Goal: Task Accomplishment & Management: Manage account settings

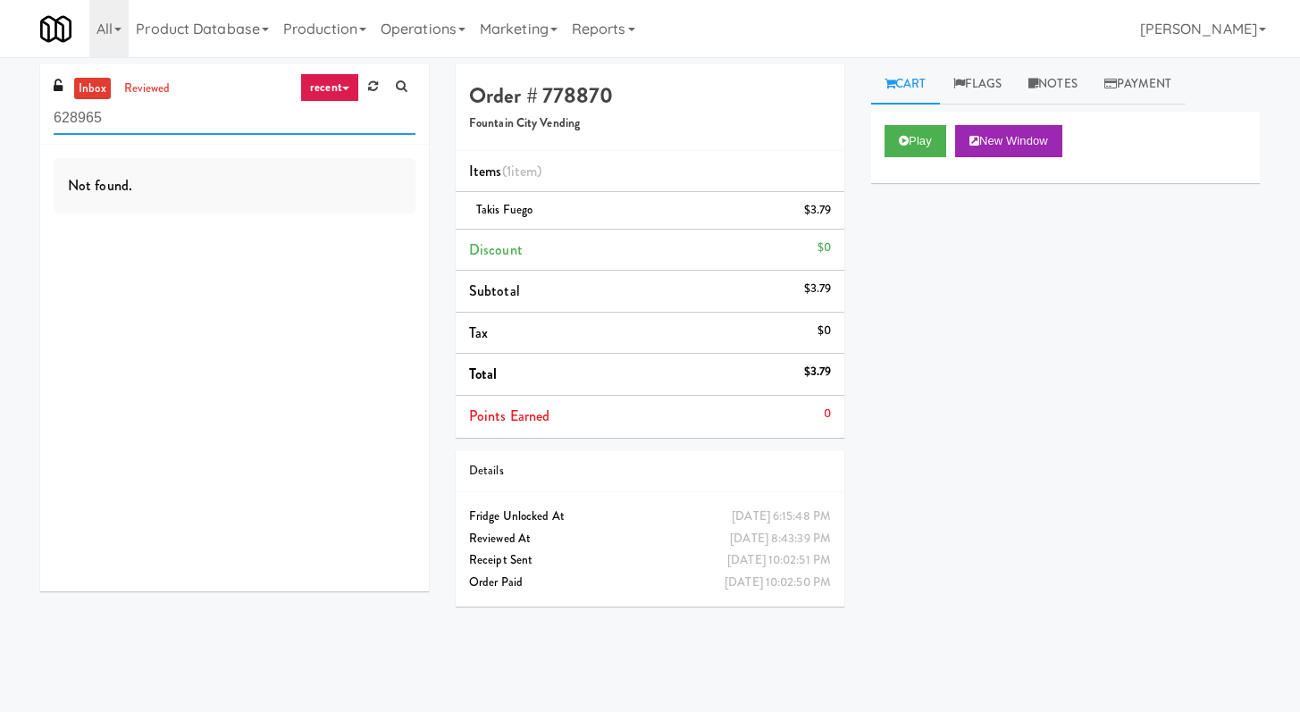
click at [257, 122] on input "628965" at bounding box center [235, 118] width 362 height 33
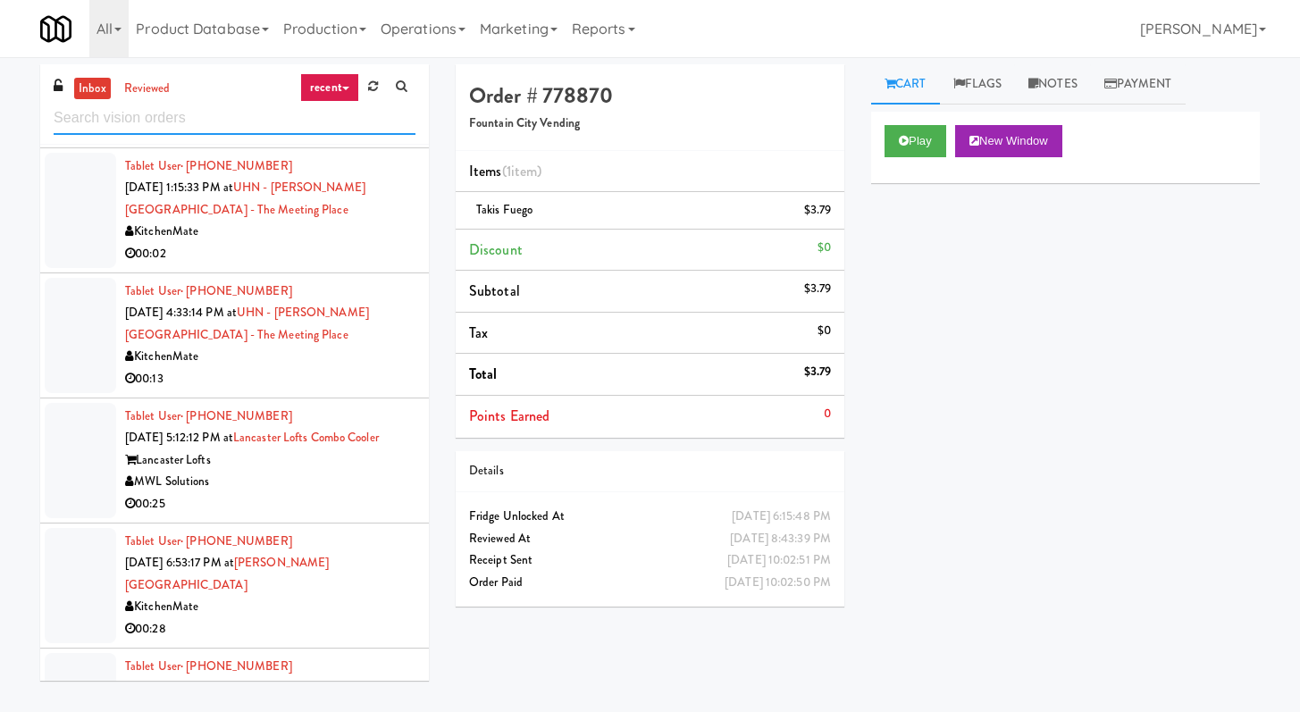
scroll to position [2378, 0]
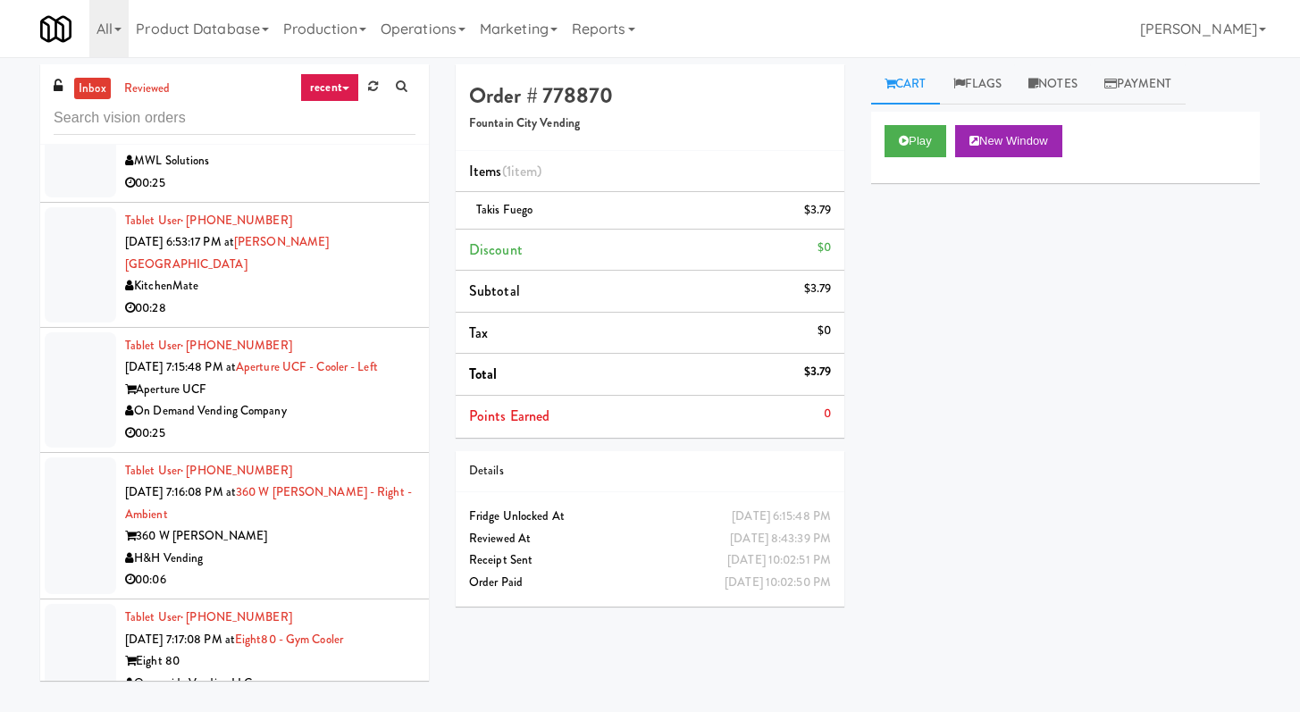
click at [327, 387] on div "Aperture UCF" at bounding box center [270, 390] width 290 height 22
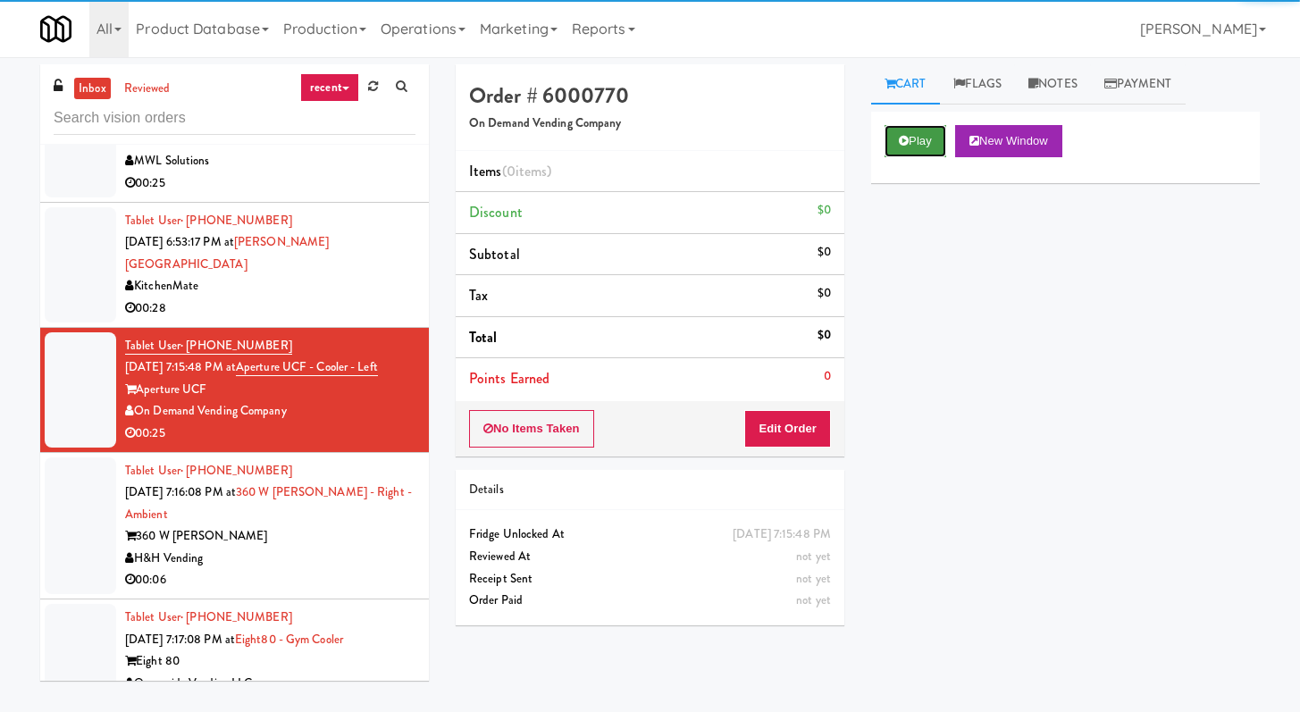
click at [904, 126] on button "Play" at bounding box center [916, 141] width 62 height 32
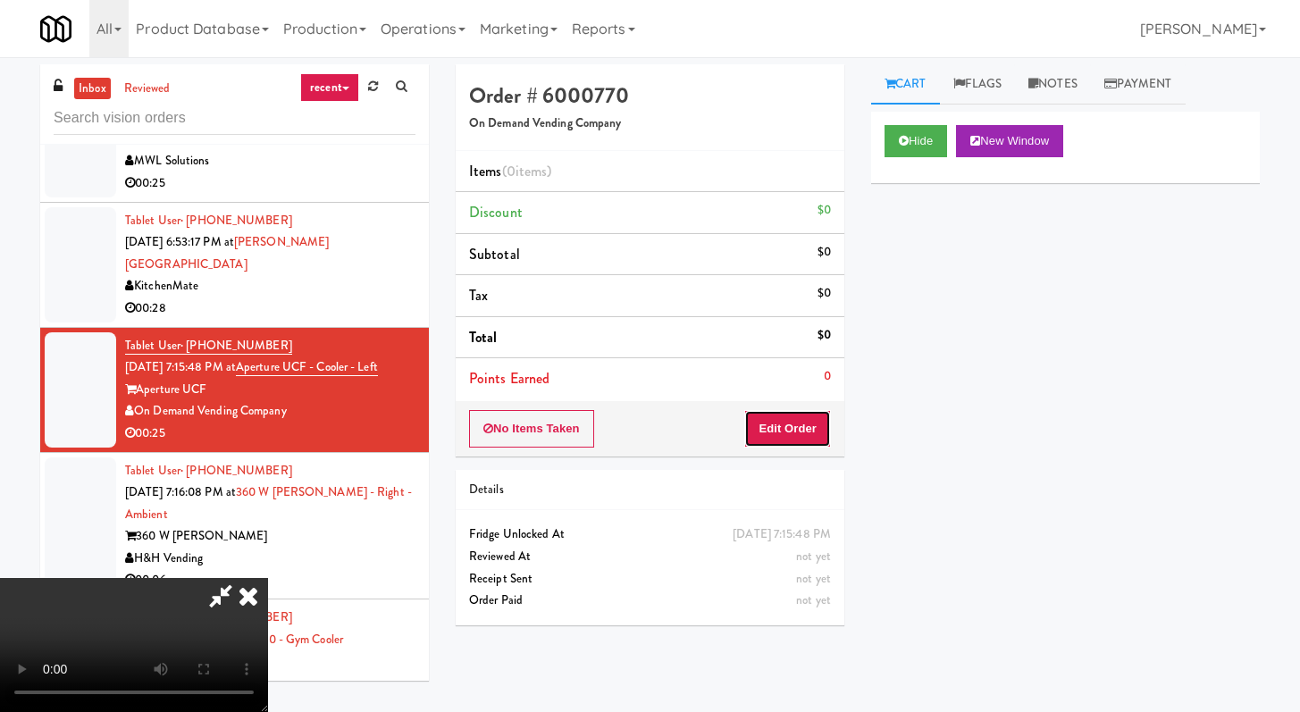
click at [799, 431] on button "Edit Order" at bounding box center [787, 429] width 87 height 38
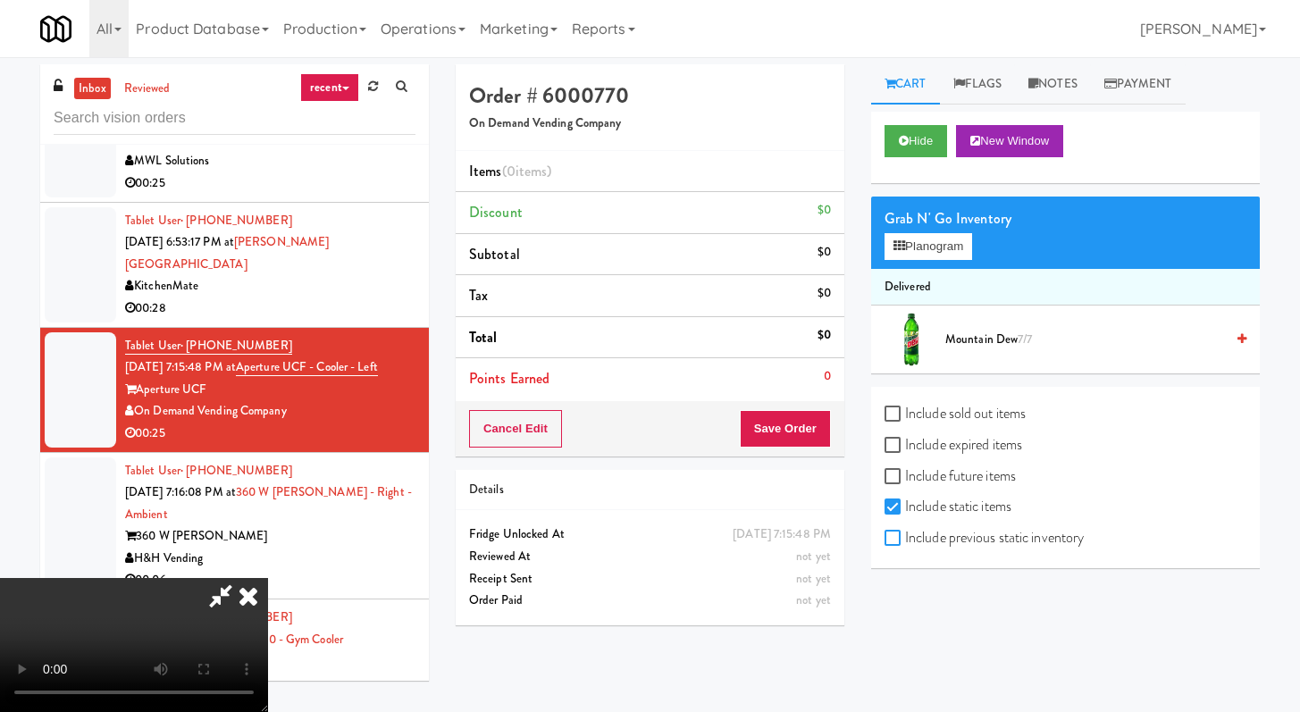
click at [891, 542] on input "Include previous static inventory" at bounding box center [895, 539] width 21 height 14
checkbox input "true"
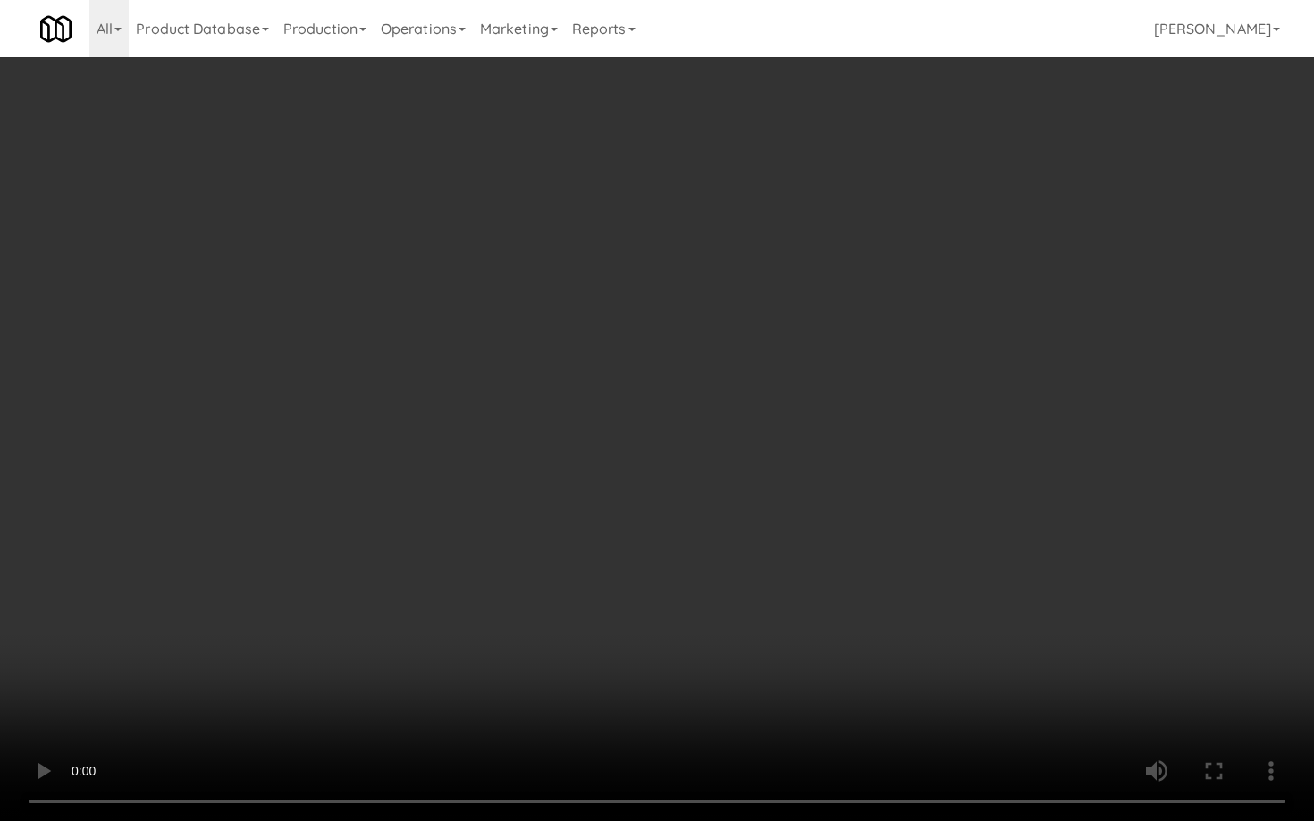
click at [713, 618] on video at bounding box center [657, 410] width 1314 height 821
click at [714, 616] on video at bounding box center [657, 410] width 1314 height 821
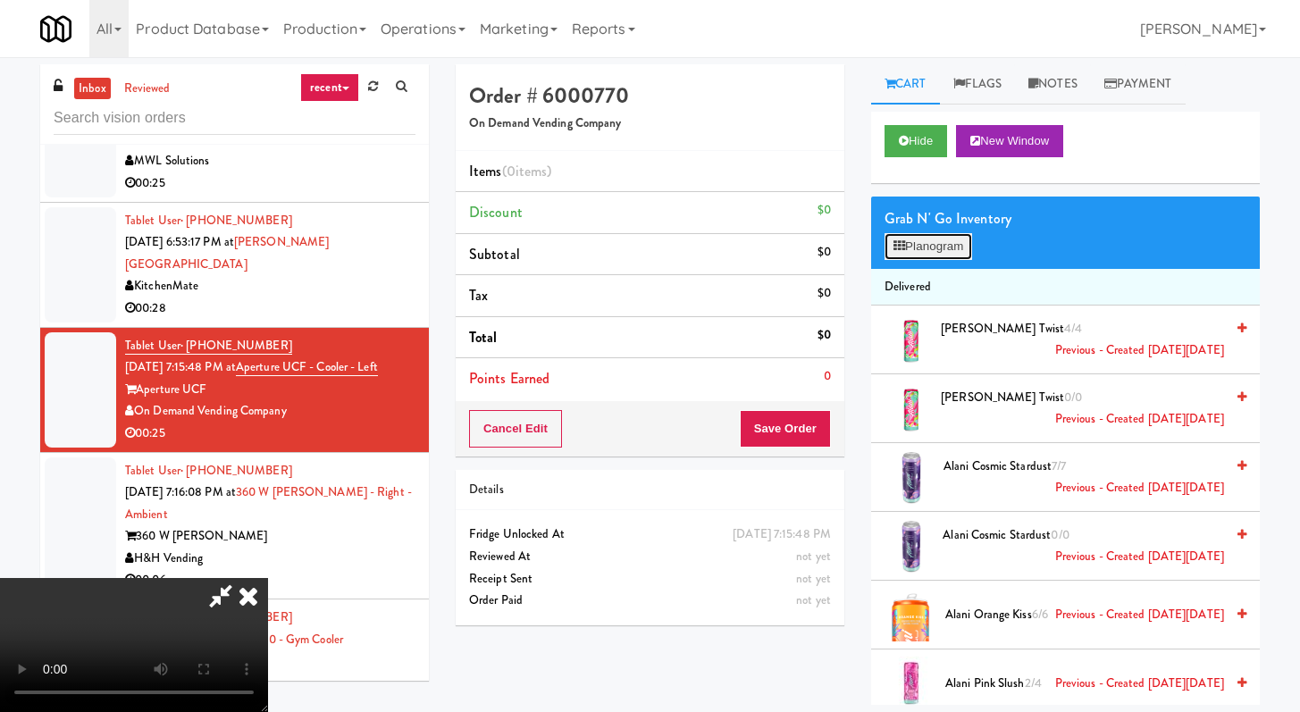
click at [960, 252] on button "Planogram" at bounding box center [929, 246] width 88 height 27
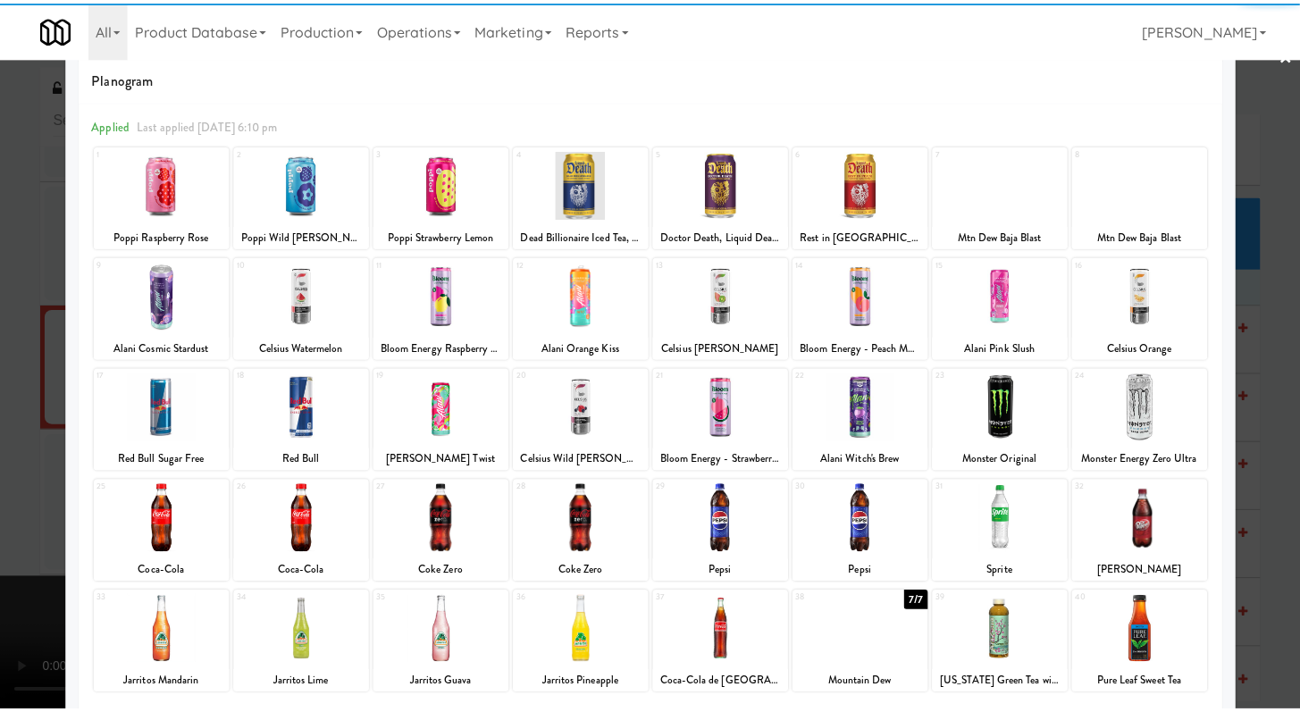
scroll to position [61, 0]
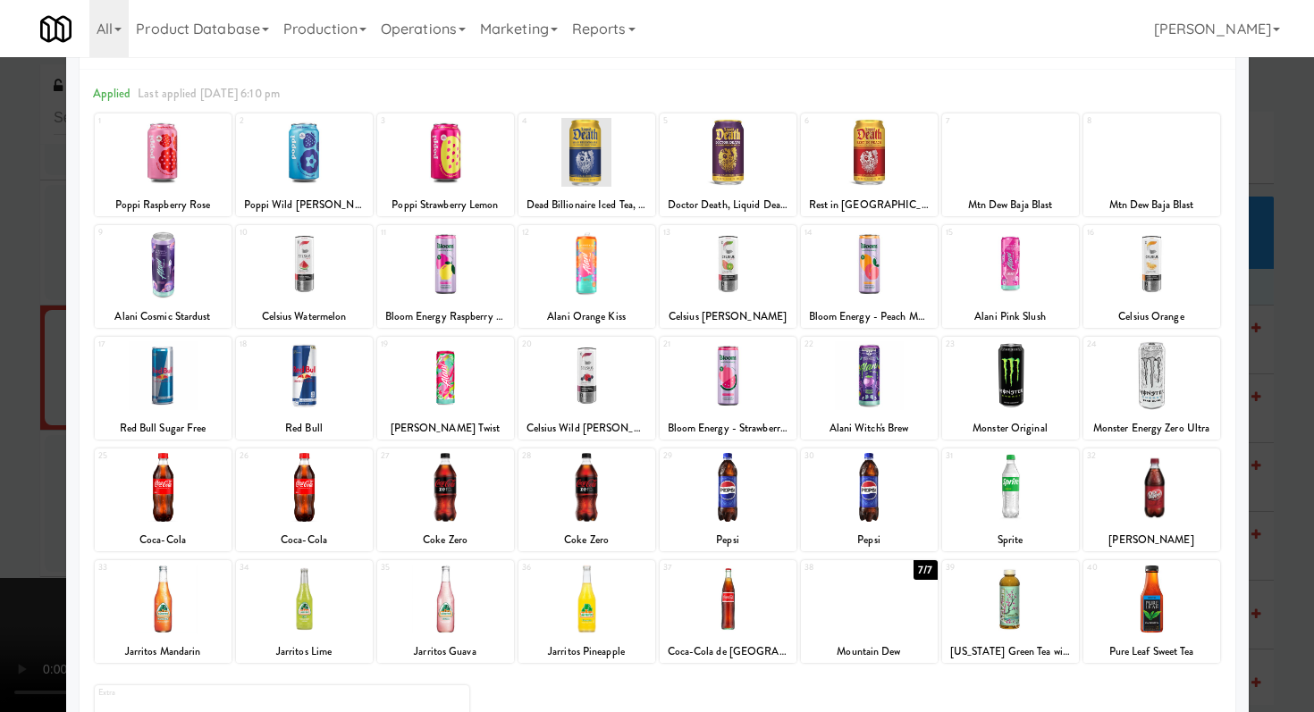
click at [886, 604] on div at bounding box center [869, 599] width 137 height 69
click at [304, 151] on div at bounding box center [304, 152] width 137 height 69
click at [282, 164] on div at bounding box center [304, 152] width 137 height 69
click at [0, 179] on div at bounding box center [657, 356] width 1314 height 712
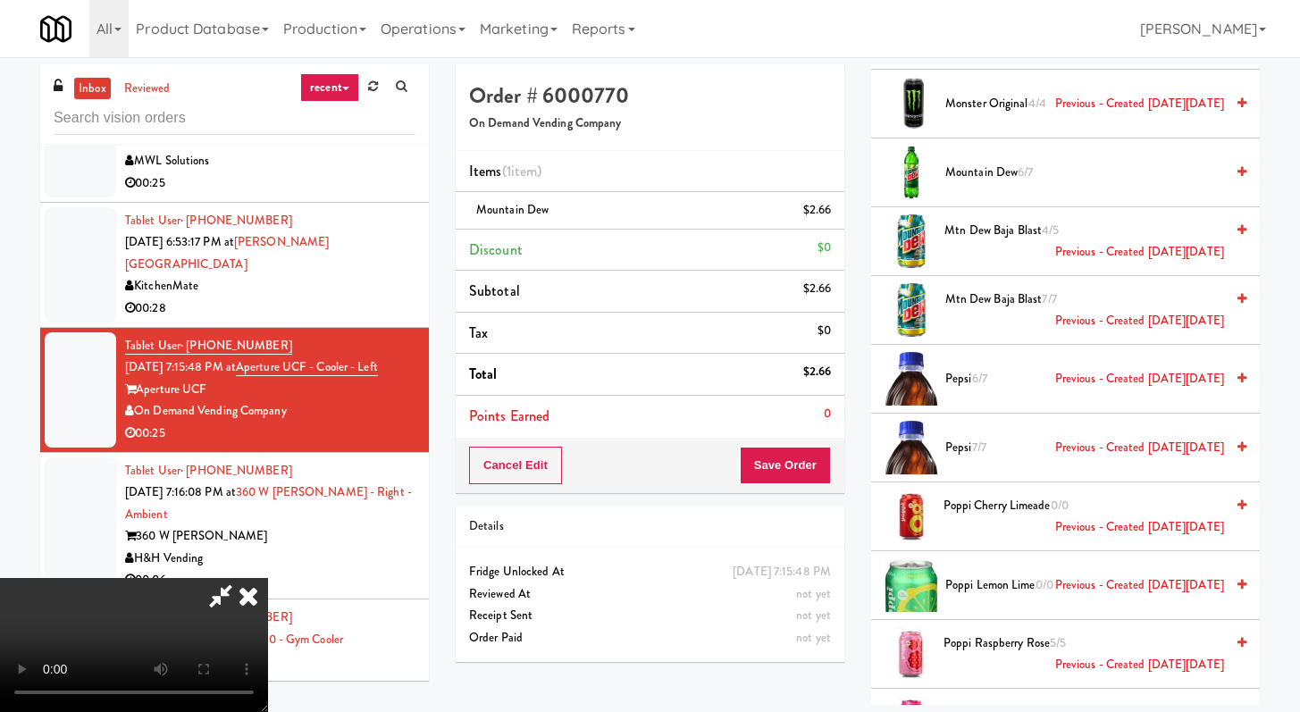
scroll to position [3155, 0]
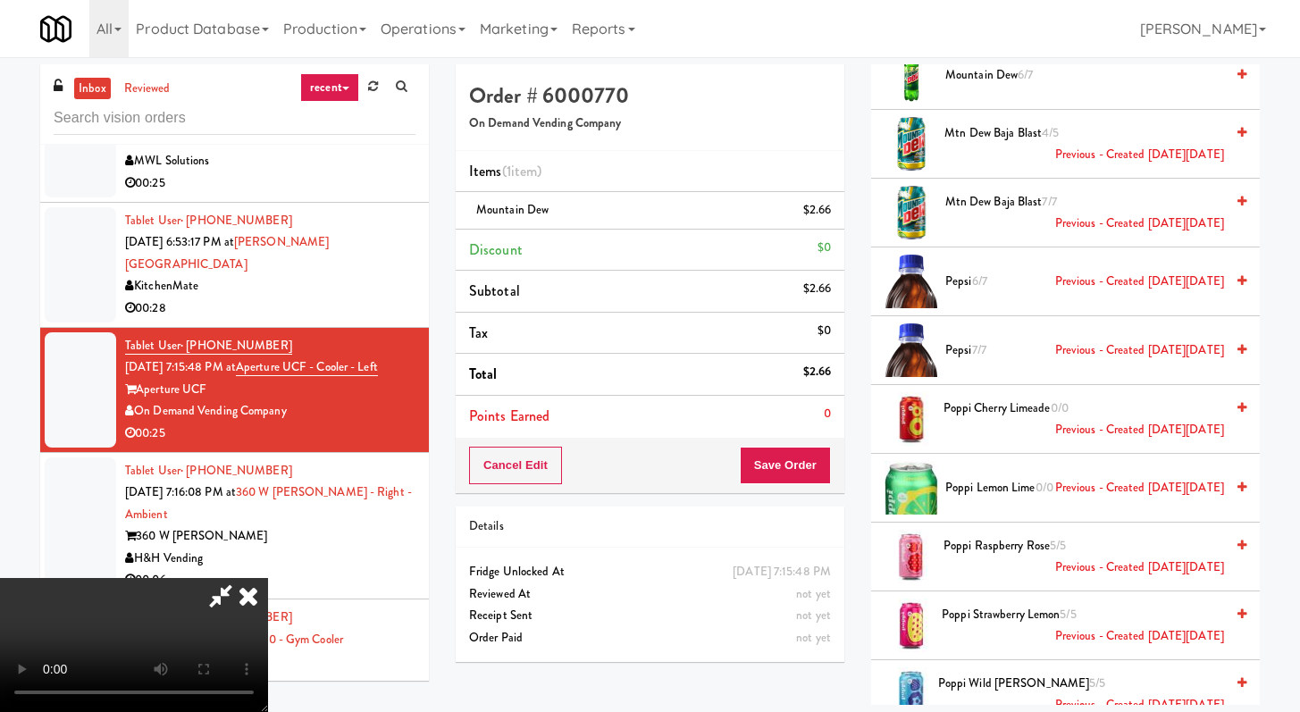
click at [991, 673] on span "Poppi Wild [PERSON_NAME] 5/5 Previous - Created [DATE][DATE]" at bounding box center [1081, 695] width 286 height 44
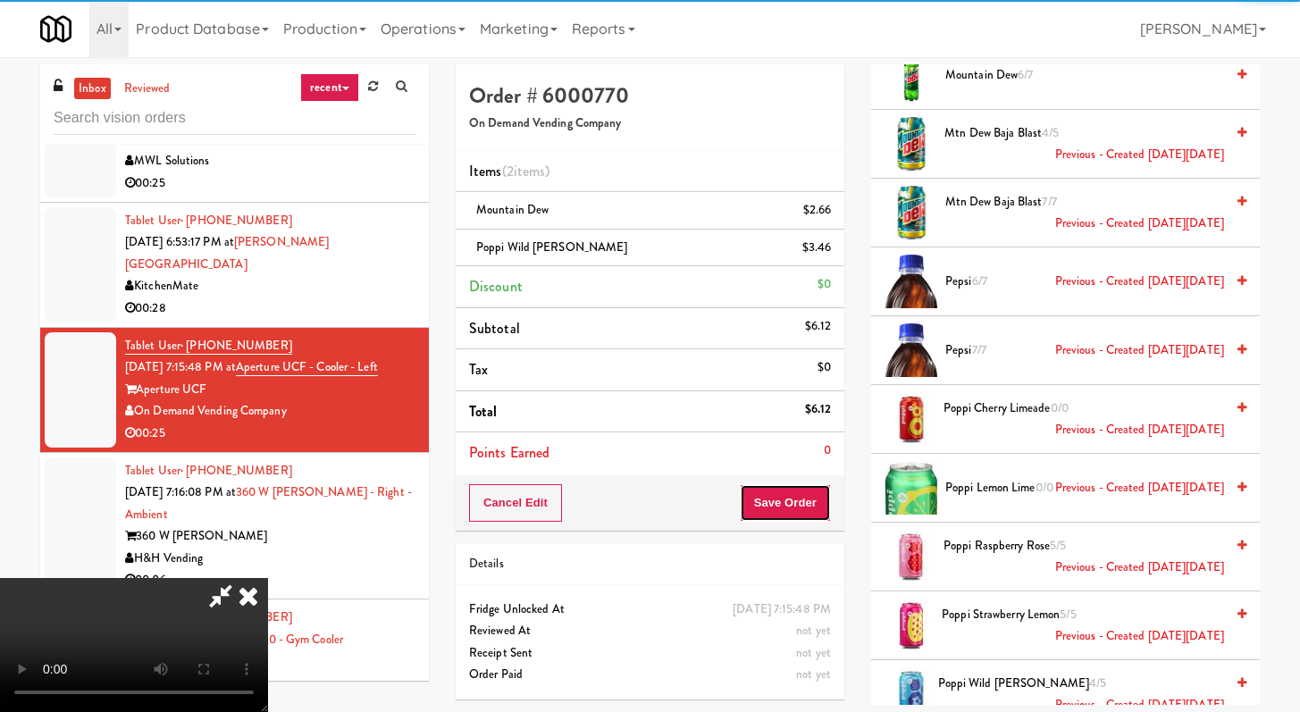
click at [791, 509] on button "Save Order" at bounding box center [785, 503] width 91 height 38
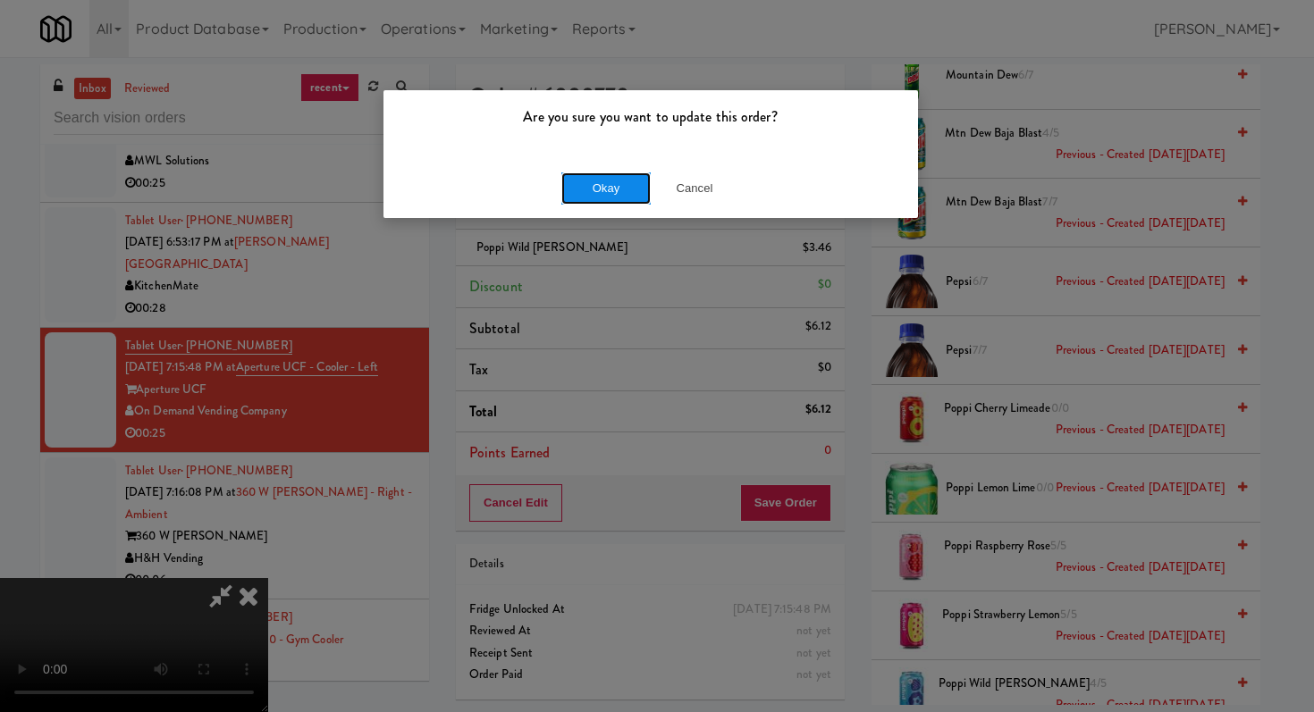
click at [585, 174] on button "Okay" at bounding box center [605, 188] width 89 height 32
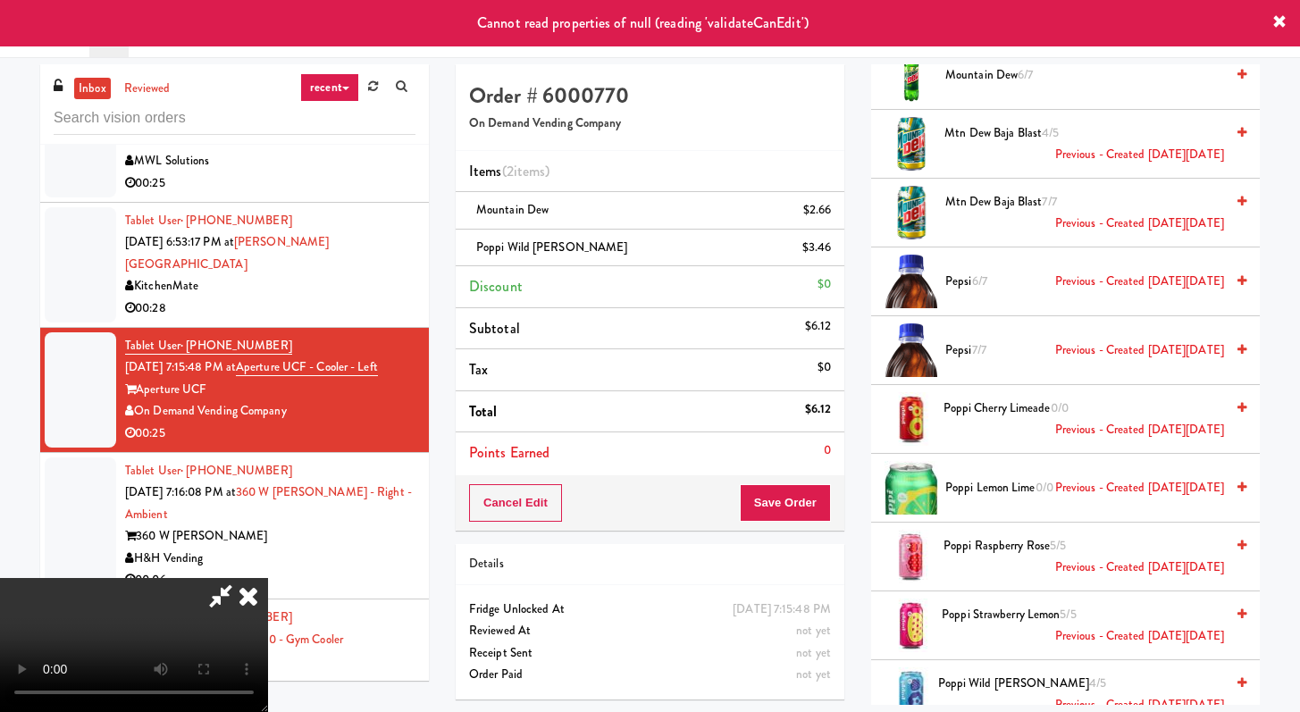
click at [268, 578] on icon at bounding box center [248, 596] width 39 height 36
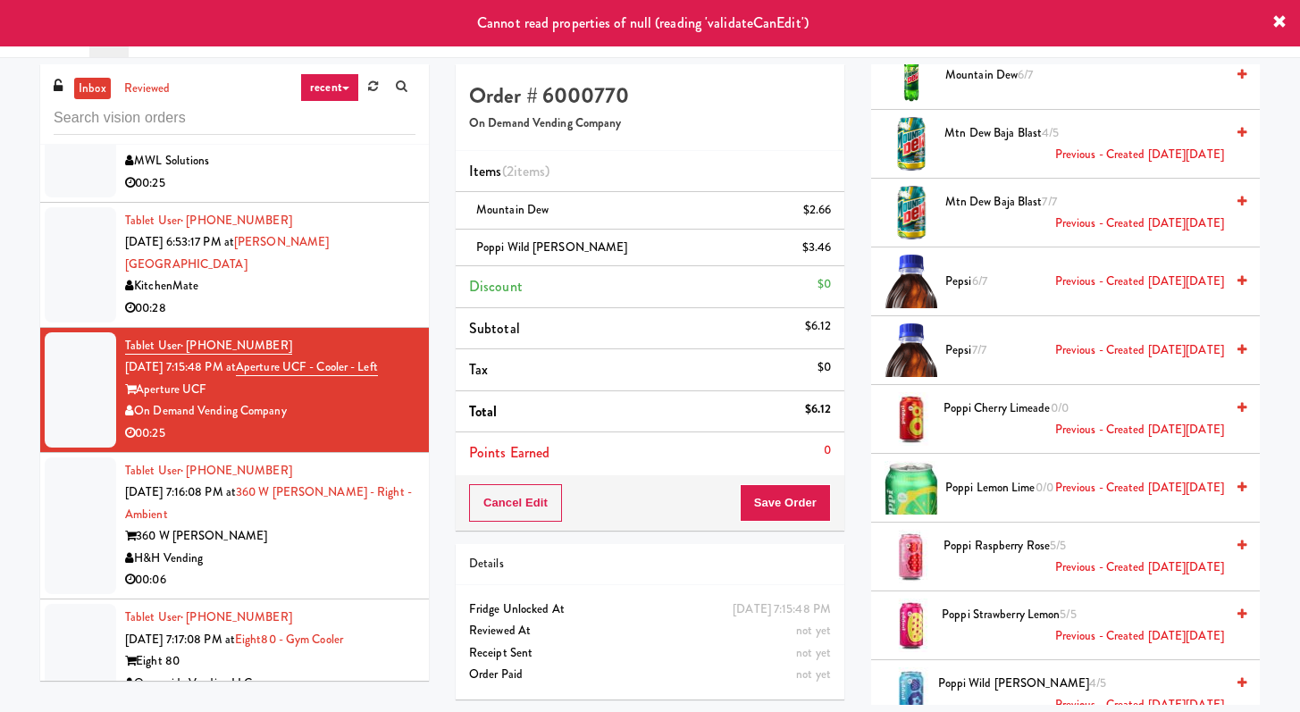
drag, startPoint x: 315, startPoint y: 287, endPoint x: 307, endPoint y: 314, distance: 27.7
click at [315, 298] on div "00:28" at bounding box center [270, 309] width 290 height 22
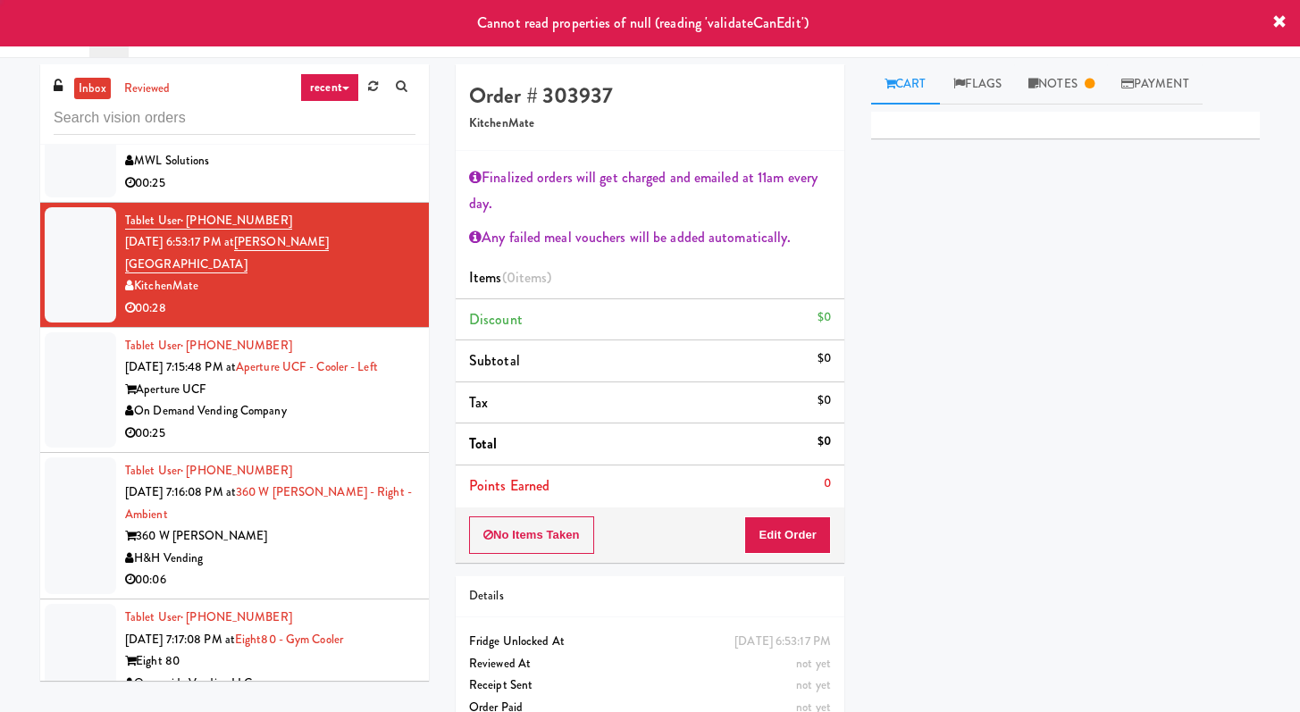
click at [336, 405] on div "On Demand Vending Company" at bounding box center [270, 411] width 290 height 22
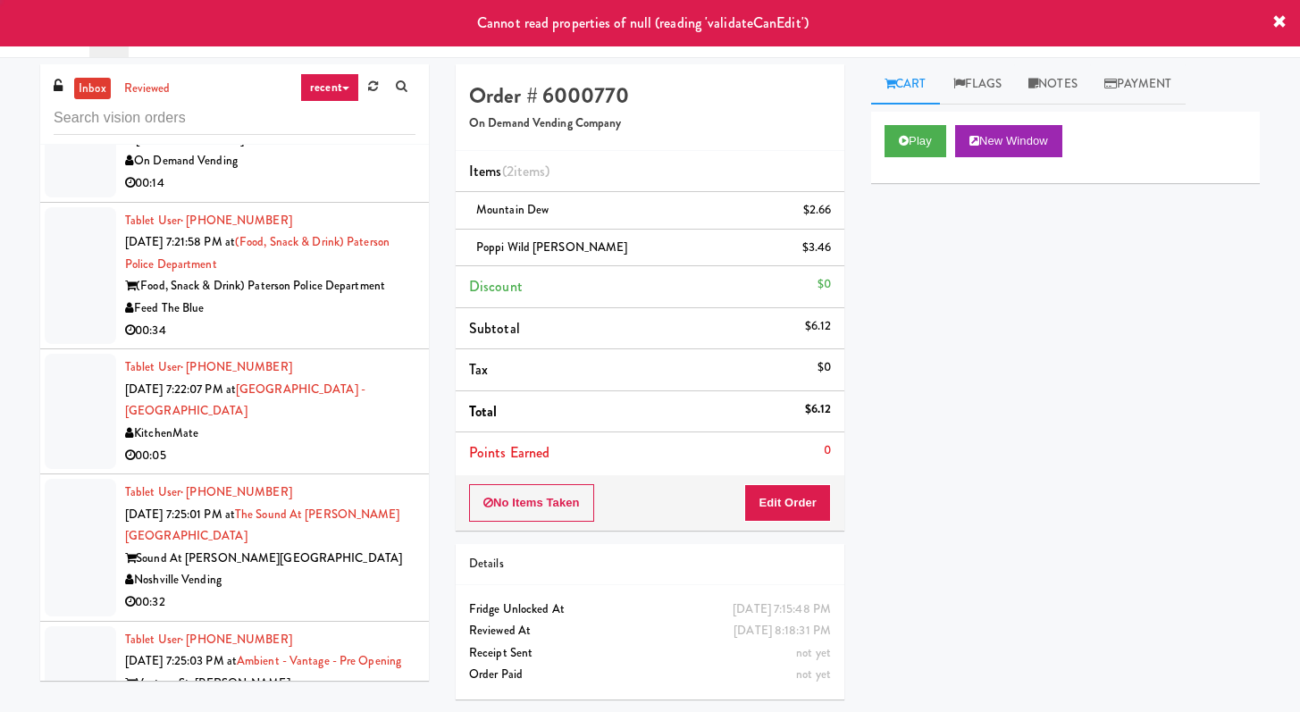
scroll to position [4559, 0]
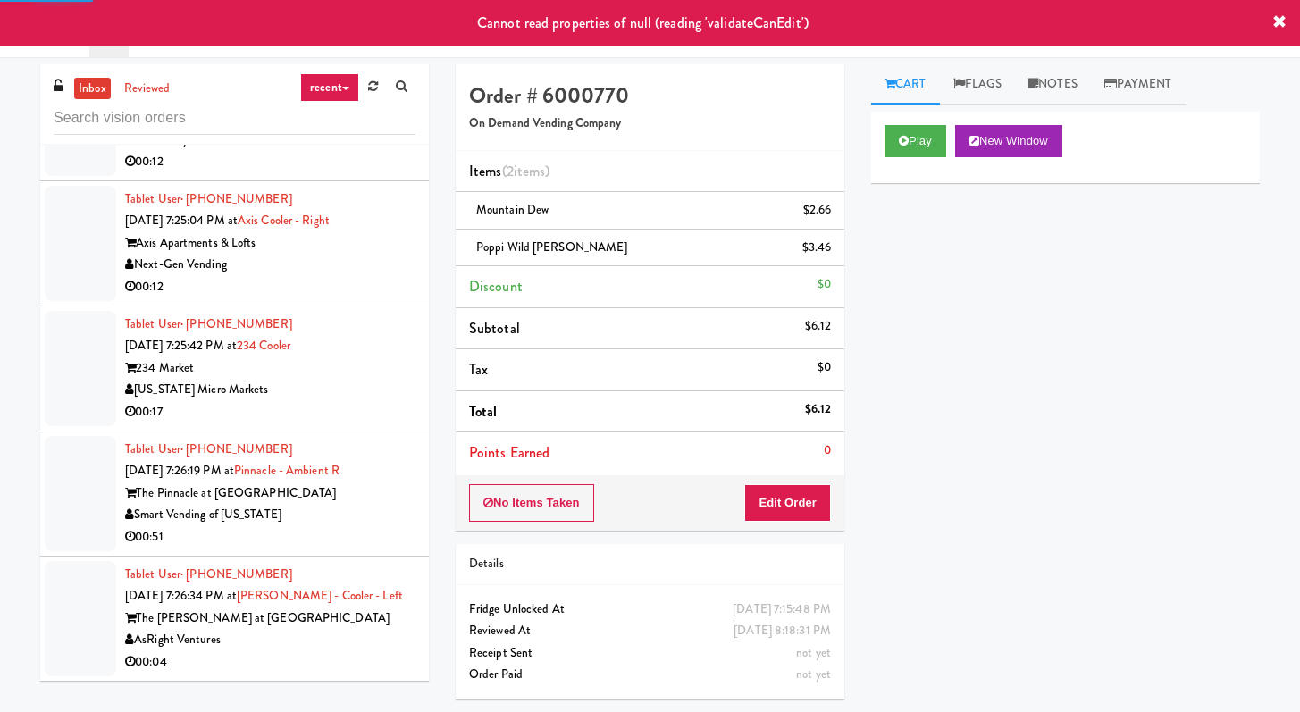
click at [336, 396] on div "[US_STATE] Micro Markets" at bounding box center [270, 390] width 290 height 22
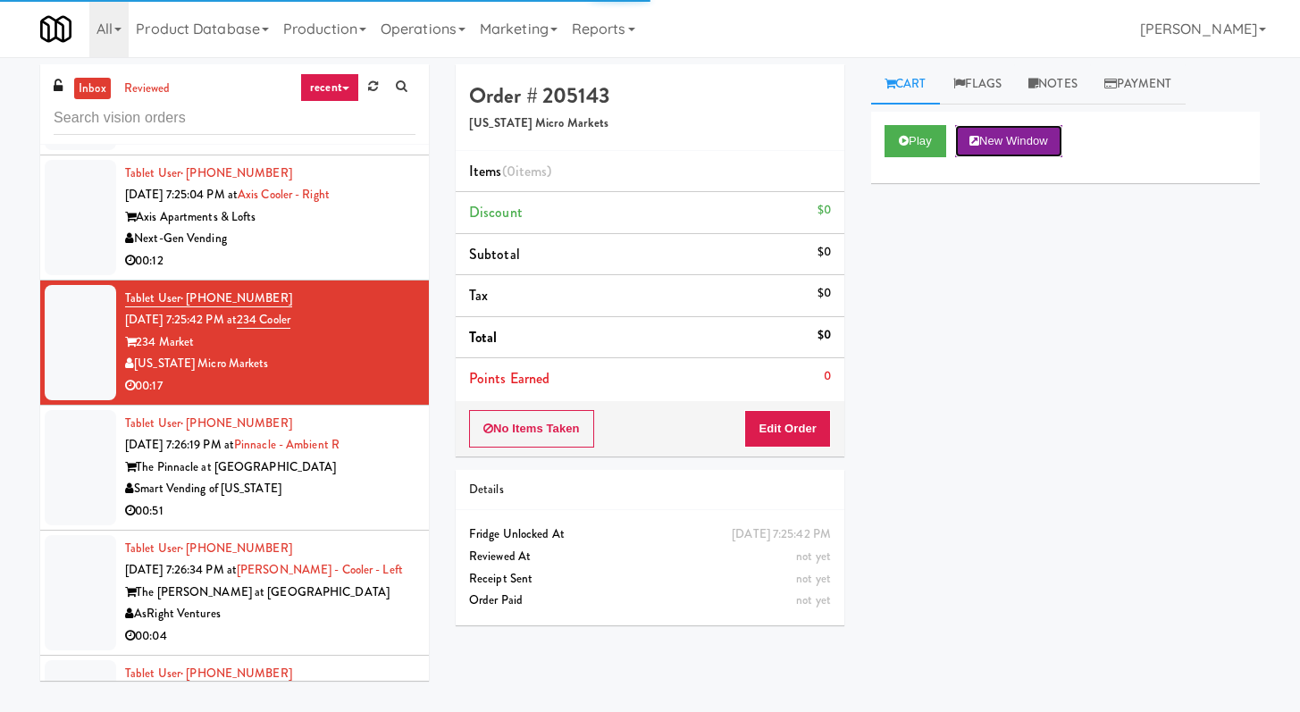
click at [967, 126] on button "New Window" at bounding box center [1008, 141] width 107 height 32
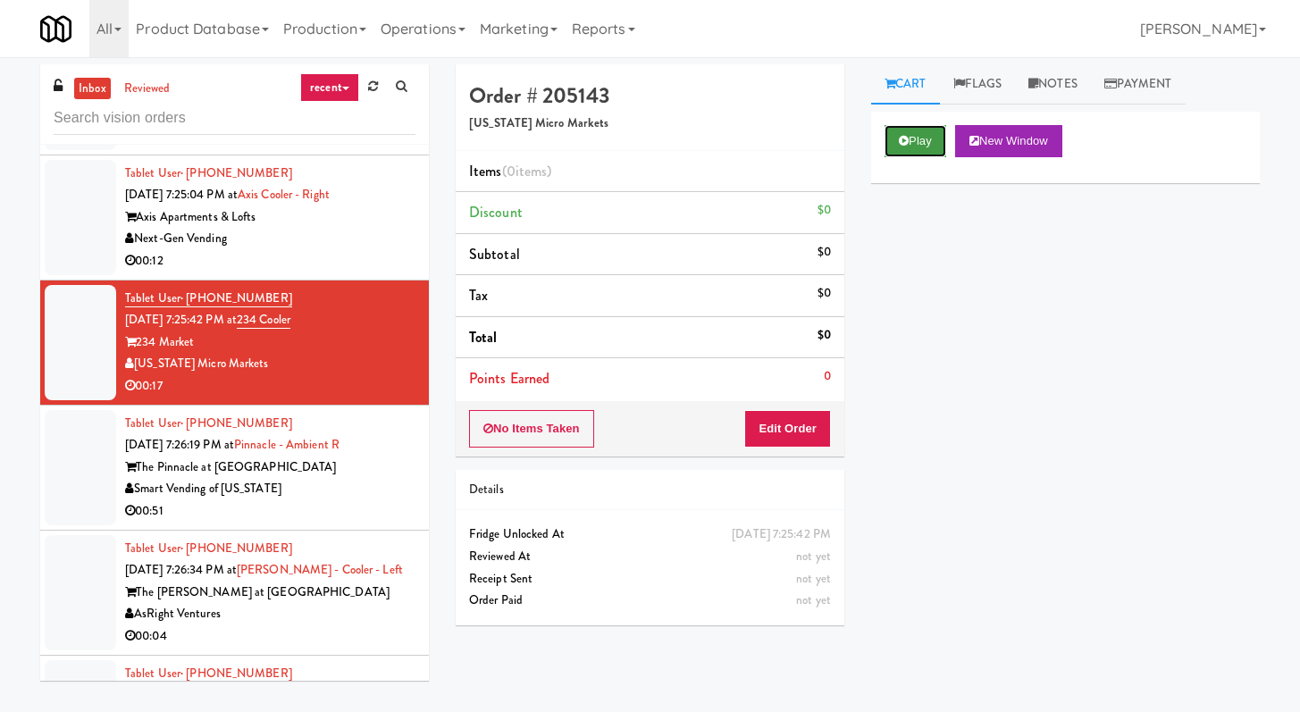
click at [931, 136] on button "Play" at bounding box center [916, 141] width 62 height 32
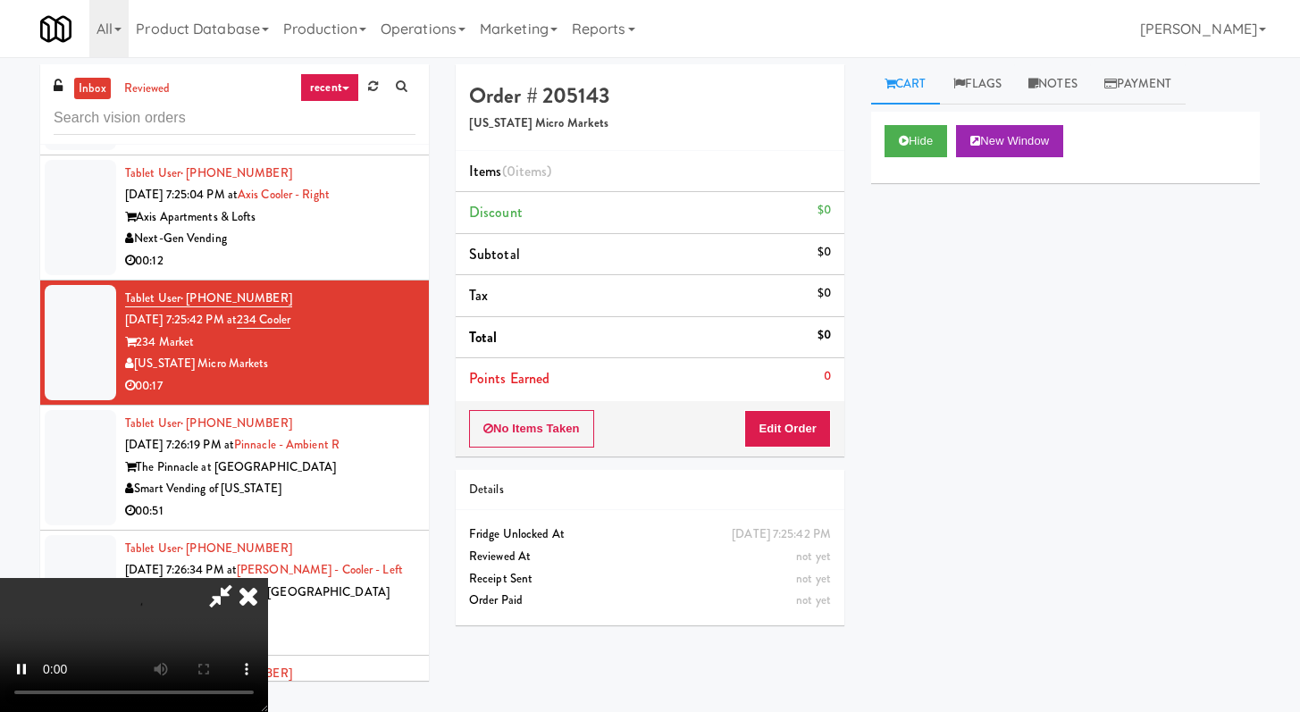
click at [799, 448] on div "No Items Taken Edit Order" at bounding box center [650, 428] width 389 height 55
click at [808, 432] on button "Edit Order" at bounding box center [787, 429] width 87 height 38
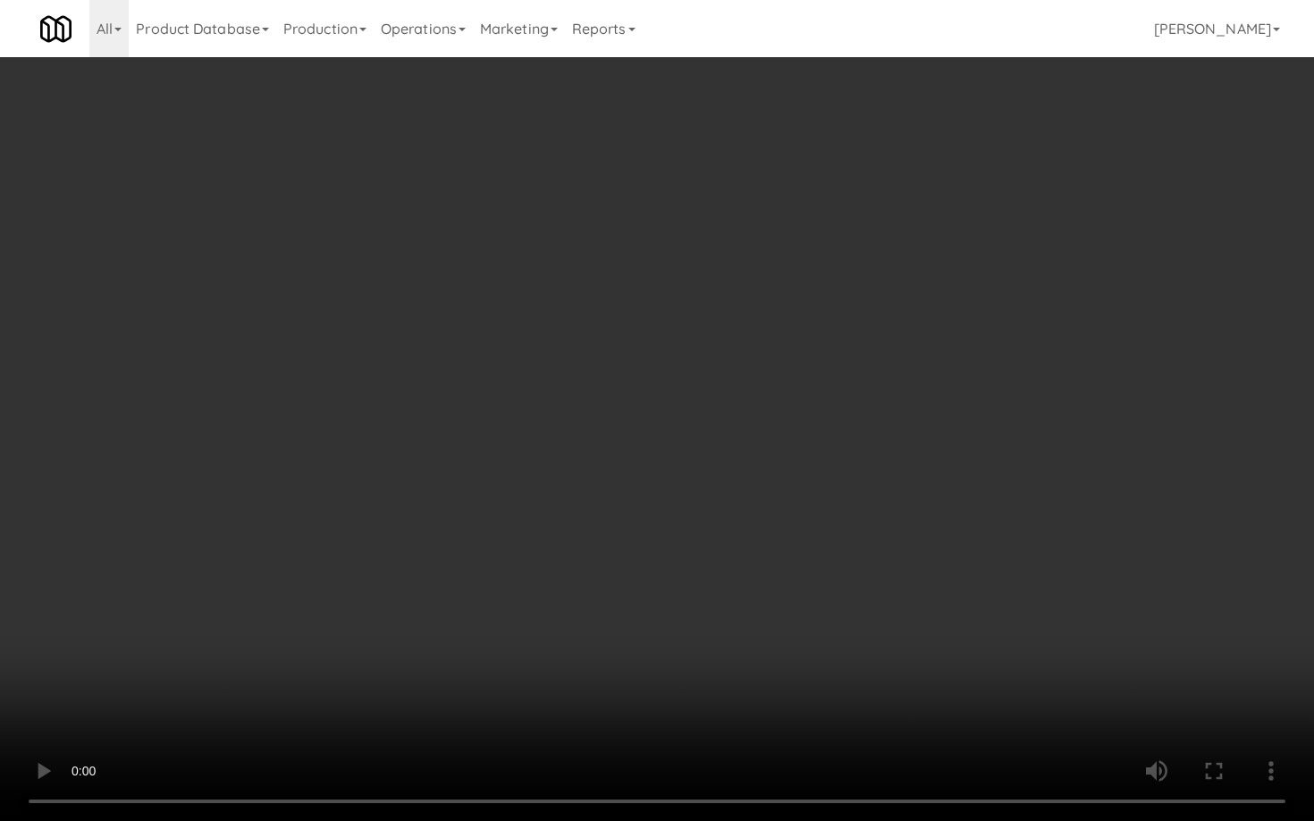
click at [982, 599] on video at bounding box center [657, 410] width 1314 height 821
click at [980, 602] on video at bounding box center [657, 410] width 1314 height 821
click at [979, 605] on video at bounding box center [657, 410] width 1314 height 821
click at [976, 604] on video at bounding box center [657, 410] width 1314 height 821
click at [972, 598] on video at bounding box center [657, 410] width 1314 height 821
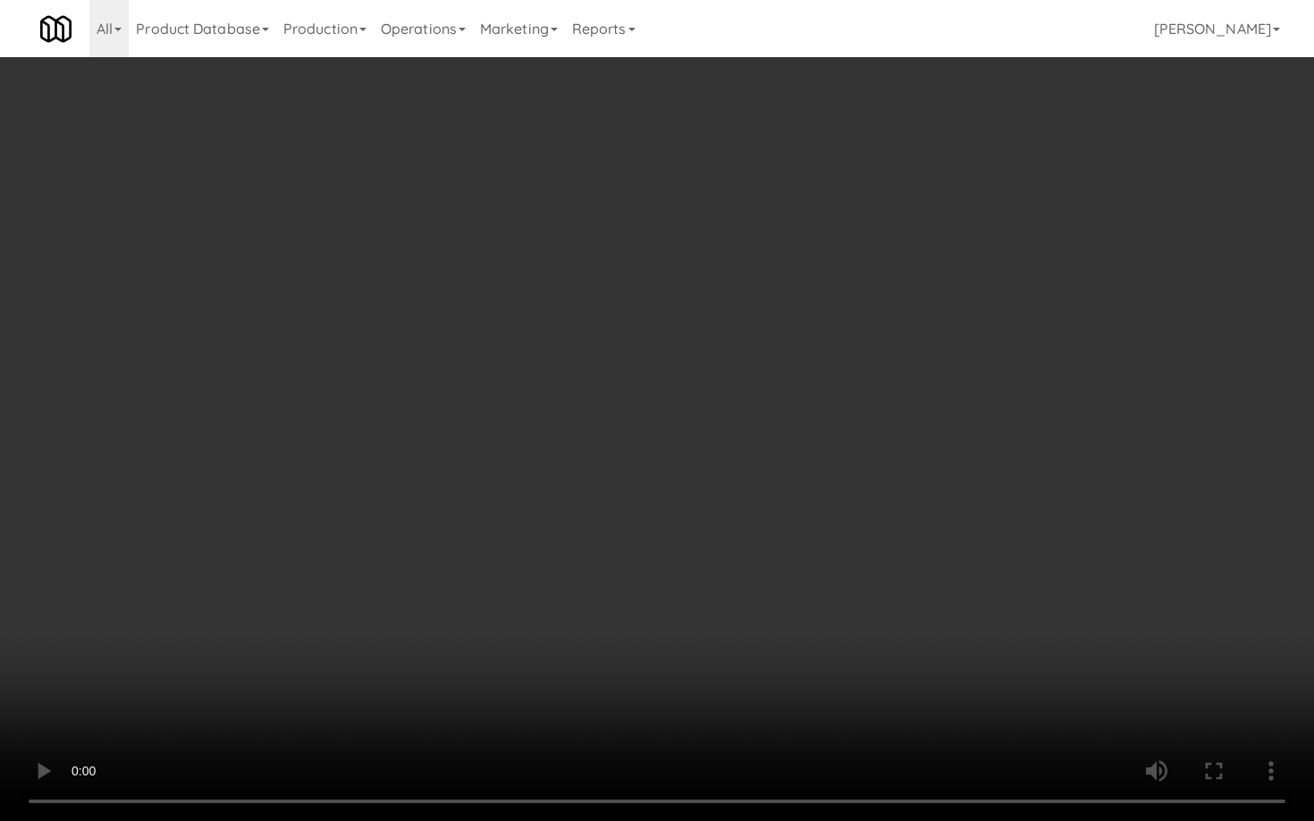
click at [972, 588] on video at bounding box center [657, 410] width 1314 height 821
click at [970, 580] on video at bounding box center [657, 410] width 1314 height 821
click at [970, 579] on video at bounding box center [657, 410] width 1314 height 821
click at [970, 580] on video at bounding box center [657, 410] width 1314 height 821
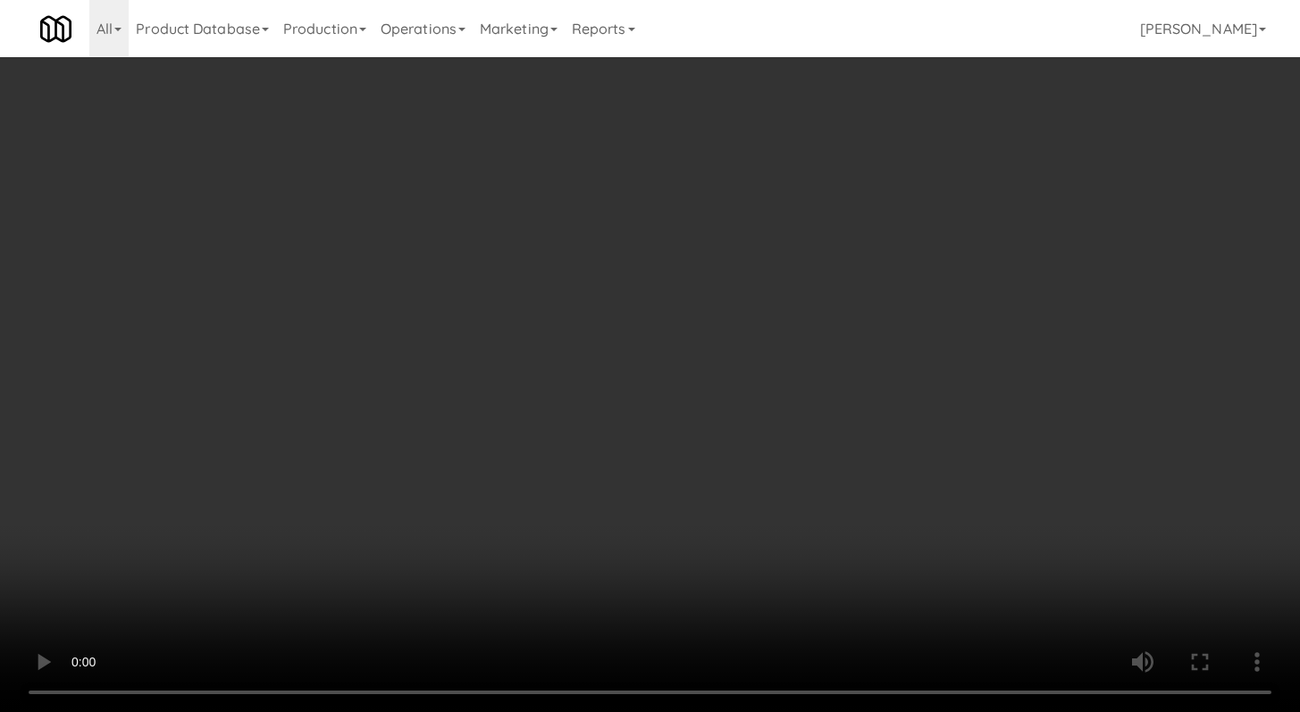
scroll to position [1358, 0]
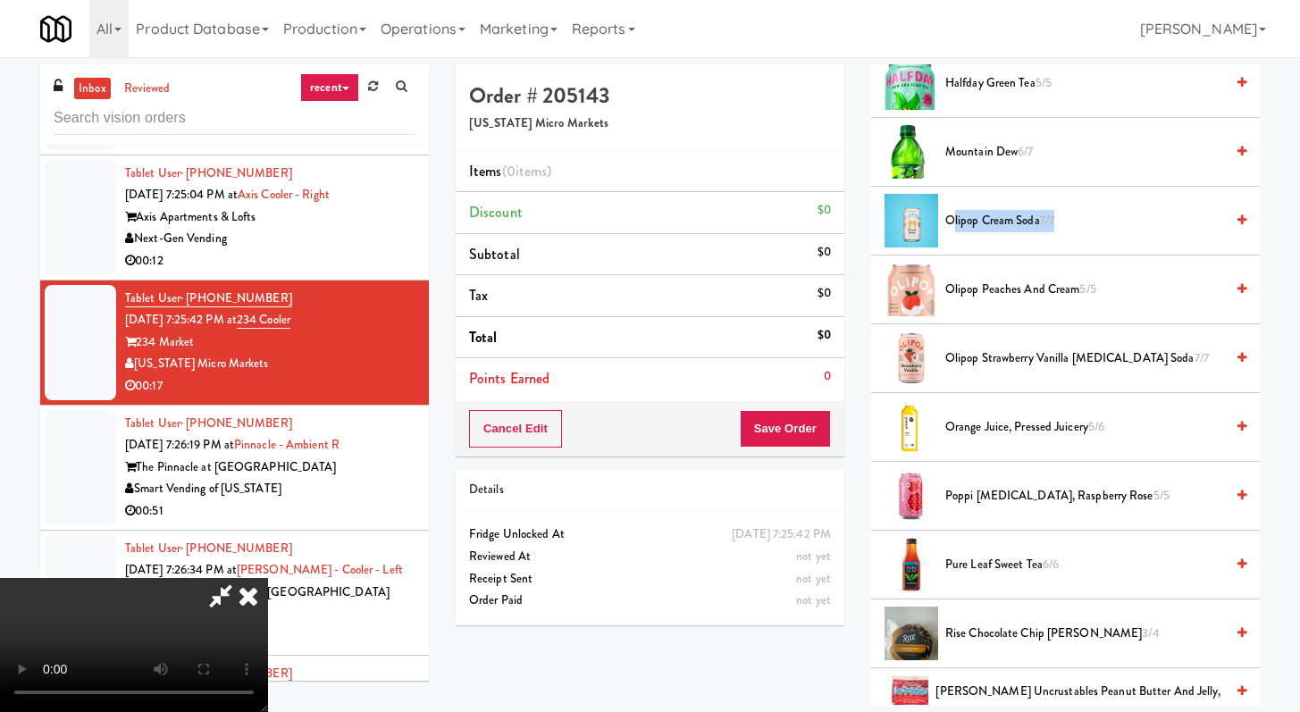
click at [954, 231] on li "Olipop Cream Soda 7/7" at bounding box center [1065, 221] width 389 height 69
click at [815, 421] on button "Save Order" at bounding box center [785, 429] width 91 height 38
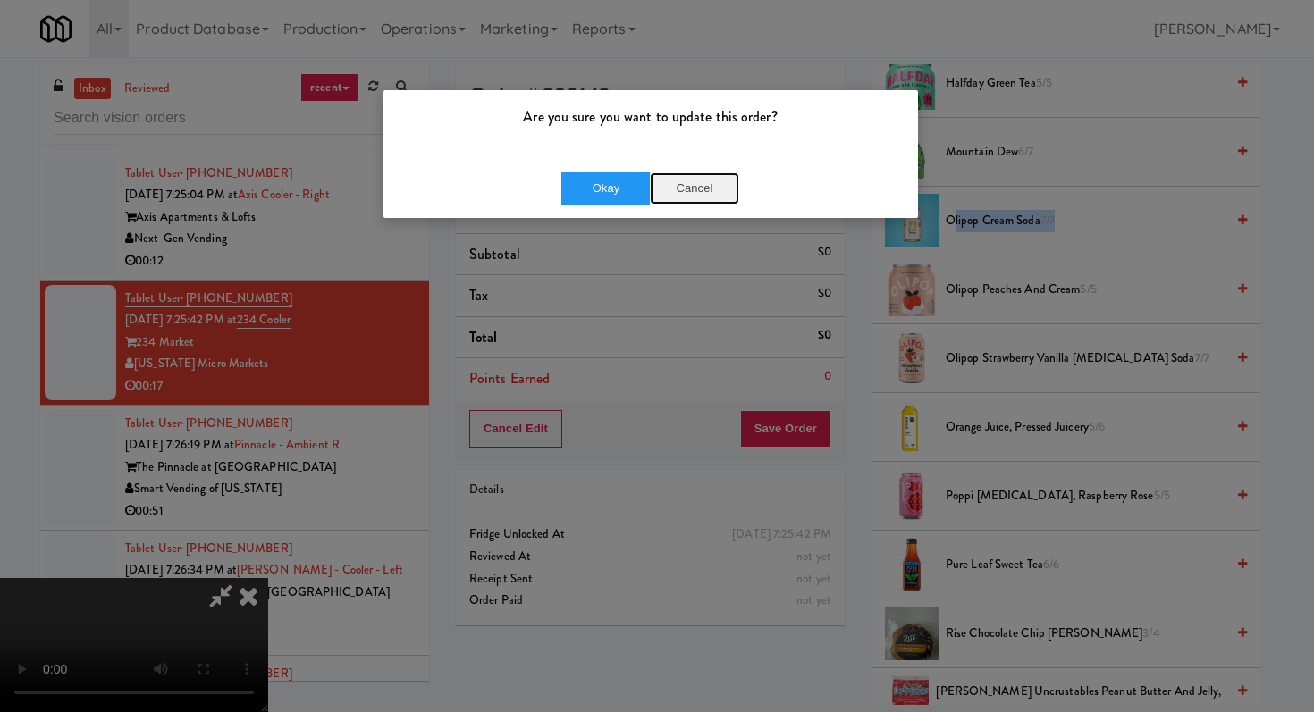
click at [710, 188] on button "Cancel" at bounding box center [694, 188] width 89 height 32
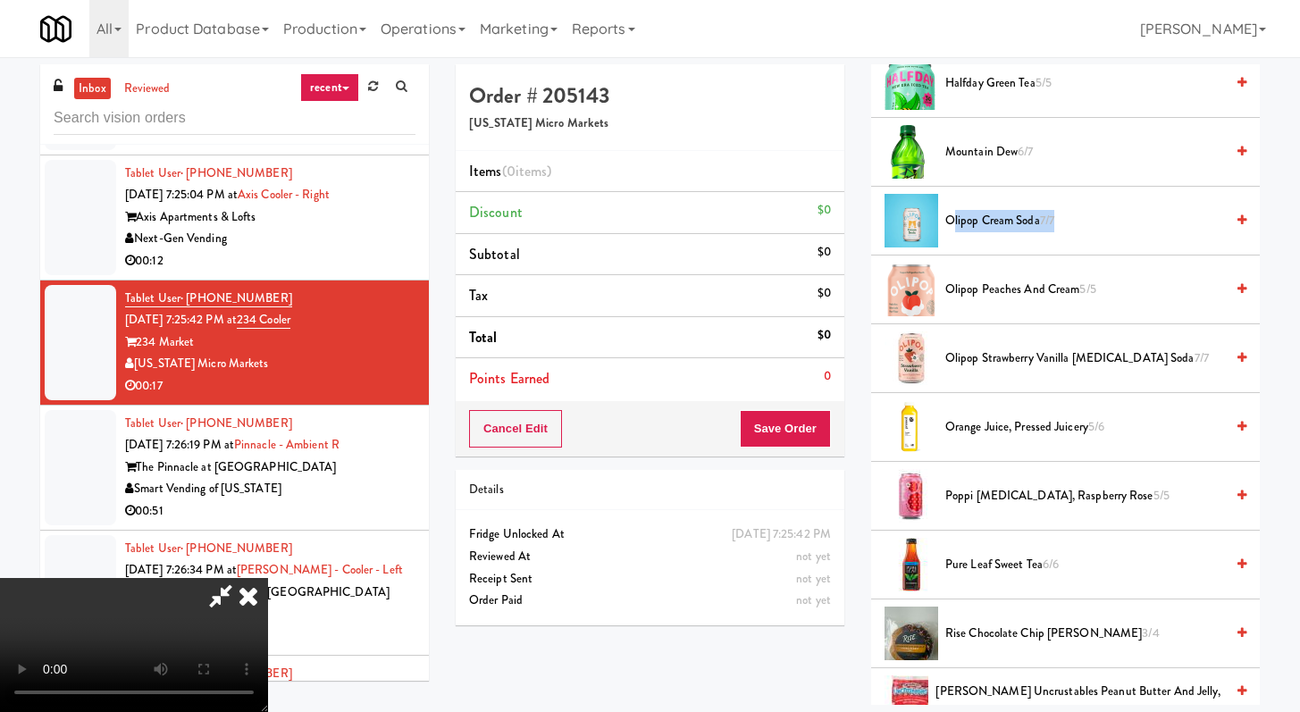
click at [981, 226] on span "Olipop Cream Soda 7/7" at bounding box center [1085, 221] width 279 height 22
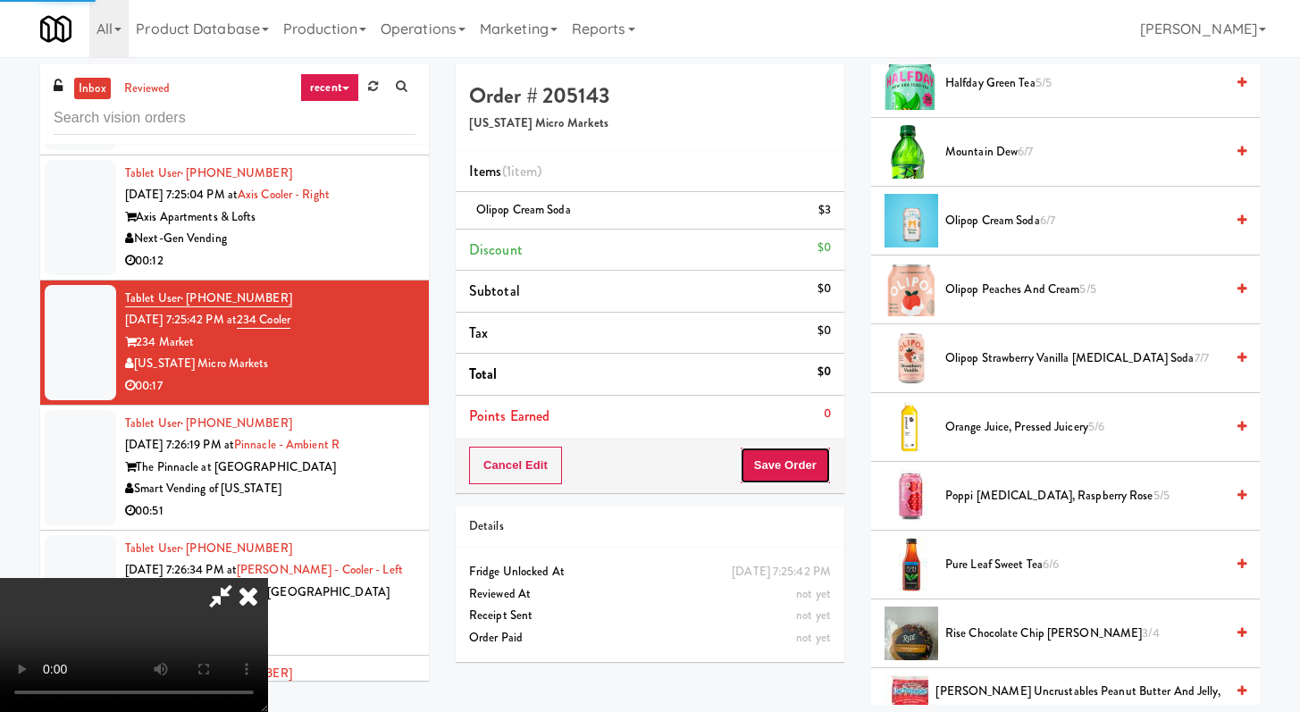
click at [801, 475] on button "Save Order" at bounding box center [785, 466] width 91 height 38
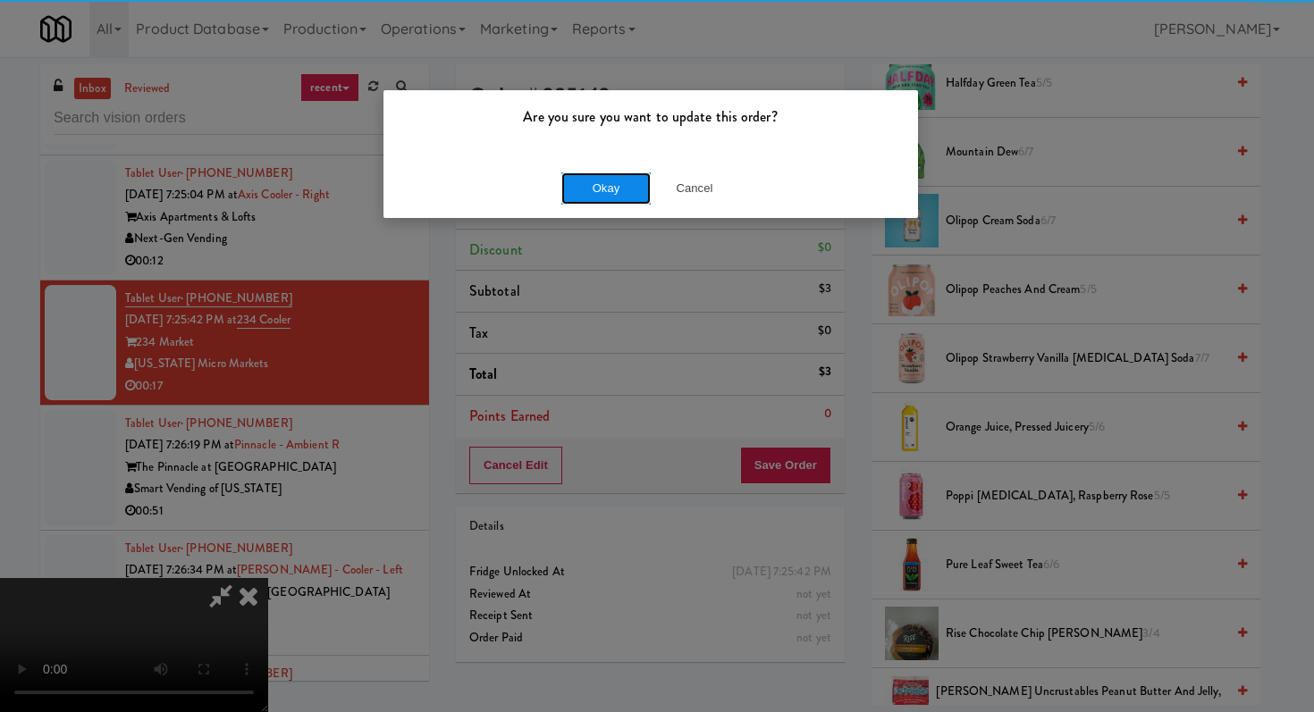
click at [619, 187] on button "Okay" at bounding box center [605, 188] width 89 height 32
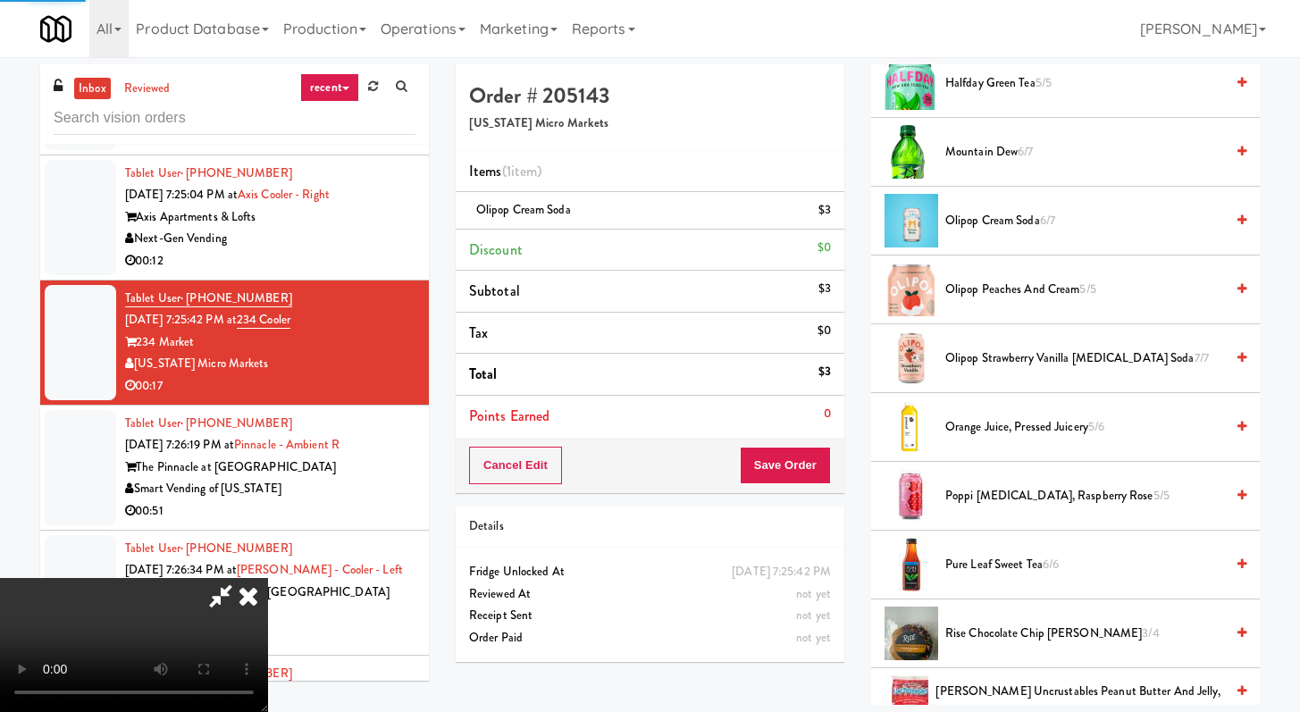
scroll to position [76, 0]
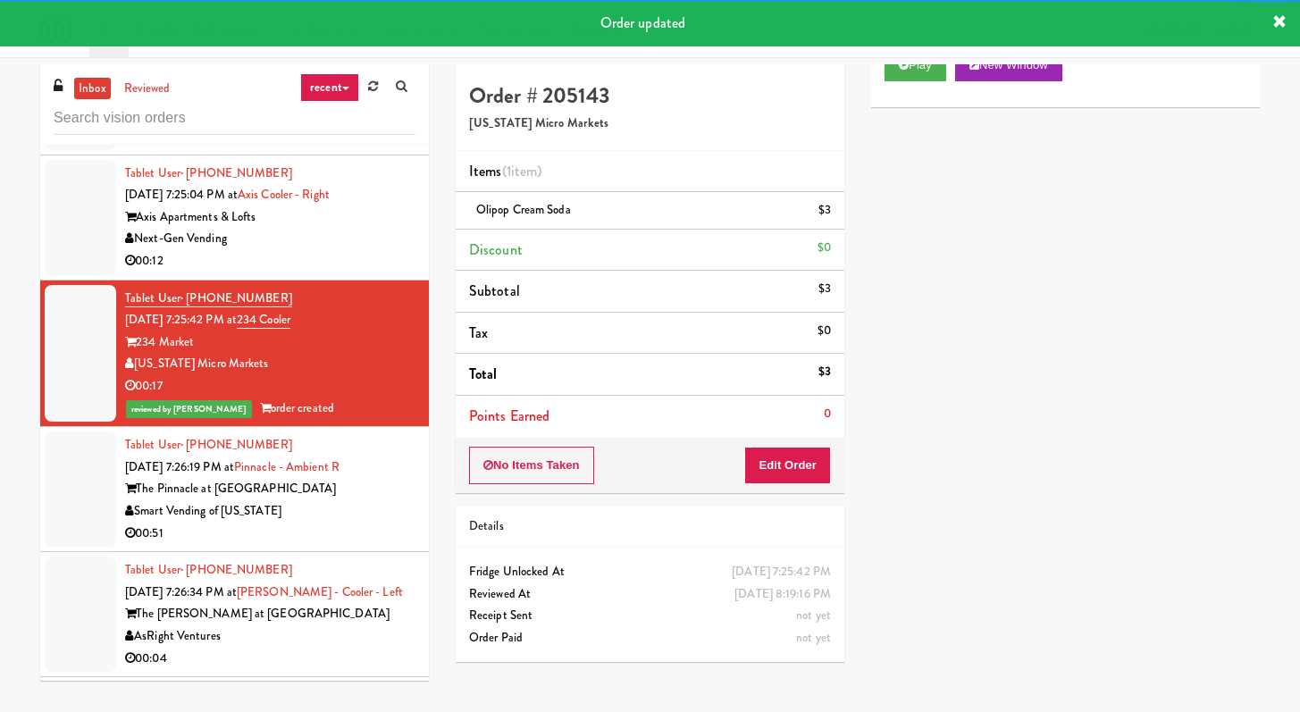
click at [349, 523] on div "Smart Vending of [US_STATE]" at bounding box center [270, 511] width 290 height 22
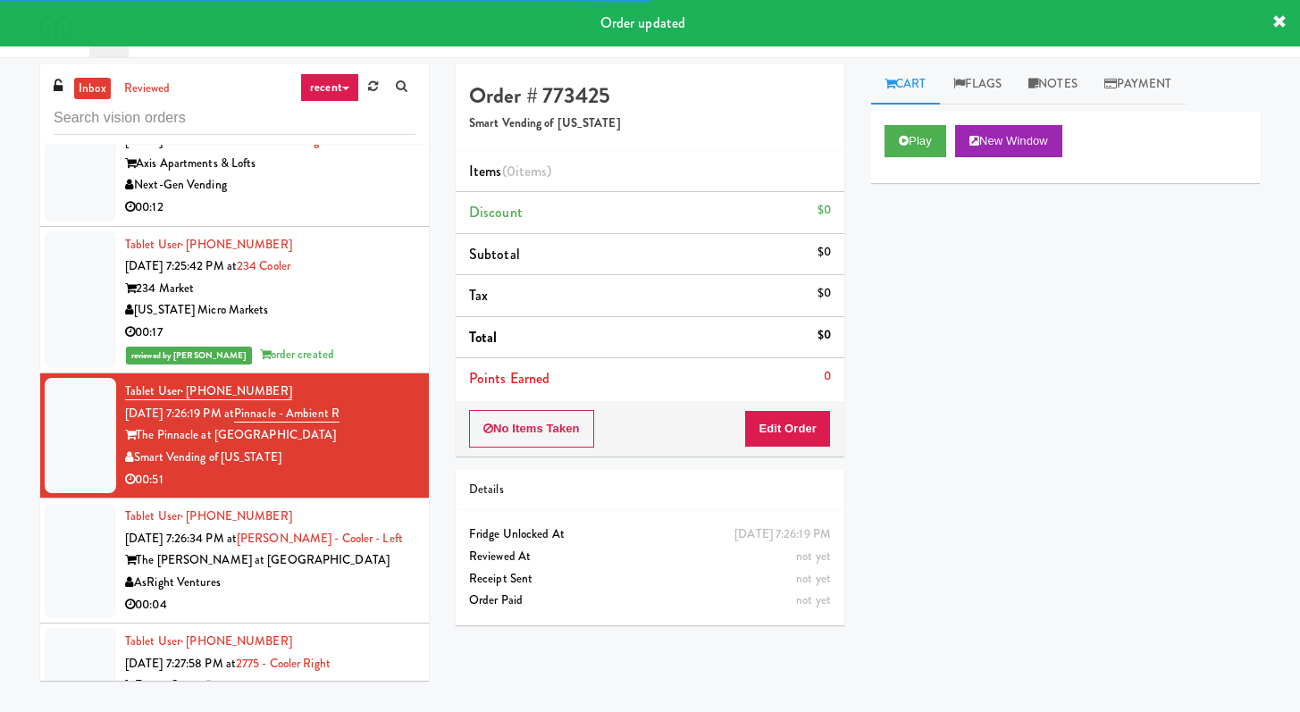
scroll to position [4614, 0]
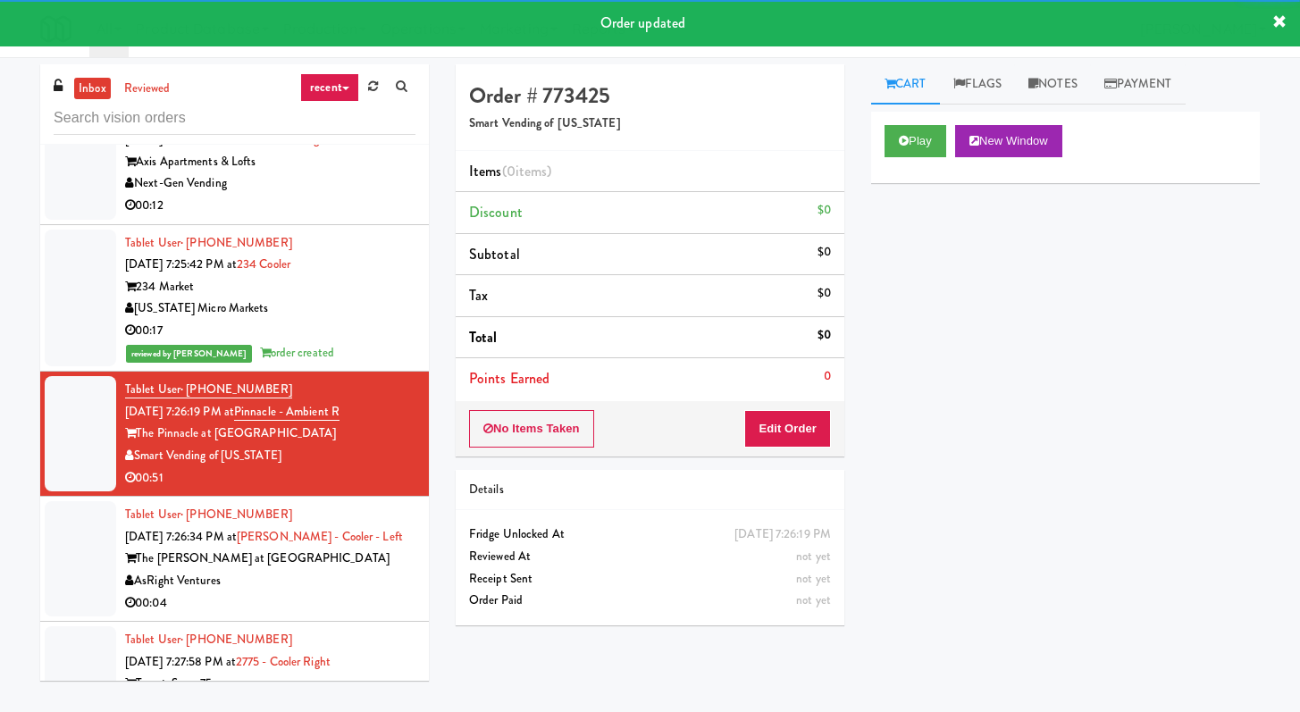
click at [283, 195] on div "Next-Gen Vending" at bounding box center [270, 183] width 290 height 22
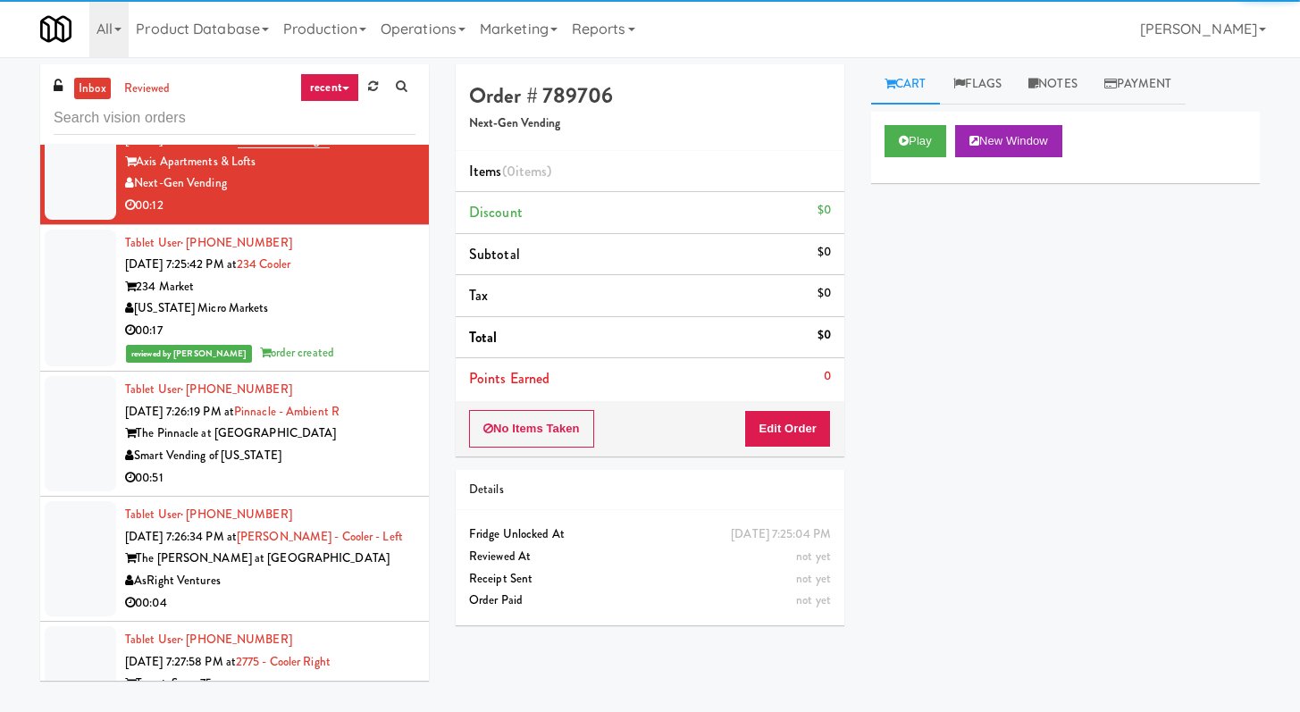
scroll to position [4901, 0]
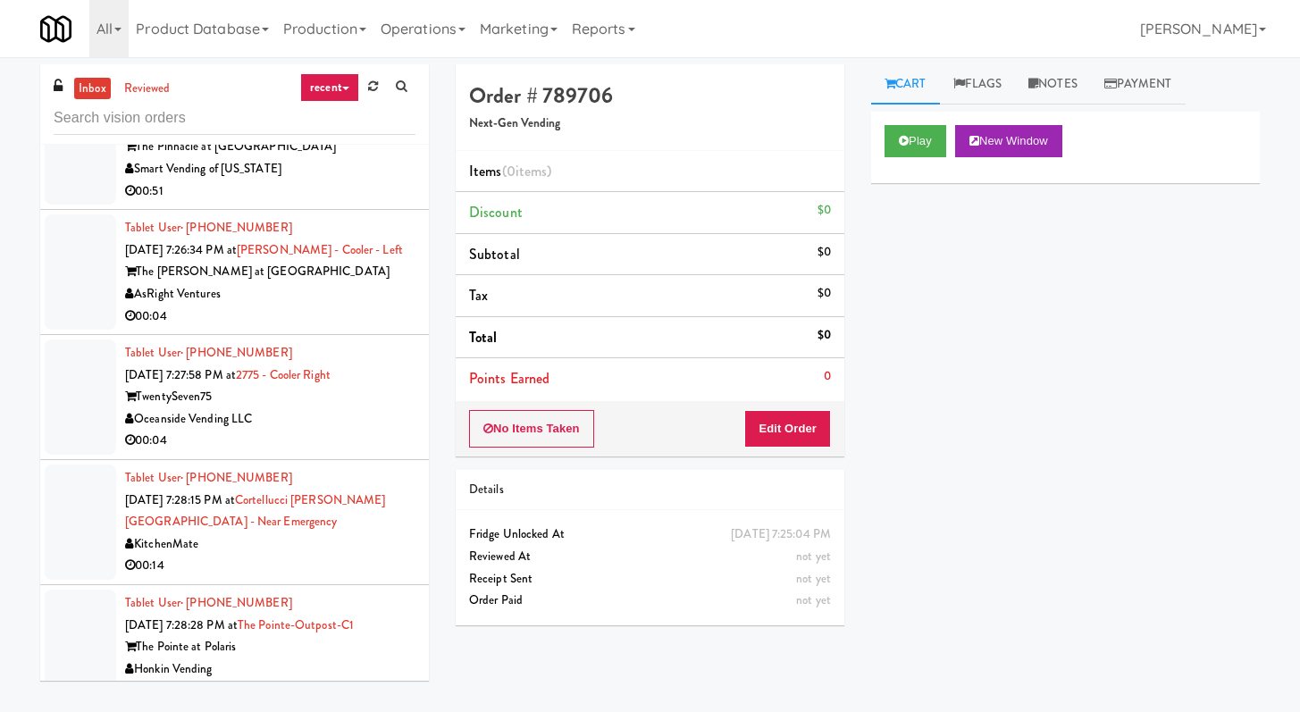
click at [365, 328] on div "00:04" at bounding box center [270, 317] width 290 height 22
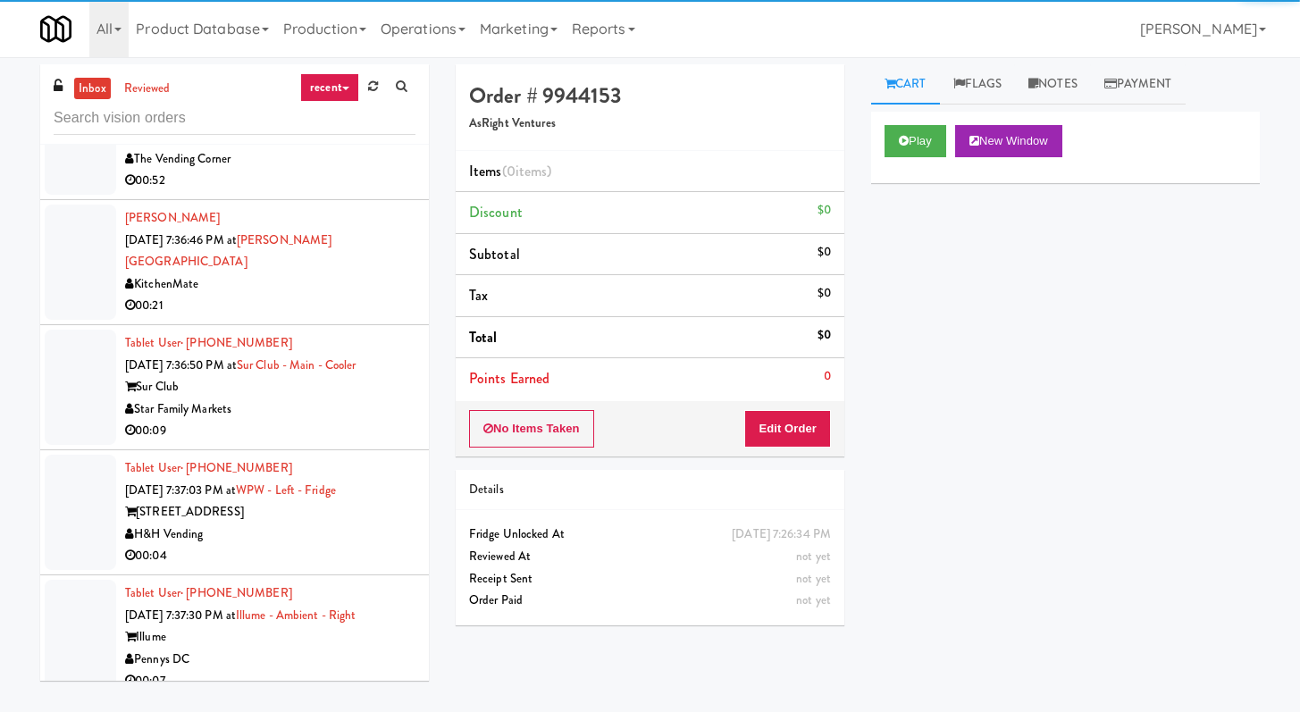
scroll to position [6596, 0]
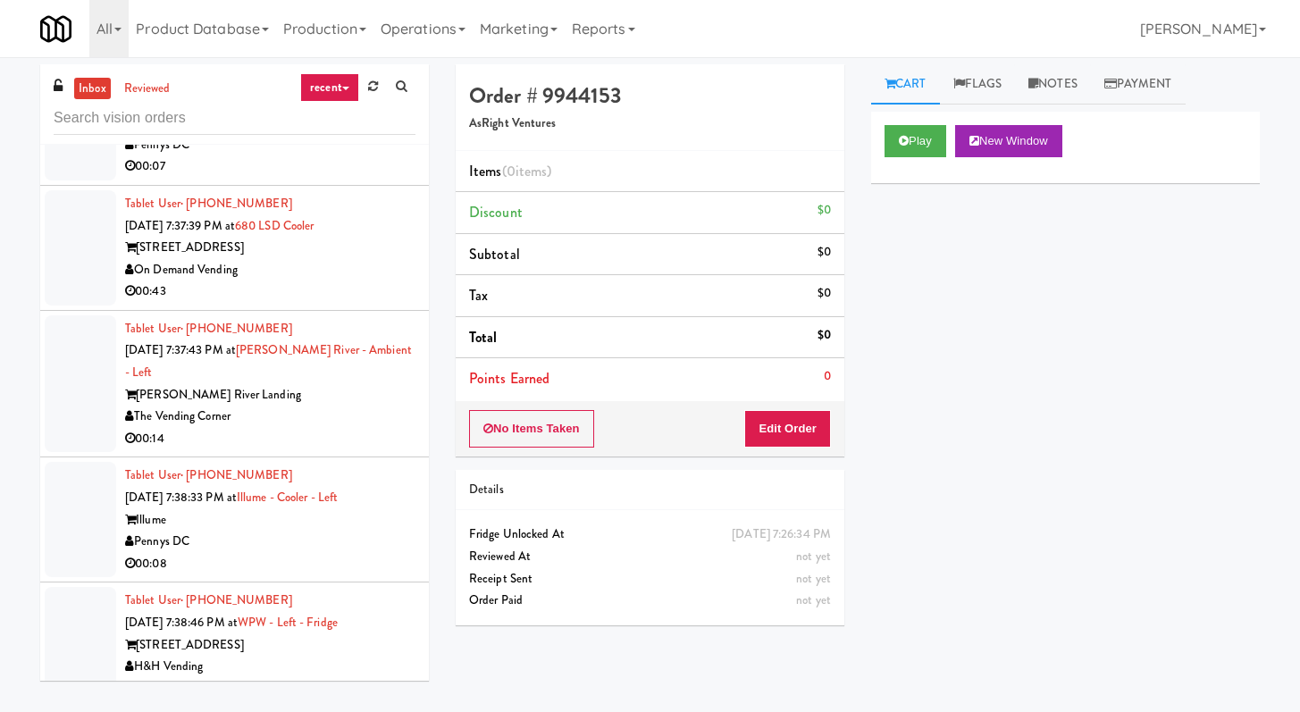
click at [356, 450] on div "00:14" at bounding box center [270, 439] width 290 height 22
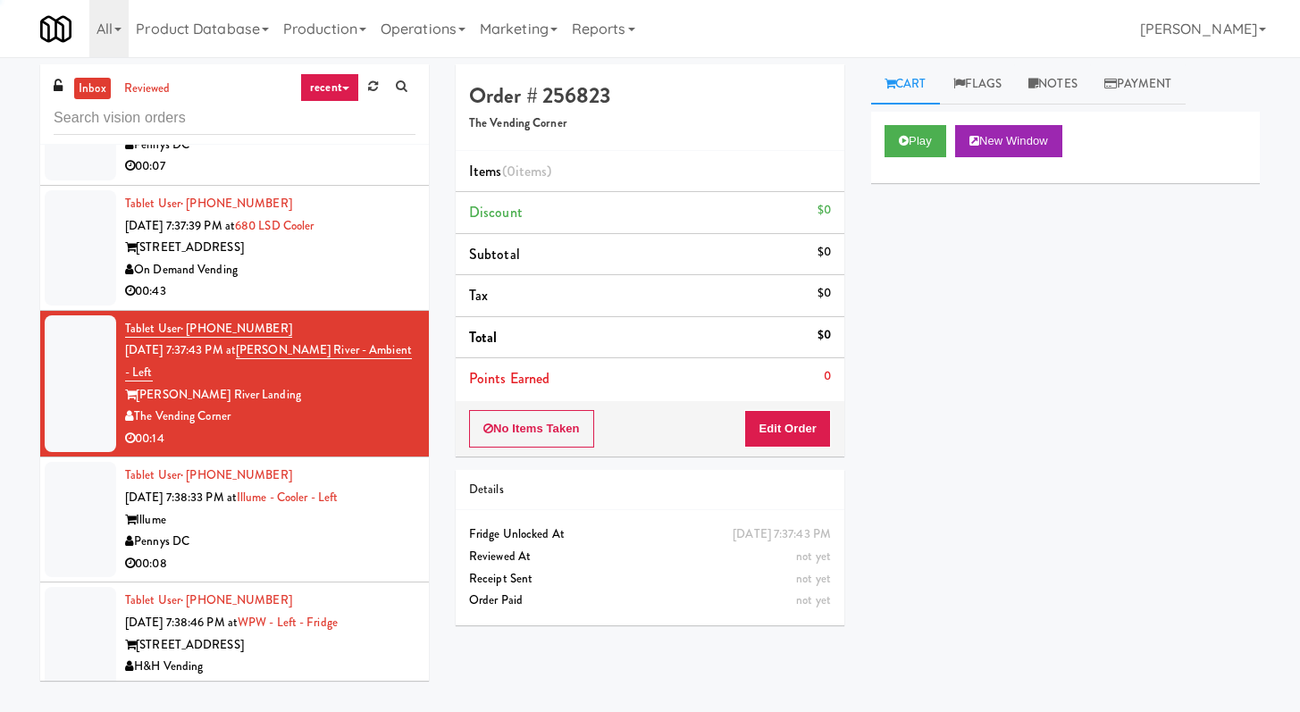
click at [823, 391] on li "Points Earned 0" at bounding box center [650, 378] width 389 height 41
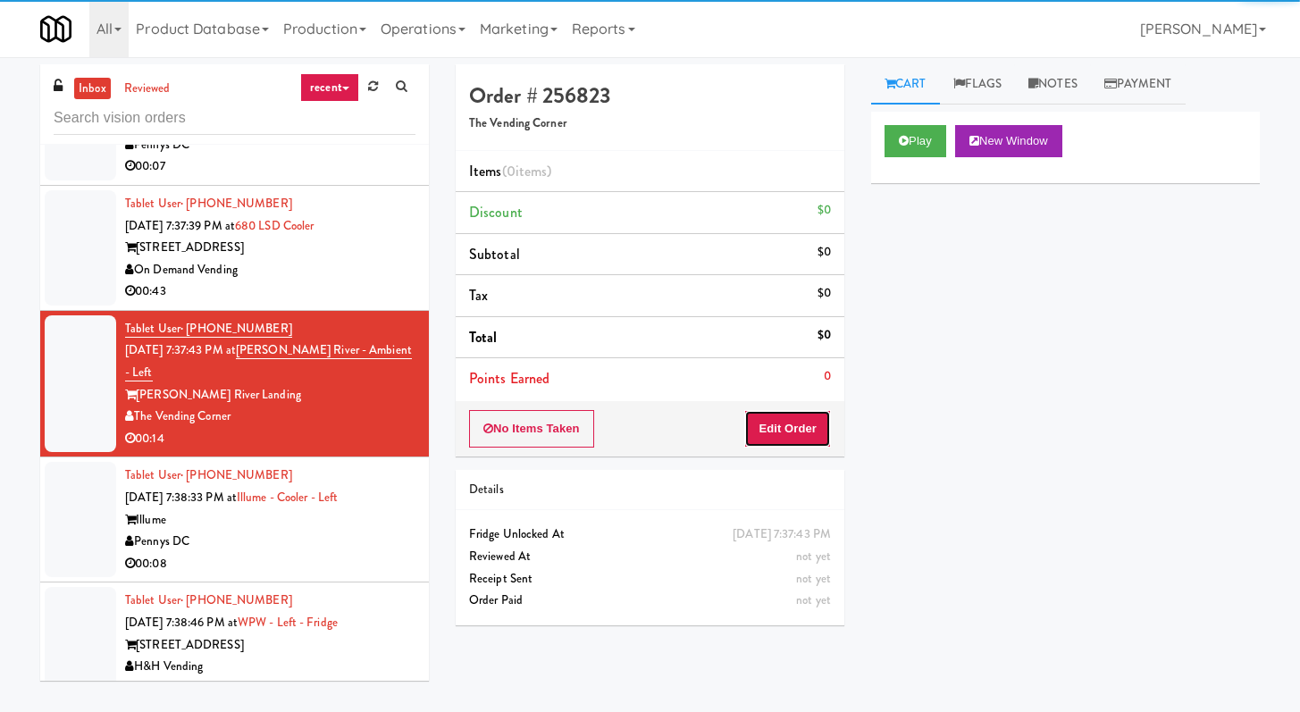
click at [802, 423] on button "Edit Order" at bounding box center [787, 429] width 87 height 38
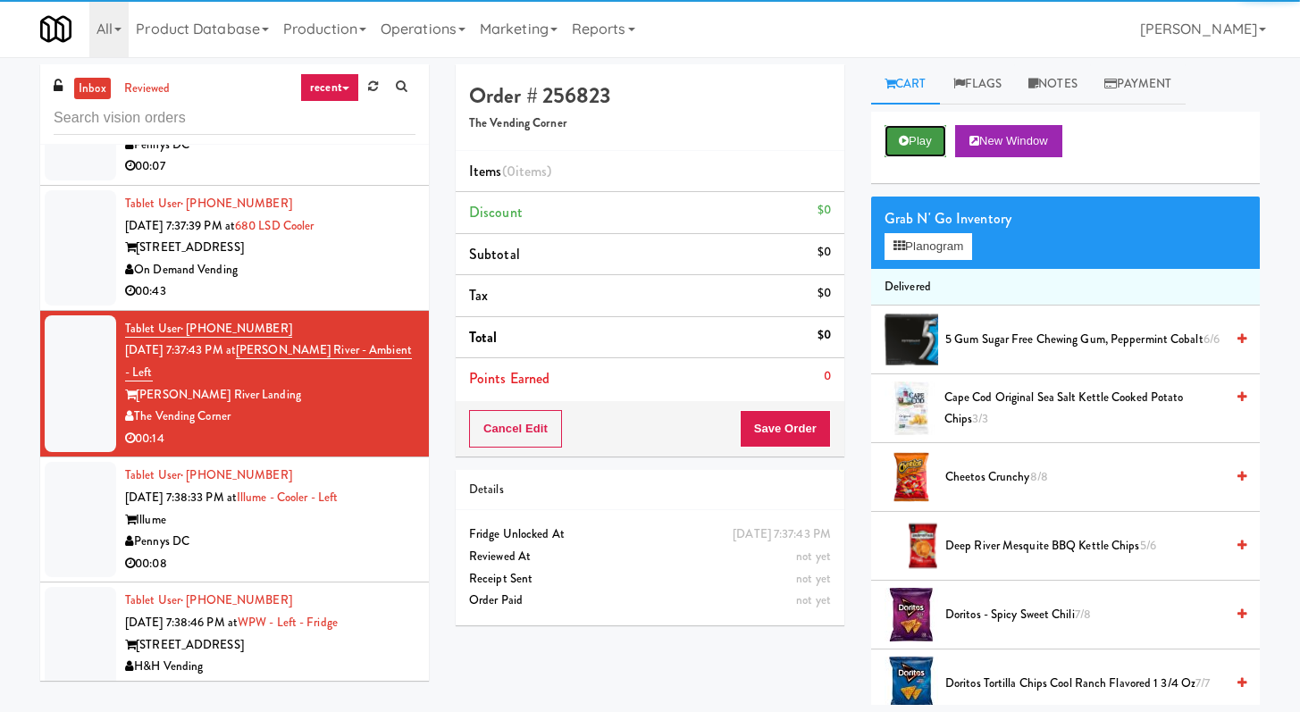
click at [937, 142] on button "Play" at bounding box center [916, 141] width 62 height 32
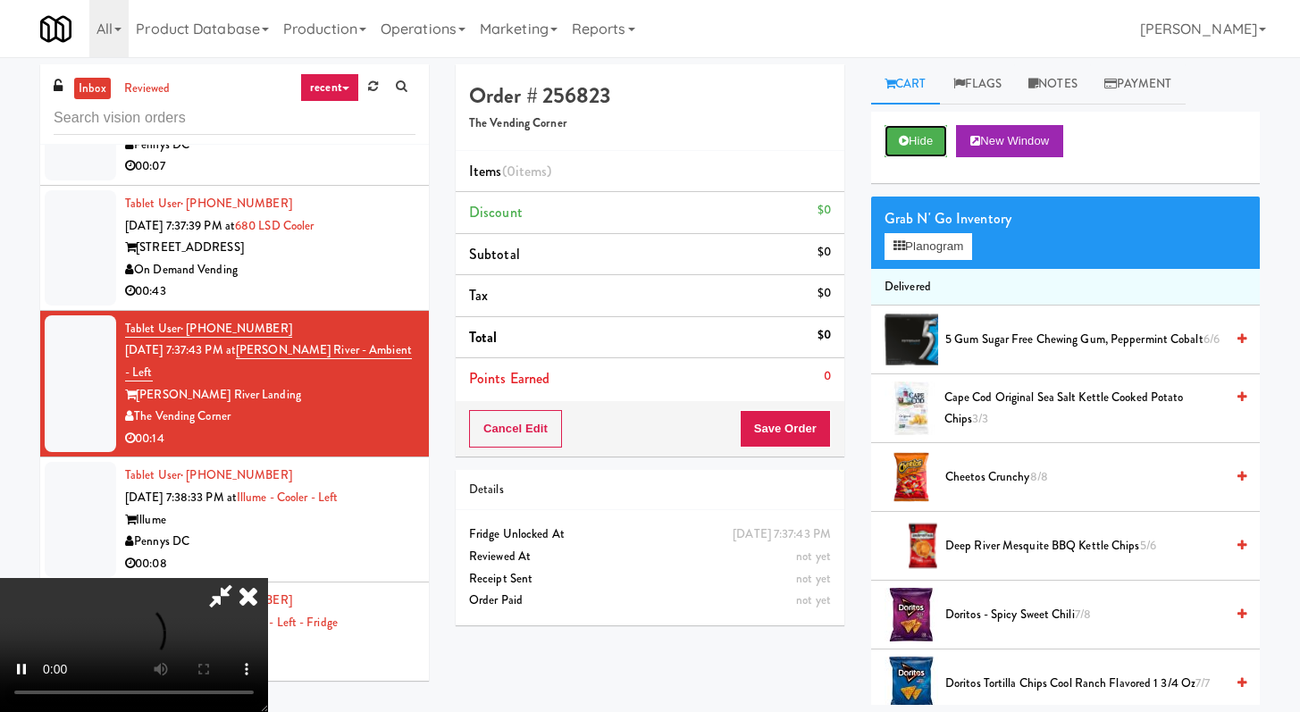
scroll to position [57, 0]
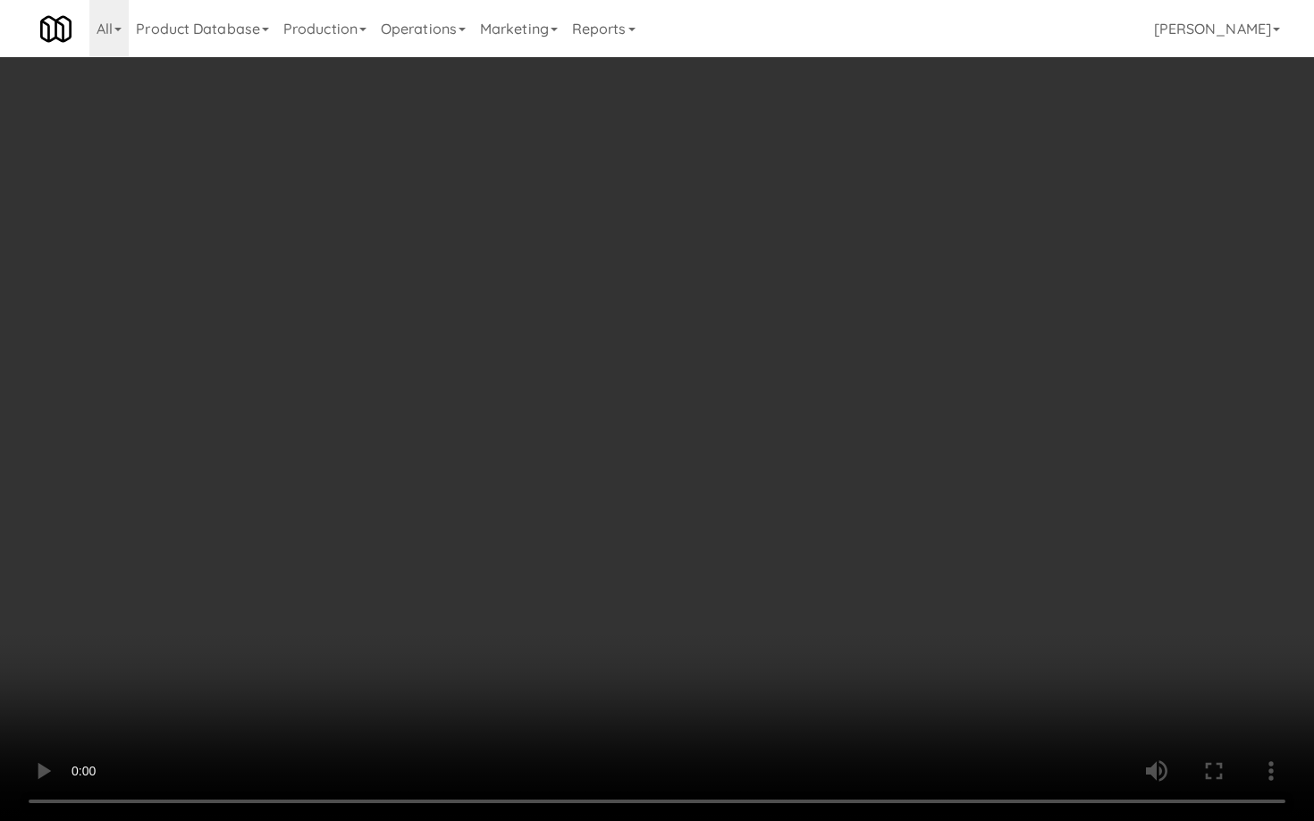
click at [973, 540] on video at bounding box center [657, 410] width 1314 height 821
click at [780, 586] on video at bounding box center [657, 410] width 1314 height 821
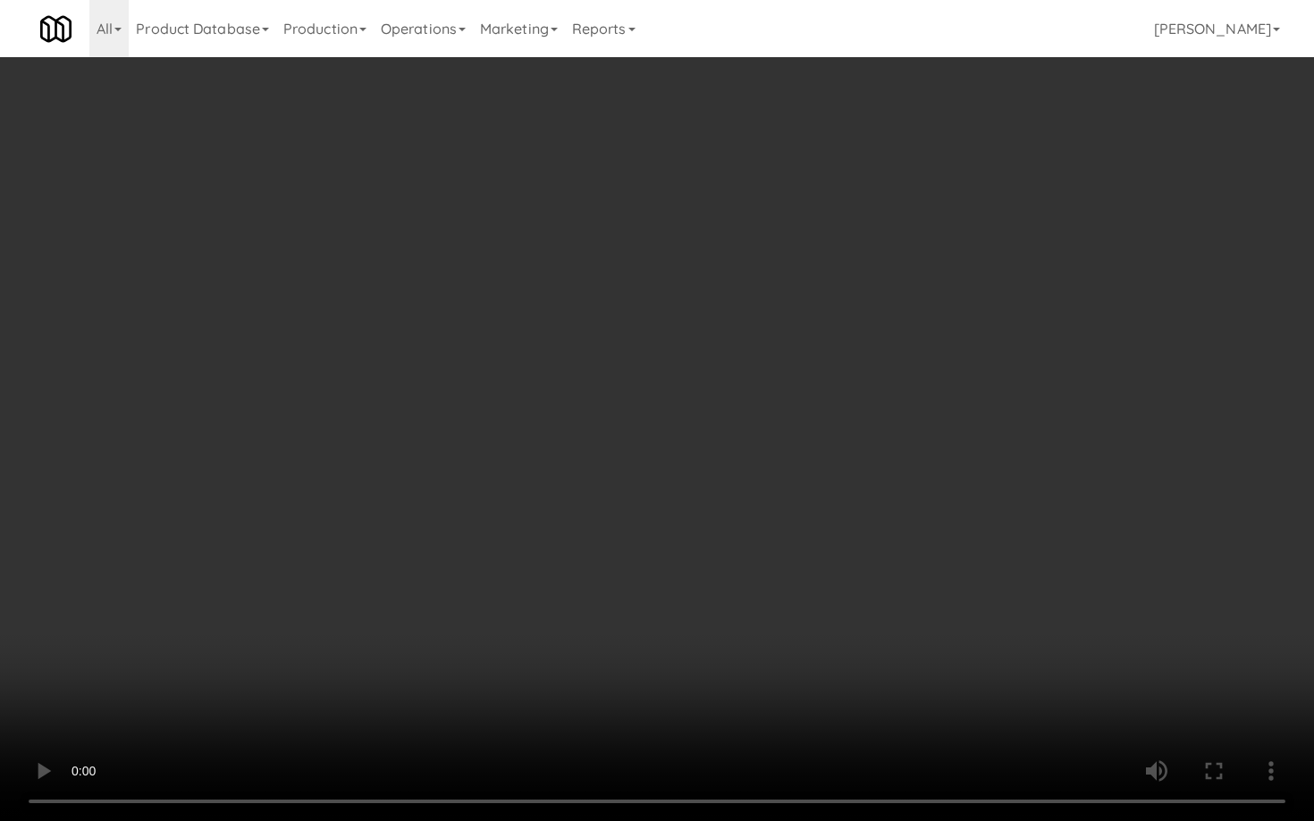
click at [780, 586] on video at bounding box center [657, 410] width 1314 height 821
click at [780, 585] on video at bounding box center [657, 410] width 1314 height 821
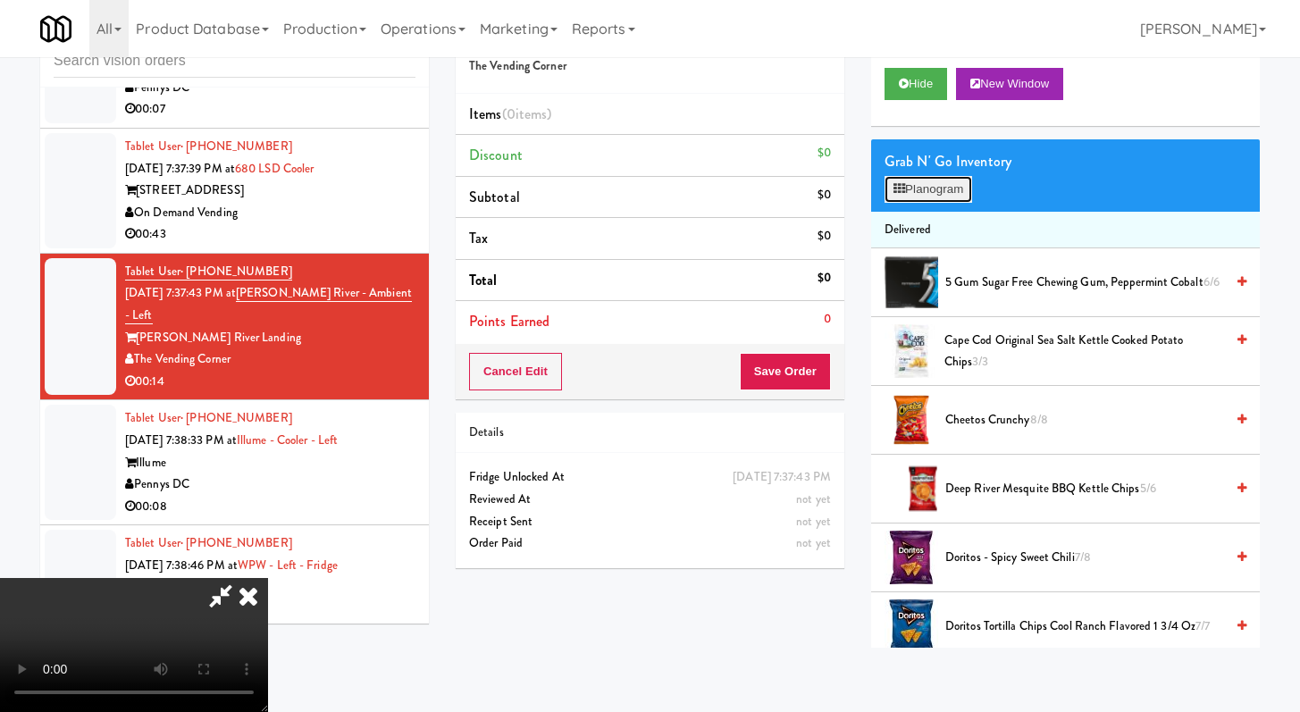
click at [936, 197] on button "Planogram" at bounding box center [929, 189] width 88 height 27
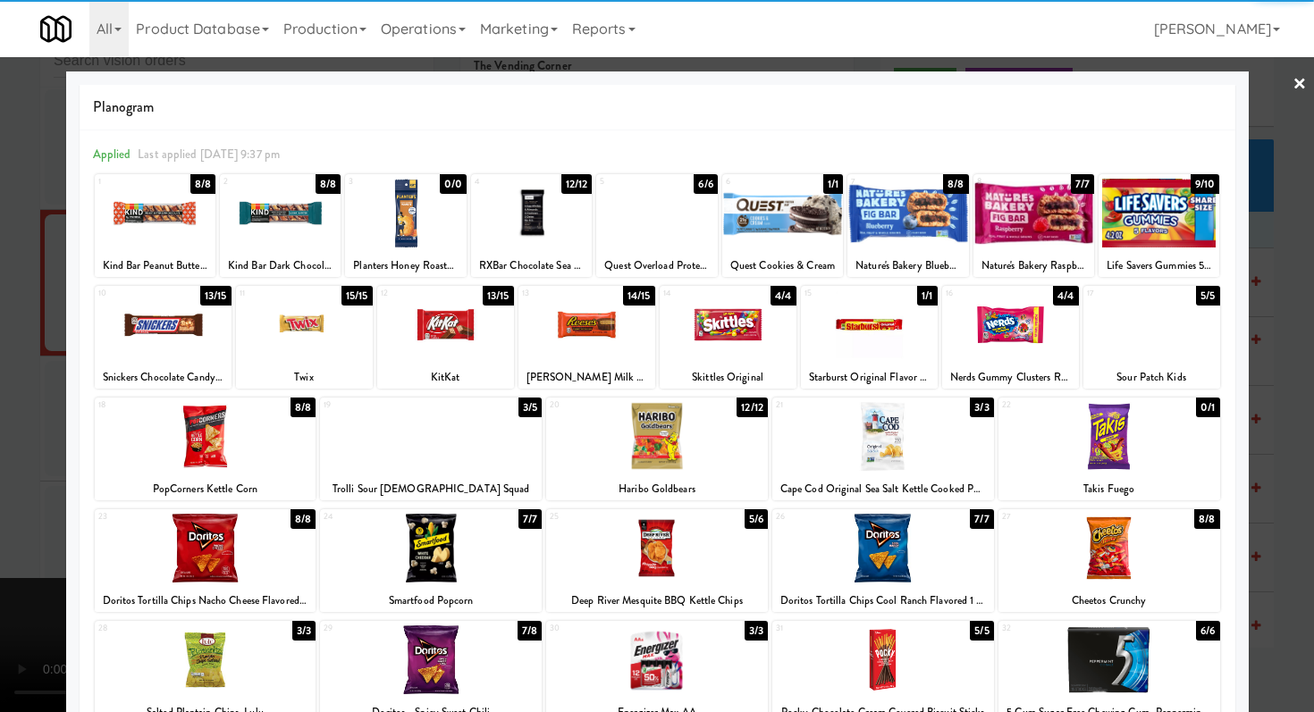
click at [155, 314] on div at bounding box center [163, 324] width 137 height 69
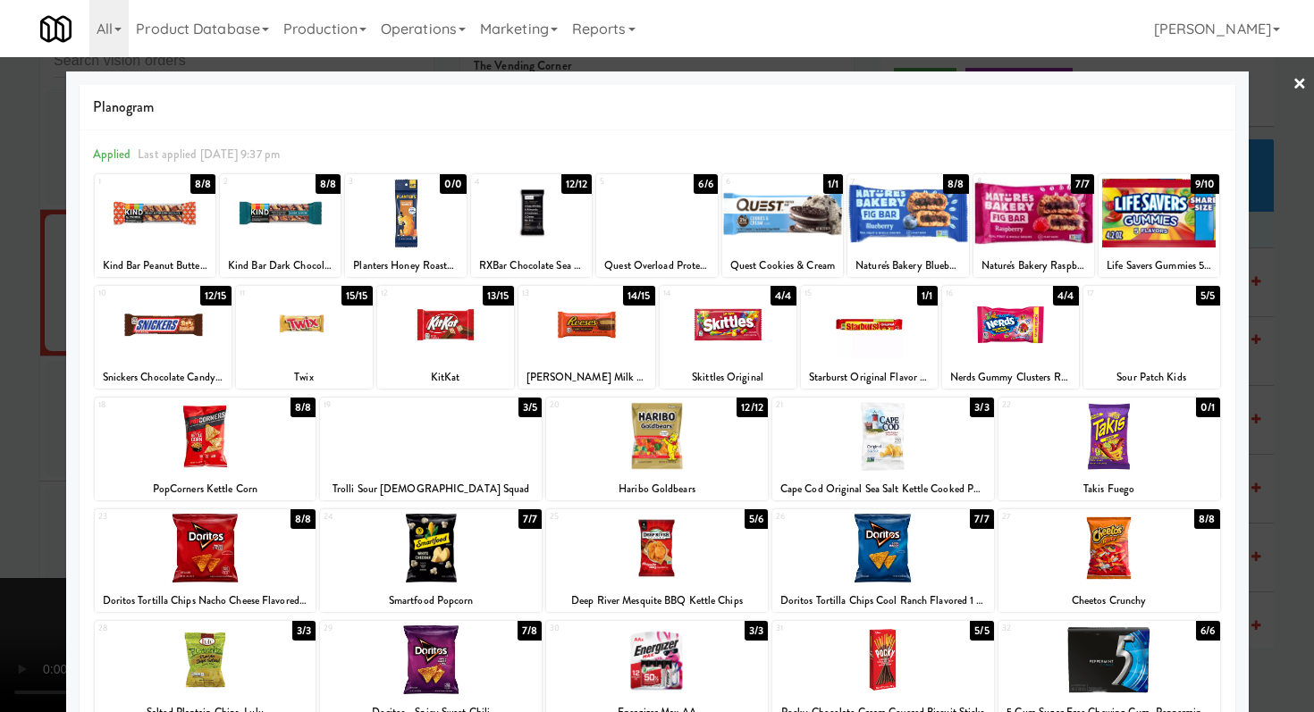
click at [211, 425] on div at bounding box center [206, 436] width 222 height 69
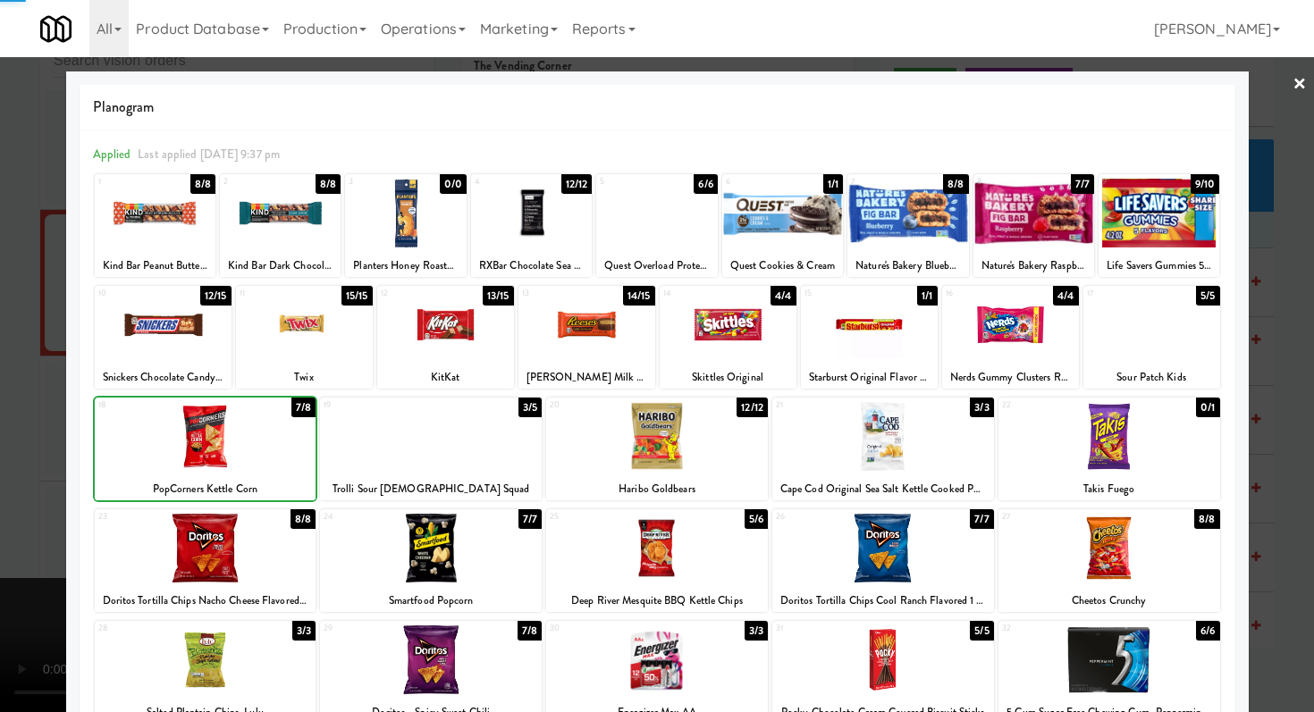
click at [0, 419] on div at bounding box center [657, 356] width 1314 height 712
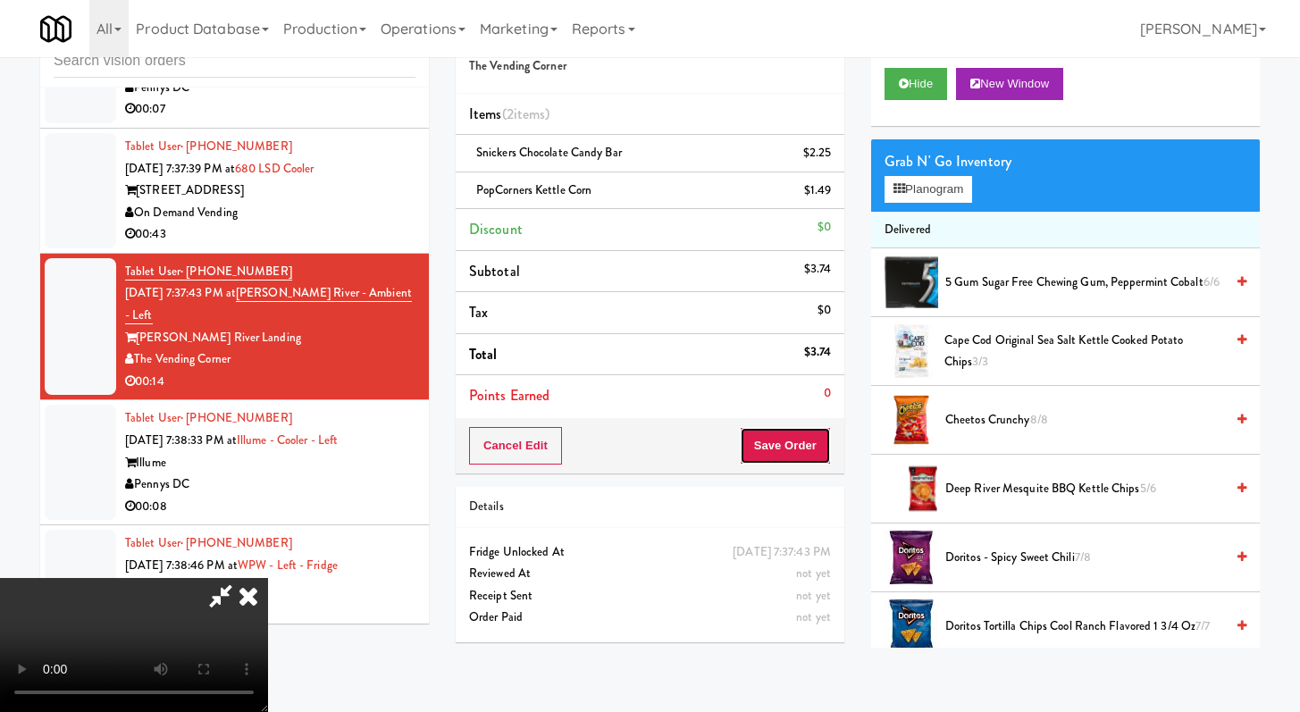
click at [818, 445] on button "Save Order" at bounding box center [785, 446] width 91 height 38
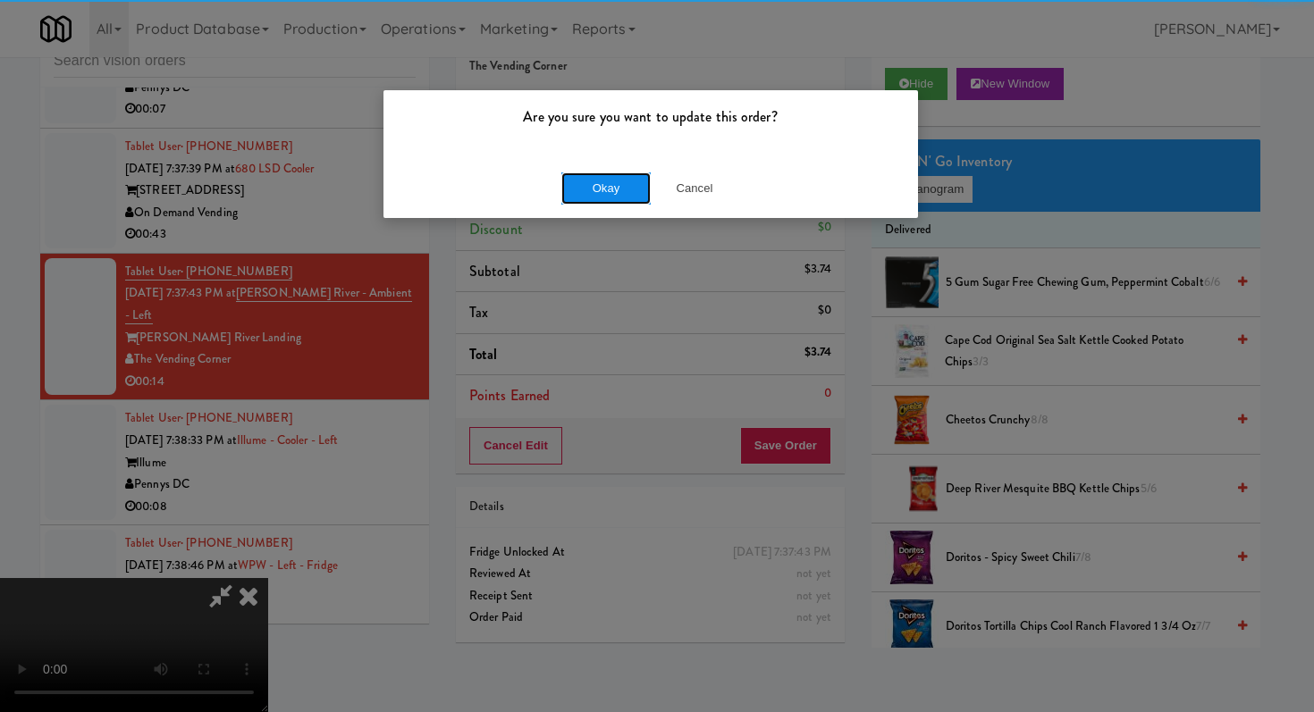
click at [583, 186] on button "Okay" at bounding box center [605, 188] width 89 height 32
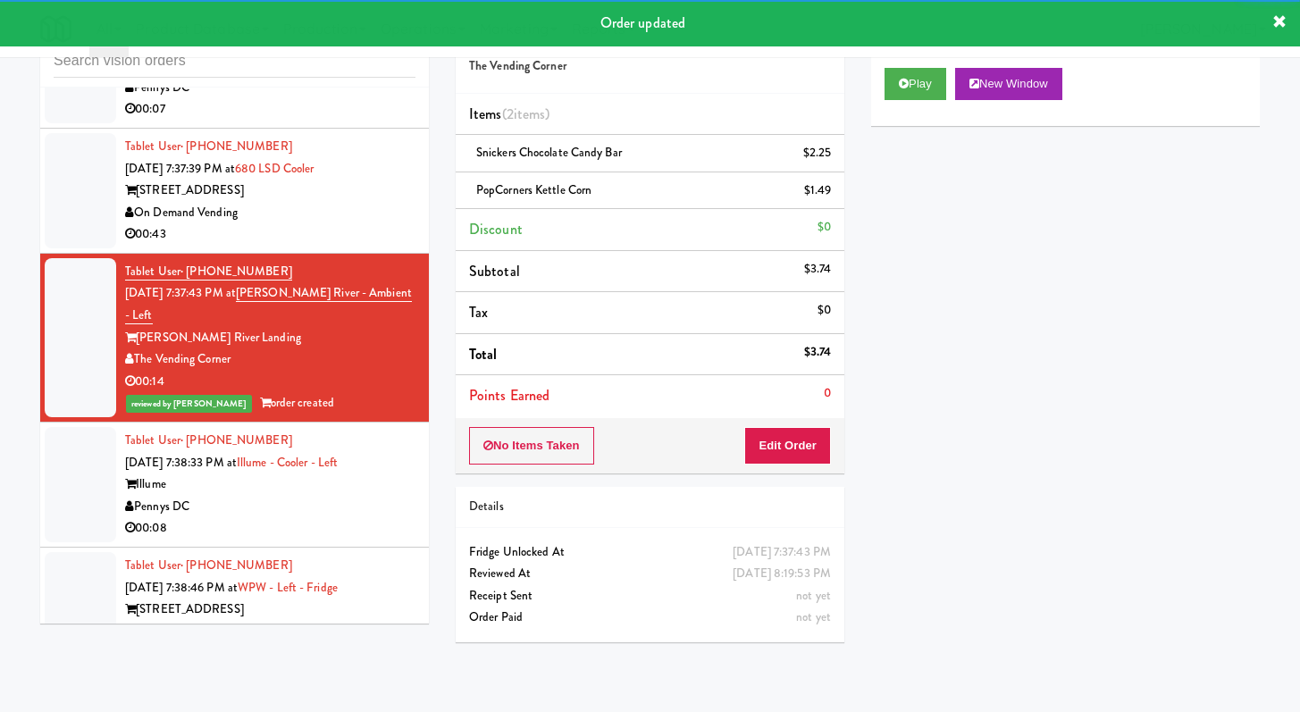
click at [319, 496] on div "Illume" at bounding box center [270, 485] width 290 height 22
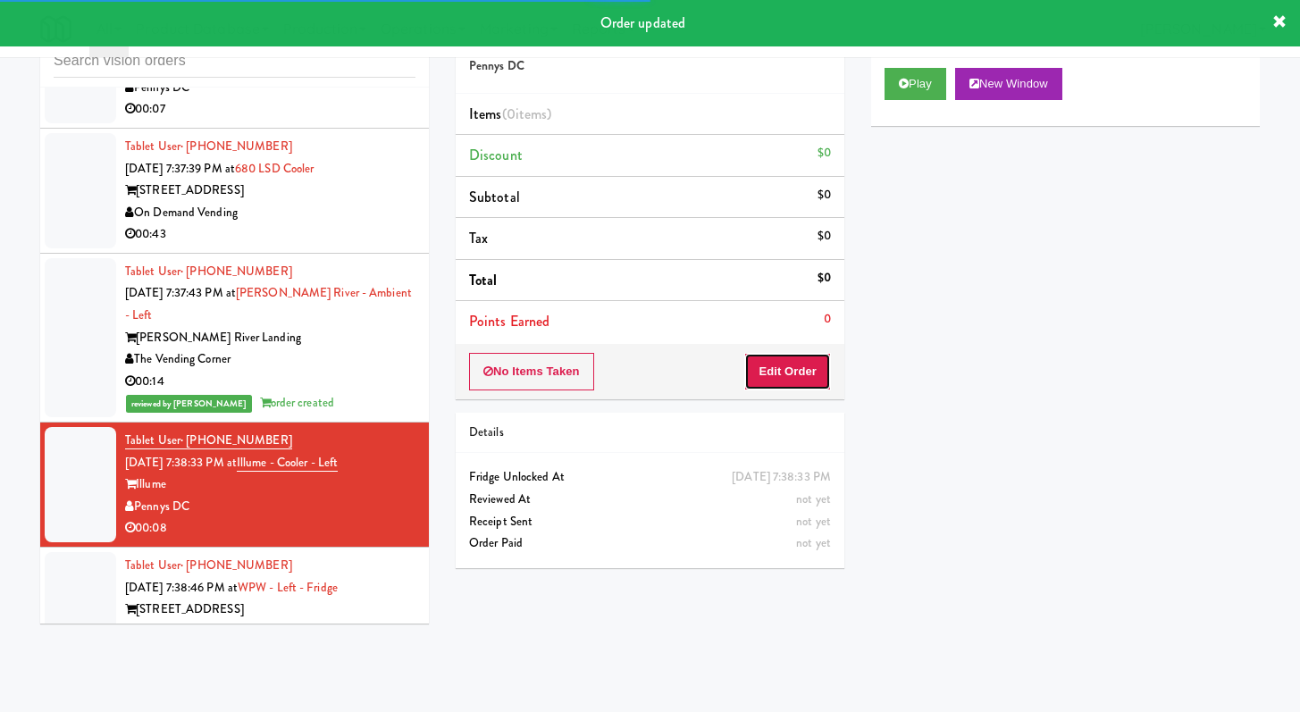
click at [801, 368] on button "Edit Order" at bounding box center [787, 372] width 87 height 38
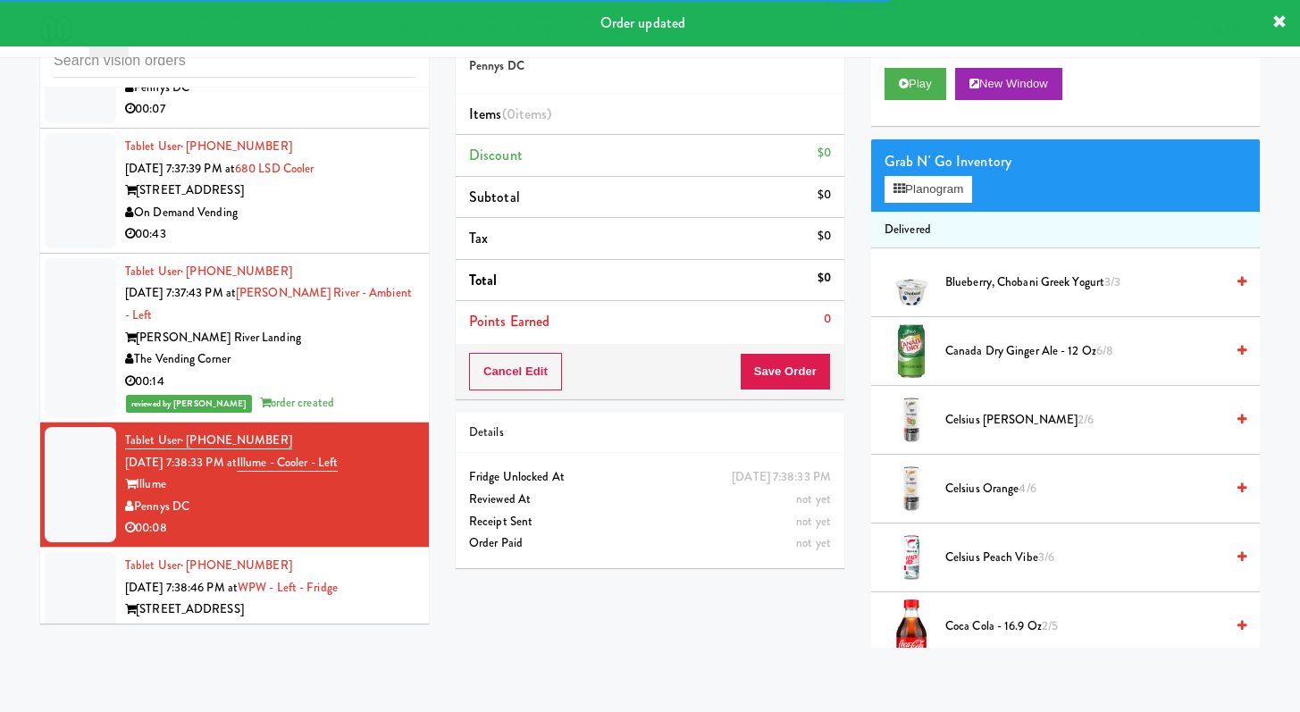
click at [931, 99] on div "Play New Window" at bounding box center [1065, 90] width 389 height 71
click at [930, 85] on button "Play" at bounding box center [916, 84] width 62 height 32
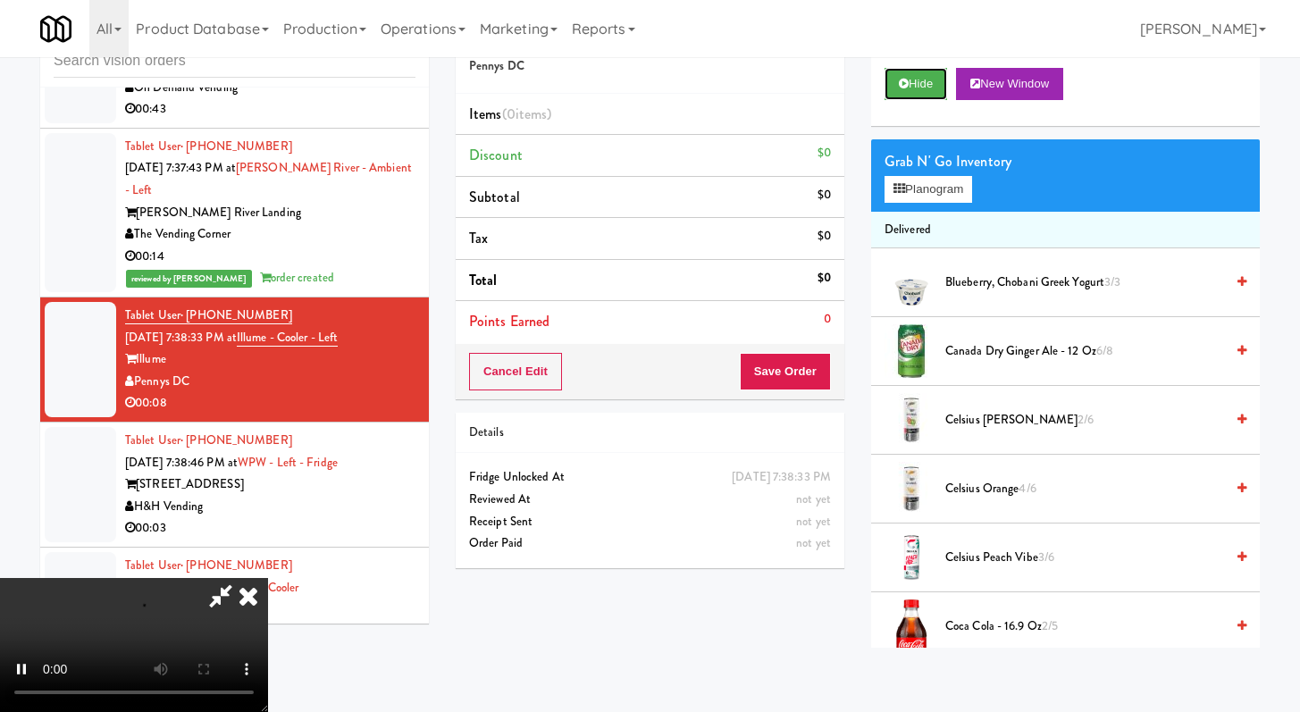
scroll to position [6819, 0]
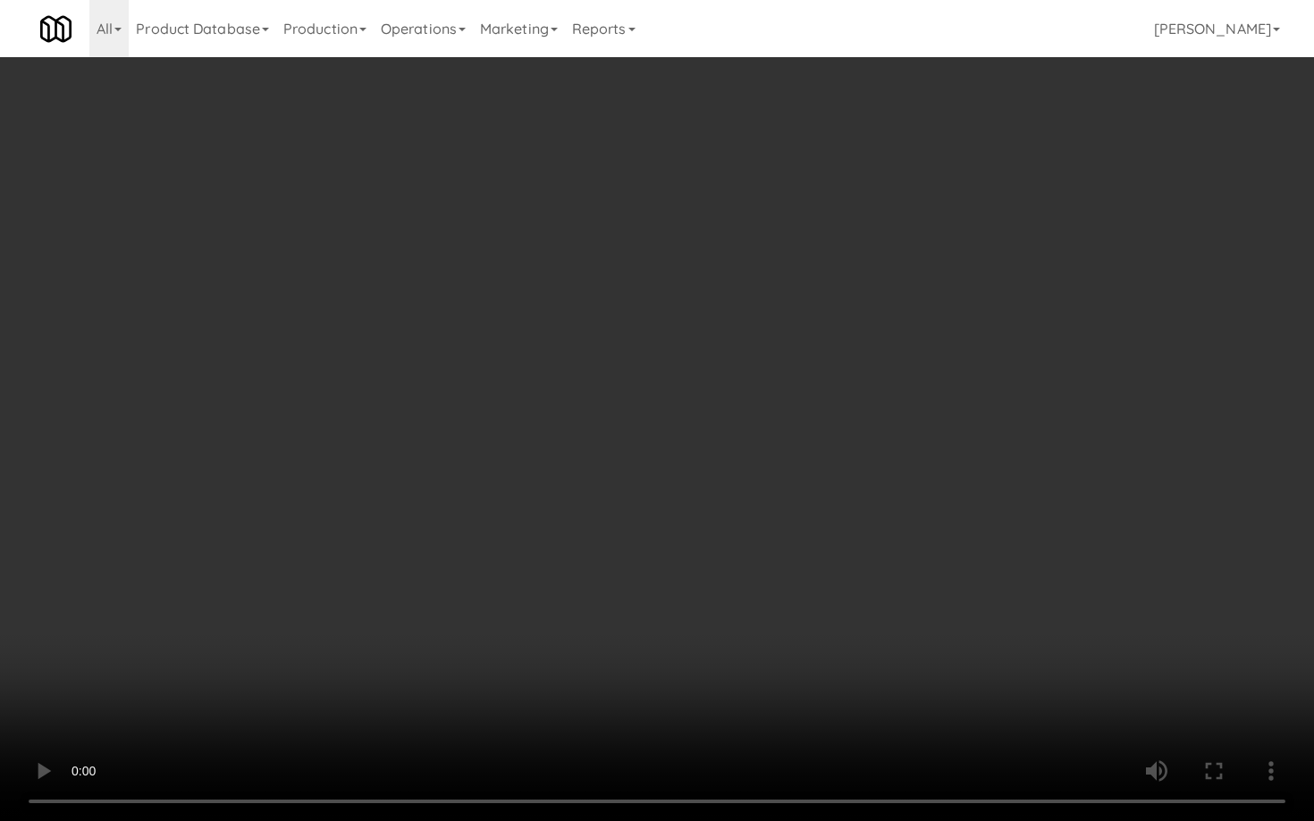
click at [989, 593] on video at bounding box center [657, 410] width 1314 height 821
click at [990, 593] on video at bounding box center [657, 410] width 1314 height 821
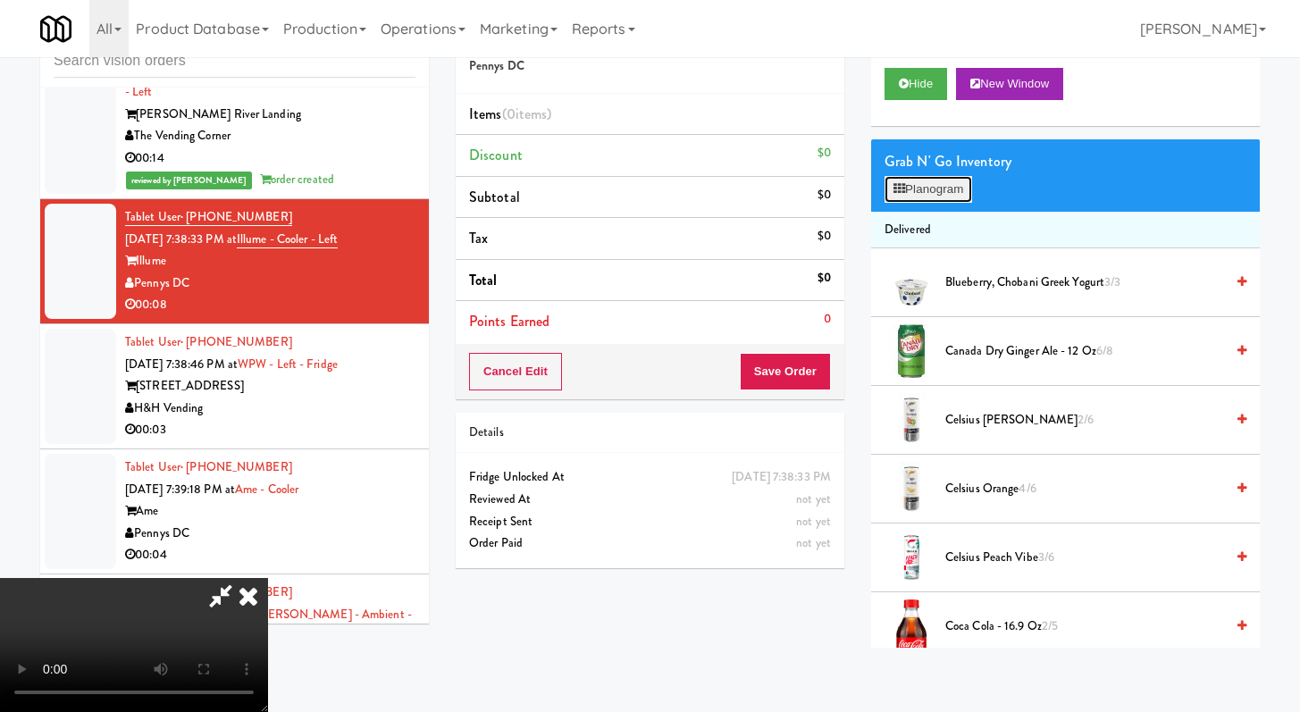
click at [933, 199] on button "Planogram" at bounding box center [929, 189] width 88 height 27
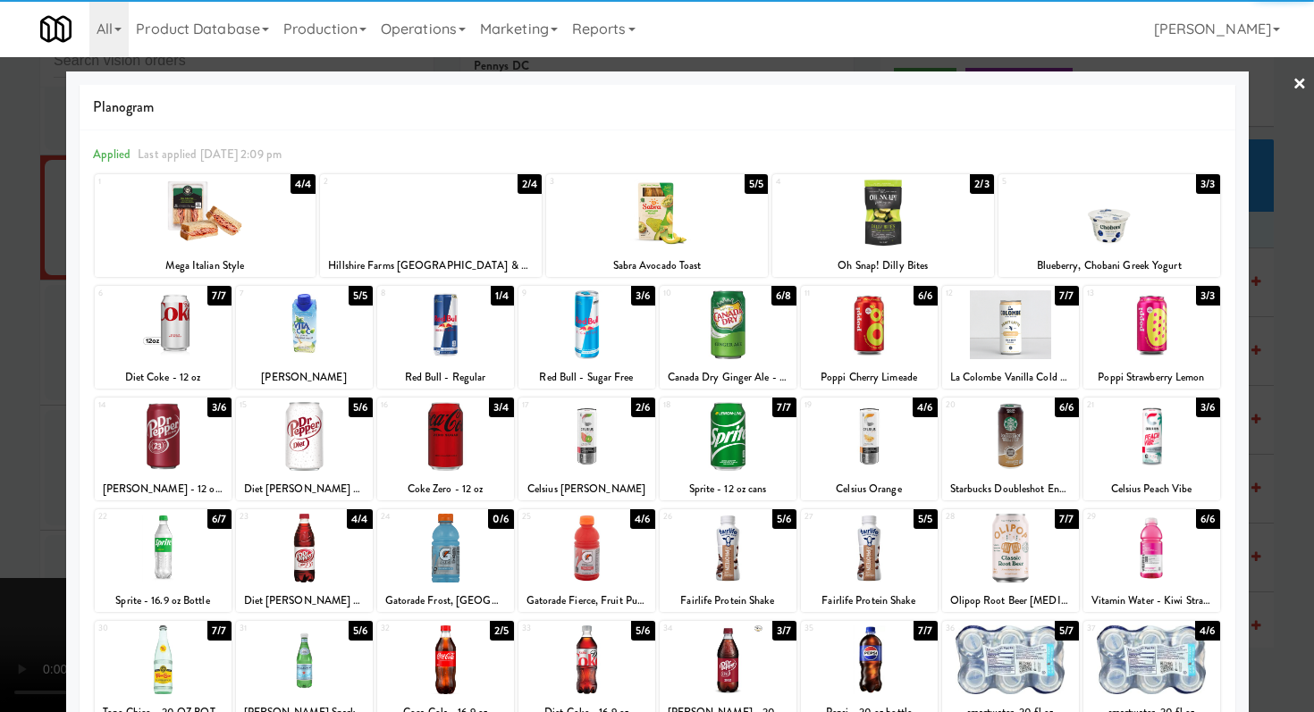
click at [1040, 333] on div at bounding box center [1010, 324] width 137 height 69
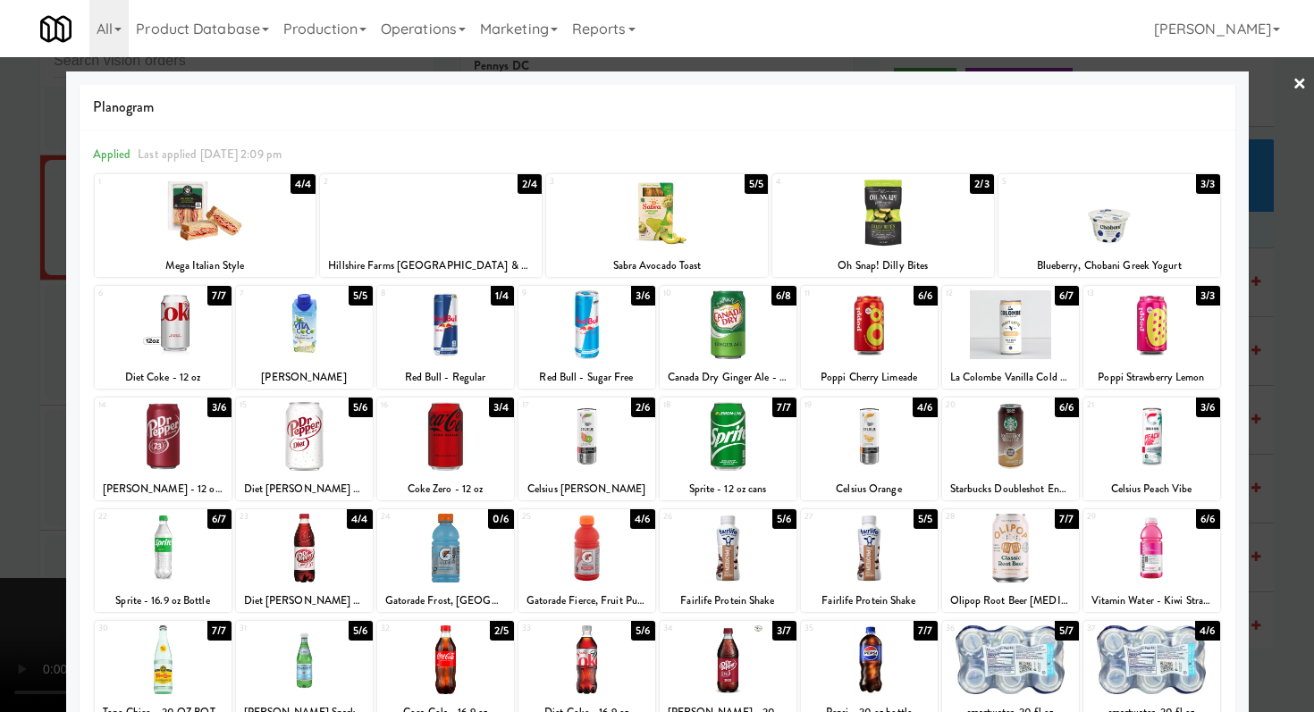
click at [415, 646] on div at bounding box center [445, 660] width 137 height 69
click at [0, 543] on div at bounding box center [657, 356] width 1314 height 712
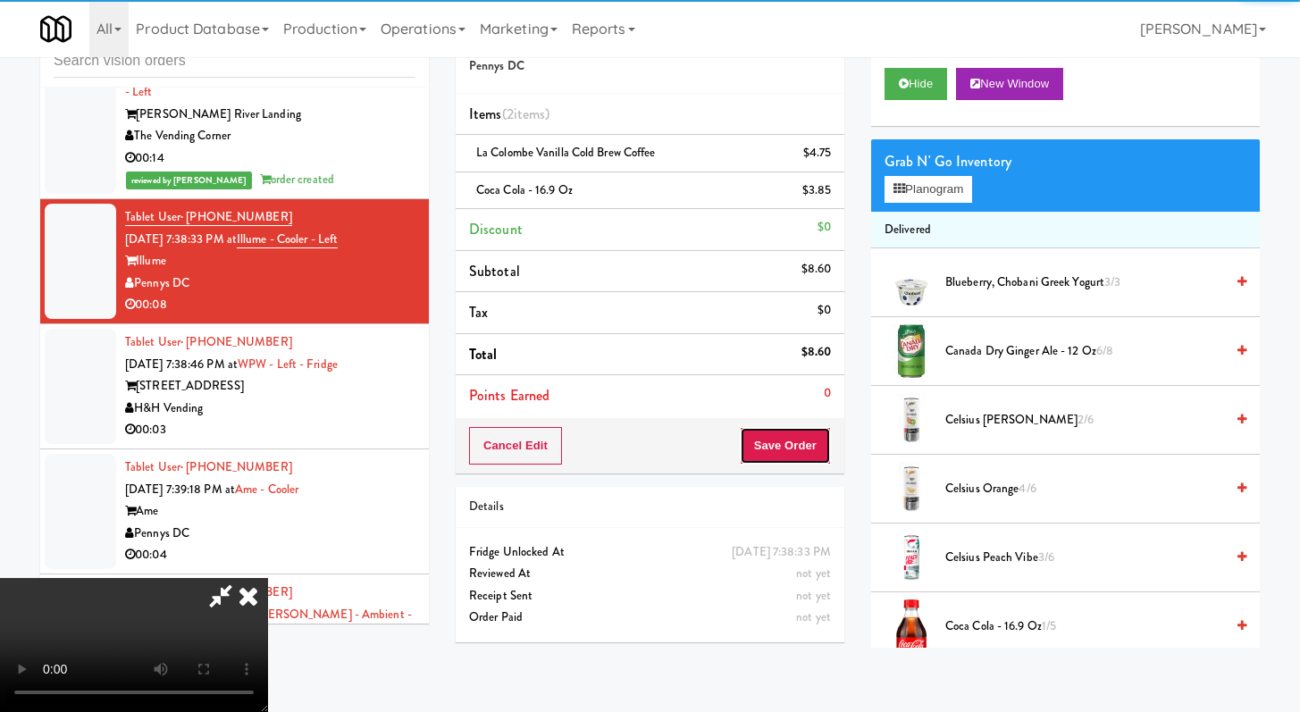
click at [821, 451] on button "Save Order" at bounding box center [785, 446] width 91 height 38
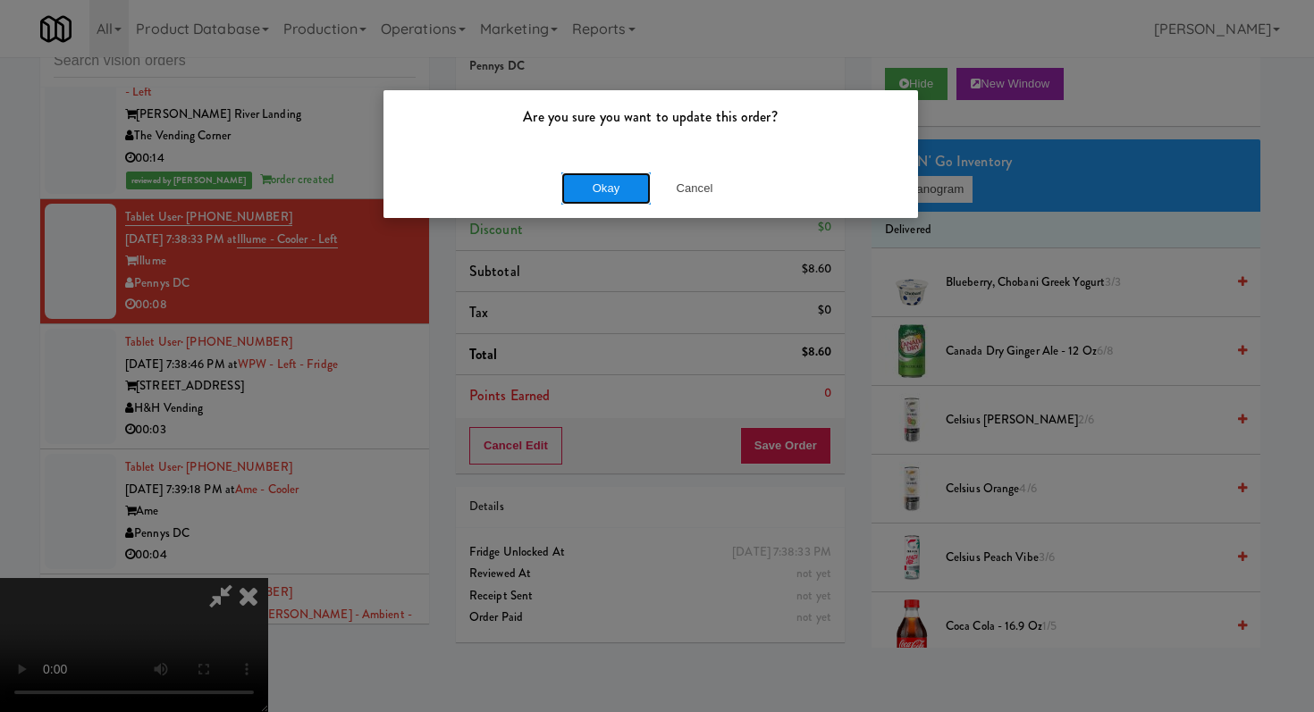
click at [577, 186] on button "Okay" at bounding box center [605, 188] width 89 height 32
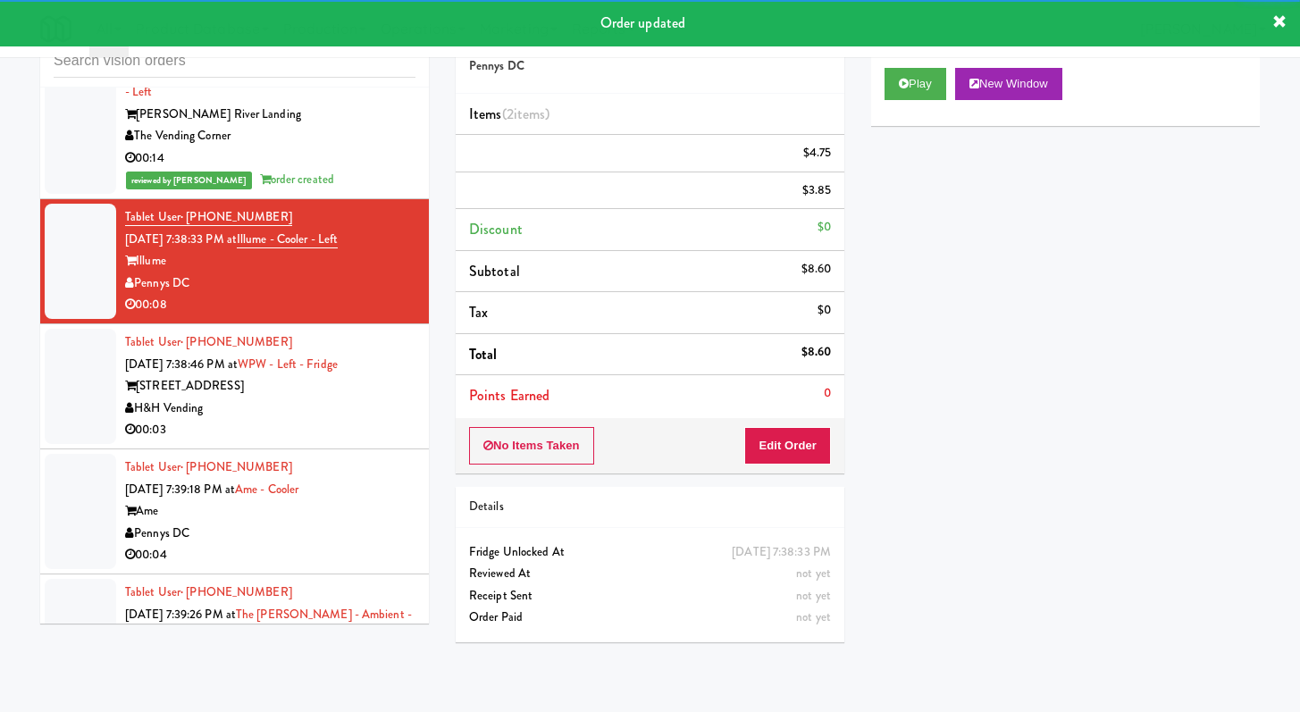
click at [293, 420] on div "H&H Vending" at bounding box center [270, 409] width 290 height 22
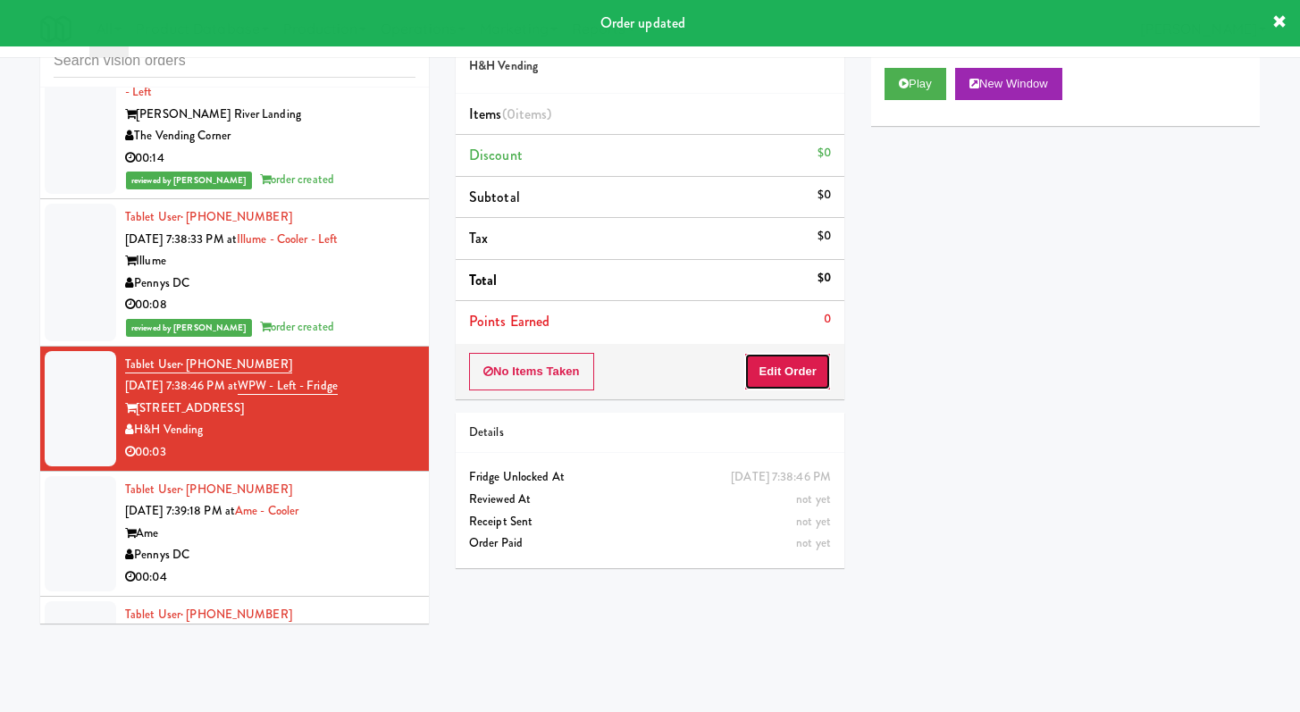
click at [784, 369] on button "Edit Order" at bounding box center [787, 372] width 87 height 38
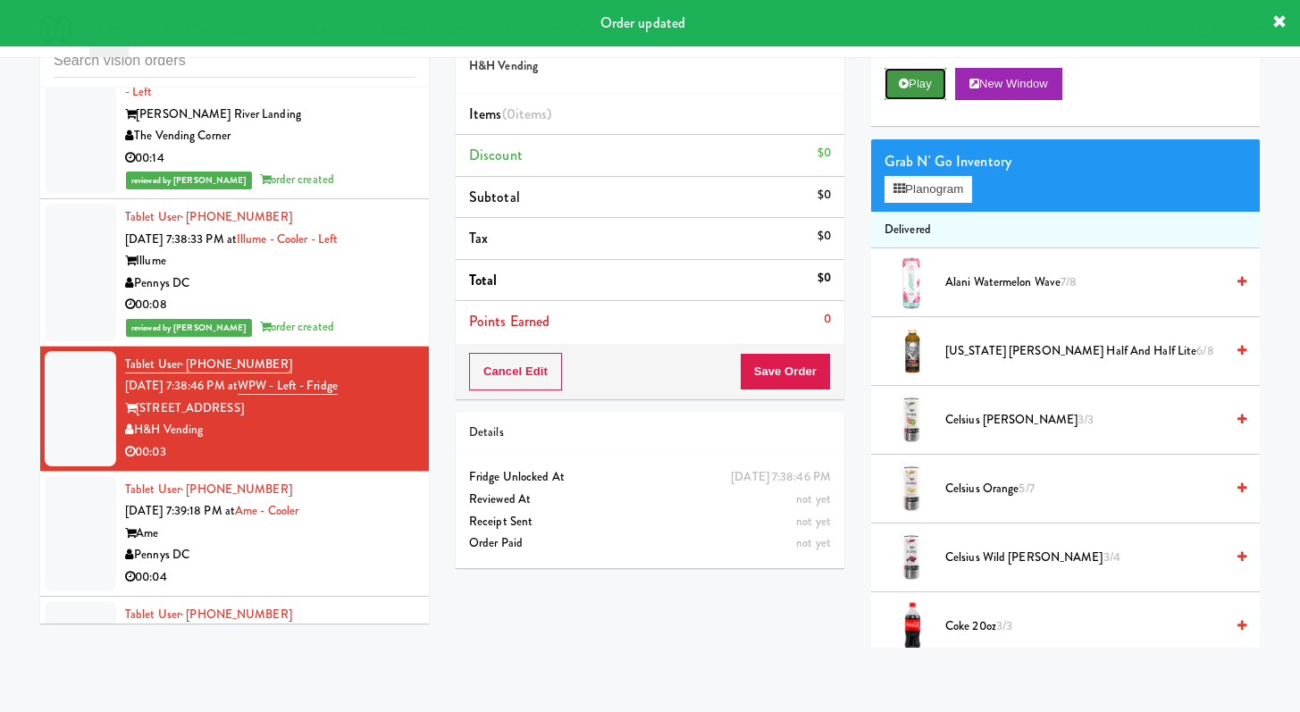
click at [919, 74] on button "Play" at bounding box center [916, 84] width 62 height 32
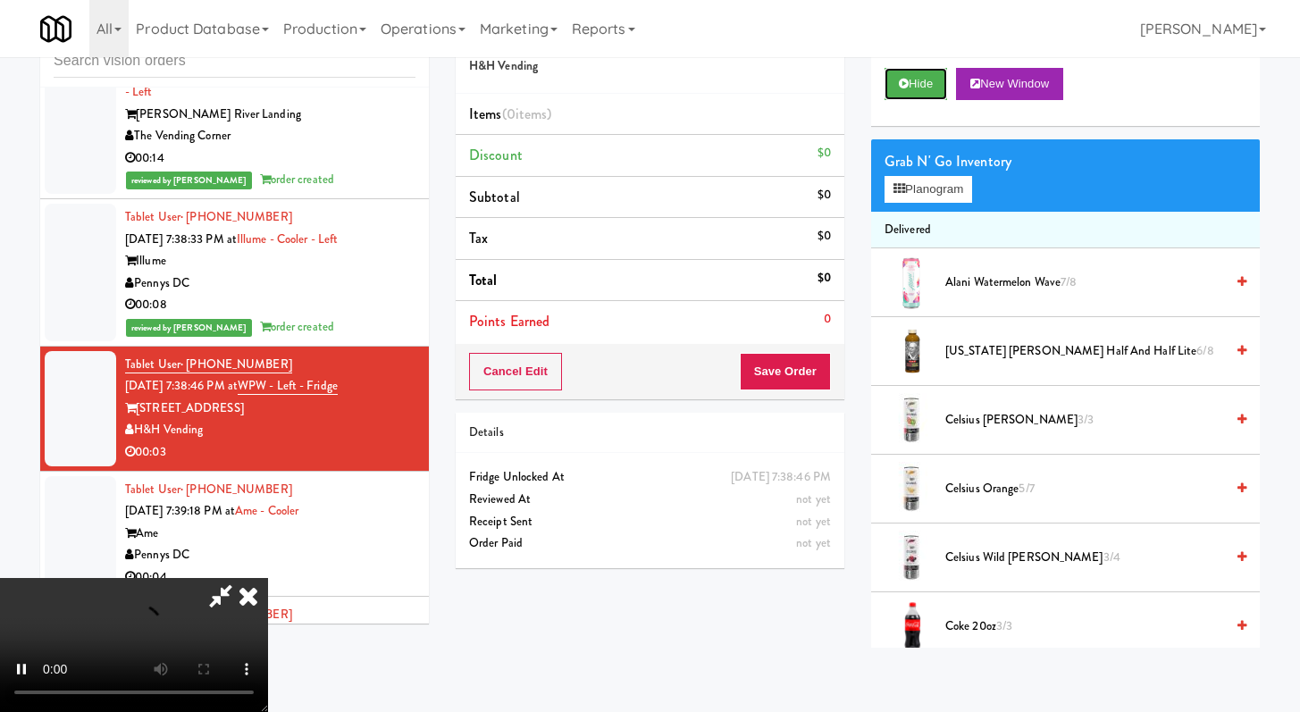
scroll to position [7038, 0]
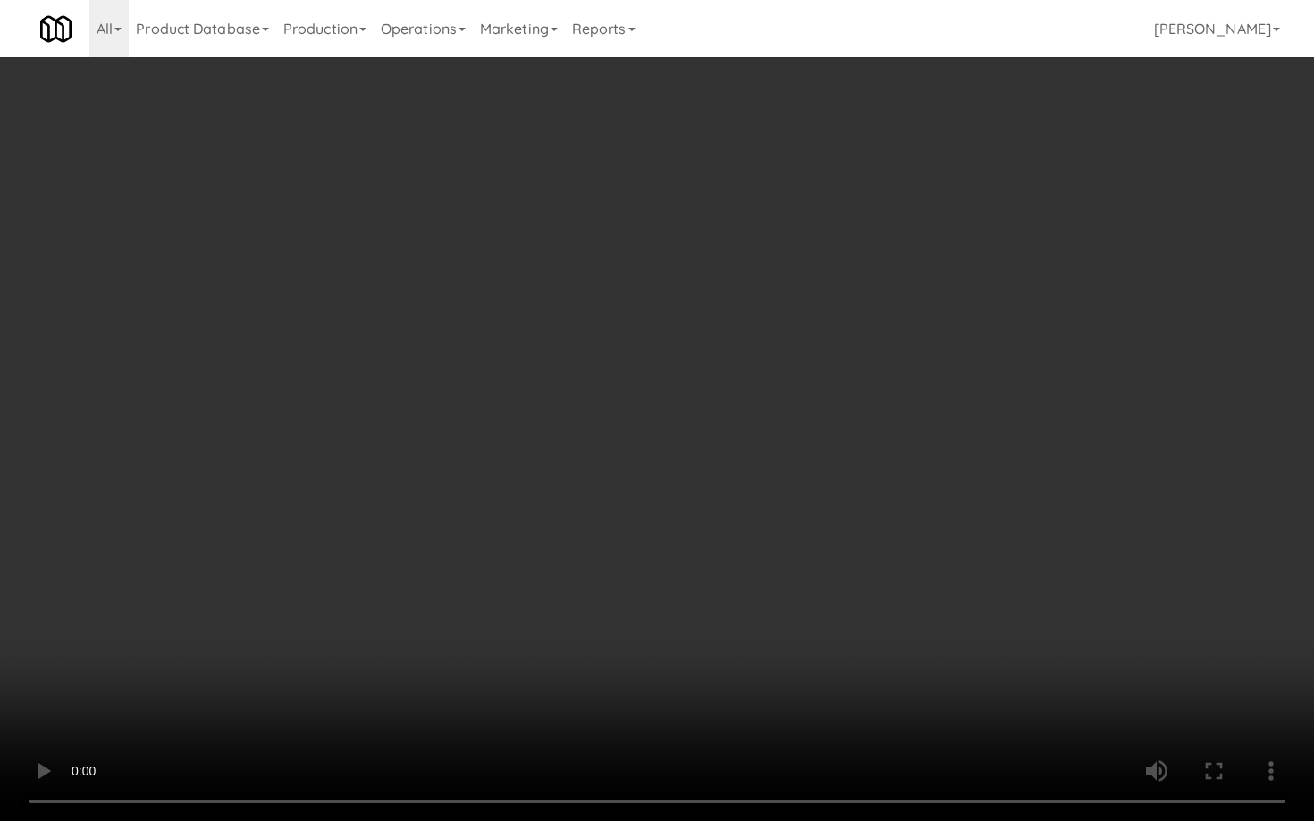
click at [1012, 596] on video at bounding box center [657, 410] width 1314 height 821
click at [1012, 595] on video at bounding box center [657, 410] width 1314 height 821
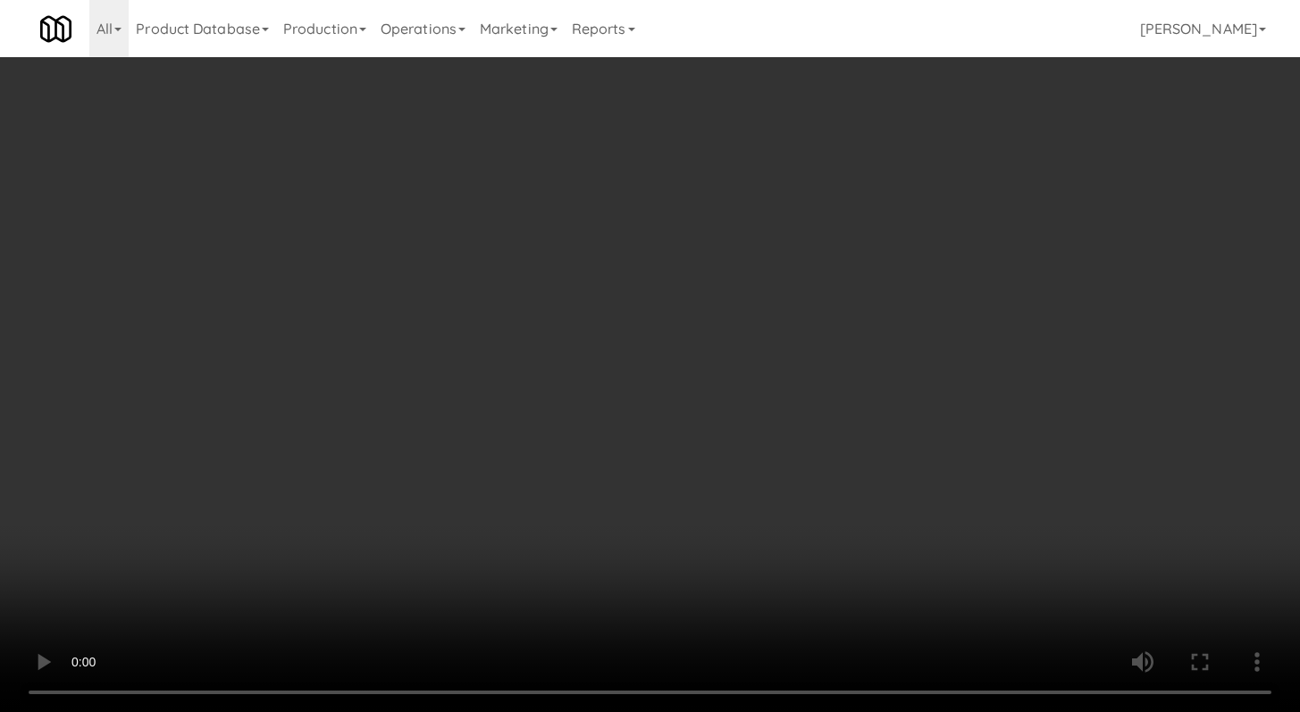
scroll to position [1852, 0]
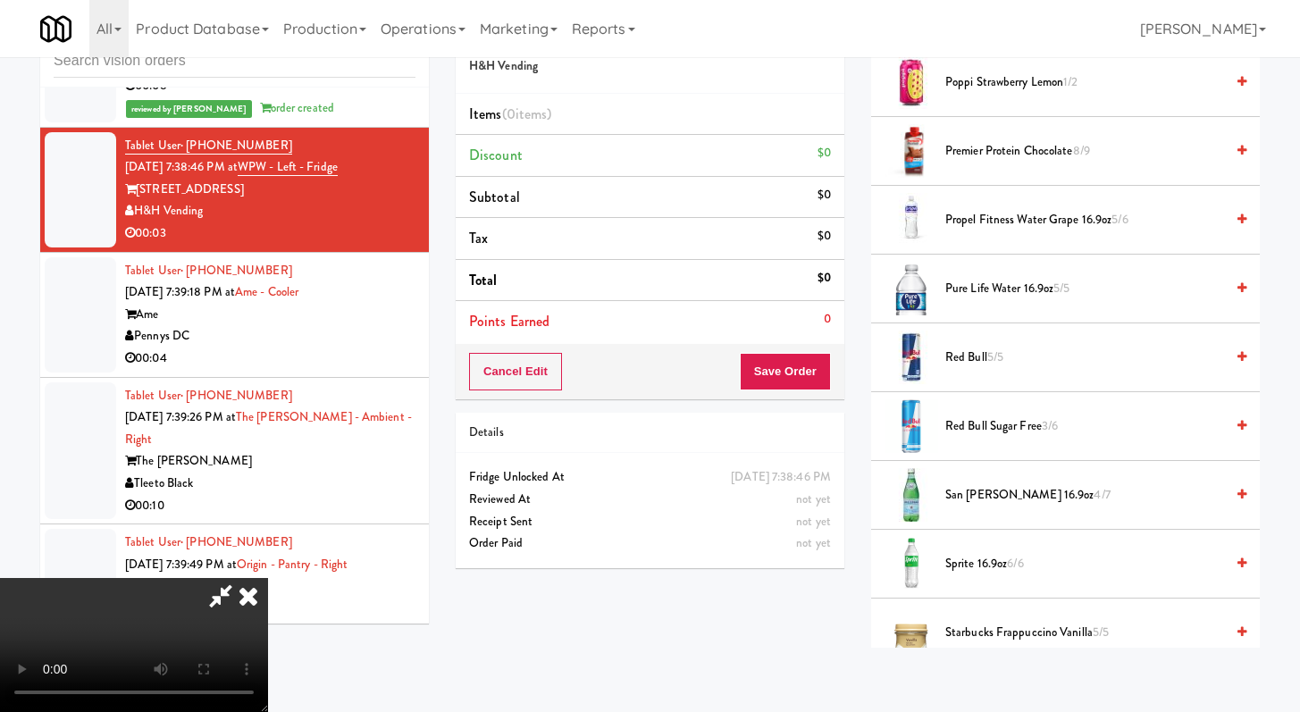
click at [994, 487] on span "San [PERSON_NAME] 16.9oz 4/7" at bounding box center [1085, 495] width 279 height 22
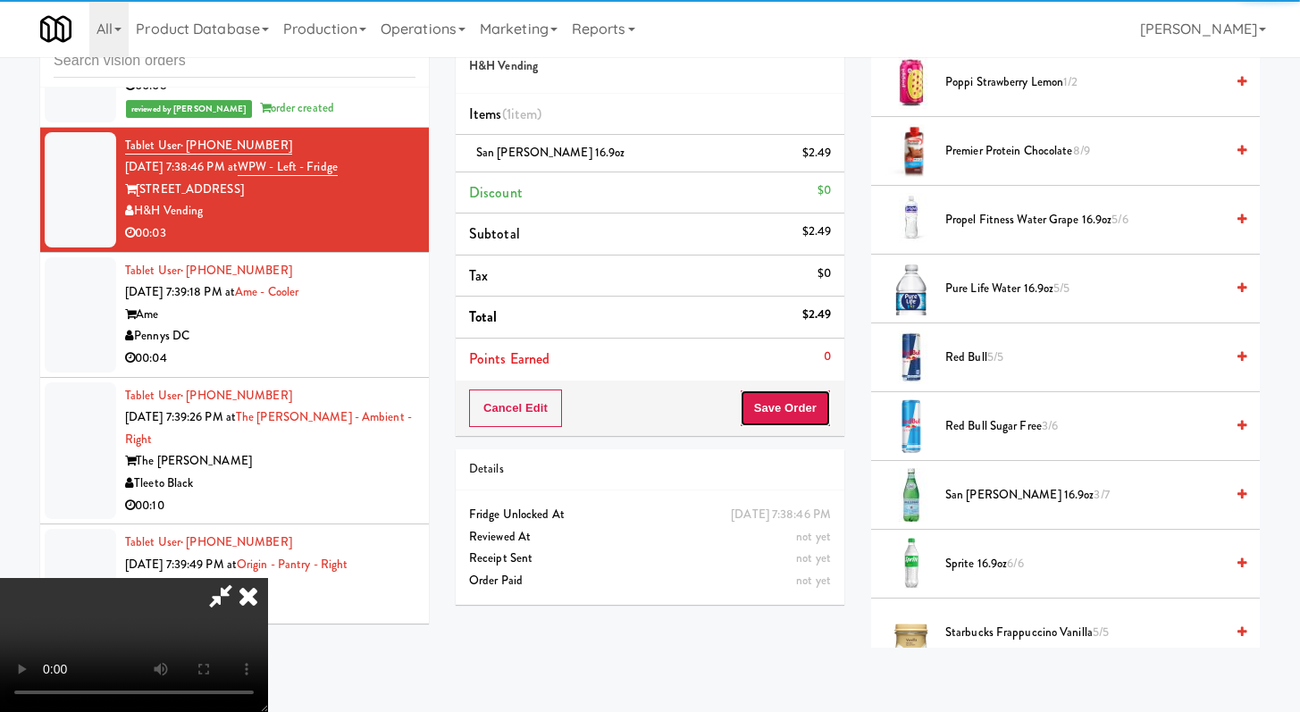
click at [814, 410] on button "Save Order" at bounding box center [785, 409] width 91 height 38
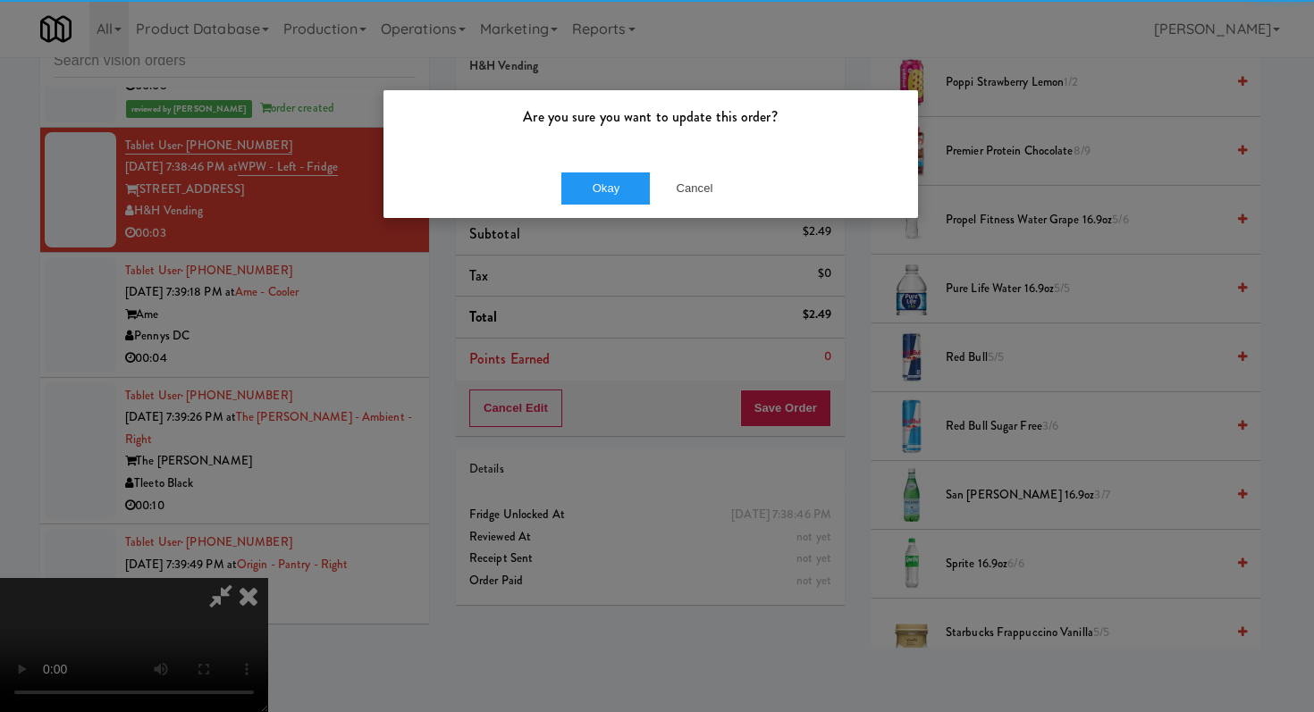
click at [557, 149] on div "Are you sure you want to update this order?" at bounding box center [650, 124] width 534 height 68
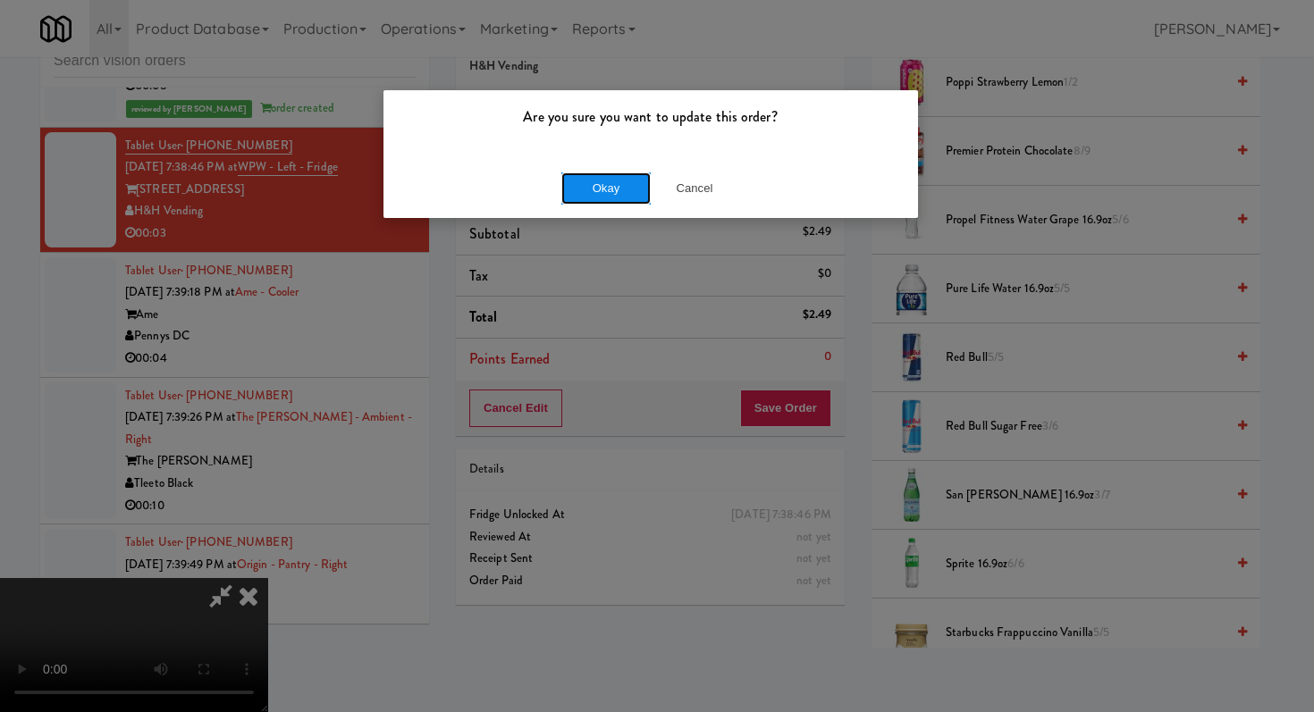
click at [596, 184] on button "Okay" at bounding box center [605, 188] width 89 height 32
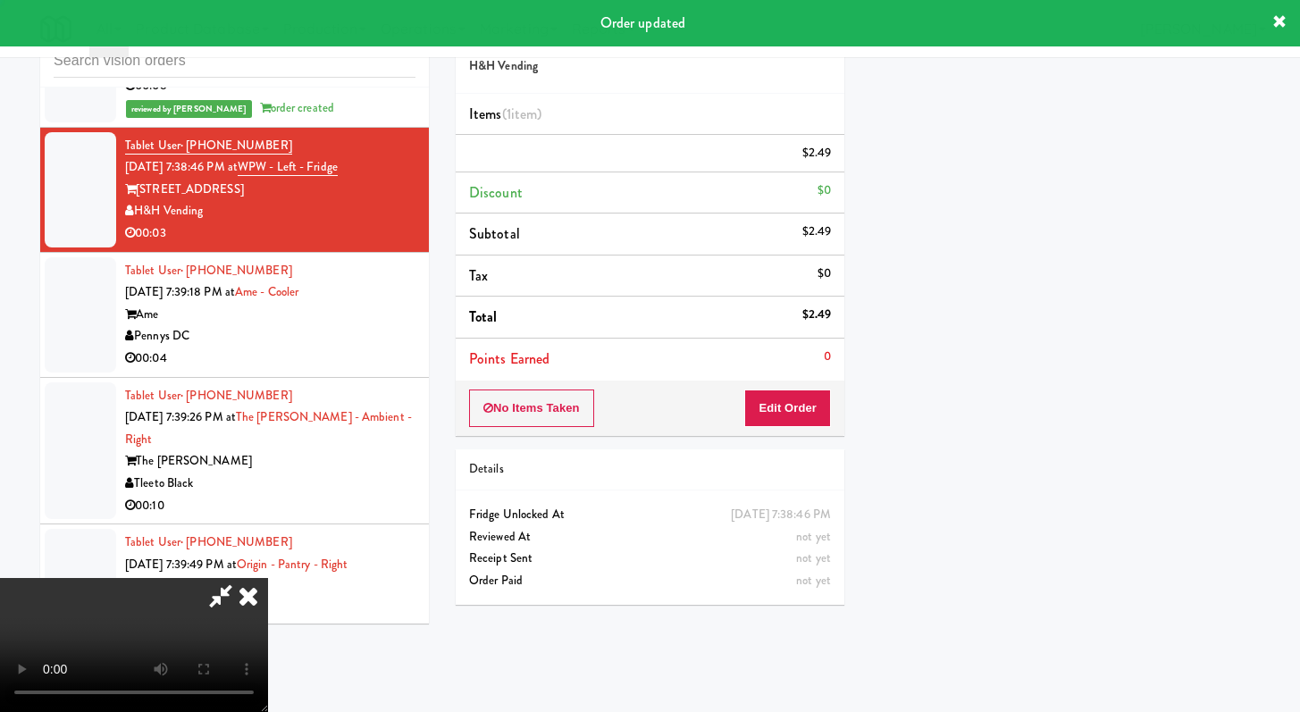
scroll to position [76, 0]
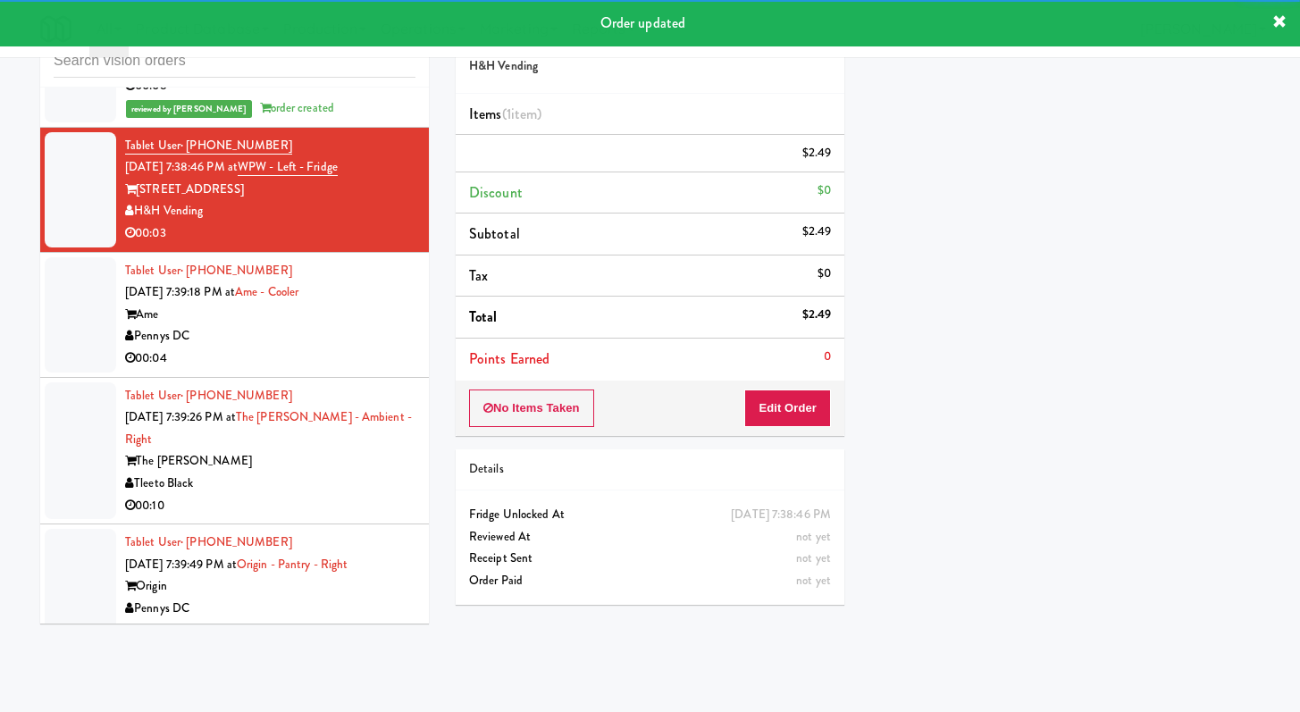
click at [319, 370] on div "Tablet User · (202) 329-6297 [DATE] 7:39:18 PM at Ame - Cooler Ame Pennys DC 00…" at bounding box center [270, 315] width 290 height 110
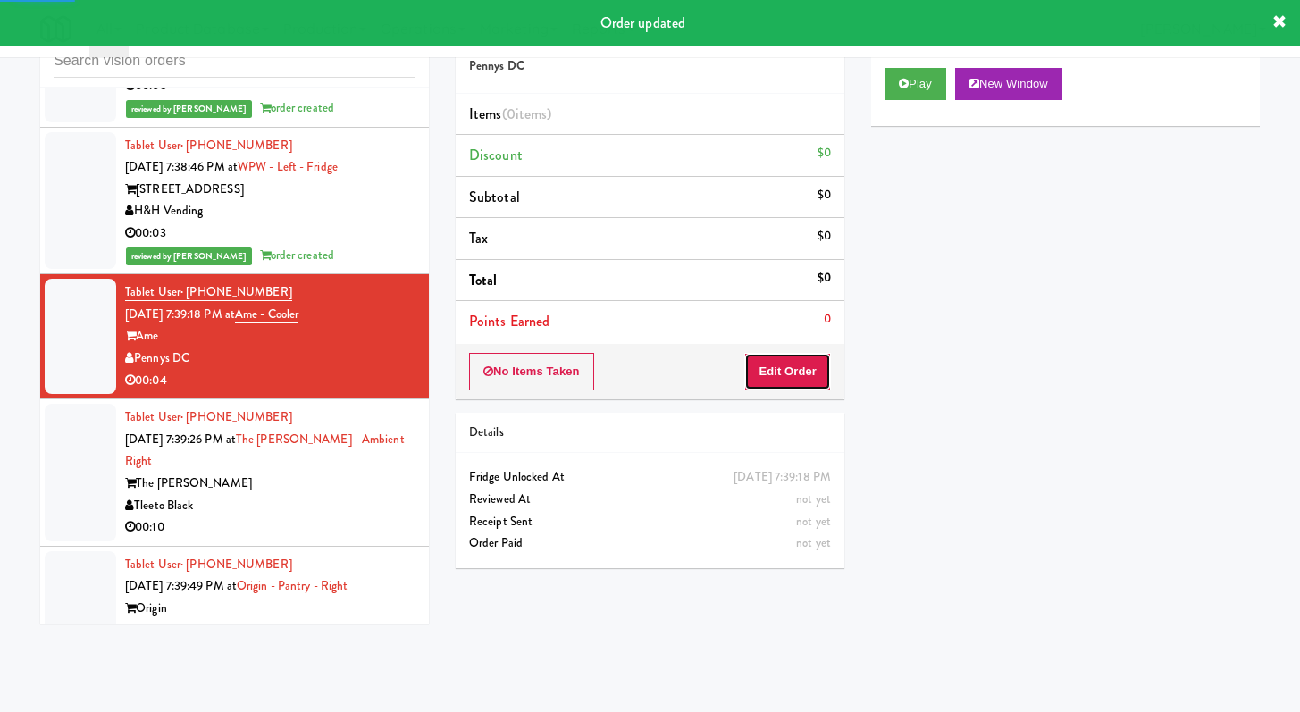
click at [817, 376] on button "Edit Order" at bounding box center [787, 372] width 87 height 38
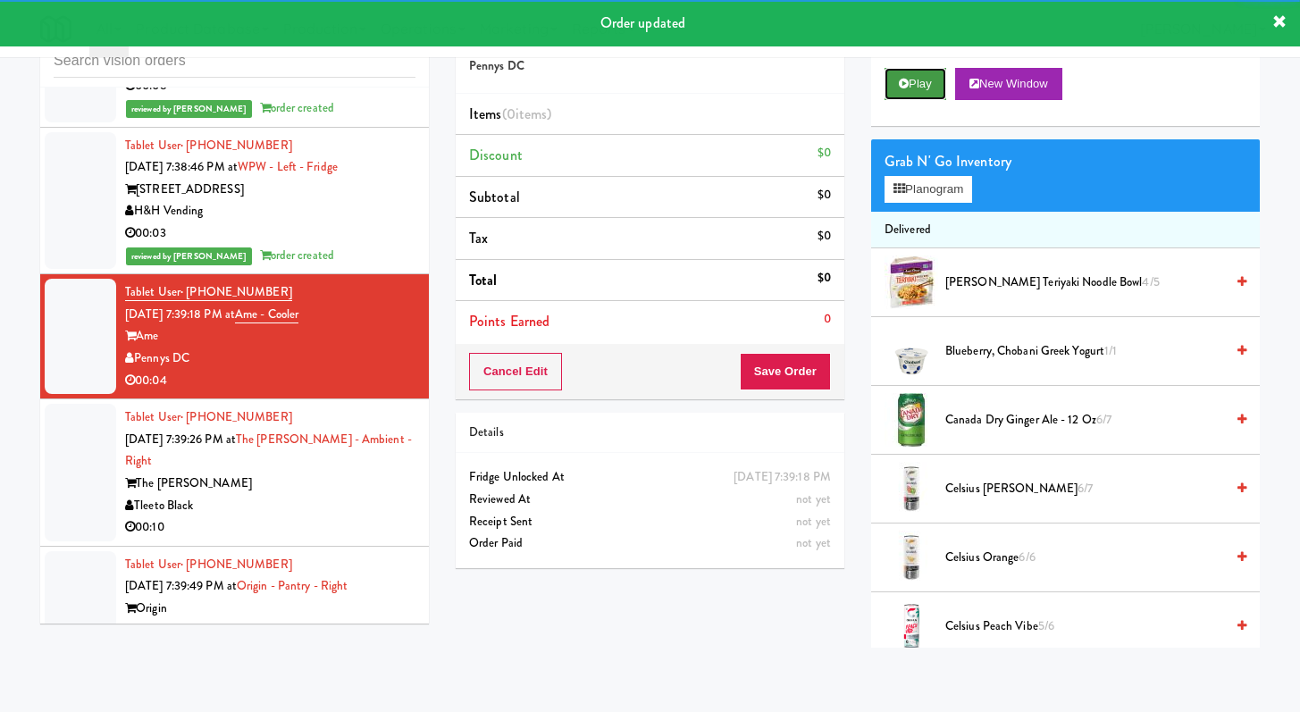
click at [912, 85] on button "Play" at bounding box center [916, 84] width 62 height 32
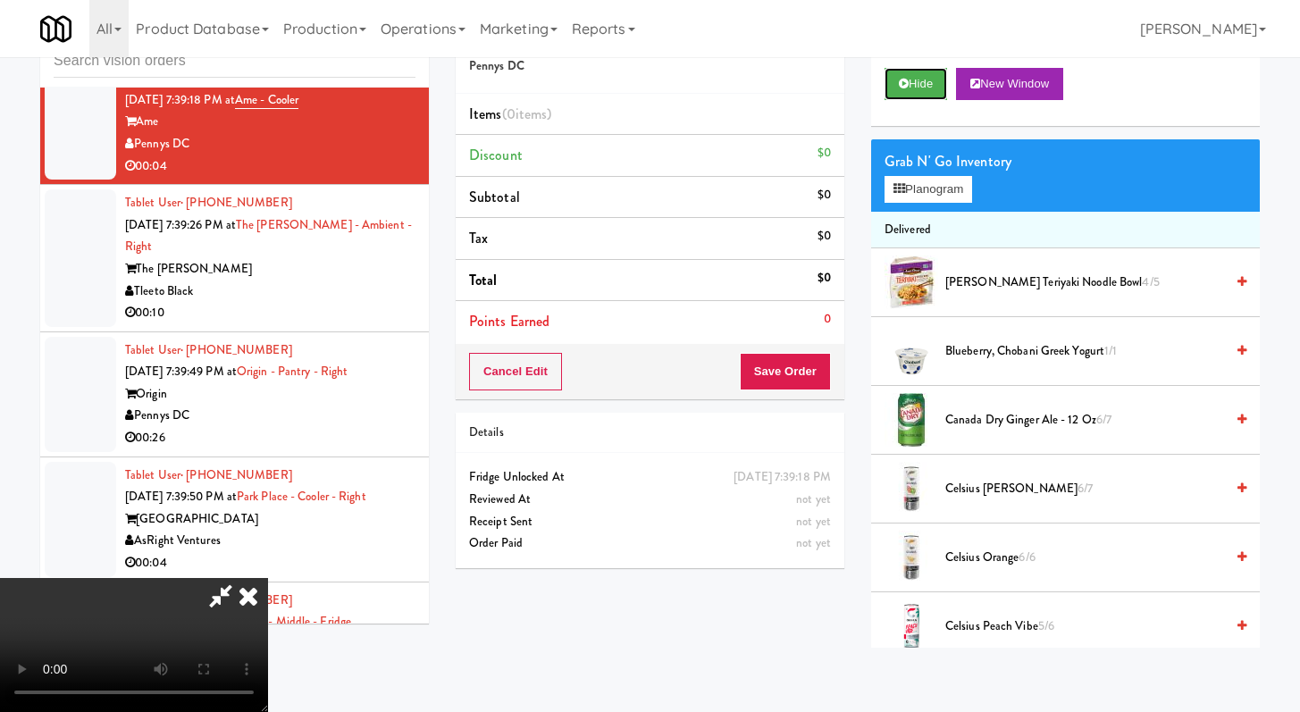
scroll to position [154, 0]
click at [268, 578] on video at bounding box center [134, 645] width 268 height 134
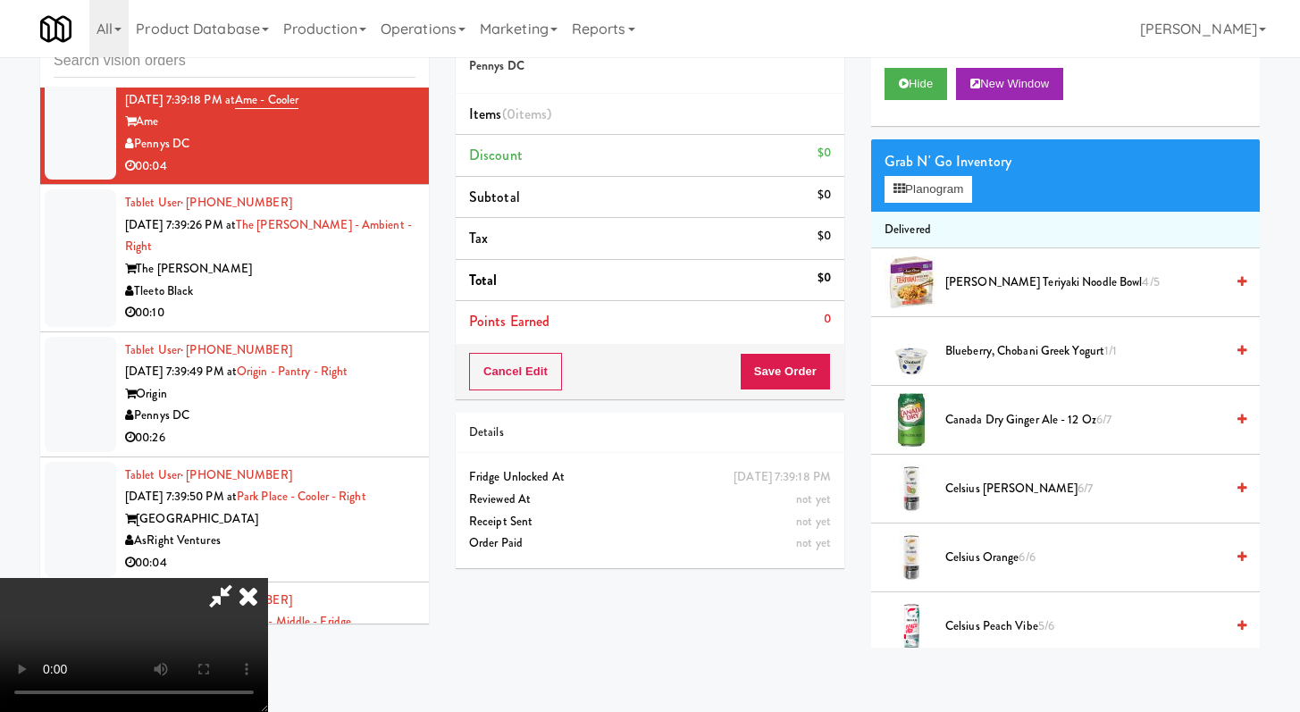
click at [268, 578] on video at bounding box center [134, 645] width 268 height 134
click at [967, 197] on button "Planogram" at bounding box center [929, 189] width 88 height 27
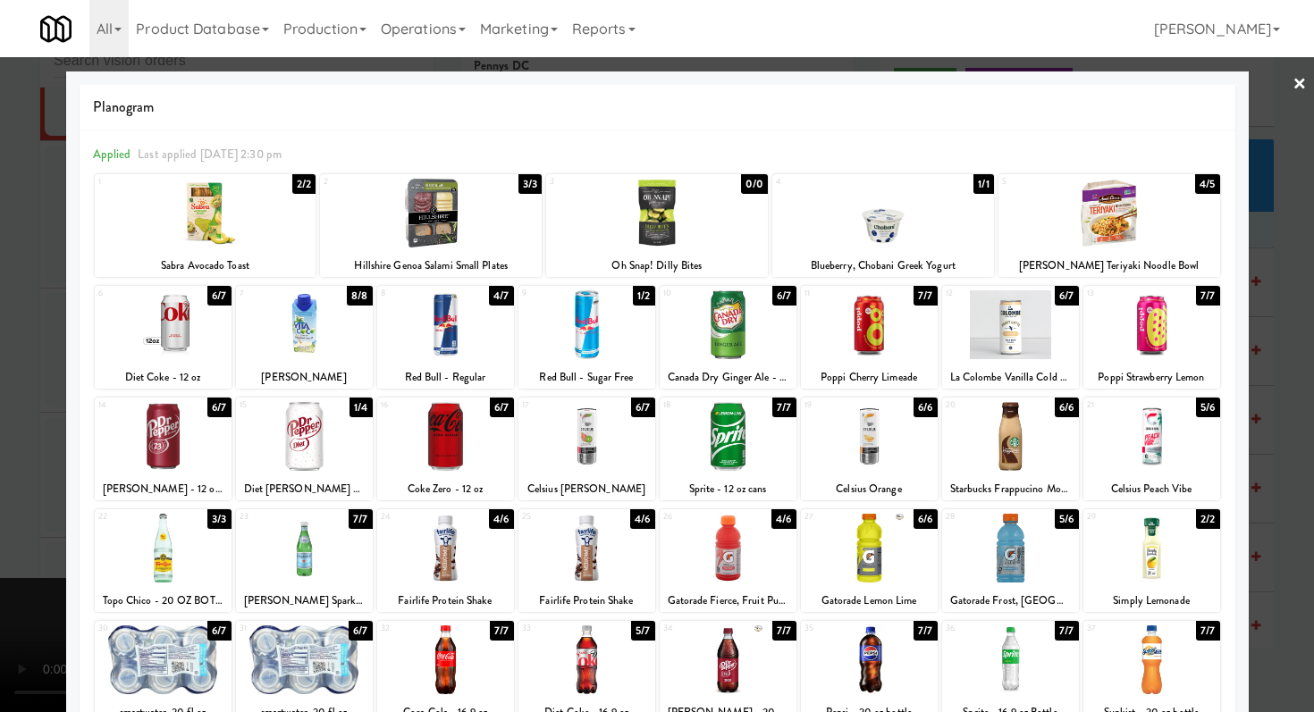
click at [483, 442] on div at bounding box center [445, 436] width 137 height 69
click at [0, 331] on div at bounding box center [657, 356] width 1314 height 712
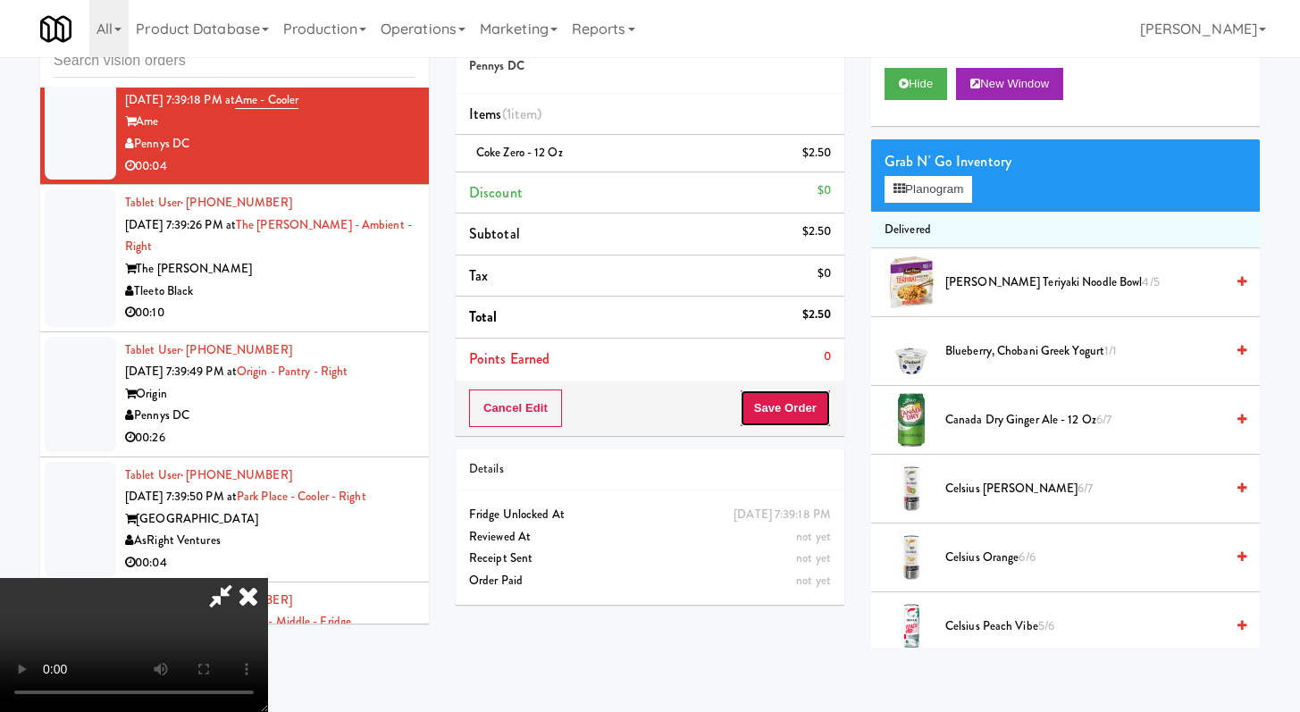
click at [822, 413] on button "Save Order" at bounding box center [785, 409] width 91 height 38
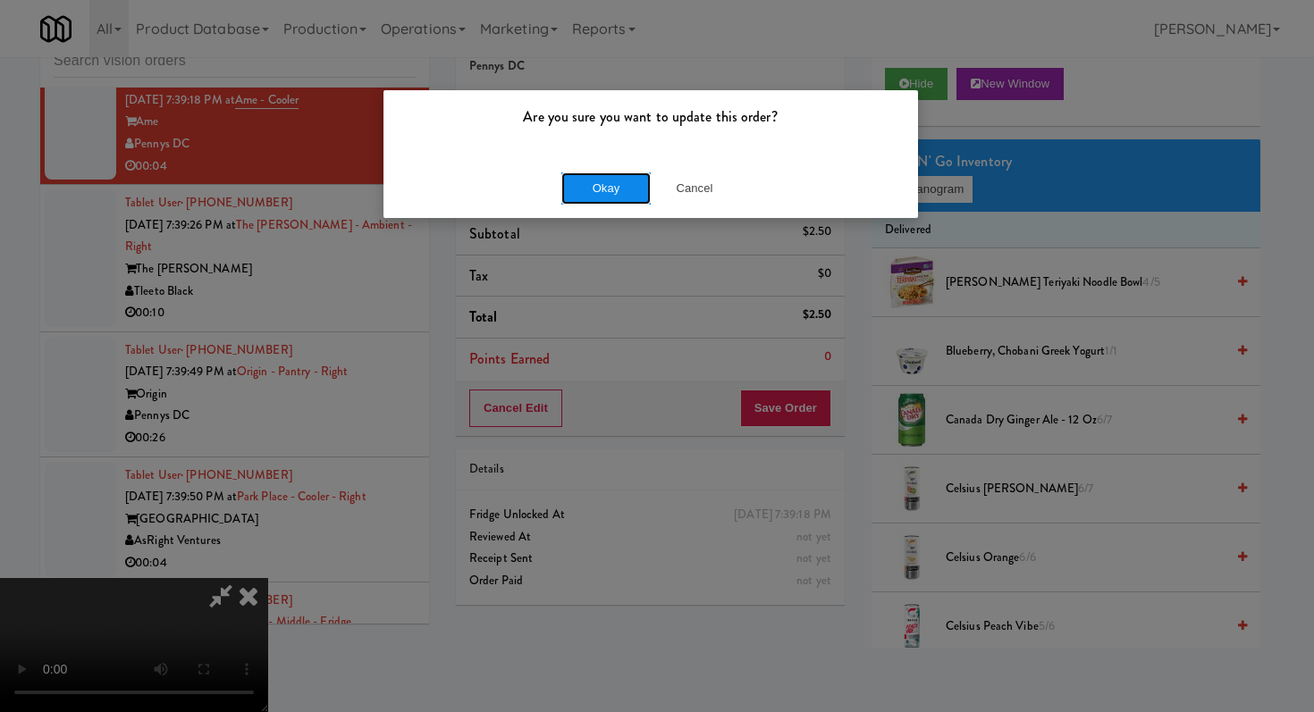
click at [621, 199] on button "Okay" at bounding box center [605, 188] width 89 height 32
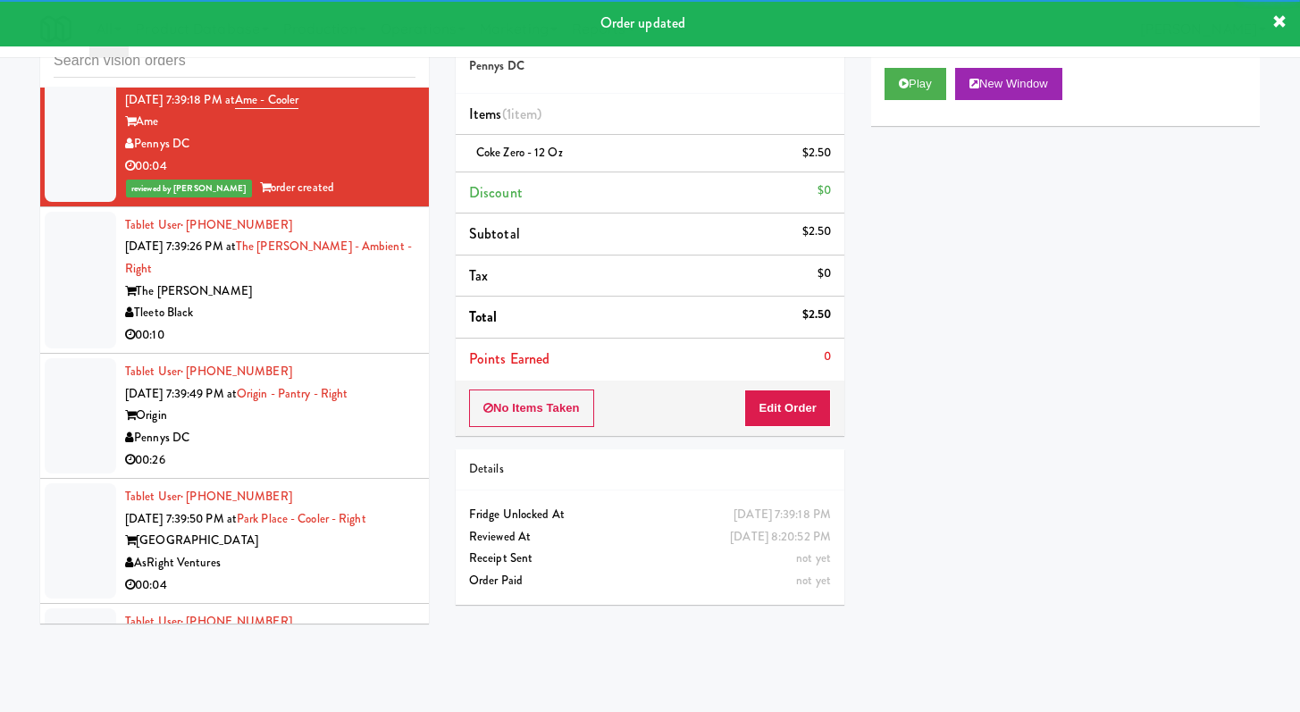
click at [379, 324] on div "Tleeto Black" at bounding box center [270, 313] width 290 height 22
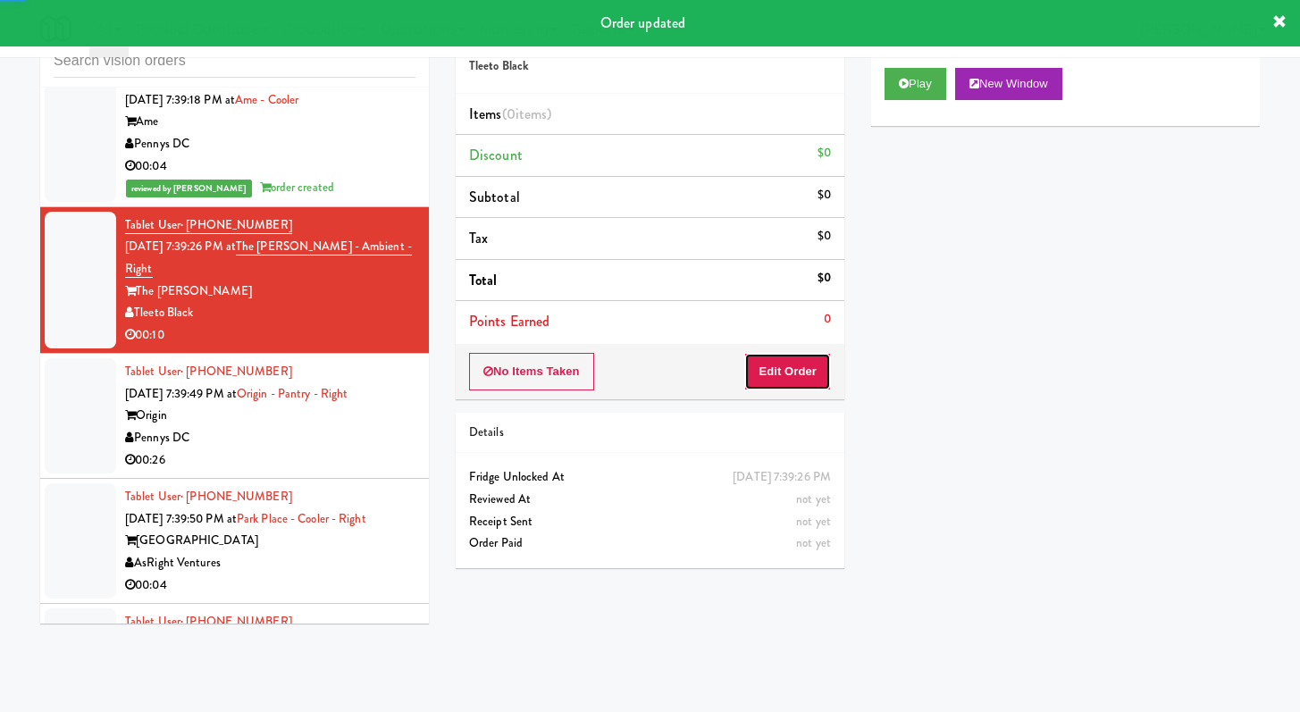
click at [757, 366] on button "Edit Order" at bounding box center [787, 372] width 87 height 38
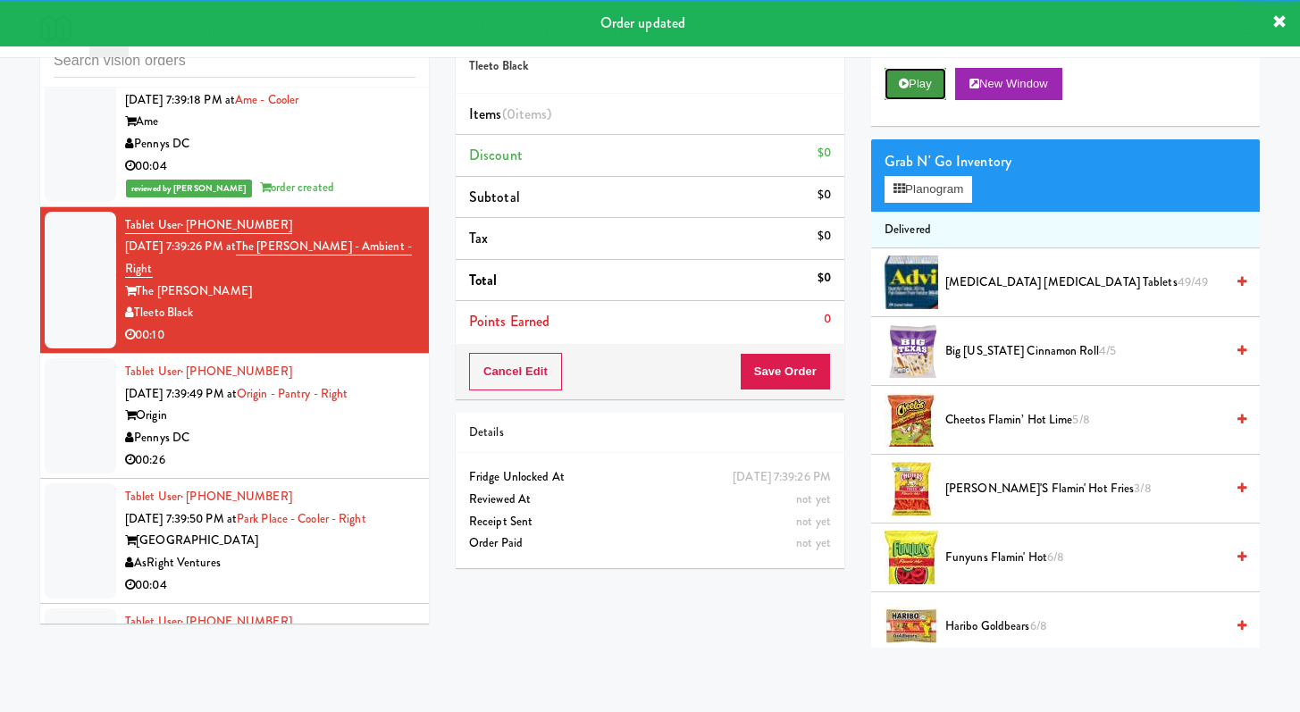
click at [937, 80] on button "Play" at bounding box center [916, 84] width 62 height 32
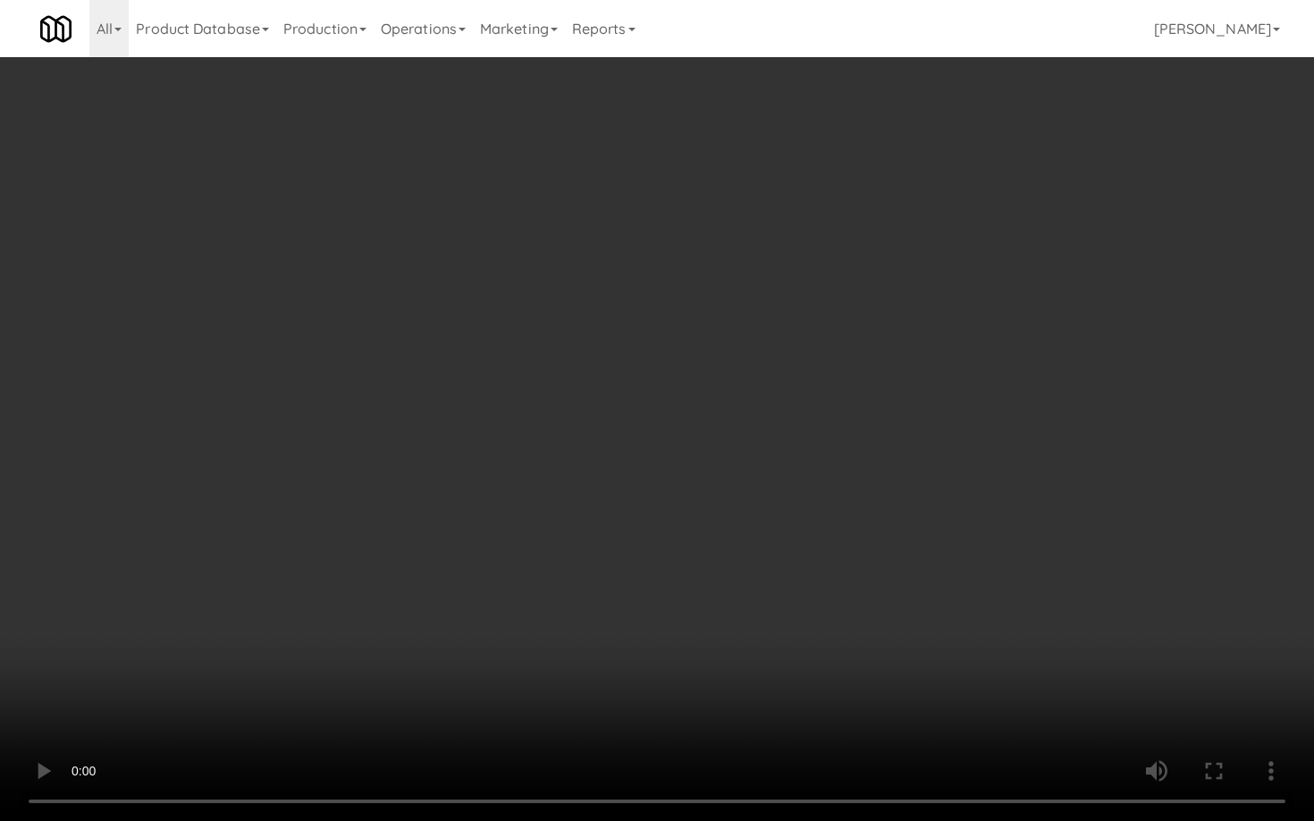
click at [754, 588] on video at bounding box center [657, 410] width 1314 height 821
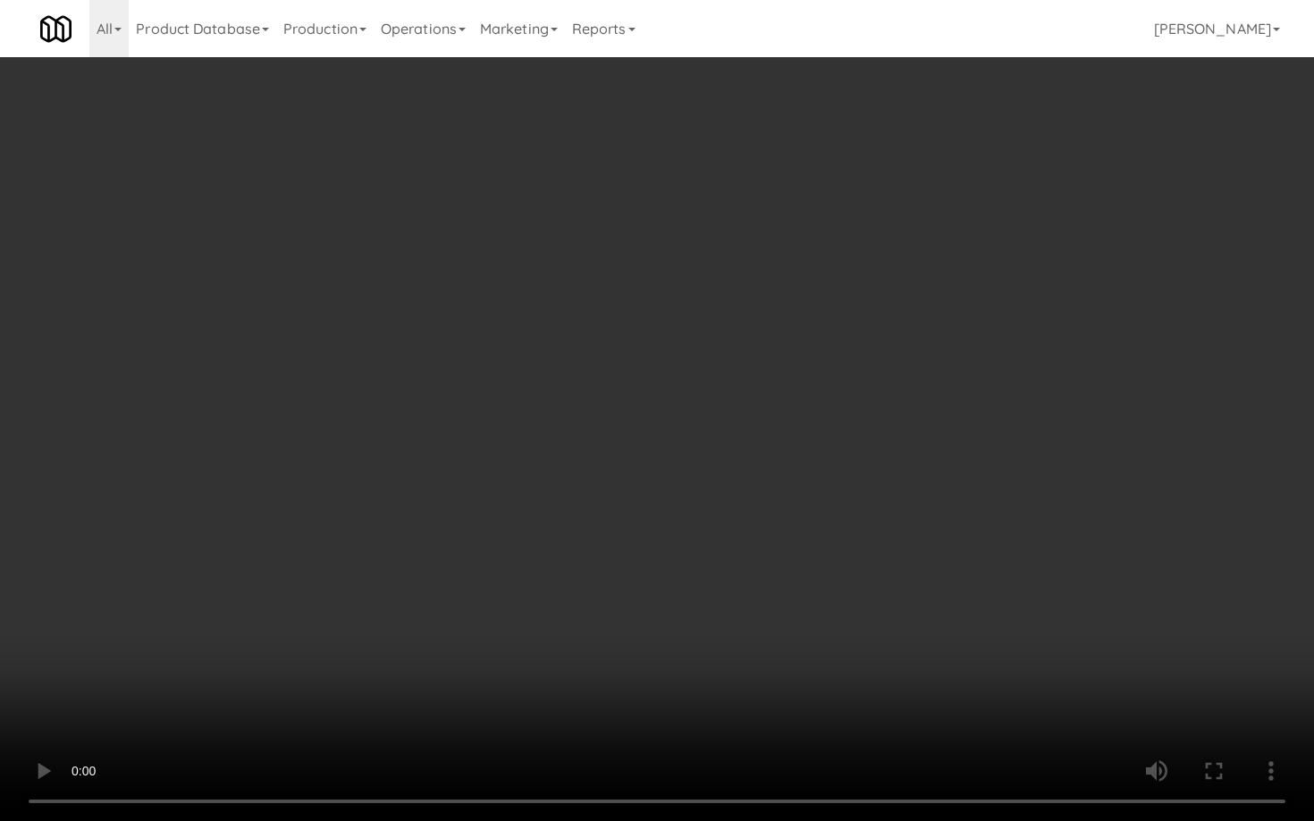
click at [754, 588] on video at bounding box center [657, 410] width 1314 height 821
click at [754, 587] on video at bounding box center [657, 410] width 1314 height 821
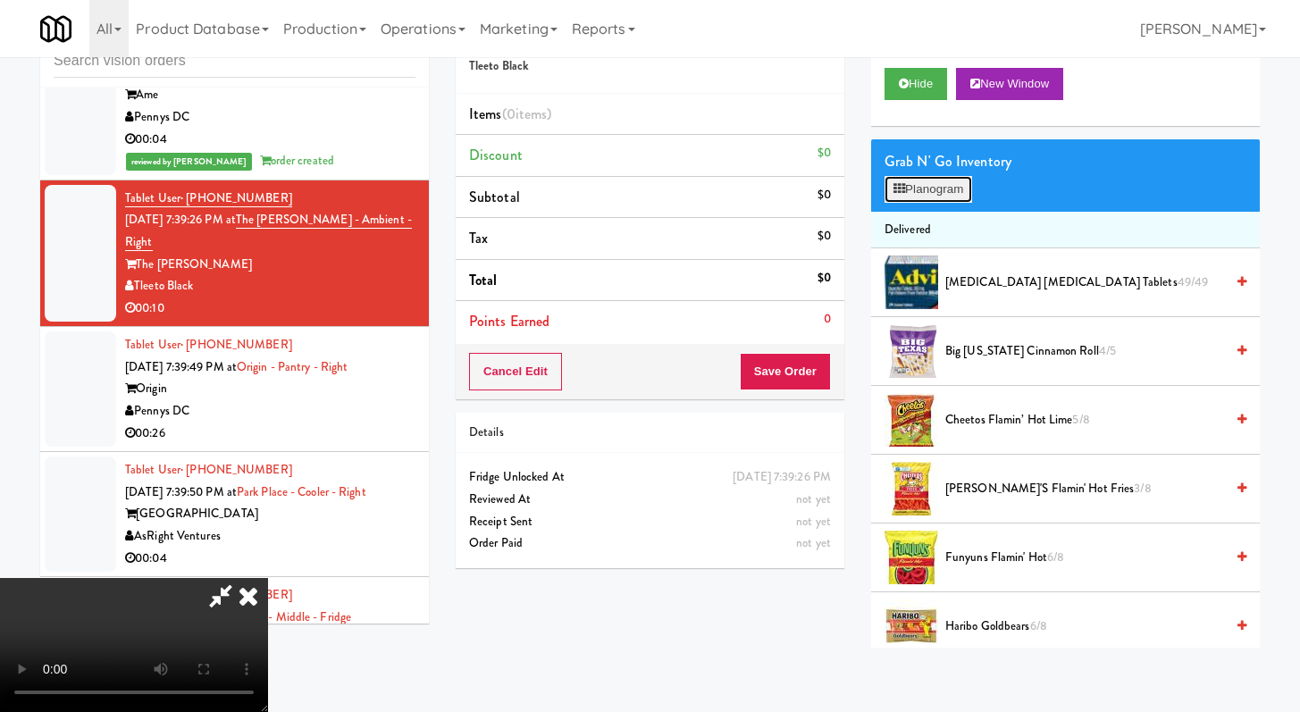
click at [900, 192] on icon at bounding box center [900, 189] width 12 height 12
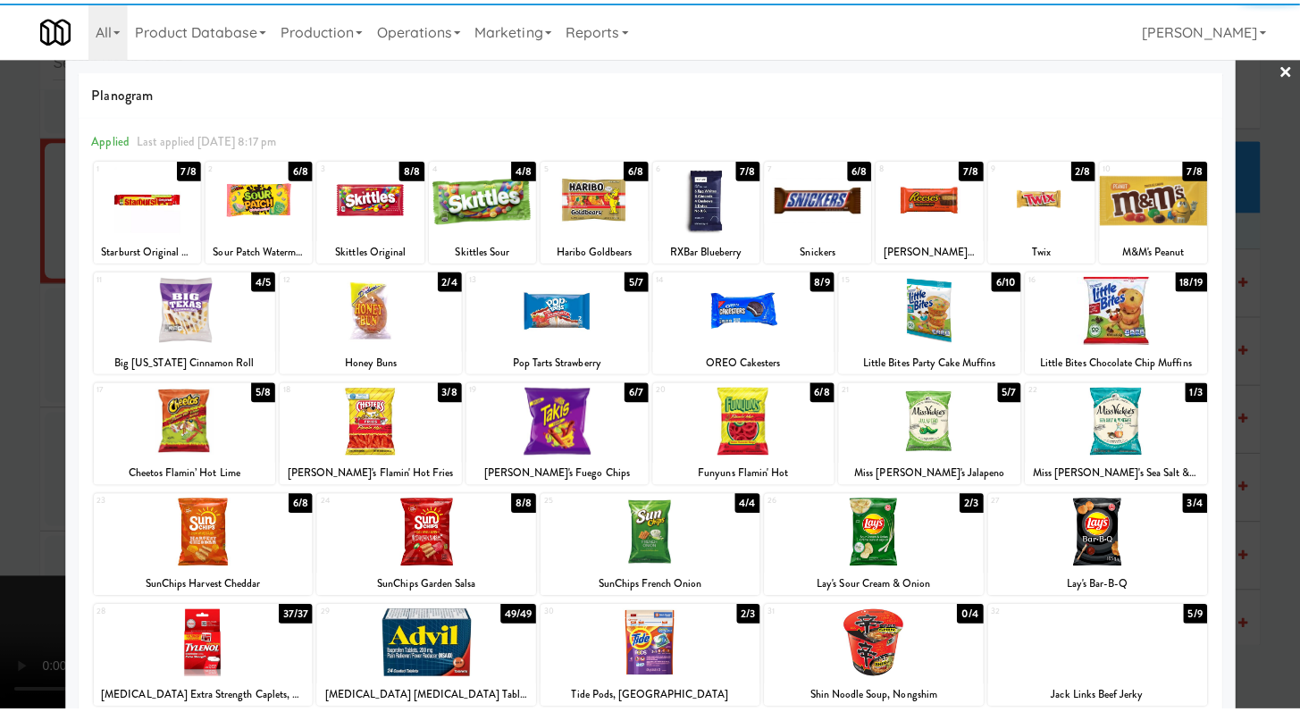
scroll to position [44, 0]
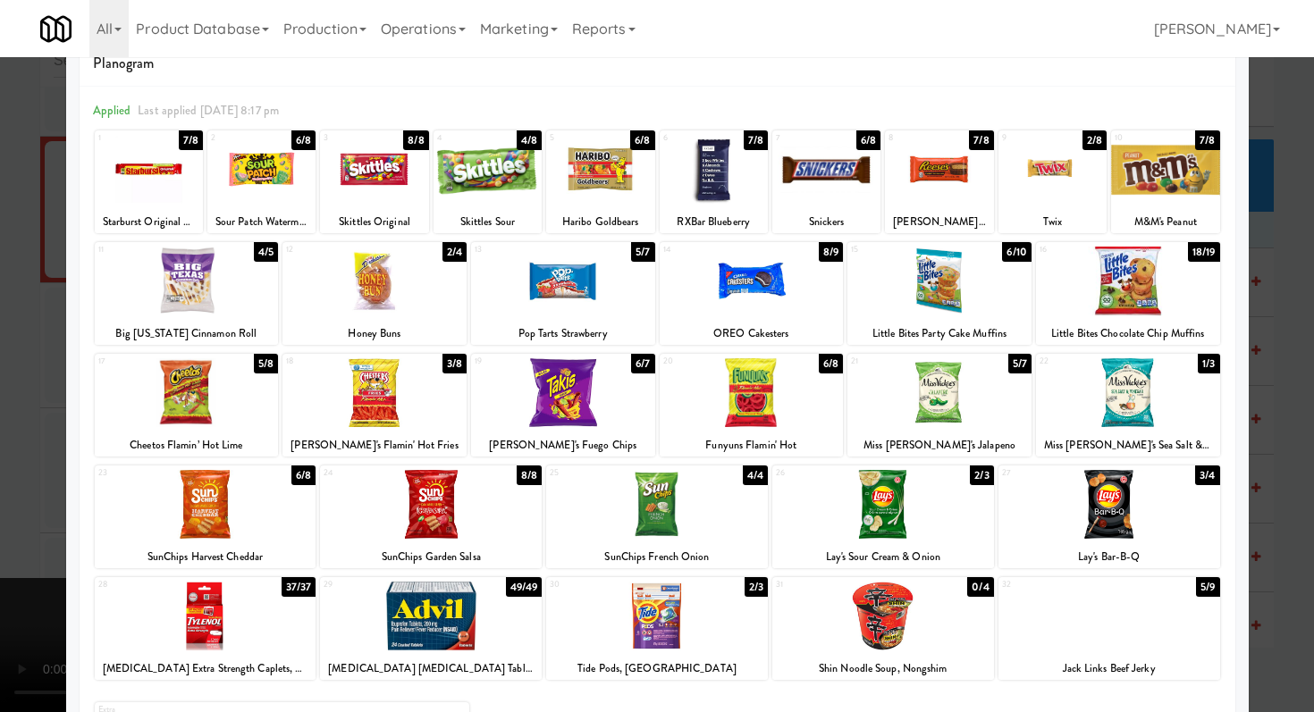
click at [407, 607] on div at bounding box center [431, 616] width 222 height 69
click at [0, 494] on div at bounding box center [657, 356] width 1314 height 712
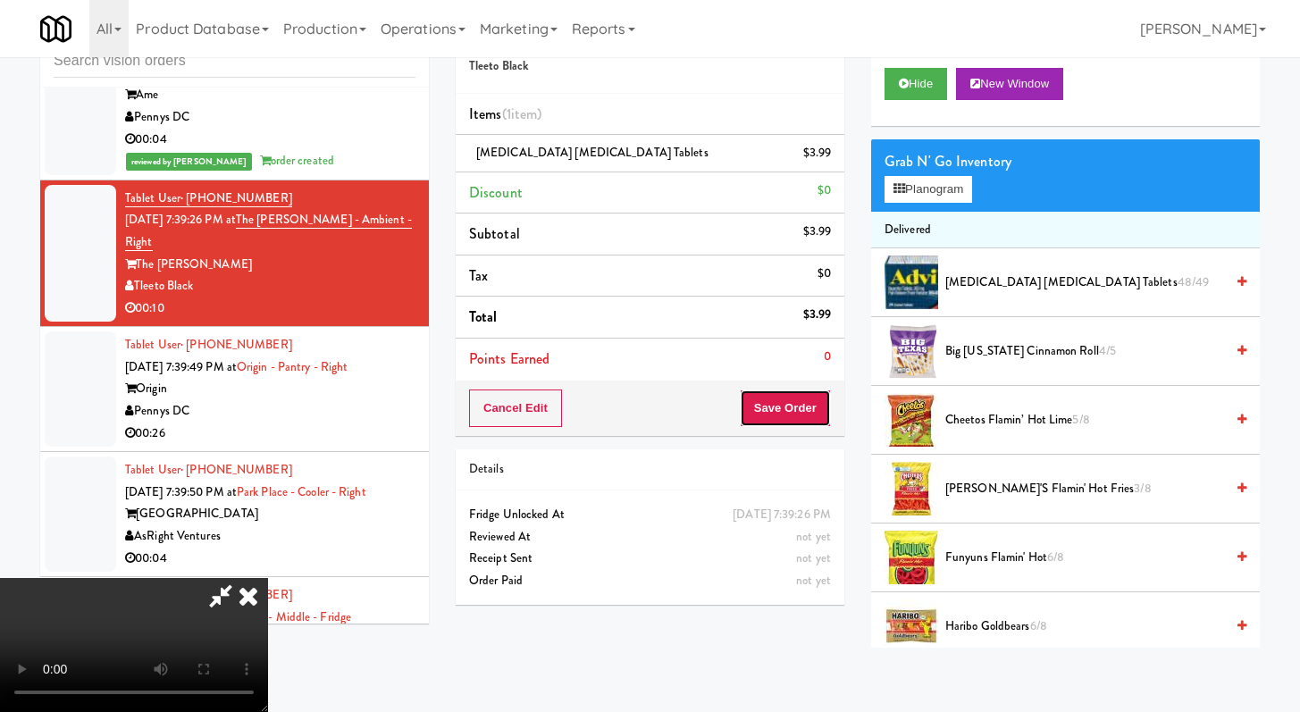
click at [798, 419] on button "Save Order" at bounding box center [785, 409] width 91 height 38
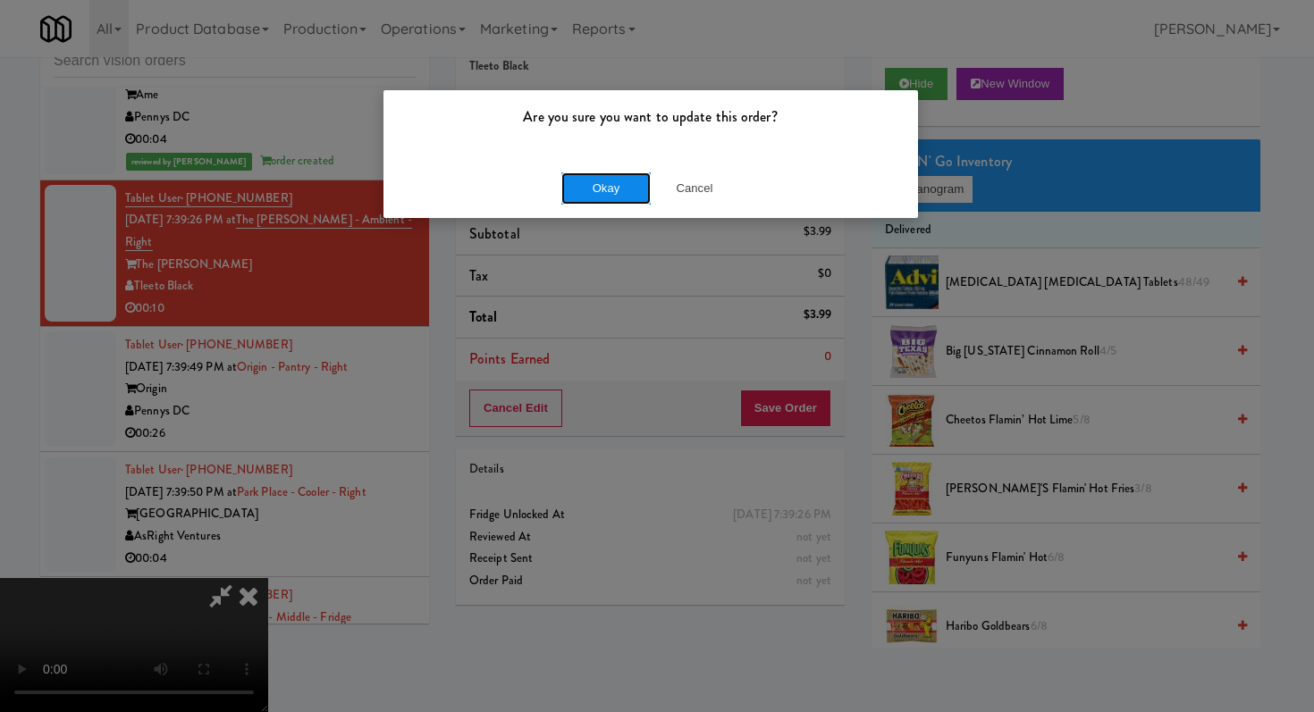
click at [608, 175] on button "Okay" at bounding box center [605, 188] width 89 height 32
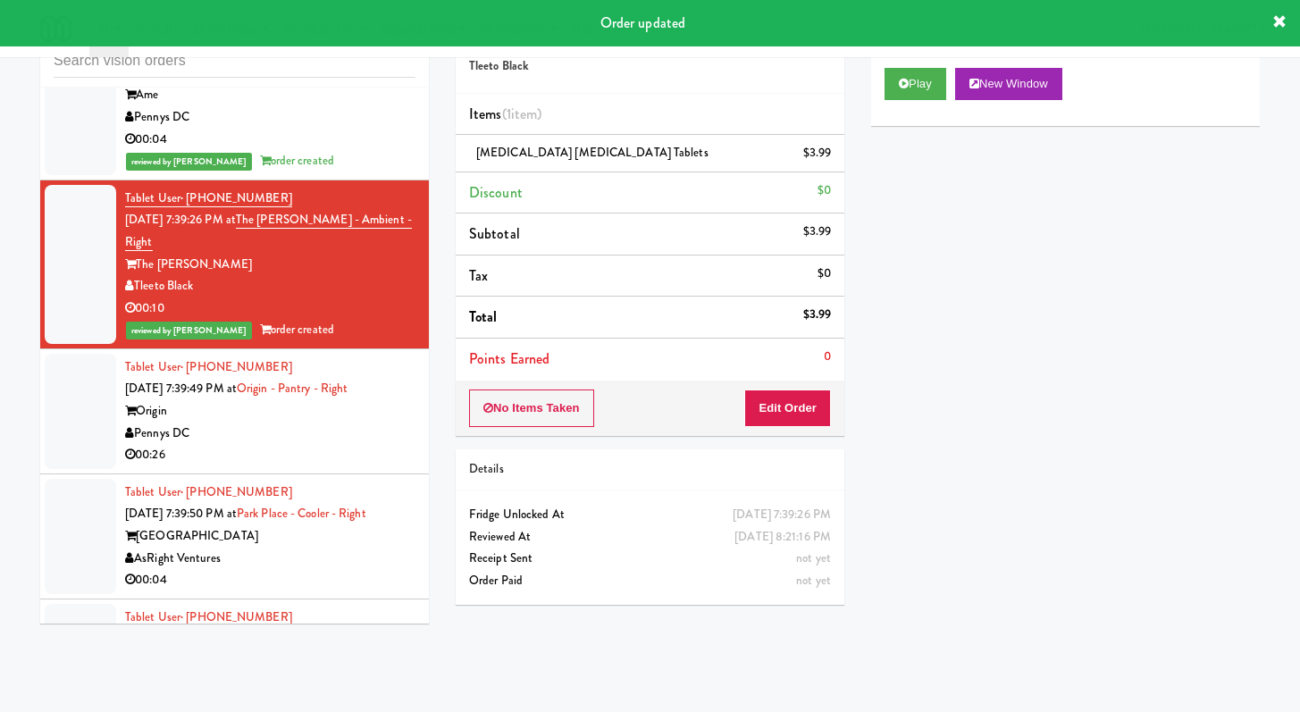
click at [354, 467] on div "00:26" at bounding box center [270, 455] width 290 height 22
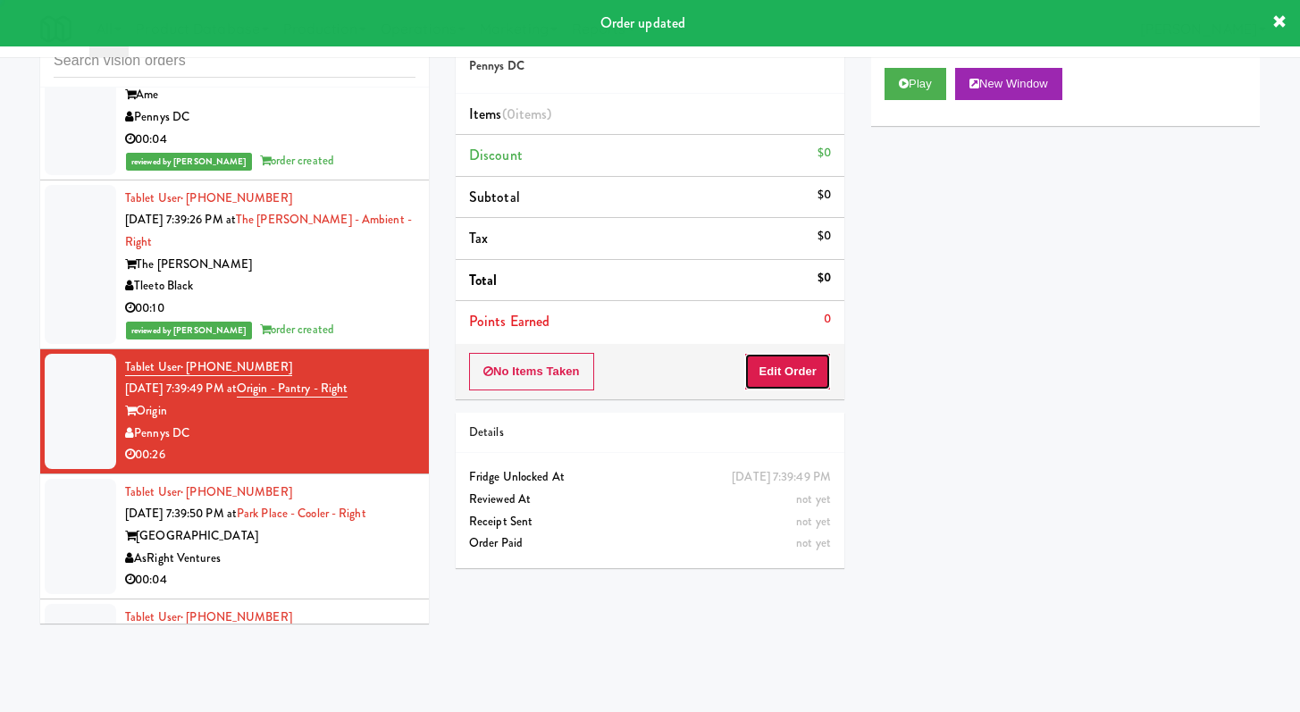
drag, startPoint x: 755, startPoint y: 383, endPoint x: 835, endPoint y: 259, distance: 147.5
click at [755, 383] on button "Edit Order" at bounding box center [787, 372] width 87 height 38
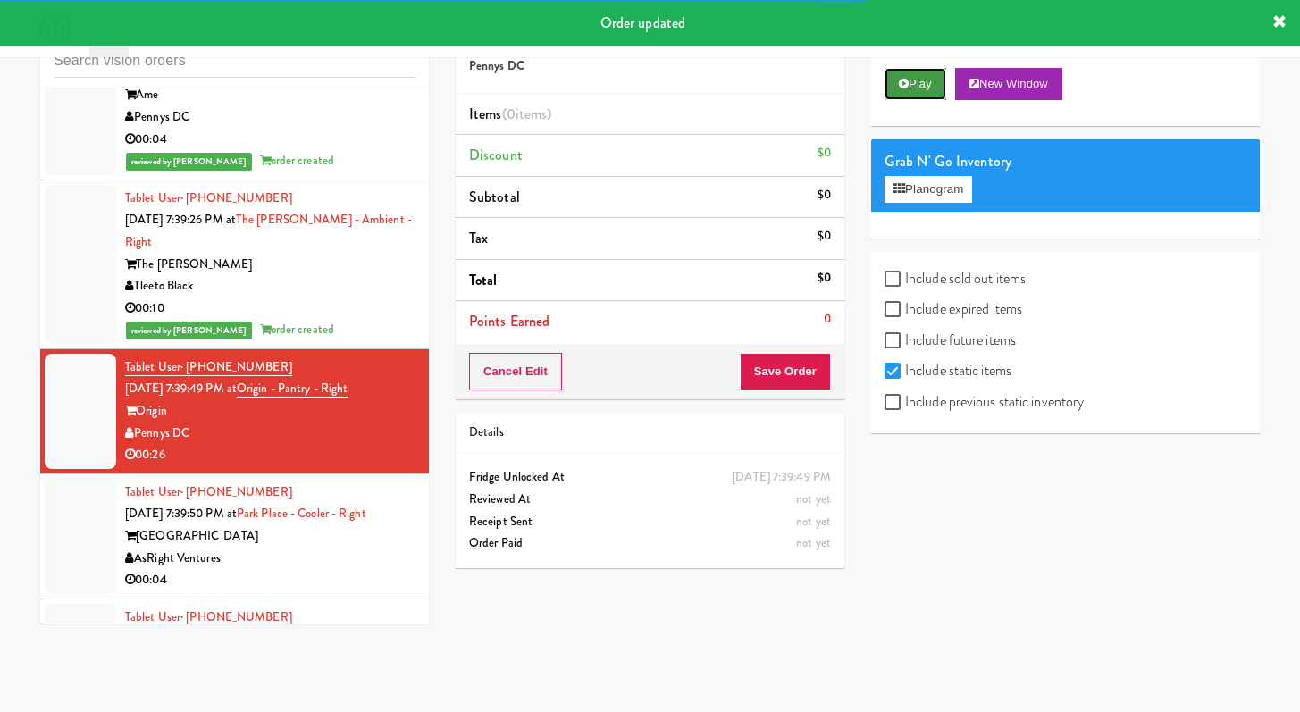
click at [896, 88] on button "Play" at bounding box center [916, 84] width 62 height 32
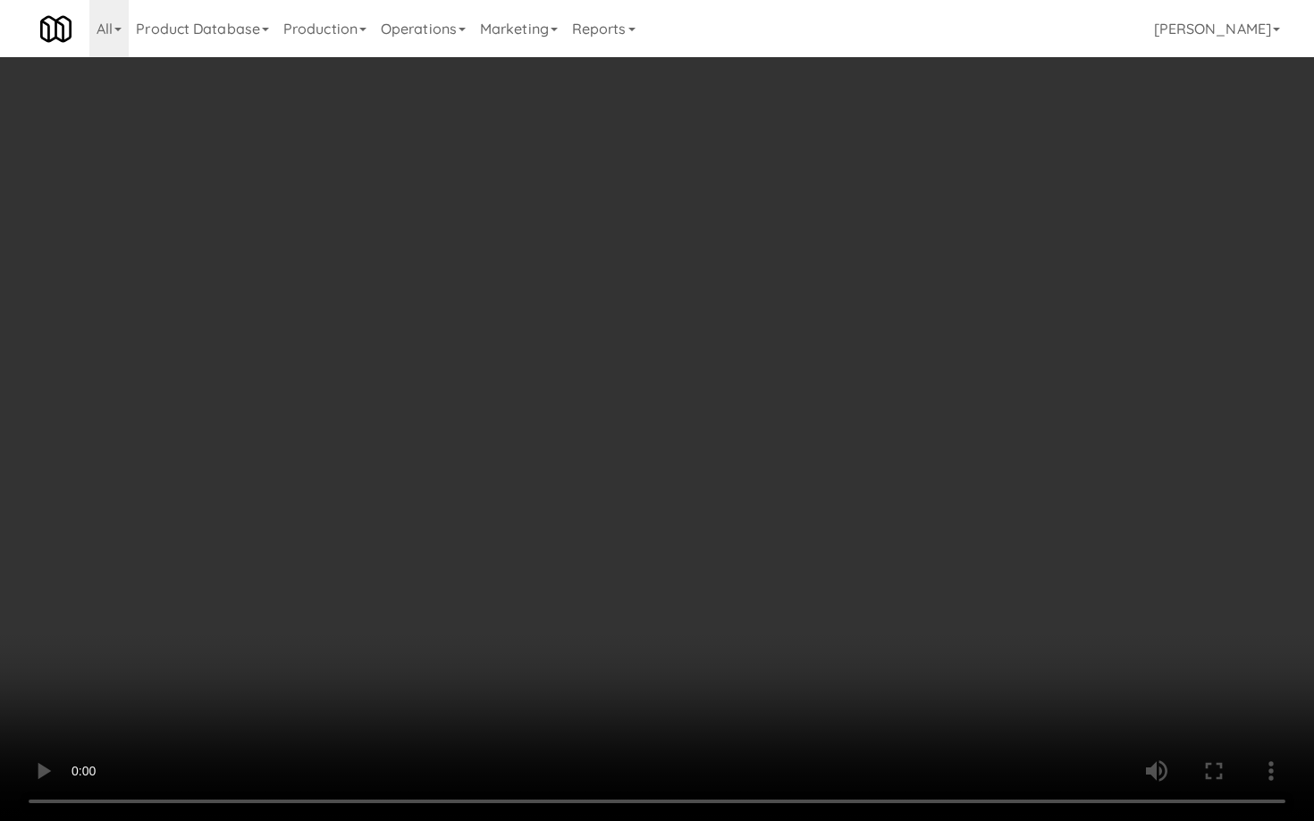
click at [697, 558] on video at bounding box center [657, 410] width 1314 height 821
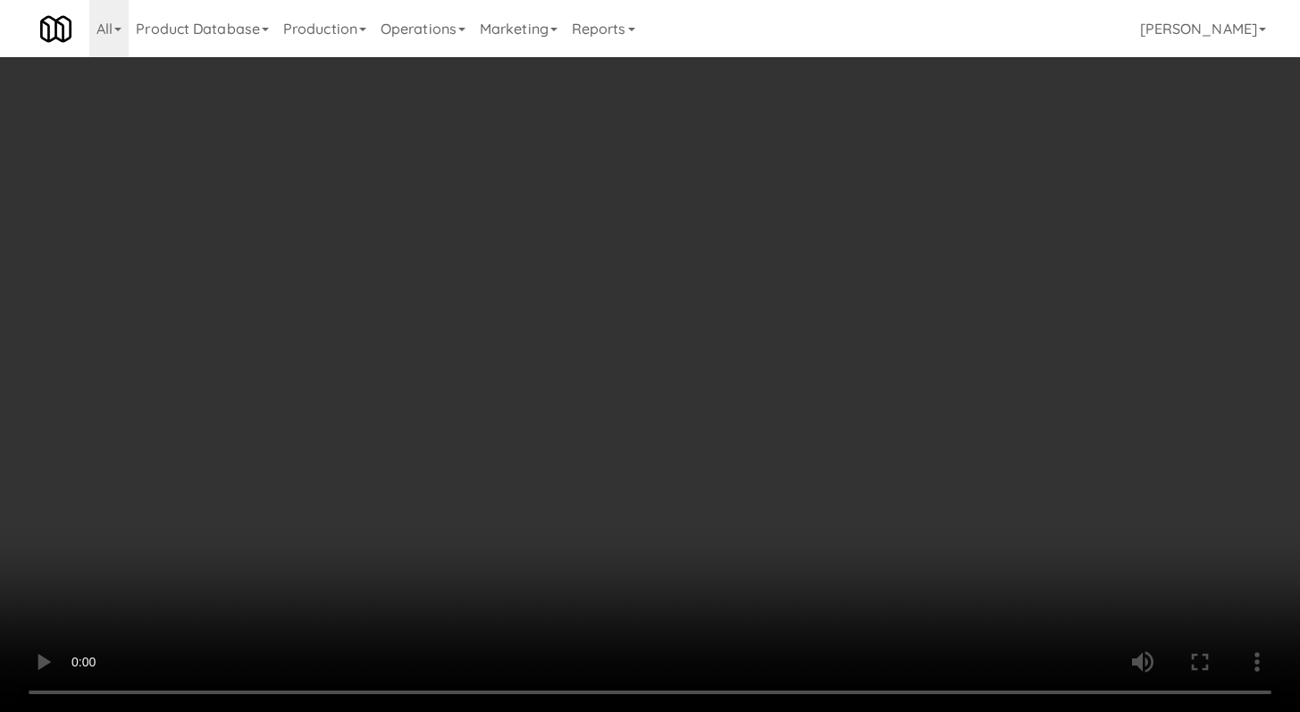
scroll to position [1458, 0]
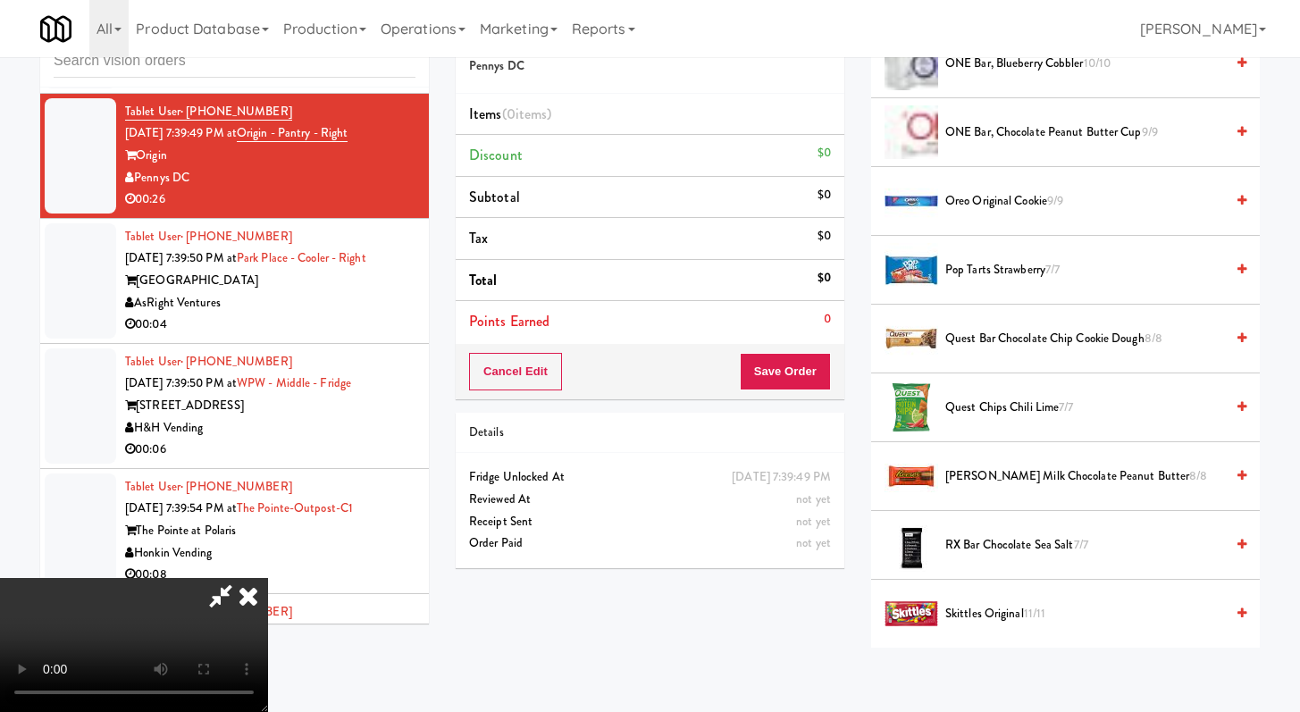
click at [999, 487] on span "[PERSON_NAME] Milk Chocolate Peanut Butter 8/8" at bounding box center [1085, 477] width 279 height 22
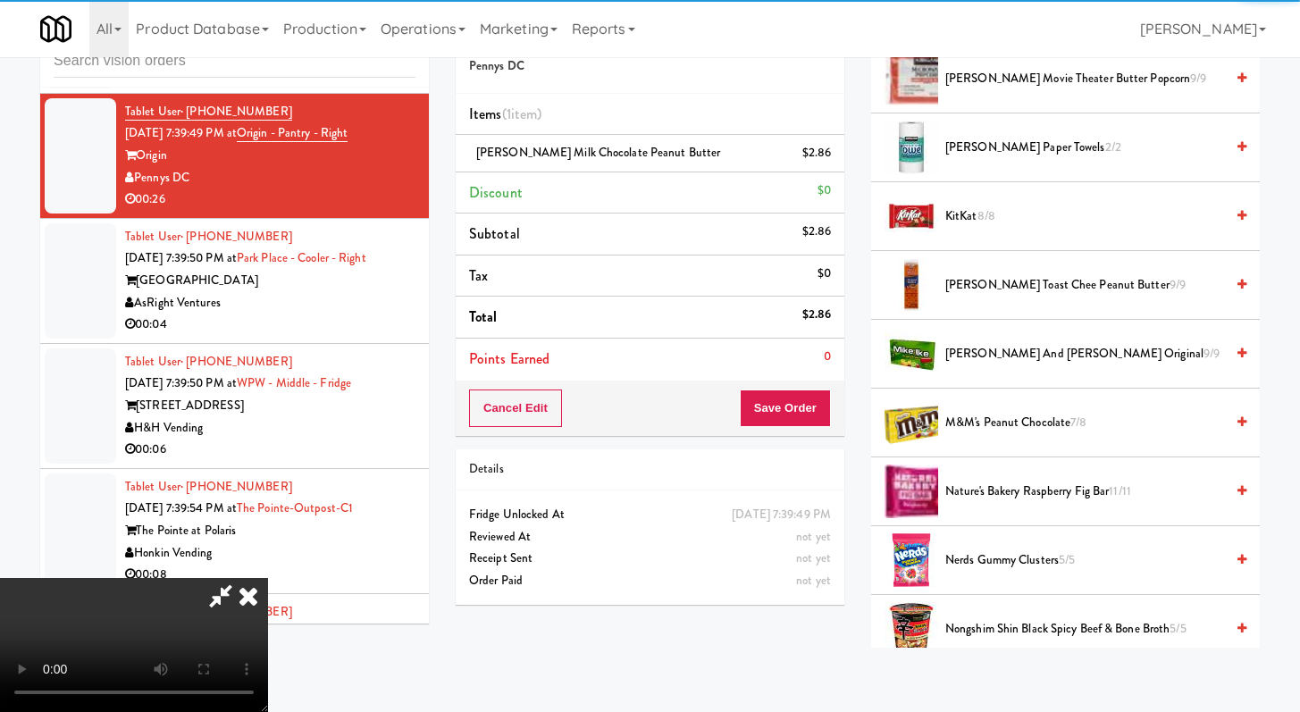
scroll to position [811, 0]
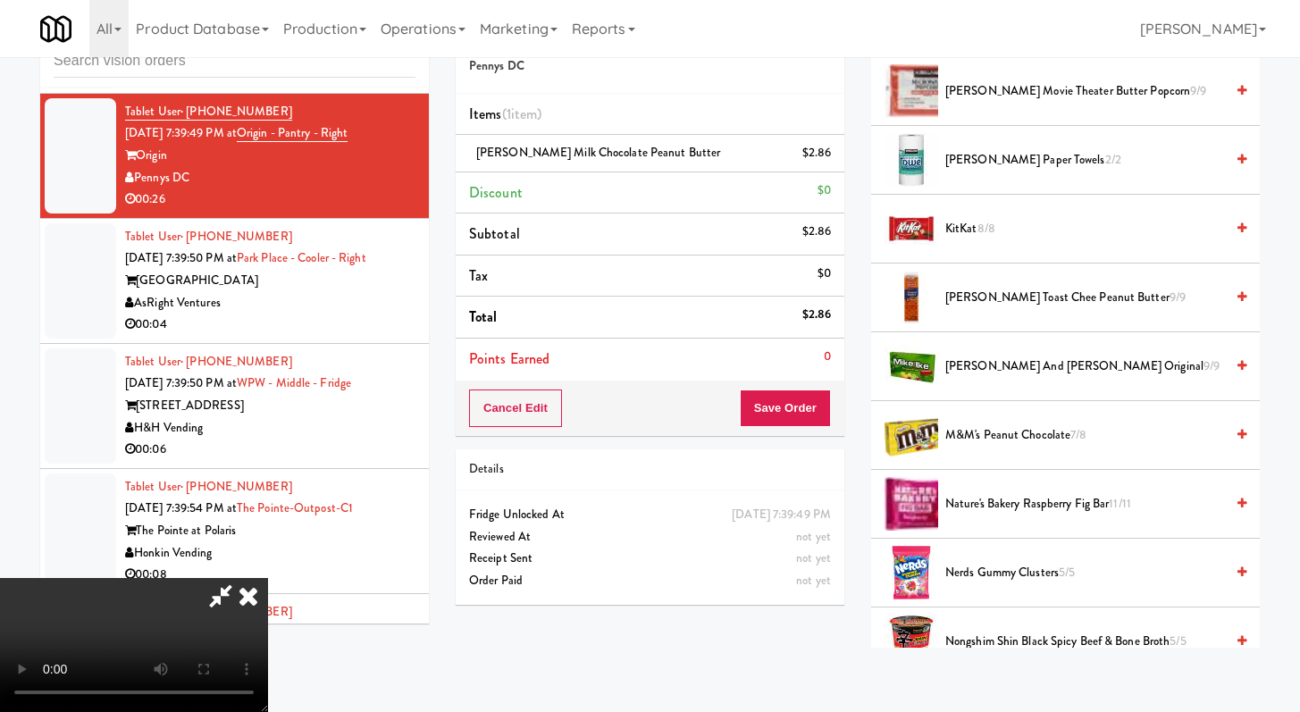
click at [968, 228] on span "KitKat 8/8" at bounding box center [1085, 229] width 279 height 22
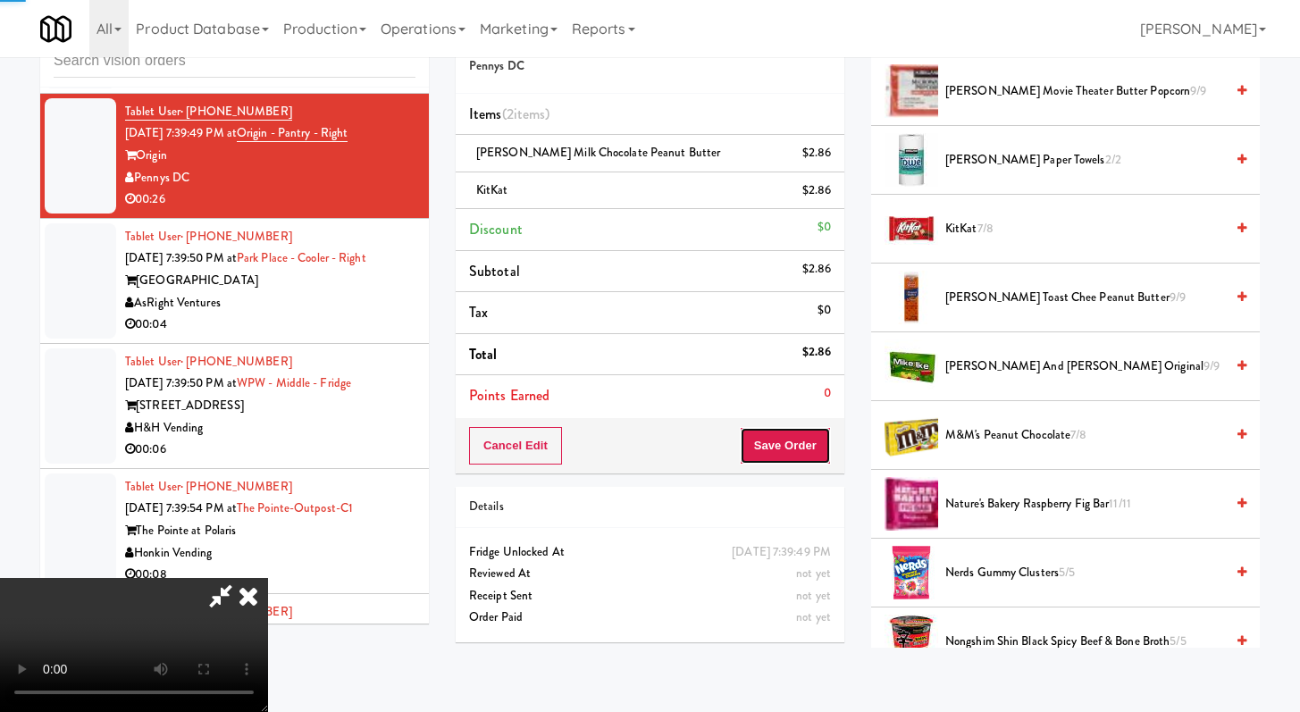
click at [791, 436] on button "Save Order" at bounding box center [785, 446] width 91 height 38
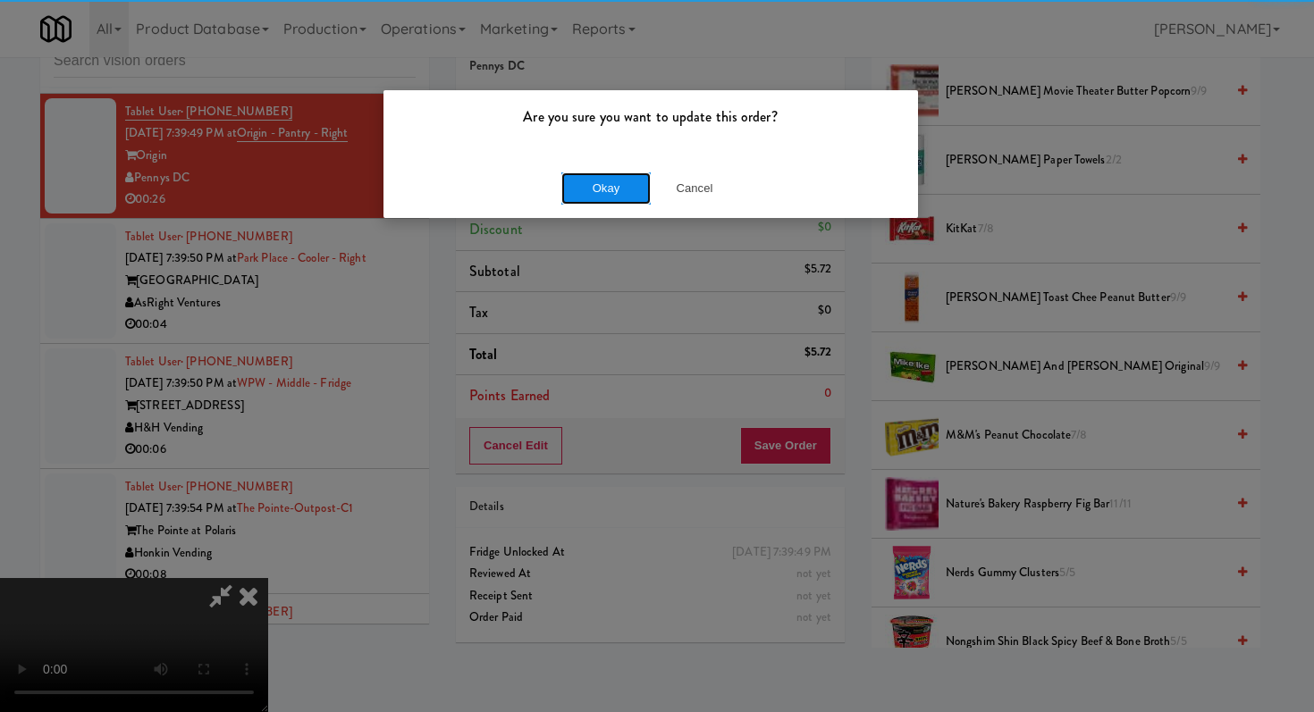
click at [617, 182] on button "Okay" at bounding box center [605, 188] width 89 height 32
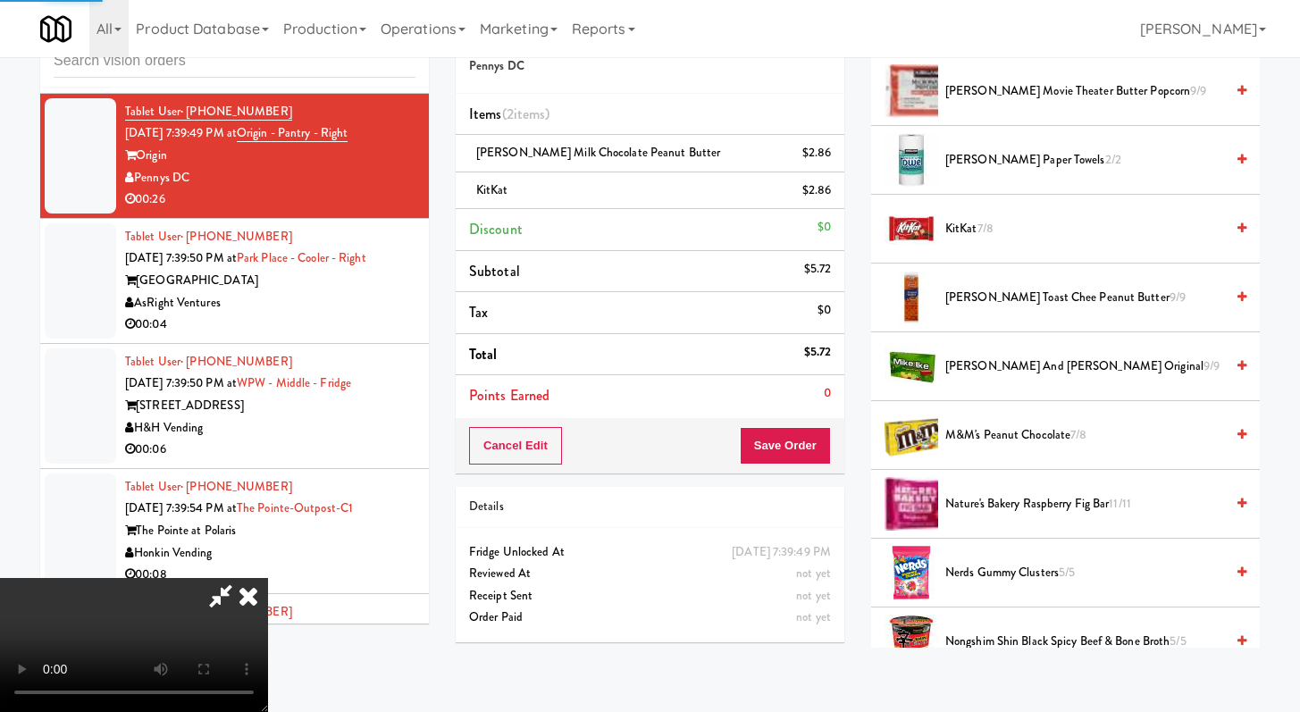
scroll to position [76, 0]
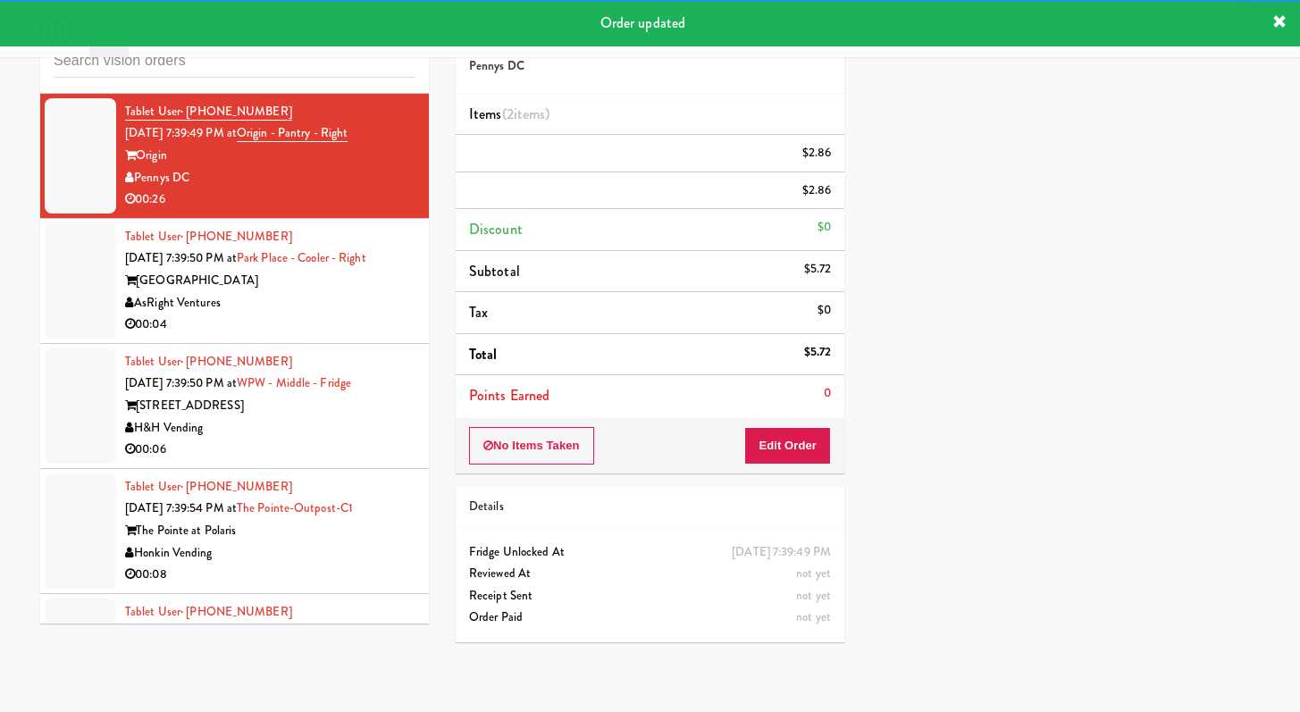
click at [341, 315] on div "AsRight Ventures" at bounding box center [270, 303] width 290 height 22
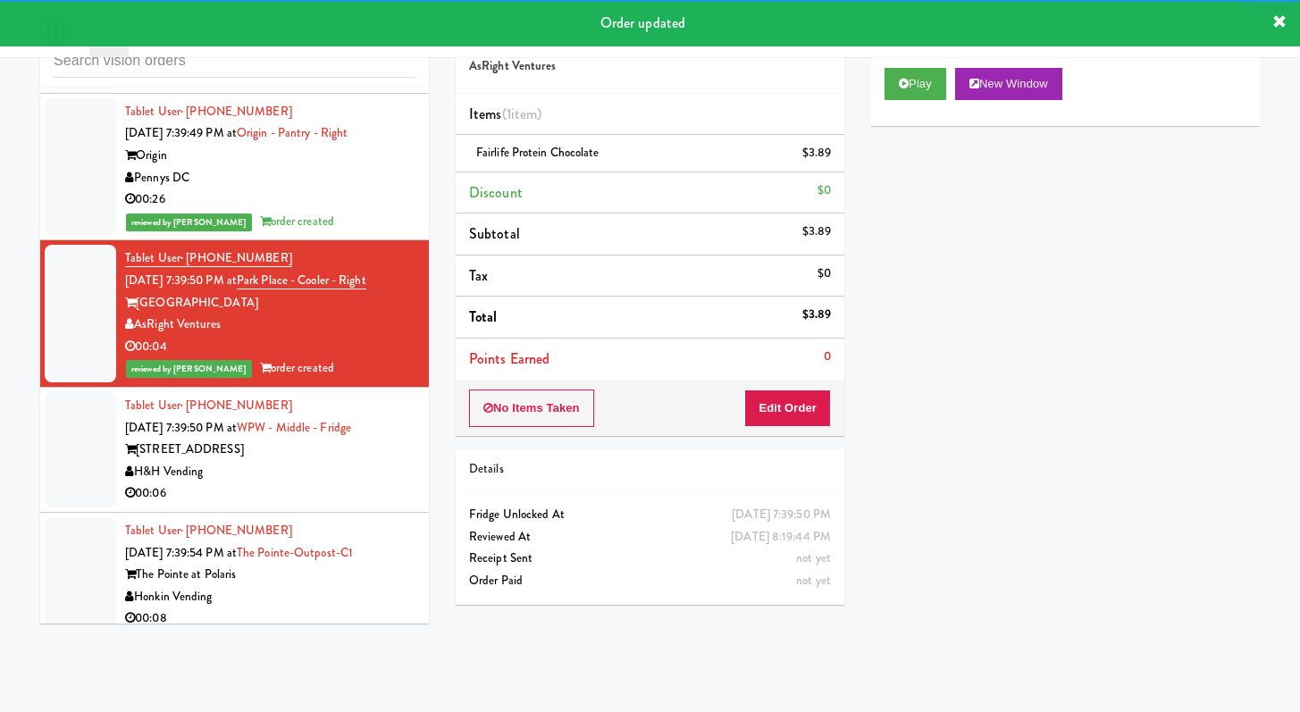
click at [334, 505] on div "00:06" at bounding box center [270, 494] width 290 height 22
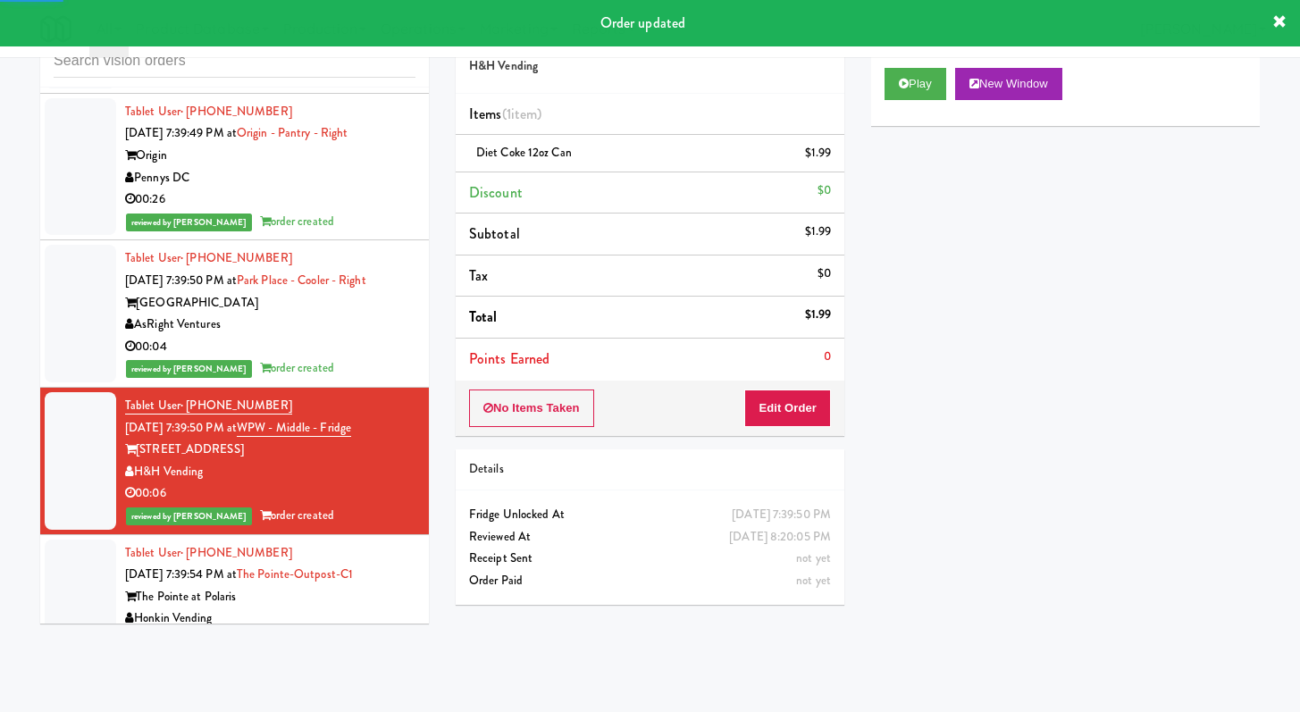
scroll to position [7849, 0]
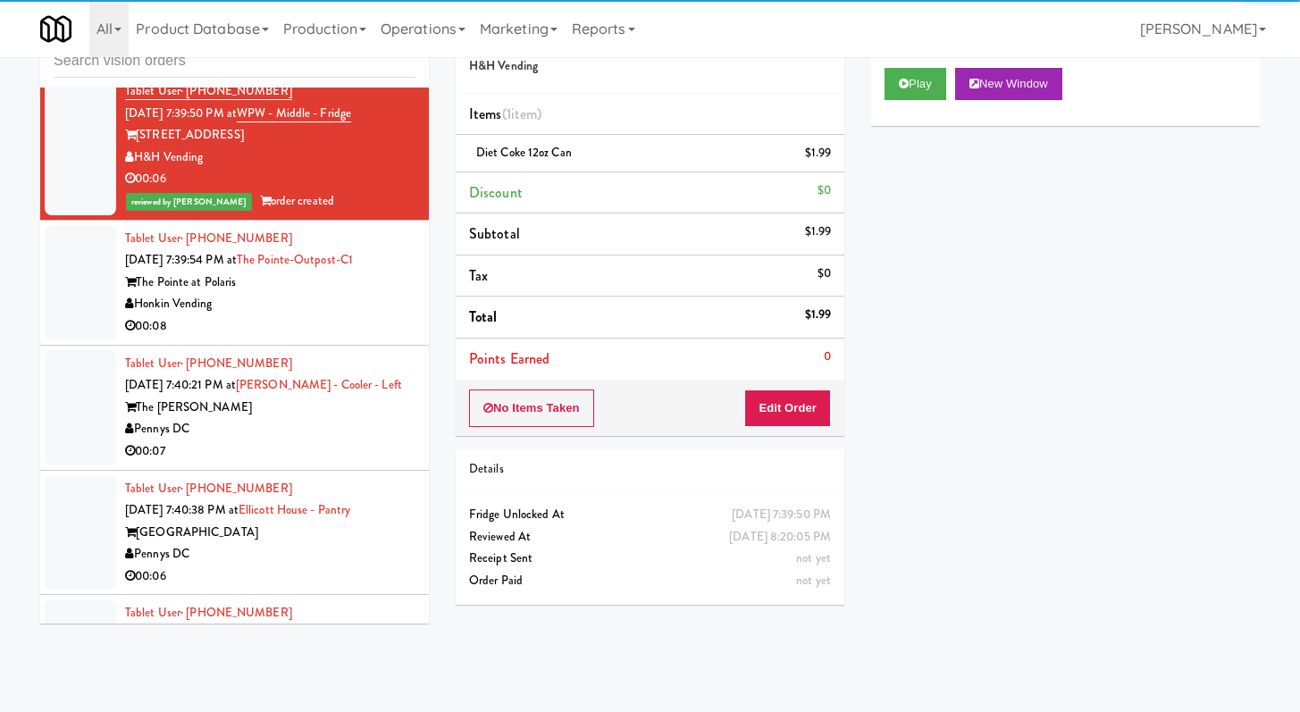
click at [349, 338] on div "Tablet User · (614) 736-1473 [DATE] 7:39:54 PM at [GEOGRAPHIC_DATA]-C1 The Poin…" at bounding box center [270, 283] width 290 height 110
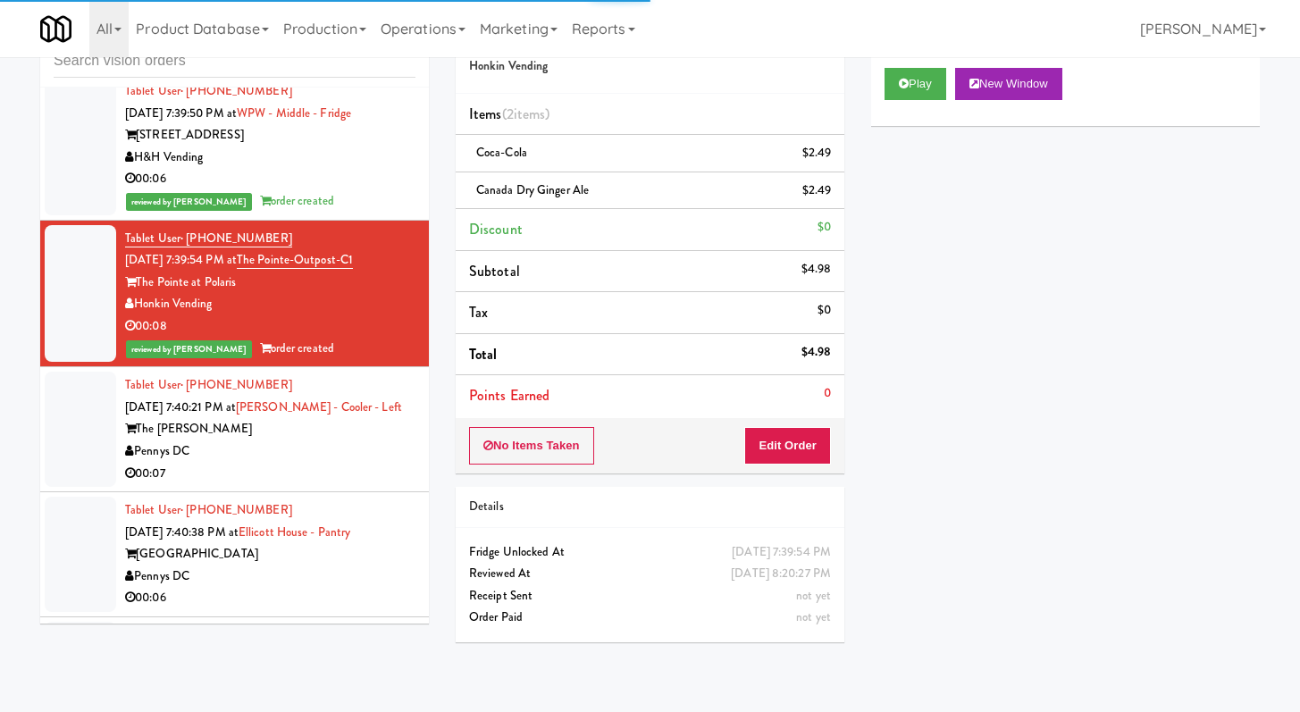
click at [352, 463] on div "Pennys DC" at bounding box center [270, 452] width 290 height 22
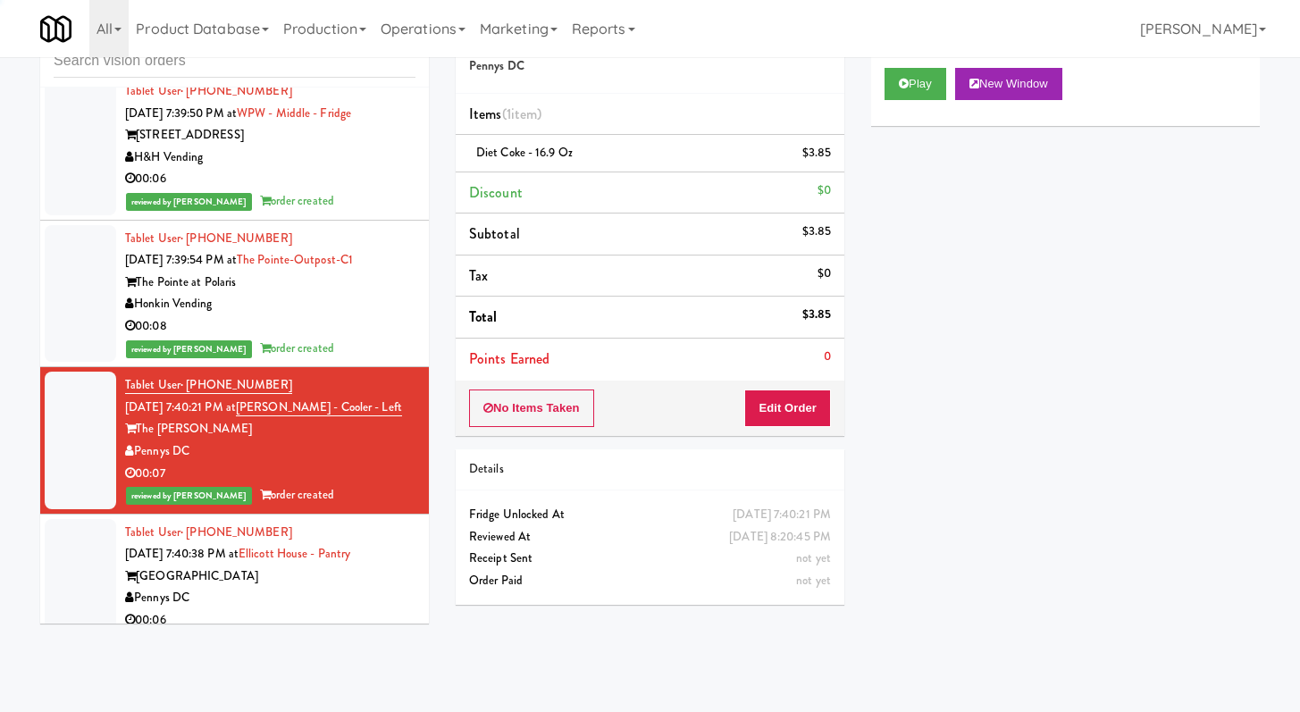
scroll to position [8060, 0]
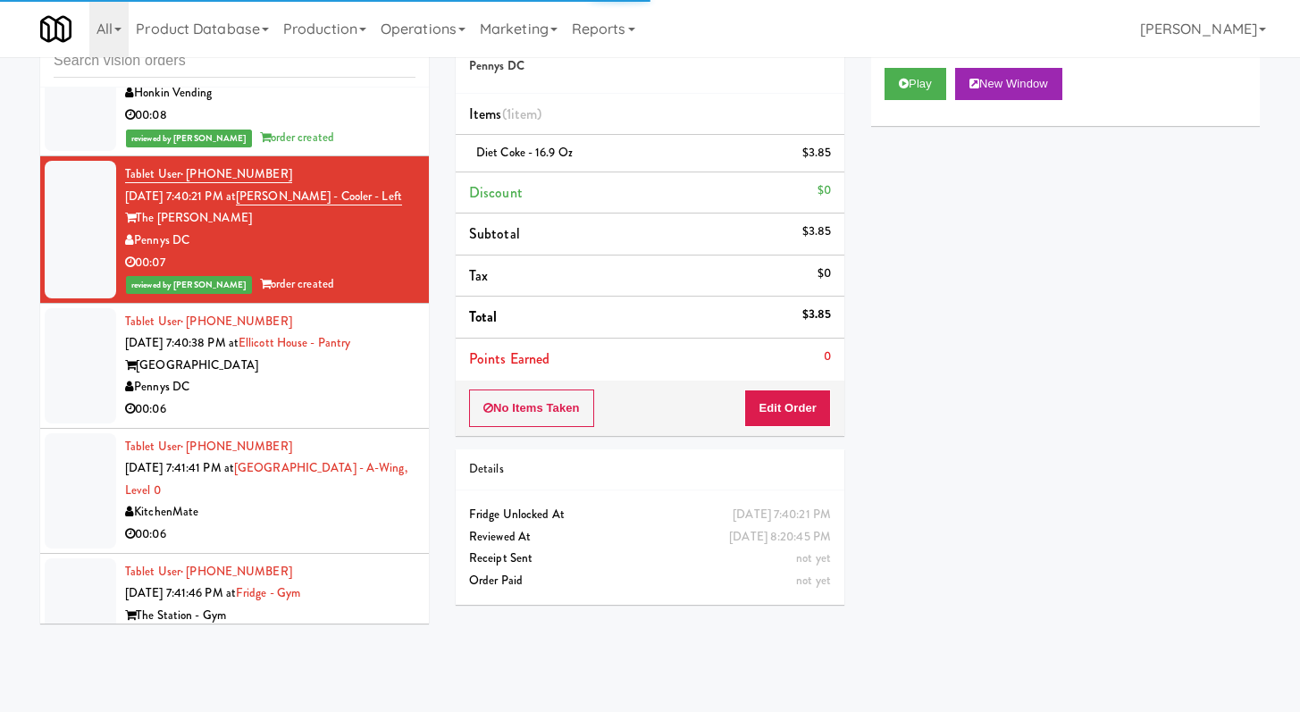
click at [356, 421] on div "00:06" at bounding box center [270, 410] width 290 height 22
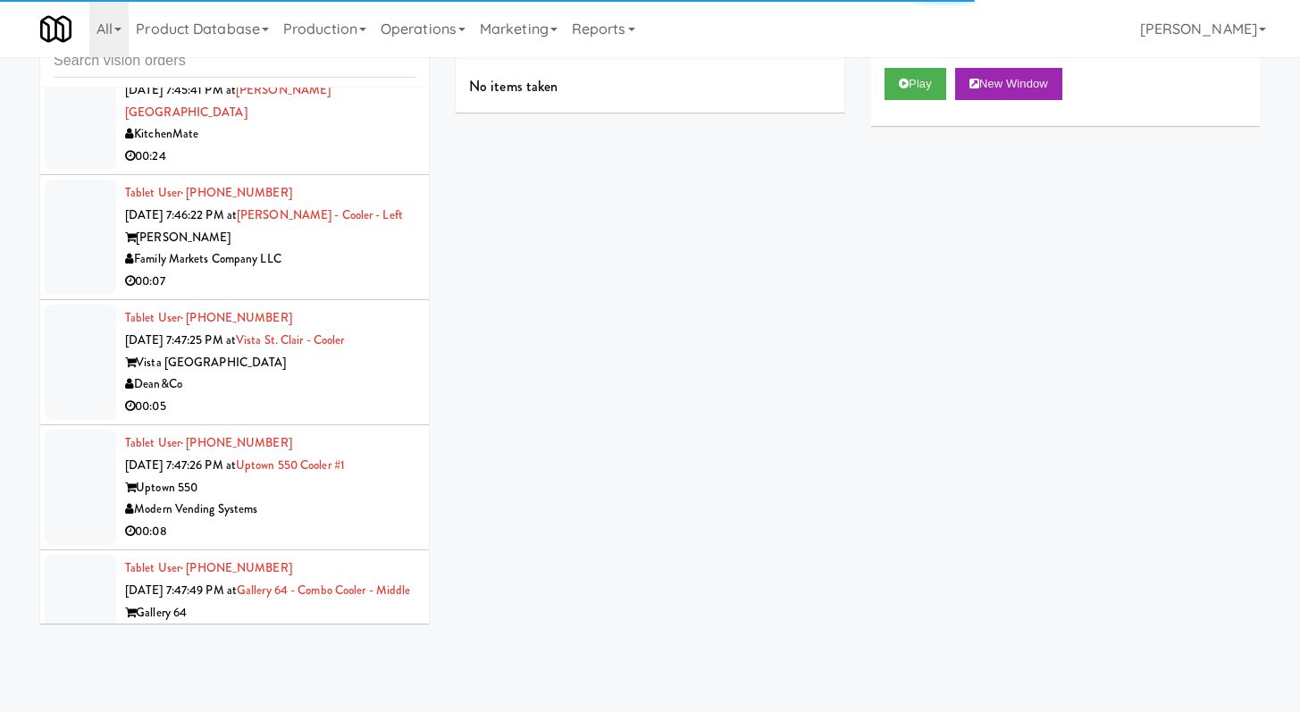
scroll to position [9941, 0]
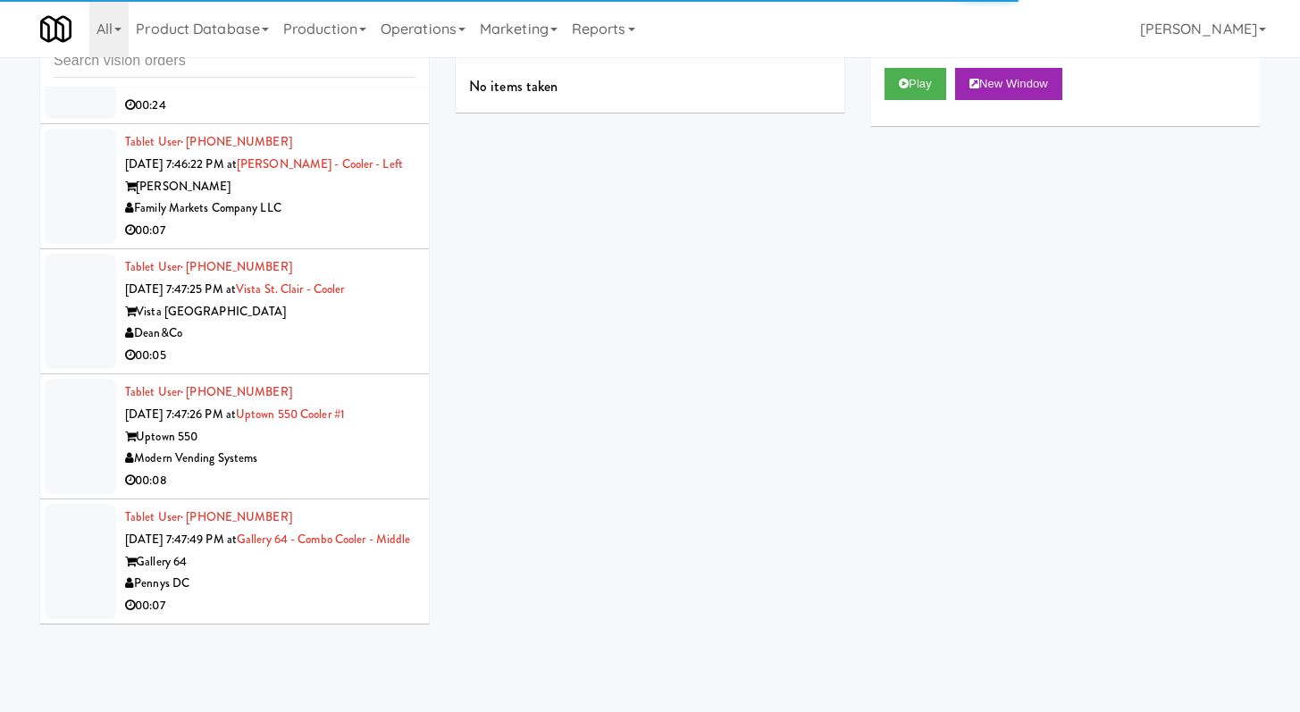
click at [319, 598] on div "00:07" at bounding box center [270, 606] width 290 height 22
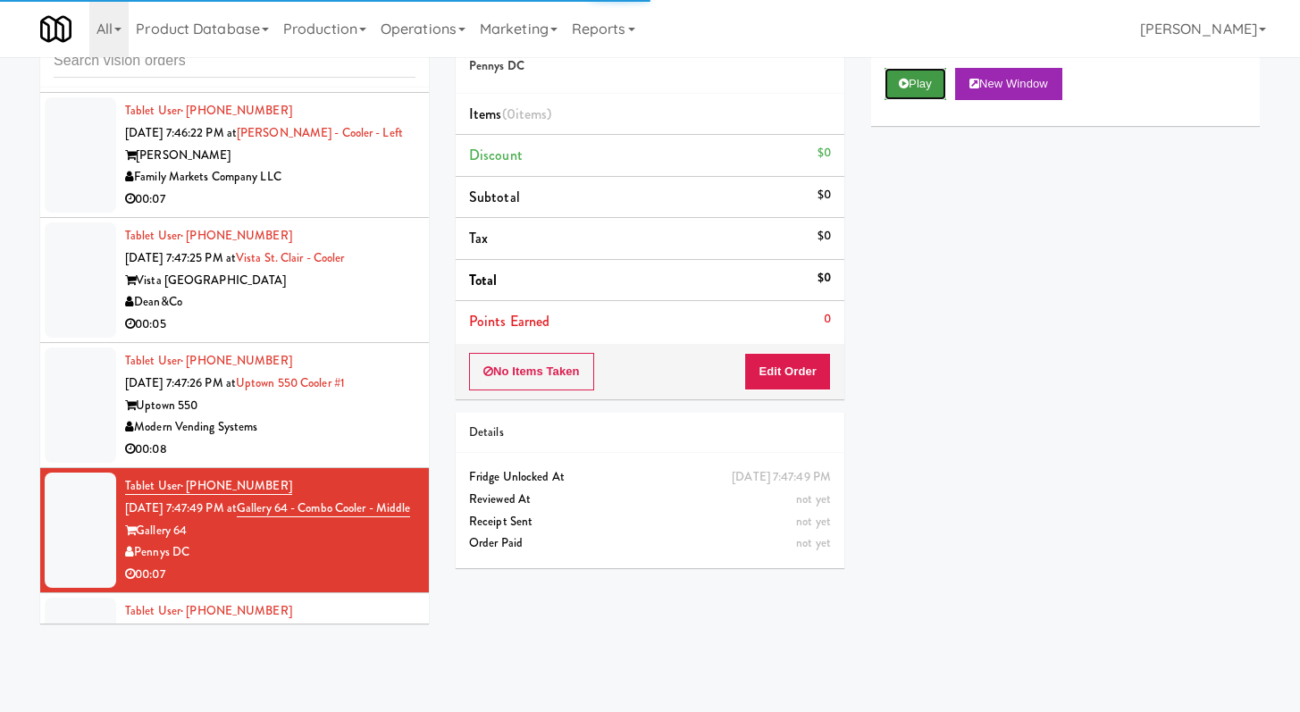
click at [896, 88] on button "Play" at bounding box center [916, 84] width 62 height 32
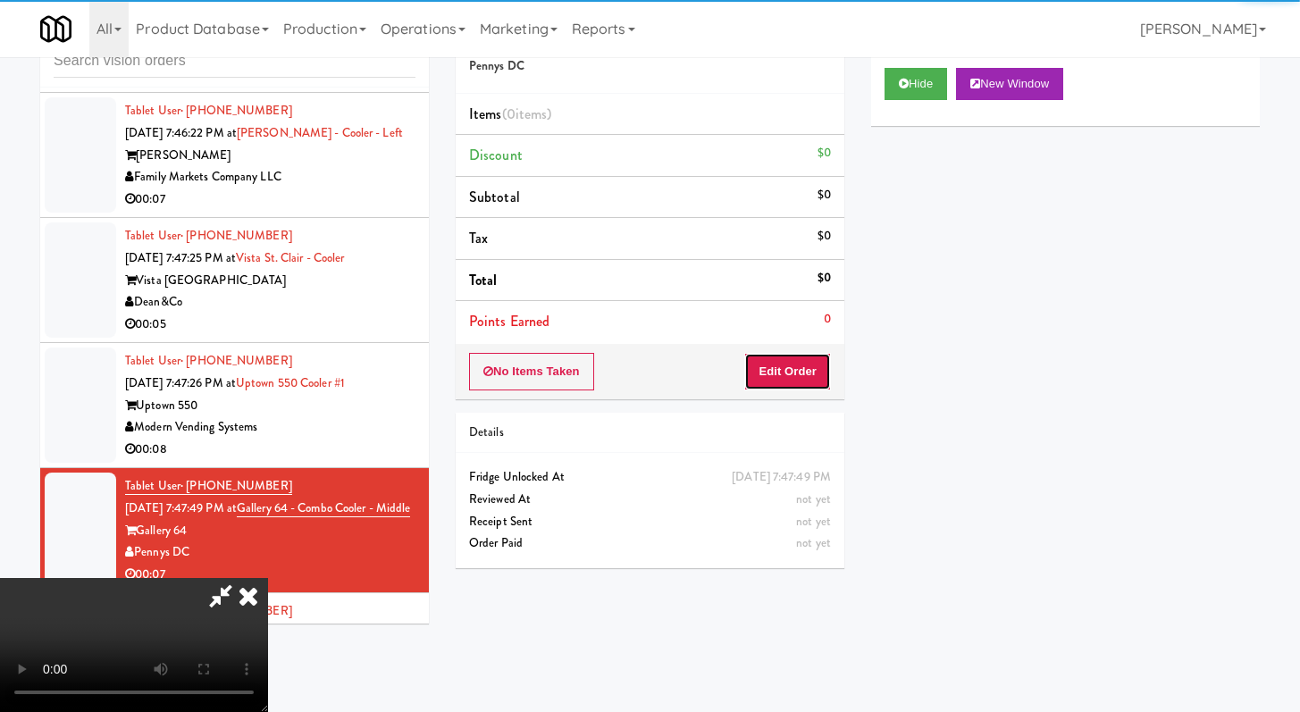
click at [775, 377] on button "Edit Order" at bounding box center [787, 372] width 87 height 38
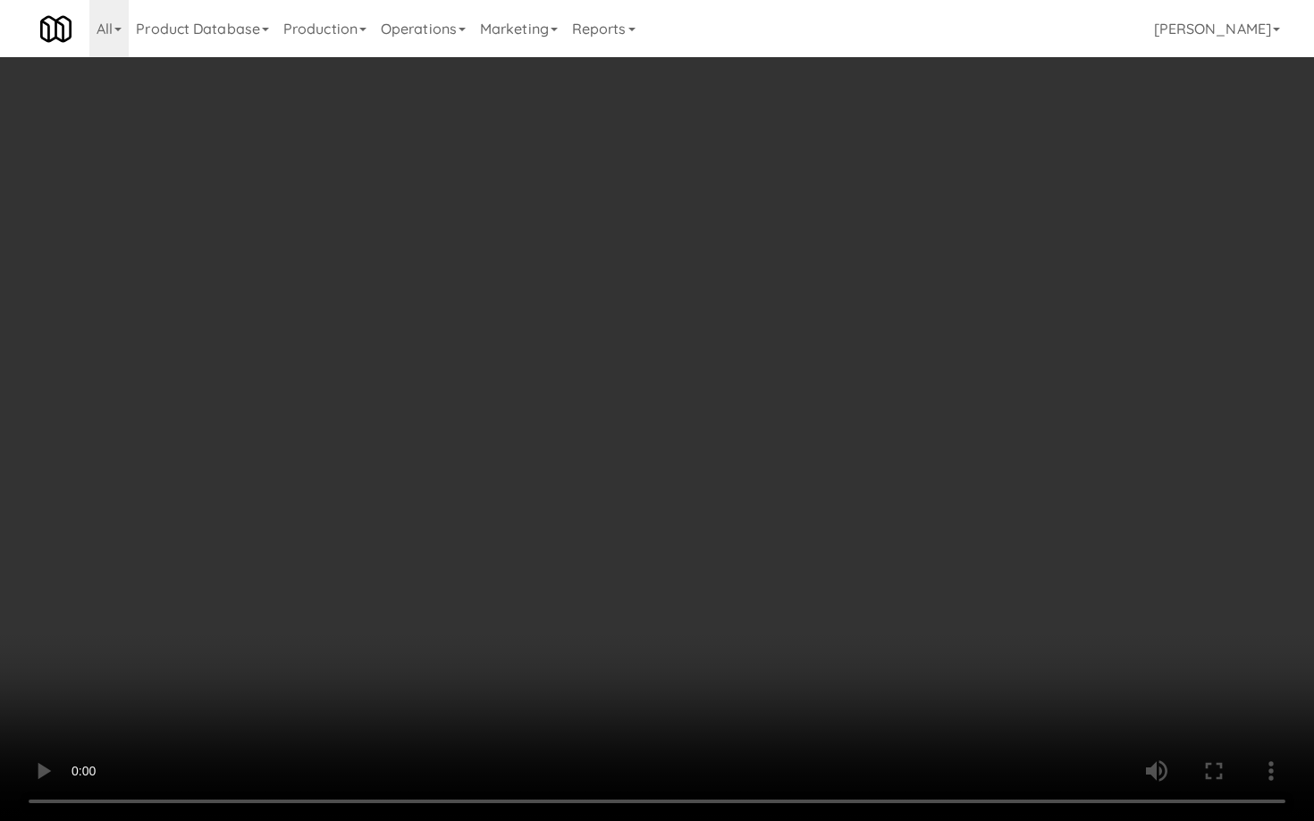
click at [658, 590] on video at bounding box center [657, 410] width 1314 height 821
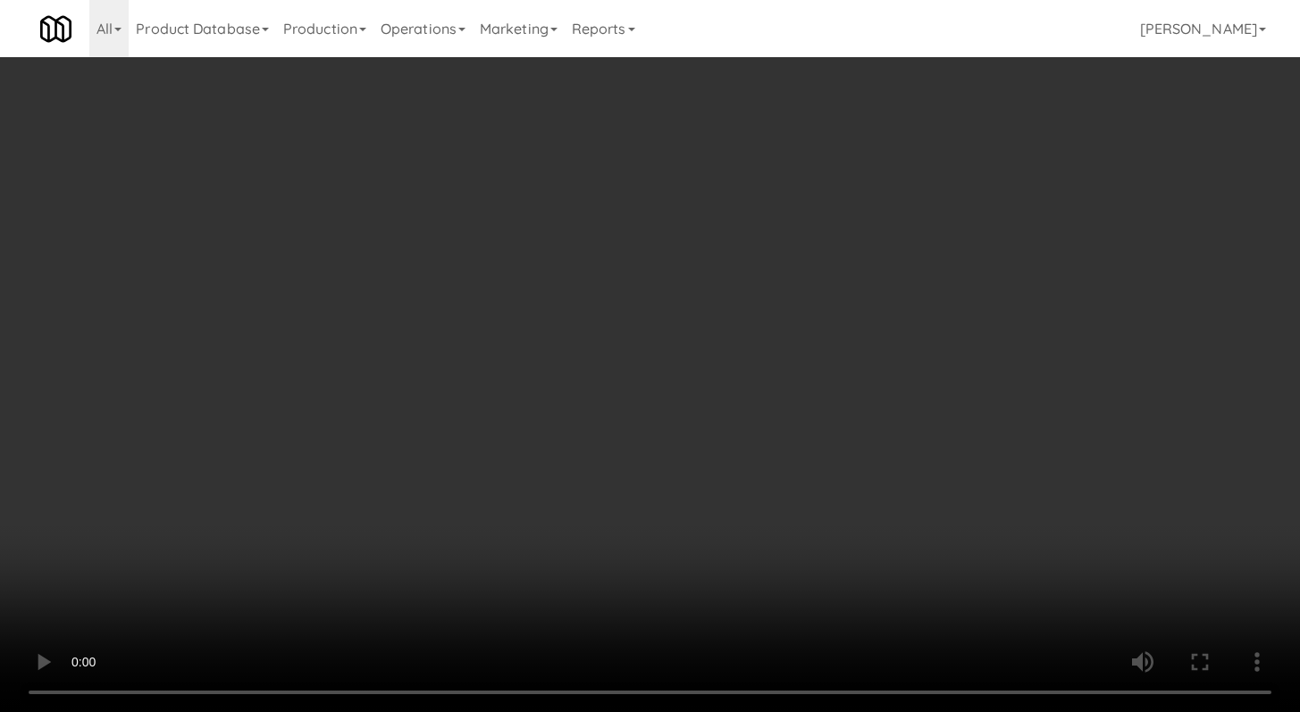
scroll to position [1159, 0]
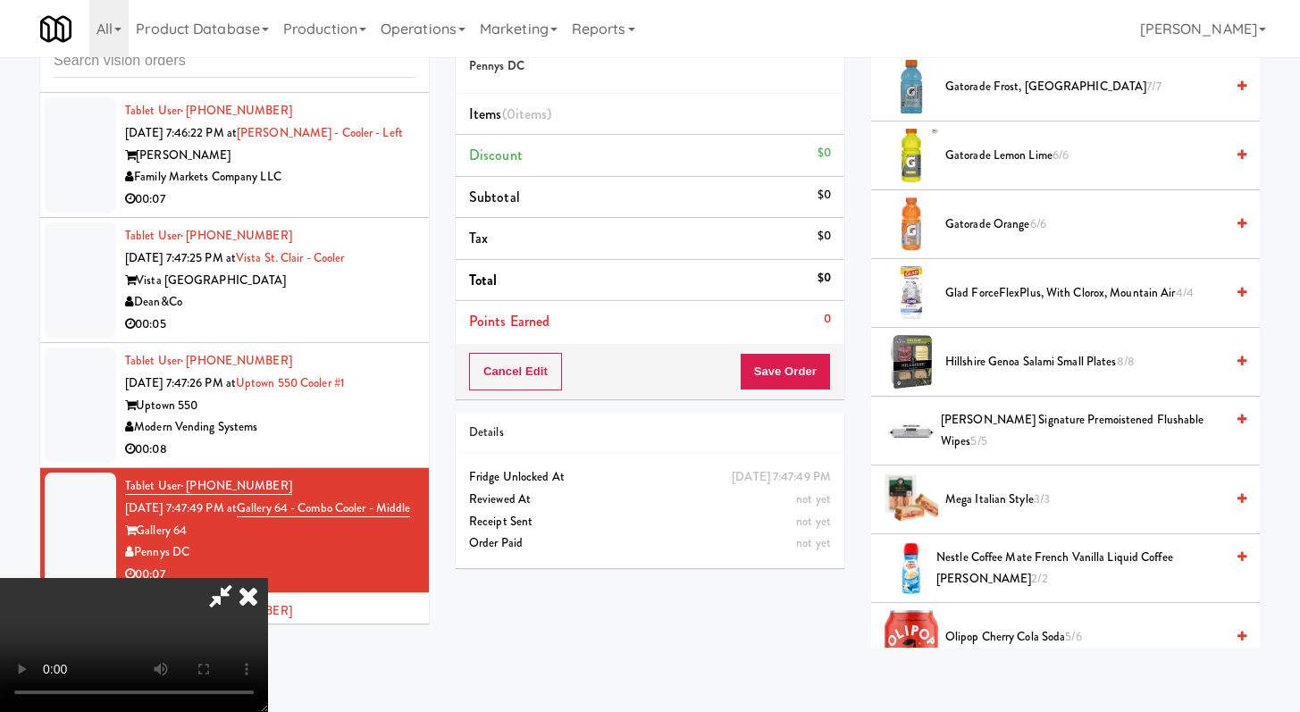
click at [964, 152] on span "Gatorade Lemon Lime 6/6" at bounding box center [1085, 156] width 279 height 22
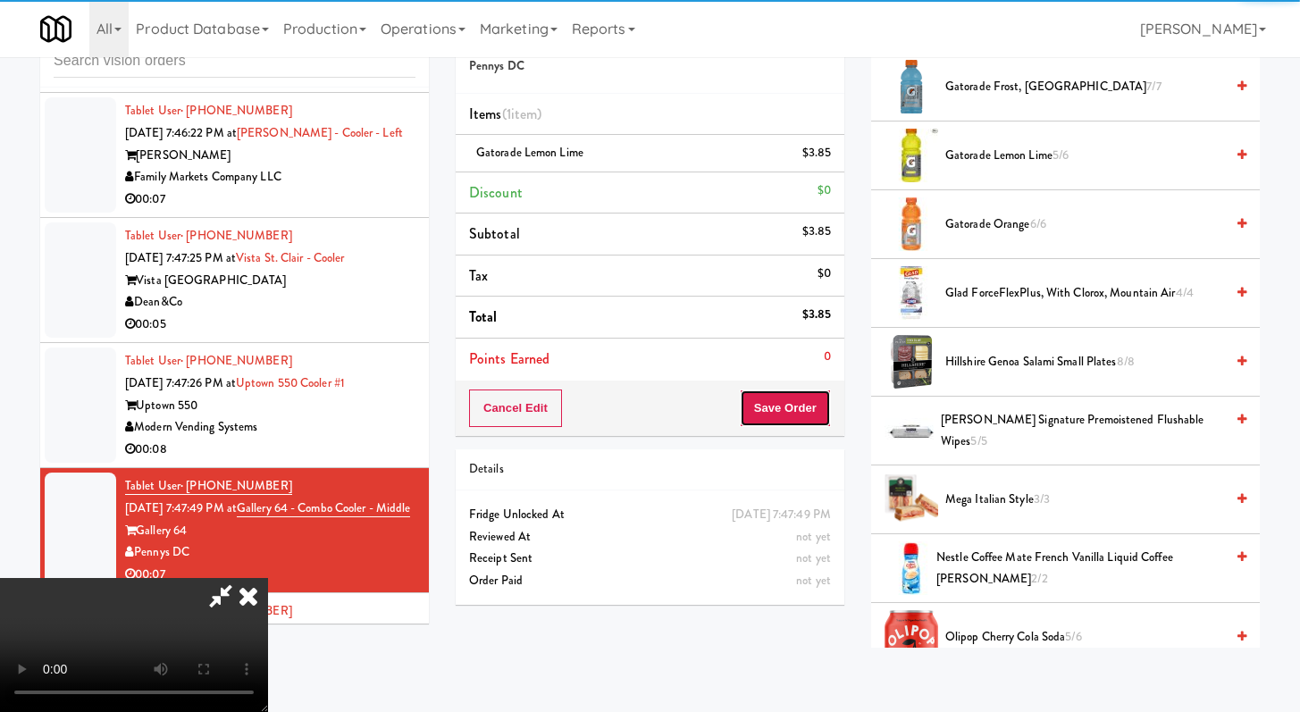
click at [783, 424] on button "Save Order" at bounding box center [785, 409] width 91 height 38
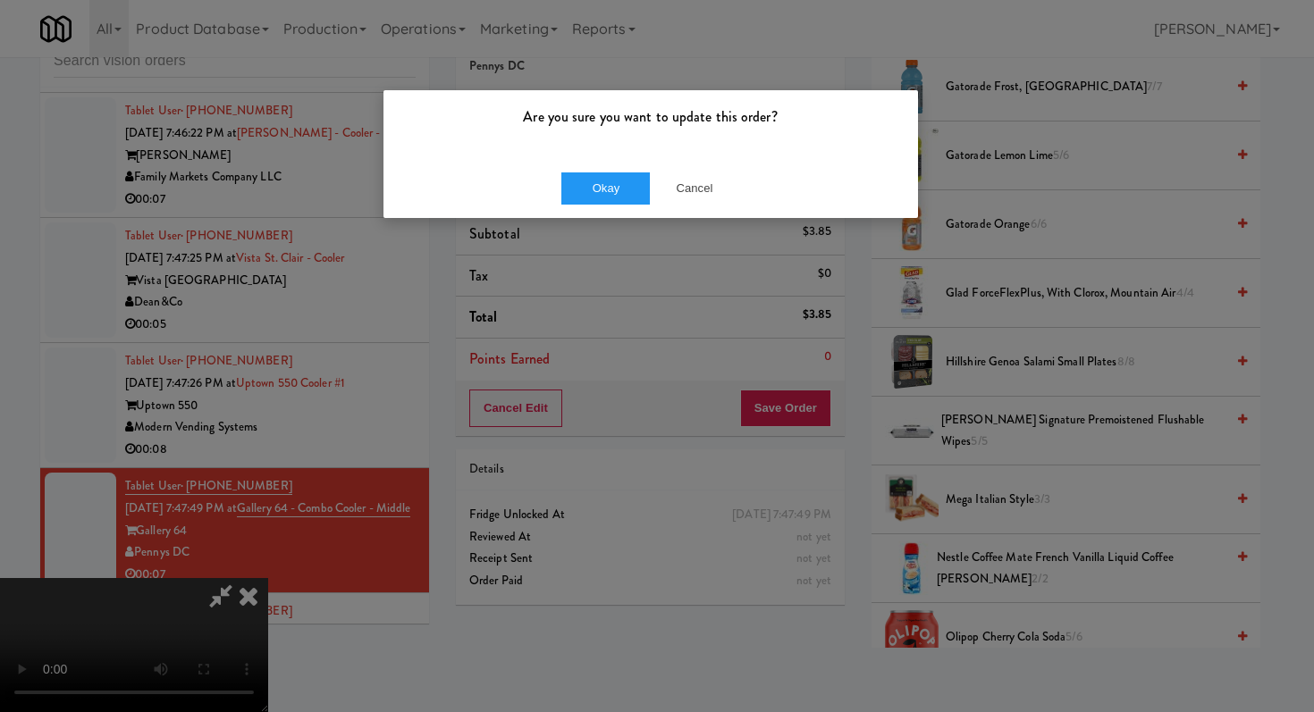
click at [601, 169] on div "Okay Cancel" at bounding box center [650, 188] width 534 height 60
click at [601, 182] on button "Okay" at bounding box center [605, 188] width 89 height 32
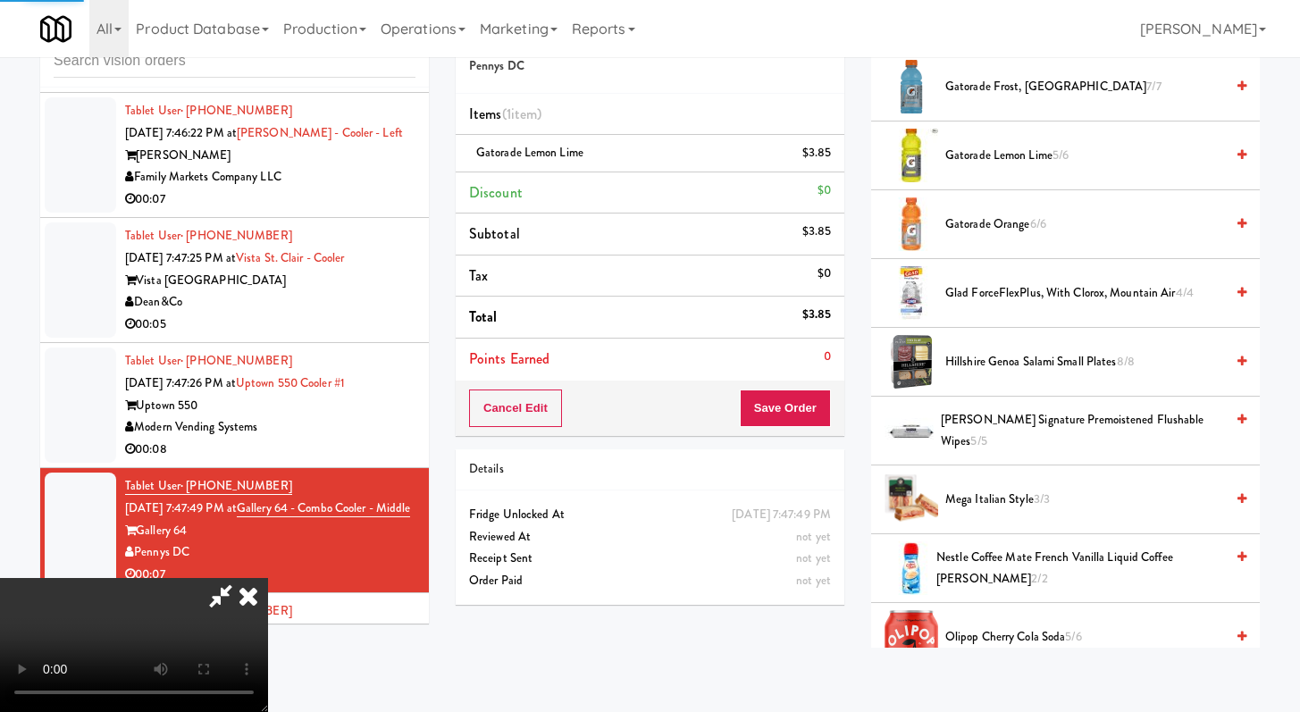
scroll to position [76, 0]
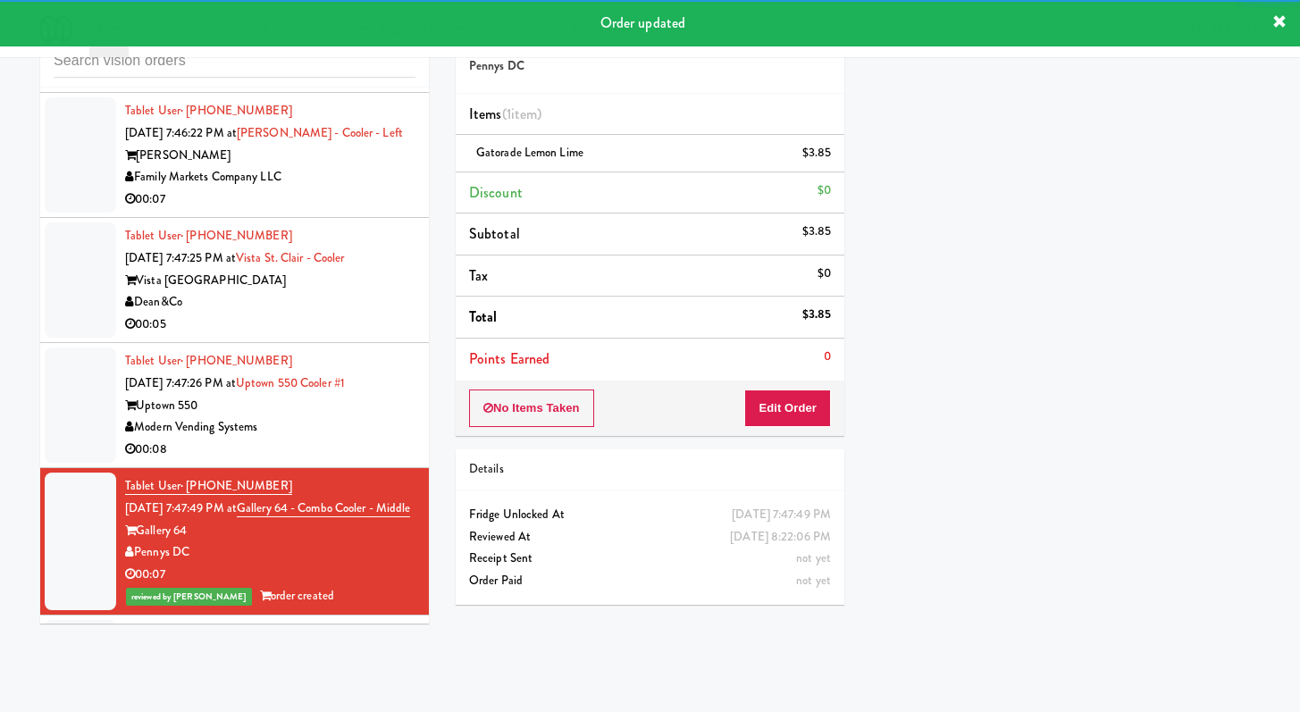
click at [322, 449] on div "00:08" at bounding box center [270, 450] width 290 height 22
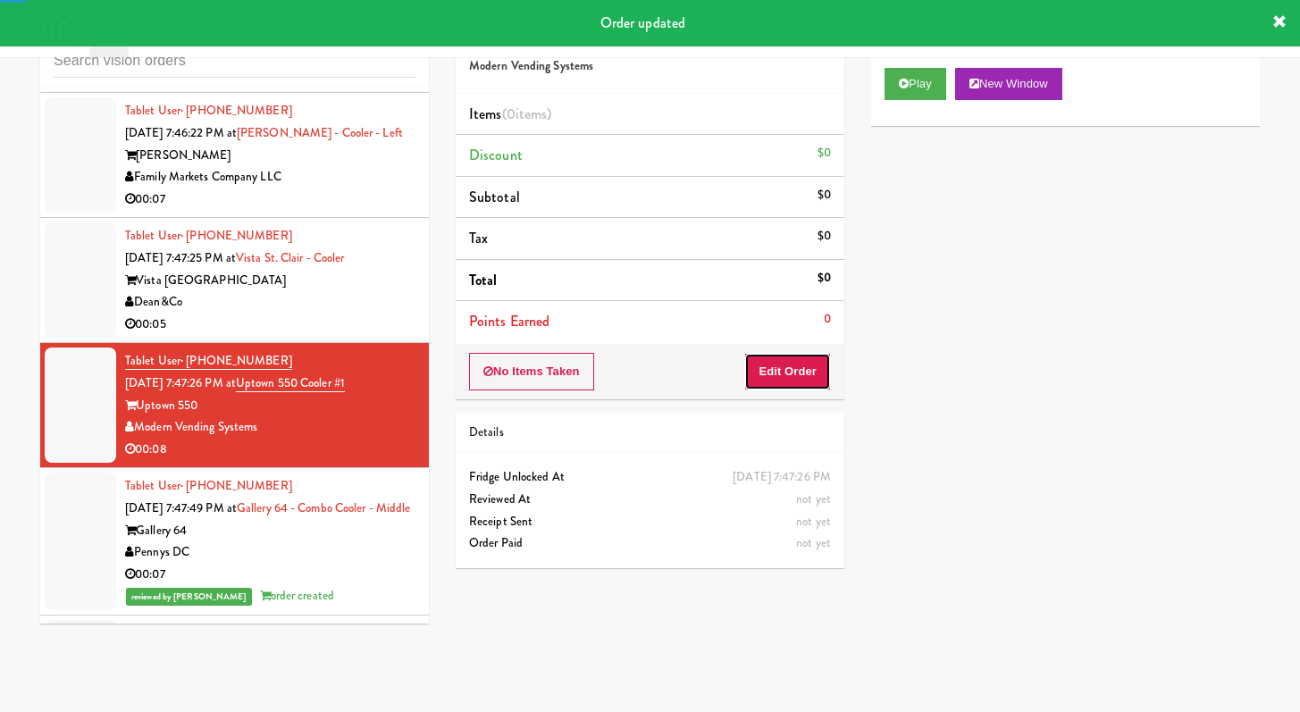
click at [815, 381] on button "Edit Order" at bounding box center [787, 372] width 87 height 38
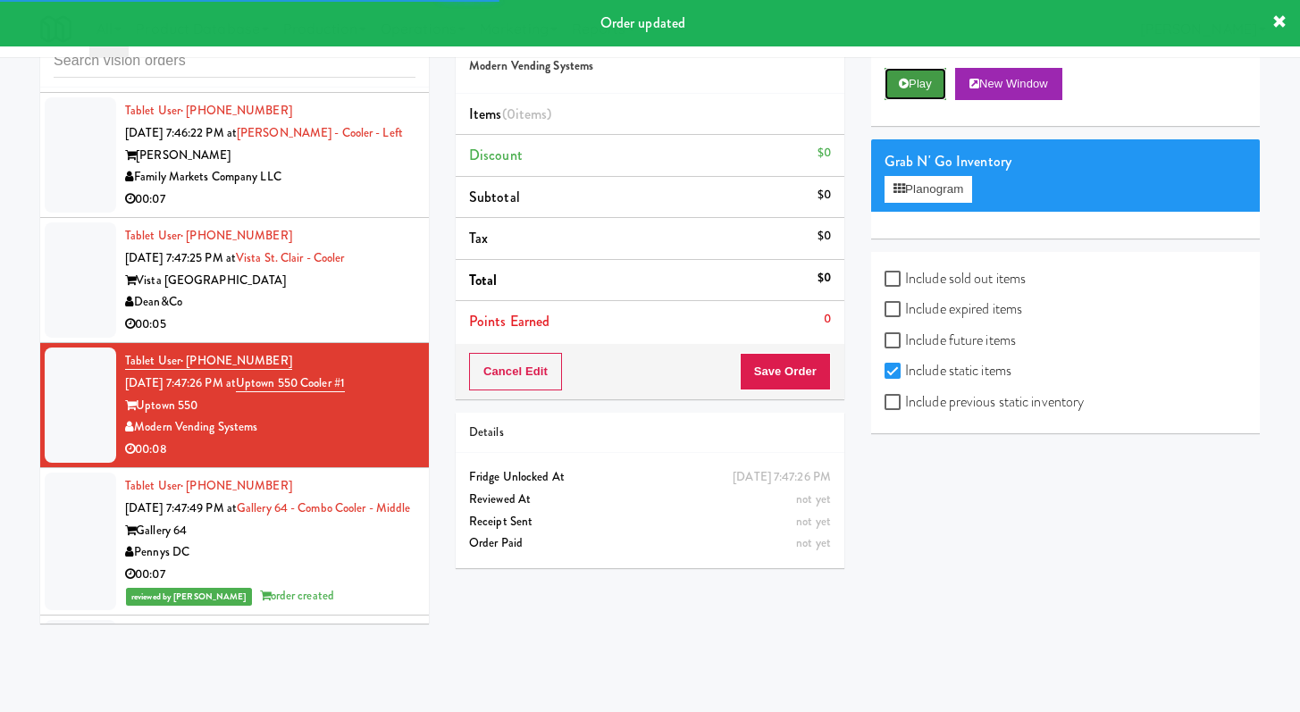
click at [929, 95] on button "Play" at bounding box center [916, 84] width 62 height 32
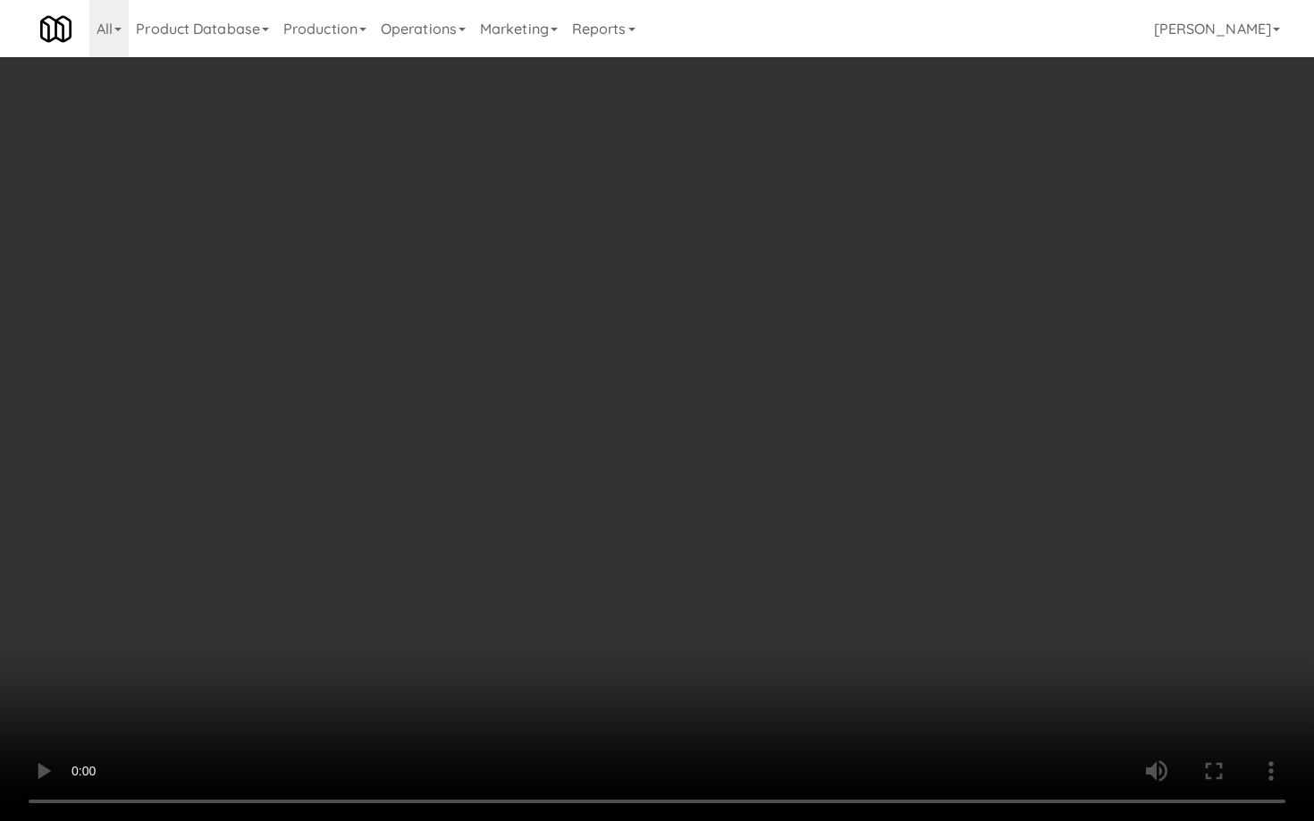
click at [688, 593] on video at bounding box center [657, 410] width 1314 height 821
click at [688, 592] on video at bounding box center [657, 410] width 1314 height 821
click at [1116, 679] on video at bounding box center [657, 410] width 1314 height 821
click at [1116, 677] on video at bounding box center [657, 410] width 1314 height 821
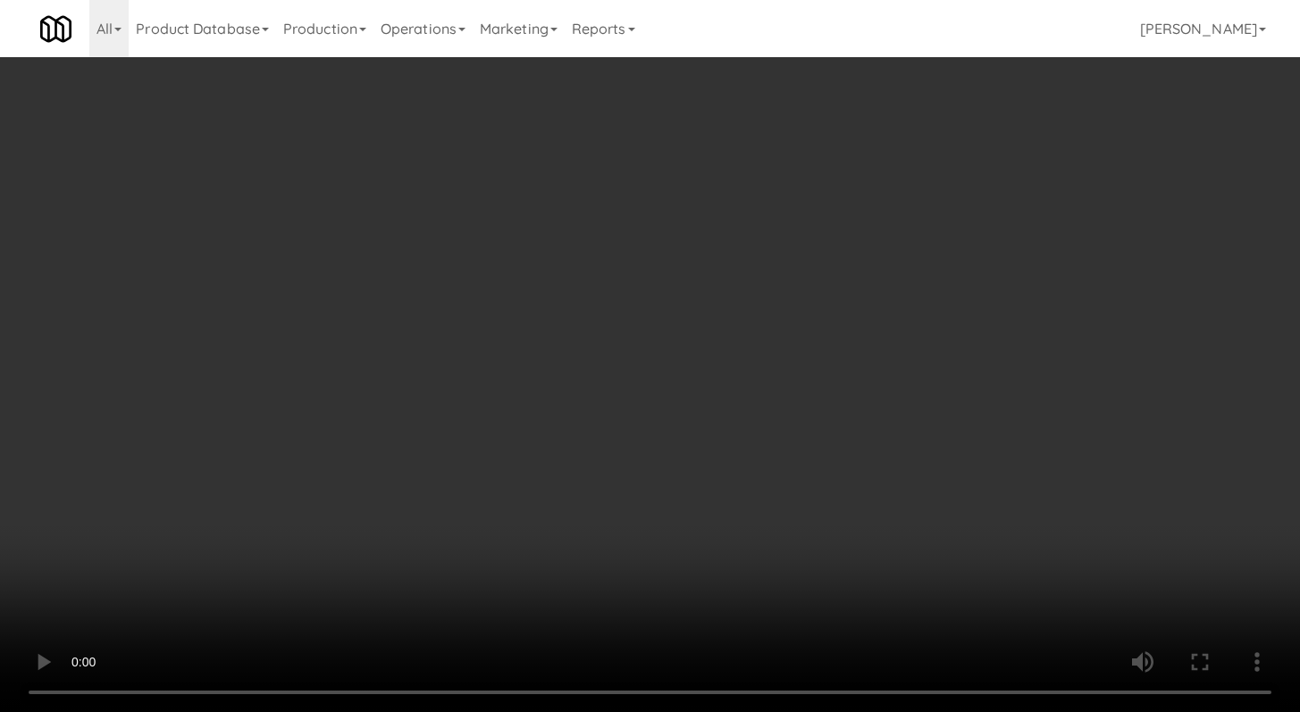
scroll to position [622, 0]
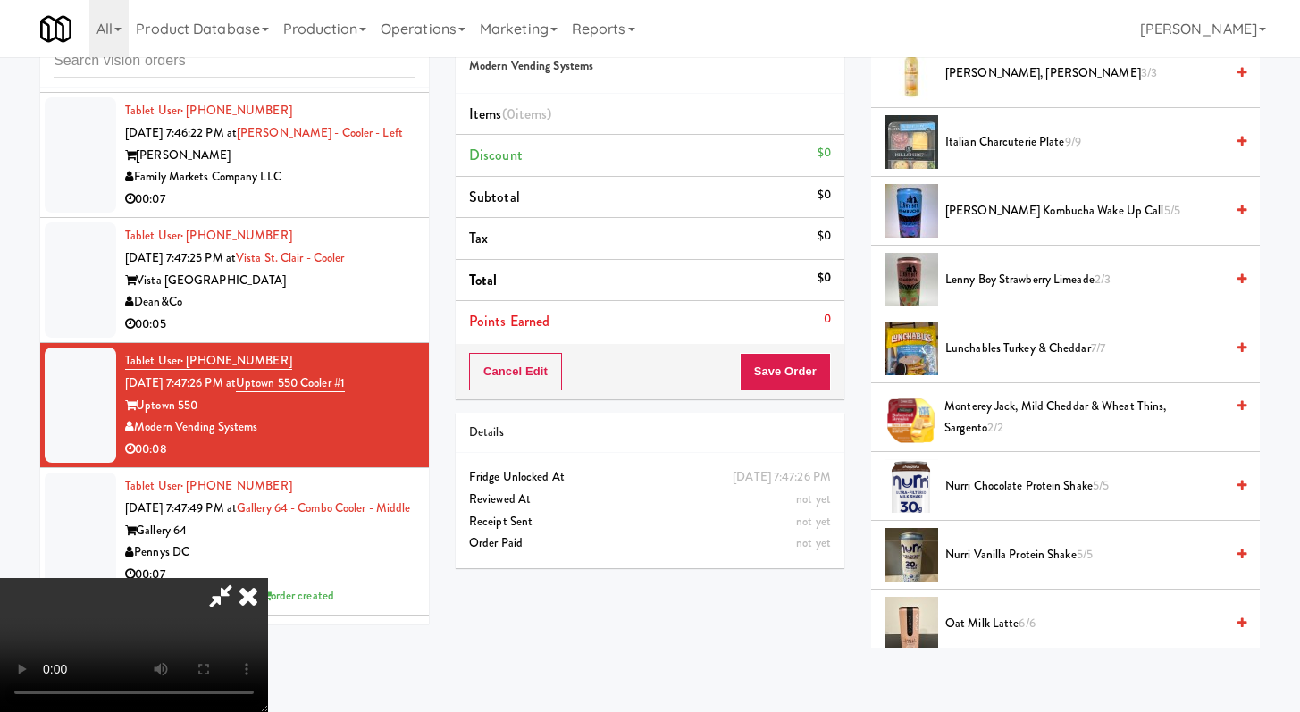
click at [1037, 347] on span "Lunchables Turkey & Cheddar 7/7" at bounding box center [1085, 349] width 279 height 22
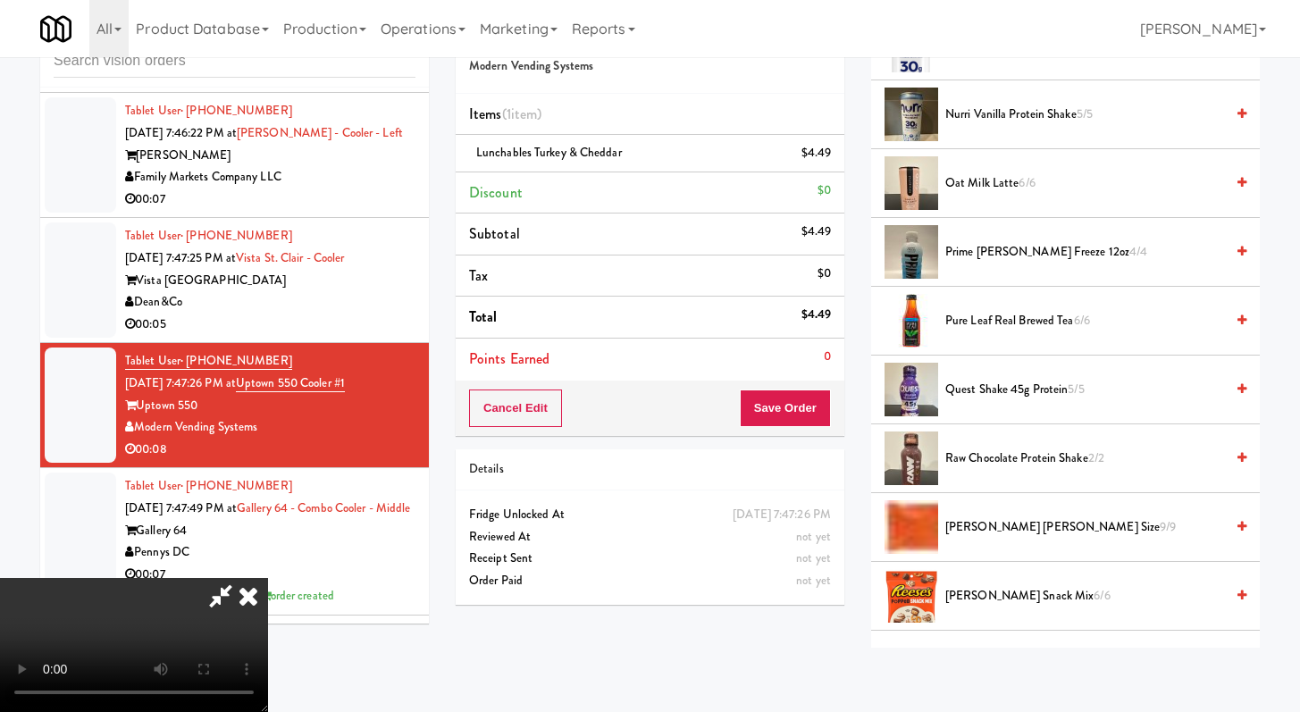
scroll to position [1081, 0]
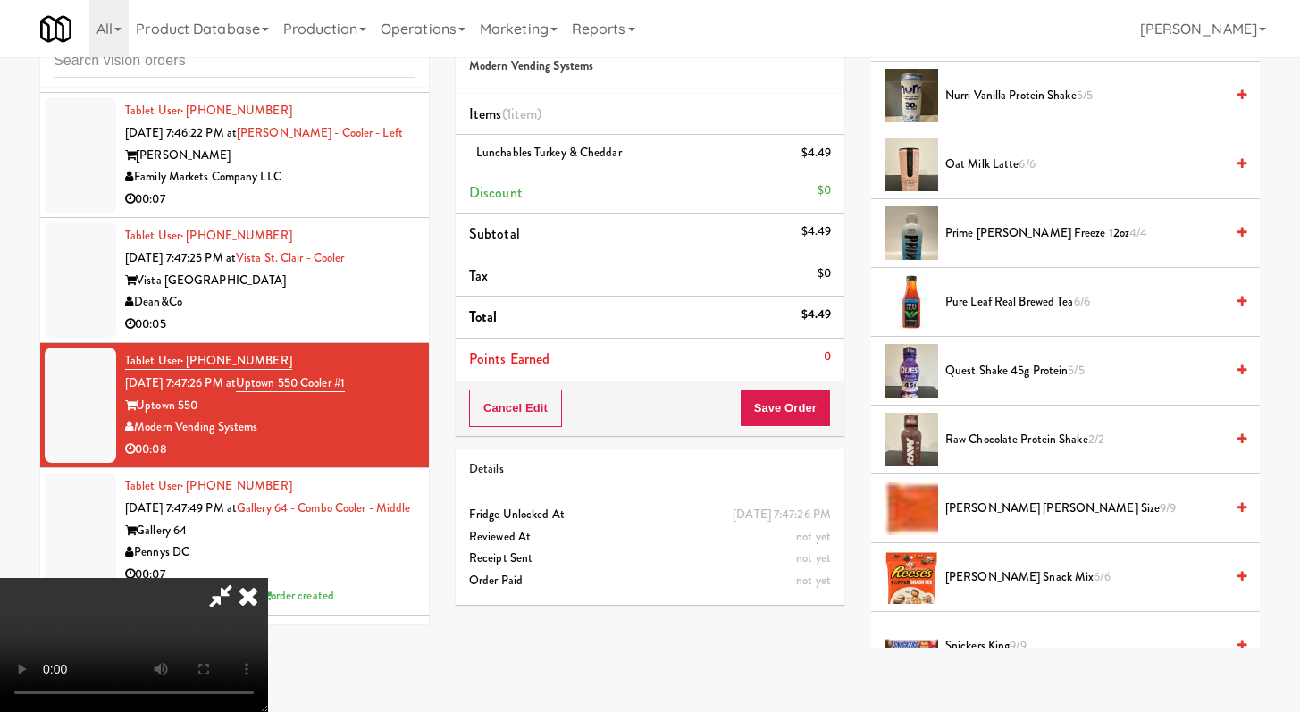
click at [1010, 513] on span "[PERSON_NAME] [PERSON_NAME] Size 9/9" at bounding box center [1085, 509] width 279 height 22
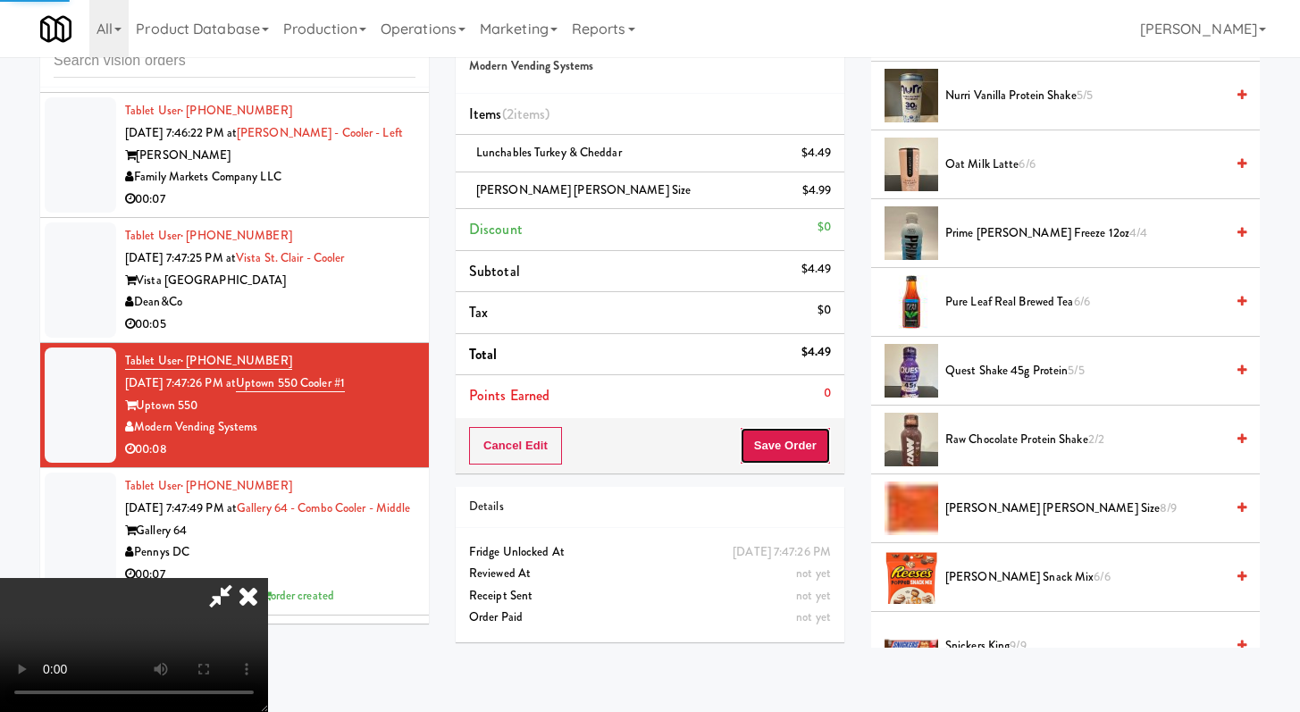
click at [825, 444] on button "Save Order" at bounding box center [785, 446] width 91 height 38
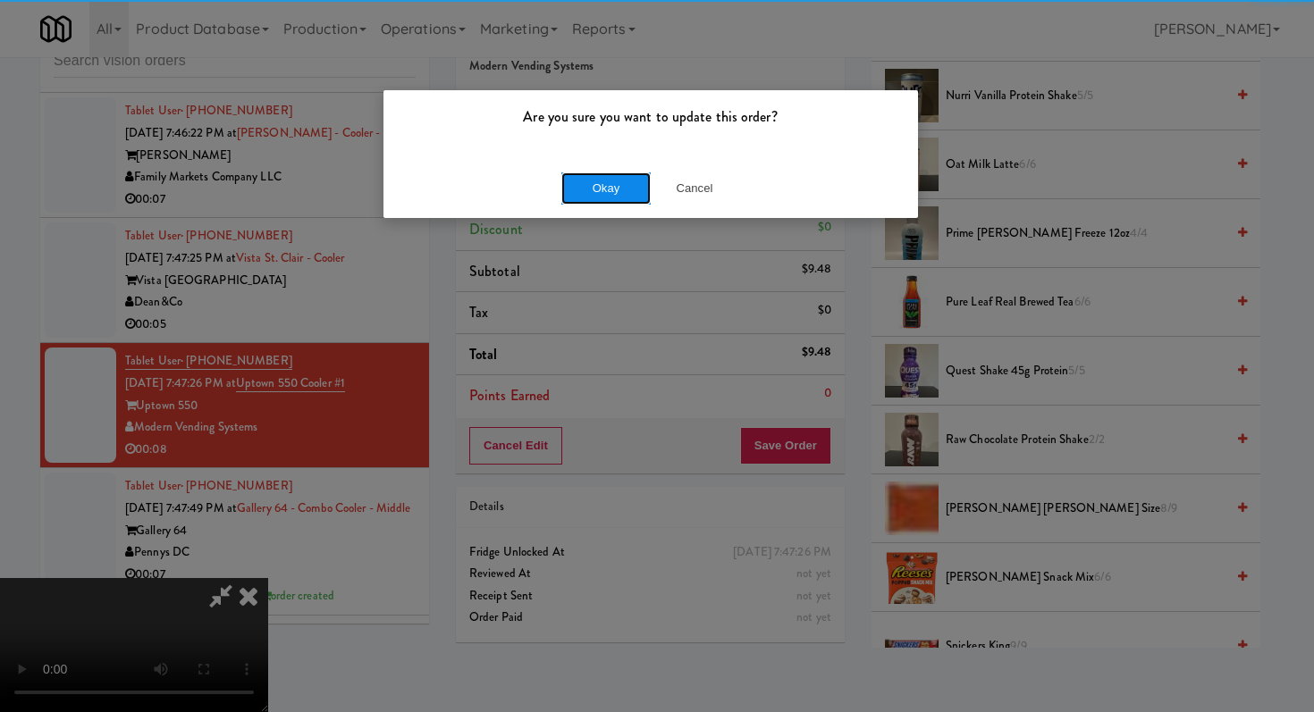
click at [621, 180] on button "Okay" at bounding box center [605, 188] width 89 height 32
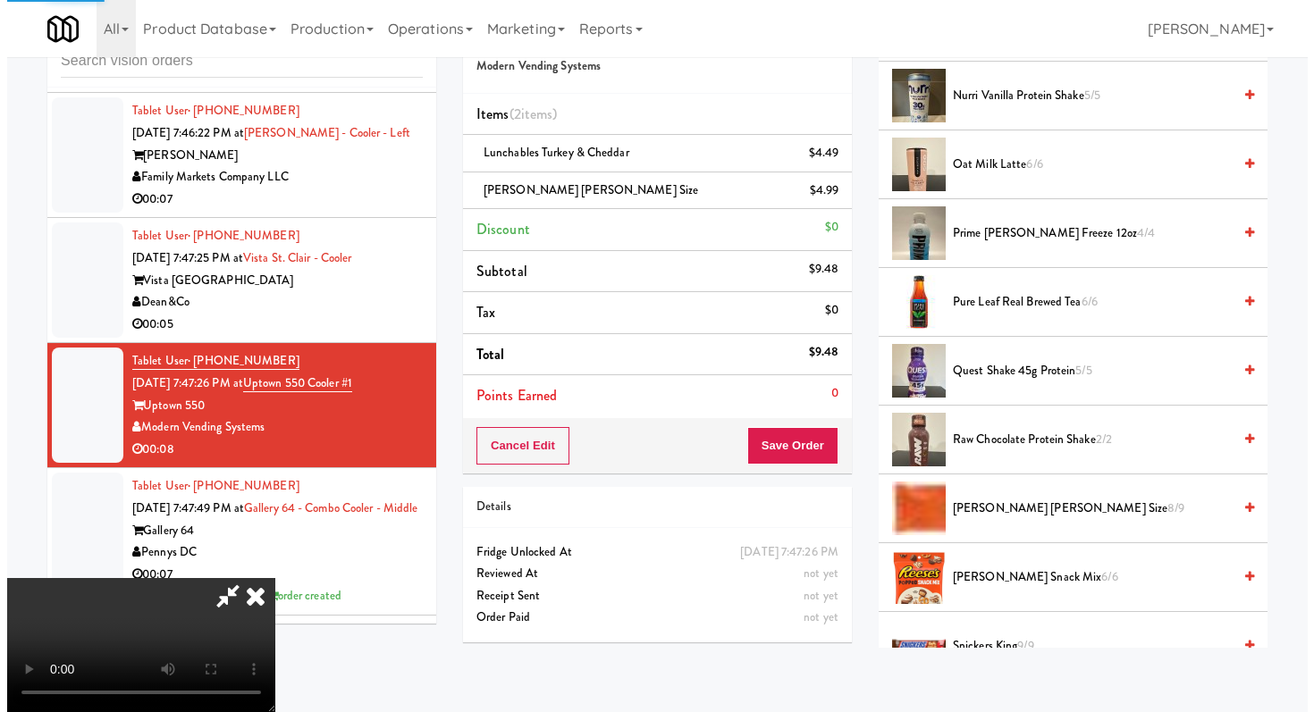
scroll to position [76, 0]
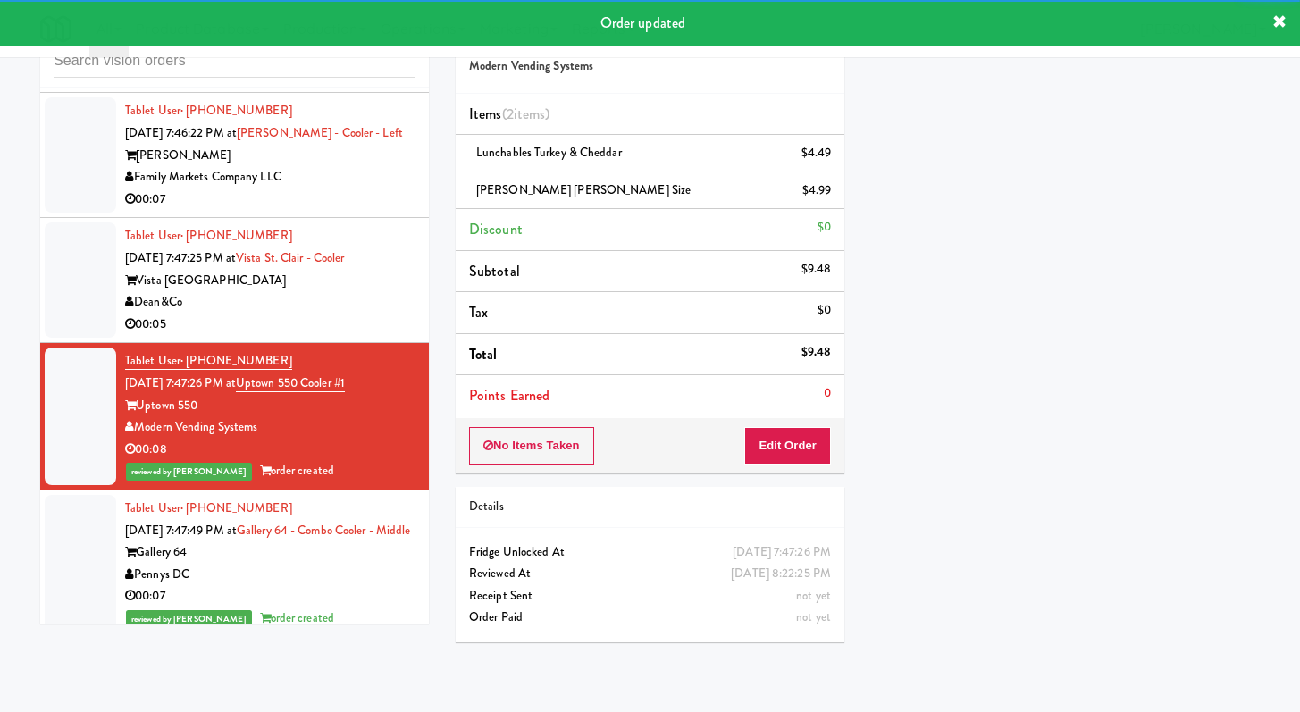
click at [327, 343] on li "Tablet User · (801) 597-6669 [DATE] 7:47:25 PM at [GEOGRAPHIC_DATA] Dean&Co 00:…" at bounding box center [234, 280] width 389 height 125
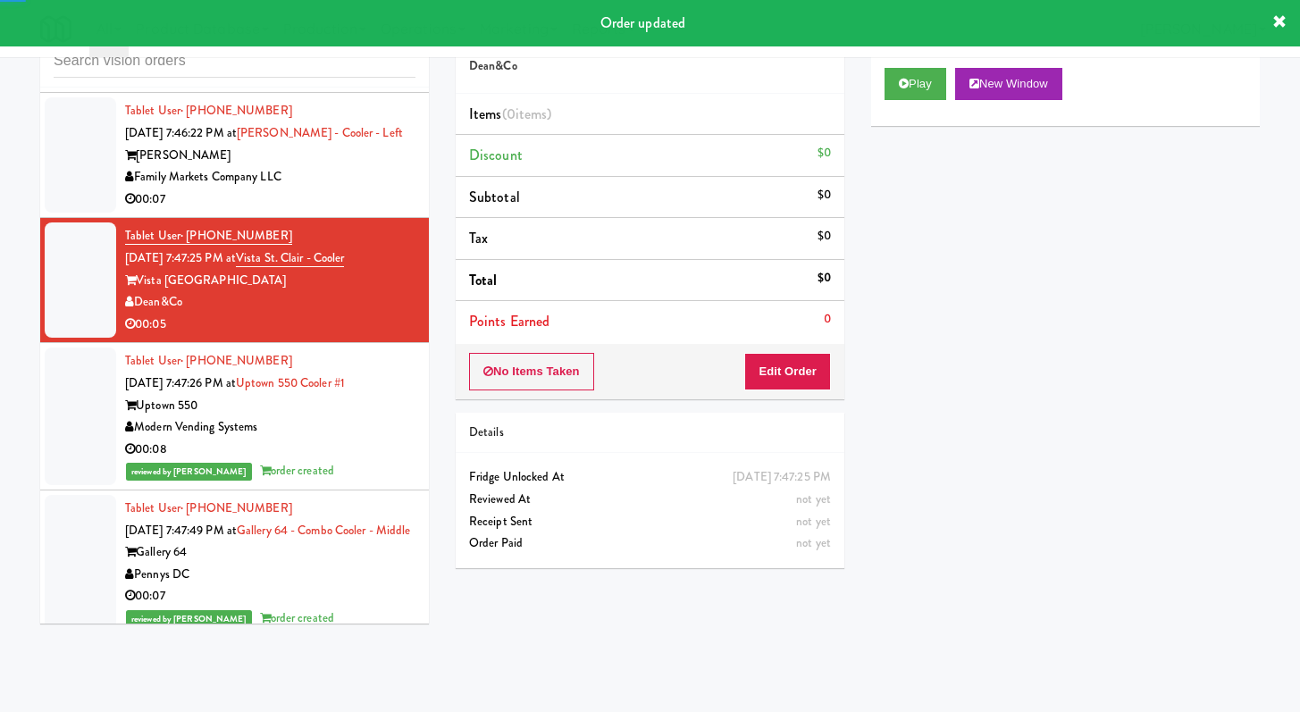
click at [801, 394] on div "No Items Taken Edit Order" at bounding box center [650, 371] width 389 height 55
click at [803, 377] on button "Edit Order" at bounding box center [787, 372] width 87 height 38
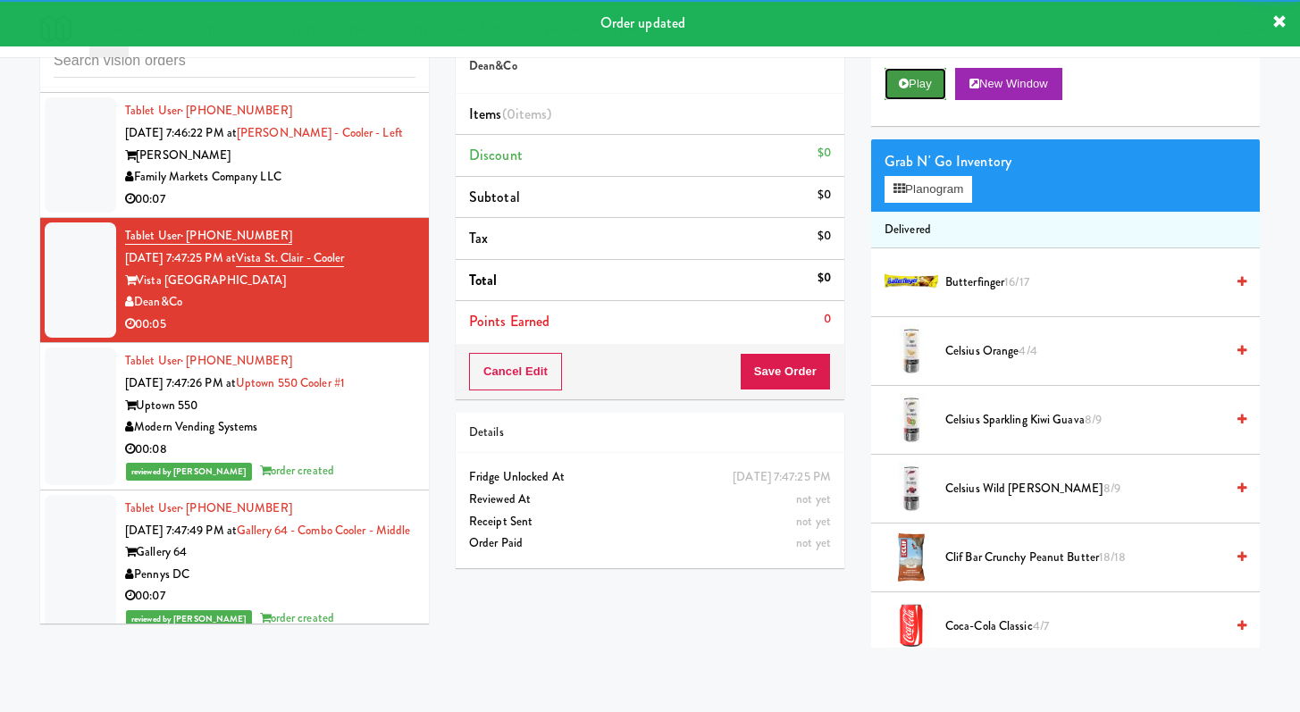
click at [920, 97] on button "Play" at bounding box center [916, 84] width 62 height 32
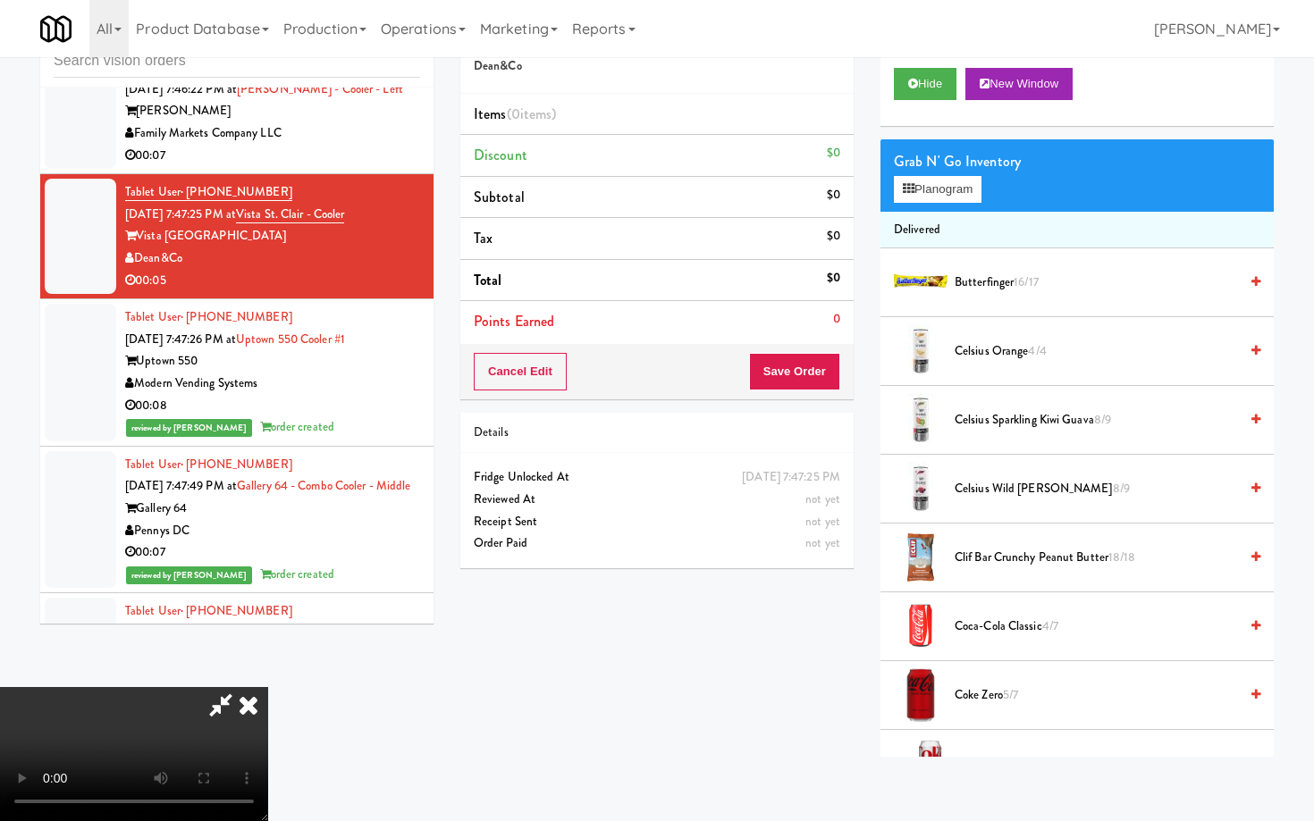
click at [268, 687] on video at bounding box center [134, 754] width 268 height 134
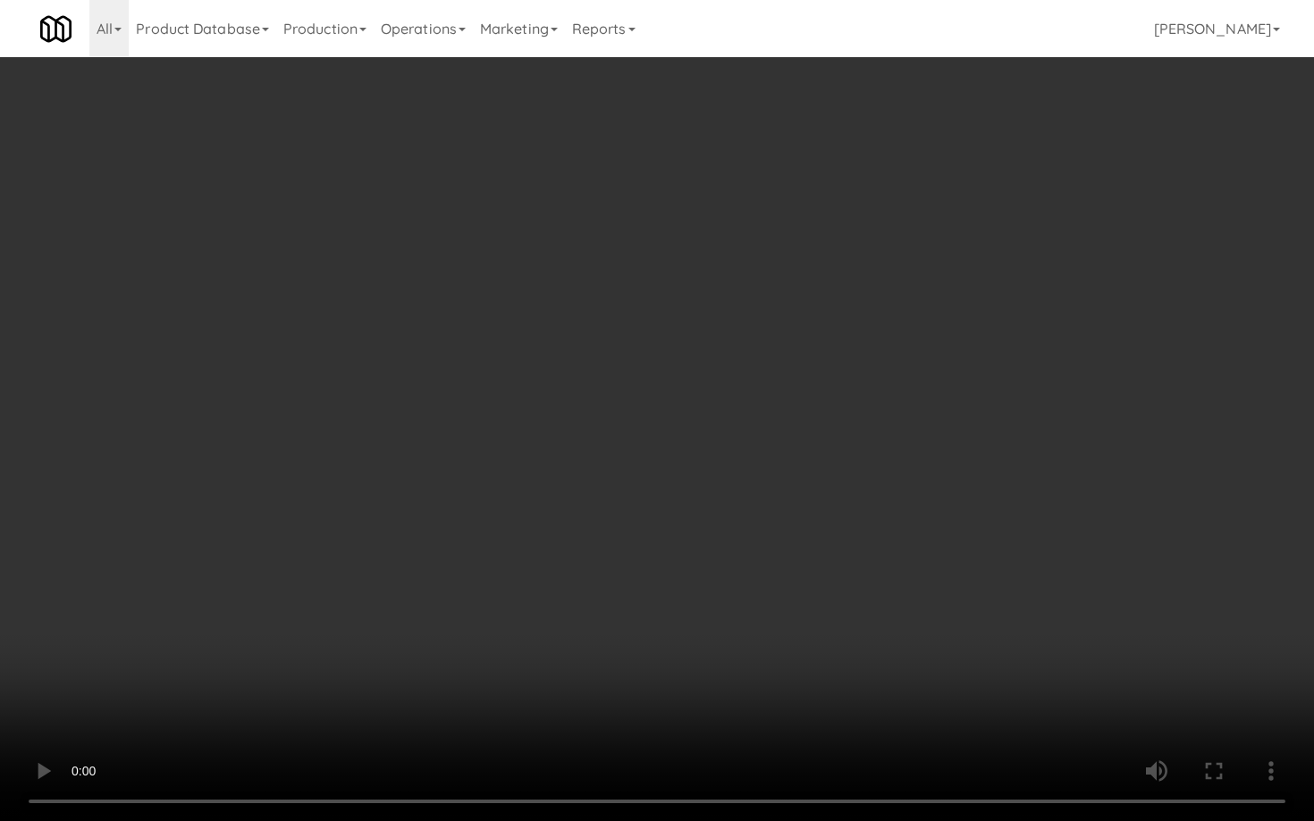
click at [624, 569] on video at bounding box center [657, 410] width 1314 height 821
click at [626, 567] on video at bounding box center [657, 410] width 1314 height 821
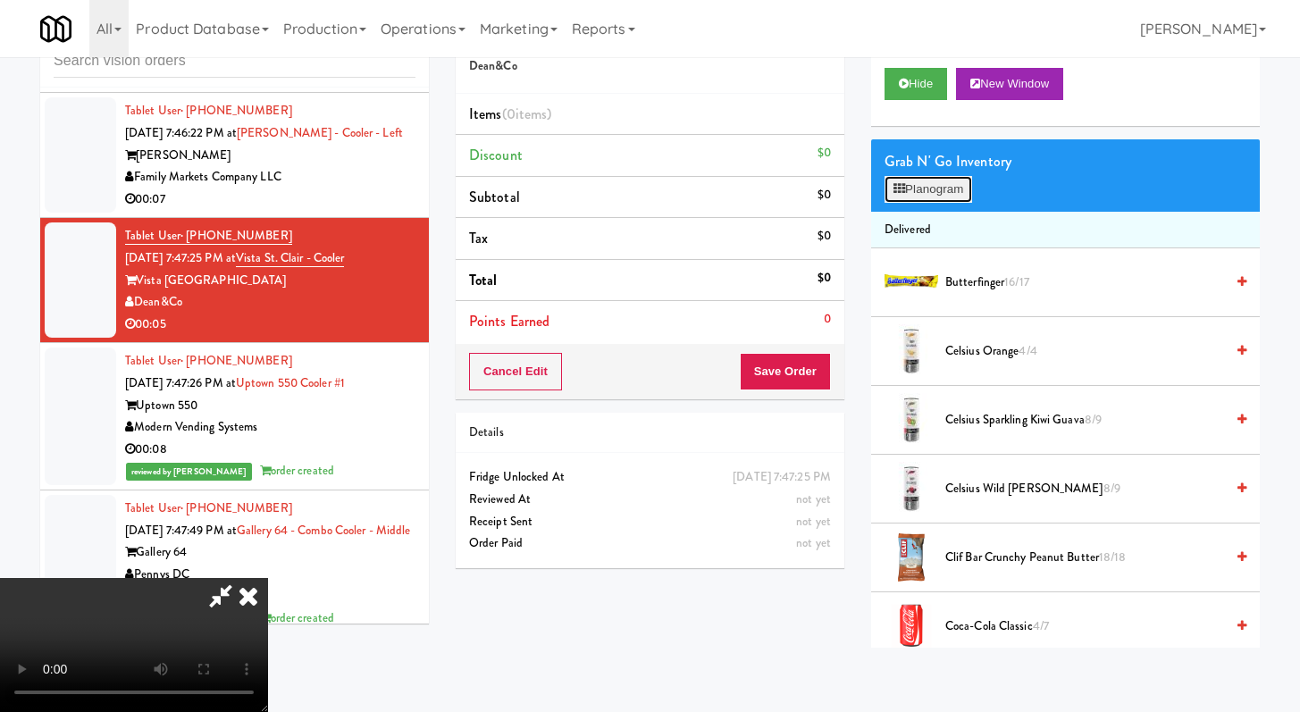
click at [934, 194] on button "Planogram" at bounding box center [929, 189] width 88 height 27
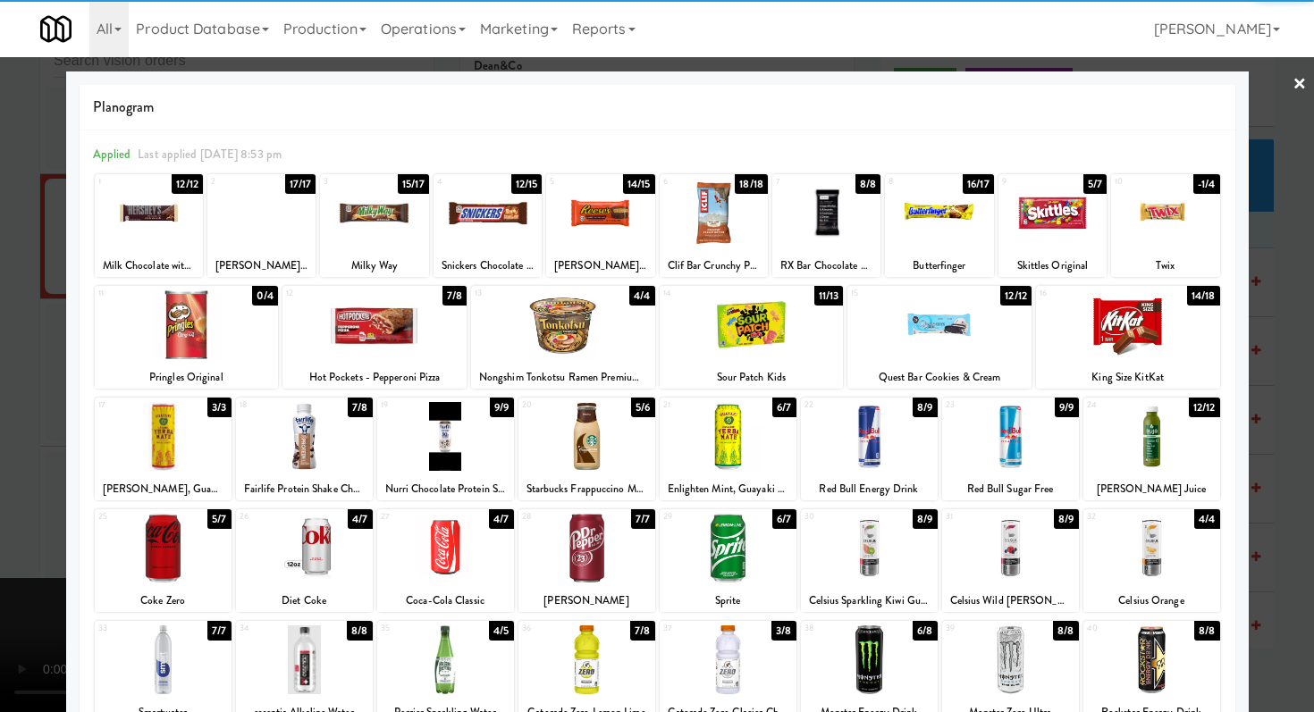
click at [1023, 456] on div at bounding box center [1010, 436] width 137 height 69
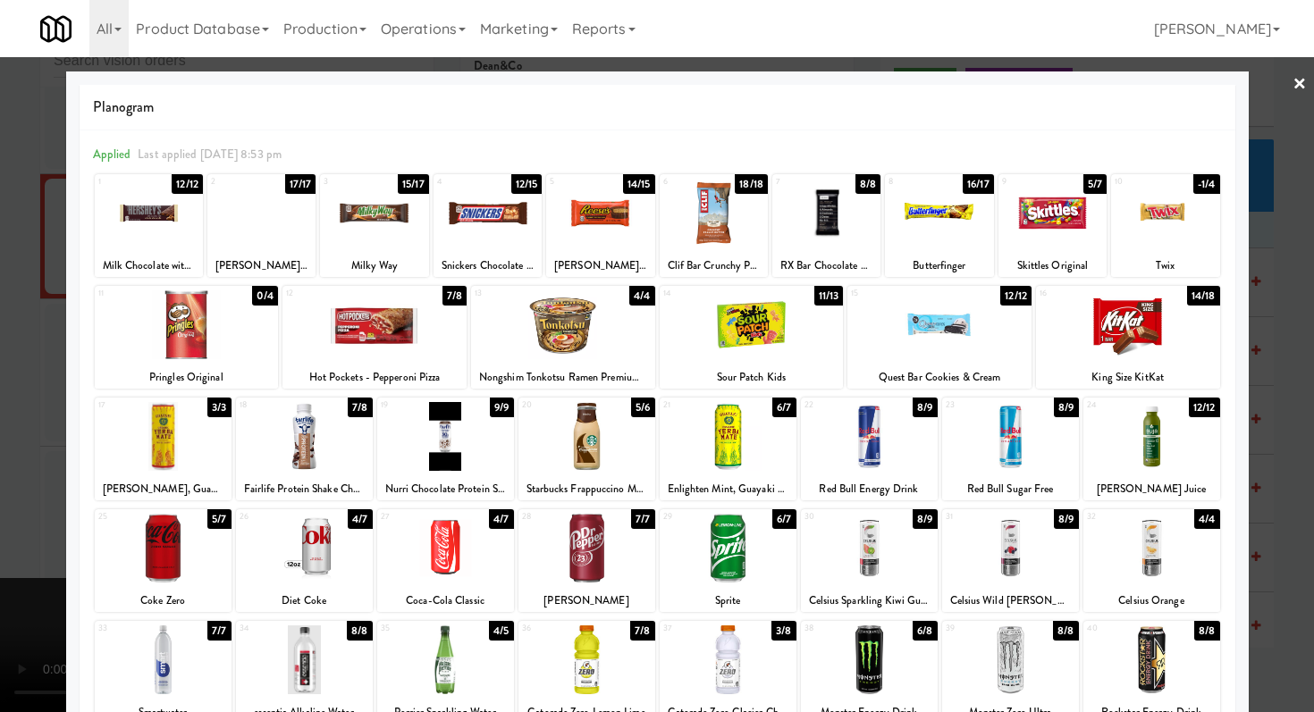
click at [0, 334] on div at bounding box center [657, 356] width 1314 height 712
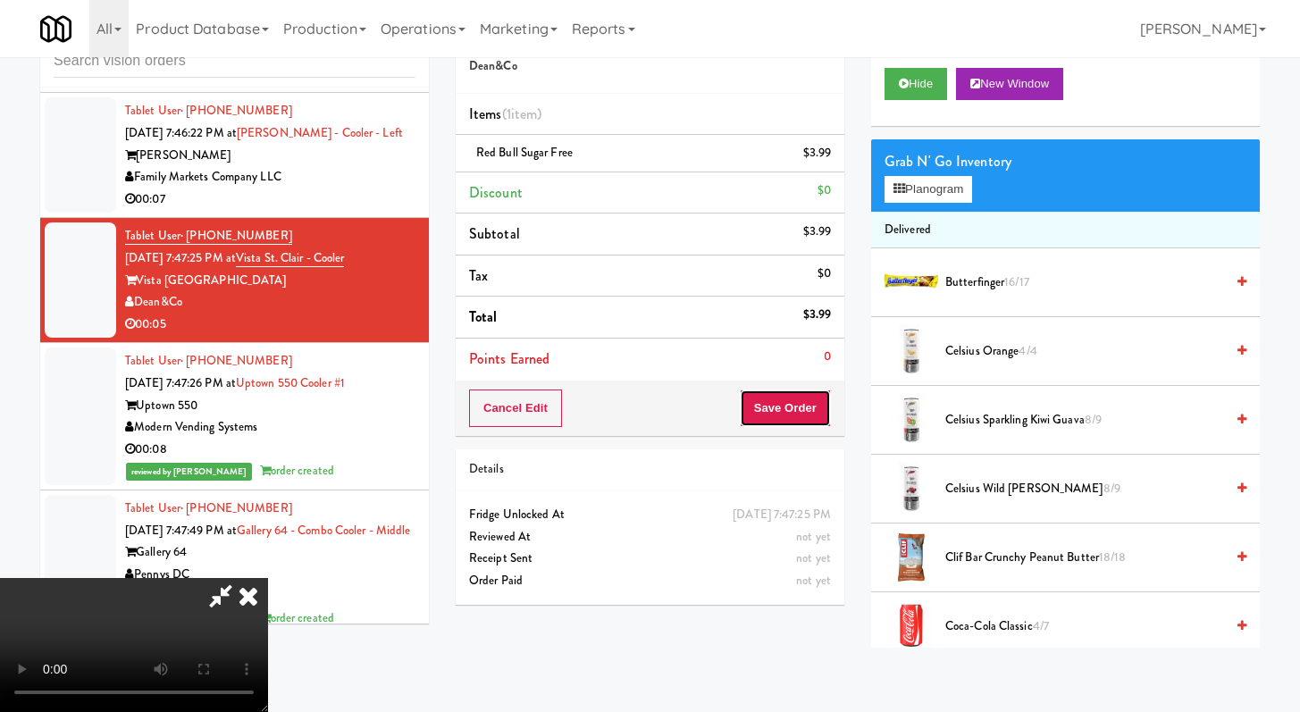
click at [809, 401] on button "Save Order" at bounding box center [785, 409] width 91 height 38
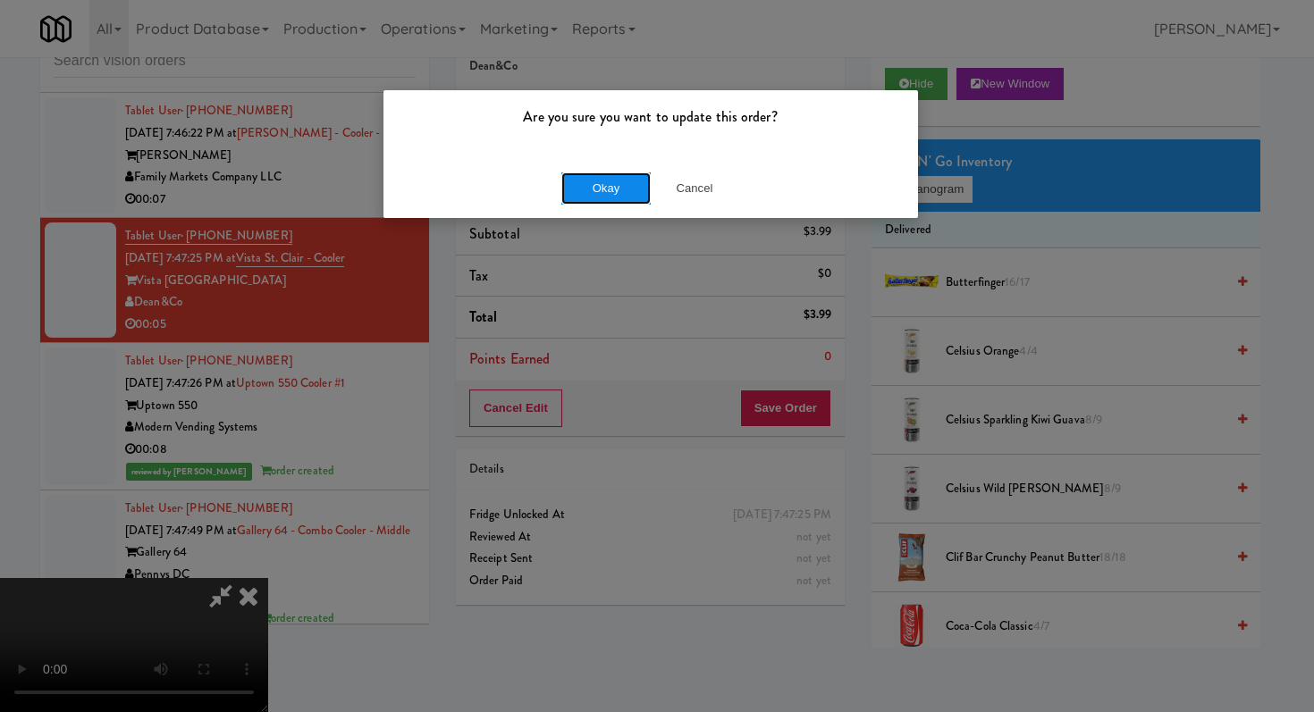
click at [597, 192] on button "Okay" at bounding box center [605, 188] width 89 height 32
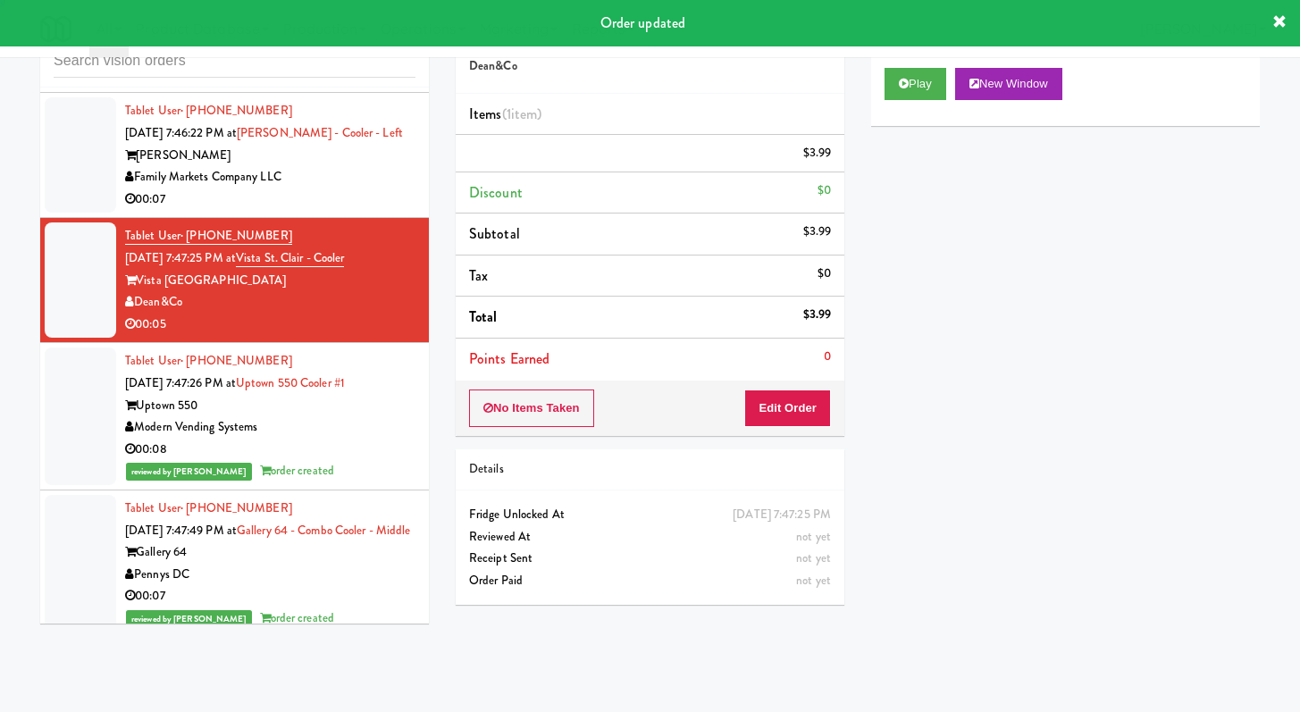
click at [364, 202] on div "00:07" at bounding box center [270, 200] width 290 height 22
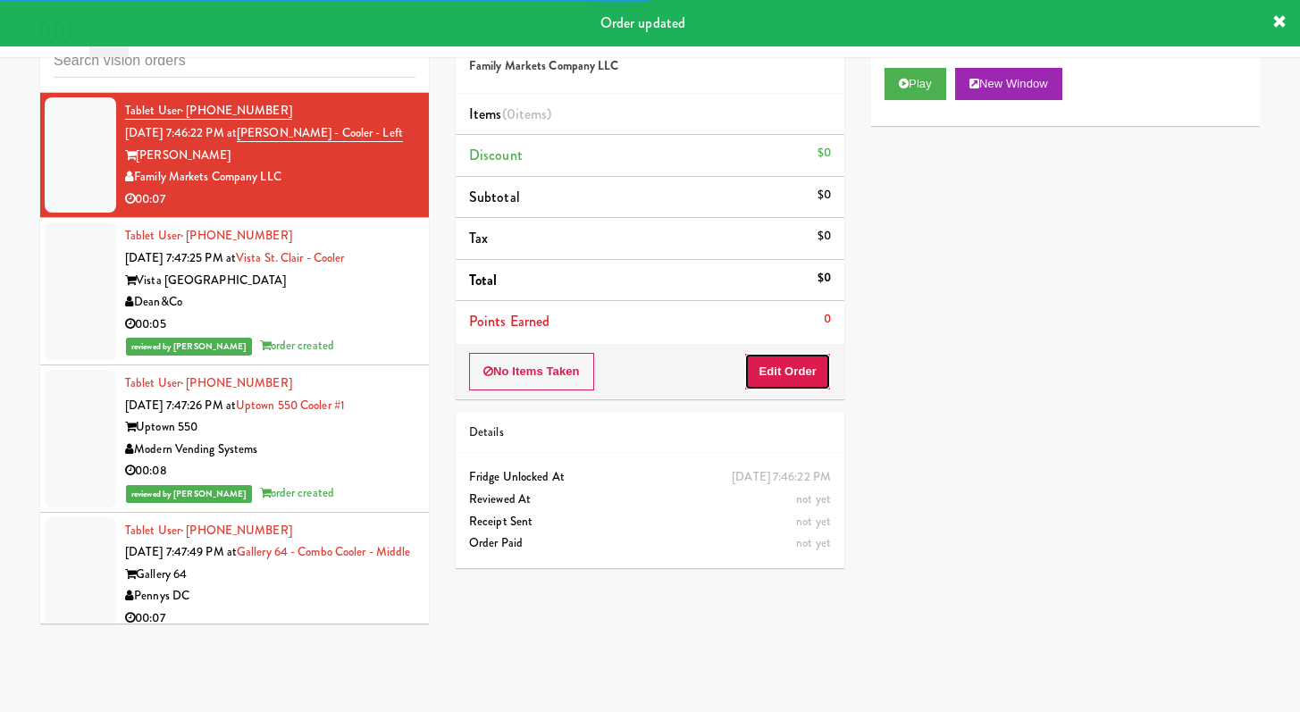
click at [805, 383] on button "Edit Order" at bounding box center [787, 372] width 87 height 38
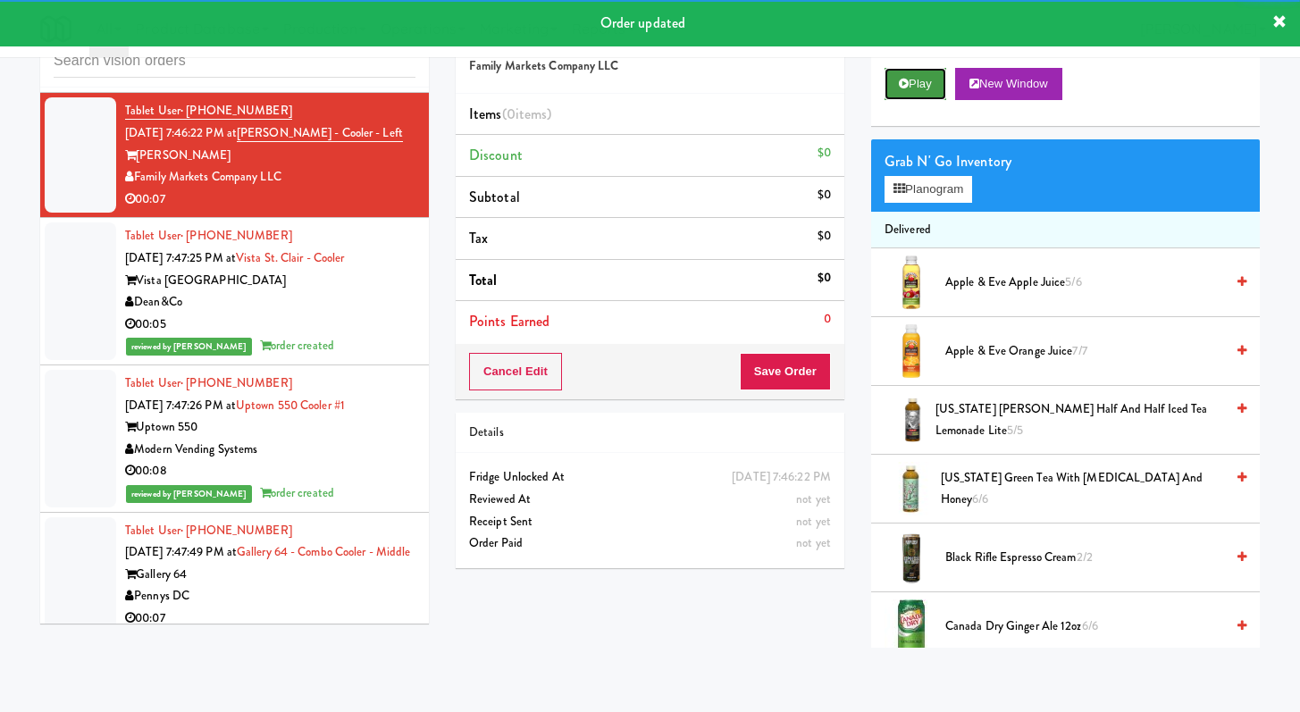
click at [946, 91] on button "Play" at bounding box center [916, 84] width 62 height 32
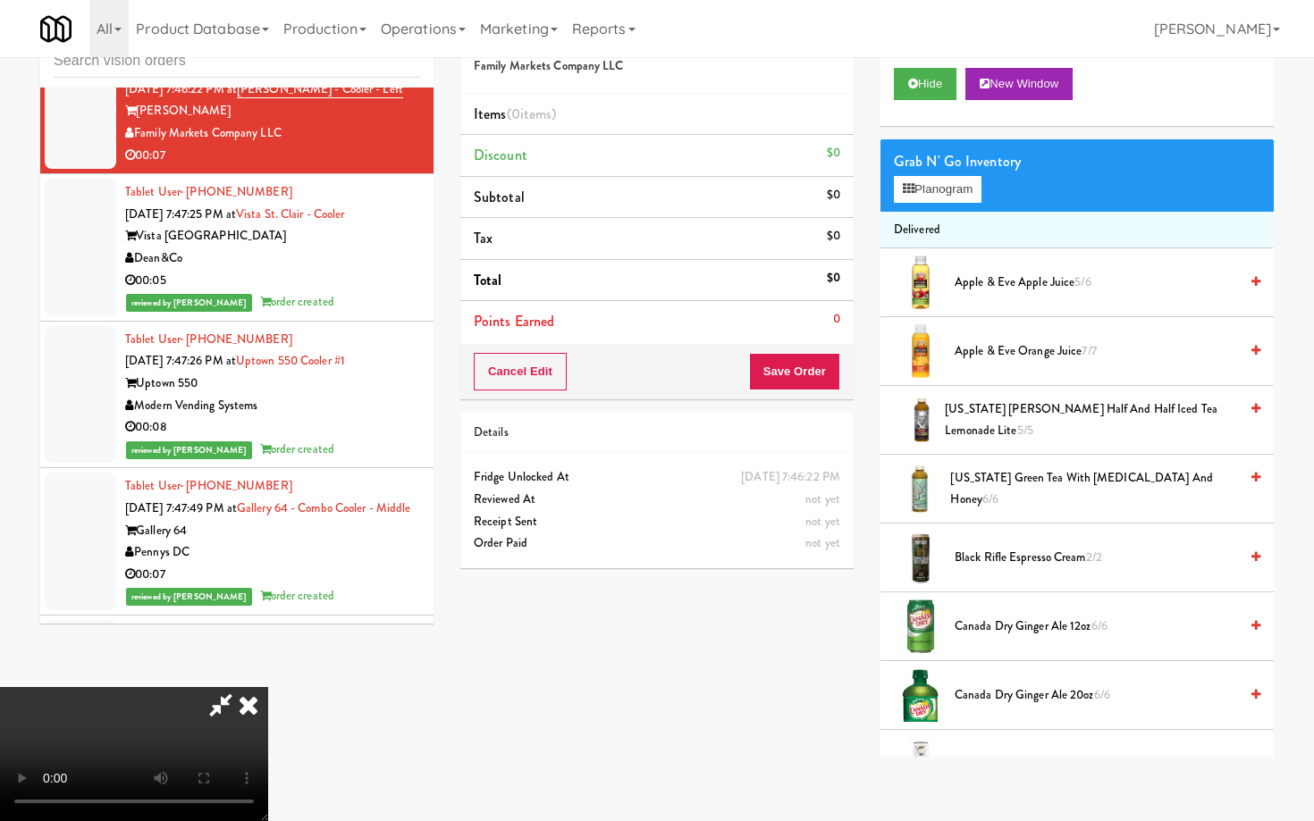
click at [268, 687] on video at bounding box center [134, 754] width 268 height 134
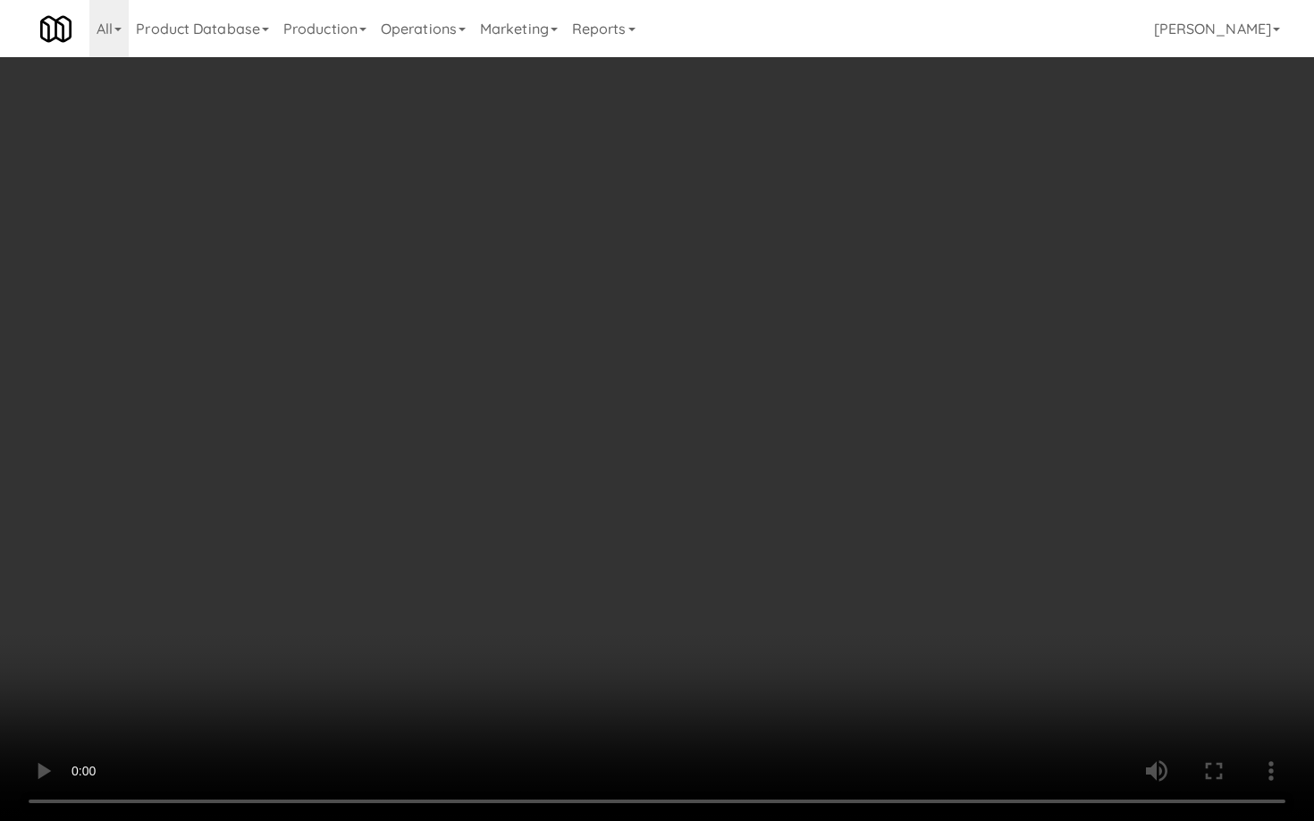
click at [724, 610] on video at bounding box center [657, 410] width 1314 height 821
click at [724, 609] on video at bounding box center [657, 410] width 1314 height 821
click at [725, 610] on video at bounding box center [657, 410] width 1314 height 821
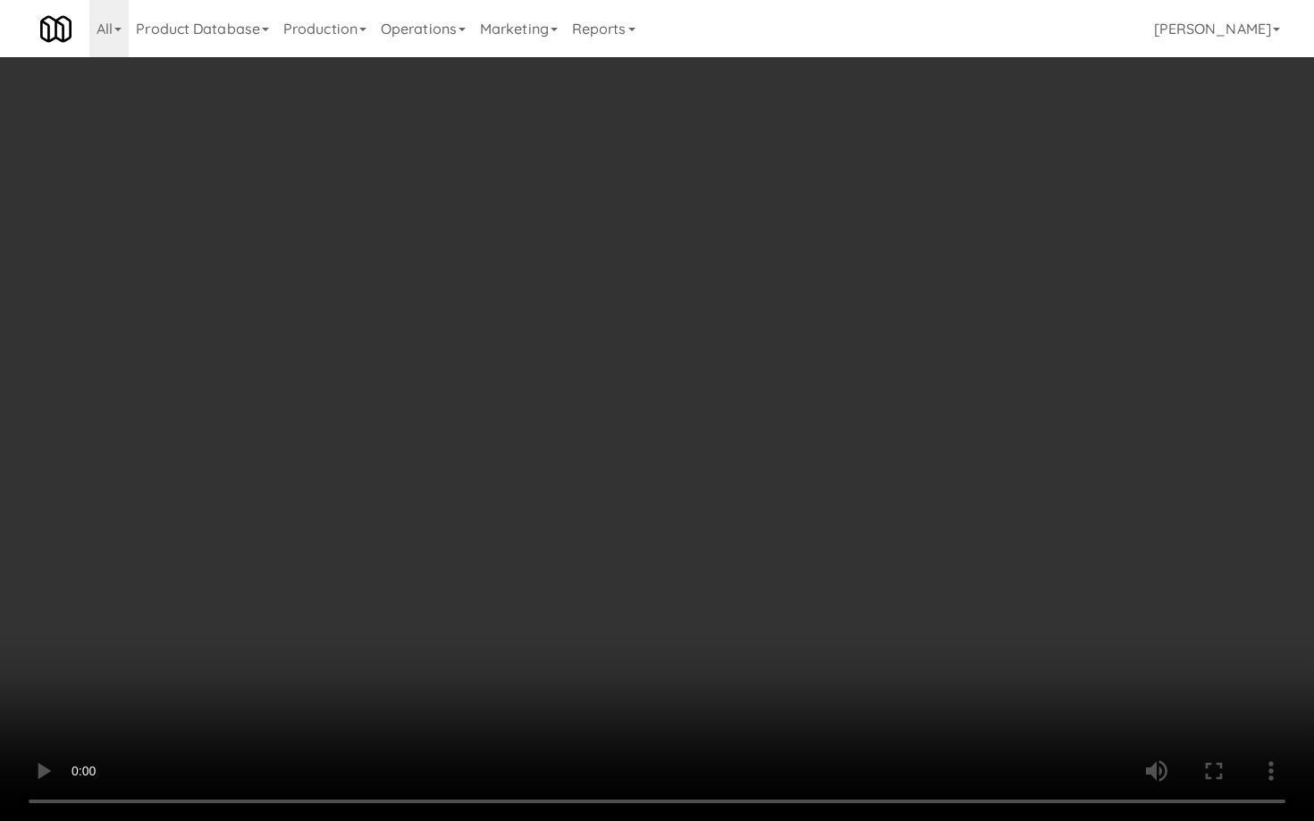
click at [725, 610] on video at bounding box center [657, 410] width 1314 height 821
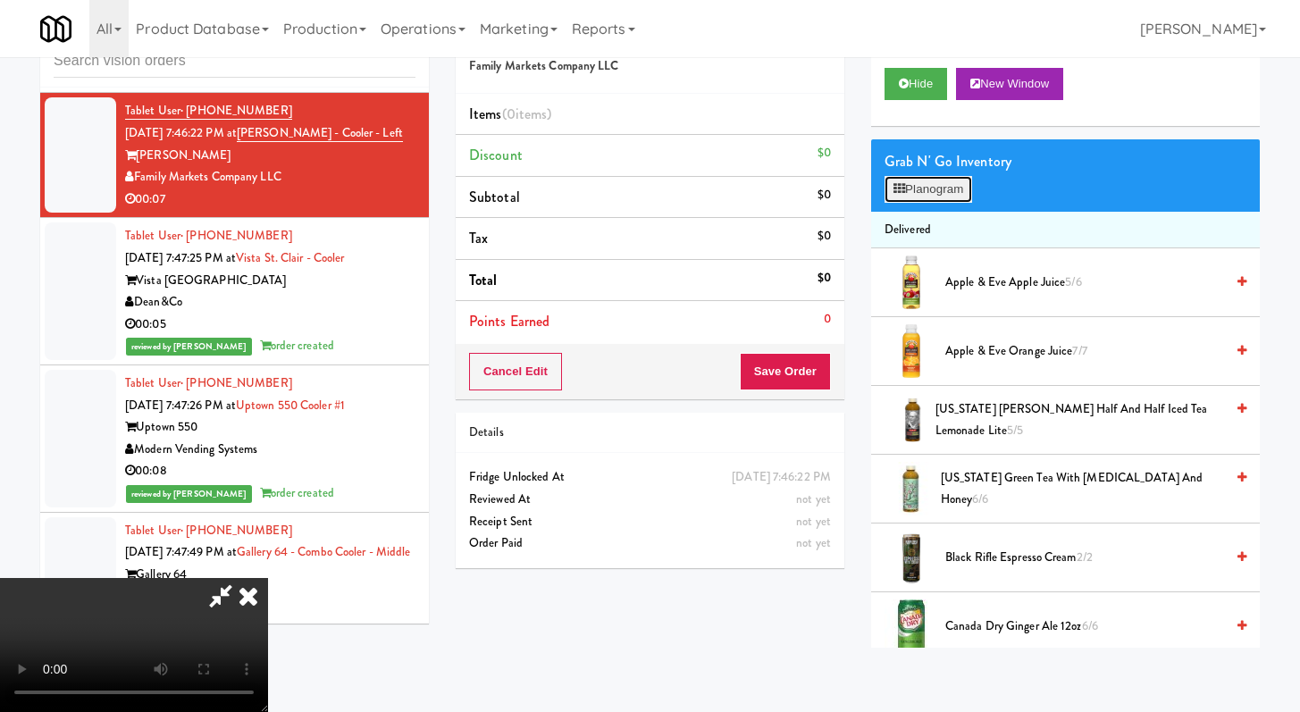
click at [948, 190] on button "Planogram" at bounding box center [929, 189] width 88 height 27
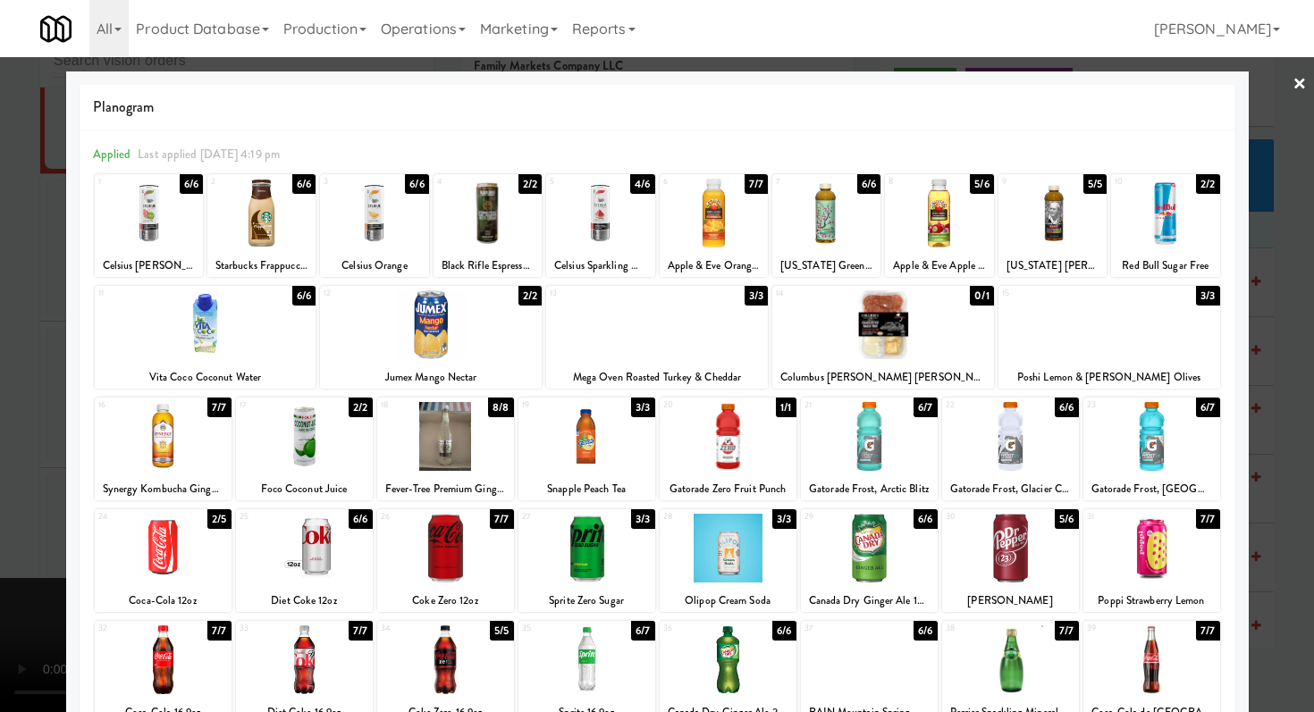
click at [172, 543] on div at bounding box center [163, 548] width 137 height 69
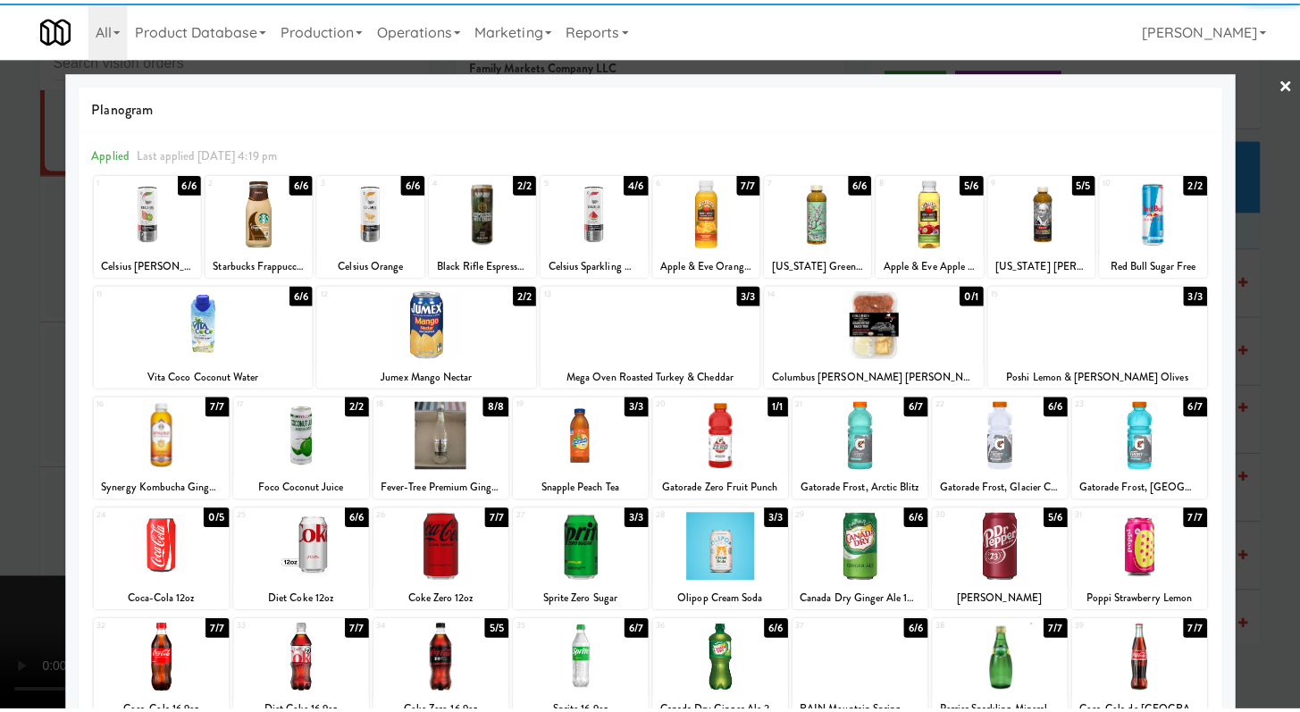
scroll to position [165, 0]
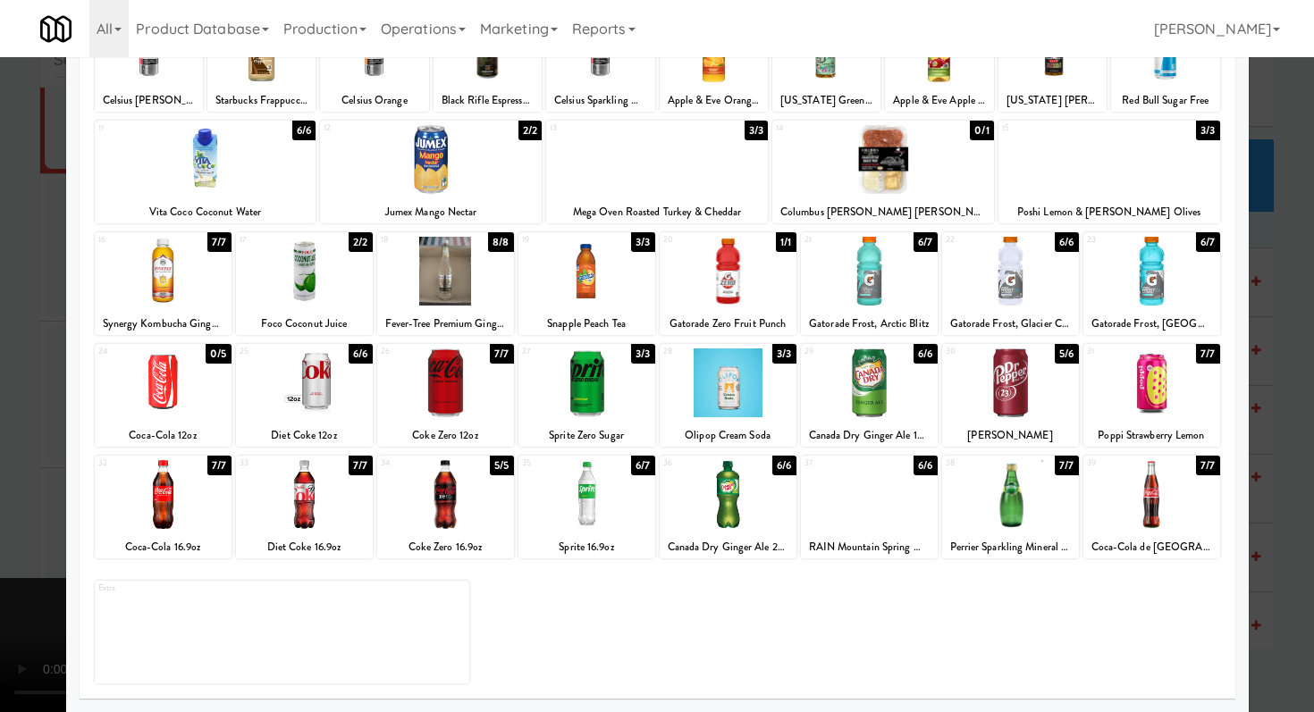
click at [13, 435] on div at bounding box center [657, 356] width 1314 height 712
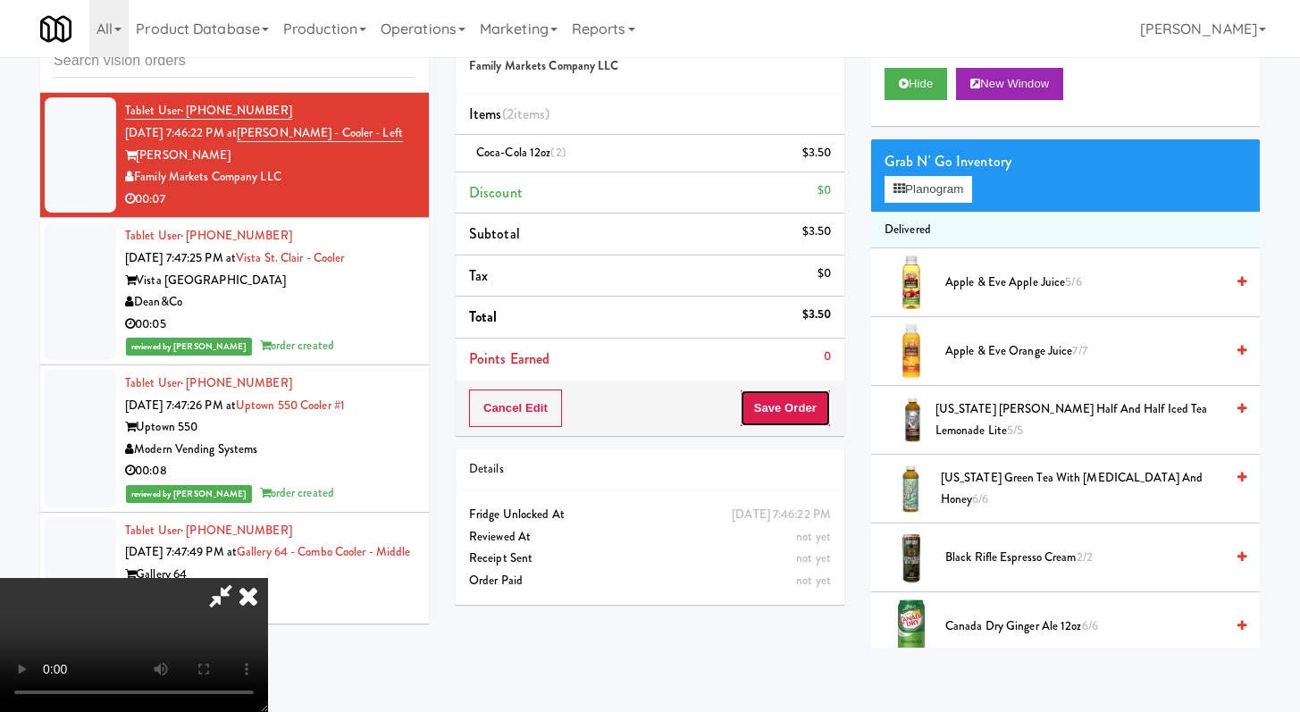
click at [811, 405] on button "Save Order" at bounding box center [785, 409] width 91 height 38
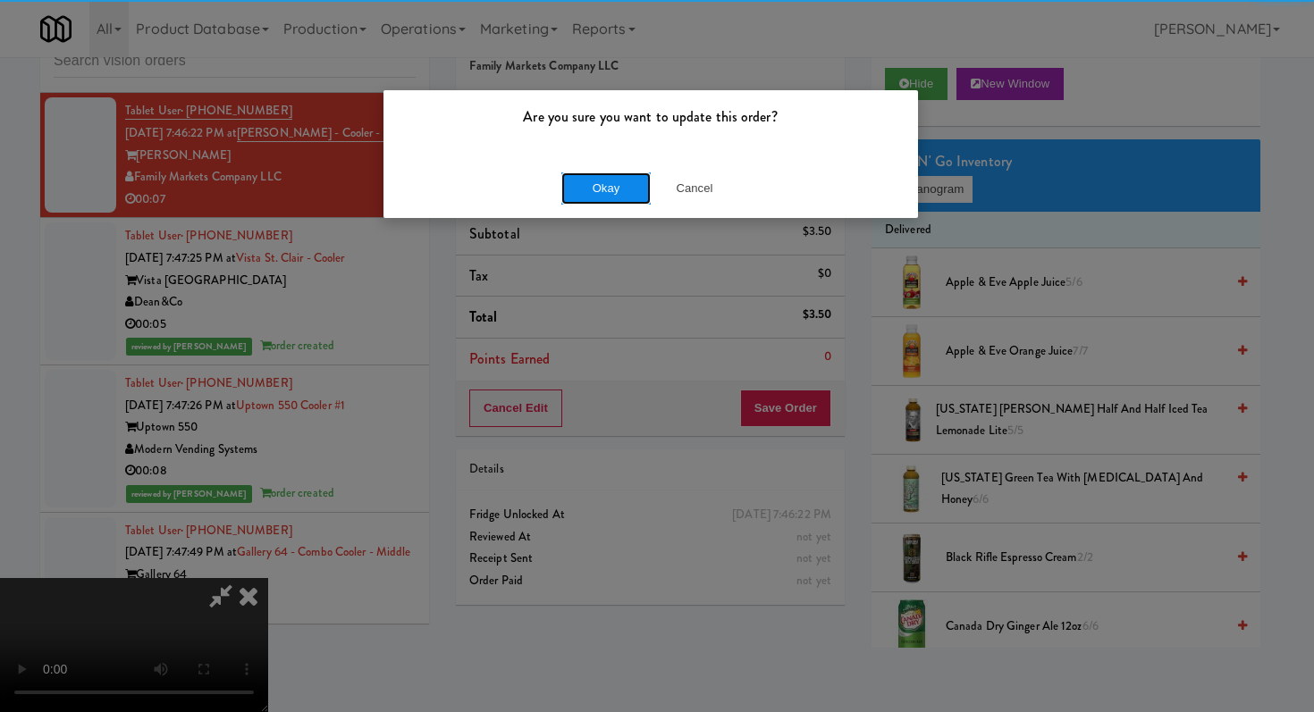
click at [636, 183] on button "Okay" at bounding box center [605, 188] width 89 height 32
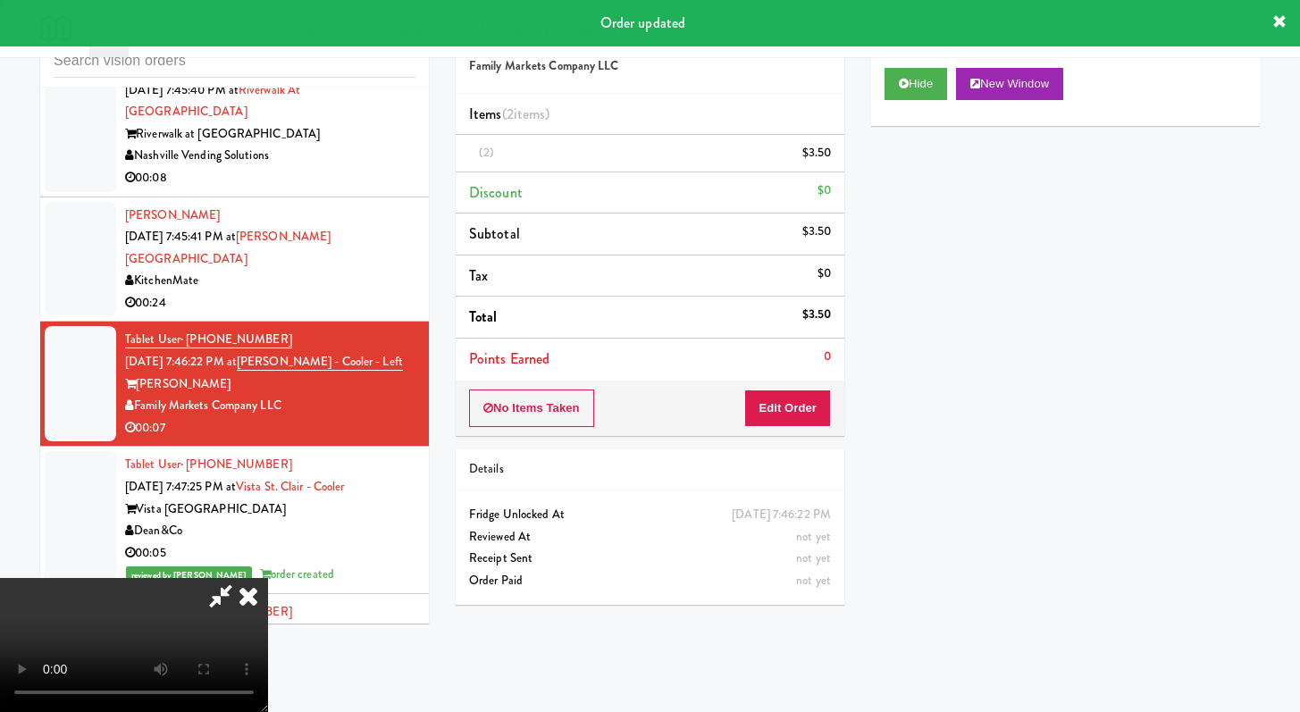
scroll to position [9623, 0]
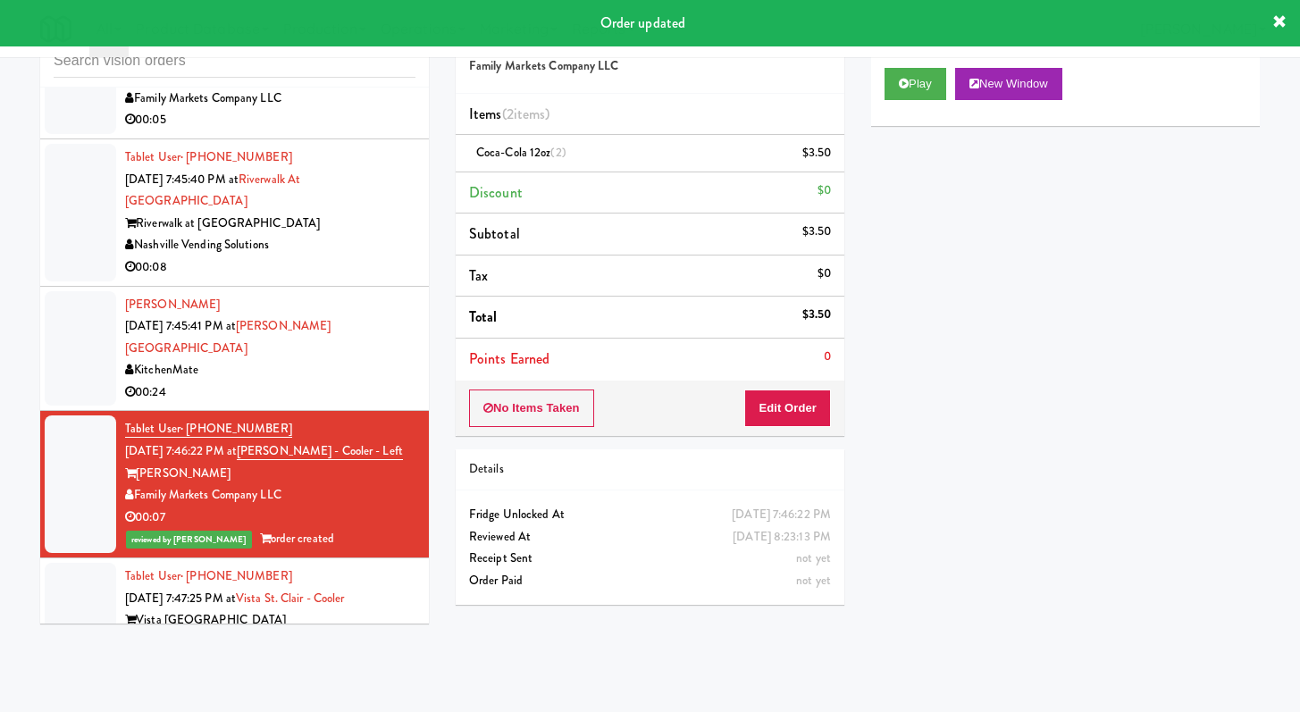
click at [334, 430] on div "Tablet User · (202) 579-7023 [DATE] 7:46:22 PM at [PERSON_NAME] - Cooler - Left…" at bounding box center [270, 484] width 290 height 132
click at [346, 404] on div "00:24" at bounding box center [270, 393] width 290 height 22
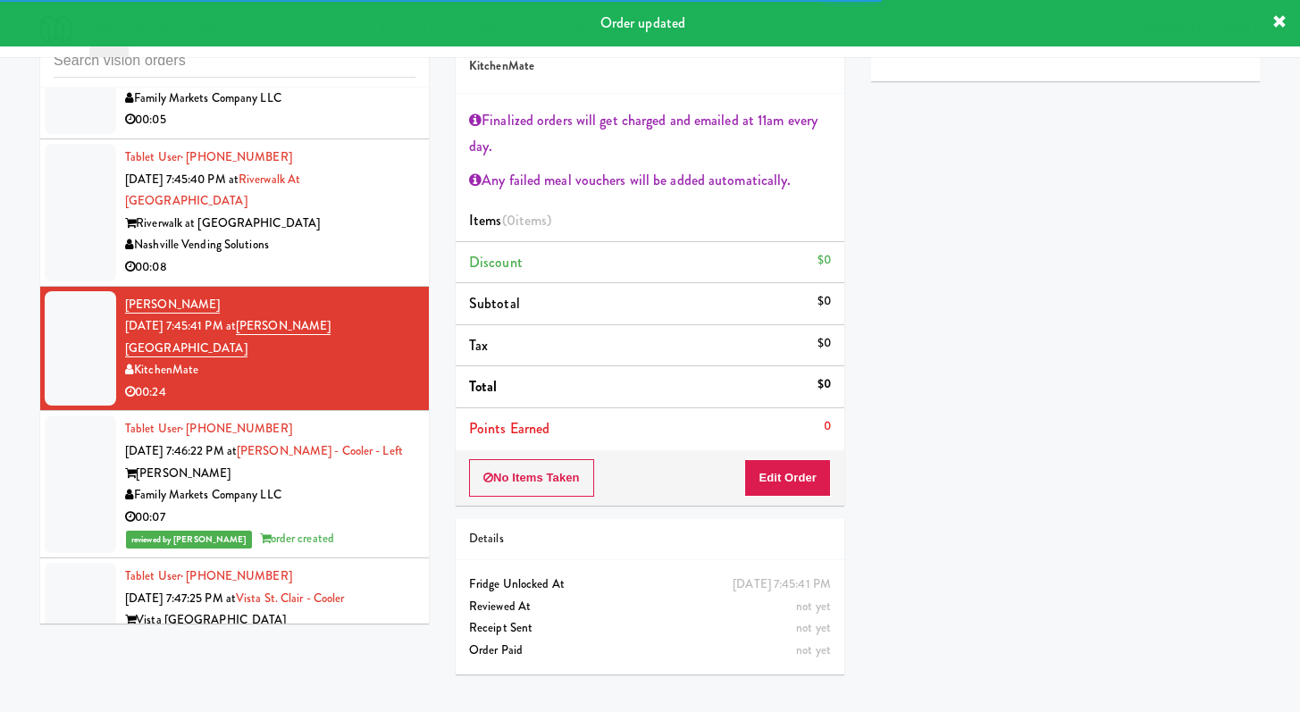
click at [227, 279] on div "00:08" at bounding box center [270, 267] width 290 height 22
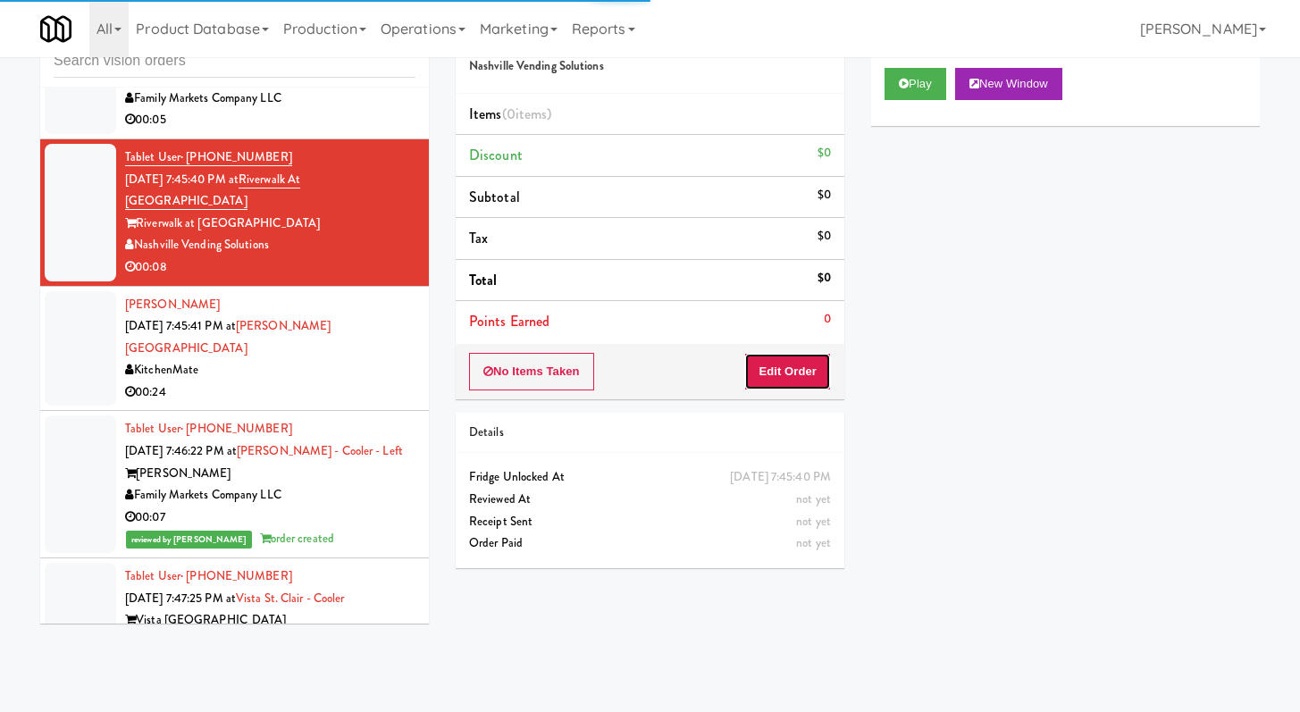
click at [782, 360] on button "Edit Order" at bounding box center [787, 372] width 87 height 38
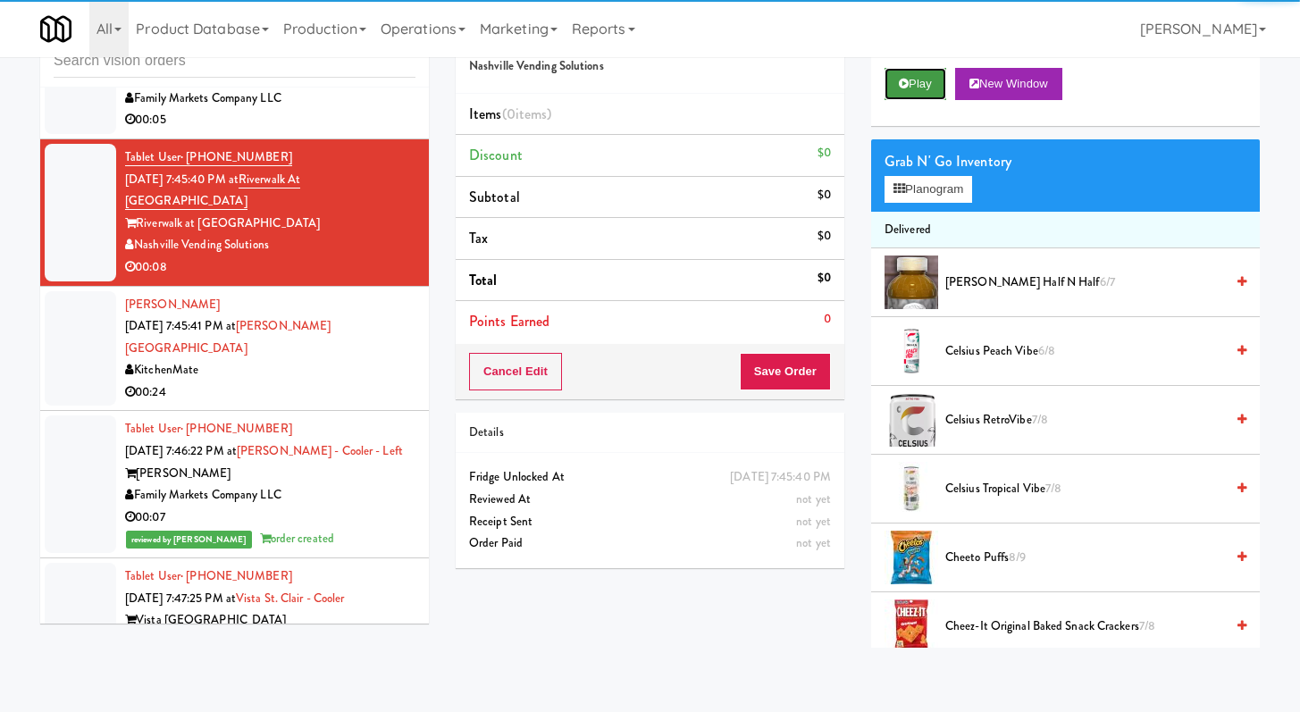
click at [935, 78] on button "Play" at bounding box center [916, 84] width 62 height 32
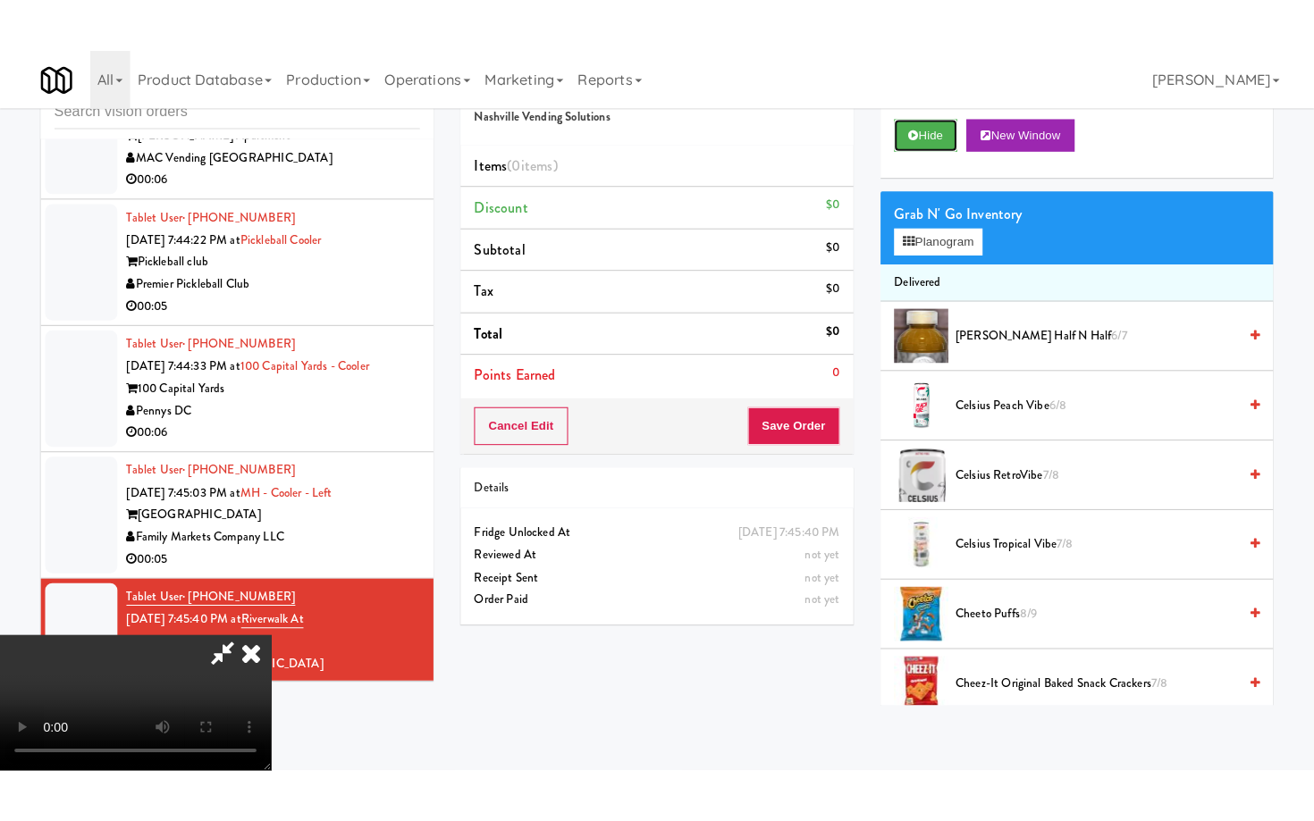
scroll to position [154, 0]
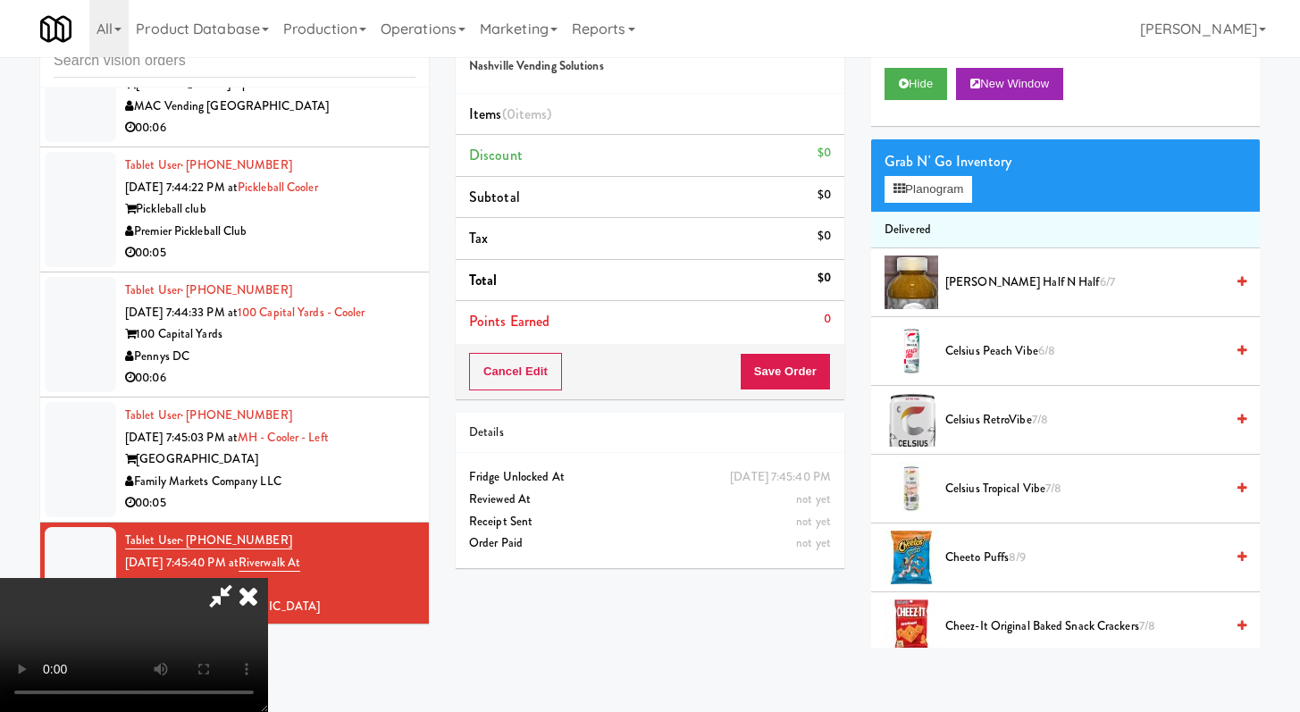
click at [268, 578] on video at bounding box center [134, 645] width 268 height 134
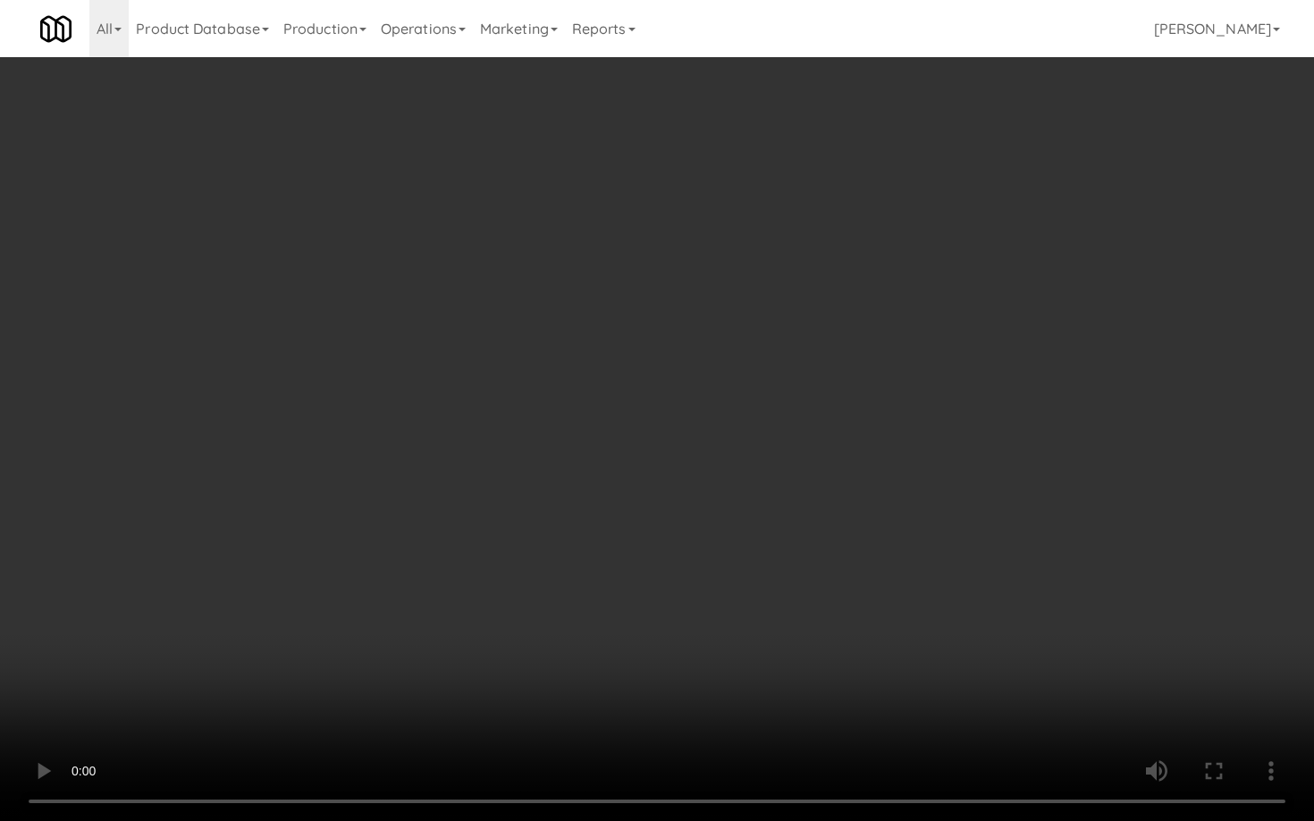
click at [744, 581] on video at bounding box center [657, 410] width 1314 height 821
click at [744, 579] on video at bounding box center [657, 410] width 1314 height 821
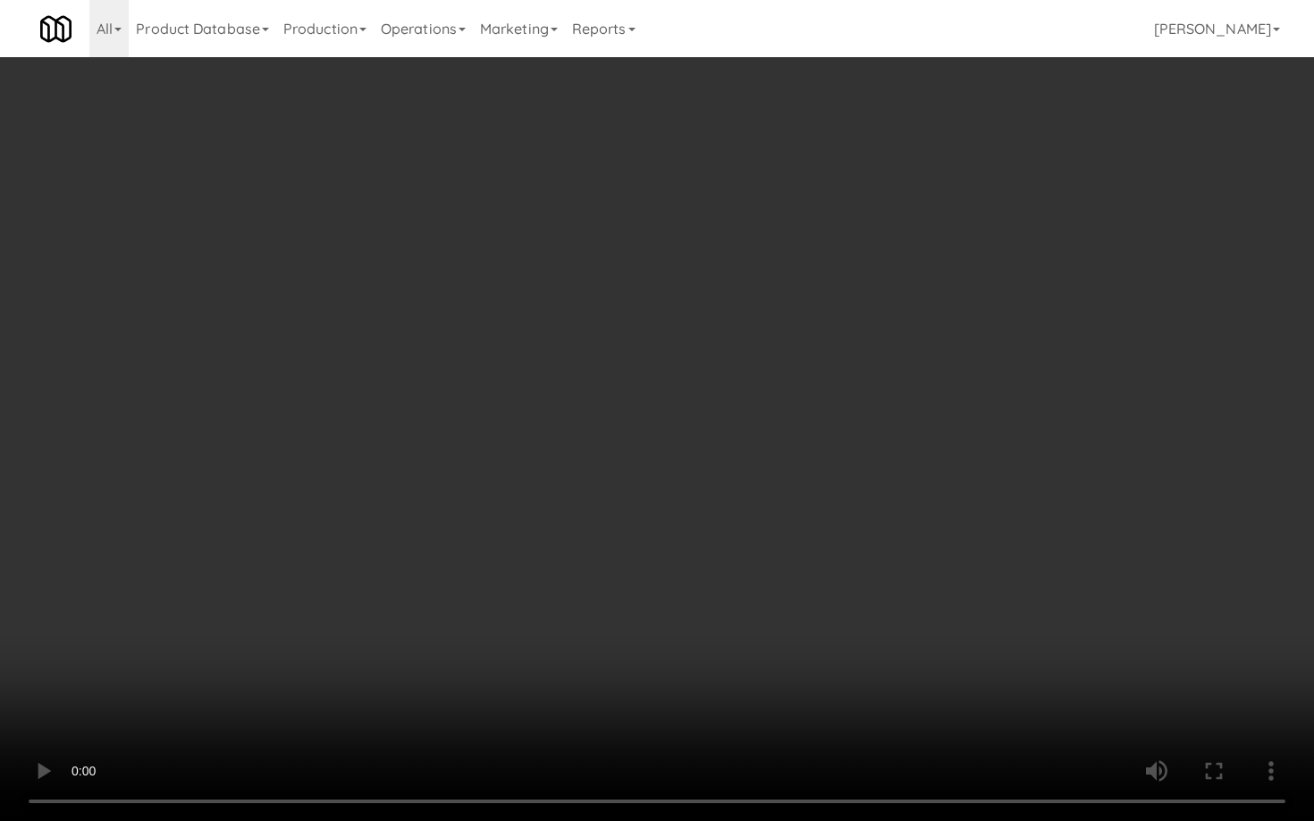
click at [744, 579] on video at bounding box center [657, 410] width 1314 height 821
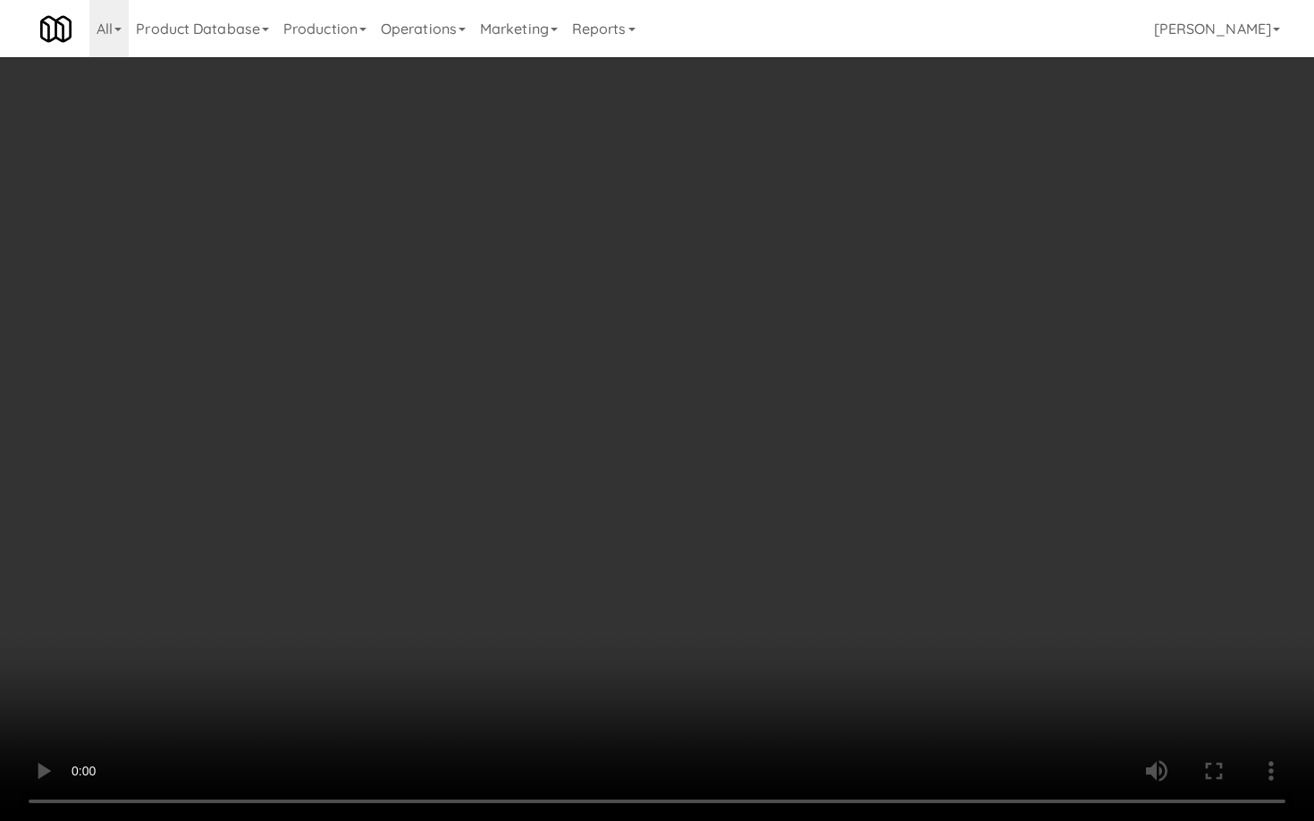
click at [744, 579] on video at bounding box center [657, 410] width 1314 height 821
click at [802, 563] on video at bounding box center [657, 410] width 1314 height 821
click at [801, 563] on video at bounding box center [657, 410] width 1314 height 821
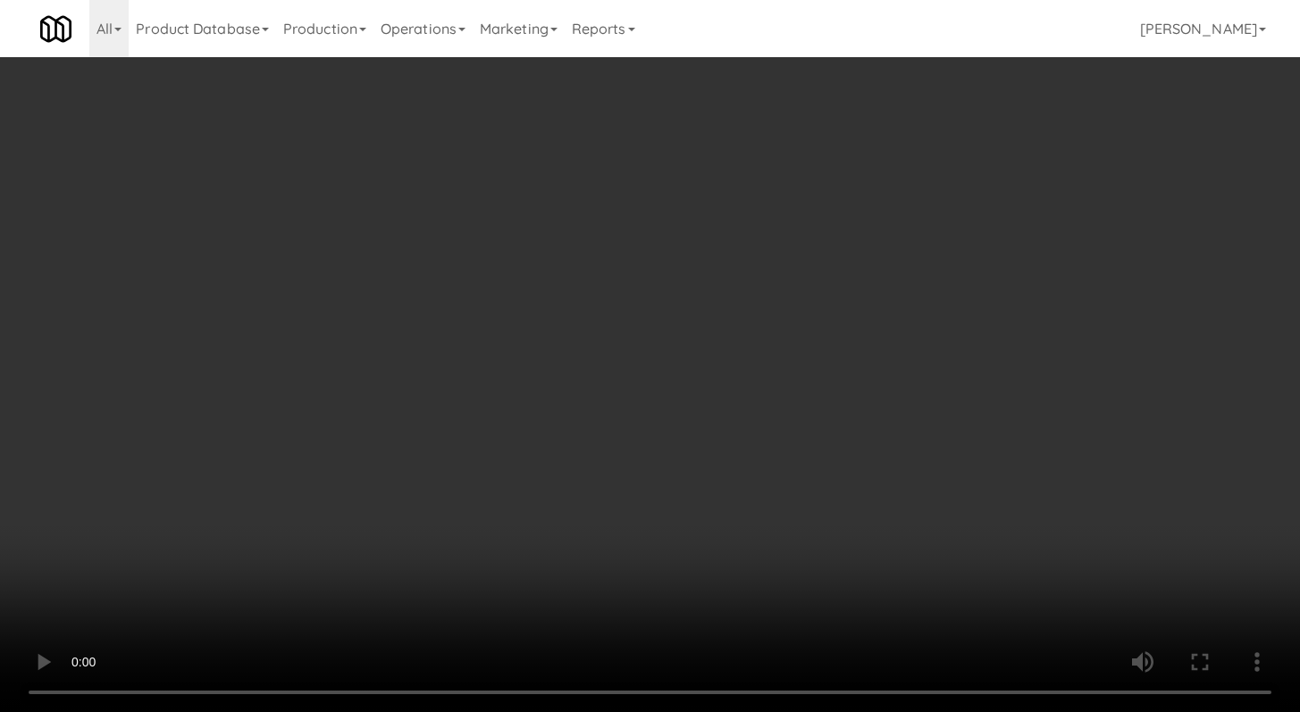
scroll to position [1122, 0]
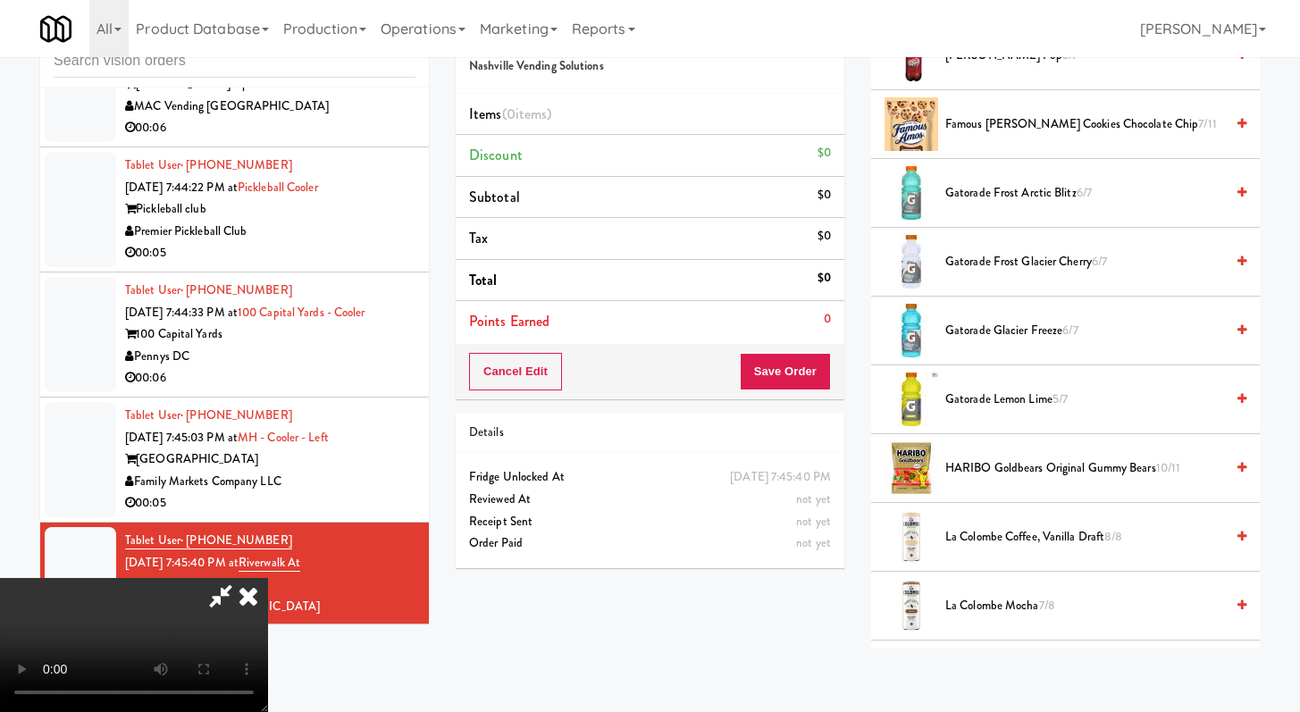
click at [990, 455] on li "HARIBO Goldbears Original Gummy Bears 10/11" at bounding box center [1065, 468] width 389 height 69
click at [990, 477] on span "HARIBO Goldbears Original Gummy Bears 10/11" at bounding box center [1085, 469] width 279 height 22
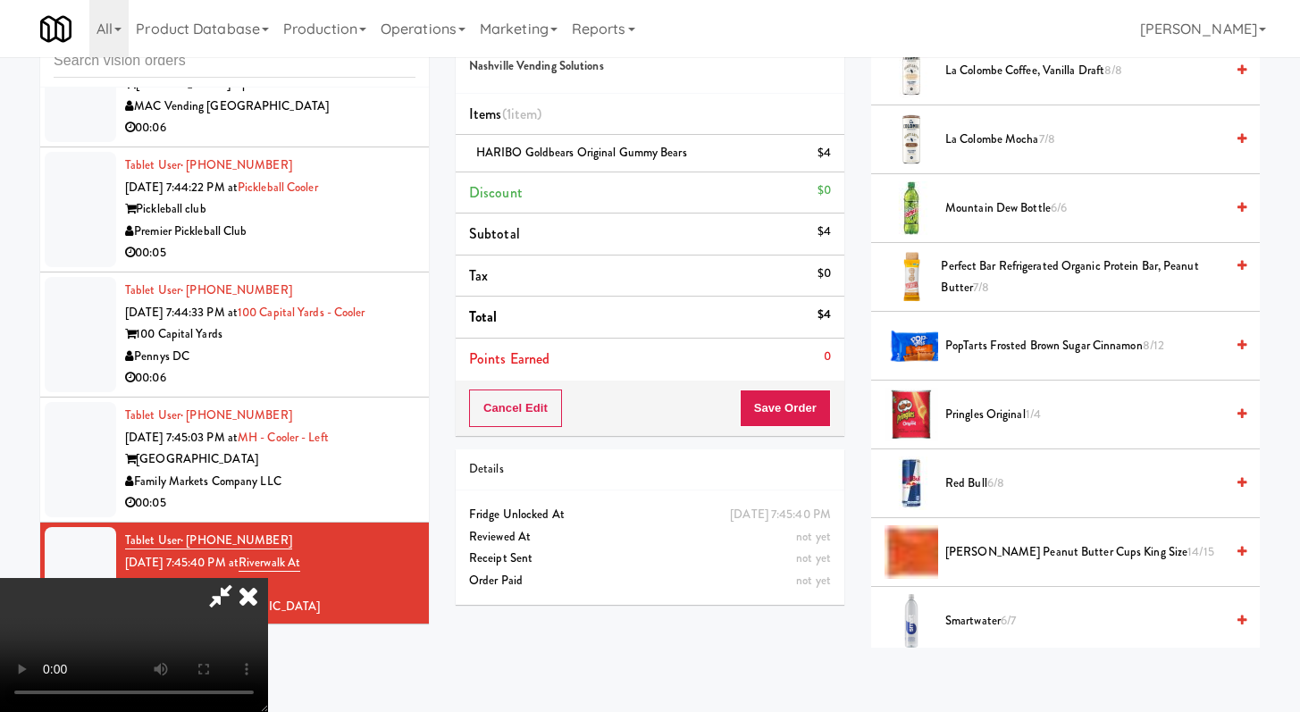
scroll to position [1581, 0]
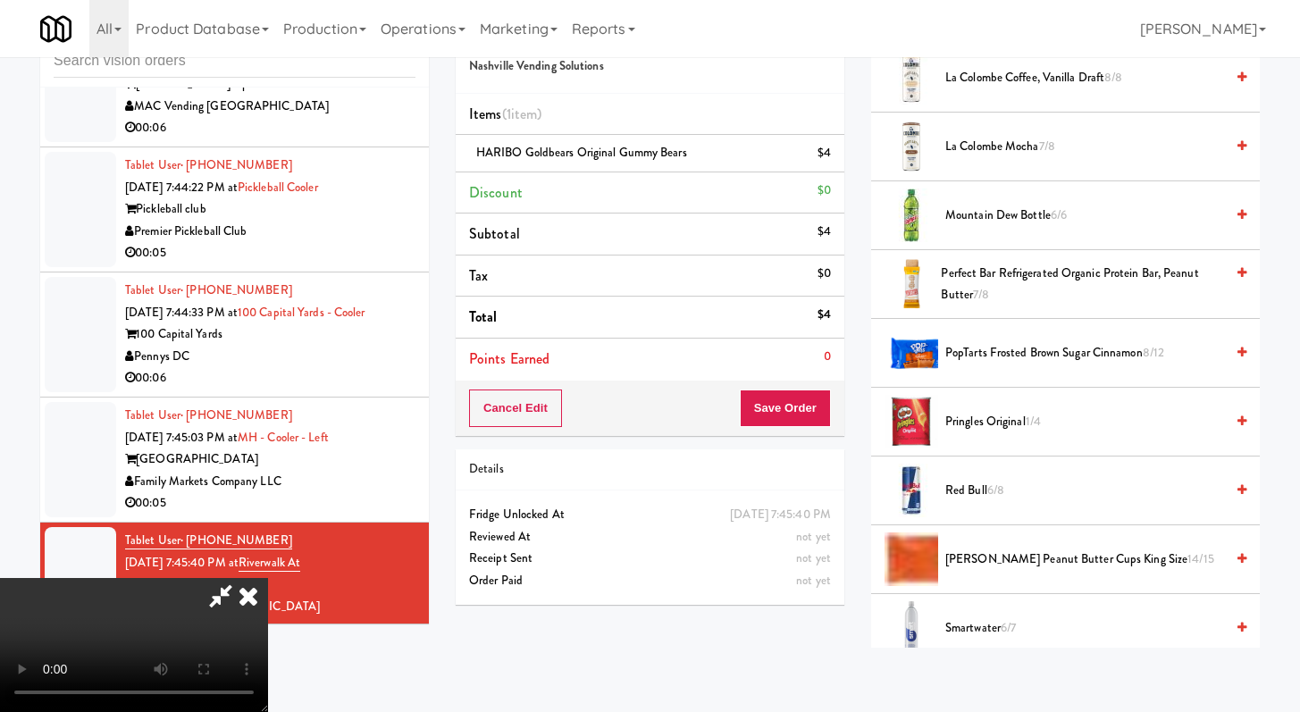
click at [976, 558] on span "[PERSON_NAME] Peanut Butter Cups King Size 14/15" at bounding box center [1085, 560] width 279 height 22
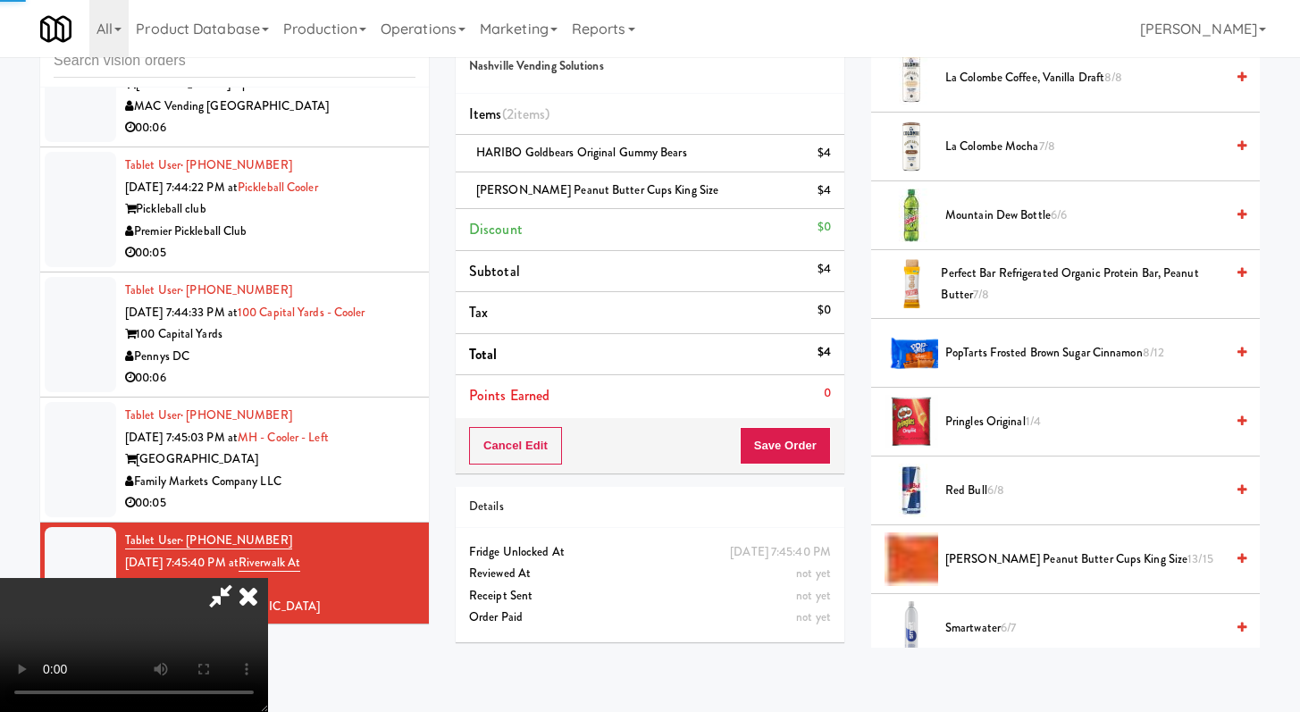
drag, startPoint x: 823, startPoint y: 468, endPoint x: 821, endPoint y: 459, distance: 9.1
click at [823, 467] on div "Cancel Edit Save Order" at bounding box center [650, 445] width 389 height 55
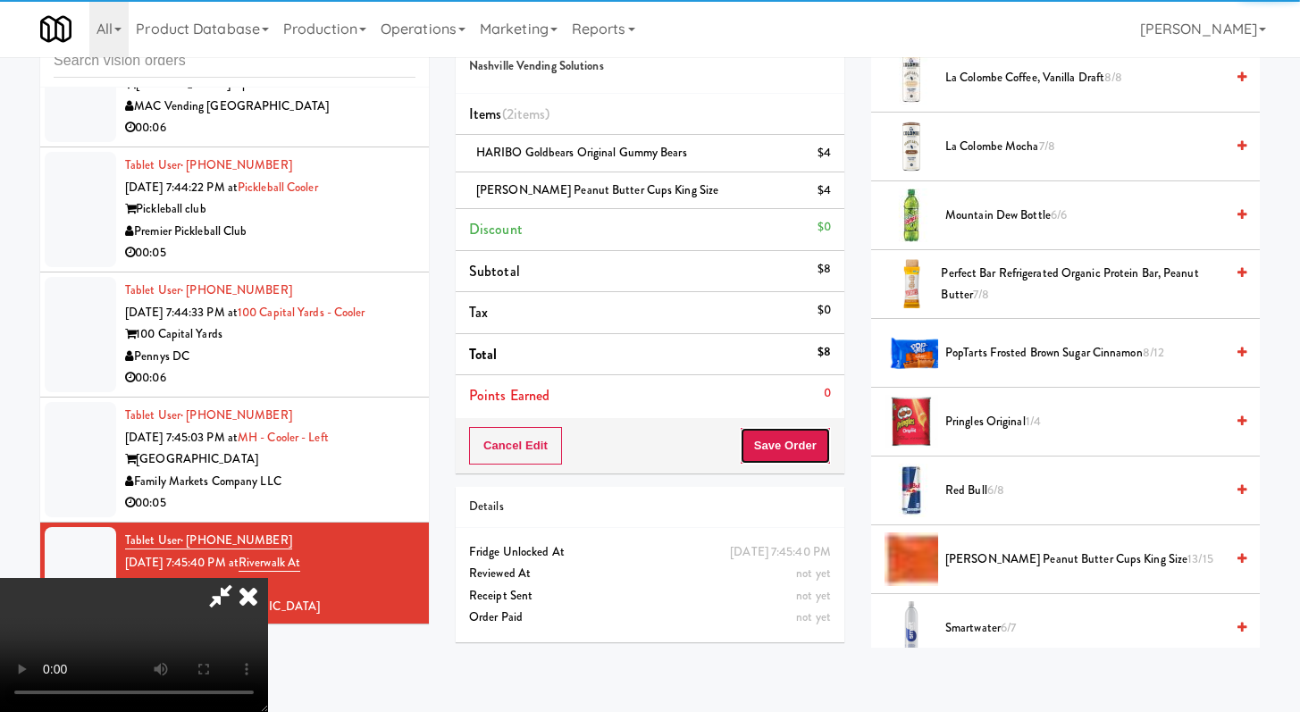
click at [821, 459] on button "Save Order" at bounding box center [785, 446] width 91 height 38
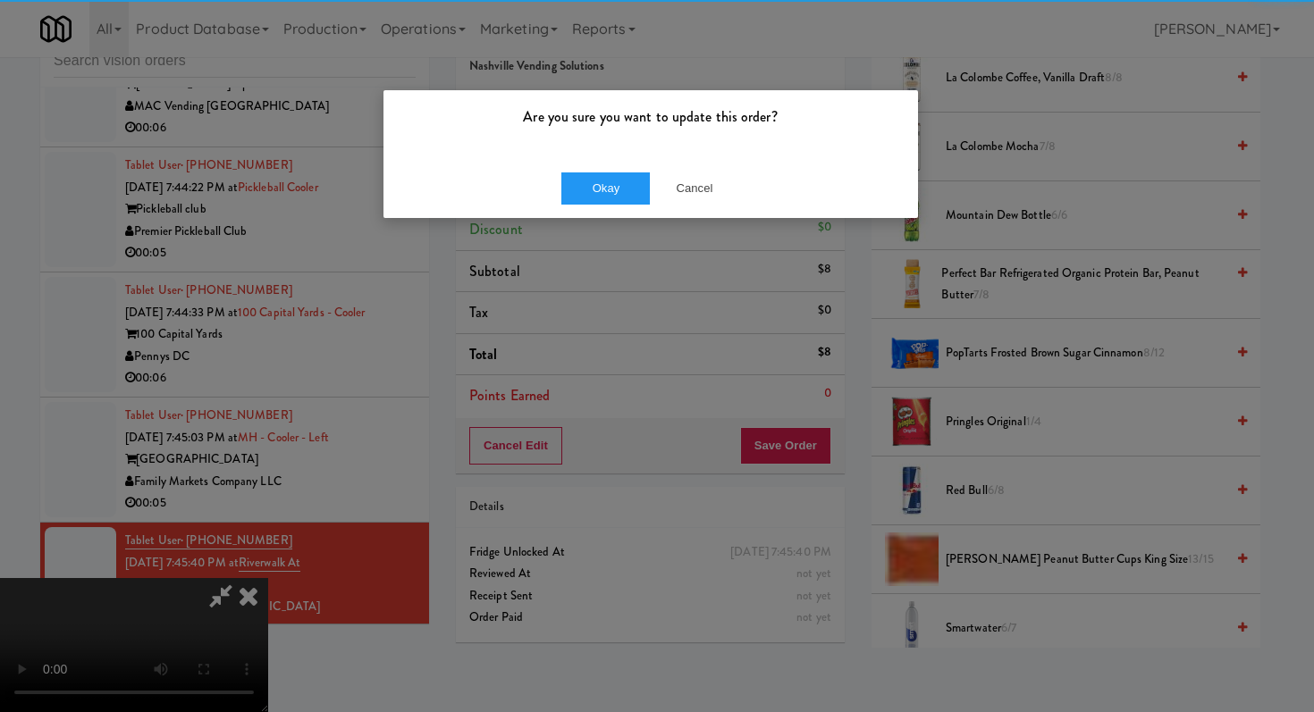
click at [601, 154] on div "Are you sure you want to update this order?" at bounding box center [650, 124] width 534 height 68
click at [607, 190] on button "Okay" at bounding box center [605, 188] width 89 height 32
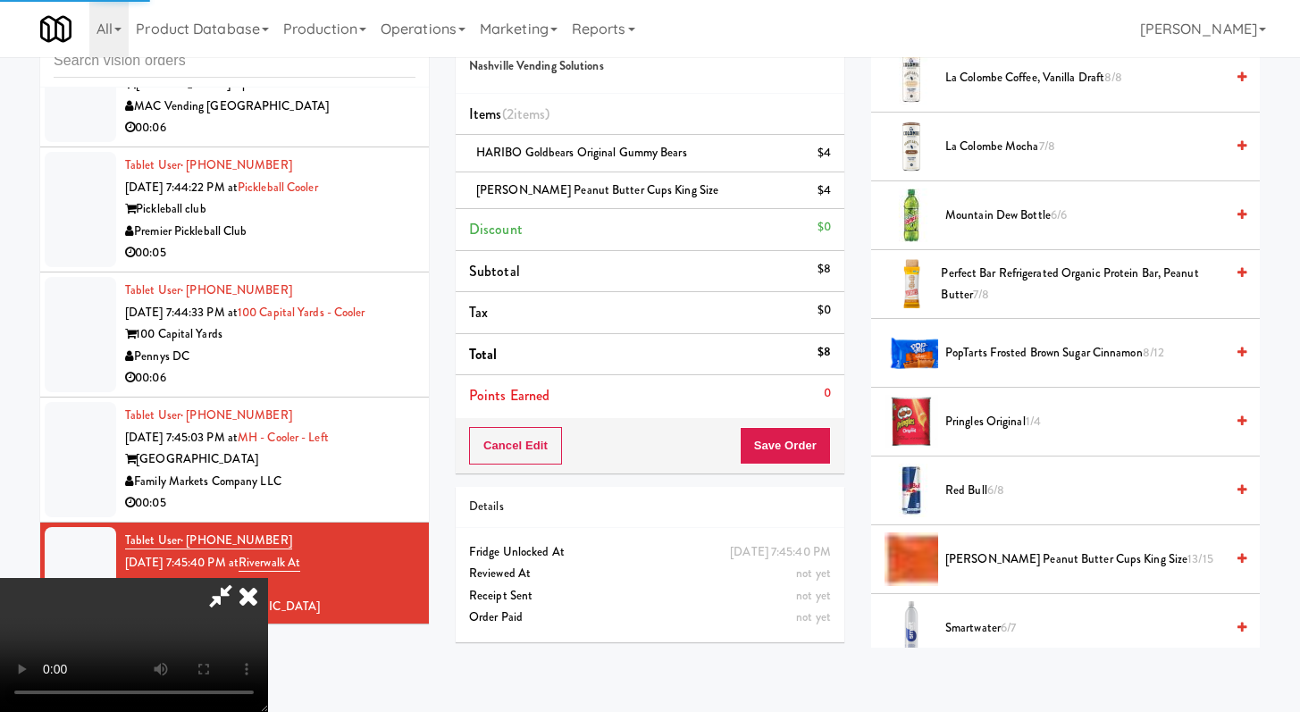
scroll to position [76, 0]
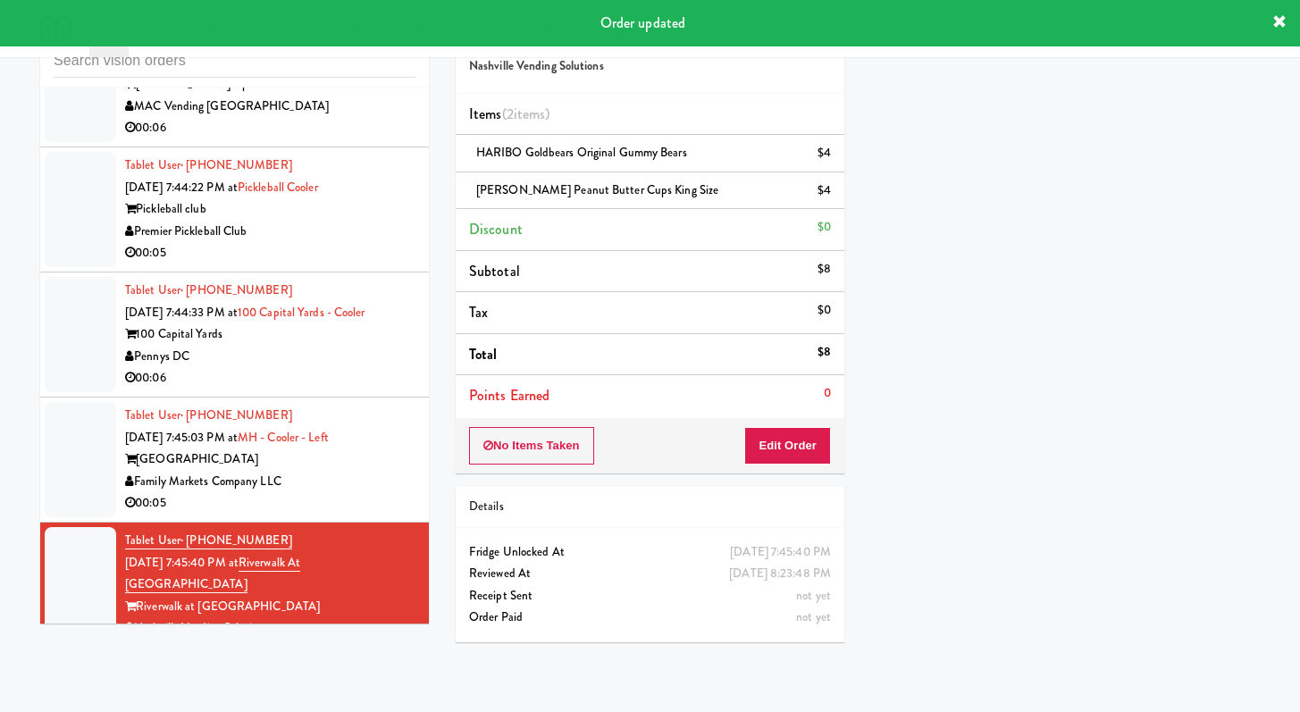
click at [353, 515] on div "00:05" at bounding box center [270, 503] width 290 height 22
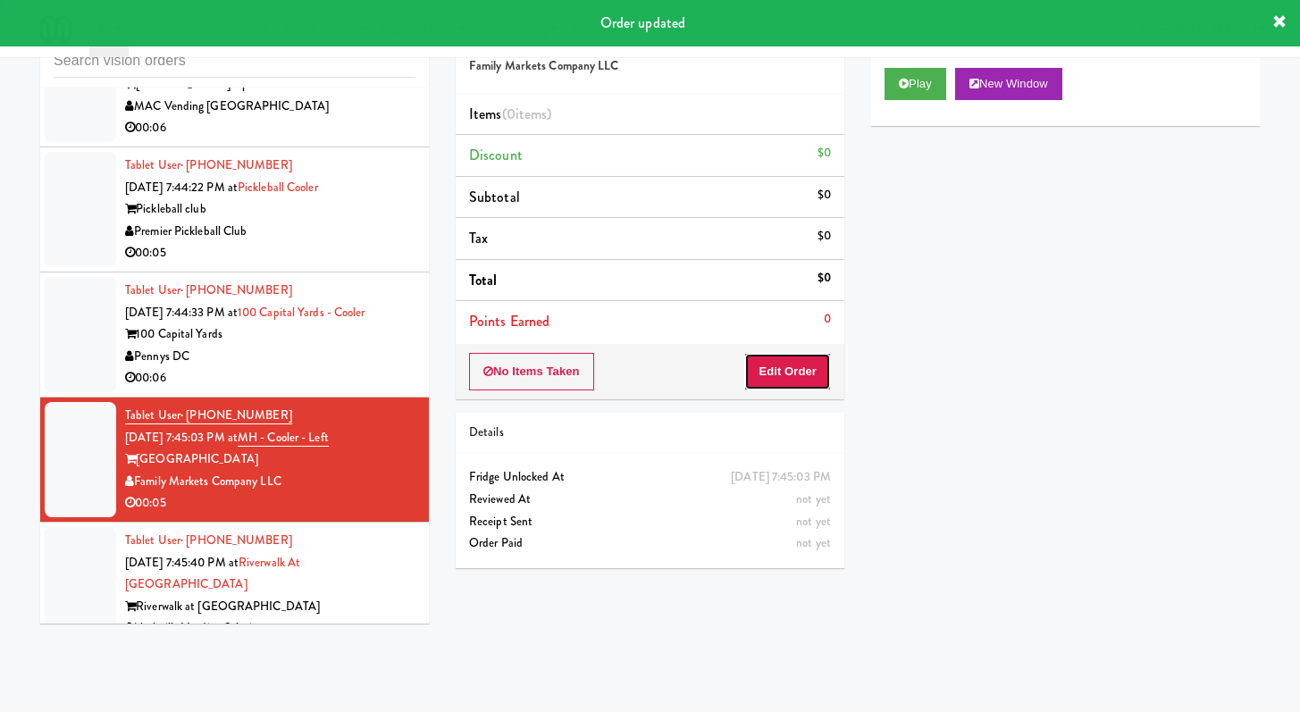
click at [789, 389] on button "Edit Order" at bounding box center [787, 372] width 87 height 38
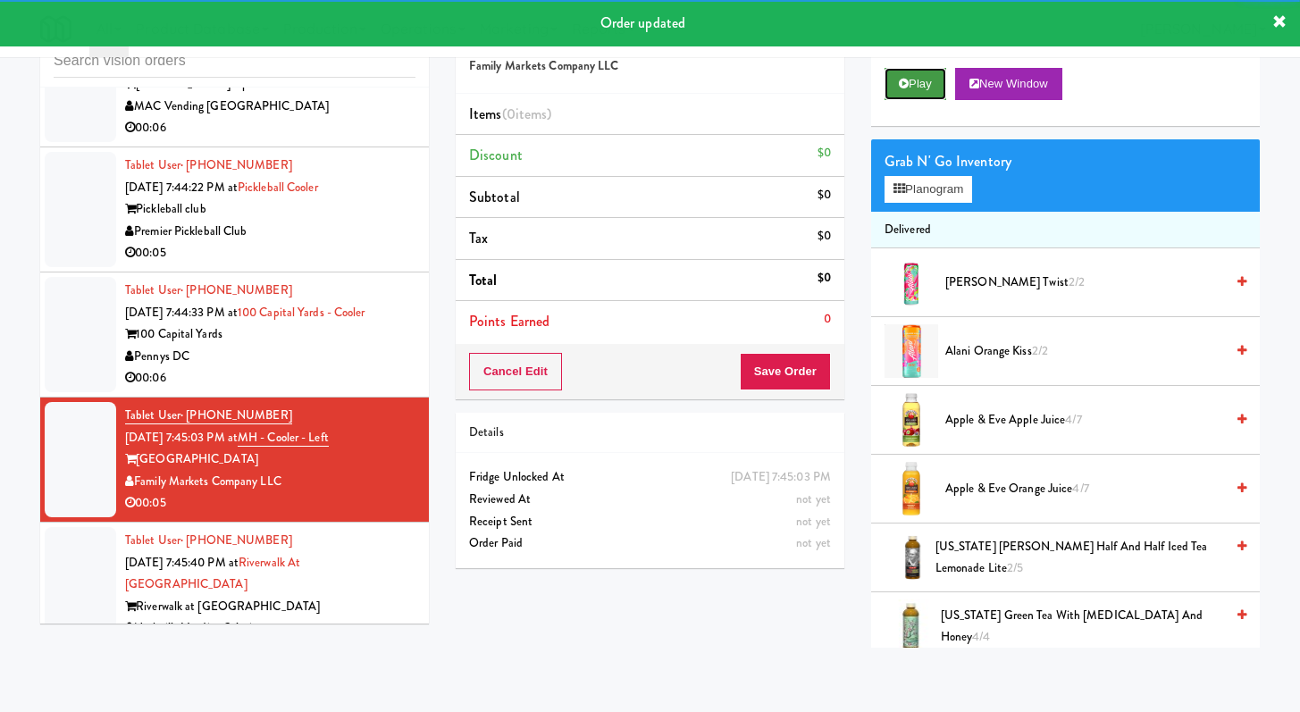
click at [930, 90] on button "Play" at bounding box center [916, 84] width 62 height 32
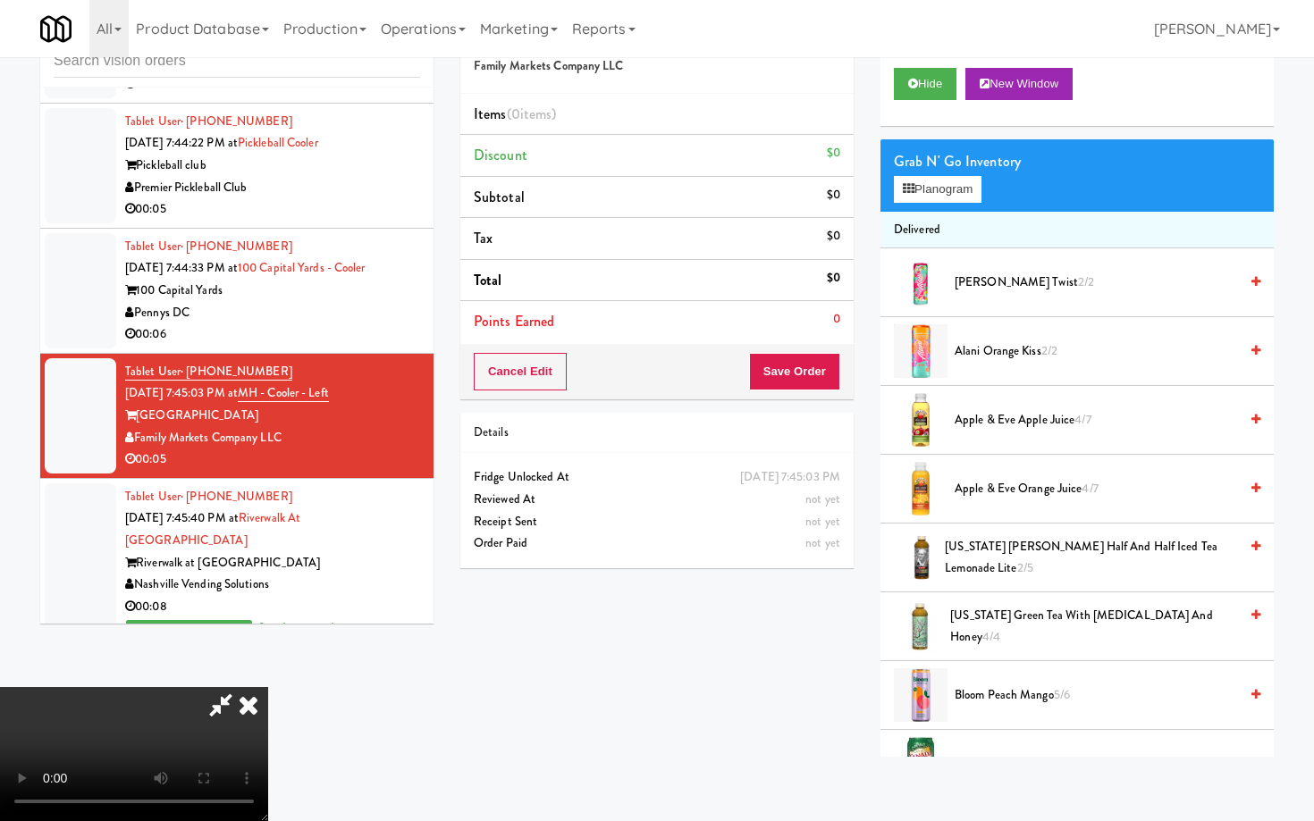
click at [268, 687] on video at bounding box center [134, 754] width 268 height 134
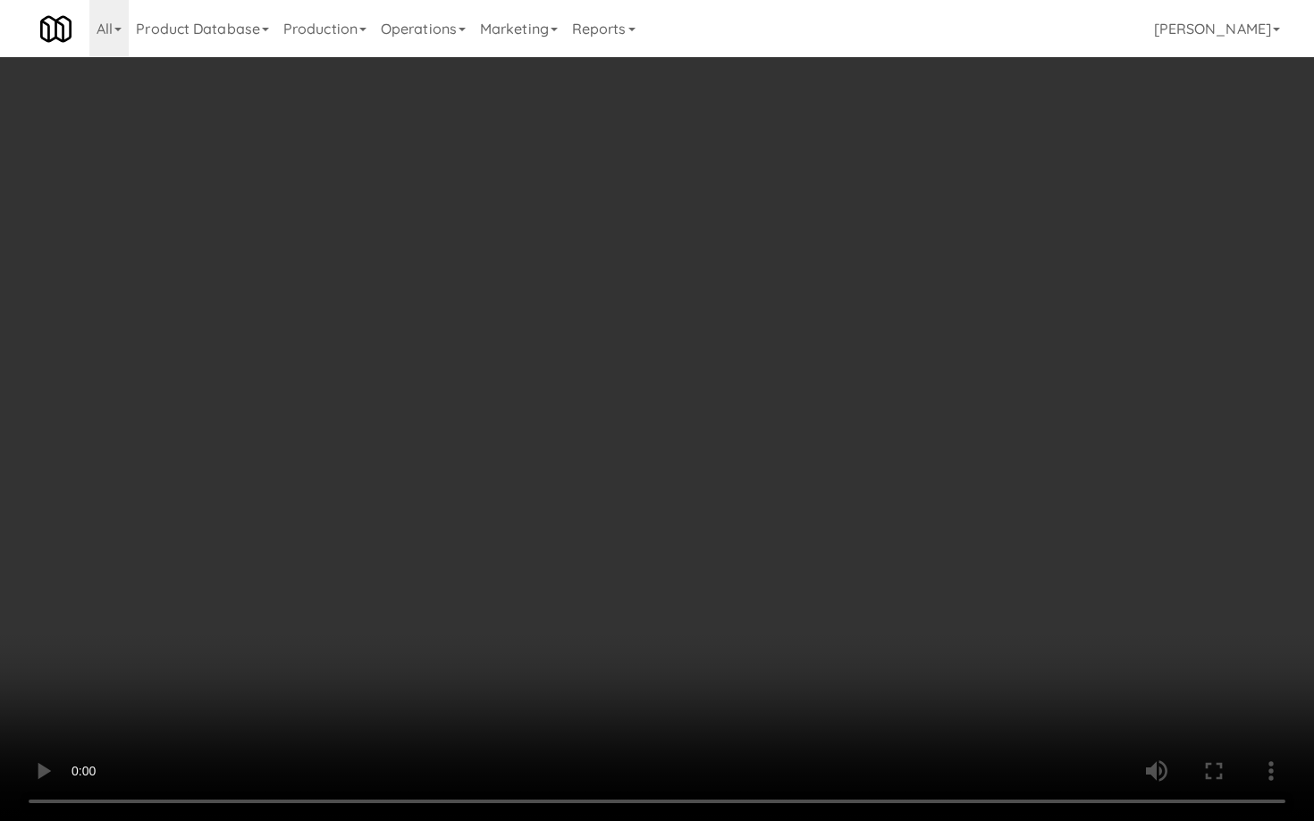
click at [711, 686] on video at bounding box center [657, 410] width 1314 height 821
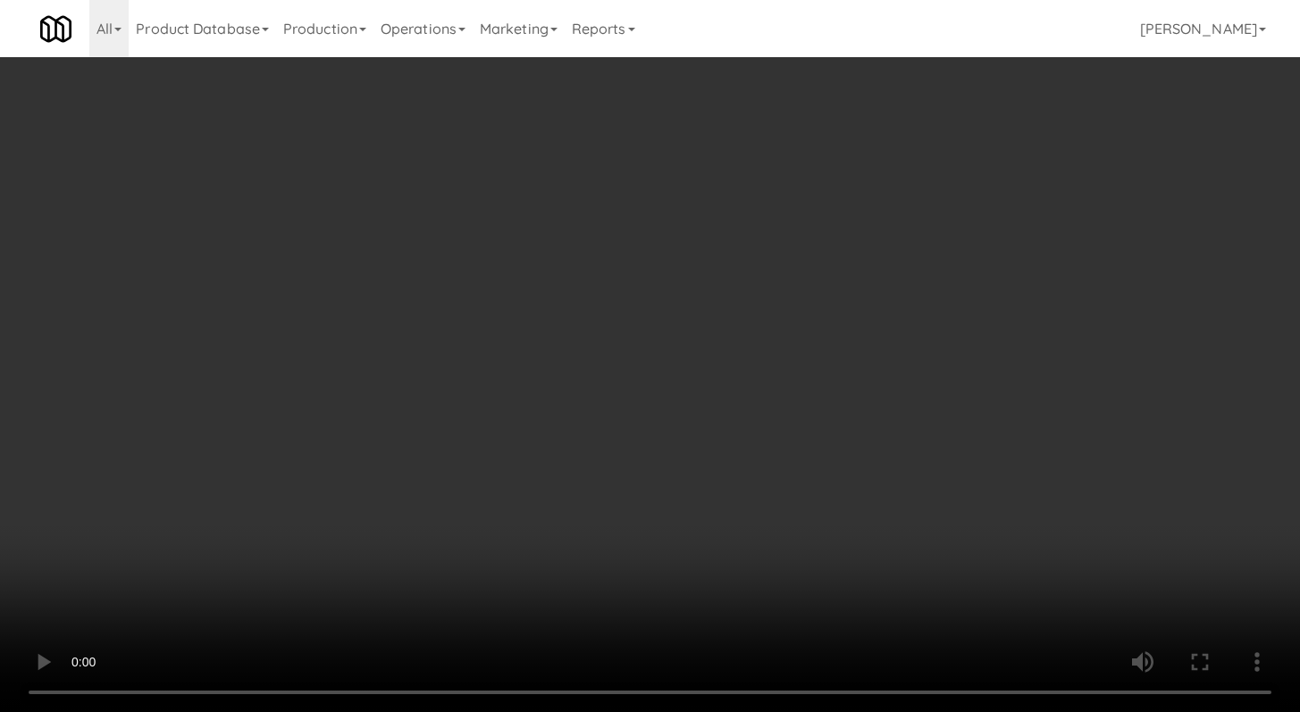
scroll to position [1465, 0]
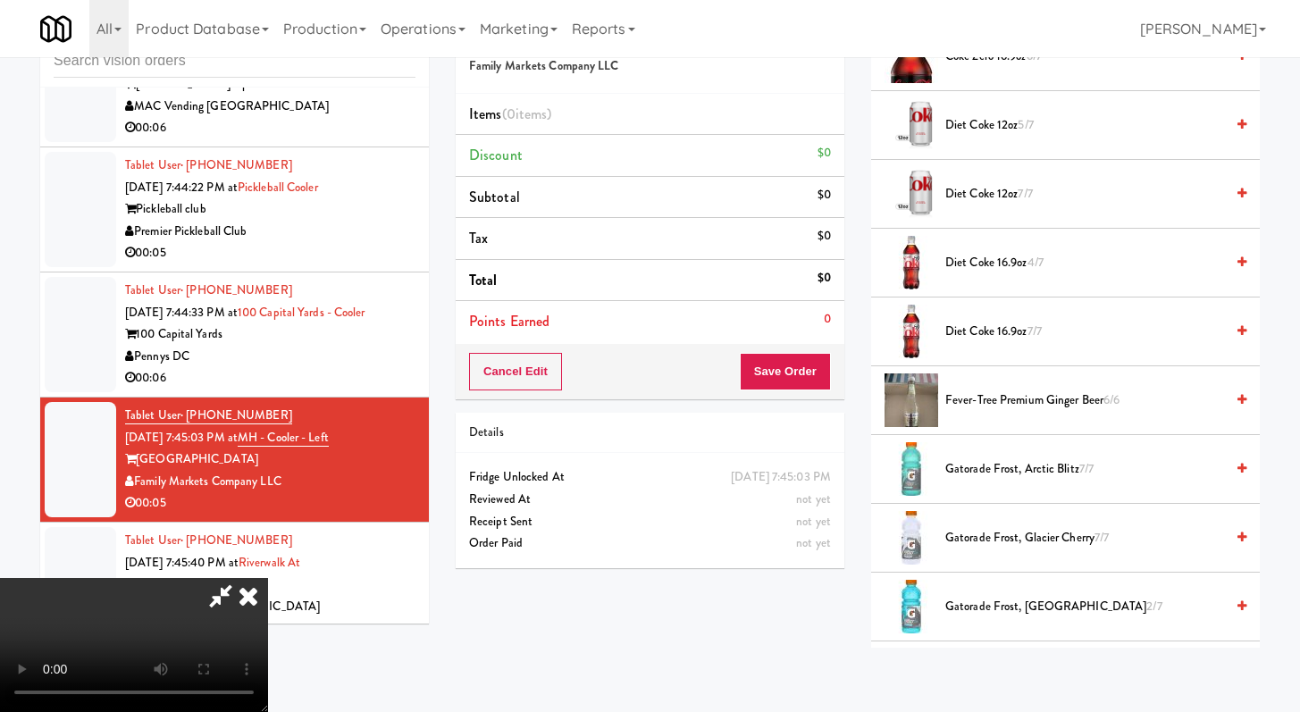
click at [993, 606] on span "Gatorade Frost, Glacier Freeze 2/7" at bounding box center [1085, 607] width 279 height 22
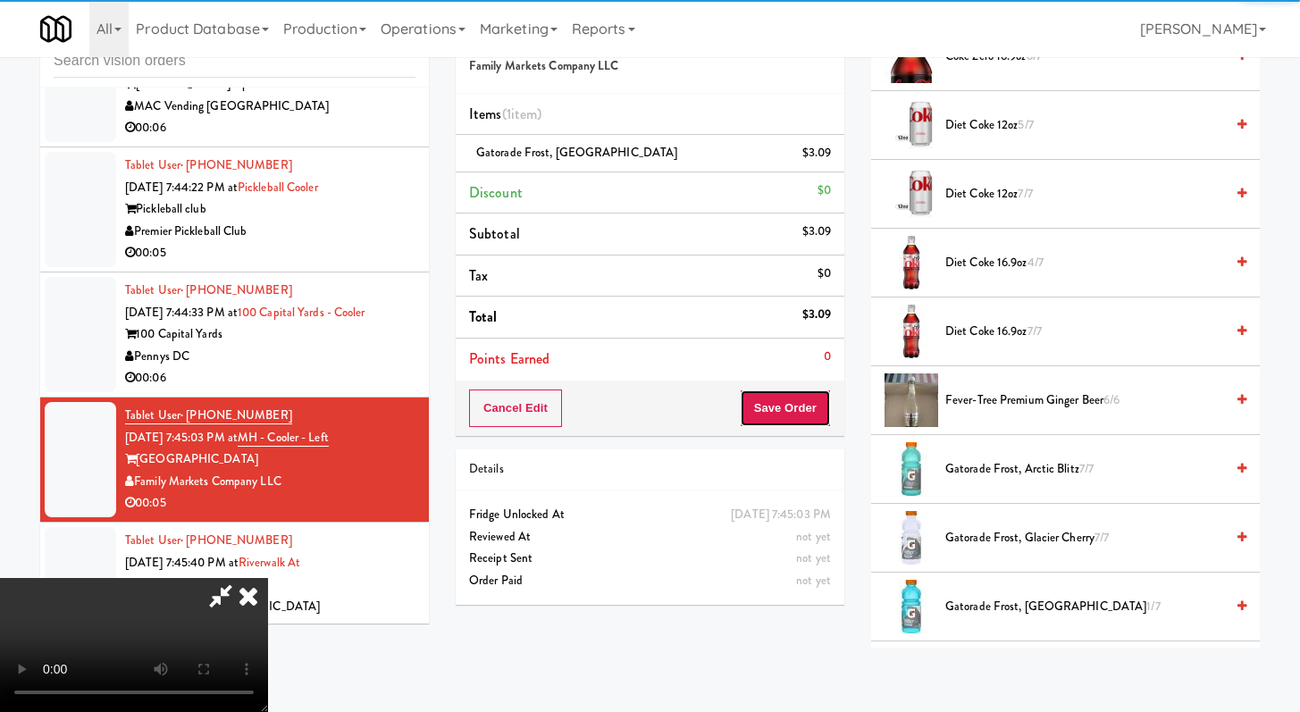
click at [792, 400] on button "Save Order" at bounding box center [785, 409] width 91 height 38
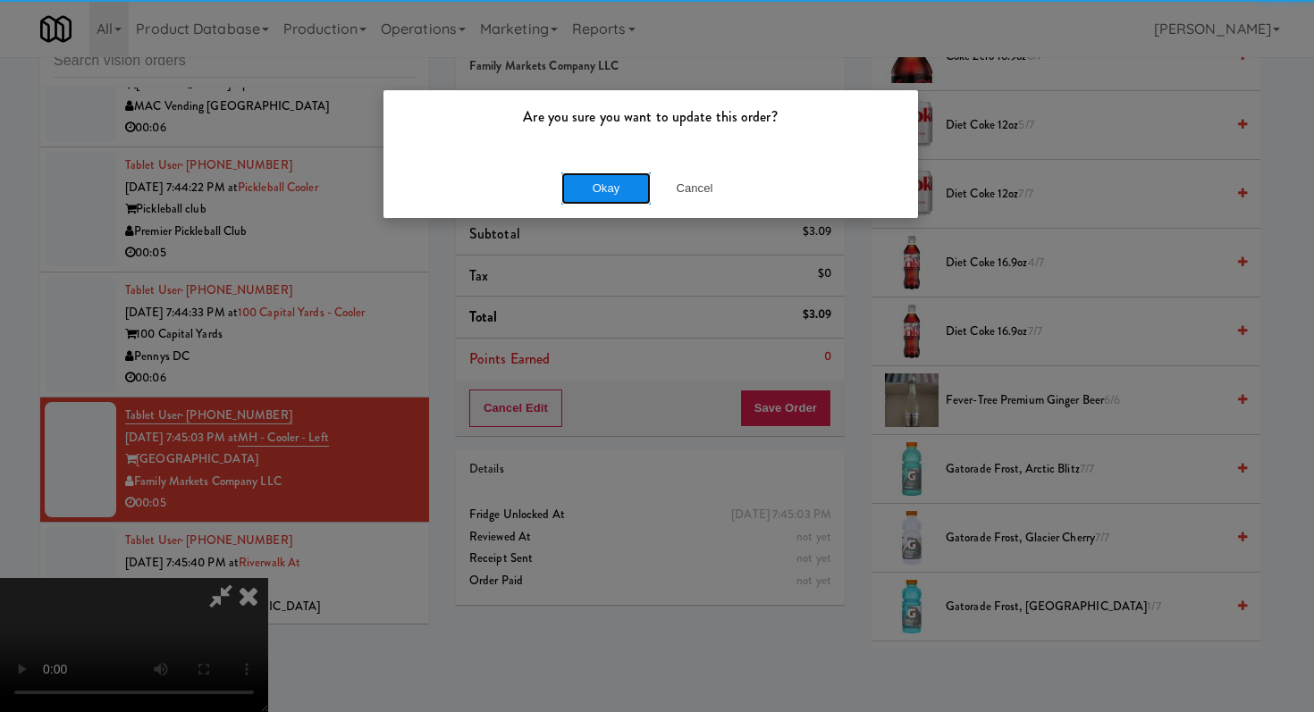
click at [568, 183] on button "Okay" at bounding box center [605, 188] width 89 height 32
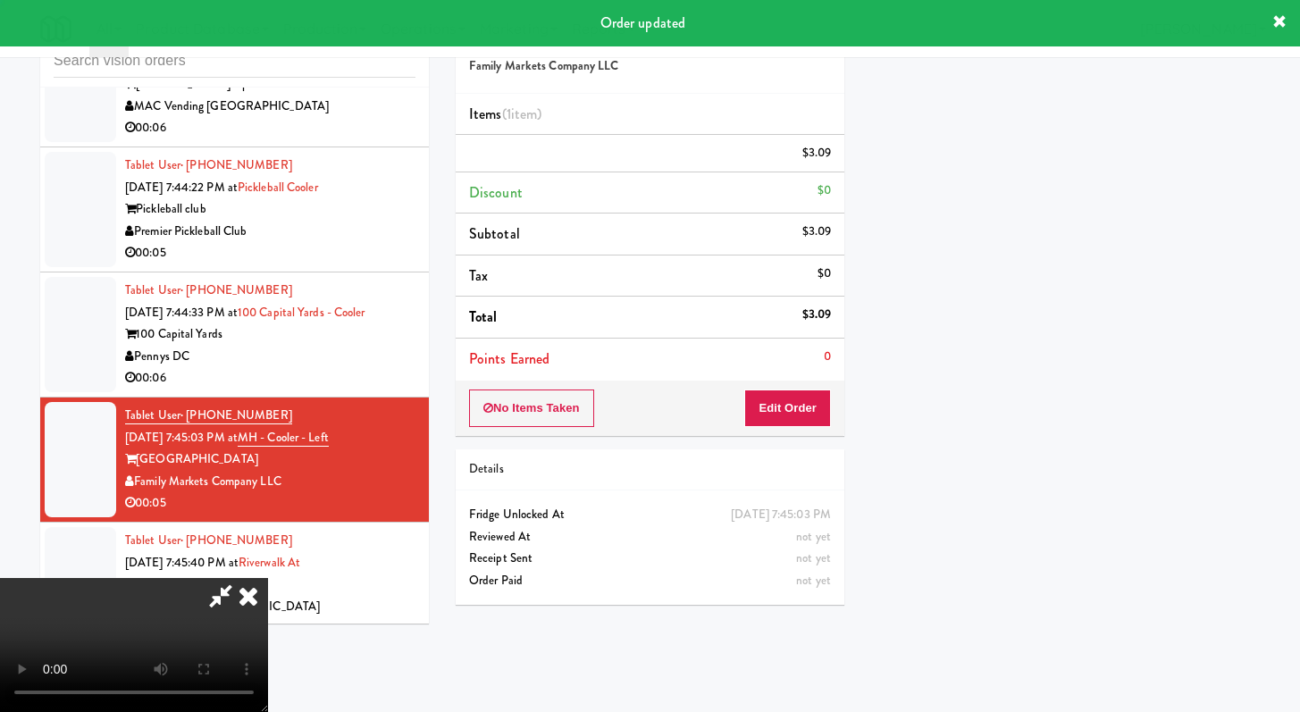
scroll to position [76, 0]
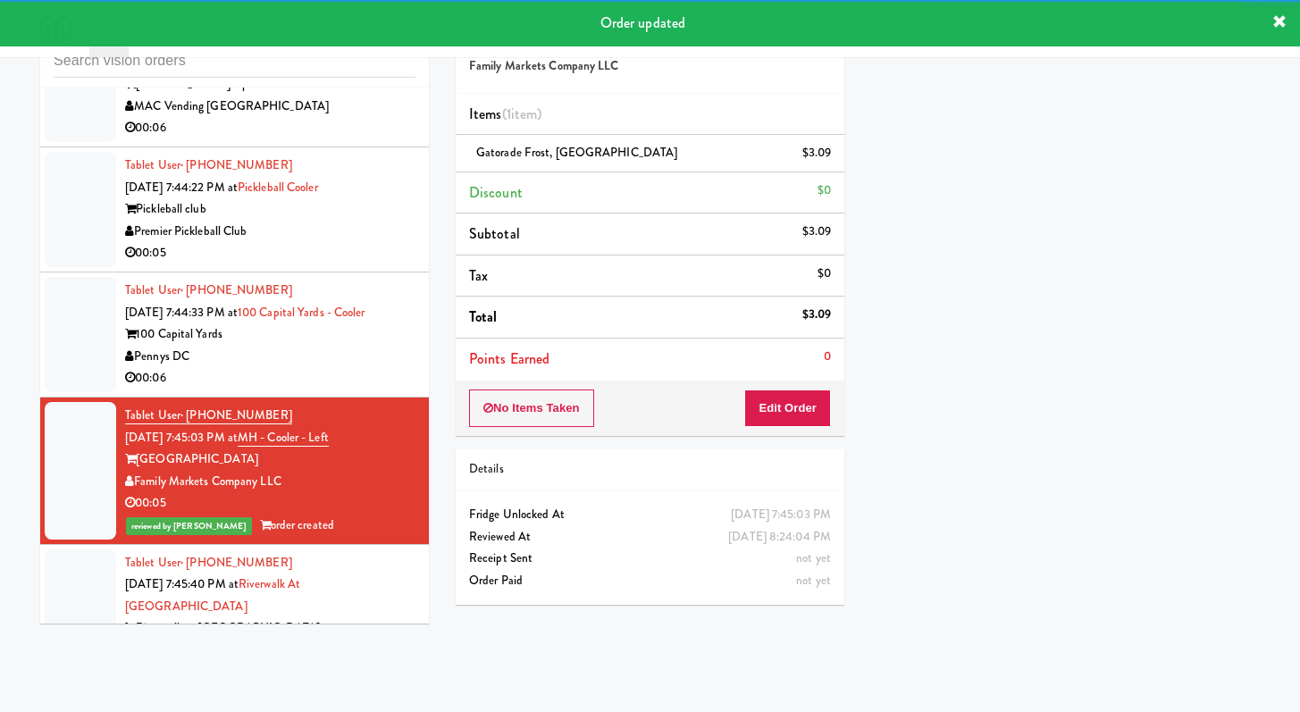
click at [347, 390] on div "00:06" at bounding box center [270, 378] width 290 height 22
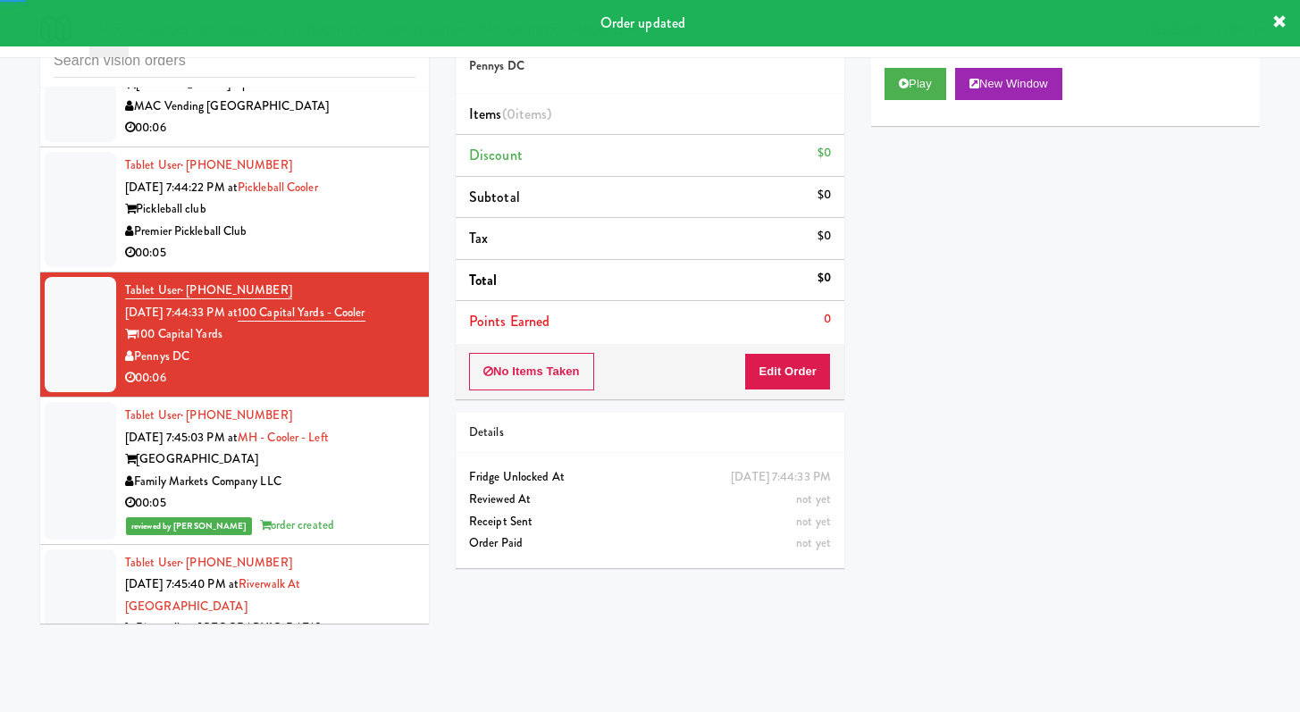
click at [838, 369] on div "No Items Taken Edit Order" at bounding box center [650, 371] width 389 height 55
click at [827, 374] on button "Edit Order" at bounding box center [787, 372] width 87 height 38
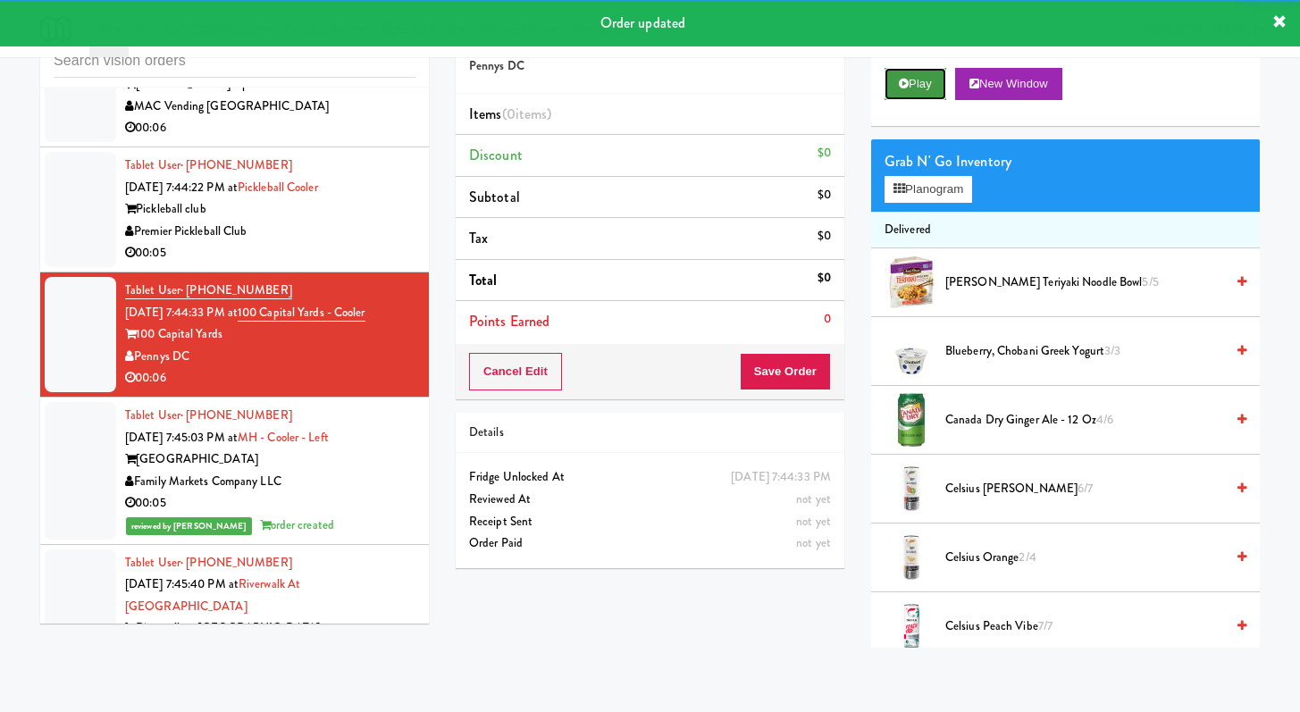
click at [904, 88] on icon at bounding box center [904, 84] width 10 height 12
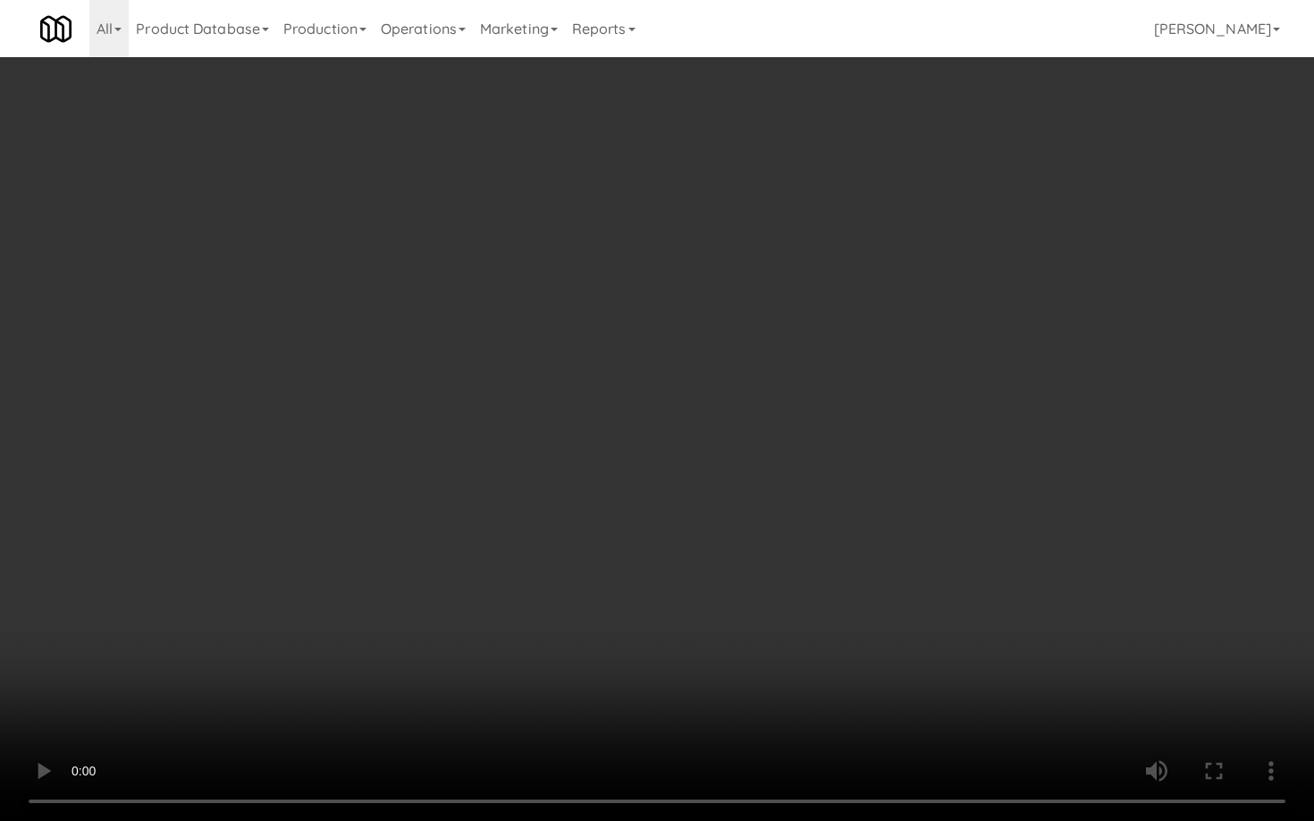
click at [668, 581] on video at bounding box center [657, 410] width 1314 height 821
click at [705, 589] on video at bounding box center [657, 410] width 1314 height 821
click at [705, 585] on video at bounding box center [657, 410] width 1314 height 821
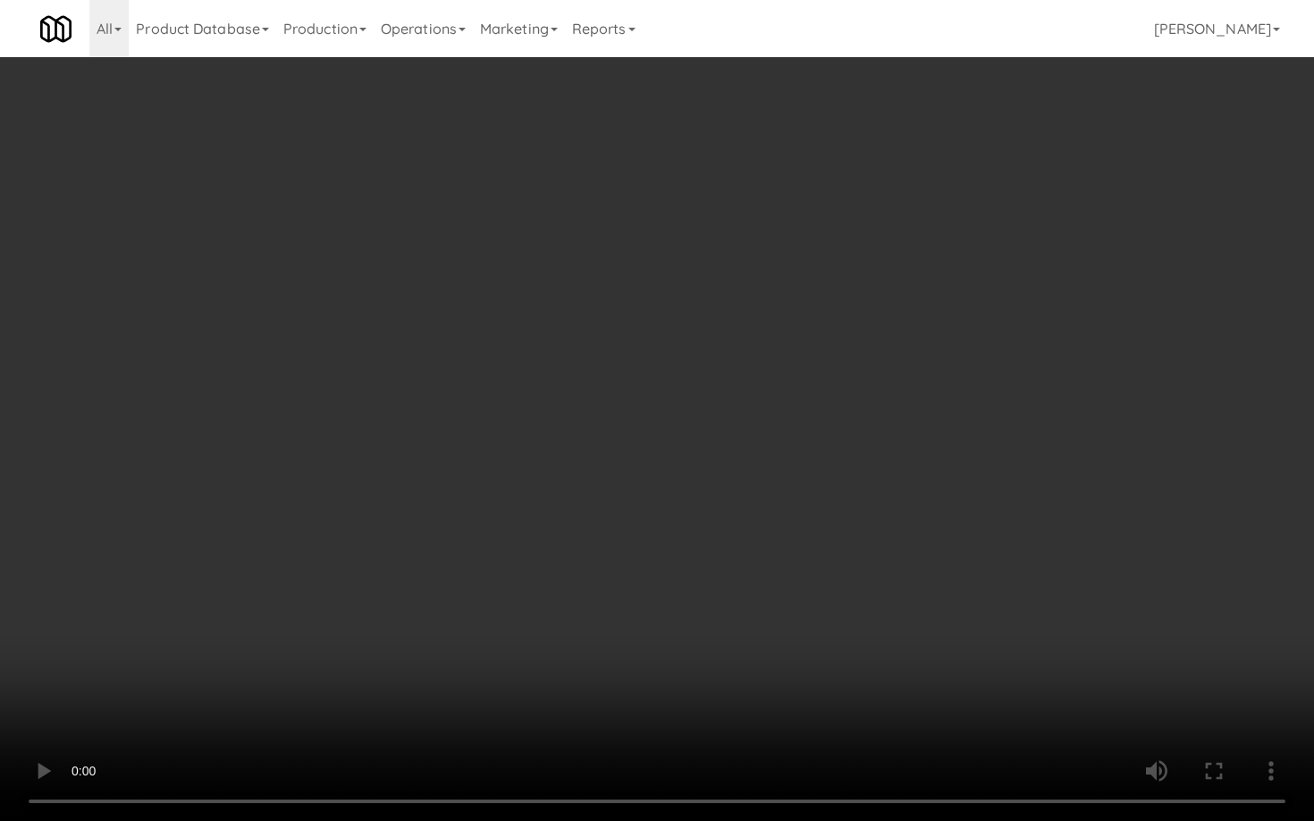
click at [705, 585] on video at bounding box center [657, 410] width 1314 height 821
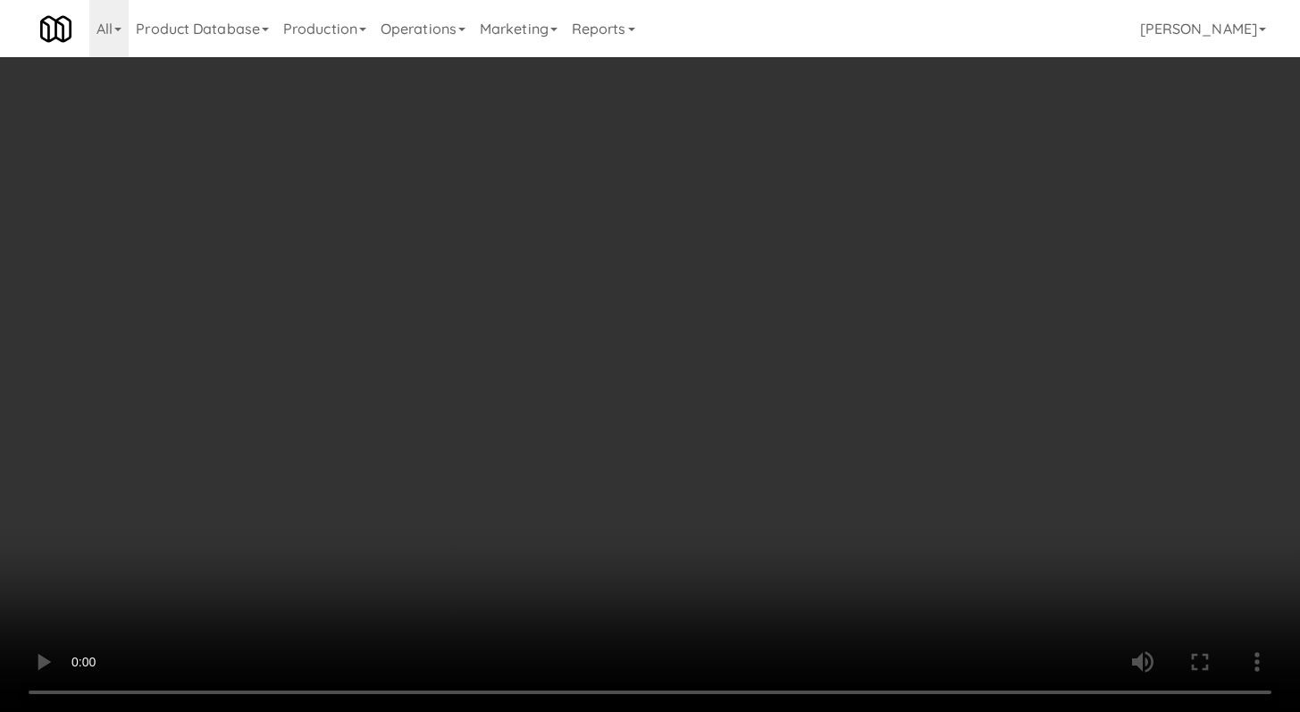
scroll to position [719, 0]
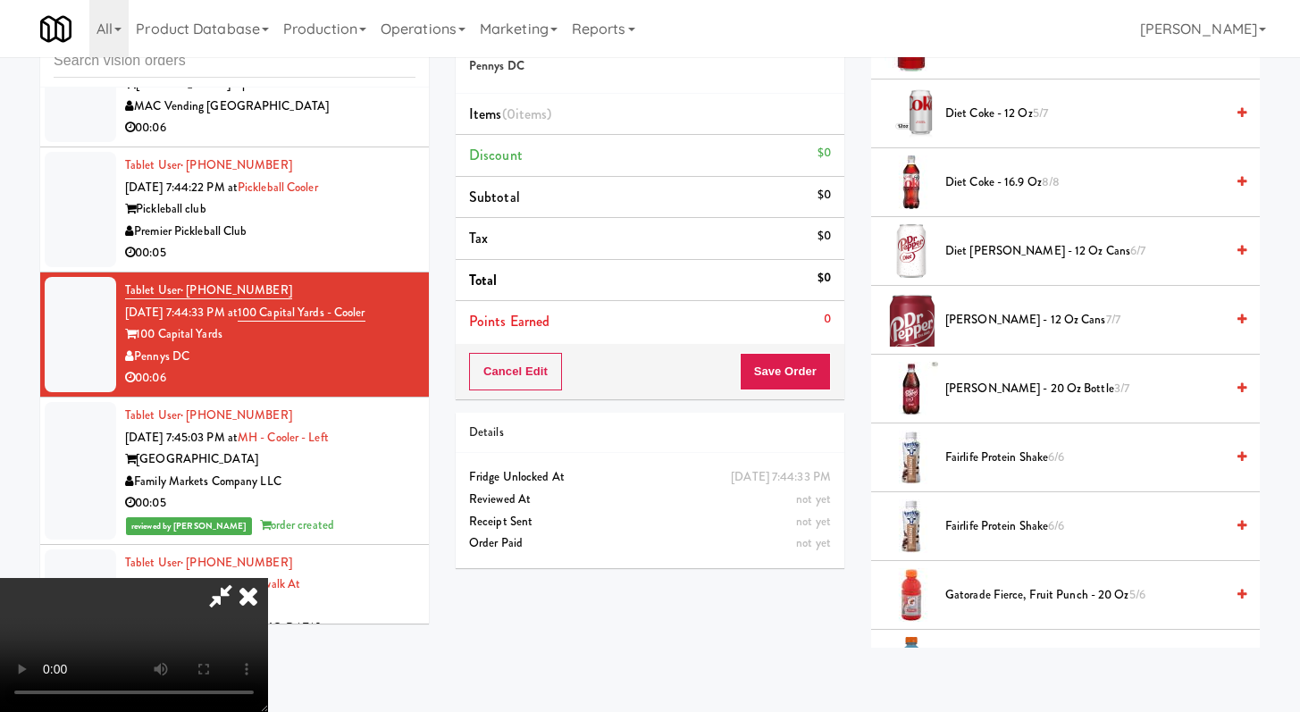
click at [1024, 247] on span "Diet [PERSON_NAME] - 12 oz Cans 6/7" at bounding box center [1085, 251] width 279 height 22
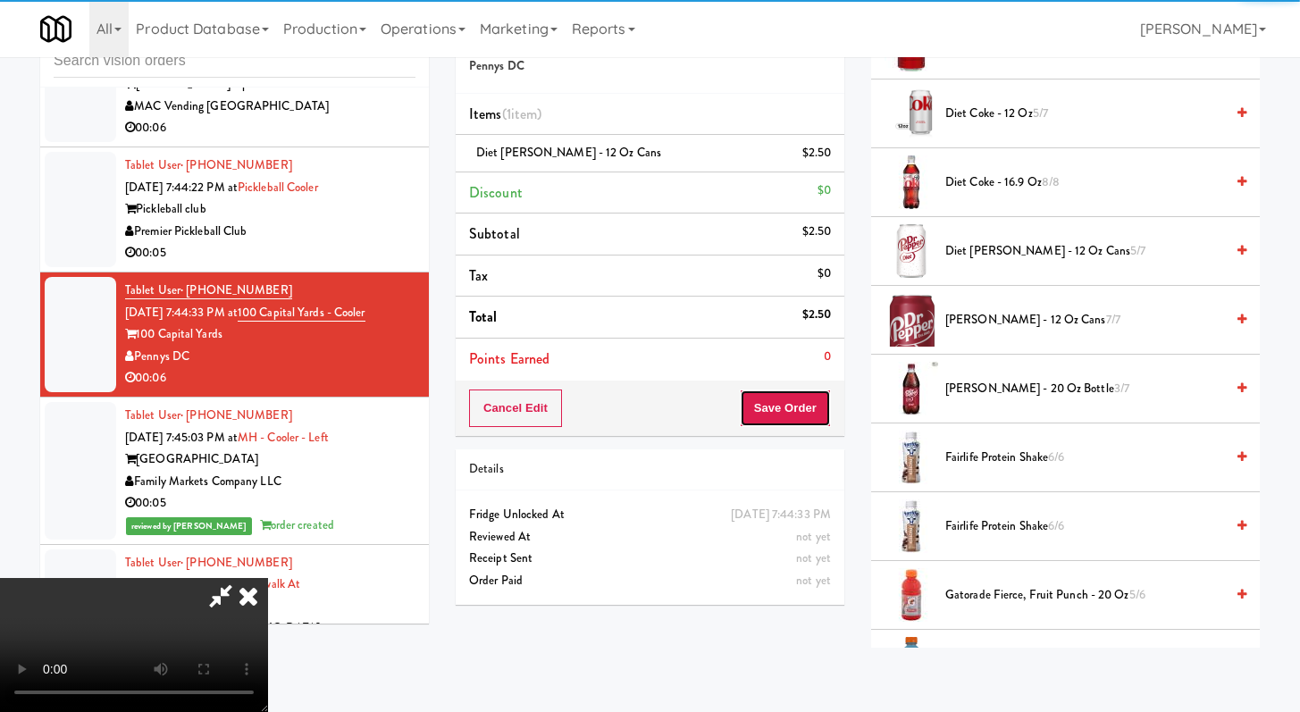
click at [793, 416] on button "Save Order" at bounding box center [785, 409] width 91 height 38
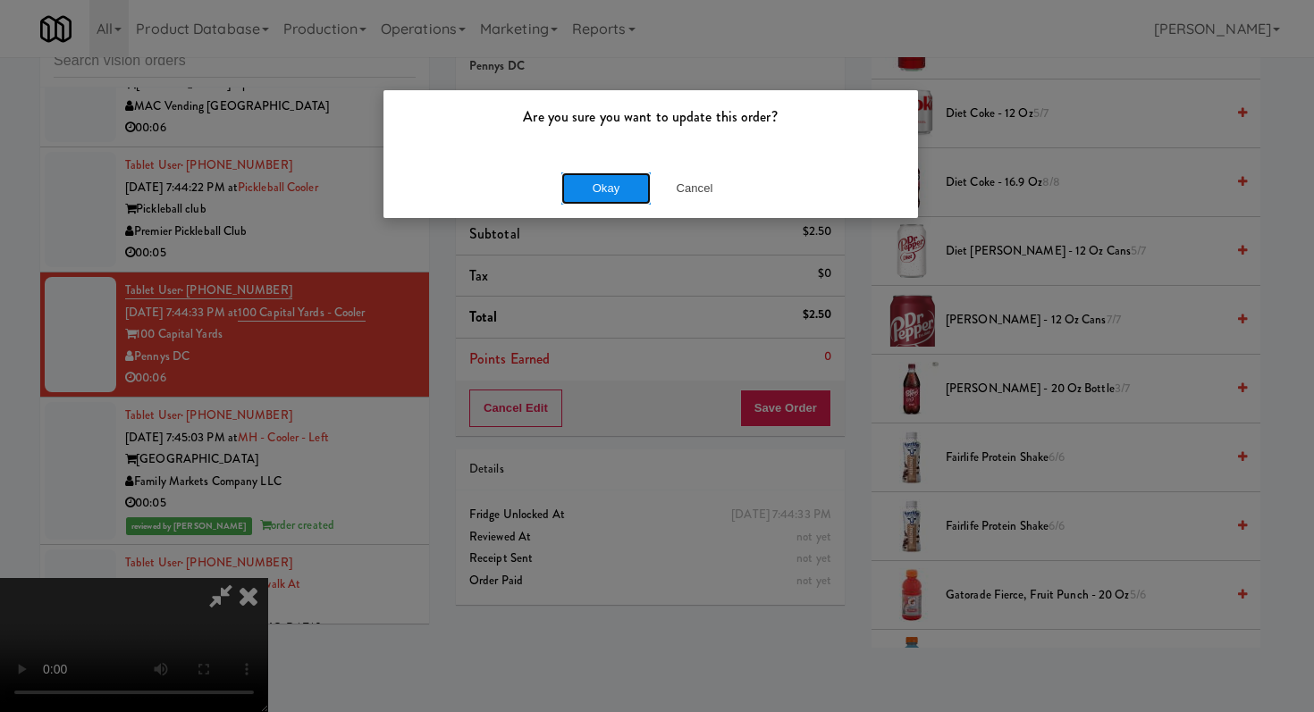
click at [601, 186] on button "Okay" at bounding box center [605, 188] width 89 height 32
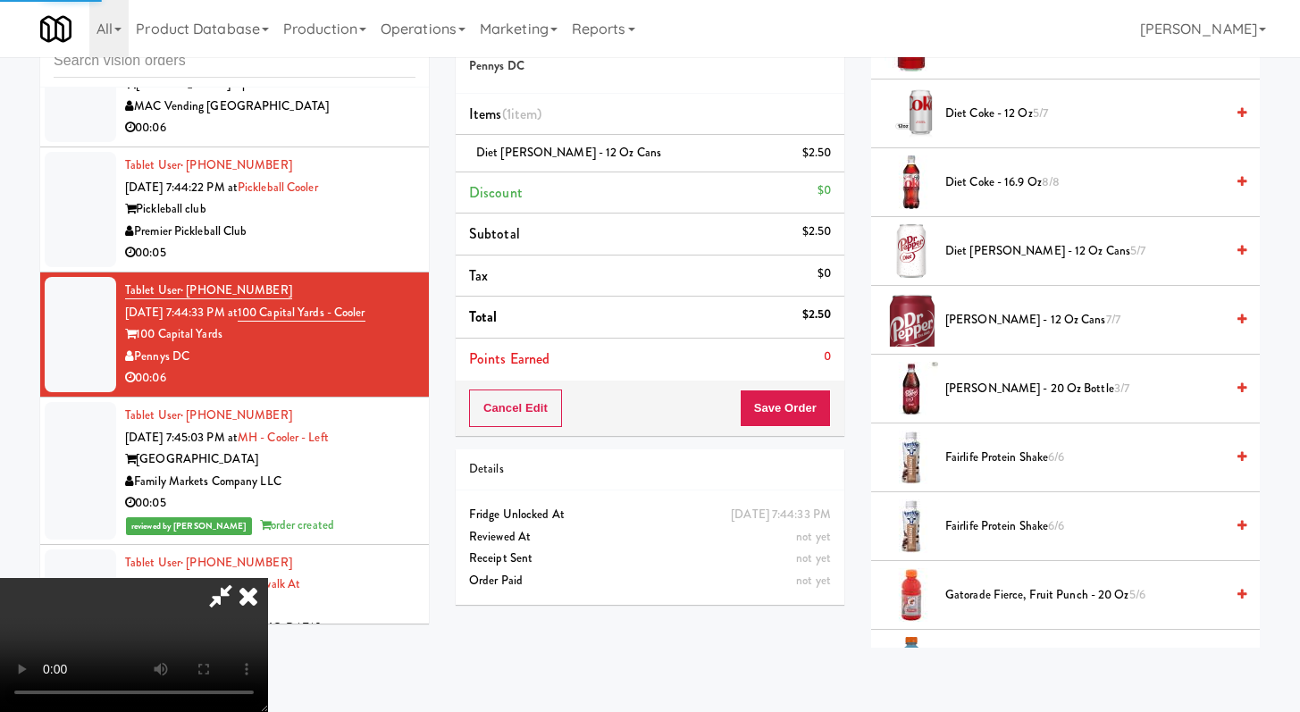
scroll to position [76, 0]
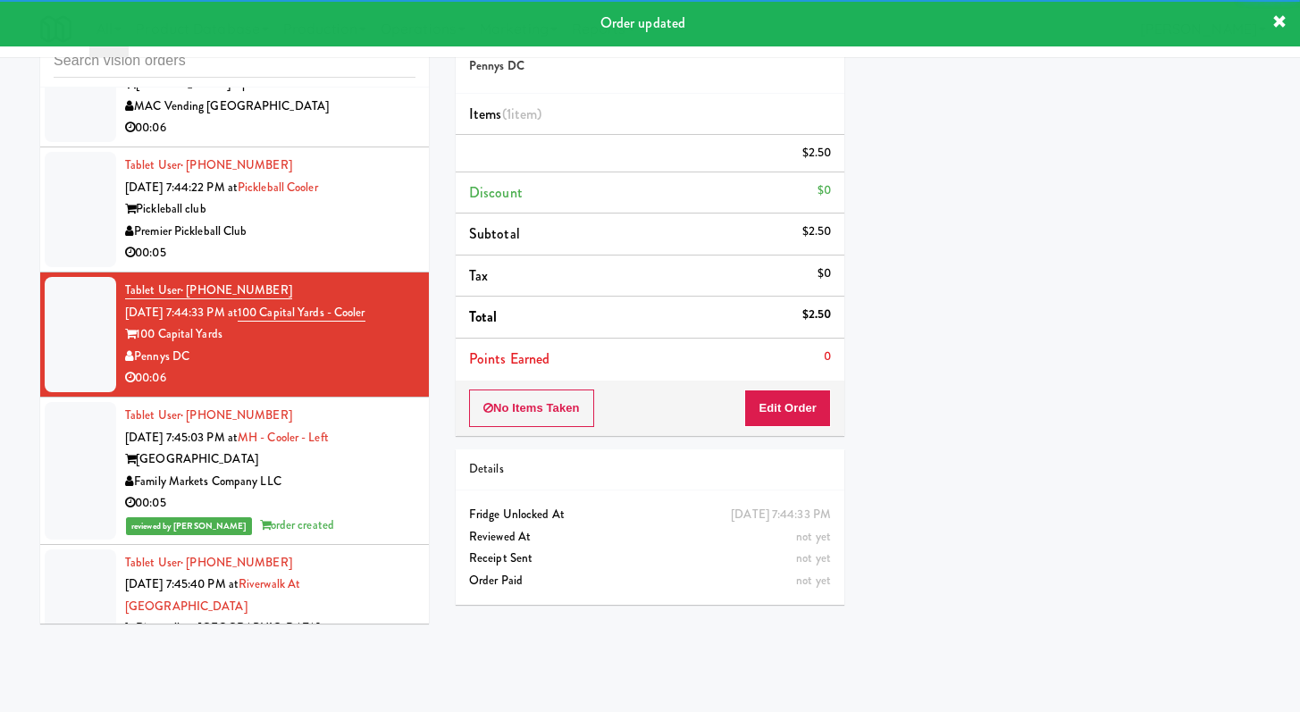
click at [329, 265] on div "00:05" at bounding box center [270, 253] width 290 height 22
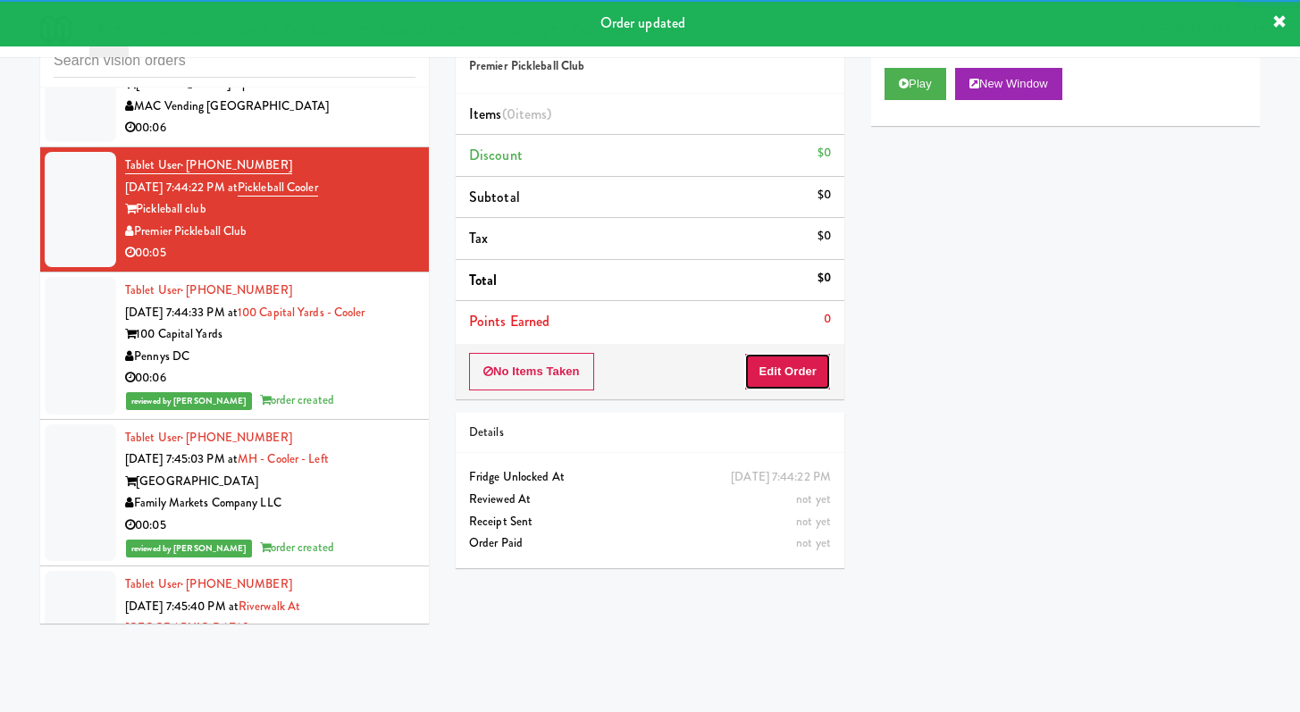
click at [795, 372] on button "Edit Order" at bounding box center [787, 372] width 87 height 38
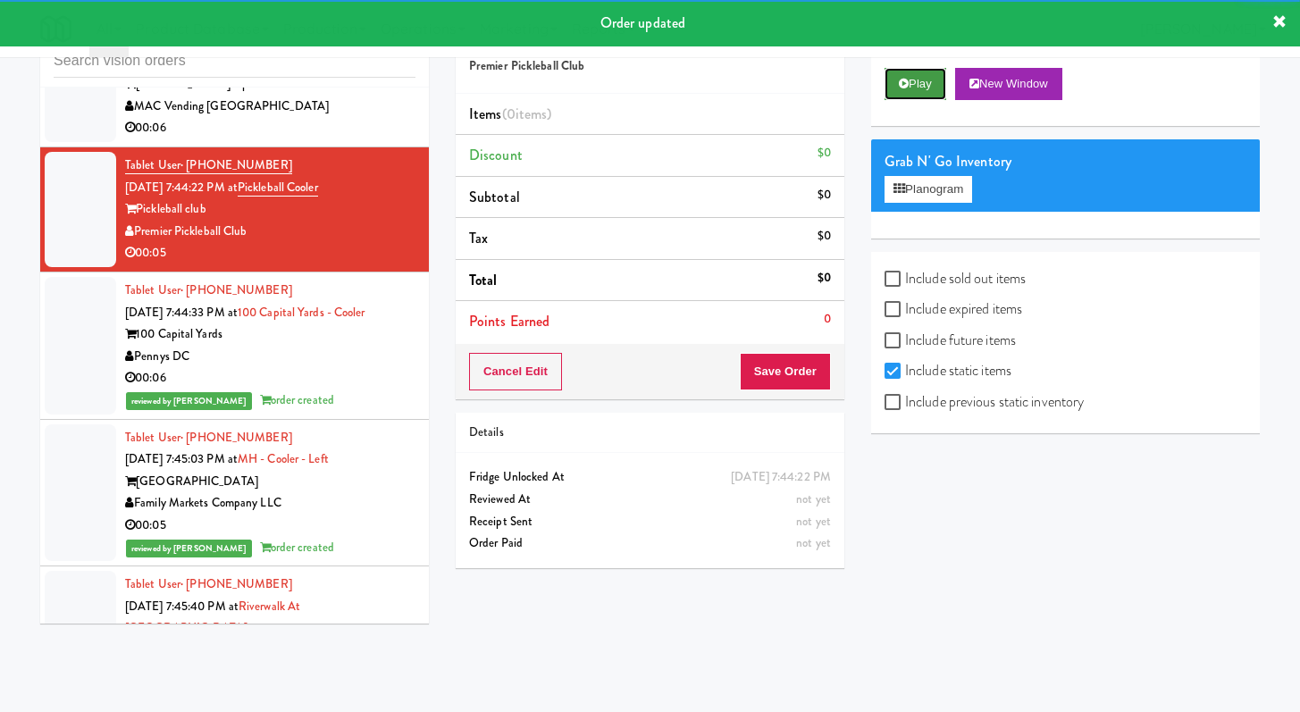
click at [922, 97] on button "Play" at bounding box center [916, 84] width 62 height 32
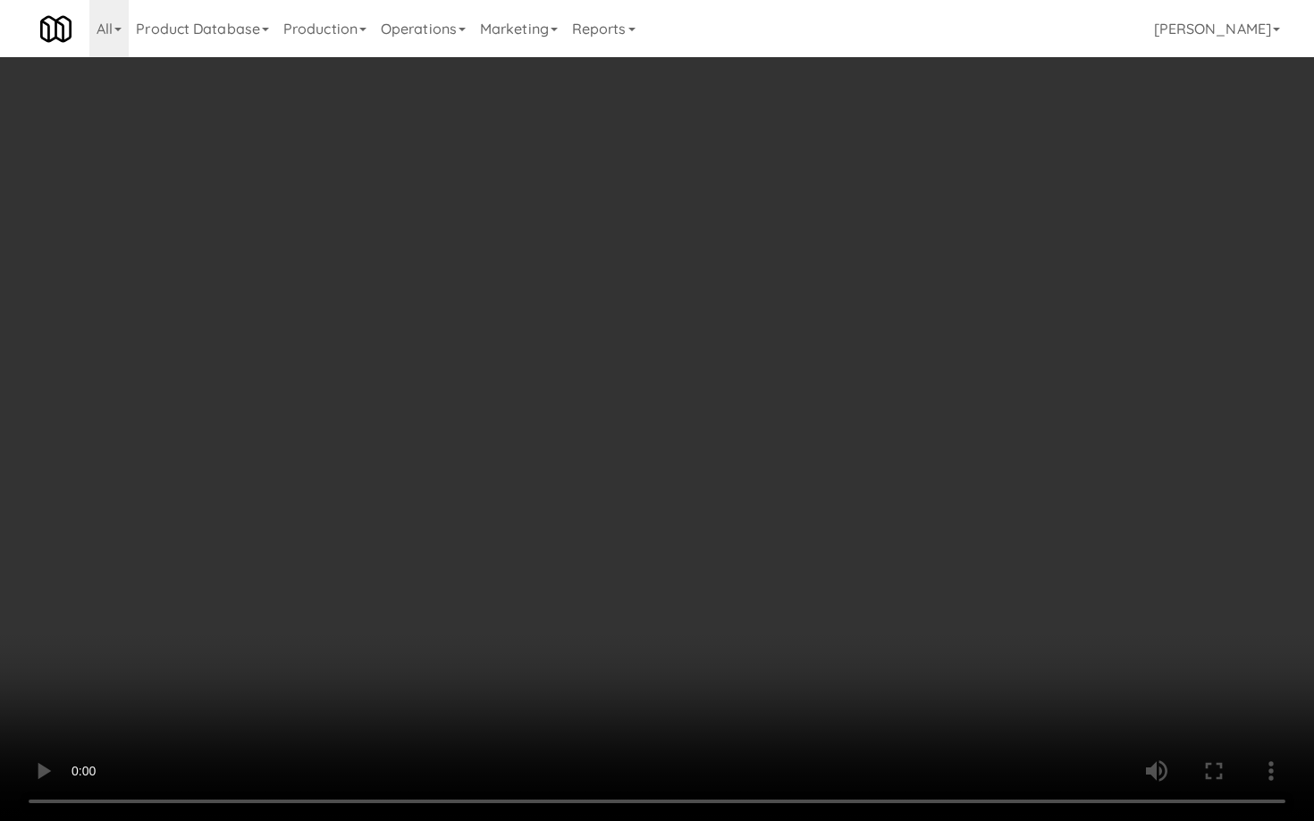
click at [1024, 601] on video at bounding box center [657, 410] width 1314 height 821
click at [985, 561] on video at bounding box center [657, 410] width 1314 height 821
click at [986, 557] on video at bounding box center [657, 410] width 1314 height 821
click at [986, 551] on video at bounding box center [657, 410] width 1314 height 821
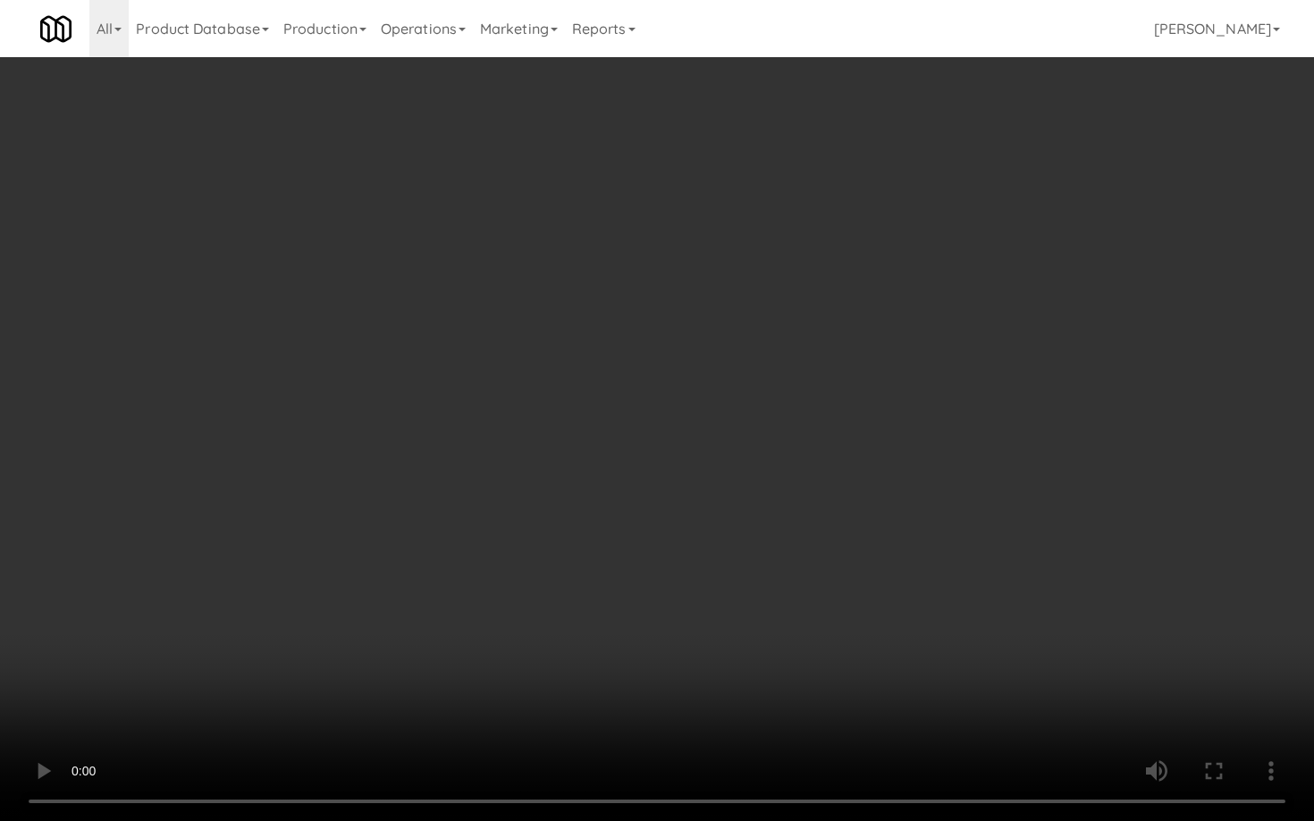
click at [986, 551] on video at bounding box center [657, 410] width 1314 height 821
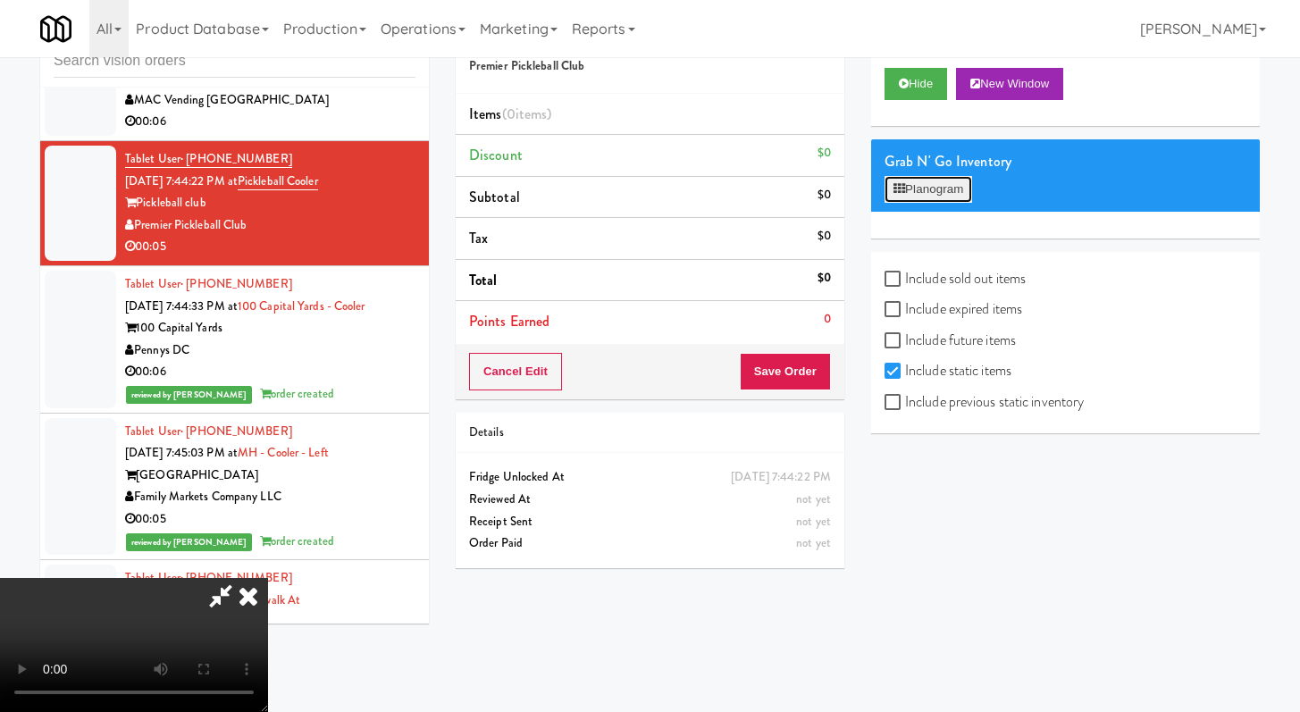
click at [939, 187] on button "Planogram" at bounding box center [929, 189] width 88 height 27
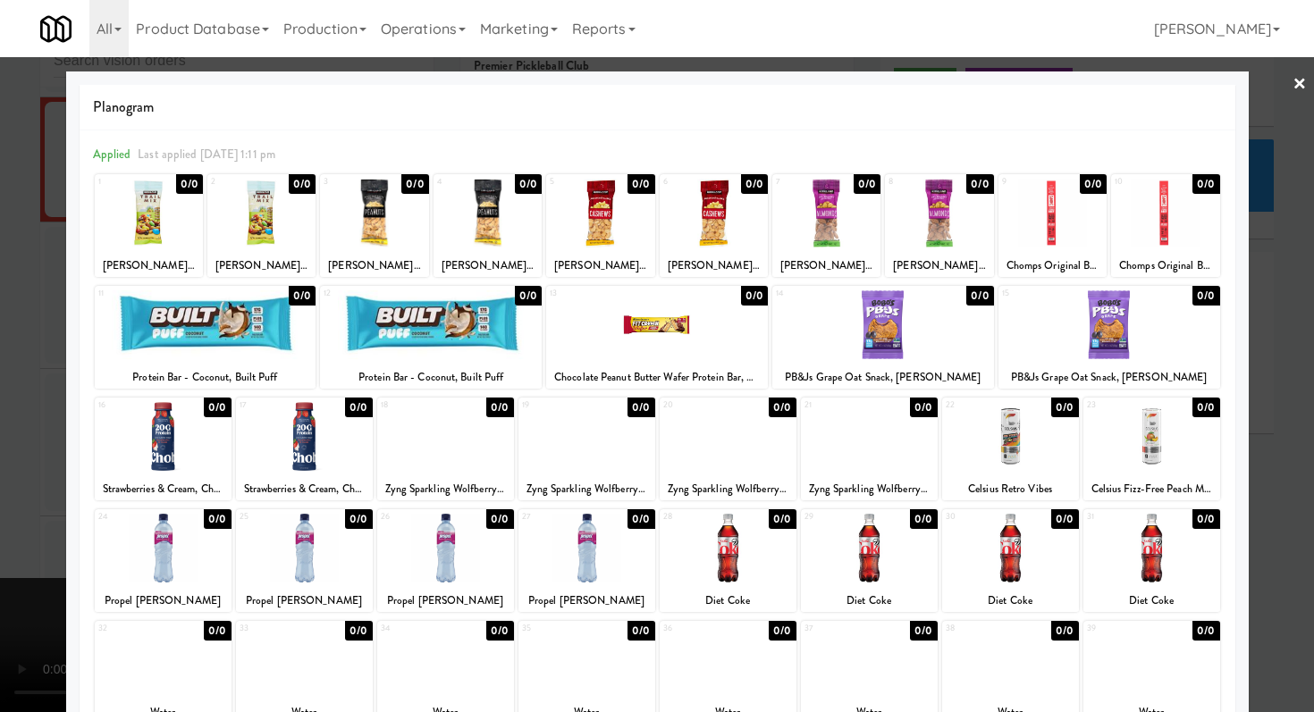
click at [418, 430] on div at bounding box center [445, 436] width 137 height 69
click at [0, 452] on div at bounding box center [657, 356] width 1314 height 712
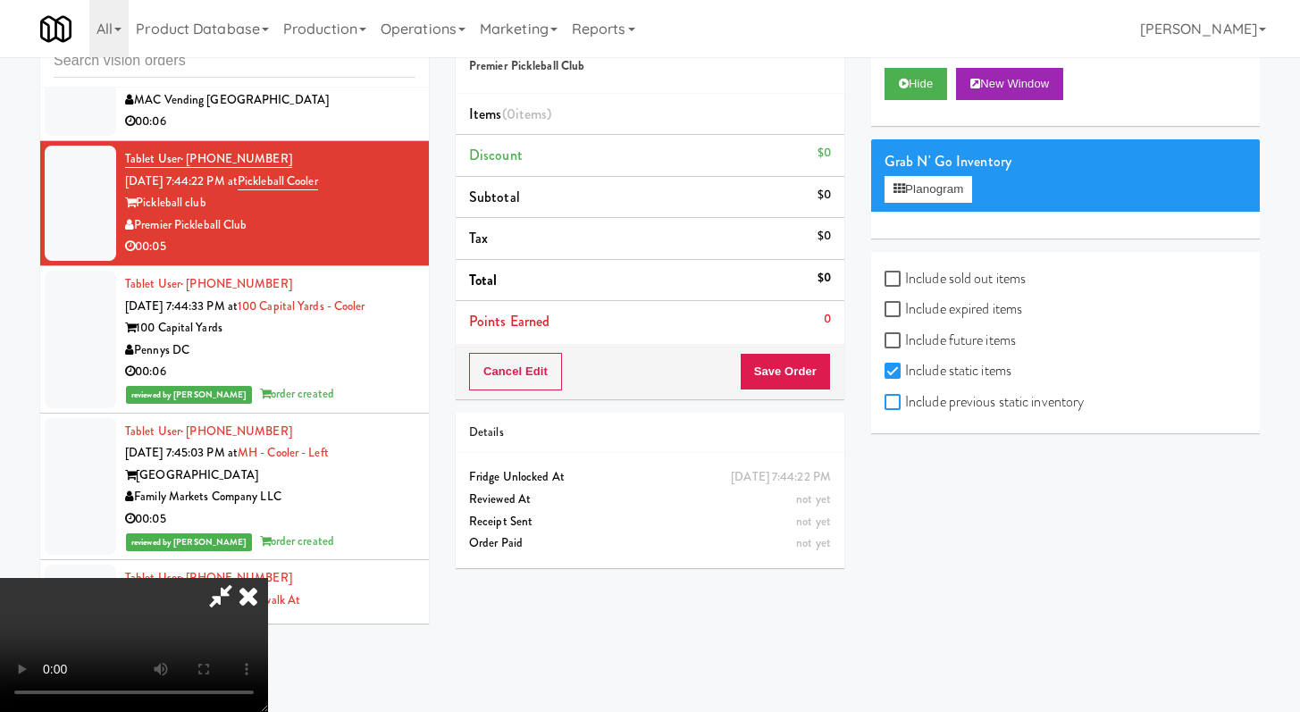
click at [898, 399] on input "Include previous static inventory" at bounding box center [895, 403] width 21 height 14
checkbox input "true"
click at [893, 200] on button "Planogram" at bounding box center [929, 189] width 88 height 27
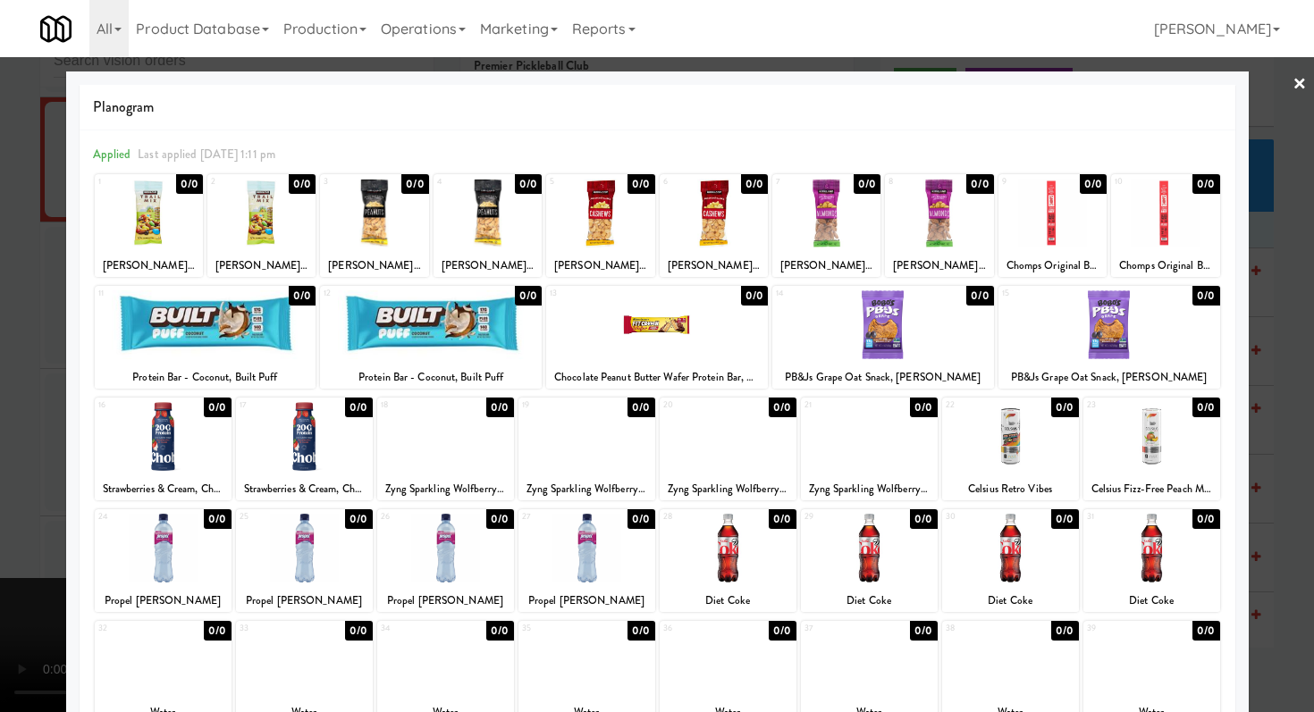
drag, startPoint x: 465, startPoint y: 450, endPoint x: 497, endPoint y: 416, distance: 46.8
click at [466, 450] on div at bounding box center [445, 436] width 137 height 69
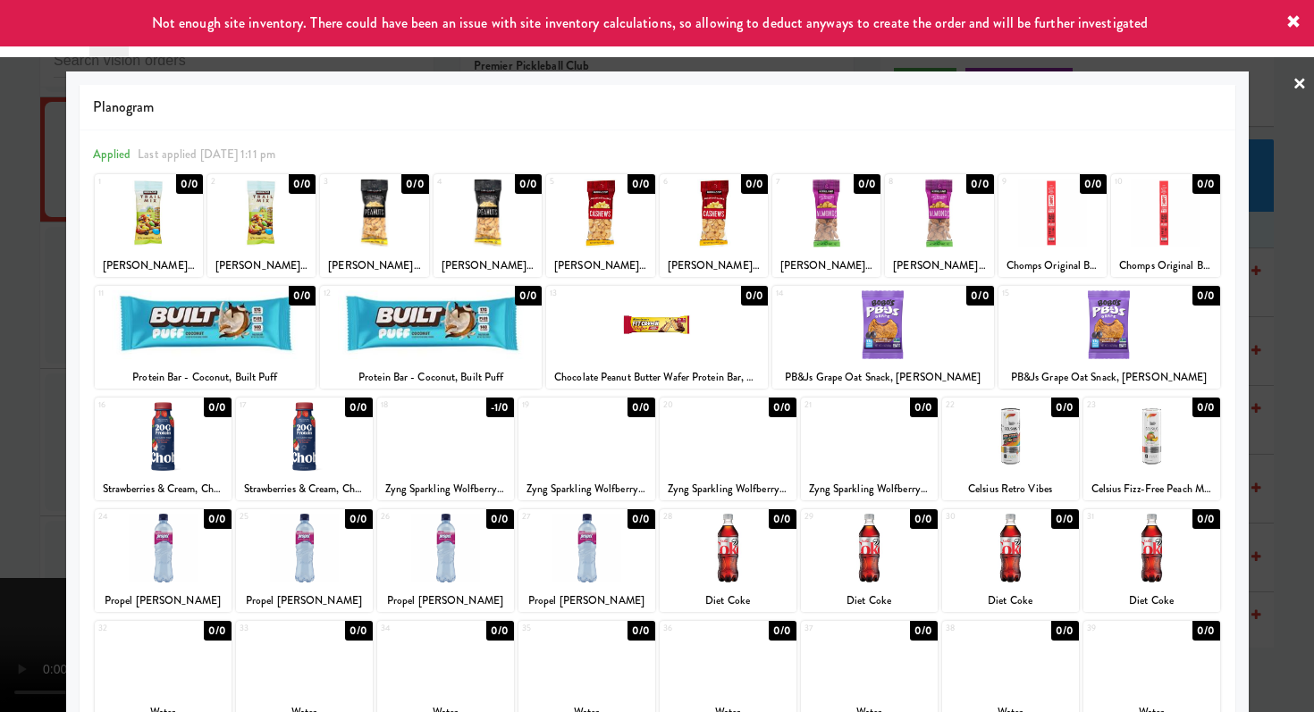
click at [0, 286] on div at bounding box center [657, 356] width 1314 height 712
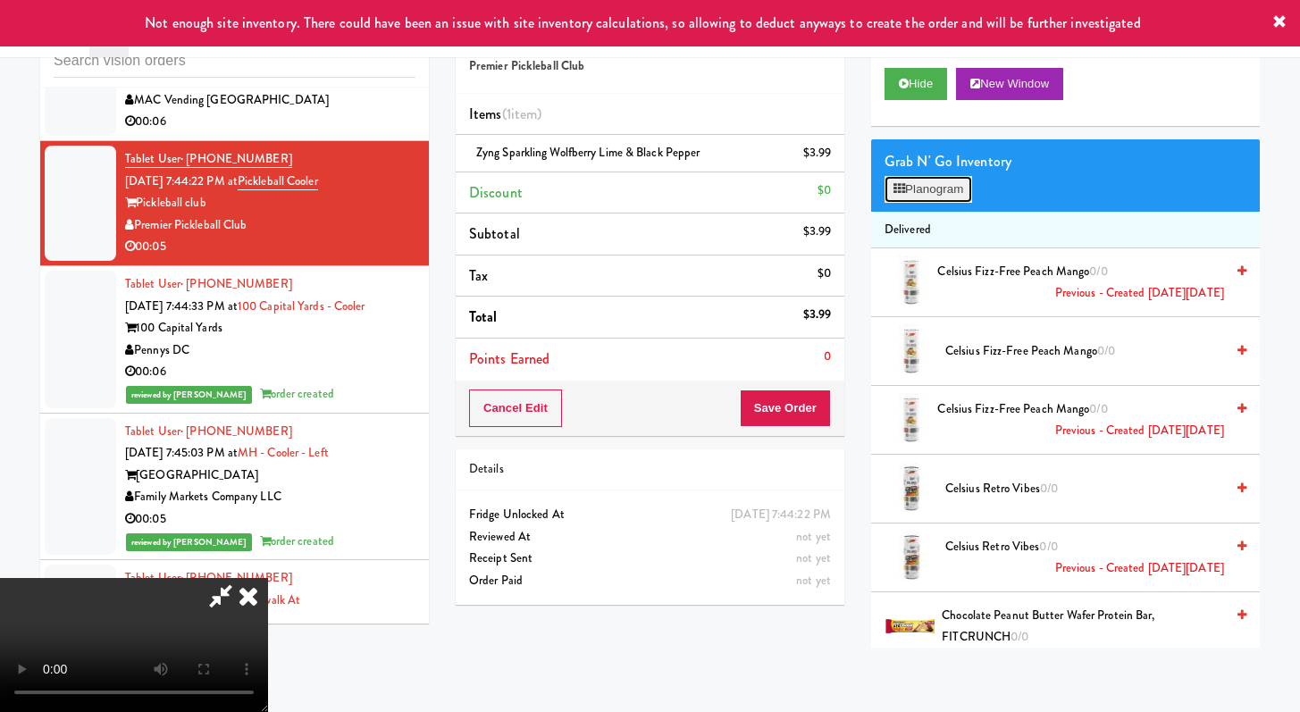
click at [969, 194] on button "Planogram" at bounding box center [929, 189] width 88 height 27
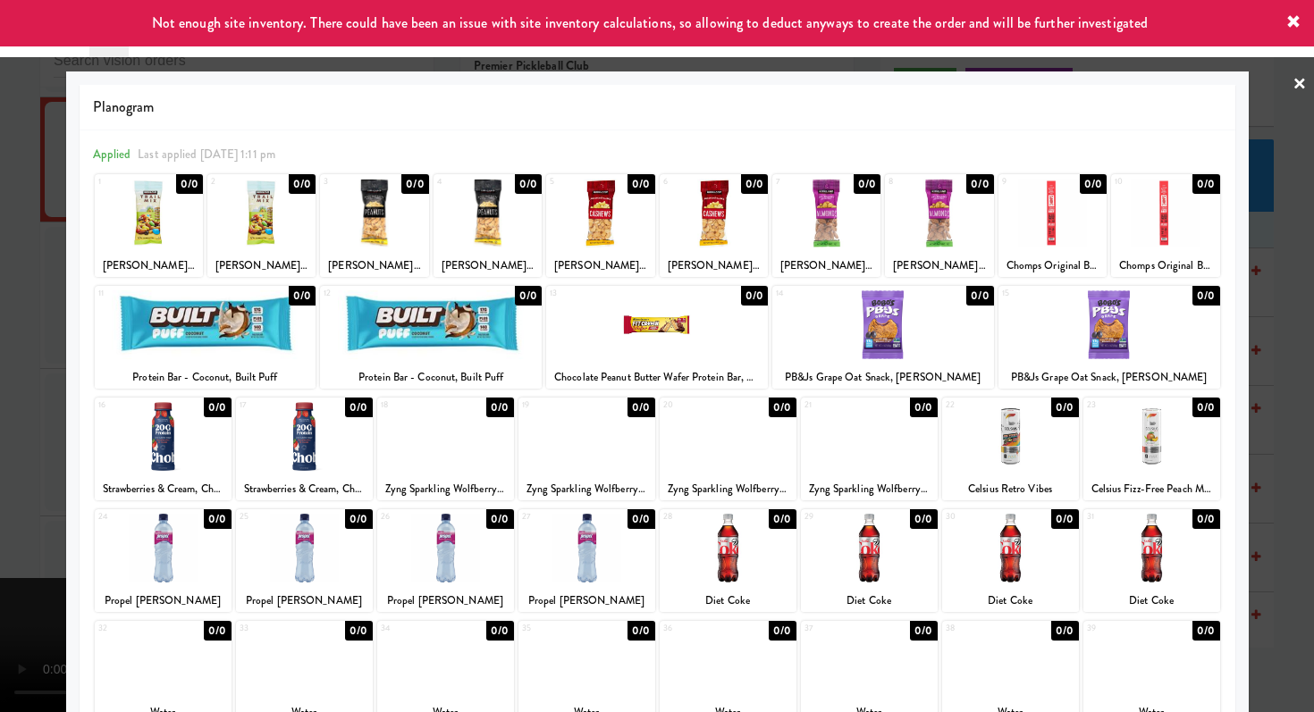
click at [0, 487] on div at bounding box center [657, 356] width 1314 height 712
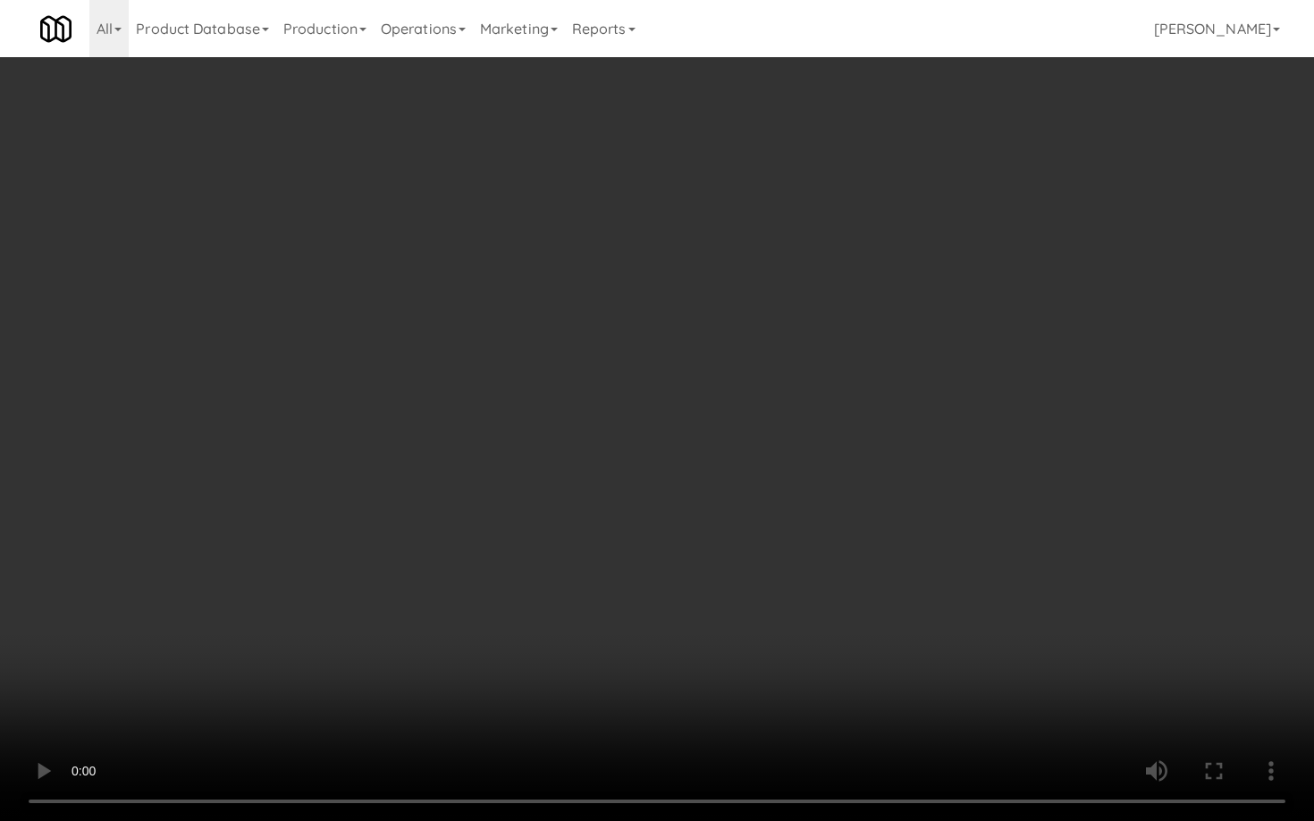
click at [680, 571] on video at bounding box center [657, 410] width 1314 height 821
click at [682, 556] on video at bounding box center [657, 410] width 1314 height 821
click at [683, 554] on video at bounding box center [657, 410] width 1314 height 821
click at [683, 553] on video at bounding box center [657, 410] width 1314 height 821
click at [683, 524] on video at bounding box center [657, 410] width 1314 height 821
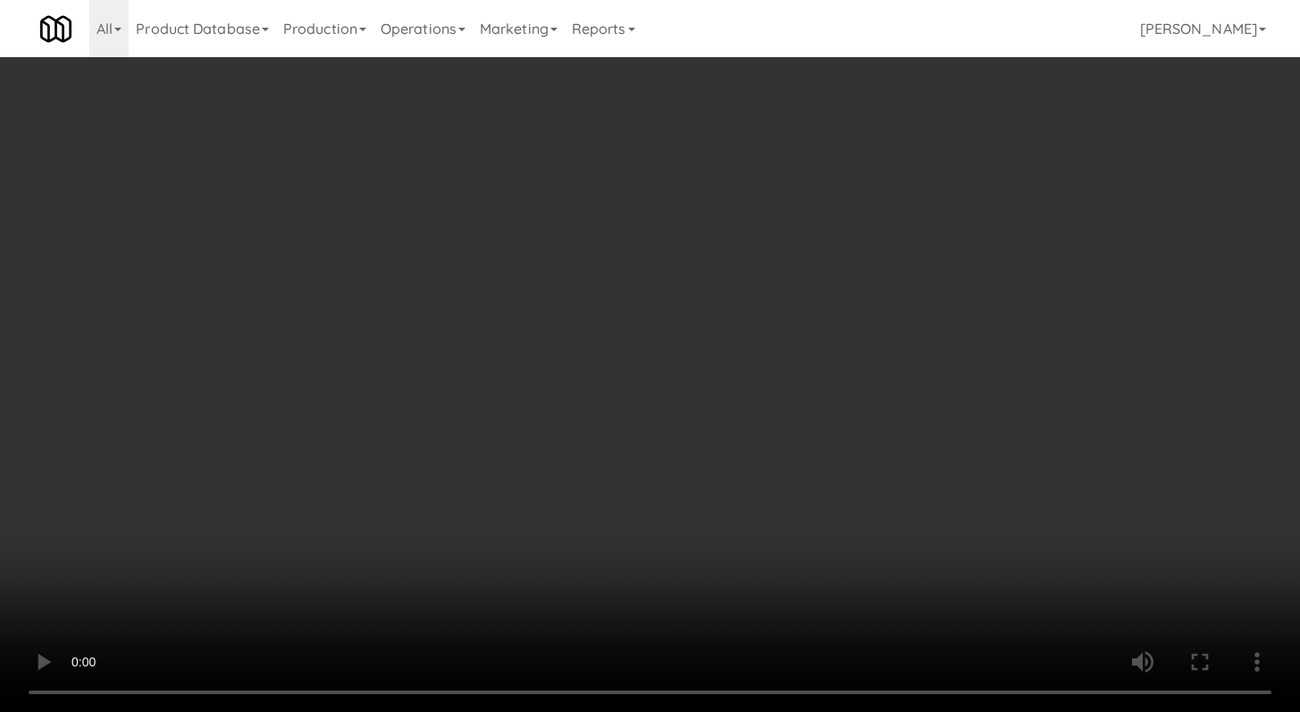
scroll to position [4006, 0]
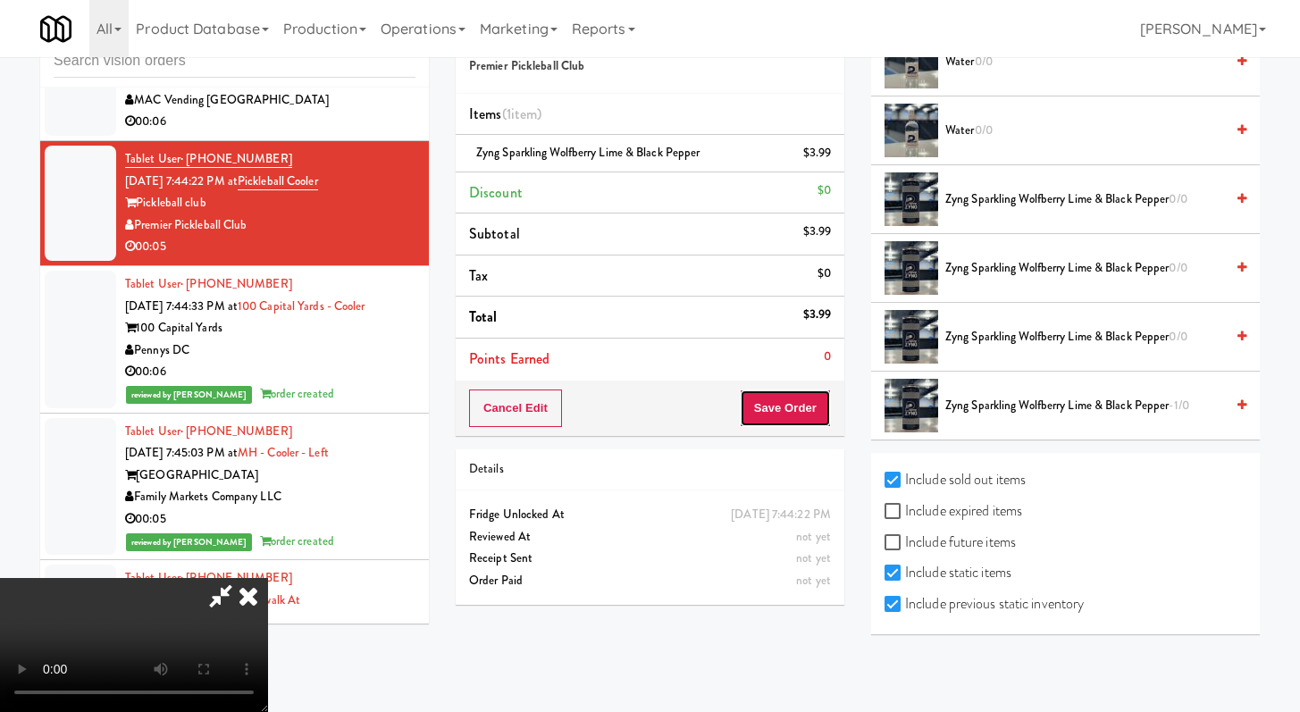
click at [802, 421] on button "Save Order" at bounding box center [785, 409] width 91 height 38
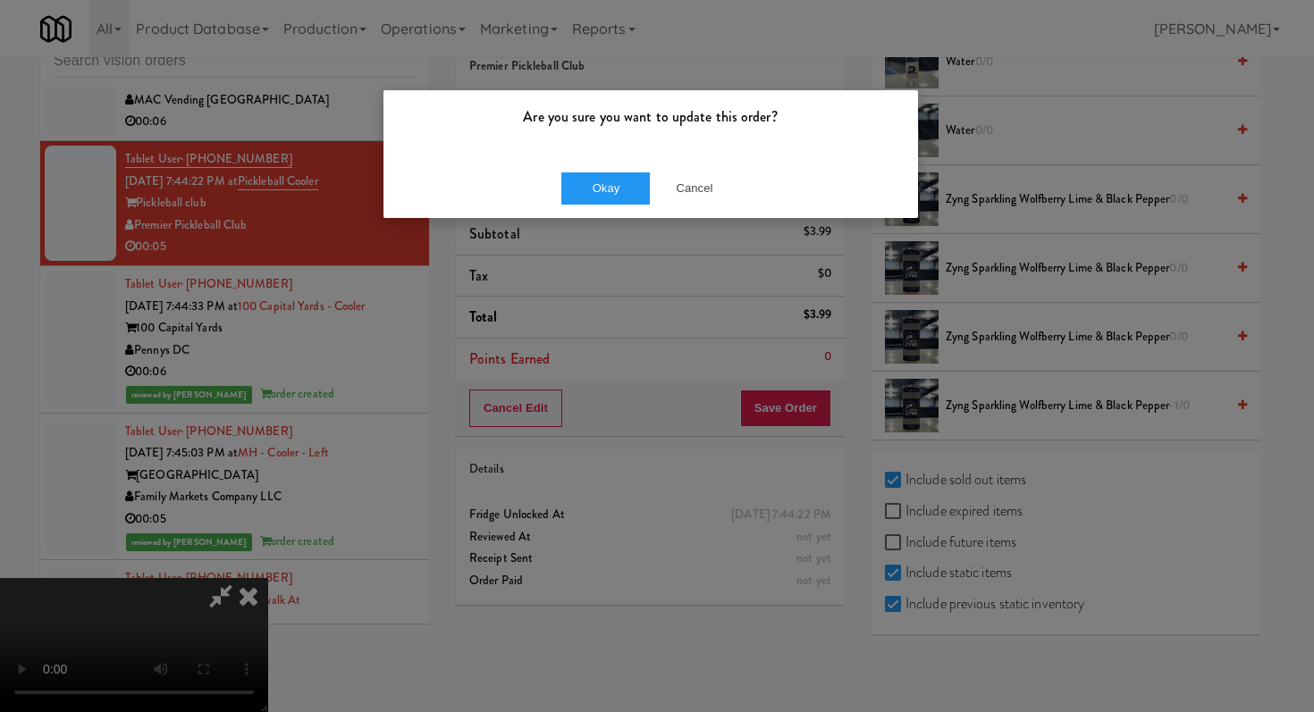
click at [577, 211] on div "Okay Cancel" at bounding box center [650, 188] width 534 height 60
click at [576, 209] on div "Okay Cancel" at bounding box center [650, 188] width 534 height 60
click at [622, 172] on button "Okay" at bounding box center [605, 188] width 89 height 32
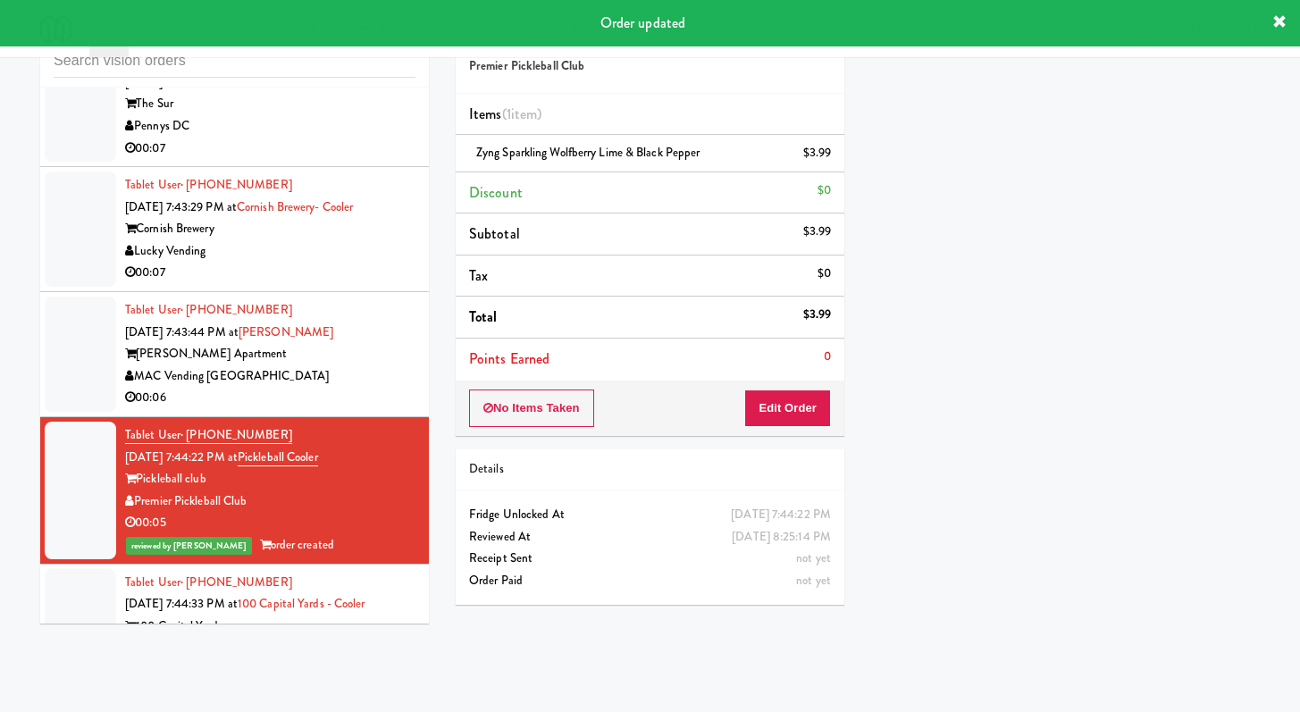
scroll to position [8958, 0]
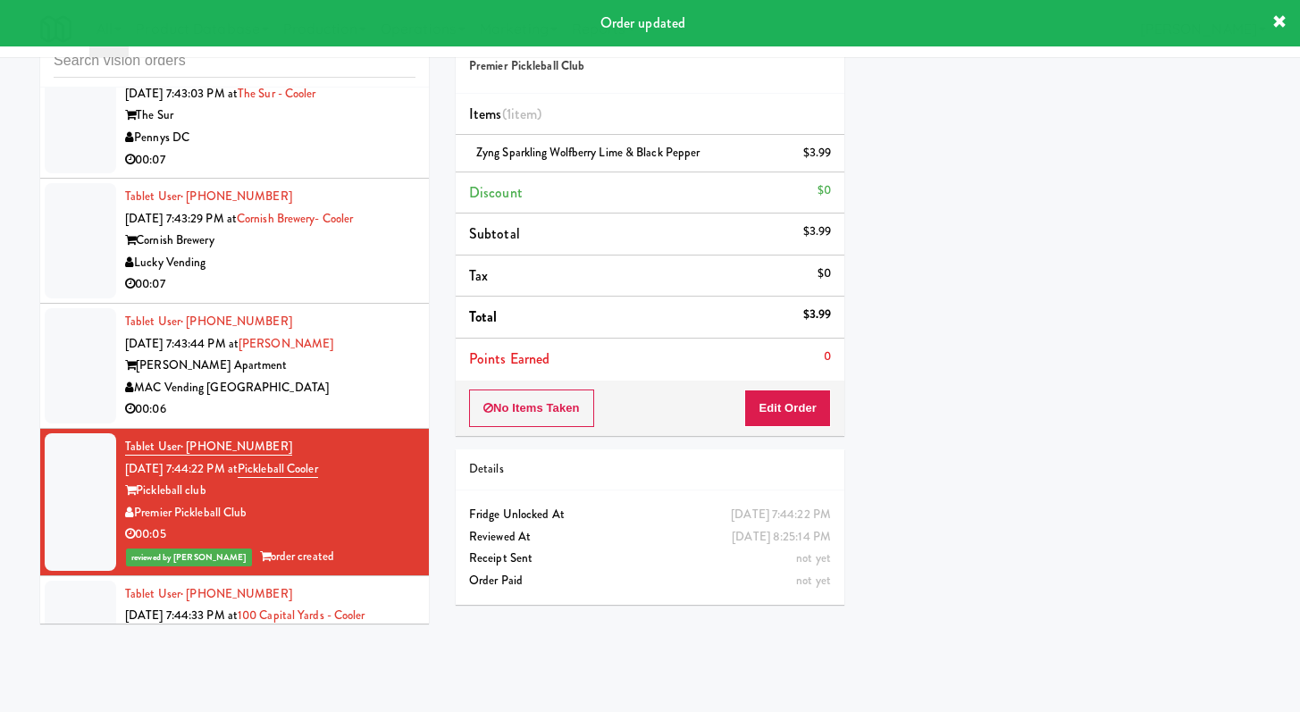
click at [349, 421] on div "00:06" at bounding box center [270, 410] width 290 height 22
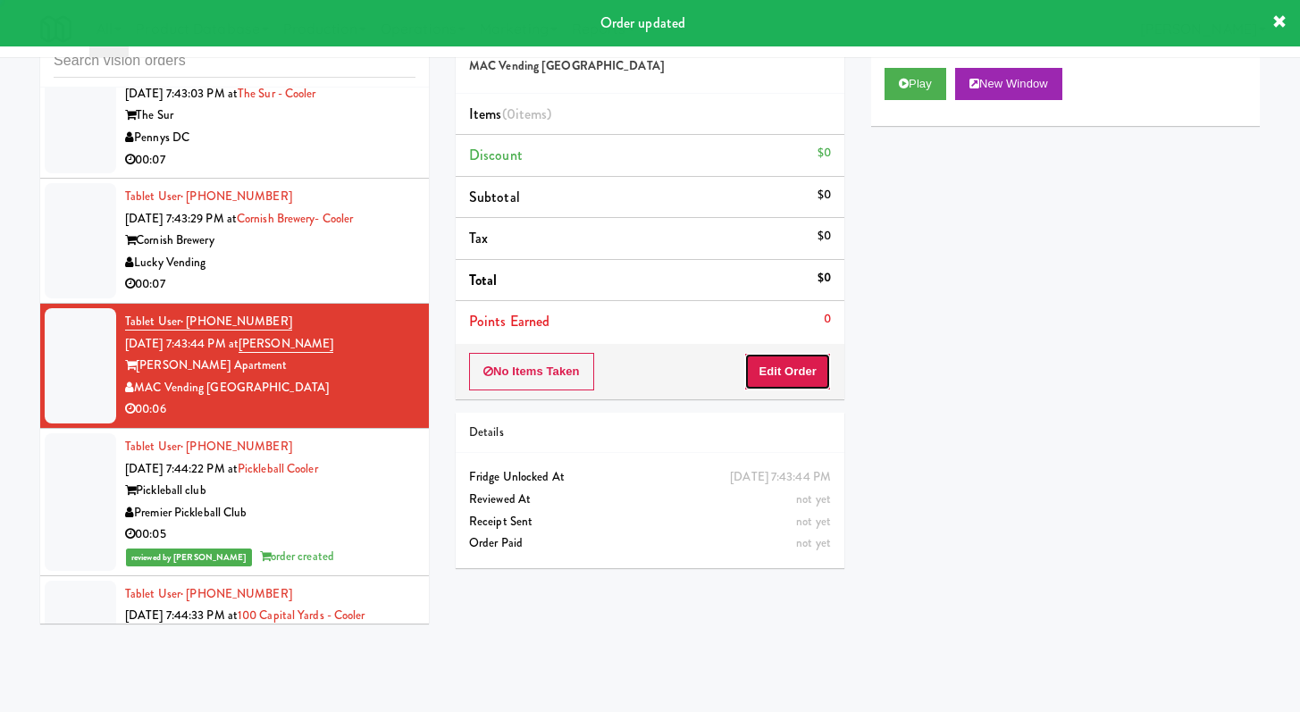
click at [794, 366] on button "Edit Order" at bounding box center [787, 372] width 87 height 38
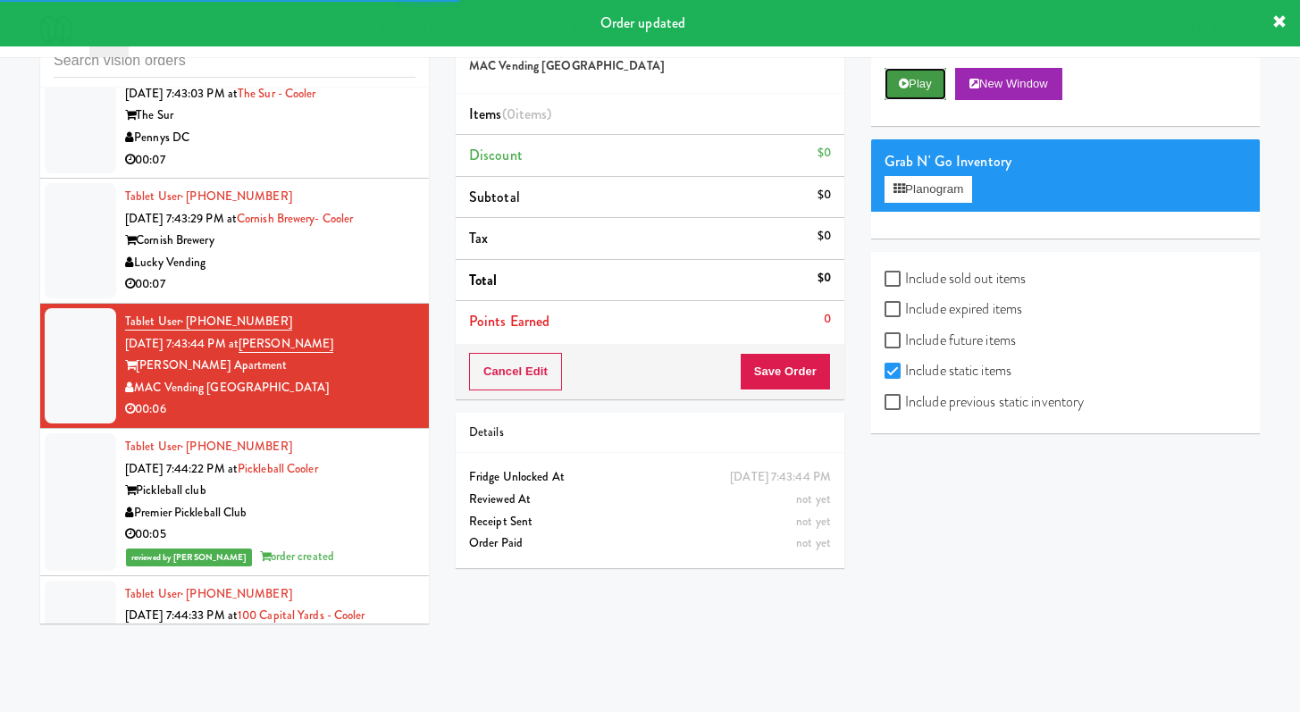
click at [895, 68] on button "Play" at bounding box center [916, 84] width 62 height 32
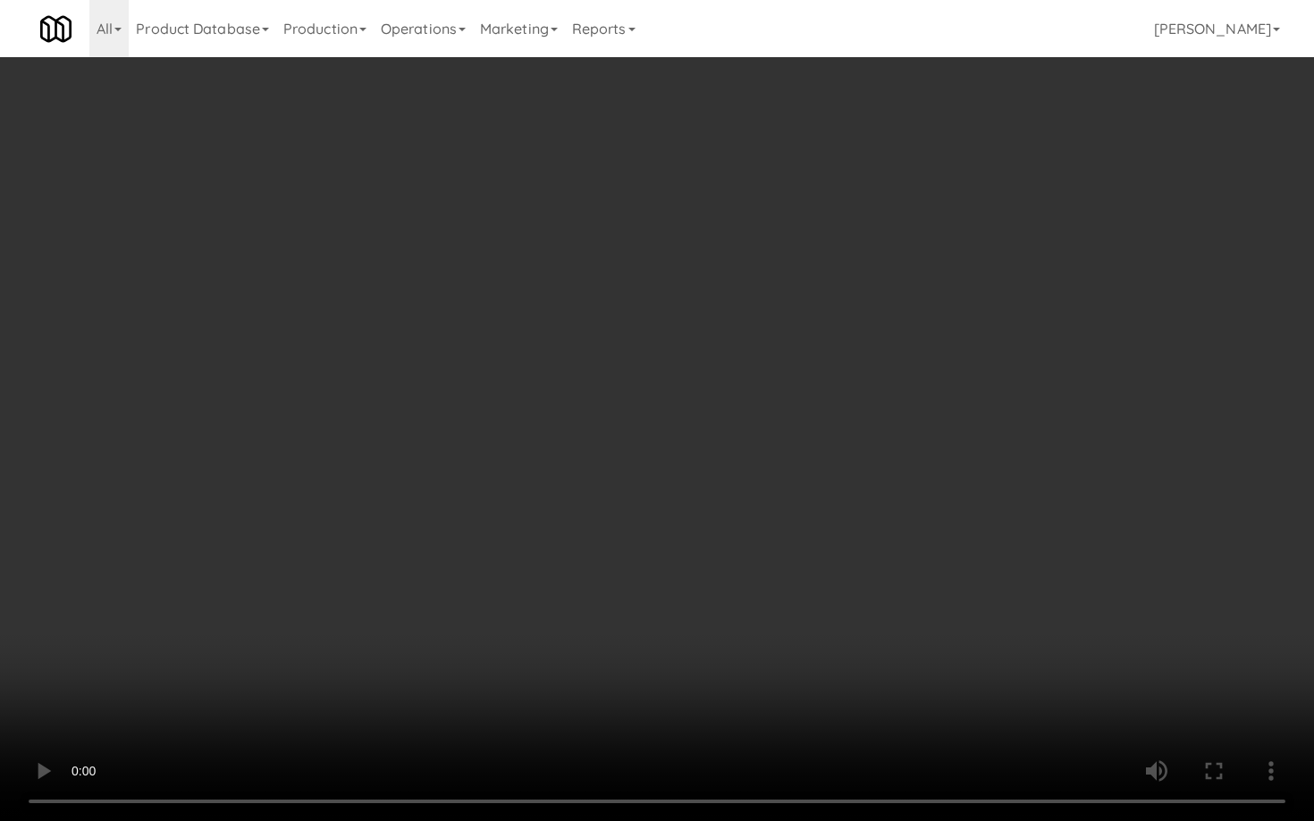
click at [678, 625] on video at bounding box center [657, 410] width 1314 height 821
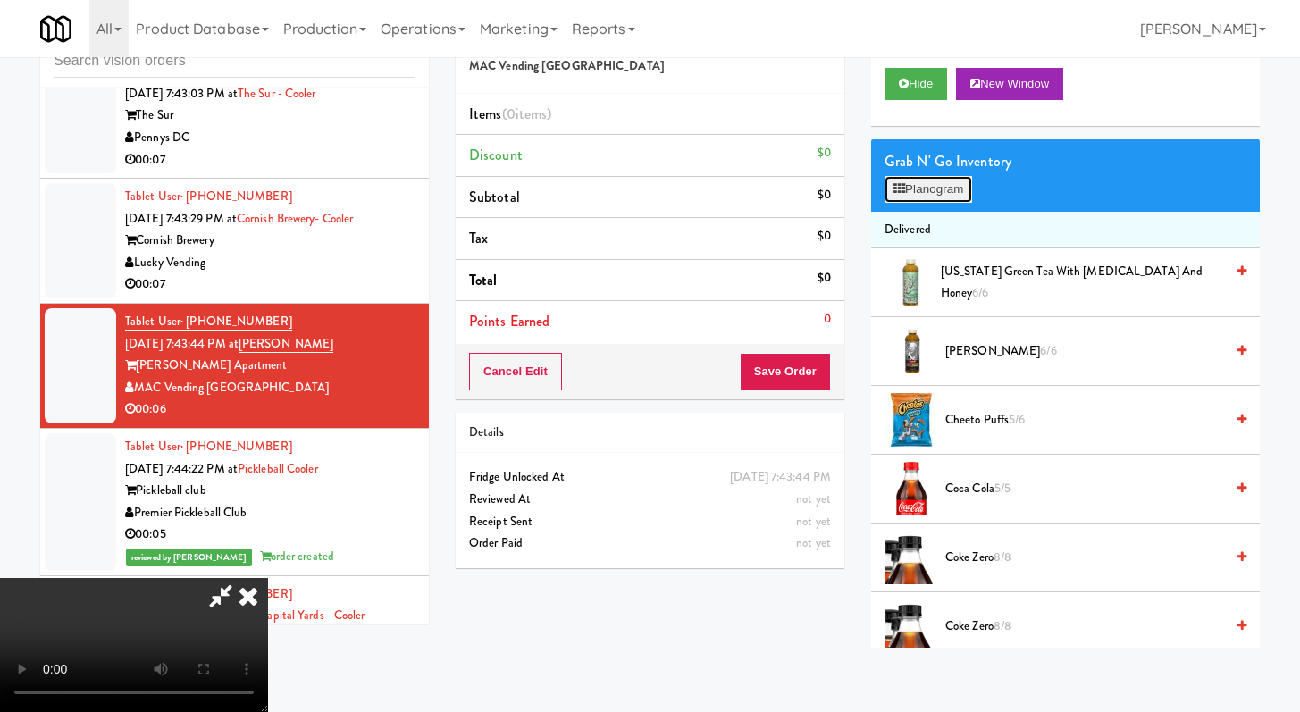
click at [948, 190] on button "Planogram" at bounding box center [929, 189] width 88 height 27
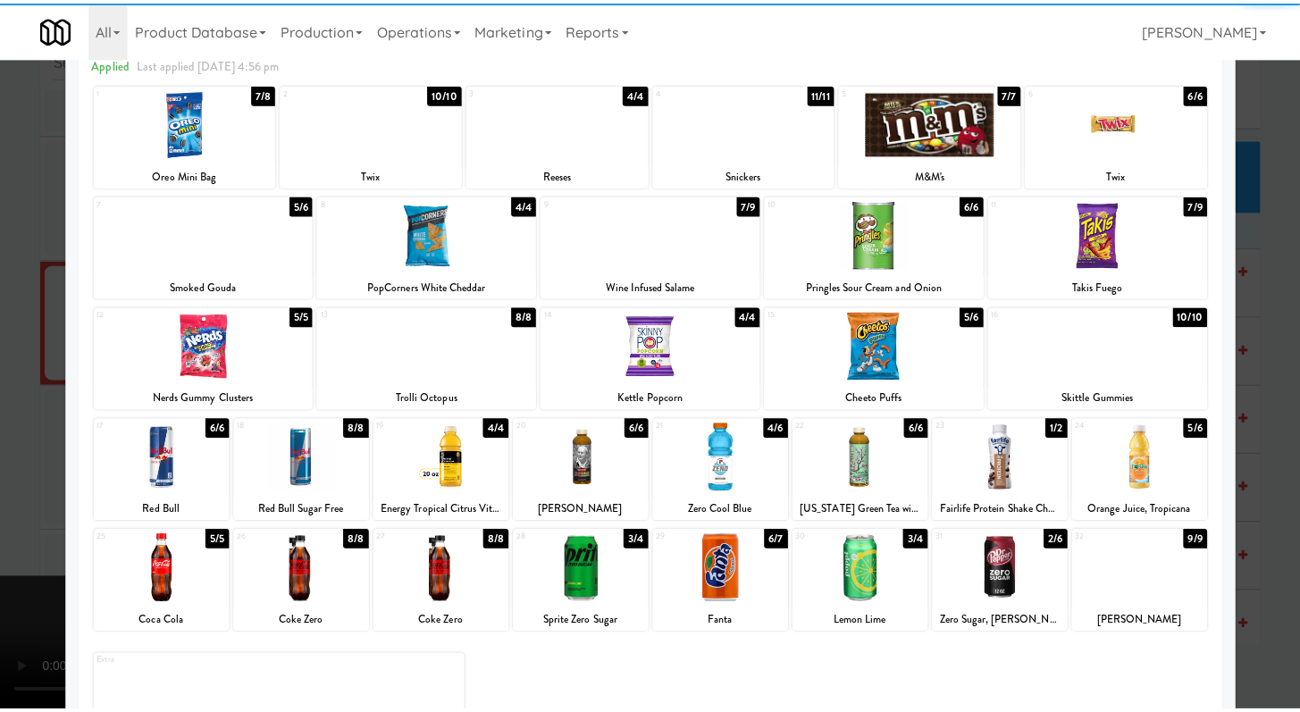
scroll to position [165, 0]
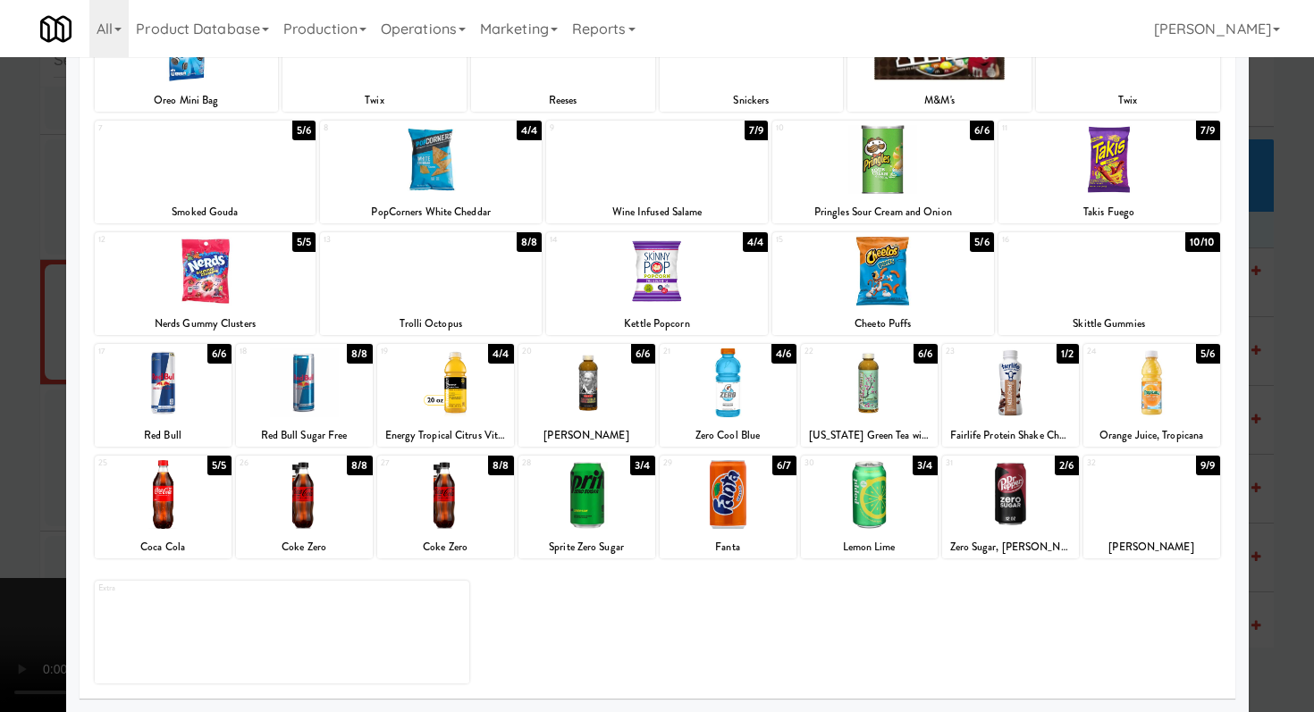
click at [990, 466] on div "31" at bounding box center [978, 463] width 65 height 15
click at [0, 366] on div at bounding box center [657, 356] width 1314 height 712
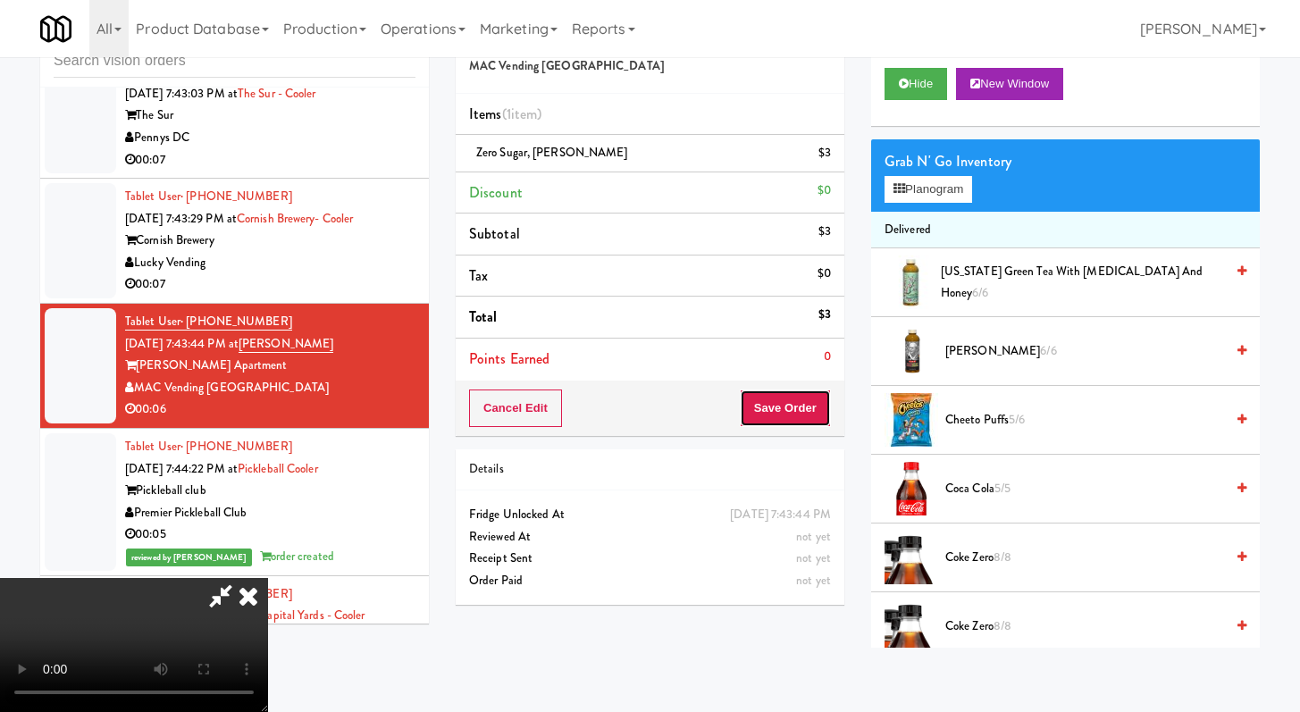
click at [816, 411] on button "Save Order" at bounding box center [785, 409] width 91 height 38
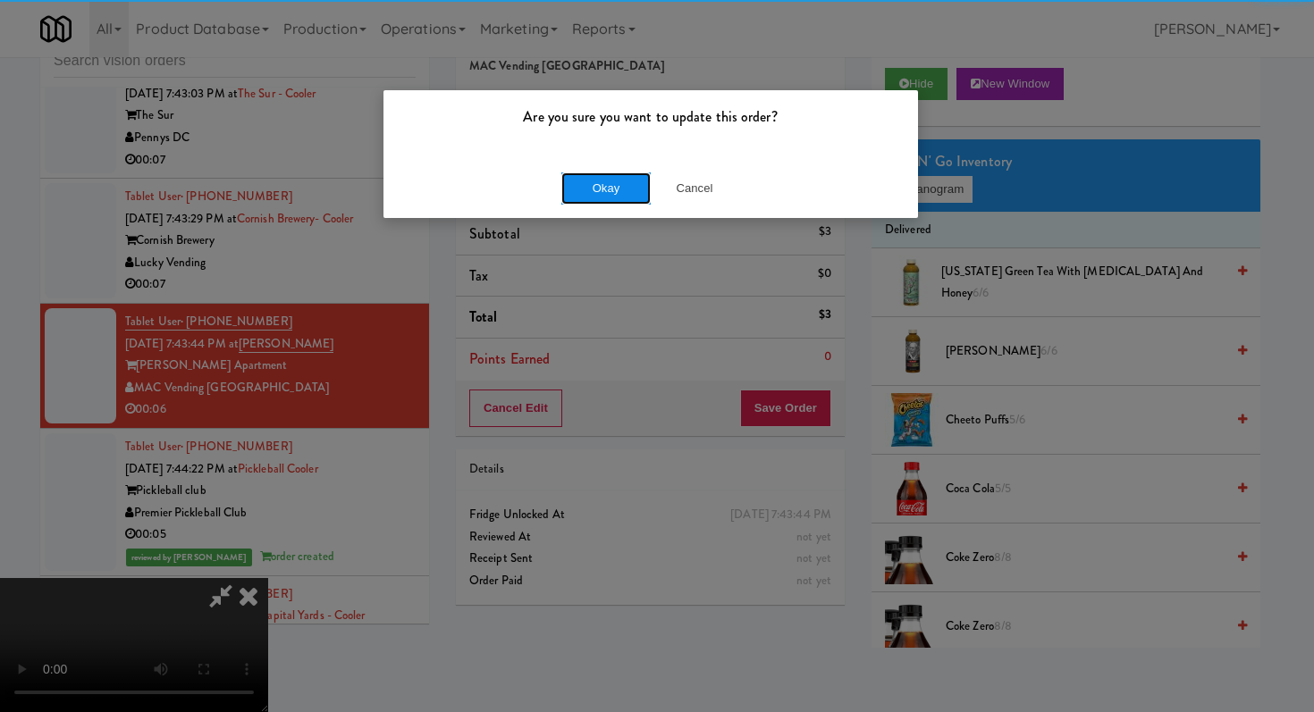
click at [596, 197] on button "Okay" at bounding box center [605, 188] width 89 height 32
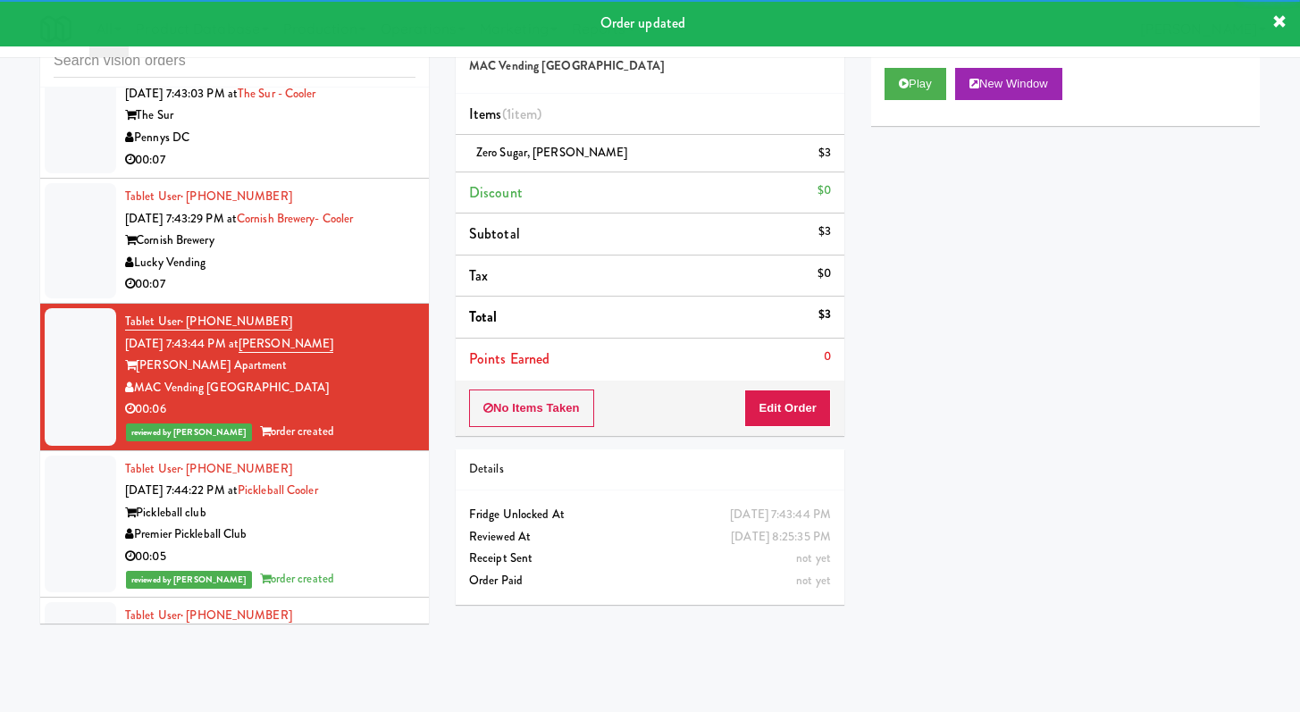
click at [272, 274] on div "Lucky Vending" at bounding box center [270, 263] width 290 height 22
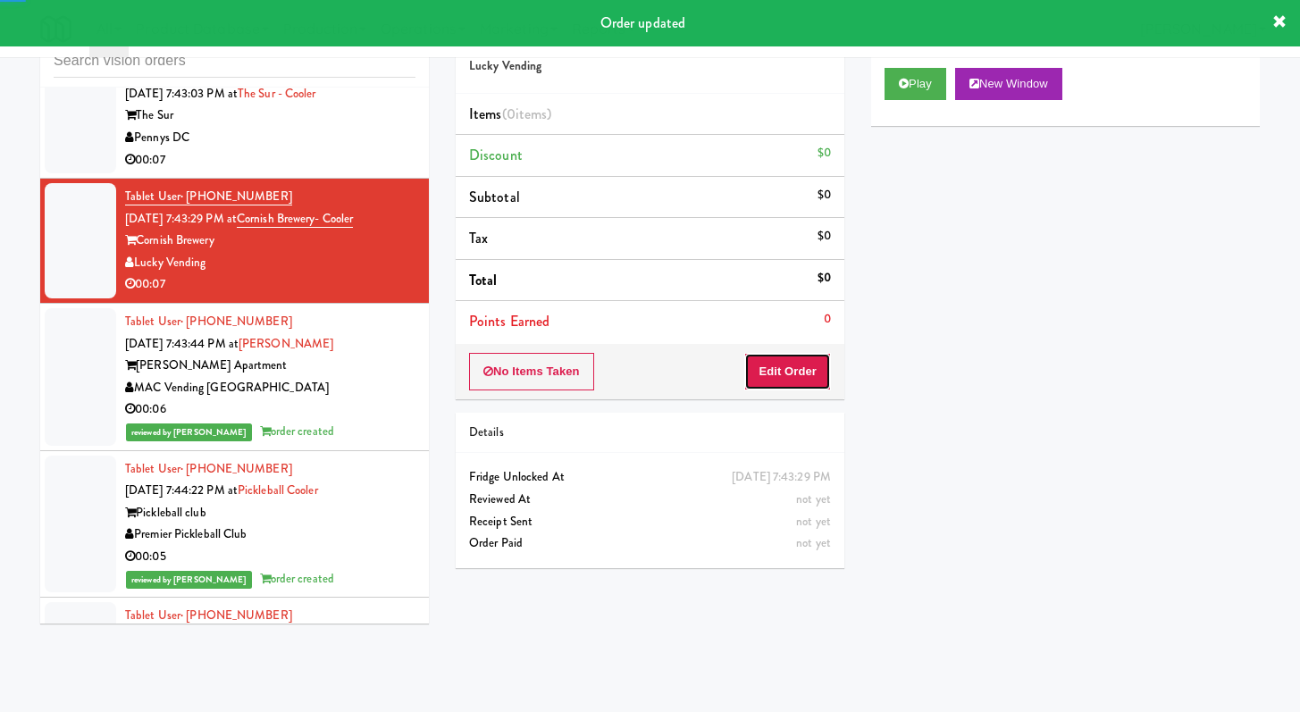
drag, startPoint x: 801, startPoint y: 369, endPoint x: 870, endPoint y: 267, distance: 122.9
click at [801, 369] on button "Edit Order" at bounding box center [787, 372] width 87 height 38
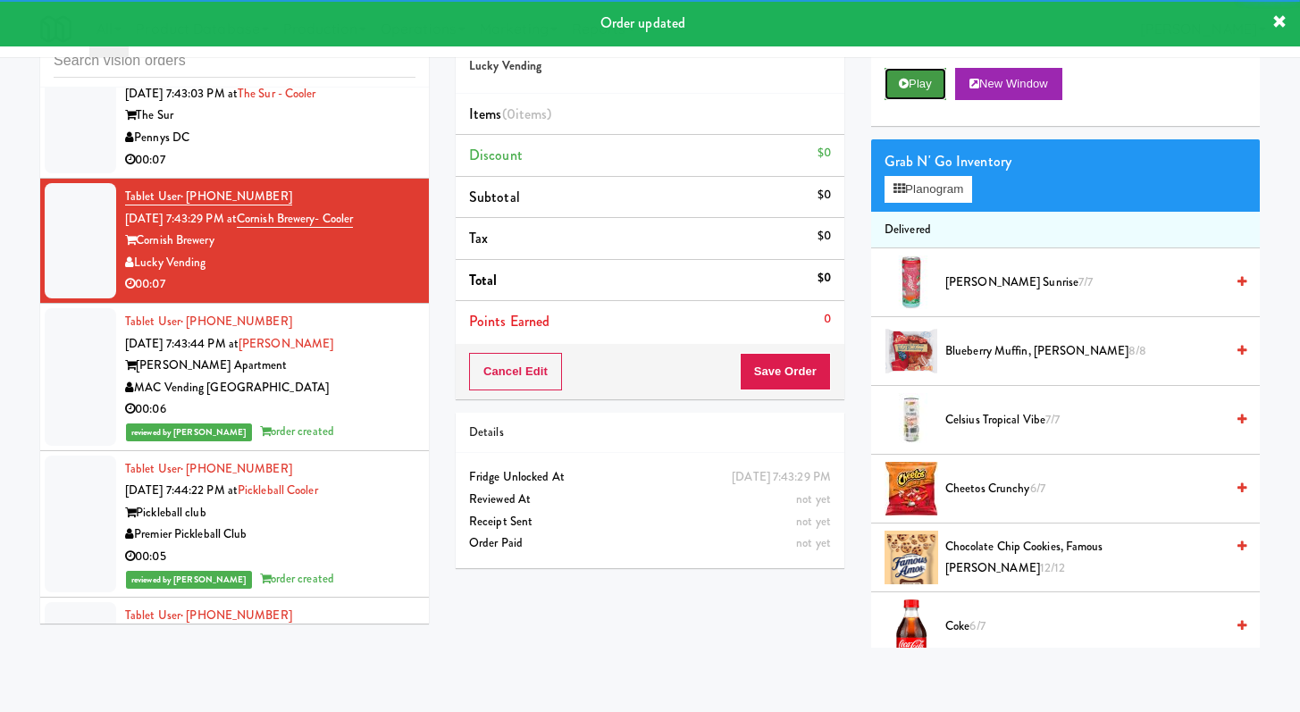
click at [918, 73] on button "Play" at bounding box center [916, 84] width 62 height 32
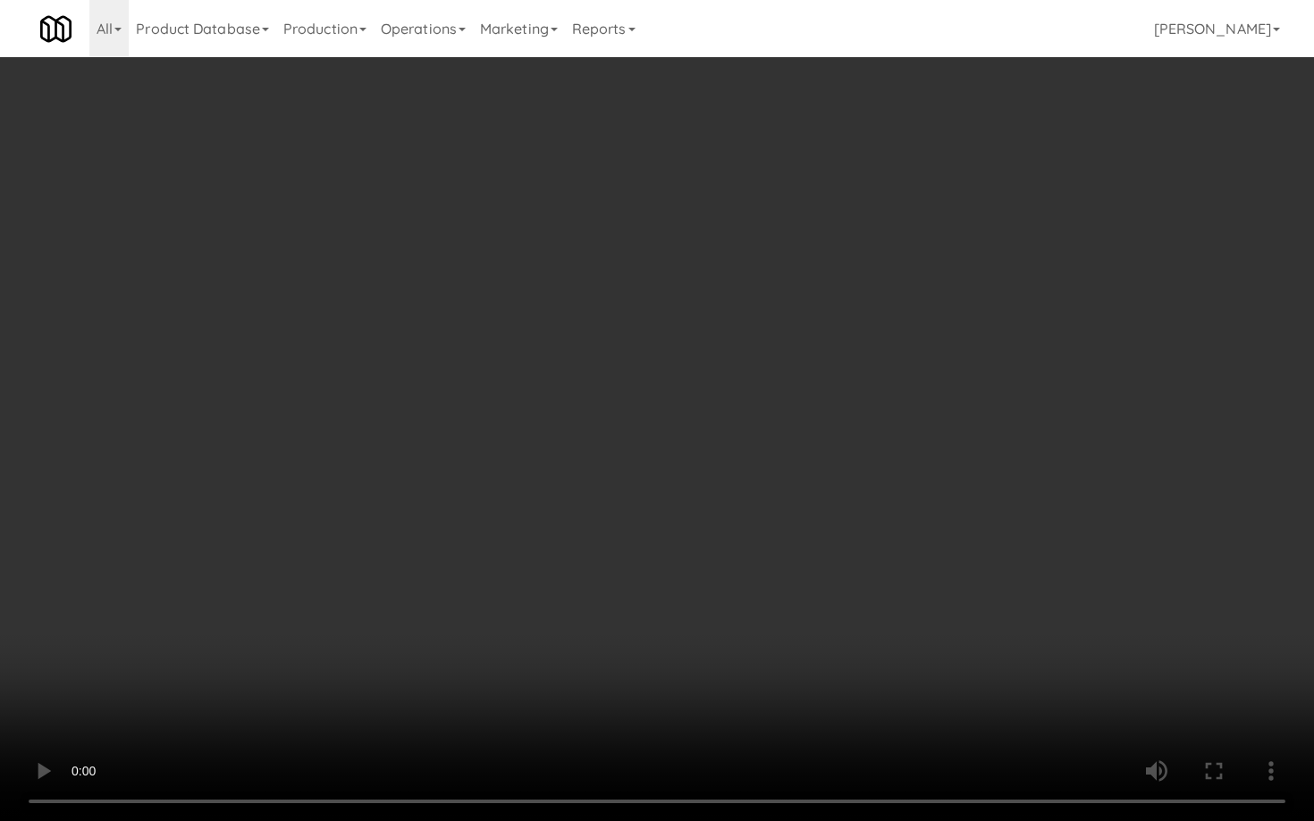
click at [736, 569] on video at bounding box center [657, 410] width 1314 height 821
click at [735, 569] on video at bounding box center [657, 410] width 1314 height 821
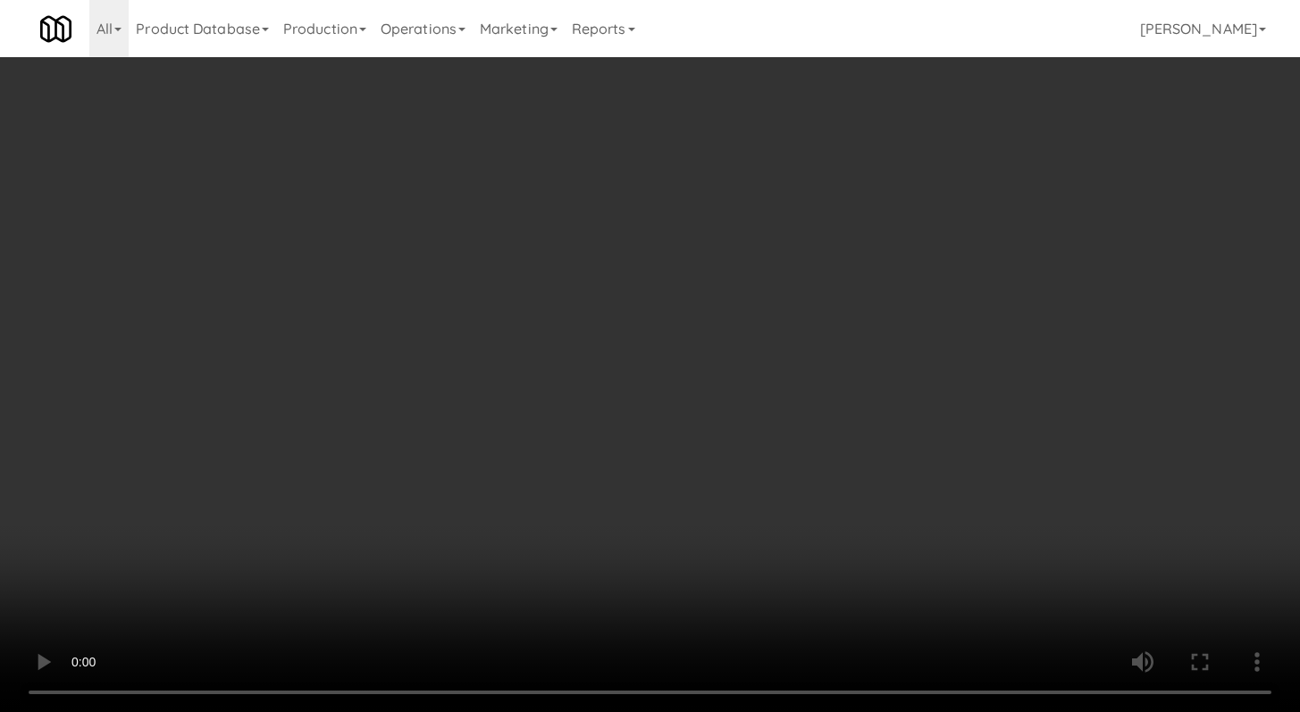
scroll to position [2216, 0]
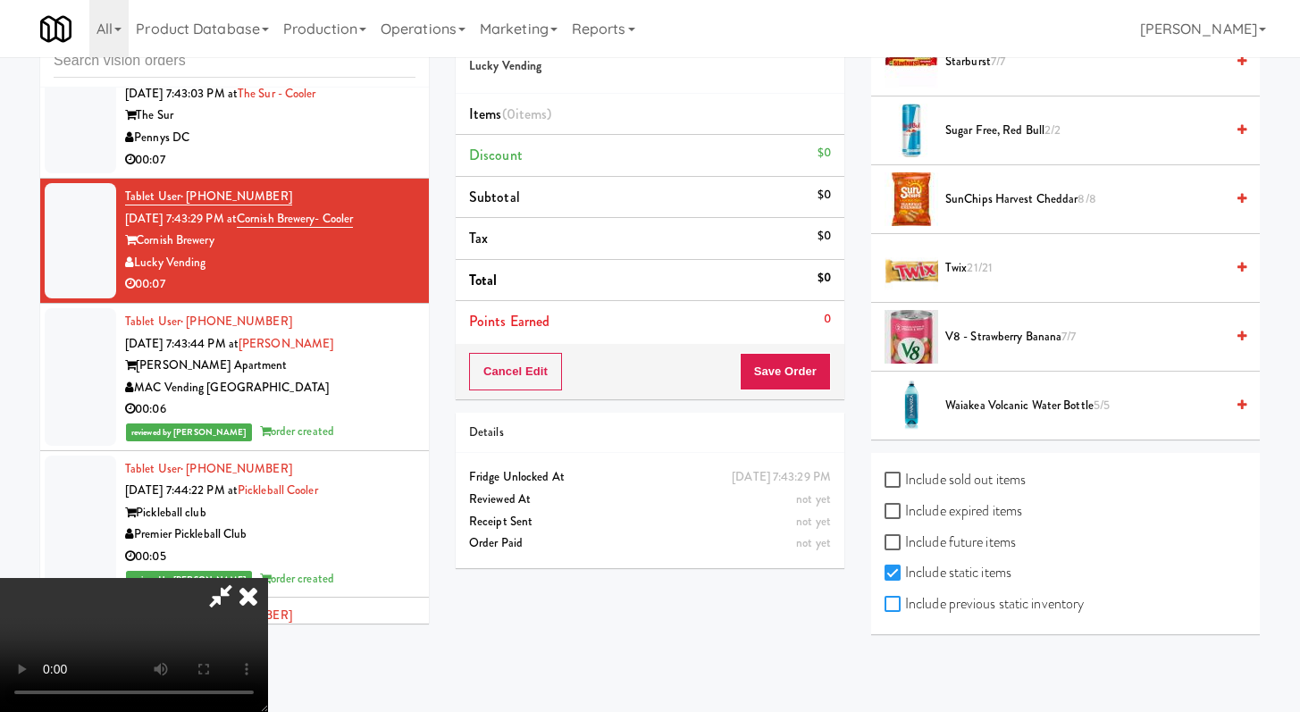
drag, startPoint x: 884, startPoint y: 602, endPoint x: 896, endPoint y: 601, distance: 12.5
click at [885, 602] on input "Include previous static inventory" at bounding box center [895, 605] width 21 height 14
checkbox input "true"
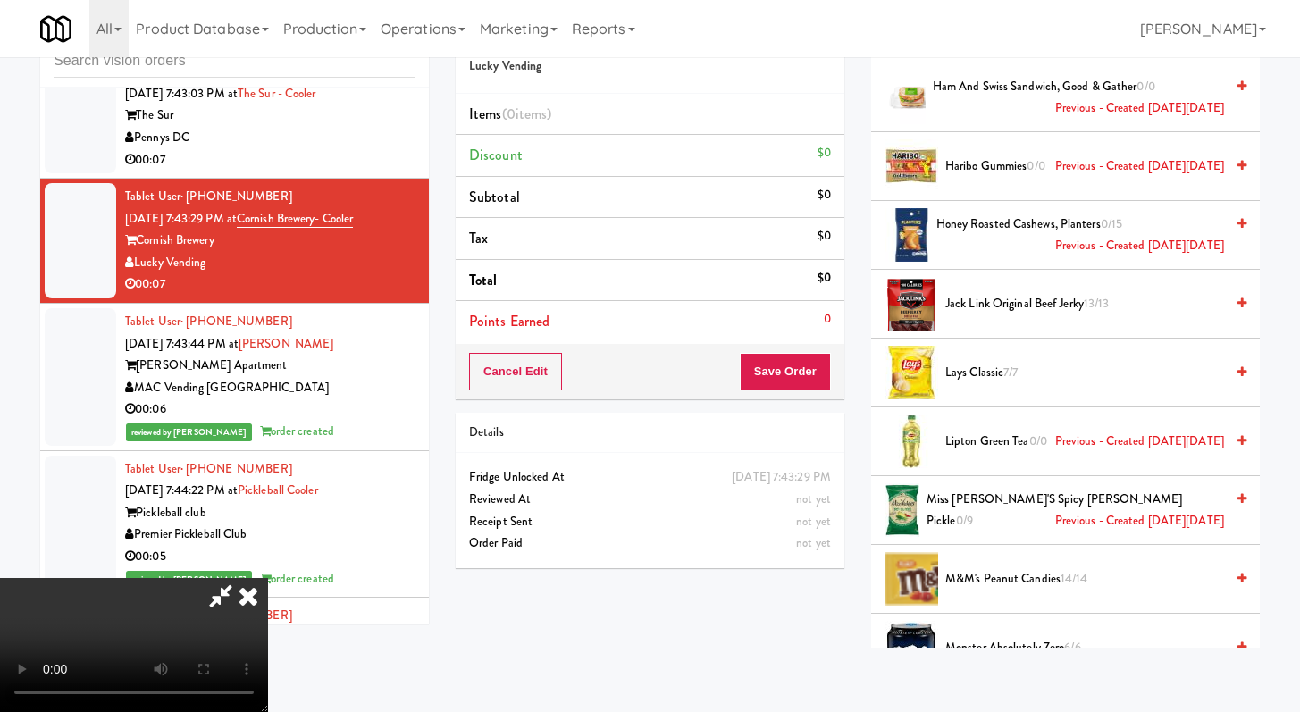
scroll to position [1625, 0]
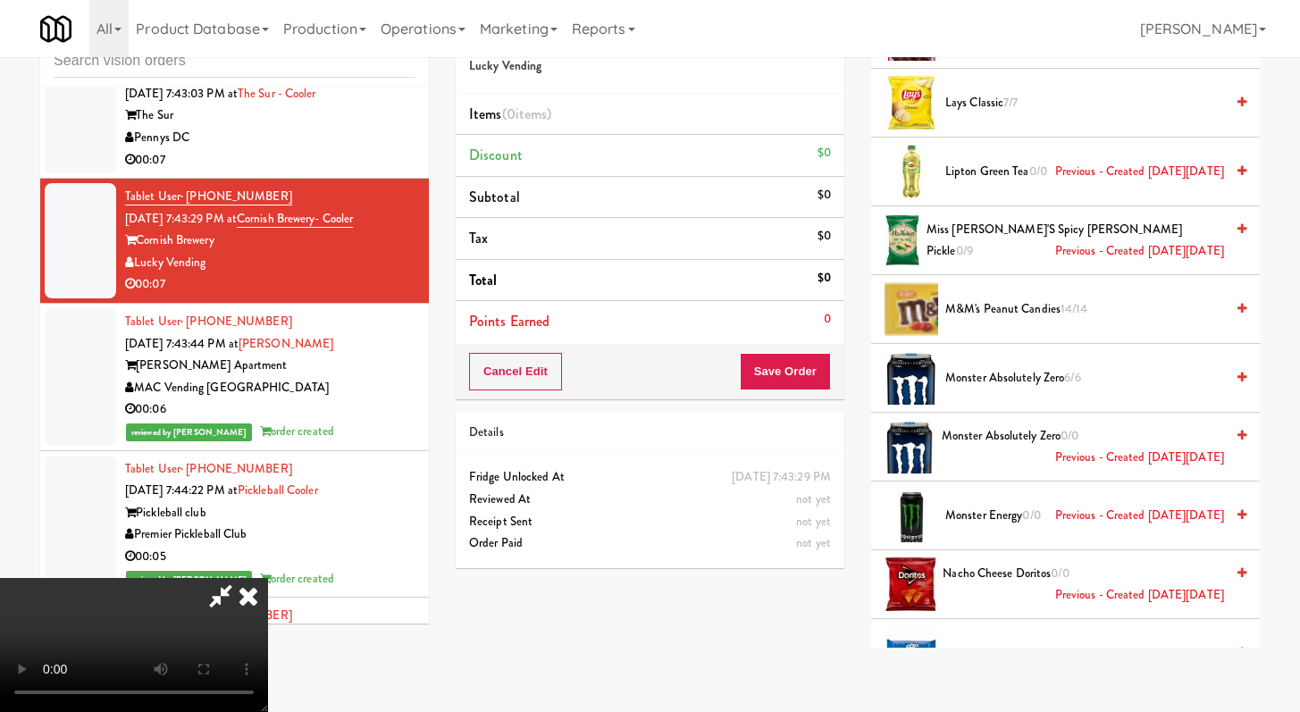
click at [1004, 393] on li "Monster Absolutely Zero 6/6" at bounding box center [1065, 378] width 389 height 69
click at [1003, 379] on span "Monster Absolutely Zero 6/6" at bounding box center [1085, 378] width 279 height 22
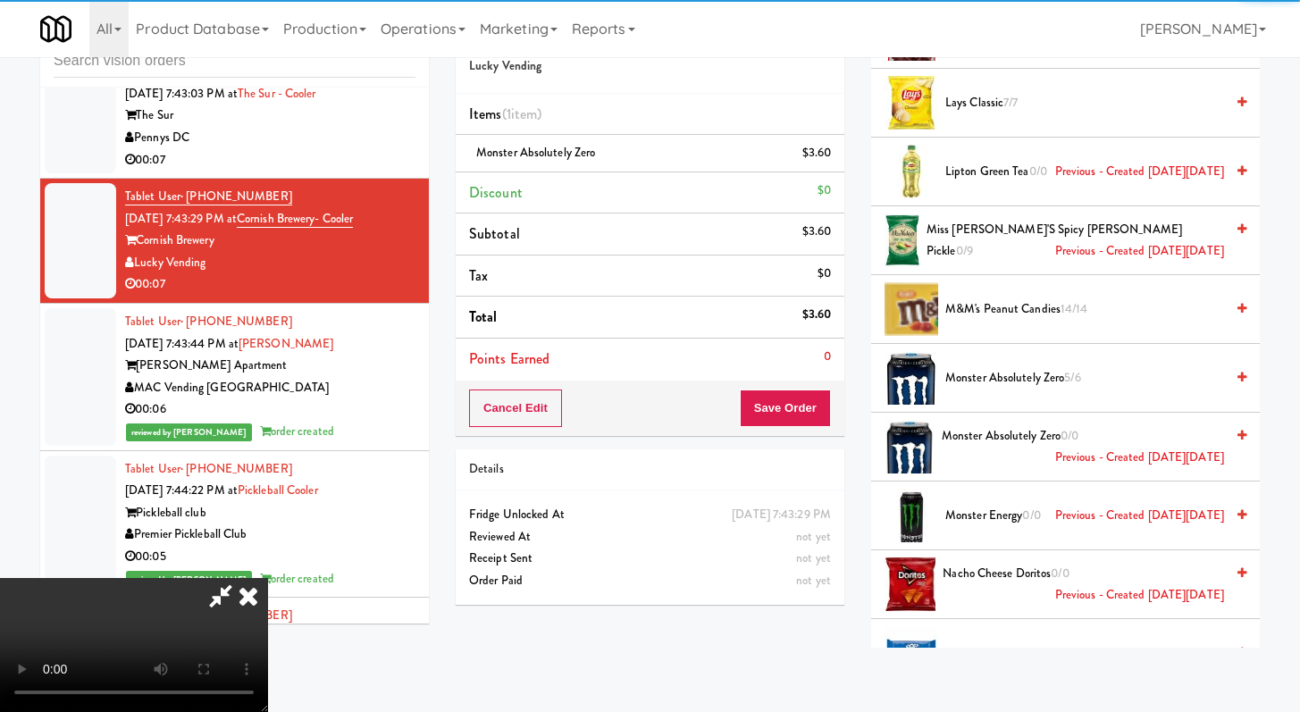
click at [830, 410] on div "Cancel Edit Save Order" at bounding box center [650, 408] width 389 height 55
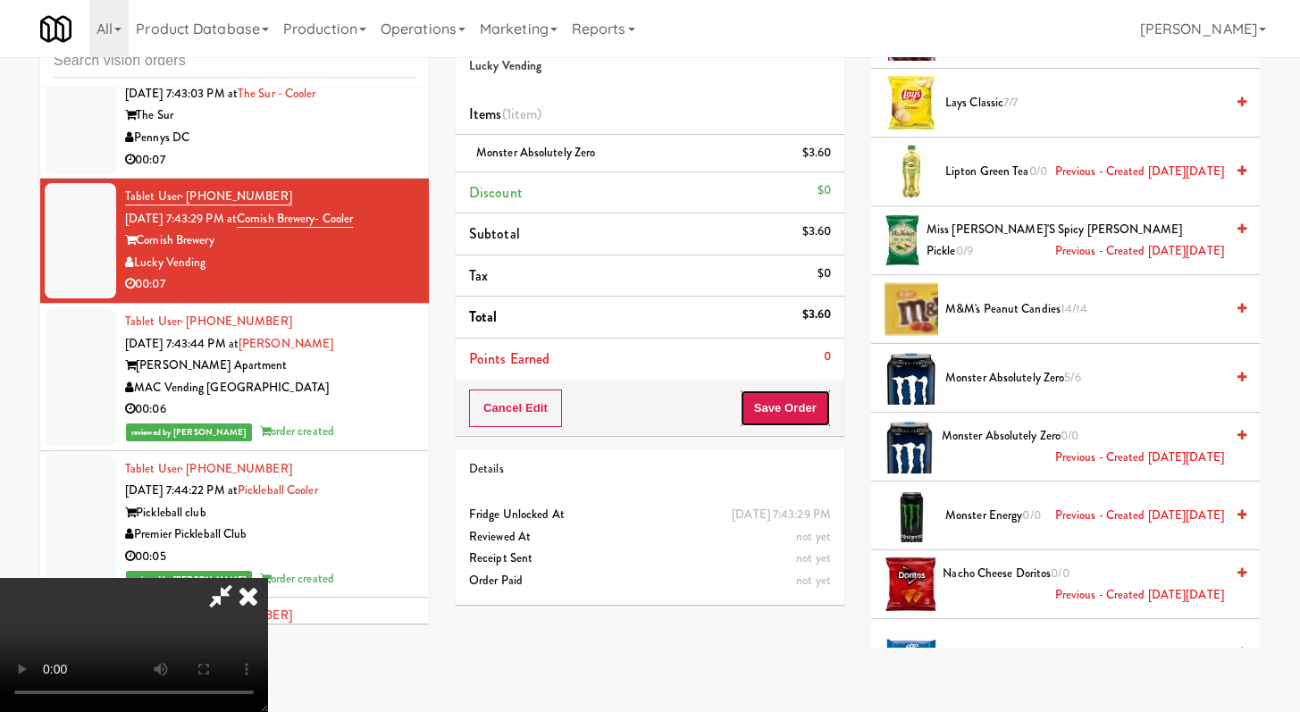
click at [783, 399] on button "Save Order" at bounding box center [785, 409] width 91 height 38
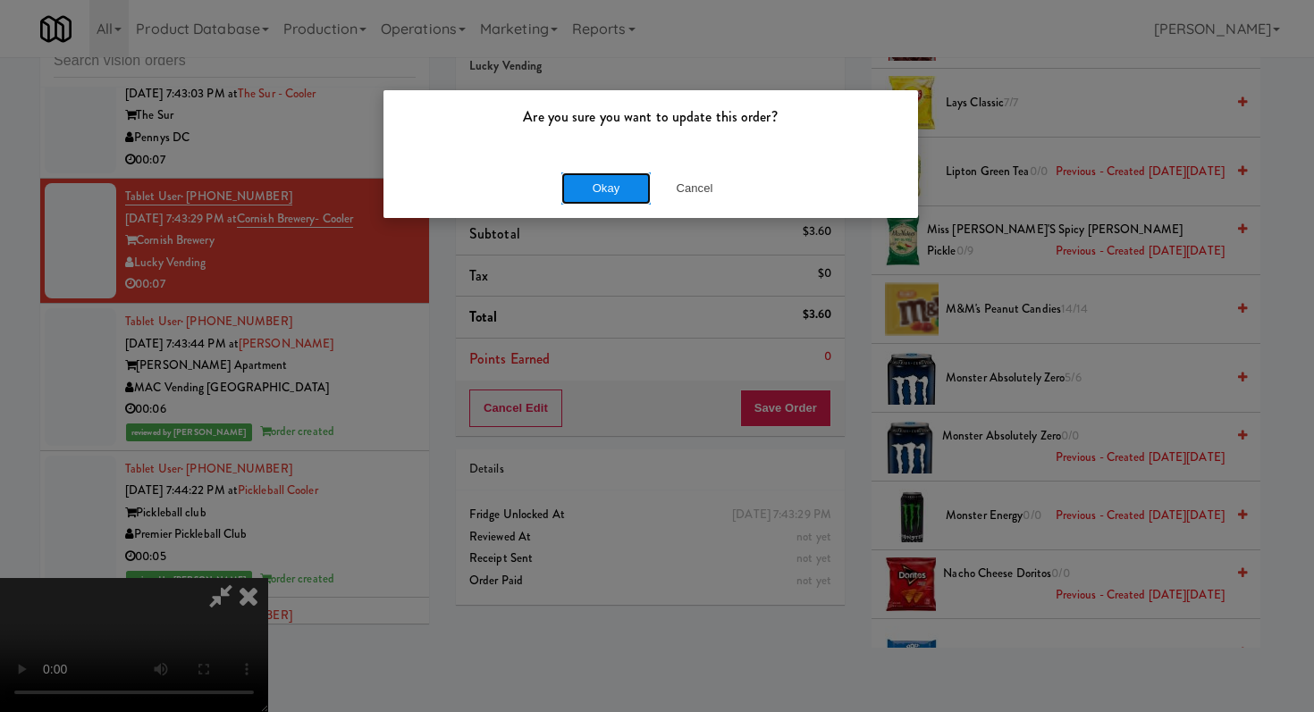
click at [597, 185] on button "Okay" at bounding box center [605, 188] width 89 height 32
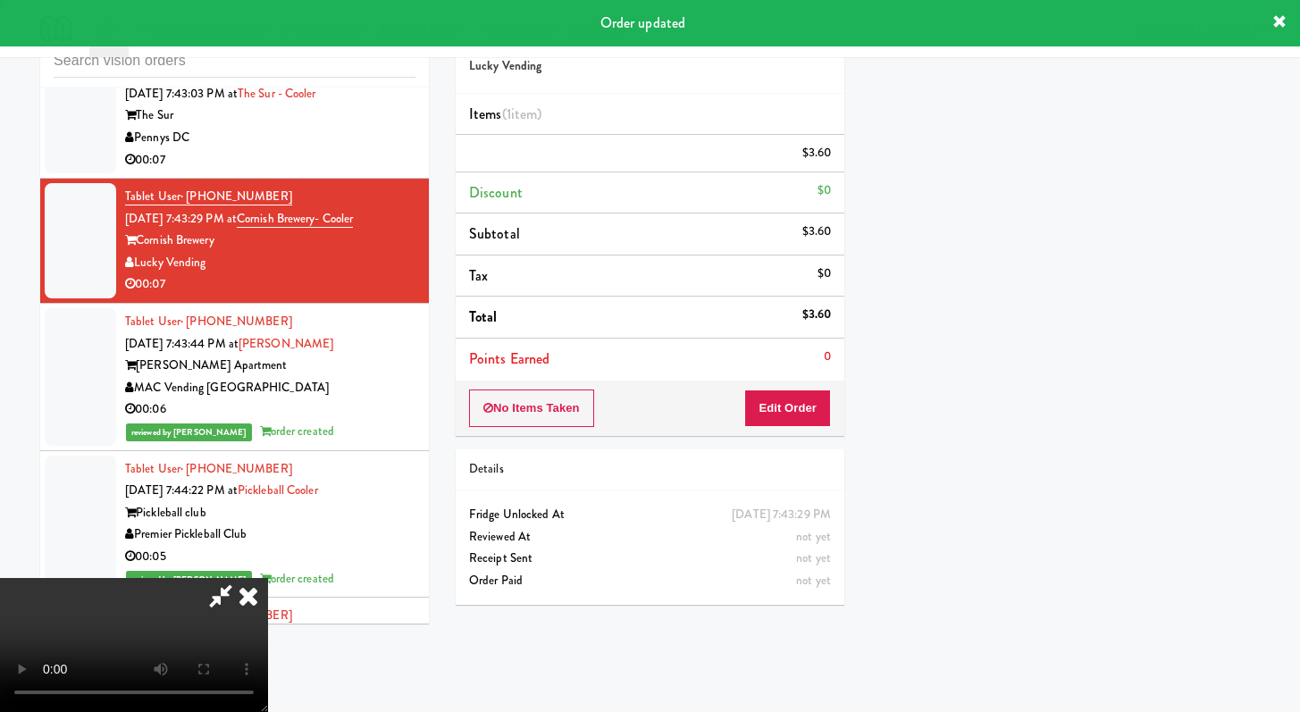
scroll to position [76, 0]
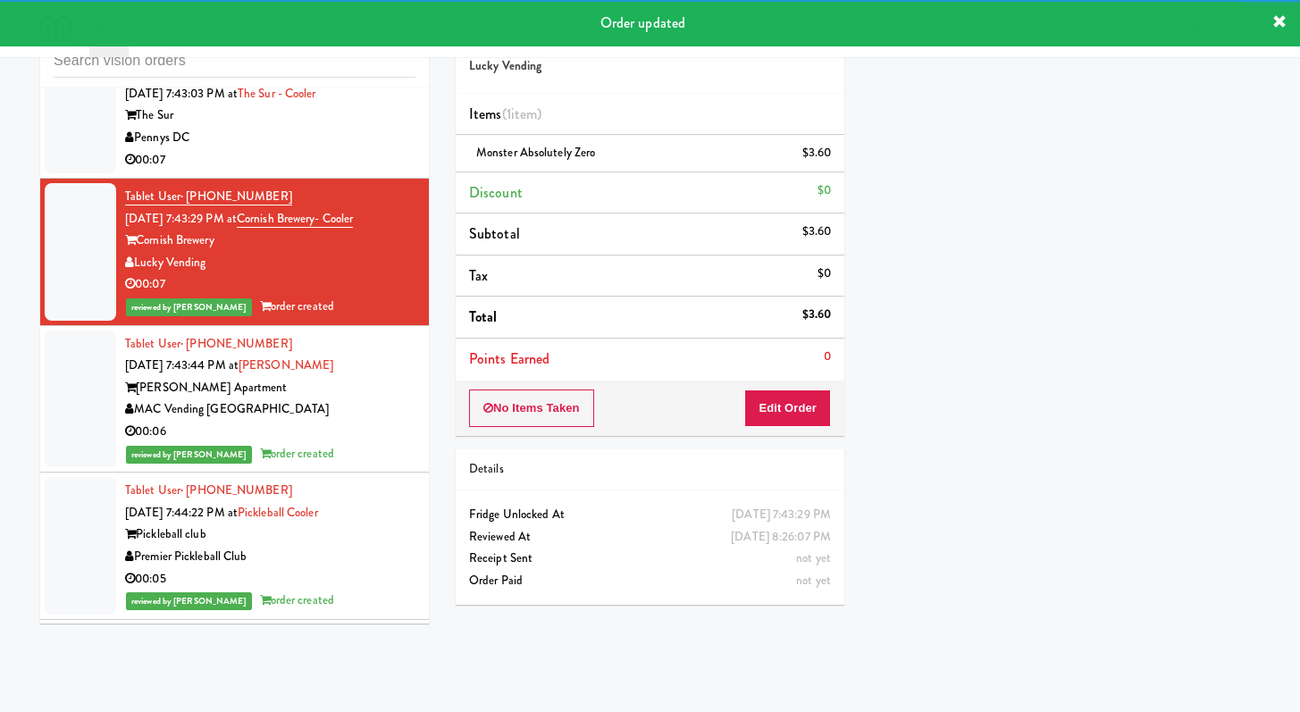
click at [369, 172] on div "00:07" at bounding box center [270, 160] width 290 height 22
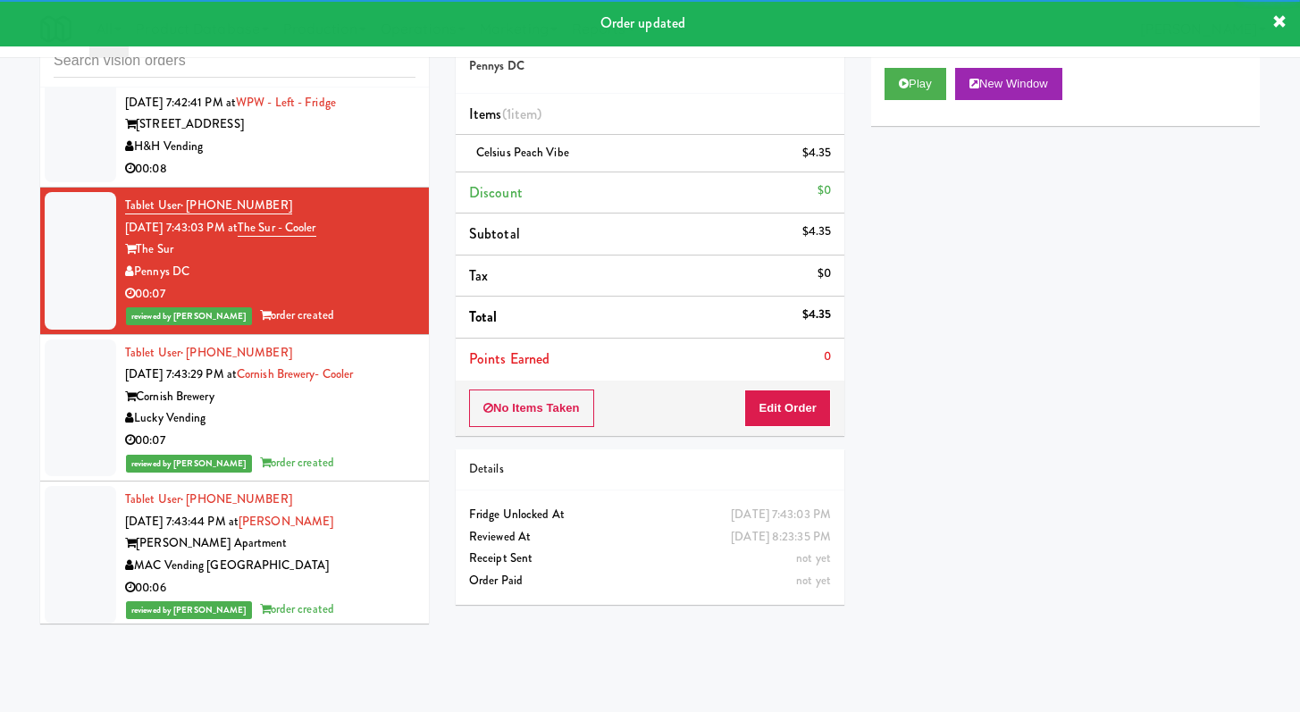
scroll to position [8712, 0]
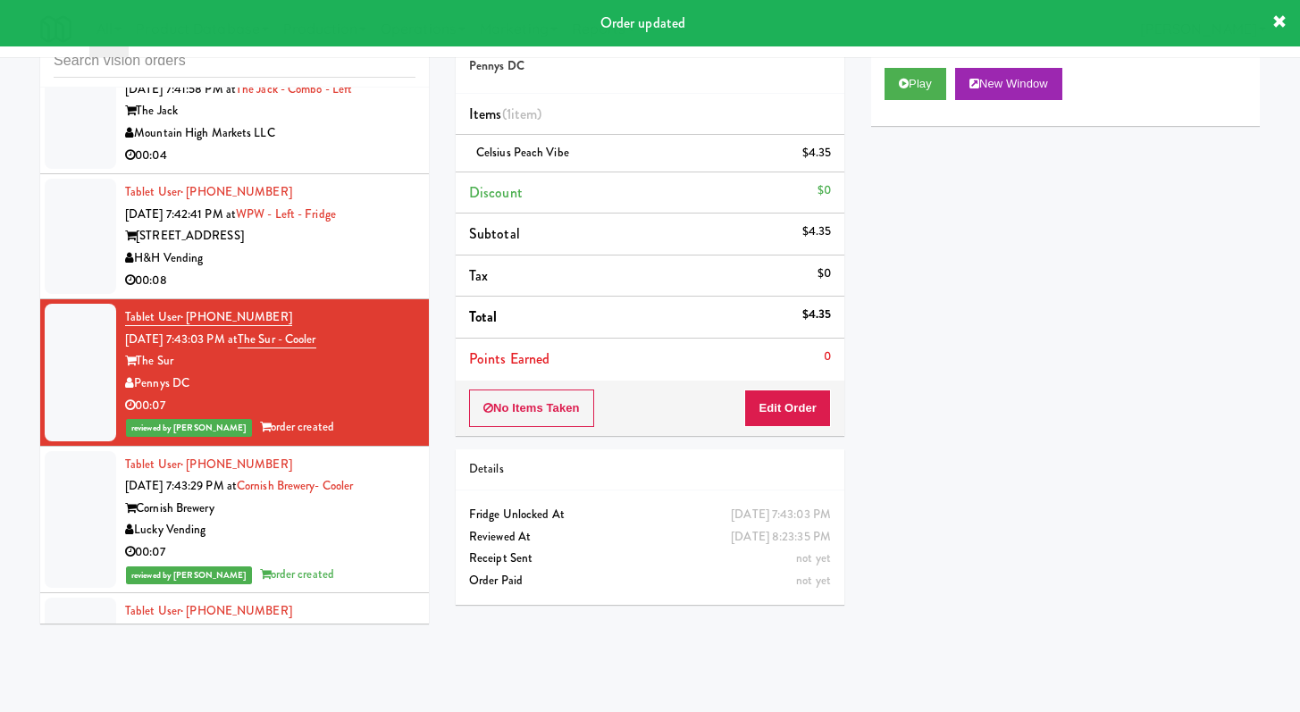
click at [307, 292] on div "00:08" at bounding box center [270, 281] width 290 height 22
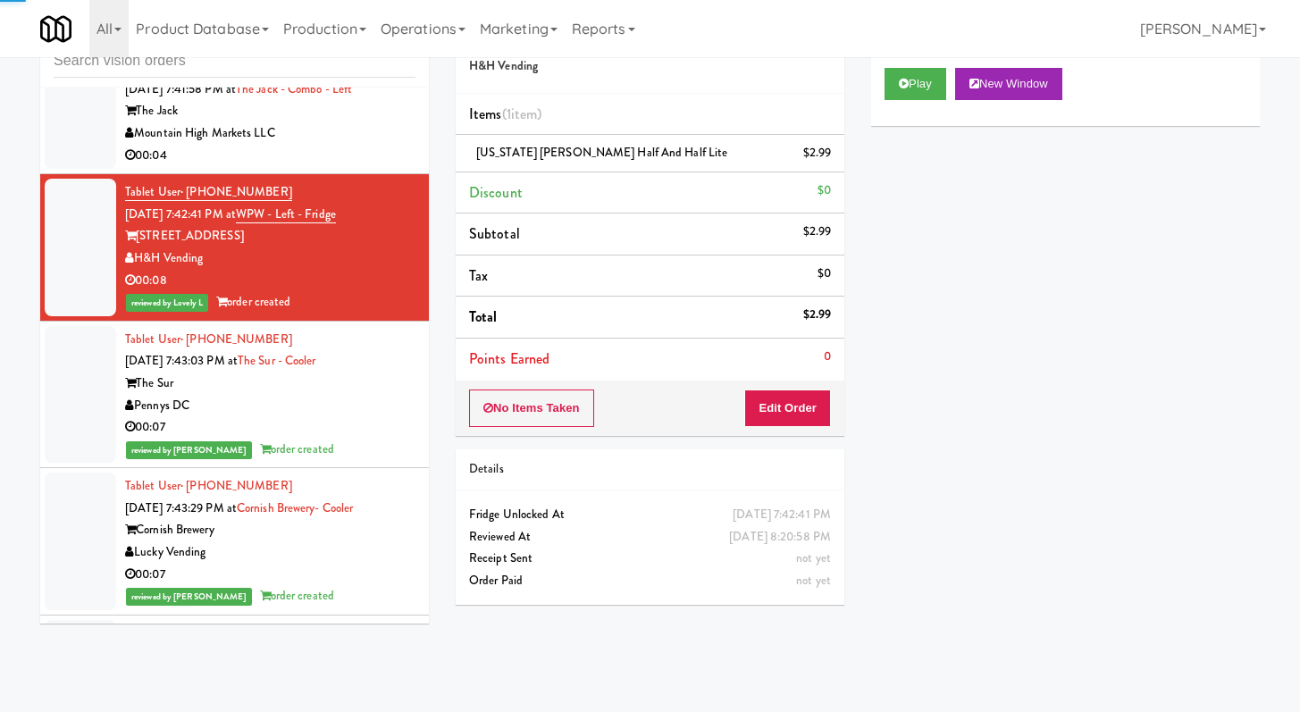
click at [337, 167] on div "00:04" at bounding box center [270, 156] width 290 height 22
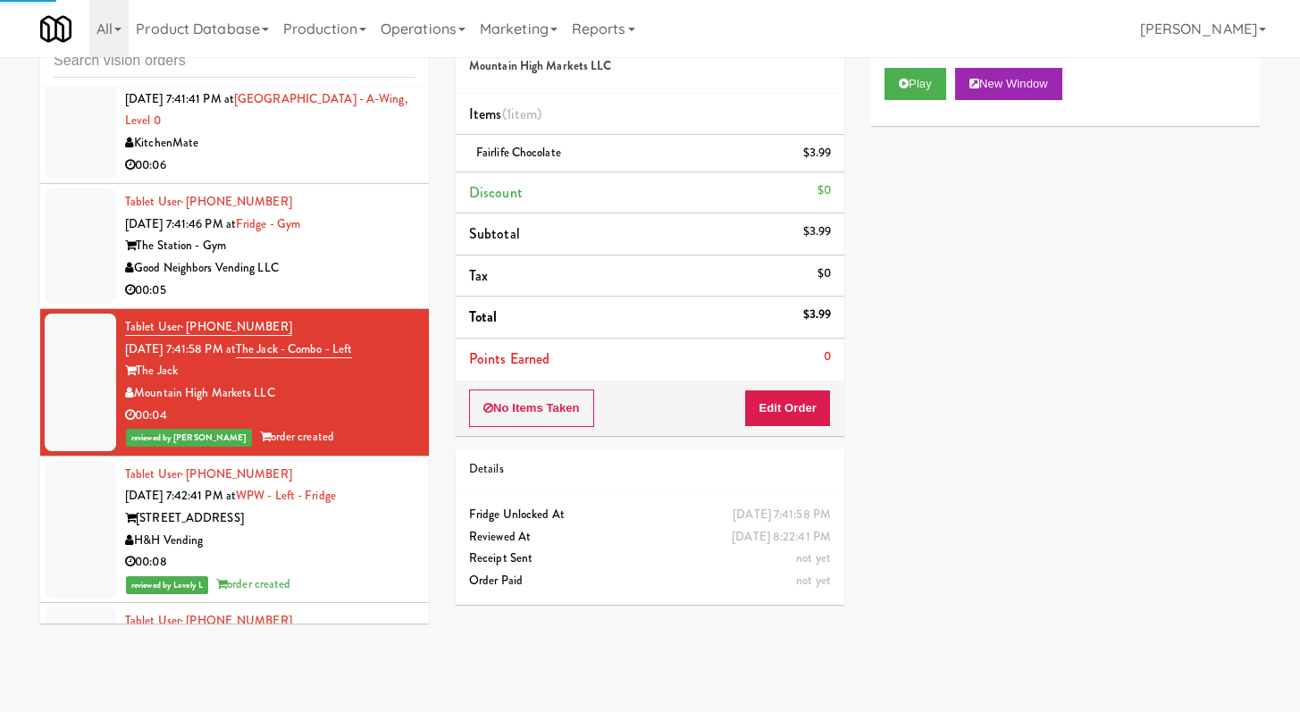
click at [340, 302] on div "00:05" at bounding box center [270, 291] width 290 height 22
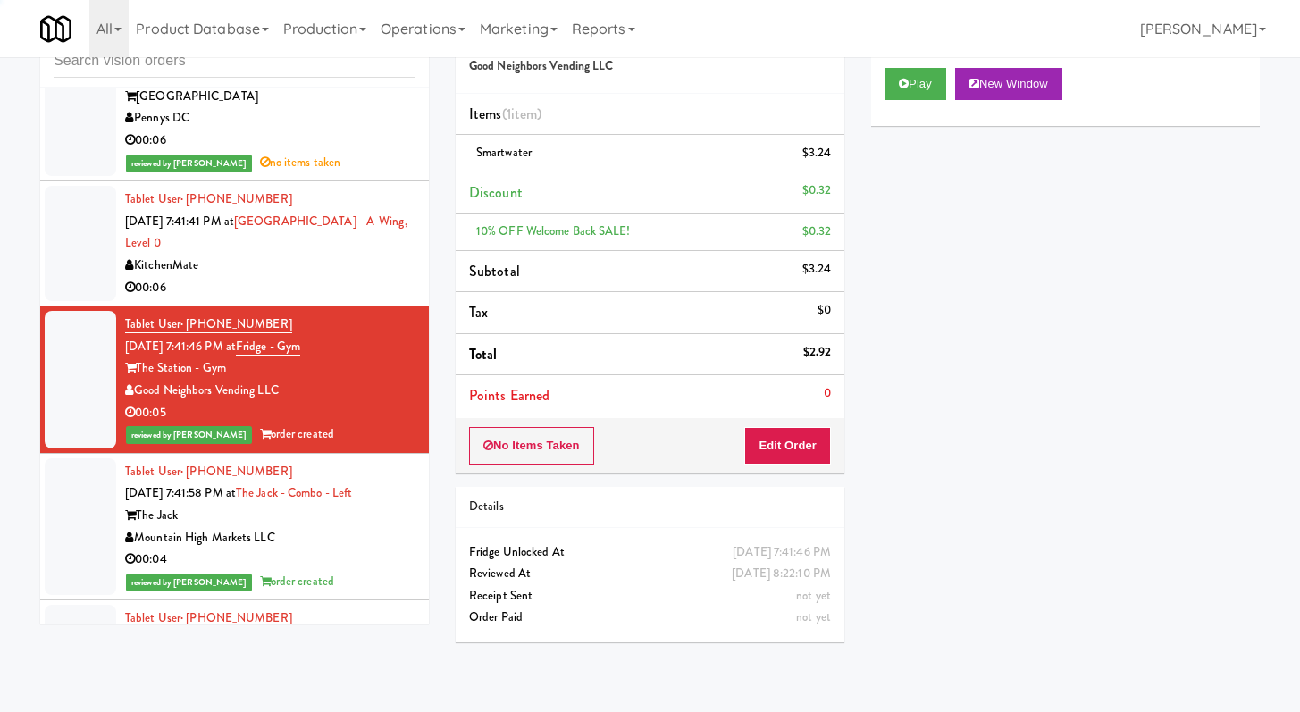
scroll to position [8317, 0]
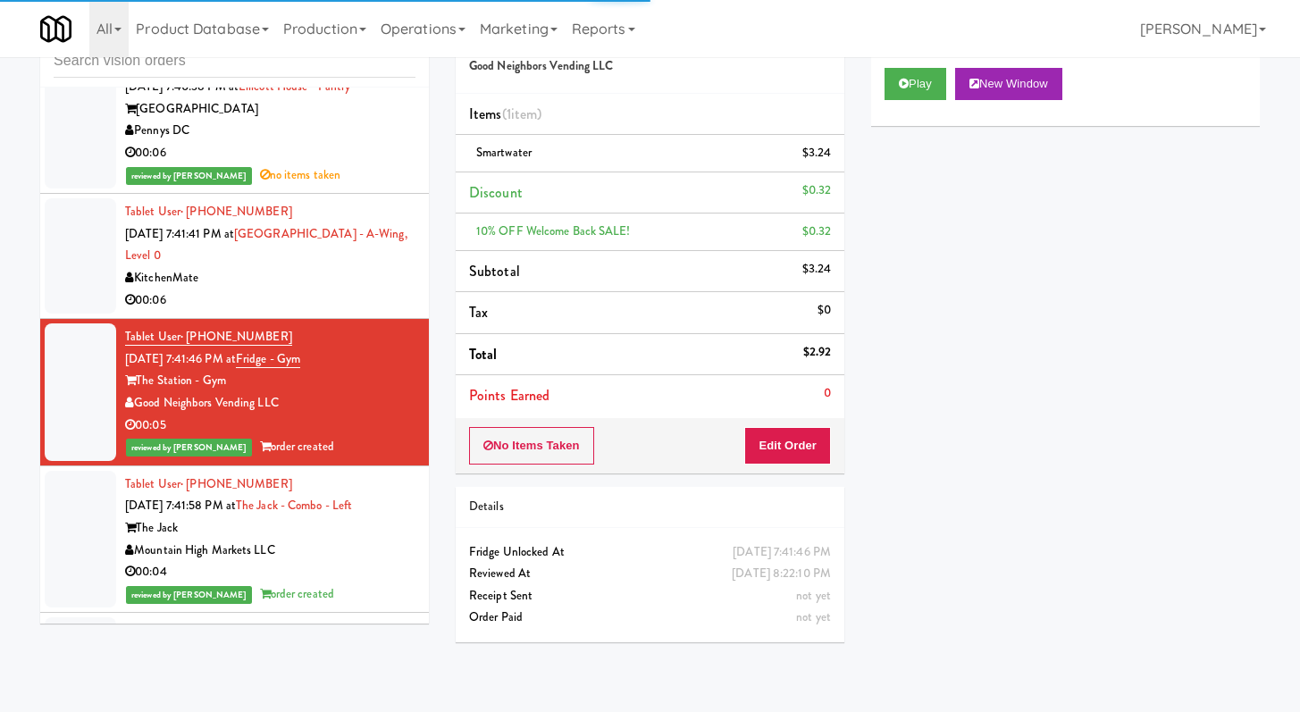
click at [344, 312] on div "00:06" at bounding box center [270, 301] width 290 height 22
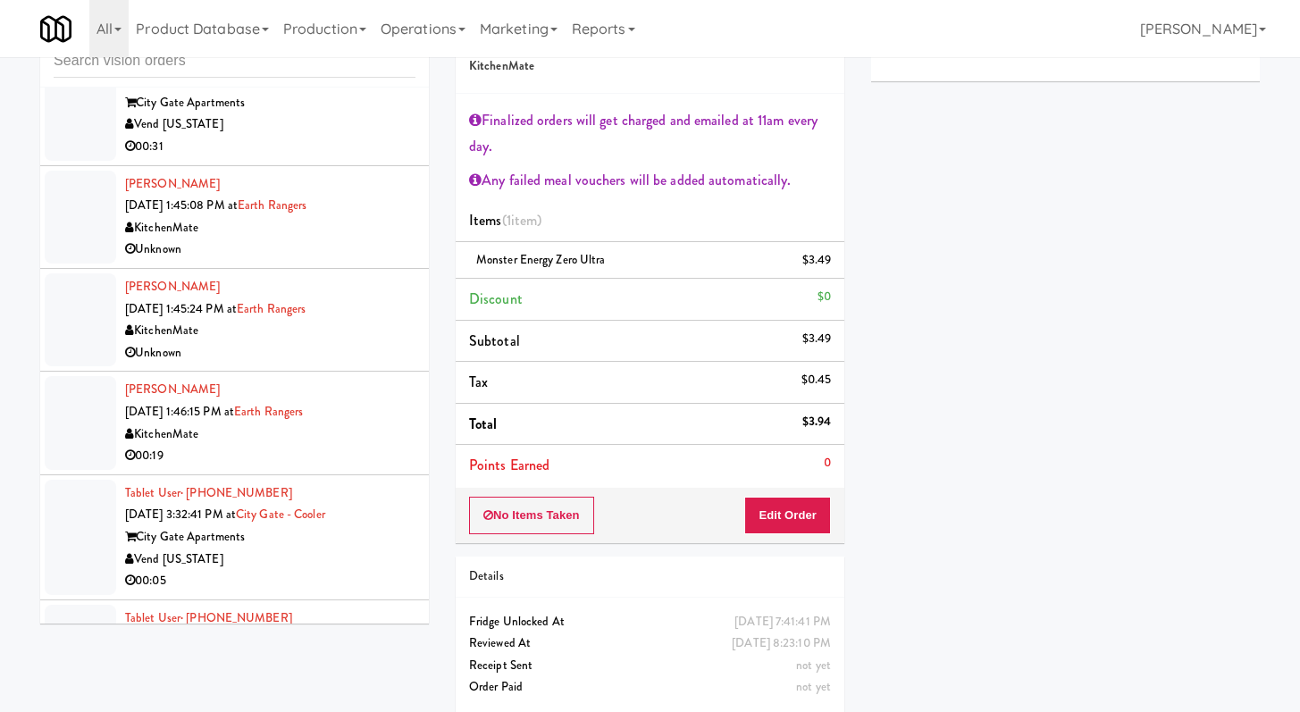
scroll to position [1967, 0]
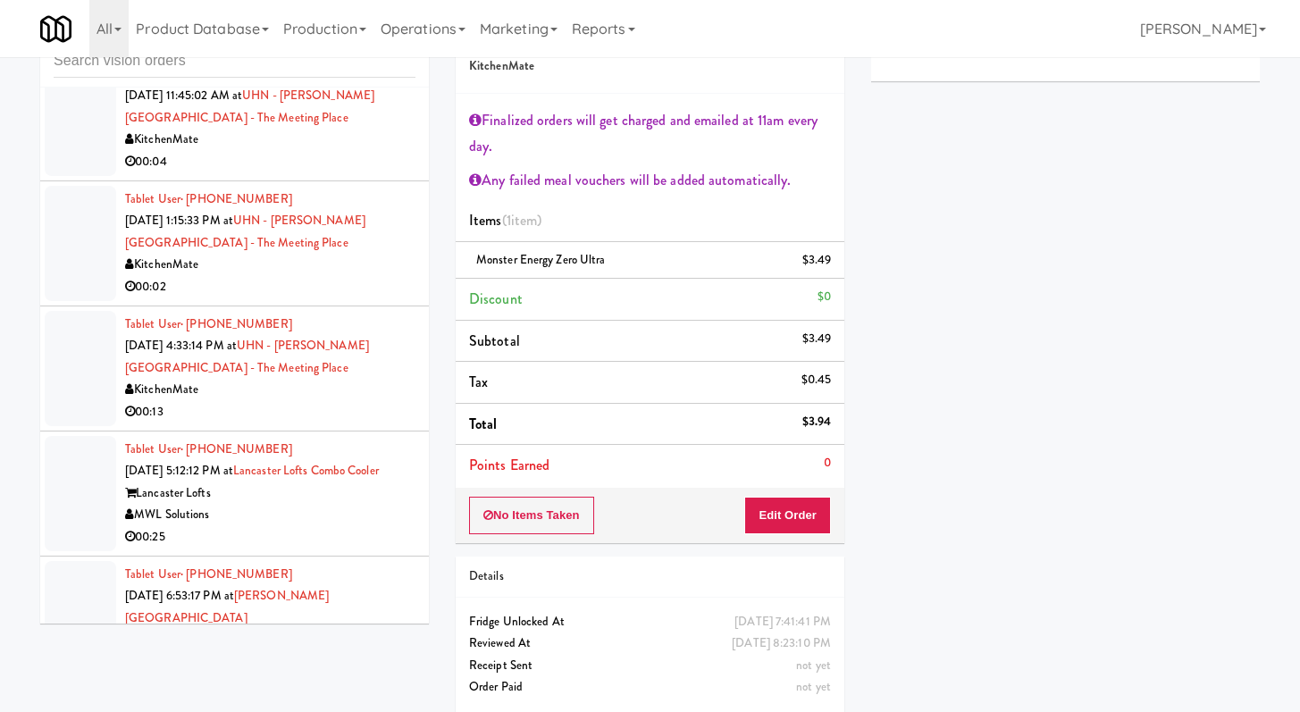
click at [346, 276] on div "00:02" at bounding box center [270, 287] width 290 height 22
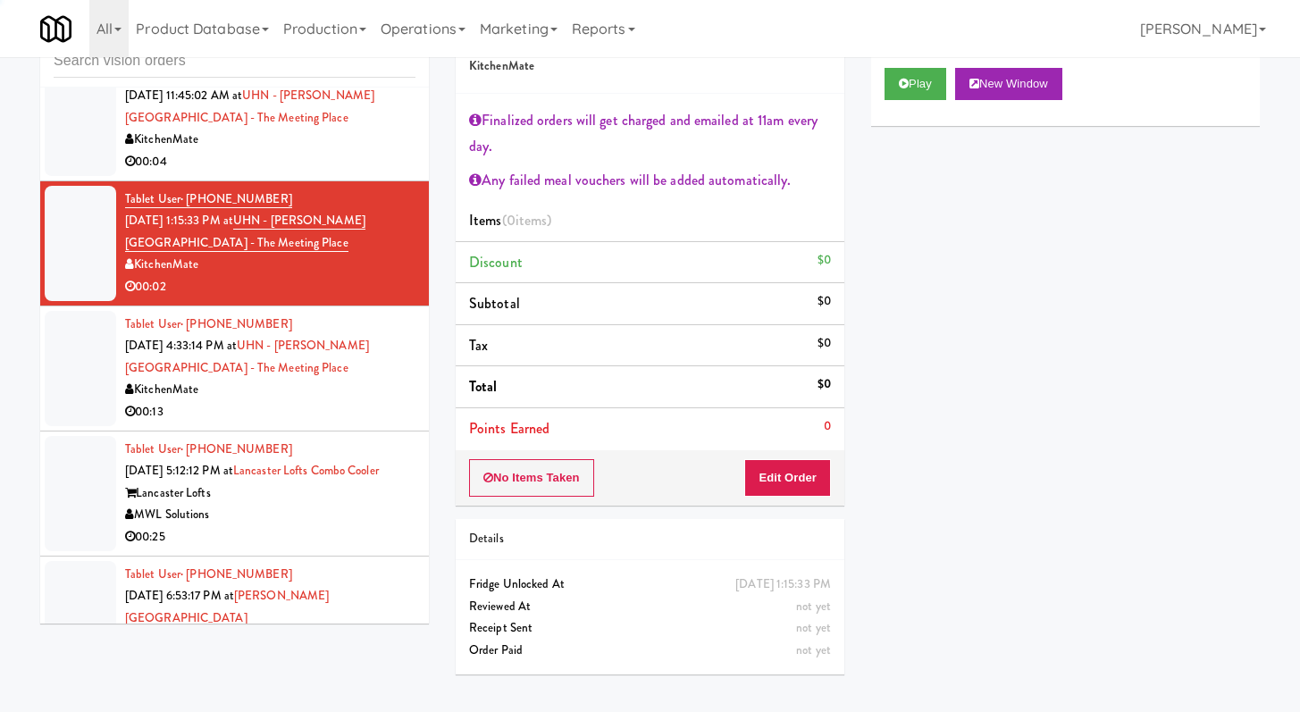
click at [346, 349] on div "Tablet User · (647) 546-3477 [DATE] 4:33:14 PM at [GEOGRAPHIC_DATA][PERSON_NAME…" at bounding box center [270, 369] width 290 height 110
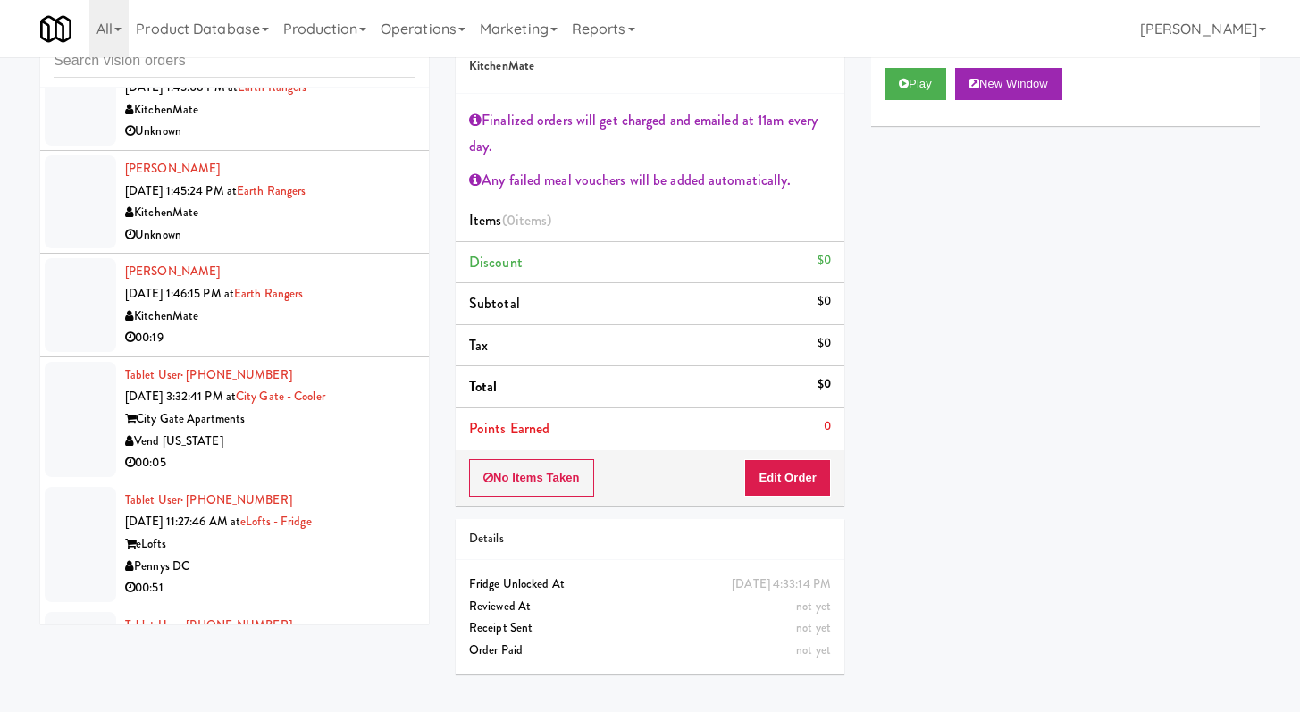
scroll to position [835, 0]
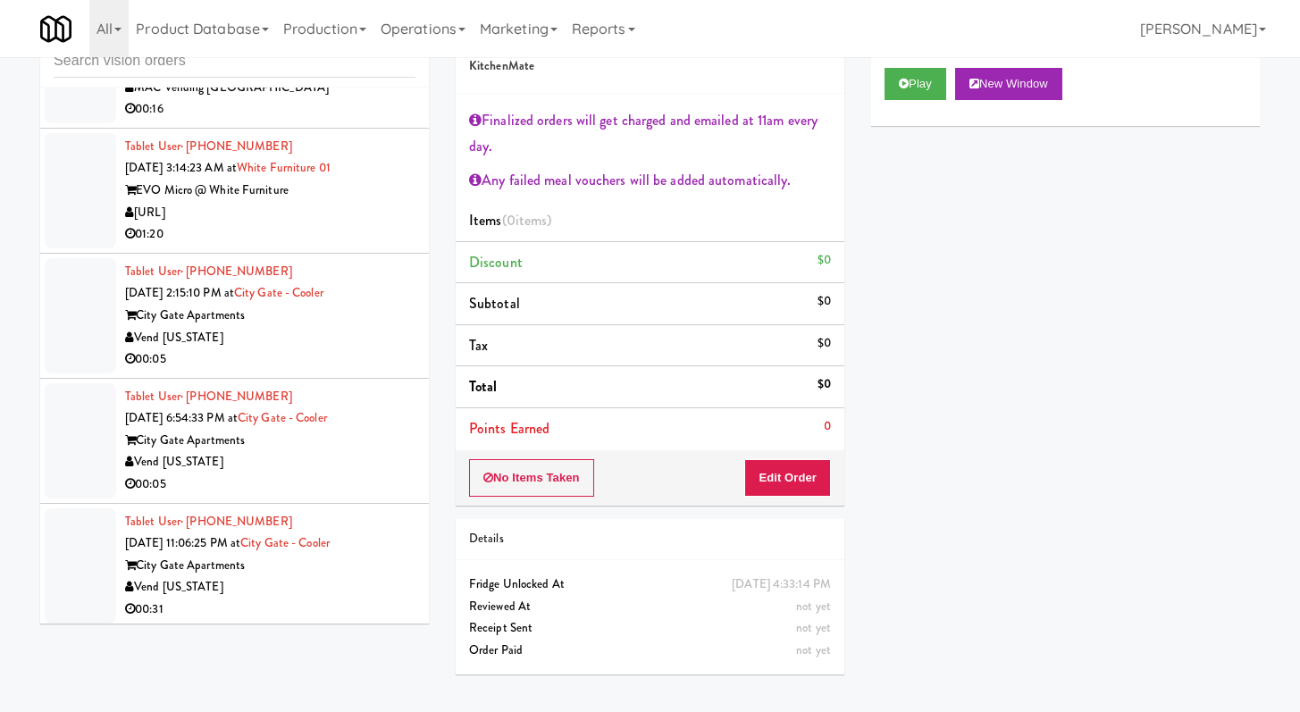
click at [355, 223] on div "01:20" at bounding box center [270, 234] width 290 height 22
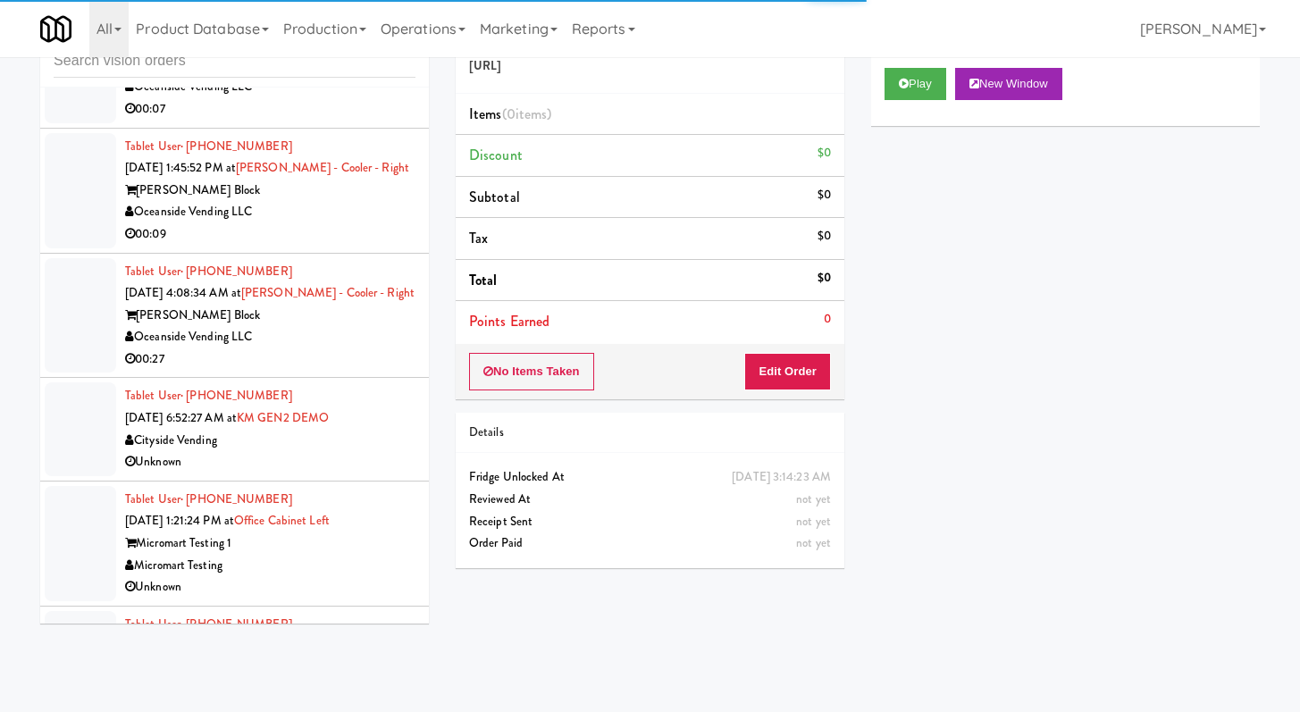
click at [340, 326] on div "Oceanside Vending LLC" at bounding box center [270, 337] width 290 height 22
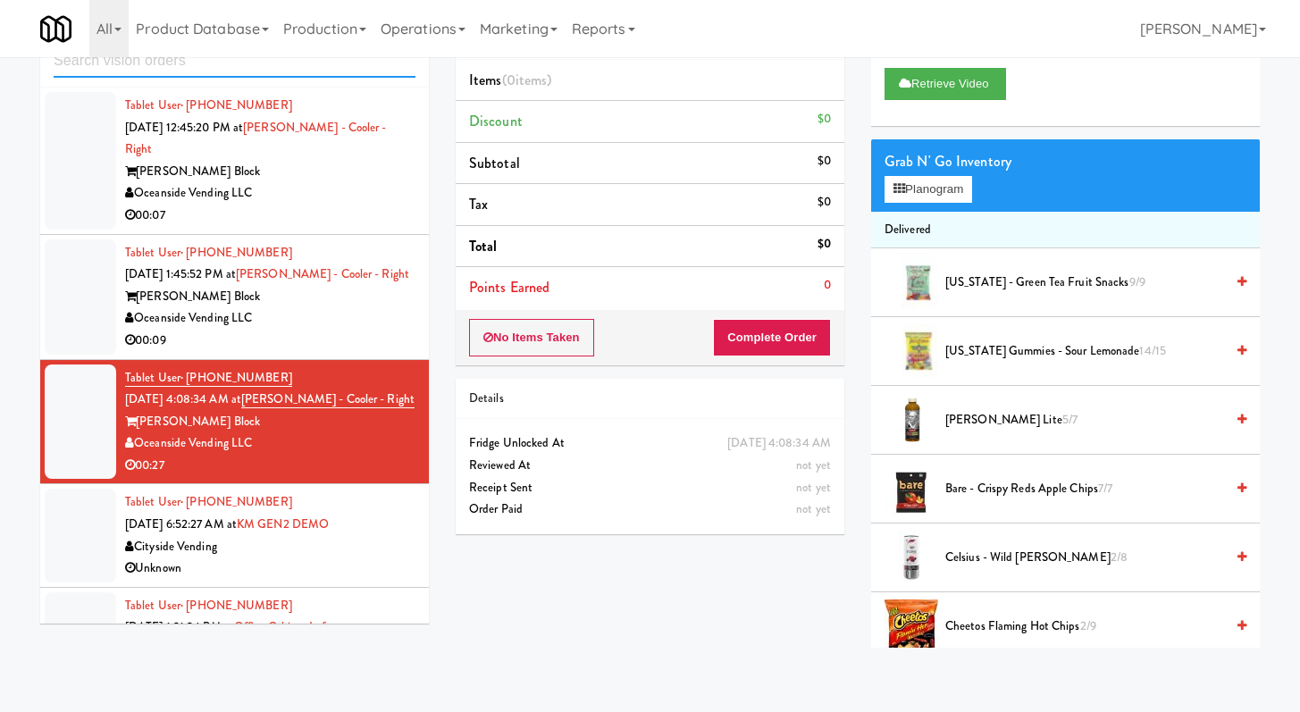
click at [258, 74] on input "text" at bounding box center [235, 61] width 362 height 33
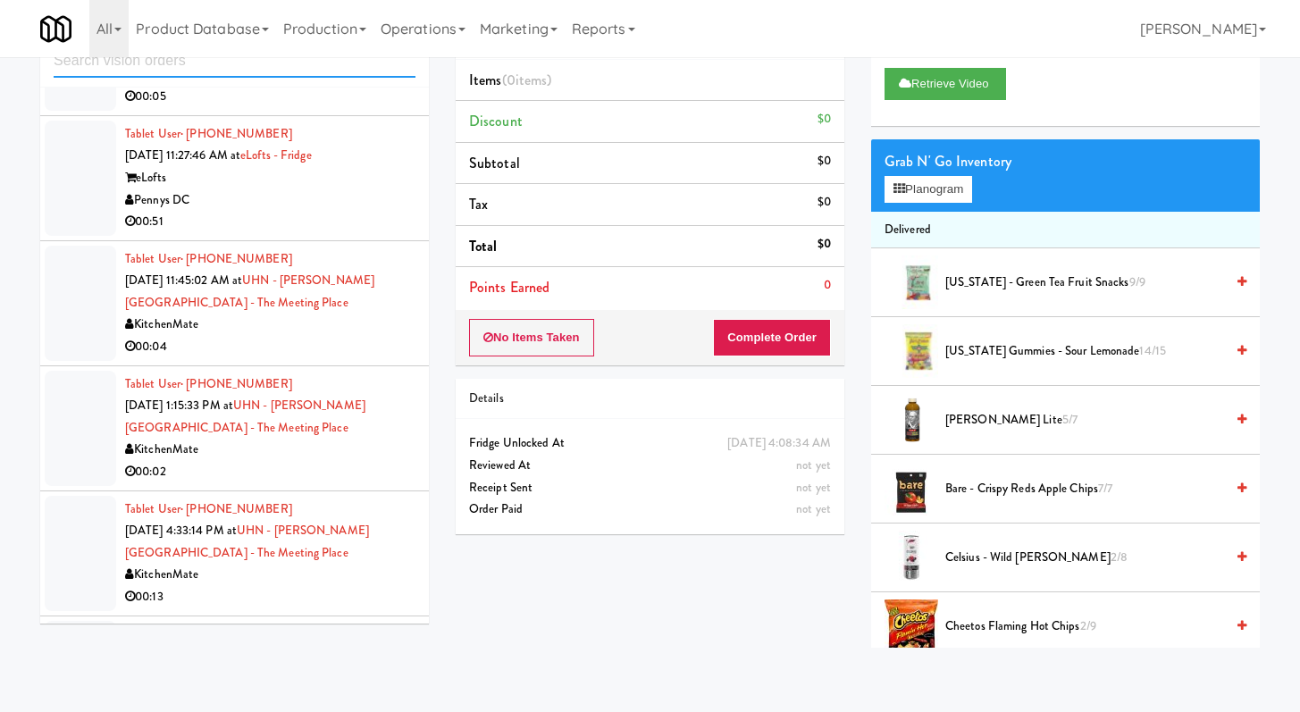
scroll to position [2395, 0]
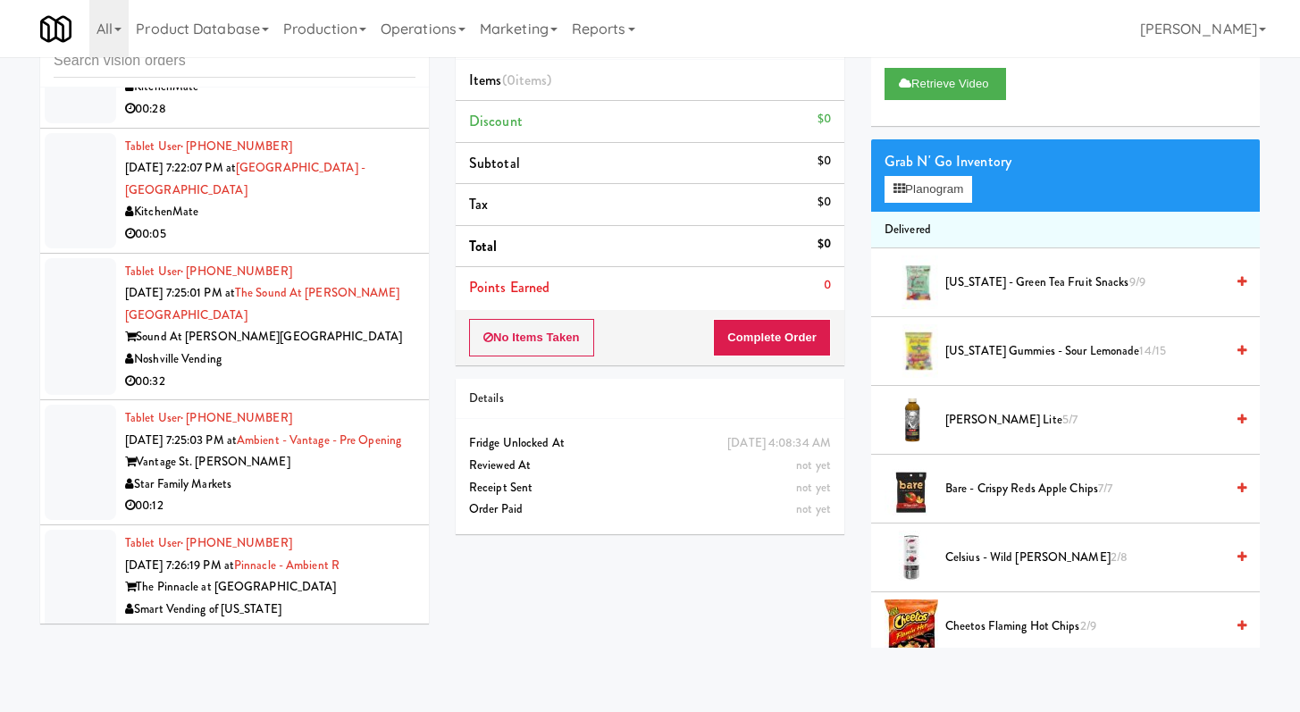
click at [344, 371] on div "00:32" at bounding box center [270, 382] width 290 height 22
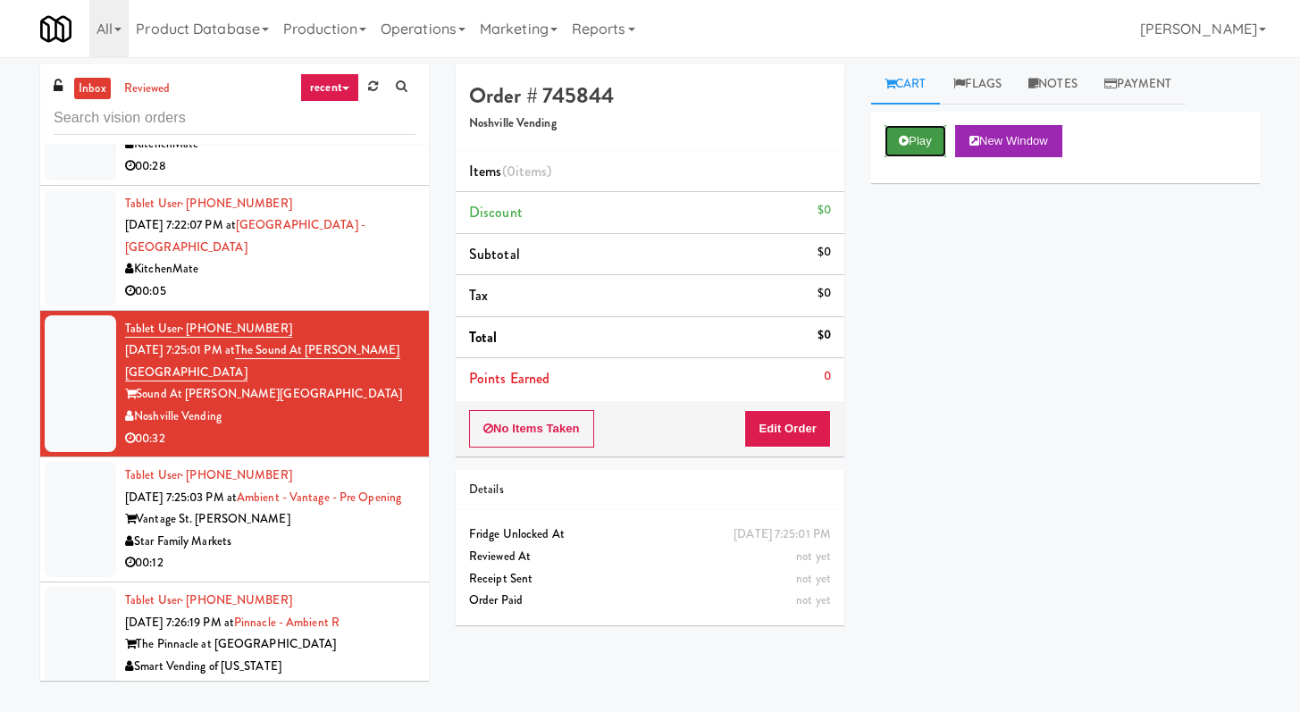
click at [912, 134] on button "Play" at bounding box center [916, 141] width 62 height 32
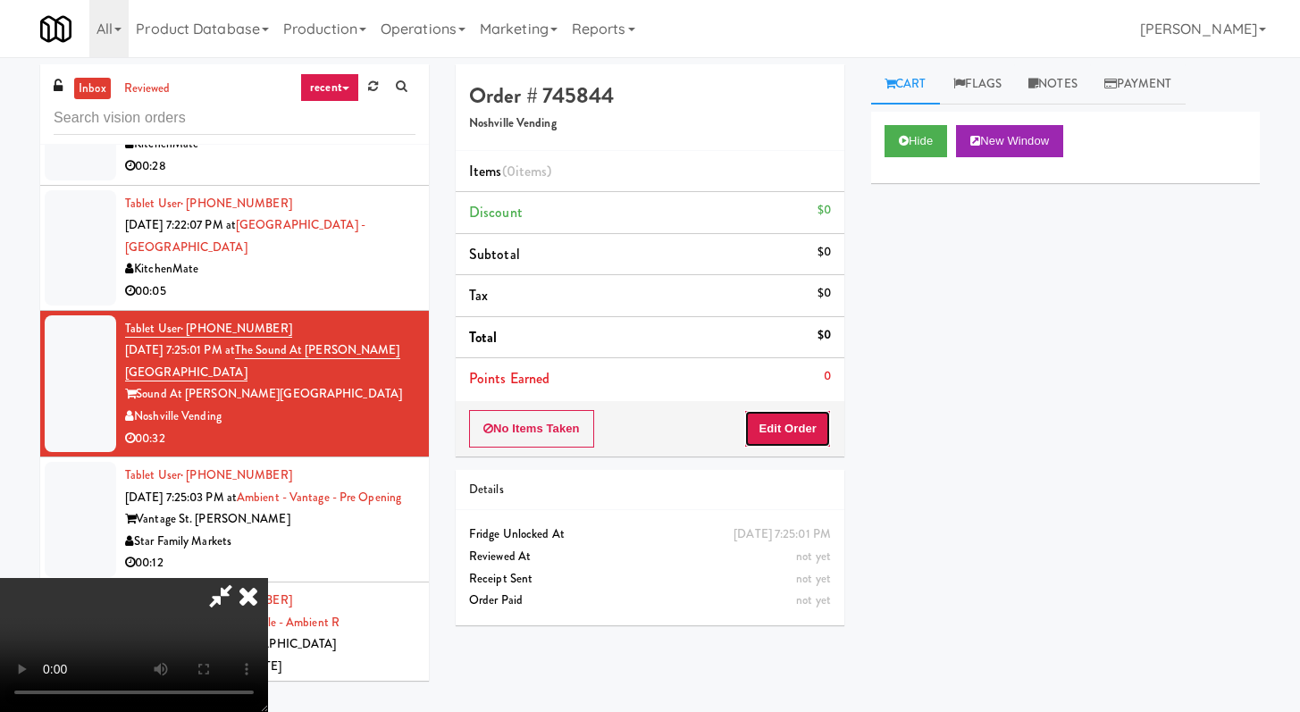
click at [780, 443] on button "Edit Order" at bounding box center [787, 429] width 87 height 38
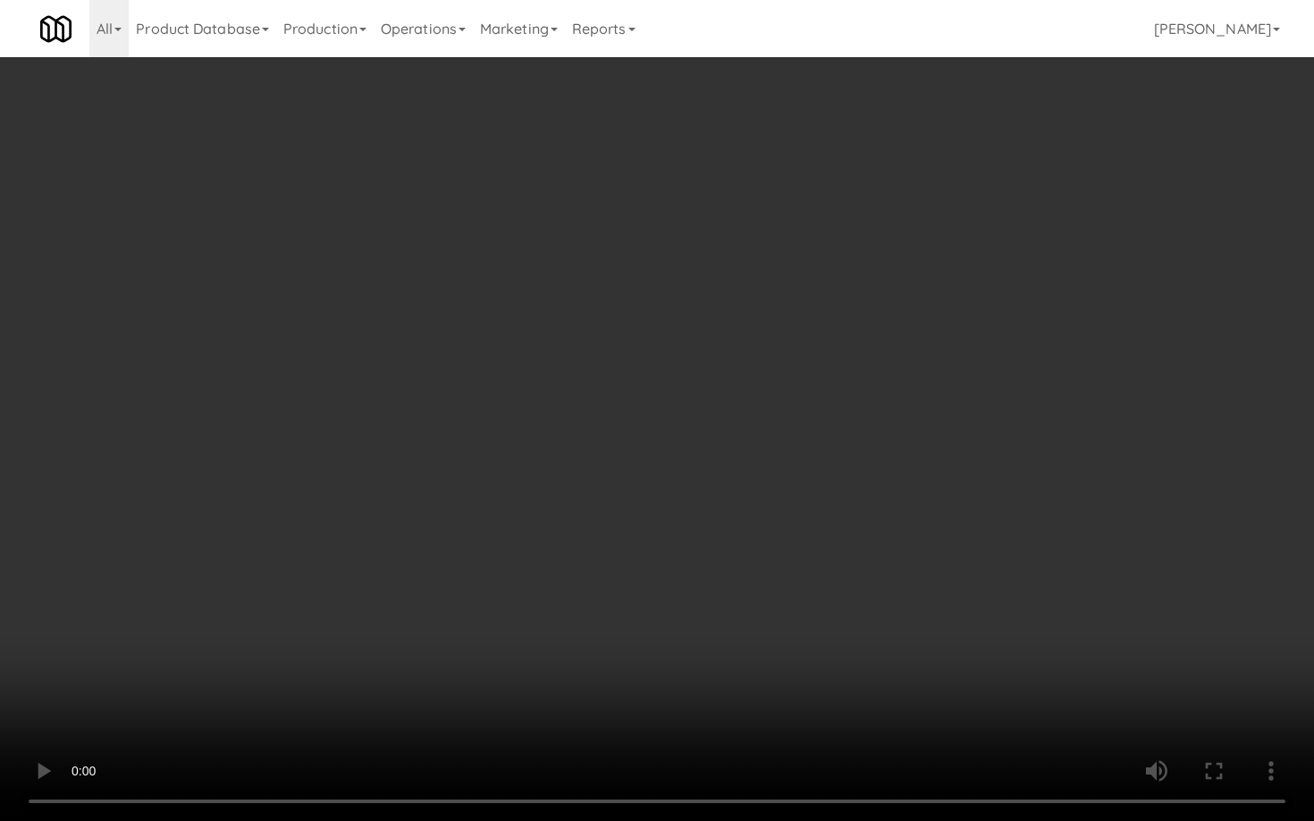
click at [903, 534] on video at bounding box center [657, 410] width 1314 height 821
click at [976, 542] on video at bounding box center [657, 410] width 1314 height 821
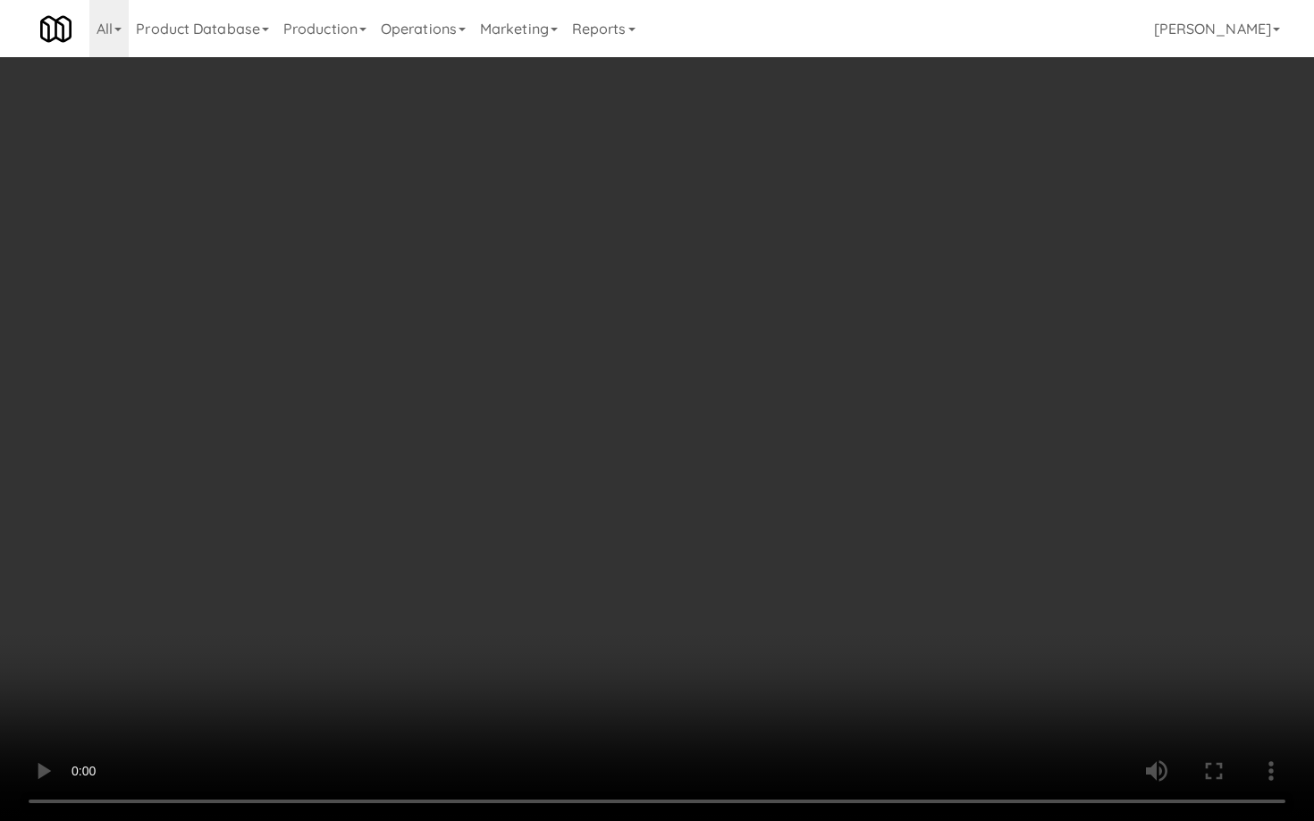
click at [976, 542] on video at bounding box center [657, 410] width 1314 height 821
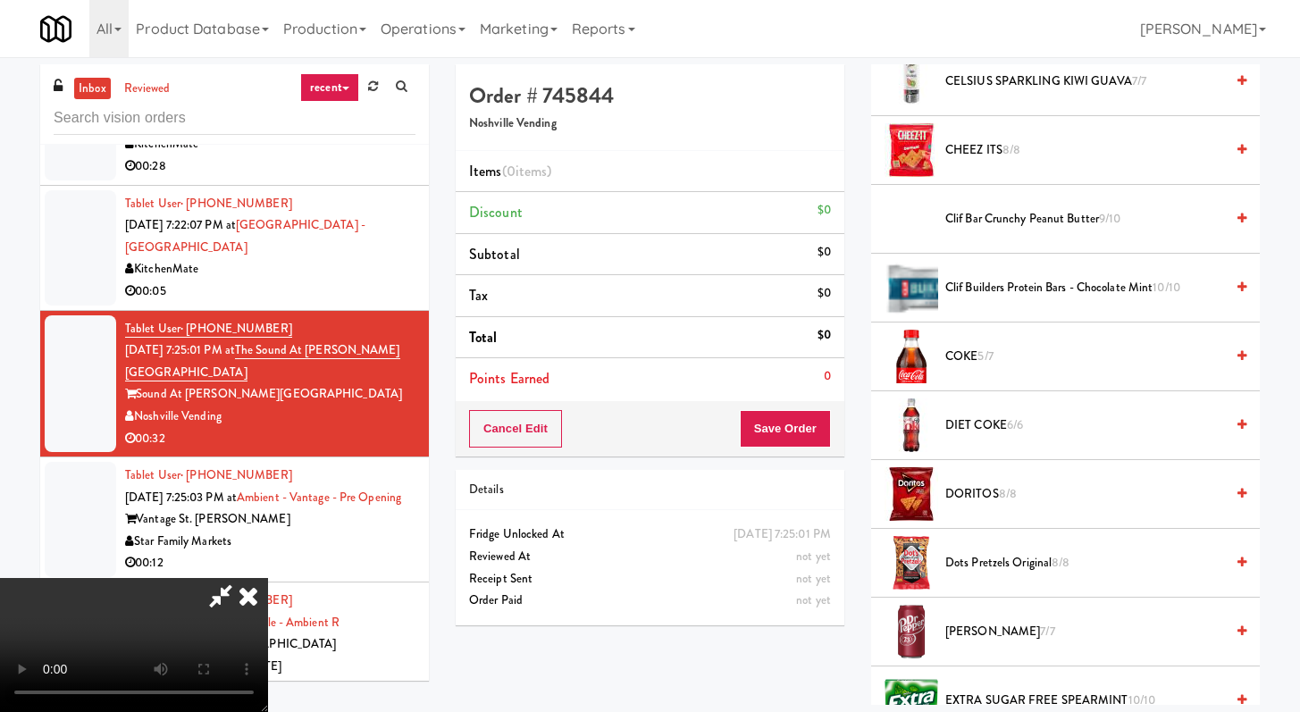
click at [980, 357] on span "COKE 5/7" at bounding box center [1085, 357] width 279 height 22
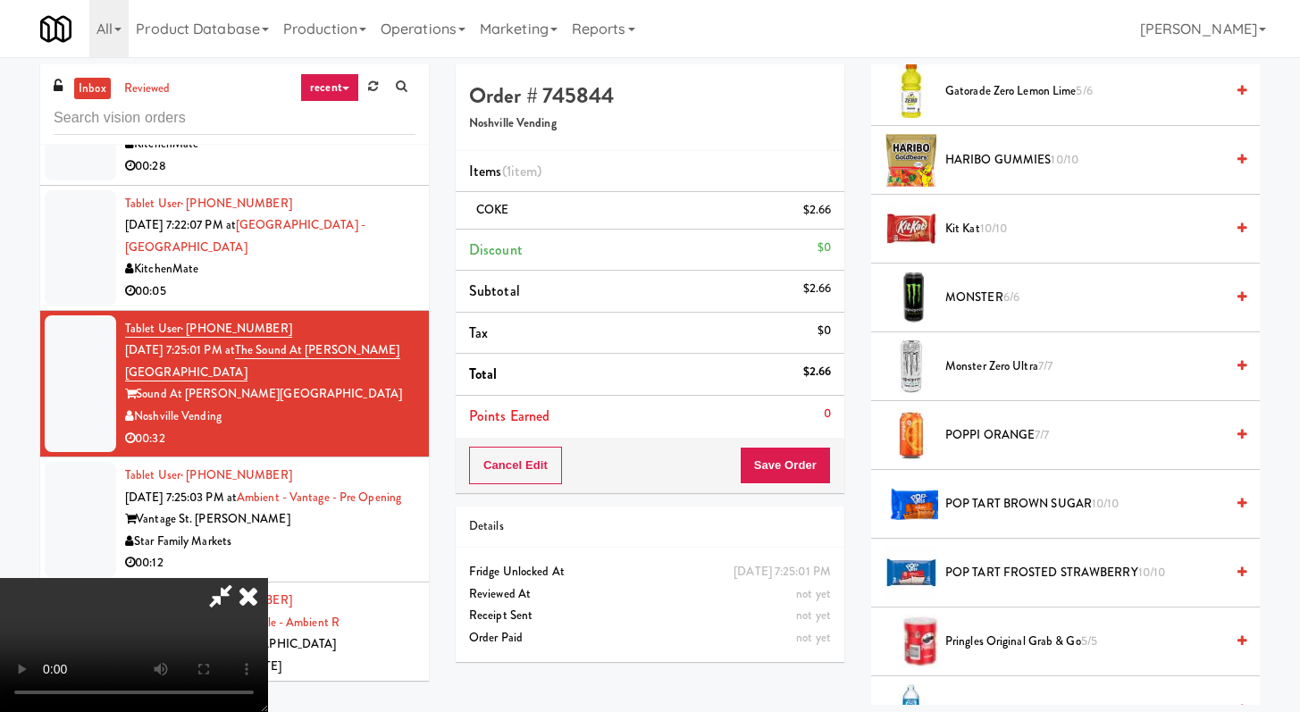
scroll to position [1559, 0]
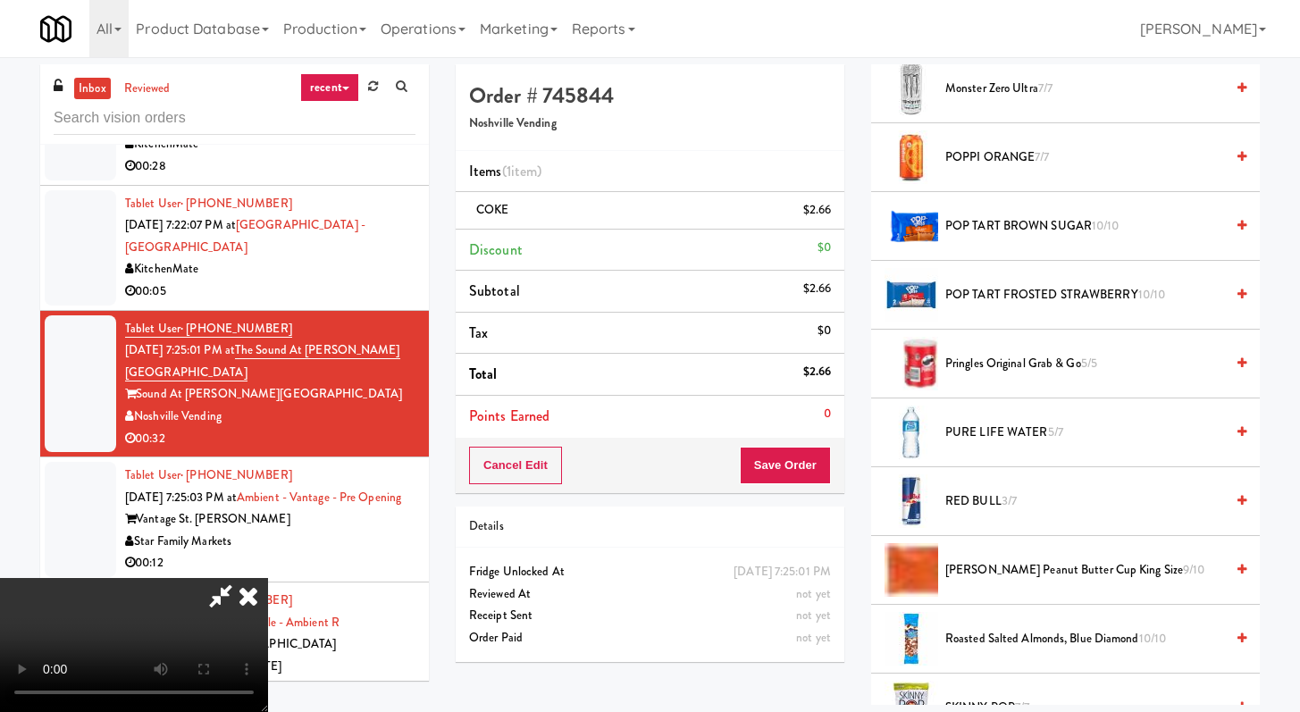
click at [993, 352] on li "Pringles Original Grab & Go 5/5" at bounding box center [1065, 364] width 389 height 69
click at [994, 359] on span "Pringles Original Grab & Go 5/5" at bounding box center [1085, 364] width 279 height 22
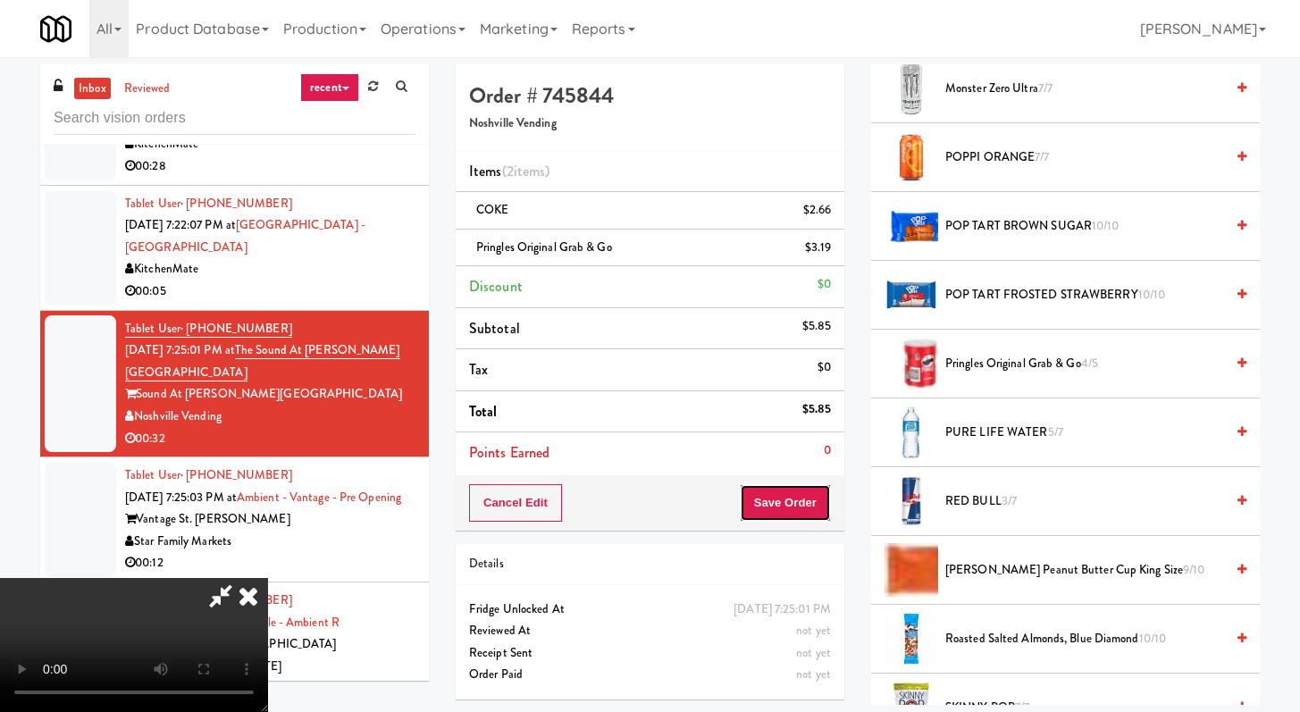
click at [821, 510] on button "Save Order" at bounding box center [785, 503] width 91 height 38
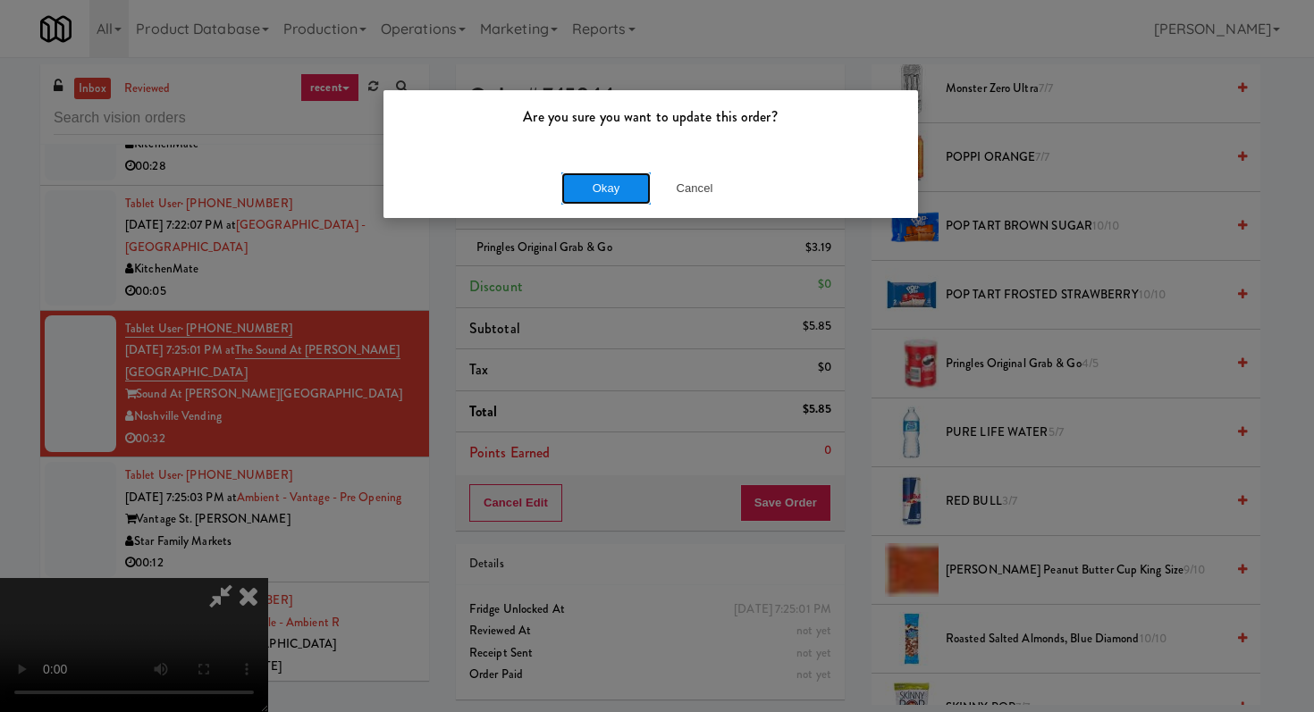
click at [602, 181] on button "Okay" at bounding box center [605, 188] width 89 height 32
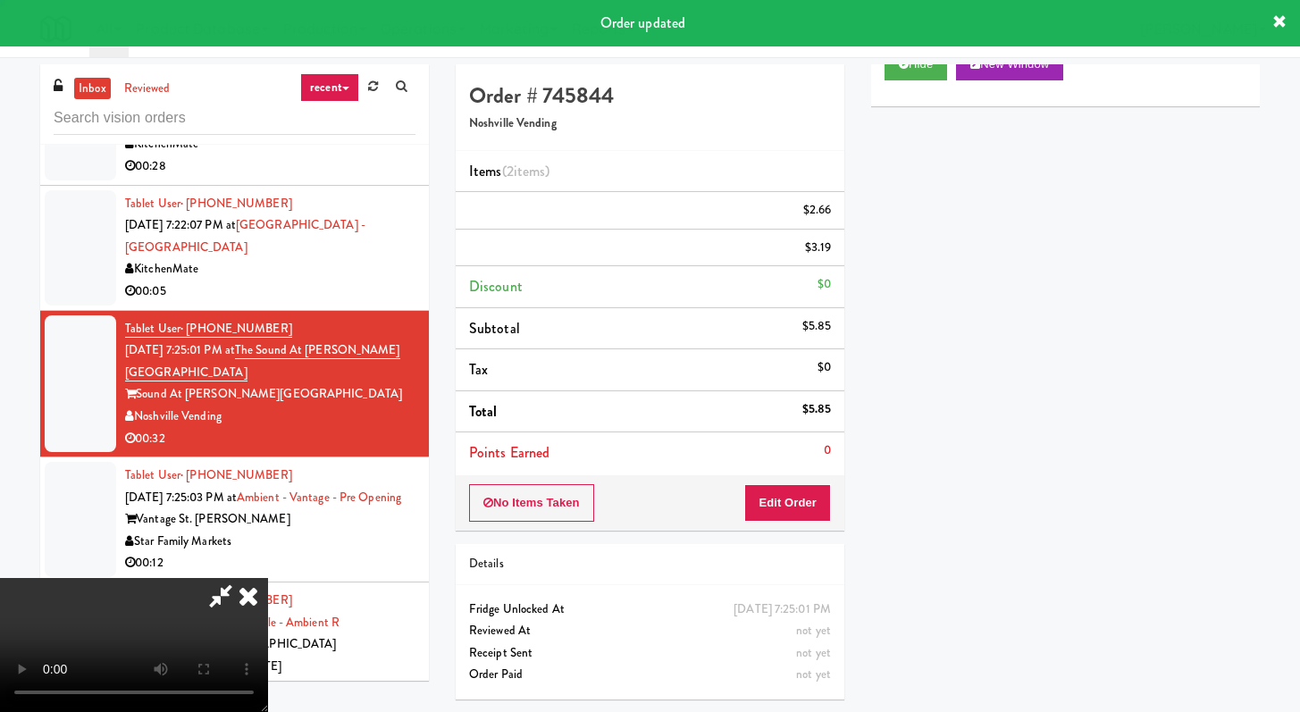
scroll to position [76, 0]
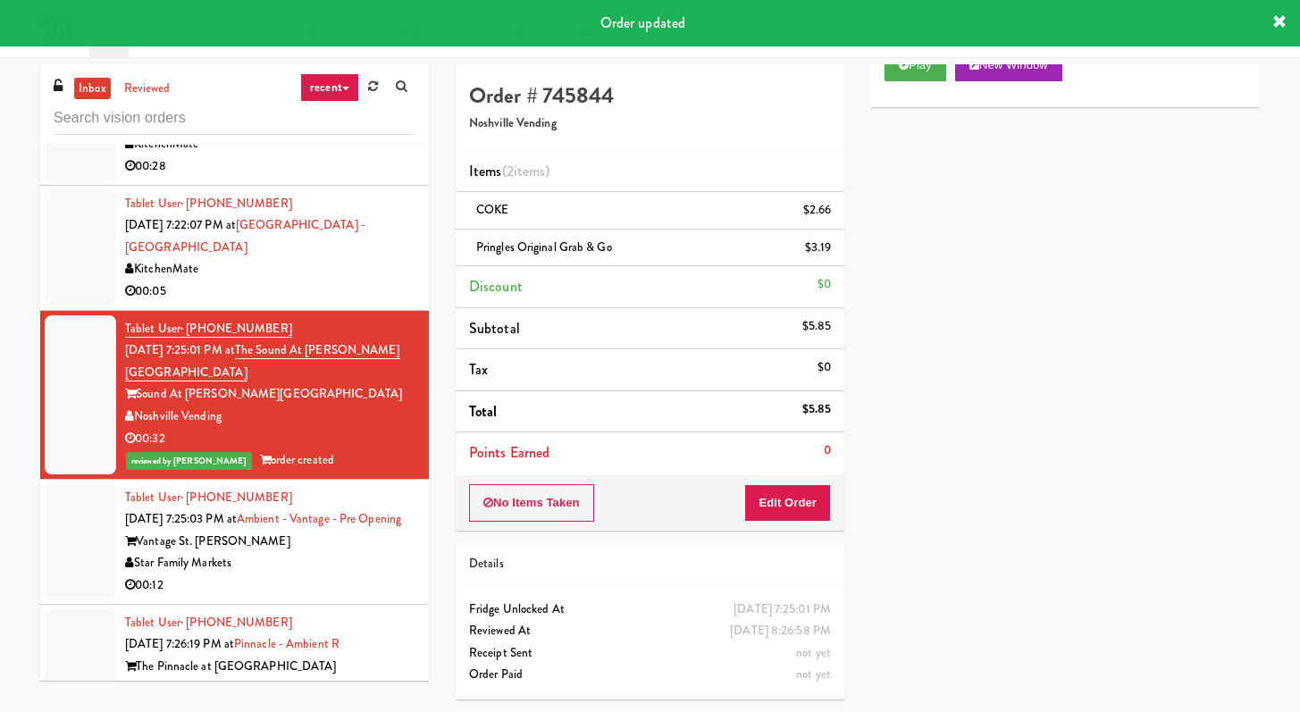
click at [326, 531] on div "Vantage St. [PERSON_NAME]" at bounding box center [270, 542] width 290 height 22
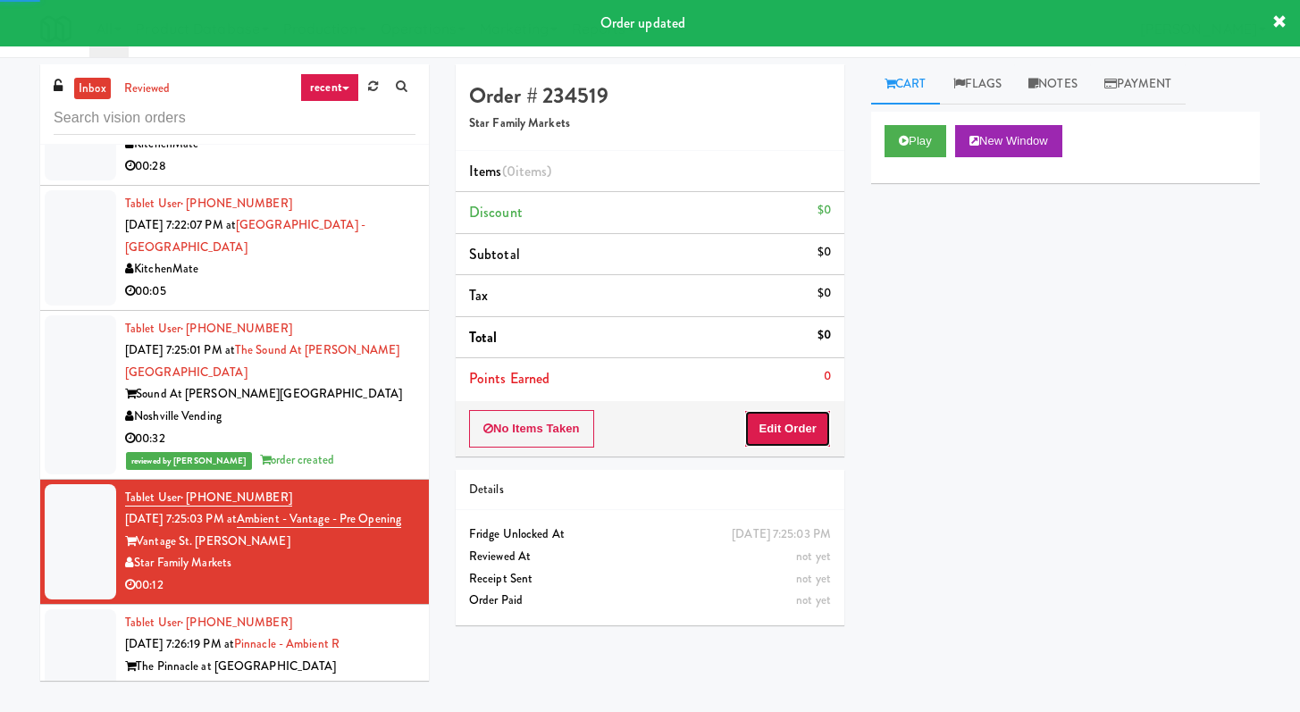
click at [775, 435] on button "Edit Order" at bounding box center [787, 429] width 87 height 38
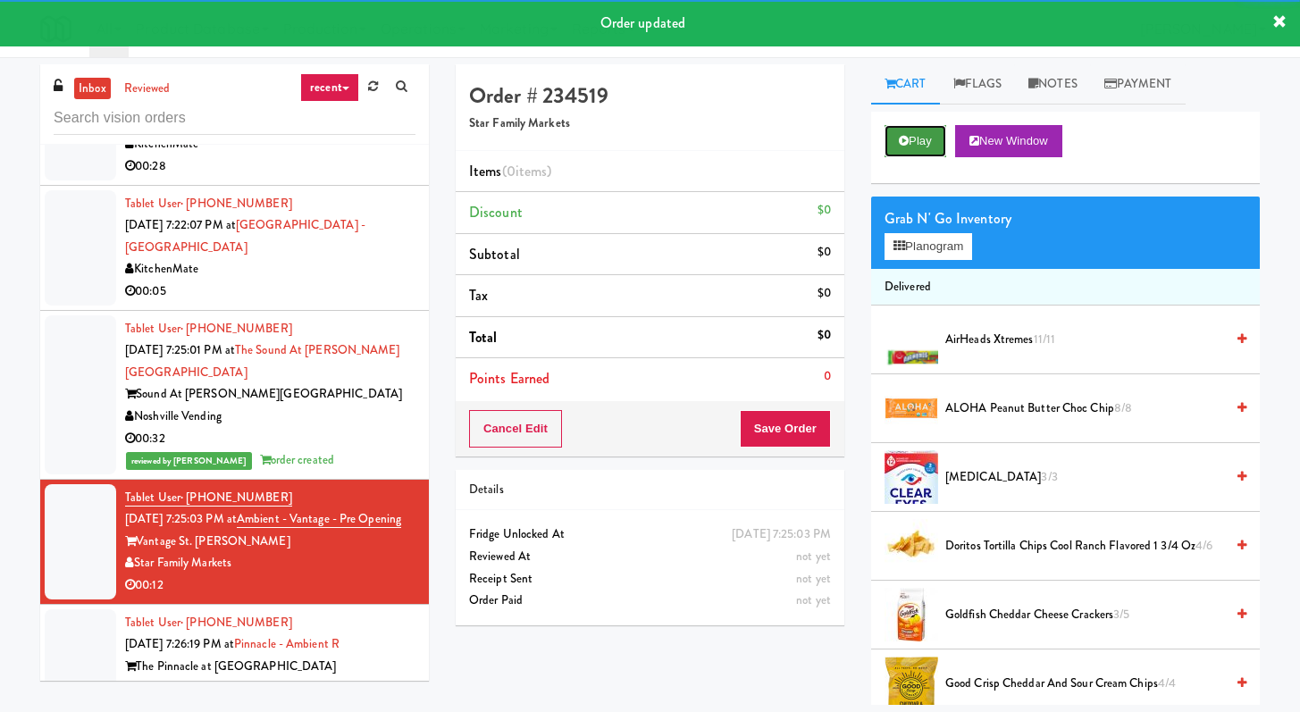
click at [893, 150] on button "Play" at bounding box center [916, 141] width 62 height 32
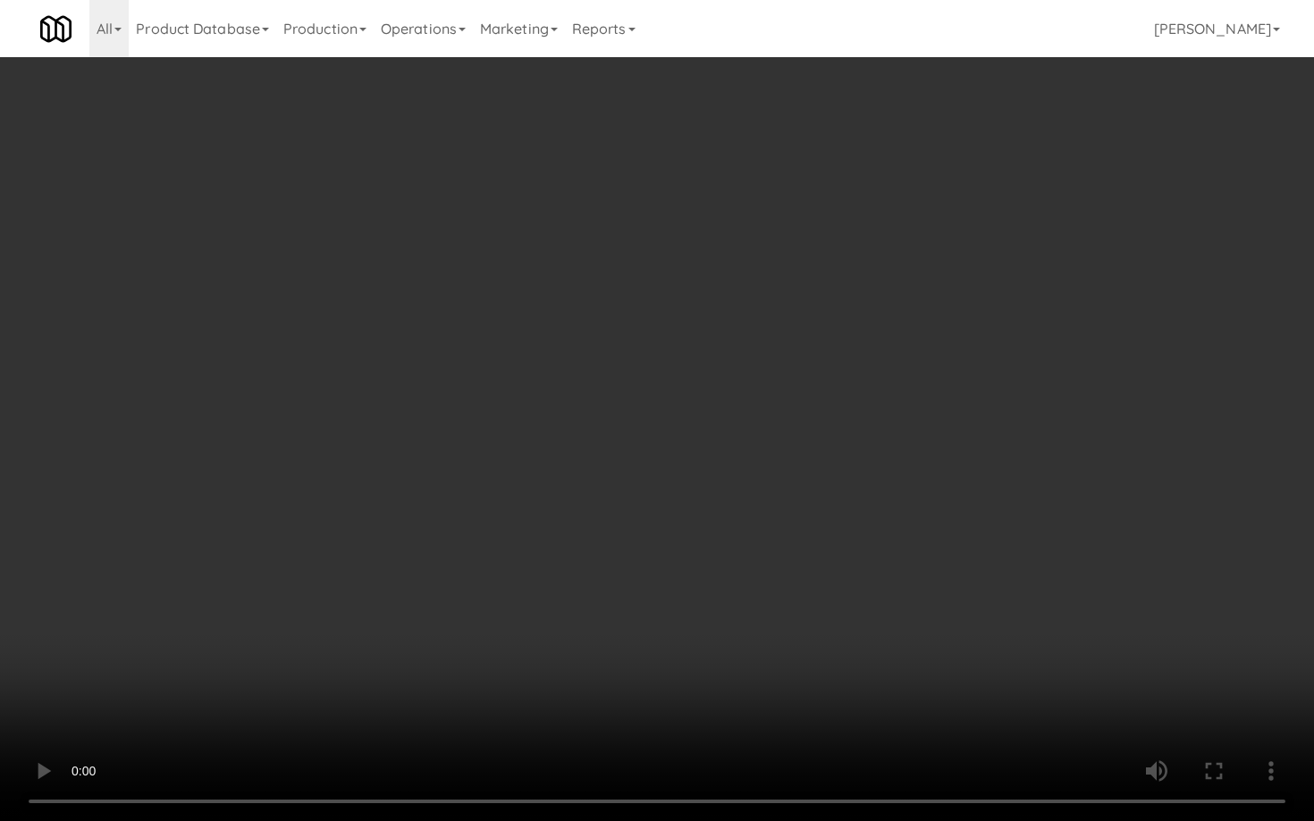
click at [1093, 651] on video at bounding box center [657, 410] width 1314 height 821
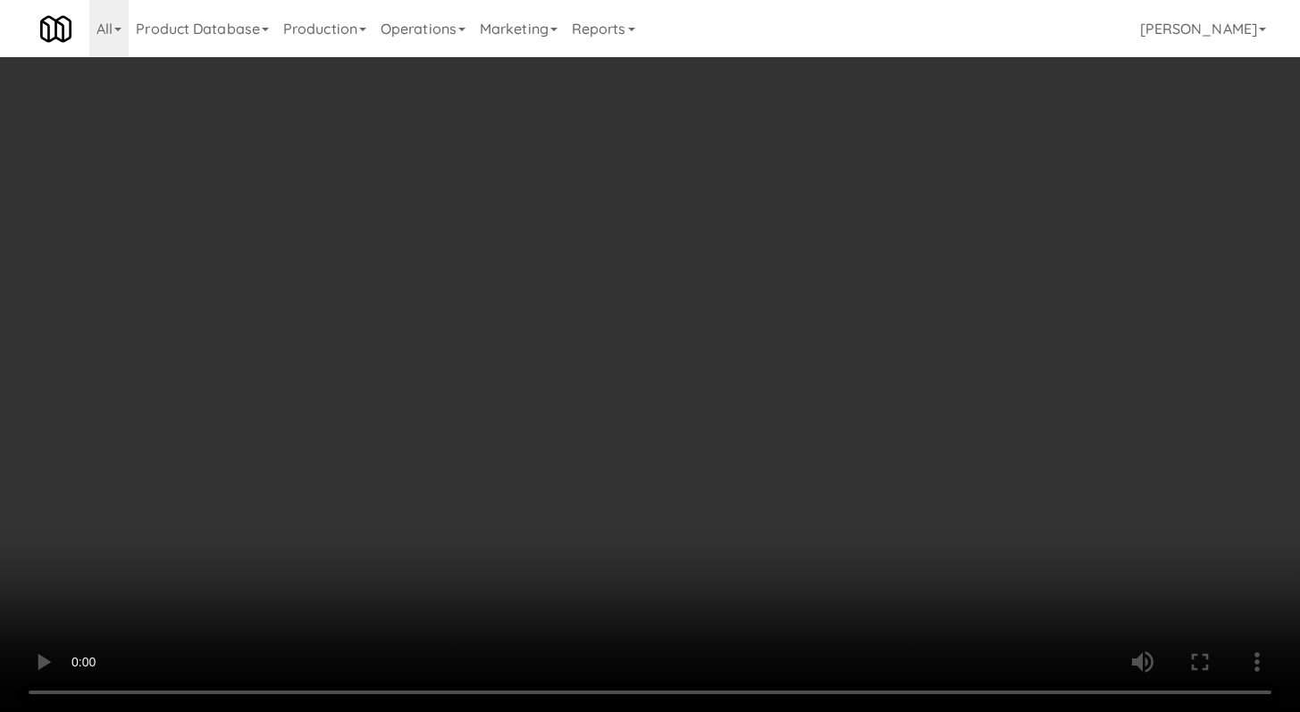
scroll to position [307, 0]
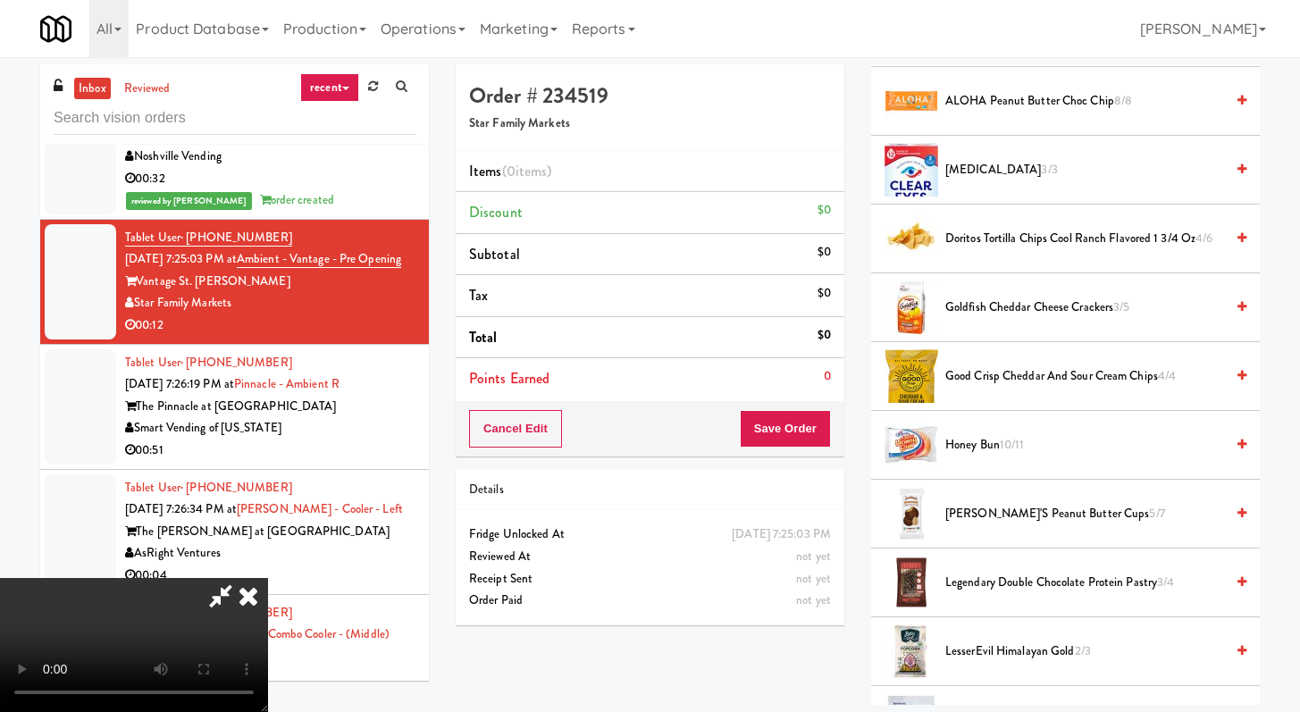
click at [1027, 231] on span "Doritos Tortilla Chips Cool Ranch Flavored 1 3/4 Oz 4/6" at bounding box center [1085, 239] width 279 height 22
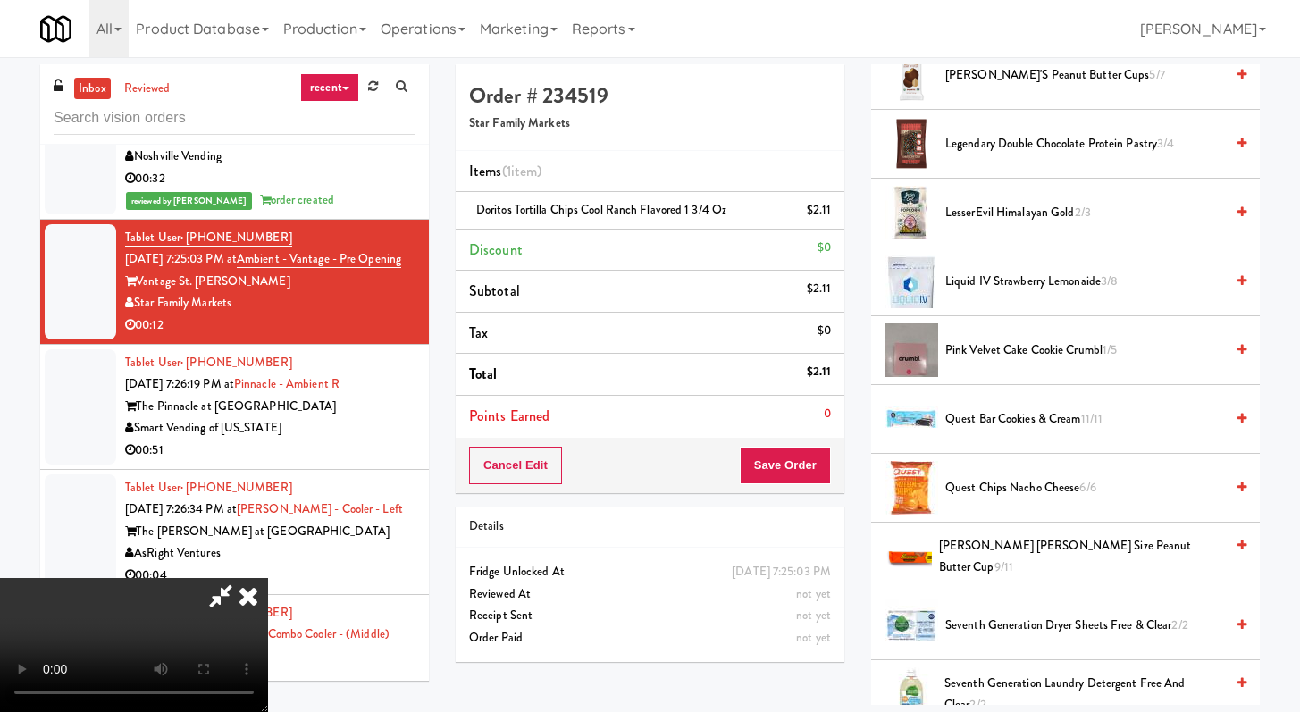
click at [1004, 558] on span "[PERSON_NAME] [PERSON_NAME] Size Peanut Butter Cup 9/11" at bounding box center [1081, 557] width 285 height 44
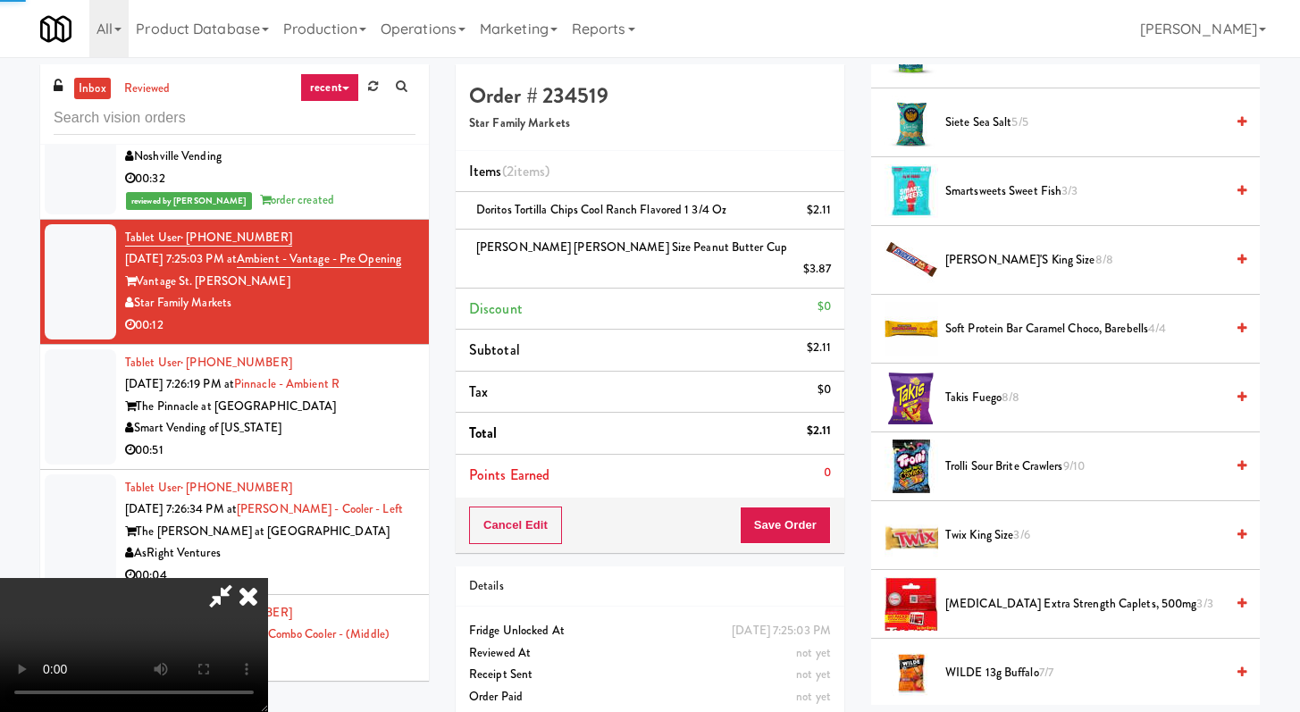
scroll to position [1666, 0]
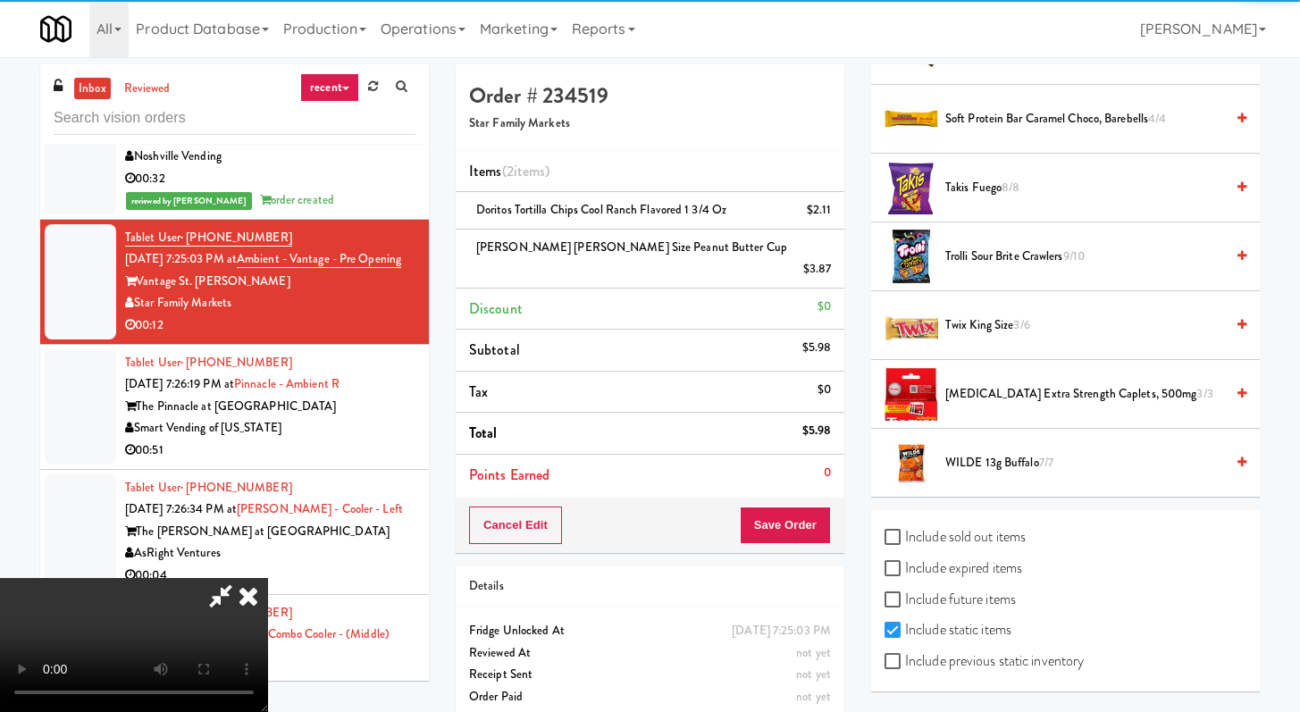
click at [974, 300] on li "Twix King Size 3/6" at bounding box center [1065, 325] width 389 height 69
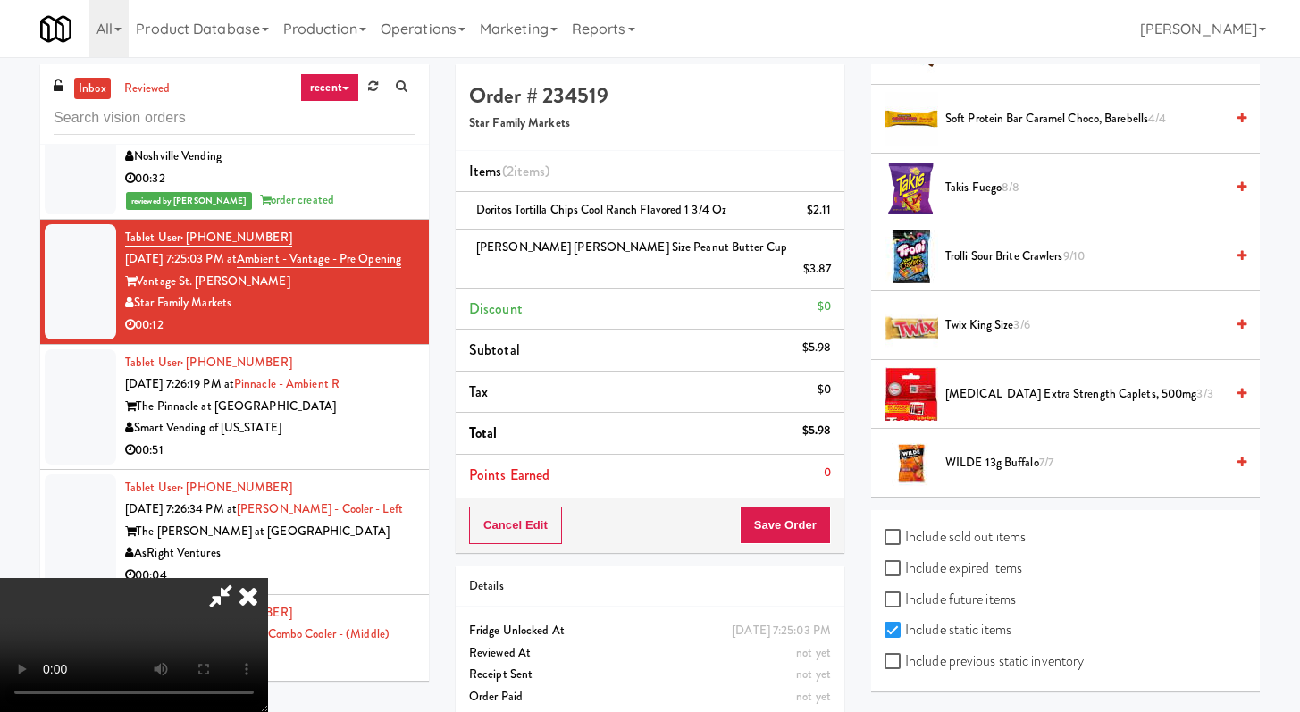
click at [976, 330] on span "Twix King Size 3/6" at bounding box center [1085, 326] width 279 height 22
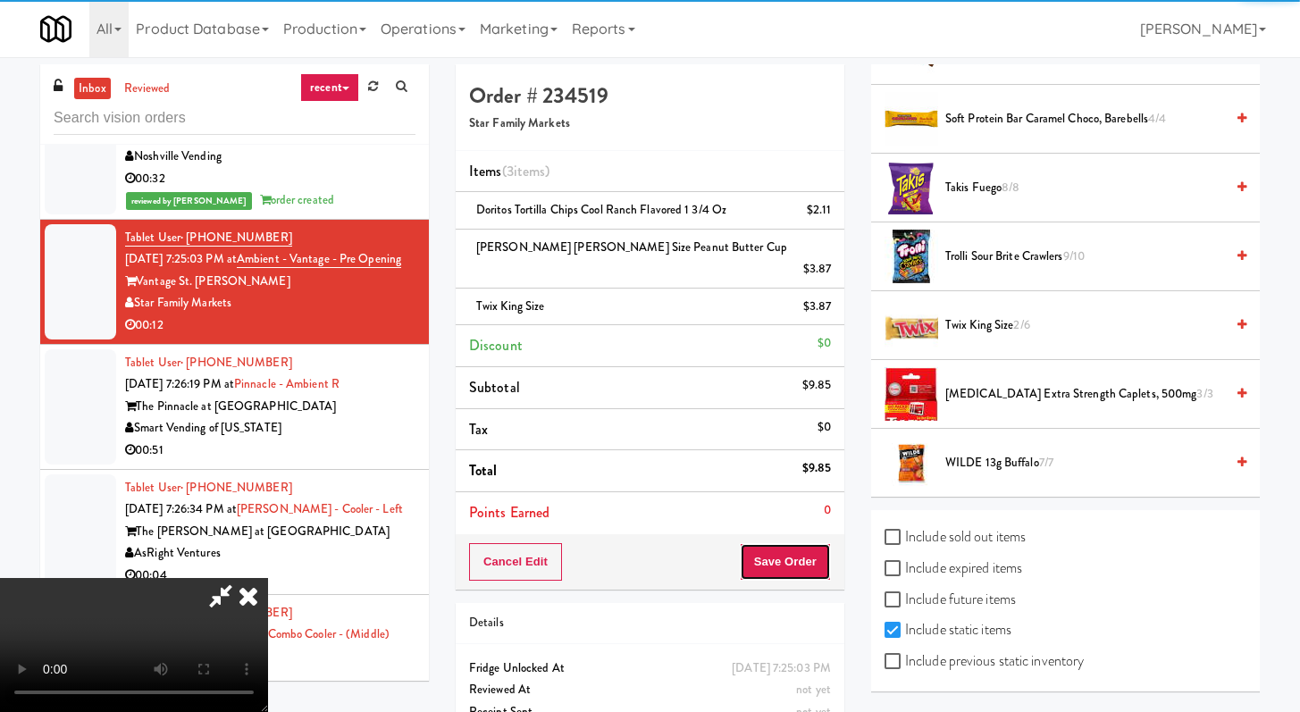
click at [820, 546] on button "Save Order" at bounding box center [785, 562] width 91 height 38
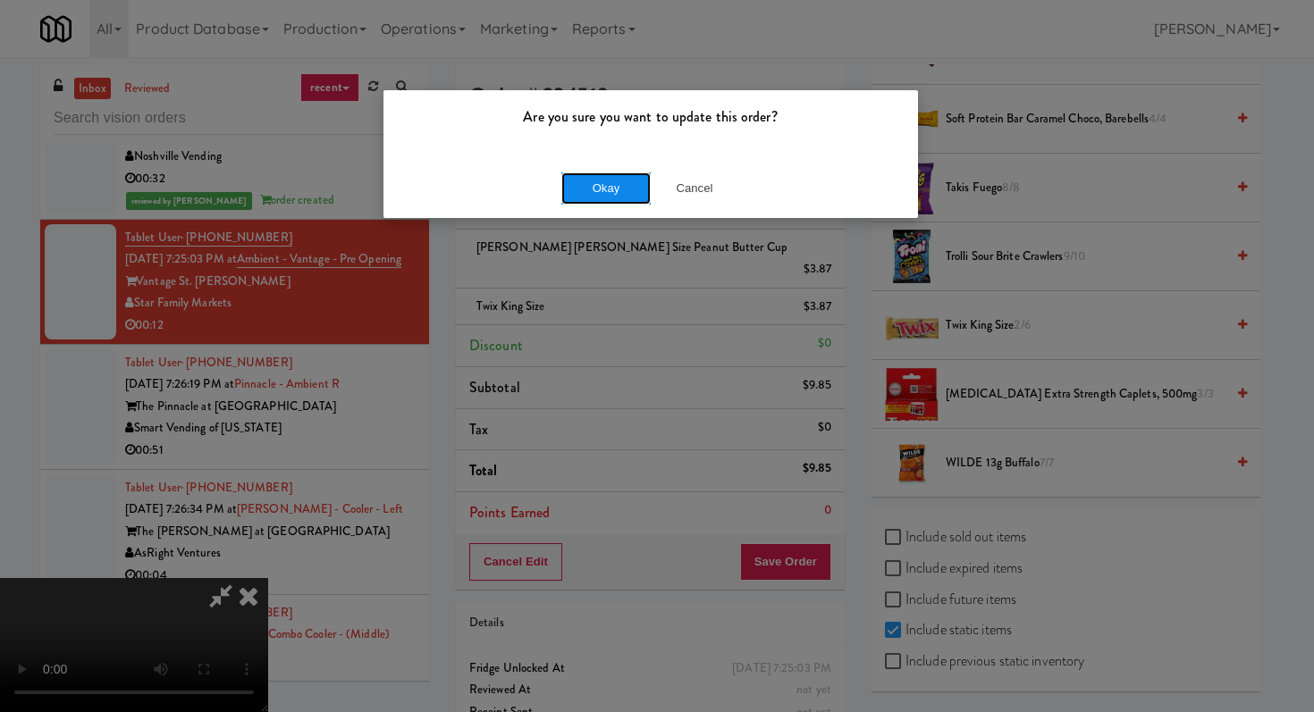
click at [608, 198] on button "Okay" at bounding box center [605, 188] width 89 height 32
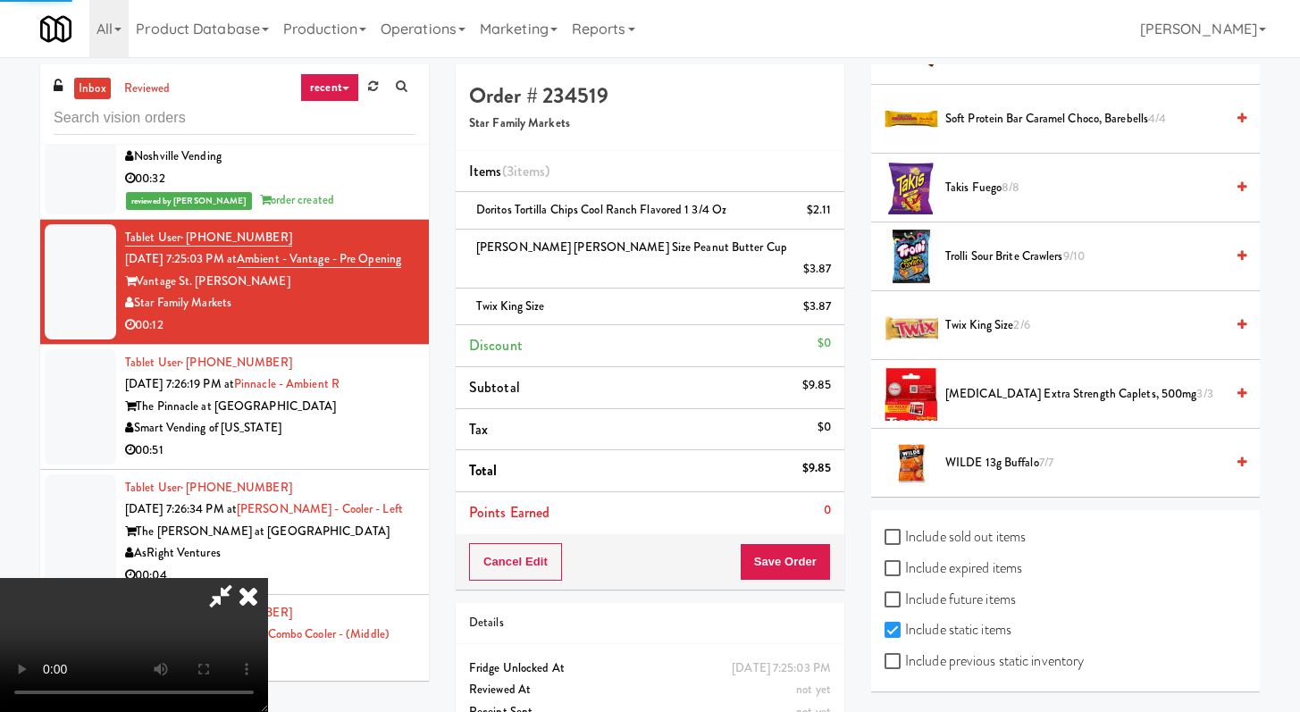
scroll to position [76, 0]
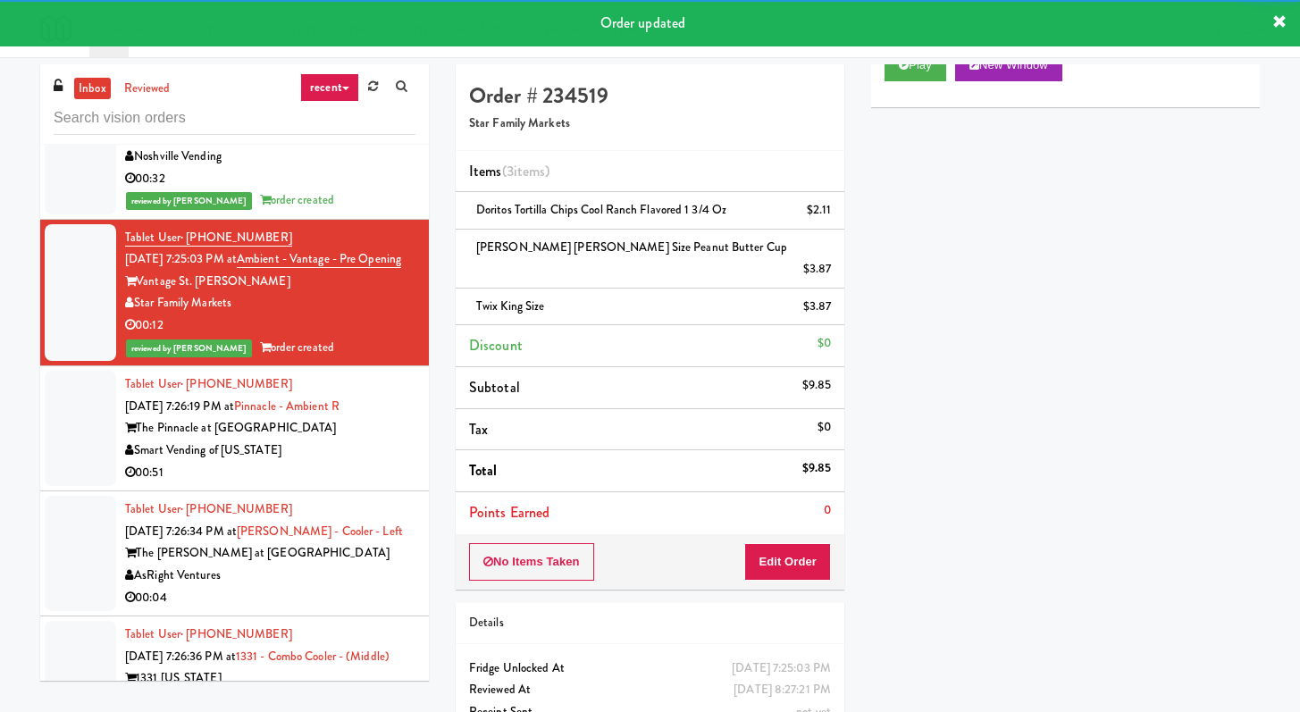
click at [325, 440] on div "Smart Vending of [US_STATE]" at bounding box center [270, 451] width 290 height 22
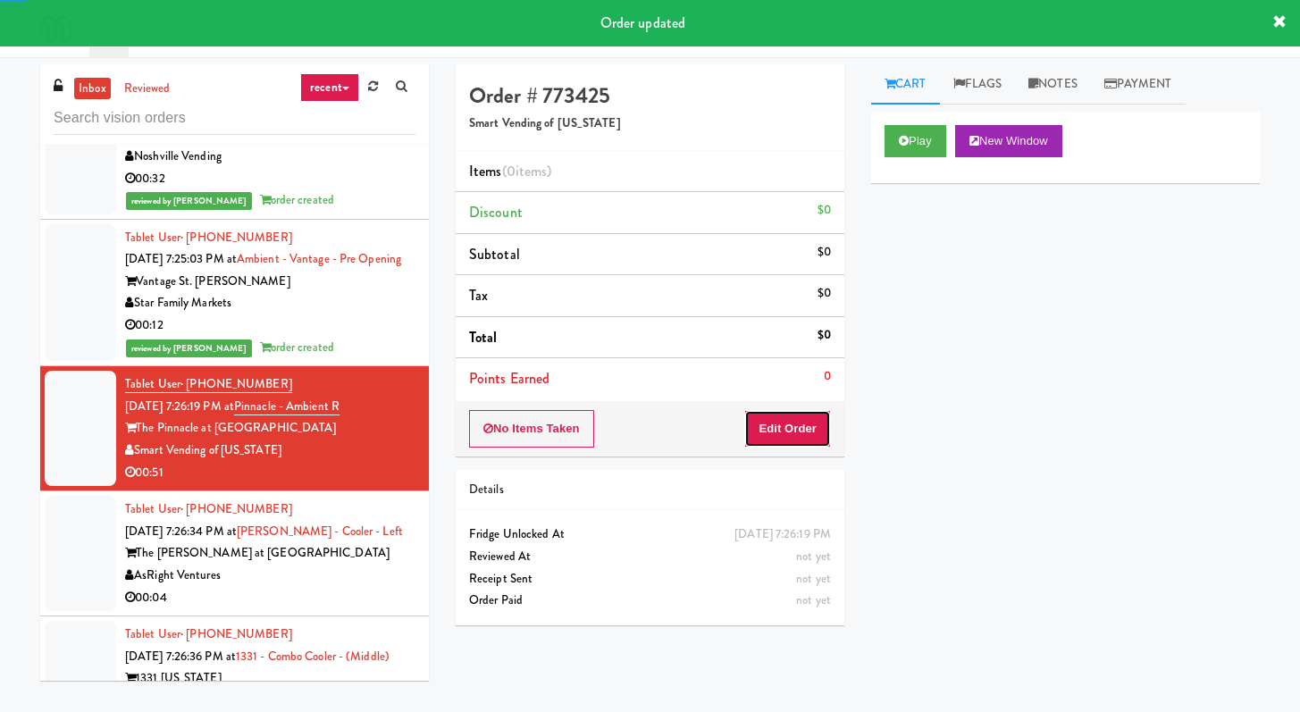
click at [797, 428] on button "Edit Order" at bounding box center [787, 429] width 87 height 38
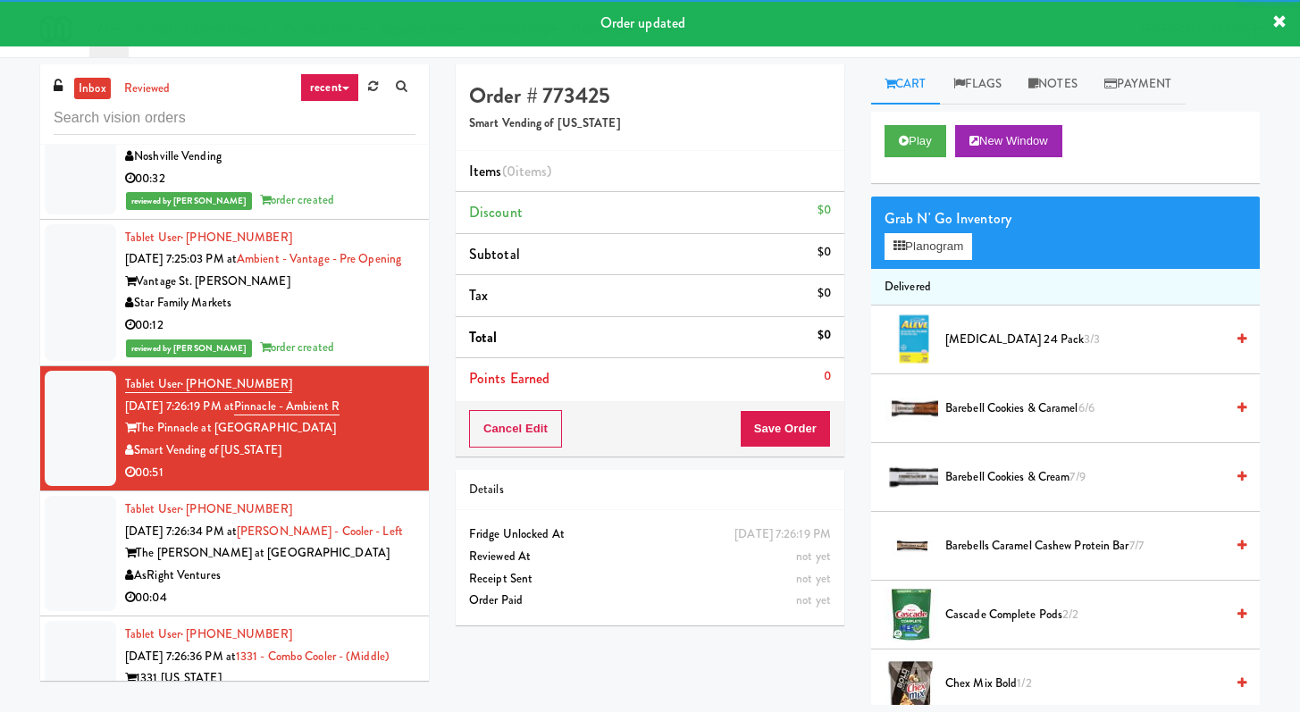
click at [868, 131] on div "Cart Flags Notes Payment Play New Window Grab N' Go Inventory Planogram Deliver…" at bounding box center [1066, 384] width 416 height 641
click at [913, 137] on button "Play" at bounding box center [916, 141] width 62 height 32
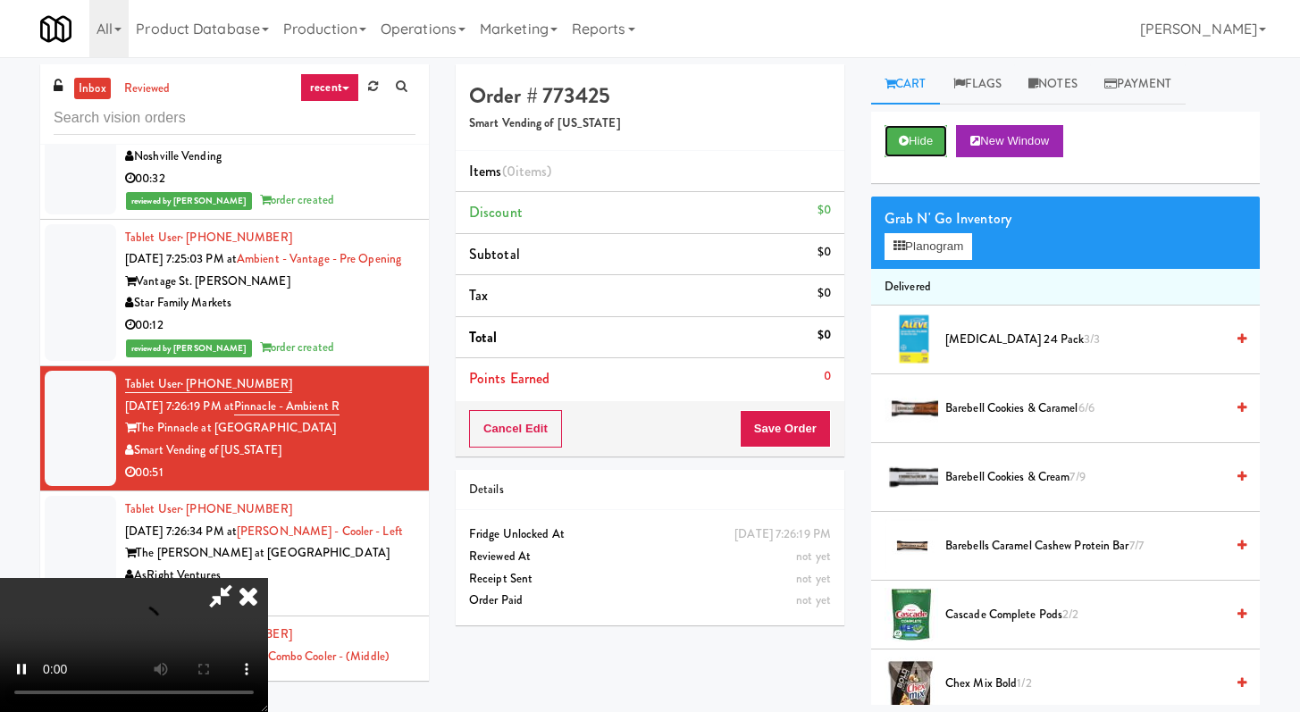
scroll to position [2822, 0]
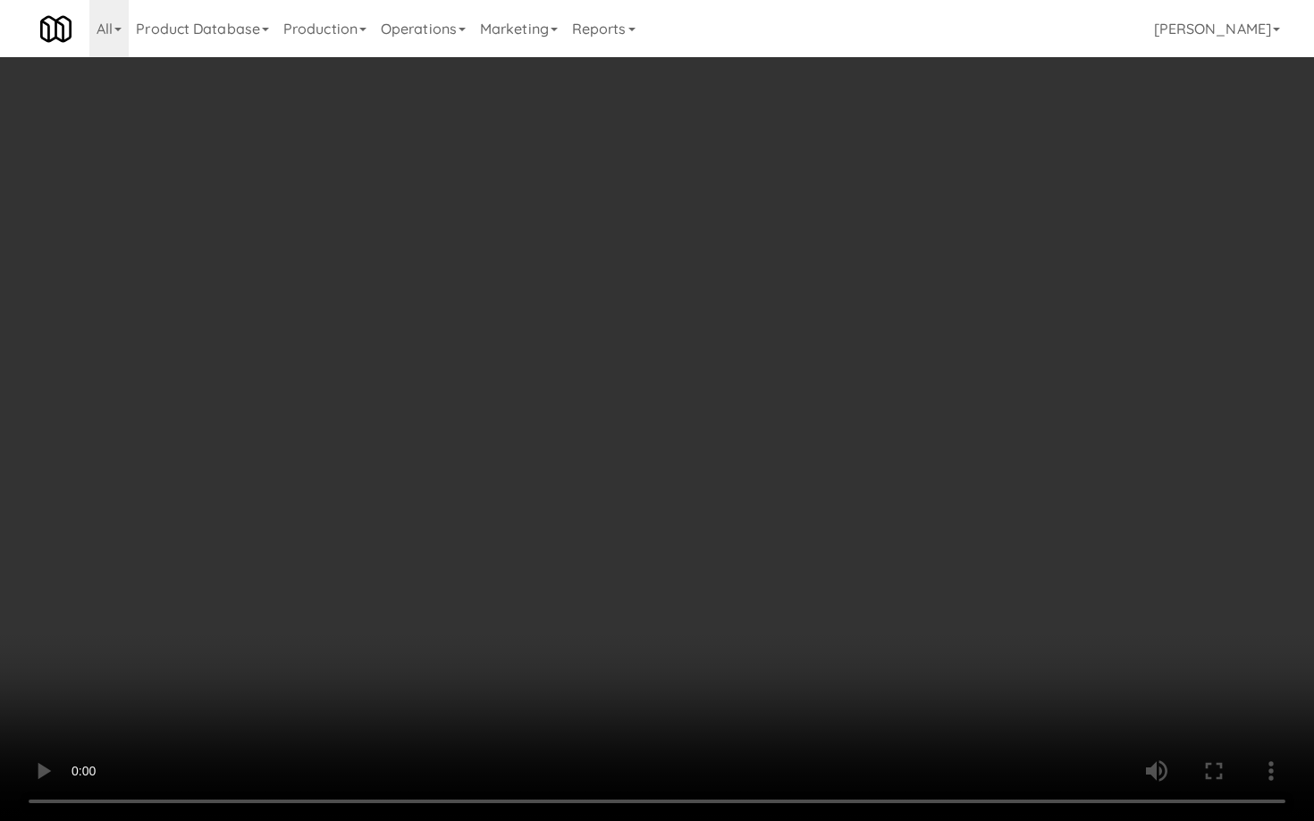
click at [604, 501] on video at bounding box center [657, 410] width 1314 height 821
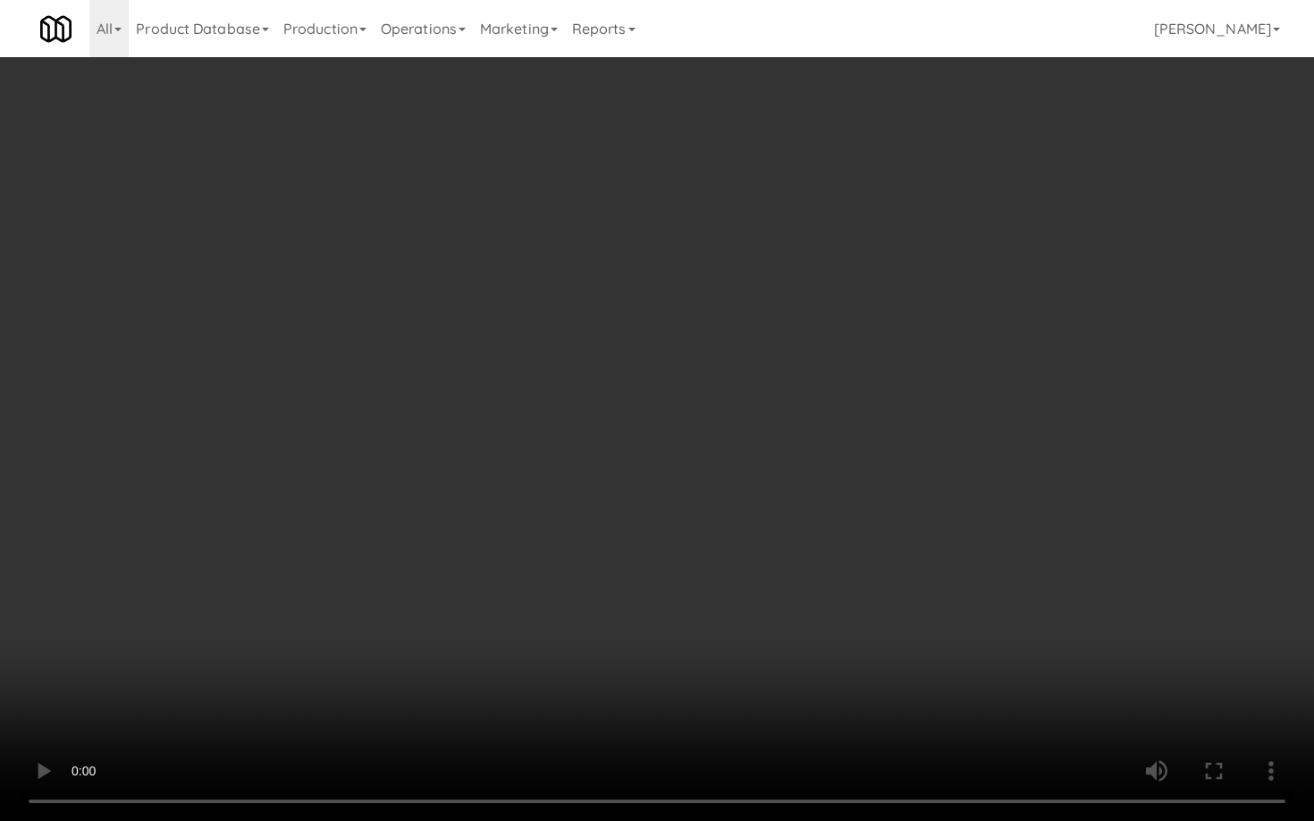
click at [604, 500] on video at bounding box center [657, 410] width 1314 height 821
click at [605, 500] on video at bounding box center [657, 410] width 1314 height 821
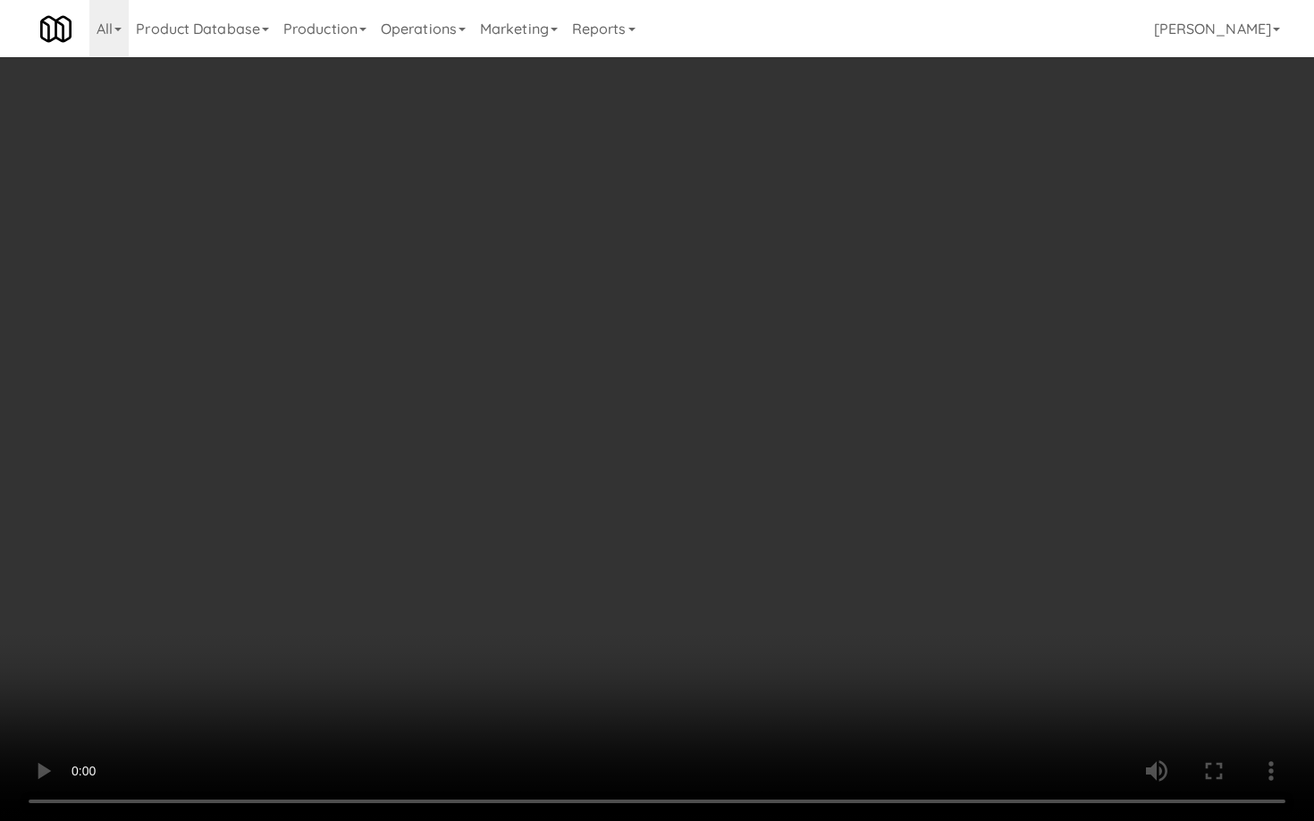
click at [934, 559] on video at bounding box center [657, 410] width 1314 height 821
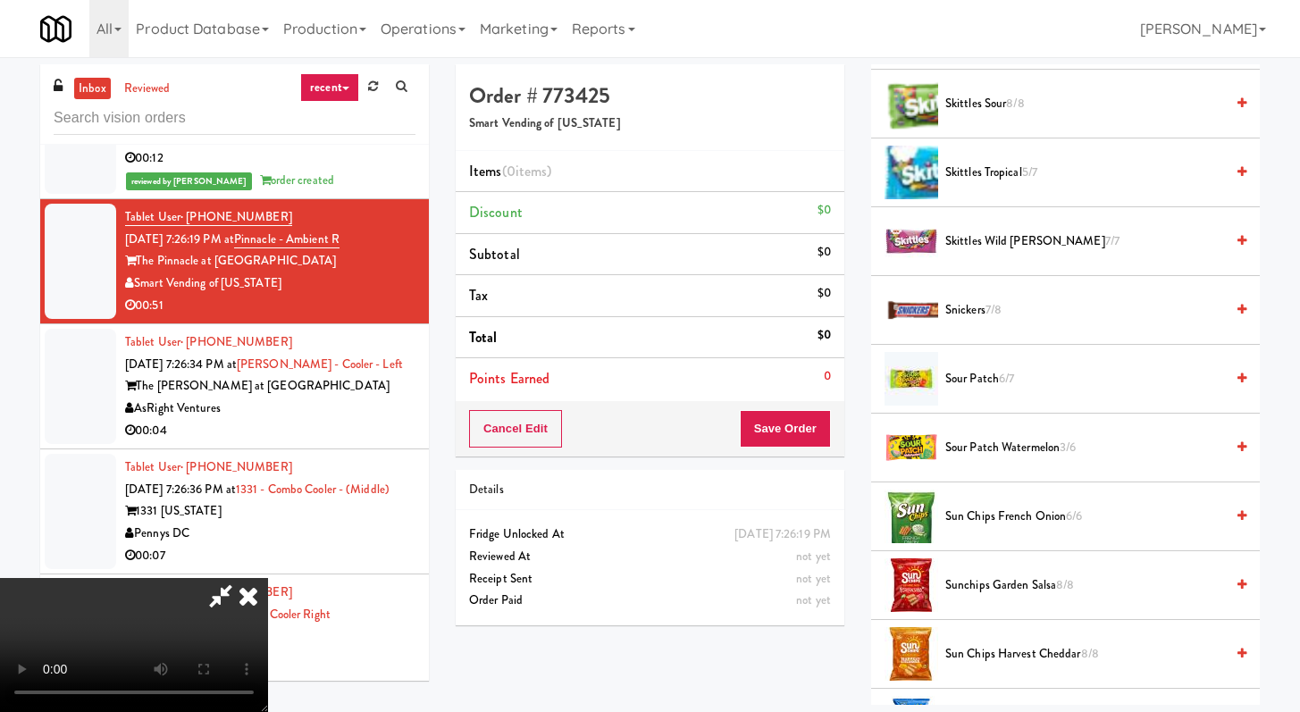
click at [1001, 660] on span "Sun Chips Harvest Cheddar 8/8" at bounding box center [1085, 654] width 279 height 22
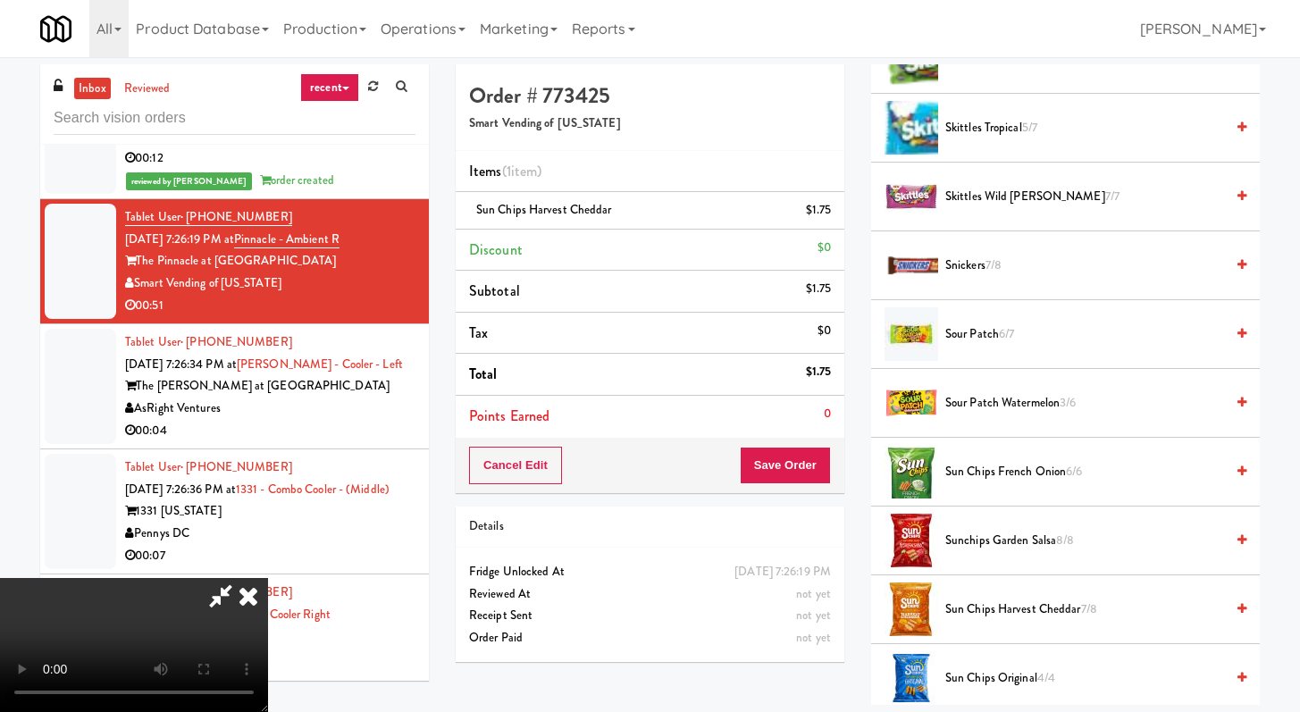
scroll to position [1299, 0]
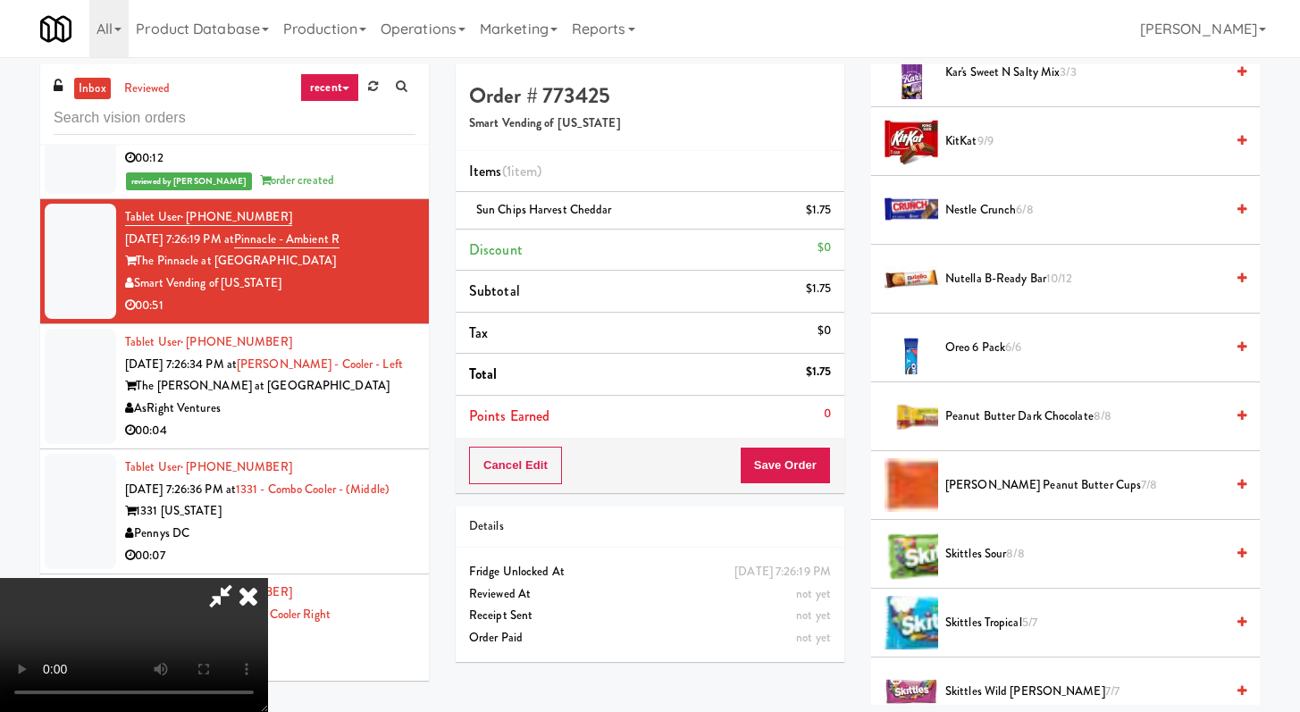
click at [994, 560] on span "Skittles Sour 8/8" at bounding box center [1085, 554] width 279 height 22
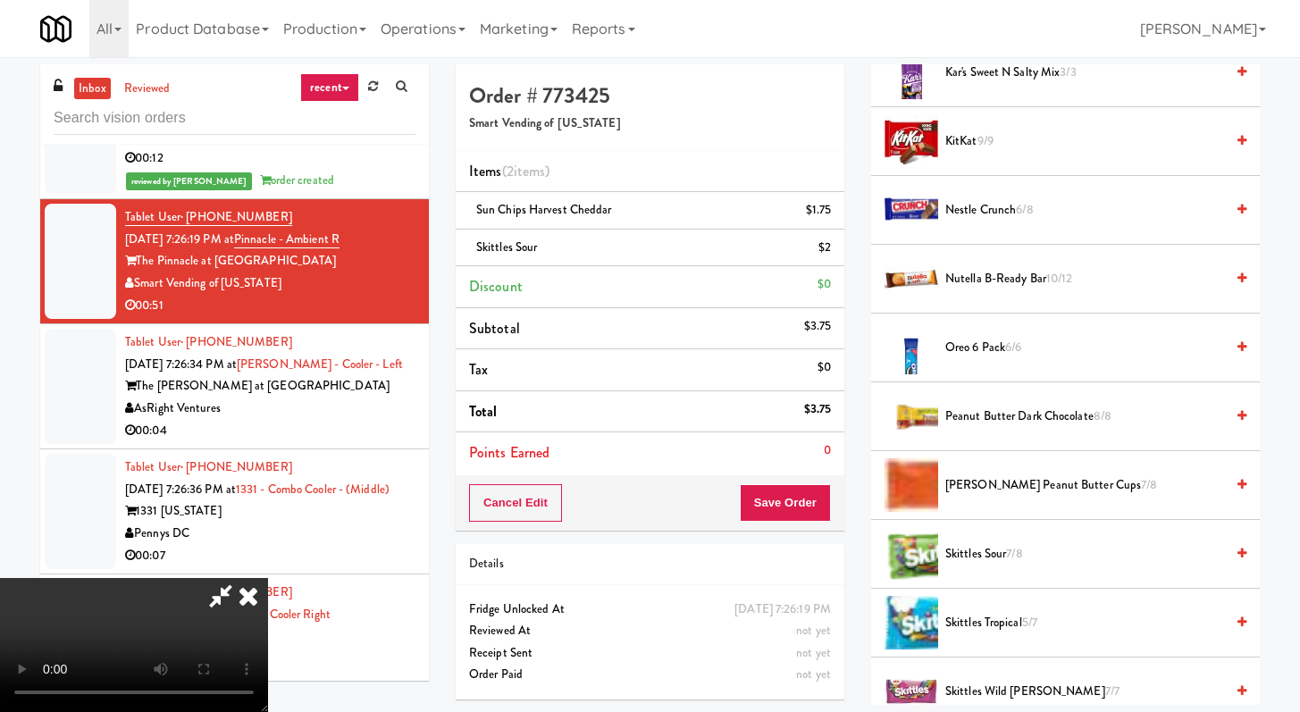
click at [1020, 208] on span "6/8" at bounding box center [1024, 209] width 17 height 17
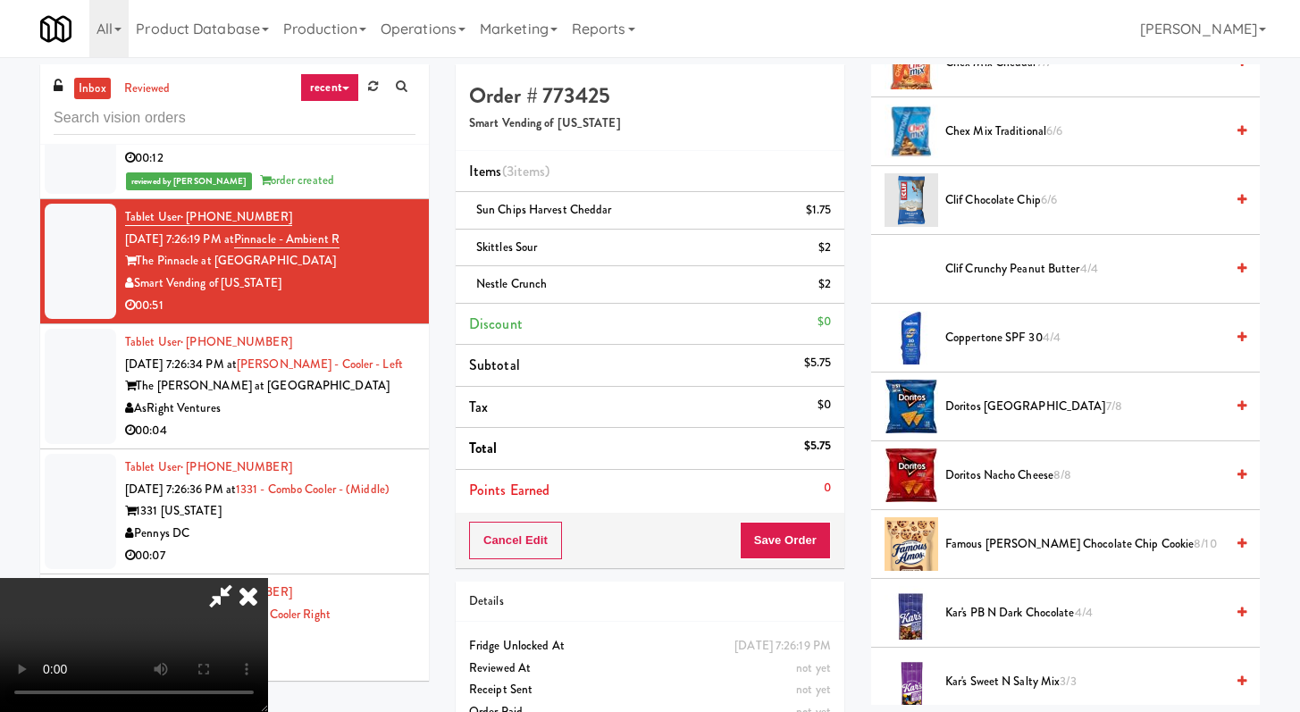
scroll to position [564, 0]
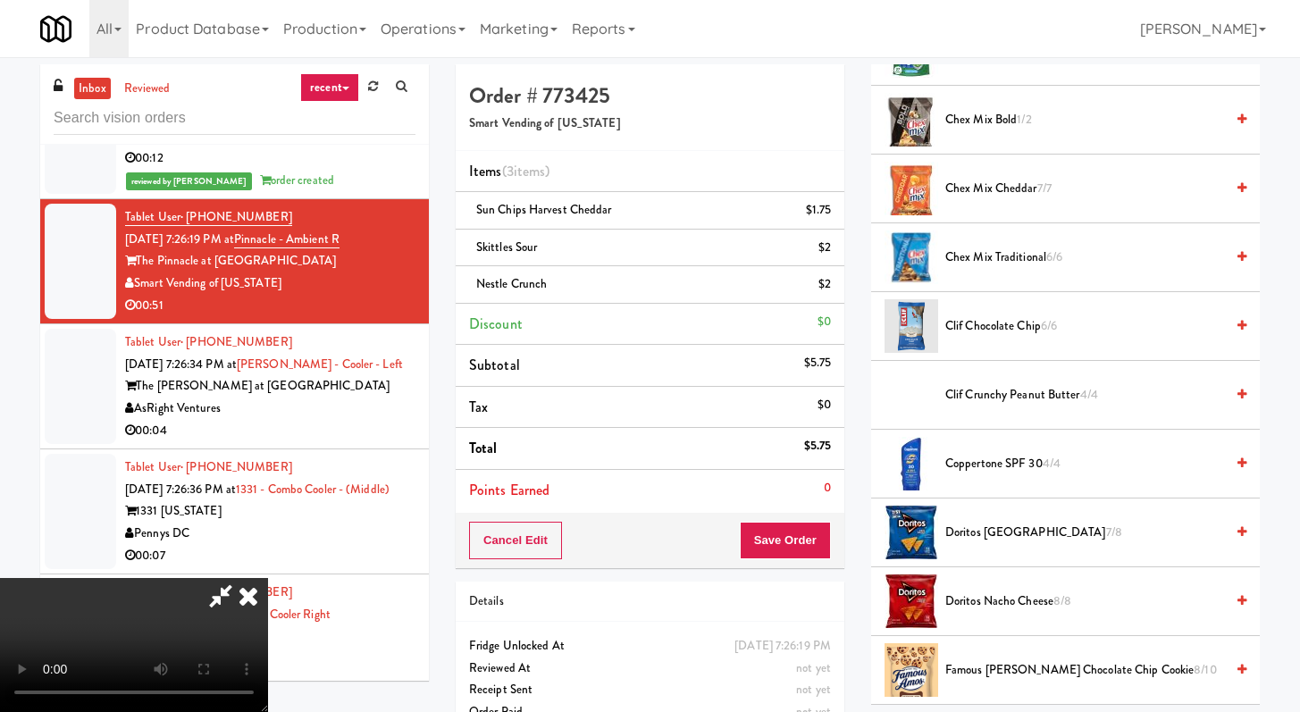
click at [1017, 602] on span "Doritos Nacho Cheese 8/8" at bounding box center [1085, 602] width 279 height 22
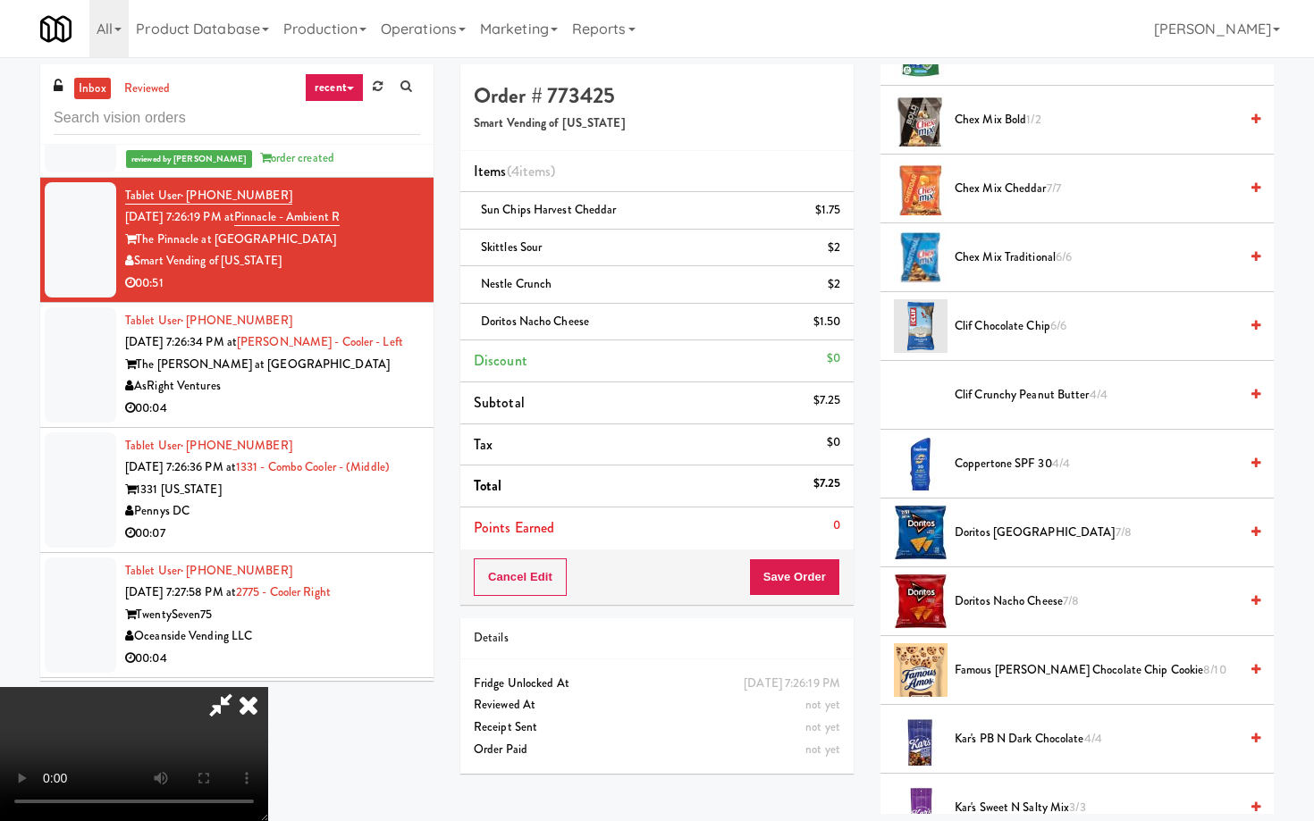
click at [268, 687] on video at bounding box center [134, 754] width 268 height 134
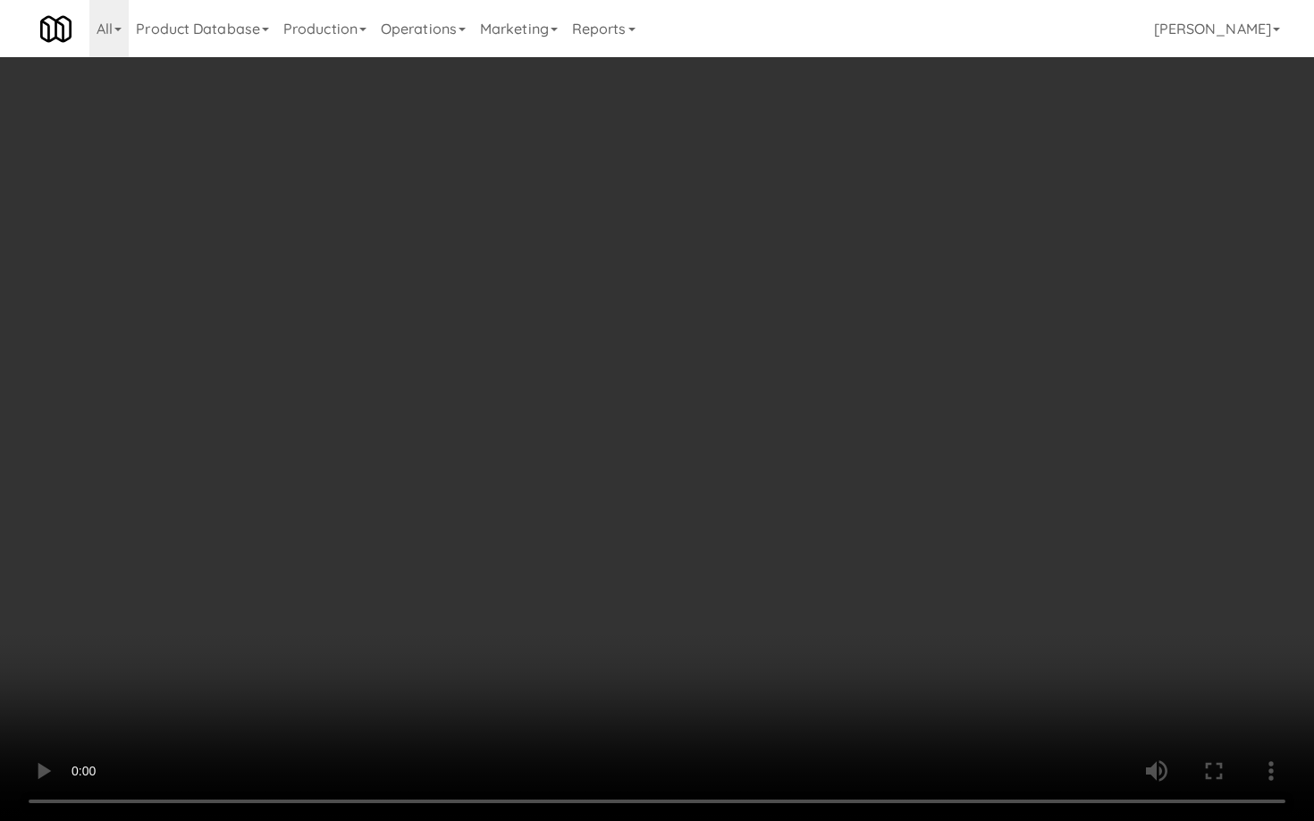
click at [701, 435] on video at bounding box center [657, 410] width 1314 height 821
click at [702, 433] on video at bounding box center [657, 410] width 1314 height 821
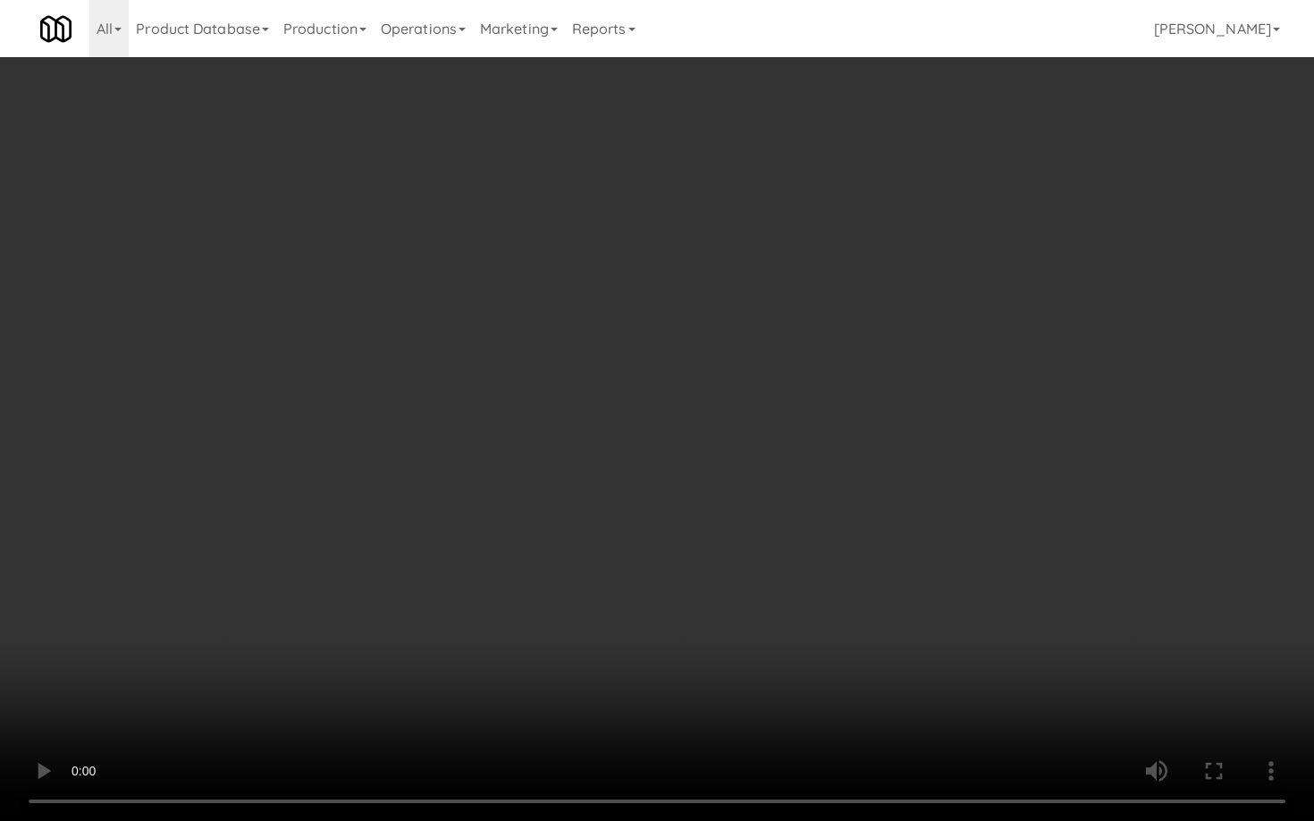
click at [702, 433] on video at bounding box center [657, 410] width 1314 height 821
click at [971, 711] on video at bounding box center [657, 410] width 1314 height 821
click at [961, 672] on video at bounding box center [657, 410] width 1314 height 821
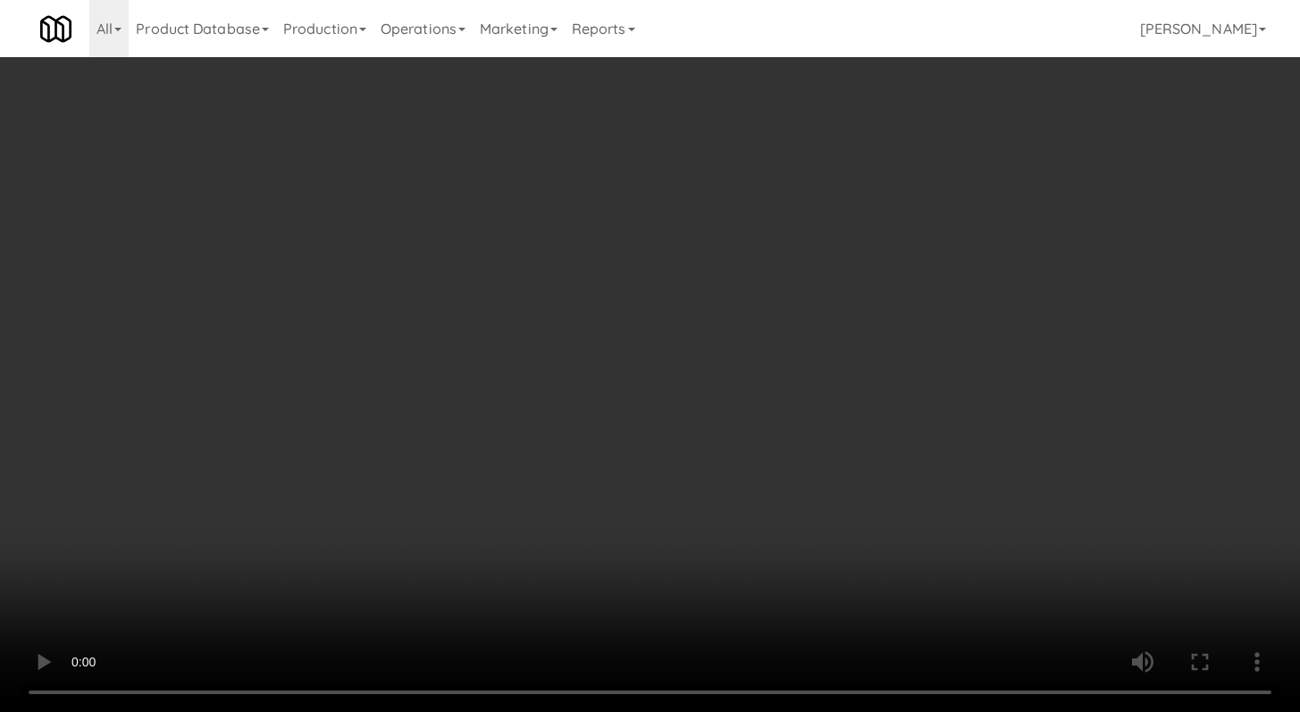
scroll to position [1387, 0]
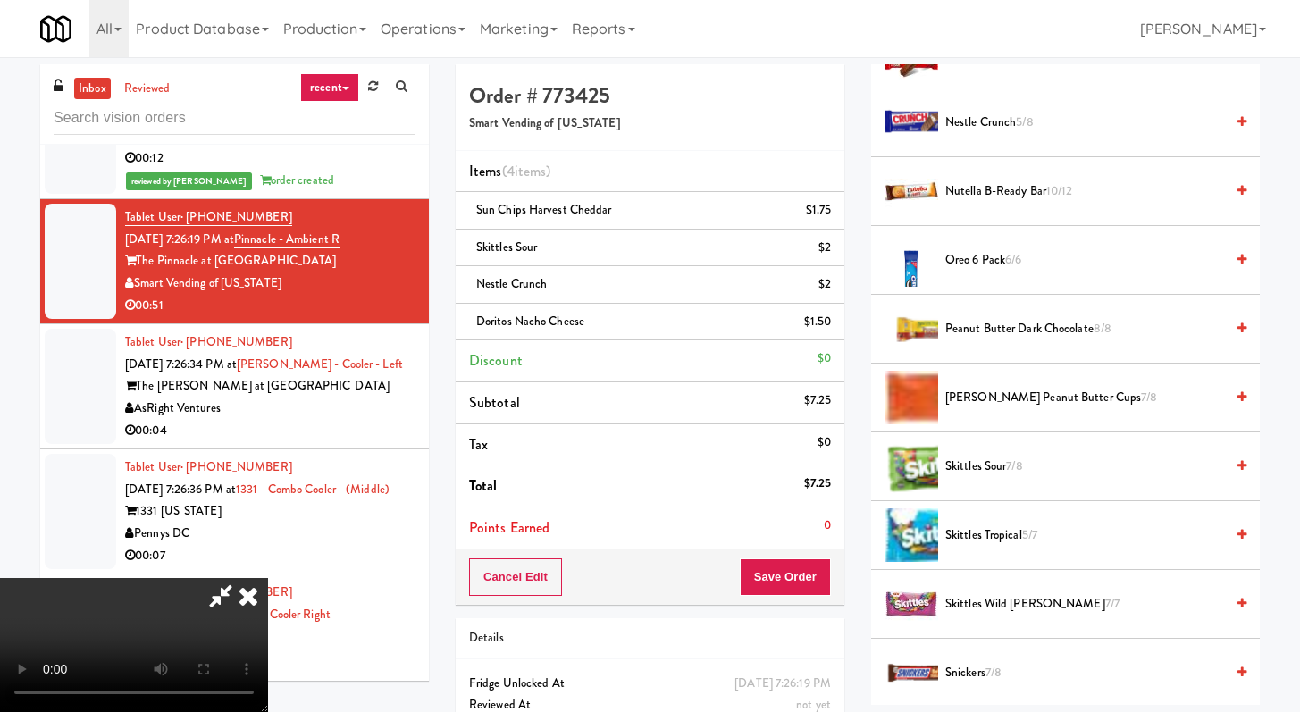
click at [969, 601] on span "Skittles Wild [PERSON_NAME] 7/7" at bounding box center [1085, 604] width 279 height 22
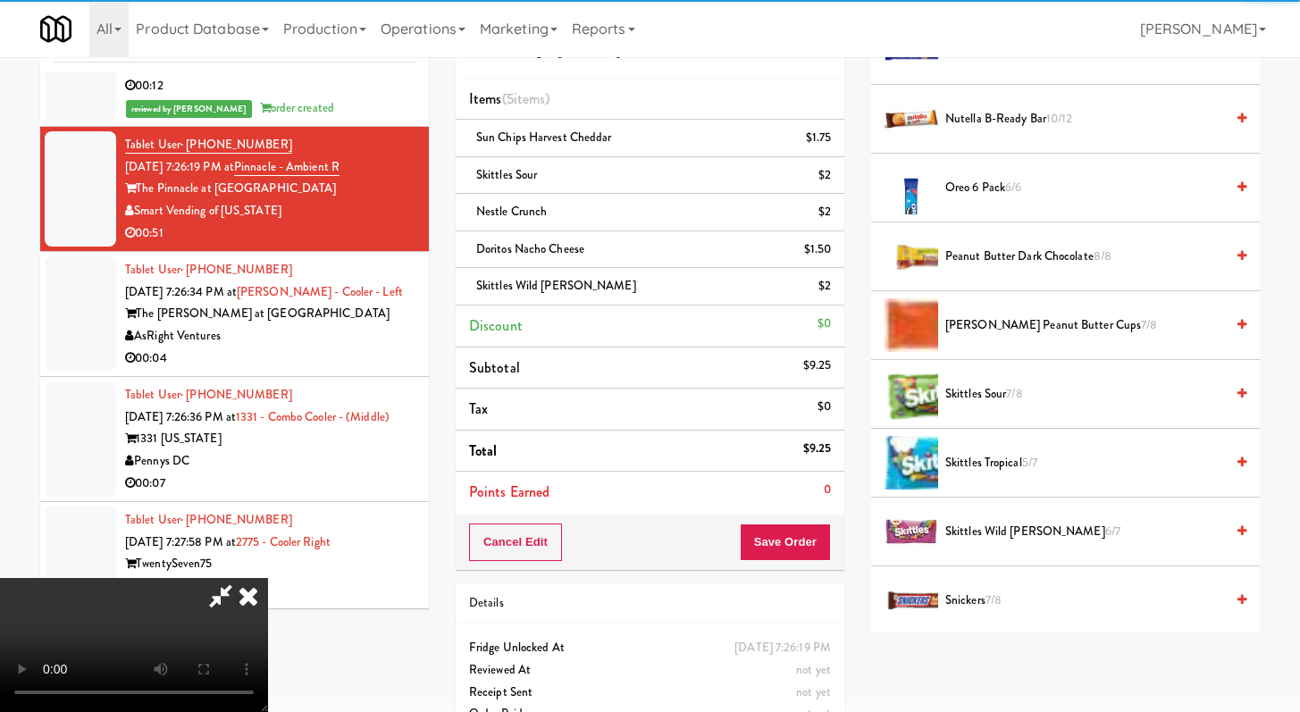
scroll to position [113, 0]
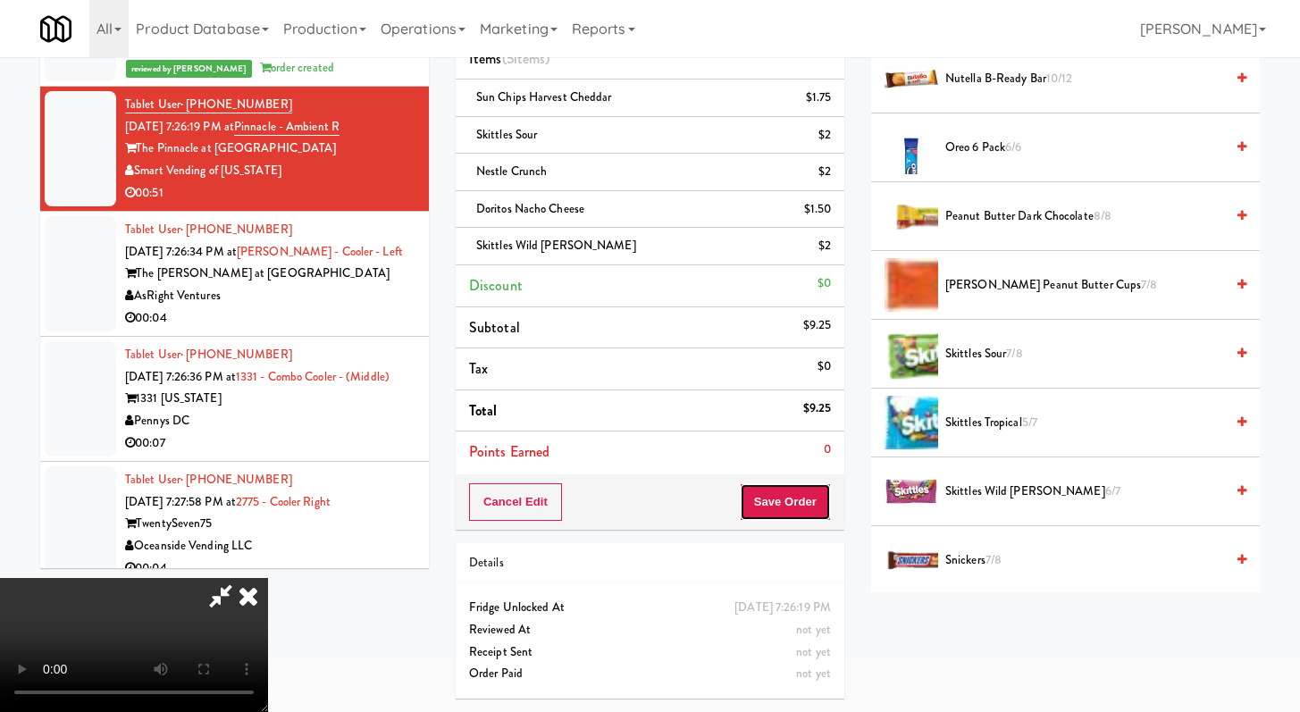
click at [810, 512] on button "Save Order" at bounding box center [785, 502] width 91 height 38
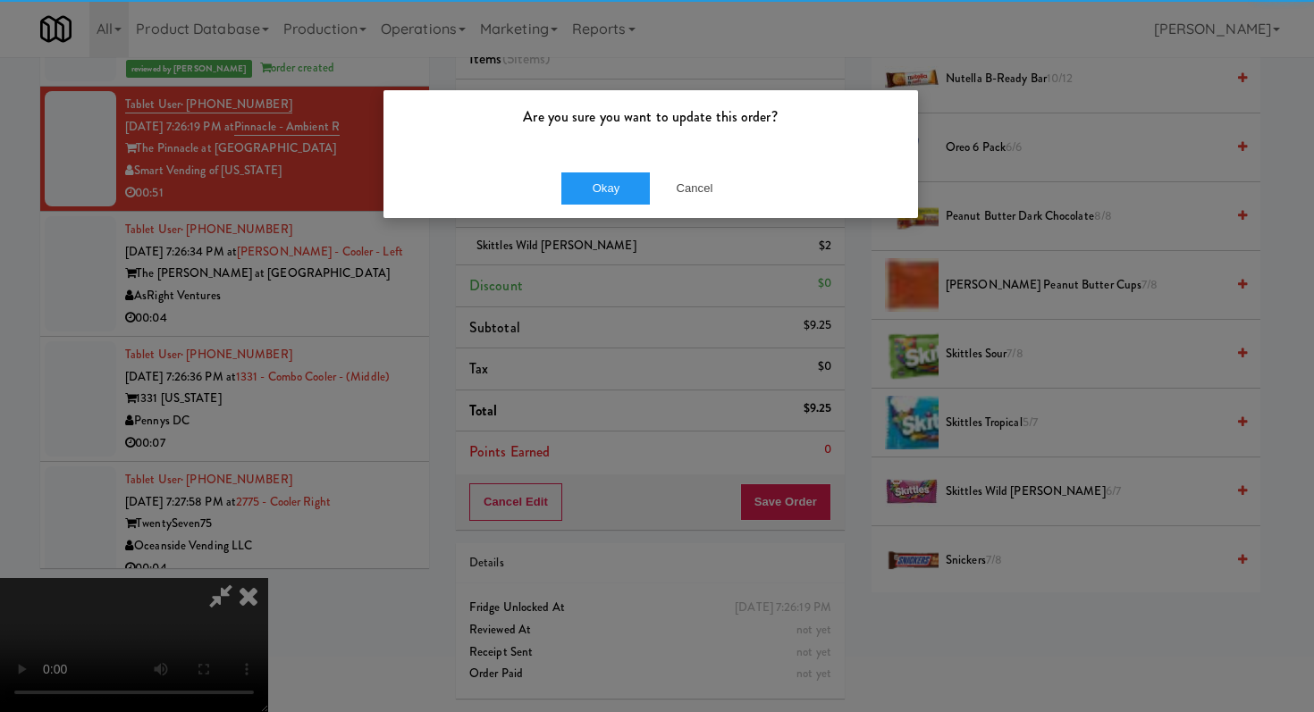
click at [591, 210] on div "Okay Cancel" at bounding box center [650, 188] width 534 height 60
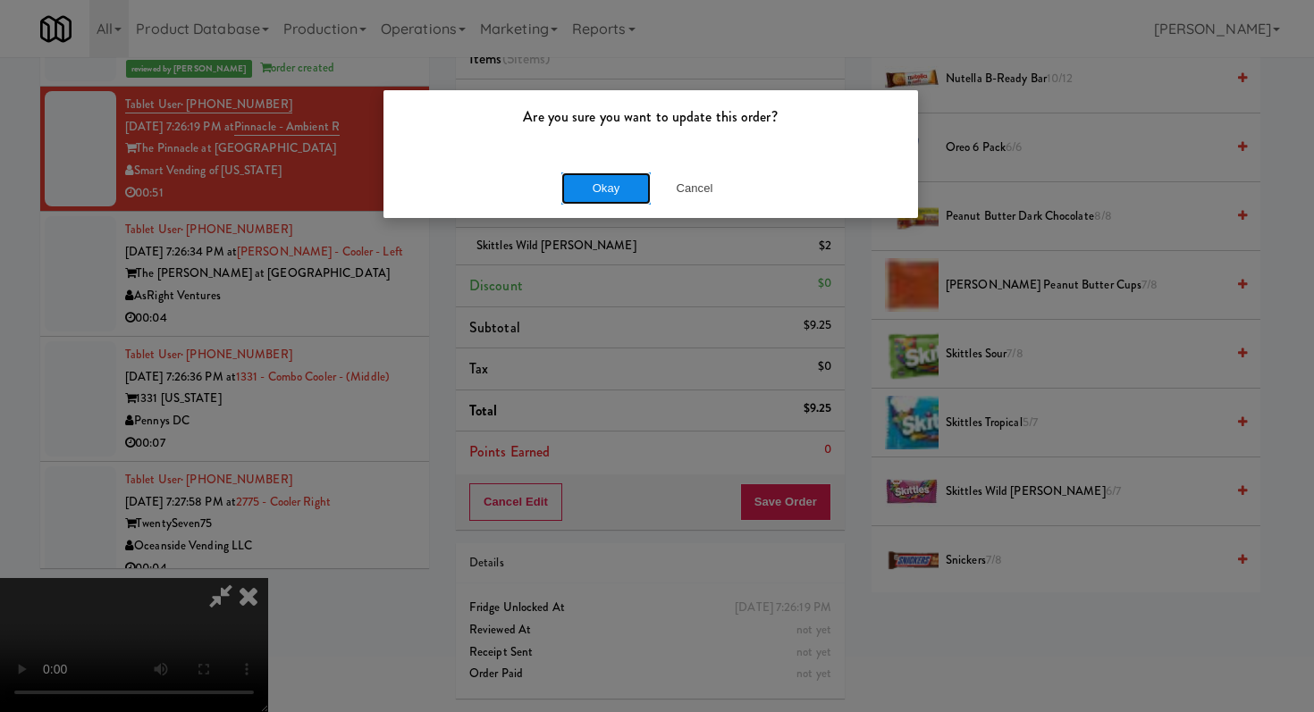
click at [601, 191] on button "Okay" at bounding box center [605, 188] width 89 height 32
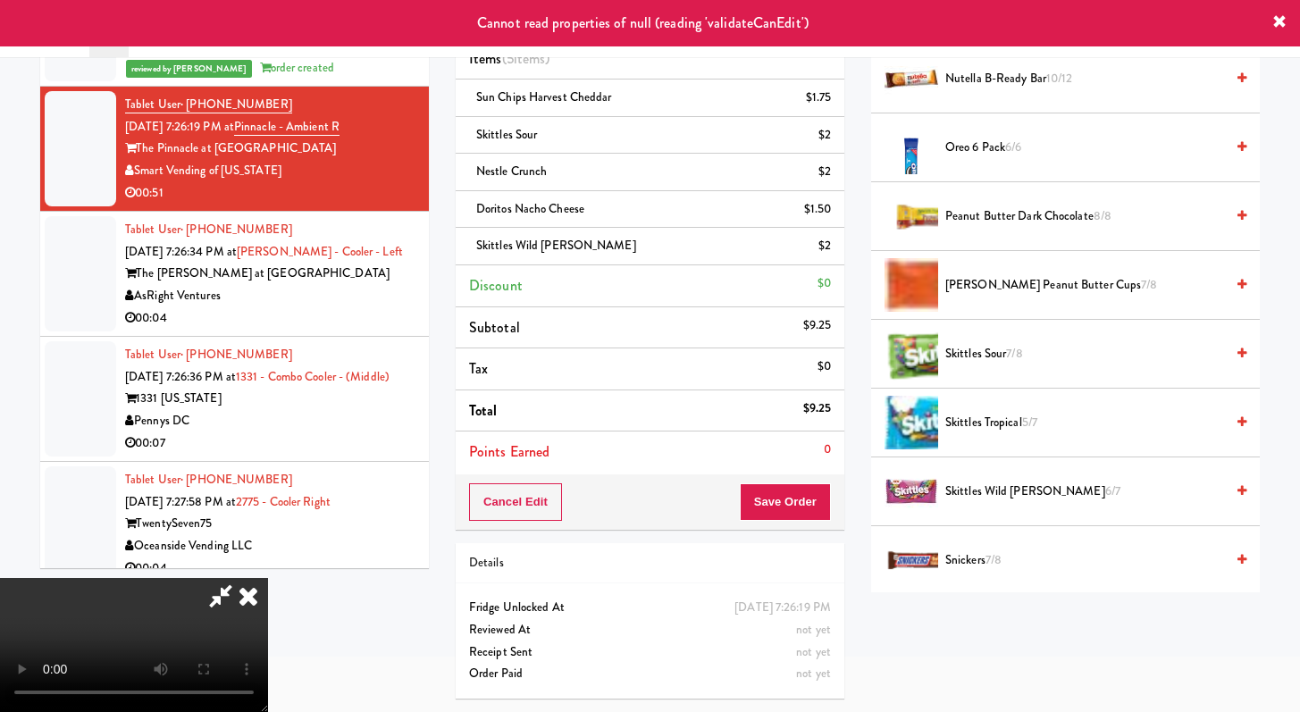
click at [268, 578] on icon at bounding box center [248, 596] width 39 height 36
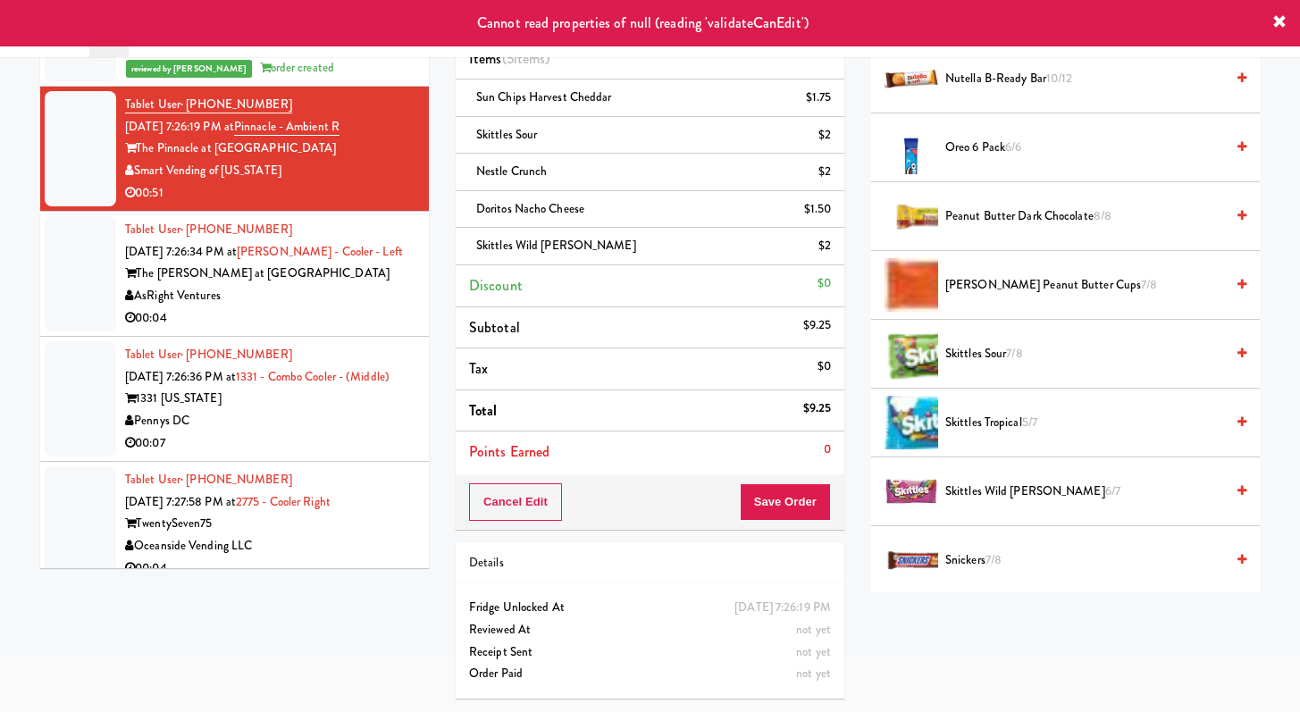
click at [255, 307] on div "00:04" at bounding box center [270, 318] width 290 height 22
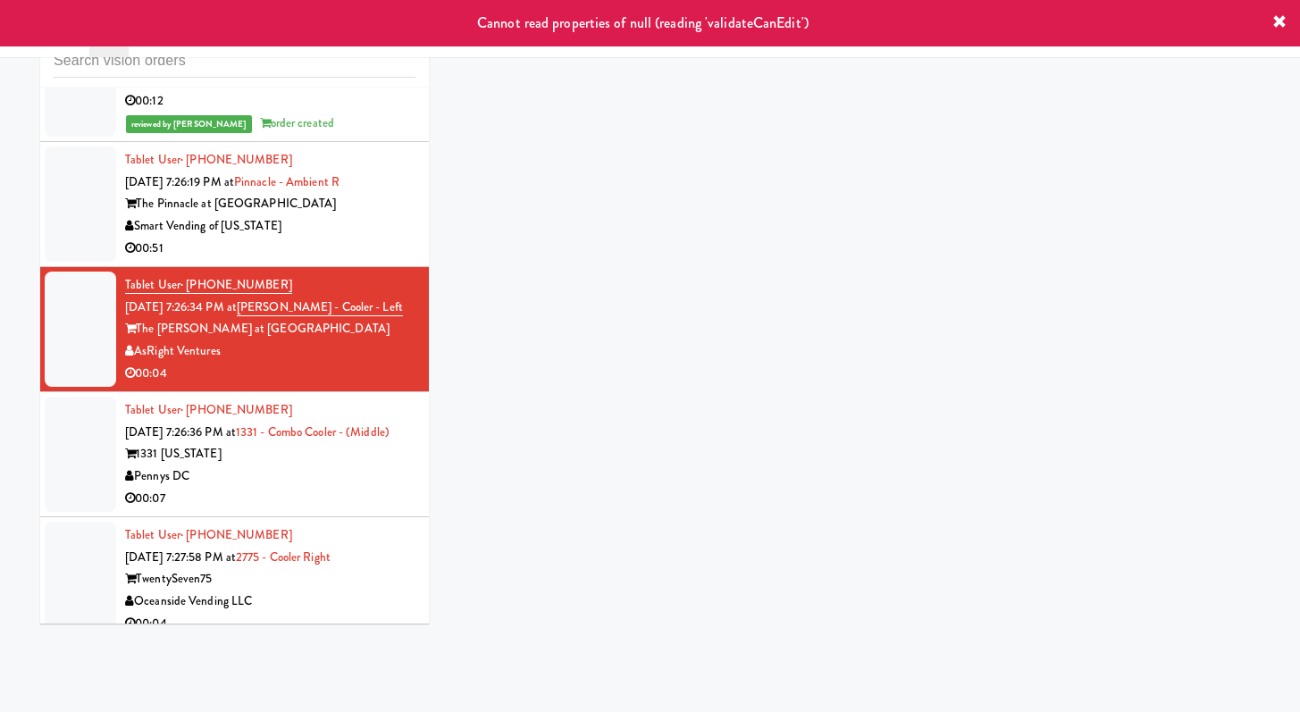
scroll to position [57, 0]
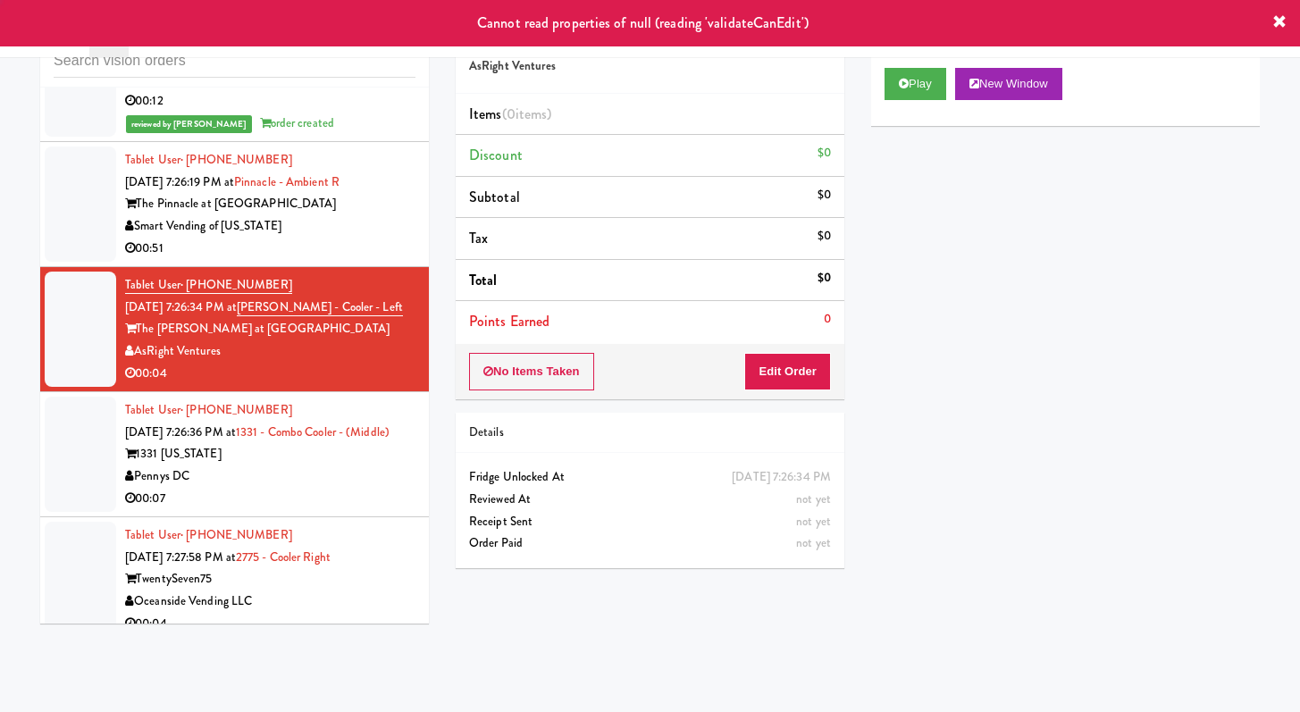
click at [340, 238] on div "00:51" at bounding box center [270, 249] width 290 height 22
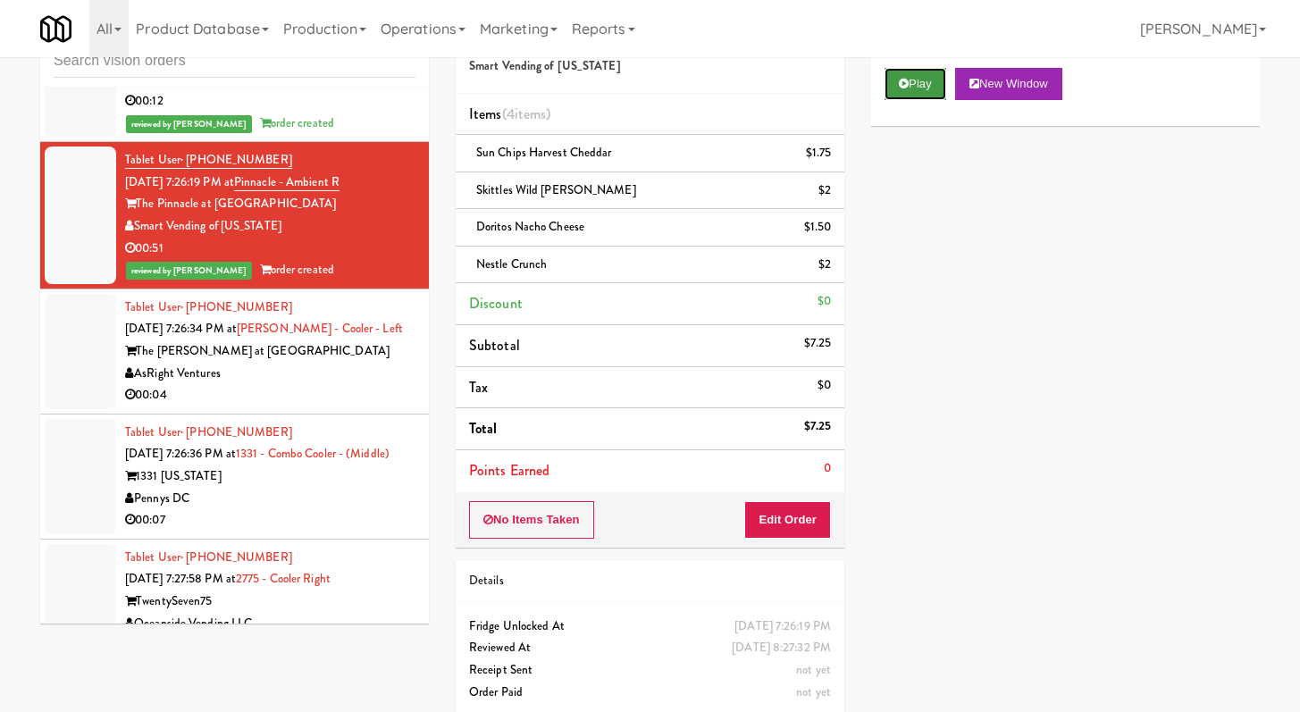
click at [889, 91] on button "Play" at bounding box center [916, 84] width 62 height 32
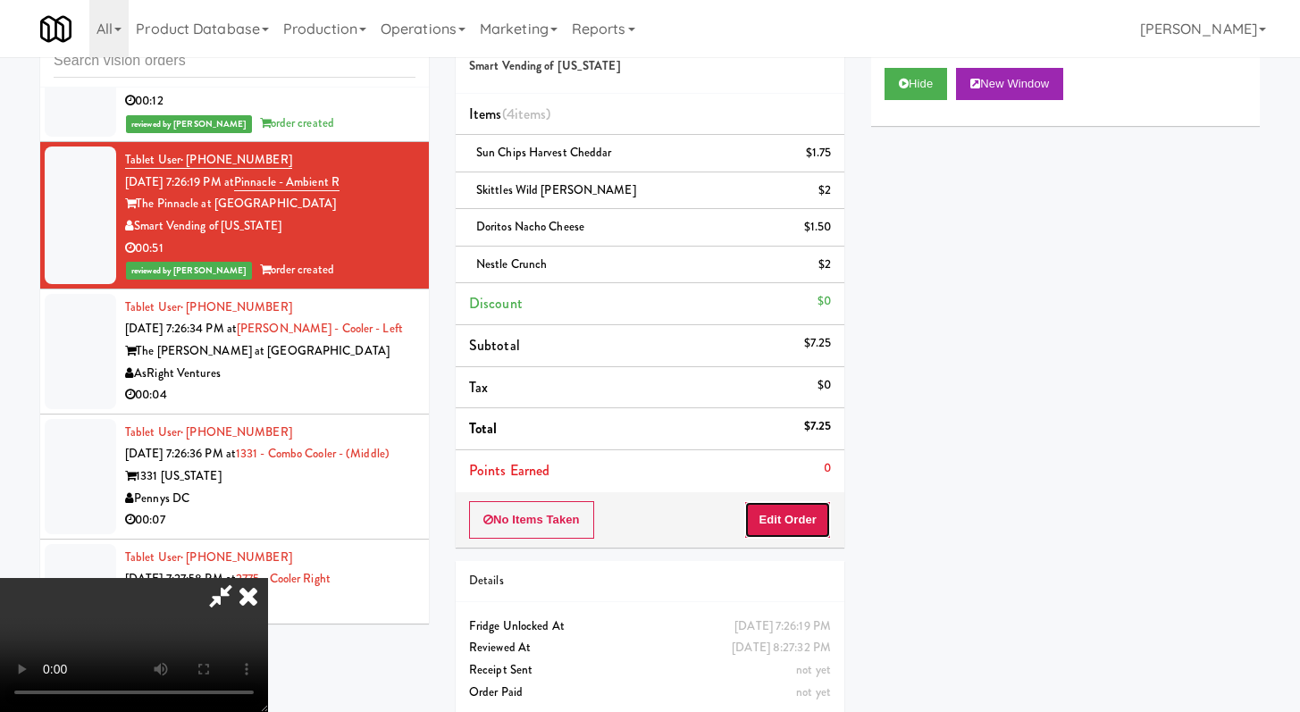
click at [812, 538] on button "Edit Order" at bounding box center [787, 520] width 87 height 38
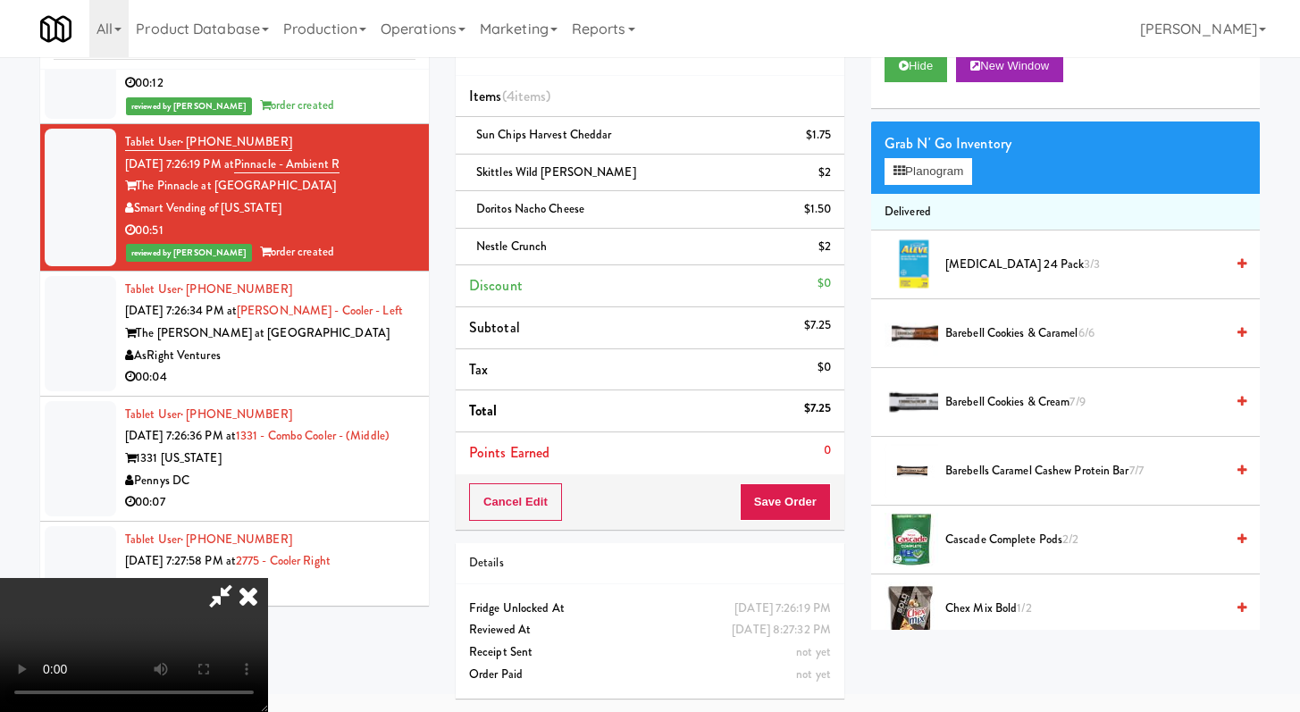
scroll to position [57, 0]
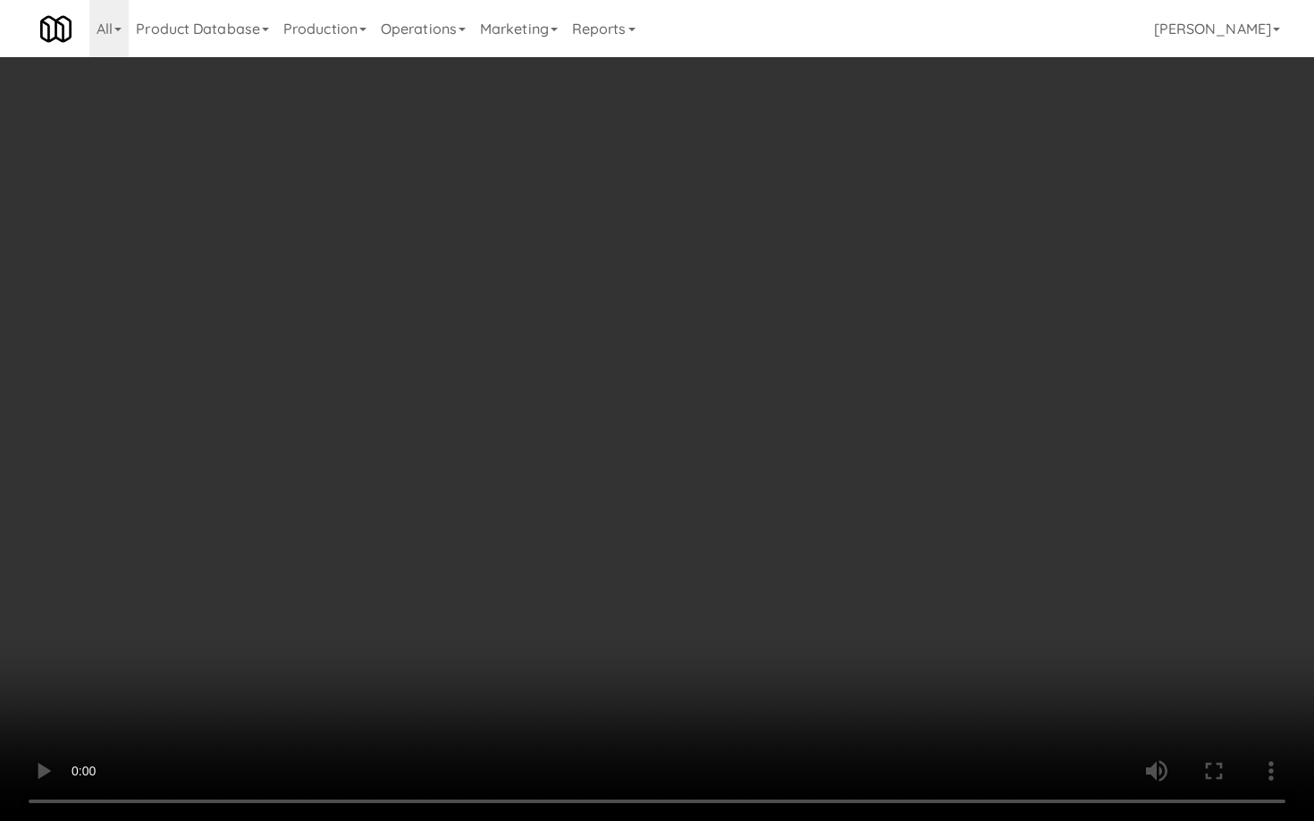
click at [978, 517] on video at bounding box center [657, 410] width 1314 height 821
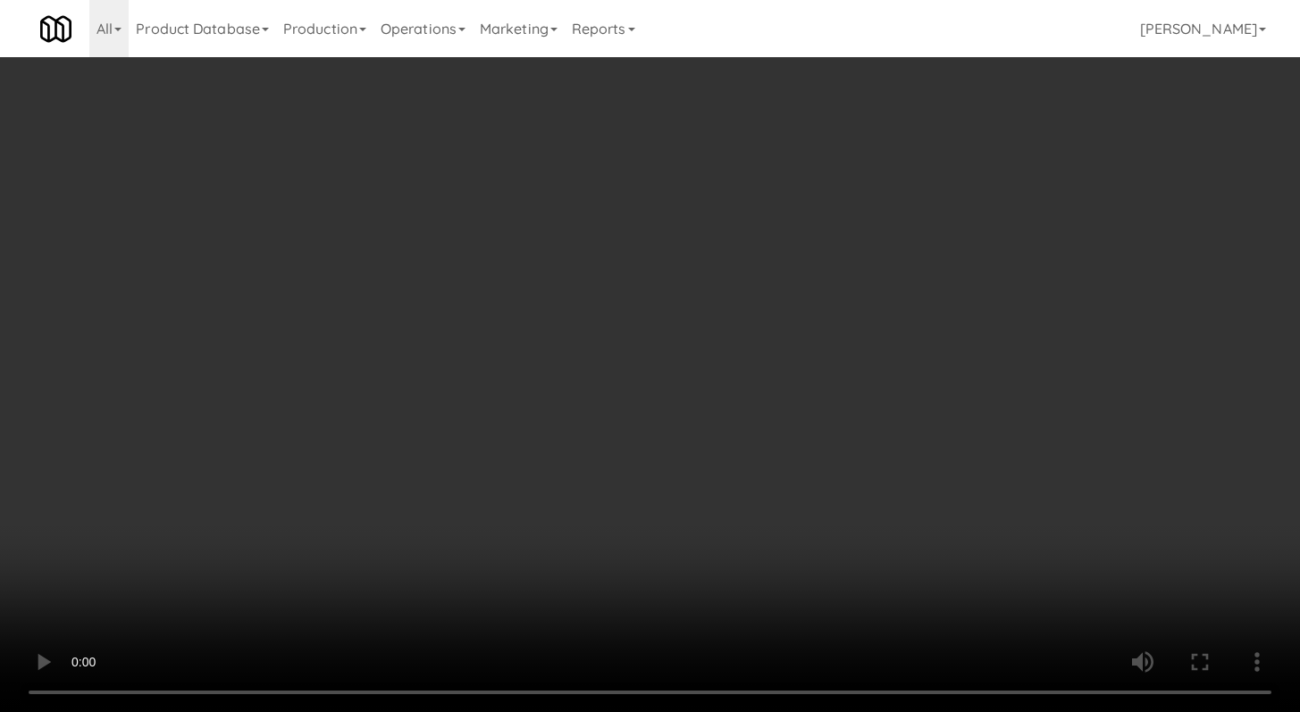
scroll to position [75, 0]
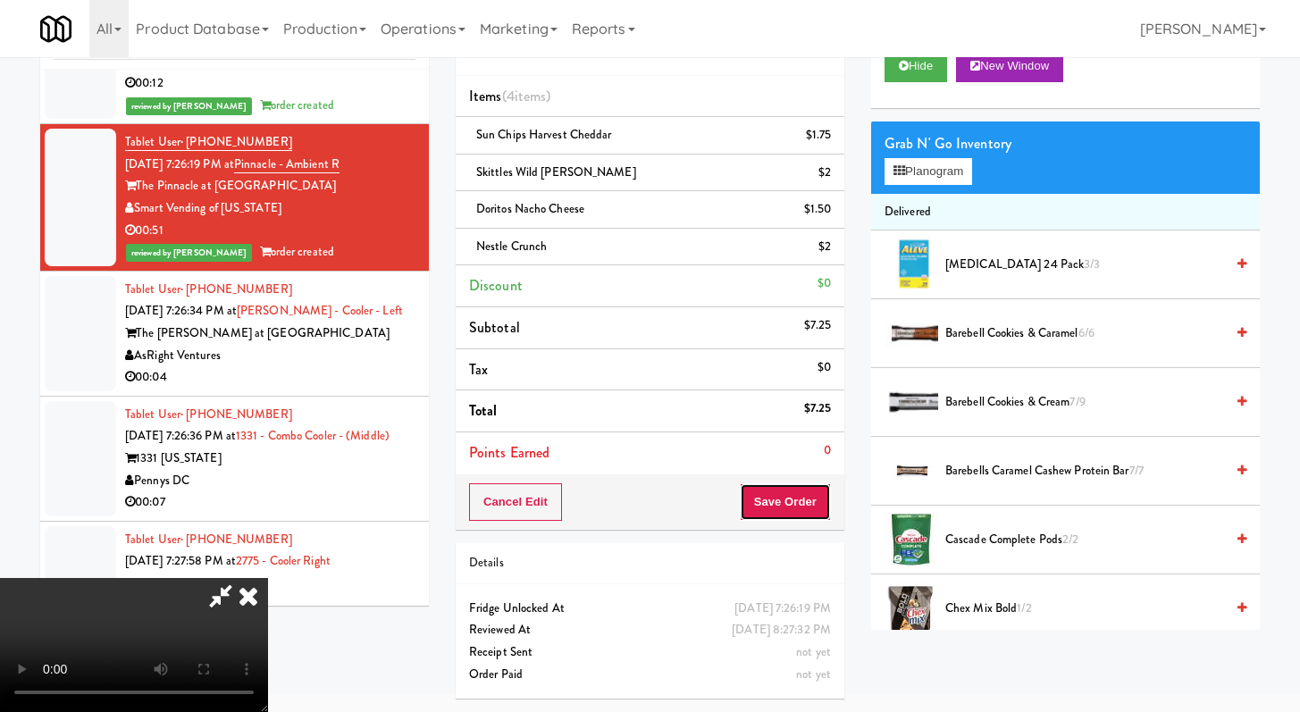
click at [826, 504] on button "Save Order" at bounding box center [785, 502] width 91 height 38
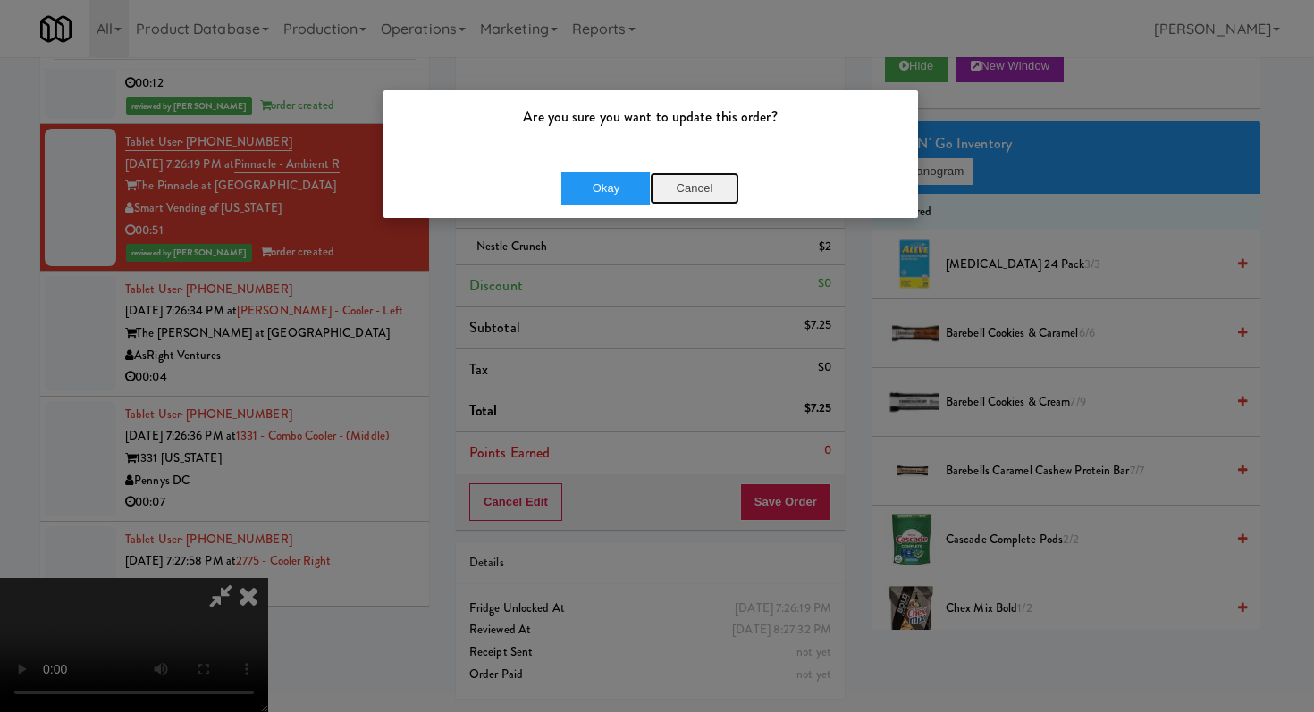
click at [675, 189] on button "Cancel" at bounding box center [694, 188] width 89 height 32
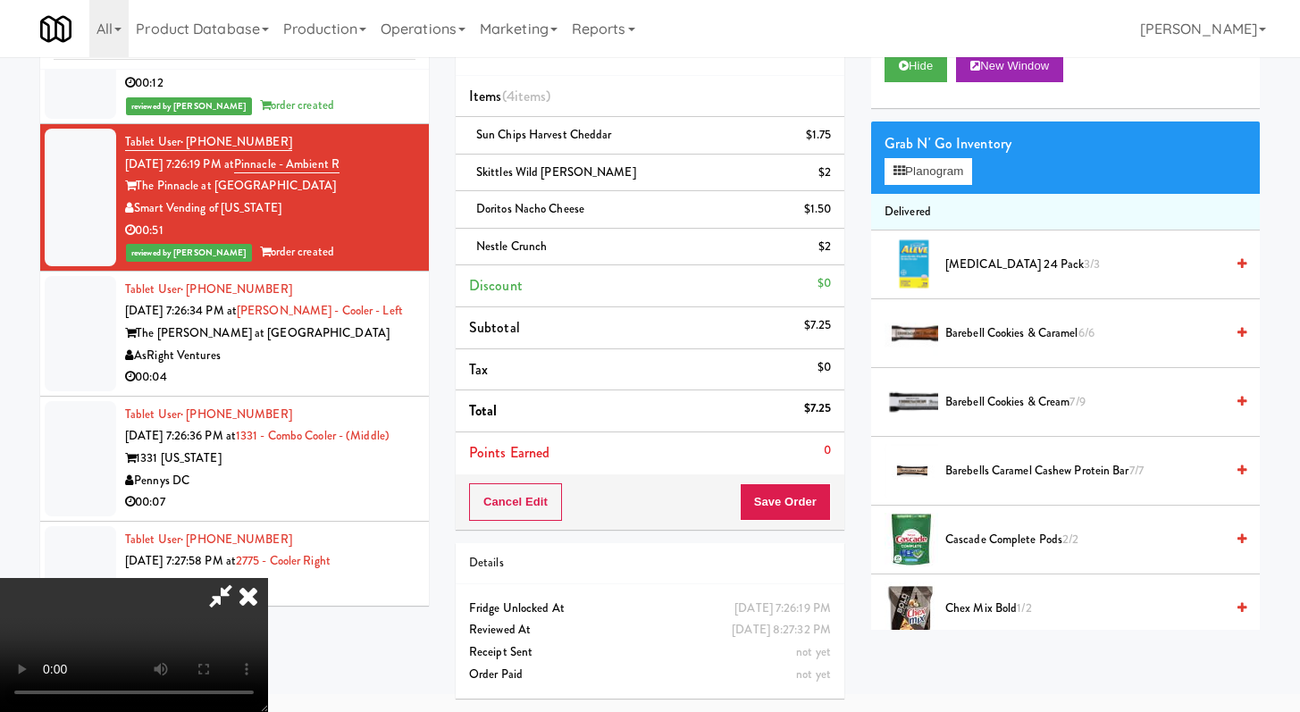
click at [268, 578] on icon at bounding box center [248, 596] width 39 height 36
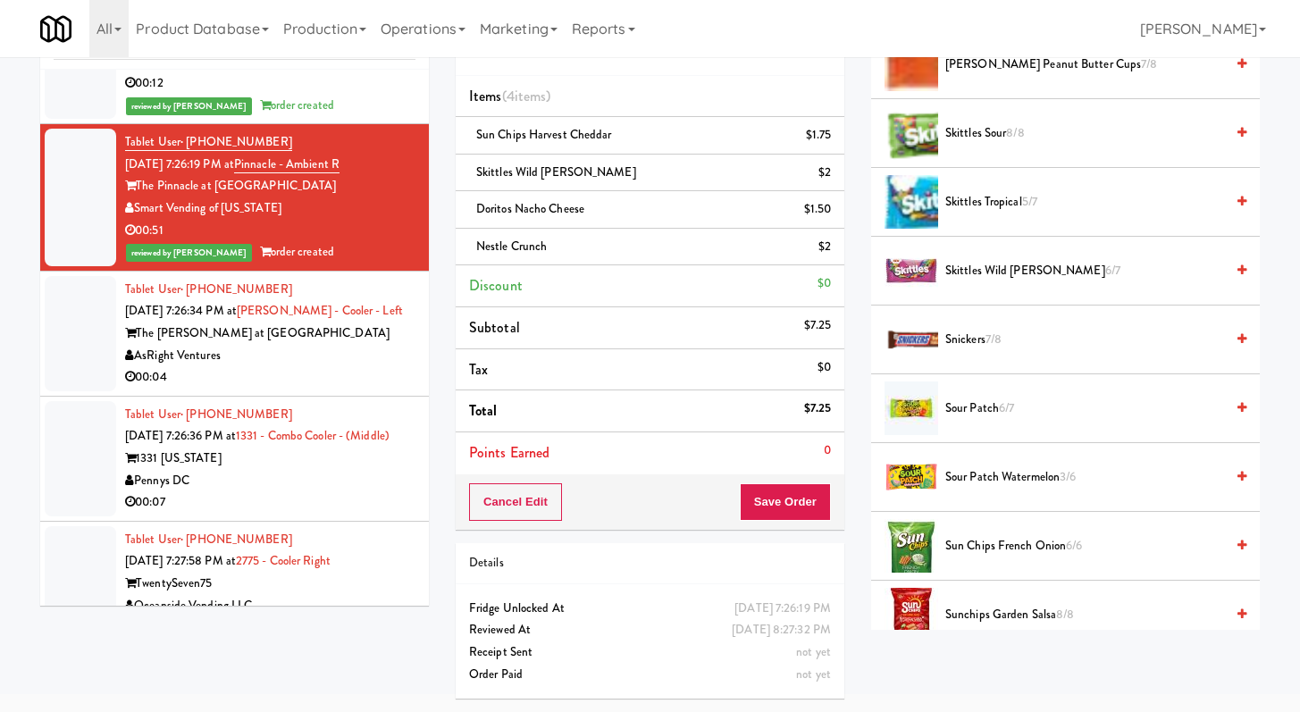
scroll to position [1680, 0]
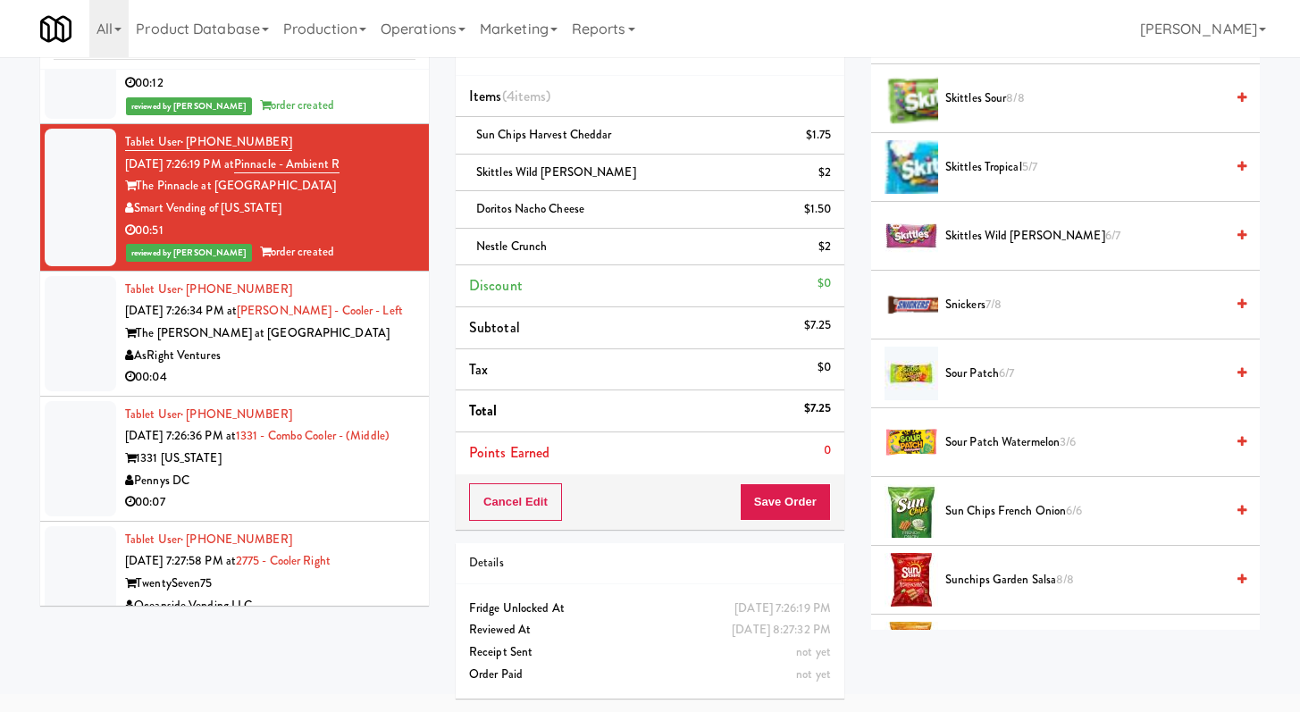
click at [979, 106] on span "Skittles Sour 8/8" at bounding box center [1085, 99] width 279 height 22
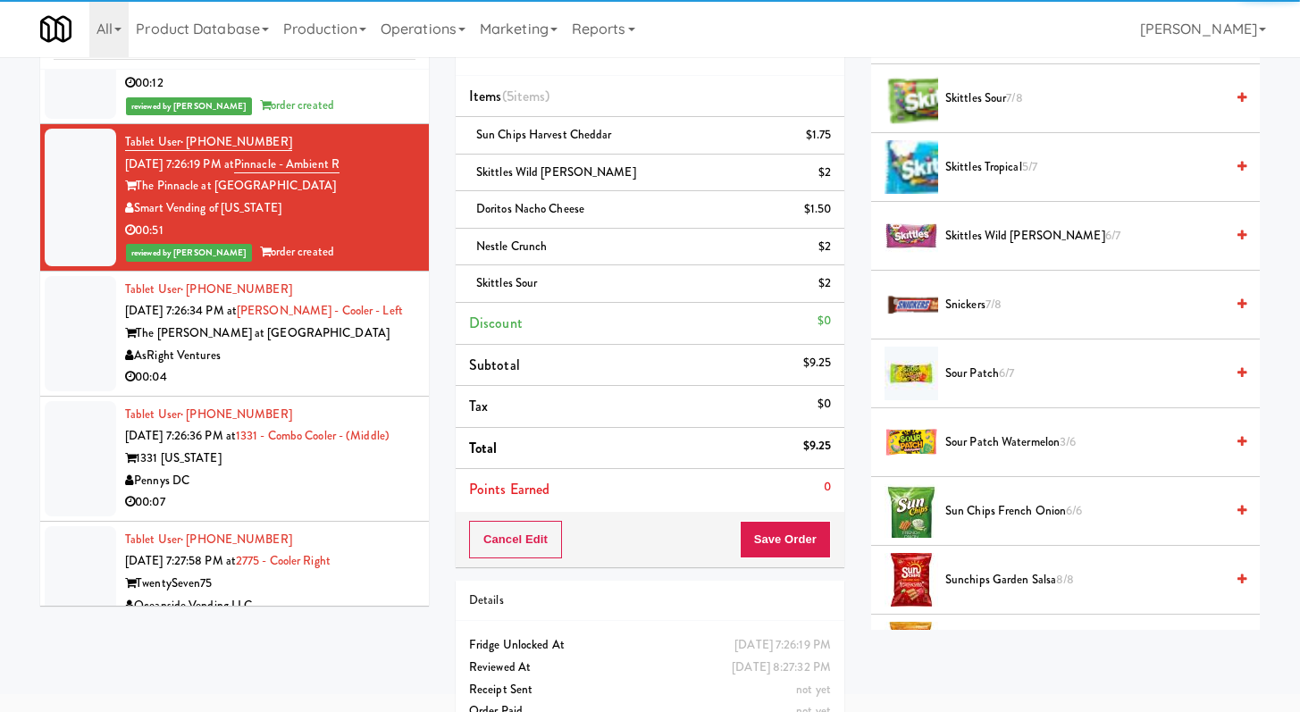
drag, startPoint x: 759, startPoint y: 595, endPoint x: 760, endPoint y: 574, distance: 21.5
click at [758, 594] on div "Details" at bounding box center [650, 601] width 362 height 22
click at [775, 539] on button "Save Order" at bounding box center [785, 540] width 91 height 38
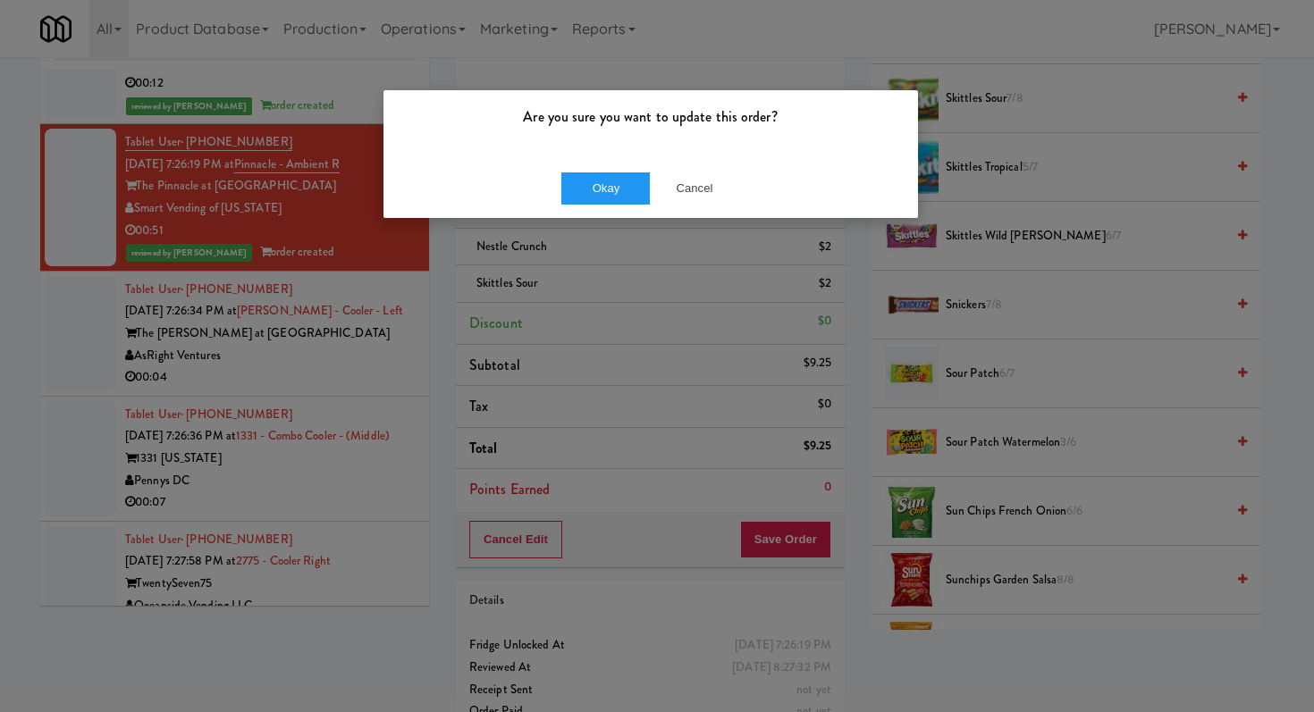
click at [599, 210] on div "Okay Cancel" at bounding box center [650, 188] width 534 height 60
click at [606, 189] on button "Okay" at bounding box center [605, 188] width 89 height 32
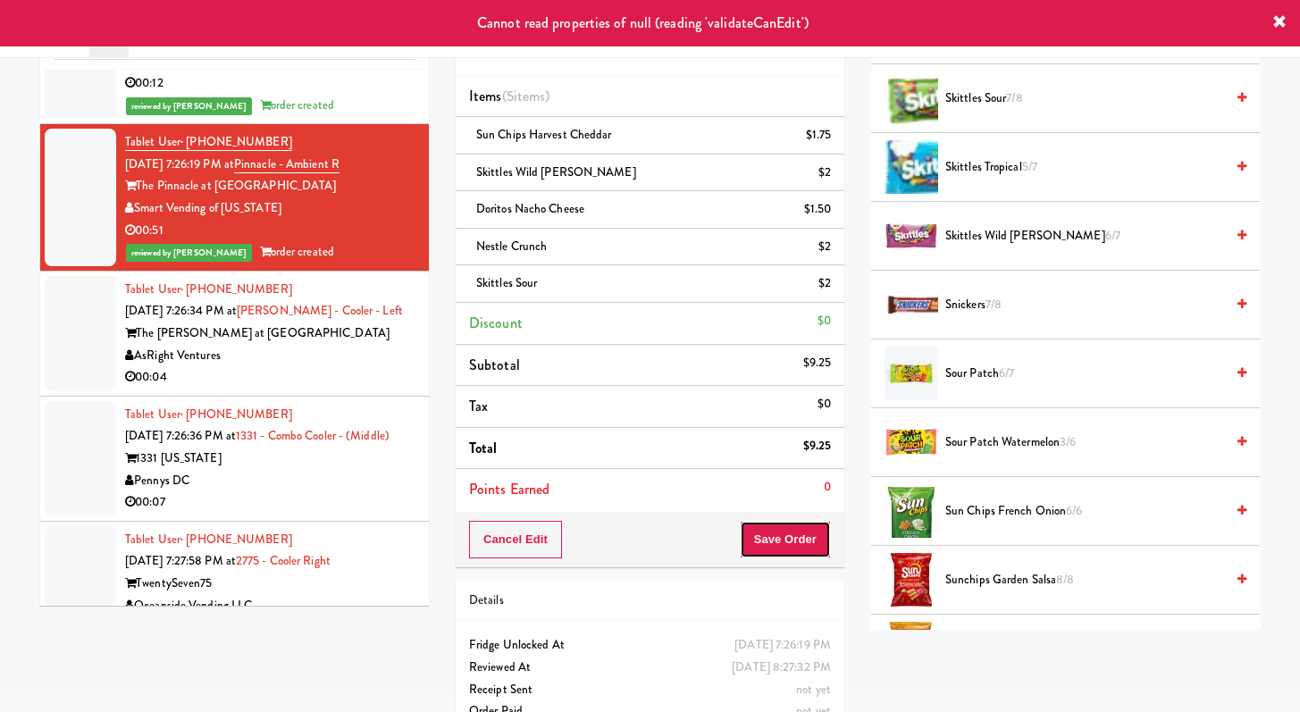
click at [786, 550] on button "Save Order" at bounding box center [785, 540] width 91 height 38
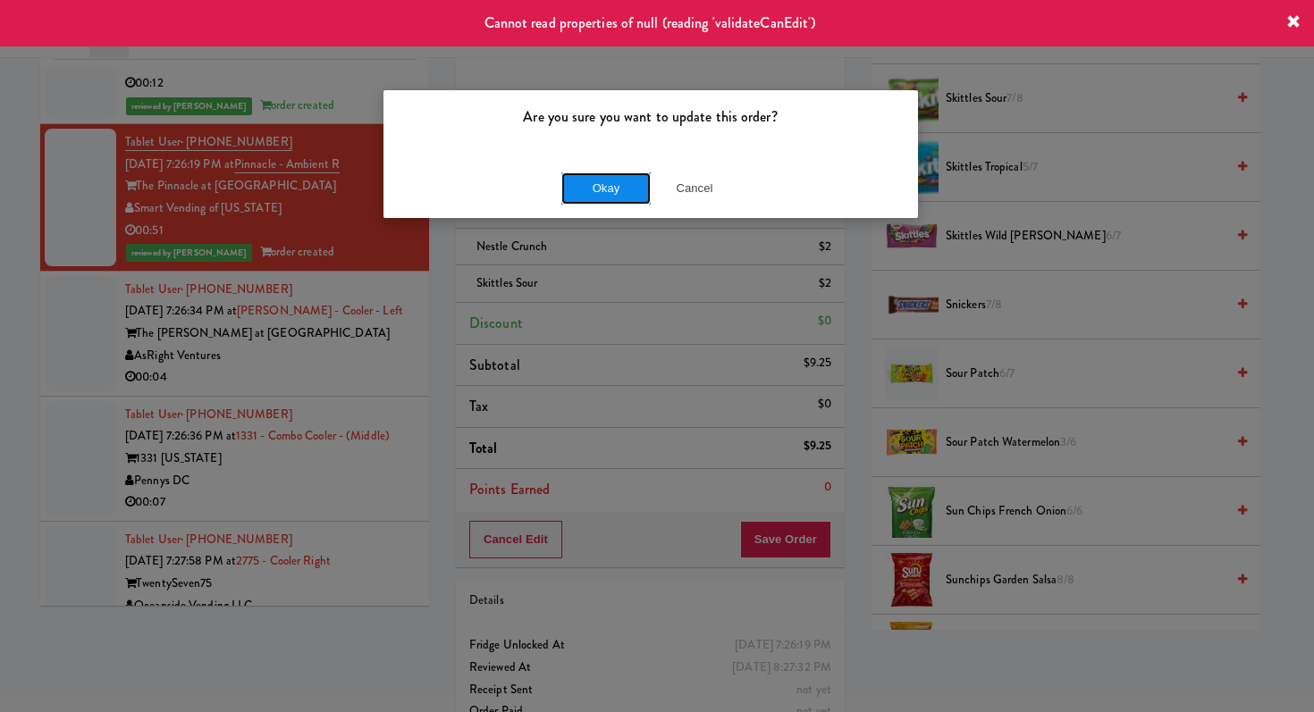
click at [605, 174] on button "Okay" at bounding box center [605, 188] width 89 height 32
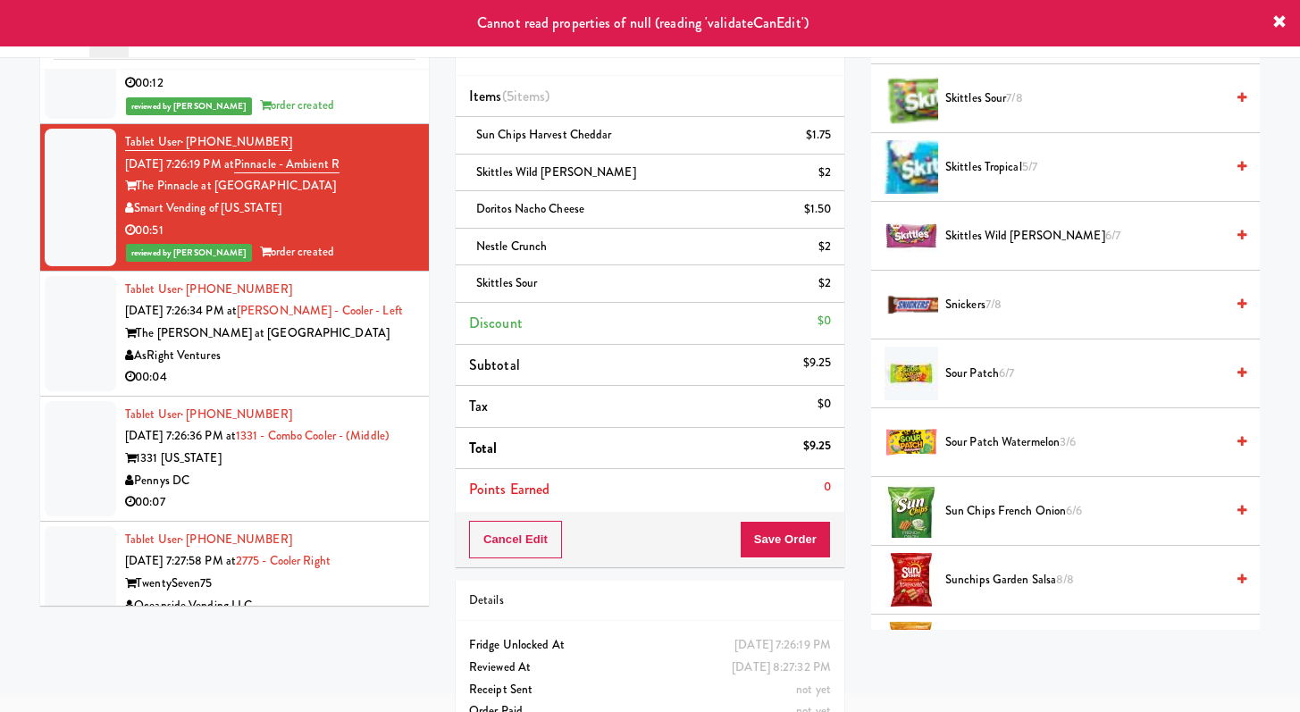
click at [386, 301] on div "Tablet User · (724) 980-4377 [DATE] 7:26:34 PM at [GEOGRAPHIC_DATA] - Cooler - …" at bounding box center [270, 334] width 290 height 110
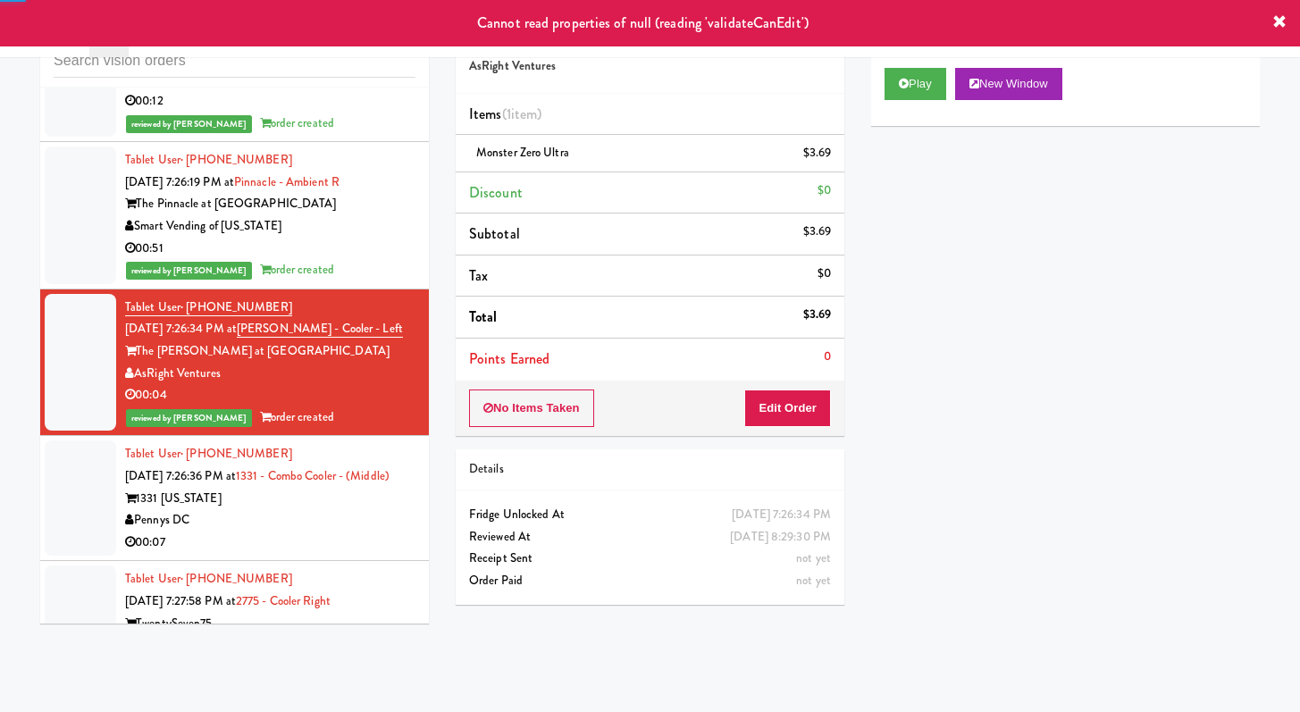
click at [362, 217] on div "Smart Vending of [US_STATE]" at bounding box center [270, 226] width 290 height 22
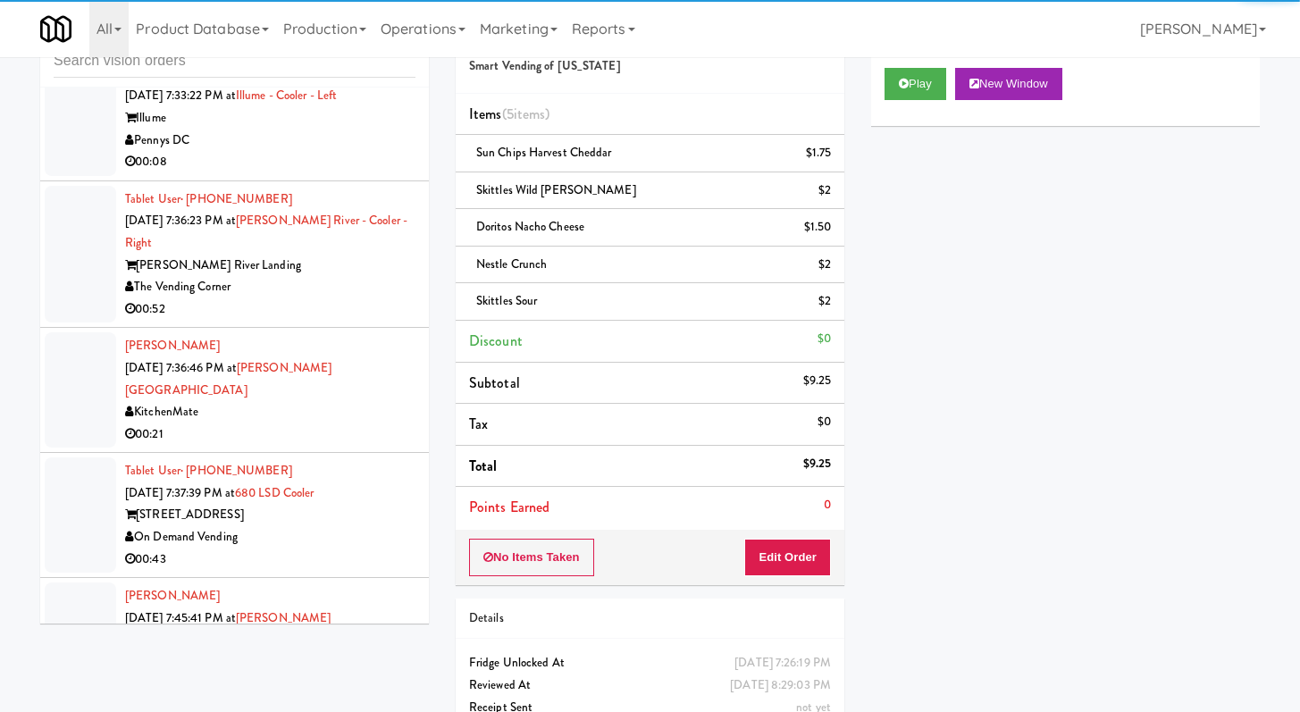
scroll to position [5009, 0]
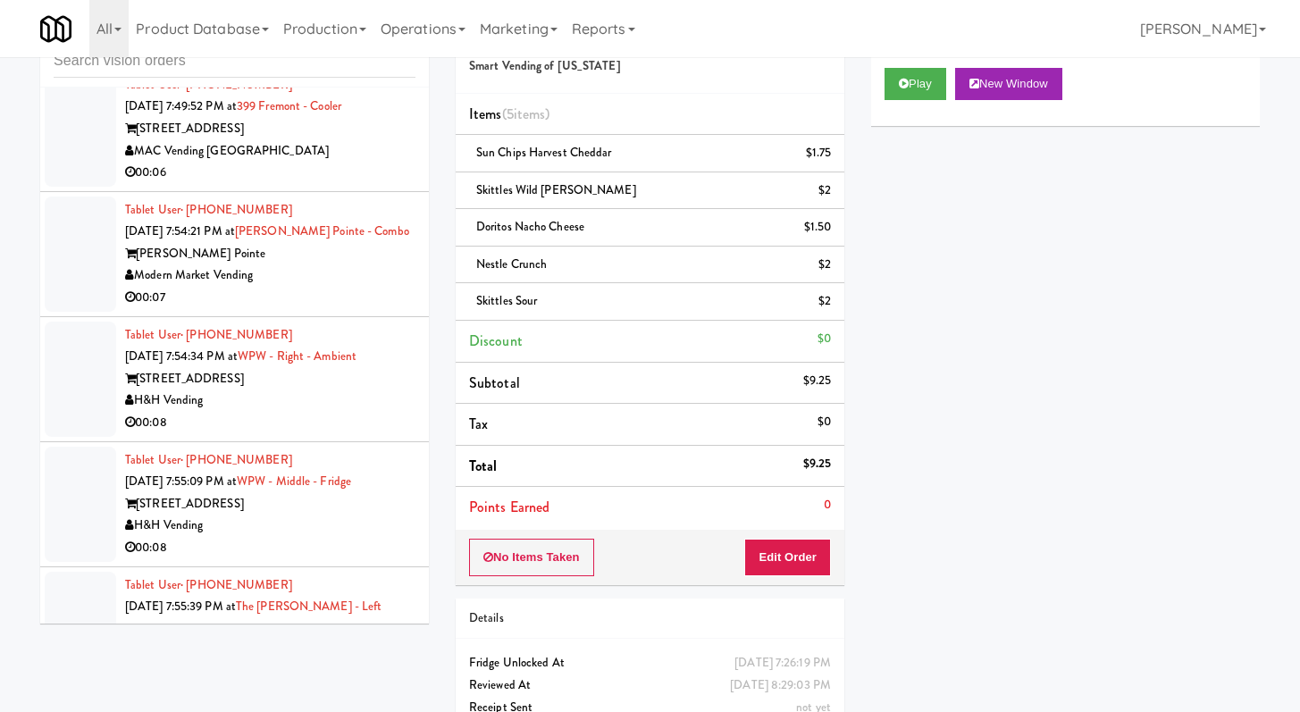
click at [356, 184] on div "00:06" at bounding box center [270, 173] width 290 height 22
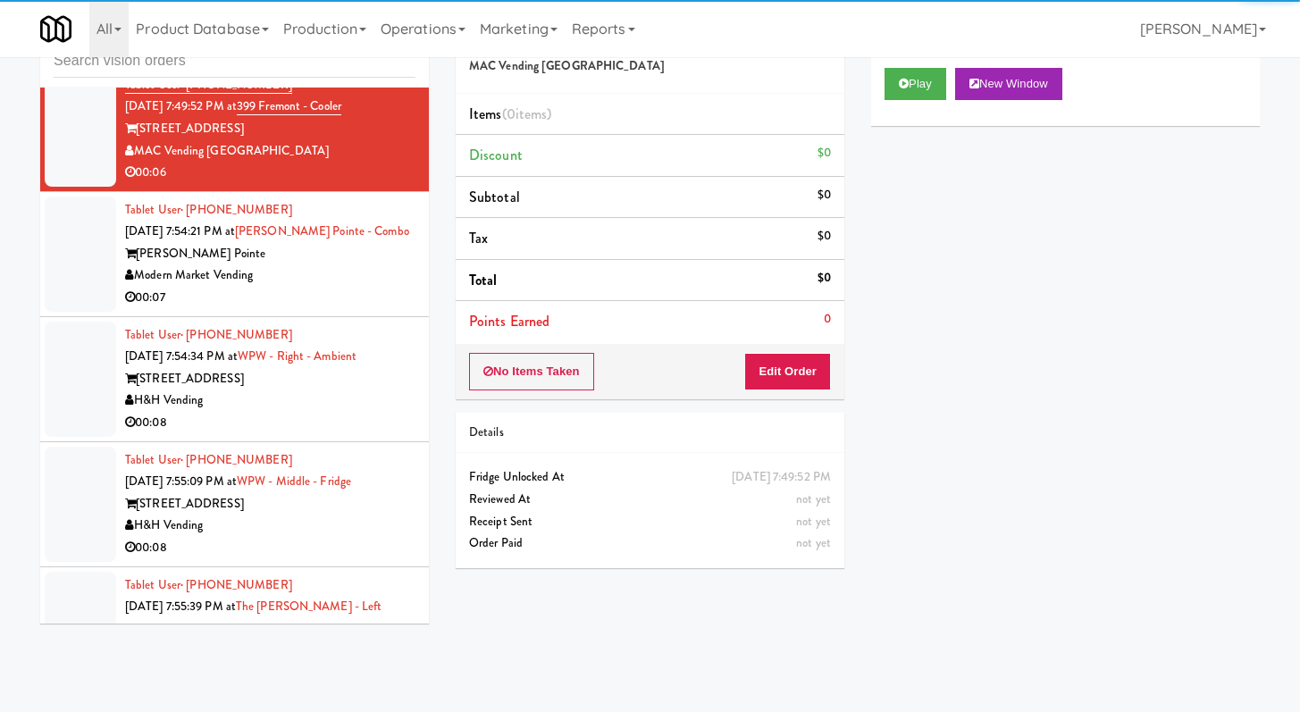
click at [930, 105] on div "Play New Window" at bounding box center [1065, 90] width 389 height 71
click at [924, 92] on button "Play" at bounding box center [916, 84] width 62 height 32
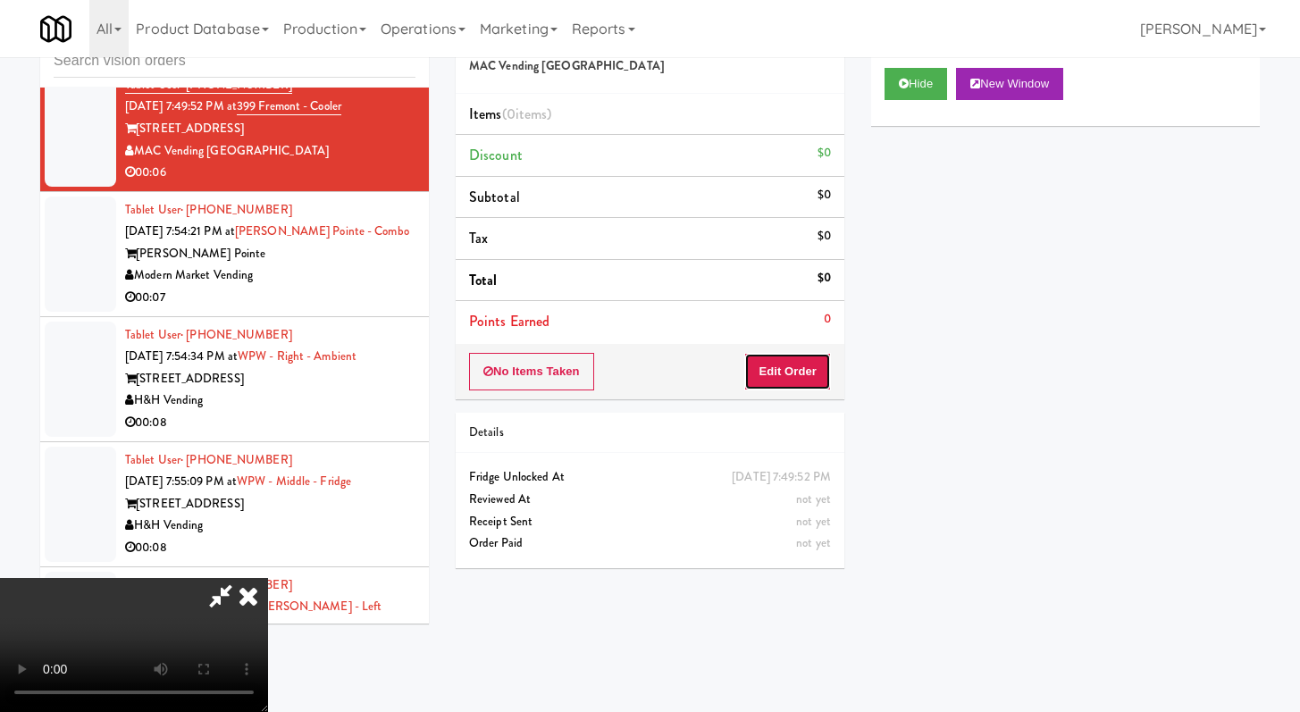
click at [803, 380] on button "Edit Order" at bounding box center [787, 372] width 87 height 38
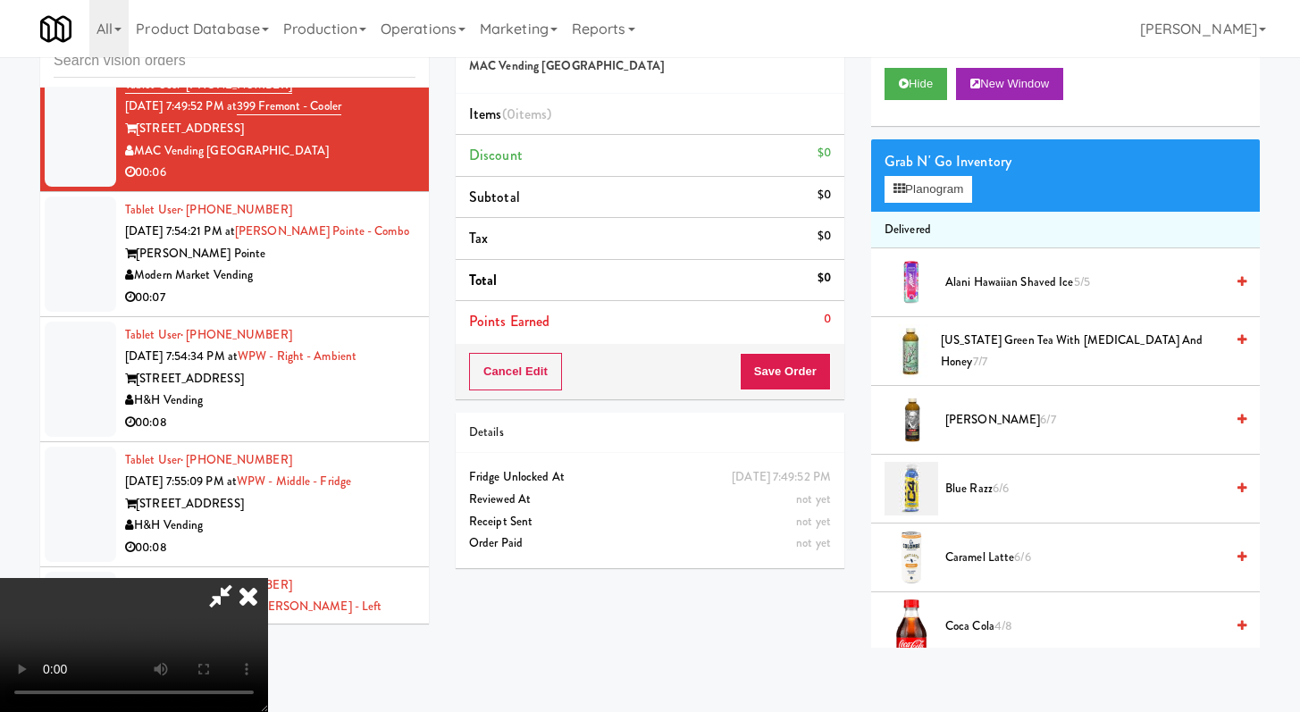
scroll to position [154, 0]
click at [268, 578] on video at bounding box center [134, 645] width 268 height 134
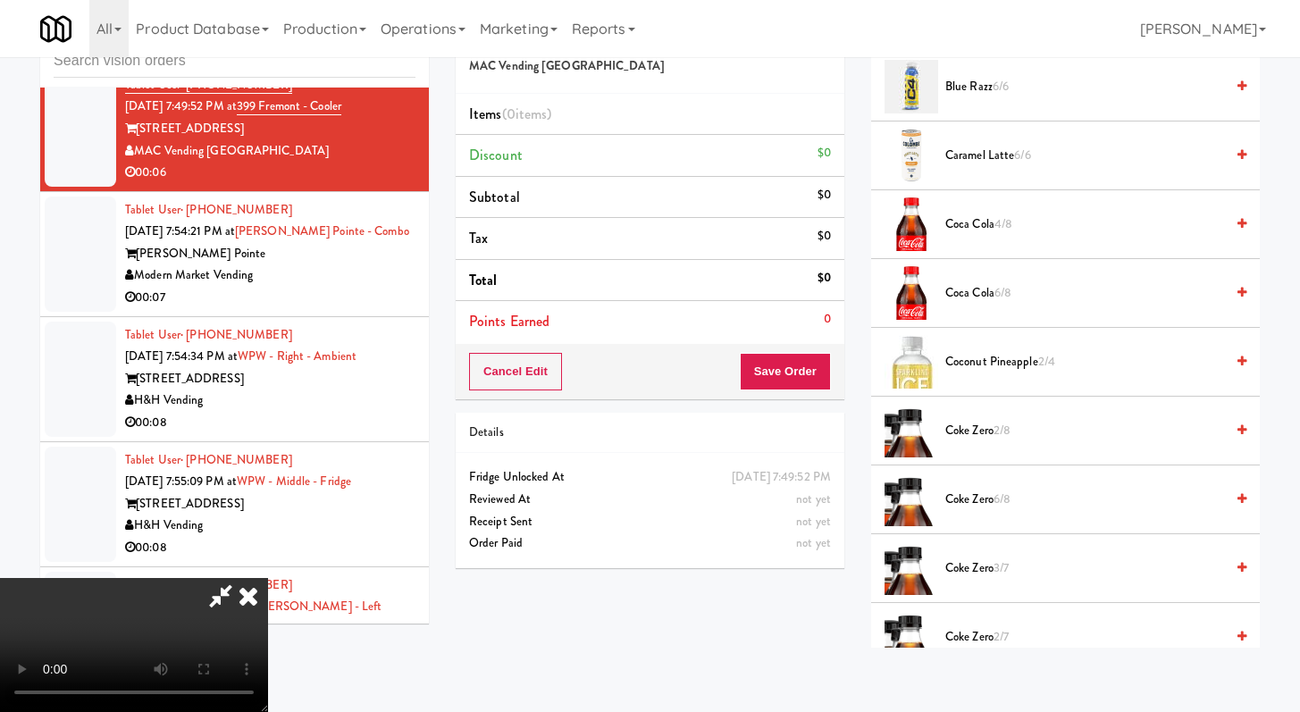
scroll to position [670, 0]
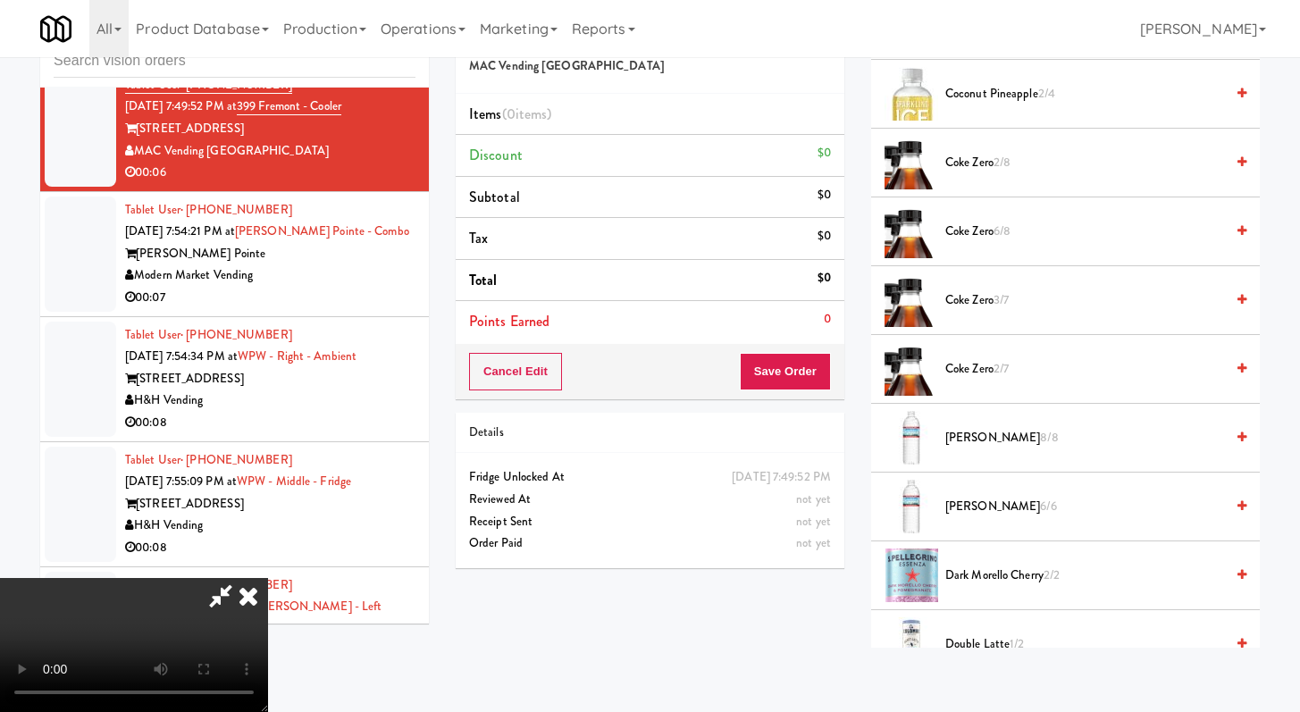
click at [962, 159] on span "Coke Zero 2/8" at bounding box center [1085, 163] width 279 height 22
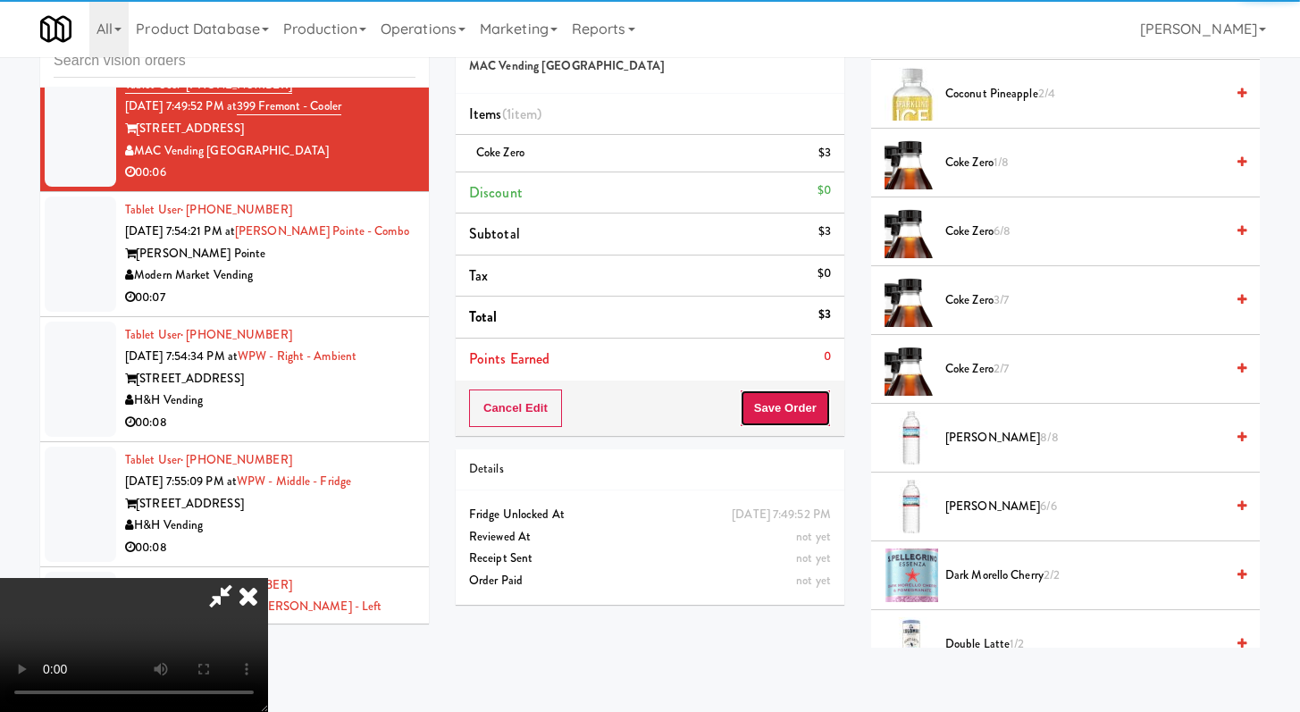
click at [806, 416] on button "Save Order" at bounding box center [785, 409] width 91 height 38
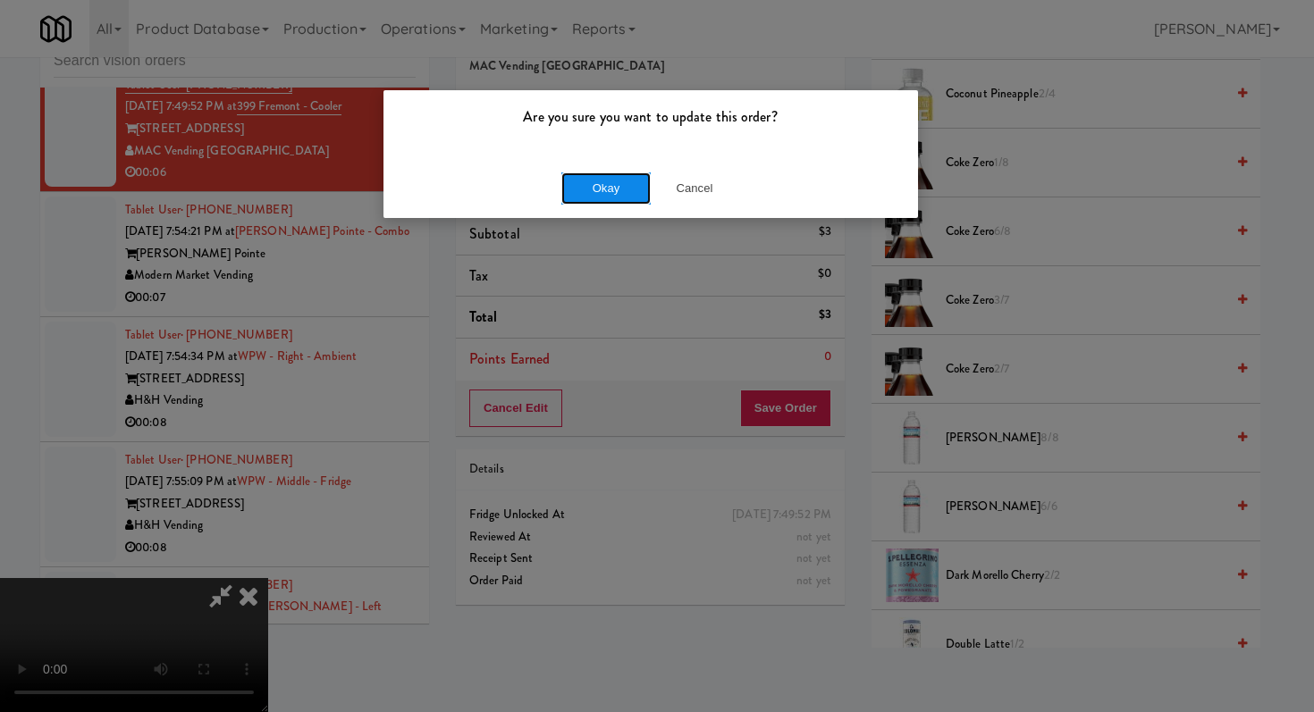
click at [604, 173] on button "Okay" at bounding box center [605, 188] width 89 height 32
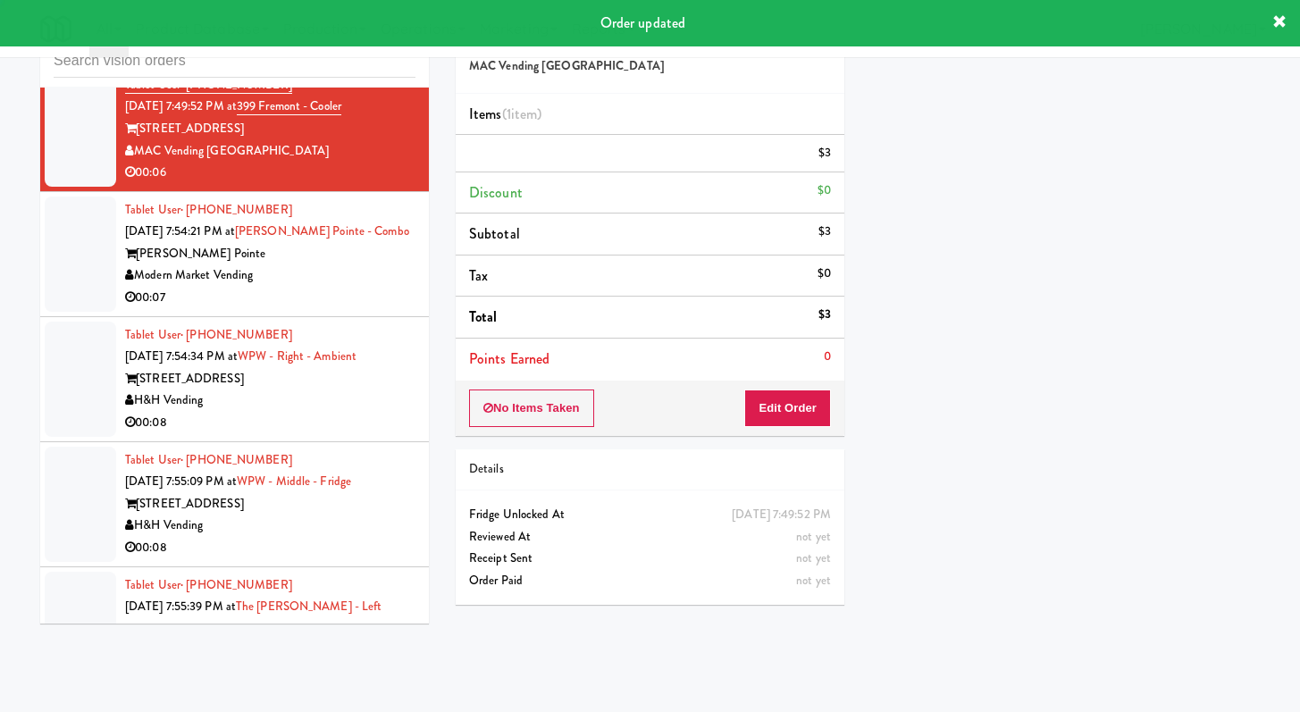
scroll to position [0, 0]
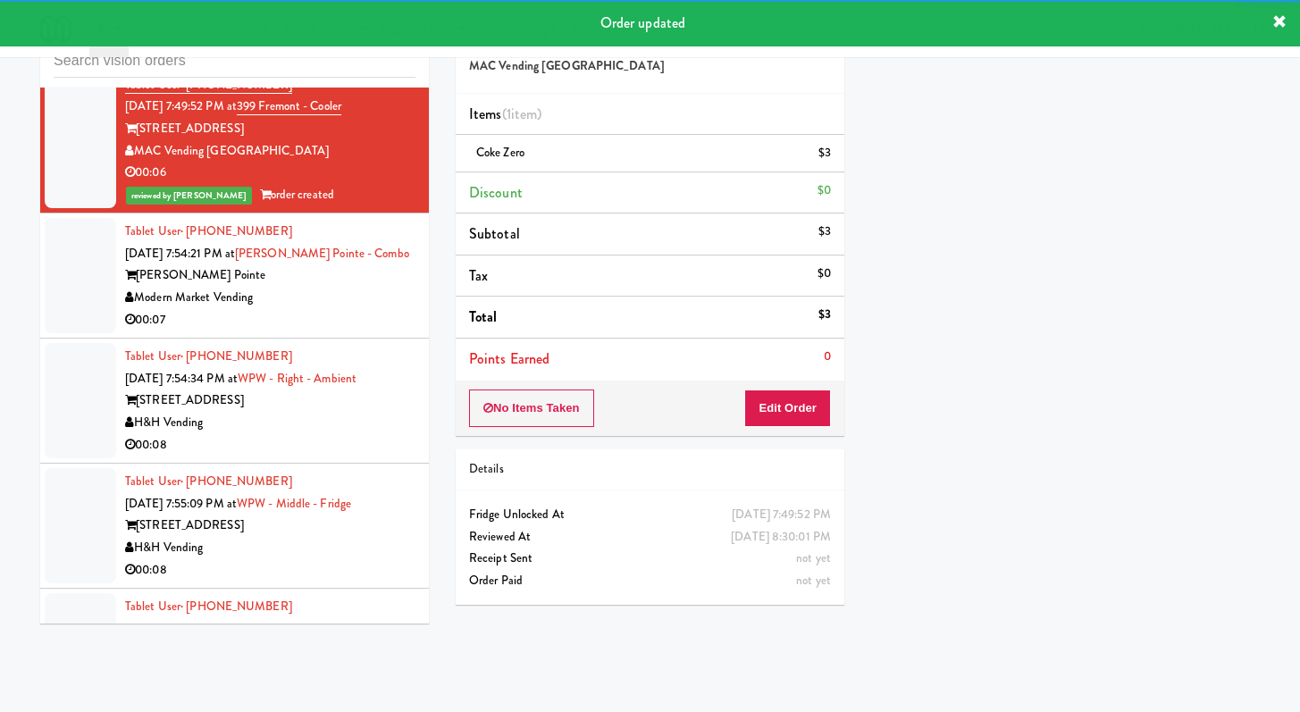
drag, startPoint x: 326, startPoint y: 349, endPoint x: 624, endPoint y: 349, distance: 297.6
click at [326, 331] on div "Tablet User · (571) 276-2452 [DATE] 7:54:21 PM at [PERSON_NAME][GEOGRAPHIC_DATA…" at bounding box center [270, 276] width 290 height 110
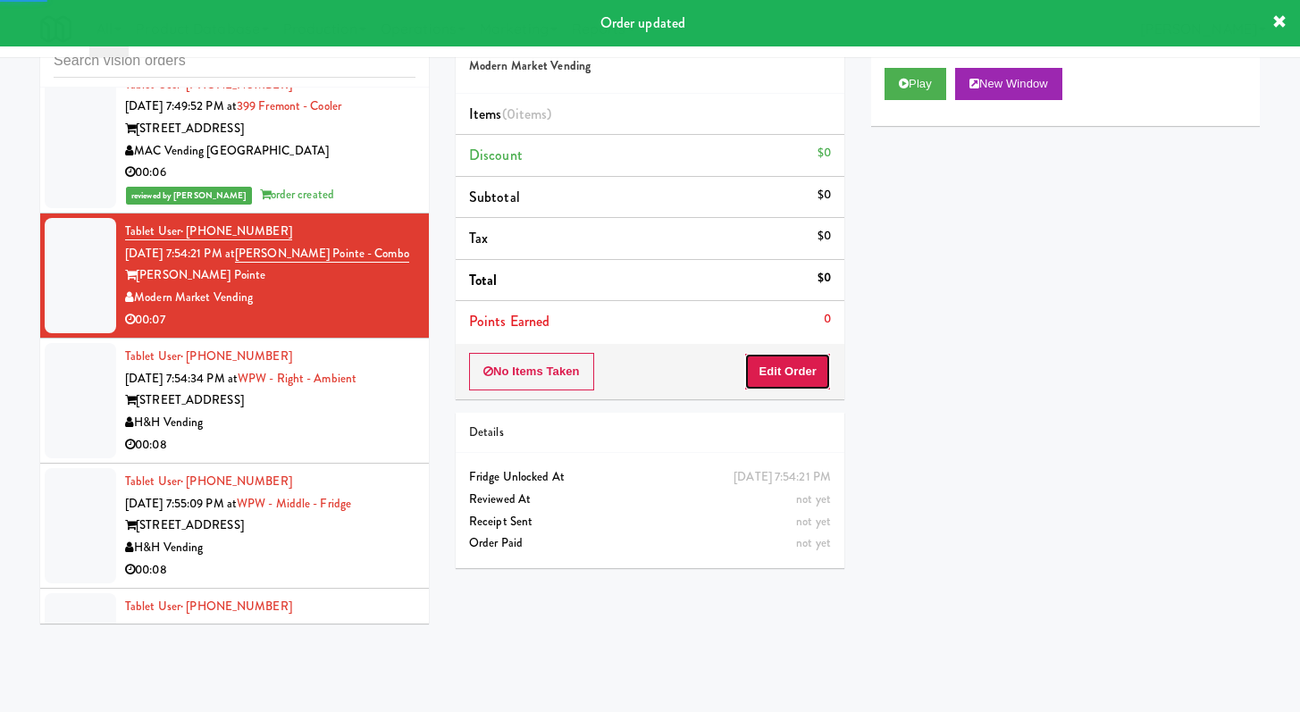
click at [788, 383] on button "Edit Order" at bounding box center [787, 372] width 87 height 38
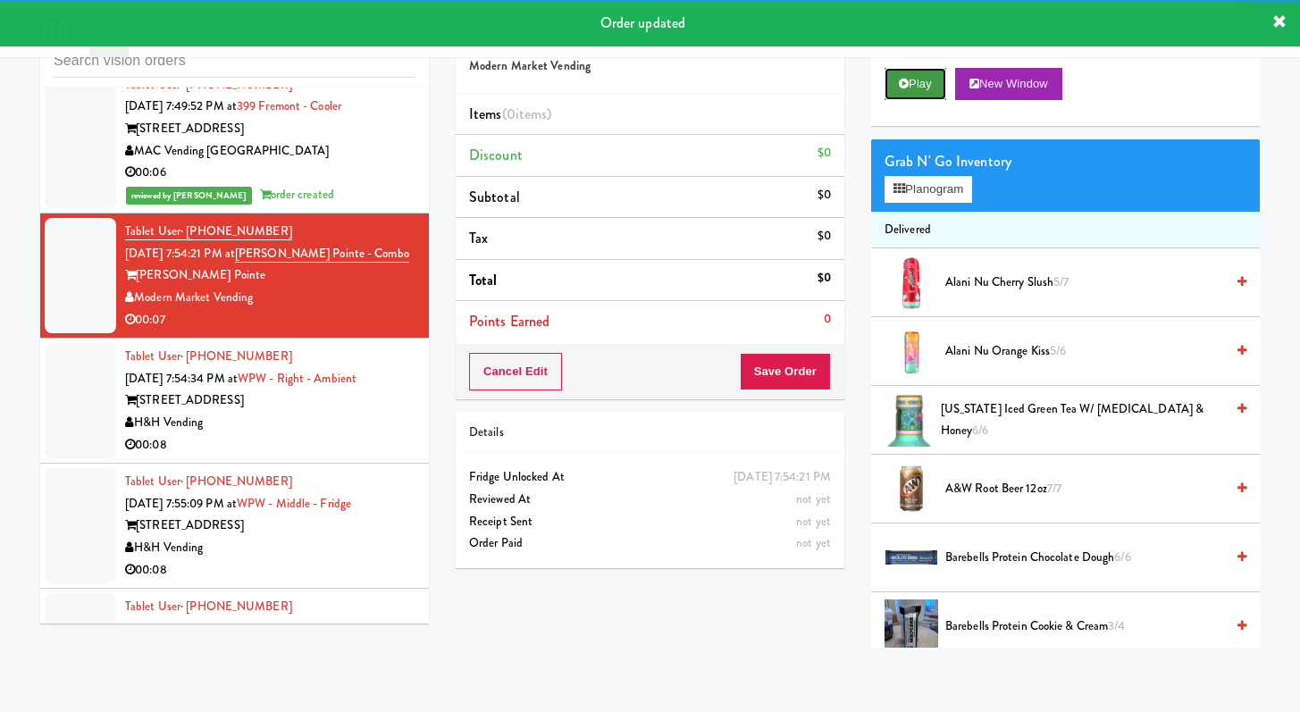
click at [907, 76] on button "Play" at bounding box center [916, 84] width 62 height 32
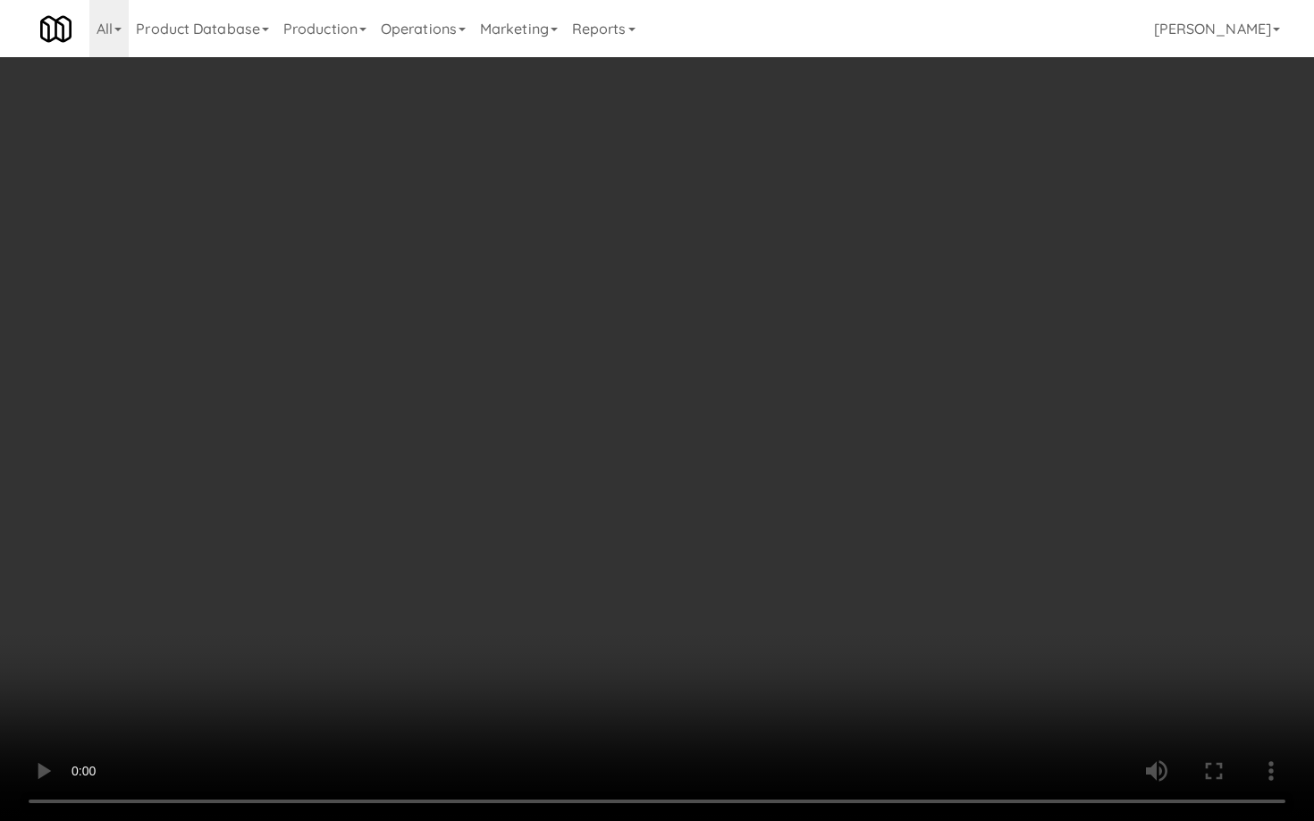
click at [662, 655] on video at bounding box center [657, 410] width 1314 height 821
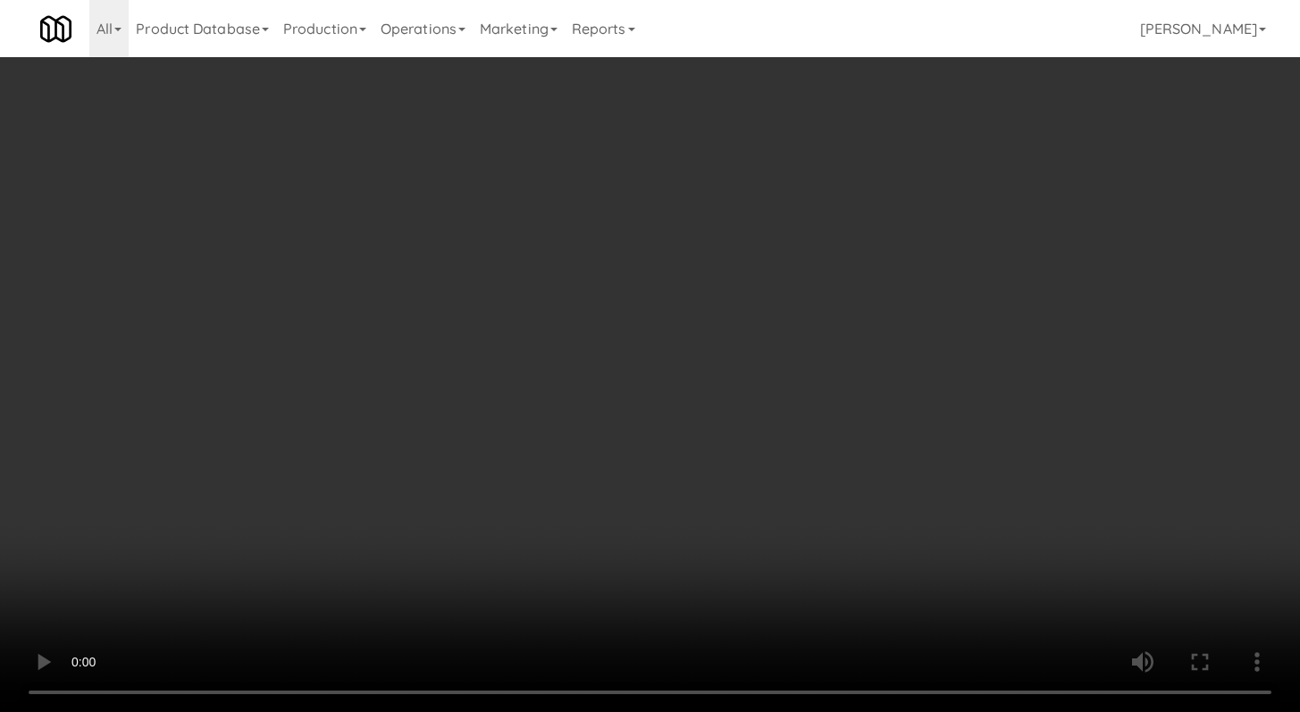
scroll to position [2026, 0]
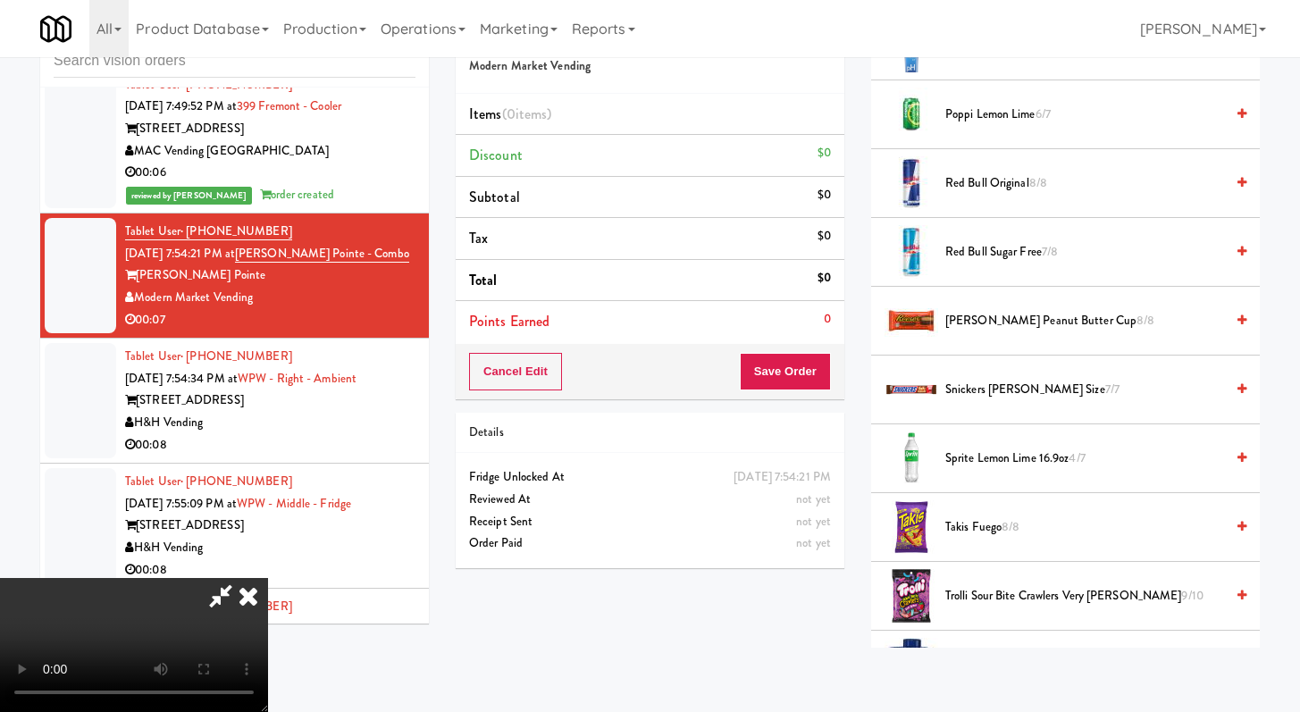
click at [1020, 389] on span "Snickers [PERSON_NAME] Size 7/7" at bounding box center [1085, 390] width 279 height 22
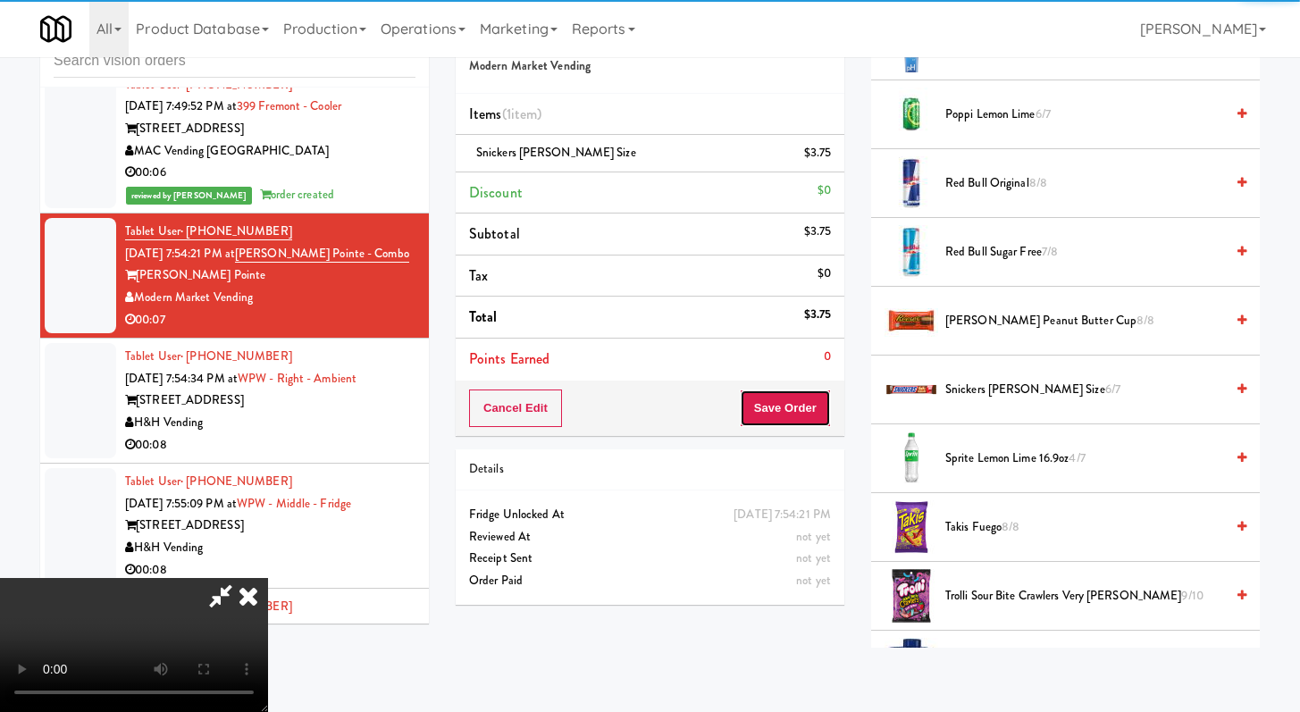
click at [820, 404] on button "Save Order" at bounding box center [785, 409] width 91 height 38
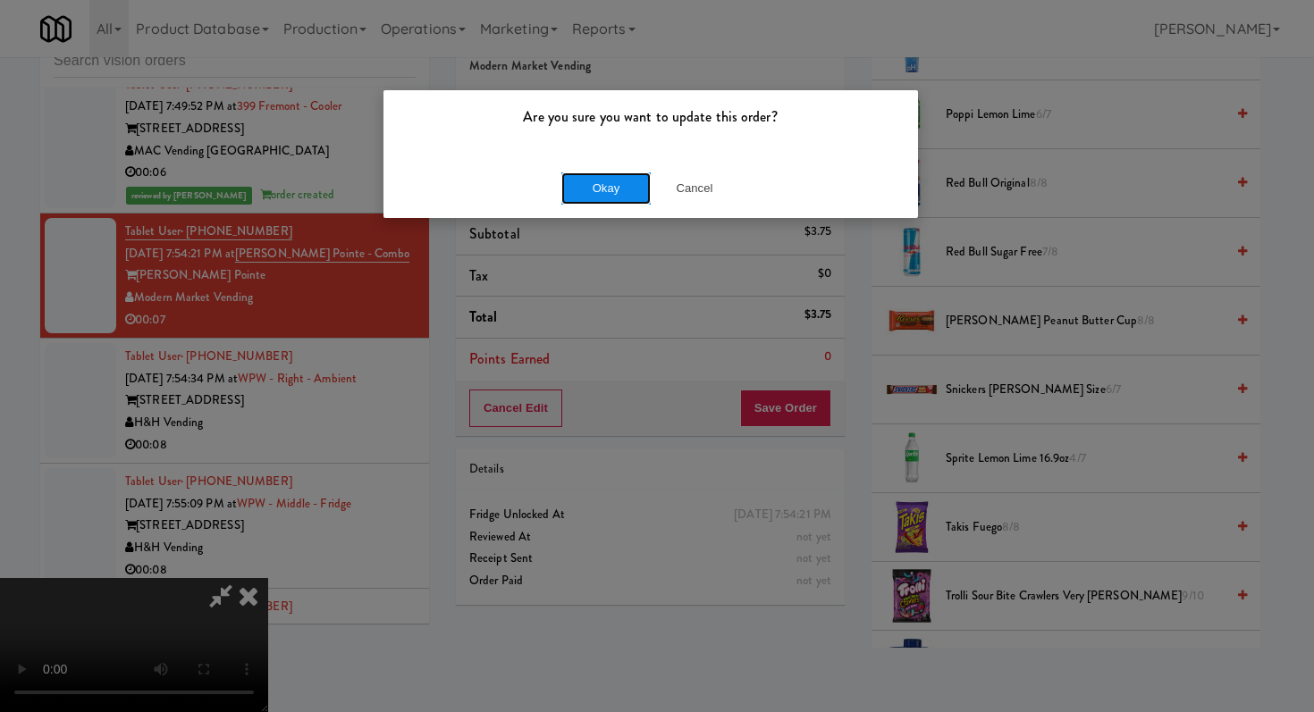
click at [611, 187] on button "Okay" at bounding box center [605, 188] width 89 height 32
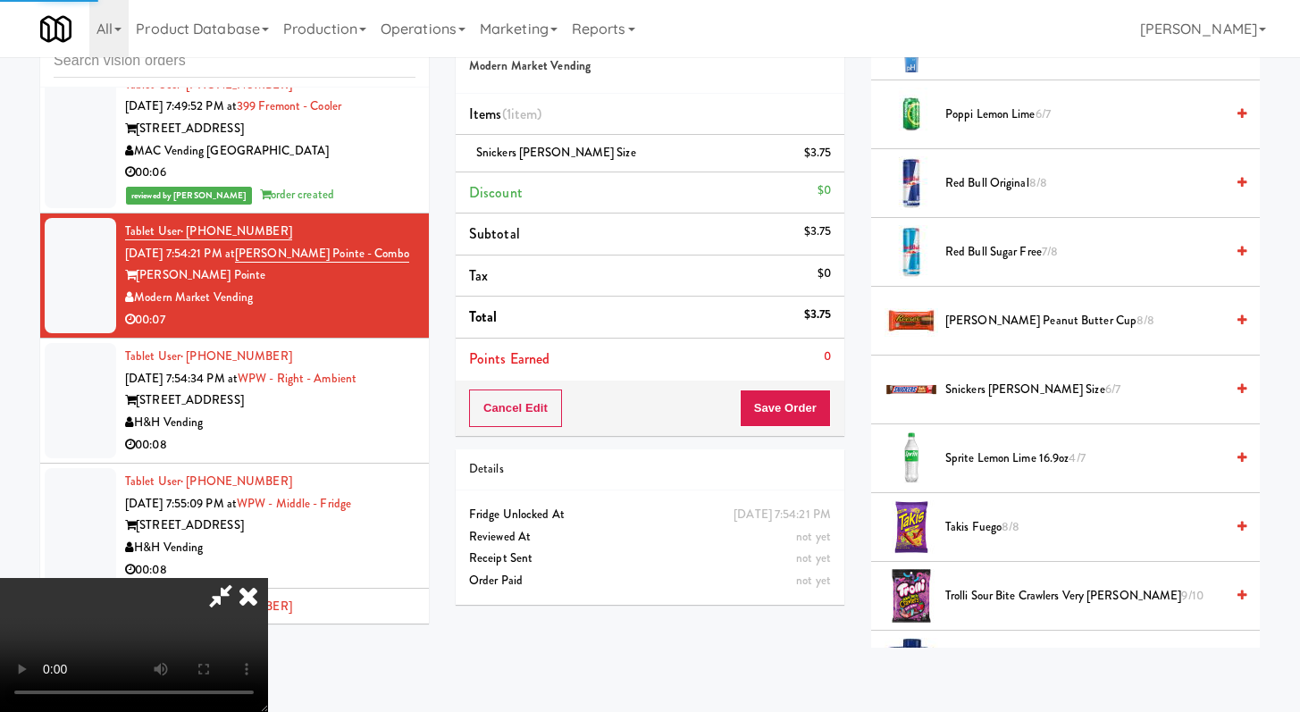
scroll to position [76, 0]
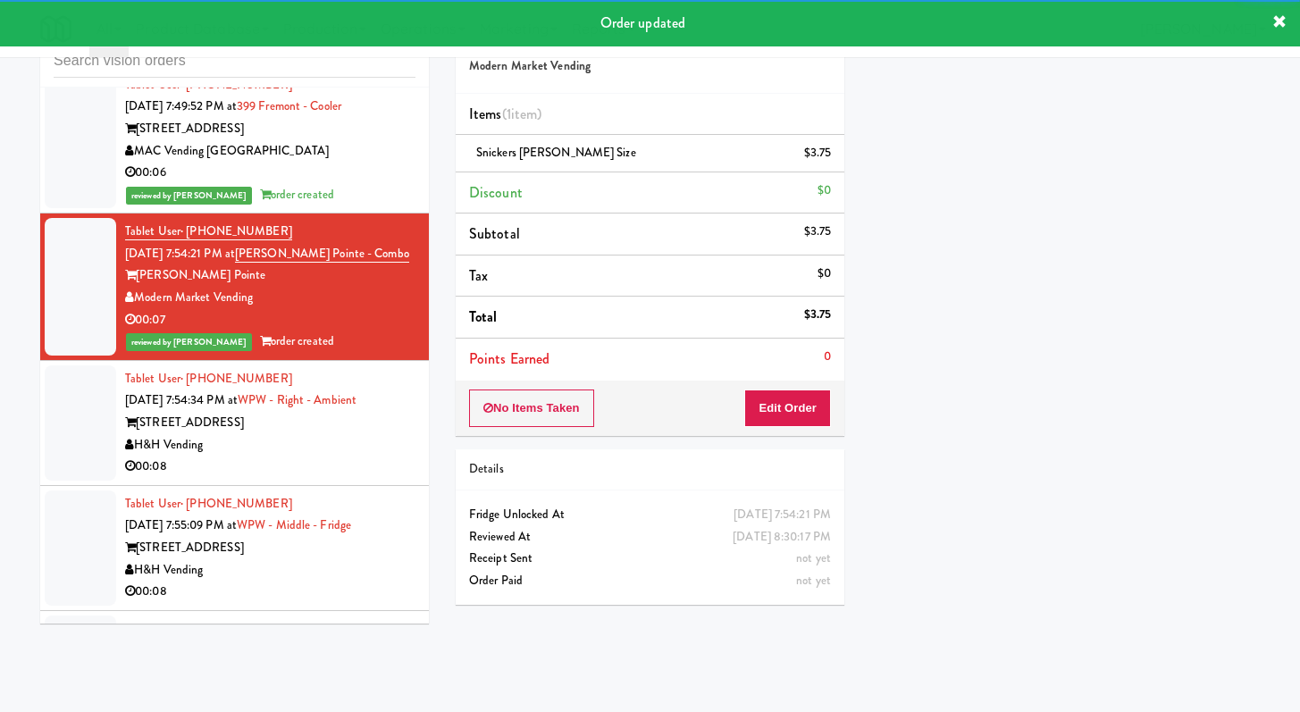
click at [324, 478] on div "00:08" at bounding box center [270, 467] width 290 height 22
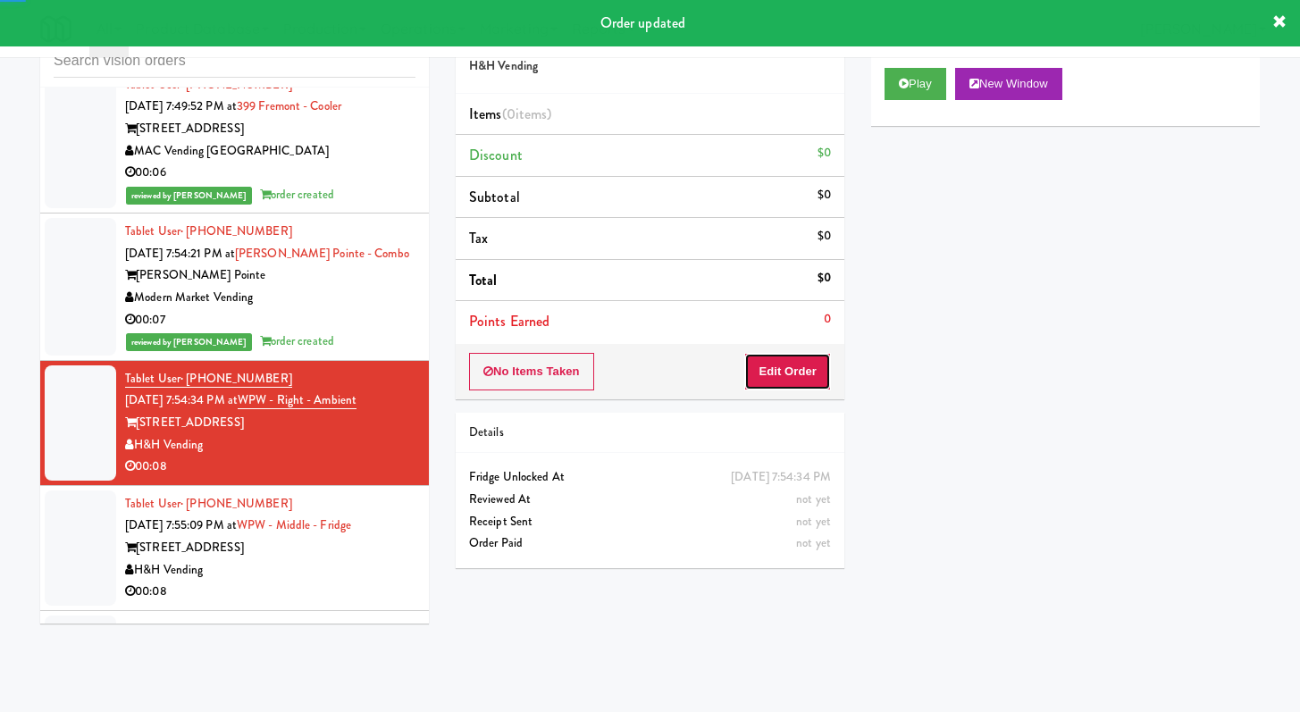
click at [796, 379] on button "Edit Order" at bounding box center [787, 372] width 87 height 38
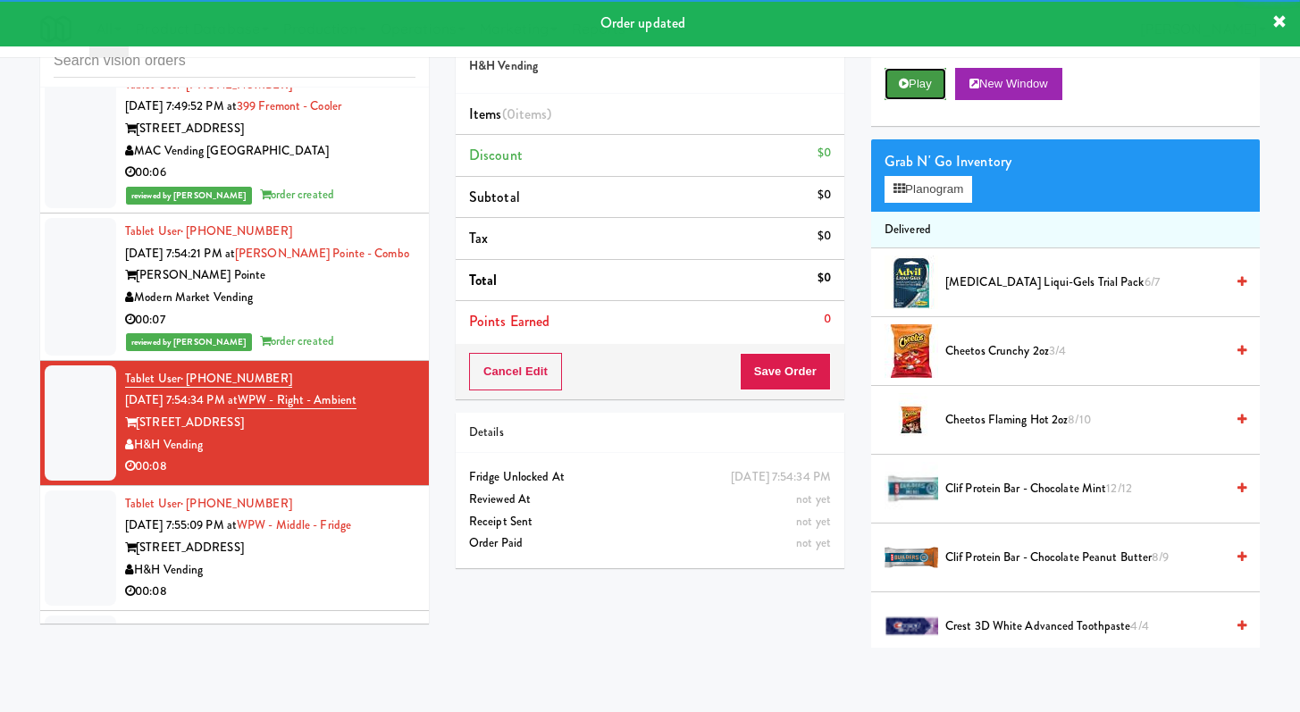
click at [911, 86] on button "Play" at bounding box center [916, 84] width 62 height 32
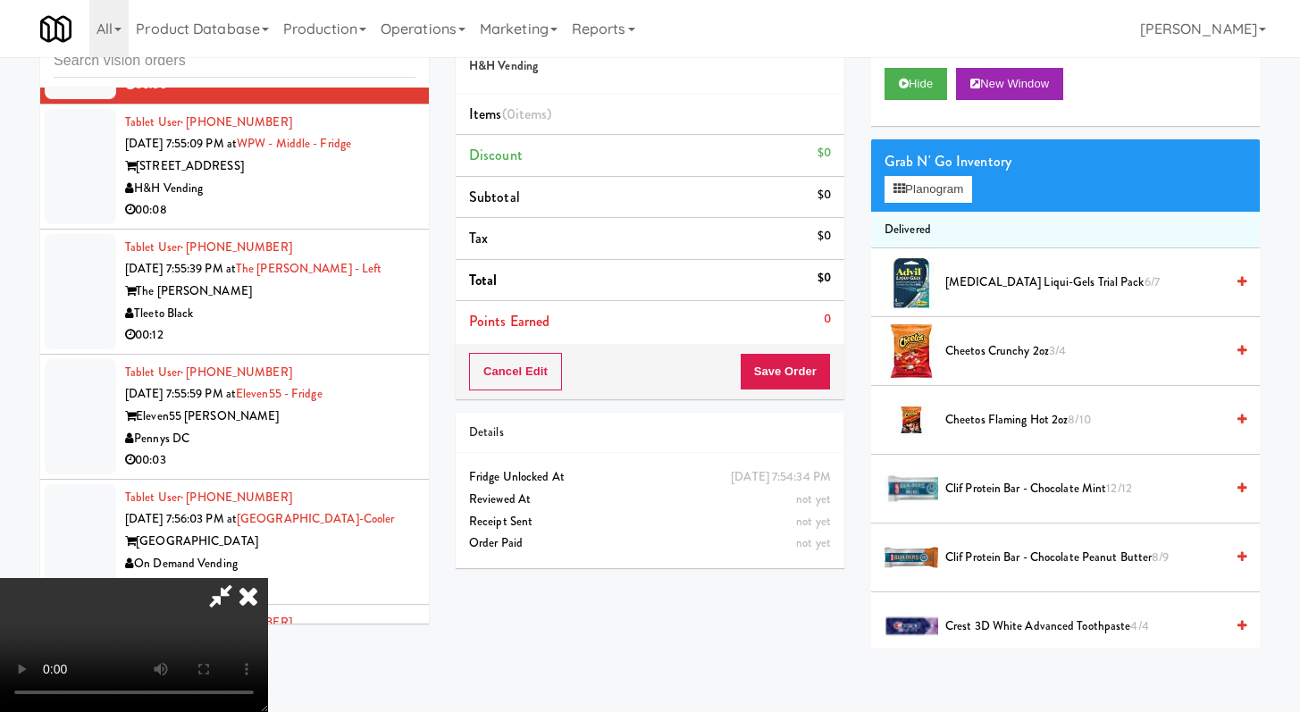
scroll to position [5368, 0]
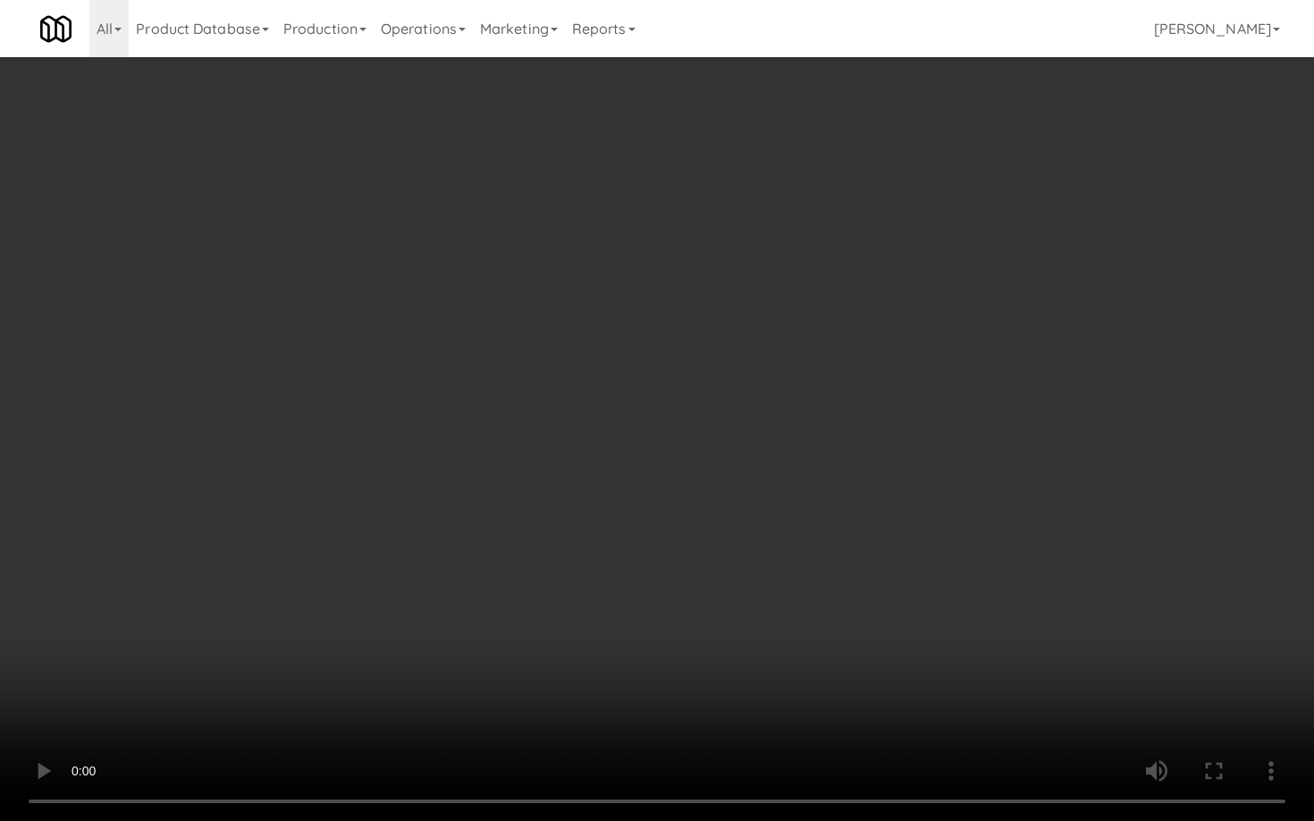
click at [911, 559] on video at bounding box center [657, 410] width 1314 height 821
click at [910, 559] on video at bounding box center [657, 410] width 1314 height 821
click at [910, 558] on video at bounding box center [657, 410] width 1314 height 821
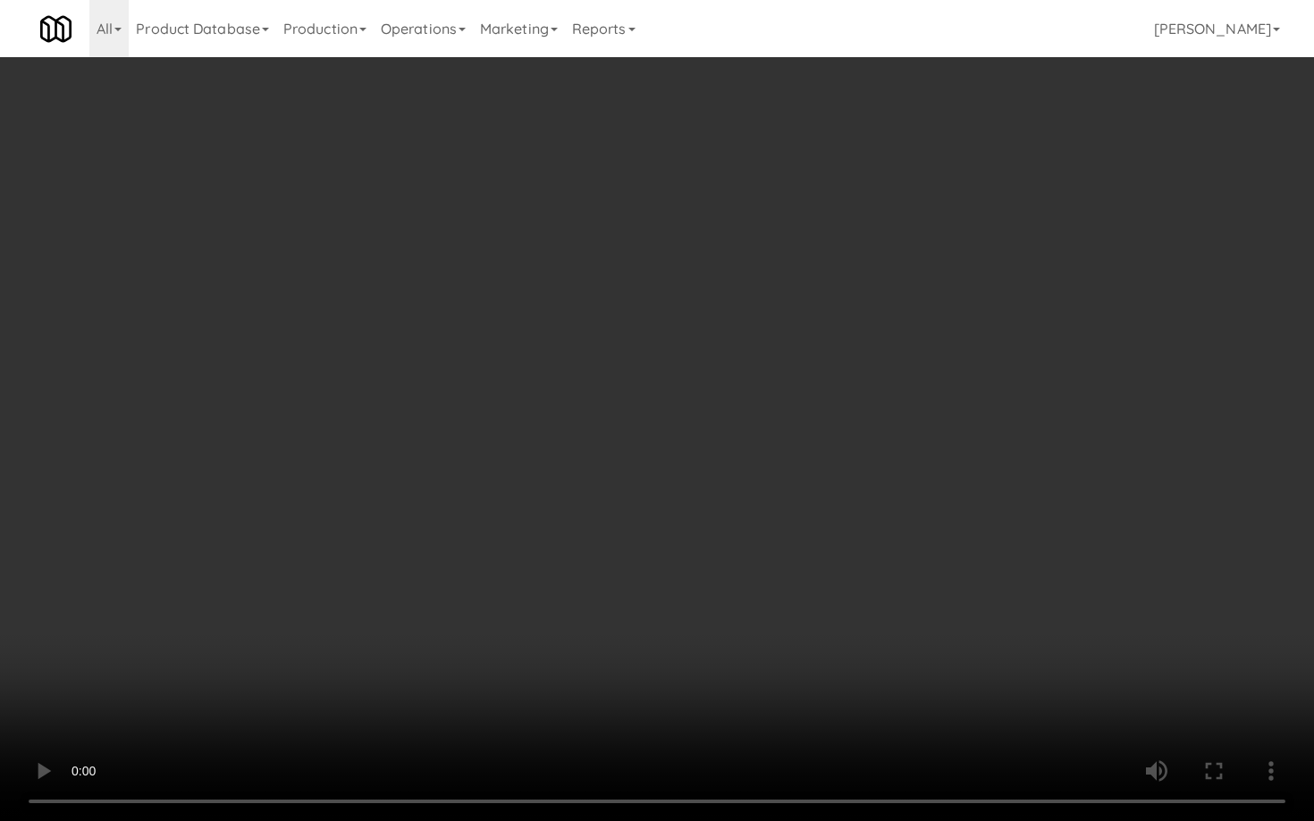
click at [910, 558] on video at bounding box center [657, 410] width 1314 height 821
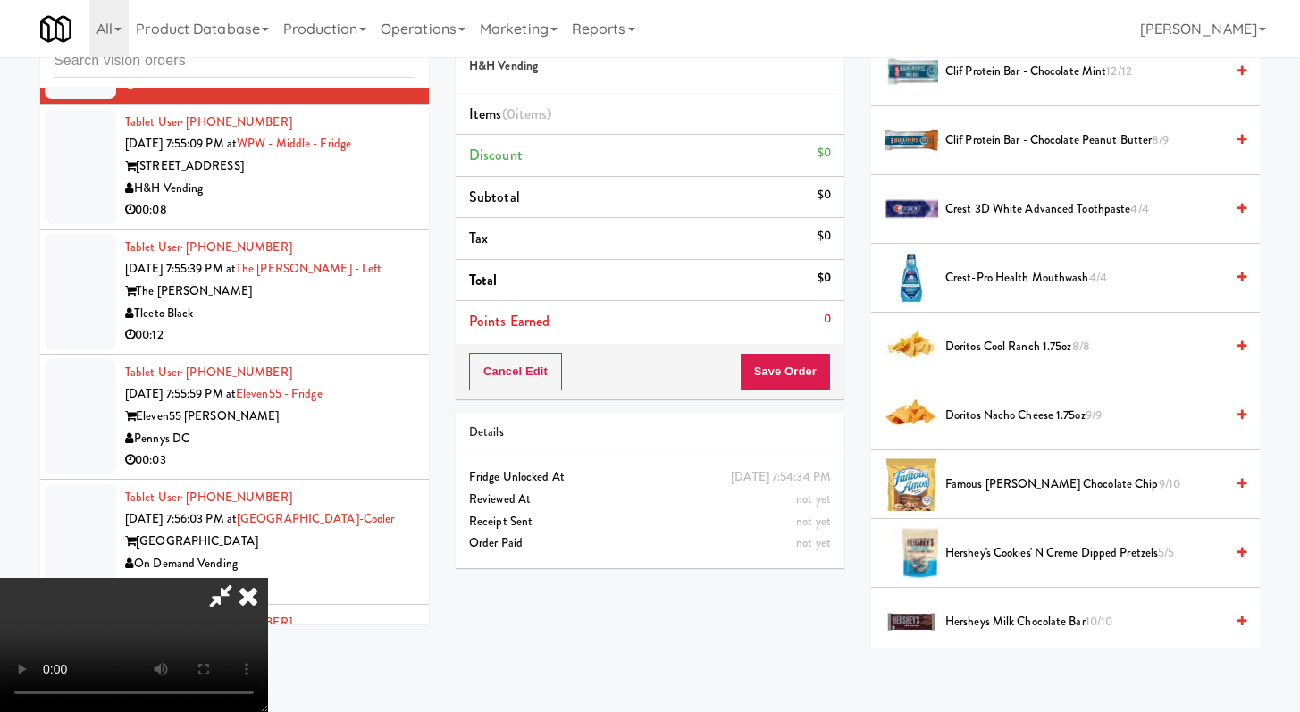
scroll to position [436, 0]
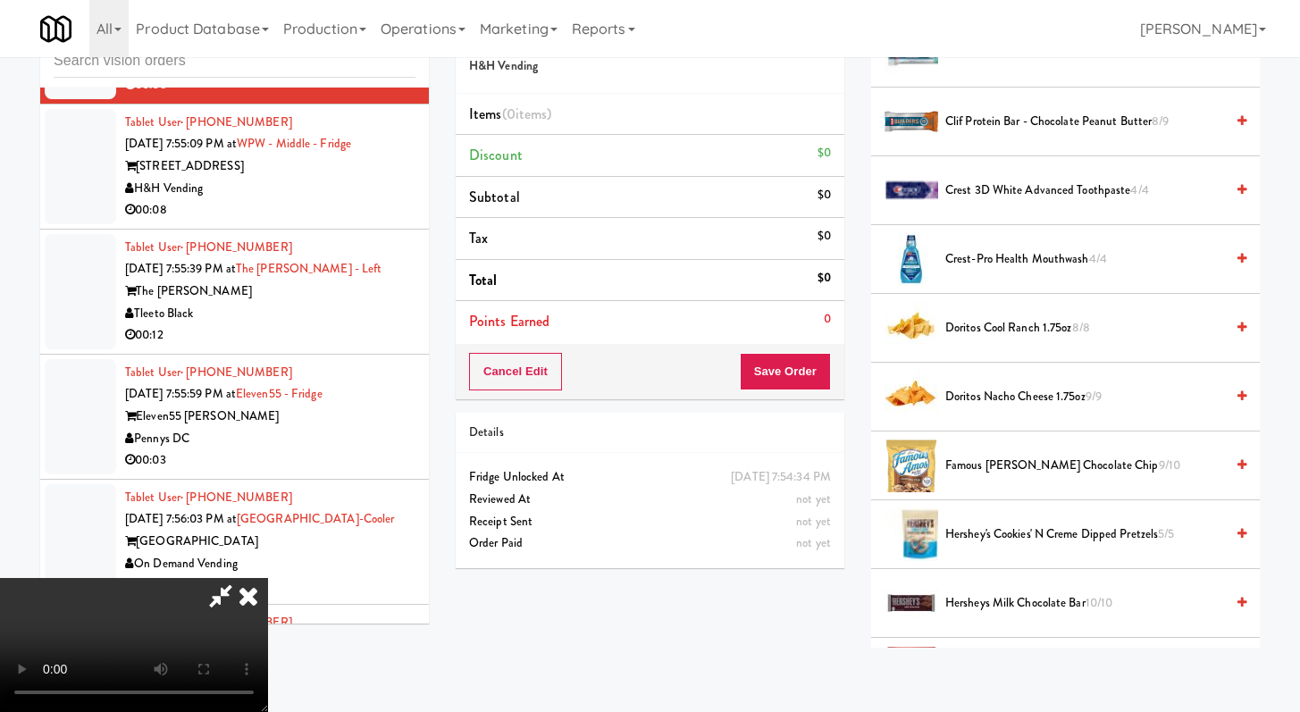
click at [1036, 334] on span "Doritos Cool Ranch 1.75oz 8/8" at bounding box center [1085, 328] width 279 height 22
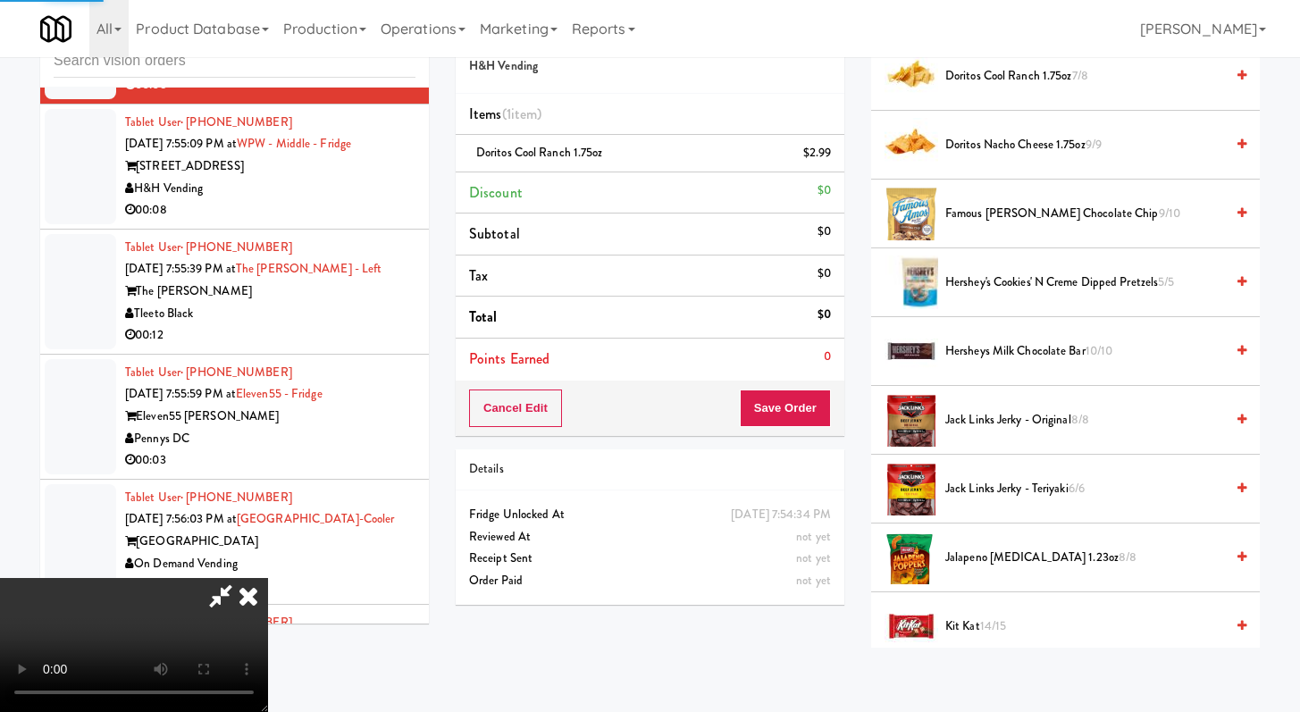
scroll to position [758, 0]
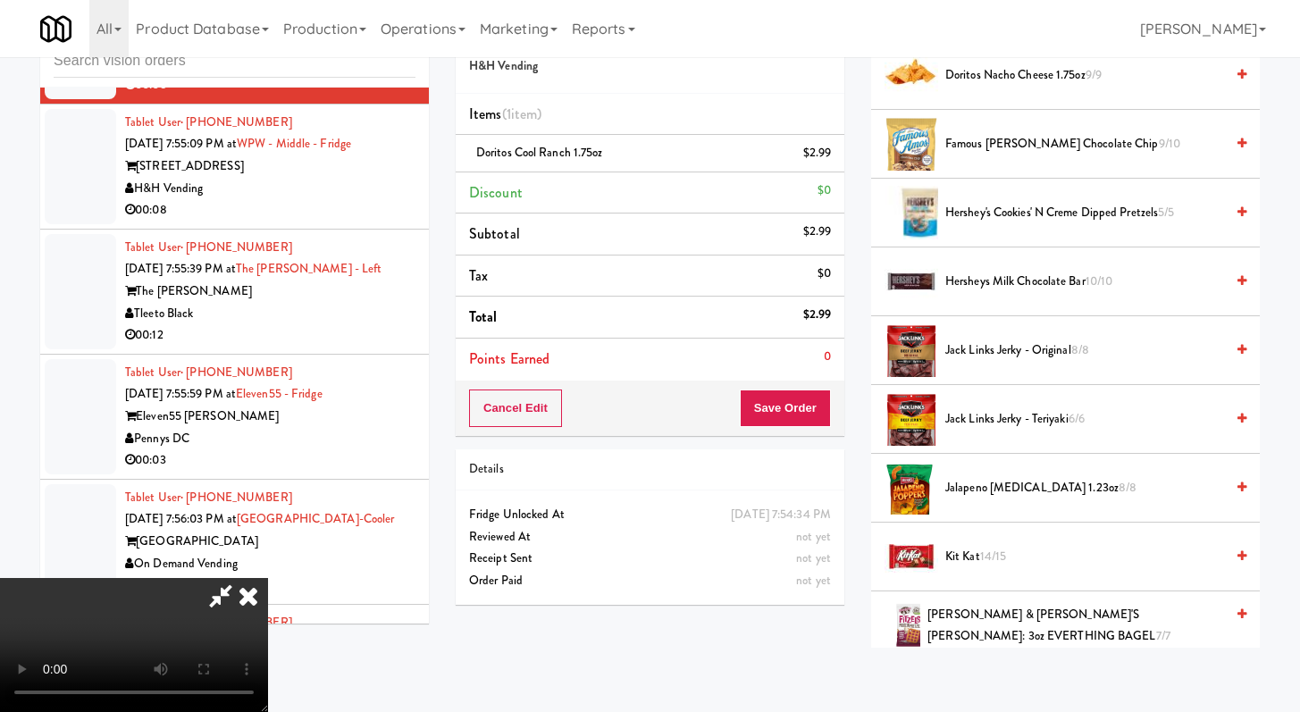
click at [1032, 286] on span "Hersheys Milk Chocolate Bar 10/10" at bounding box center [1085, 282] width 279 height 22
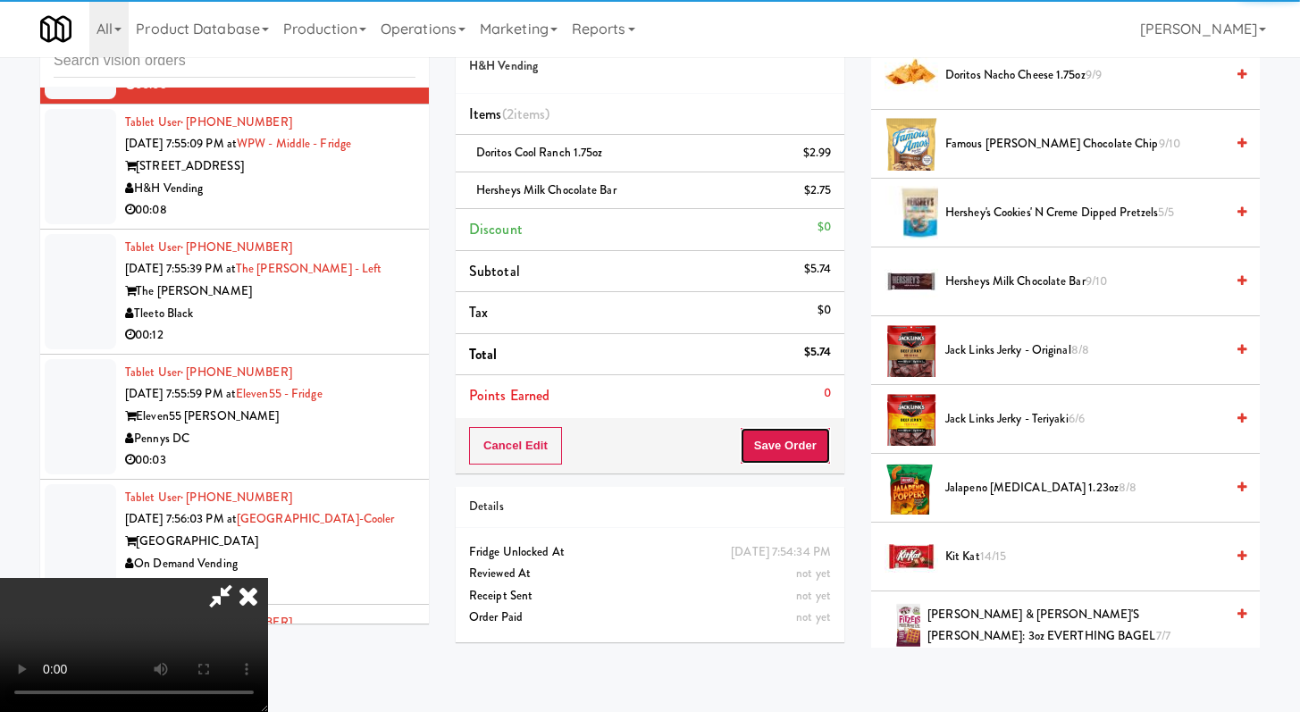
click at [816, 448] on button "Save Order" at bounding box center [785, 446] width 91 height 38
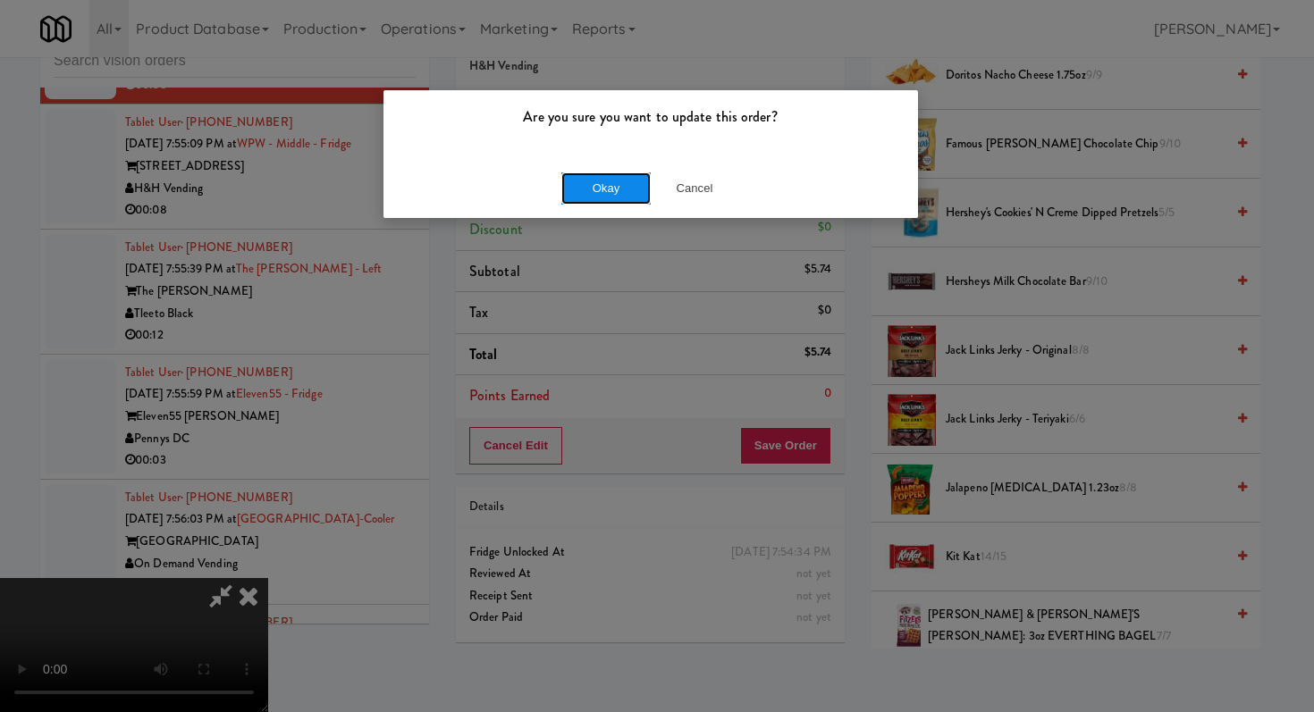
click at [617, 181] on button "Okay" at bounding box center [605, 188] width 89 height 32
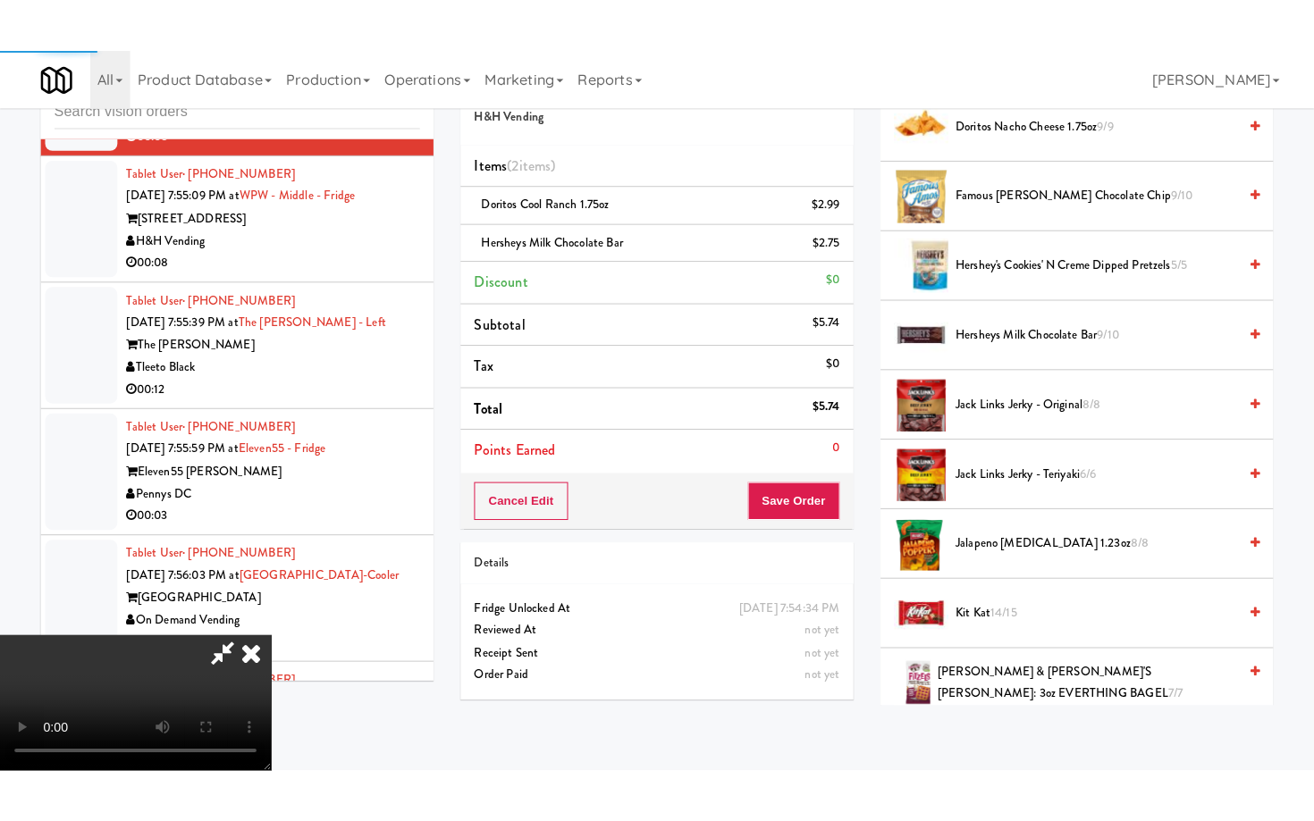
scroll to position [76, 0]
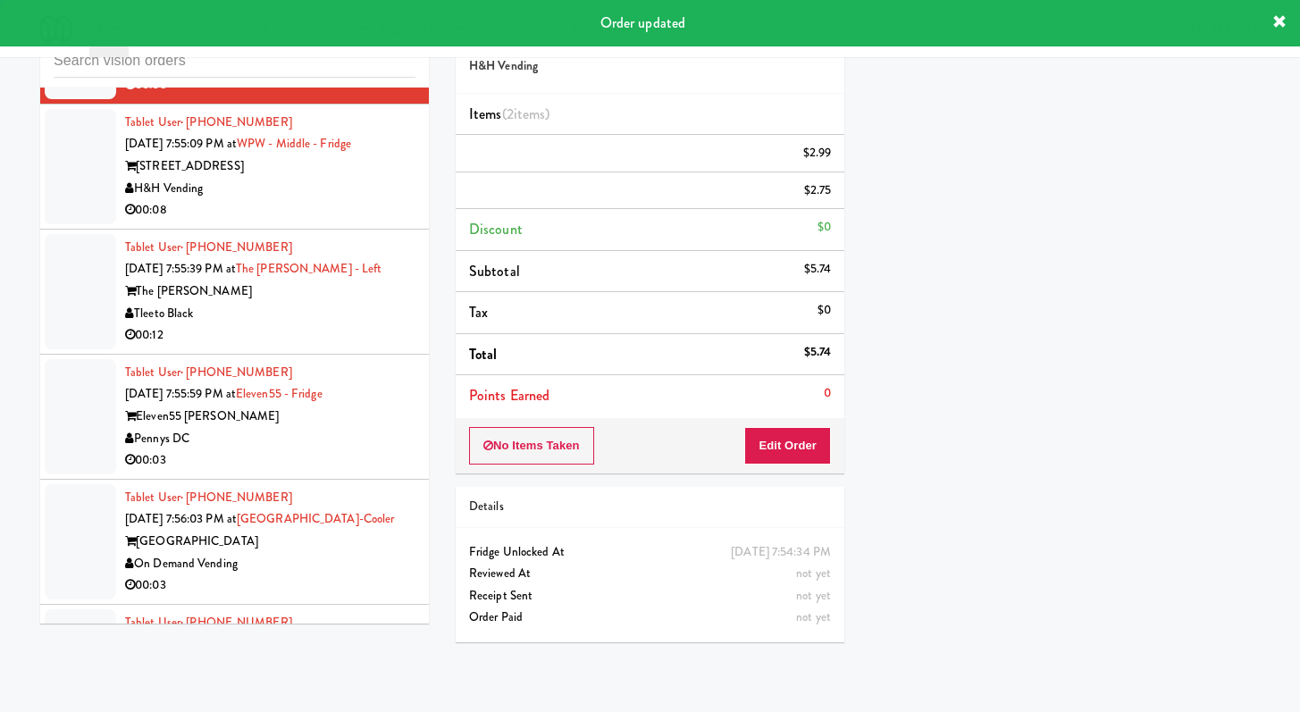
click at [361, 200] on div "H&H Vending" at bounding box center [270, 189] width 290 height 22
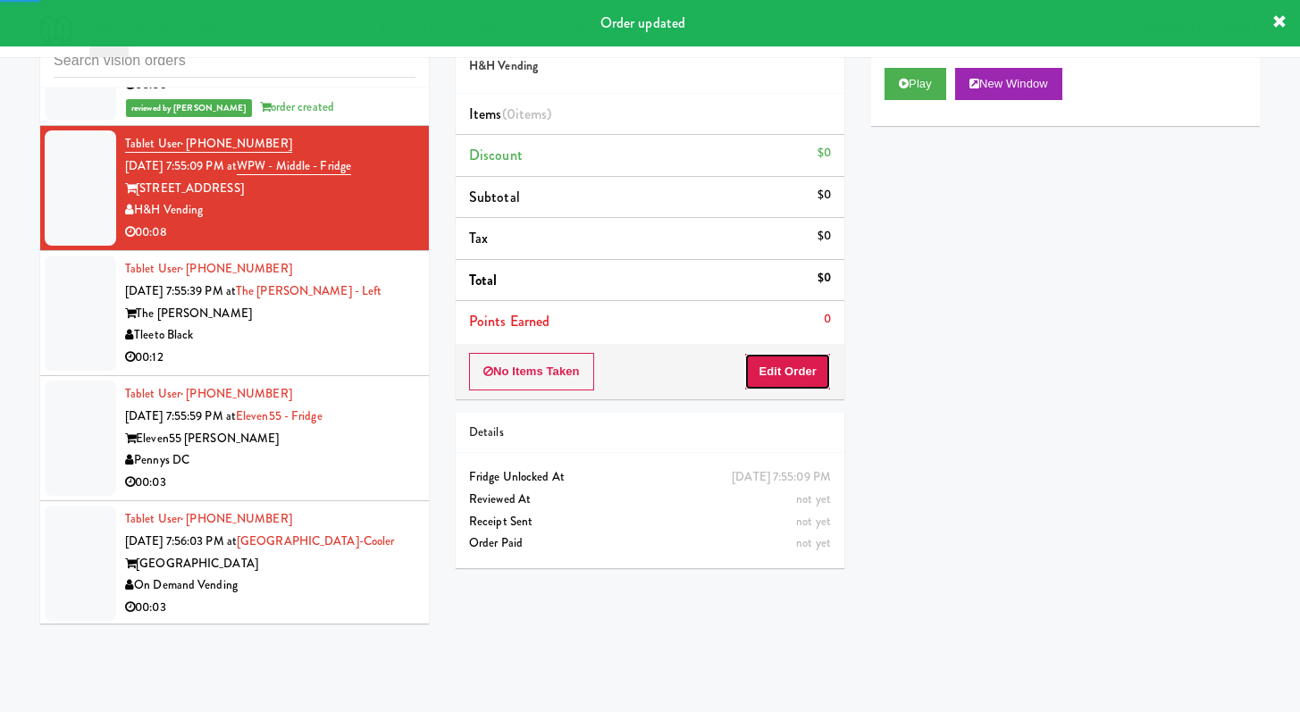
click at [758, 374] on button "Edit Order" at bounding box center [787, 372] width 87 height 38
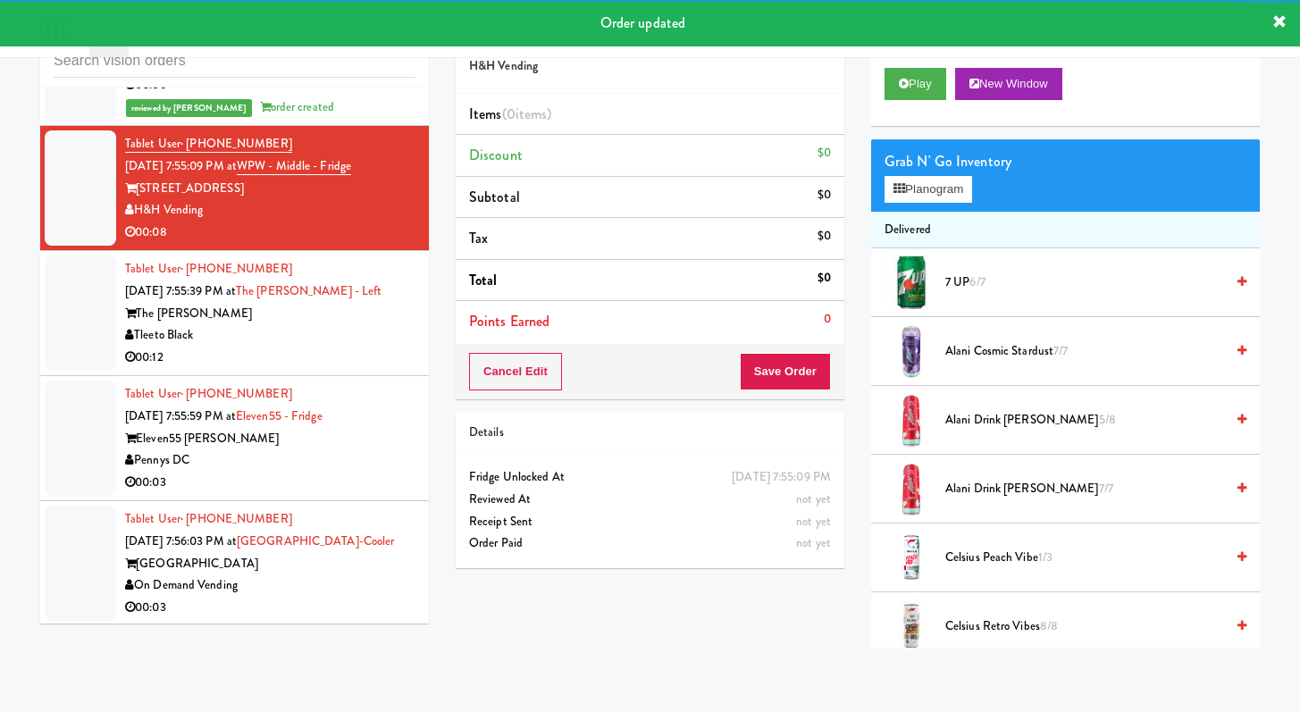
click at [907, 103] on div "Play New Window" at bounding box center [1065, 90] width 389 height 71
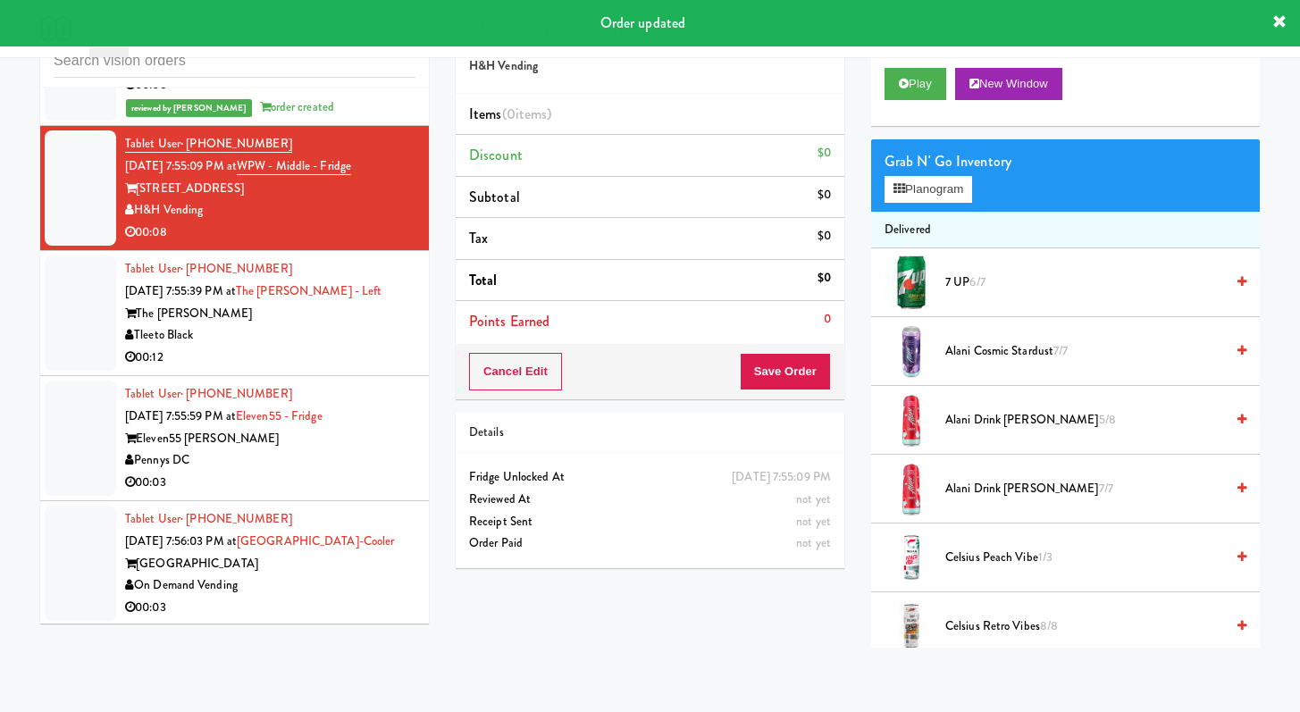
click at [906, 101] on div "Play New Window" at bounding box center [1065, 90] width 389 height 71
click at [912, 89] on button "Play" at bounding box center [916, 84] width 62 height 32
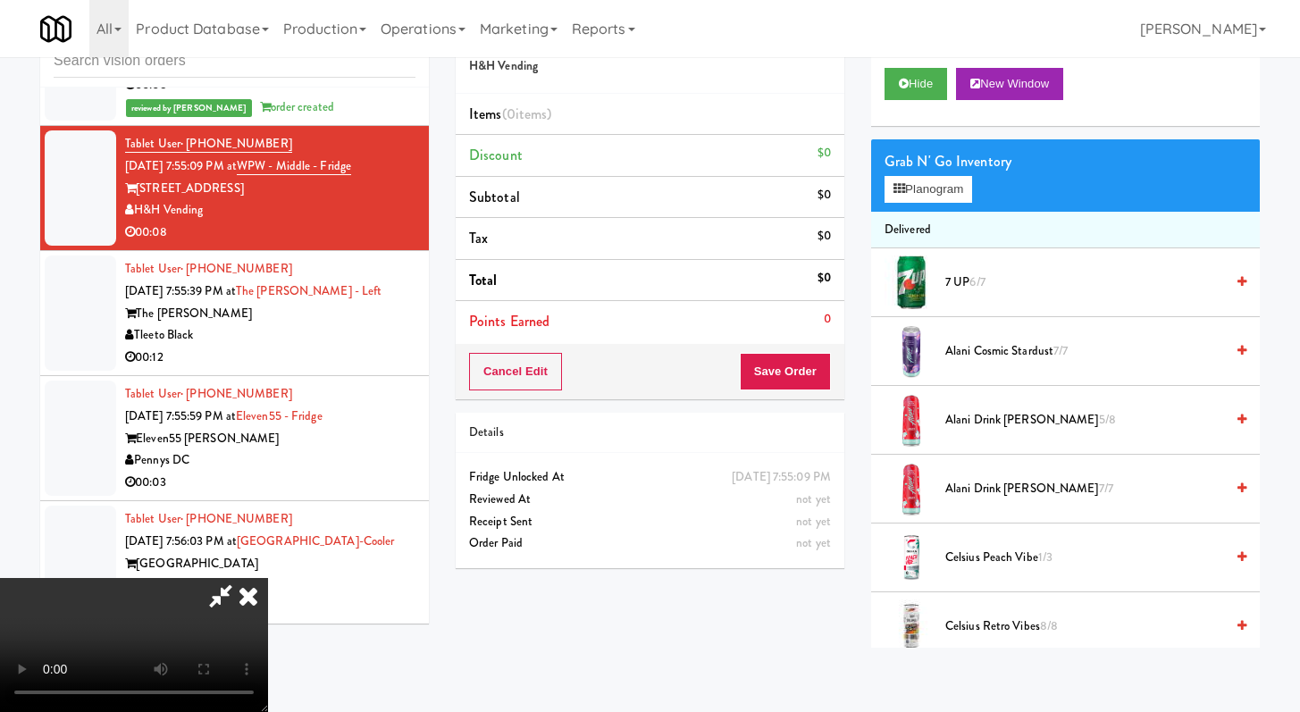
scroll to position [5368, 0]
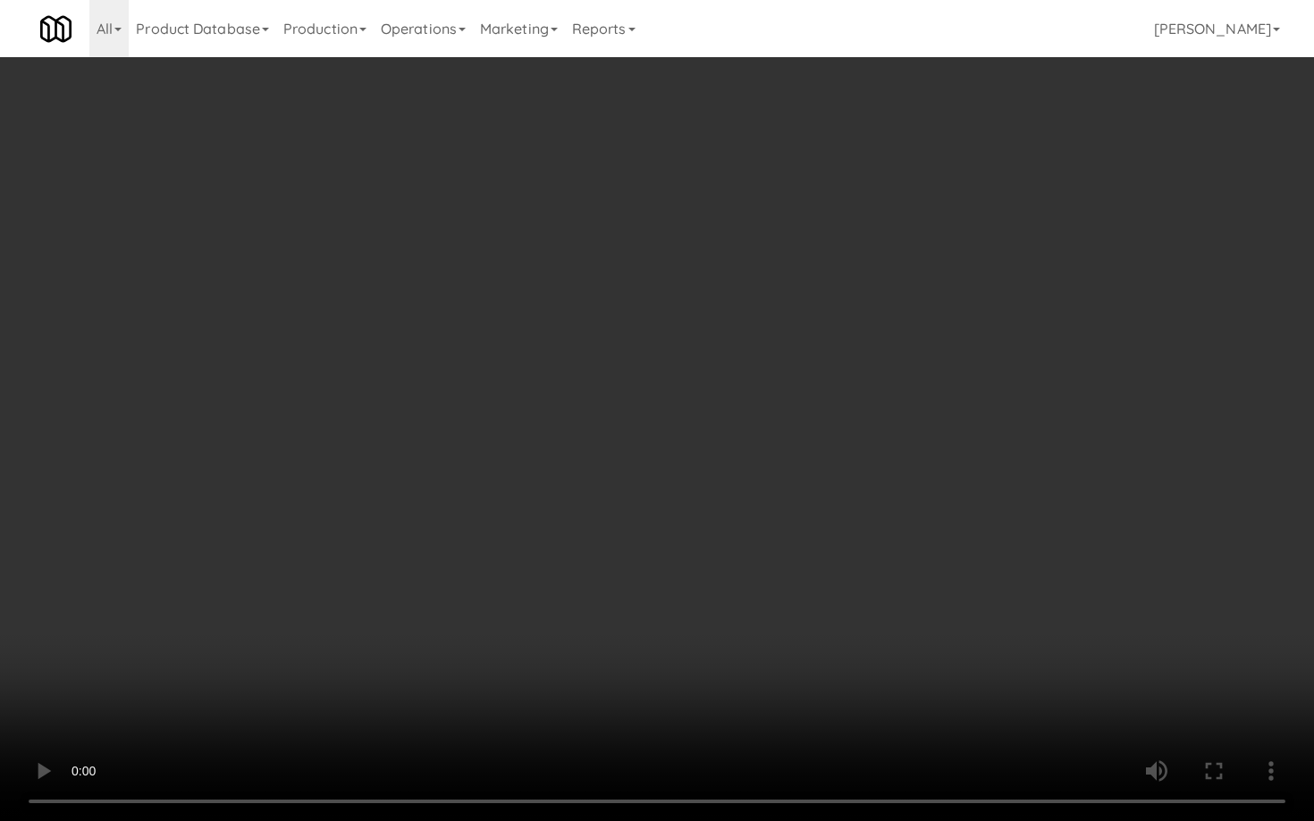
click at [956, 565] on video at bounding box center [657, 410] width 1314 height 821
click at [1082, 601] on video at bounding box center [657, 410] width 1314 height 821
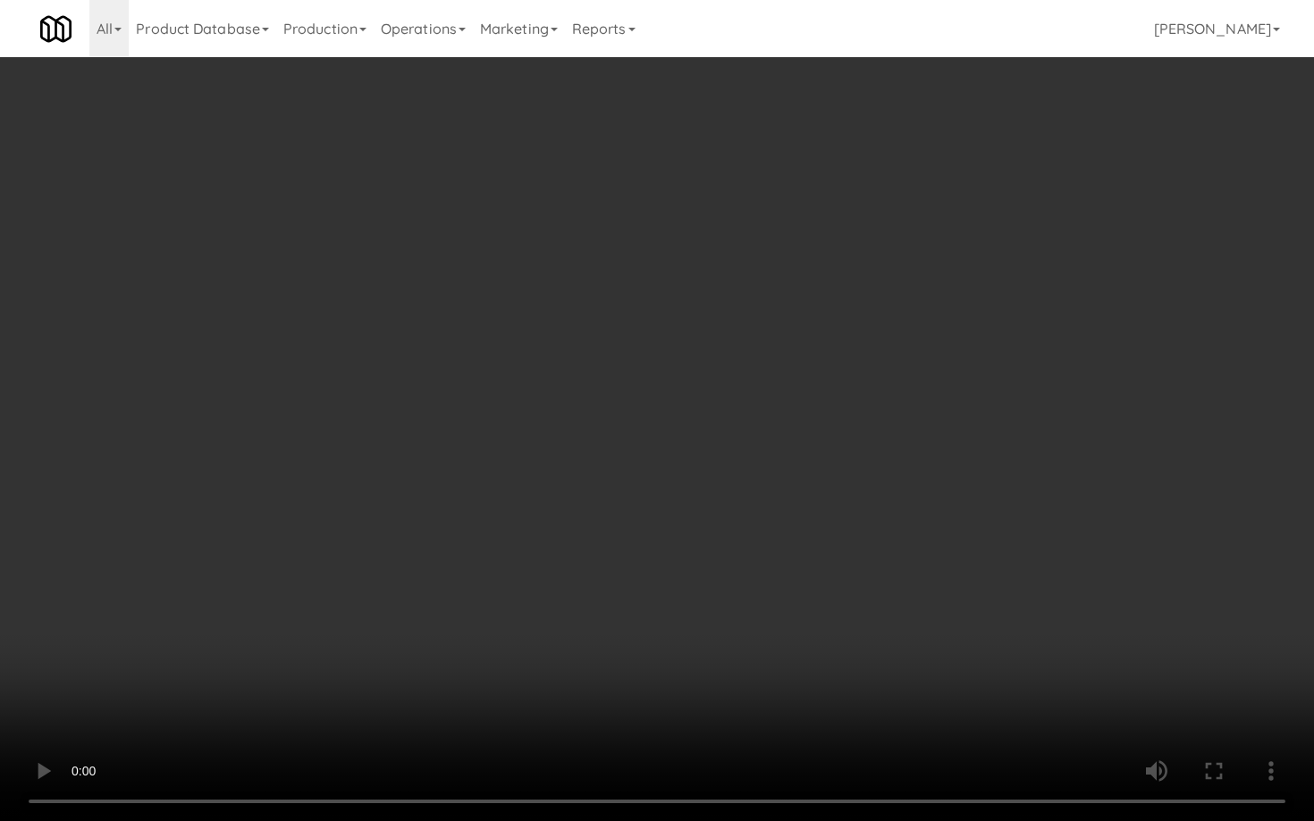
click at [1082, 601] on video at bounding box center [657, 410] width 1314 height 821
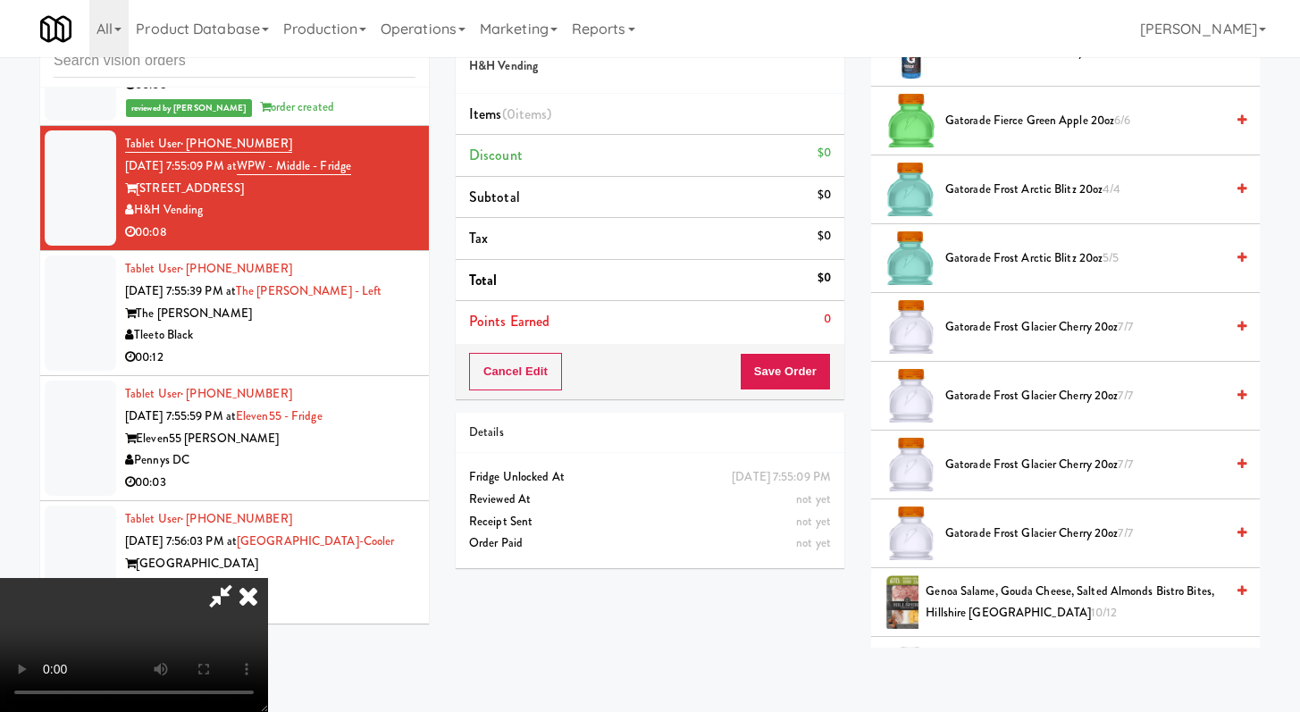
scroll to position [1282, 0]
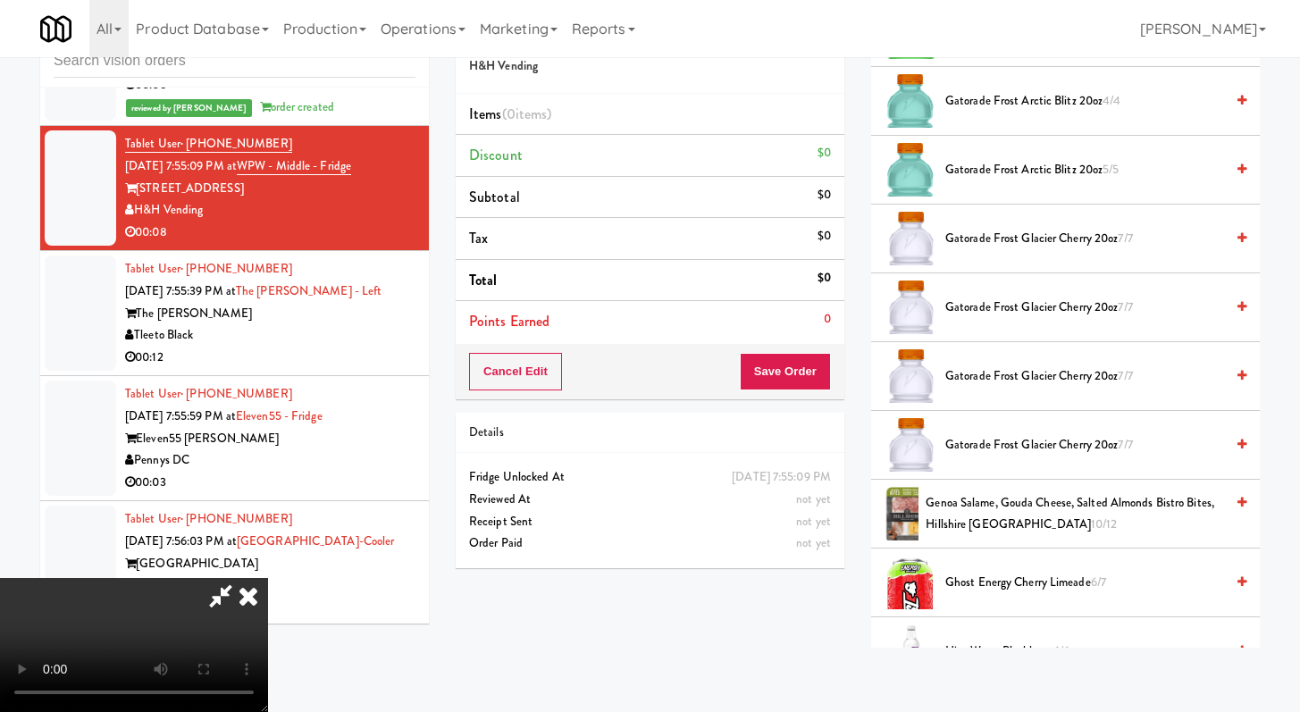
click at [1022, 517] on span "Genoa Salame, Gouda Cheese, Salted Almonds Bistro Bites, Hillshire [GEOGRAPHIC_…" at bounding box center [1075, 514] width 298 height 44
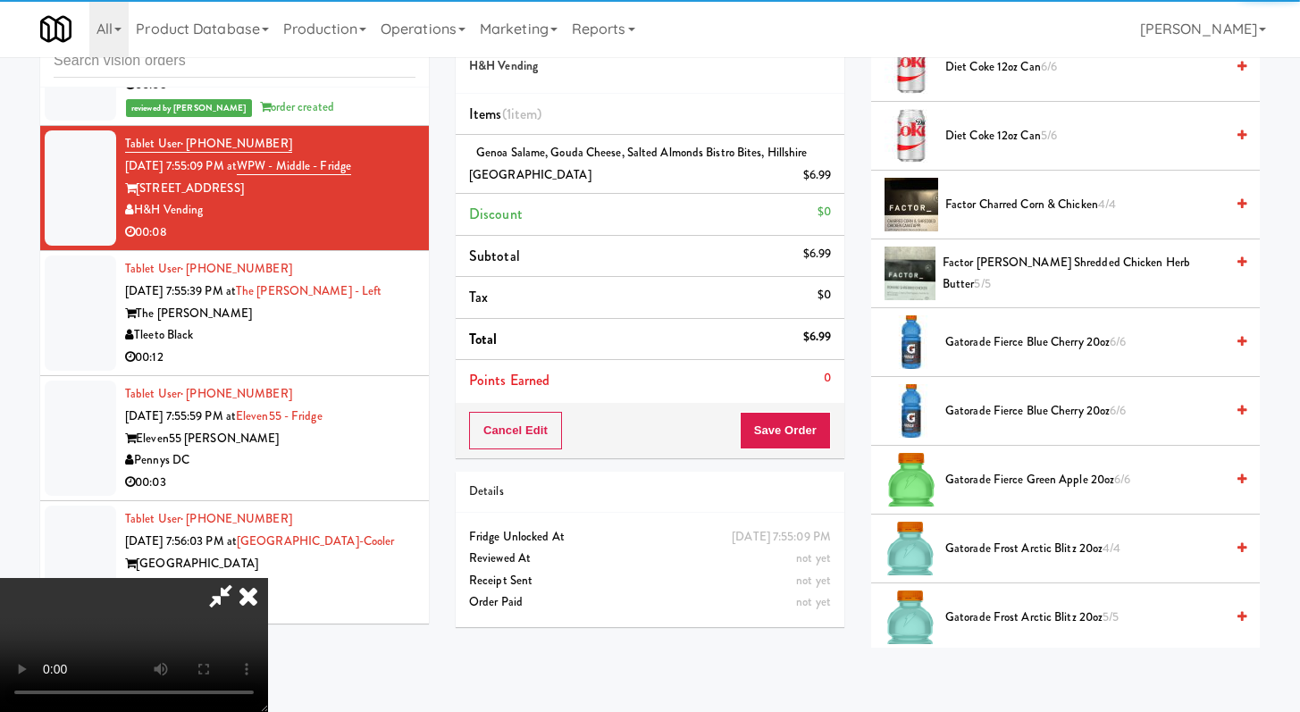
scroll to position [720, 0]
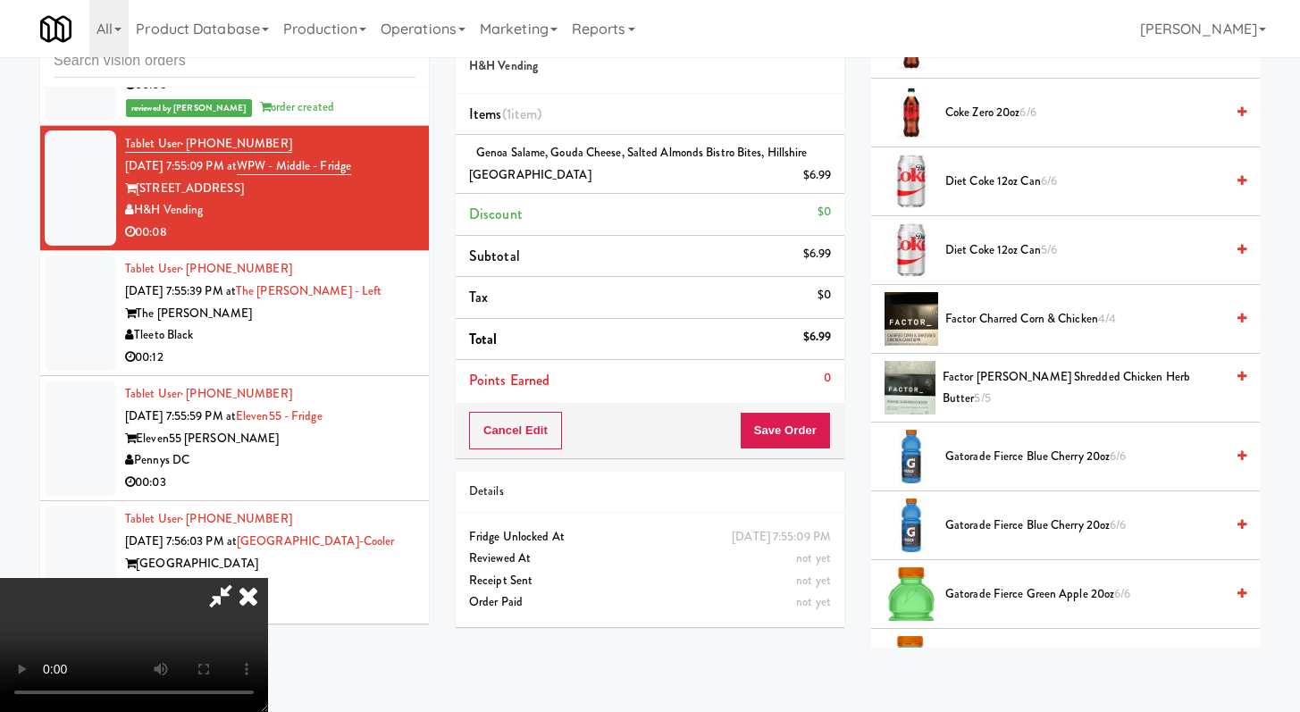
click at [992, 241] on span "Diet Coke 12oz can 5/6" at bounding box center [1085, 251] width 279 height 22
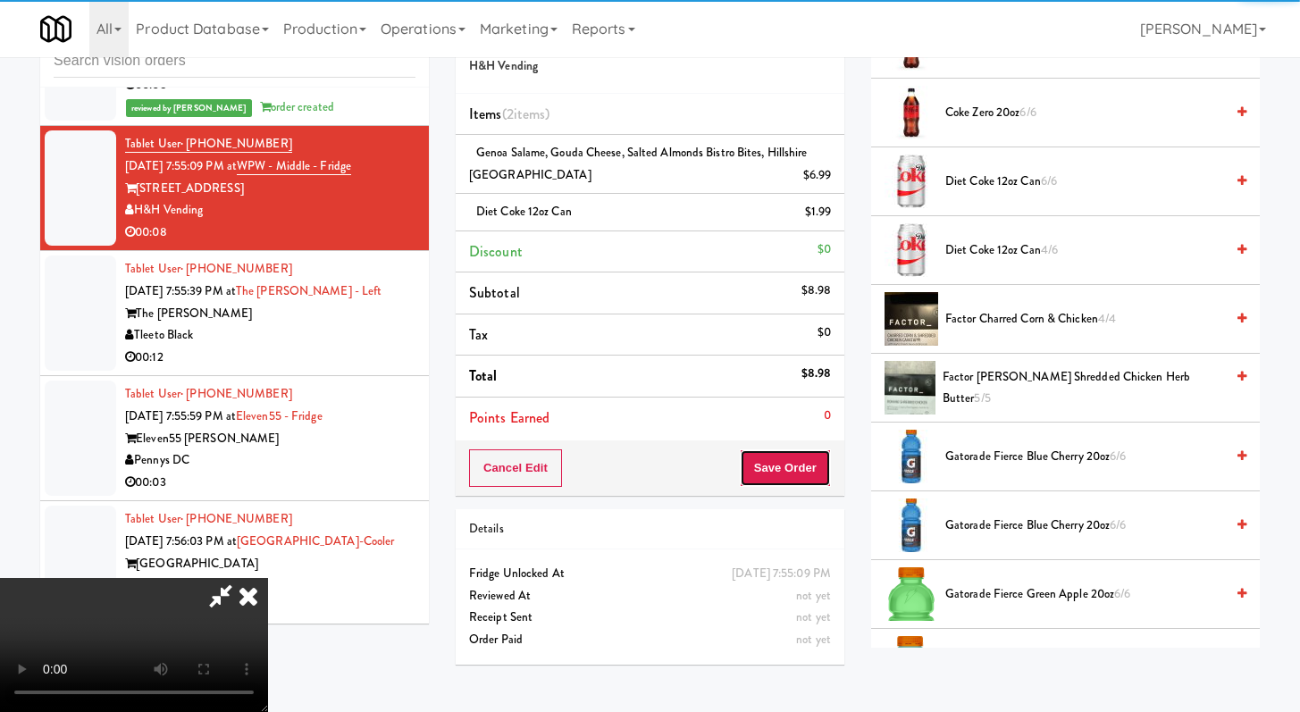
click at [797, 462] on button "Save Order" at bounding box center [785, 469] width 91 height 38
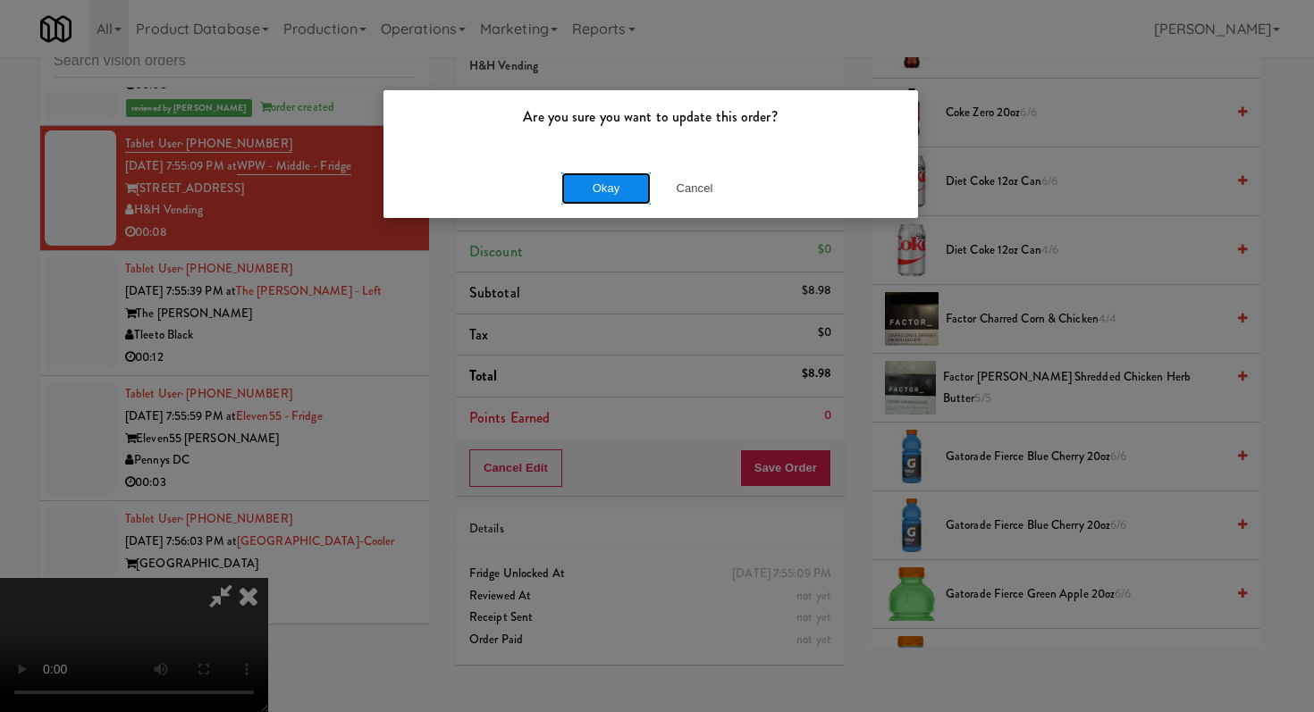
click at [612, 197] on button "Okay" at bounding box center [605, 188] width 89 height 32
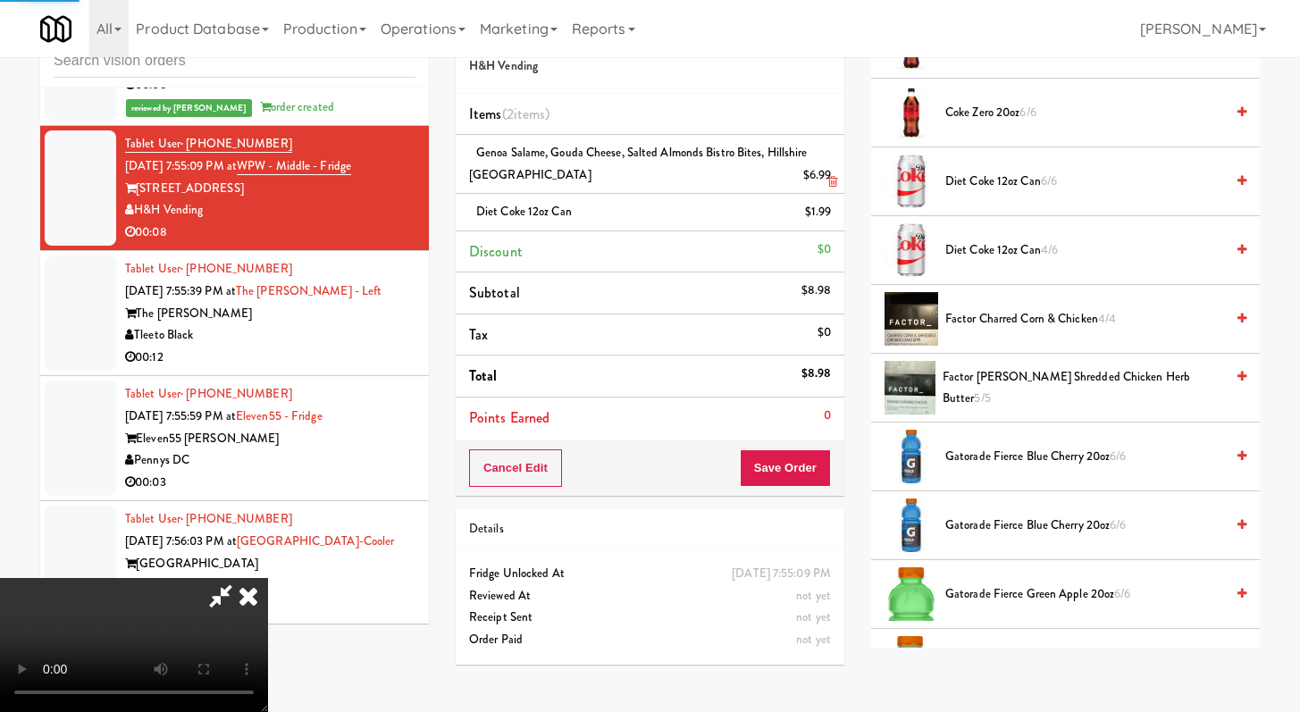
scroll to position [76, 0]
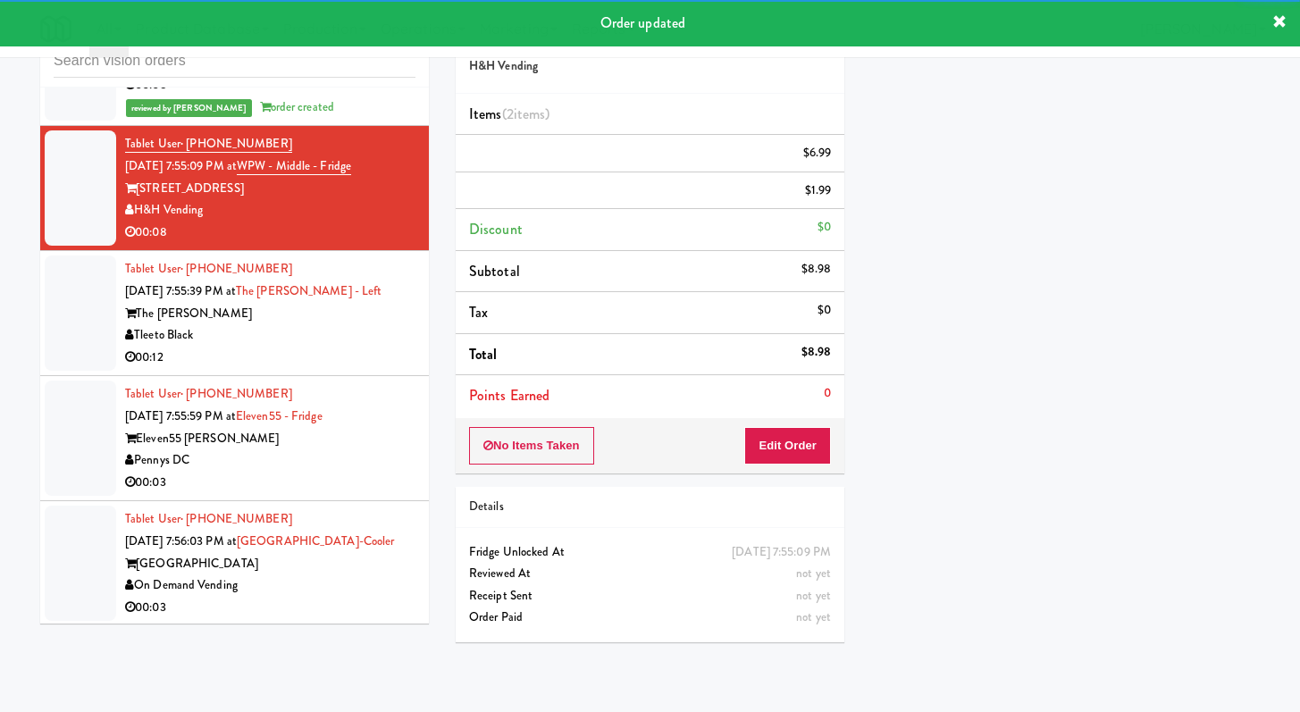
click at [391, 347] on div "Tleeto Black" at bounding box center [270, 335] width 290 height 22
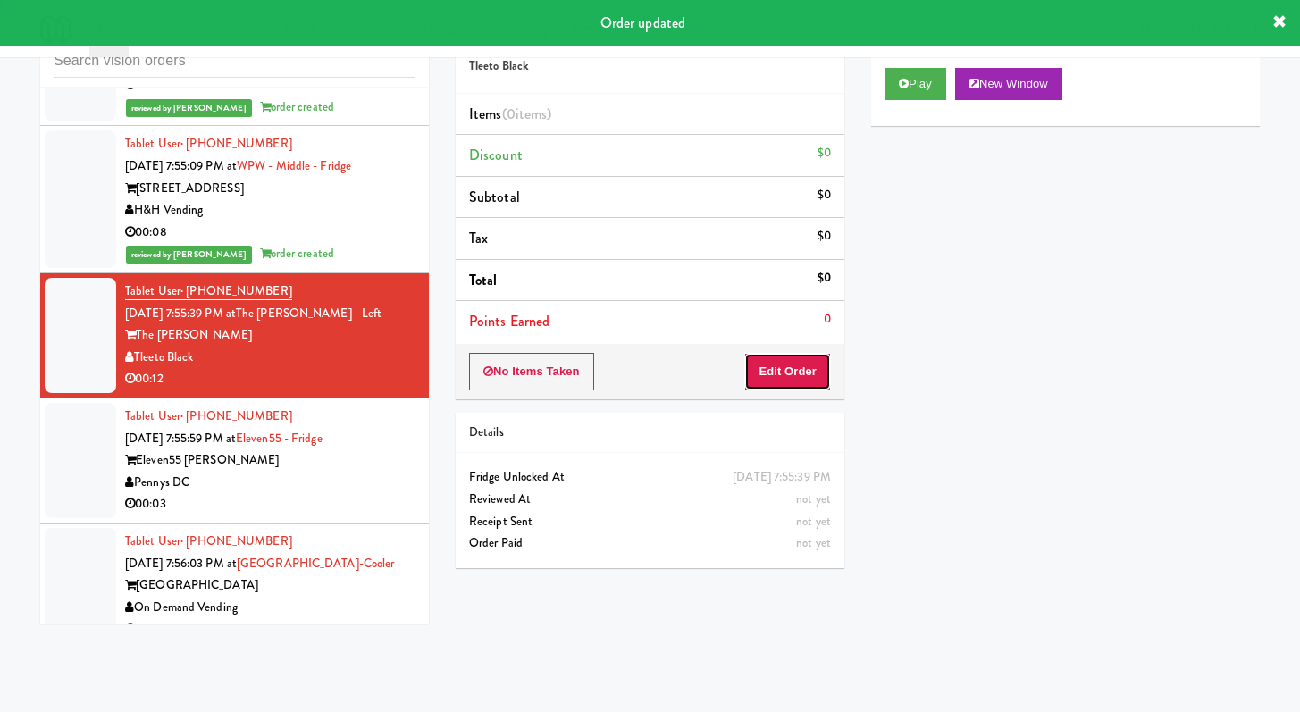
click at [795, 375] on button "Edit Order" at bounding box center [787, 372] width 87 height 38
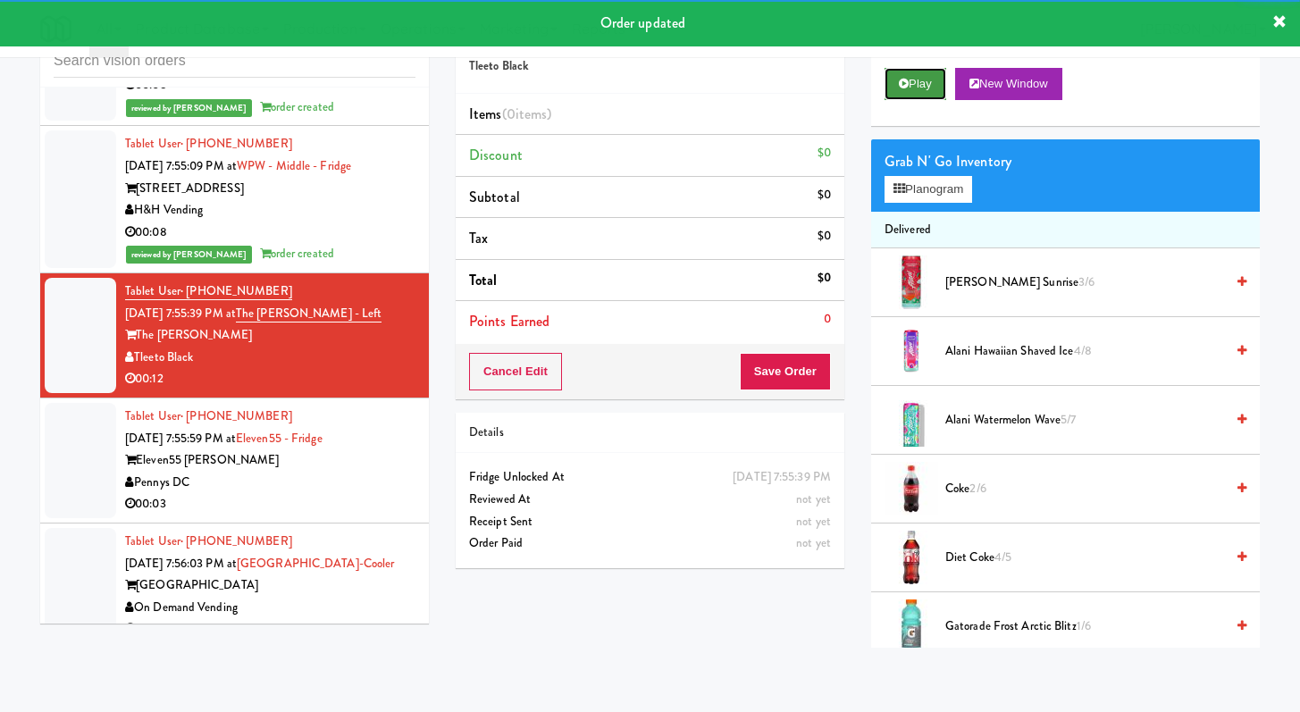
click at [903, 86] on icon at bounding box center [904, 84] width 10 height 12
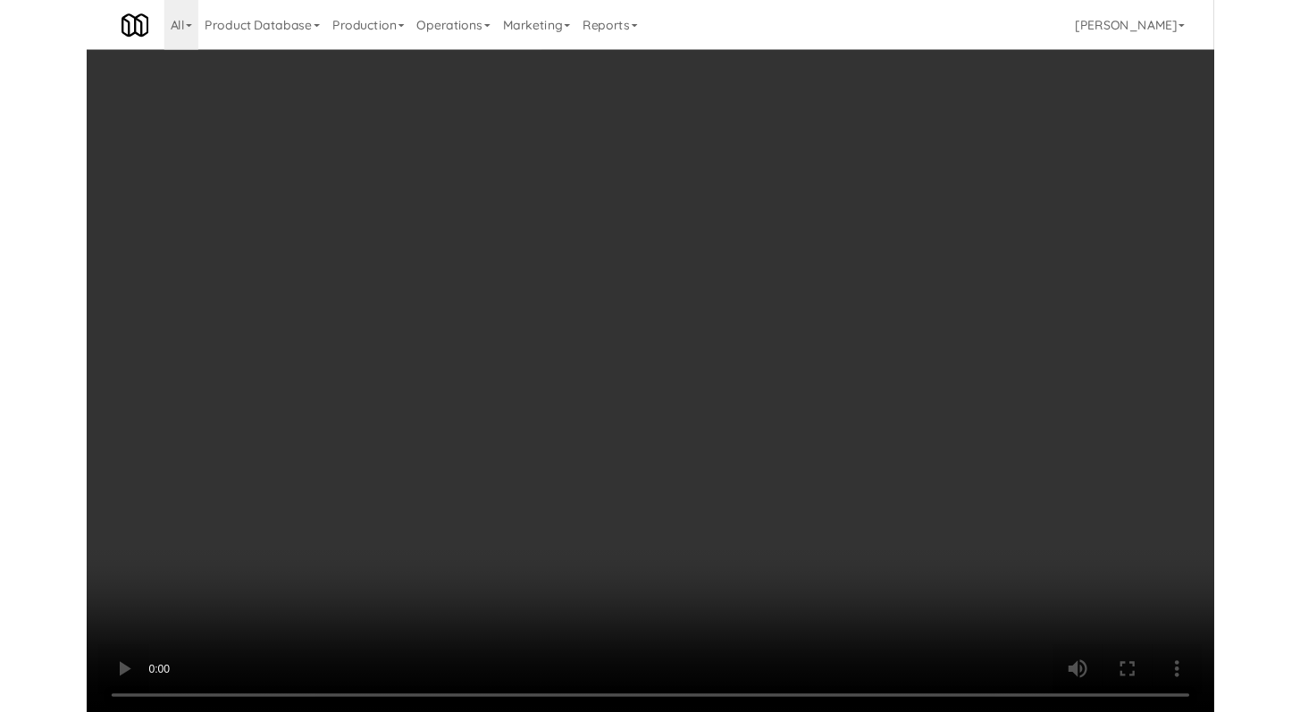
scroll to position [5539, 0]
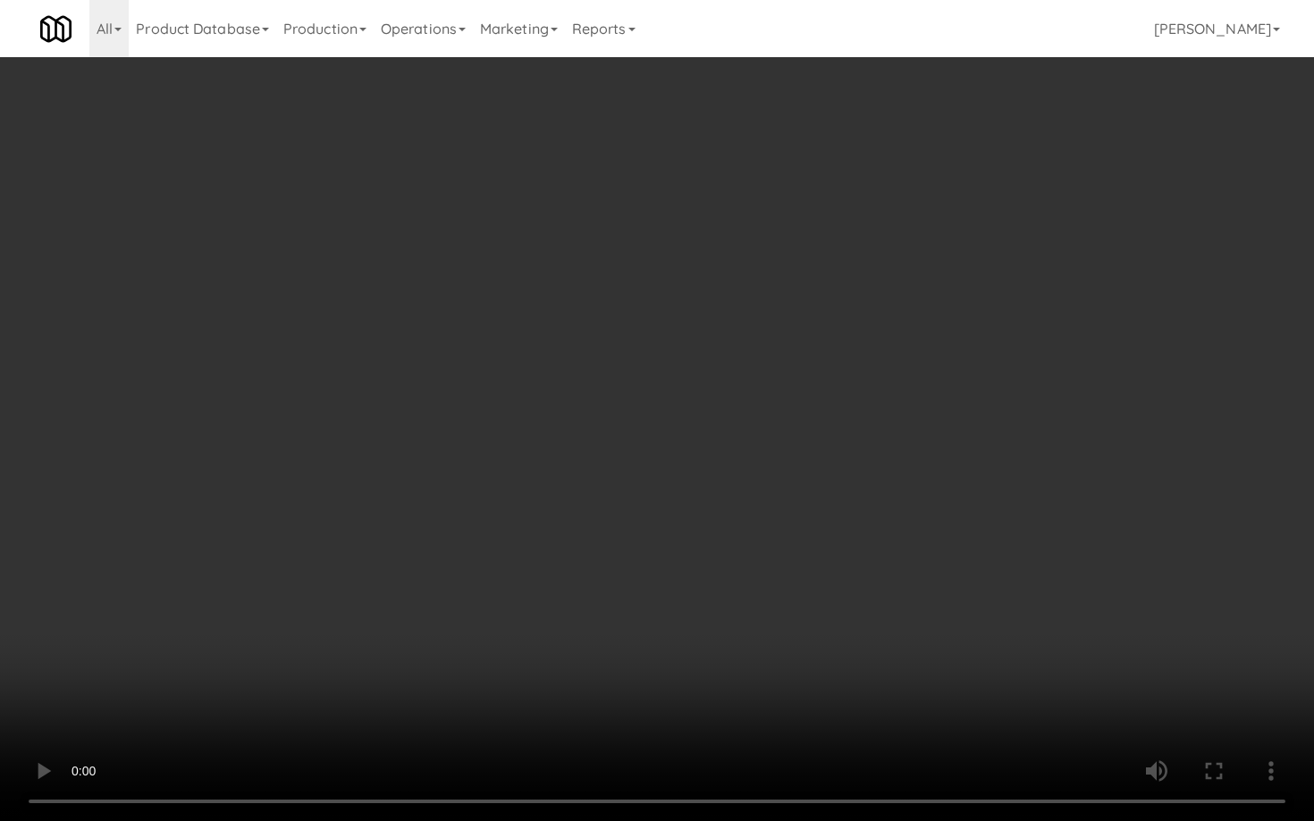
click at [777, 568] on video at bounding box center [657, 410] width 1314 height 821
click at [776, 570] on video at bounding box center [657, 410] width 1314 height 821
click at [776, 569] on video at bounding box center [657, 410] width 1314 height 821
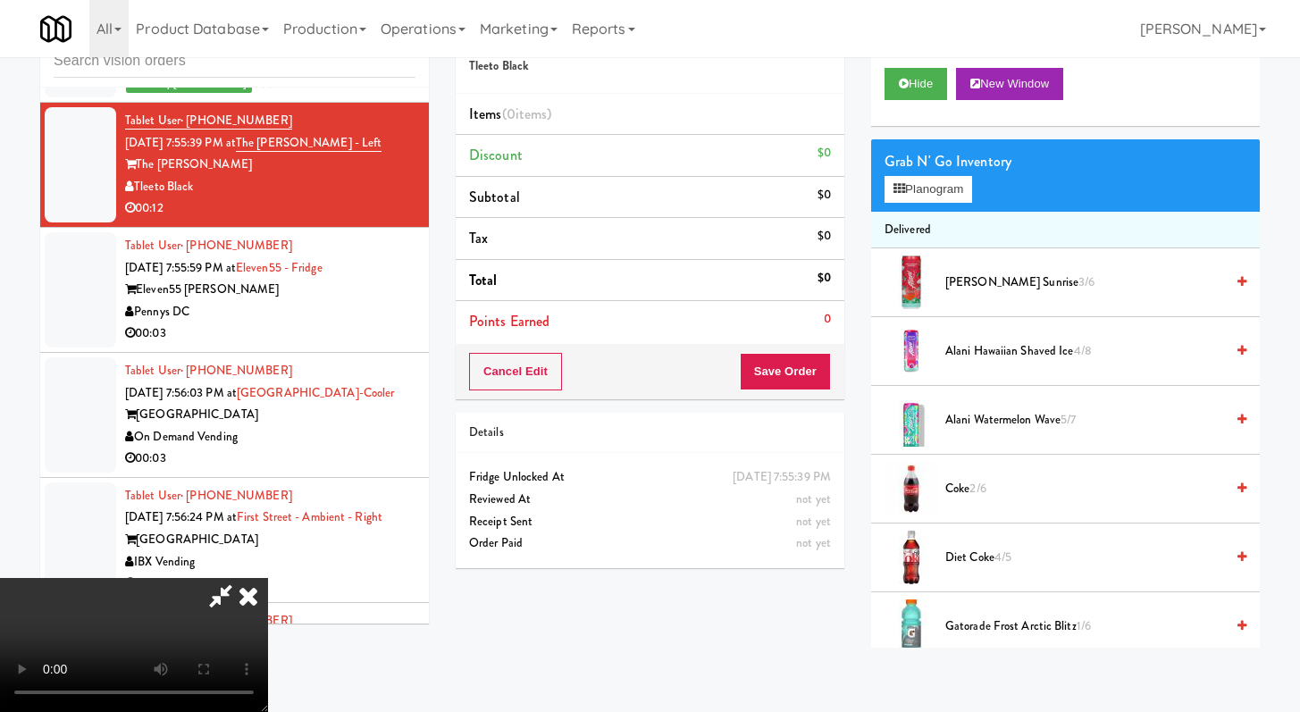
scroll to position [1090, 0]
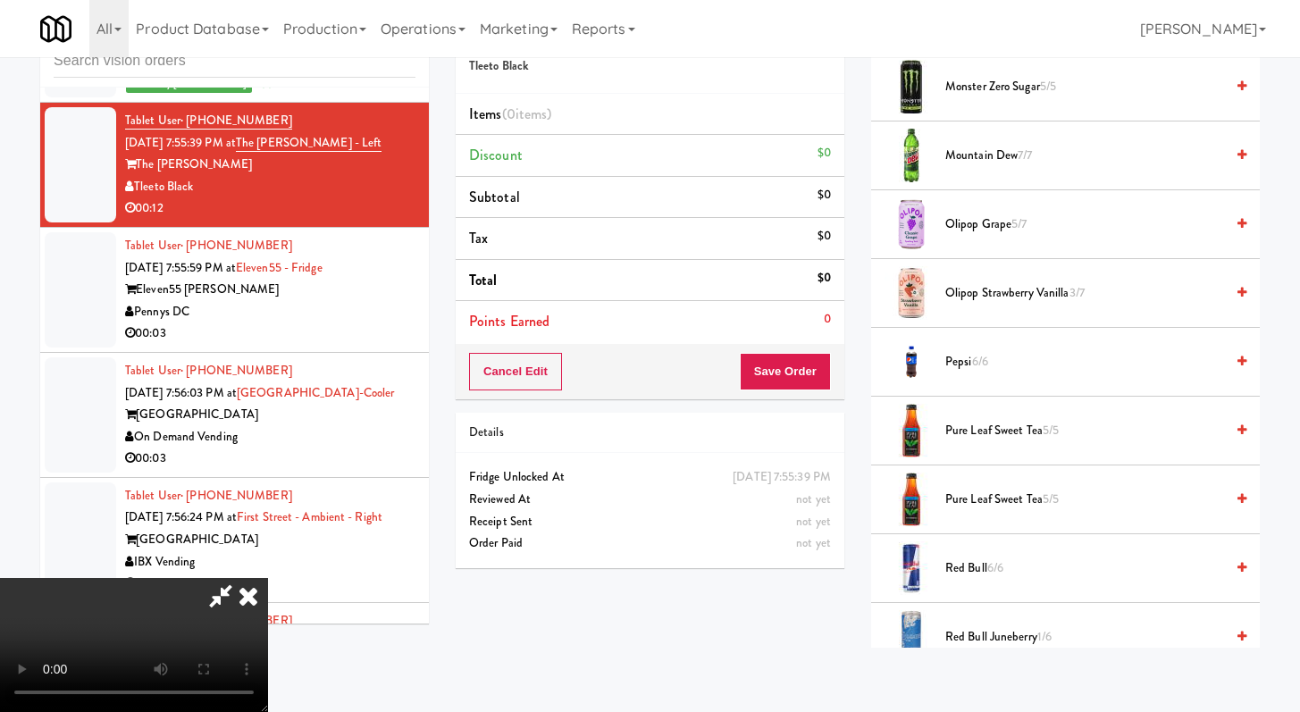
click at [982, 573] on span "Red Bull 6/6" at bounding box center [1085, 569] width 279 height 22
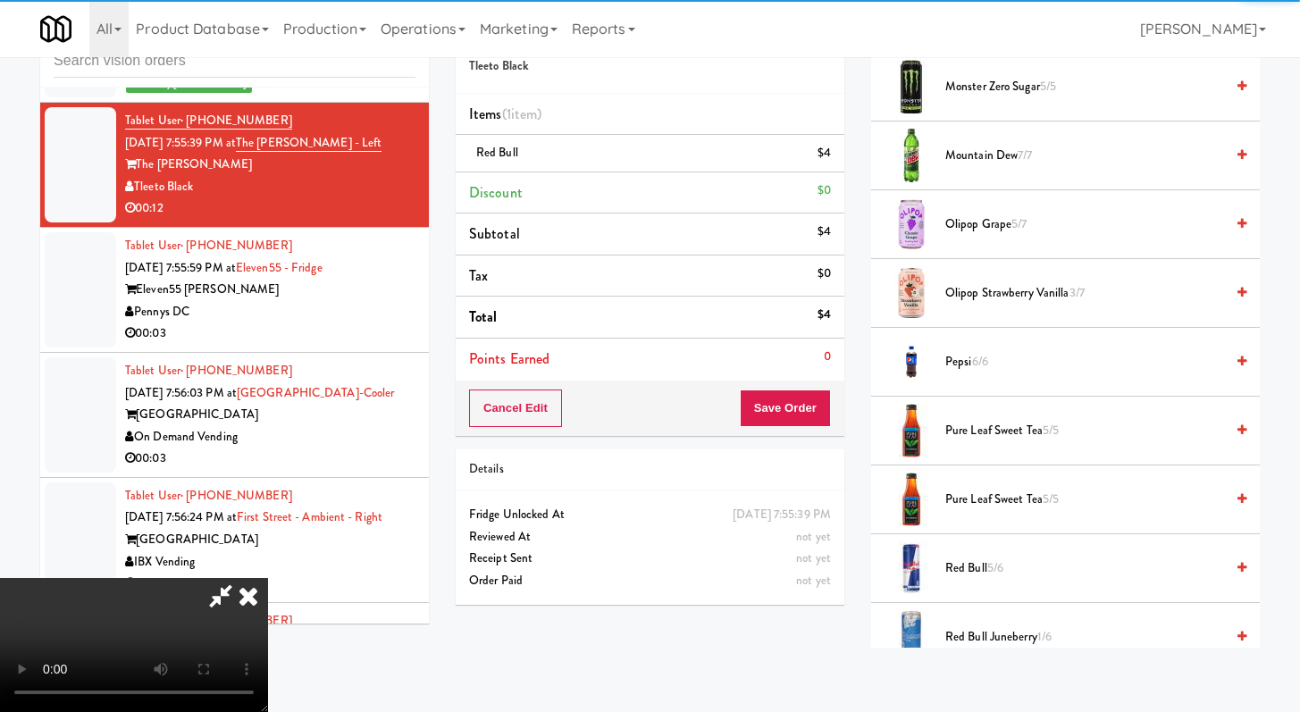
click at [268, 578] on video at bounding box center [134, 645] width 268 height 134
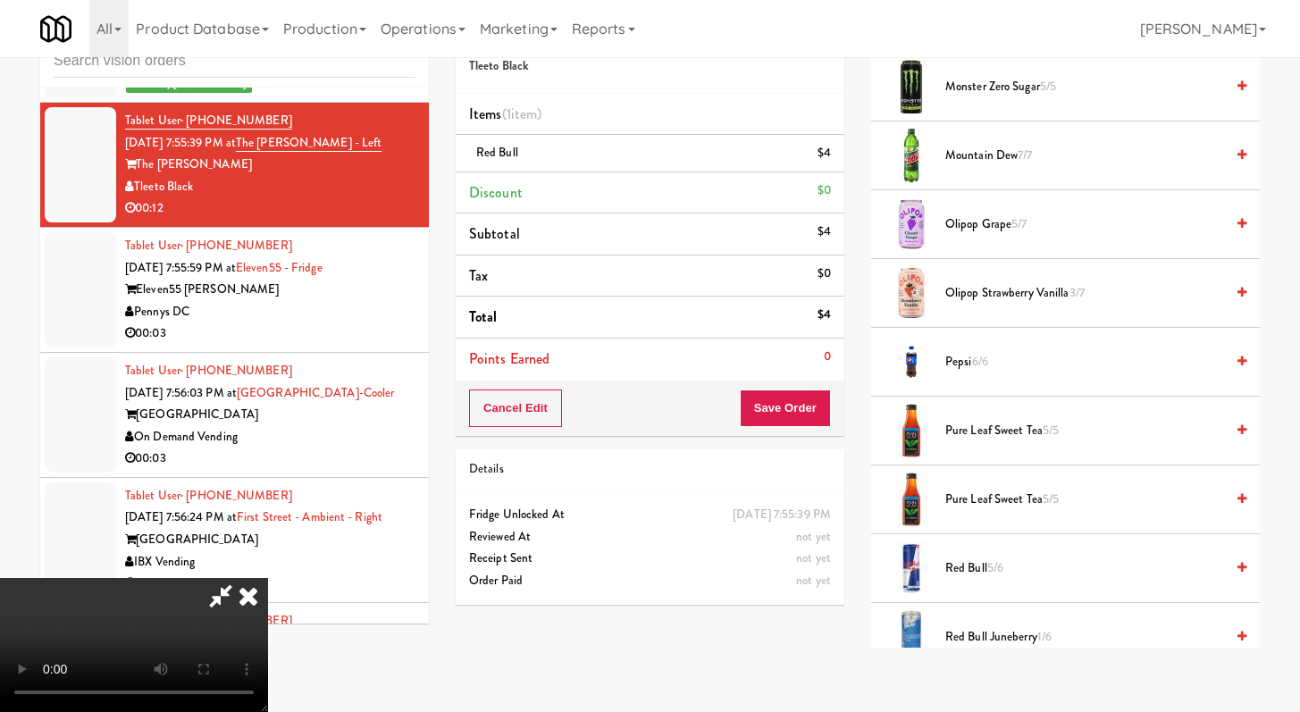
click at [268, 578] on video at bounding box center [134, 645] width 268 height 134
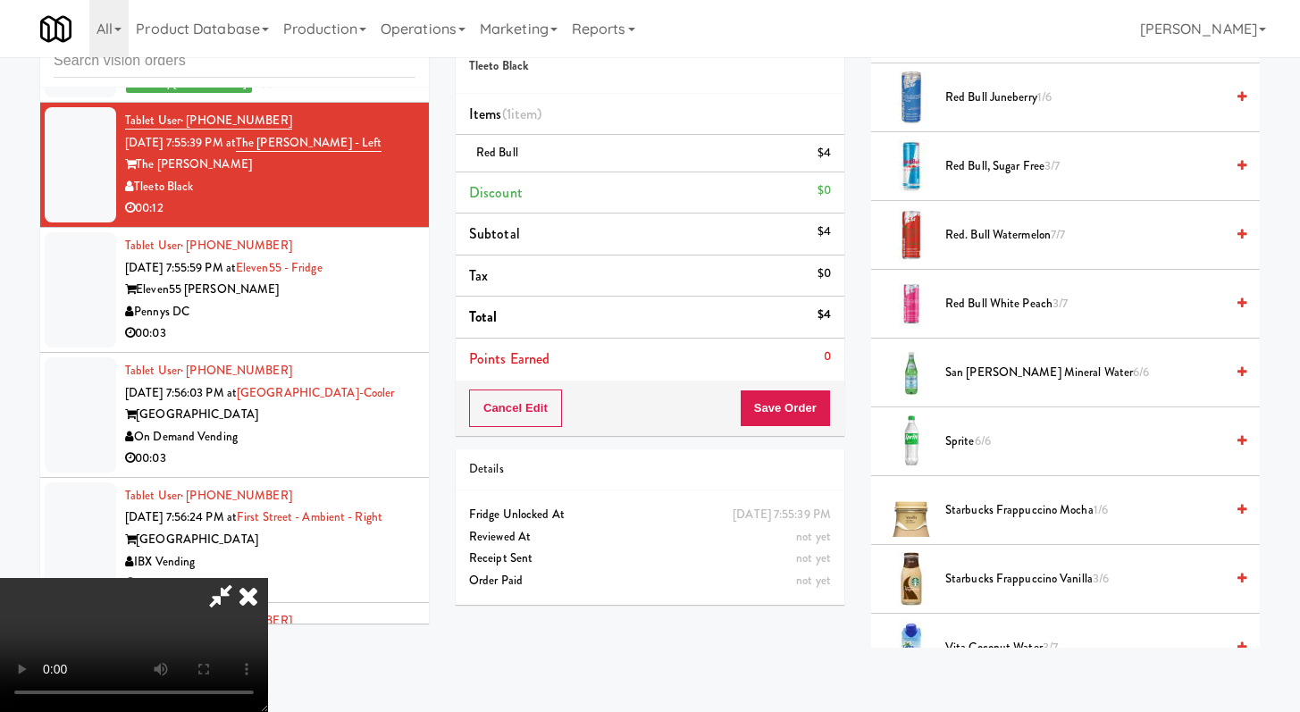
scroll to position [1635, 0]
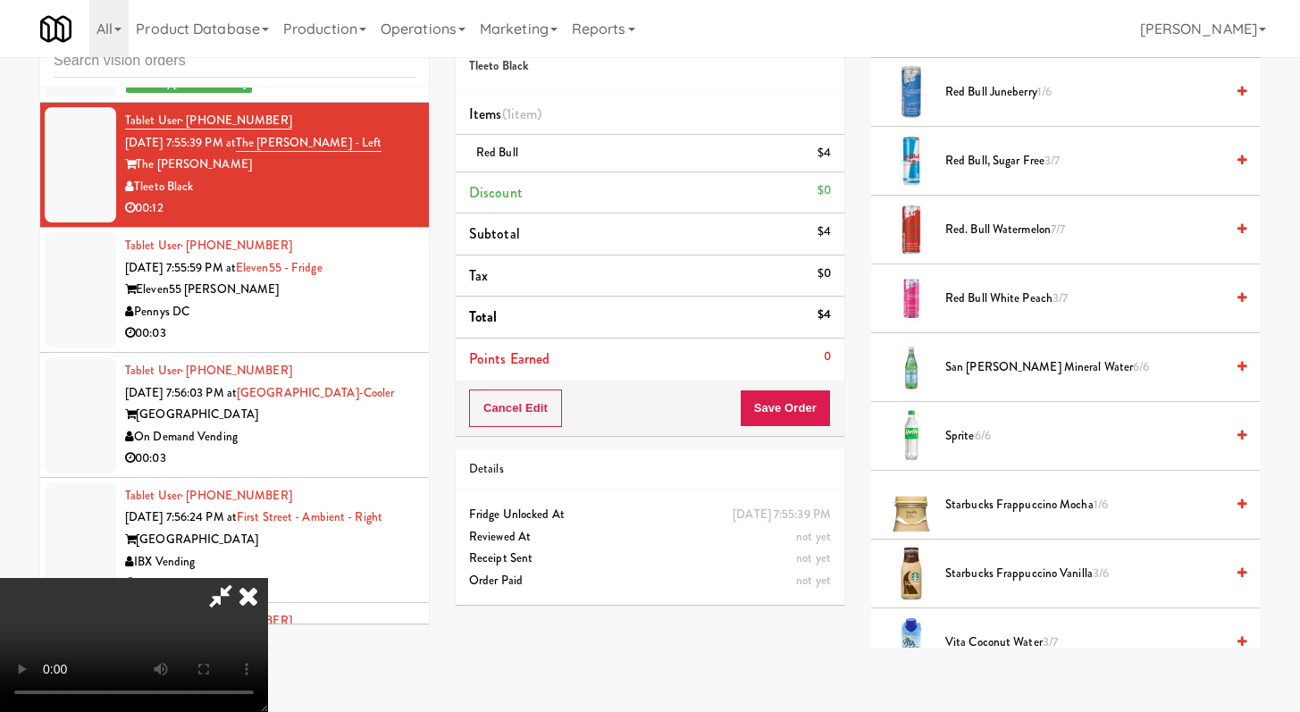
click at [972, 438] on span "Sprite 6/6" at bounding box center [1085, 436] width 279 height 22
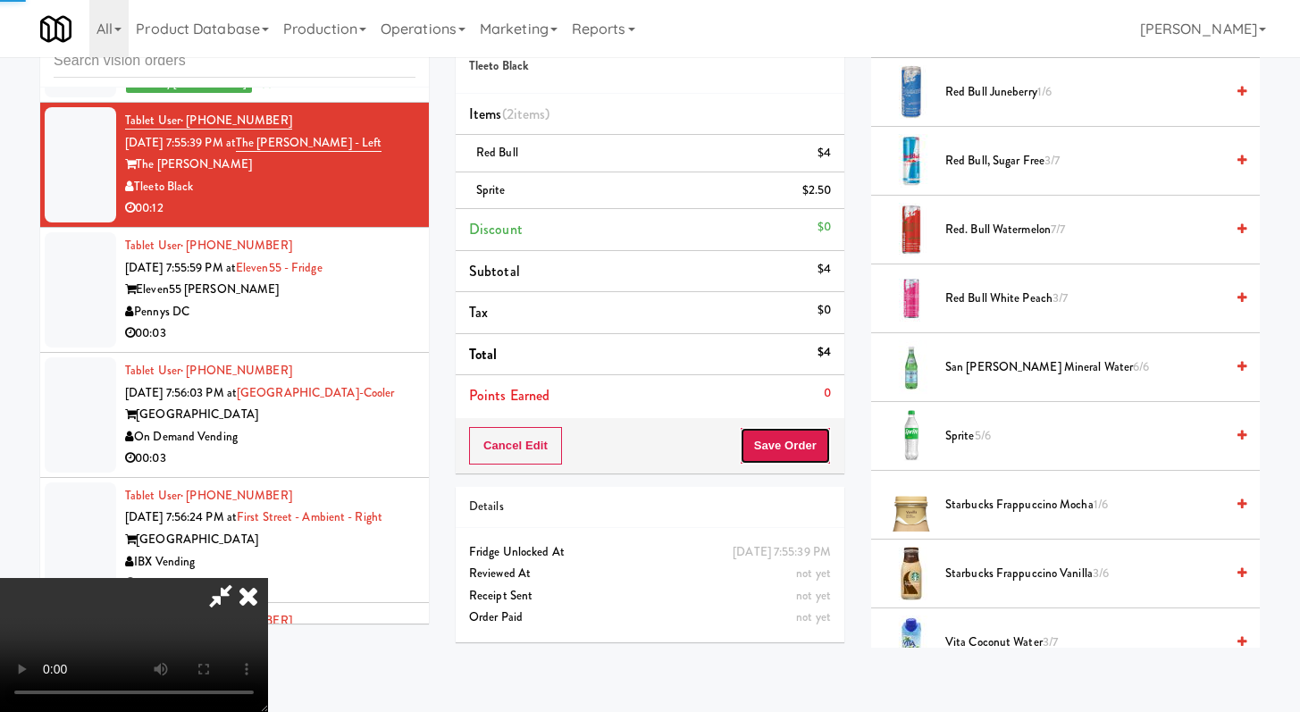
drag, startPoint x: 809, startPoint y: 442, endPoint x: 801, endPoint y: 436, distance: 10.2
click at [808, 443] on button "Save Order" at bounding box center [785, 446] width 91 height 38
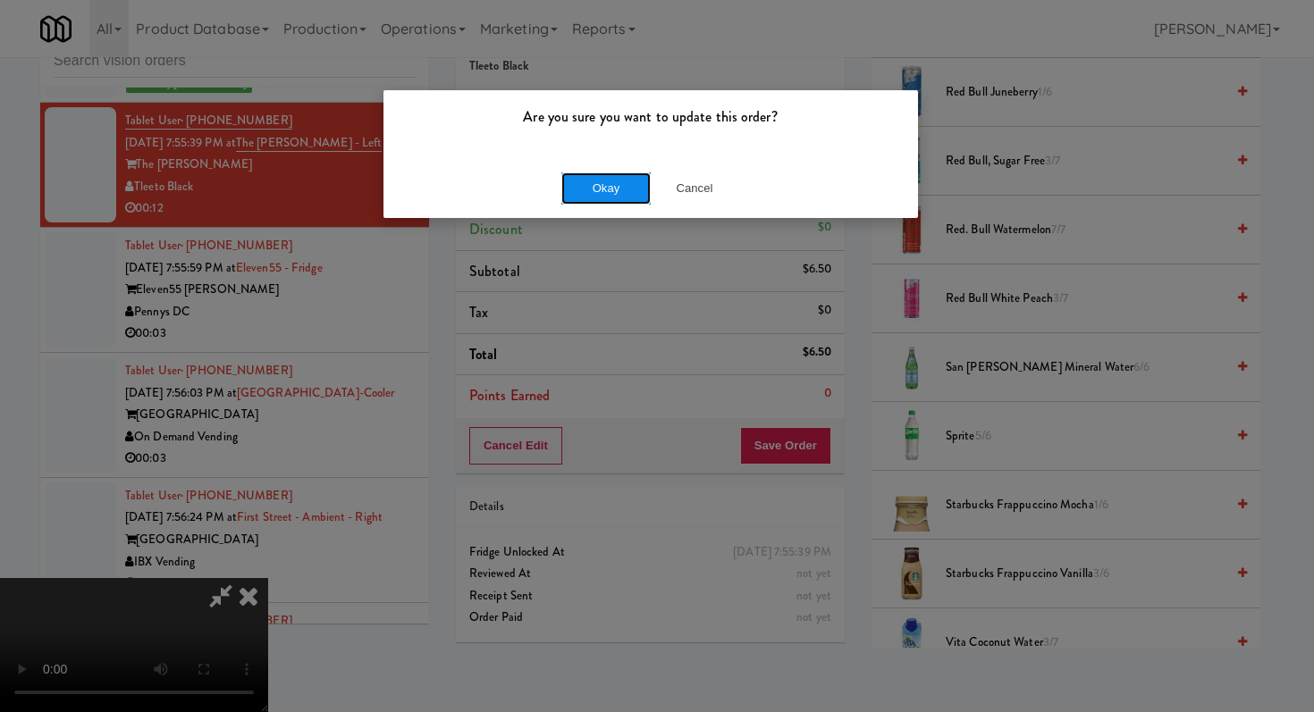
click at [628, 189] on button "Okay" at bounding box center [605, 188] width 89 height 32
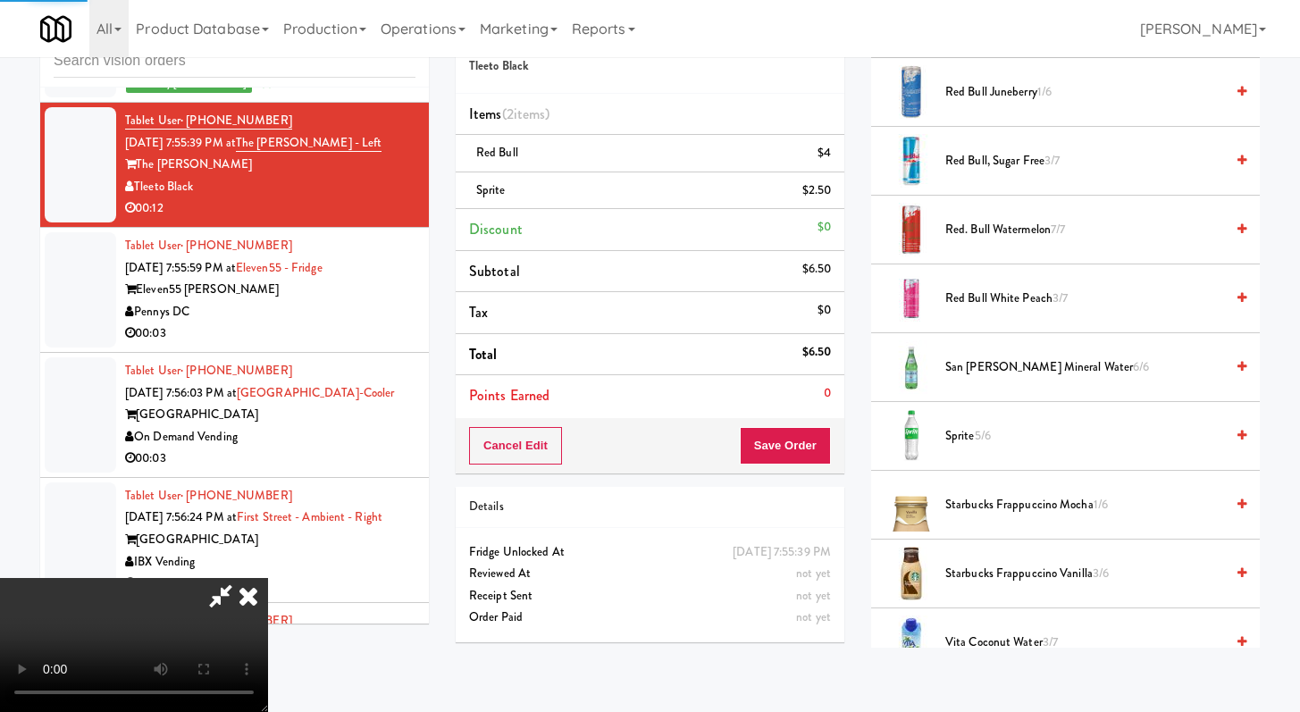
scroll to position [76, 0]
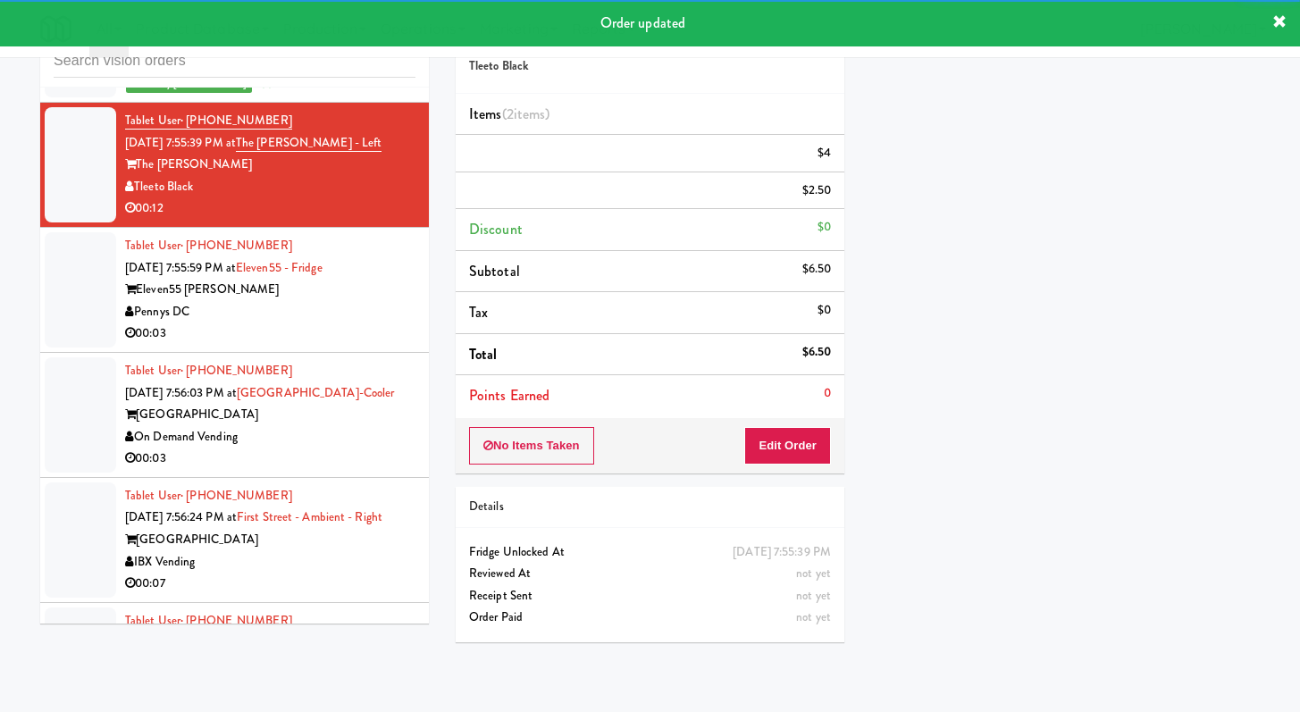
click at [348, 353] on li "Tablet User · (567) 717-9047 [DATE] 7:55:59 PM at Eleven55 - Fridge Eleven55 [P…" at bounding box center [234, 290] width 389 height 125
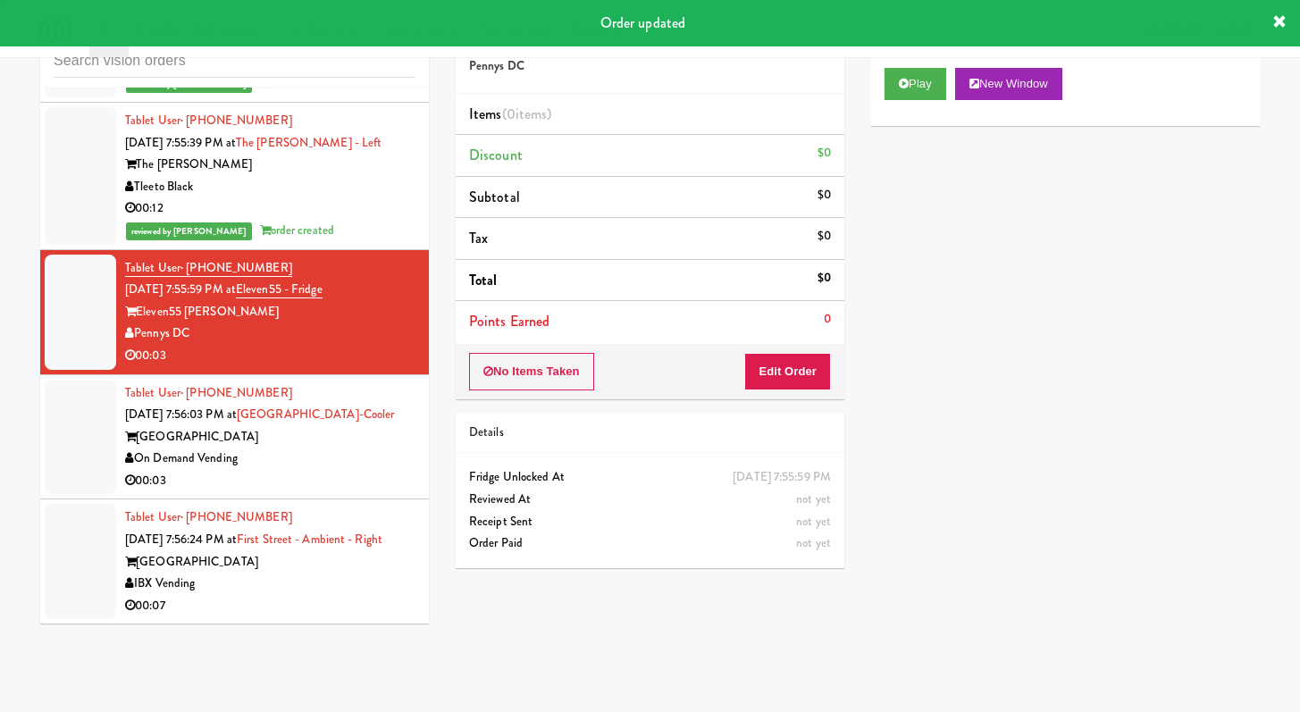
click at [800, 391] on div "No Items Taken Edit Order" at bounding box center [650, 371] width 389 height 55
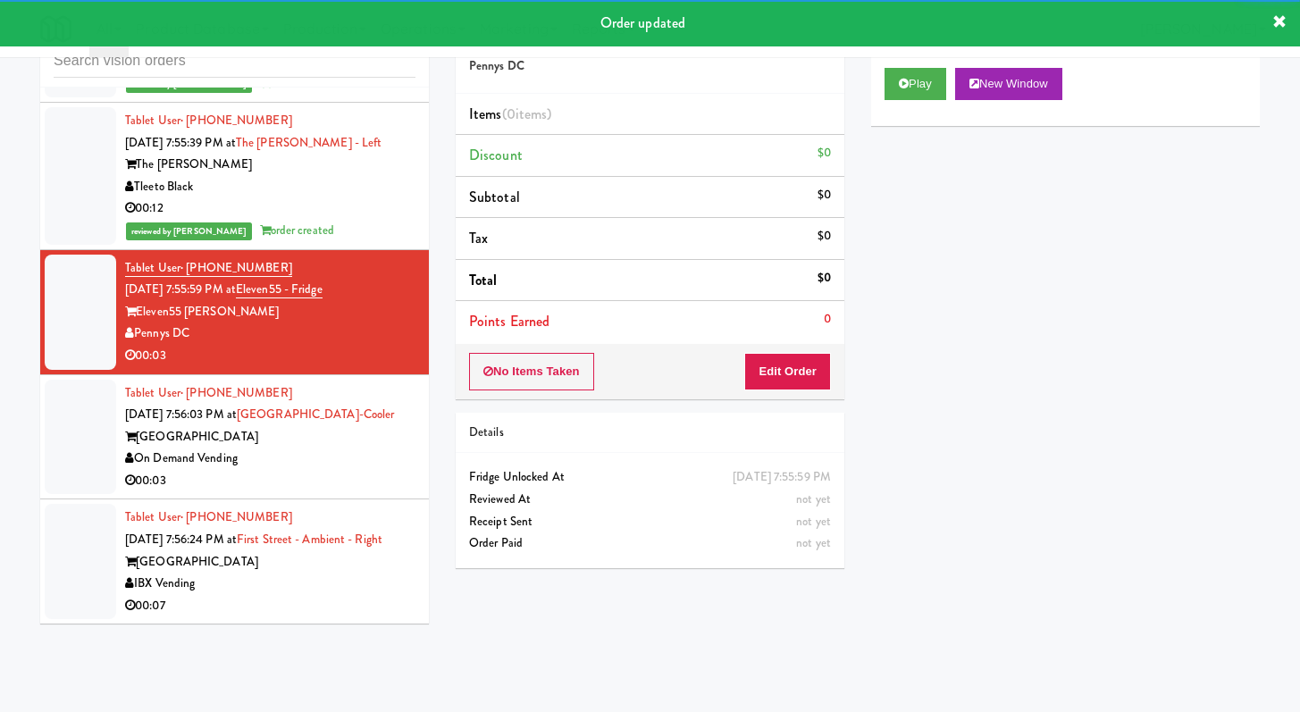
drag, startPoint x: 788, startPoint y: 391, endPoint x: 799, endPoint y: 375, distance: 18.6
click at [787, 391] on div "No Items Taken Edit Order" at bounding box center [650, 371] width 389 height 55
click at [803, 365] on button "Edit Order" at bounding box center [787, 372] width 87 height 38
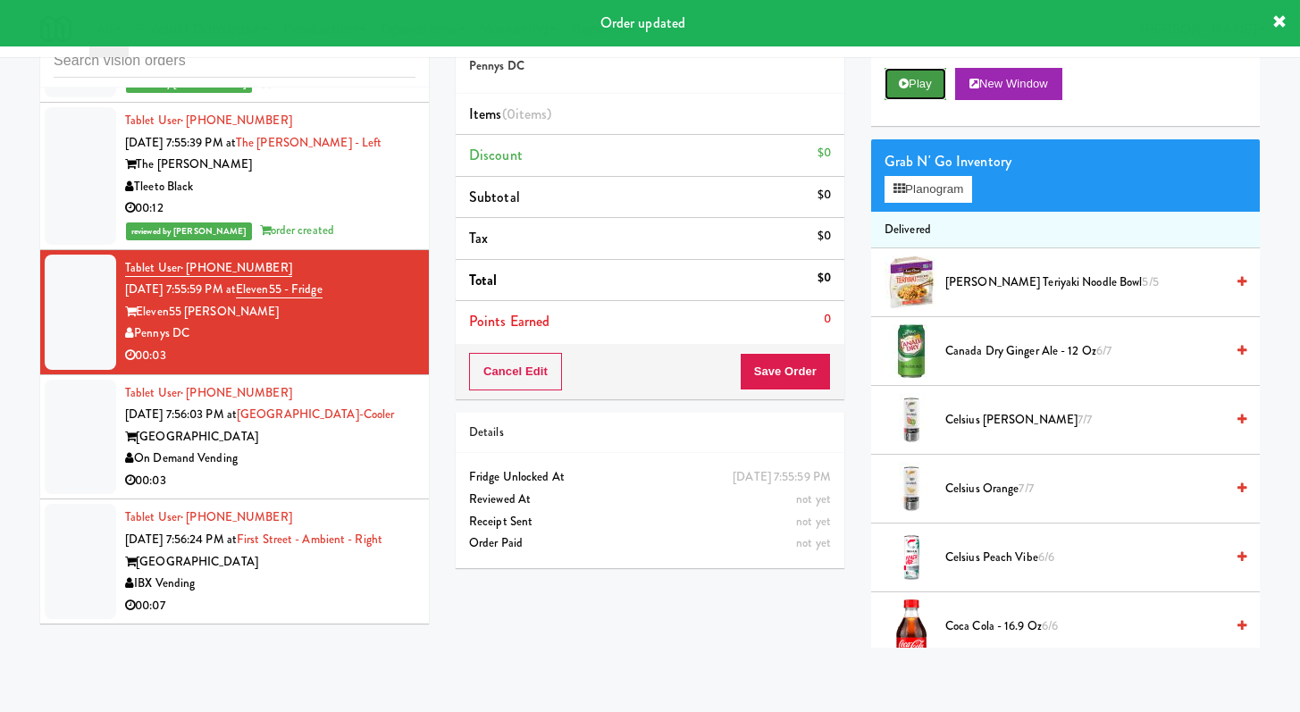
click at [895, 91] on button "Play" at bounding box center [916, 84] width 62 height 32
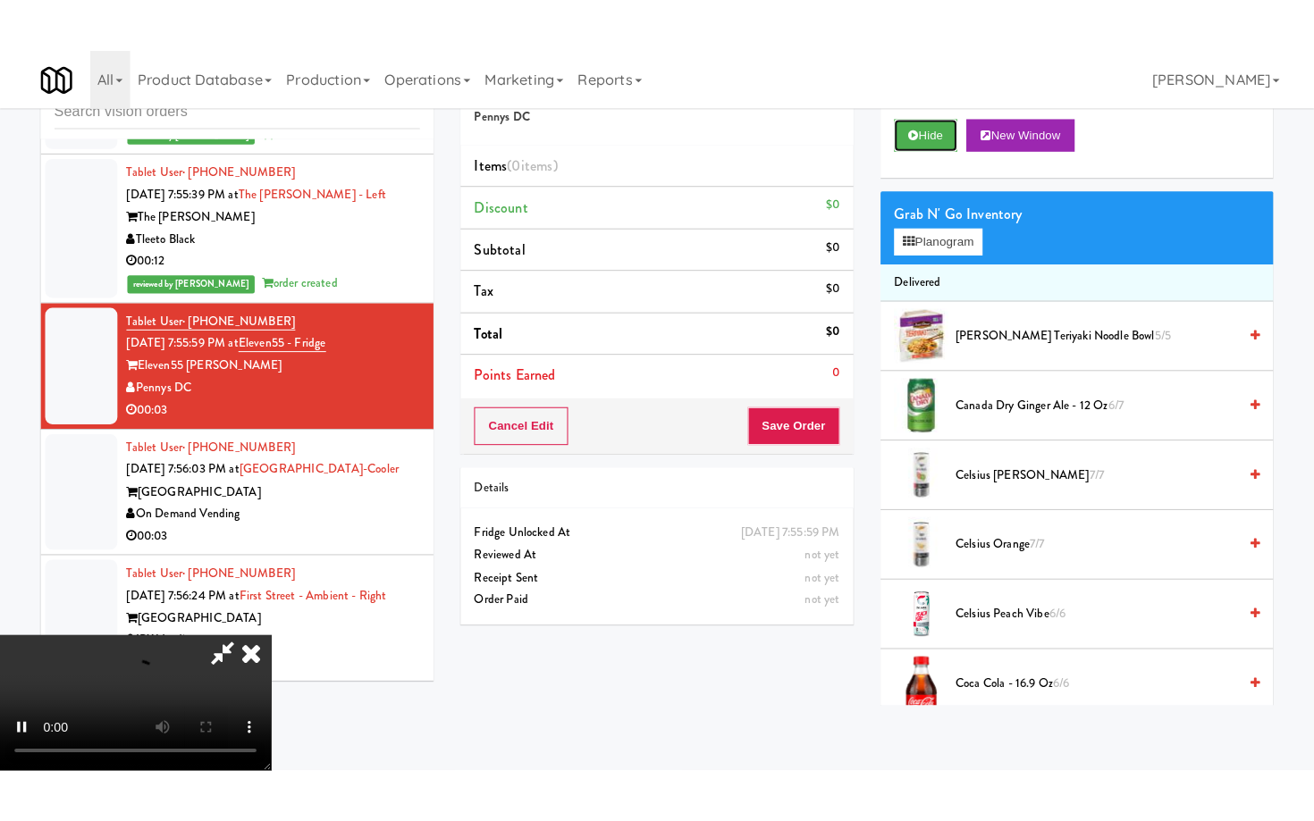
scroll to position [154, 0]
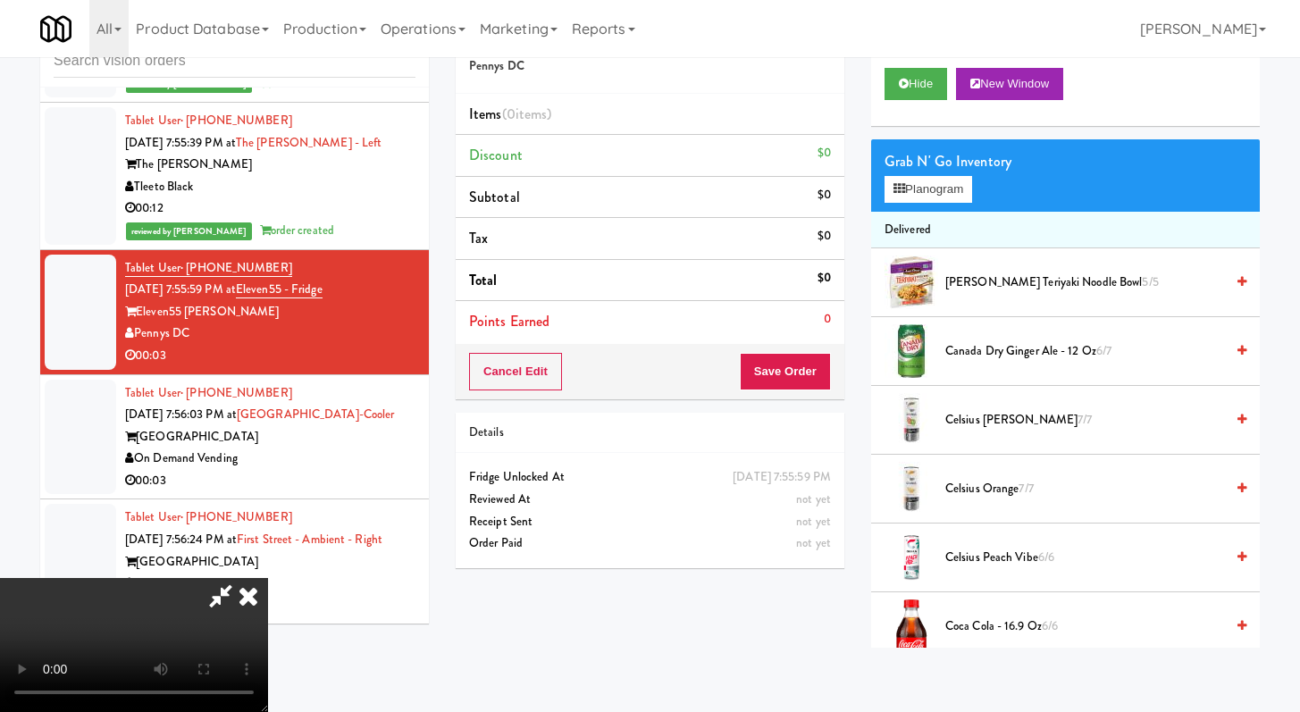
click at [268, 578] on video at bounding box center [134, 645] width 268 height 134
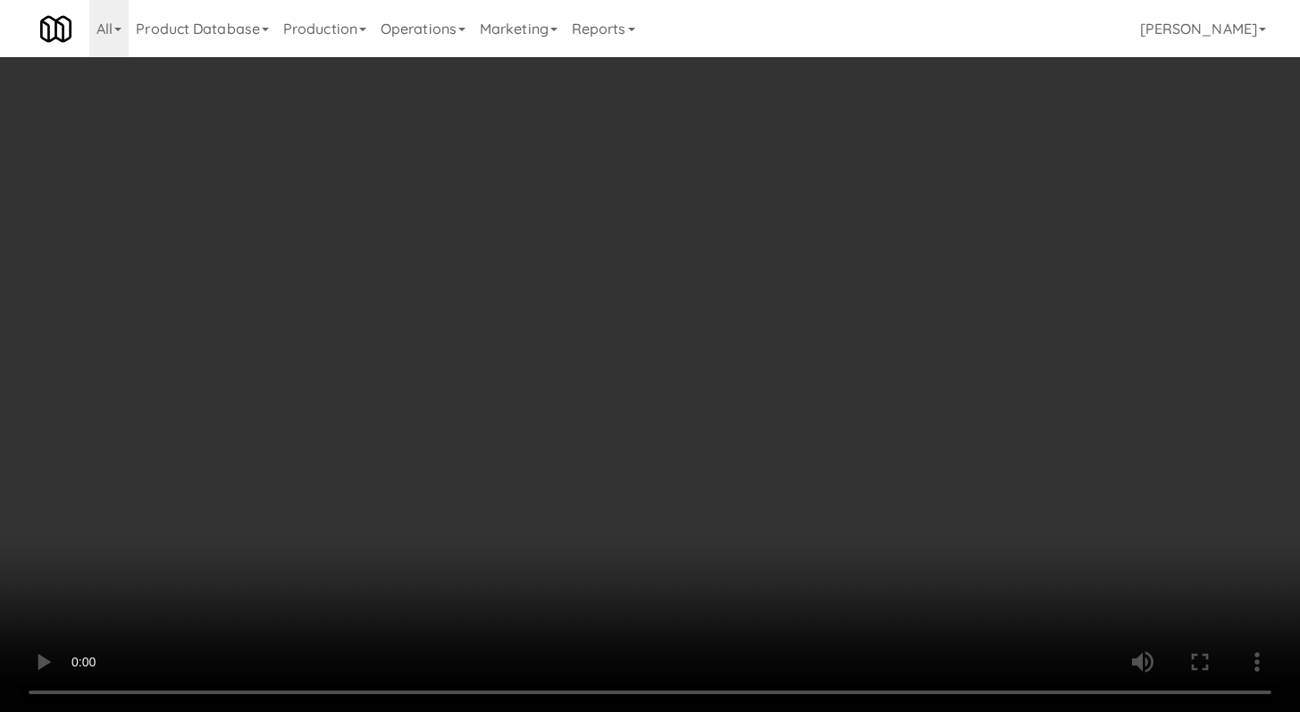
scroll to position [5539, 0]
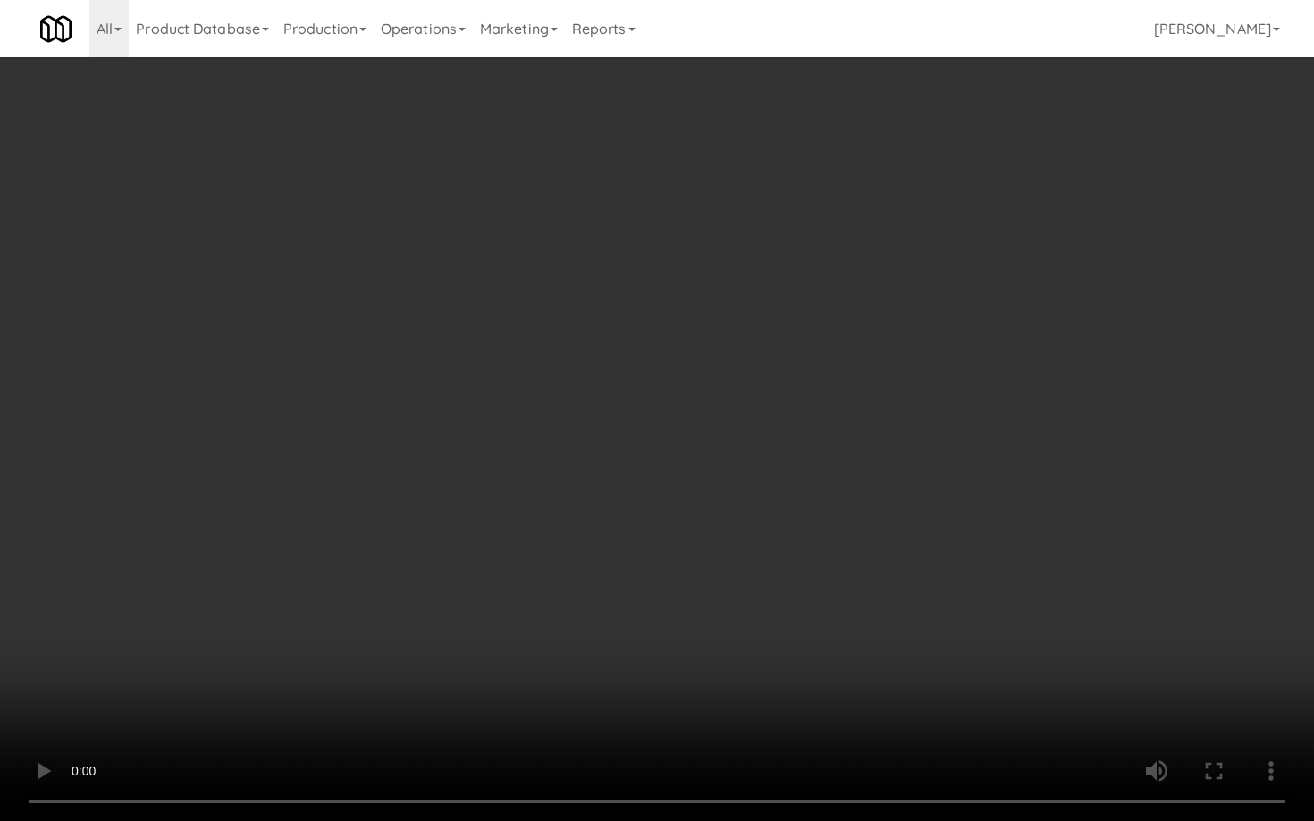
click at [632, 543] on video at bounding box center [657, 410] width 1314 height 821
click at [632, 544] on video at bounding box center [657, 410] width 1314 height 821
click at [632, 542] on video at bounding box center [657, 410] width 1314 height 821
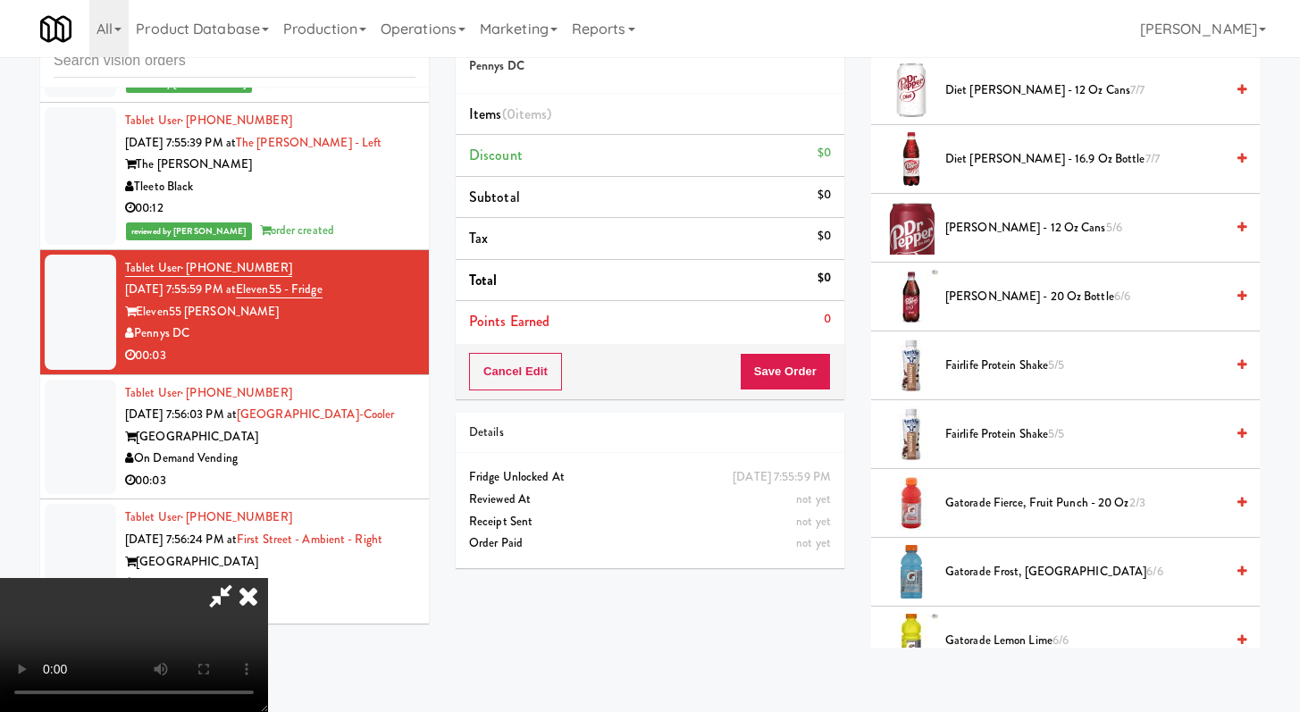
scroll to position [914, 0]
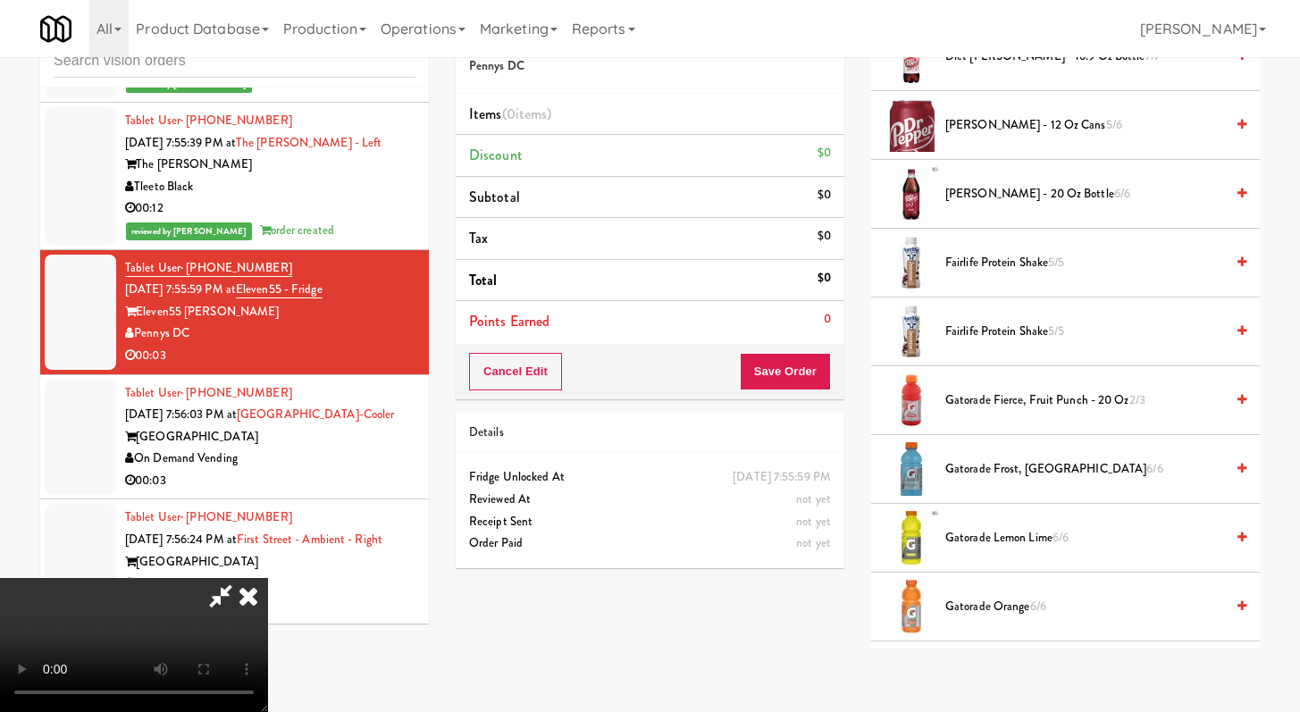
click at [1038, 454] on li "Gatorade Frost, Glacier Freeze 6/6" at bounding box center [1065, 469] width 389 height 69
click at [1036, 463] on span "Gatorade Frost, Glacier Freeze 6/6" at bounding box center [1085, 469] width 279 height 22
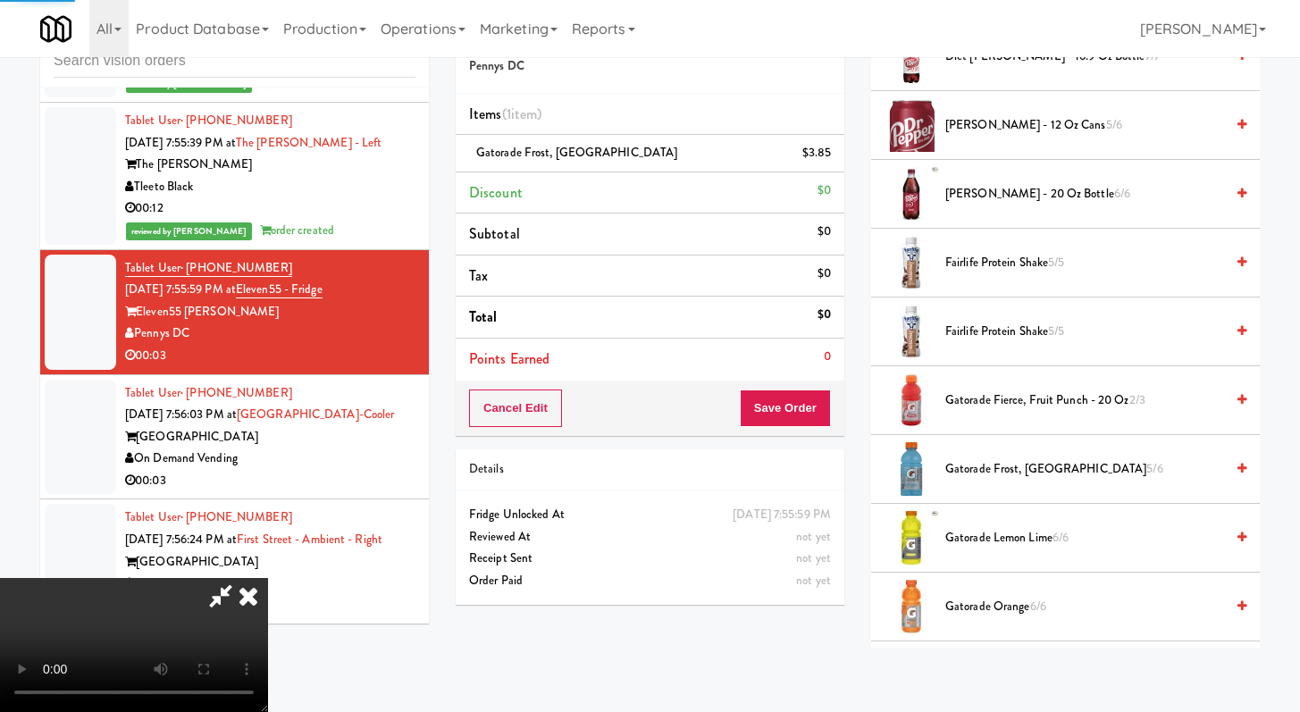
click at [837, 409] on div "Cancel Edit Save Order" at bounding box center [650, 408] width 389 height 55
click at [819, 411] on button "Save Order" at bounding box center [785, 409] width 91 height 38
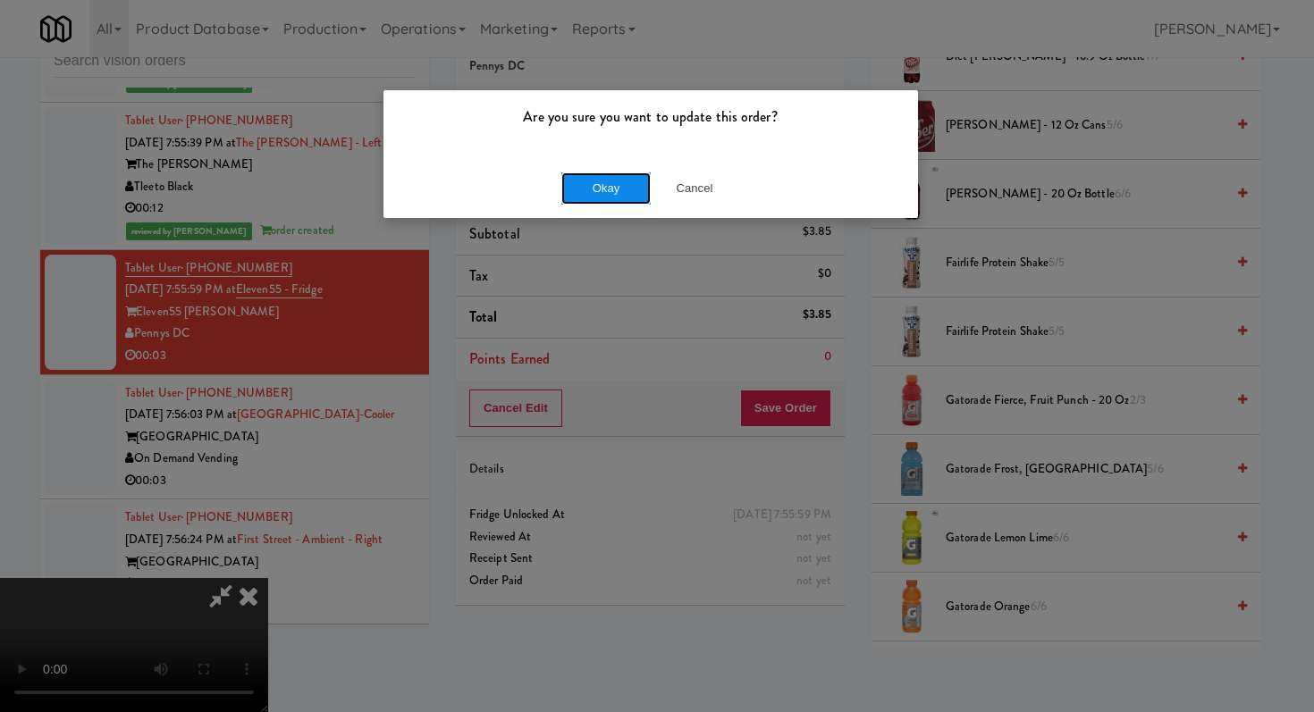
click at [615, 188] on button "Okay" at bounding box center [605, 188] width 89 height 32
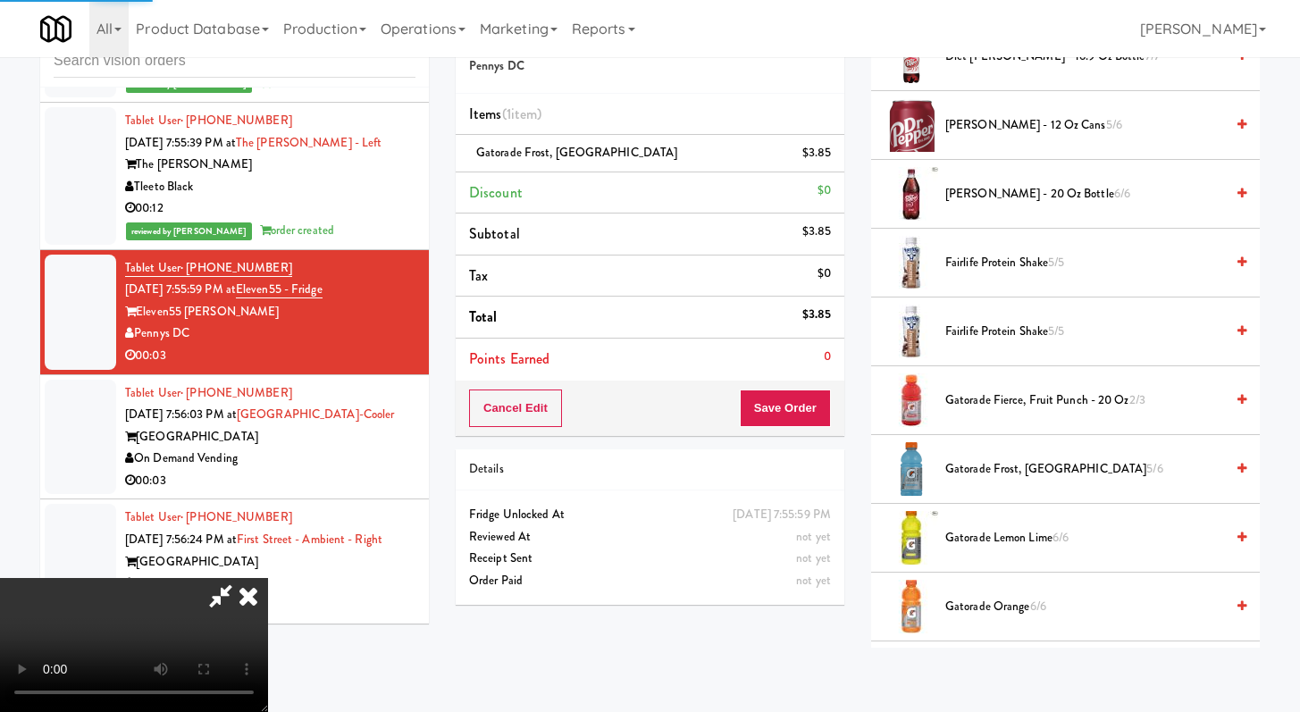
scroll to position [76, 0]
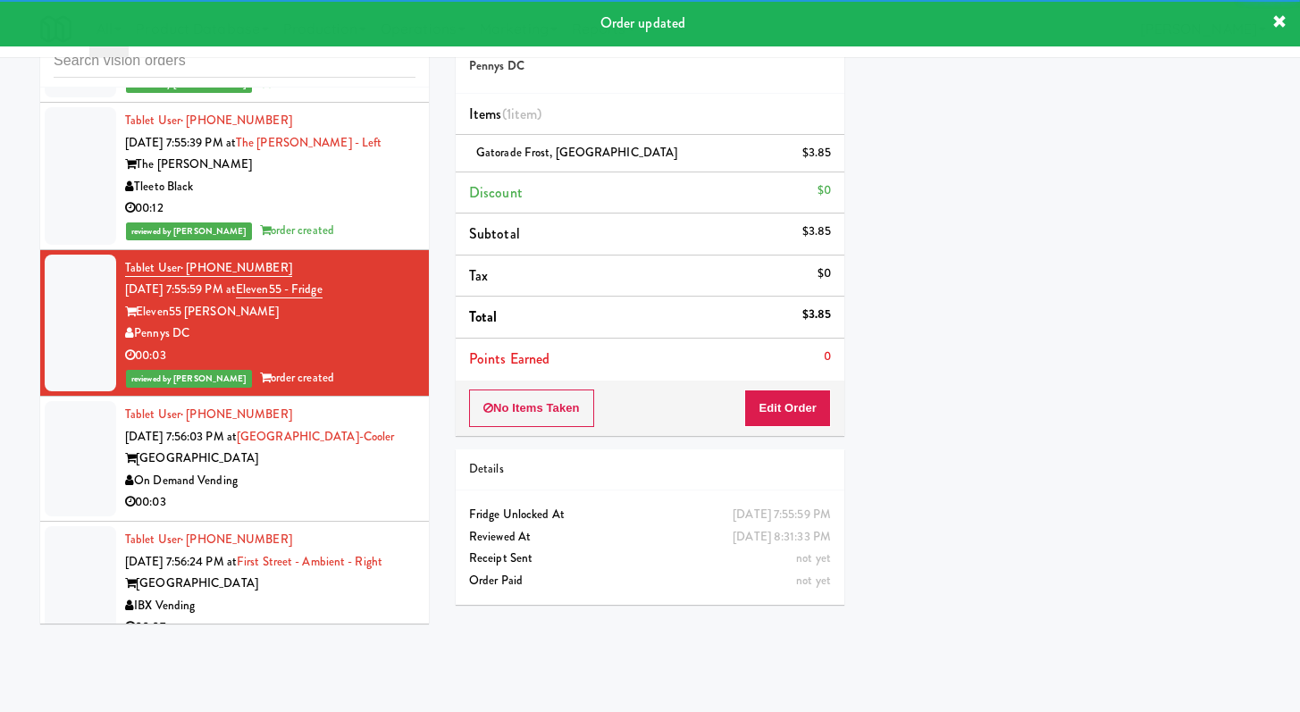
click at [338, 510] on div "Tablet User · (630) 805-3278 [DATE] 7:56:03 PM at [GEOGRAPHIC_DATA]-[GEOGRAPHIC…" at bounding box center [270, 459] width 290 height 110
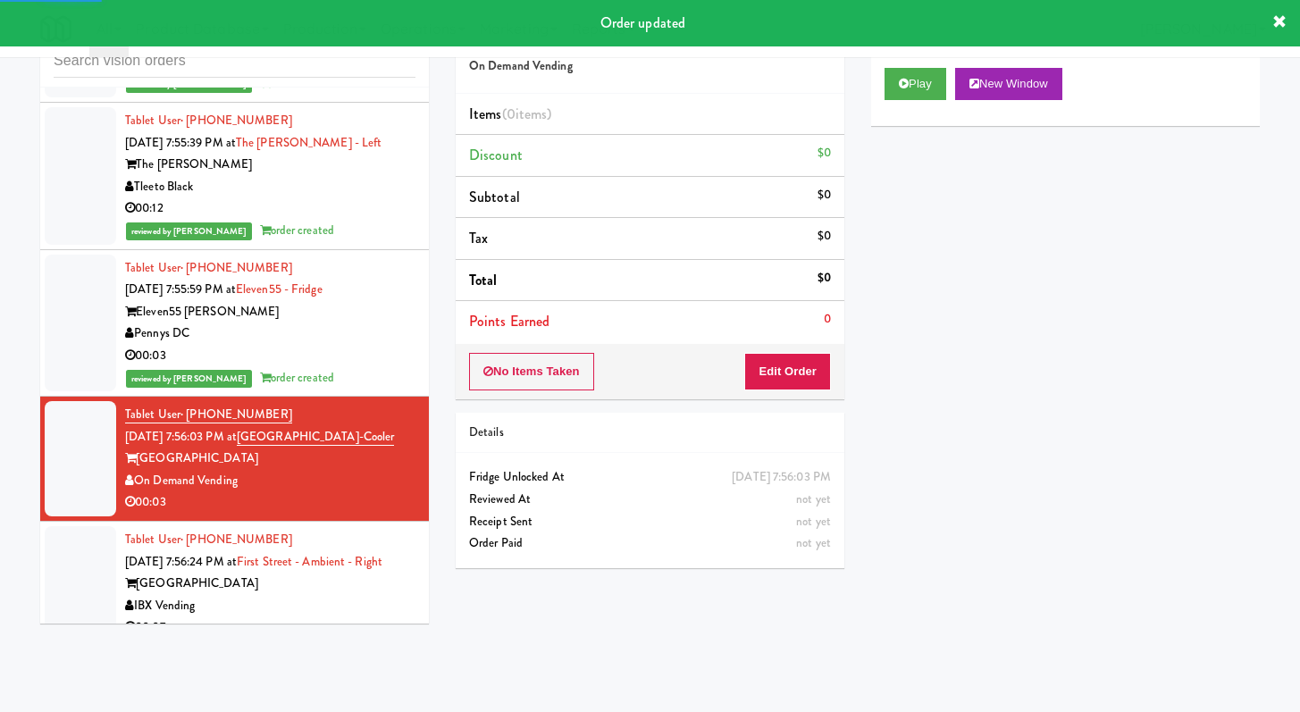
click at [744, 371] on div "No Items Taken Edit Order" at bounding box center [650, 371] width 389 height 55
click at [775, 355] on button "Edit Order" at bounding box center [787, 372] width 87 height 38
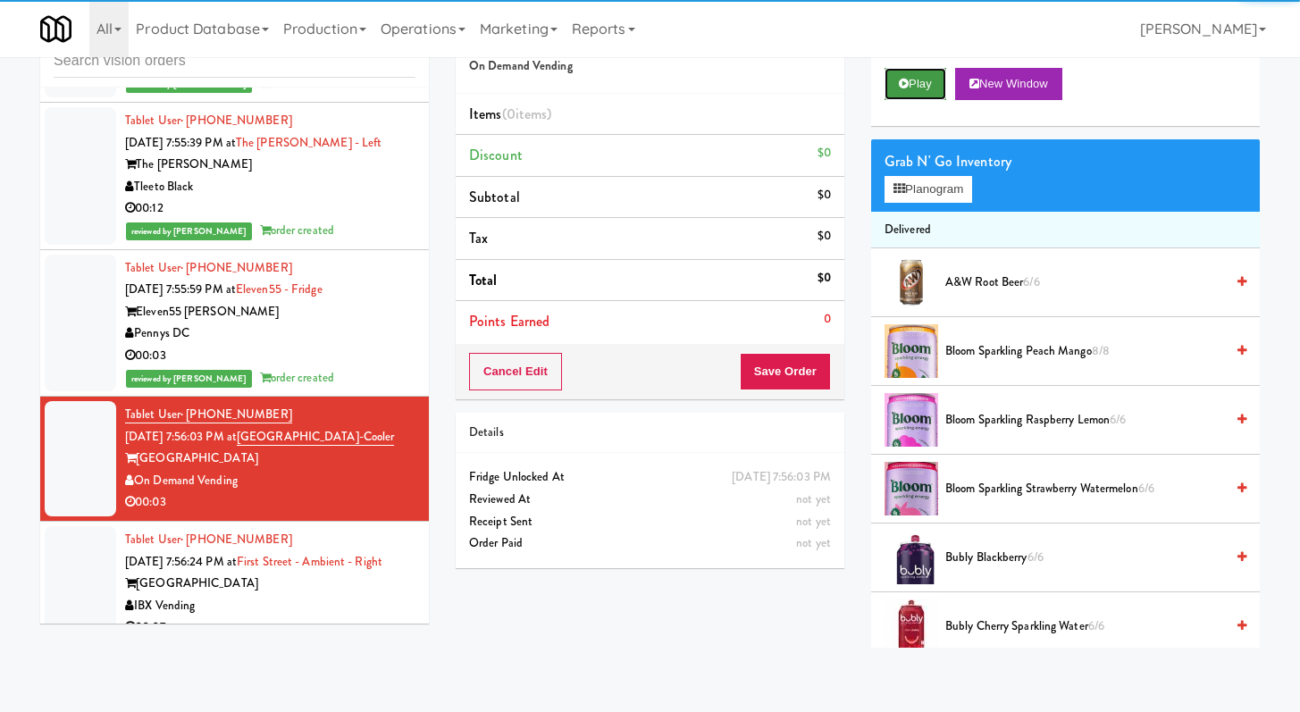
click at [933, 88] on button "Play" at bounding box center [916, 84] width 62 height 32
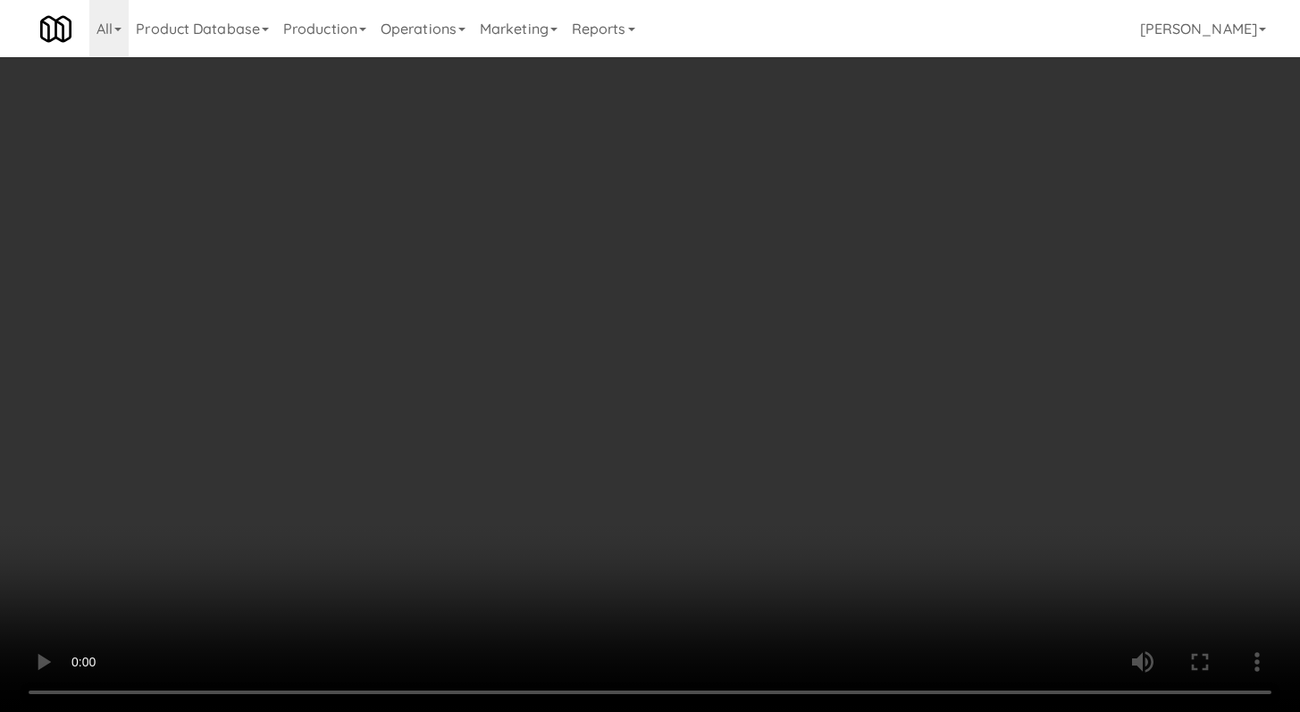
scroll to position [5923, 0]
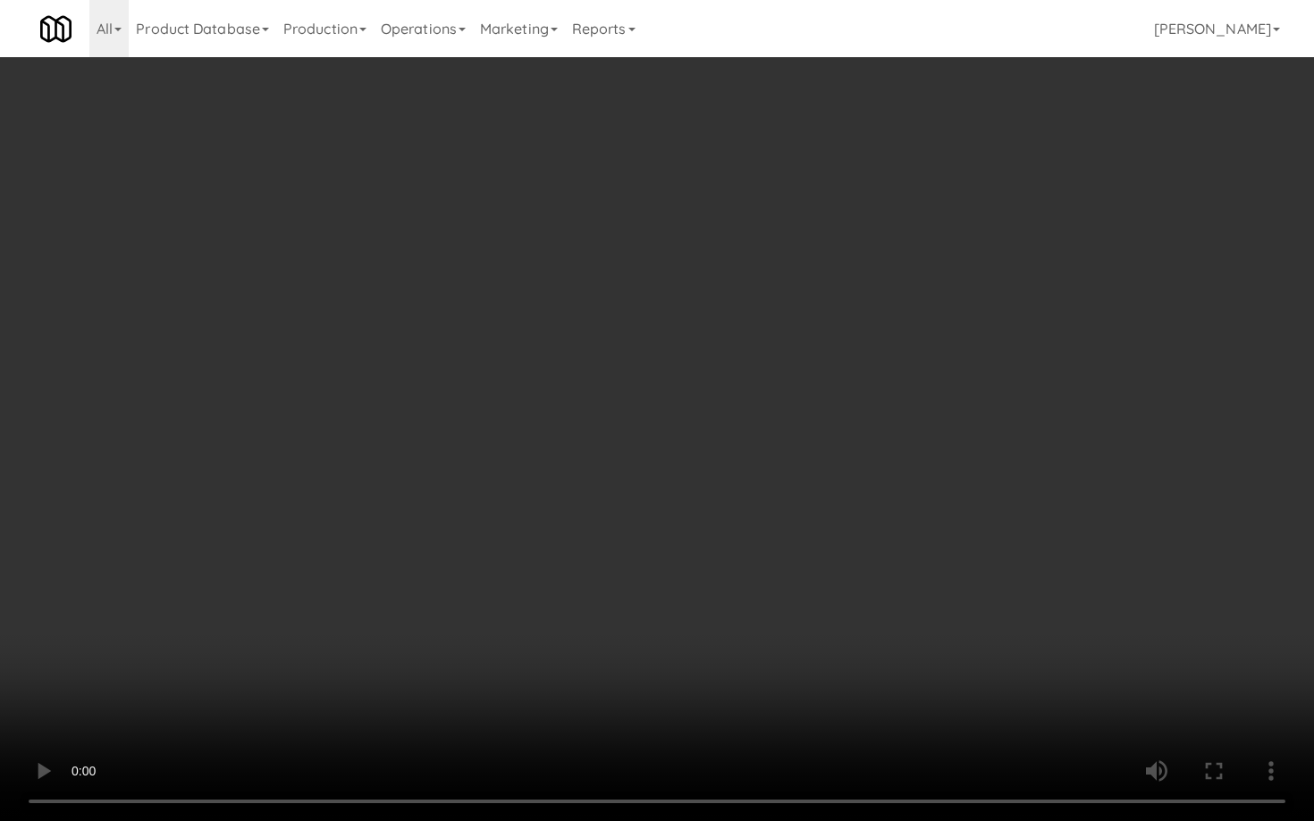
click at [675, 575] on video at bounding box center [657, 410] width 1314 height 821
click at [675, 574] on video at bounding box center [657, 410] width 1314 height 821
click at [702, 576] on video at bounding box center [657, 410] width 1314 height 821
click at [867, 572] on video at bounding box center [657, 410] width 1314 height 821
click at [861, 566] on video at bounding box center [657, 410] width 1314 height 821
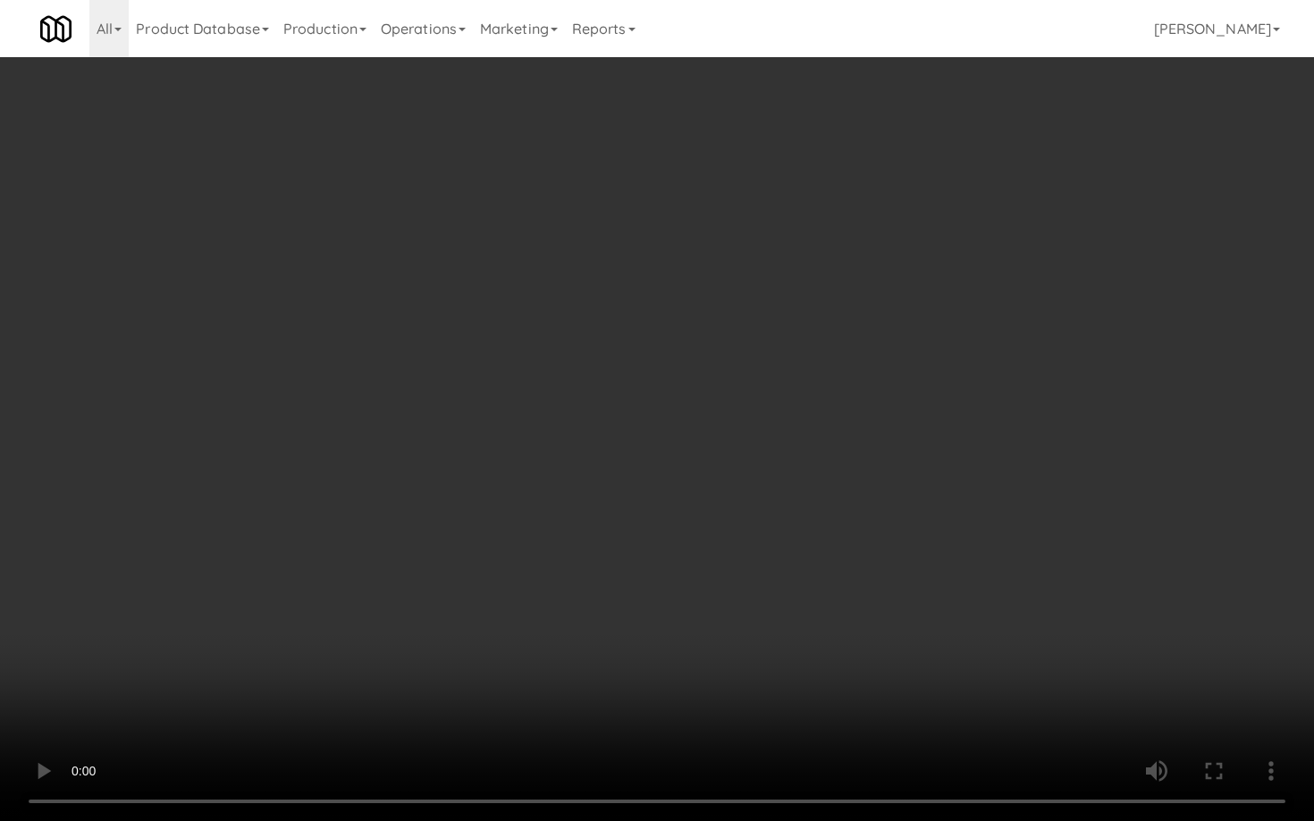
click at [860, 565] on video at bounding box center [657, 410] width 1314 height 821
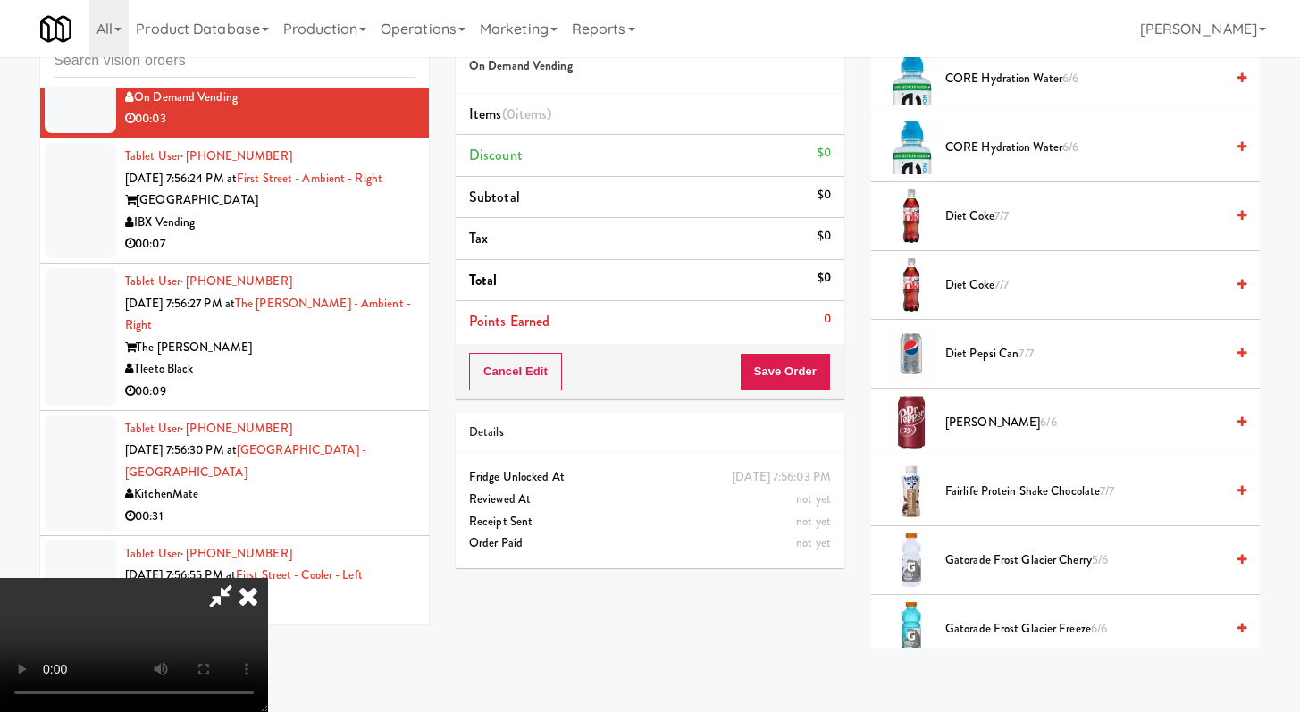
scroll to position [1509, 0]
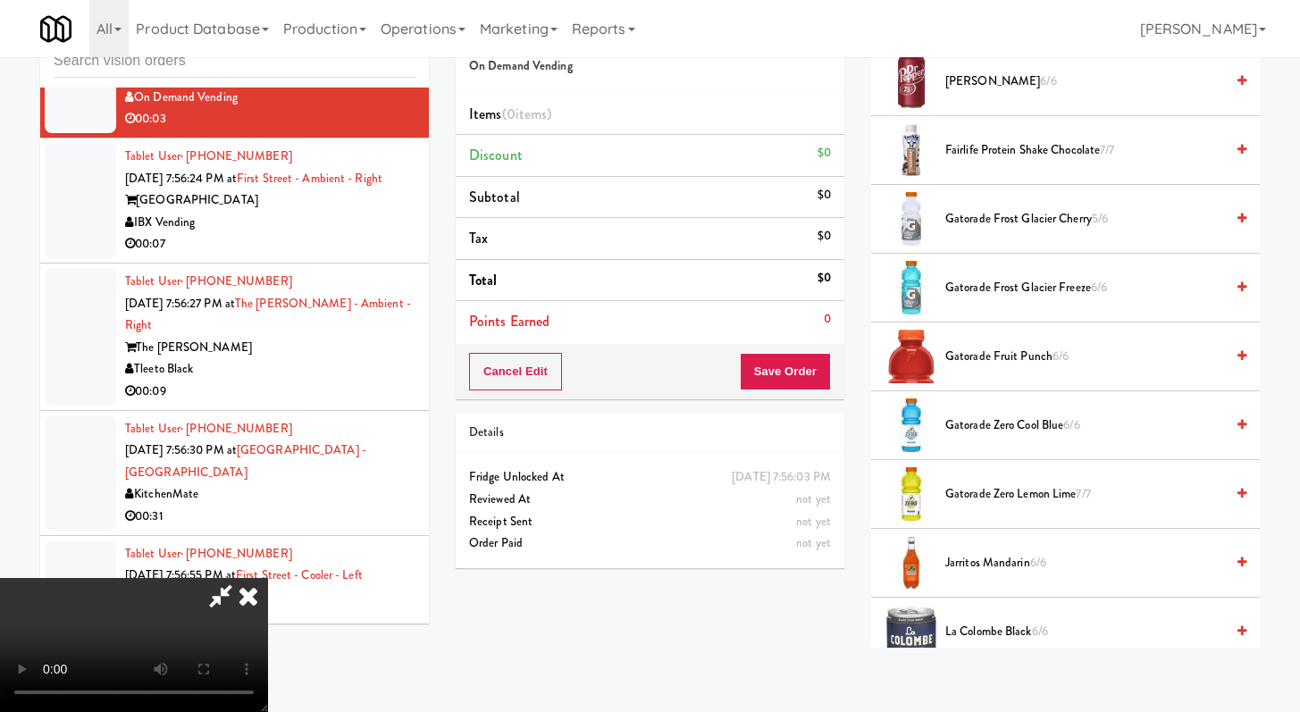
click at [1005, 423] on span "Gatorade Zero Cool Blue 6/6" at bounding box center [1085, 426] width 279 height 22
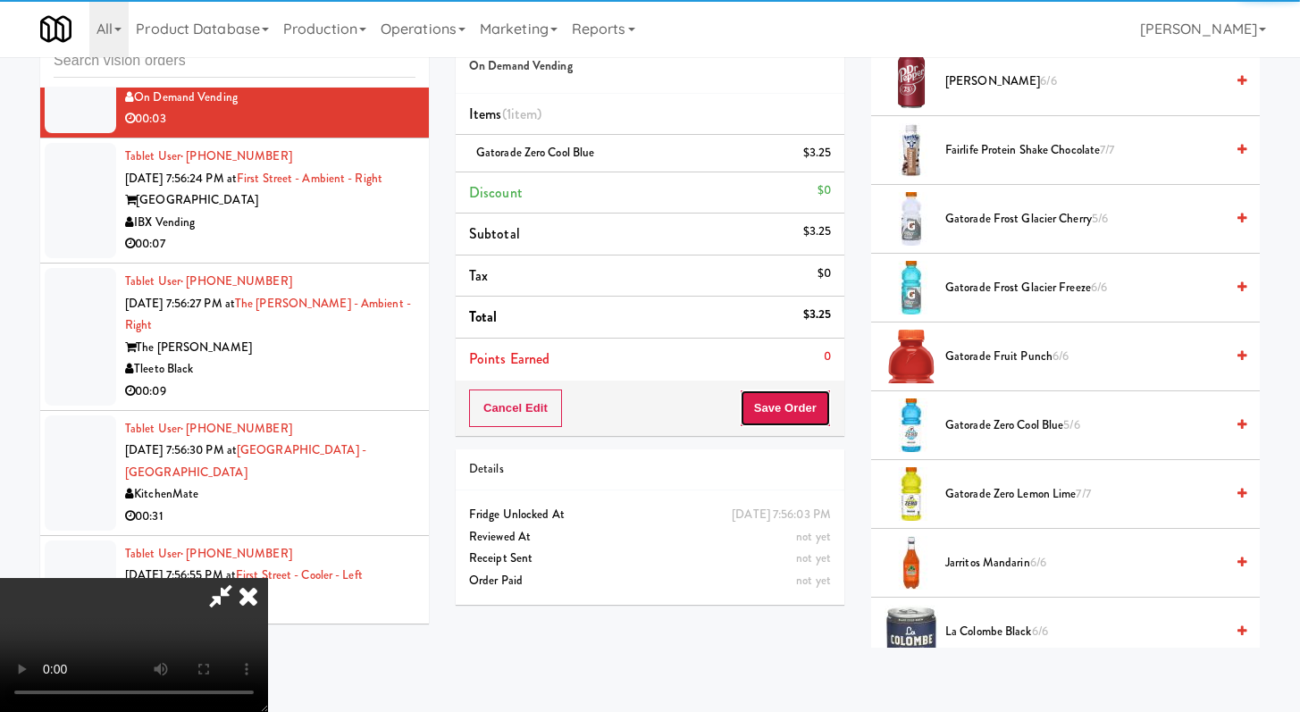
click at [815, 414] on button "Save Order" at bounding box center [785, 409] width 91 height 38
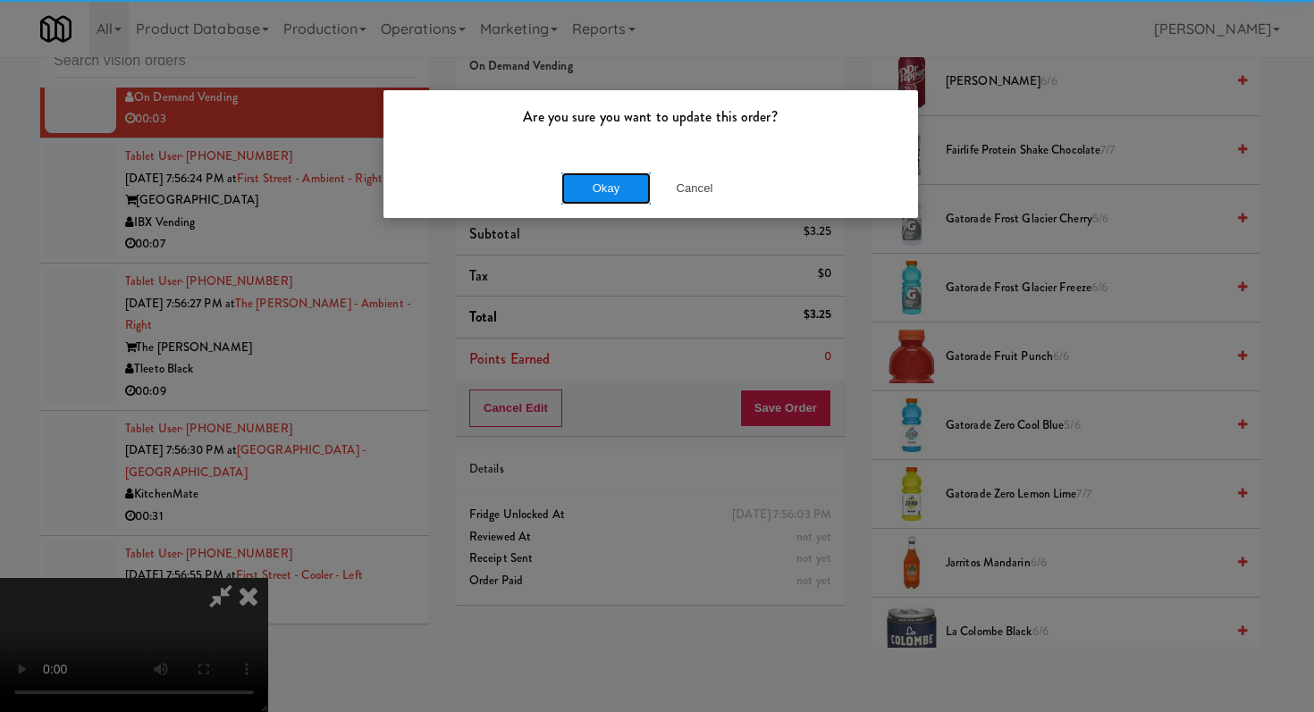
click at [584, 199] on button "Okay" at bounding box center [605, 188] width 89 height 32
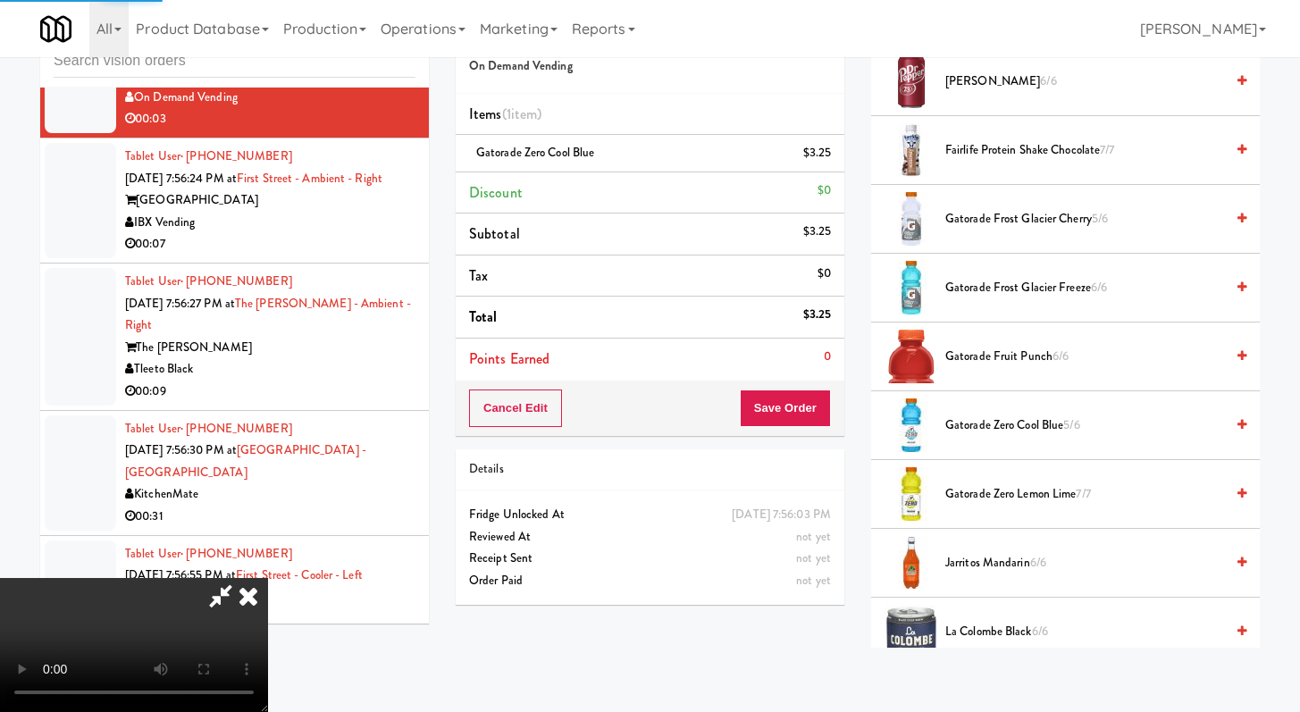
scroll to position [76, 0]
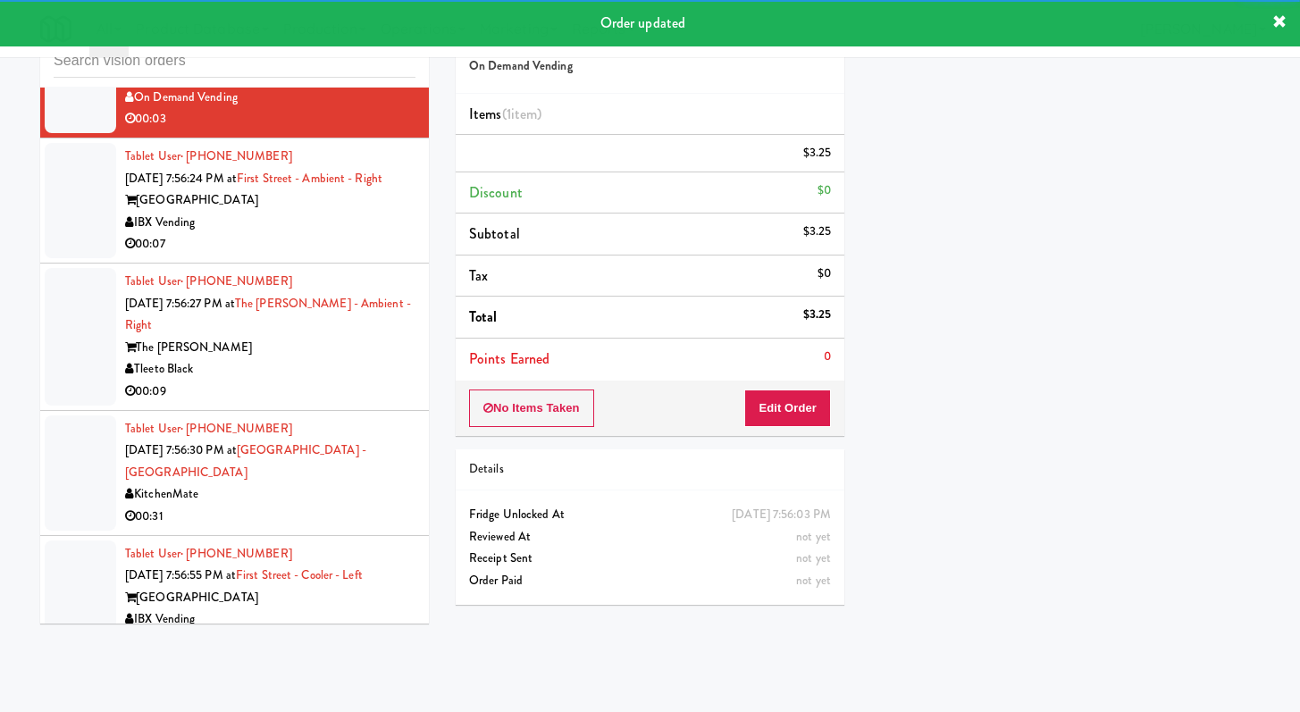
drag, startPoint x: 370, startPoint y: 332, endPoint x: 502, endPoint y: 357, distance: 134.5
click at [369, 234] on div "IBX Vending" at bounding box center [270, 223] width 290 height 22
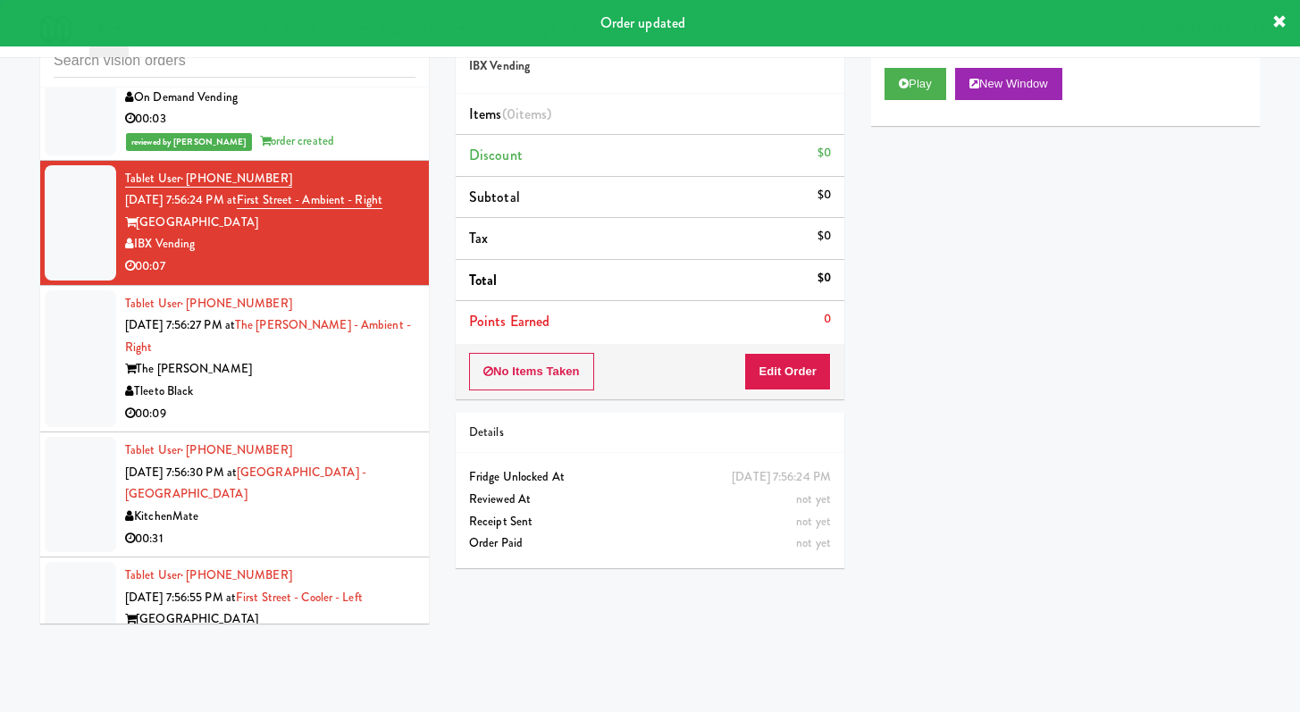
click at [793, 399] on div "No Items Taken Edit Order" at bounding box center [650, 371] width 389 height 55
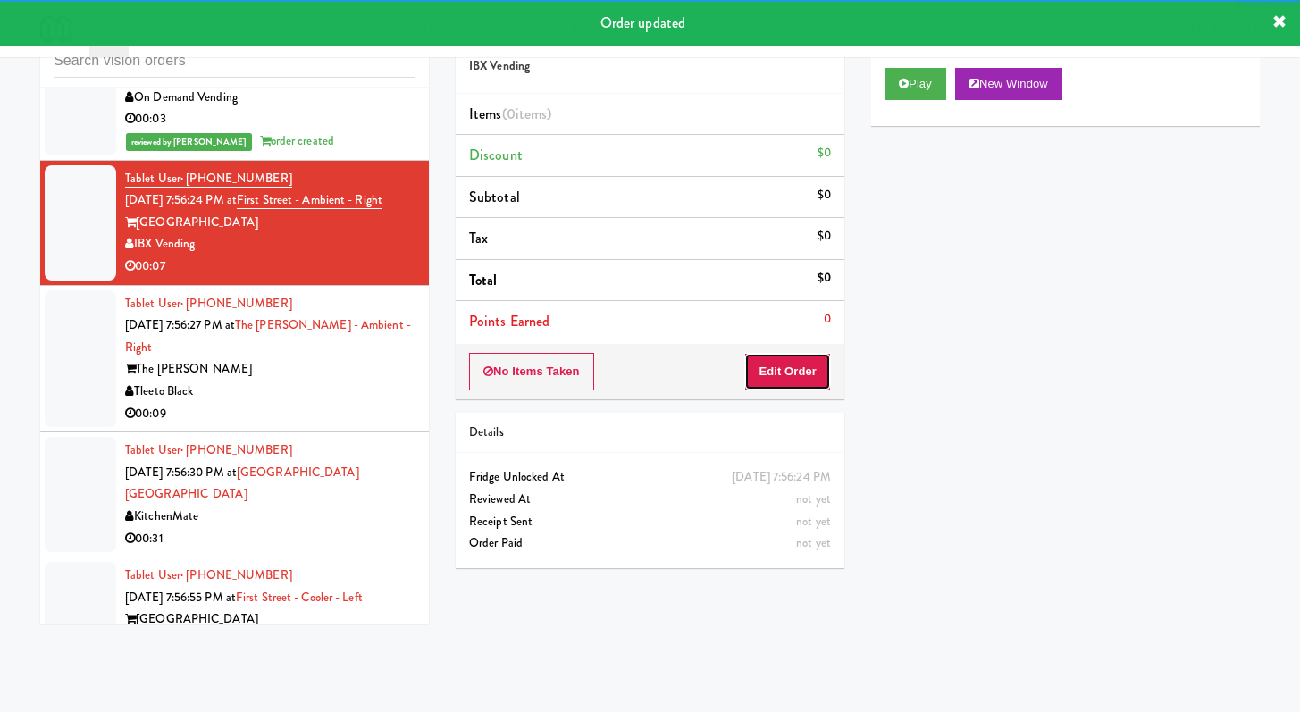
click at [795, 383] on button "Edit Order" at bounding box center [787, 372] width 87 height 38
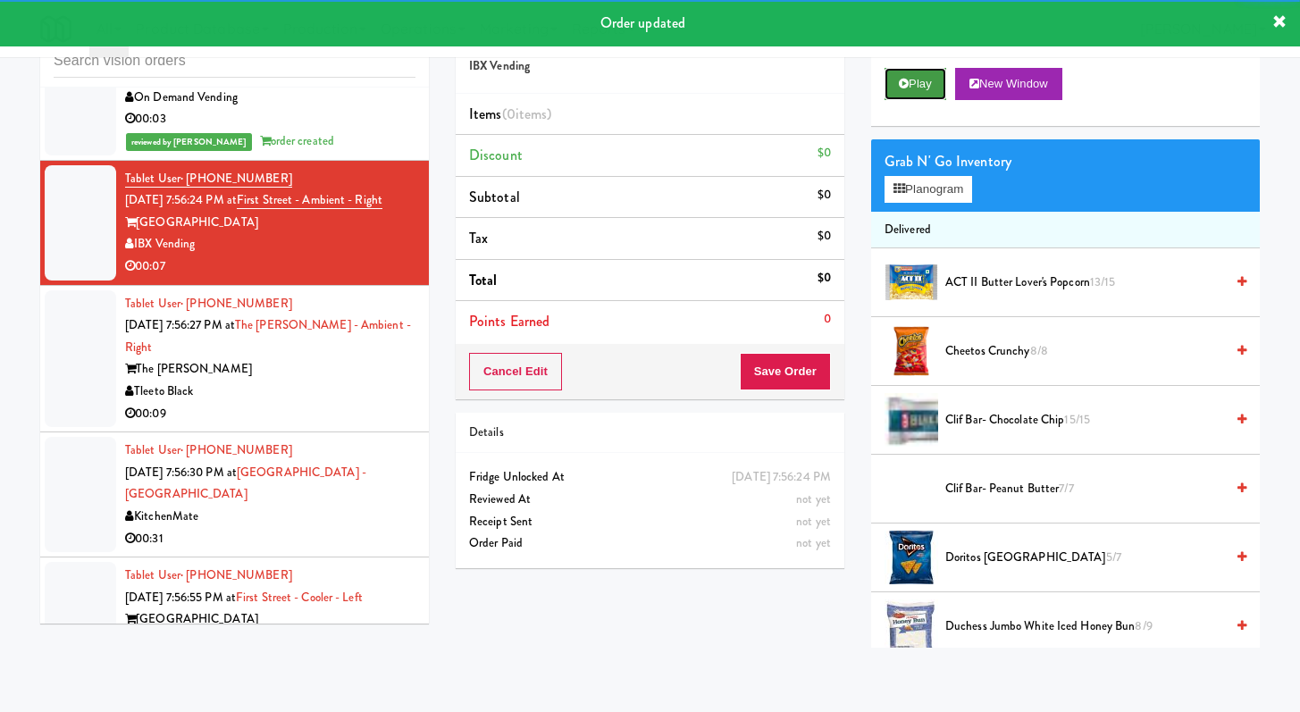
click at [904, 75] on button "Play" at bounding box center [916, 84] width 62 height 32
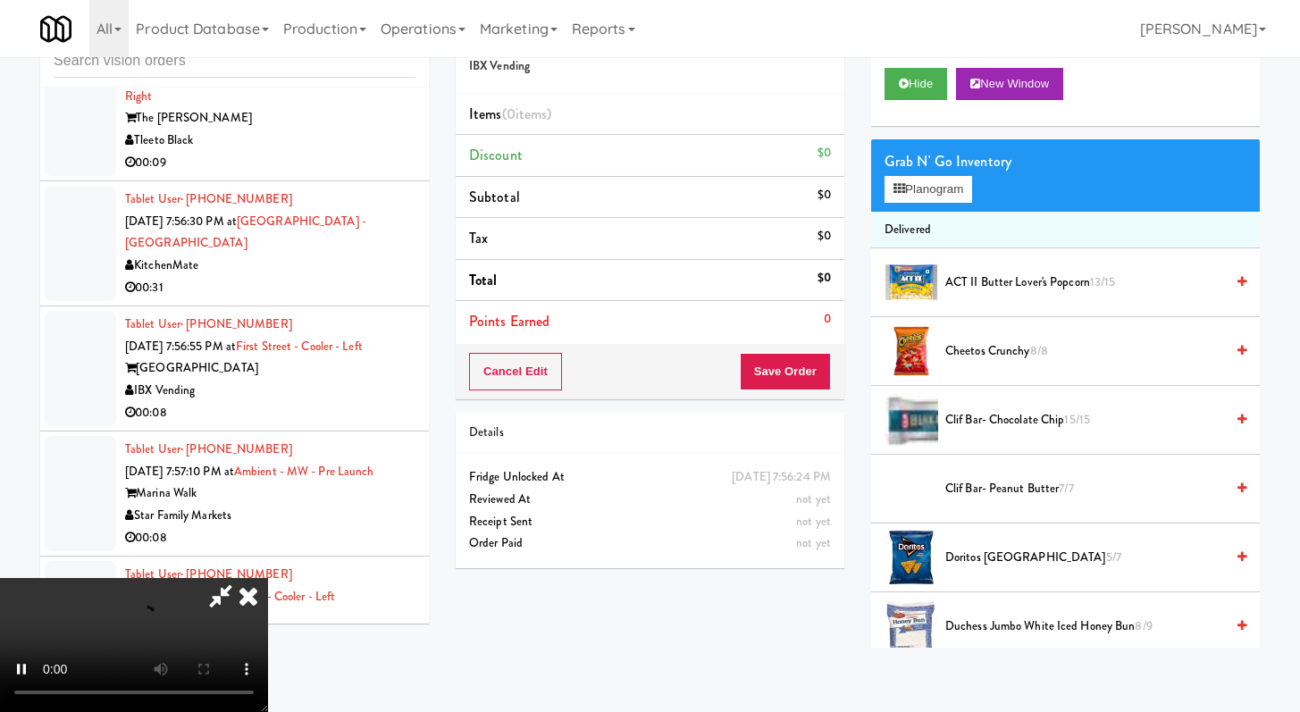
scroll to position [6175, 0]
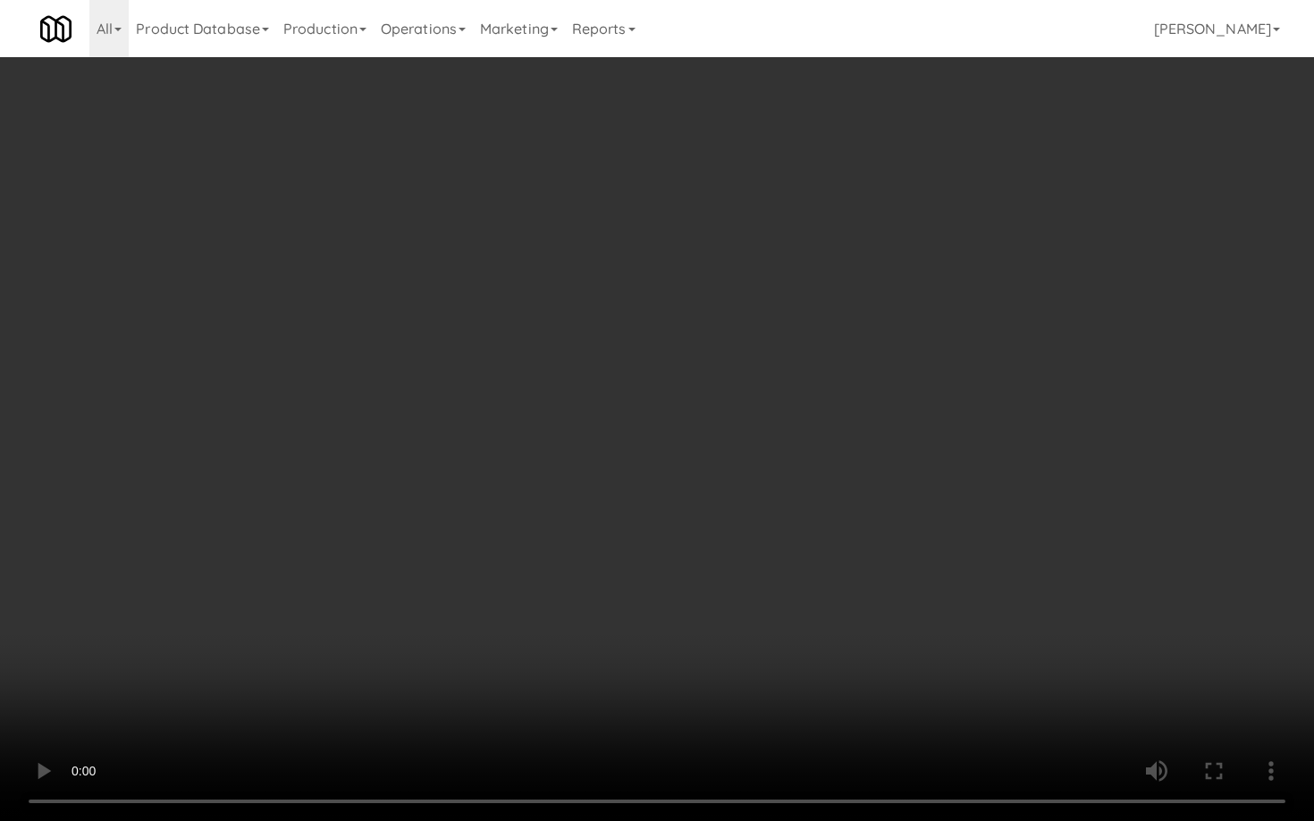
click at [1021, 602] on video at bounding box center [657, 410] width 1314 height 821
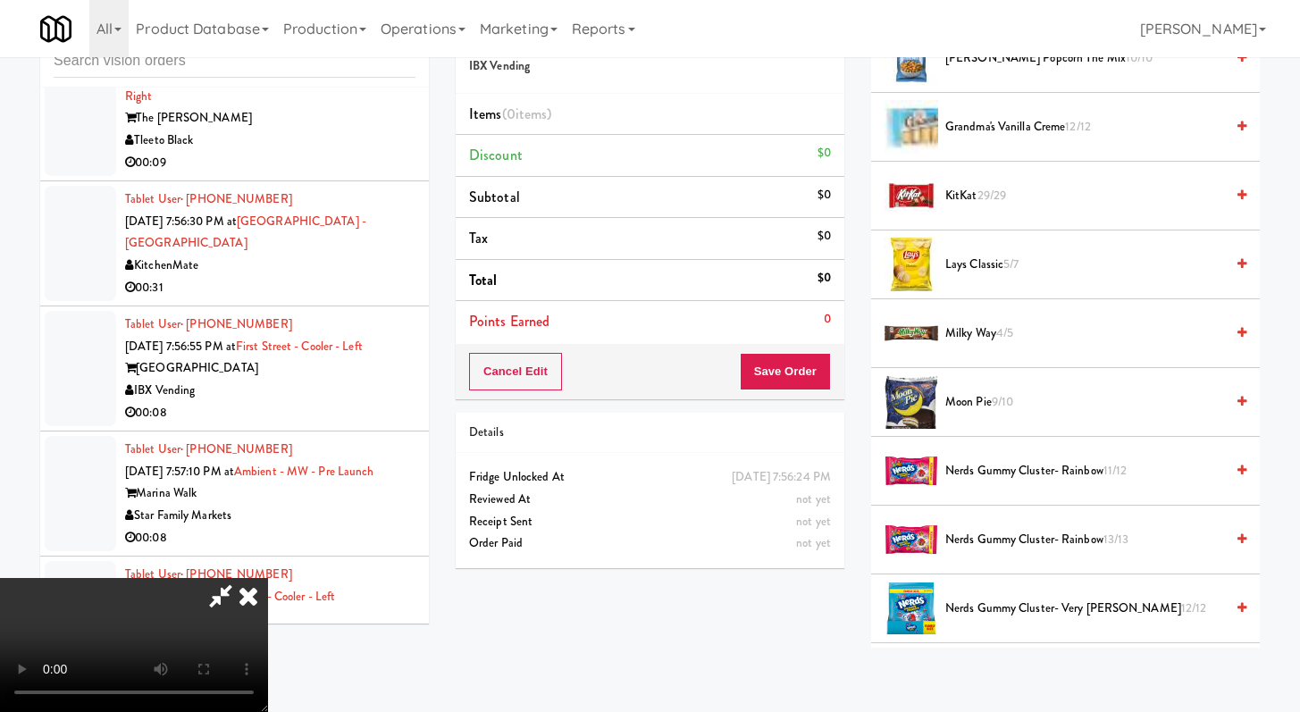
scroll to position [1592, 0]
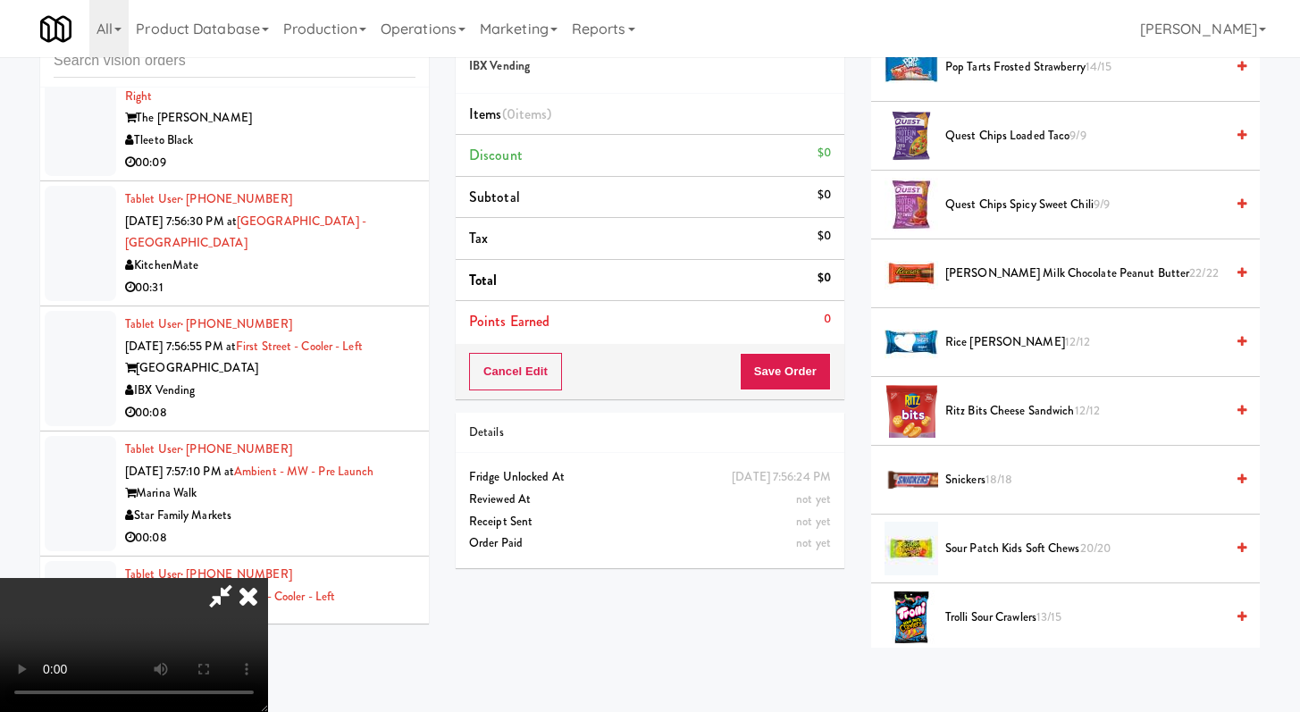
click at [984, 348] on span "Rice [PERSON_NAME] 12/12" at bounding box center [1085, 343] width 279 height 22
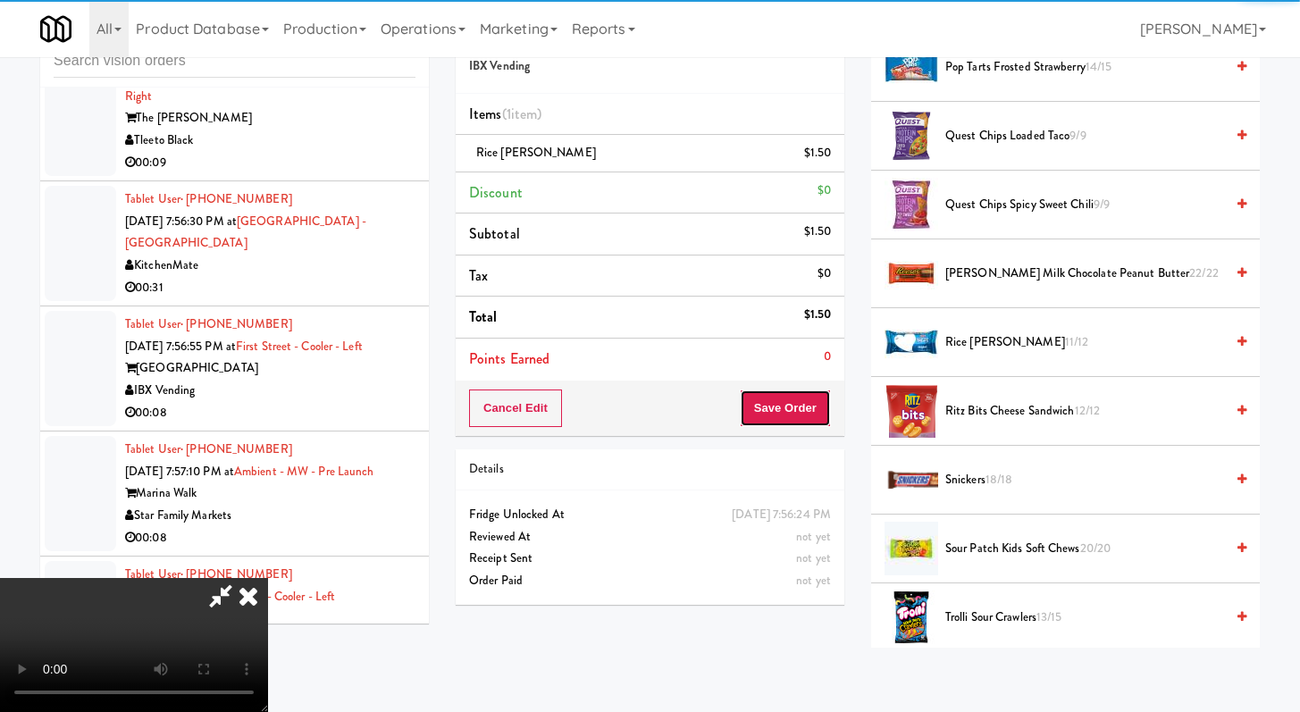
click at [794, 408] on button "Save Order" at bounding box center [785, 409] width 91 height 38
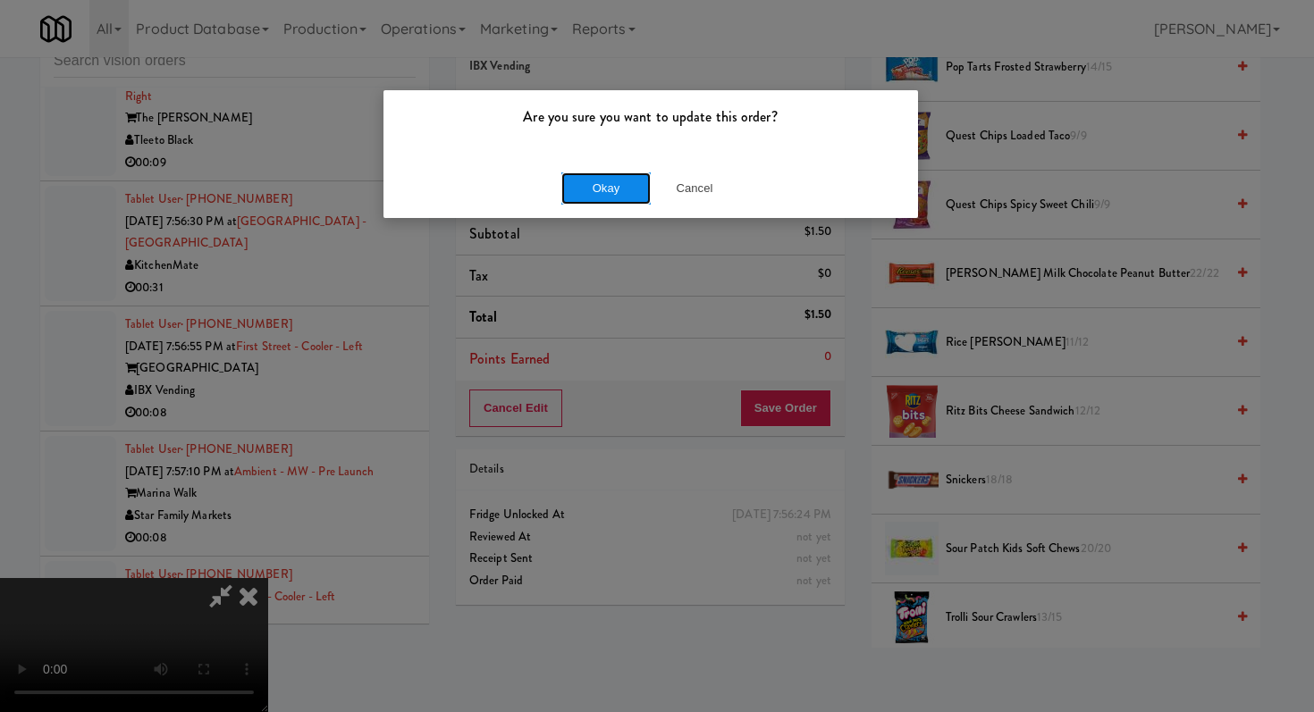
click at [597, 173] on button "Okay" at bounding box center [605, 188] width 89 height 32
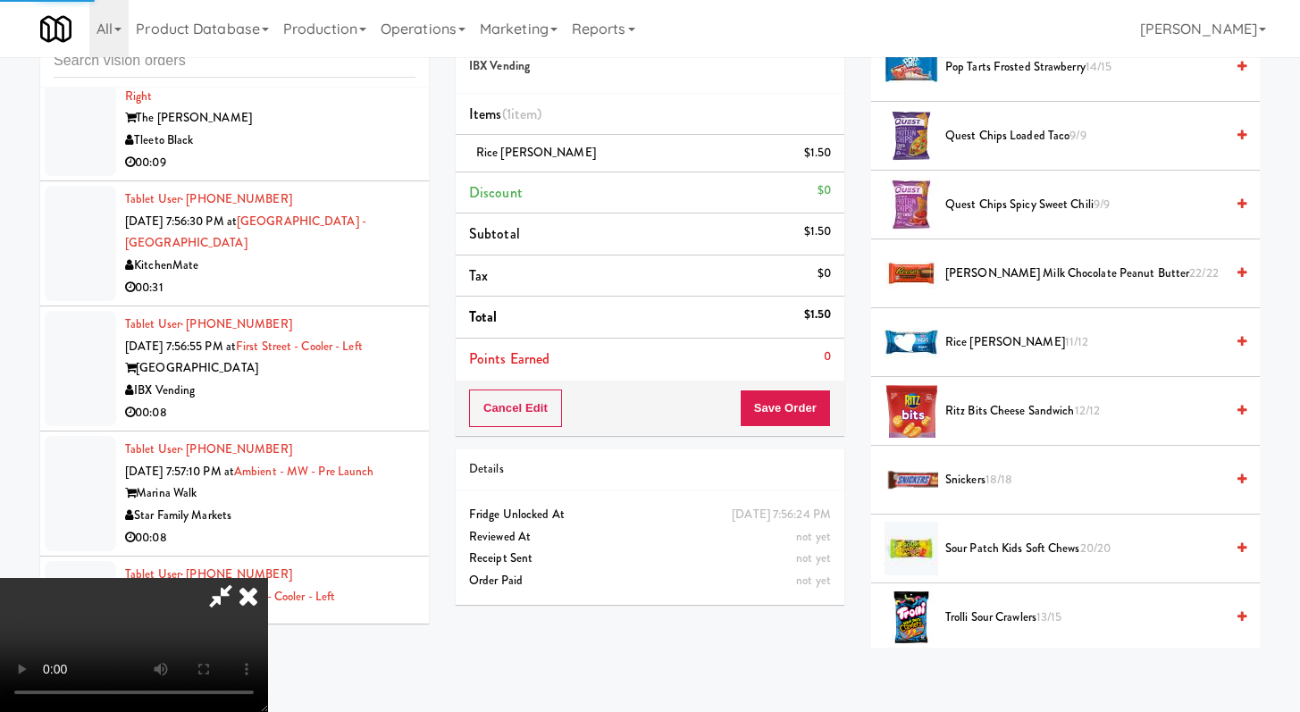
scroll to position [76, 0]
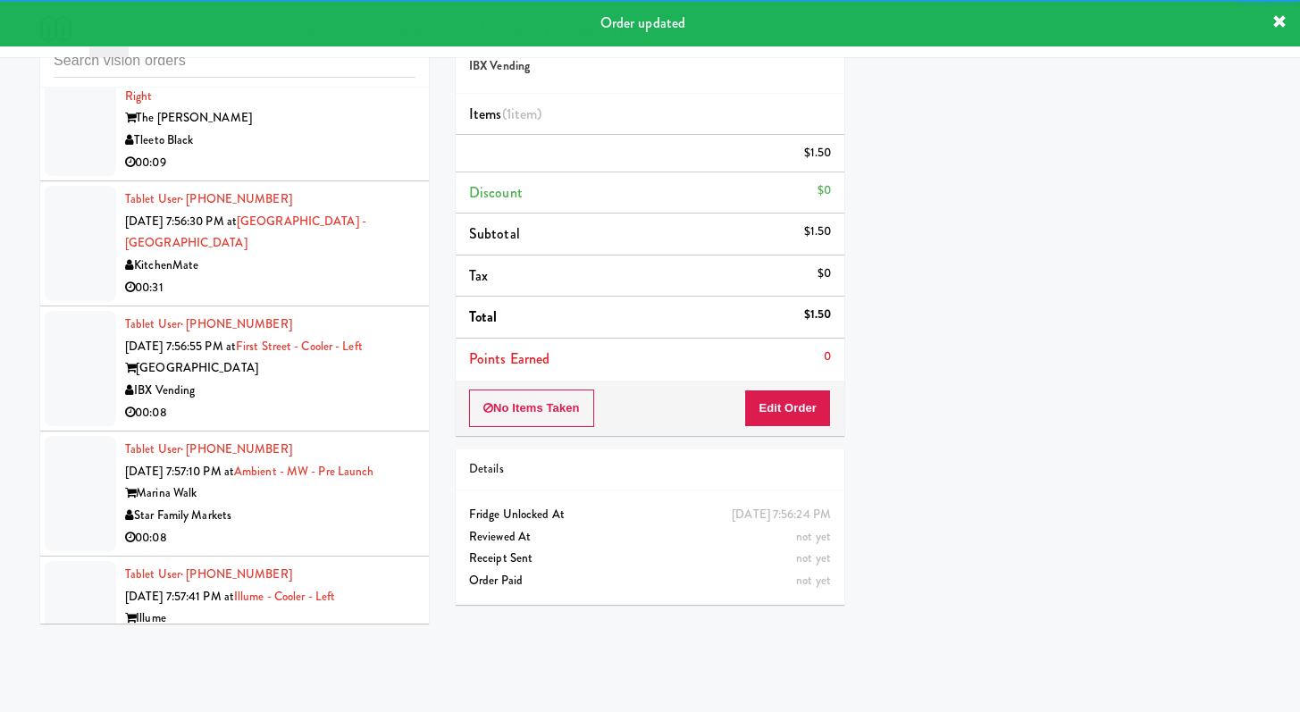
click at [382, 130] on div "The [PERSON_NAME]" at bounding box center [270, 118] width 290 height 22
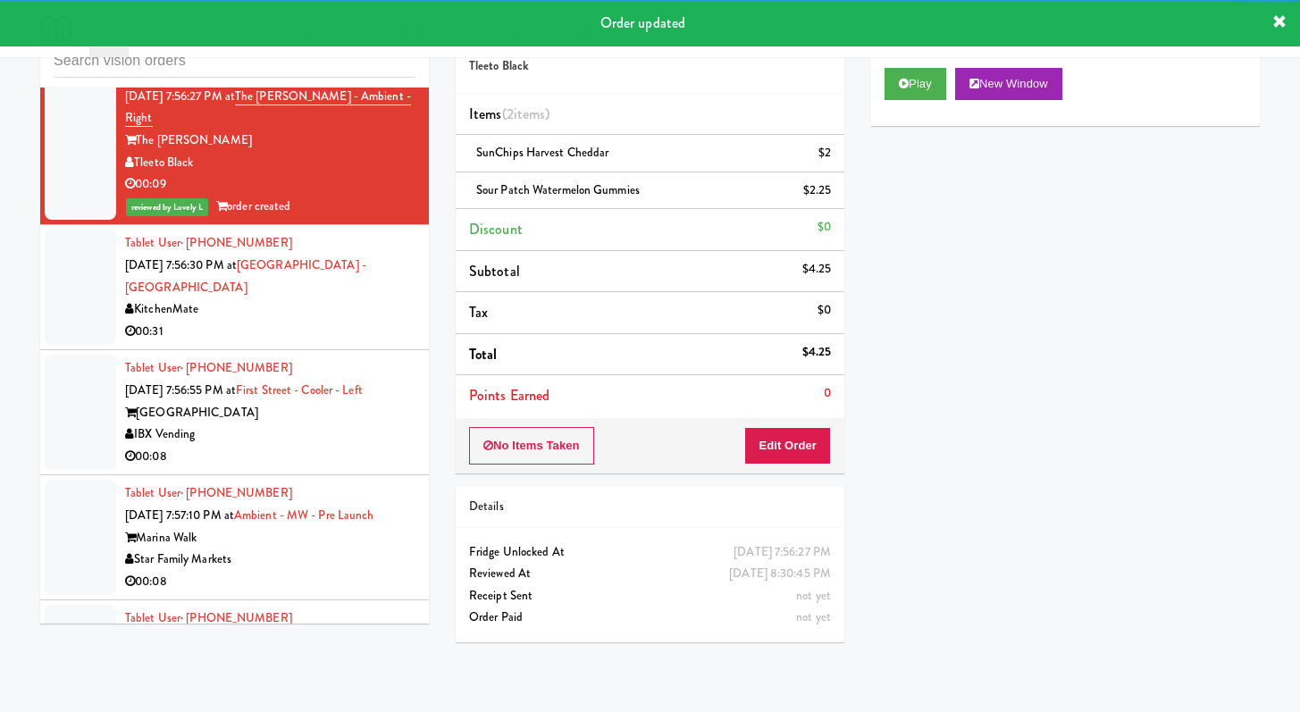
click at [261, 321] on div "KitchenMate" at bounding box center [270, 309] width 290 height 22
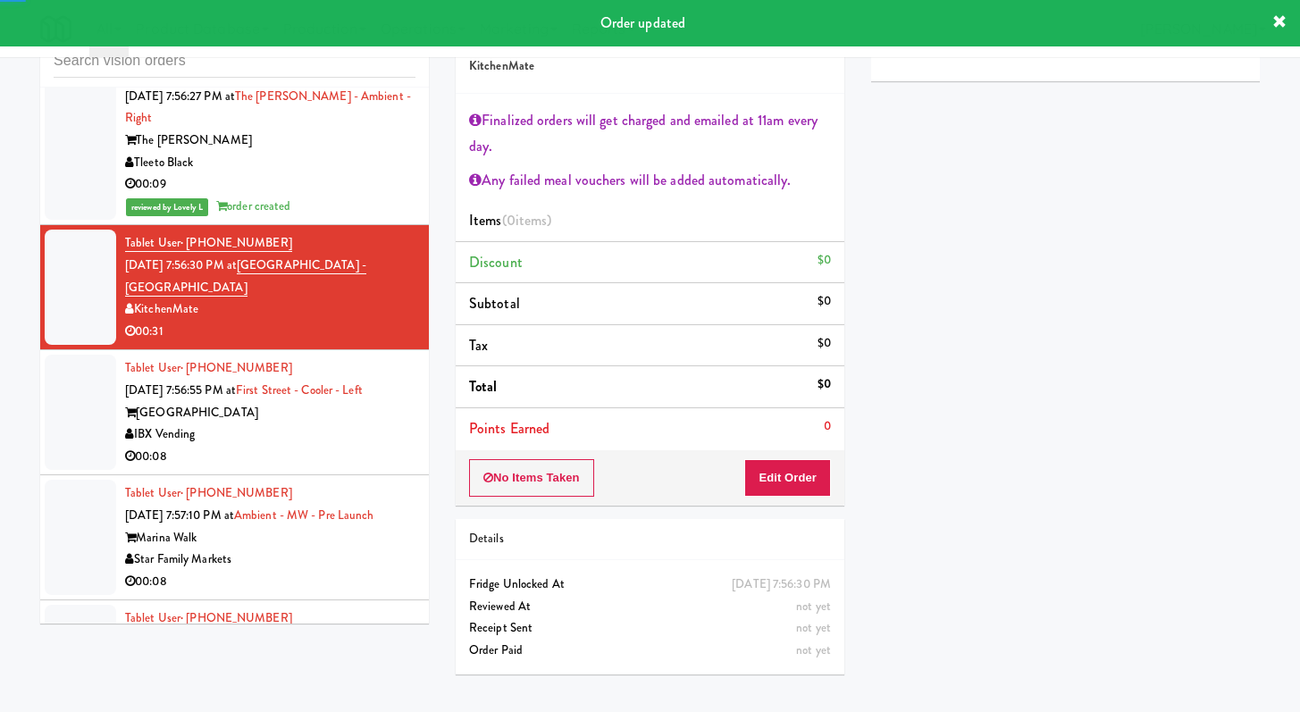
click at [355, 446] on div "IBX Vending" at bounding box center [270, 435] width 290 height 22
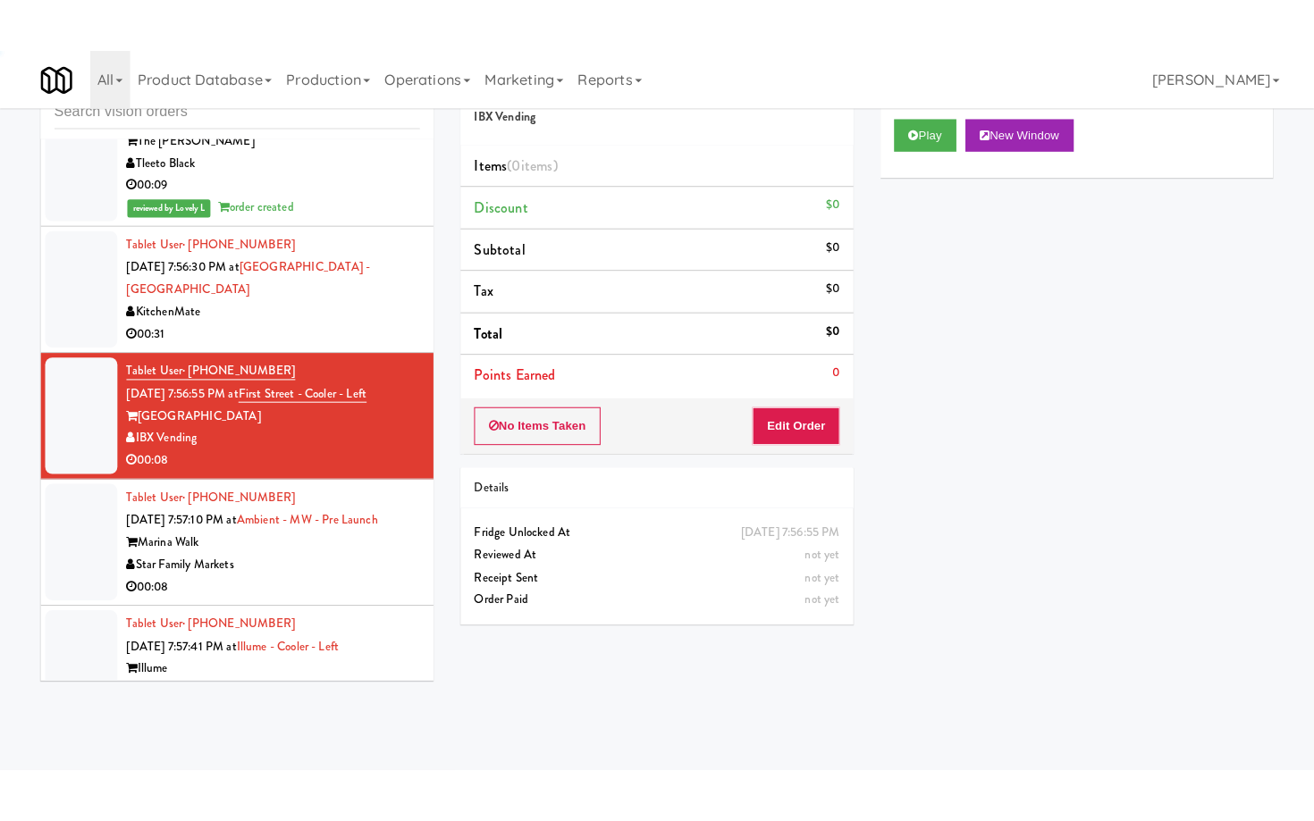
scroll to position [6428, 0]
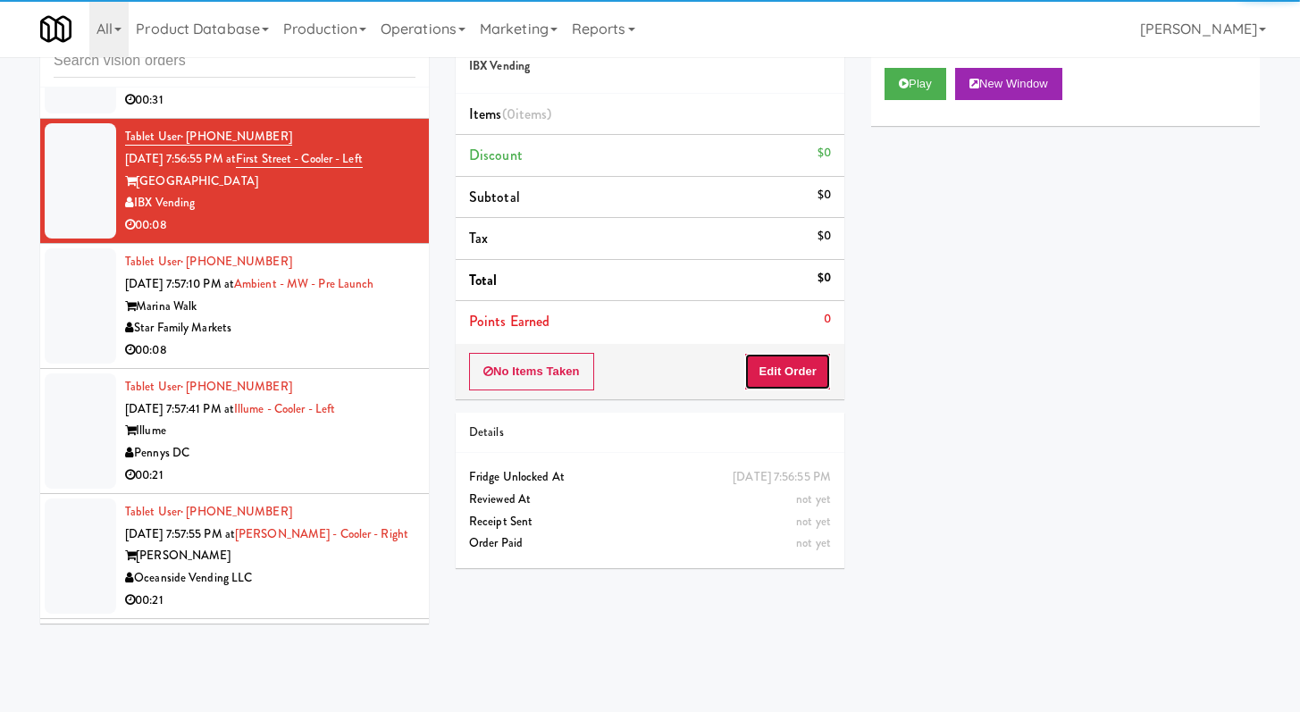
drag, startPoint x: 778, startPoint y: 375, endPoint x: 829, endPoint y: 290, distance: 100.2
click at [778, 375] on button "Edit Order" at bounding box center [787, 372] width 87 height 38
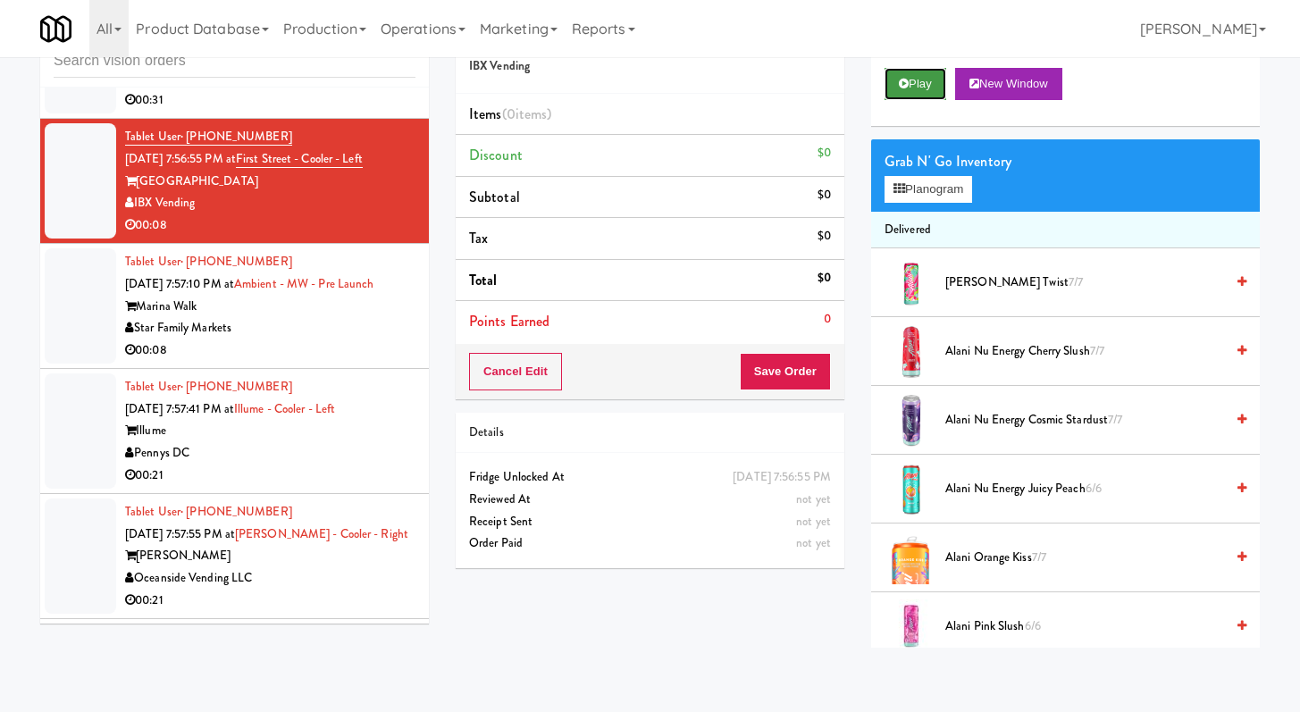
click at [894, 72] on button "Play" at bounding box center [916, 84] width 62 height 32
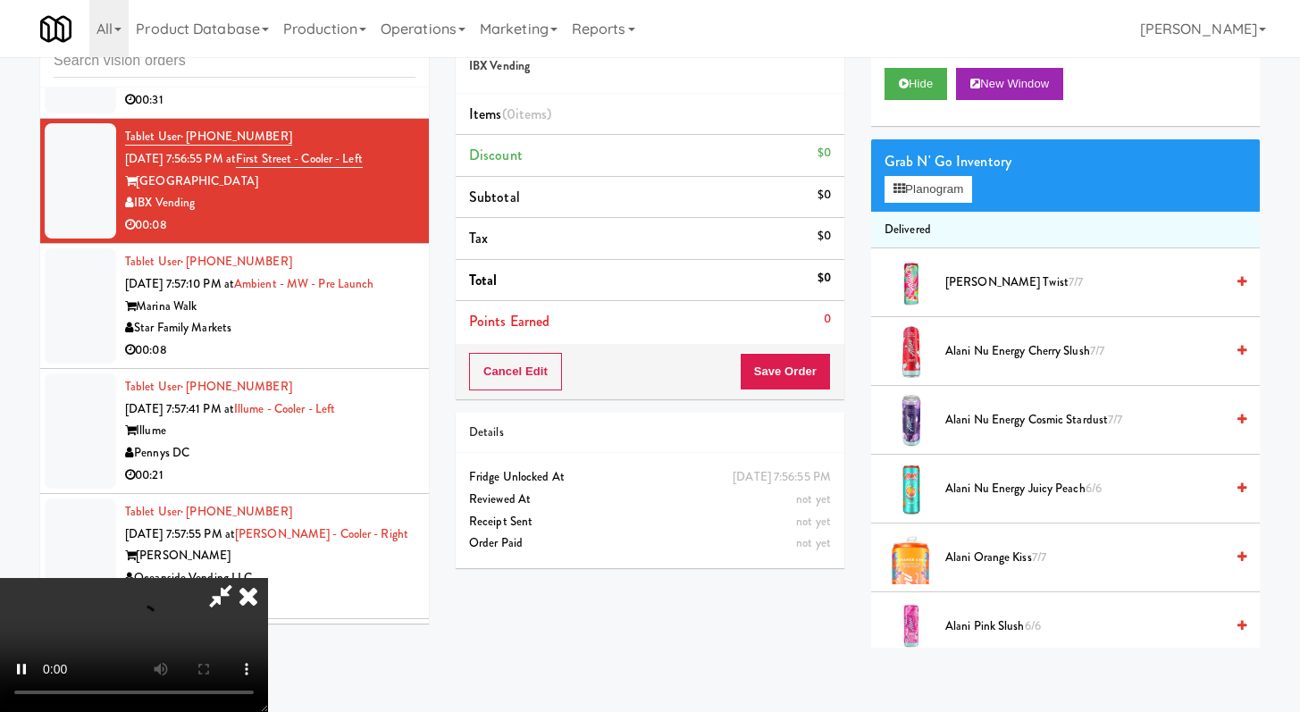
scroll to position [6405, 0]
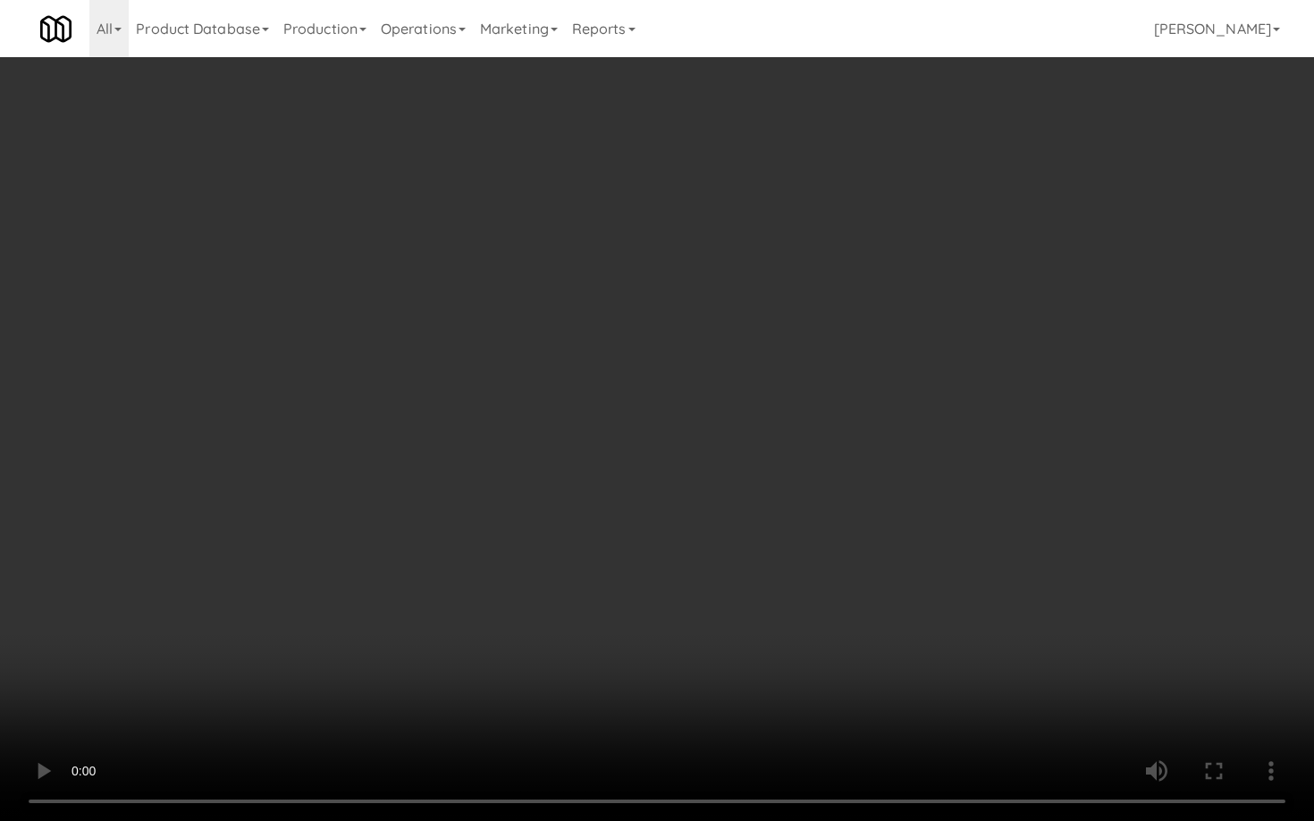
click at [997, 568] on video at bounding box center [657, 410] width 1314 height 821
click at [996, 566] on video at bounding box center [657, 410] width 1314 height 821
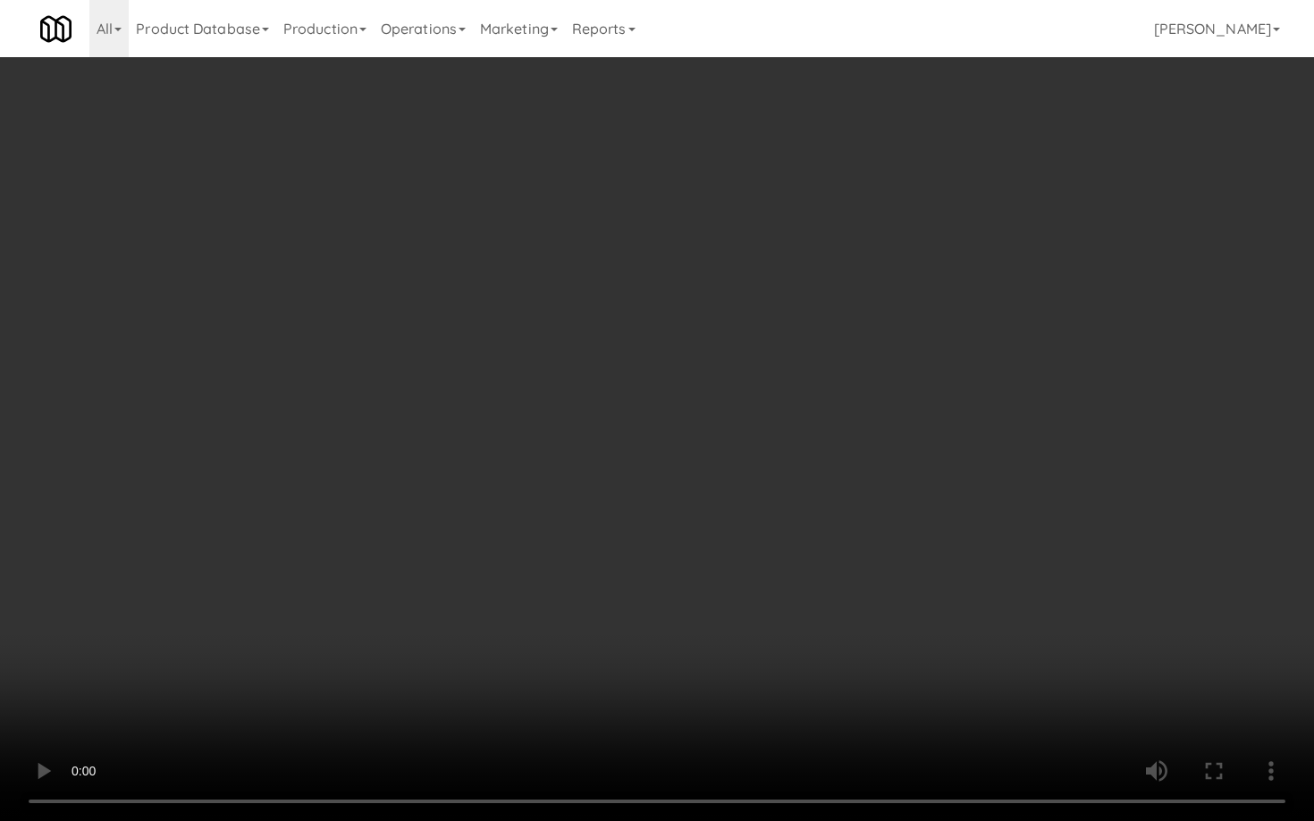
click at [996, 566] on video at bounding box center [657, 410] width 1314 height 821
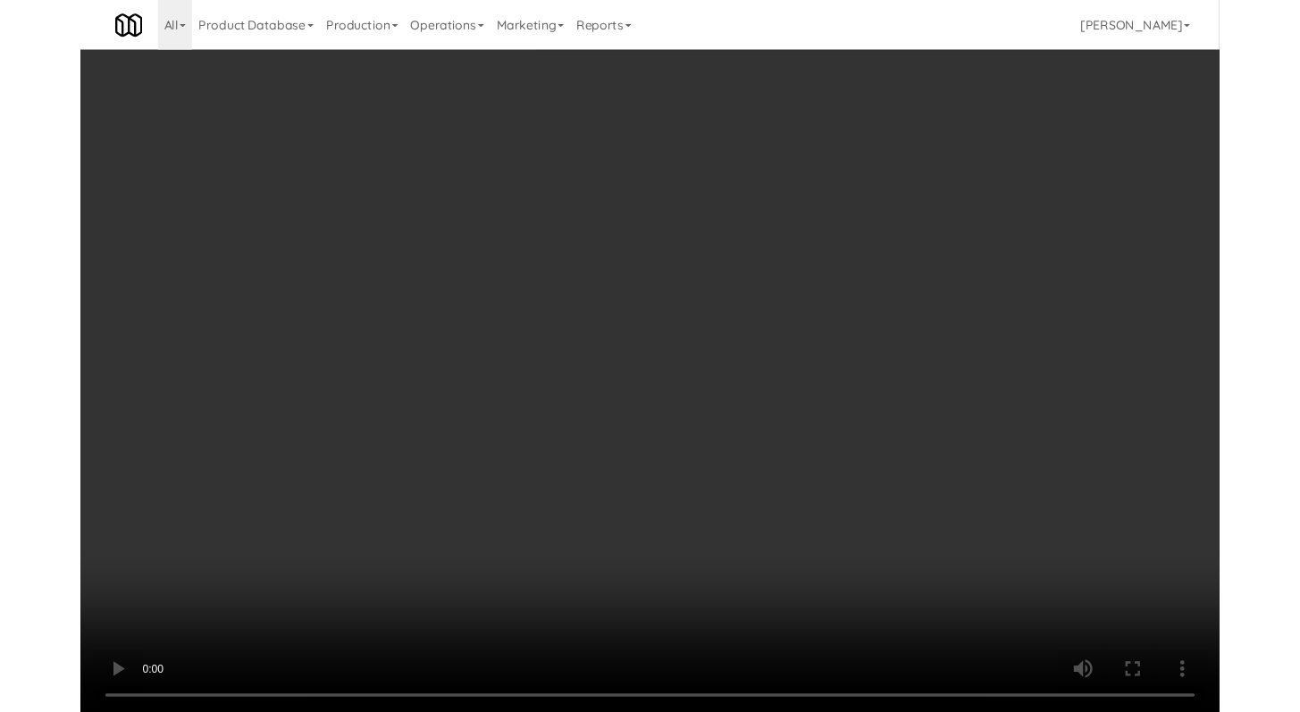
scroll to position [6428, 0]
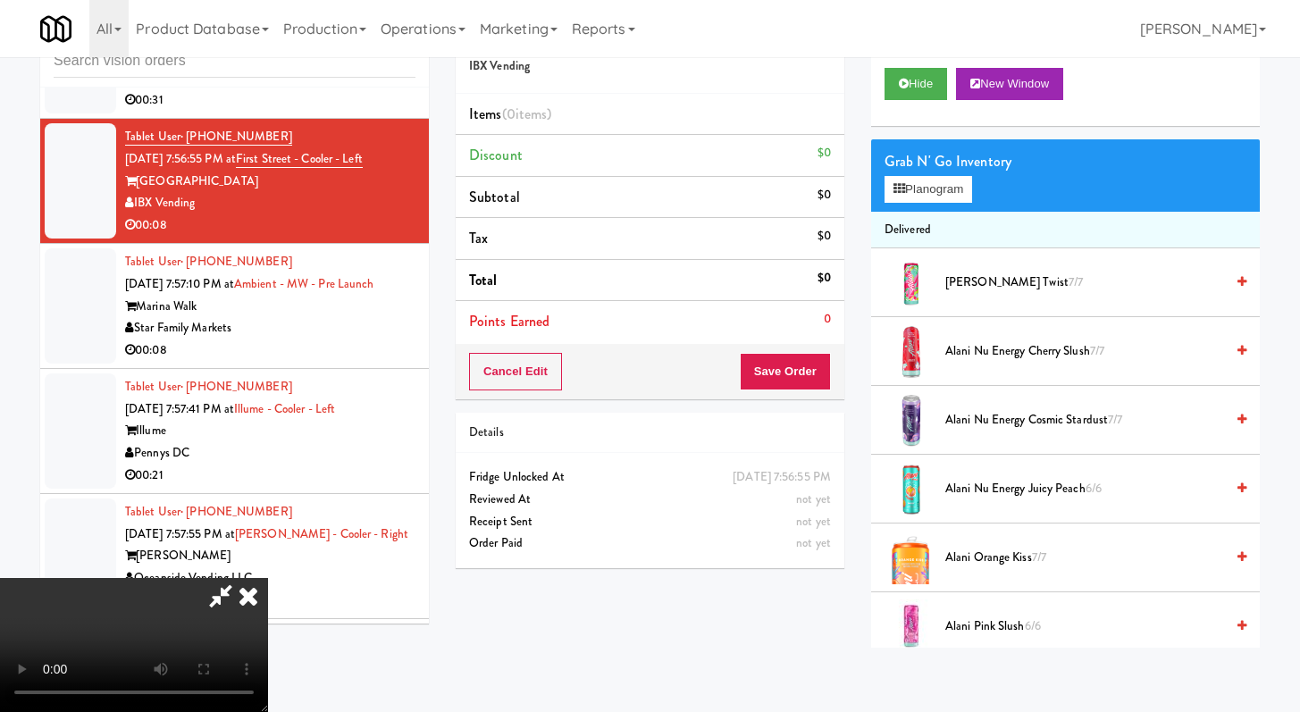
click at [1022, 280] on span "[PERSON_NAME] Twist 7/7" at bounding box center [1085, 283] width 279 height 22
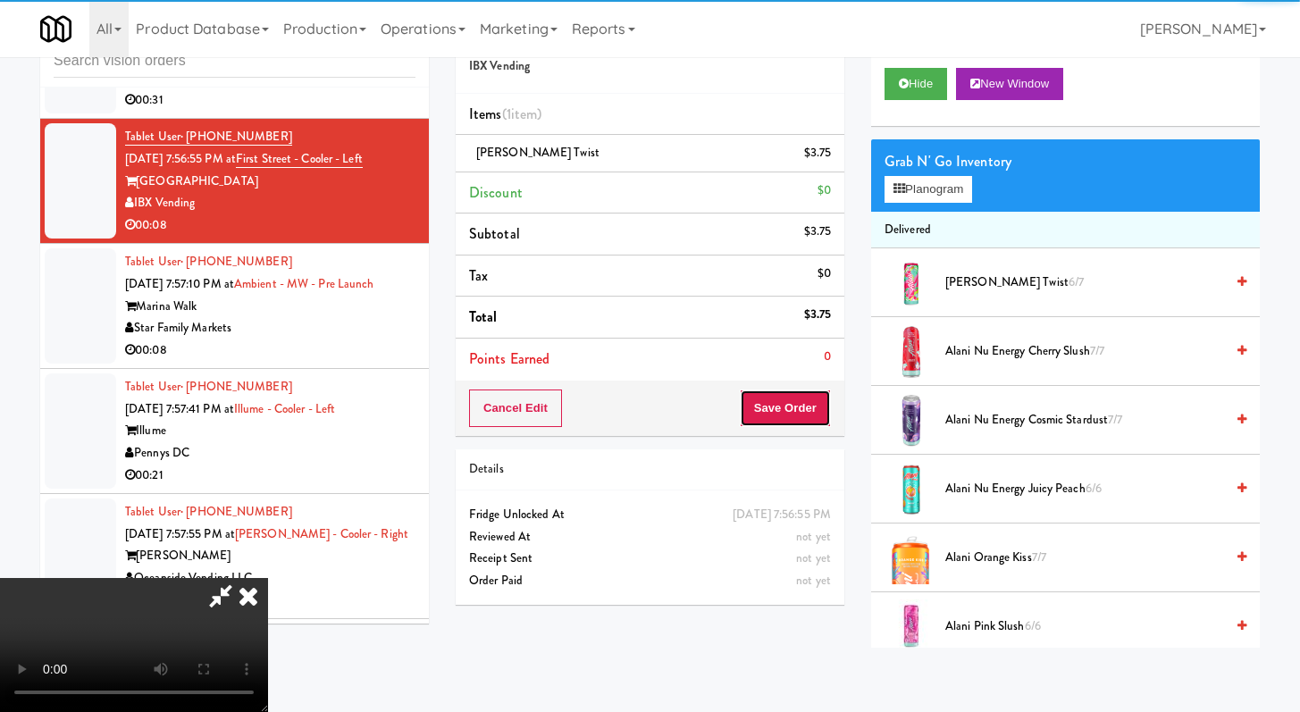
click at [823, 399] on button "Save Order" at bounding box center [785, 409] width 91 height 38
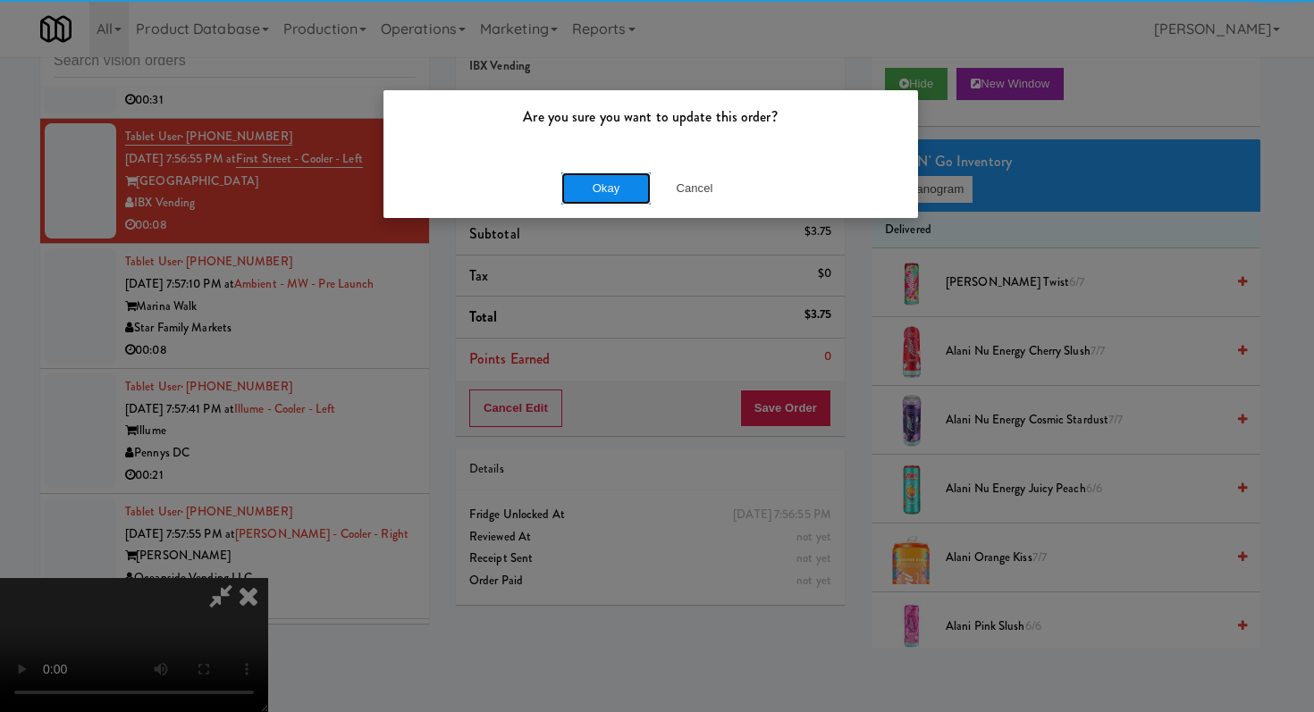
click at [600, 174] on button "Okay" at bounding box center [605, 188] width 89 height 32
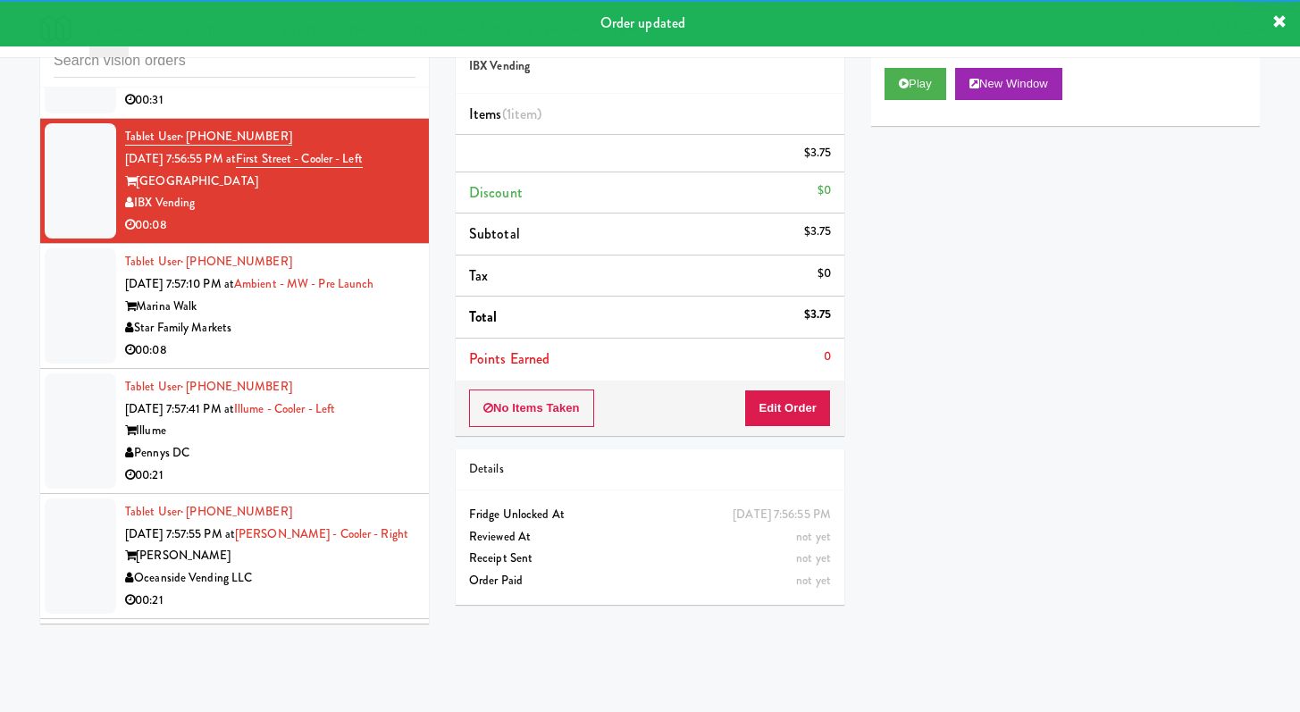
click at [334, 361] on div "Tablet User · (317) 340-0839 [DATE] 7:57:10 PM at Ambient - MW - Pre Launch Mar…" at bounding box center [270, 306] width 290 height 110
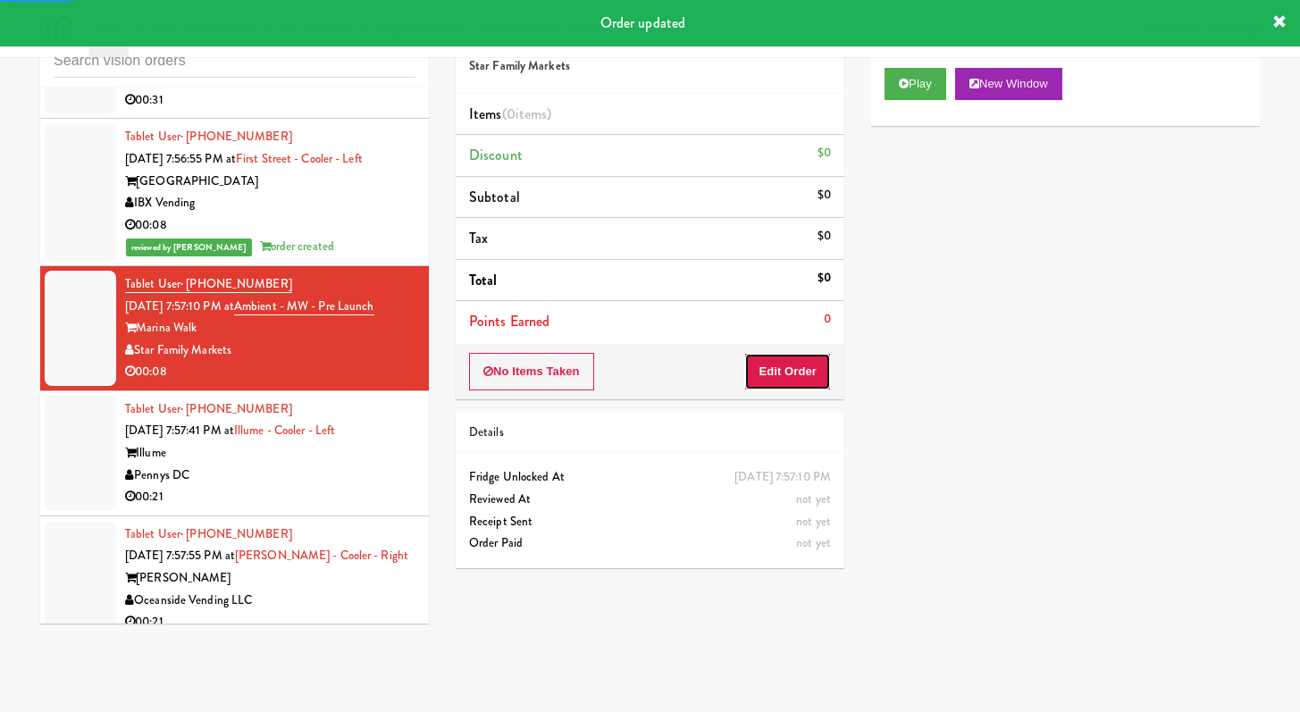
click at [782, 374] on button "Edit Order" at bounding box center [787, 372] width 87 height 38
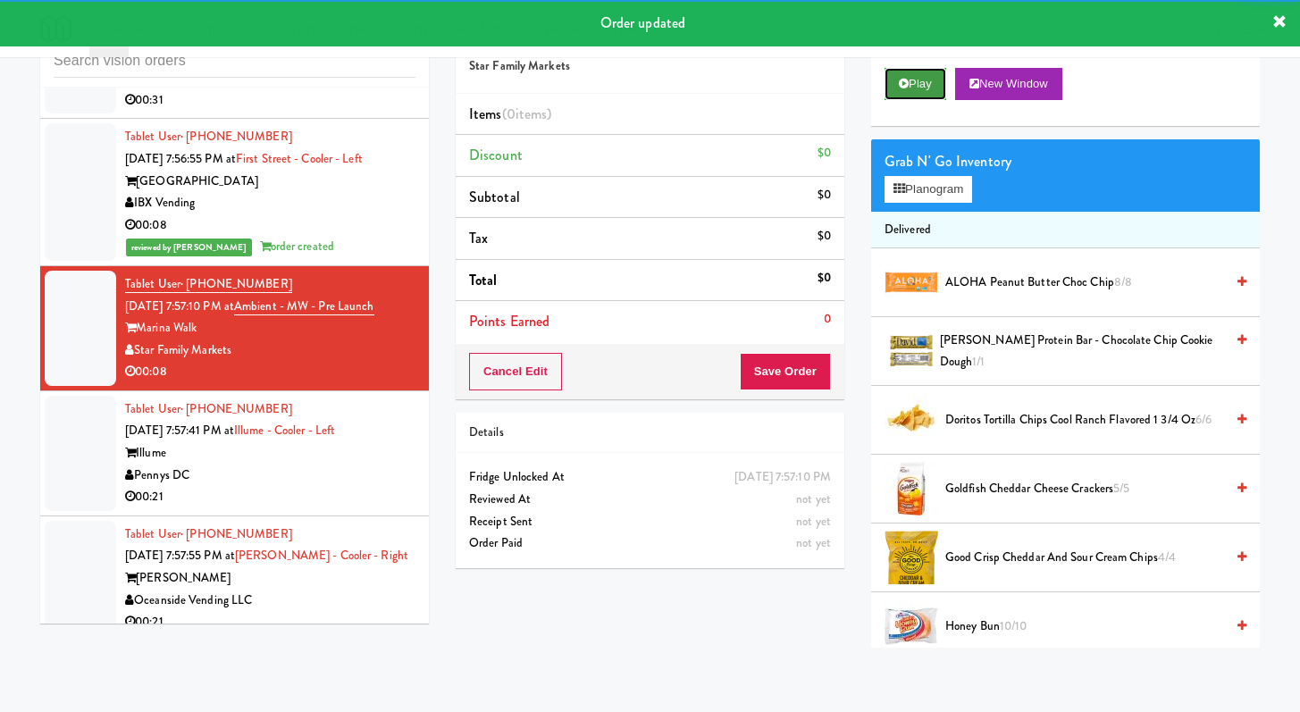
click at [899, 86] on icon at bounding box center [904, 84] width 10 height 12
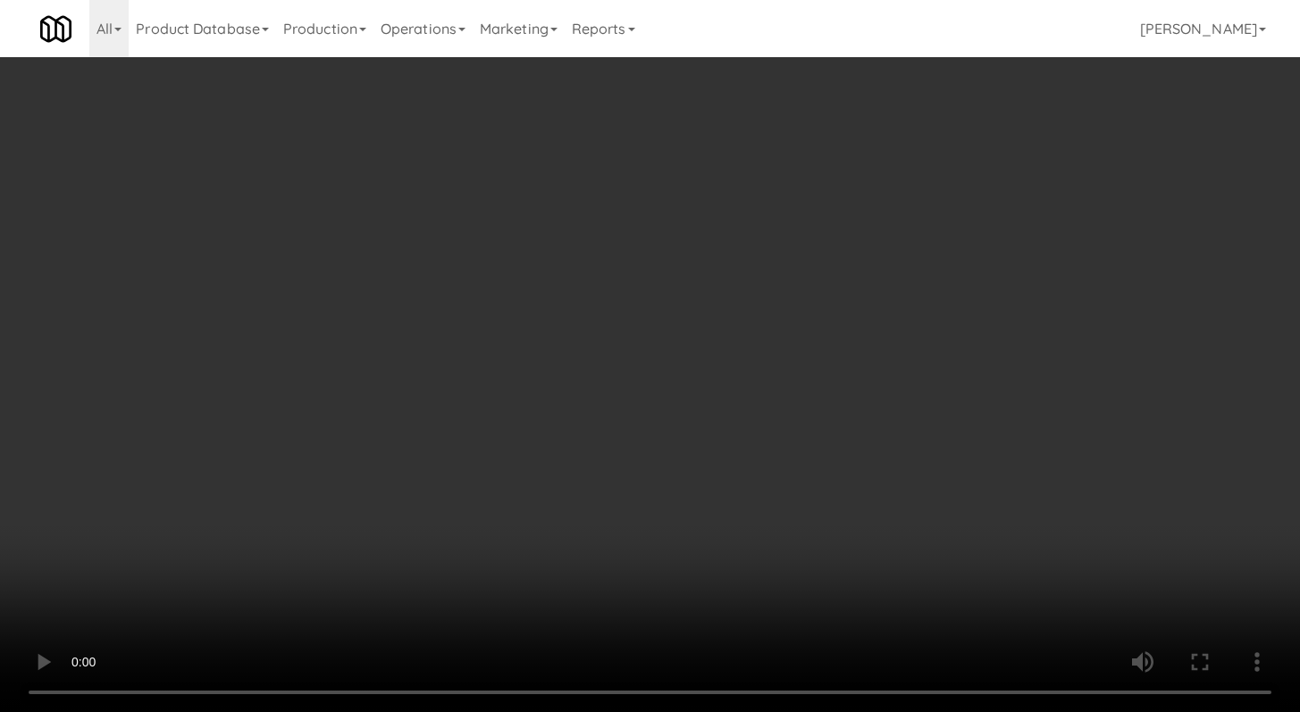
scroll to position [6639, 0]
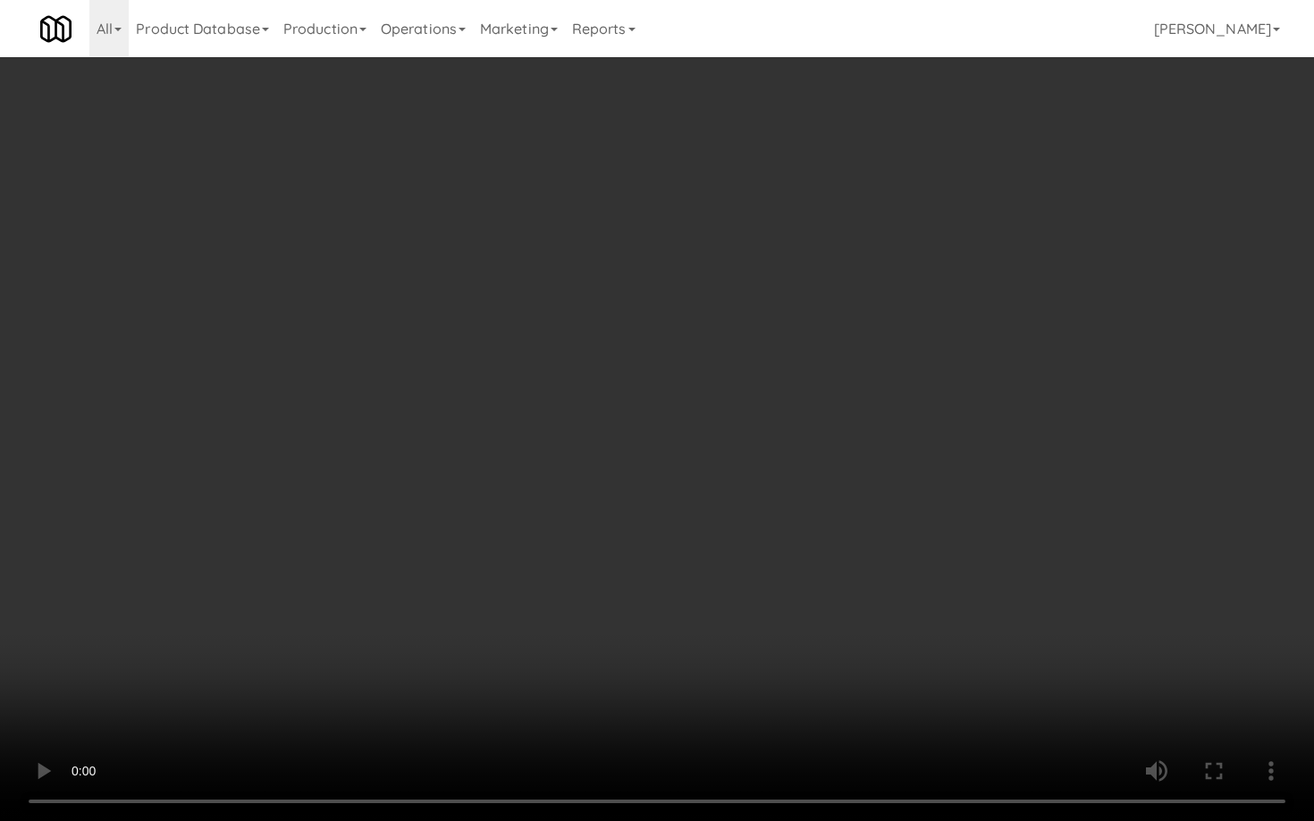
click at [635, 558] on video at bounding box center [657, 410] width 1314 height 821
click at [634, 558] on video at bounding box center [657, 410] width 1314 height 821
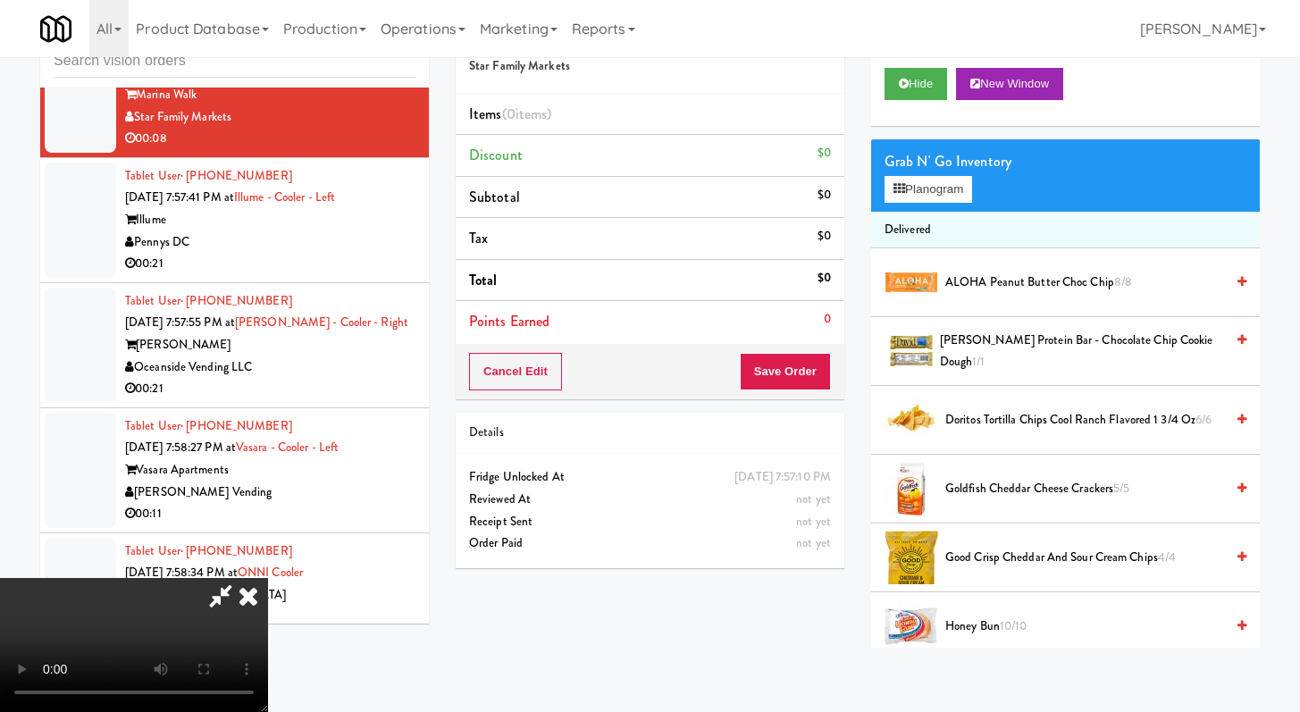
scroll to position [723, 0]
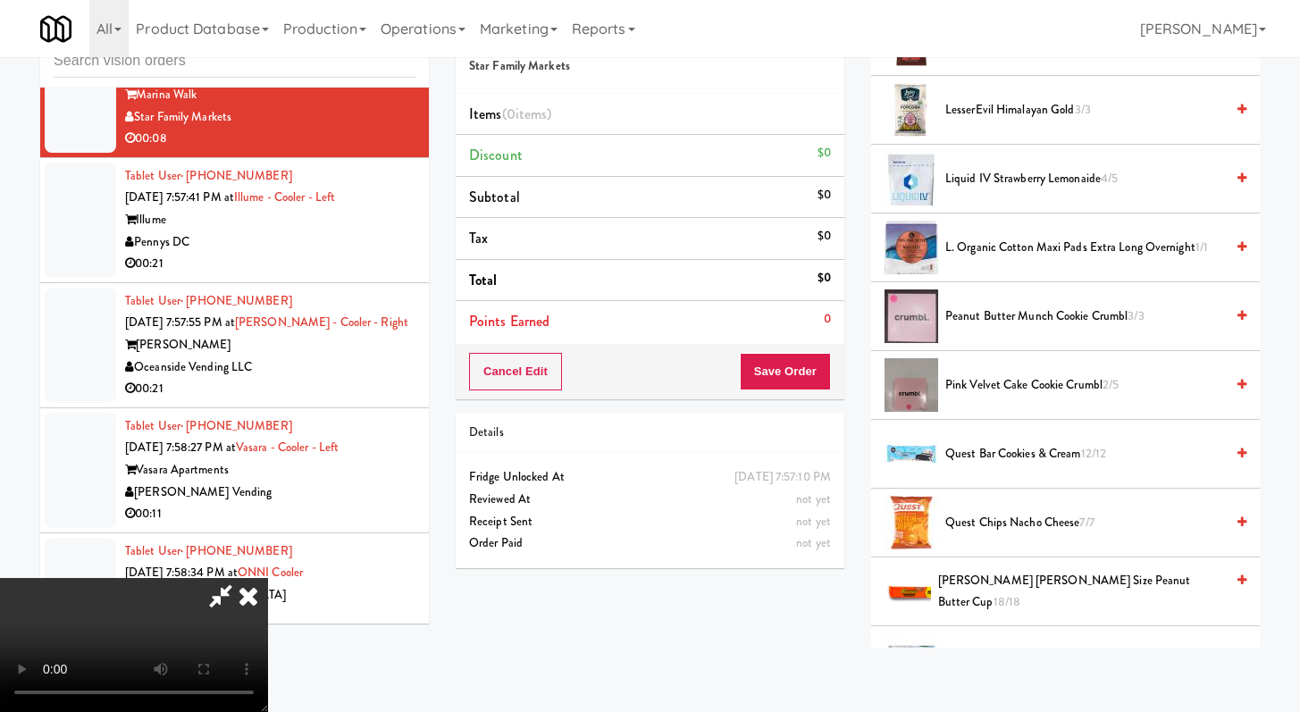
click at [1007, 398] on li "Pink Velvet Cake Cookie Crumbl 2/5" at bounding box center [1065, 385] width 389 height 69
click at [1001, 399] on li "Pink Velvet Cake Cookie Crumbl 2/5" at bounding box center [1065, 385] width 389 height 69
click at [1001, 368] on li "Pink Velvet Cake Cookie Crumbl 2/5" at bounding box center [1065, 385] width 389 height 69
click at [978, 385] on span "Pink Velvet Cake Cookie Crumbl 2/5" at bounding box center [1085, 385] width 279 height 22
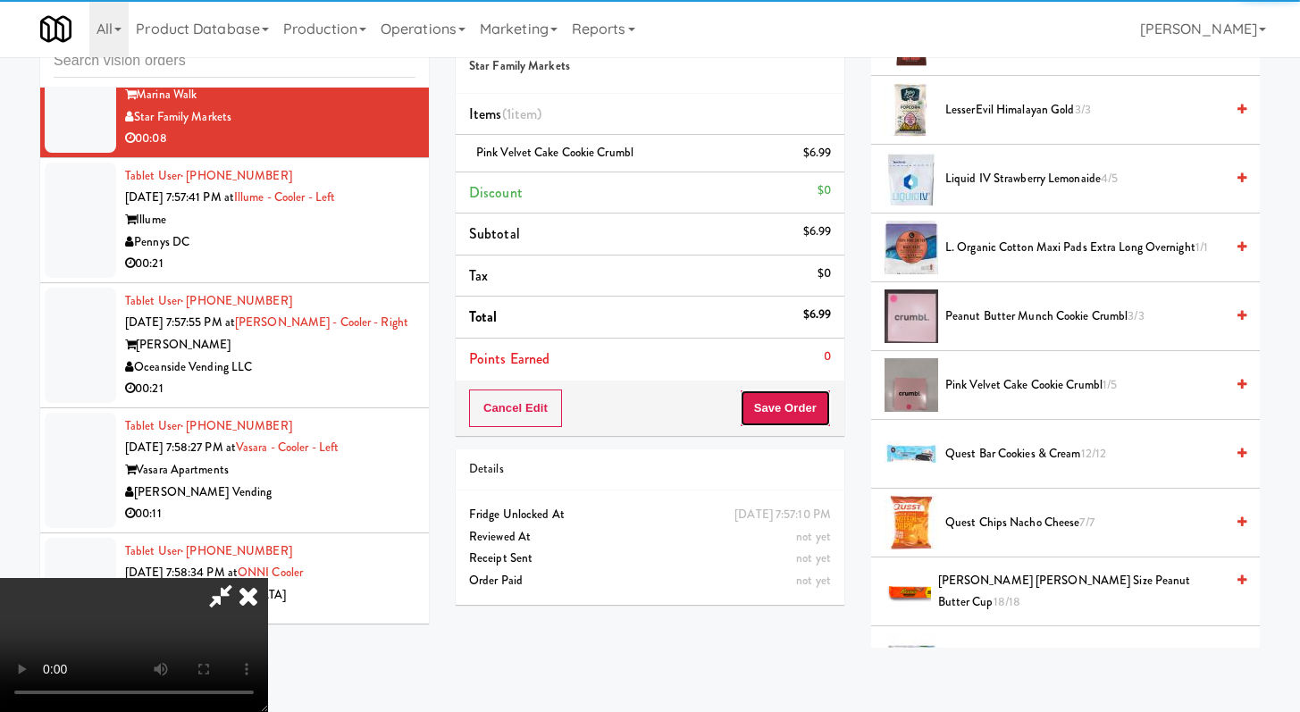
click at [811, 408] on button "Save Order" at bounding box center [785, 409] width 91 height 38
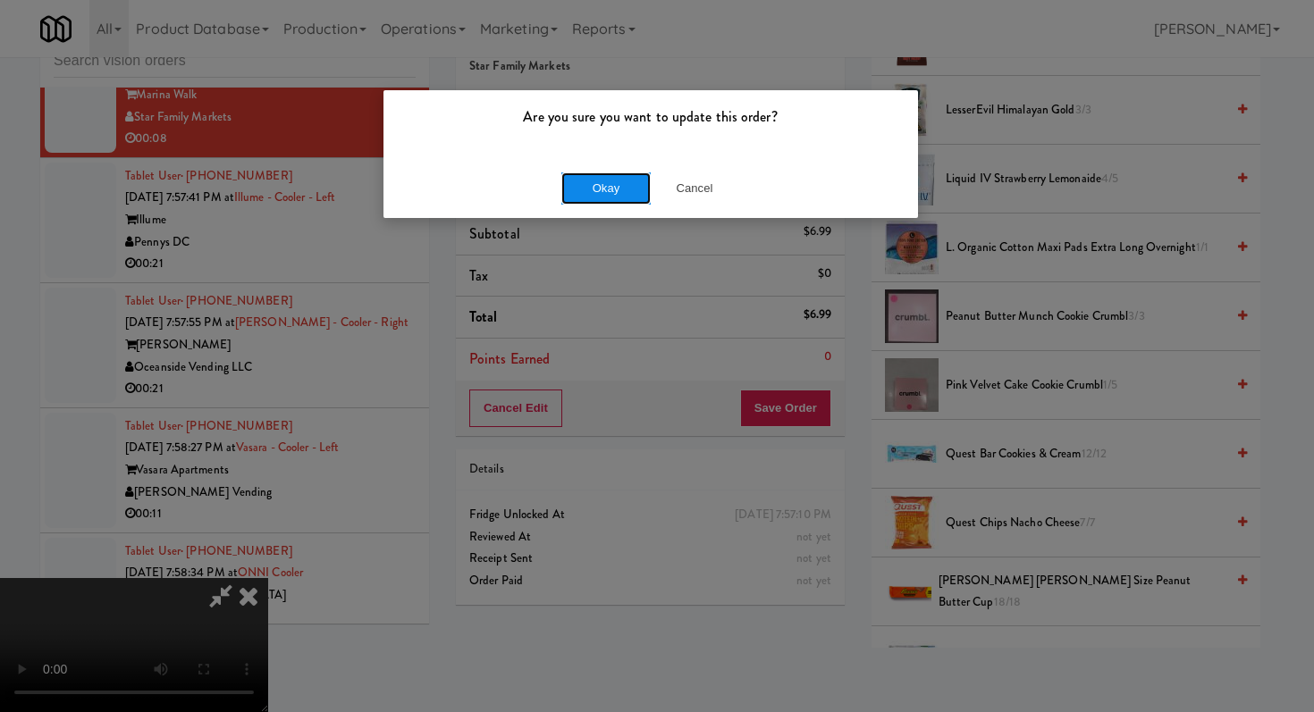
click at [612, 197] on button "Okay" at bounding box center [605, 188] width 89 height 32
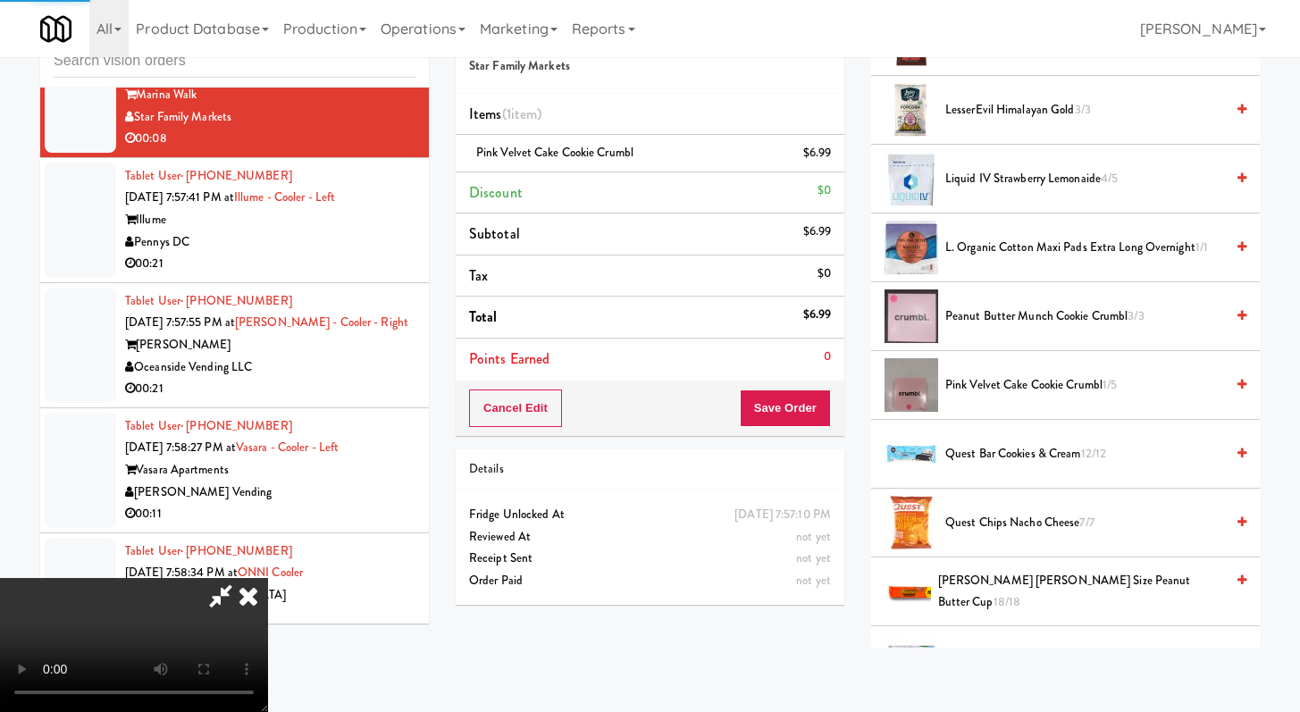
scroll to position [76, 0]
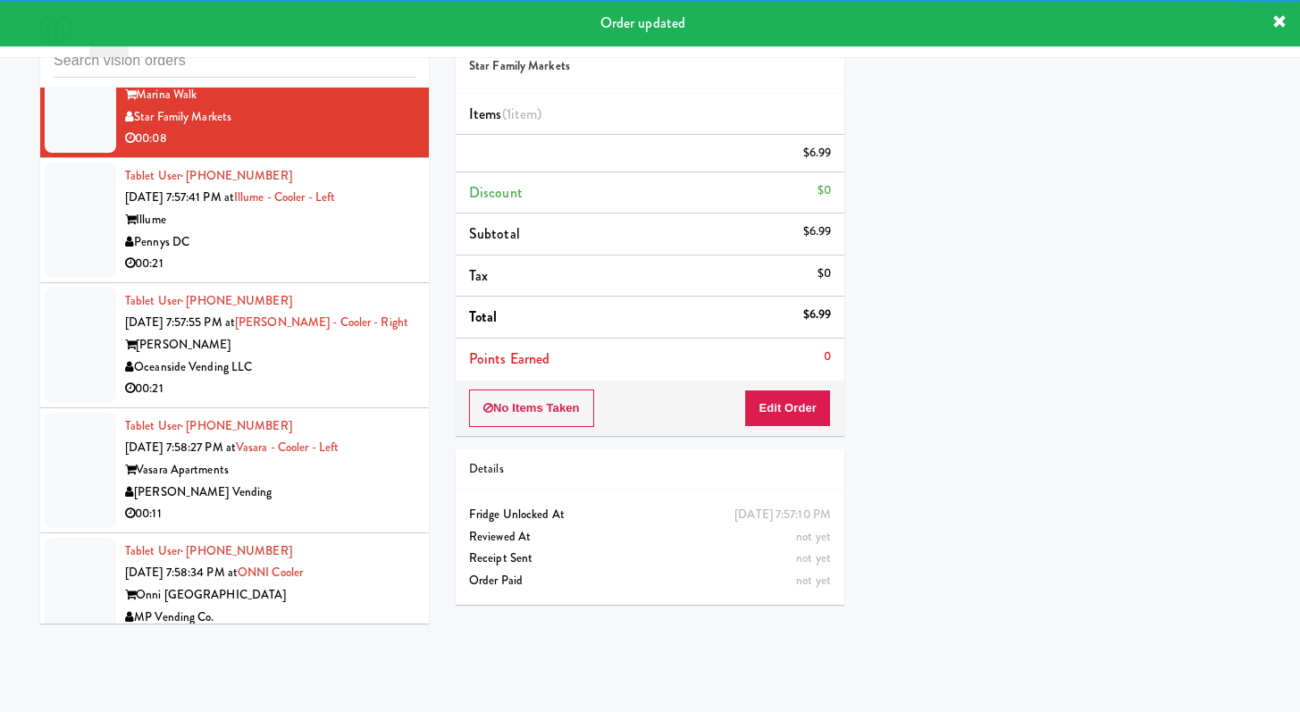
click at [349, 254] on div "Pennys DC" at bounding box center [270, 242] width 290 height 22
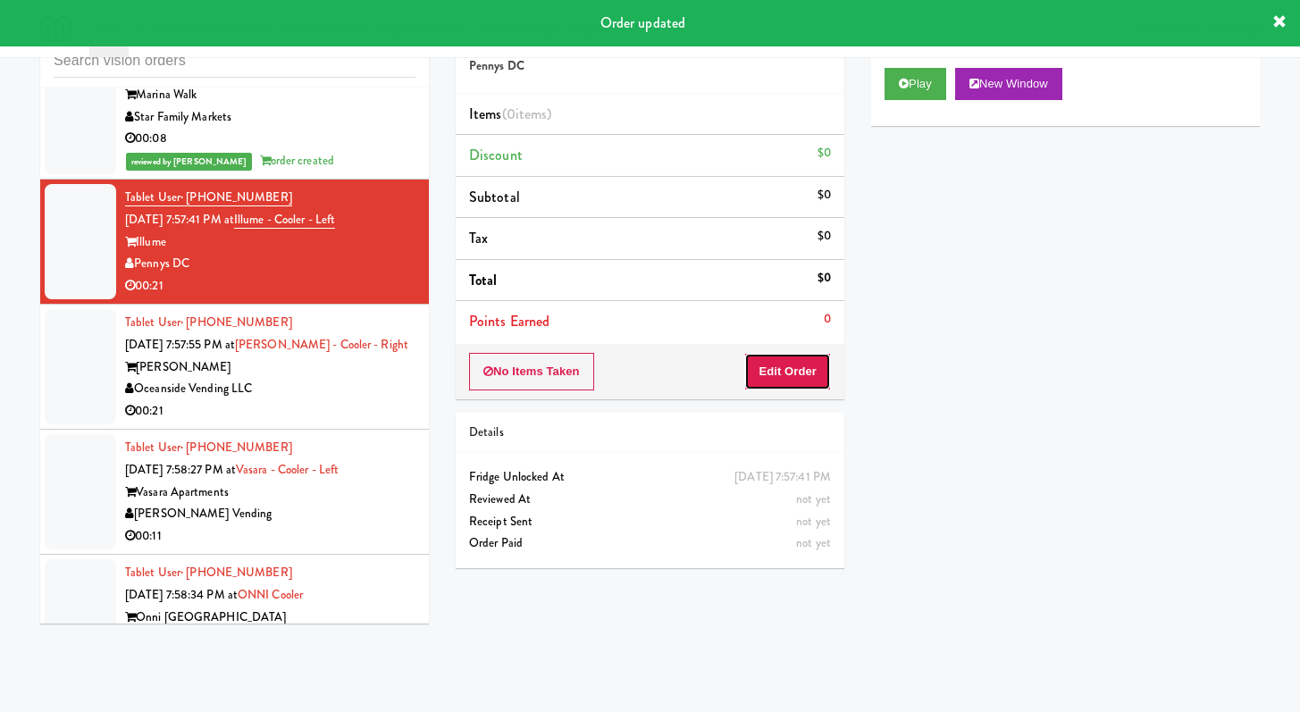
click at [807, 357] on button "Edit Order" at bounding box center [787, 372] width 87 height 38
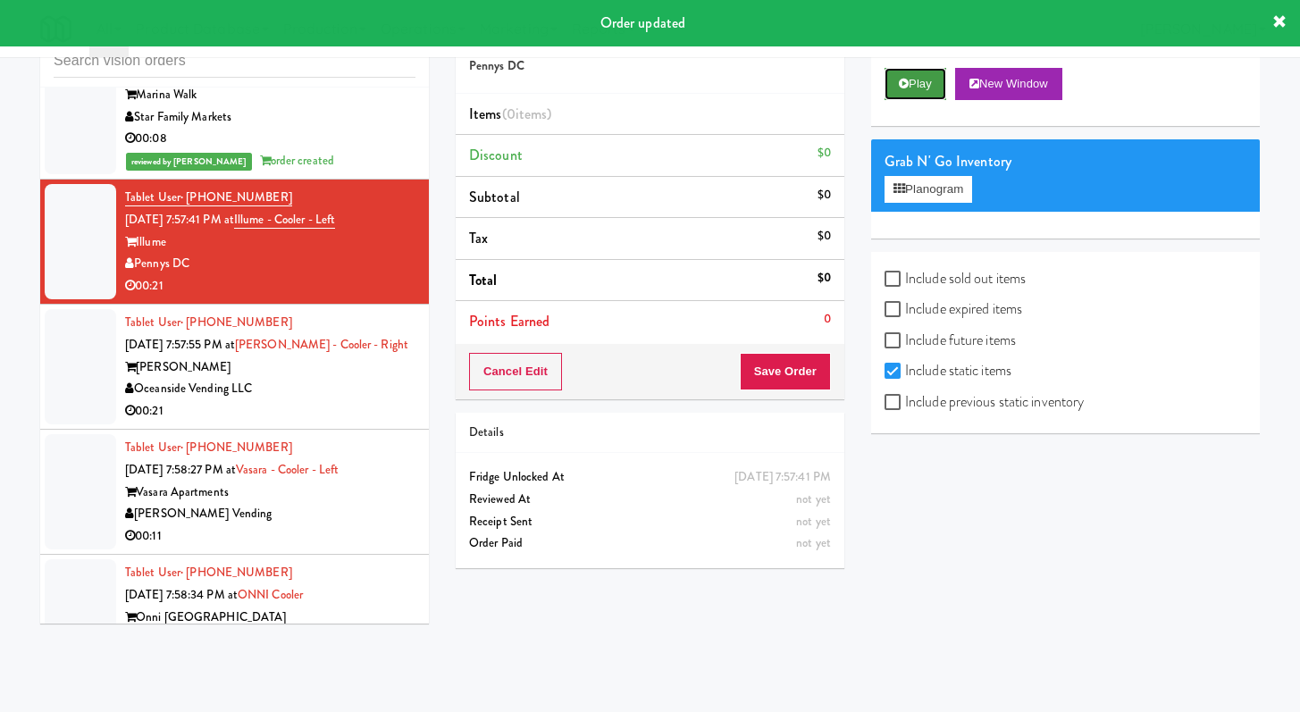
click at [937, 94] on button "Play" at bounding box center [916, 84] width 62 height 32
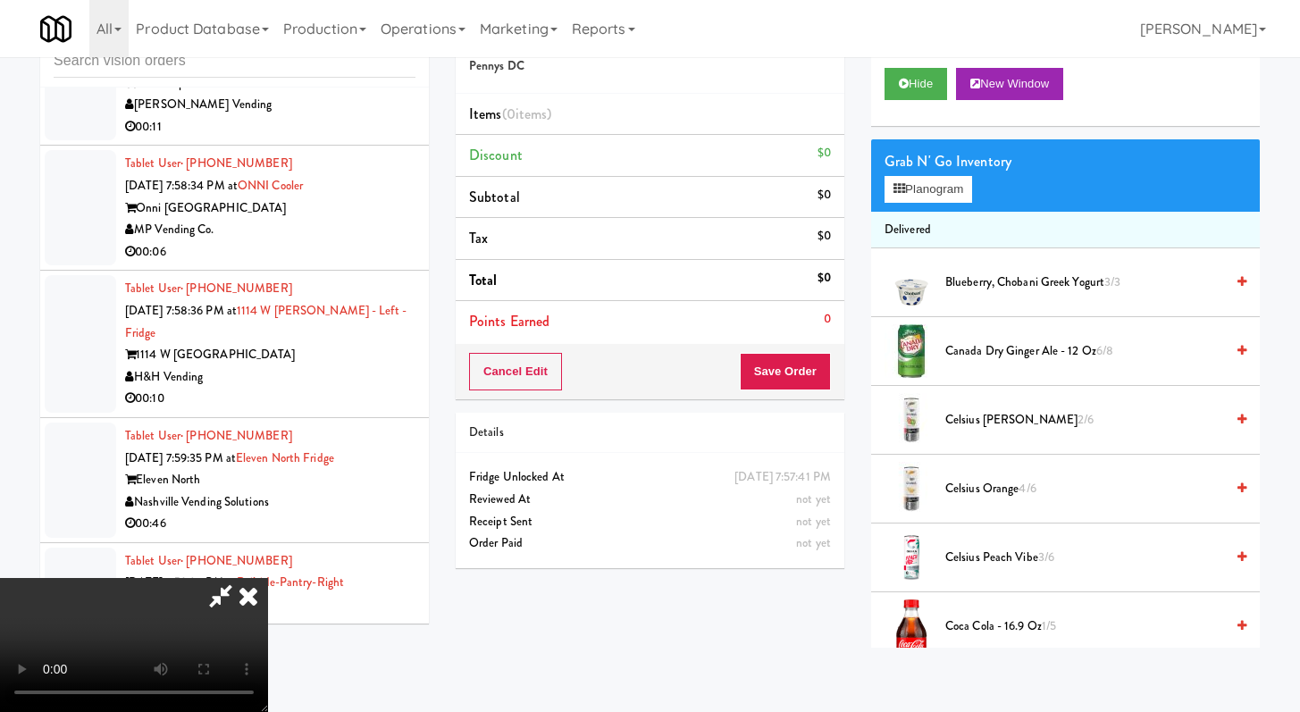
scroll to position [7025, 0]
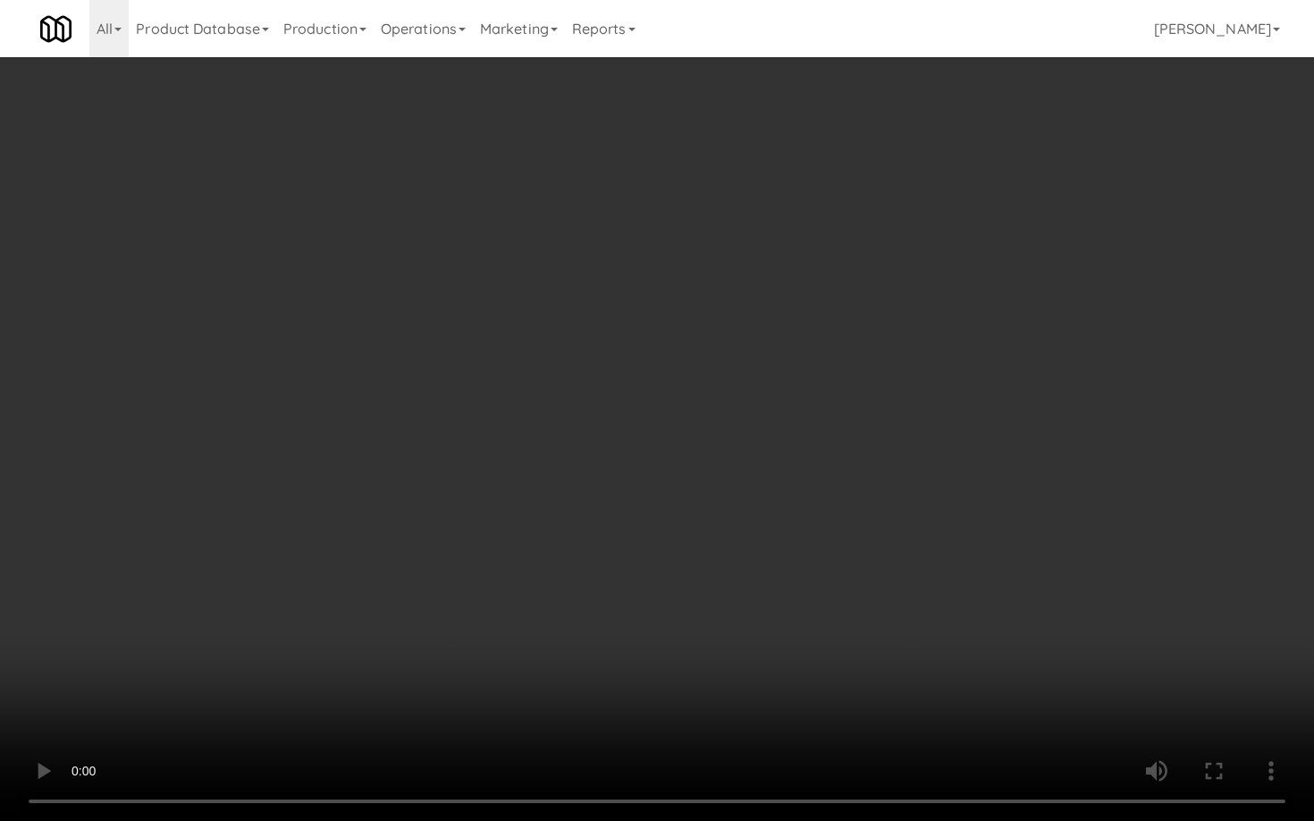
click at [1147, 551] on video at bounding box center [657, 410] width 1314 height 821
click at [1146, 551] on video at bounding box center [657, 410] width 1314 height 821
click at [945, 536] on video at bounding box center [657, 410] width 1314 height 821
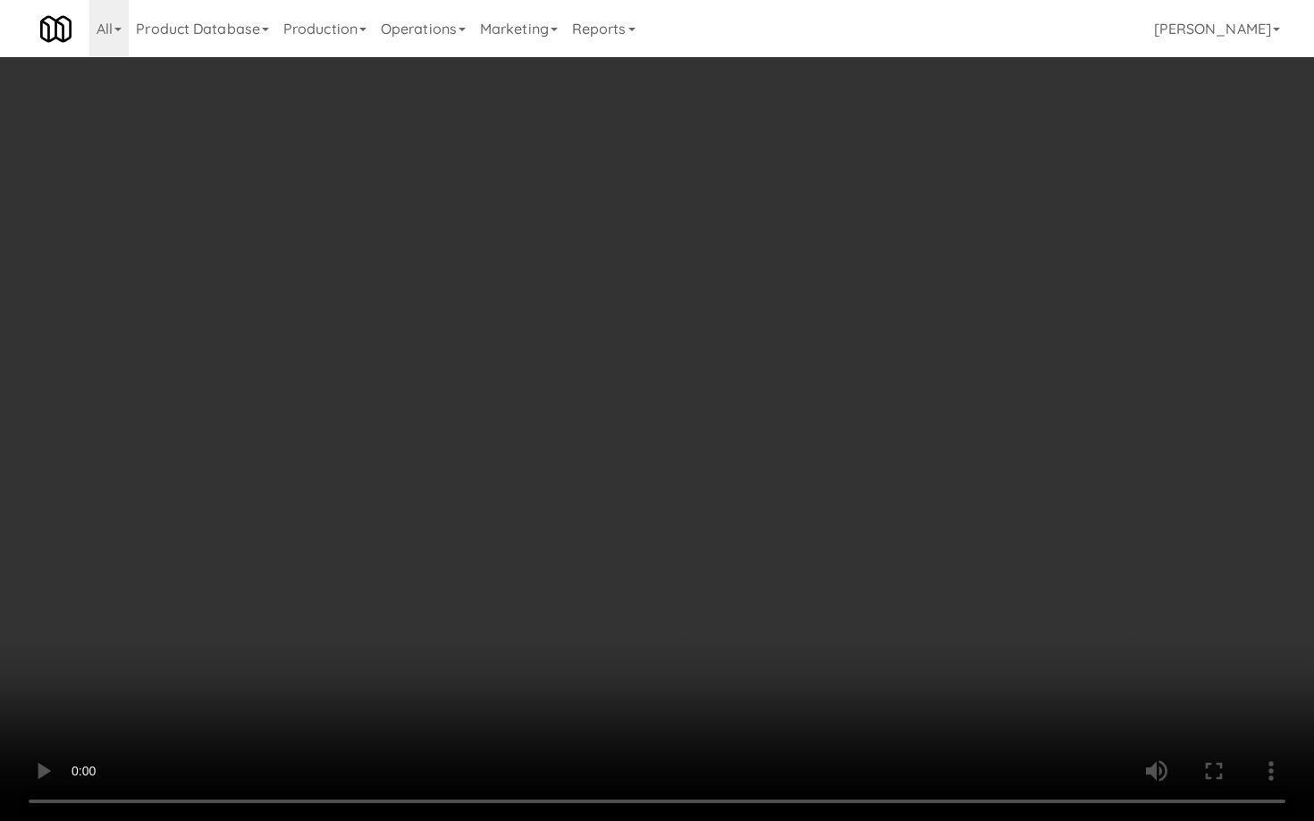
click at [945, 536] on video at bounding box center [657, 410] width 1314 height 821
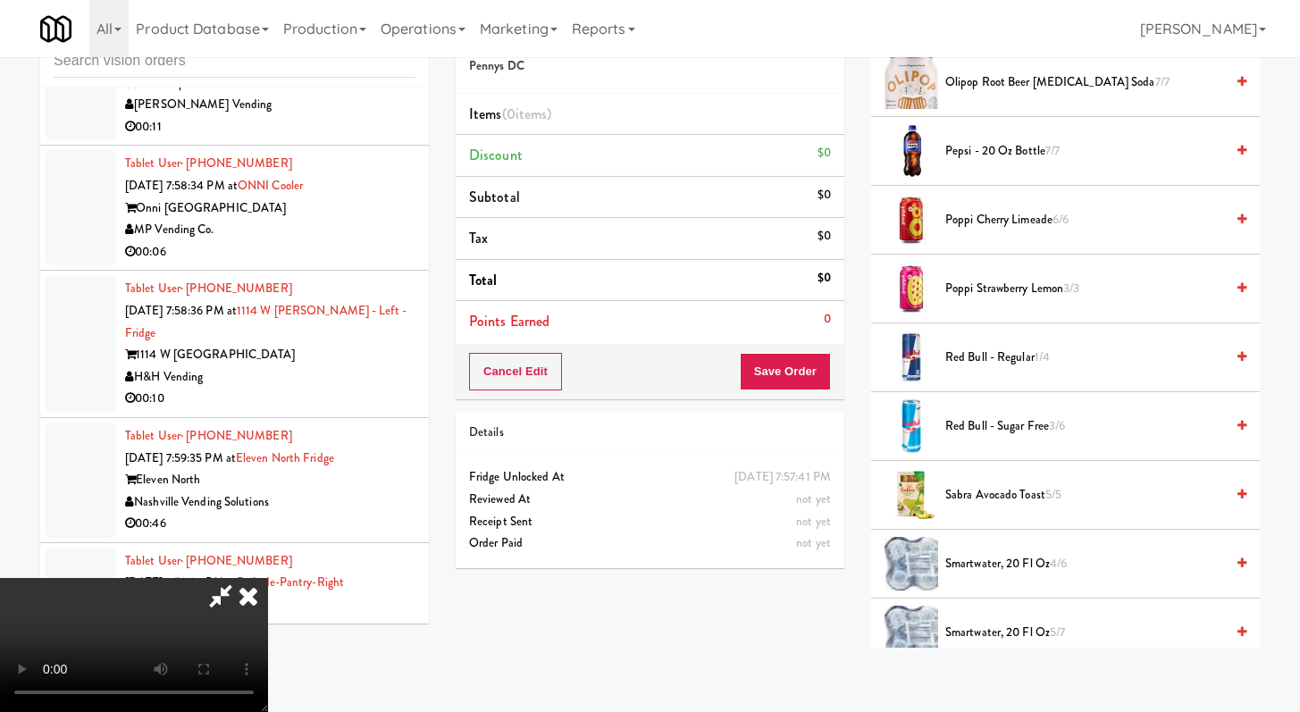
scroll to position [1563, 0]
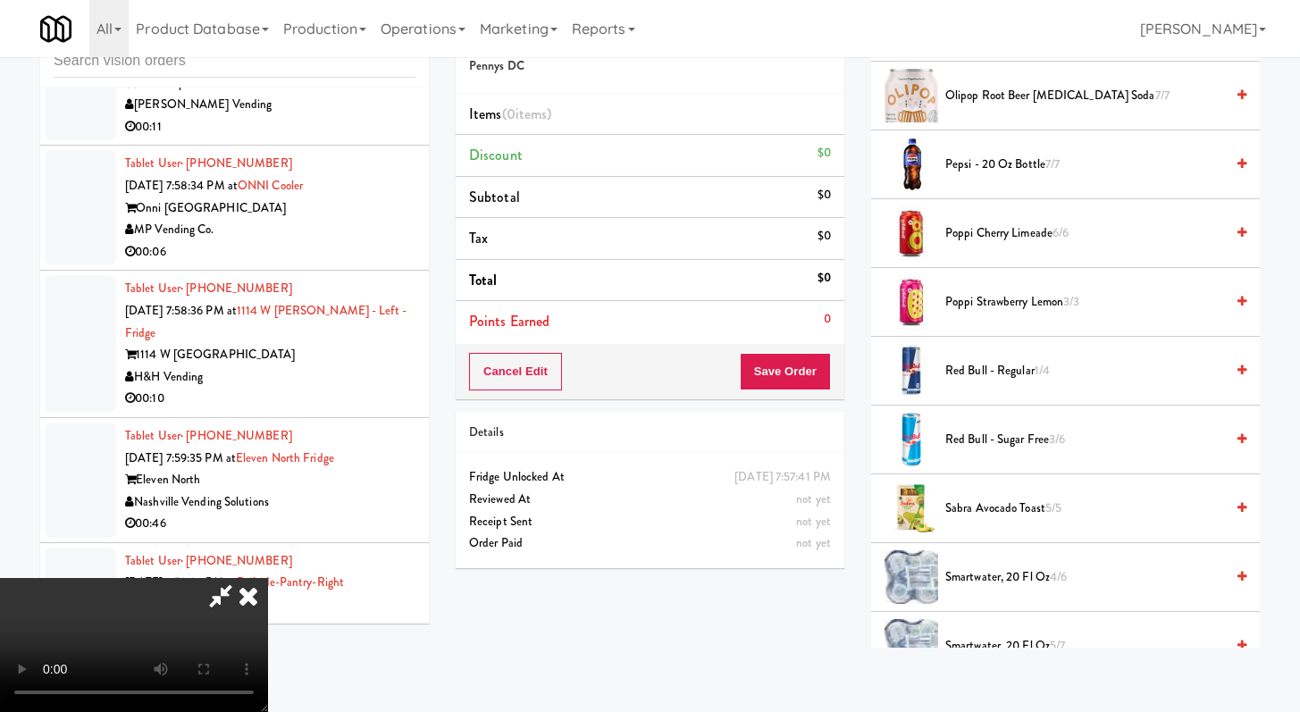
click at [1004, 171] on span "Pepsi - 20 oz bottle 7/7" at bounding box center [1085, 165] width 279 height 22
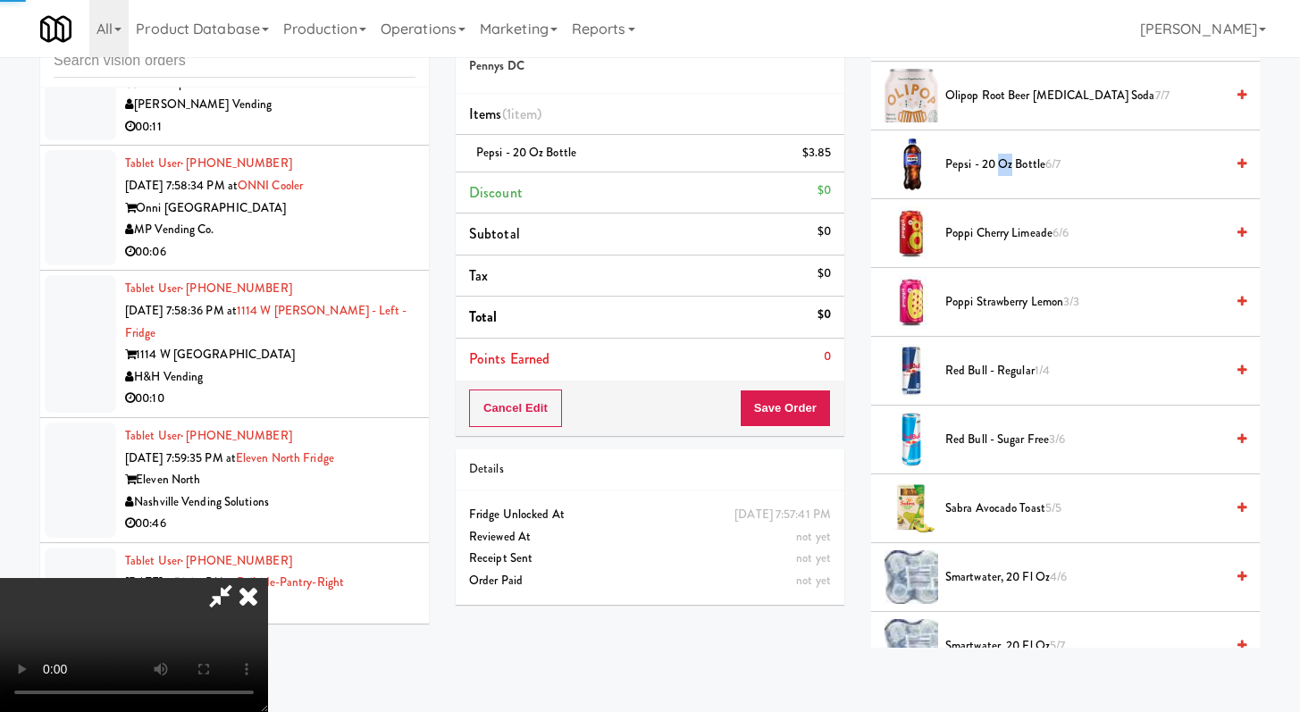
click at [1004, 171] on span "Pepsi - 20 oz bottle 6/7" at bounding box center [1085, 165] width 279 height 22
click at [811, 416] on button "Save Order" at bounding box center [785, 409] width 91 height 38
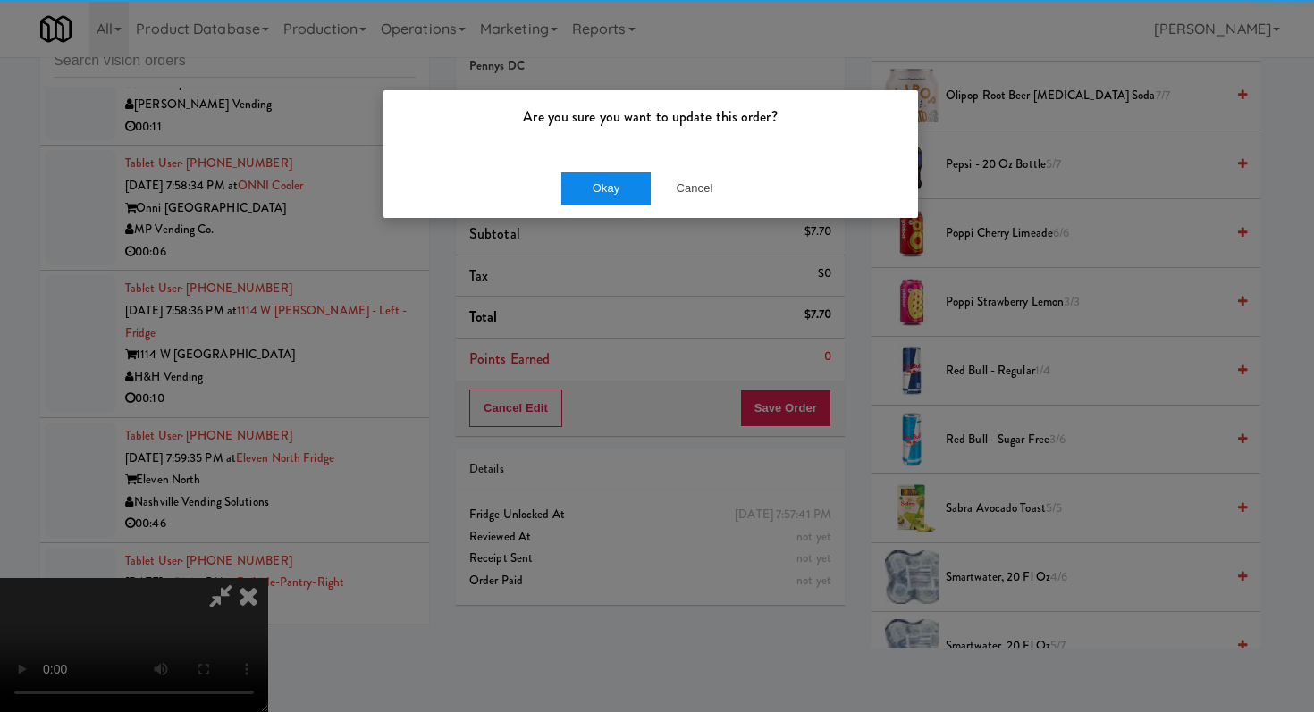
click at [613, 167] on div "Okay Cancel" at bounding box center [650, 188] width 534 height 60
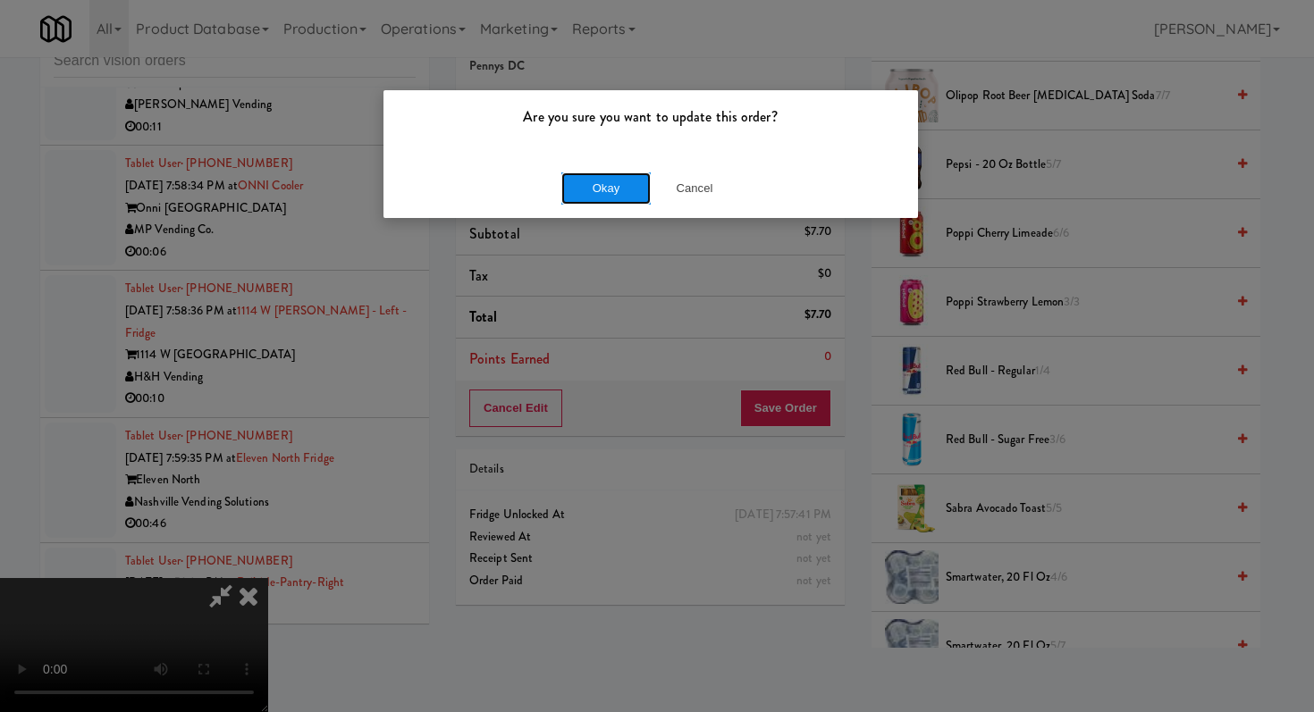
click at [609, 178] on button "Okay" at bounding box center [605, 188] width 89 height 32
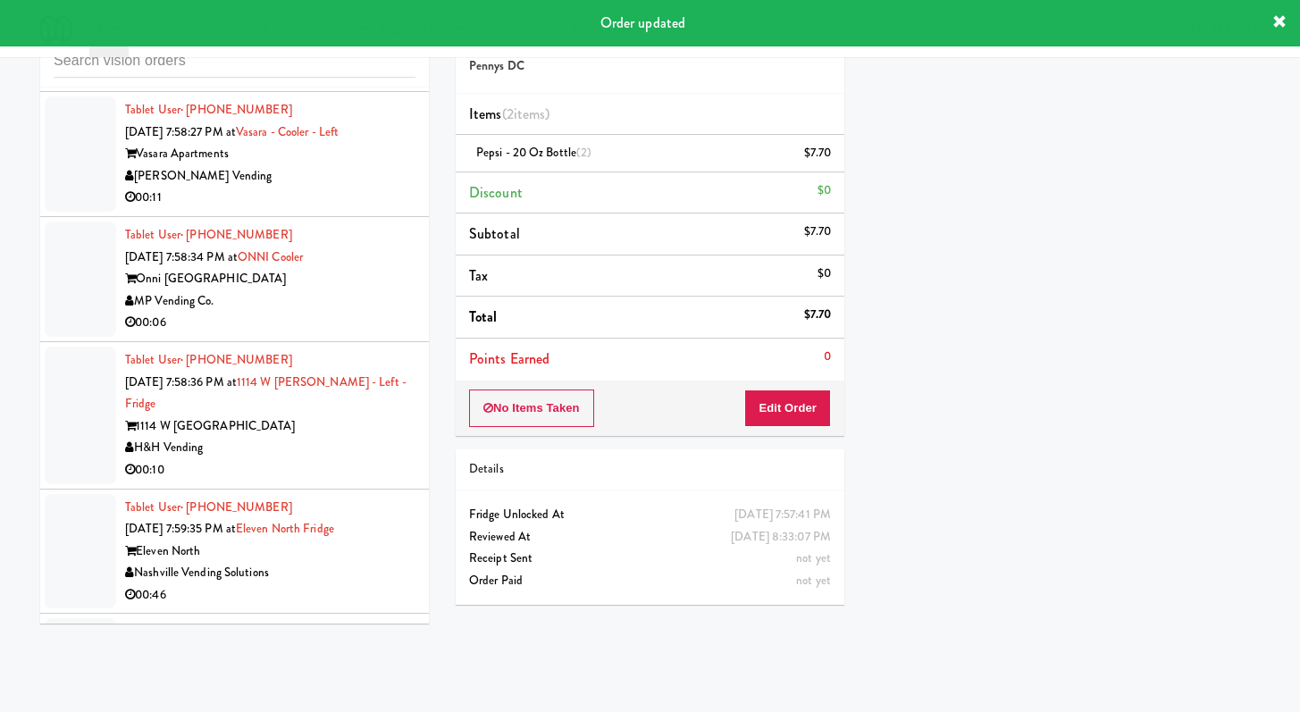
scroll to position [6822, 0]
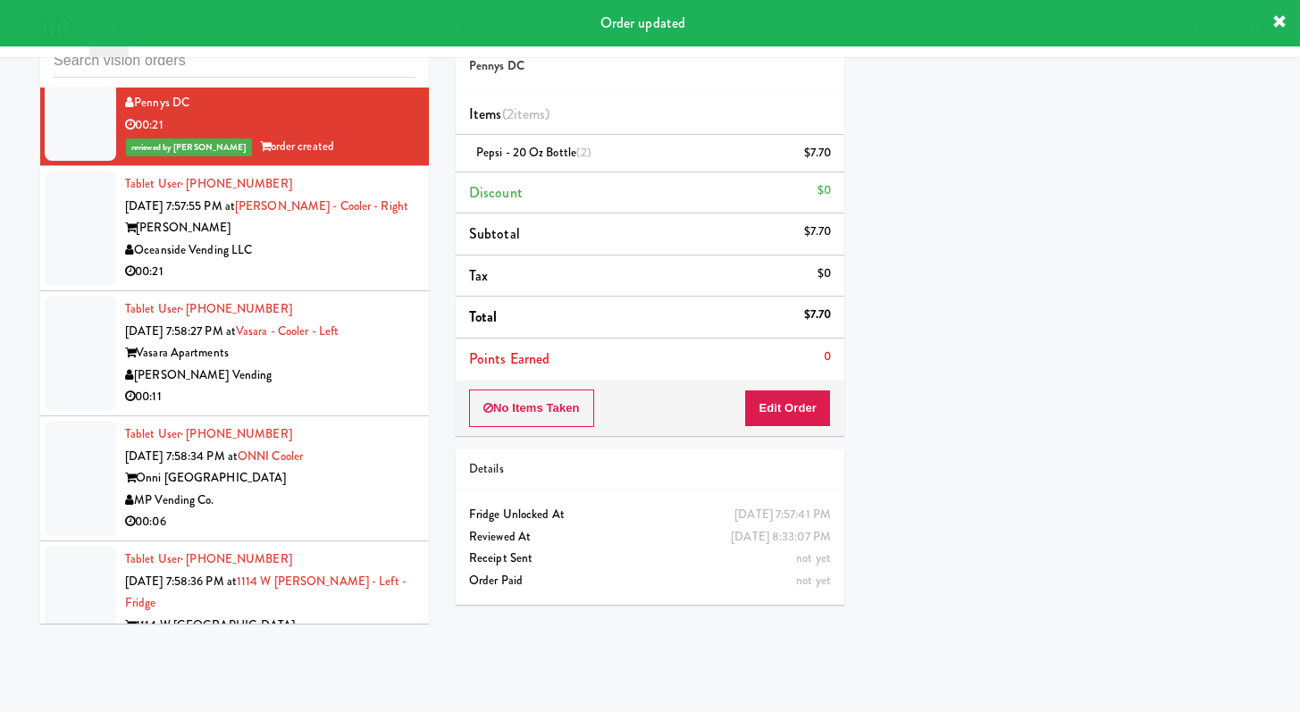
click at [365, 262] on div "Oceanside Vending LLC" at bounding box center [270, 251] width 290 height 22
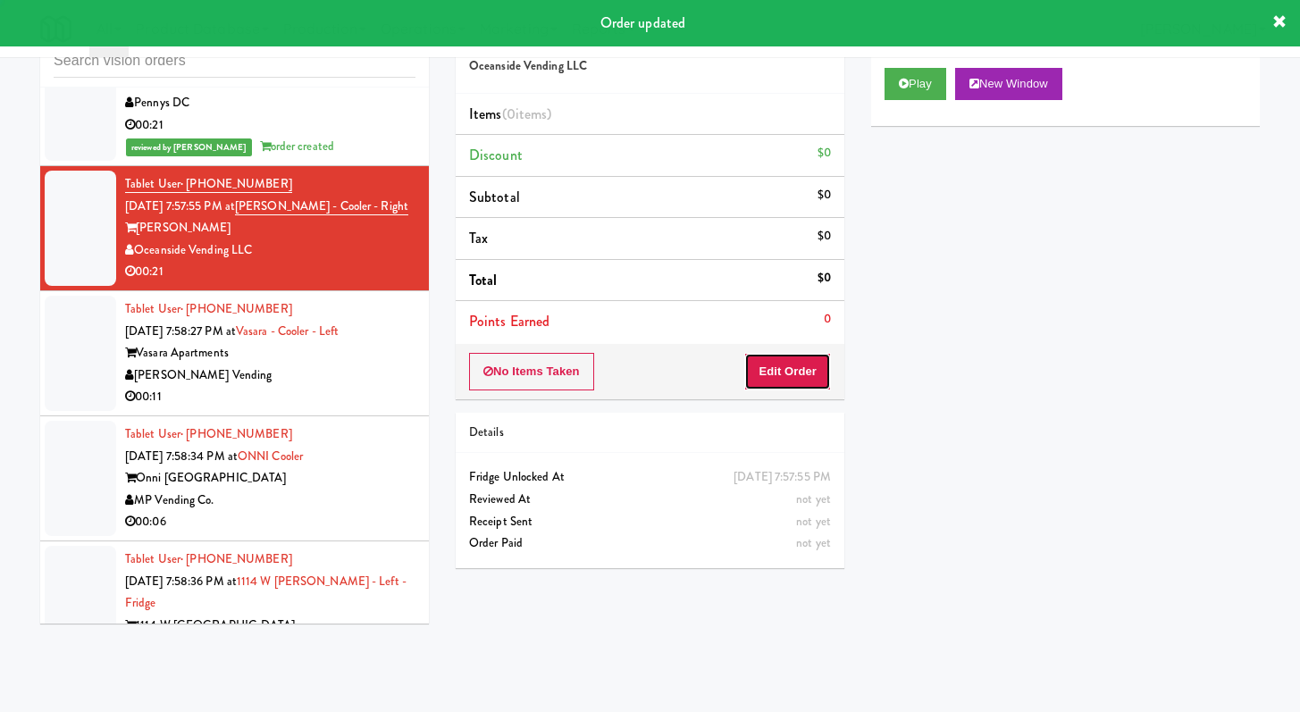
click at [803, 390] on button "Edit Order" at bounding box center [787, 372] width 87 height 38
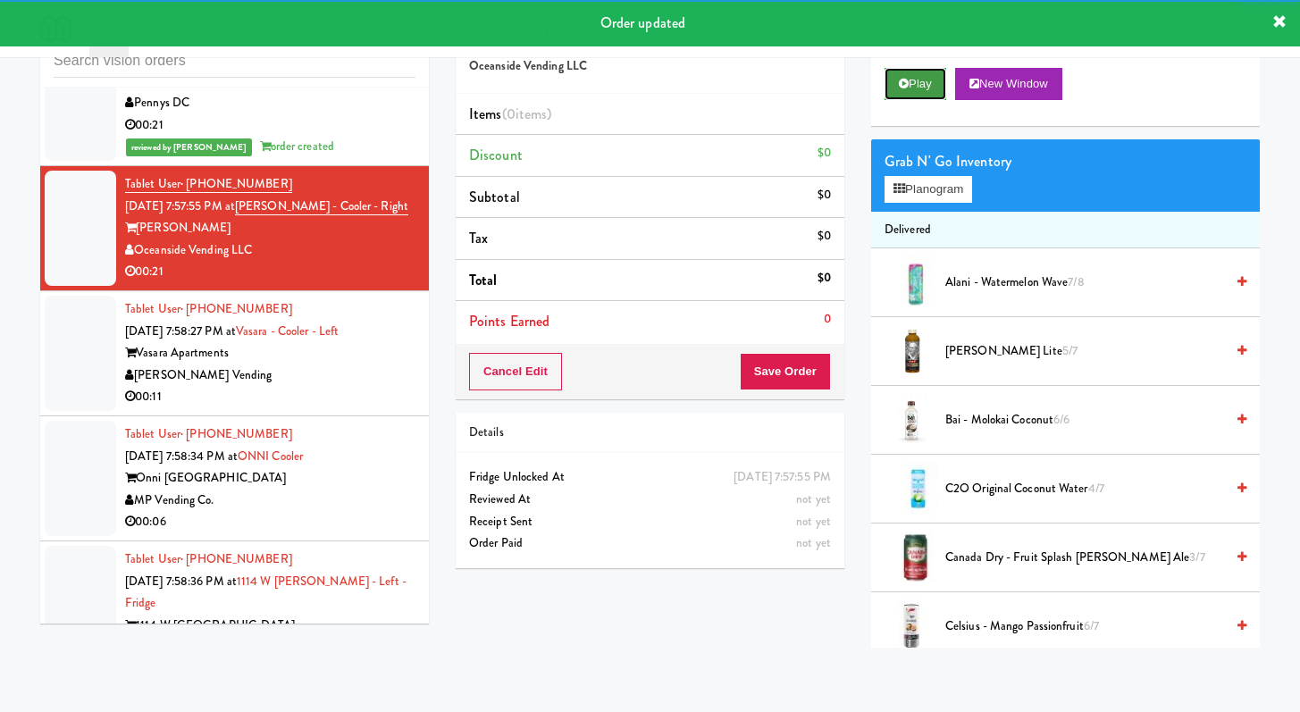
click at [885, 89] on button "Play" at bounding box center [916, 84] width 62 height 32
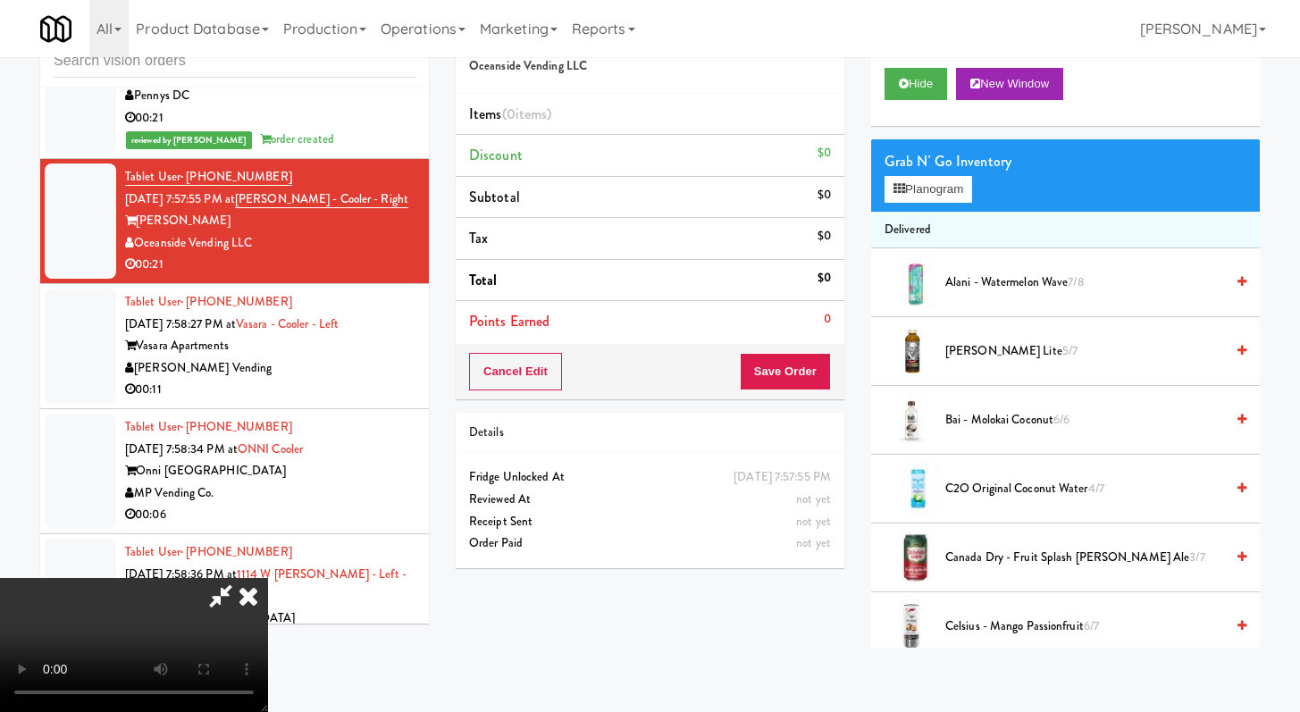
scroll to position [6785, 0]
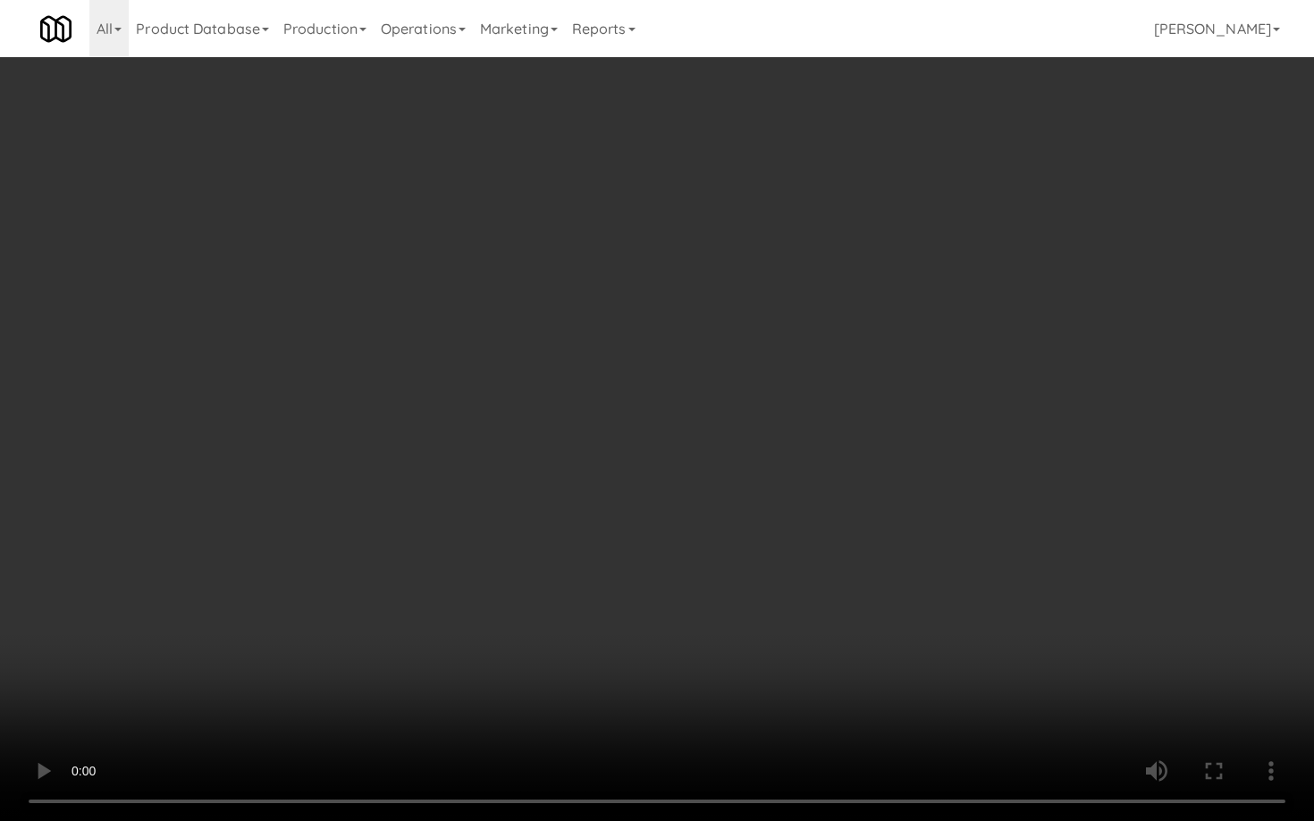
click at [762, 490] on video at bounding box center [657, 410] width 1314 height 821
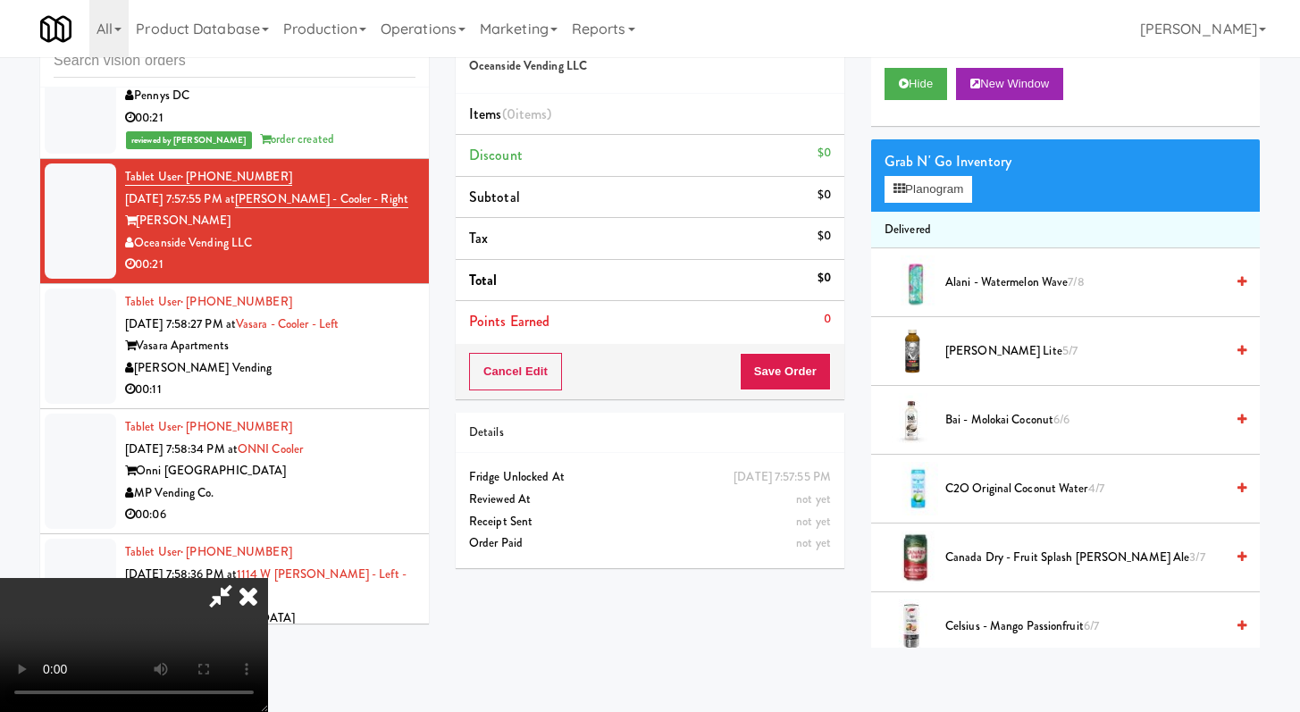
scroll to position [314, 0]
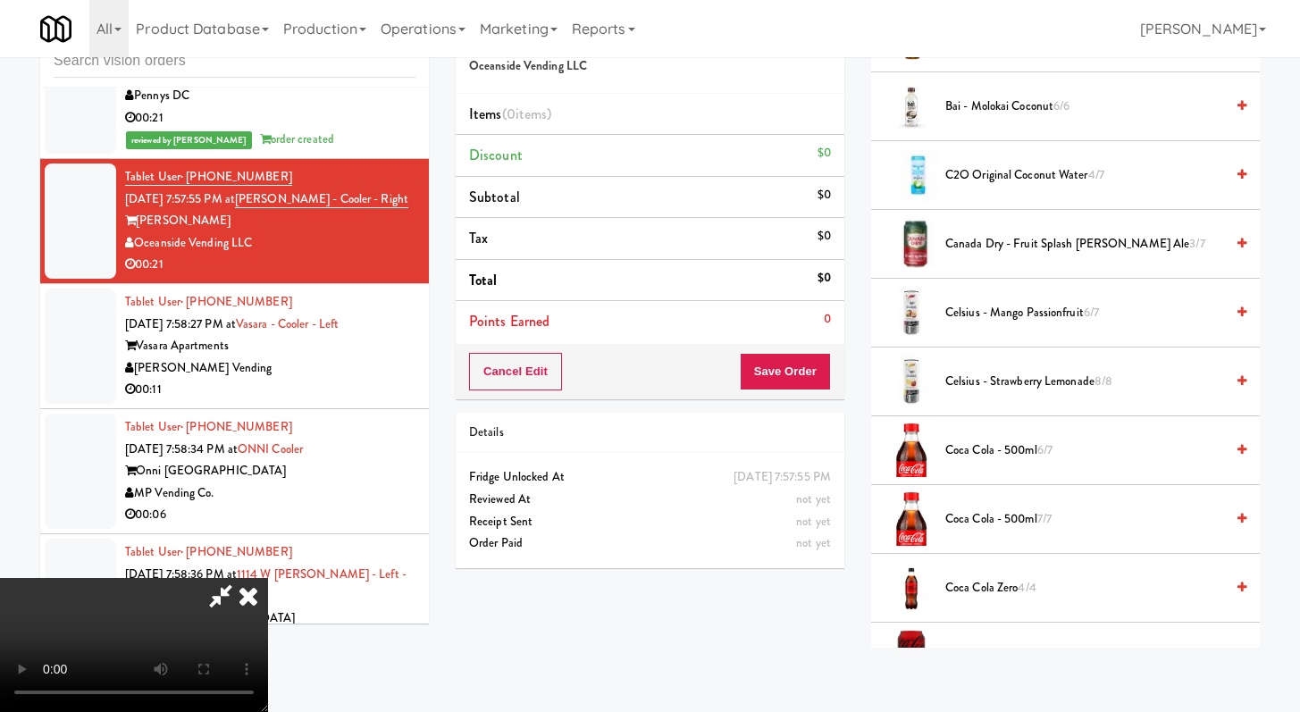
click at [1019, 455] on span "Coca Cola - 500ml 6/7" at bounding box center [1085, 451] width 279 height 22
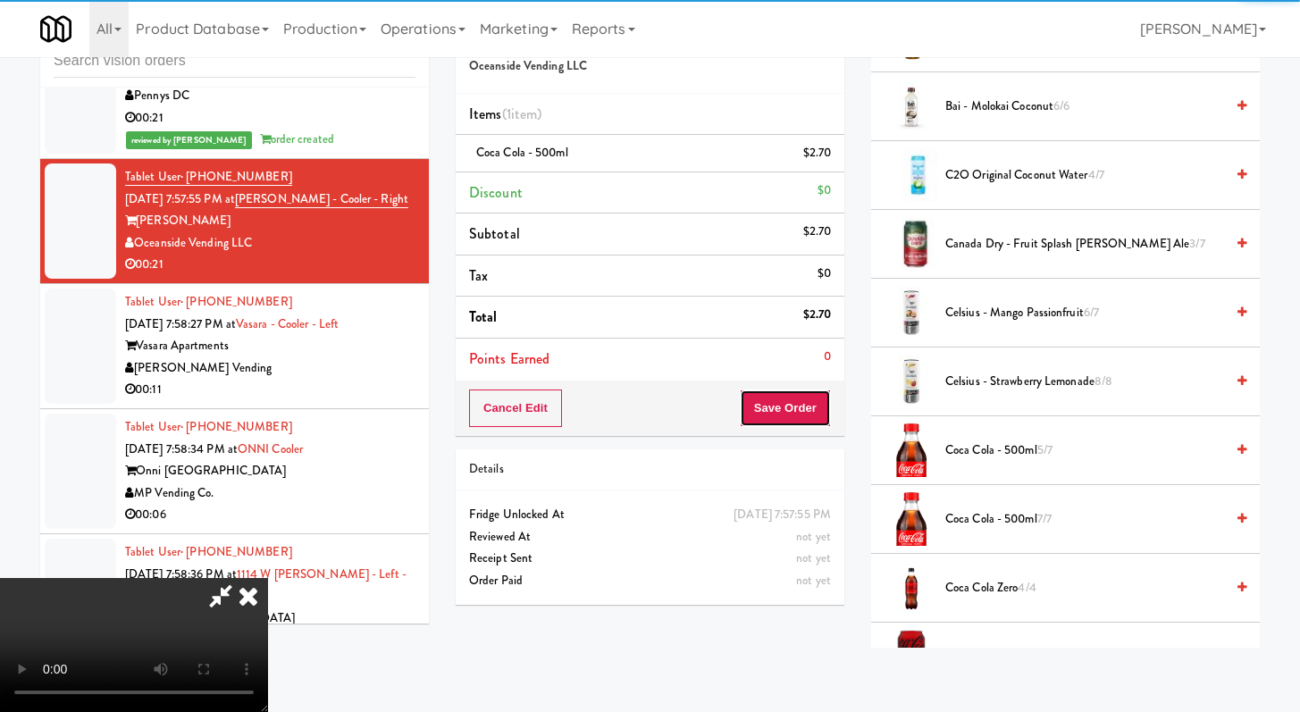
click at [809, 411] on button "Save Order" at bounding box center [785, 409] width 91 height 38
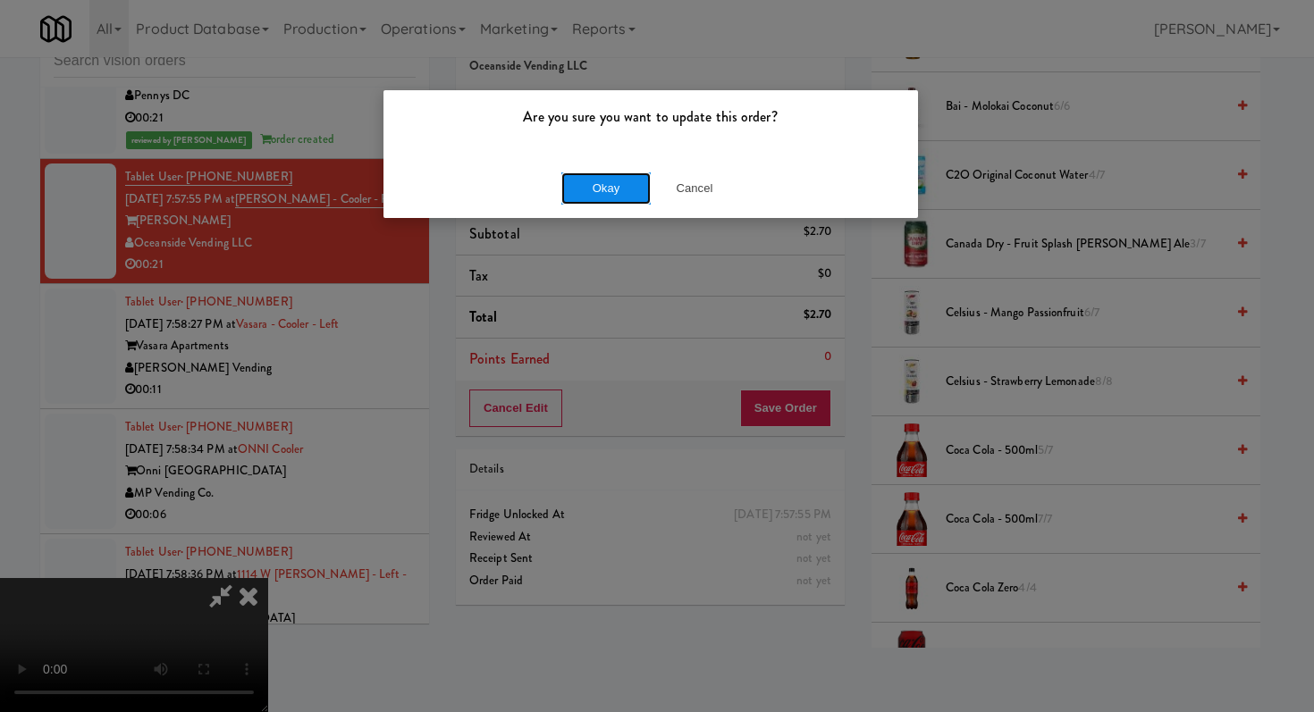
click at [611, 200] on button "Okay" at bounding box center [605, 188] width 89 height 32
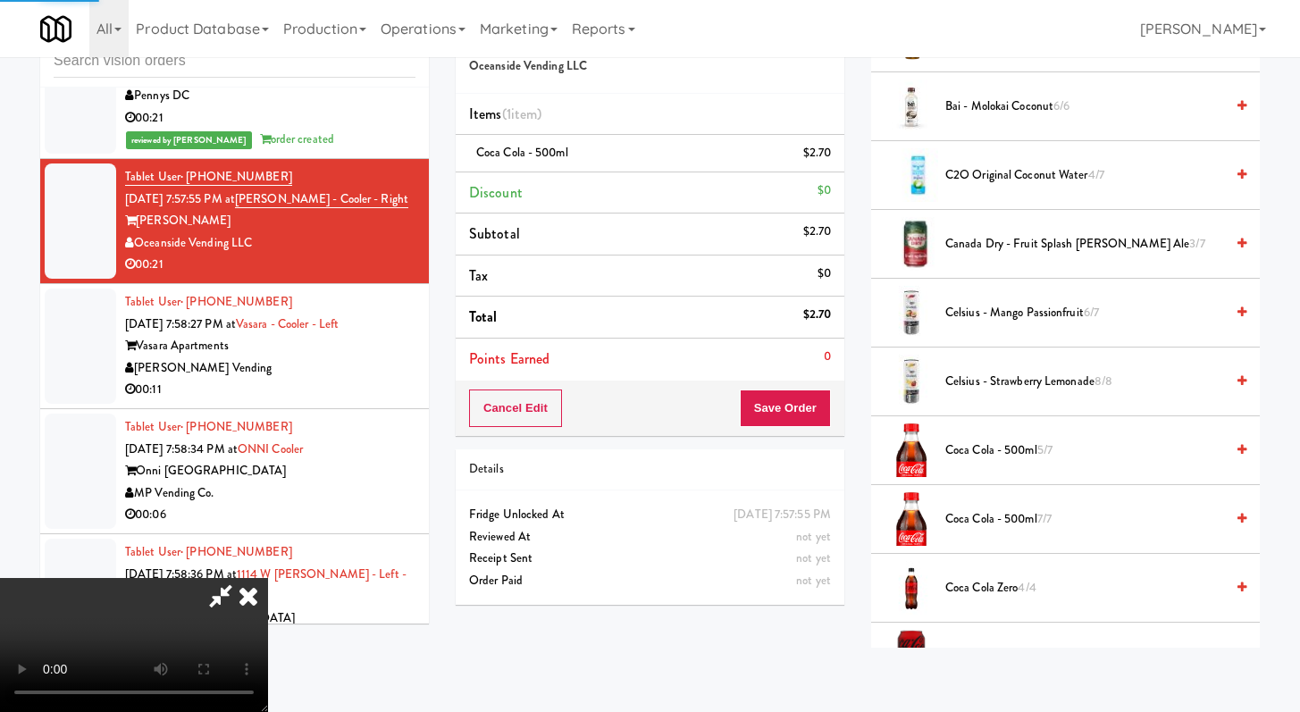
scroll to position [76, 0]
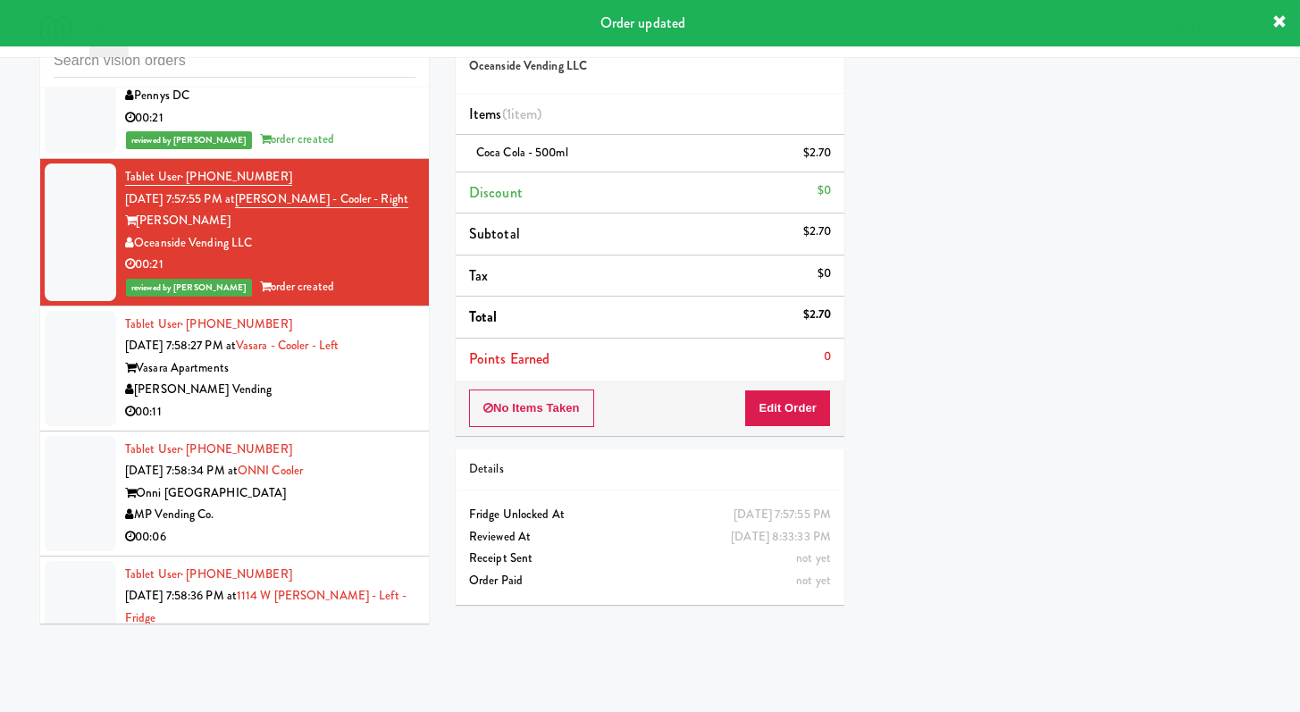
click at [356, 424] on div "00:11" at bounding box center [270, 412] width 290 height 22
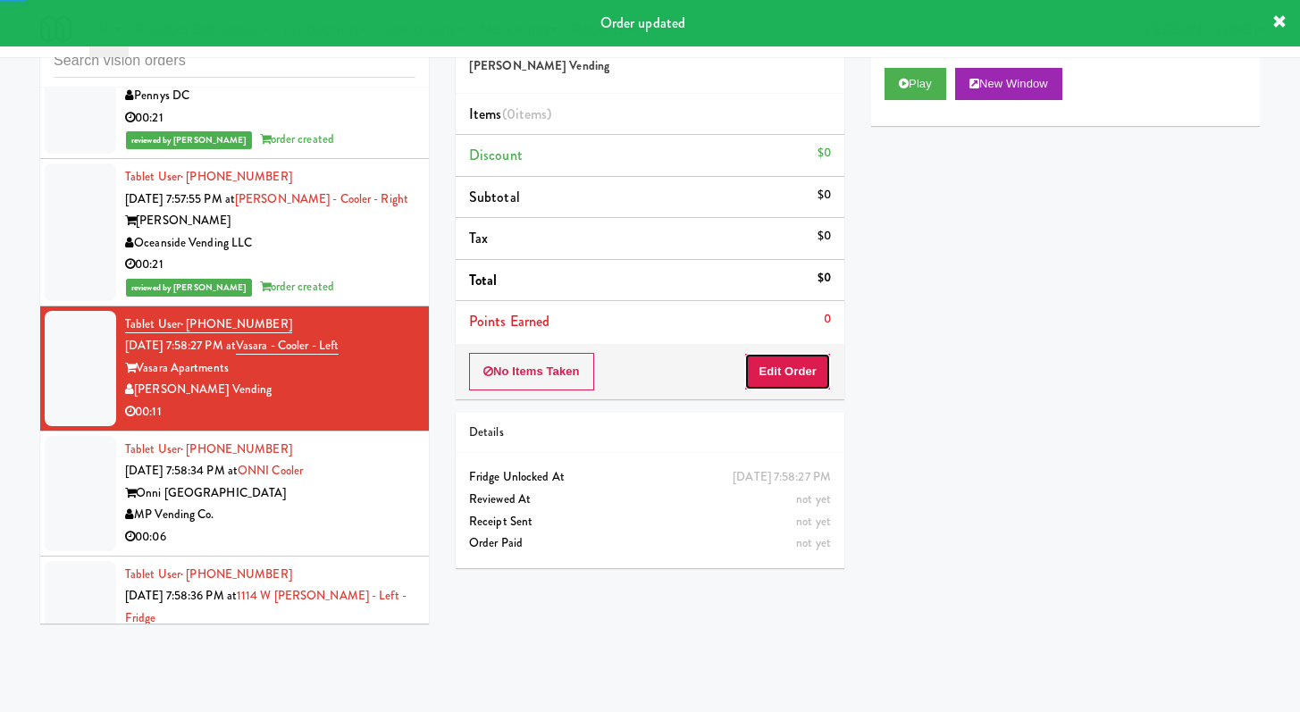
click at [800, 379] on button "Edit Order" at bounding box center [787, 372] width 87 height 38
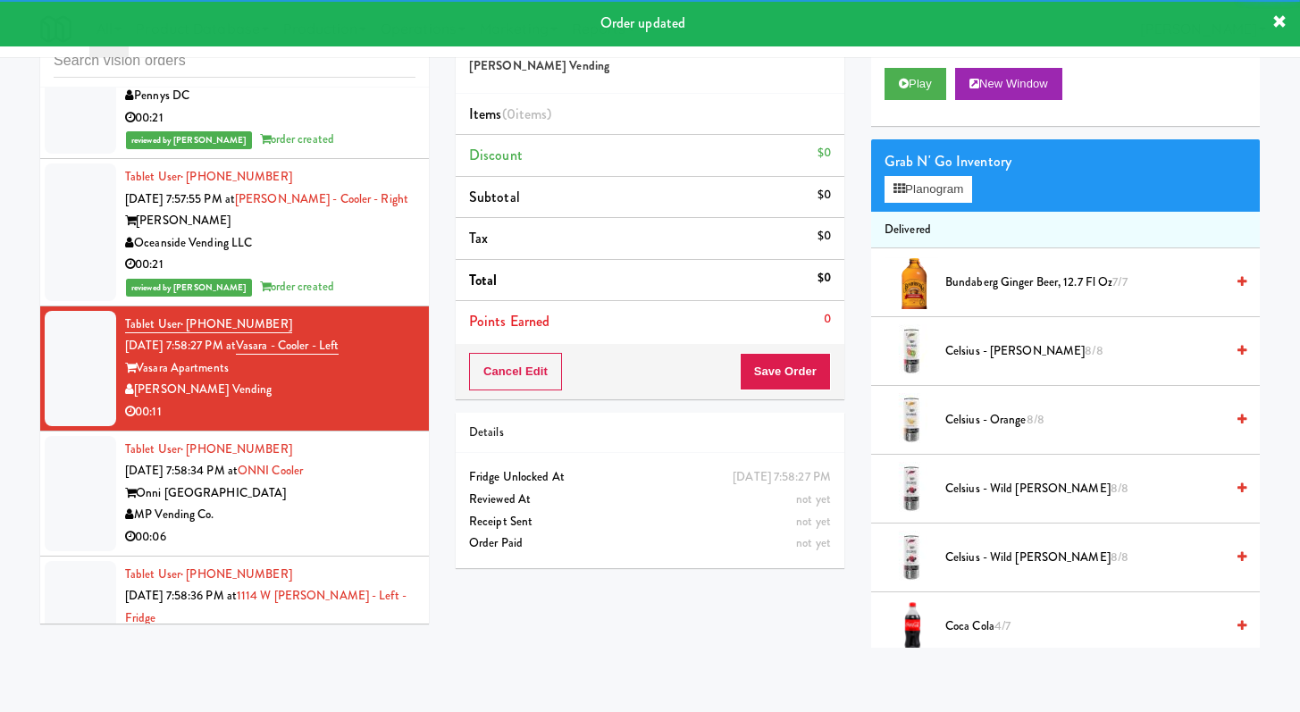
click at [883, 93] on div "Play New Window" at bounding box center [1065, 90] width 389 height 71
click at [887, 91] on button "Play" at bounding box center [916, 84] width 62 height 32
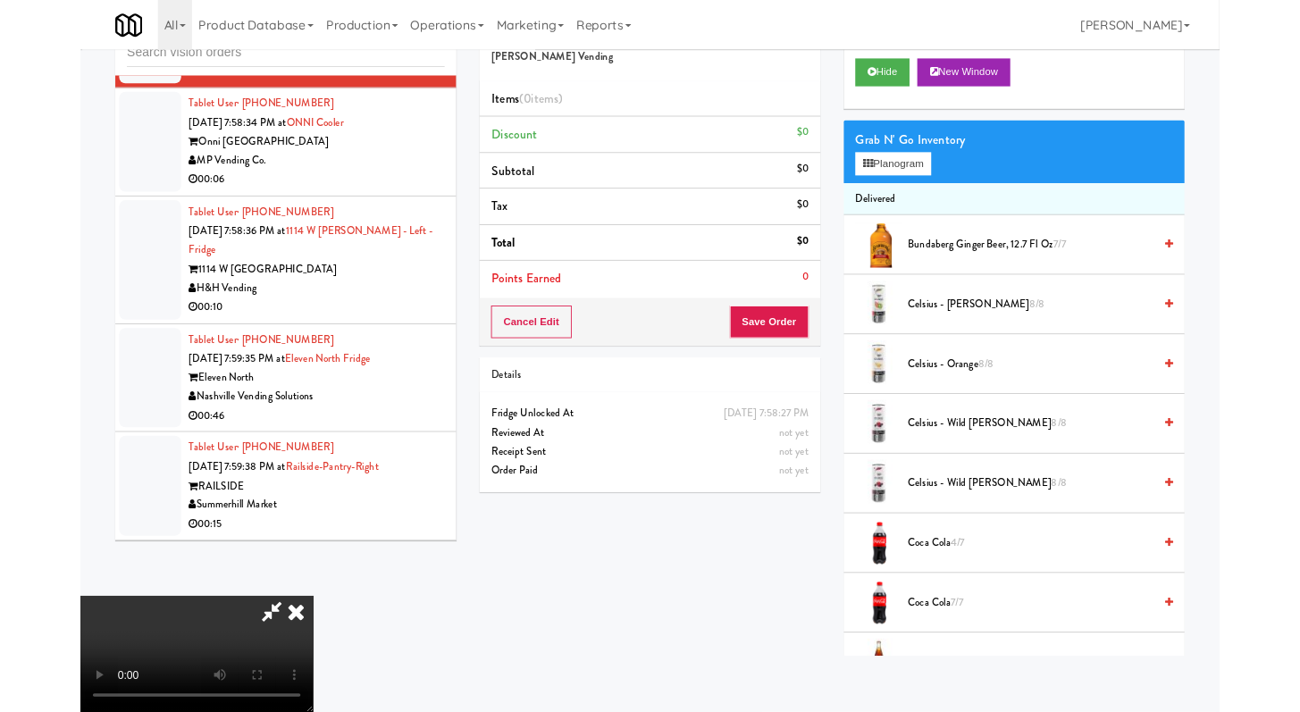
scroll to position [7092, 0]
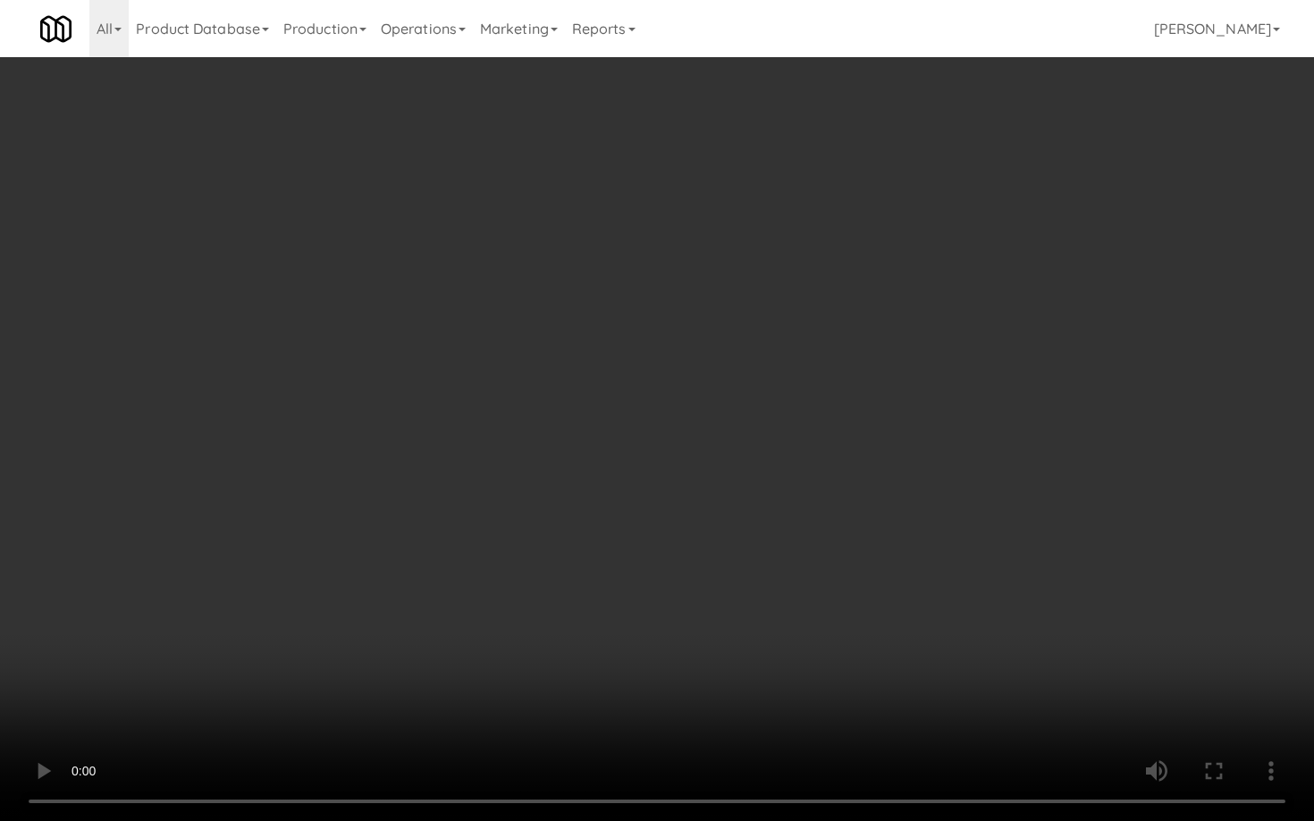
click at [988, 528] on video at bounding box center [657, 410] width 1314 height 821
click at [988, 527] on video at bounding box center [657, 410] width 1314 height 821
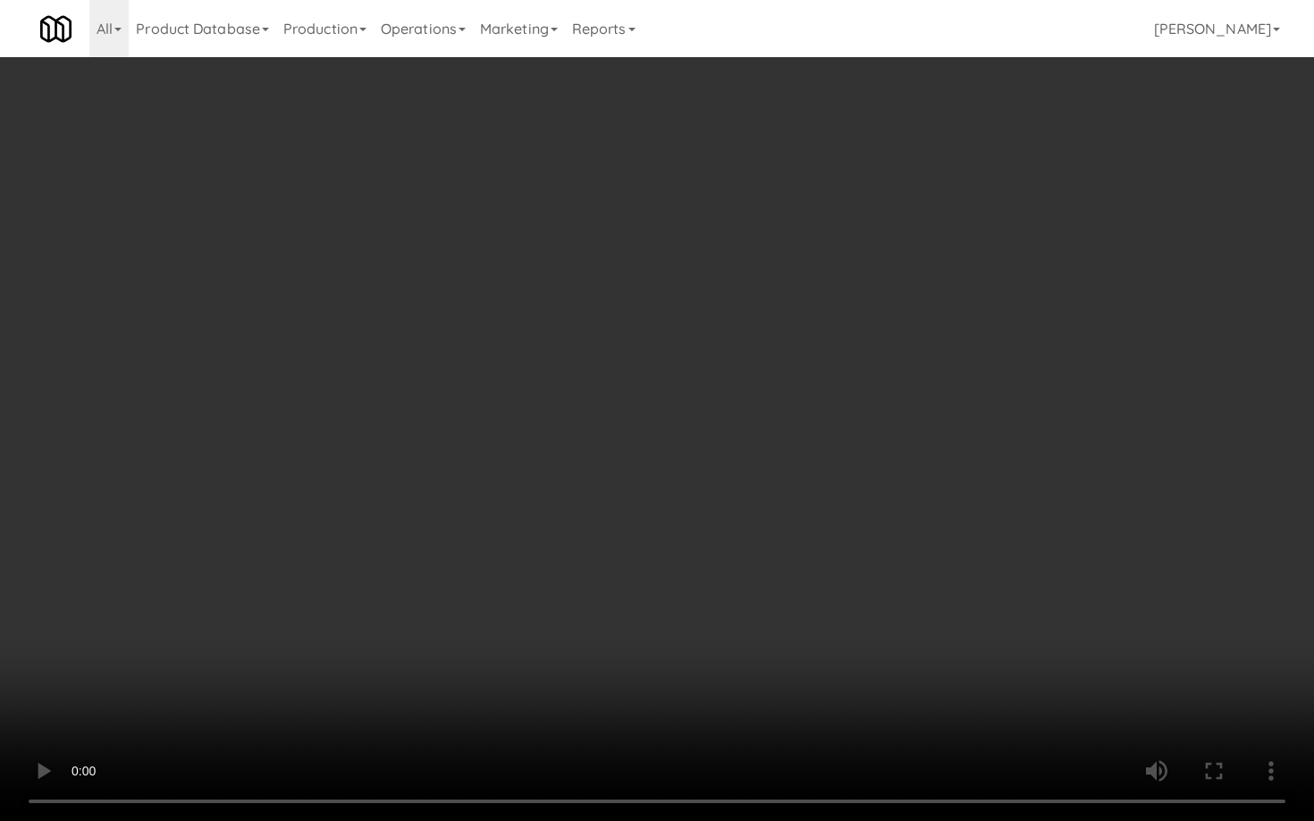
click at [988, 527] on video at bounding box center [657, 410] width 1314 height 821
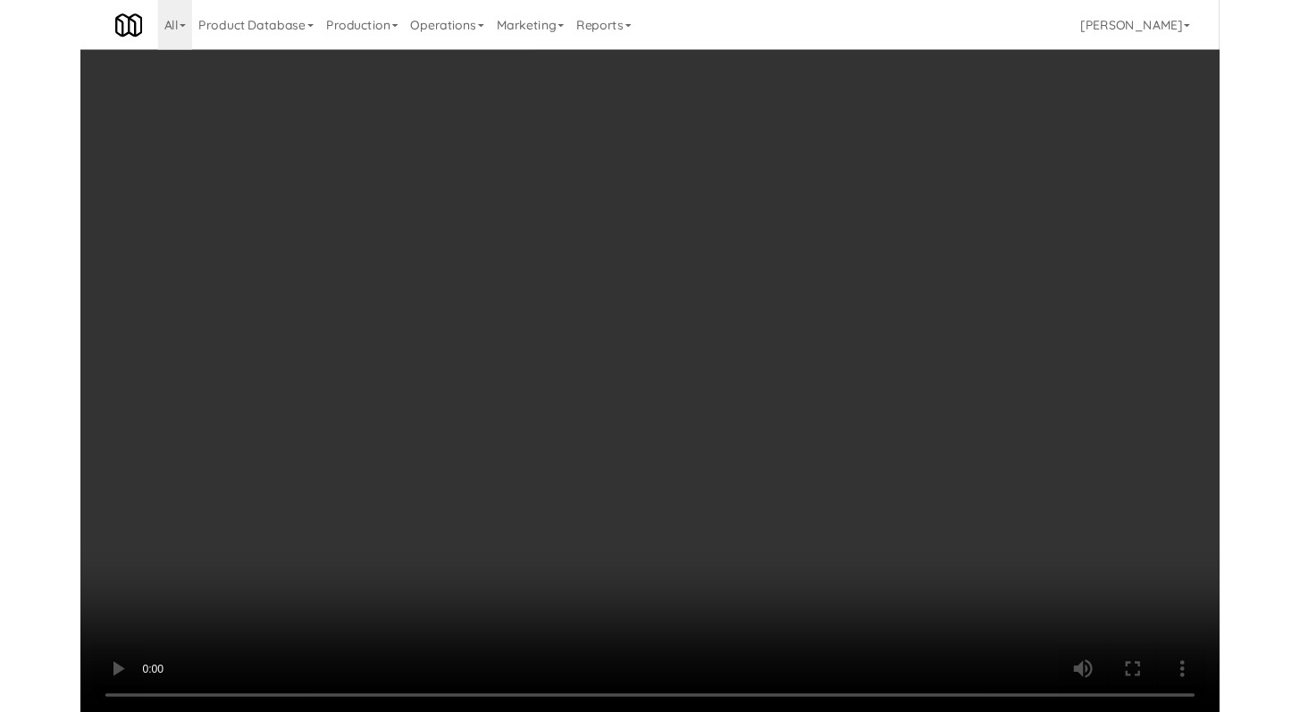
scroll to position [7136, 0]
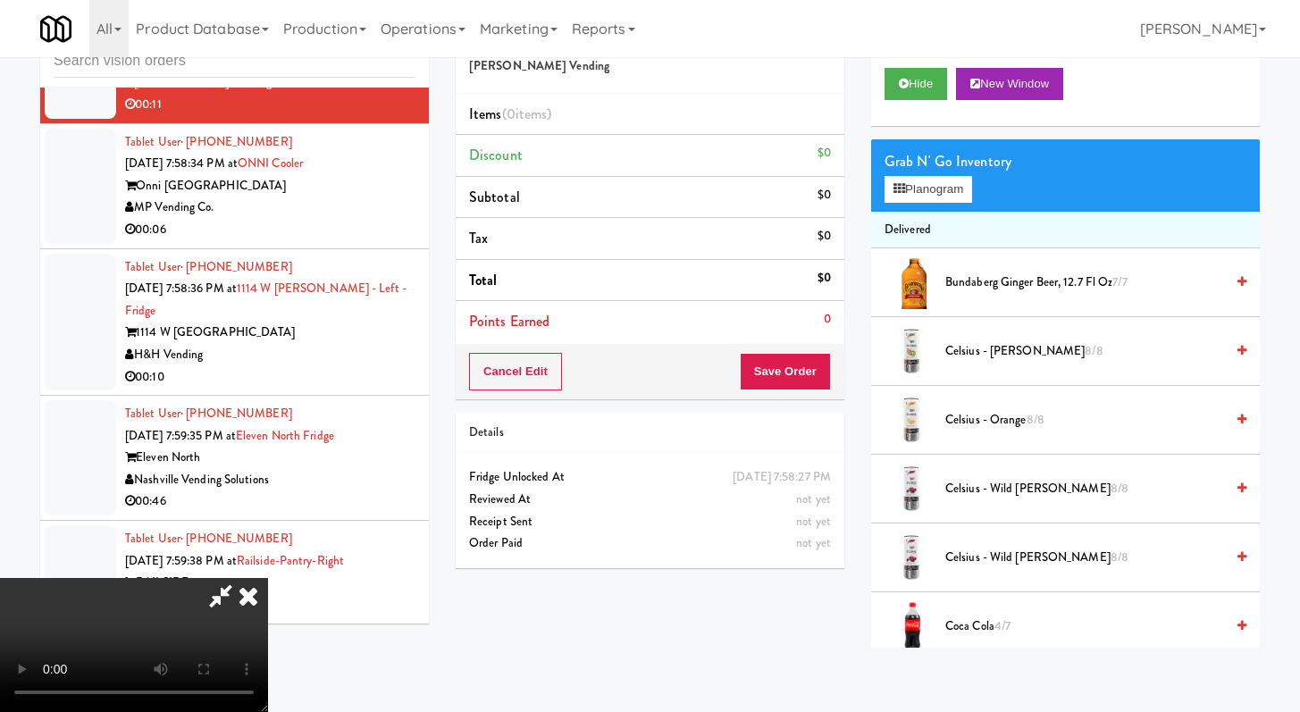
click at [915, 214] on li "Delivered" at bounding box center [1065, 231] width 389 height 38
click at [920, 195] on button "Planogram" at bounding box center [929, 189] width 88 height 27
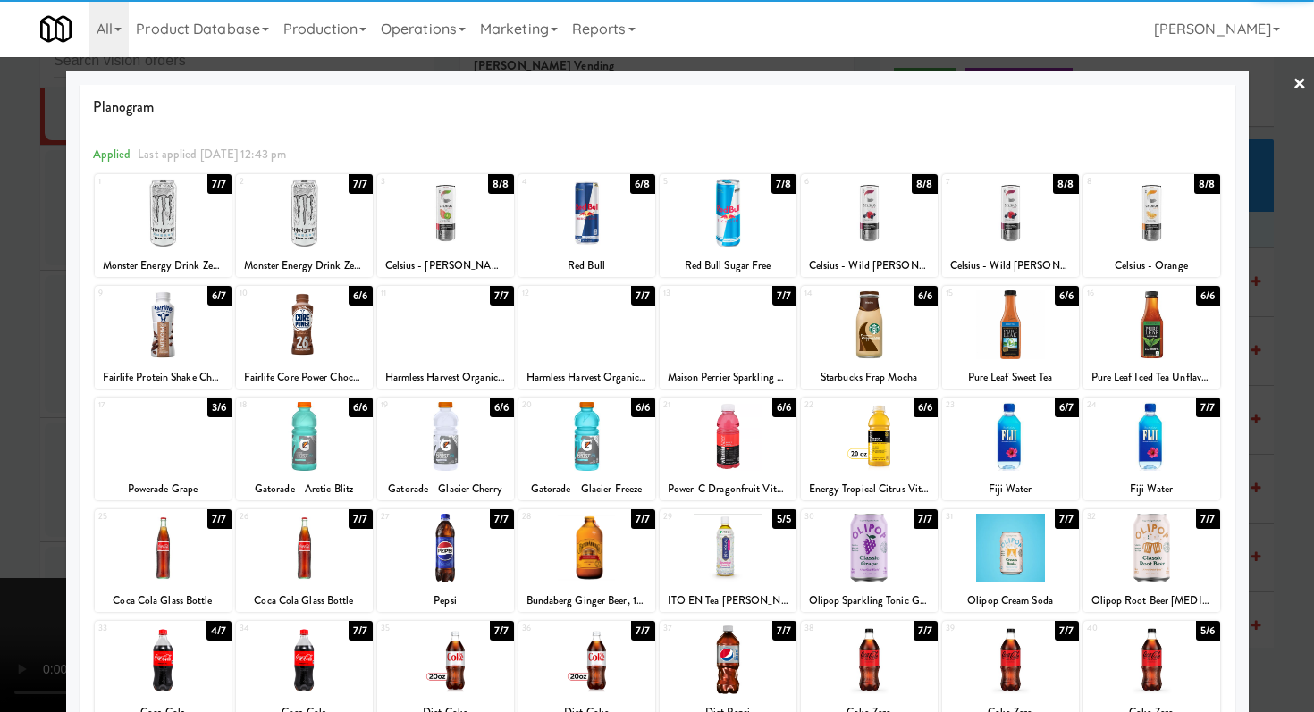
click at [1136, 223] on div at bounding box center [1151, 213] width 137 height 69
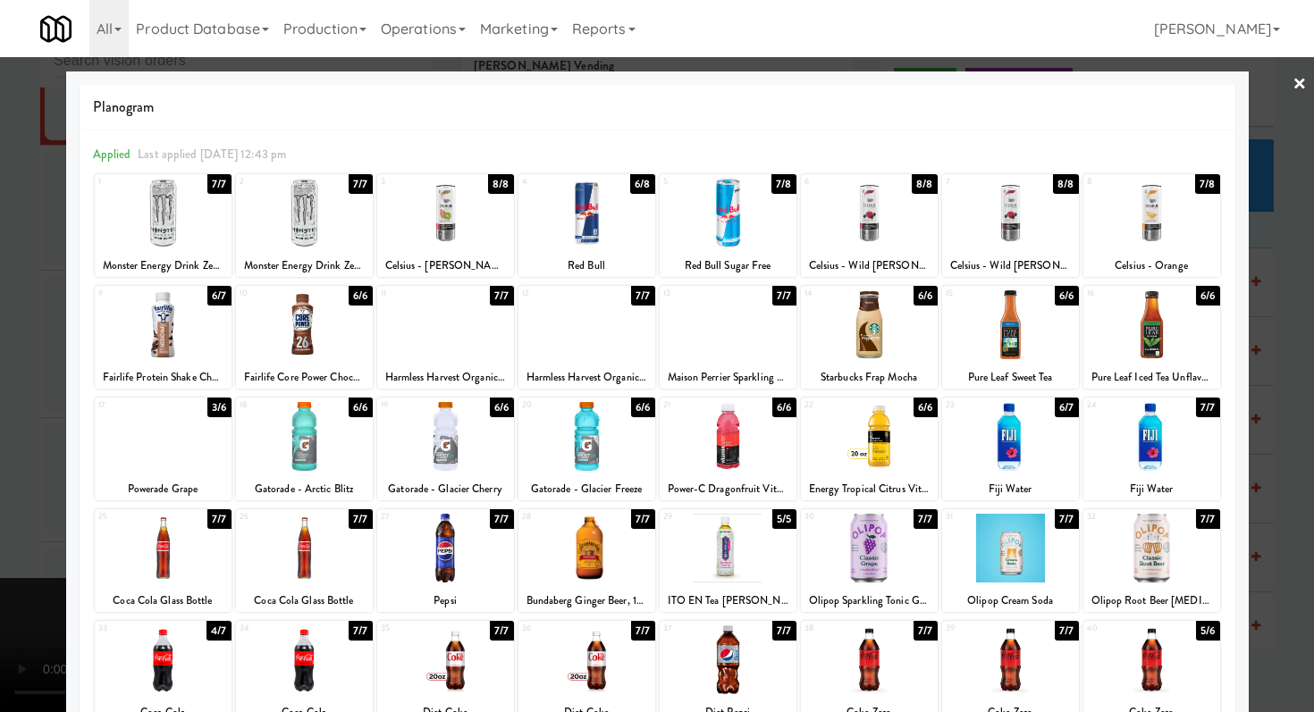
click at [619, 343] on div at bounding box center [586, 324] width 137 height 69
click at [16, 354] on div at bounding box center [657, 356] width 1314 height 712
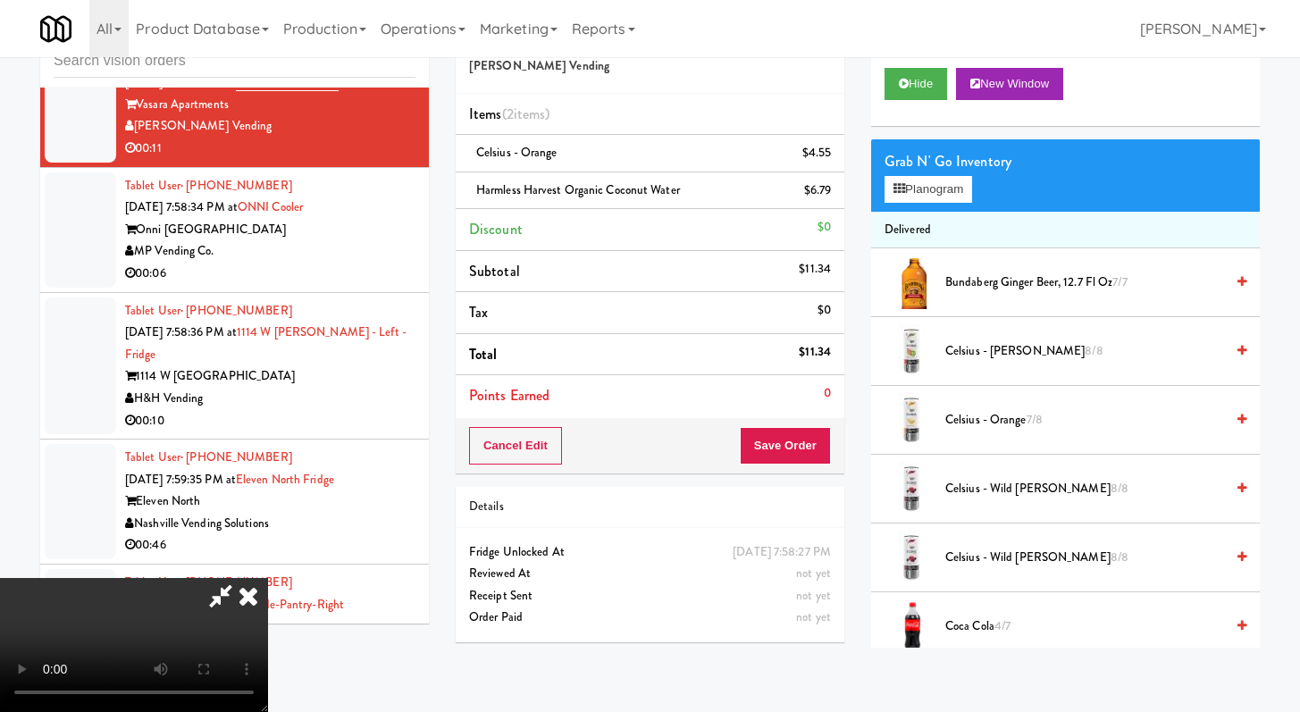
scroll to position [7136, 0]
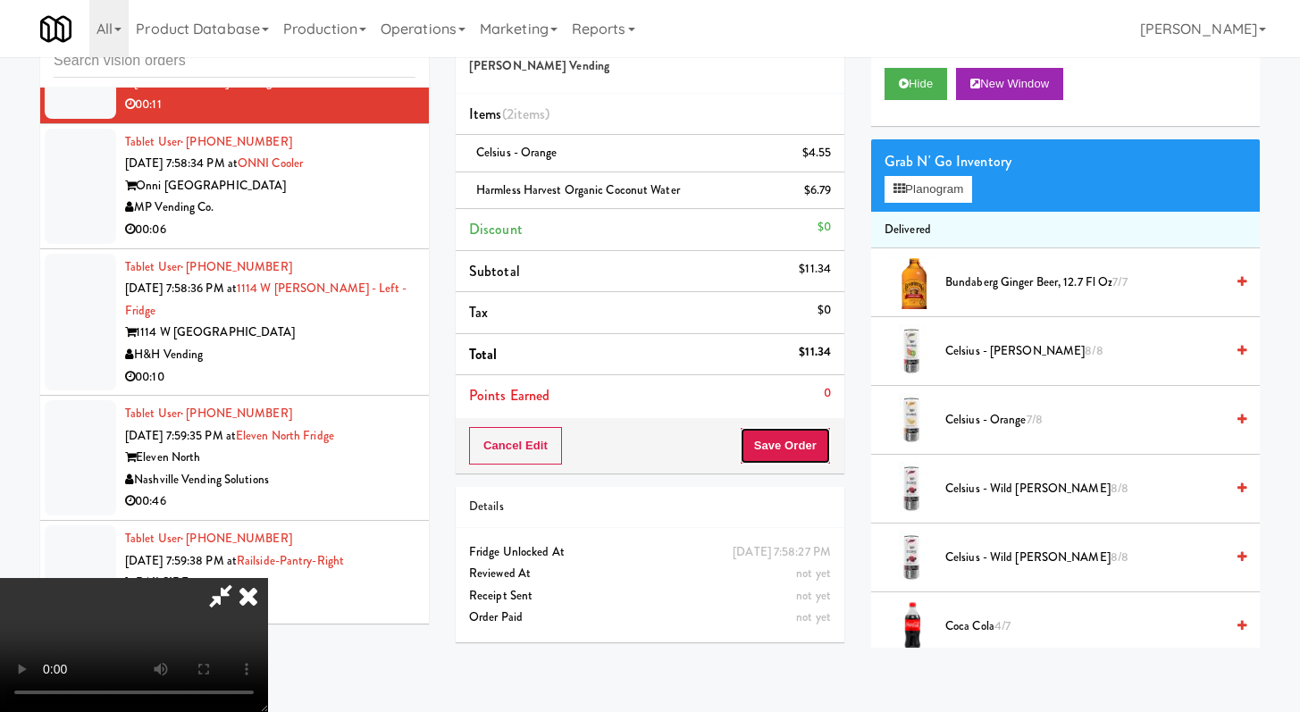
click at [820, 442] on button "Save Order" at bounding box center [785, 446] width 91 height 38
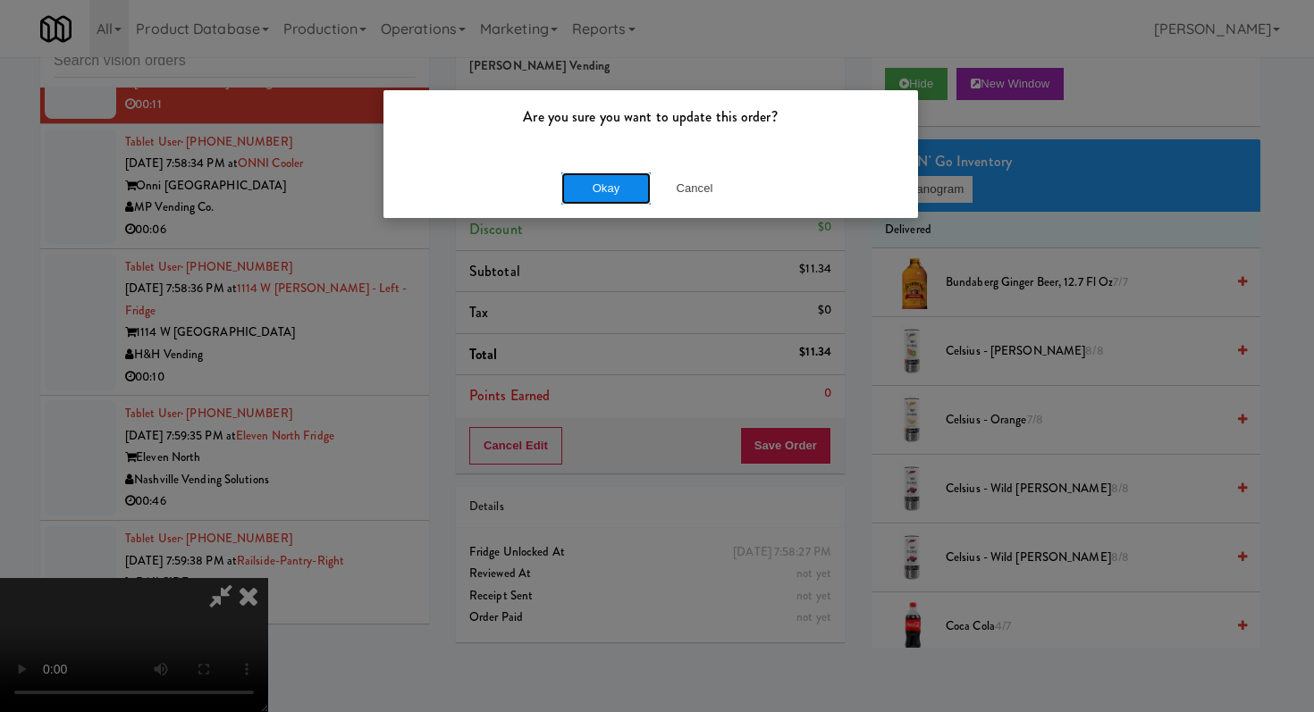
click at [625, 188] on button "Okay" at bounding box center [605, 188] width 89 height 32
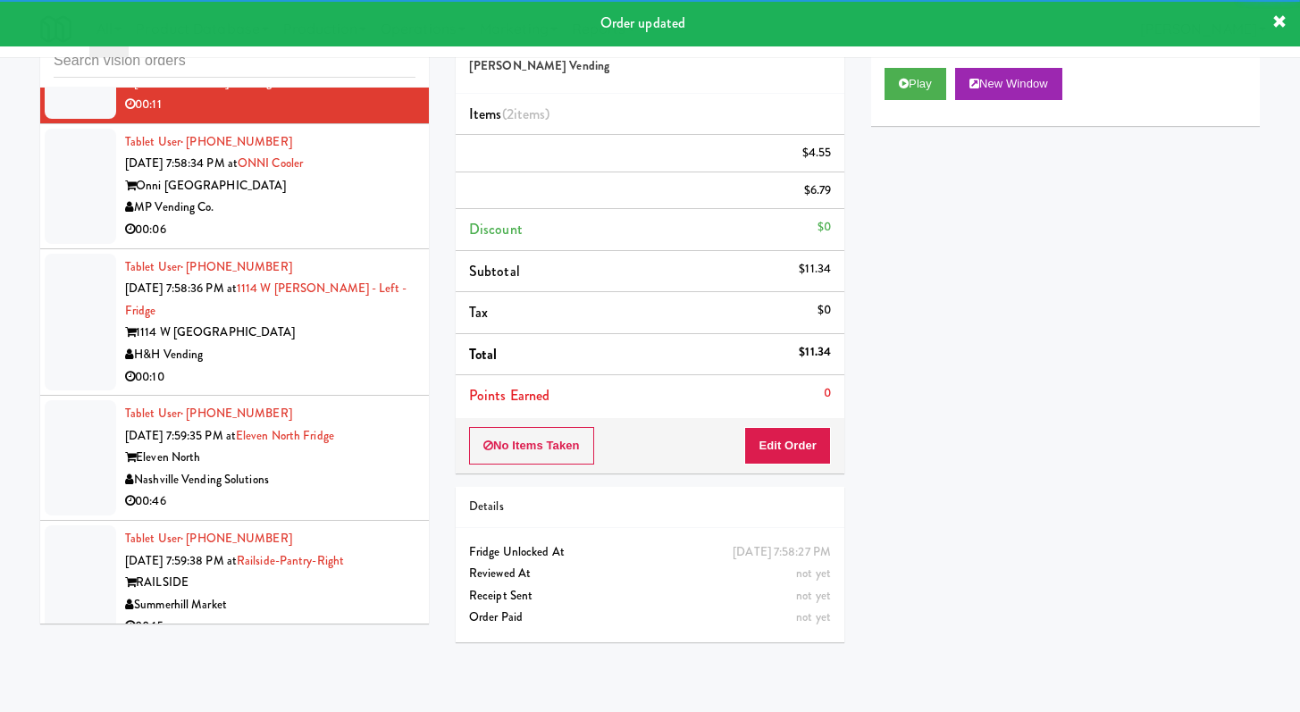
click at [345, 241] on div "00:06" at bounding box center [270, 230] width 290 height 22
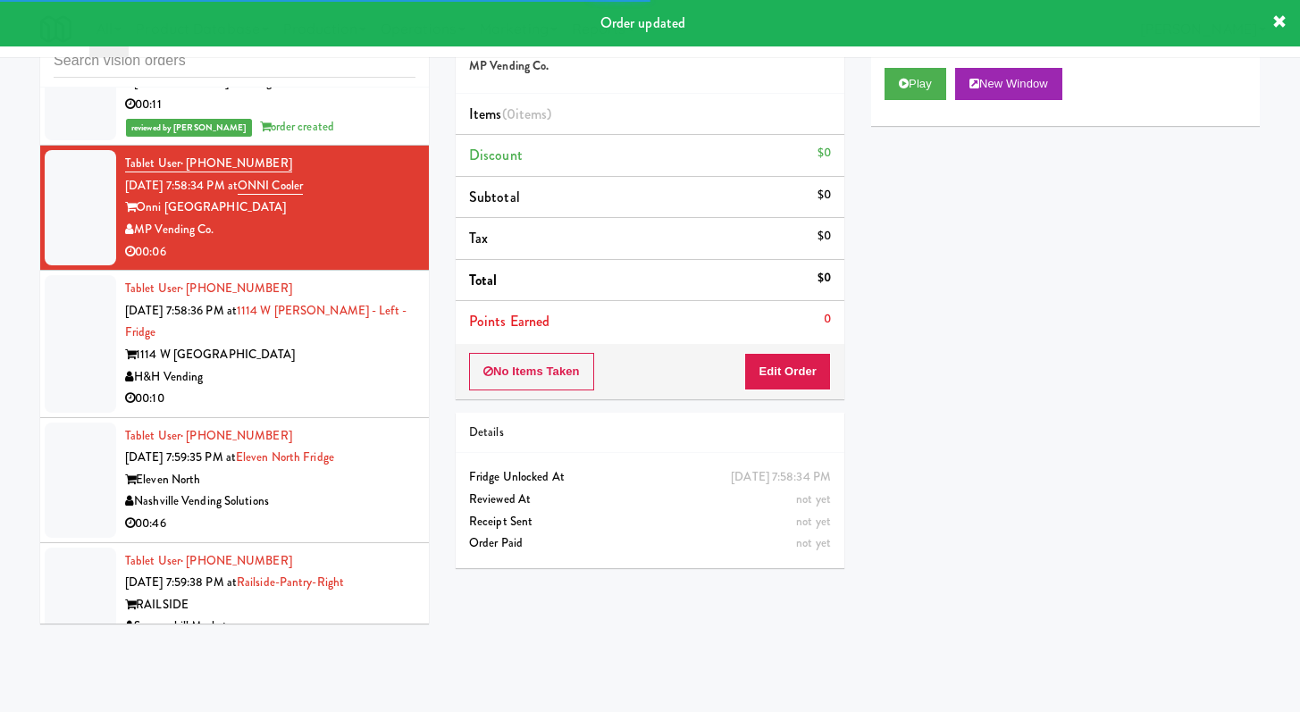
click at [832, 379] on div "No Items Taken Edit Order" at bounding box center [650, 371] width 389 height 55
click at [819, 376] on button "Edit Order" at bounding box center [787, 372] width 87 height 38
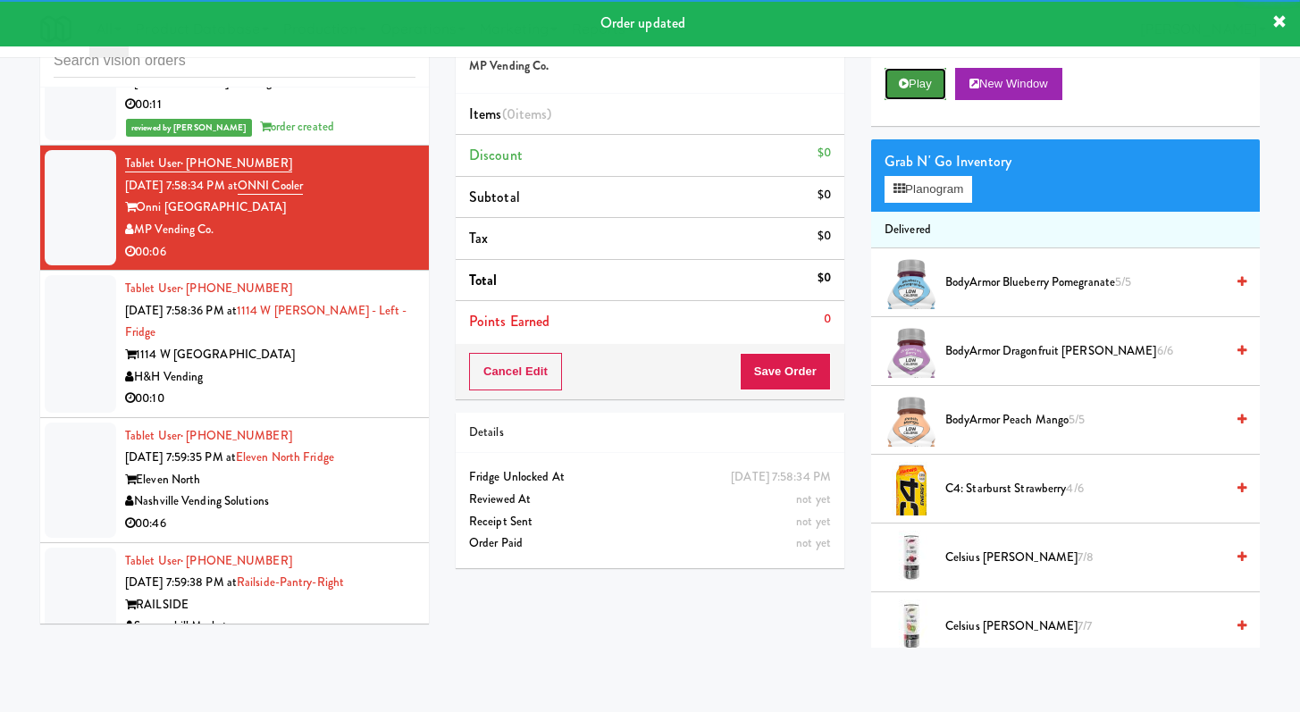
click at [903, 95] on button "Play" at bounding box center [916, 84] width 62 height 32
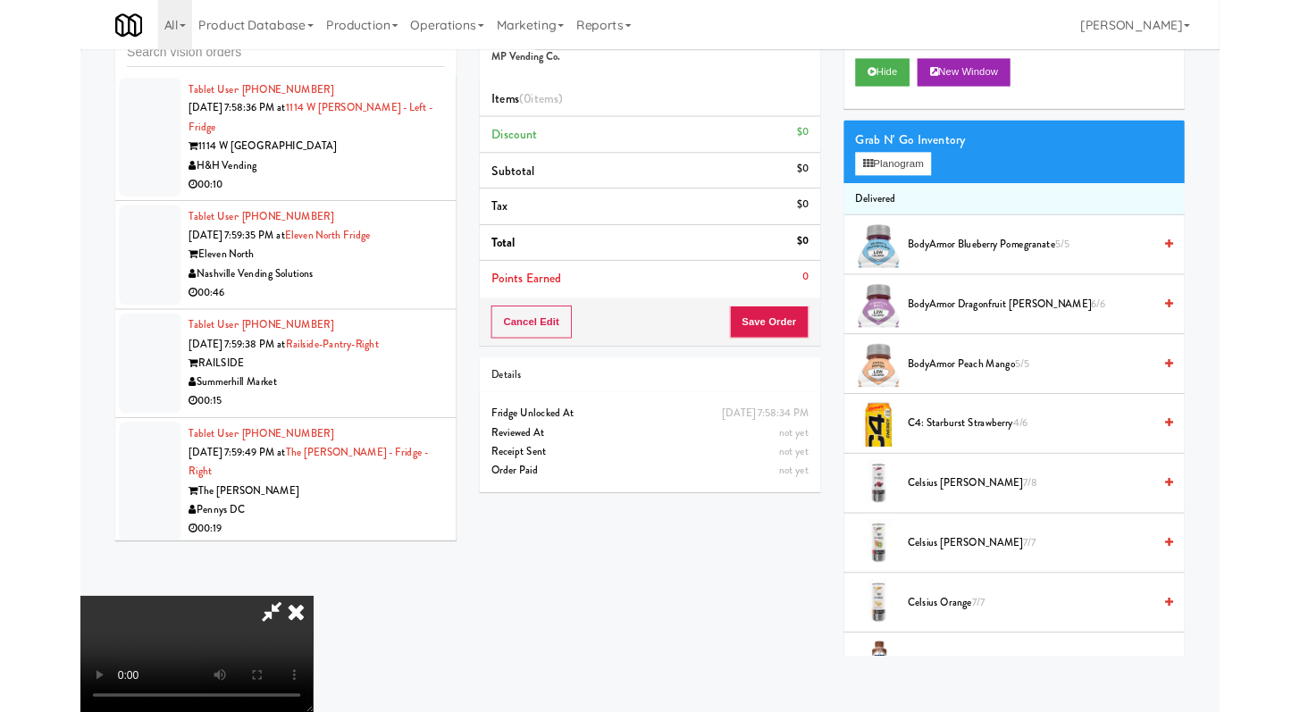
scroll to position [7255, 0]
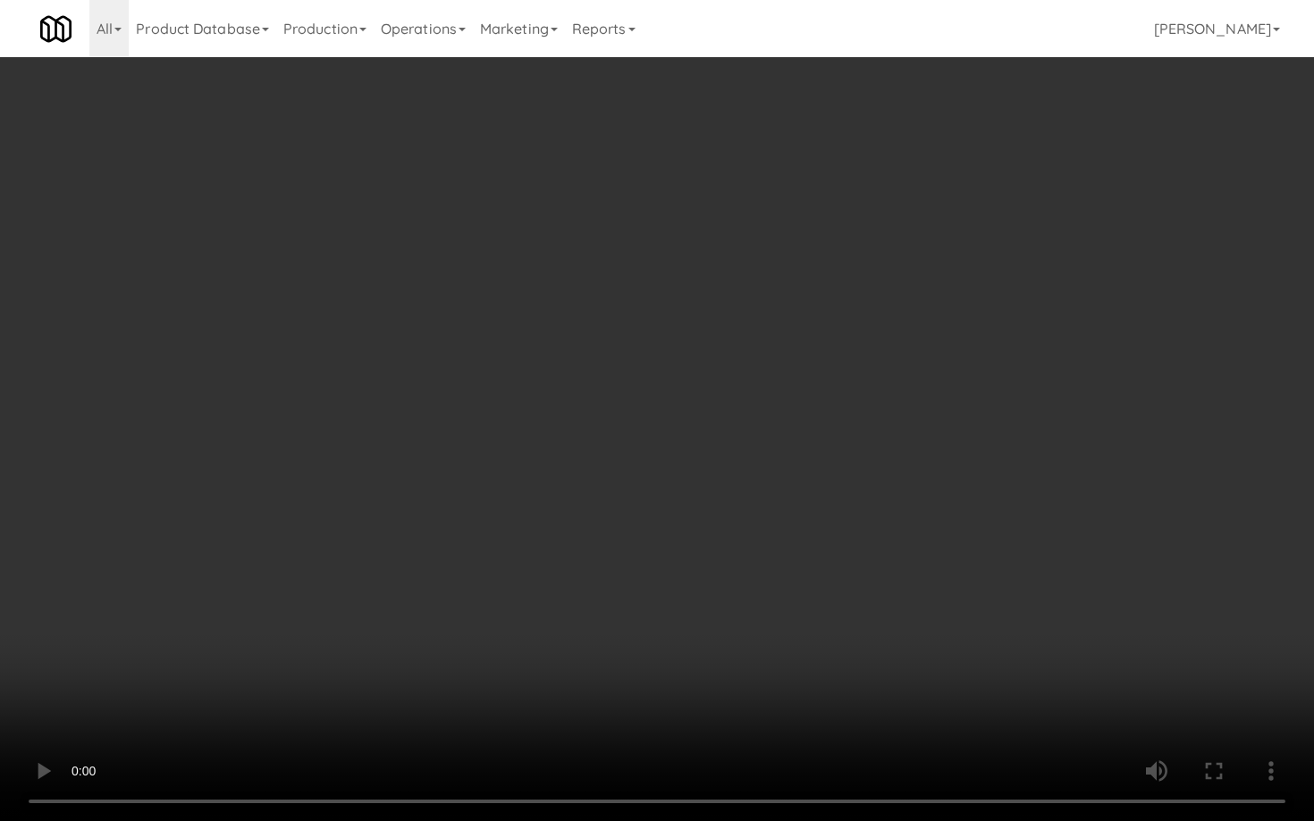
click at [1028, 553] on video at bounding box center [657, 410] width 1314 height 821
click at [1026, 549] on video at bounding box center [657, 410] width 1314 height 821
click at [1025, 548] on video at bounding box center [657, 410] width 1314 height 821
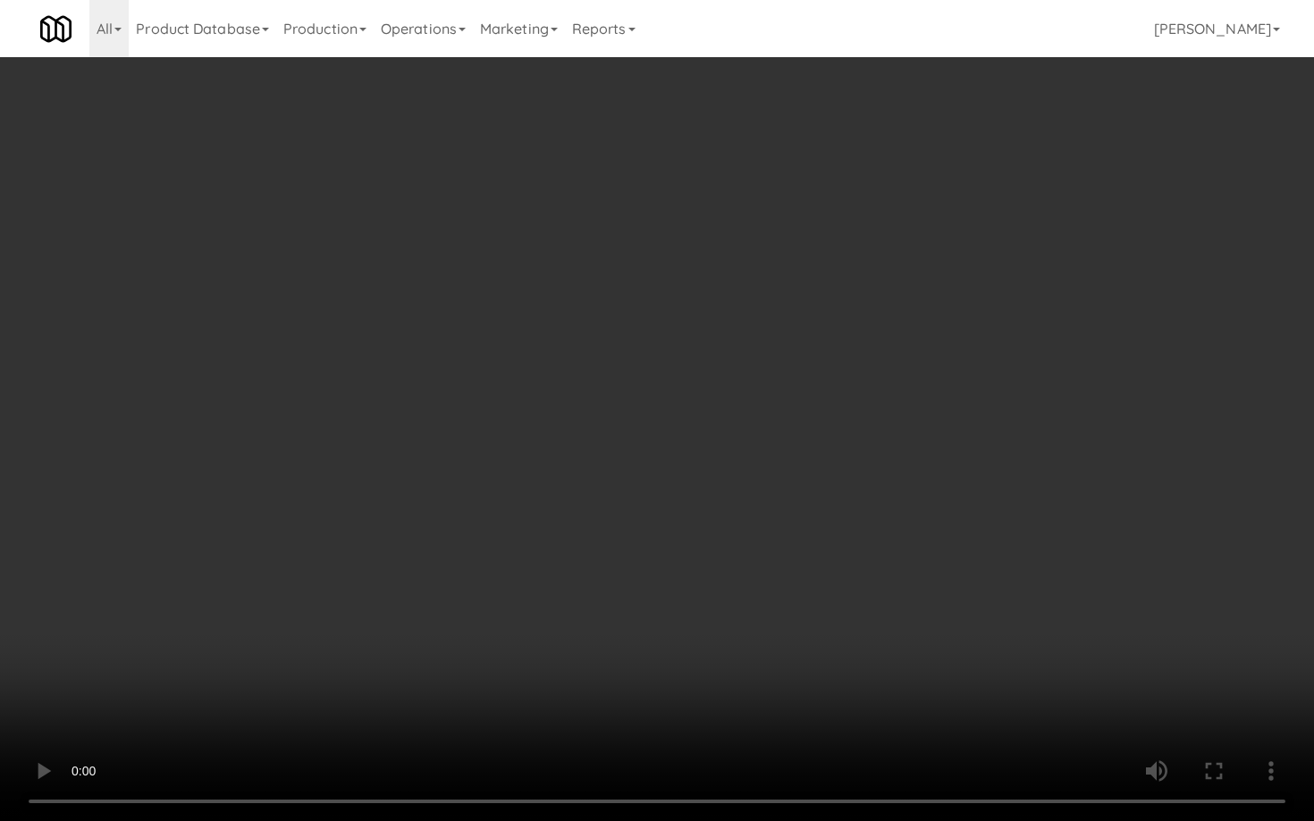
click at [1025, 547] on video at bounding box center [657, 410] width 1314 height 821
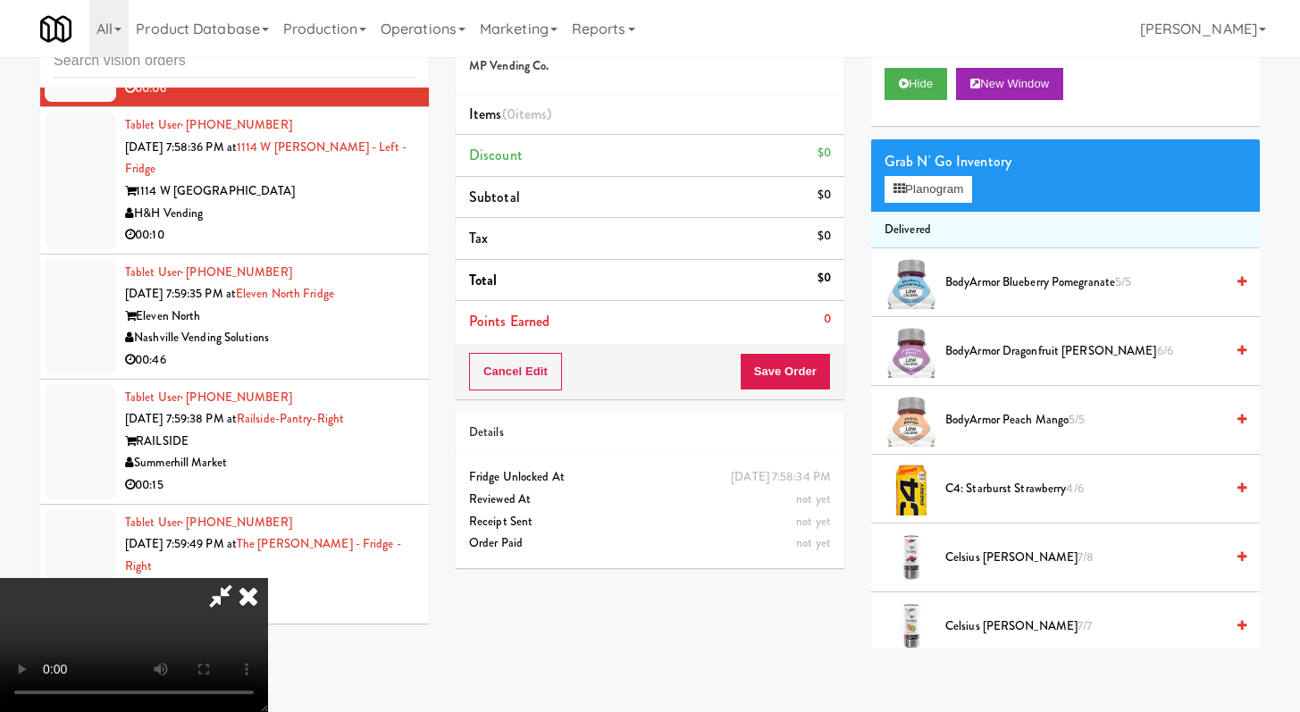
click at [268, 578] on video at bounding box center [134, 645] width 268 height 134
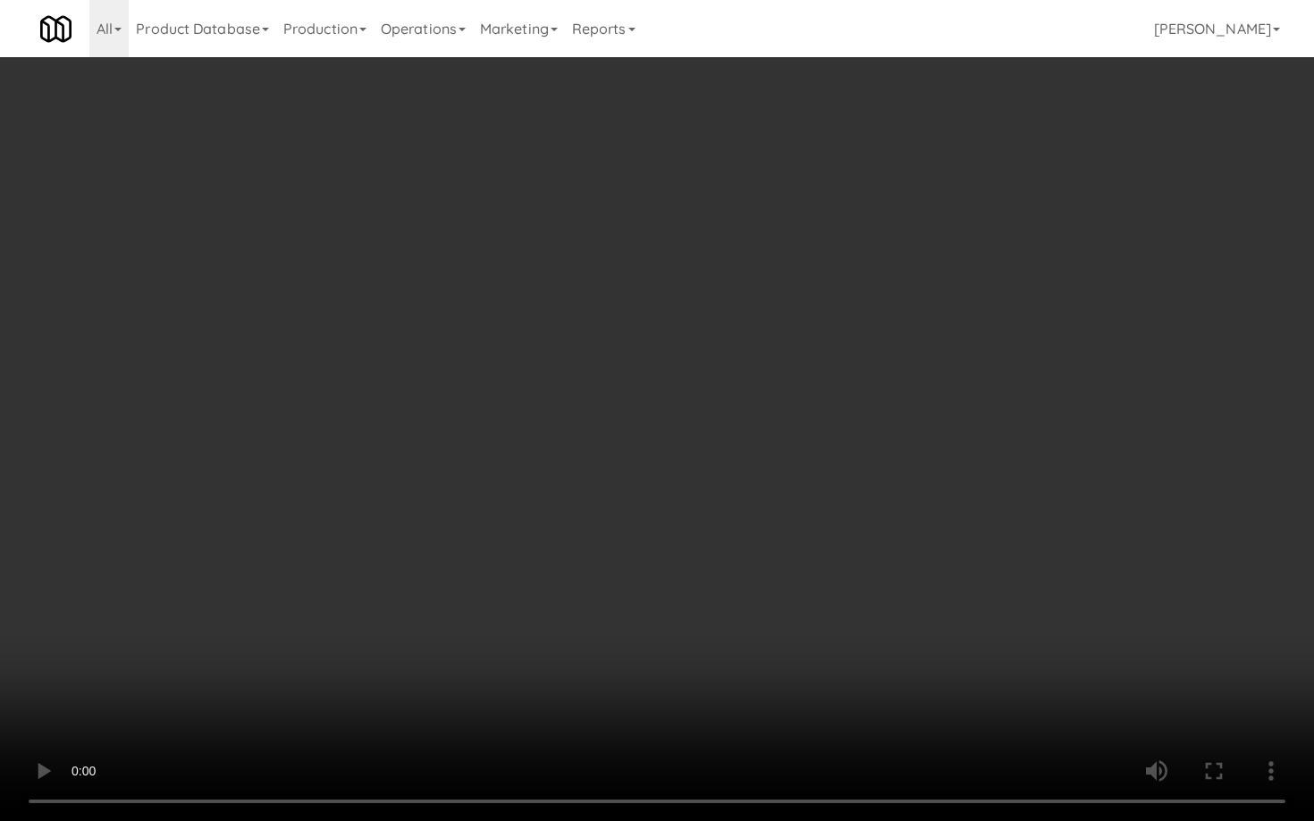
click at [853, 573] on video at bounding box center [657, 410] width 1314 height 821
click at [870, 523] on video at bounding box center [657, 410] width 1314 height 821
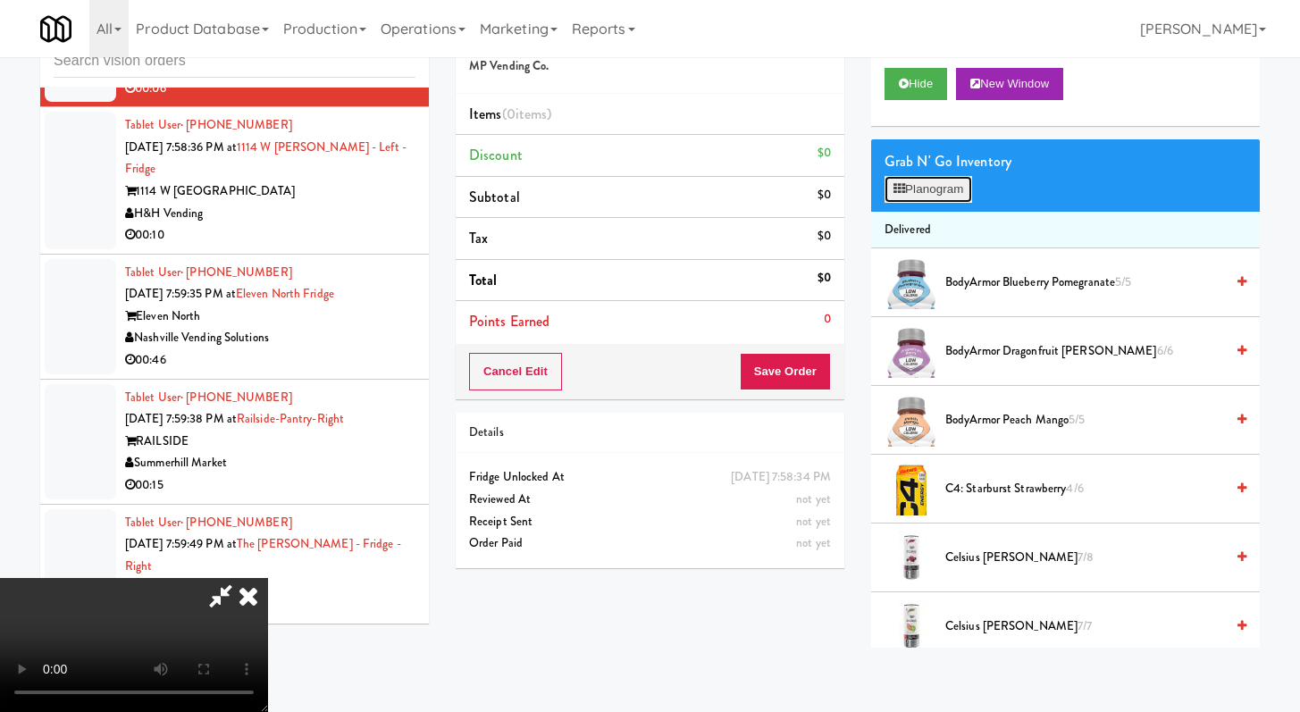
click at [942, 176] on button "Planogram" at bounding box center [929, 189] width 88 height 27
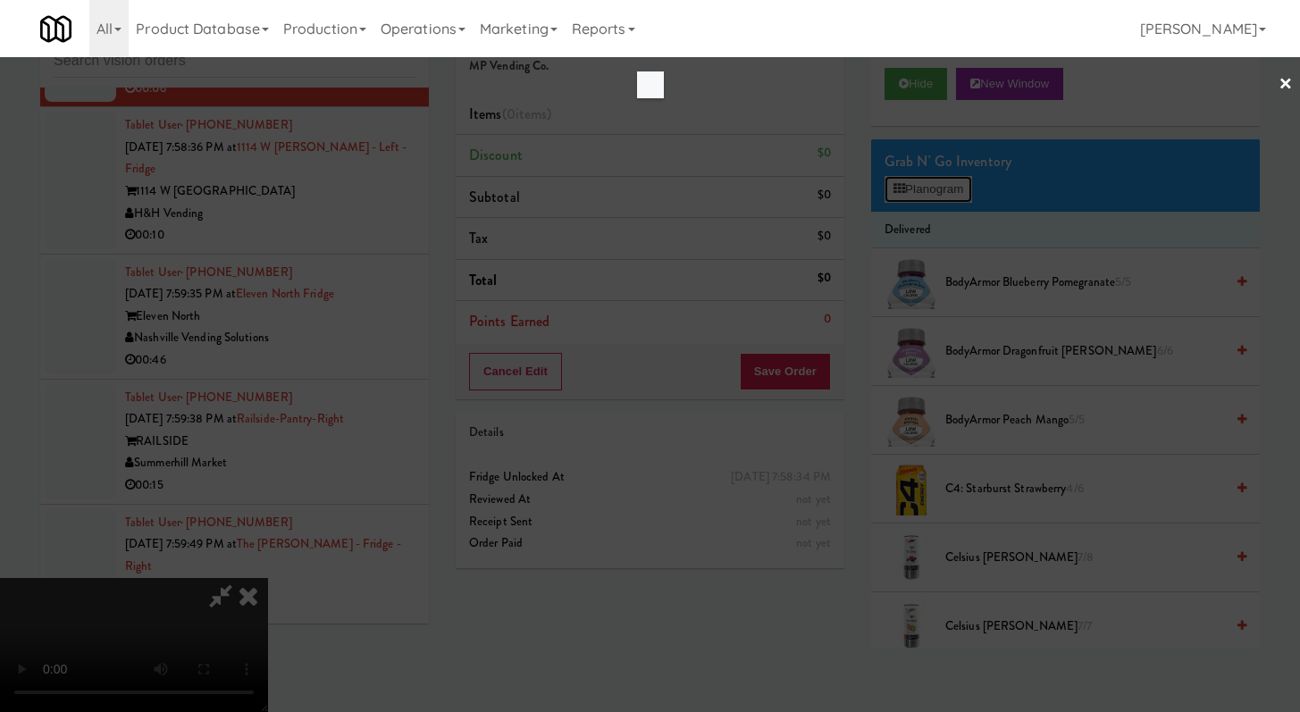
scroll to position [7255, 0]
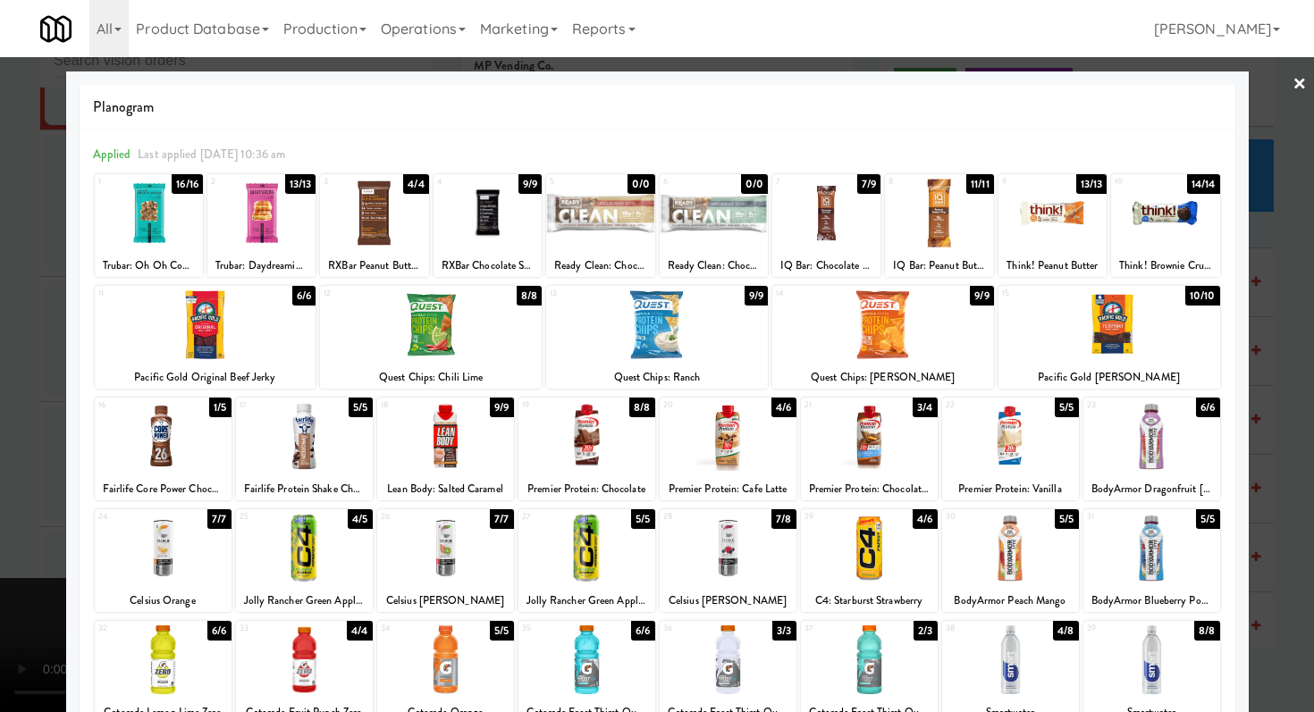
click at [1005, 569] on div at bounding box center [1010, 548] width 137 height 69
click at [0, 458] on div at bounding box center [657, 356] width 1314 height 712
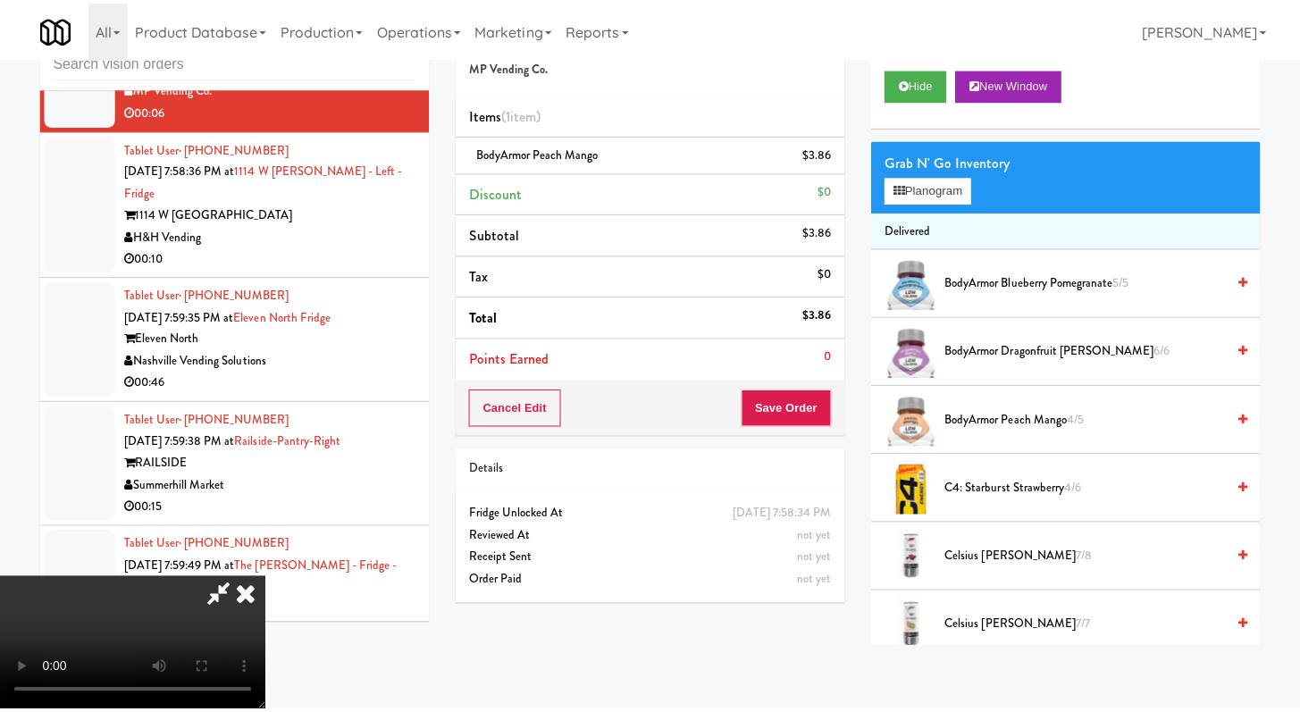
scroll to position [7300, 0]
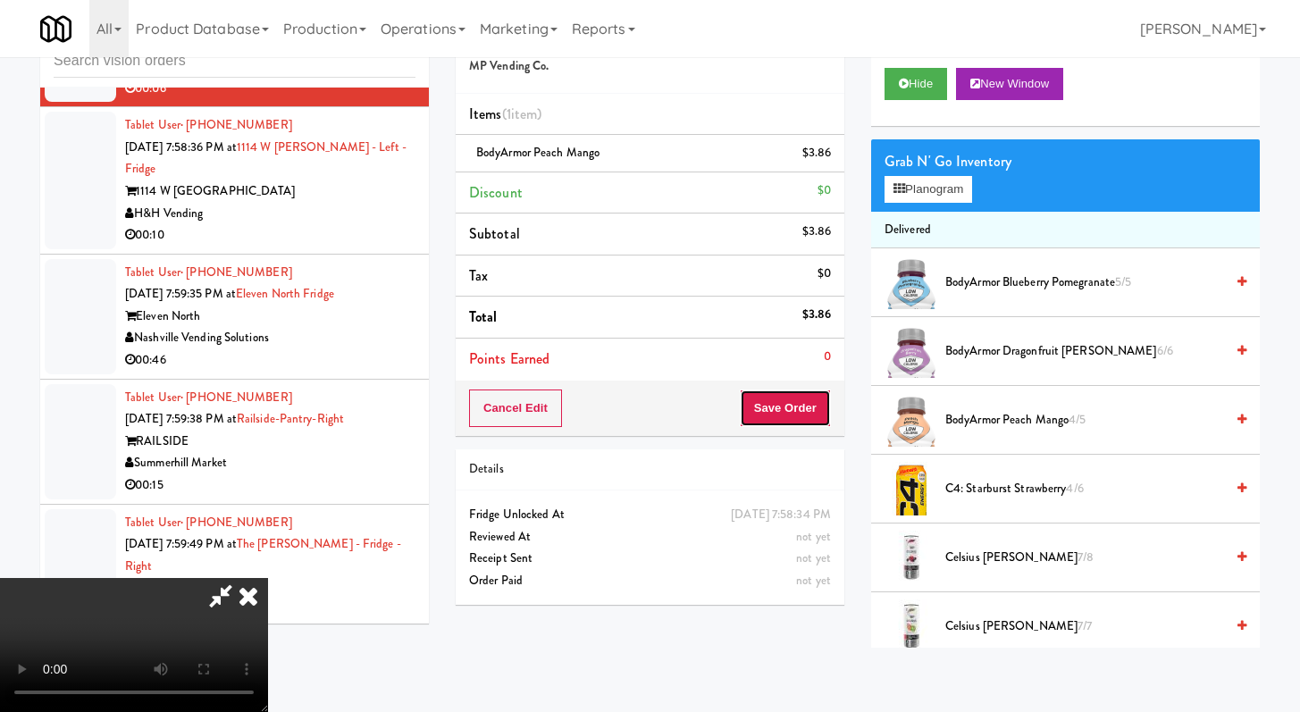
click at [819, 405] on button "Save Order" at bounding box center [785, 409] width 91 height 38
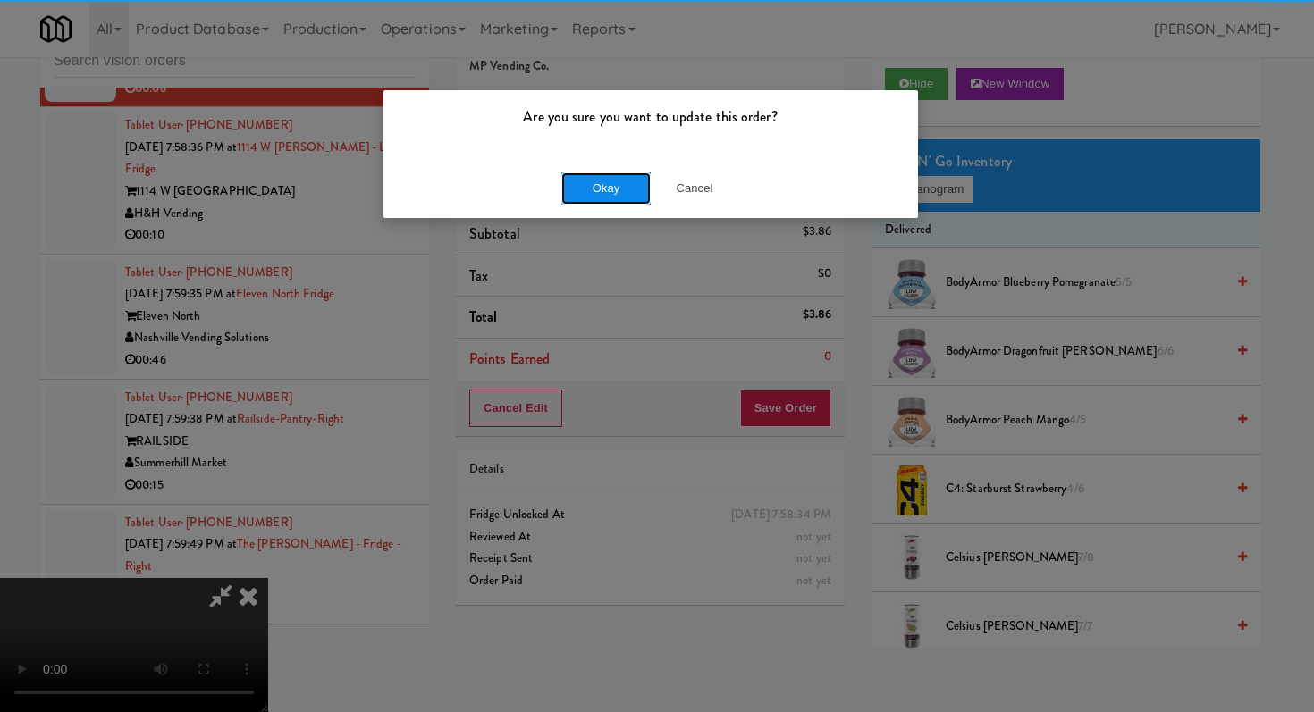
click at [626, 175] on button "Okay" at bounding box center [605, 188] width 89 height 32
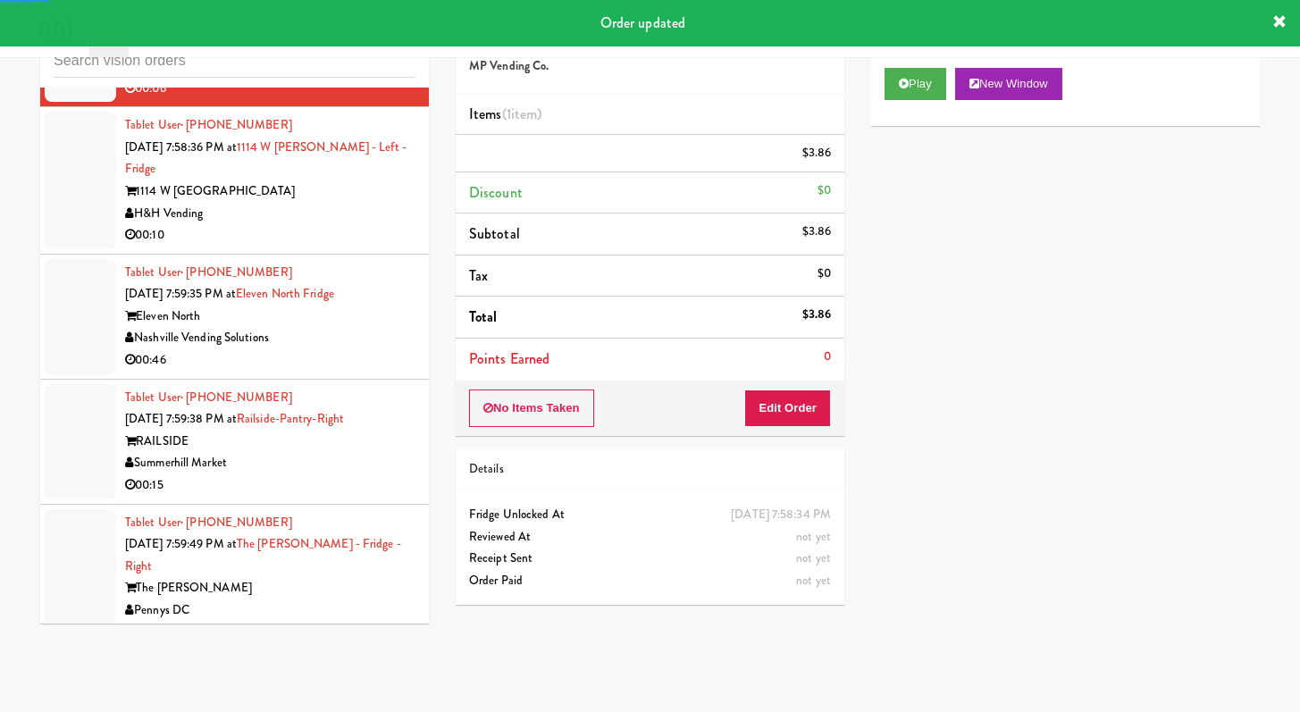
click at [355, 247] on div "00:10" at bounding box center [270, 235] width 290 height 22
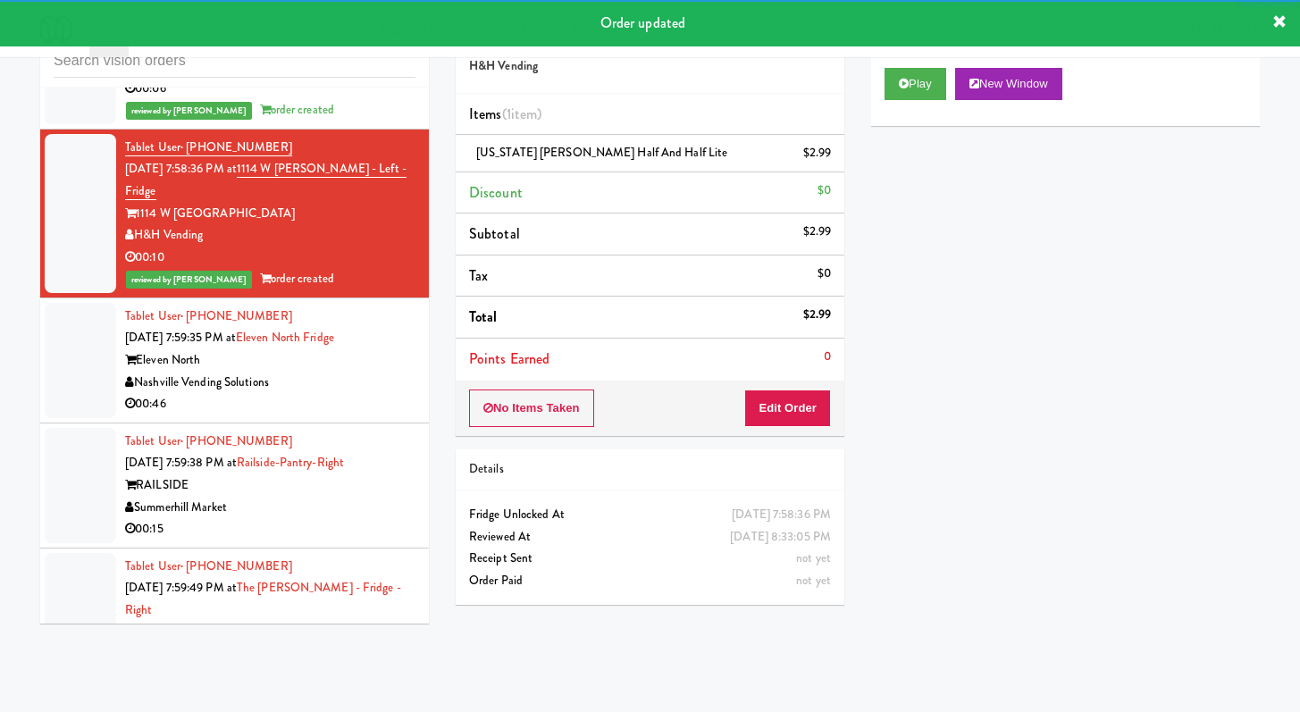
click at [366, 542] on li "Tablet User · (437) 427-0524 [DATE] 7:59:38 PM at Railside-Pantry-Right RAILSID…" at bounding box center [234, 486] width 389 height 125
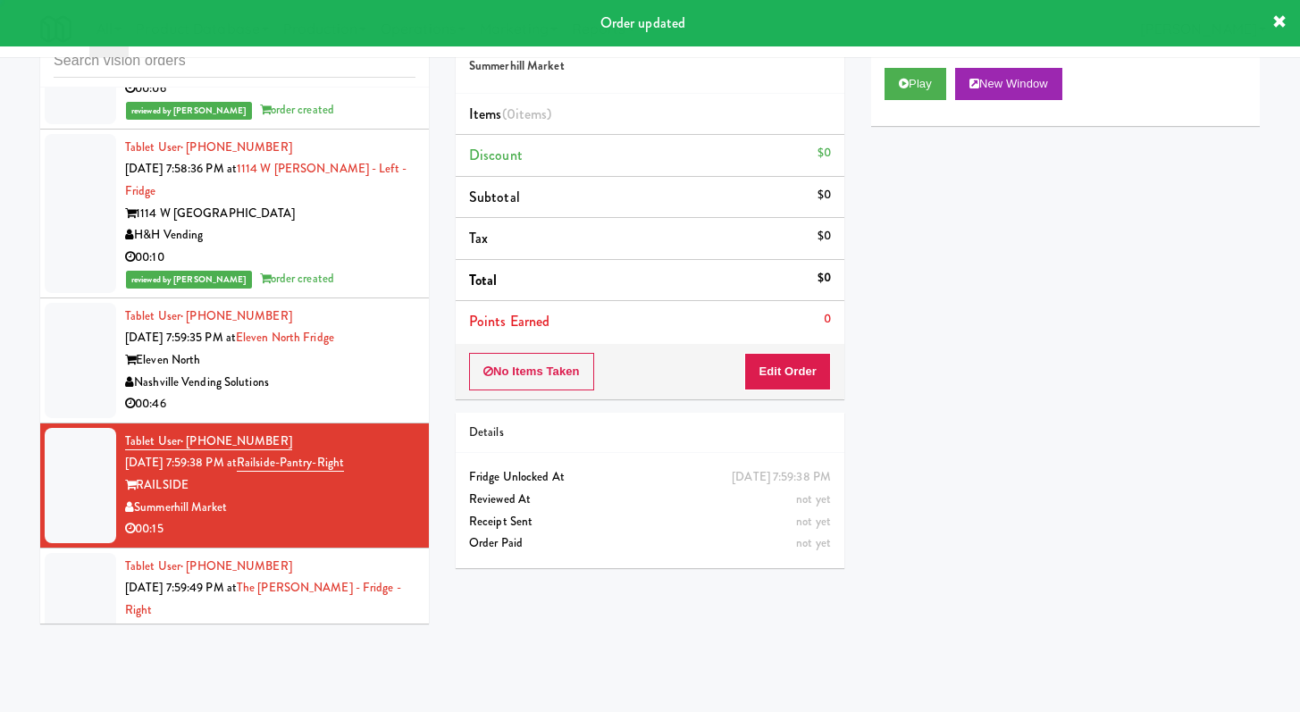
click at [345, 416] on div "00:46" at bounding box center [270, 404] width 290 height 22
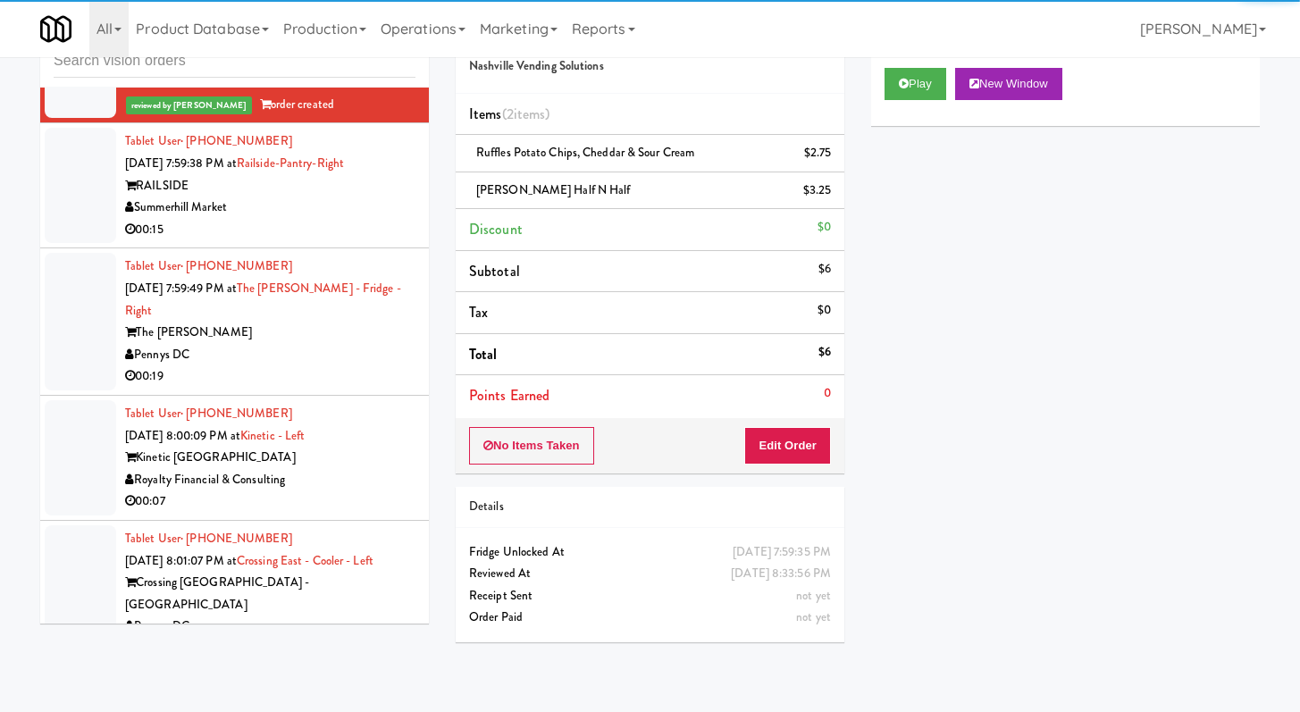
scroll to position [7632, 0]
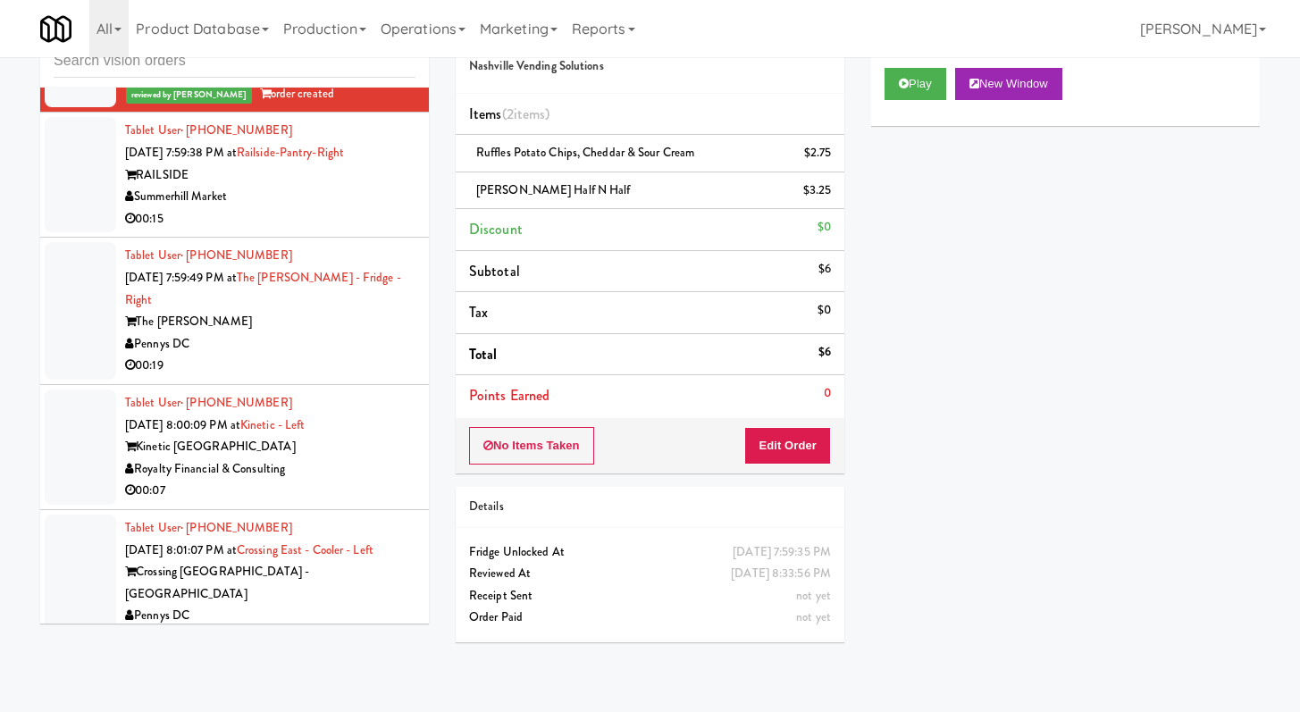
click at [328, 231] on div "00:15" at bounding box center [270, 219] width 290 height 22
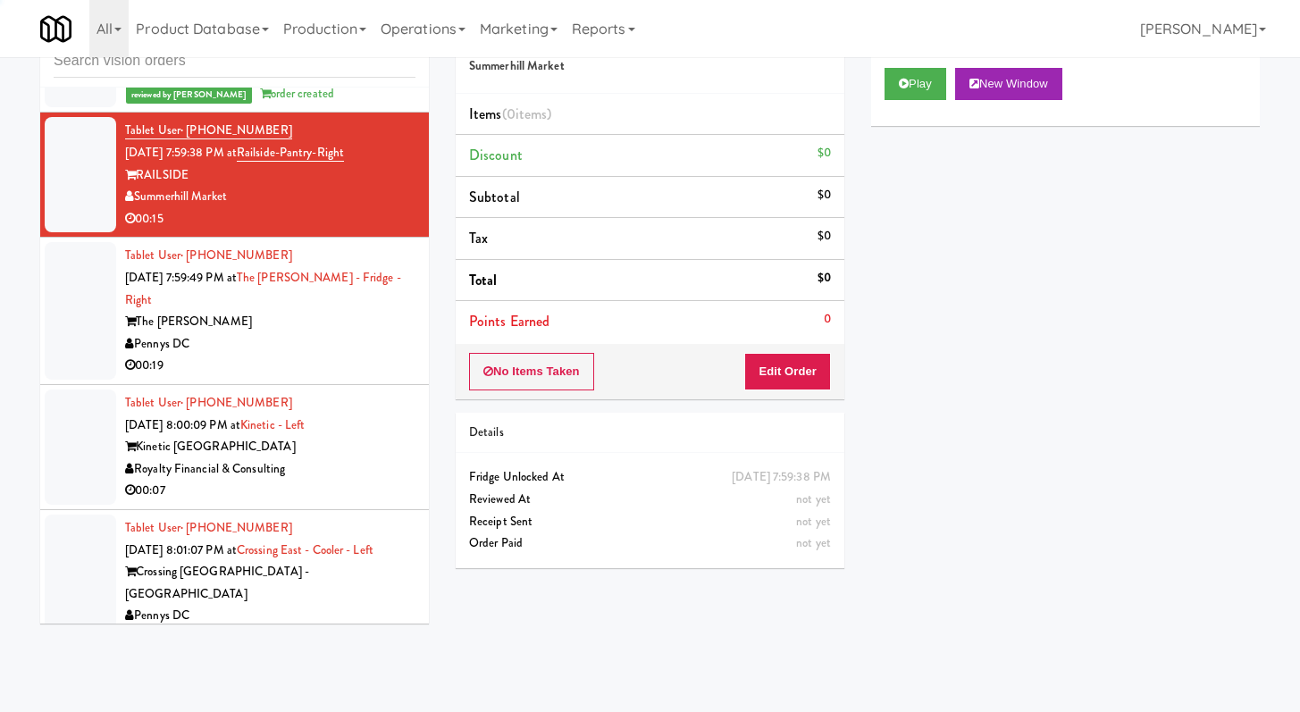
click at [356, 377] on div "00:19" at bounding box center [270, 366] width 290 height 22
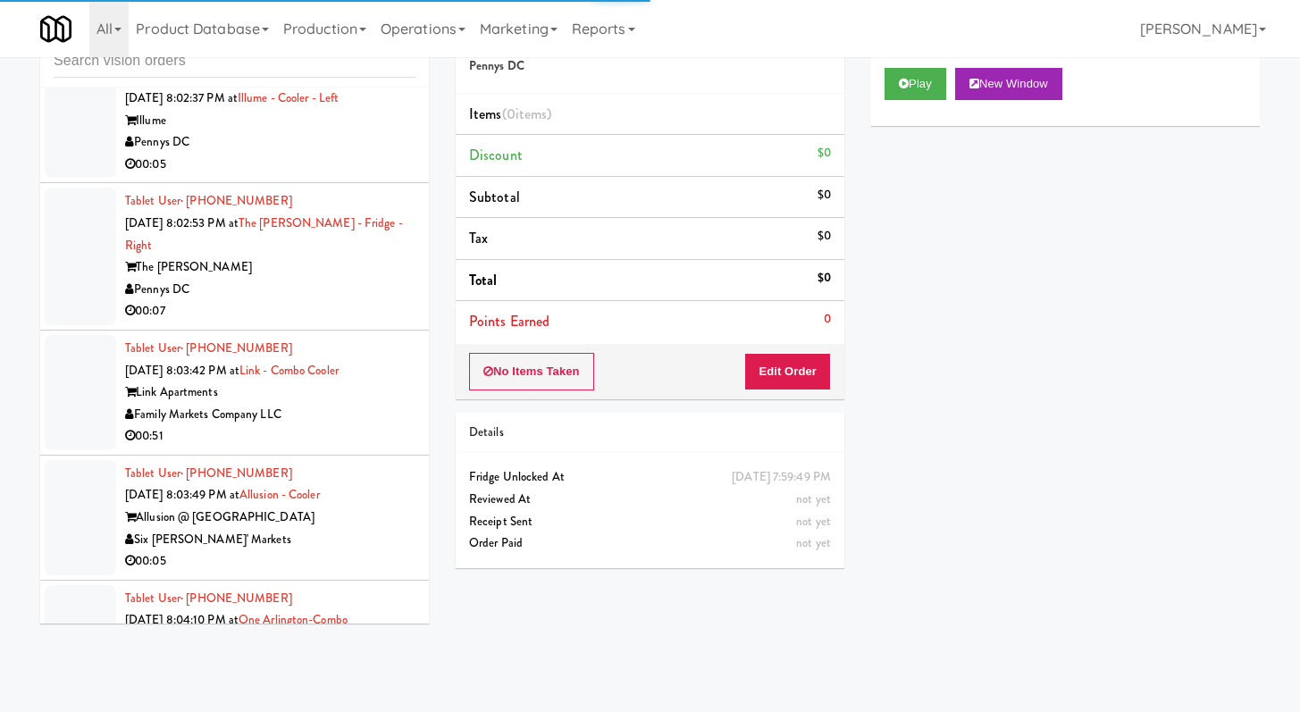
scroll to position [9786, 0]
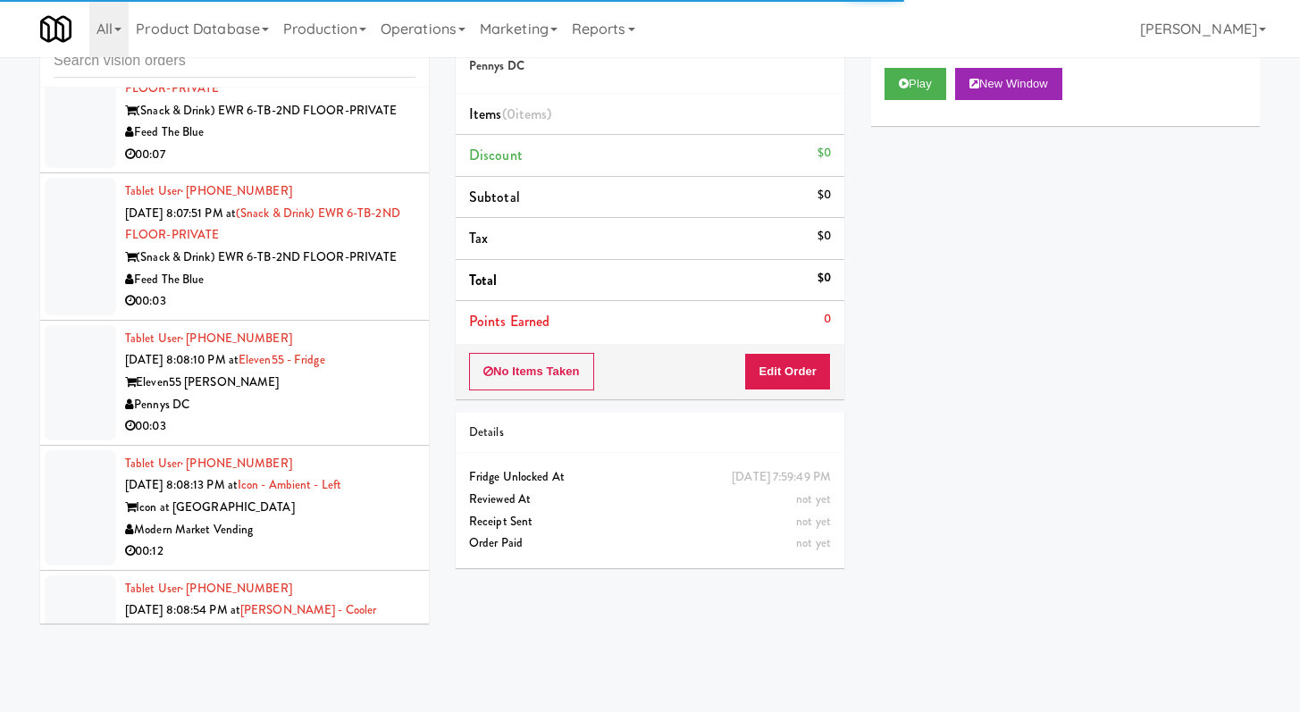
click at [361, 249] on li "Tablet User · (201) 780-4414 [DATE] 8:07:51 PM at (Snack & Drink) EWR 6-TB-2ND …" at bounding box center [234, 246] width 389 height 147
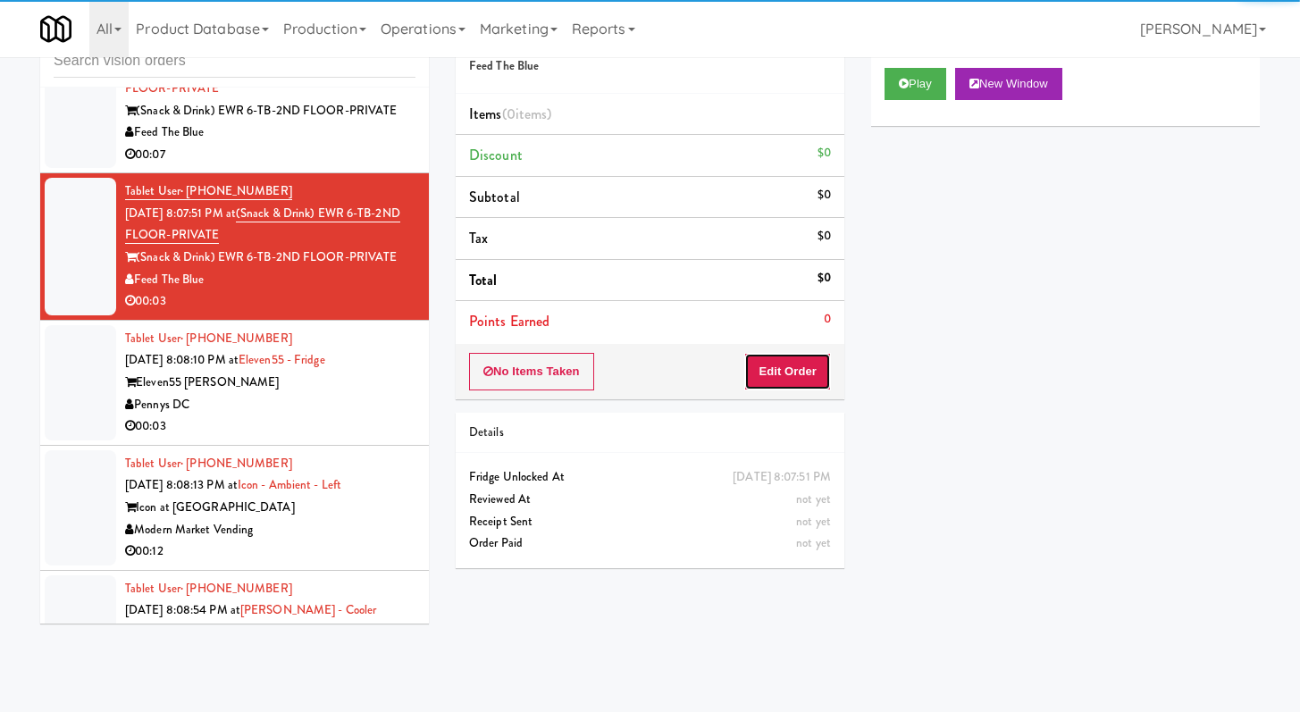
click at [757, 366] on button "Edit Order" at bounding box center [787, 372] width 87 height 38
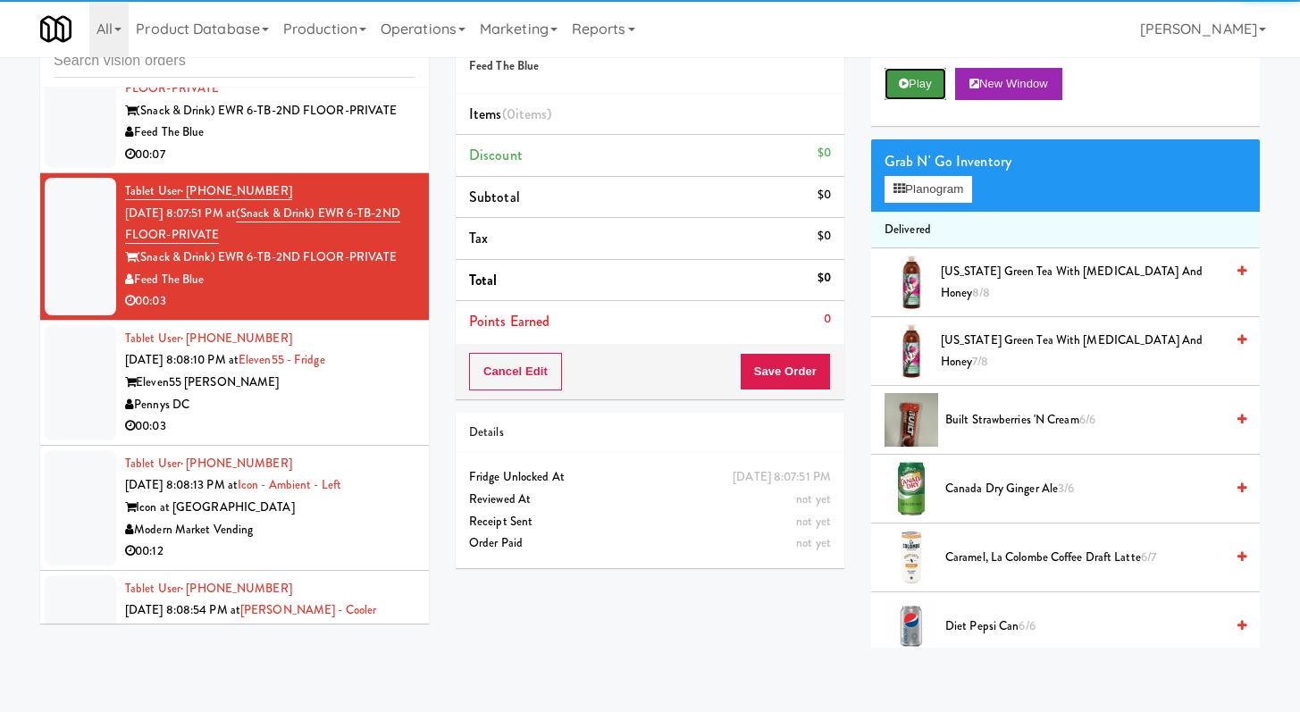
click at [897, 82] on button "Play" at bounding box center [916, 84] width 62 height 32
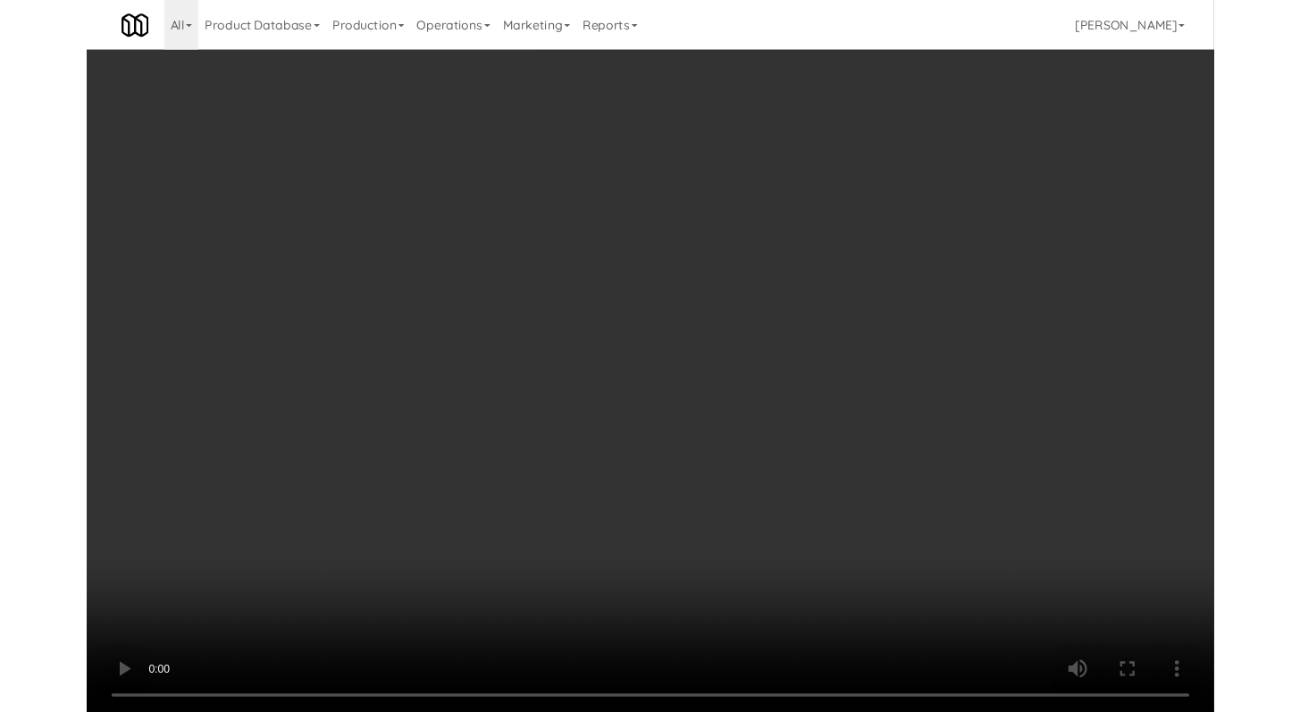
scroll to position [9720, 0]
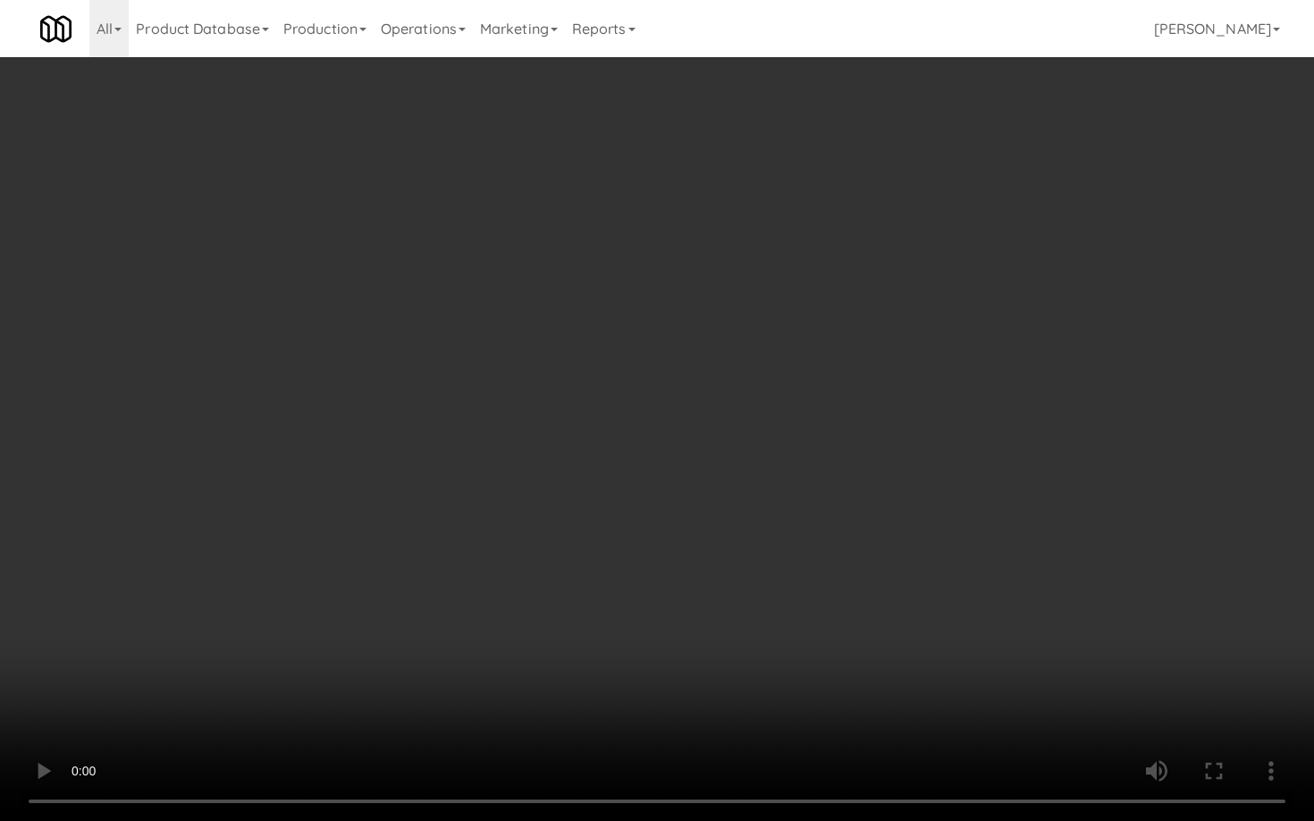
click at [972, 596] on video at bounding box center [657, 410] width 1314 height 821
click at [972, 595] on video at bounding box center [657, 410] width 1314 height 821
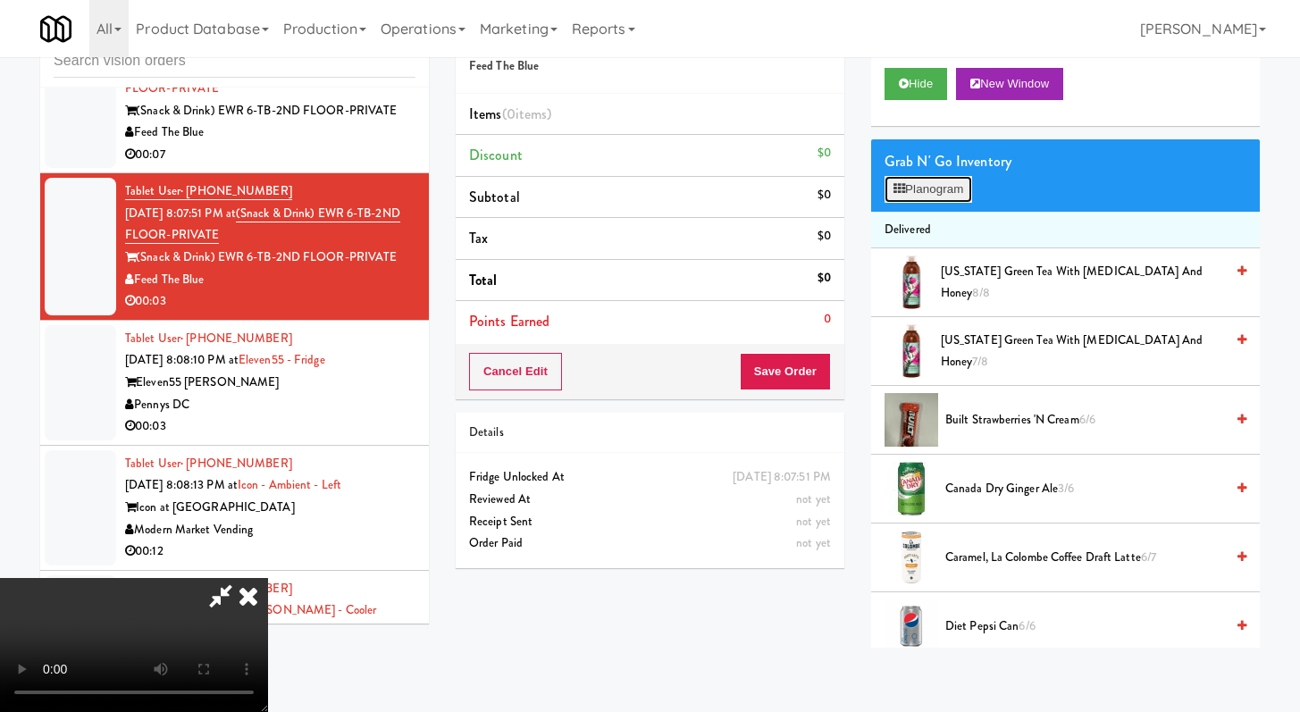
click at [969, 181] on button "Planogram" at bounding box center [929, 189] width 88 height 27
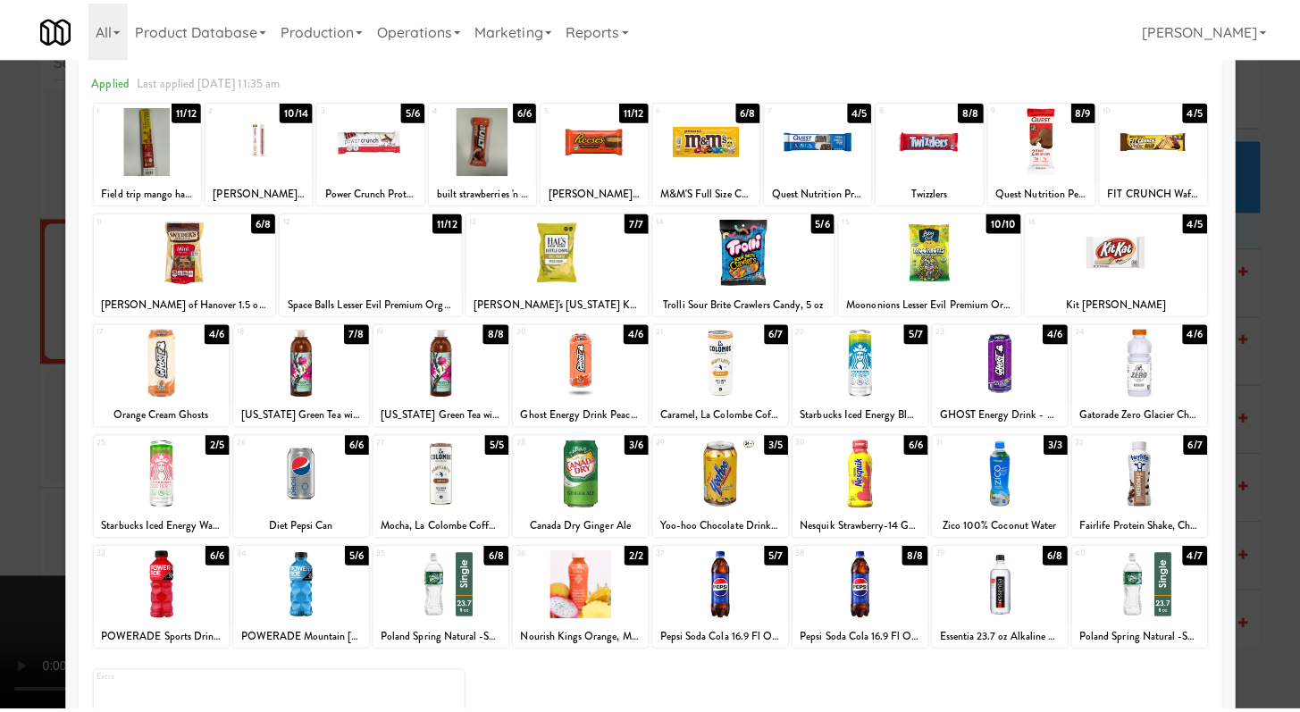
scroll to position [165, 0]
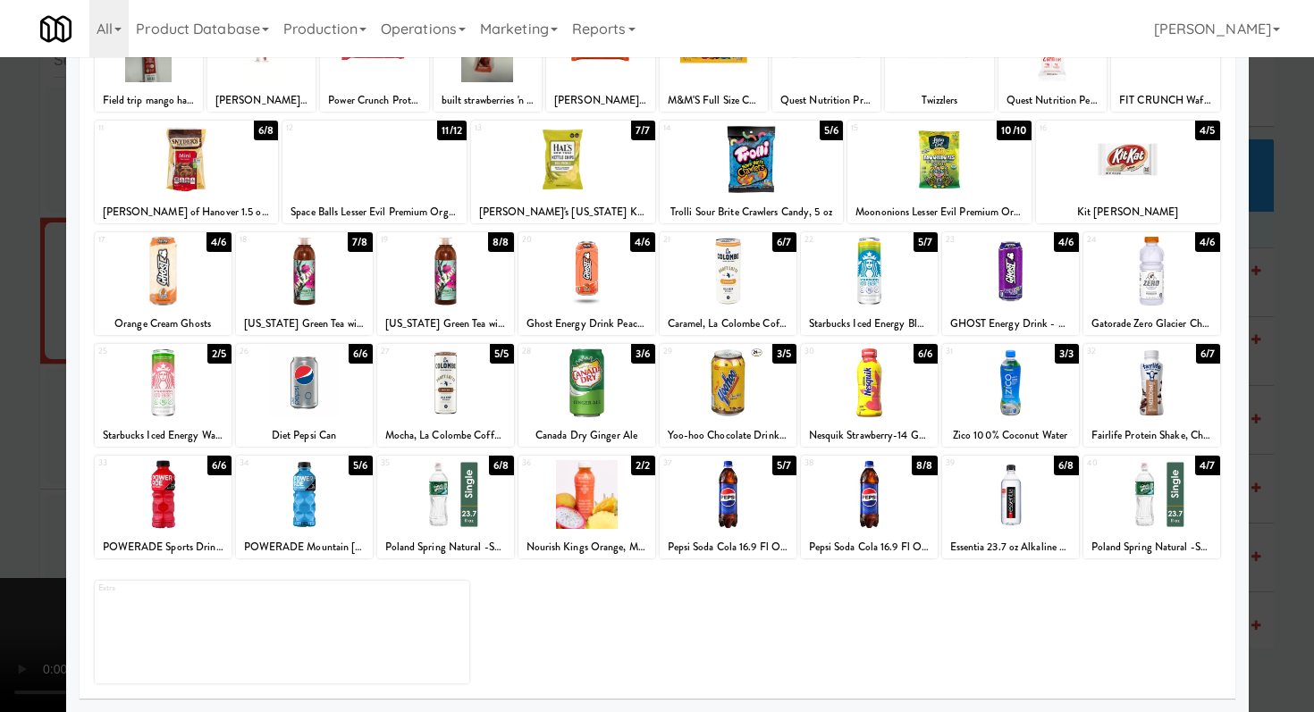
click at [0, 373] on div at bounding box center [657, 356] width 1314 height 712
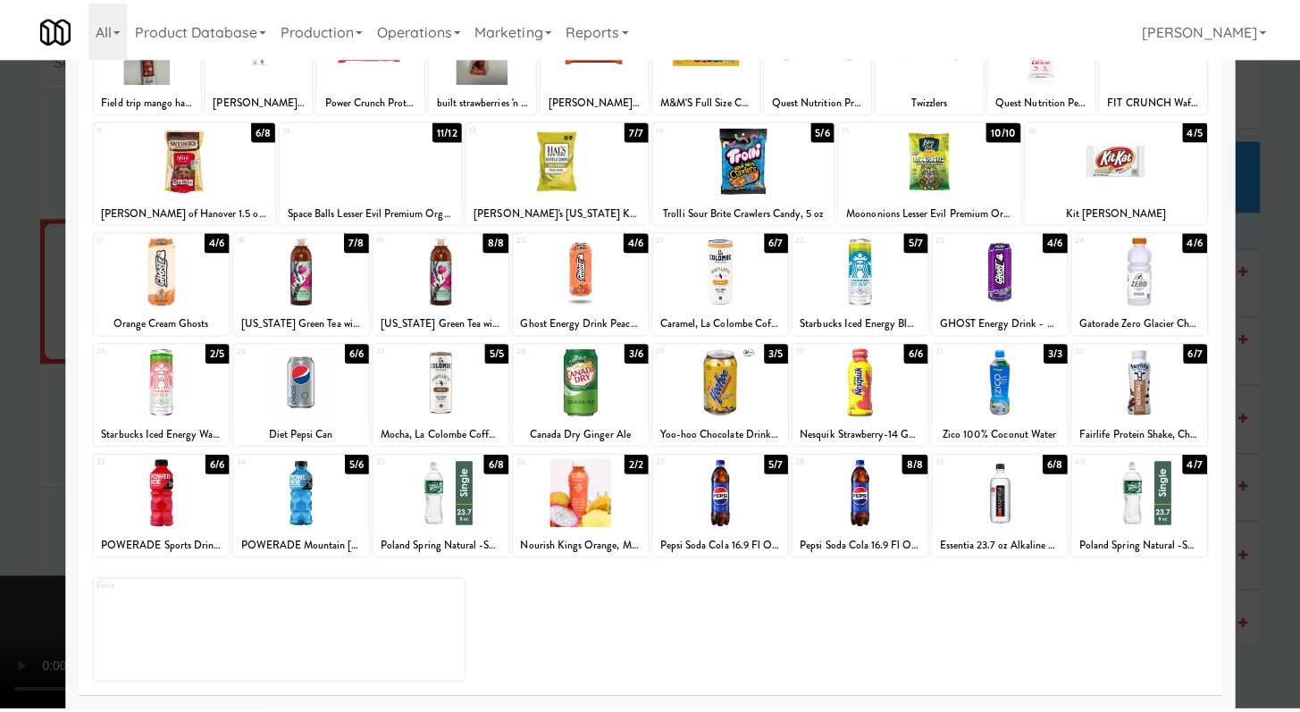
scroll to position [9786, 0]
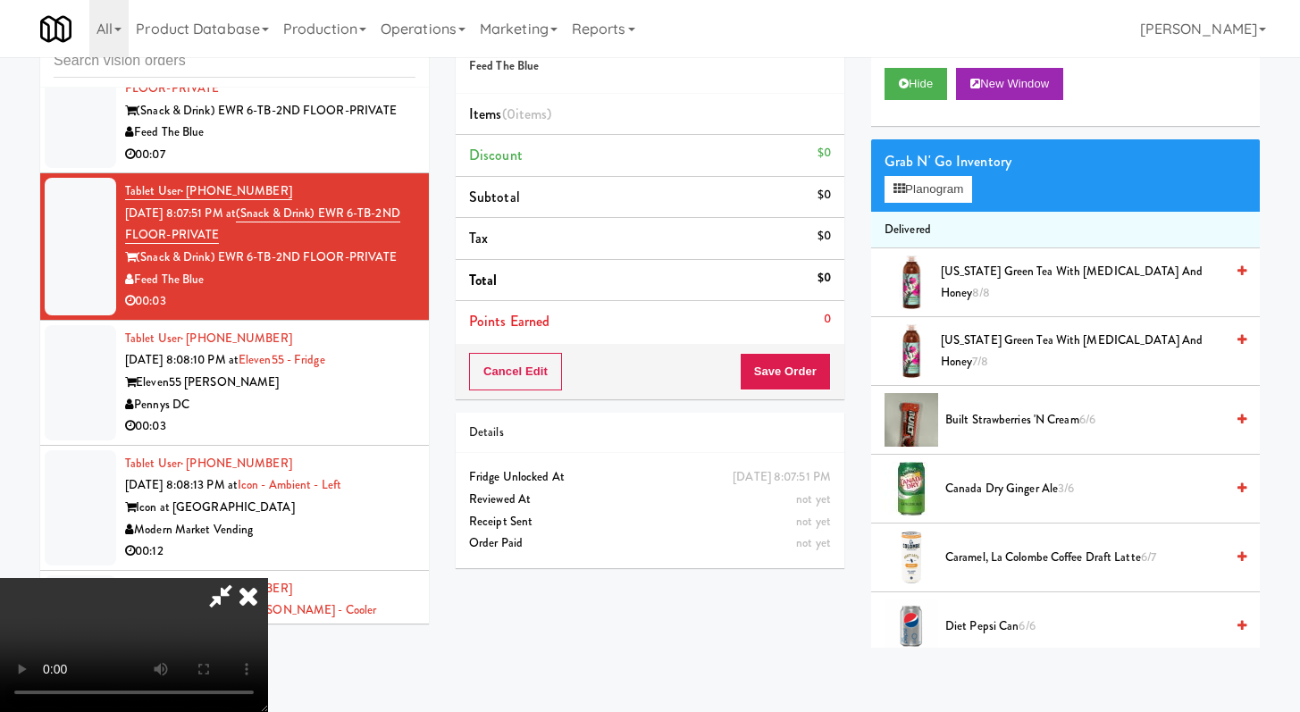
click at [268, 578] on video at bounding box center [134, 645] width 268 height 134
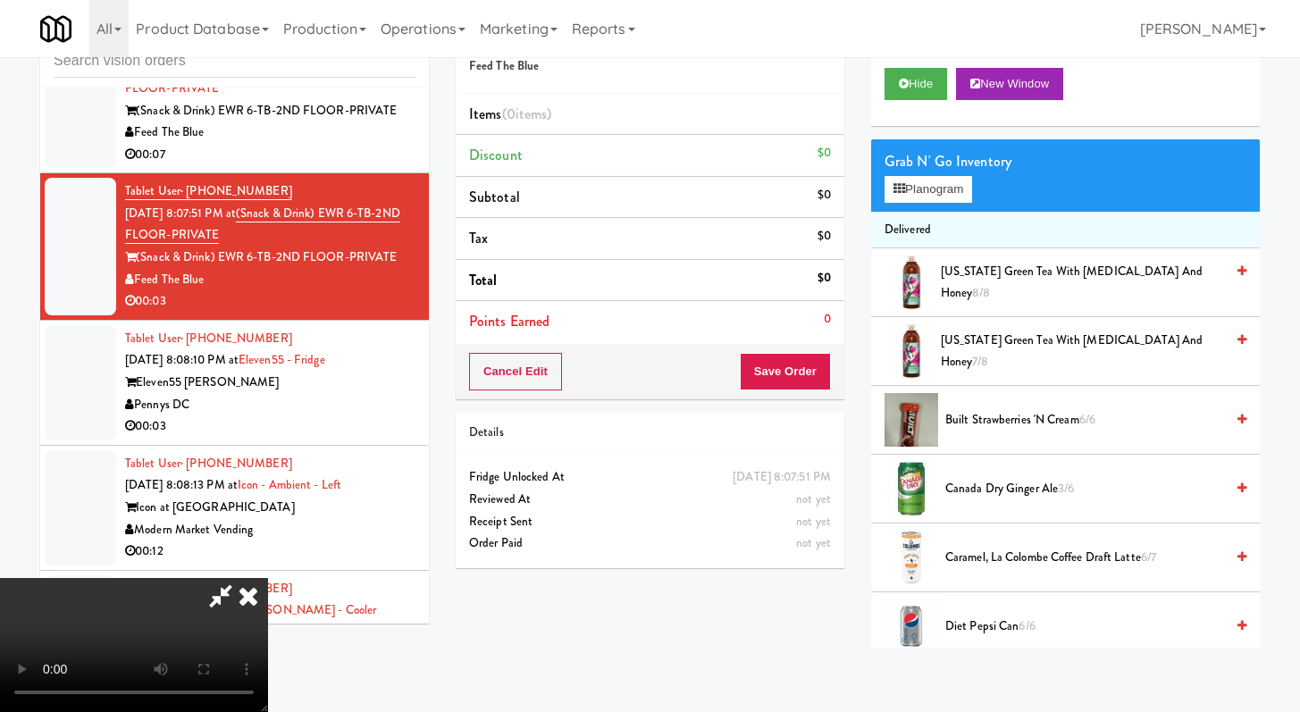
click at [268, 578] on video at bounding box center [134, 645] width 268 height 134
click at [1030, 492] on span "Canada Dry Ginger Ale 3/6" at bounding box center [1085, 489] width 279 height 22
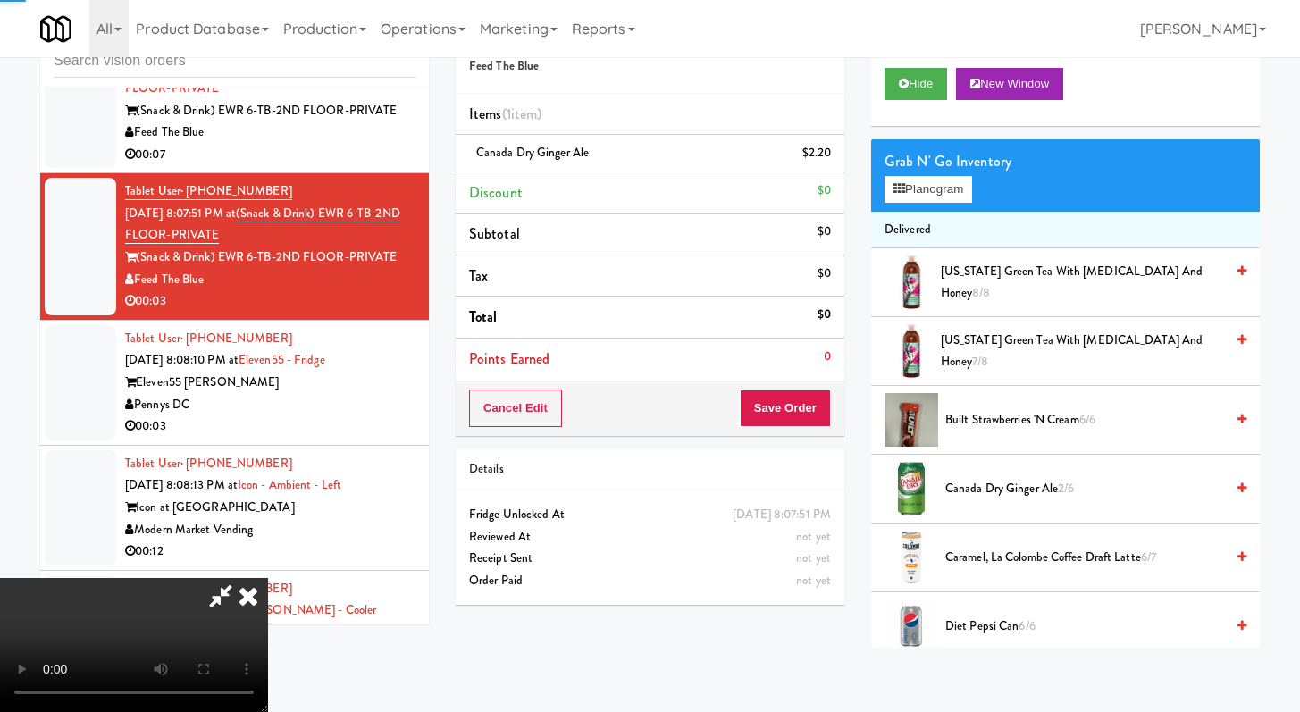
click at [834, 420] on div "Cancel Edit Save Order" at bounding box center [650, 408] width 389 height 55
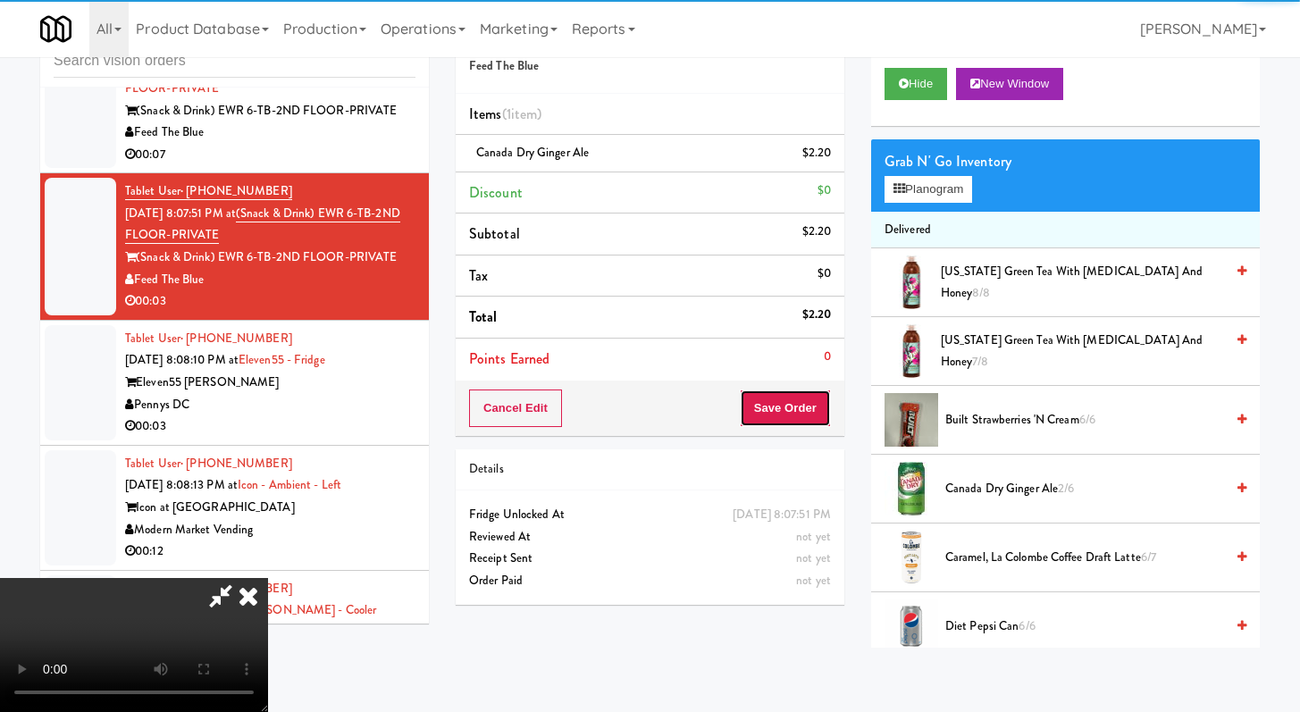
click at [809, 415] on button "Save Order" at bounding box center [785, 409] width 91 height 38
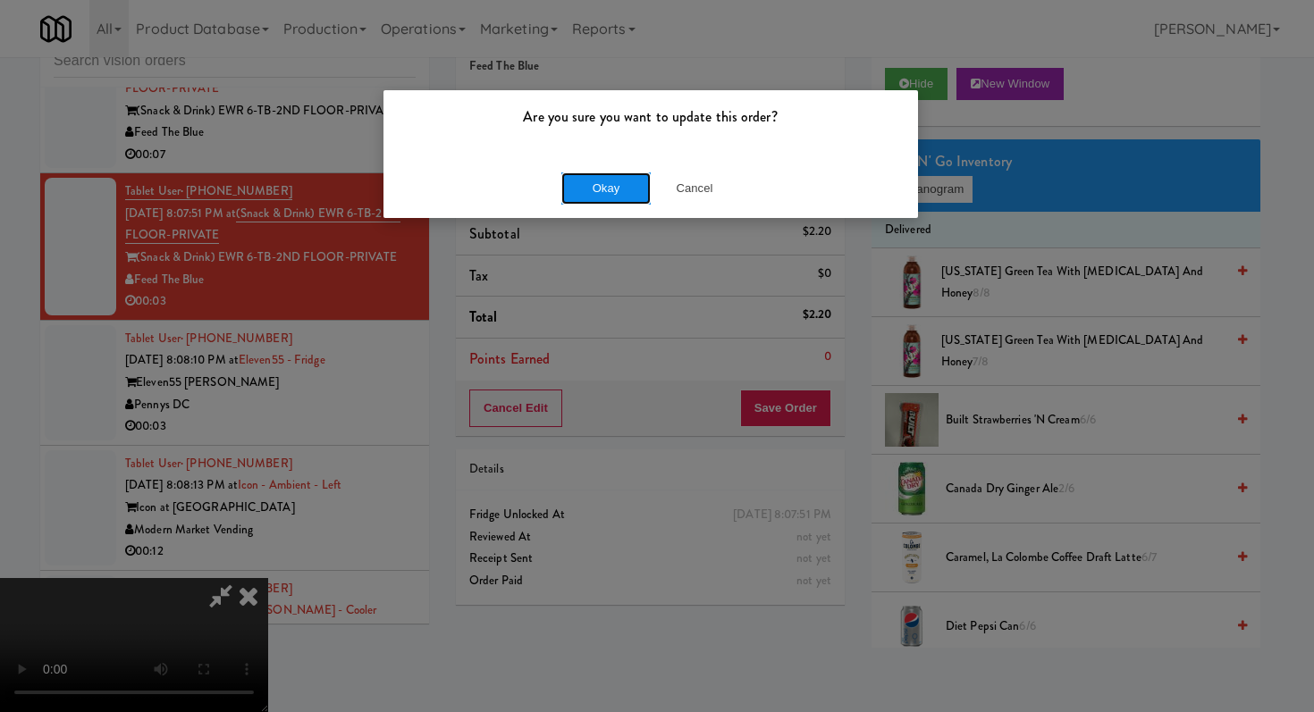
drag, startPoint x: 575, startPoint y: 202, endPoint x: 623, endPoint y: 171, distance: 57.5
click at [575, 202] on button "Okay" at bounding box center [605, 188] width 89 height 32
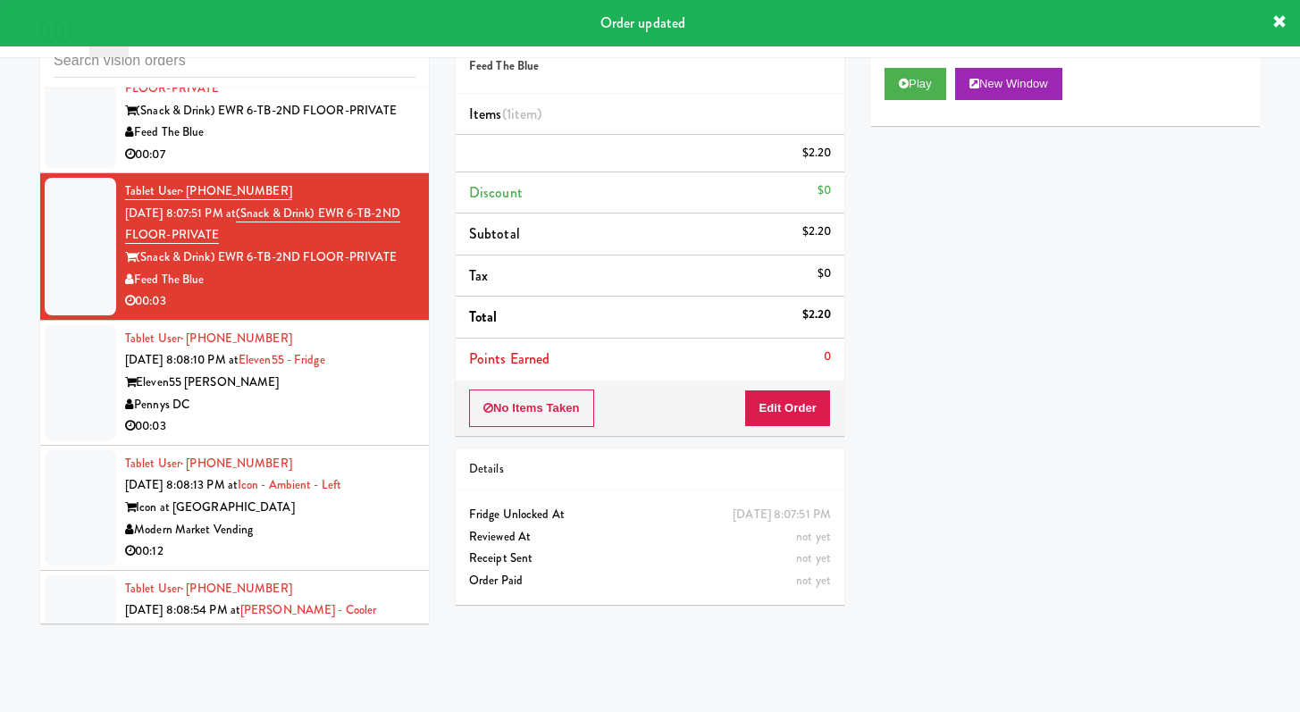
scroll to position [0, 0]
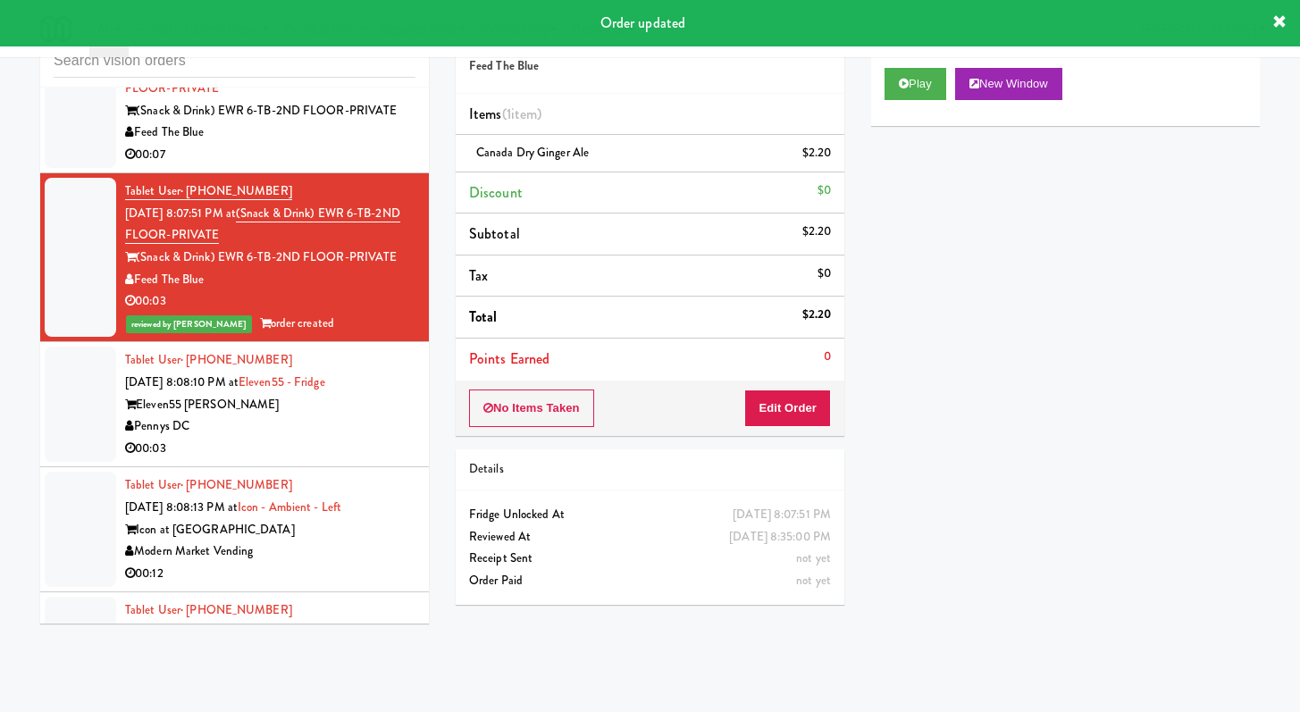
click at [360, 416] on div "Eleven55 [PERSON_NAME]" at bounding box center [270, 405] width 290 height 22
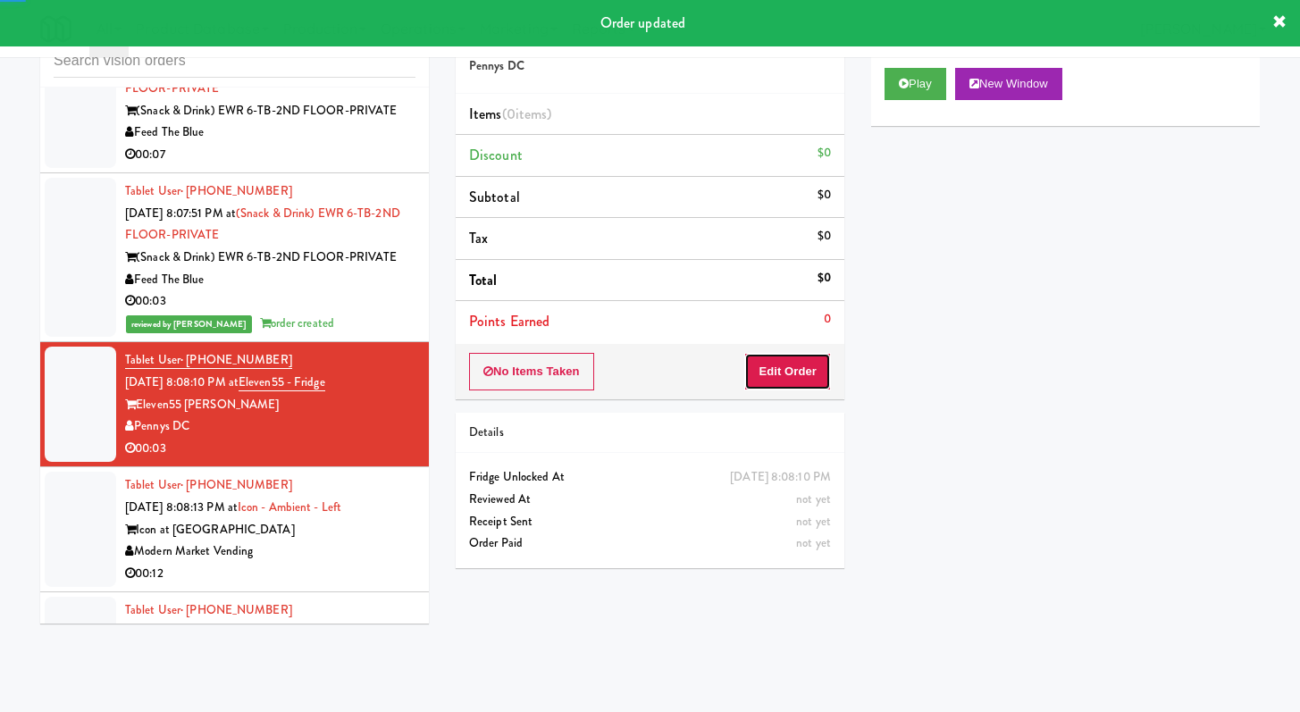
click at [755, 381] on button "Edit Order" at bounding box center [787, 372] width 87 height 38
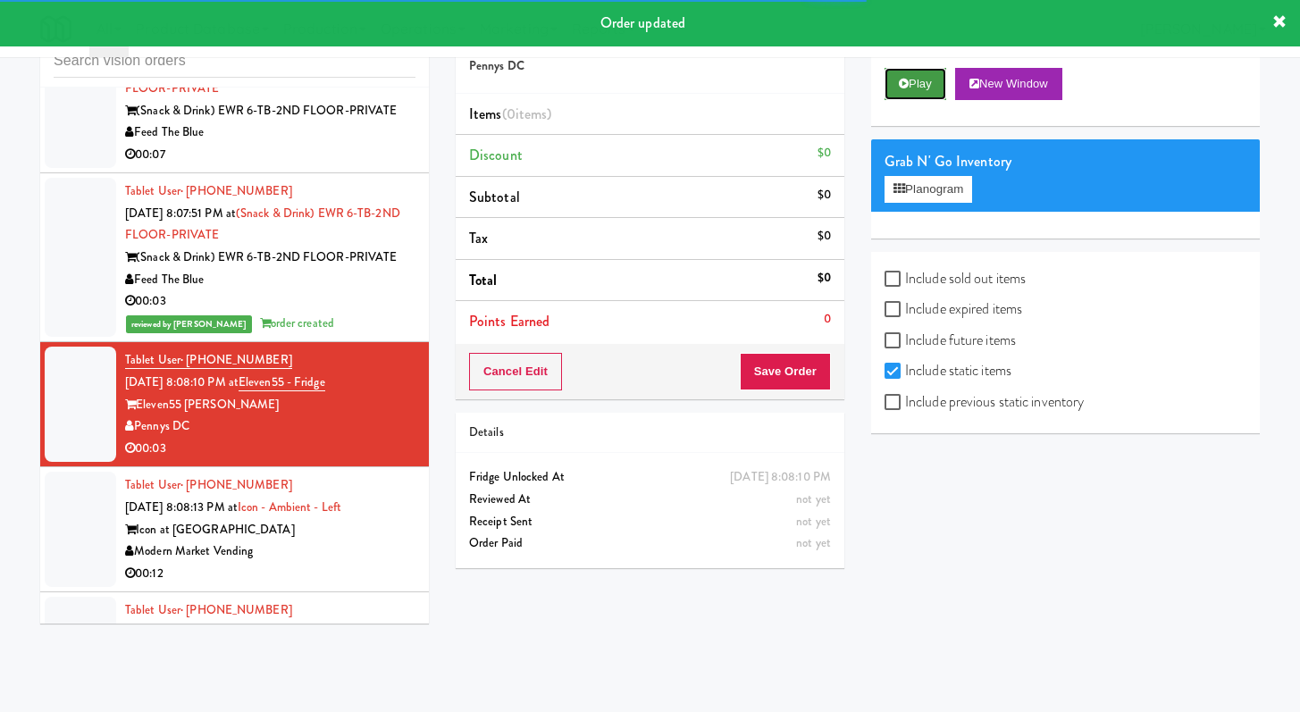
click at [929, 82] on button "Play" at bounding box center [916, 84] width 62 height 32
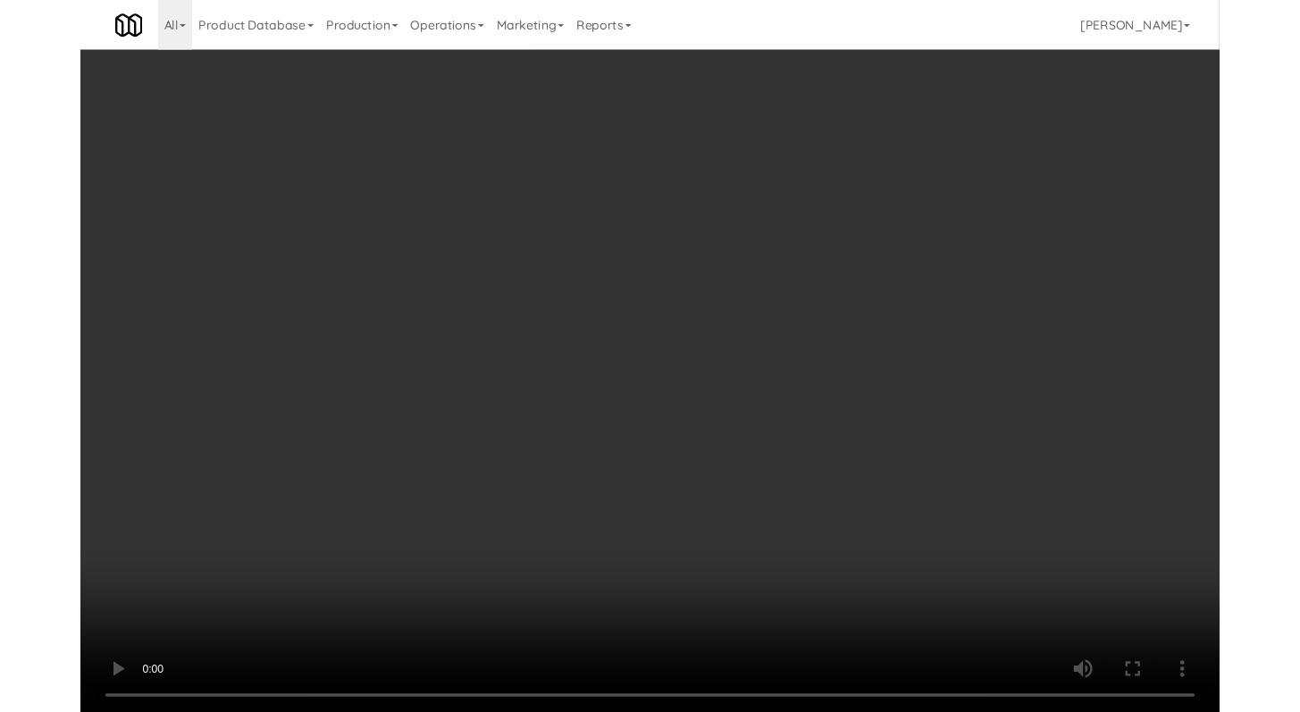
scroll to position [9720, 0]
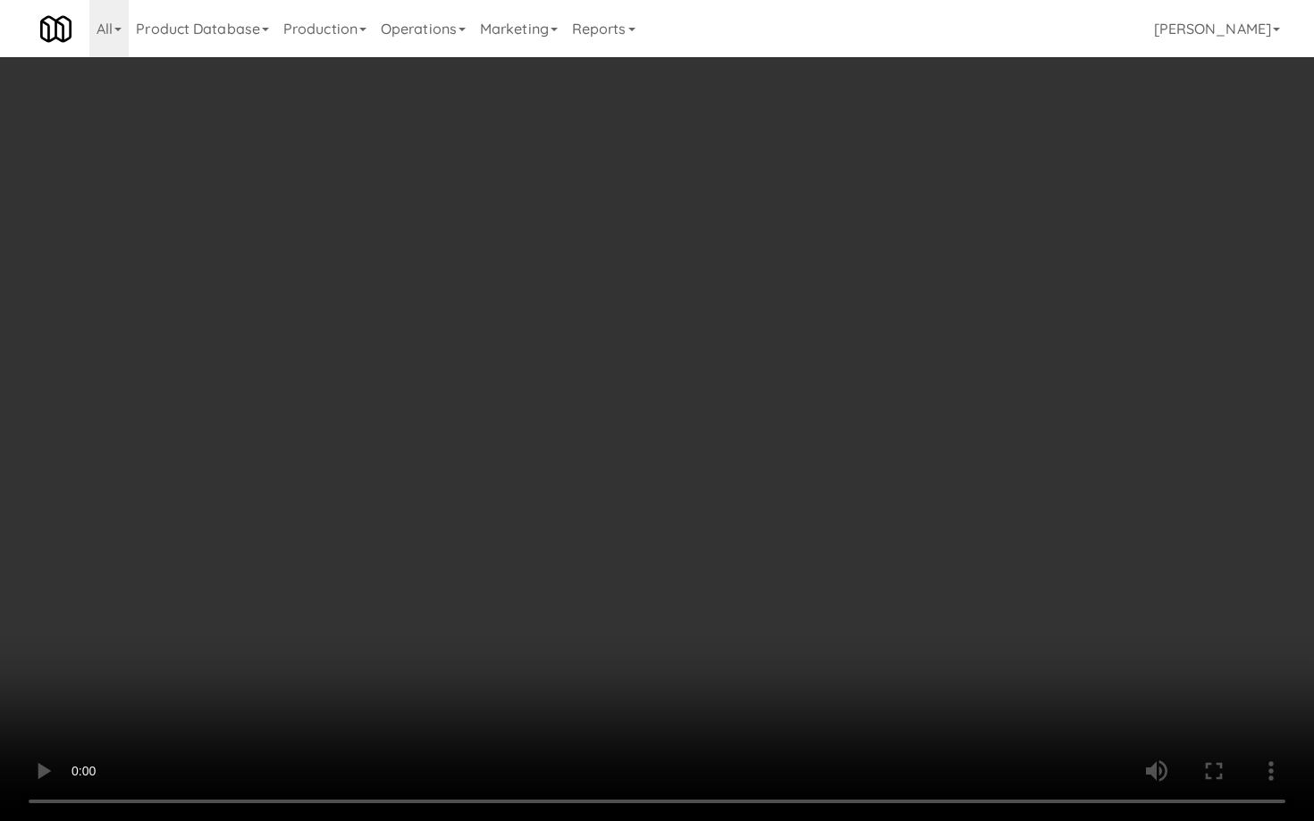
click at [989, 637] on video at bounding box center [657, 410] width 1314 height 821
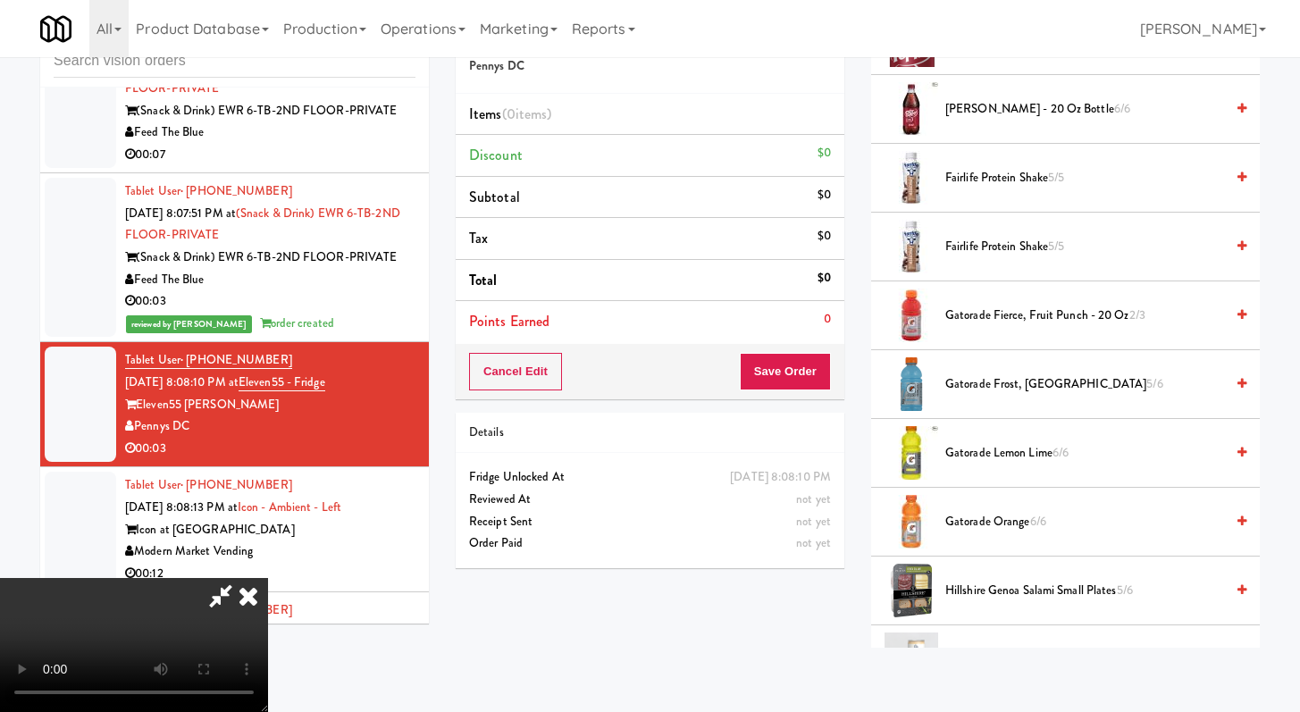
scroll to position [1054, 0]
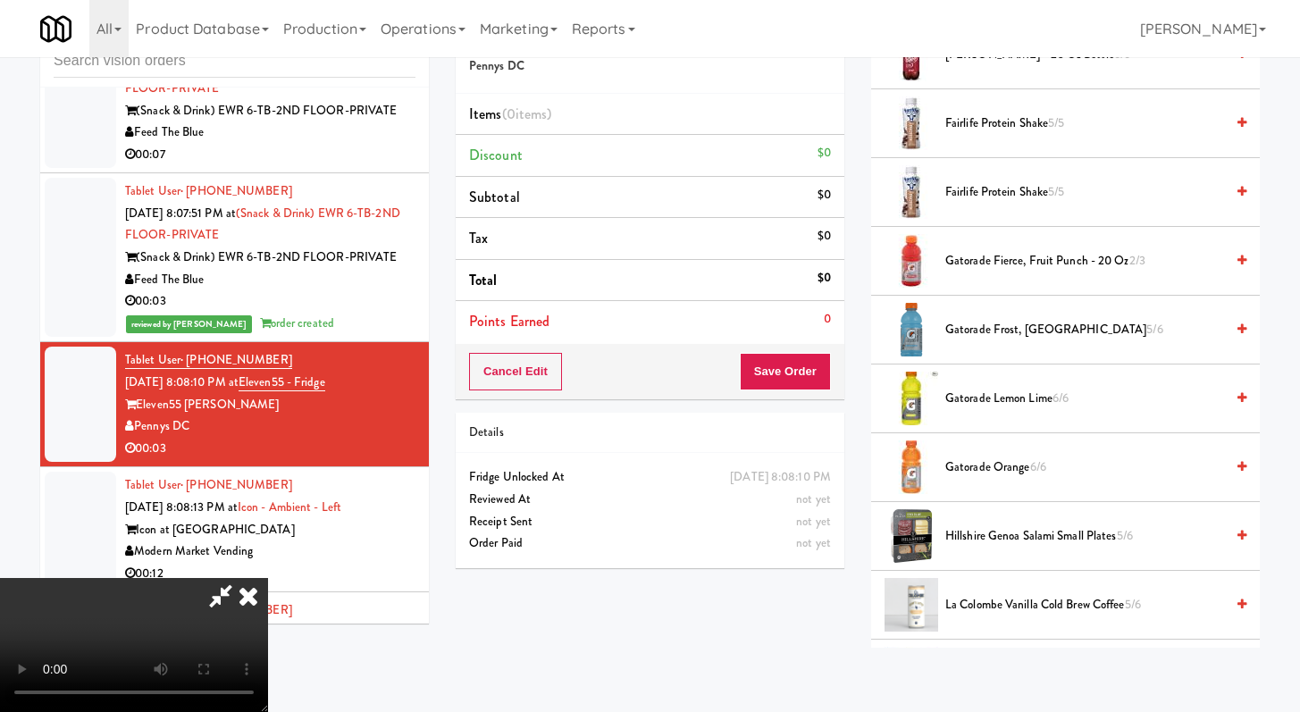
click at [1023, 325] on span "Gatorade Frost, Glacier Freeze 5/6" at bounding box center [1085, 330] width 279 height 22
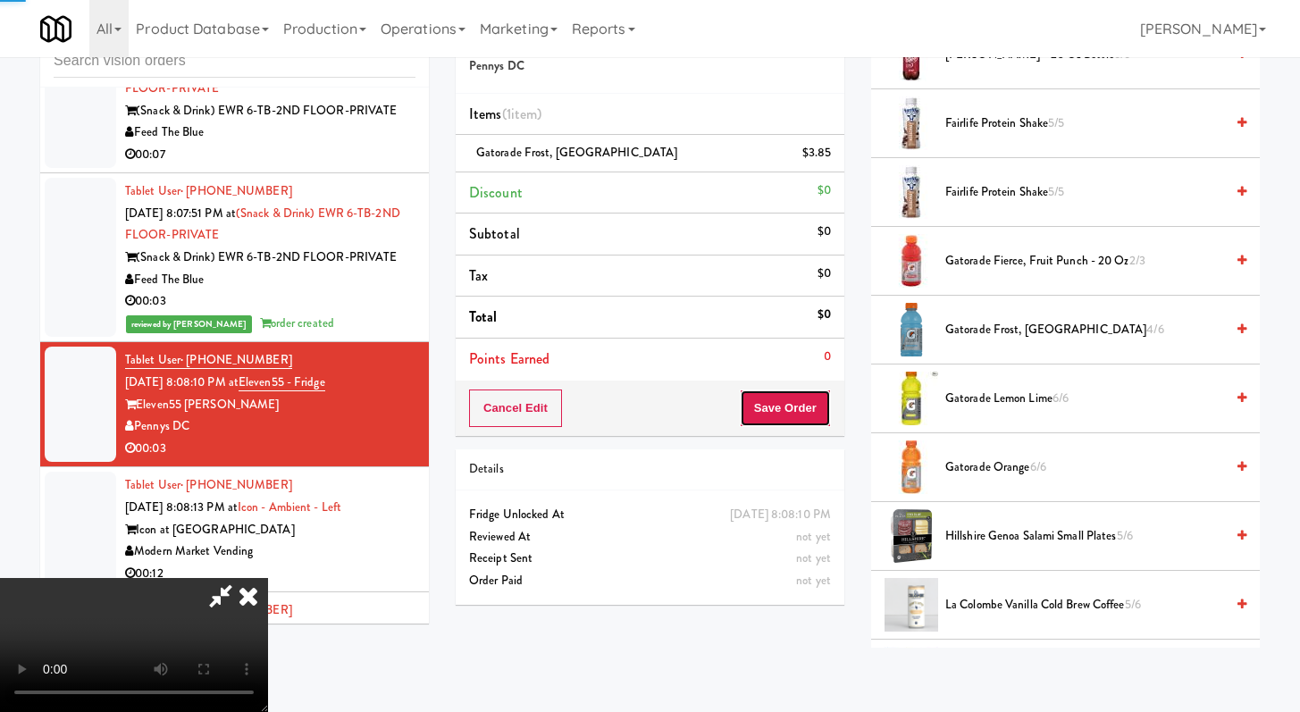
click at [811, 392] on button "Save Order" at bounding box center [785, 409] width 91 height 38
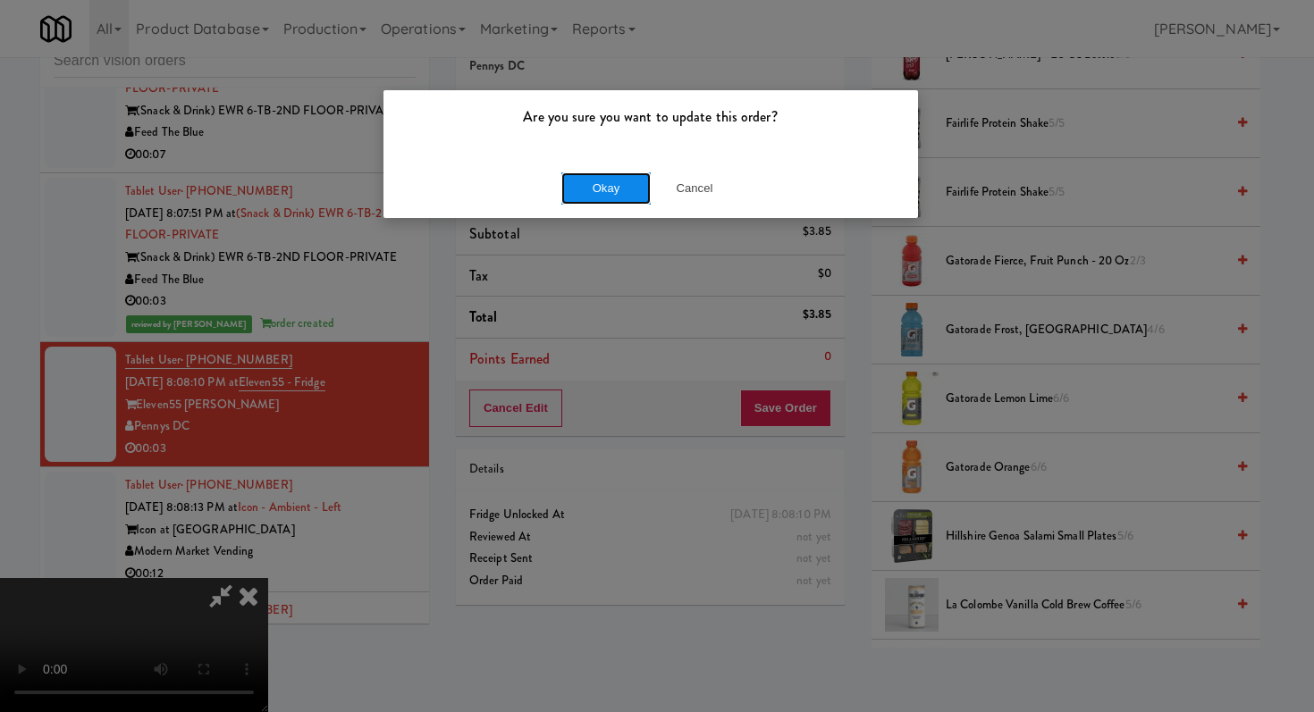
click at [597, 179] on button "Okay" at bounding box center [605, 188] width 89 height 32
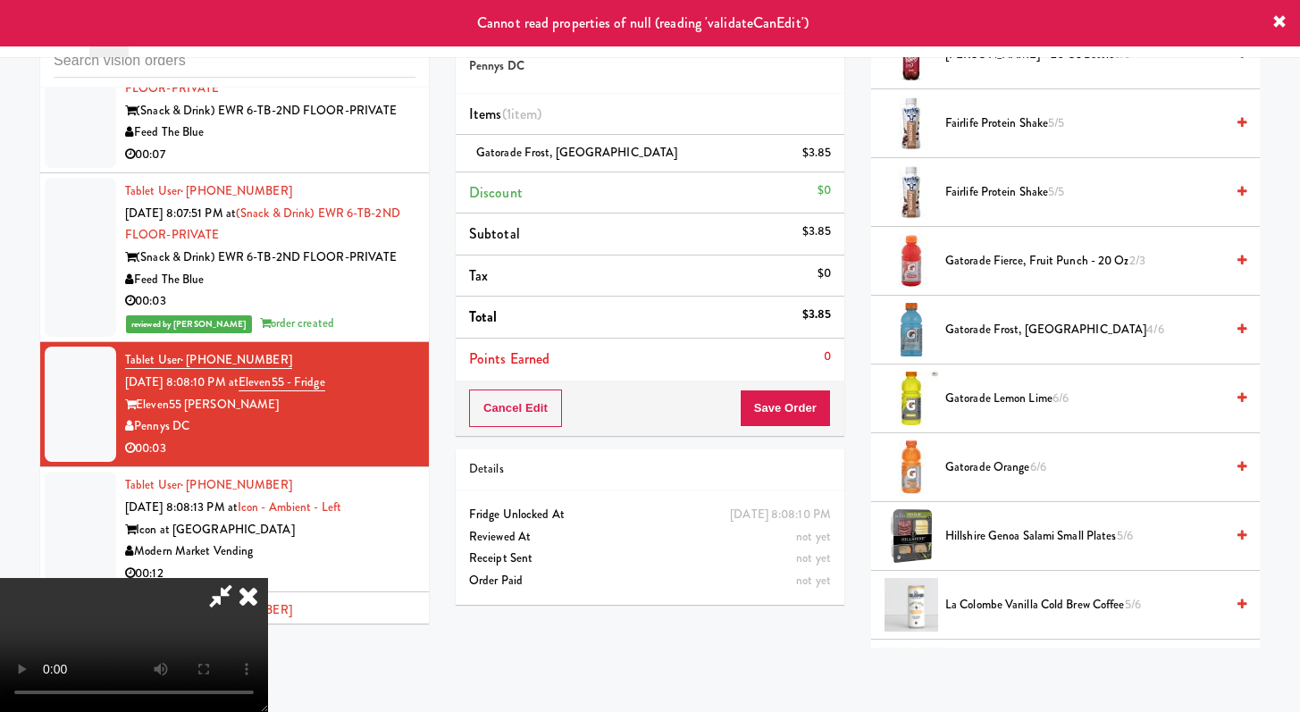
click at [268, 578] on icon at bounding box center [248, 596] width 39 height 36
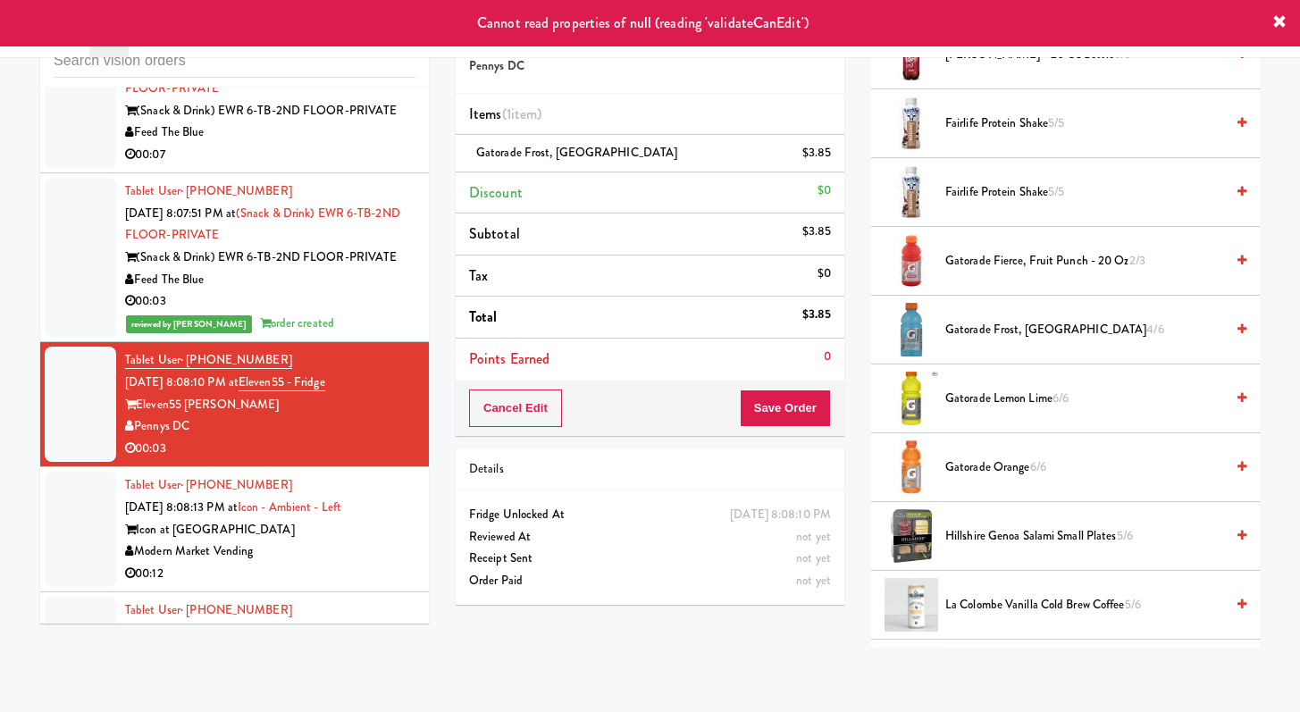
click at [346, 144] on div "Feed The Blue" at bounding box center [270, 133] width 290 height 22
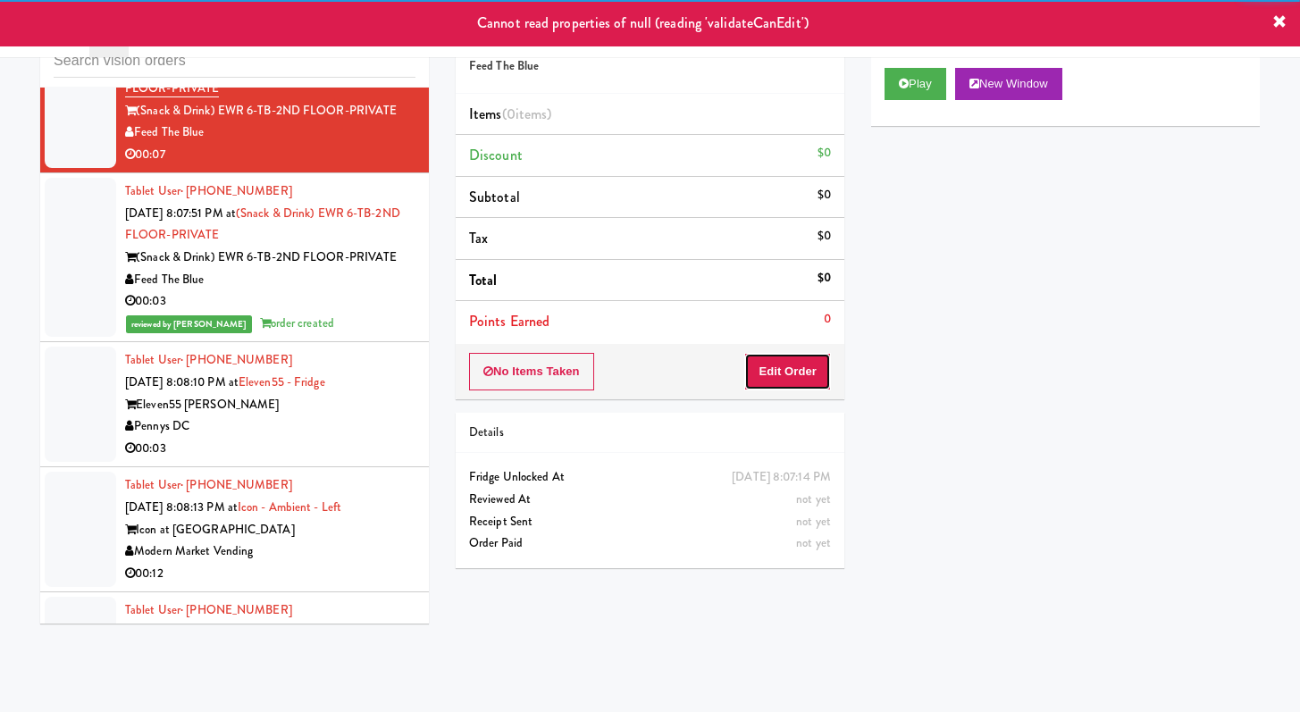
click at [809, 362] on button "Edit Order" at bounding box center [787, 372] width 87 height 38
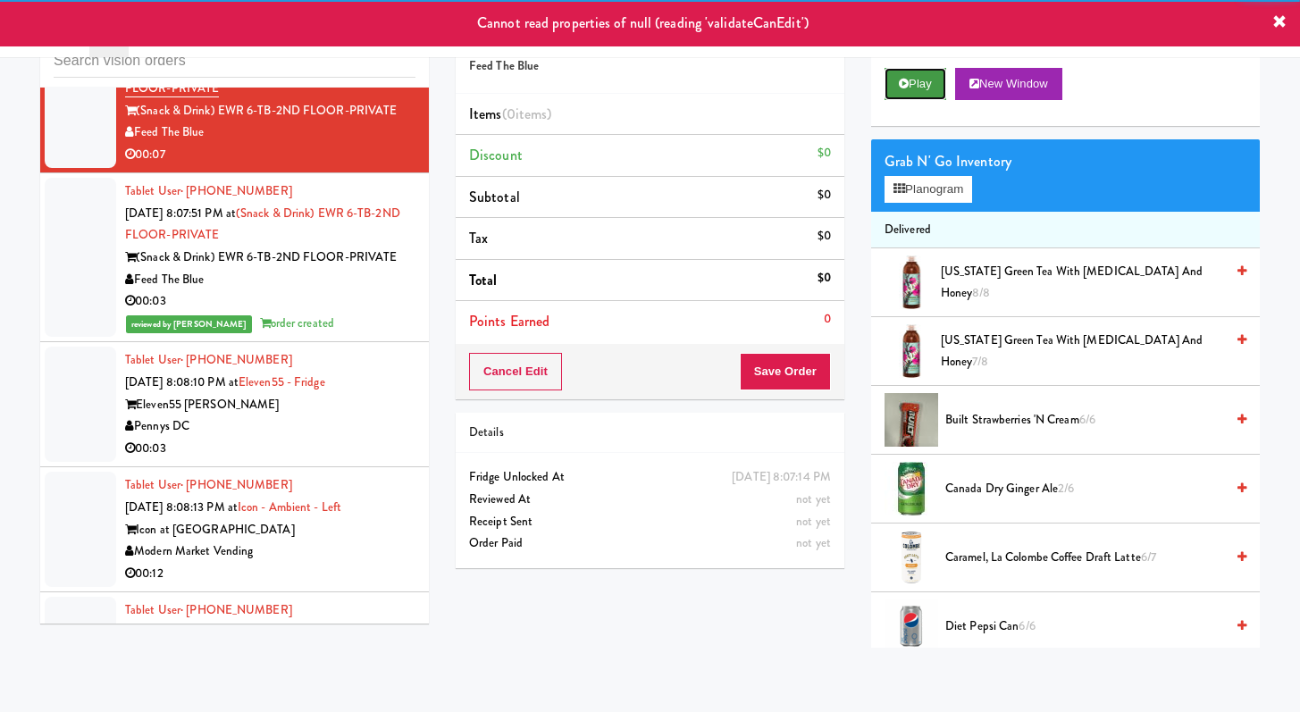
click at [917, 80] on button "Play" at bounding box center [916, 84] width 62 height 32
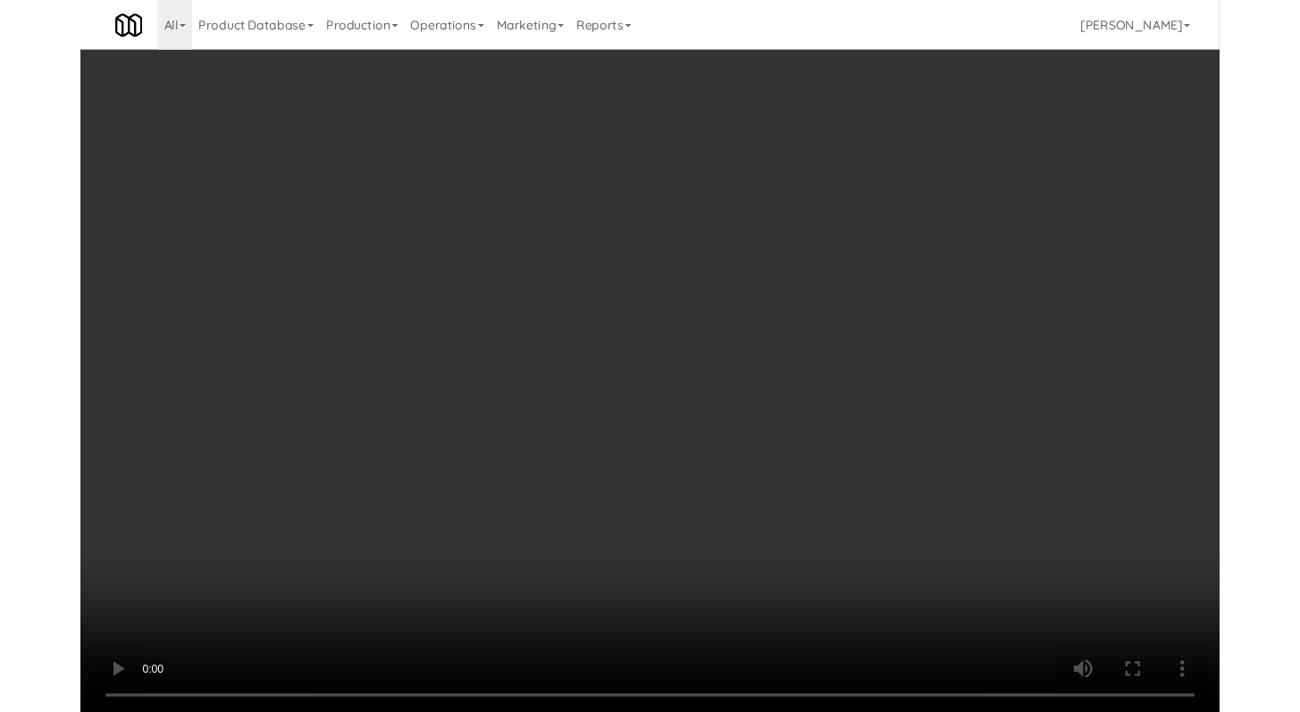
scroll to position [9720, 0]
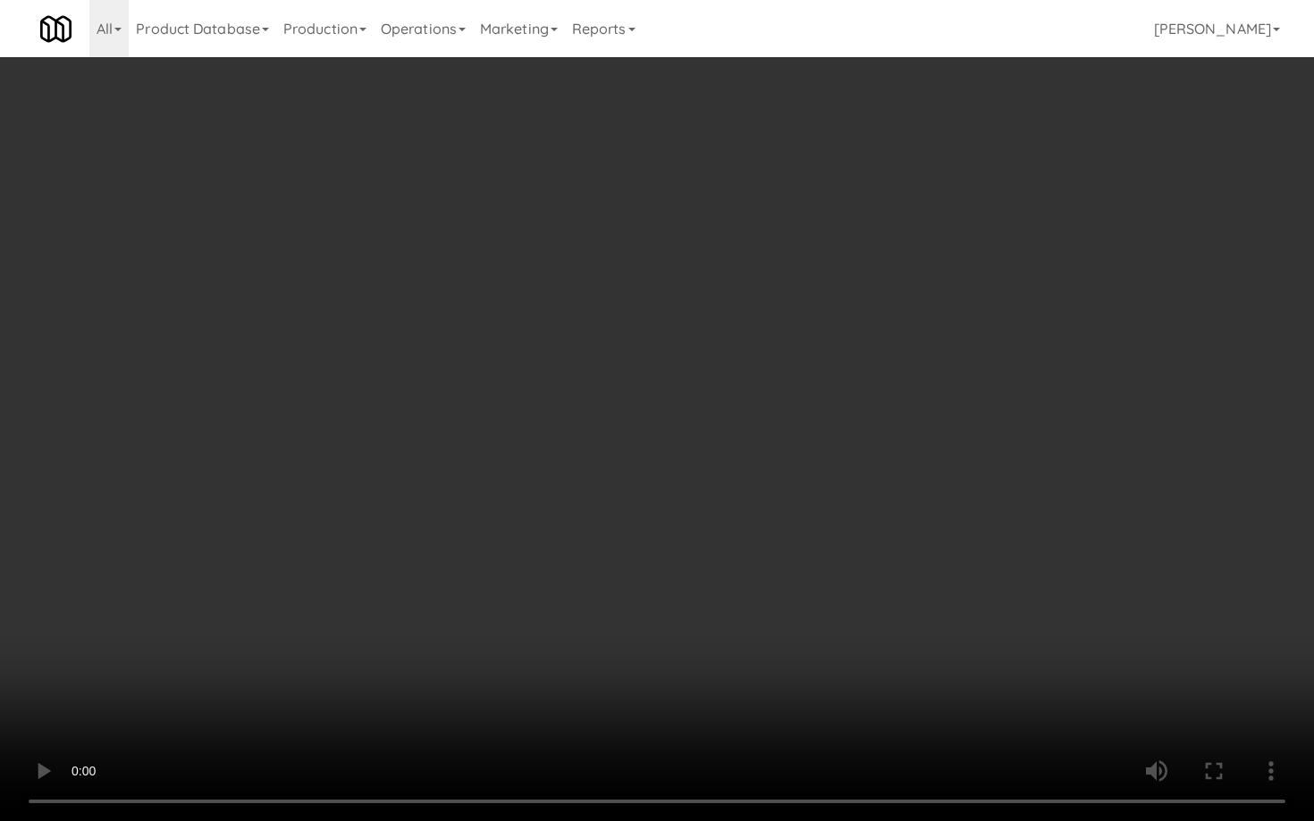
click at [666, 595] on video at bounding box center [657, 410] width 1314 height 821
click at [666, 596] on video at bounding box center [657, 410] width 1314 height 821
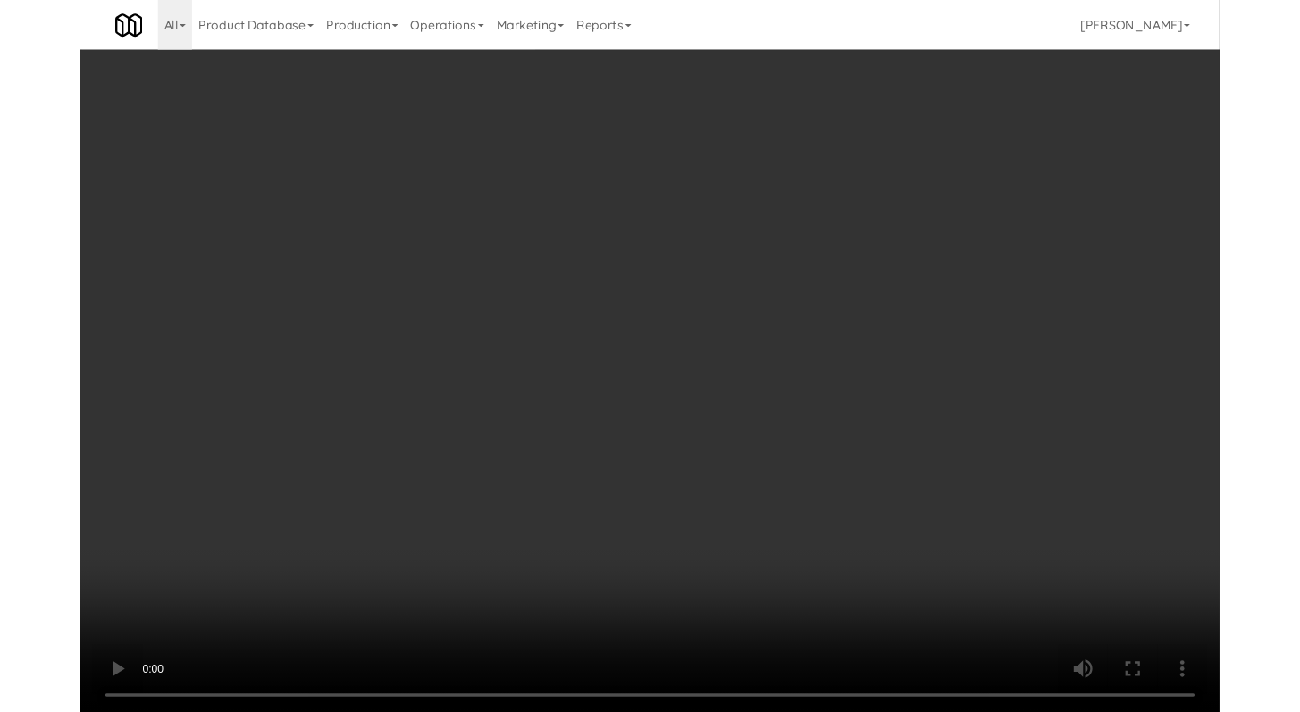
scroll to position [9786, 0]
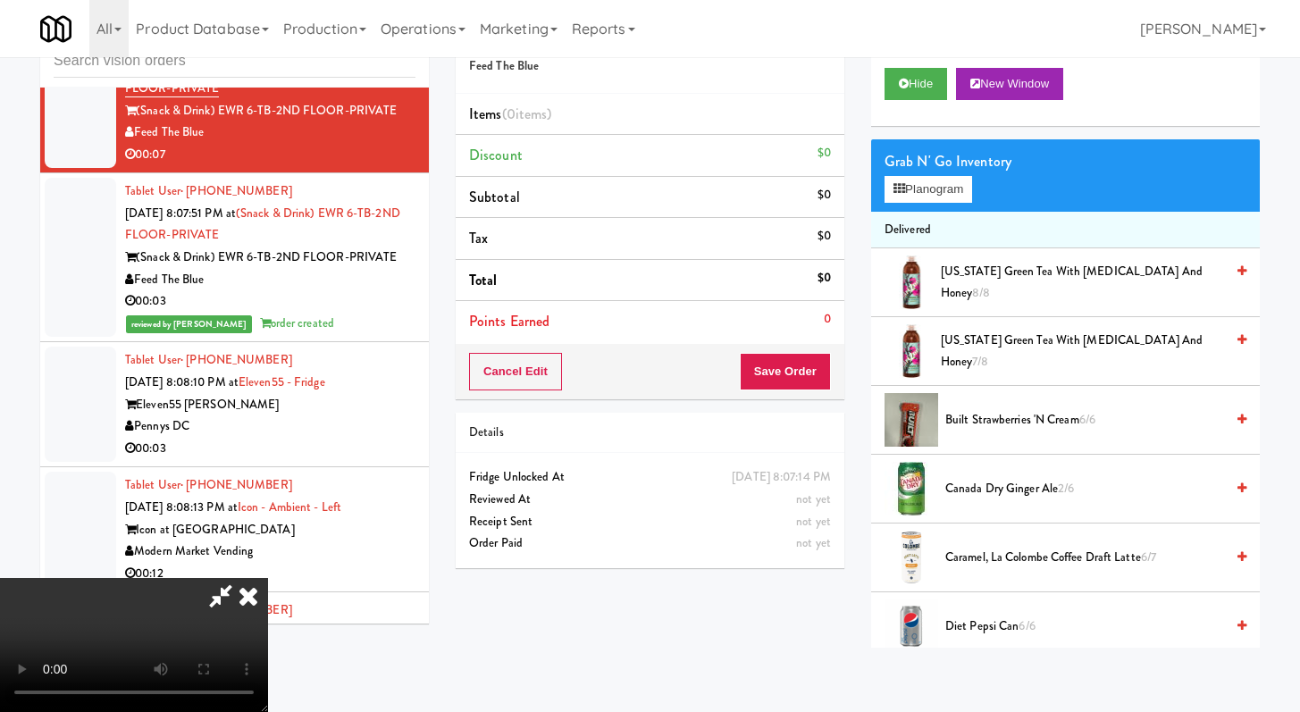
click at [268, 578] on video at bounding box center [134, 645] width 268 height 134
click at [1000, 349] on span "[US_STATE] Green Tea with [MEDICAL_DATA] and Honey 7/8" at bounding box center [1082, 352] width 283 height 44
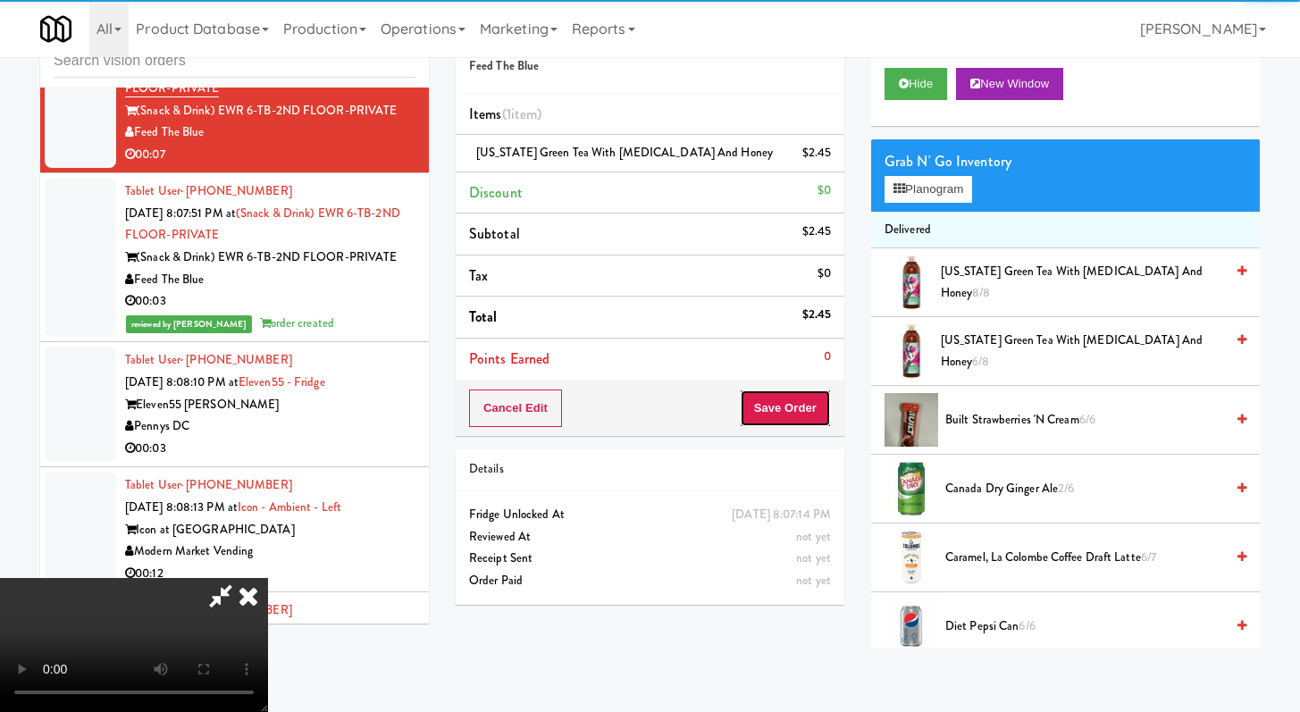
drag, startPoint x: 787, startPoint y: 414, endPoint x: 804, endPoint y: 414, distance: 17.0
click at [787, 414] on button "Save Order" at bounding box center [785, 409] width 91 height 38
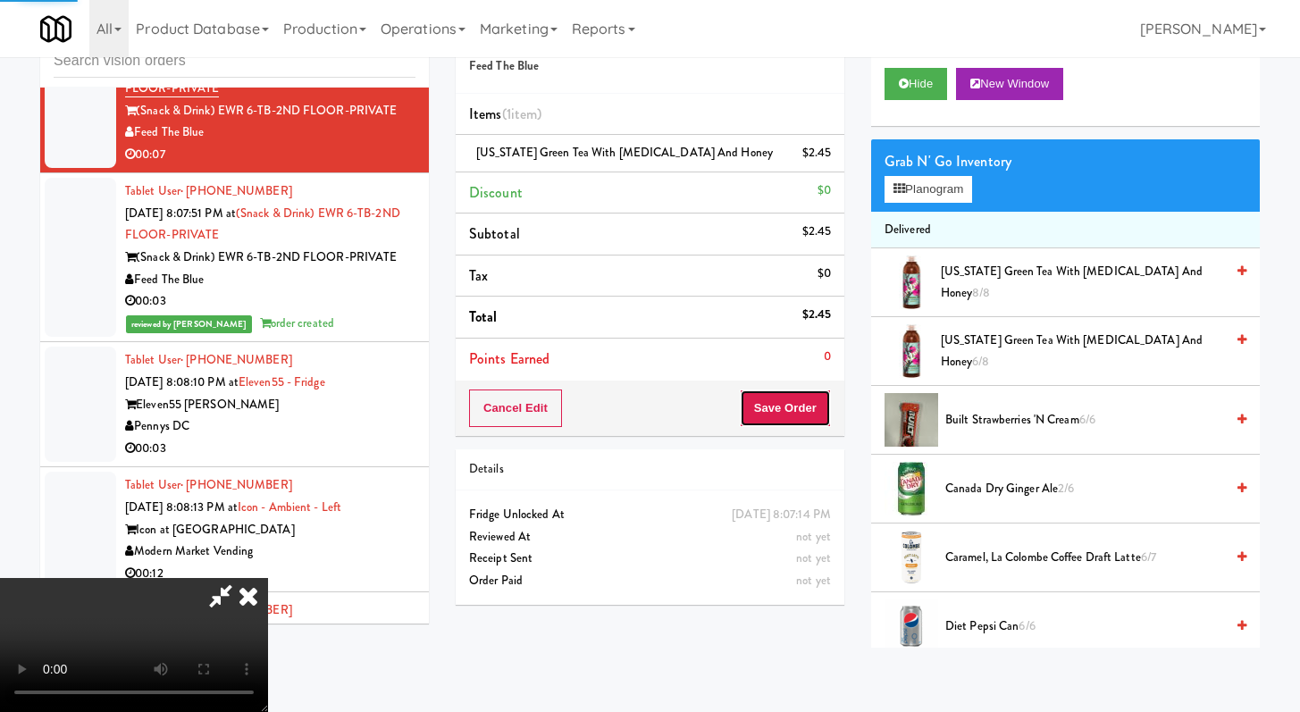
click at [803, 414] on body "Are you sure you want to update this order? Okay Cancel Okay Are you sure you w…" at bounding box center [650, 356] width 1300 height 712
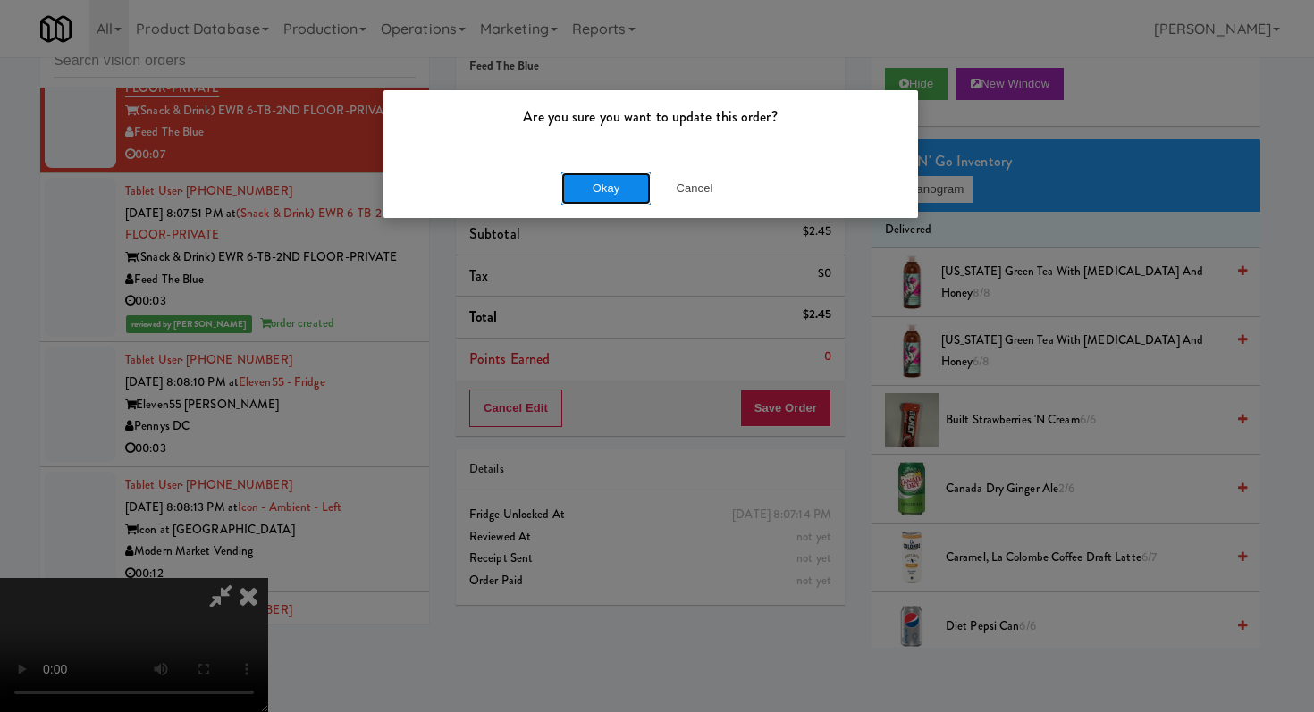
click at [595, 191] on button "Okay" at bounding box center [605, 188] width 89 height 32
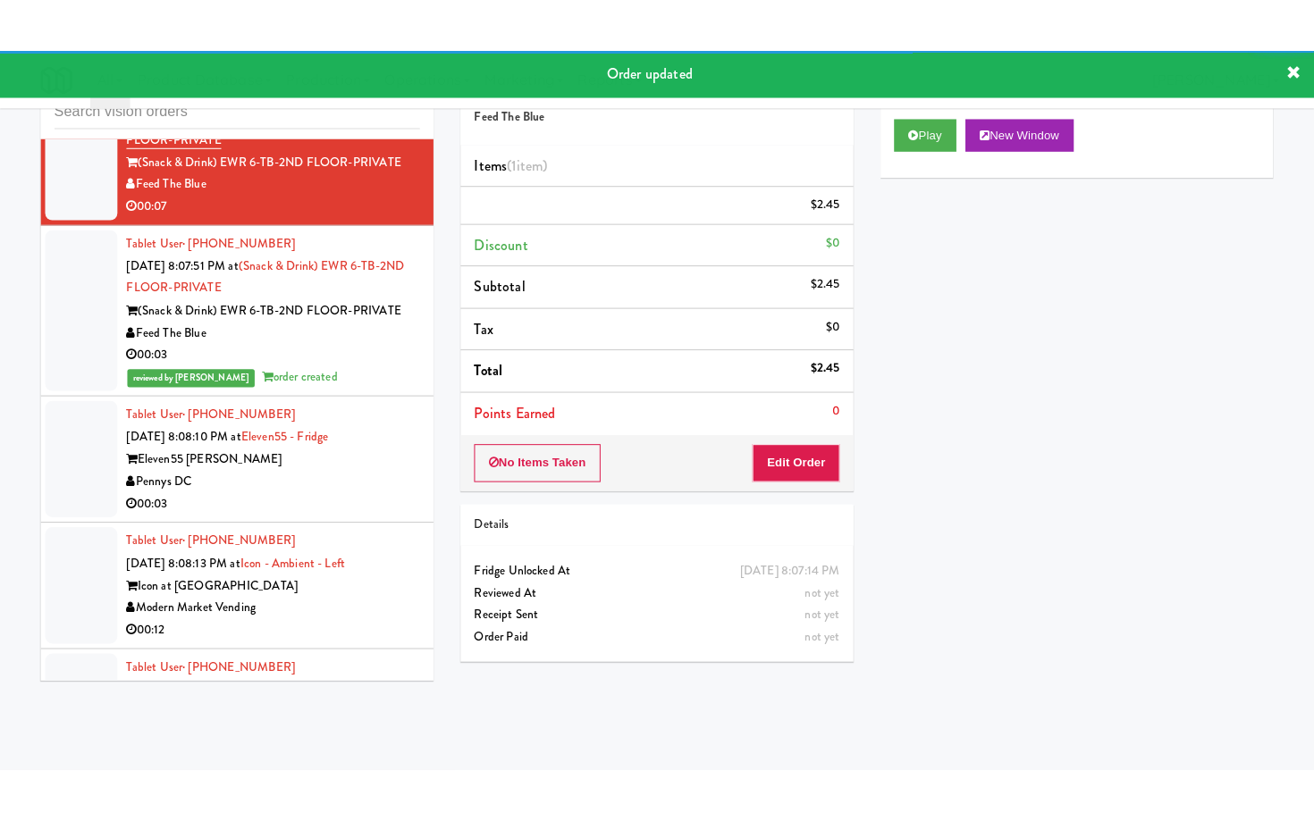
scroll to position [9530, 0]
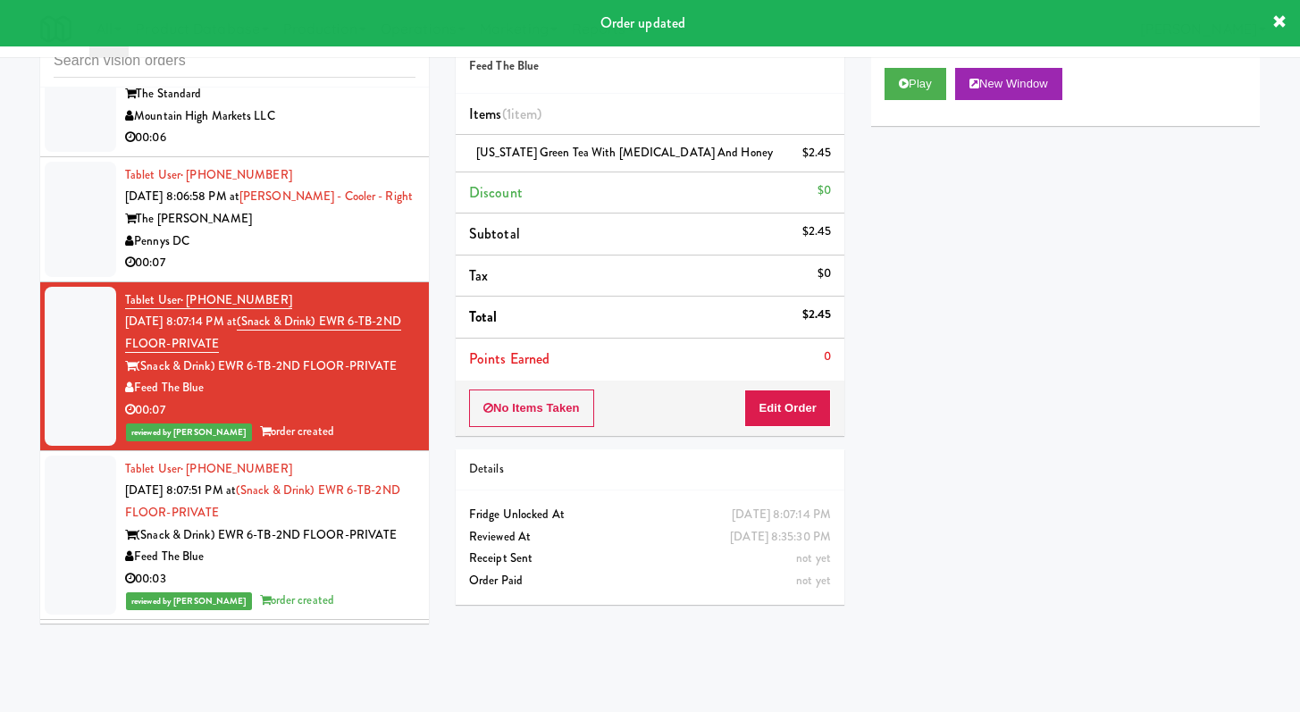
click at [334, 274] on div "00:07" at bounding box center [270, 263] width 290 height 22
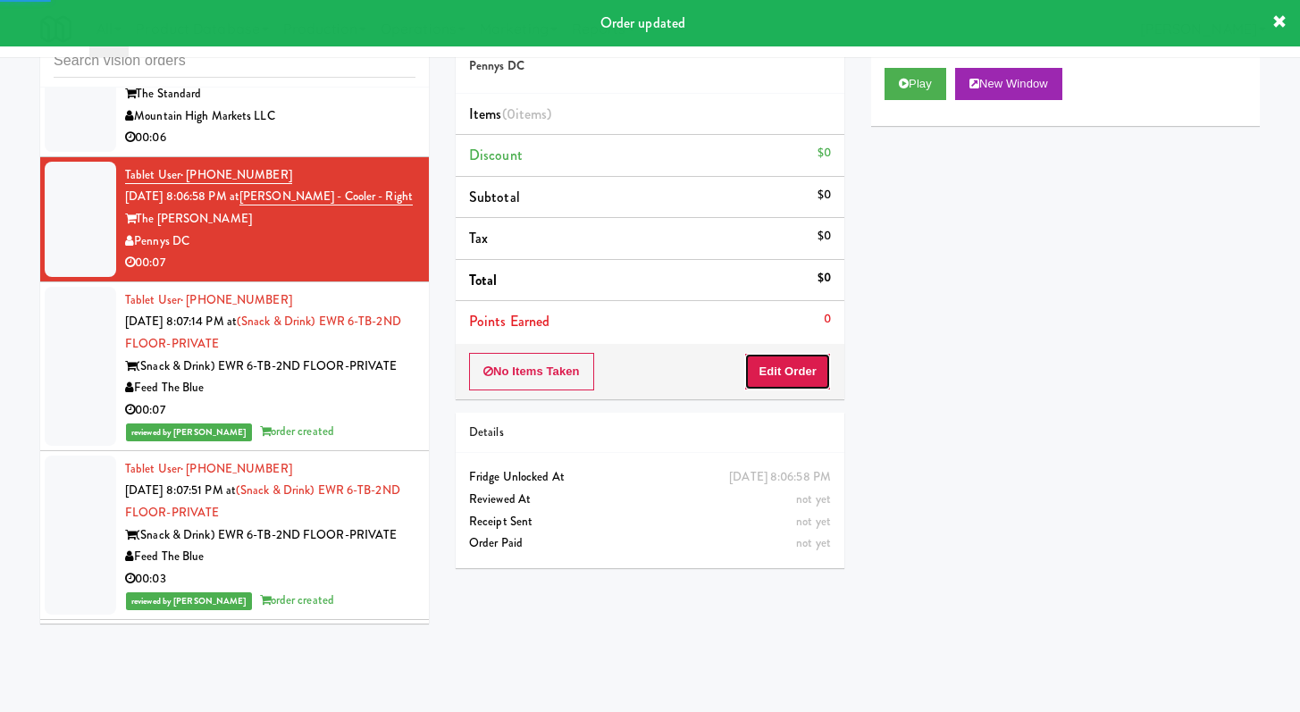
click at [809, 365] on button "Edit Order" at bounding box center [787, 372] width 87 height 38
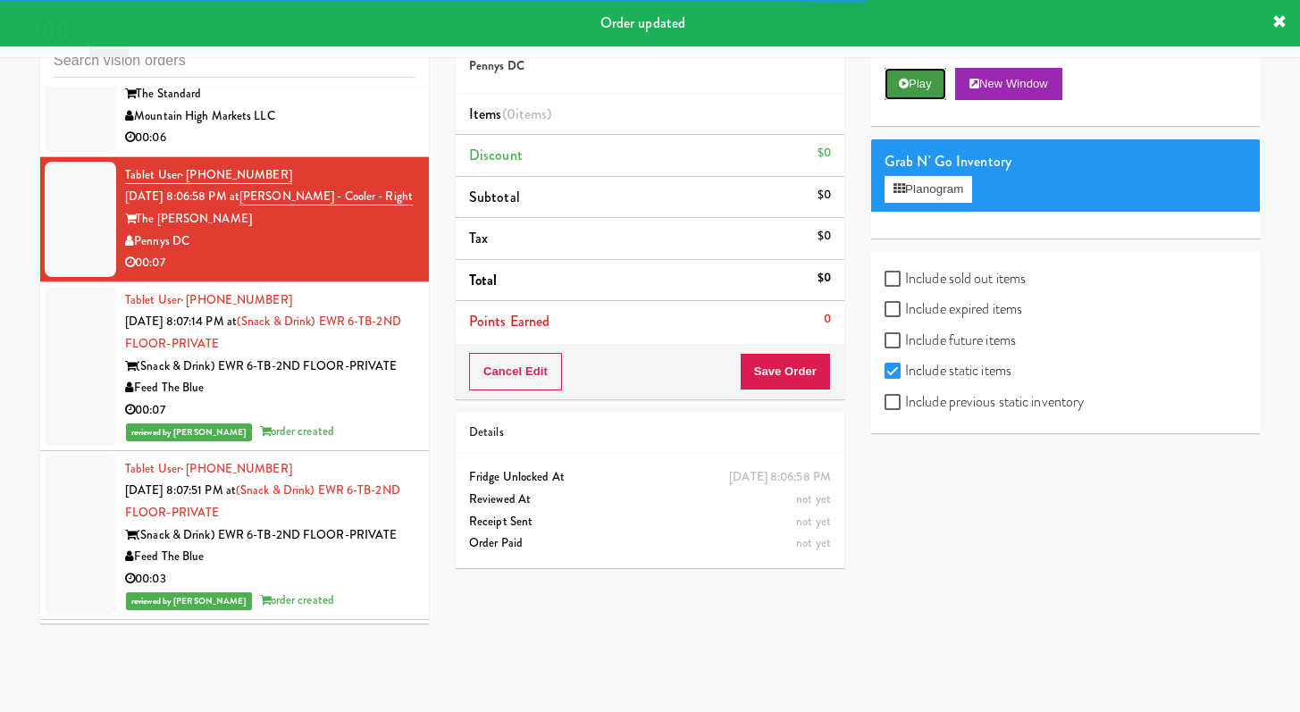
click at [918, 71] on button "Play" at bounding box center [916, 84] width 62 height 32
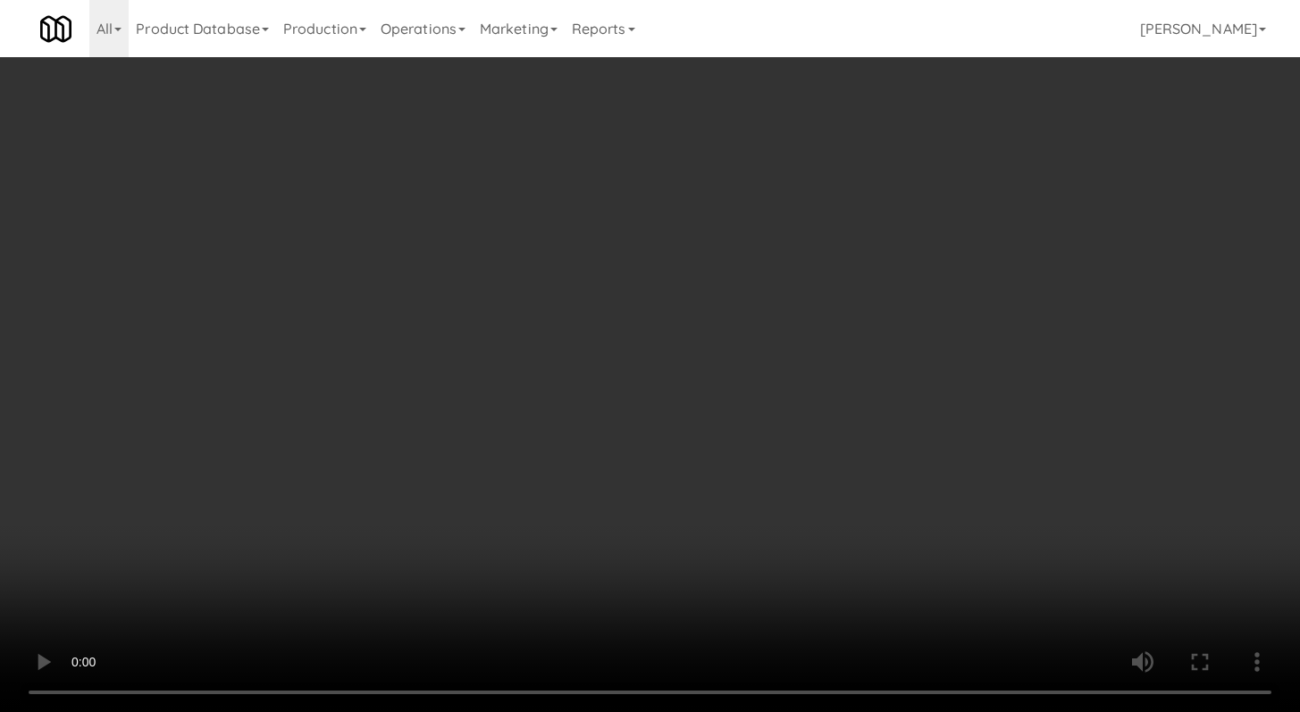
scroll to position [9530, 0]
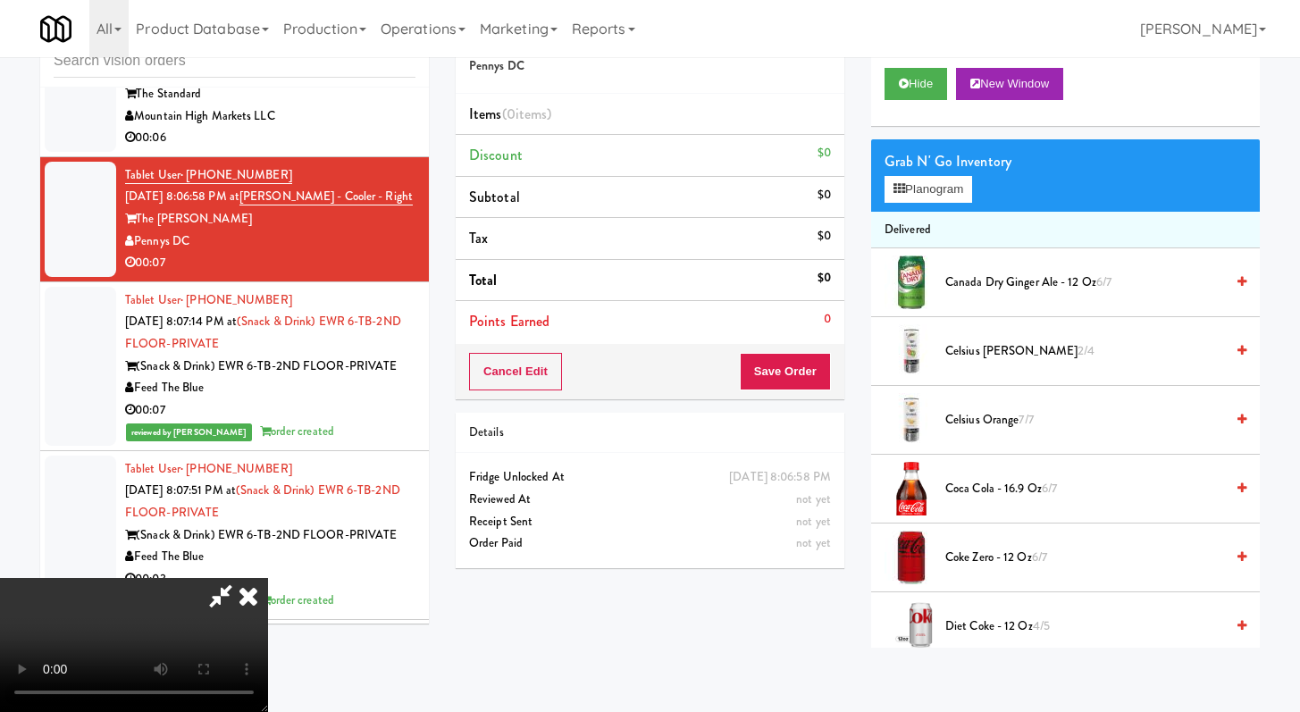
click at [996, 625] on span "Diet Coke - 12 oz 4/5" at bounding box center [1085, 627] width 279 height 22
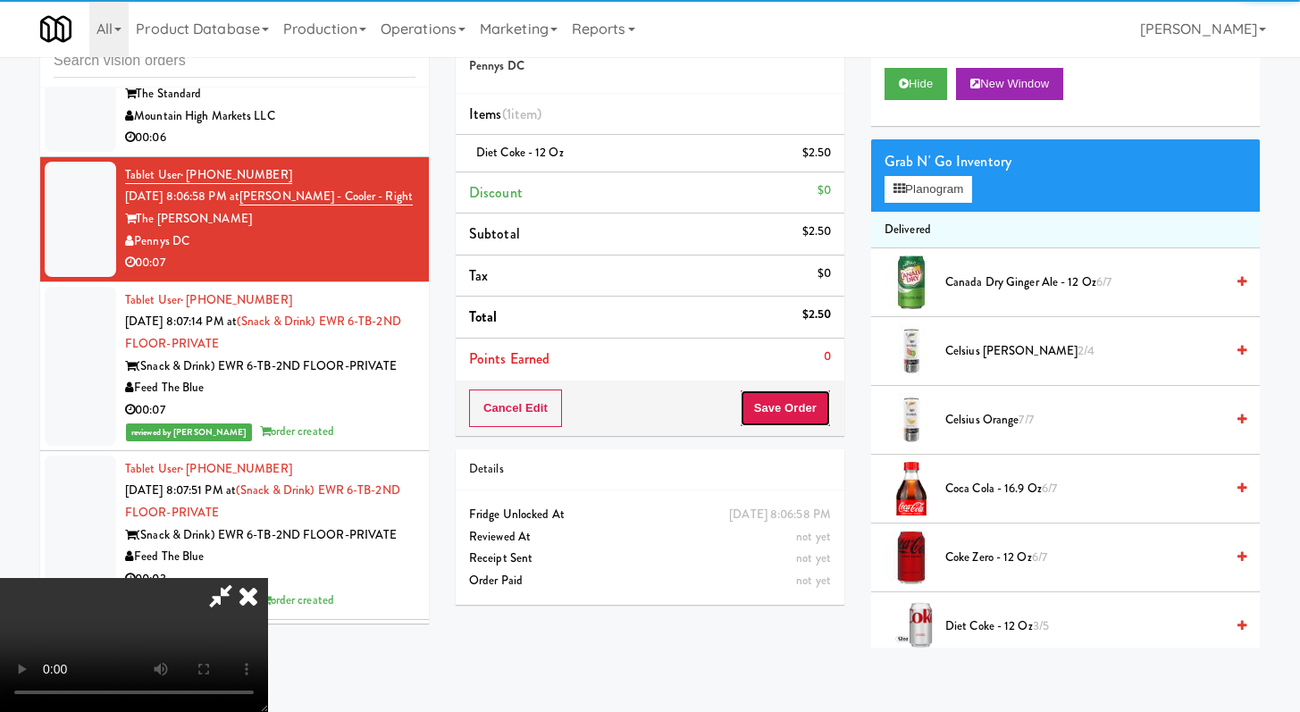
click at [826, 400] on button "Save Order" at bounding box center [785, 409] width 91 height 38
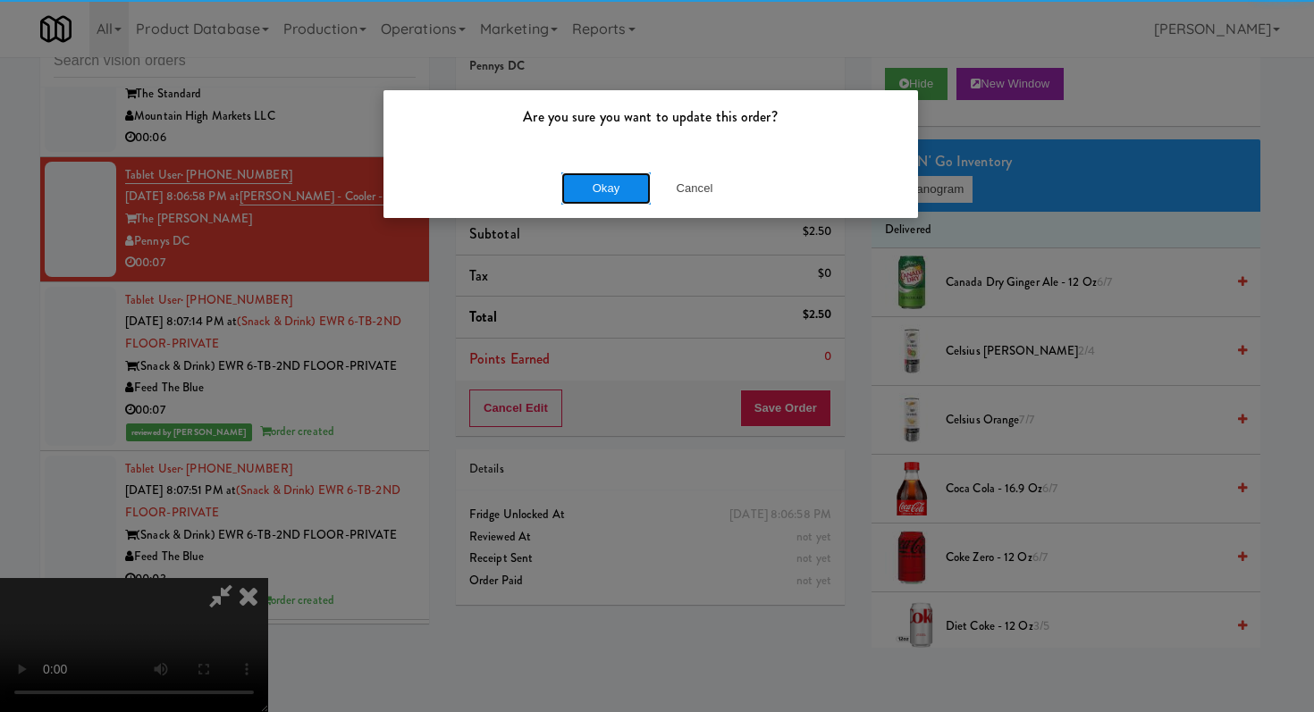
click at [597, 174] on button "Okay" at bounding box center [605, 188] width 89 height 32
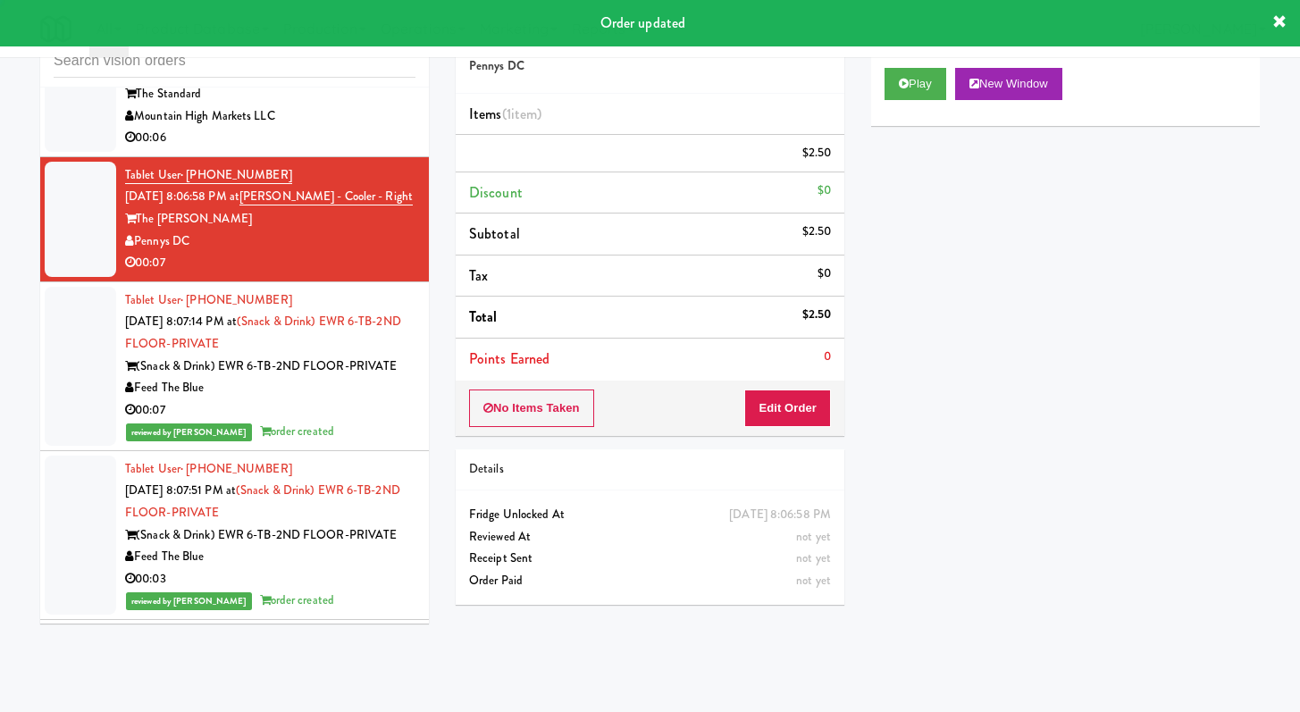
click at [343, 149] on div "00:06" at bounding box center [270, 138] width 290 height 22
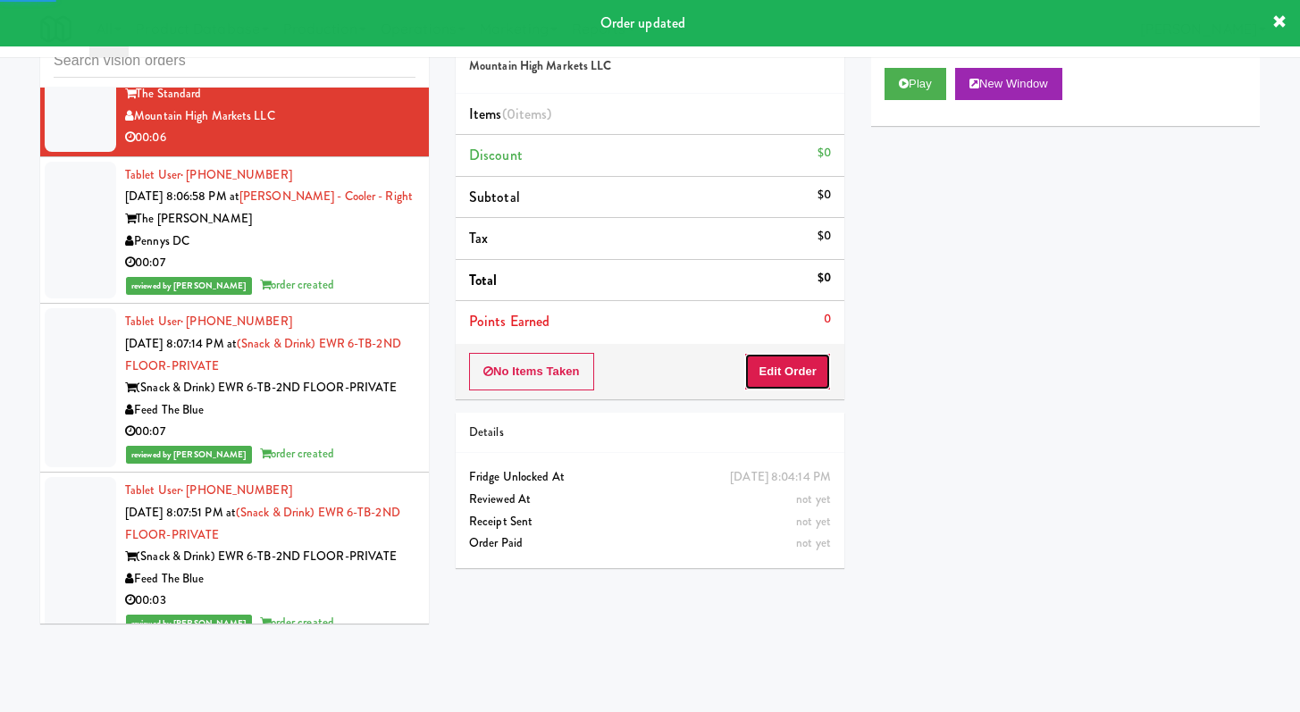
click at [817, 361] on button "Edit Order" at bounding box center [787, 372] width 87 height 38
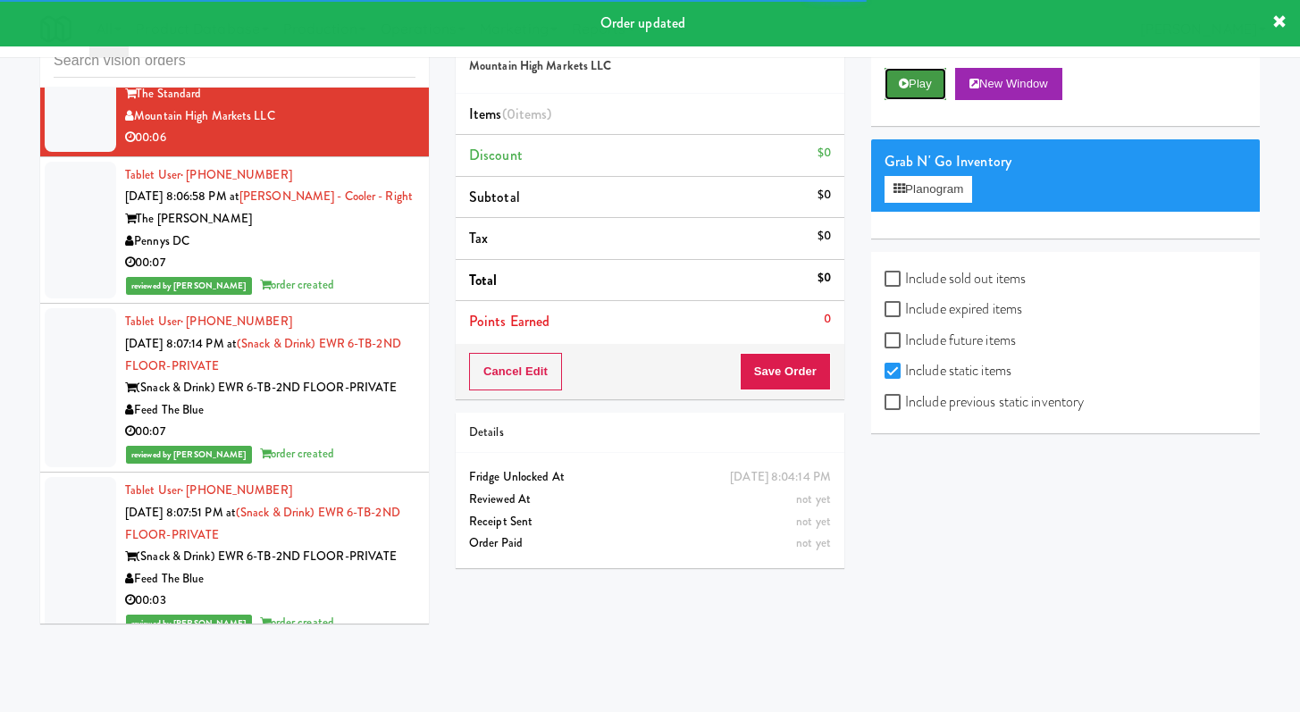
click at [896, 88] on button "Play" at bounding box center [916, 84] width 62 height 32
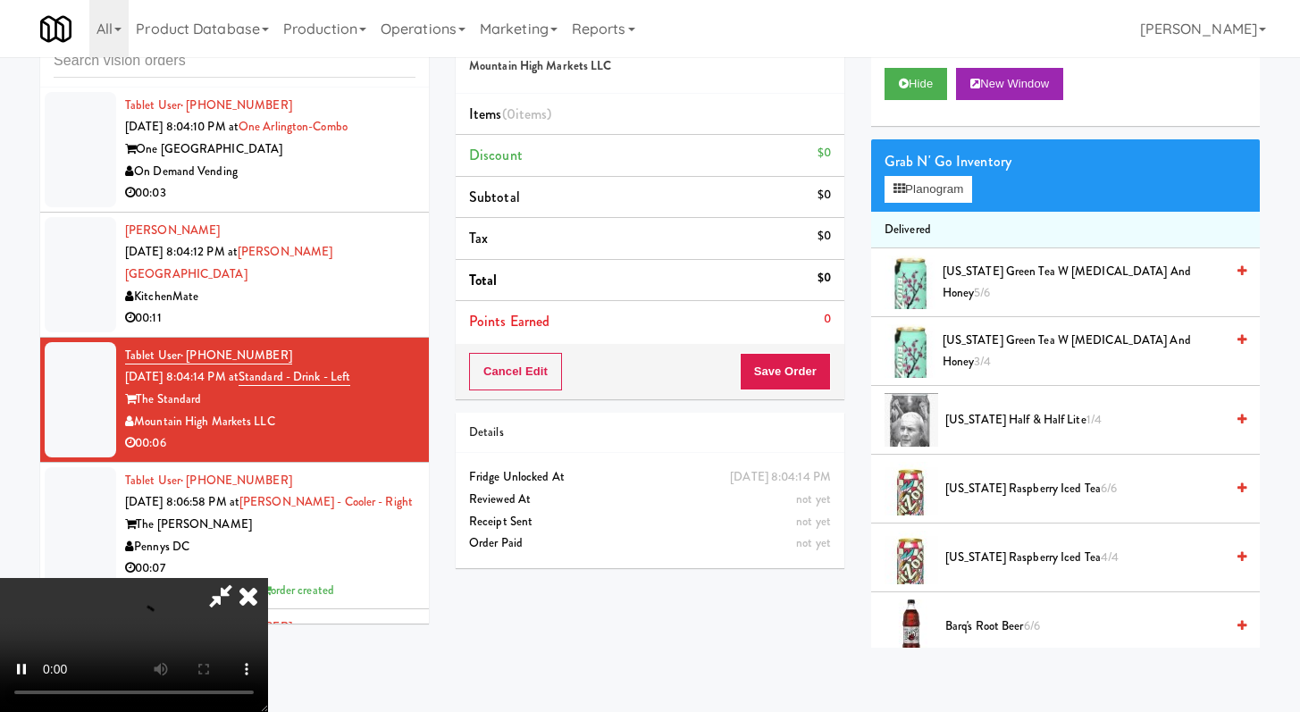
scroll to position [9159, 0]
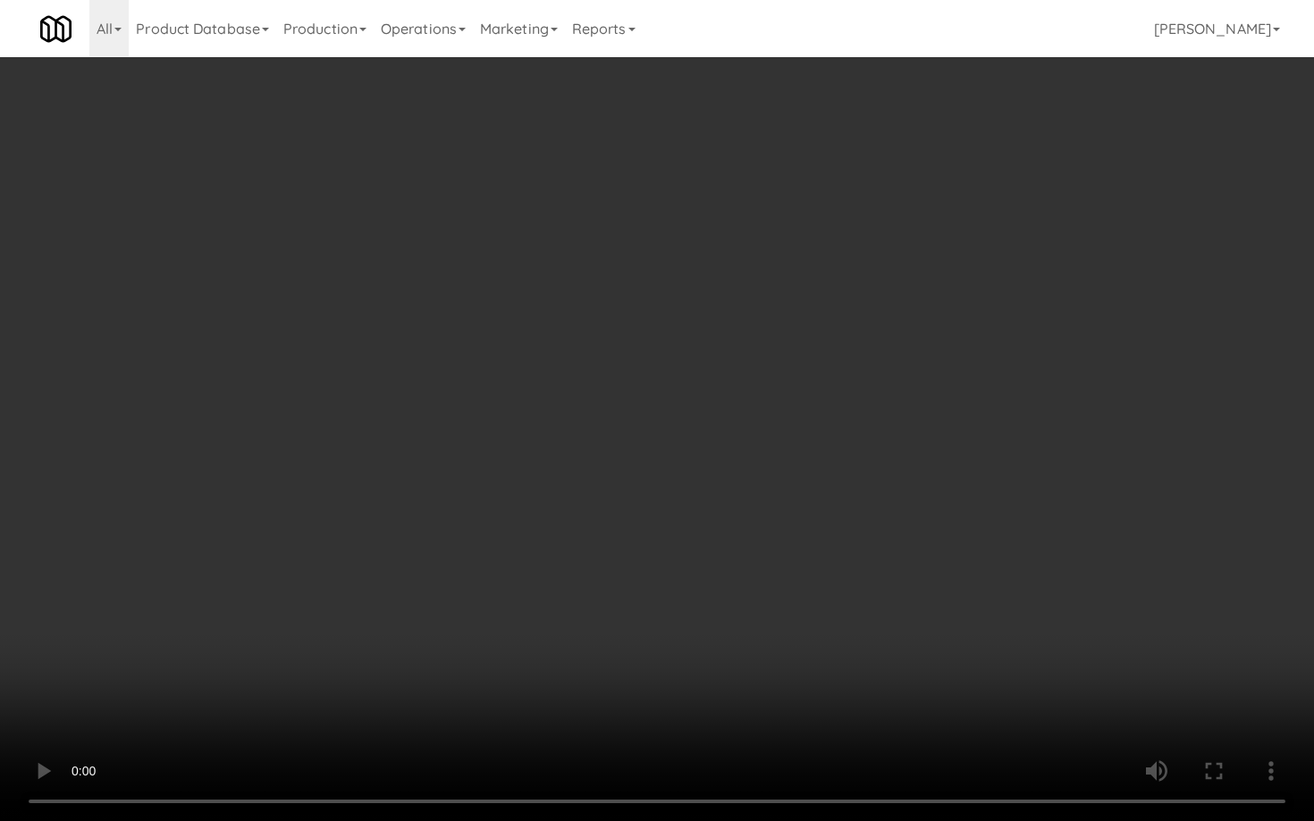
click at [804, 573] on video at bounding box center [657, 410] width 1314 height 821
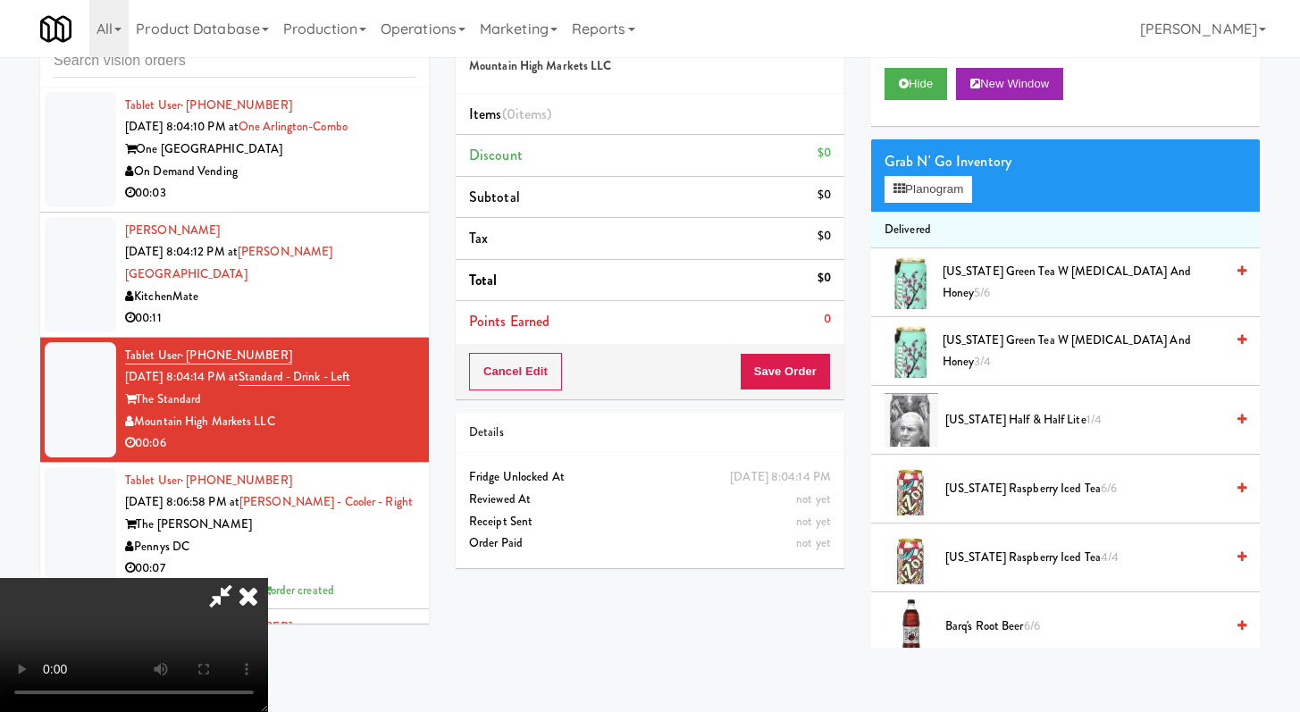
scroll to position [2233, 0]
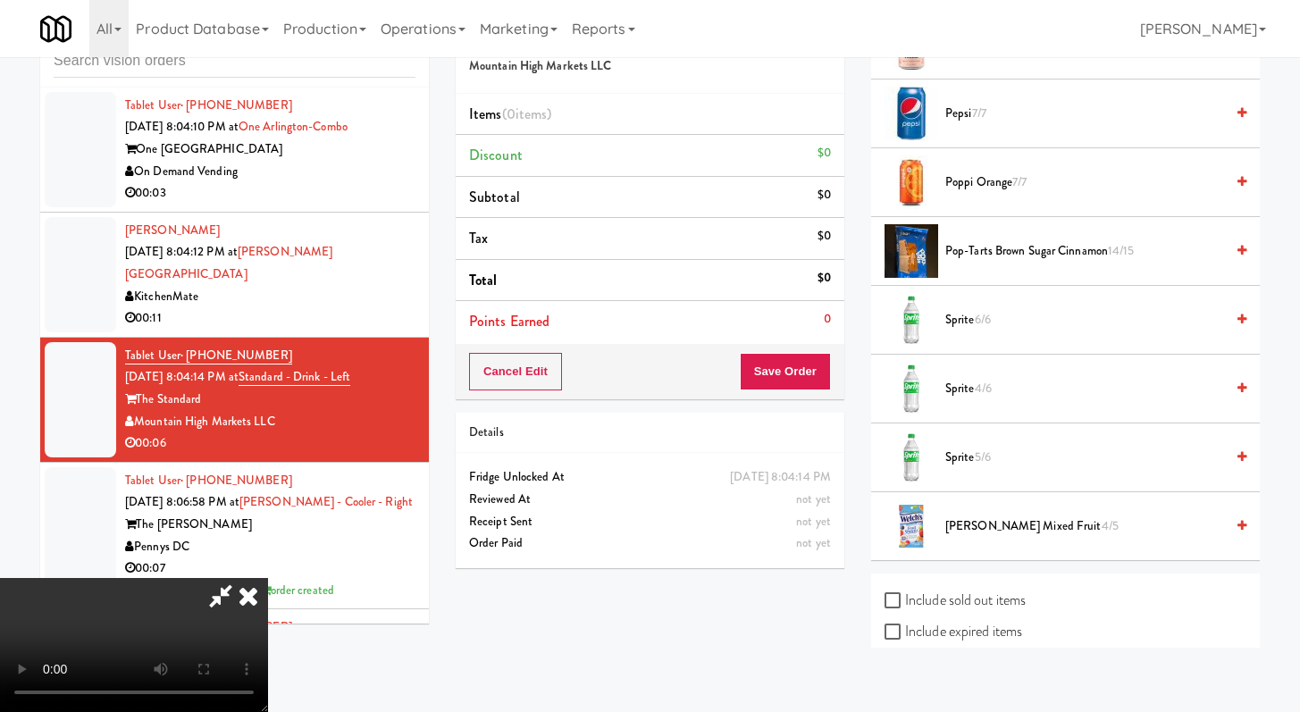
click at [970, 328] on span "Sprite 6/6" at bounding box center [1085, 320] width 279 height 22
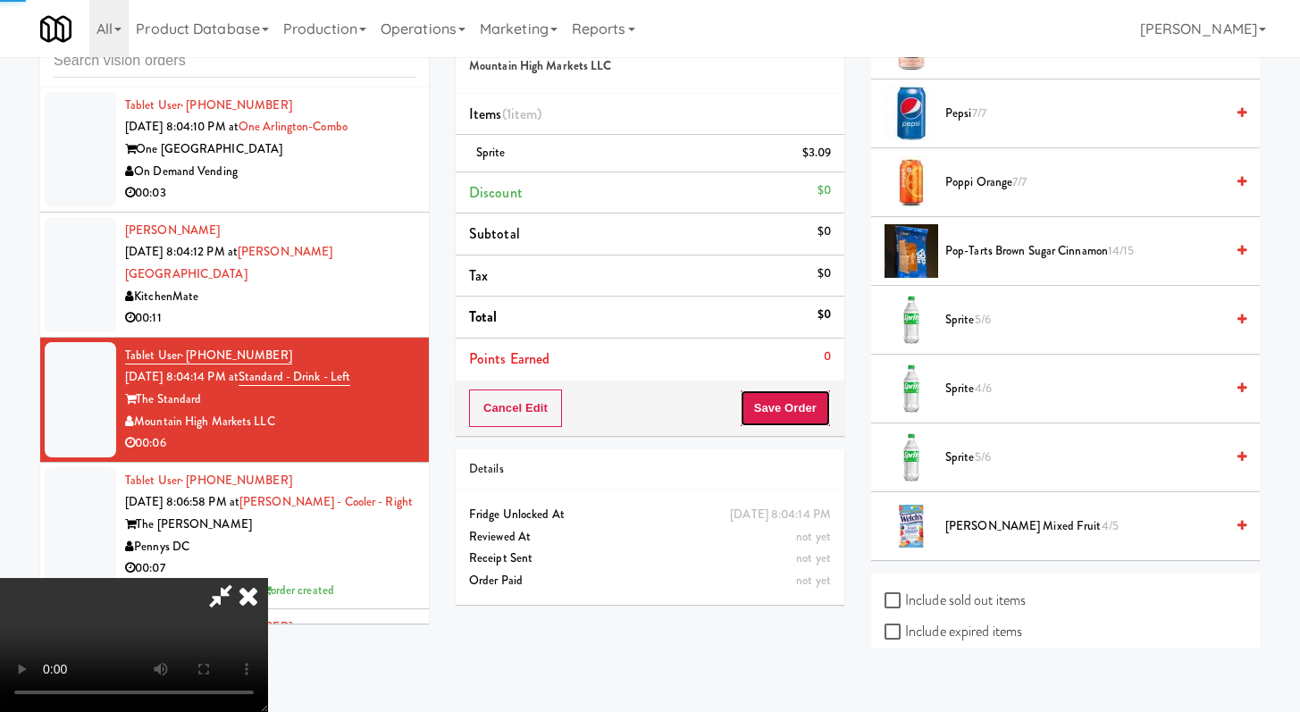
click at [829, 419] on button "Save Order" at bounding box center [785, 409] width 91 height 38
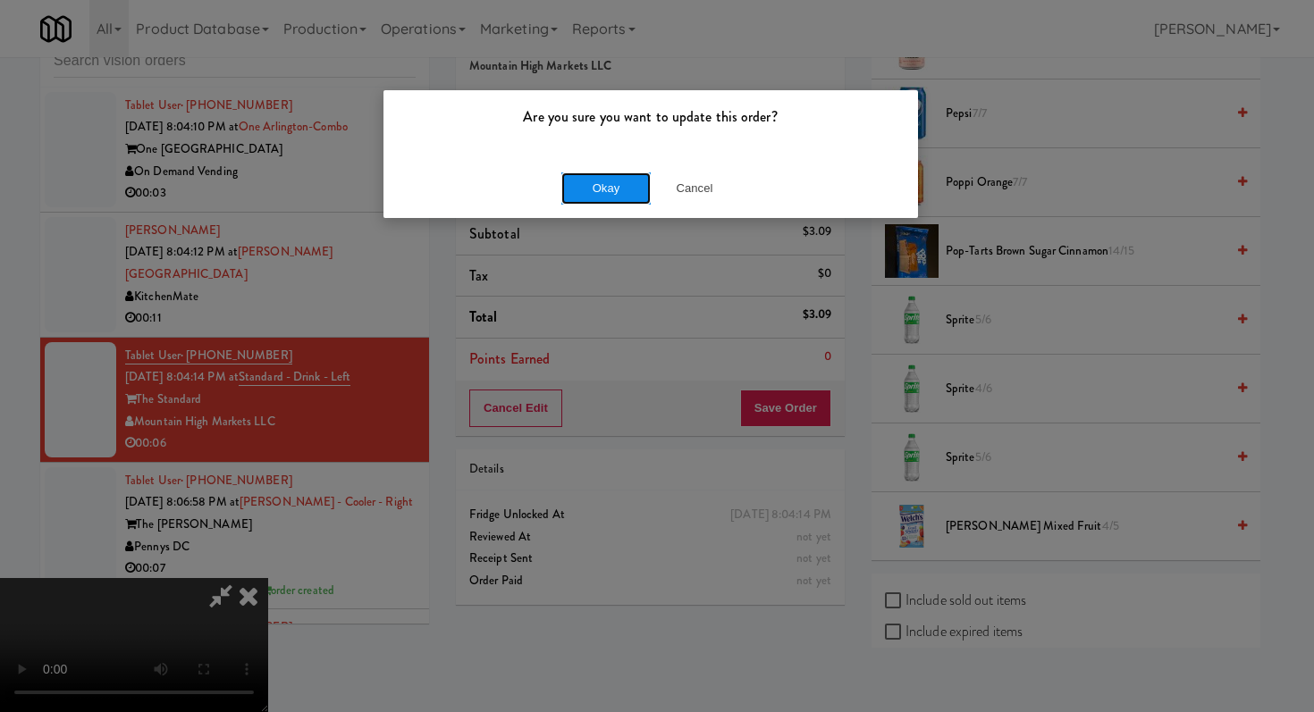
click at [623, 198] on button "Okay" at bounding box center [605, 188] width 89 height 32
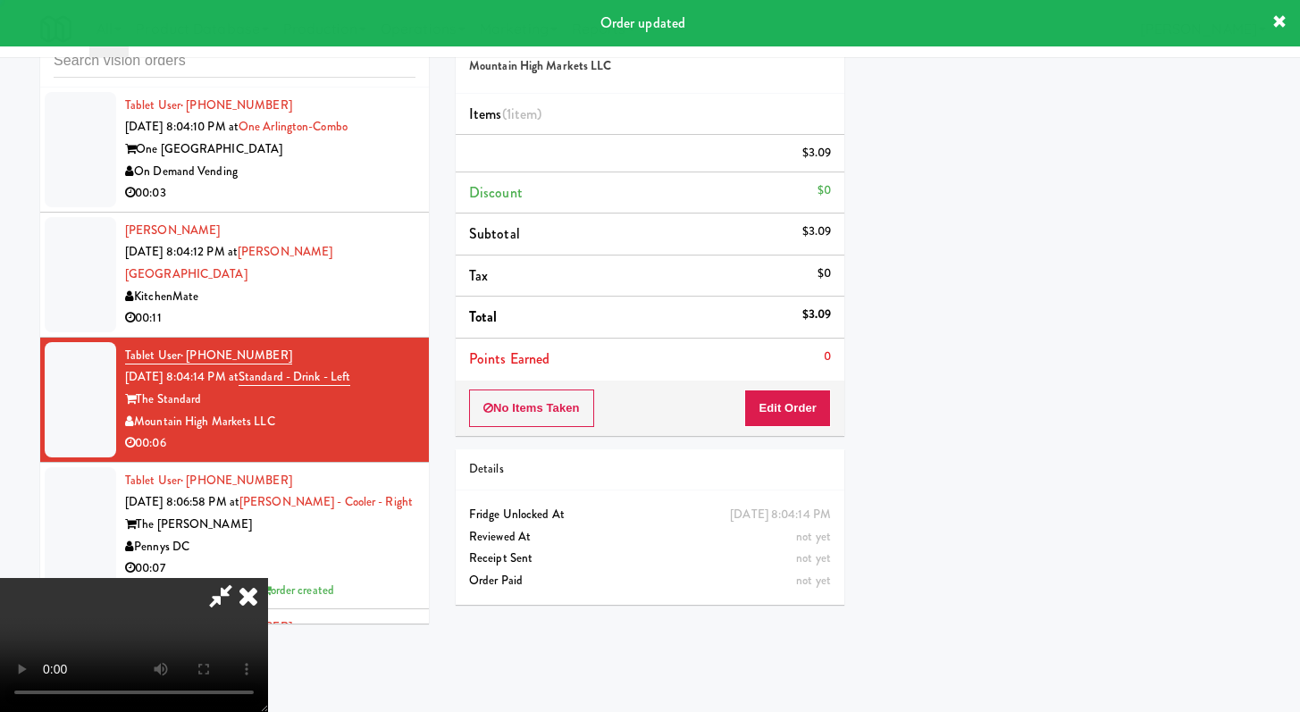
scroll to position [76, 0]
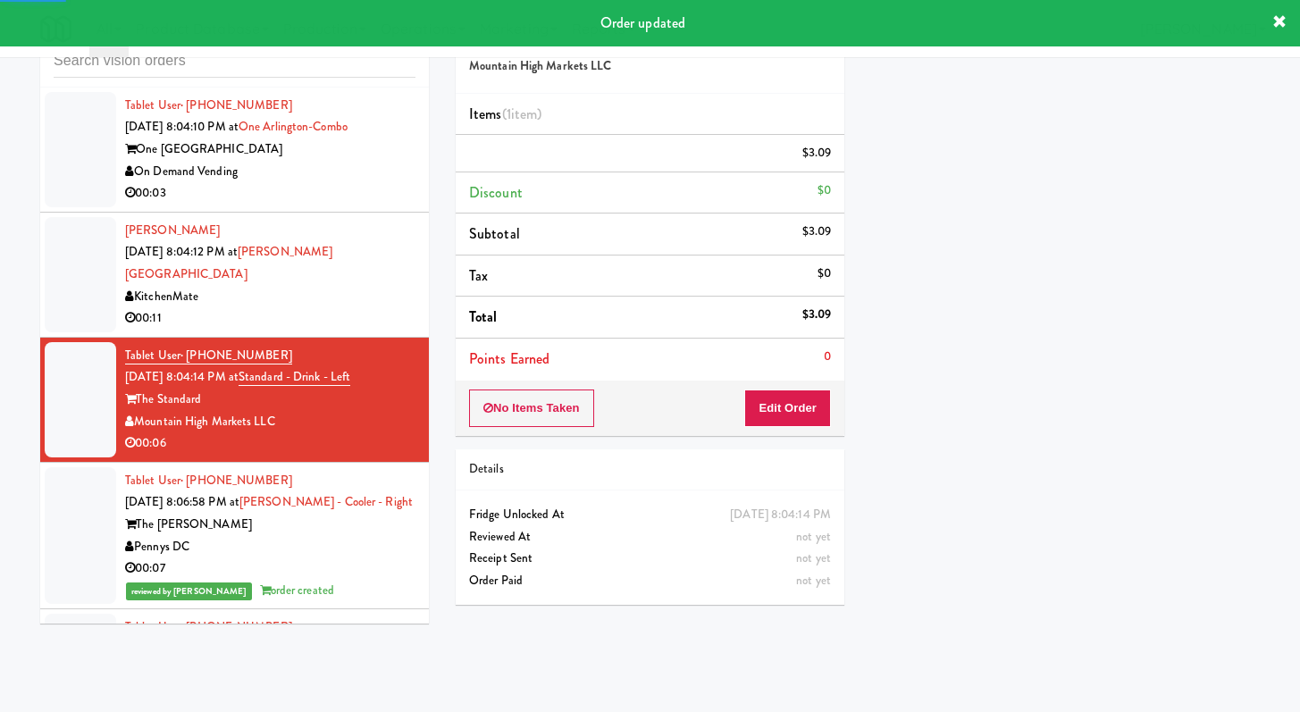
click at [373, 183] on div "On Demand Vending" at bounding box center [270, 172] width 290 height 22
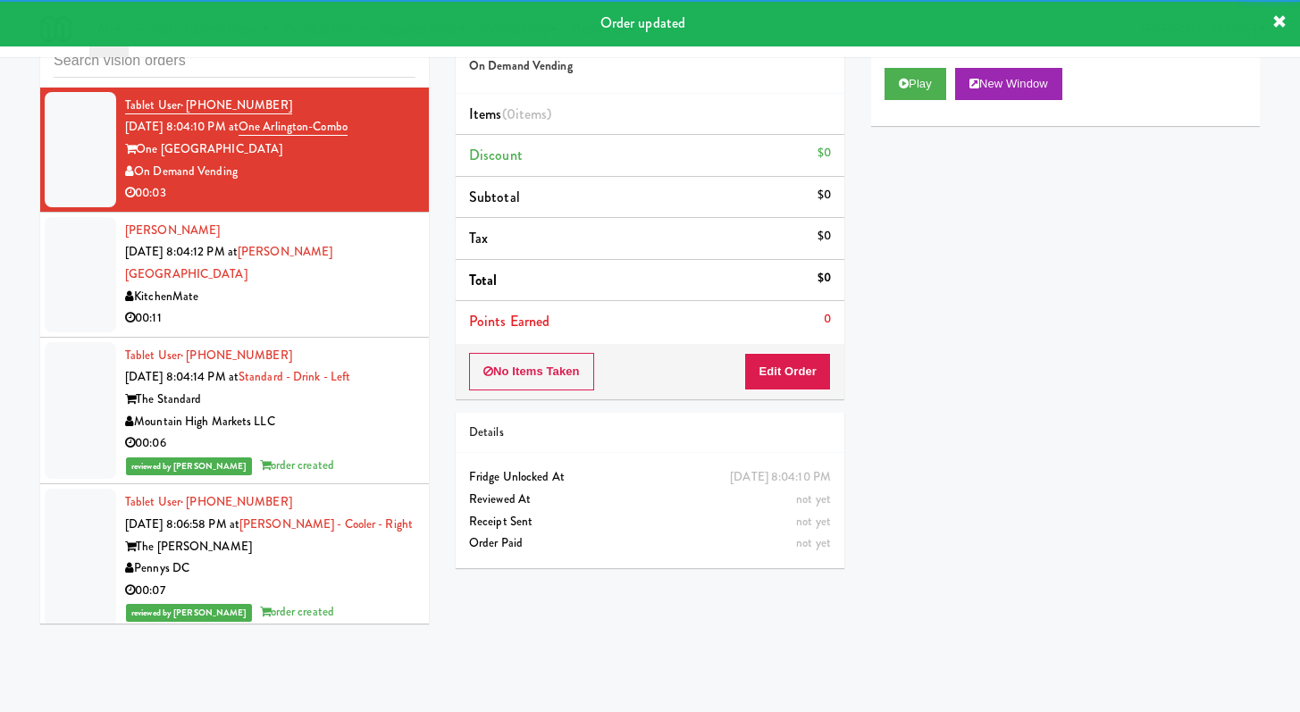
click at [353, 330] on div "00:11" at bounding box center [270, 318] width 290 height 22
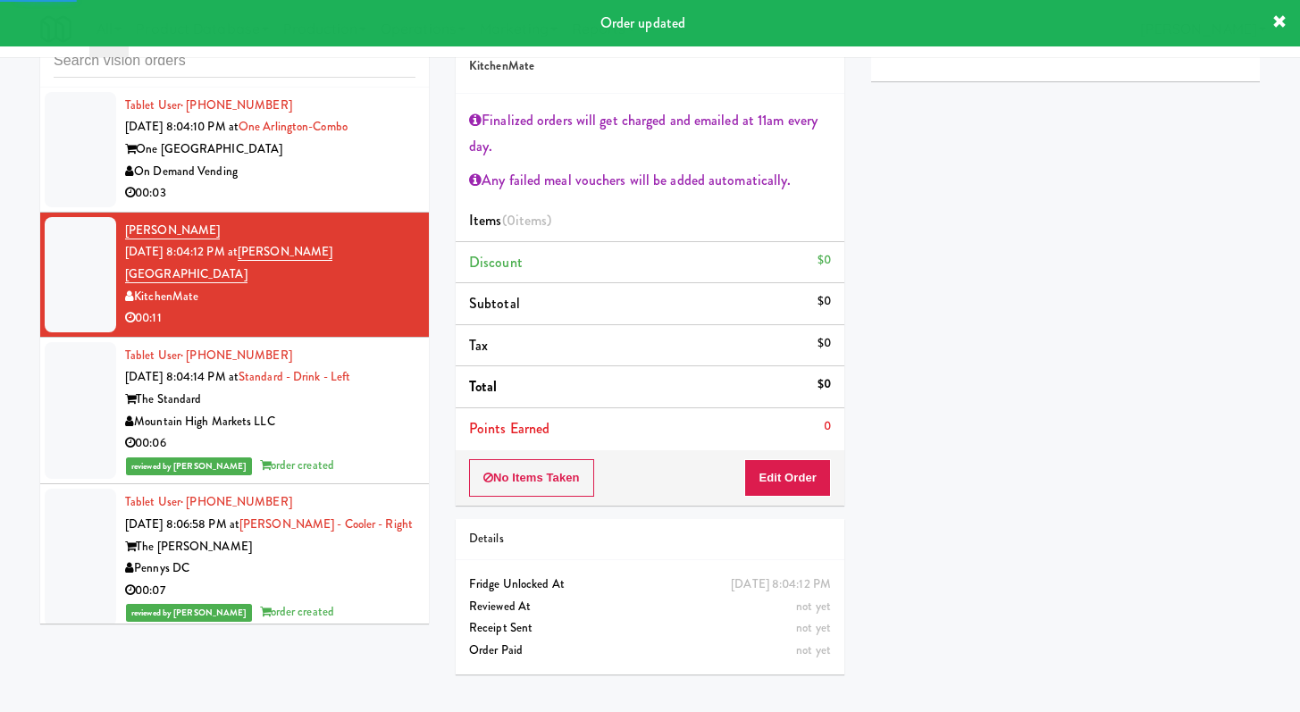
click at [330, 205] on div "00:03" at bounding box center [270, 193] width 290 height 22
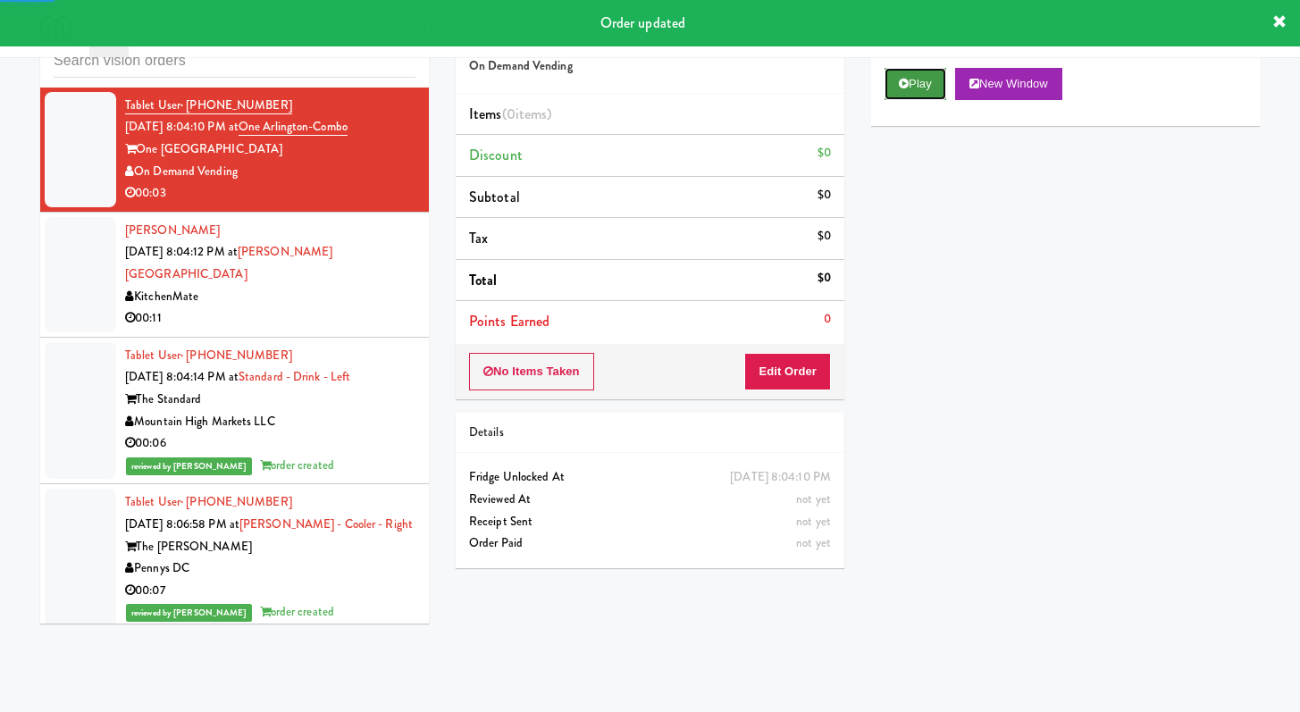
click at [898, 91] on button "Play" at bounding box center [916, 84] width 62 height 32
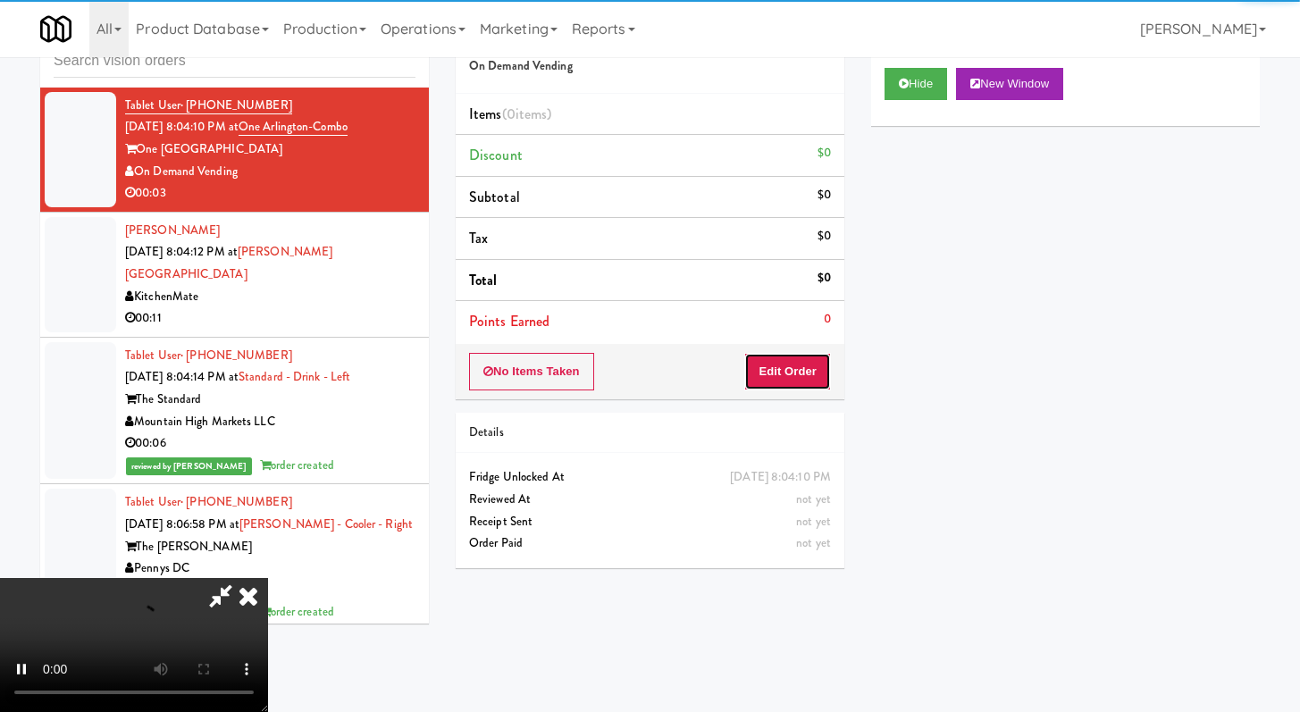
click at [782, 373] on button "Edit Order" at bounding box center [787, 372] width 87 height 38
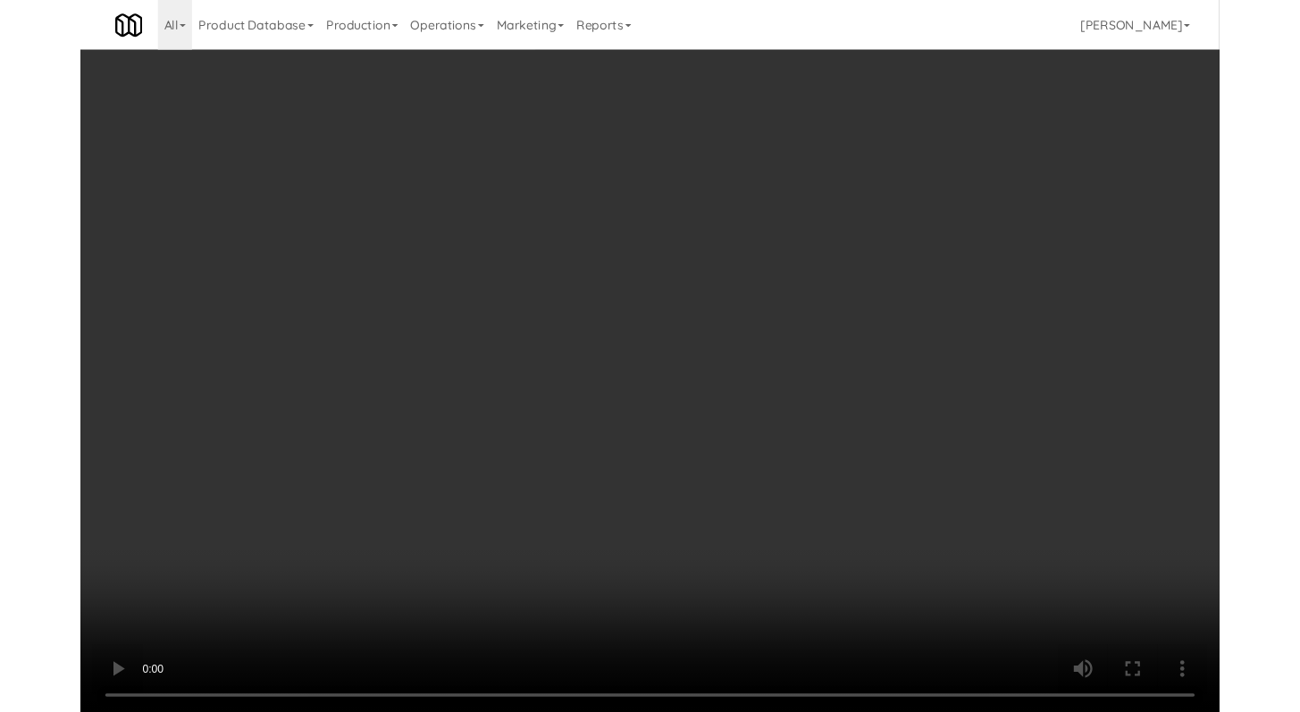
scroll to position [8988, 0]
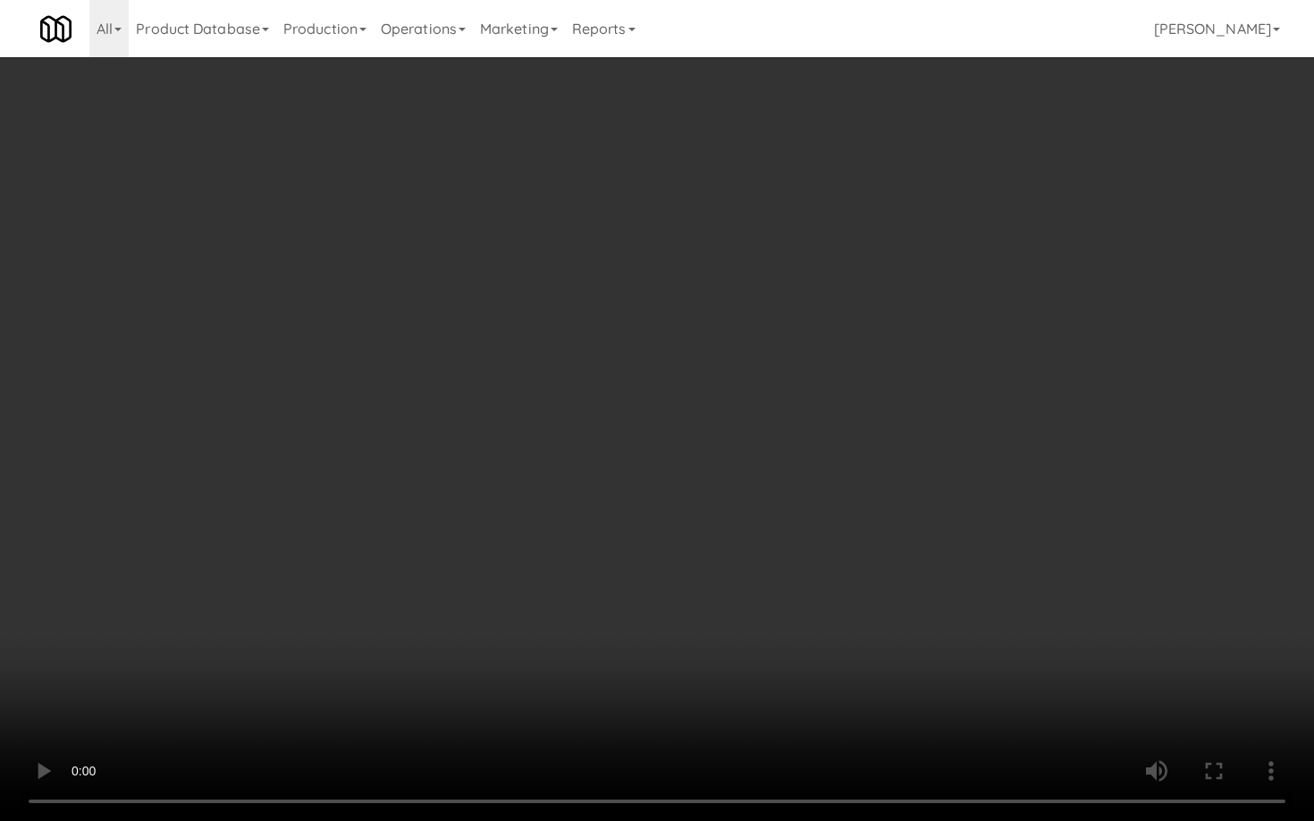
click at [877, 557] on video at bounding box center [657, 410] width 1314 height 821
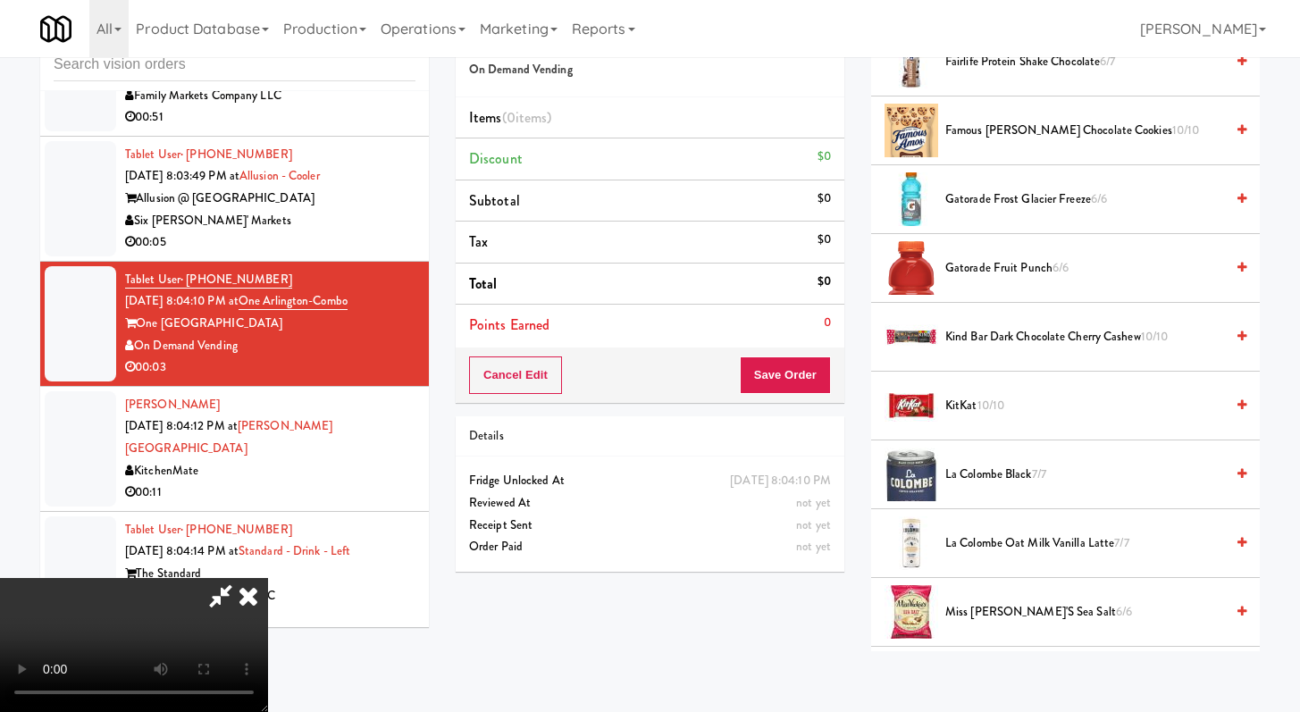
scroll to position [1409, 0]
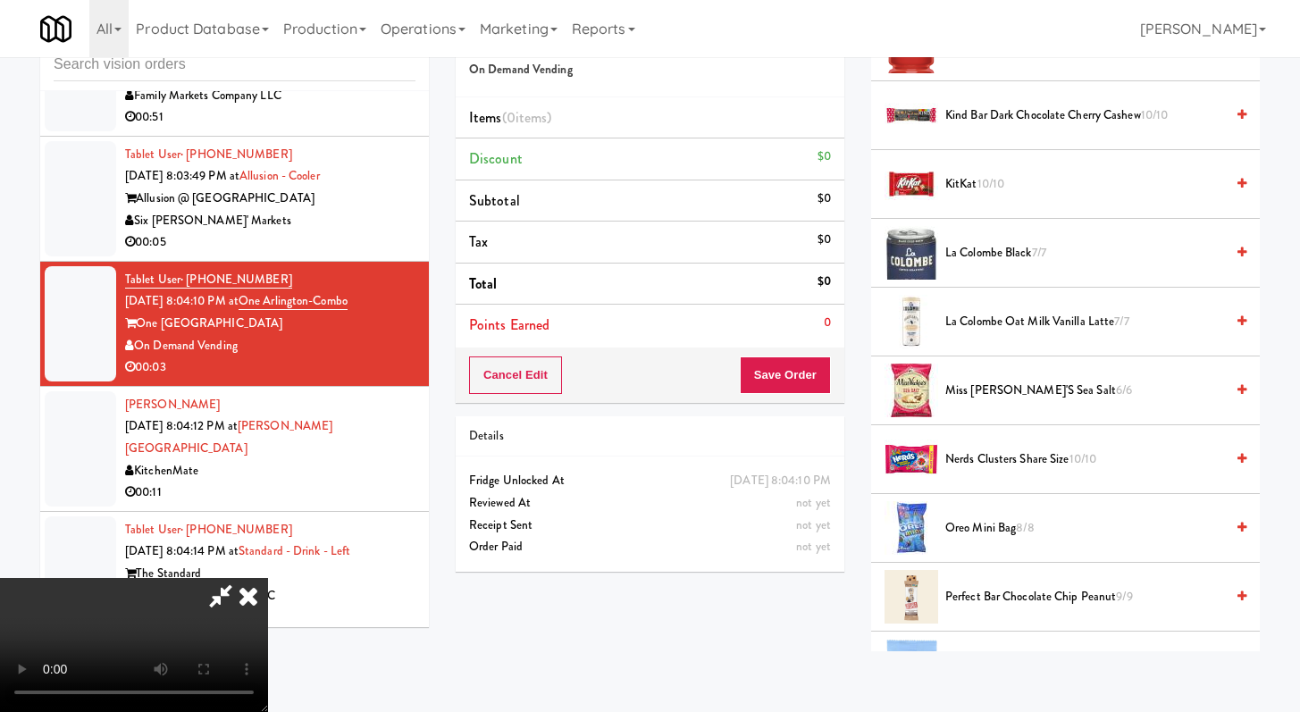
click at [1009, 401] on span "Miss [PERSON_NAME]'s Sea Salt 6/6" at bounding box center [1085, 391] width 279 height 22
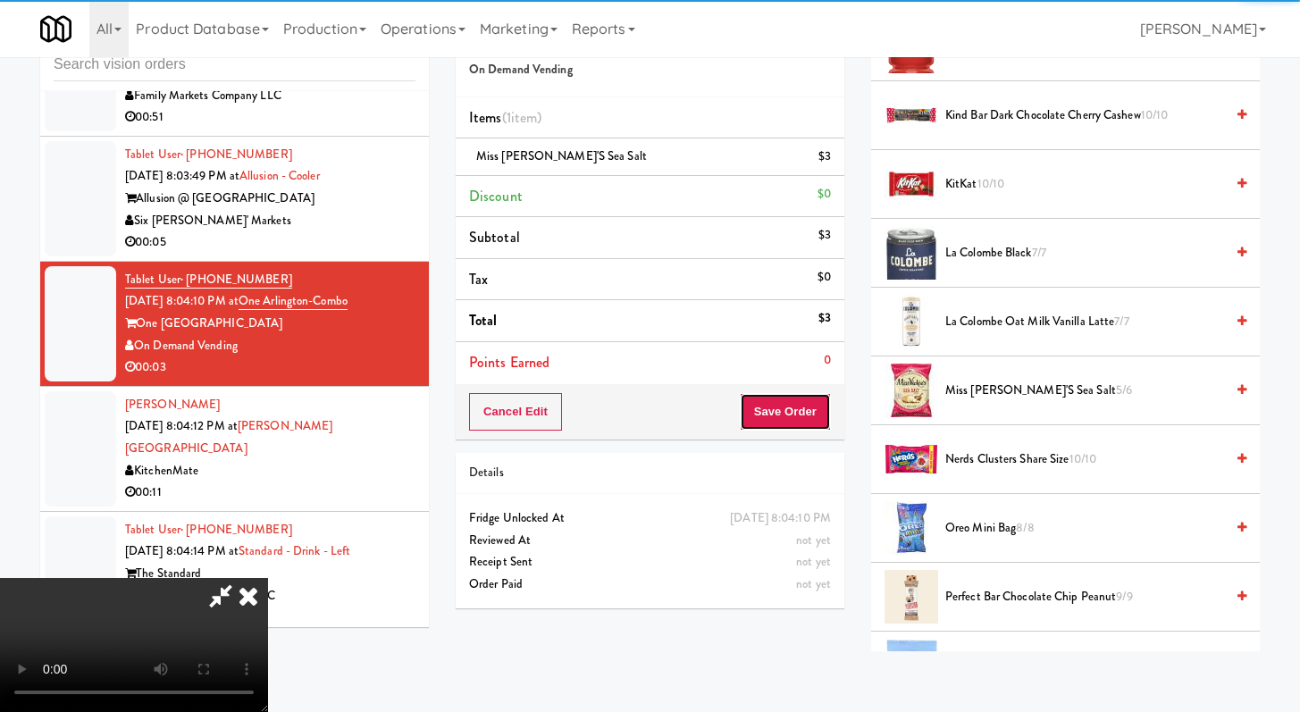
click at [786, 410] on button "Save Order" at bounding box center [785, 412] width 91 height 38
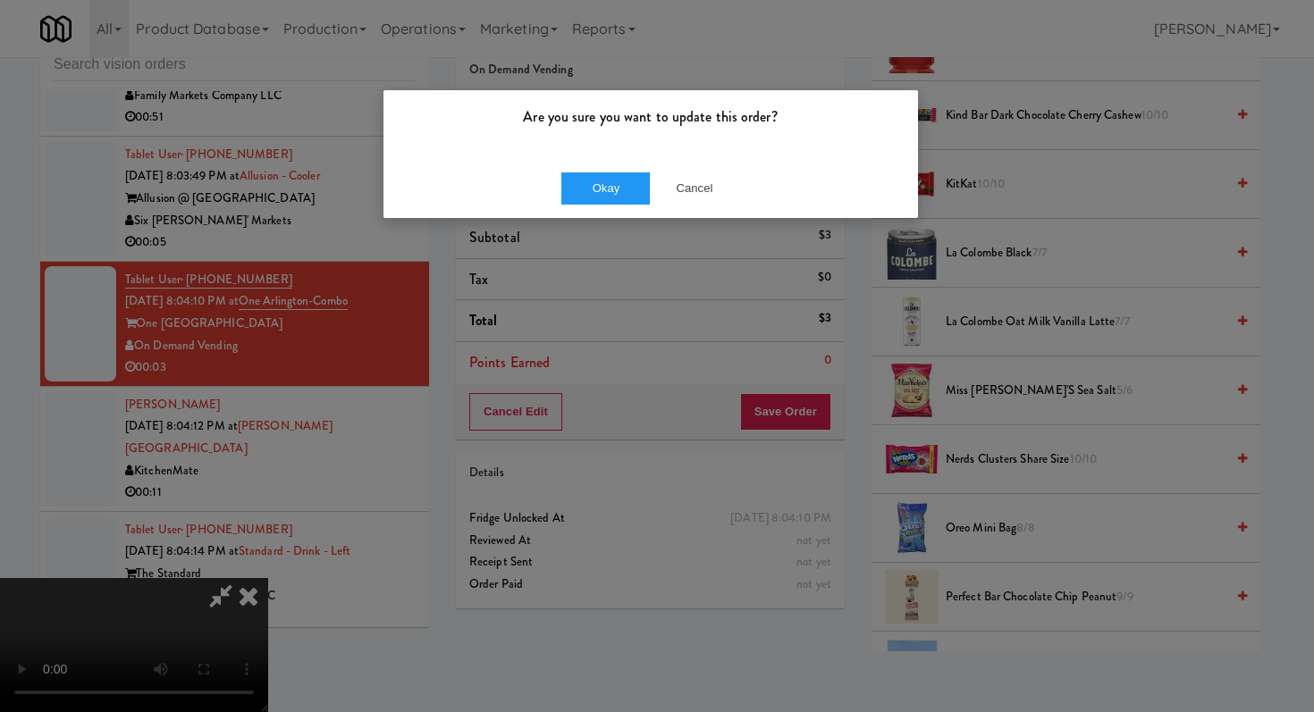
click at [584, 206] on div "Okay Cancel" at bounding box center [650, 188] width 534 height 60
click at [607, 180] on button "Okay" at bounding box center [605, 188] width 89 height 32
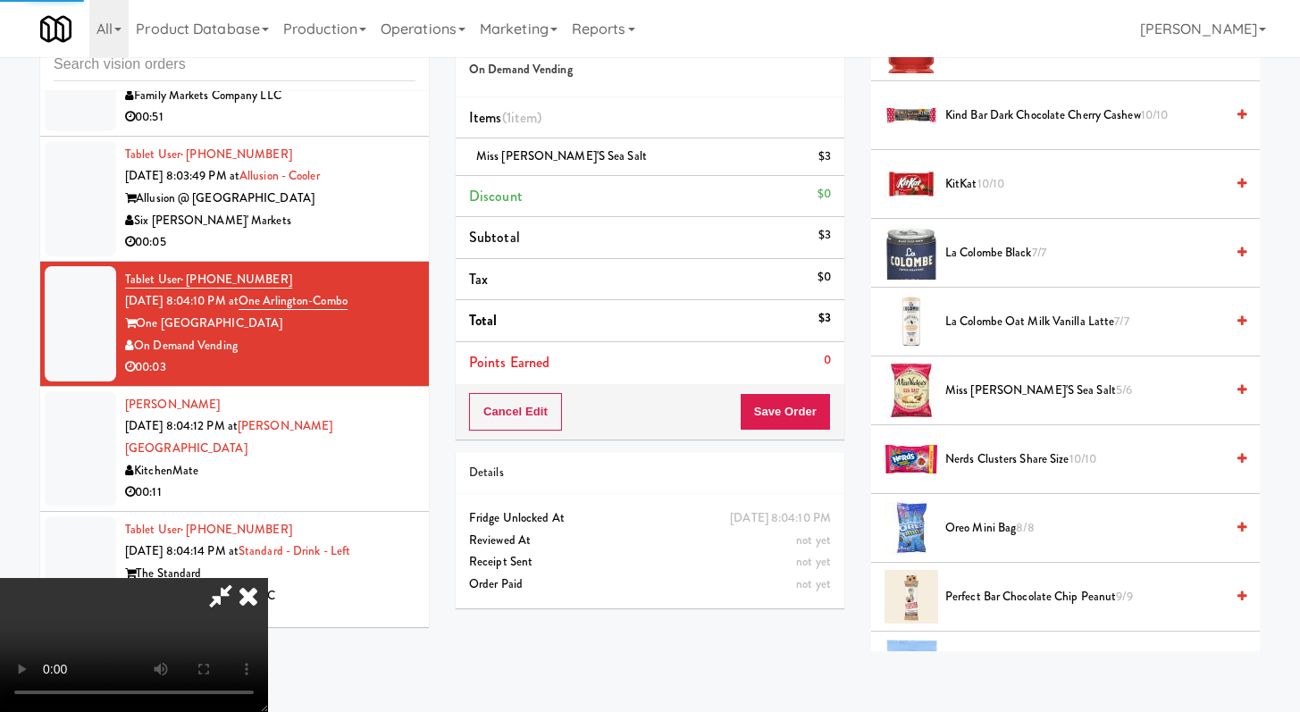
scroll to position [76, 0]
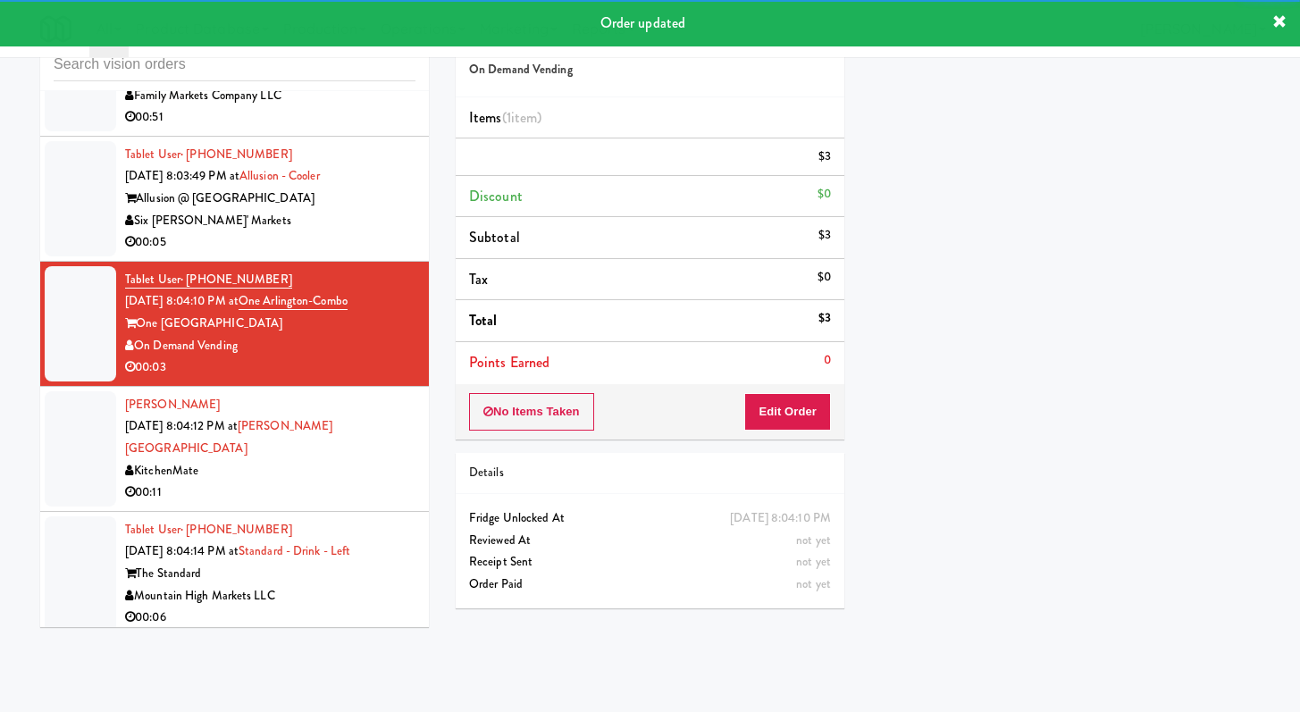
click at [379, 232] on div "Six [PERSON_NAME]' Markets" at bounding box center [270, 221] width 290 height 22
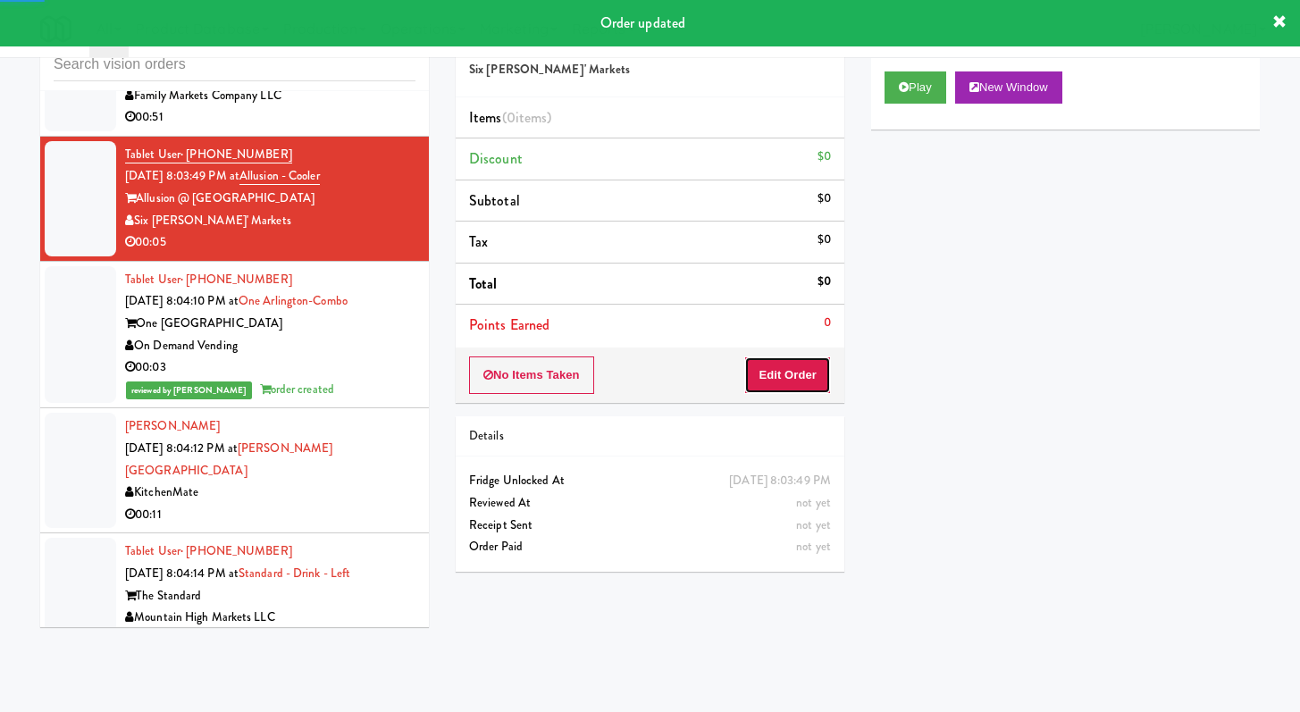
click at [812, 368] on button "Edit Order" at bounding box center [787, 376] width 87 height 38
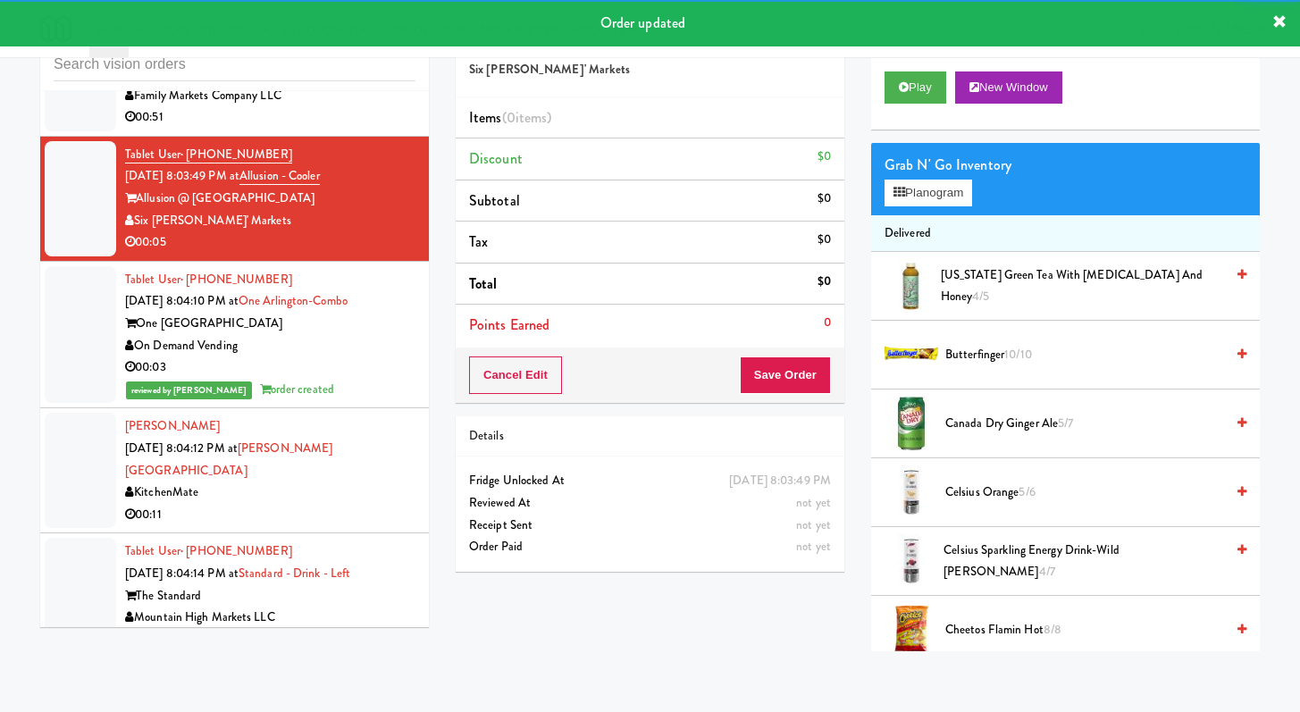
click at [915, 114] on div "Play New Window" at bounding box center [1065, 93] width 389 height 71
click at [917, 76] on button "Play" at bounding box center [916, 87] width 62 height 32
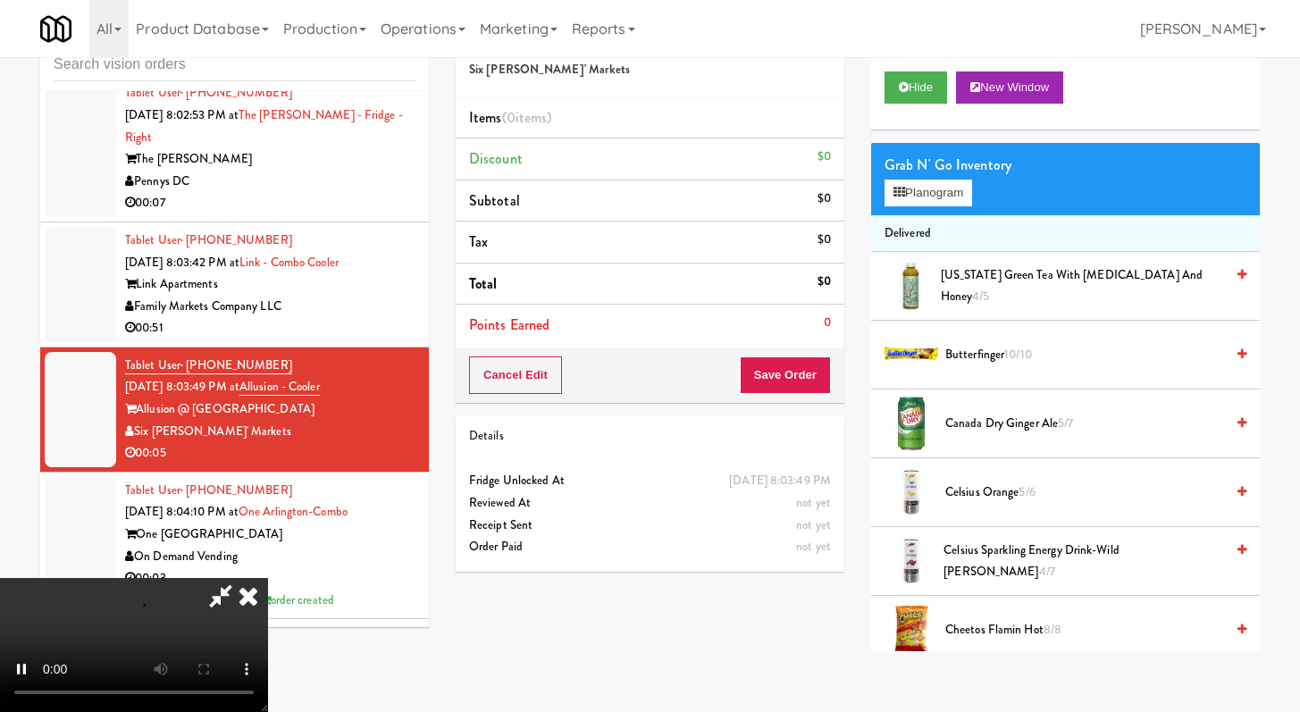
scroll to position [8777, 0]
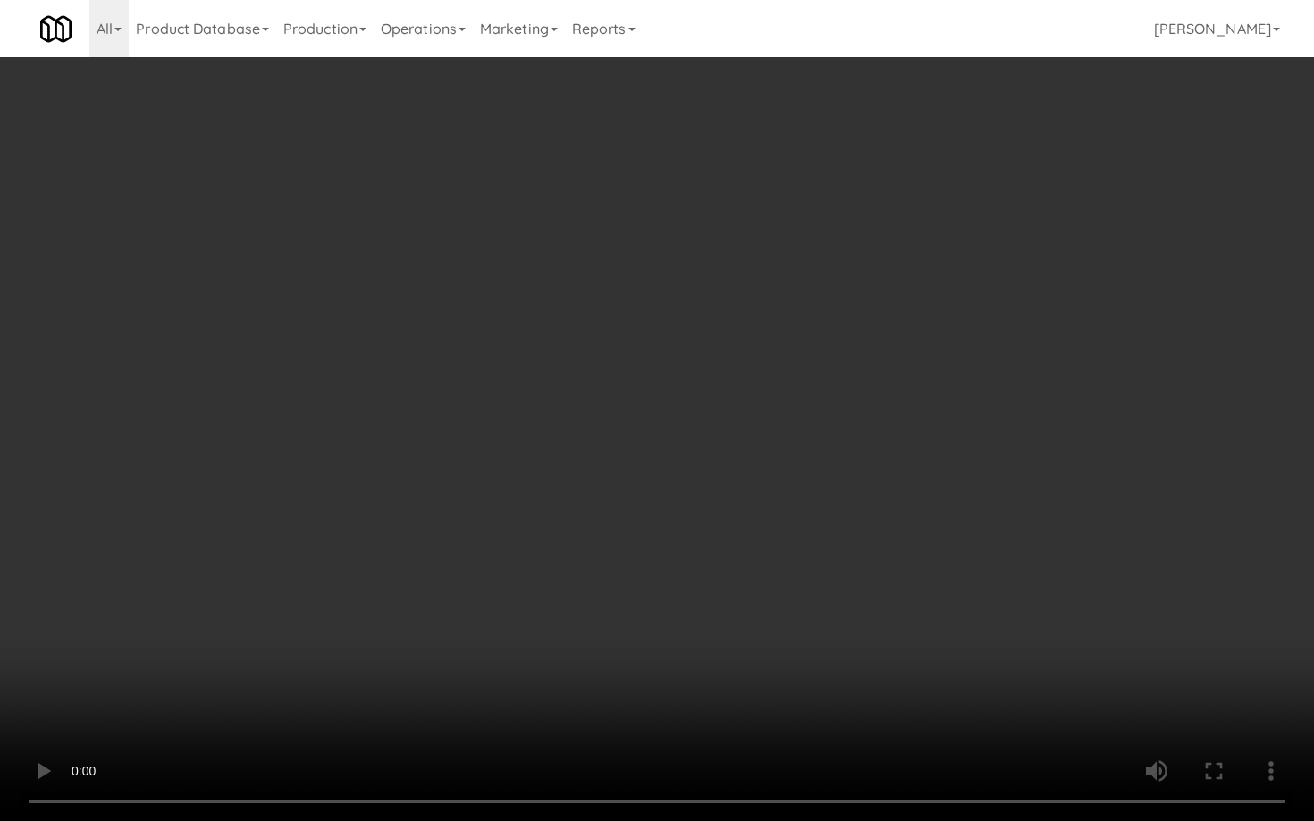
click at [875, 597] on video at bounding box center [657, 410] width 1314 height 821
click at [720, 602] on video at bounding box center [657, 410] width 1314 height 821
click at [725, 595] on video at bounding box center [657, 410] width 1314 height 821
click at [735, 584] on video at bounding box center [657, 410] width 1314 height 821
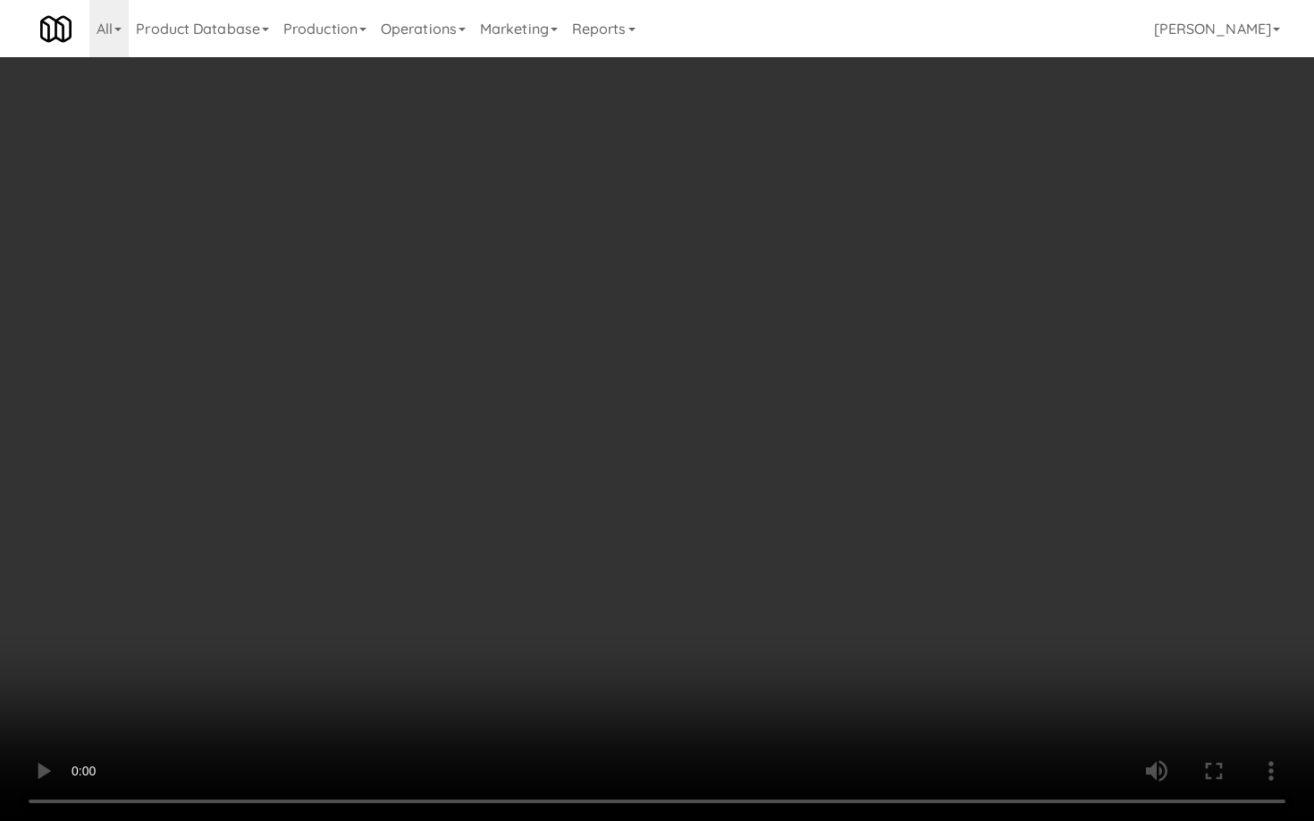
click at [735, 584] on video at bounding box center [657, 410] width 1314 height 821
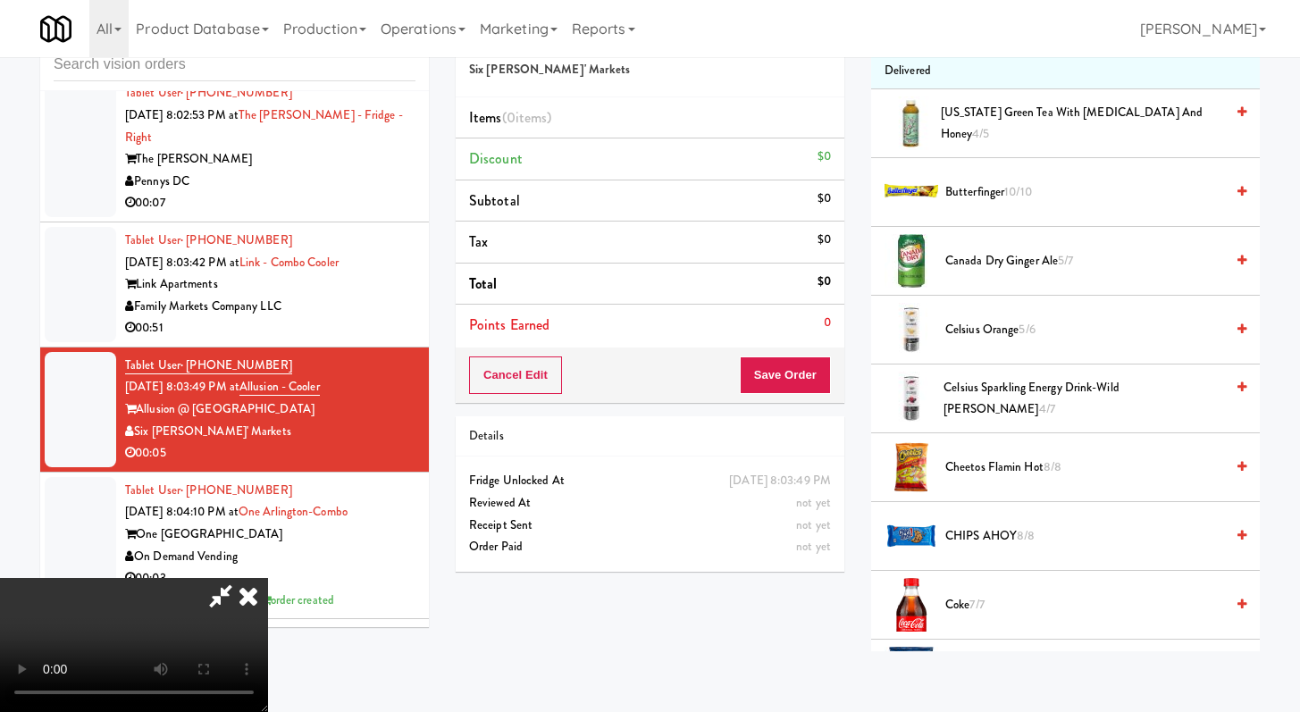
scroll to position [298, 0]
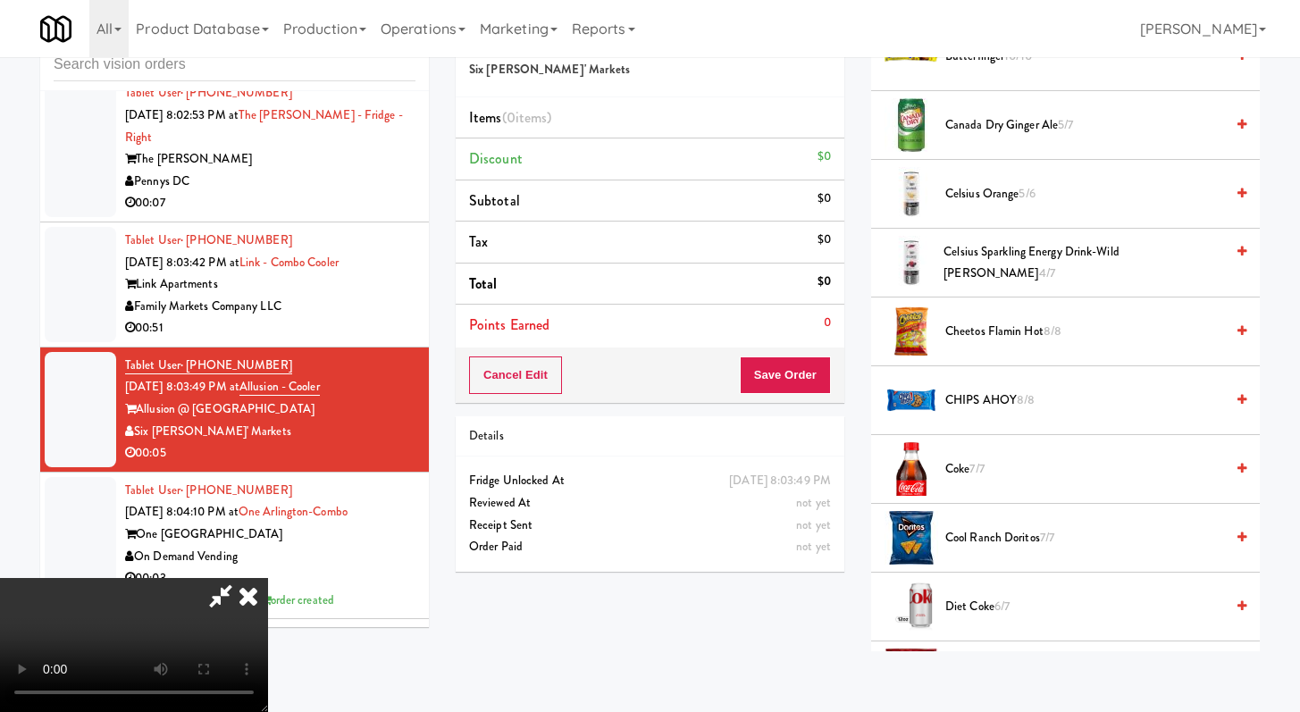
click at [1039, 262] on span "Celsius Sparkling Energy Drink-wild [PERSON_NAME] 4/7" at bounding box center [1084, 263] width 281 height 44
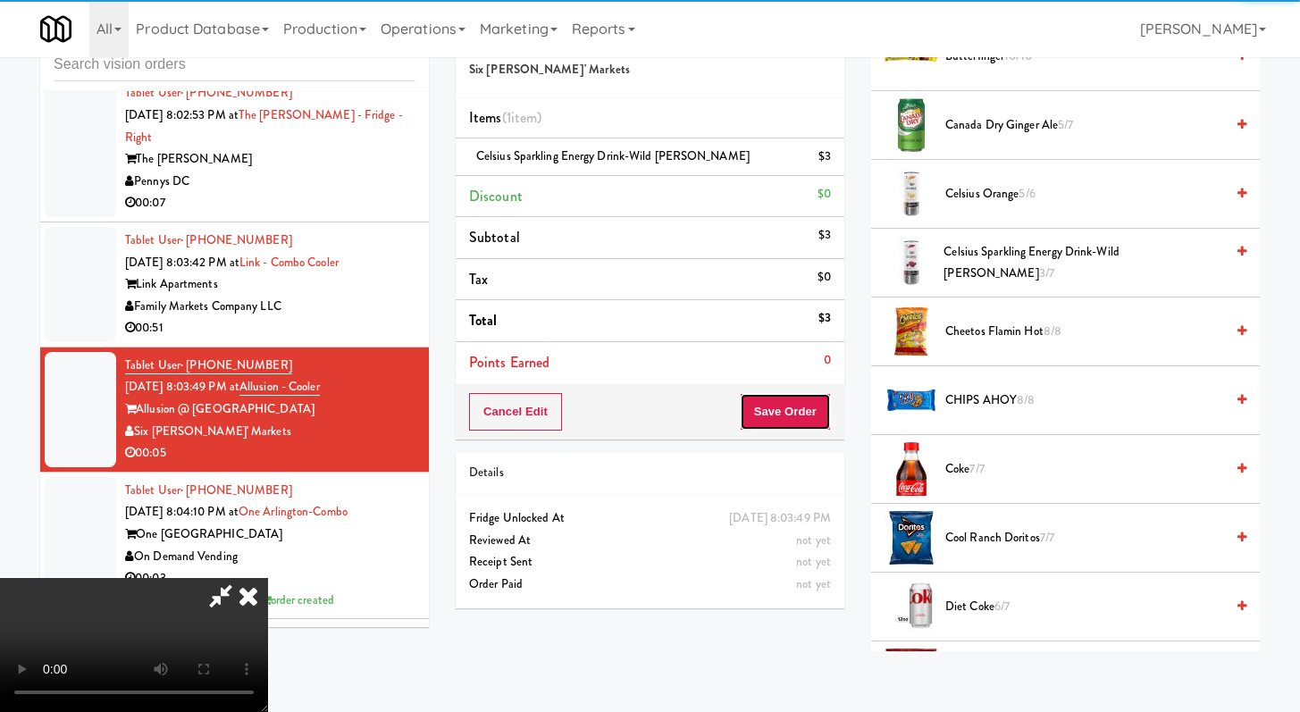
click at [804, 403] on button "Save Order" at bounding box center [785, 412] width 91 height 38
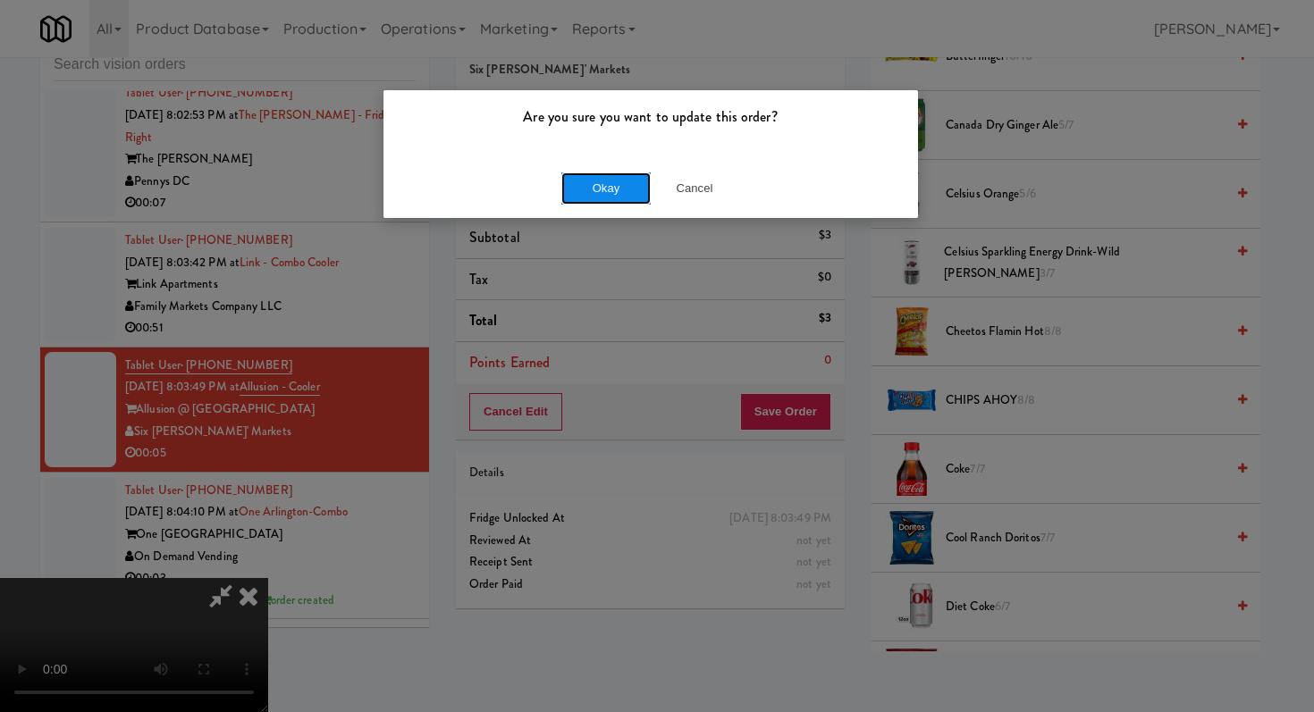
click at [618, 199] on button "Okay" at bounding box center [605, 188] width 89 height 32
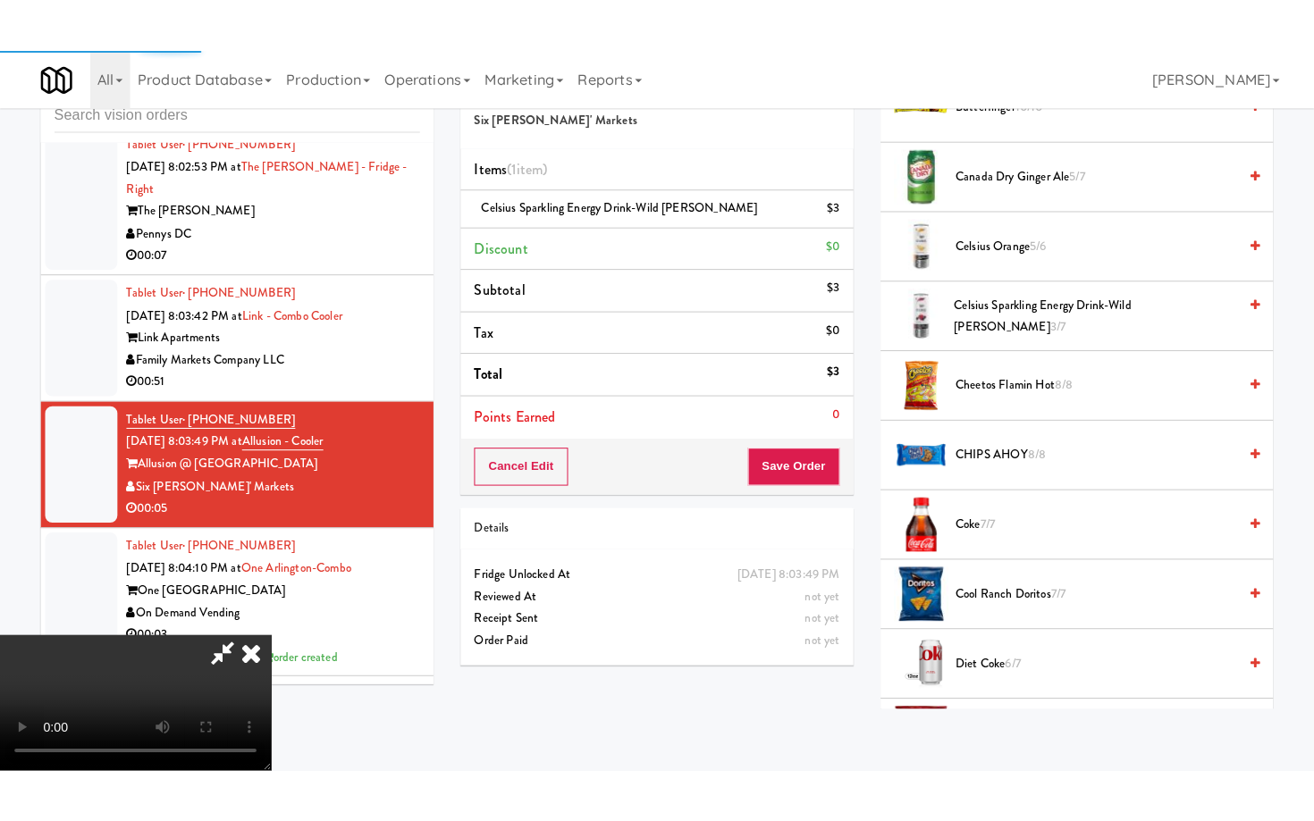
scroll to position [76, 0]
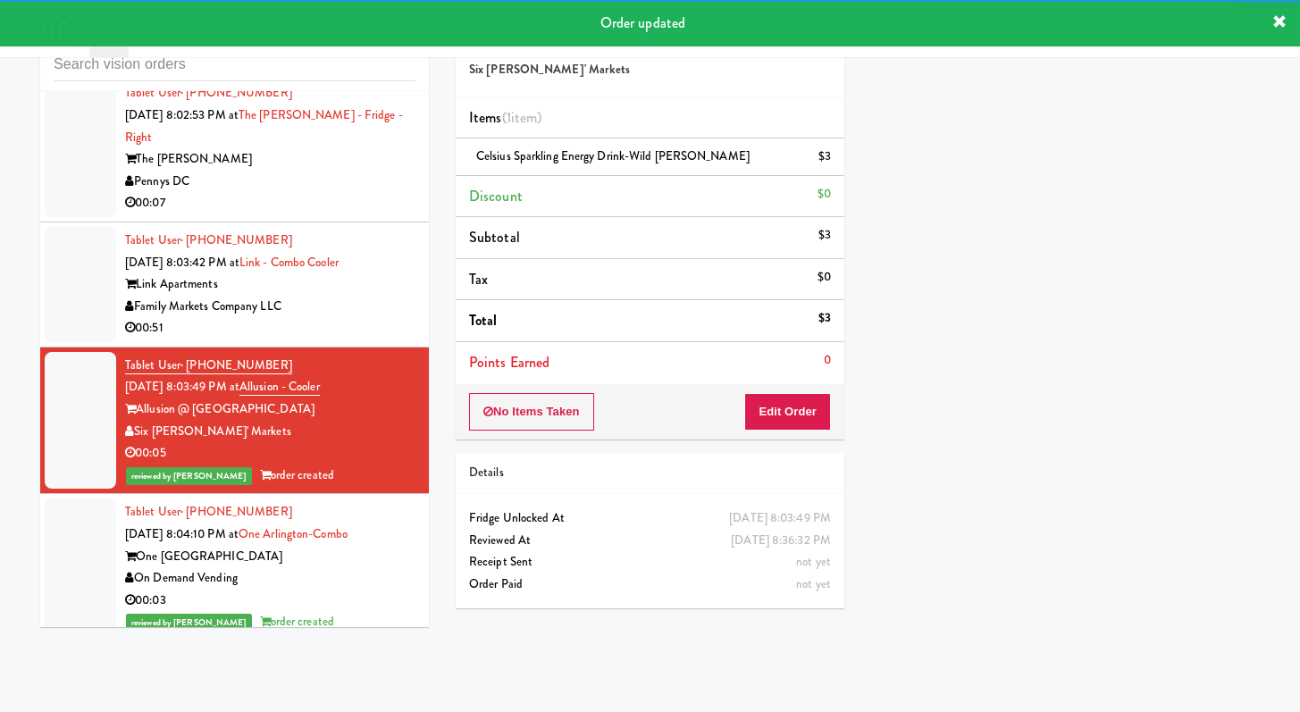
click at [371, 318] on div "Family Markets Company LLC" at bounding box center [270, 307] width 290 height 22
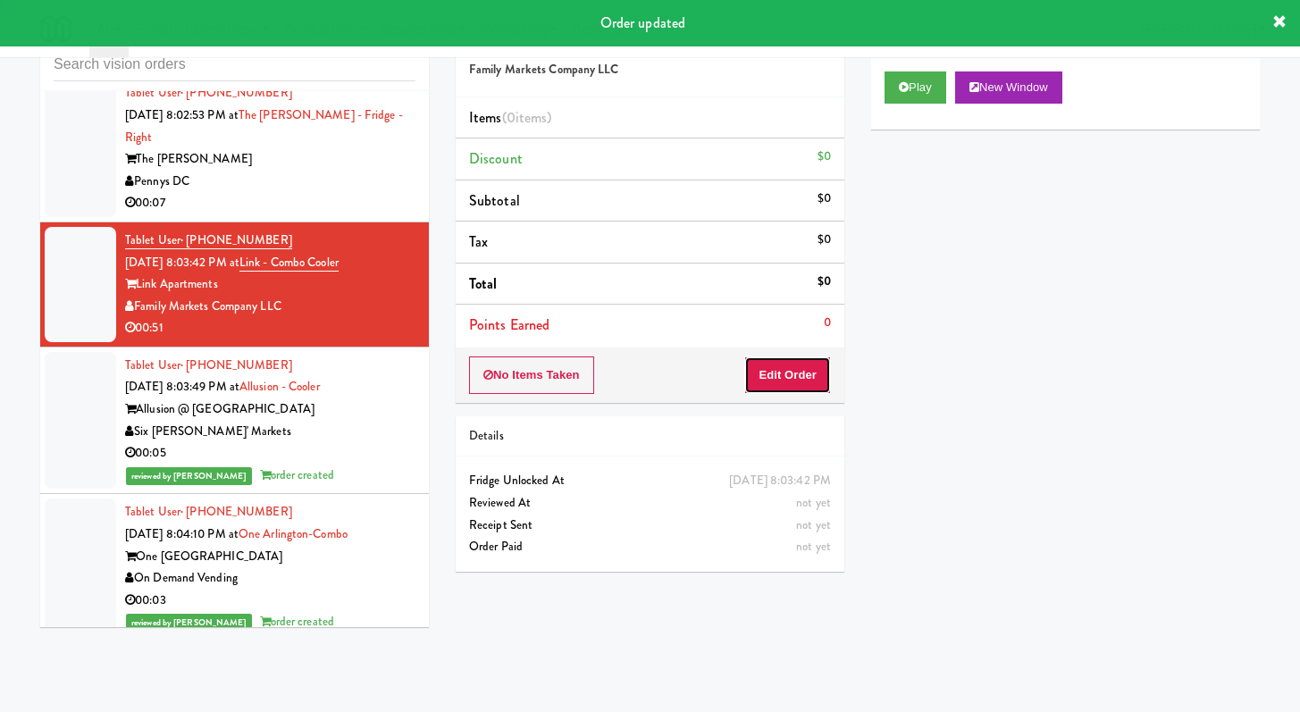
click at [791, 374] on button "Edit Order" at bounding box center [787, 376] width 87 height 38
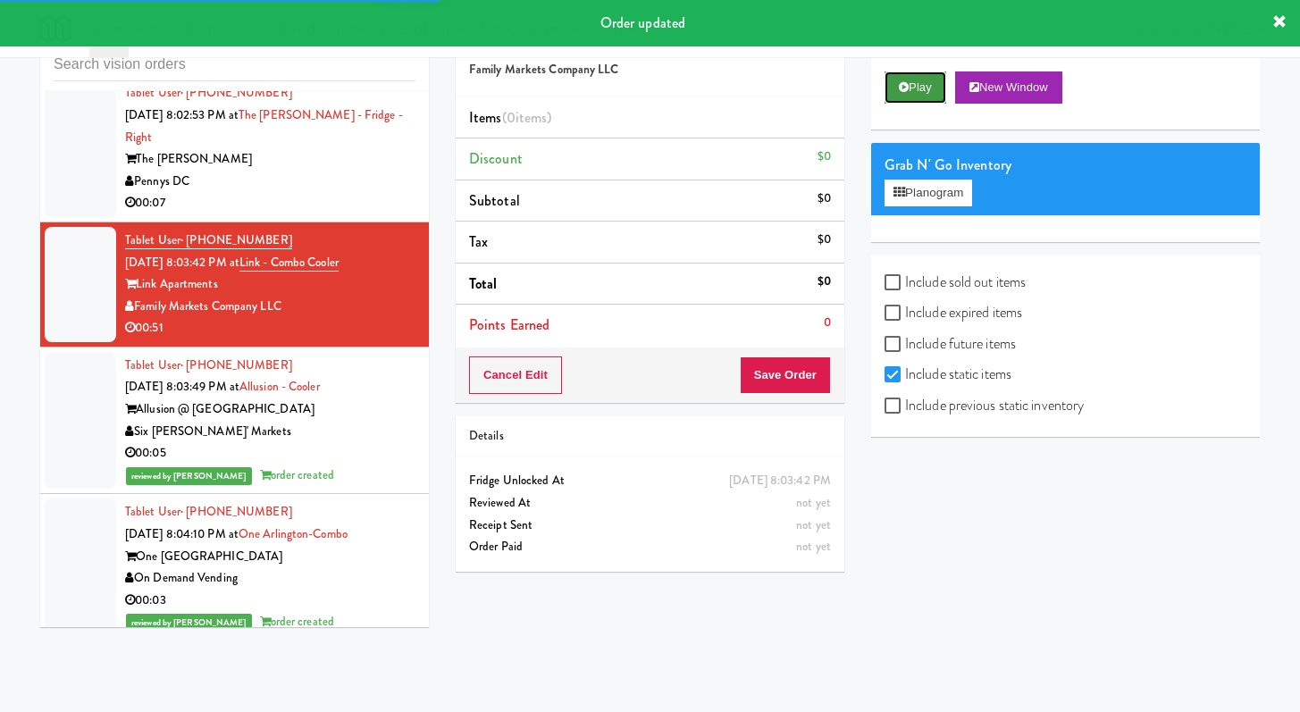
click at [919, 87] on button "Play" at bounding box center [916, 87] width 62 height 32
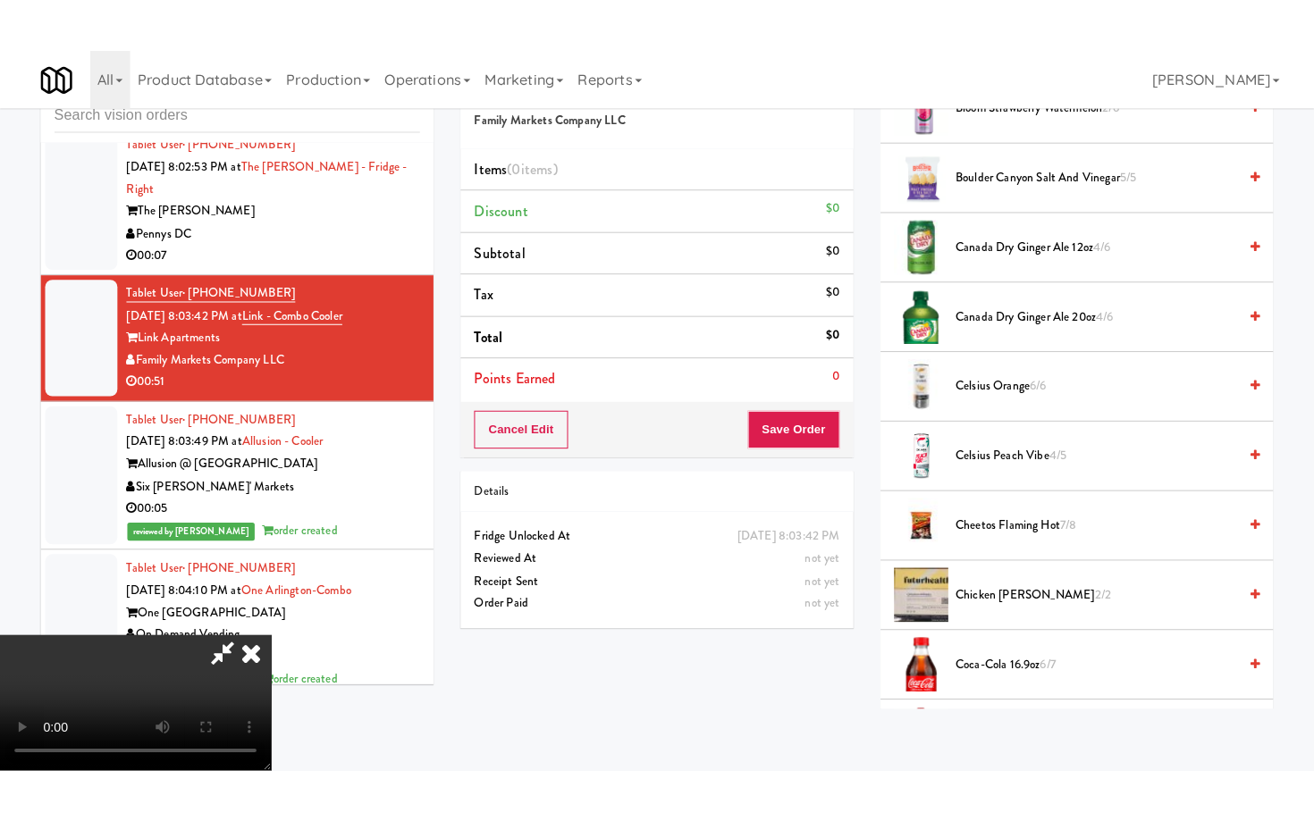
scroll to position [1248, 0]
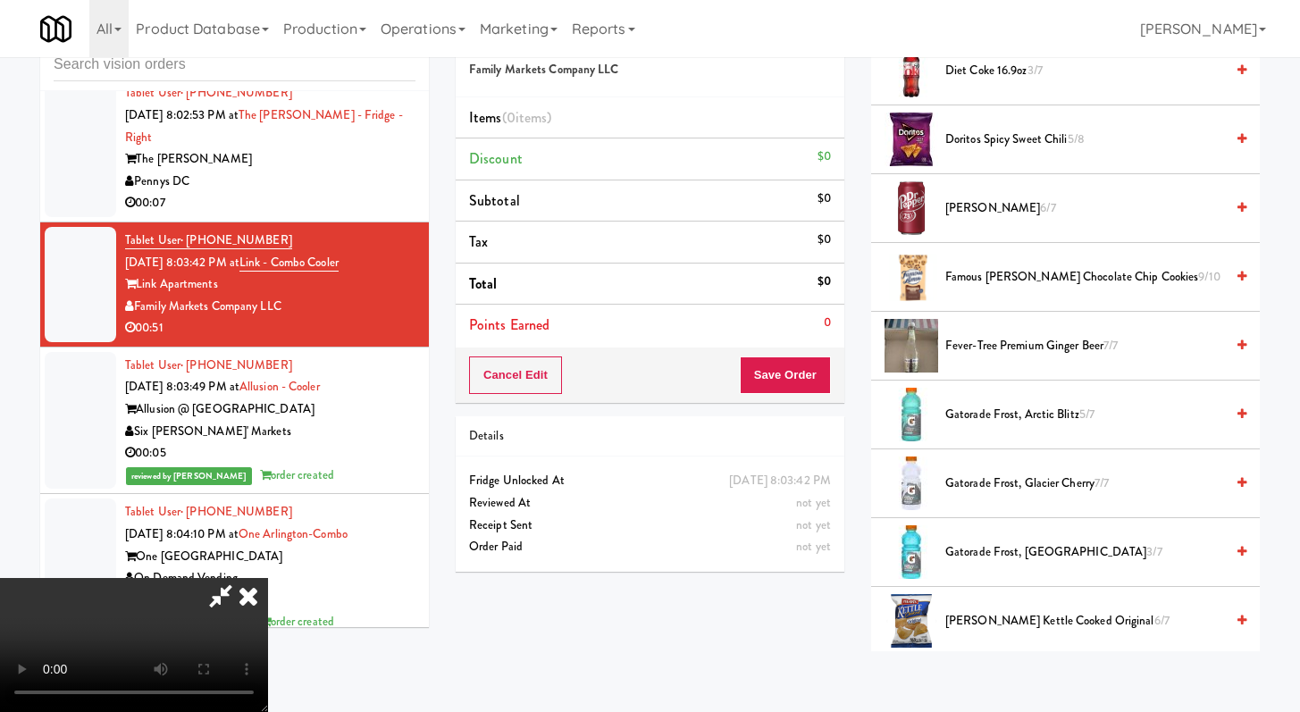
click at [981, 477] on span "Gatorade Frost, Glacier Cherry 7/7" at bounding box center [1085, 484] width 279 height 22
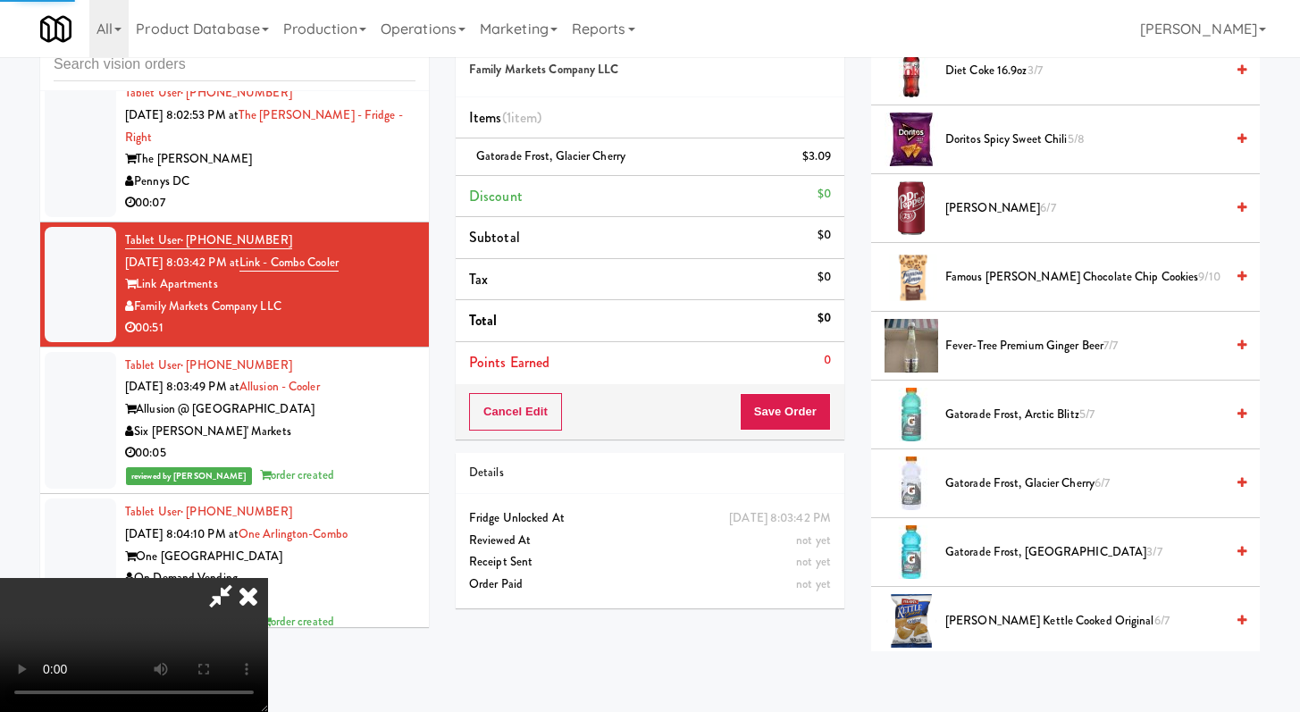
click at [268, 581] on video at bounding box center [134, 645] width 268 height 134
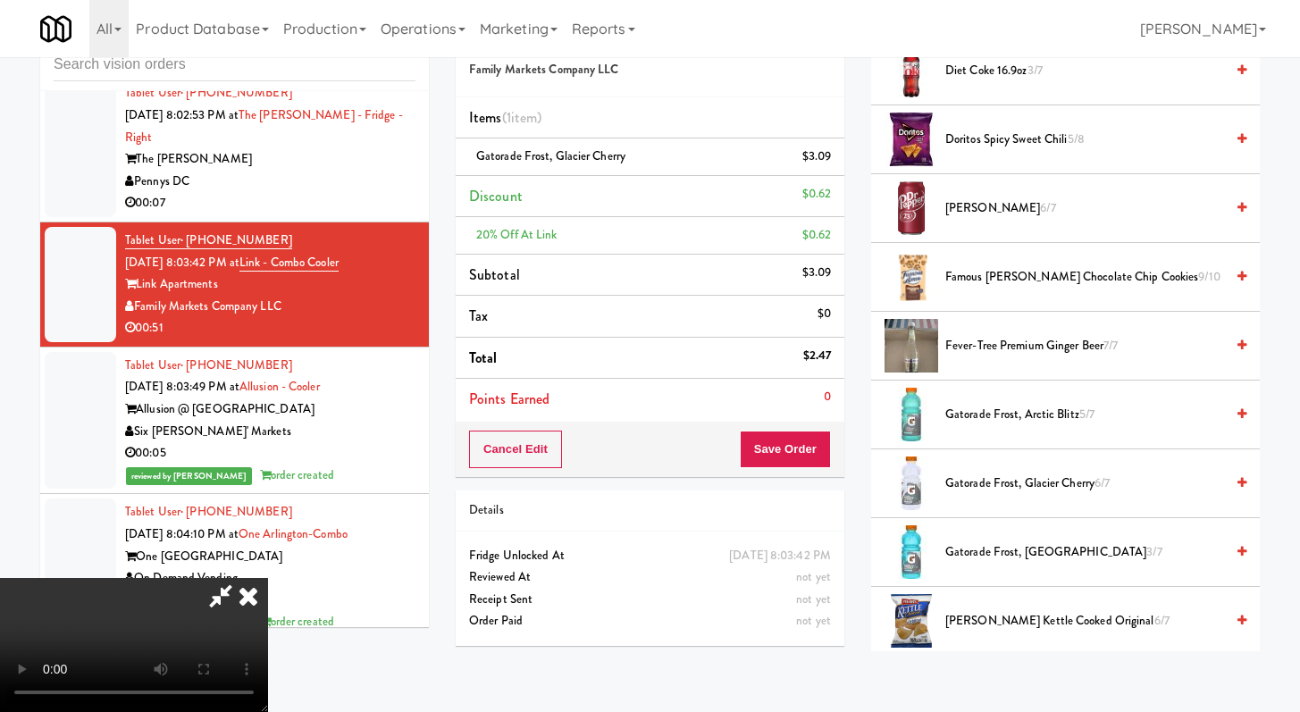
click at [268, 580] on video at bounding box center [134, 645] width 268 height 134
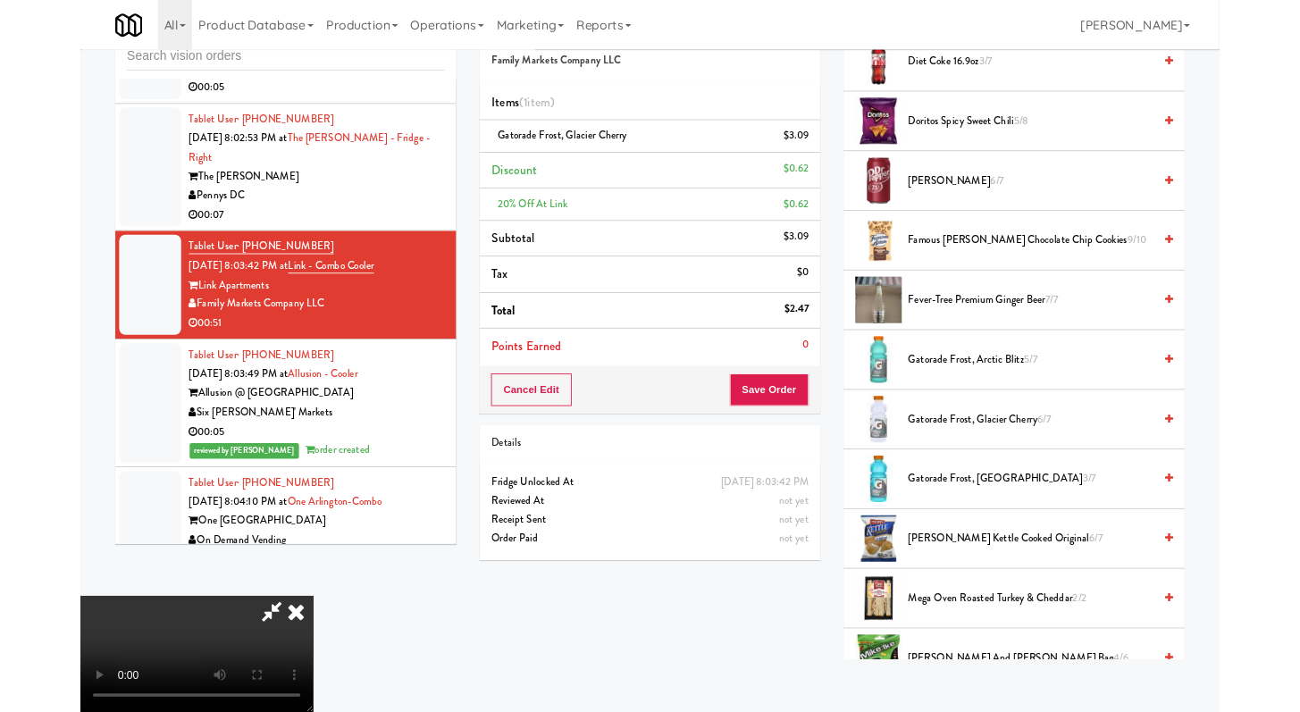
scroll to position [8843, 0]
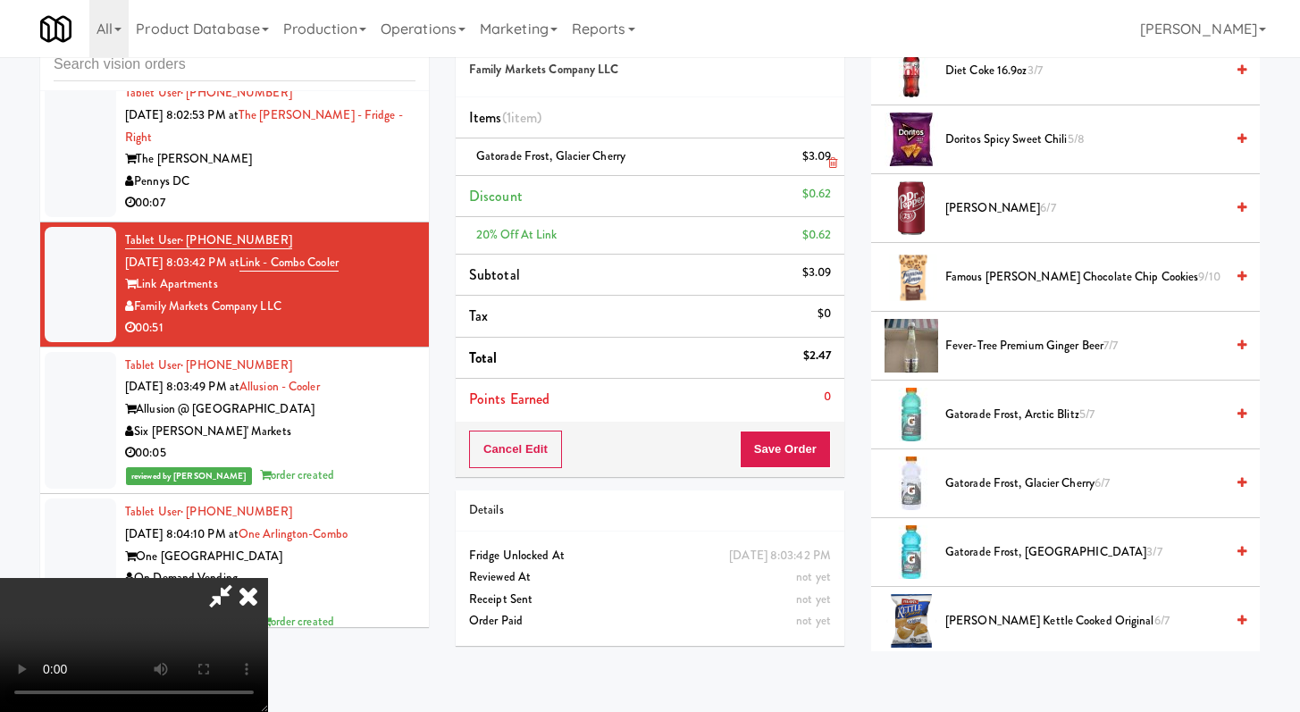
click at [837, 164] on icon at bounding box center [832, 163] width 9 height 12
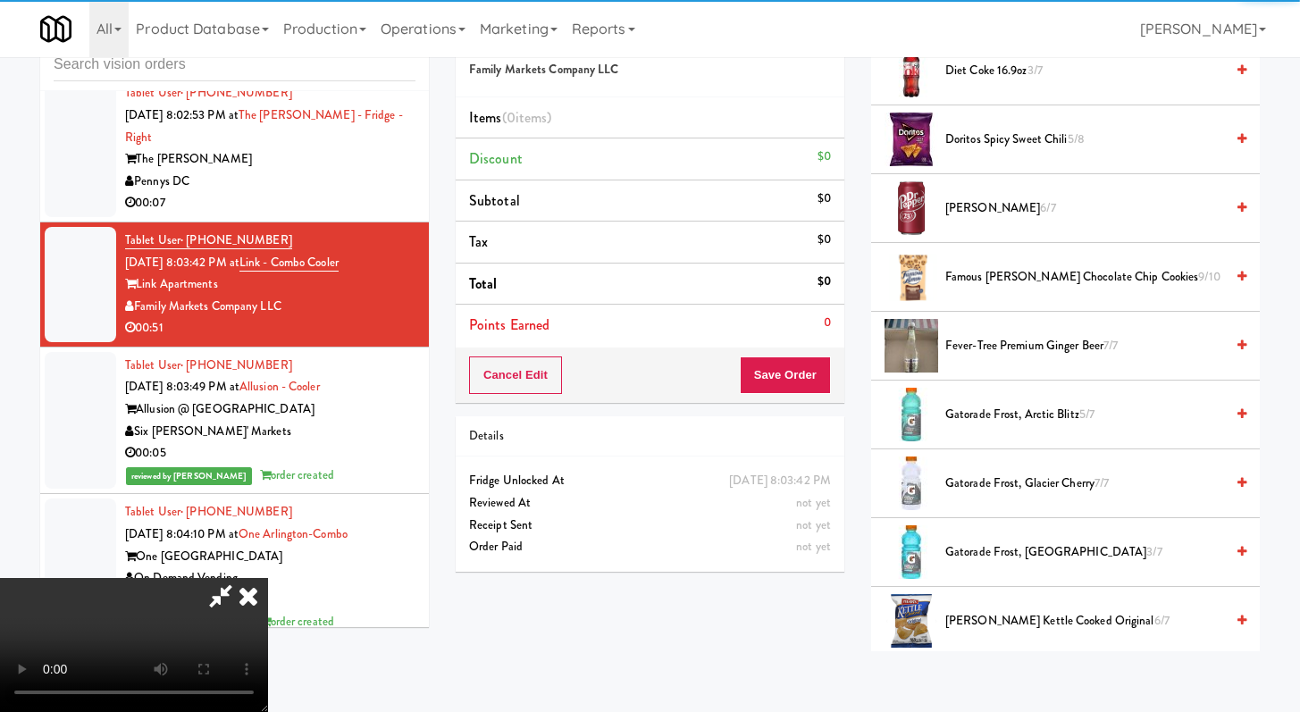
click at [990, 414] on span "Gatorade Frost, Arctic Blitz 5/7" at bounding box center [1085, 415] width 279 height 22
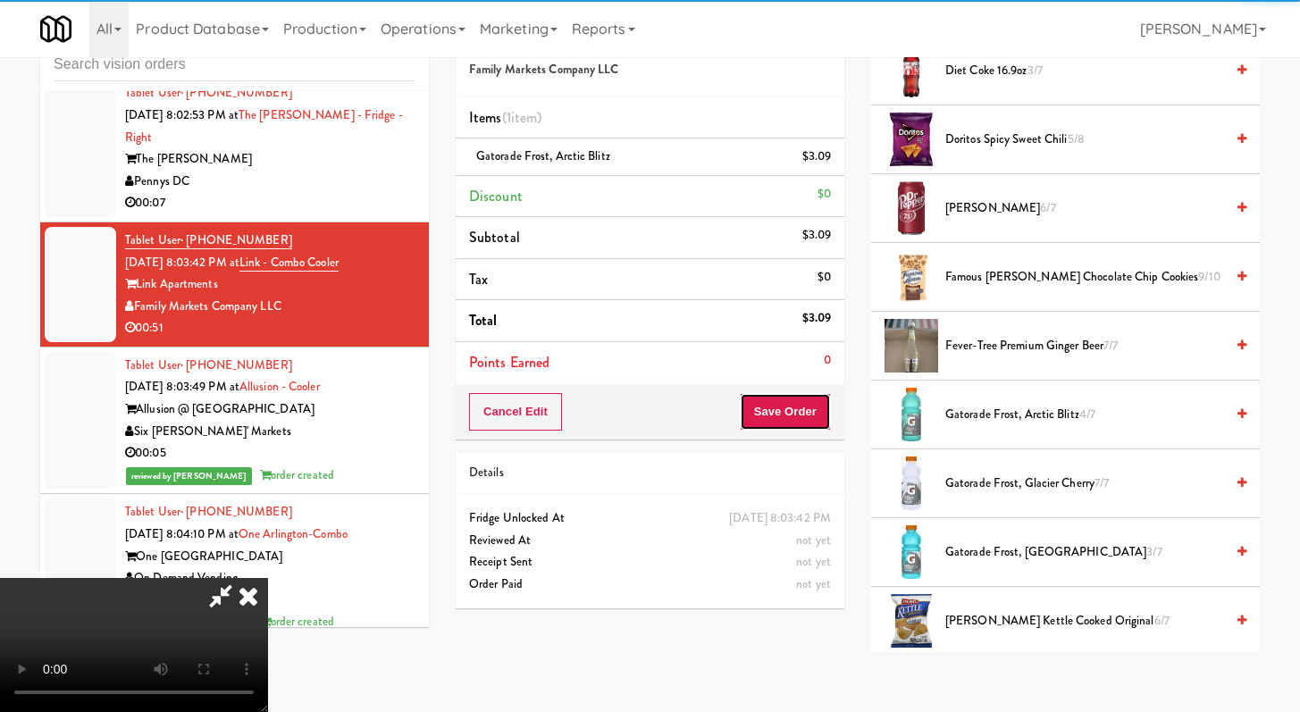
click at [816, 416] on button "Save Order" at bounding box center [785, 412] width 91 height 38
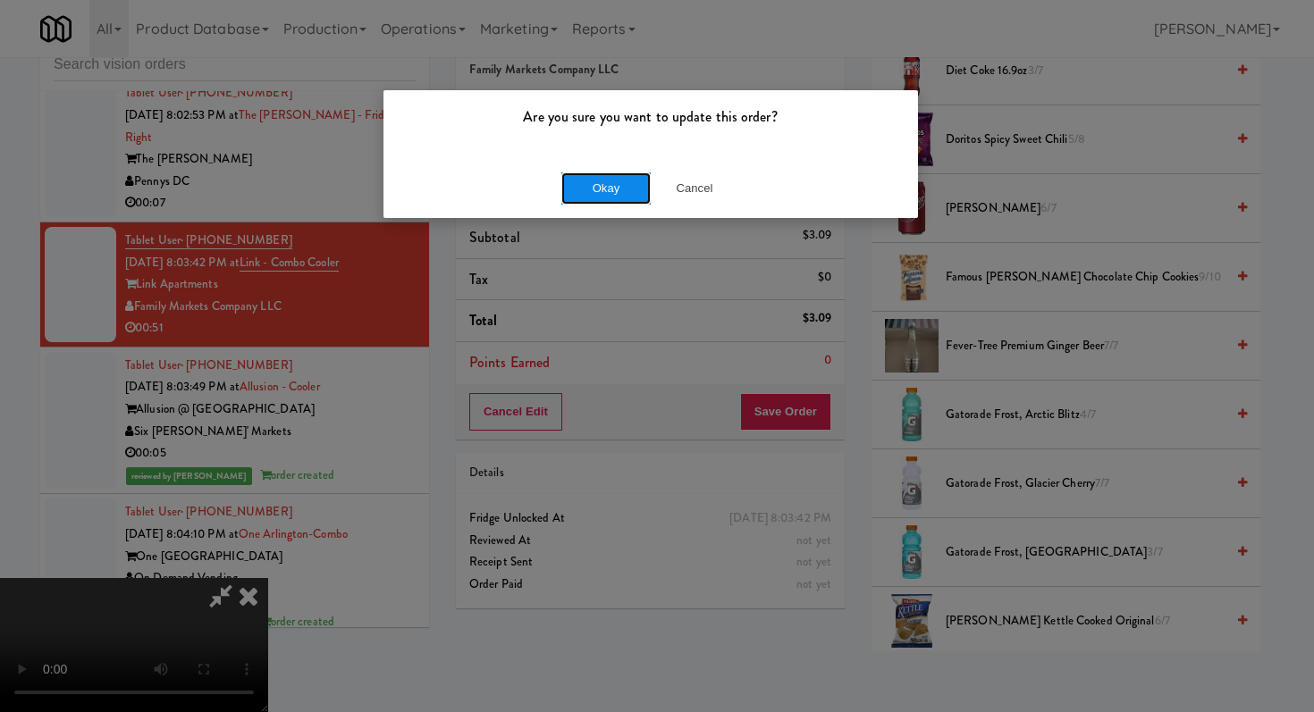
click at [614, 189] on button "Okay" at bounding box center [605, 188] width 89 height 32
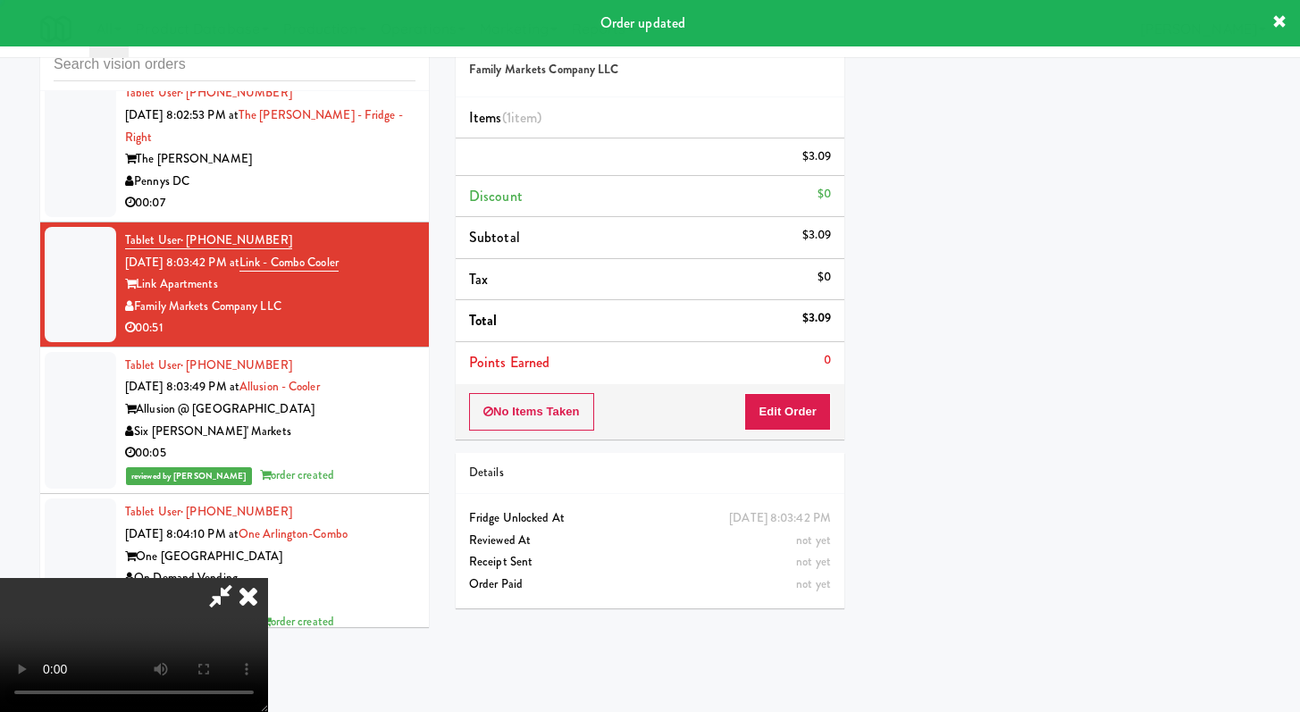
scroll to position [76, 0]
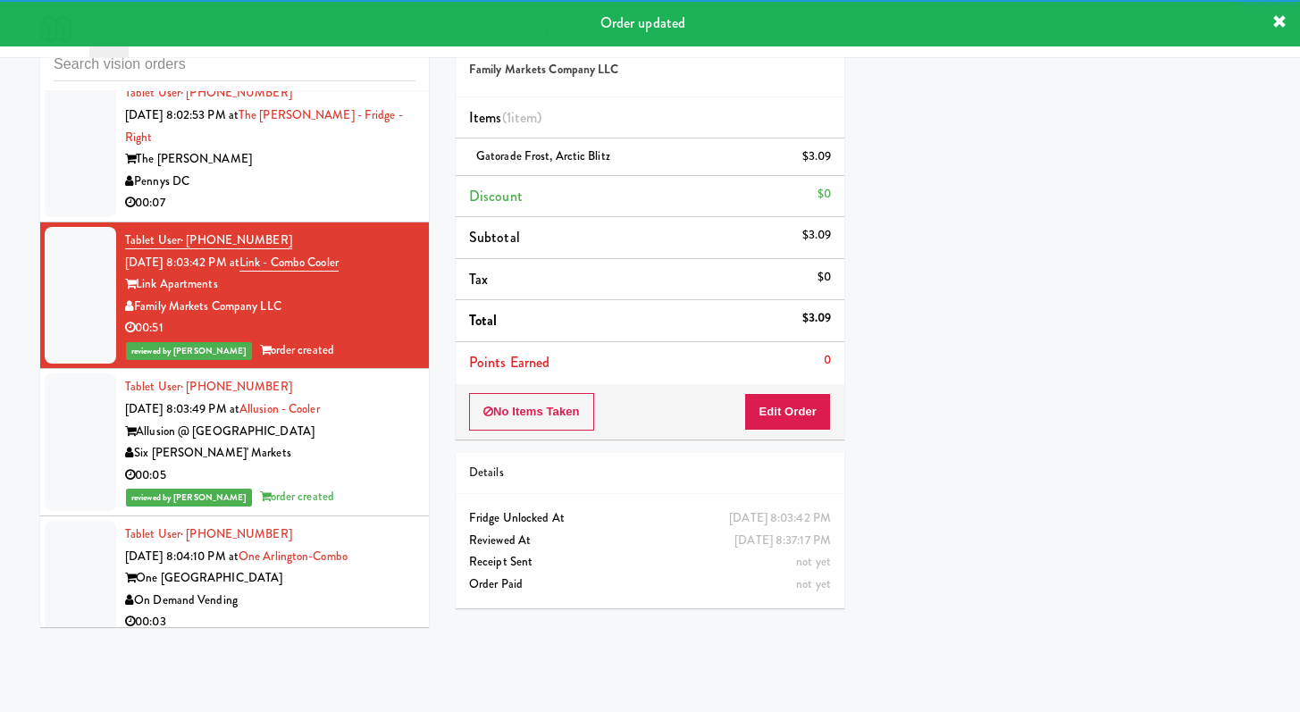
click at [378, 214] on div "00:07" at bounding box center [270, 203] width 290 height 22
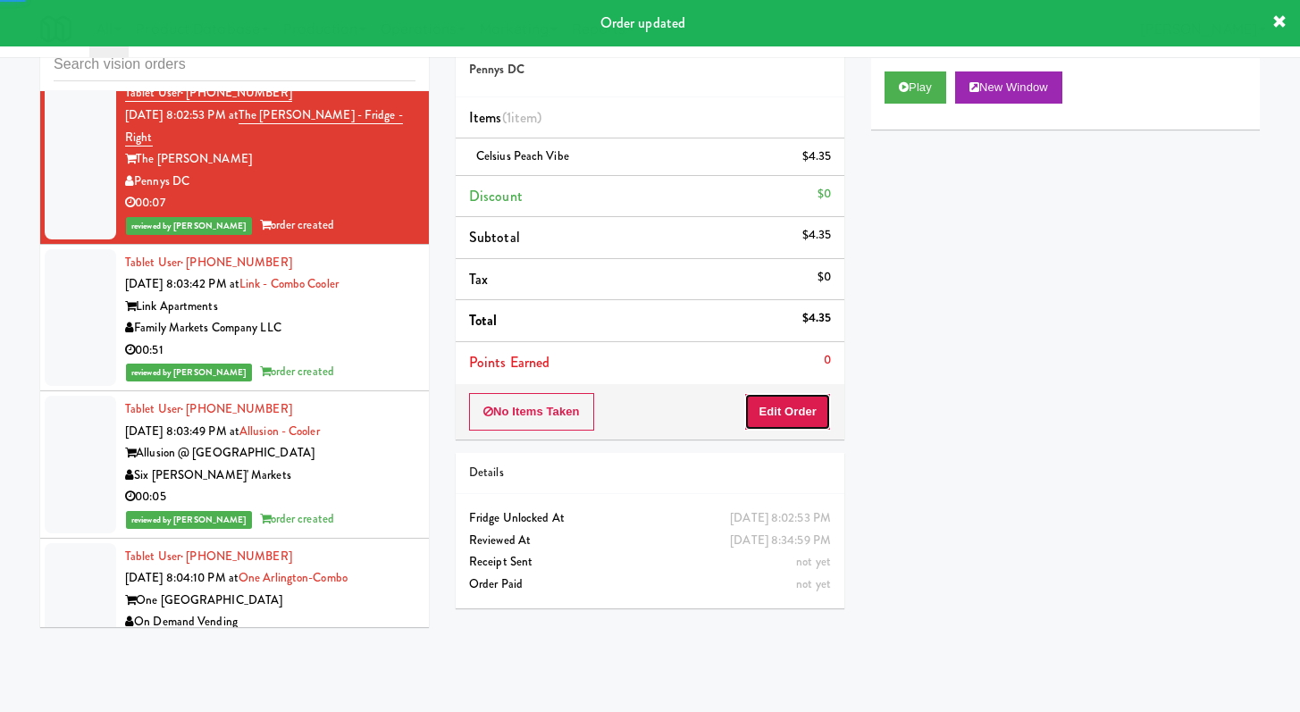
click at [807, 417] on button "Edit Order" at bounding box center [787, 412] width 87 height 38
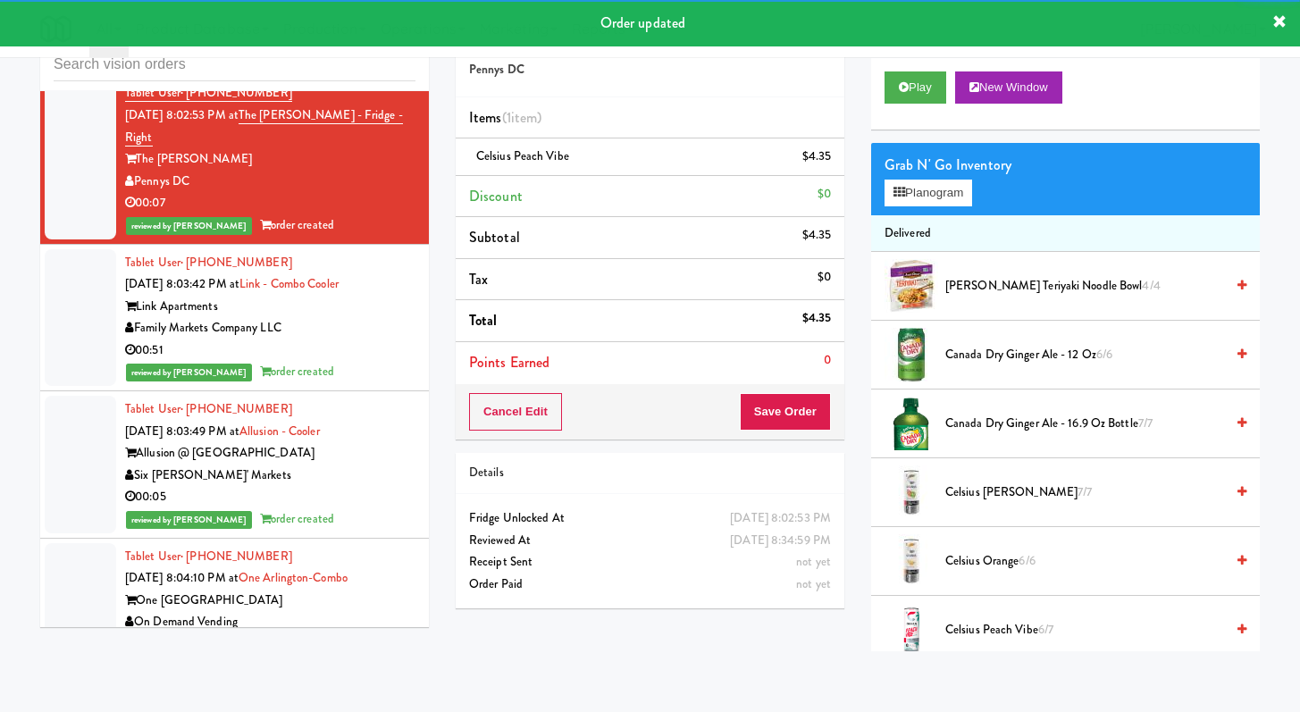
click at [304, 68] on div "00:05" at bounding box center [270, 57] width 290 height 22
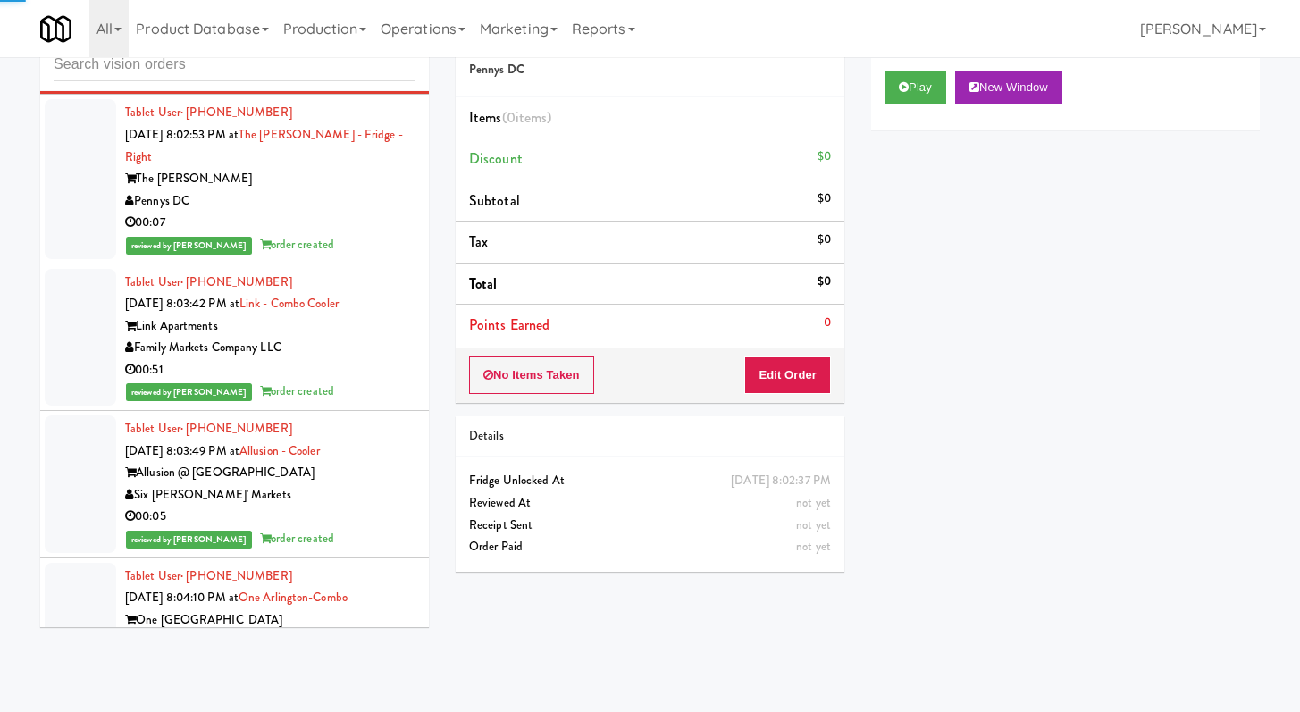
scroll to position [8799, 0]
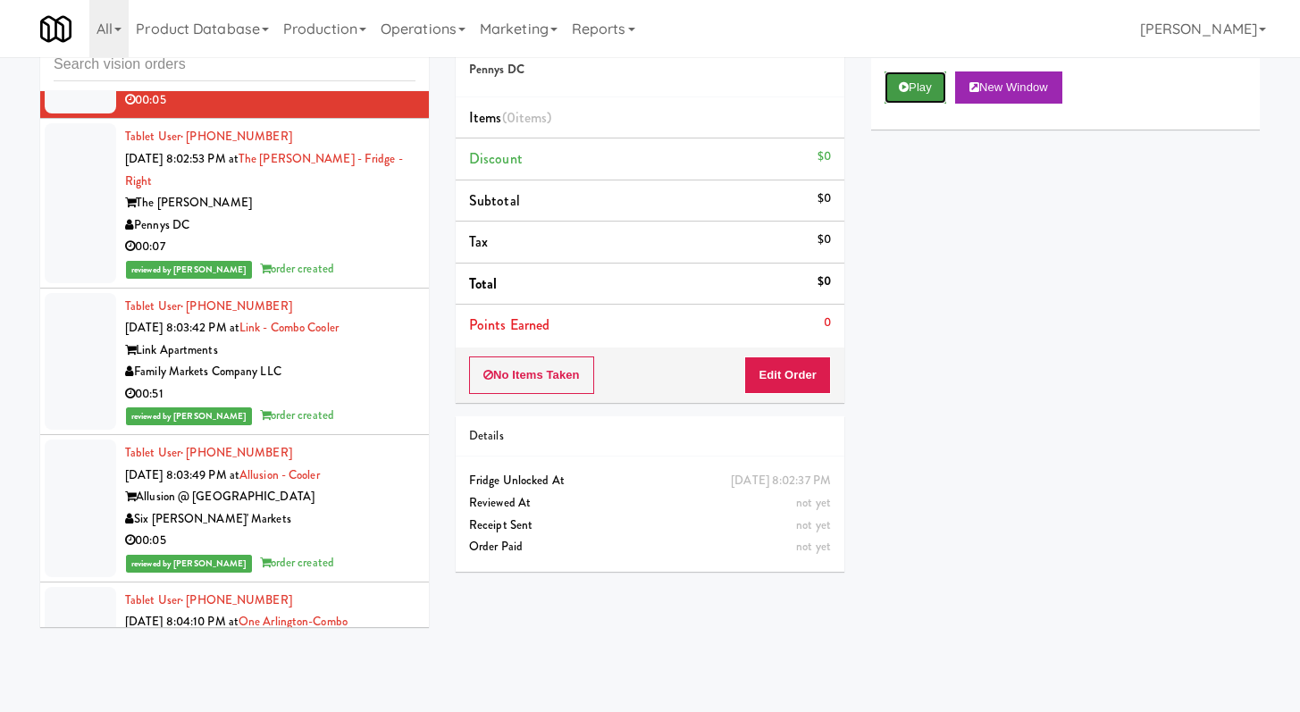
click at [911, 97] on button "Play" at bounding box center [916, 87] width 62 height 32
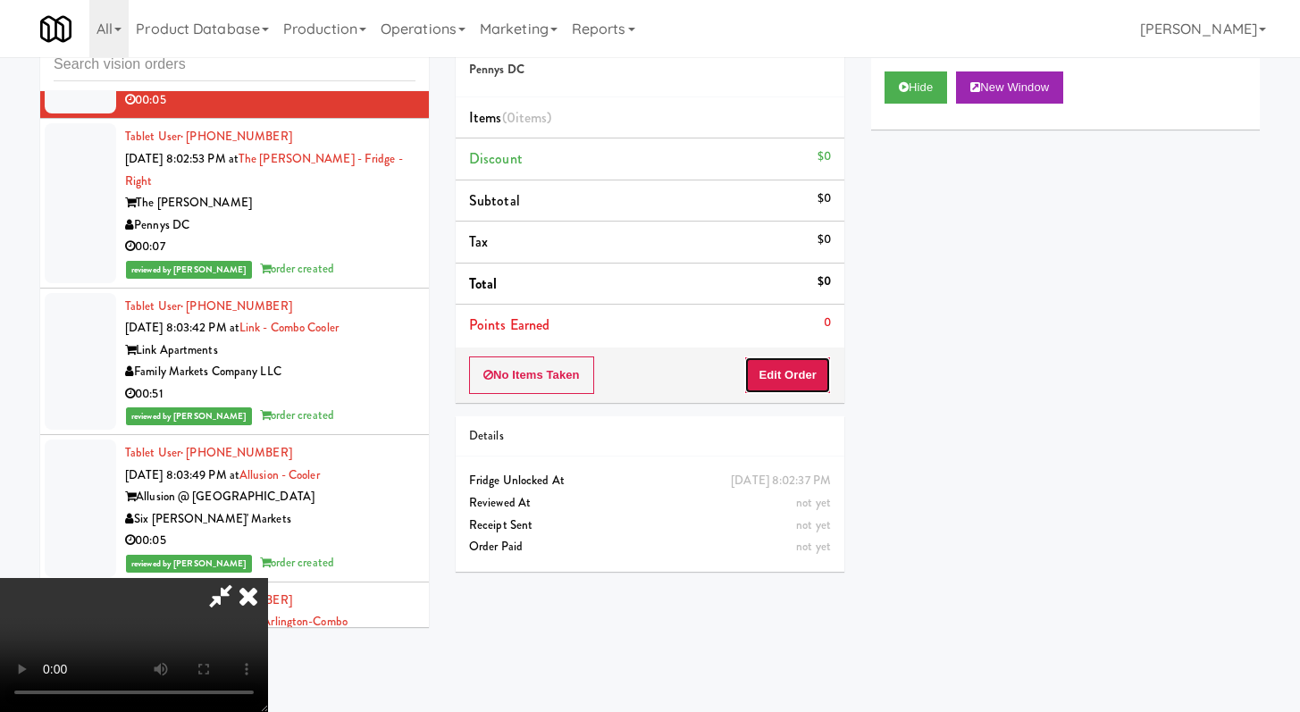
click at [800, 368] on button "Edit Order" at bounding box center [787, 376] width 87 height 38
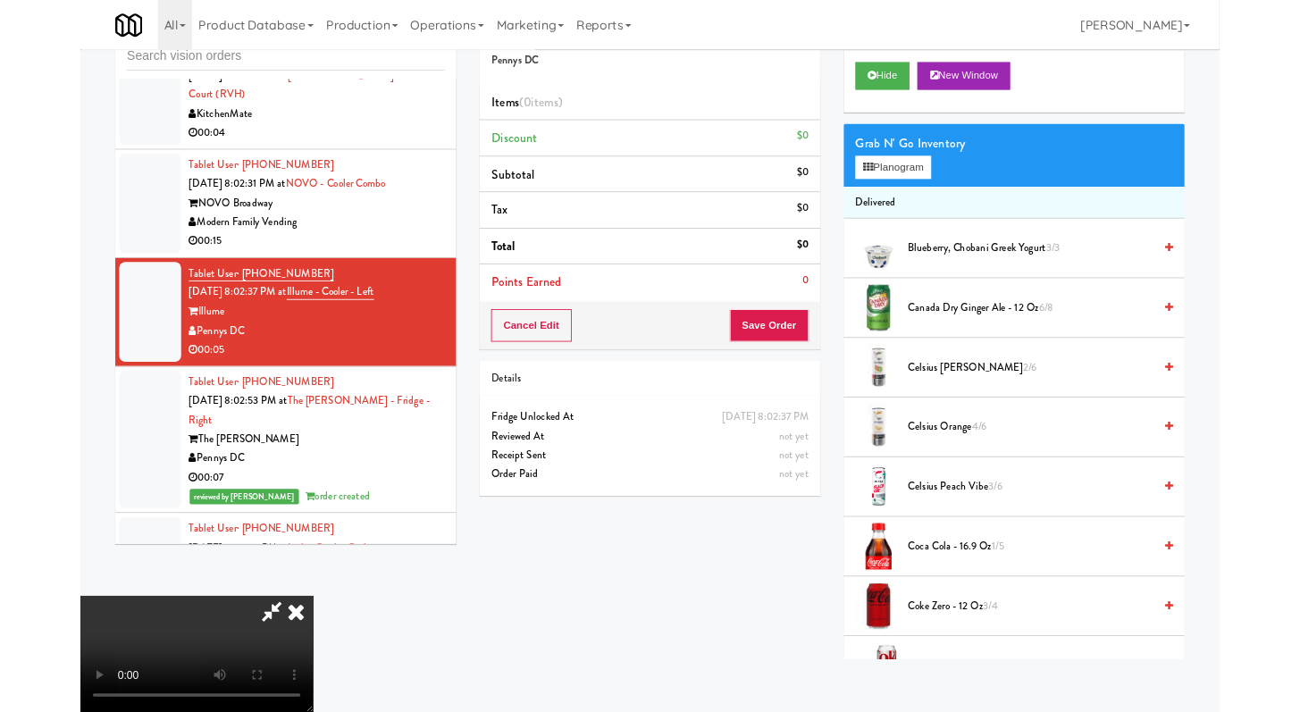
scroll to position [8408, 0]
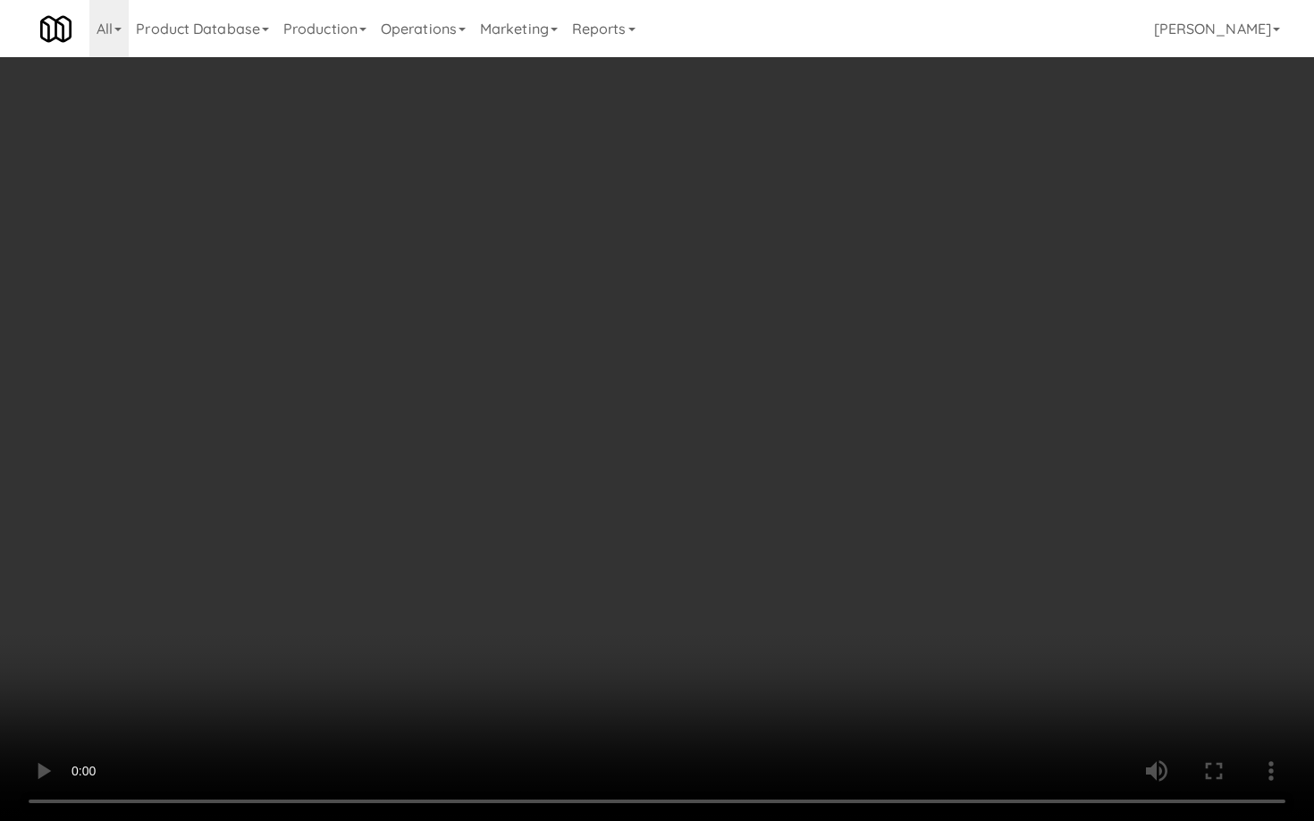
click at [844, 590] on video at bounding box center [657, 410] width 1314 height 821
click at [726, 612] on video at bounding box center [657, 410] width 1314 height 821
click at [741, 589] on video at bounding box center [657, 410] width 1314 height 821
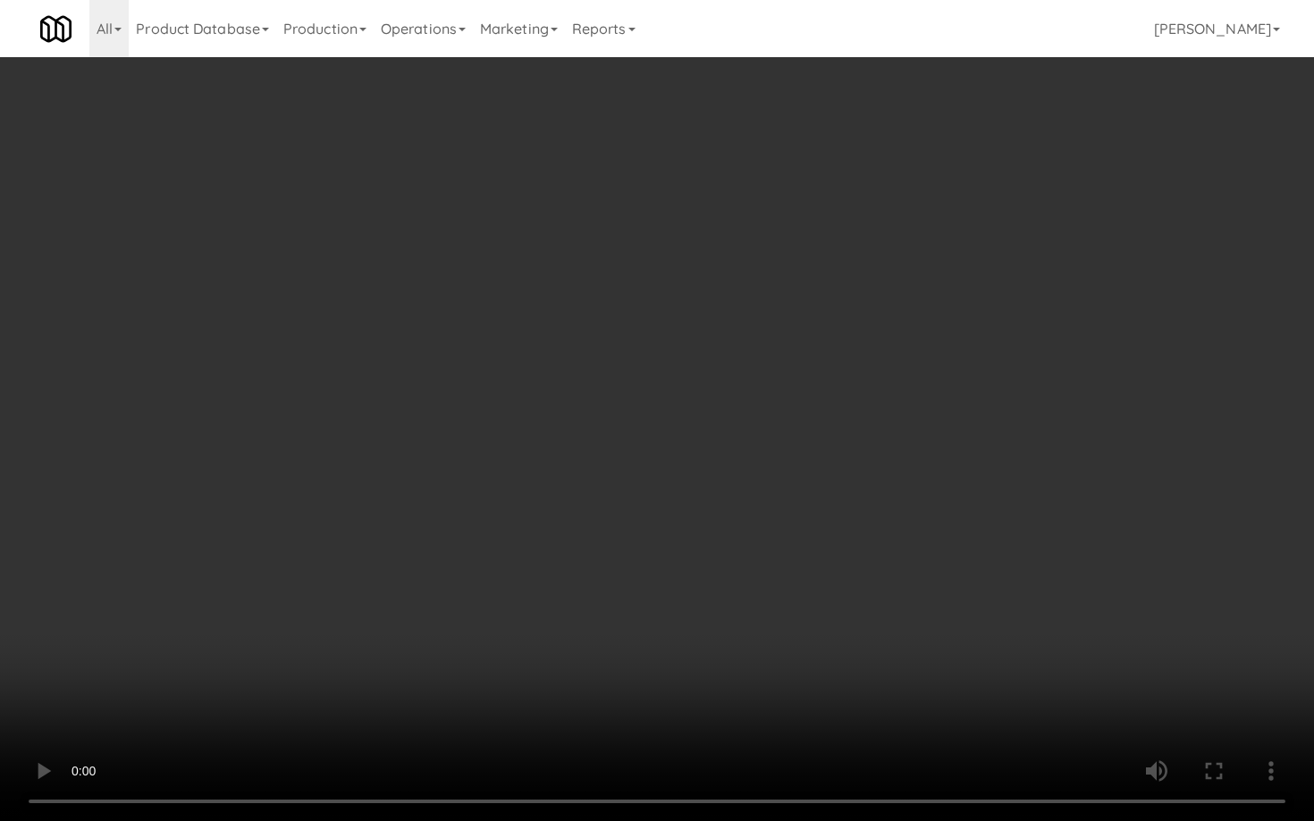
click at [741, 589] on video at bounding box center [657, 410] width 1314 height 821
click at [649, 662] on video at bounding box center [657, 410] width 1314 height 821
click at [654, 654] on video at bounding box center [657, 410] width 1314 height 821
drag, startPoint x: 654, startPoint y: 654, endPoint x: 1313, endPoint y: 686, distance: 659.4
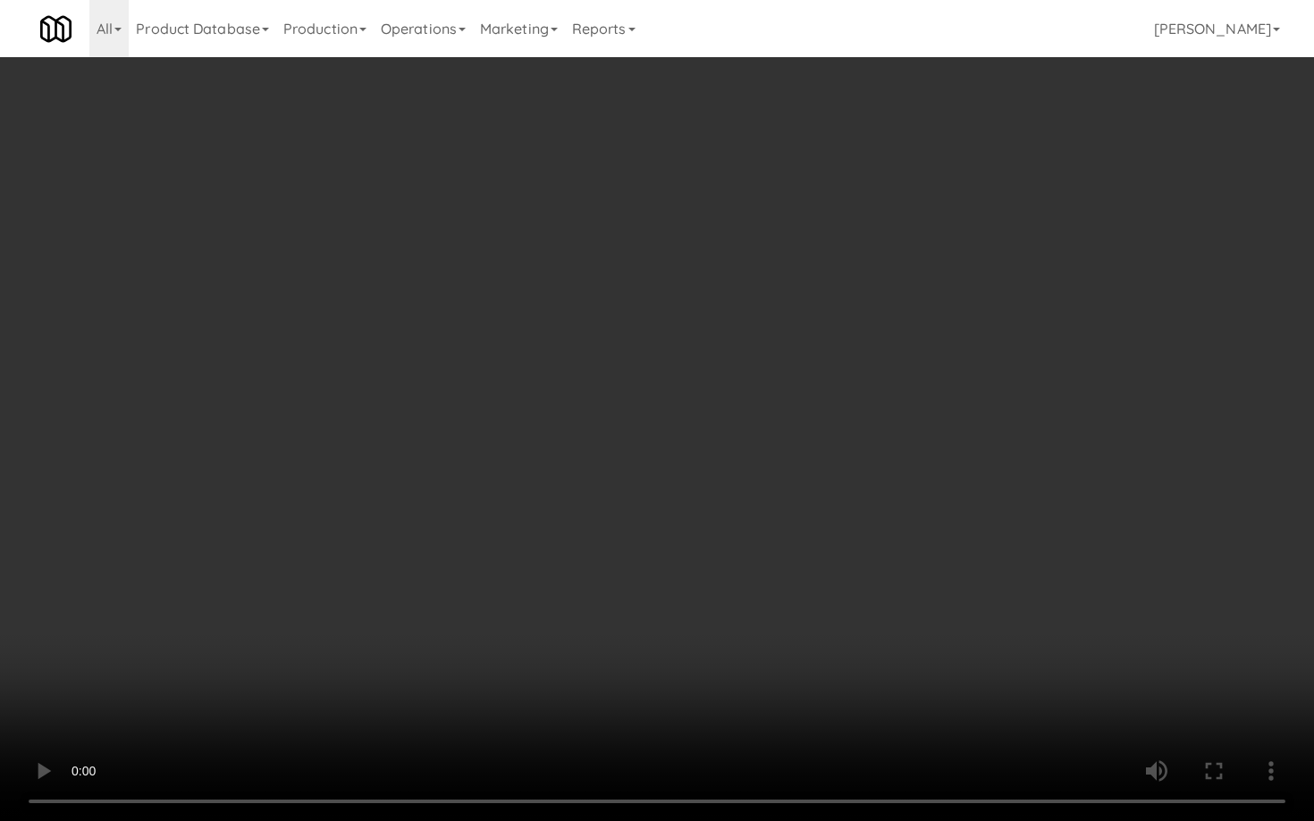
click at [655, 654] on video at bounding box center [657, 410] width 1314 height 821
click at [1195, 603] on video at bounding box center [657, 410] width 1314 height 821
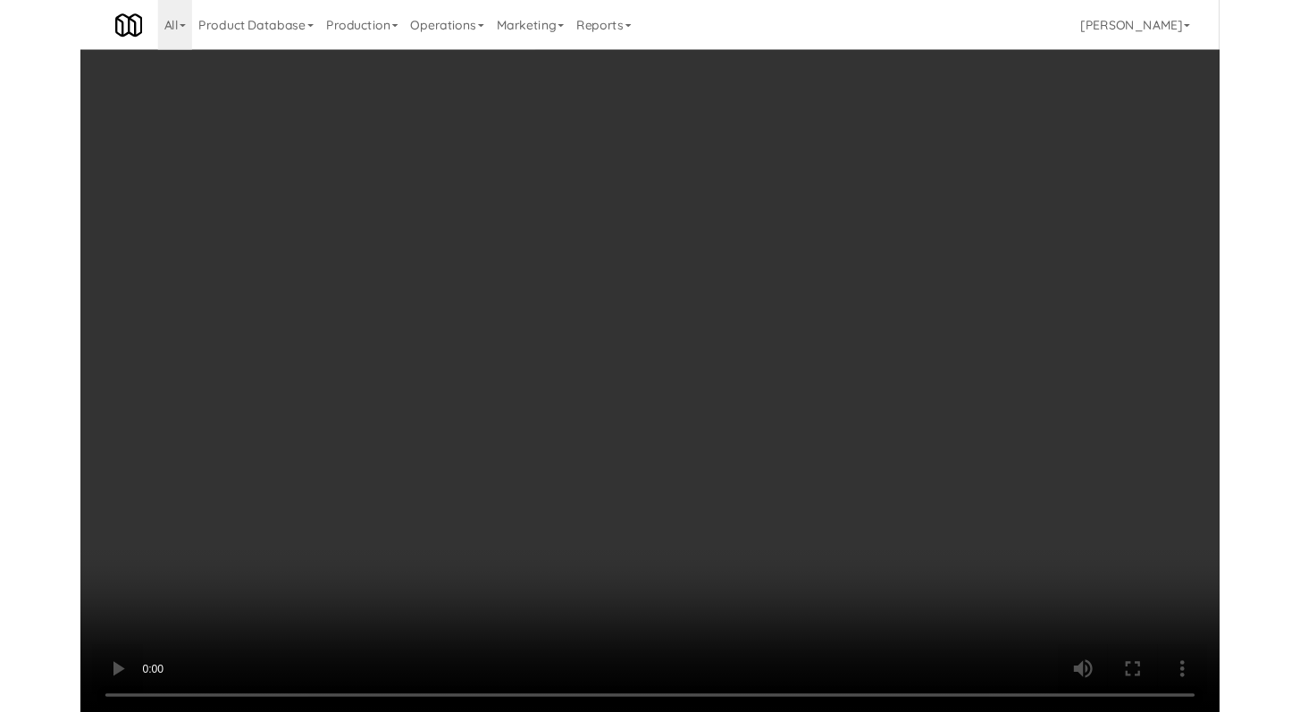
scroll to position [8474, 0]
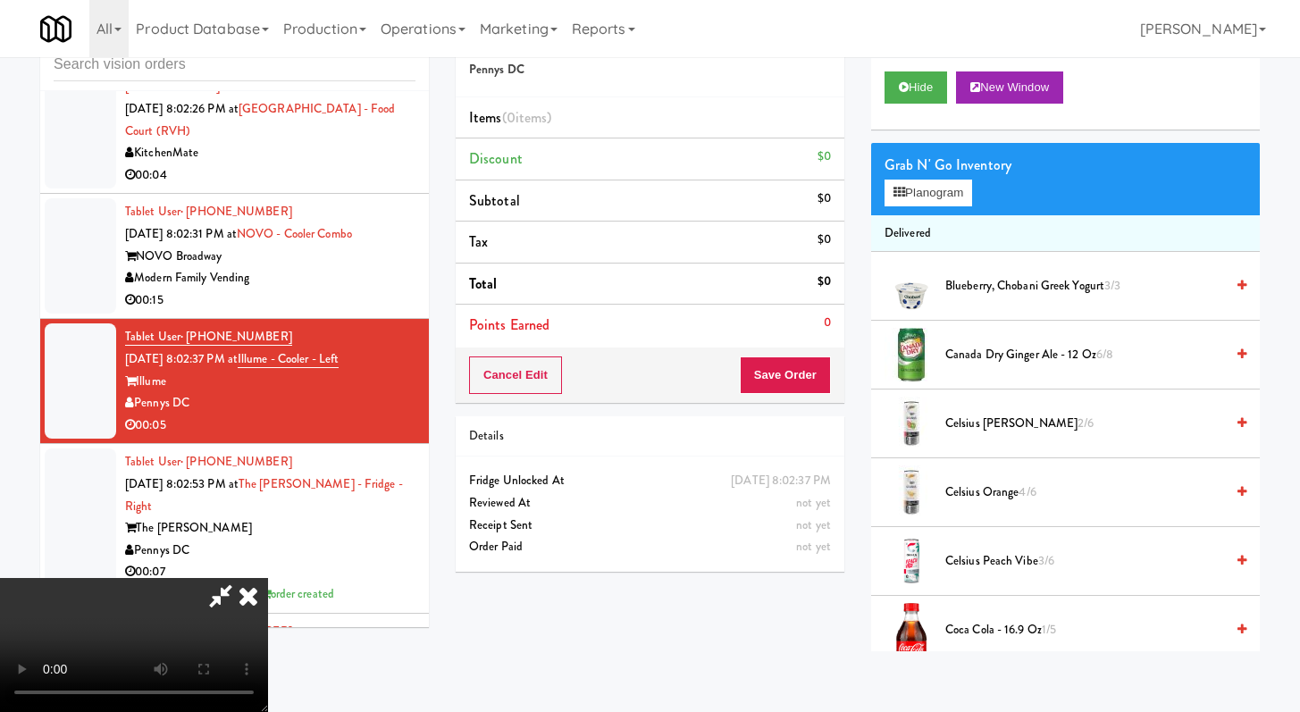
click at [268, 578] on video at bounding box center [134, 645] width 268 height 134
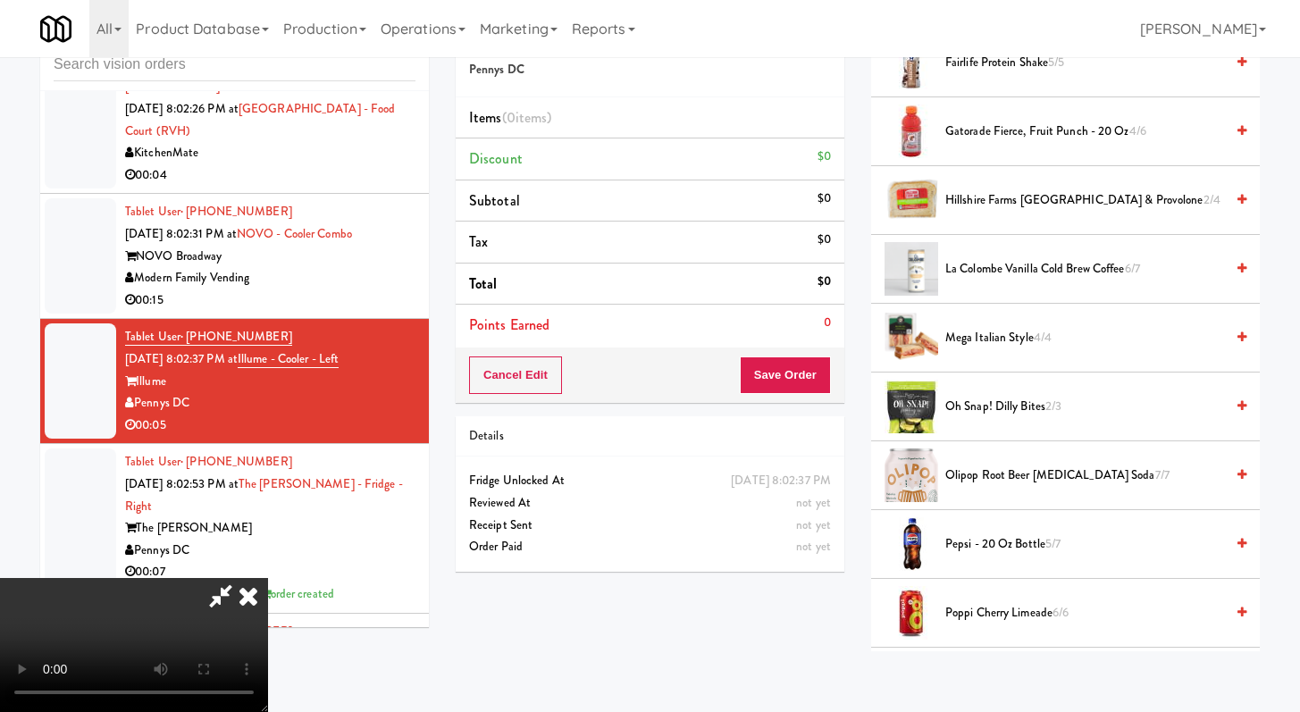
scroll to position [546, 0]
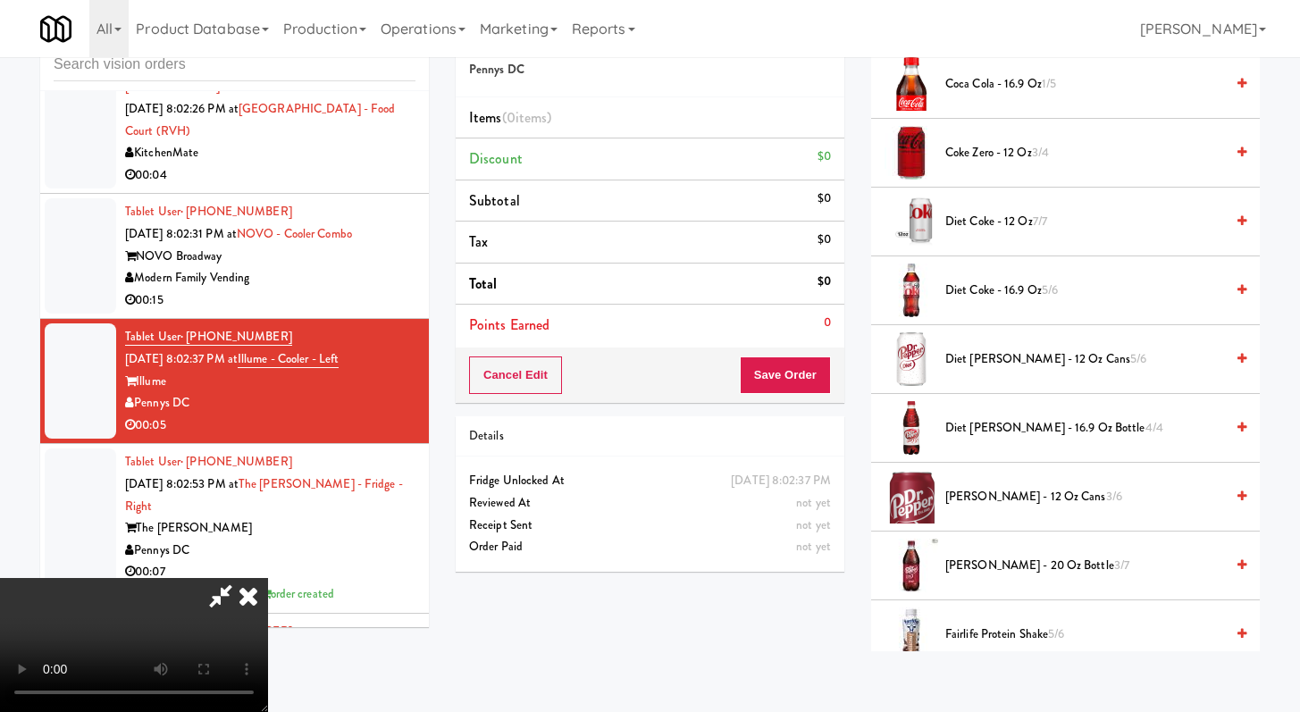
click at [968, 488] on span "[PERSON_NAME] - 12 oz cans 3/6" at bounding box center [1085, 497] width 279 height 22
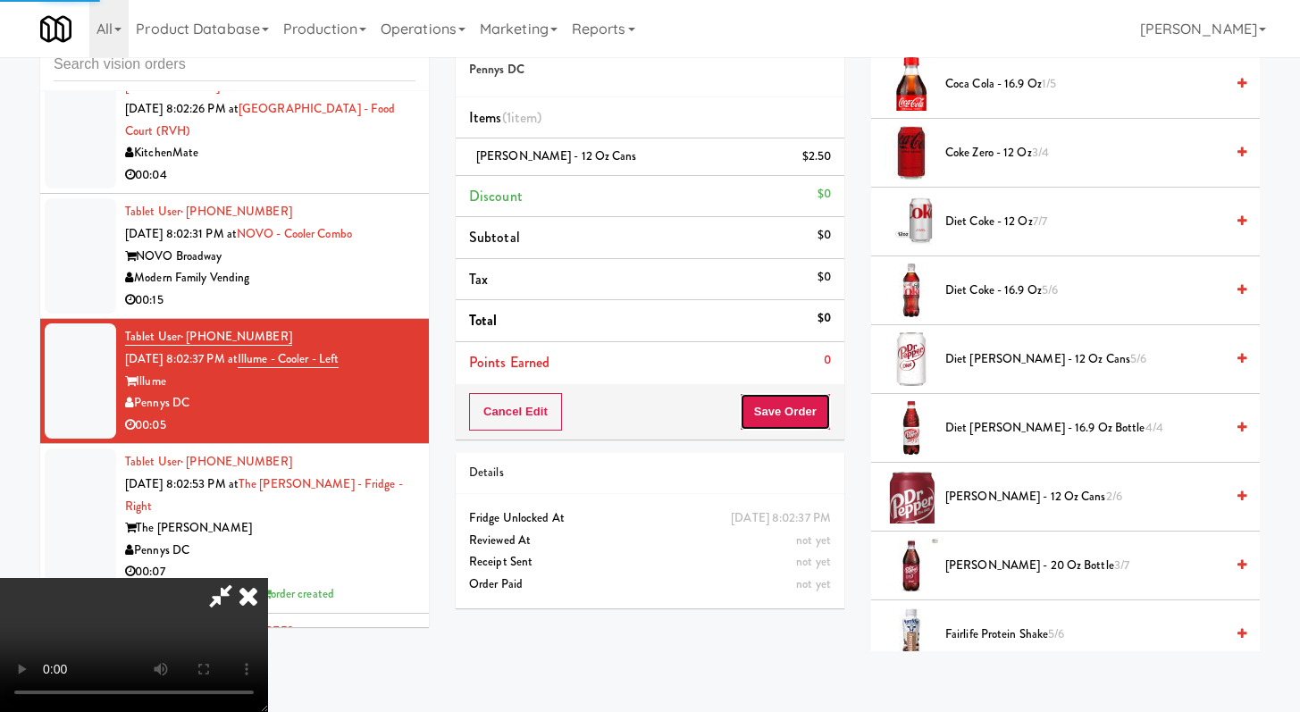
click at [824, 413] on button "Save Order" at bounding box center [785, 412] width 91 height 38
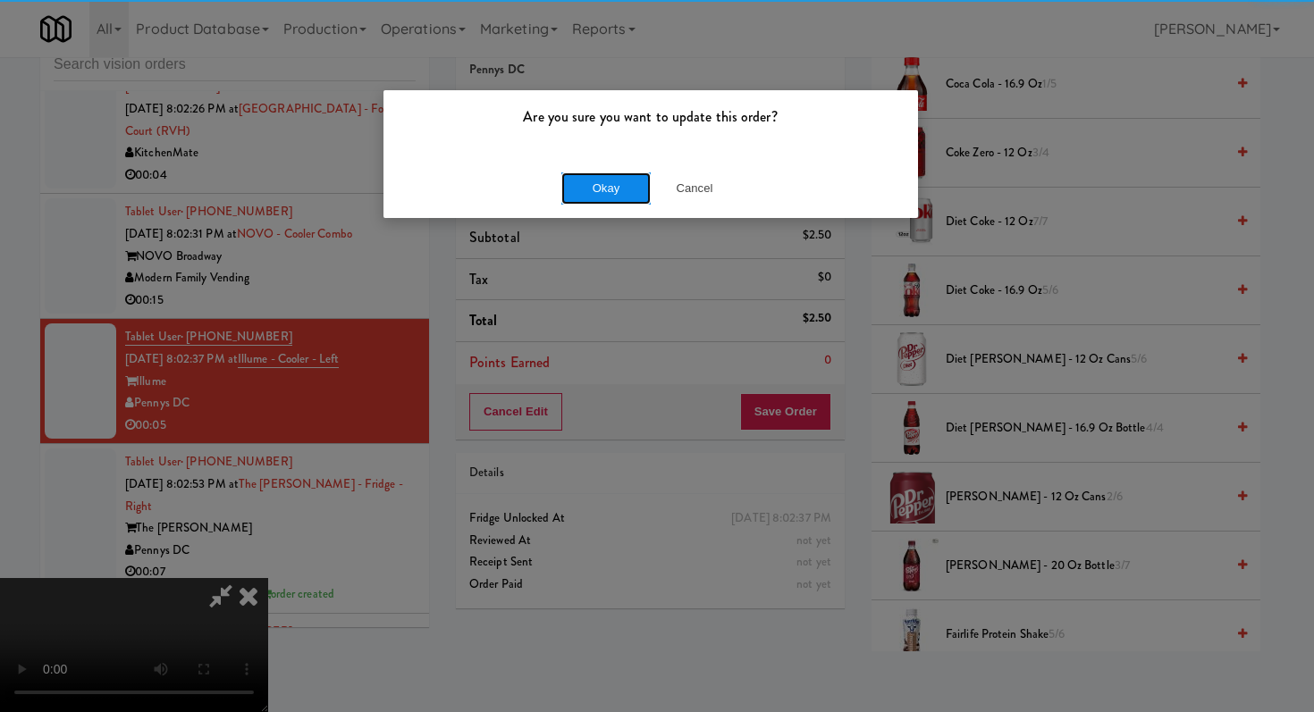
click at [591, 179] on button "Okay" at bounding box center [605, 188] width 89 height 32
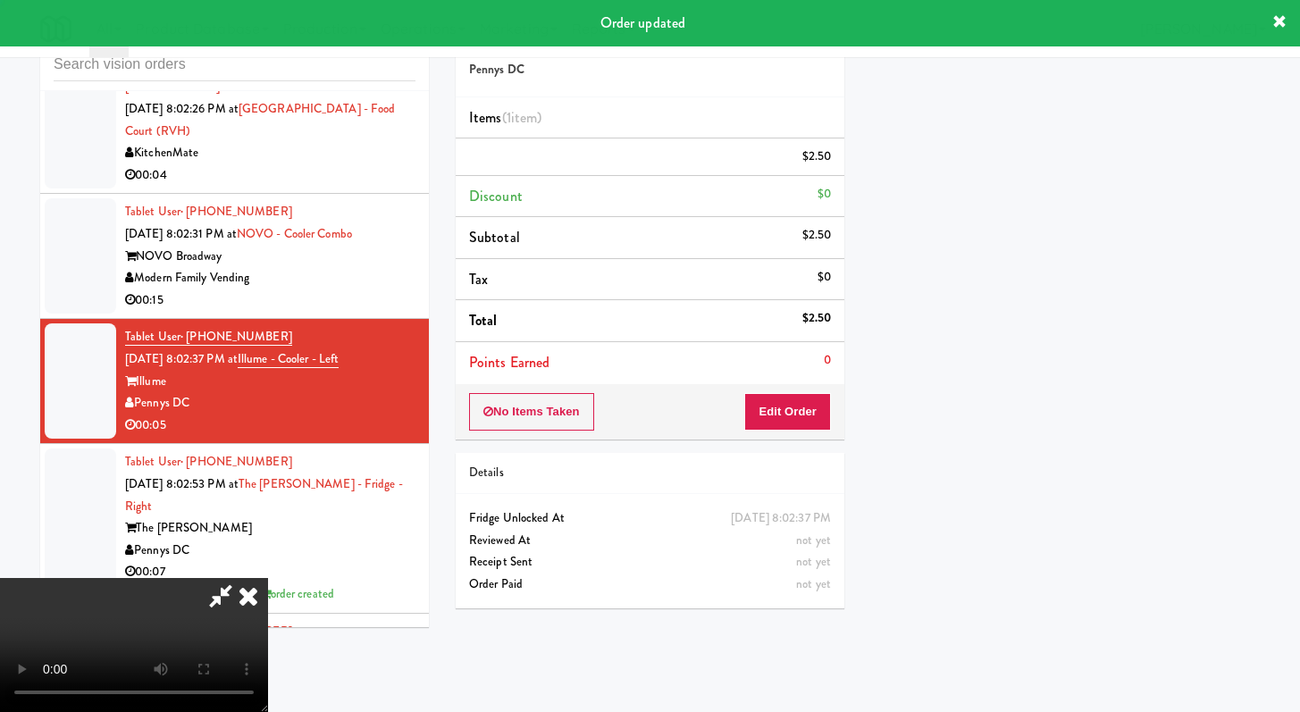
scroll to position [76, 0]
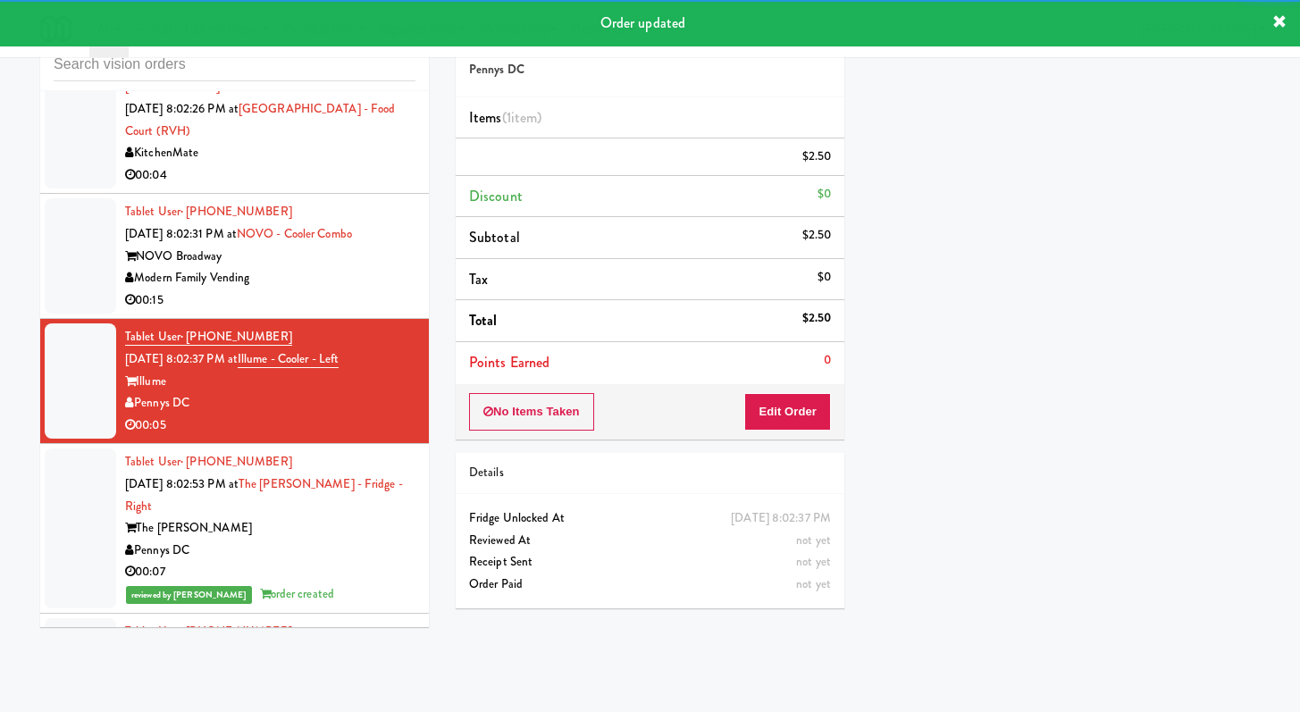
click at [332, 319] on li "Tablet User · (909) 434-2396 [DATE] 8:02:31 PM at [GEOGRAPHIC_DATA] Modern Fami…" at bounding box center [234, 256] width 389 height 125
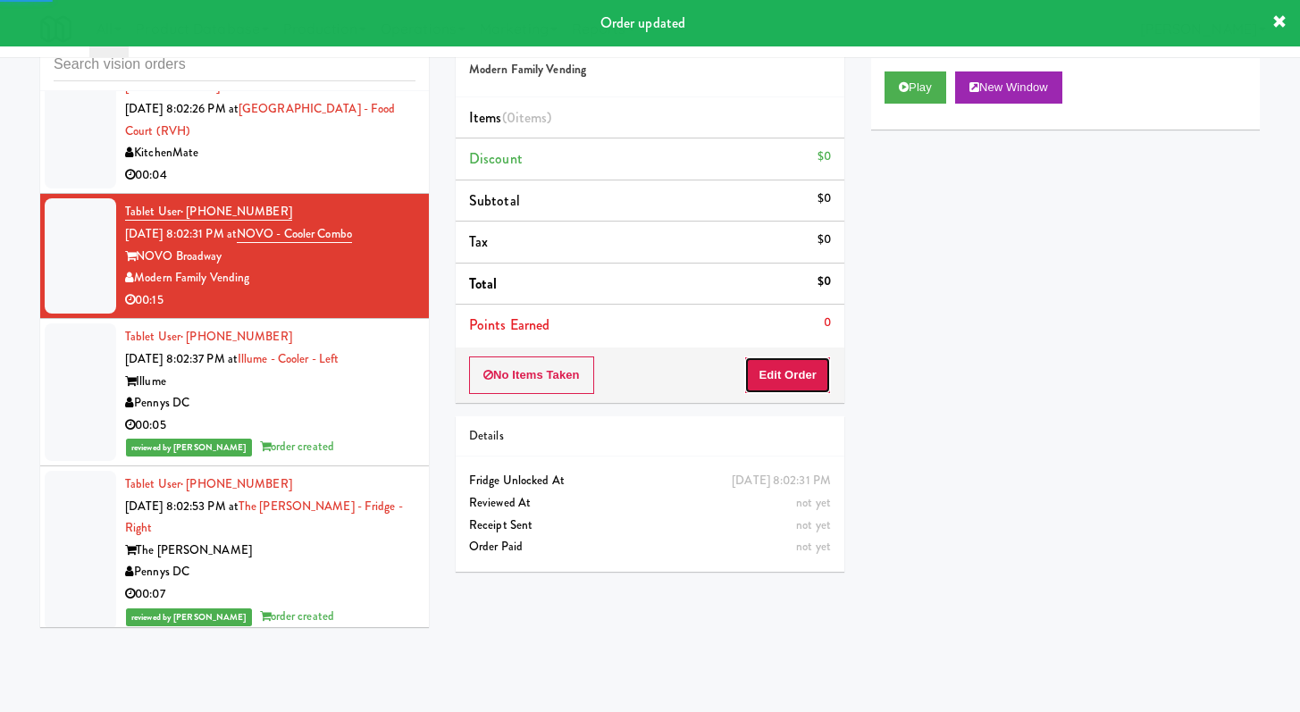
click at [810, 384] on button "Edit Order" at bounding box center [787, 376] width 87 height 38
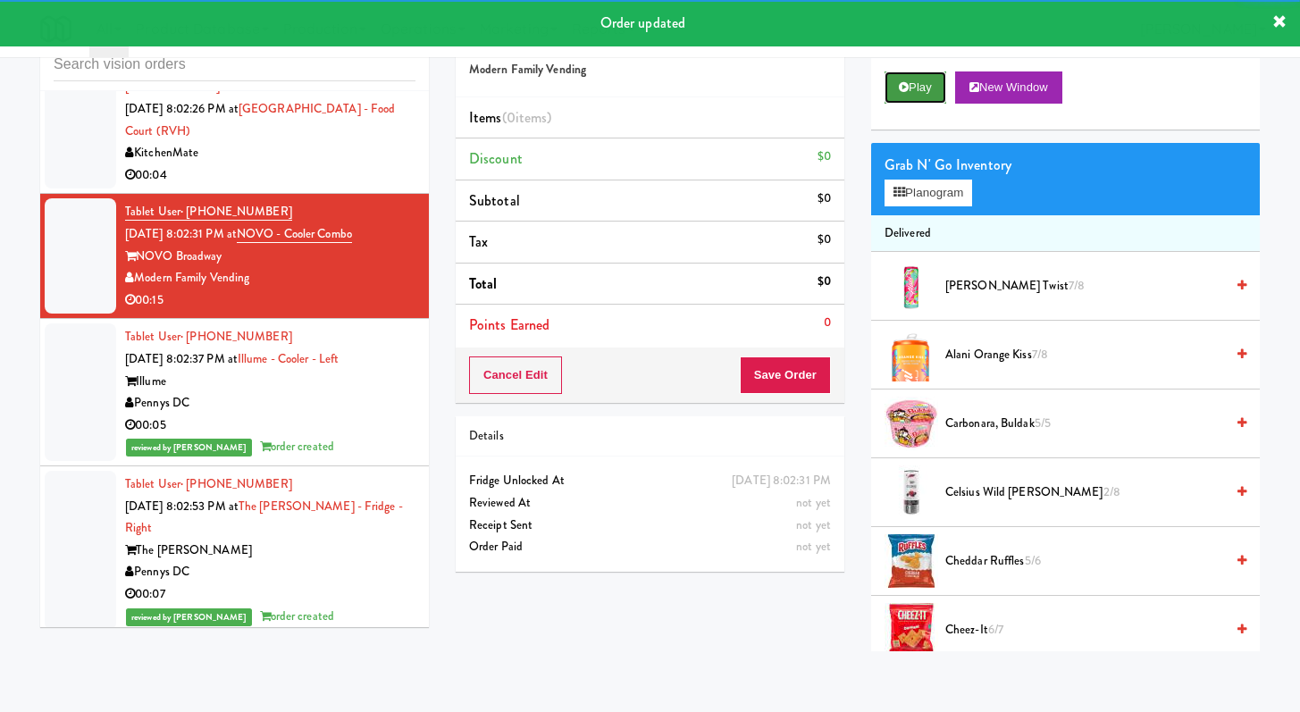
click at [917, 83] on button "Play" at bounding box center [916, 87] width 62 height 32
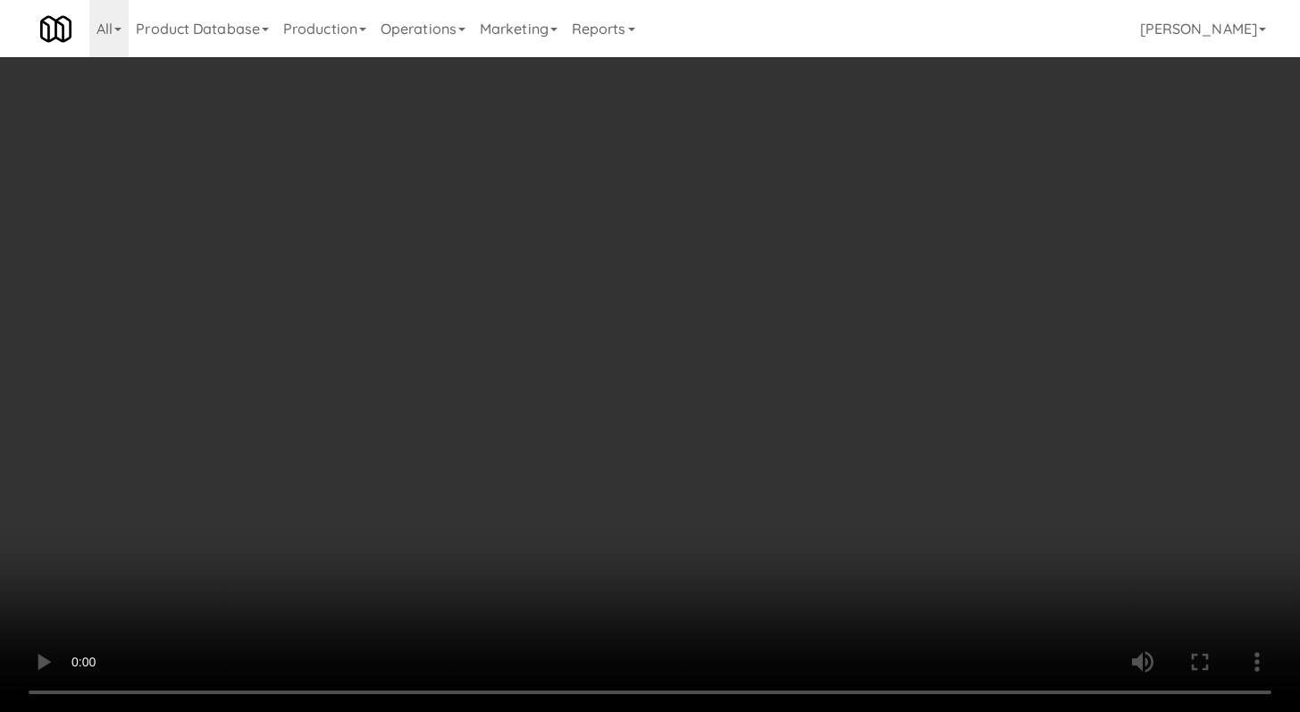
scroll to position [8221, 0]
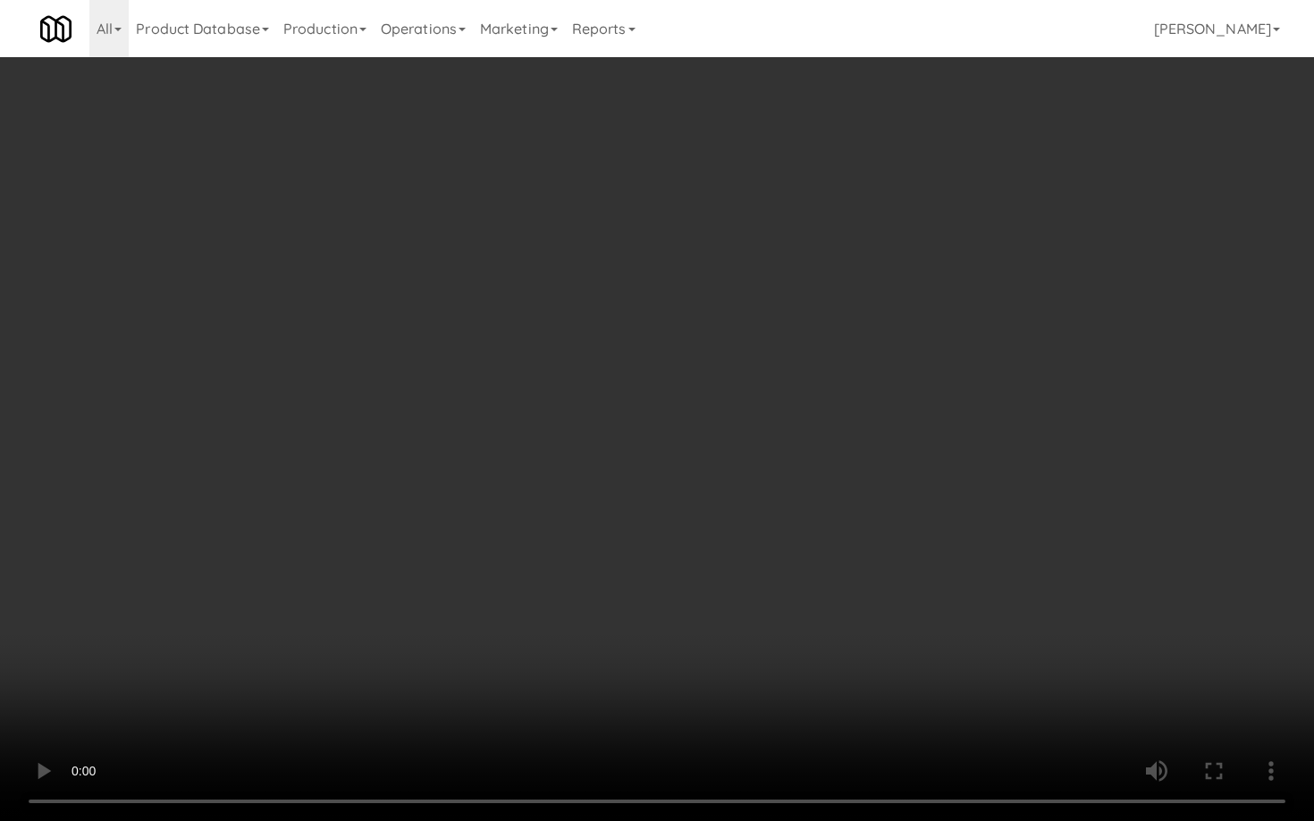
click at [697, 556] on video at bounding box center [657, 410] width 1314 height 821
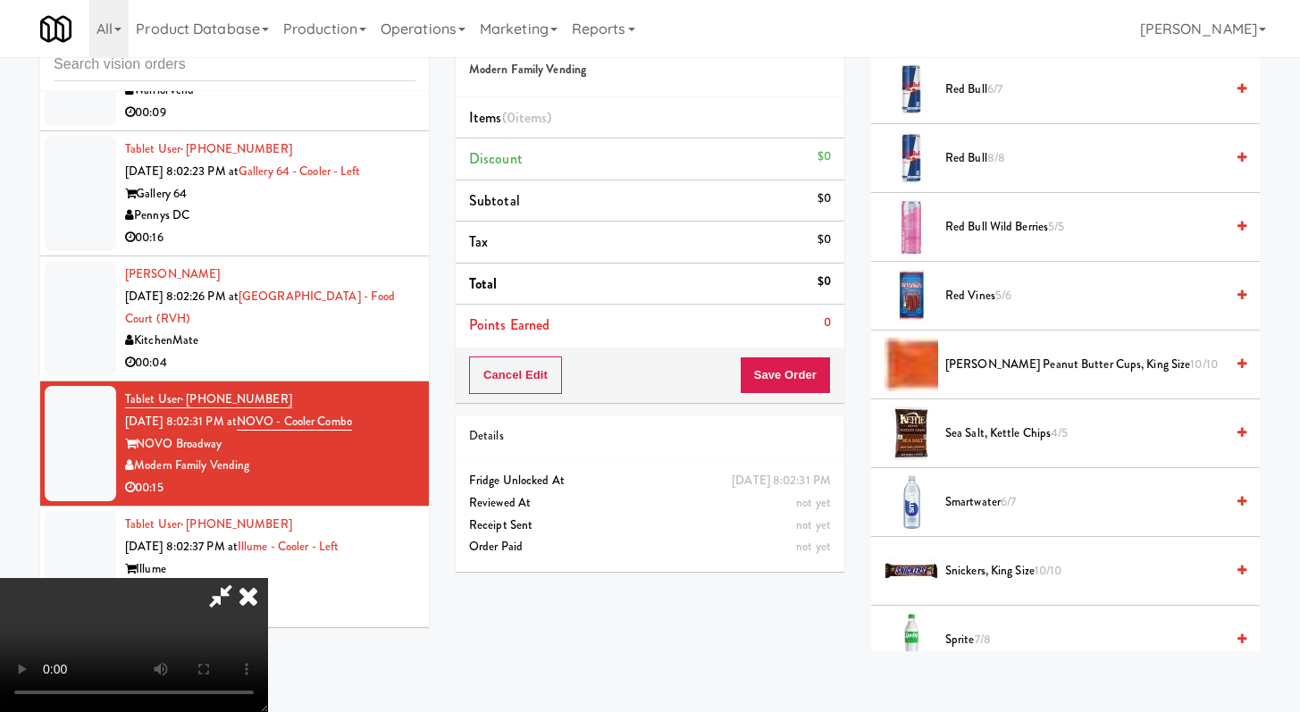
scroll to position [1153, 0]
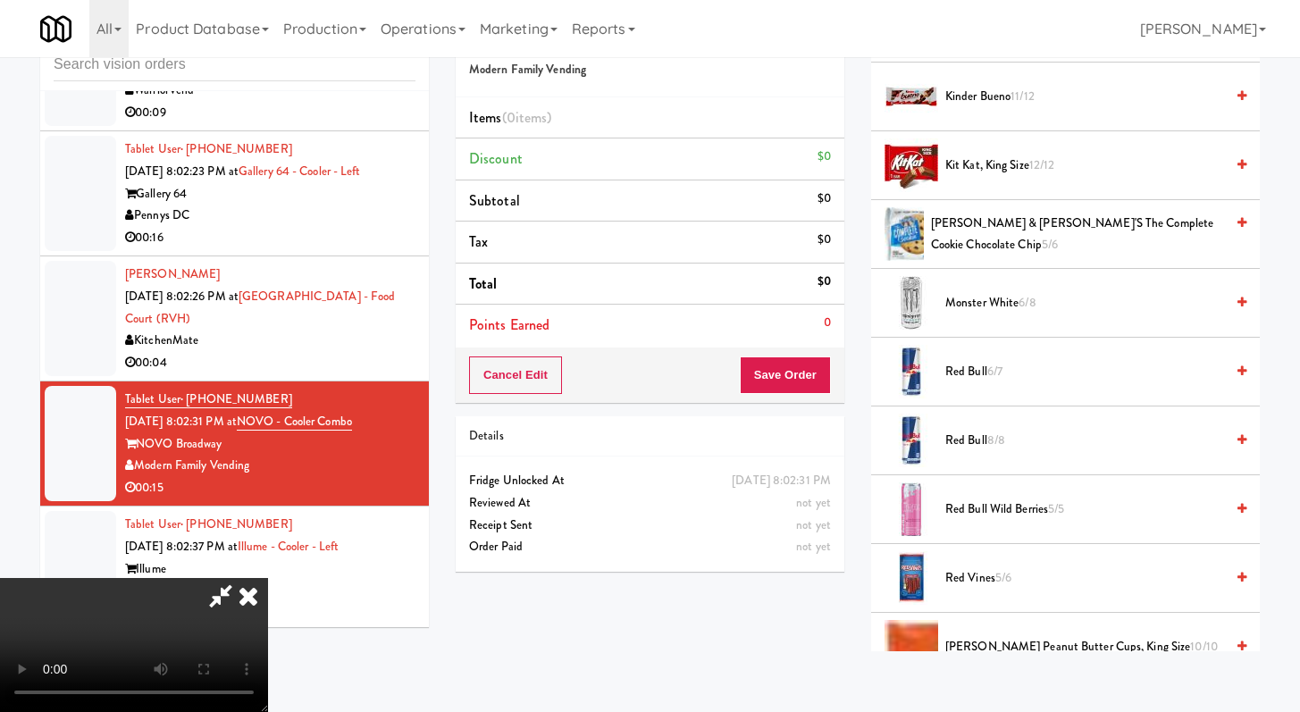
click at [970, 308] on span "Monster White 6/8" at bounding box center [1085, 303] width 279 height 22
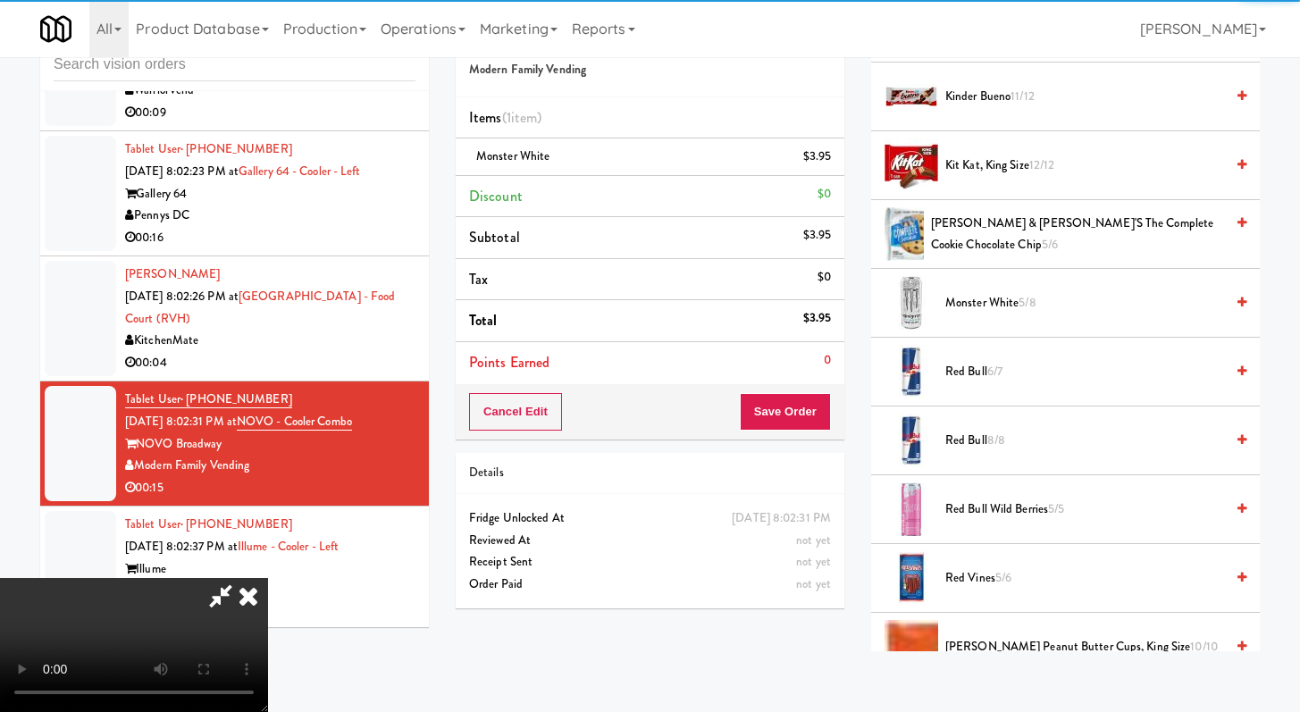
scroll to position [57, 0]
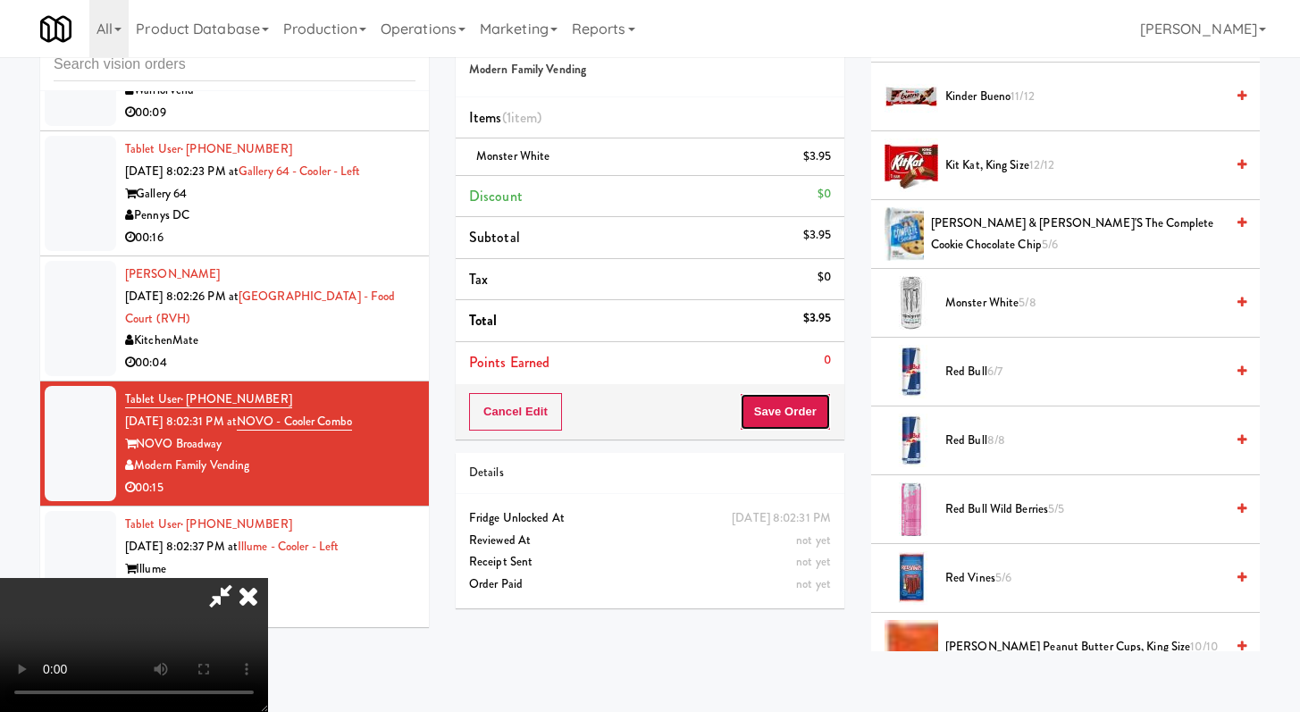
click at [787, 414] on button "Save Order" at bounding box center [785, 412] width 91 height 38
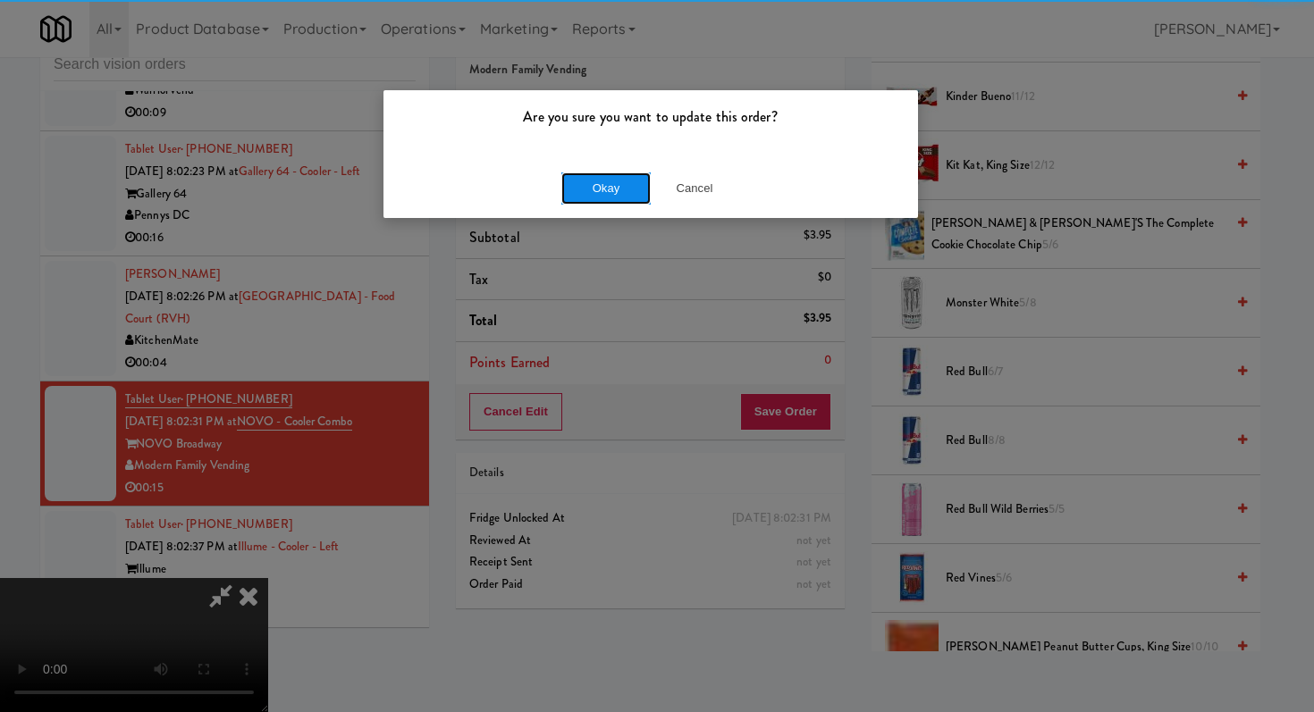
click at [600, 195] on button "Okay" at bounding box center [605, 188] width 89 height 32
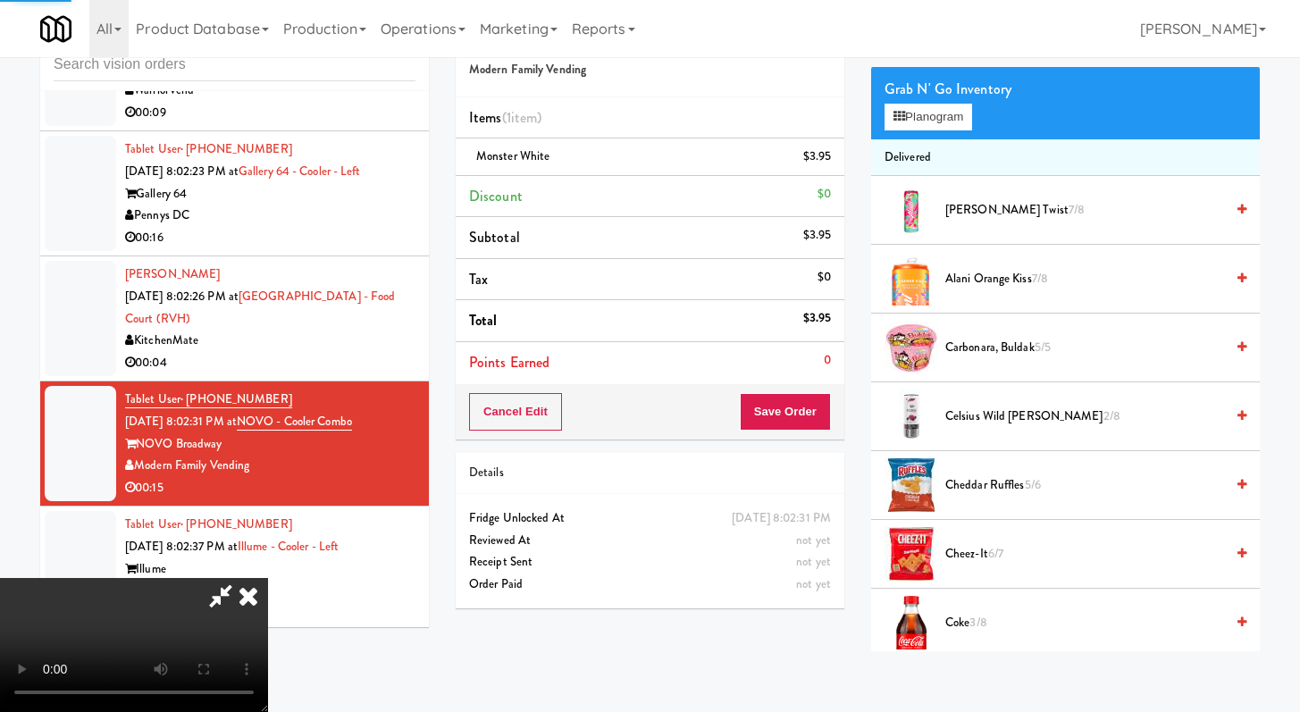
scroll to position [0, 0]
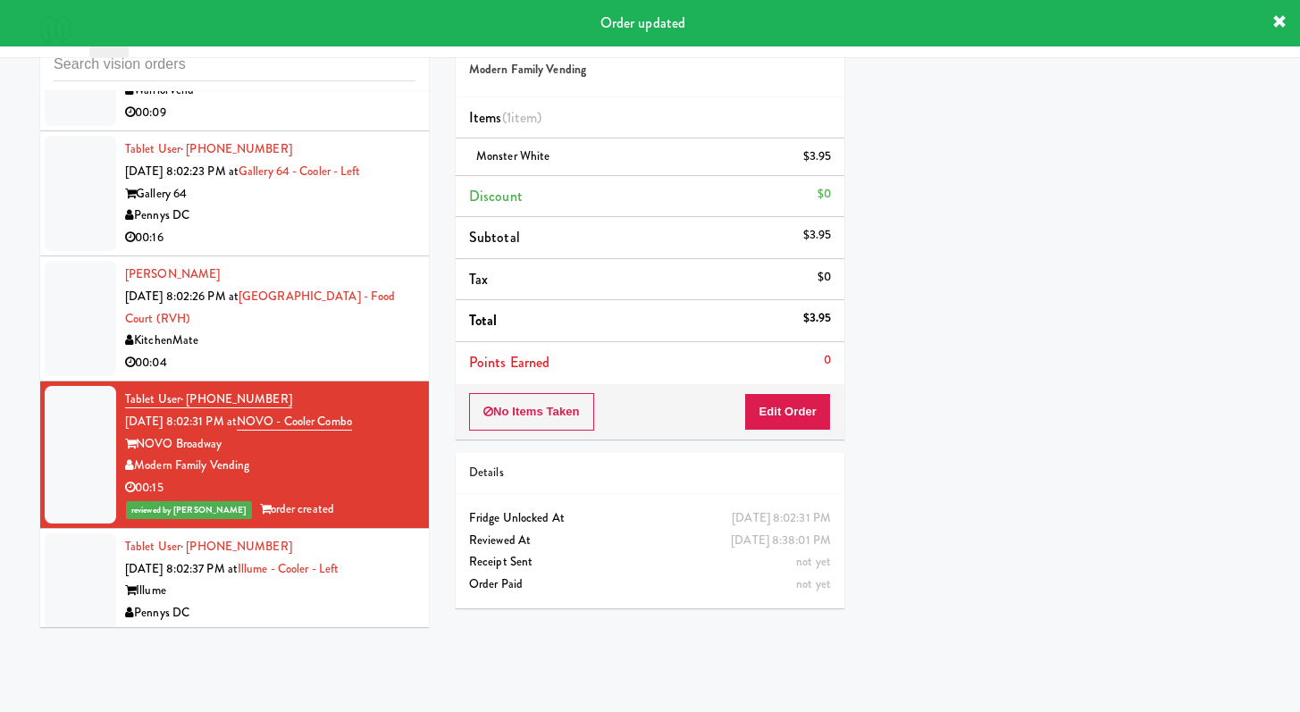
click at [338, 374] on div "00:04" at bounding box center [270, 363] width 290 height 22
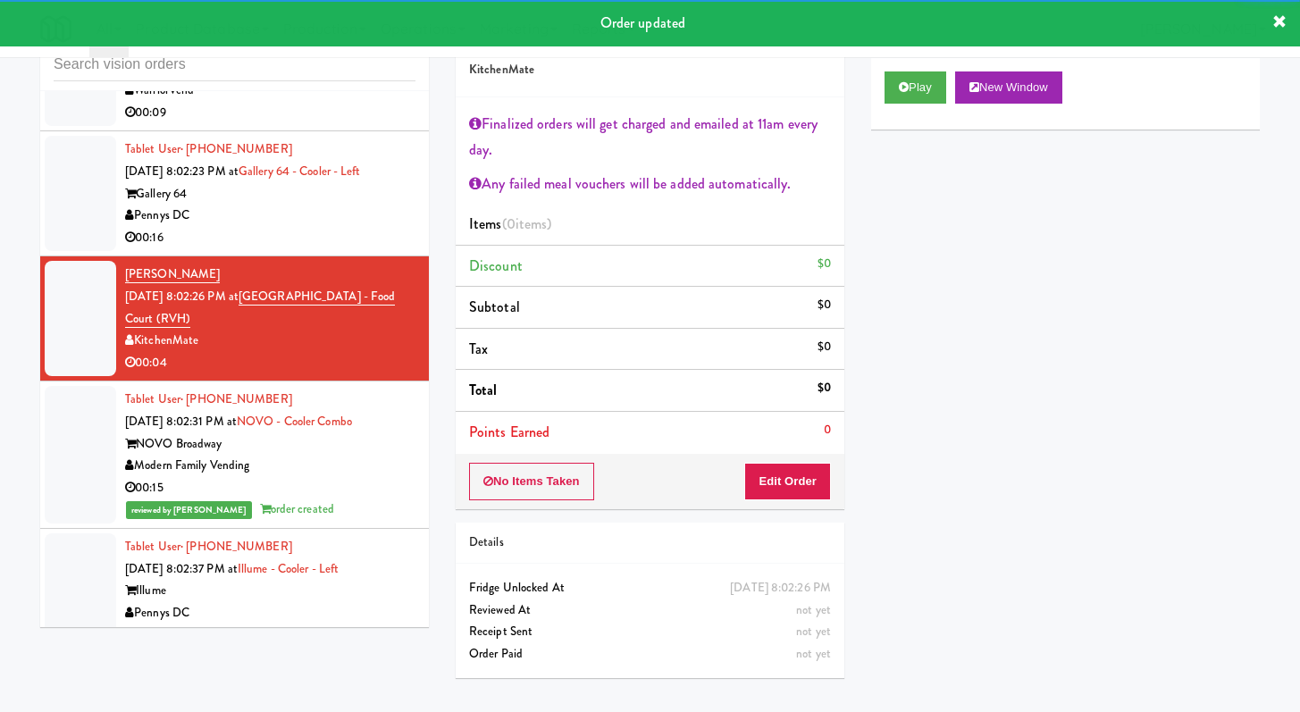
click at [366, 249] on div "00:16" at bounding box center [270, 238] width 290 height 22
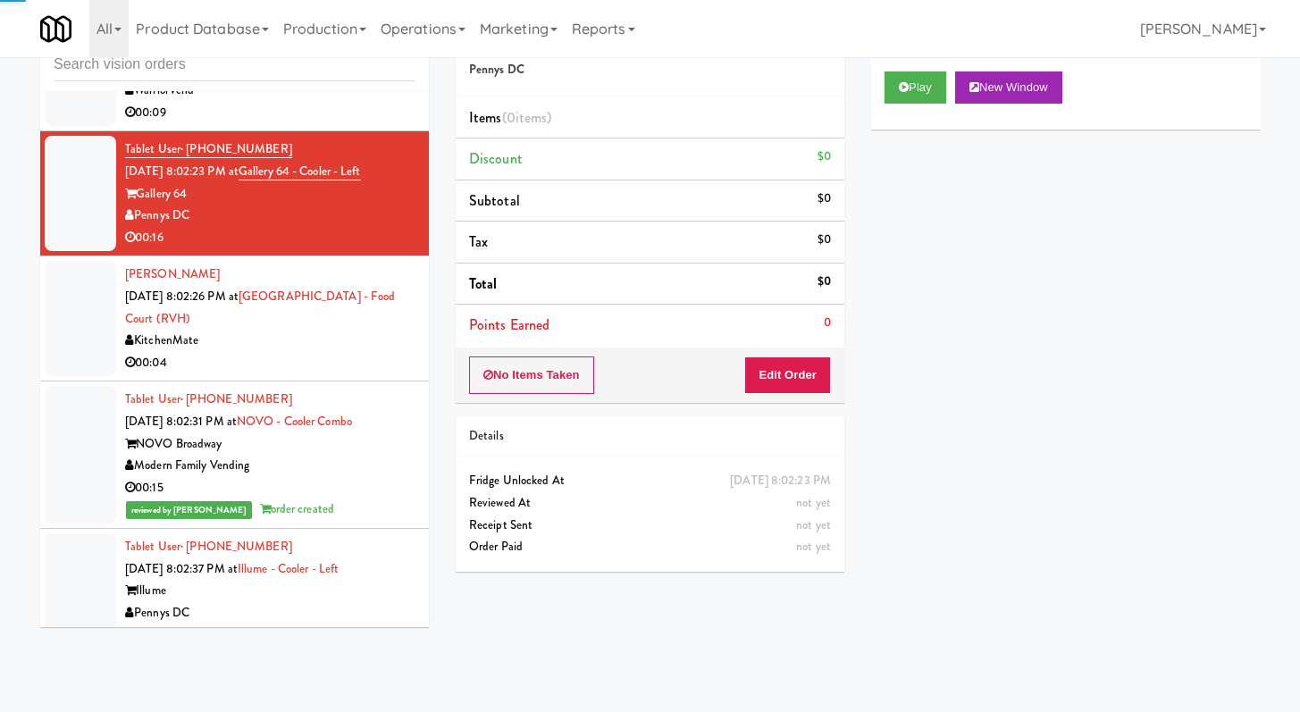
click at [361, 374] on div "00:04" at bounding box center [270, 363] width 290 height 22
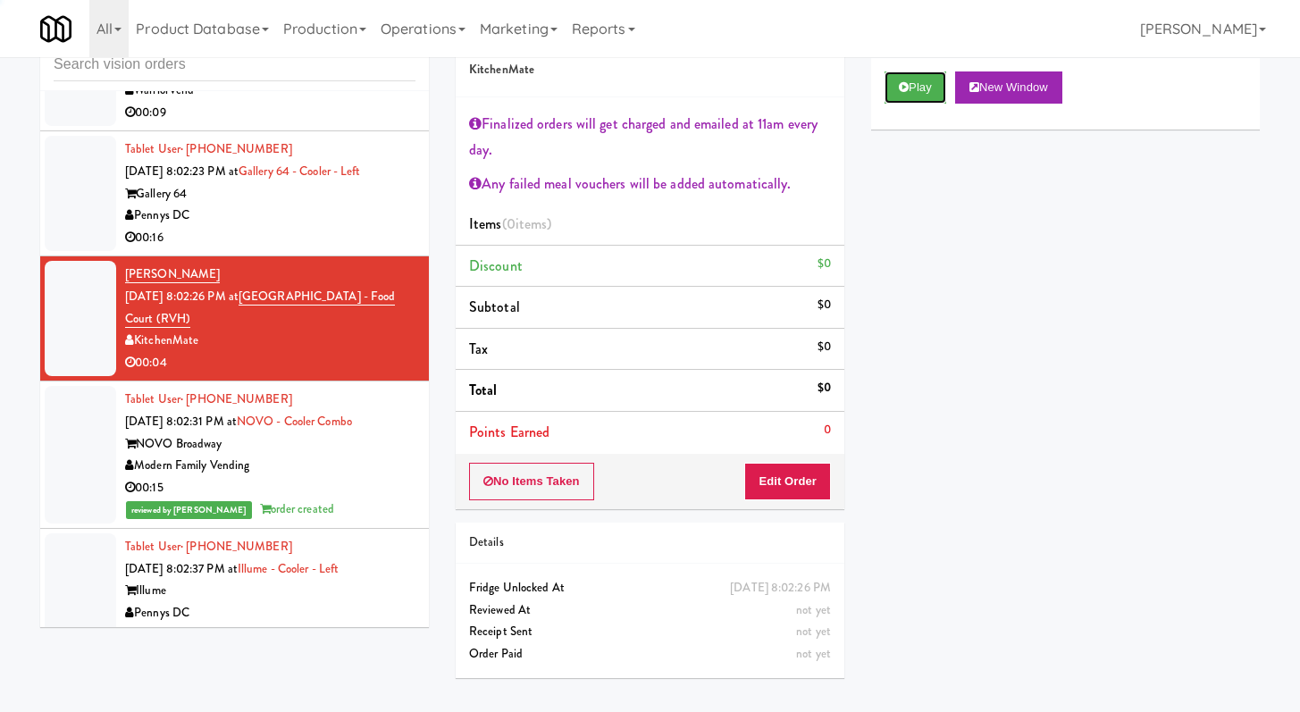
click at [891, 83] on button "Play" at bounding box center [916, 87] width 62 height 32
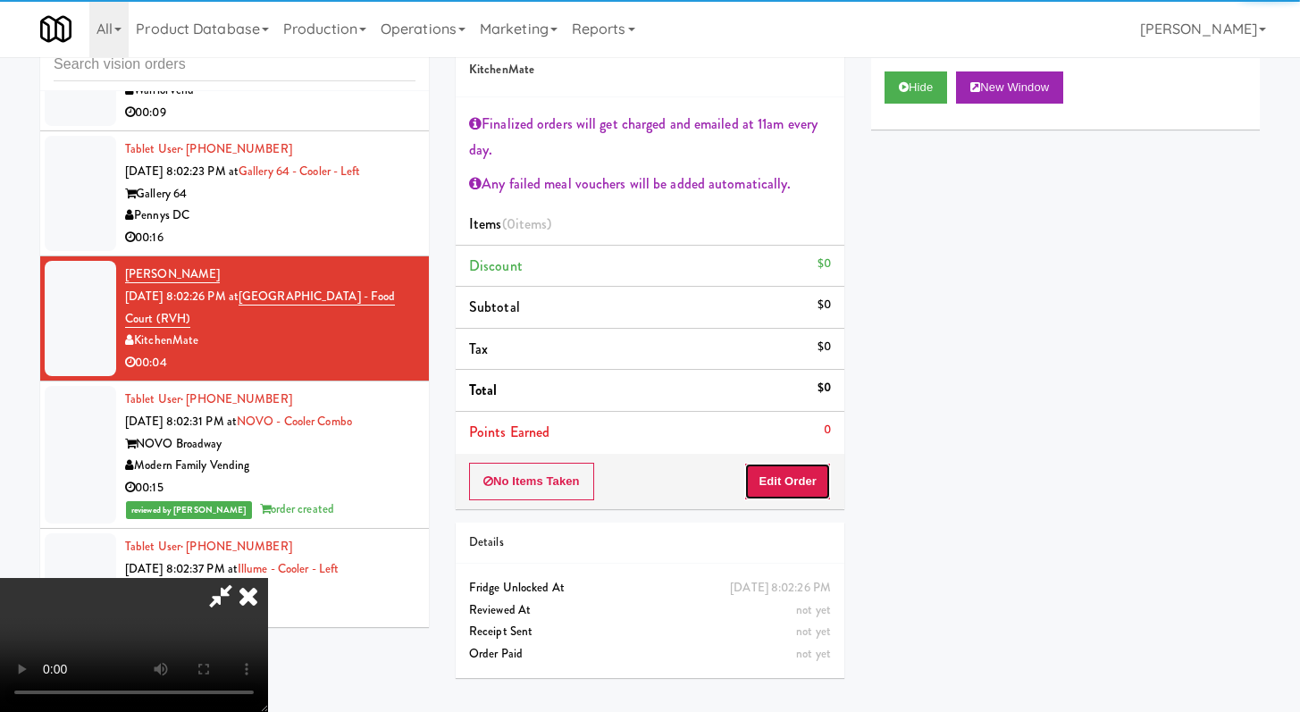
click at [787, 464] on button "Edit Order" at bounding box center [787, 482] width 87 height 38
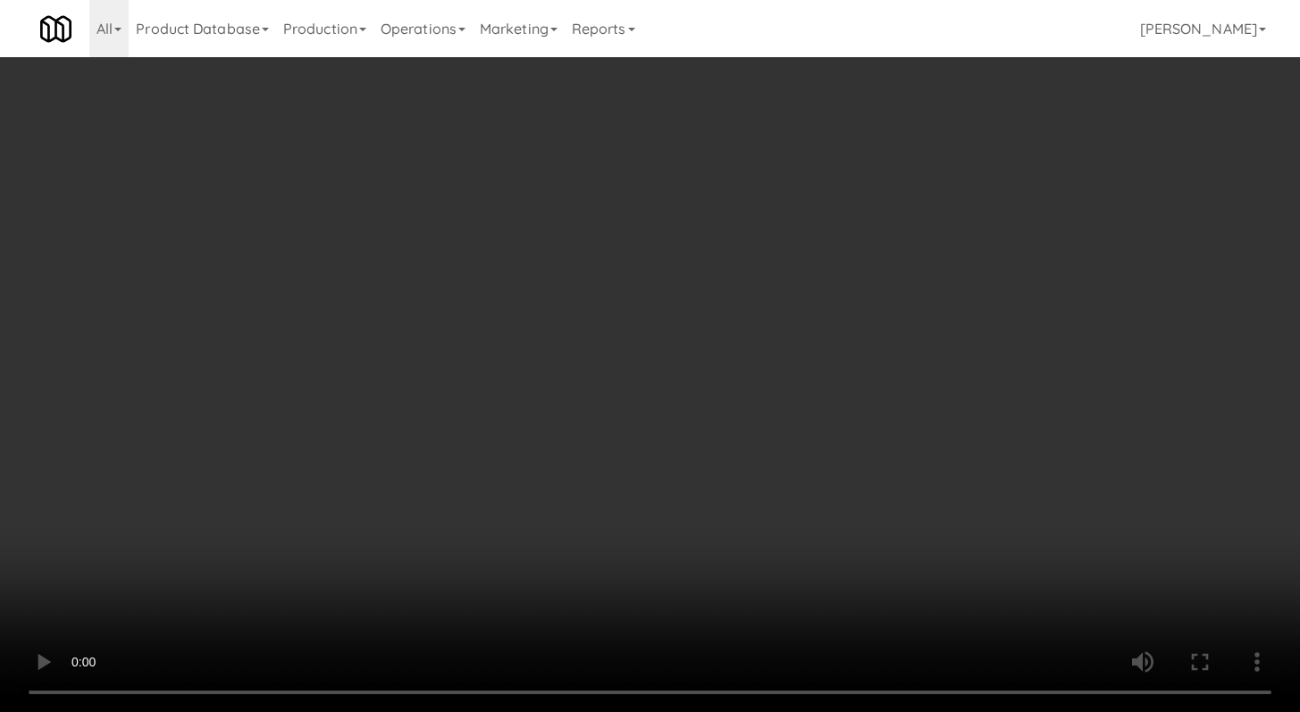
scroll to position [8221, 0]
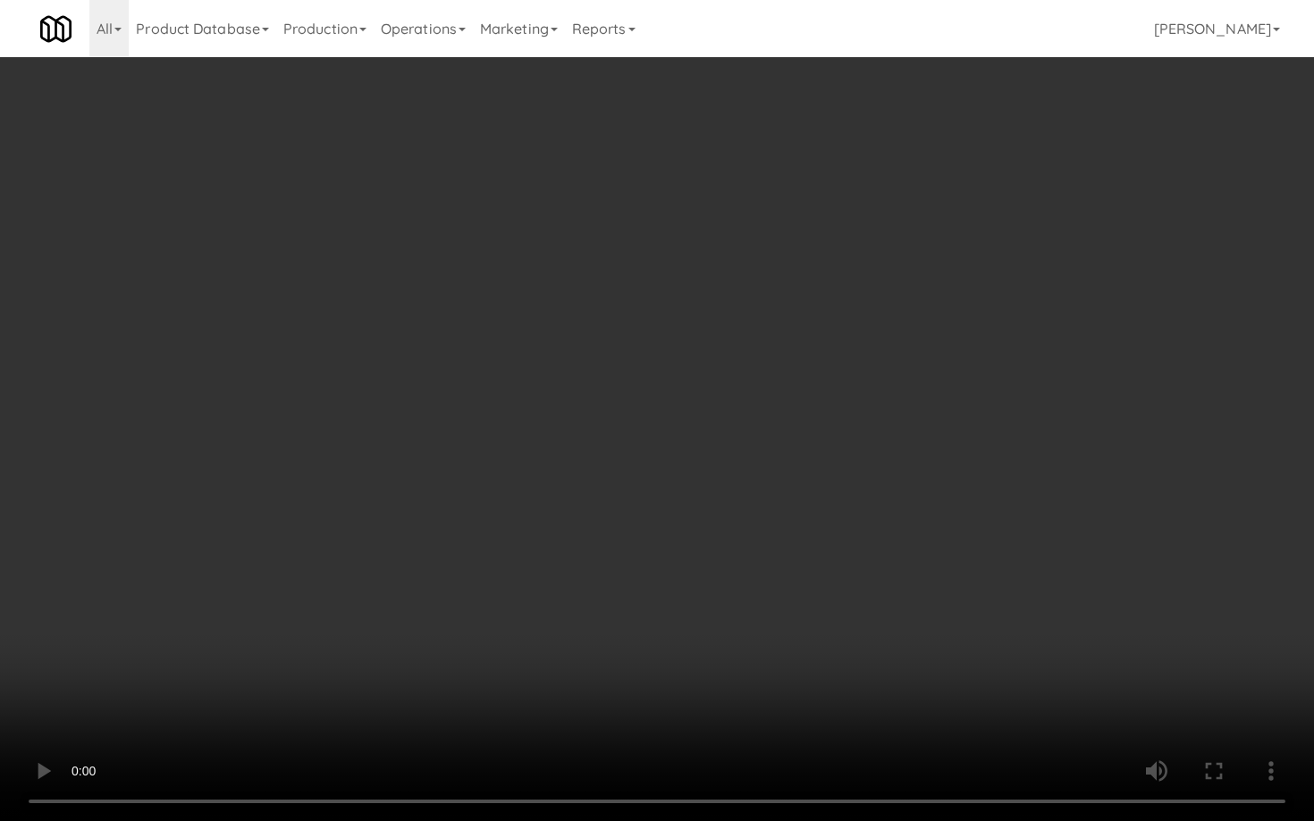
click at [586, 559] on video at bounding box center [657, 410] width 1314 height 821
click at [638, 595] on video at bounding box center [657, 410] width 1314 height 821
click at [639, 592] on video at bounding box center [657, 410] width 1314 height 821
drag, startPoint x: 638, startPoint y: 589, endPoint x: 1026, endPoint y: 722, distance: 410.1
click at [650, 599] on video at bounding box center [657, 410] width 1314 height 821
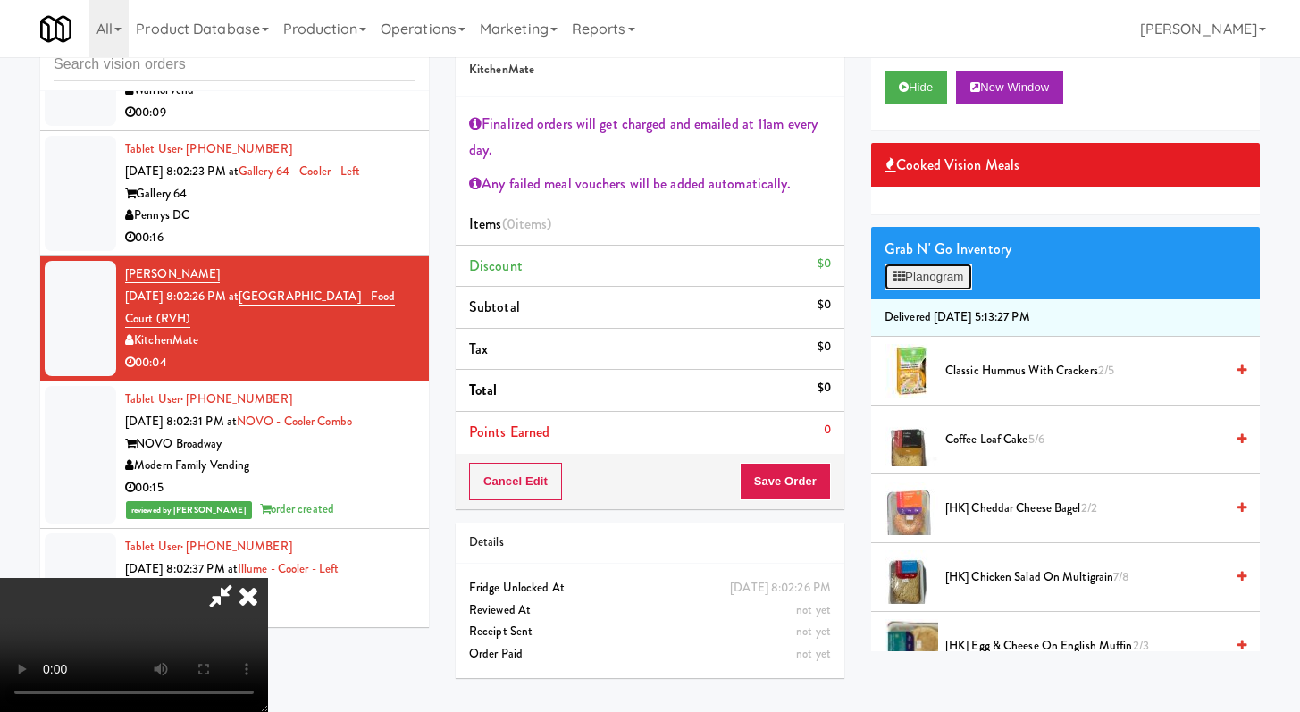
click at [902, 283] on button "Planogram" at bounding box center [929, 277] width 88 height 27
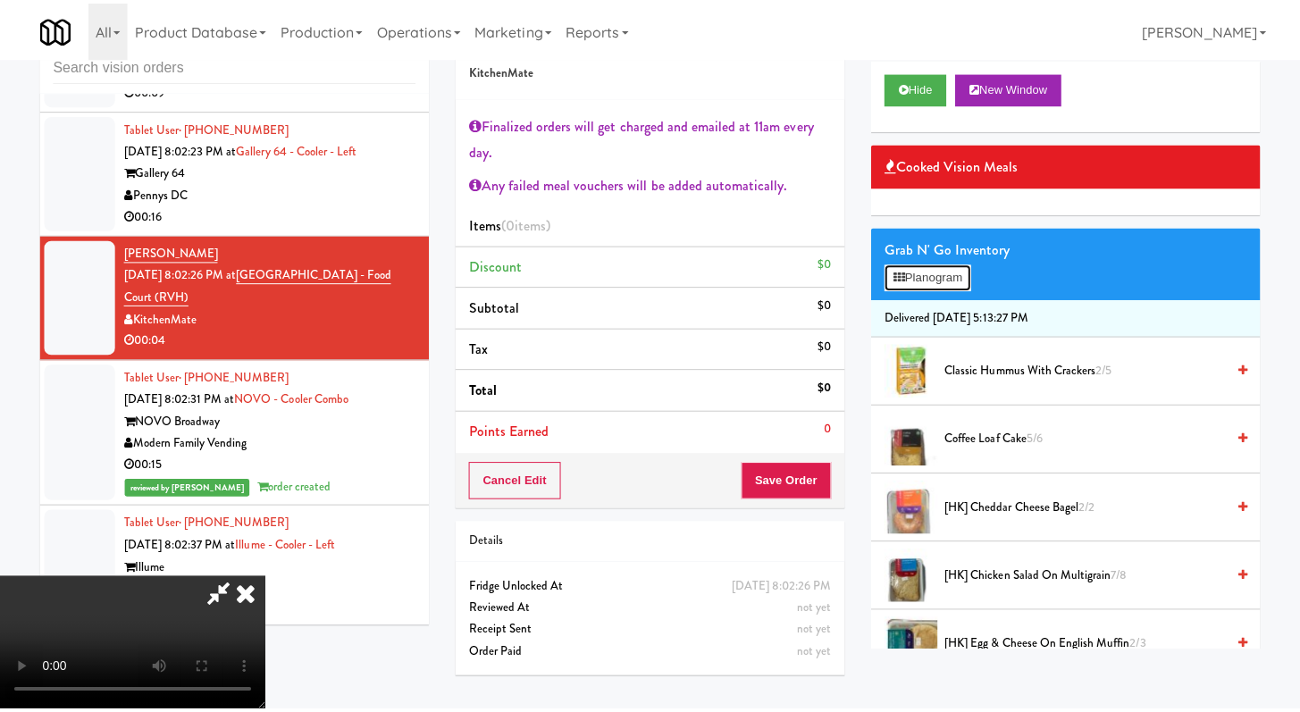
scroll to position [8221, 0]
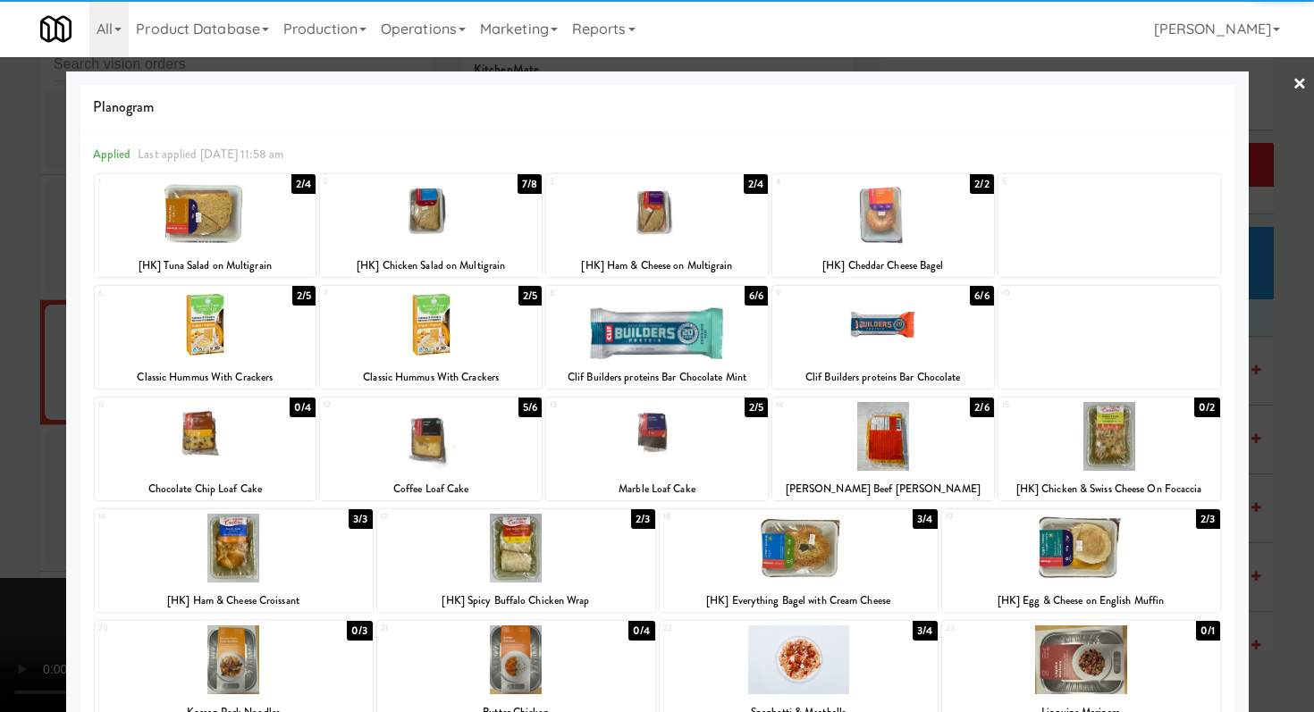
click at [429, 315] on div at bounding box center [431, 324] width 222 height 69
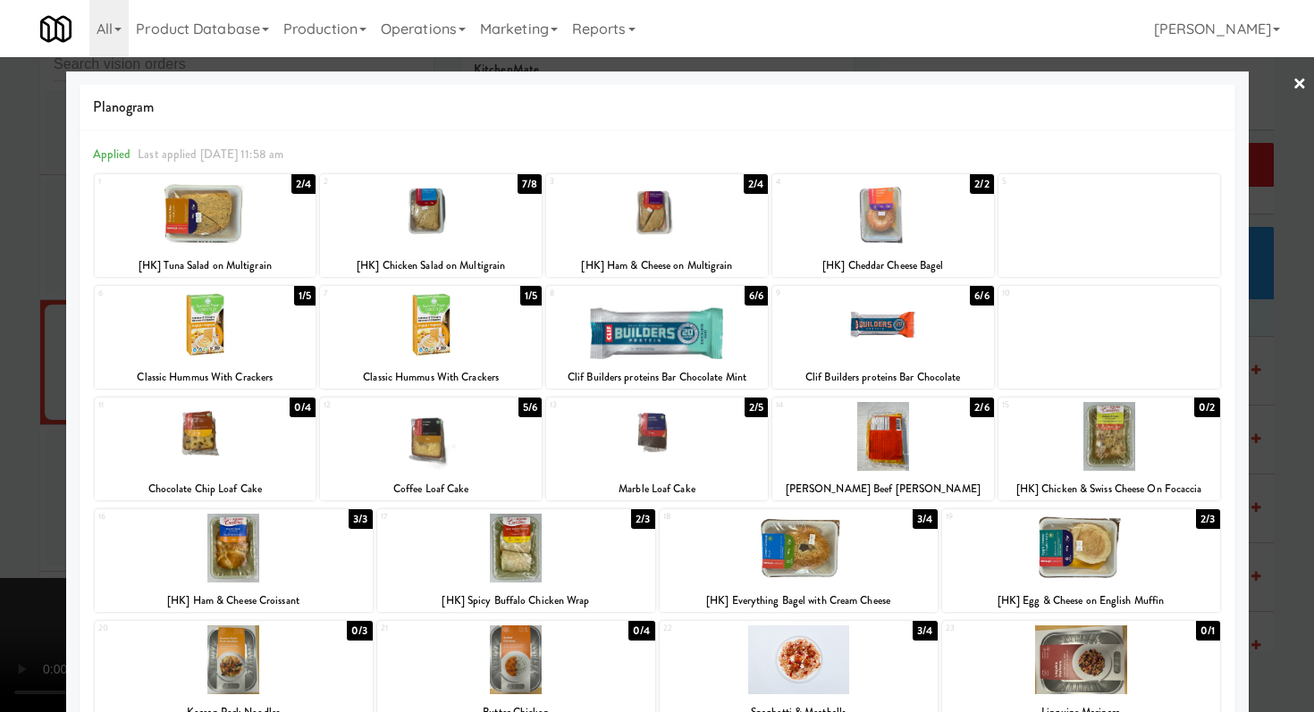
click at [0, 332] on div at bounding box center [657, 356] width 1314 height 712
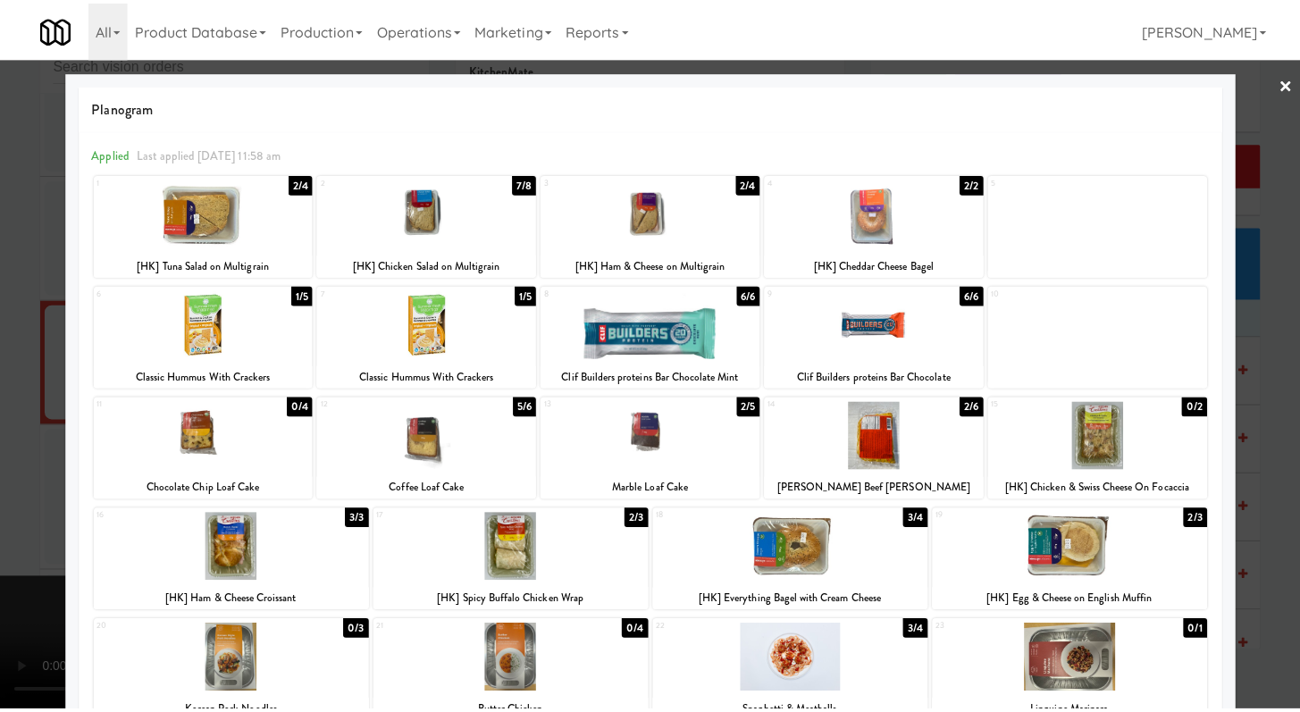
scroll to position [8286, 0]
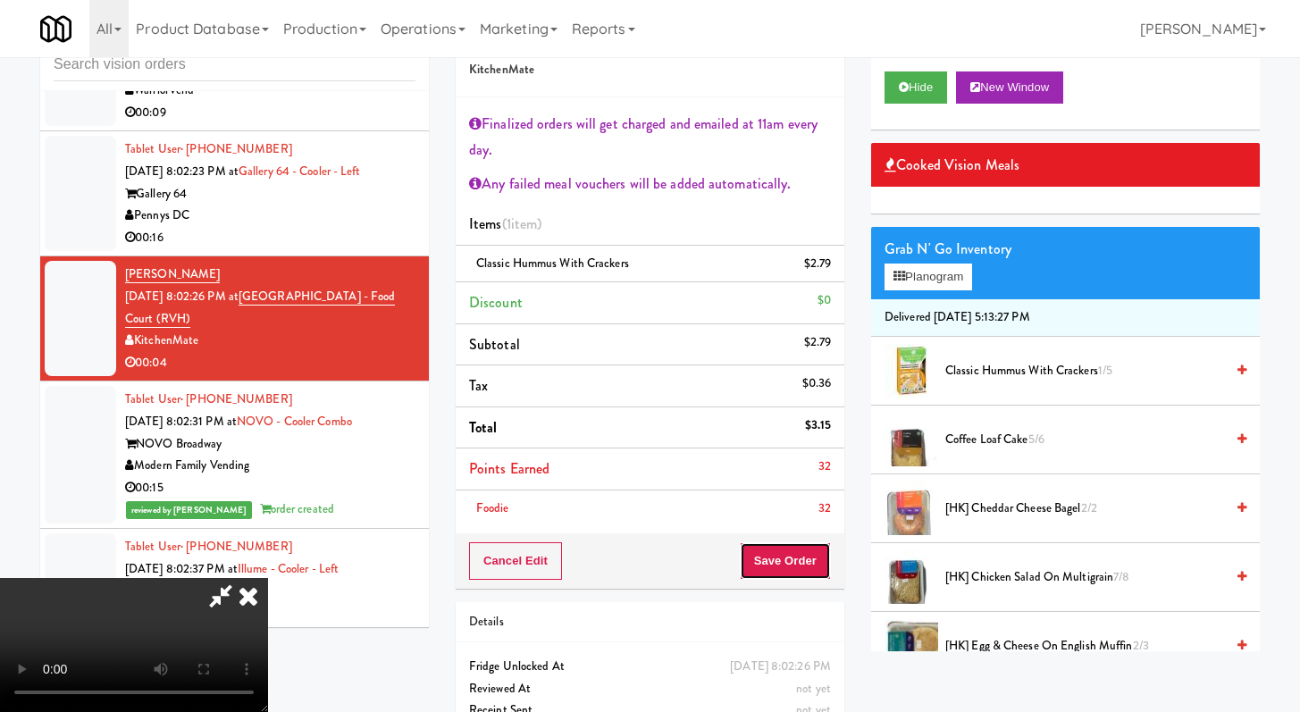
click at [803, 558] on button "Save Order" at bounding box center [785, 561] width 91 height 38
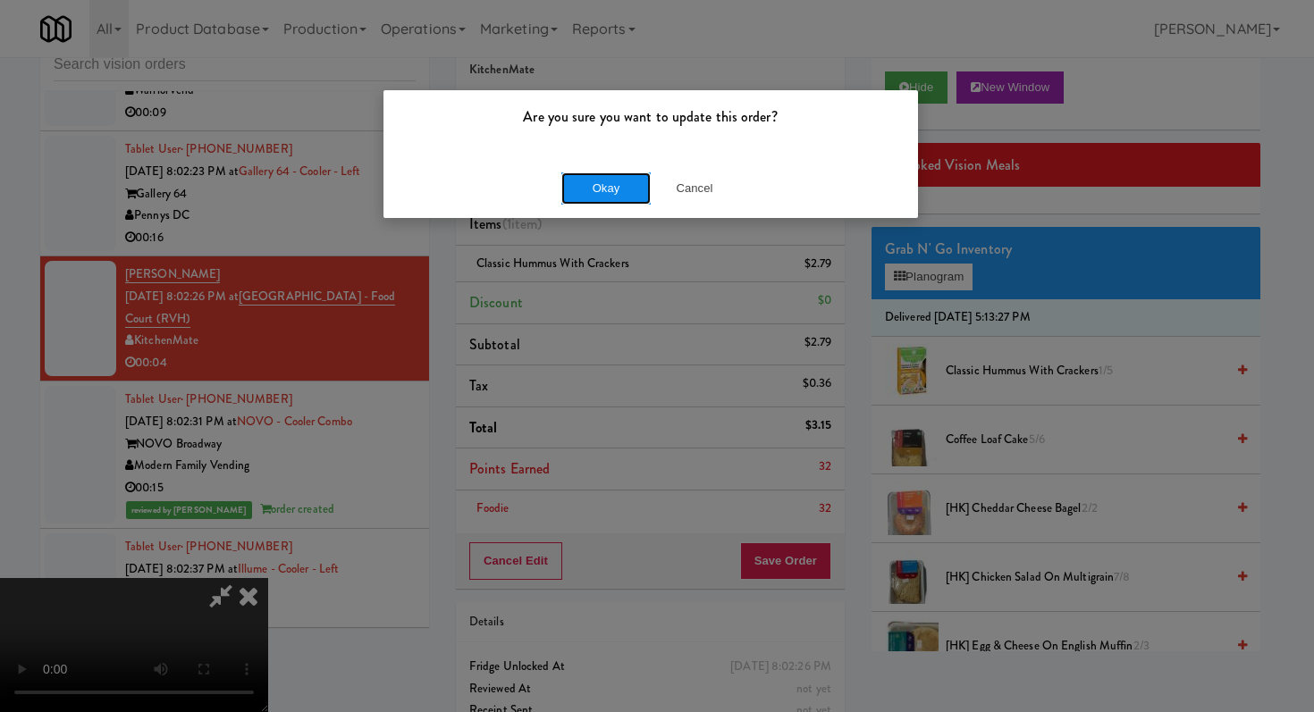
click at [614, 182] on button "Okay" at bounding box center [605, 188] width 89 height 32
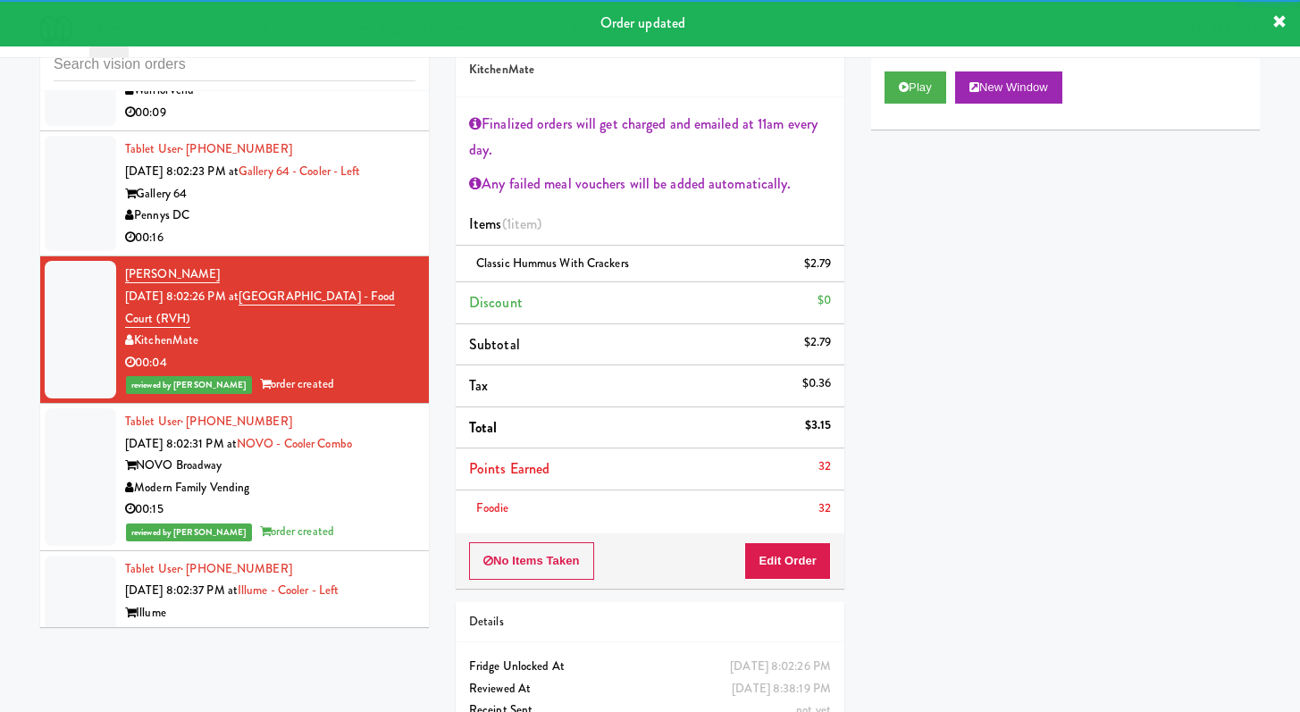
click at [356, 249] on div "00:16" at bounding box center [270, 238] width 290 height 22
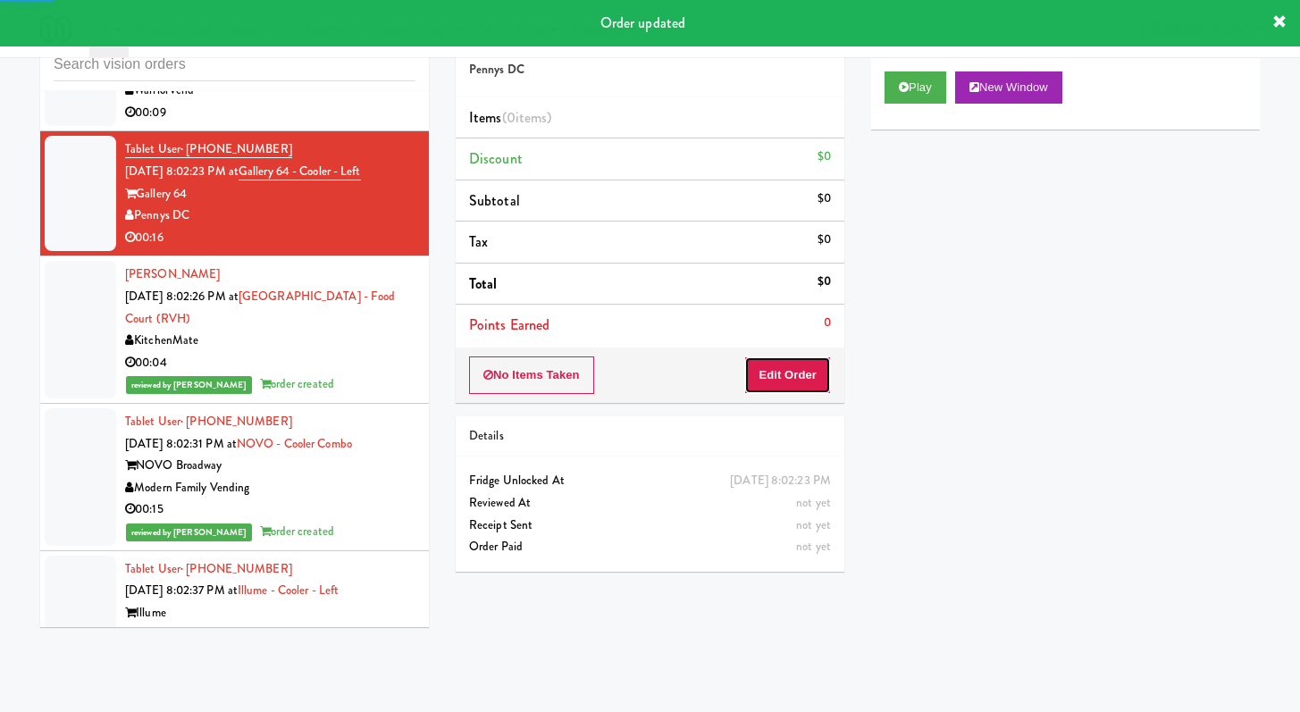
click at [775, 382] on button "Edit Order" at bounding box center [787, 376] width 87 height 38
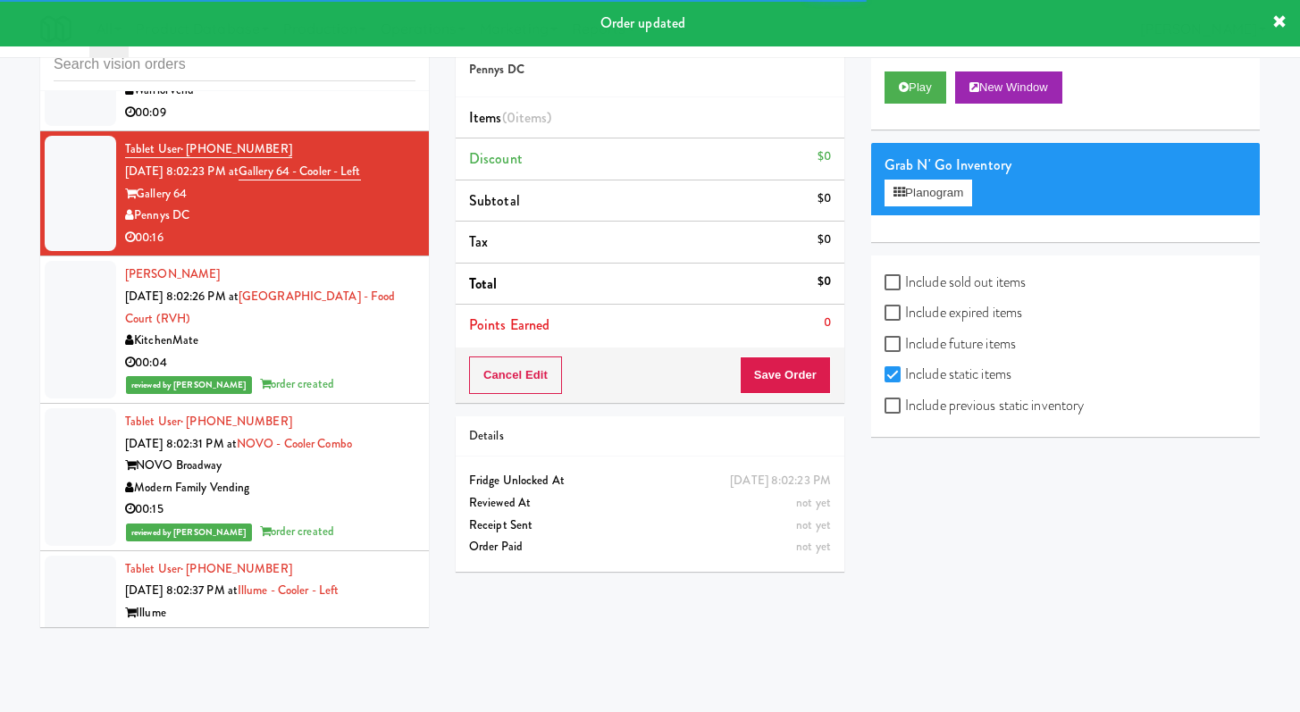
click at [937, 65] on div "Play New Window" at bounding box center [1065, 93] width 389 height 71
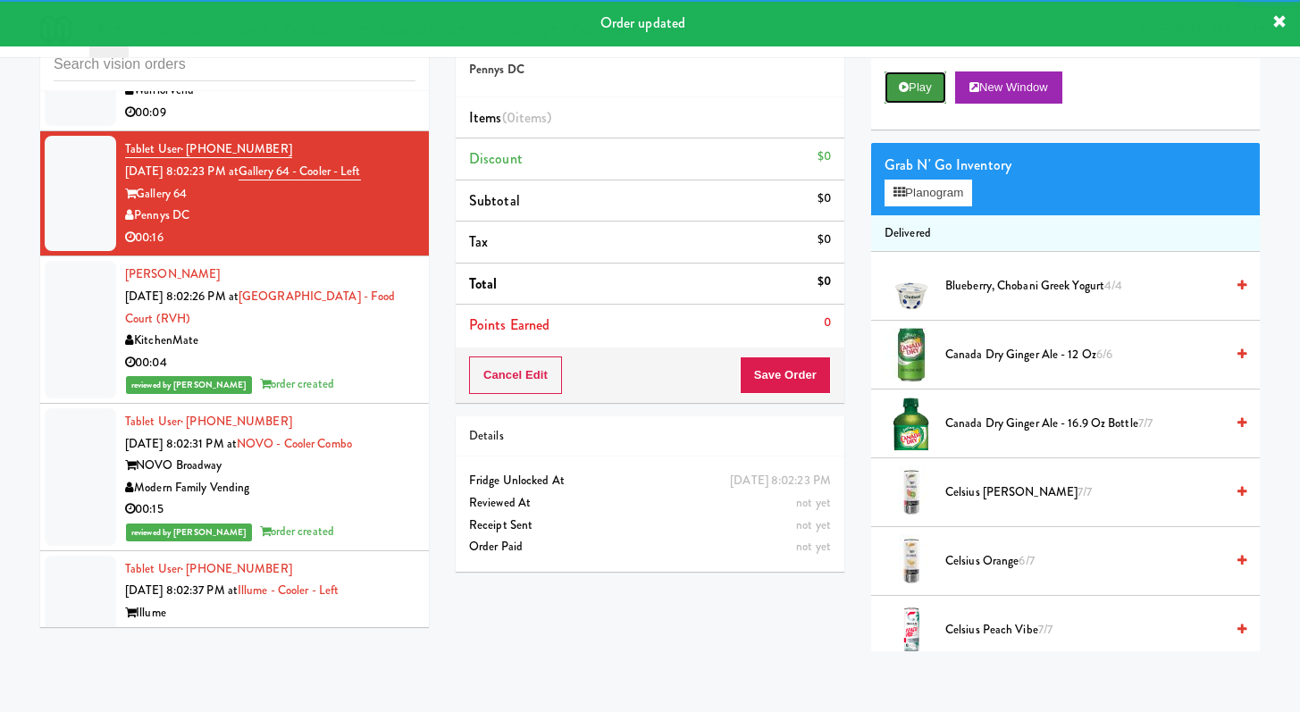
click at [921, 82] on button "Play" at bounding box center [916, 87] width 62 height 32
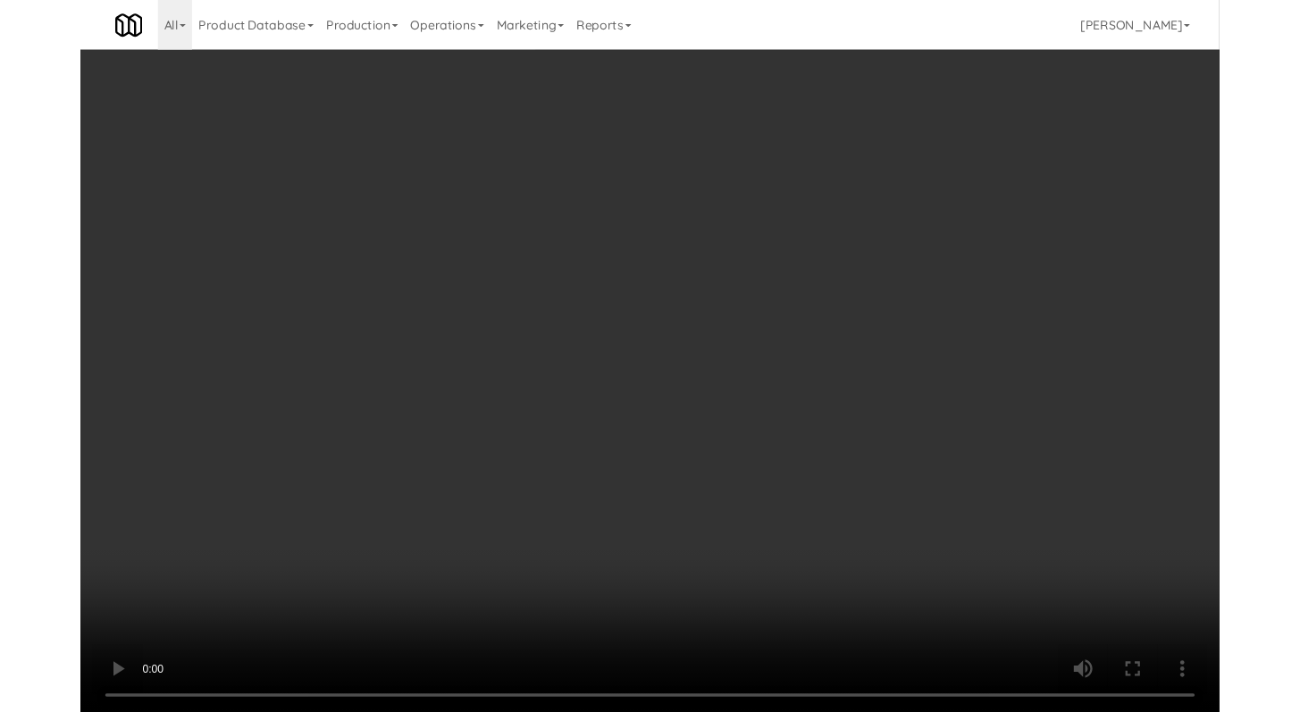
scroll to position [7910, 0]
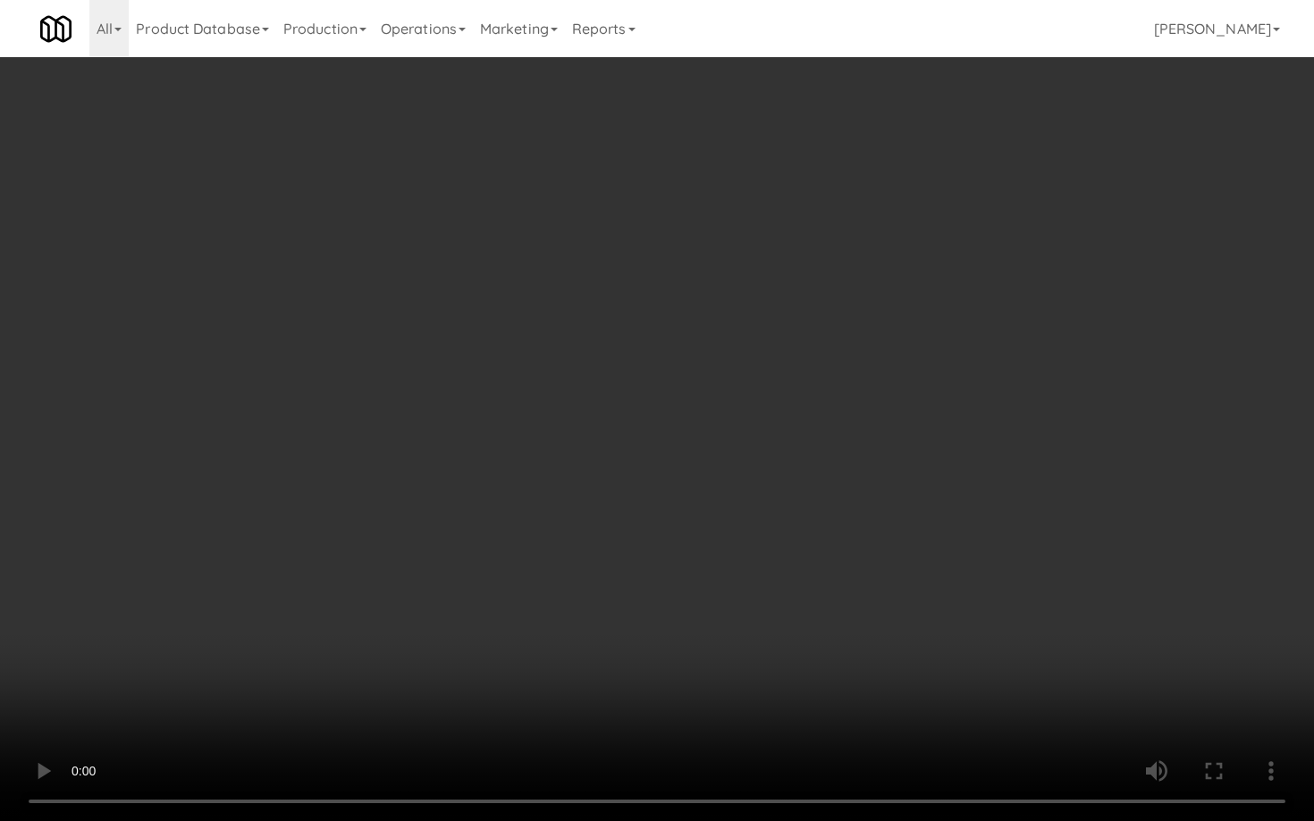
click at [725, 569] on video at bounding box center [657, 410] width 1314 height 821
click at [725, 571] on video at bounding box center [657, 410] width 1314 height 821
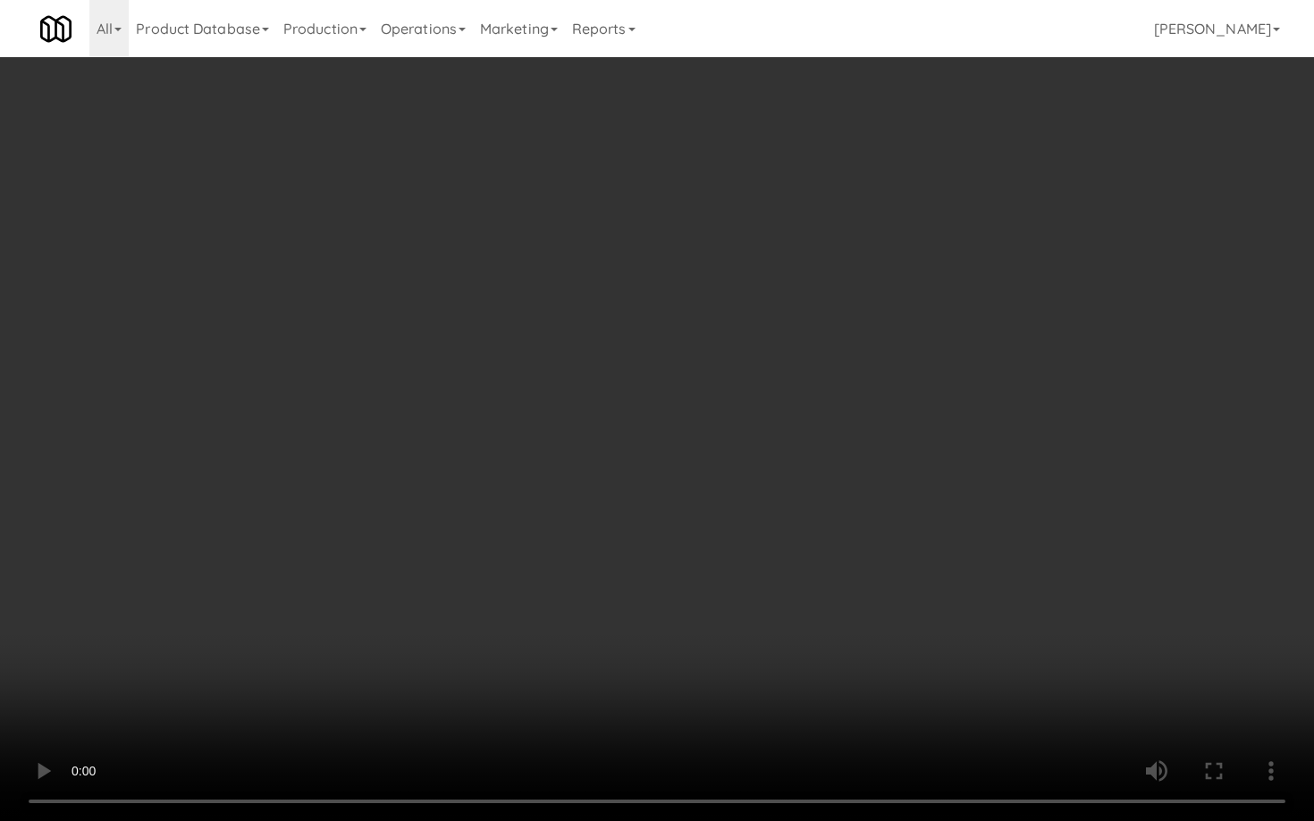
click at [724, 571] on video at bounding box center [657, 410] width 1314 height 821
click at [724, 570] on video at bounding box center [657, 410] width 1314 height 821
click at [1003, 711] on video at bounding box center [657, 410] width 1314 height 821
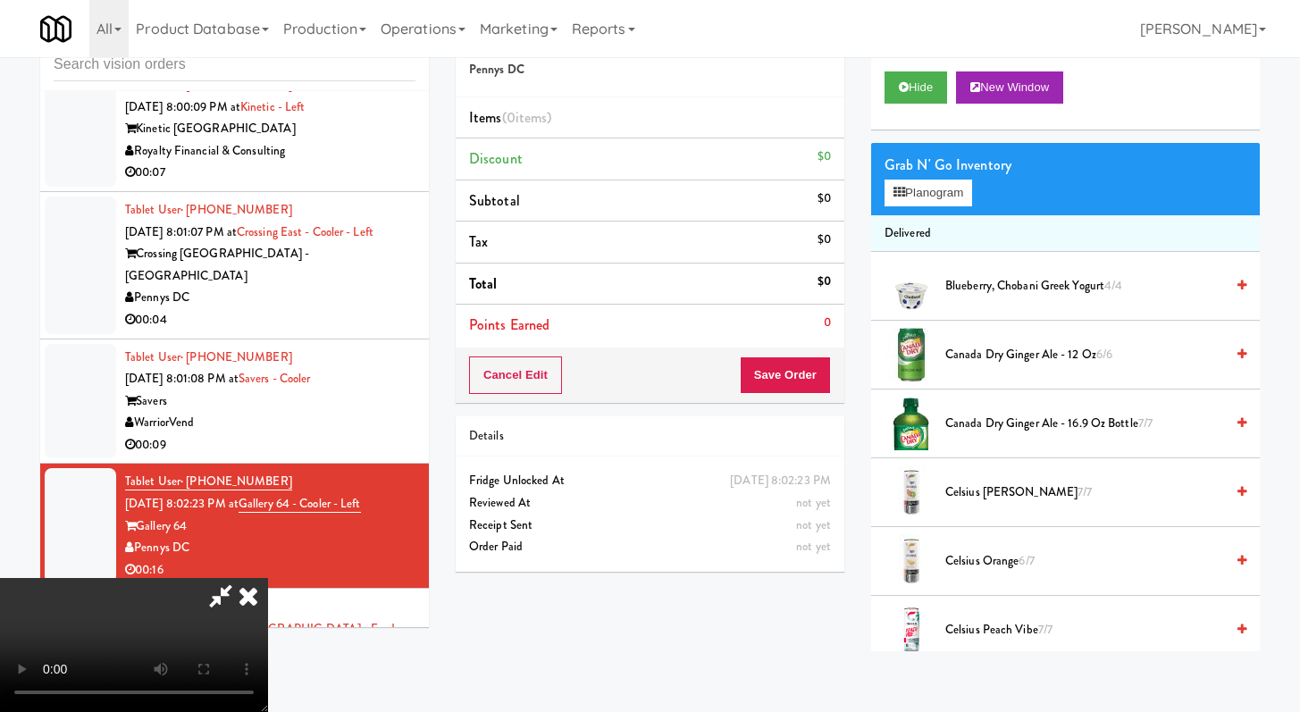
scroll to position [669, 0]
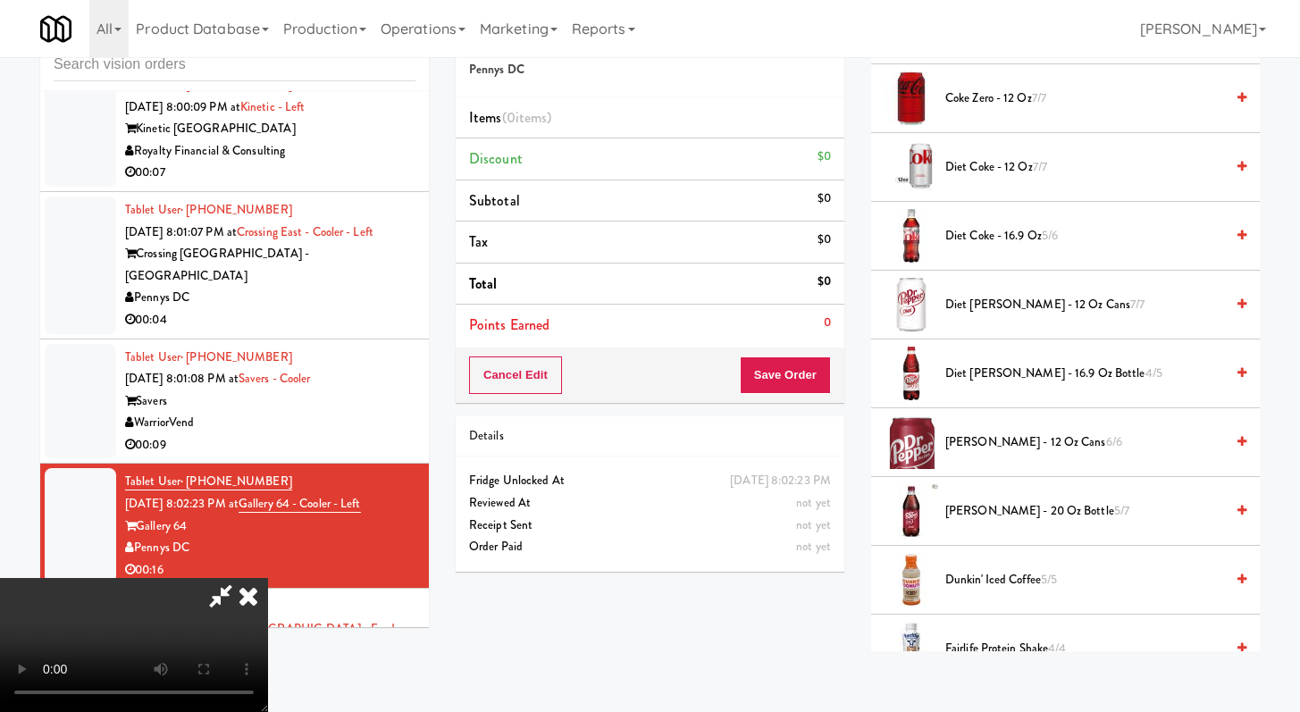
click at [990, 96] on span "Coke Zero - 12 oz 7/7" at bounding box center [1085, 99] width 279 height 22
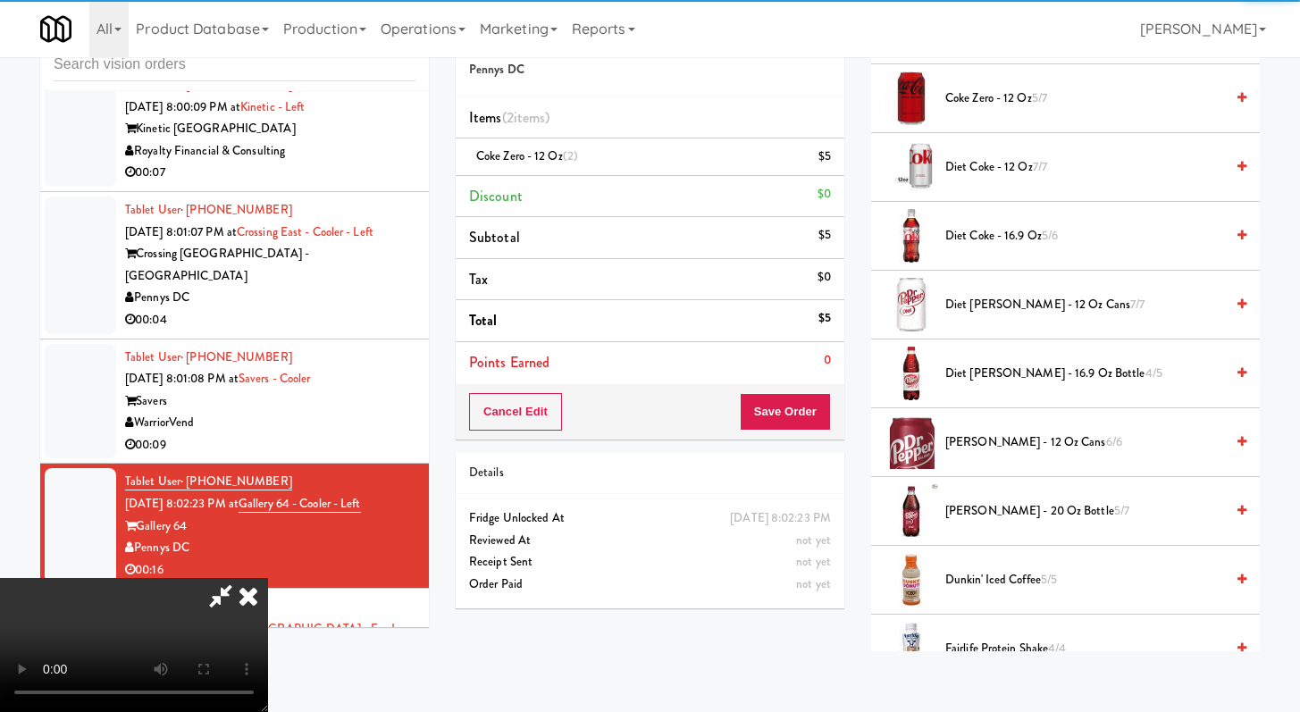
click at [958, 380] on span "Diet [PERSON_NAME] - 16.9 oz Bottle 4/5" at bounding box center [1085, 374] width 279 height 22
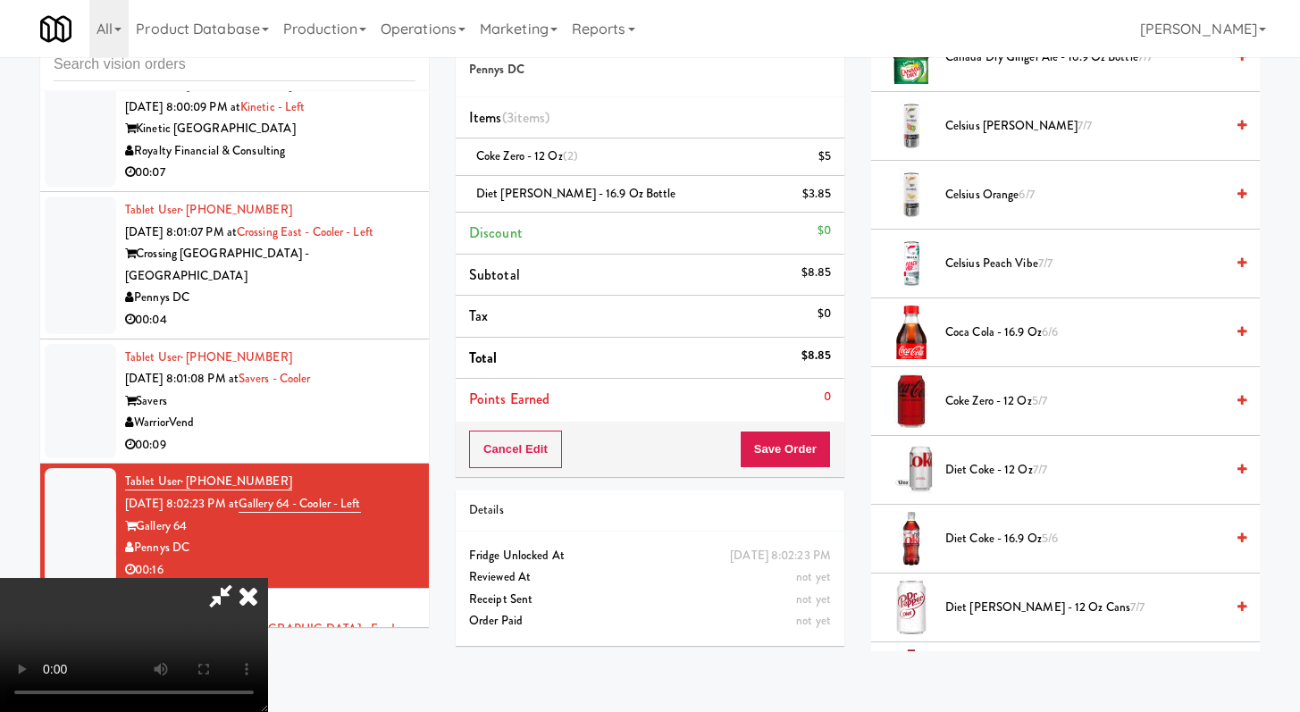
scroll to position [650, 0]
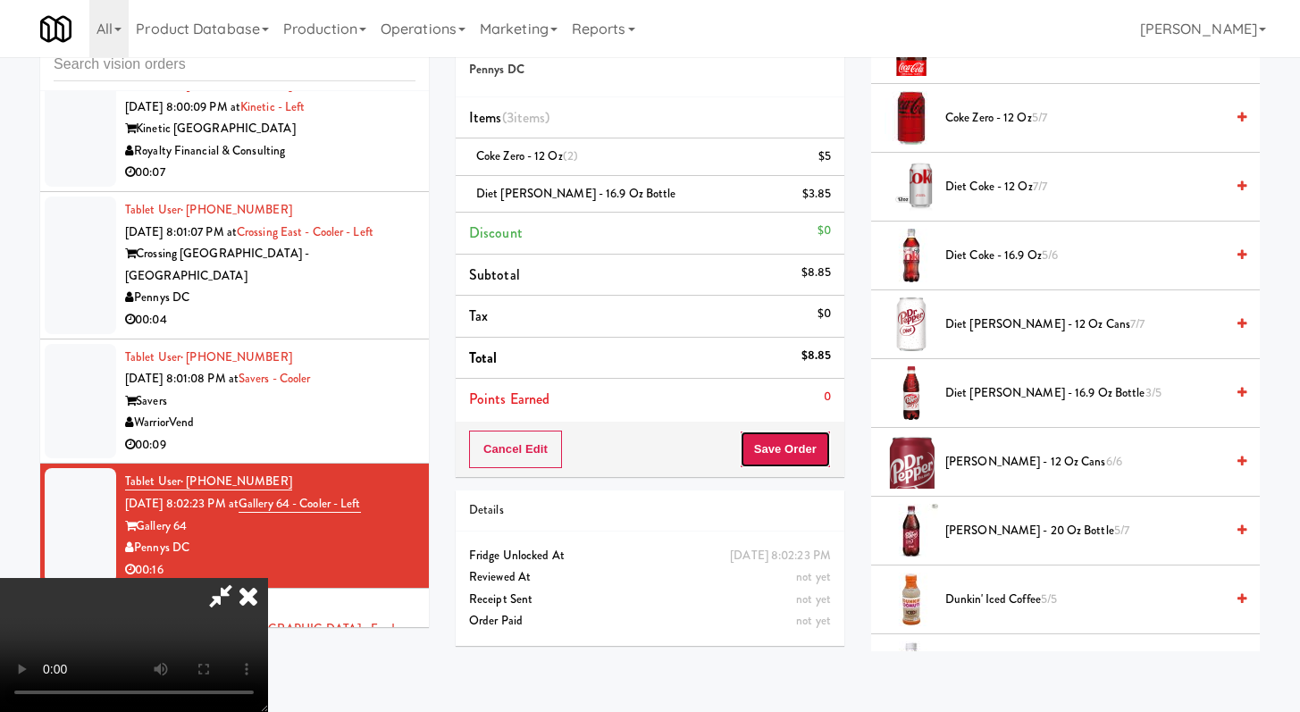
click at [796, 440] on button "Save Order" at bounding box center [785, 450] width 91 height 38
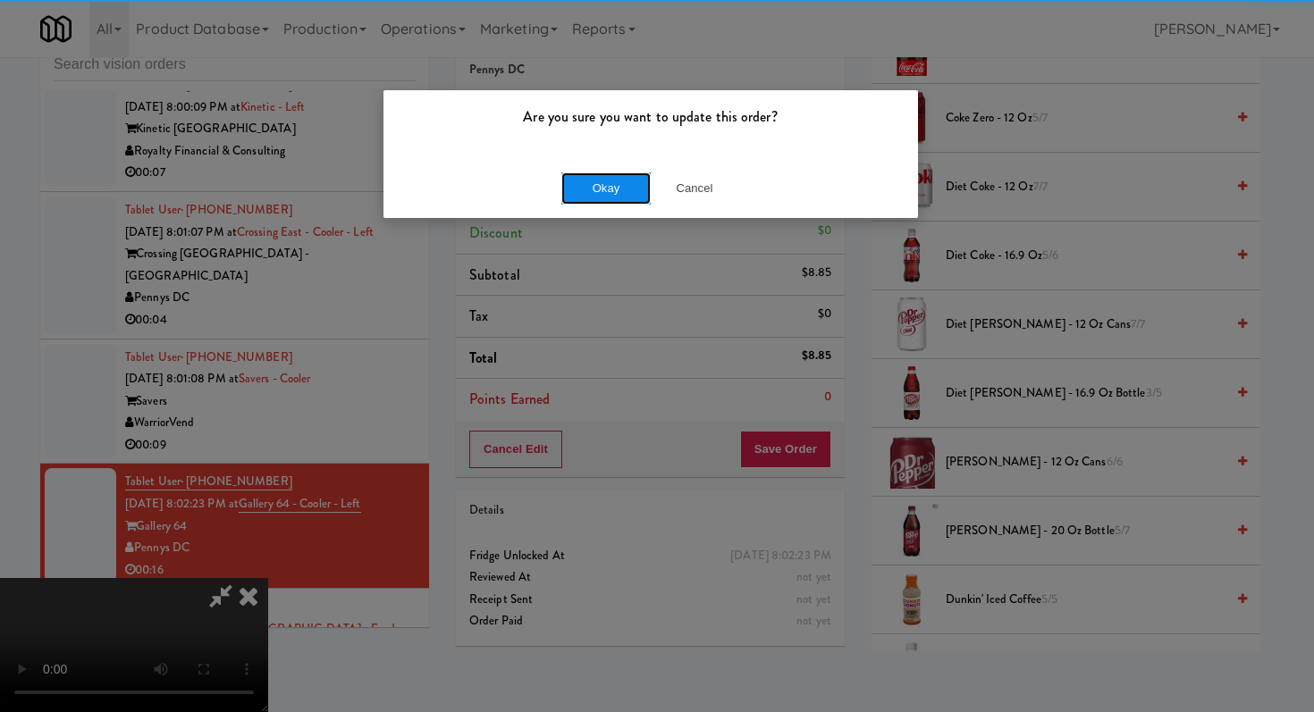
click at [584, 195] on button "Okay" at bounding box center [605, 188] width 89 height 32
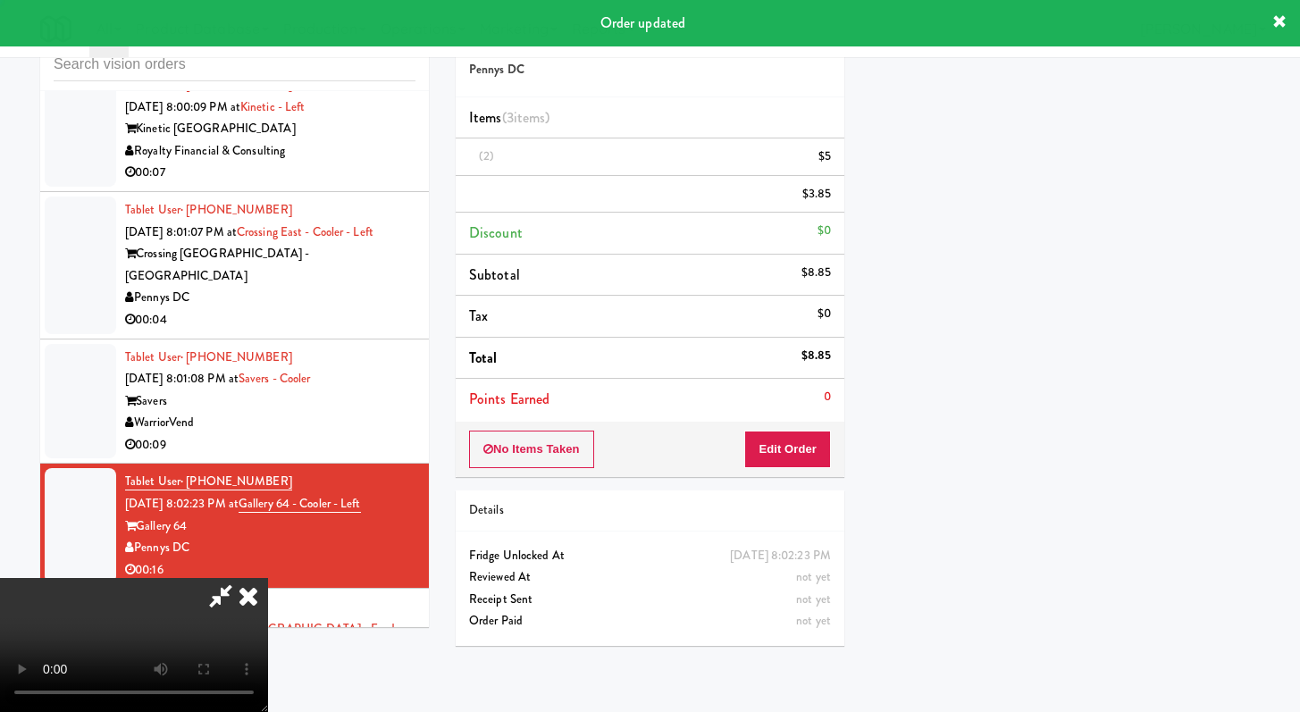
scroll to position [76, 0]
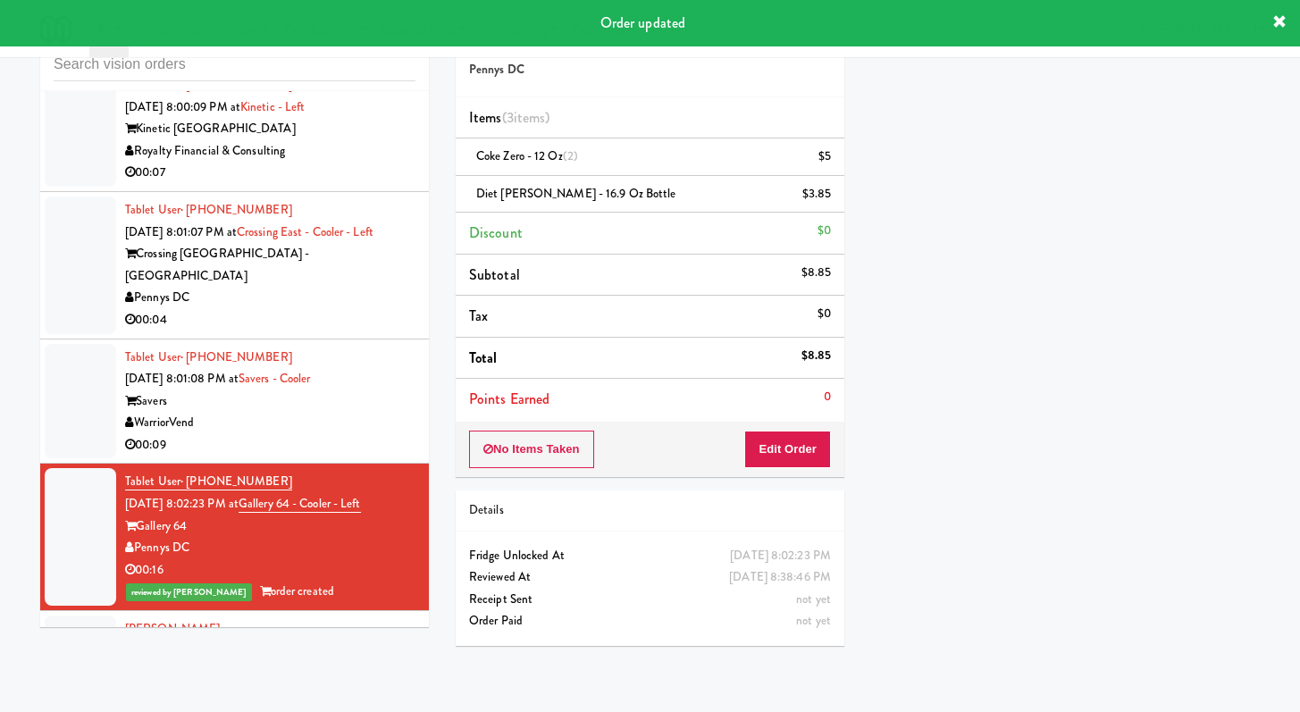
click at [295, 560] on li "Tablet User · (224) 475-3594 [DATE] 8:02:23 PM at Gallery 64 - Cooler - Left Ga…" at bounding box center [234, 537] width 389 height 147
click at [298, 457] on div "00:09" at bounding box center [270, 445] width 290 height 22
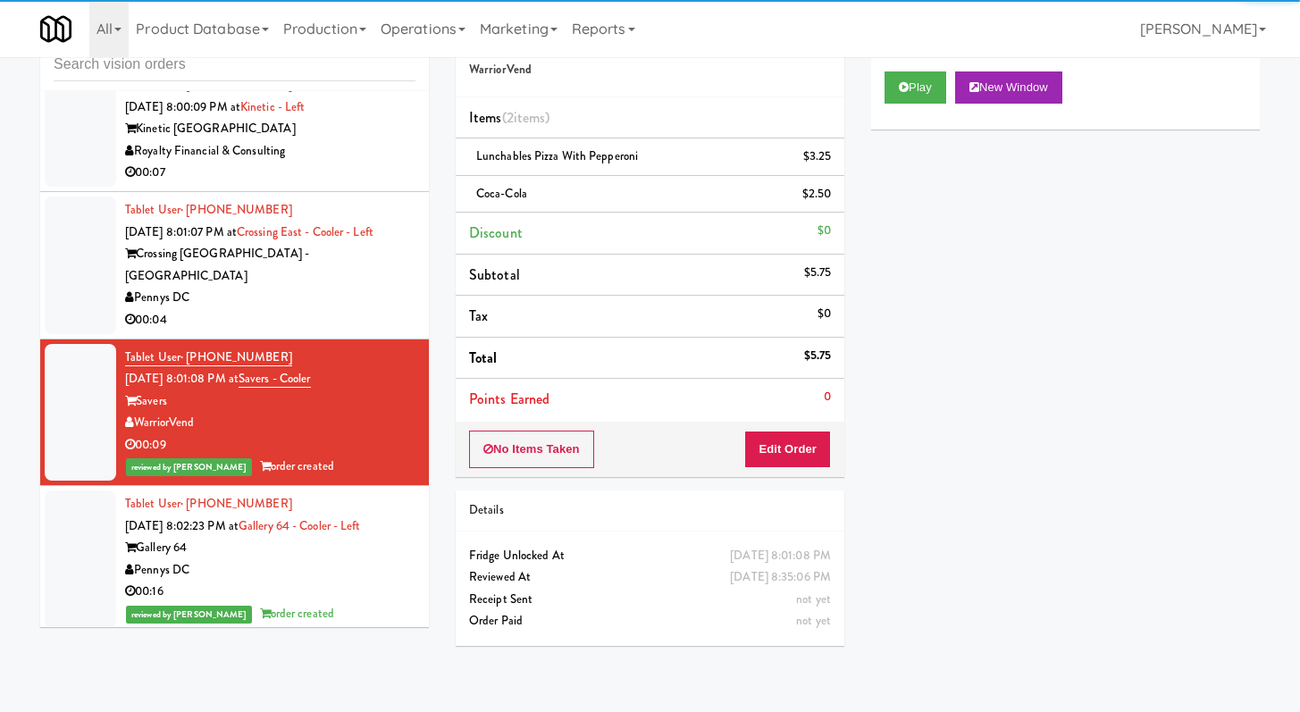
click at [321, 332] on div "00:04" at bounding box center [270, 320] width 290 height 22
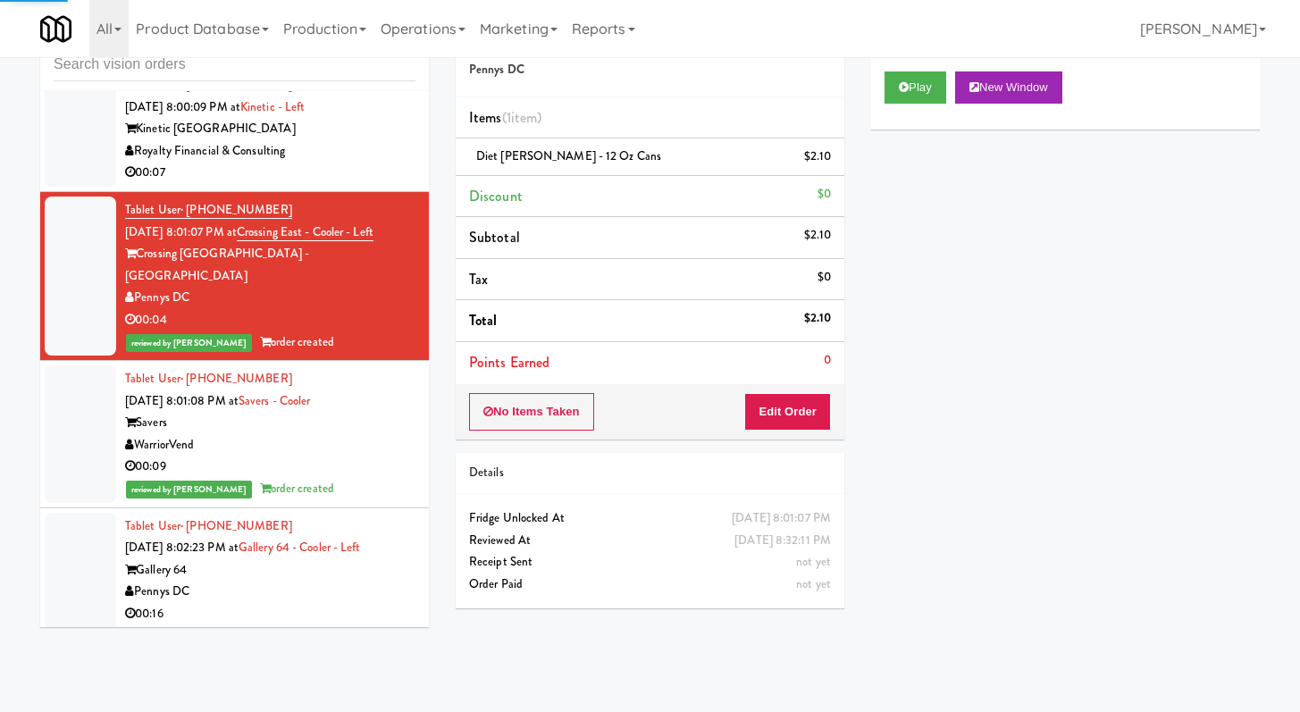
click at [369, 184] on div "00:07" at bounding box center [270, 173] width 290 height 22
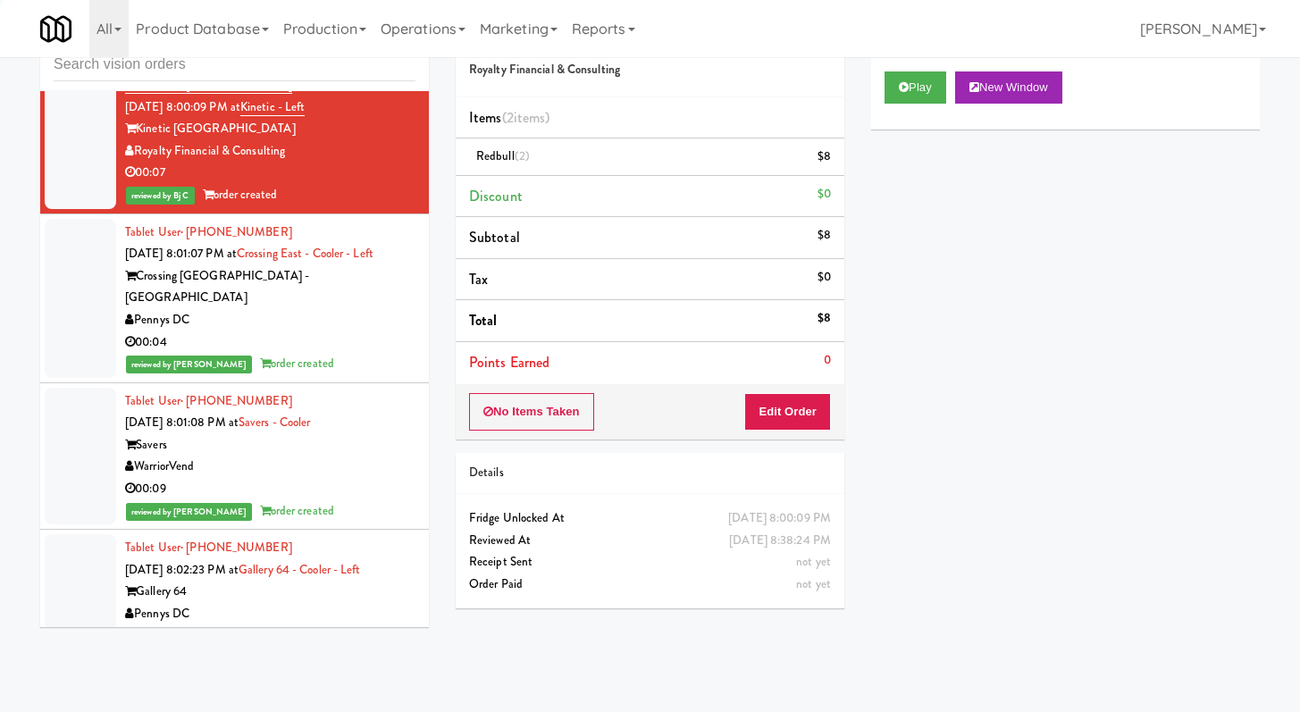
scroll to position [7906, 0]
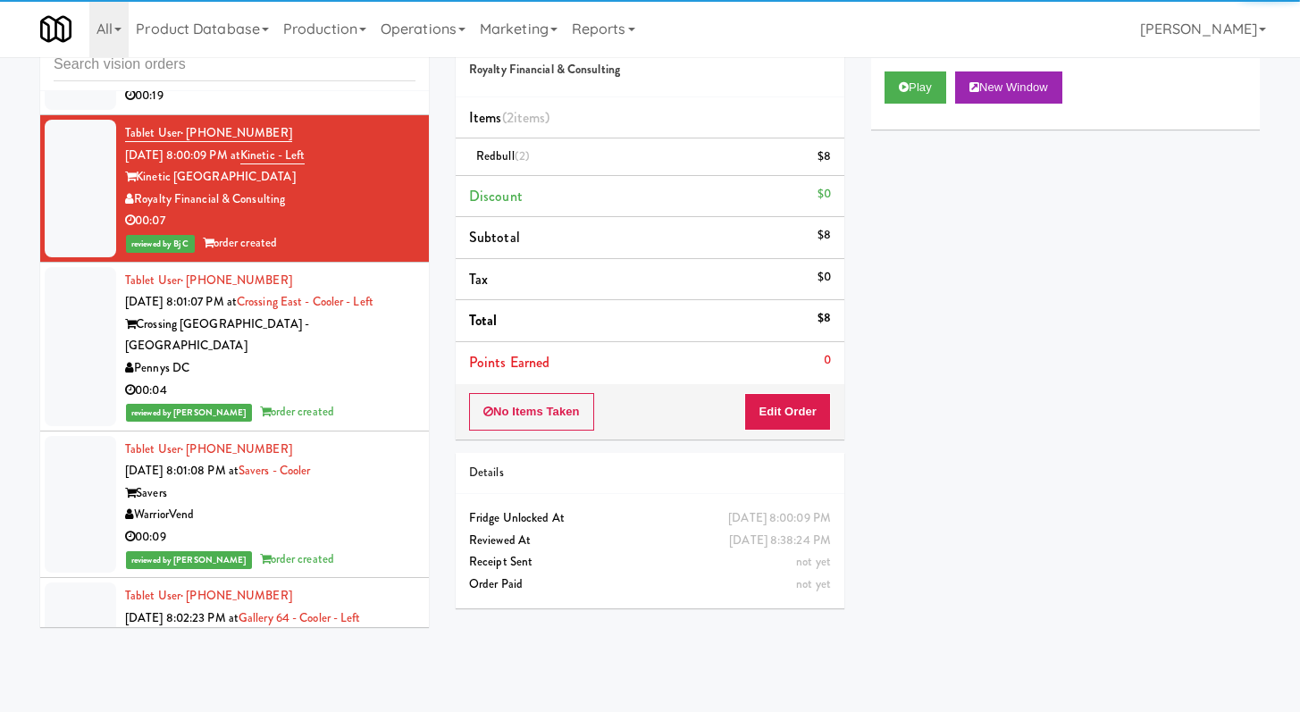
click at [361, 107] on div "00:19" at bounding box center [270, 96] width 290 height 22
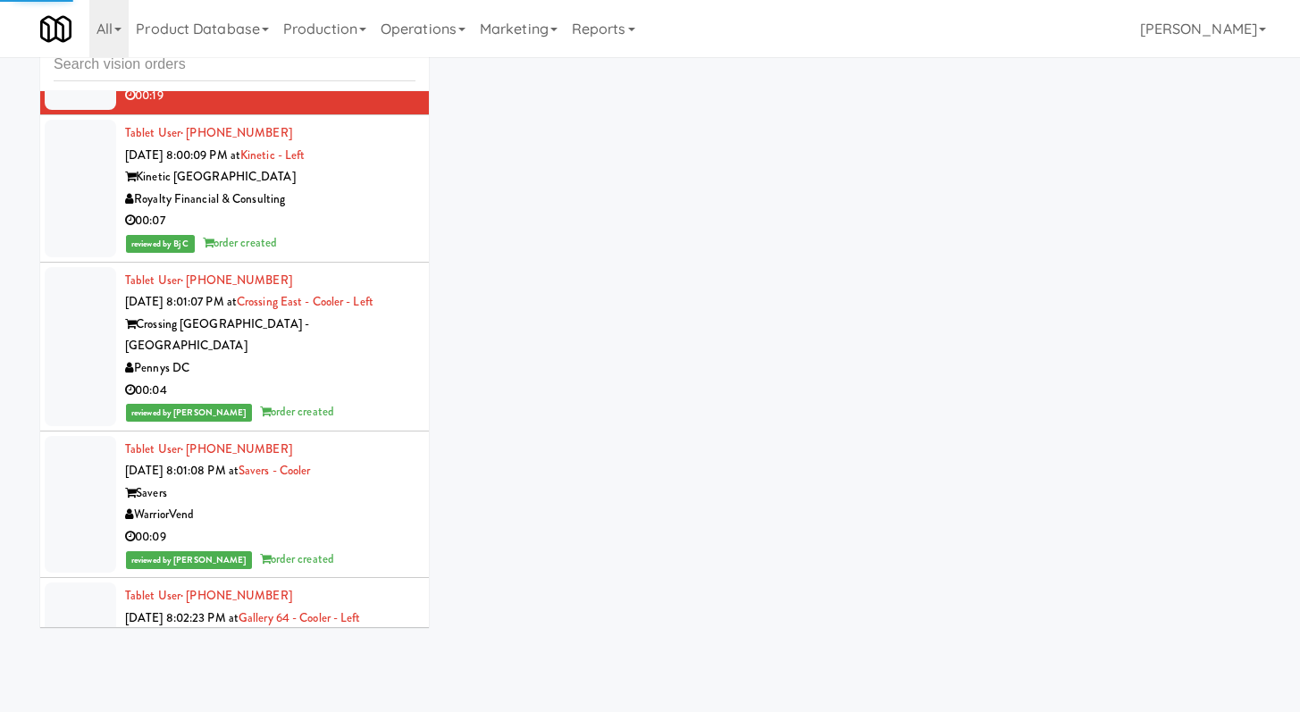
scroll to position [7650, 0]
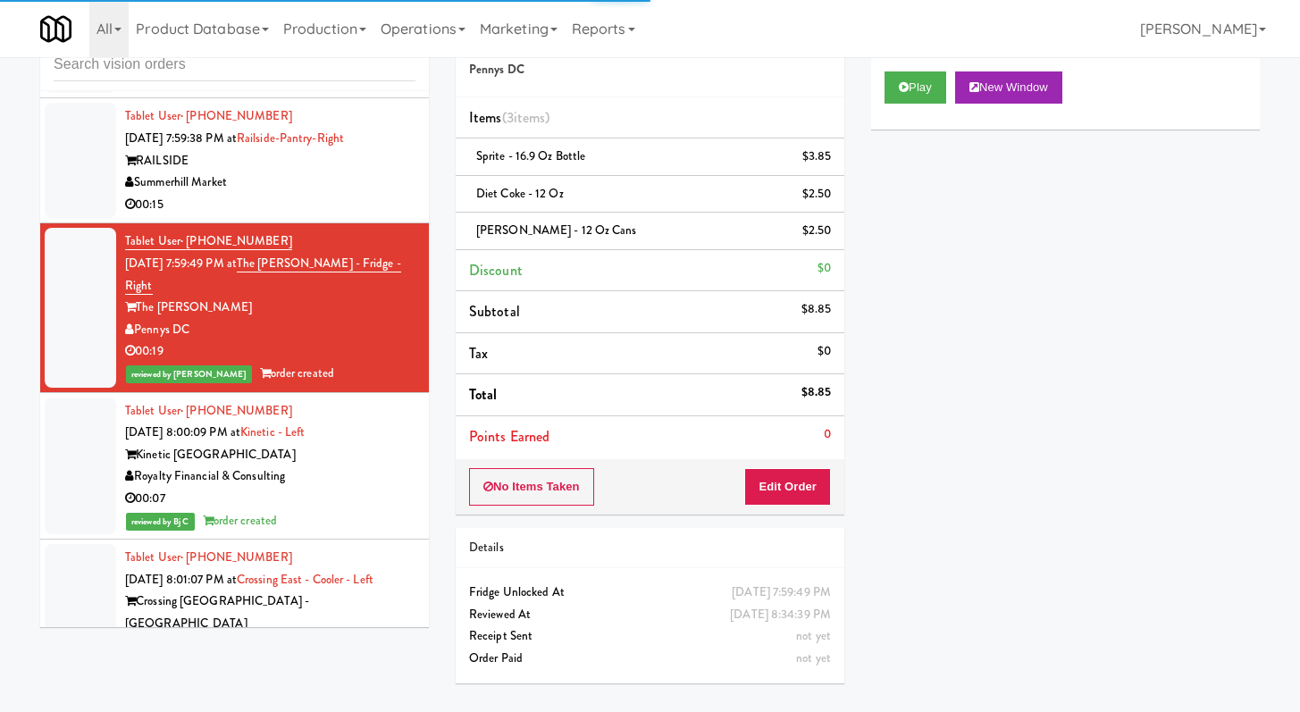
click at [370, 194] on div "Summerhill Market" at bounding box center [270, 183] width 290 height 22
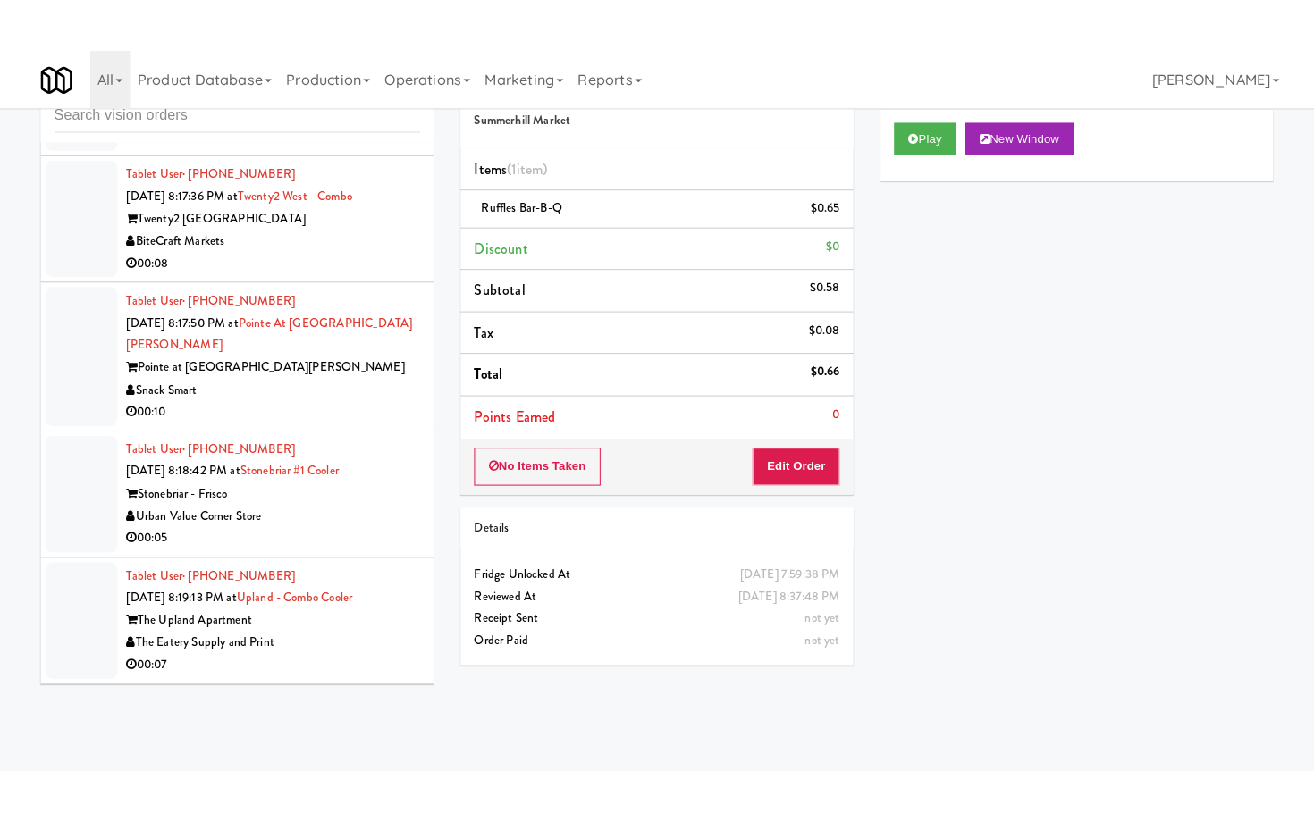
scroll to position [12712, 0]
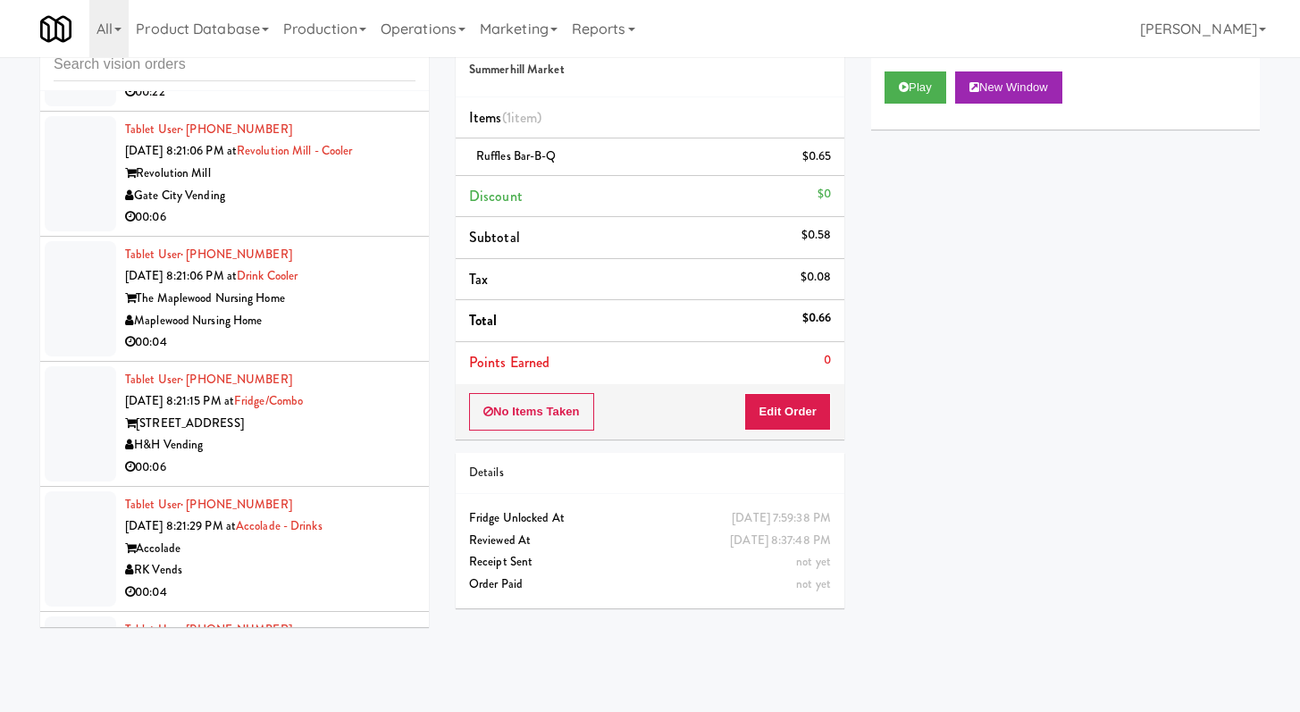
click at [345, 104] on div "00:22" at bounding box center [270, 92] width 290 height 22
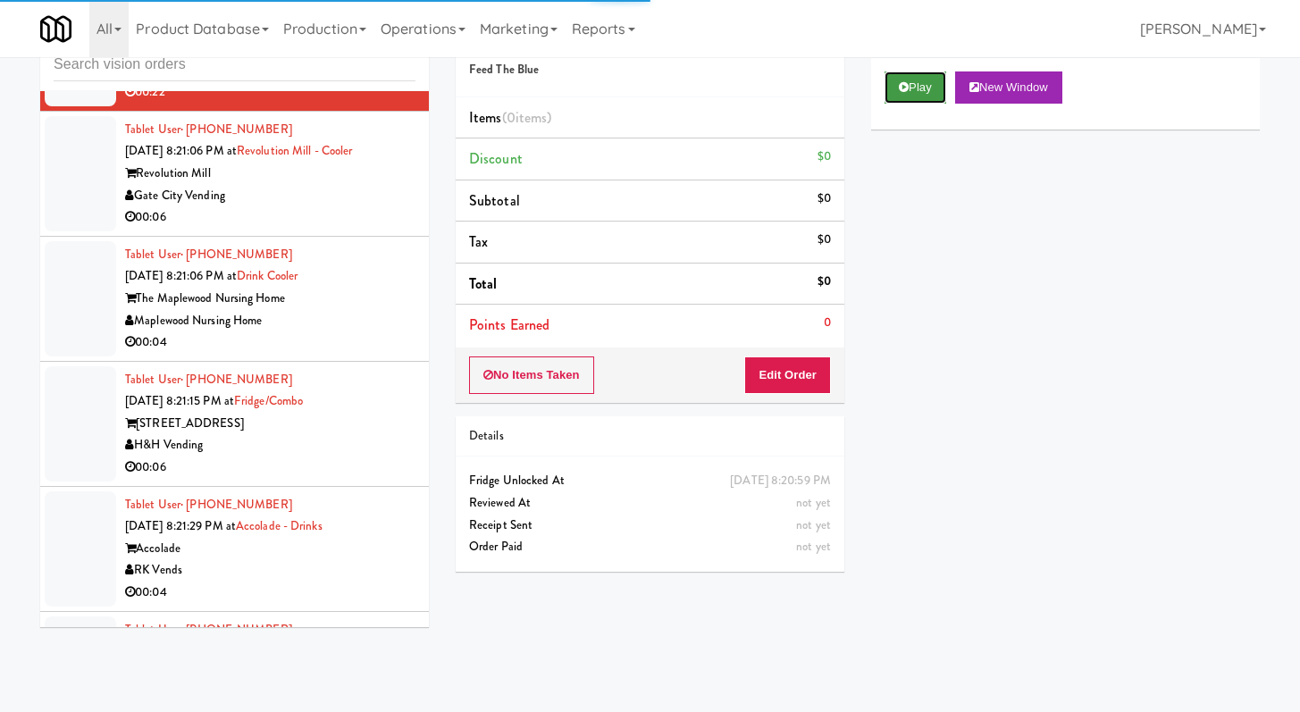
click at [912, 75] on button "Play" at bounding box center [916, 87] width 62 height 32
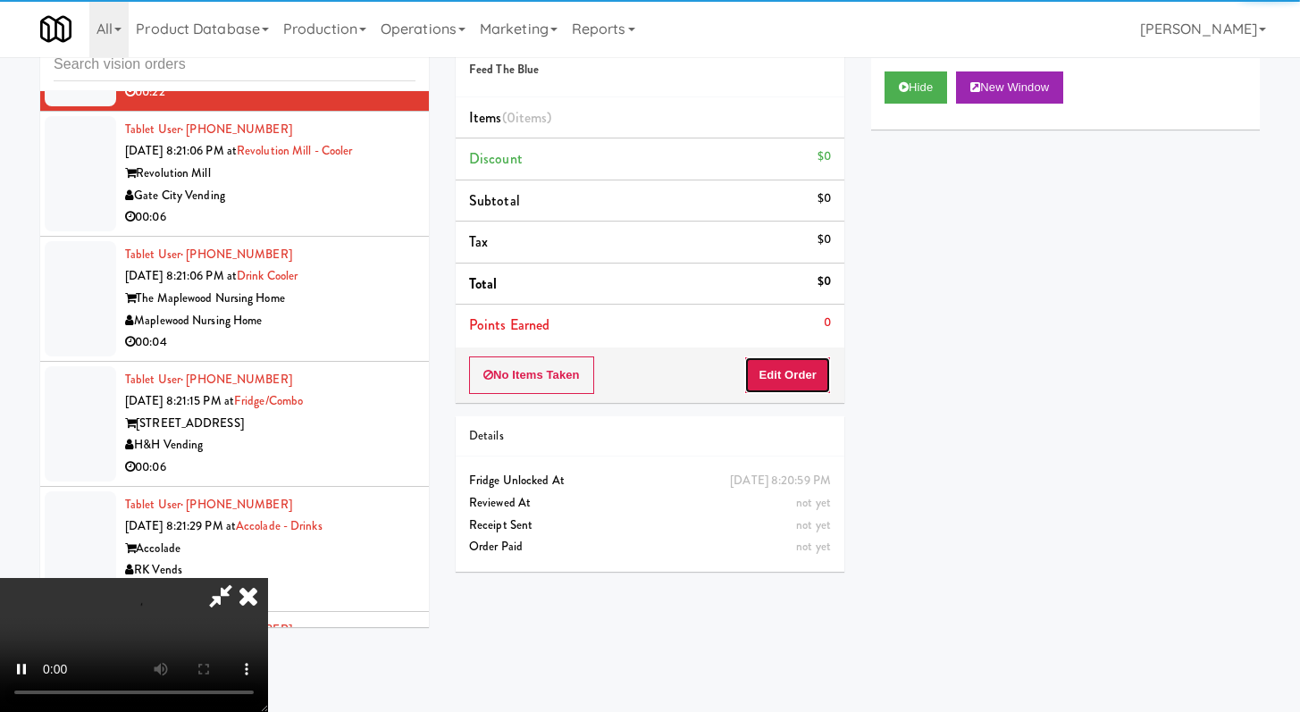
click at [786, 362] on button "Edit Order" at bounding box center [787, 376] width 87 height 38
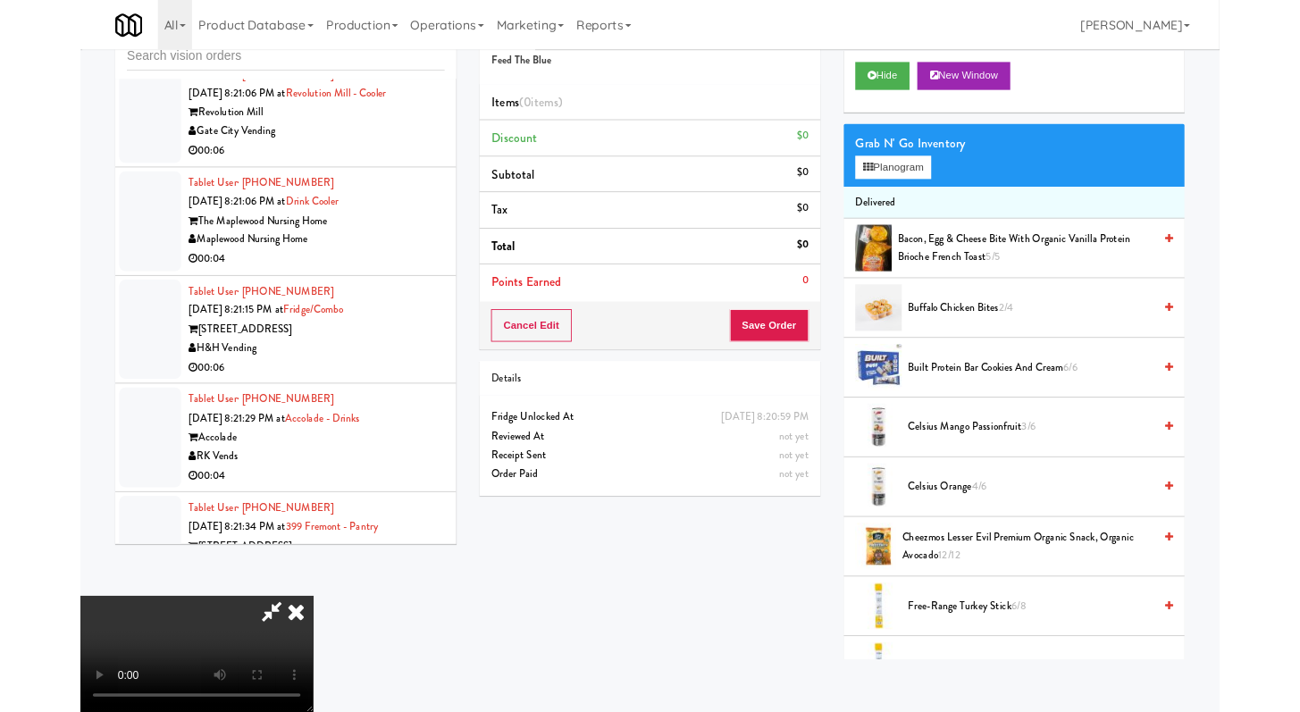
scroll to position [12647, 0]
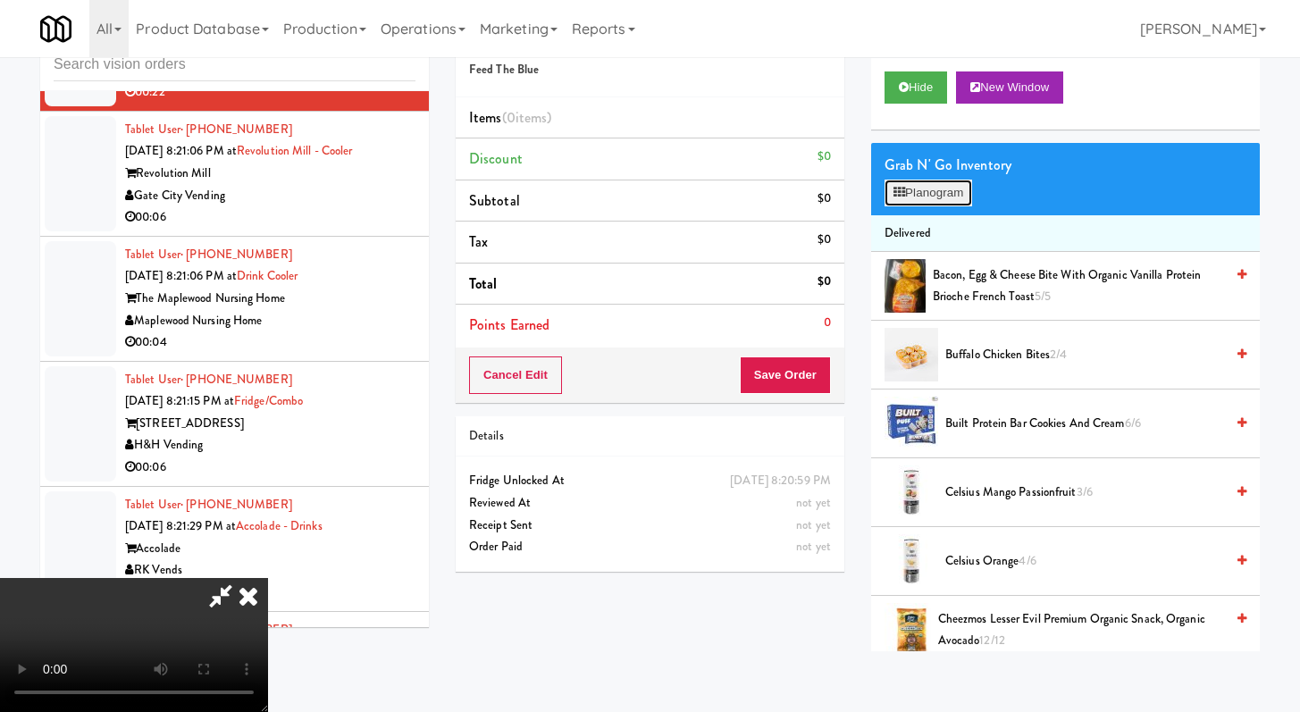
click at [929, 204] on button "Planogram" at bounding box center [929, 193] width 88 height 27
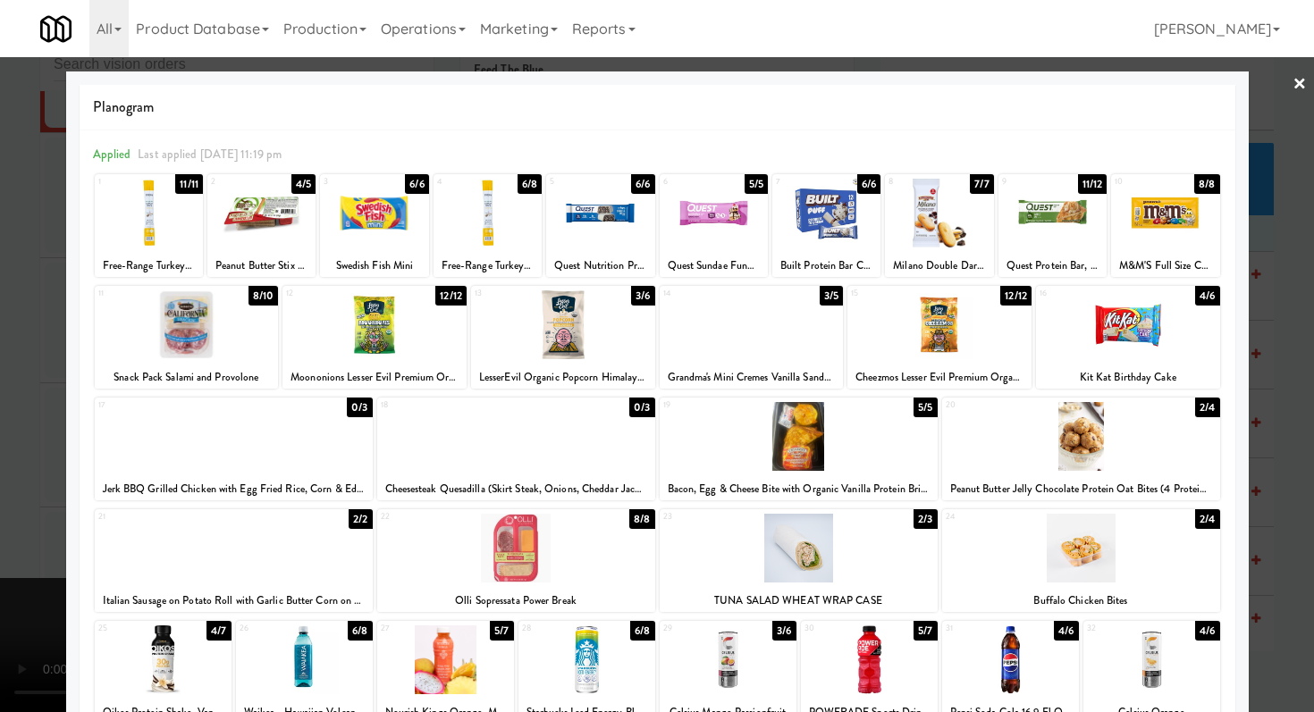
click at [608, 671] on div at bounding box center [586, 660] width 137 height 69
click at [45, 519] on div at bounding box center [657, 356] width 1314 height 712
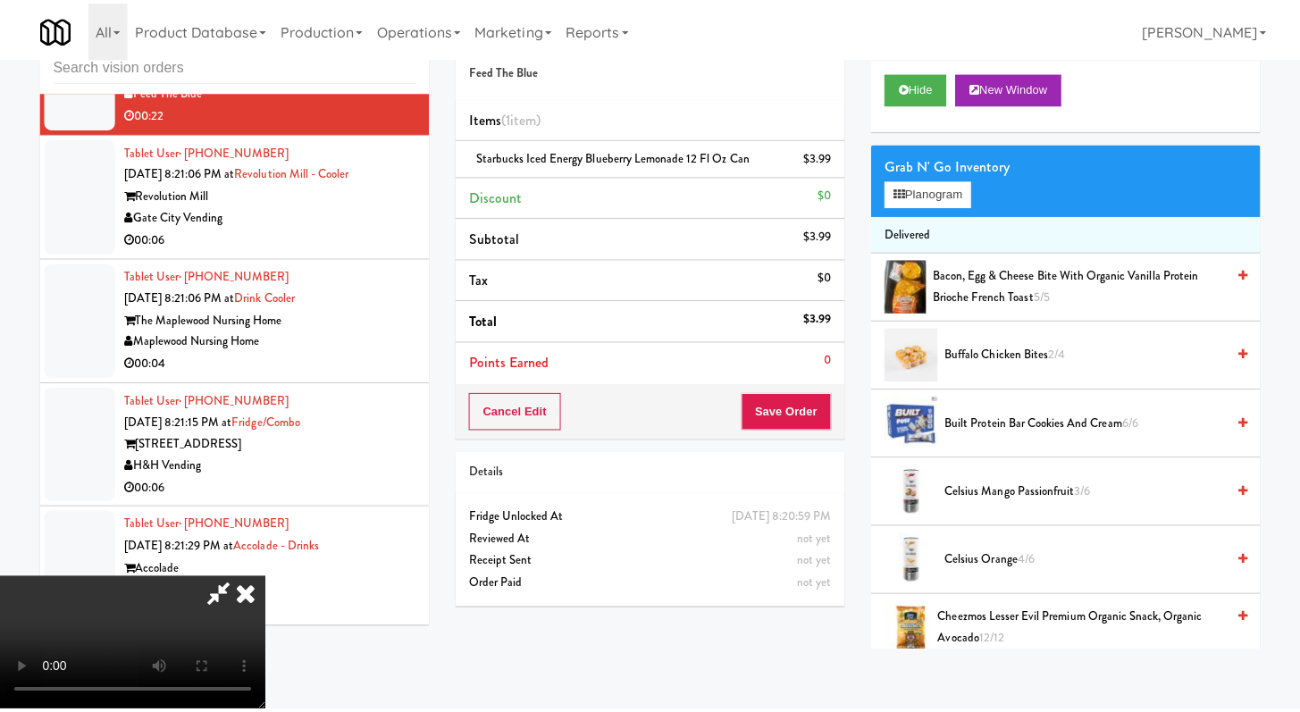
scroll to position [12712, 0]
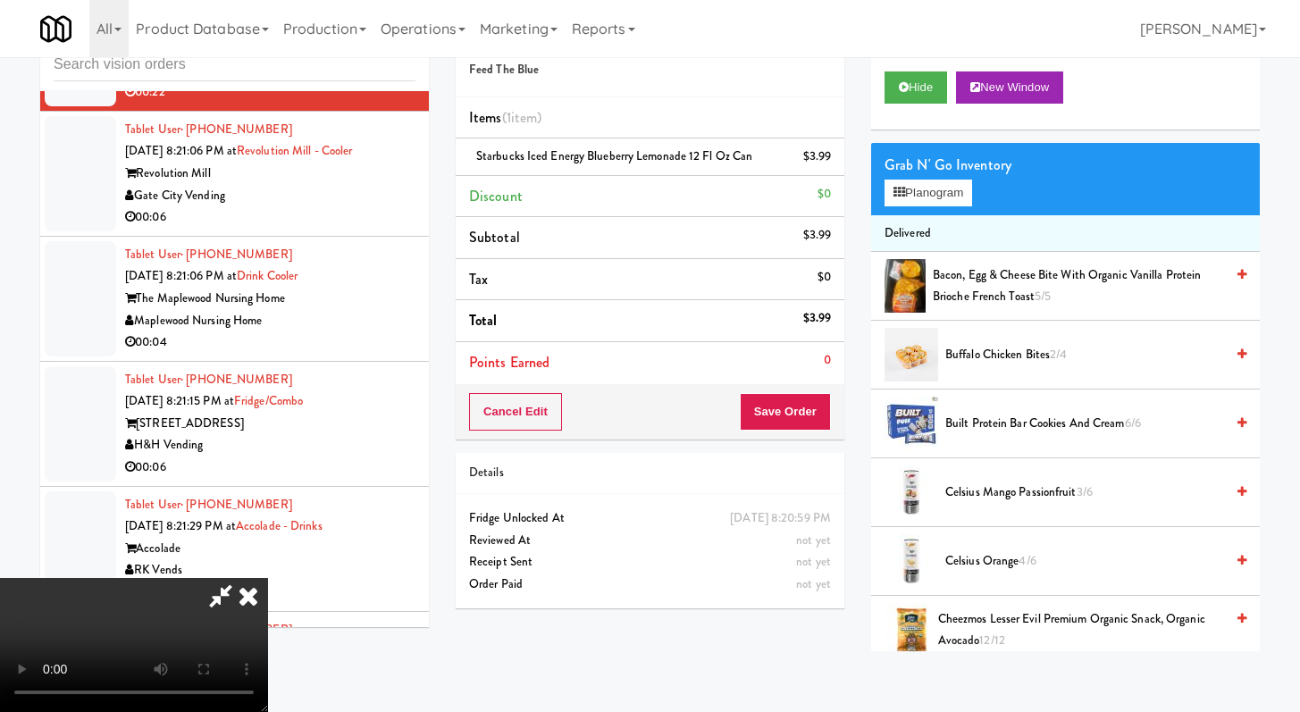
drag, startPoint x: 775, startPoint y: 397, endPoint x: 781, endPoint y: 407, distance: 11.7
click at [268, 578] on video at bounding box center [134, 645] width 268 height 134
click at [783, 407] on button "Save Order" at bounding box center [785, 412] width 91 height 38
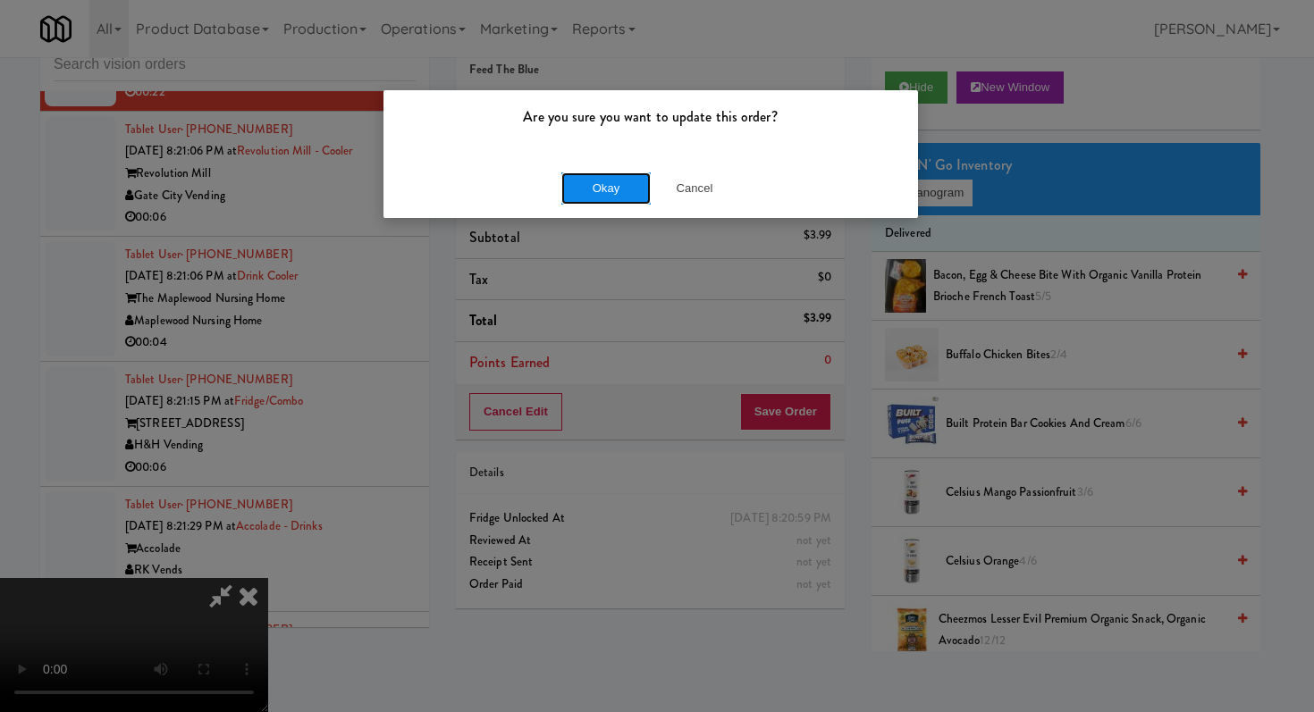
click at [622, 187] on button "Okay" at bounding box center [605, 188] width 89 height 32
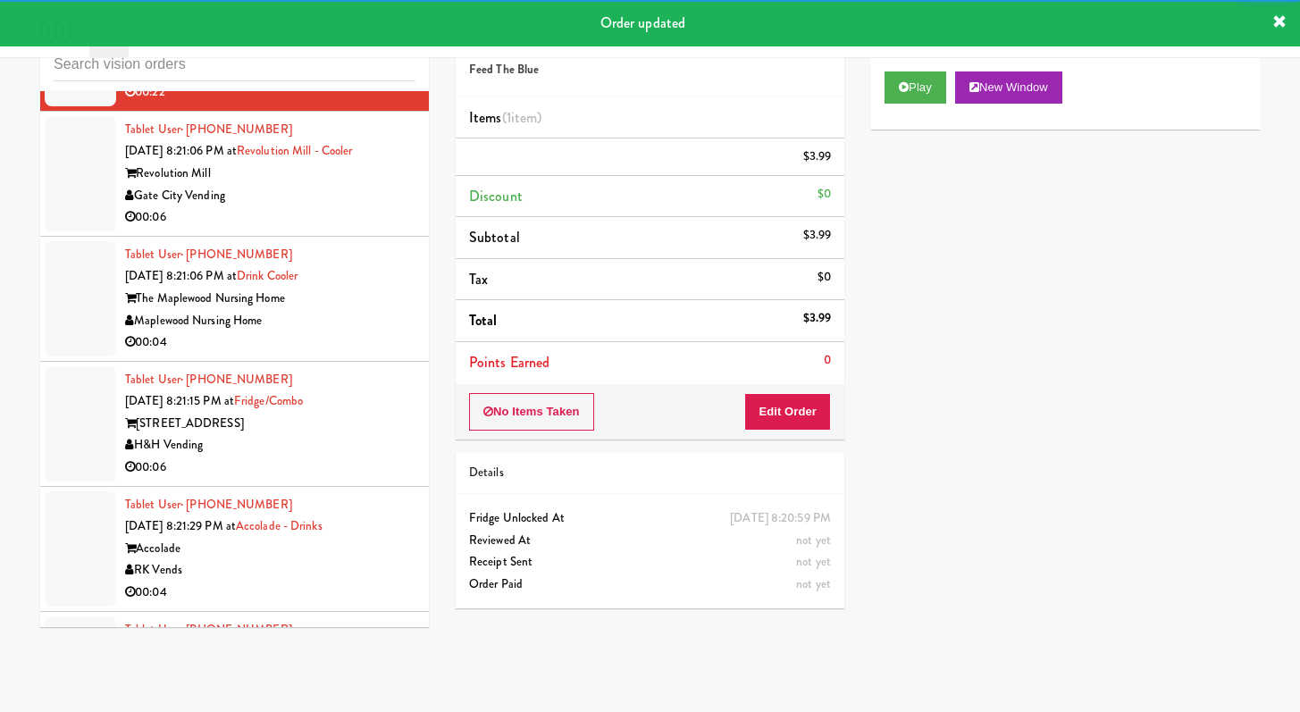
click at [338, 207] on div "Gate City Vending" at bounding box center [270, 196] width 290 height 22
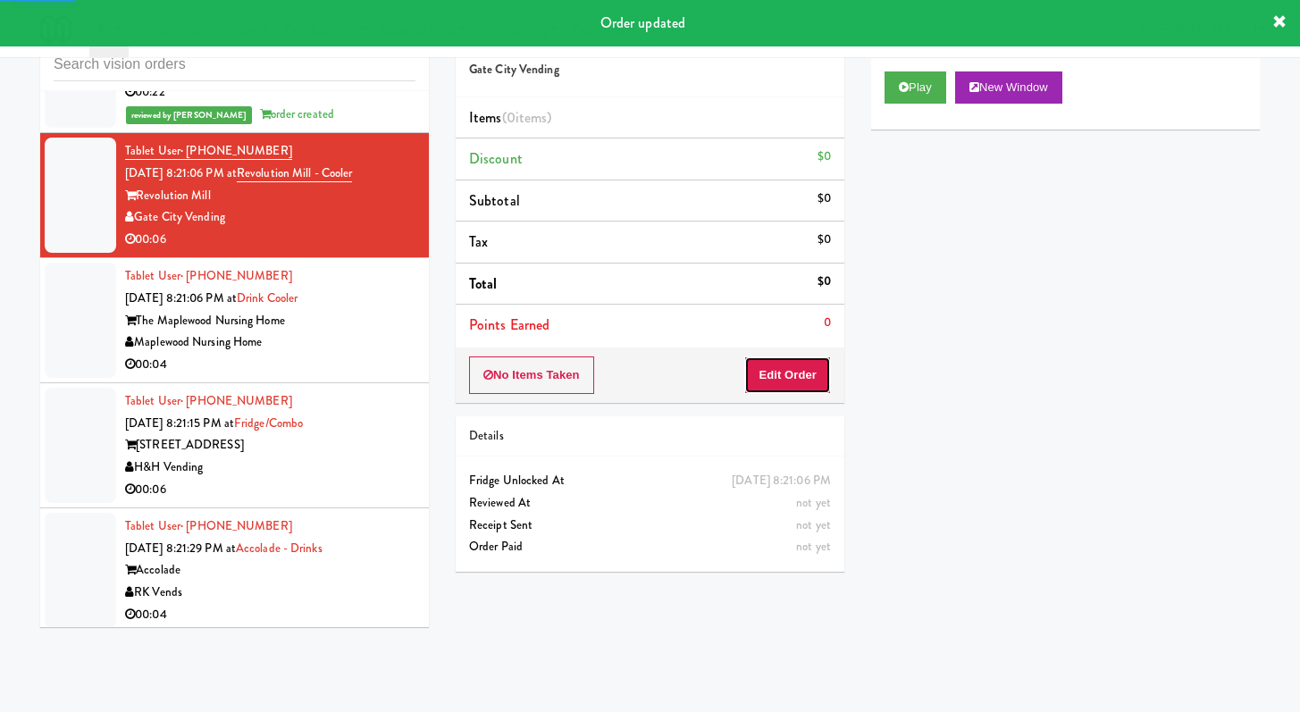
click at [807, 366] on button "Edit Order" at bounding box center [787, 376] width 87 height 38
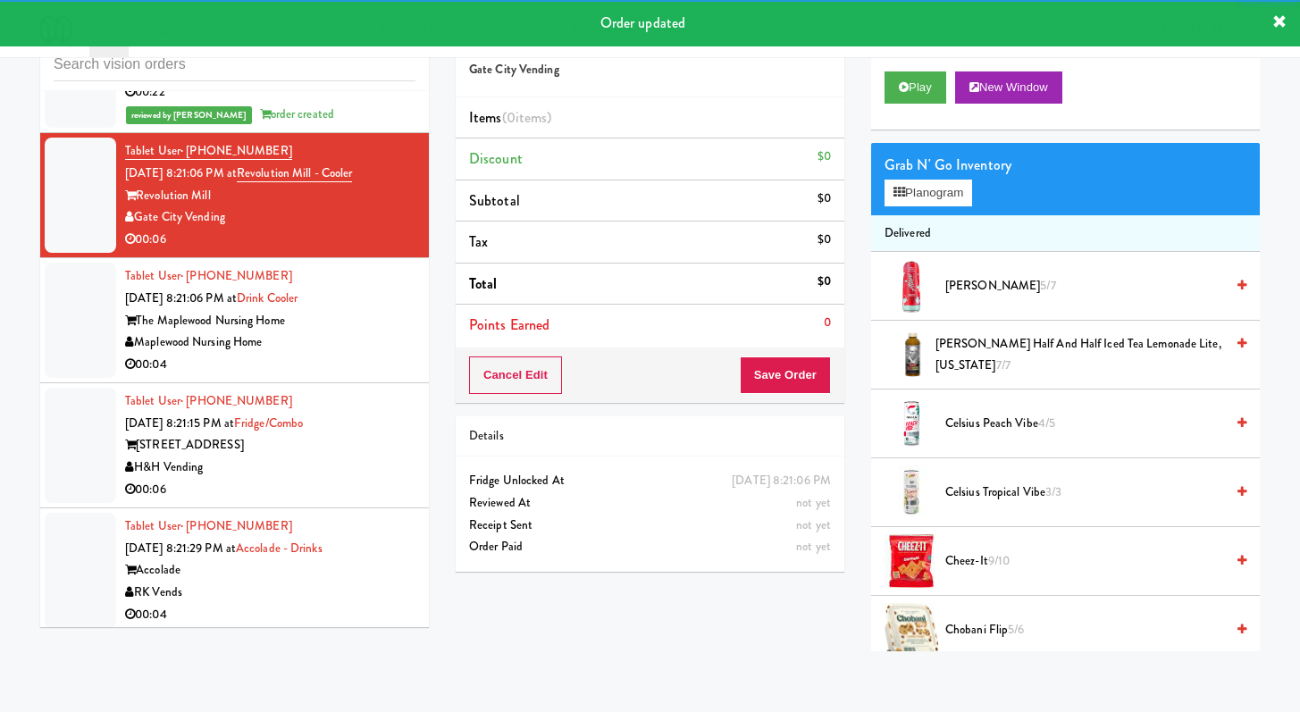
click at [882, 105] on div "Play New Window" at bounding box center [1065, 93] width 389 height 71
click at [938, 77] on button "Play" at bounding box center [916, 87] width 62 height 32
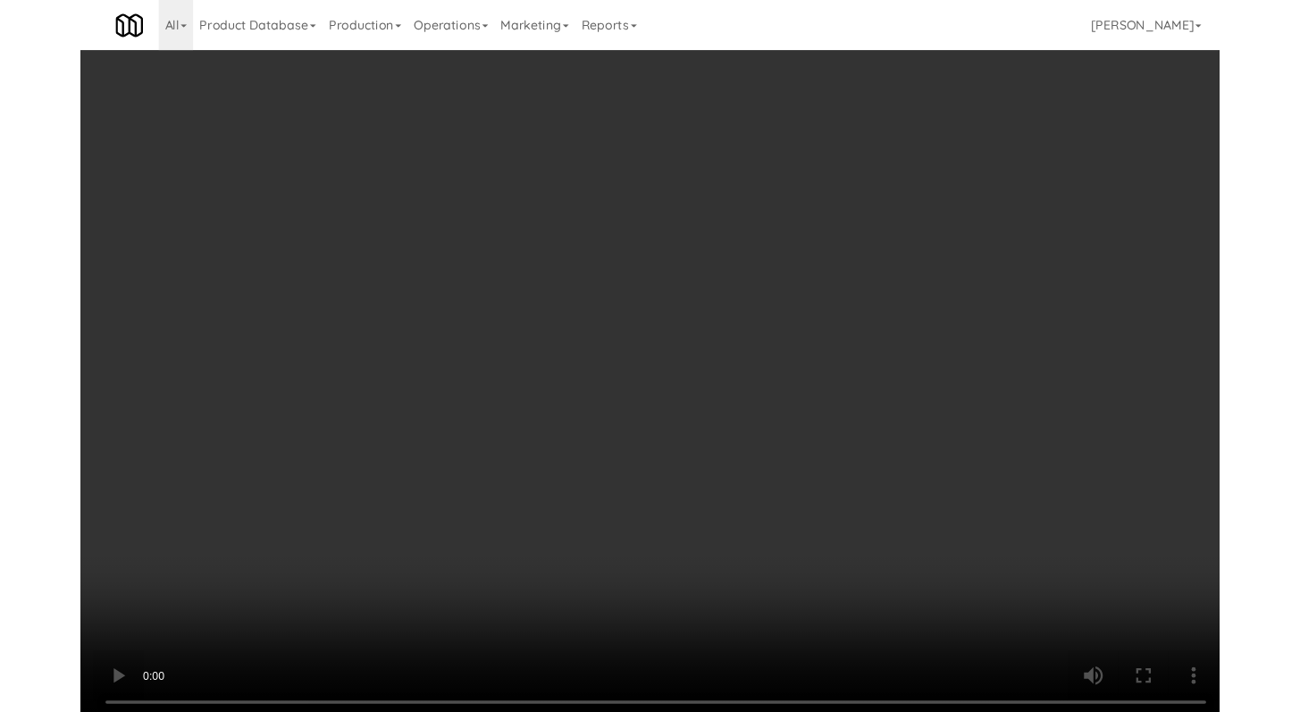
scroll to position [12699, 0]
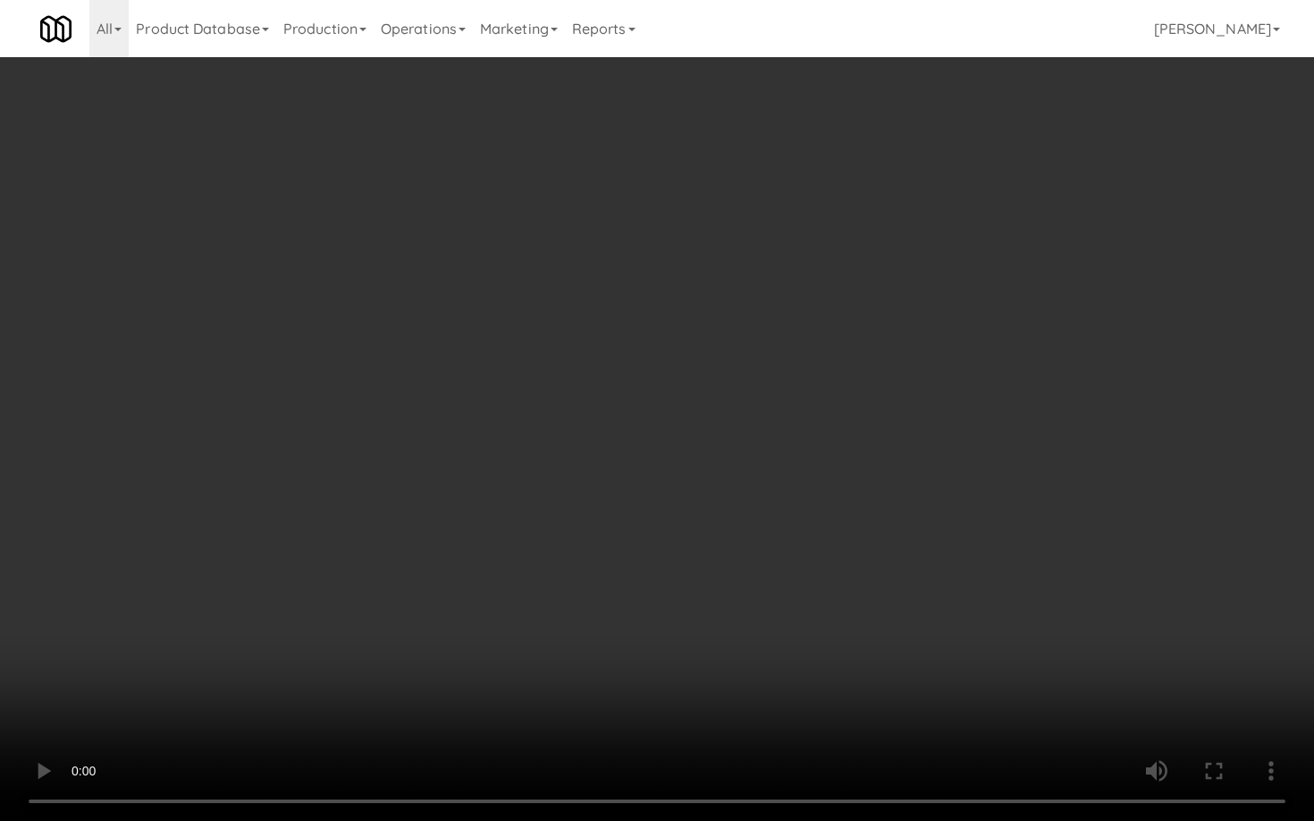
click at [688, 583] on video at bounding box center [657, 410] width 1314 height 821
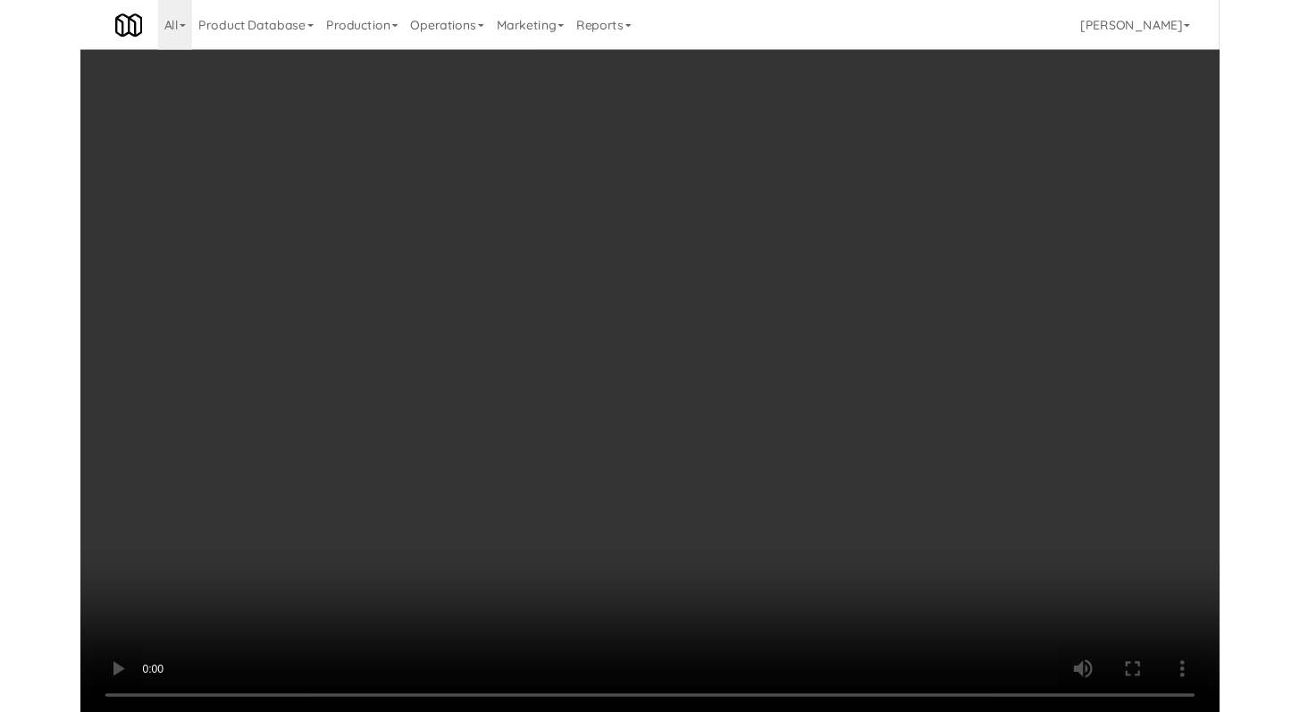
scroll to position [12765, 0]
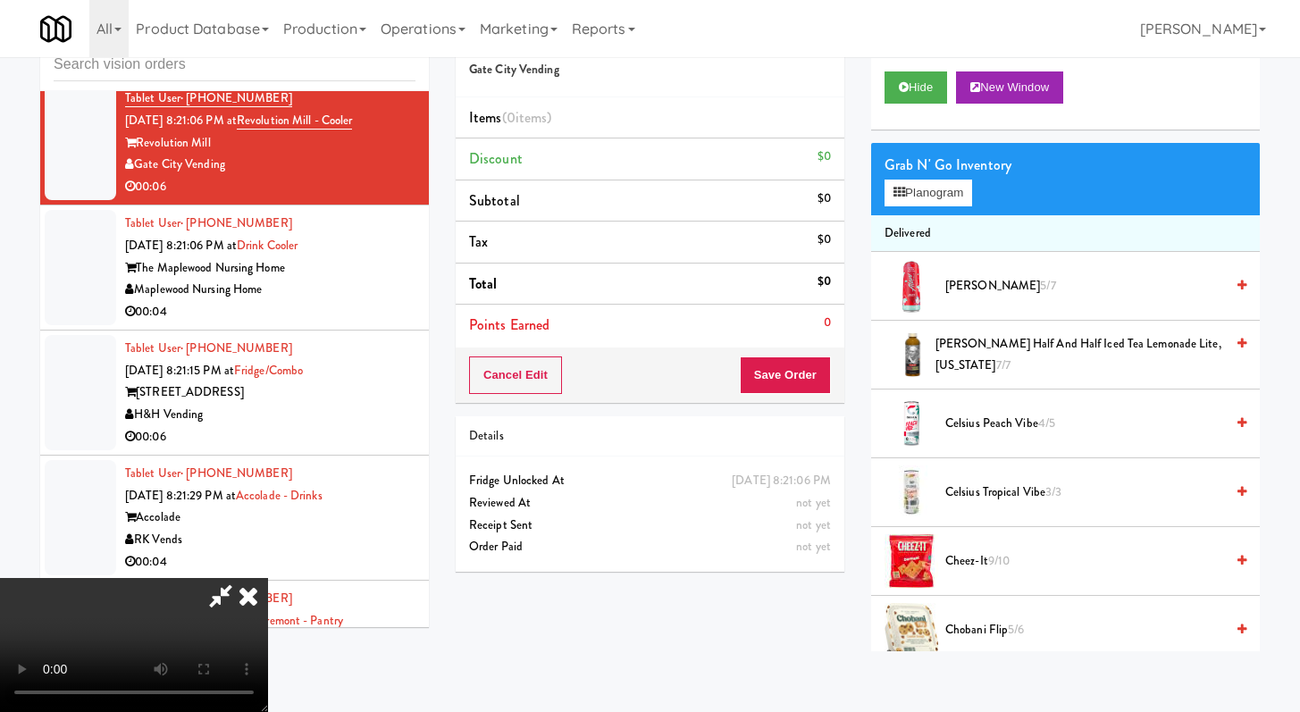
click at [976, 290] on span "[PERSON_NAME] Slush 5/7" at bounding box center [1085, 286] width 279 height 22
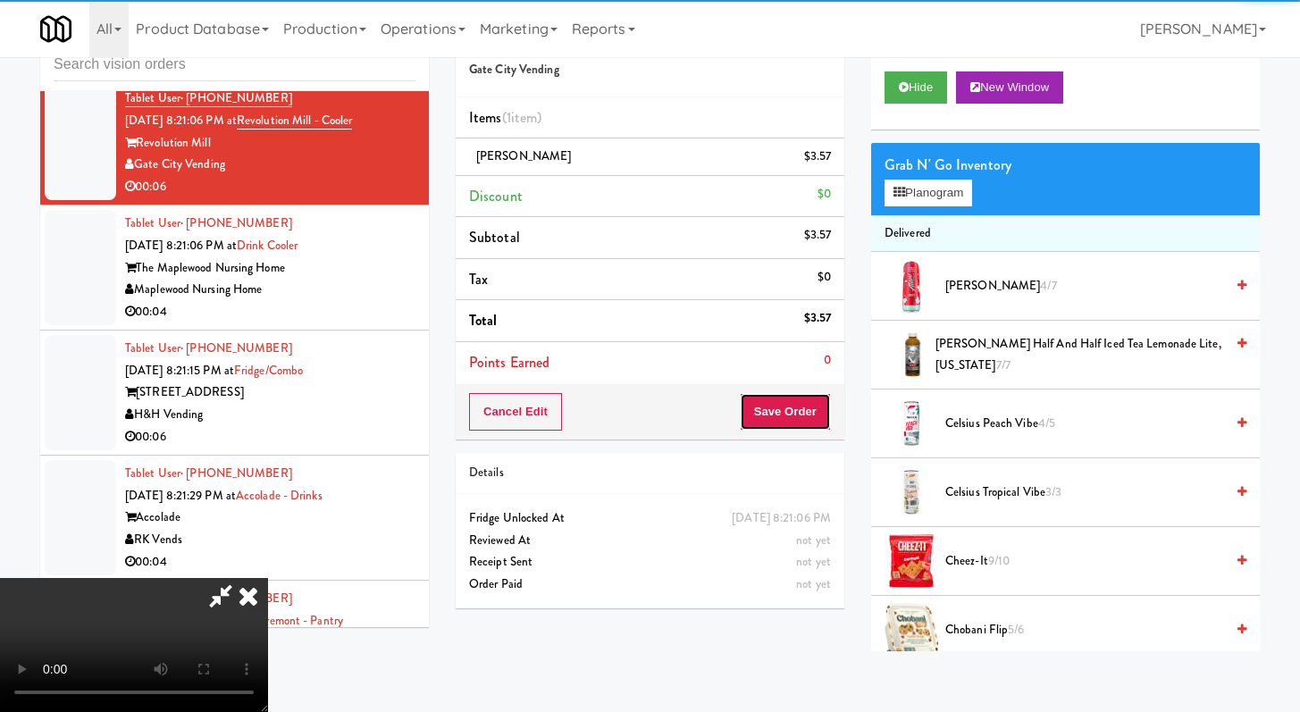
drag, startPoint x: 825, startPoint y: 415, endPoint x: 802, endPoint y: 414, distance: 23.3
click at [824, 415] on button "Save Order" at bounding box center [785, 412] width 91 height 38
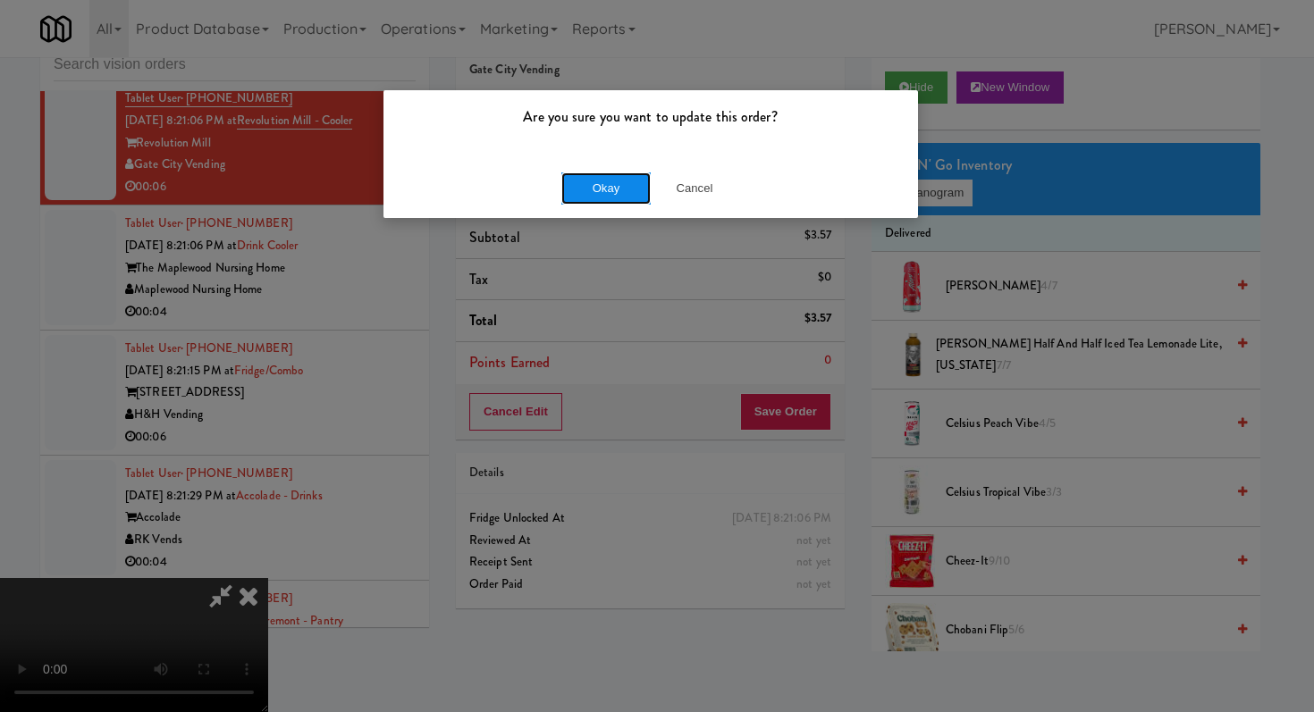
click at [607, 186] on button "Okay" at bounding box center [605, 188] width 89 height 32
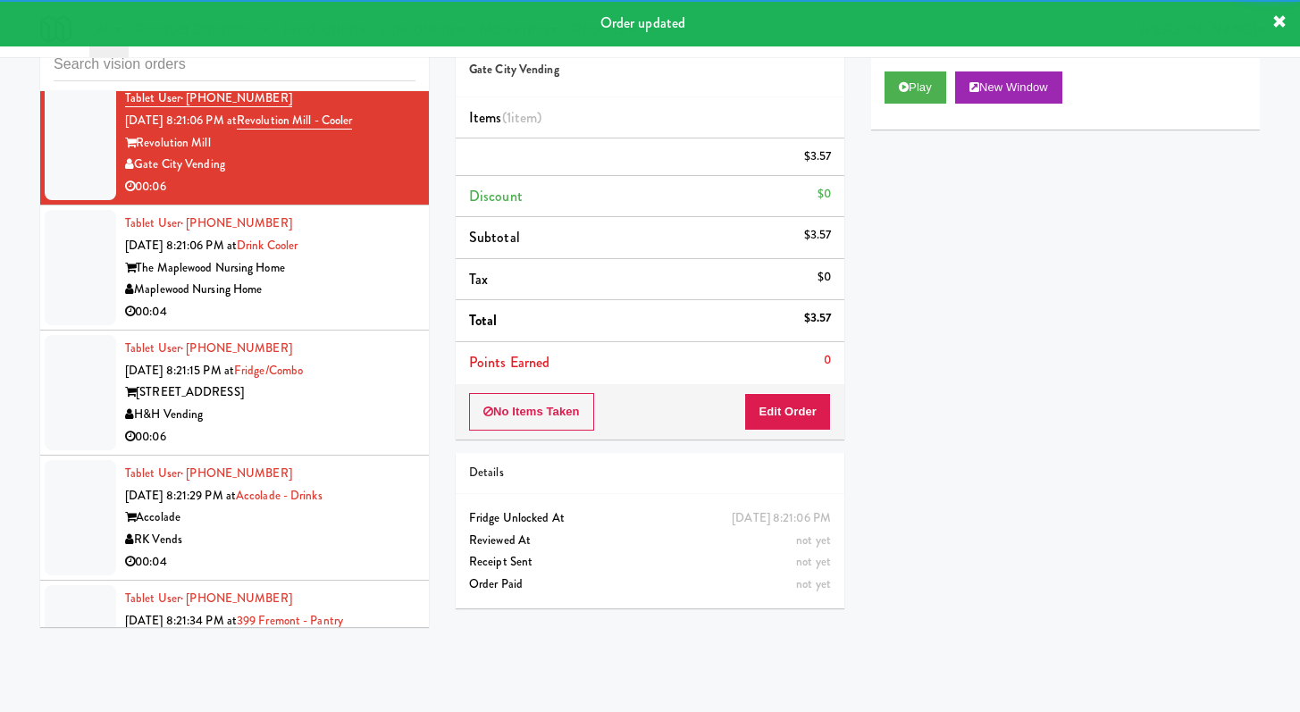
click at [322, 280] on div "The Maplewood Nursing Home" at bounding box center [270, 268] width 290 height 22
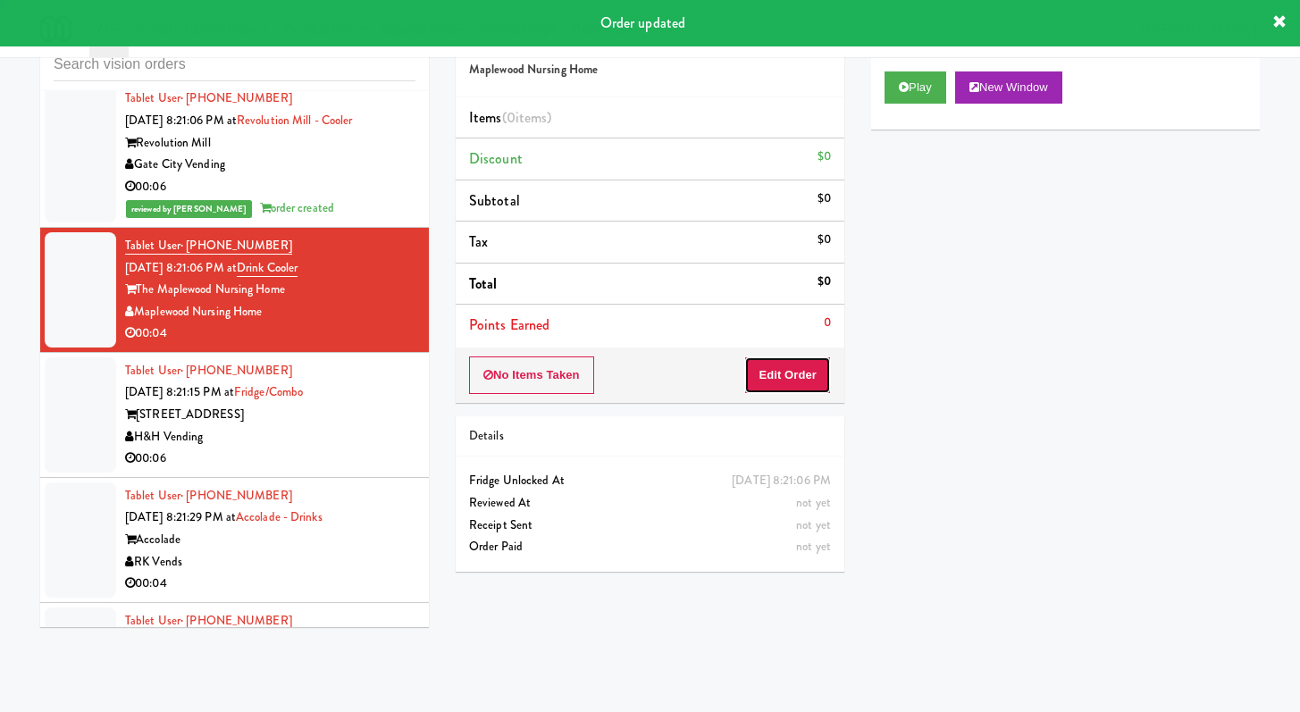
click at [807, 363] on button "Edit Order" at bounding box center [787, 376] width 87 height 38
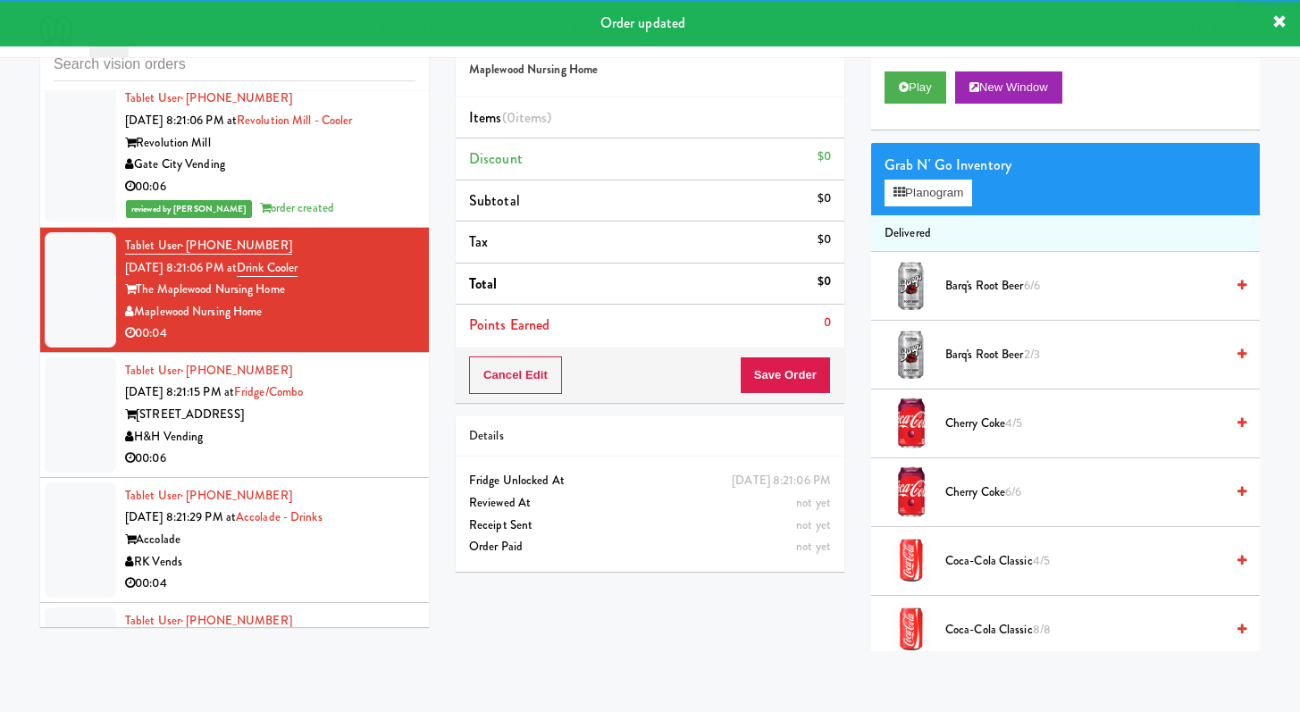
click at [896, 61] on div "Play New Window" at bounding box center [1065, 93] width 389 height 71
click at [898, 76] on button "Play" at bounding box center [916, 87] width 62 height 32
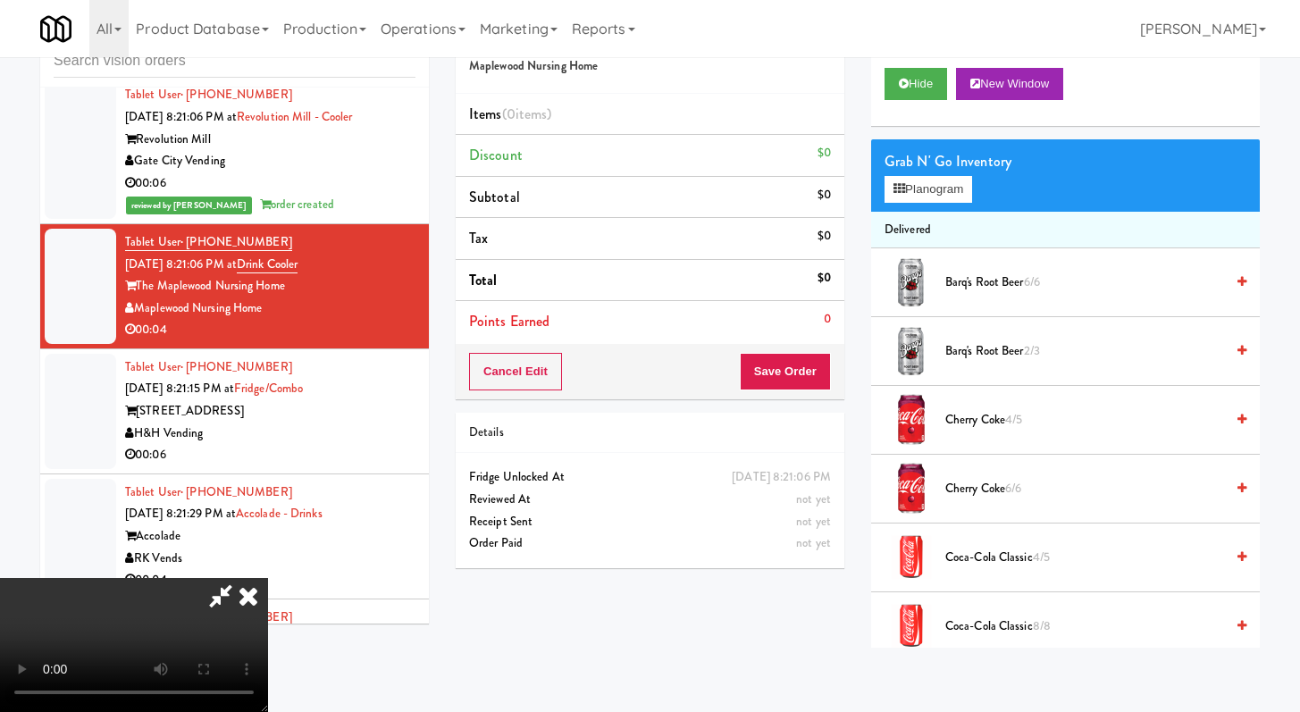
scroll to position [12699, 0]
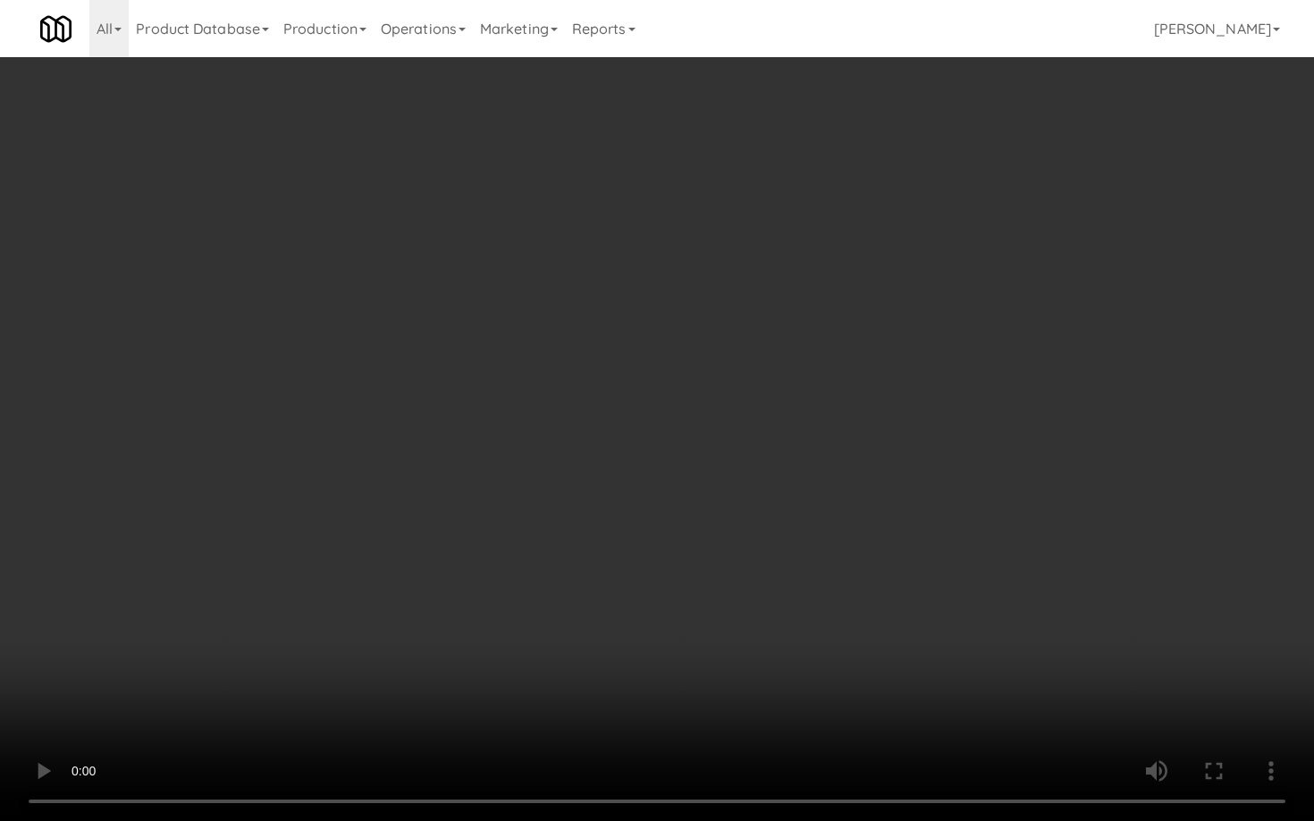
click at [826, 588] on video at bounding box center [657, 410] width 1314 height 821
click at [825, 588] on video at bounding box center [657, 410] width 1314 height 821
click at [825, 586] on video at bounding box center [657, 410] width 1314 height 821
click at [827, 580] on video at bounding box center [657, 410] width 1314 height 821
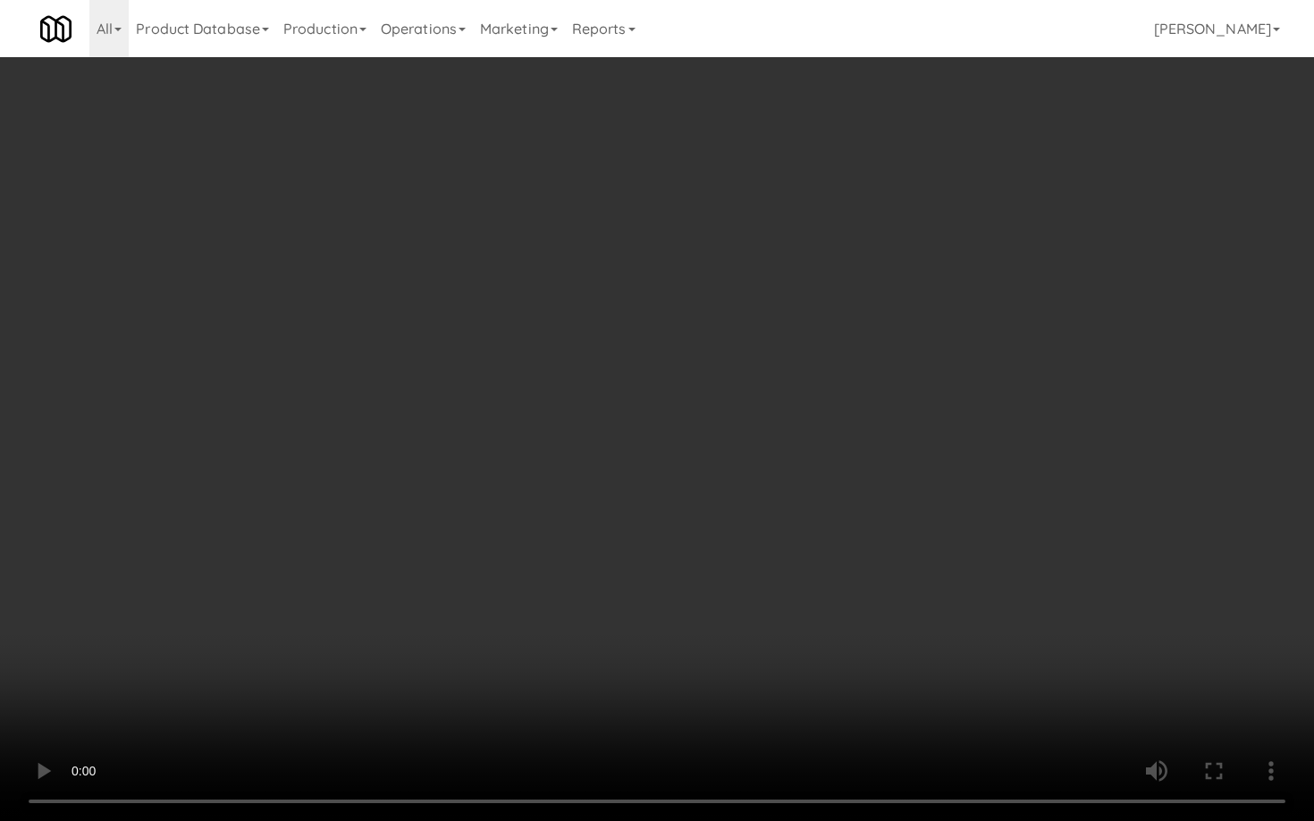
click at [827, 581] on video at bounding box center [657, 410] width 1314 height 821
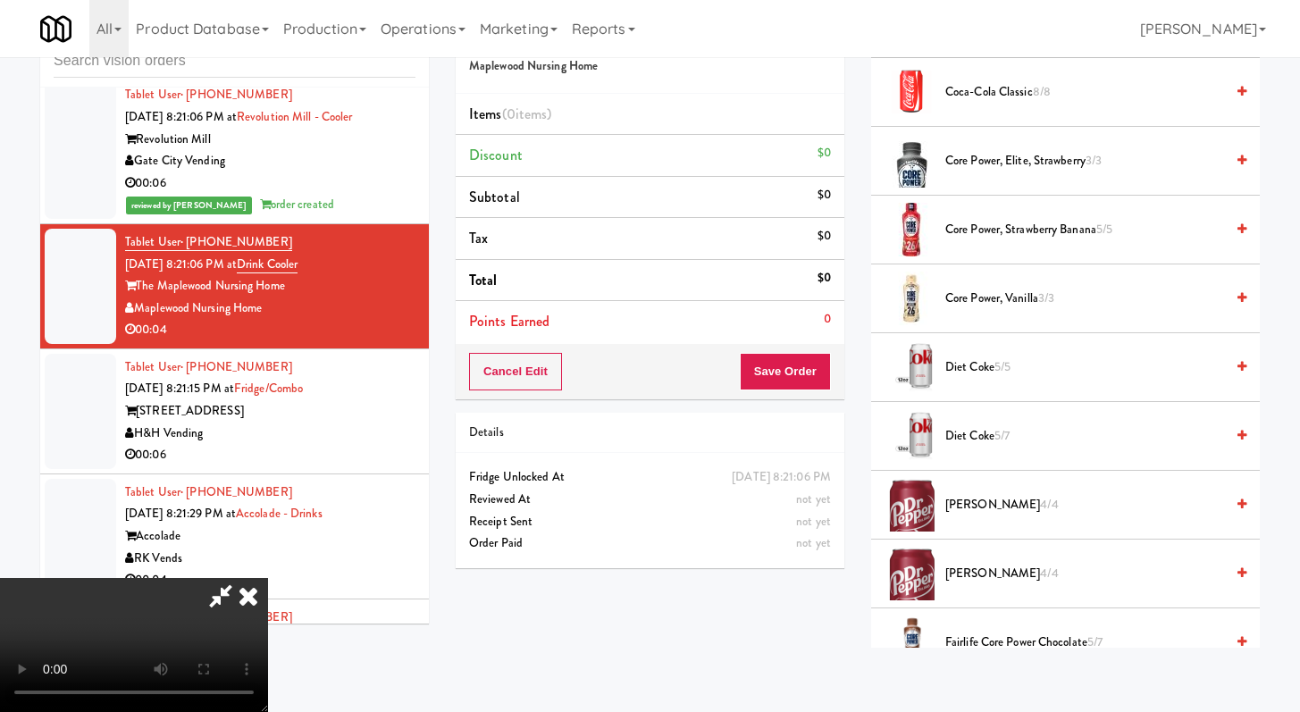
scroll to position [548, 0]
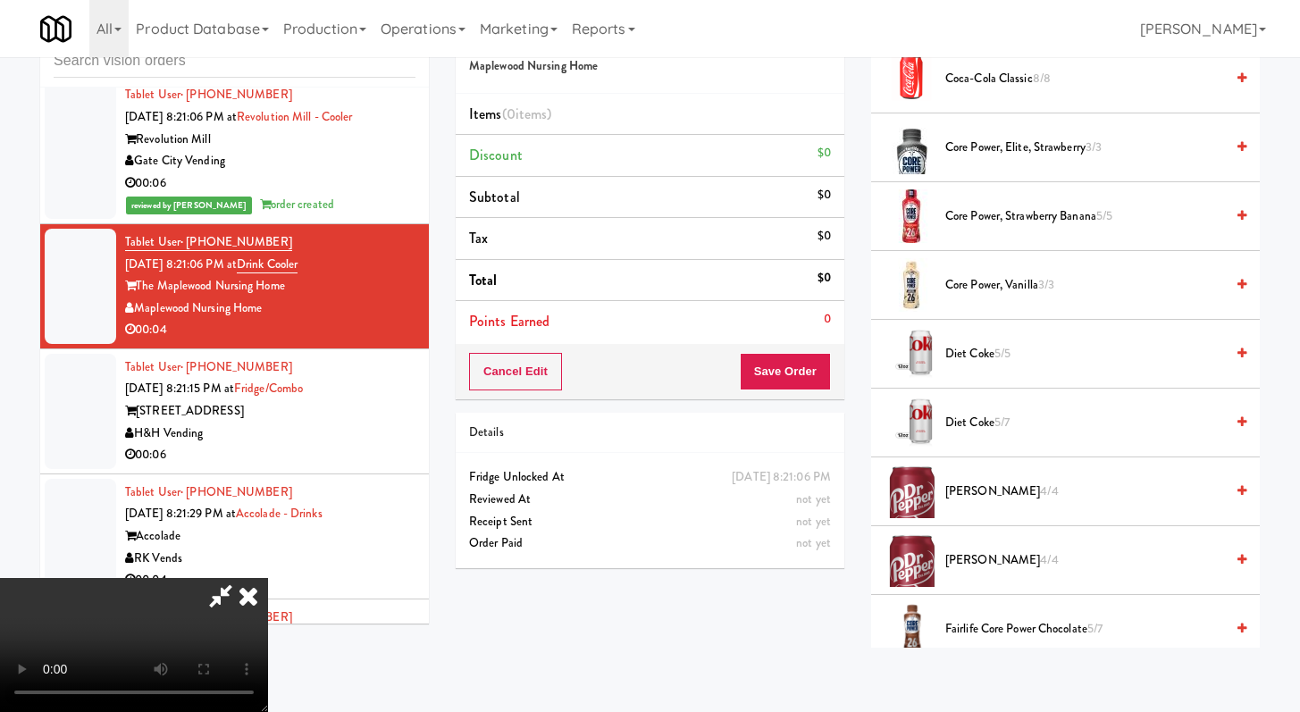
click at [987, 345] on span "Diet Coke 5/5" at bounding box center [1085, 354] width 279 height 22
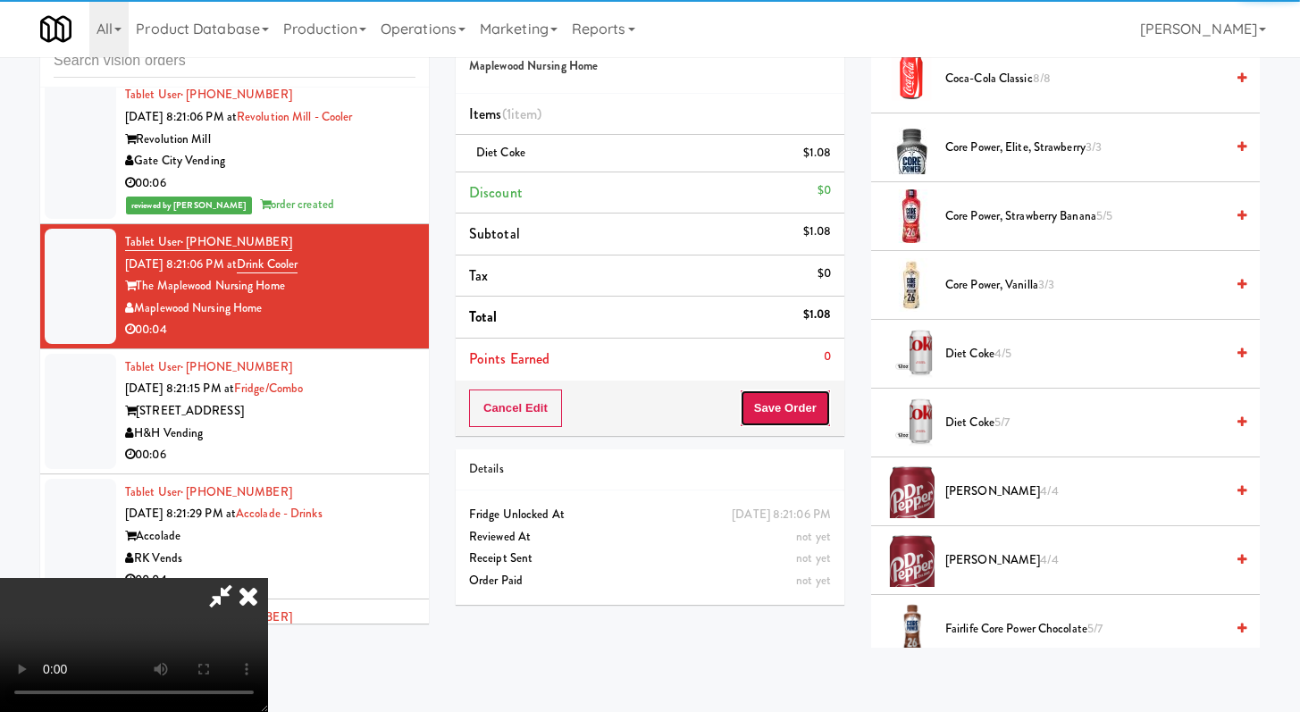
click at [818, 422] on button "Save Order" at bounding box center [785, 409] width 91 height 38
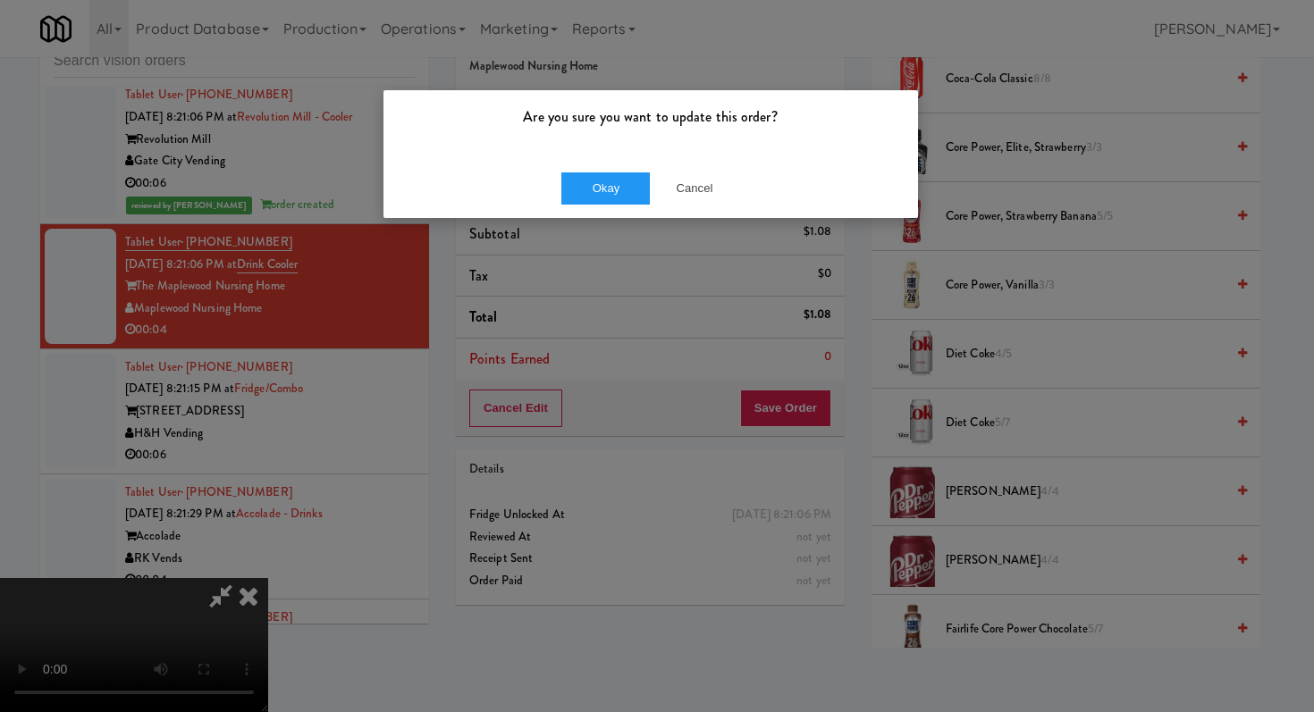
click at [597, 167] on div "Okay Cancel" at bounding box center [650, 188] width 534 height 60
click at [600, 186] on button "Okay" at bounding box center [605, 188] width 89 height 32
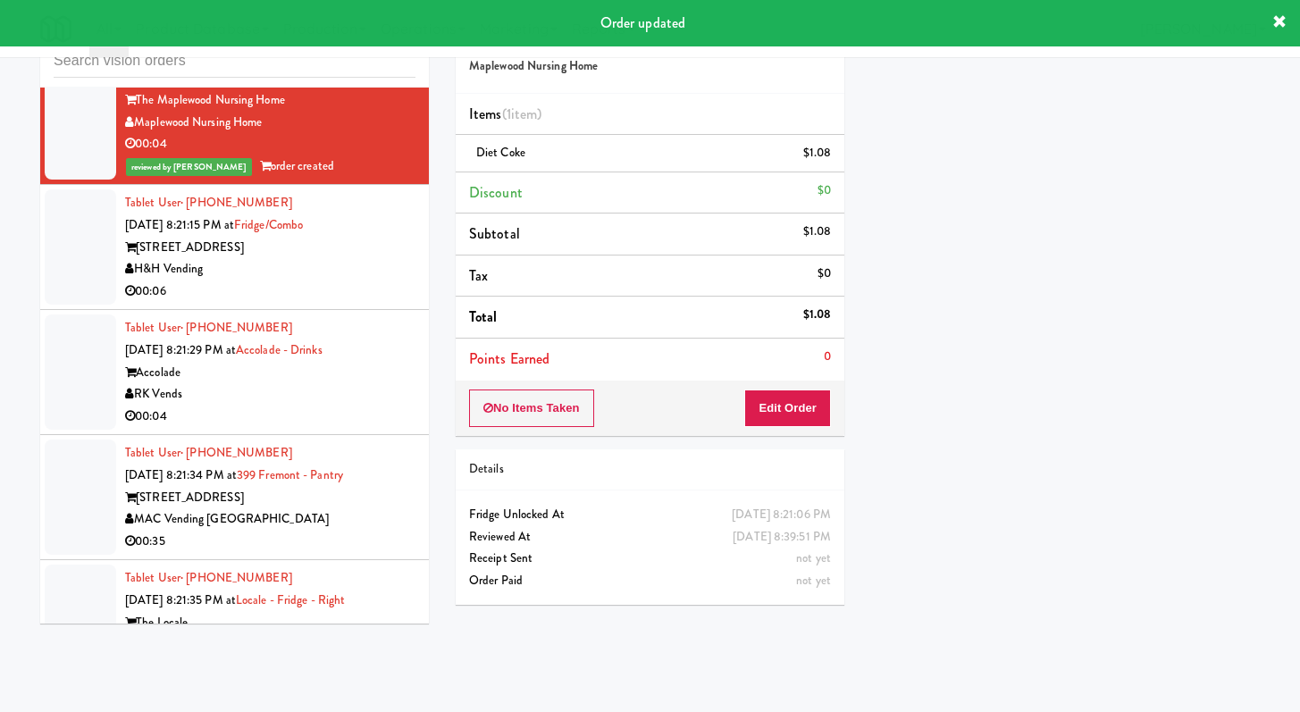
scroll to position [13059, 0]
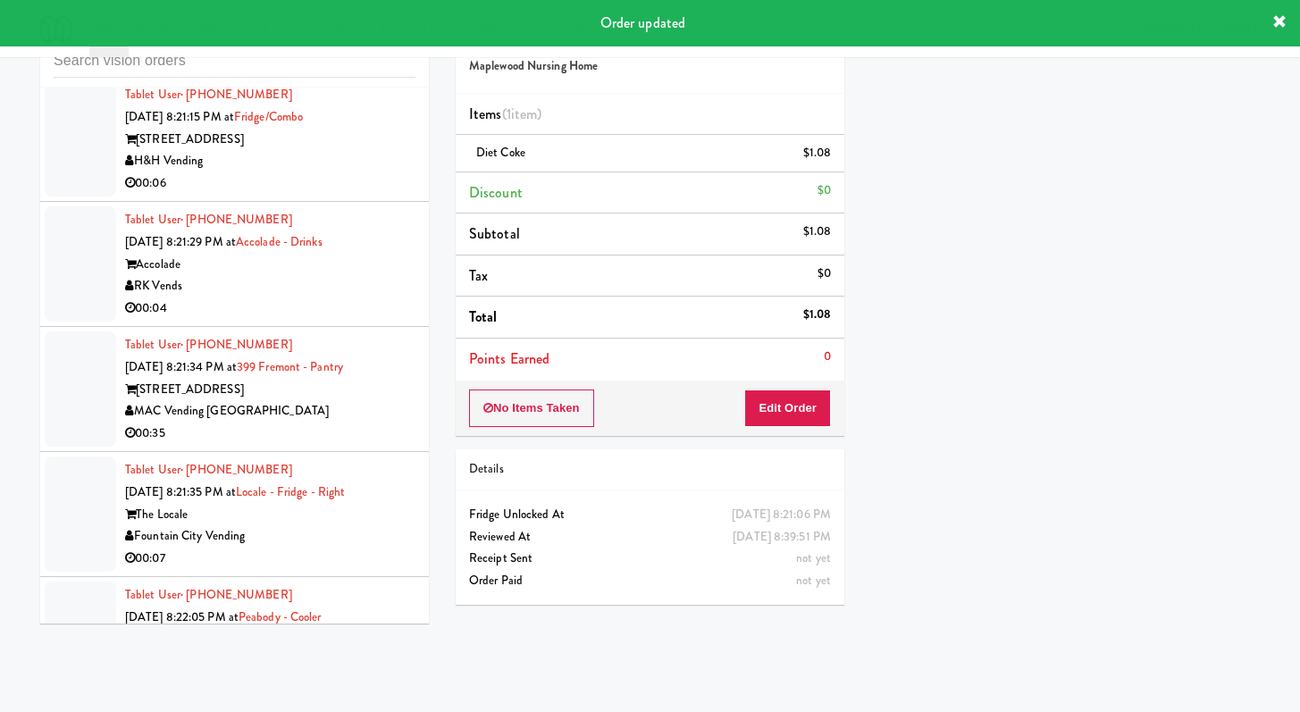
click
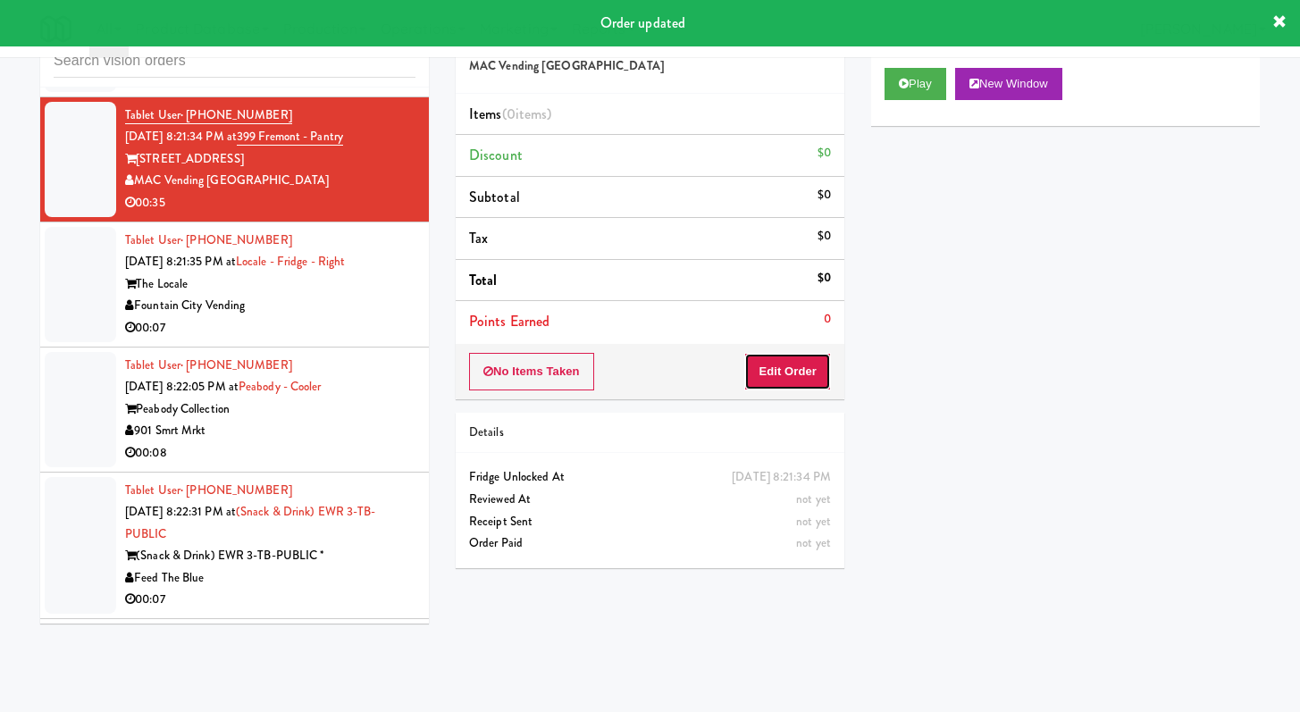
drag, startPoint x: 776, startPoint y: 368, endPoint x: 807, endPoint y: 319, distance: 58.3
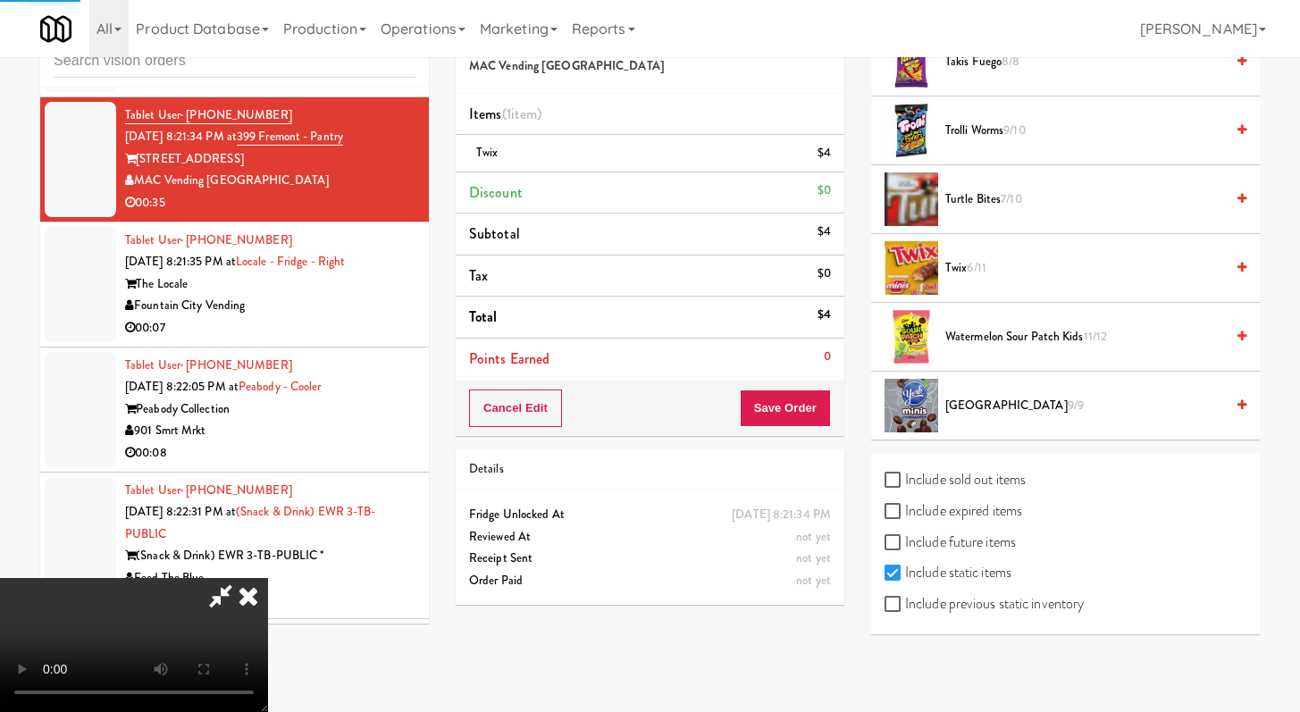
scroll to position [76, 0]
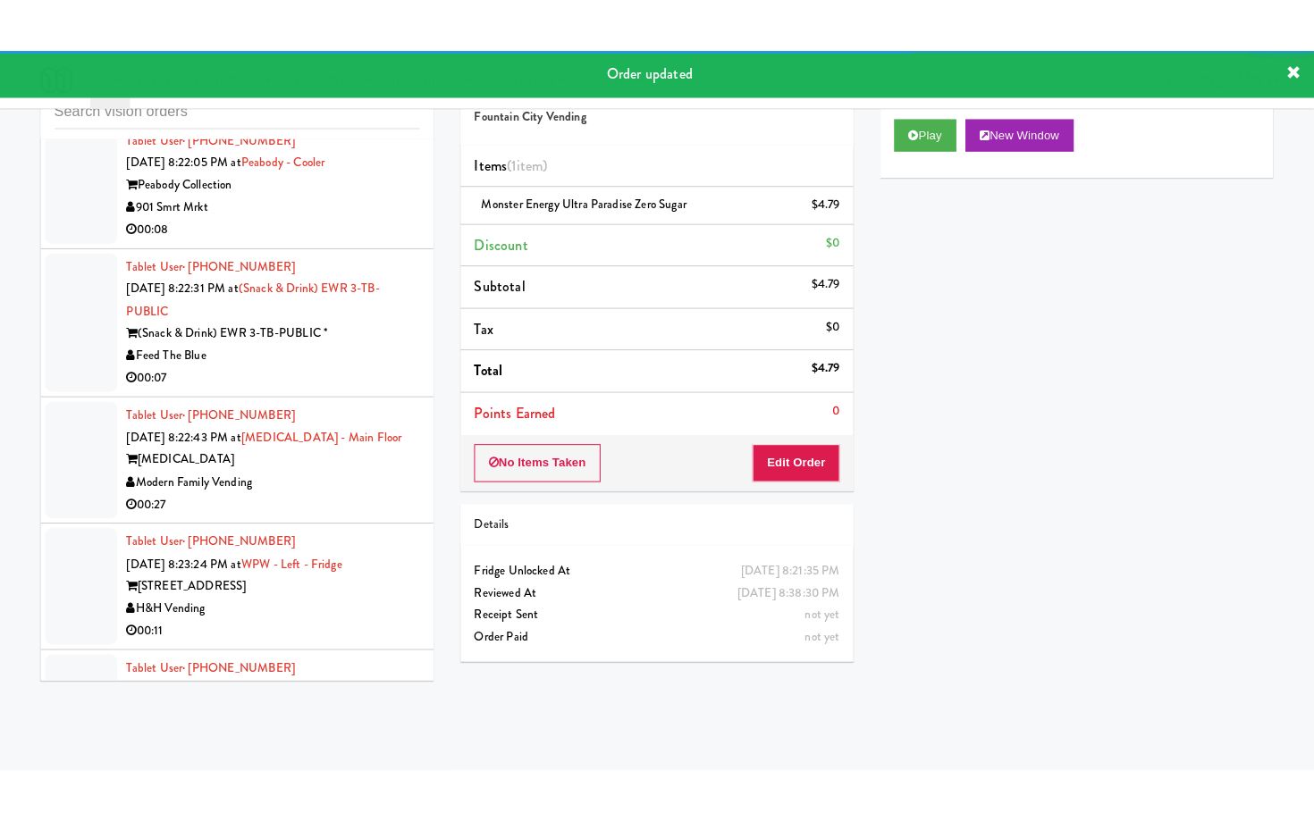
scroll to position [13656, 0]
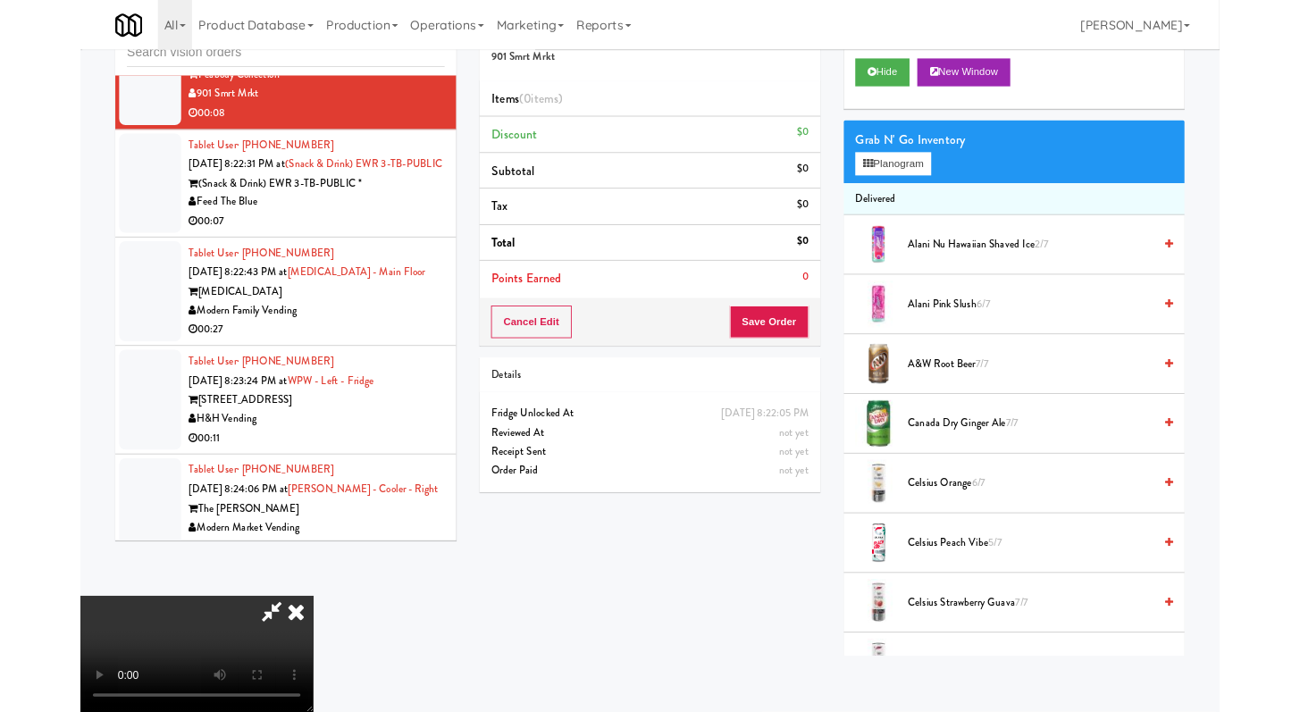
scroll to position [13590, 0]
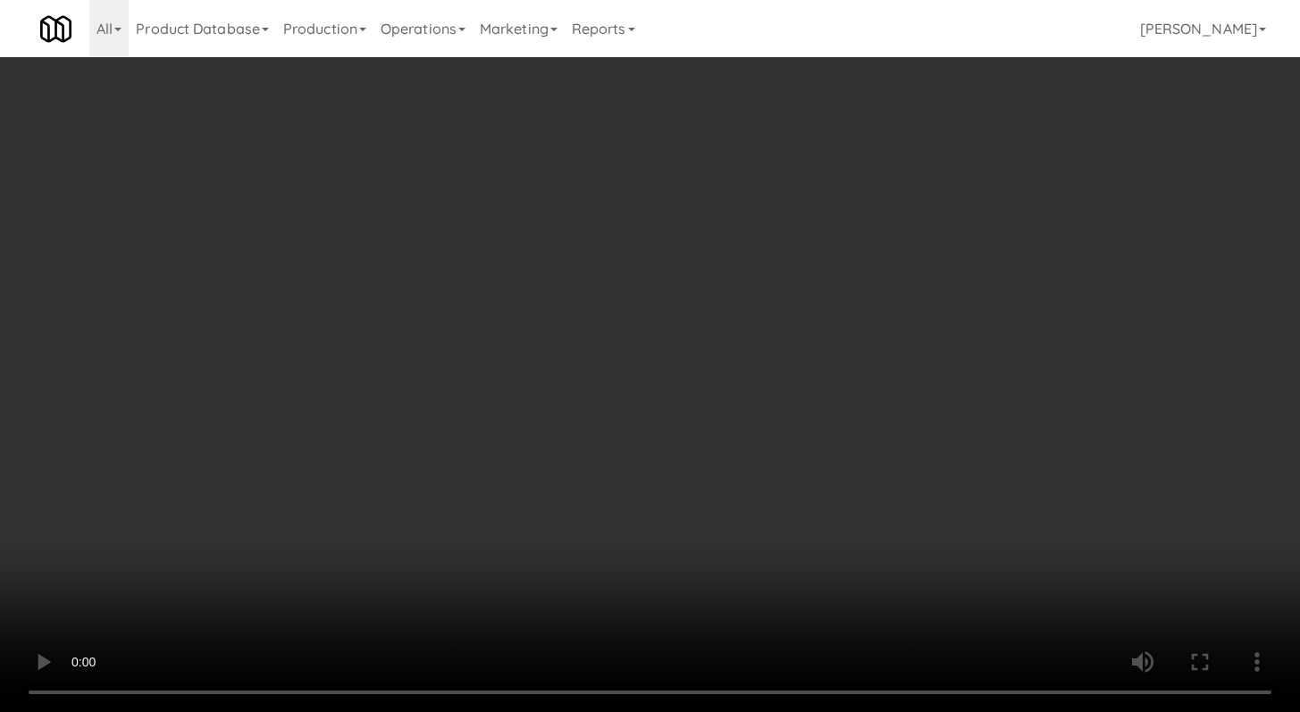
drag, startPoint x: 897, startPoint y: 168, endPoint x: 903, endPoint y: 188, distance: 20.4
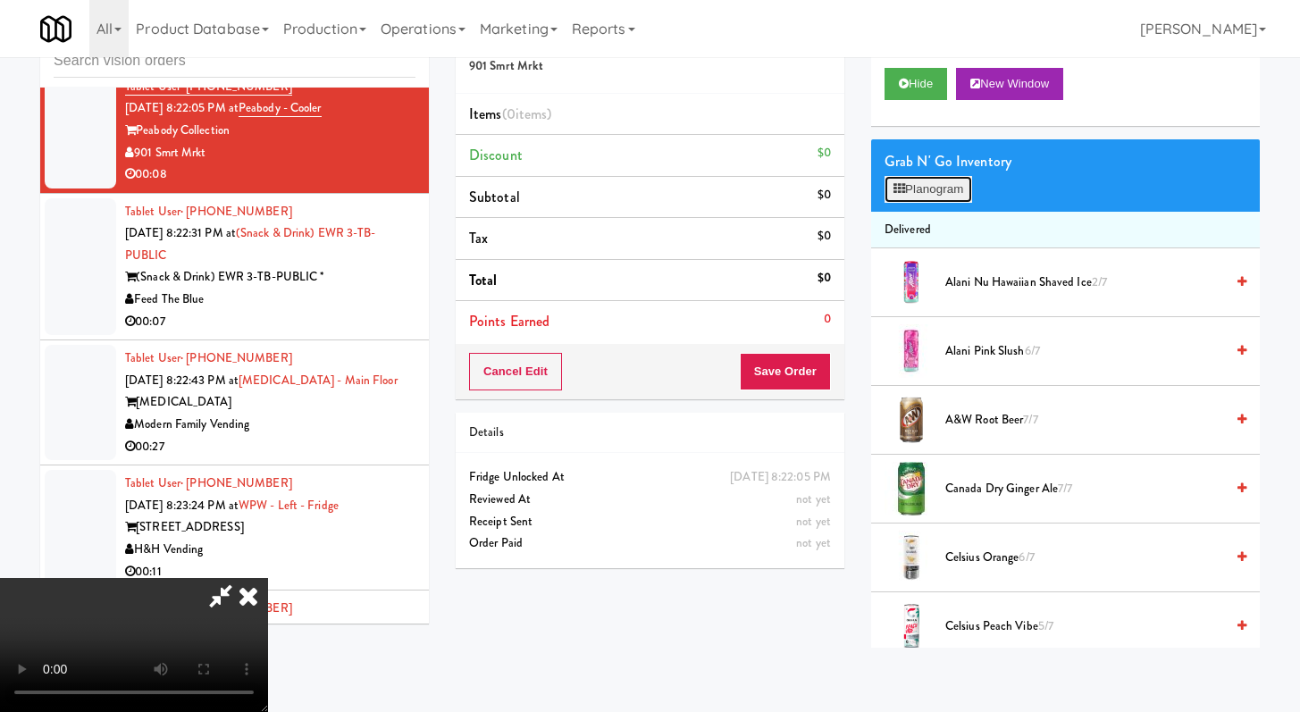
scroll to position [13590, 0]
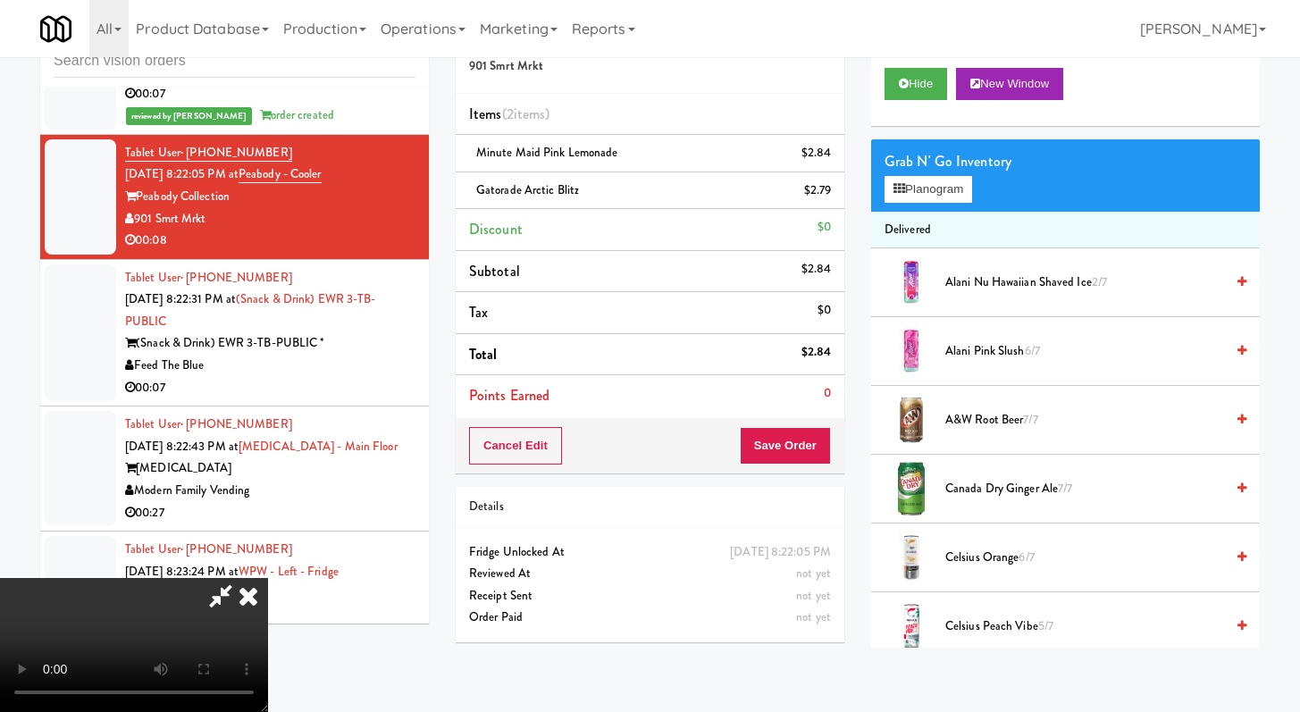
scroll to position [13656, 0]
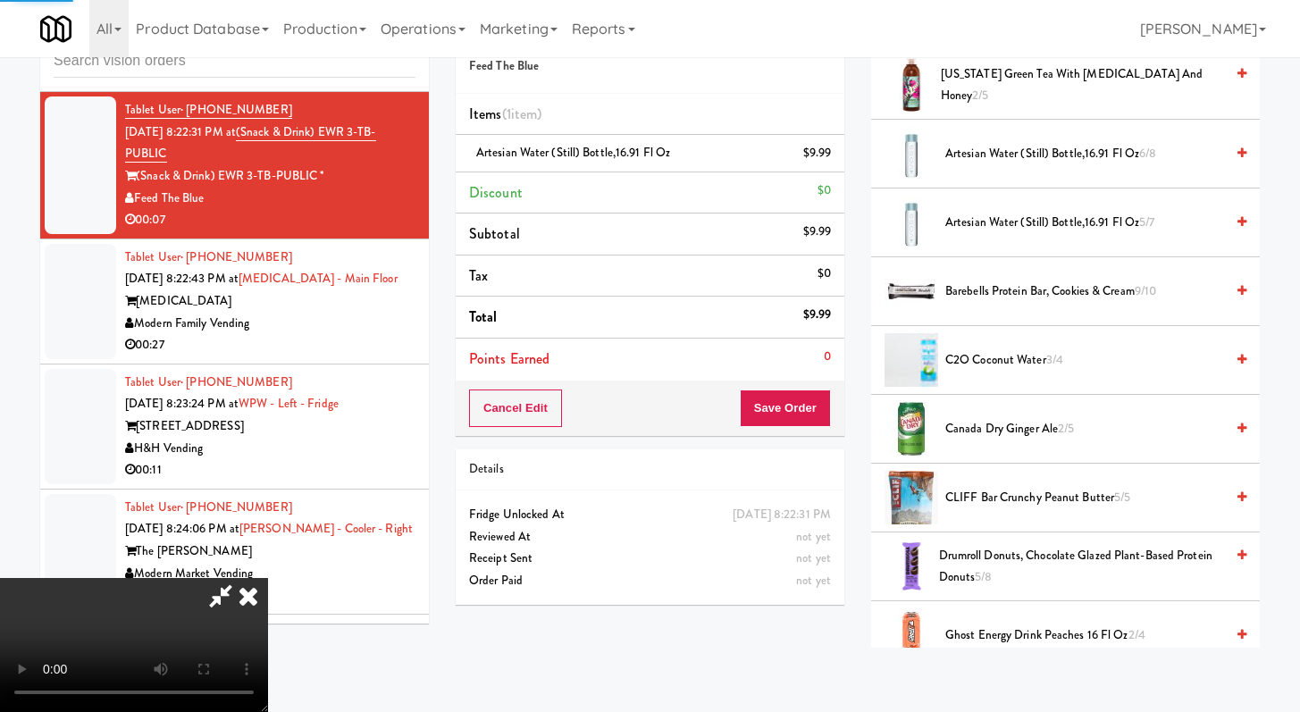
scroll to position [76, 0]
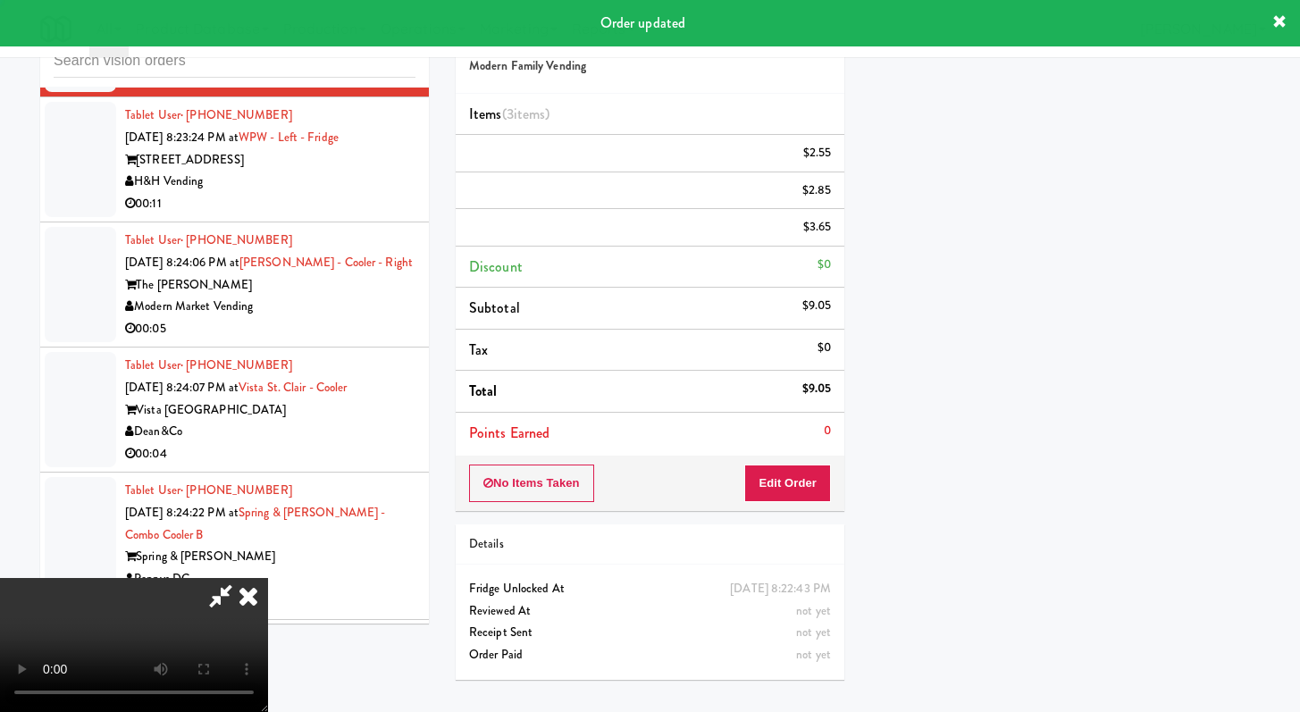
scroll to position [76, 0]
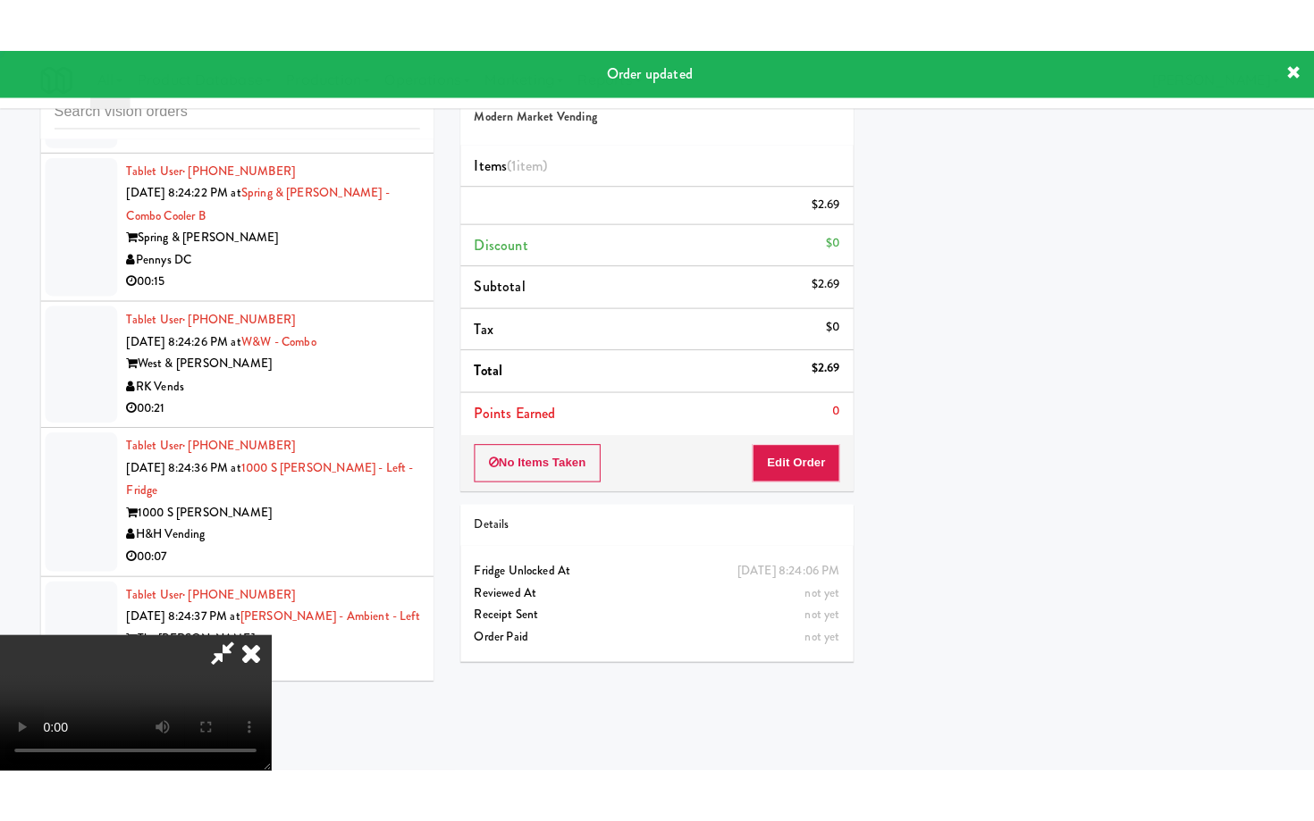
scroll to position [76, 0]
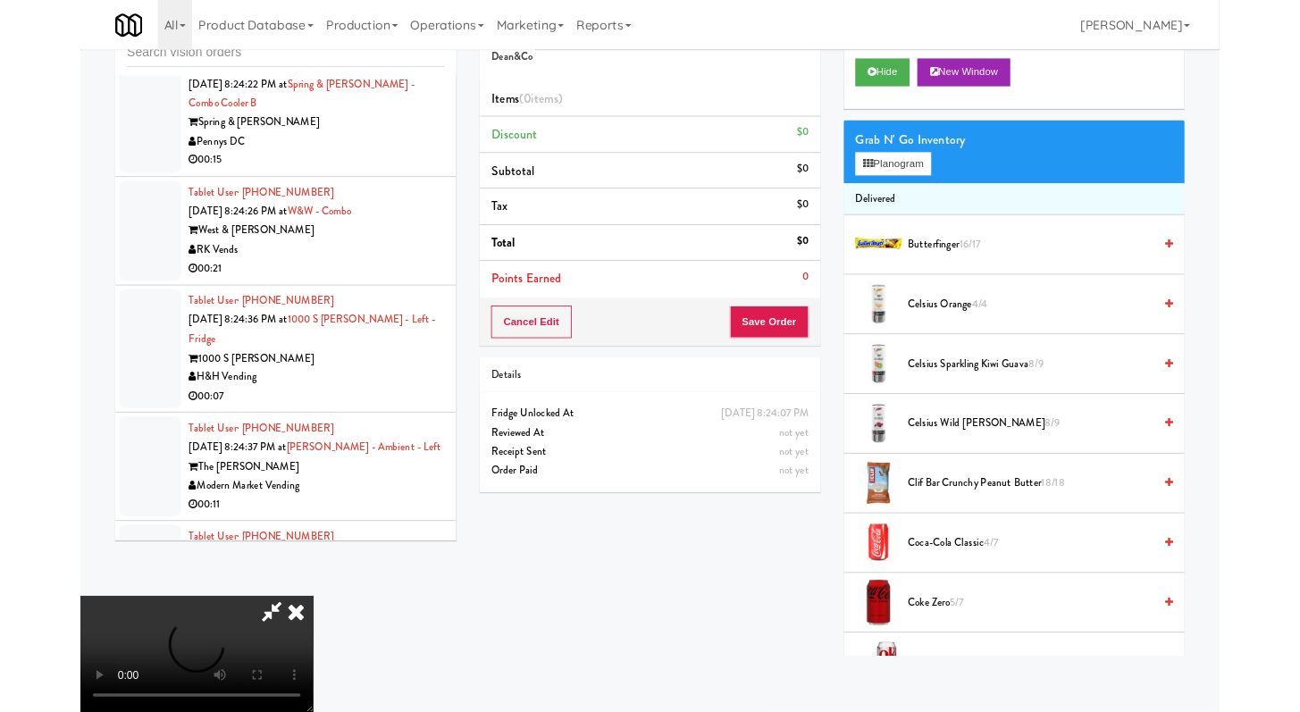
scroll to position [14418, 0]
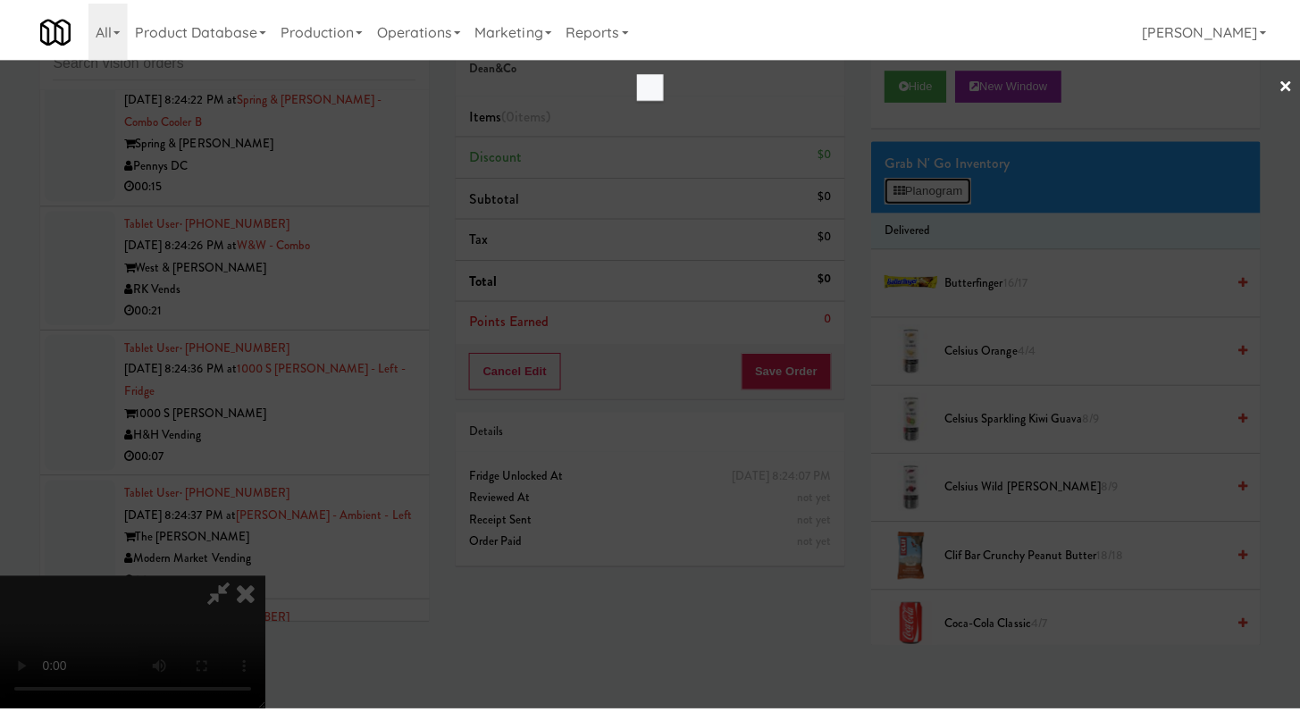
scroll to position [14418, 0]
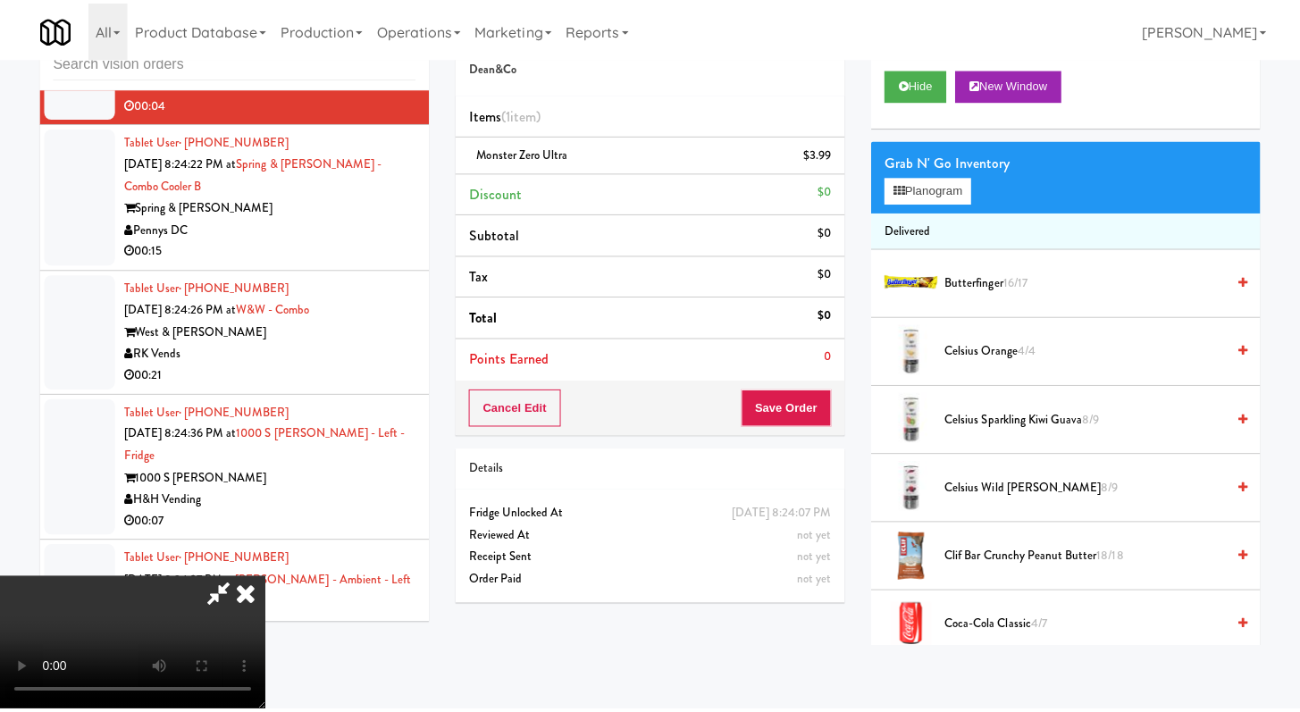
scroll to position [14483, 0]
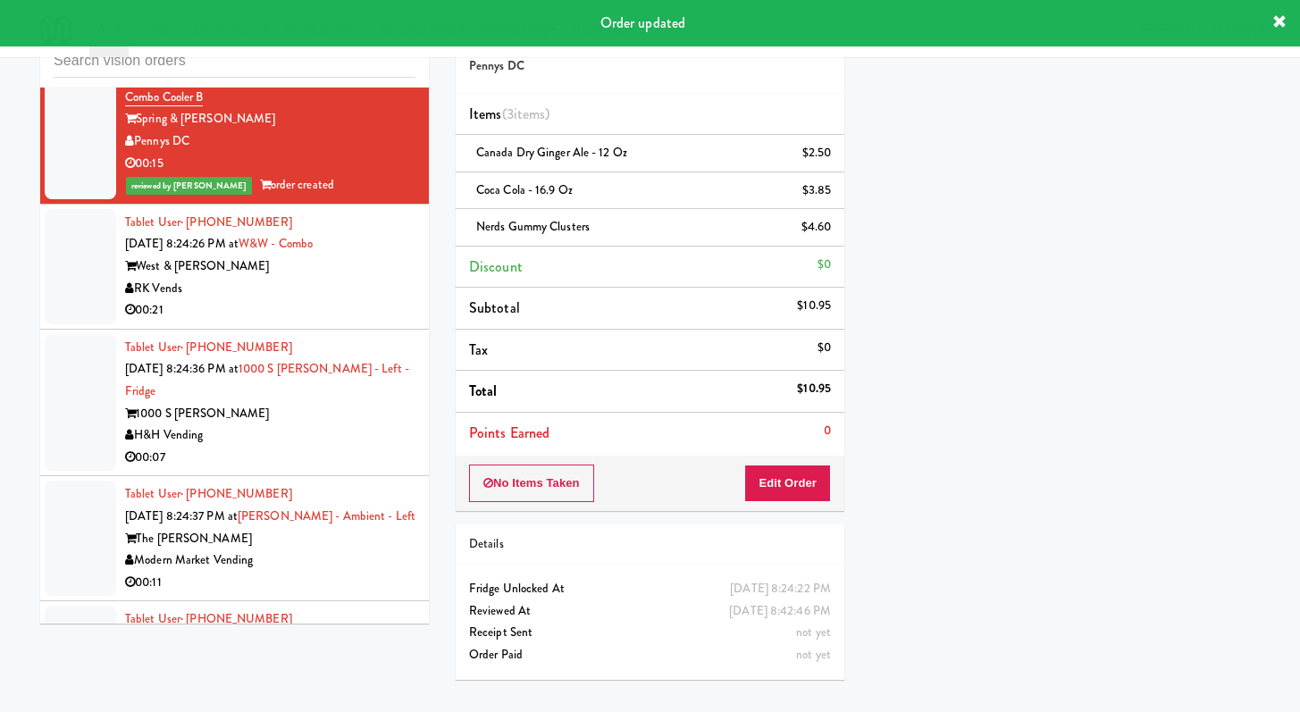
scroll to position [14563, 0]
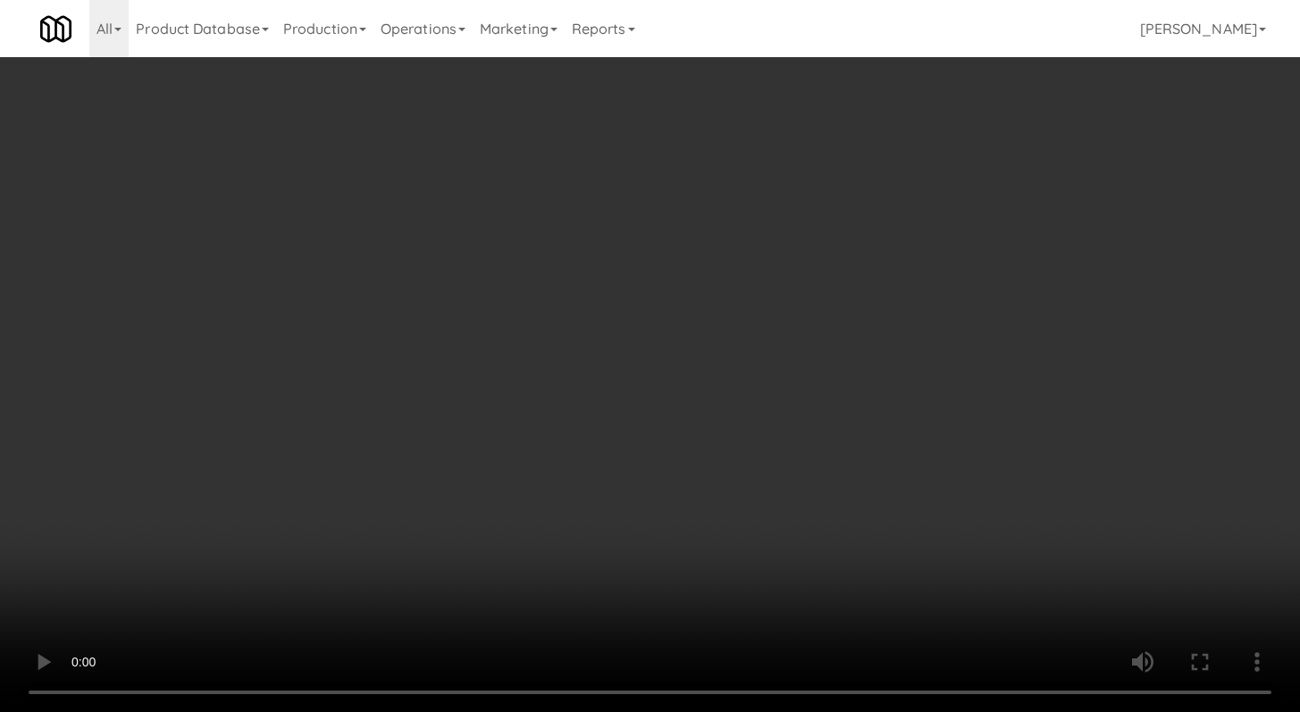
scroll to position [14771, 0]
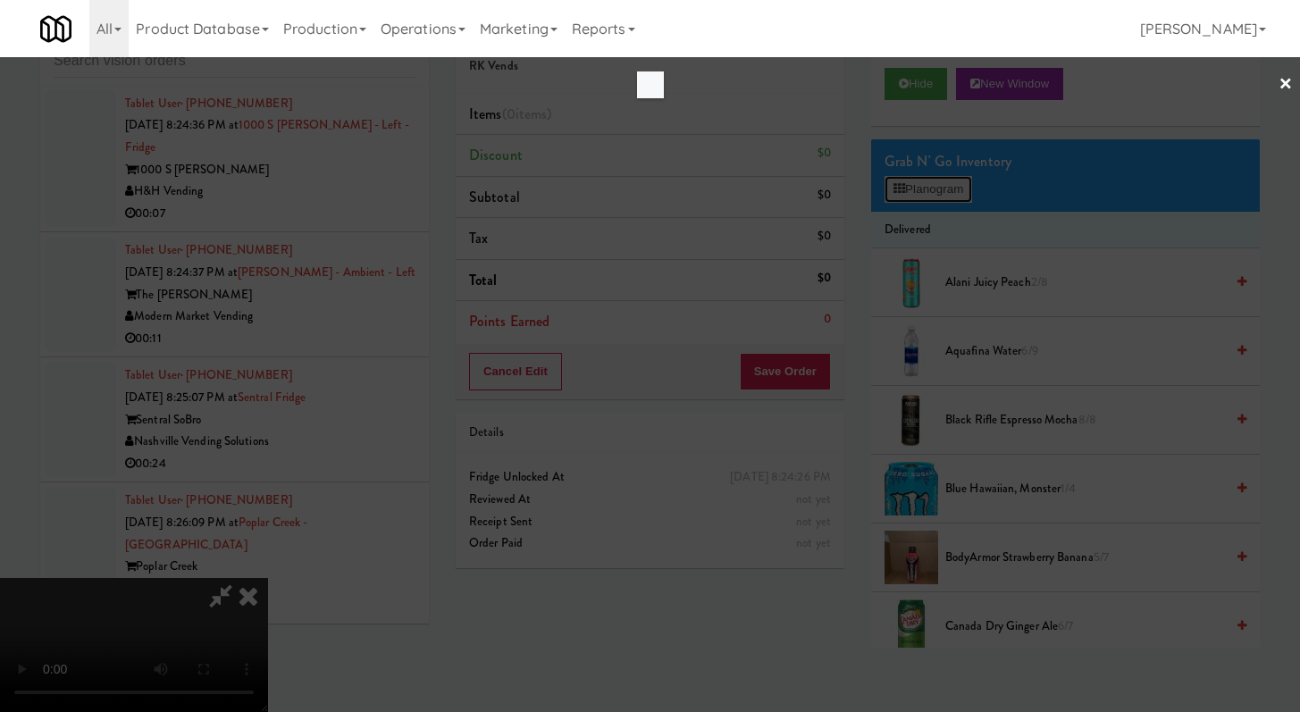
scroll to position [14771, 0]
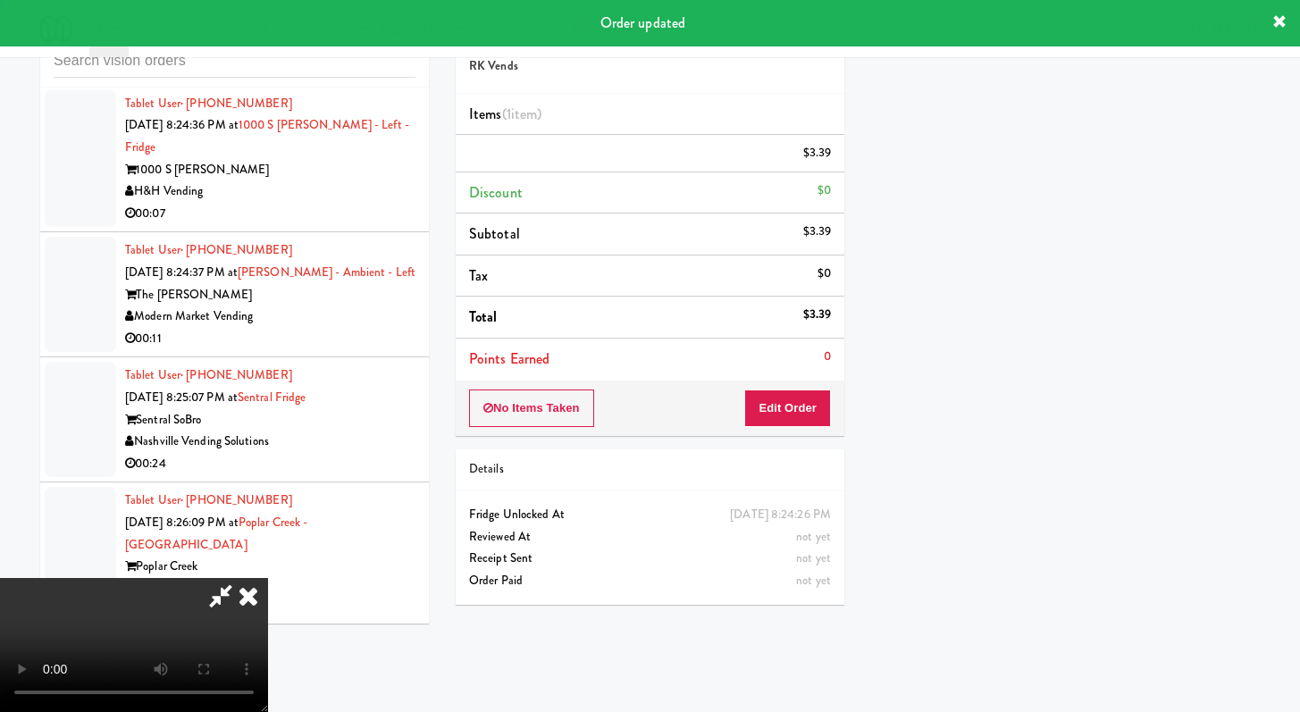
scroll to position [76, 0]
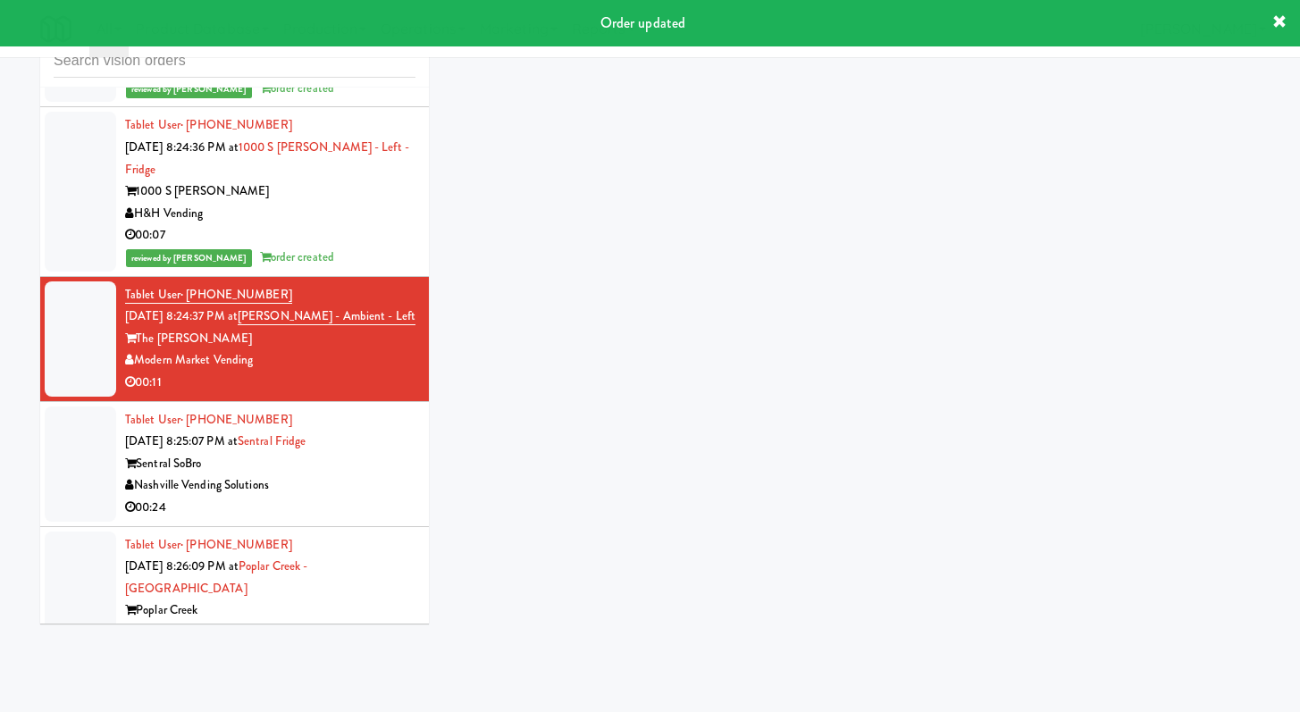
scroll to position [15122, 0]
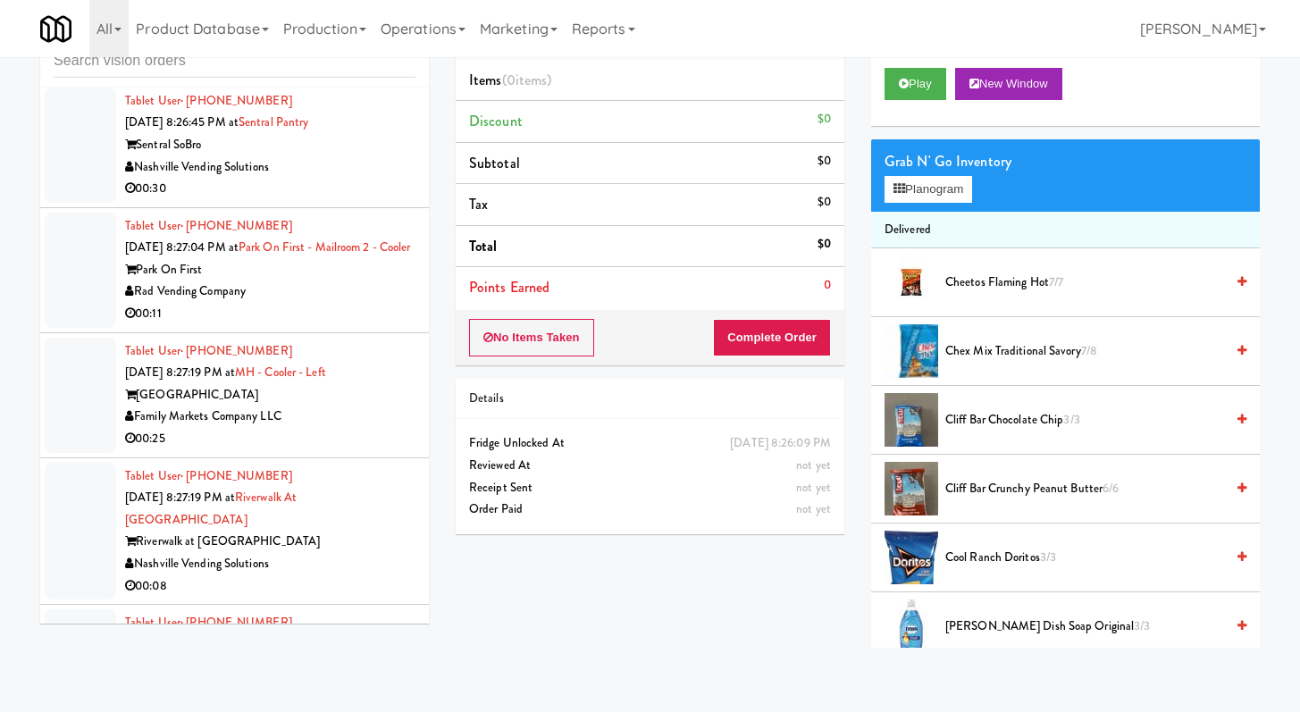
scroll to position [16246, 0]
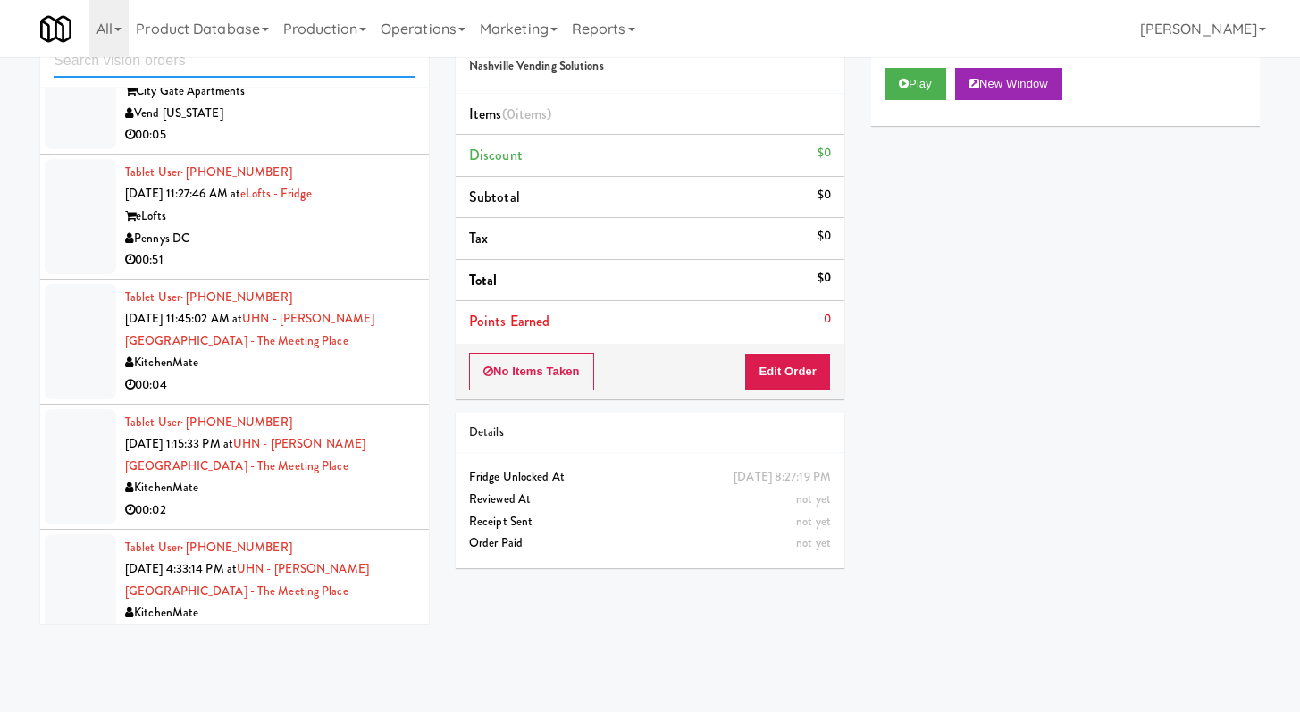
scroll to position [2884, 0]
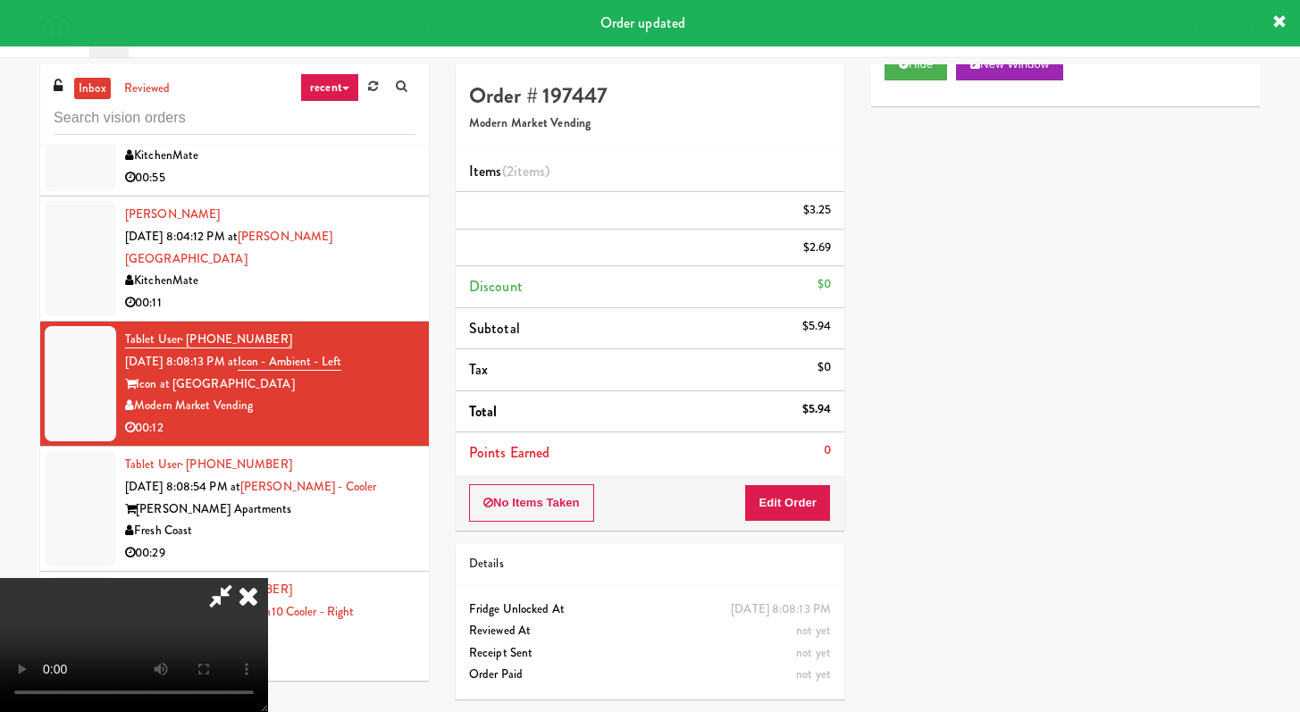
scroll to position [76, 0]
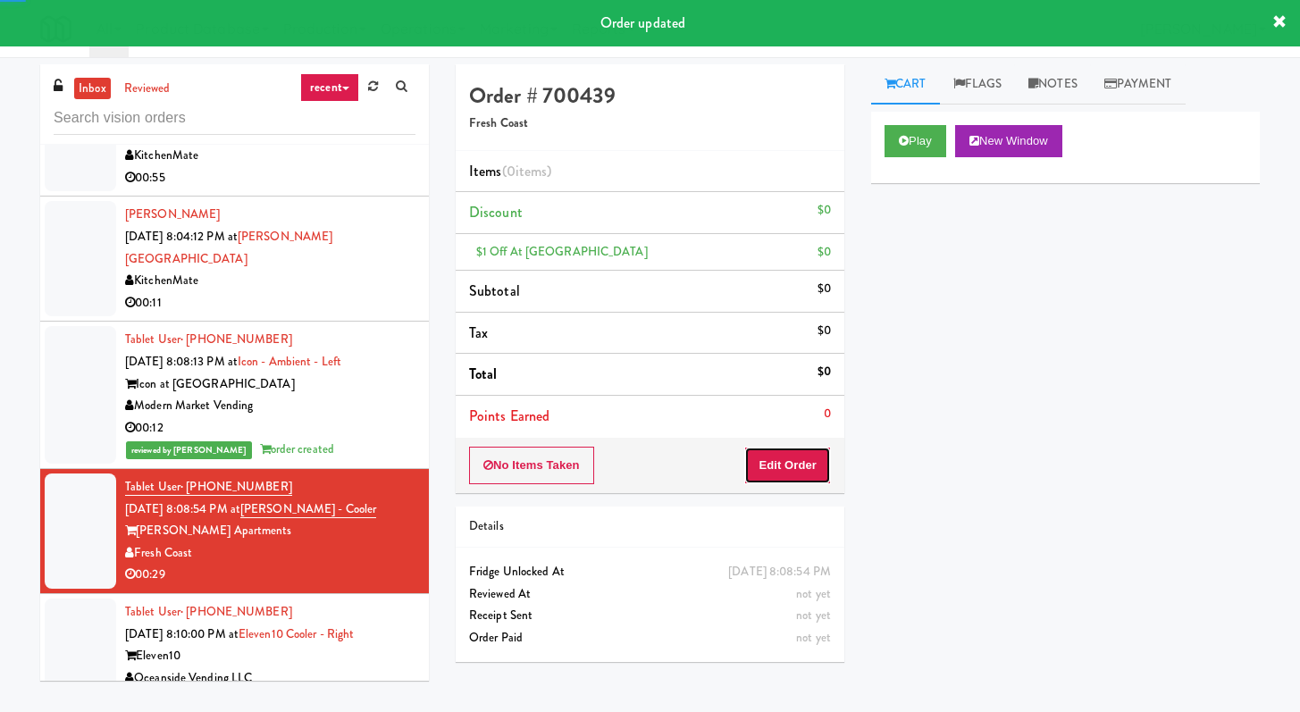
drag, startPoint x: 753, startPoint y: 455, endPoint x: 764, endPoint y: 458, distance: 12.2
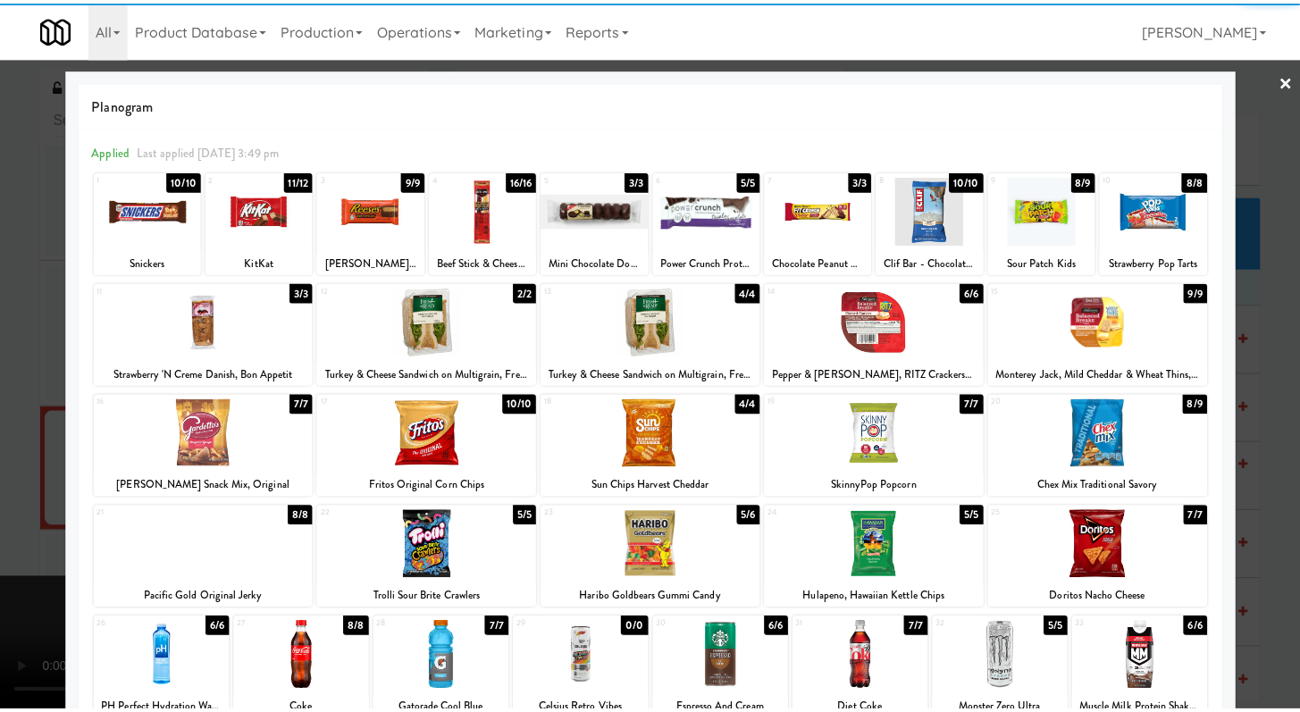
scroll to position [4, 0]
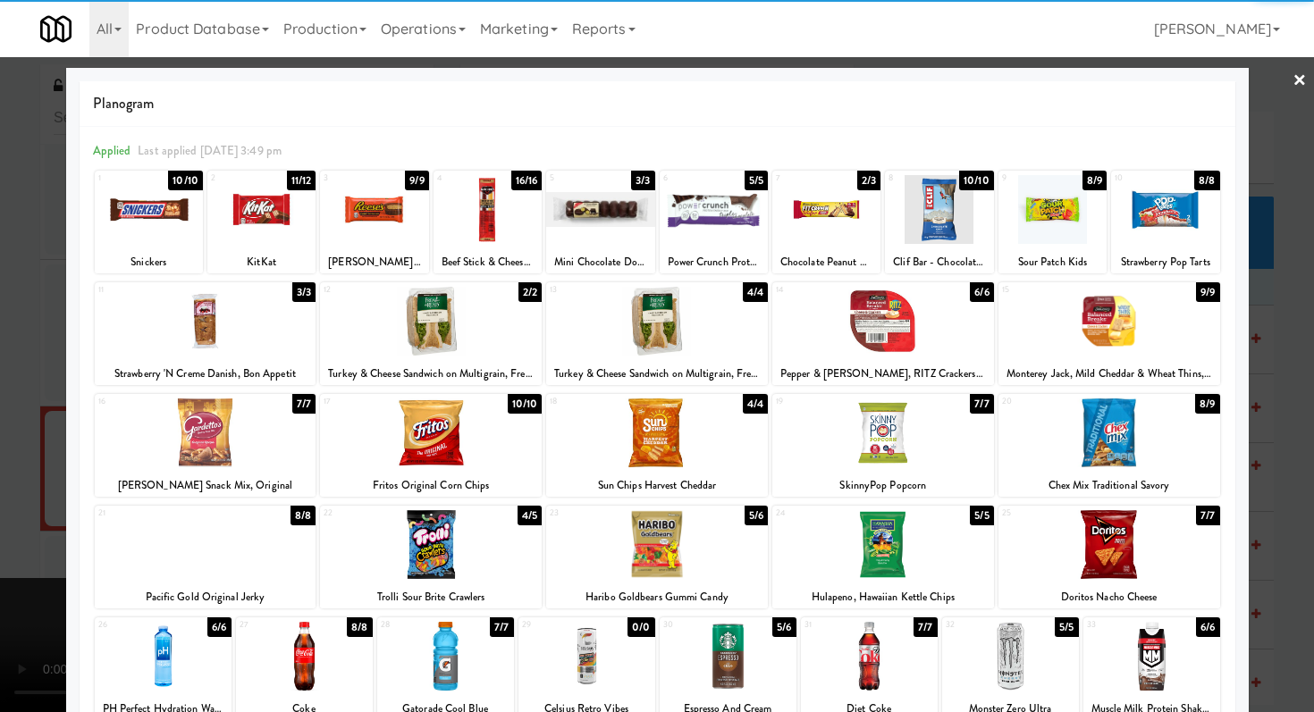
drag, startPoint x: 0, startPoint y: 400, endPoint x: 65, endPoint y: 398, distance: 65.3
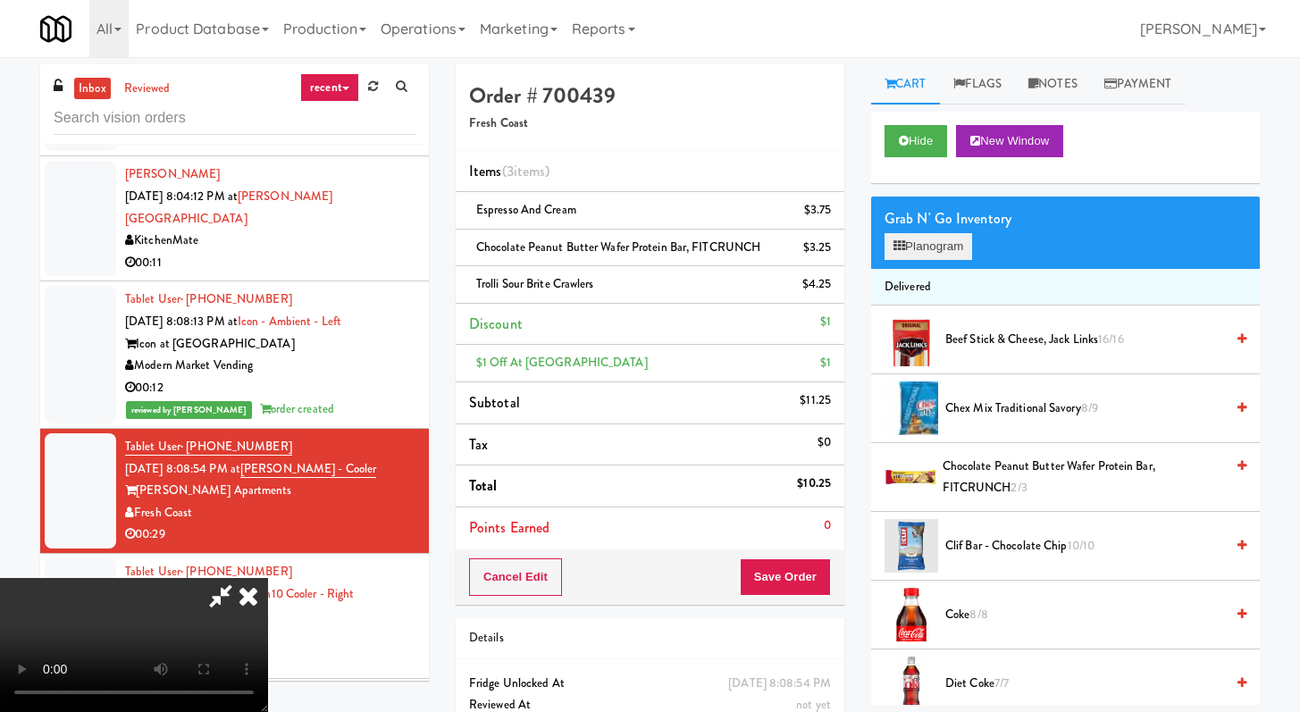
drag, startPoint x: 933, startPoint y: 222, endPoint x: 934, endPoint y: 253, distance: 31.3
drag, startPoint x: 811, startPoint y: 563, endPoint x: 811, endPoint y: 593, distance: 29.5
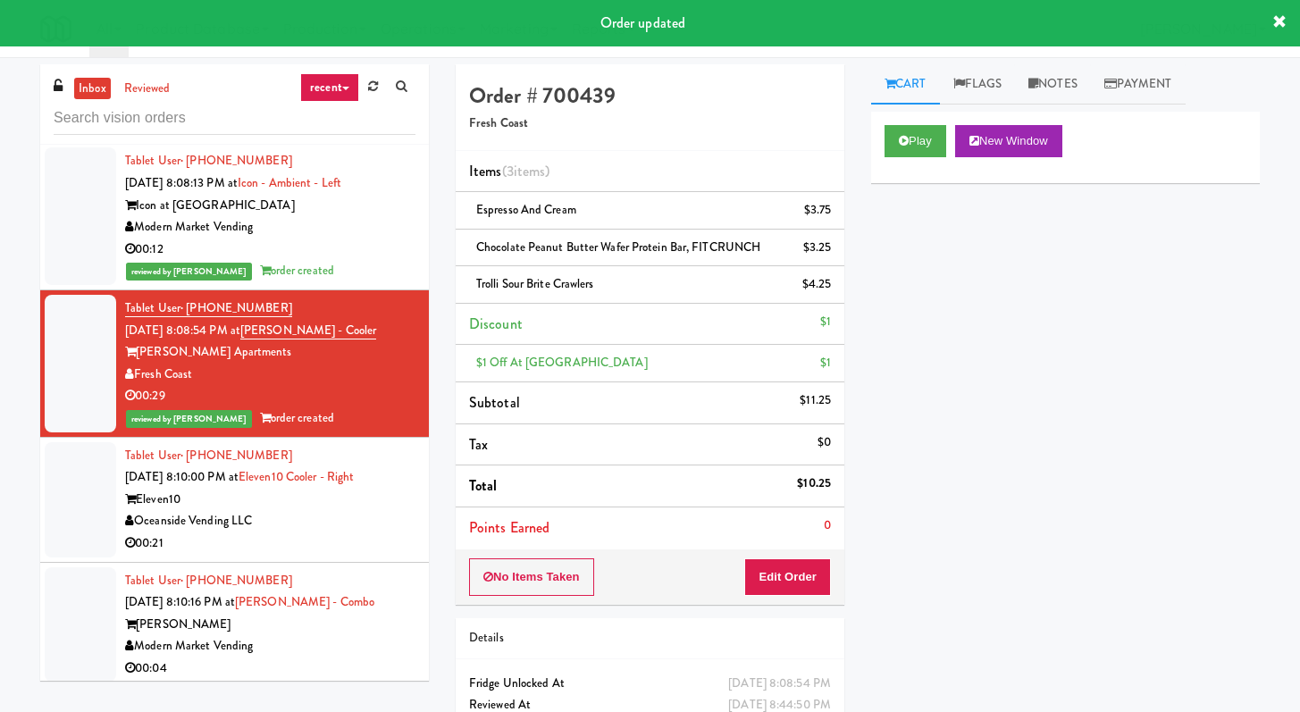
scroll to position [3065, 0]
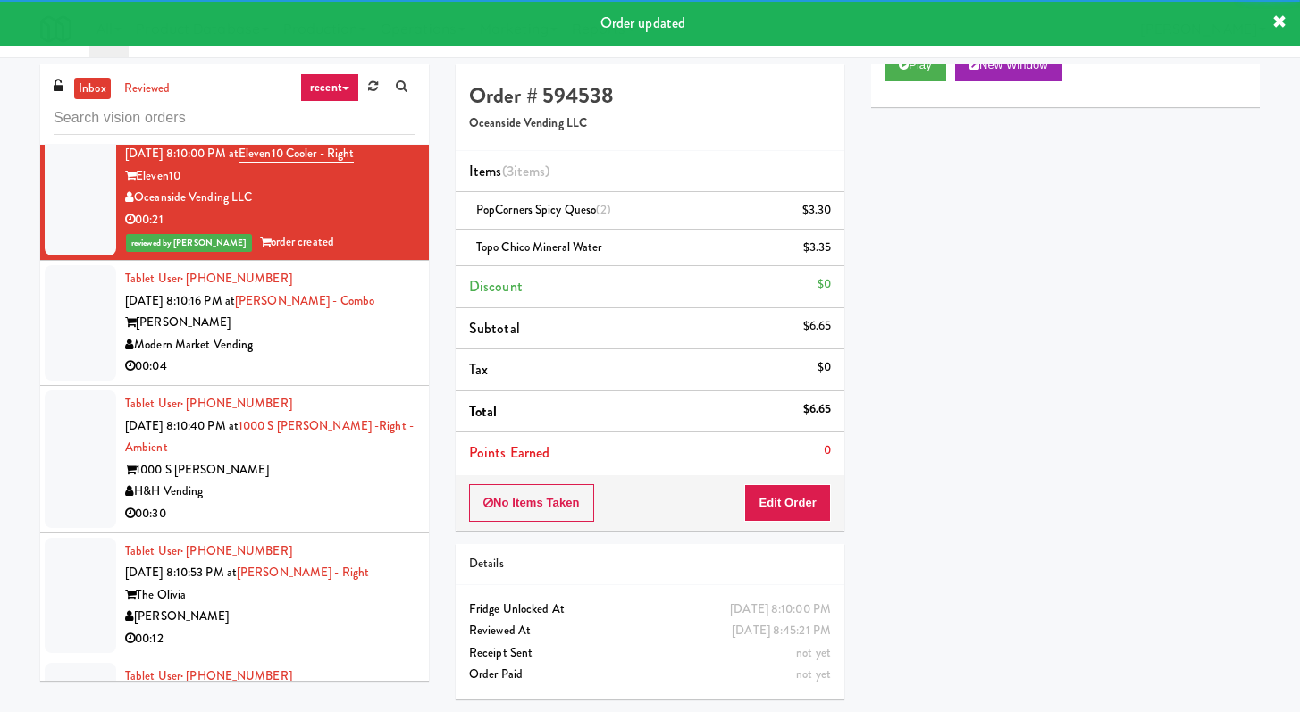
scroll to position [3184, 0]
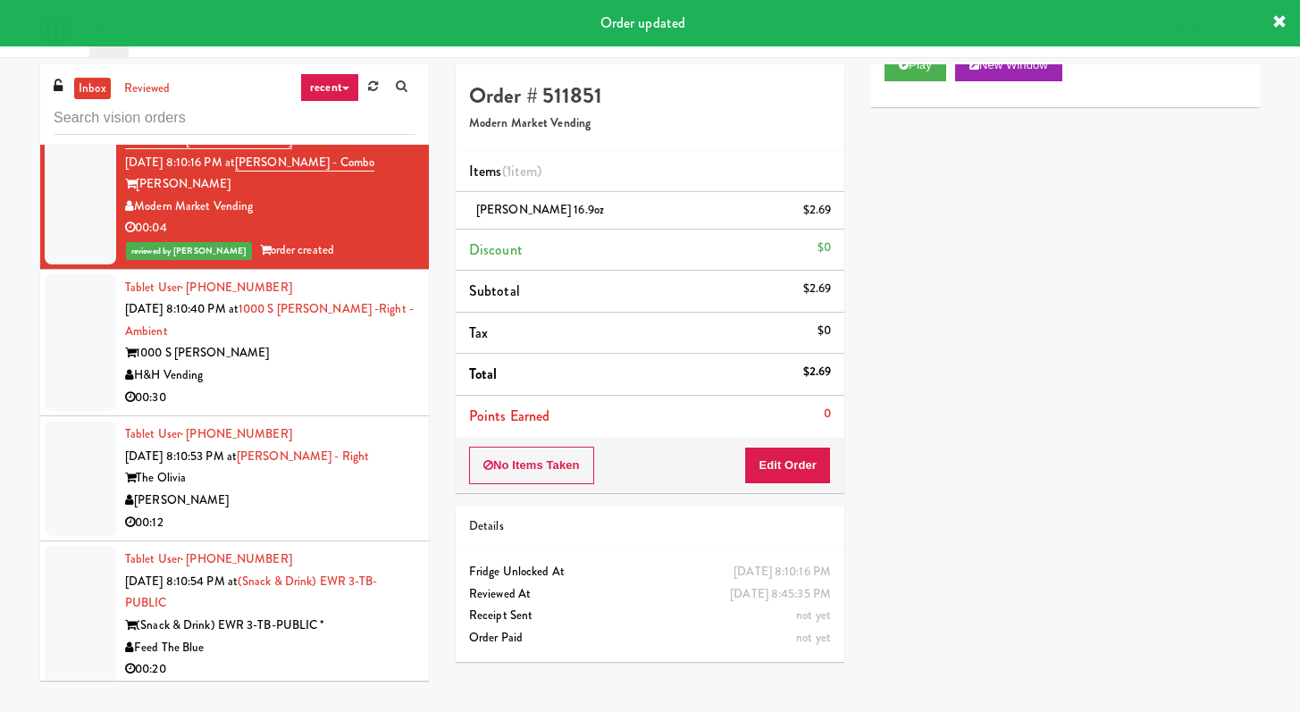
scroll to position [3538, 0]
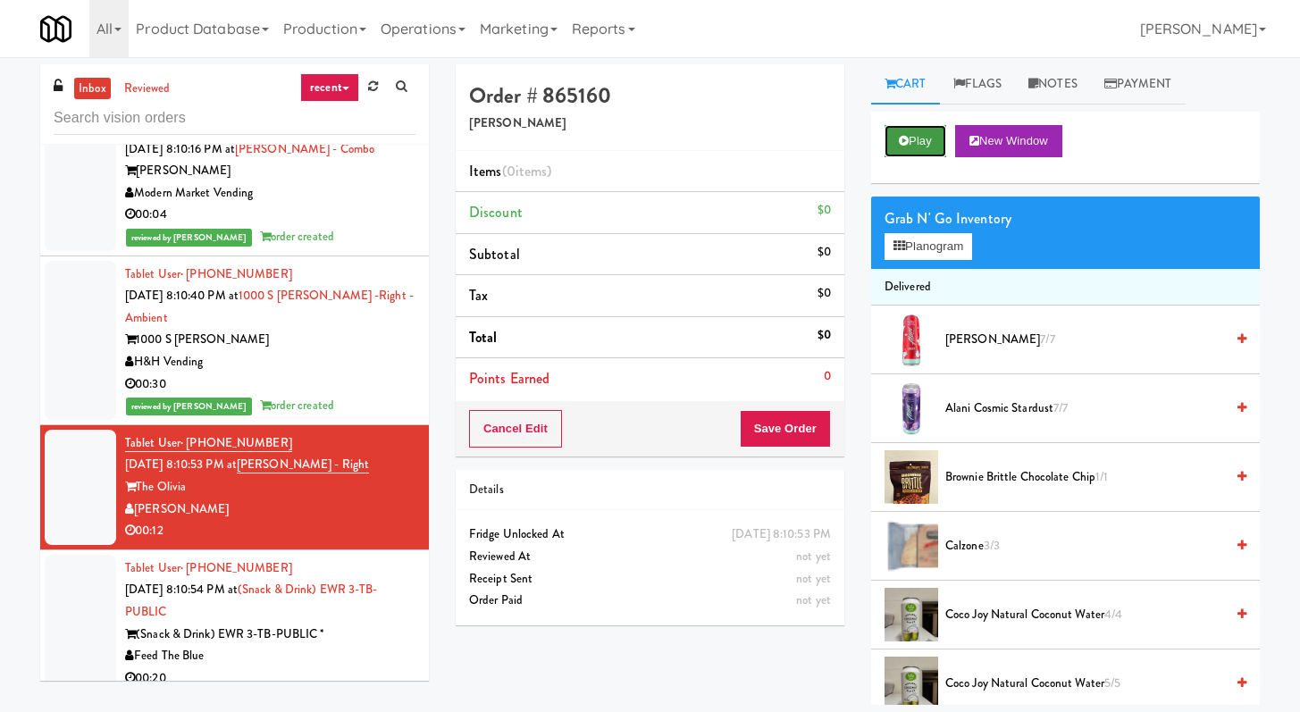
drag, startPoint x: 898, startPoint y: 128, endPoint x: 900, endPoint y: 147, distance: 19.7
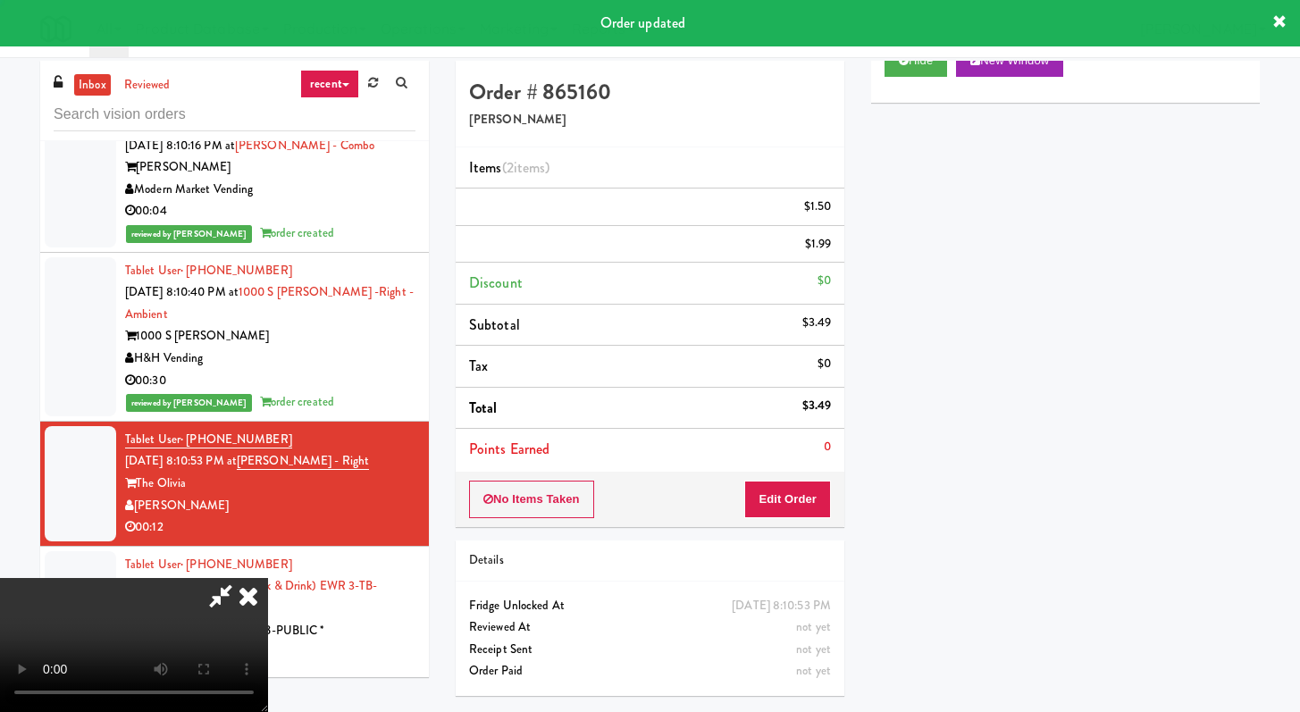
scroll to position [76, 0]
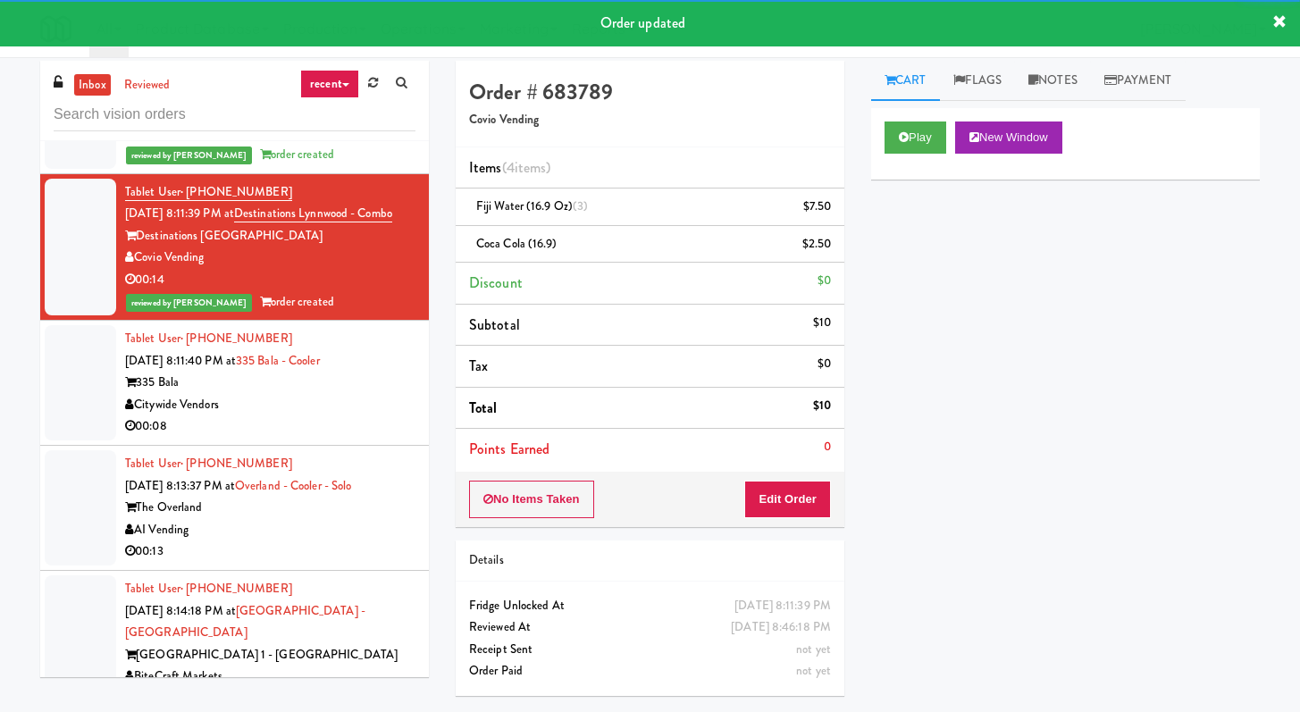
scroll to position [4112, 0]
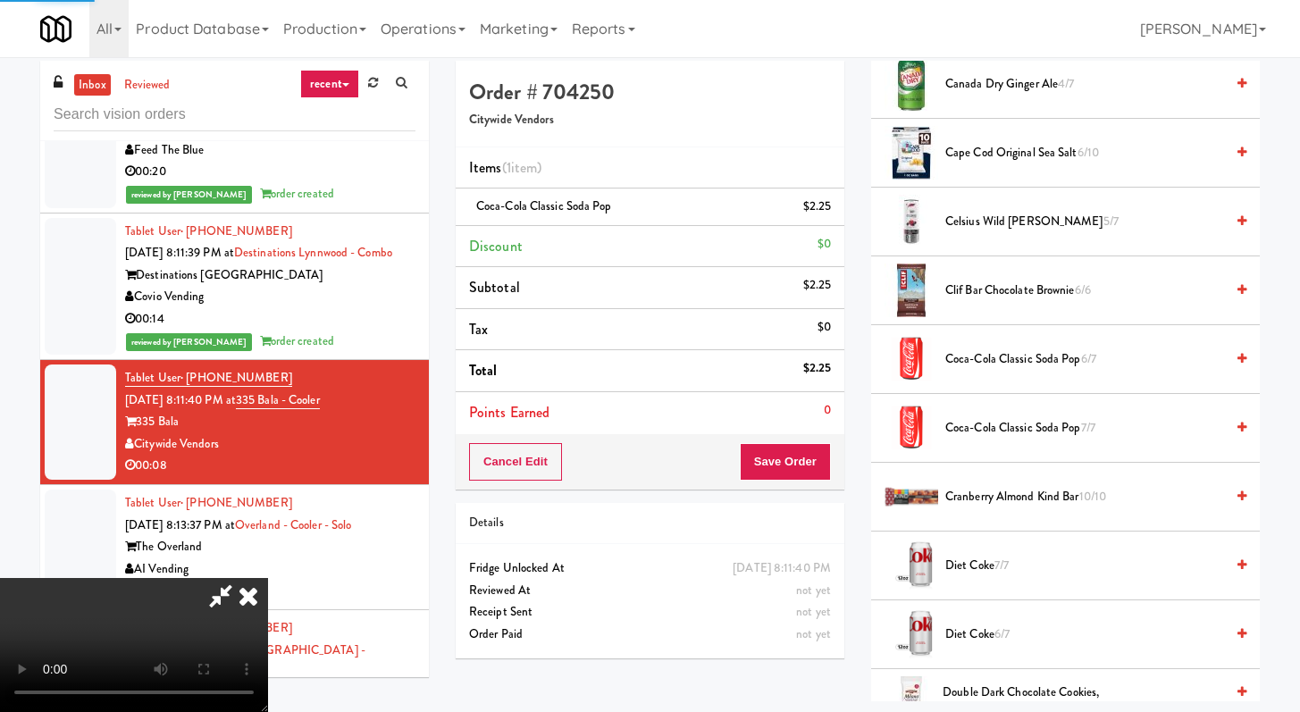
scroll to position [76, 0]
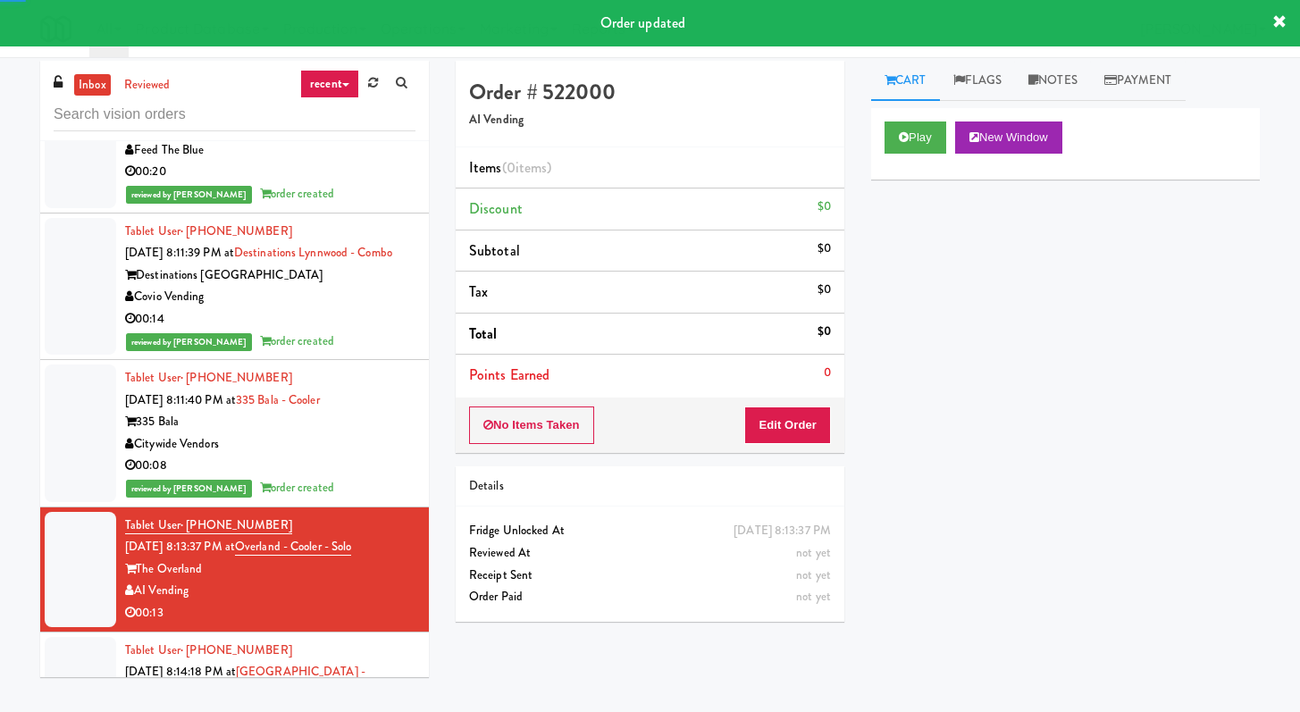
drag, startPoint x: 800, startPoint y: 444, endPoint x: 846, endPoint y: 372, distance: 86.0
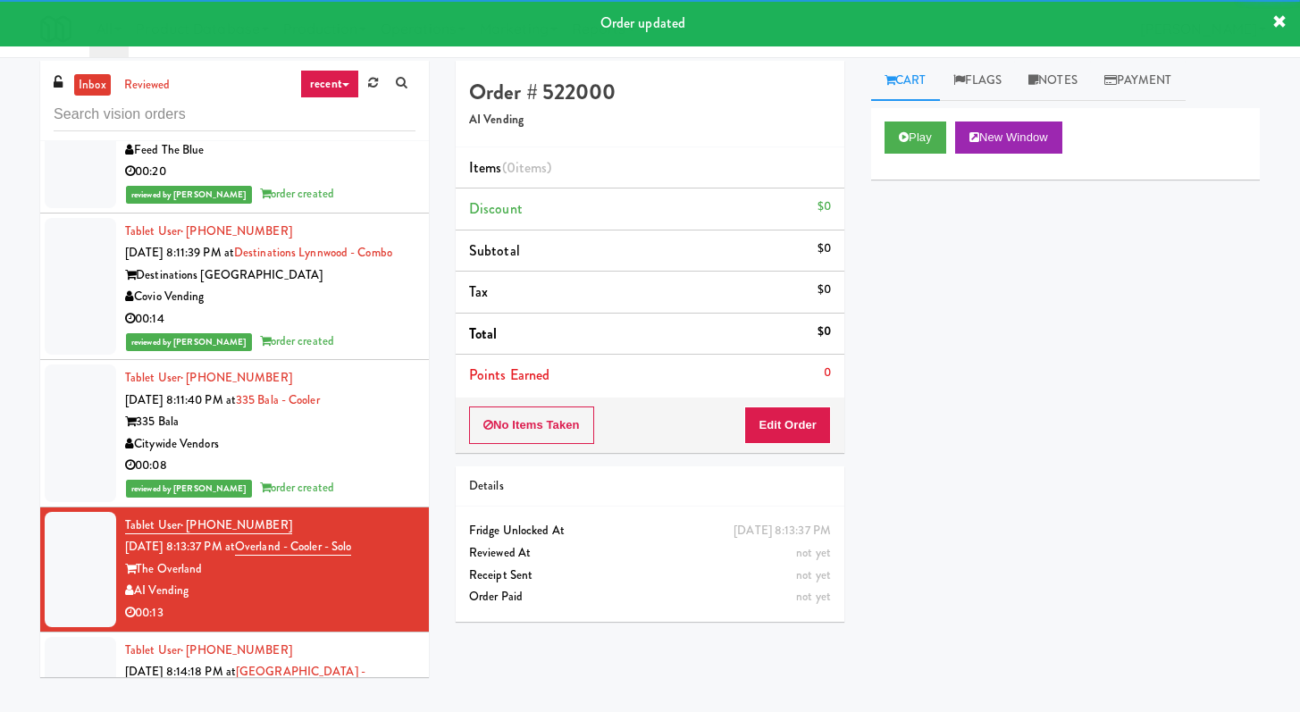
drag, startPoint x: 779, startPoint y: 446, endPoint x: 805, endPoint y: 391, distance: 60.4
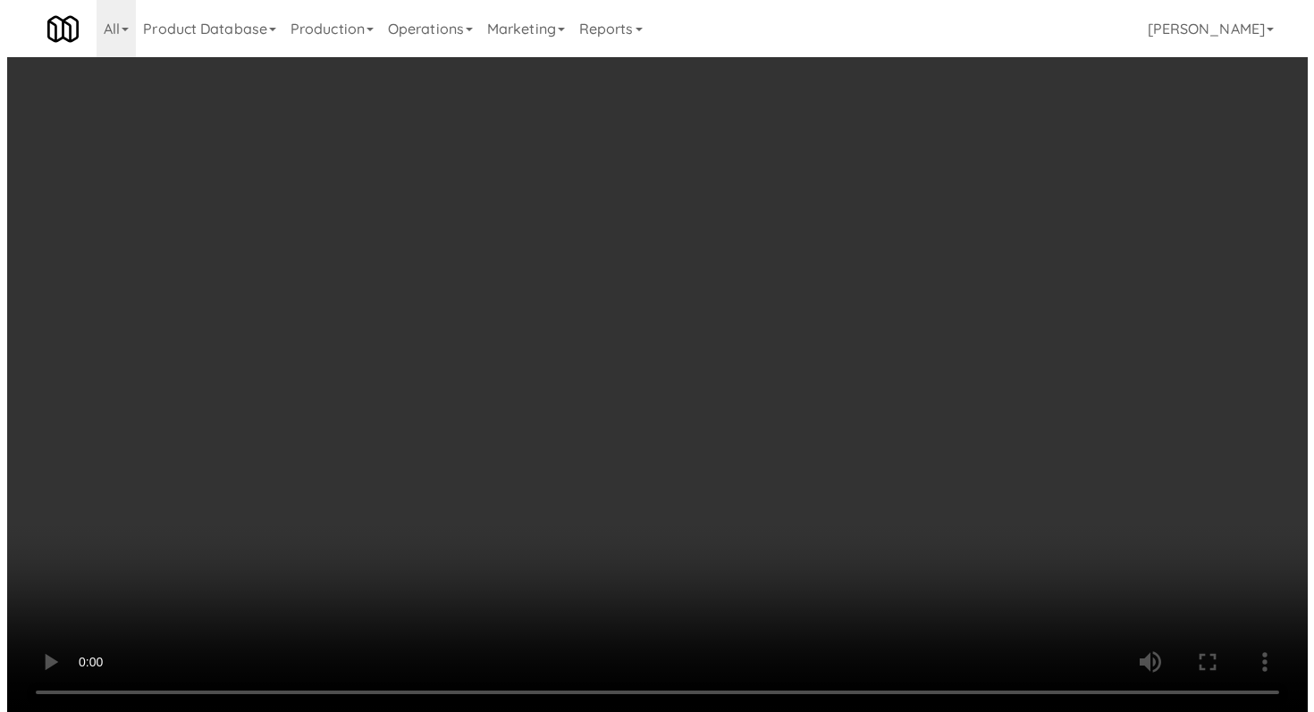
scroll to position [154, 0]
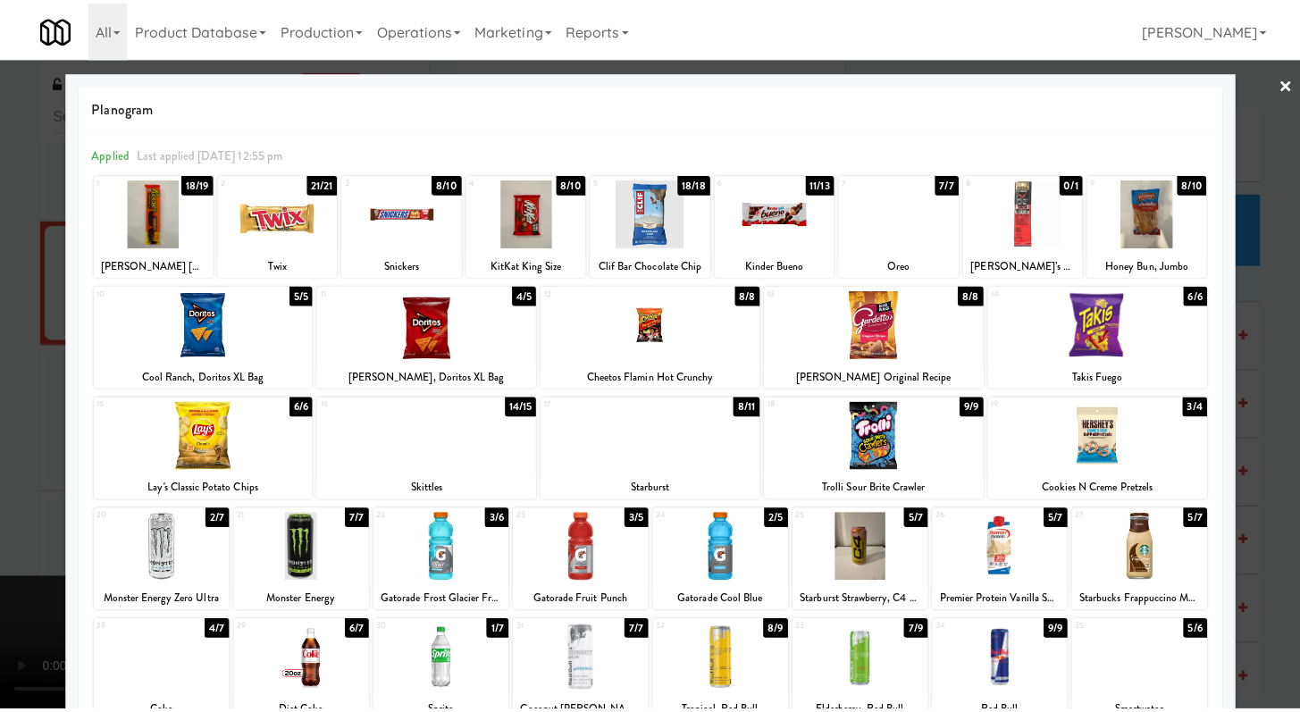
scroll to position [165, 0]
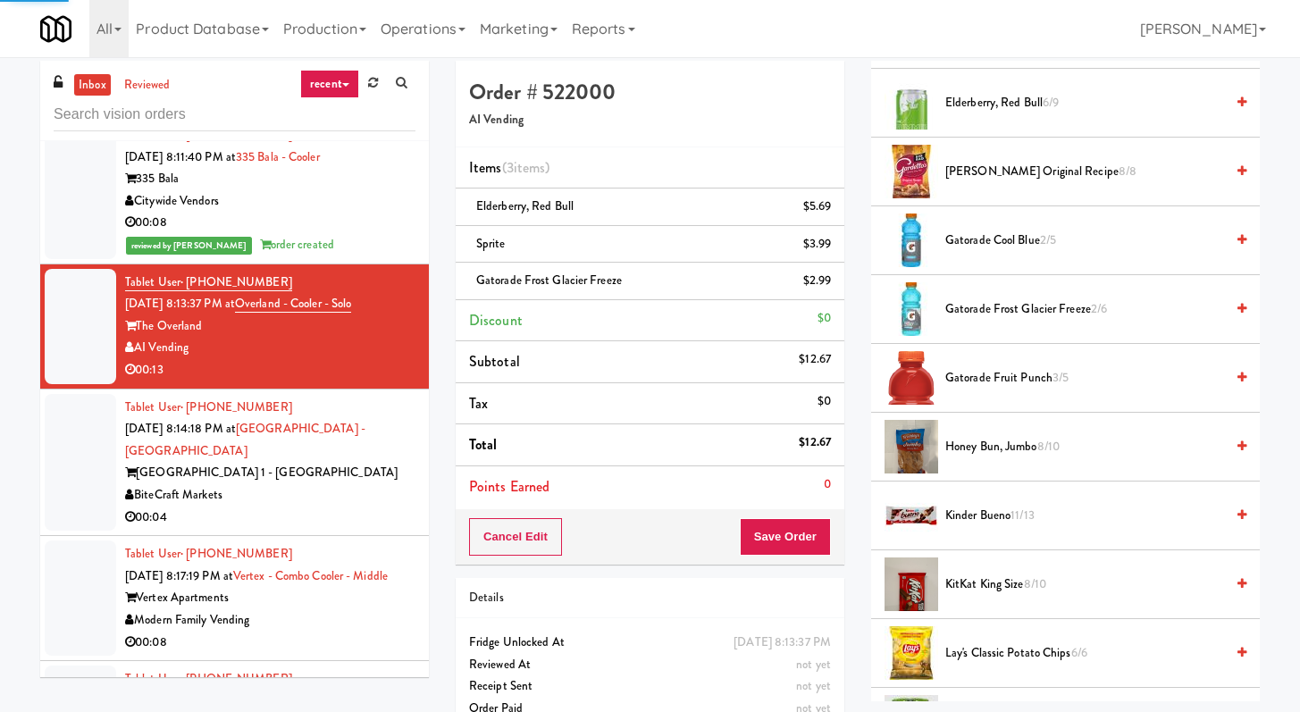
scroll to position [76, 0]
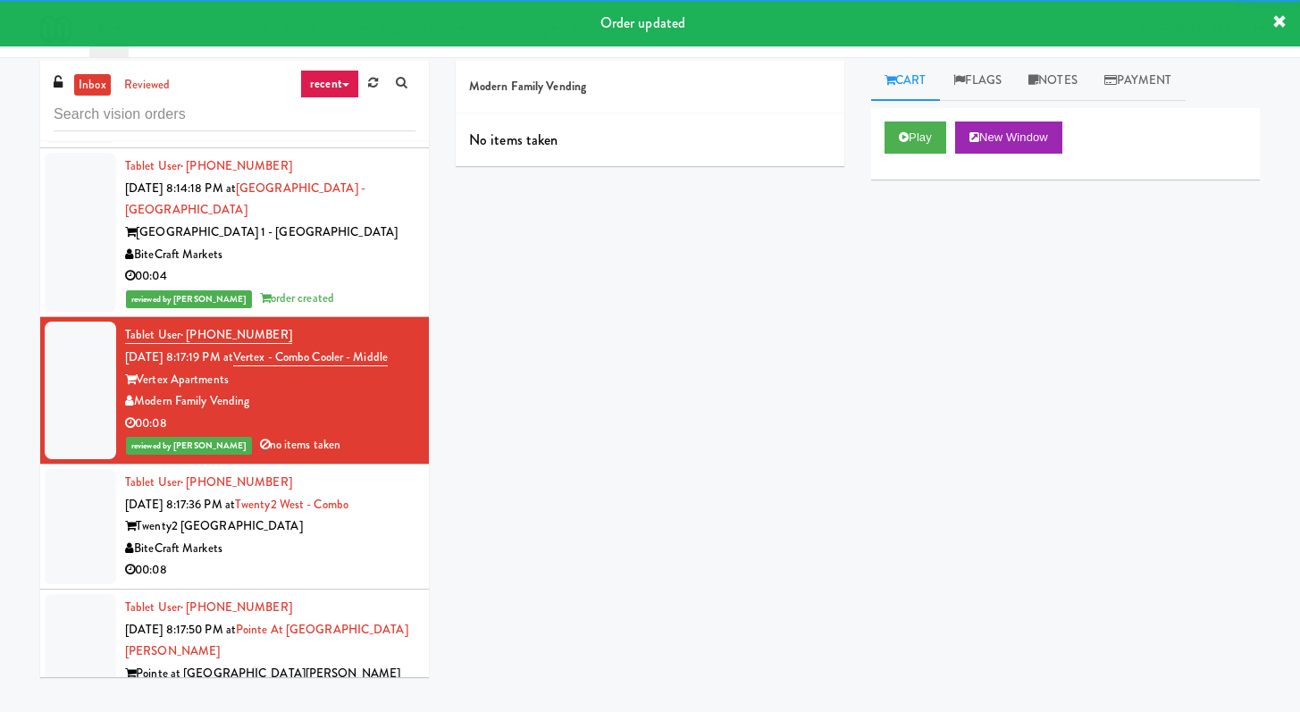
scroll to position [4604, 0]
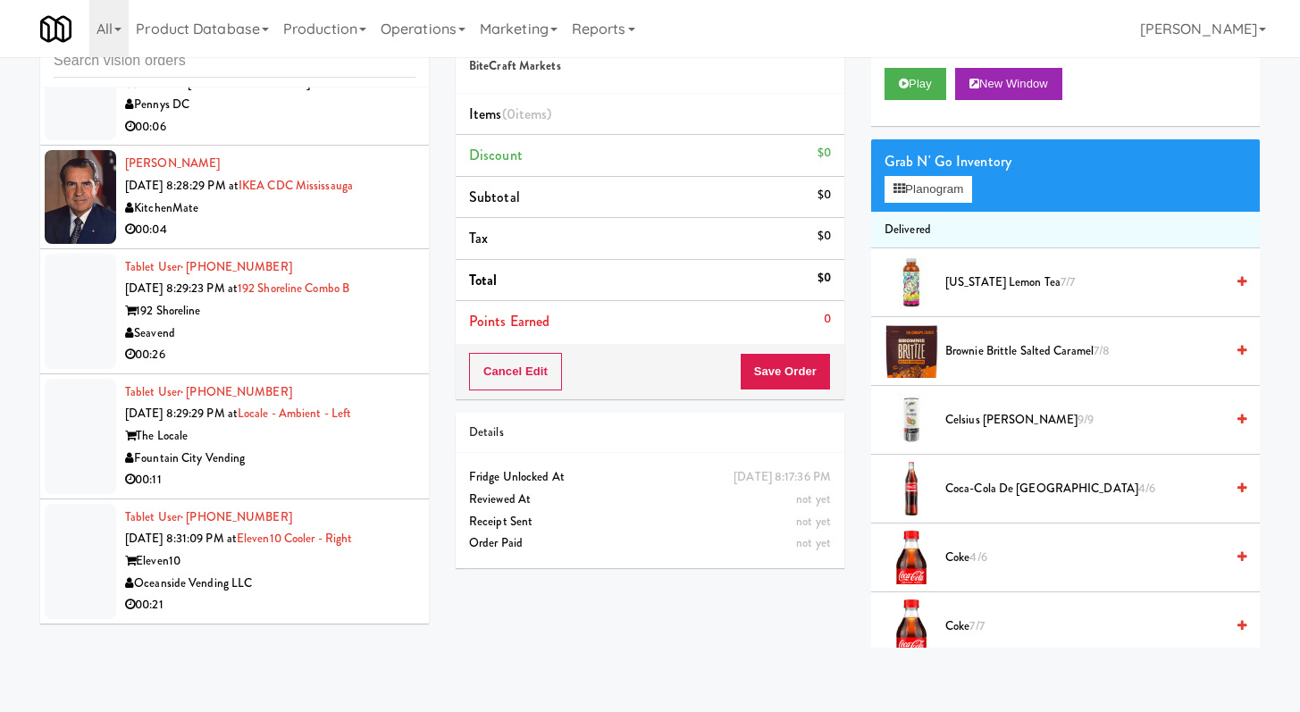
scroll to position [6849, 0]
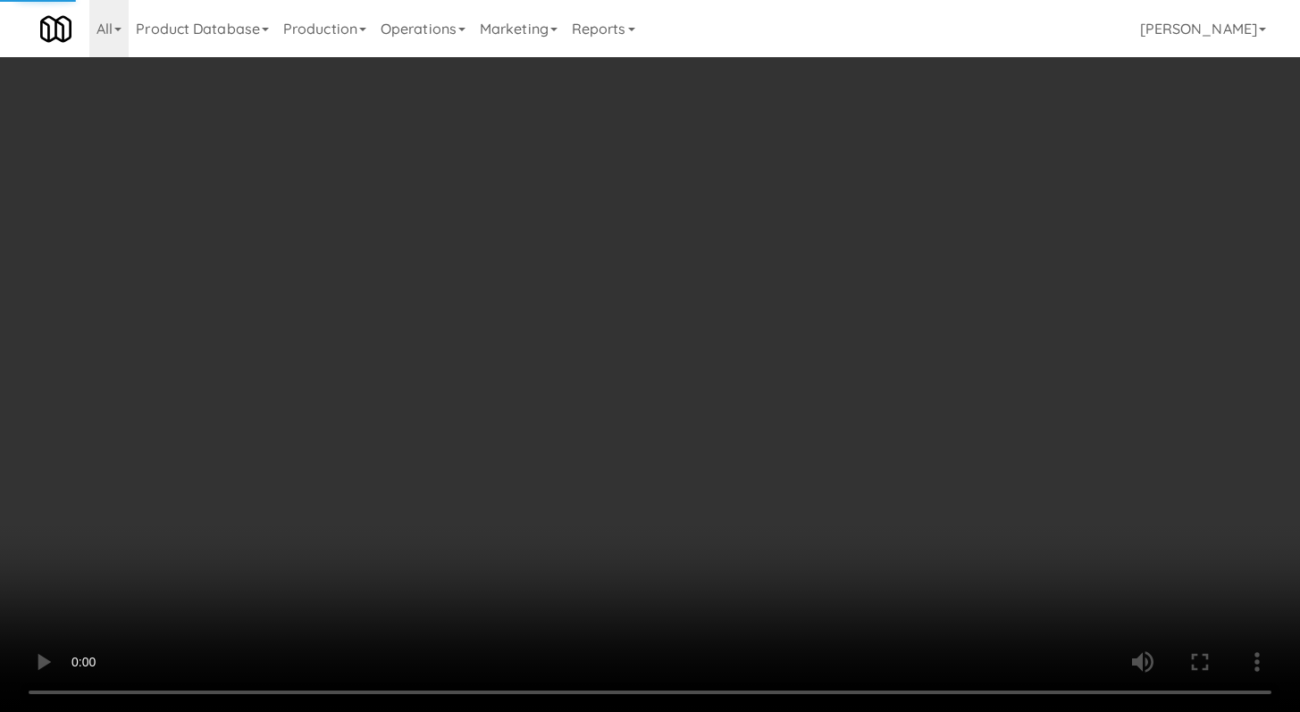
scroll to position [76, 0]
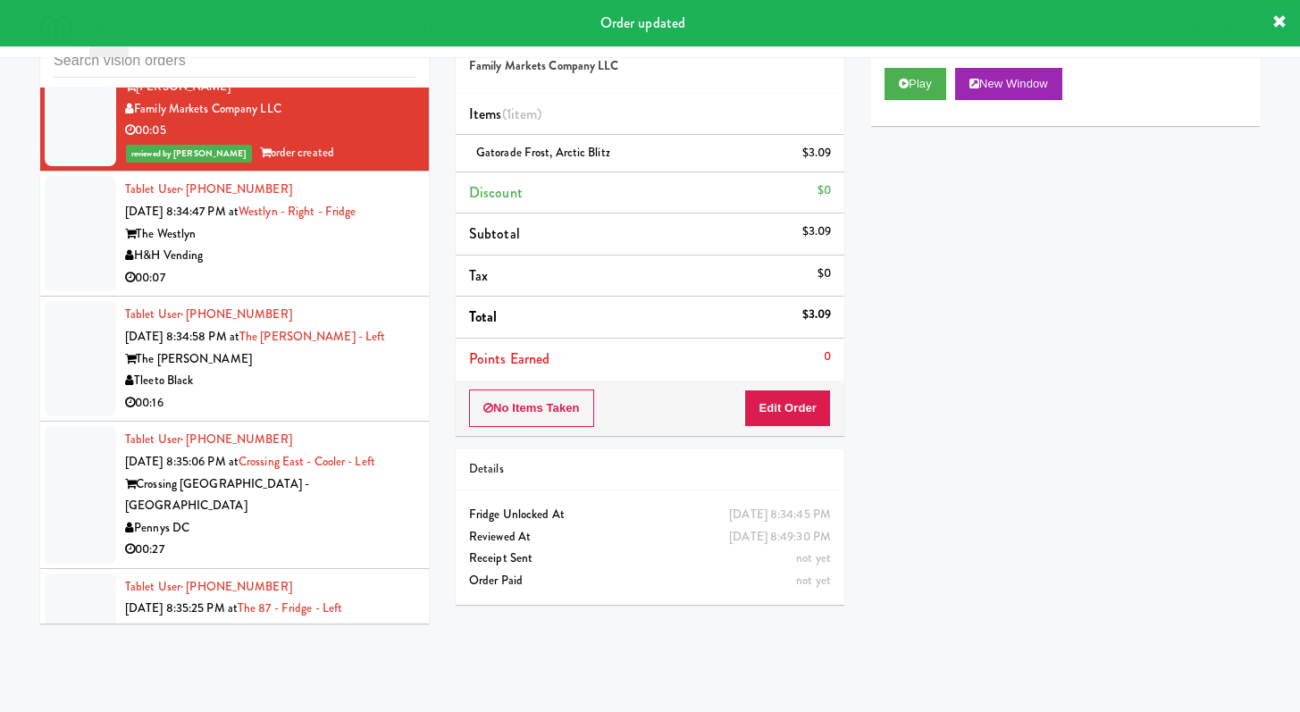
scroll to position [7673, 0]
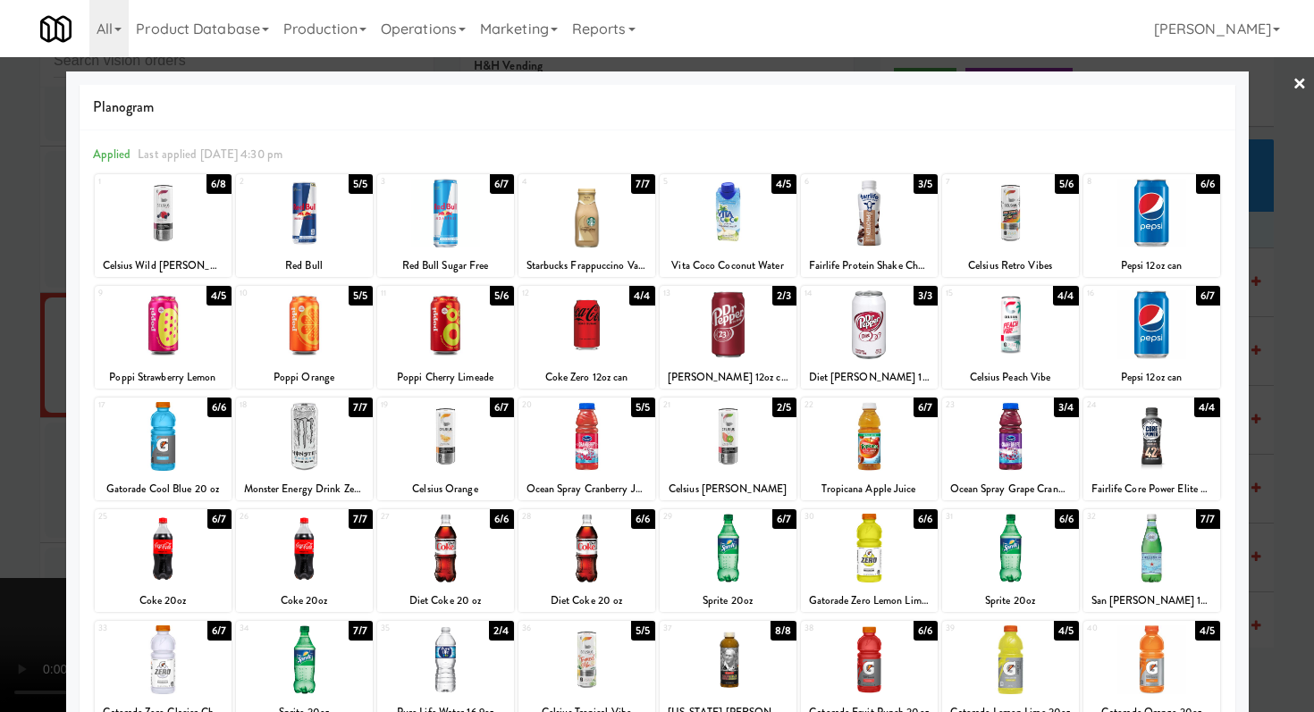
drag, startPoint x: 0, startPoint y: 273, endPoint x: 13, endPoint y: 275, distance: 12.6
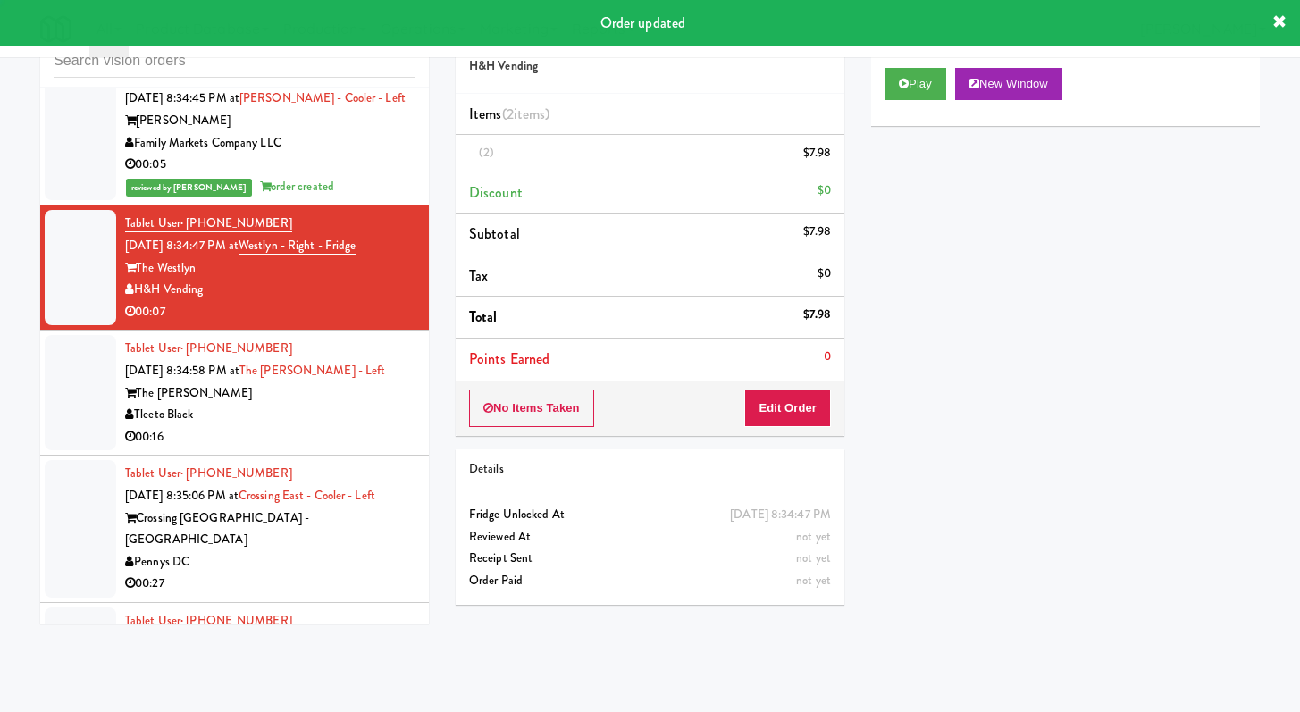
scroll to position [7921, 0]
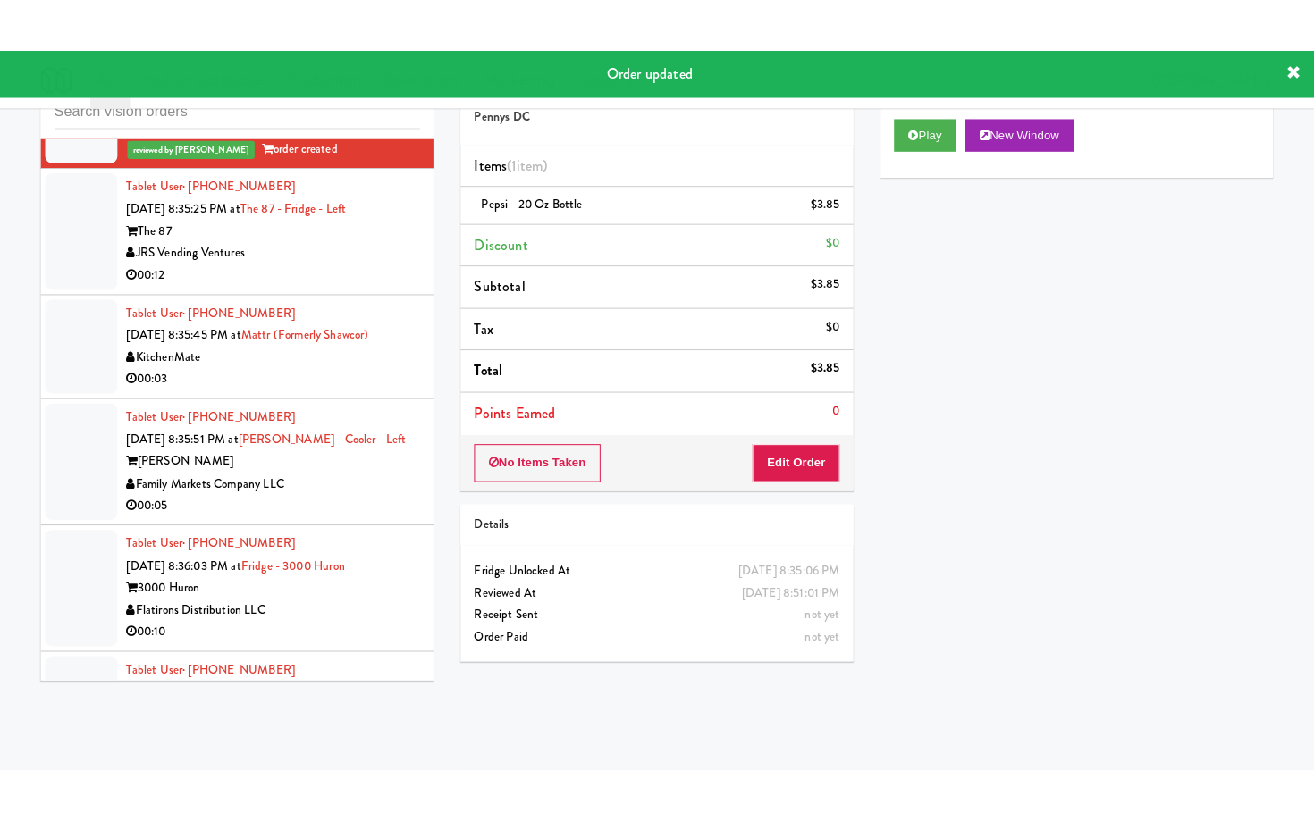
scroll to position [8273, 0]
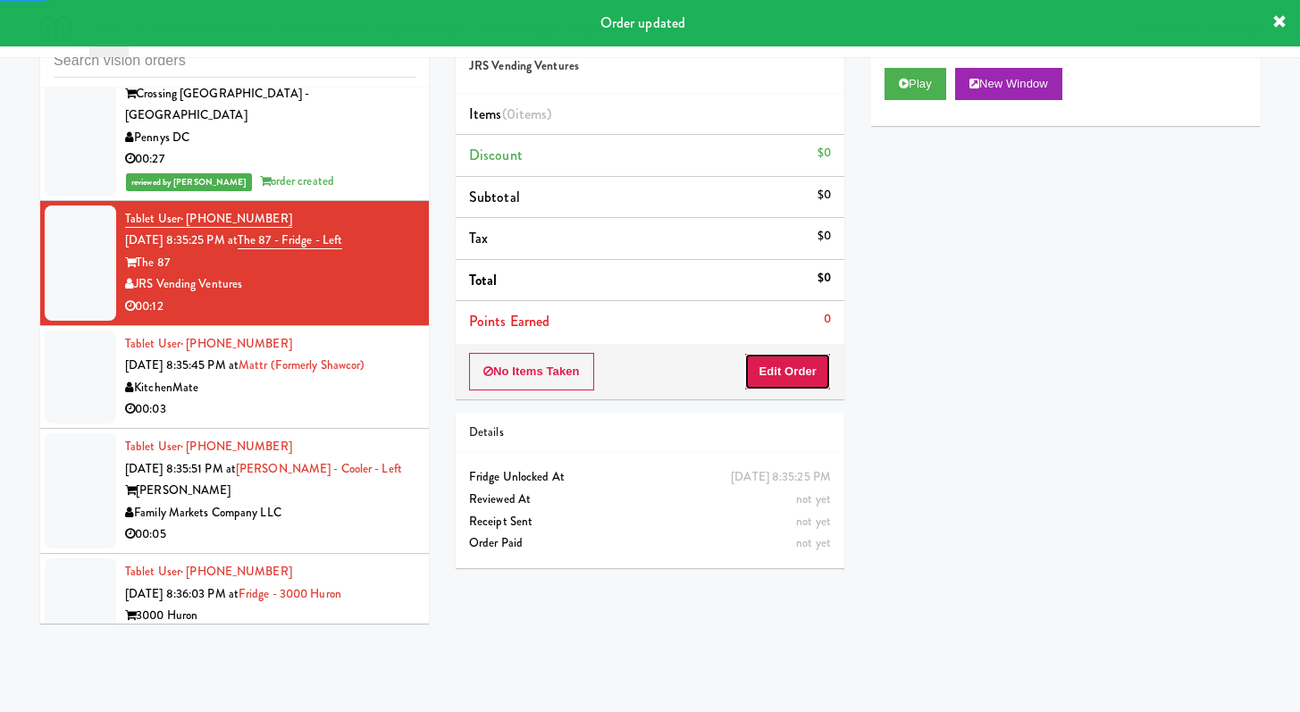
drag, startPoint x: 783, startPoint y: 372, endPoint x: 851, endPoint y: 295, distance: 102.6
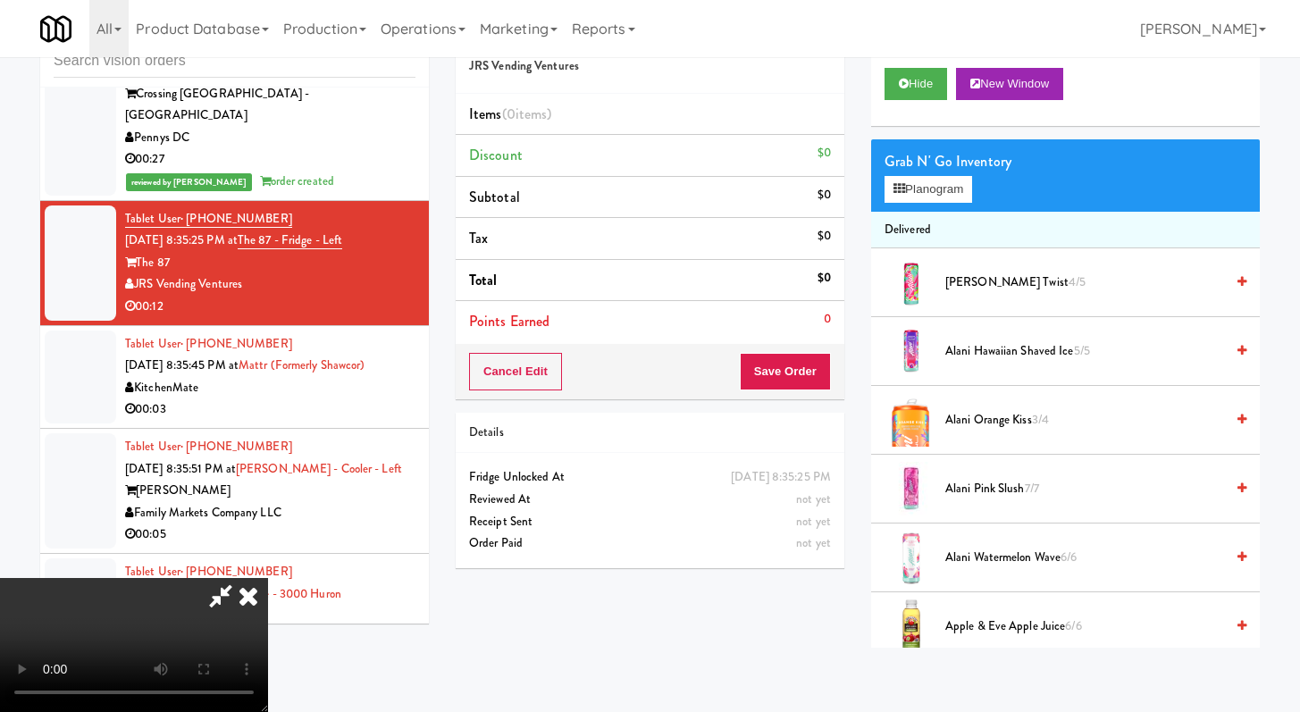
scroll to position [8251, 0]
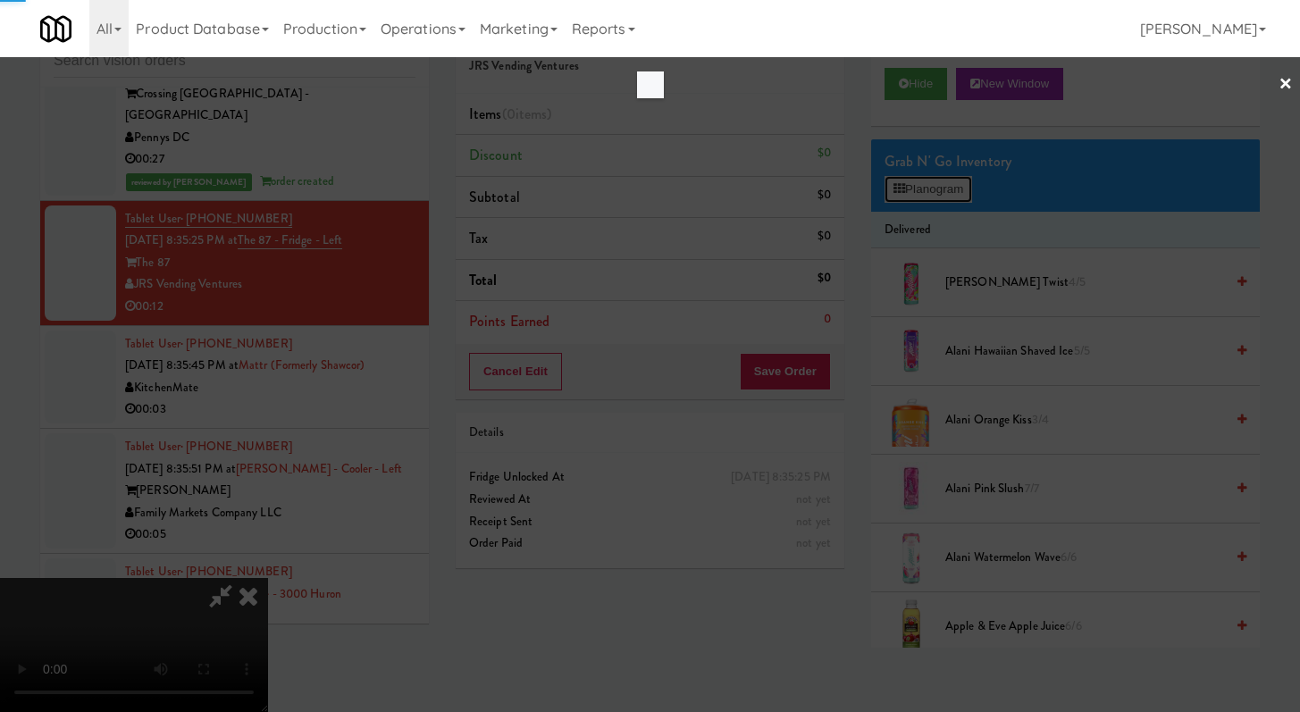
scroll to position [8251, 0]
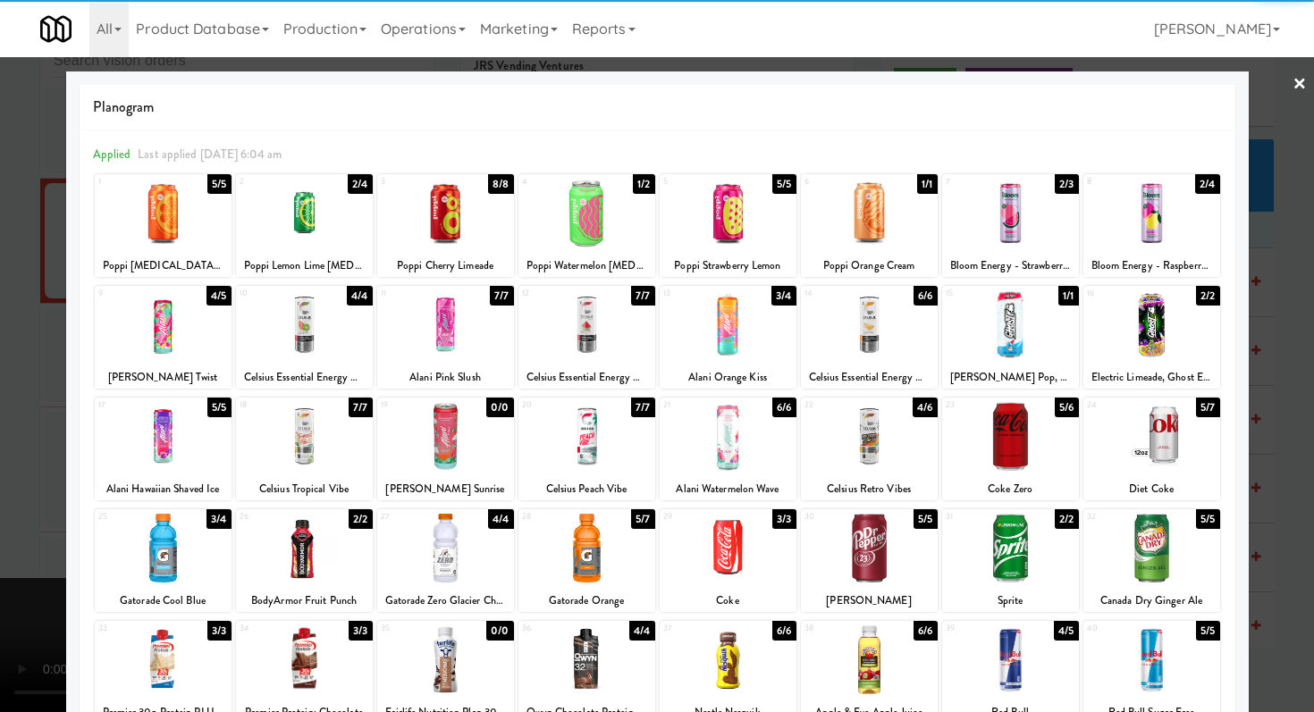
drag, startPoint x: 977, startPoint y: 224, endPoint x: 990, endPoint y: 229, distance: 14.1
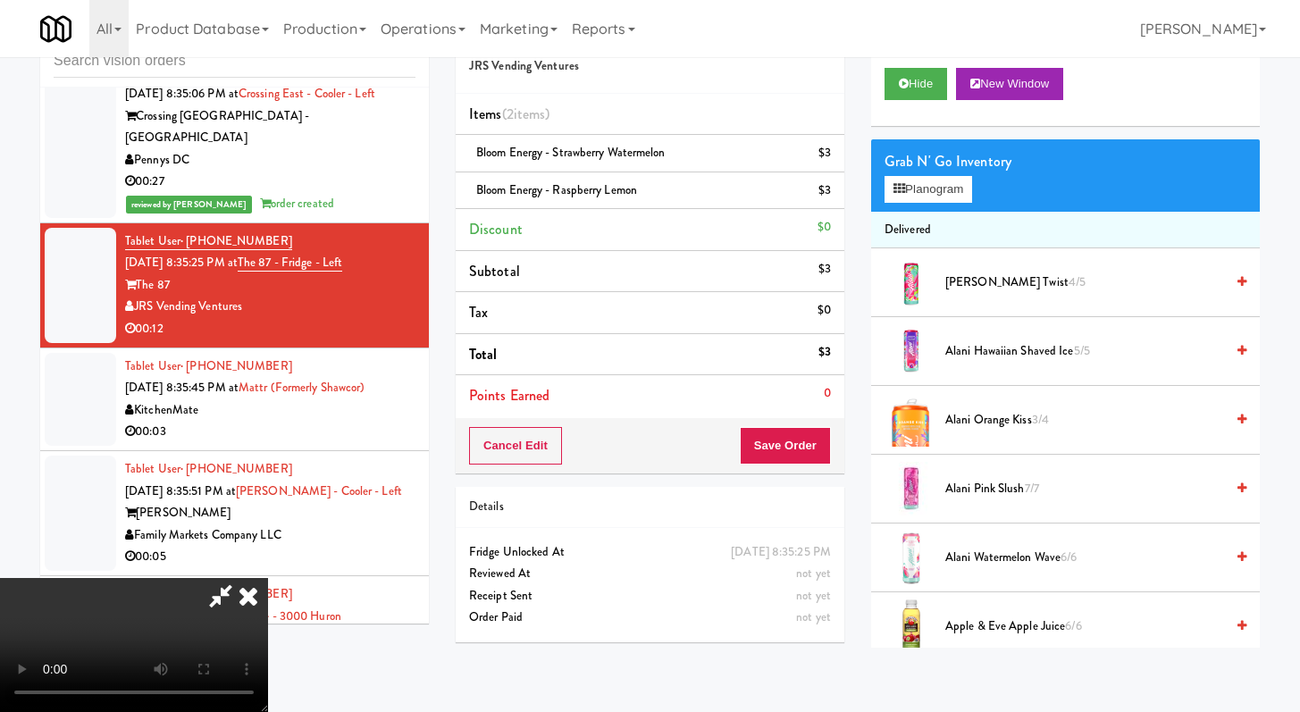
scroll to position [8273, 0]
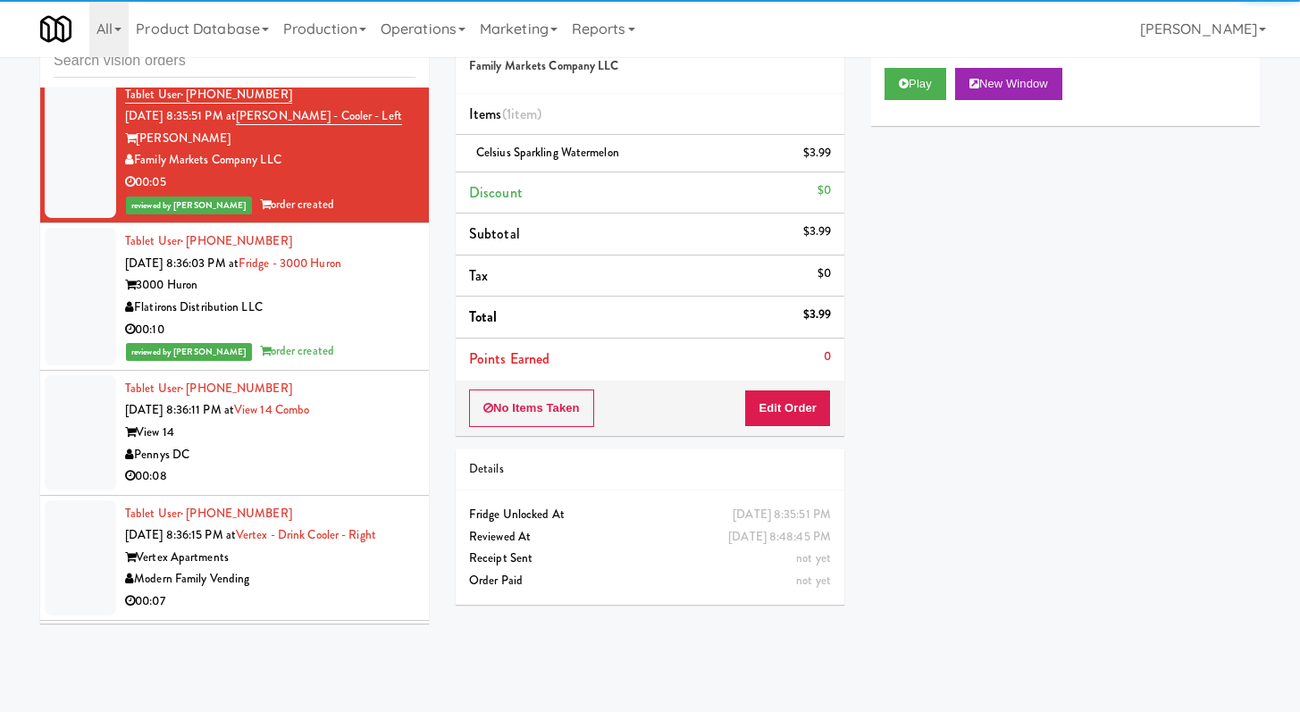
scroll to position [8664, 0]
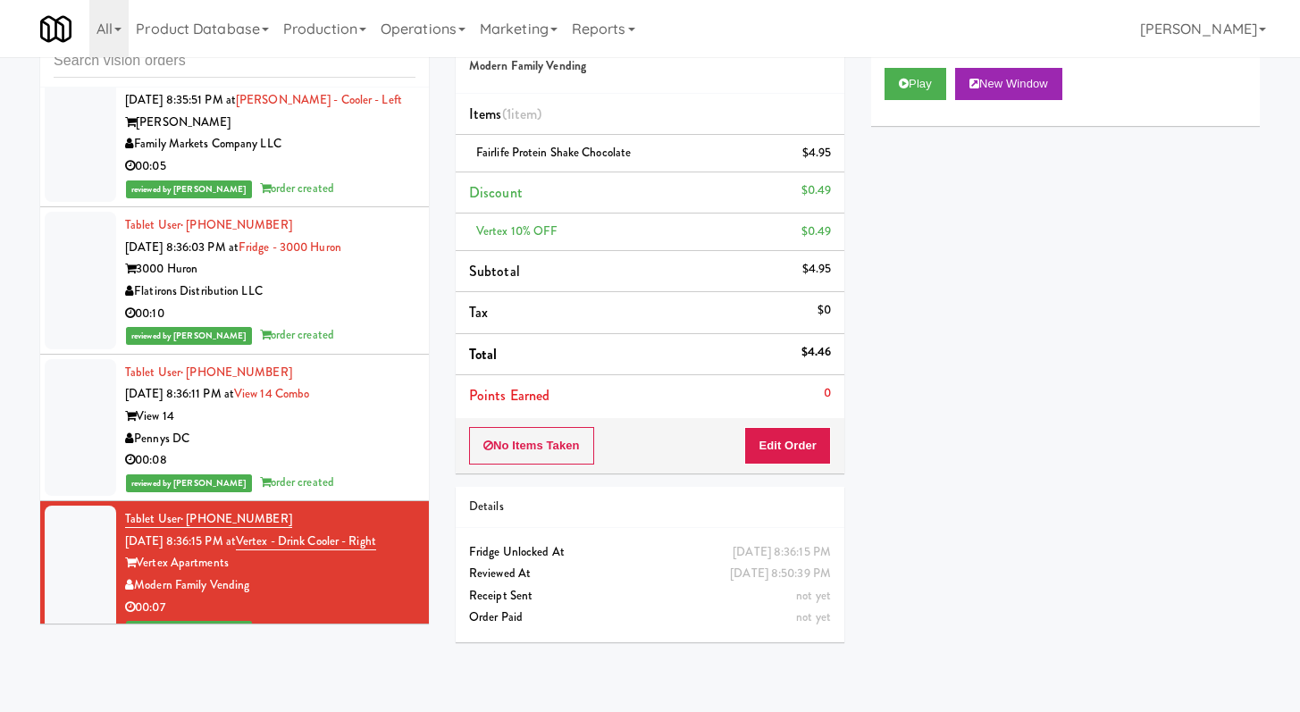
click at [359, 575] on div "Modern Family Vending" at bounding box center [270, 586] width 290 height 22
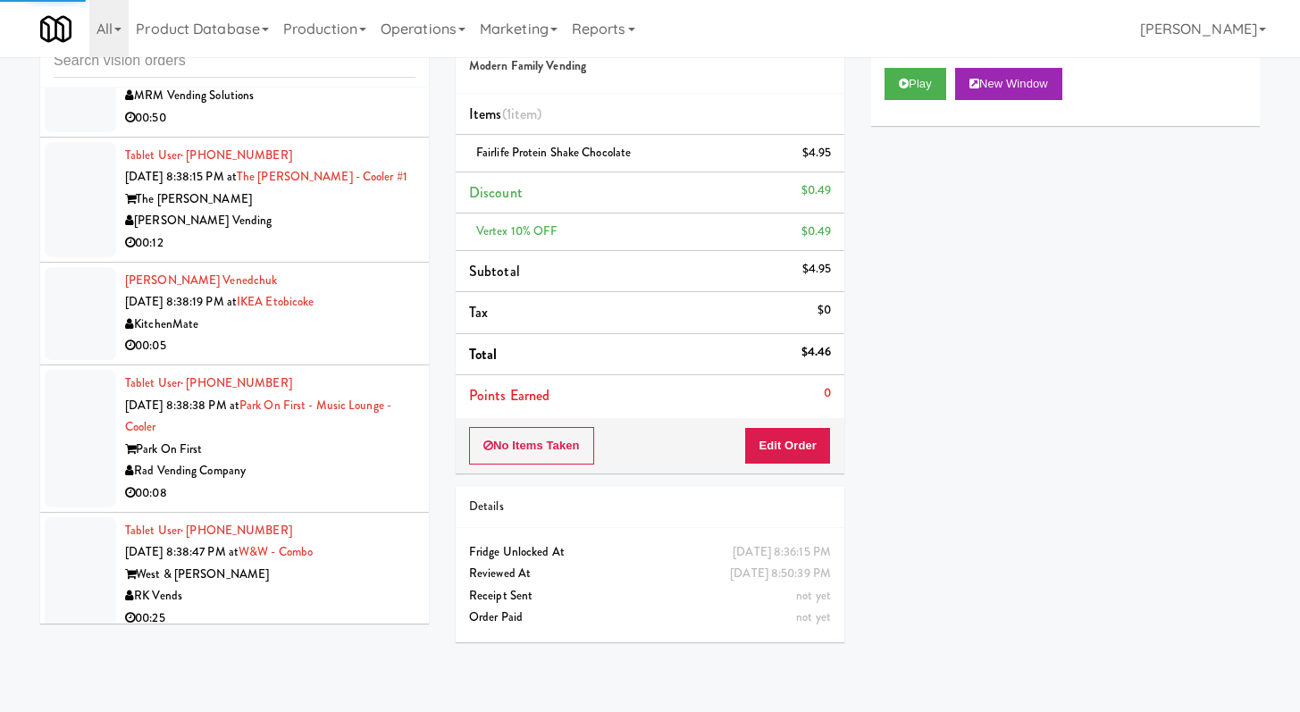
click at [376, 634] on div "inbox reviewed recent all unclear take inventory issue suspicious failed recent…" at bounding box center [235, 322] width 416 height 630
click at [374, 564] on div "West & [PERSON_NAME]" at bounding box center [270, 575] width 290 height 22
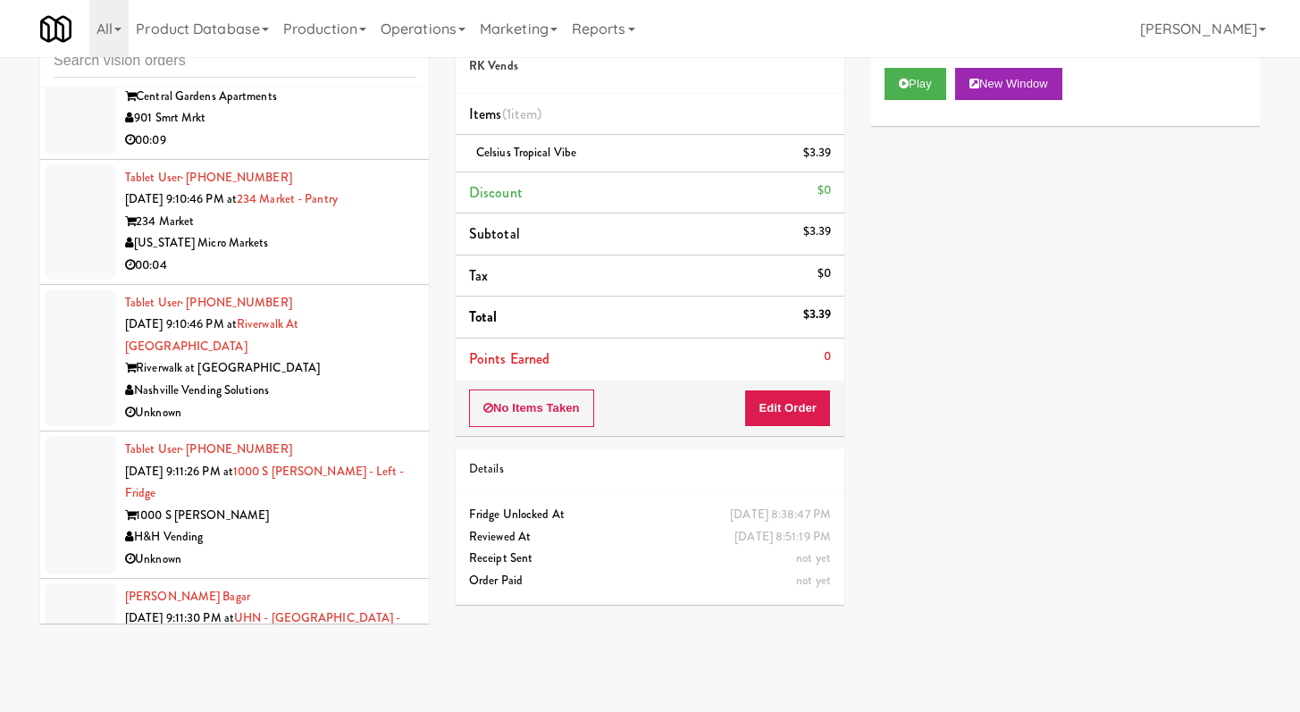
scroll to position [11891, 0]
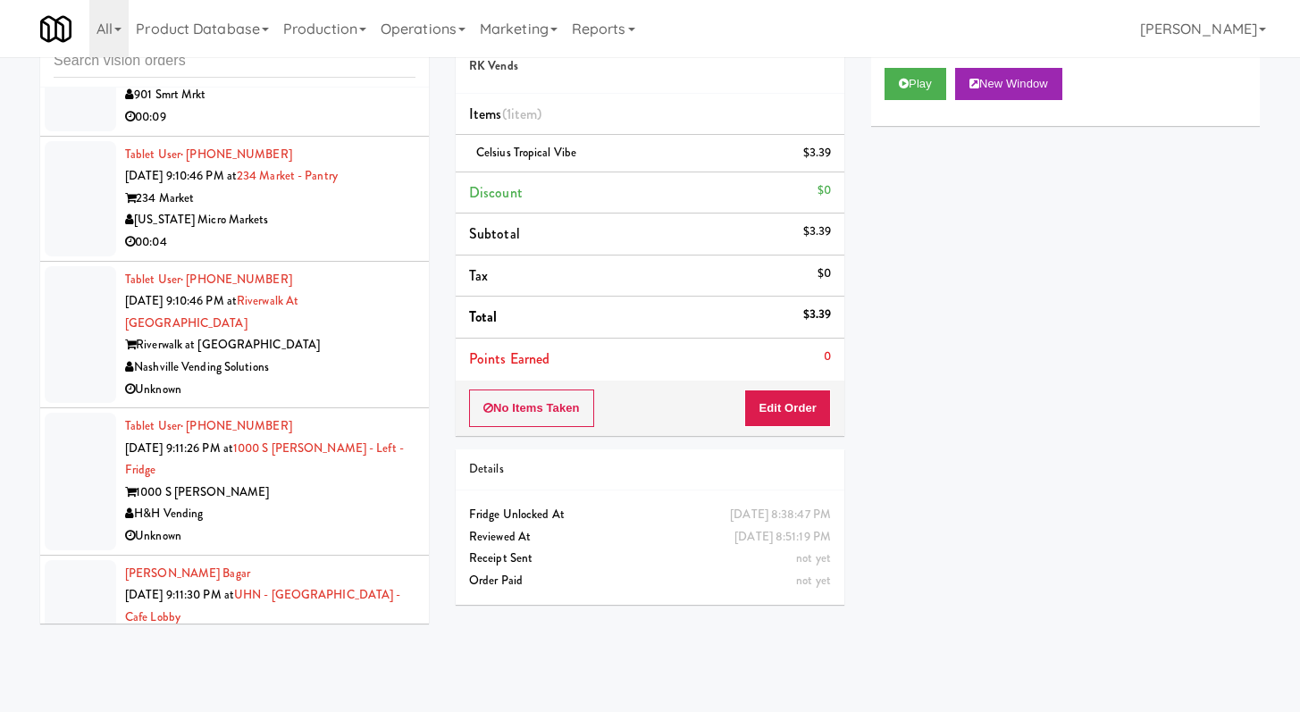
click at [383, 334] on div "Riverwalk at [GEOGRAPHIC_DATA]" at bounding box center [270, 345] width 290 height 22
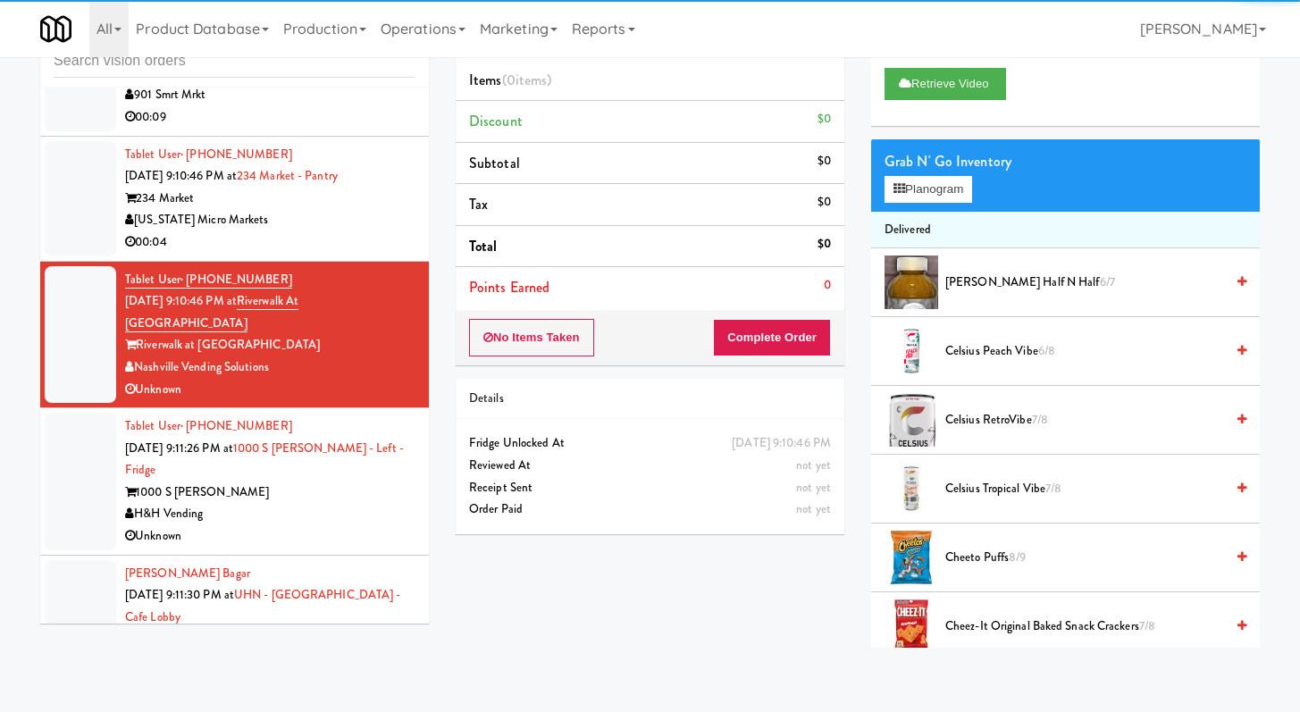
click at [364, 493] on li "Tablet User · (770) 468-0833 [DATE] 9:11:26 PM at 1000 S [PERSON_NAME] - Left -…" at bounding box center [234, 481] width 389 height 147
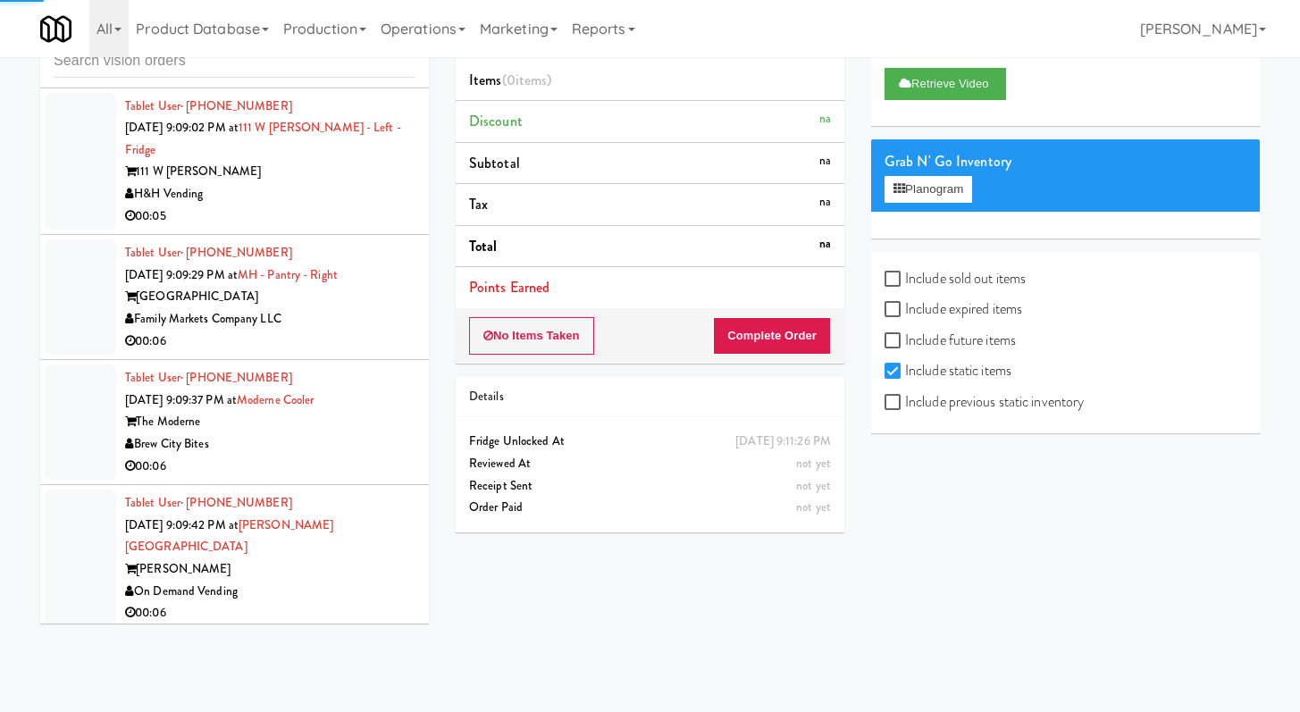
scroll to position [10702, 0]
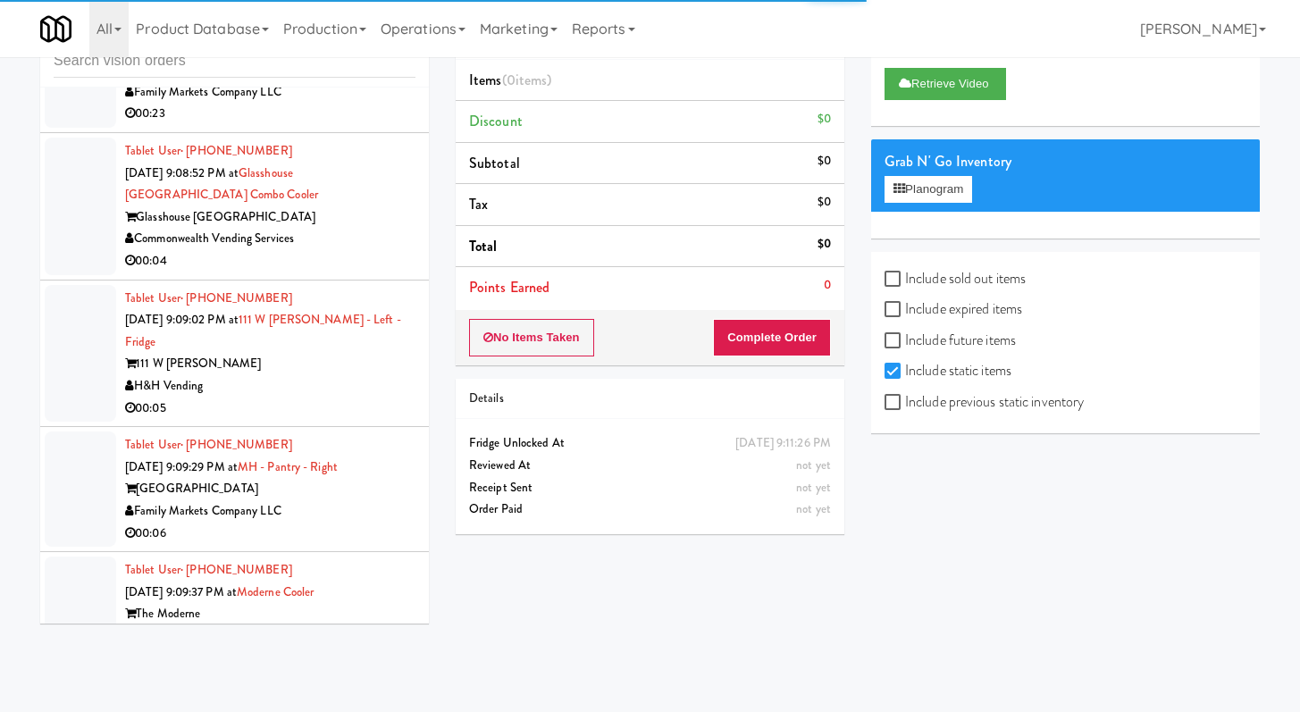
click at [374, 289] on div "Tablet User · (331) 210-4673 [DATE] 9:09:02 PM at [GEOGRAPHIC_DATA][PERSON_NAME…" at bounding box center [270, 354] width 290 height 132
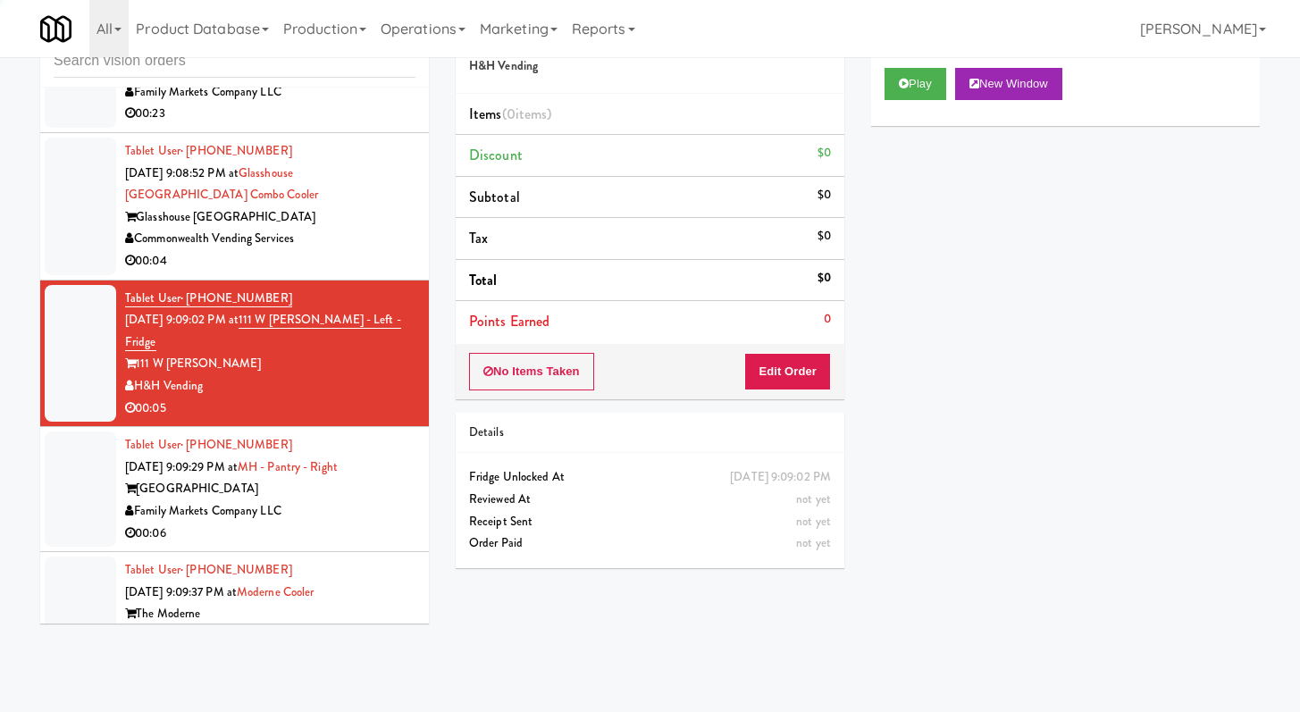
click at [397, 228] on div "Commonwealth Vending Services" at bounding box center [270, 239] width 290 height 22
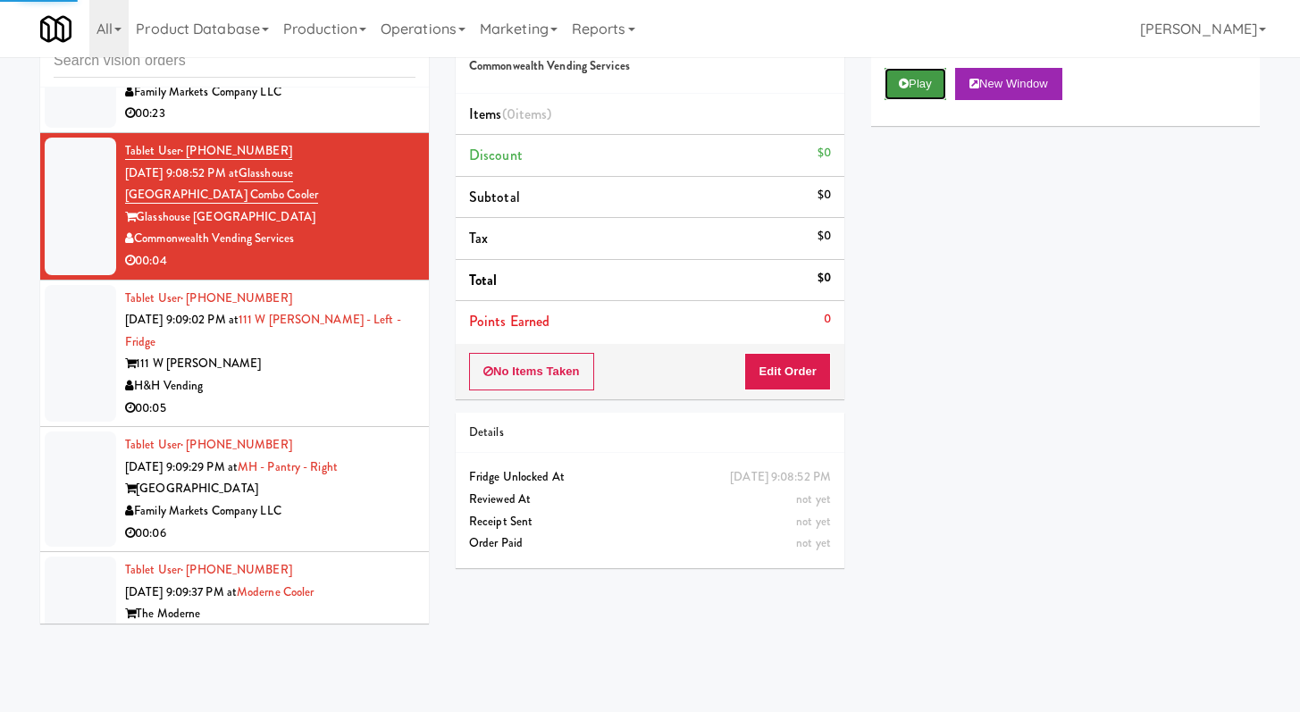
click at [924, 68] on button "Play" at bounding box center [916, 84] width 62 height 32
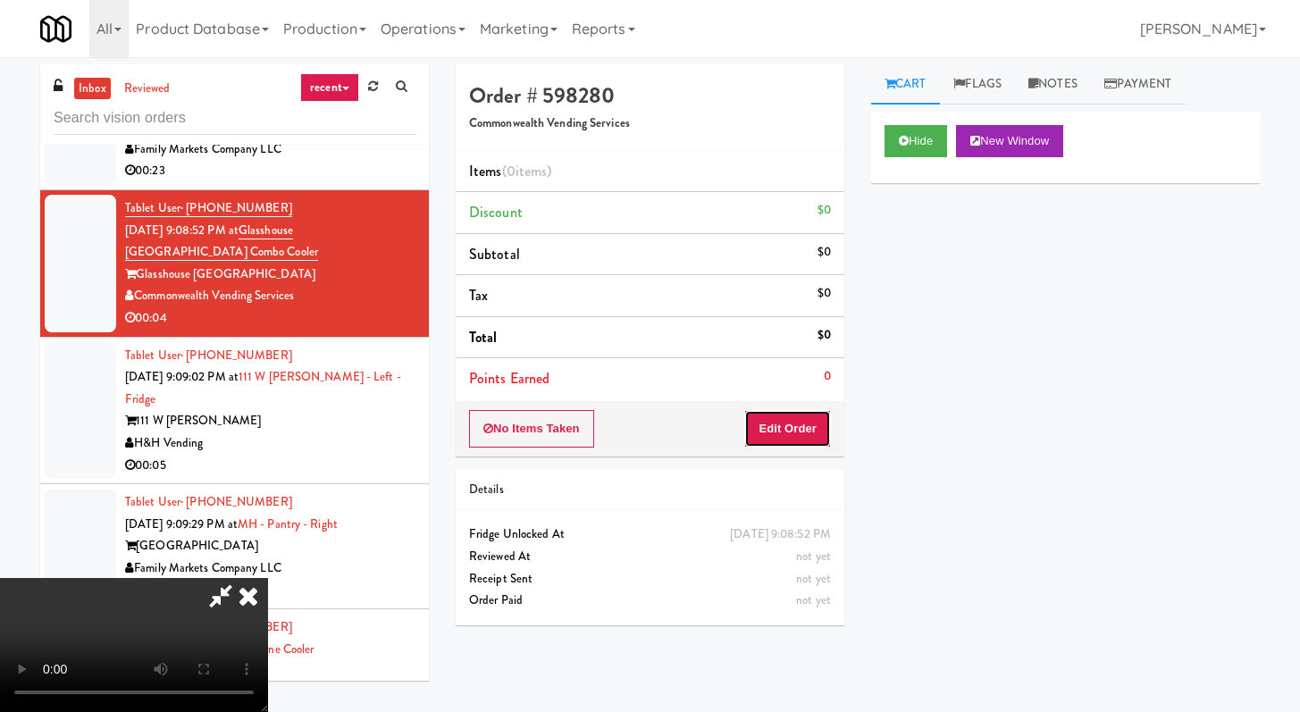
click at [828, 429] on button "Edit Order" at bounding box center [787, 429] width 87 height 38
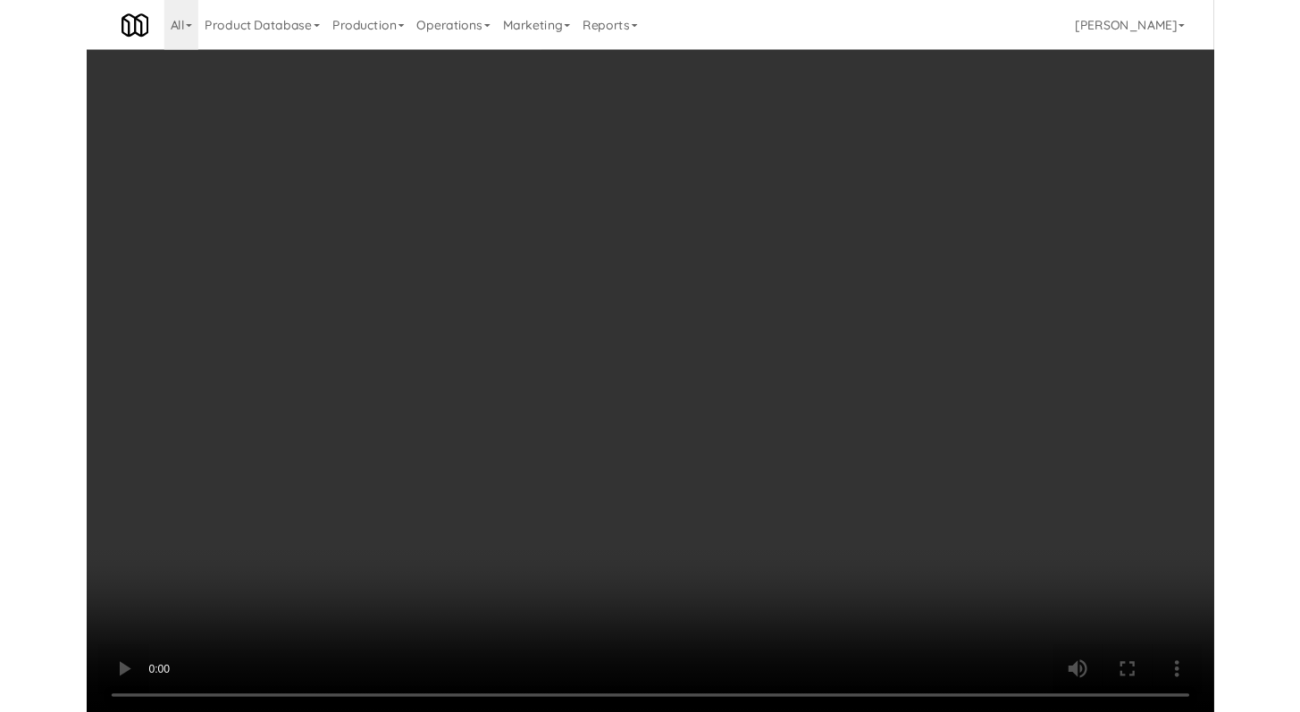
scroll to position [10657, 0]
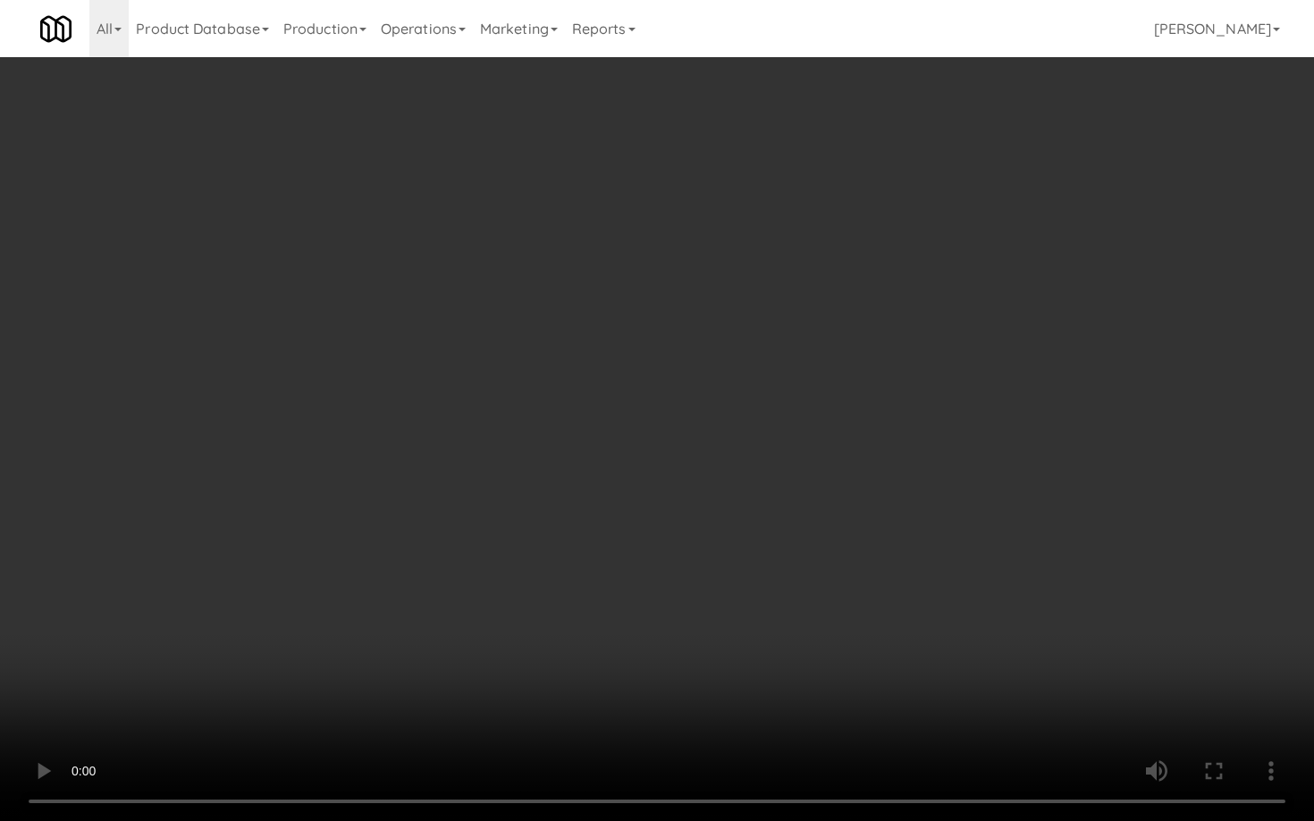
click at [697, 495] on video at bounding box center [657, 410] width 1314 height 821
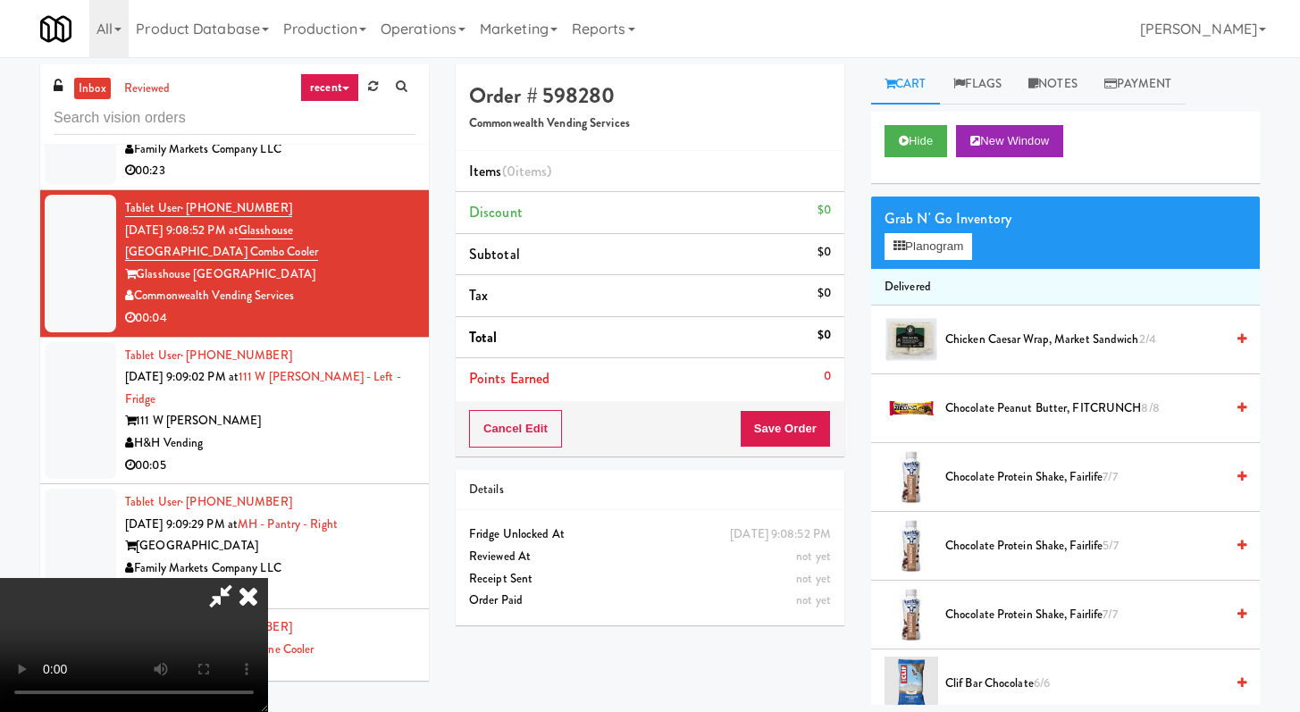
scroll to position [730, 0]
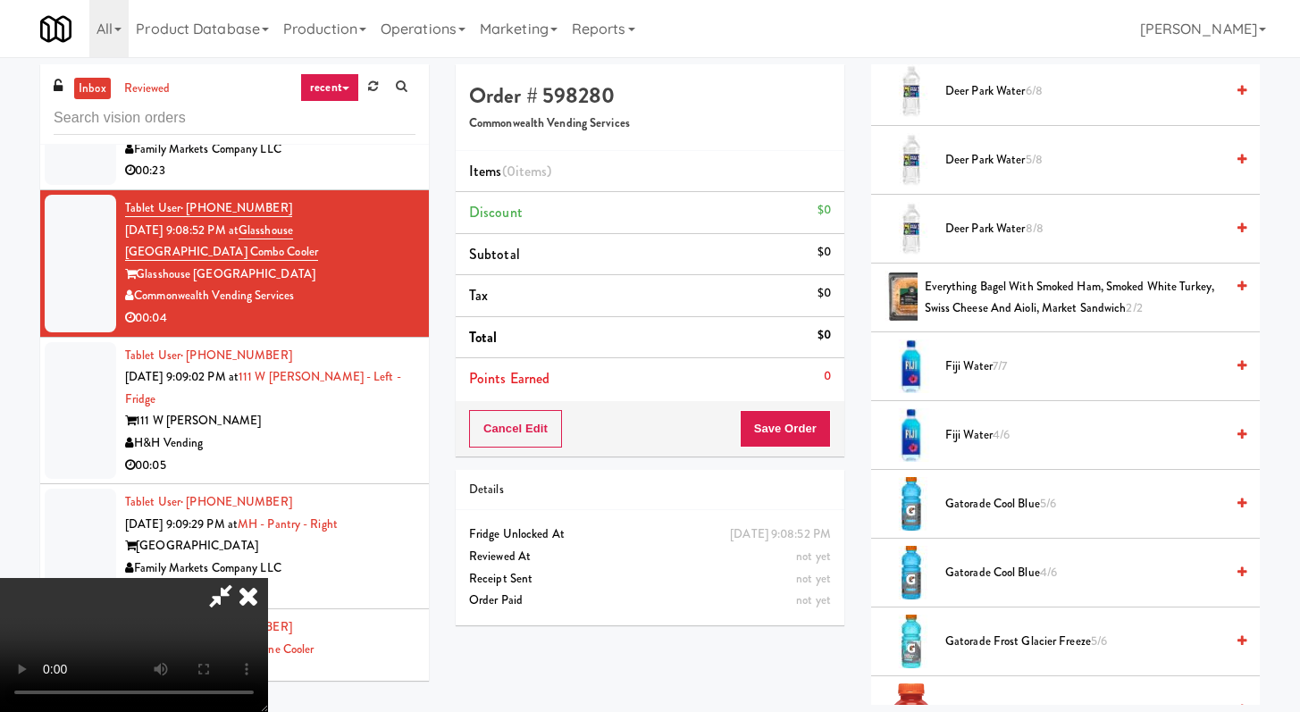
click at [997, 154] on span "Deer Park Water 5/8" at bounding box center [1085, 160] width 279 height 22
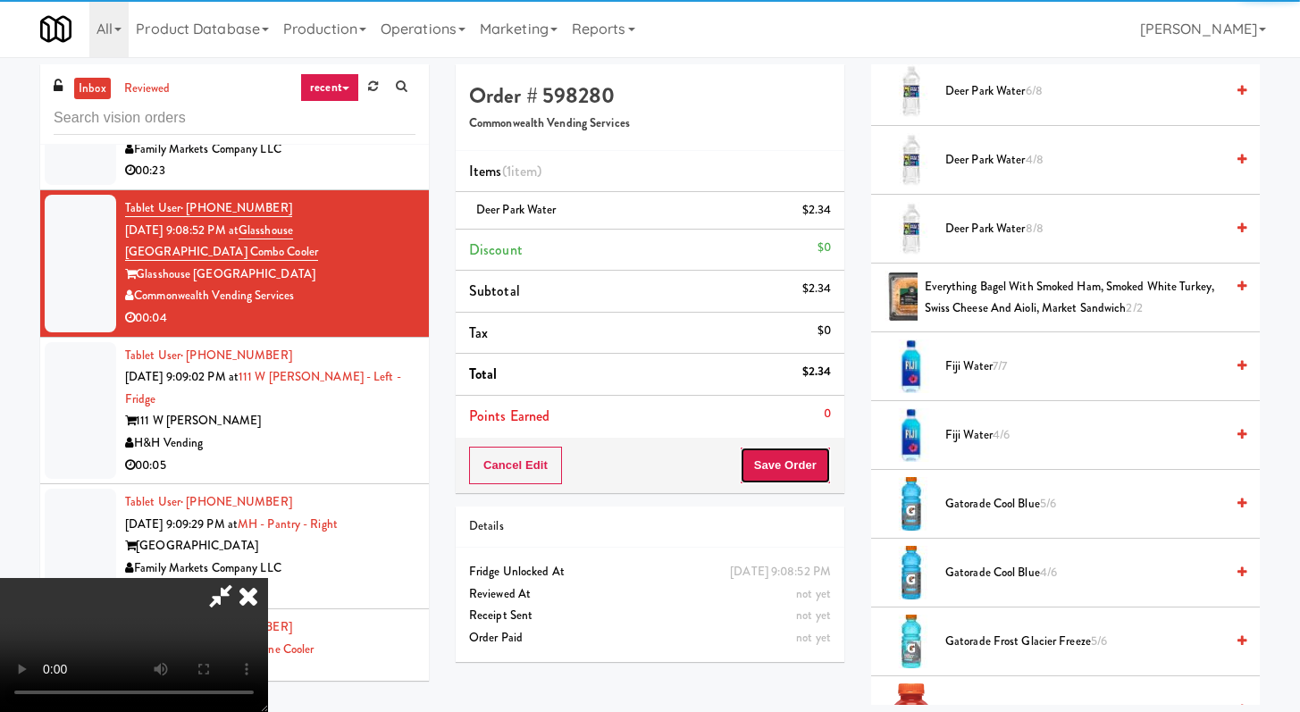
click at [792, 468] on button "Save Order" at bounding box center [785, 466] width 91 height 38
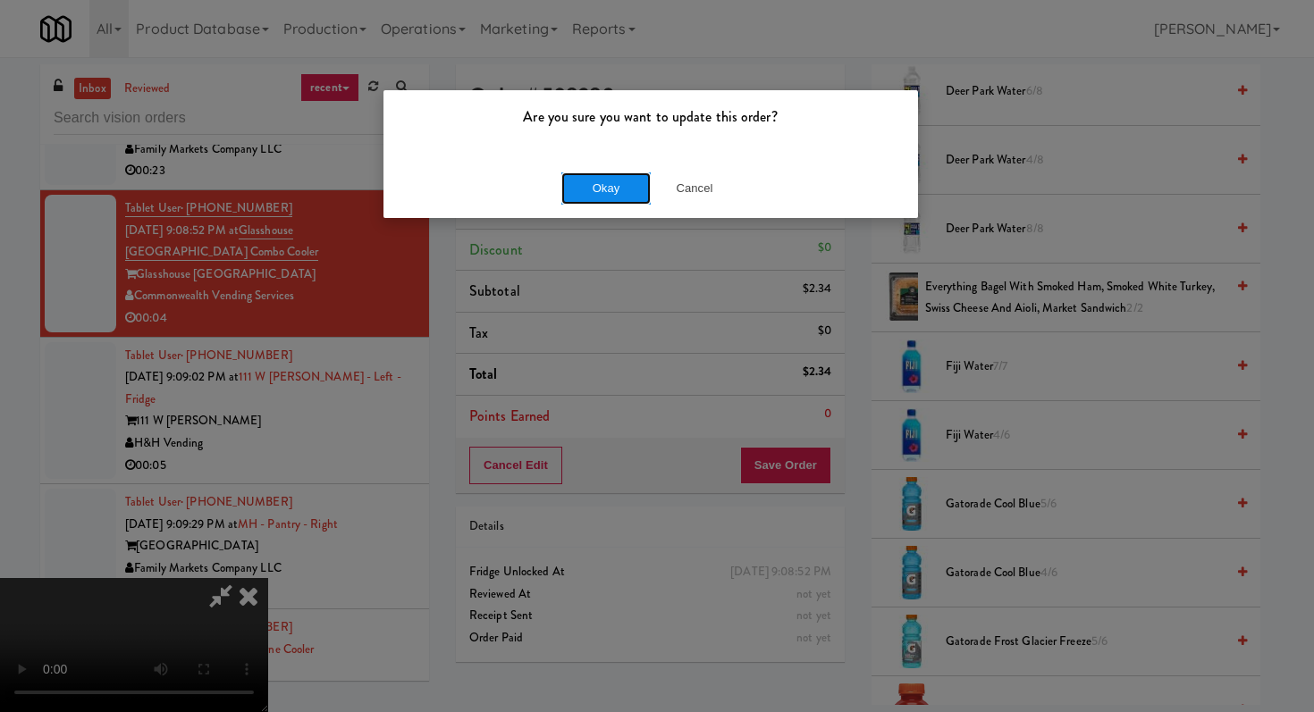
click at [582, 176] on button "Okay" at bounding box center [605, 188] width 89 height 32
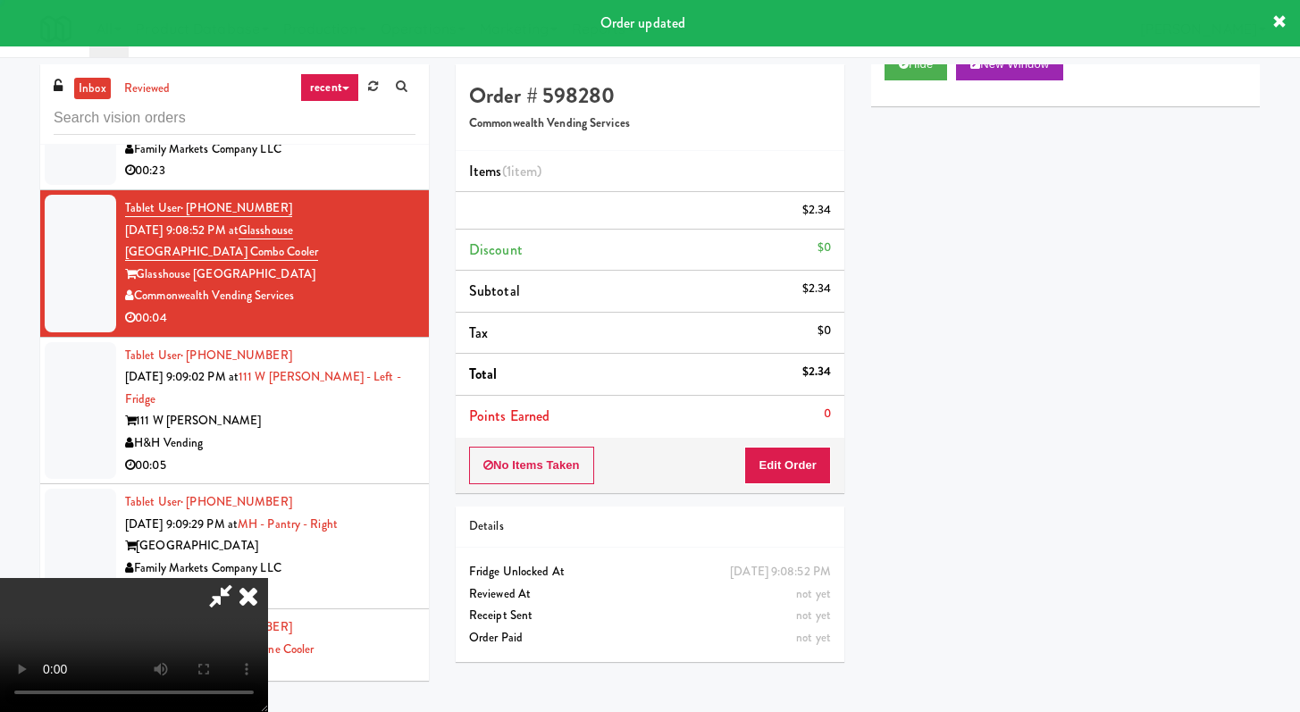
scroll to position [76, 0]
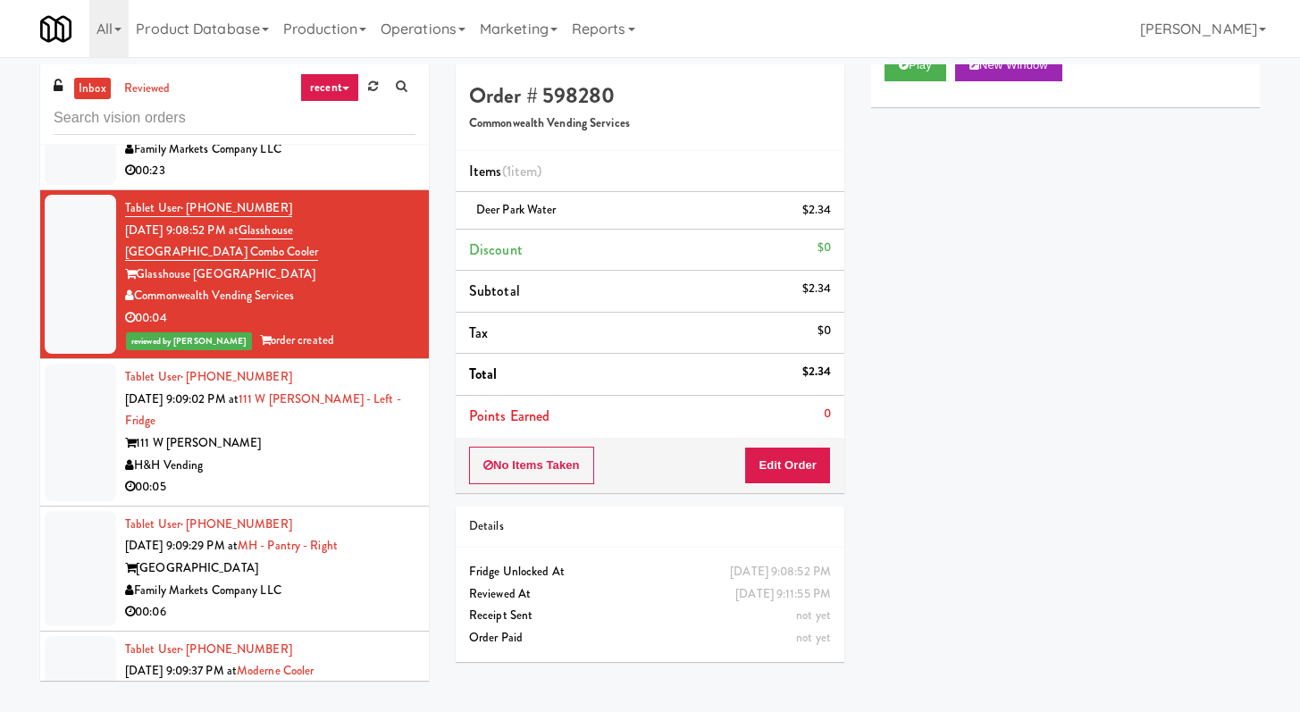
click at [357, 433] on div "111 W [PERSON_NAME]" at bounding box center [270, 444] width 290 height 22
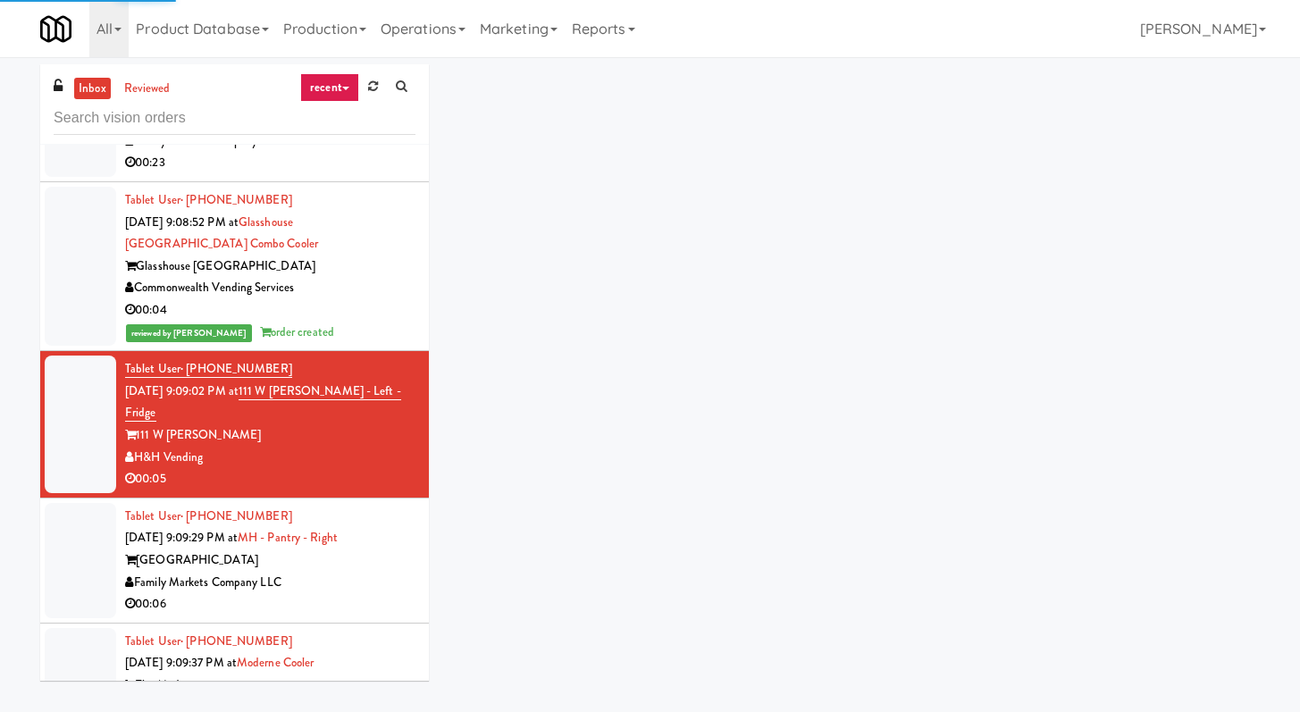
scroll to position [10729, 0]
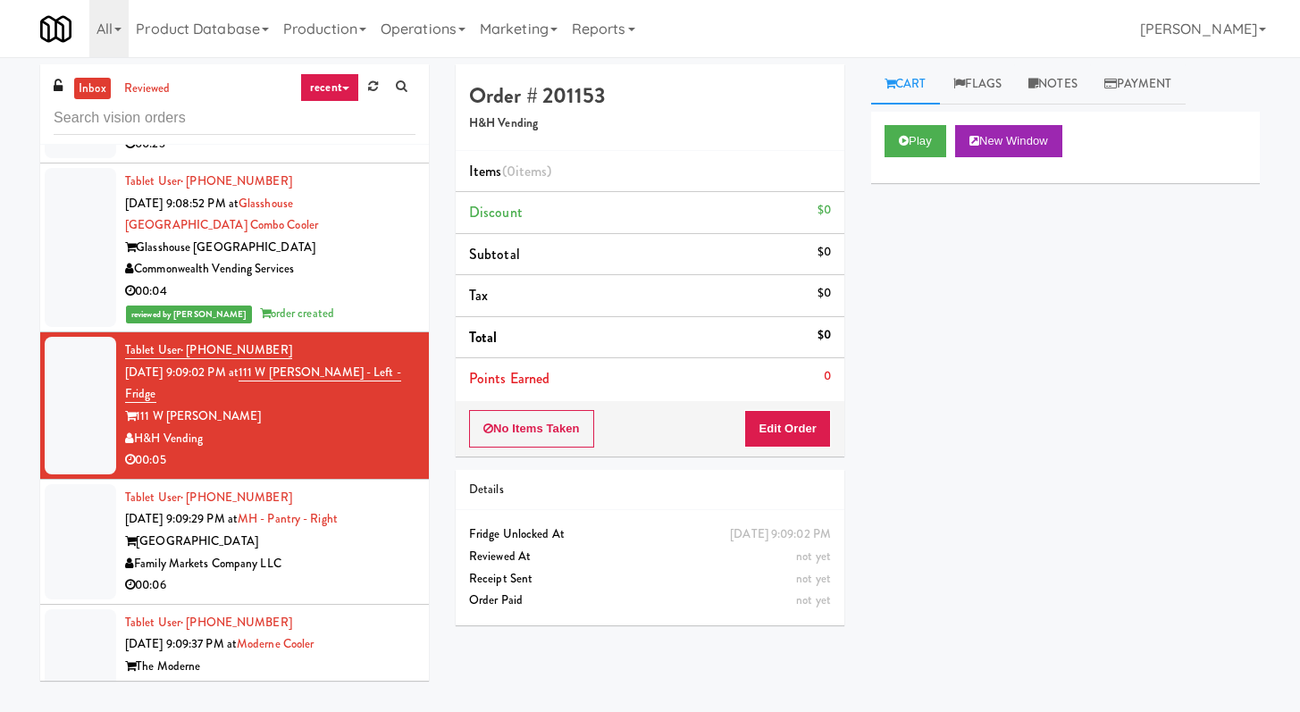
click at [329, 575] on div "00:06" at bounding box center [270, 586] width 290 height 22
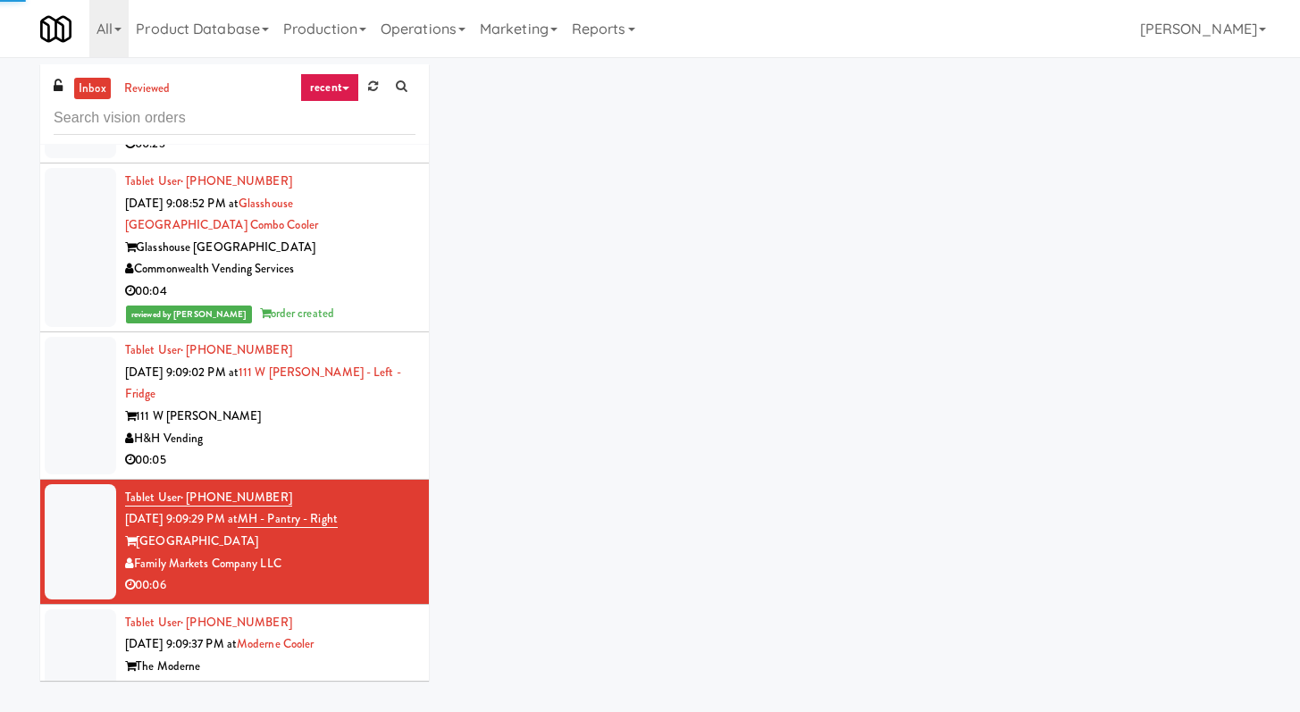
click at [334, 450] on div "00:05" at bounding box center [270, 461] width 290 height 22
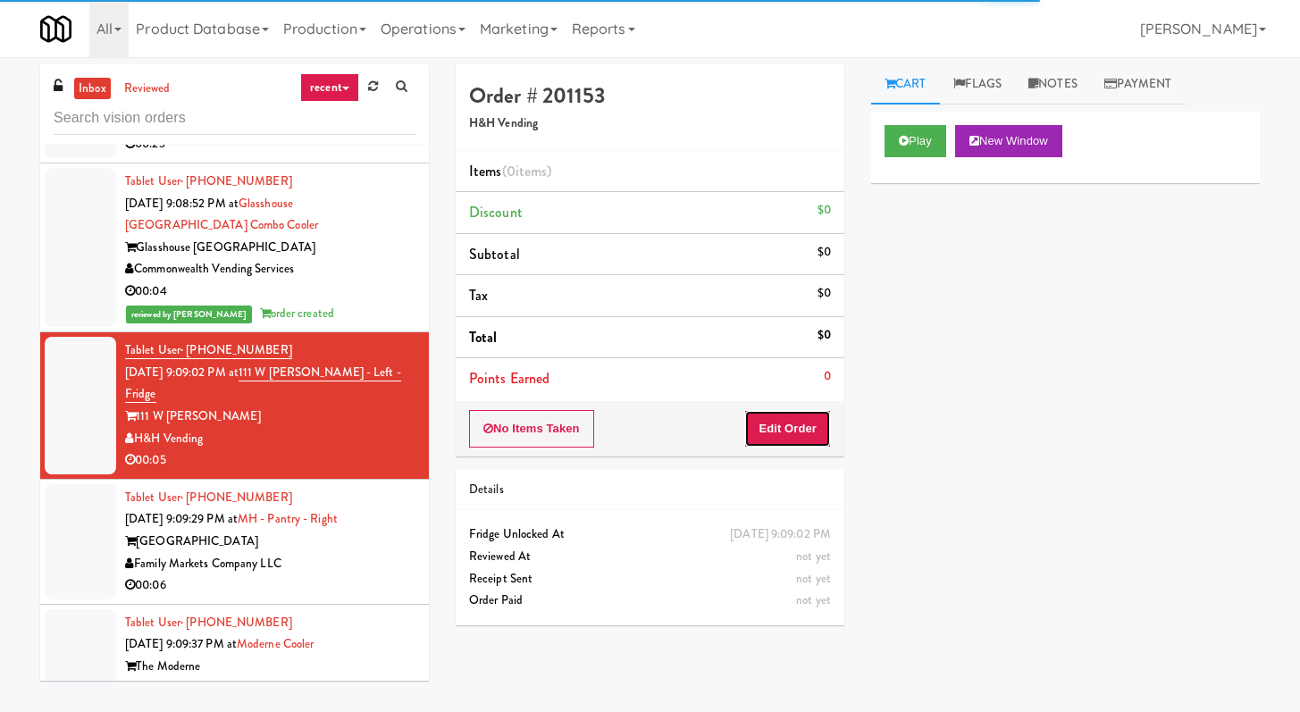
click at [791, 431] on button "Edit Order" at bounding box center [787, 429] width 87 height 38
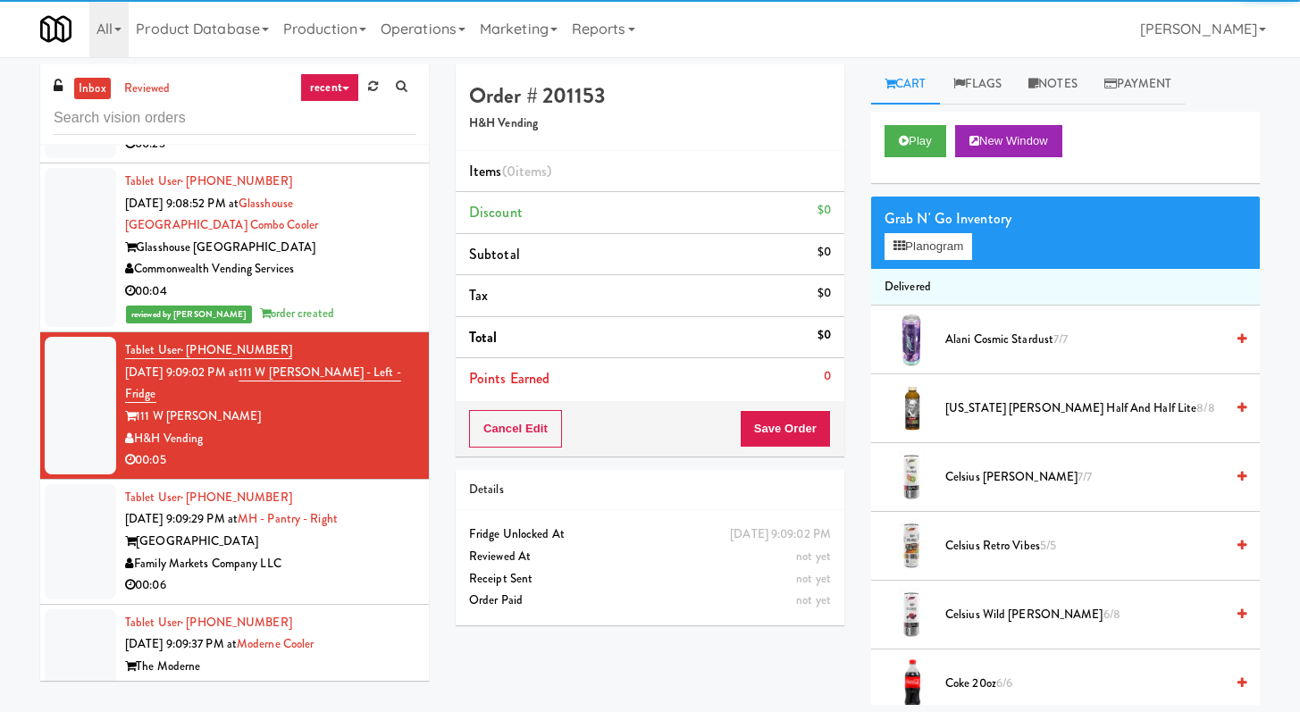
click at [902, 123] on div "Play New Window" at bounding box center [1065, 147] width 389 height 71
click at [904, 140] on icon at bounding box center [904, 141] width 10 height 12
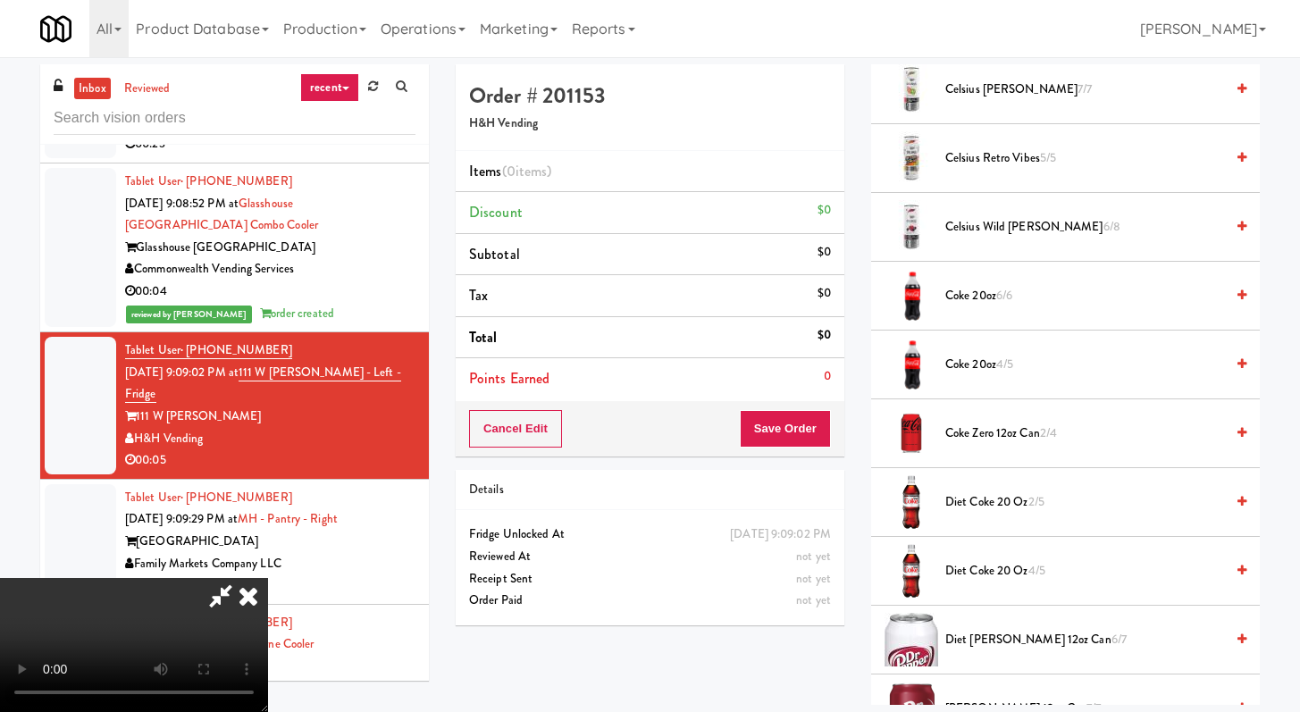
scroll to position [643, 0]
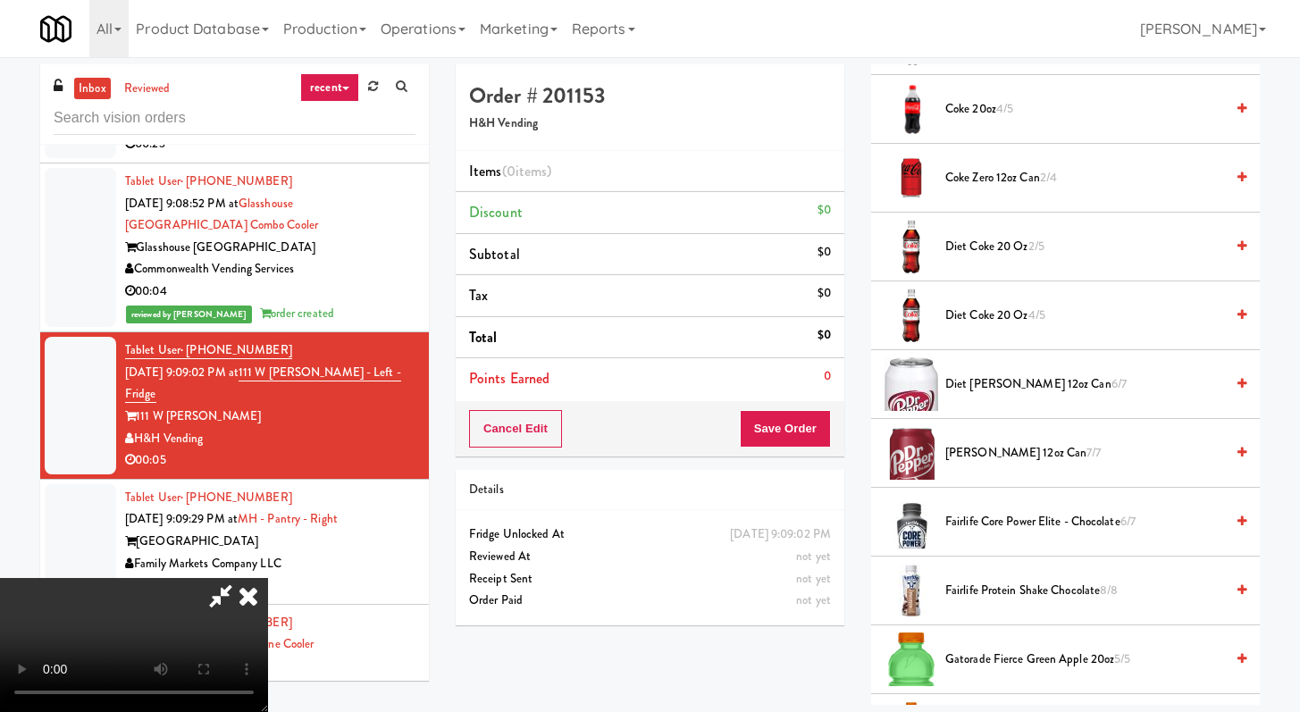
click at [987, 183] on span "Coke Zero 12oz can 2/4" at bounding box center [1085, 178] width 279 height 22
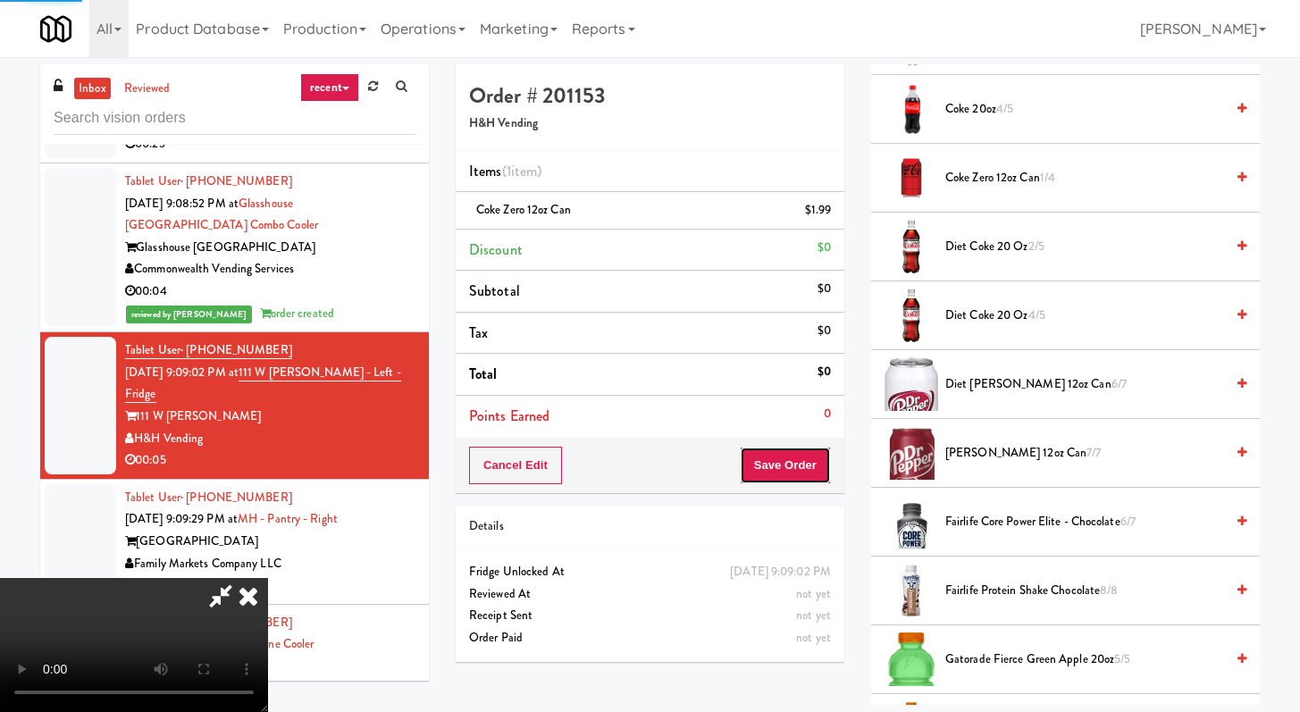
click at [804, 469] on button "Save Order" at bounding box center [785, 466] width 91 height 38
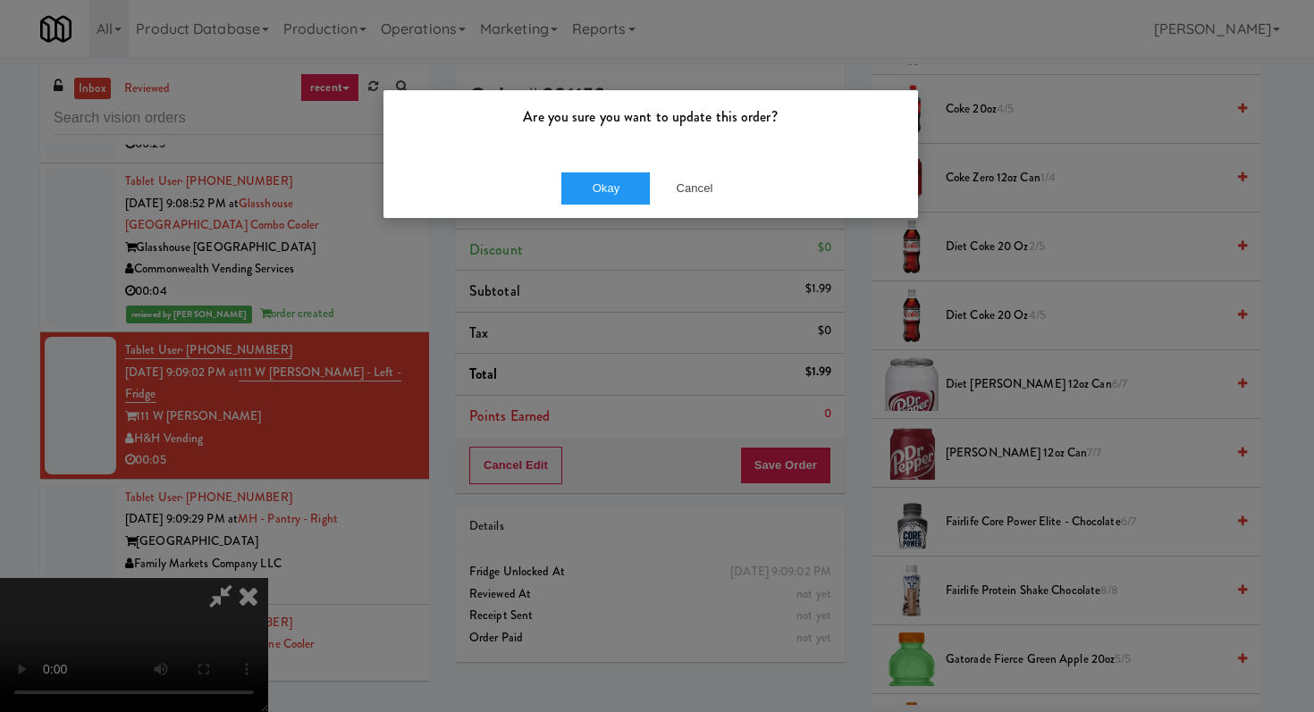
click at [593, 171] on div "Okay Cancel" at bounding box center [650, 188] width 534 height 60
click at [584, 190] on button "Okay" at bounding box center [605, 188] width 89 height 32
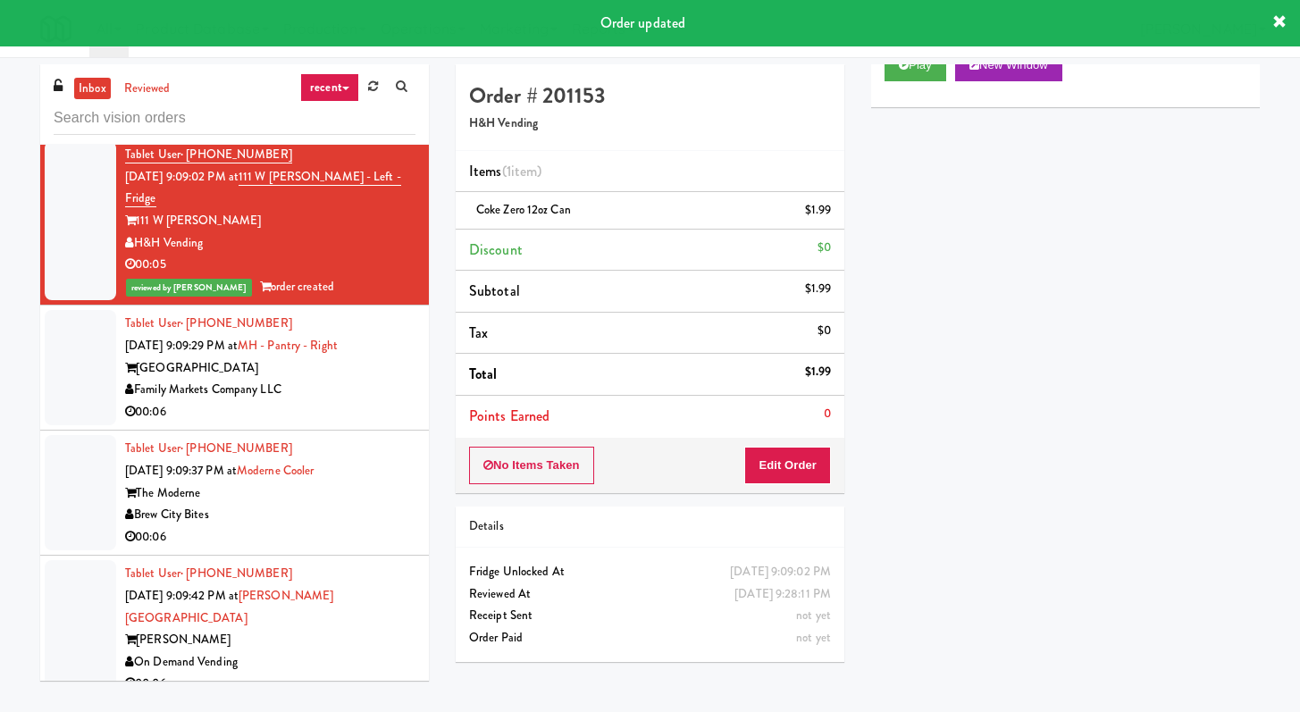
scroll to position [10926, 0]
click at [350, 400] on div "00:06" at bounding box center [270, 411] width 290 height 22
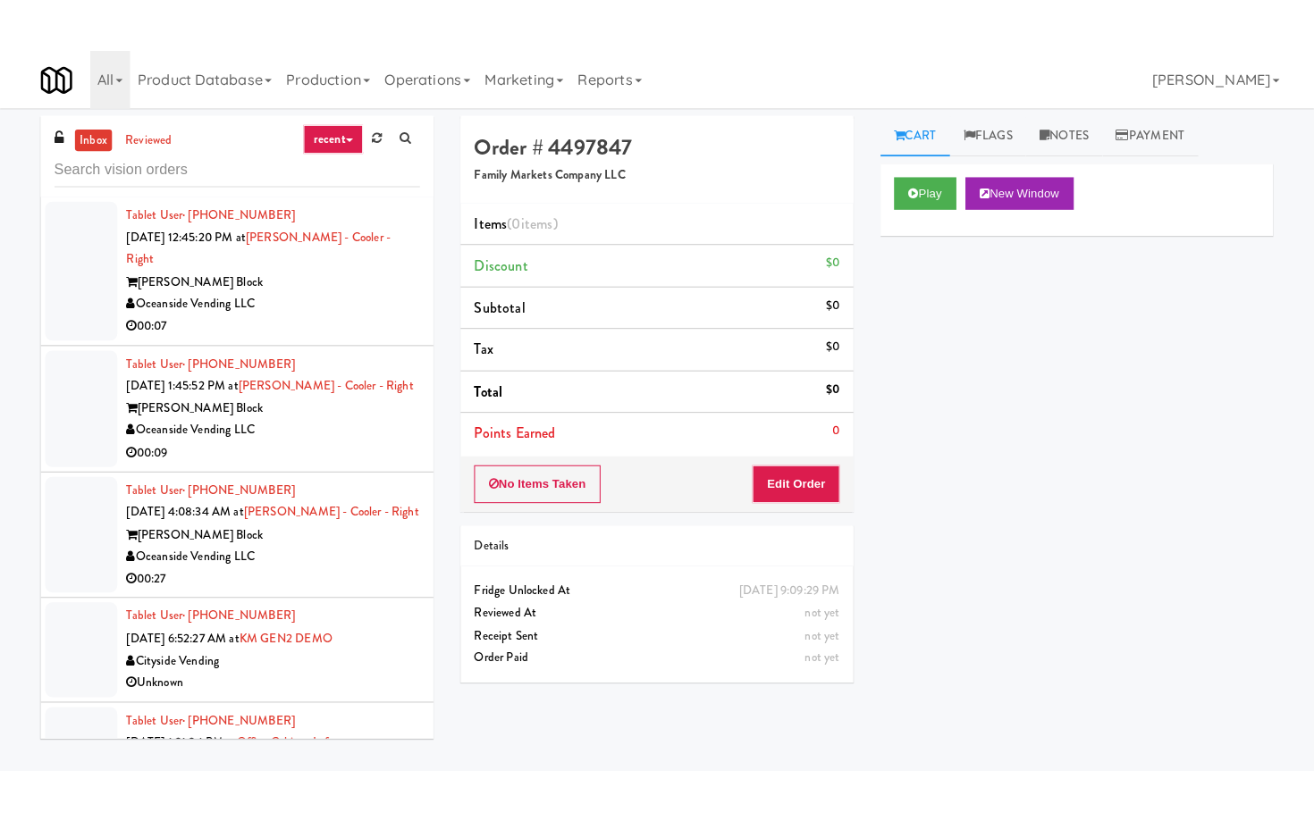
scroll to position [10926, 0]
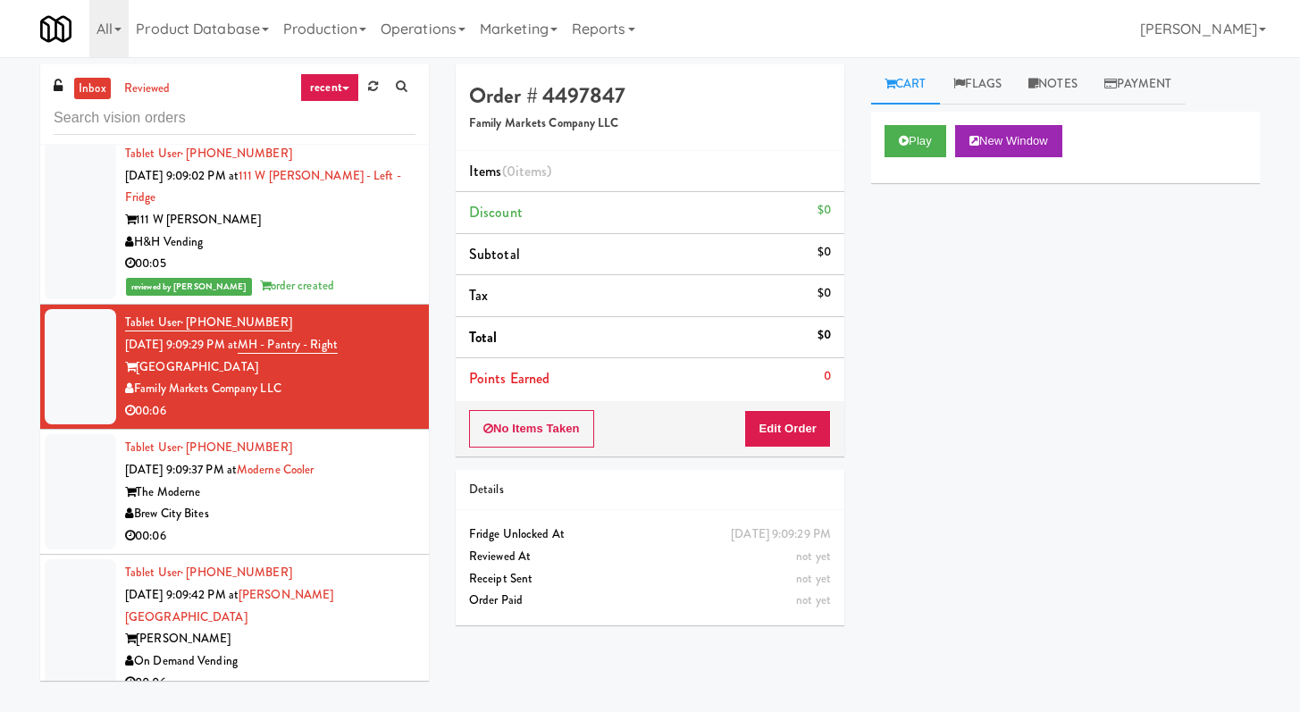
drag, startPoint x: 316, startPoint y: 489, endPoint x: 330, endPoint y: 512, distance: 26.8
click at [316, 489] on div "The Moderne" at bounding box center [270, 493] width 290 height 22
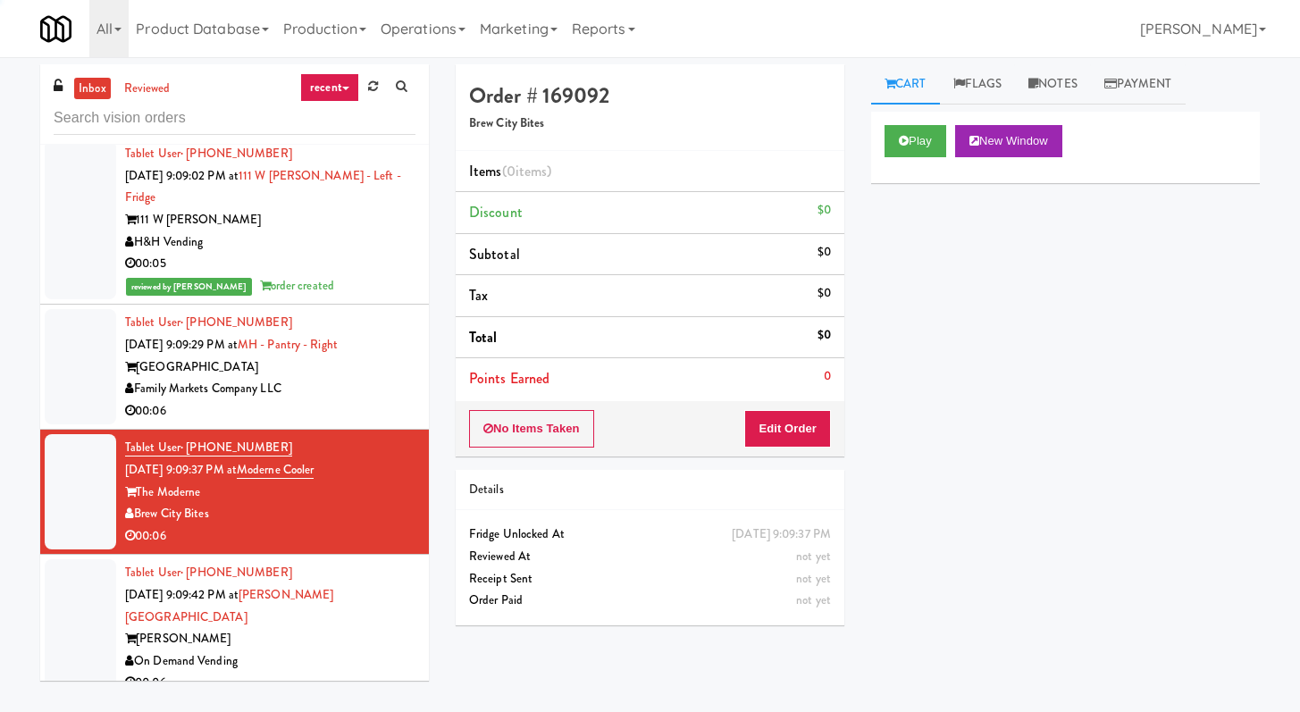
click at [334, 400] on div "00:06" at bounding box center [270, 411] width 290 height 22
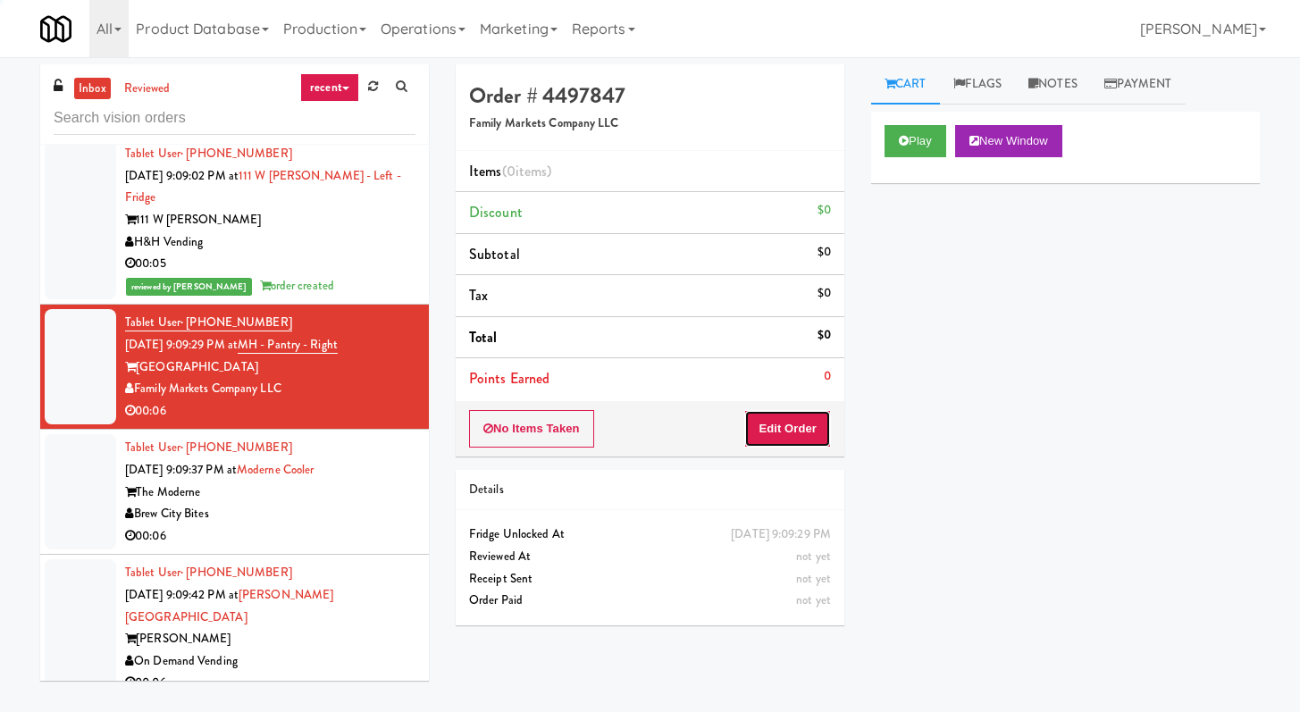
click at [805, 416] on button "Edit Order" at bounding box center [787, 429] width 87 height 38
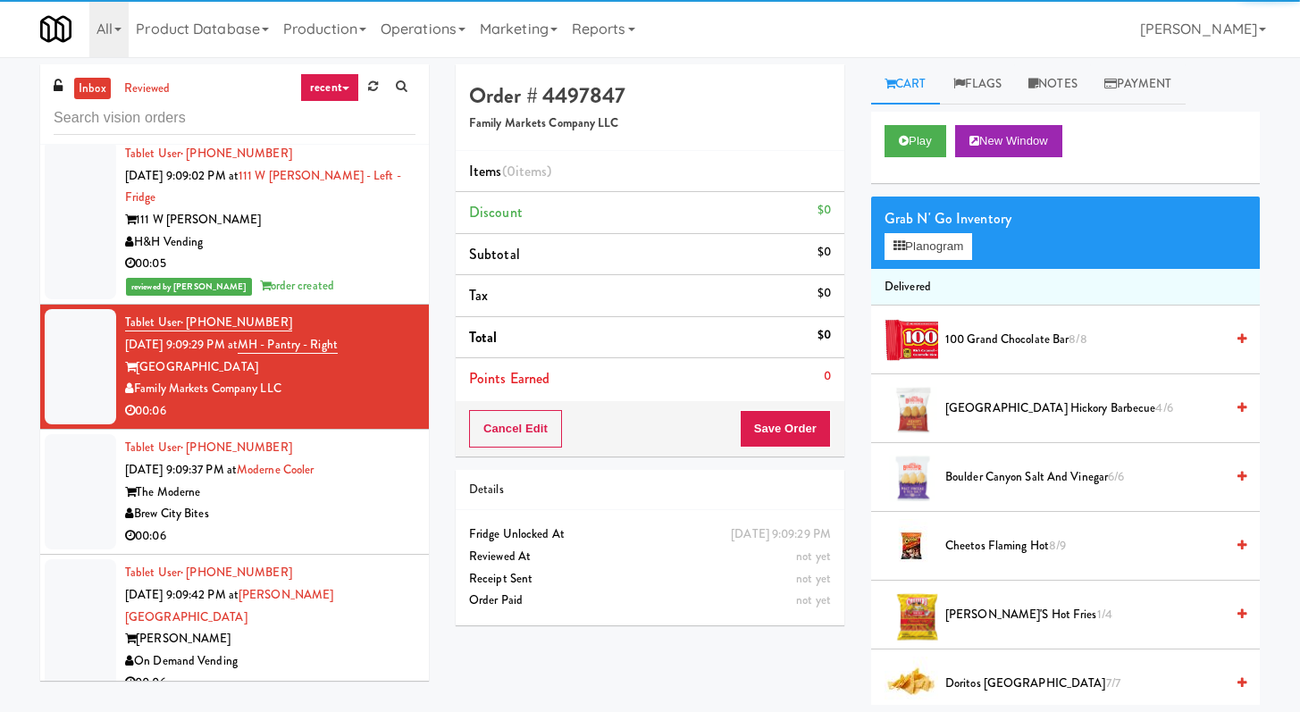
click at [910, 161] on div "Play New Window" at bounding box center [1065, 147] width 389 height 71
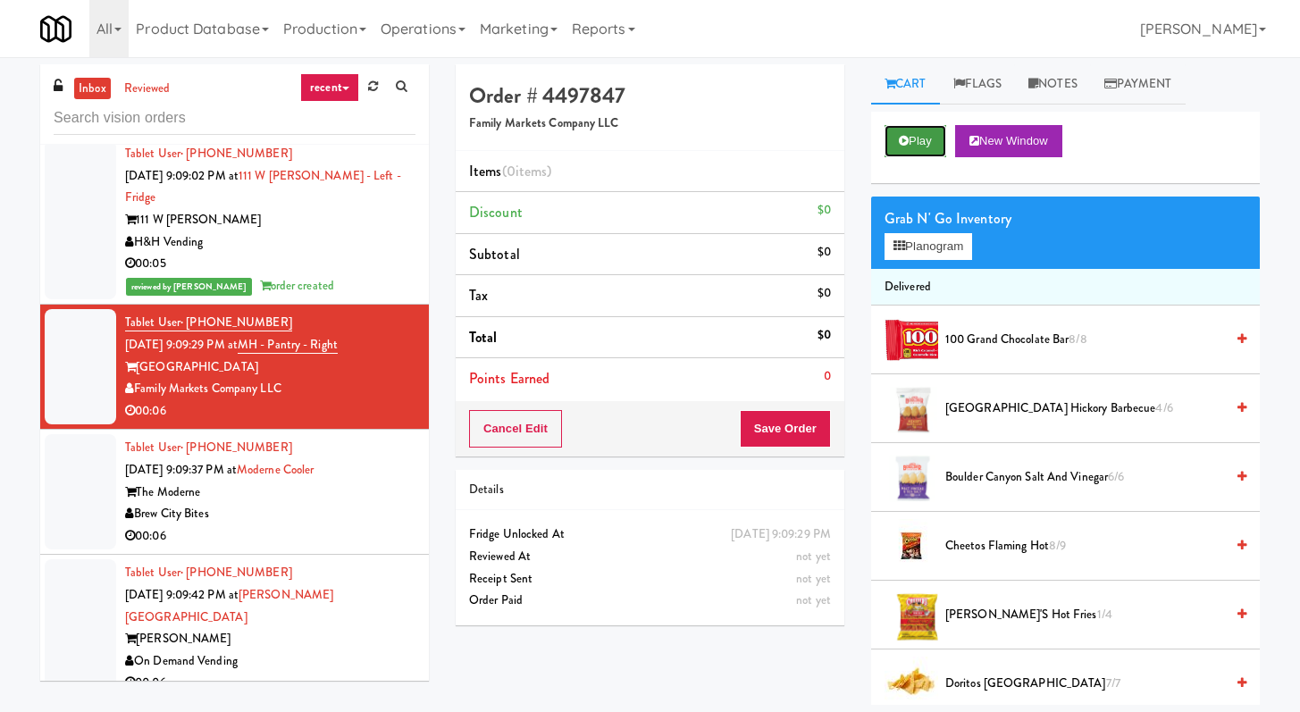
click at [914, 150] on button "Play" at bounding box center [916, 141] width 62 height 32
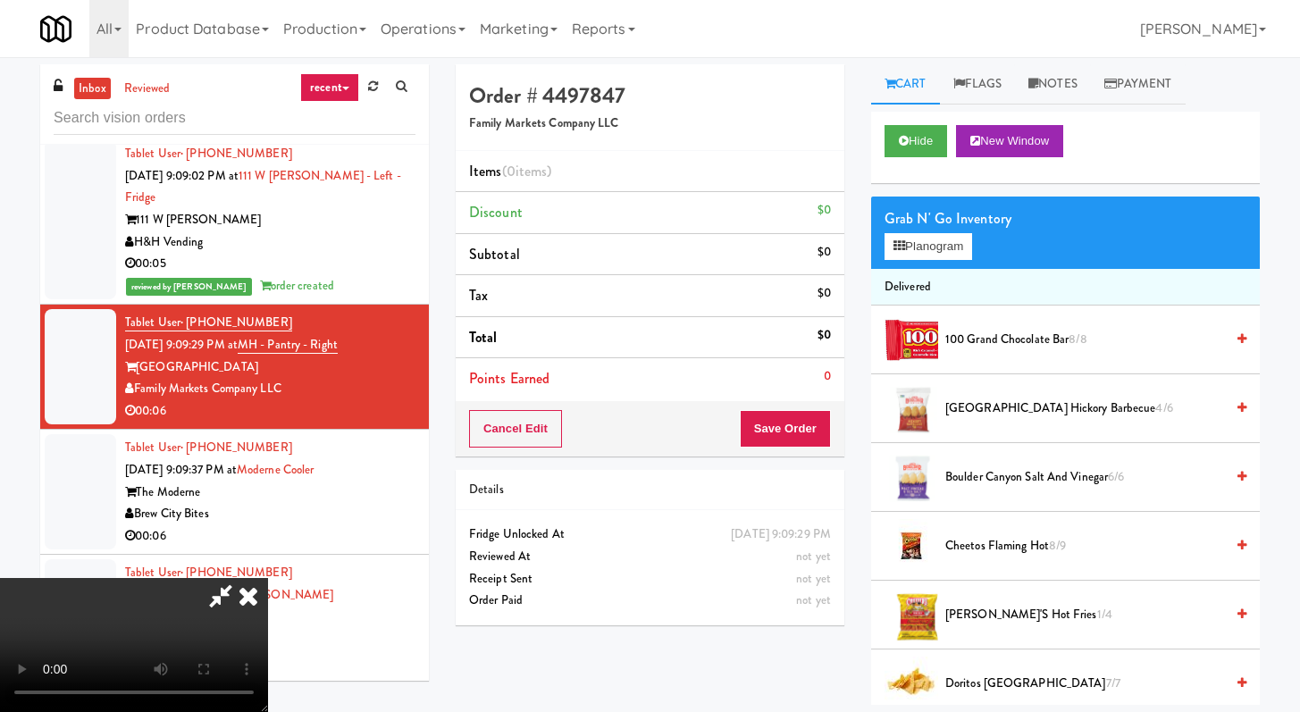
scroll to position [10881, 0]
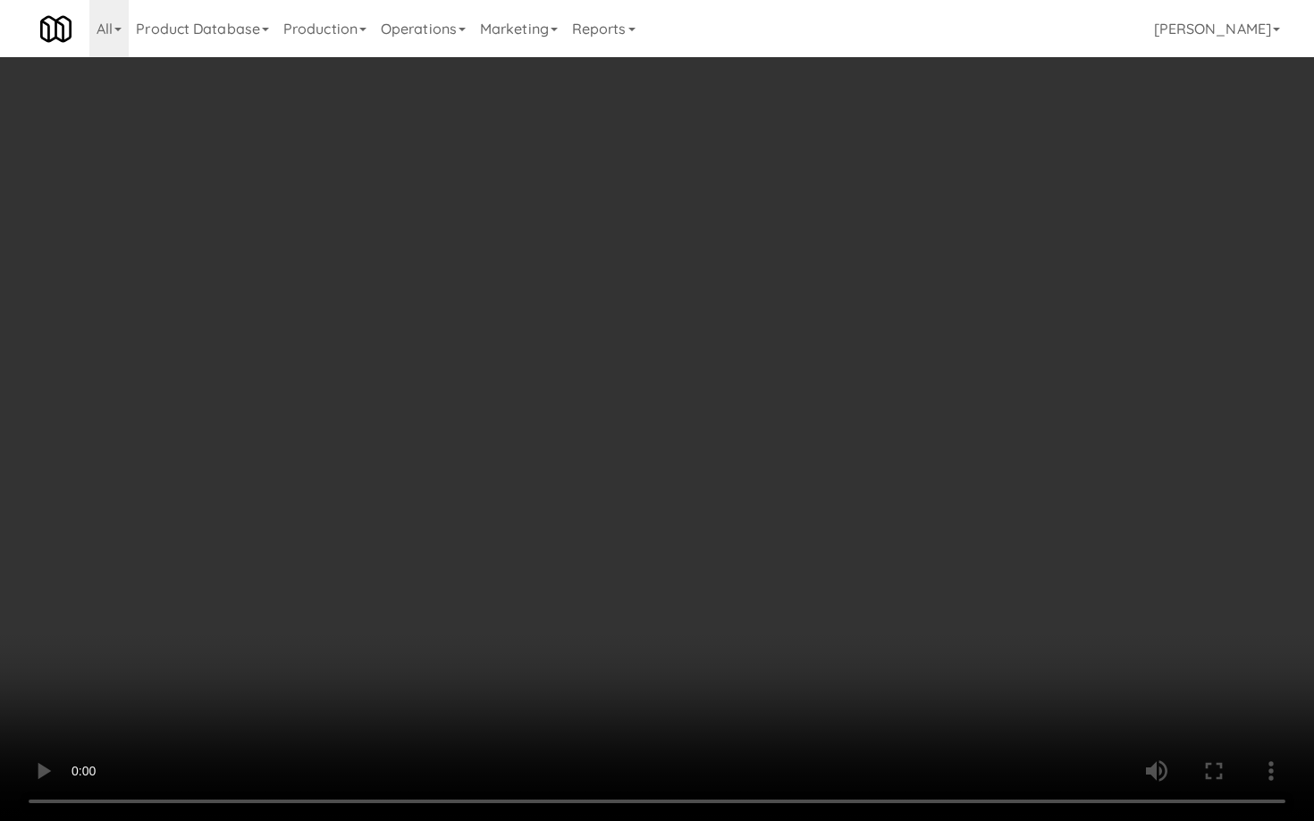
click at [811, 601] on video at bounding box center [657, 410] width 1314 height 821
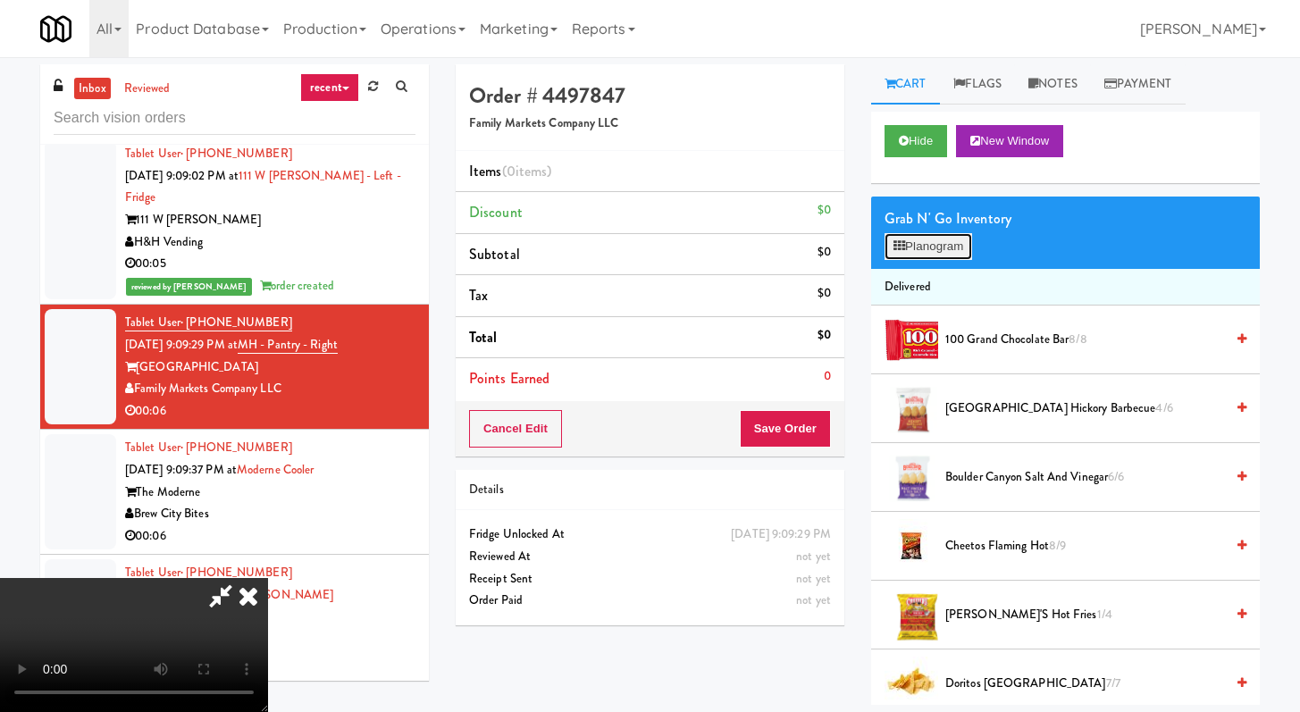
click at [965, 240] on button "Planogram" at bounding box center [929, 246] width 88 height 27
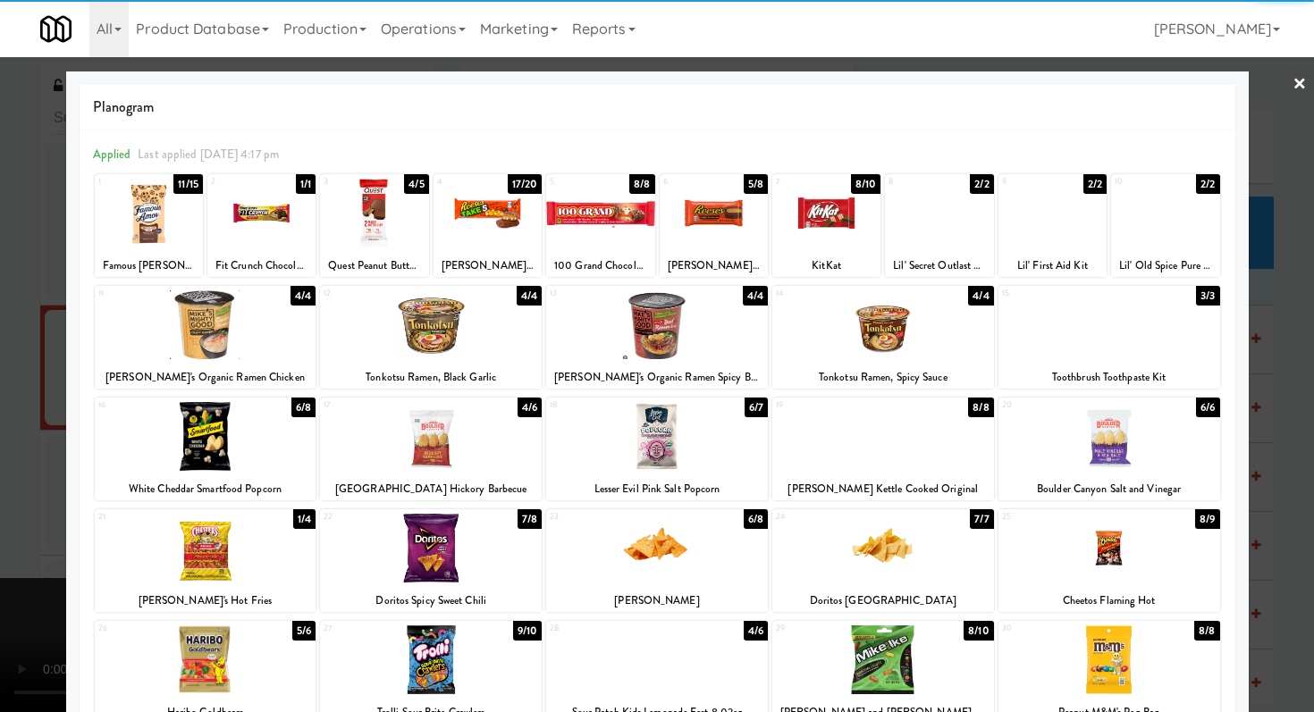
click at [228, 343] on div at bounding box center [206, 324] width 222 height 69
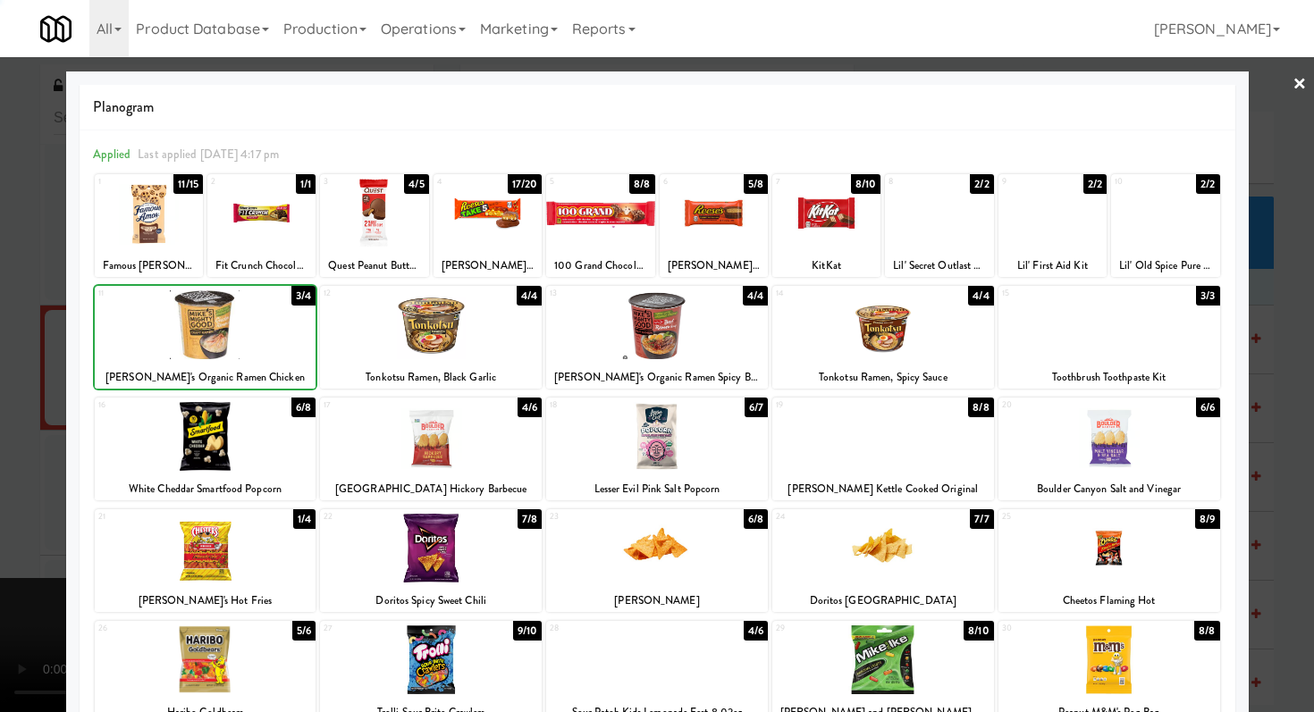
click at [62, 350] on div at bounding box center [657, 356] width 1314 height 712
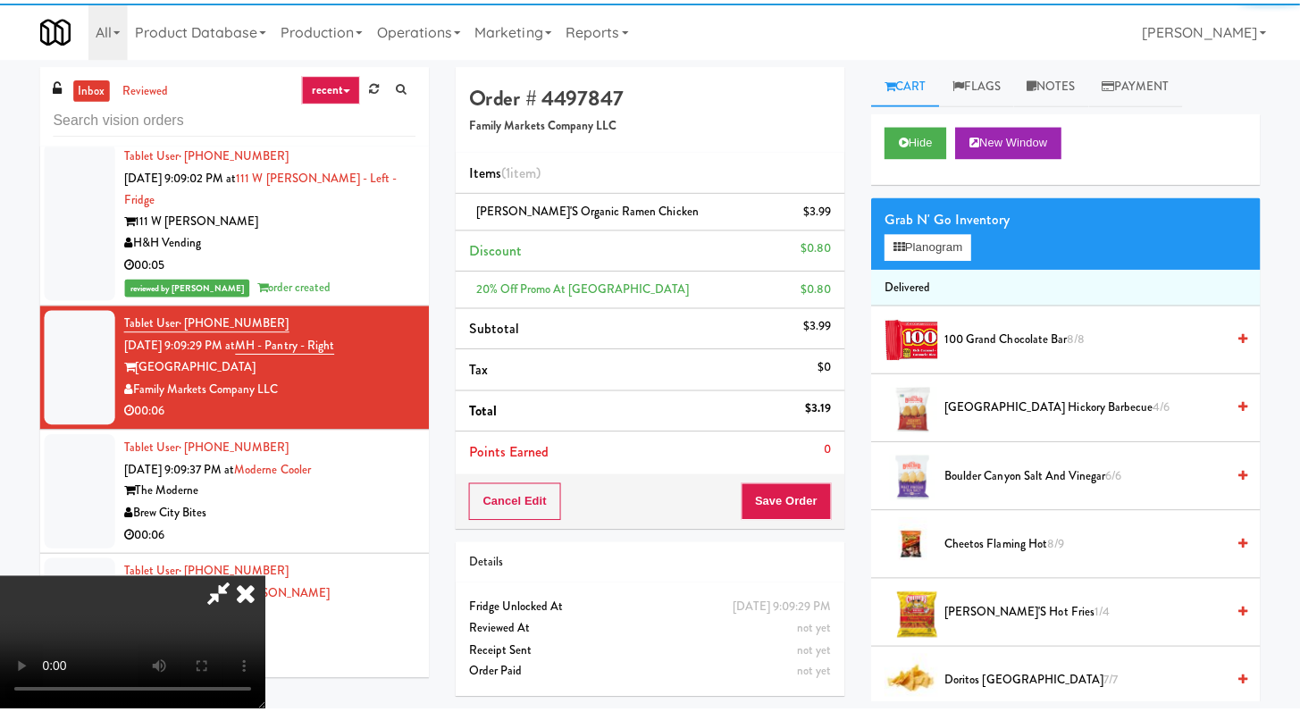
scroll to position [10926, 0]
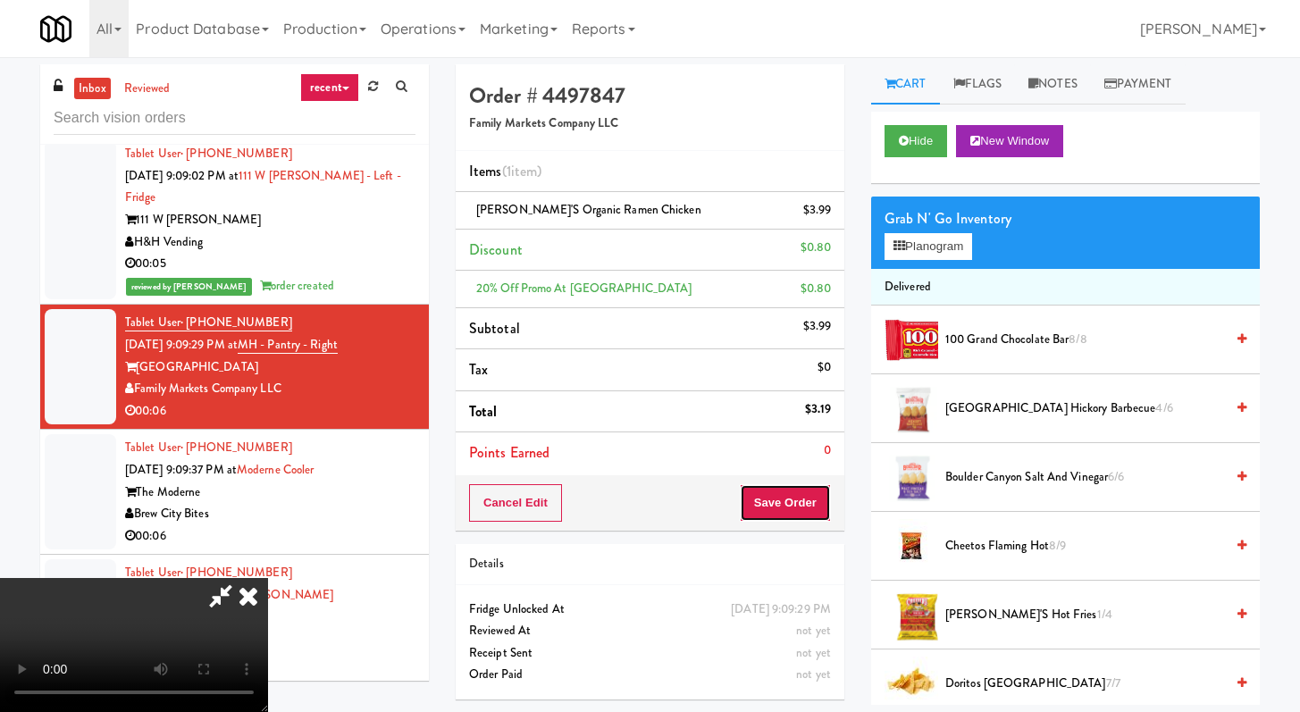
click at [802, 496] on button "Save Order" at bounding box center [785, 503] width 91 height 38
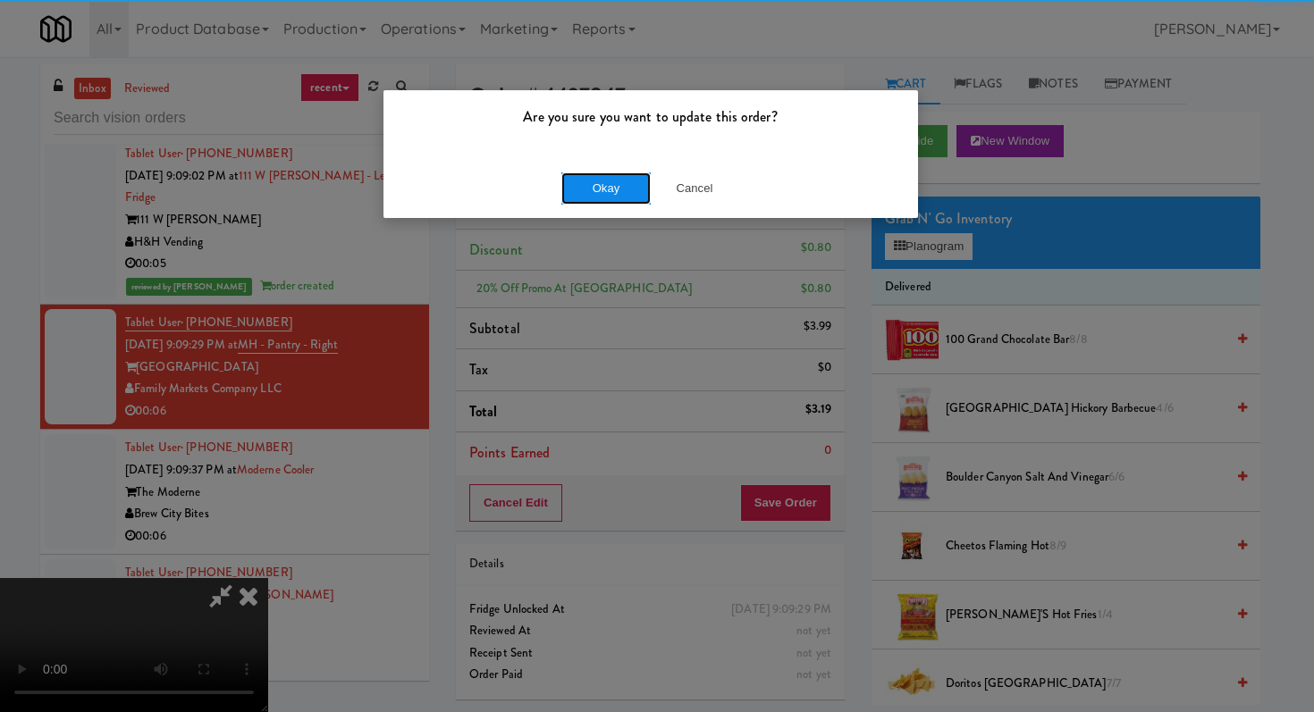
click at [595, 187] on button "Okay" at bounding box center [605, 188] width 89 height 32
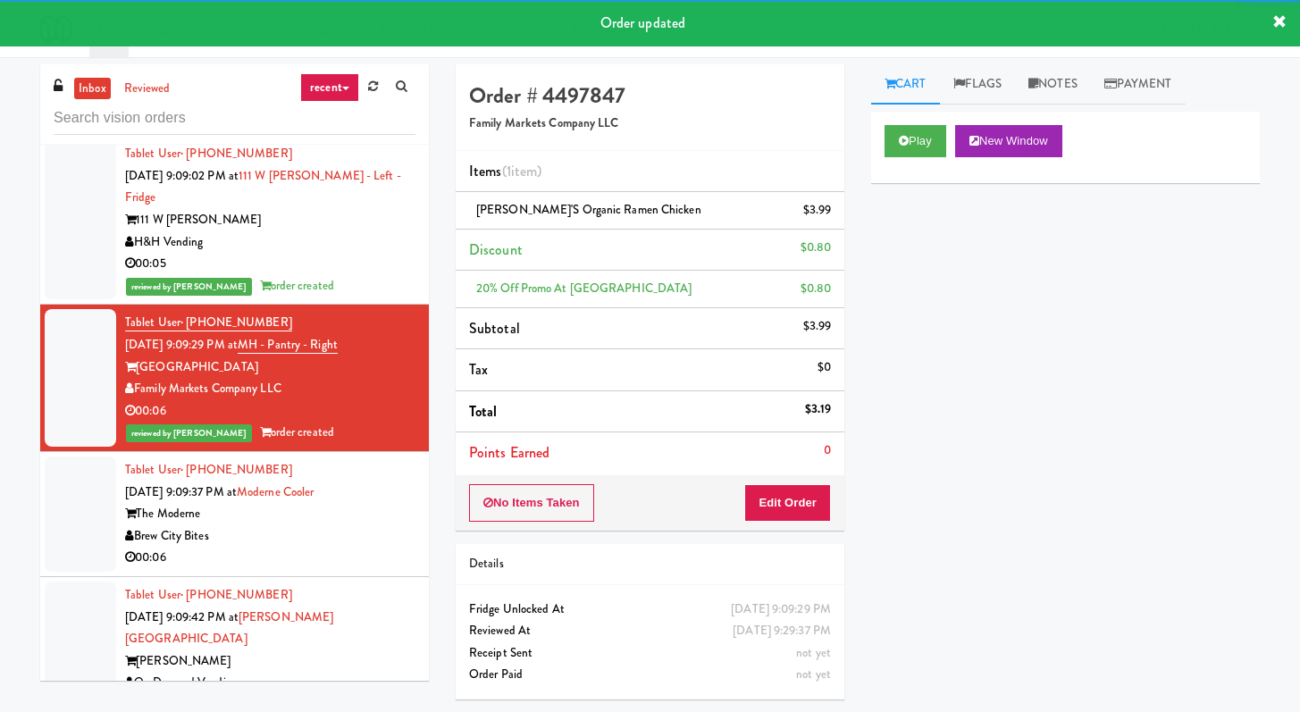
scroll to position [10978, 0]
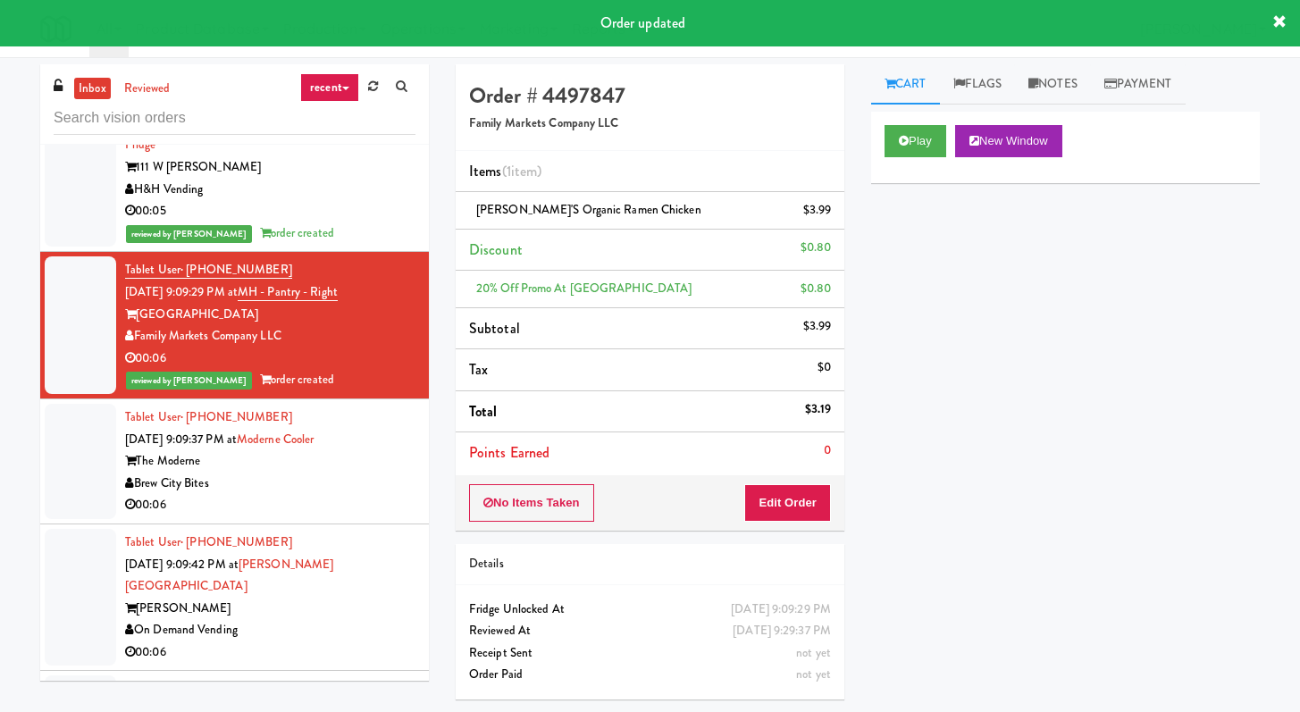
click at [374, 473] on div "Brew City Bites" at bounding box center [270, 484] width 290 height 22
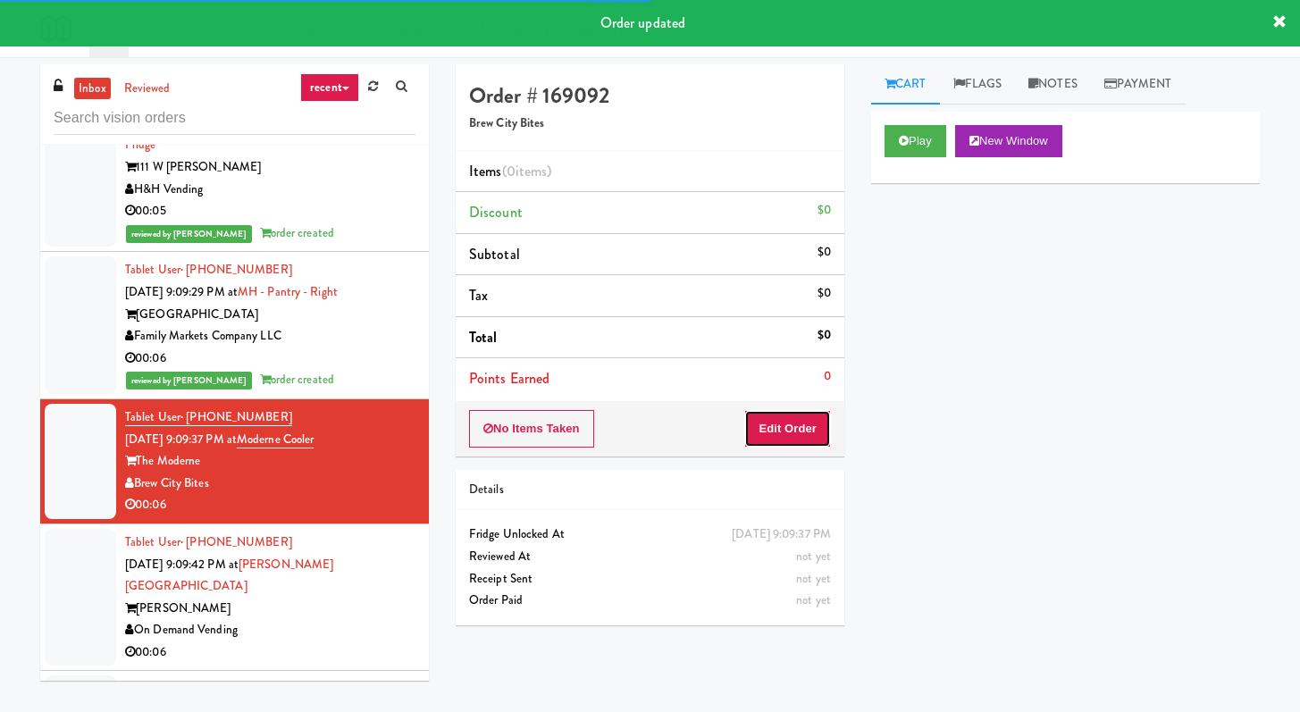
click at [826, 429] on button "Edit Order" at bounding box center [787, 429] width 87 height 38
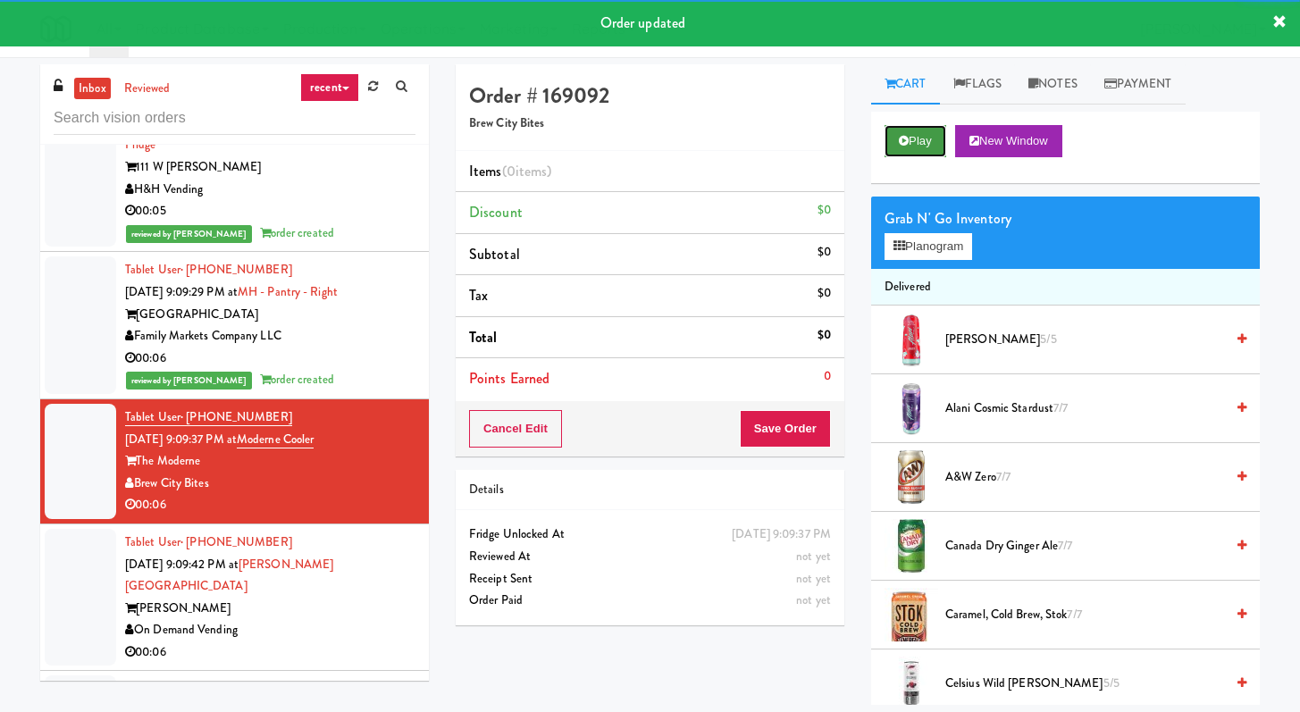
click at [929, 142] on button "Play" at bounding box center [916, 141] width 62 height 32
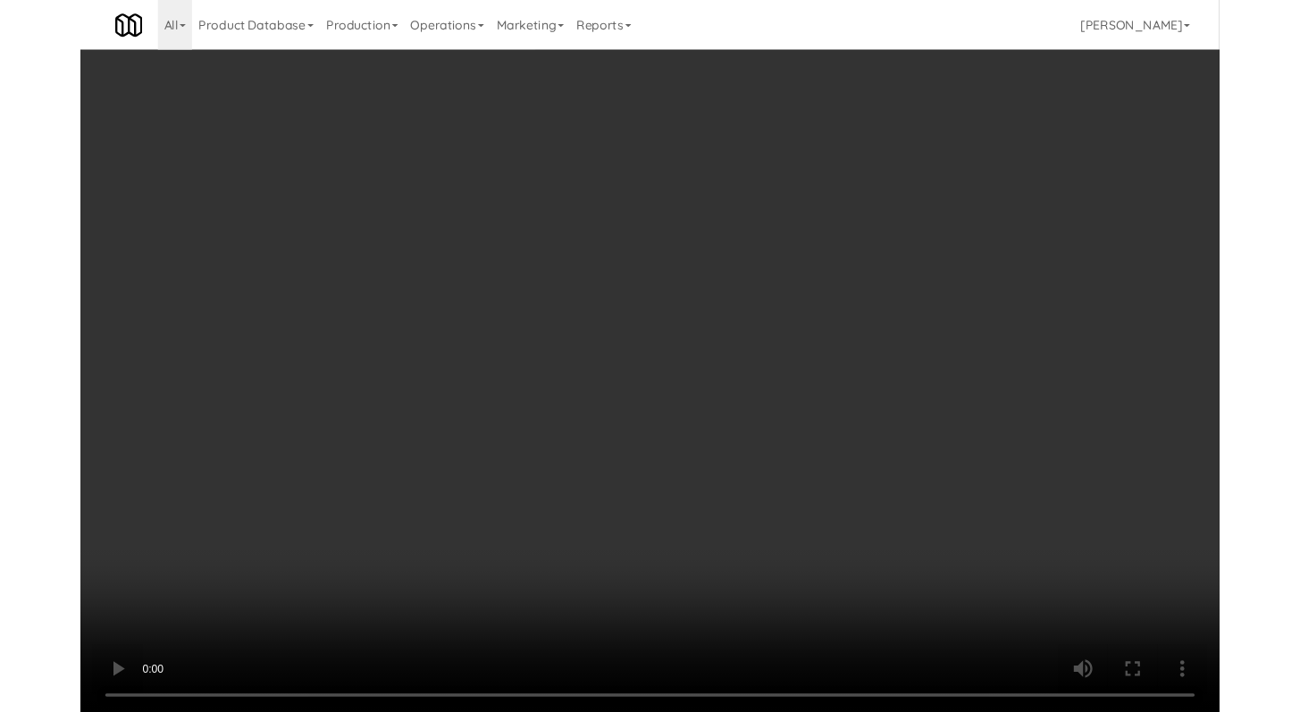
scroll to position [10912, 0]
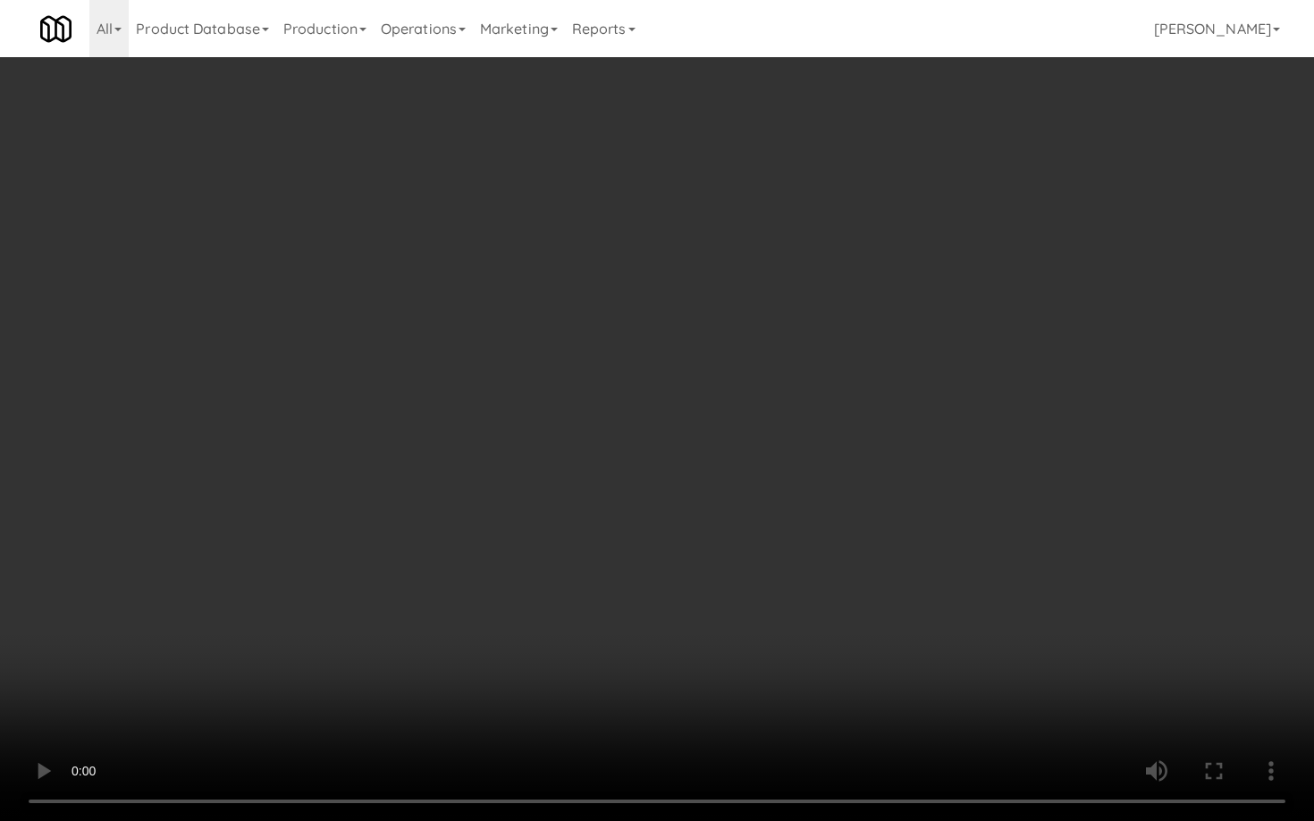
click at [918, 535] on video at bounding box center [657, 410] width 1314 height 821
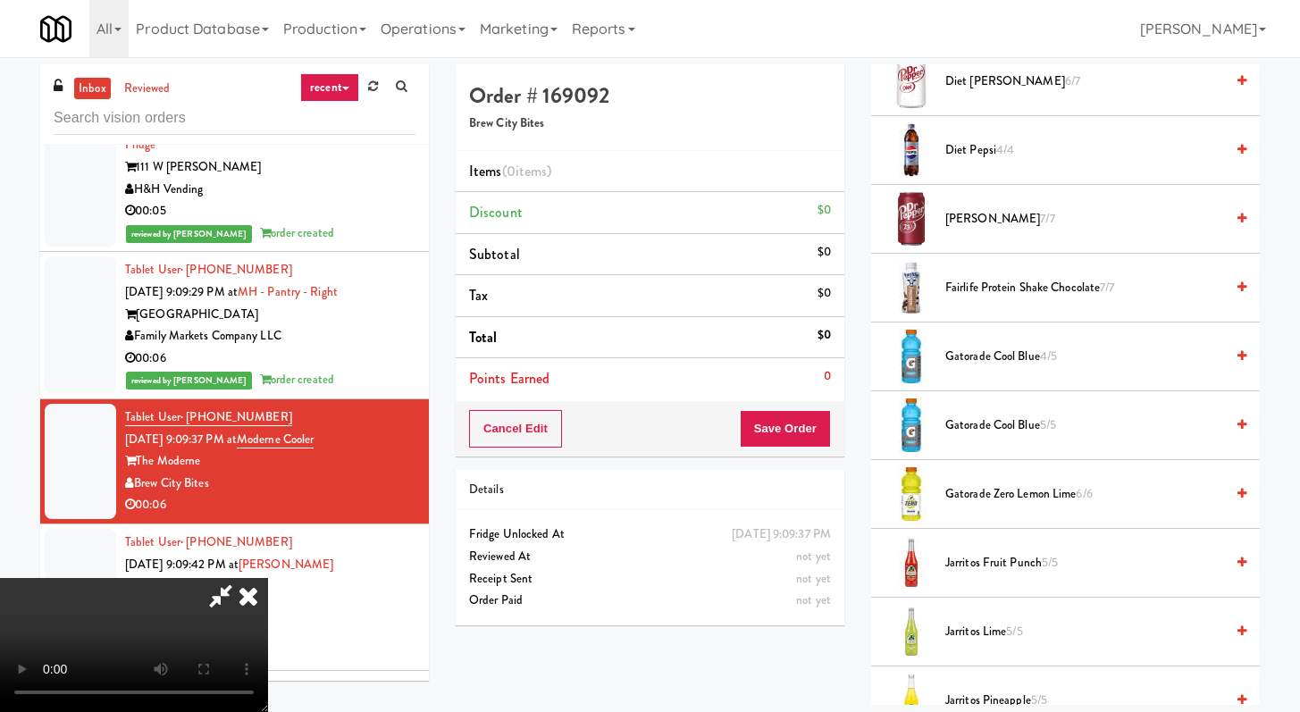
scroll to position [1293, 0]
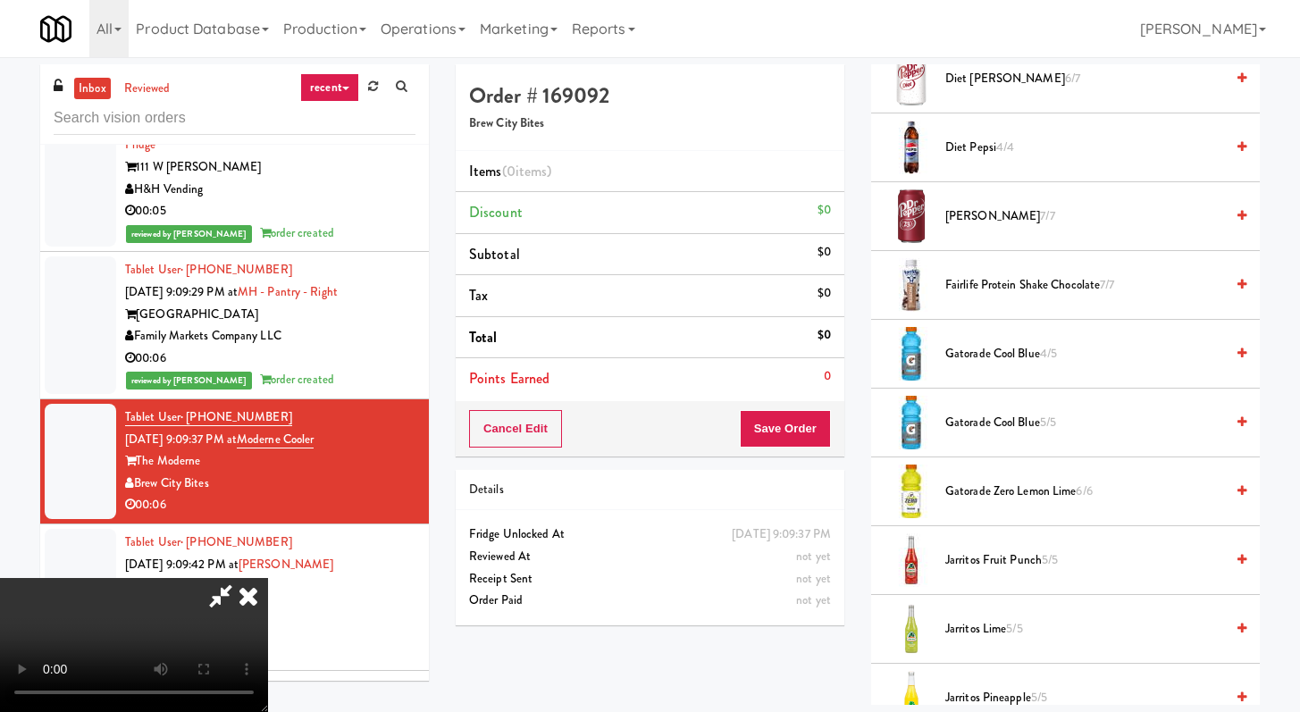
click at [980, 226] on span "Dr Pepper 7/7" at bounding box center [1085, 217] width 279 height 22
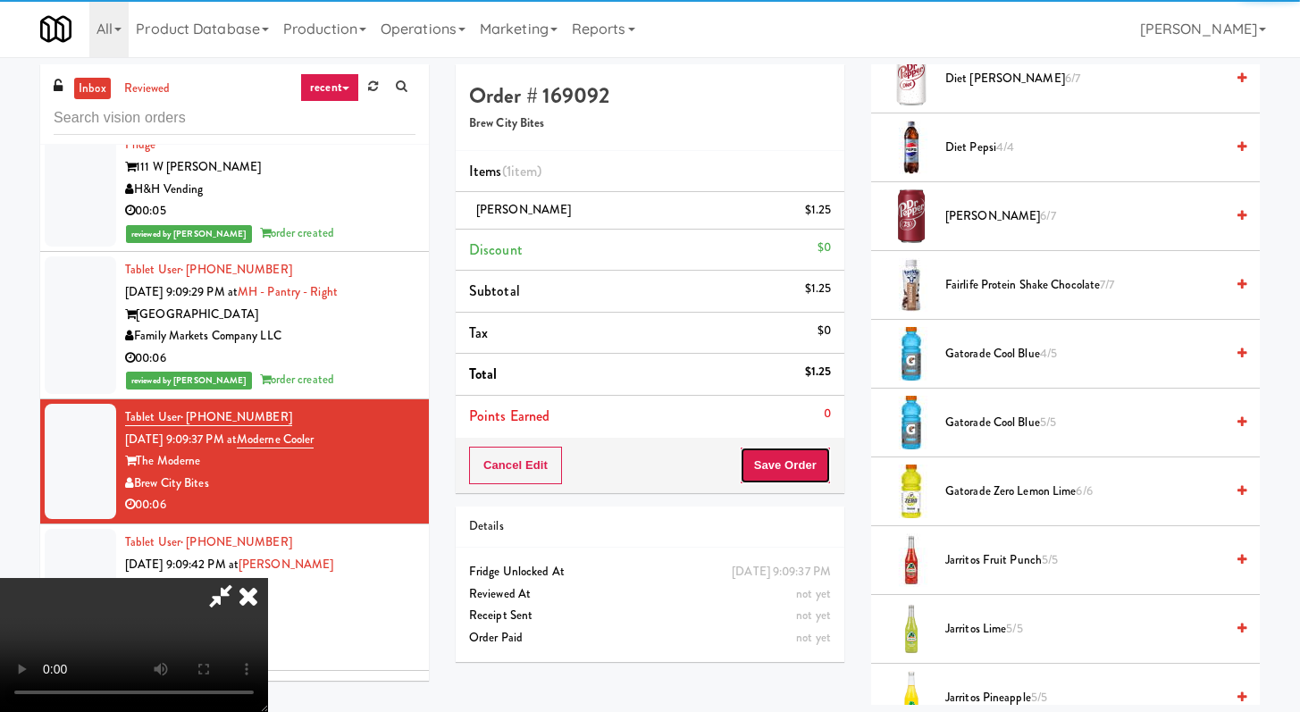
click at [818, 456] on button "Save Order" at bounding box center [785, 466] width 91 height 38
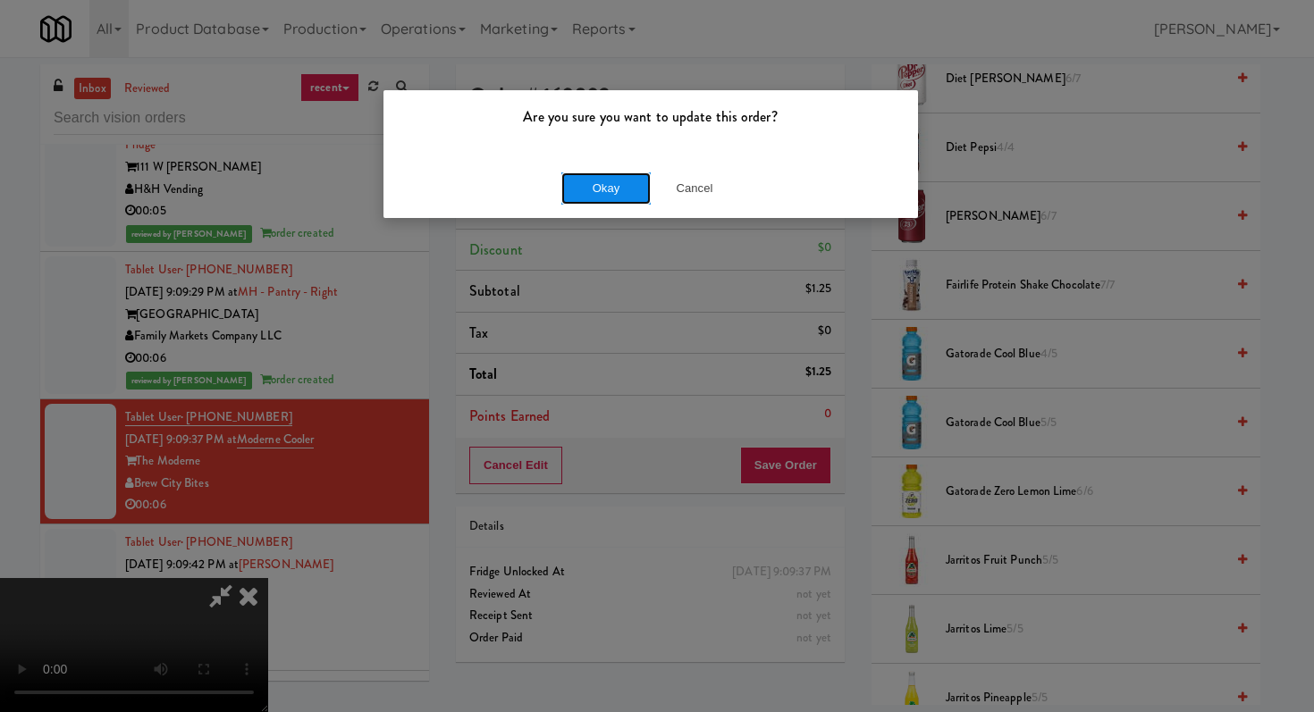
click at [586, 201] on button "Okay" at bounding box center [605, 188] width 89 height 32
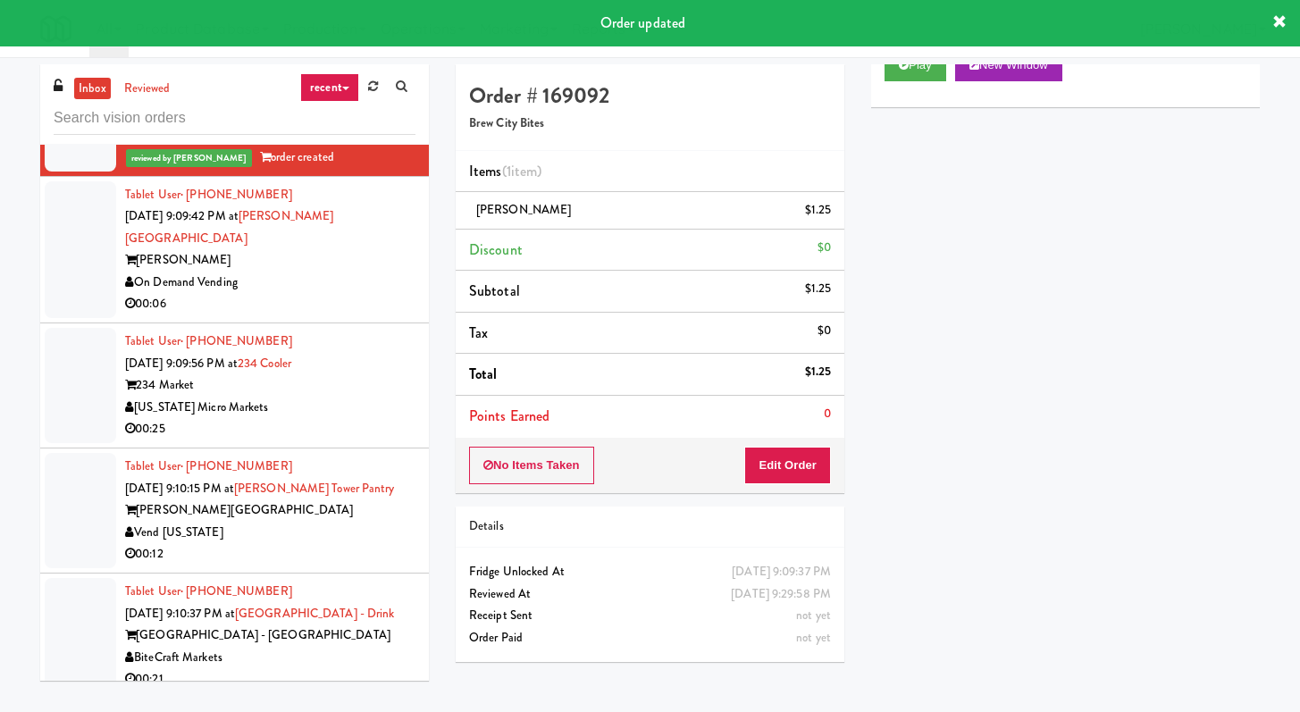
scroll to position [11297, 0]
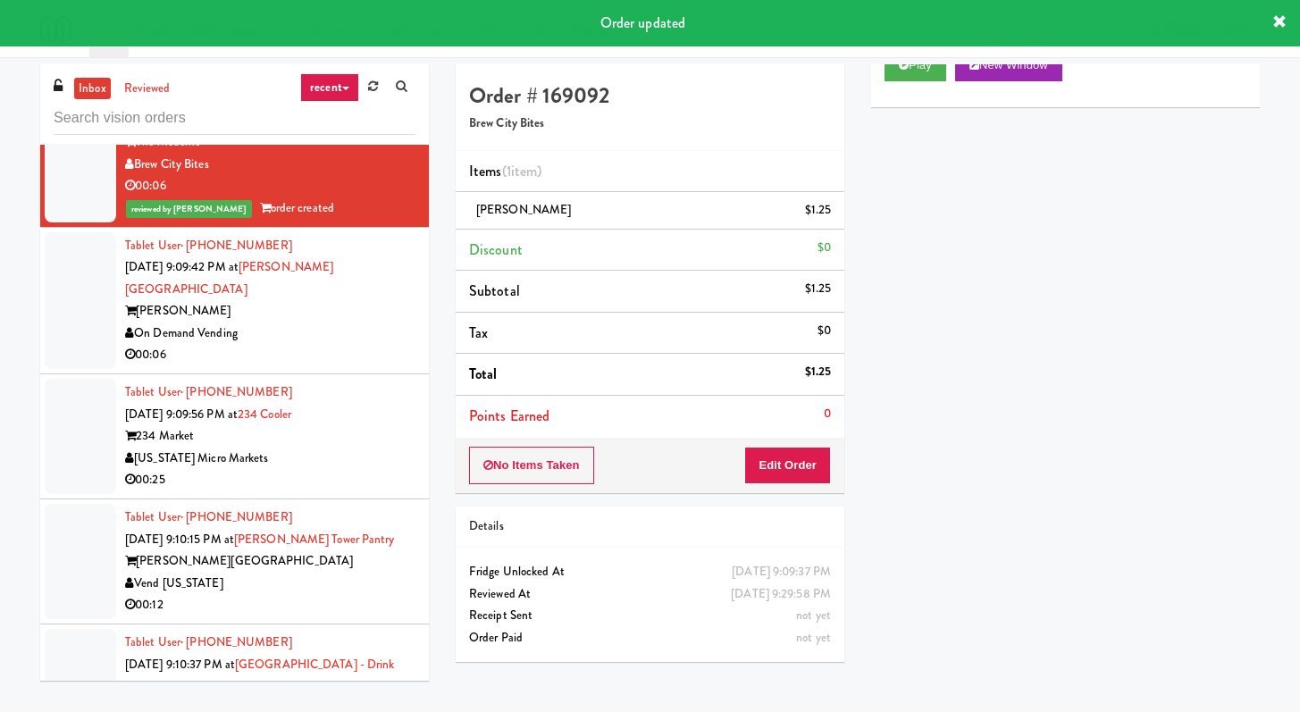
click at [391, 323] on div "On Demand Vending" at bounding box center [270, 334] width 290 height 22
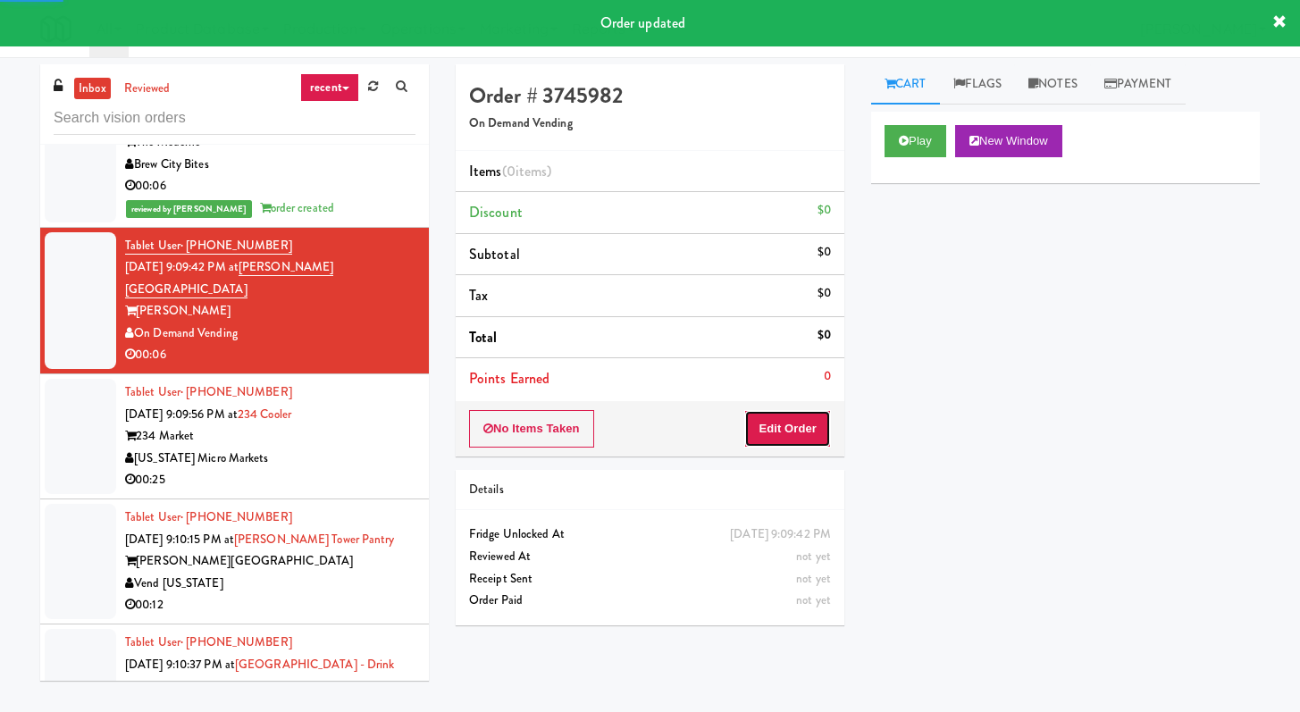
click at [786, 424] on button "Edit Order" at bounding box center [787, 429] width 87 height 38
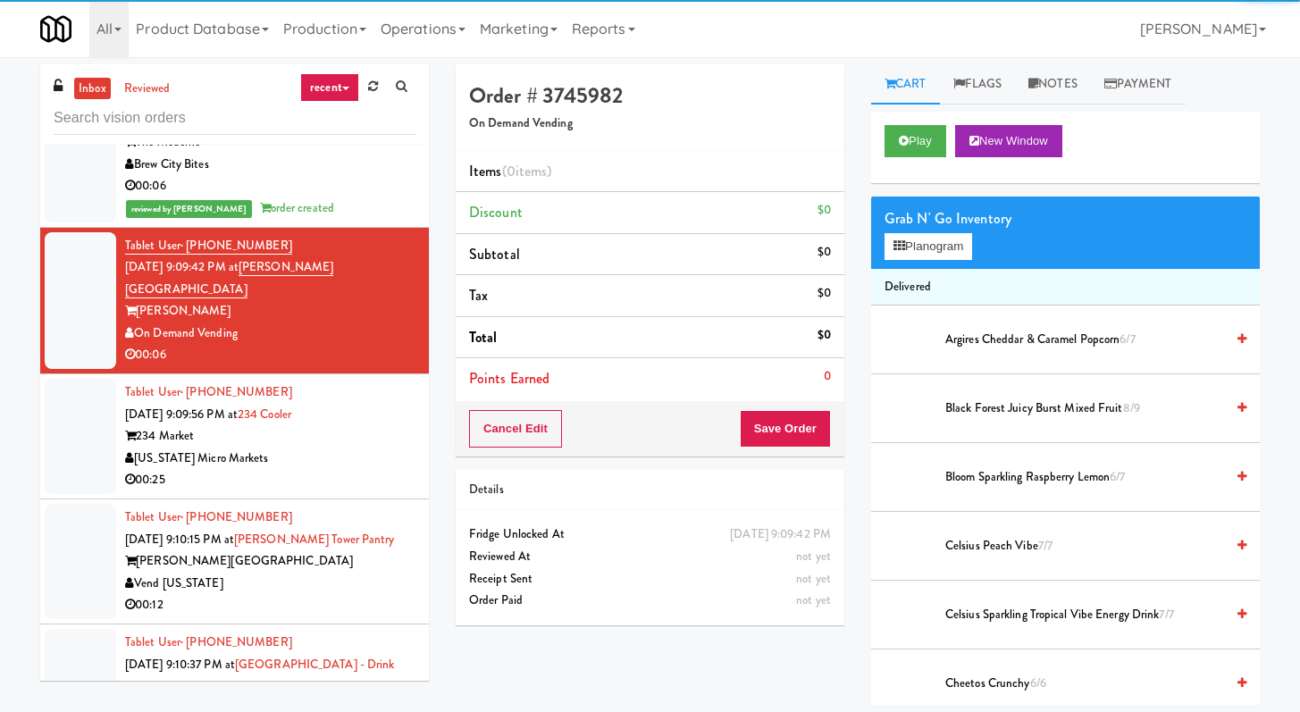
click at [898, 158] on div "Play New Window" at bounding box center [1065, 147] width 389 height 71
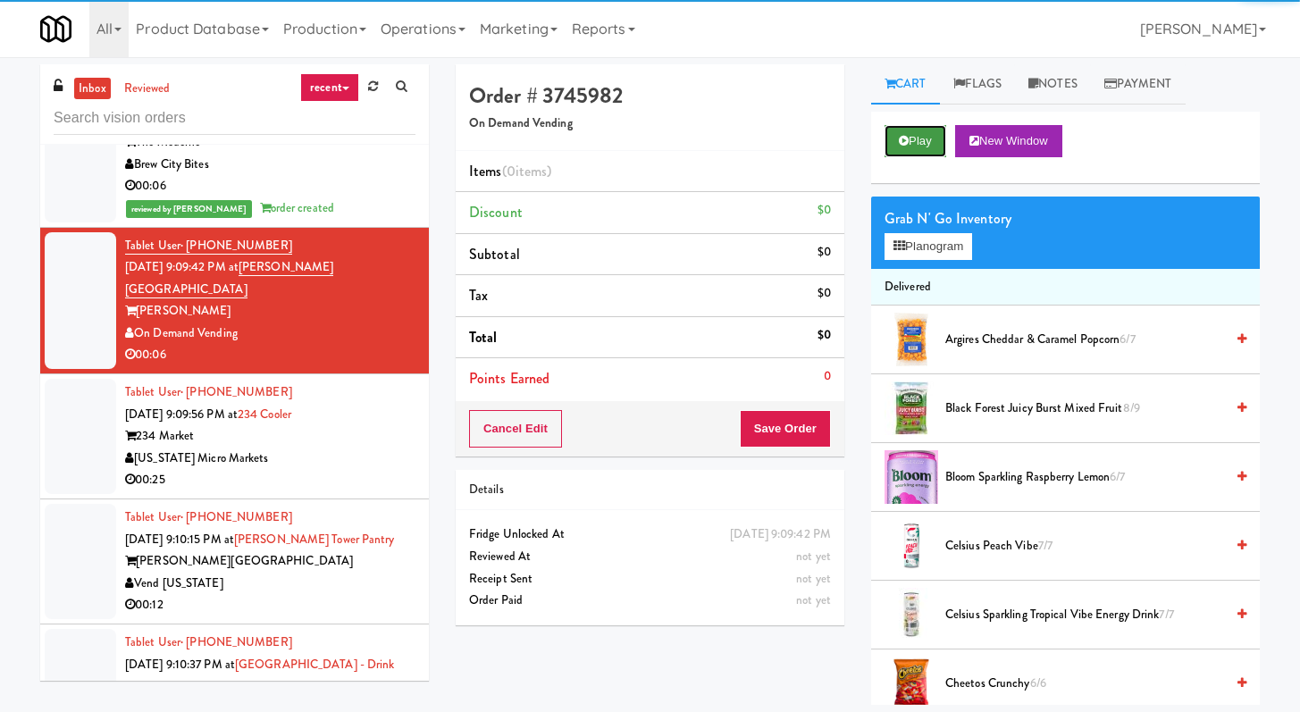
click at [900, 155] on button "Play" at bounding box center [916, 141] width 62 height 32
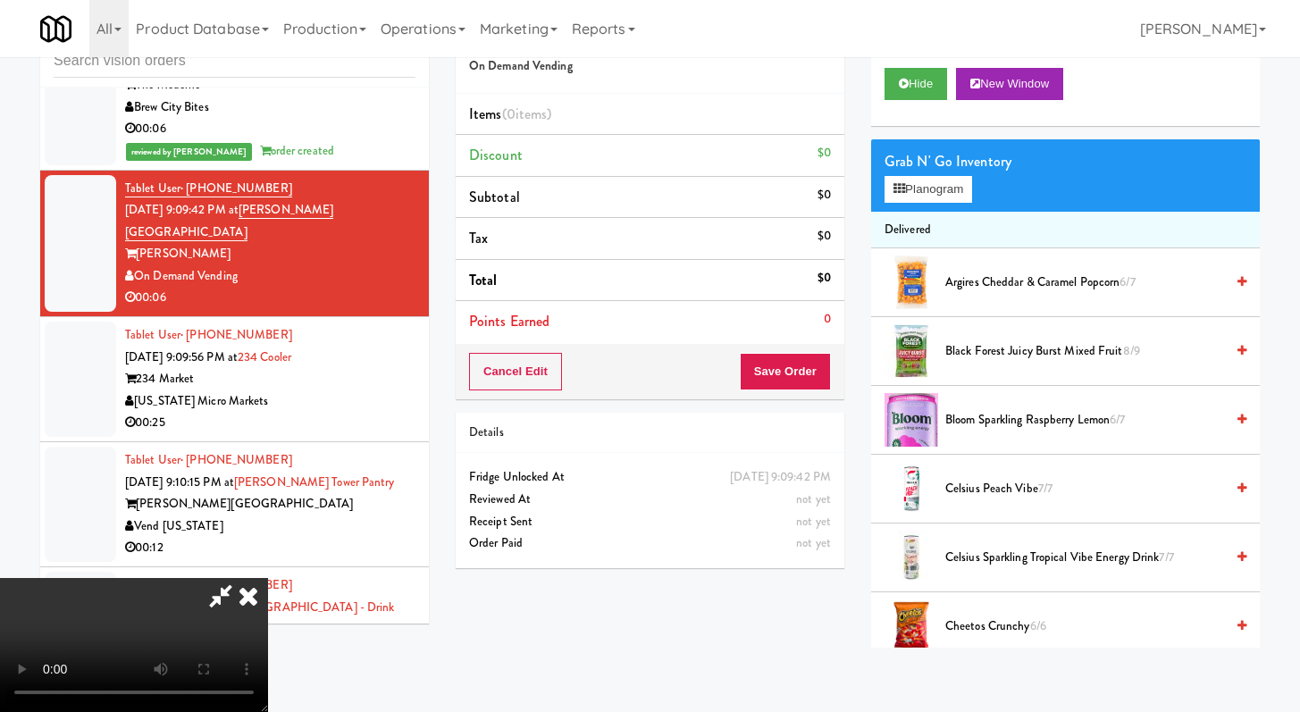
scroll to position [11231, 0]
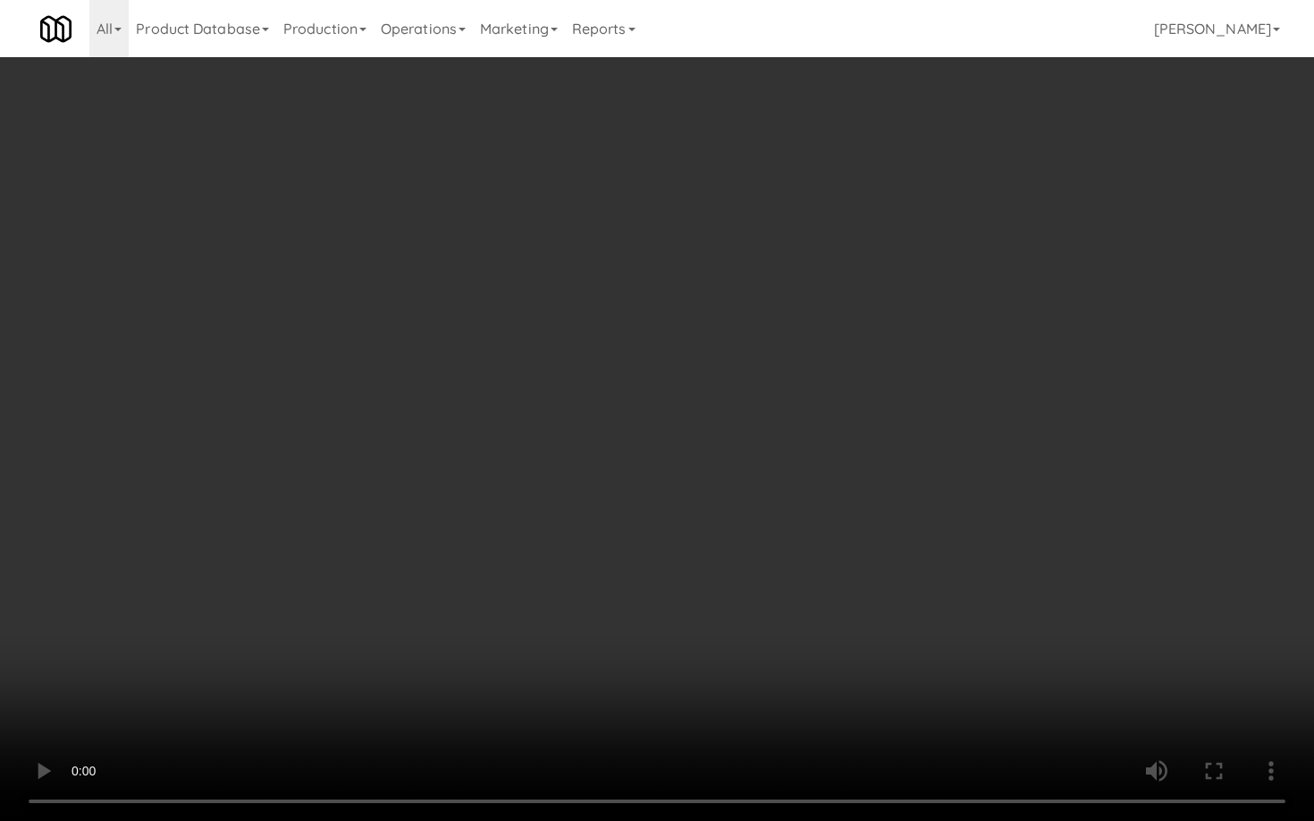
click at [1039, 588] on video at bounding box center [657, 410] width 1314 height 821
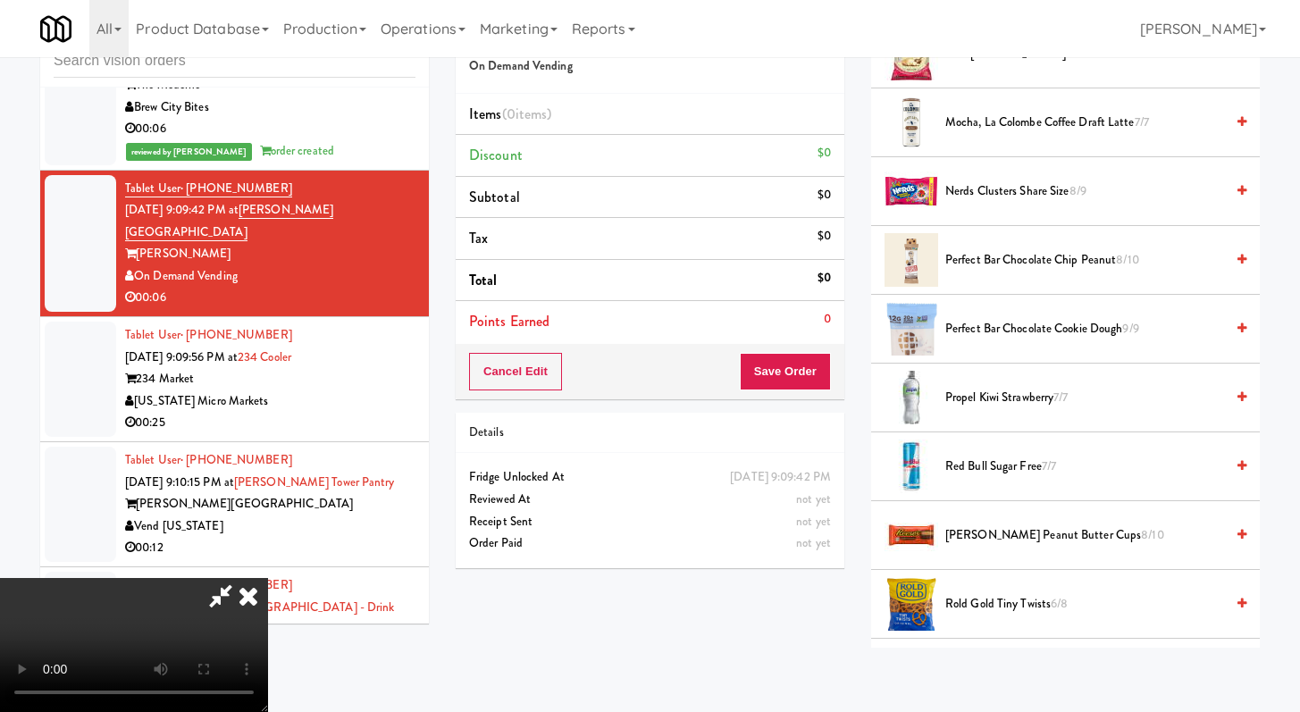
scroll to position [2291, 0]
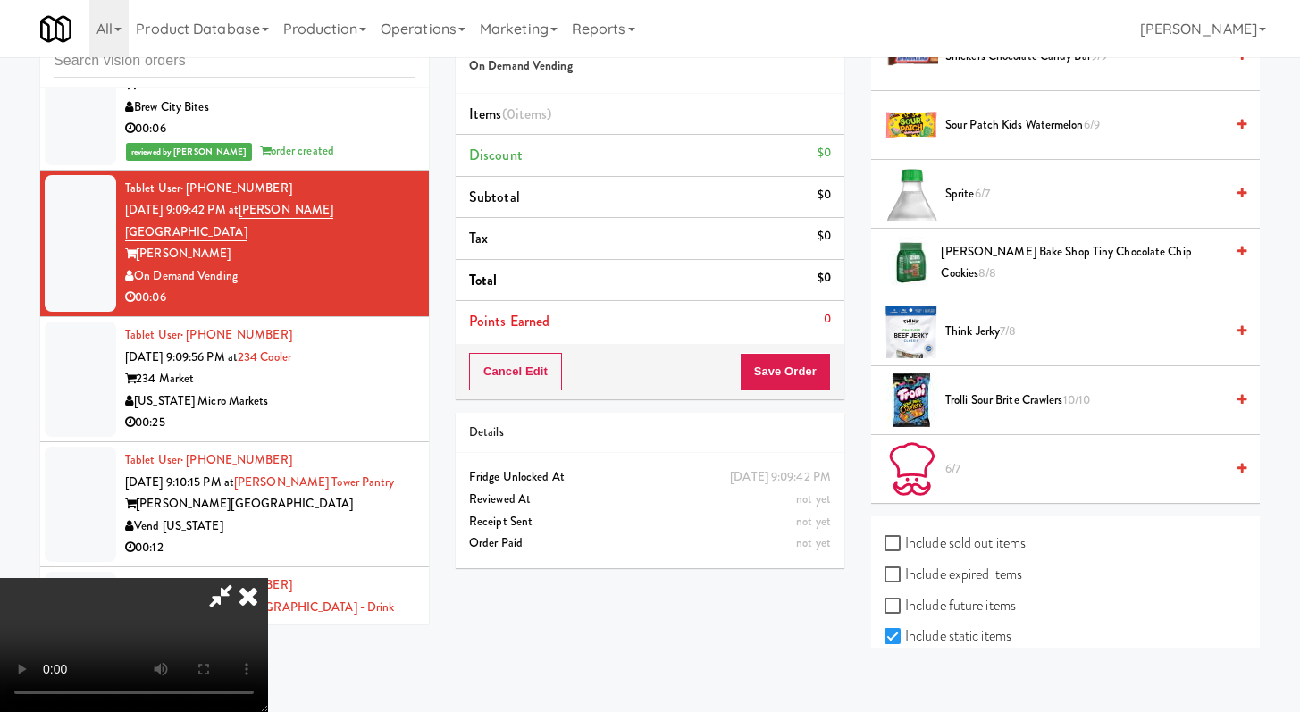
drag, startPoint x: 1030, startPoint y: 398, endPoint x: 944, endPoint y: 412, distance: 87.0
click at [1029, 398] on span "Trolli Sour Brite Crawlers 10/10" at bounding box center [1085, 401] width 279 height 22
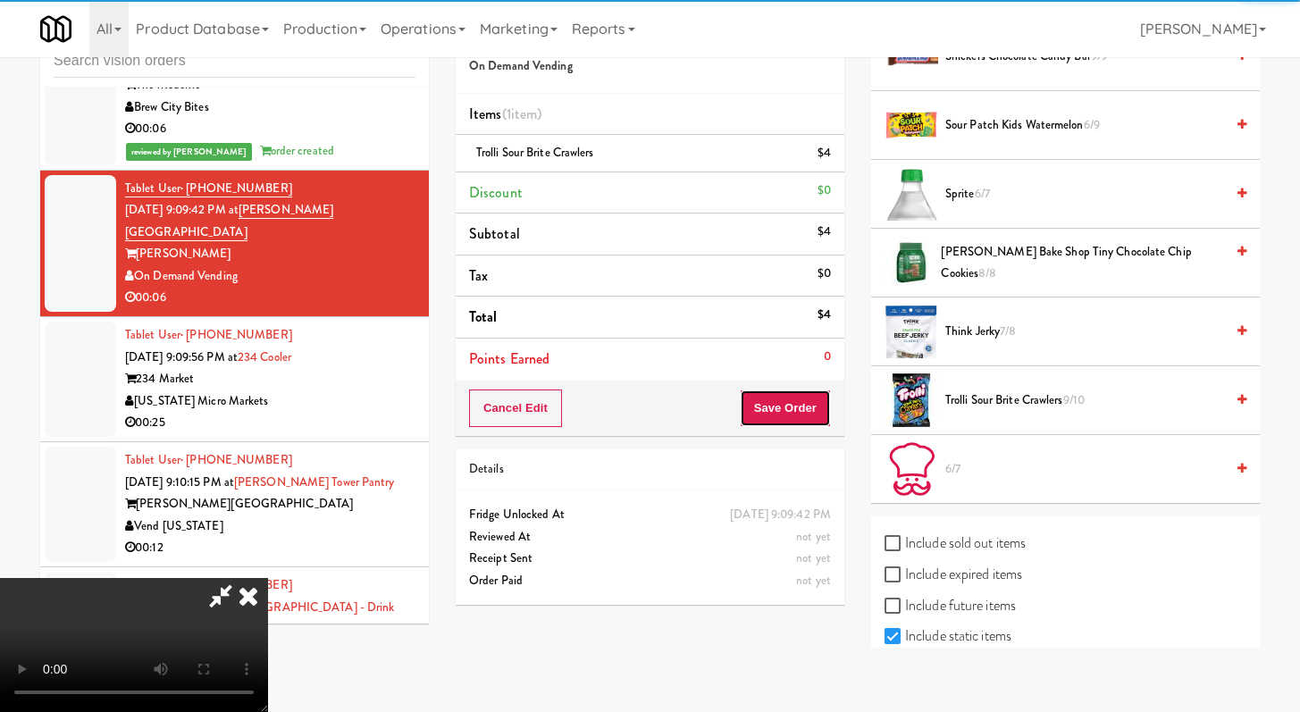
click at [802, 412] on button "Save Order" at bounding box center [785, 409] width 91 height 38
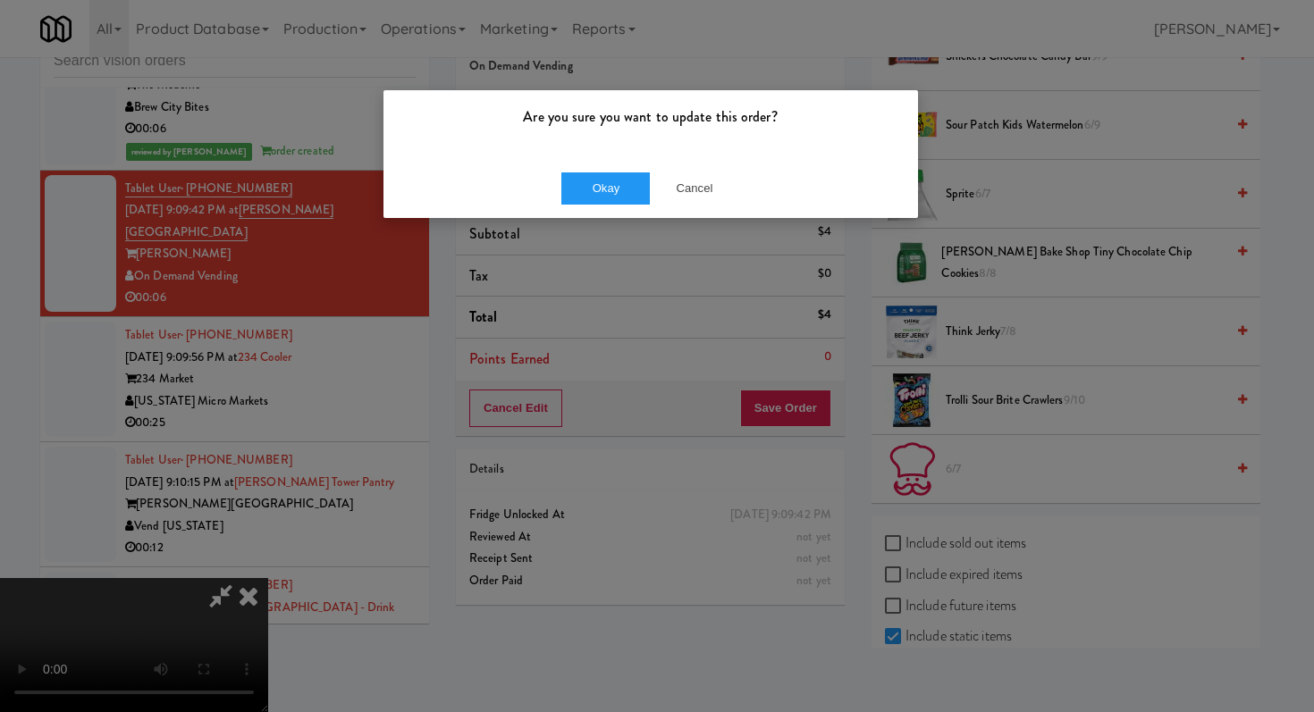
click at [636, 170] on div "Okay Cancel" at bounding box center [650, 188] width 534 height 60
click at [635, 176] on button "Okay" at bounding box center [605, 188] width 89 height 32
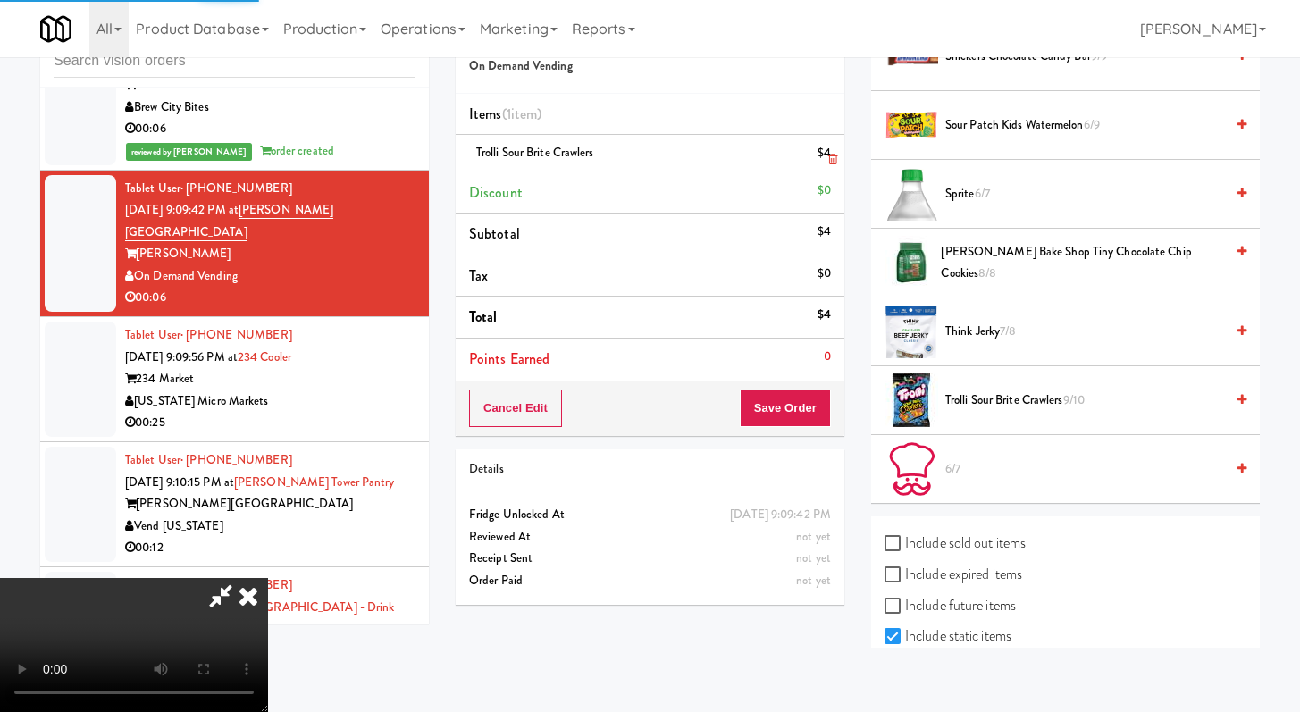
scroll to position [76, 0]
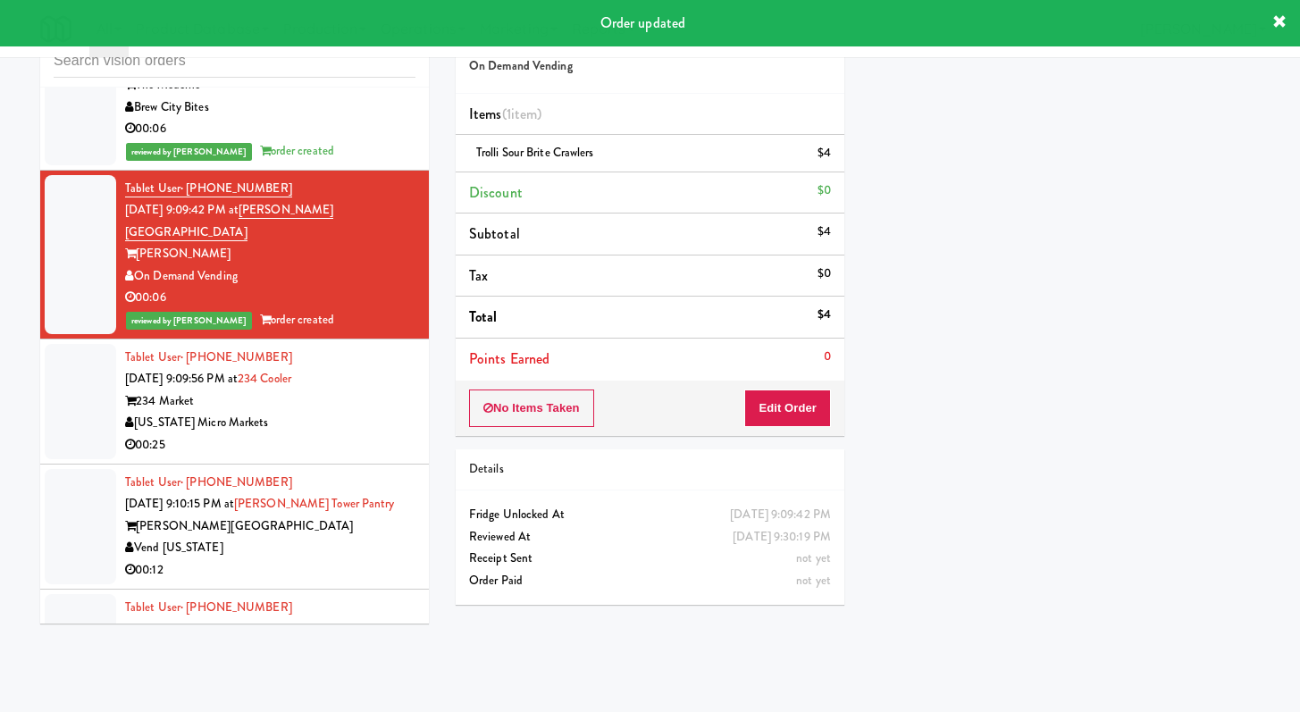
click at [298, 434] on div "00:25" at bounding box center [270, 445] width 290 height 22
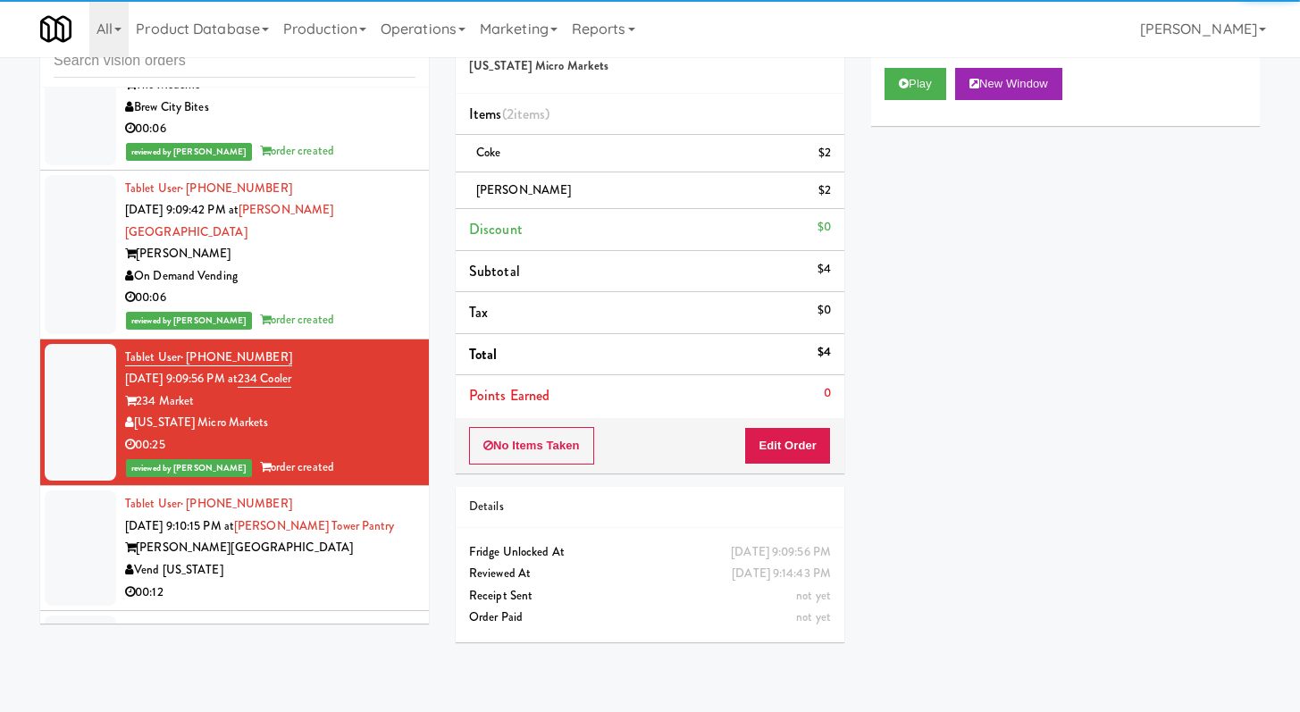
drag, startPoint x: 315, startPoint y: 535, endPoint x: 317, endPoint y: 523, distance: 12.8
click at [314, 559] on div "Vend [US_STATE]" at bounding box center [270, 570] width 290 height 22
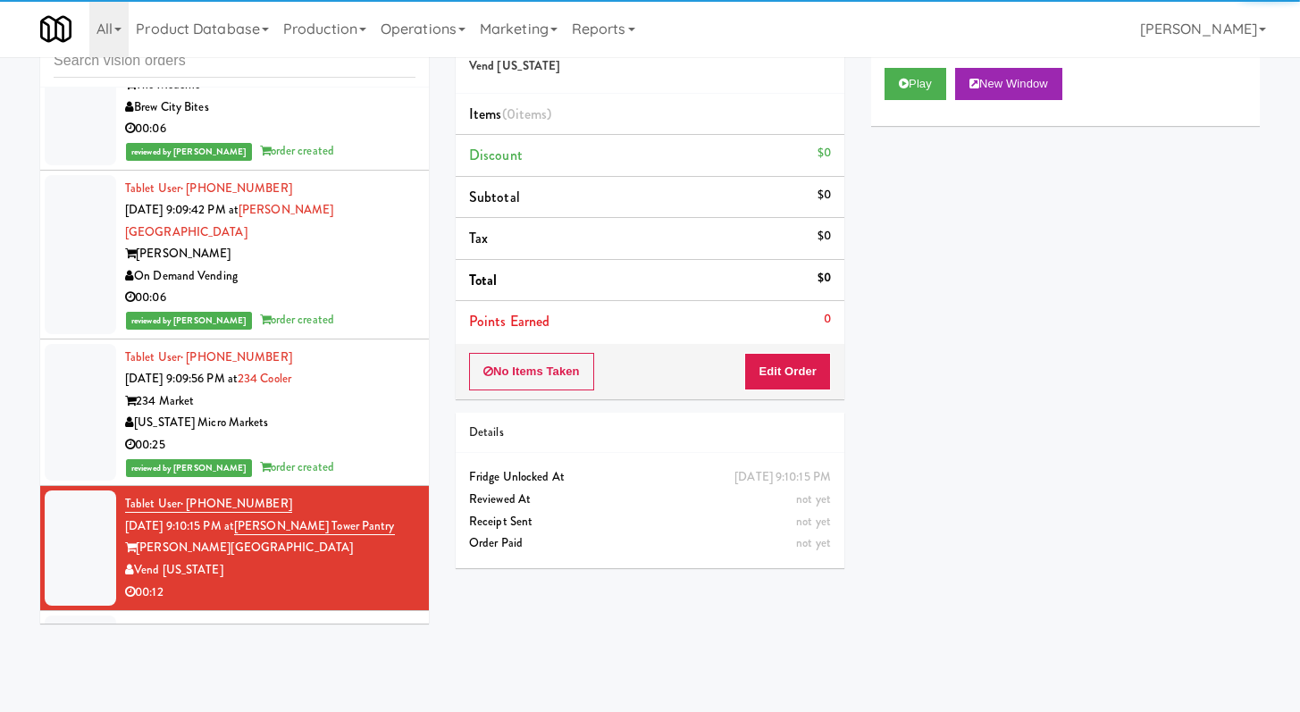
click at [830, 395] on div "No Items Taken Edit Order" at bounding box center [650, 371] width 389 height 55
click at [817, 350] on div "No Items Taken Edit Order" at bounding box center [650, 371] width 389 height 55
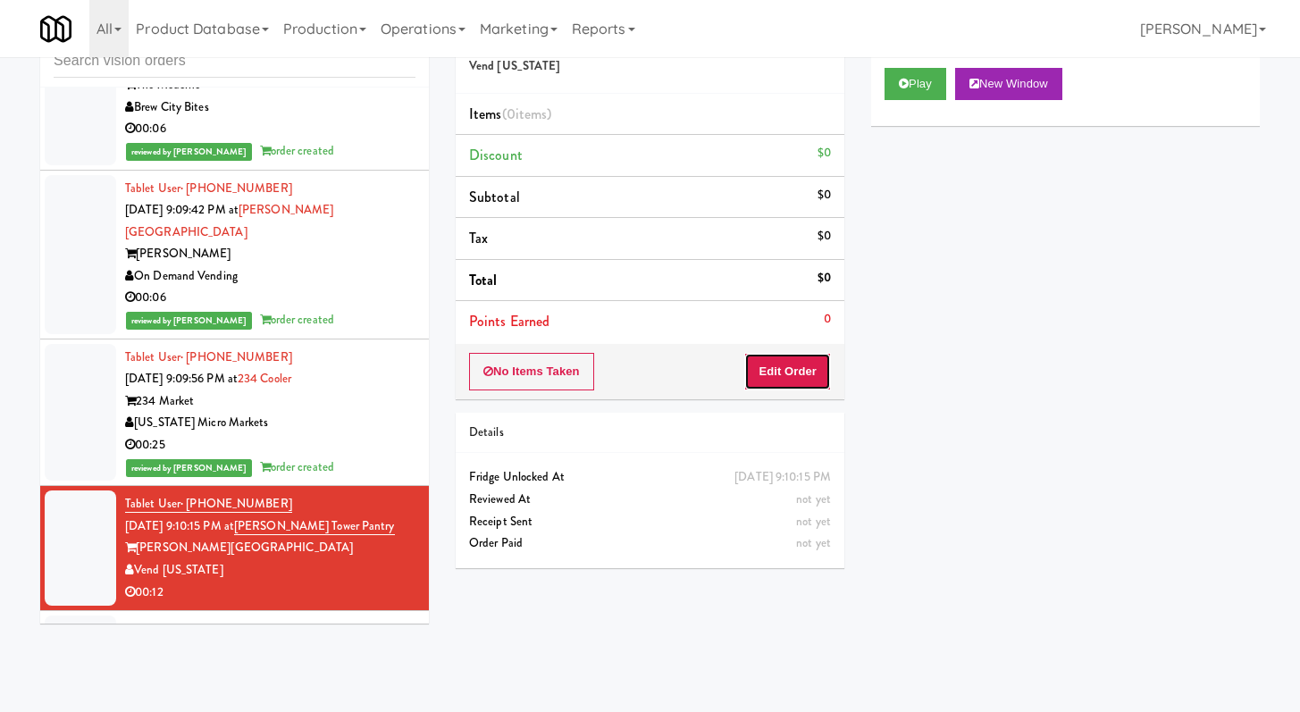
drag, startPoint x: 805, startPoint y: 386, endPoint x: 822, endPoint y: 307, distance: 81.3
click at [805, 385] on button "Edit Order" at bounding box center [787, 372] width 87 height 38
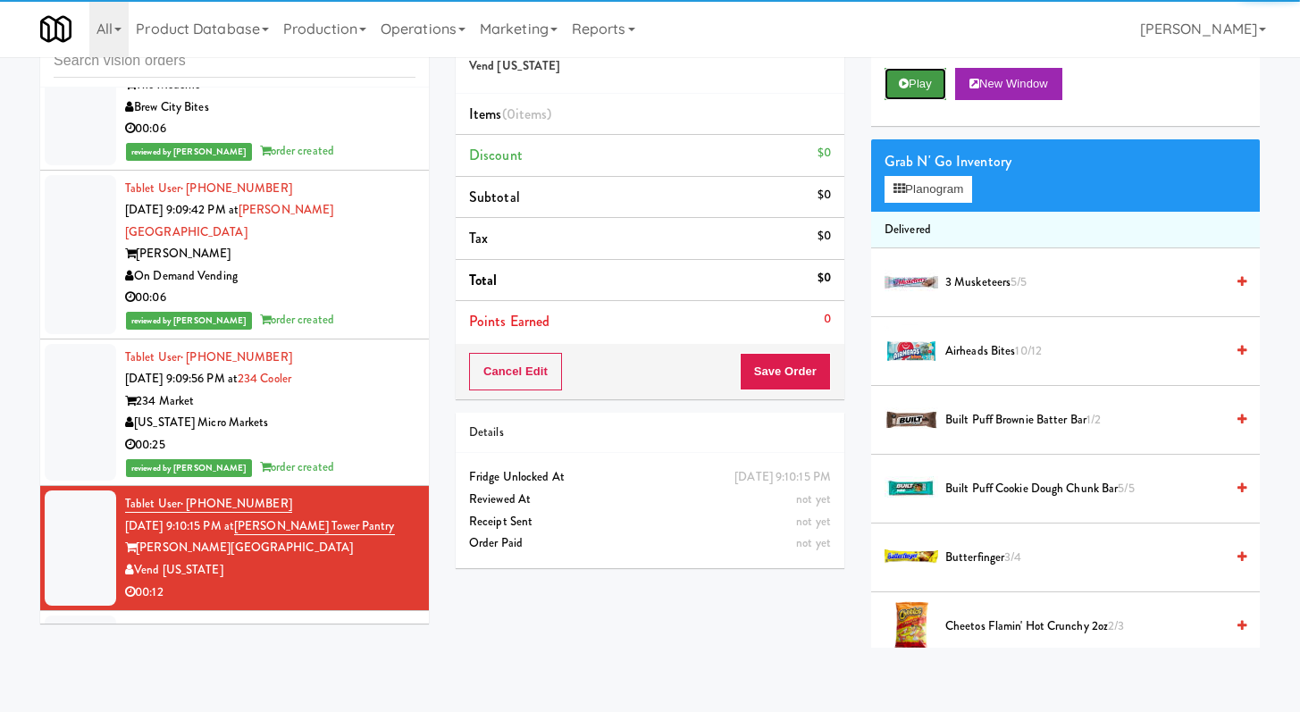
click at [911, 77] on button "Play" at bounding box center [916, 84] width 62 height 32
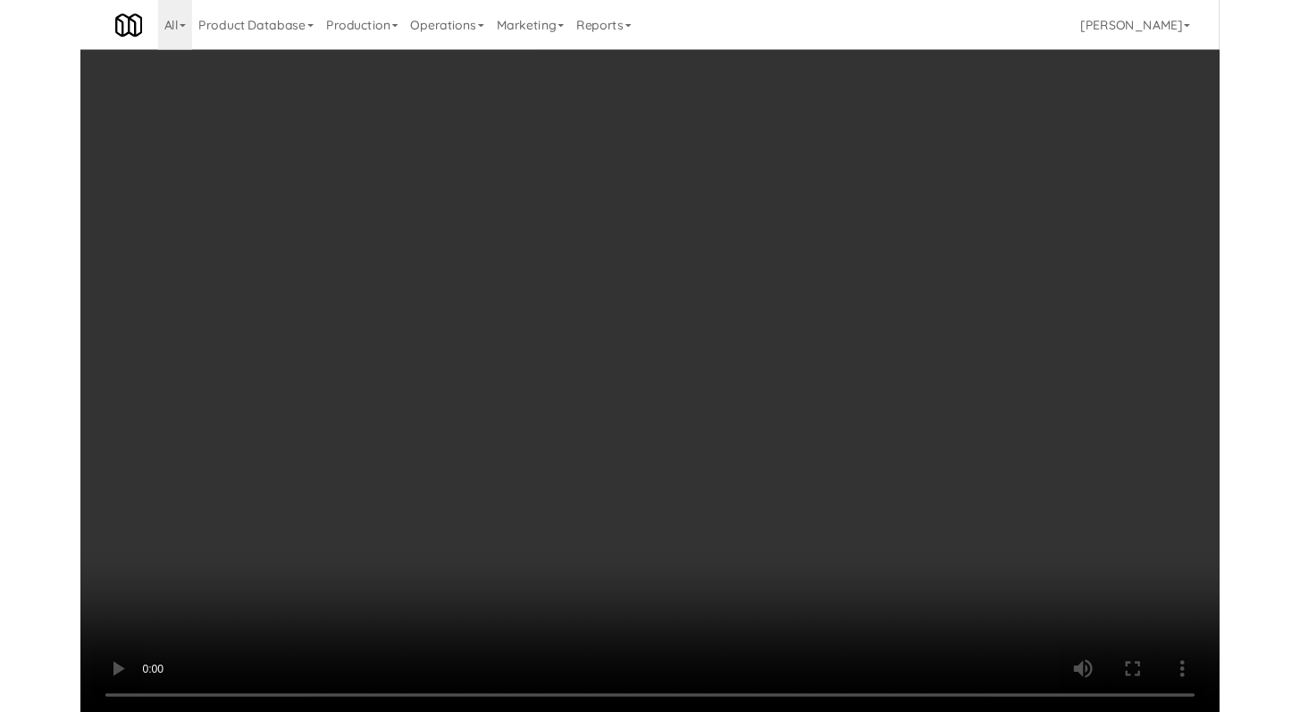
scroll to position [11231, 0]
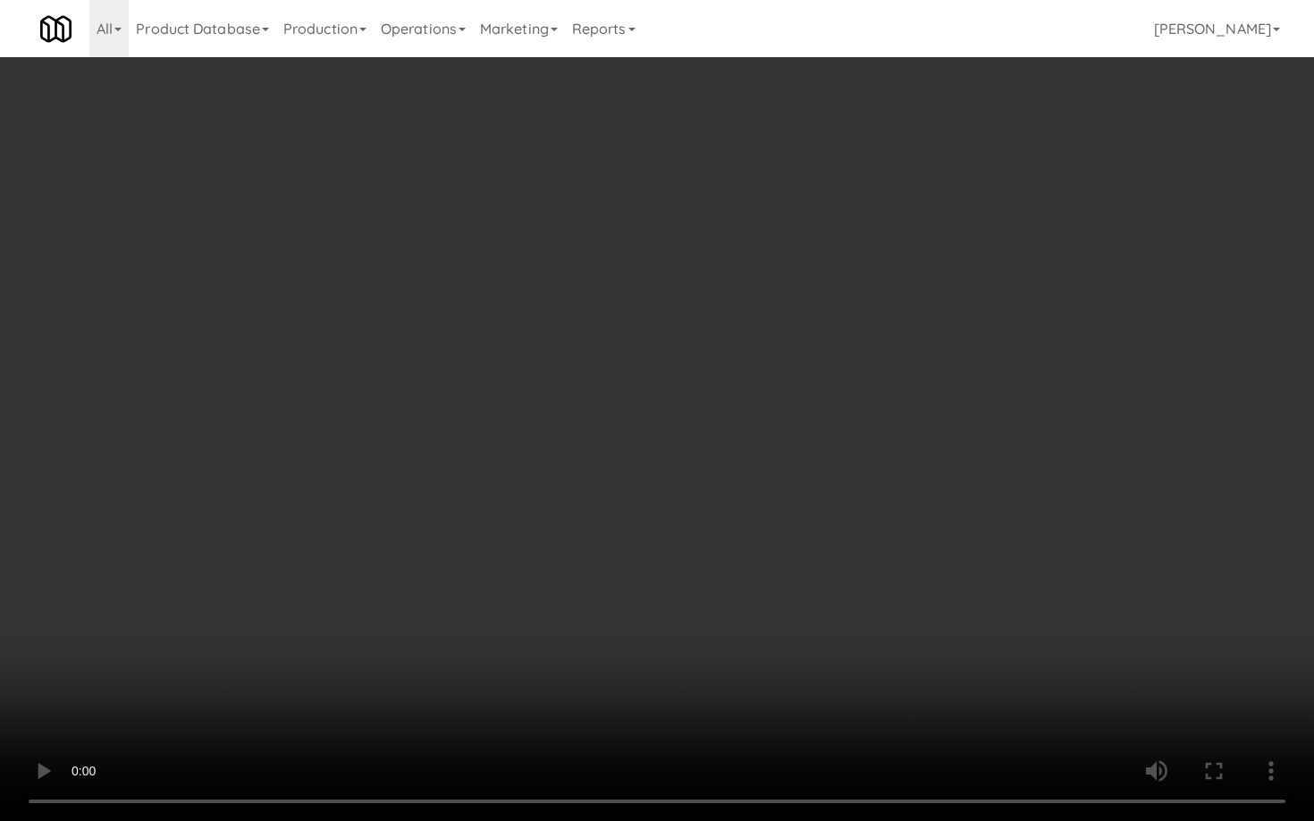
click at [437, 631] on video at bounding box center [657, 410] width 1314 height 821
click at [714, 618] on video at bounding box center [657, 410] width 1314 height 821
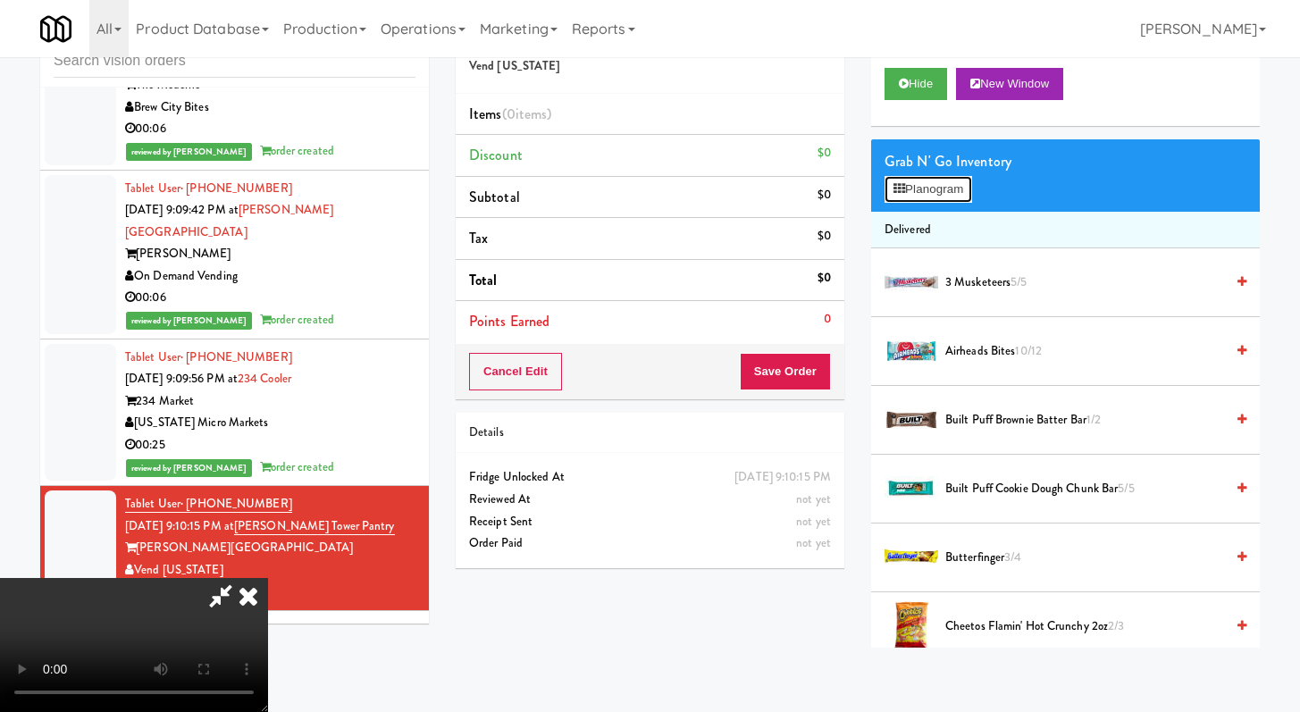
click at [954, 189] on button "Planogram" at bounding box center [929, 189] width 88 height 27
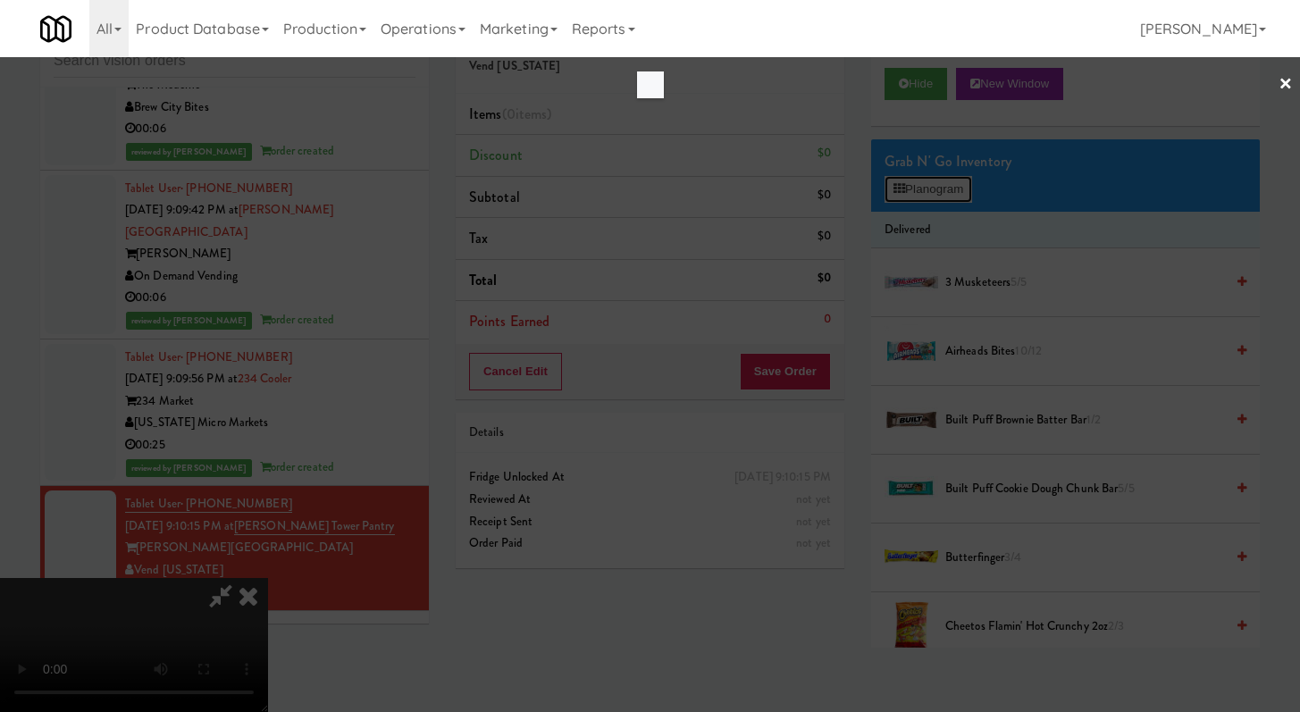
scroll to position [11231, 0]
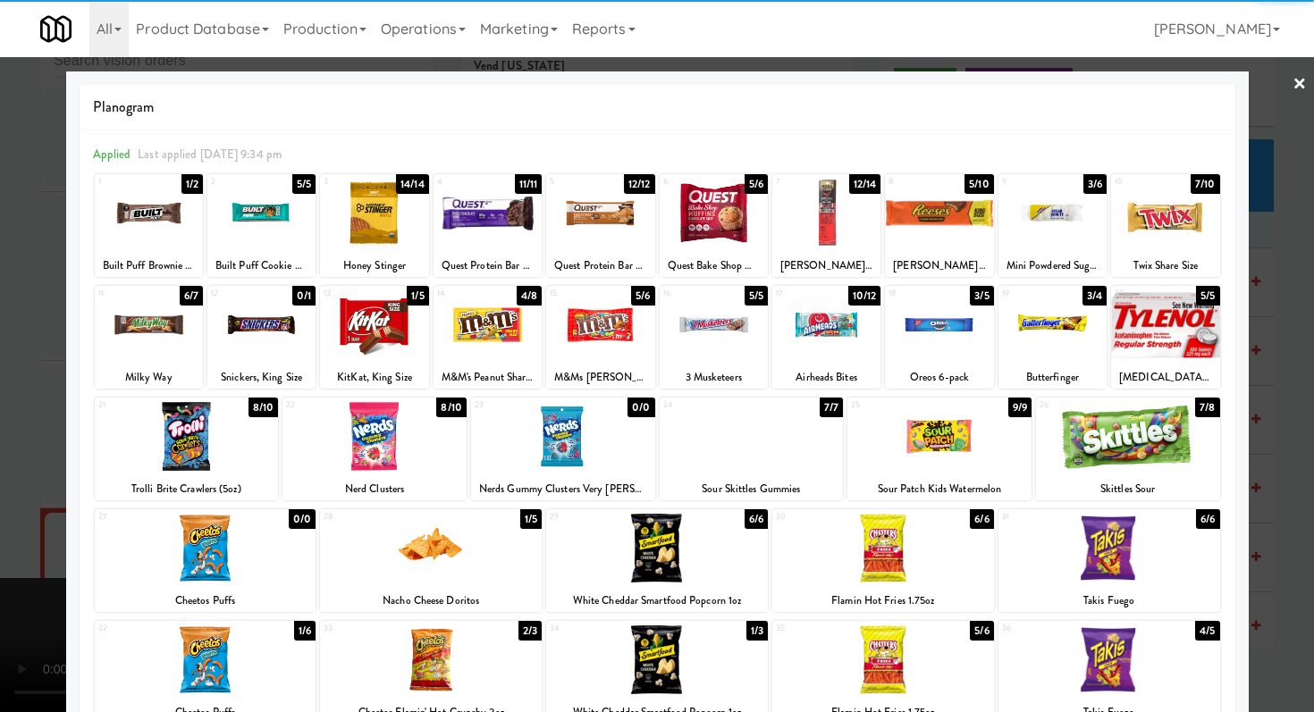
click at [159, 214] on div at bounding box center [149, 213] width 108 height 69
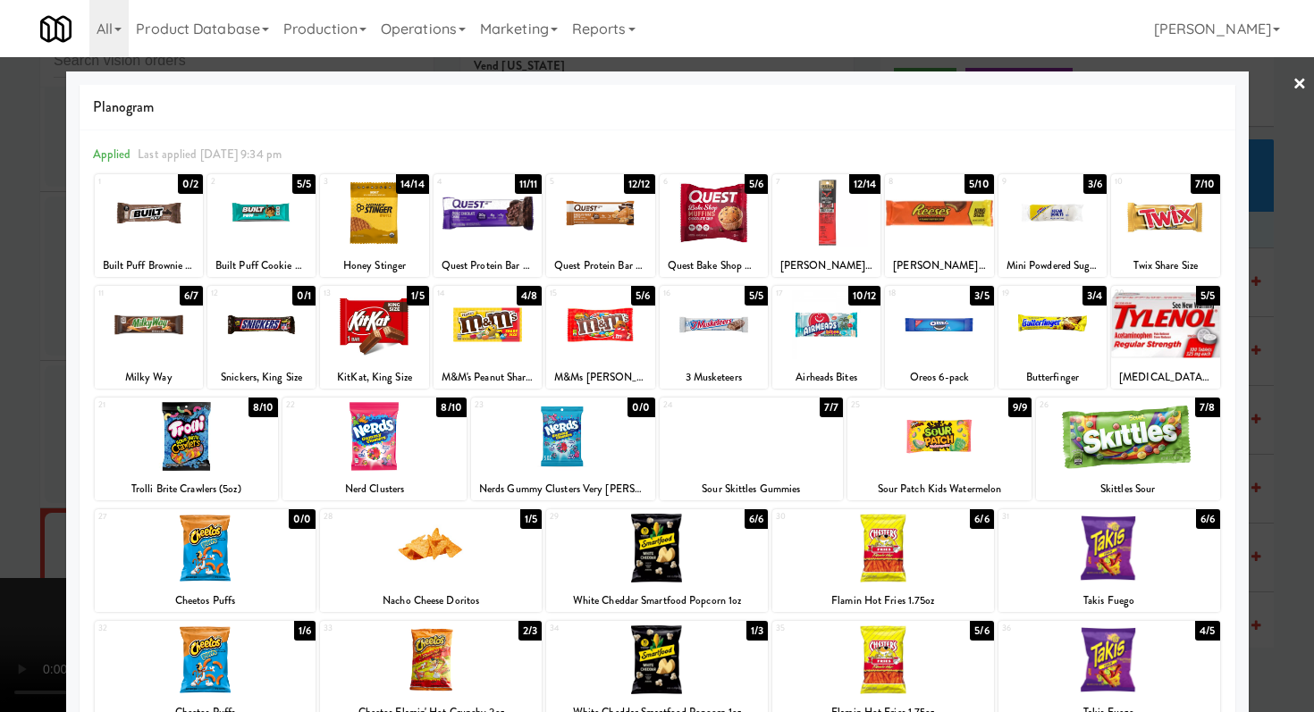
click at [595, 210] on div at bounding box center [600, 213] width 108 height 69
click at [0, 281] on div at bounding box center [657, 356] width 1314 height 712
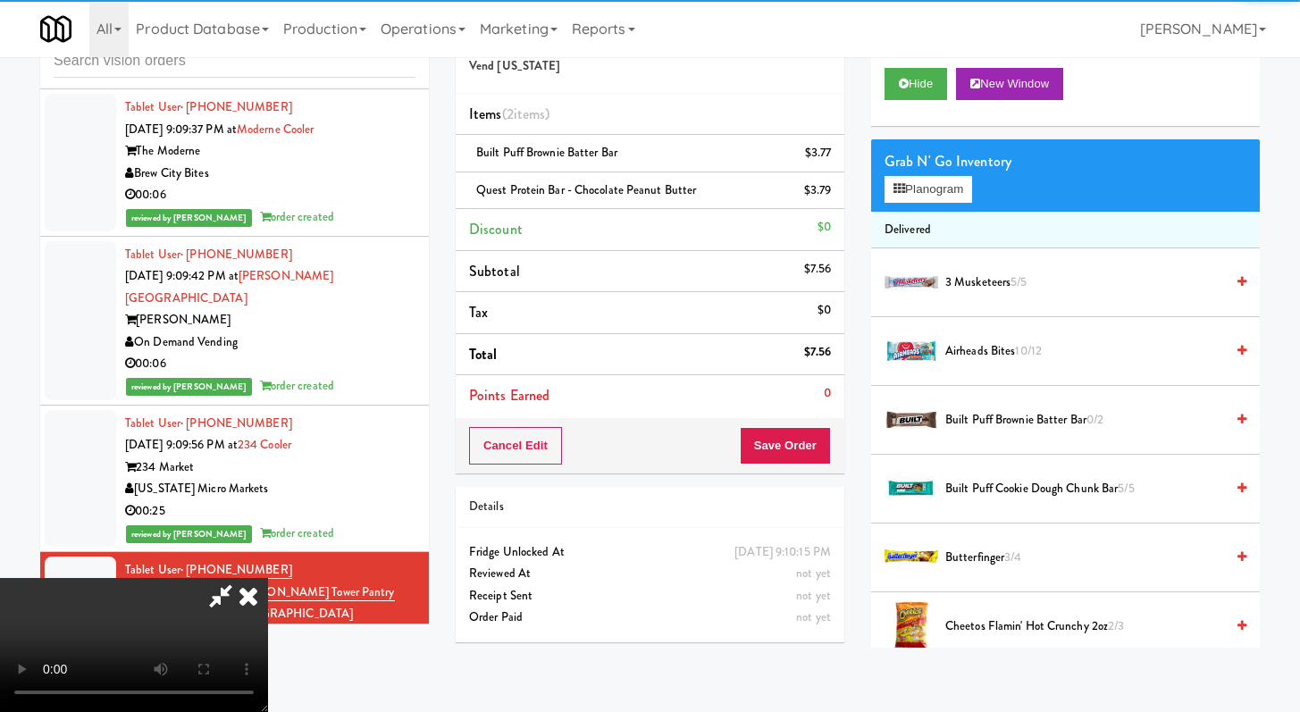
scroll to position [11297, 0]
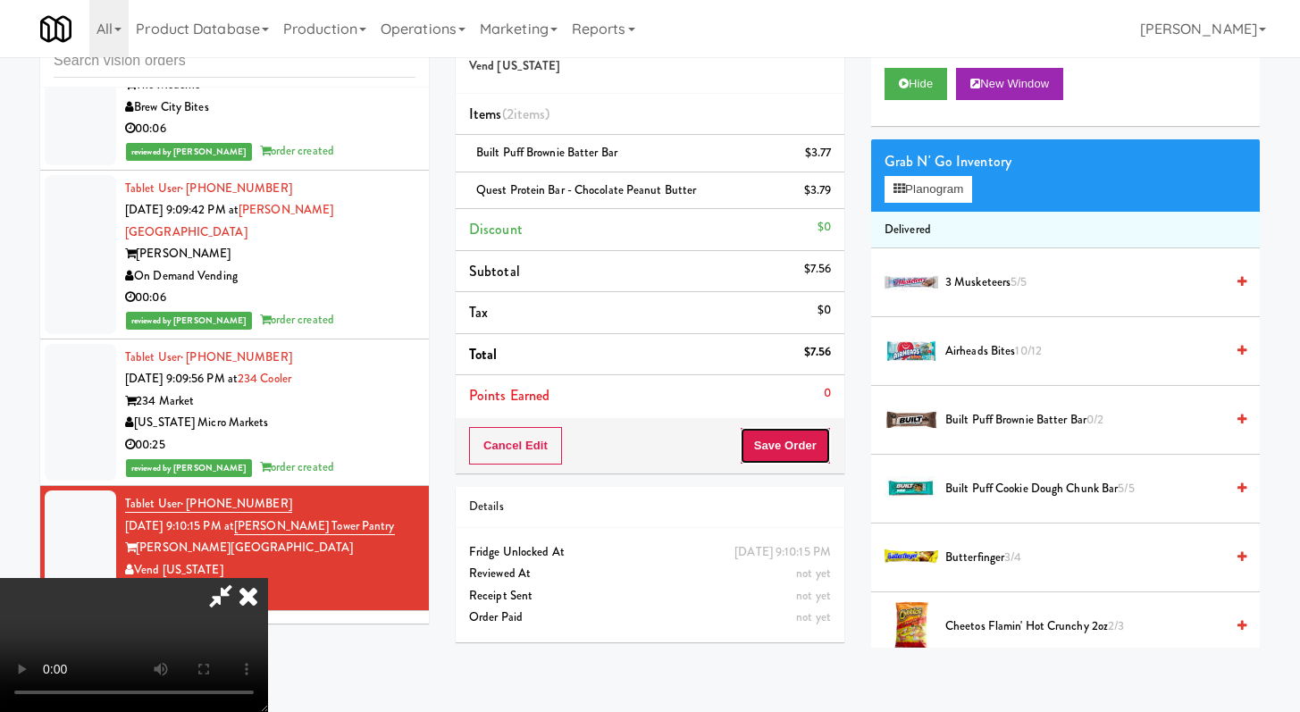
click at [815, 438] on button "Save Order" at bounding box center [785, 446] width 91 height 38
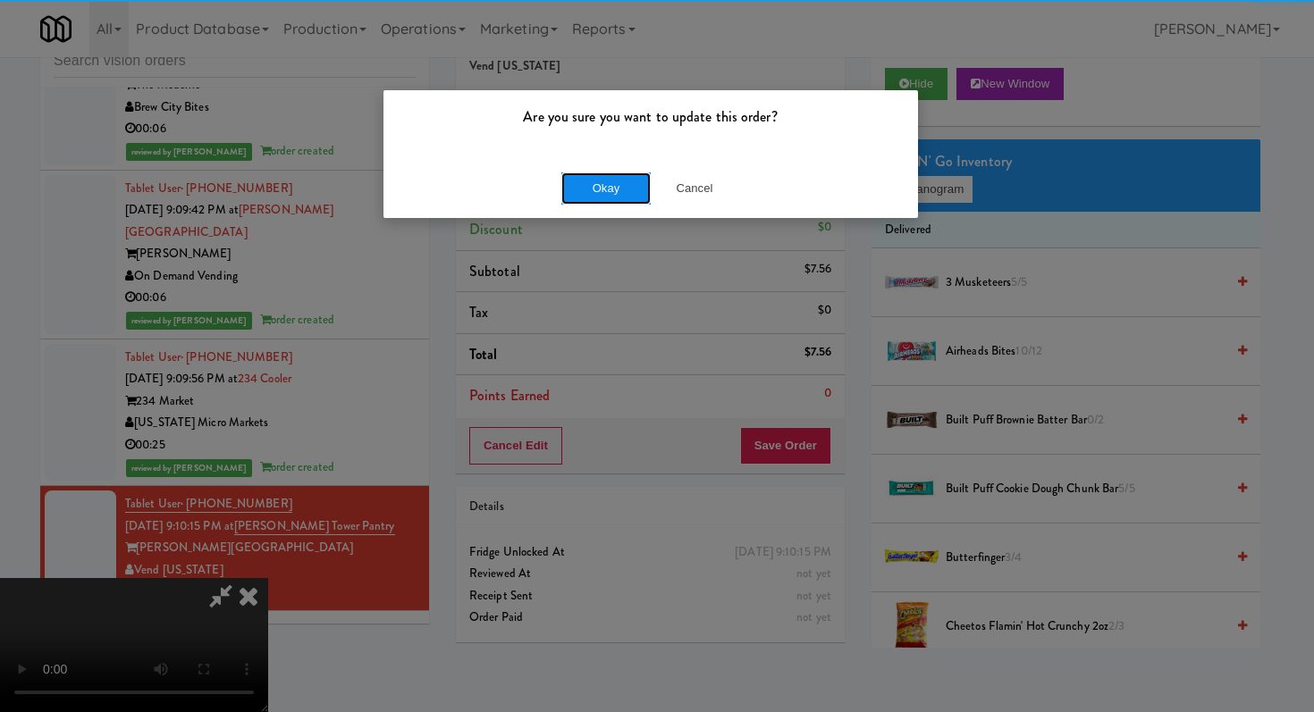
click at [618, 172] on button "Okay" at bounding box center [605, 188] width 89 height 32
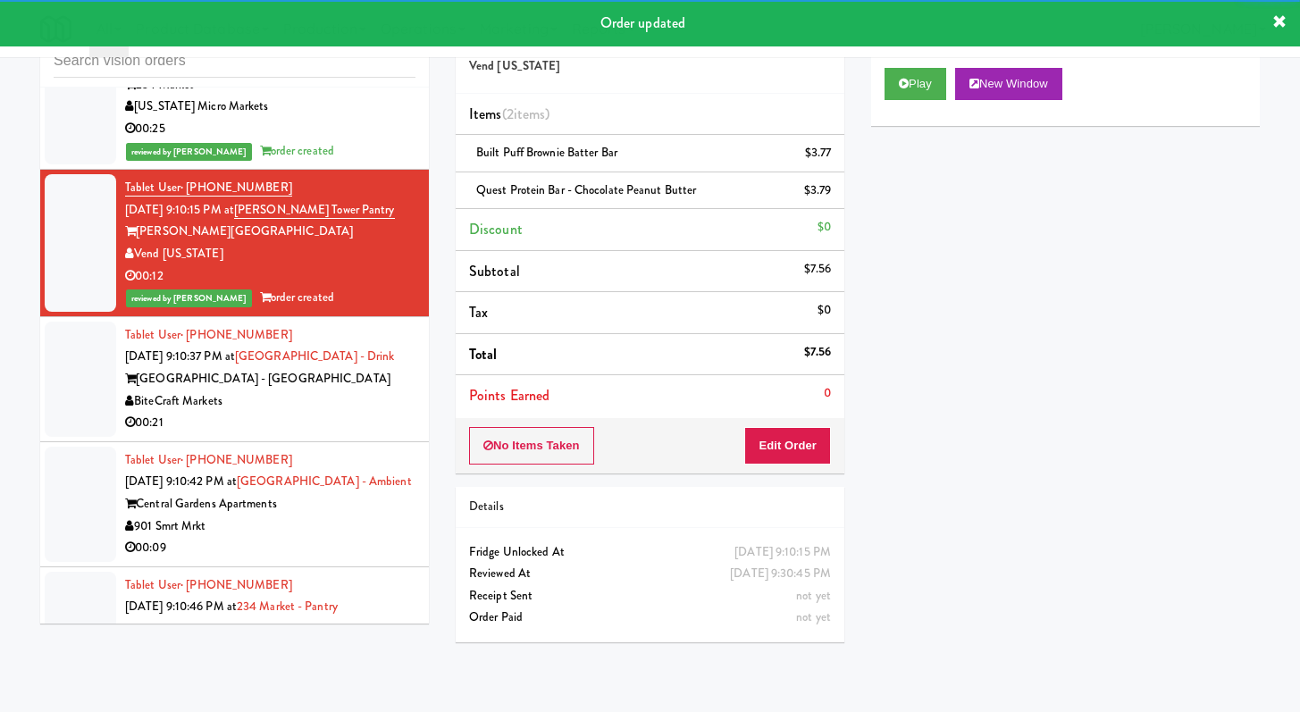
scroll to position [11620, 0]
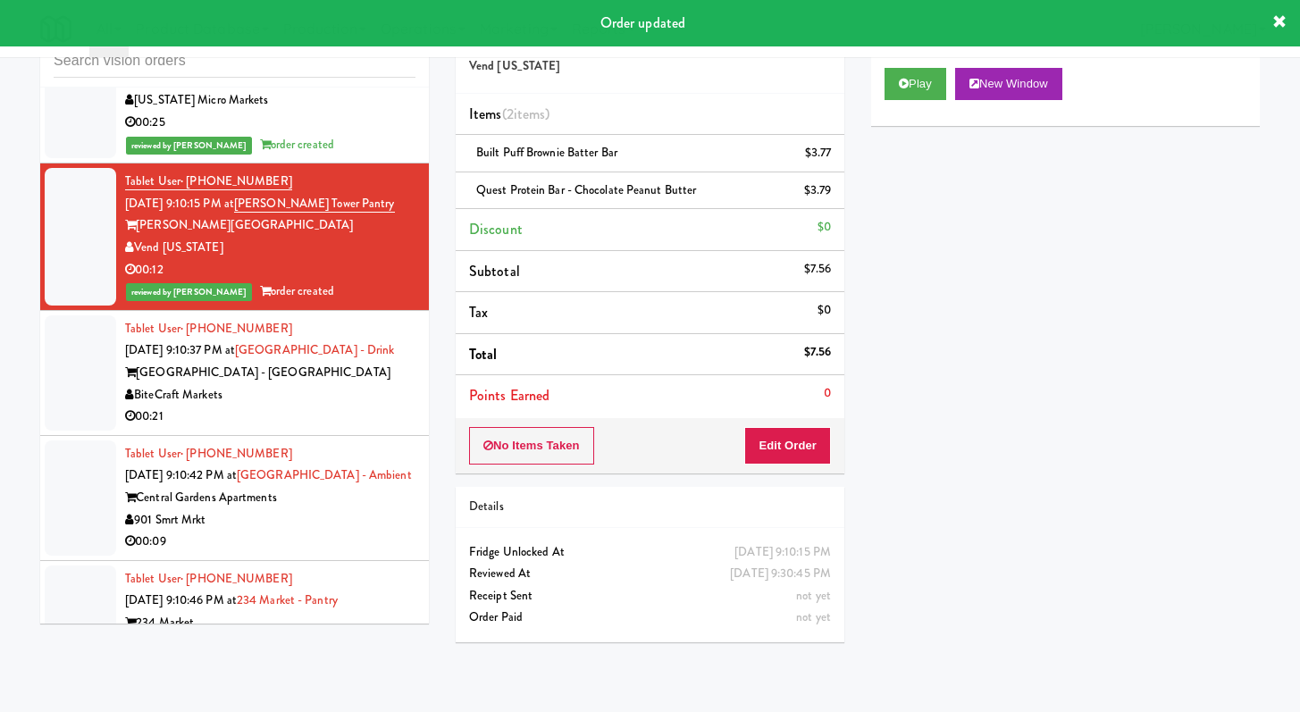
click at [353, 384] on div "BiteCraft Markets" at bounding box center [270, 395] width 290 height 22
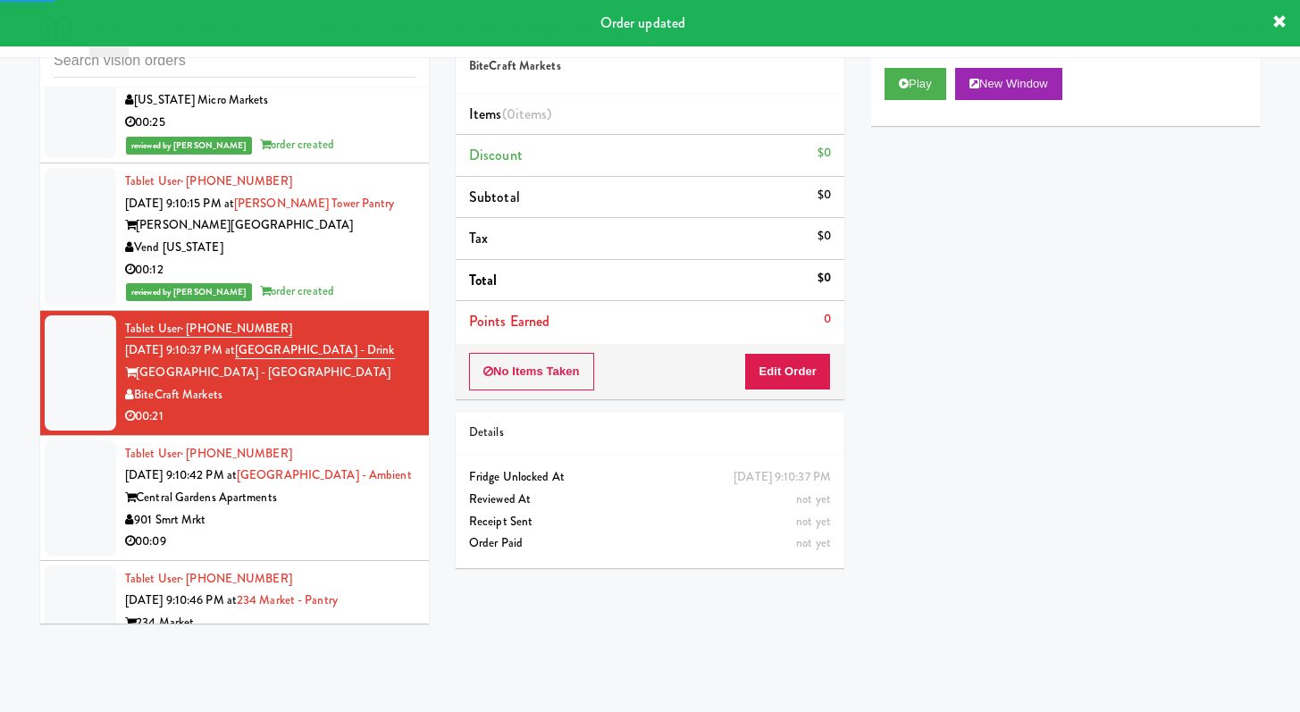
click at [810, 337] on li "Points Earned 0" at bounding box center [650, 321] width 389 height 41
click at [802, 386] on button "Edit Order" at bounding box center [787, 372] width 87 height 38
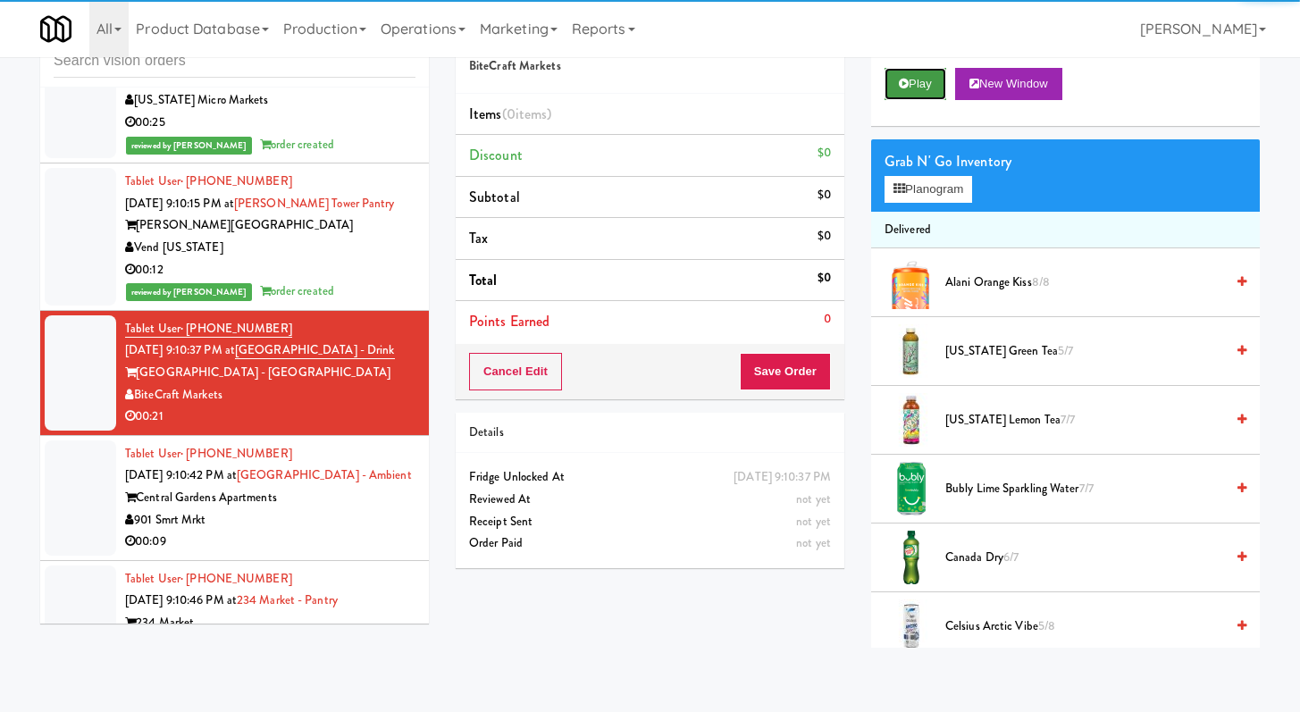
click at [925, 71] on button "Play" at bounding box center [916, 84] width 62 height 32
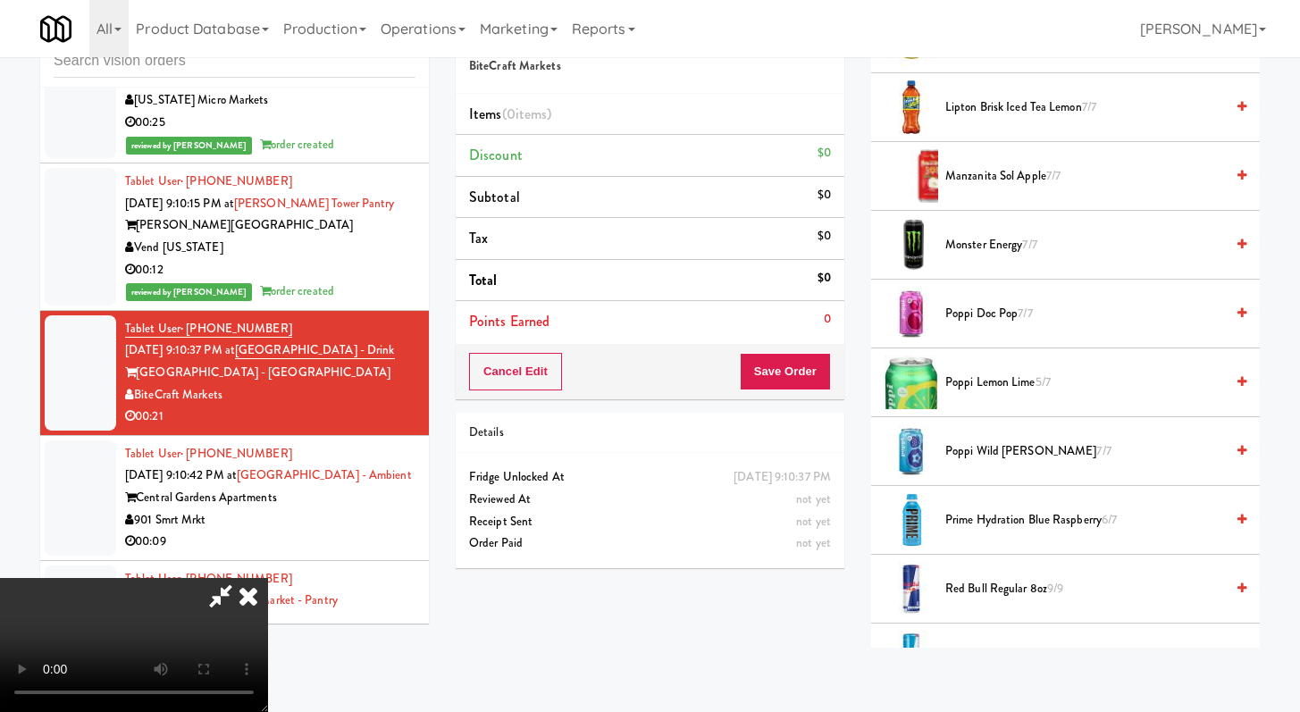
scroll to position [2346, 0]
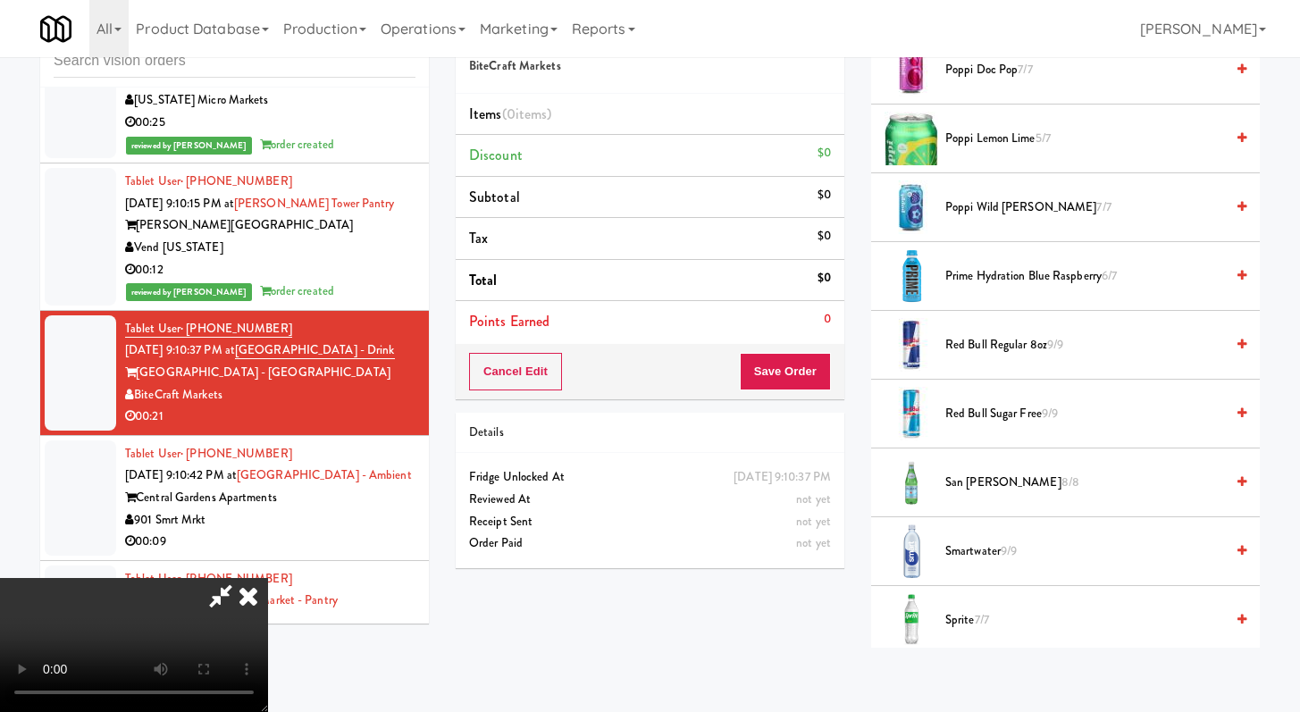
click at [999, 547] on span "Smartwater 9/9" at bounding box center [1085, 552] width 279 height 22
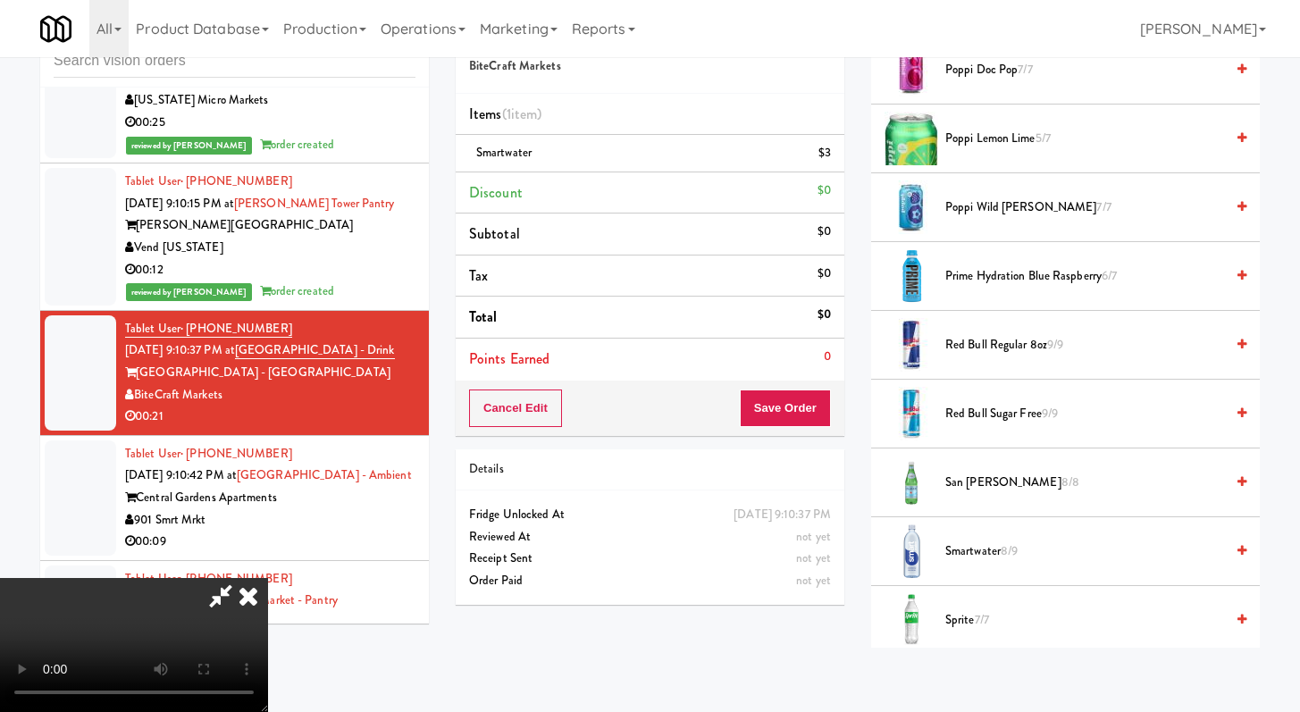
click at [999, 547] on span "Smartwater 8/9" at bounding box center [1085, 552] width 279 height 22
click at [999, 547] on span "Smartwater 6/9" at bounding box center [1085, 552] width 279 height 22
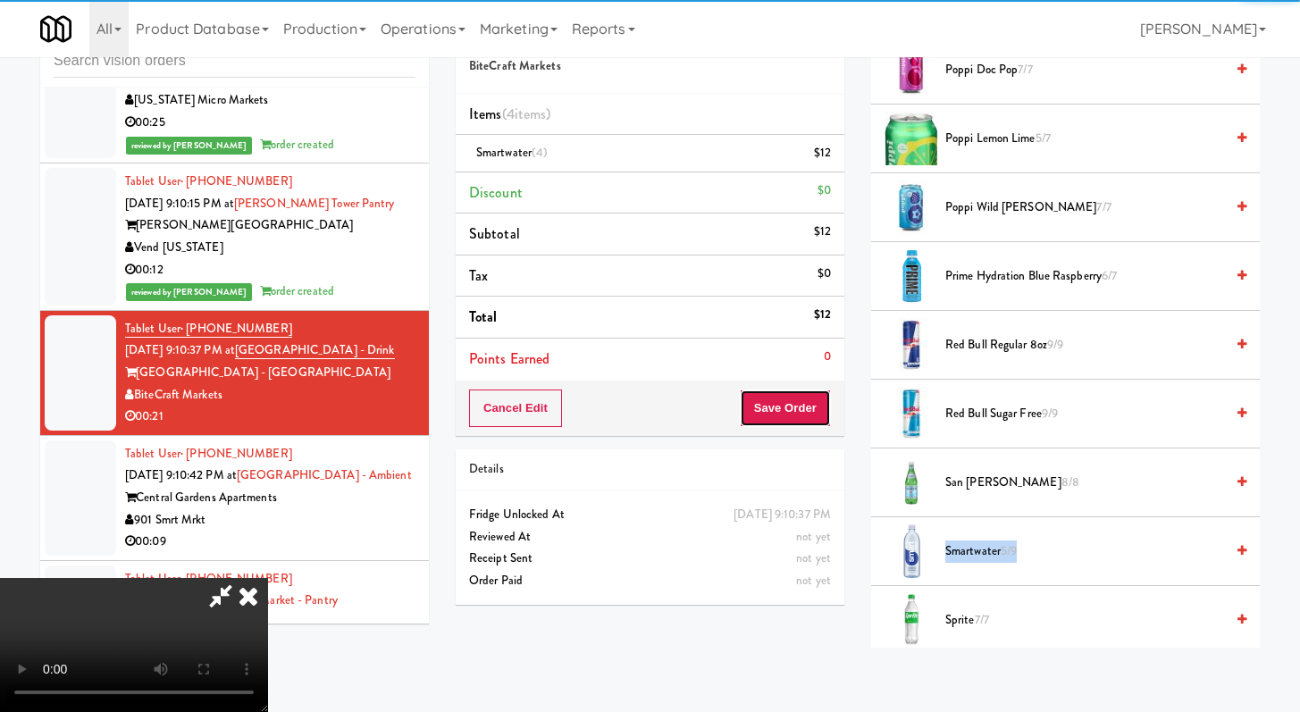
click at [817, 415] on button "Save Order" at bounding box center [785, 409] width 91 height 38
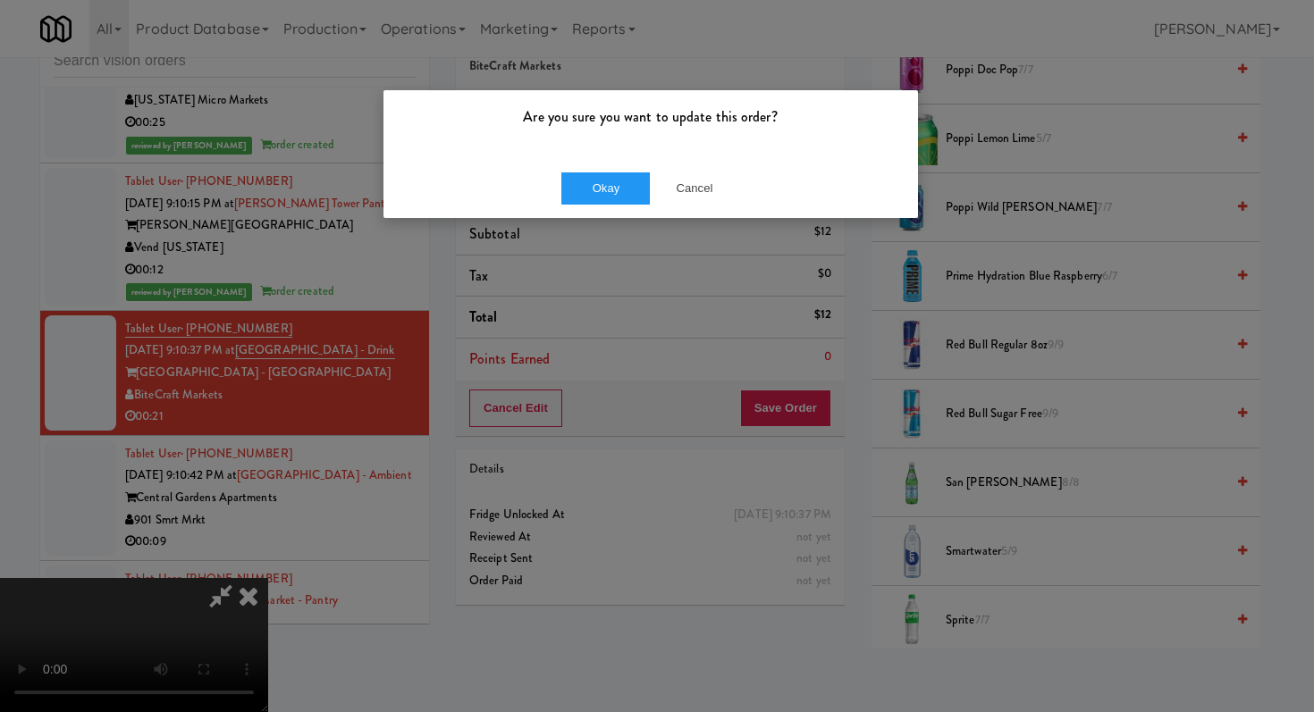
click at [609, 169] on div "Okay Cancel" at bounding box center [650, 188] width 534 height 60
click at [609, 178] on button "Okay" at bounding box center [605, 188] width 89 height 32
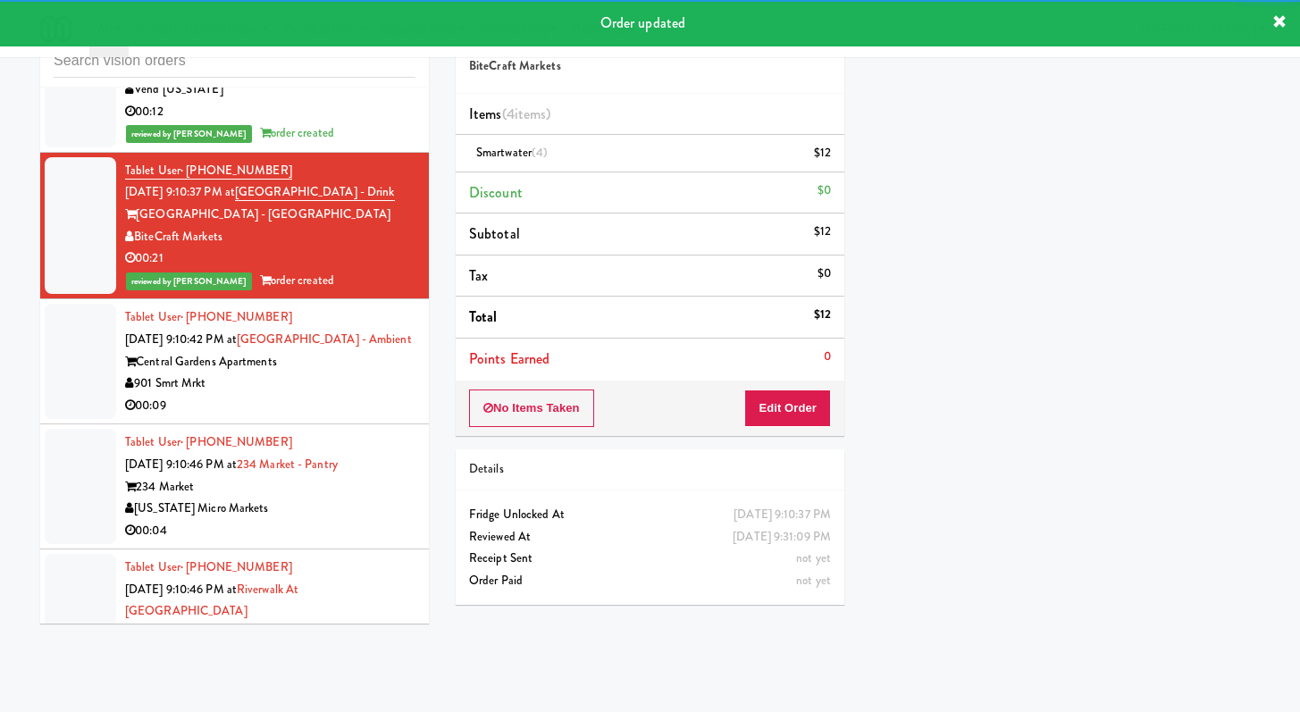
scroll to position [11783, 0]
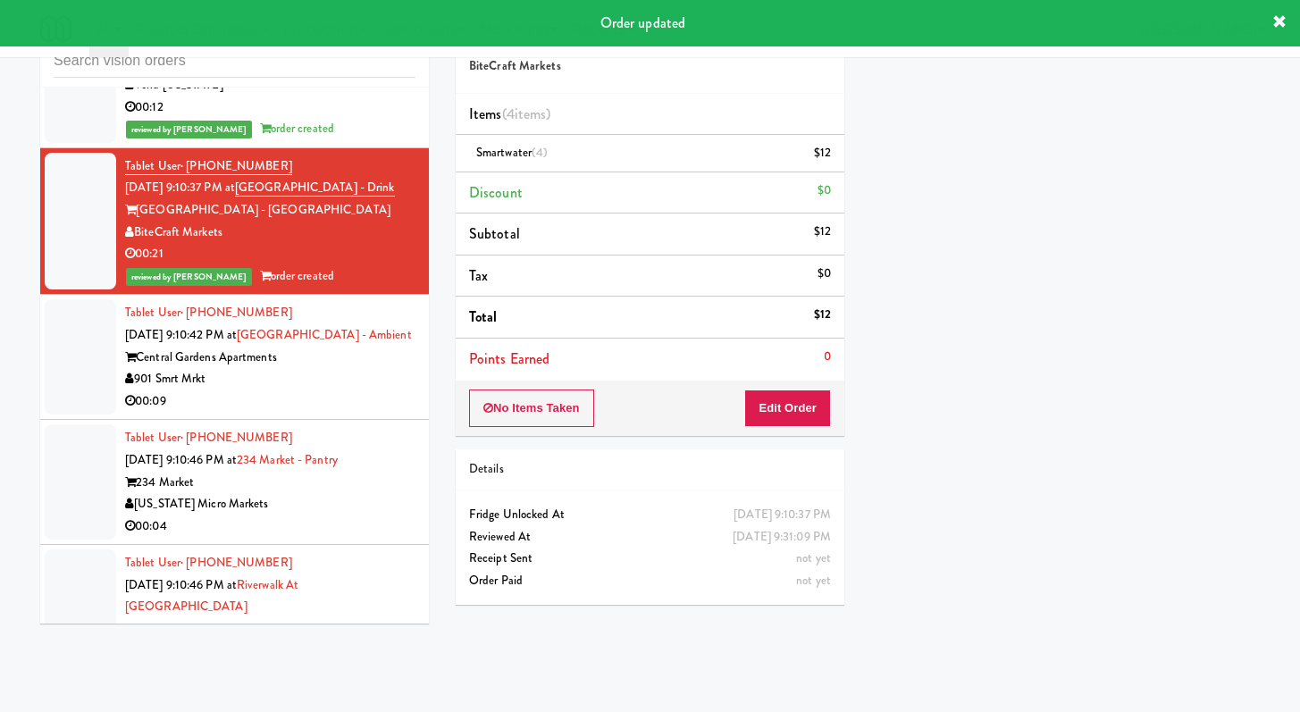
click at [365, 391] on div "00:09" at bounding box center [270, 402] width 290 height 22
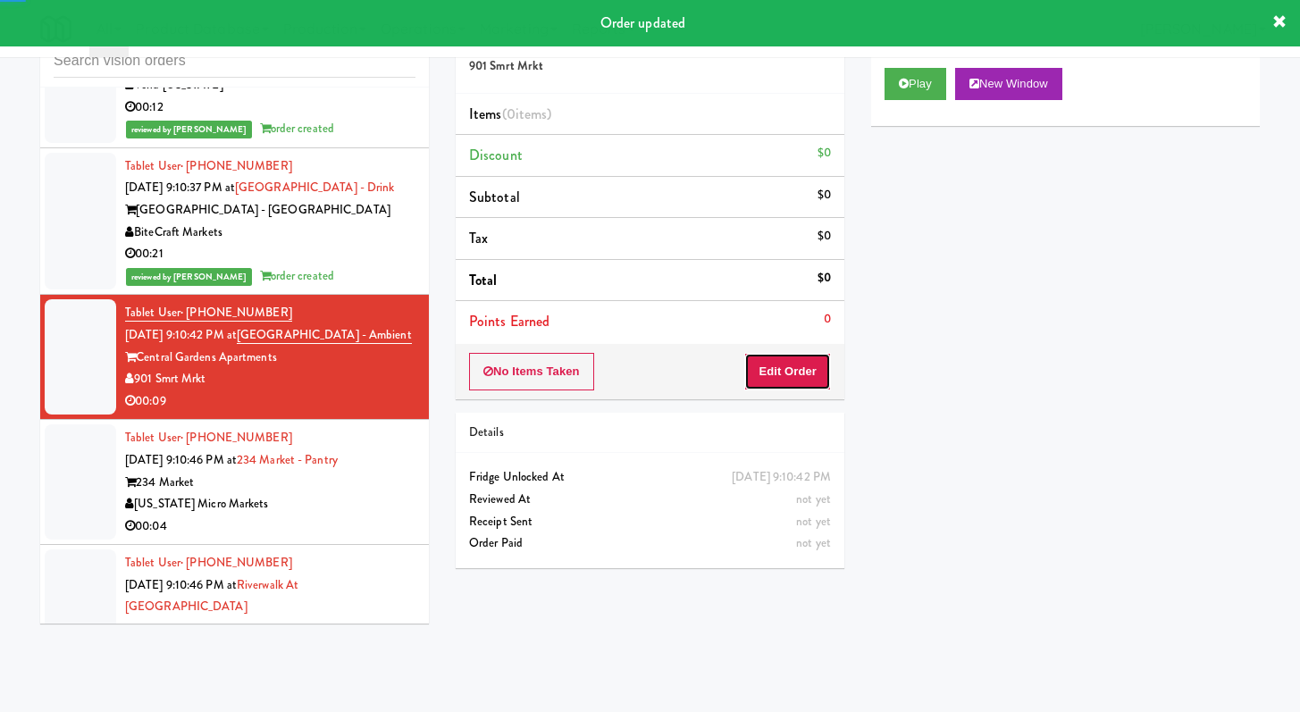
click at [803, 380] on button "Edit Order" at bounding box center [787, 372] width 87 height 38
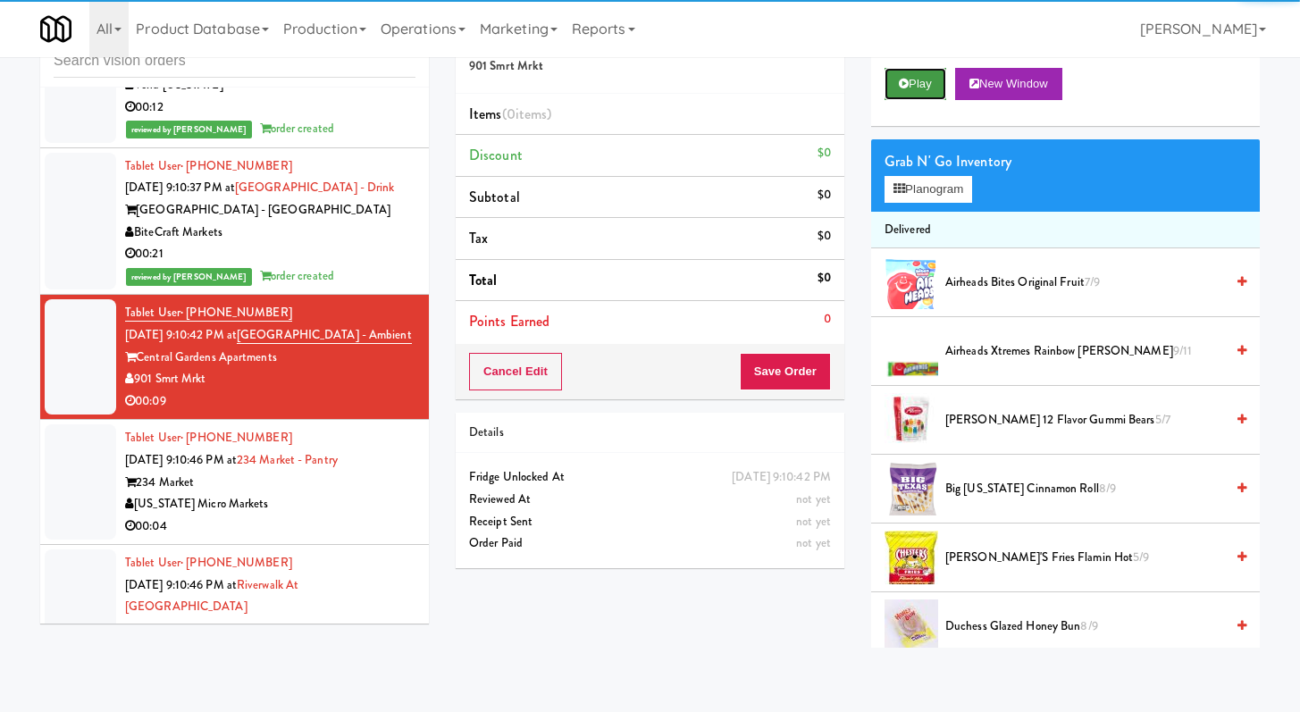
click at [916, 75] on button "Play" at bounding box center [916, 84] width 62 height 32
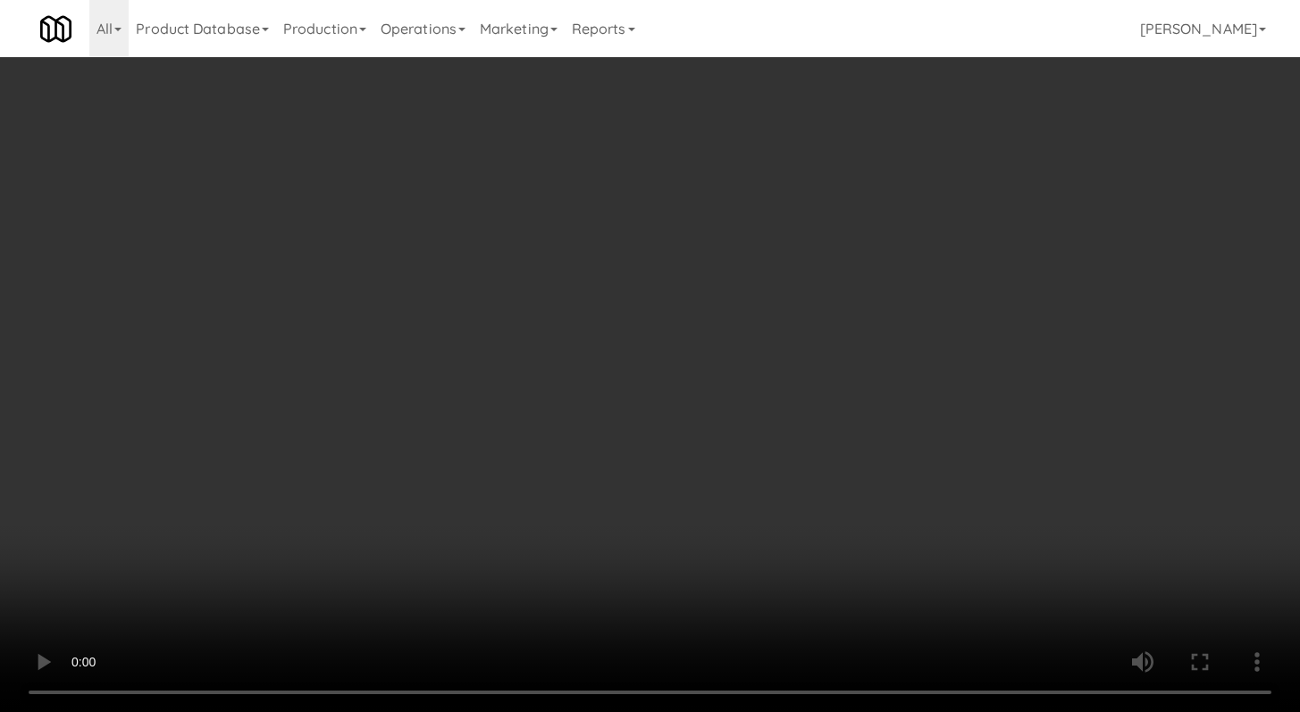
scroll to position [11716, 0]
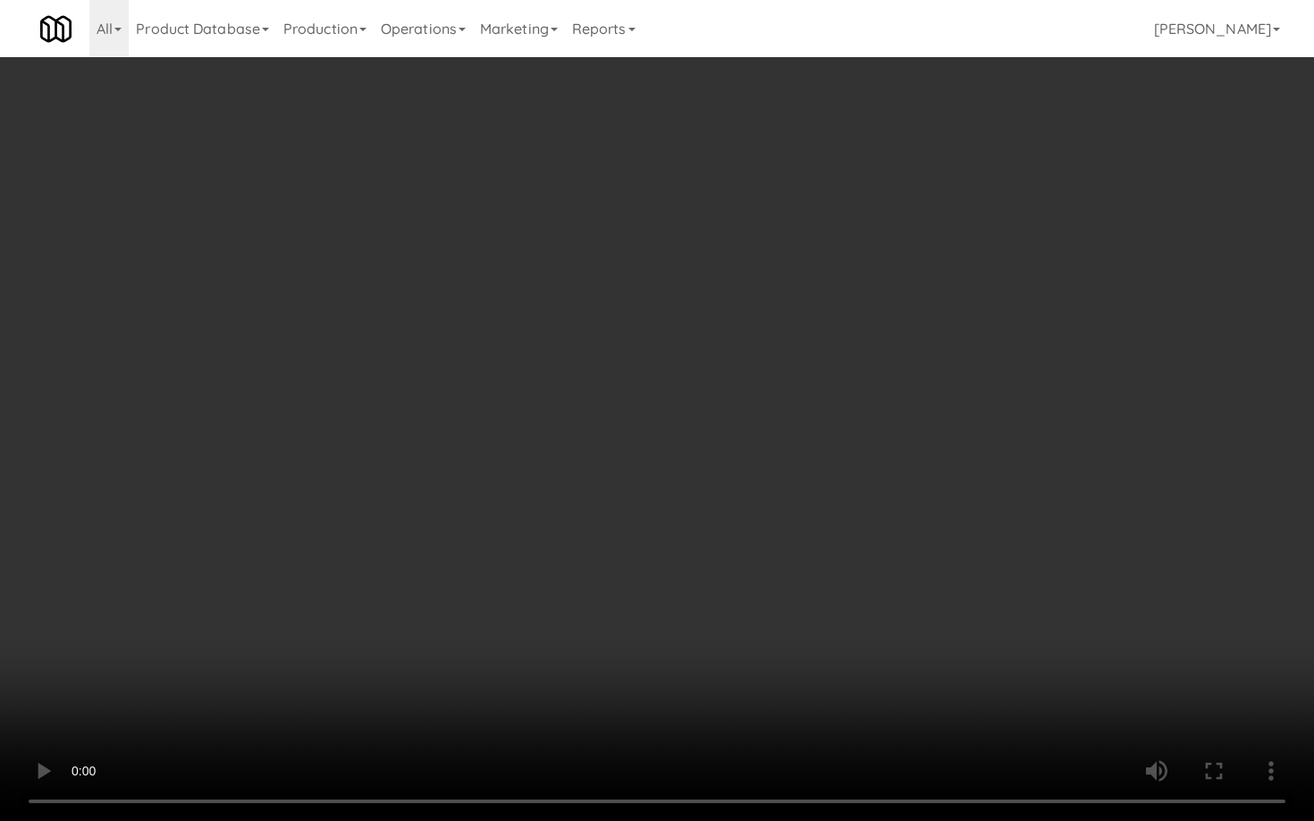
click at [682, 546] on video at bounding box center [657, 410] width 1314 height 821
click at [669, 523] on video at bounding box center [657, 410] width 1314 height 821
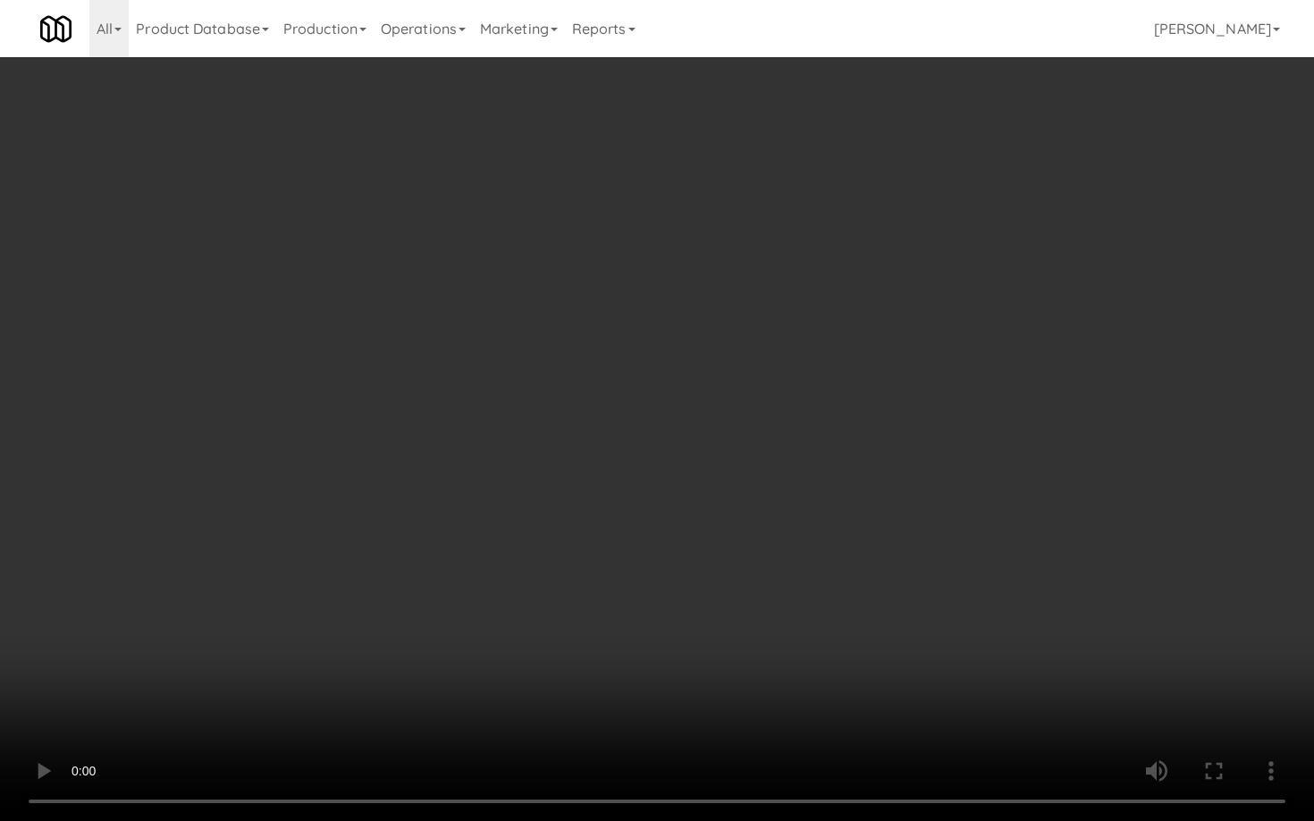
click at [717, 426] on video at bounding box center [657, 410] width 1314 height 821
click at [718, 422] on video at bounding box center [657, 410] width 1314 height 821
click at [717, 420] on video at bounding box center [657, 410] width 1314 height 821
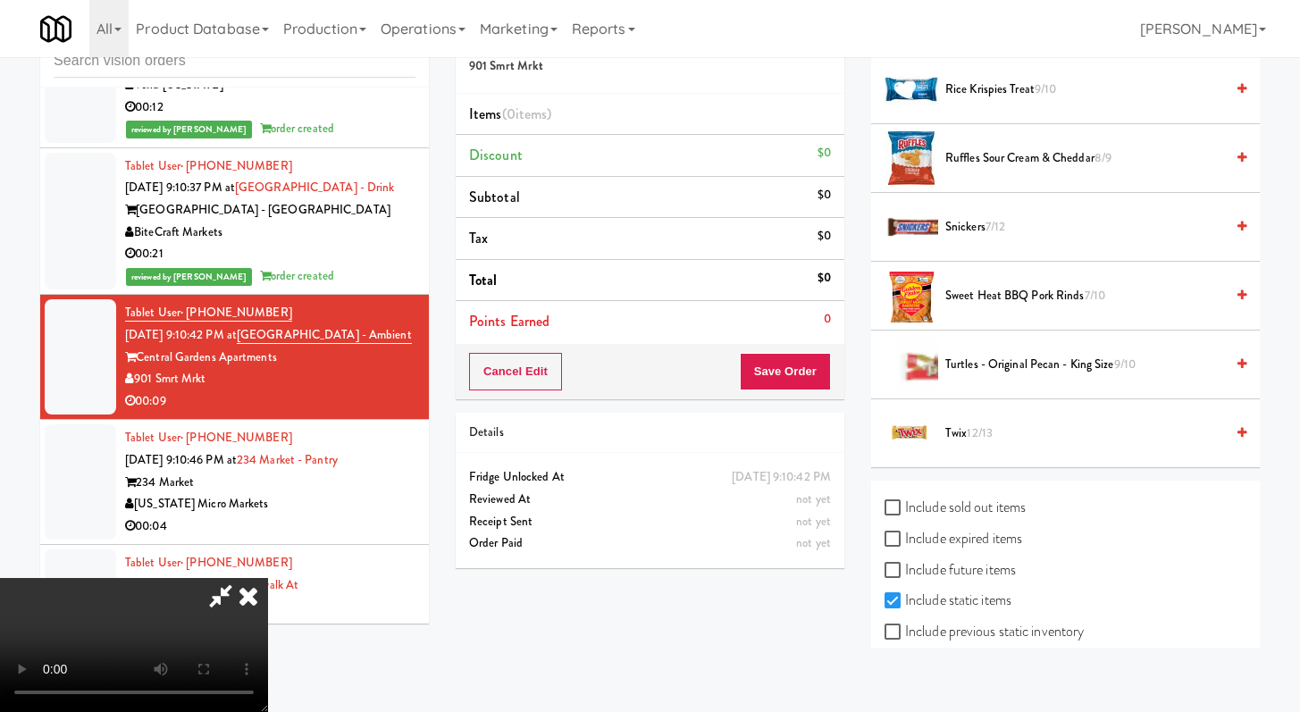
scroll to position [1707, 0]
click at [986, 245] on li "Snickers 7/12" at bounding box center [1065, 227] width 389 height 69
click at [986, 226] on span "Snickers 7/12" at bounding box center [1085, 227] width 279 height 22
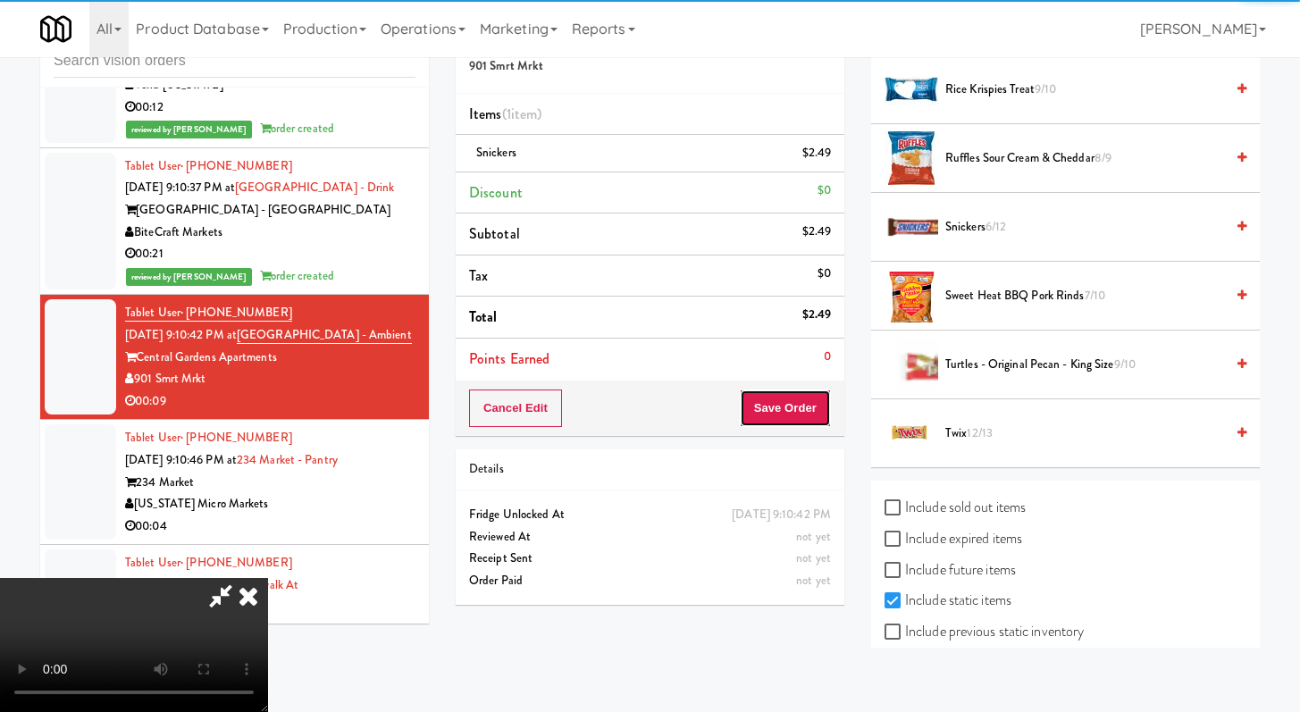
click at [798, 404] on button "Save Order" at bounding box center [785, 409] width 91 height 38
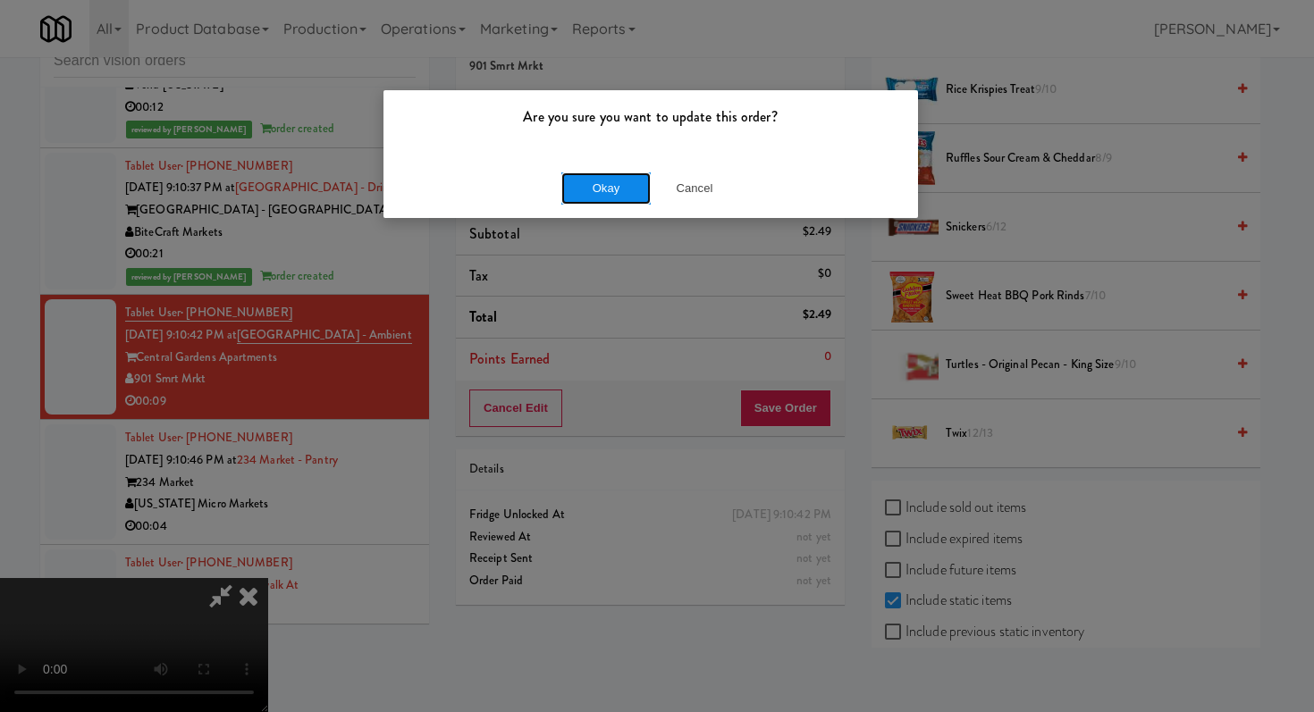
click at [612, 186] on button "Okay" at bounding box center [605, 188] width 89 height 32
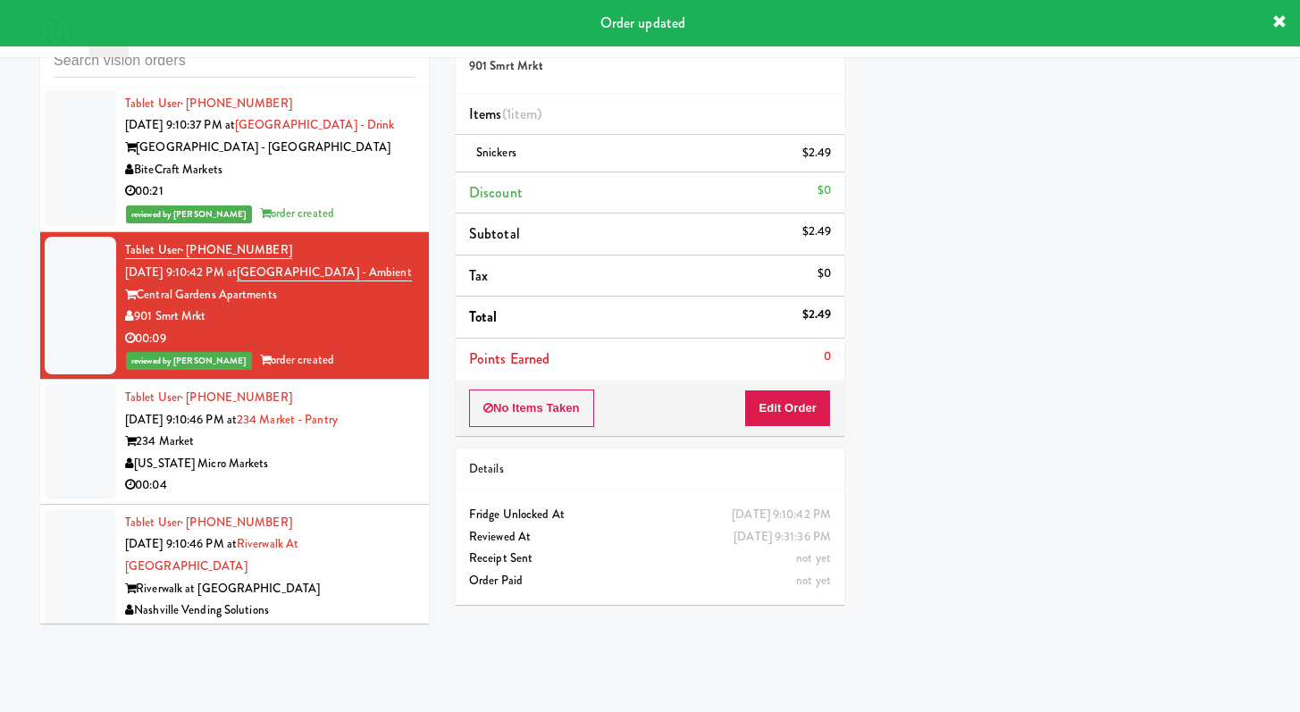
scroll to position [12030, 0]
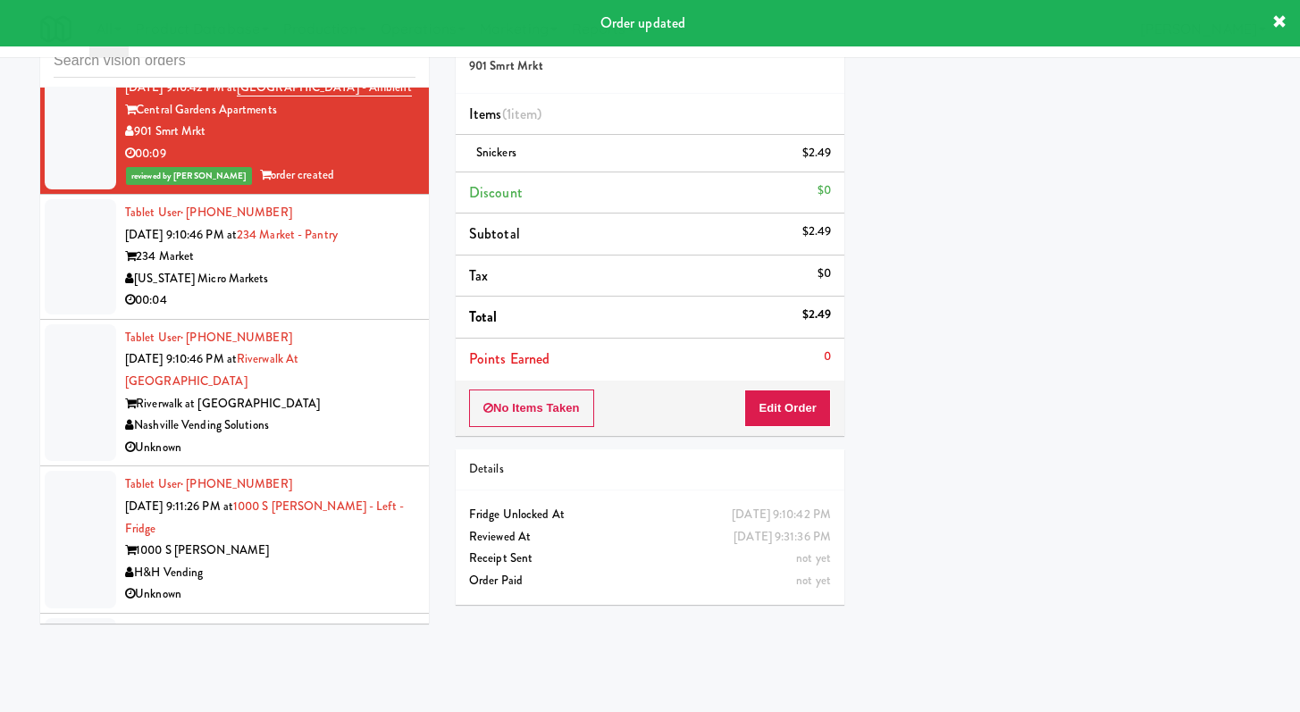
click at [332, 290] on div "00:04" at bounding box center [270, 301] width 290 height 22
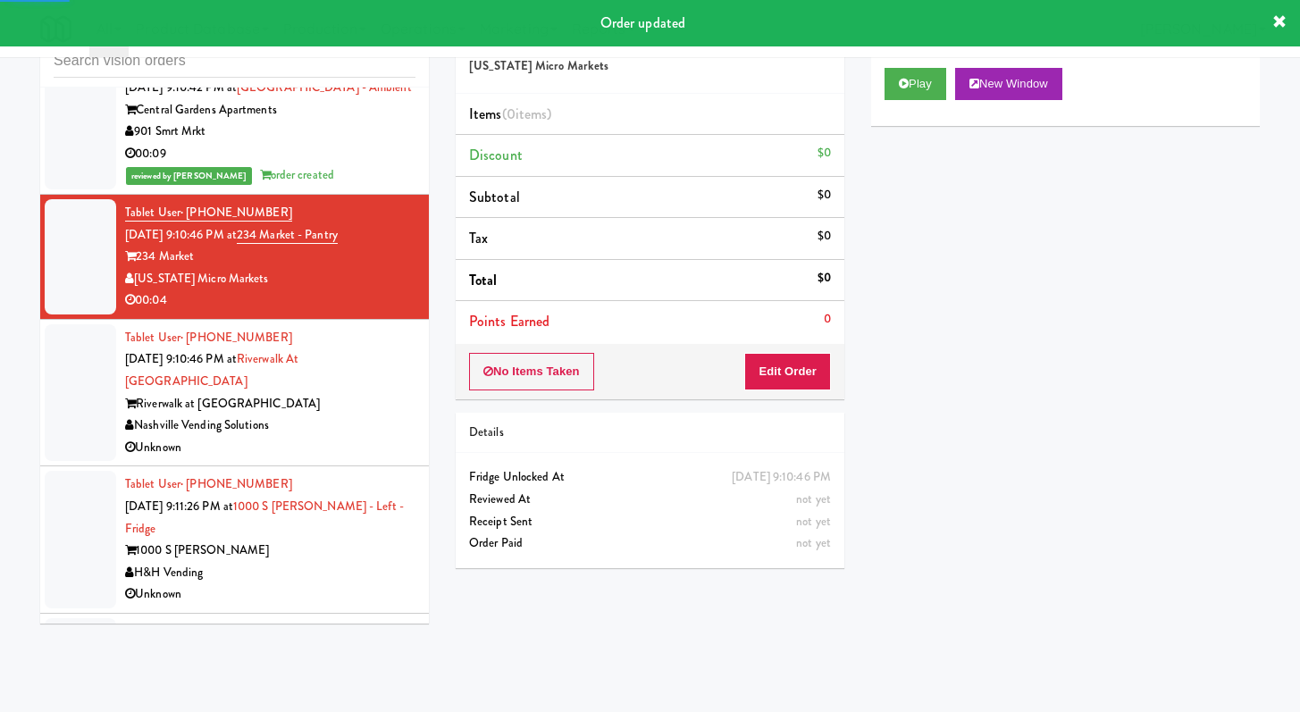
drag, startPoint x: 846, startPoint y: 357, endPoint x: 816, endPoint y: 374, distance: 34.8
click at [846, 358] on div "Order # 831899 Michigan Micro Markets Items (0 items ) Discount $0 Subtotal $0 …" at bounding box center [650, 294] width 416 height 575
click at [814, 374] on button "Edit Order" at bounding box center [787, 372] width 87 height 38
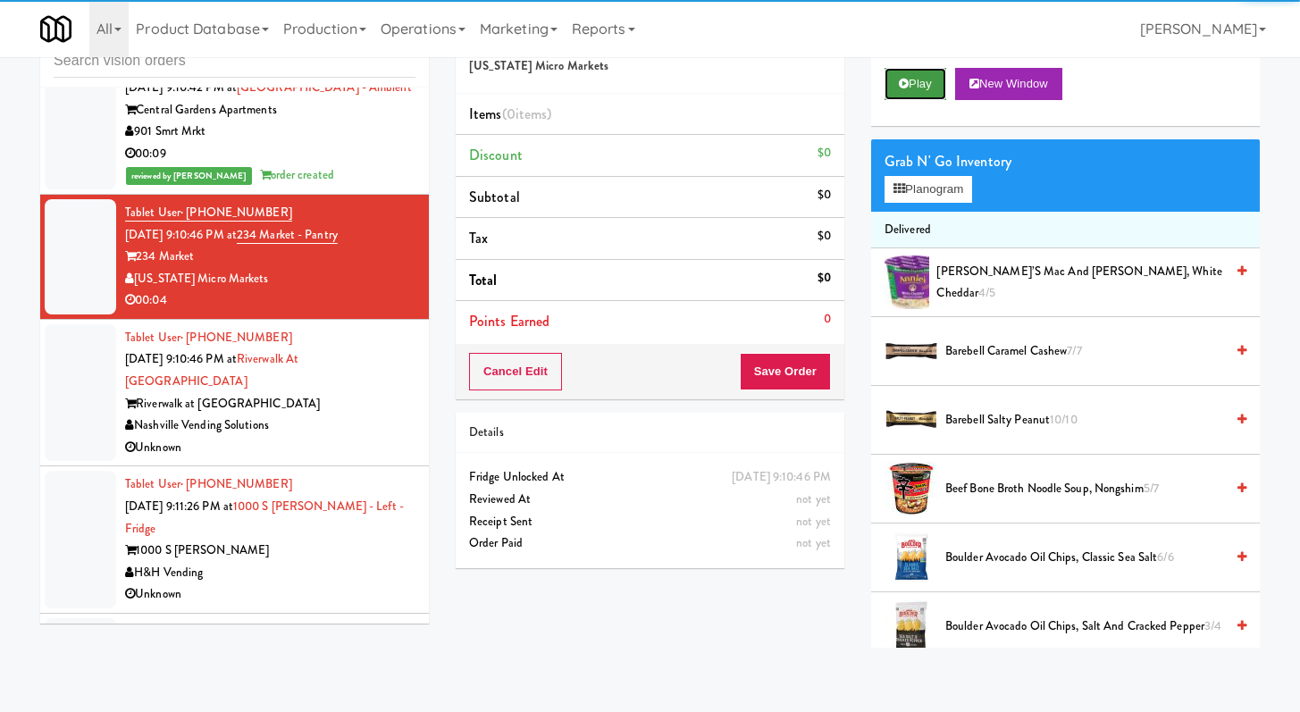
click at [888, 83] on button "Play" at bounding box center [916, 84] width 62 height 32
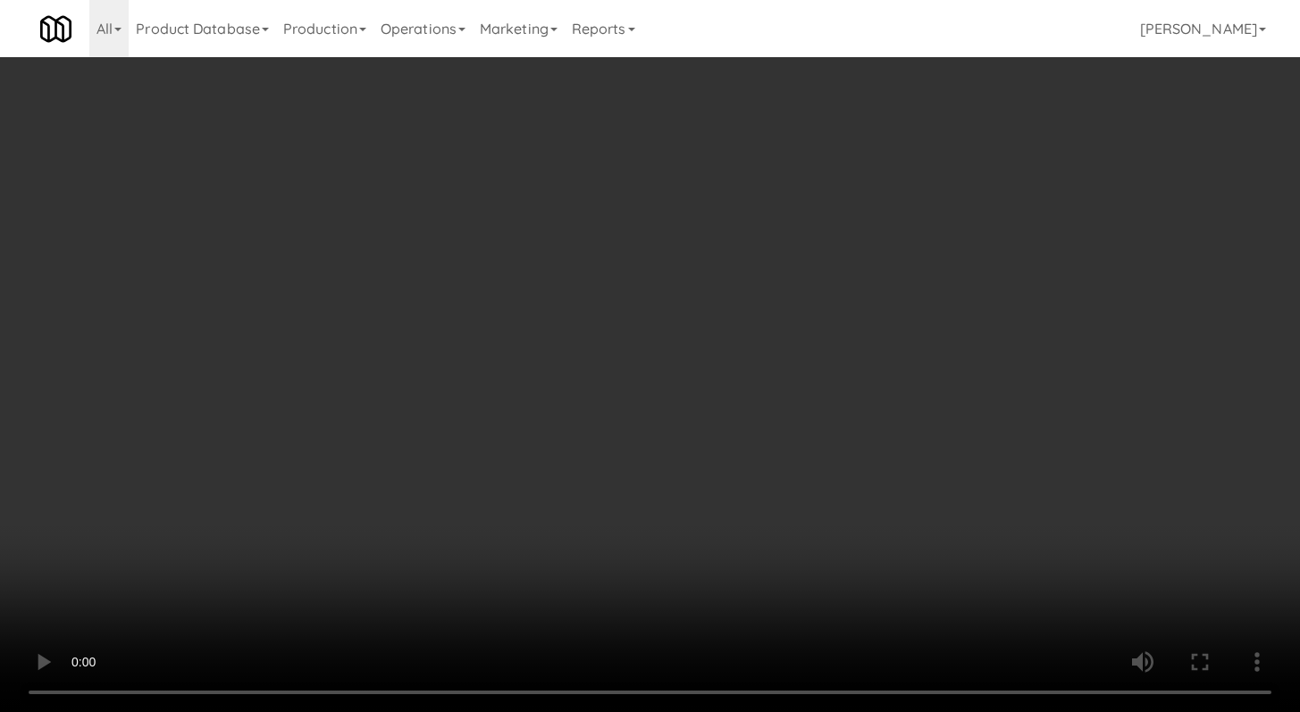
scroll to position [11964, 0]
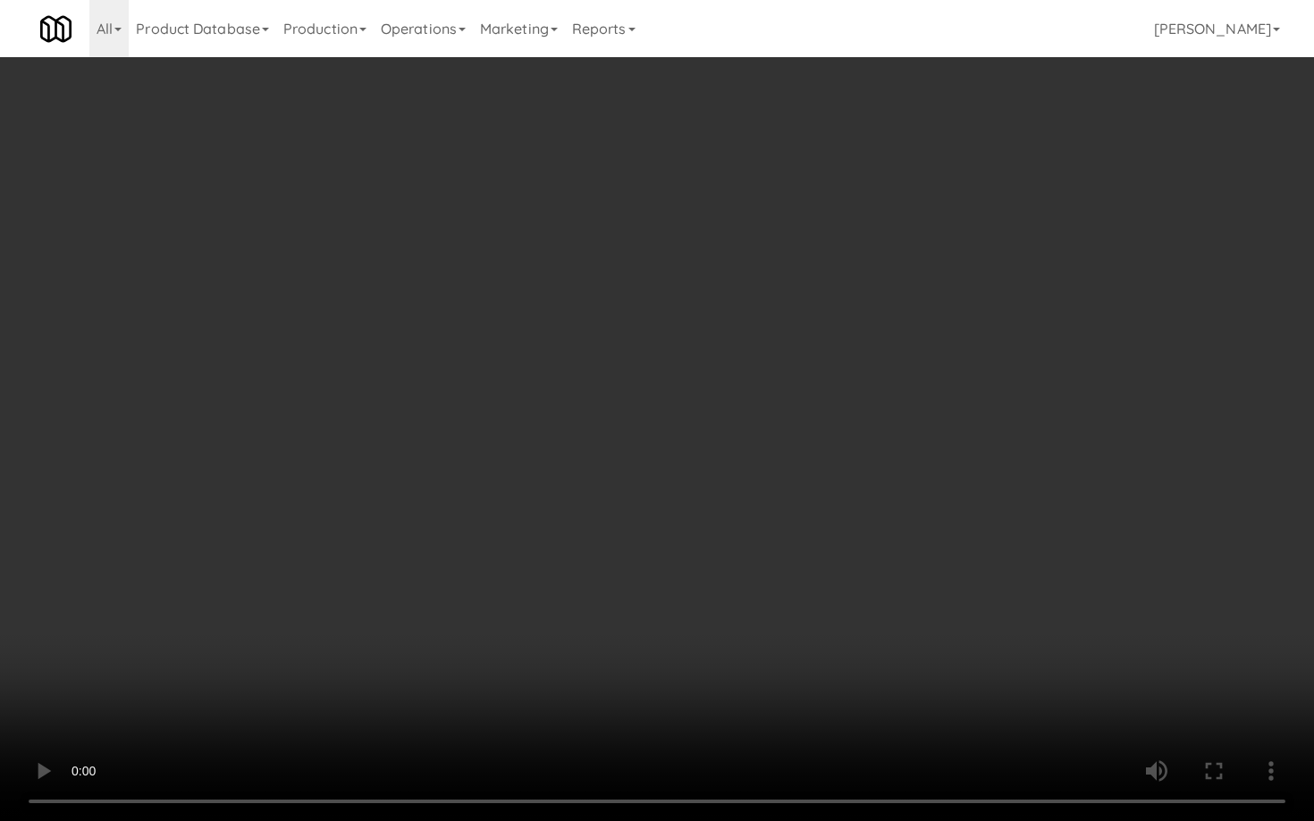
click at [569, 434] on video at bounding box center [657, 410] width 1314 height 821
click at [570, 433] on video at bounding box center [657, 410] width 1314 height 821
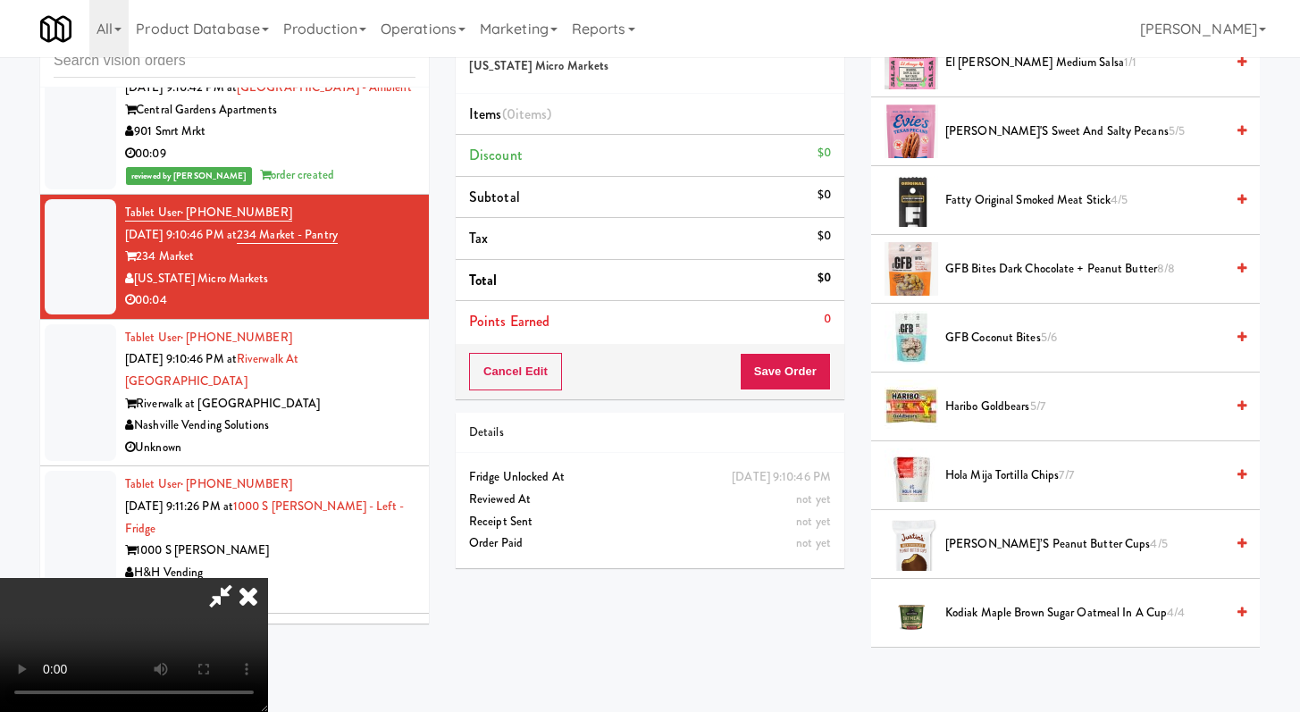
scroll to position [1088, 0]
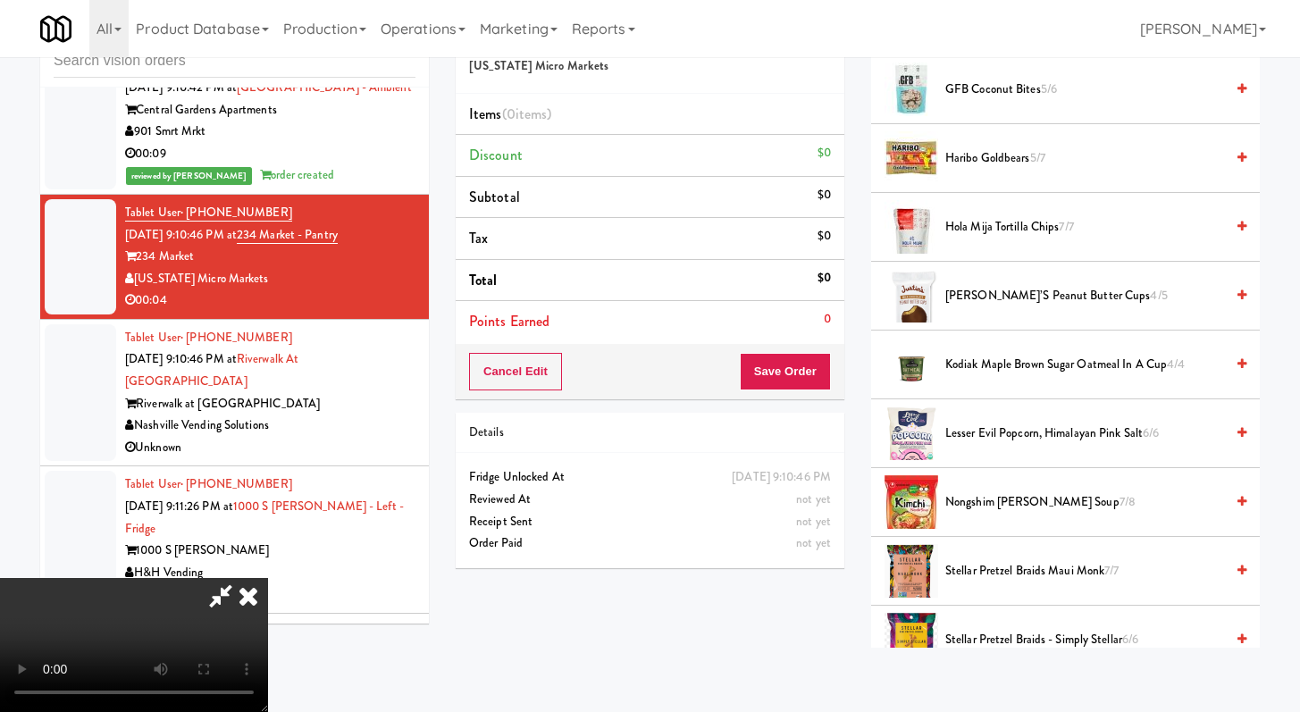
click at [996, 310] on li "Justin’s Peanut Butter Cups 4/5" at bounding box center [1065, 296] width 389 height 69
click at [997, 290] on span "Justin’s Peanut Butter Cups 4/5" at bounding box center [1085, 296] width 279 height 22
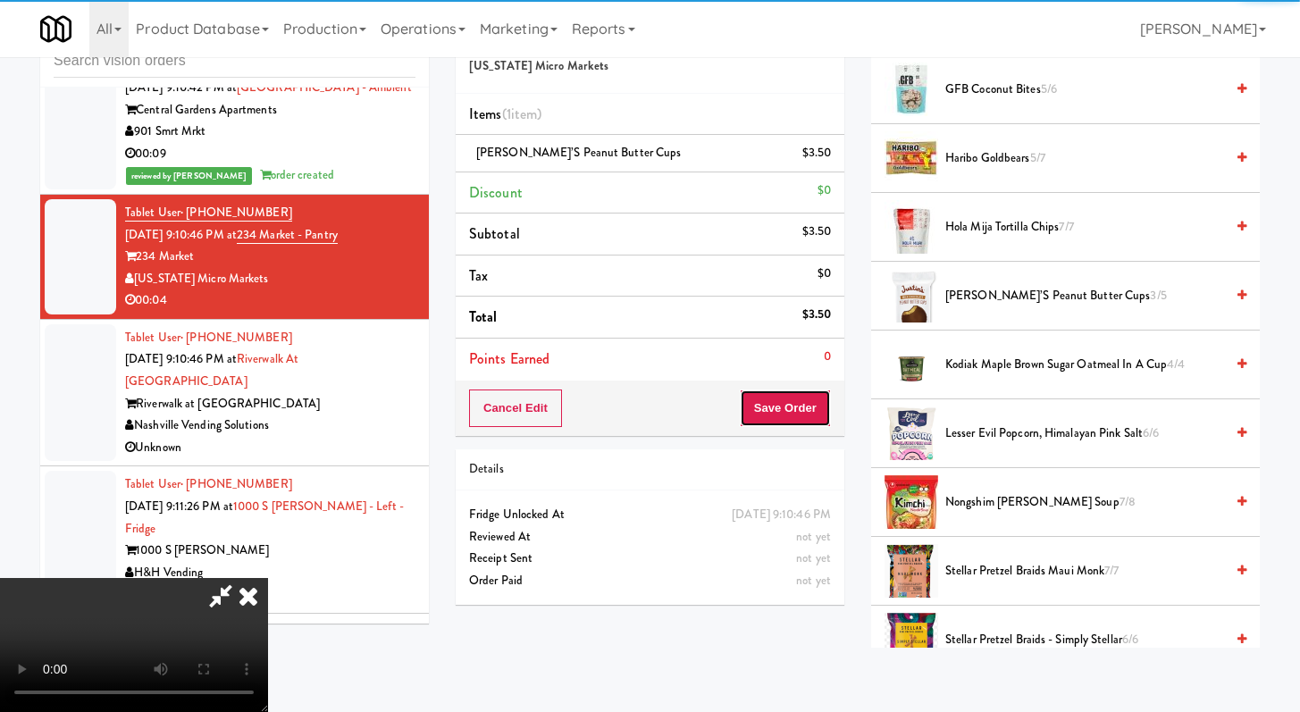
click at [820, 414] on button "Save Order" at bounding box center [785, 409] width 91 height 38
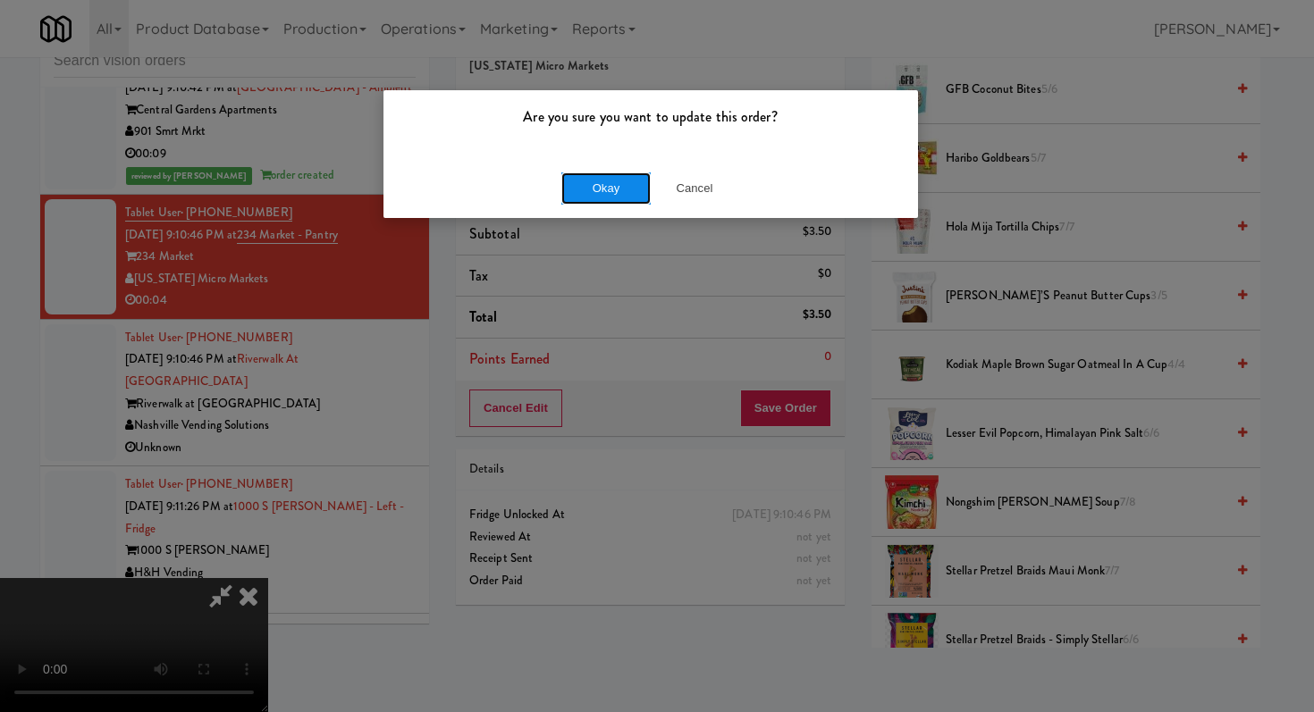
click at [640, 174] on button "Okay" at bounding box center [605, 188] width 89 height 32
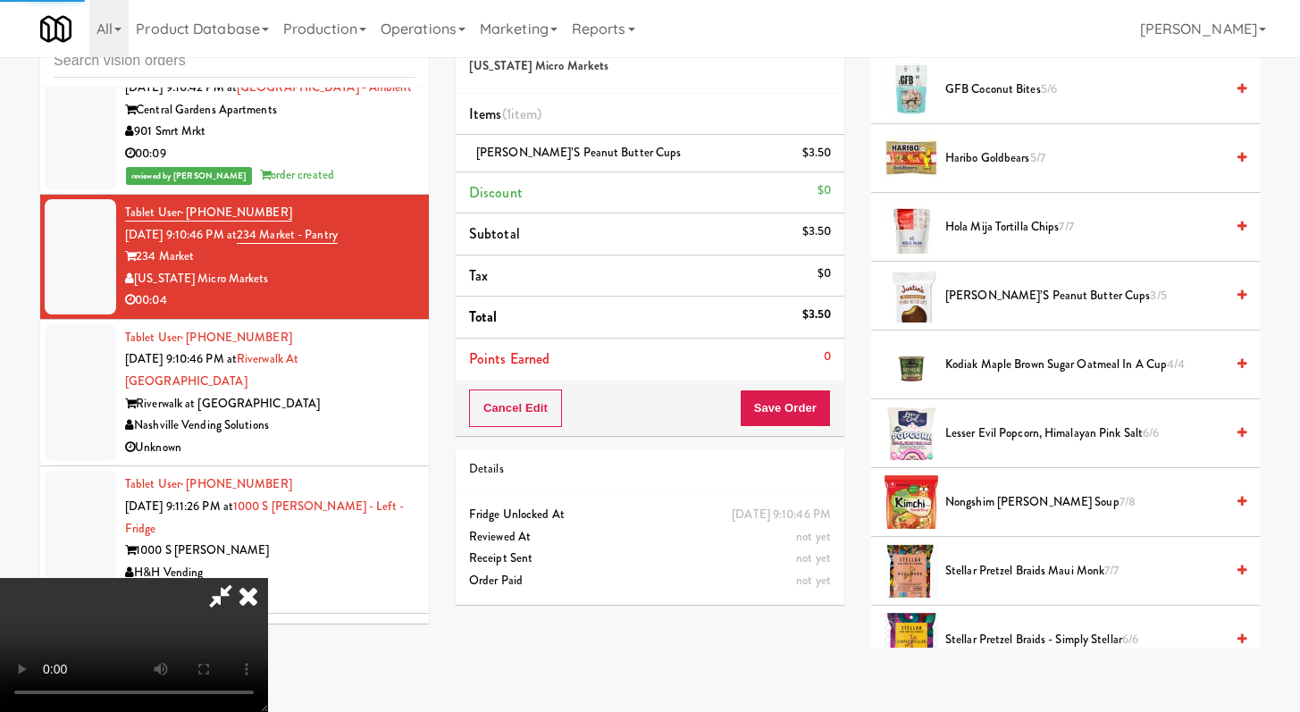
scroll to position [76, 0]
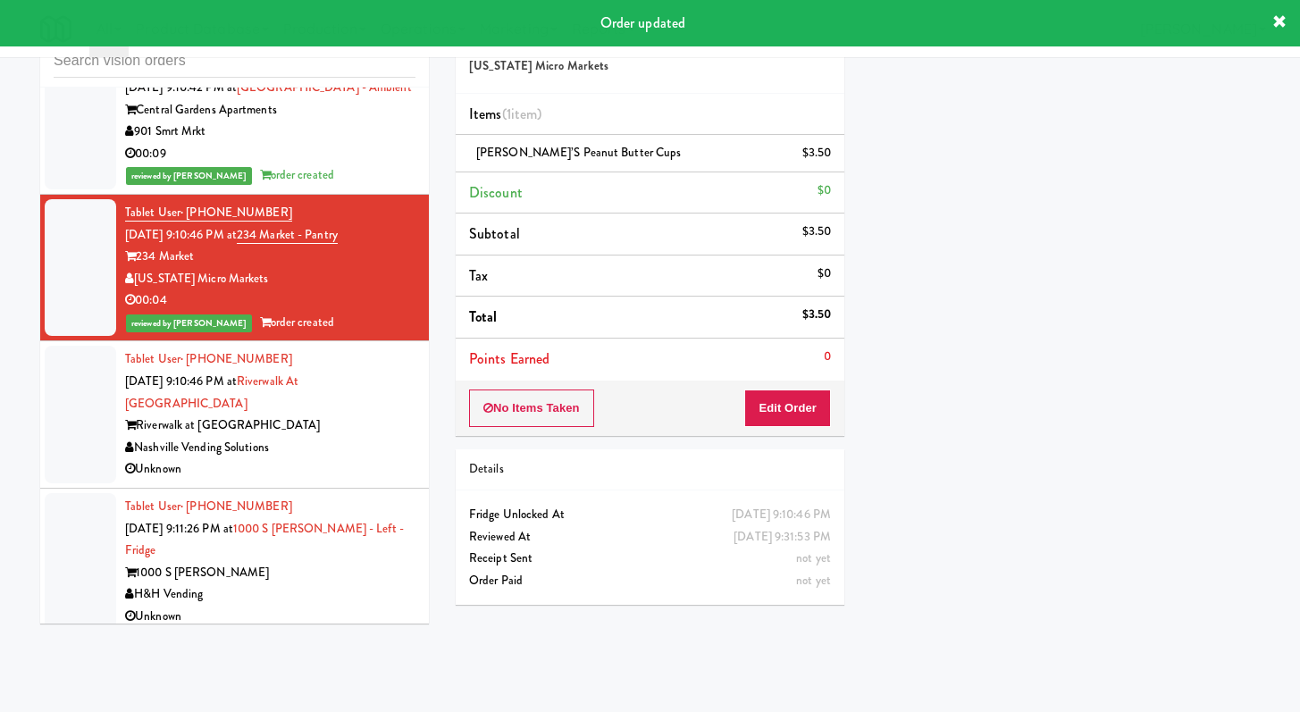
click at [323, 437] on div "Nashville Vending Solutions" at bounding box center [270, 448] width 290 height 22
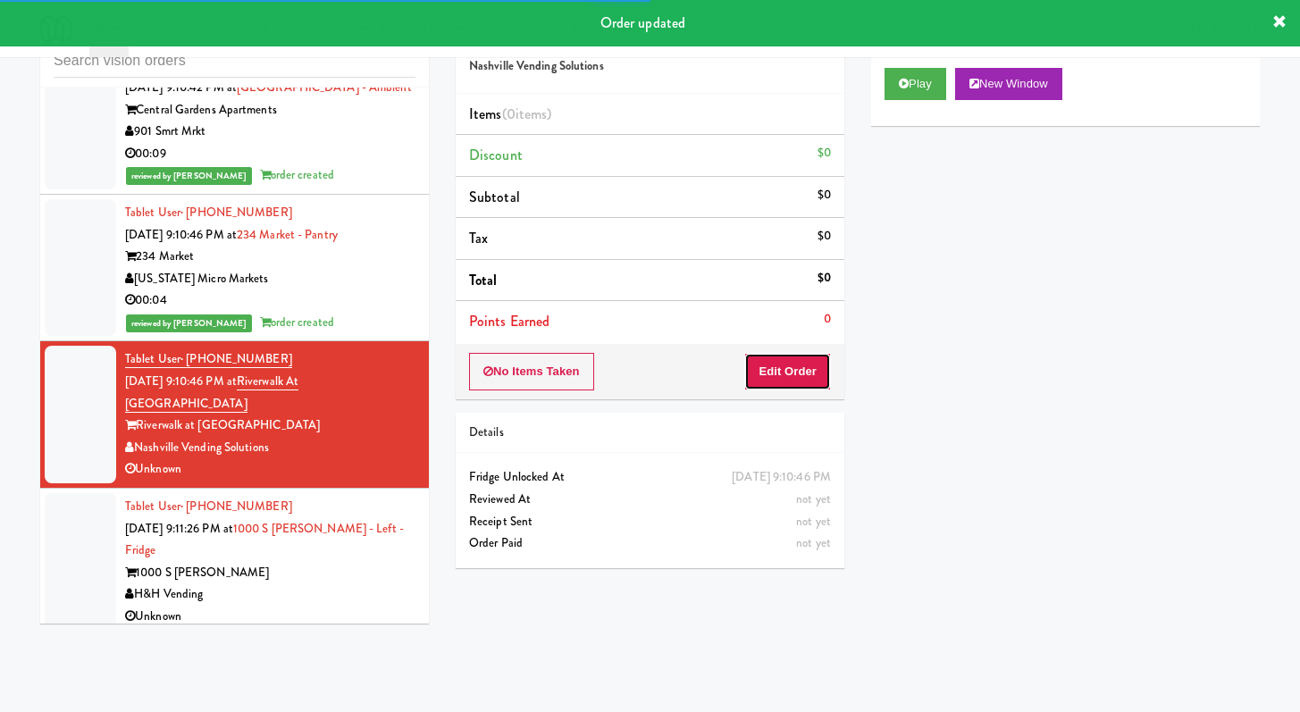
click at [798, 361] on button "Edit Order" at bounding box center [787, 372] width 87 height 38
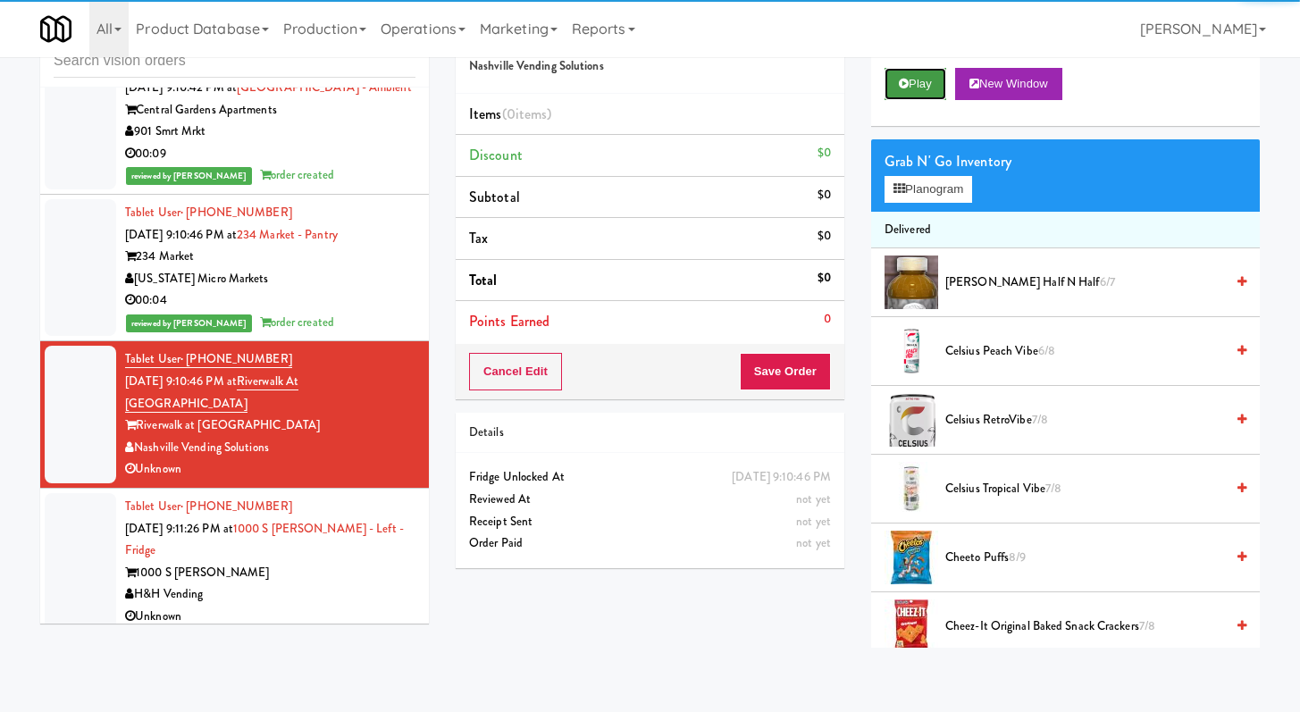
click at [916, 86] on button "Play" at bounding box center [916, 84] width 62 height 32
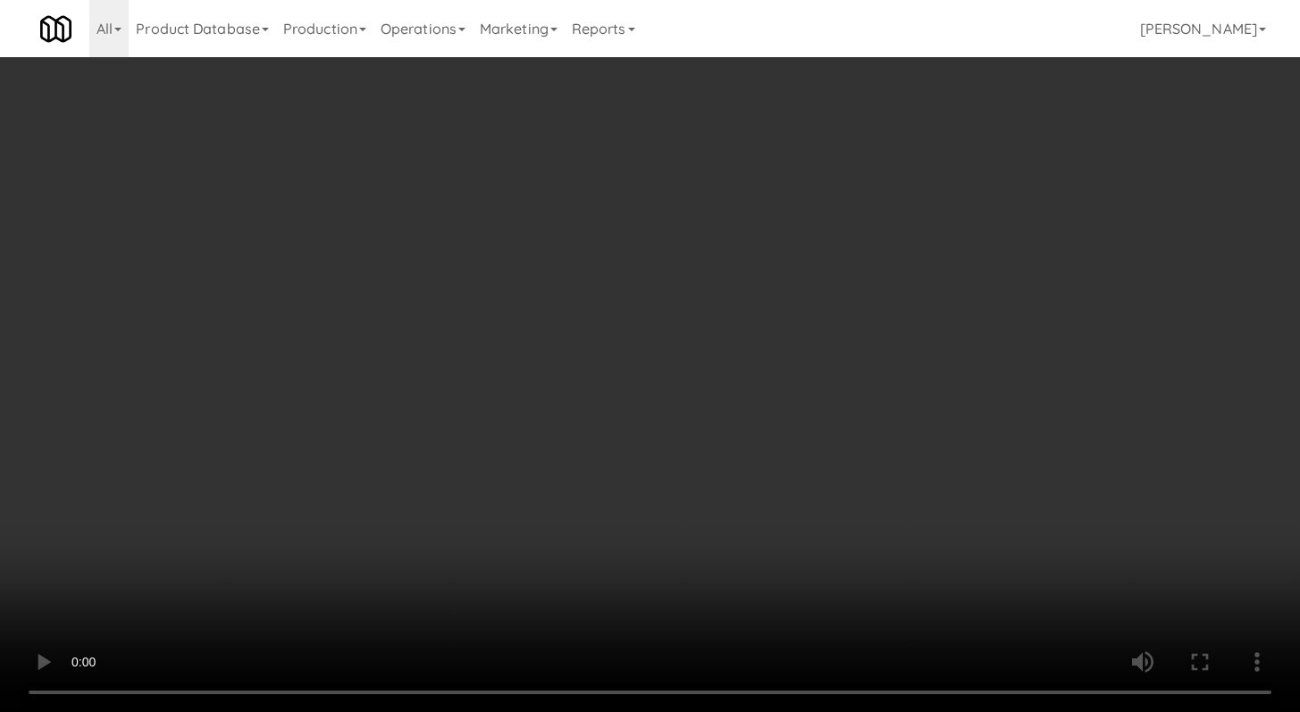
scroll to position [11964, 0]
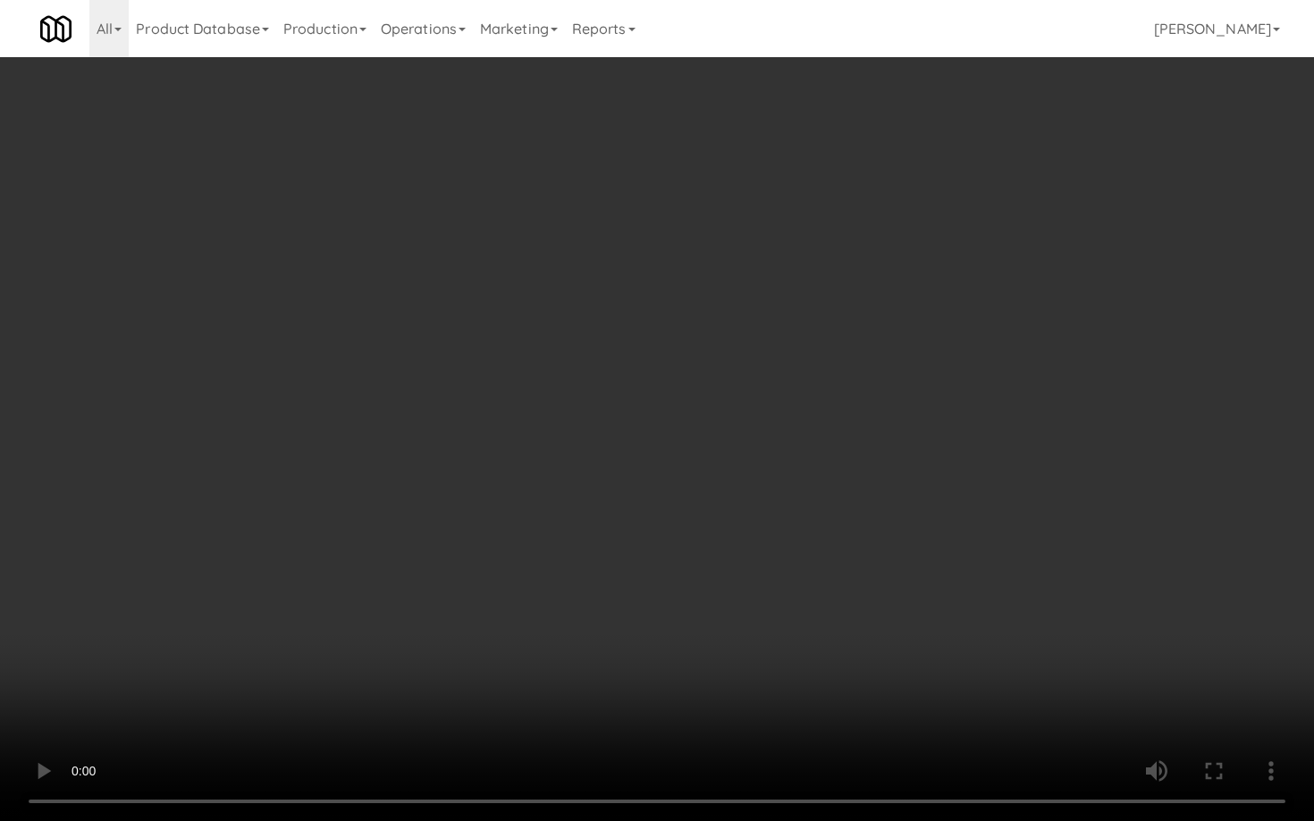
click at [1009, 533] on video at bounding box center [657, 410] width 1314 height 821
click at [1009, 528] on video at bounding box center [657, 410] width 1314 height 821
click at [1010, 526] on video at bounding box center [657, 410] width 1314 height 821
click at [909, 509] on video at bounding box center [657, 410] width 1314 height 821
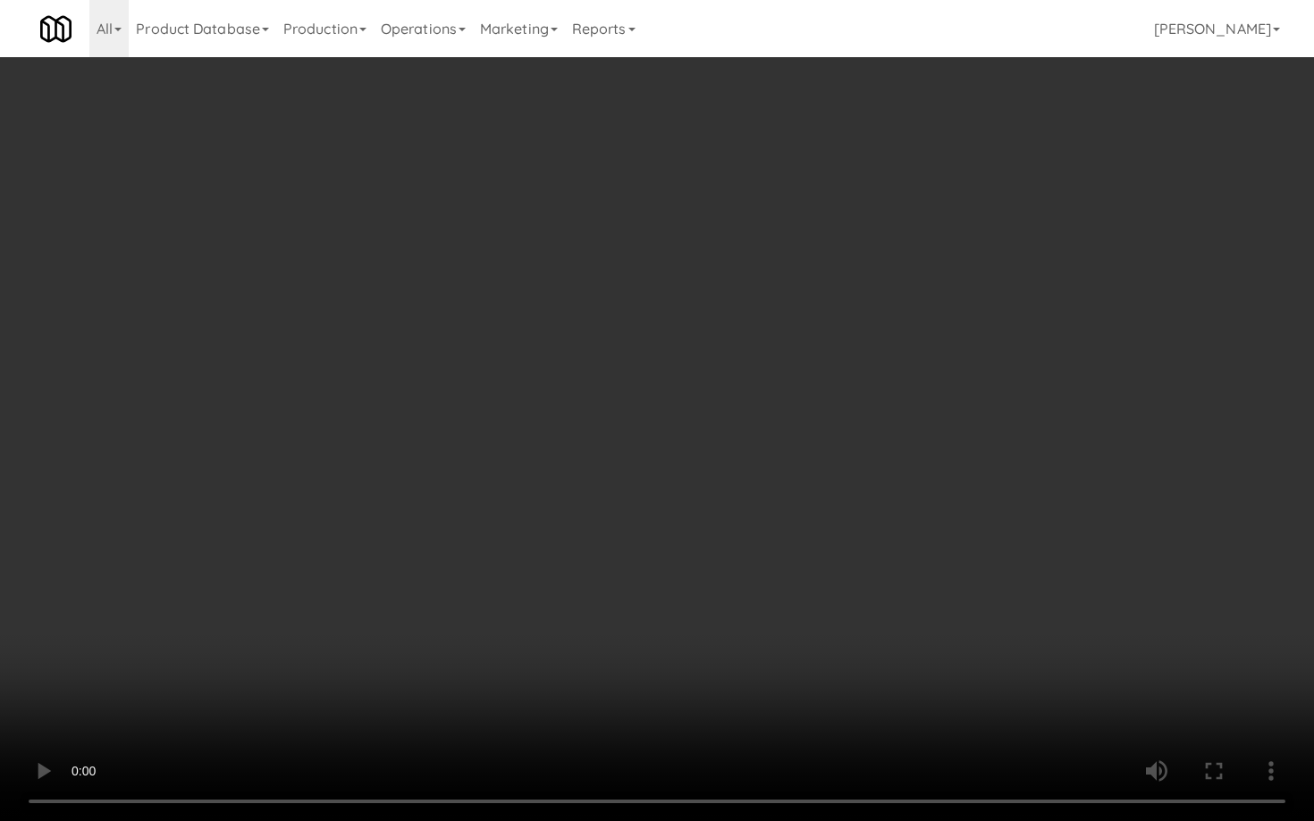
click at [909, 509] on video at bounding box center [657, 410] width 1314 height 821
click at [942, 441] on video at bounding box center [657, 410] width 1314 height 821
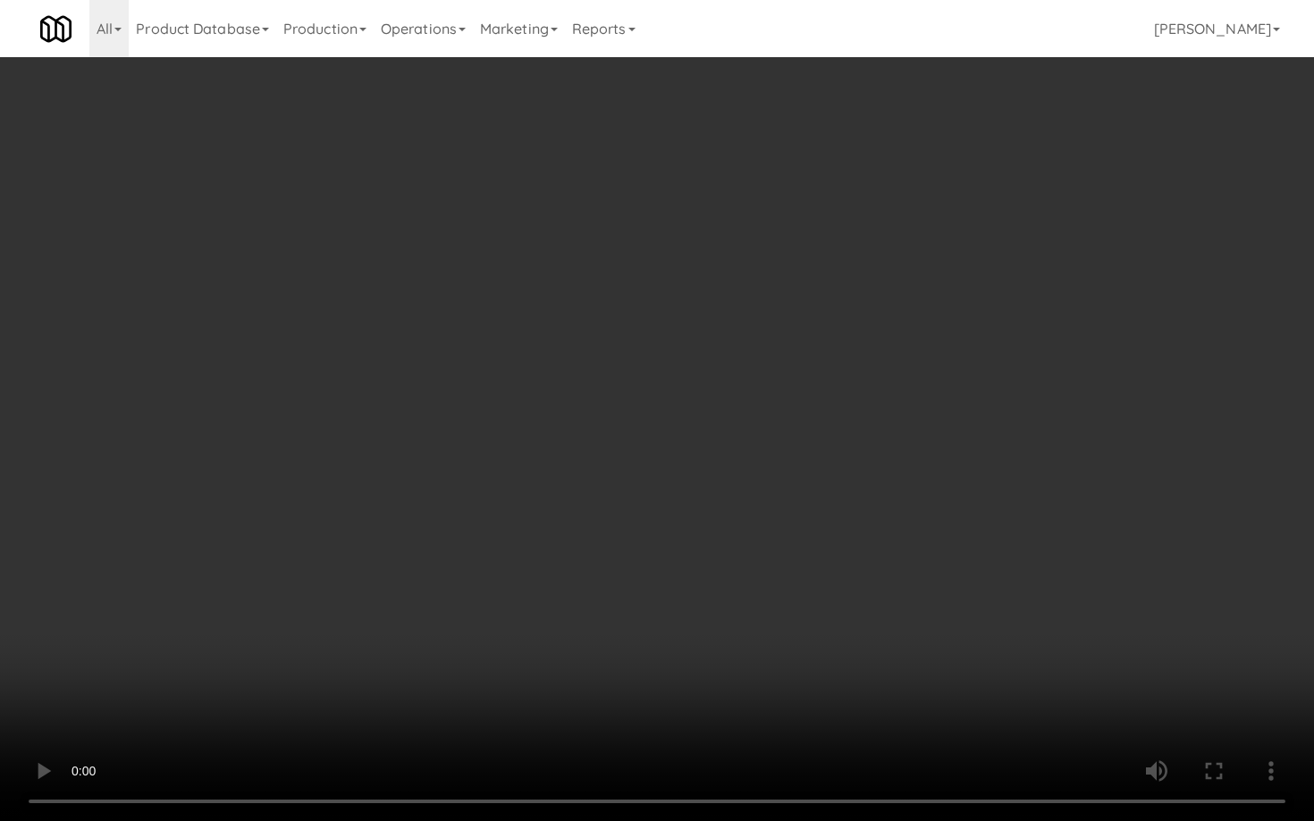
click at [872, 417] on video at bounding box center [657, 410] width 1314 height 821
click at [968, 549] on video at bounding box center [657, 410] width 1314 height 821
click at [969, 549] on video at bounding box center [657, 410] width 1314 height 821
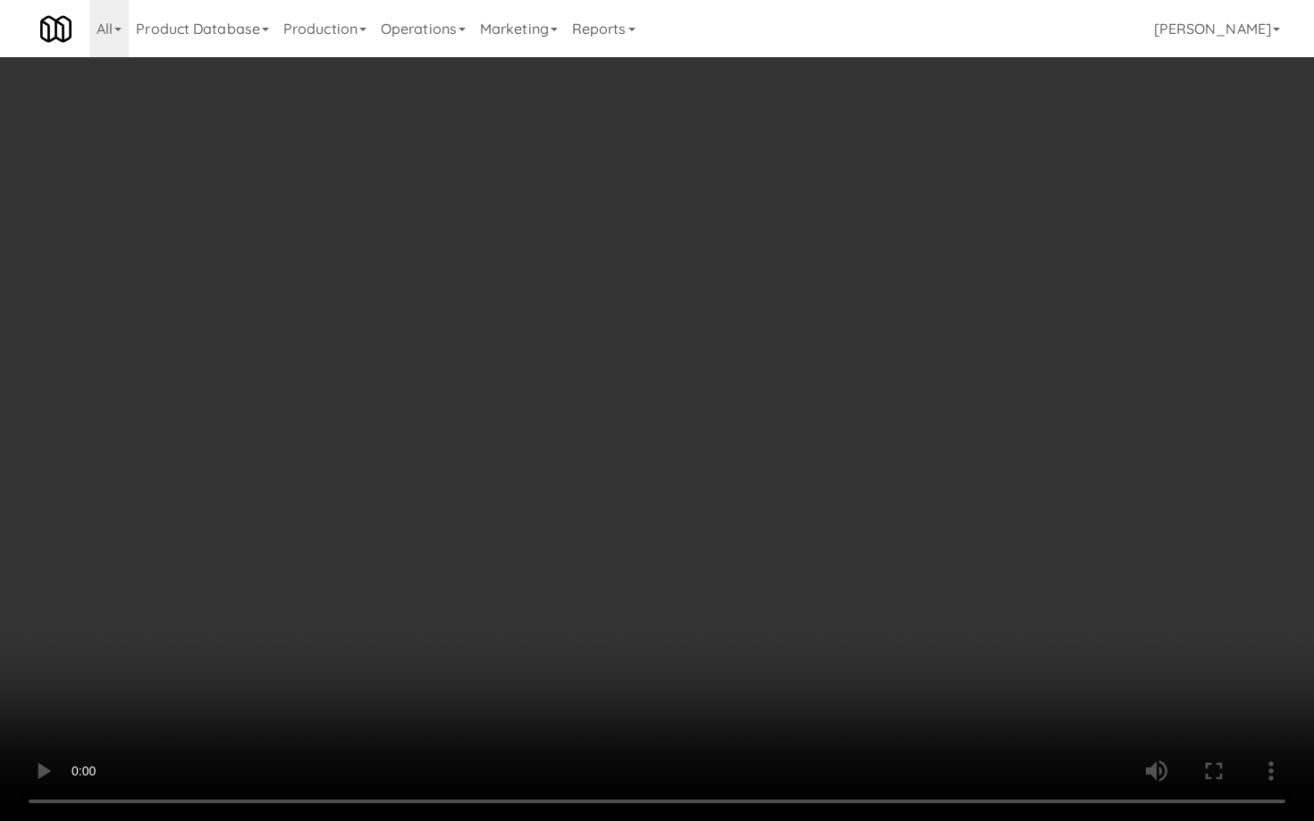
click at [969, 549] on video at bounding box center [657, 410] width 1314 height 821
click at [970, 548] on video at bounding box center [657, 410] width 1314 height 821
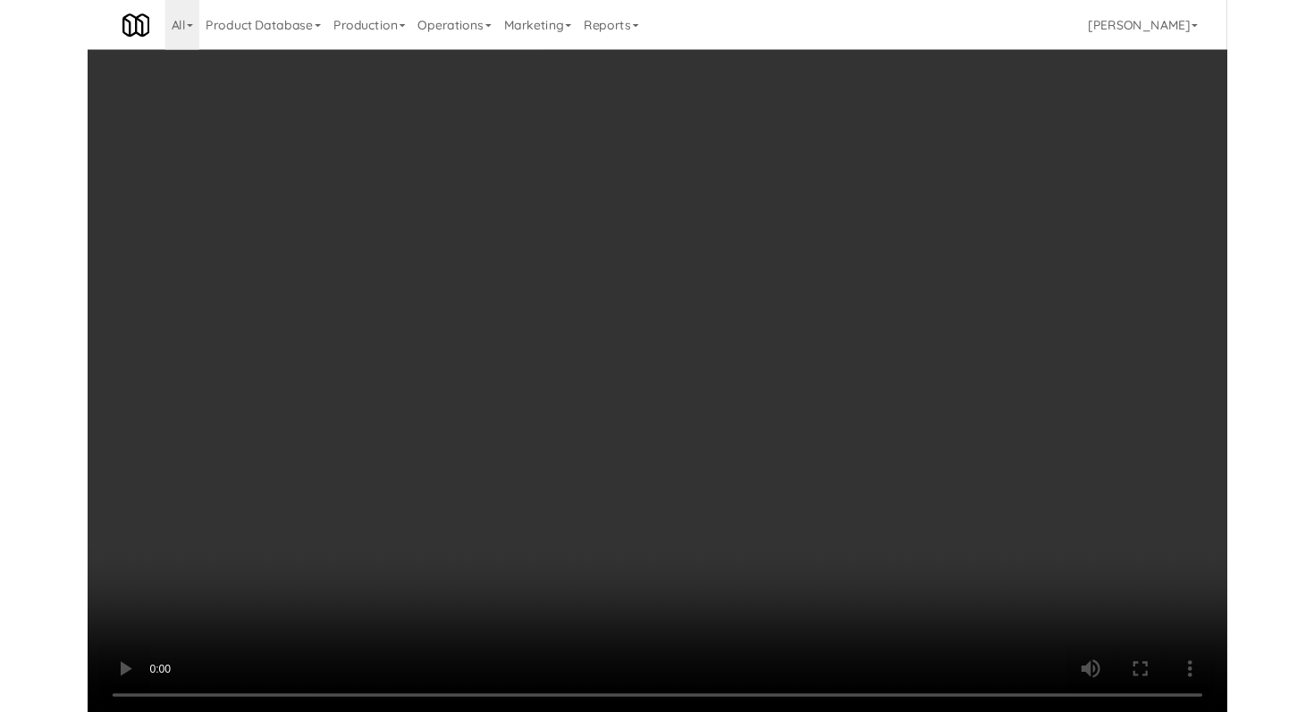
scroll to position [12030, 0]
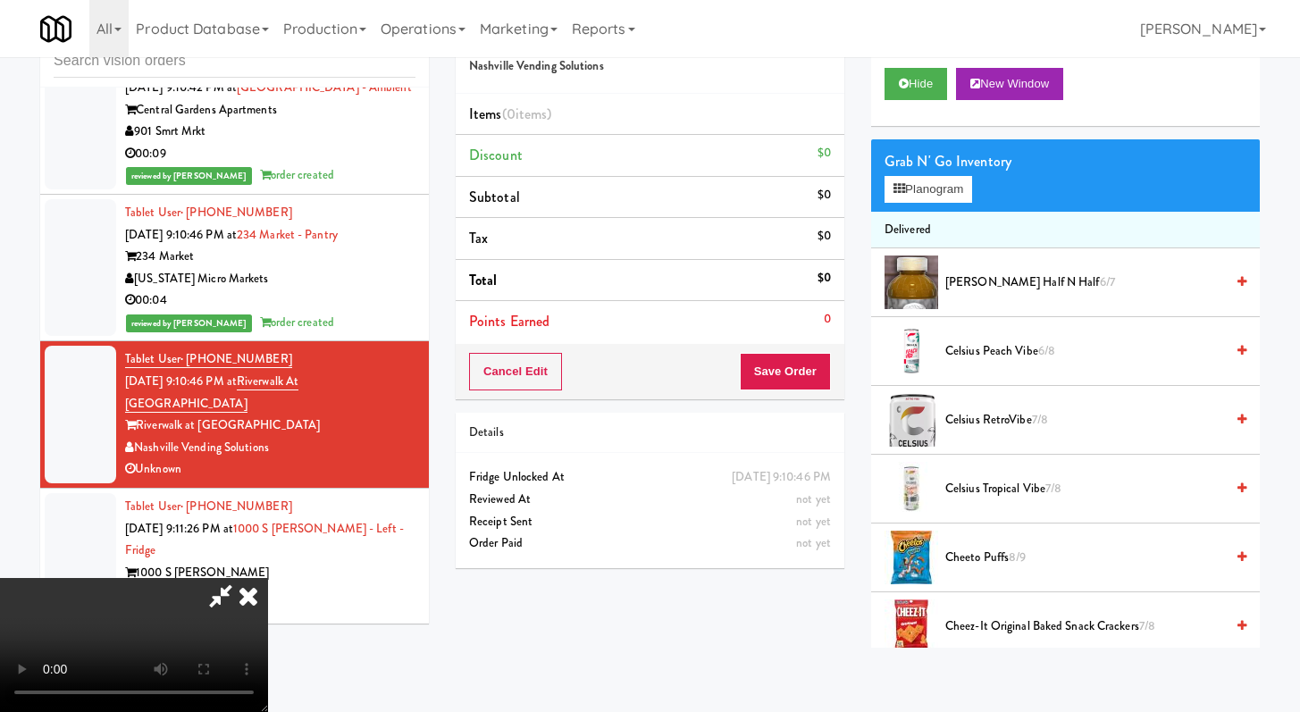
click at [936, 187] on button "Planogram" at bounding box center [929, 189] width 88 height 27
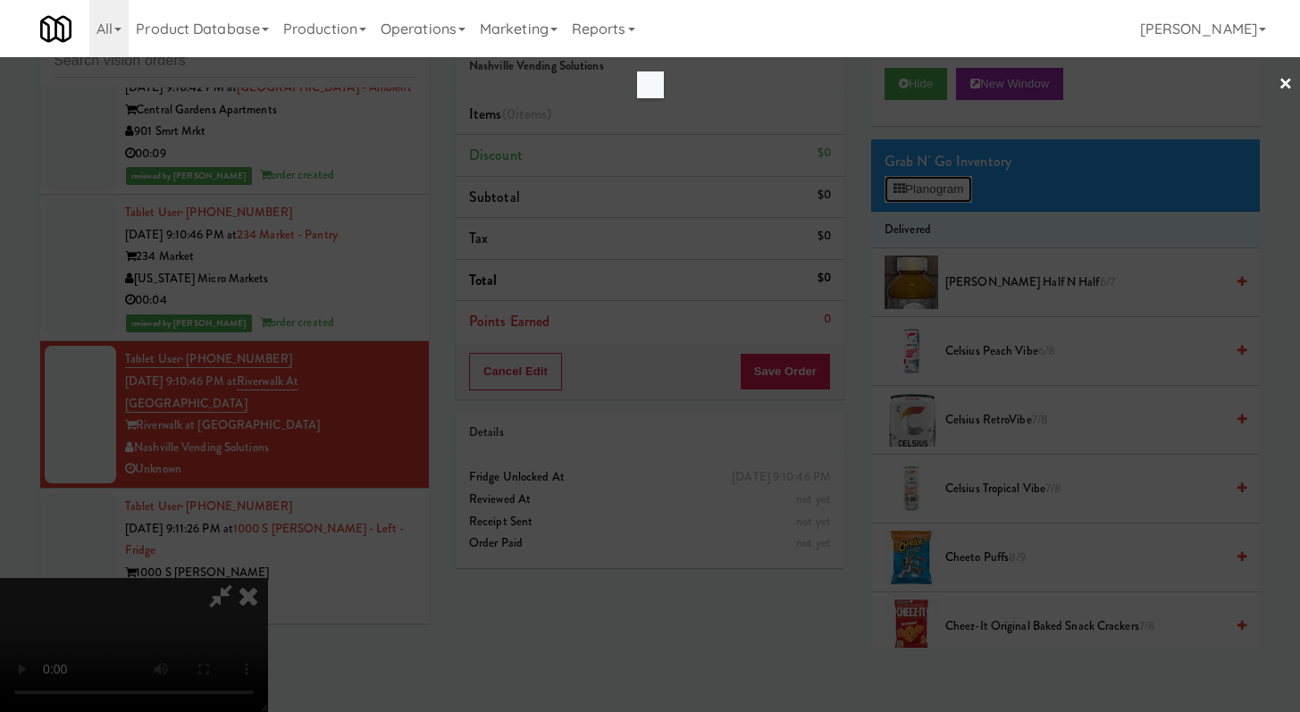
scroll to position [11964, 0]
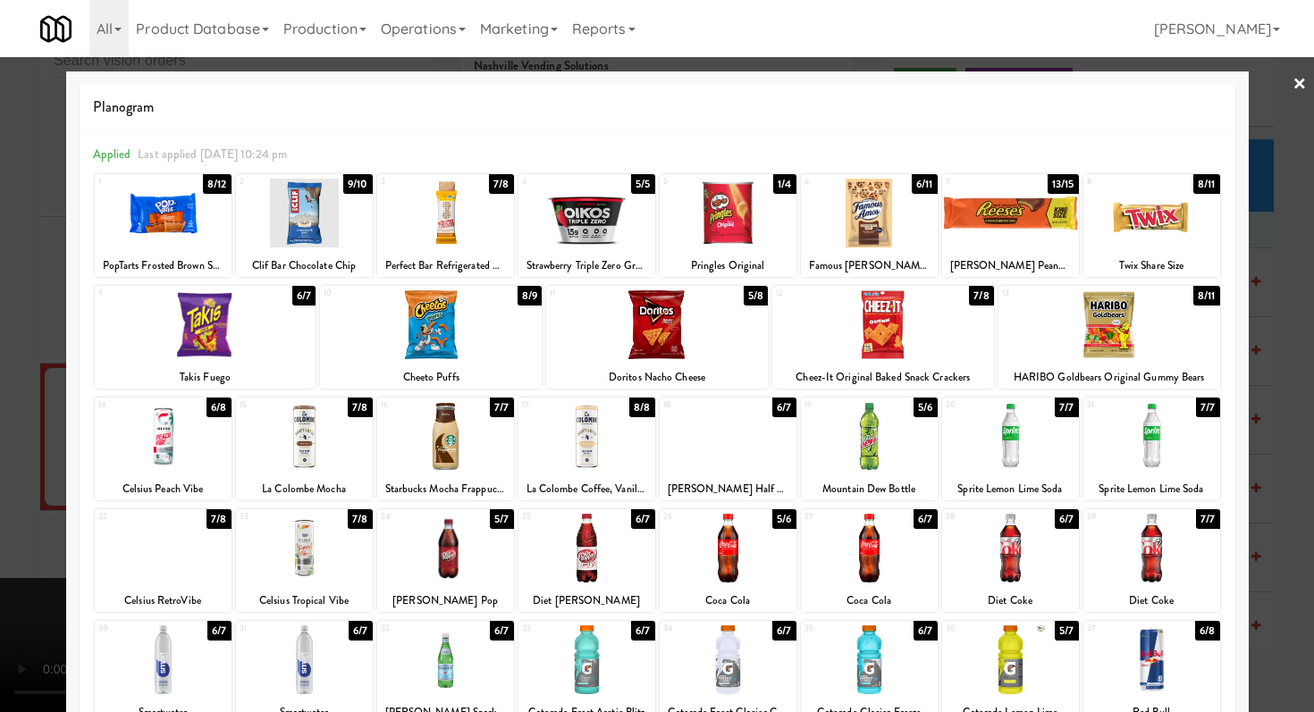
click at [452, 334] on div at bounding box center [431, 324] width 222 height 69
click at [450, 419] on div at bounding box center [445, 436] width 137 height 69
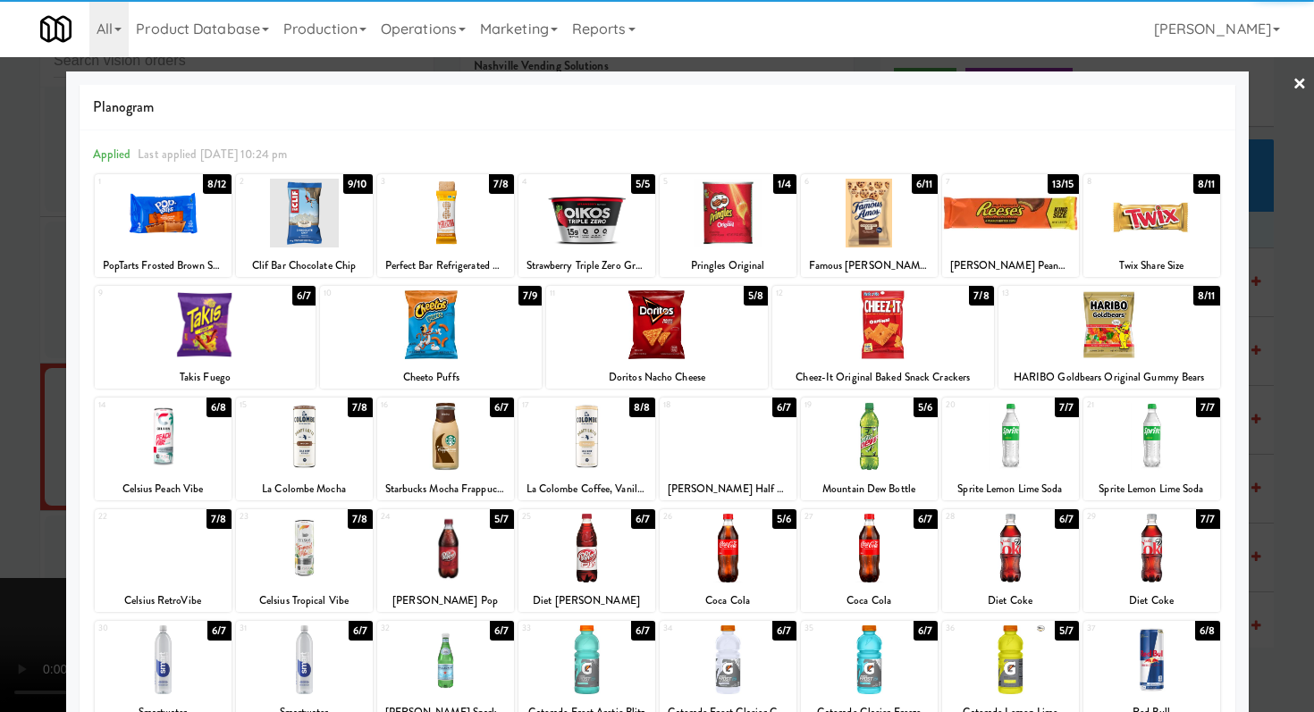
click at [1115, 229] on div at bounding box center [1151, 213] width 137 height 69
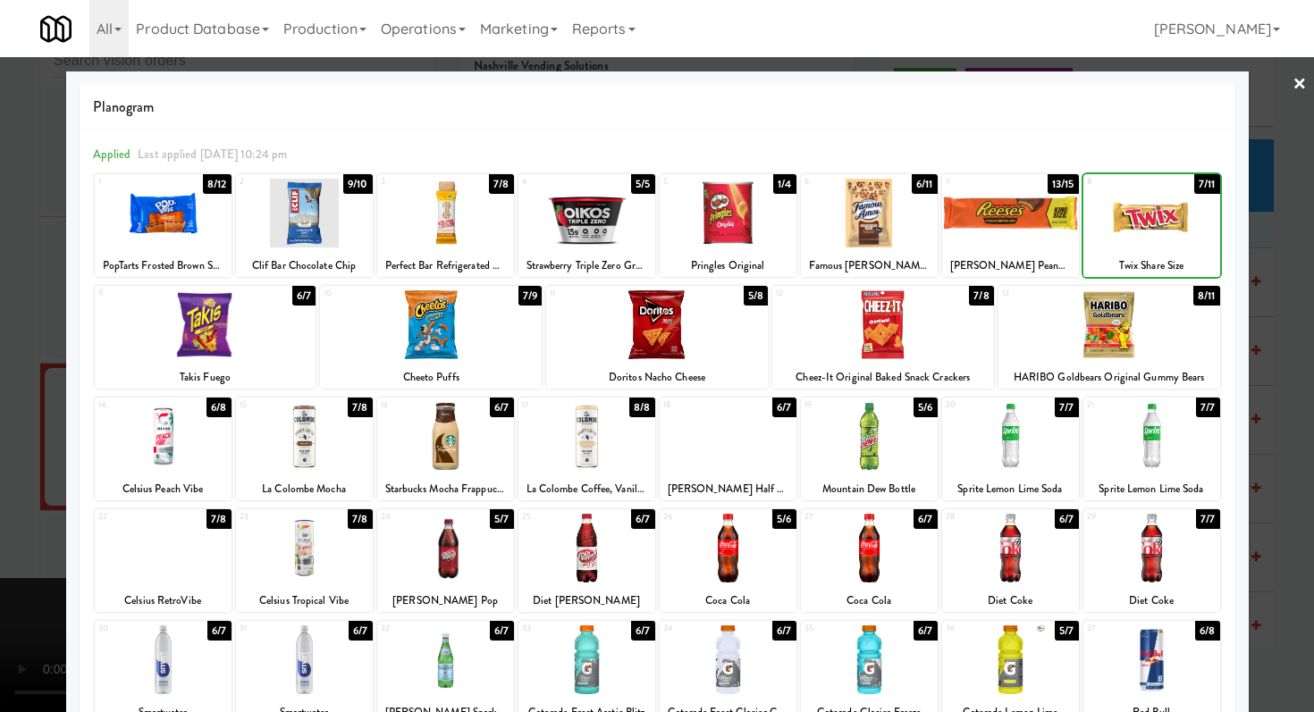
click at [1090, 355] on div at bounding box center [1109, 324] width 222 height 69
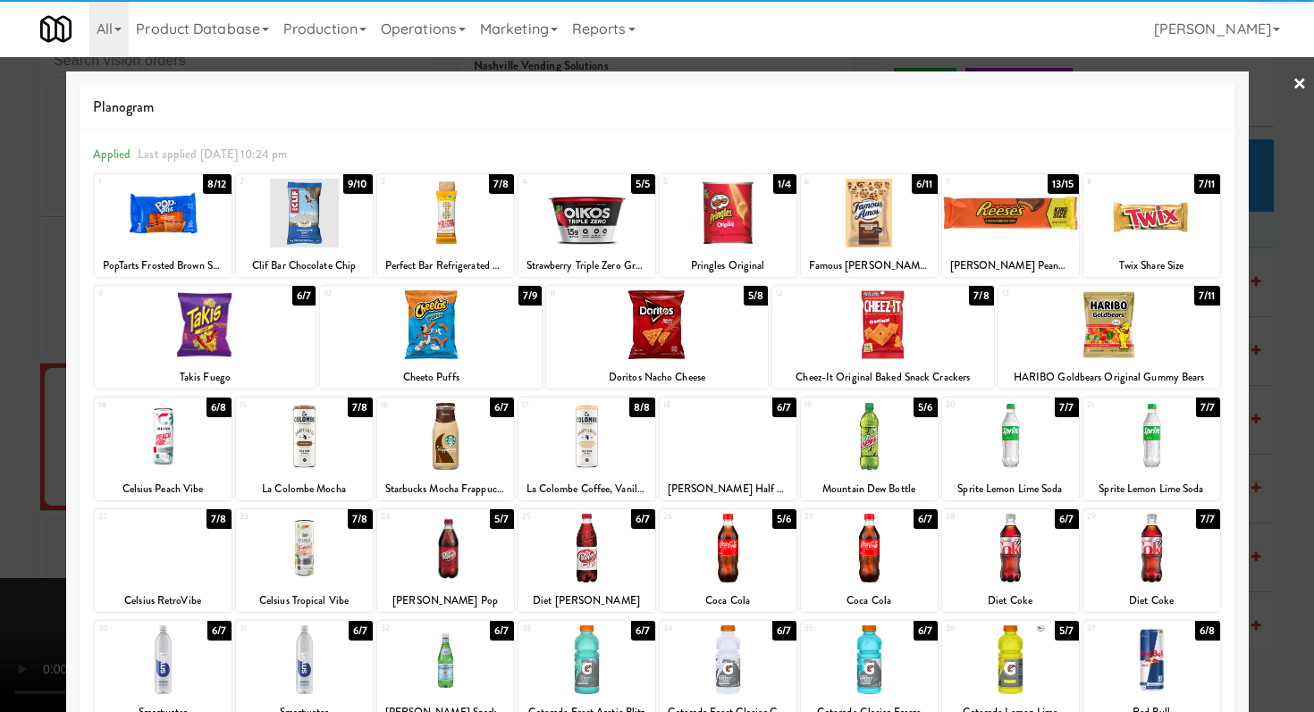
click at [1280, 341] on div at bounding box center [657, 356] width 1314 height 712
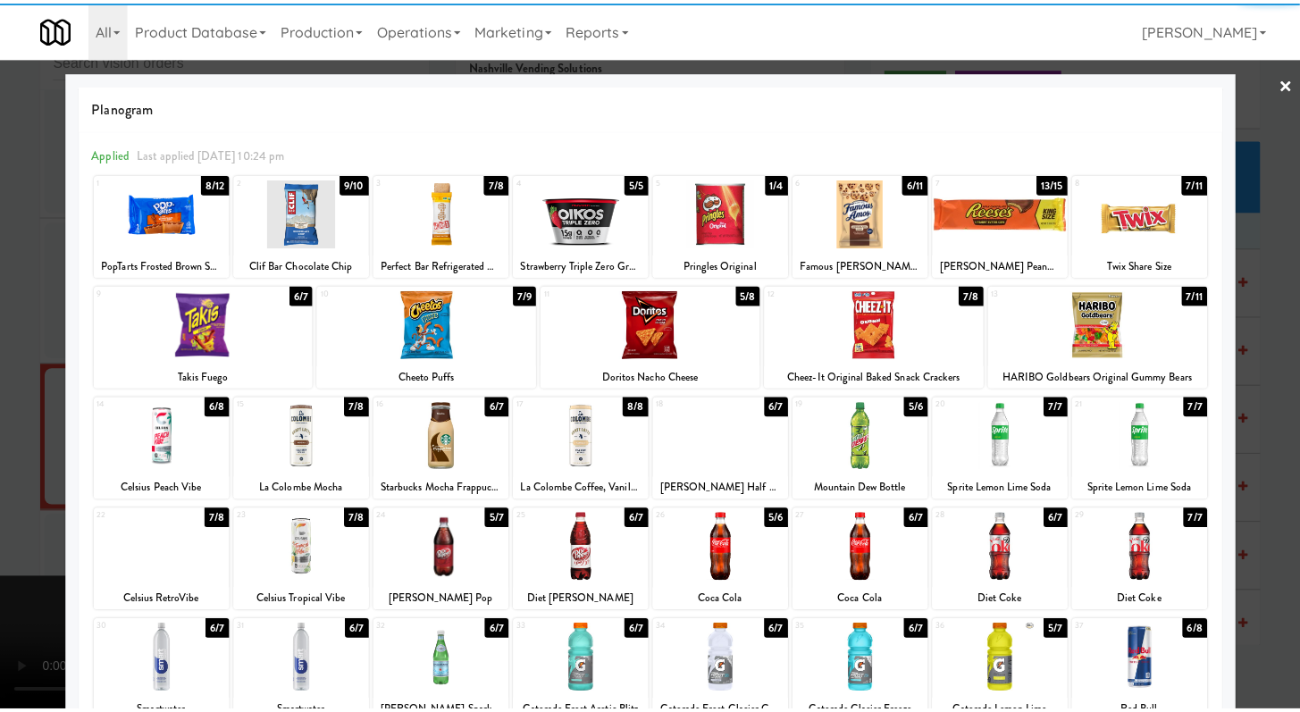
scroll to position [12030, 0]
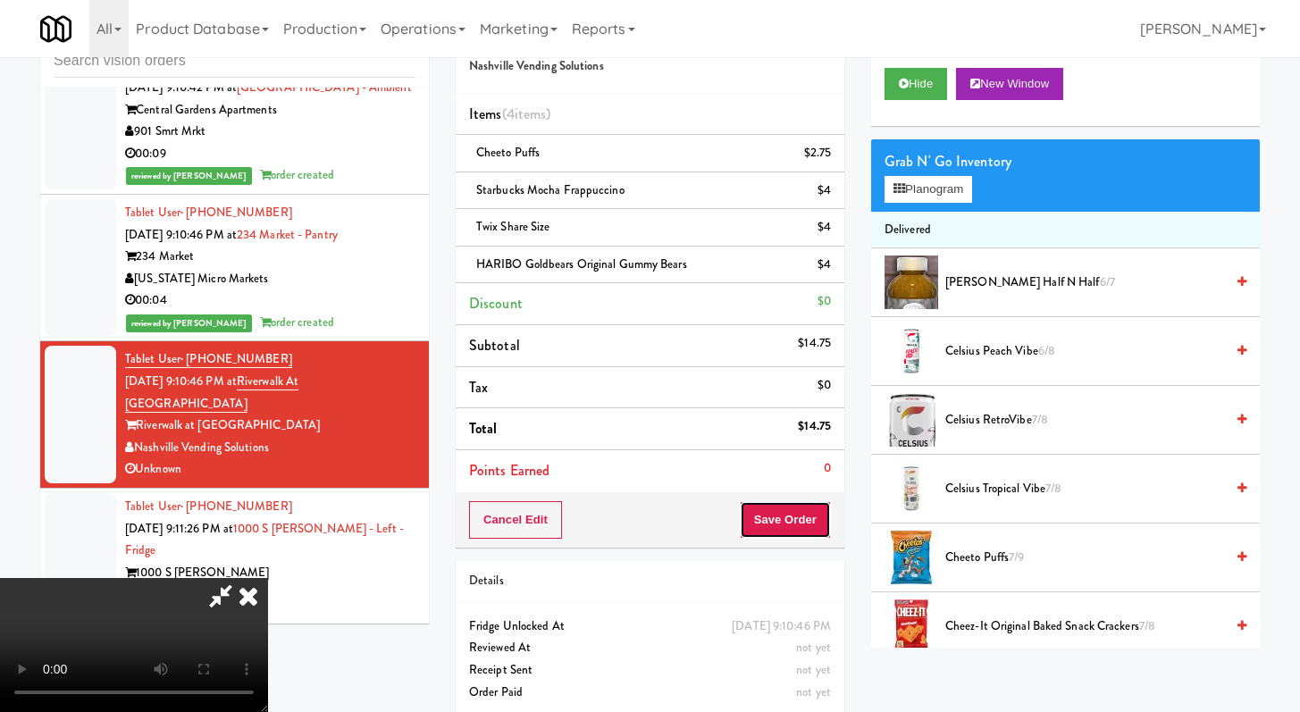
click at [796, 510] on button "Save Order" at bounding box center [785, 520] width 91 height 38
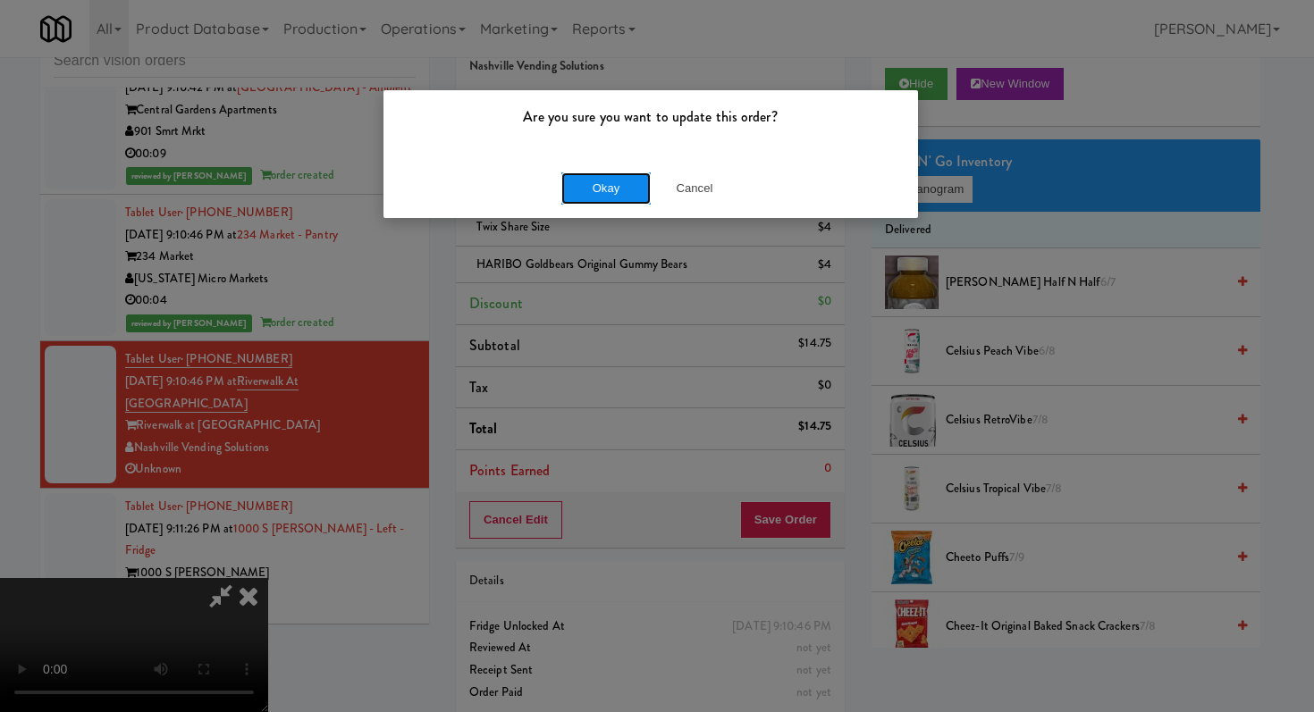
click at [641, 184] on button "Okay" at bounding box center [605, 188] width 89 height 32
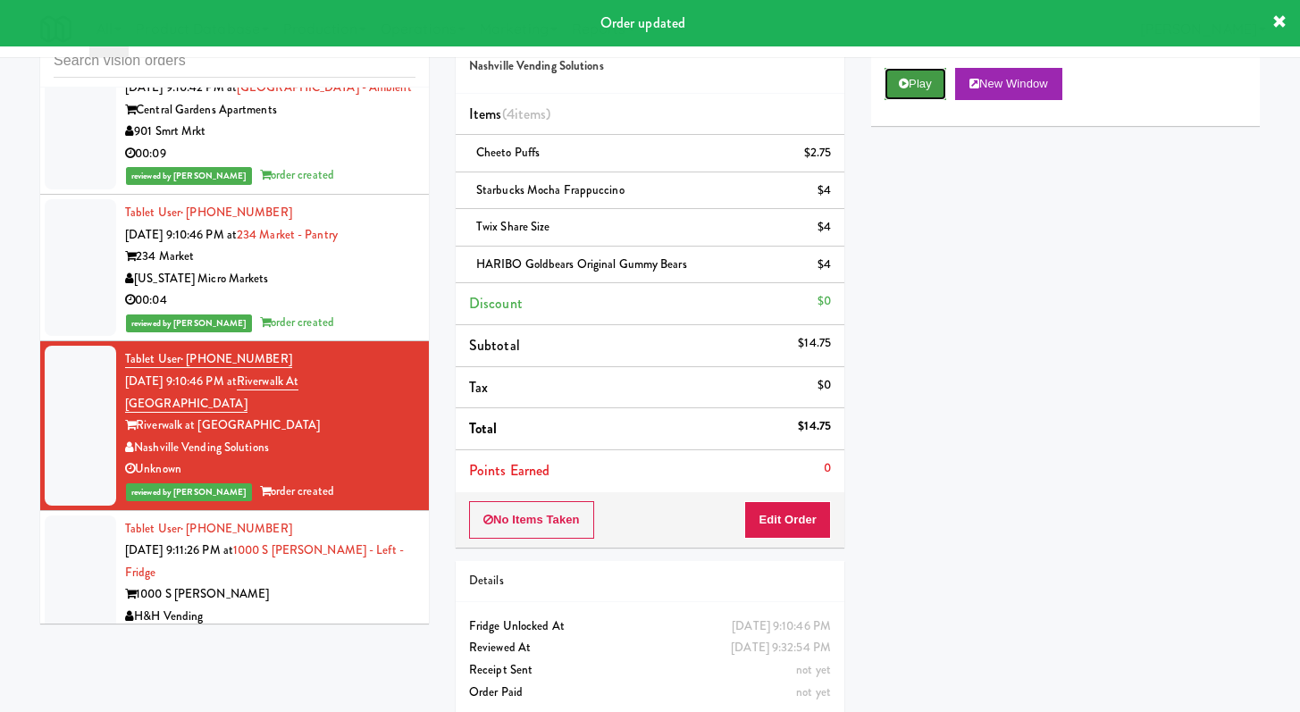
click at [894, 98] on button "Play" at bounding box center [916, 84] width 62 height 32
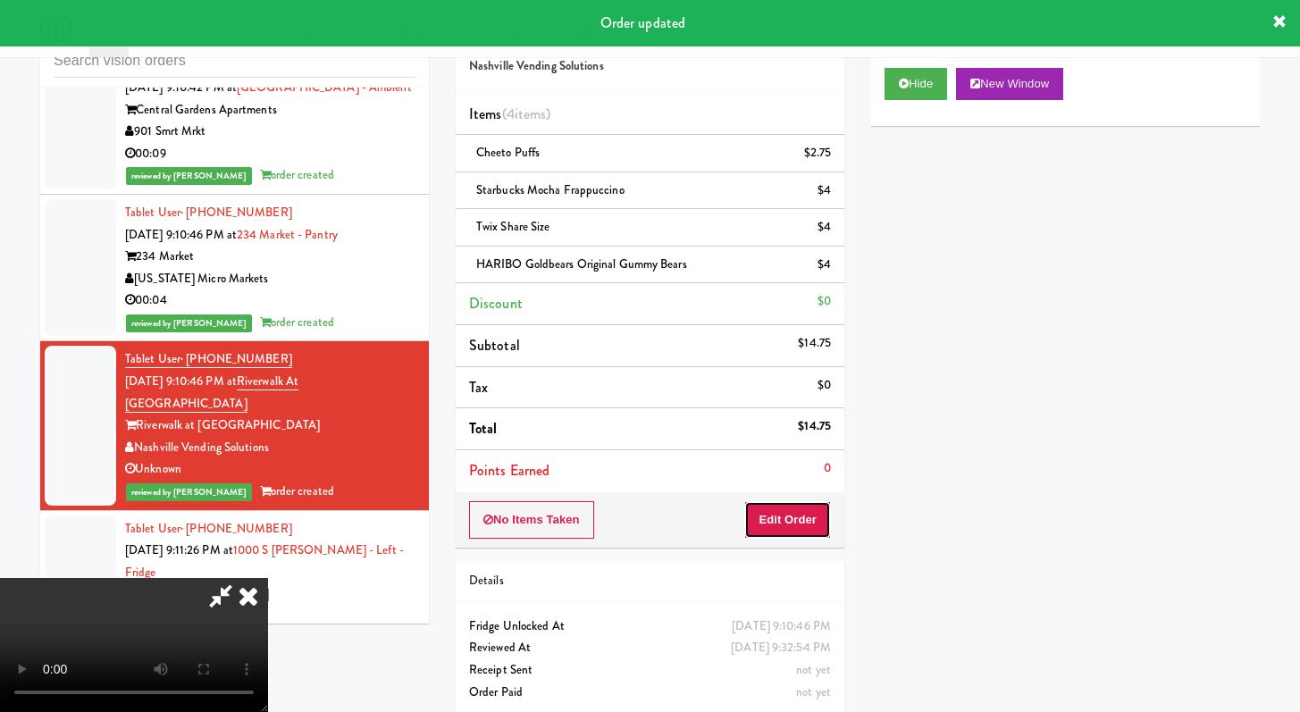
click at [792, 524] on button "Edit Order" at bounding box center [787, 520] width 87 height 38
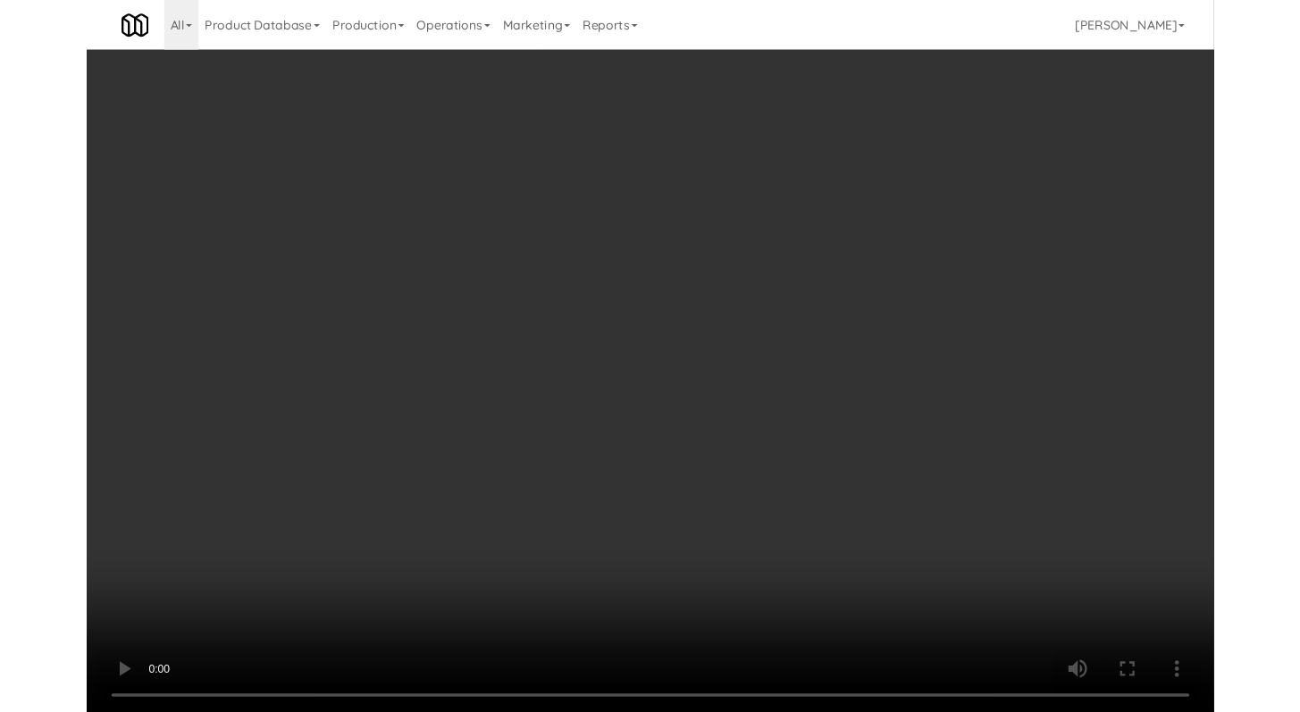
scroll to position [11964, 0]
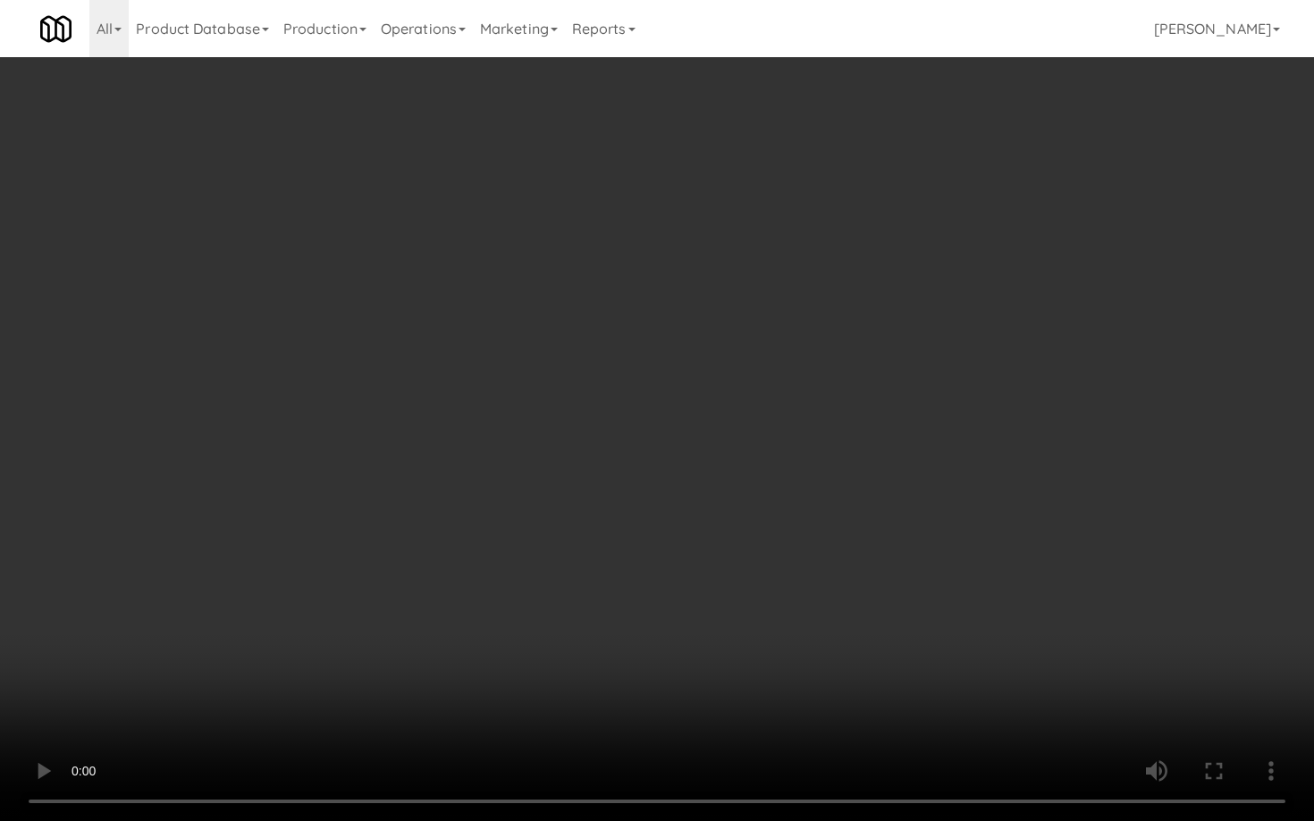
click at [1131, 616] on video at bounding box center [657, 410] width 1314 height 821
click at [1128, 613] on video at bounding box center [657, 410] width 1314 height 821
drag, startPoint x: 566, startPoint y: 719, endPoint x: 525, endPoint y: 738, distance: 45.6
click at [563, 711] on video at bounding box center [657, 410] width 1314 height 821
click at [543, 452] on video at bounding box center [657, 410] width 1314 height 821
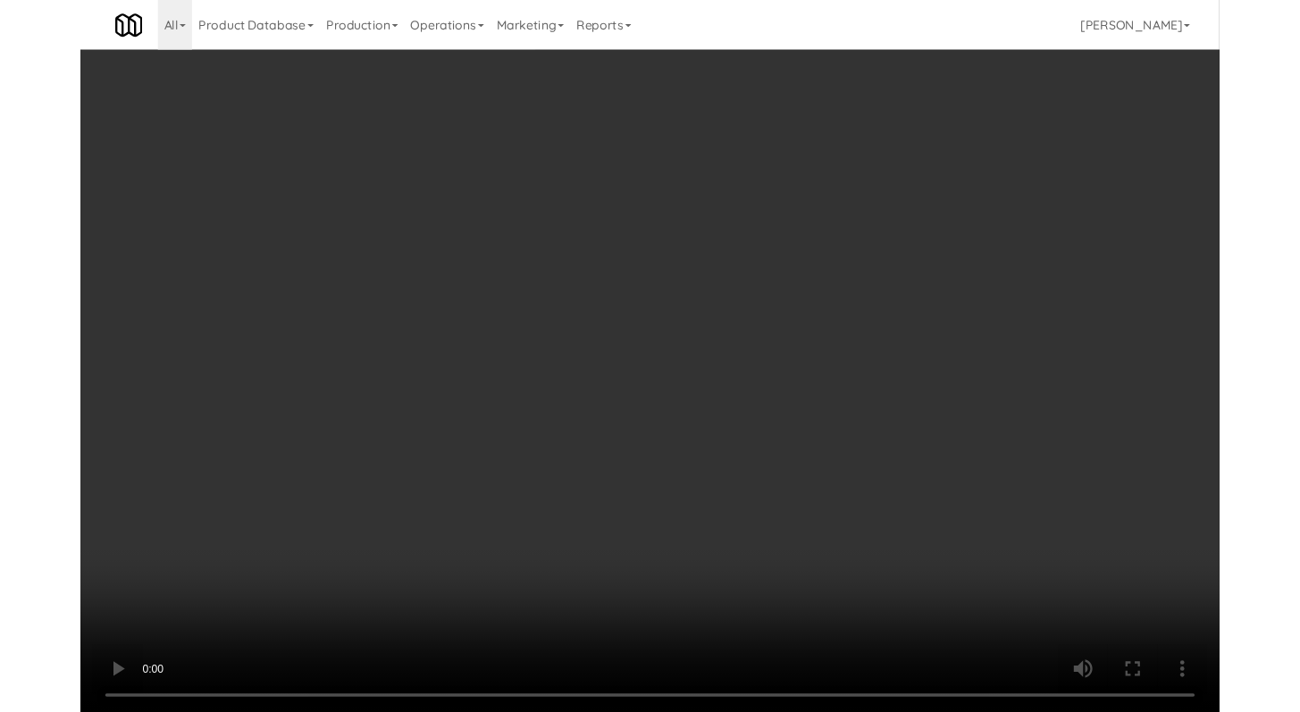
scroll to position [12030, 0]
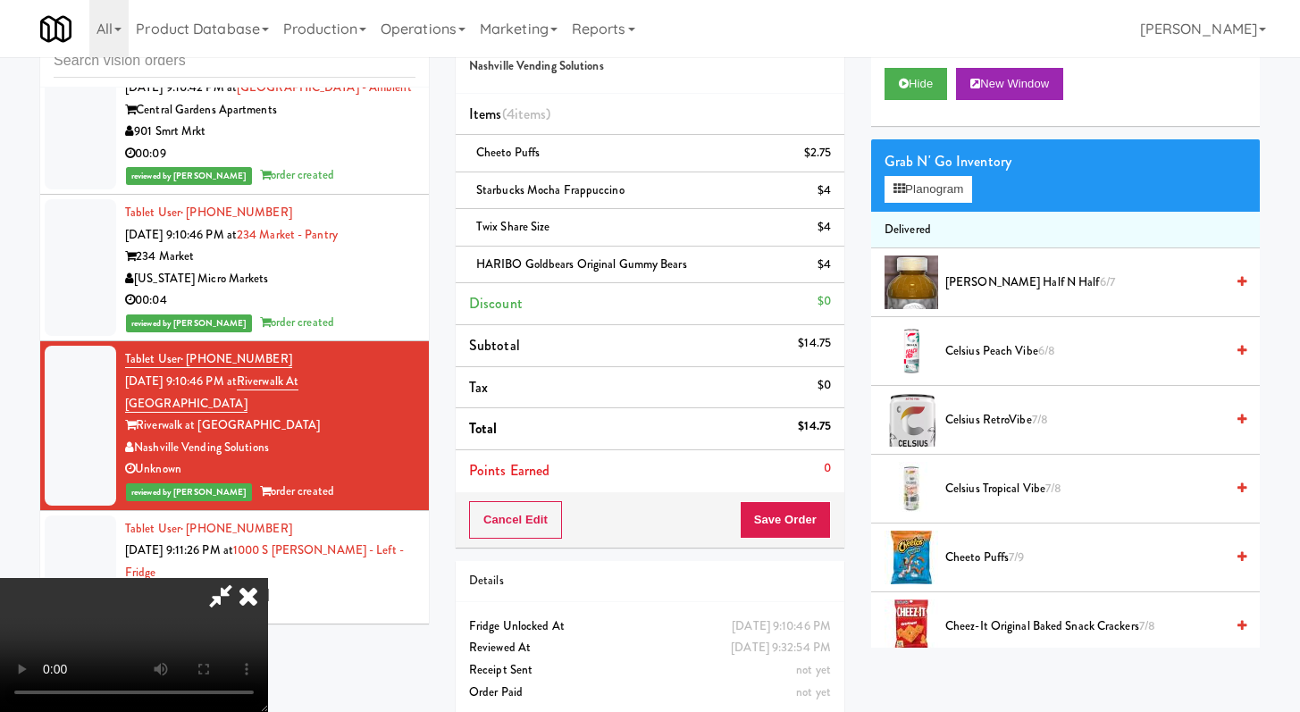
click at [268, 578] on icon at bounding box center [248, 596] width 39 height 36
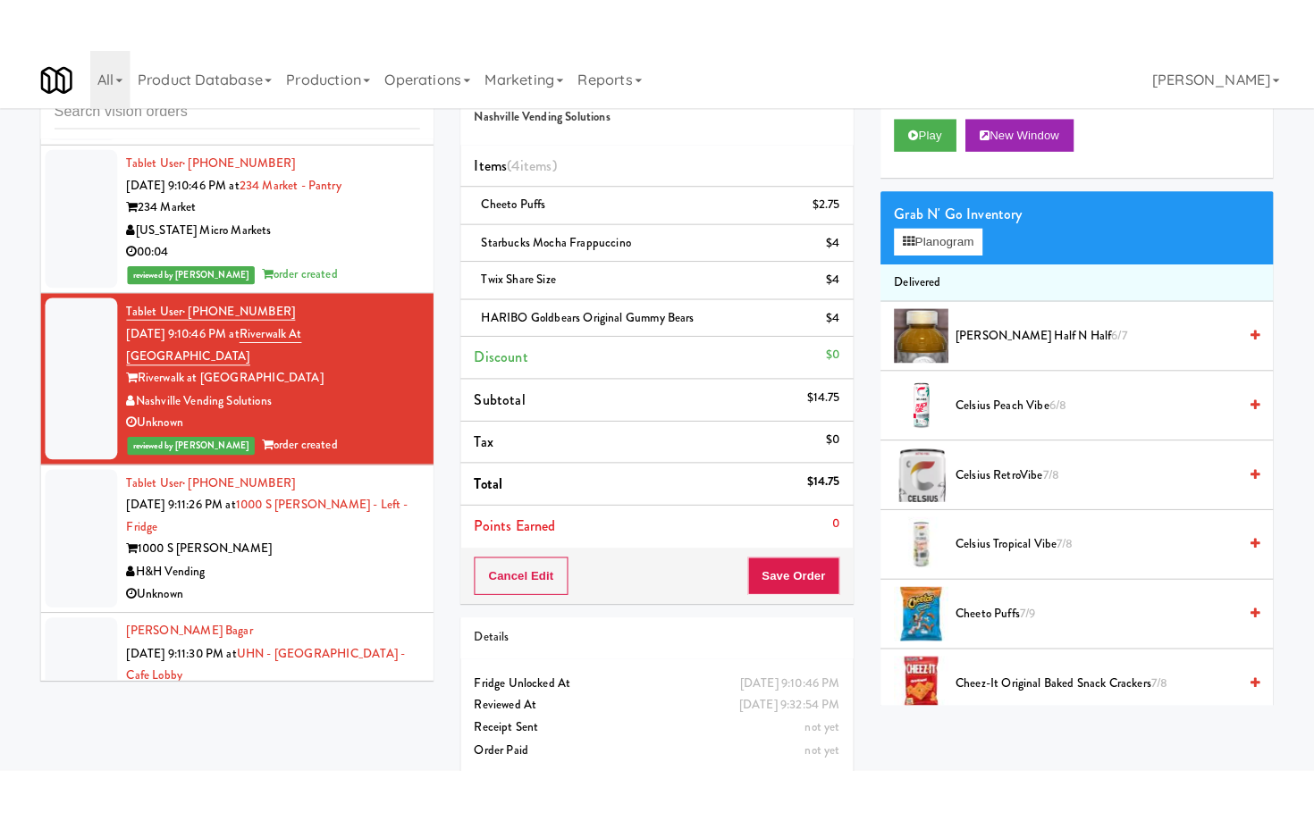
scroll to position [12133, 0]
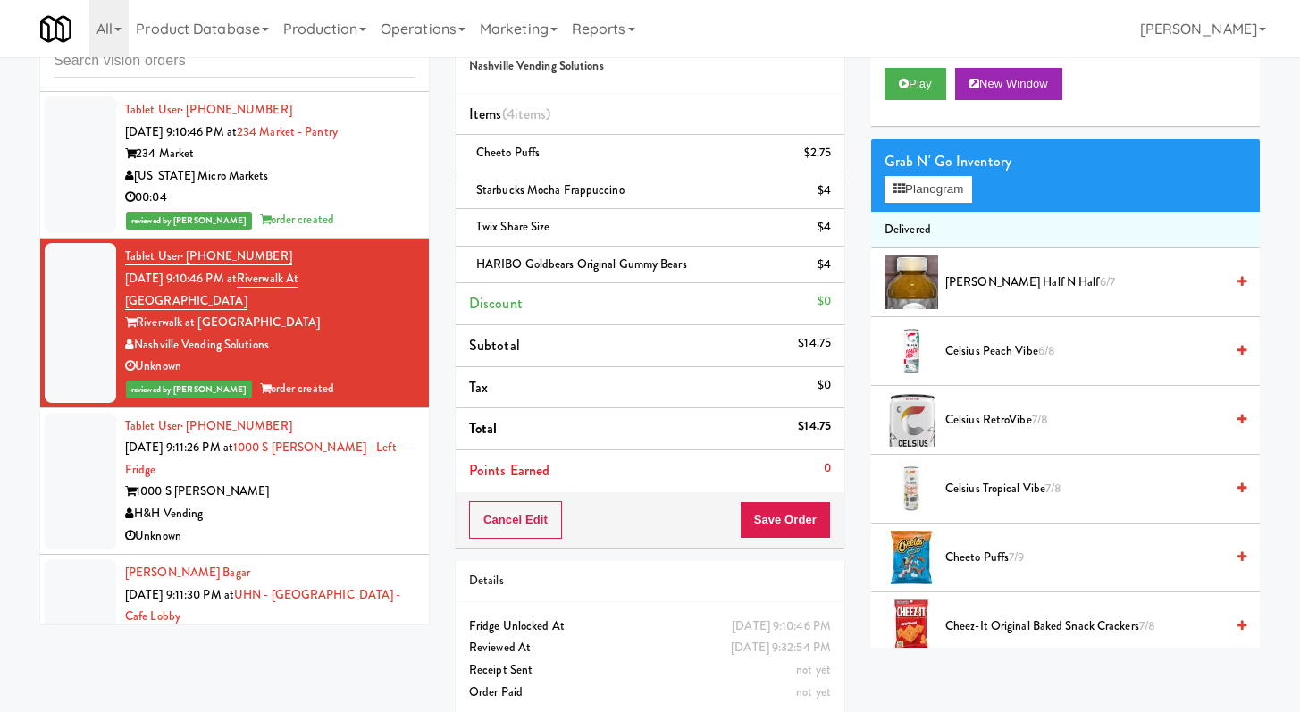
click at [307, 503] on div "H&H Vending" at bounding box center [270, 514] width 290 height 22
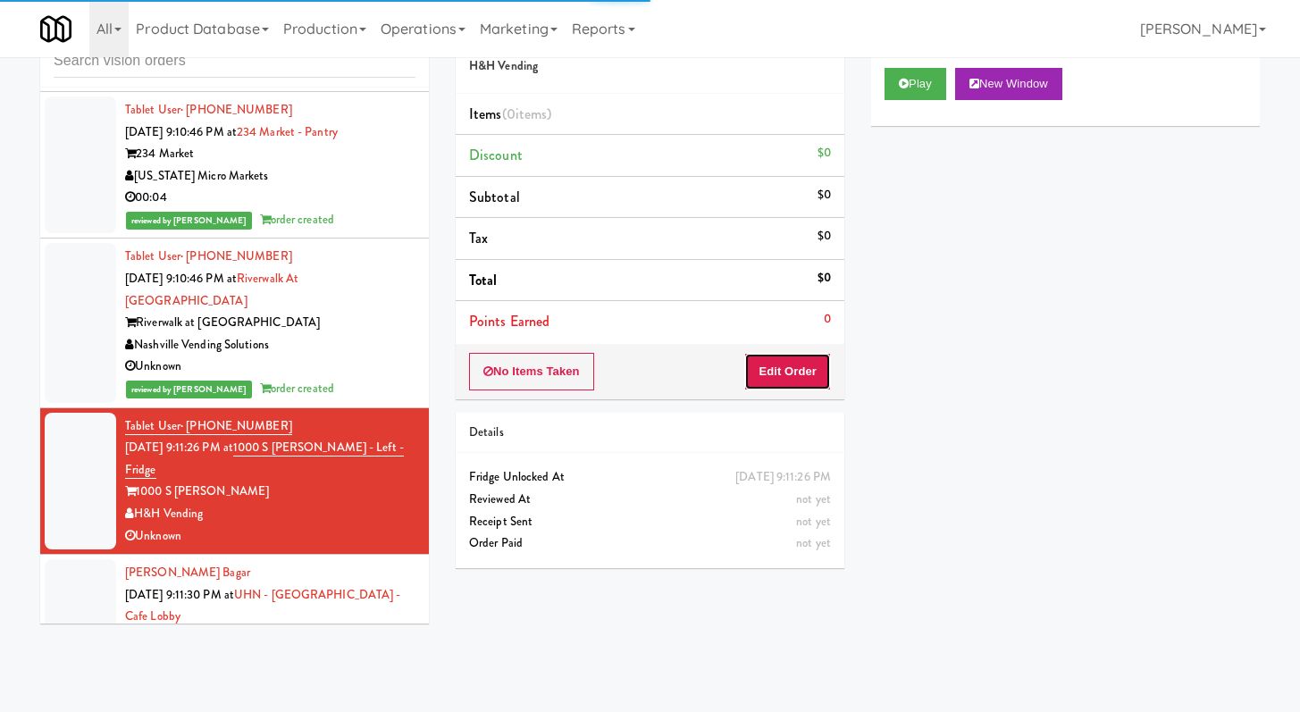
click at [764, 365] on button "Edit Order" at bounding box center [787, 372] width 87 height 38
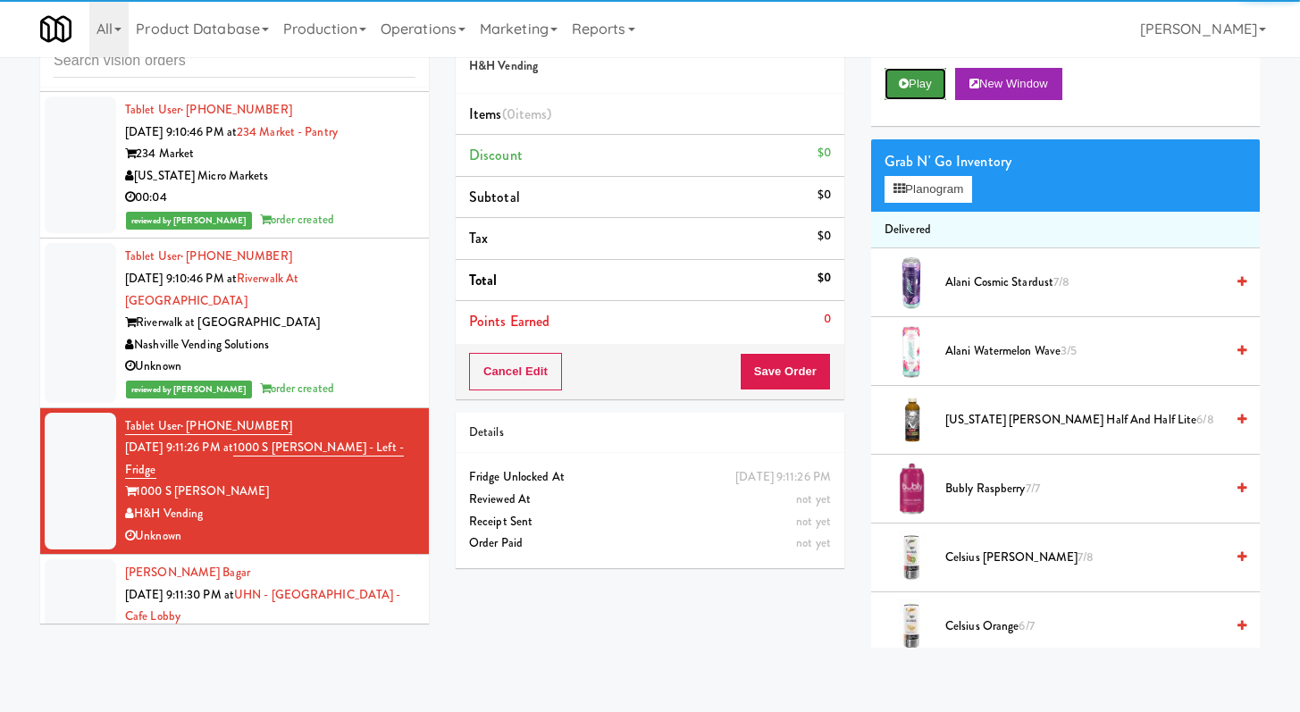
click at [921, 86] on button "Play" at bounding box center [916, 84] width 62 height 32
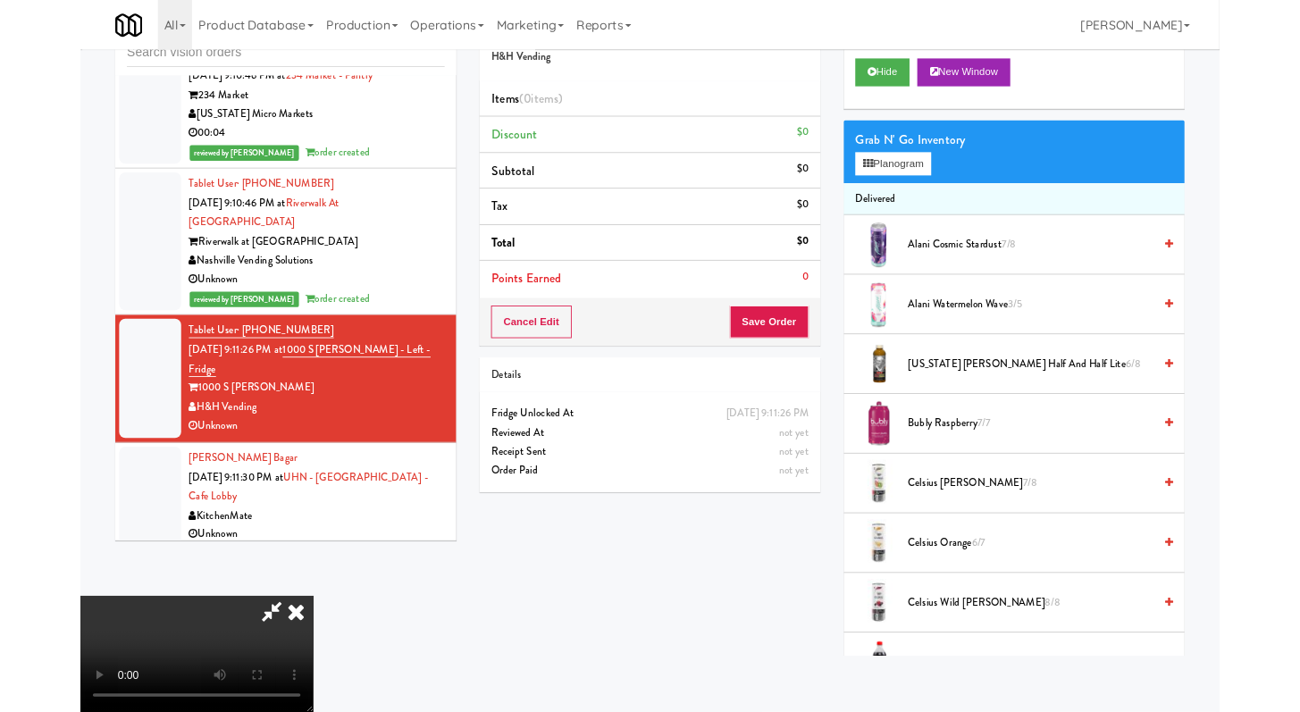
scroll to position [12067, 0]
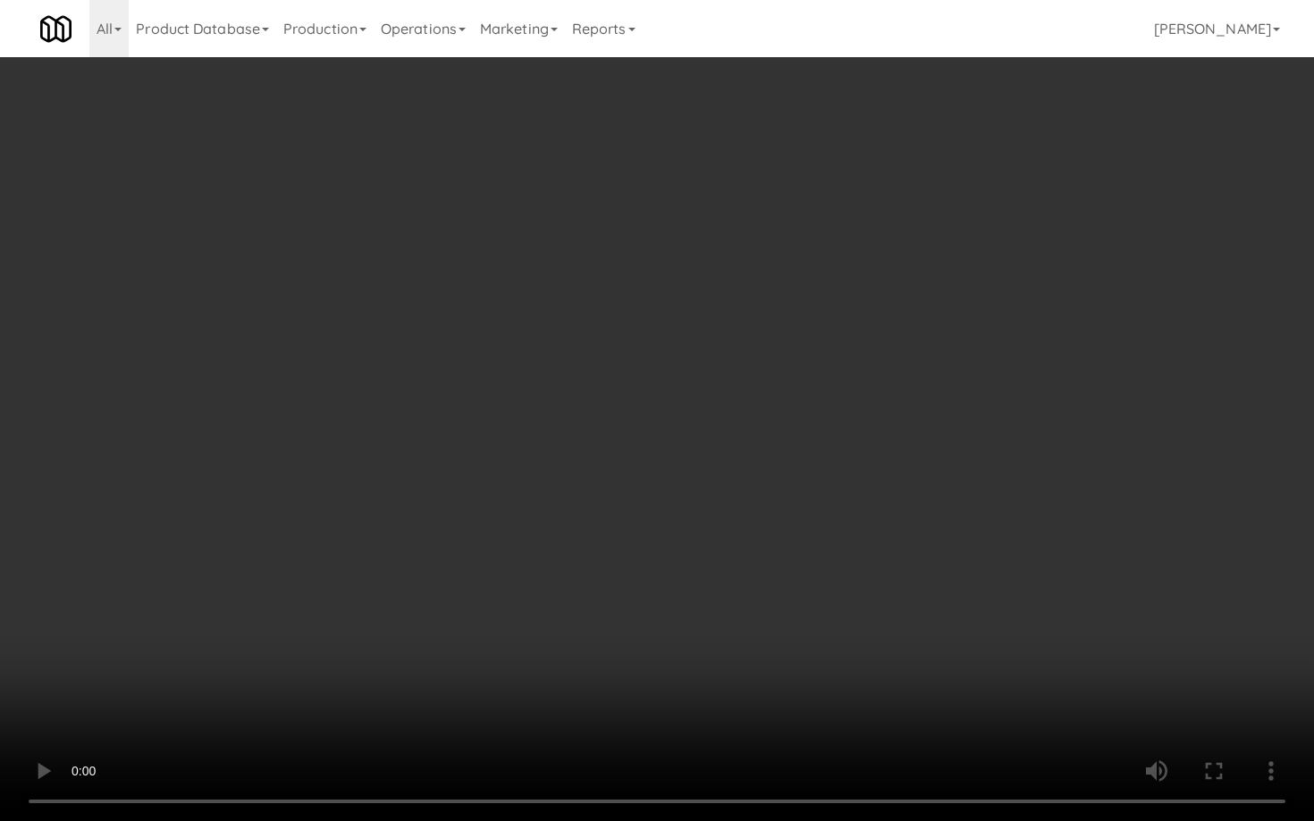
click at [852, 617] on video at bounding box center [657, 410] width 1314 height 821
click at [824, 492] on video at bounding box center [657, 410] width 1314 height 821
click at [823, 483] on video at bounding box center [657, 410] width 1314 height 821
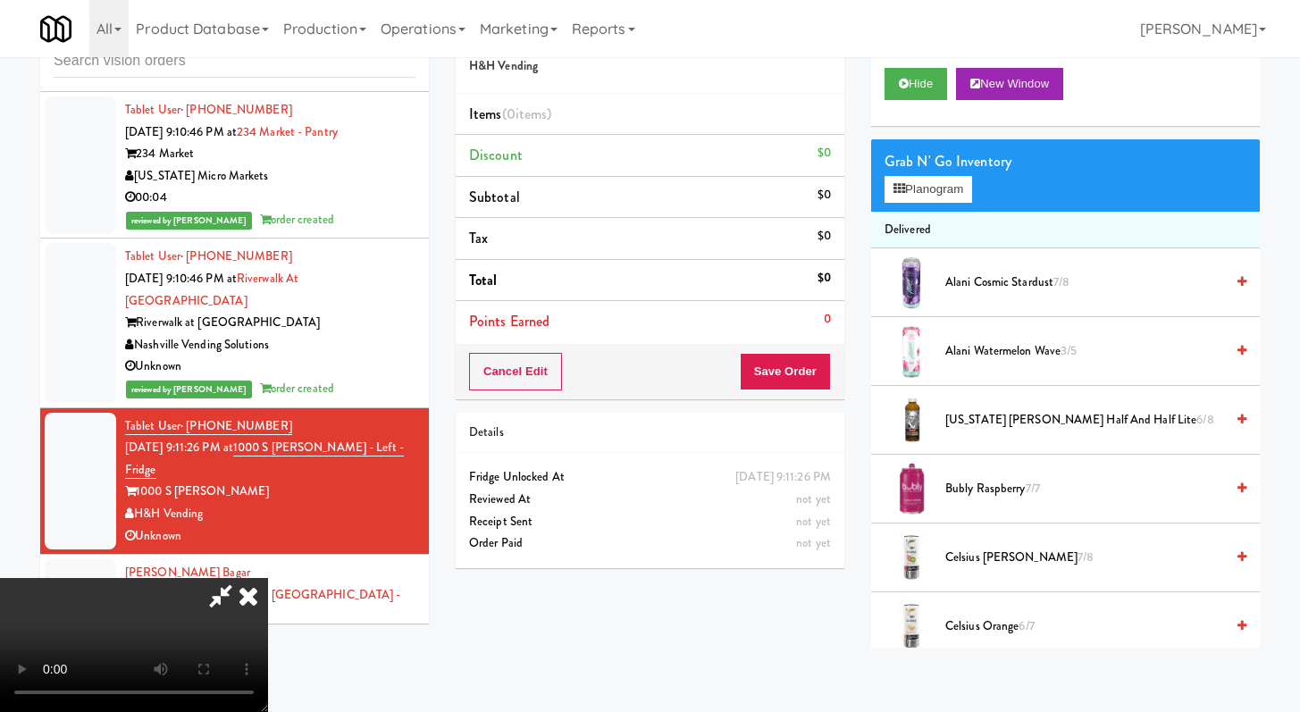
scroll to position [696, 0]
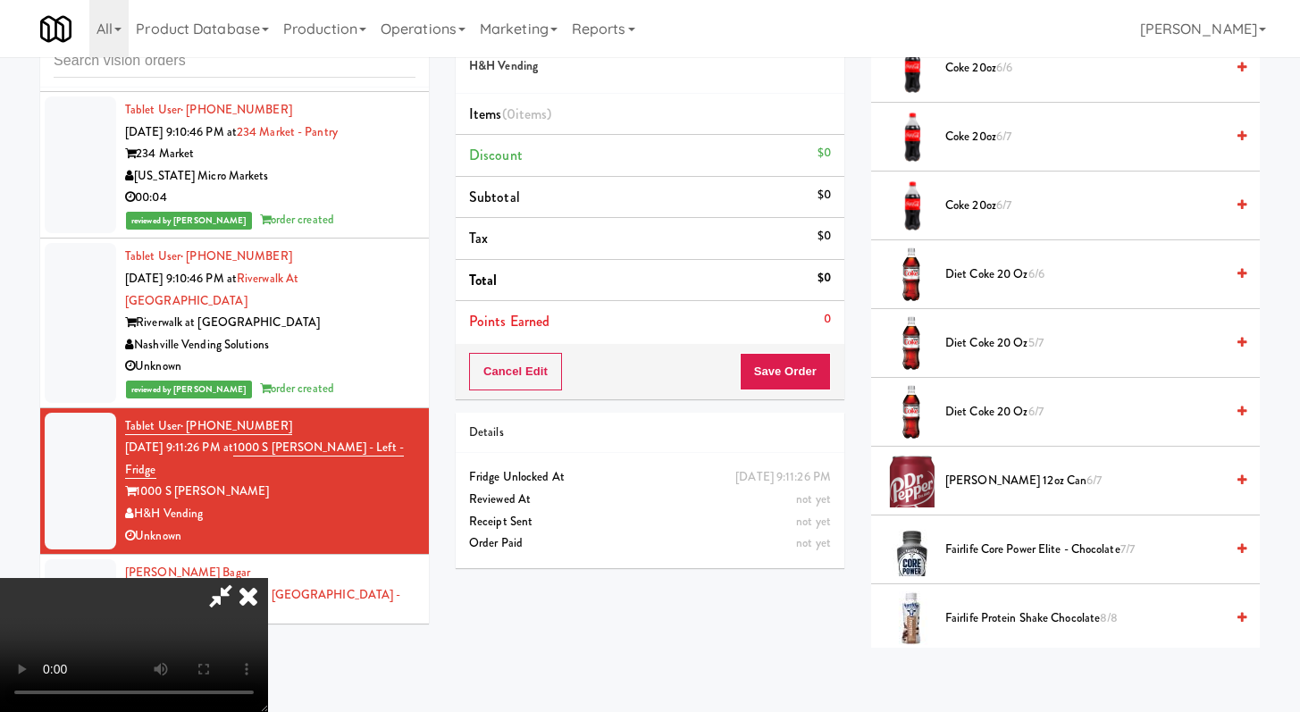
click at [980, 355] on li "Diet Coke 20 oz 5/7" at bounding box center [1065, 343] width 389 height 69
click at [979, 353] on span "Diet Coke 20 oz 5/7" at bounding box center [1085, 343] width 279 height 22
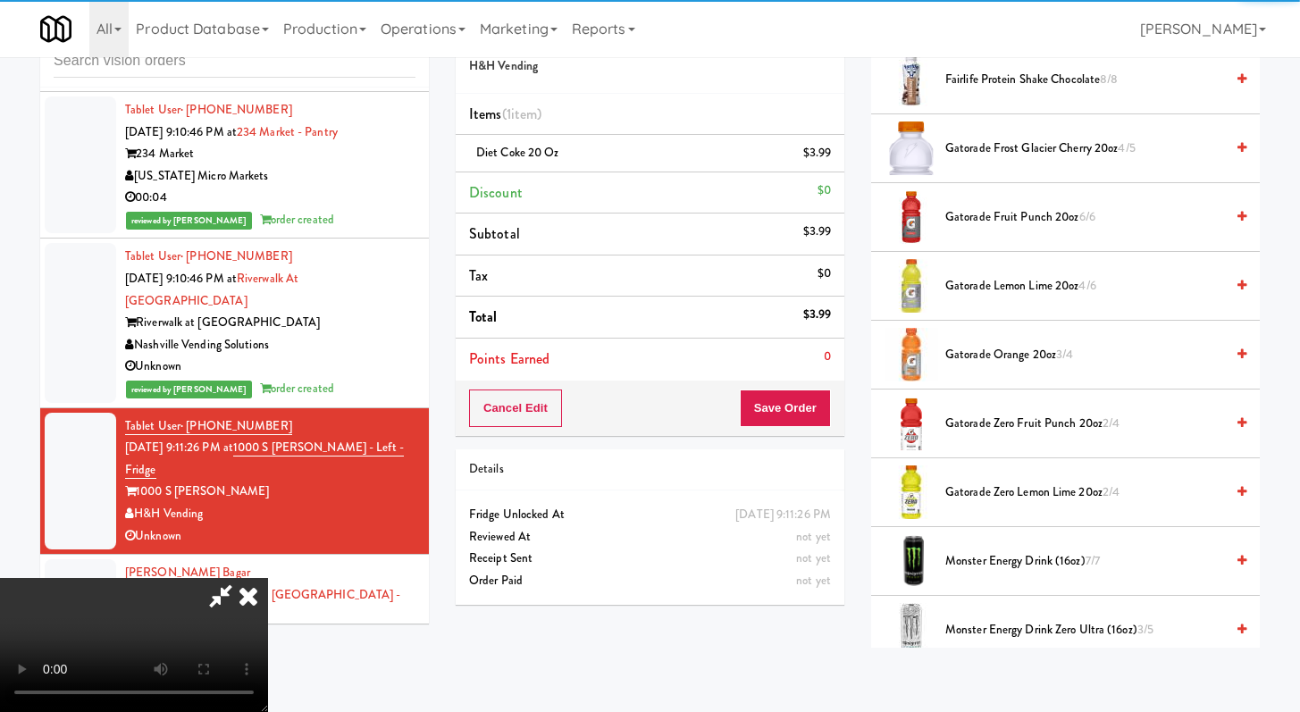
scroll to position [1402, 0]
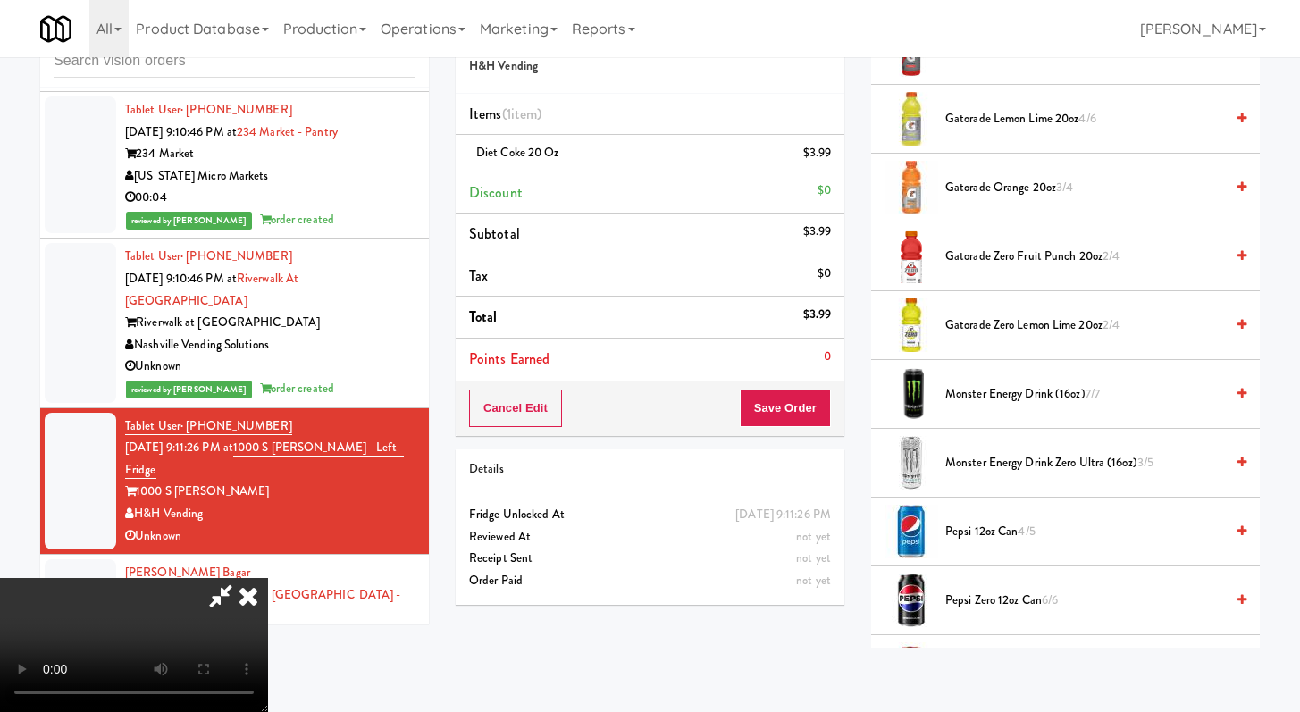
click at [992, 317] on span "Gatorade Zero Lemon Lime 20oz 2/4" at bounding box center [1085, 326] width 279 height 22
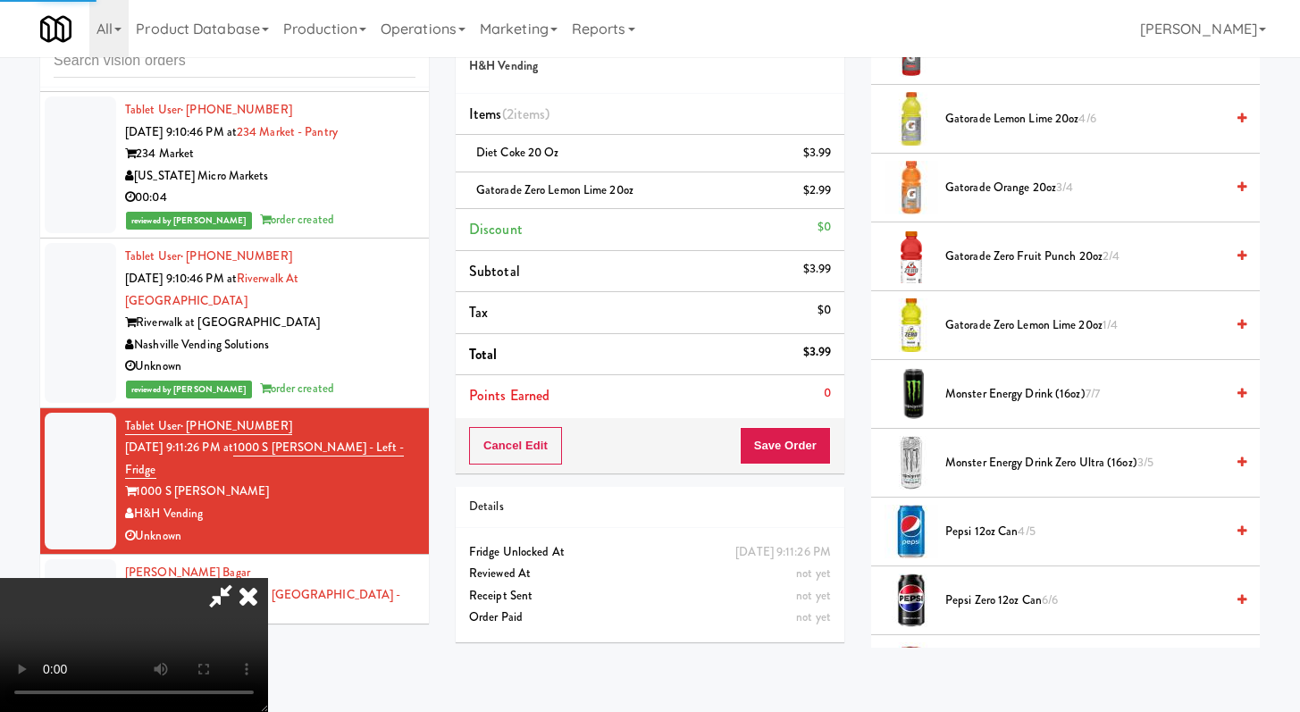
click at [268, 578] on video at bounding box center [134, 645] width 268 height 134
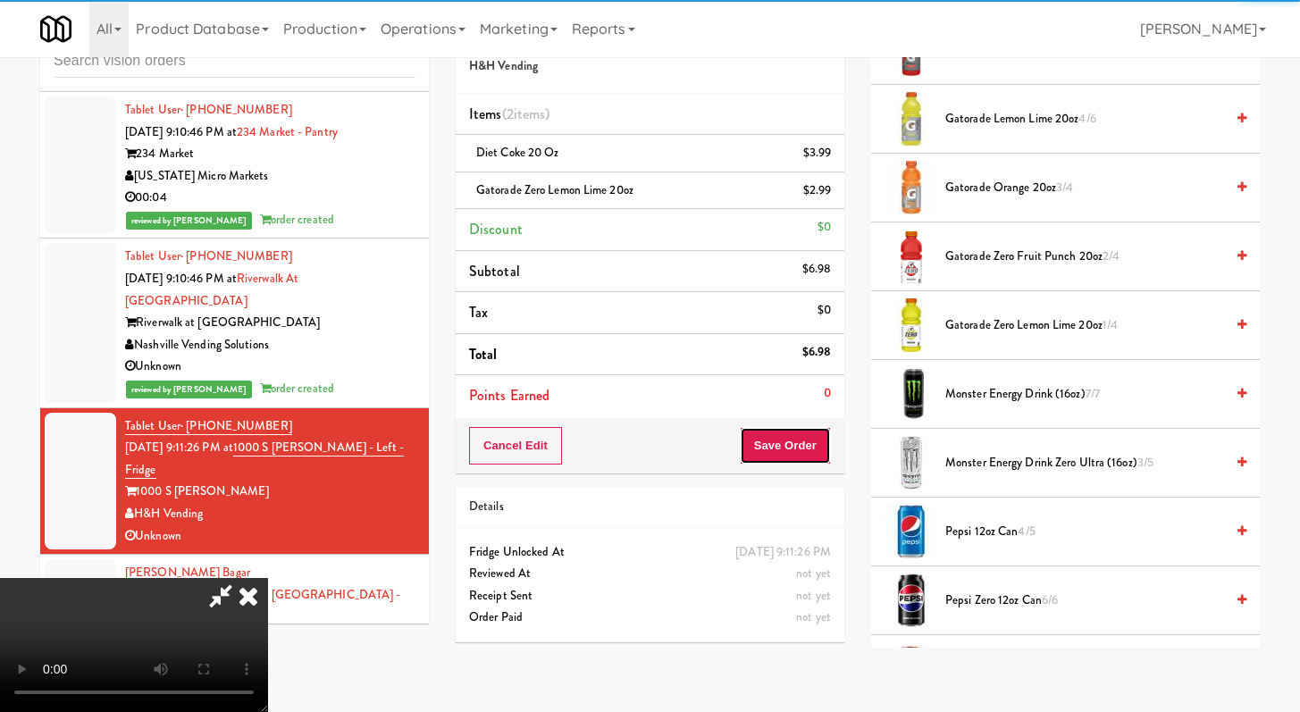
click at [789, 445] on button "Save Order" at bounding box center [785, 446] width 91 height 38
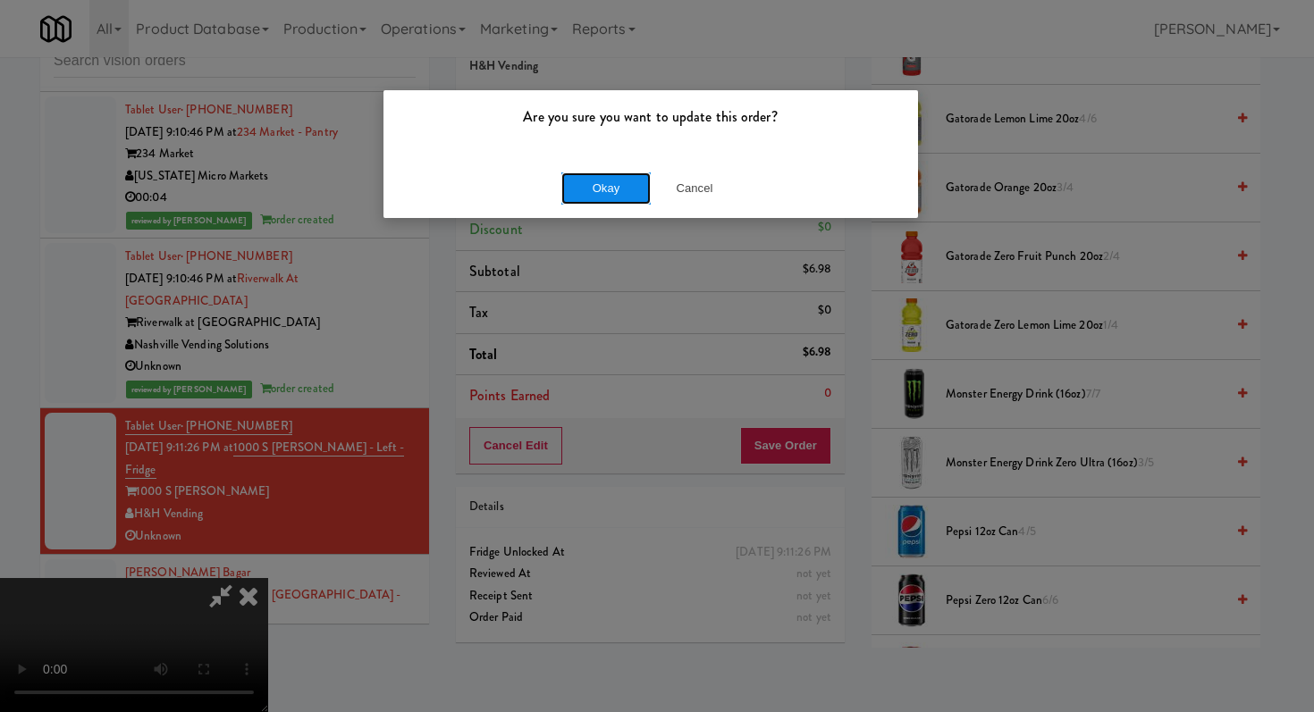
click at [628, 182] on button "Okay" at bounding box center [605, 188] width 89 height 32
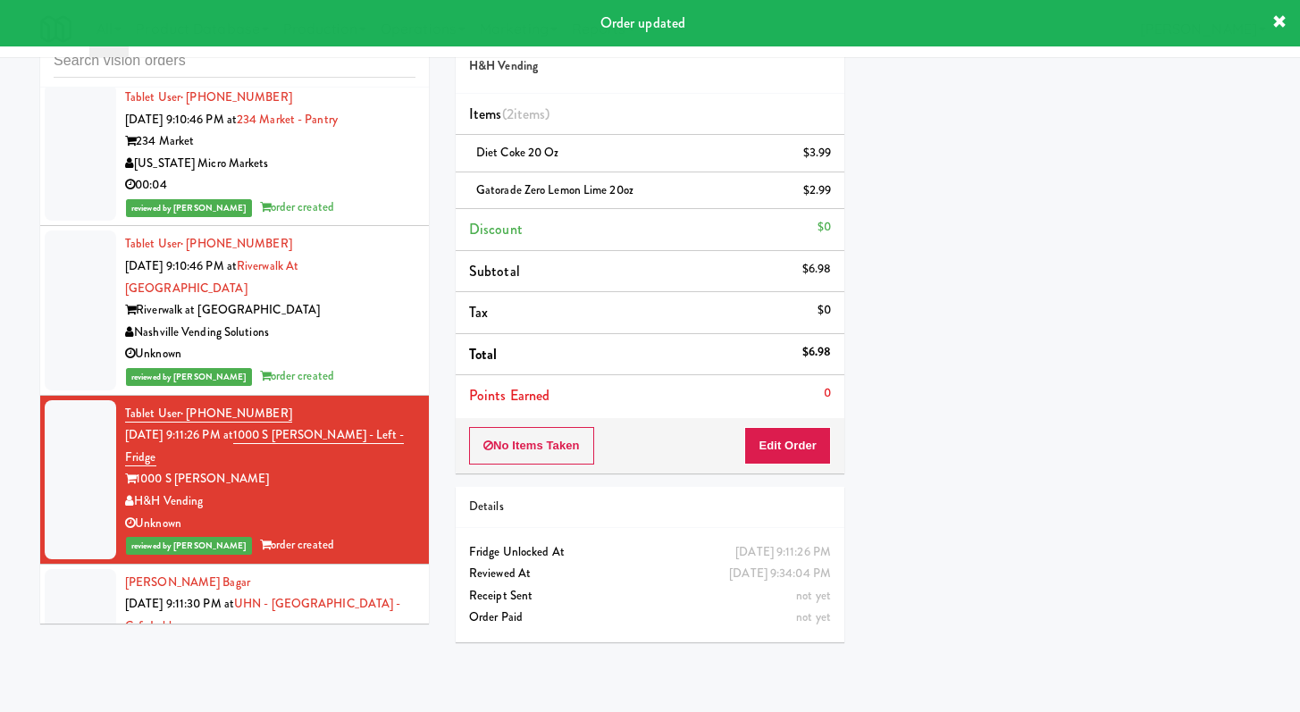
scroll to position [12155, 0]
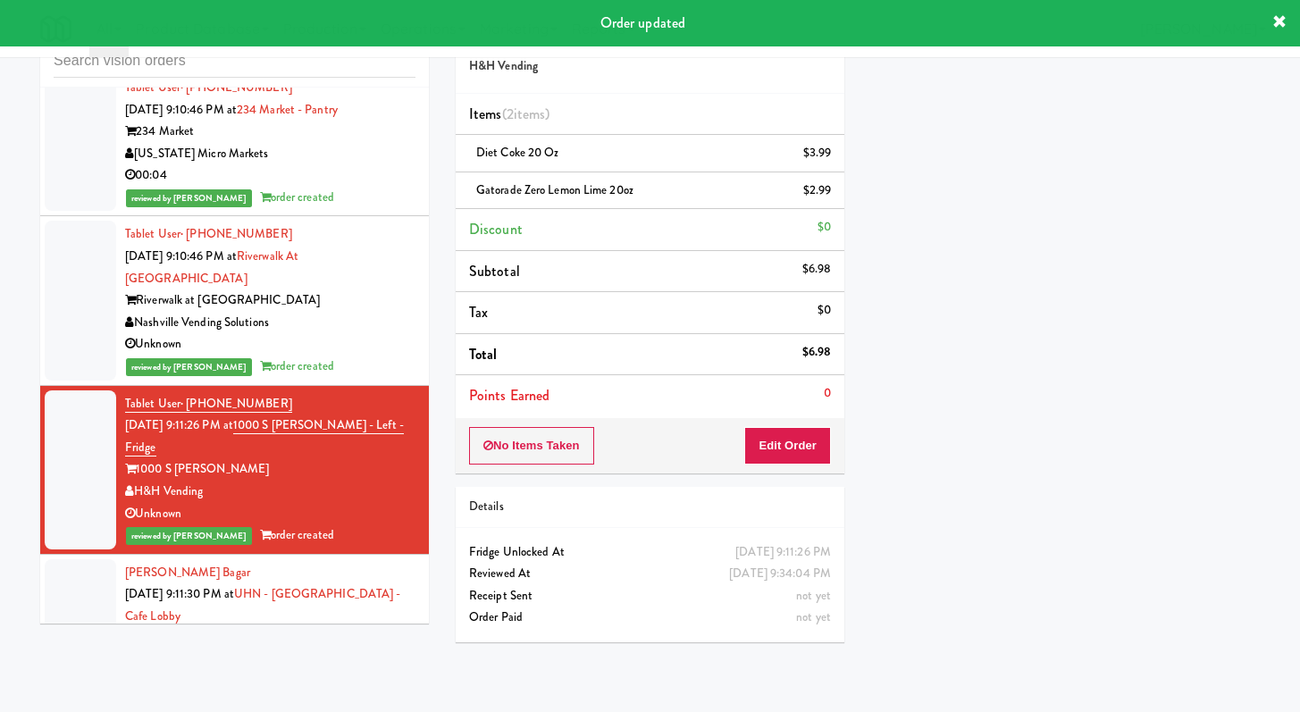
drag, startPoint x: 298, startPoint y: 623, endPoint x: 293, endPoint y: 567, distance: 56.6
click at [298, 622] on li "Kokot Bagar Aug 23, 2025 9:11:30 PM at UHN - Lyndhurst Centre - Cafe Lobby Kitc…" at bounding box center [234, 617] width 389 height 124
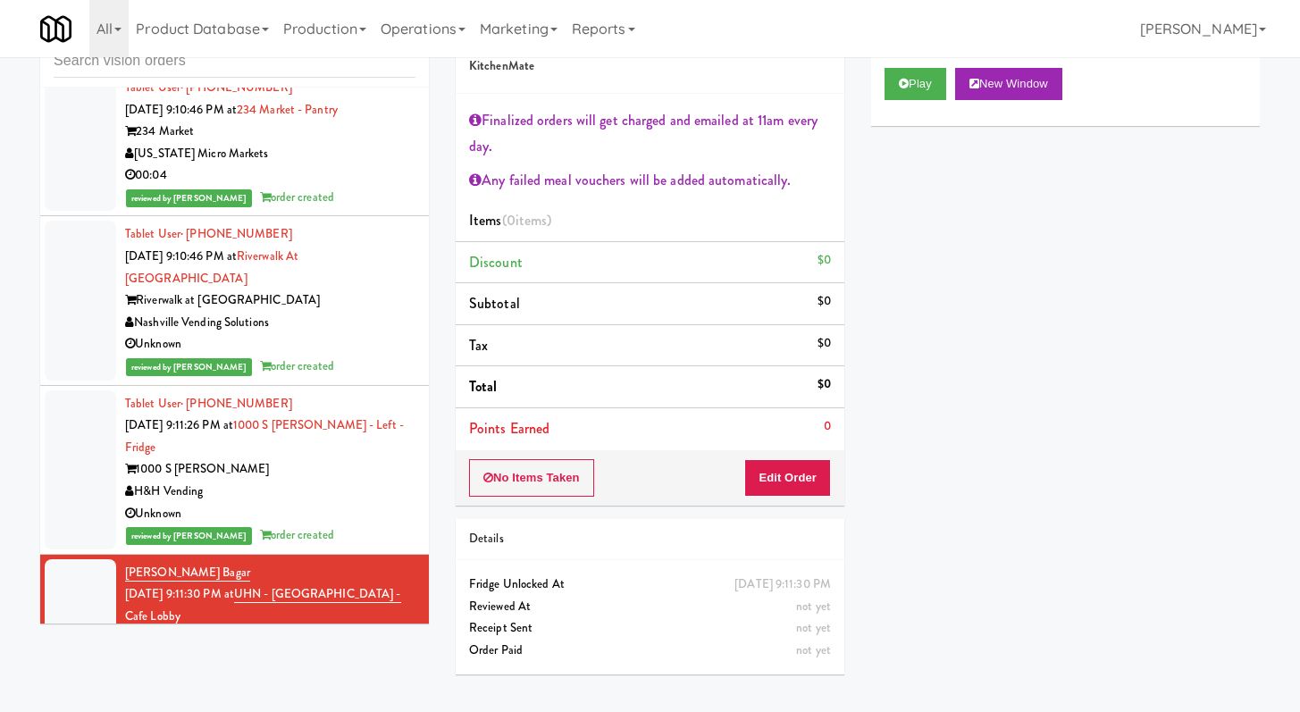
click at [914, 61] on div "Play New Window" at bounding box center [1065, 90] width 389 height 71
click at [912, 85] on button "Play" at bounding box center [916, 84] width 62 height 32
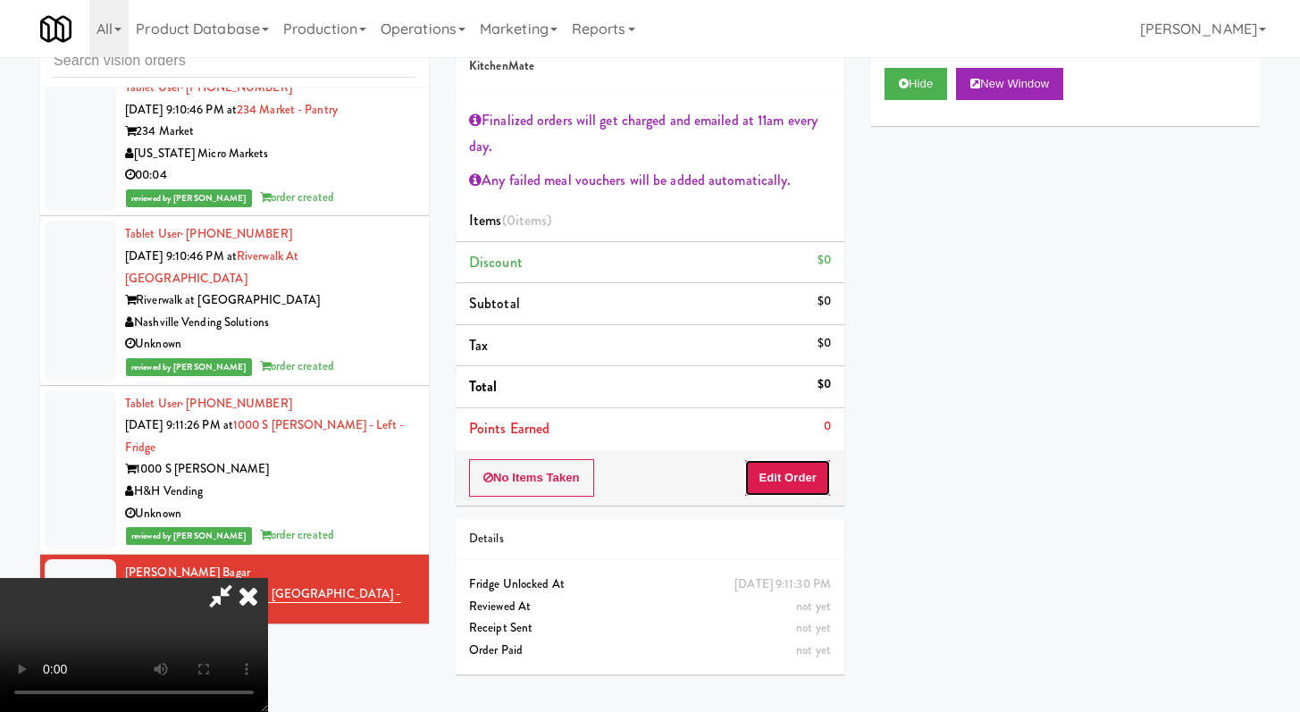
click at [810, 475] on button "Edit Order" at bounding box center [787, 478] width 87 height 38
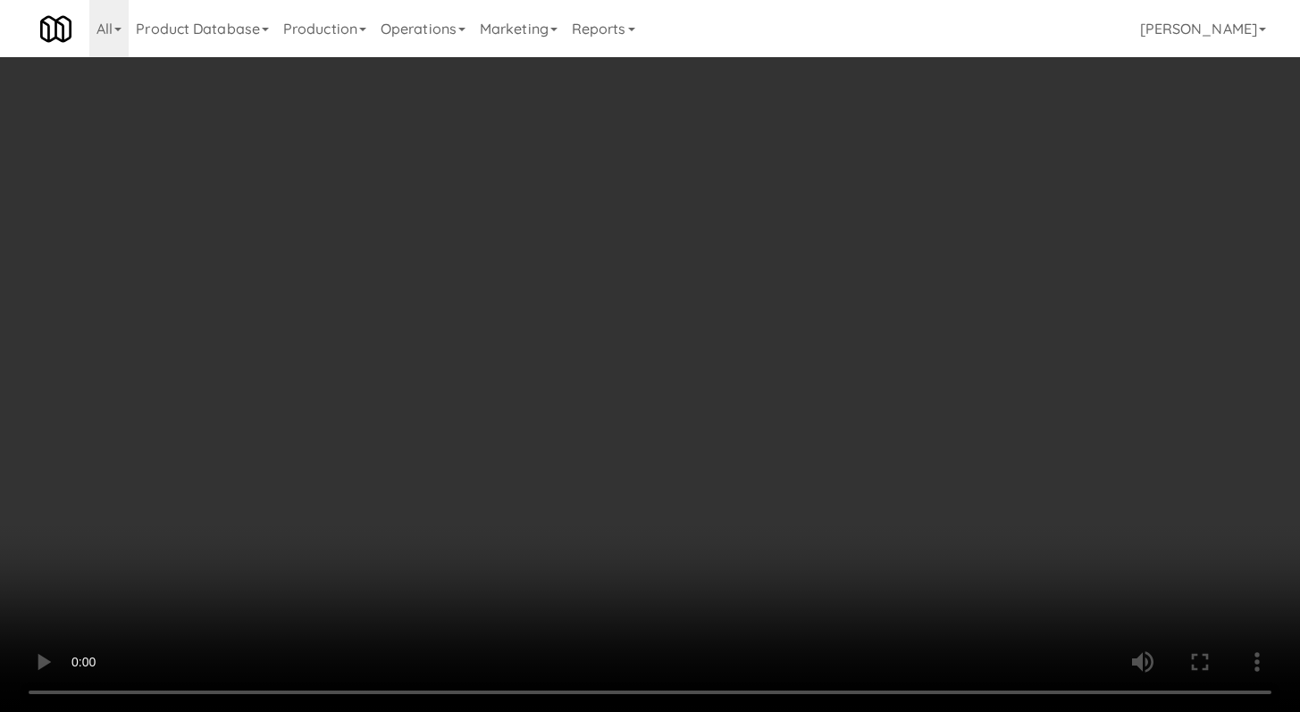
scroll to position [12089, 0]
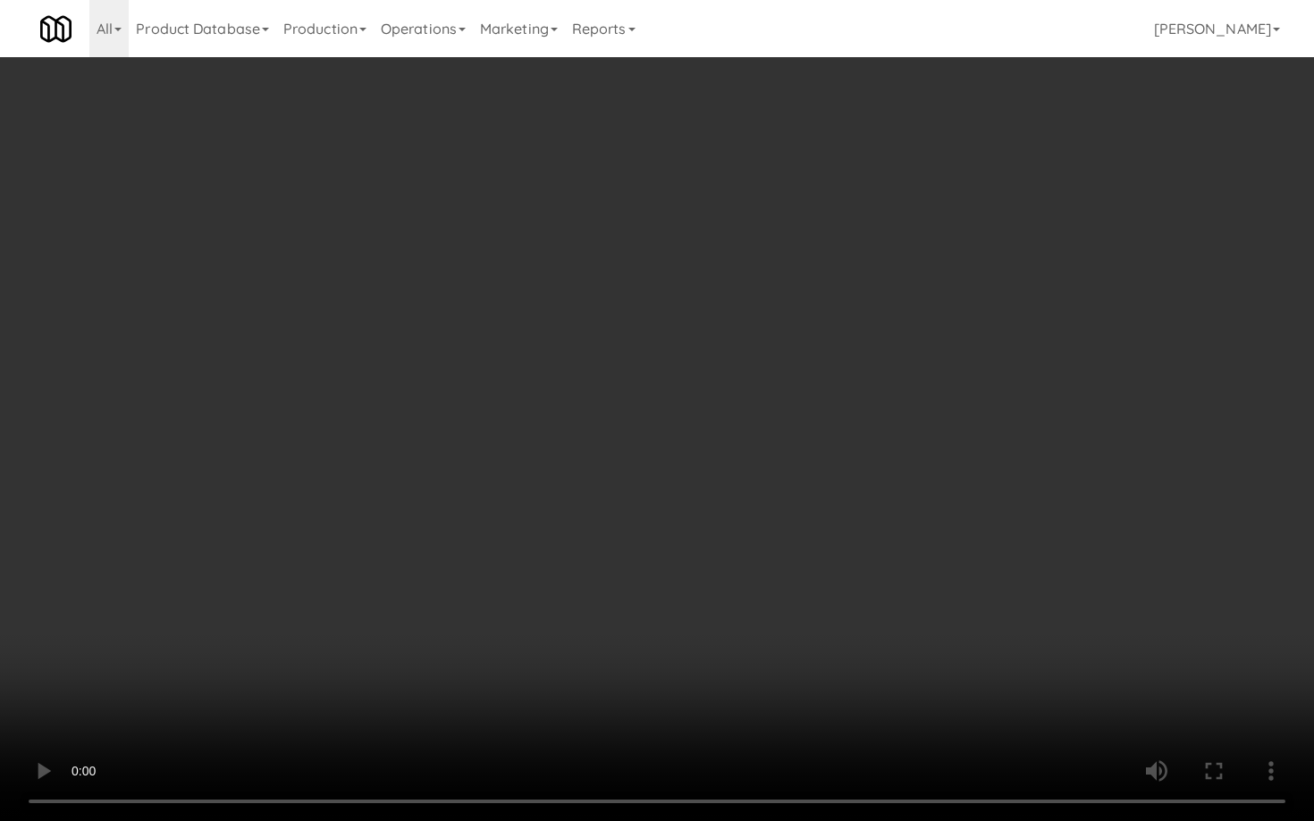
click at [895, 588] on video at bounding box center [657, 410] width 1314 height 821
click at [895, 587] on video at bounding box center [657, 410] width 1314 height 821
click at [895, 586] on video at bounding box center [657, 410] width 1314 height 821
click at [895, 584] on video at bounding box center [657, 410] width 1314 height 821
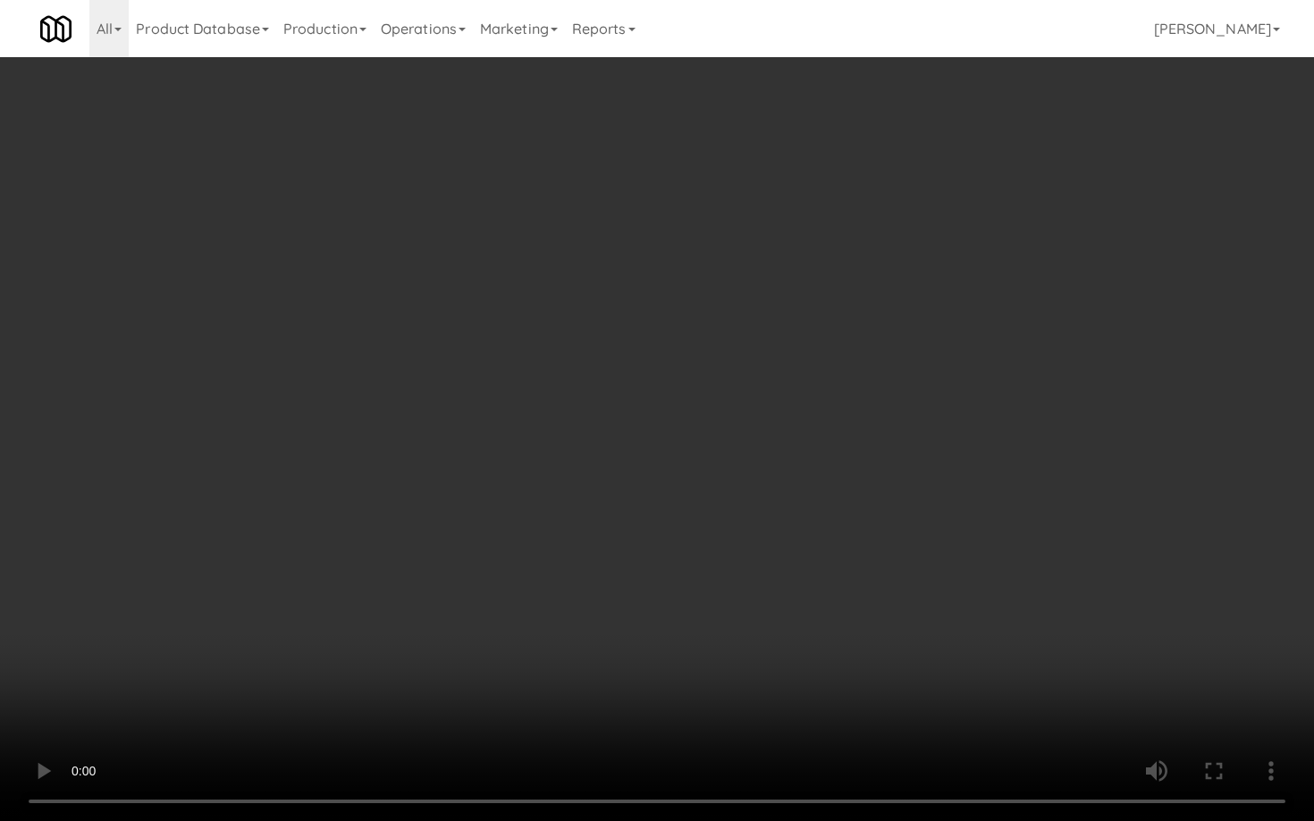
click at [895, 584] on video at bounding box center [657, 410] width 1314 height 821
click at [894, 584] on video at bounding box center [657, 410] width 1314 height 821
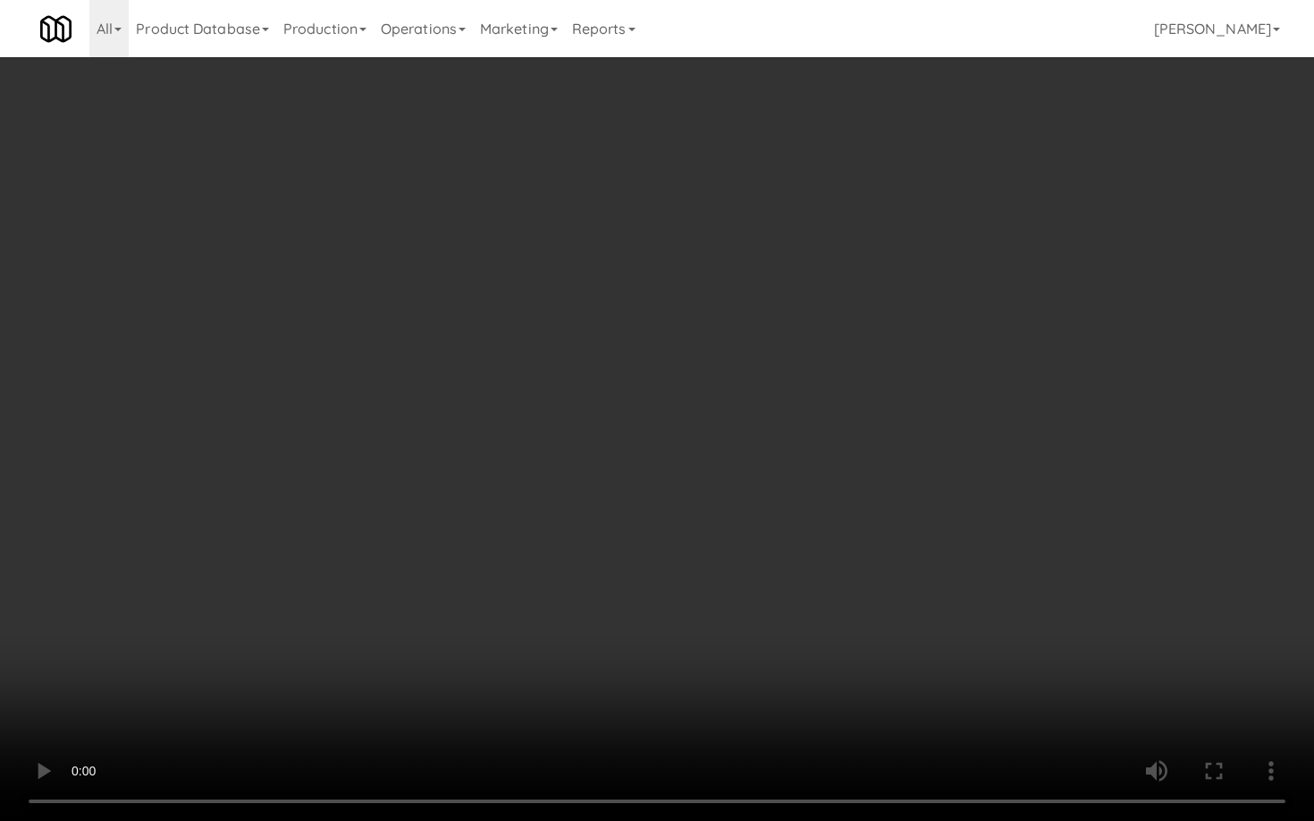
click at [894, 584] on video at bounding box center [657, 410] width 1314 height 821
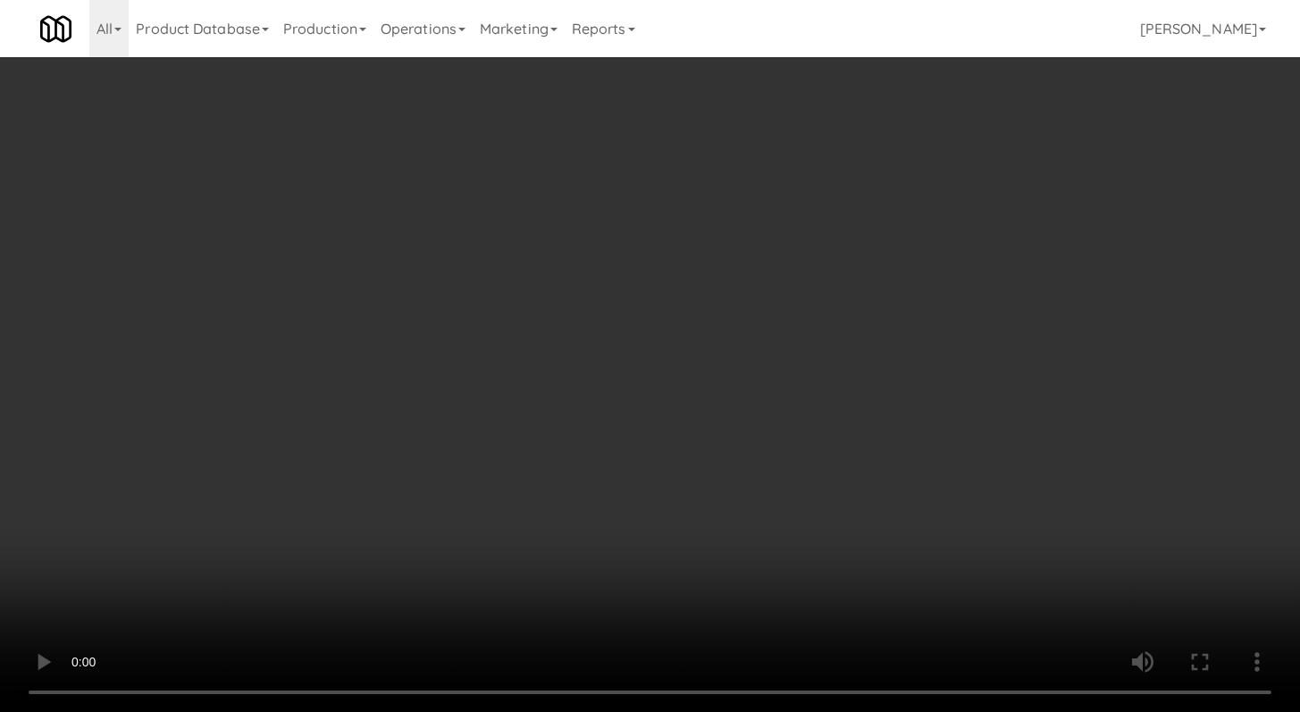
scroll to position [12155, 0]
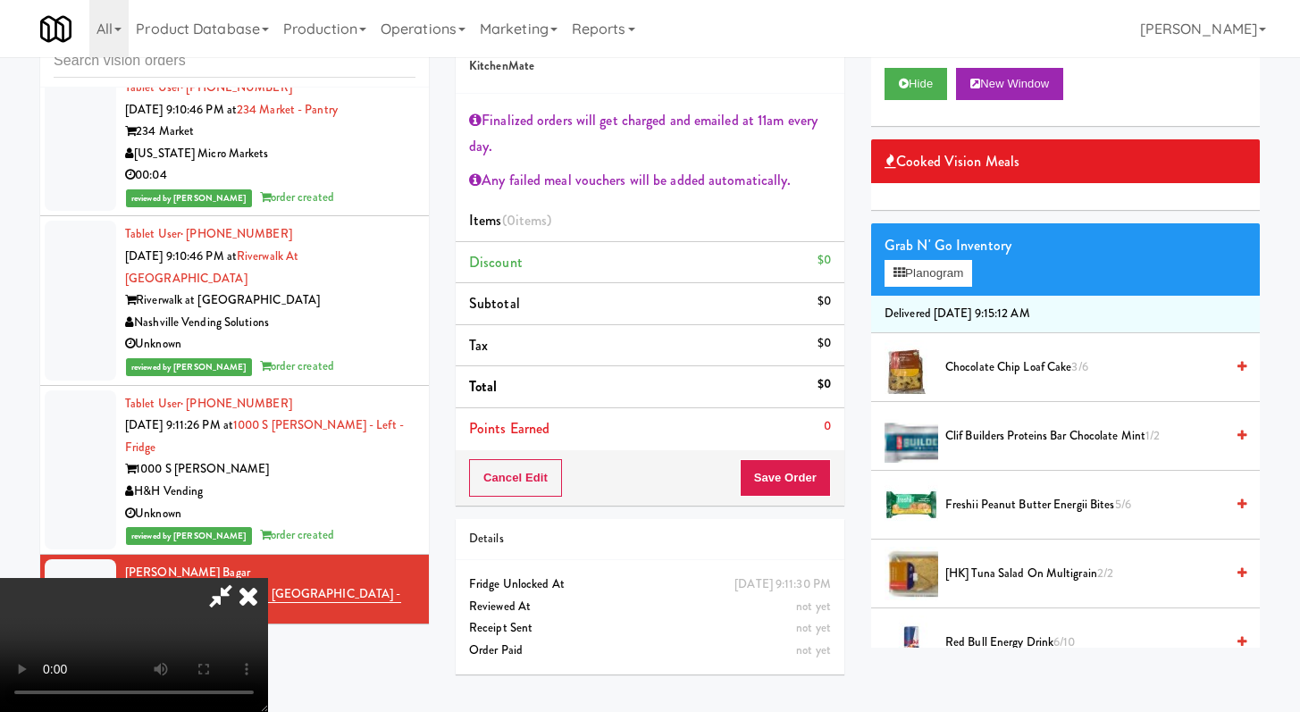
click at [268, 578] on icon at bounding box center [248, 596] width 39 height 36
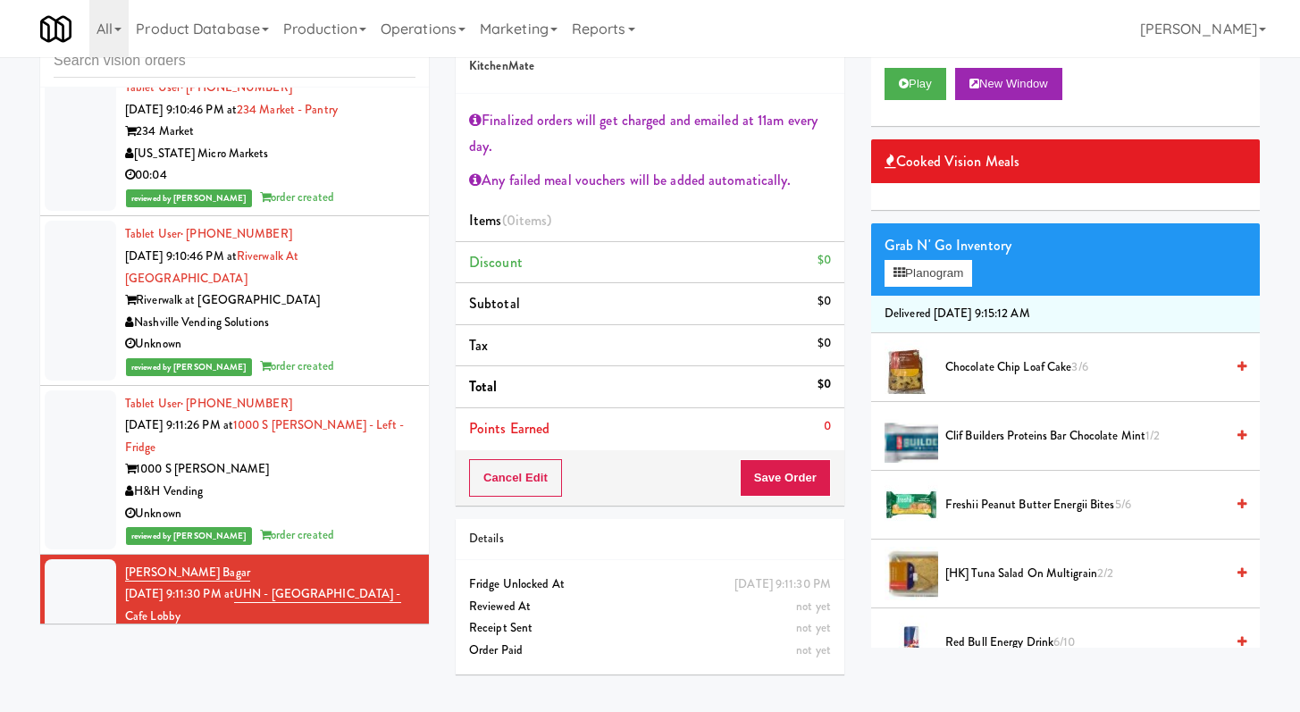
click at [273, 79] on div "inbox reviewed recent all unclear take inventory issue suspicious failed recent" at bounding box center [234, 47] width 389 height 80
click at [280, 72] on input "text" at bounding box center [235, 61] width 362 height 33
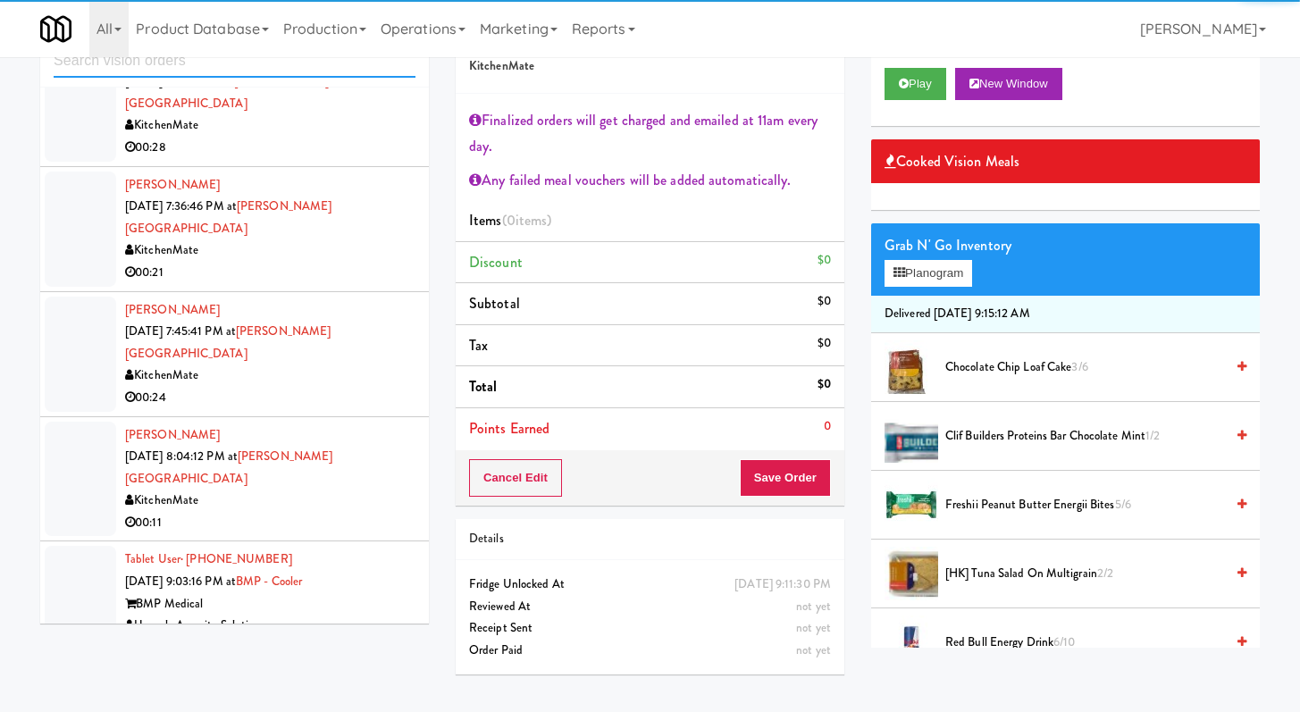
scroll to position [3821, 0]
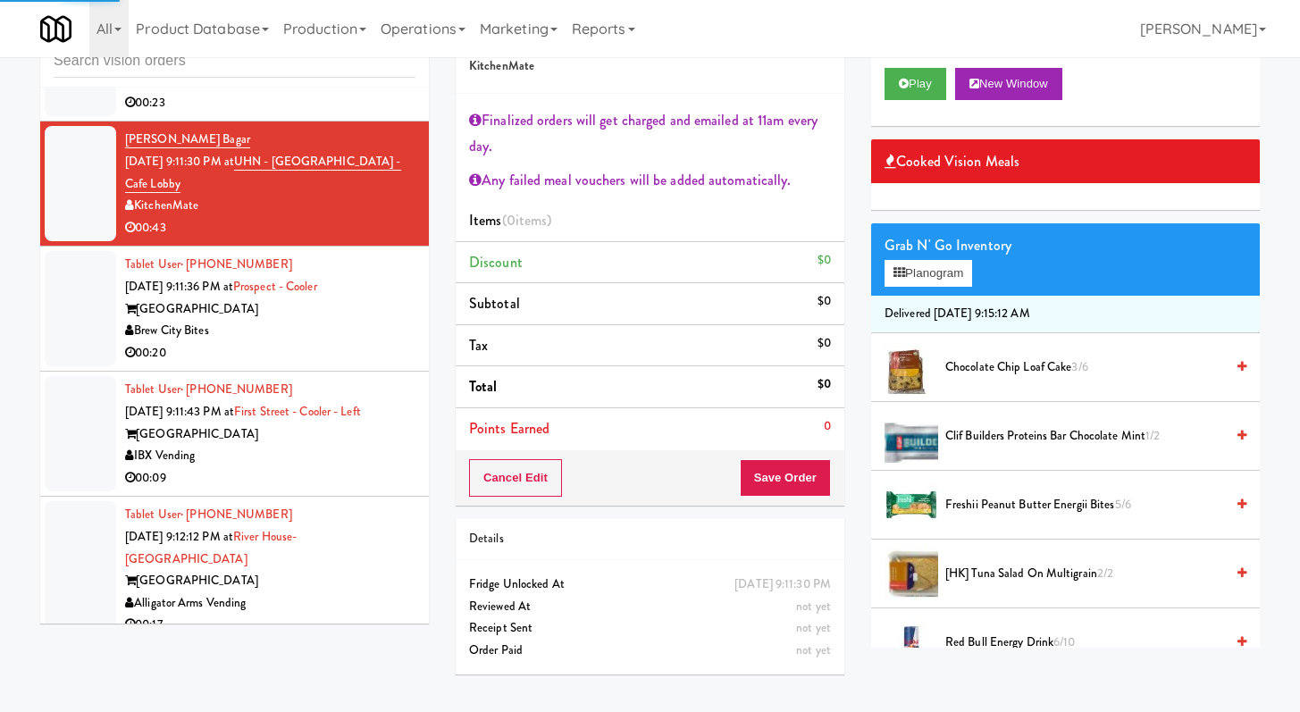
click at [310, 342] on div "00:20" at bounding box center [270, 353] width 290 height 22
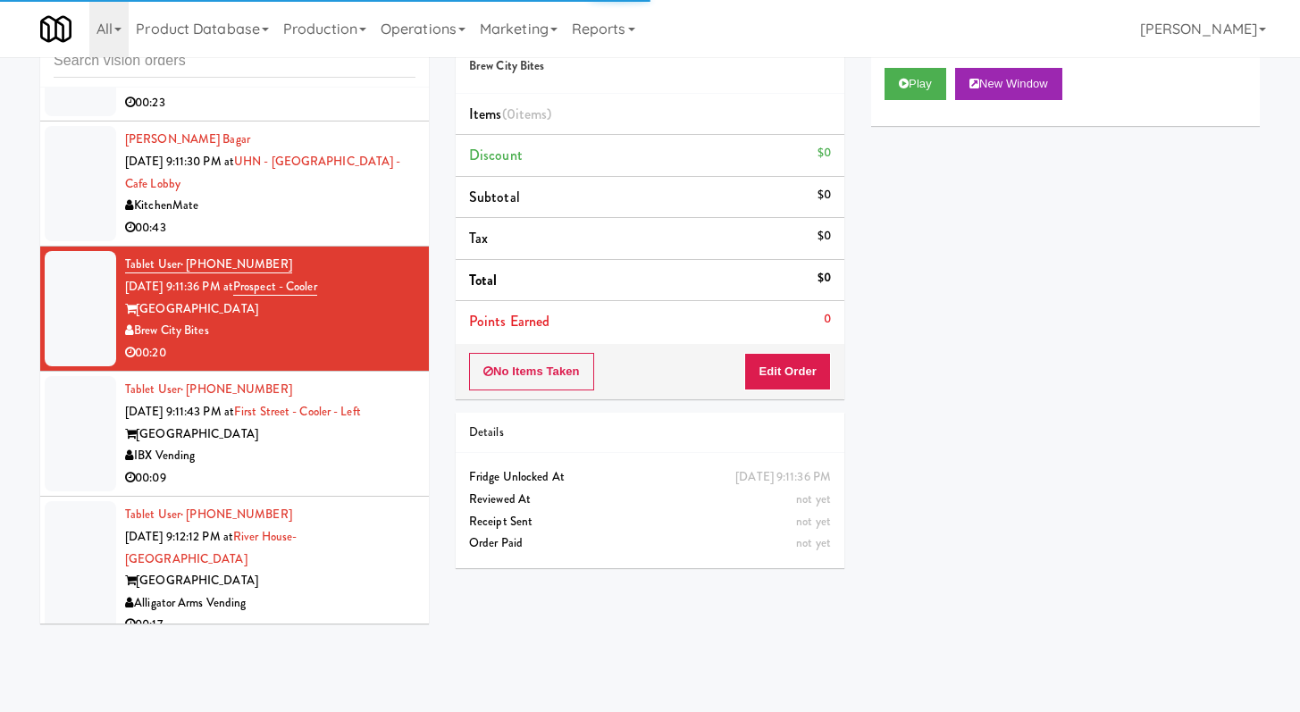
click at [904, 112] on div "Play New Window" at bounding box center [1065, 90] width 389 height 71
click at [909, 75] on button "Play" at bounding box center [916, 84] width 62 height 32
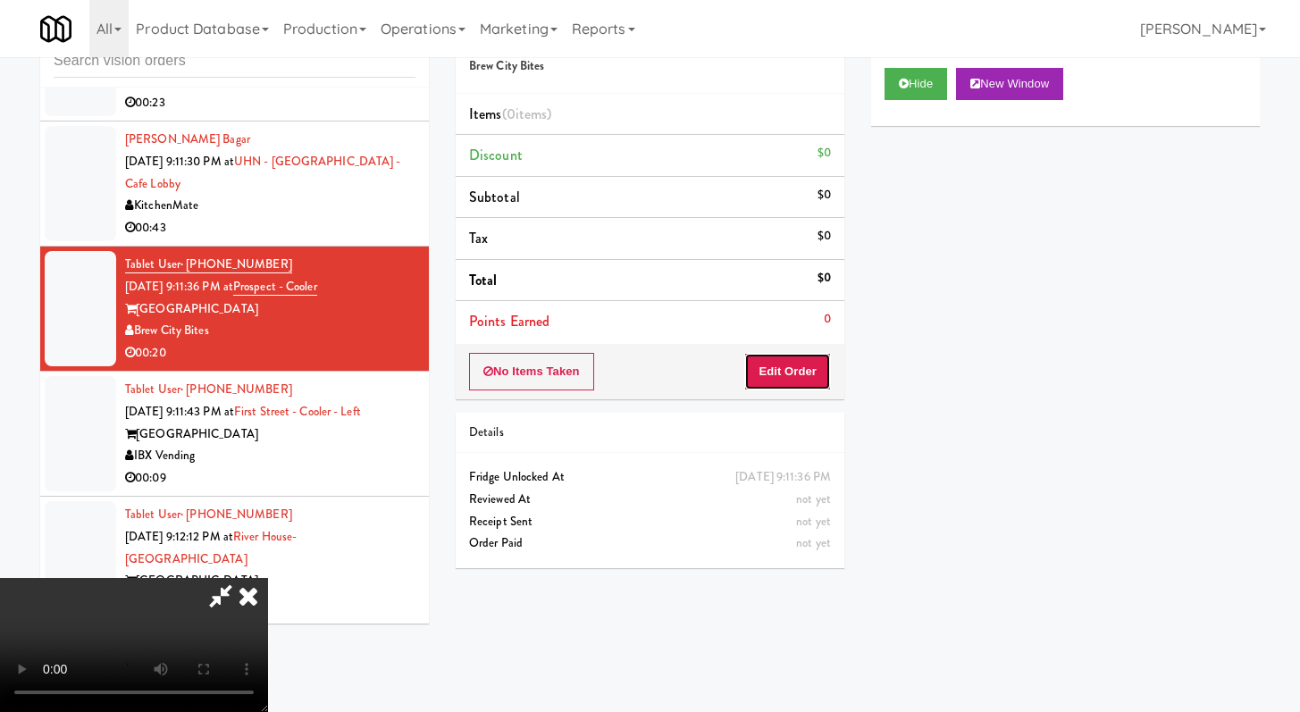
click at [762, 363] on button "Edit Order" at bounding box center [787, 372] width 87 height 38
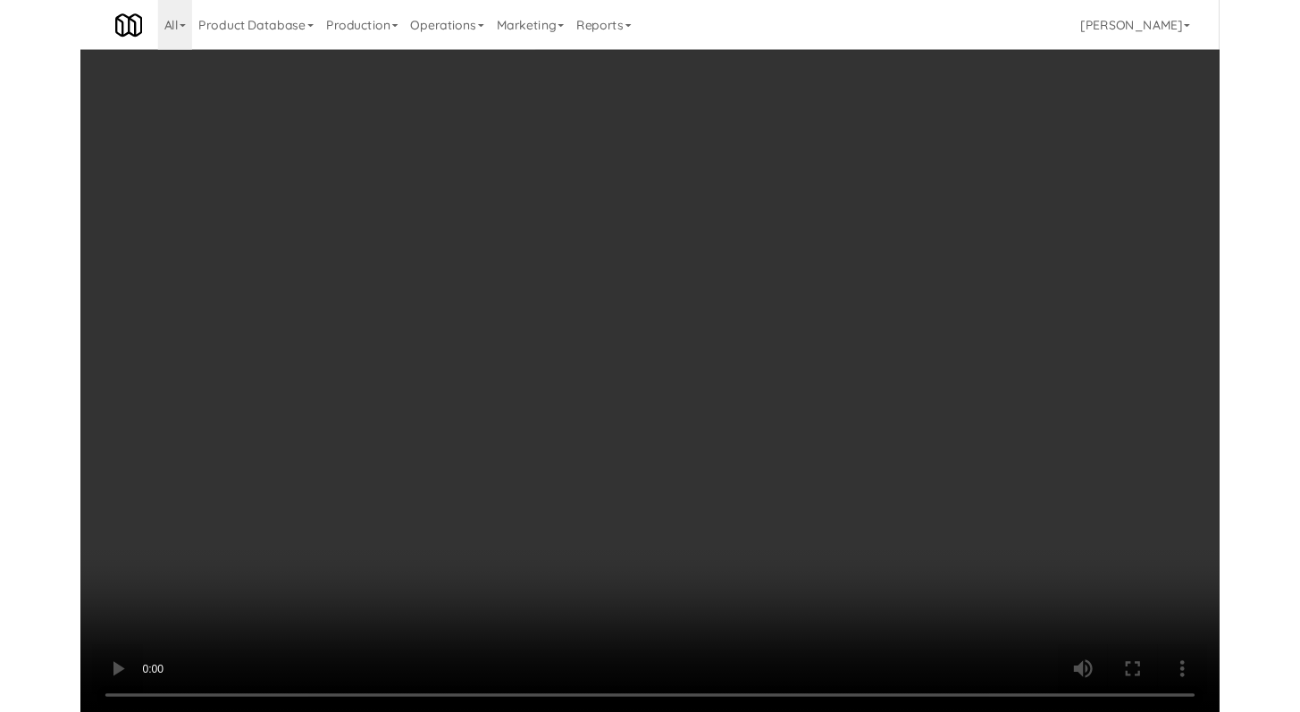
scroll to position [3778, 0]
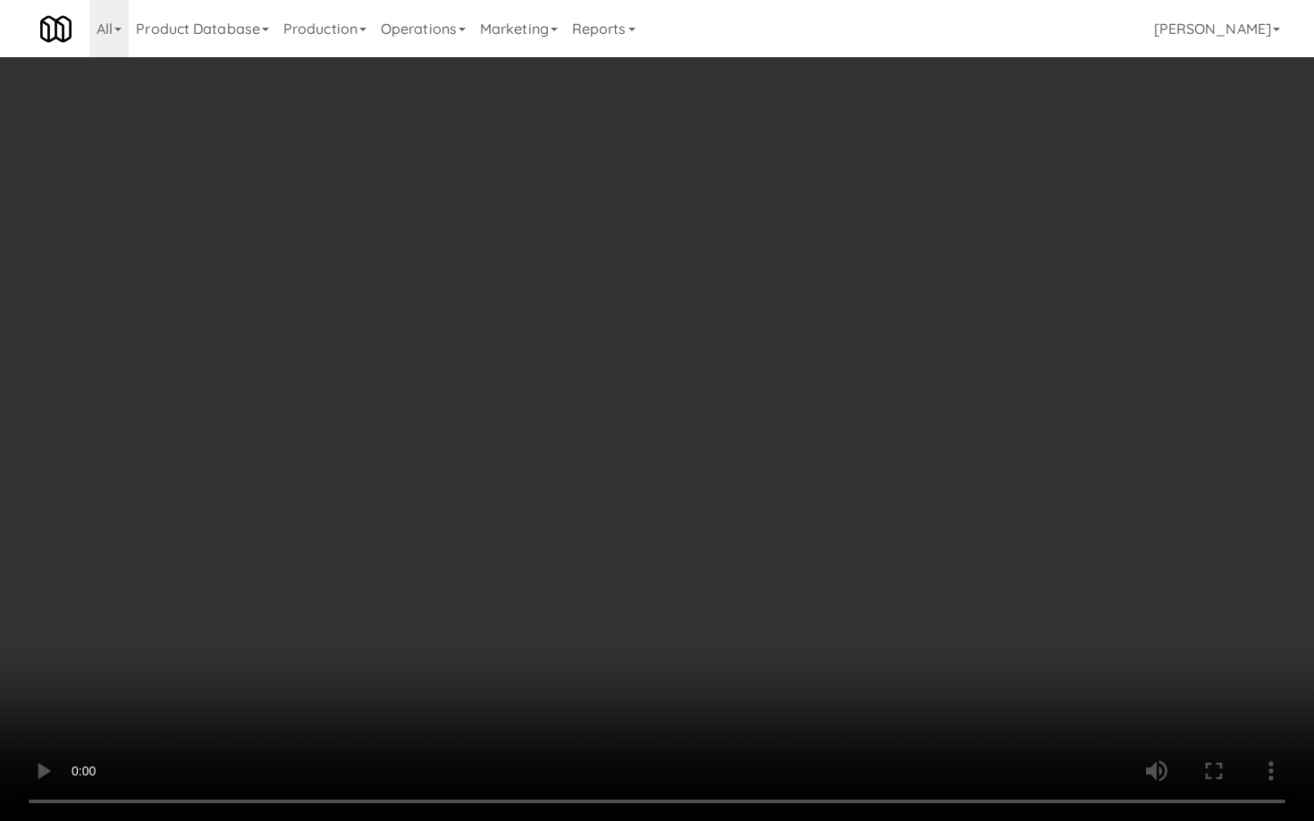
click at [933, 511] on video at bounding box center [657, 410] width 1314 height 821
click at [932, 507] on video at bounding box center [657, 410] width 1314 height 821
click at [931, 505] on video at bounding box center [657, 410] width 1314 height 821
click at [931, 503] on video at bounding box center [657, 410] width 1314 height 821
click at [930, 503] on video at bounding box center [657, 410] width 1314 height 821
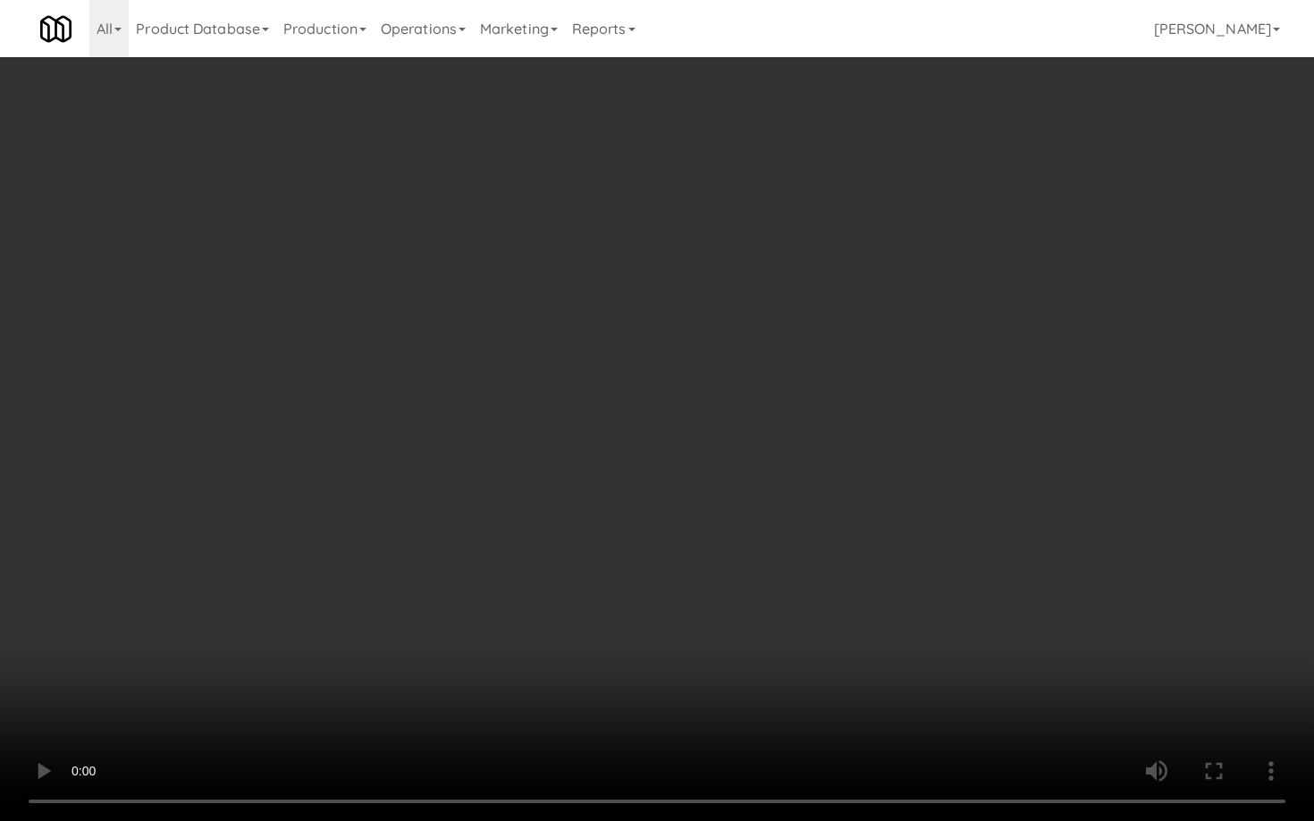
click at [930, 502] on video at bounding box center [657, 410] width 1314 height 821
click at [988, 514] on video at bounding box center [657, 410] width 1314 height 821
click at [988, 513] on video at bounding box center [657, 410] width 1314 height 821
click at [988, 511] on video at bounding box center [657, 410] width 1314 height 821
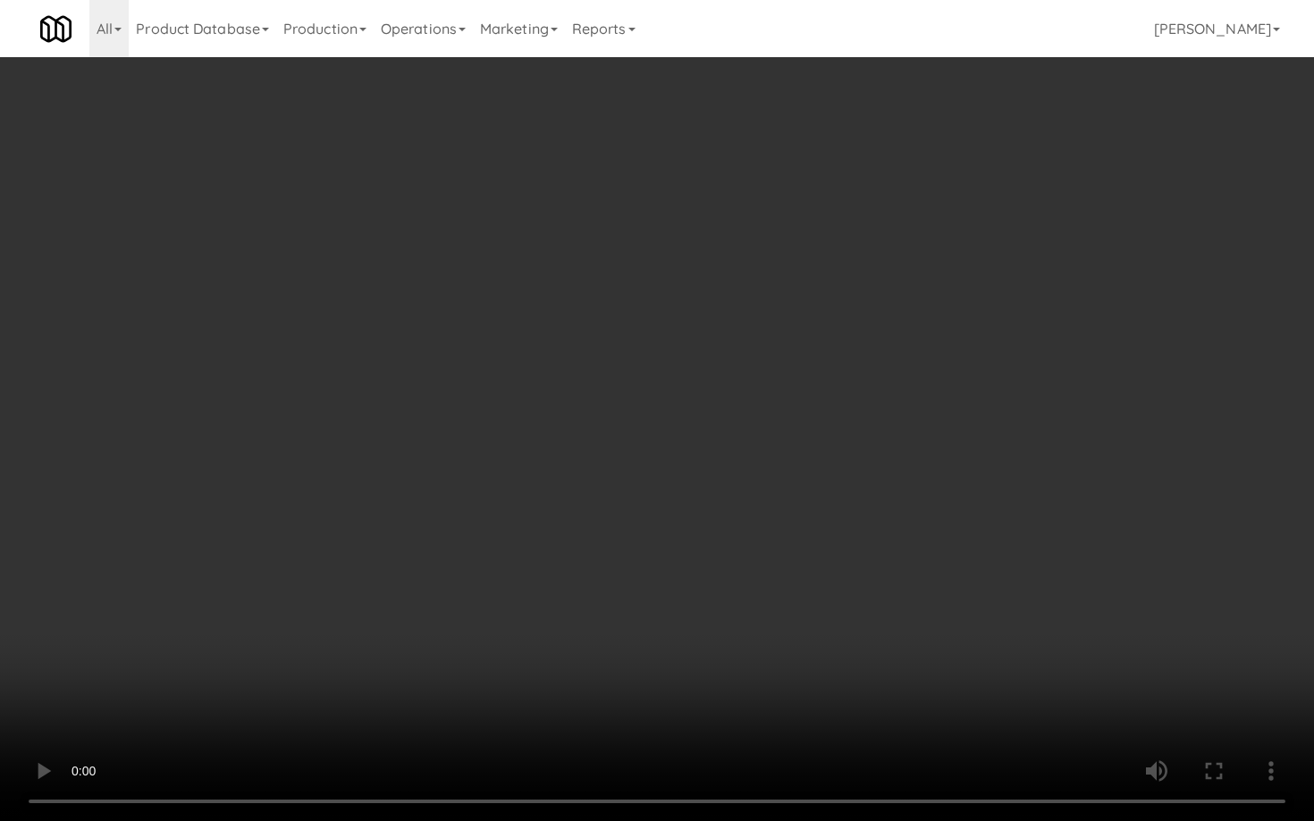
click at [988, 511] on video at bounding box center [657, 410] width 1314 height 821
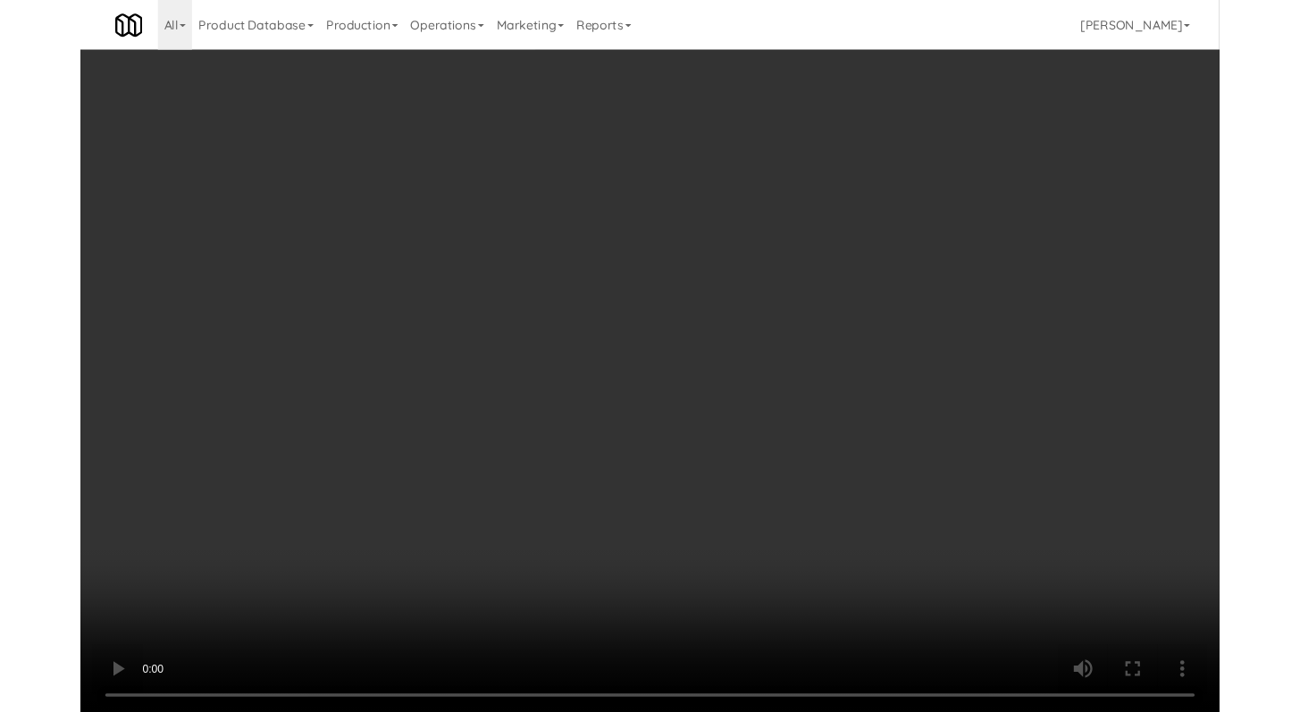
scroll to position [3821, 0]
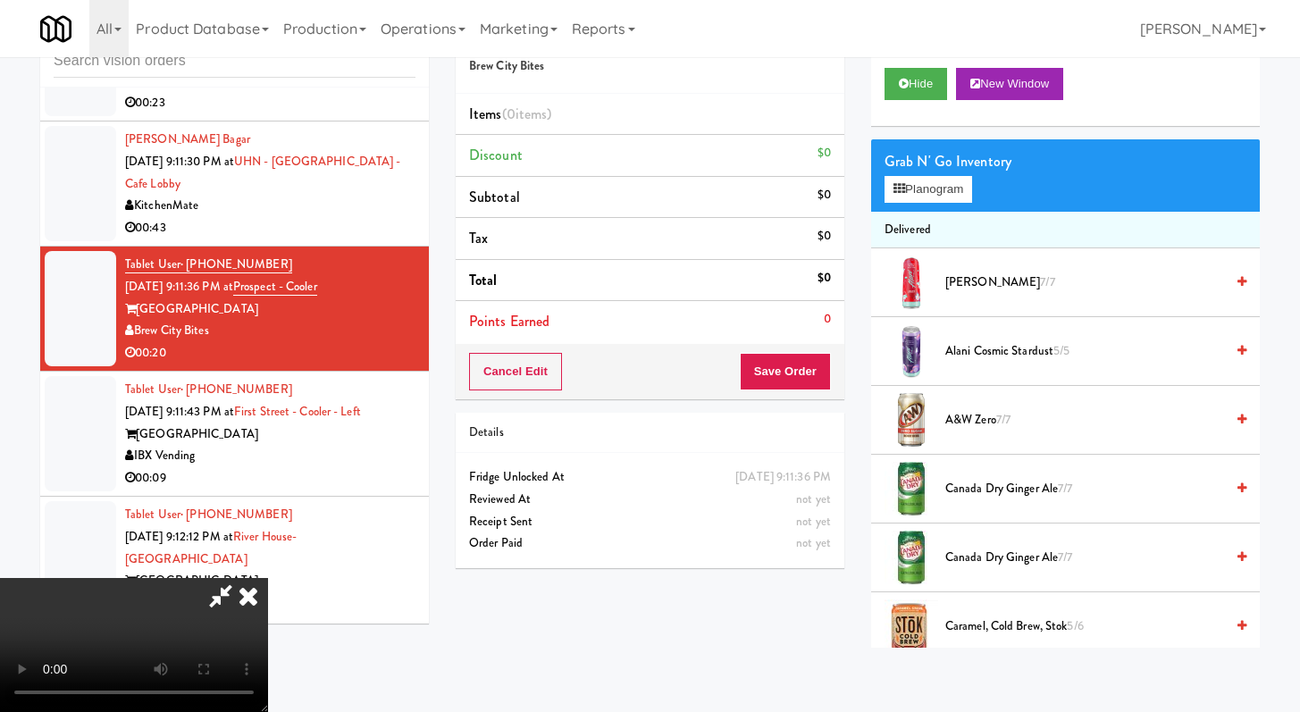
click at [963, 408] on li "A&W zero 7/7" at bounding box center [1065, 420] width 389 height 69
click at [964, 425] on span "A&W zero 7/7" at bounding box center [1085, 420] width 279 height 22
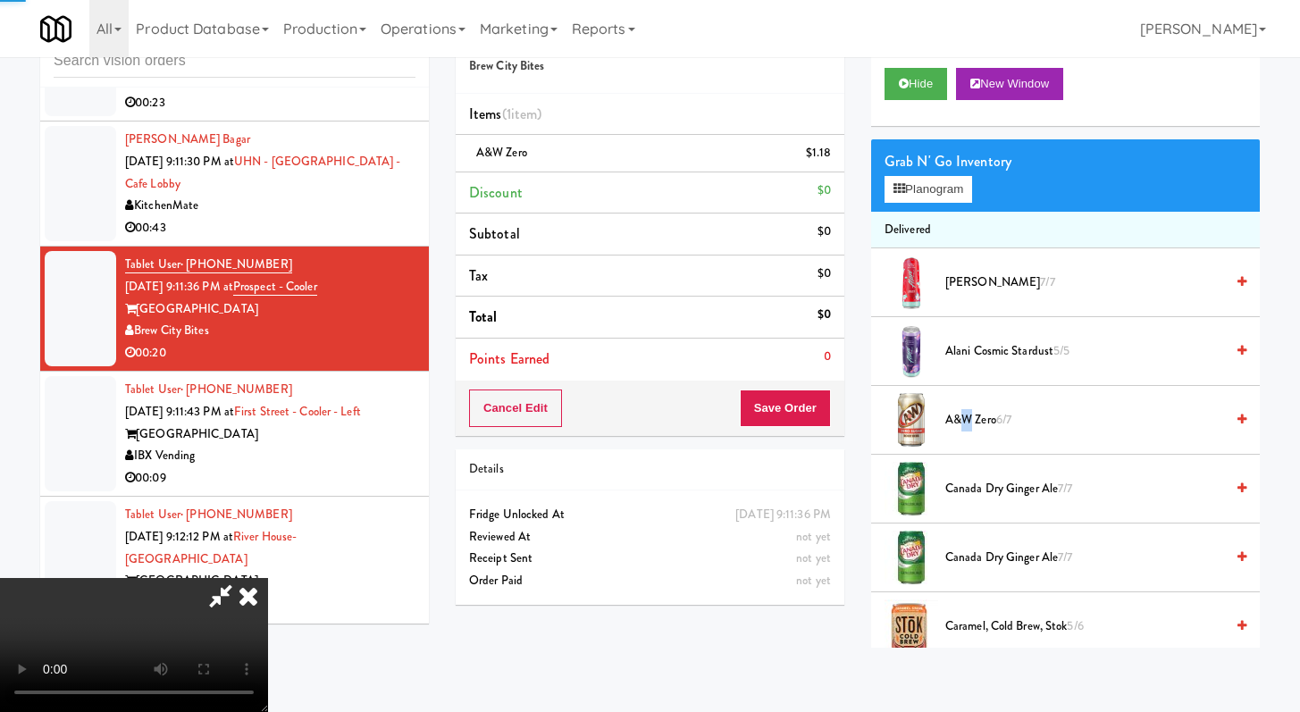
click at [964, 425] on span "A&W zero 6/7" at bounding box center [1085, 420] width 279 height 22
click at [964, 425] on span "A&W zero 5/7" at bounding box center [1085, 420] width 279 height 22
click at [963, 425] on span "A&W zero 5/7" at bounding box center [1085, 420] width 279 height 22
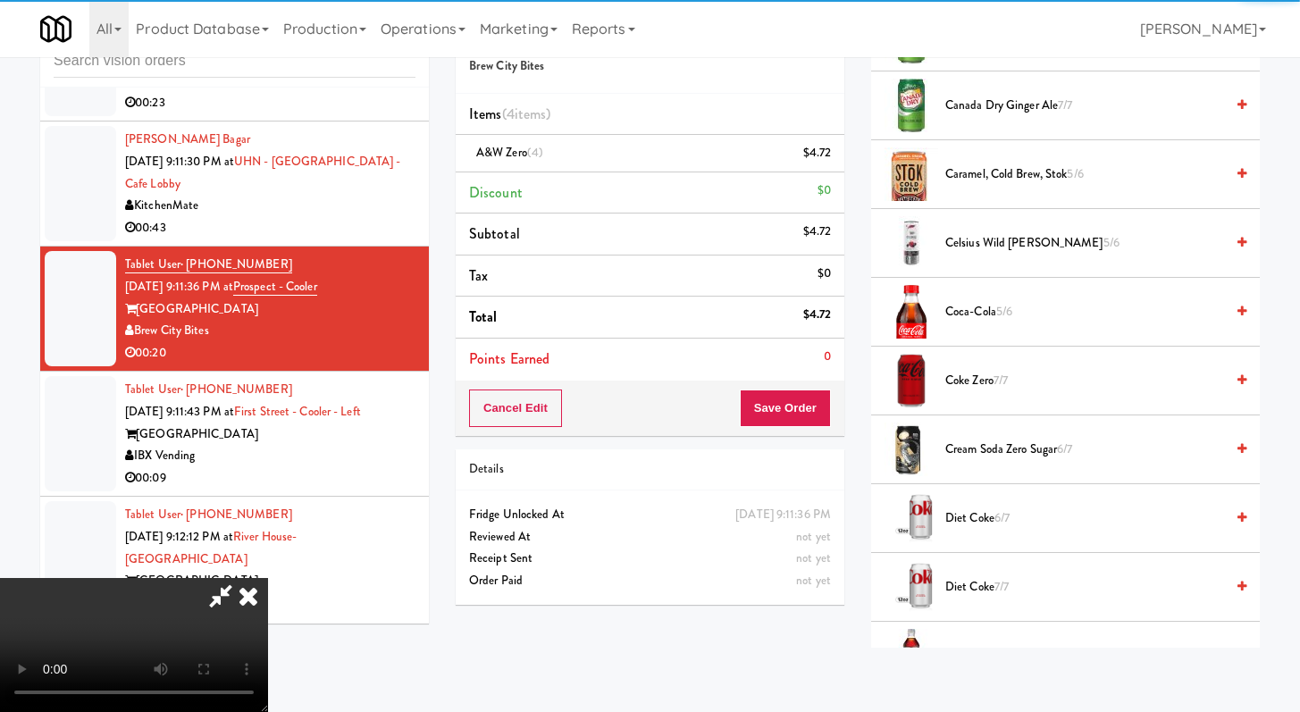
scroll to position [625, 0]
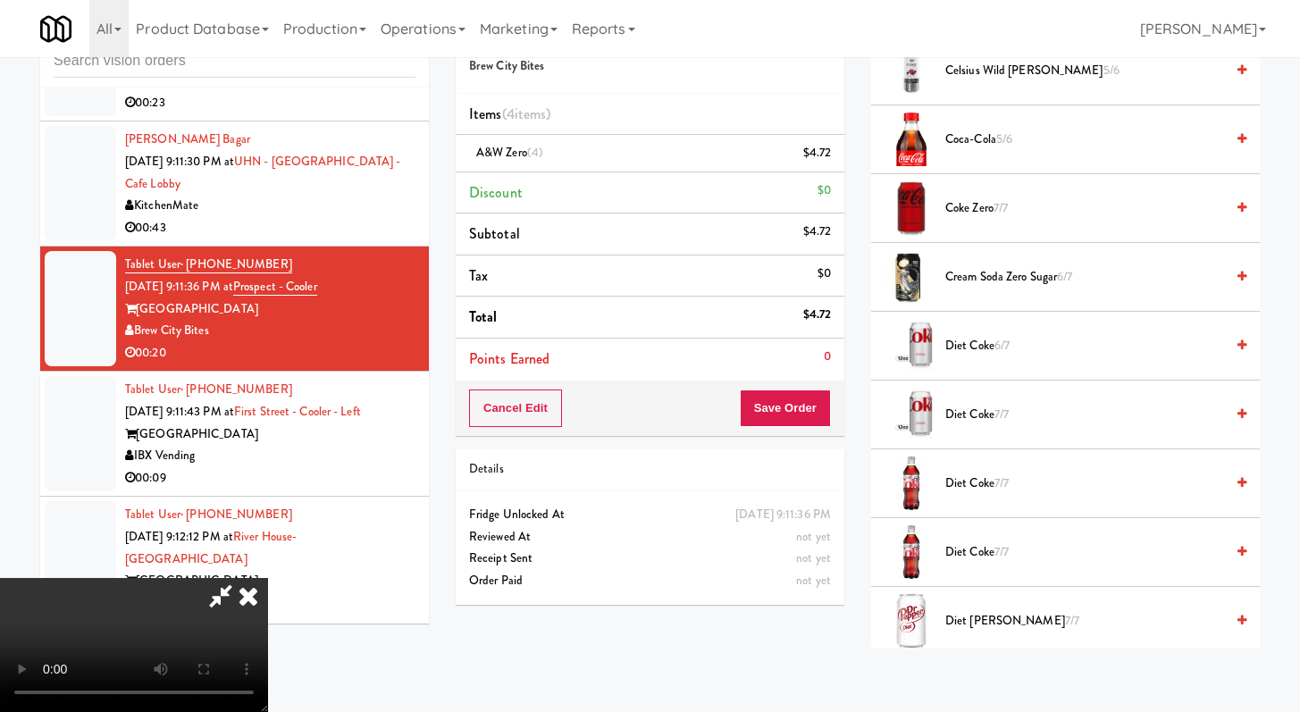
click at [975, 344] on span "Diet Coke 6/7" at bounding box center [1085, 346] width 279 height 22
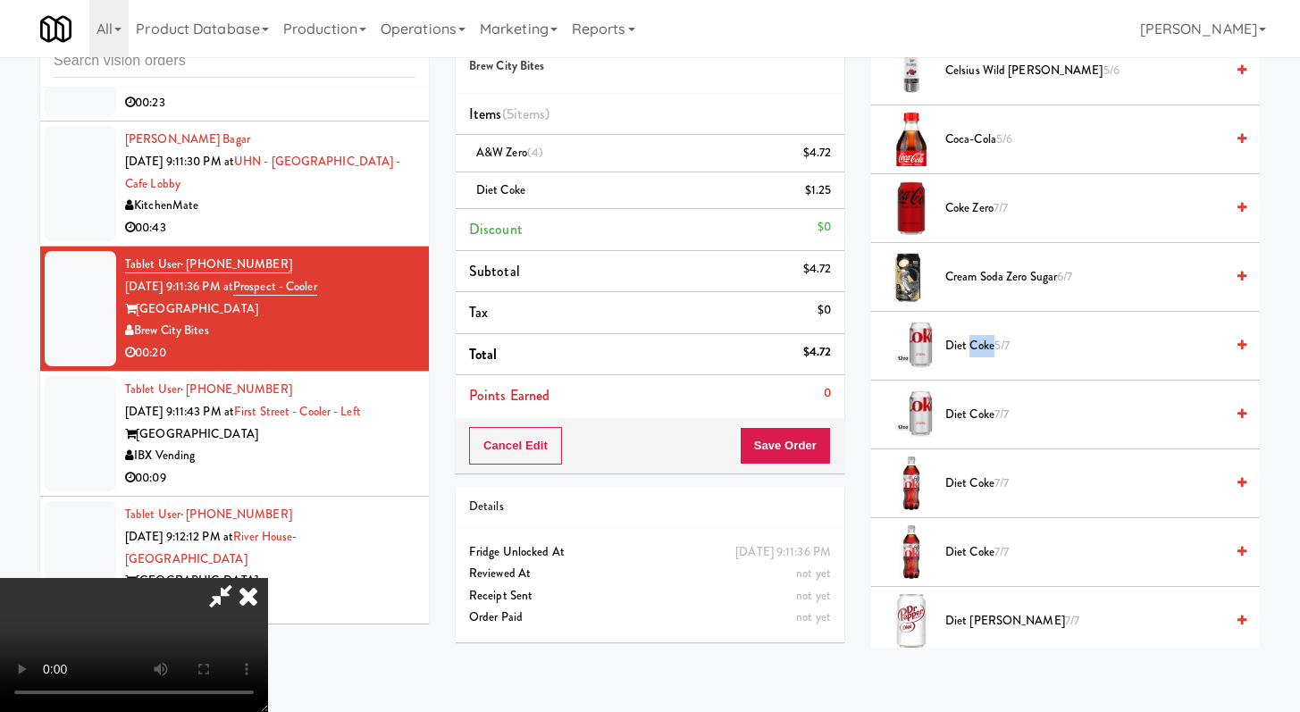
click at [975, 344] on span "Diet Coke 5/7" at bounding box center [1085, 346] width 279 height 22
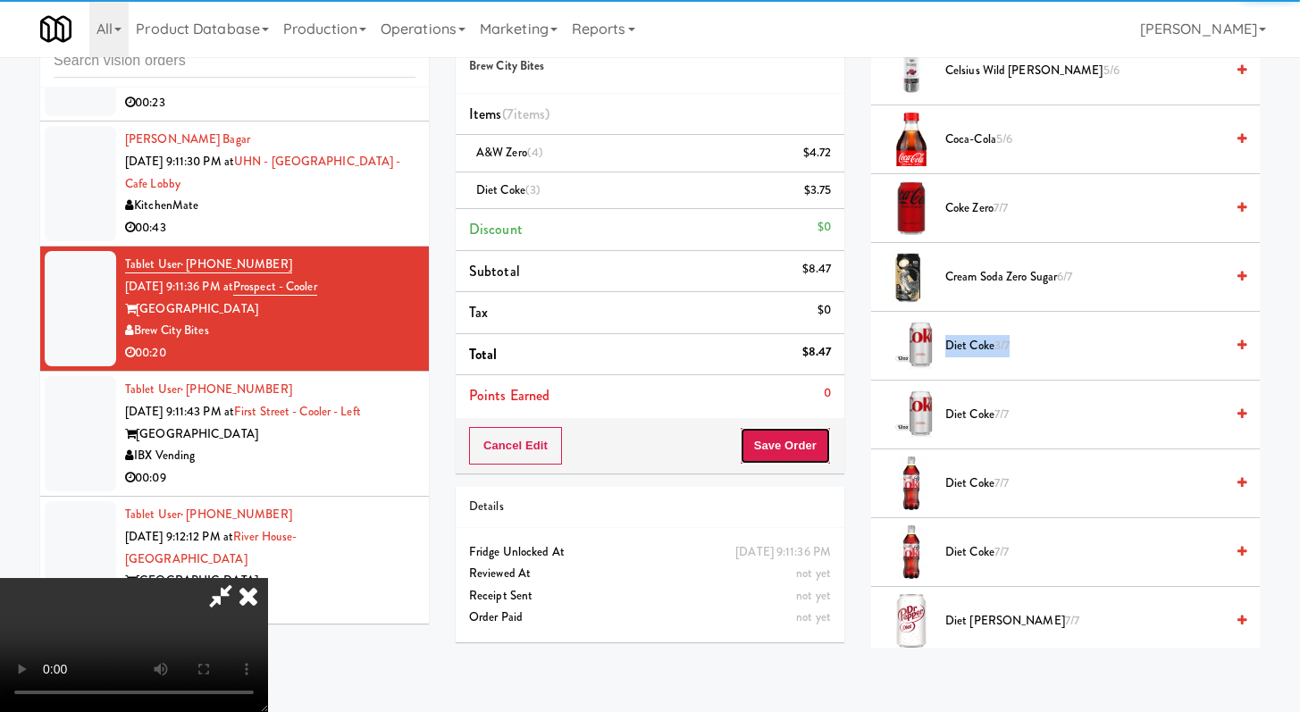
click at [827, 445] on button "Save Order" at bounding box center [785, 446] width 91 height 38
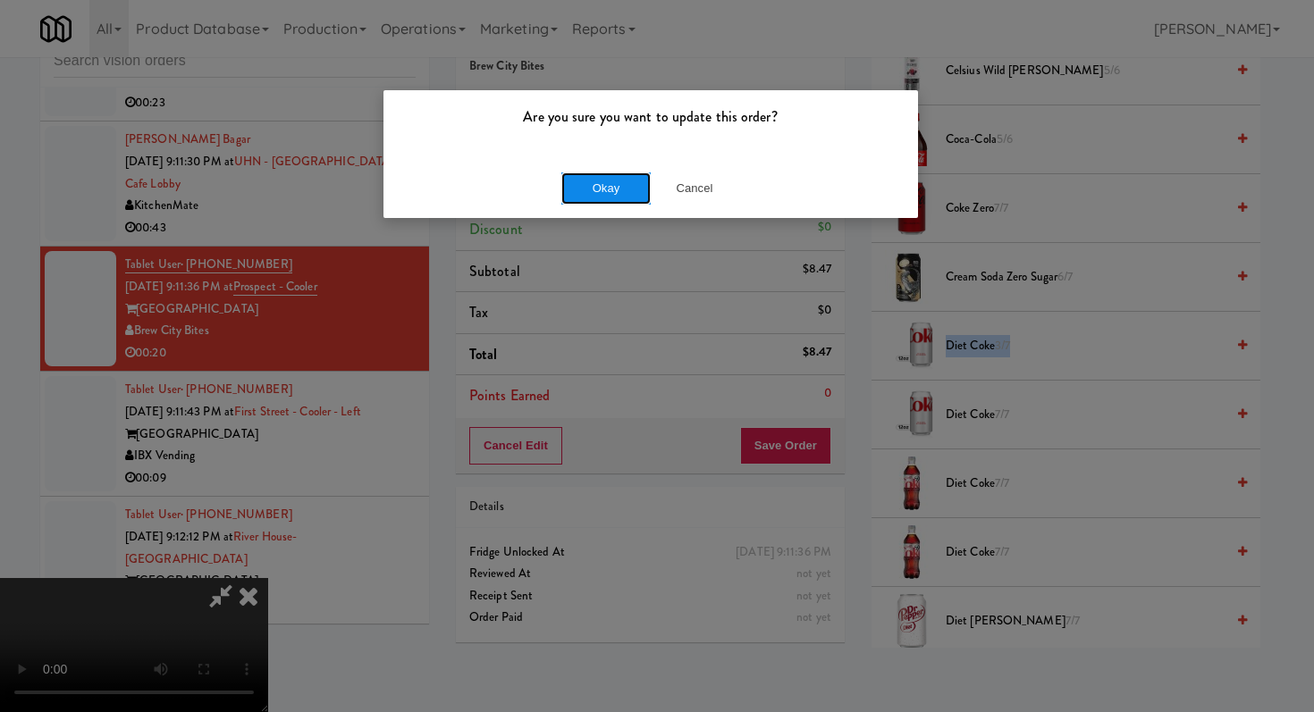
click at [627, 192] on button "Okay" at bounding box center [605, 188] width 89 height 32
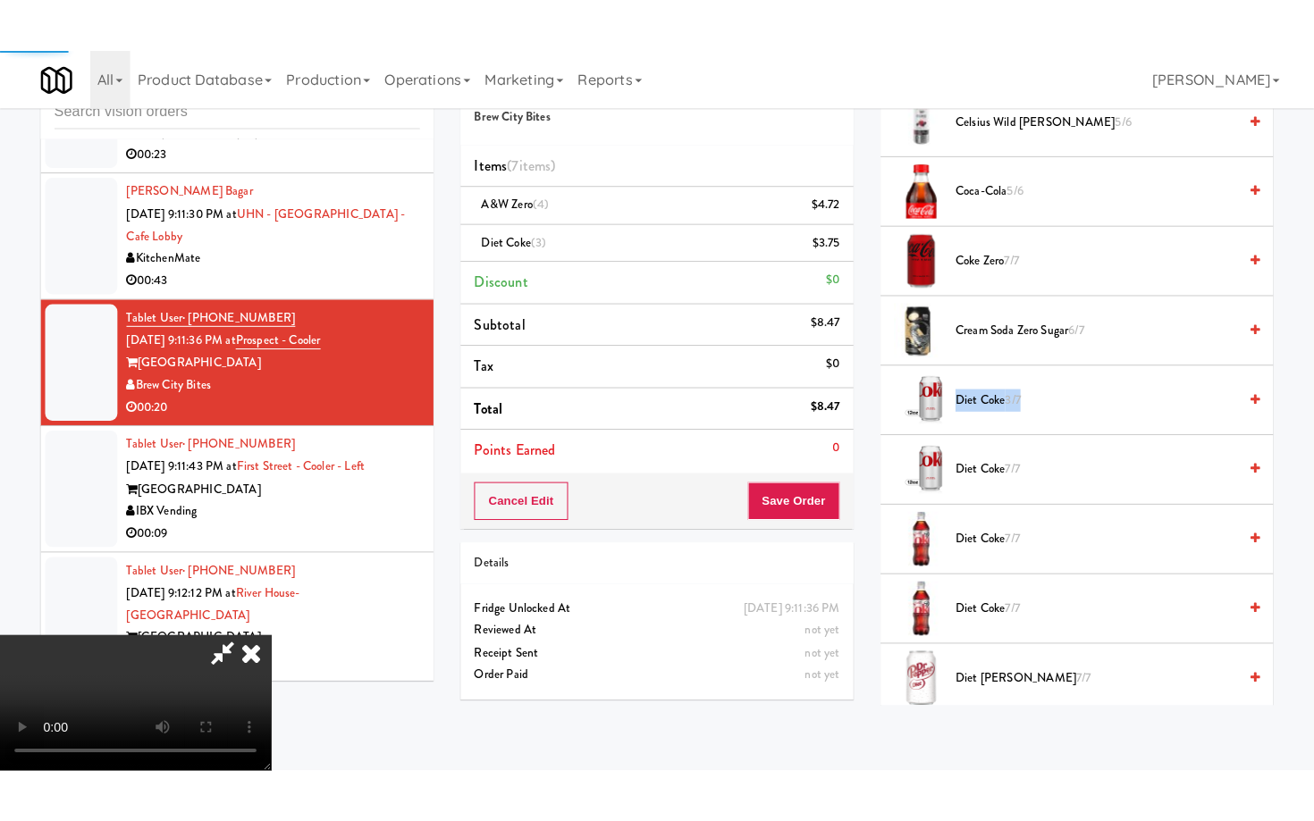
scroll to position [76, 0]
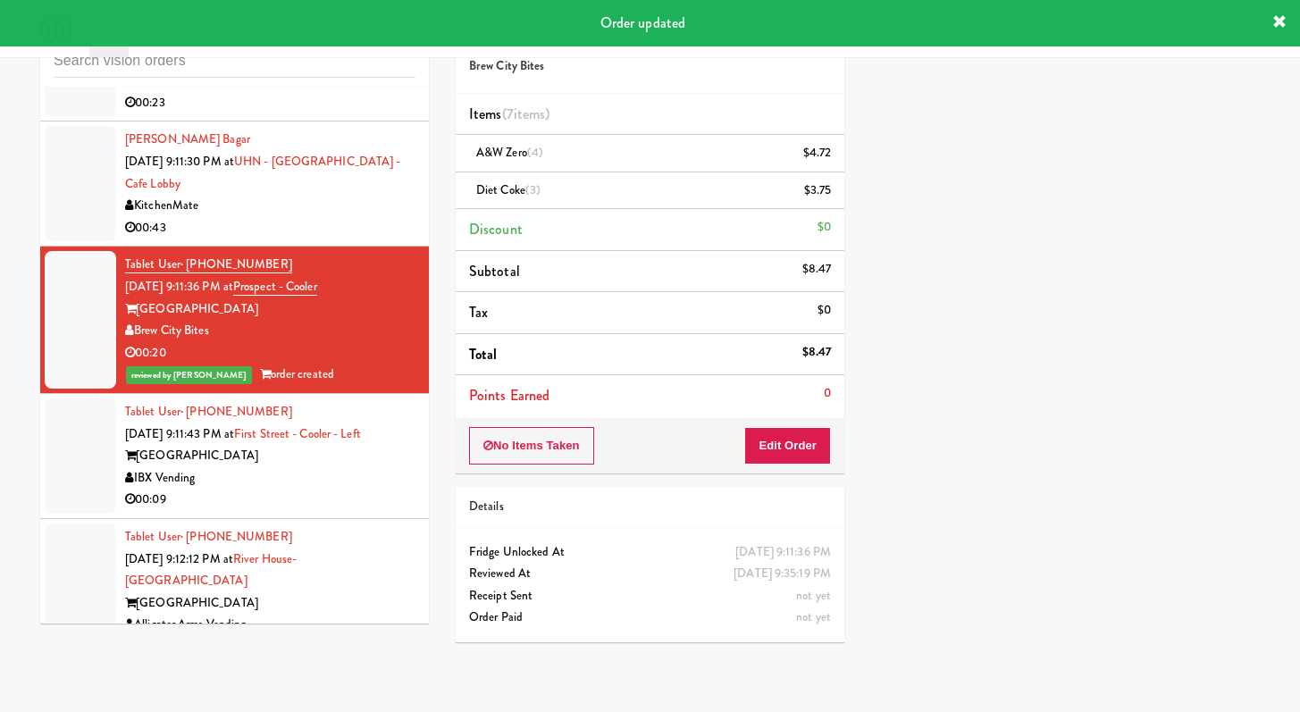
click at [368, 519] on li "Tablet User · (731) 487-2450 Aug 23, 2025 9:12:12 PM at River House-Cooler Rive…" at bounding box center [234, 592] width 389 height 147
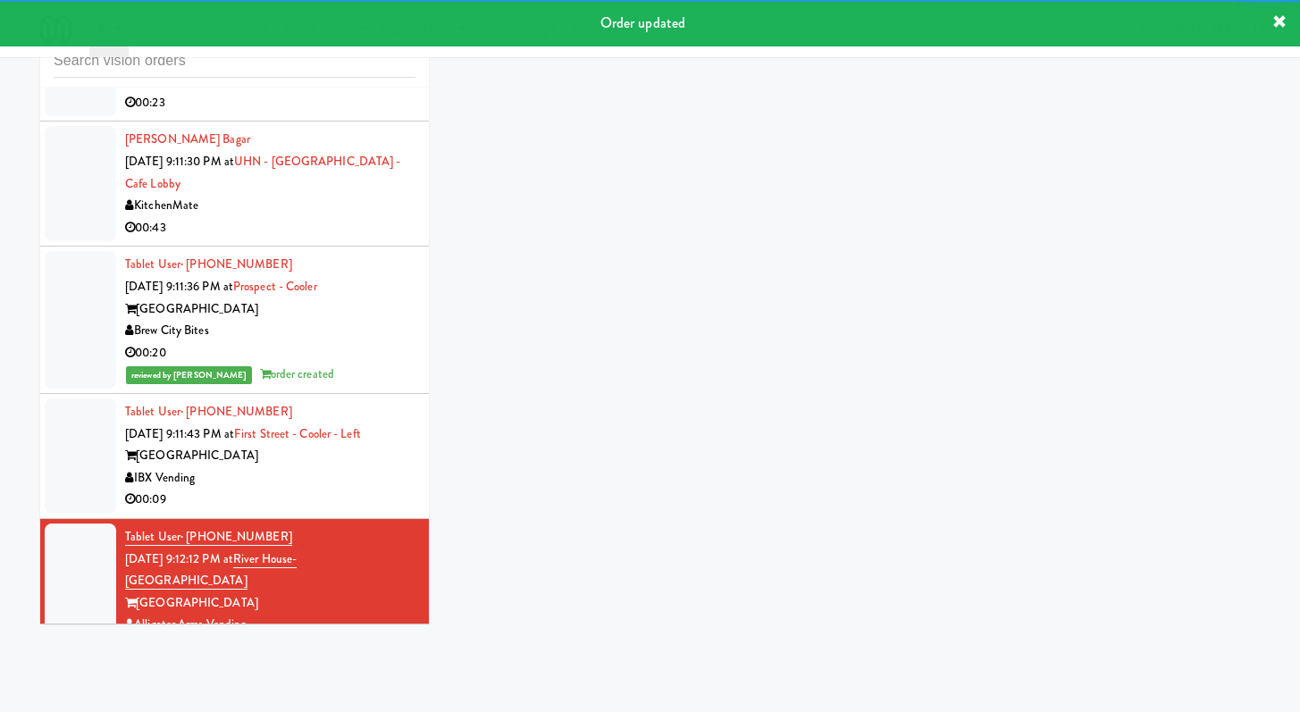
click at [388, 489] on div "00:09" at bounding box center [270, 500] width 290 height 22
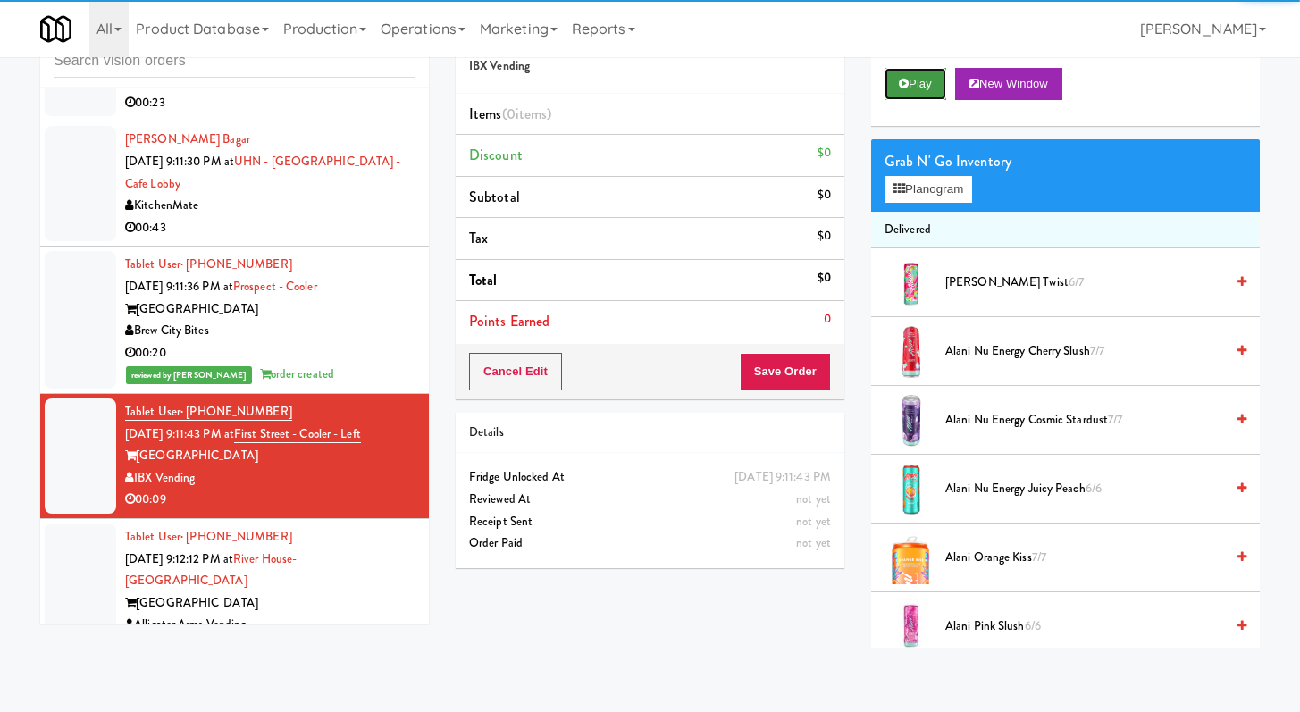
click at [912, 91] on button "Play" at bounding box center [916, 84] width 62 height 32
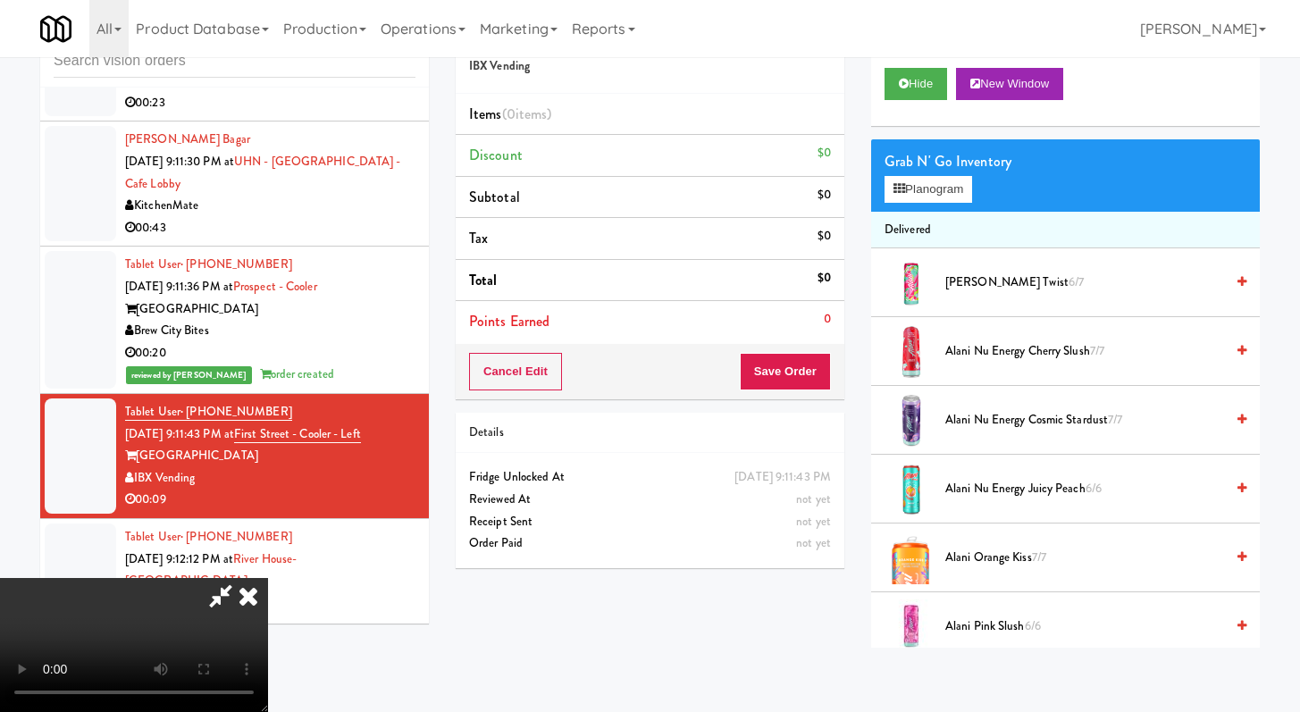
scroll to position [3778, 0]
click at [925, 191] on button "Planogram" at bounding box center [929, 189] width 88 height 27
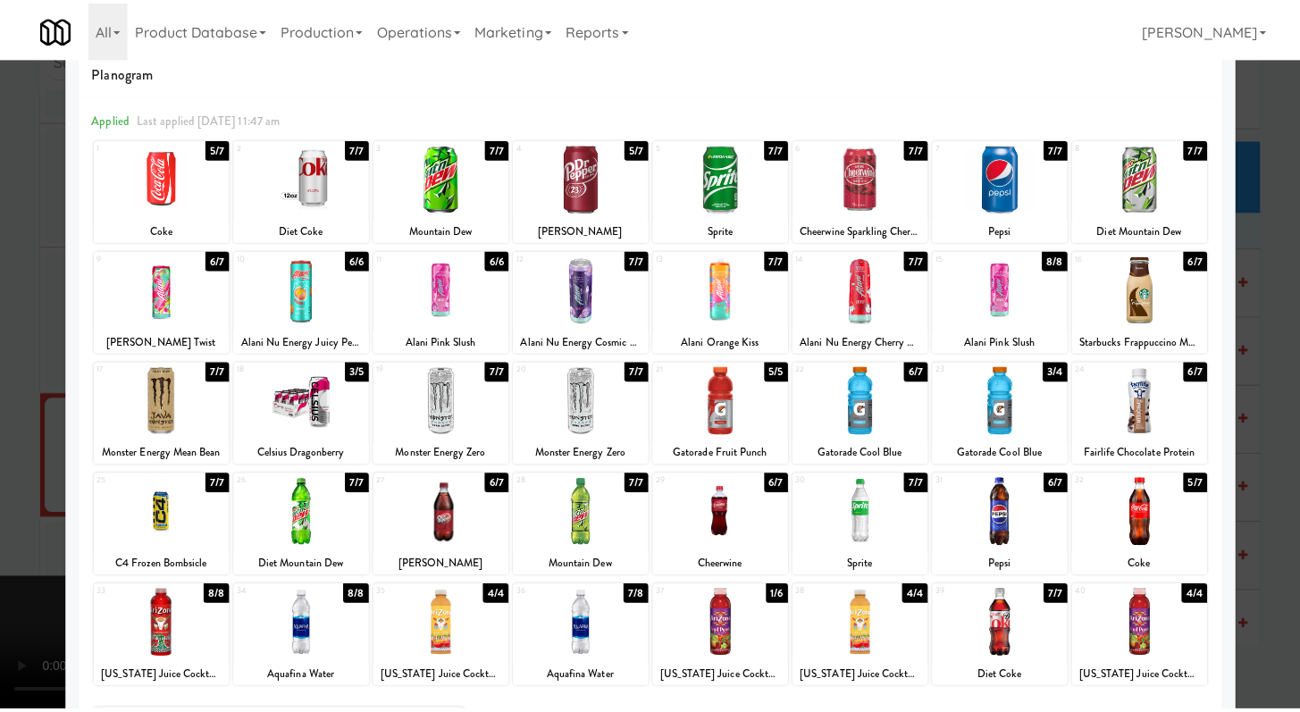
scroll to position [53, 0]
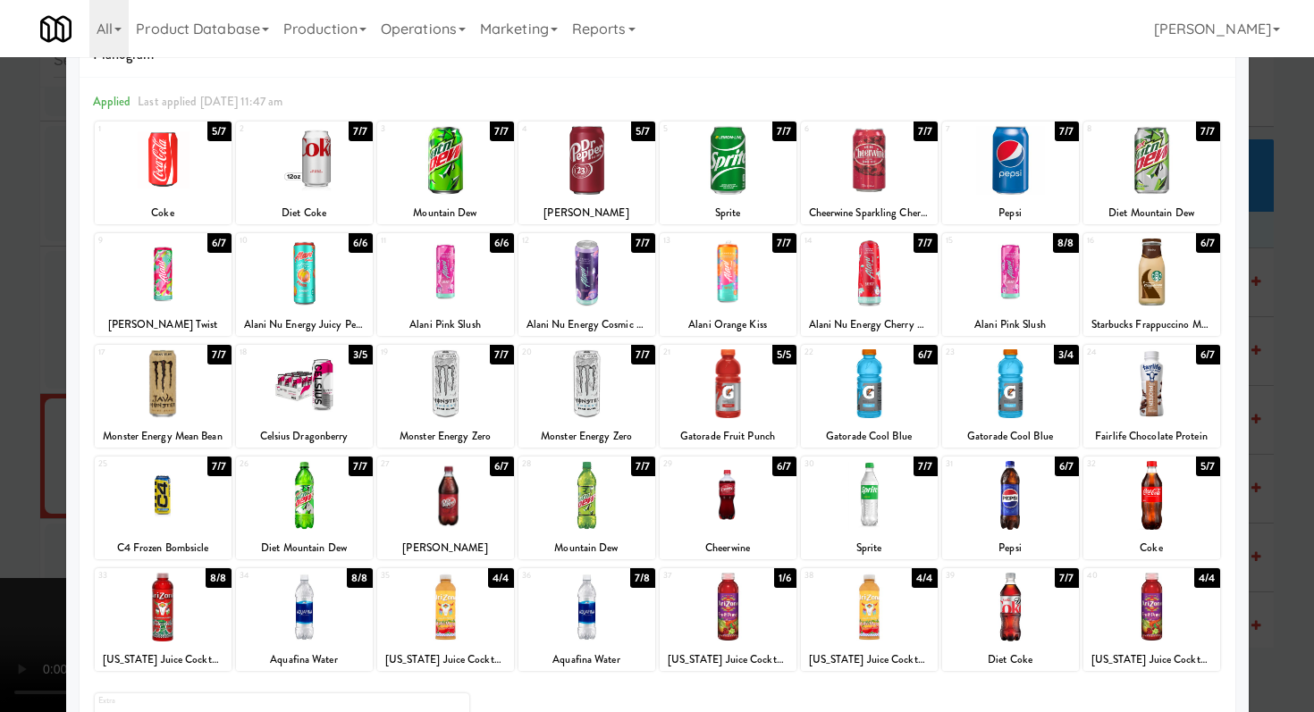
click at [728, 633] on div at bounding box center [728, 607] width 137 height 69
click at [0, 242] on div at bounding box center [657, 356] width 1314 height 712
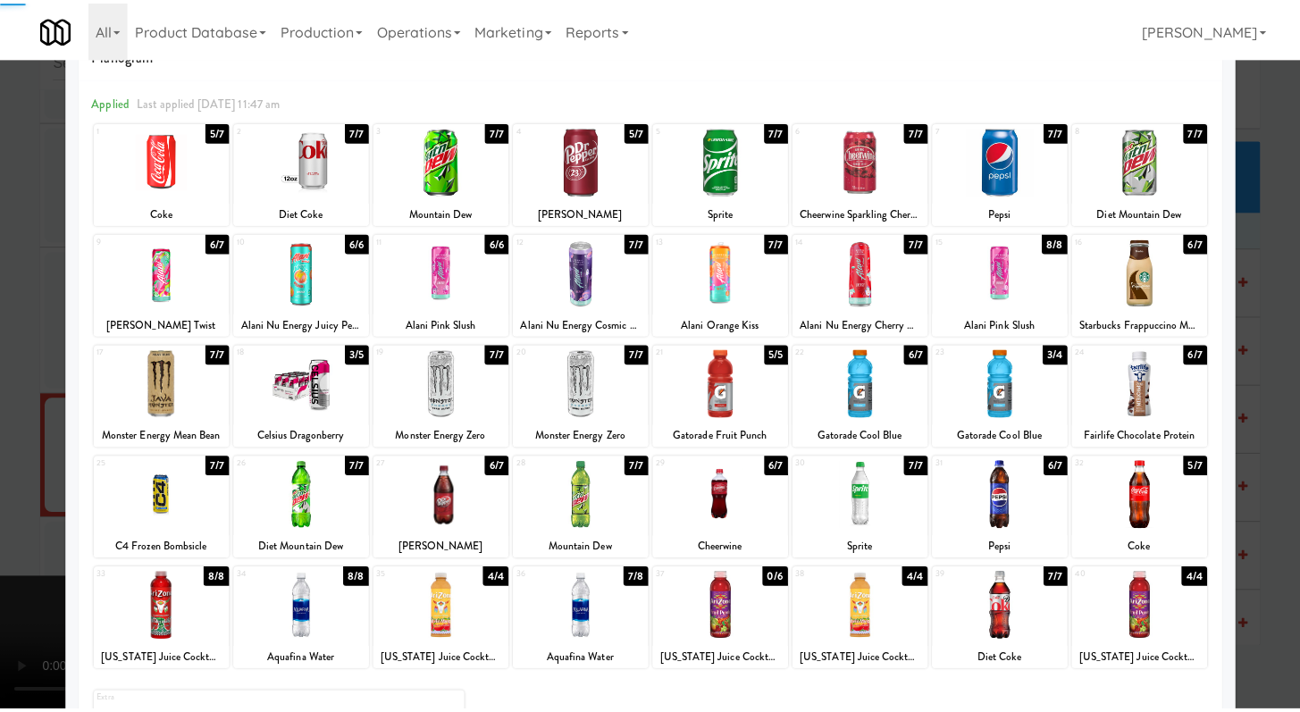
scroll to position [3821, 0]
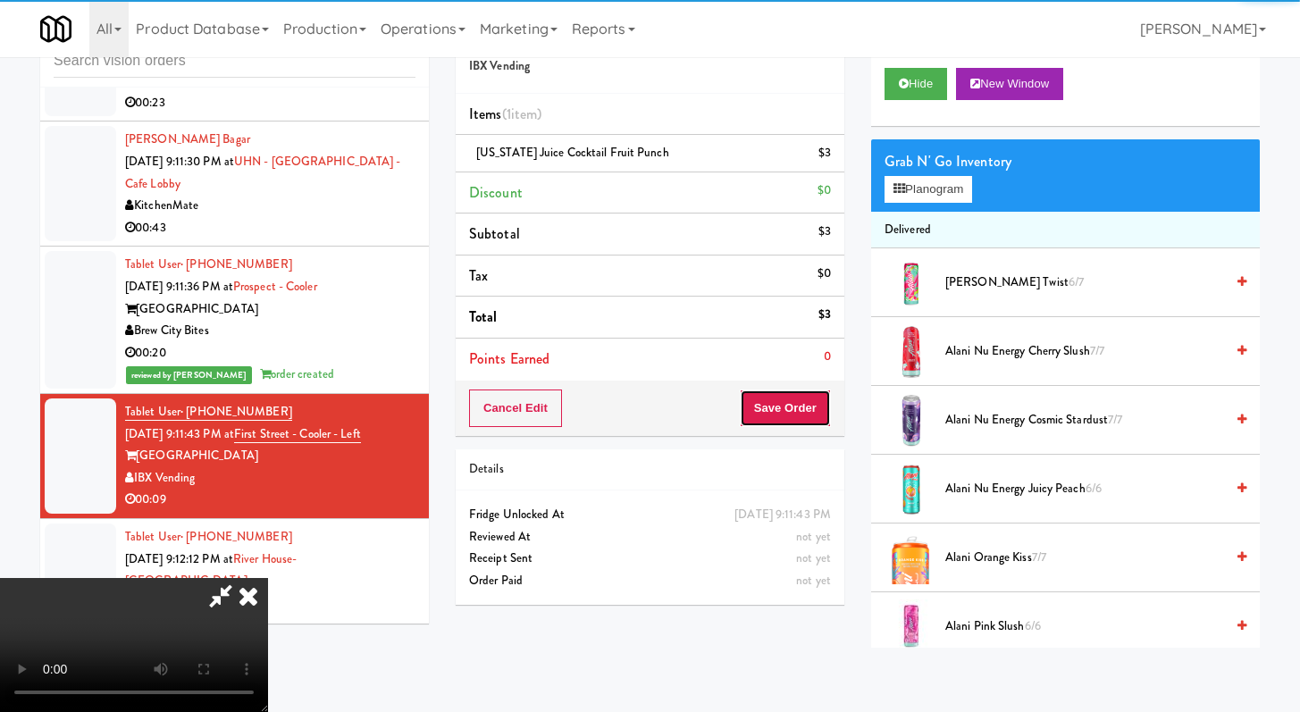
click at [827, 409] on button "Save Order" at bounding box center [785, 409] width 91 height 38
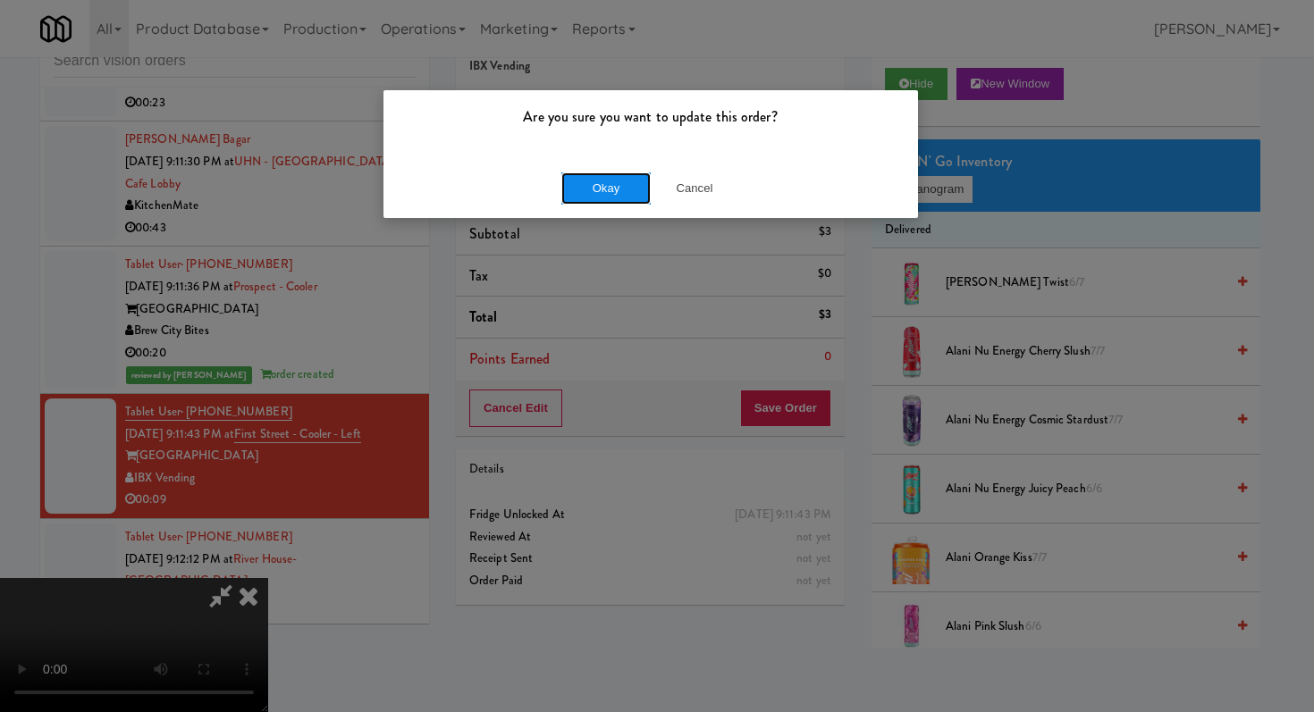
click at [627, 181] on button "Okay" at bounding box center [605, 188] width 89 height 32
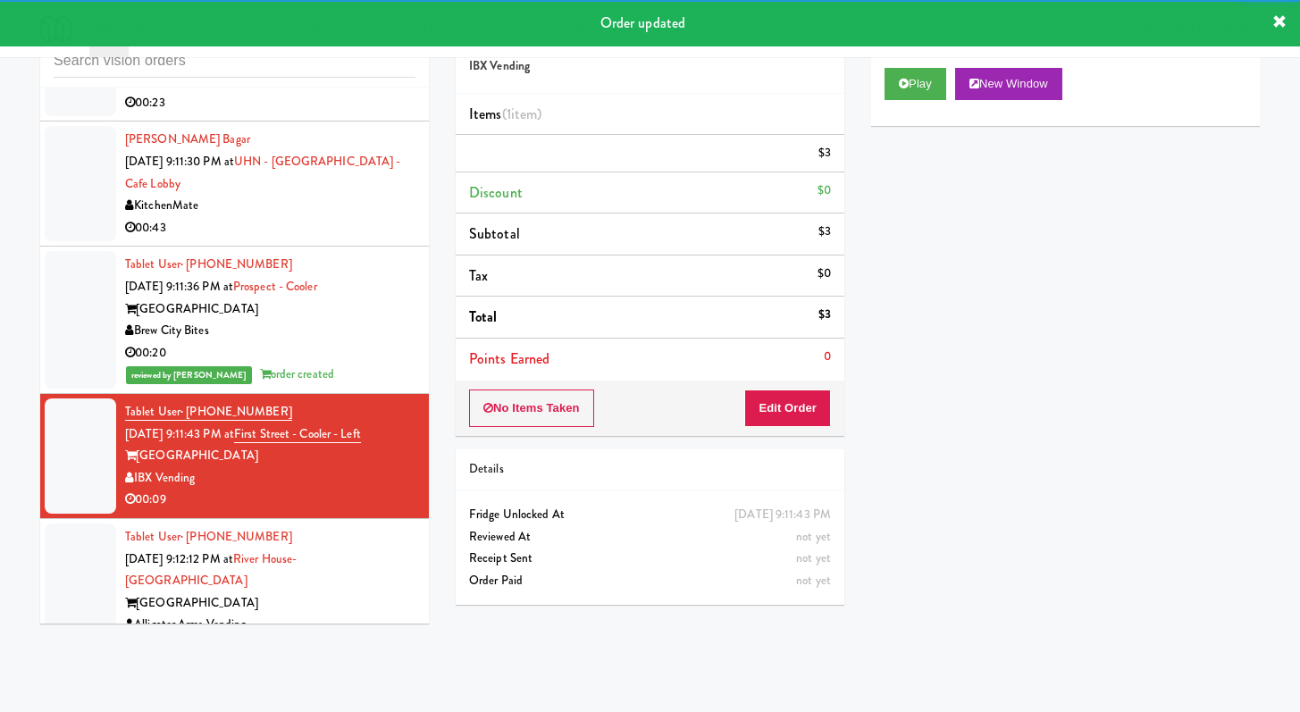
click at [373, 342] on div "00:20" at bounding box center [270, 353] width 290 height 22
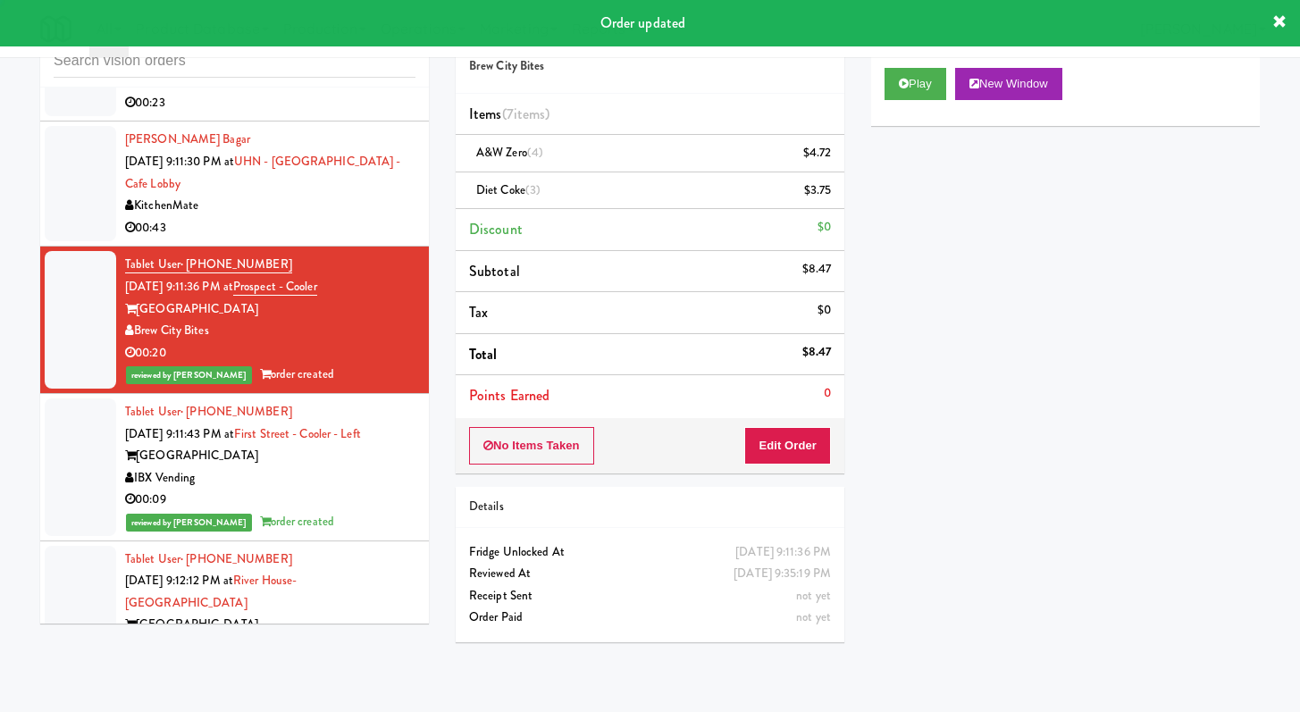
click at [858, 111] on div "Cart Flags Notes Payment Play New Window Primary Flag Clear Flag if unable to d…" at bounding box center [1066, 327] width 416 height 641
click at [895, 79] on button "Play" at bounding box center [916, 84] width 62 height 32
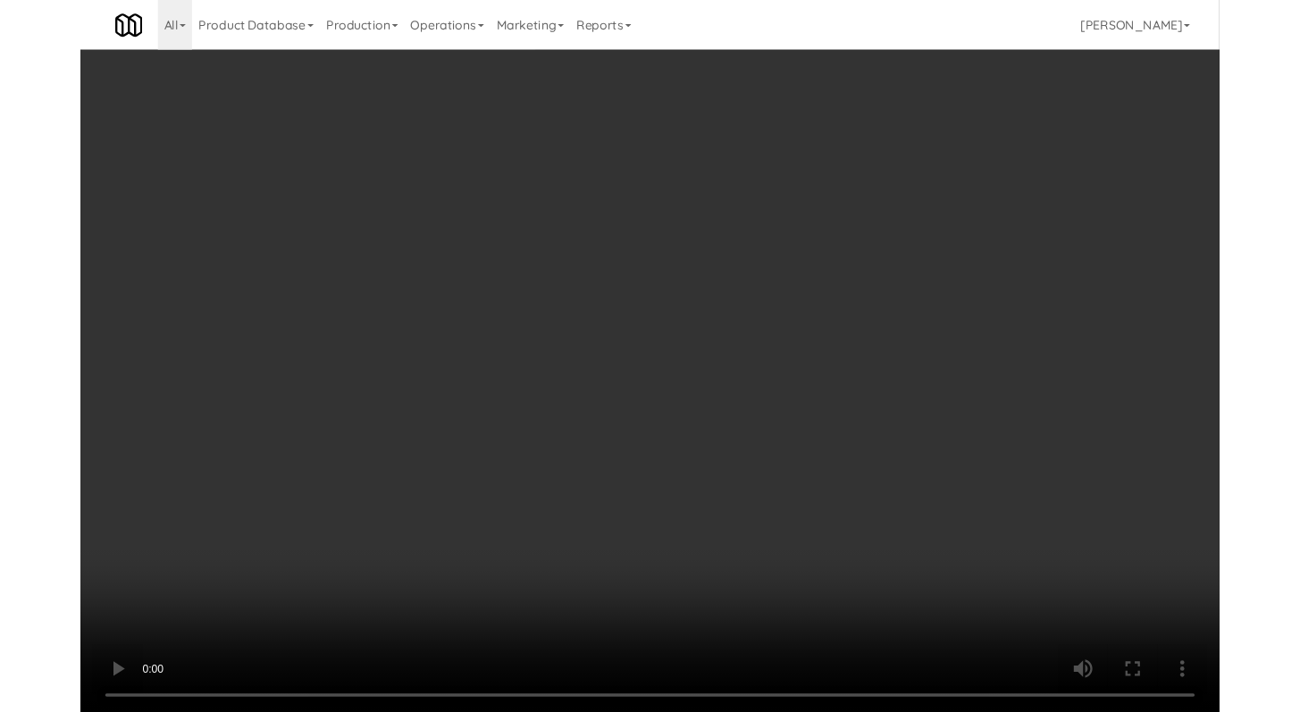
scroll to position [3821, 0]
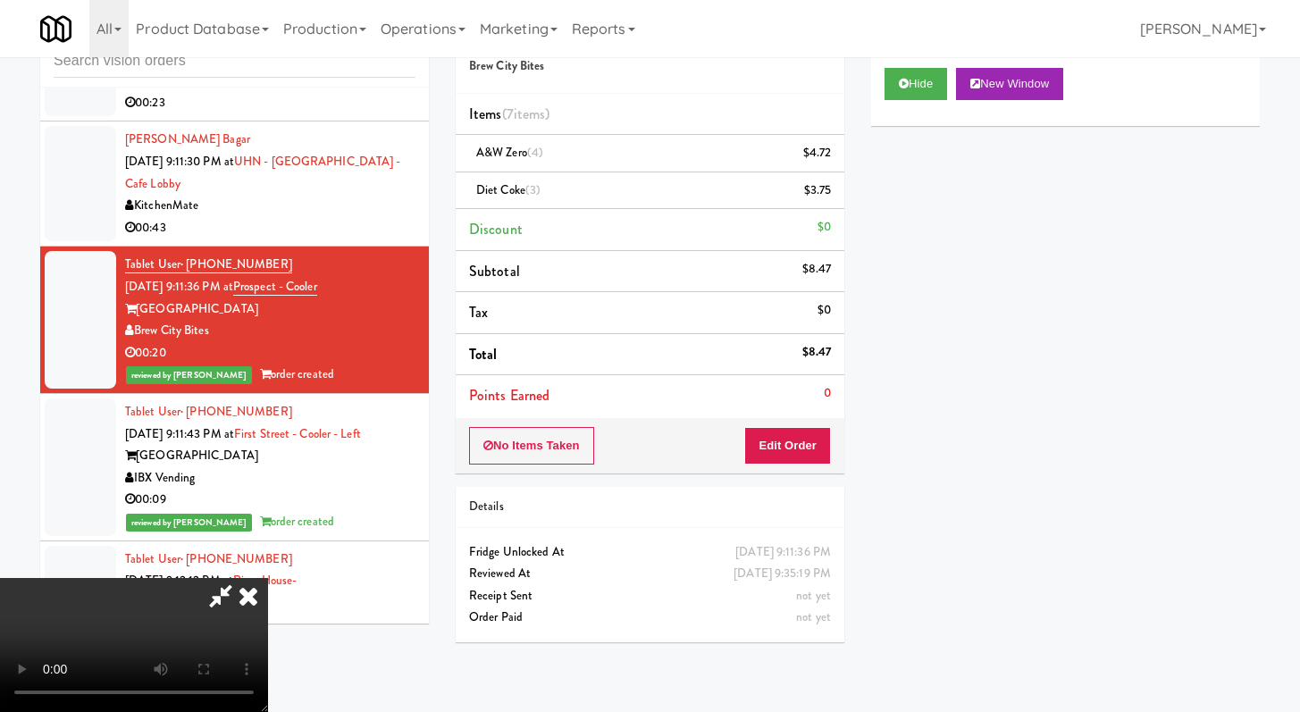
click at [241, 578] on icon at bounding box center [220, 596] width 41 height 36
click at [268, 578] on icon at bounding box center [248, 596] width 39 height 36
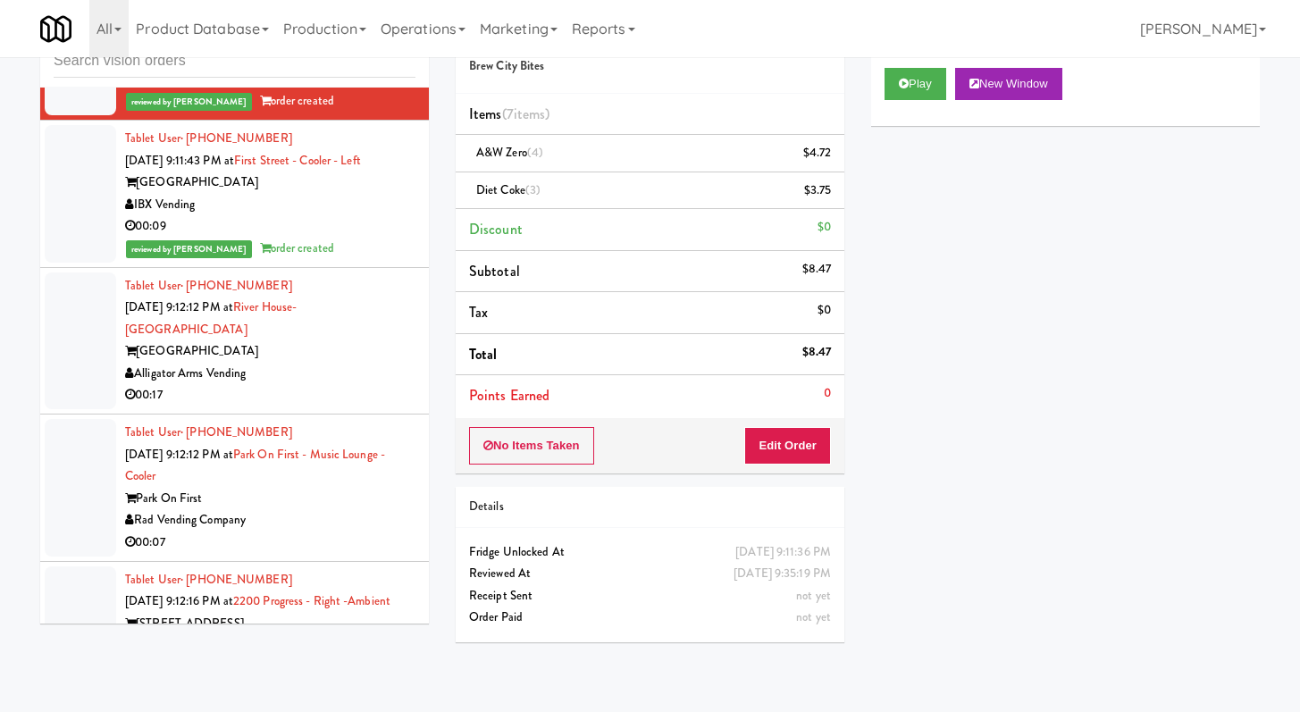
scroll to position [4110, 0]
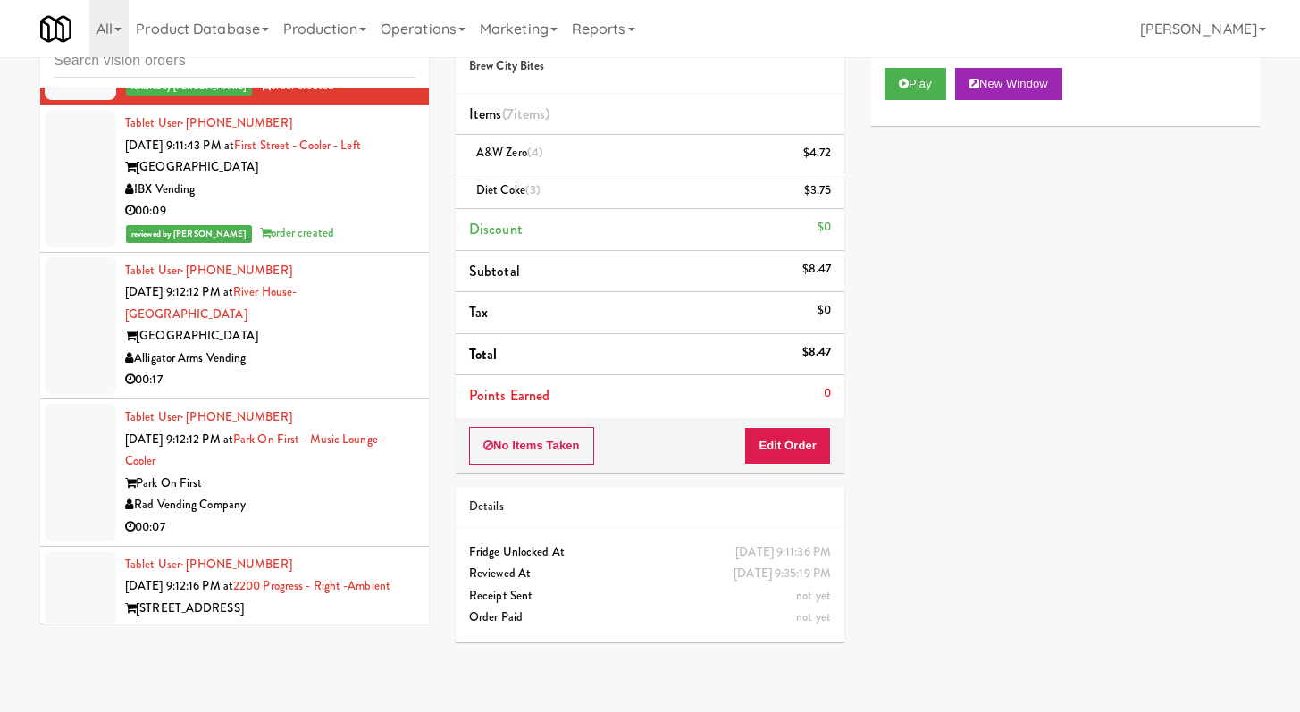
click at [360, 348] on div "Alligator Arms Vending" at bounding box center [270, 359] width 290 height 22
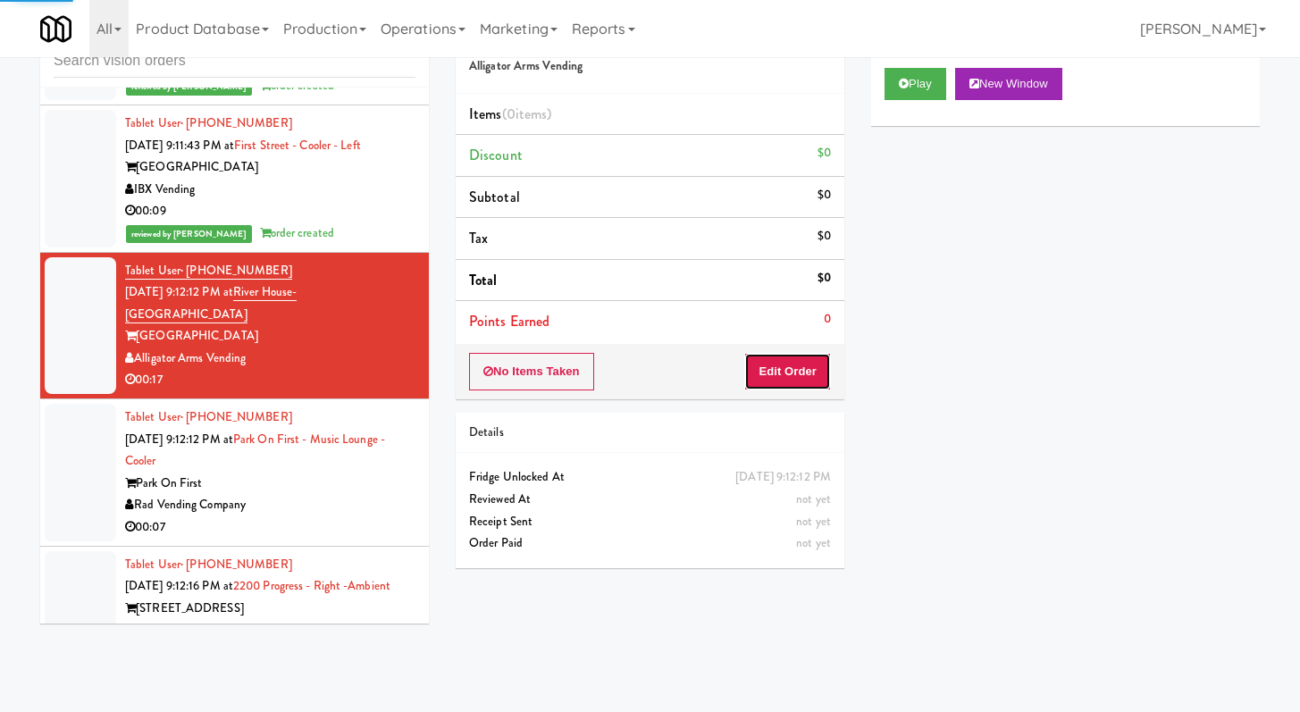
click at [791, 364] on button "Edit Order" at bounding box center [787, 372] width 87 height 38
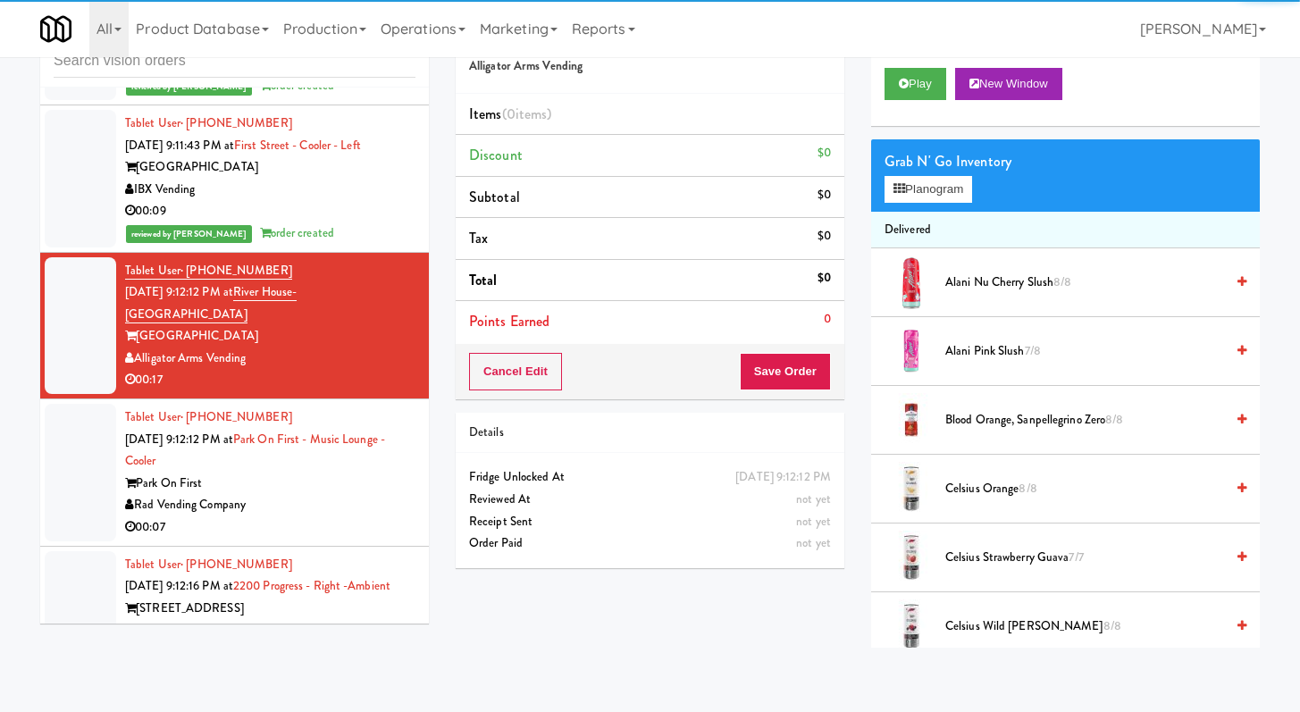
click at [929, 103] on div "Play New Window" at bounding box center [1065, 90] width 389 height 71
click at [933, 80] on button "Play" at bounding box center [916, 84] width 62 height 32
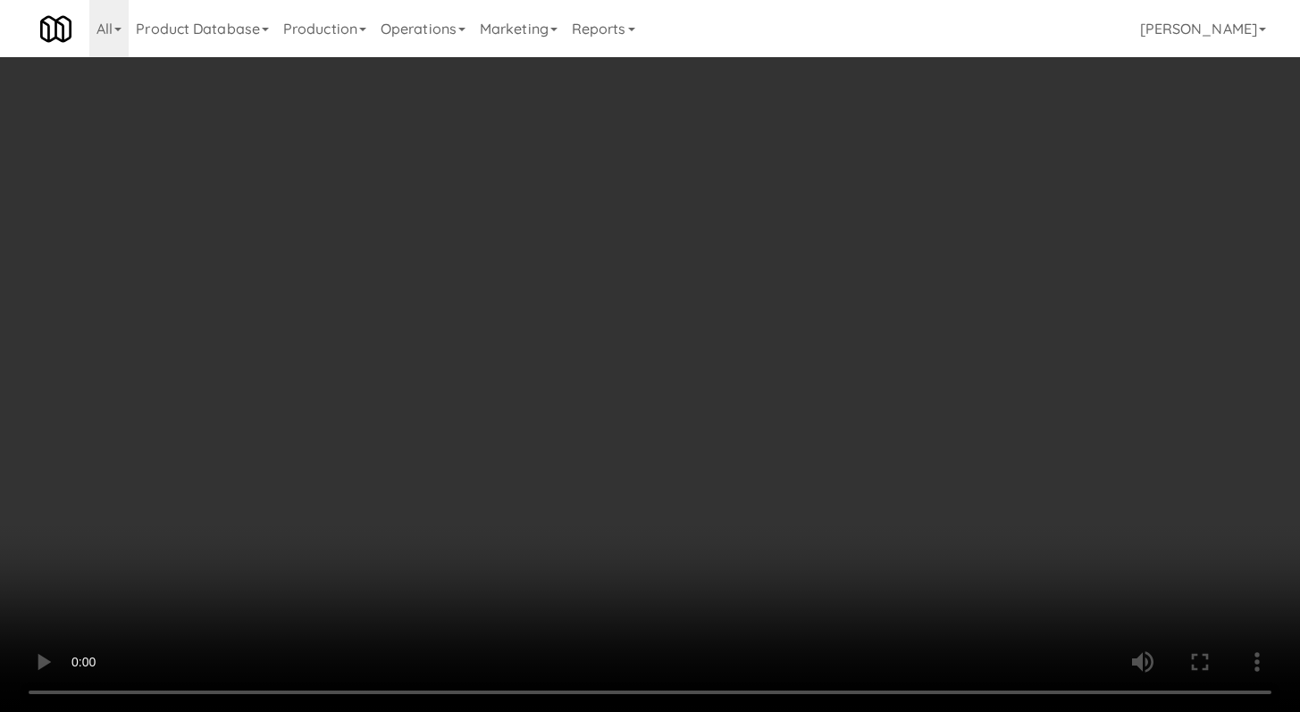
scroll to position [4066, 0]
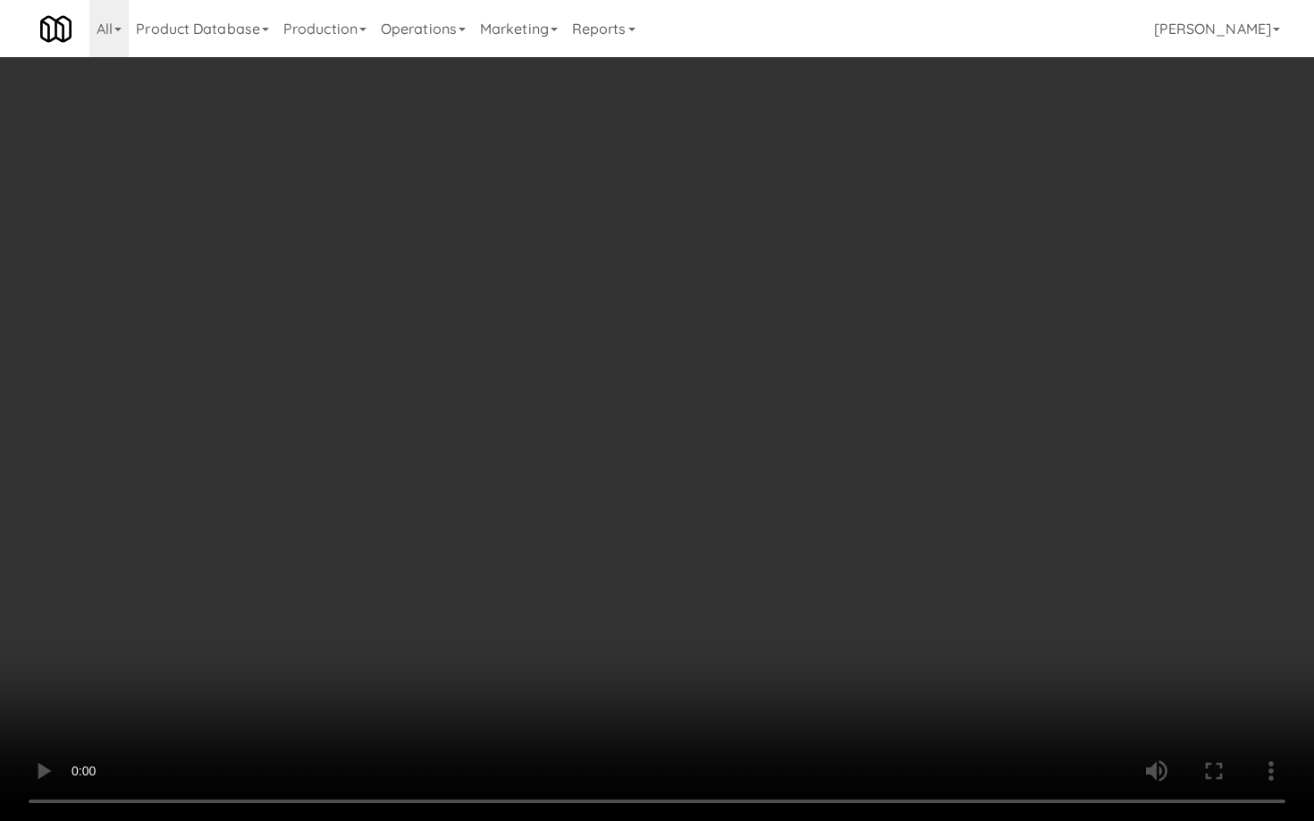
click at [941, 603] on video at bounding box center [657, 410] width 1314 height 821
click at [658, 482] on video at bounding box center [657, 410] width 1314 height 821
click at [659, 481] on video at bounding box center [657, 410] width 1314 height 821
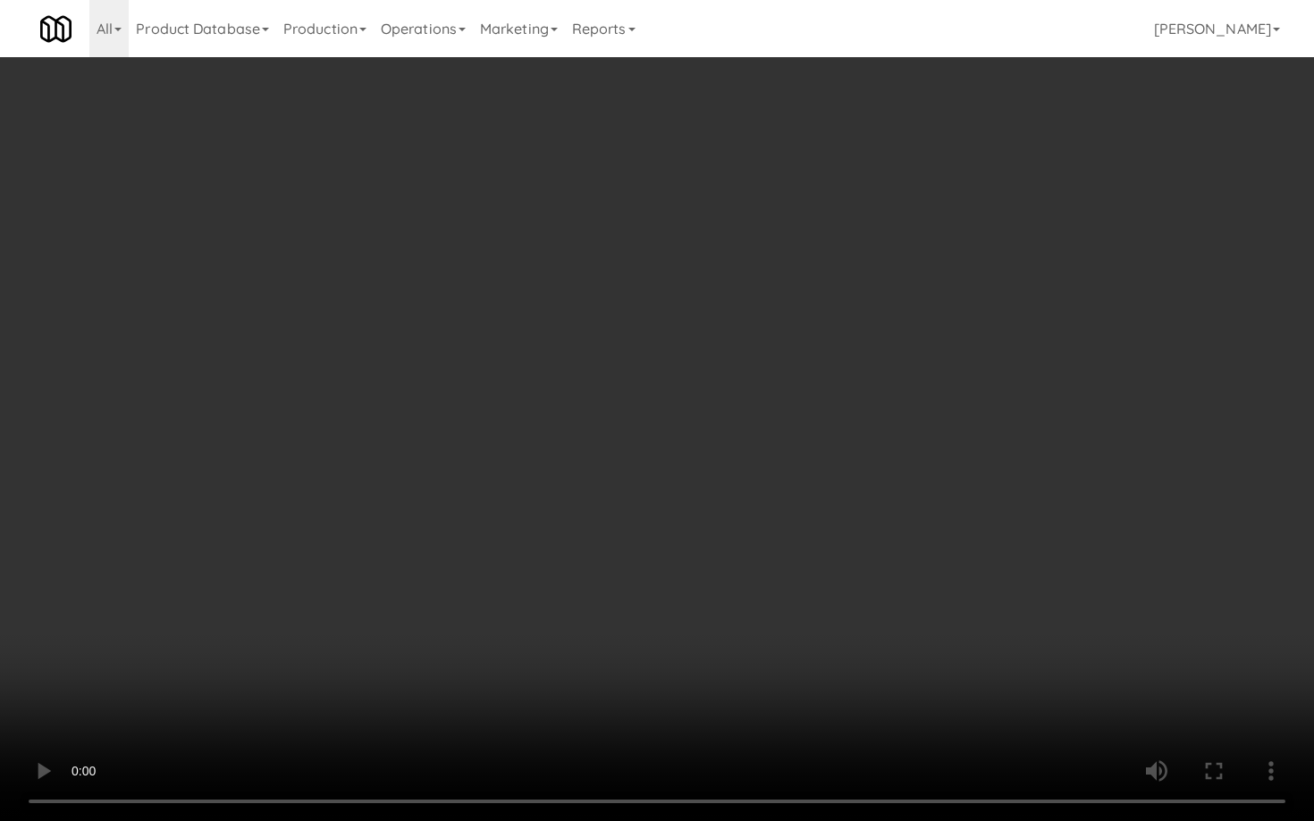
click at [660, 481] on video at bounding box center [657, 410] width 1314 height 821
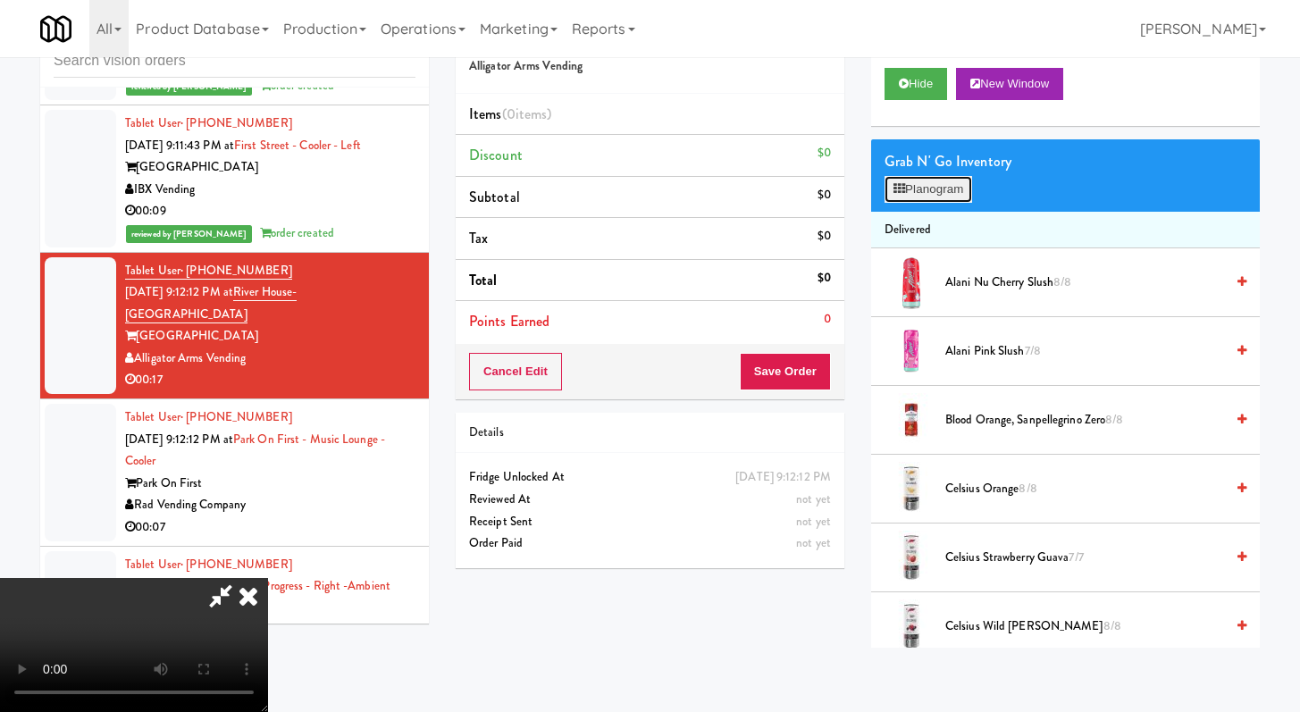
click at [946, 188] on button "Planogram" at bounding box center [929, 189] width 88 height 27
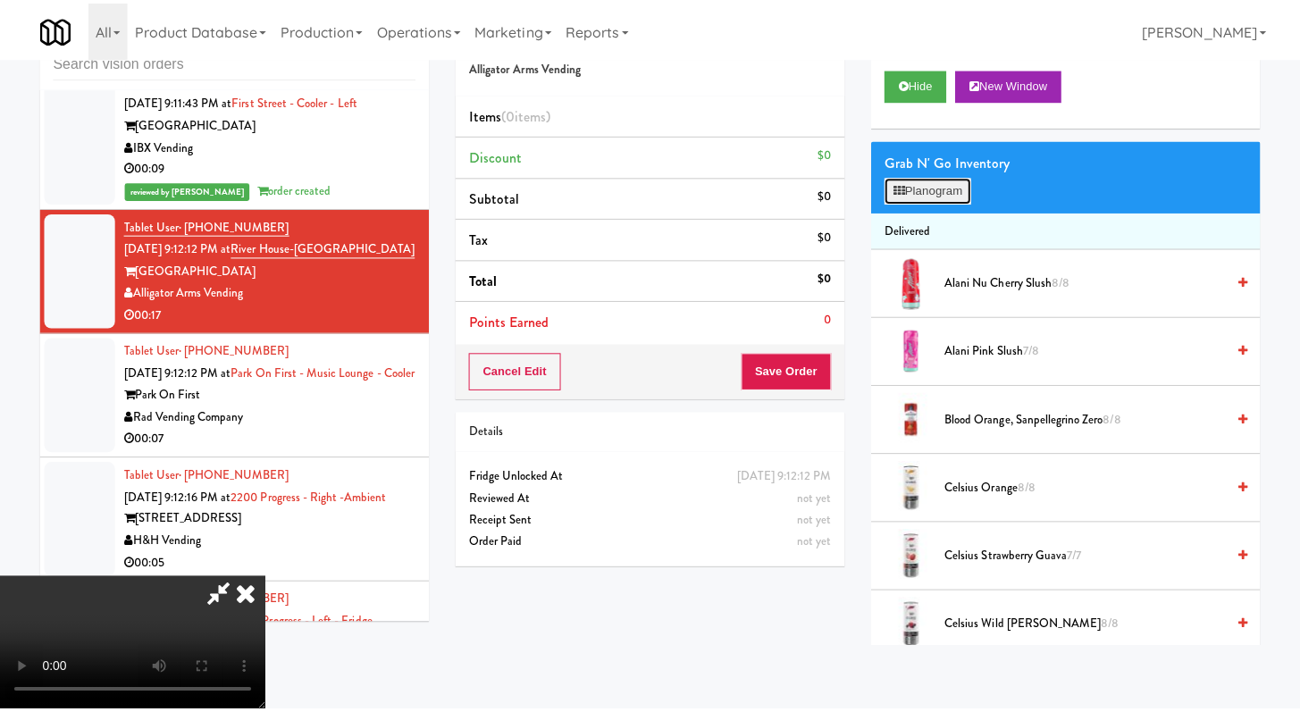
scroll to position [4066, 0]
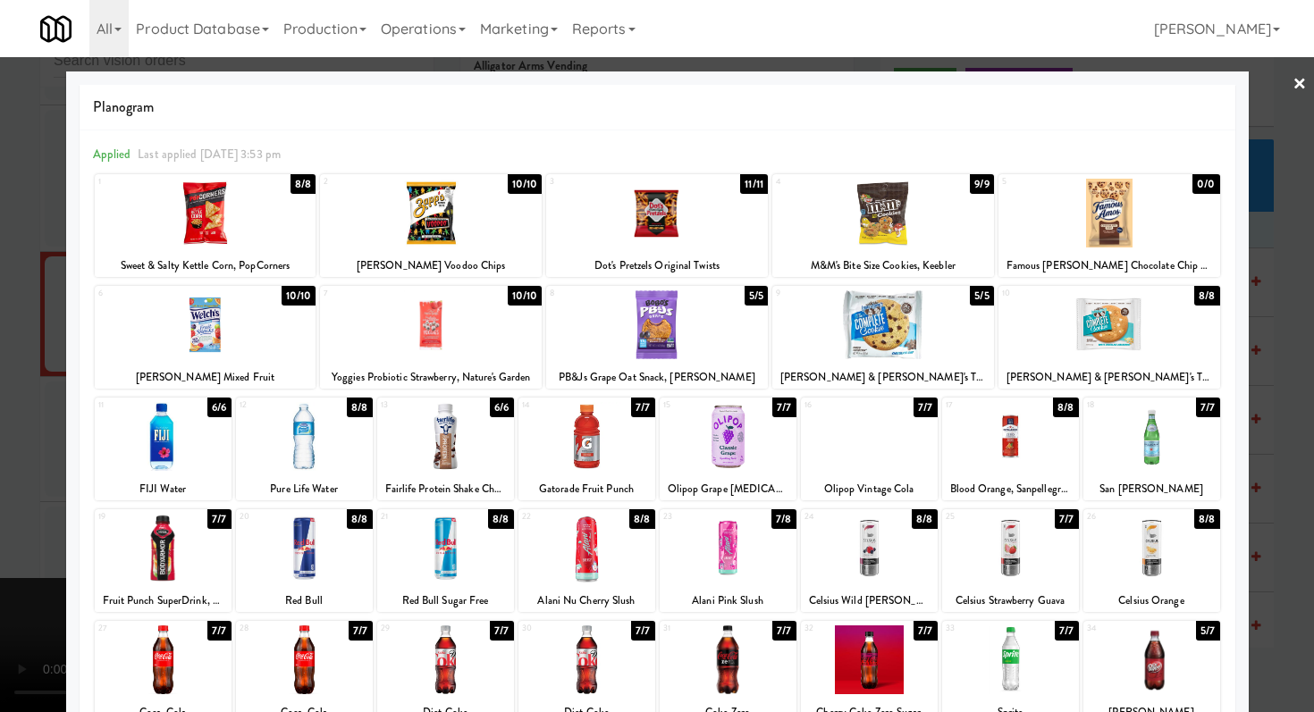
click at [503, 568] on div at bounding box center [445, 548] width 137 height 69
click at [1084, 231] on div at bounding box center [1109, 213] width 222 height 69
click at [234, 211] on div at bounding box center [206, 213] width 222 height 69
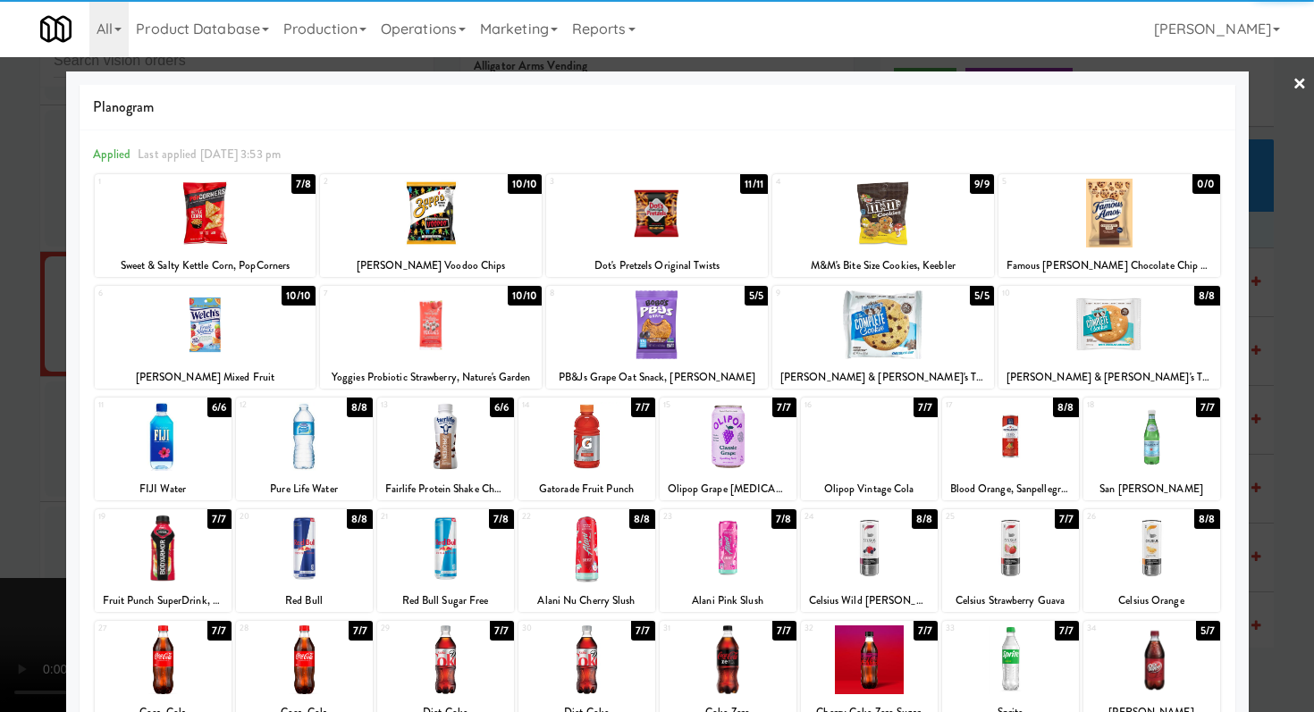
click at [0, 399] on div at bounding box center [657, 356] width 1314 height 712
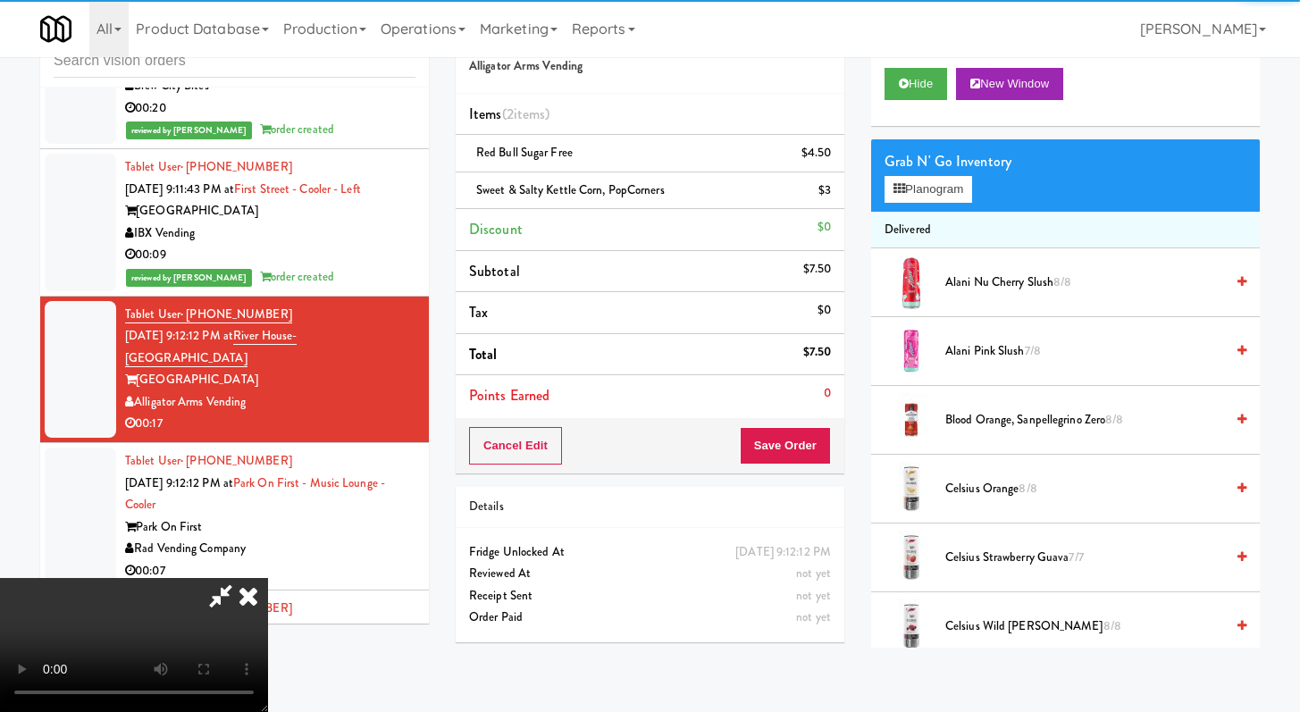
scroll to position [4110, 0]
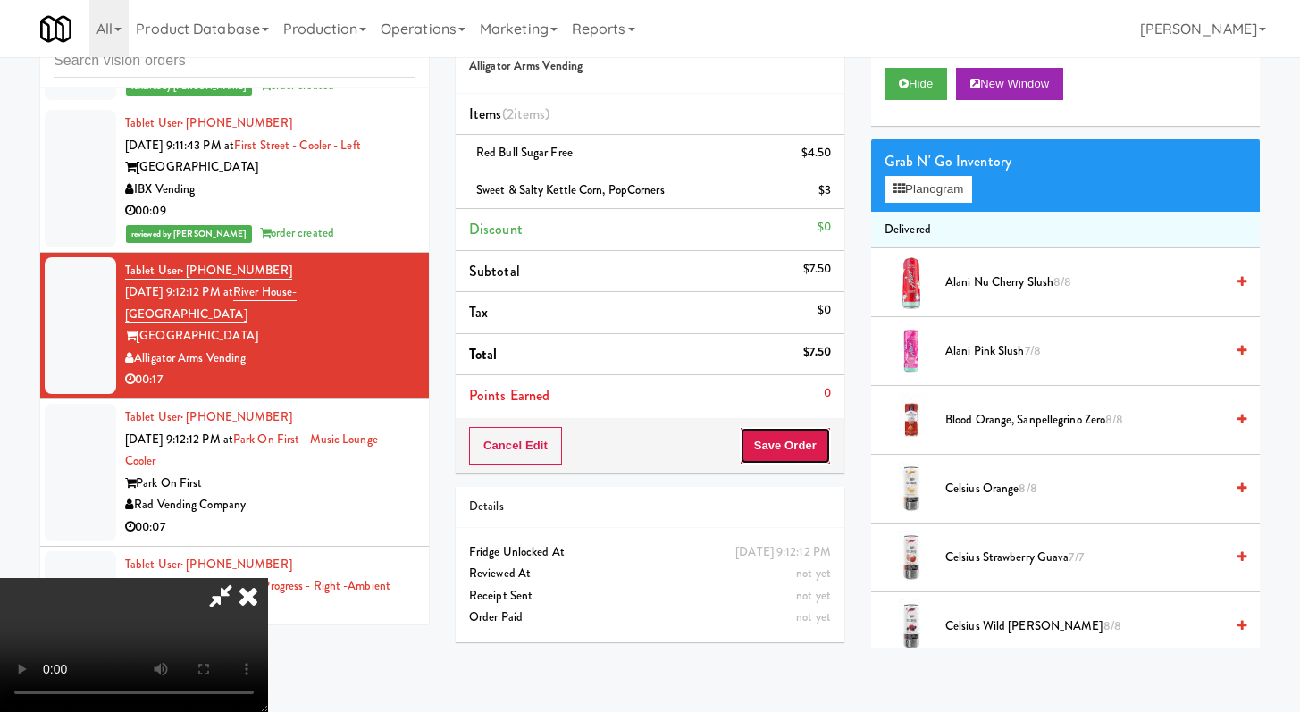
click at [817, 447] on button "Save Order" at bounding box center [785, 446] width 91 height 38
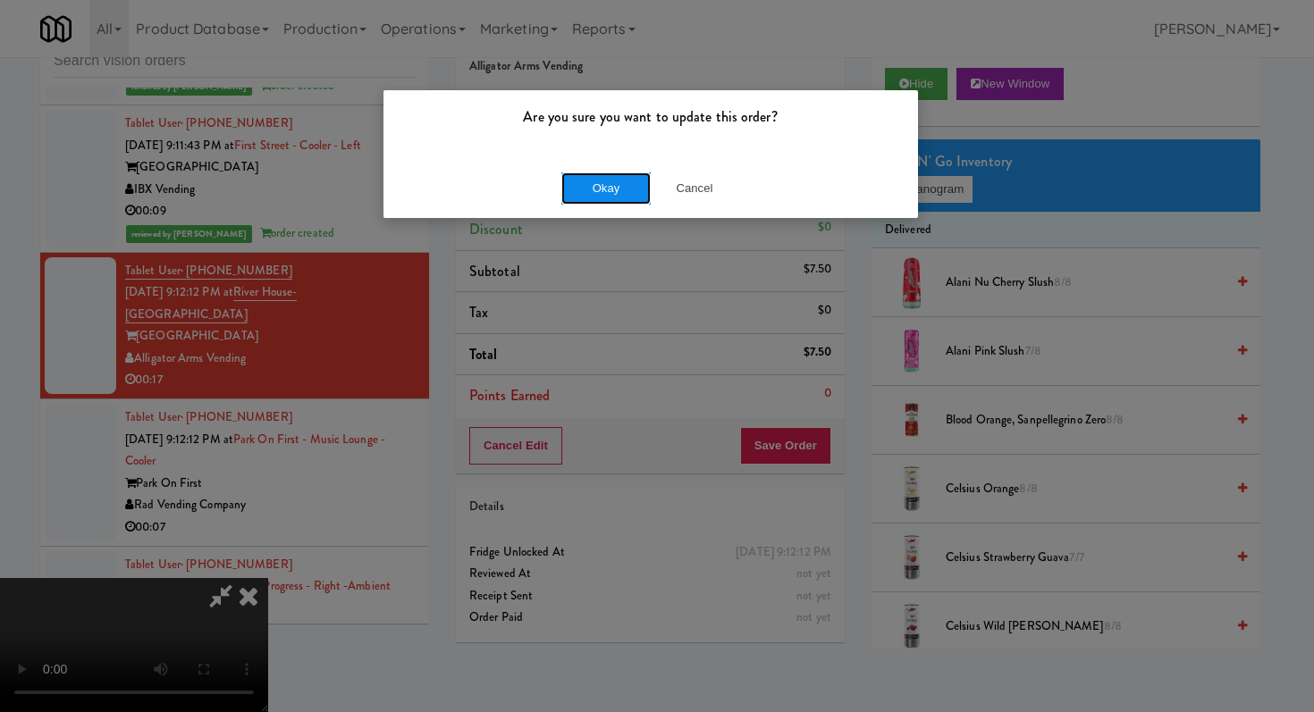
click at [611, 200] on button "Okay" at bounding box center [605, 188] width 89 height 32
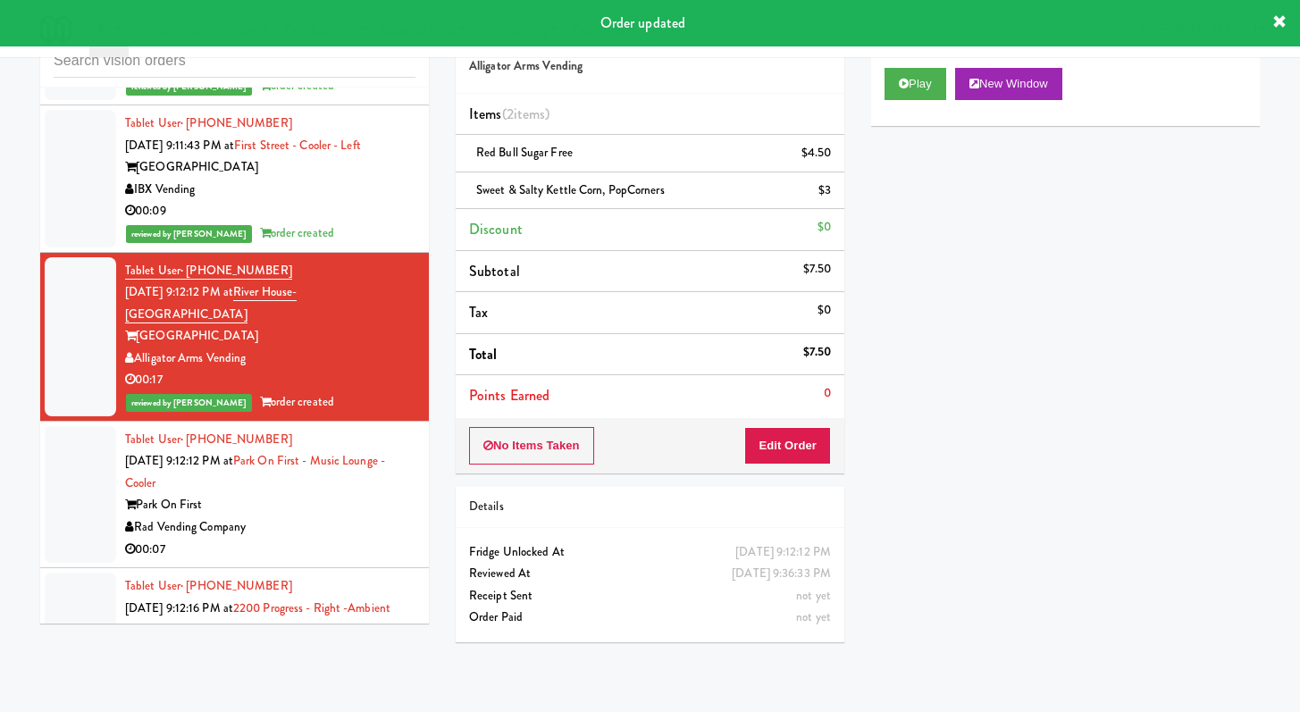
click at [354, 517] on div "Rad Vending Company" at bounding box center [270, 528] width 290 height 22
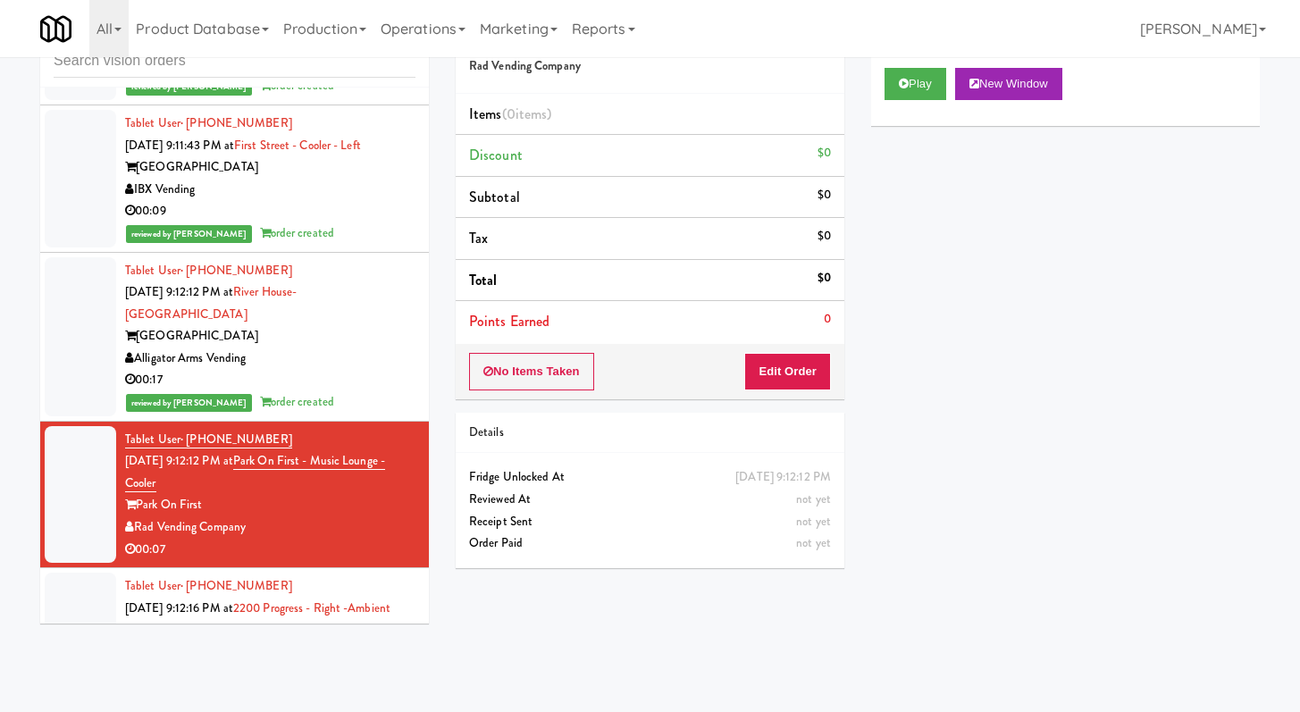
click at [334, 369] on div "00:17" at bounding box center [270, 380] width 290 height 22
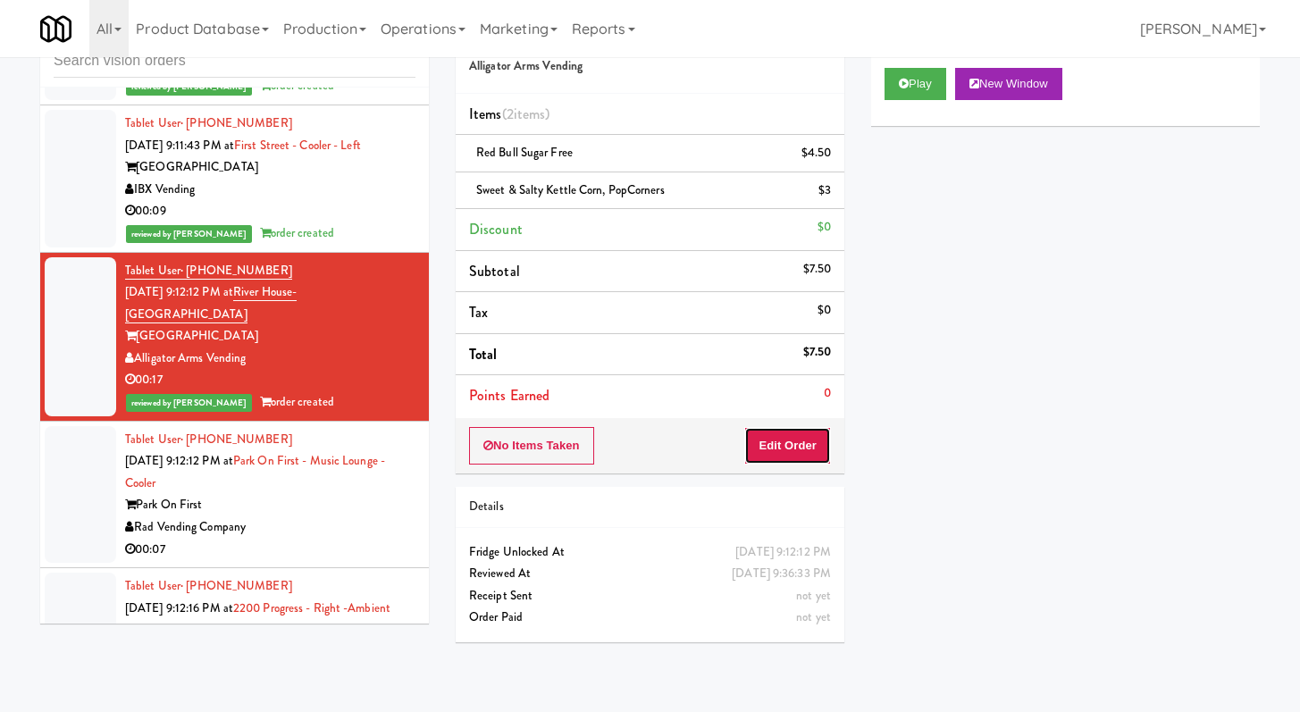
click at [795, 452] on button "Edit Order" at bounding box center [787, 446] width 87 height 38
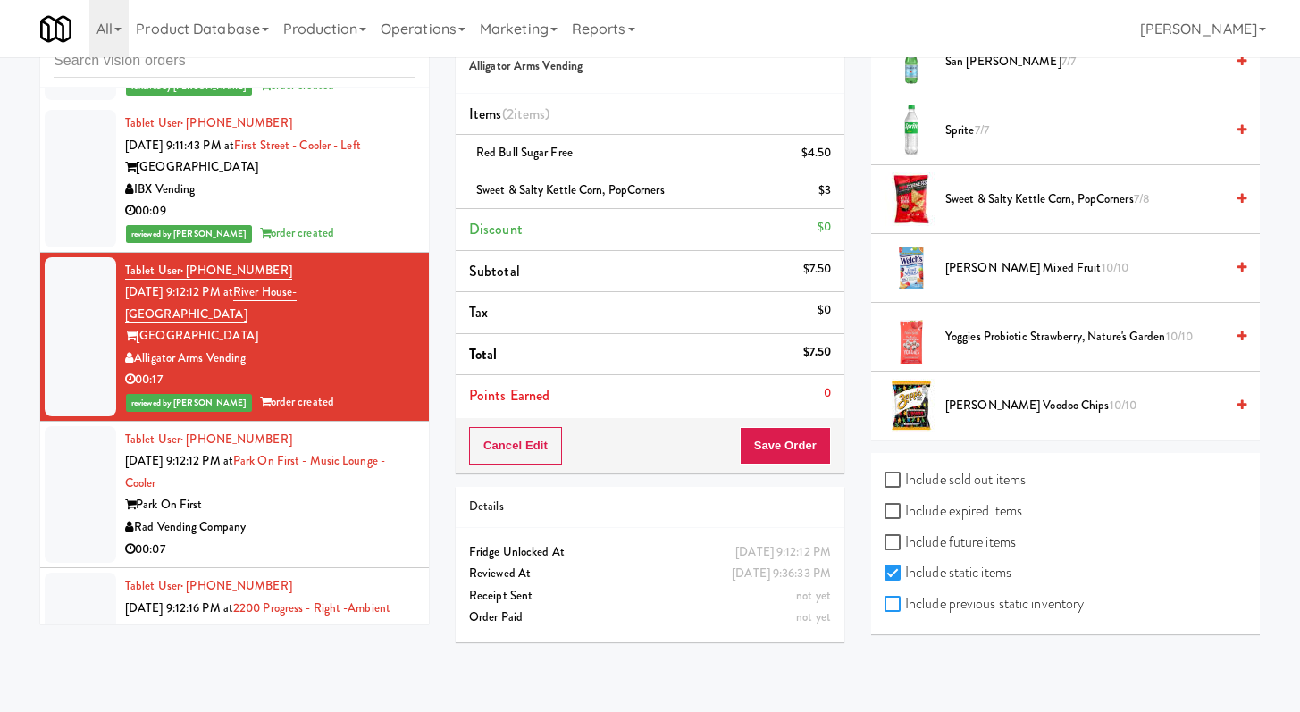
click at [887, 606] on input "Include previous static inventory" at bounding box center [895, 605] width 21 height 14
checkbox input "true"
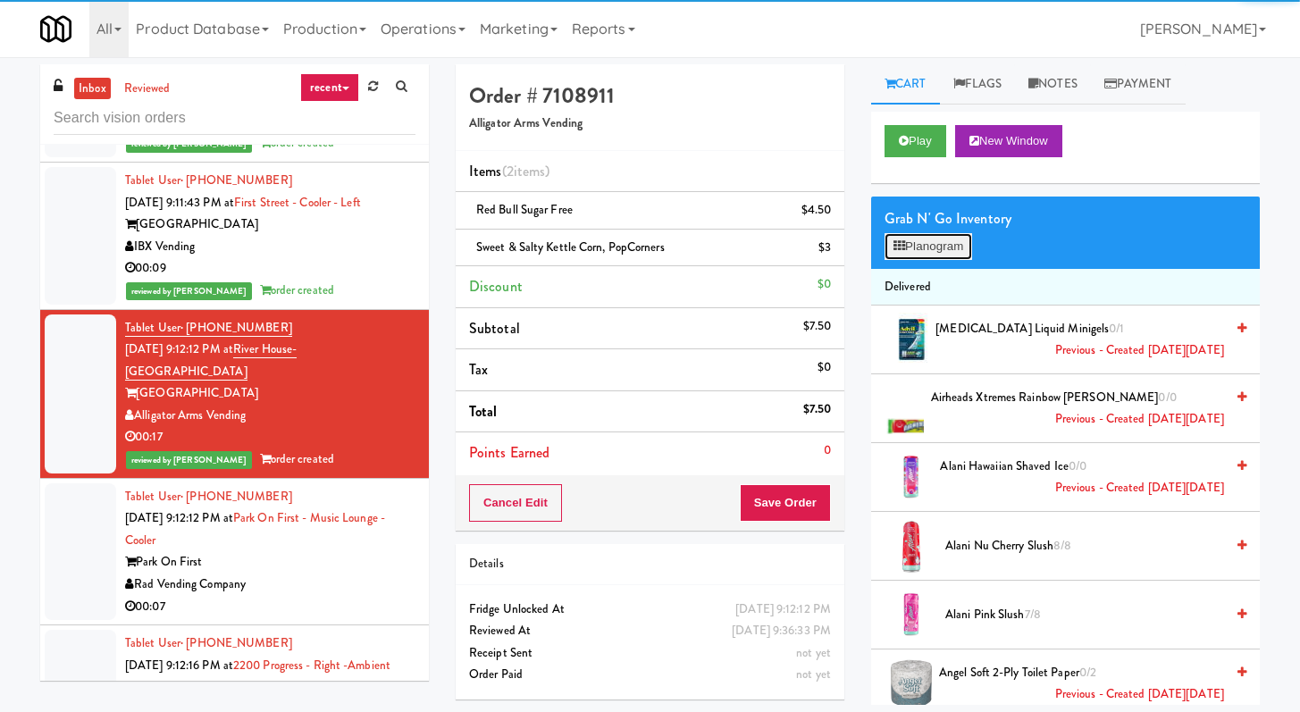
click at [921, 250] on button "Planogram" at bounding box center [929, 246] width 88 height 27
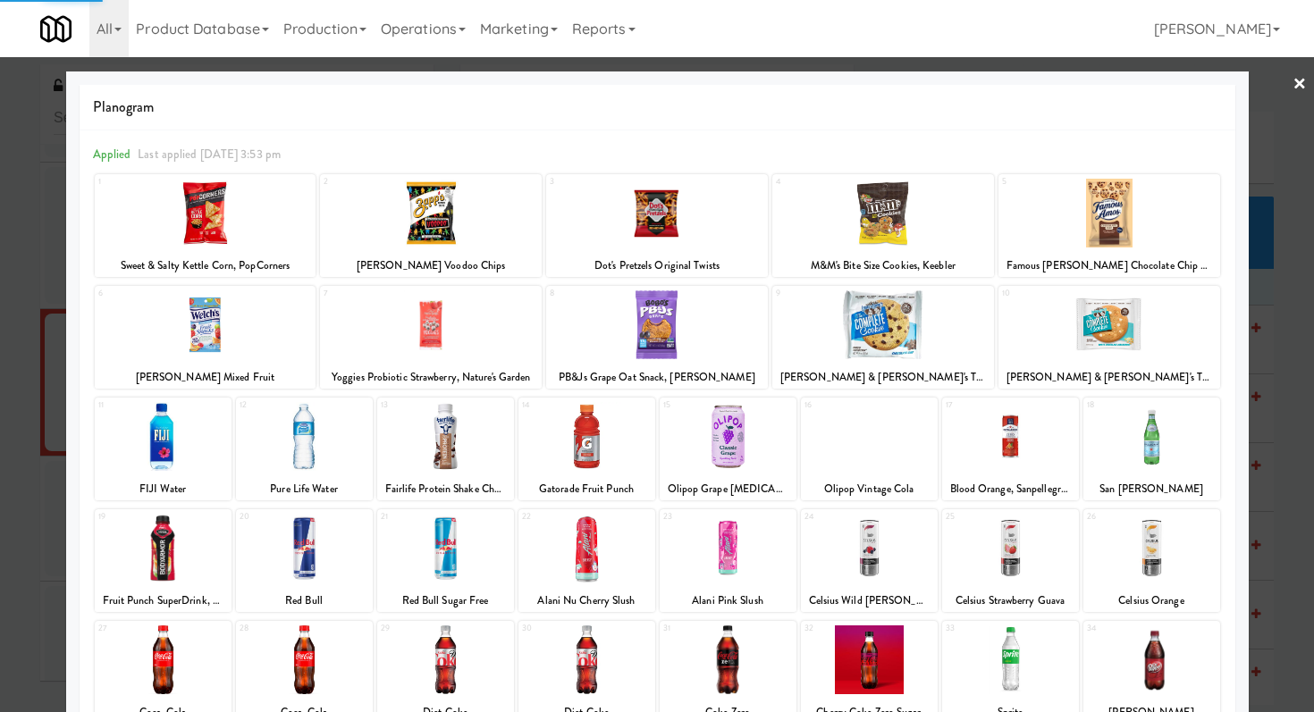
click at [1157, 198] on div at bounding box center [1109, 213] width 222 height 69
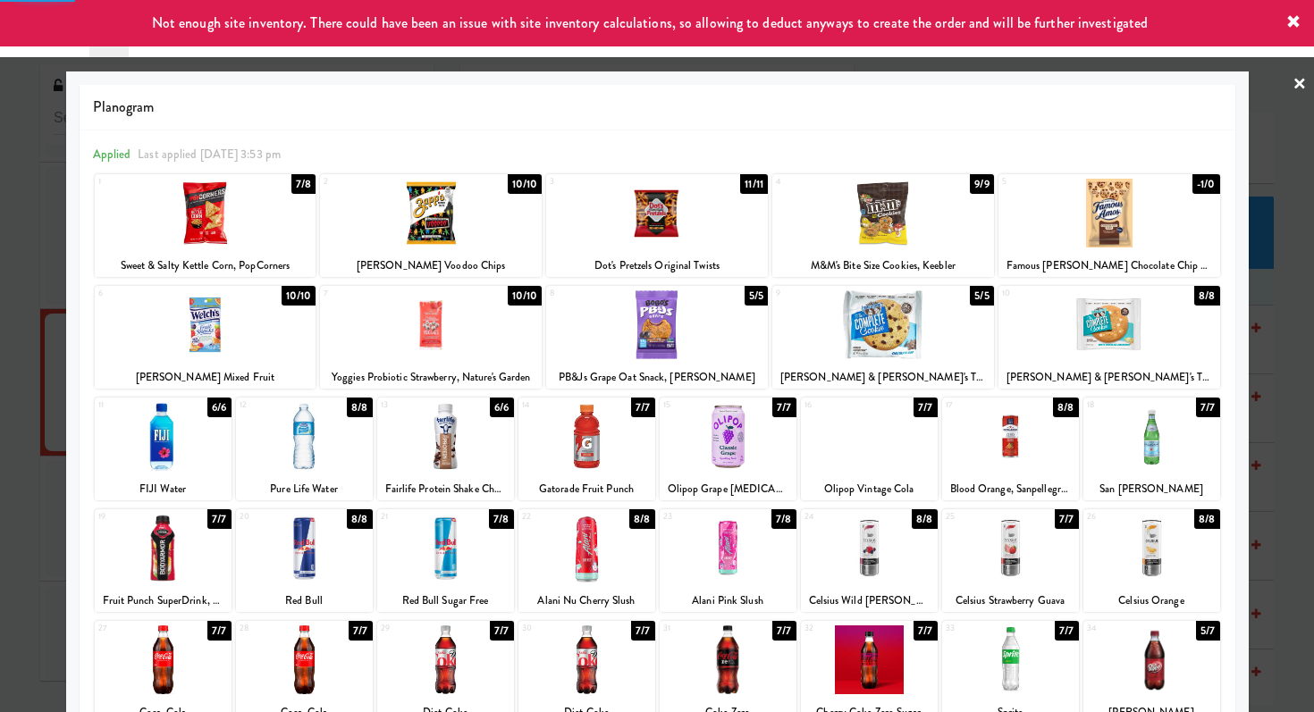
click at [1283, 233] on div at bounding box center [657, 356] width 1314 height 712
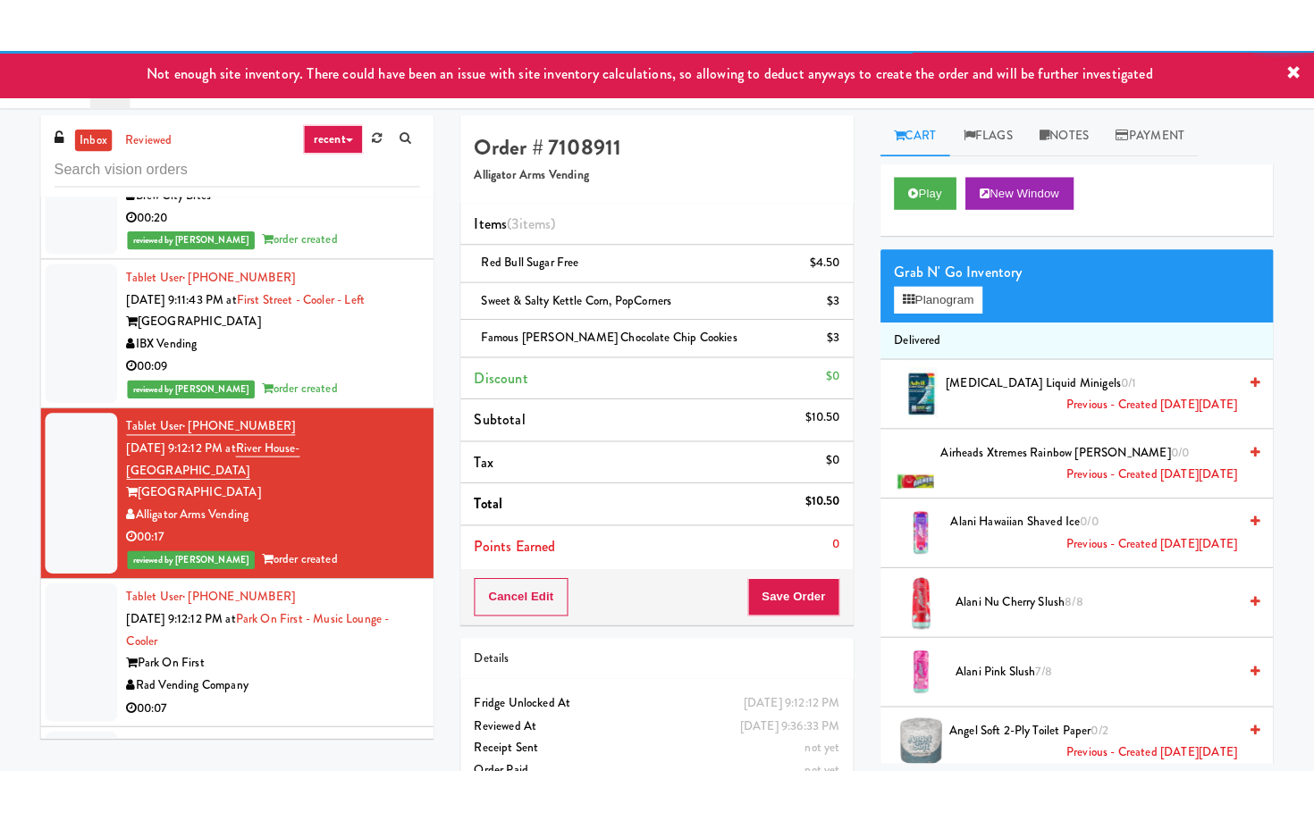
scroll to position [4110, 0]
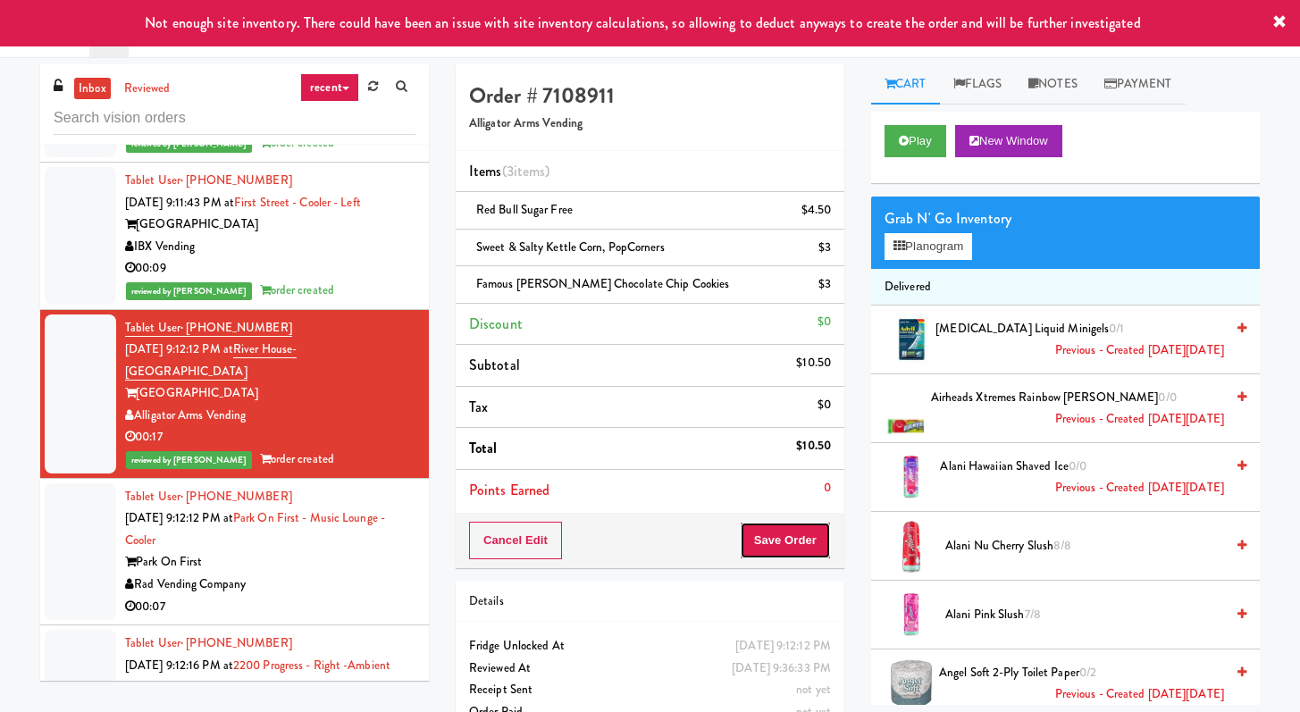
click at [769, 558] on button "Save Order" at bounding box center [785, 541] width 91 height 38
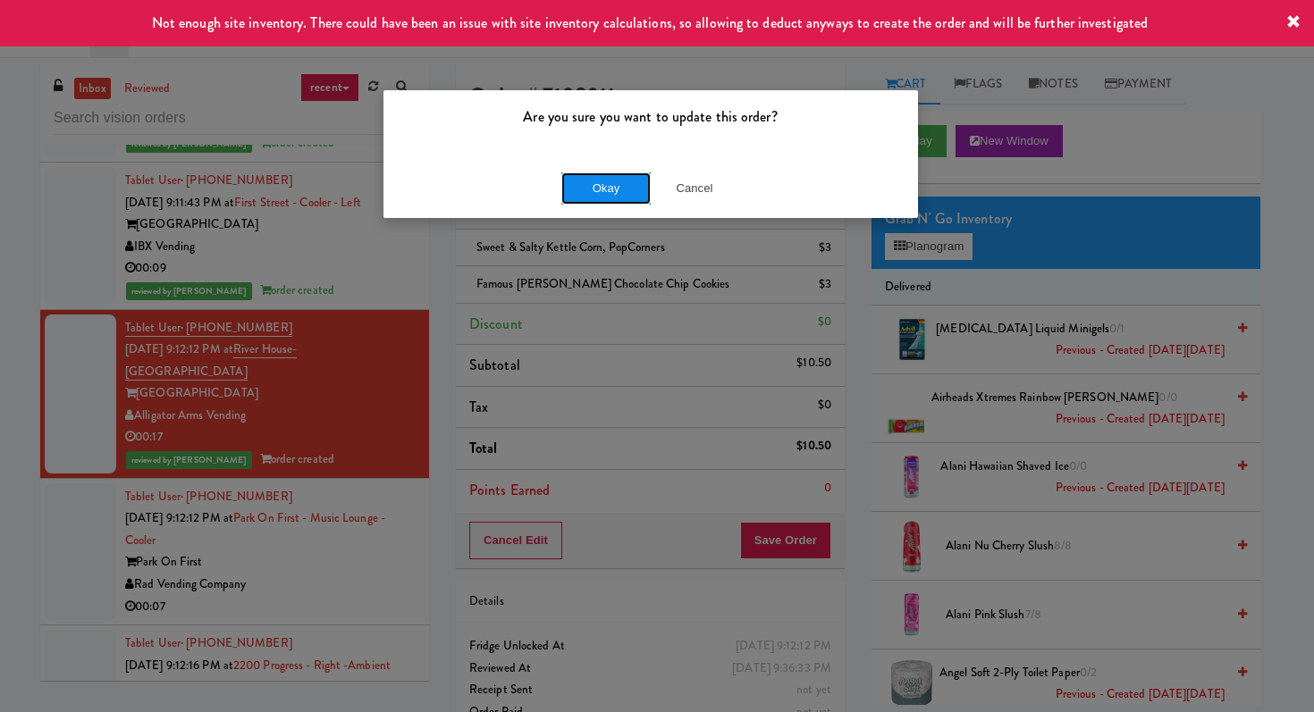
click at [614, 173] on button "Okay" at bounding box center [605, 188] width 89 height 32
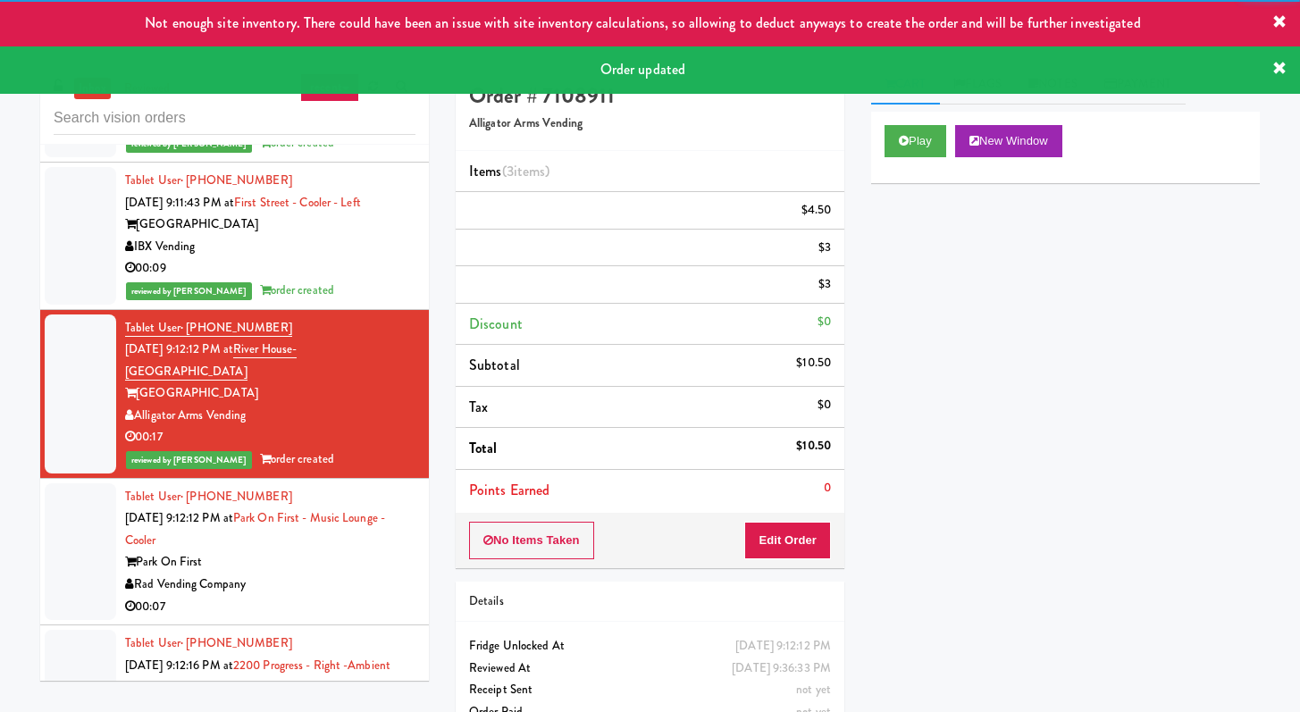
click at [360, 633] on div "Tablet User · (571) 239-7640 Aug 23, 2025 9:12:16 PM at 2200 Progress - Right -…" at bounding box center [270, 688] width 290 height 110
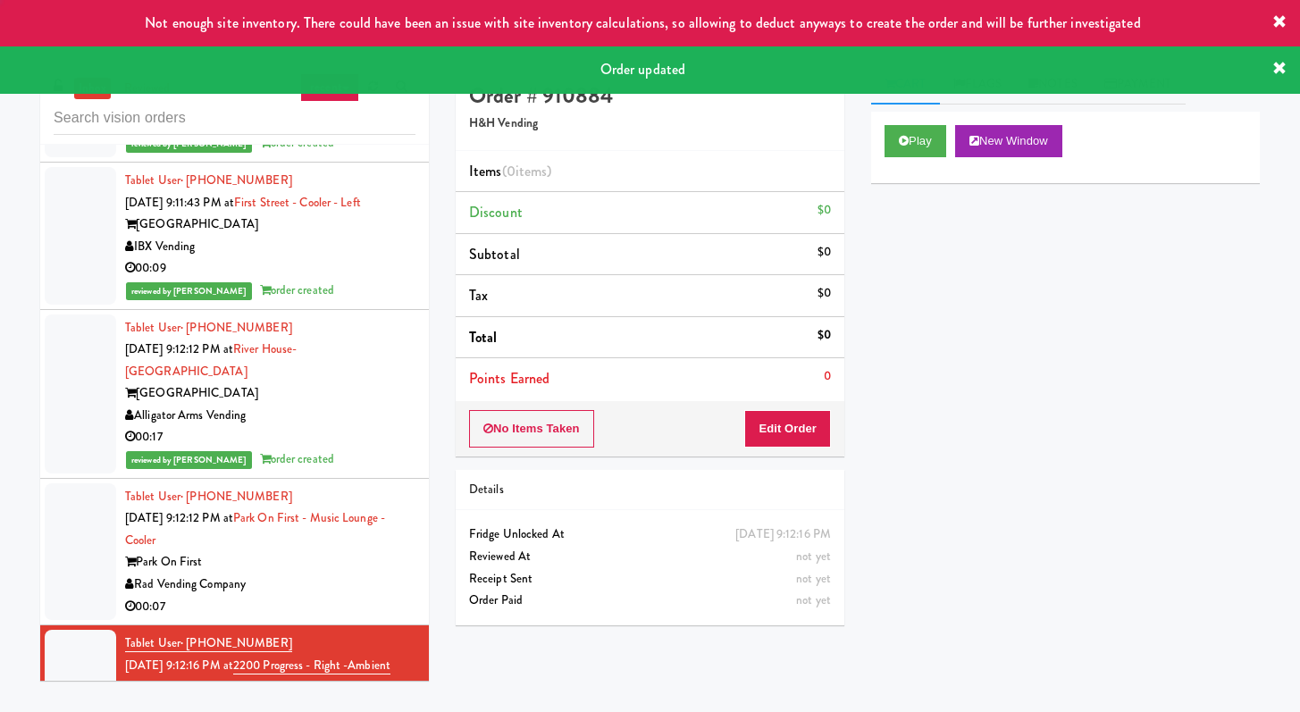
click at [389, 574] on div "Rad Vending Company" at bounding box center [270, 585] width 290 height 22
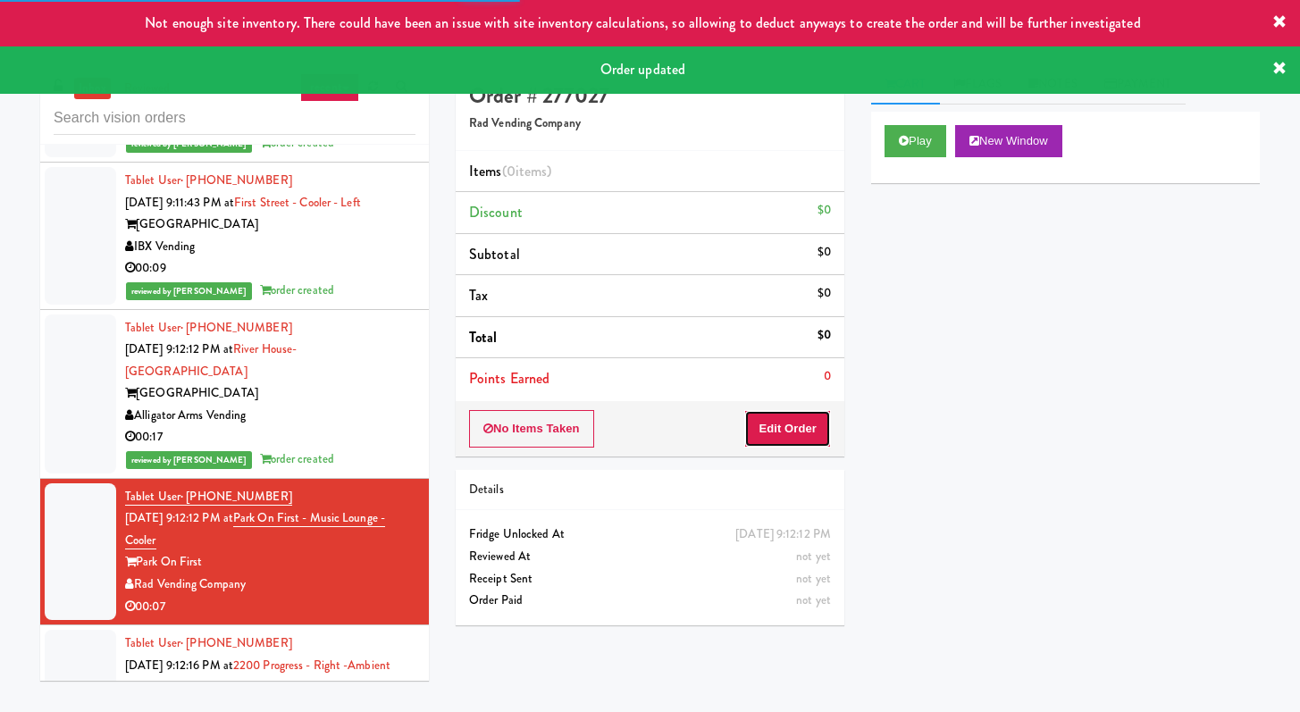
click at [793, 447] on button "Edit Order" at bounding box center [787, 429] width 87 height 38
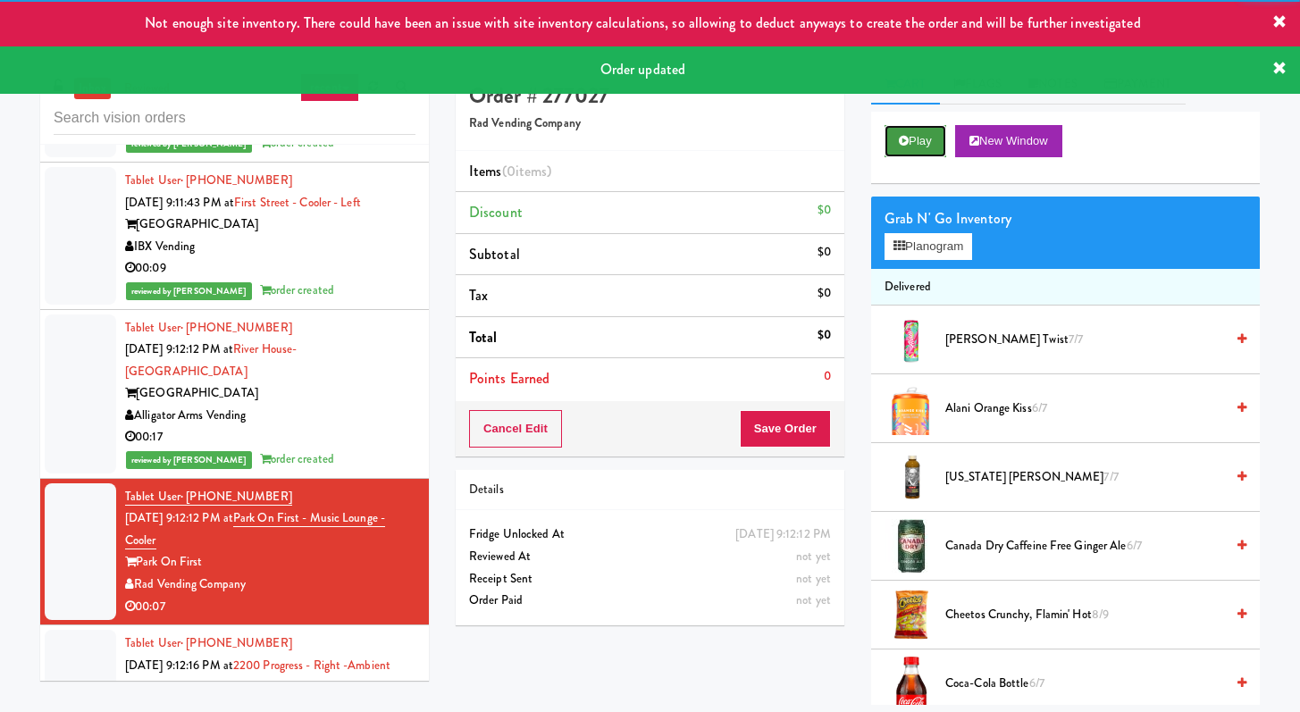
click at [921, 145] on button "Play" at bounding box center [916, 141] width 62 height 32
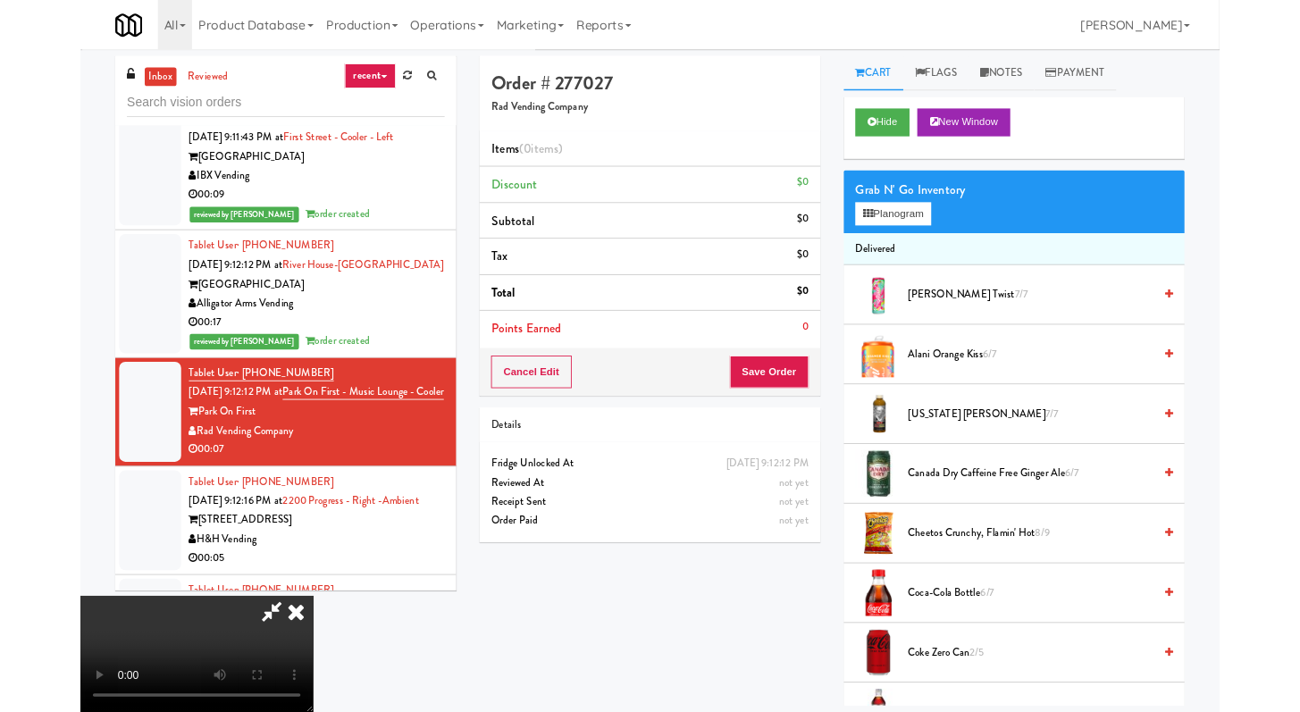
scroll to position [4066, 0]
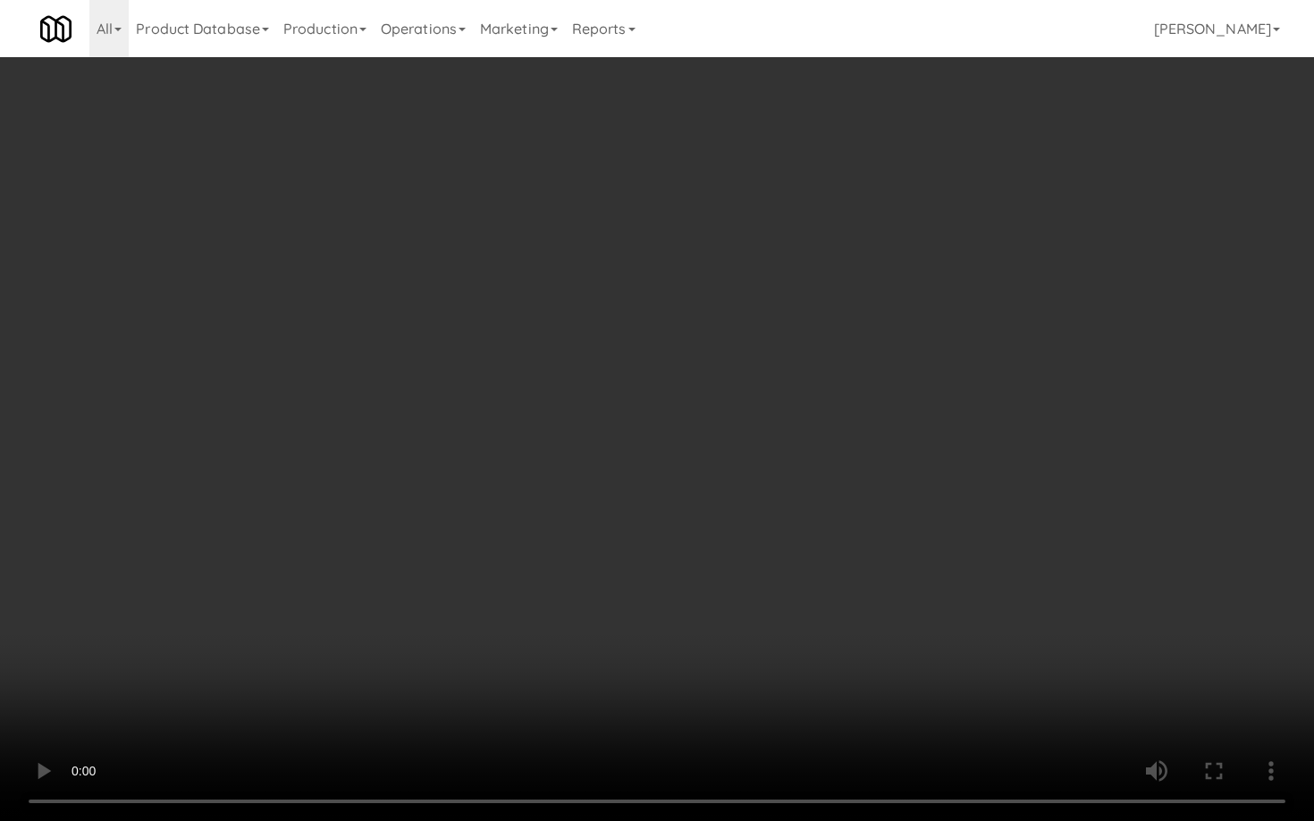
click at [995, 580] on video at bounding box center [657, 410] width 1314 height 821
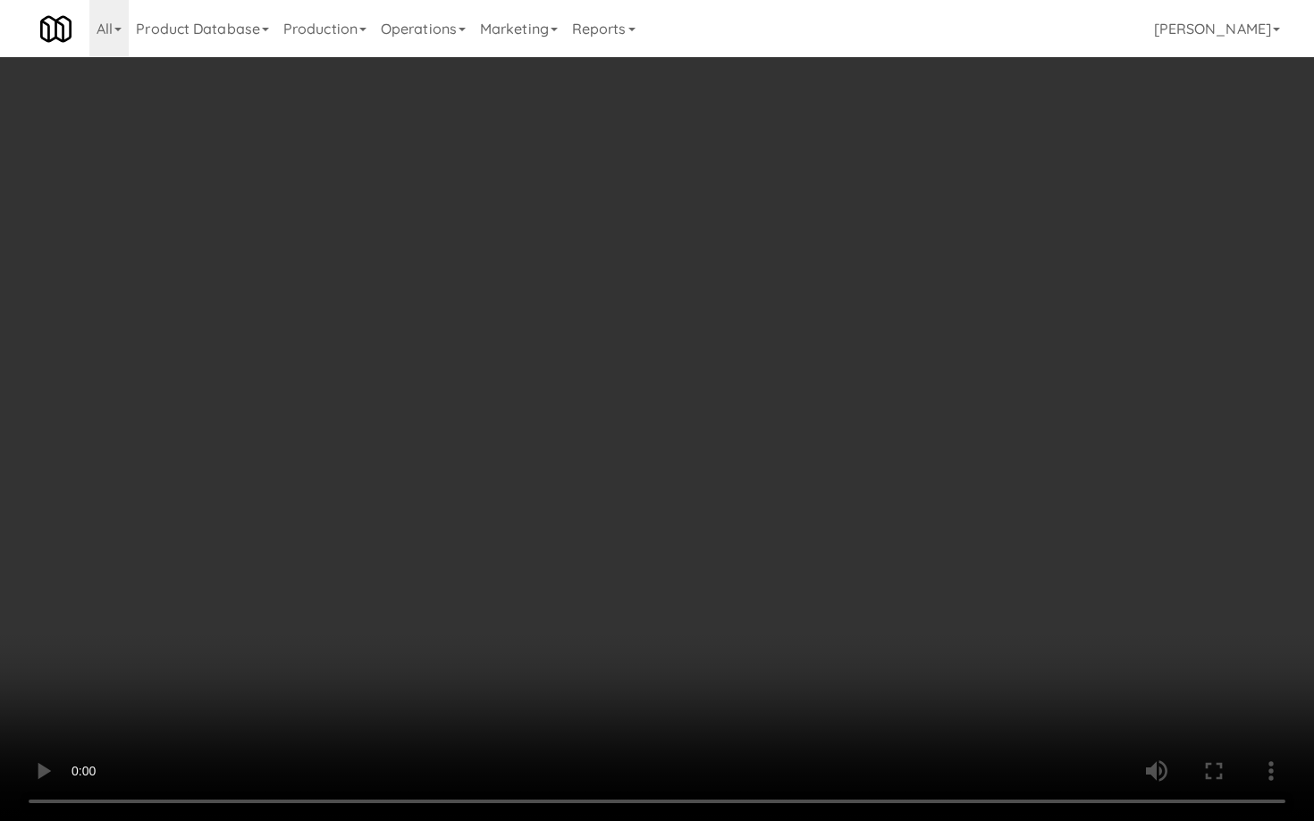
click at [995, 580] on video at bounding box center [657, 410] width 1314 height 821
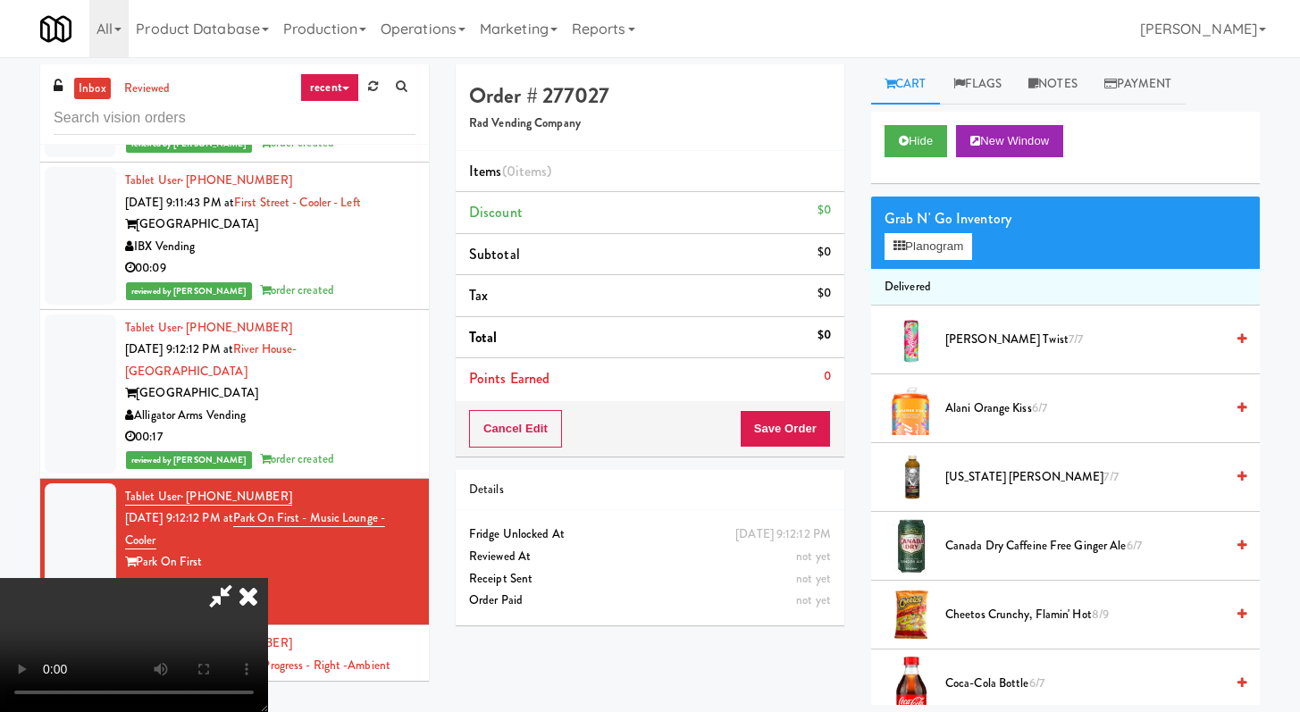
click at [268, 578] on video at bounding box center [134, 645] width 268 height 134
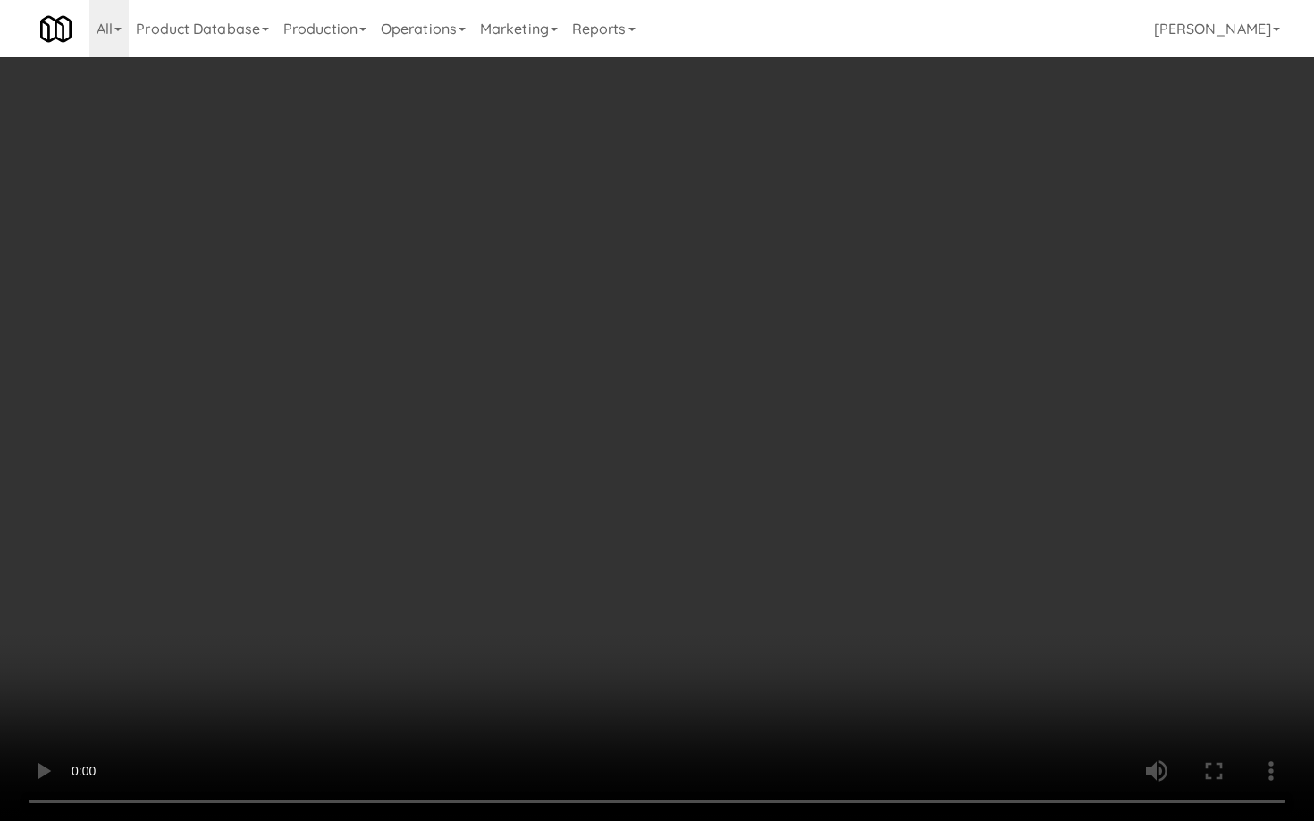
click at [677, 450] on video at bounding box center [657, 410] width 1314 height 821
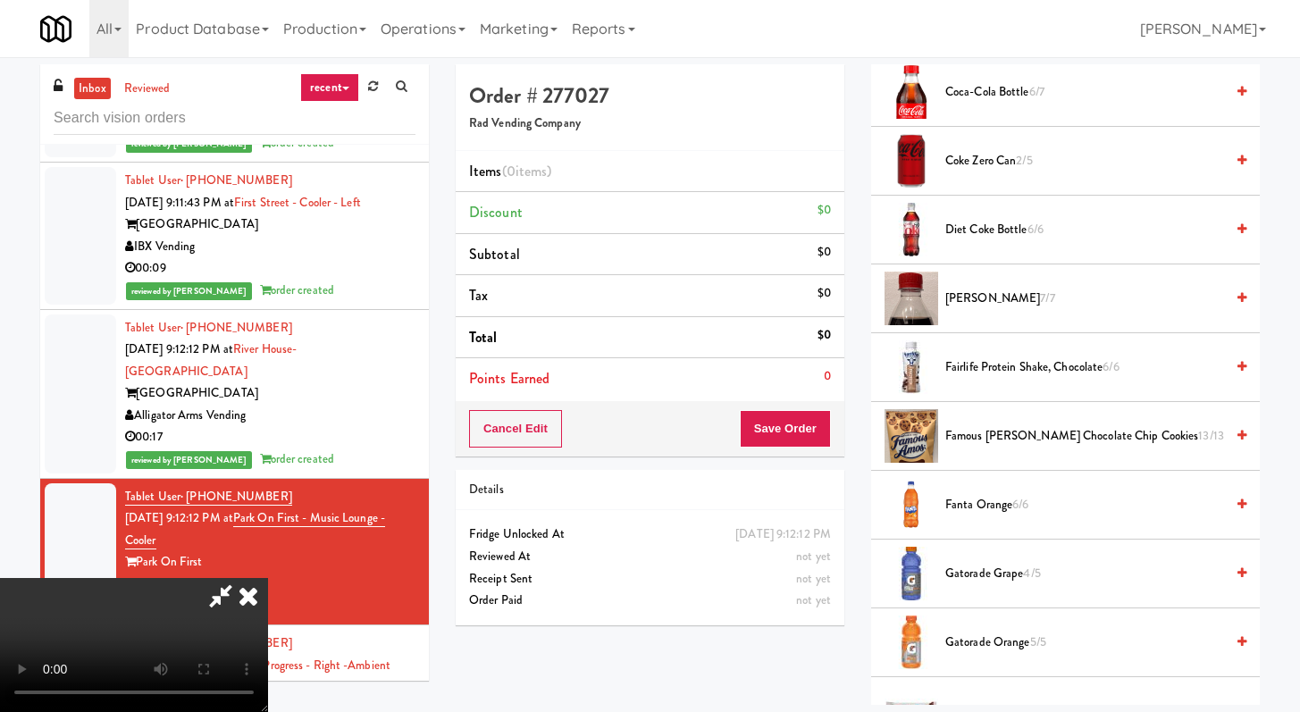
scroll to position [723, 0]
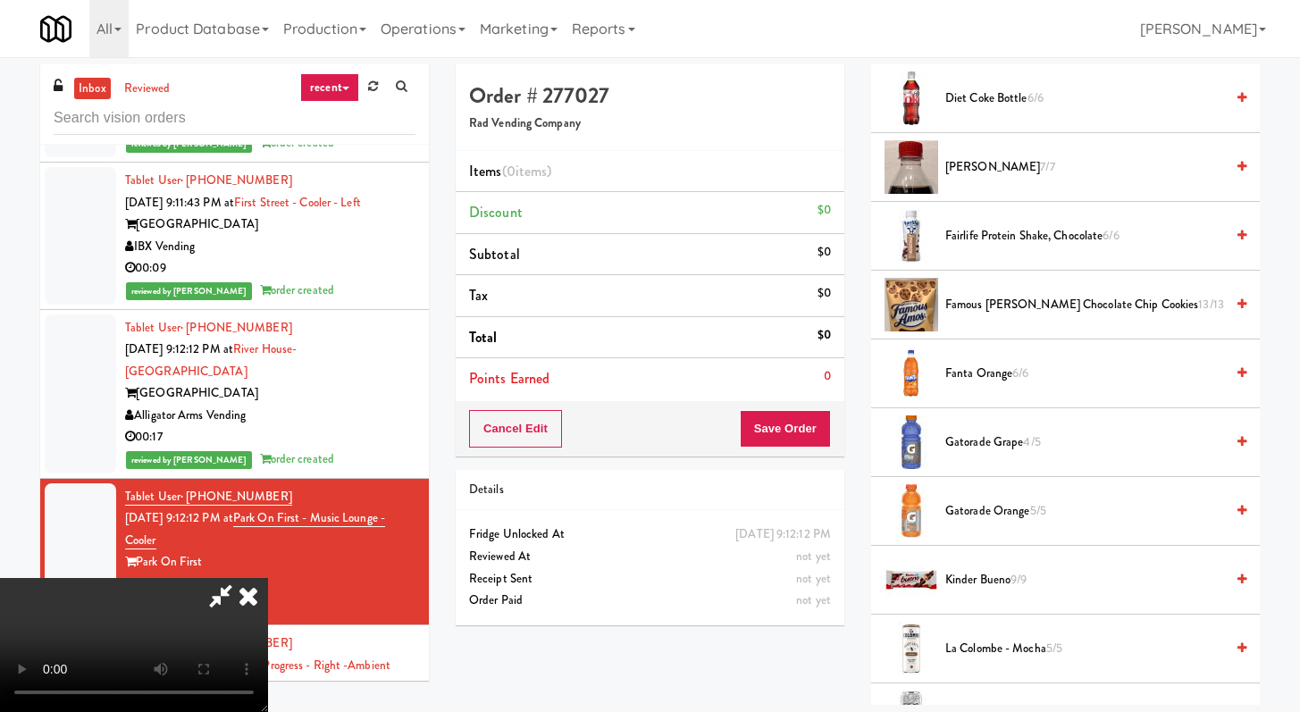
click at [955, 435] on span "Gatorade Grape 4/5" at bounding box center [1085, 443] width 279 height 22
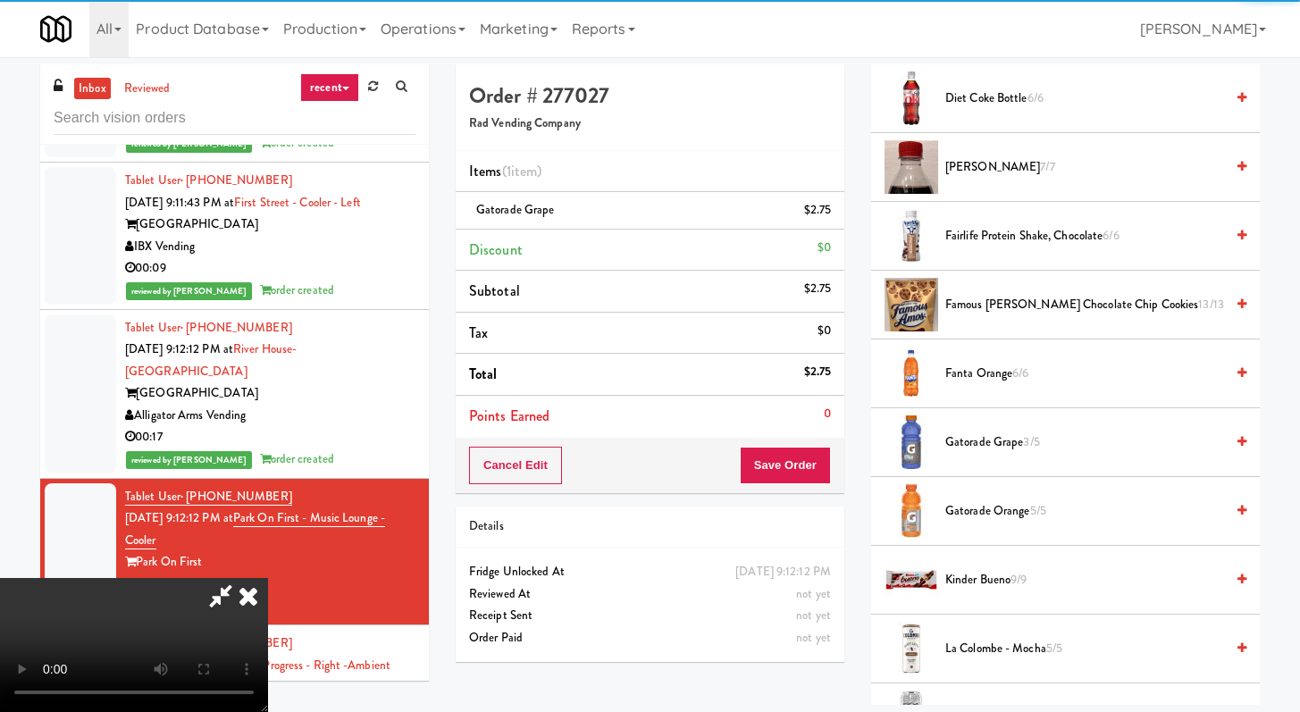
click at [990, 501] on span "Gatorade Orange 5/5" at bounding box center [1085, 511] width 279 height 22
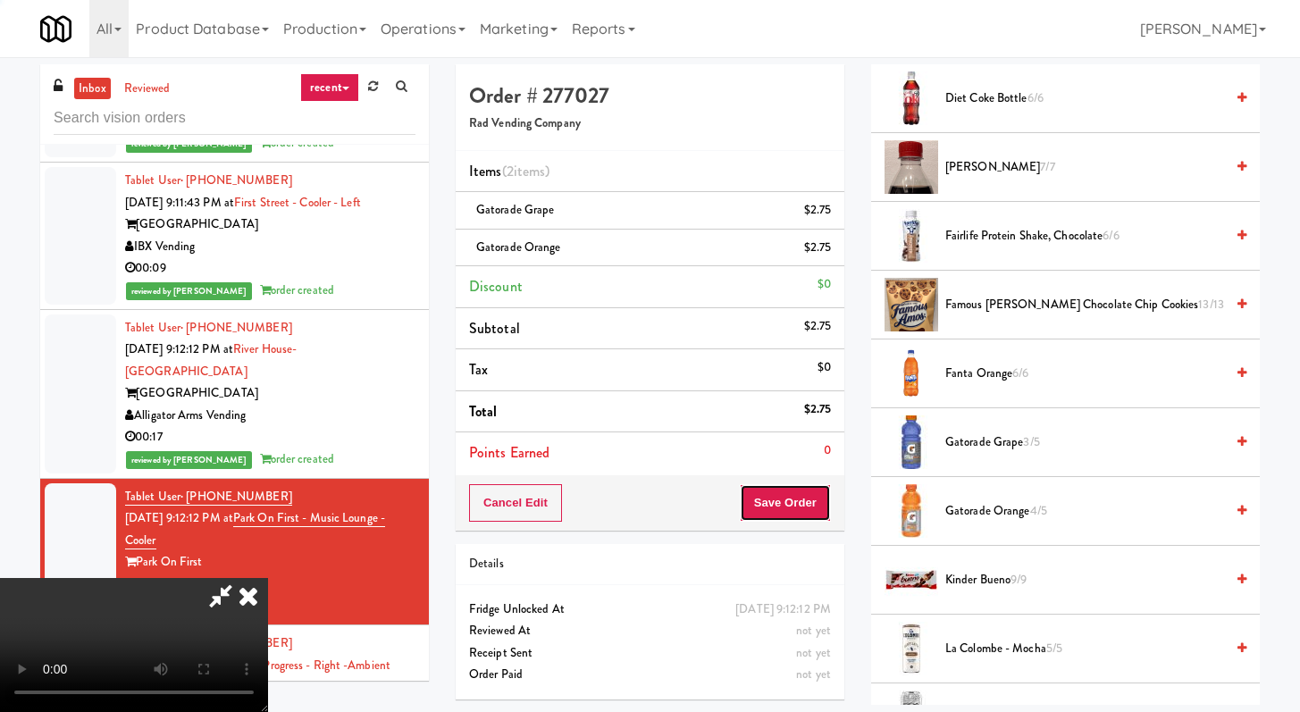
click at [808, 492] on button "Save Order" at bounding box center [785, 503] width 91 height 38
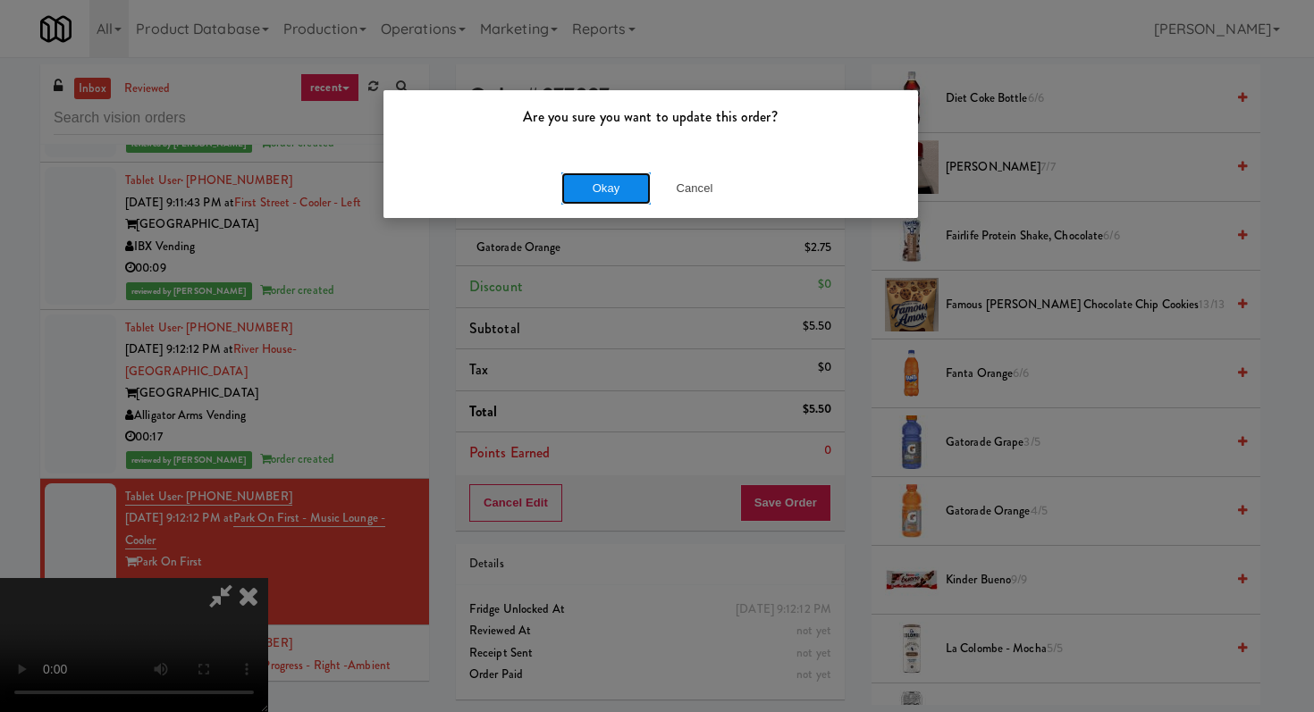
click at [604, 179] on button "Okay" at bounding box center [605, 188] width 89 height 32
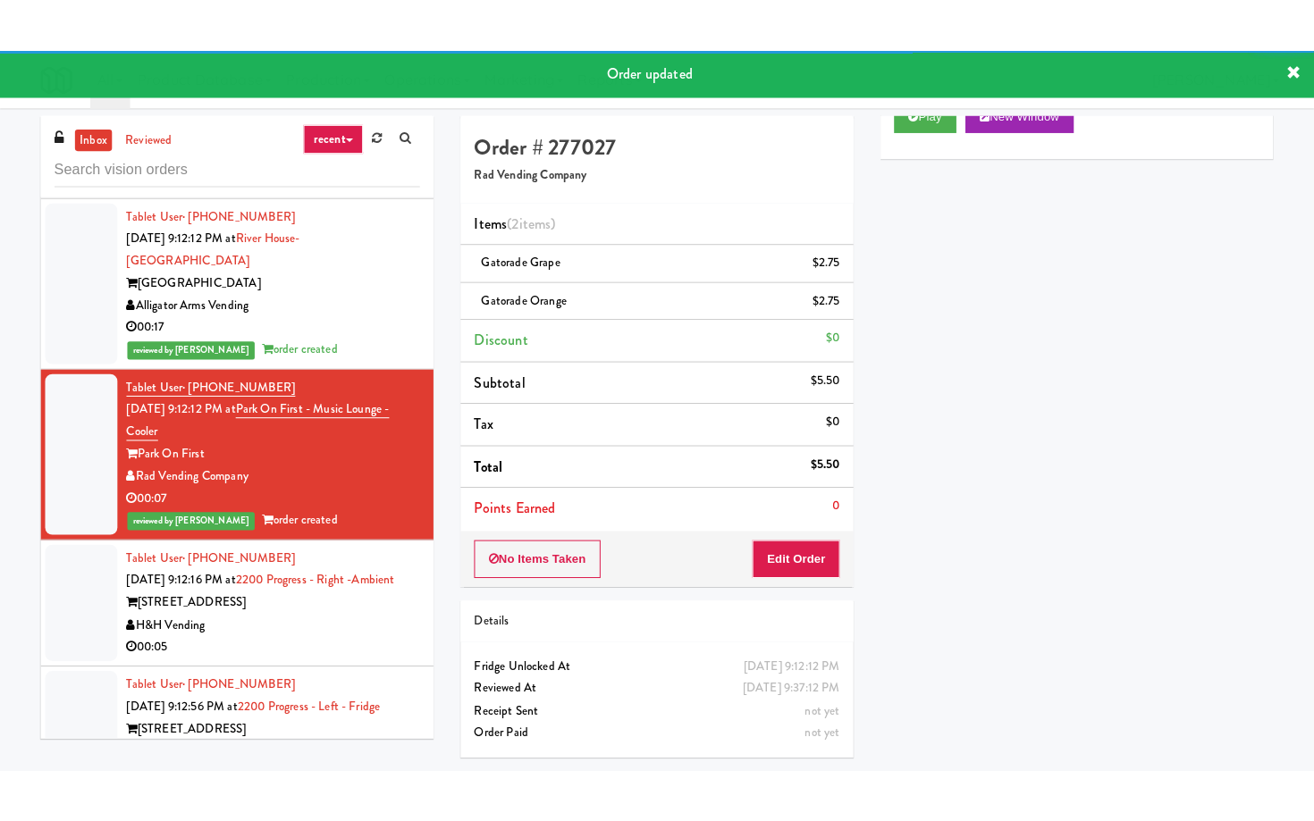
scroll to position [4383, 0]
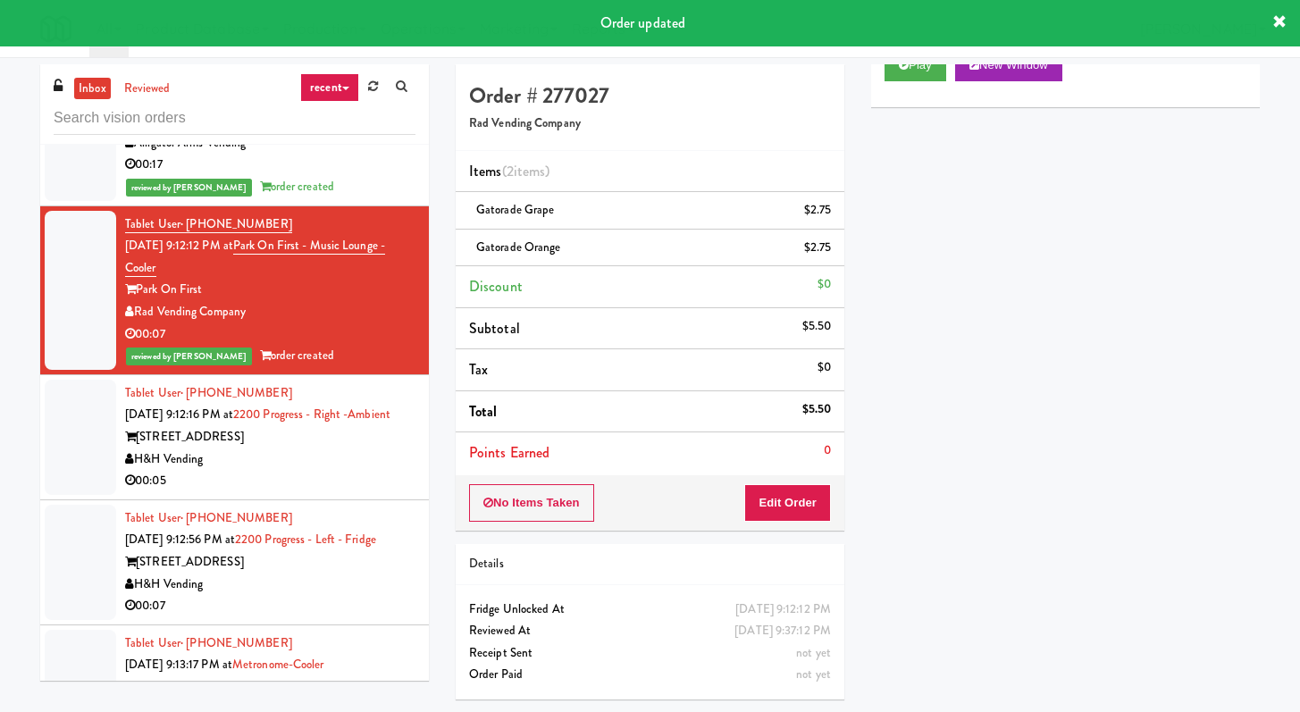
click at [344, 470] on div "00:05" at bounding box center [270, 481] width 290 height 22
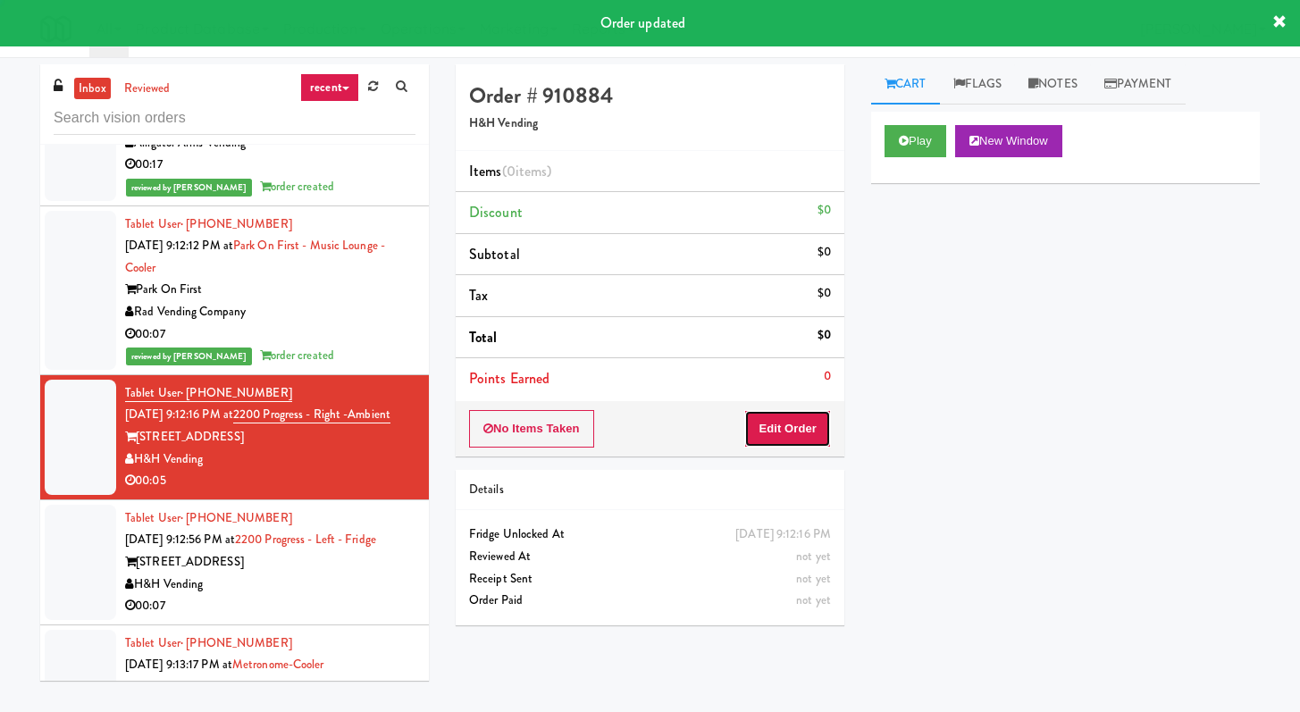
click at [813, 434] on button "Edit Order" at bounding box center [787, 429] width 87 height 38
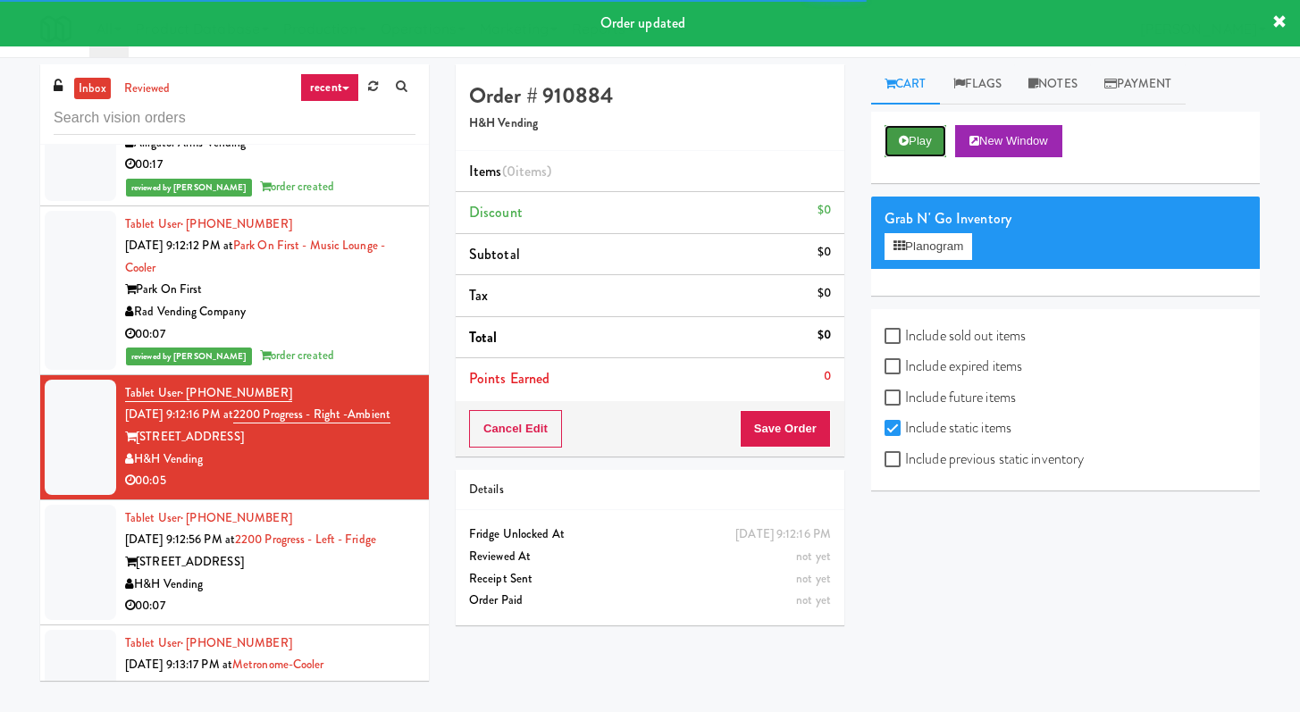
click at [924, 147] on button "Play" at bounding box center [916, 141] width 62 height 32
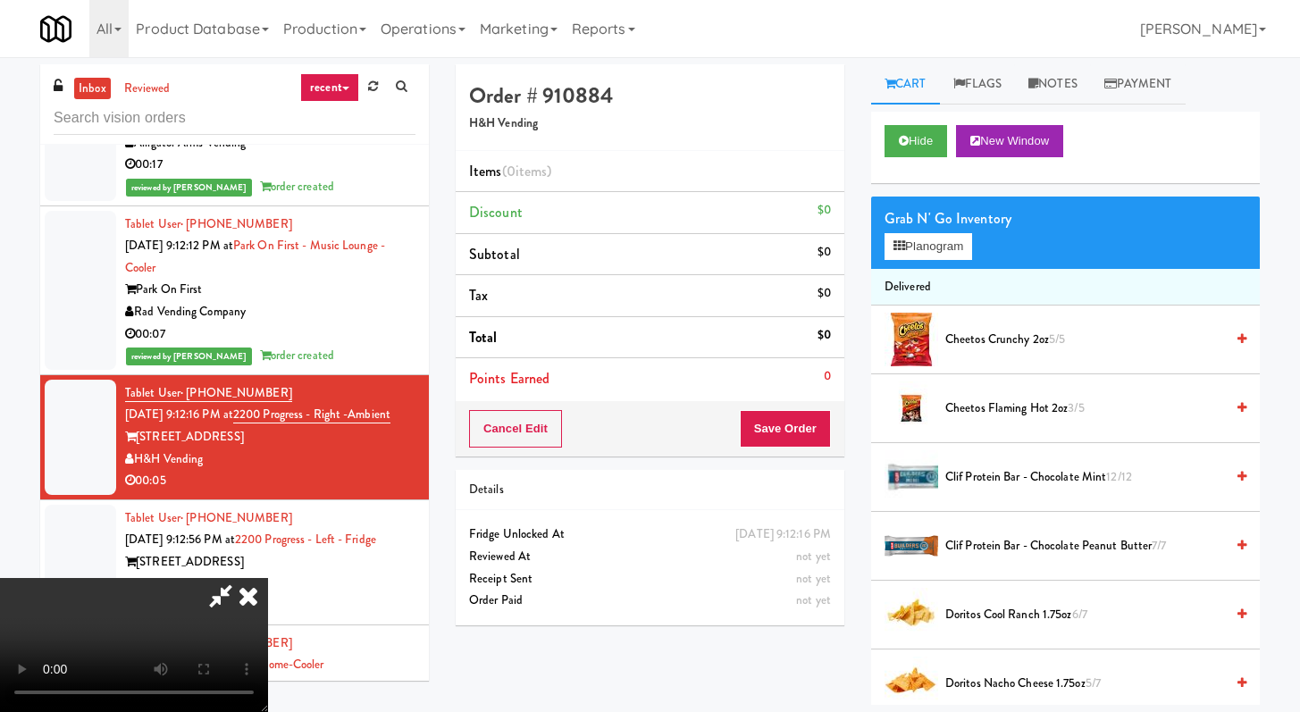
scroll to position [4339, 0]
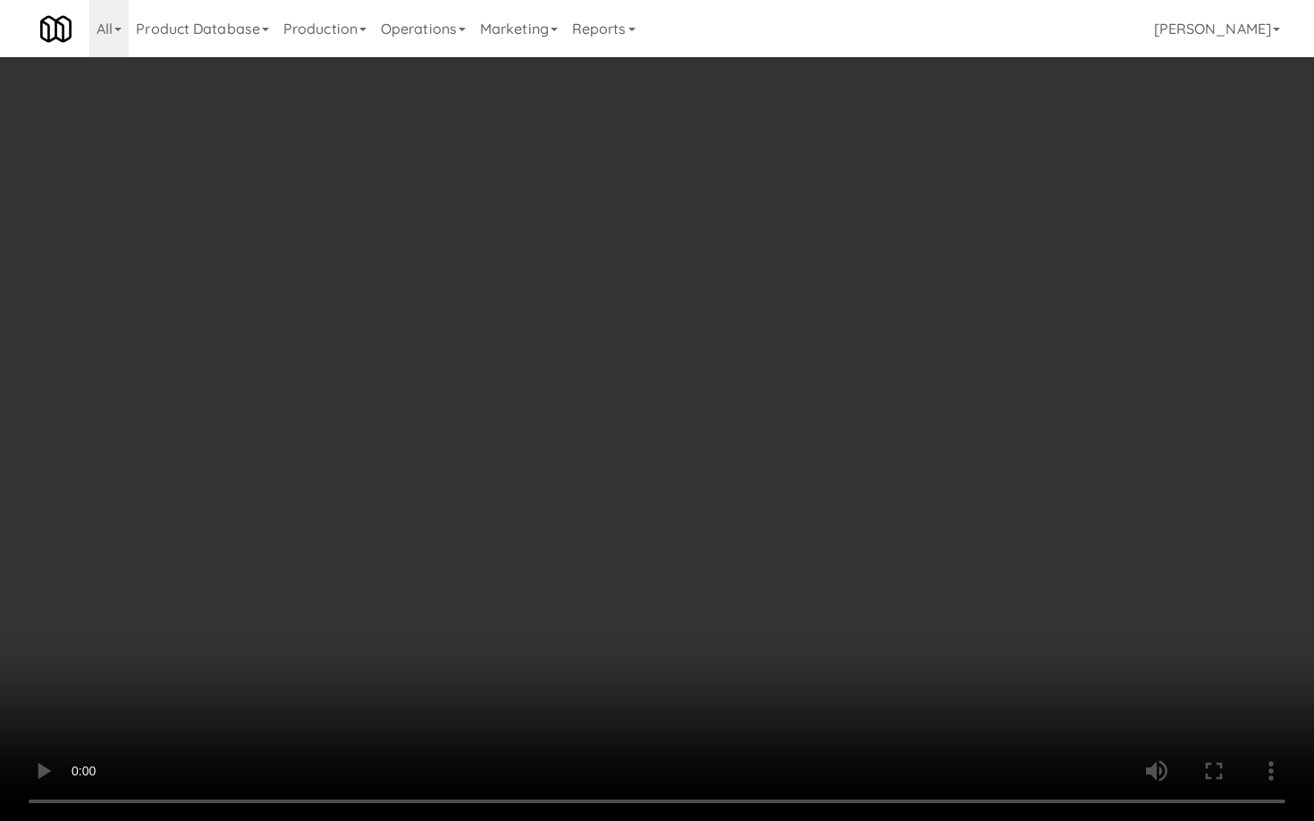
click at [761, 612] on video at bounding box center [657, 410] width 1314 height 821
click at [761, 611] on video at bounding box center [657, 410] width 1314 height 821
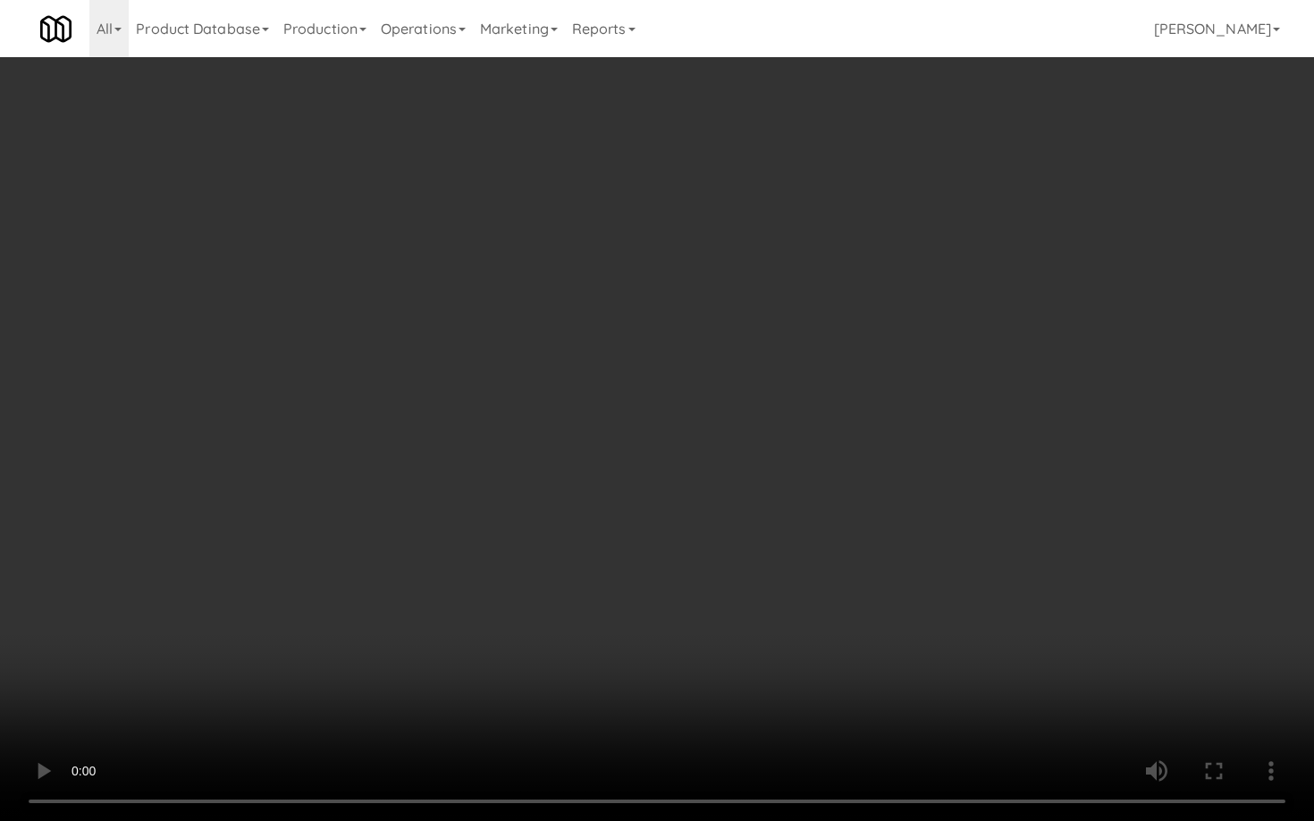
click at [761, 611] on video at bounding box center [657, 410] width 1314 height 821
click at [763, 609] on video at bounding box center [657, 410] width 1314 height 821
click at [763, 607] on video at bounding box center [657, 410] width 1314 height 821
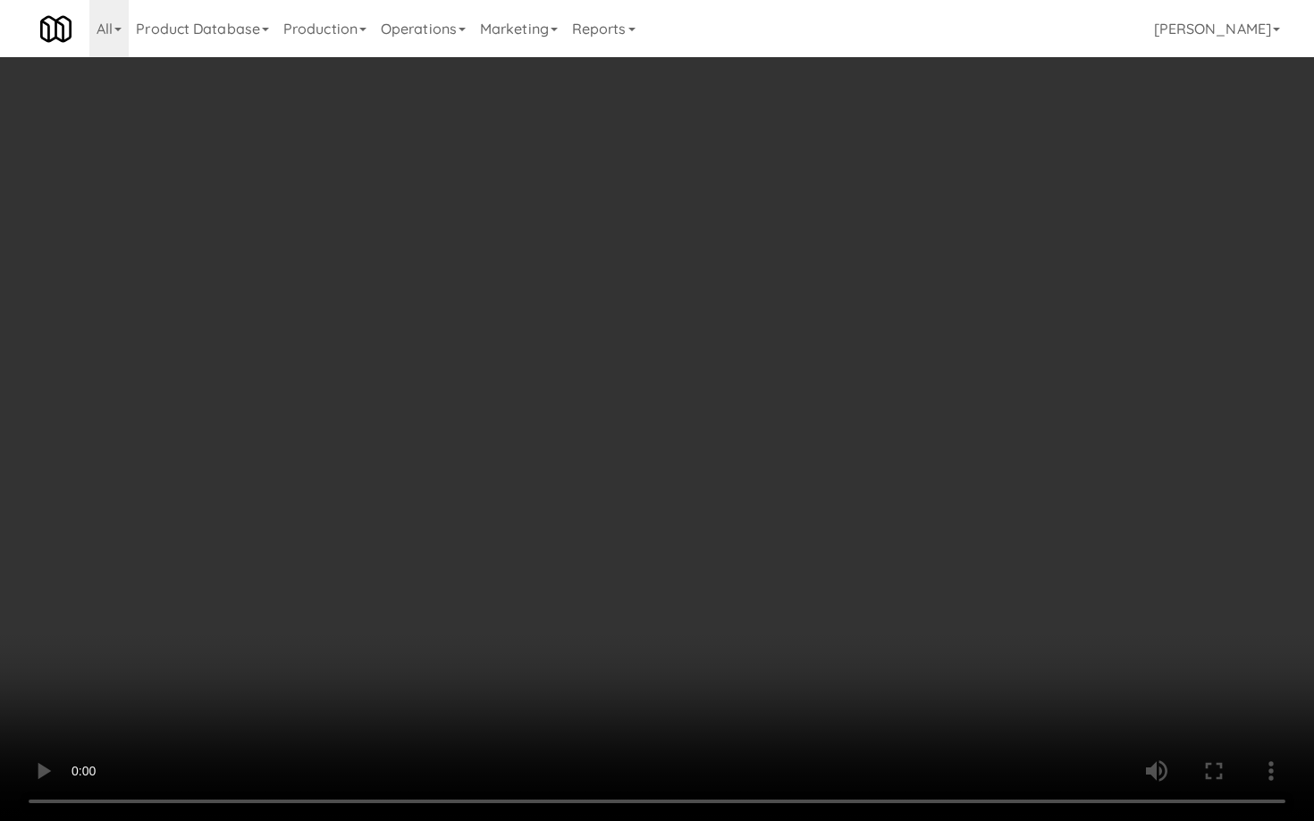
click at [576, 675] on video at bounding box center [657, 410] width 1314 height 821
click at [596, 664] on video at bounding box center [657, 410] width 1314 height 821
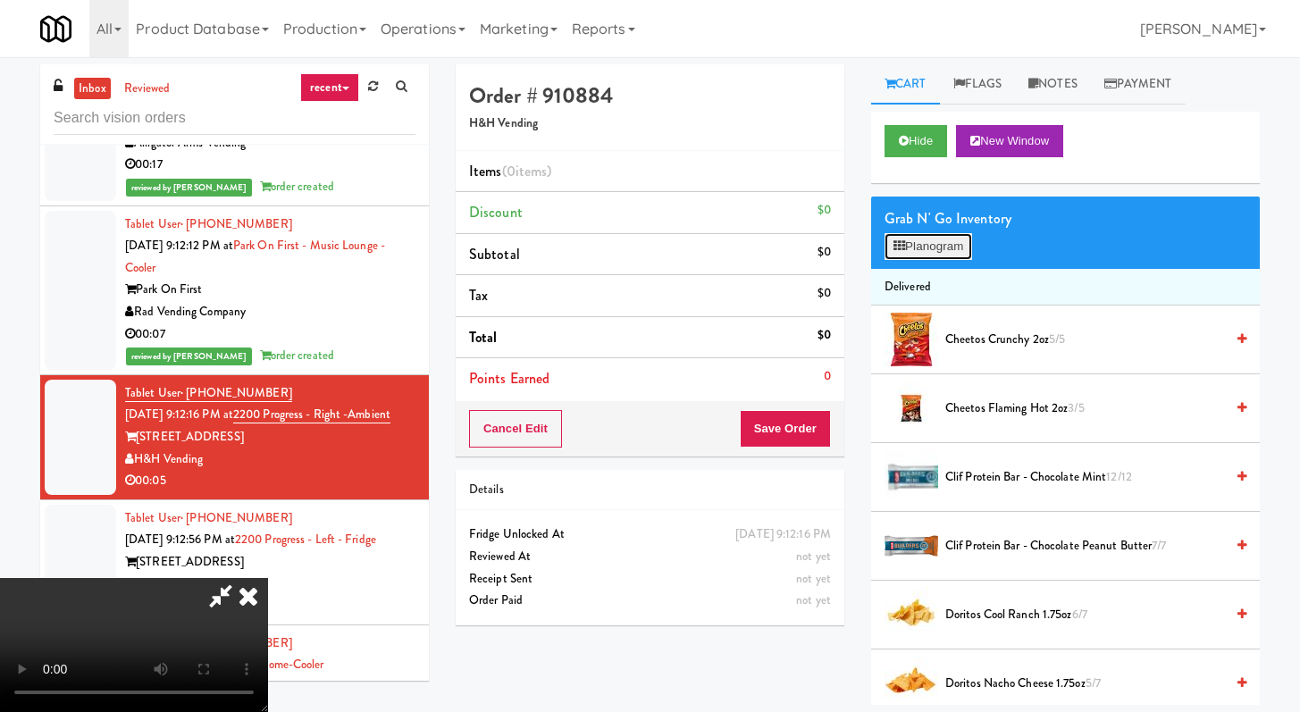
click at [914, 249] on button "Planogram" at bounding box center [929, 246] width 88 height 27
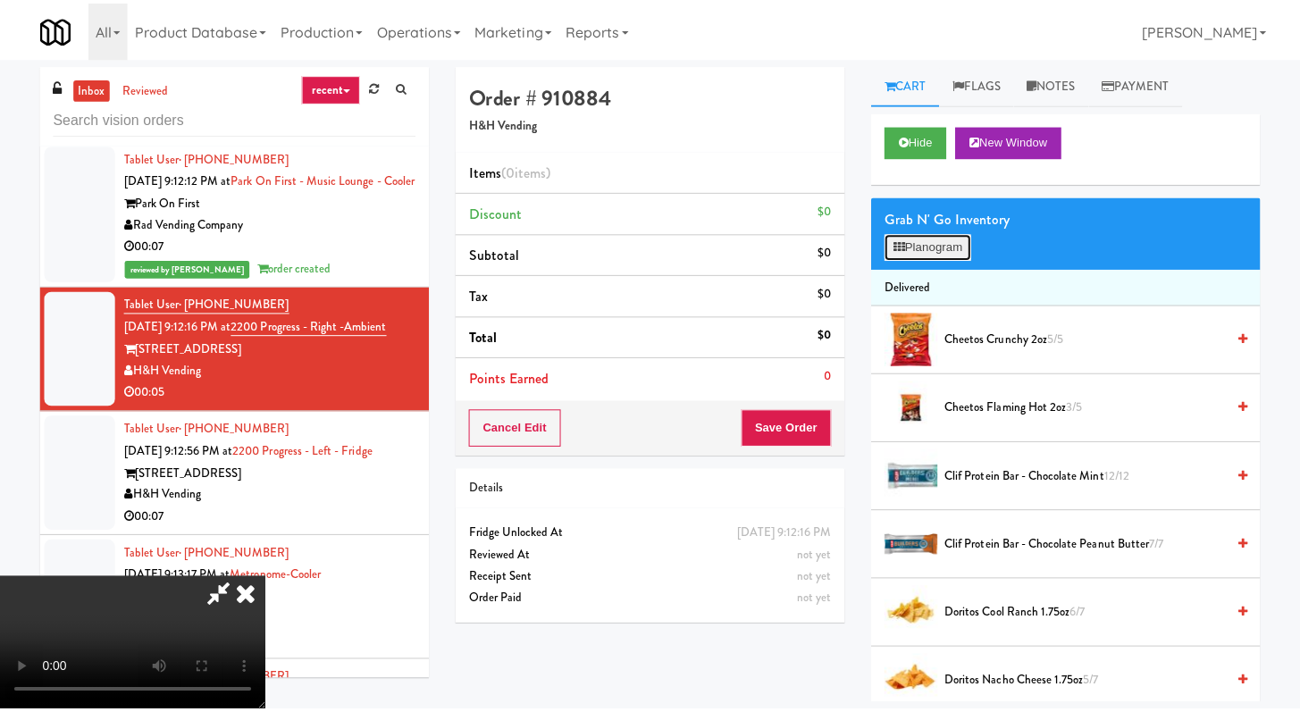
scroll to position [4339, 0]
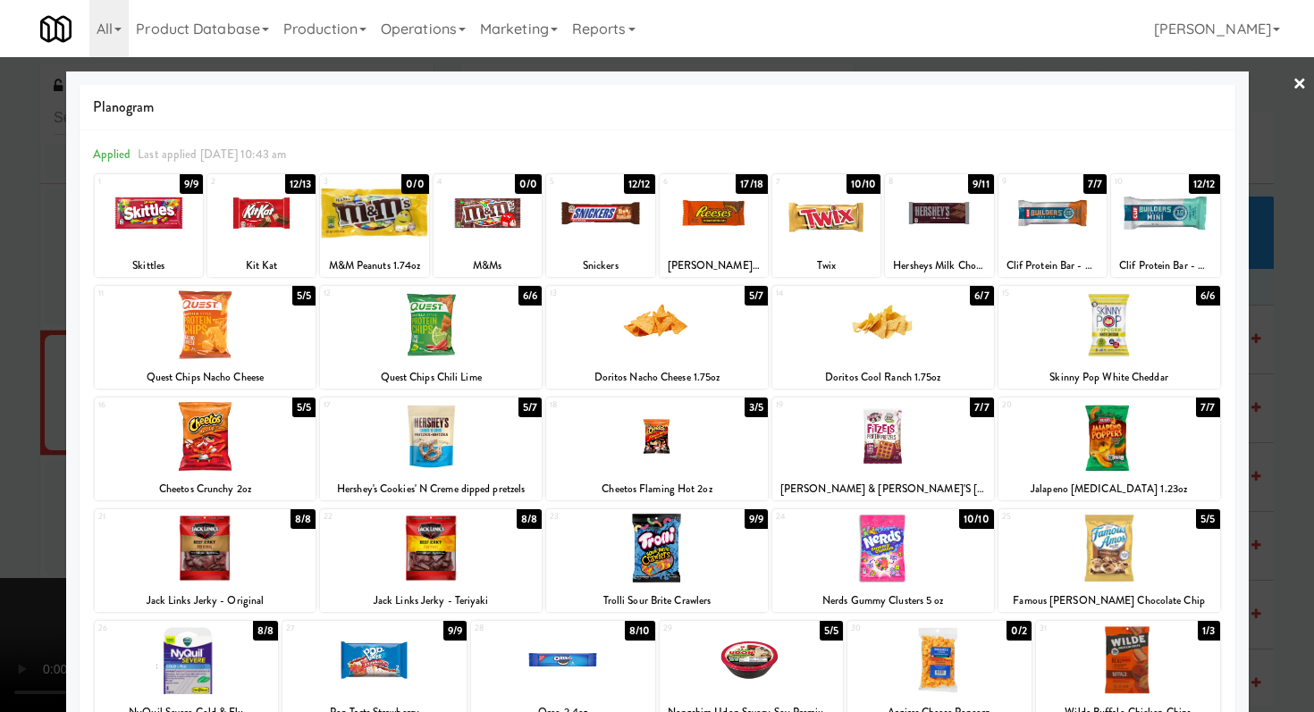
click at [569, 223] on div at bounding box center [600, 213] width 108 height 69
click at [846, 221] on div at bounding box center [826, 213] width 108 height 69
click at [0, 282] on div at bounding box center [657, 356] width 1314 height 712
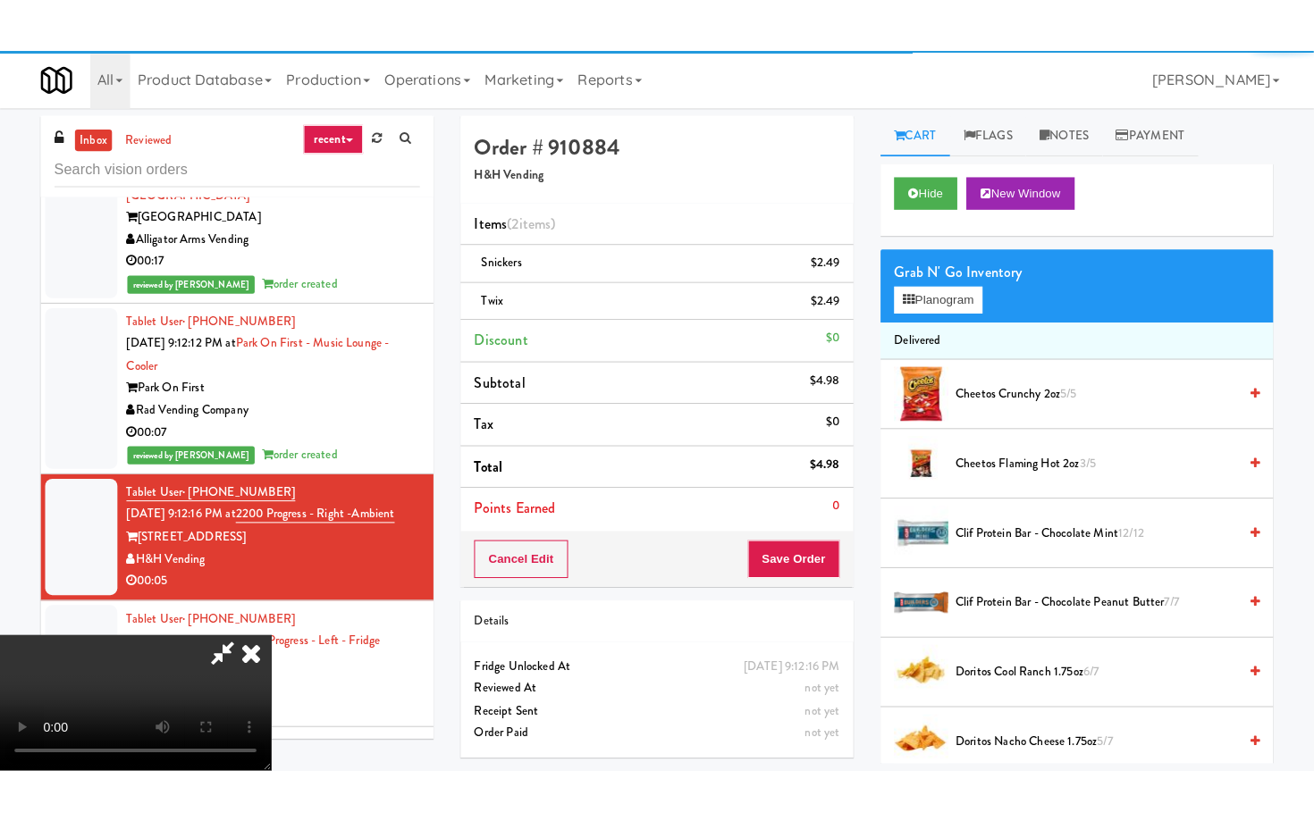
scroll to position [4383, 0]
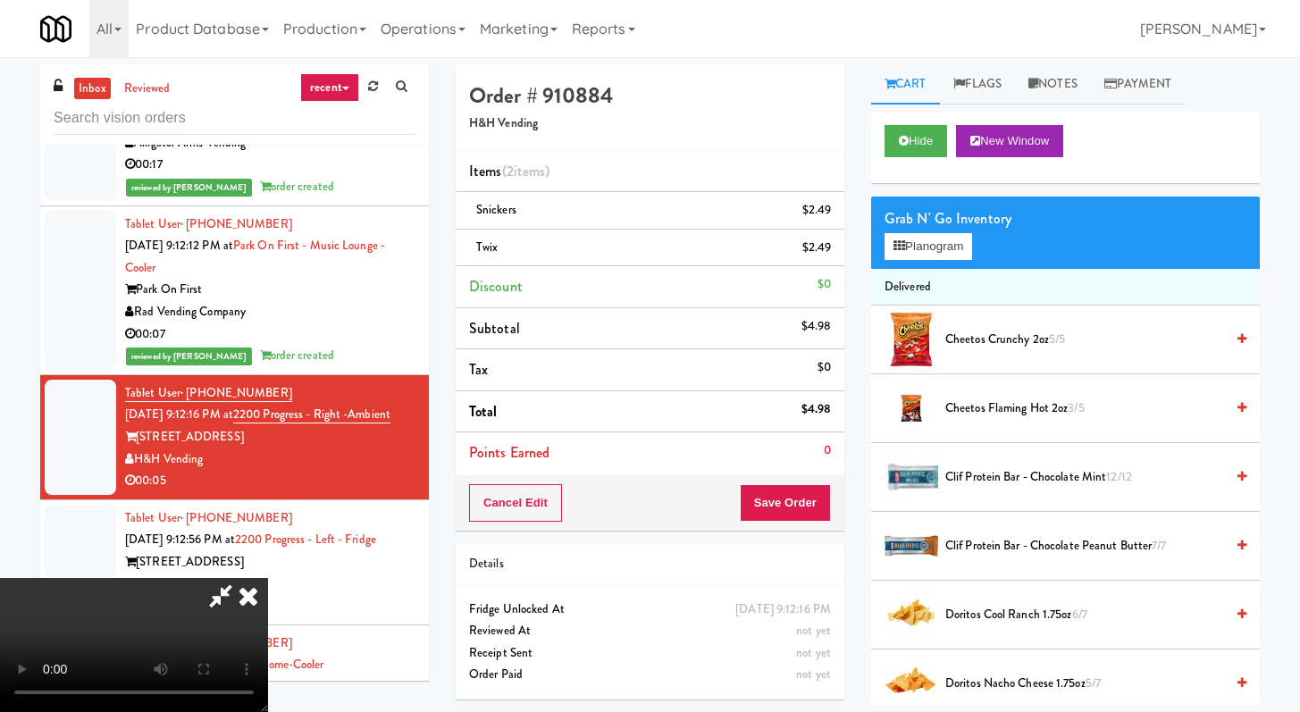
click at [835, 473] on li "Points Earned 0" at bounding box center [650, 453] width 389 height 41
click at [806, 519] on button "Save Order" at bounding box center [785, 503] width 91 height 38
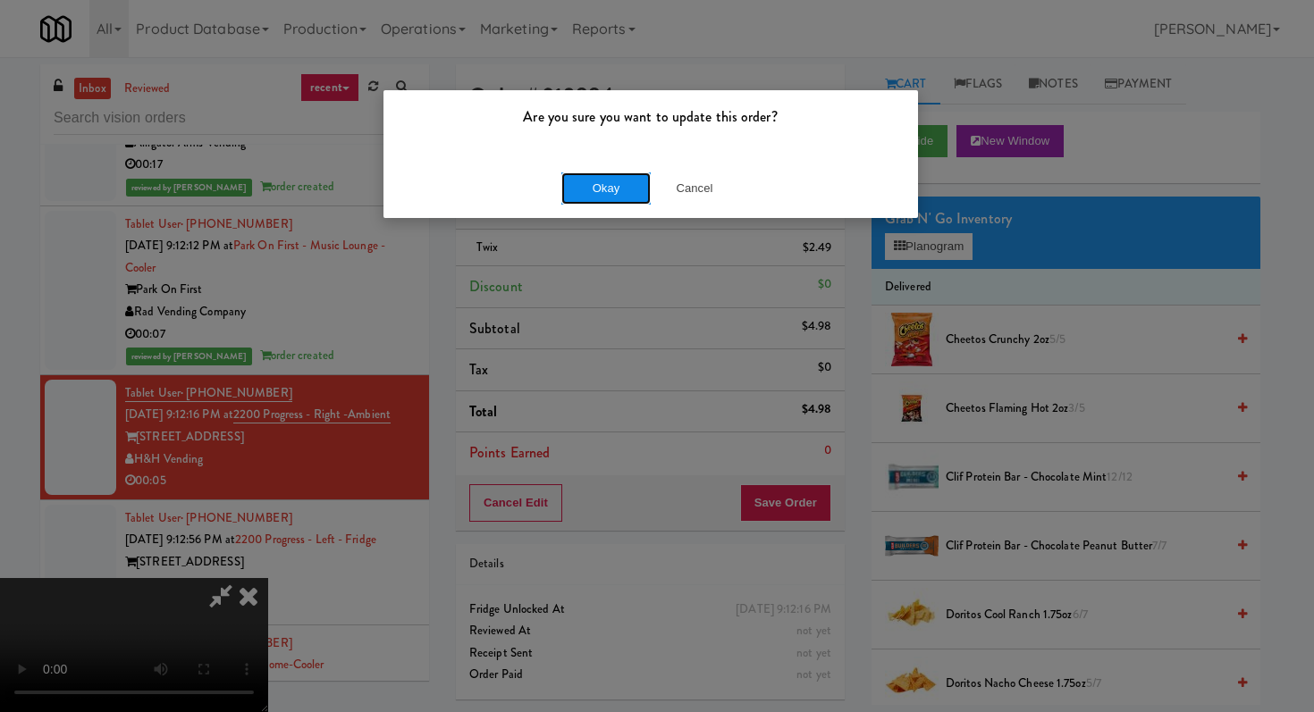
click at [638, 189] on button "Okay" at bounding box center [605, 188] width 89 height 32
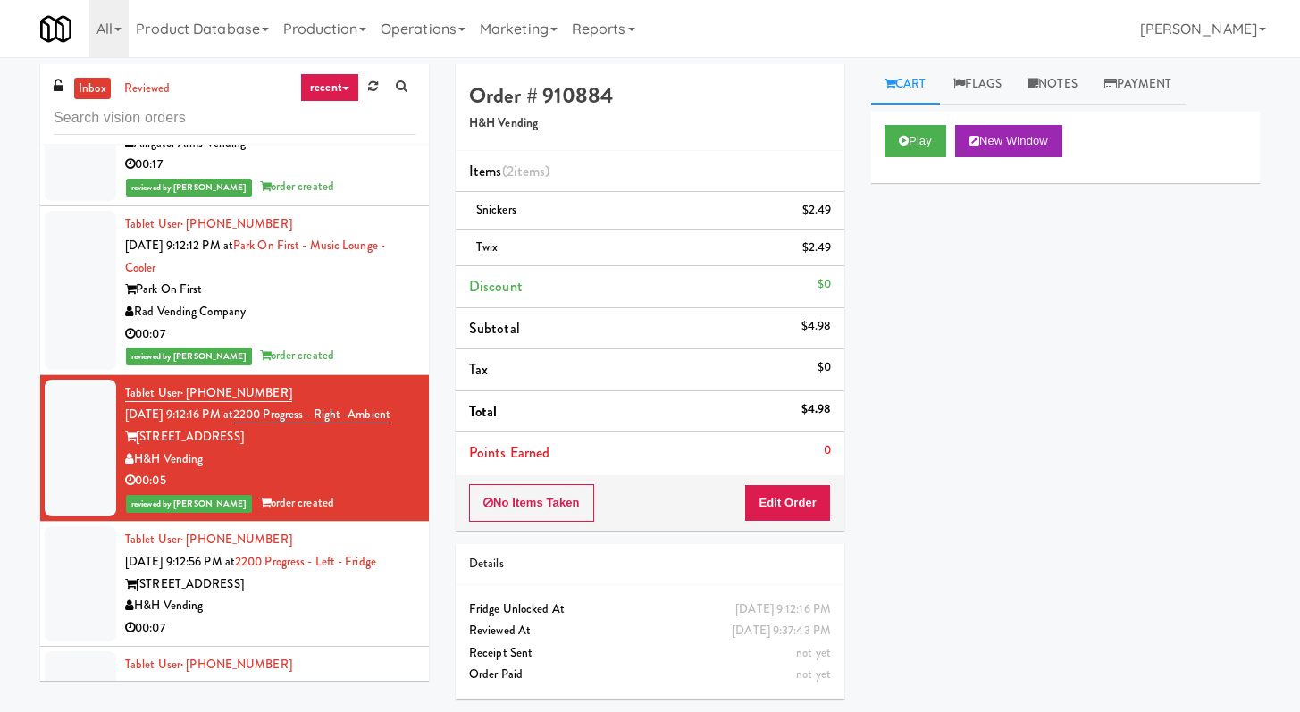
click at [255, 618] on div "00:07" at bounding box center [270, 629] width 290 height 22
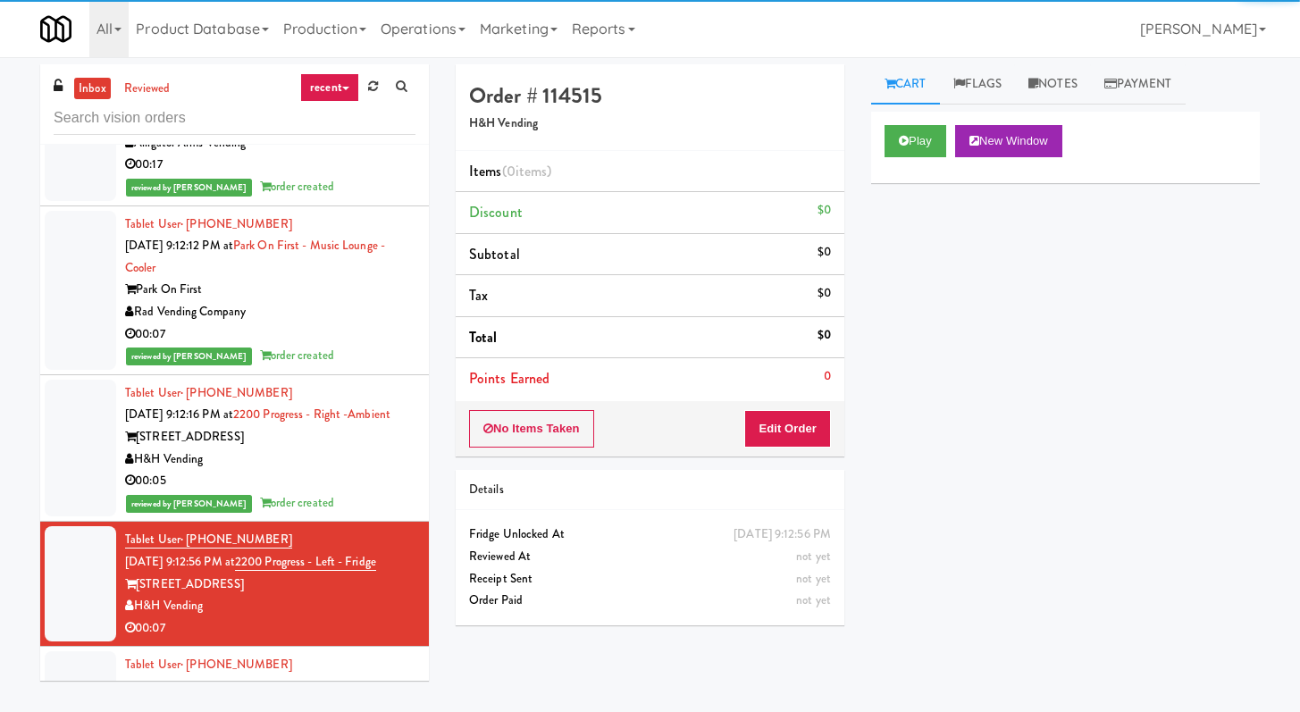
click at [802, 406] on div "No Items Taken Edit Order" at bounding box center [650, 428] width 389 height 55
click at [778, 448] on div "No Items Taken Edit Order" at bounding box center [650, 428] width 389 height 55
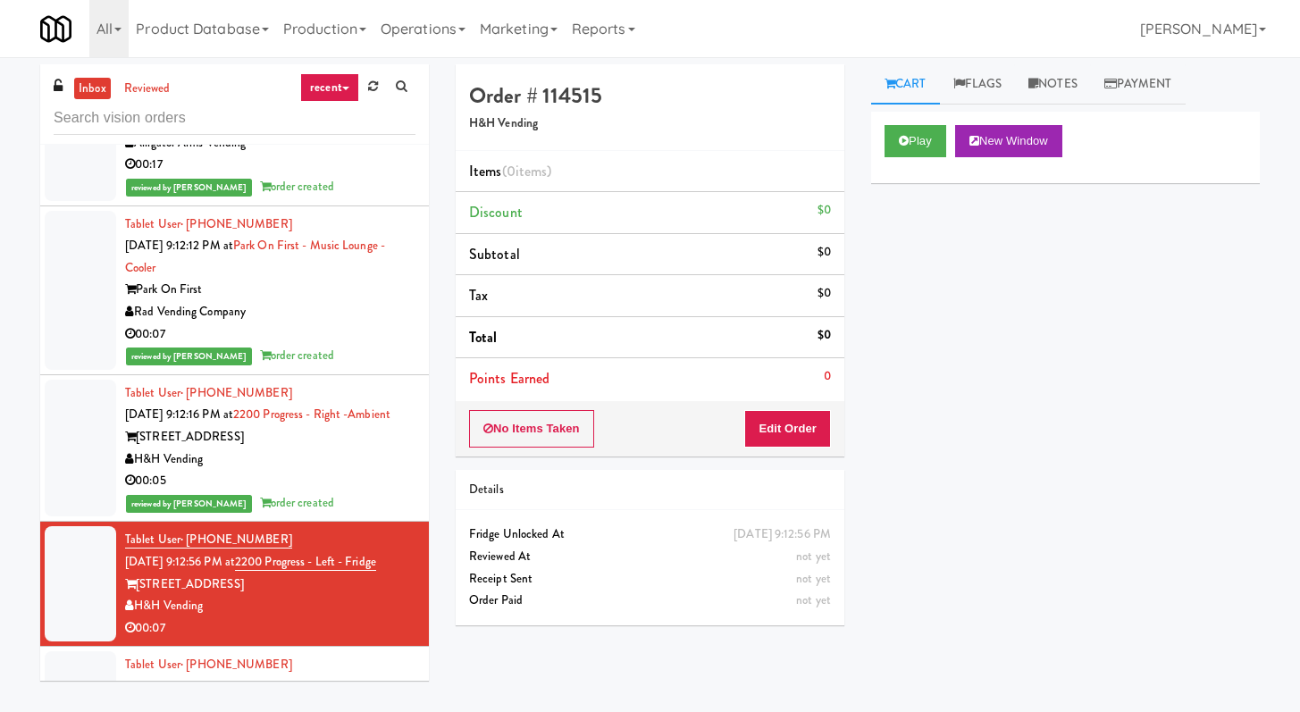
click at [808, 408] on div "No Items Taken Edit Order" at bounding box center [650, 428] width 389 height 55
click at [800, 450] on div "No Items Taken Edit Order" at bounding box center [650, 428] width 389 height 55
click at [811, 425] on button "Edit Order" at bounding box center [787, 429] width 87 height 38
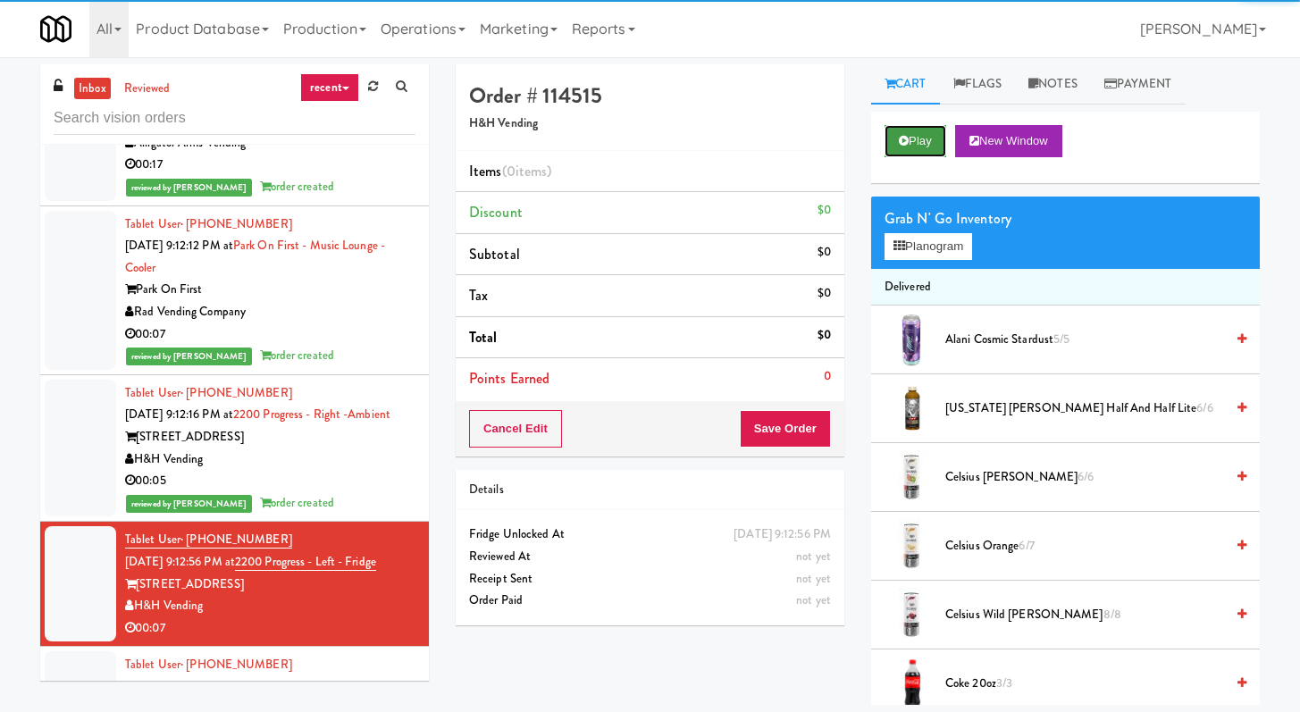
click at [904, 145] on icon at bounding box center [904, 141] width 10 height 12
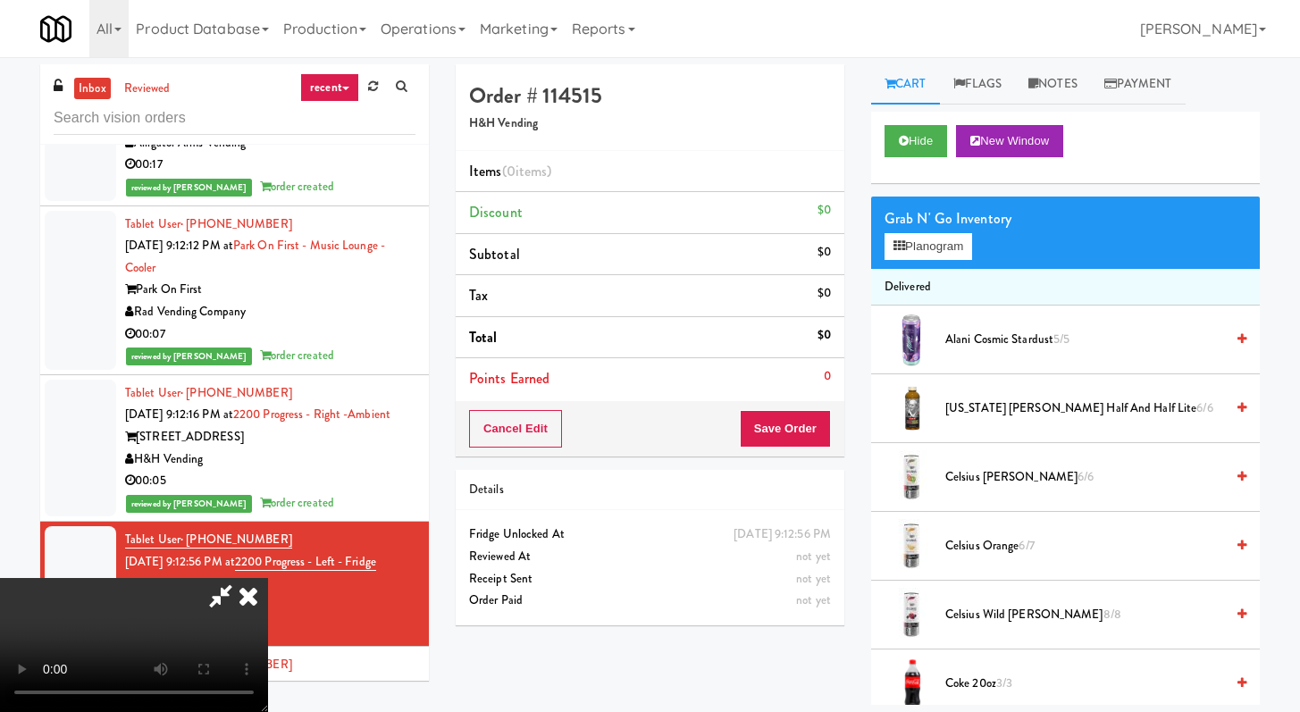
scroll to position [4339, 0]
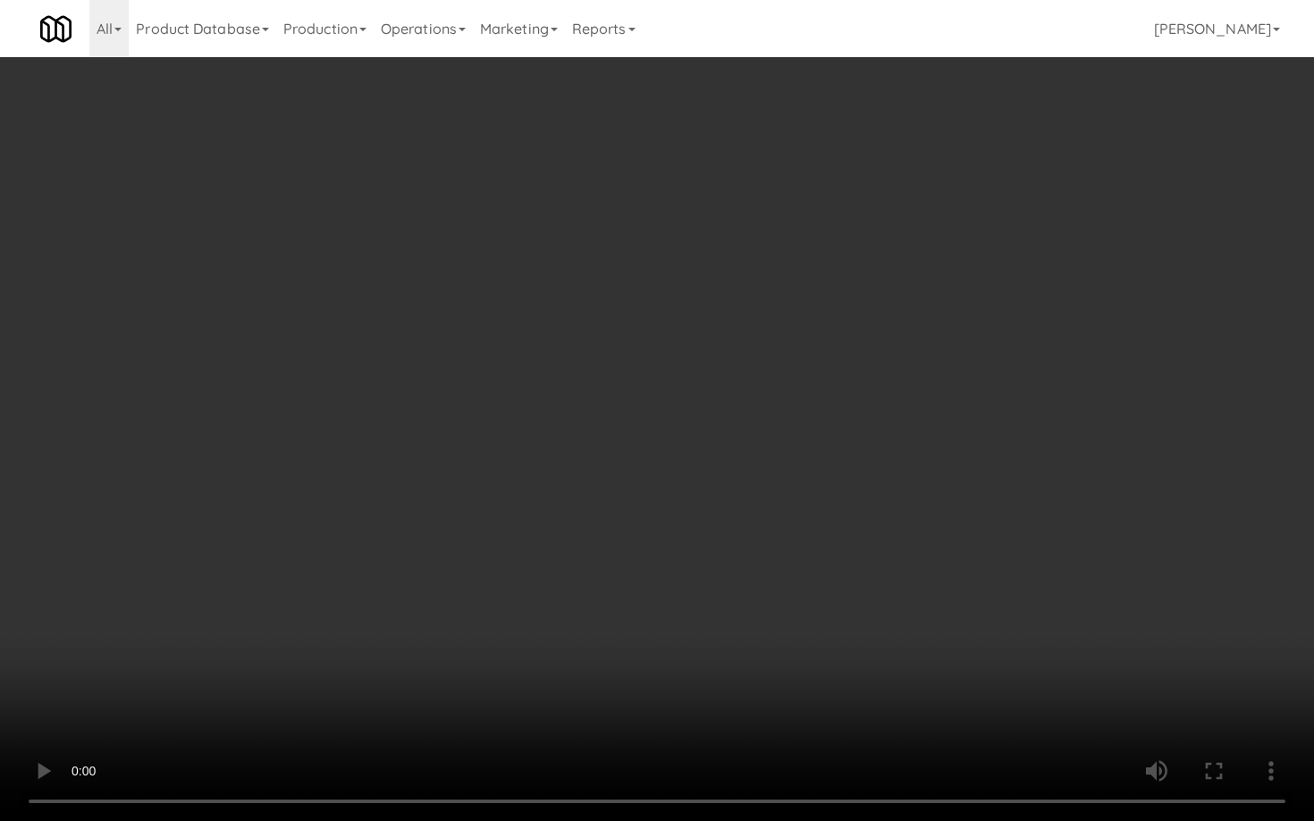
click at [908, 557] on video at bounding box center [657, 410] width 1314 height 821
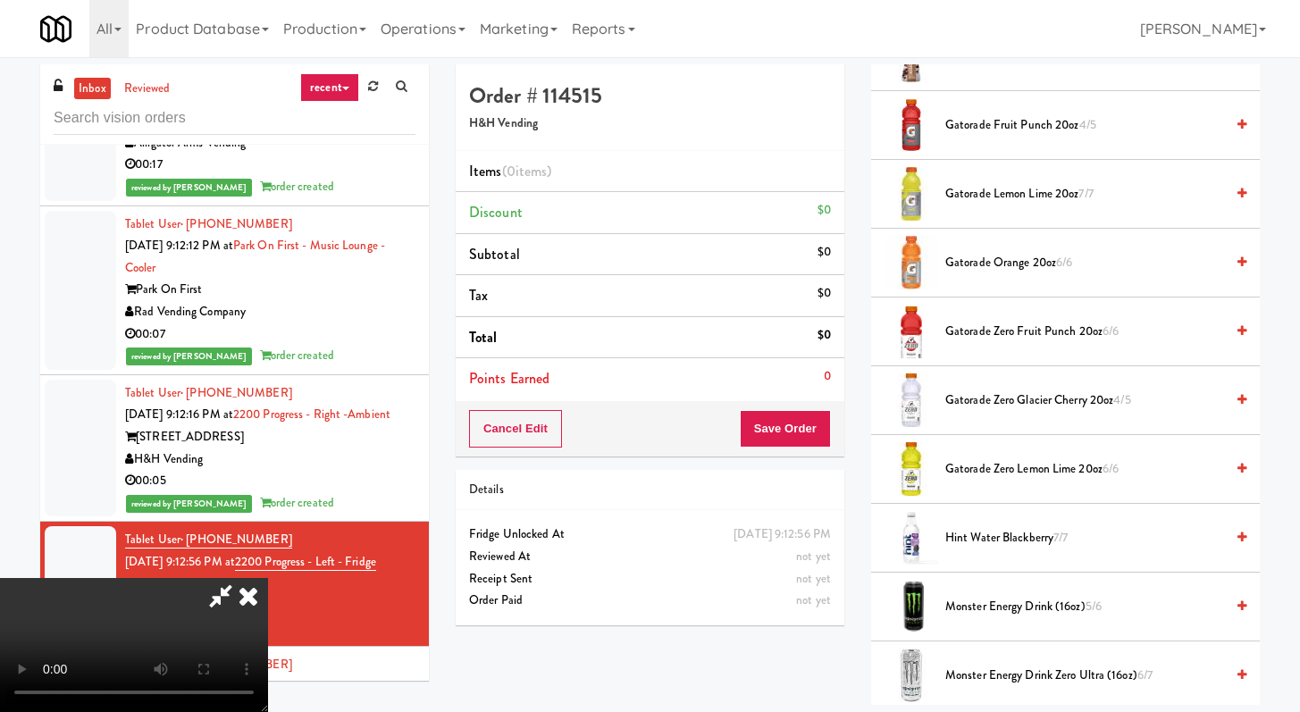
scroll to position [1417, 0]
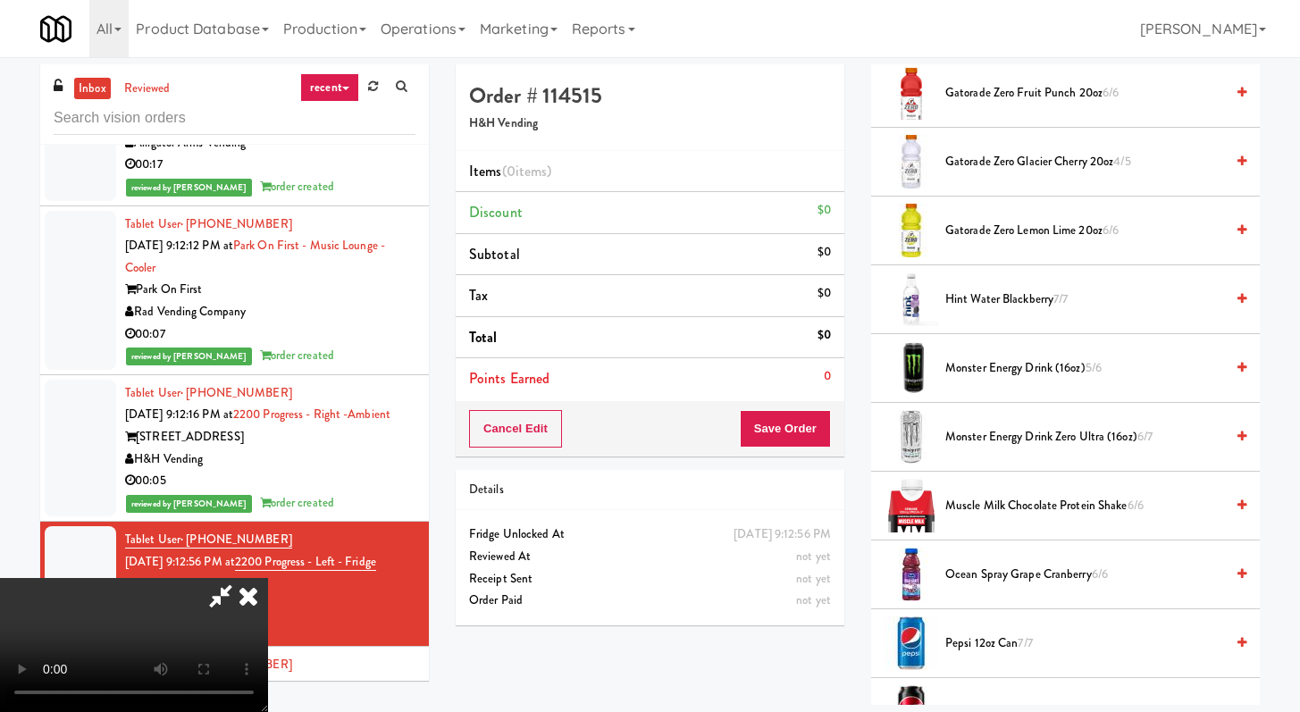
click at [961, 643] on span "Pepsi 12oz can 7/7" at bounding box center [1085, 644] width 279 height 22
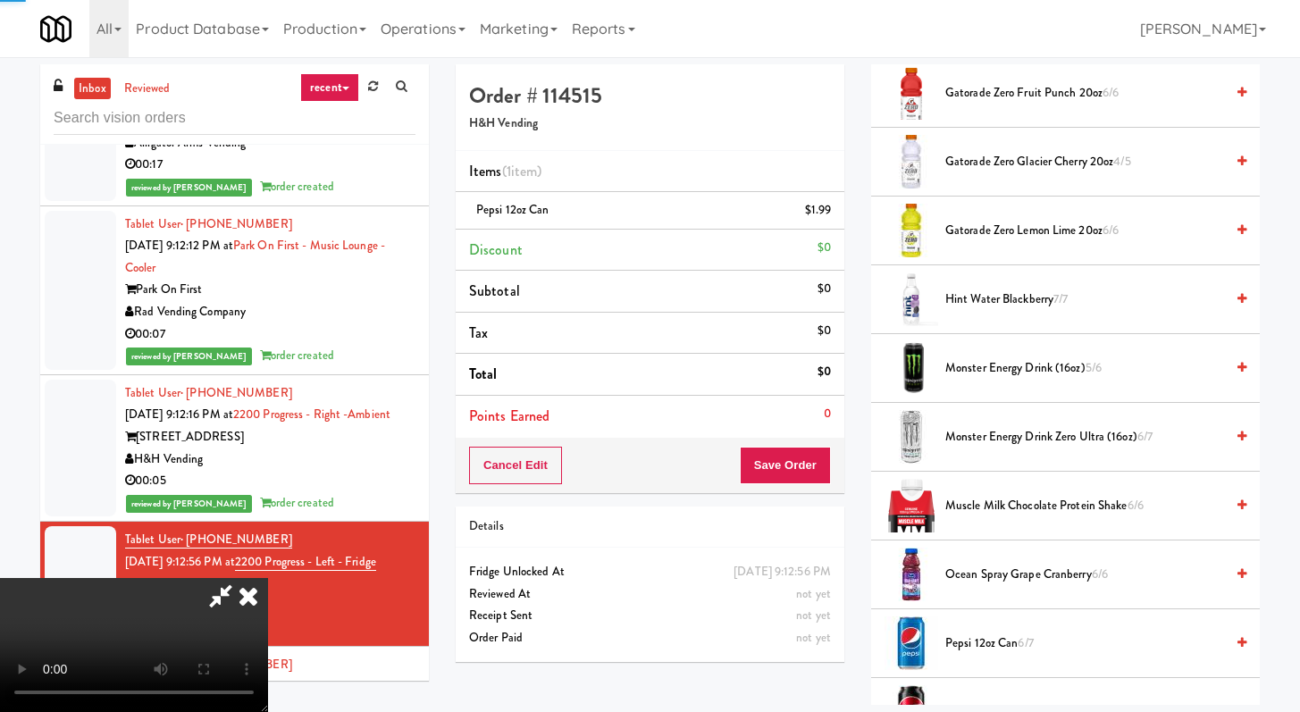
click at [802, 408] on li "Points Earned 0" at bounding box center [650, 416] width 389 height 41
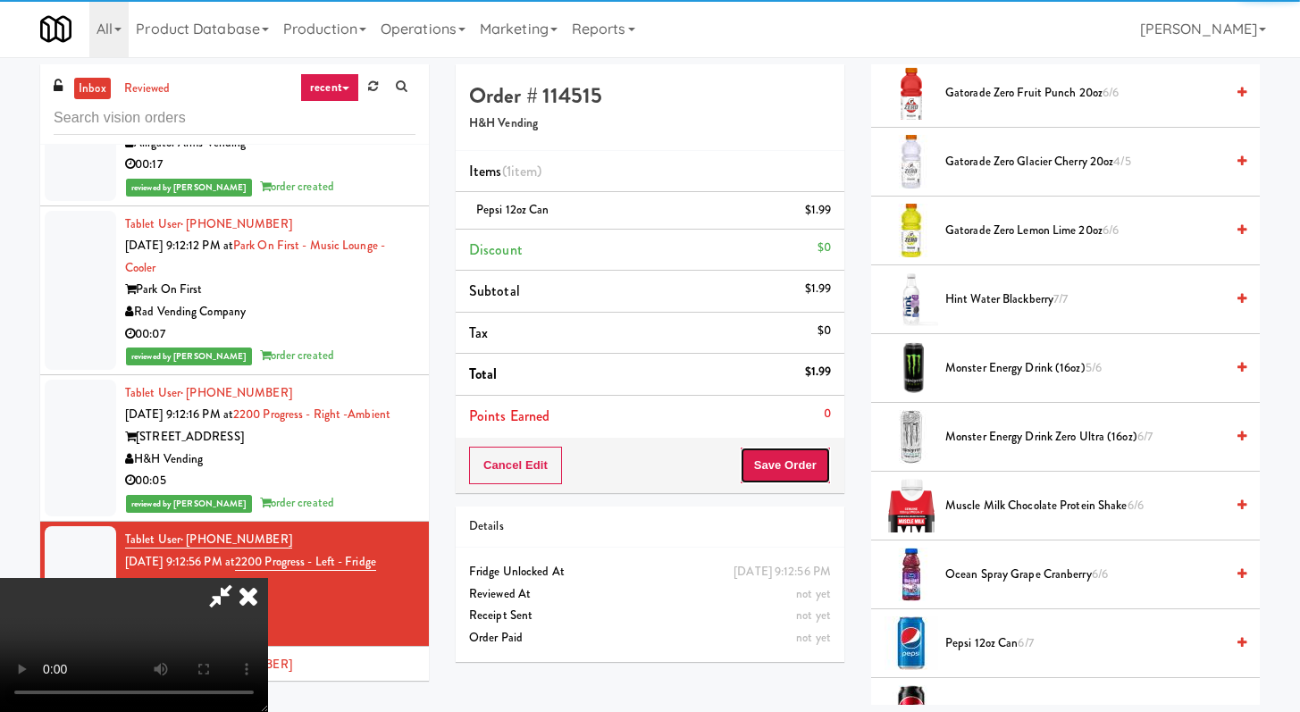
click at [807, 462] on button "Save Order" at bounding box center [785, 466] width 91 height 38
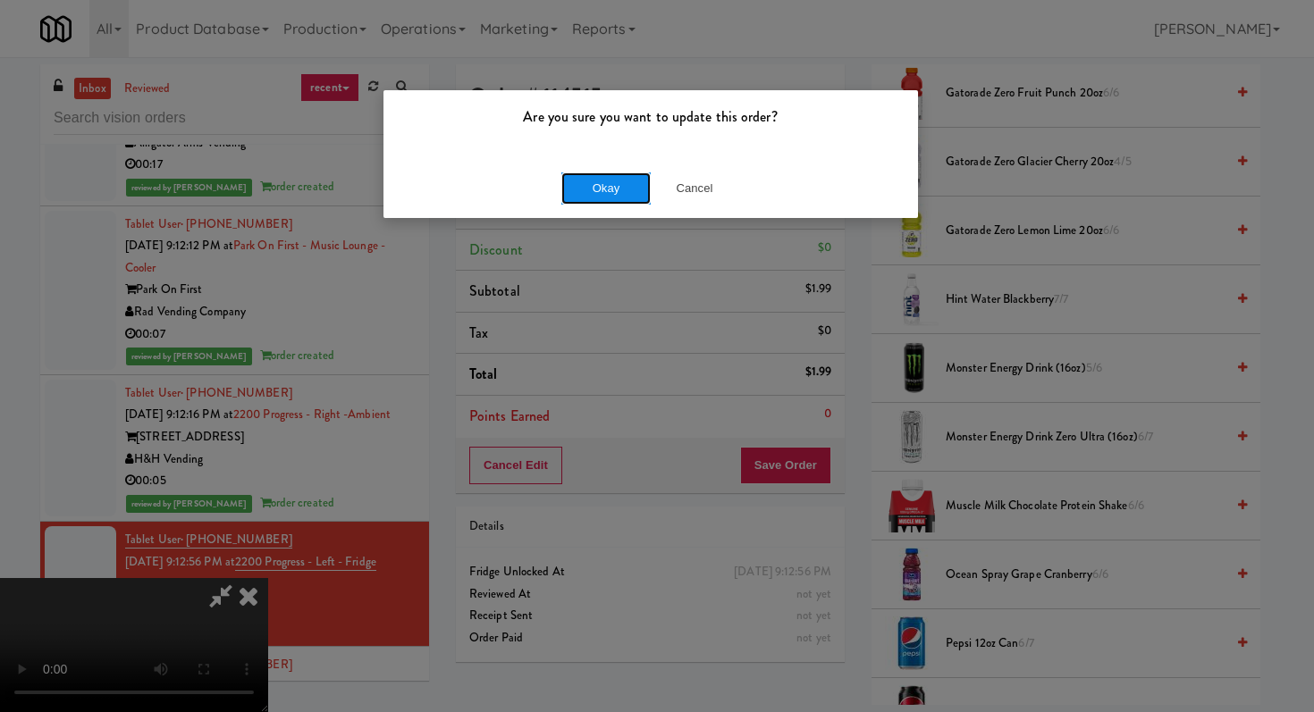
click at [608, 188] on button "Okay" at bounding box center [605, 188] width 89 height 32
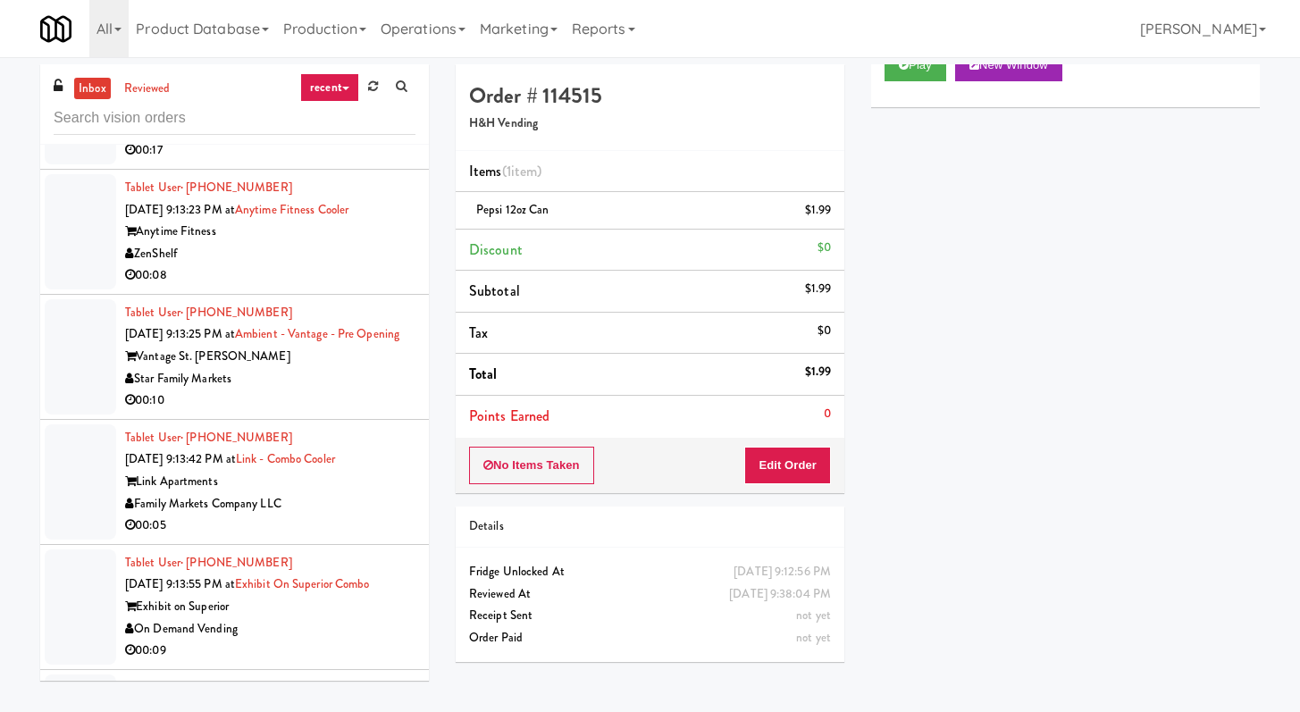
scroll to position [4749, 0]
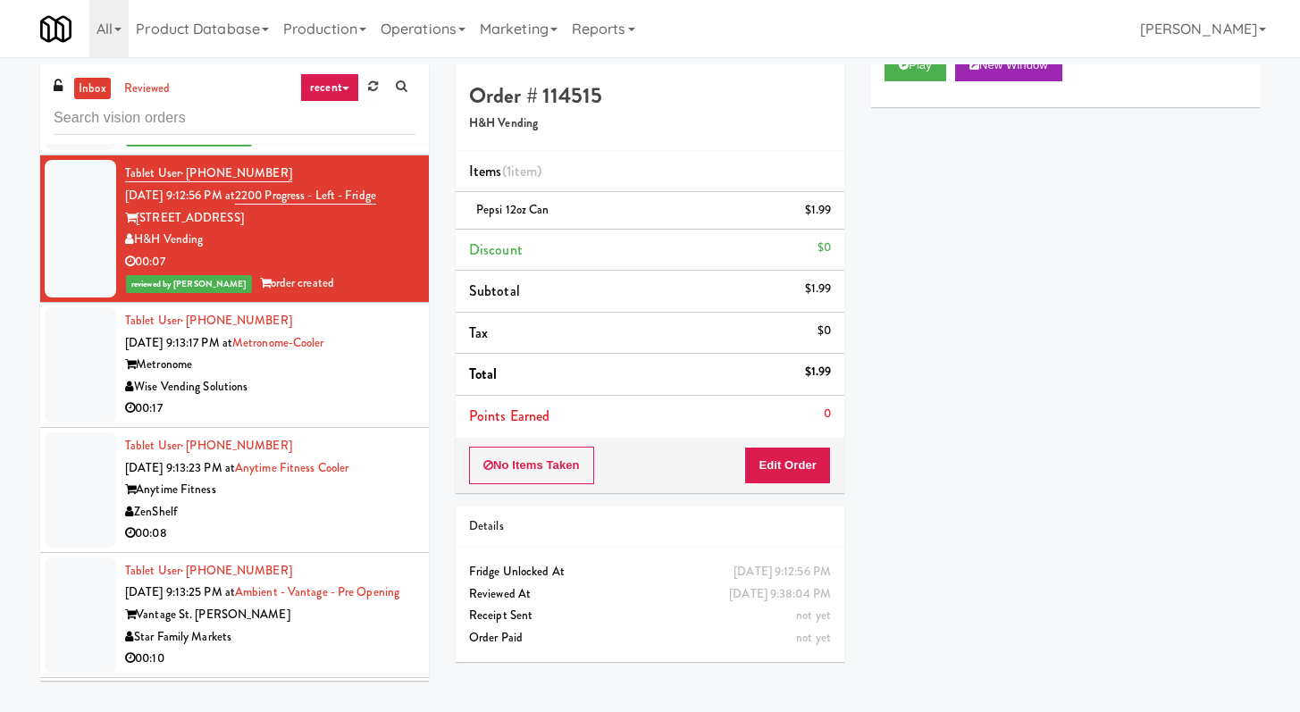
click at [367, 398] on div "00:17" at bounding box center [270, 409] width 290 height 22
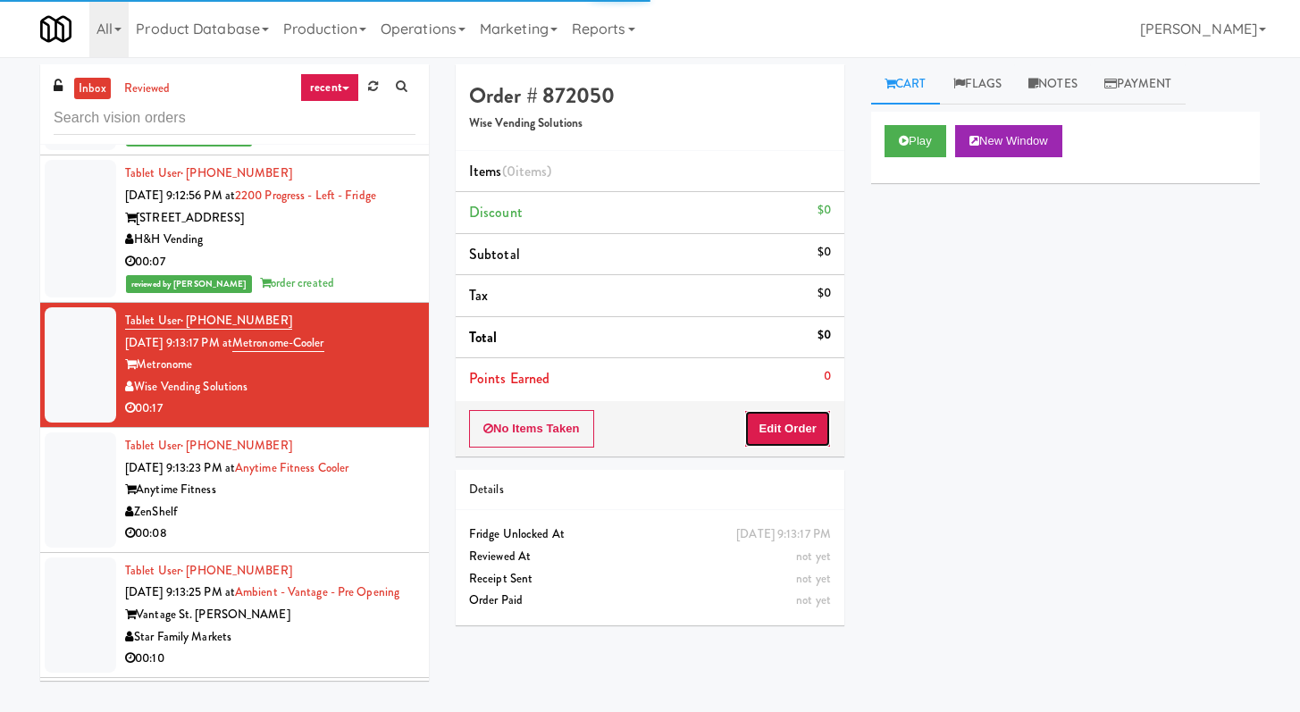
click at [800, 432] on button "Edit Order" at bounding box center [787, 429] width 87 height 38
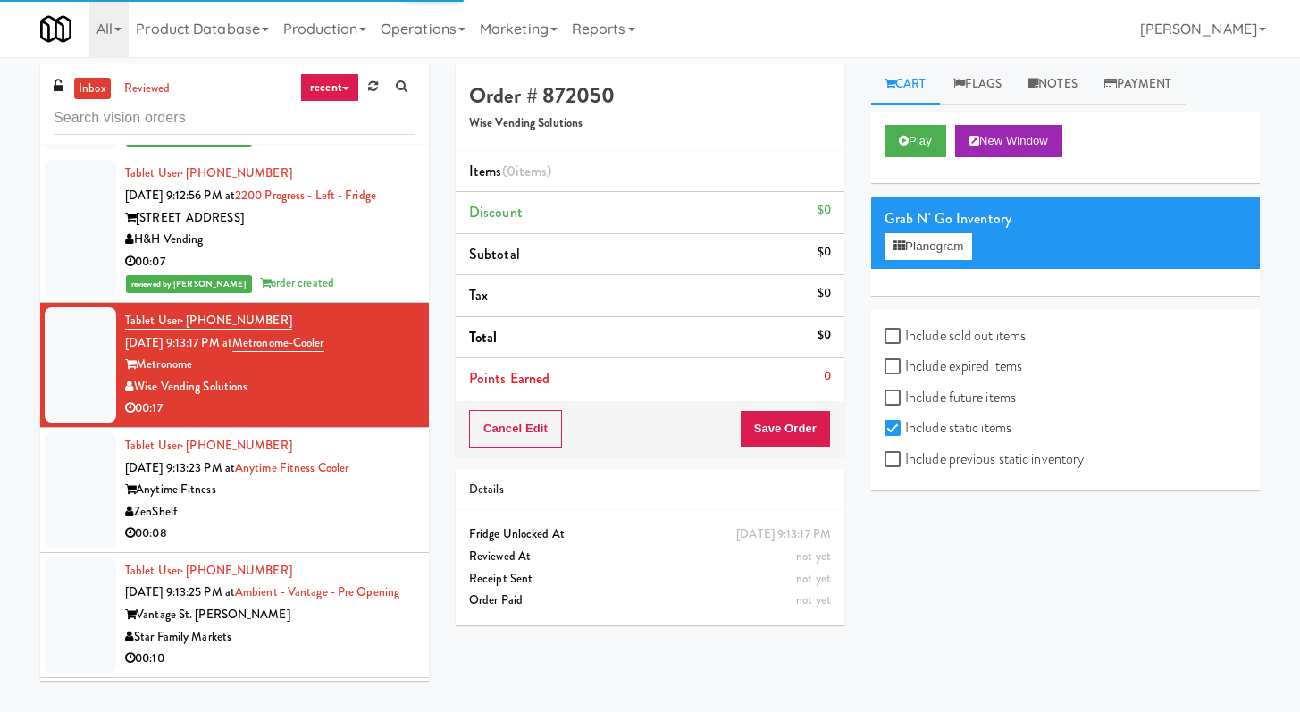
click at [918, 116] on div "Play New Window" at bounding box center [1065, 147] width 389 height 71
click at [912, 154] on button "Play" at bounding box center [916, 141] width 62 height 32
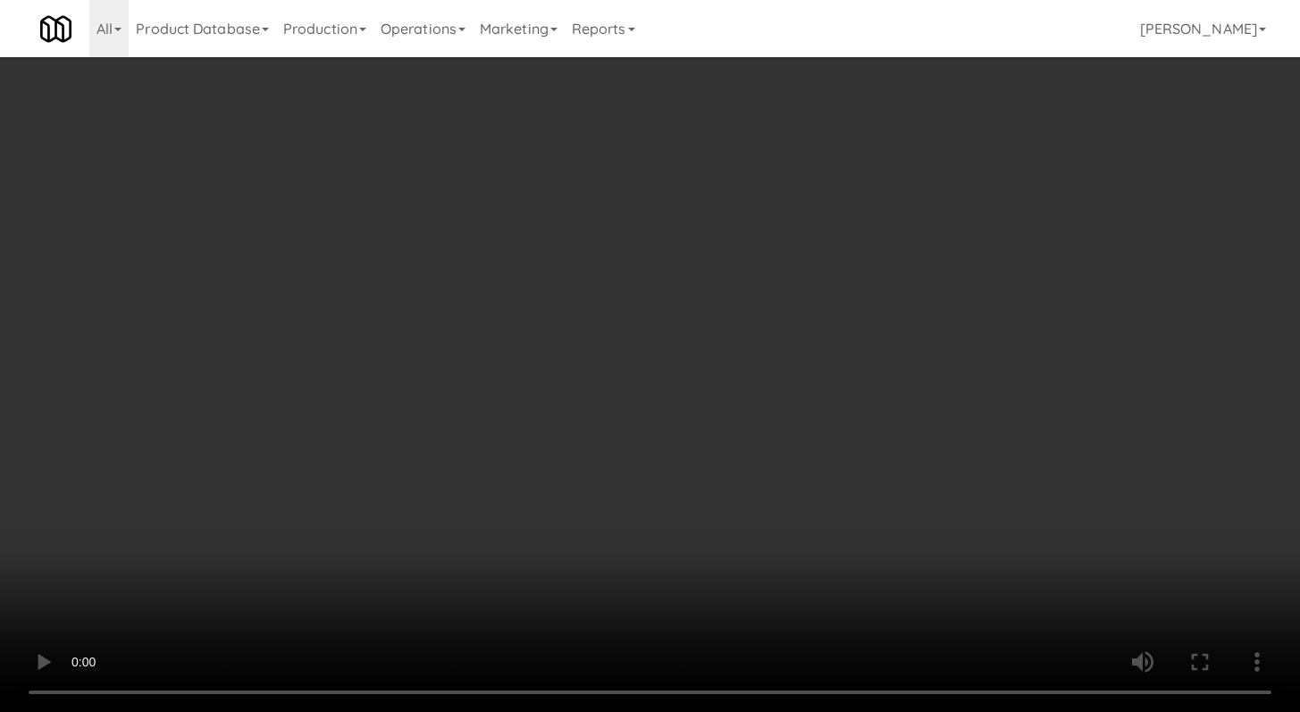
scroll to position [4704, 0]
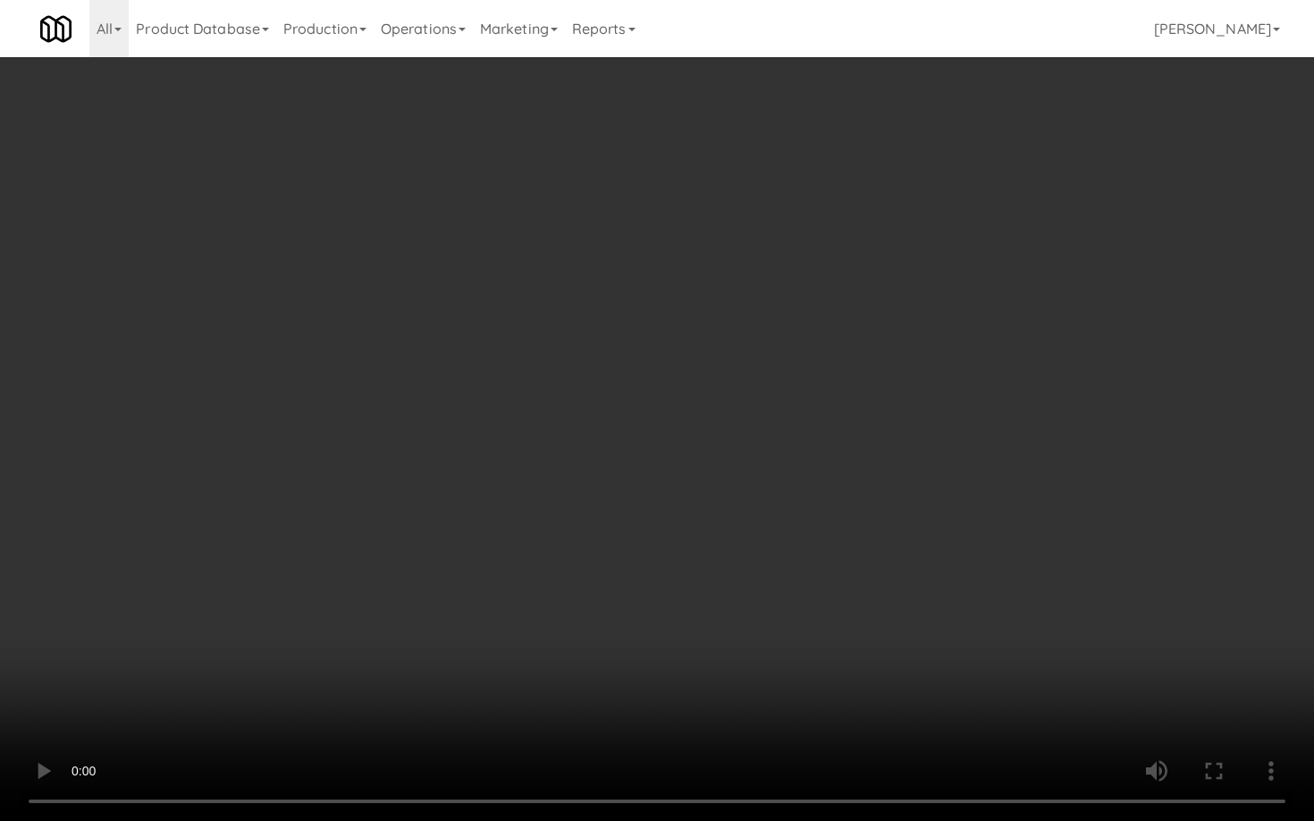
click at [677, 573] on video at bounding box center [657, 410] width 1314 height 821
click at [677, 574] on video at bounding box center [657, 410] width 1314 height 821
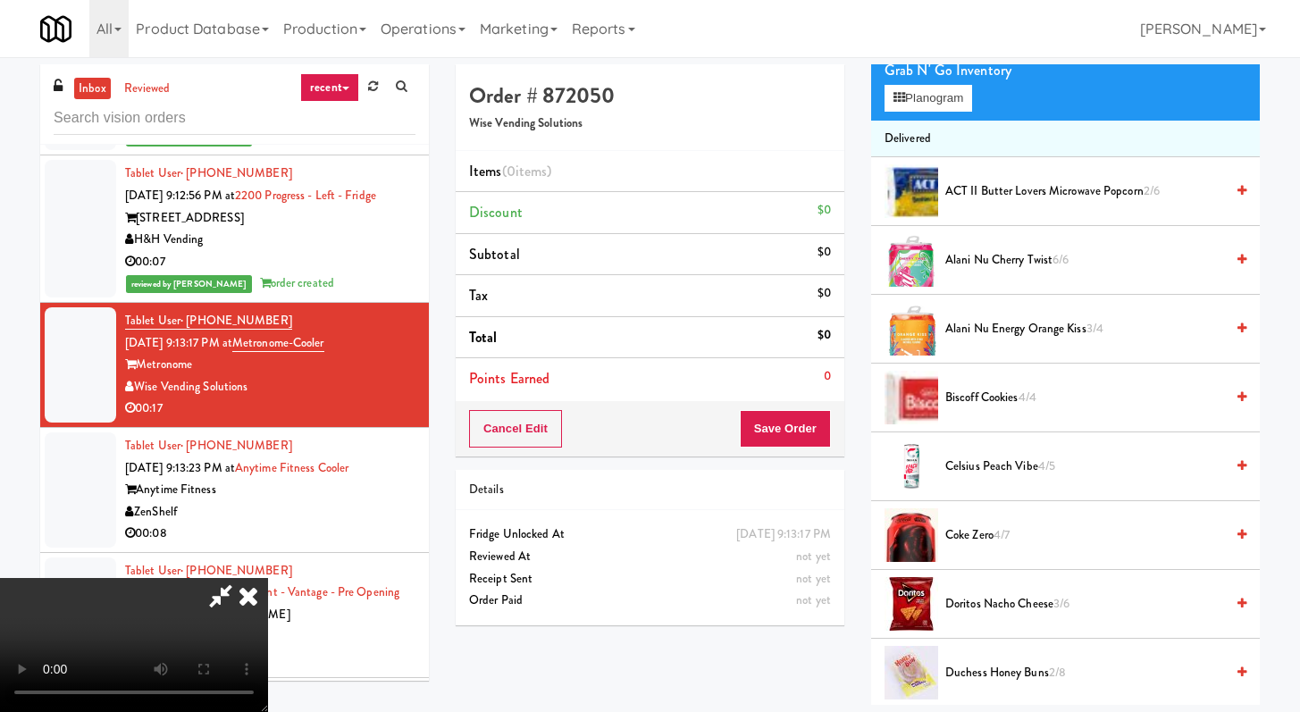
scroll to position [273, 0]
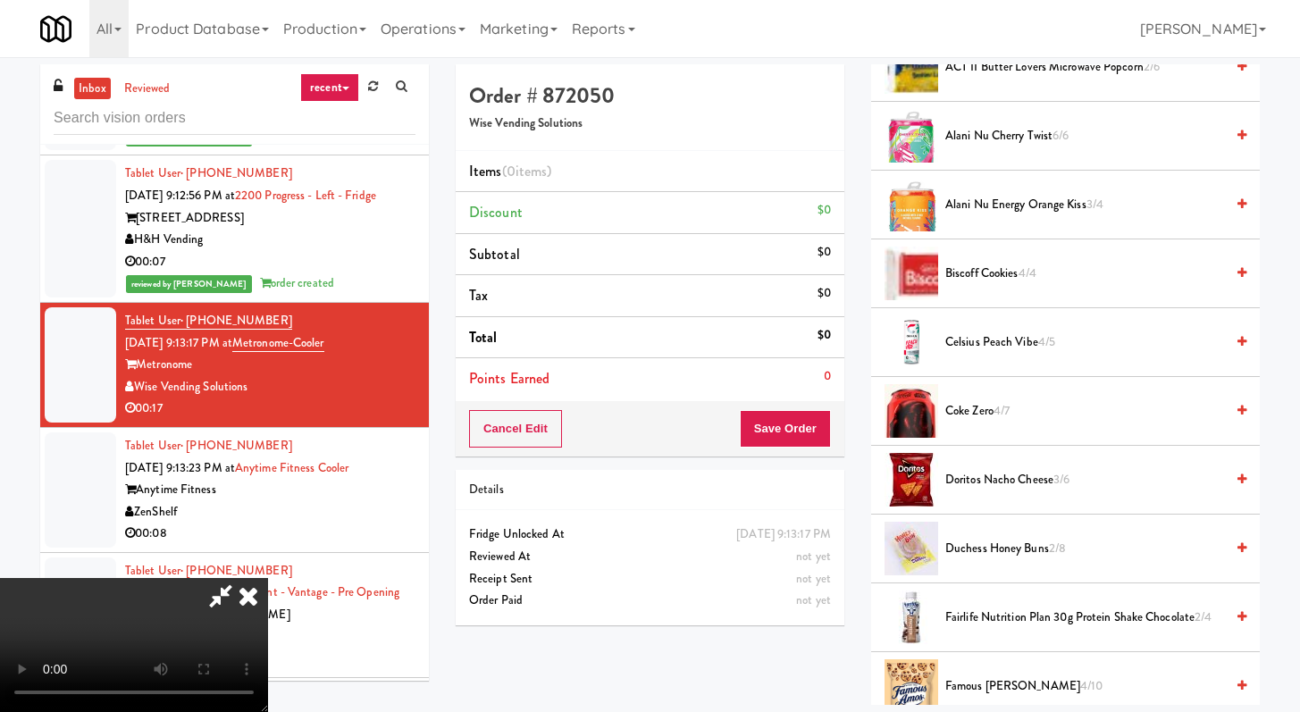
click at [980, 405] on span "Coke Zero 4/7" at bounding box center [1085, 411] width 279 height 22
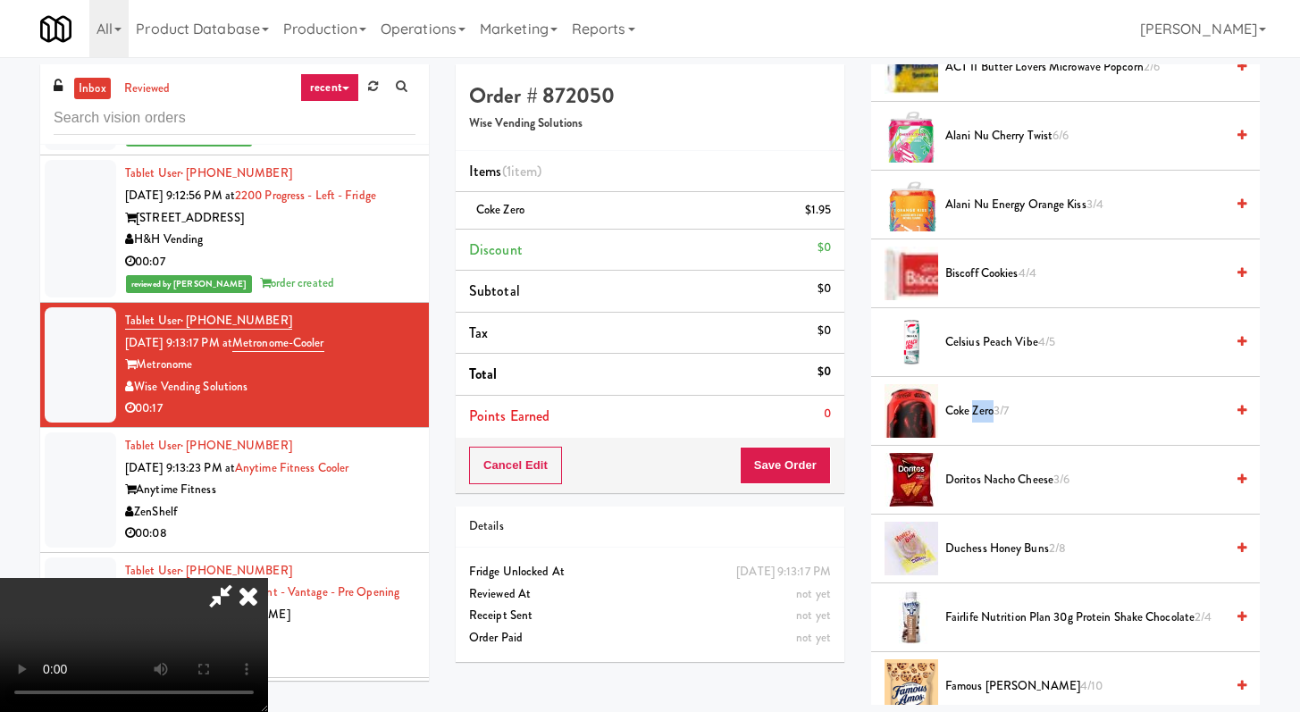
click at [980, 405] on span "Coke Zero 3/7" at bounding box center [1085, 411] width 279 height 22
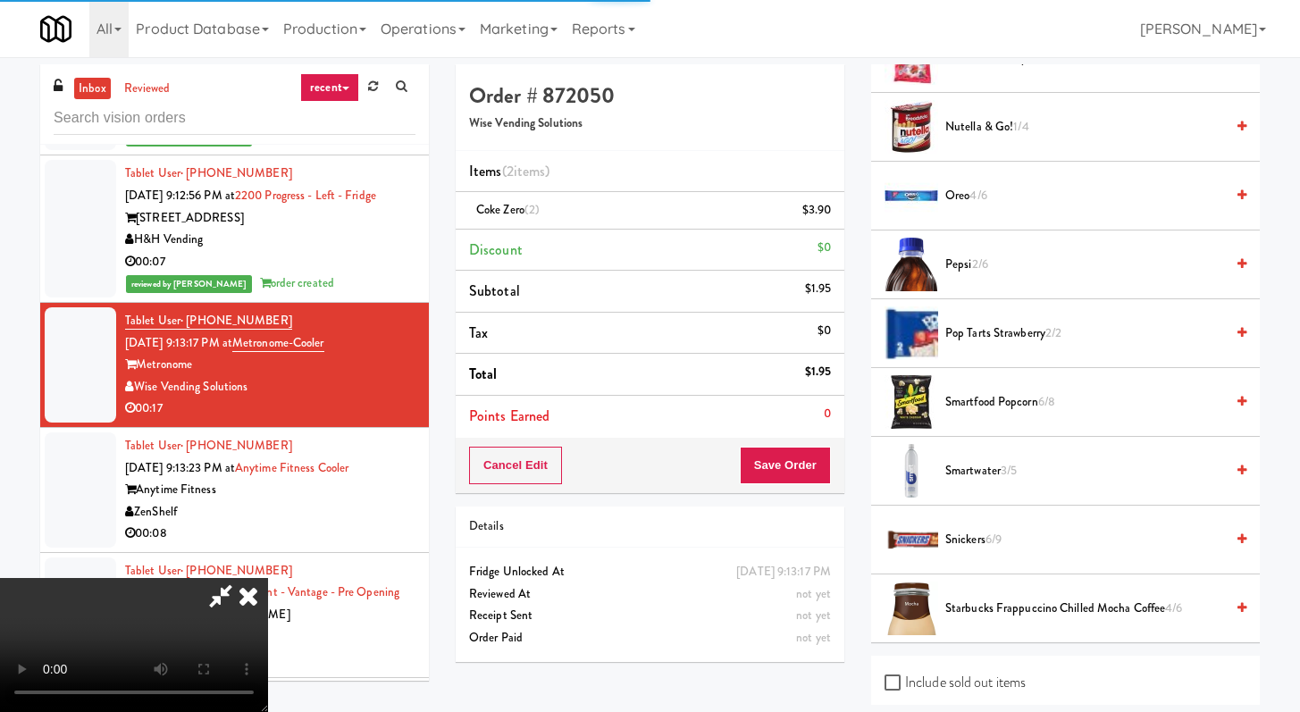
scroll to position [1459, 0]
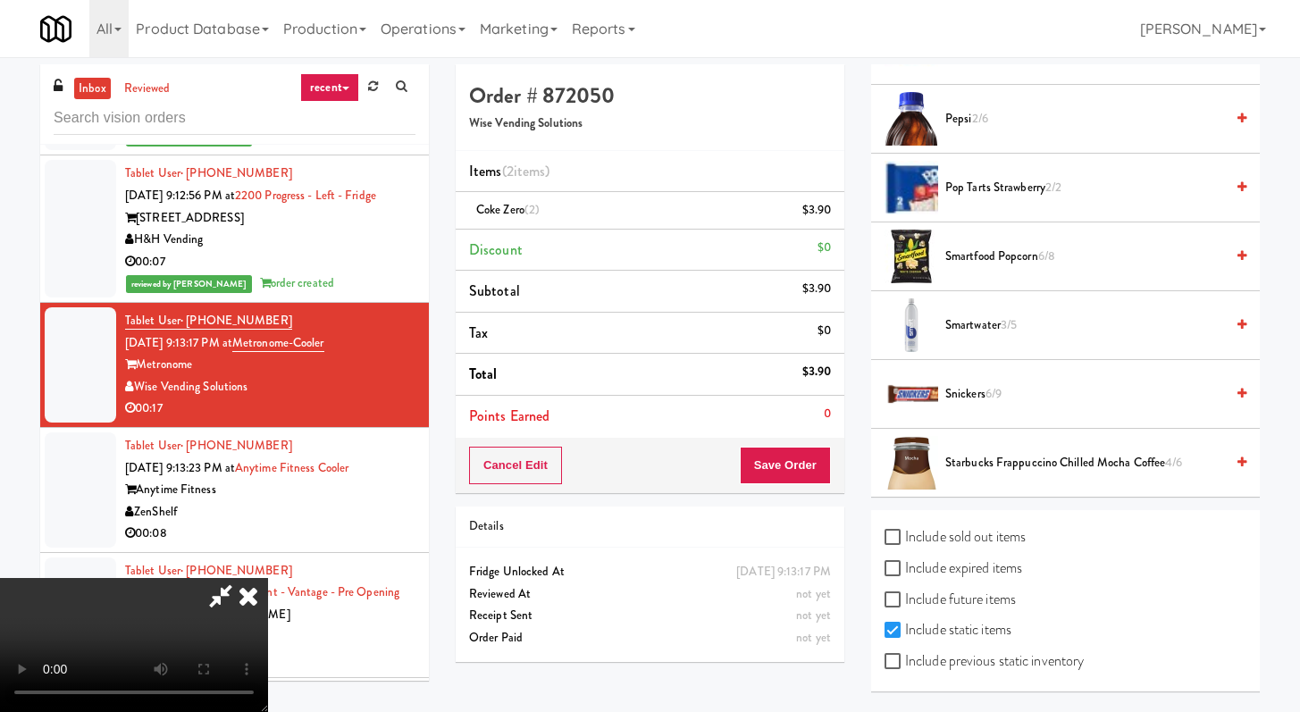
click at [987, 469] on span "Starbucks Frappuccino Chilled Mocha Coffee 4/6" at bounding box center [1085, 463] width 279 height 22
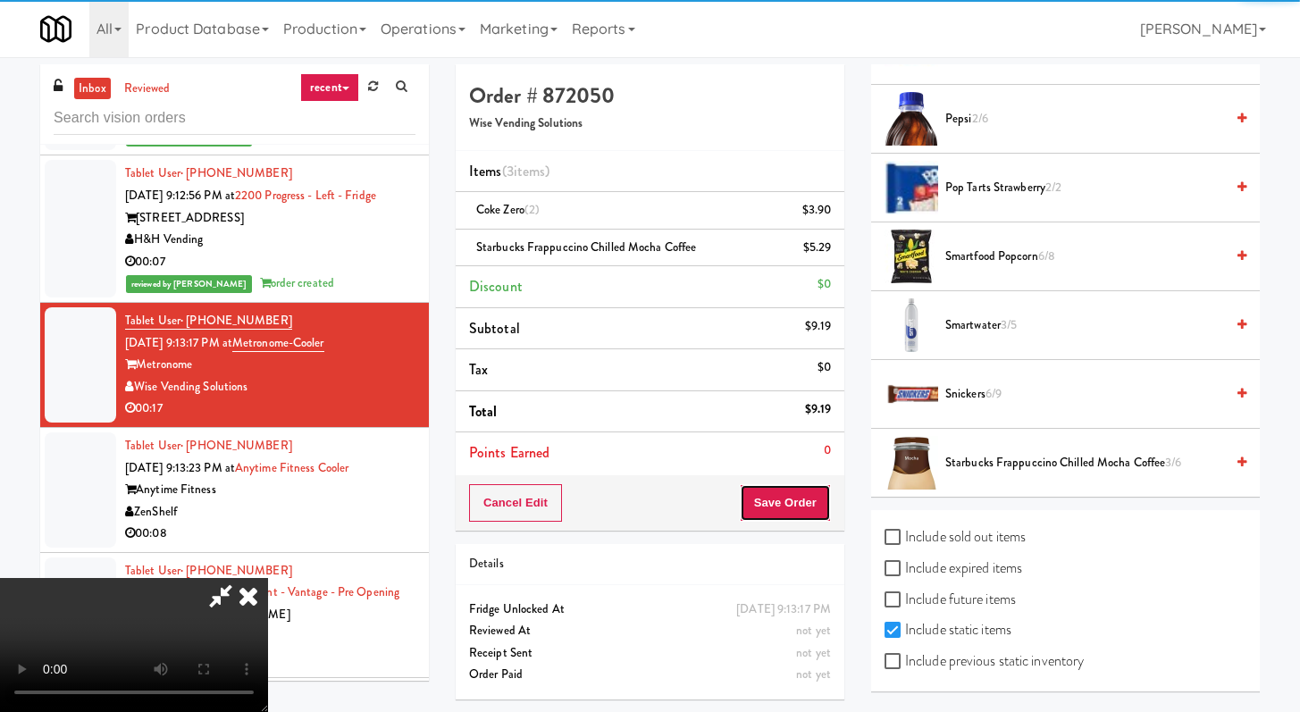
click at [822, 503] on button "Save Order" at bounding box center [785, 503] width 91 height 38
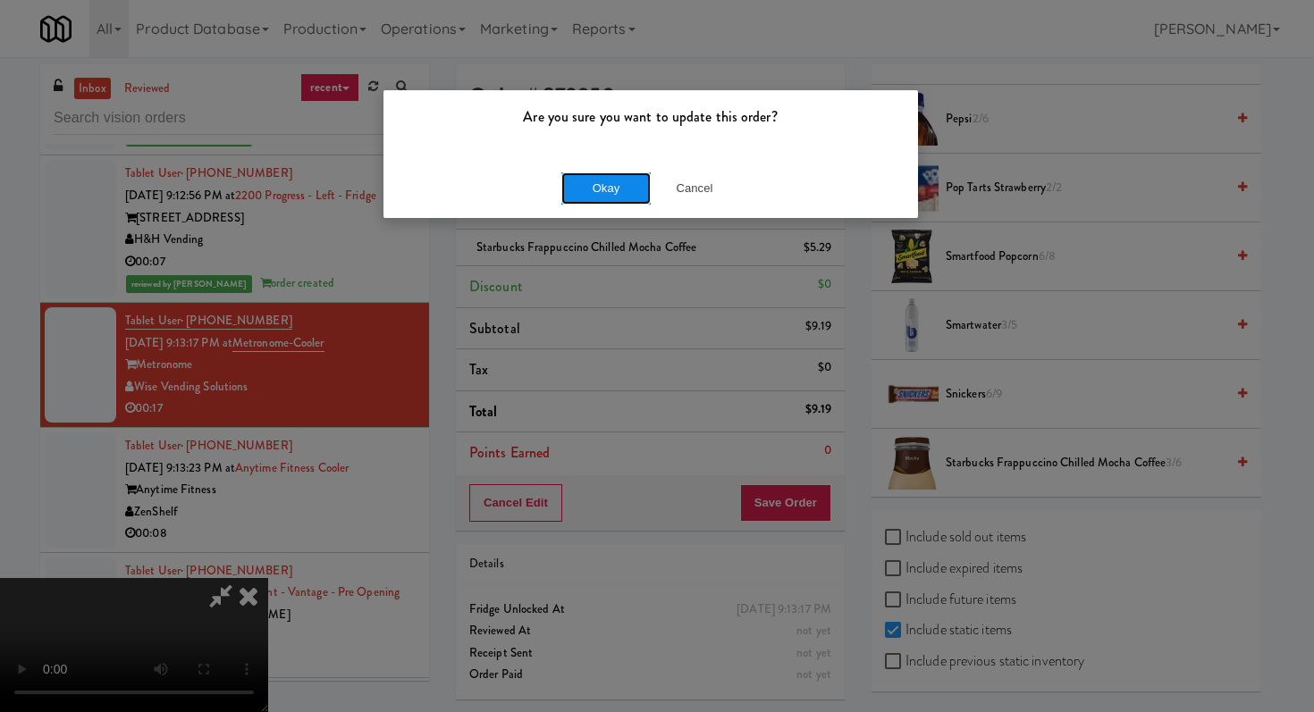
click at [597, 194] on button "Okay" at bounding box center [605, 188] width 89 height 32
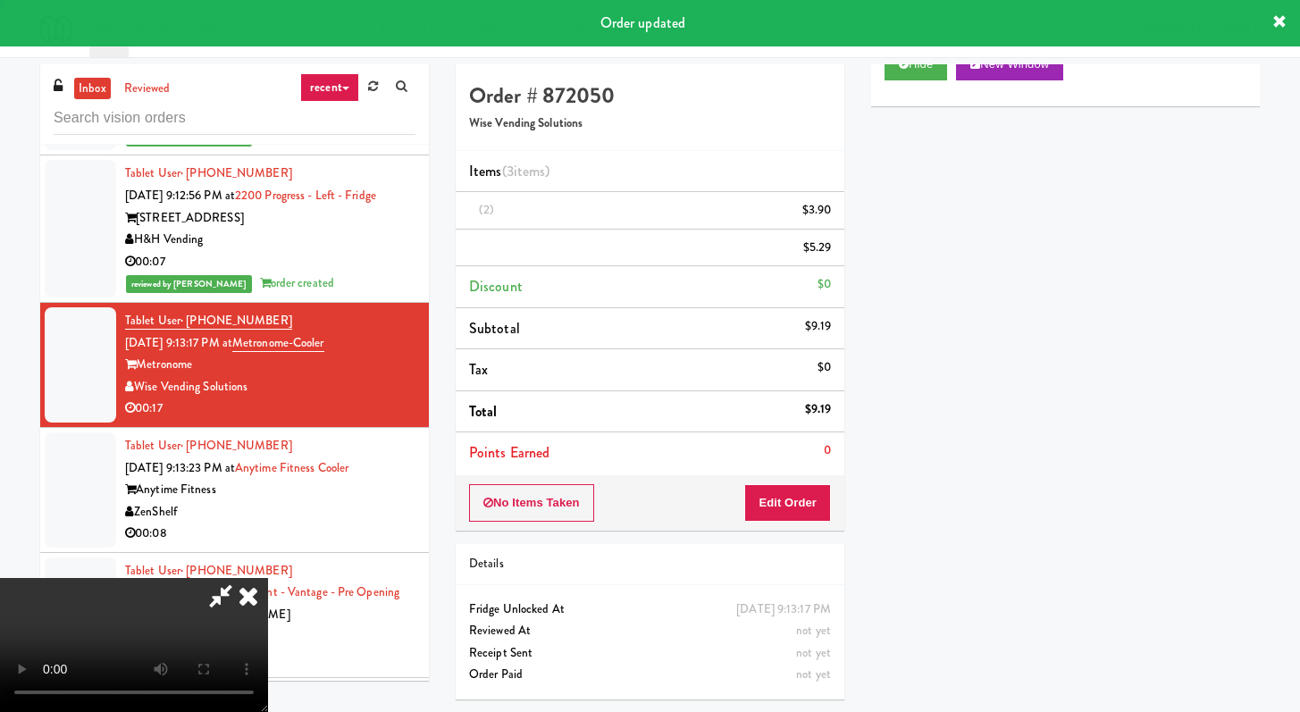
scroll to position [76, 0]
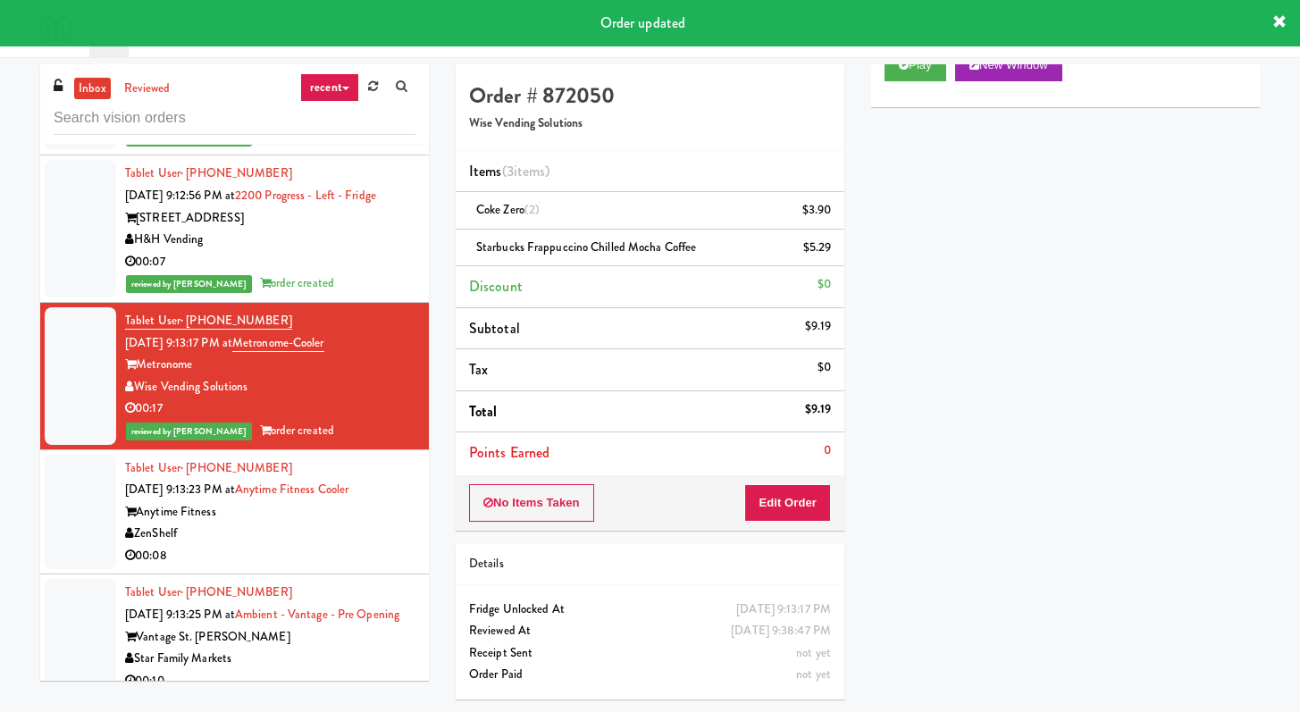
click at [357, 545] on div "00:08" at bounding box center [270, 556] width 290 height 22
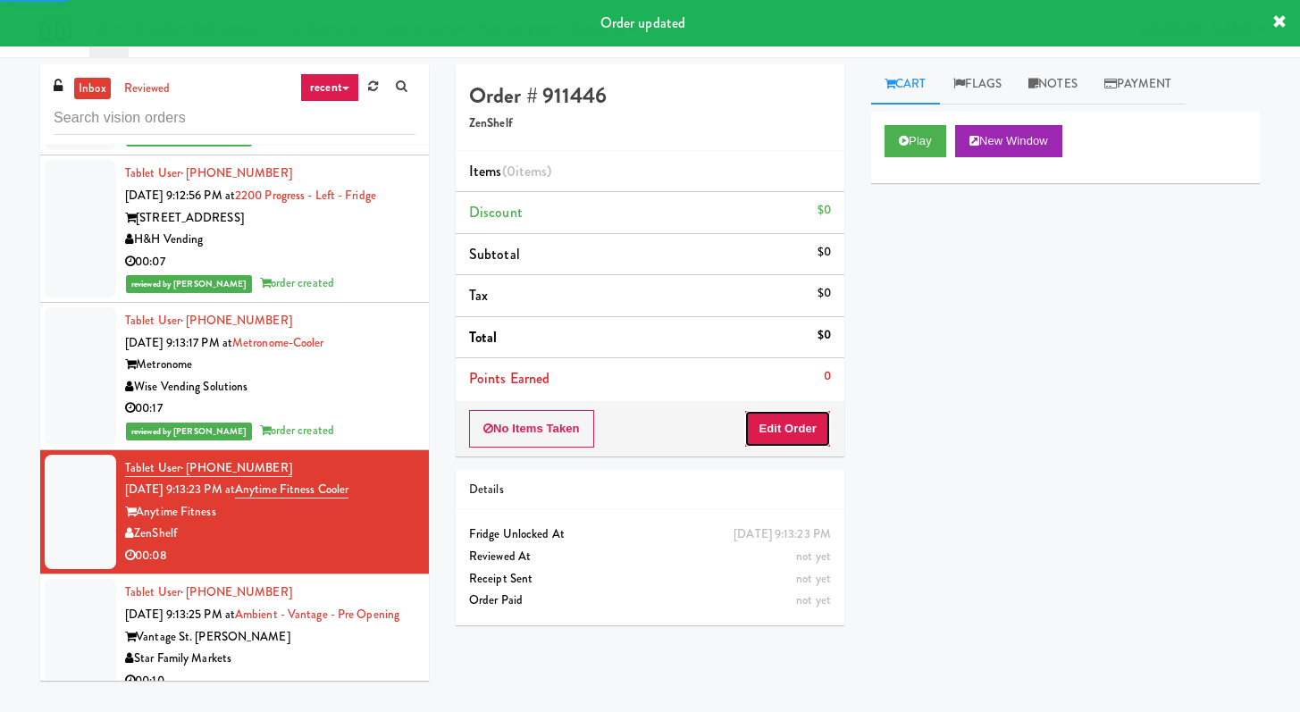
click at [825, 440] on button "Edit Order" at bounding box center [787, 429] width 87 height 38
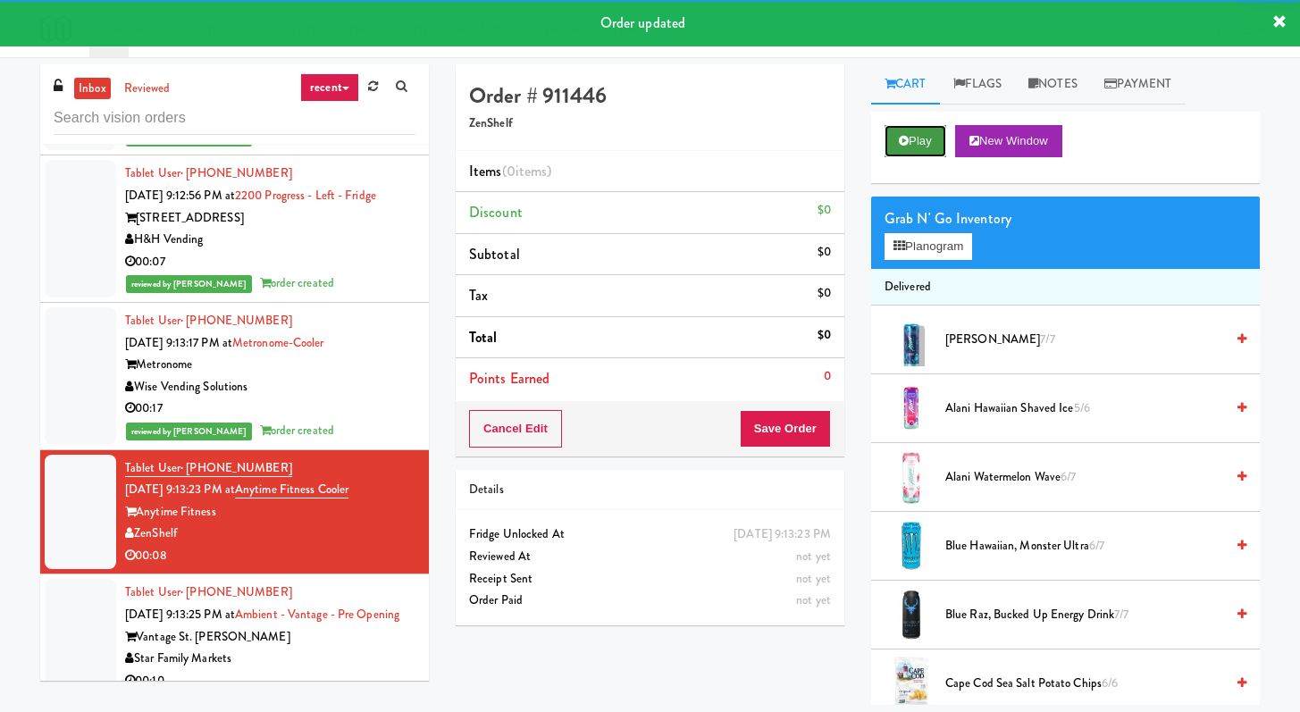
click at [925, 147] on button "Play" at bounding box center [916, 141] width 62 height 32
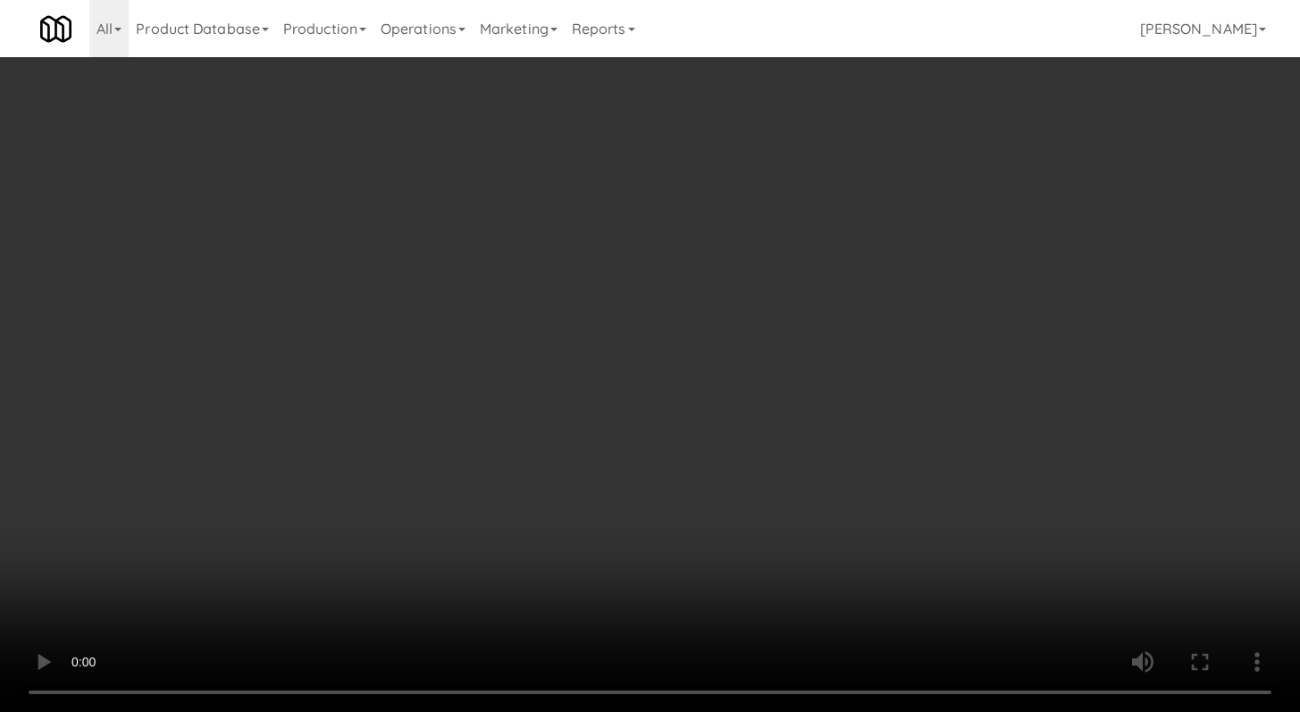
scroll to position [4928, 0]
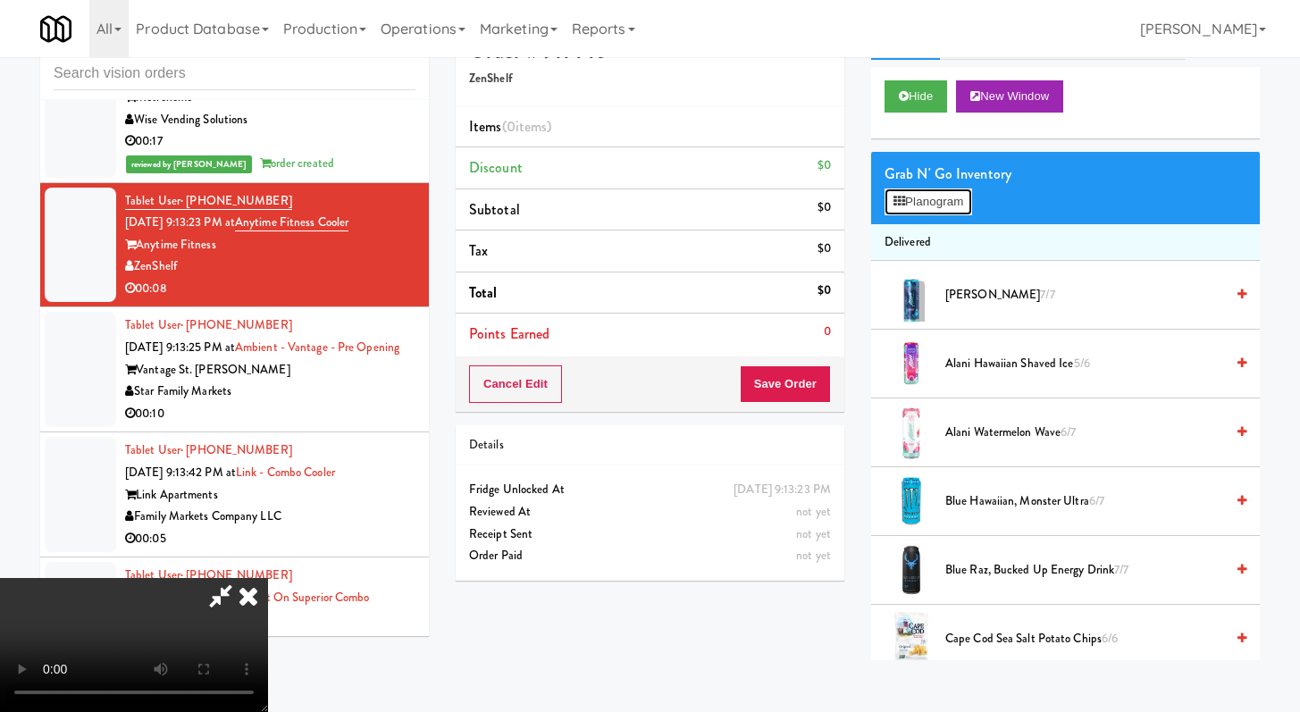
click at [912, 213] on button "Planogram" at bounding box center [929, 202] width 88 height 27
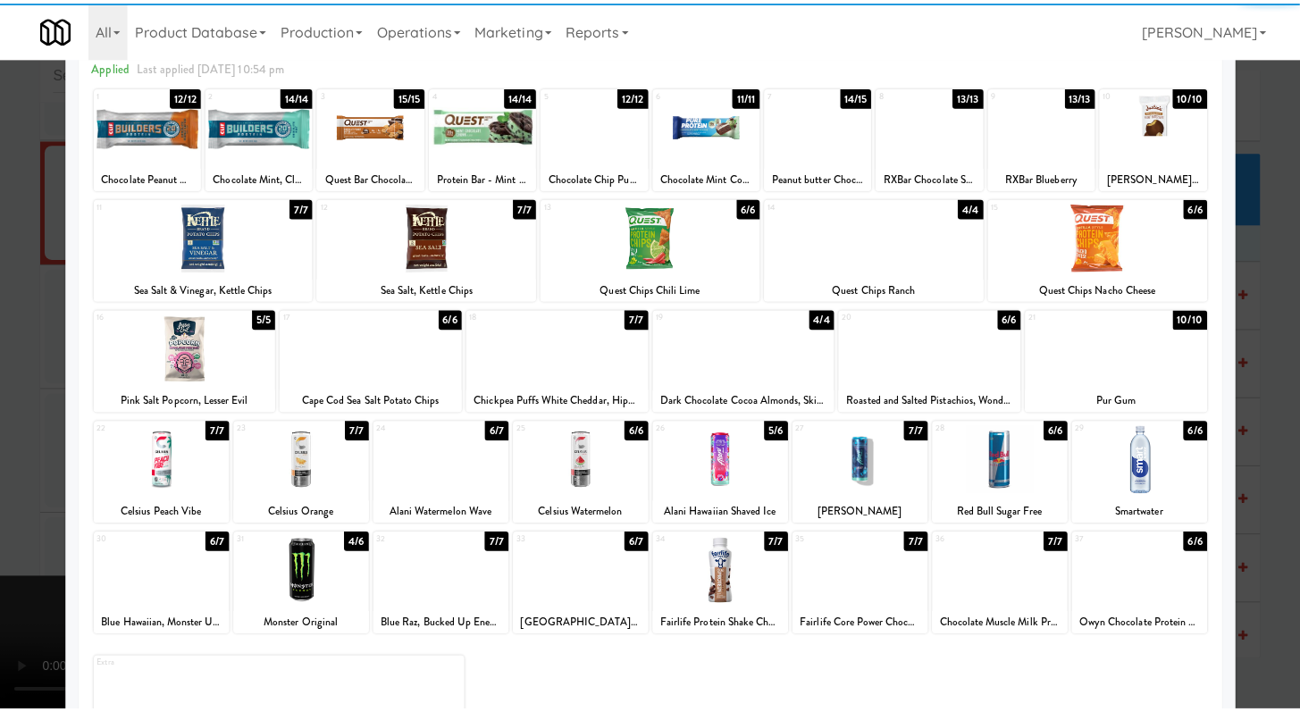
scroll to position [165, 0]
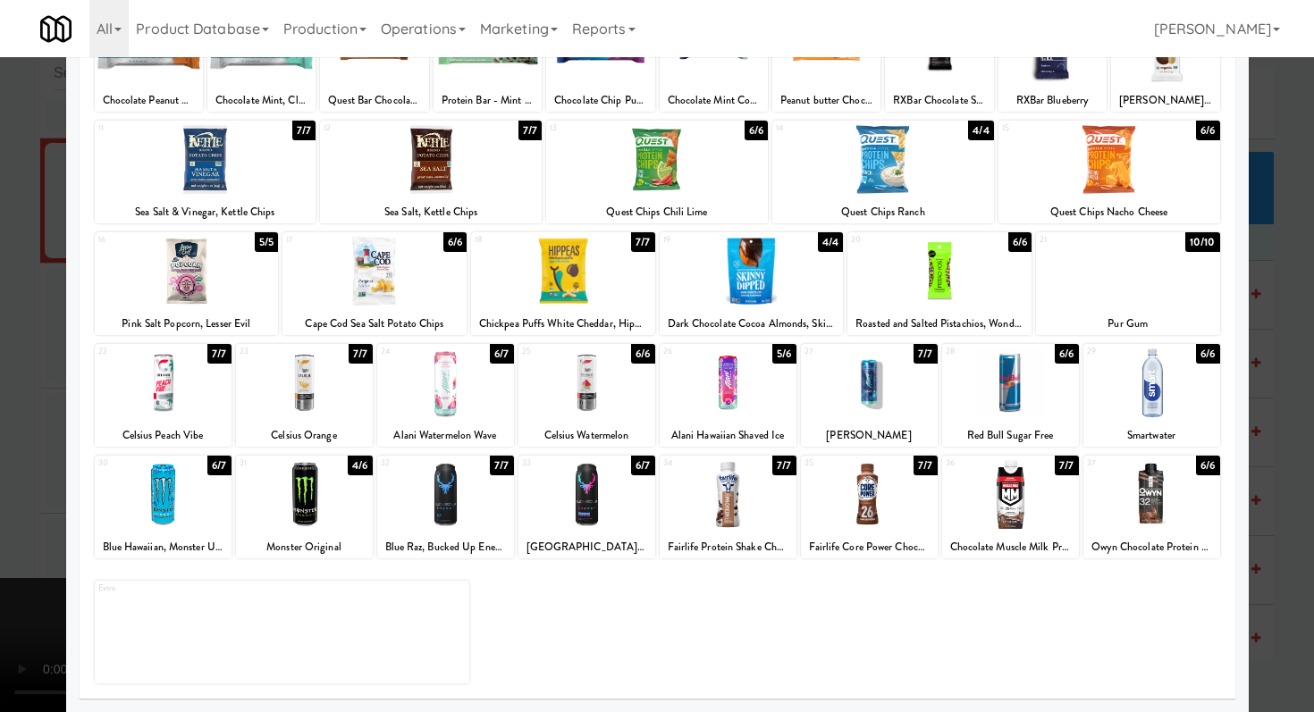
click at [600, 488] on div at bounding box center [586, 494] width 137 height 69
click at [0, 485] on div at bounding box center [657, 356] width 1314 height 712
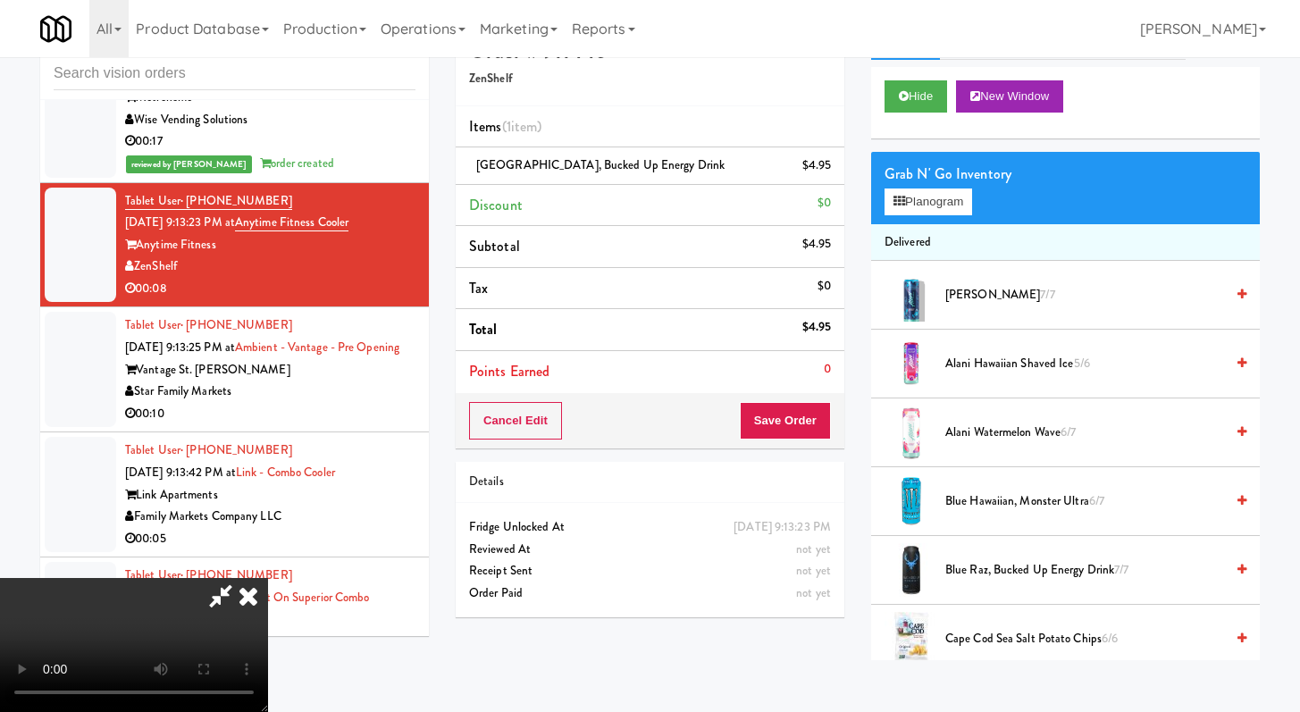
scroll to position [154, 0]
click at [813, 422] on button "Save Order" at bounding box center [785, 421] width 91 height 38
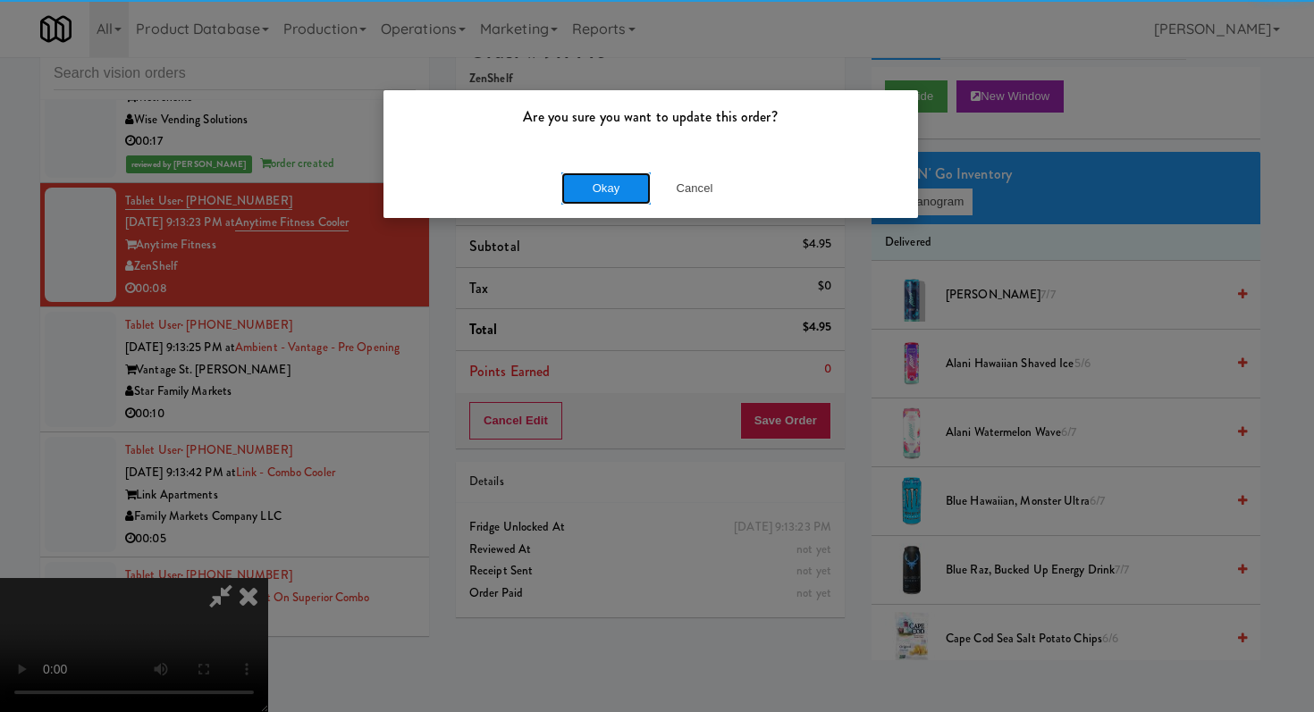
click at [602, 178] on button "Okay" at bounding box center [605, 188] width 89 height 32
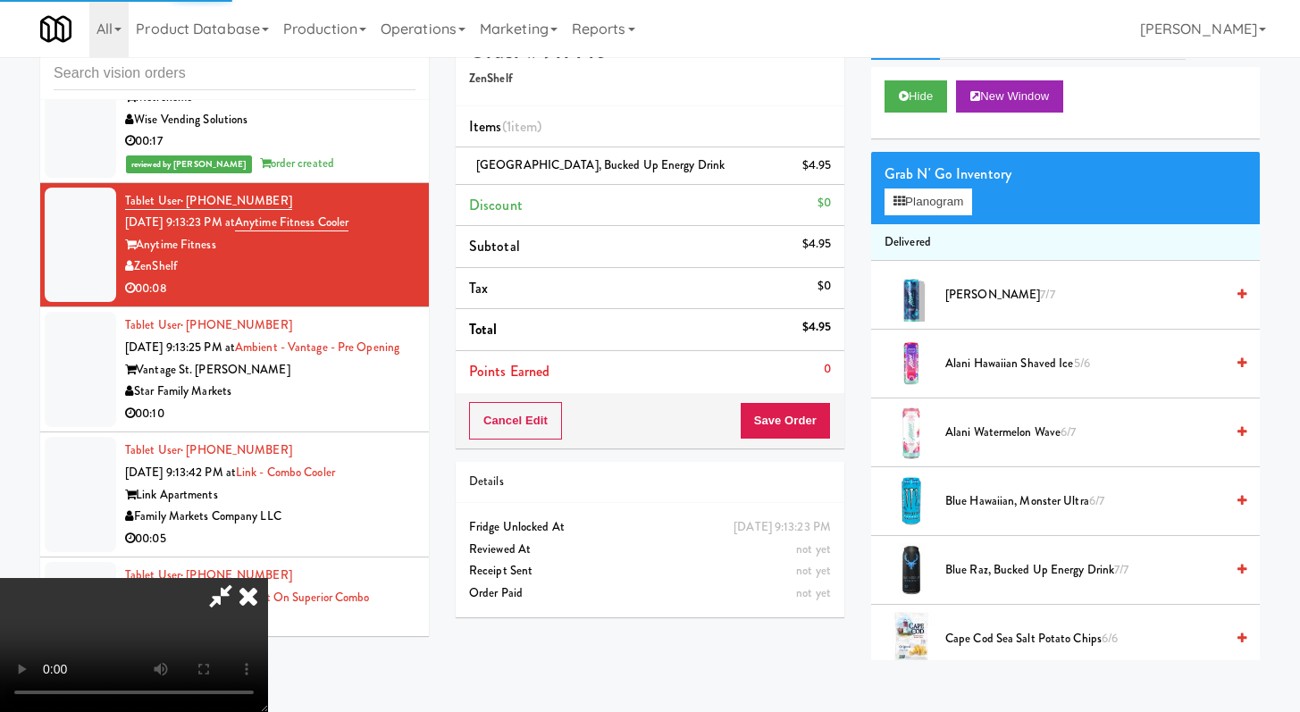
scroll to position [0, 0]
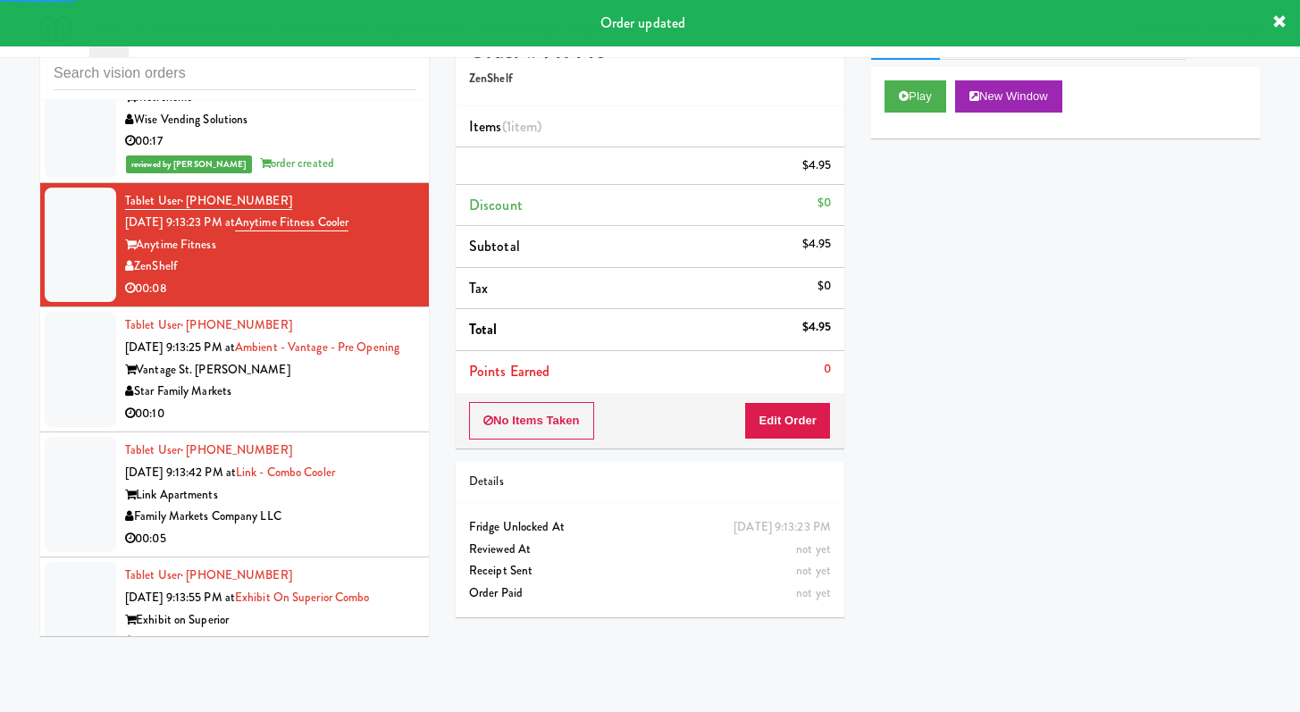
click at [324, 403] on div "00:10" at bounding box center [270, 414] width 290 height 22
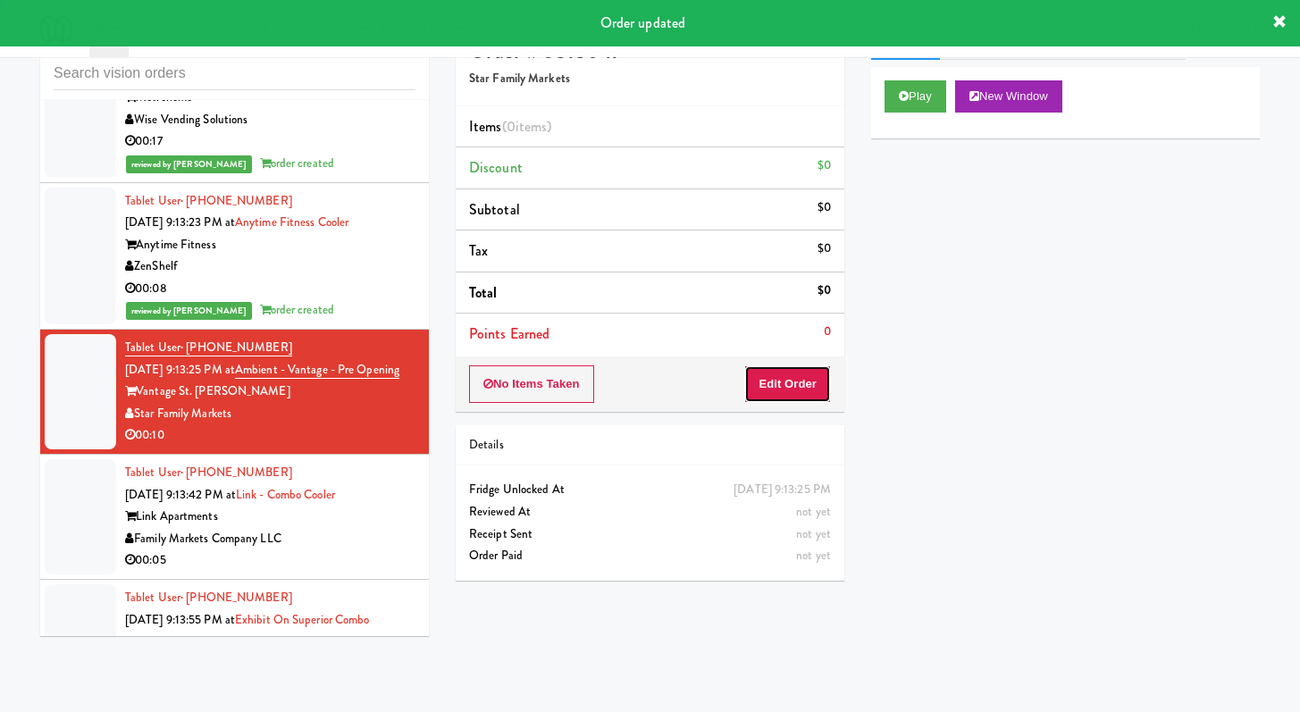
click at [806, 373] on button "Edit Order" at bounding box center [787, 385] width 87 height 38
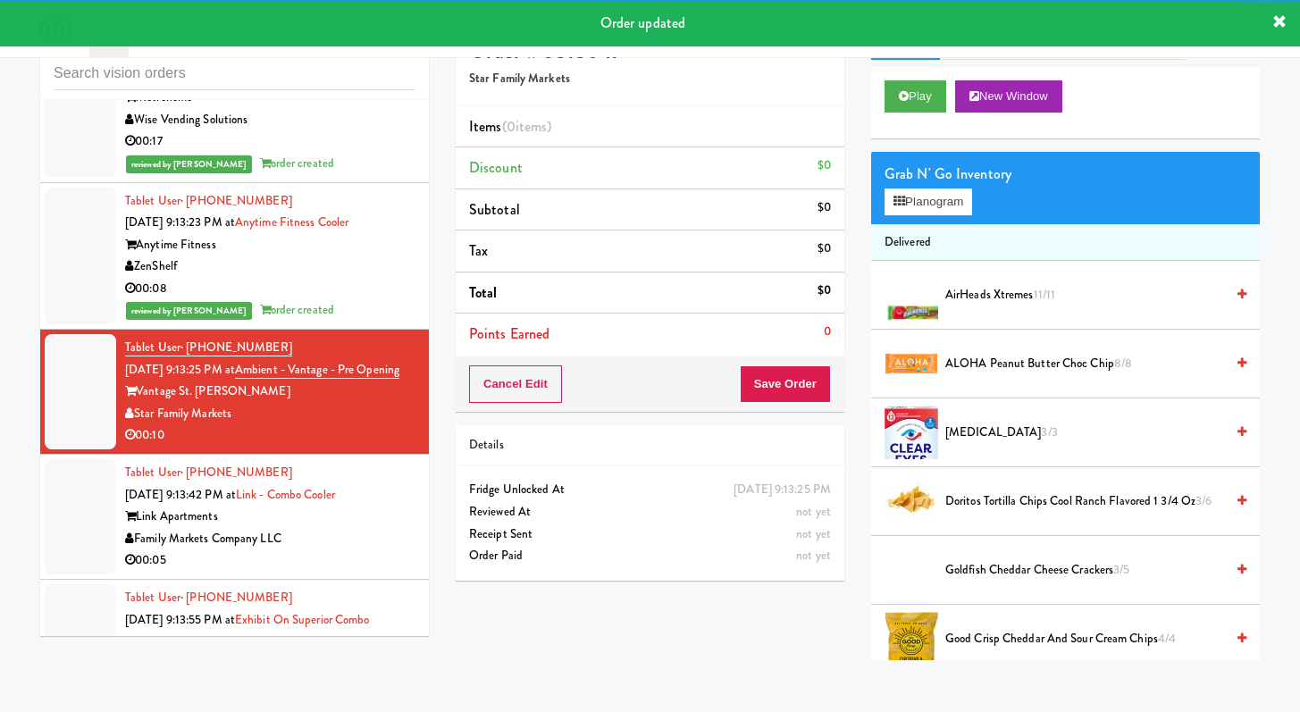
click at [895, 115] on div "Play New Window" at bounding box center [1065, 102] width 389 height 71
click at [912, 86] on button "Play" at bounding box center [916, 96] width 62 height 32
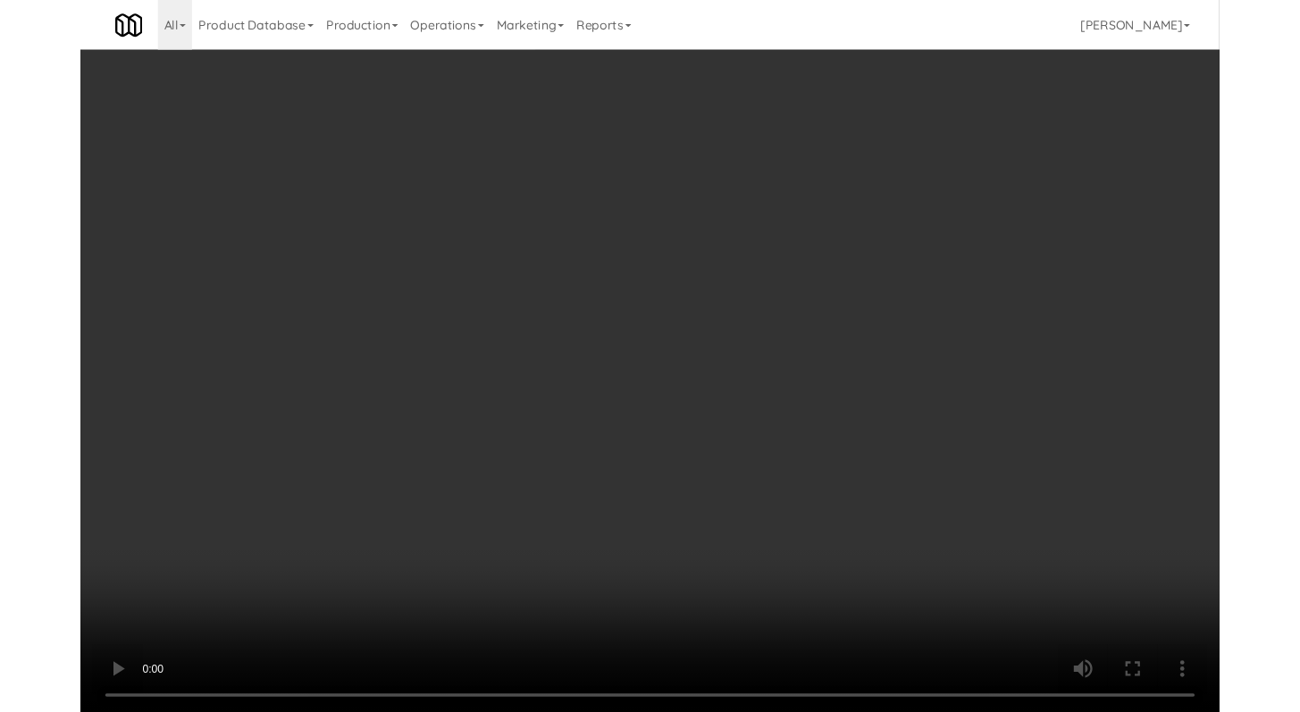
scroll to position [4928, 0]
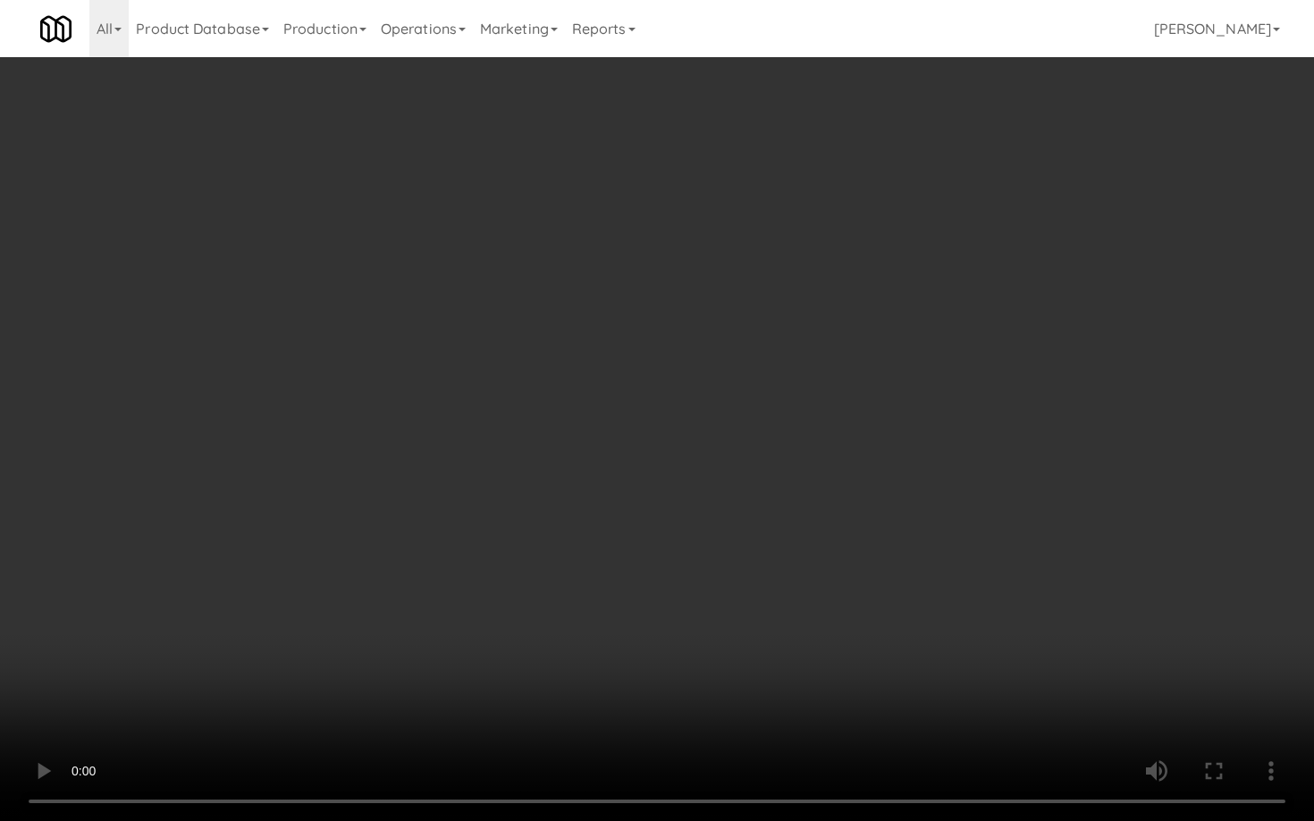
click at [792, 542] on video at bounding box center [657, 410] width 1314 height 821
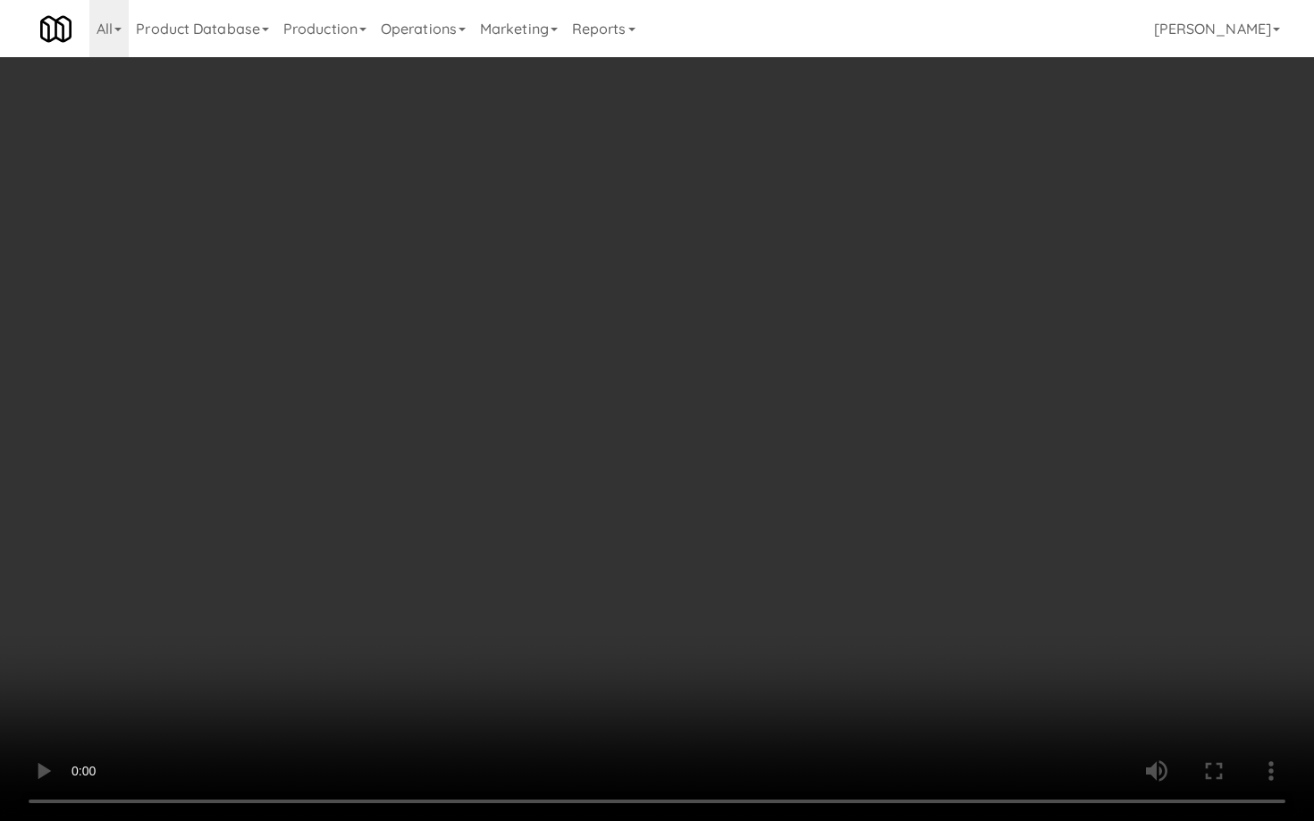
click at [792, 542] on video at bounding box center [657, 410] width 1314 height 821
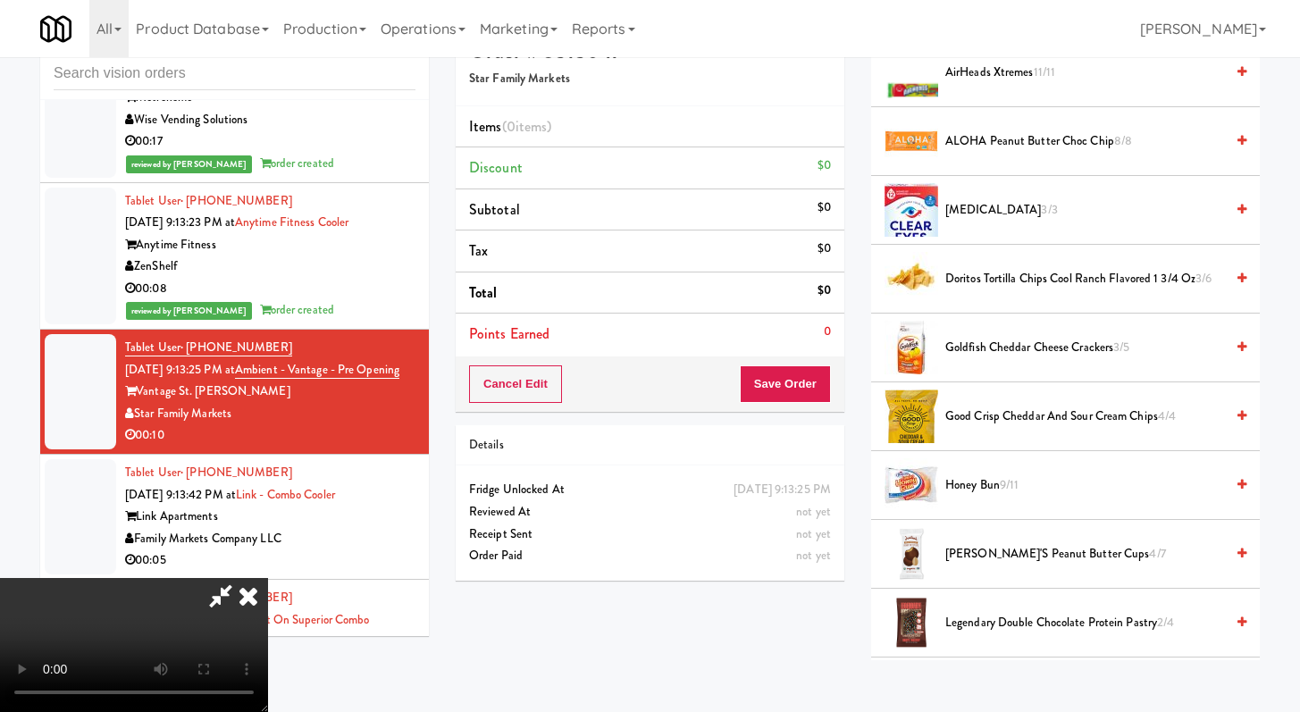
scroll to position [283, 0]
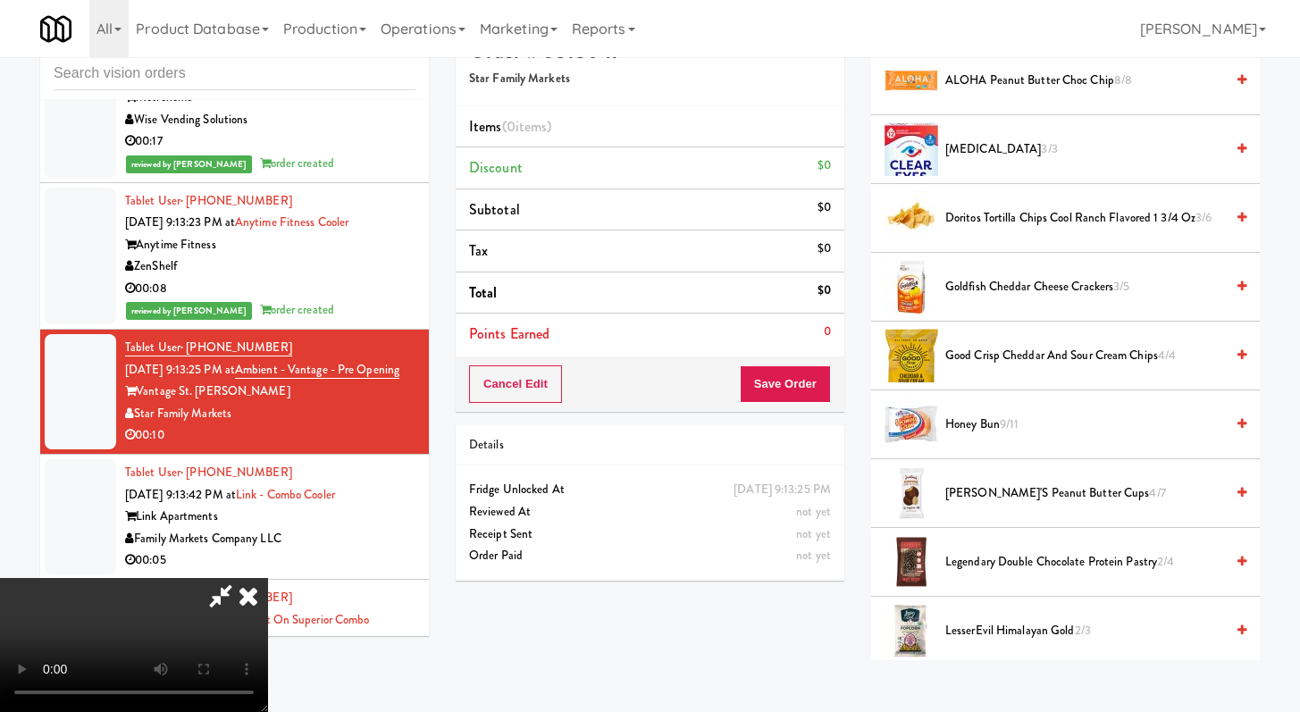
click at [994, 426] on span "Honey Bun 9/11" at bounding box center [1085, 425] width 279 height 22
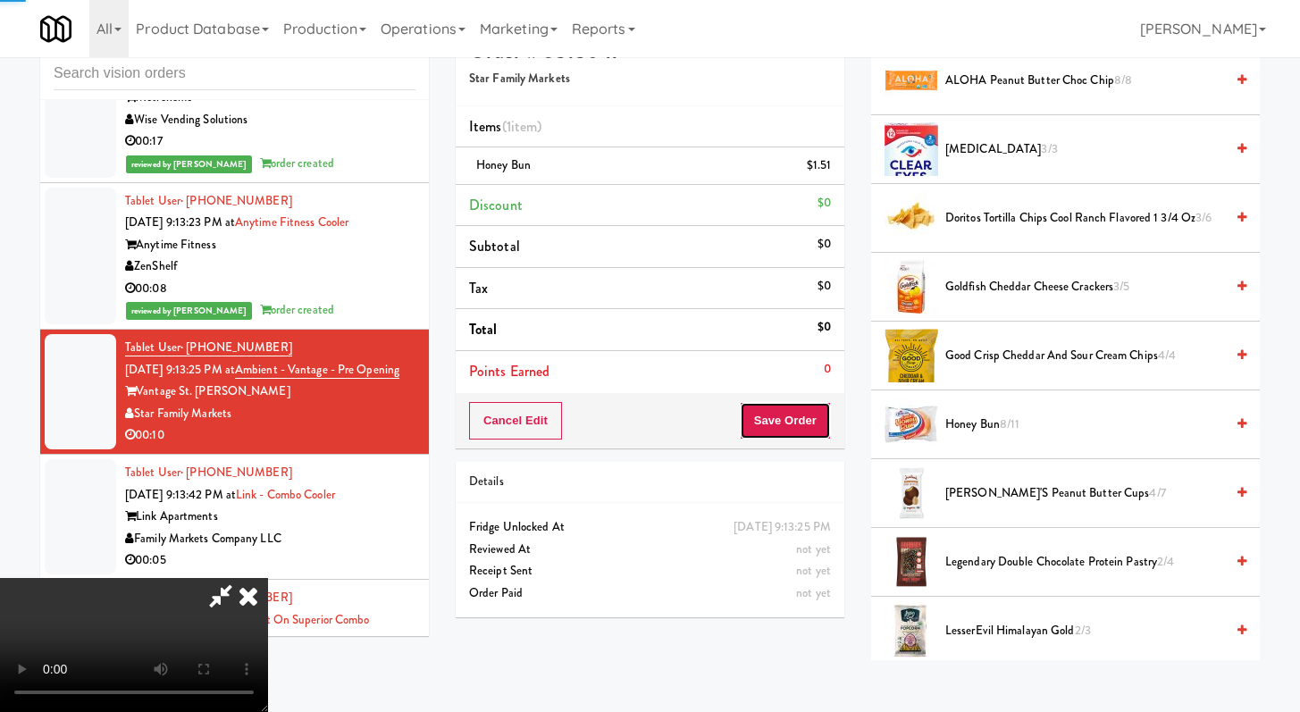
click at [828, 427] on button "Save Order" at bounding box center [785, 421] width 91 height 38
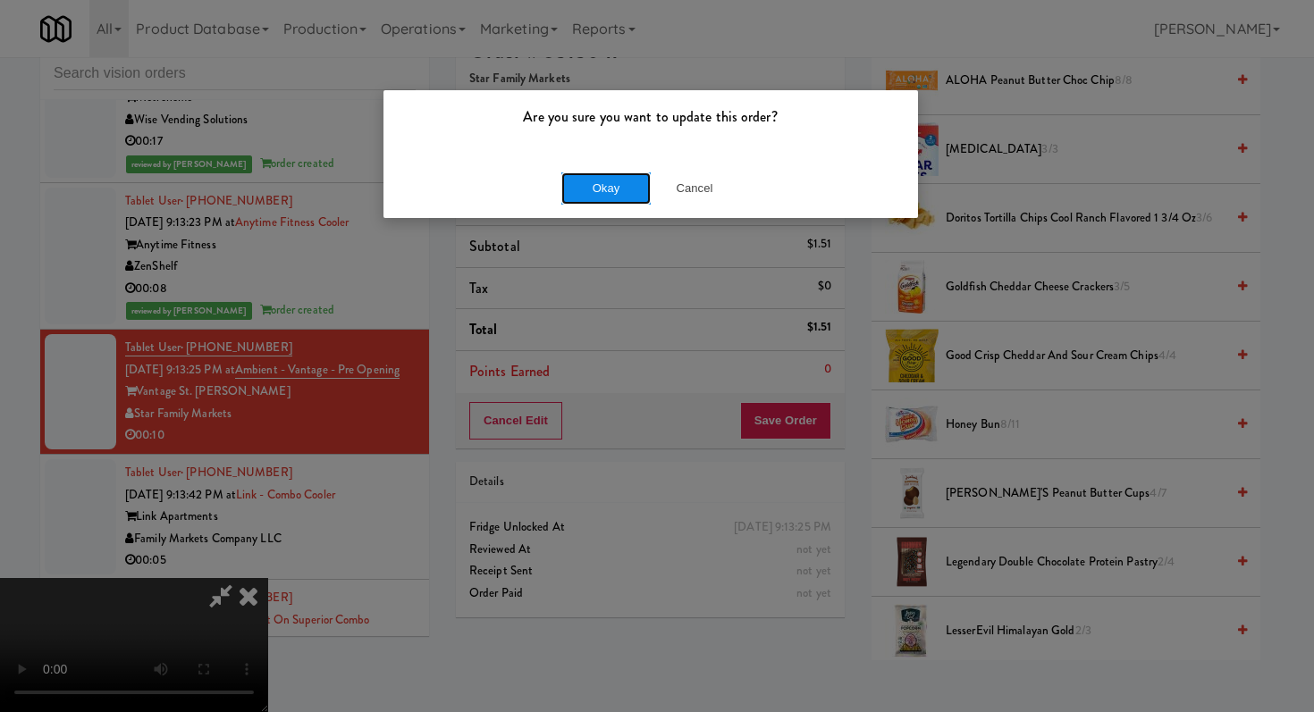
click at [621, 184] on button "Okay" at bounding box center [605, 188] width 89 height 32
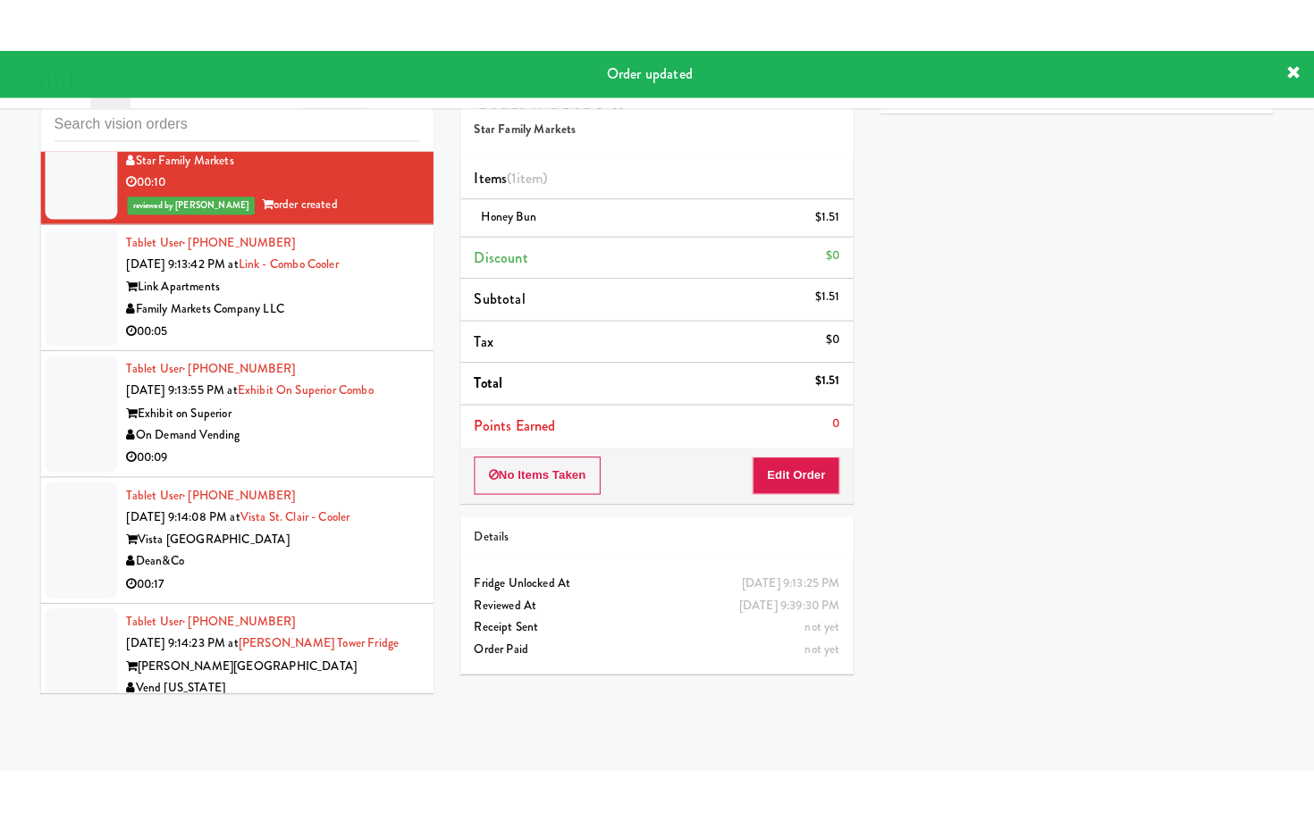
scroll to position [5249, 0]
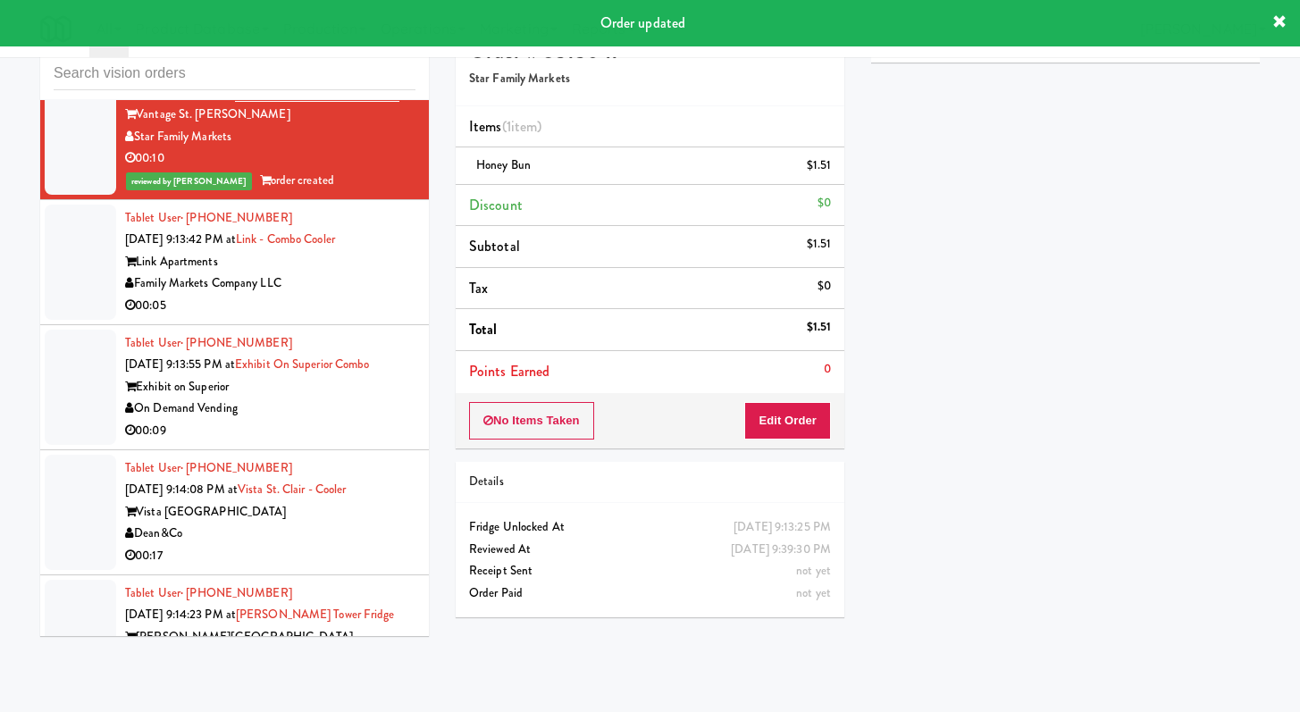
click at [359, 273] on div "Family Markets Company LLC" at bounding box center [270, 284] width 290 height 22
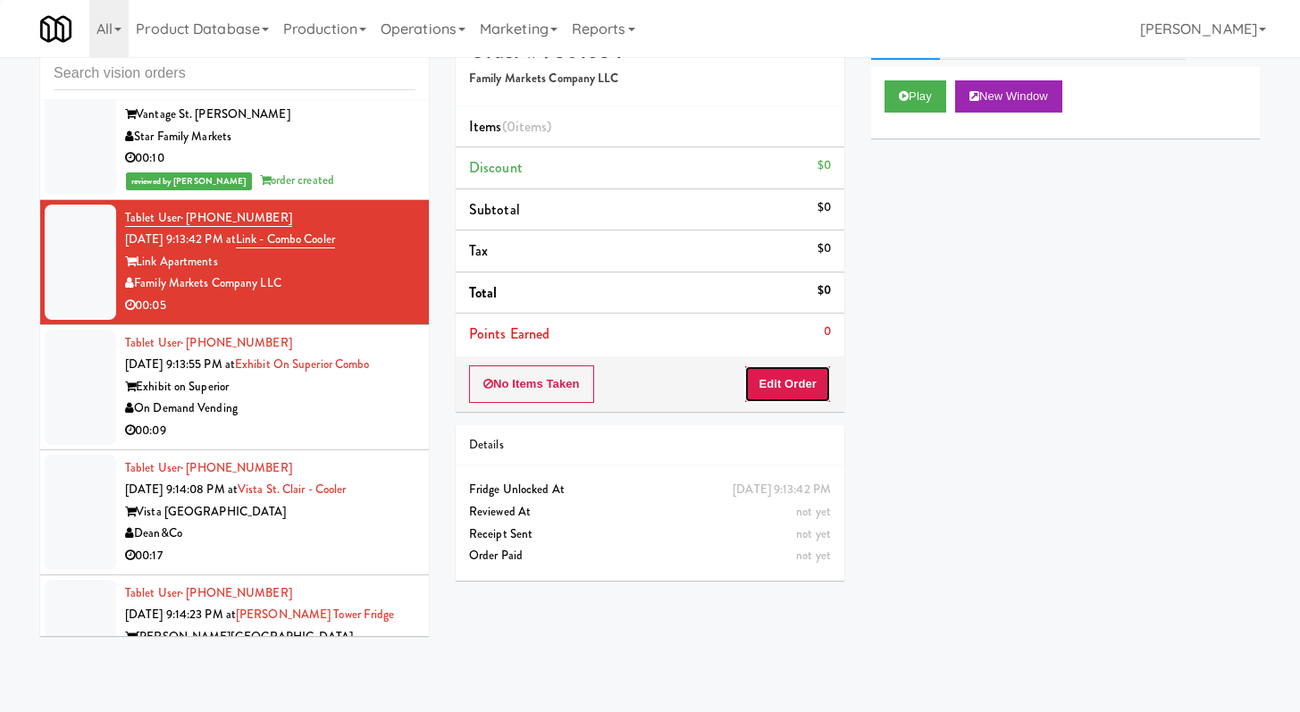
click at [795, 378] on button "Edit Order" at bounding box center [787, 385] width 87 height 38
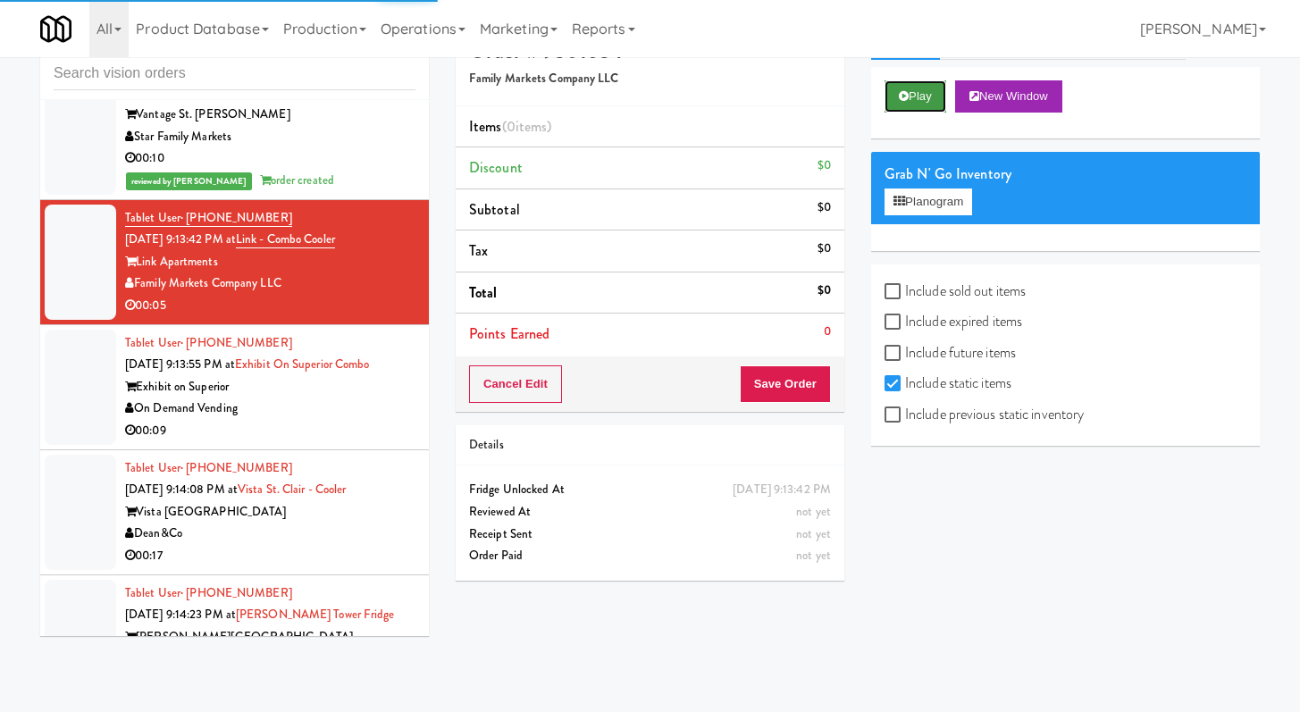
click at [914, 95] on button "Play" at bounding box center [916, 96] width 62 height 32
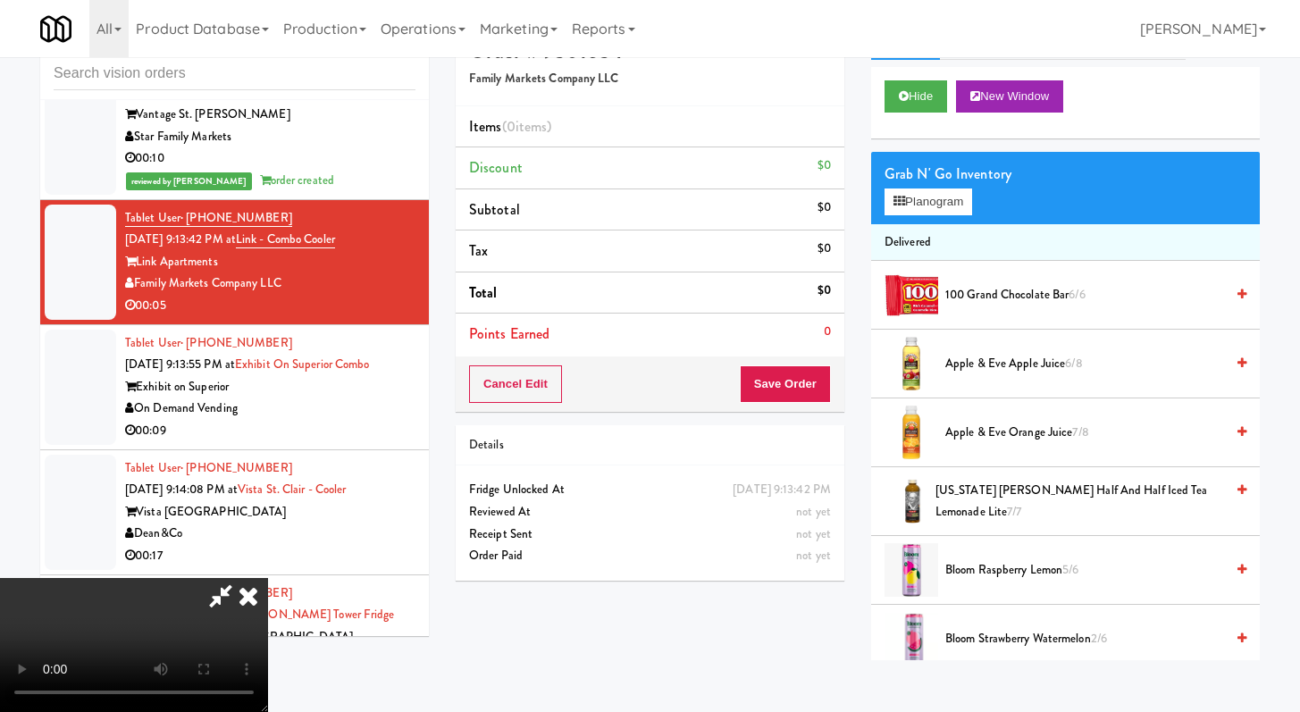
scroll to position [5205, 0]
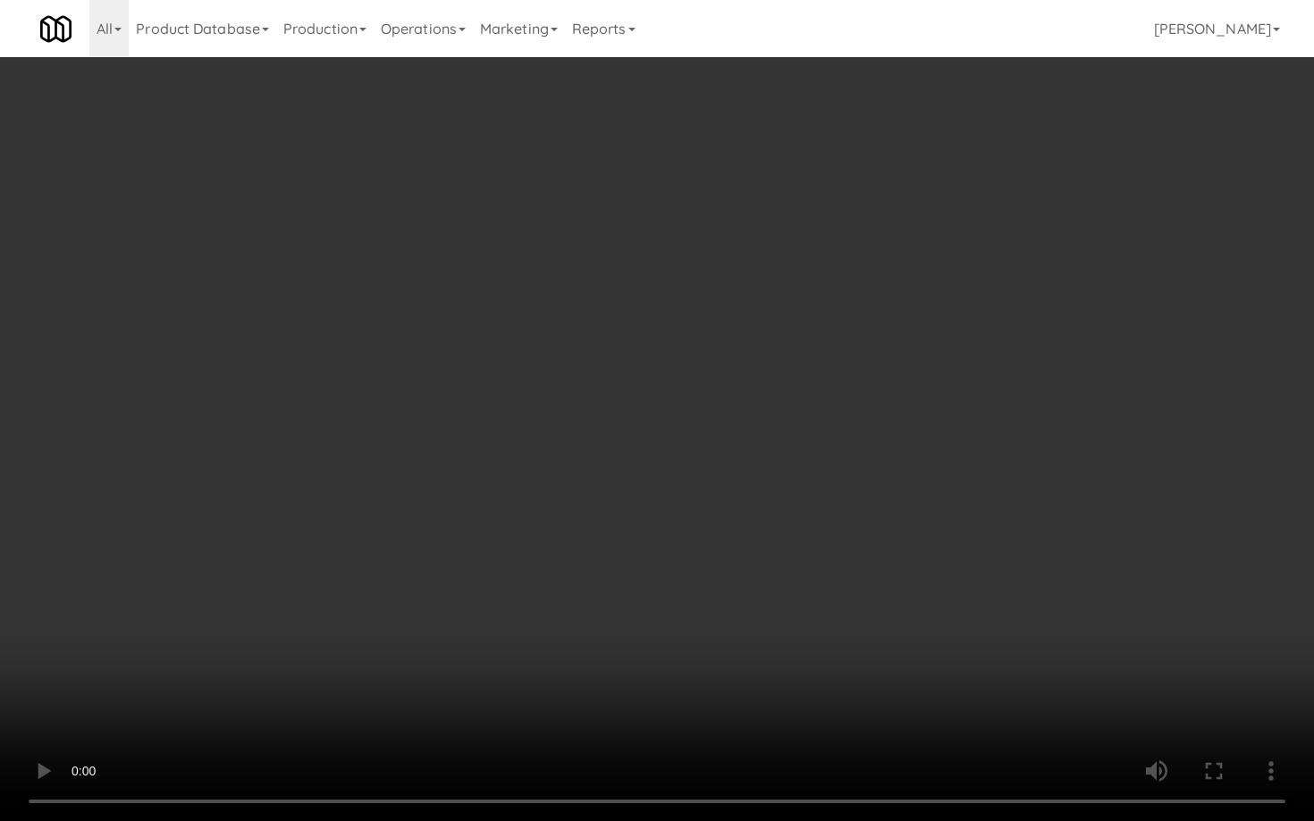
click at [1057, 514] on video at bounding box center [657, 410] width 1314 height 821
drag, startPoint x: 1057, startPoint y: 515, endPoint x: 1123, endPoint y: 608, distance: 114.1
click at [1057, 515] on video at bounding box center [657, 410] width 1314 height 821
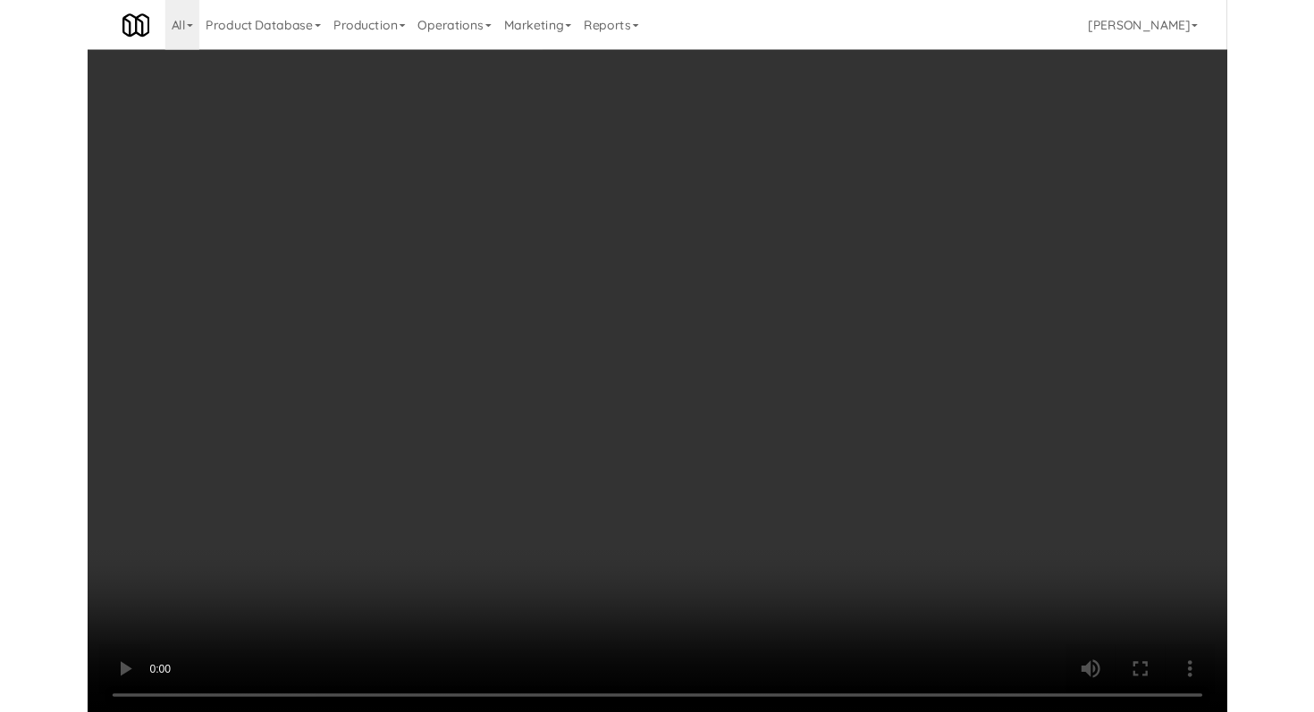
scroll to position [5249, 0]
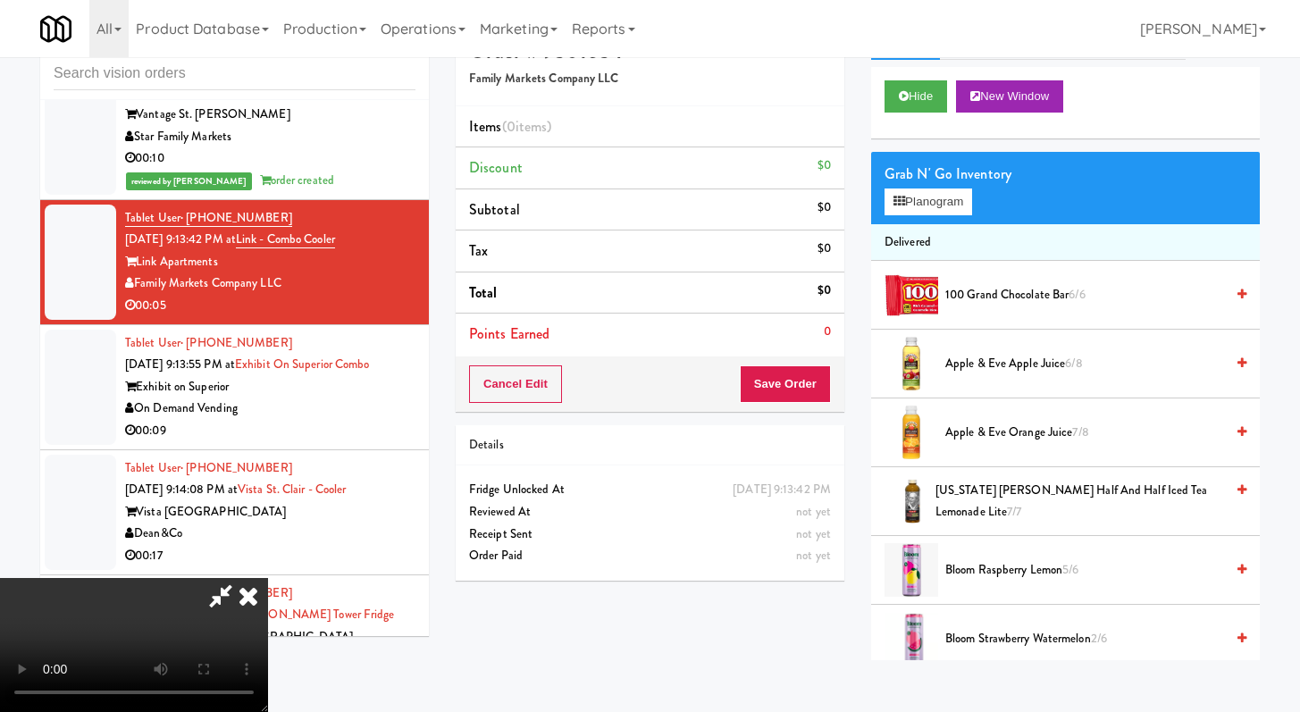
click at [937, 230] on li "Delivered" at bounding box center [1065, 243] width 389 height 38
click at [937, 206] on button "Planogram" at bounding box center [929, 202] width 88 height 27
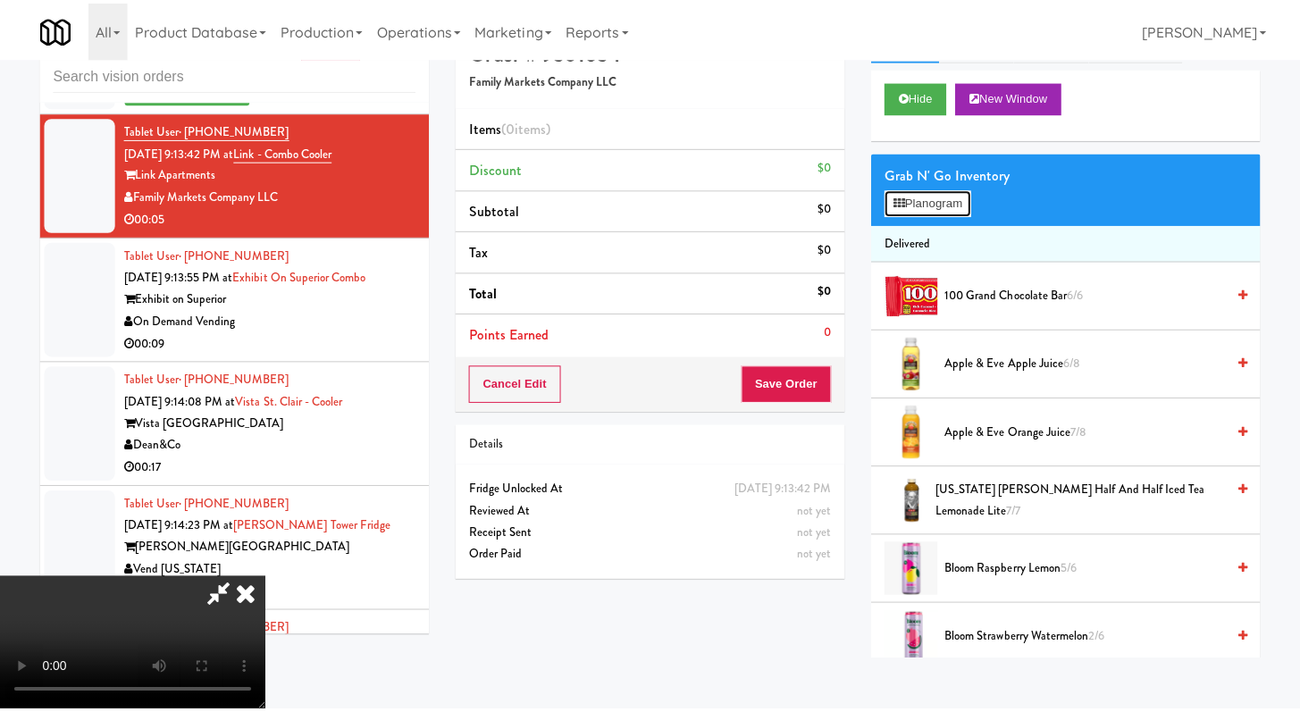
scroll to position [5205, 0]
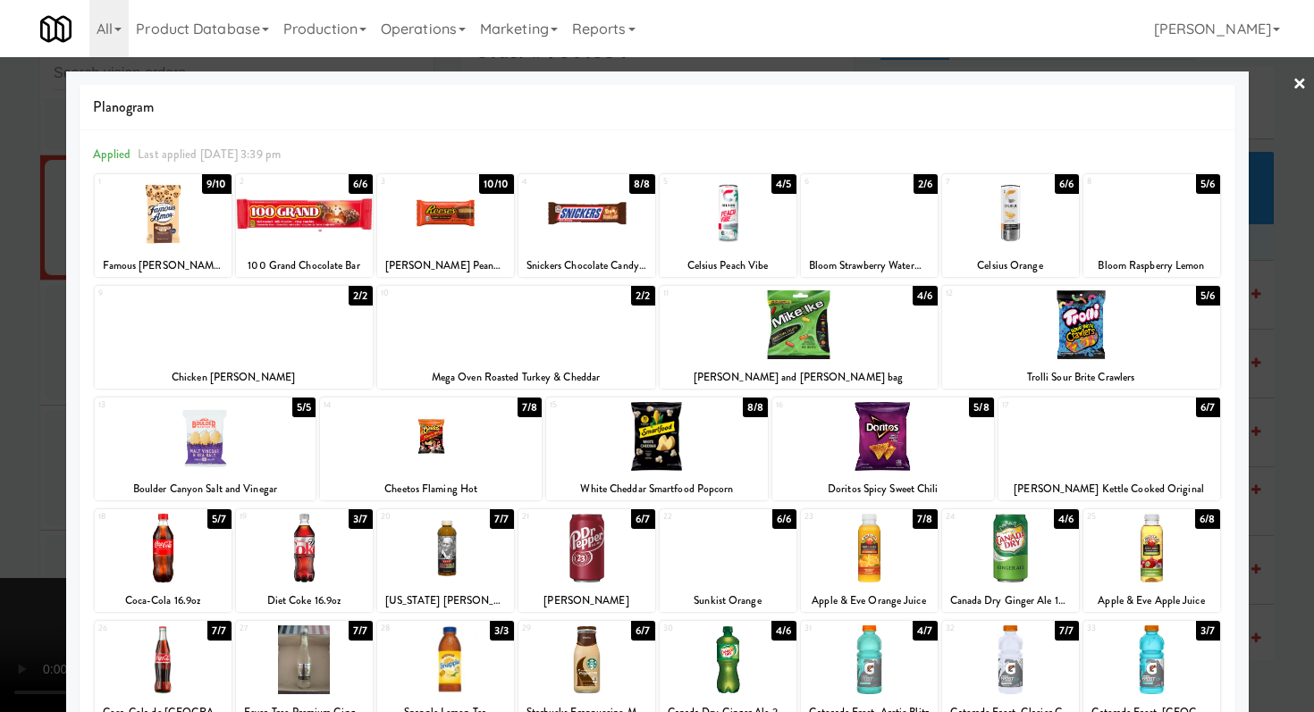
click at [901, 557] on div at bounding box center [869, 548] width 137 height 69
drag, startPoint x: 415, startPoint y: 441, endPoint x: 353, endPoint y: 432, distance: 62.4
click at [414, 441] on div at bounding box center [431, 436] width 222 height 69
click at [0, 406] on div at bounding box center [657, 356] width 1314 height 712
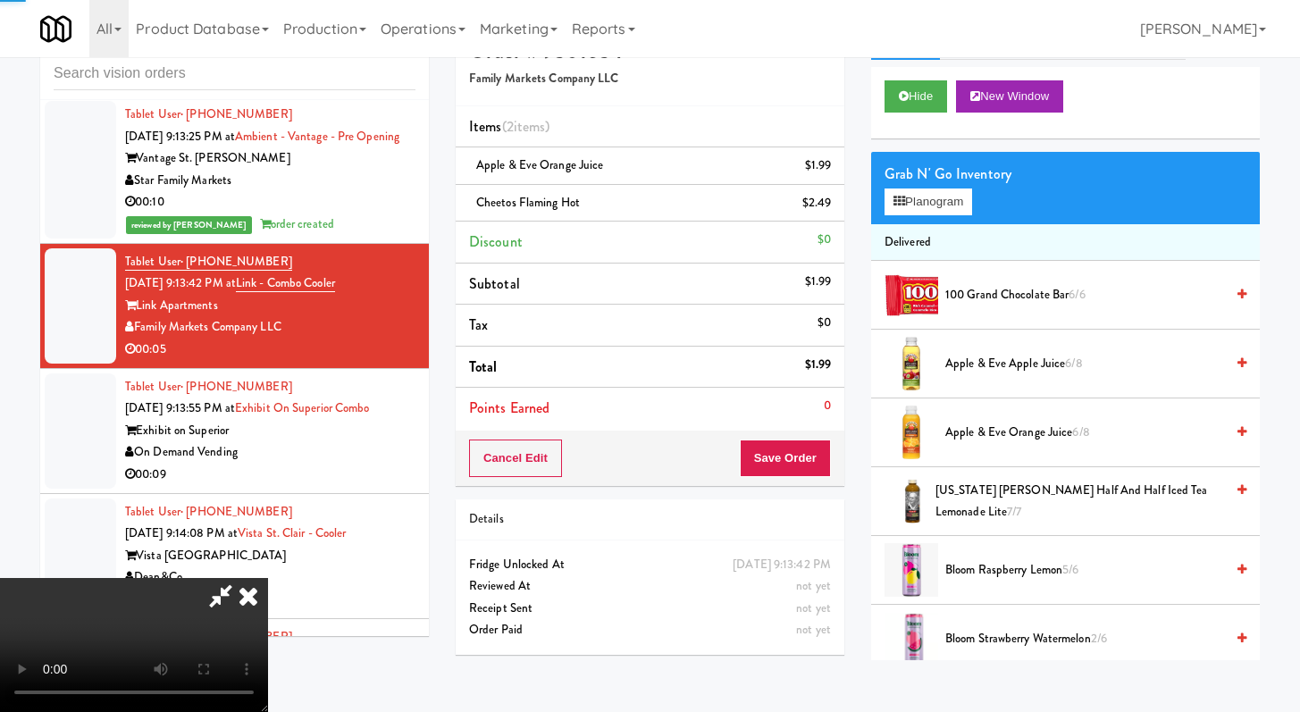
scroll to position [5249, 0]
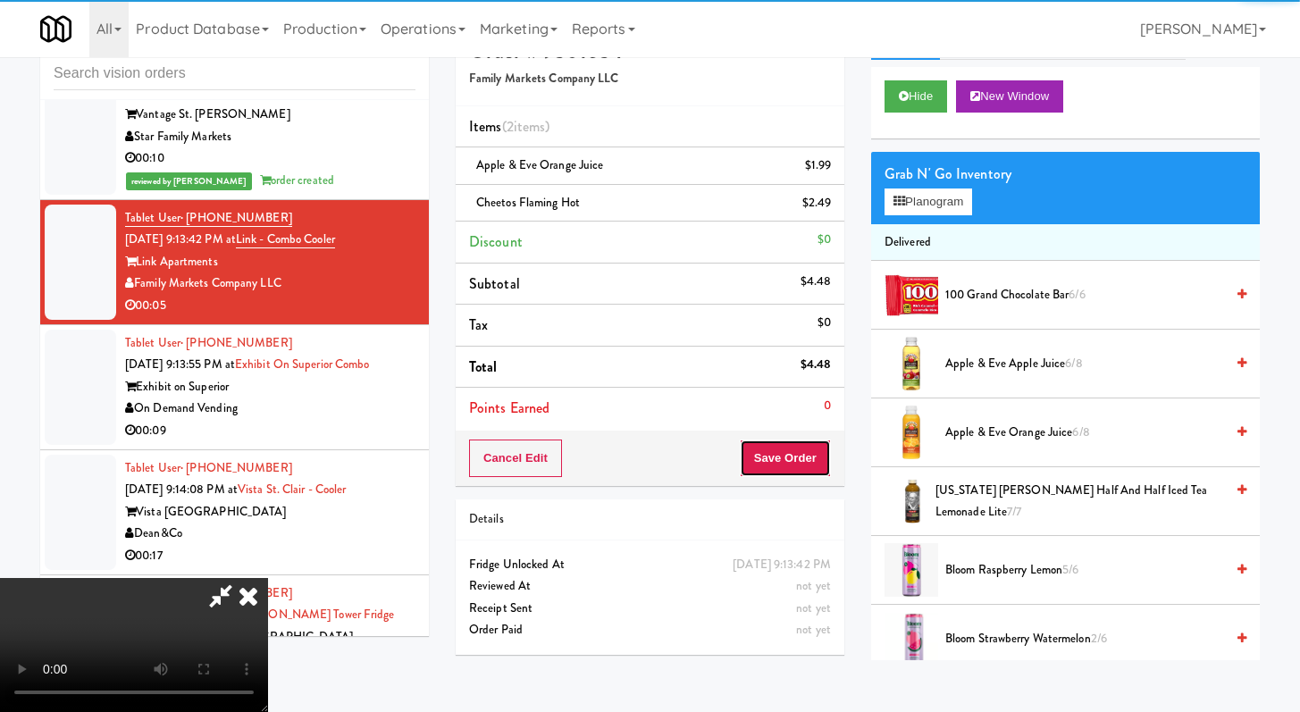
click at [822, 465] on button "Save Order" at bounding box center [785, 459] width 91 height 38
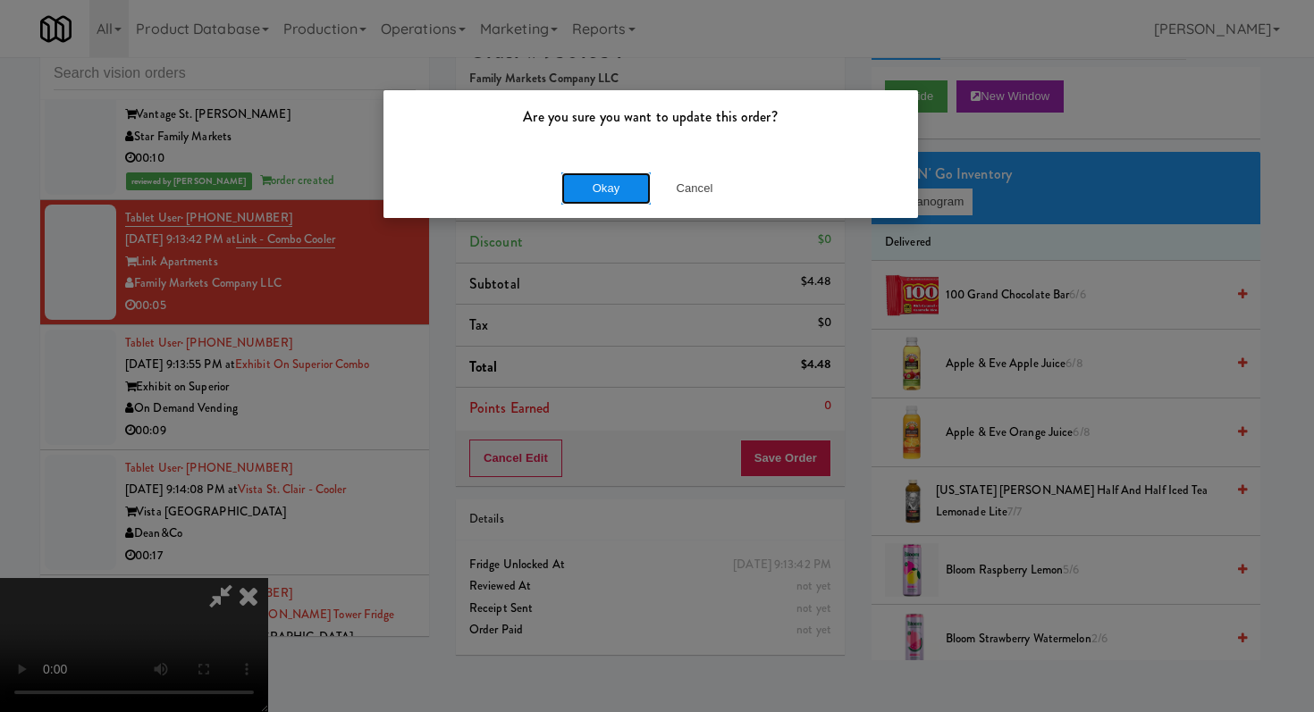
click at [610, 188] on button "Okay" at bounding box center [605, 188] width 89 height 32
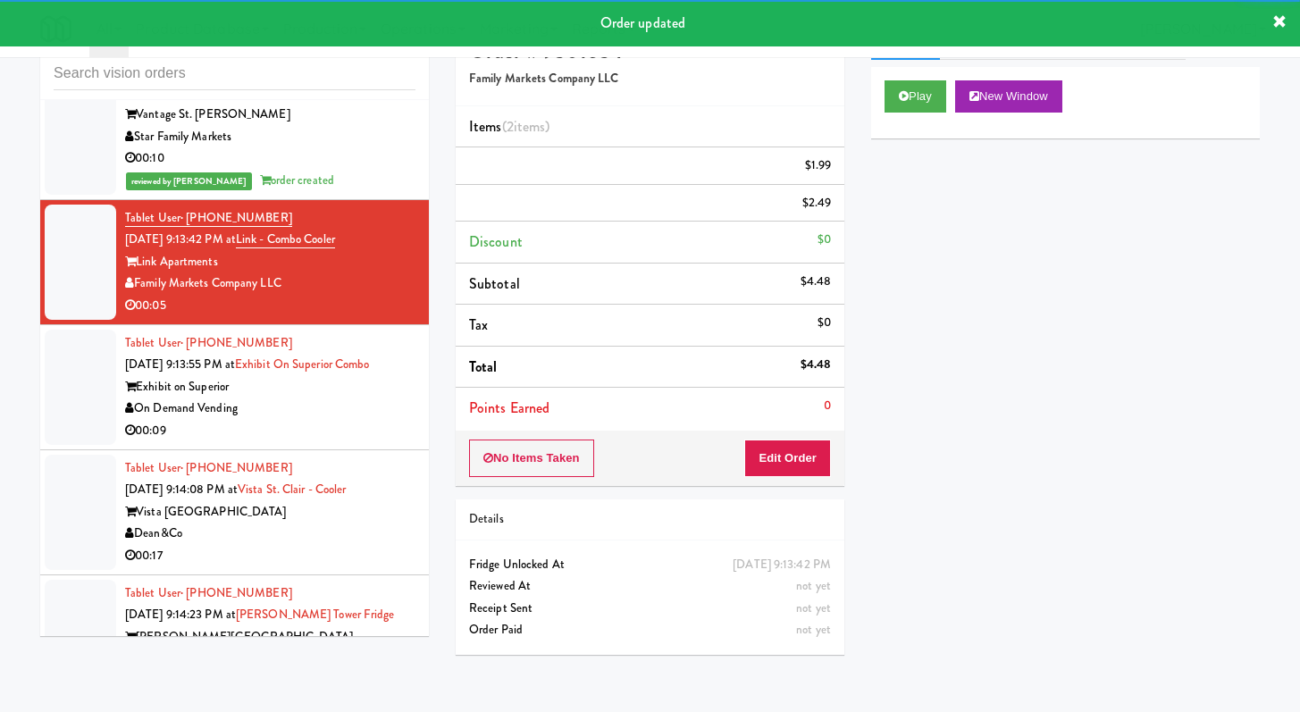
click at [380, 398] on div "On Demand Vending" at bounding box center [270, 409] width 290 height 22
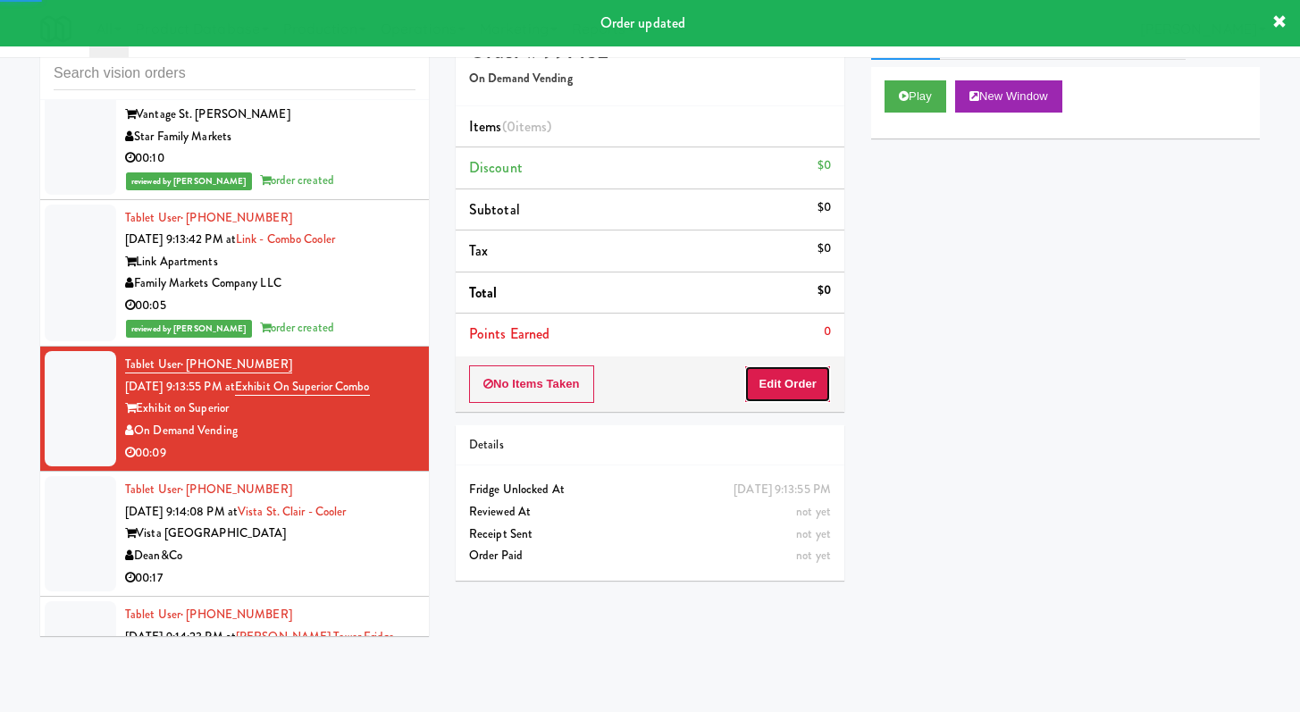
click at [806, 392] on button "Edit Order" at bounding box center [787, 385] width 87 height 38
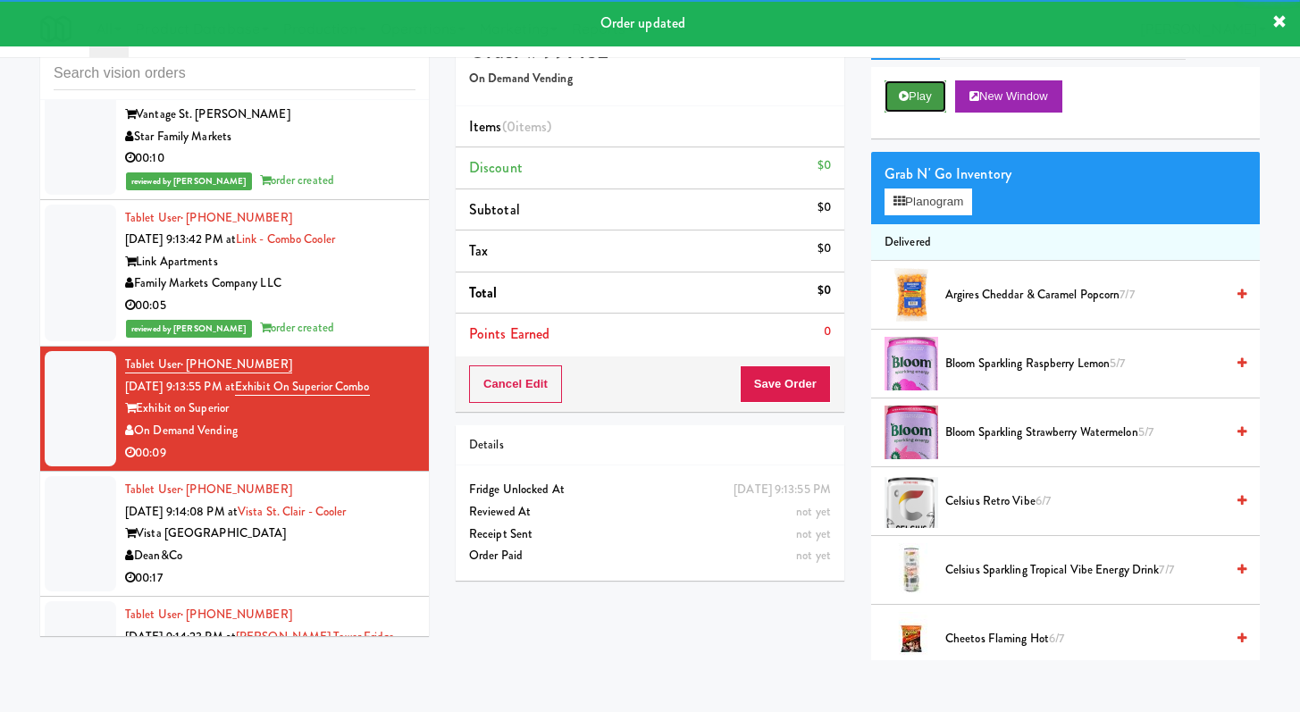
click at [907, 86] on button "Play" at bounding box center [916, 96] width 62 height 32
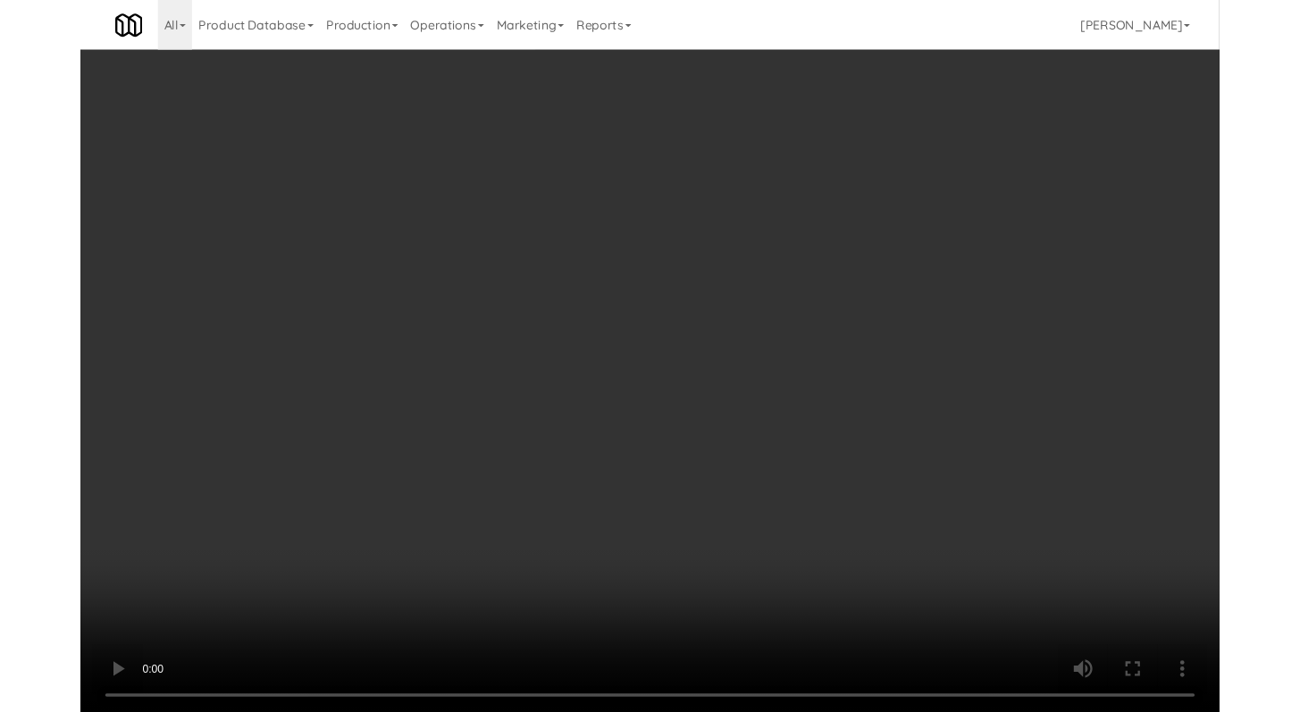
scroll to position [5205, 0]
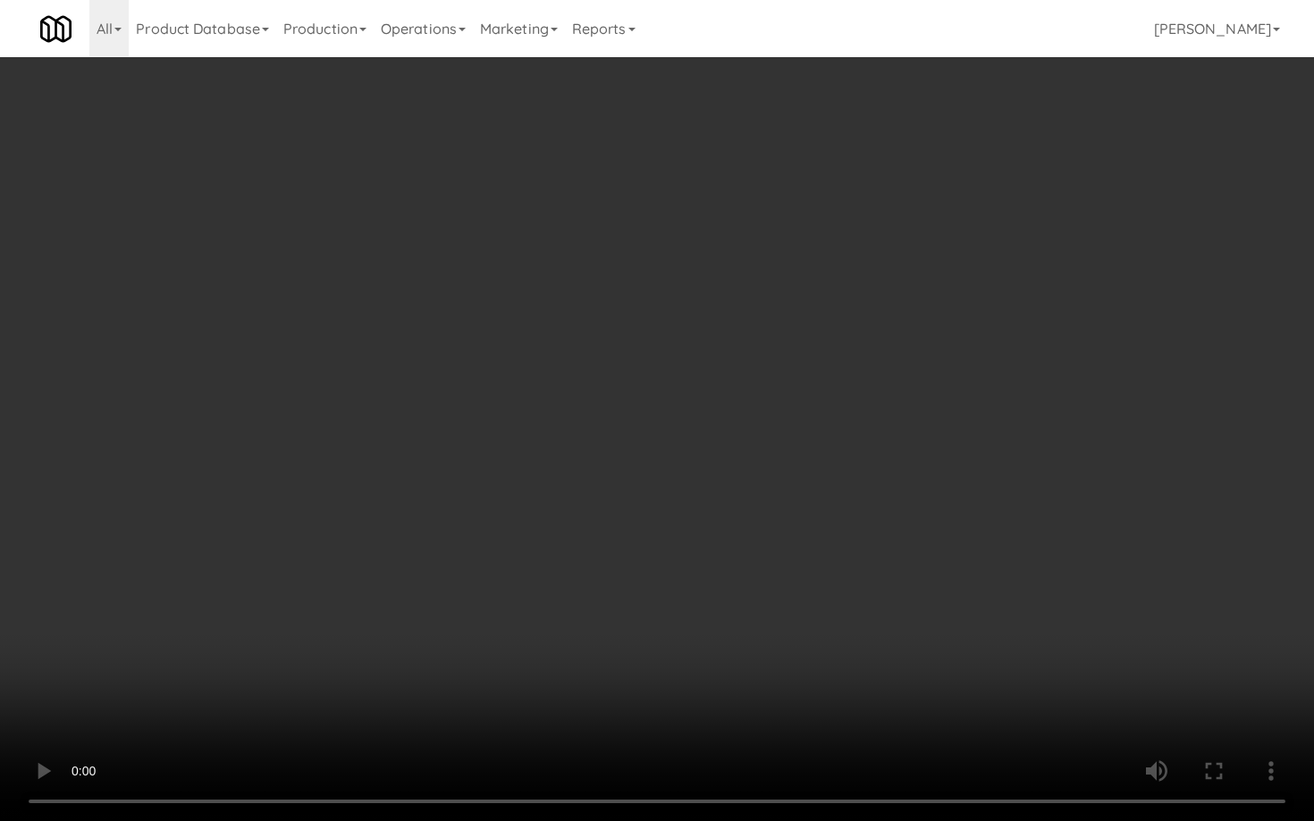
click at [660, 597] on video at bounding box center [657, 410] width 1314 height 821
click at [660, 595] on video at bounding box center [657, 410] width 1314 height 821
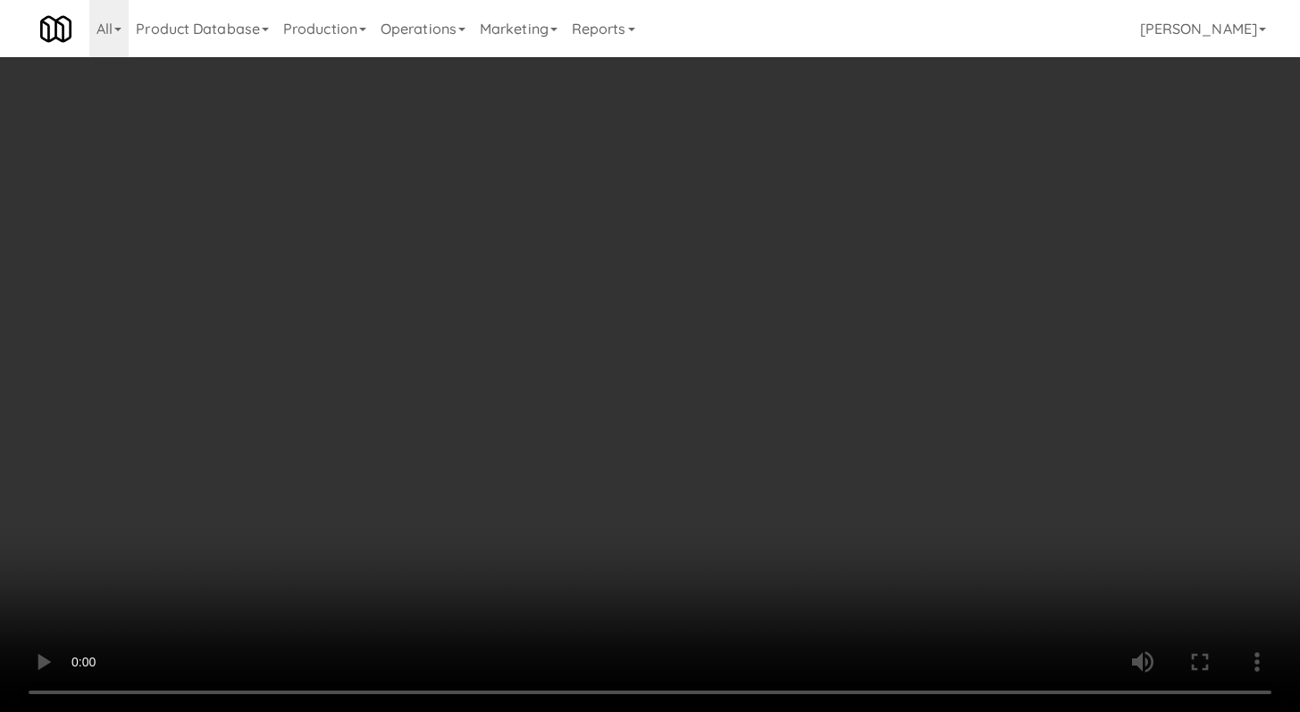
scroll to position [5249, 0]
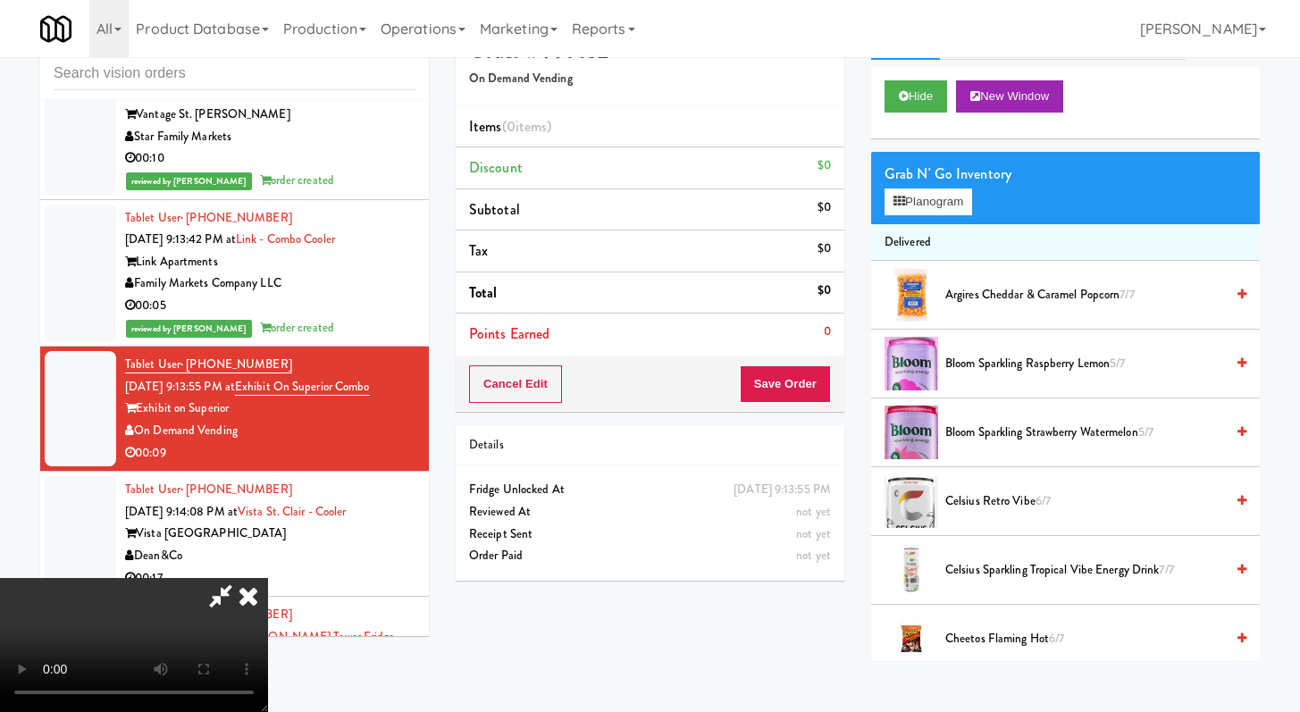
click at [268, 578] on video at bounding box center [134, 645] width 268 height 134
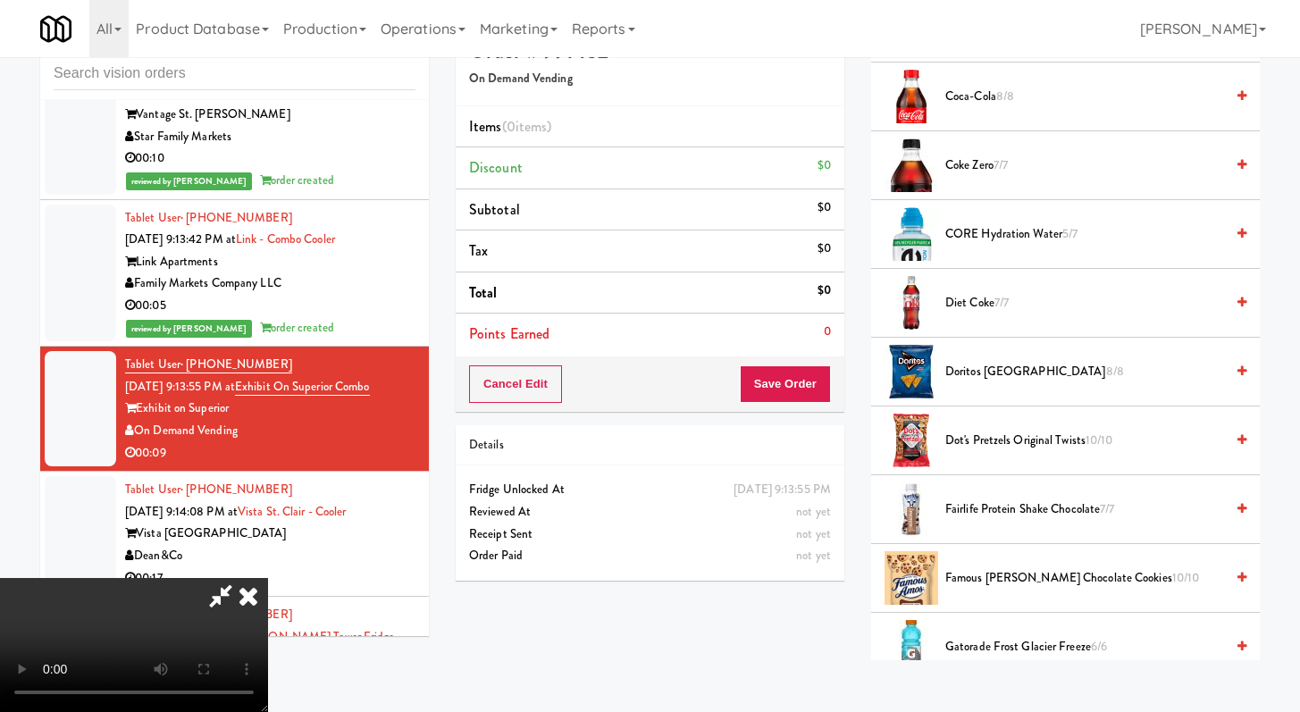
scroll to position [1031, 0]
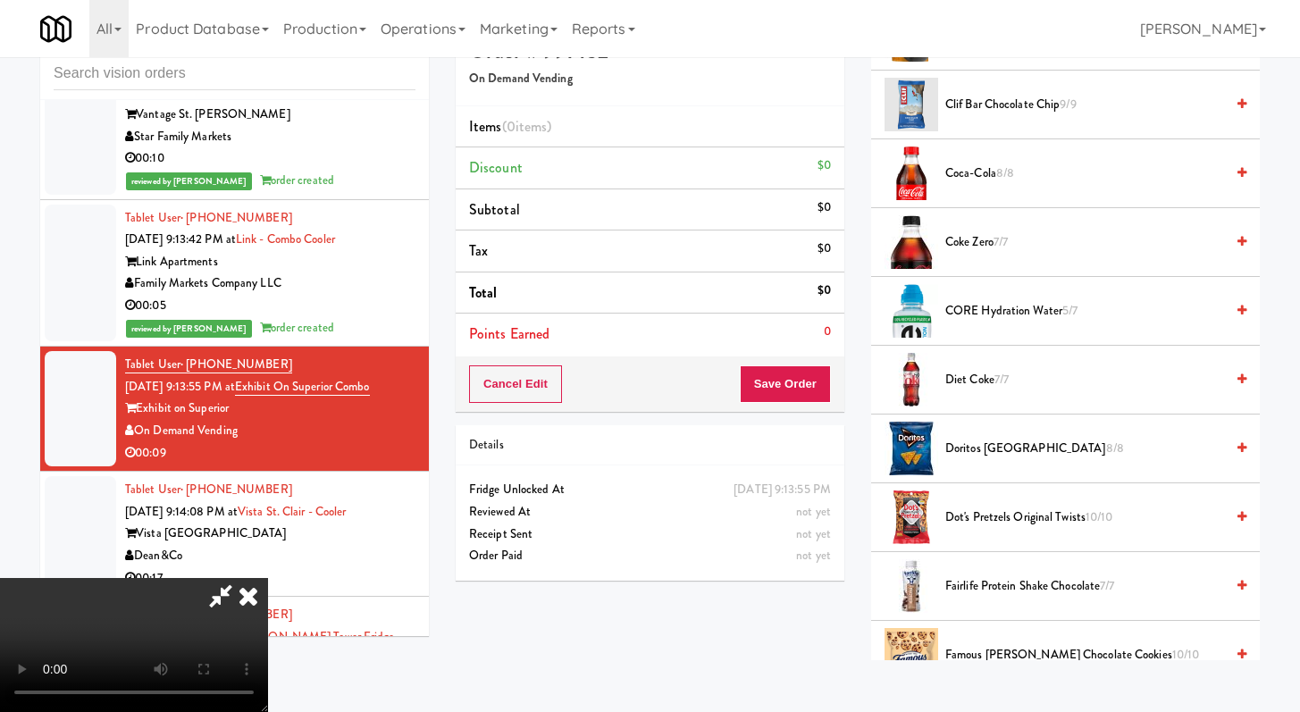
click at [988, 380] on span "Diet Coke 7/7" at bounding box center [1085, 380] width 279 height 22
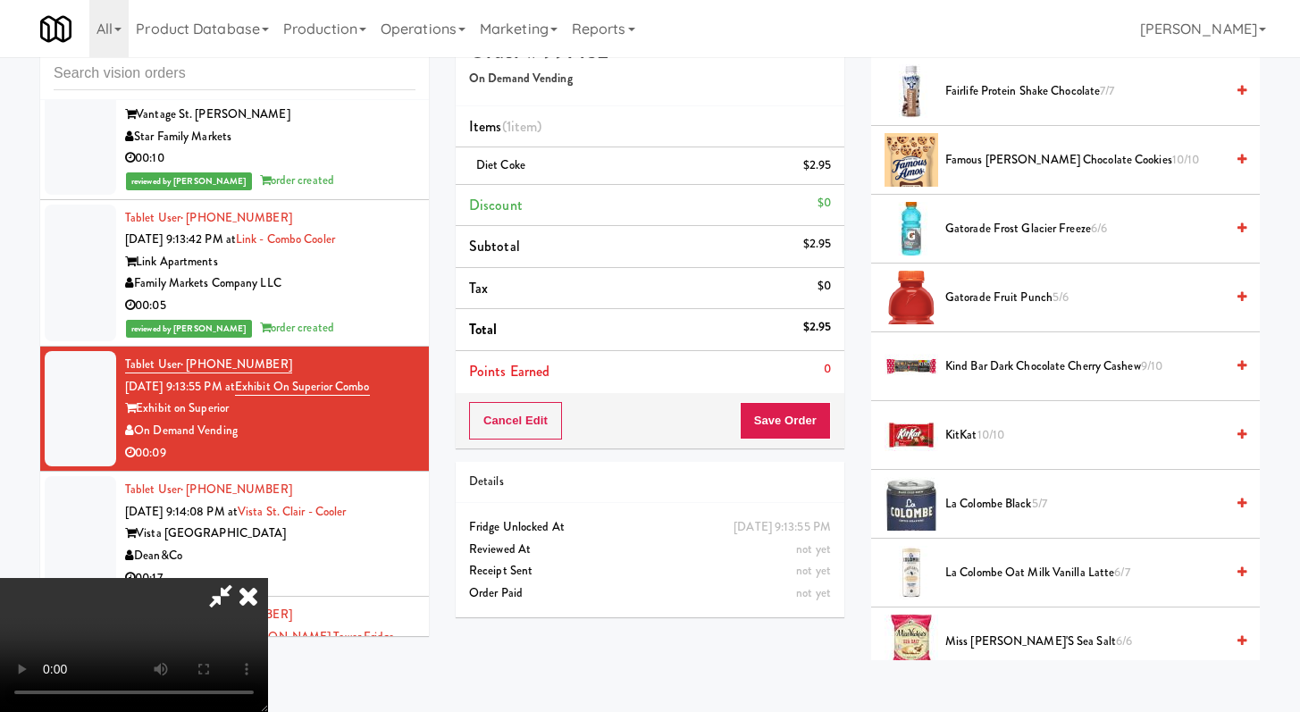
scroll to position [1447, 0]
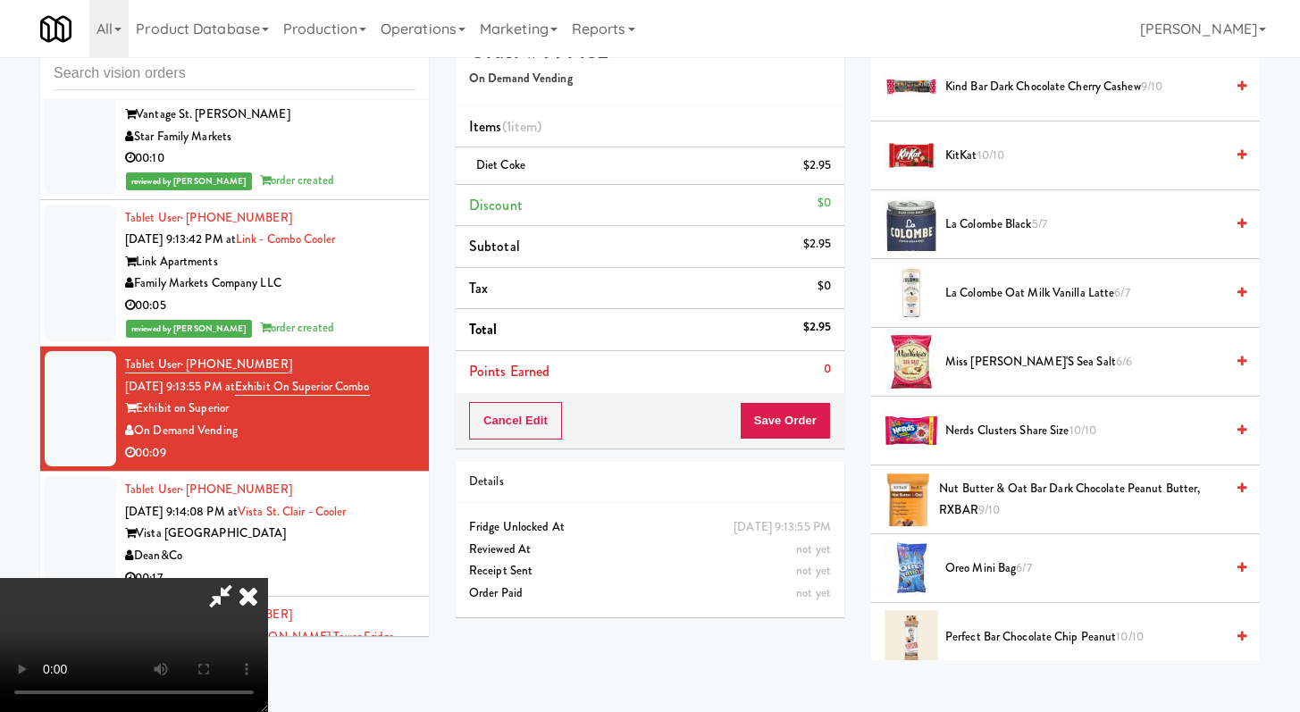
click at [1012, 352] on span "Miss [PERSON_NAME]'s Sea Salt 6/6" at bounding box center [1085, 362] width 279 height 22
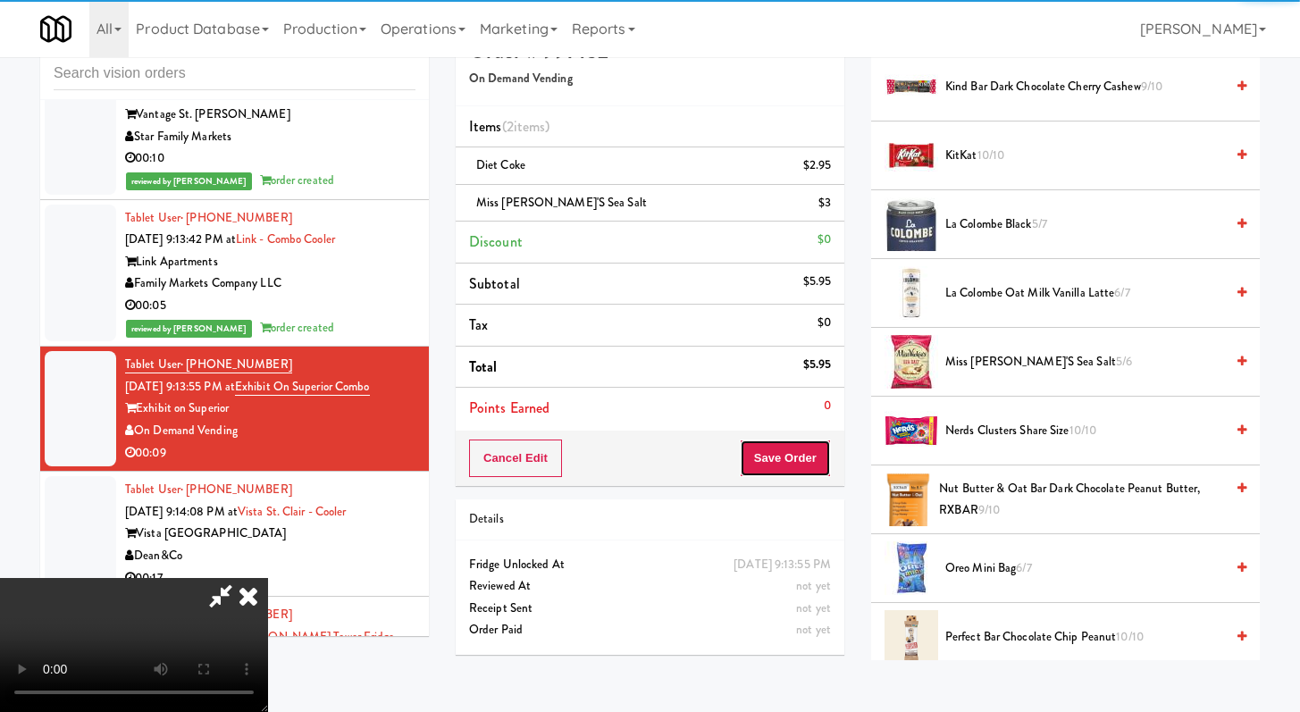
click at [805, 465] on button "Save Order" at bounding box center [785, 459] width 91 height 38
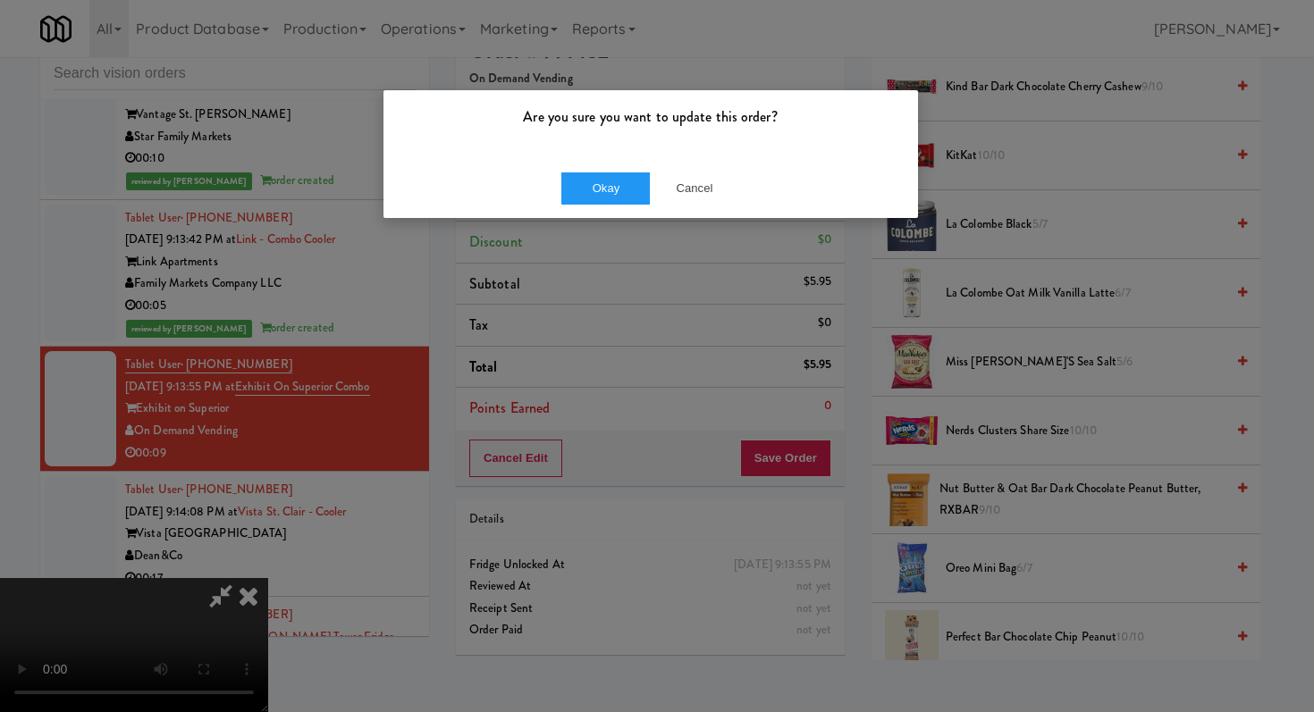
click at [624, 170] on div "Okay Cancel" at bounding box center [650, 188] width 534 height 60
click at [631, 211] on div "Okay Cancel" at bounding box center [650, 188] width 534 height 60
click at [627, 198] on button "Okay" at bounding box center [605, 188] width 89 height 32
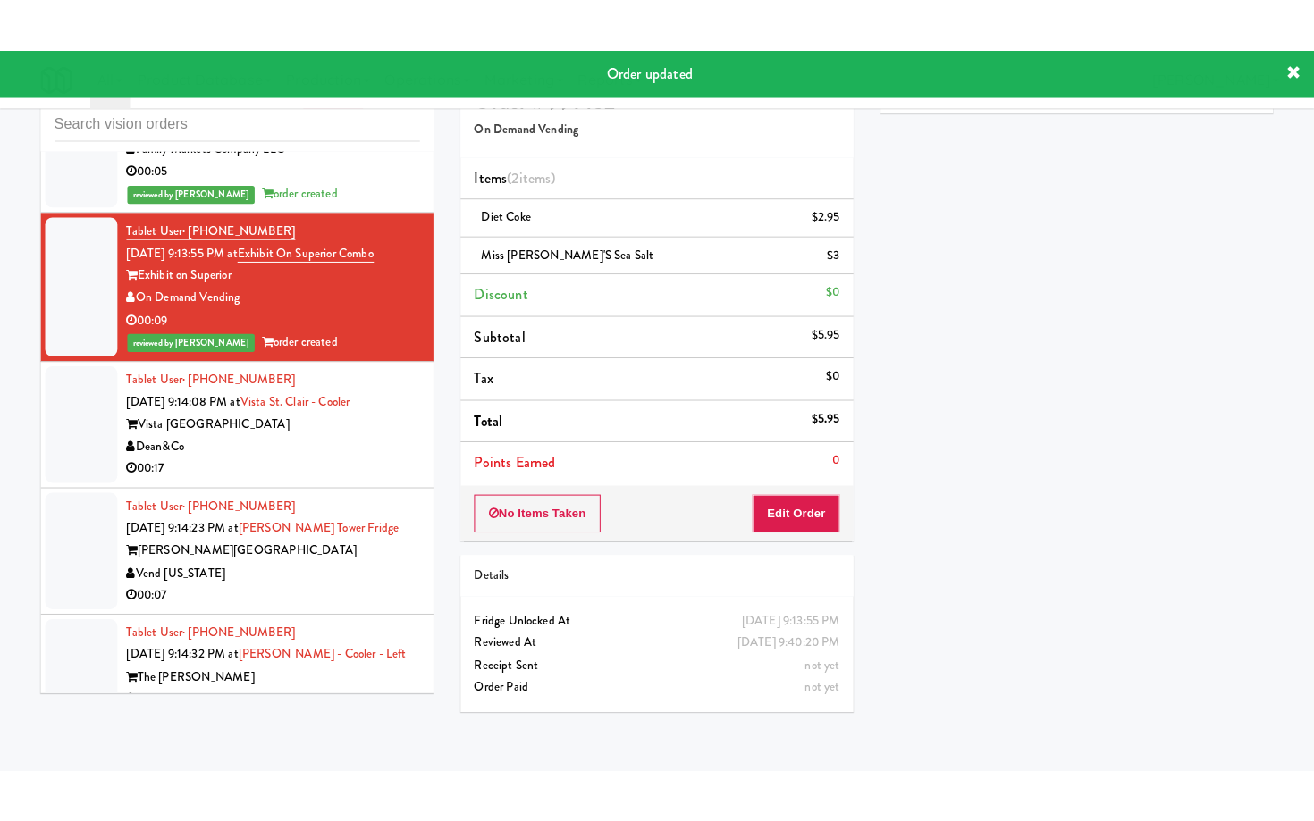
scroll to position [5576, 0]
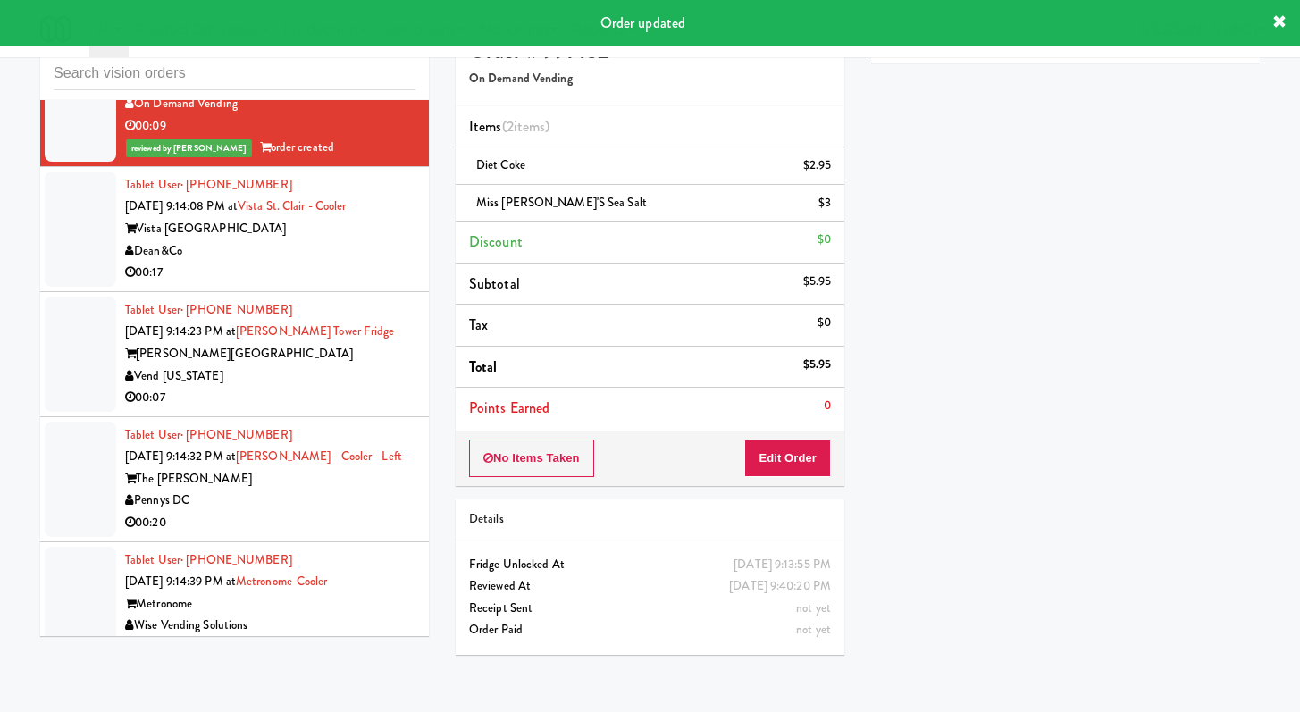
click at [338, 299] on div "Tablet User · (412) 390-5588 Aug 23, 2025 9:14:23 PM at Archer Tower Fridge Arc…" at bounding box center [270, 354] width 290 height 110
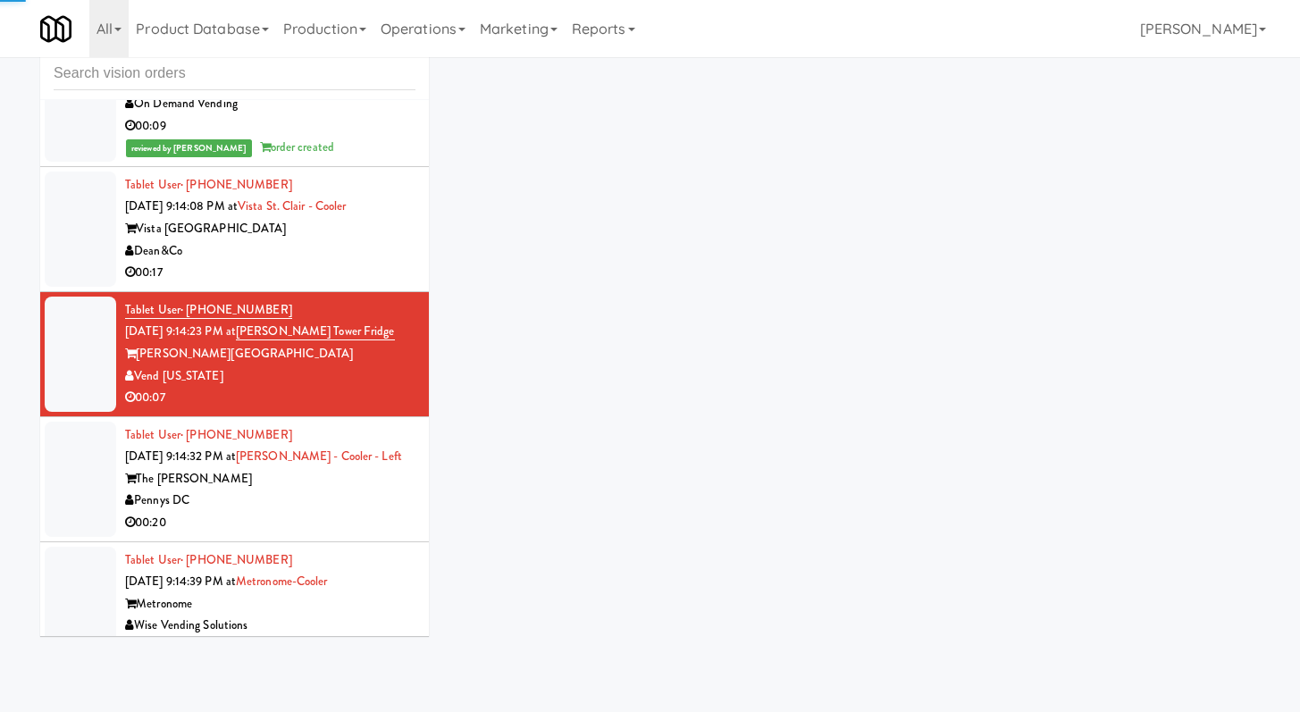
click at [337, 218] on div "Vista [GEOGRAPHIC_DATA]" at bounding box center [270, 229] width 290 height 22
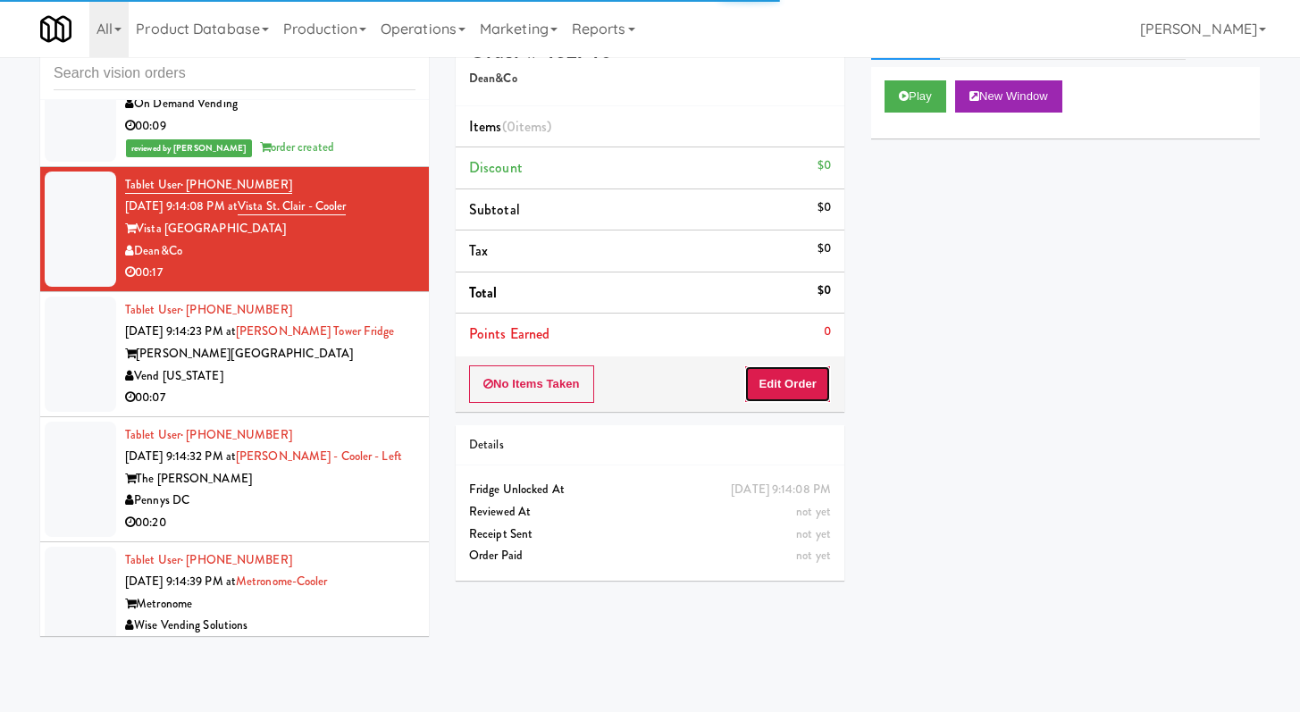
click at [809, 373] on button "Edit Order" at bounding box center [787, 385] width 87 height 38
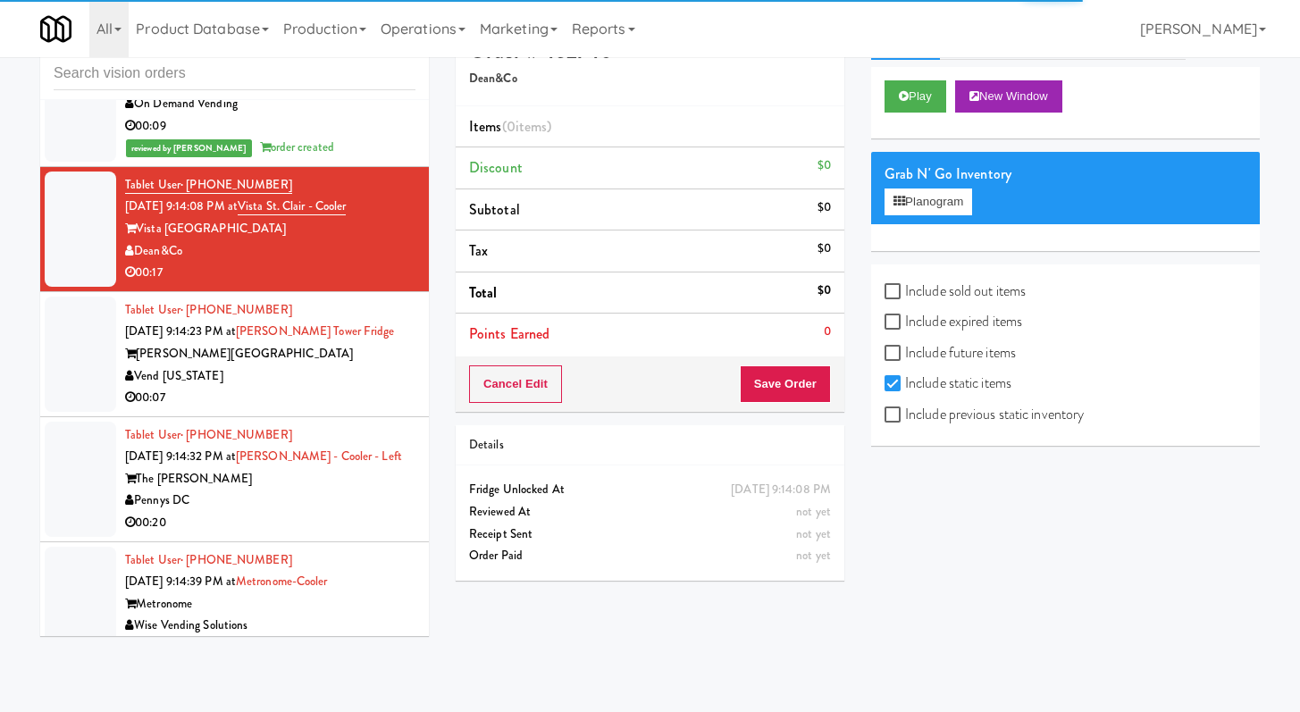
click at [910, 78] on div "Play New Window" at bounding box center [1065, 102] width 389 height 71
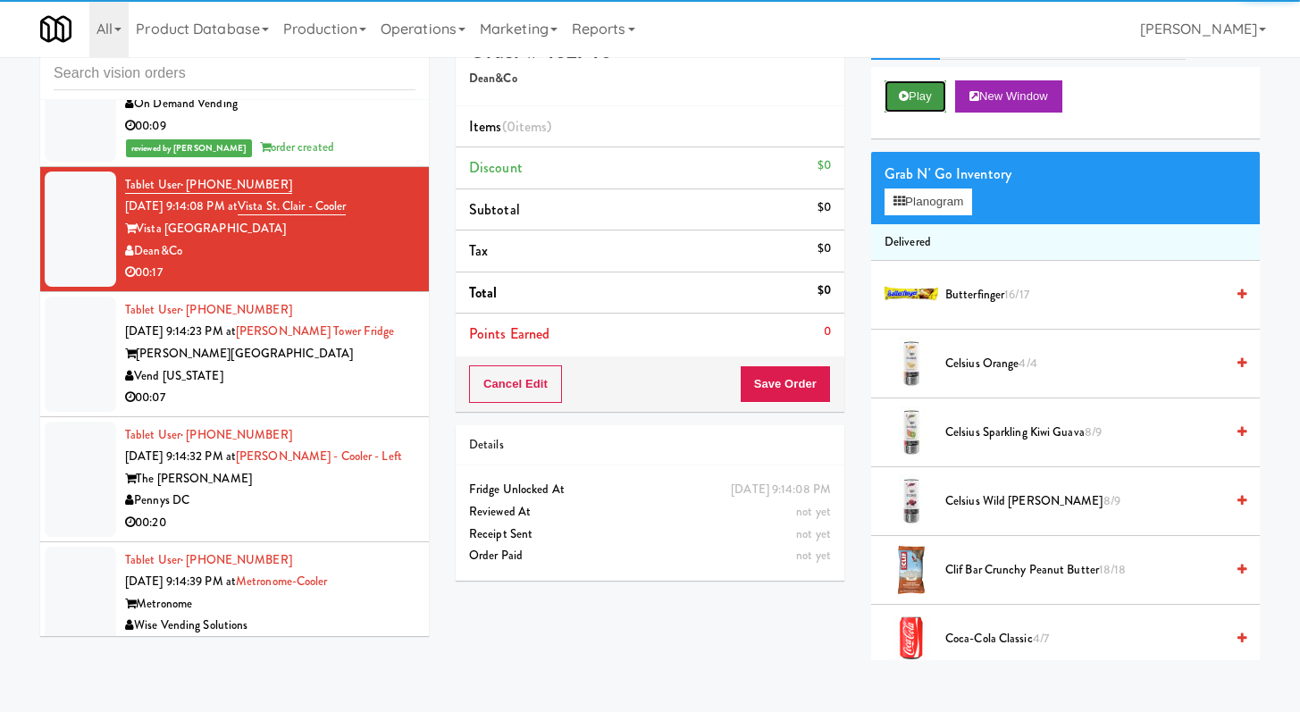
click at [912, 105] on button "Play" at bounding box center [916, 96] width 62 height 32
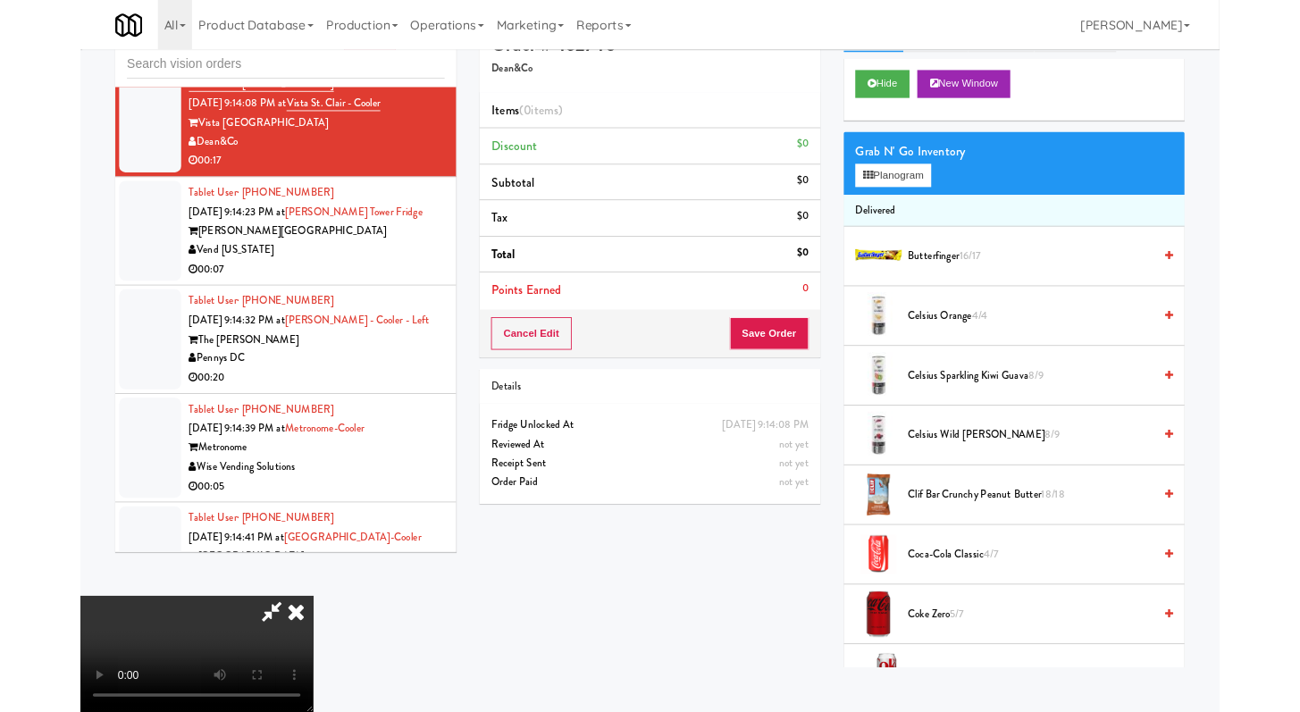
scroll to position [5532, 0]
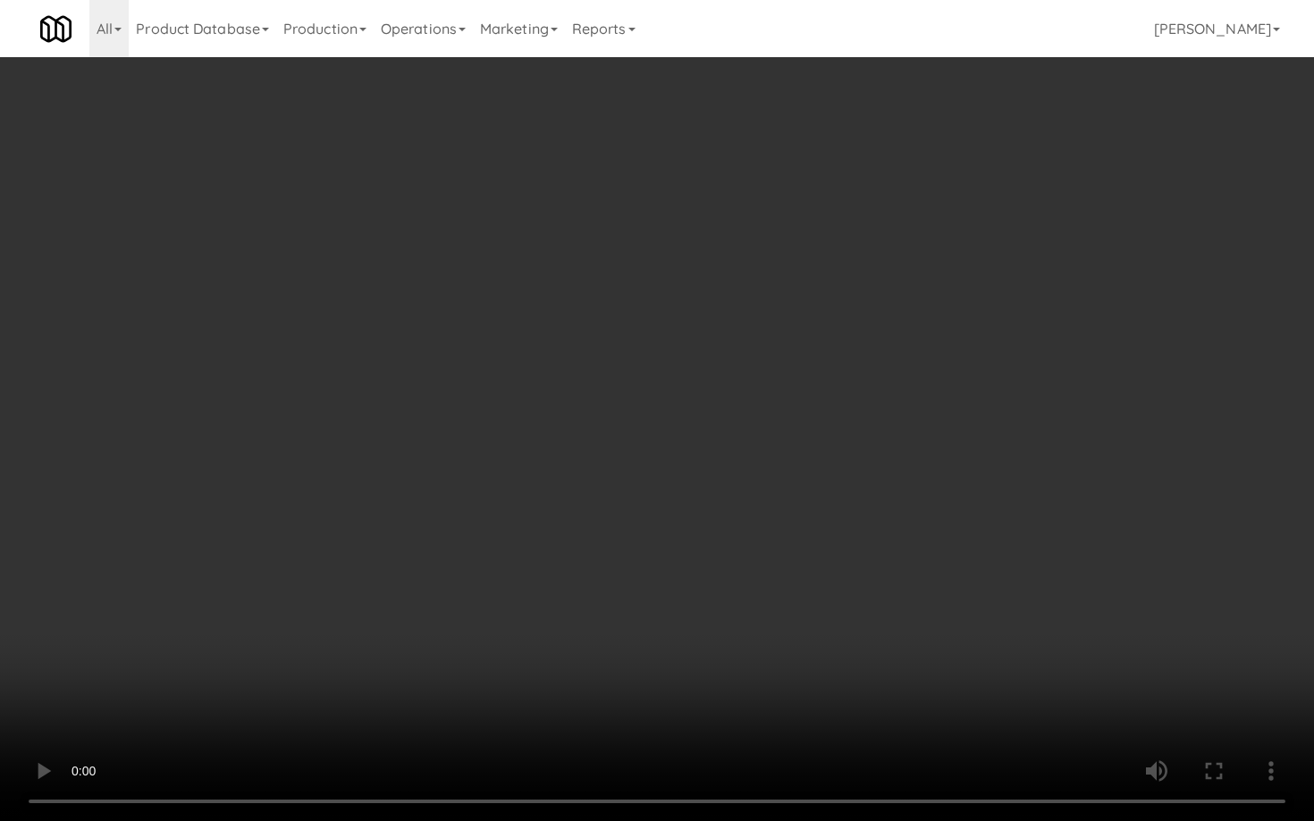
click at [457, 525] on video at bounding box center [657, 410] width 1314 height 821
click at [467, 612] on video at bounding box center [657, 410] width 1314 height 821
click at [468, 597] on video at bounding box center [657, 410] width 1314 height 821
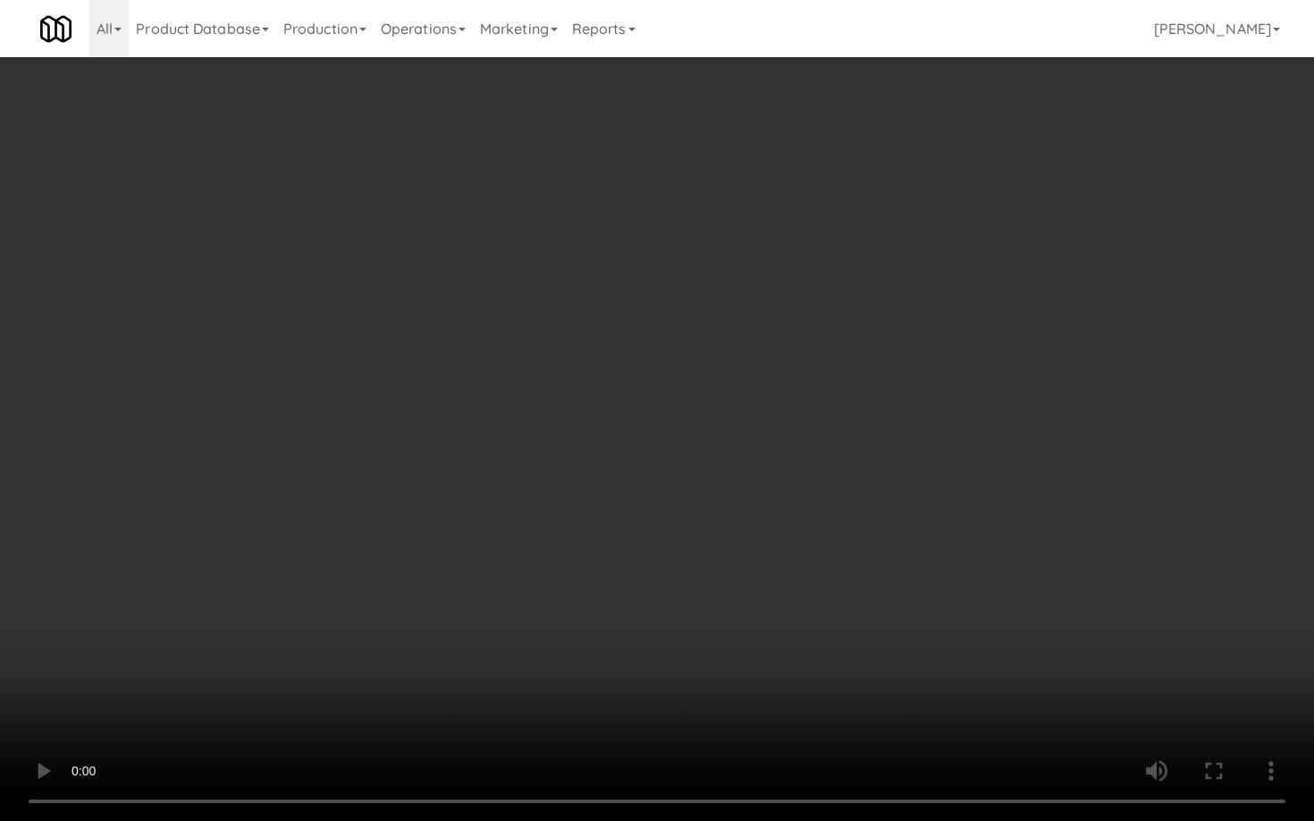
click at [468, 595] on video at bounding box center [657, 410] width 1314 height 821
click at [472, 590] on video at bounding box center [657, 410] width 1314 height 821
click at [628, 502] on video at bounding box center [657, 410] width 1314 height 821
click at [628, 500] on video at bounding box center [657, 410] width 1314 height 821
click at [628, 496] on video at bounding box center [657, 410] width 1314 height 821
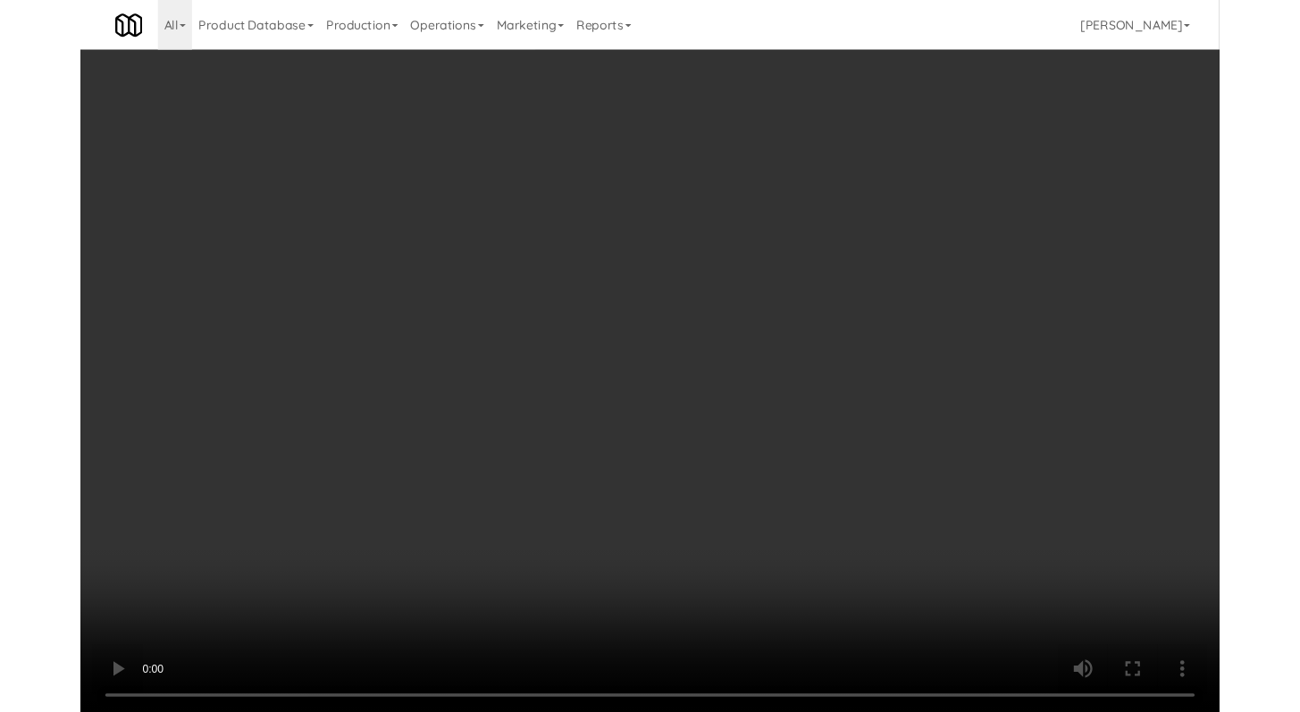
scroll to position [5576, 0]
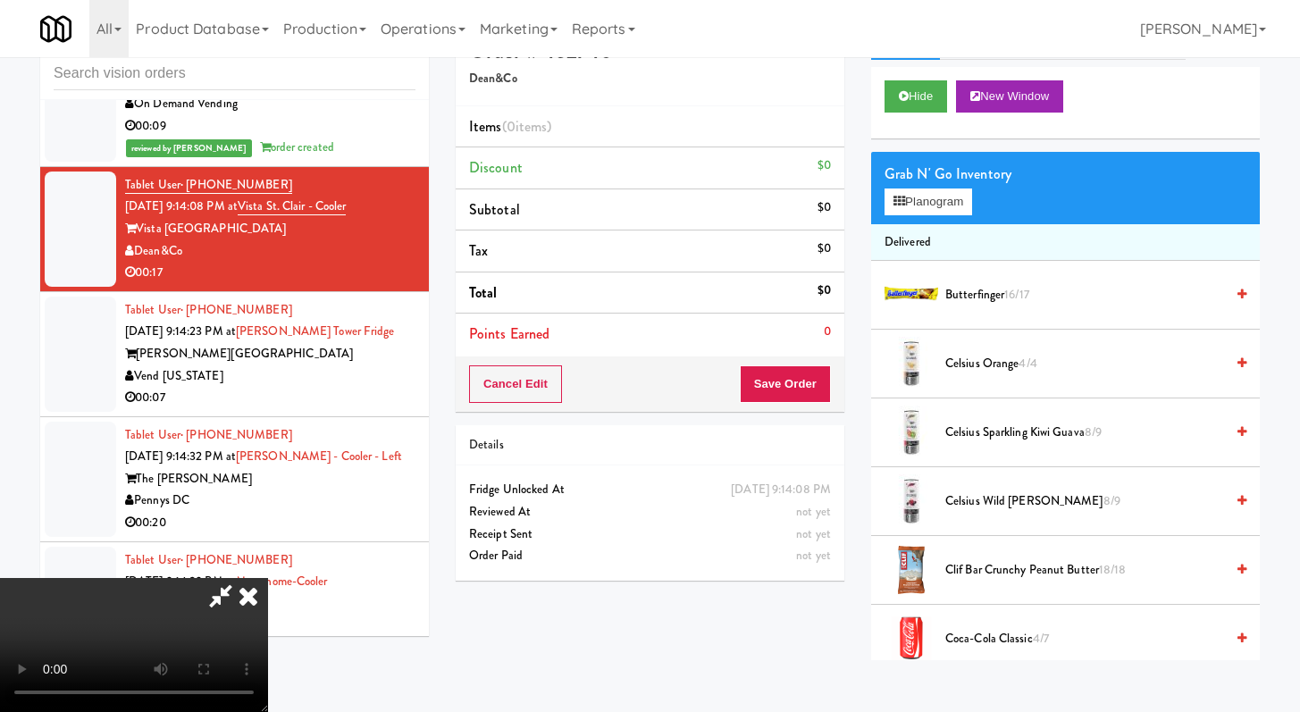
click at [880, 198] on div "Grab N' Go Inventory Planogram" at bounding box center [1065, 188] width 389 height 72
click at [882, 199] on div "Grab N' Go Inventory Planogram" at bounding box center [1065, 188] width 389 height 72
click at [907, 204] on button "Planogram" at bounding box center [929, 202] width 88 height 27
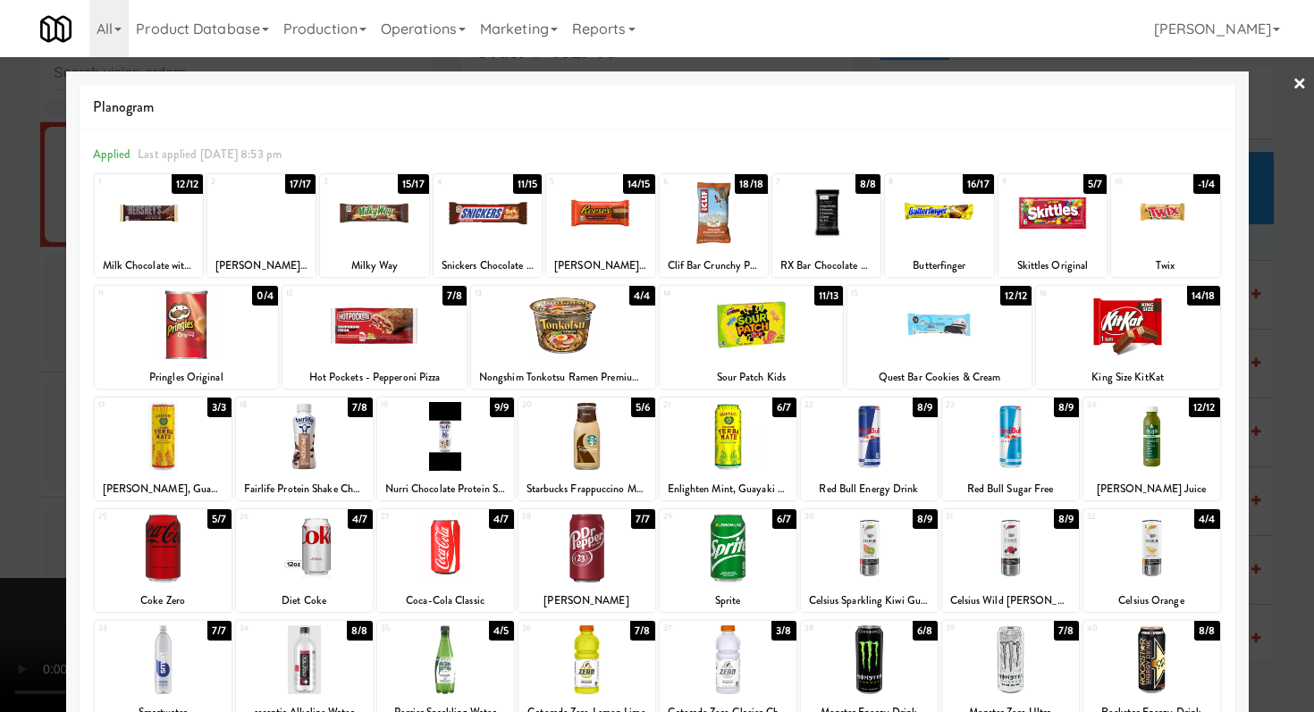
click at [262, 217] on div at bounding box center [261, 213] width 108 height 69
click at [147, 223] on div at bounding box center [149, 213] width 108 height 69
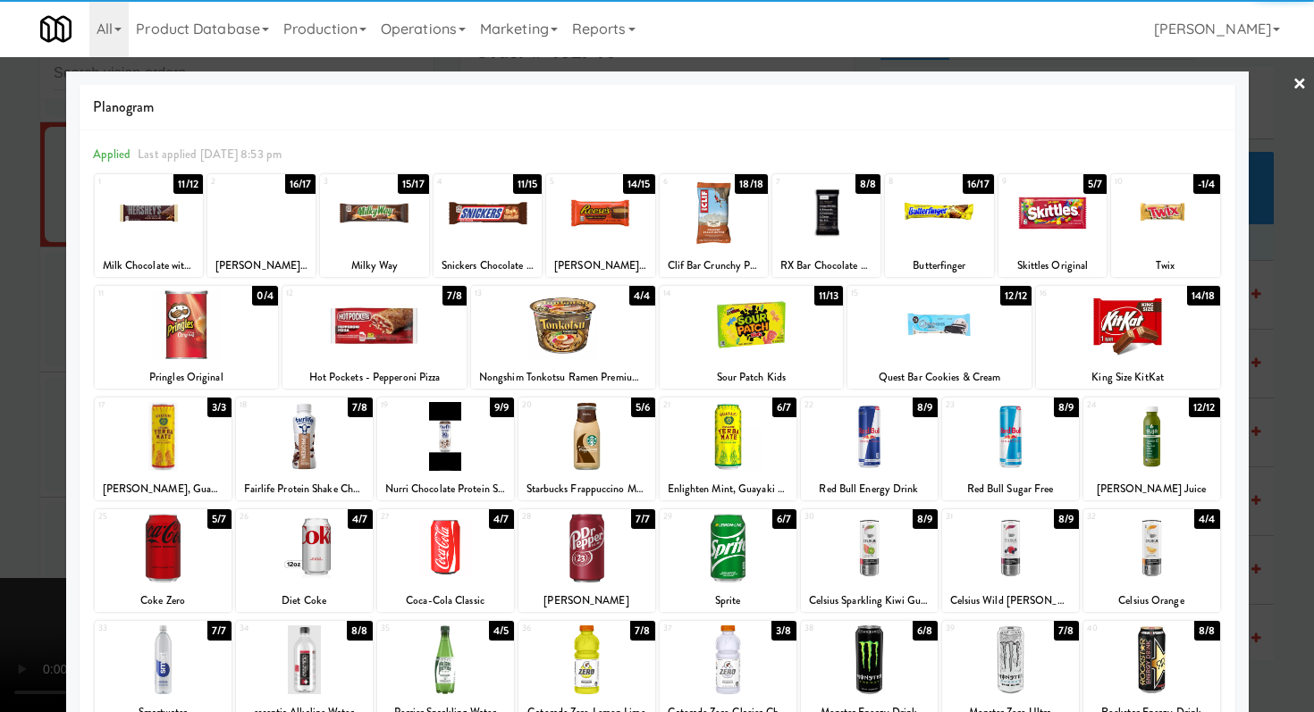
click at [604, 447] on div at bounding box center [586, 436] width 137 height 69
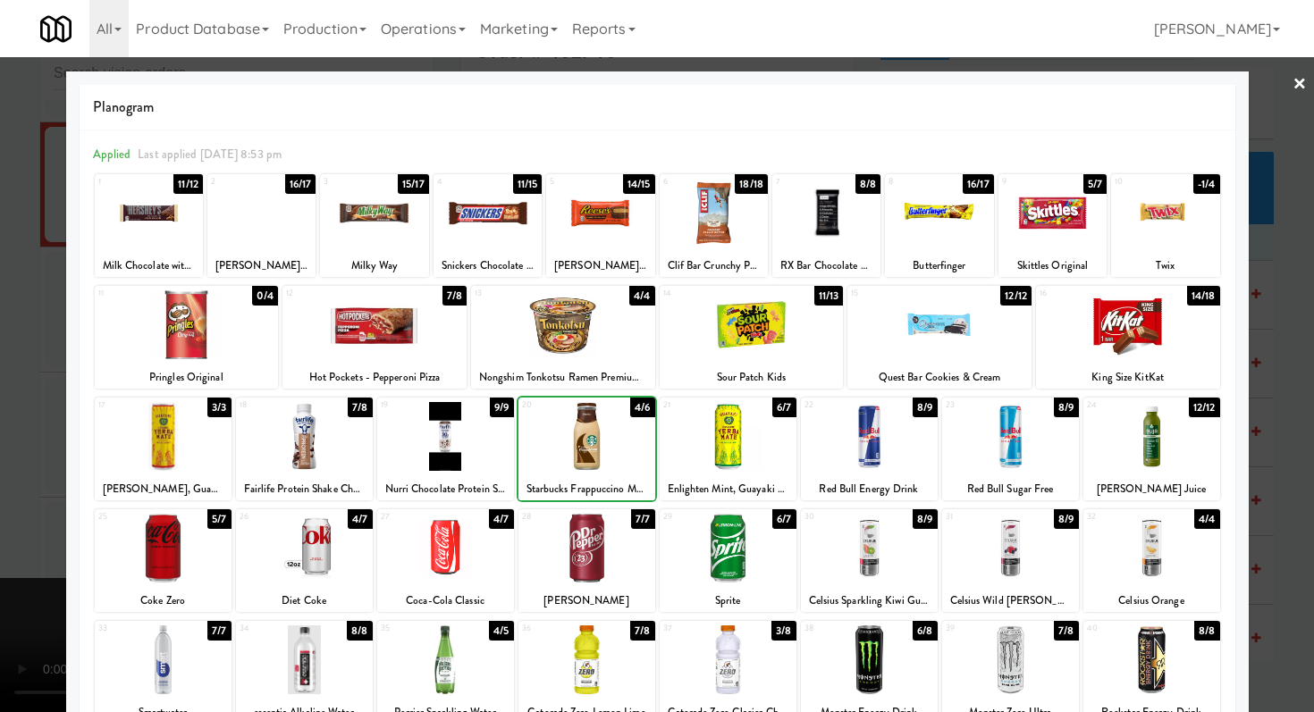
click at [0, 467] on div at bounding box center [657, 356] width 1314 height 712
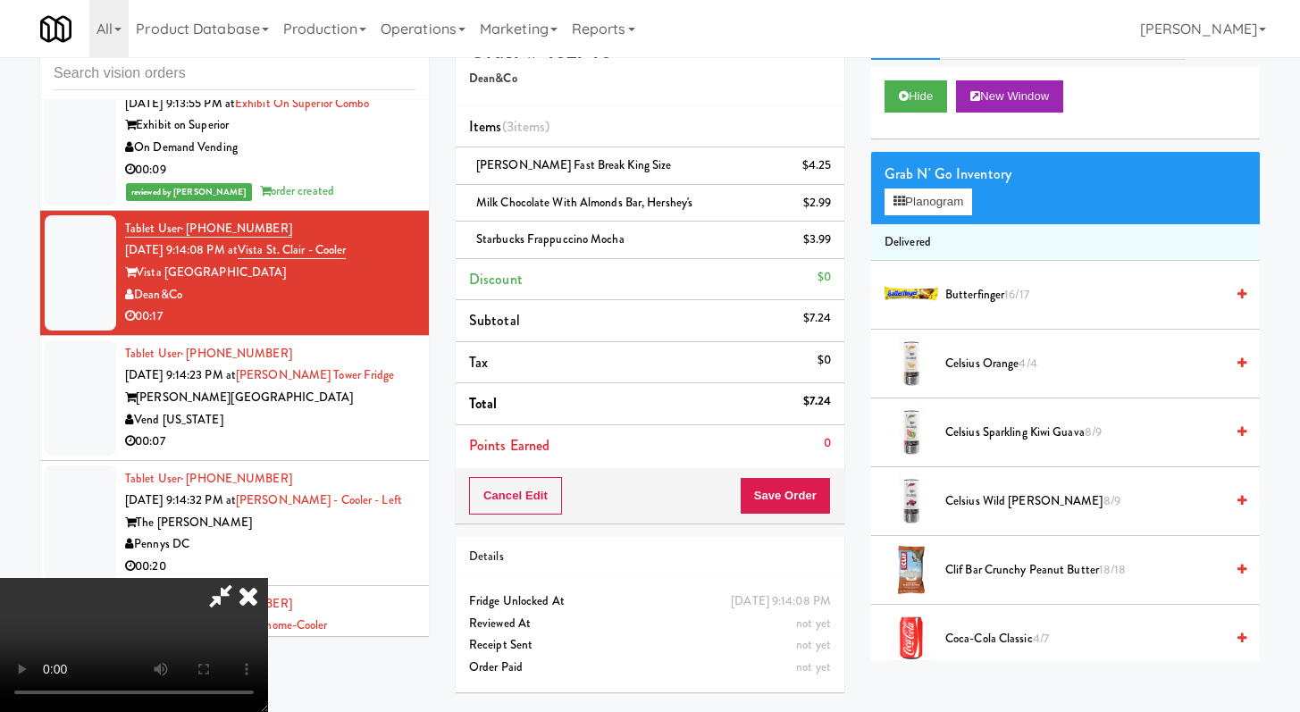
scroll to position [5576, 0]
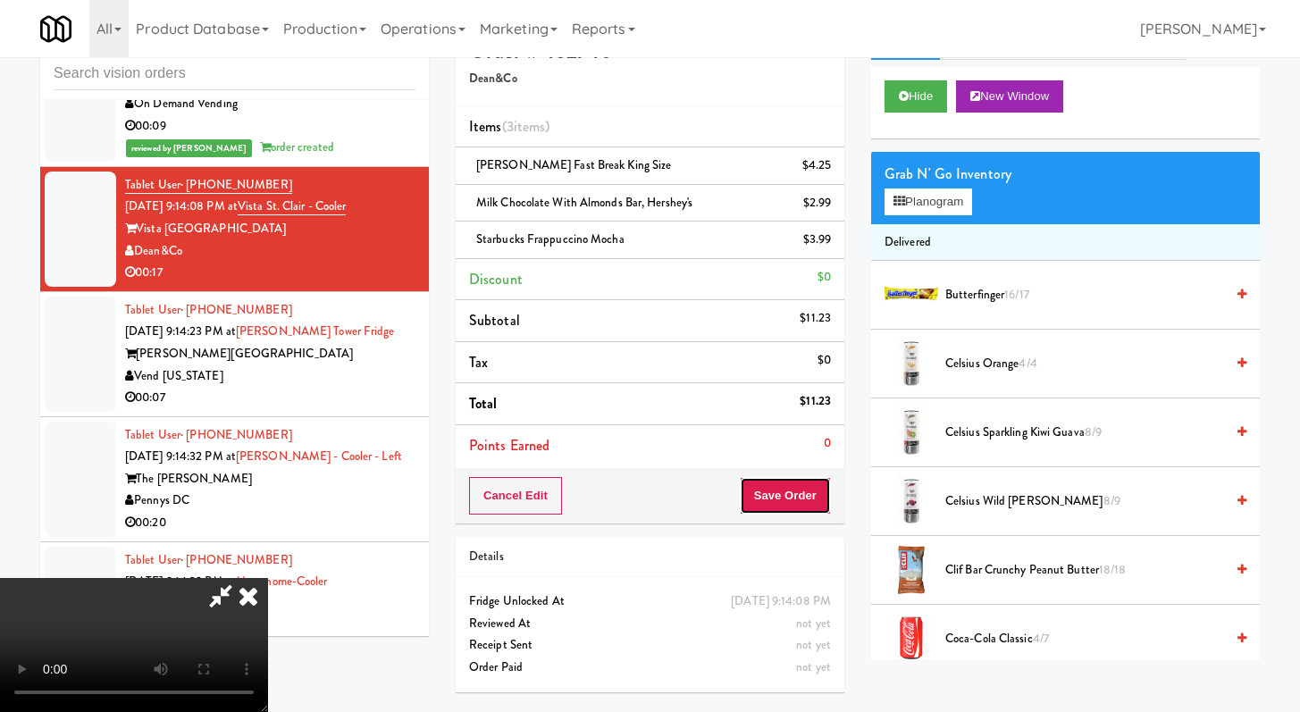
click at [786, 500] on button "Save Order" at bounding box center [785, 496] width 91 height 38
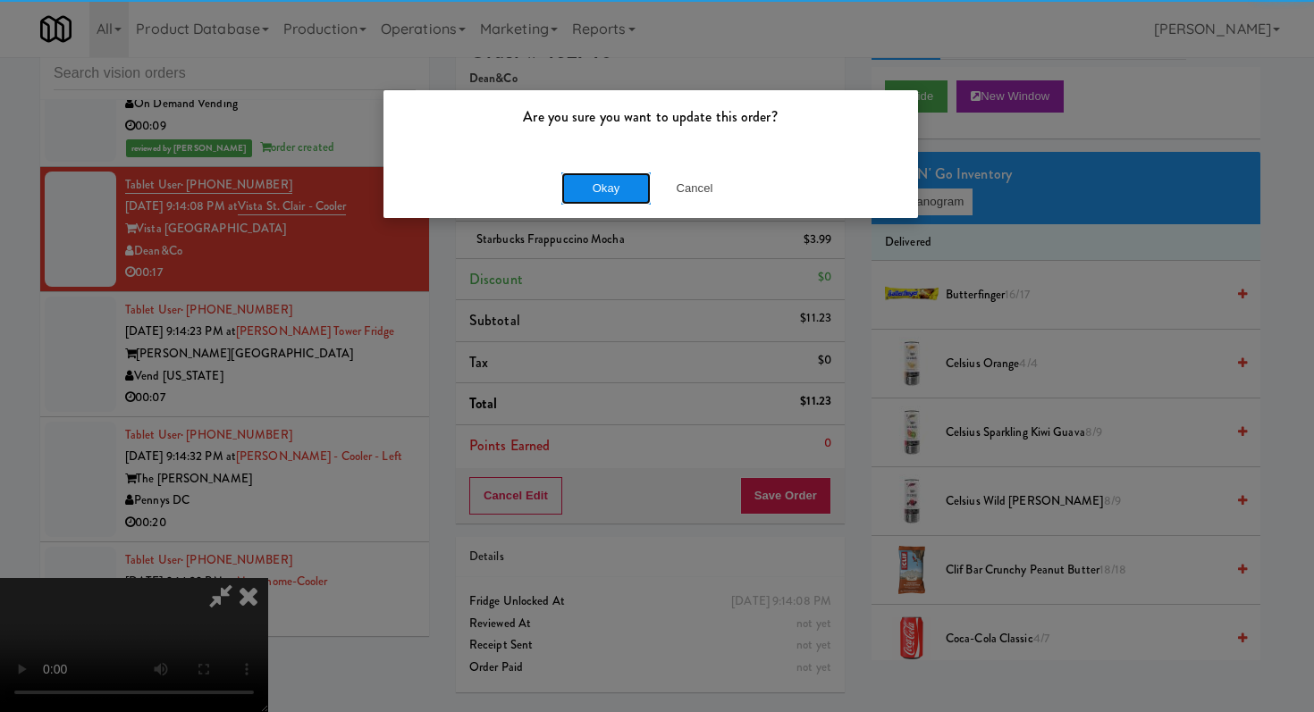
click at [593, 183] on button "Okay" at bounding box center [605, 188] width 89 height 32
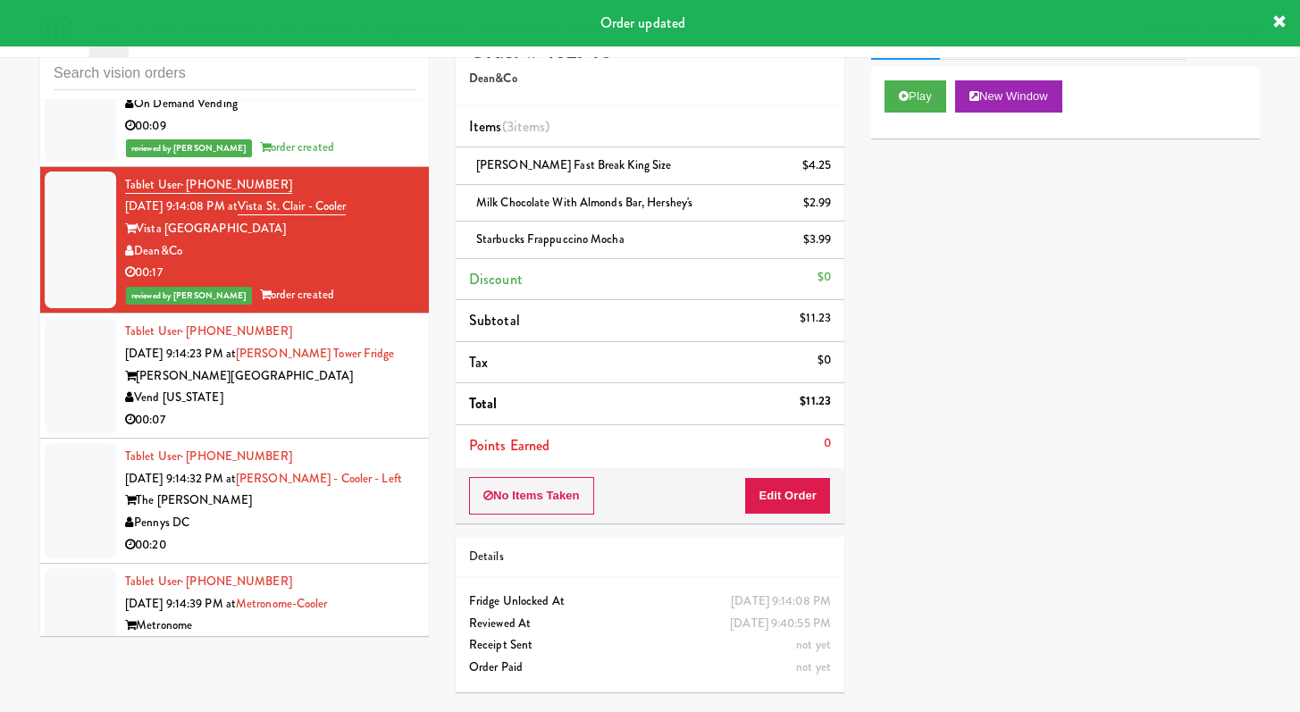
click at [290, 409] on div "00:07" at bounding box center [270, 420] width 290 height 22
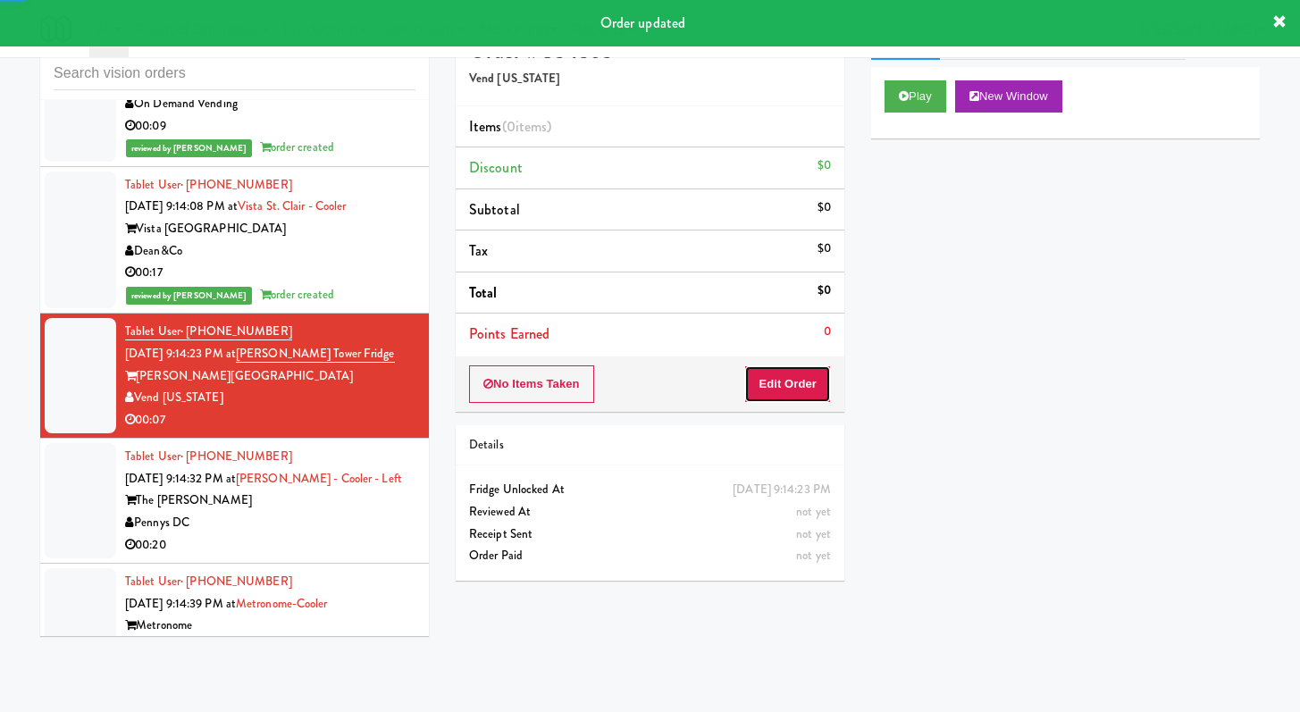
click at [800, 377] on button "Edit Order" at bounding box center [787, 385] width 87 height 38
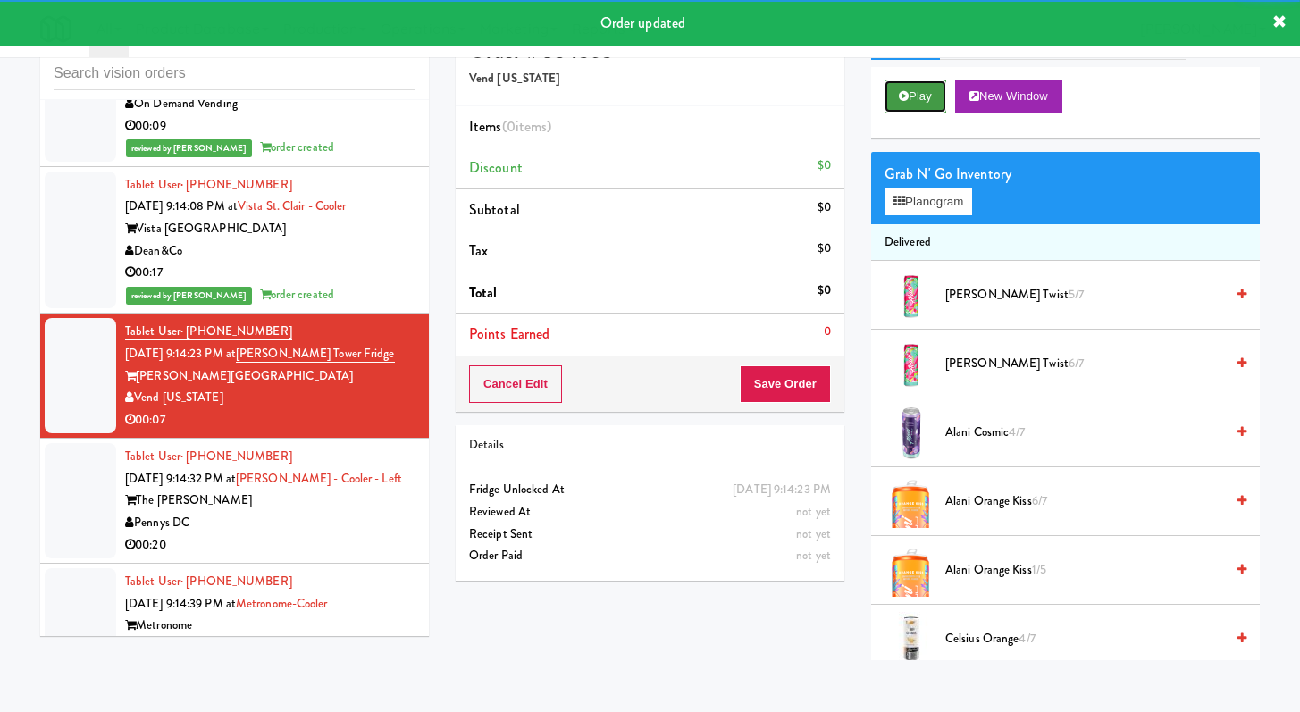
click at [929, 95] on button "Play" at bounding box center [916, 96] width 62 height 32
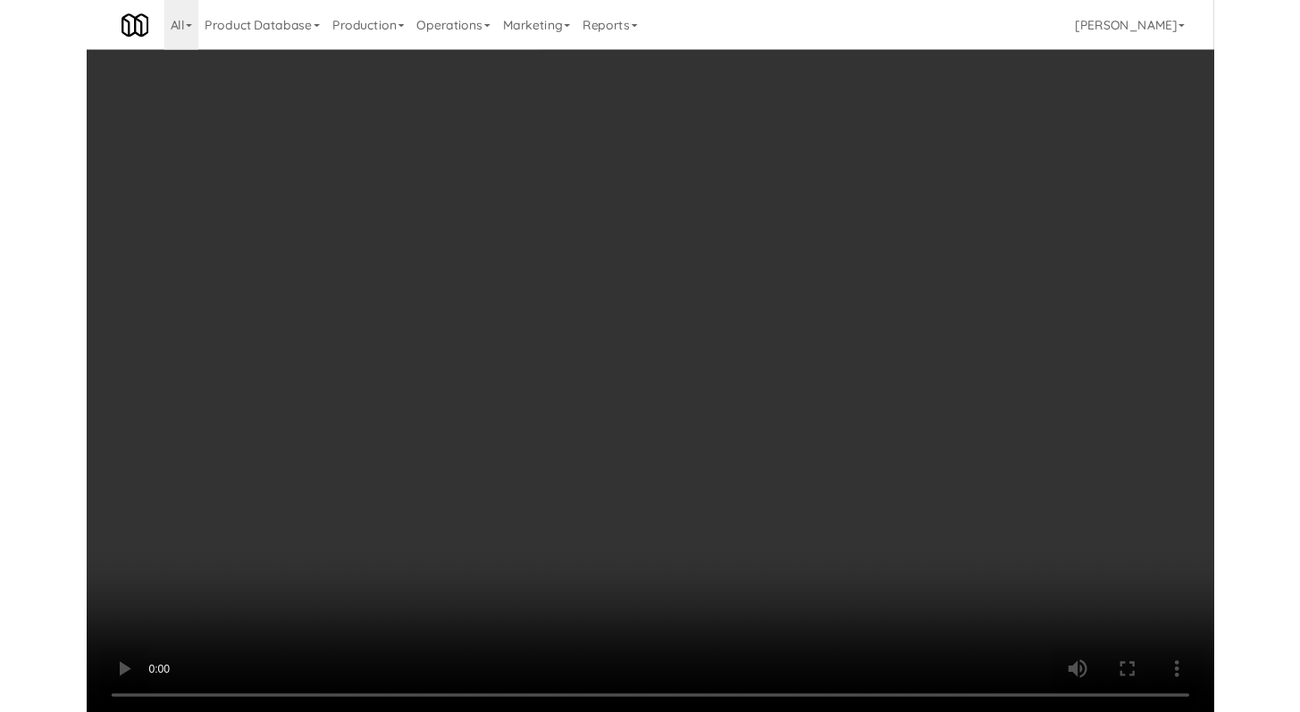
scroll to position [5532, 0]
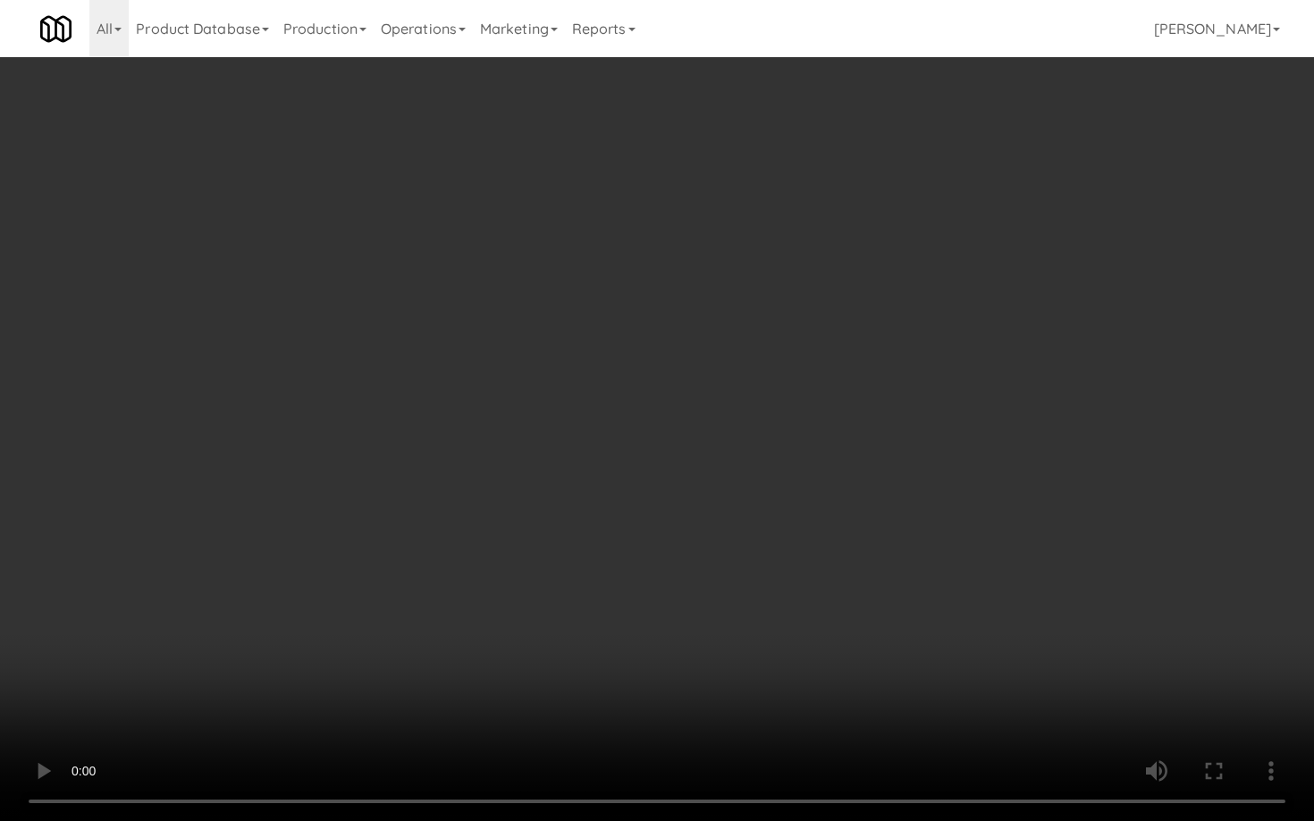
click at [957, 542] on video at bounding box center [657, 410] width 1314 height 821
click at [956, 539] on video at bounding box center [657, 410] width 1314 height 821
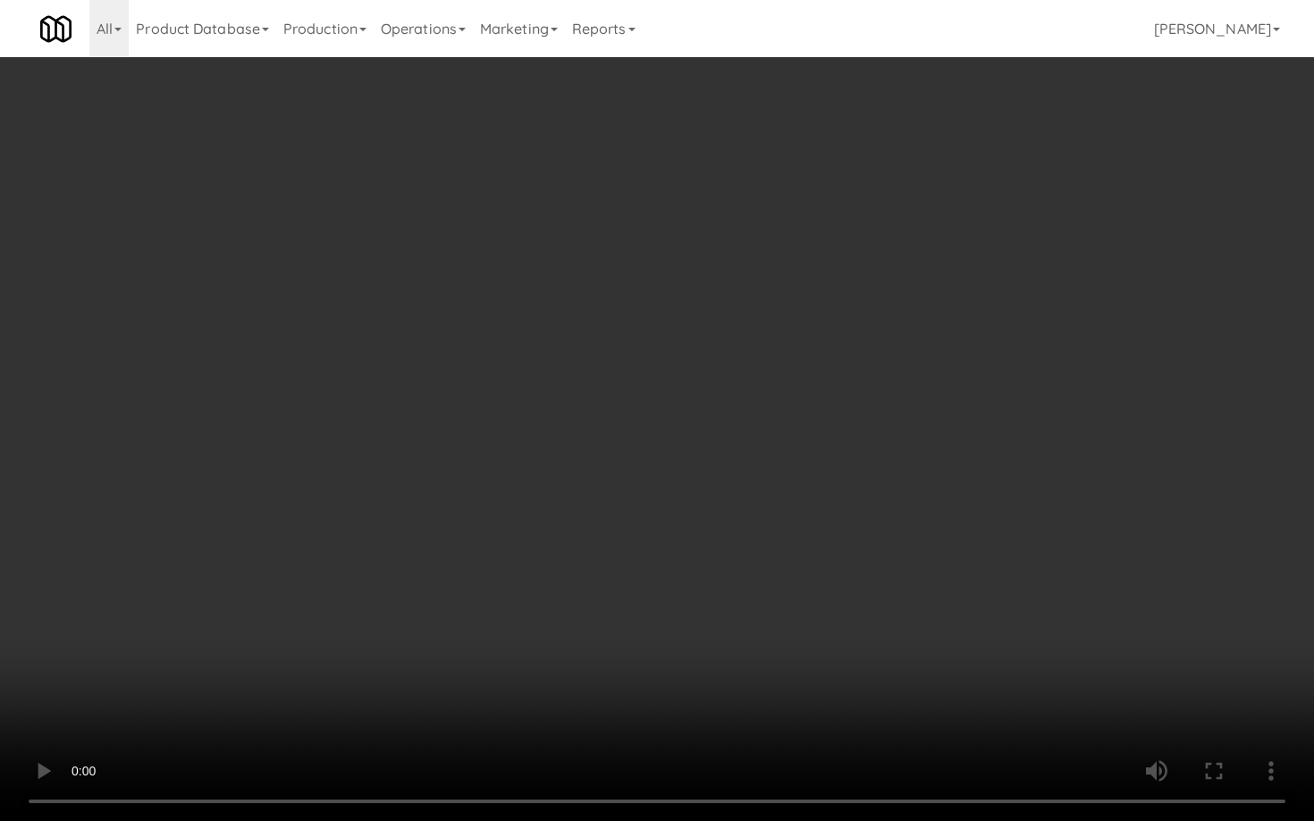
click at [956, 538] on video at bounding box center [657, 410] width 1314 height 821
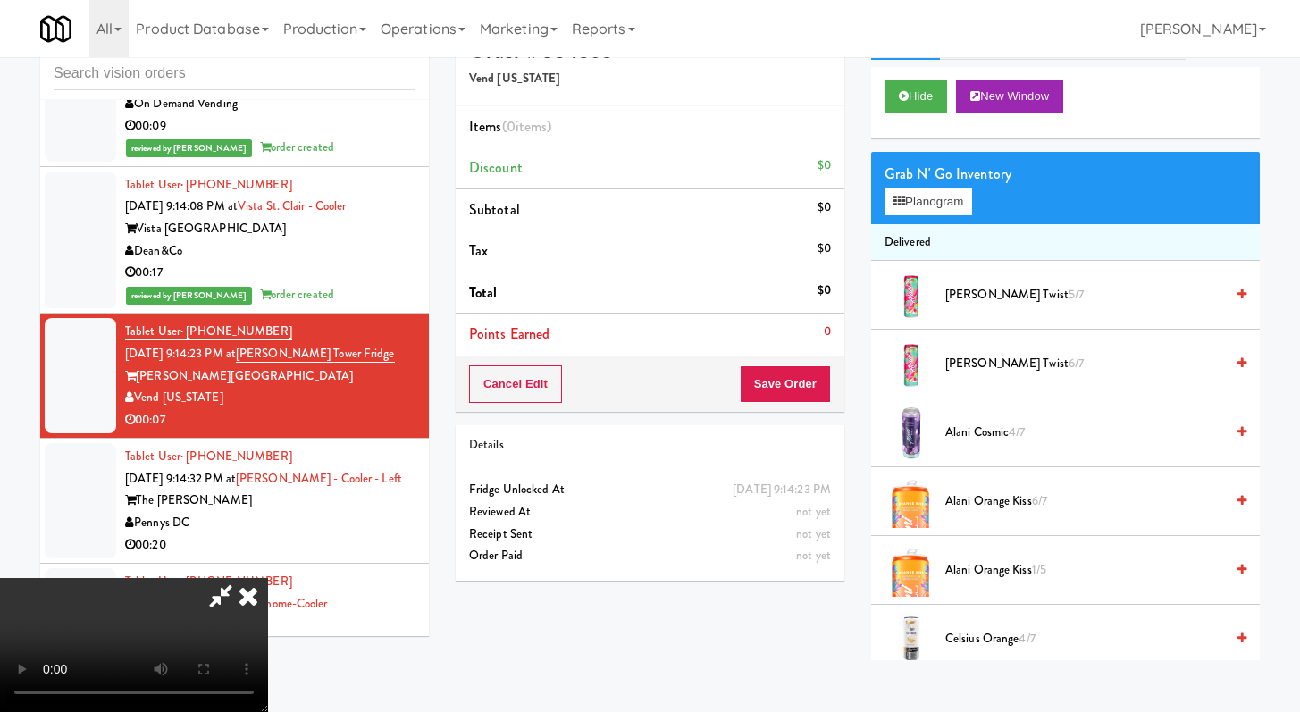
scroll to position [654, 0]
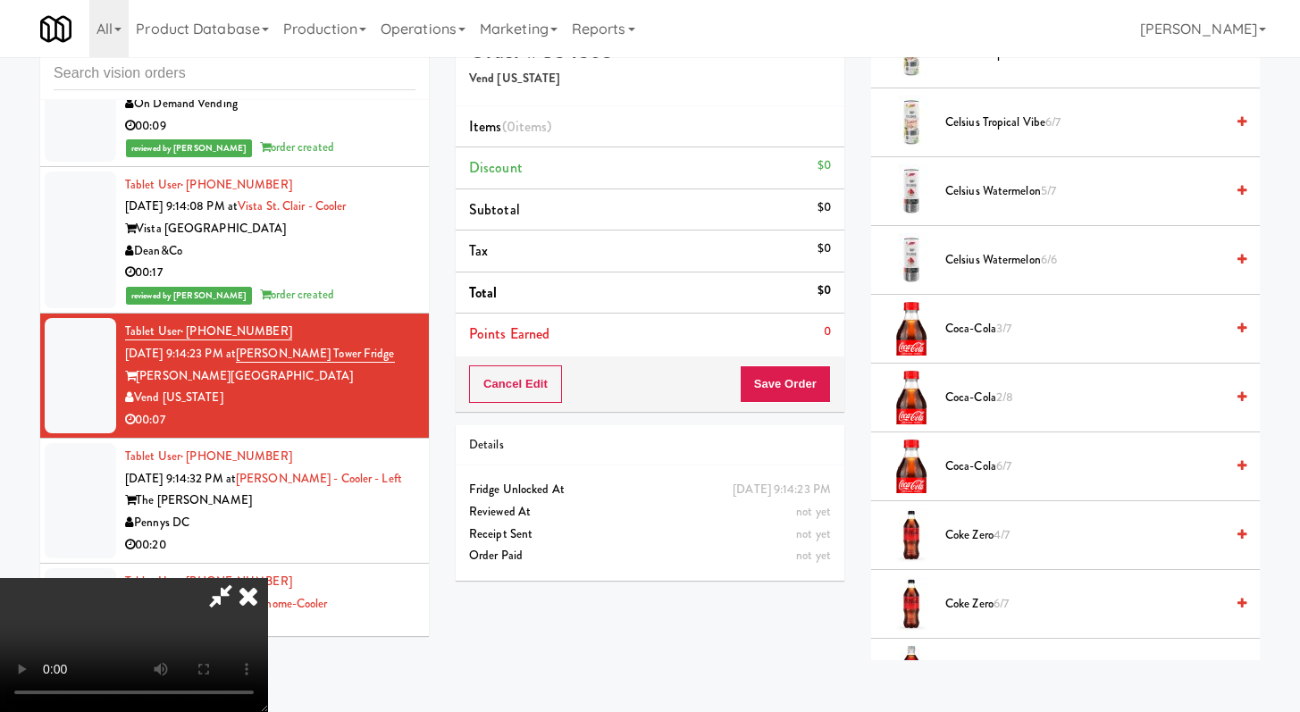
click at [963, 534] on span "Coke Zero 4/7" at bounding box center [1085, 536] width 279 height 22
click at [962, 534] on span "Coke Zero 4/7" at bounding box center [1085, 536] width 279 height 22
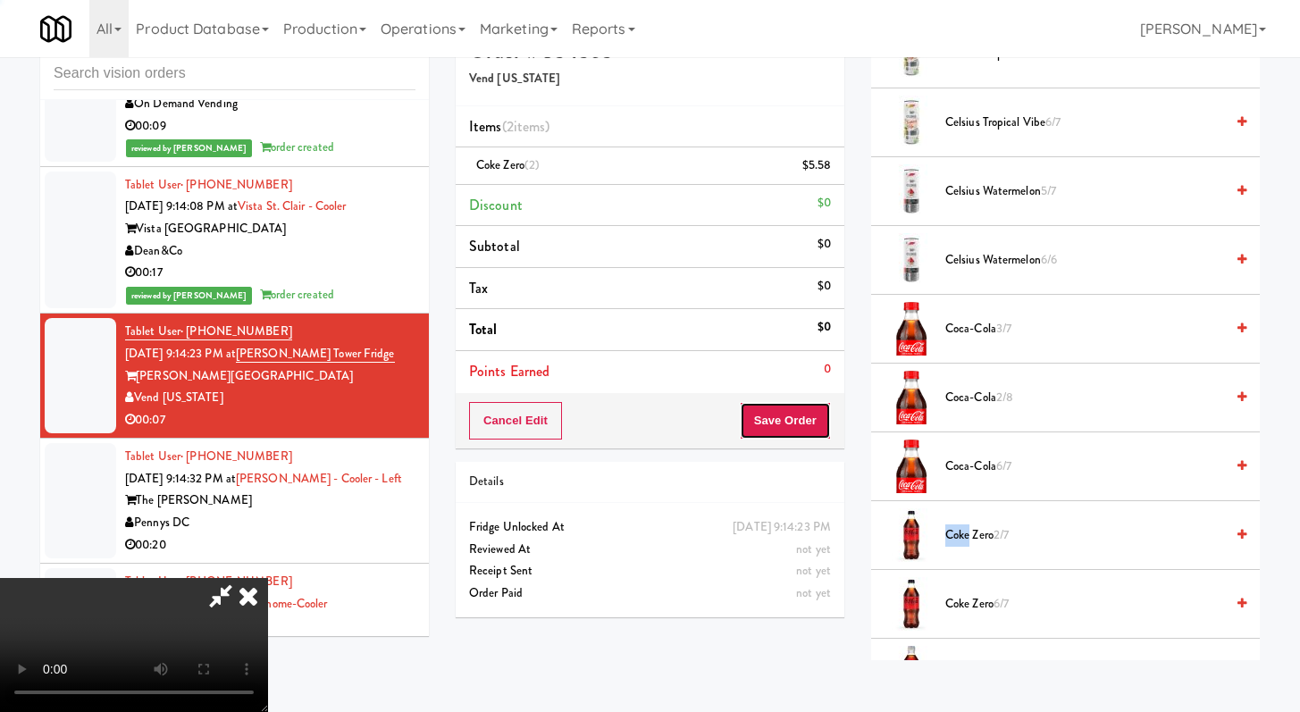
click at [791, 416] on button "Save Order" at bounding box center [785, 421] width 91 height 38
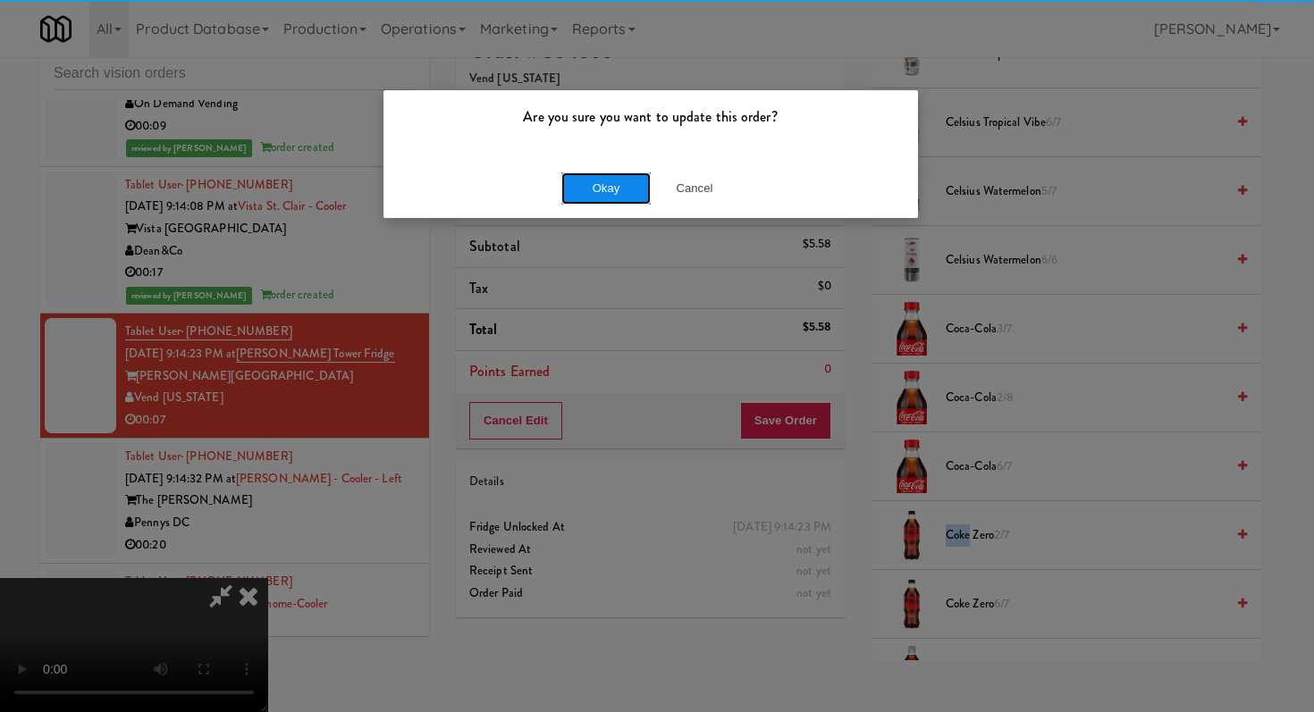
click at [618, 185] on button "Okay" at bounding box center [605, 188] width 89 height 32
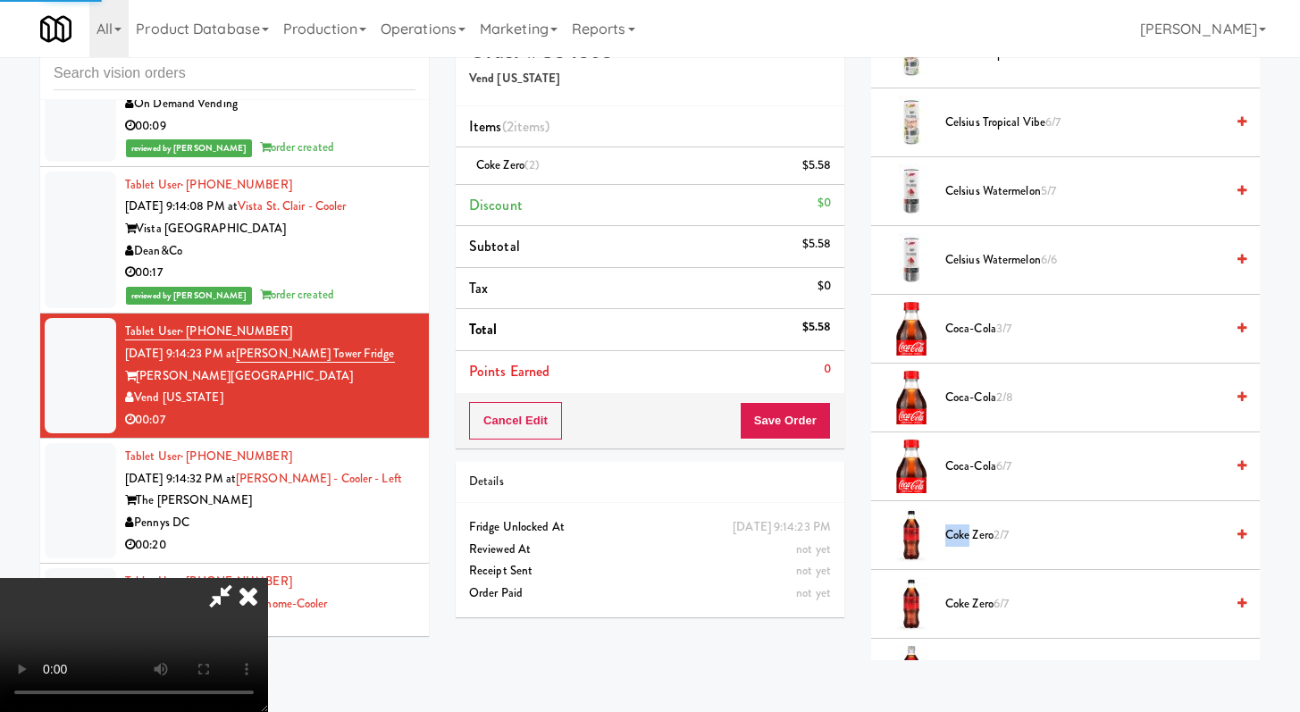
scroll to position [76, 0]
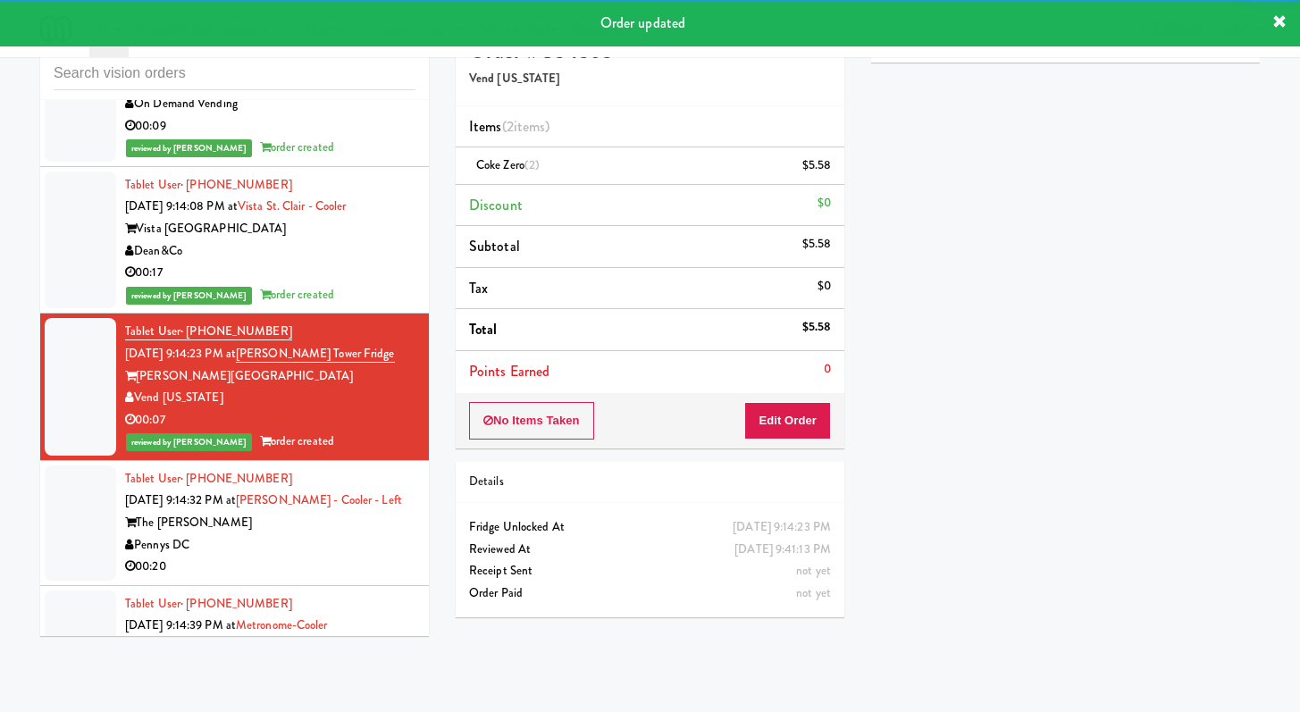
click at [344, 534] on div "Pennys DC" at bounding box center [270, 545] width 290 height 22
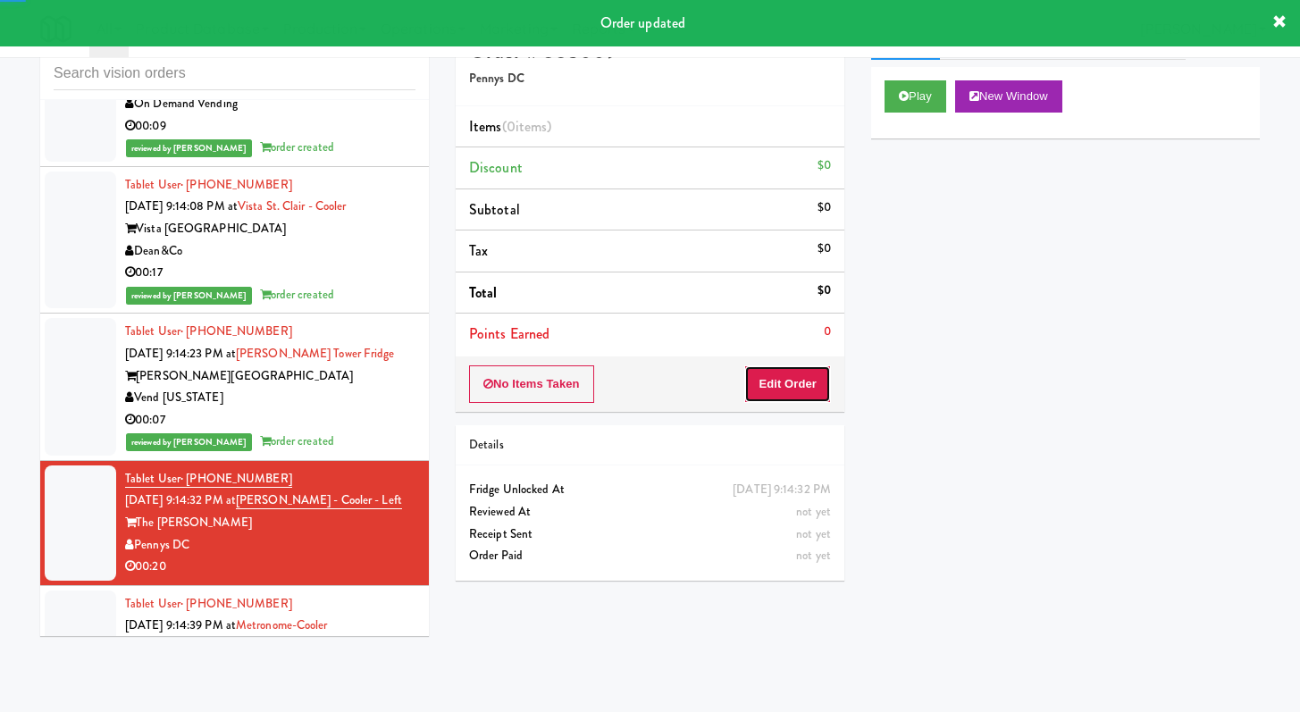
click at [770, 385] on button "Edit Order" at bounding box center [787, 385] width 87 height 38
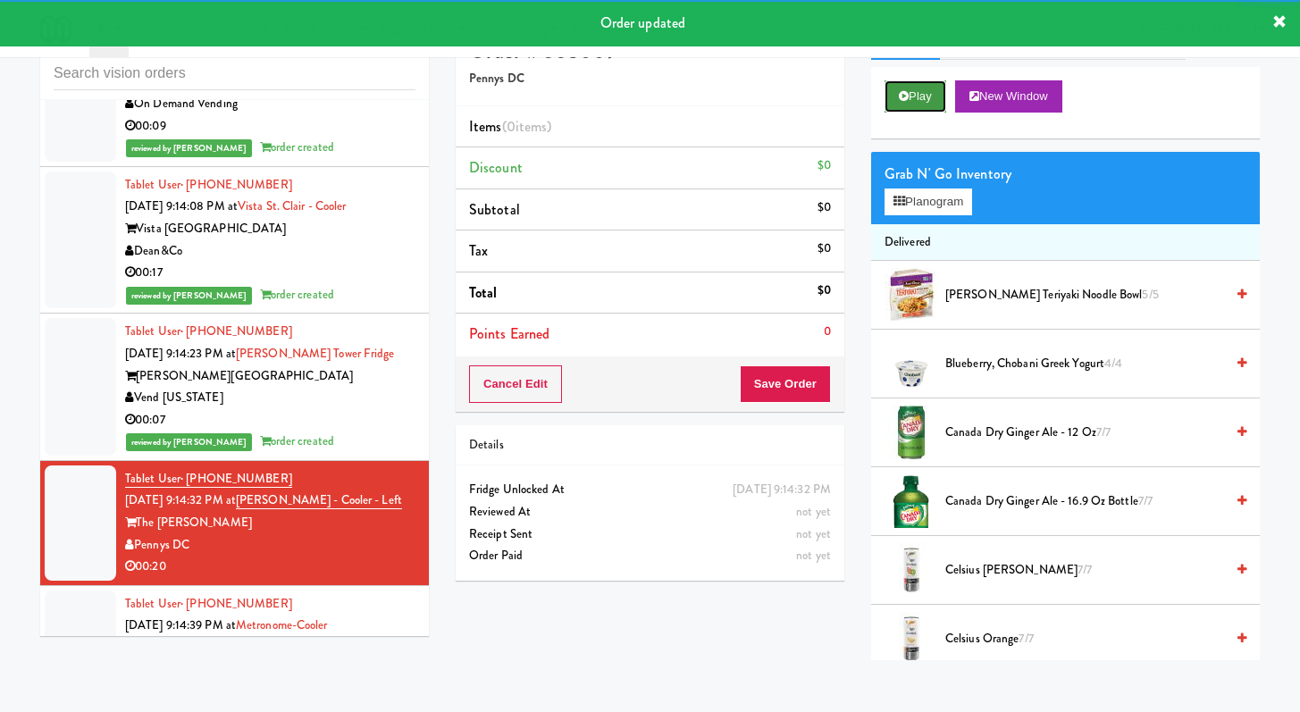
click at [898, 106] on button "Play" at bounding box center [916, 96] width 62 height 32
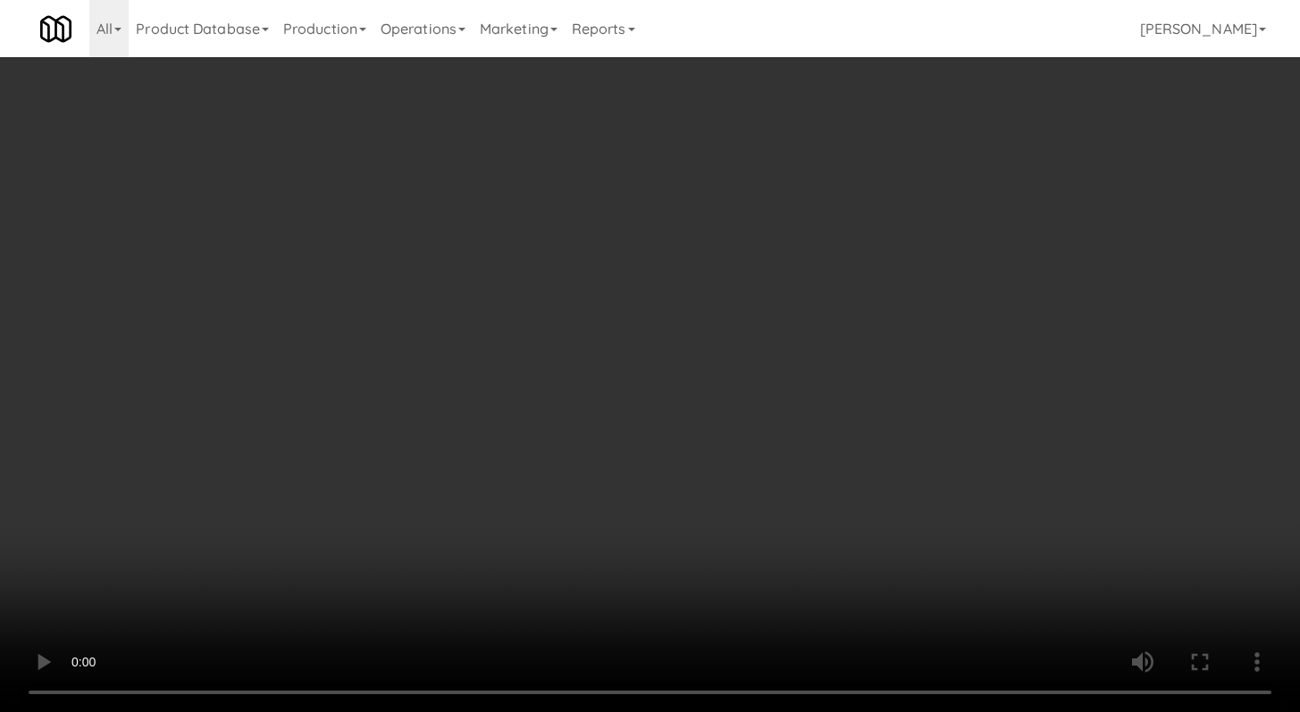
scroll to position [5869, 0]
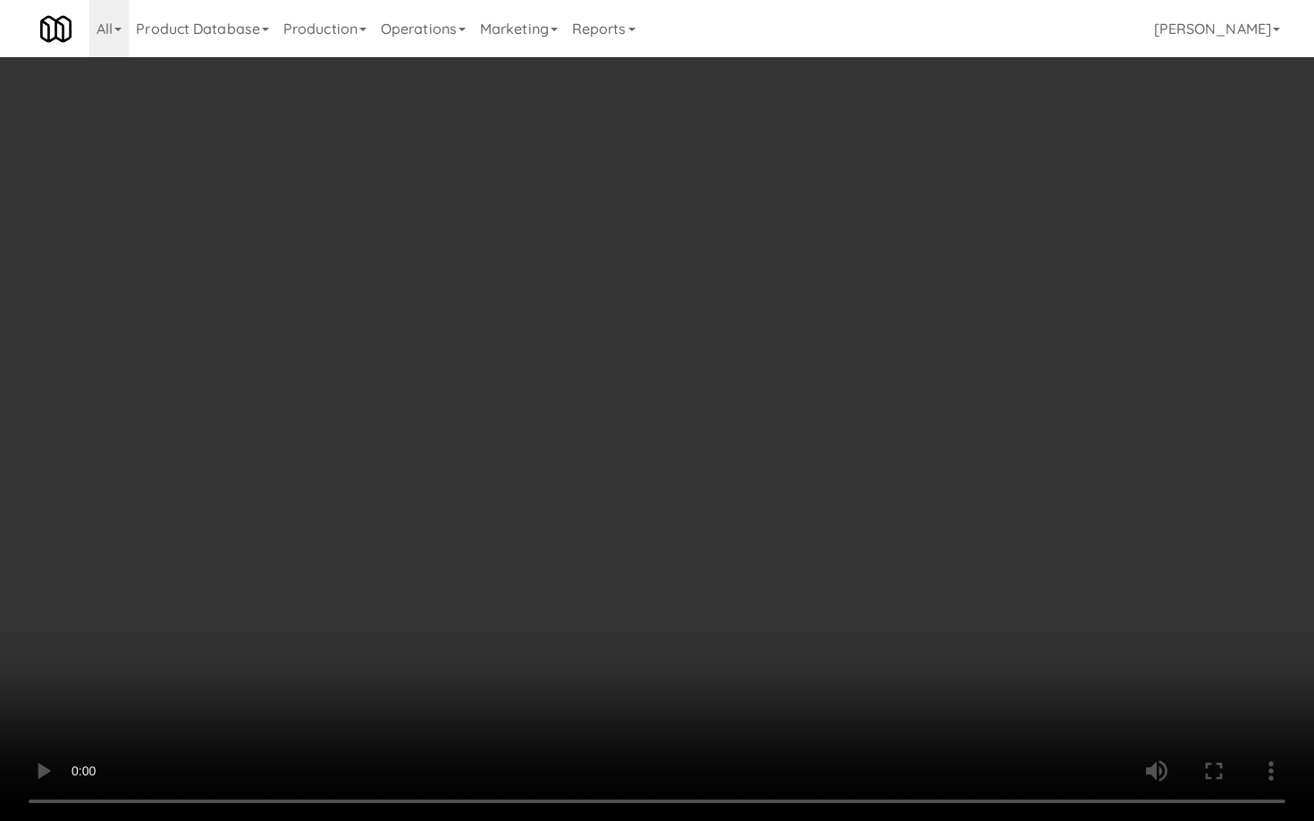
click at [855, 600] on video at bounding box center [657, 410] width 1314 height 821
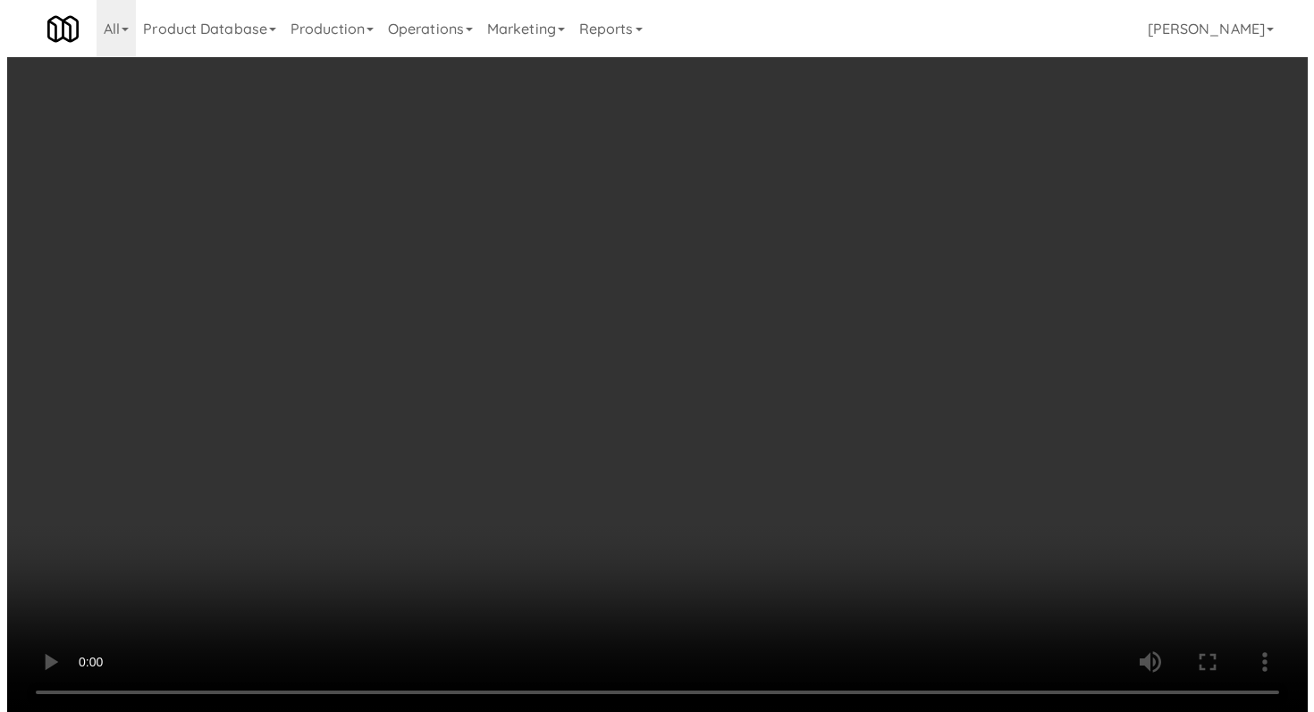
scroll to position [5914, 0]
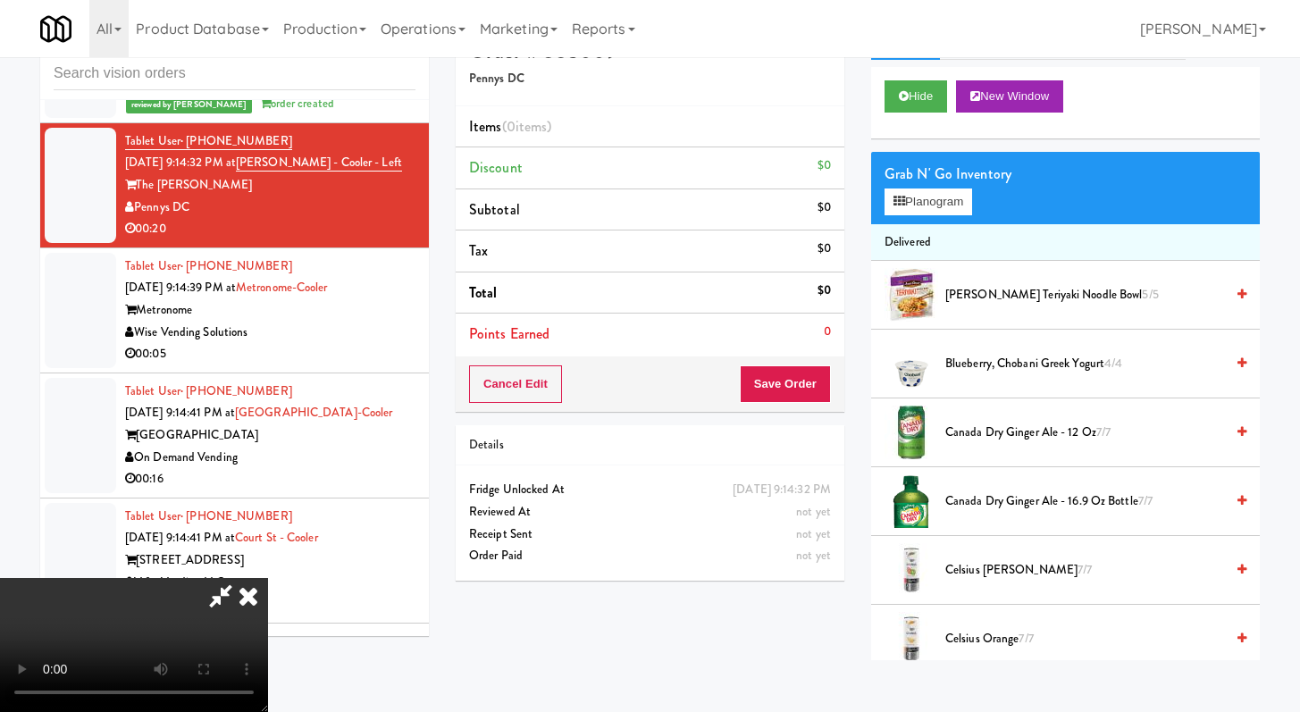
click at [957, 224] on li "Delivered" at bounding box center [1065, 243] width 389 height 38
click at [955, 218] on div "Grab N' Go Inventory Planogram" at bounding box center [1065, 188] width 389 height 72
click at [955, 208] on button "Planogram" at bounding box center [929, 202] width 88 height 27
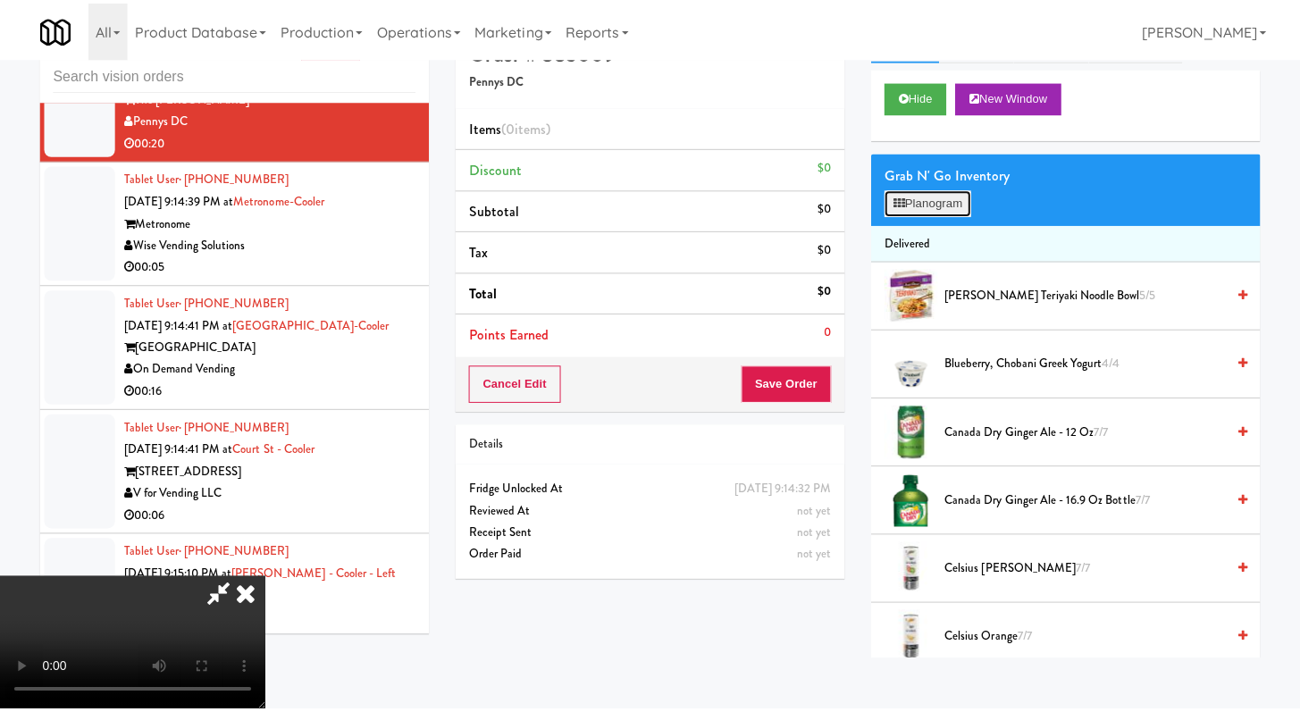
scroll to position [5869, 0]
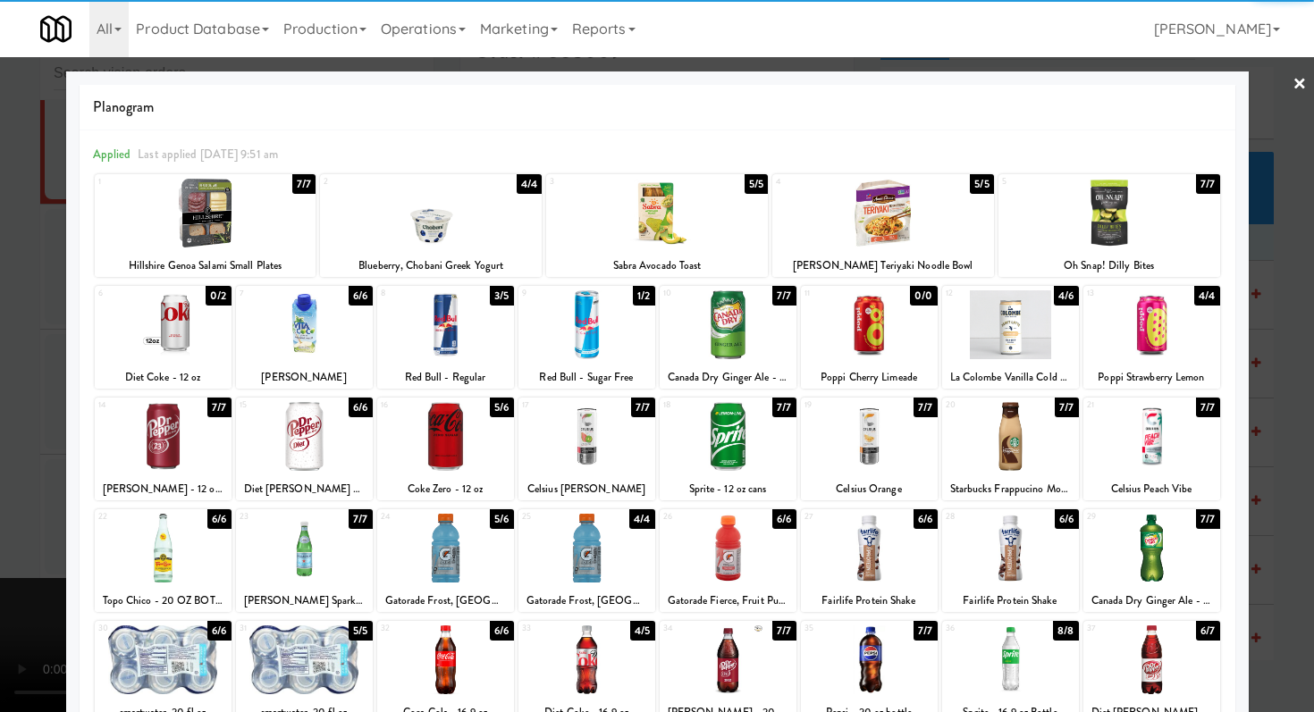
click at [467, 468] on div at bounding box center [445, 436] width 137 height 69
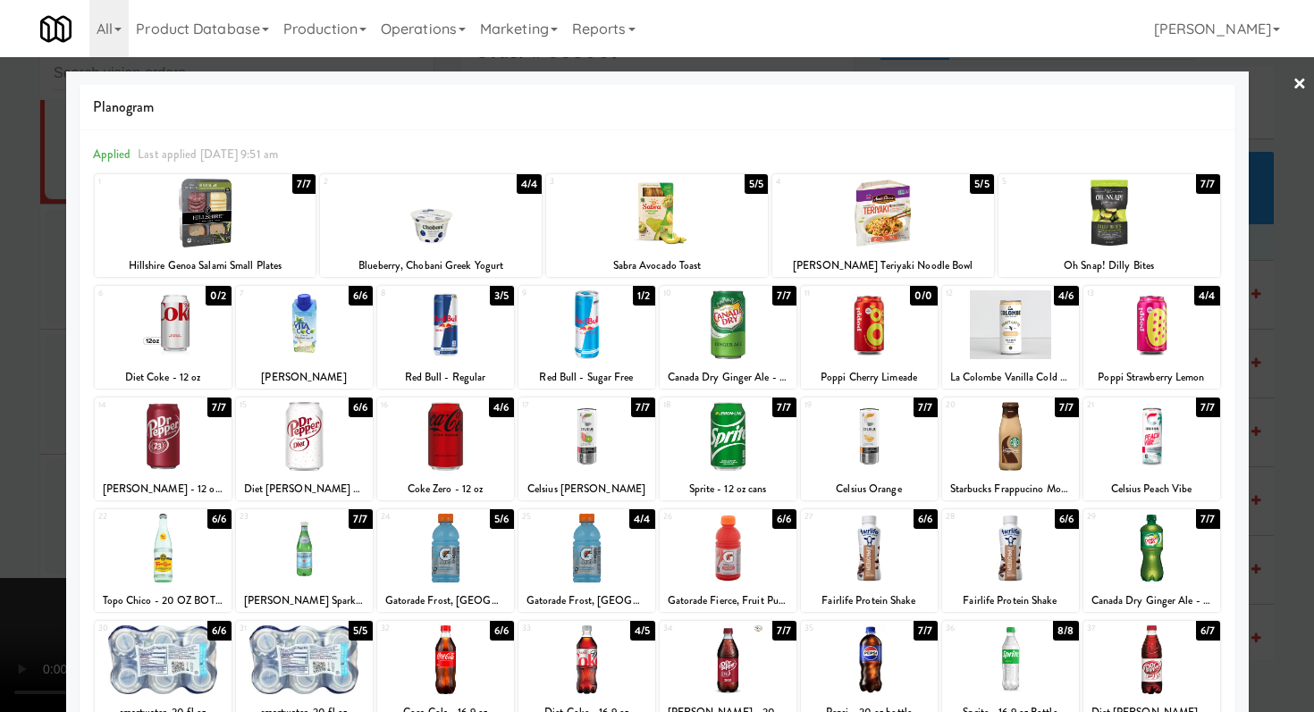
click at [573, 313] on div at bounding box center [586, 324] width 137 height 69
click at [0, 372] on div at bounding box center [657, 356] width 1314 height 712
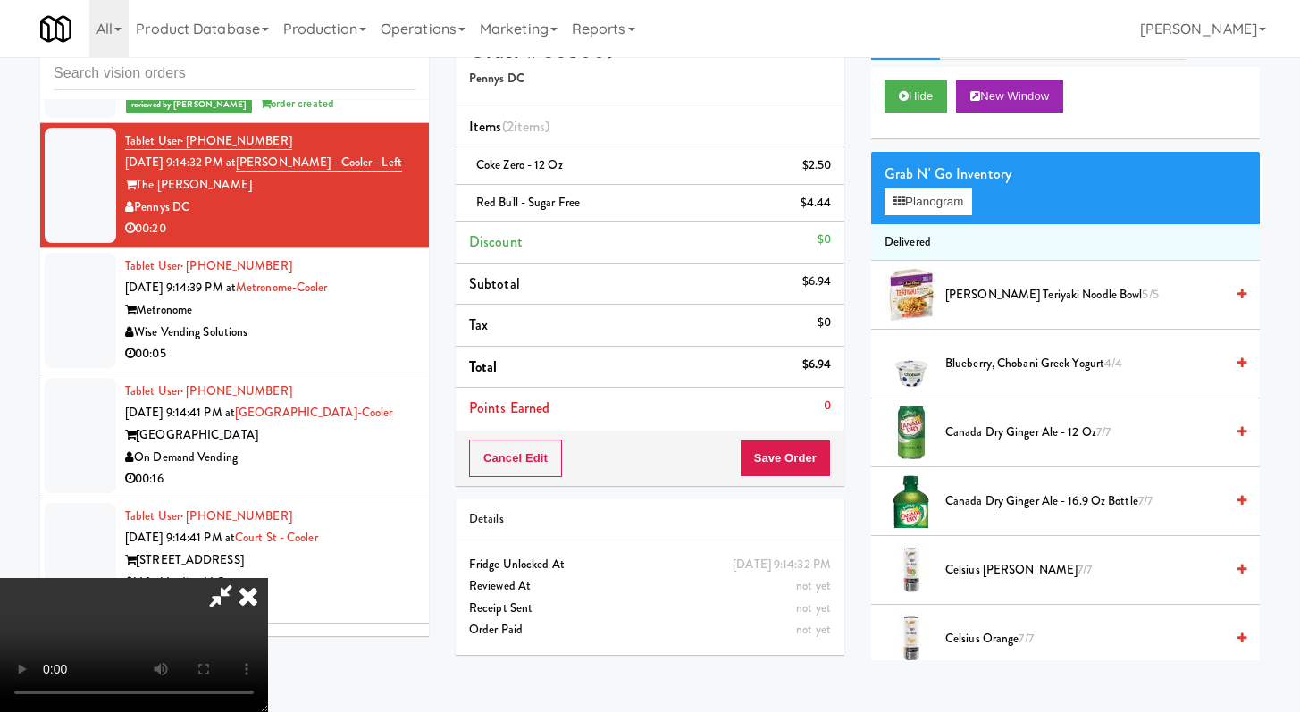
scroll to position [154, 0]
click at [268, 578] on video at bounding box center [134, 645] width 268 height 134
click at [798, 460] on button "Save Order" at bounding box center [785, 459] width 91 height 38
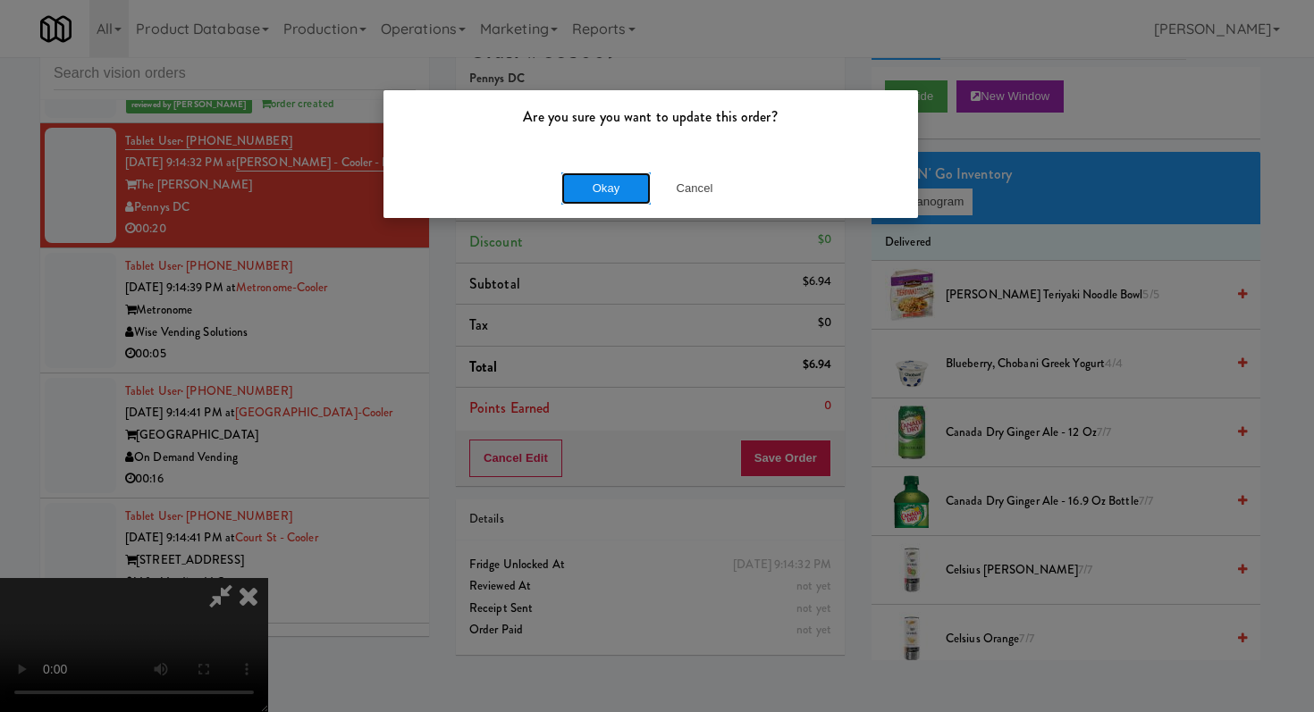
click at [576, 193] on button "Okay" at bounding box center [605, 188] width 89 height 32
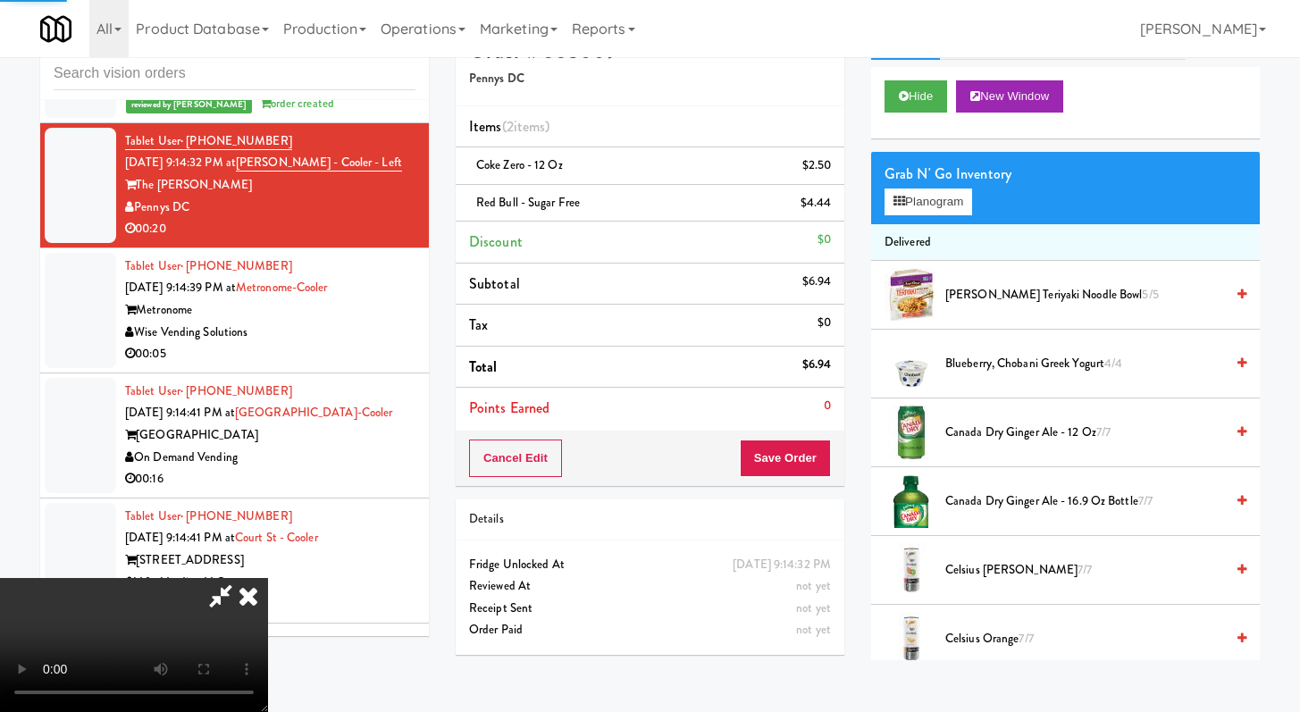
scroll to position [0, 0]
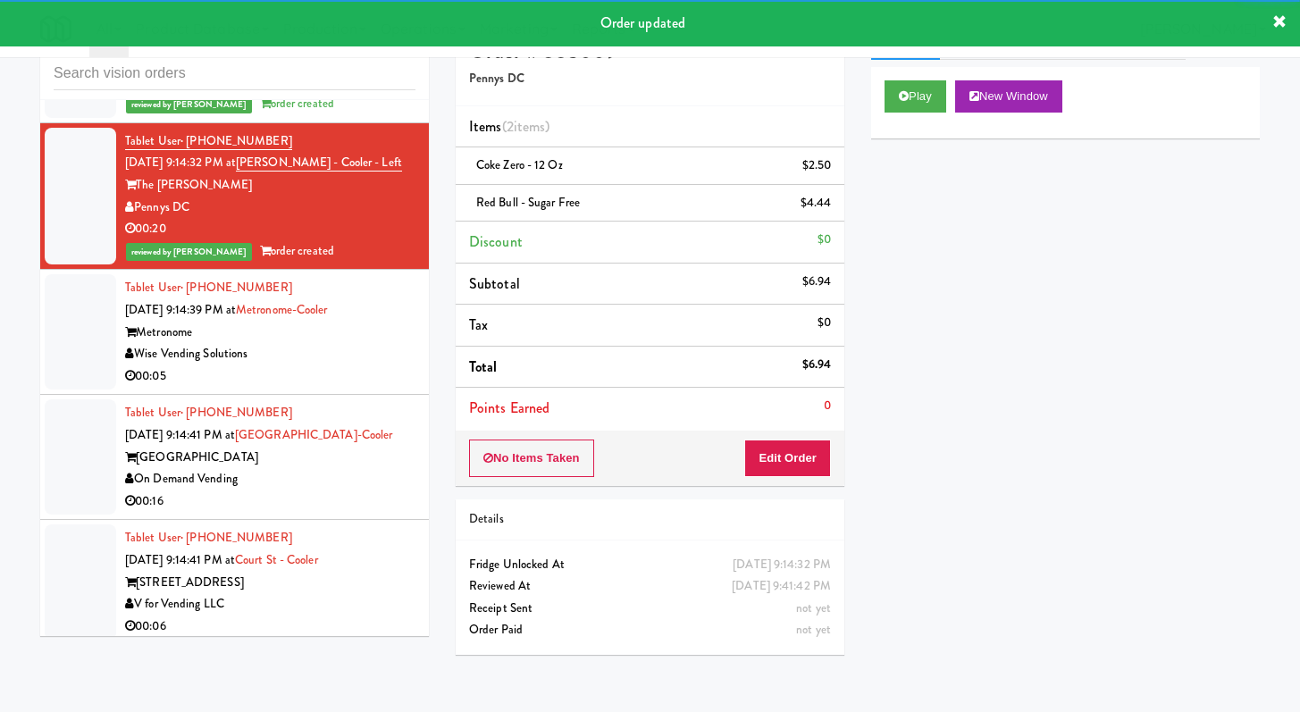
click at [375, 322] on div "Metronome" at bounding box center [270, 333] width 290 height 22
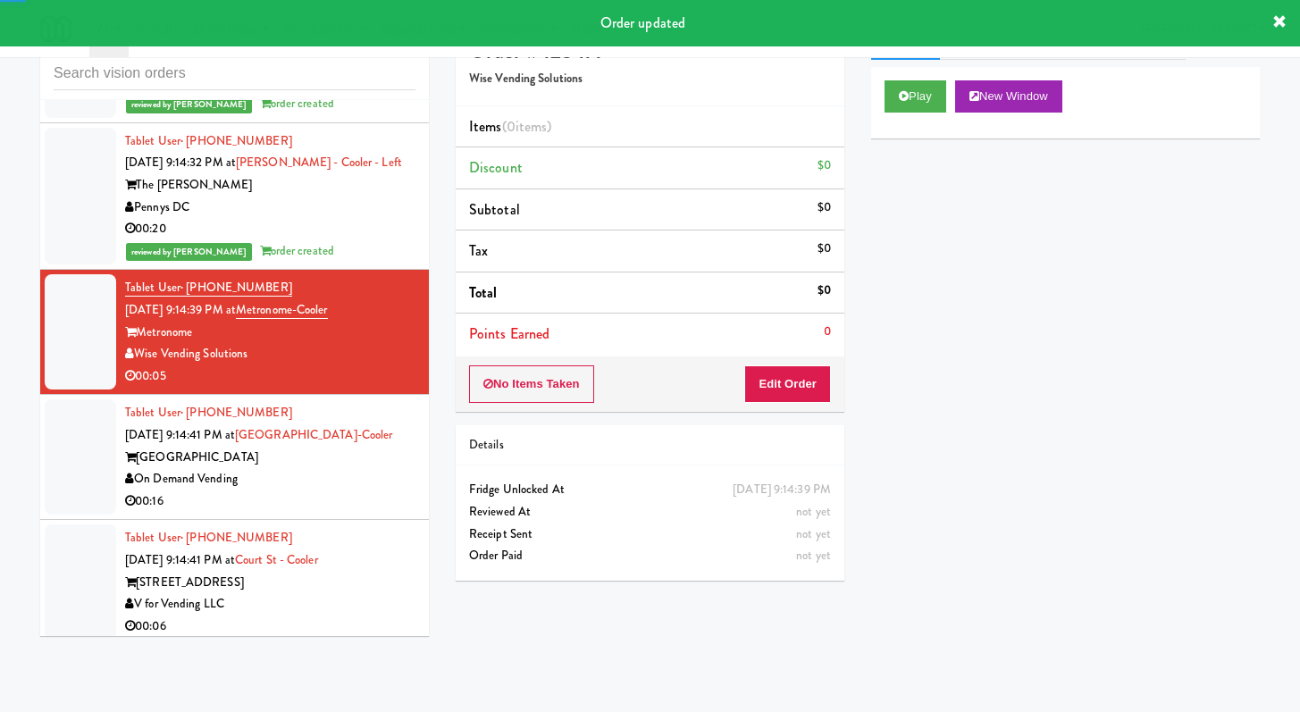
click at [727, 383] on div "No Items Taken Edit Order" at bounding box center [650, 384] width 389 height 55
click at [761, 389] on button "Edit Order" at bounding box center [787, 385] width 87 height 38
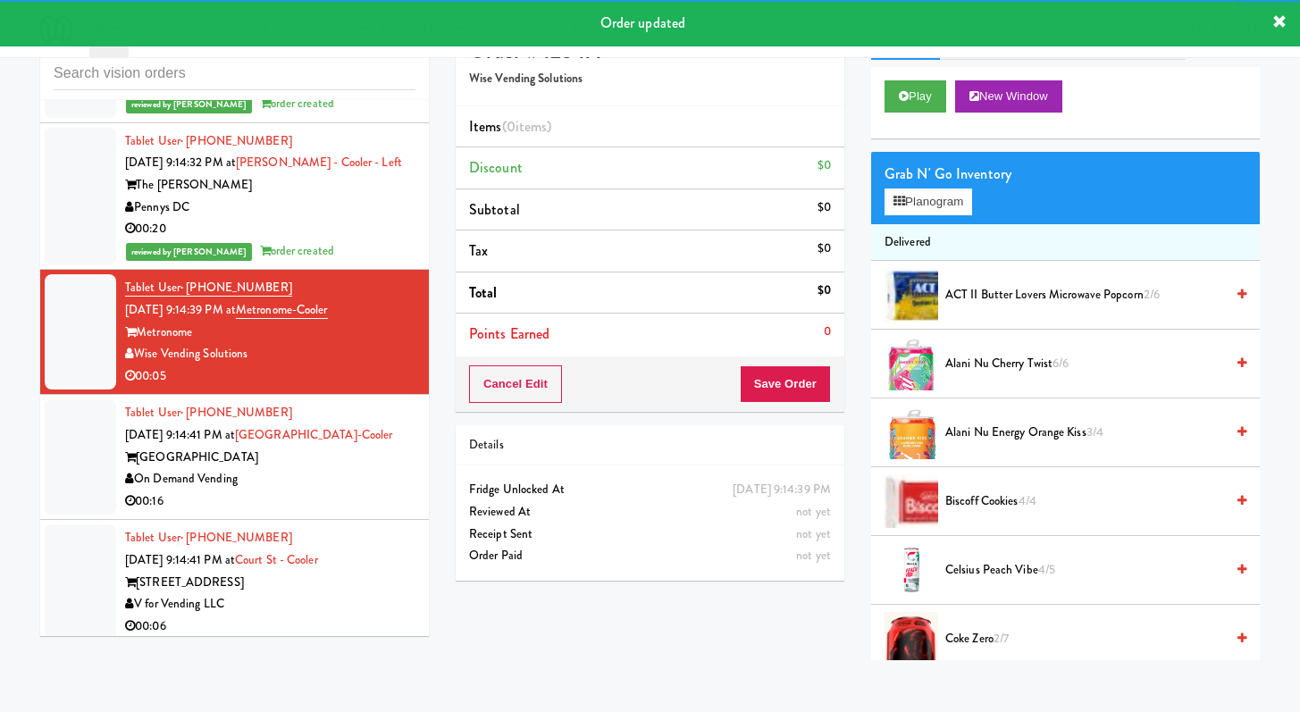
drag, startPoint x: 939, startPoint y: 56, endPoint x: 937, endPoint y: 77, distance: 20.6
click at [939, 56] on div "All 901 Smrt Mrkt https://classic.micromart.com/vision-orders/628965?operator_i…" at bounding box center [650, 28] width 1220 height 57
click at [923, 101] on button "Play" at bounding box center [916, 96] width 62 height 32
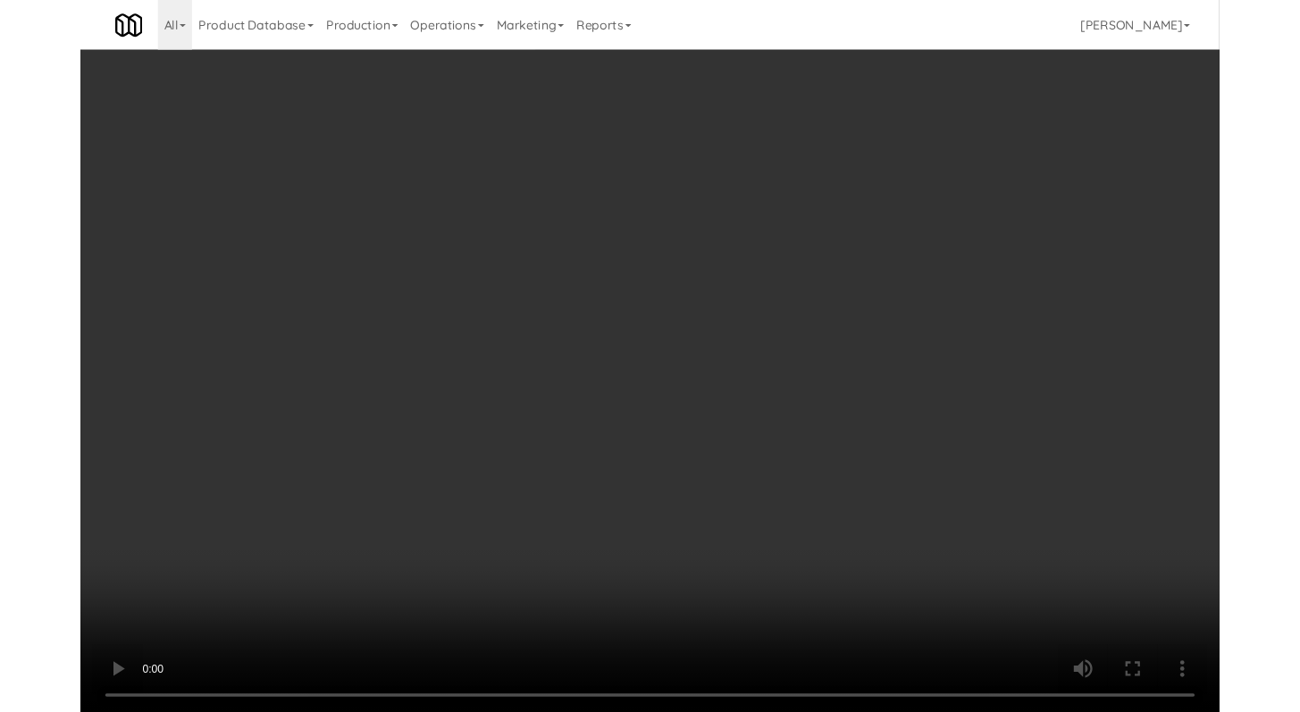
scroll to position [5869, 0]
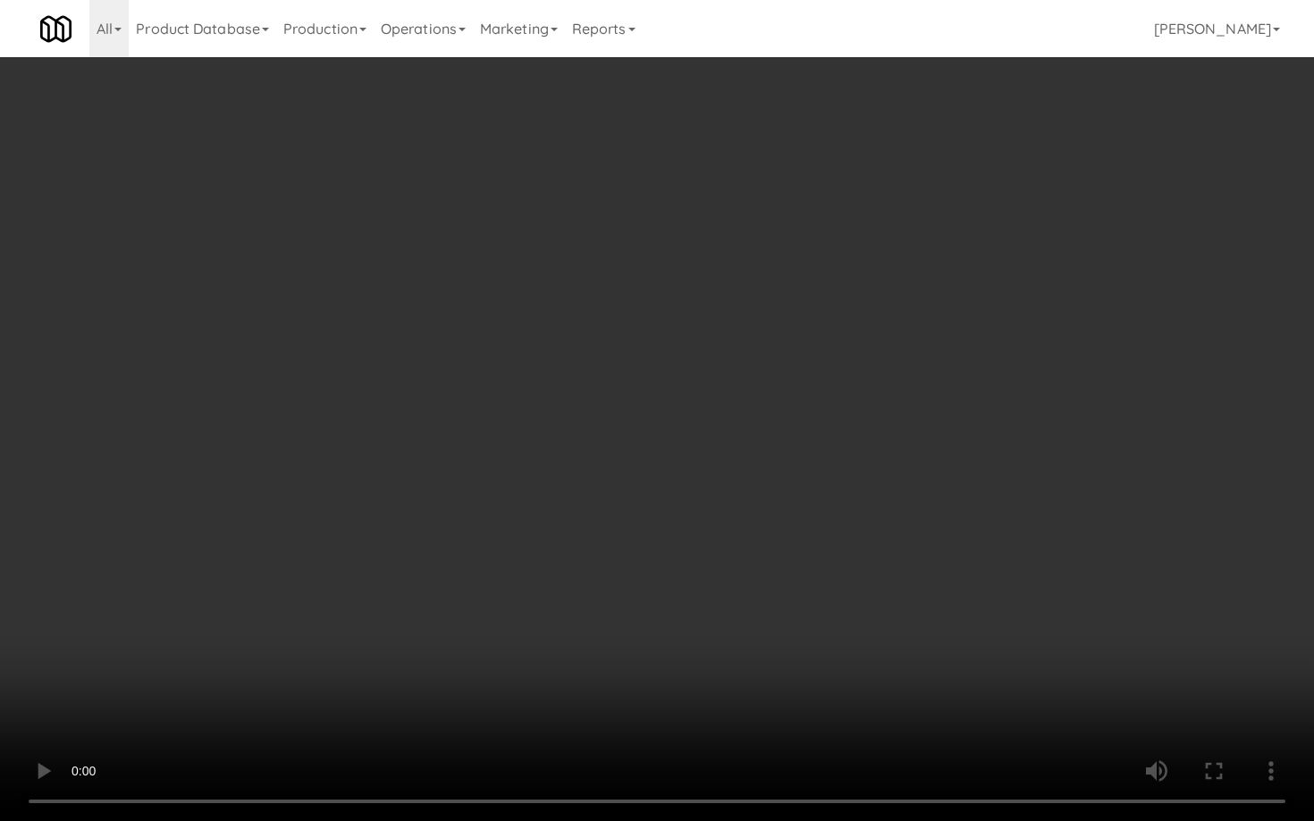
click at [1043, 559] on video at bounding box center [657, 410] width 1314 height 821
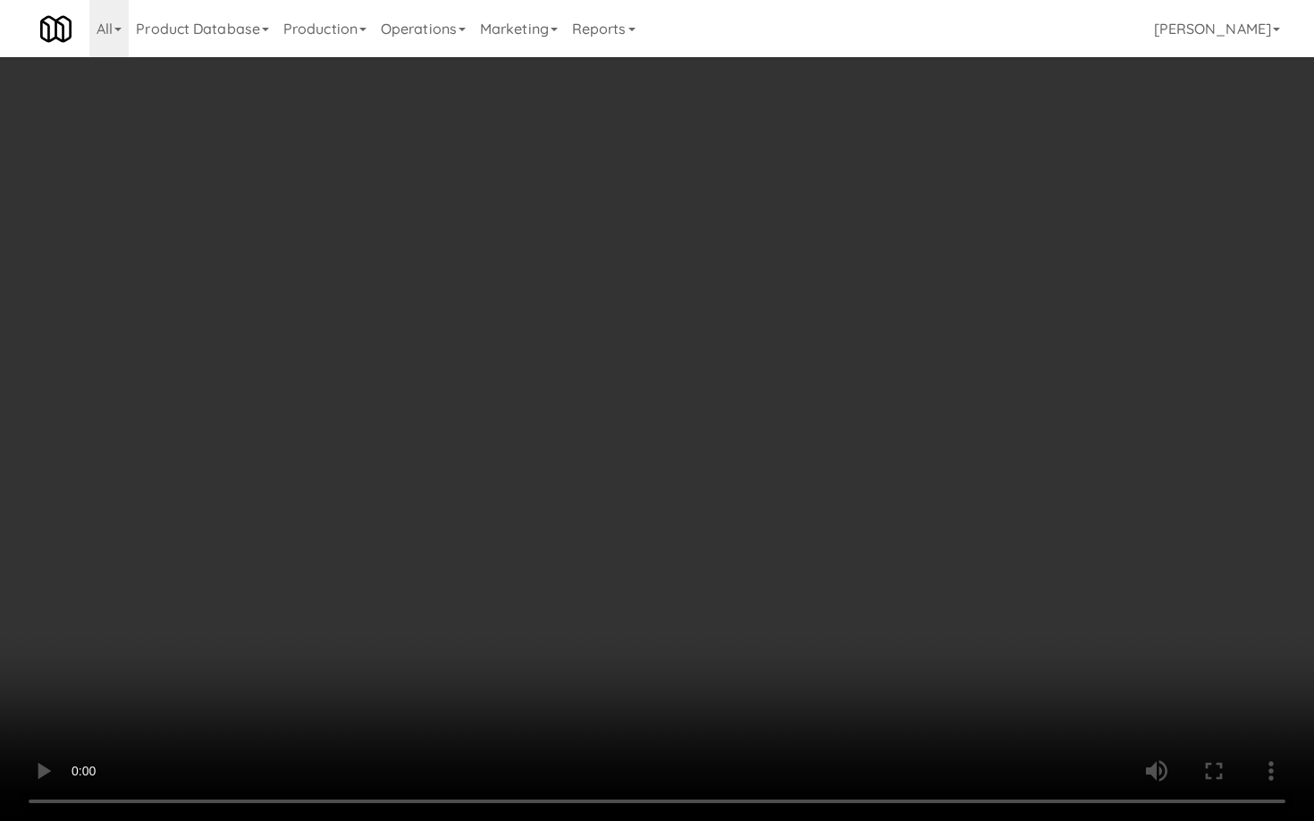
click at [1043, 559] on video at bounding box center [657, 410] width 1314 height 821
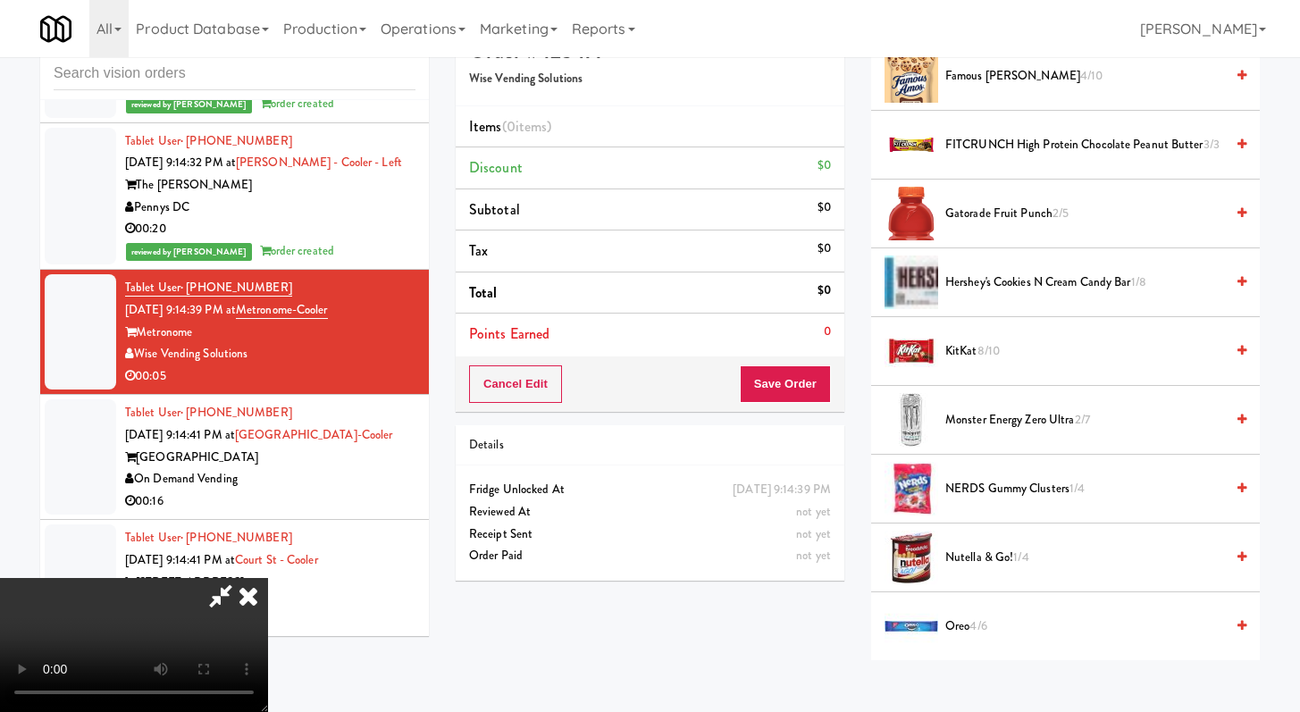
scroll to position [1144, 0]
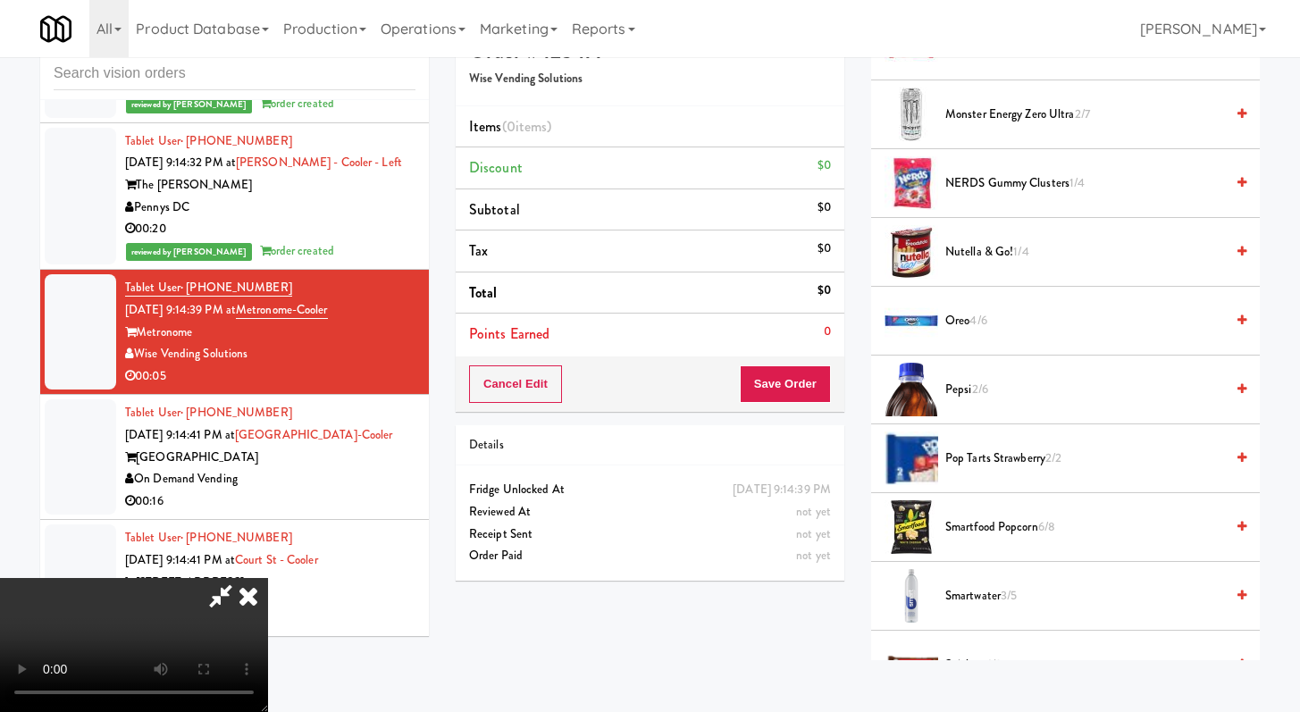
click at [959, 392] on span "Pepsi 2/6" at bounding box center [1085, 390] width 279 height 22
click at [958, 392] on span "Pepsi 2/6" at bounding box center [1085, 390] width 279 height 22
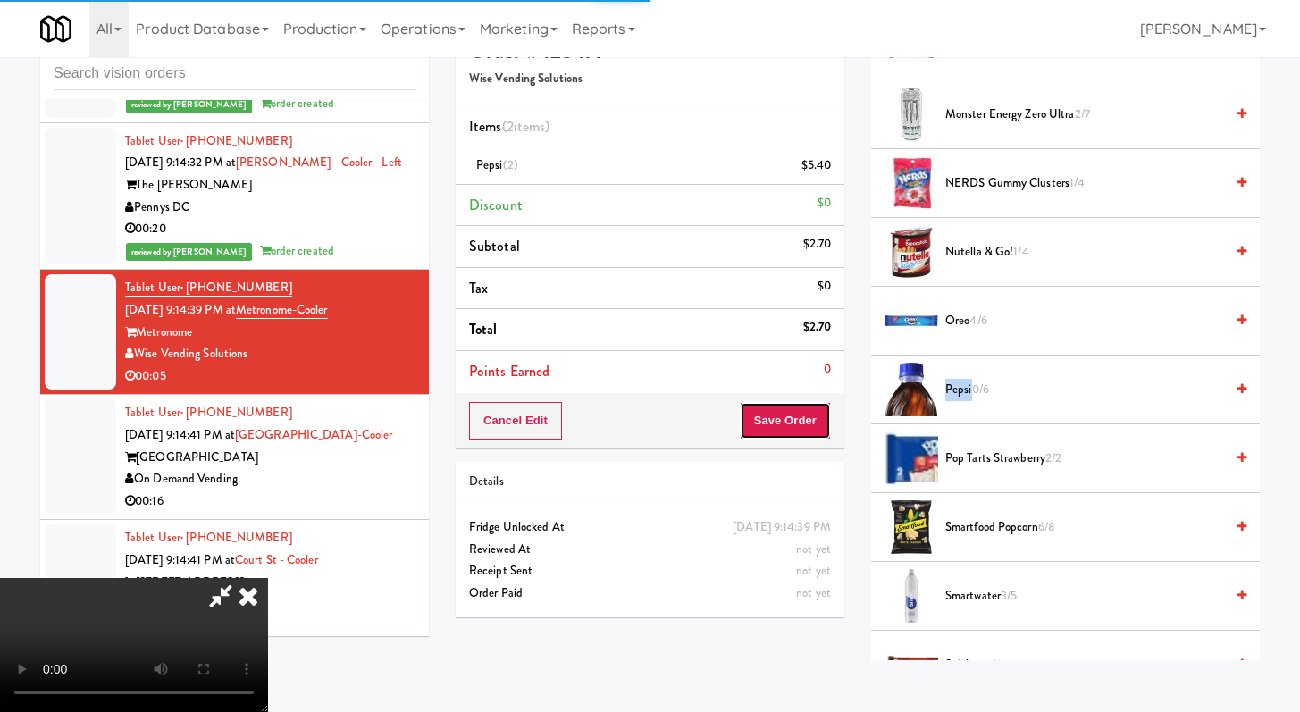
click at [811, 414] on button "Save Order" at bounding box center [785, 421] width 91 height 38
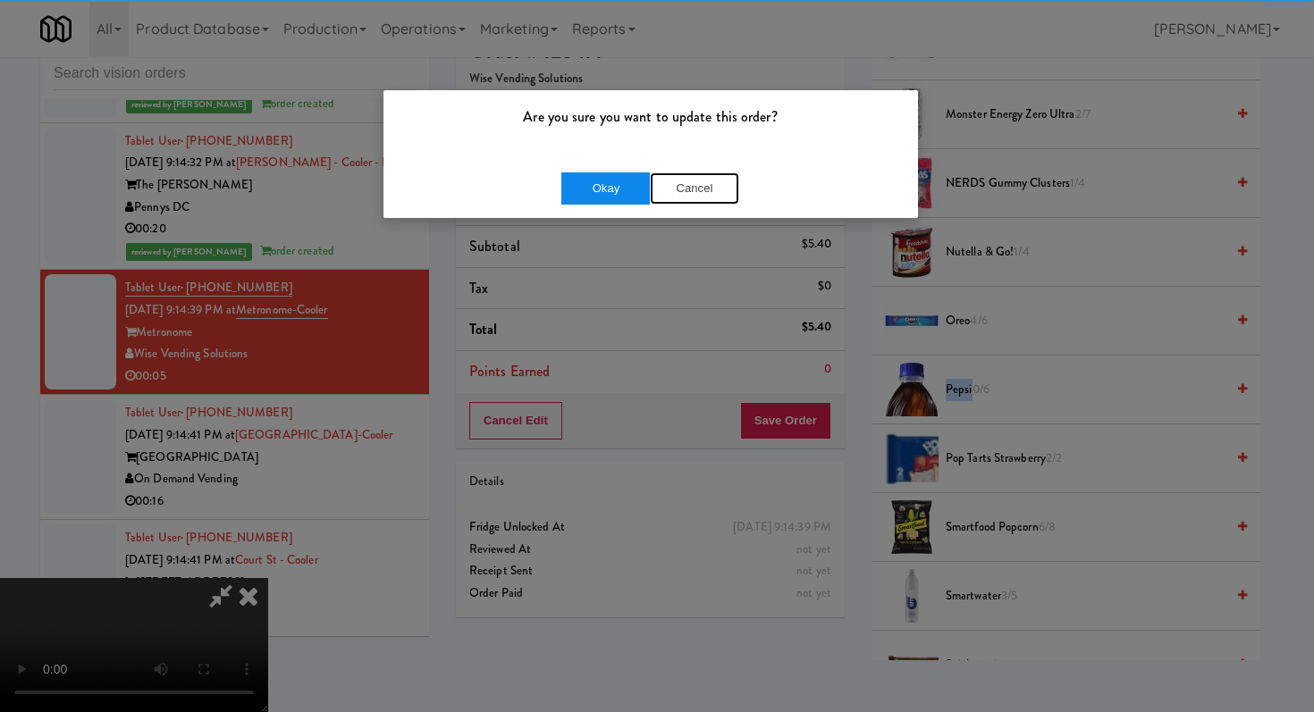
click at [650, 188] on button "Cancel" at bounding box center [694, 188] width 89 height 32
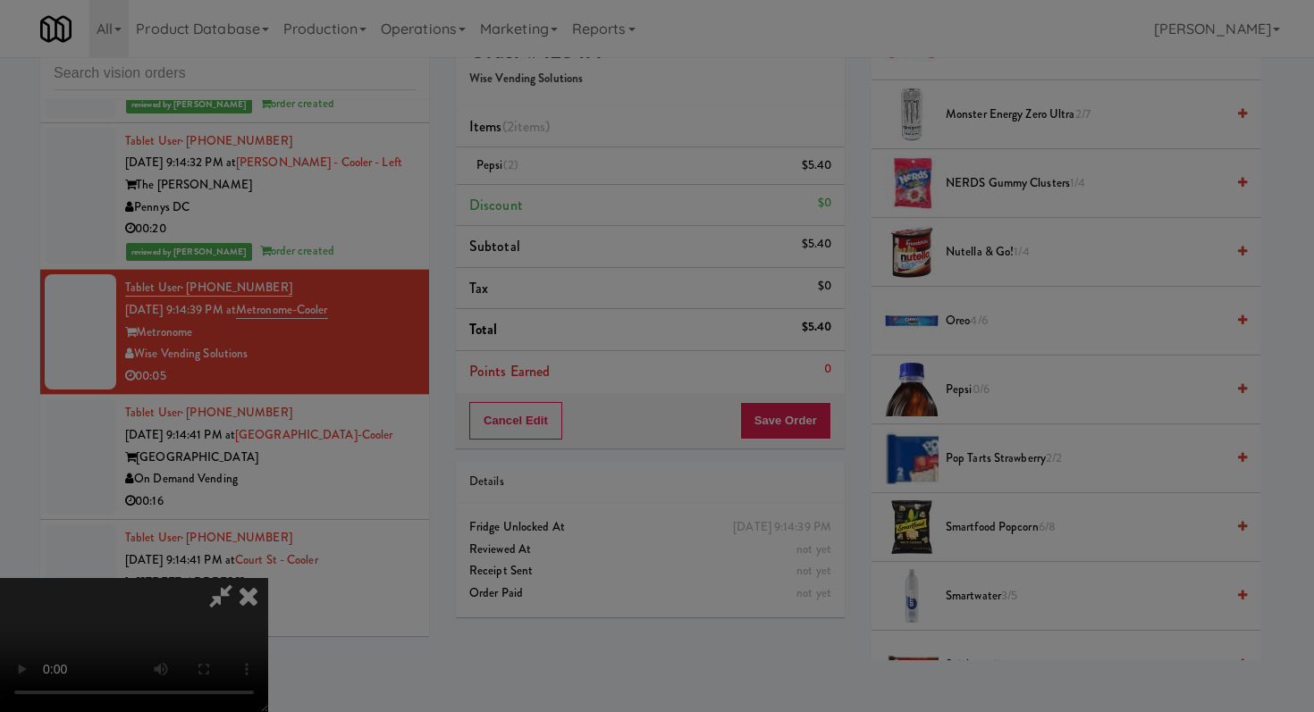
click at [636, 189] on body "Are you sure you want to update this order? Okay Cancel Okay Are you sure you w…" at bounding box center [657, 369] width 1314 height 712
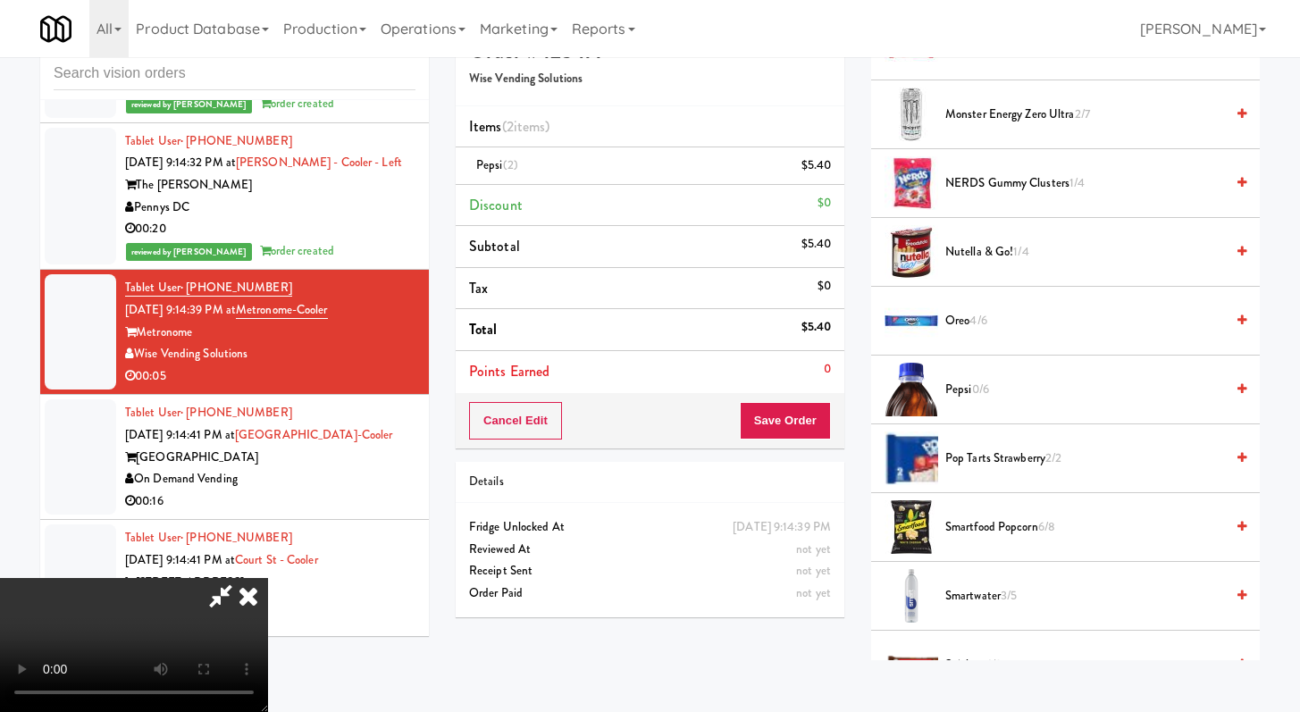
drag, startPoint x: 816, startPoint y: 448, endPoint x: 811, endPoint y: 436, distance: 12.8
click at [813, 448] on div "Cancel Edit Save Order" at bounding box center [650, 420] width 389 height 55
click at [811, 436] on button "Save Order" at bounding box center [785, 421] width 91 height 38
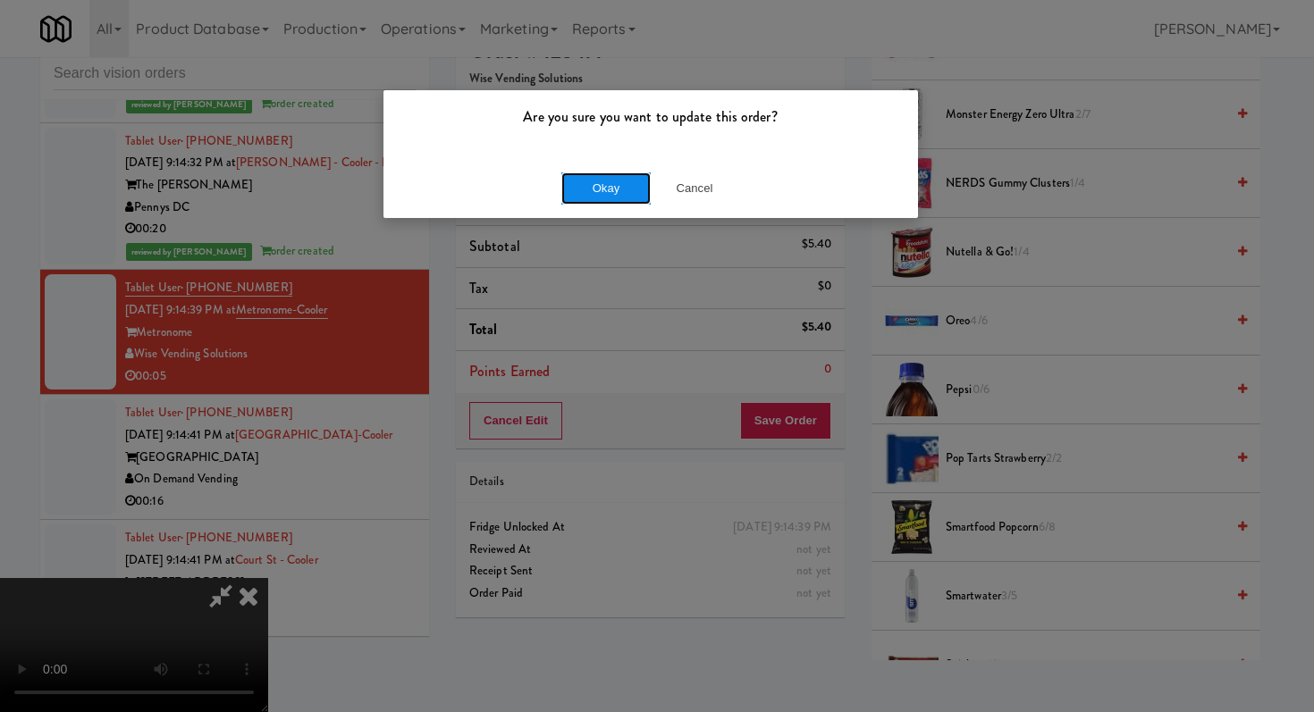
click at [562, 185] on button "Okay" at bounding box center [605, 188] width 89 height 32
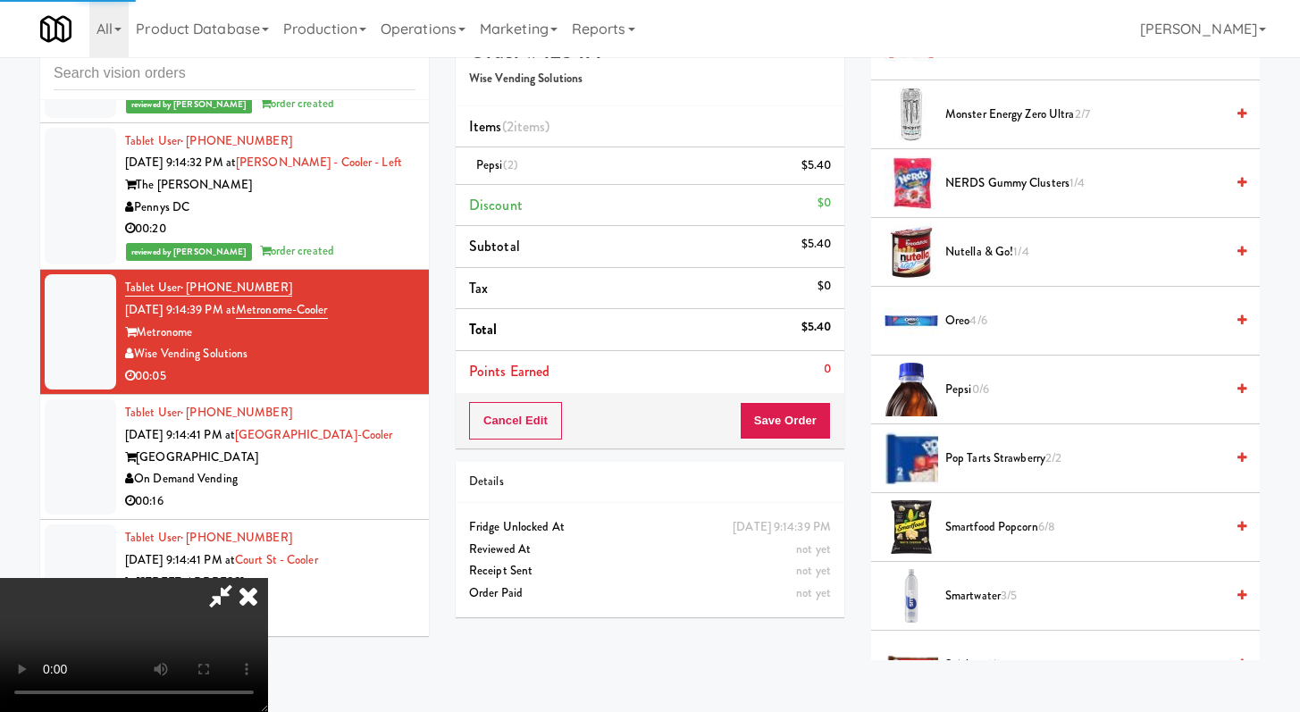
scroll to position [76, 0]
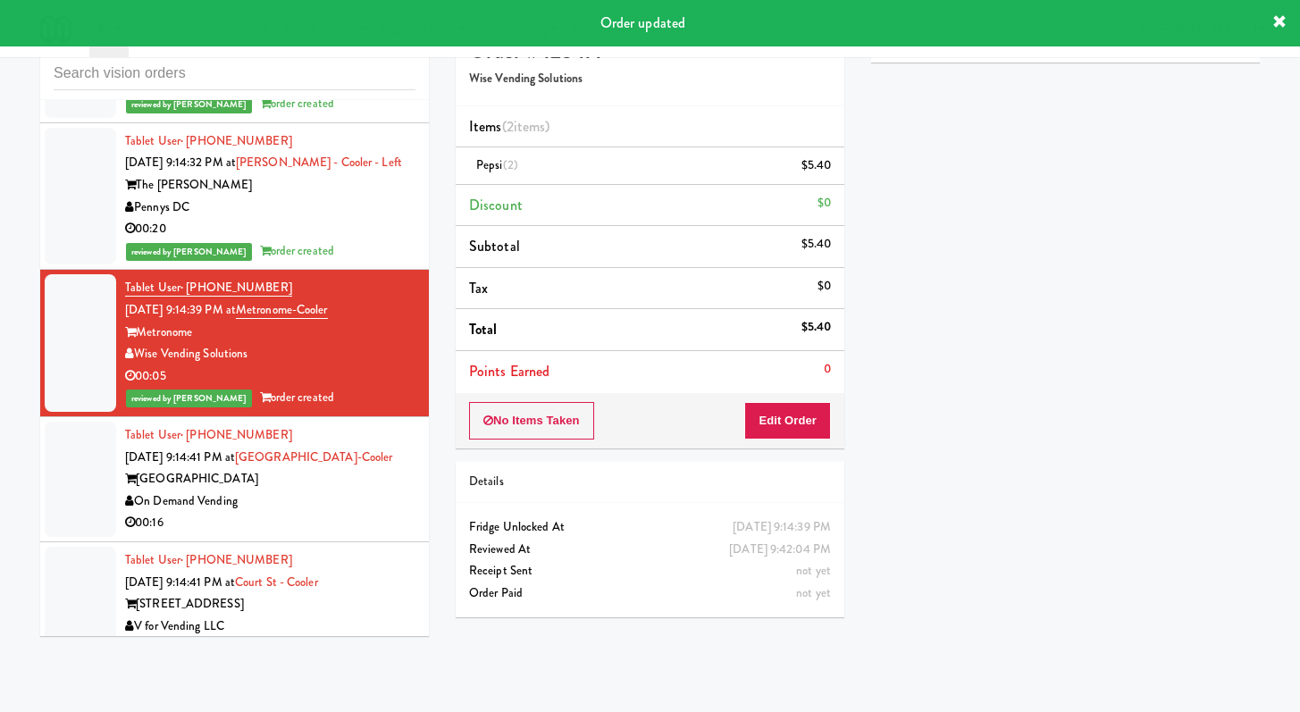
click at [373, 491] on div "On Demand Vending" at bounding box center [270, 502] width 290 height 22
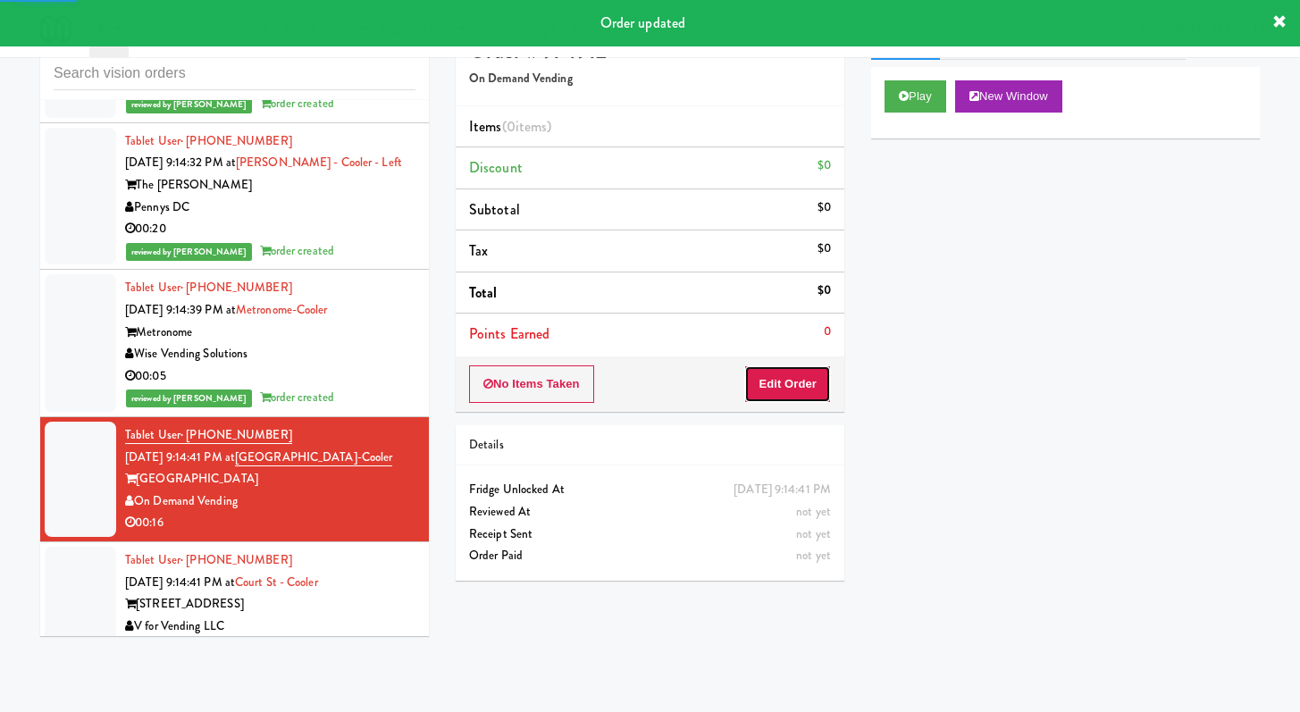
click at [753, 371] on button "Edit Order" at bounding box center [787, 385] width 87 height 38
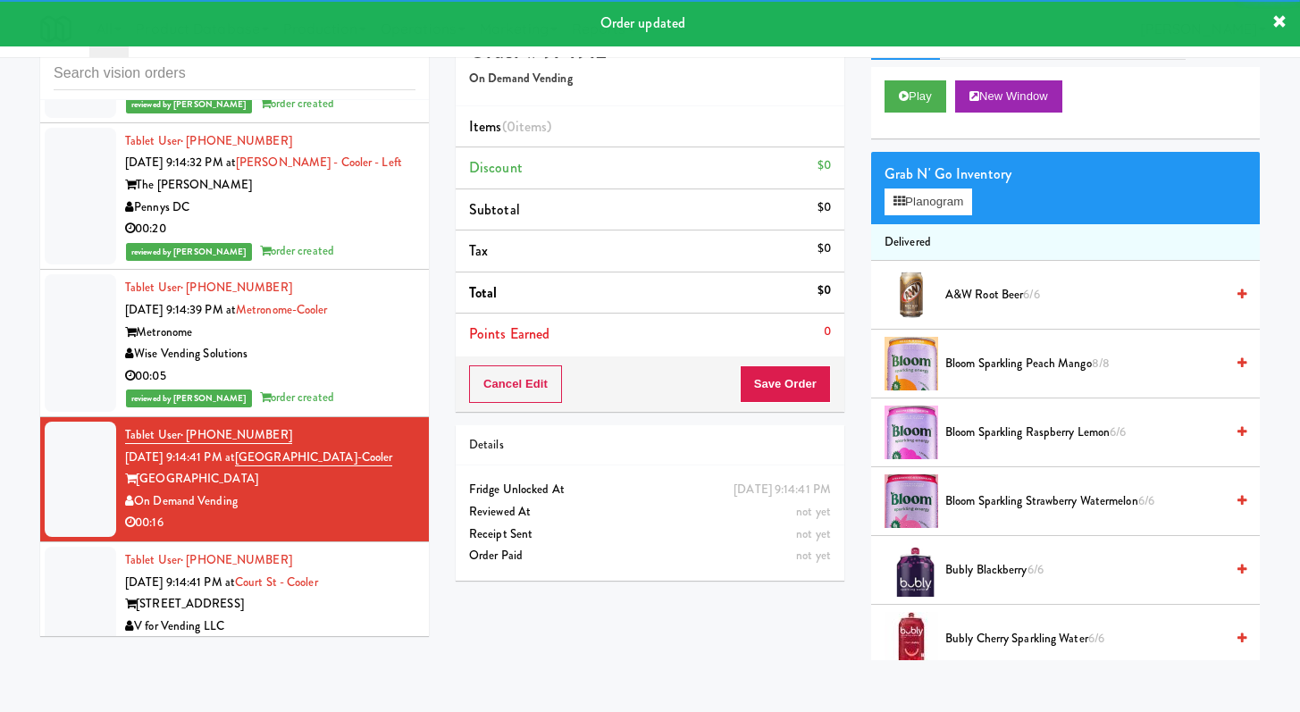
click at [907, 123] on div "Play New Window" at bounding box center [1065, 102] width 389 height 71
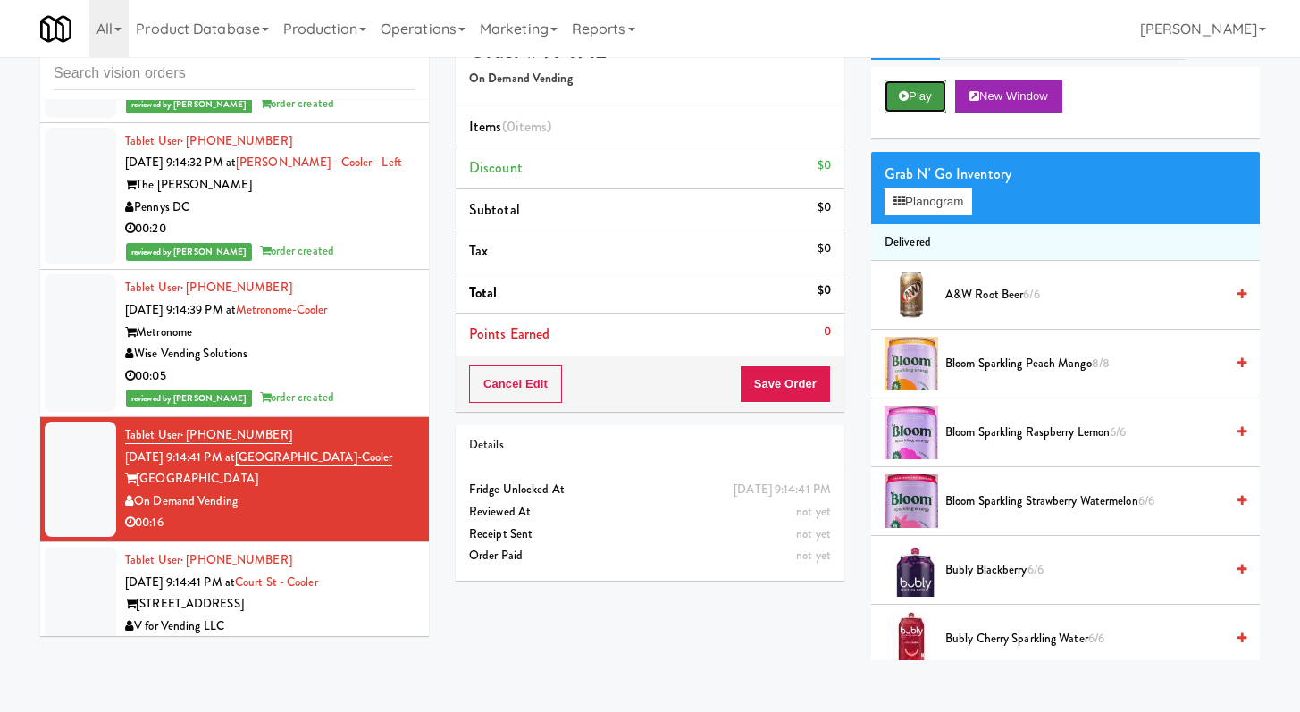
click at [913, 90] on button "Play" at bounding box center [916, 96] width 62 height 32
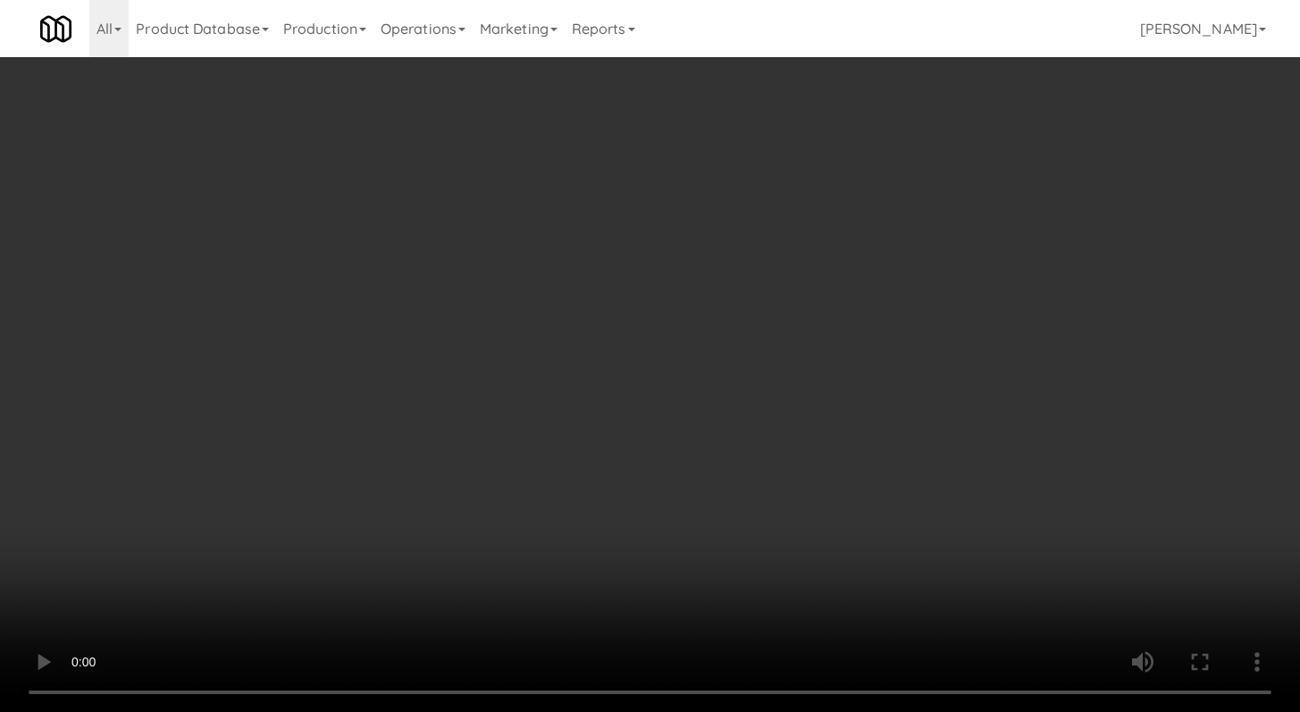
scroll to position [5869, 0]
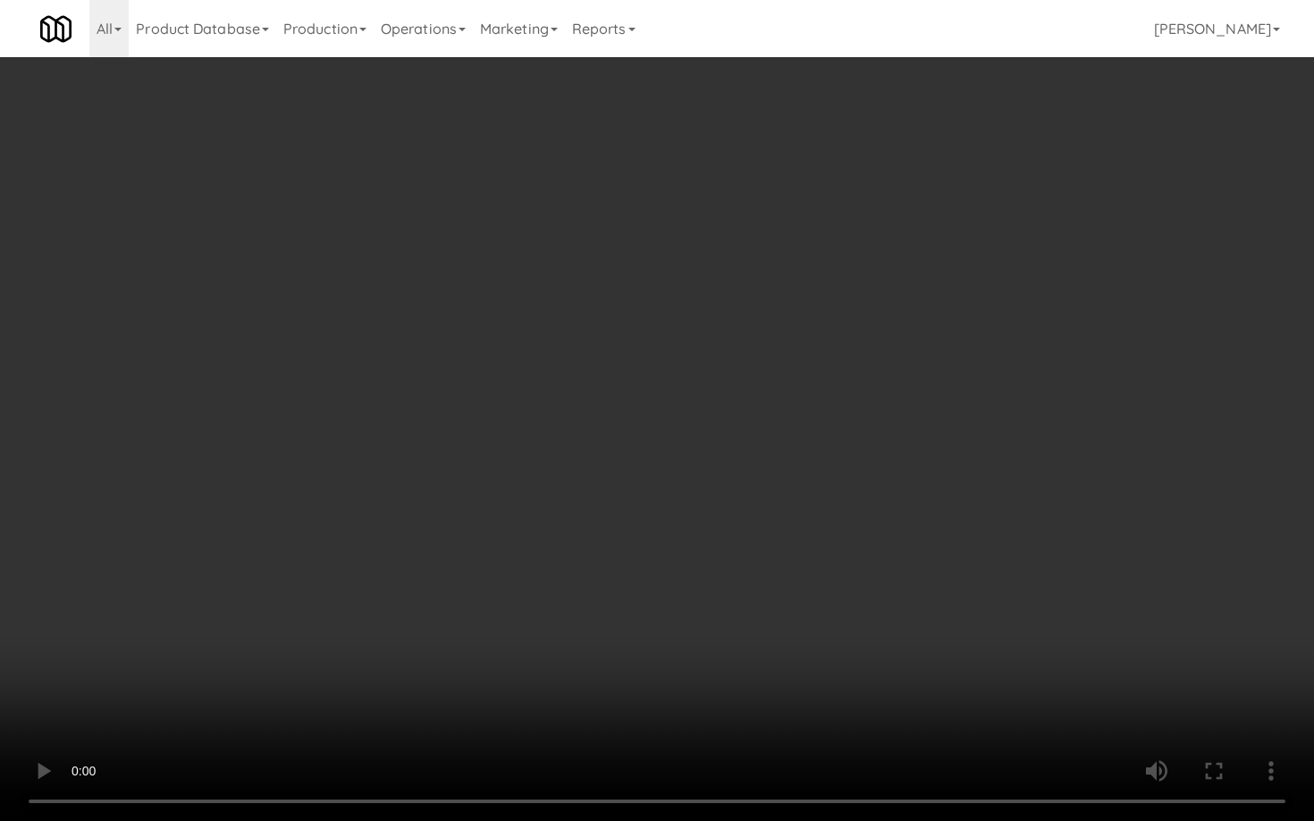
click at [635, 562] on video at bounding box center [657, 410] width 1314 height 821
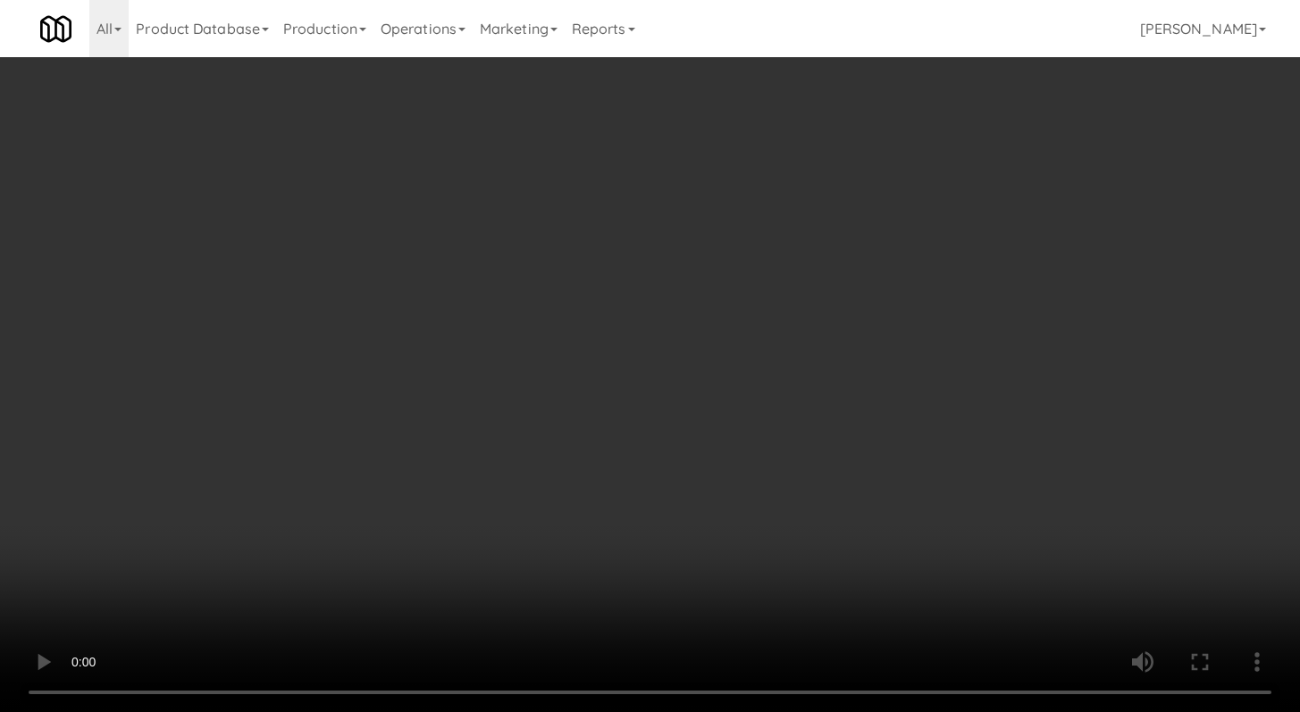
scroll to position [5914, 0]
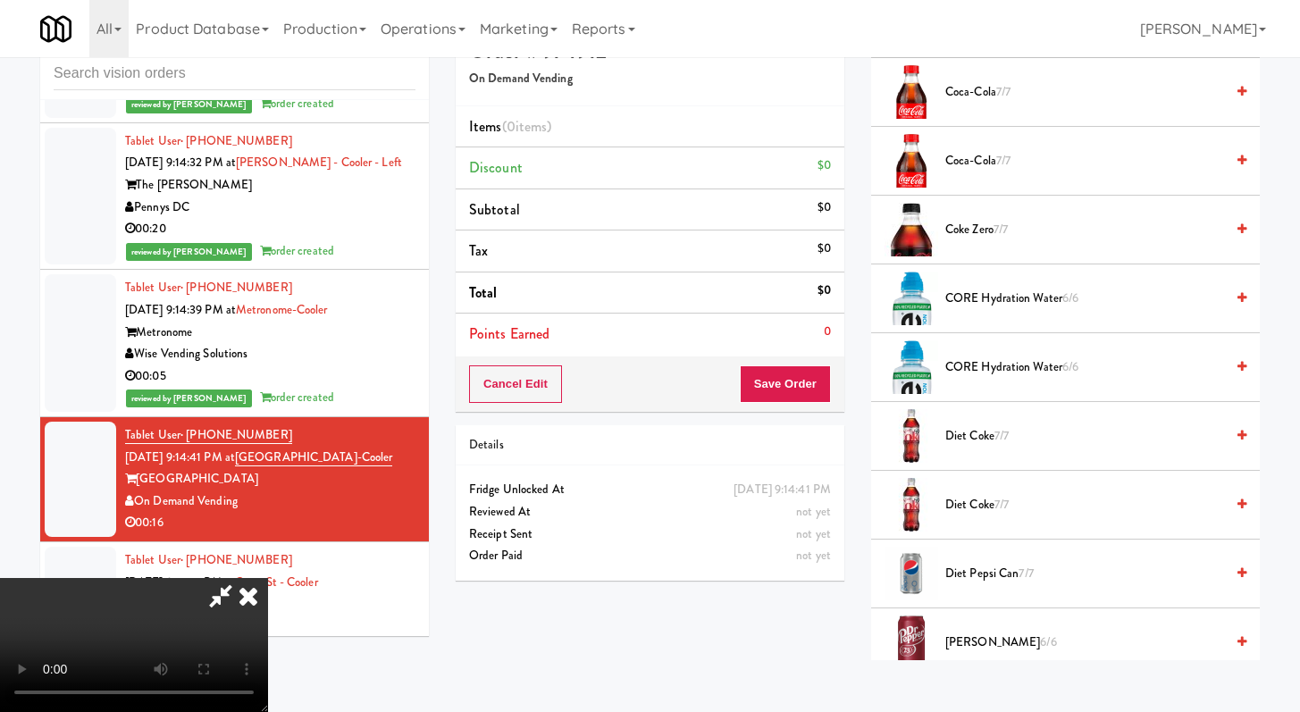
click at [965, 575] on span "Diet Pepsi Can 7/7" at bounding box center [1085, 574] width 279 height 22
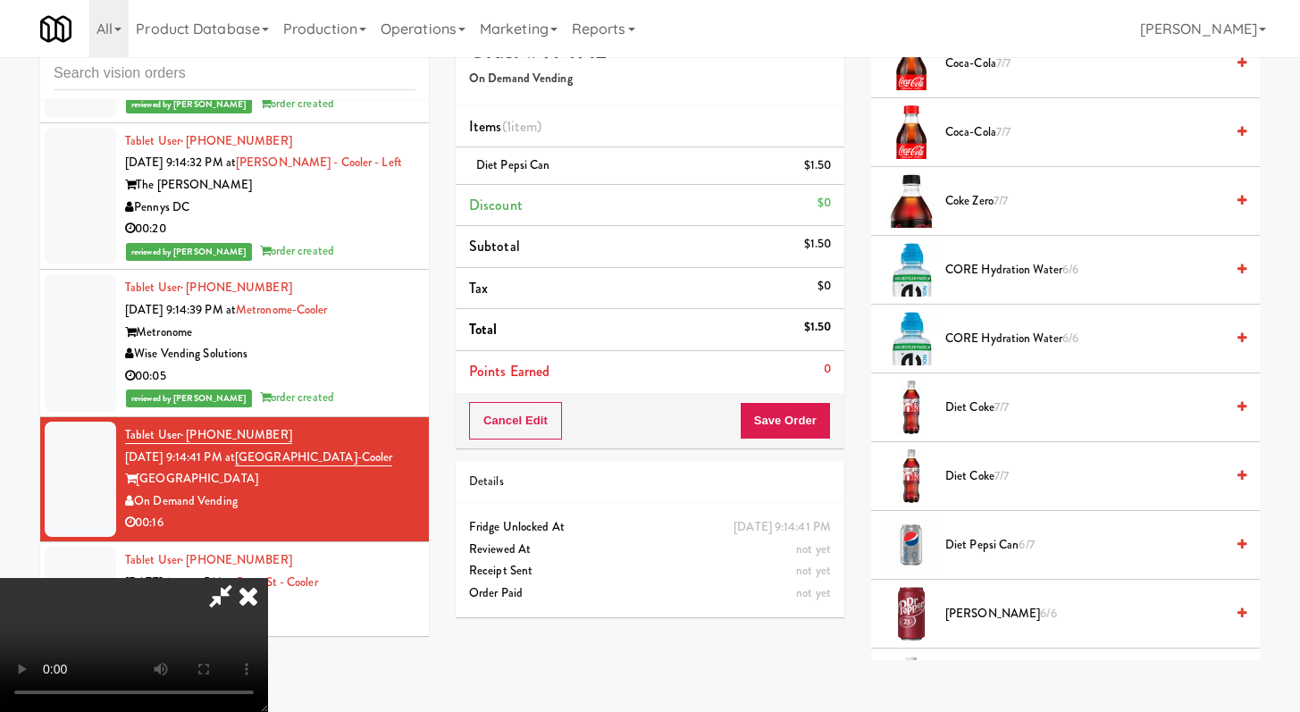
scroll to position [154, 0]
click at [268, 578] on video at bounding box center [134, 645] width 268 height 134
click at [949, 205] on span "Coke Zero 7/7" at bounding box center [1085, 201] width 279 height 22
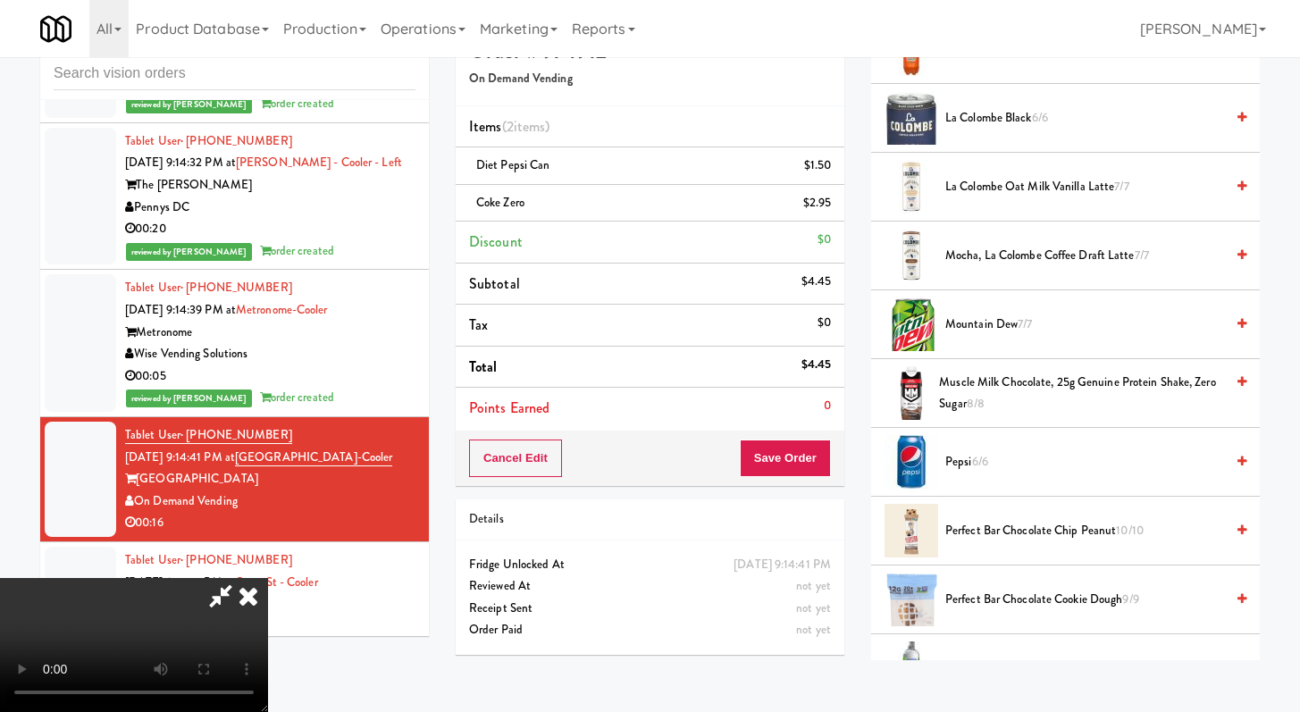
scroll to position [2560, 0]
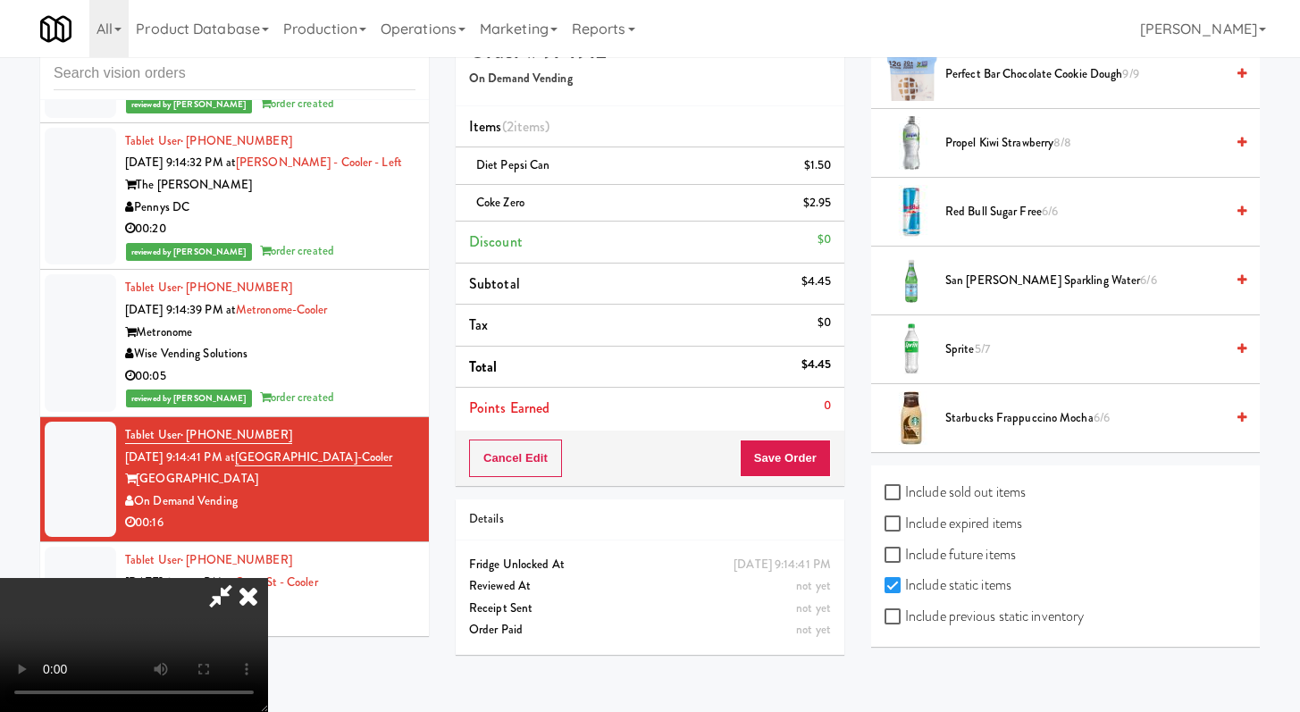
click at [977, 341] on span "5/7" at bounding box center [982, 349] width 15 height 17
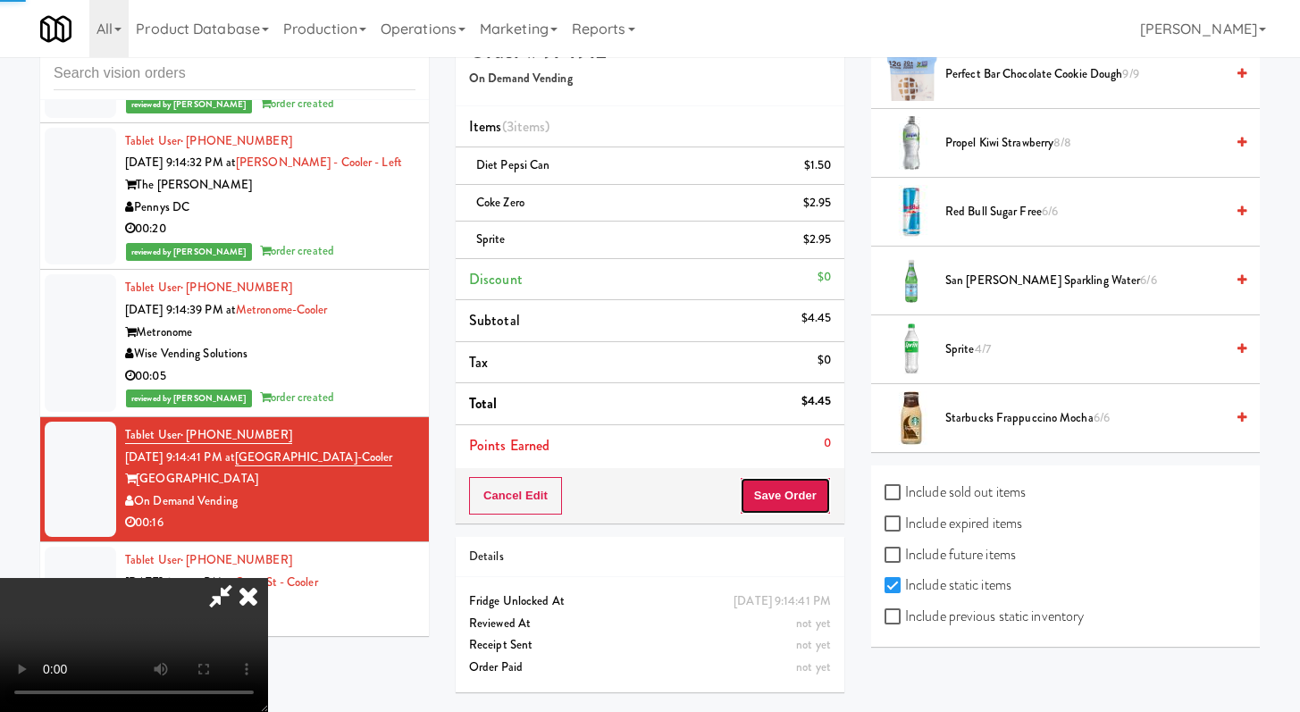
drag, startPoint x: 798, startPoint y: 511, endPoint x: 815, endPoint y: 467, distance: 47.8
click at [798, 511] on button "Save Order" at bounding box center [785, 496] width 91 height 38
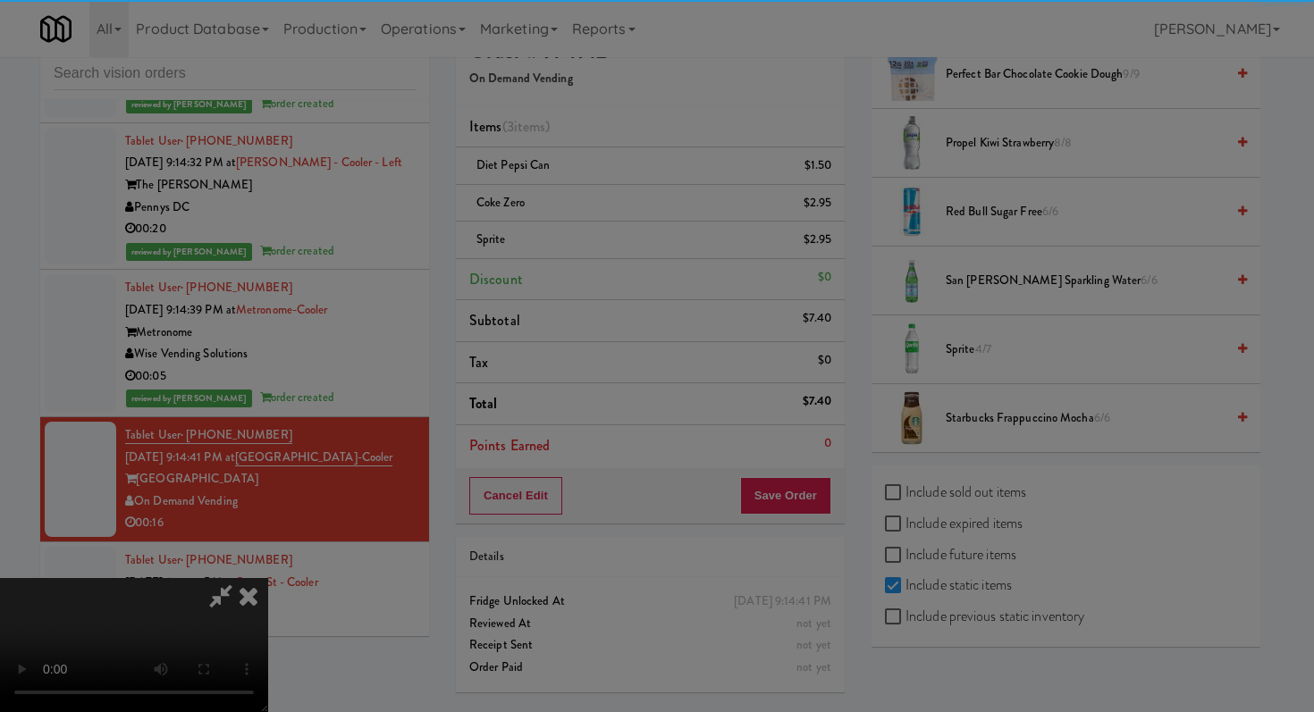
click at [812, 492] on body "Are you sure you want to update this order? Okay Cancel Okay Are you sure you w…" at bounding box center [657, 369] width 1314 height 712
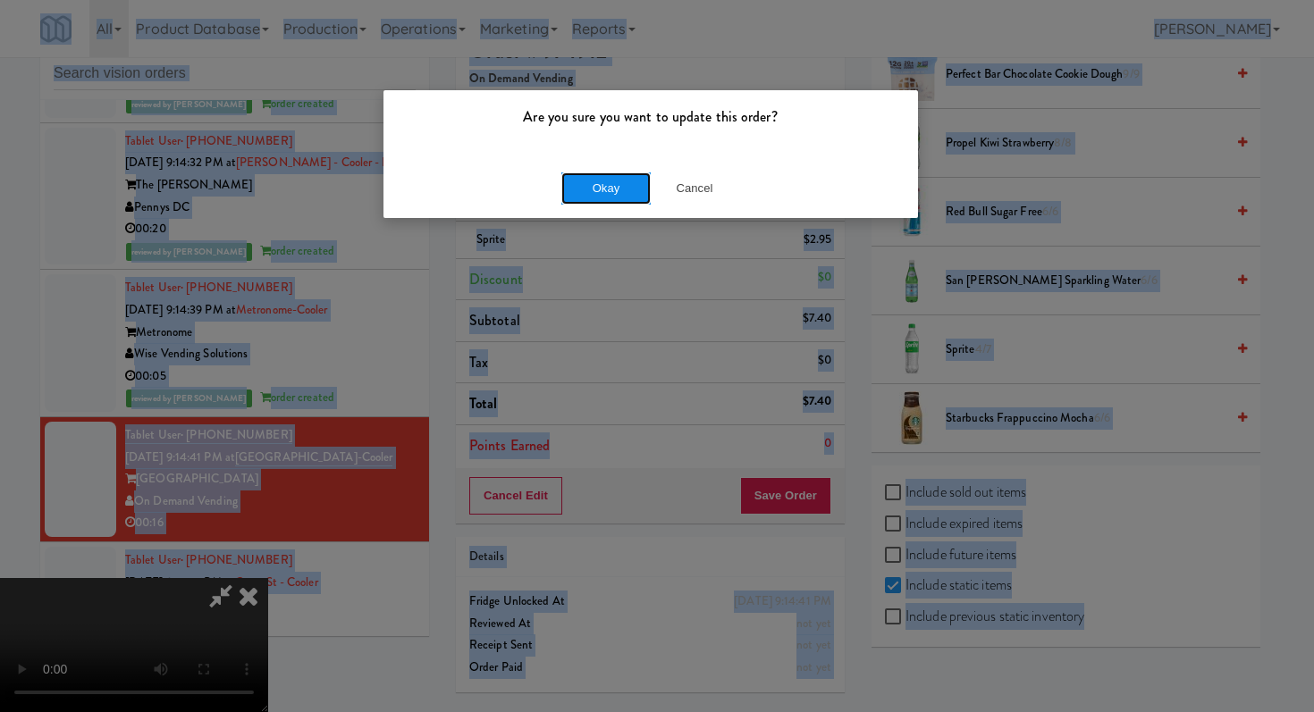
click at [613, 193] on button "Okay" at bounding box center [605, 188] width 89 height 32
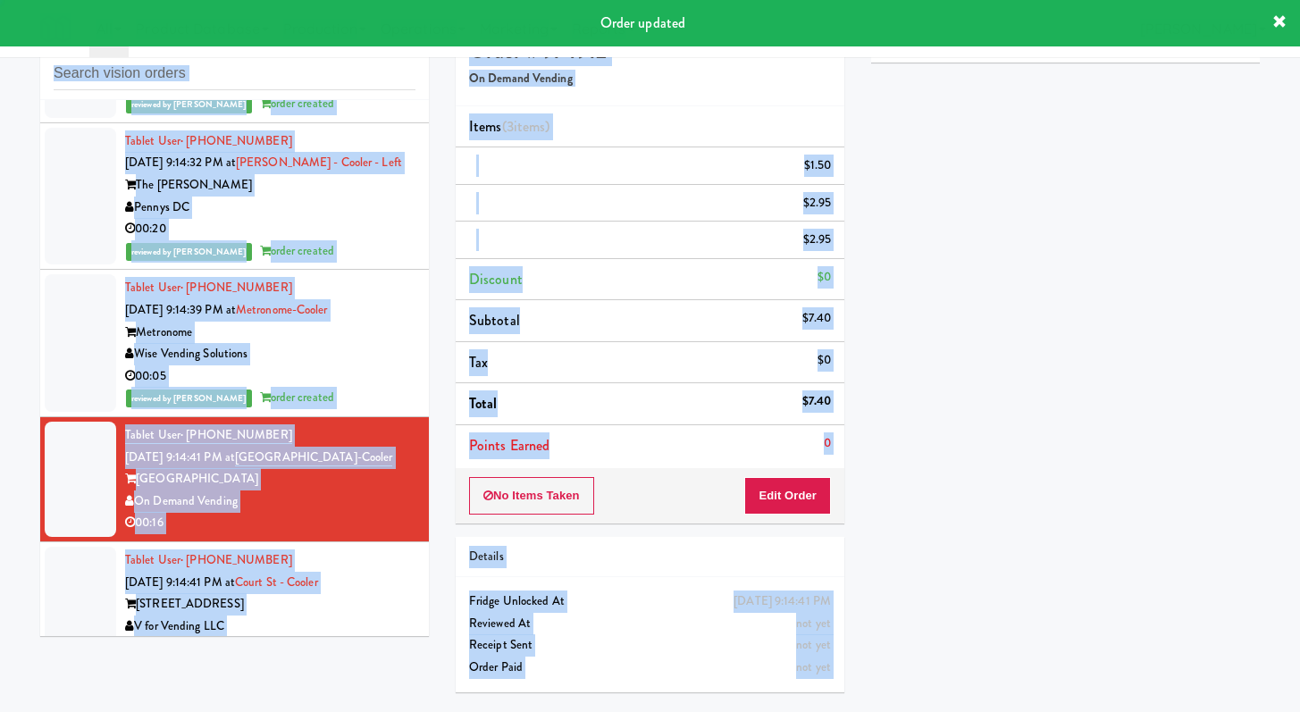
scroll to position [0, 0]
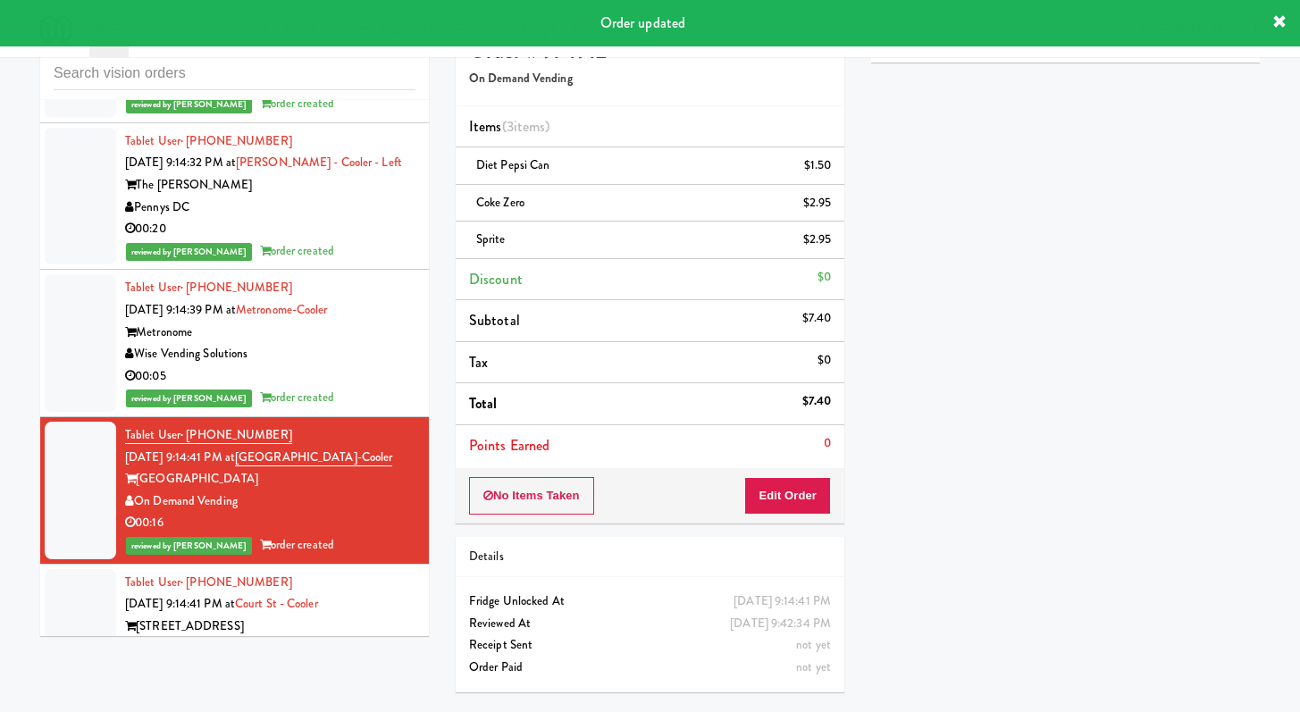
click at [725, 114] on li "Items (3 items )" at bounding box center [650, 127] width 389 height 42
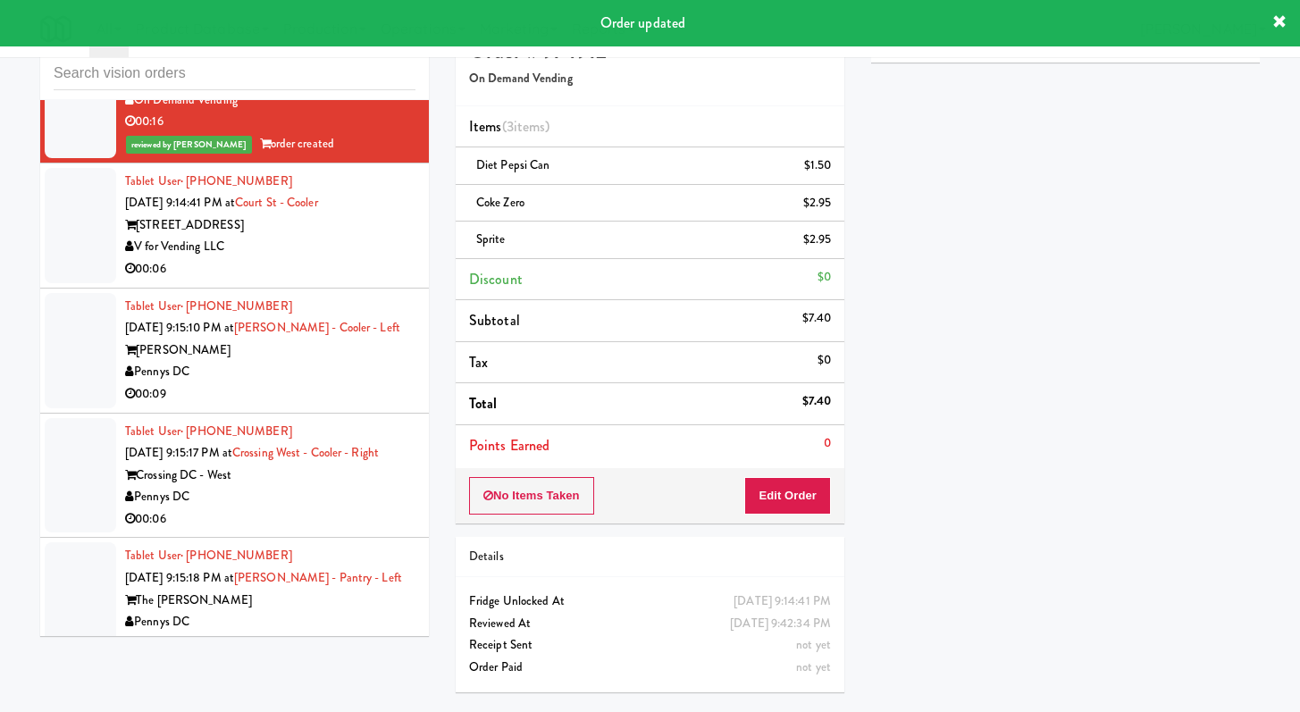
scroll to position [6213, 0]
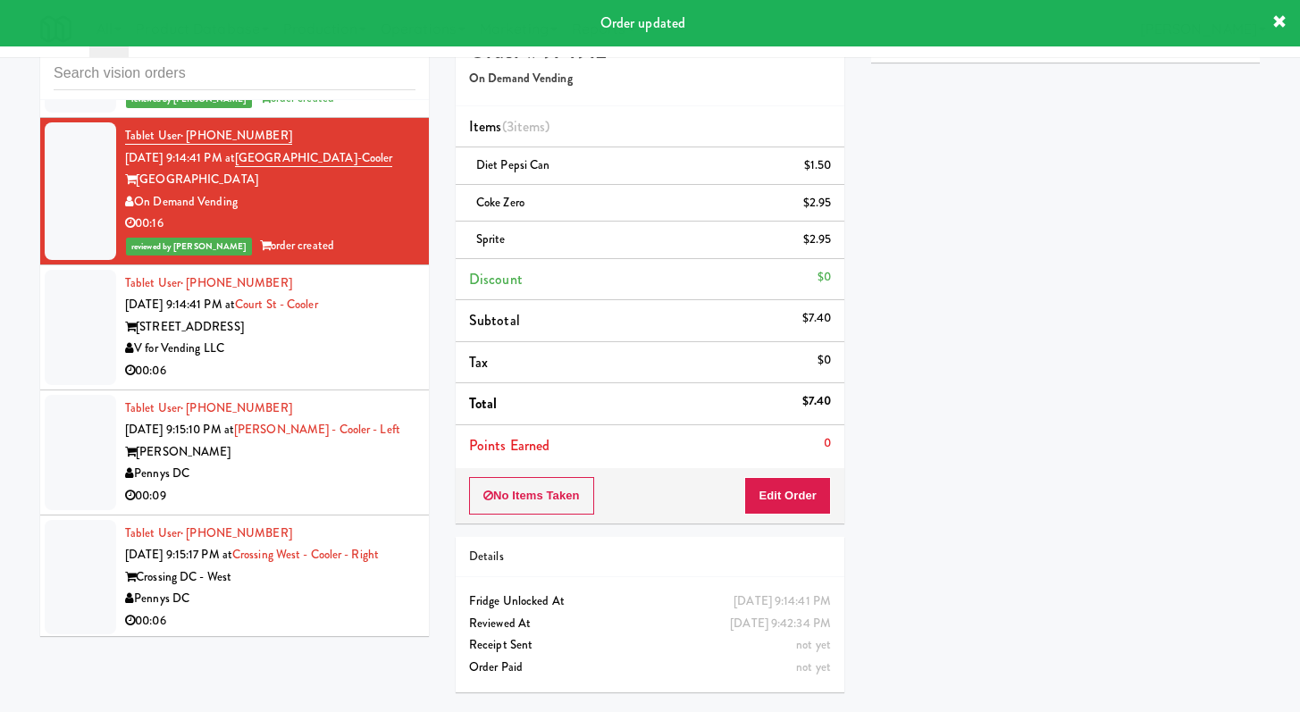
click at [381, 338] on div "V for Vending LLC" at bounding box center [270, 349] width 290 height 22
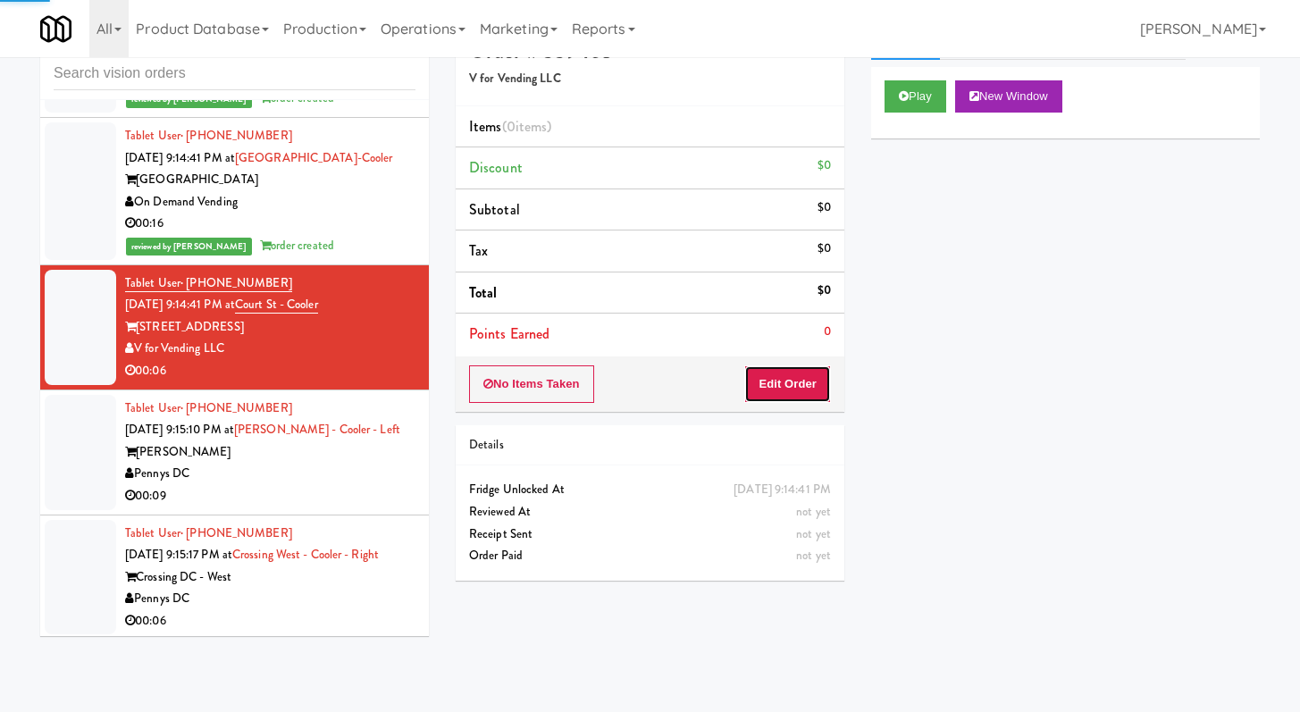
click at [788, 385] on button "Edit Order" at bounding box center [787, 385] width 87 height 38
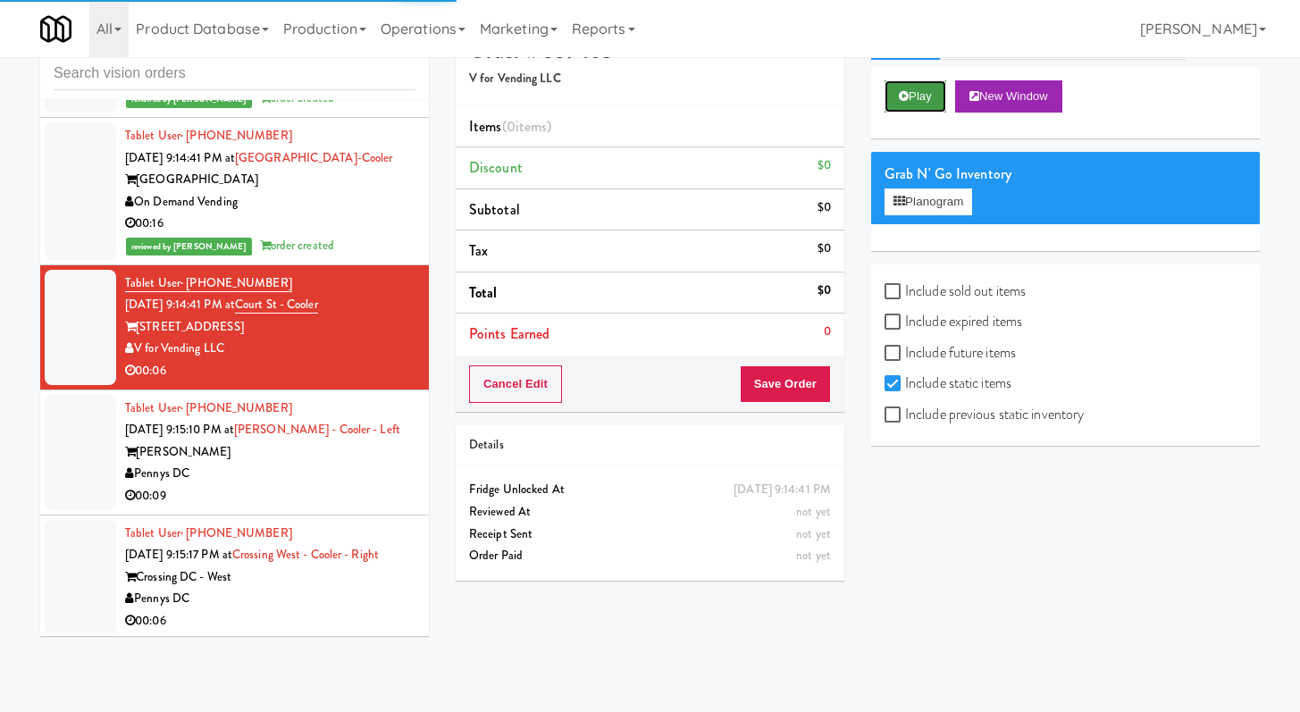
click at [939, 110] on button "Play" at bounding box center [916, 96] width 62 height 32
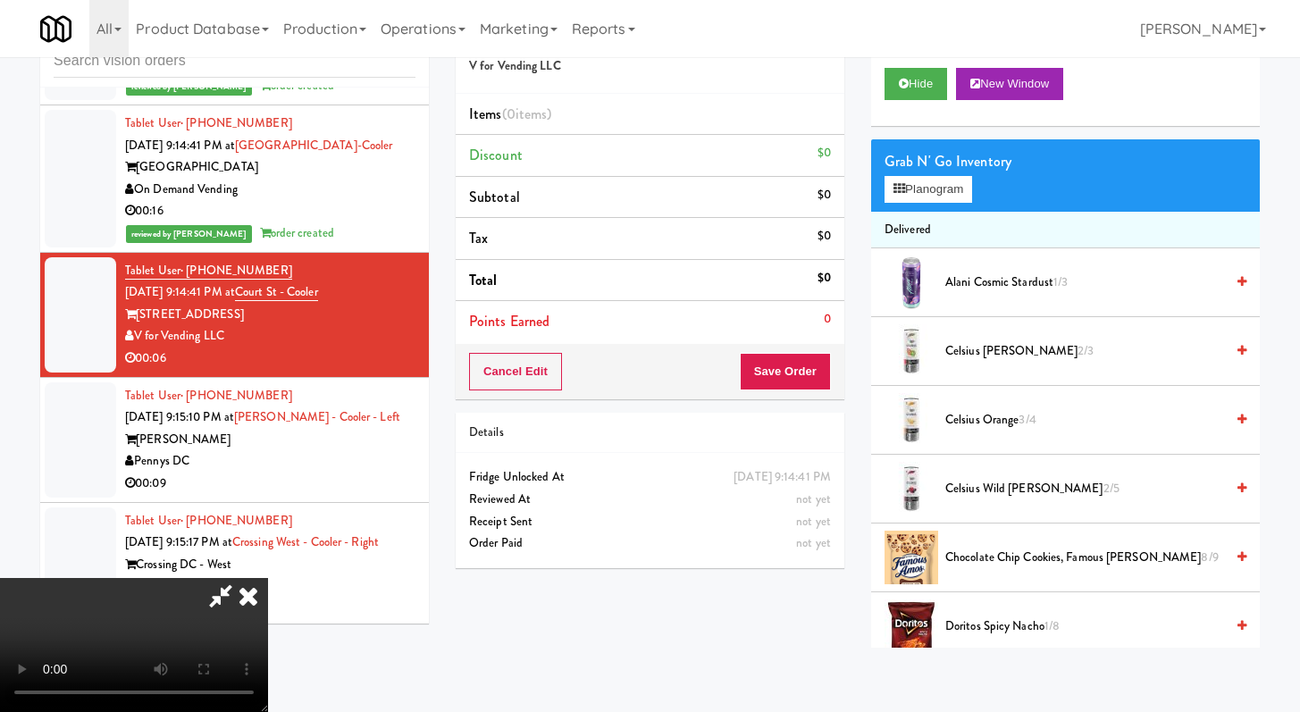
scroll to position [6169, 0]
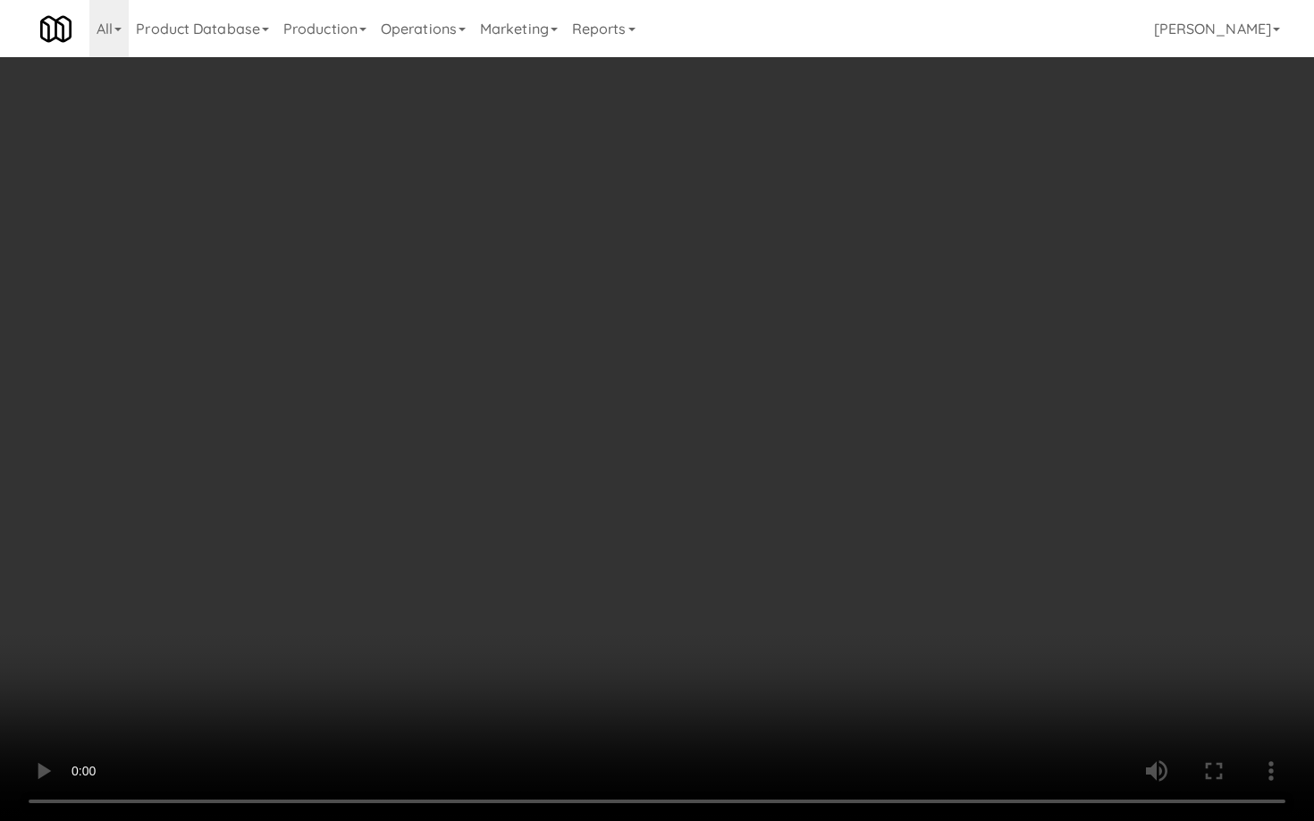
click at [1050, 522] on video at bounding box center [657, 410] width 1314 height 821
click at [1050, 523] on video at bounding box center [657, 410] width 1314 height 821
click at [1050, 522] on video at bounding box center [657, 410] width 1314 height 821
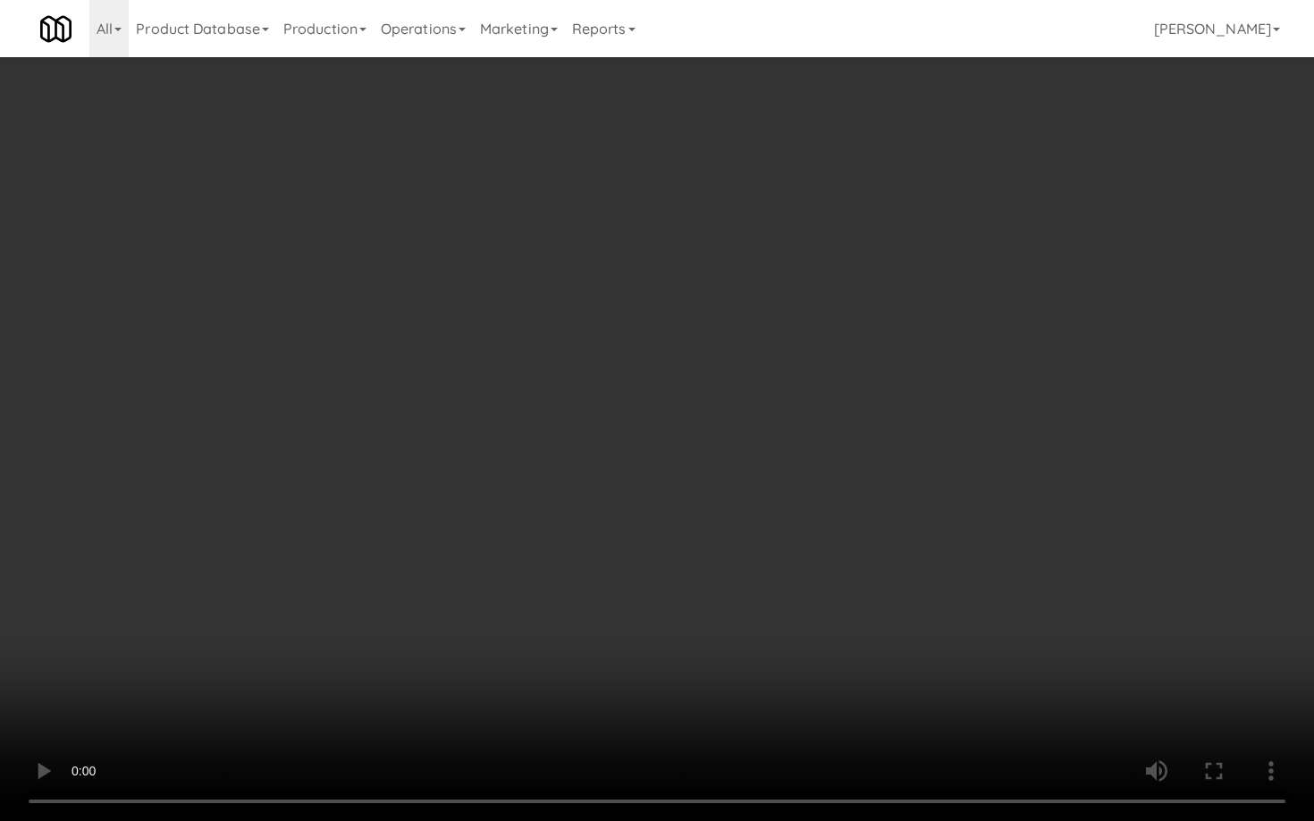
click at [1049, 522] on video at bounding box center [657, 410] width 1314 height 821
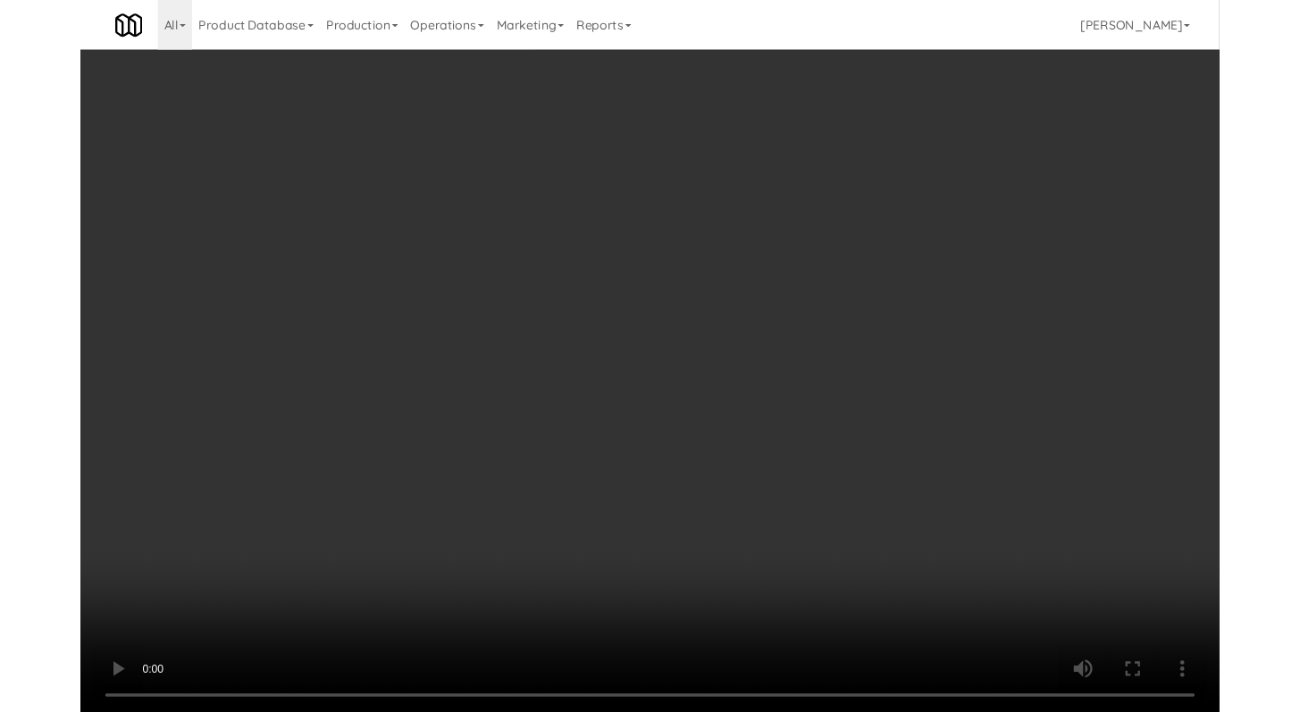
scroll to position [6213, 0]
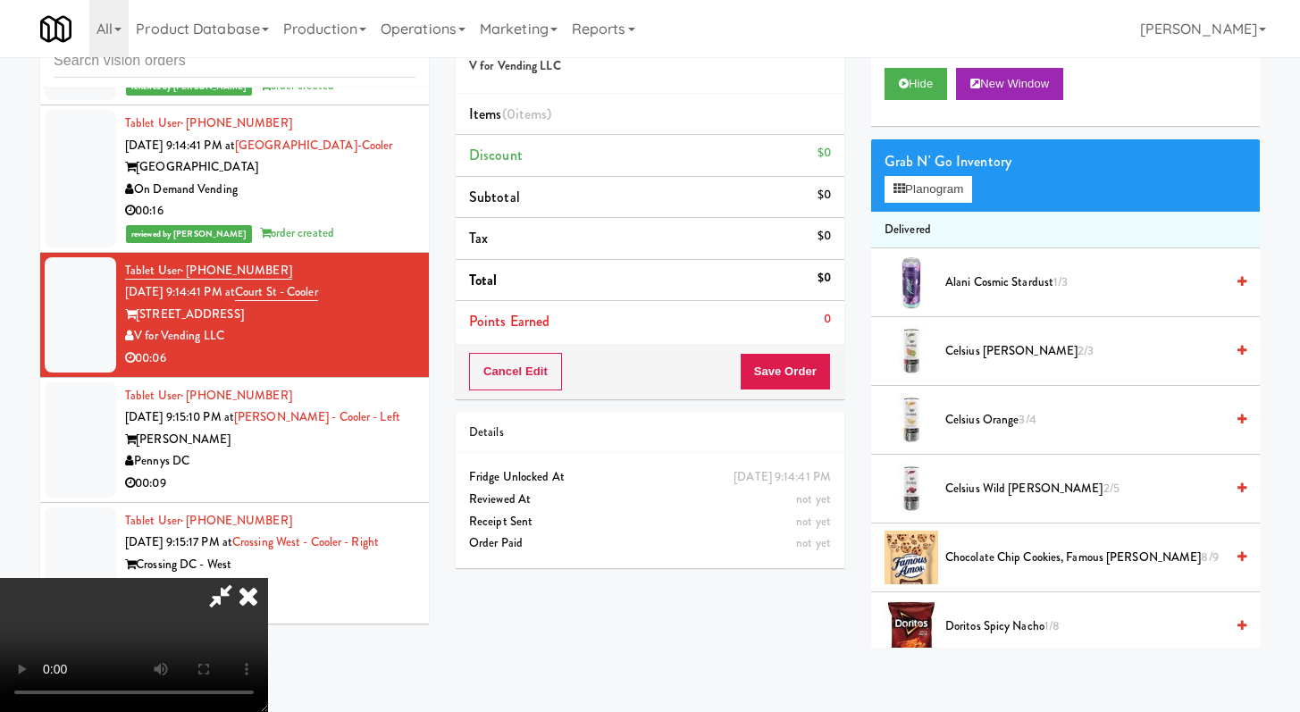
click at [970, 206] on div "Grab N' Go Inventory Planogram" at bounding box center [1065, 175] width 389 height 72
click at [965, 202] on button "Planogram" at bounding box center [929, 189] width 88 height 27
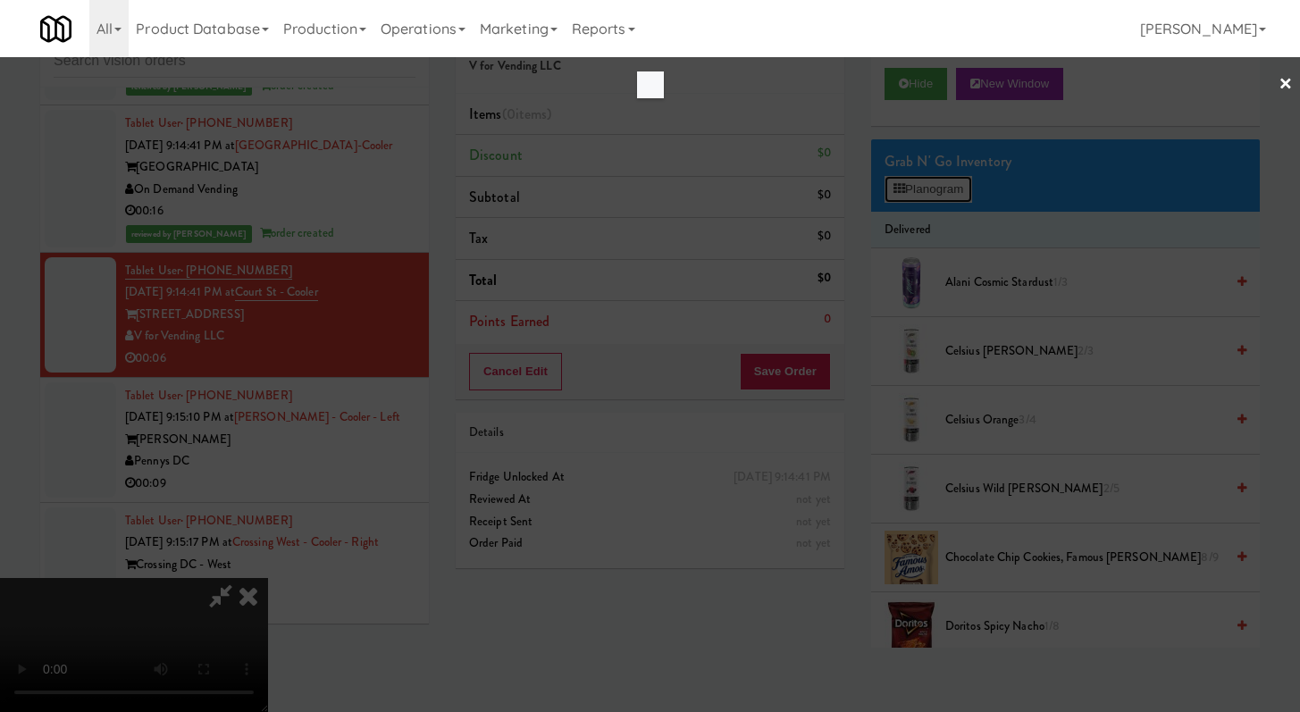
scroll to position [6169, 0]
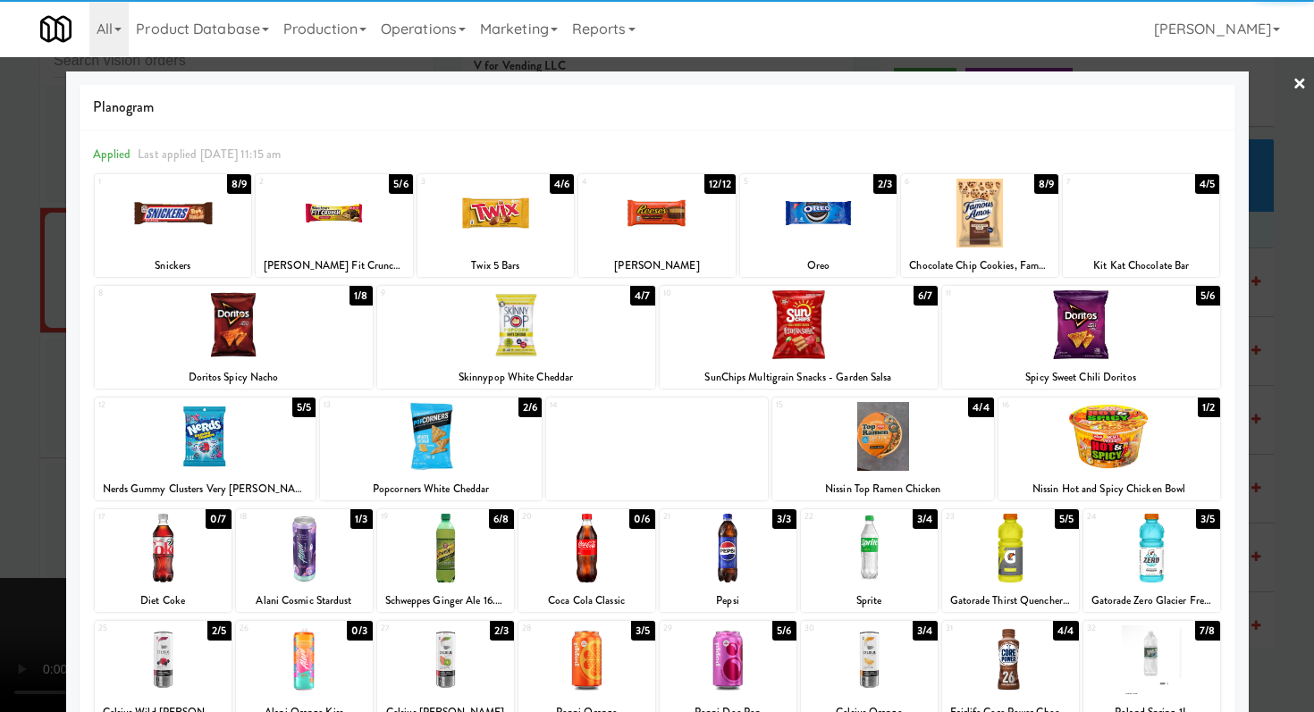
click at [1115, 230] on div at bounding box center [1141, 213] width 157 height 69
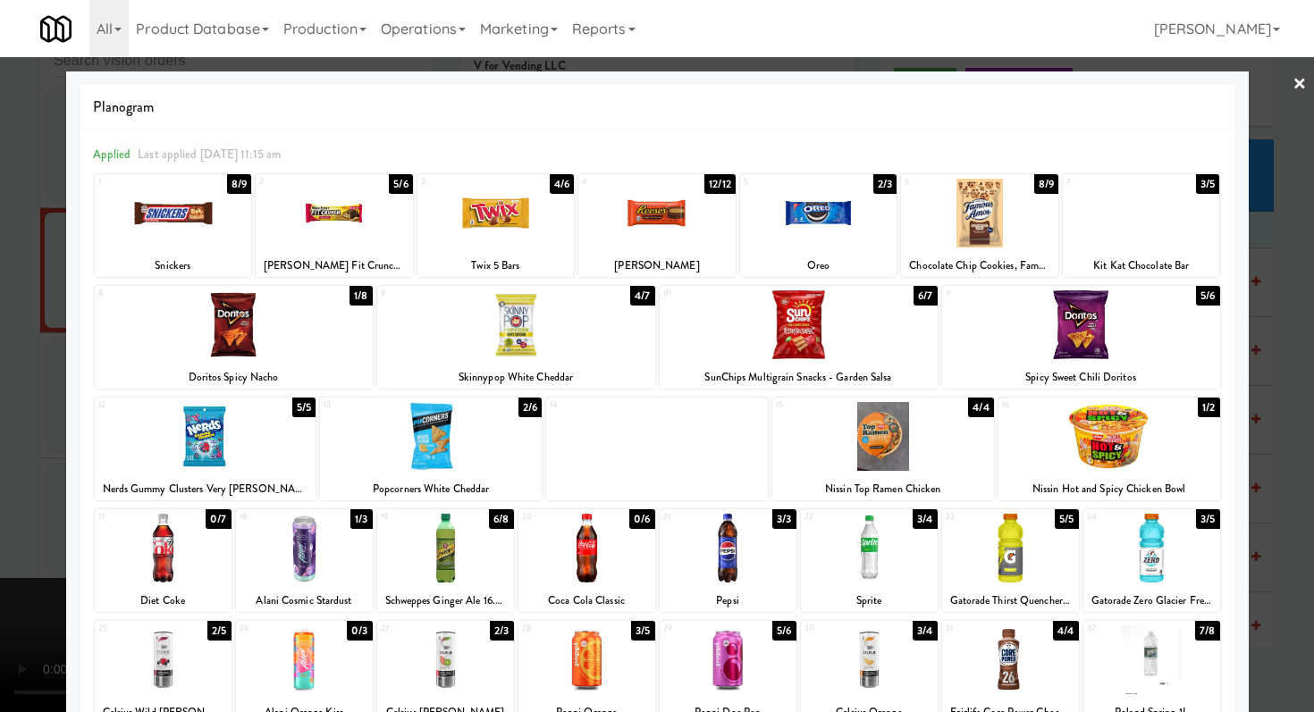
click at [1254, 238] on div at bounding box center [657, 356] width 1314 height 712
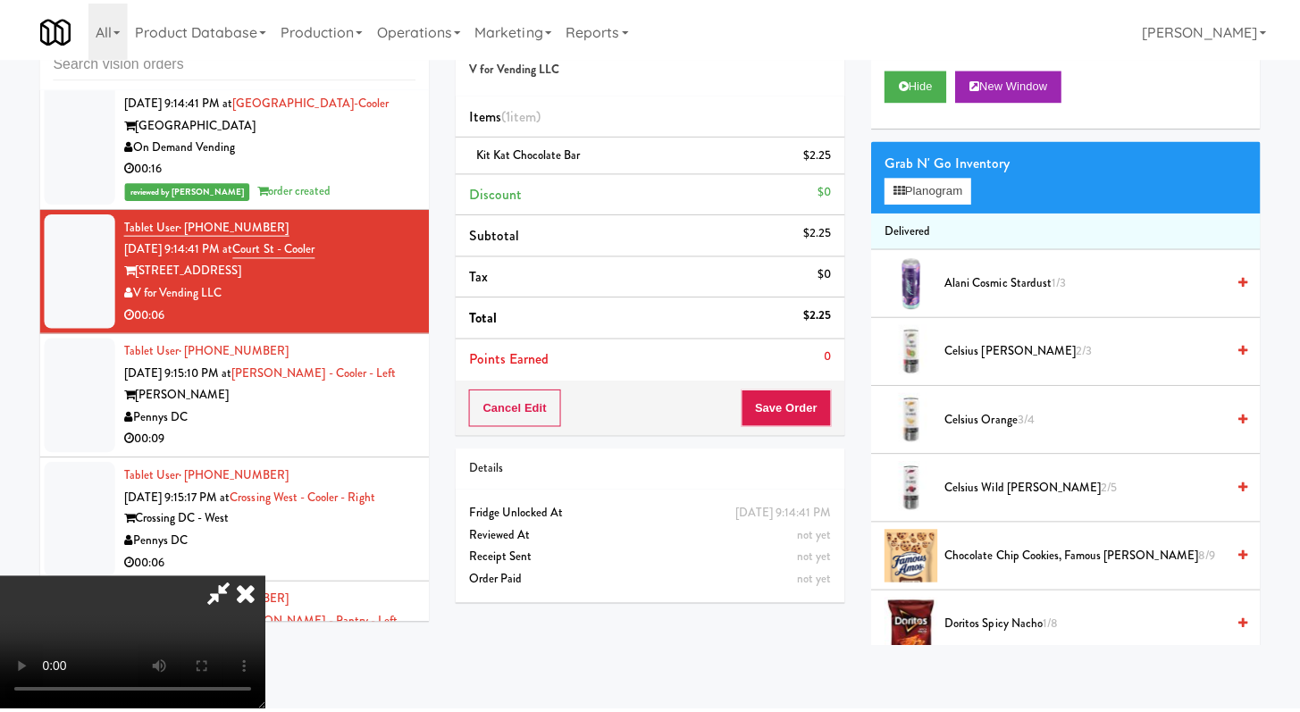
scroll to position [6213, 0]
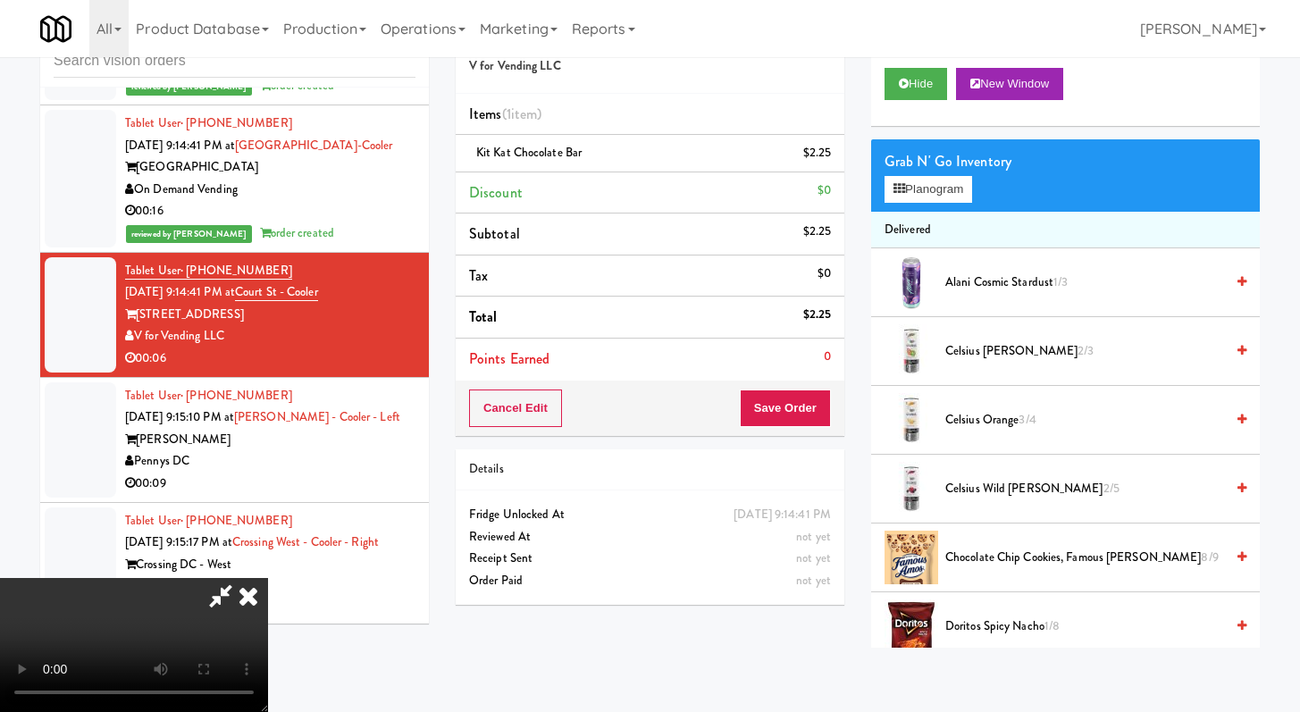
click at [862, 416] on div "Cart Flags Notes Payment Hide New Window Grab N' Go Inventory Planogram Deliver…" at bounding box center [1066, 327] width 416 height 641
click at [846, 419] on div "Order # 559463 V for Vending LLC Items (1 item ) Kit Kat Chocolate Bar $2.25 Di…" at bounding box center [650, 312] width 416 height 611
click at [823, 413] on button "Save Order" at bounding box center [785, 409] width 91 height 38
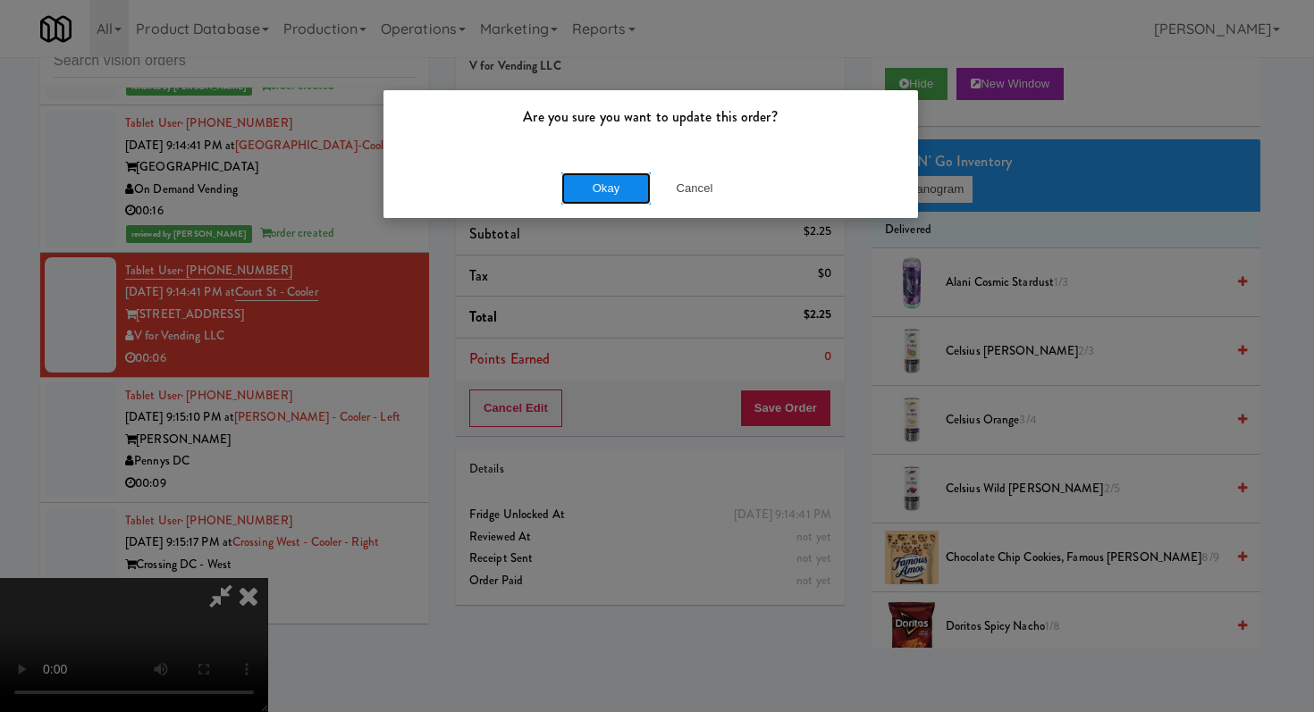
click at [588, 186] on button "Okay" at bounding box center [605, 188] width 89 height 32
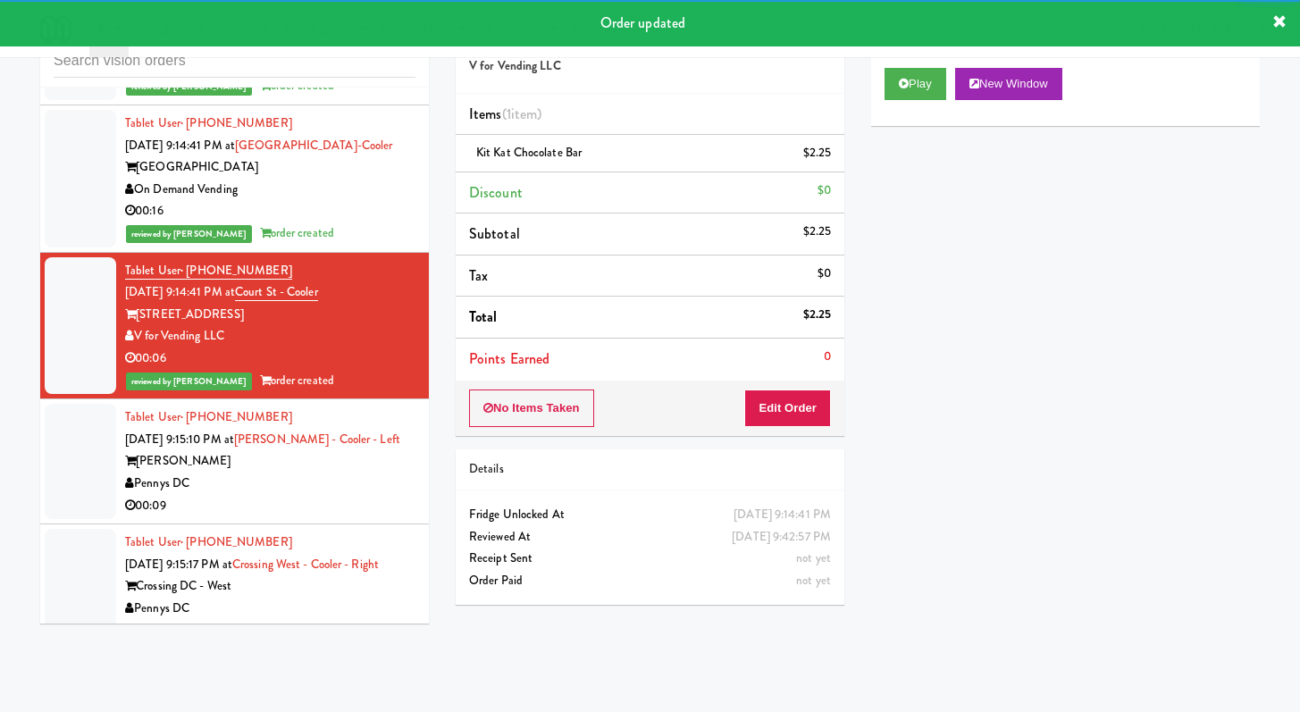
click at [360, 454] on div "Vela" at bounding box center [270, 461] width 290 height 22
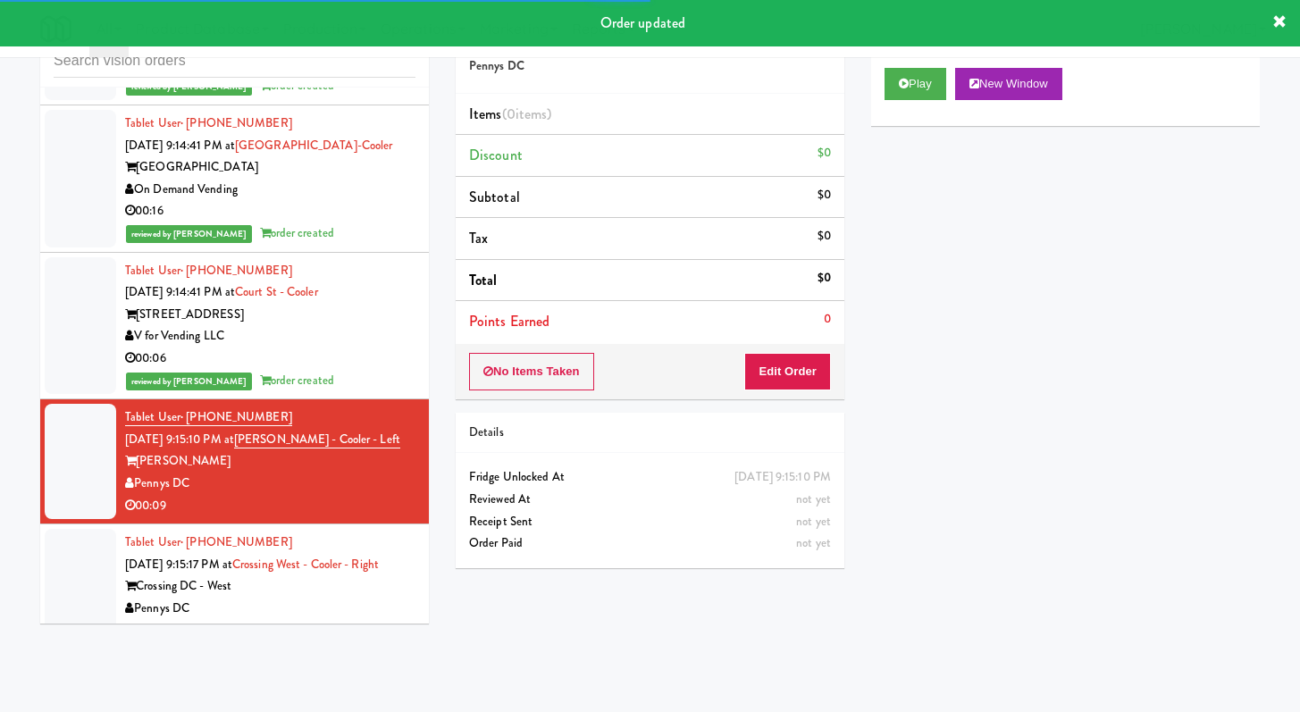
drag, startPoint x: 771, startPoint y: 395, endPoint x: 769, endPoint y: 383, distance: 12.6
click at [770, 394] on div "No Items Taken Edit Order" at bounding box center [650, 371] width 389 height 55
click at [784, 356] on button "Edit Order" at bounding box center [787, 372] width 87 height 38
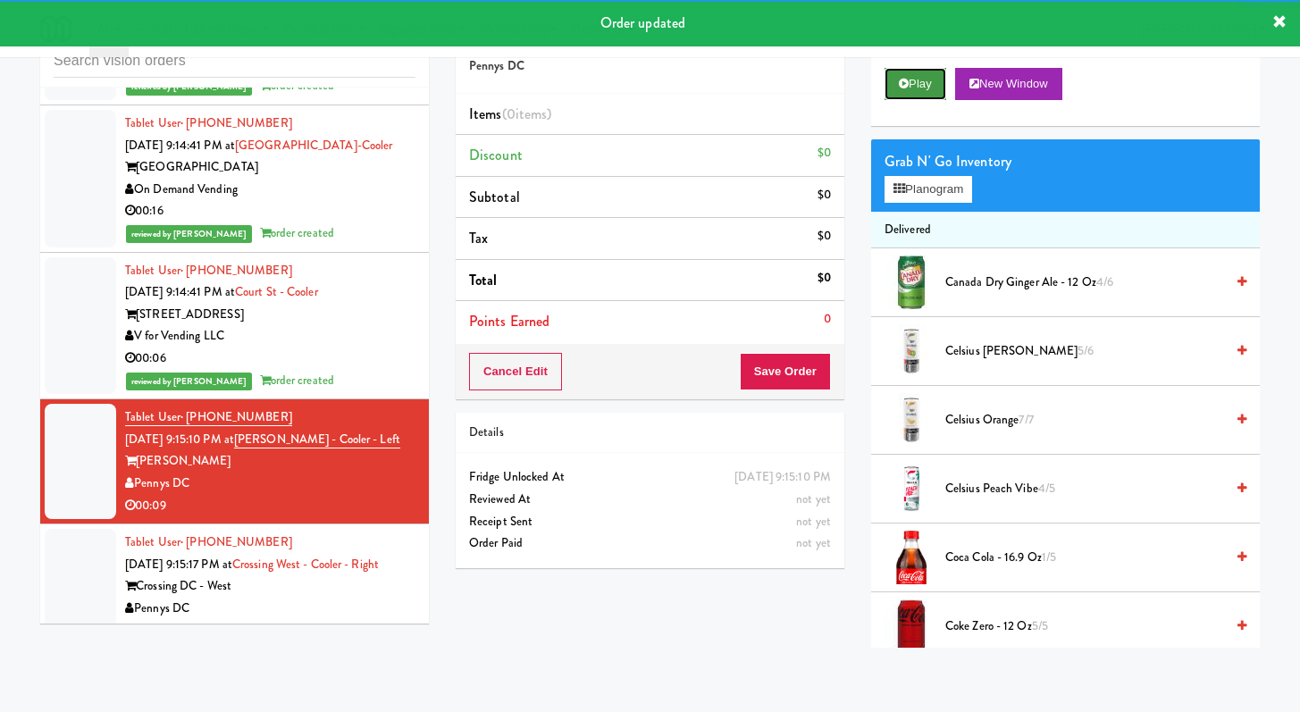
click at [931, 85] on button "Play" at bounding box center [916, 84] width 62 height 32
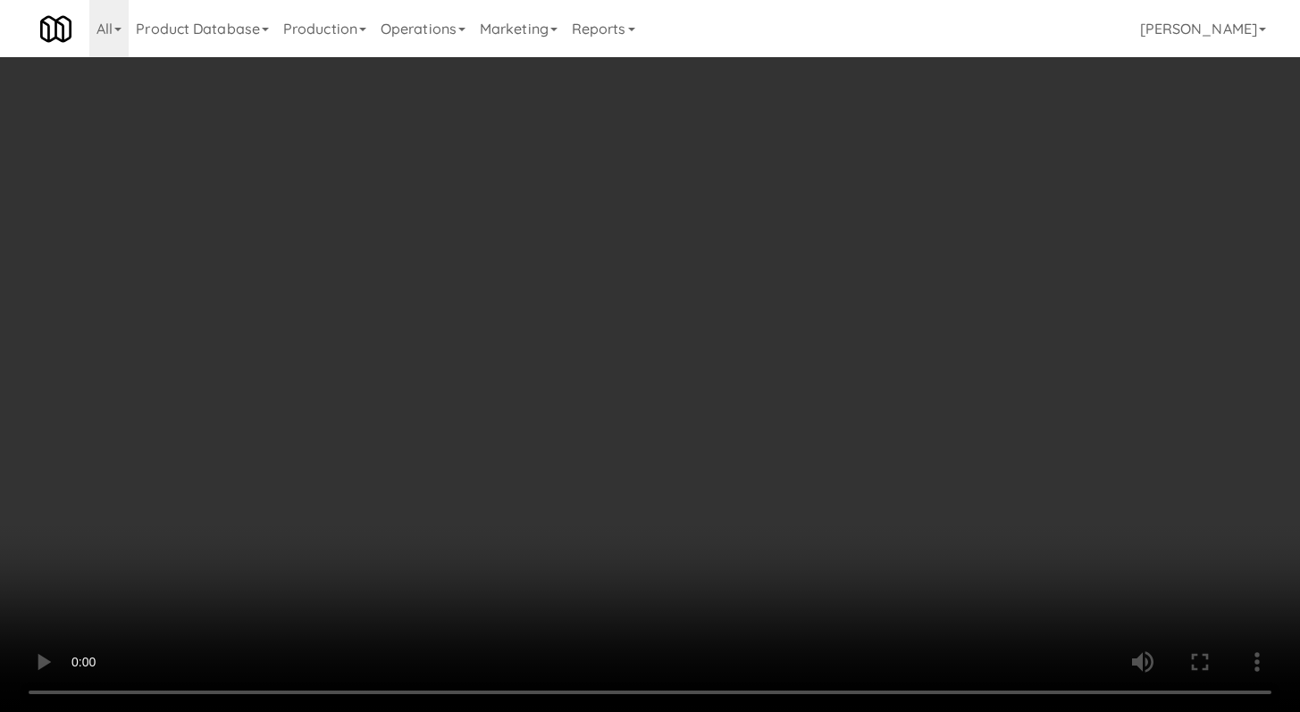
scroll to position [6438, 0]
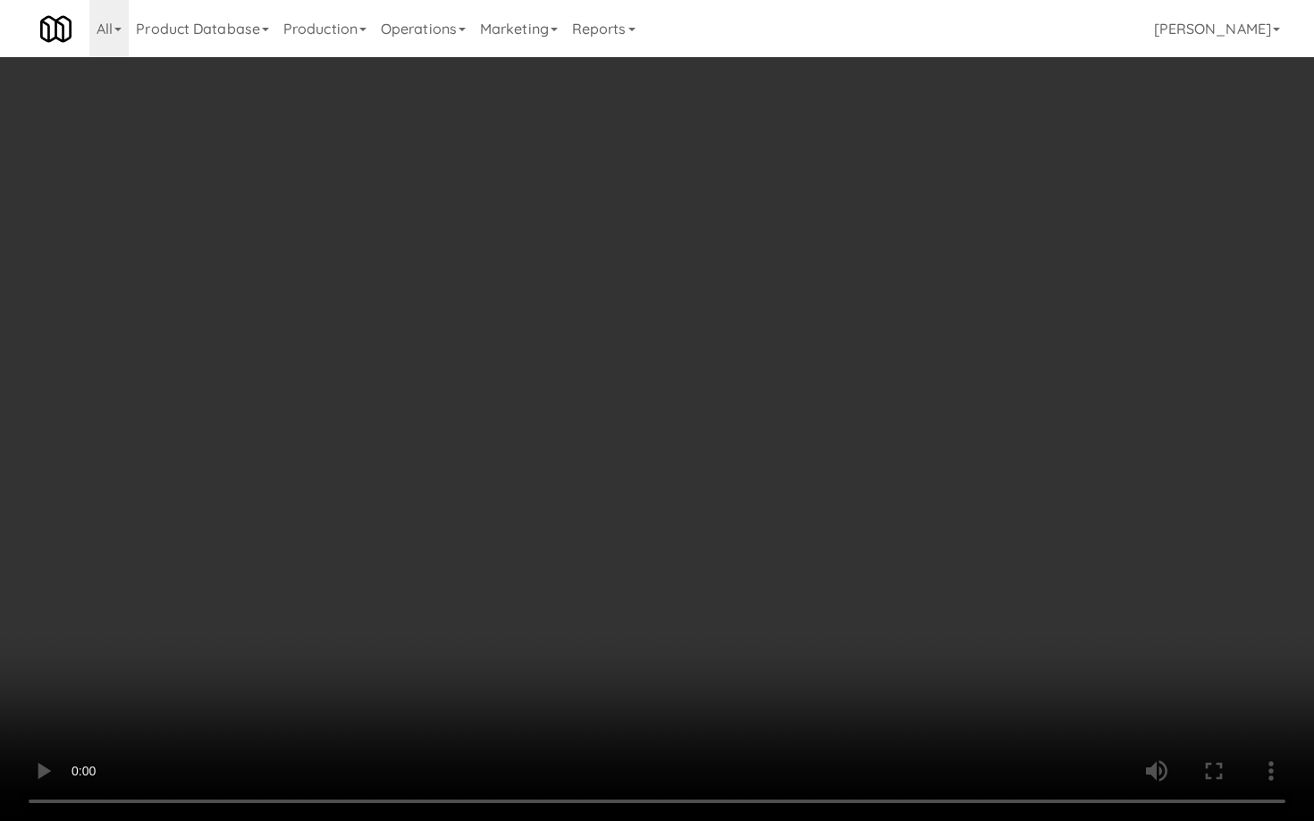
click at [659, 567] on video at bounding box center [657, 410] width 1314 height 821
click at [880, 649] on video at bounding box center [657, 410] width 1314 height 821
click at [879, 647] on video at bounding box center [657, 410] width 1314 height 821
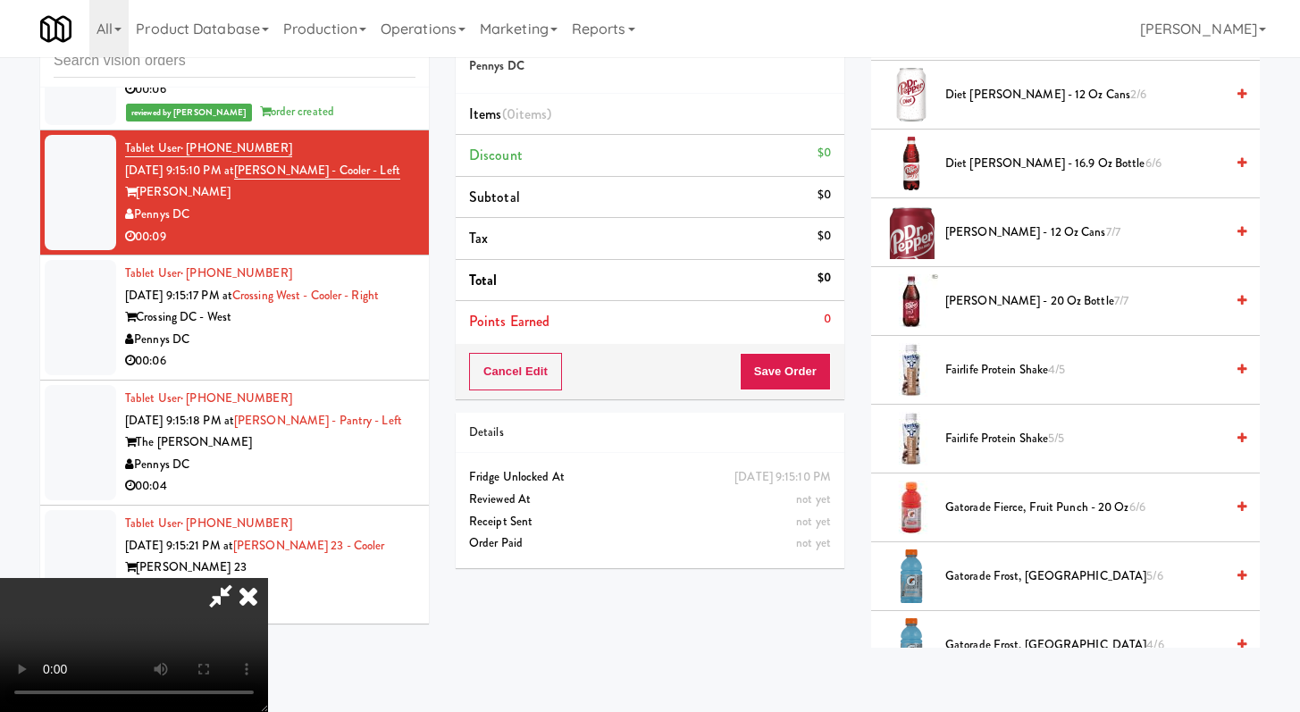
scroll to position [1227, 0]
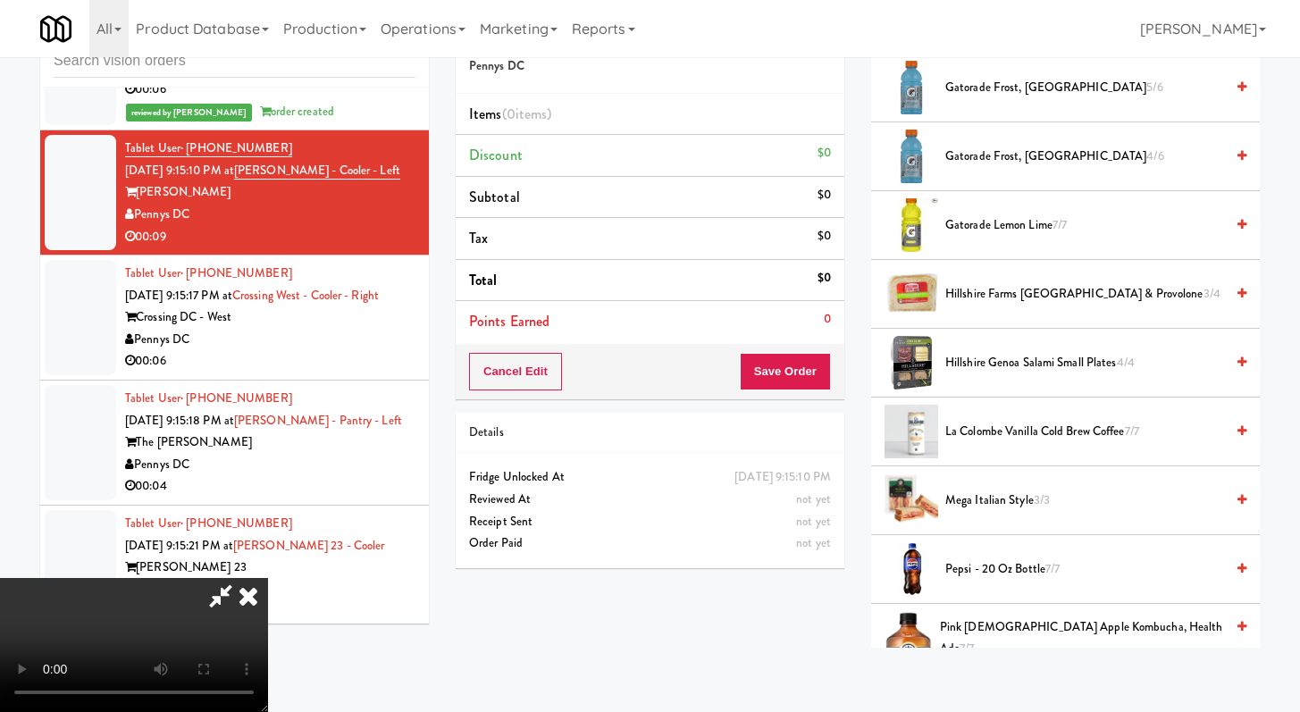
click at [1023, 154] on span "Gatorade Frost, Glacier Freeze 4/6" at bounding box center [1085, 157] width 279 height 22
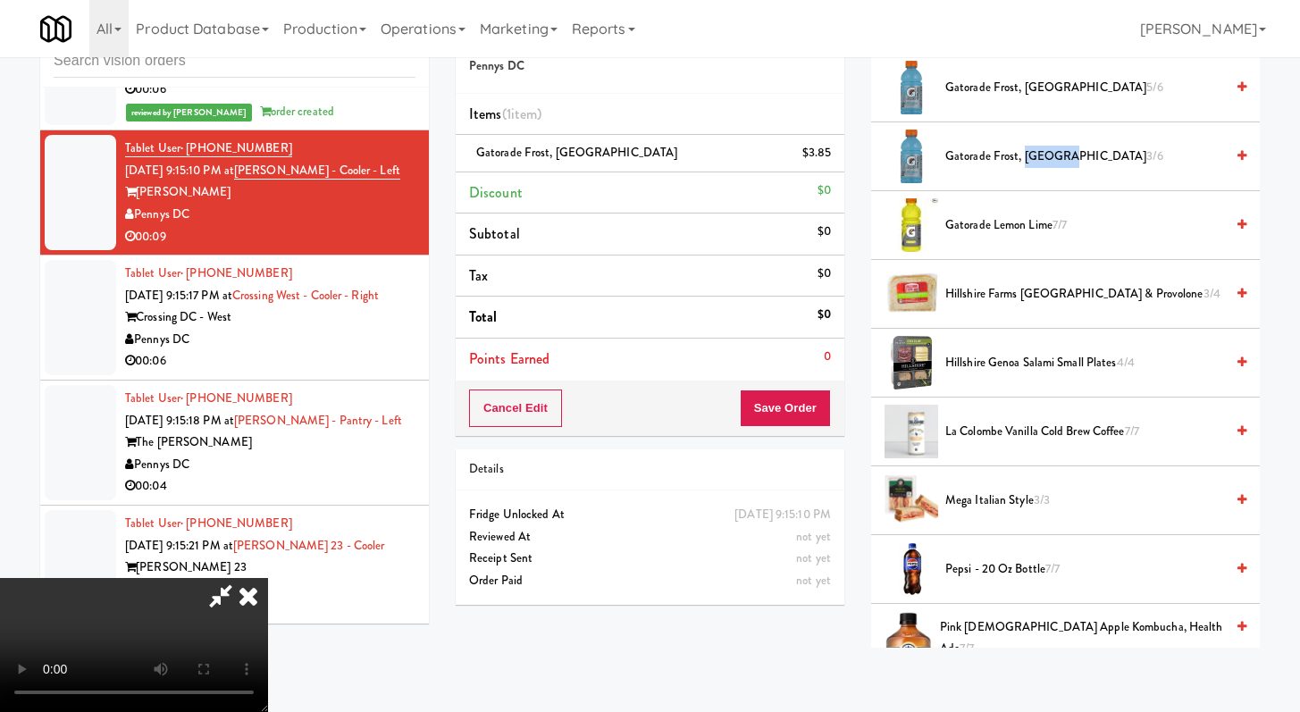
click at [1023, 154] on span "Gatorade Frost, Glacier Freeze 3/6" at bounding box center [1085, 157] width 279 height 22
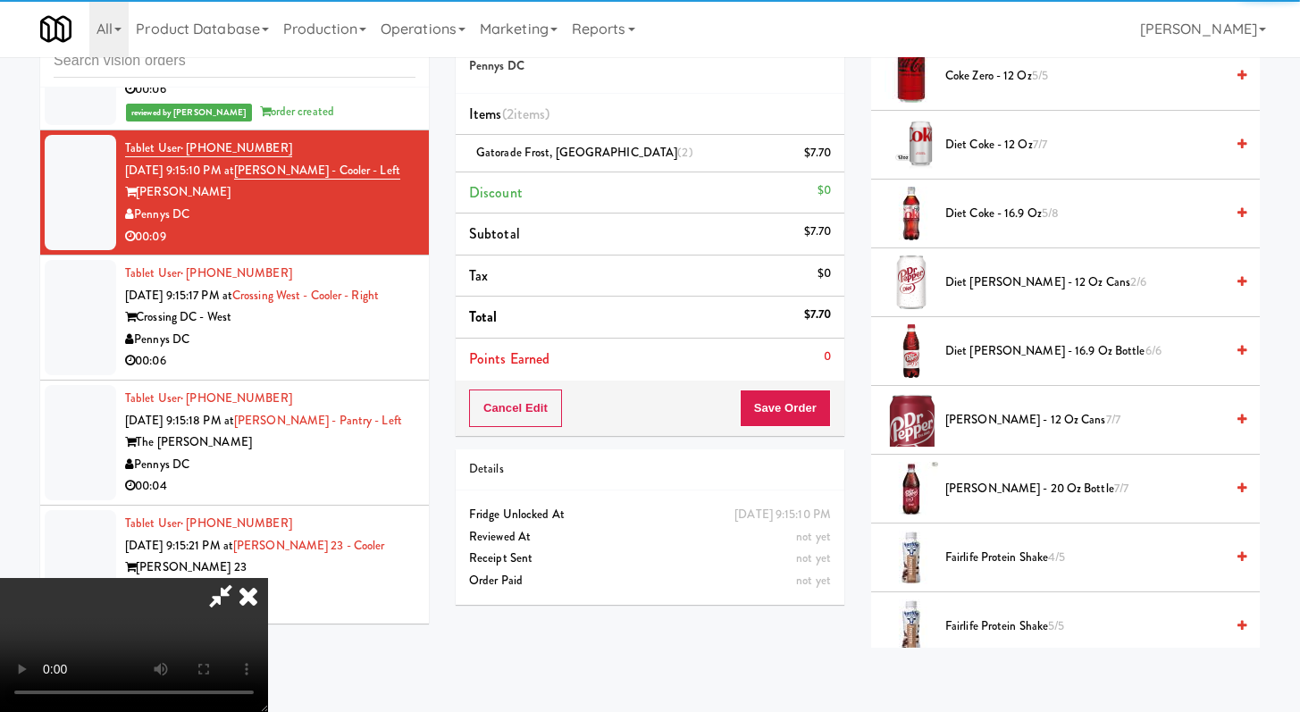
scroll to position [248, 0]
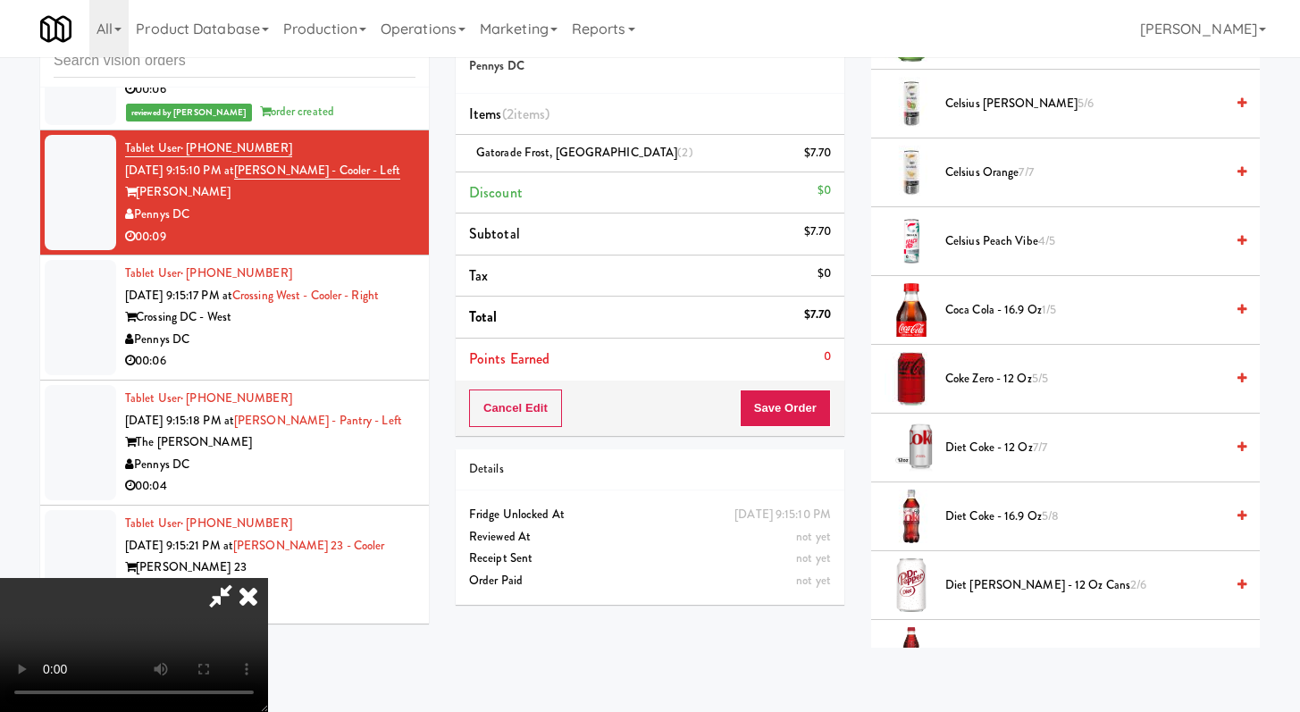
click at [978, 297] on li "Coca Cola - 16.9 oz 1/5" at bounding box center [1065, 310] width 389 height 69
click at [980, 307] on span "Coca Cola - 16.9 oz 1/5" at bounding box center [1085, 310] width 279 height 22
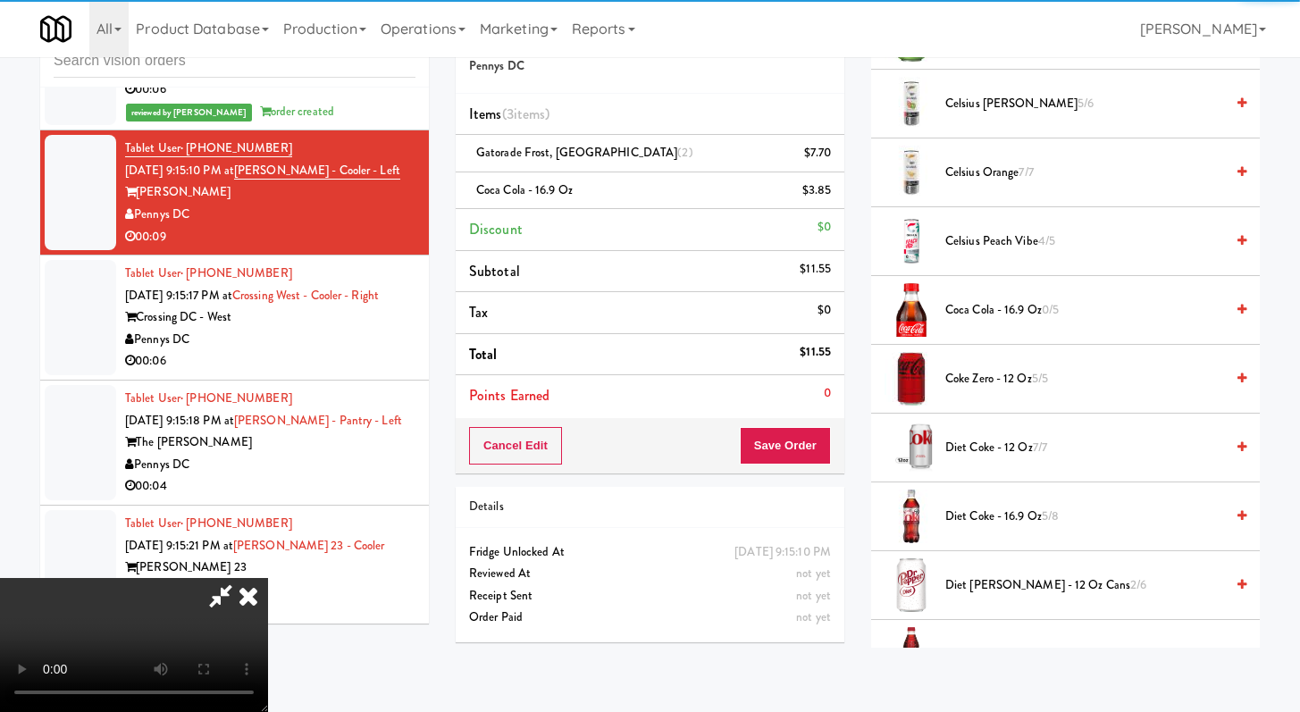
click at [838, 437] on div "Cancel Edit Save Order" at bounding box center [650, 445] width 389 height 55
click at [821, 440] on button "Save Order" at bounding box center [785, 446] width 91 height 38
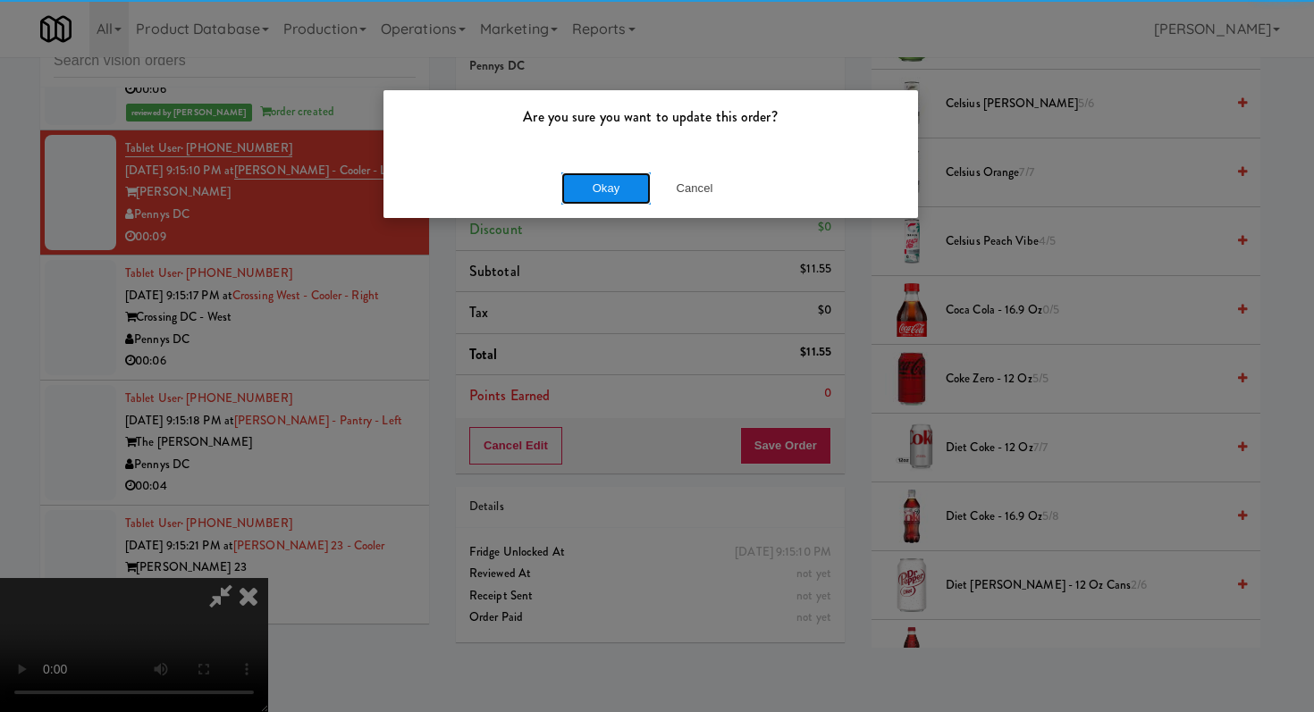
click at [626, 184] on button "Okay" at bounding box center [605, 188] width 89 height 32
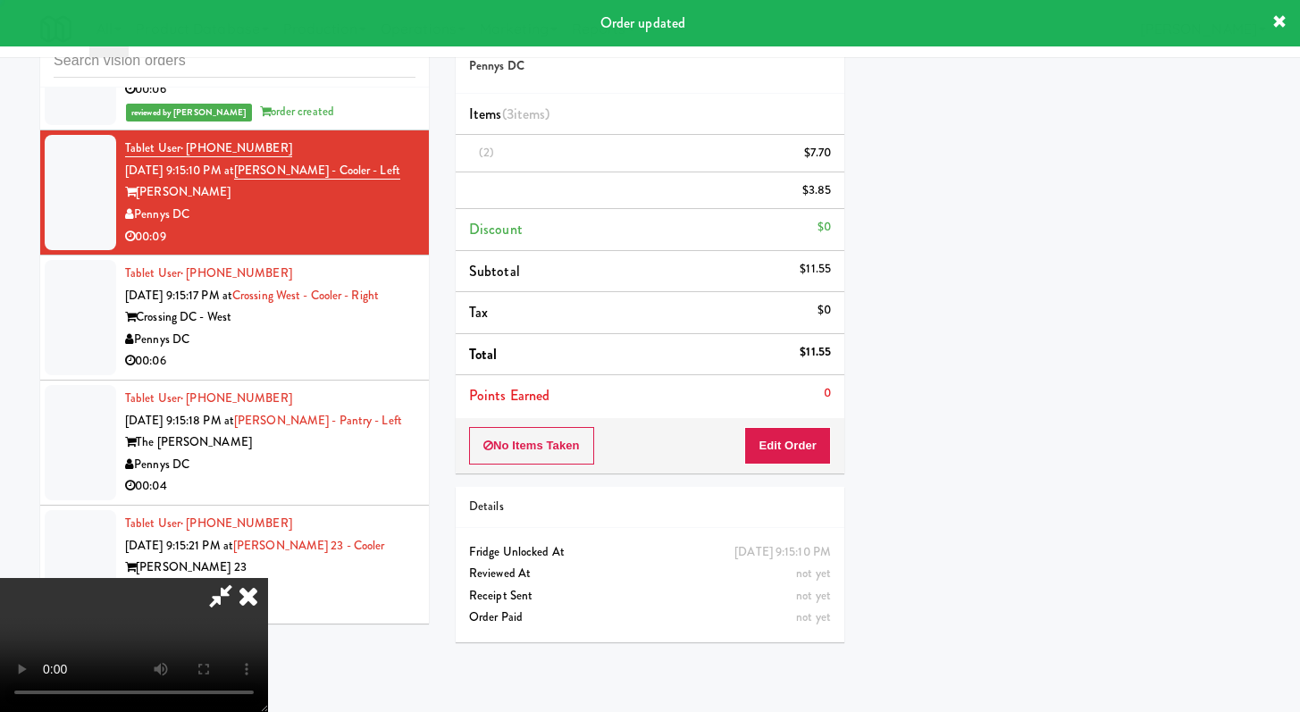
scroll to position [76, 0]
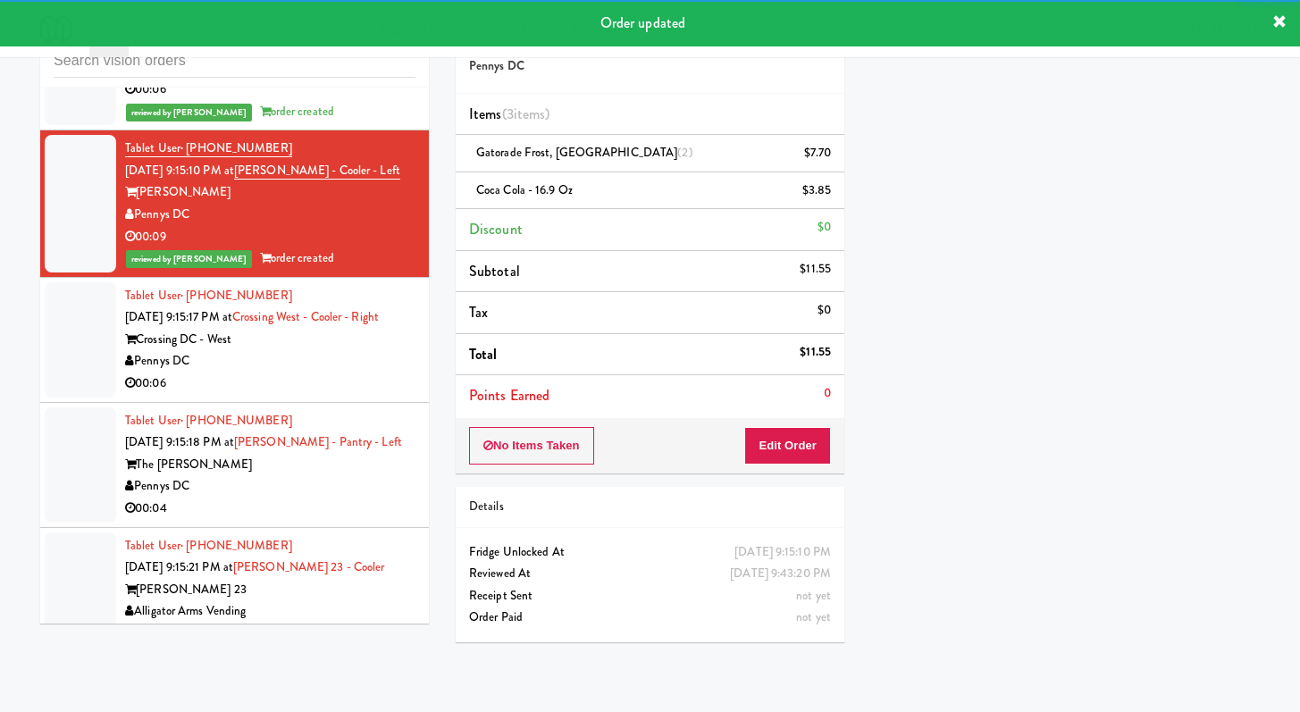
click at [398, 408] on li "Tablet User · (828) 279-4053 Aug 23, 2025 9:15:18 PM at Hale - Pantry - Left Th…" at bounding box center [234, 465] width 389 height 125
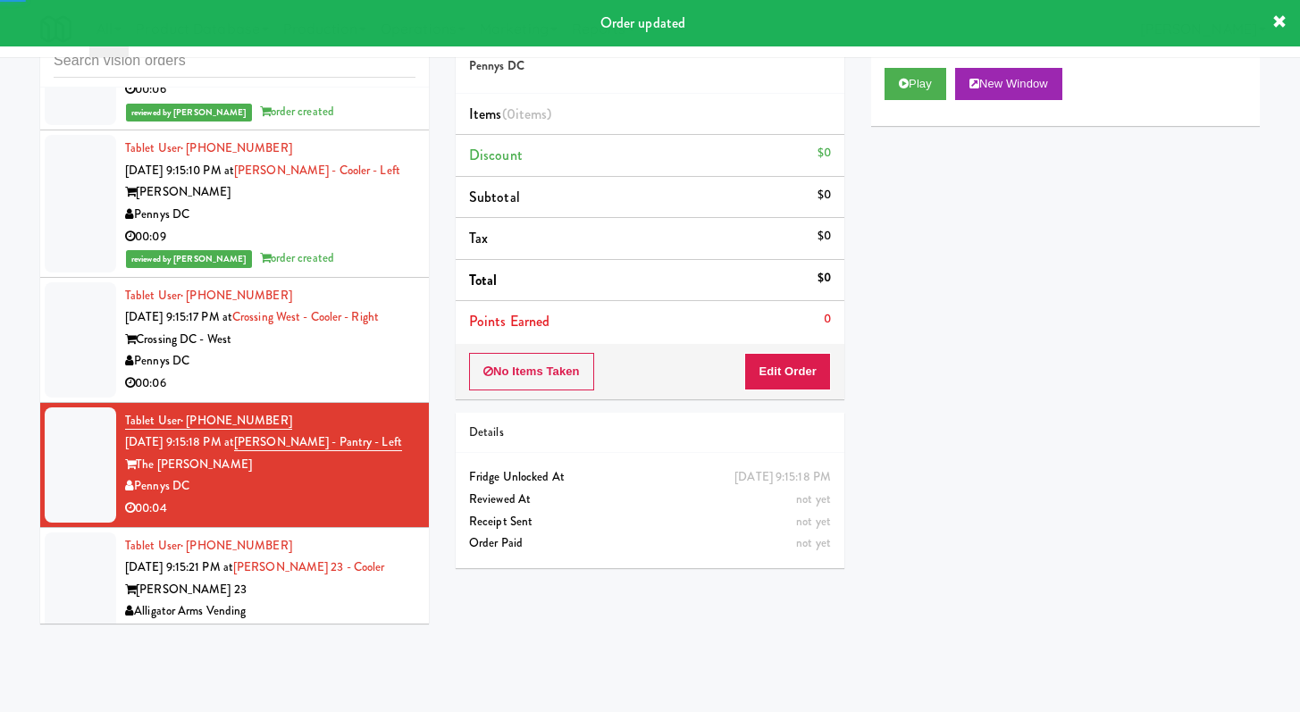
click at [388, 389] on div "00:06" at bounding box center [270, 384] width 290 height 22
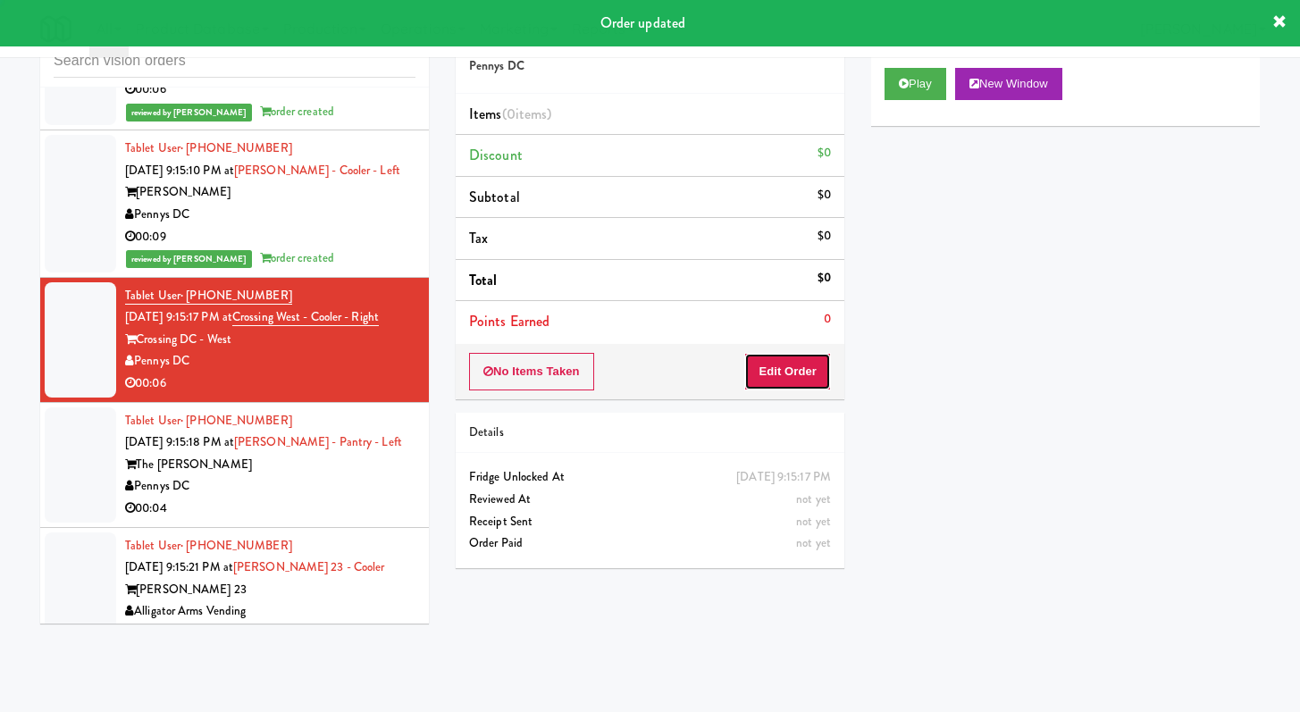
click at [783, 372] on button "Edit Order" at bounding box center [787, 372] width 87 height 38
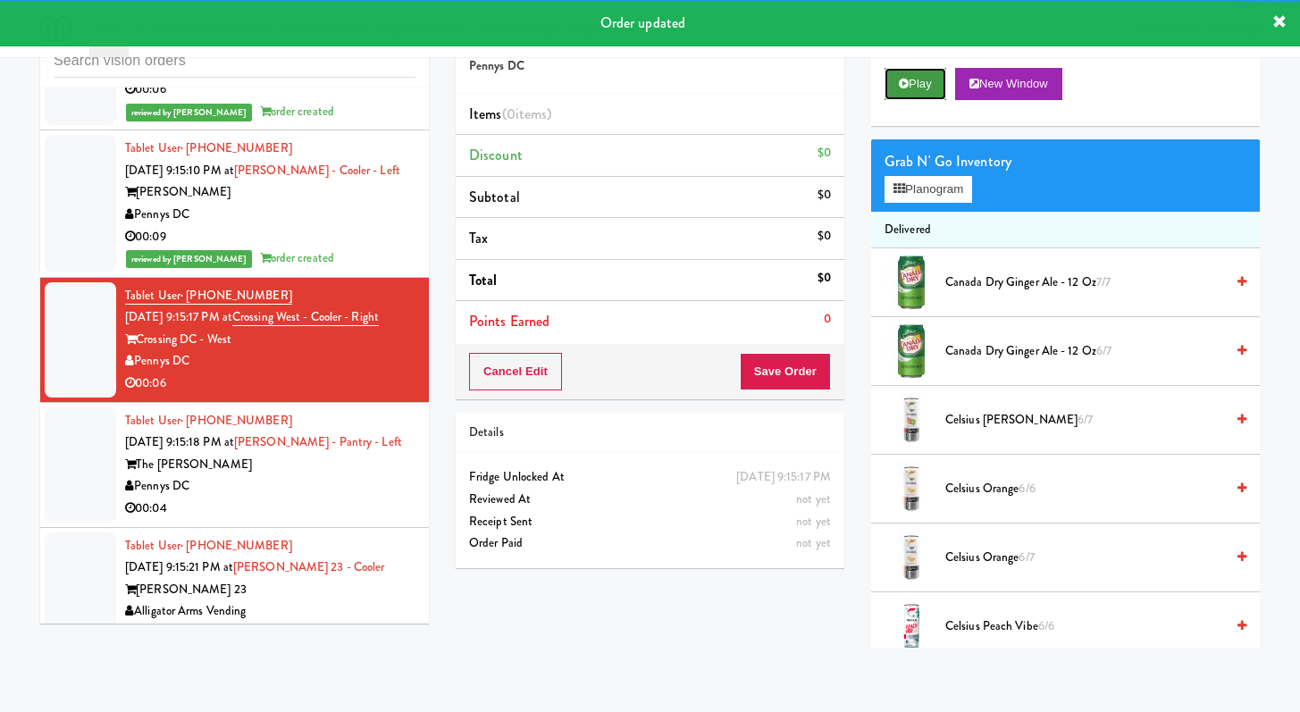
click at [924, 91] on button "Play" at bounding box center [916, 84] width 62 height 32
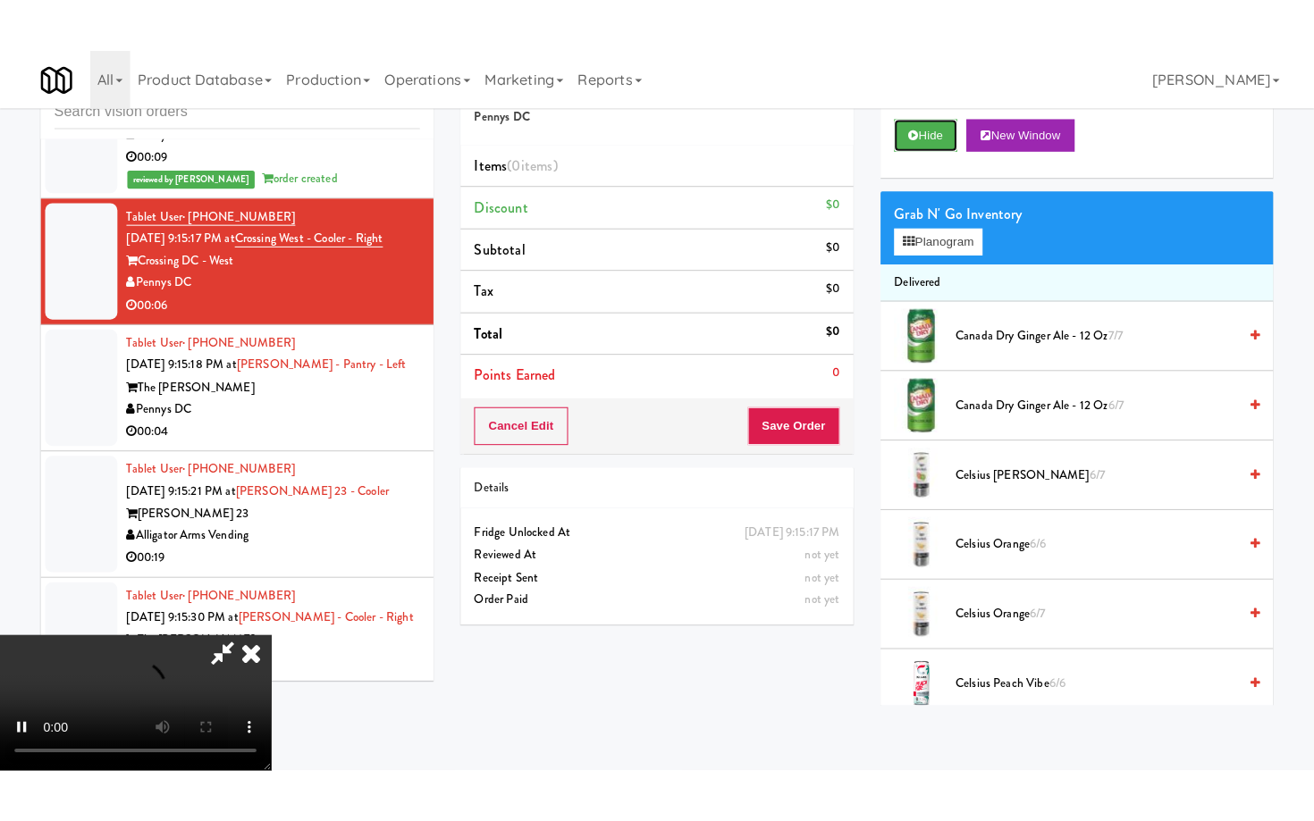
scroll to position [6614, 0]
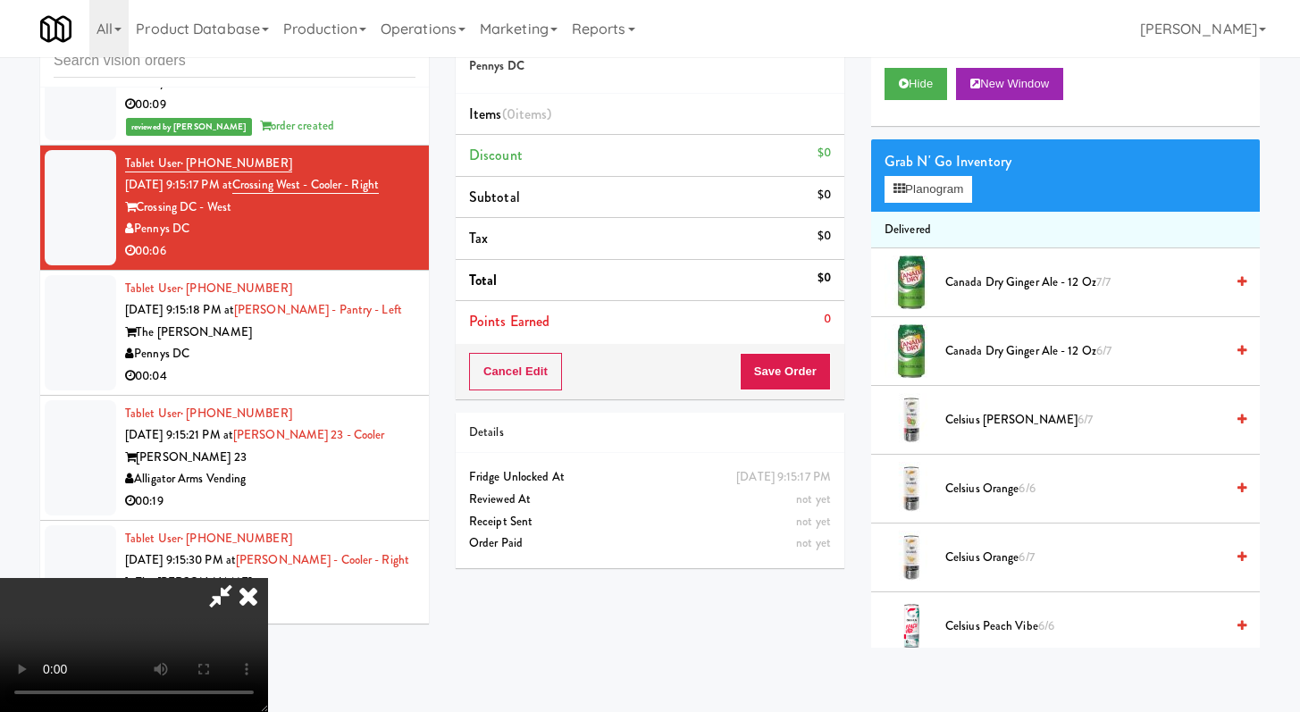
click at [268, 644] on video at bounding box center [134, 645] width 268 height 134
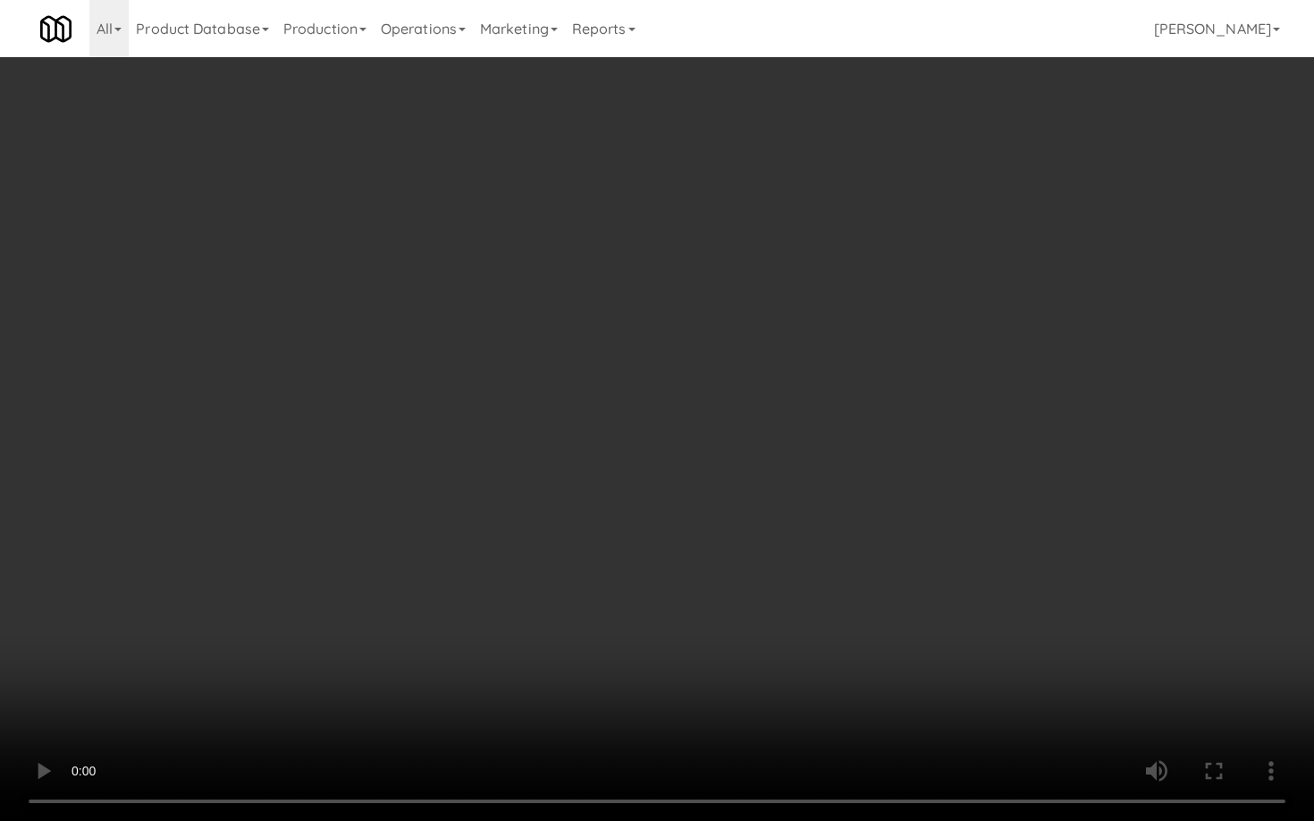
click at [1076, 697] on video at bounding box center [657, 410] width 1314 height 821
click at [751, 576] on video at bounding box center [657, 410] width 1314 height 821
click at [752, 576] on video at bounding box center [657, 410] width 1314 height 821
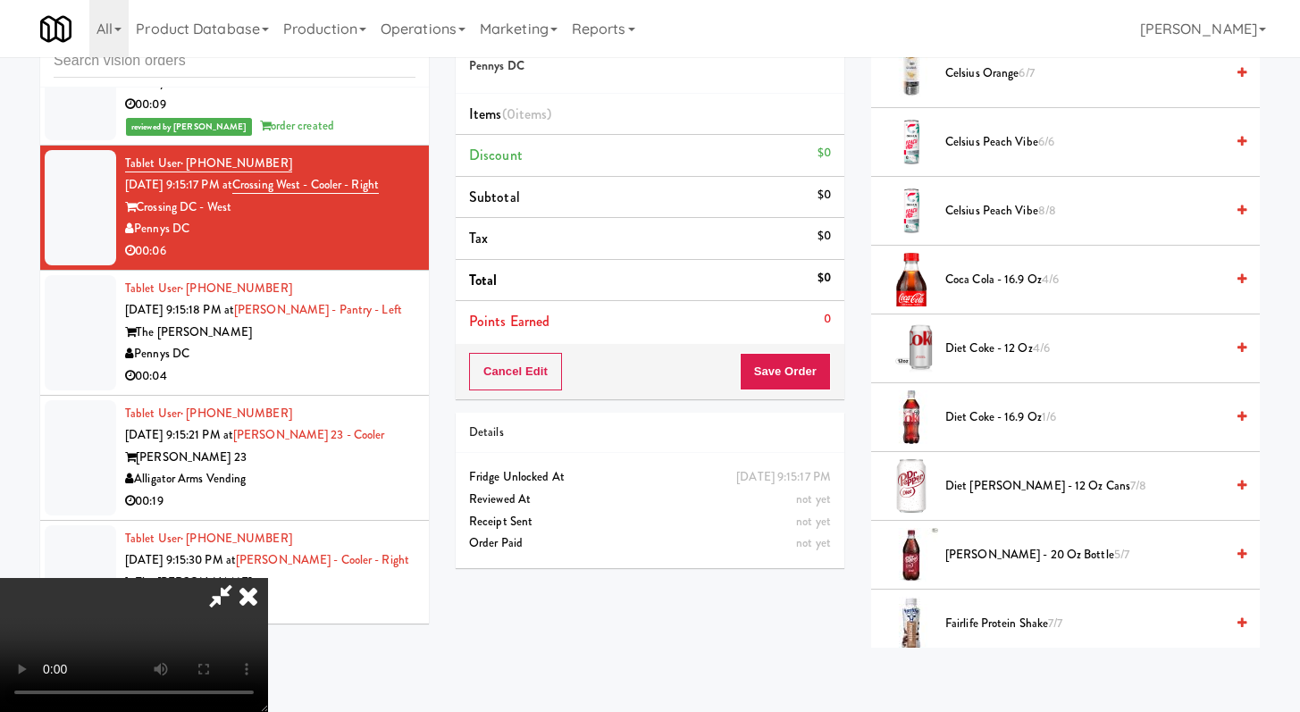
scroll to position [715, 0]
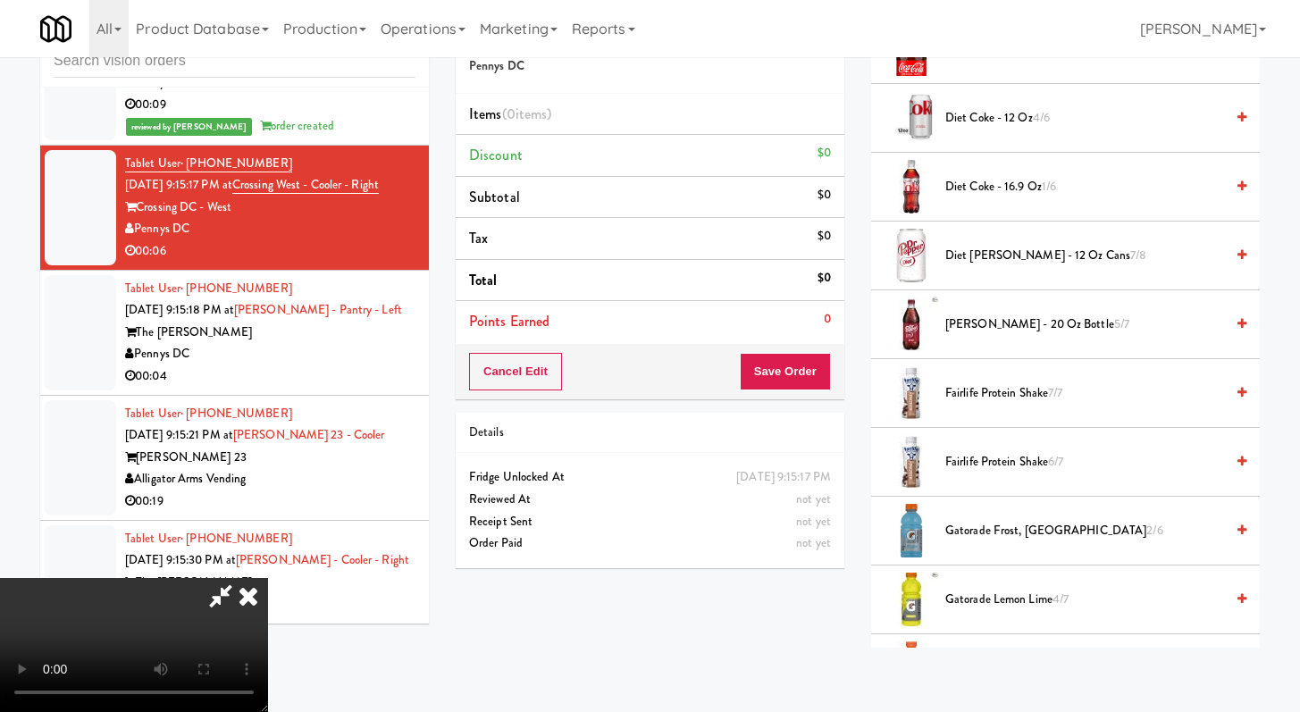
click at [976, 125] on span "Diet Coke - 12 oz 4/6" at bounding box center [1085, 118] width 279 height 22
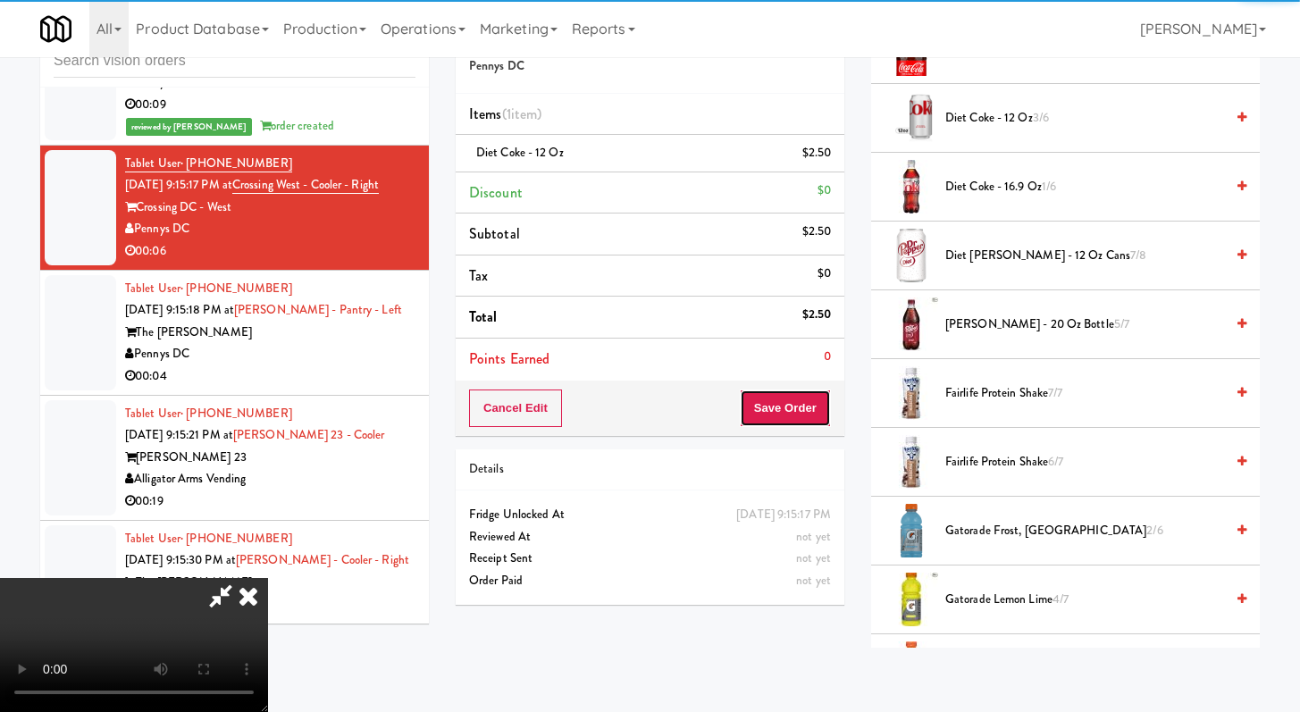
click at [816, 411] on button "Save Order" at bounding box center [785, 409] width 91 height 38
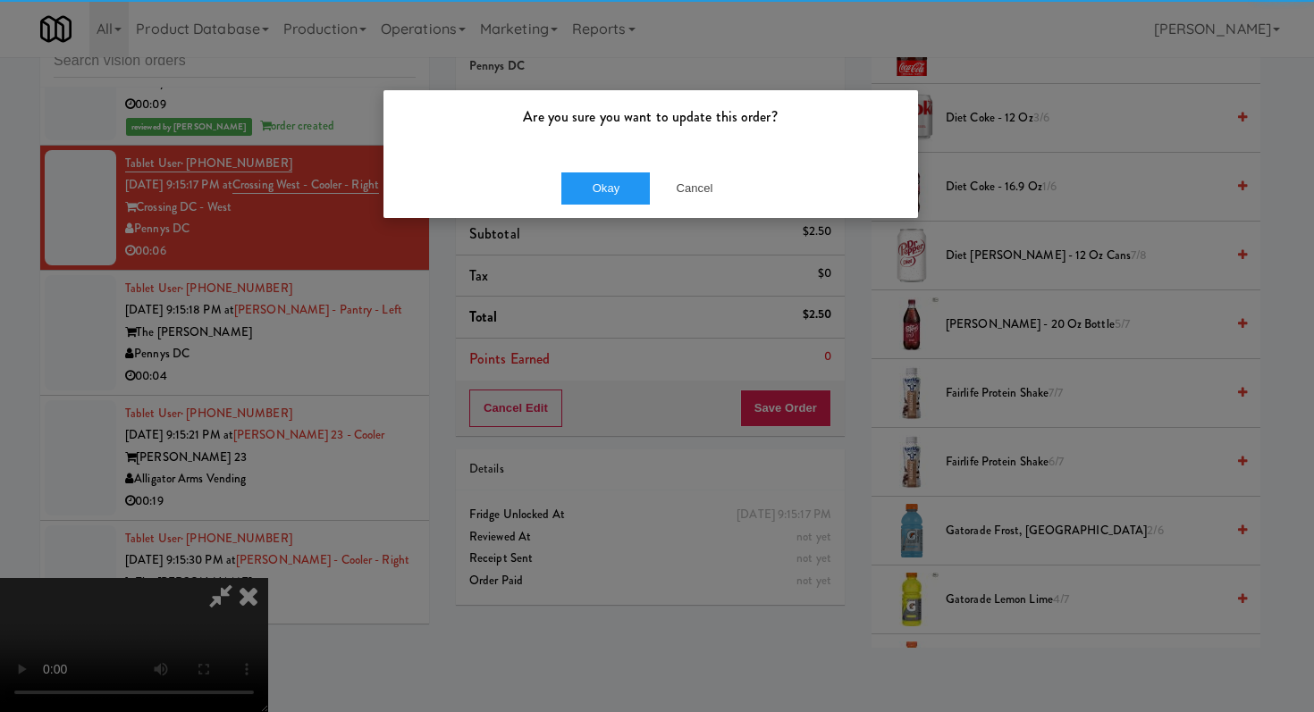
click at [637, 168] on div "Okay Cancel" at bounding box center [650, 188] width 534 height 60
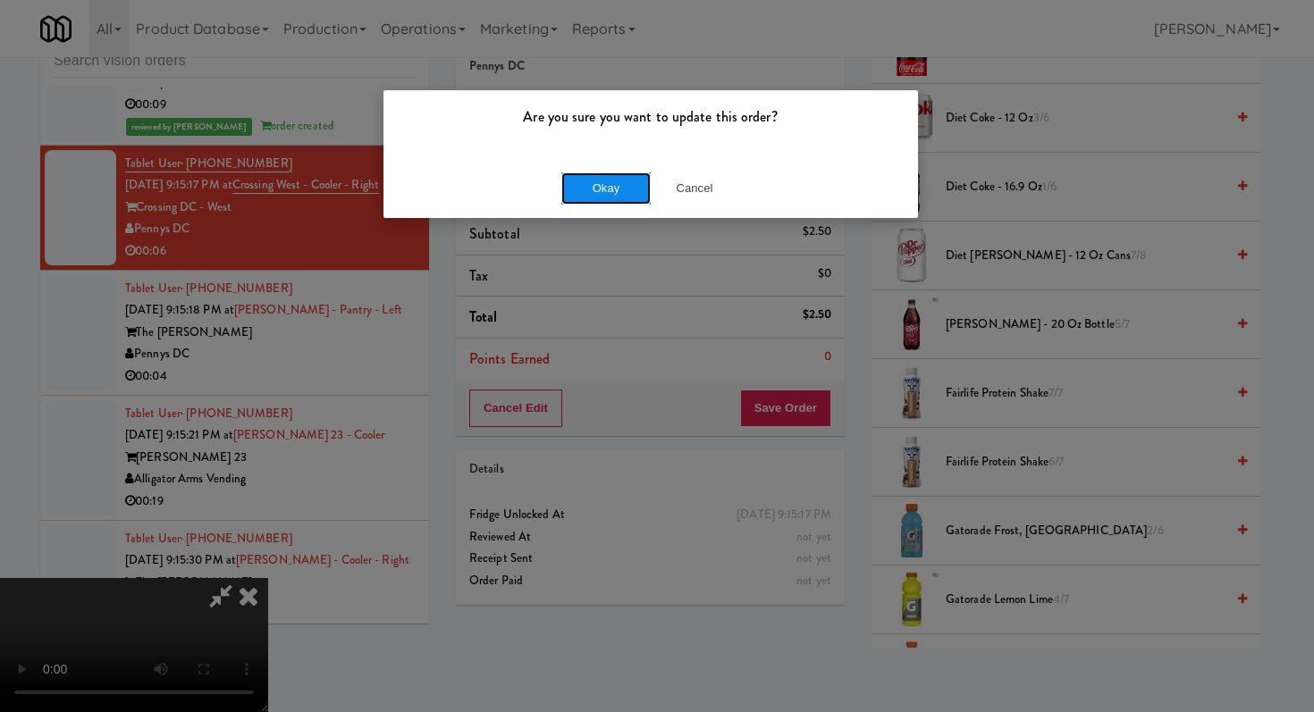
click at [629, 185] on button "Okay" at bounding box center [605, 188] width 89 height 32
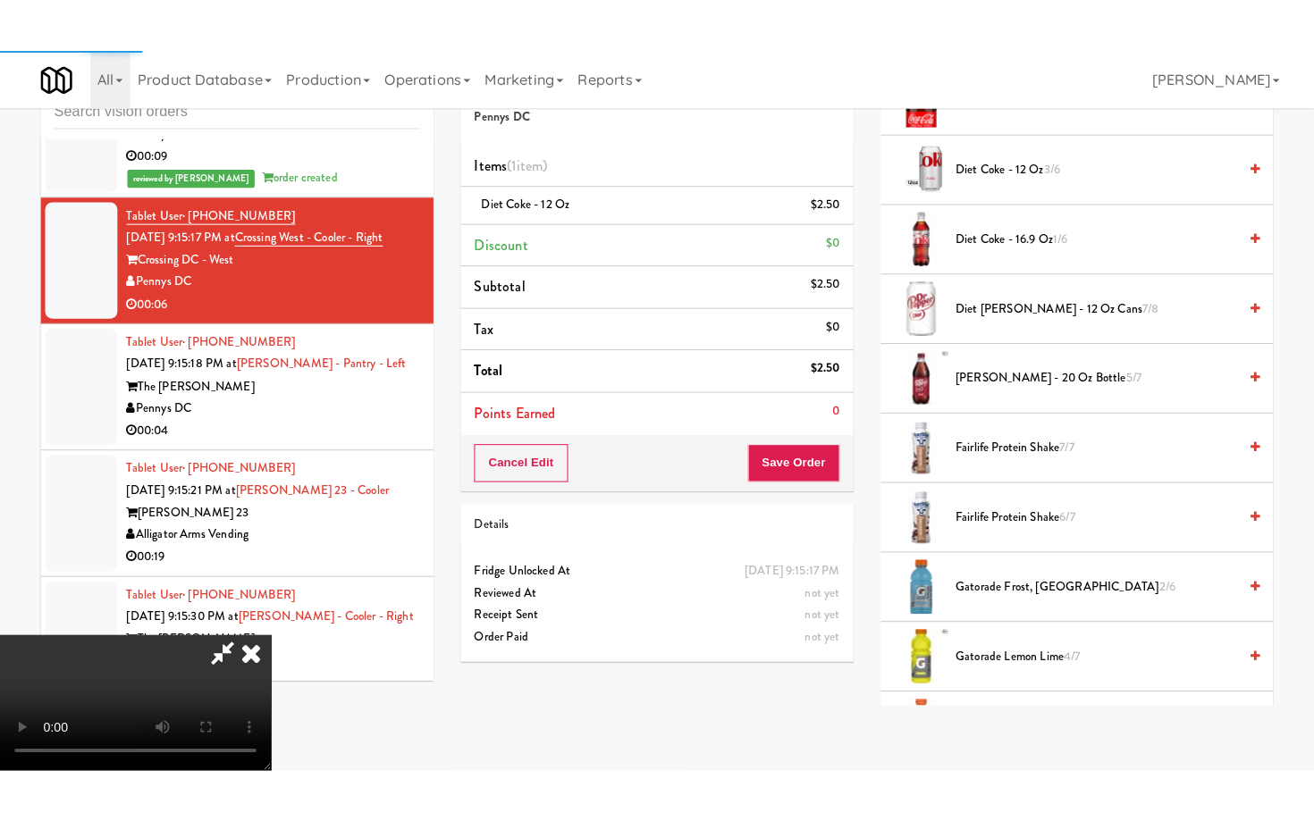
scroll to position [76, 0]
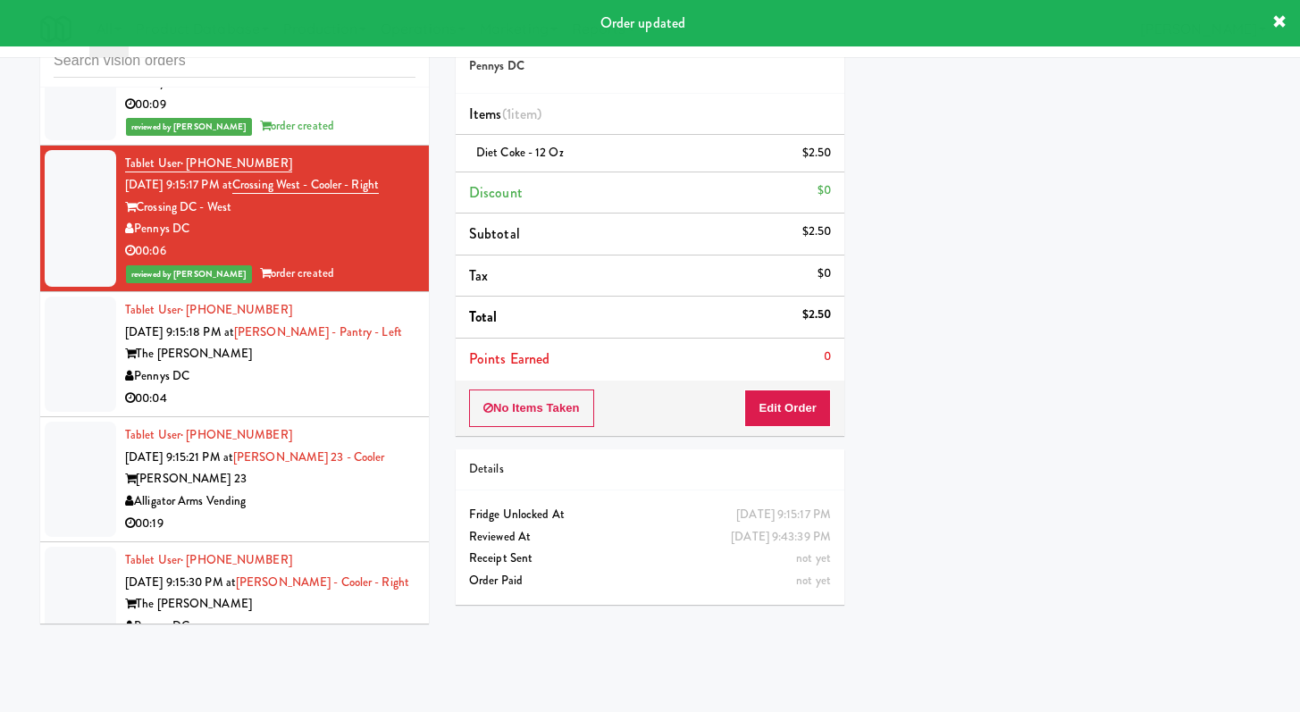
click at [383, 399] on div "00:04" at bounding box center [270, 399] width 290 height 22
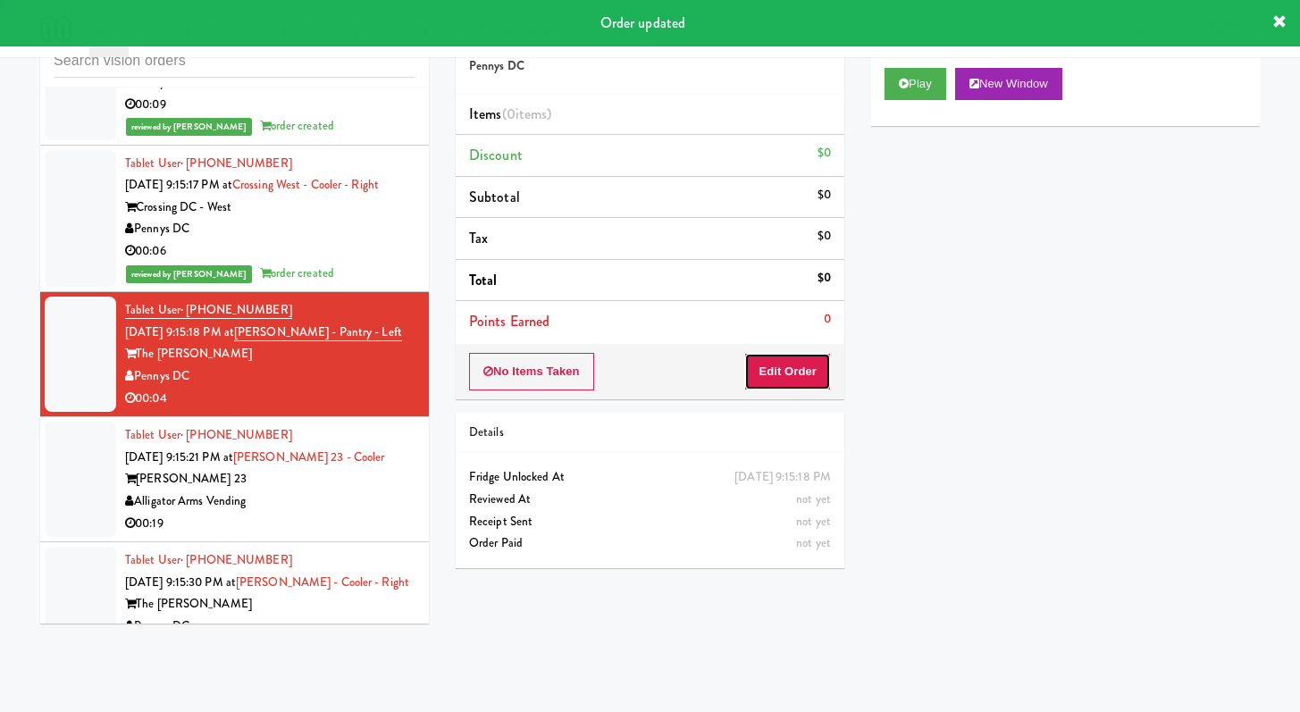
click at [813, 389] on button "Edit Order" at bounding box center [787, 372] width 87 height 38
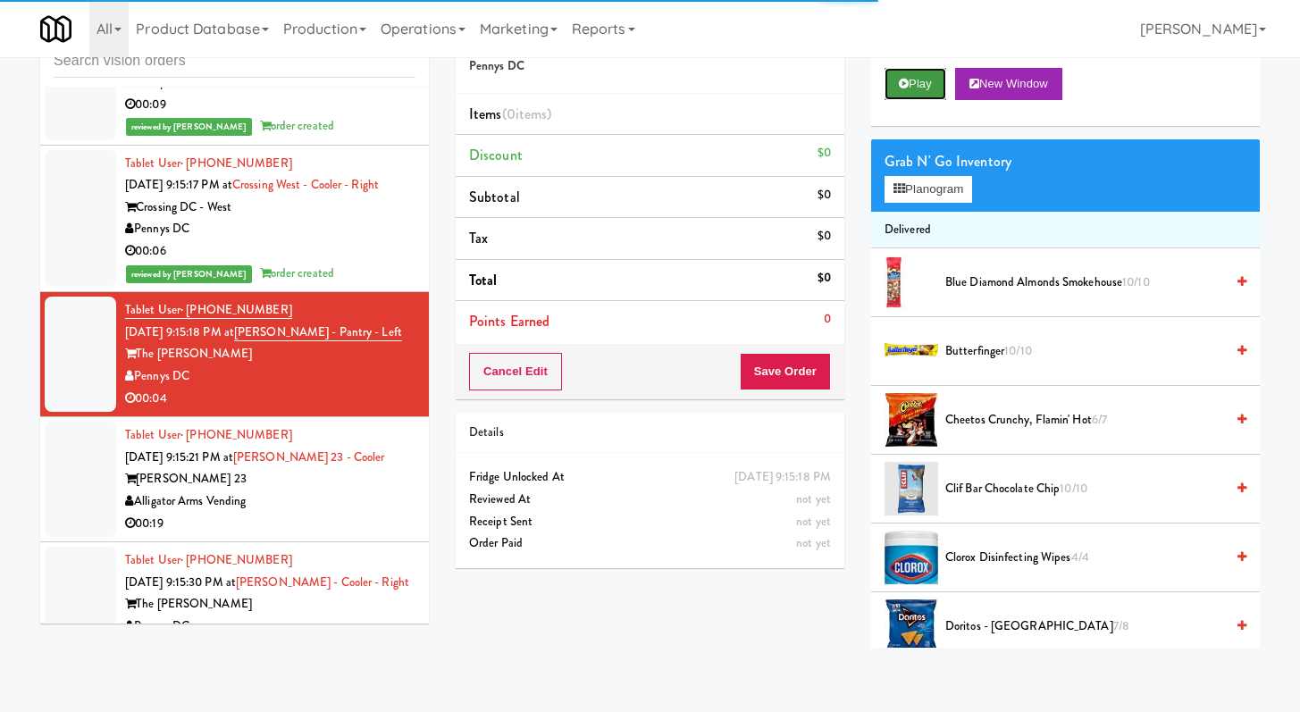
click at [908, 84] on button "Play" at bounding box center [916, 84] width 62 height 32
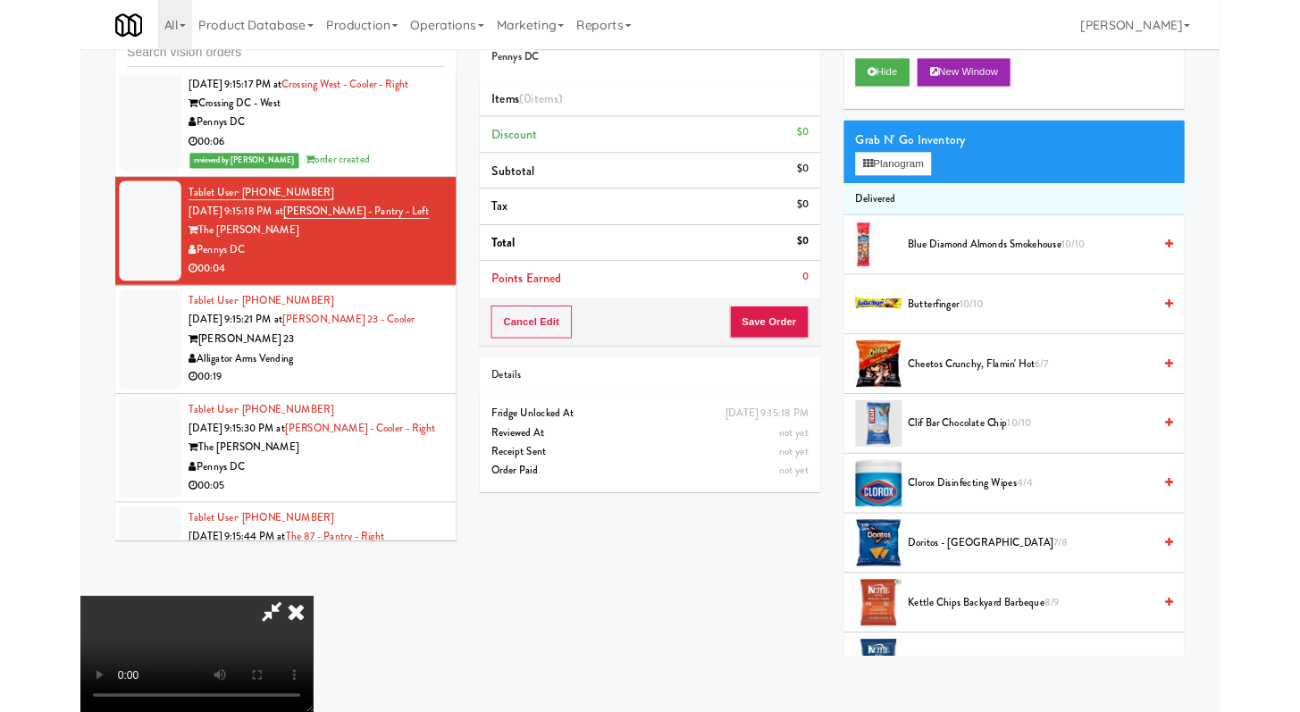
scroll to position [6571, 0]
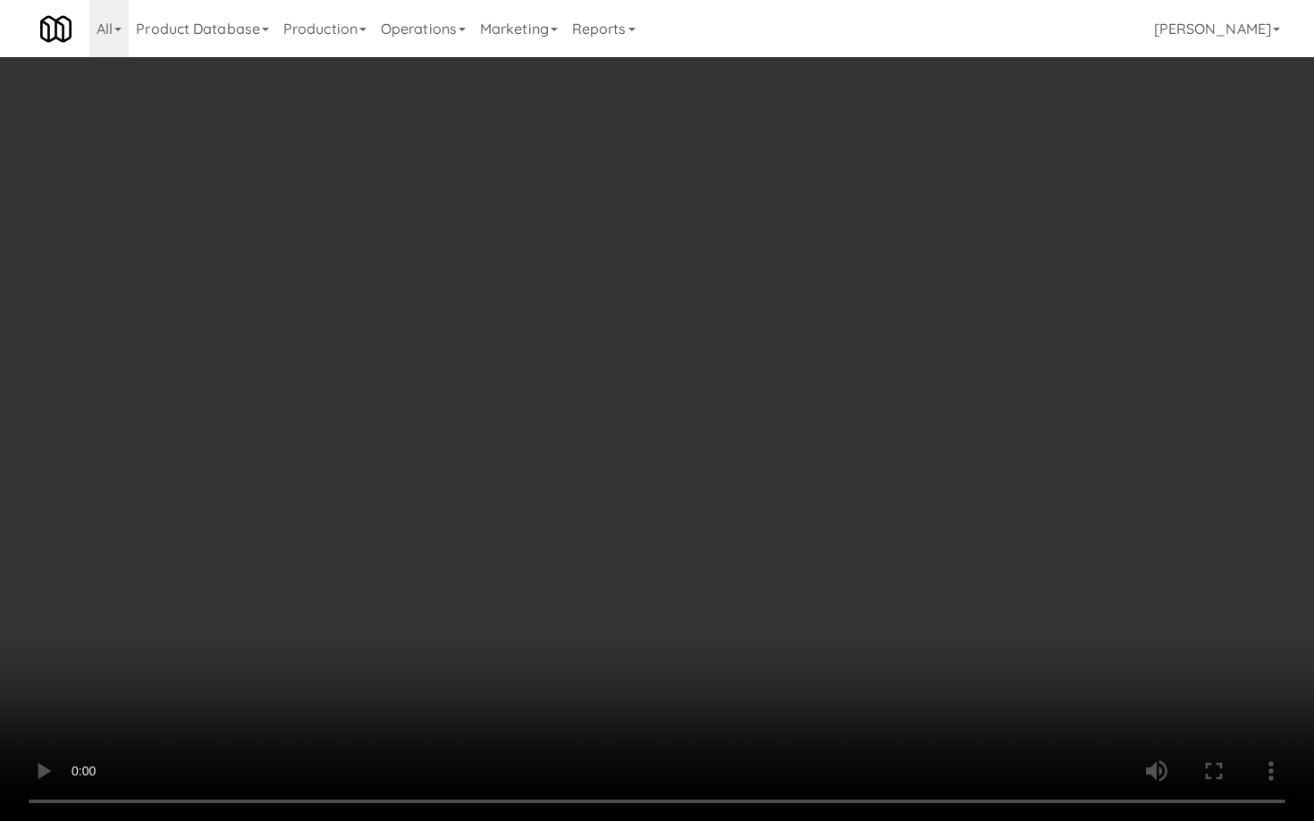
click at [920, 623] on video at bounding box center [657, 410] width 1314 height 821
click at [846, 541] on video at bounding box center [657, 410] width 1314 height 821
click at [846, 540] on video at bounding box center [657, 410] width 1314 height 821
click at [850, 534] on video at bounding box center [657, 410] width 1314 height 821
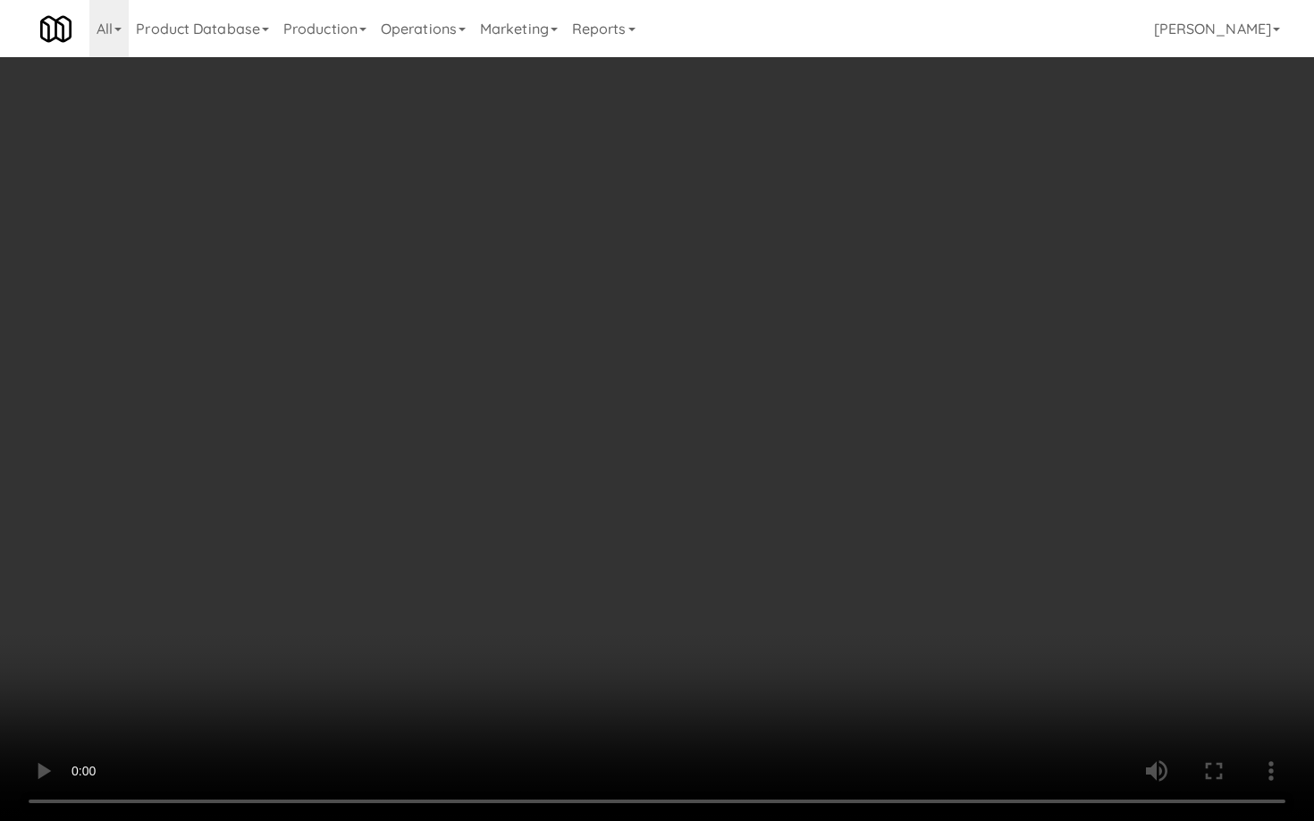
click at [850, 534] on video at bounding box center [657, 410] width 1314 height 821
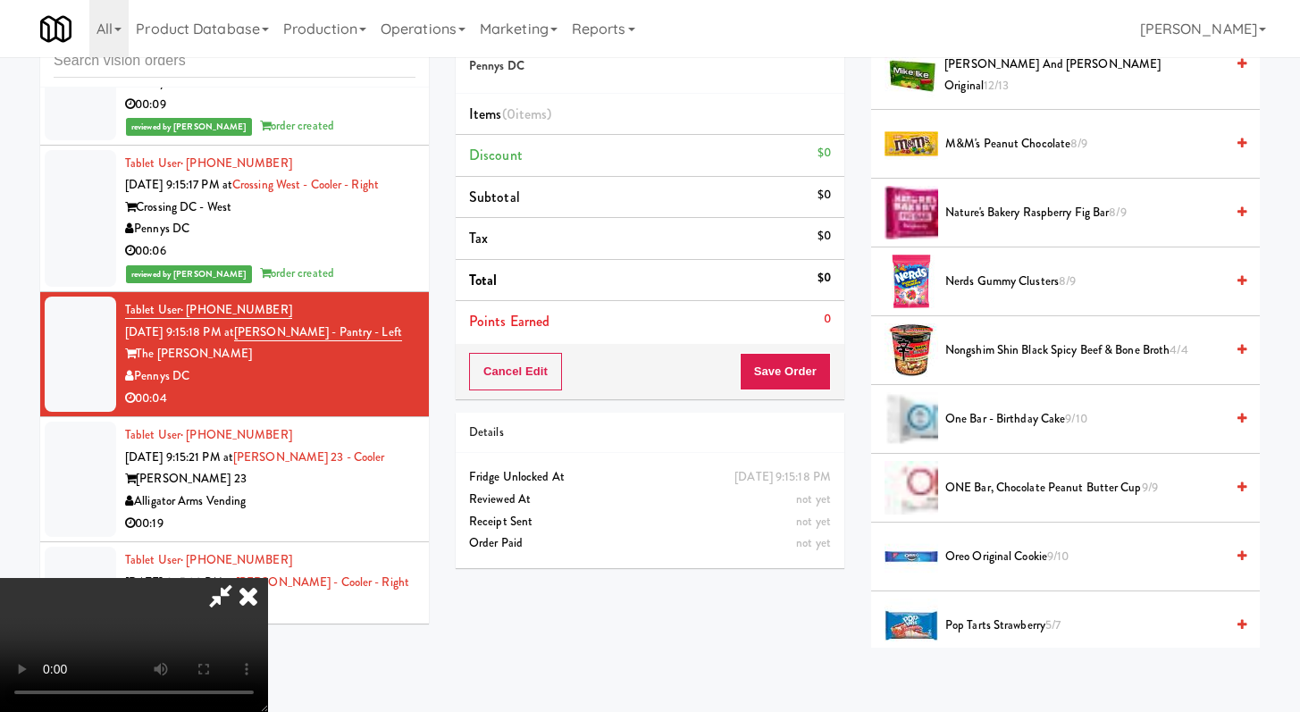
scroll to position [1475, 0]
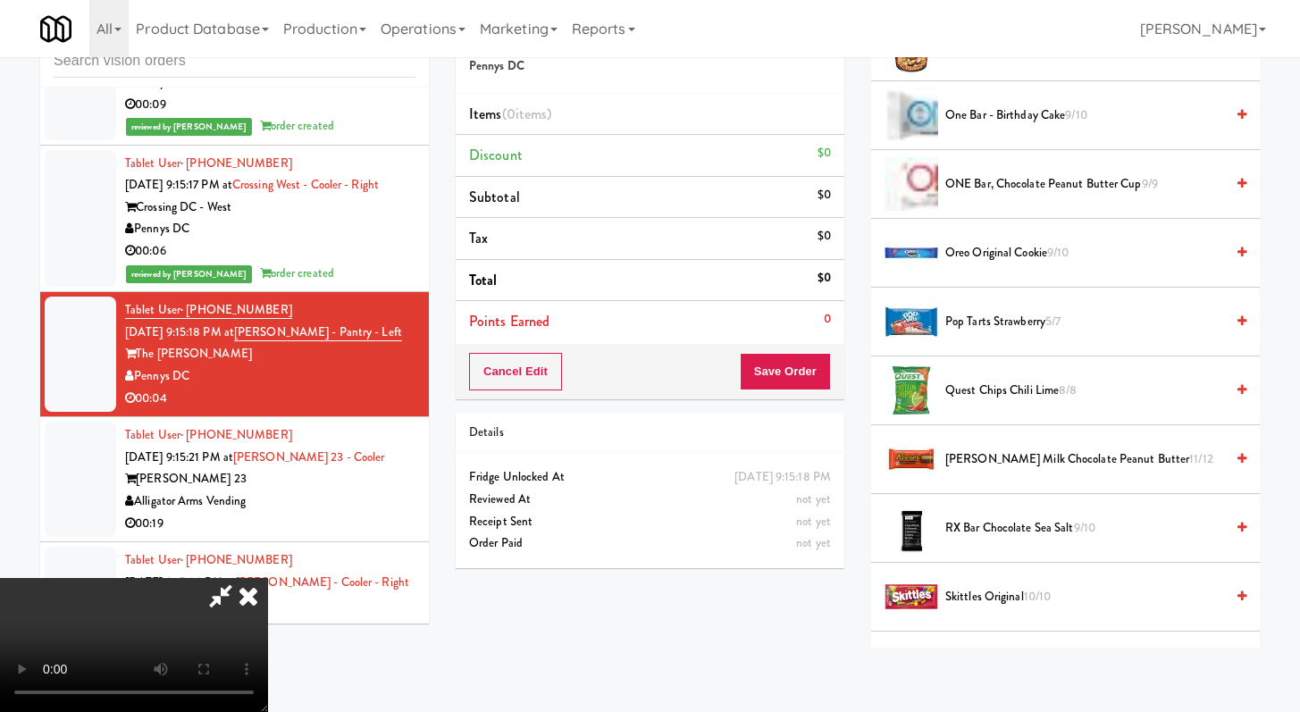
click at [1007, 322] on span "Pop Tarts Strawberry 5/7" at bounding box center [1085, 322] width 279 height 22
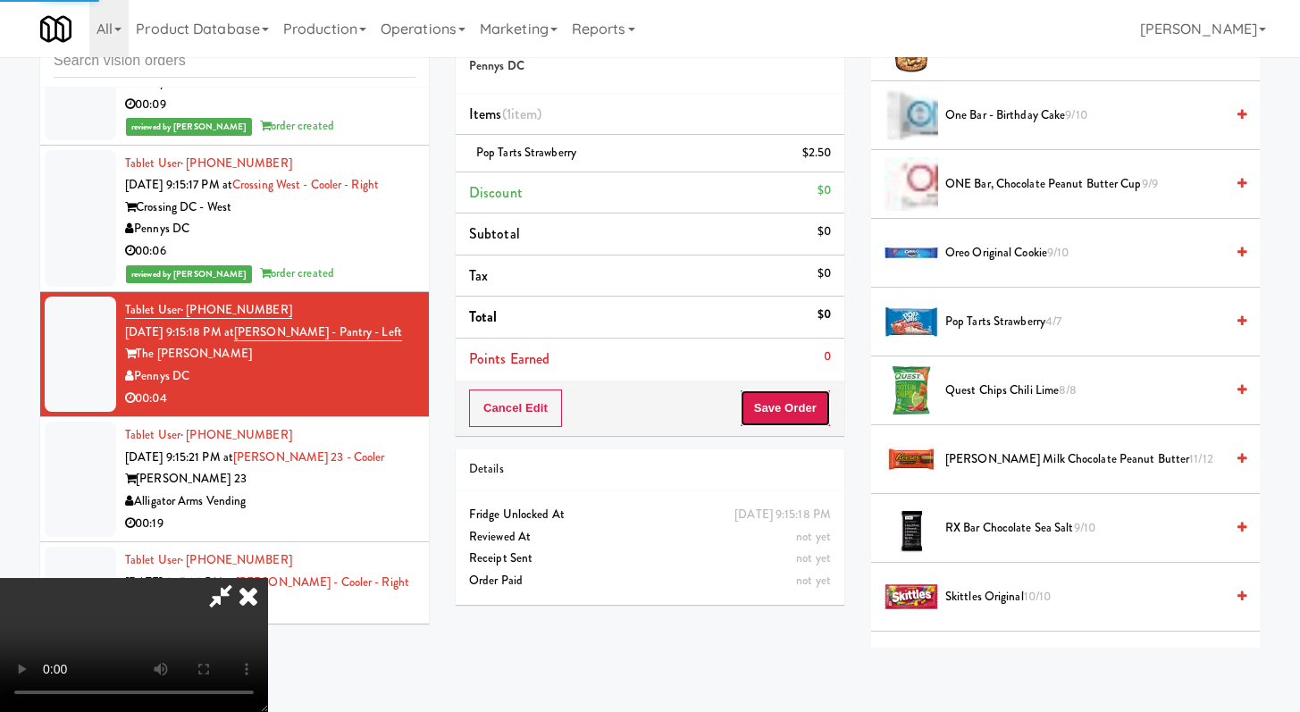
click at [800, 410] on button "Save Order" at bounding box center [785, 409] width 91 height 38
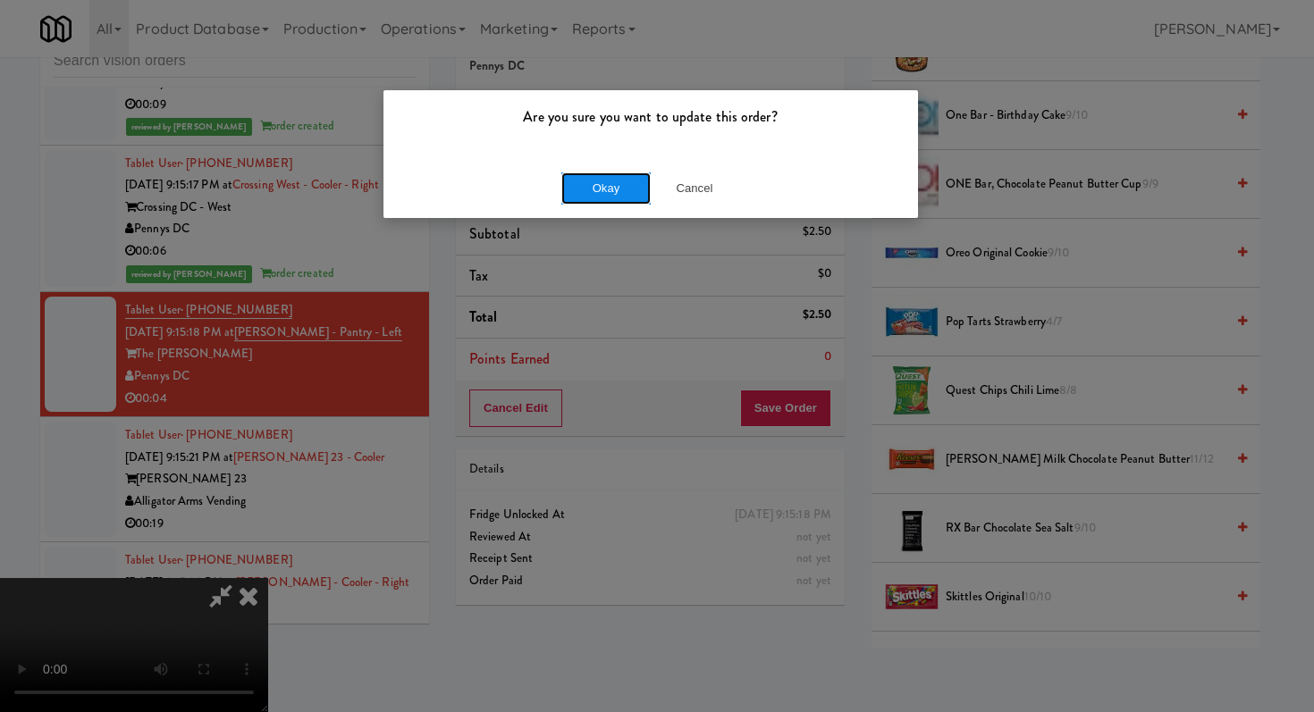
click at [607, 189] on button "Okay" at bounding box center [605, 188] width 89 height 32
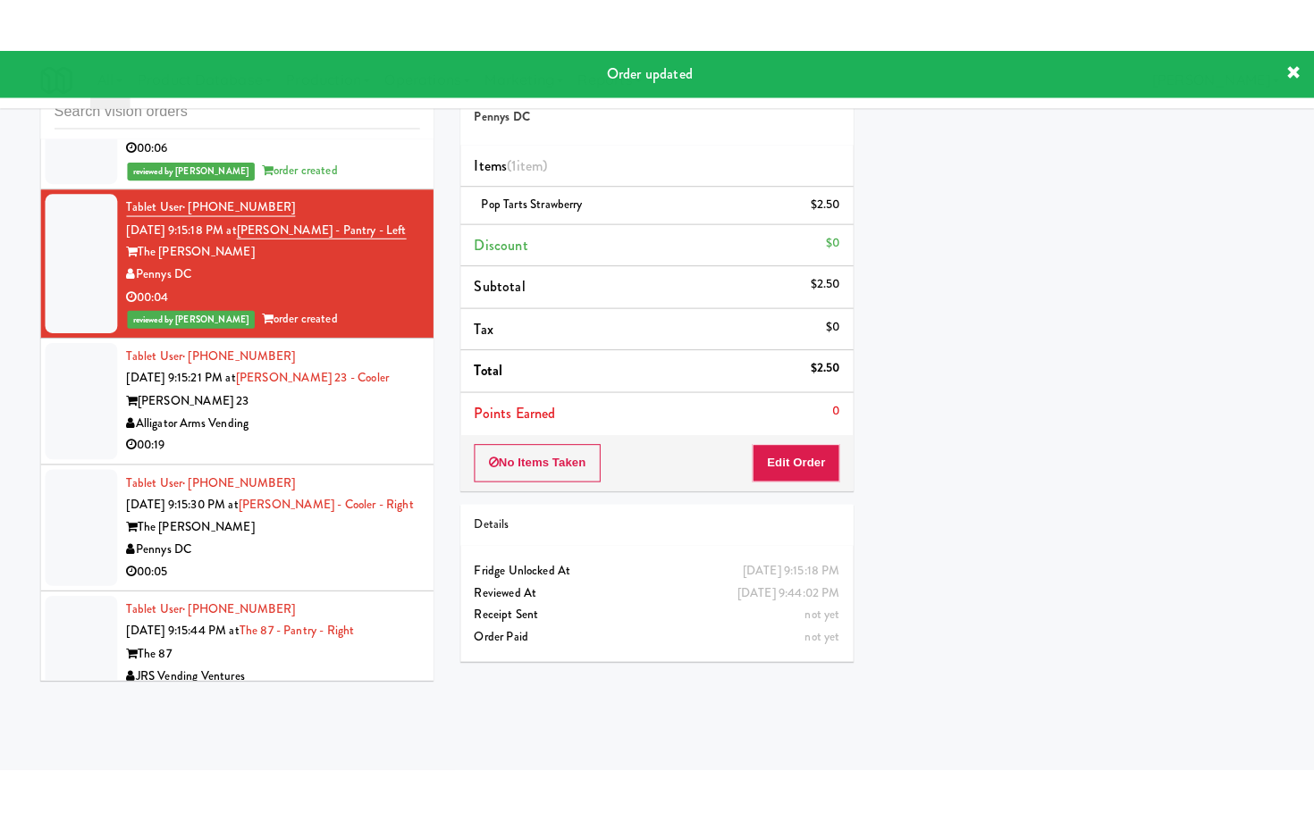
scroll to position [6915, 0]
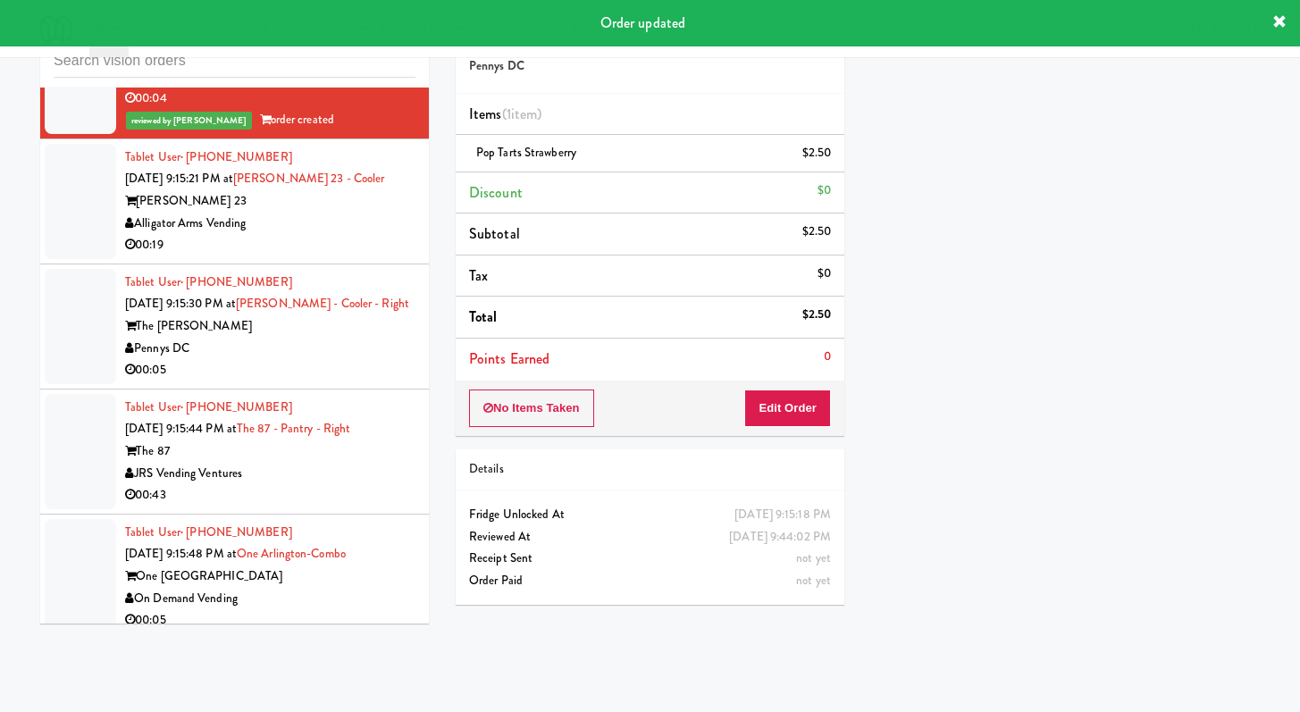
click at [373, 256] on div "00:19" at bounding box center [270, 245] width 290 height 22
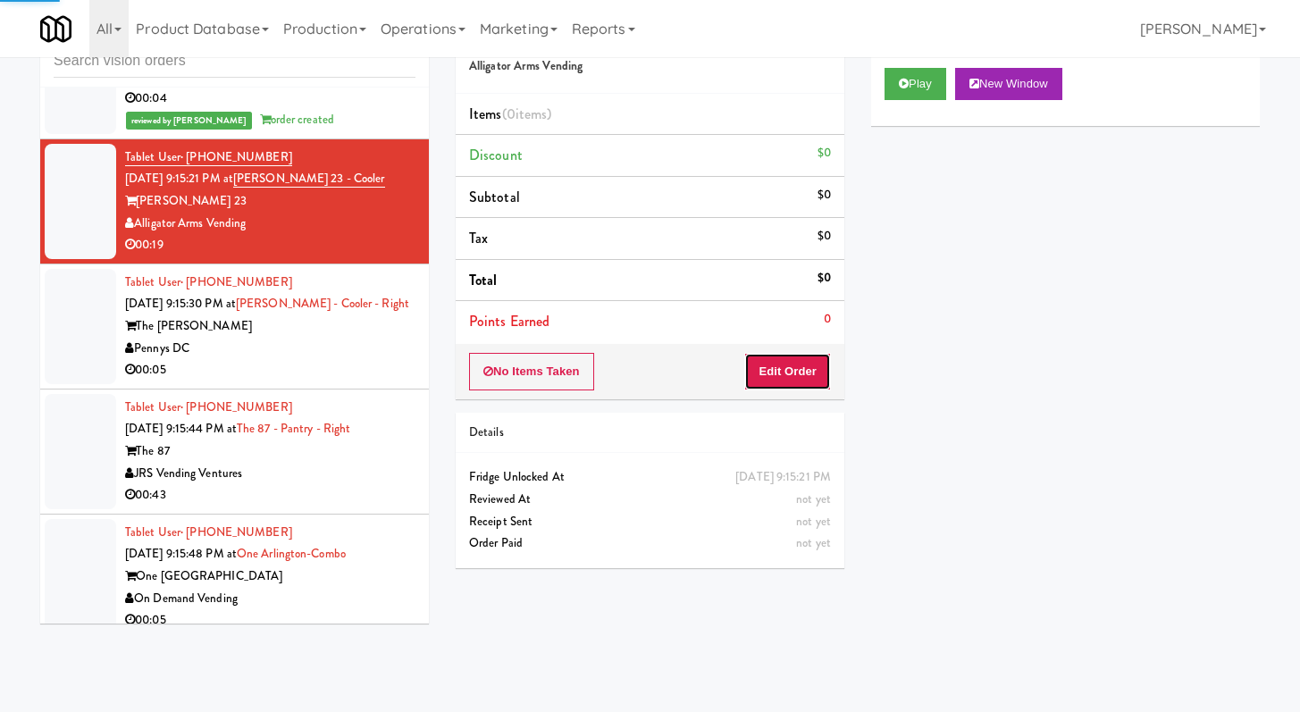
click at [781, 382] on button "Edit Order" at bounding box center [787, 372] width 87 height 38
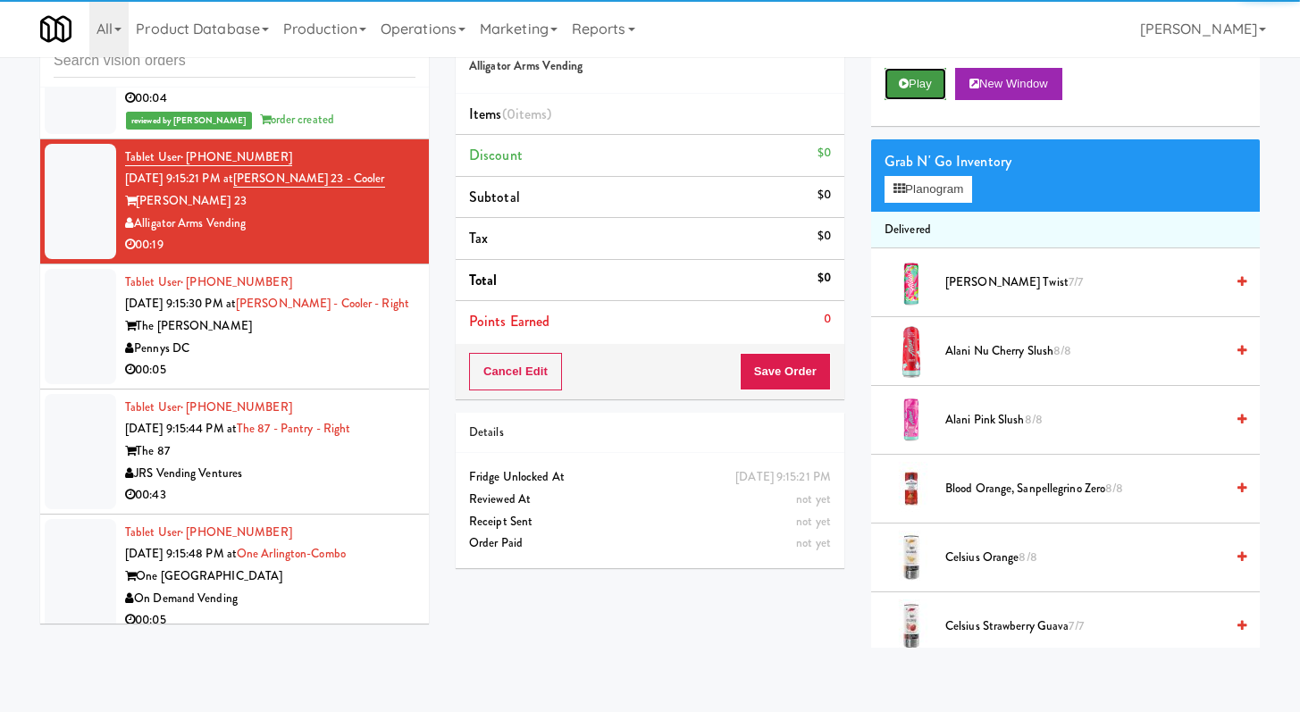
click at [939, 75] on button "Play" at bounding box center [916, 84] width 62 height 32
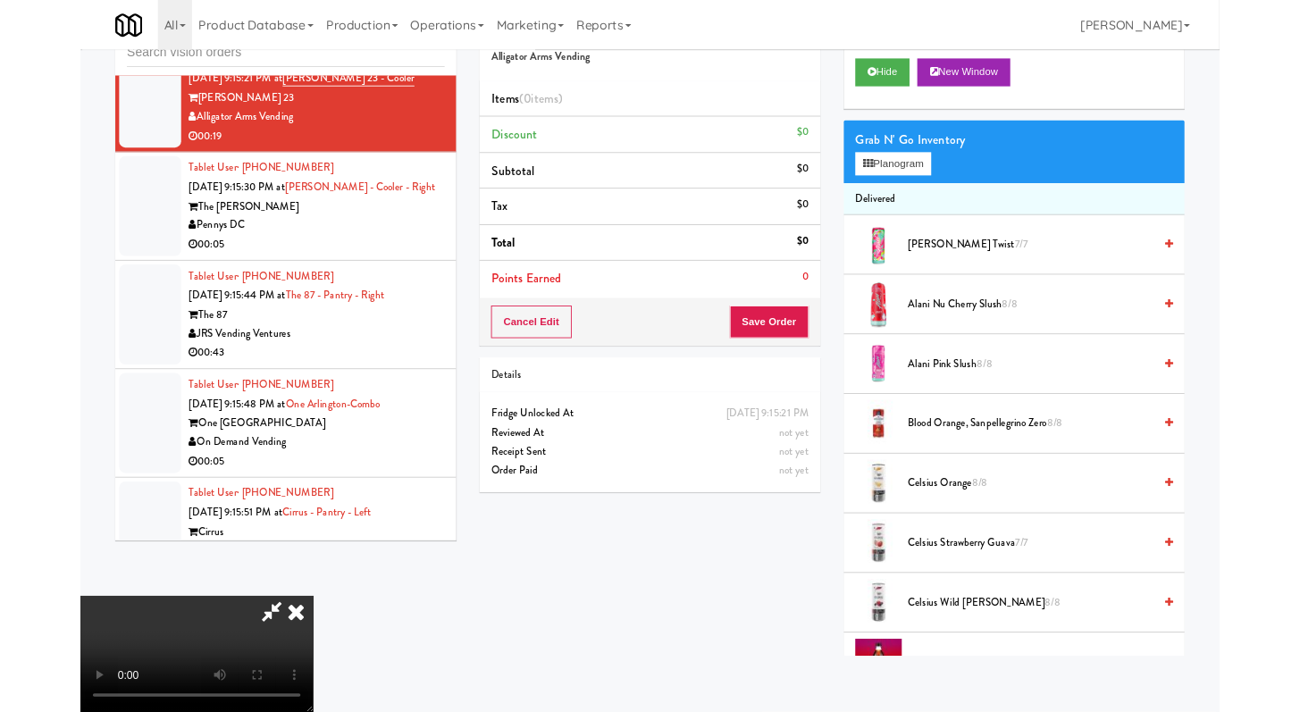
scroll to position [6871, 0]
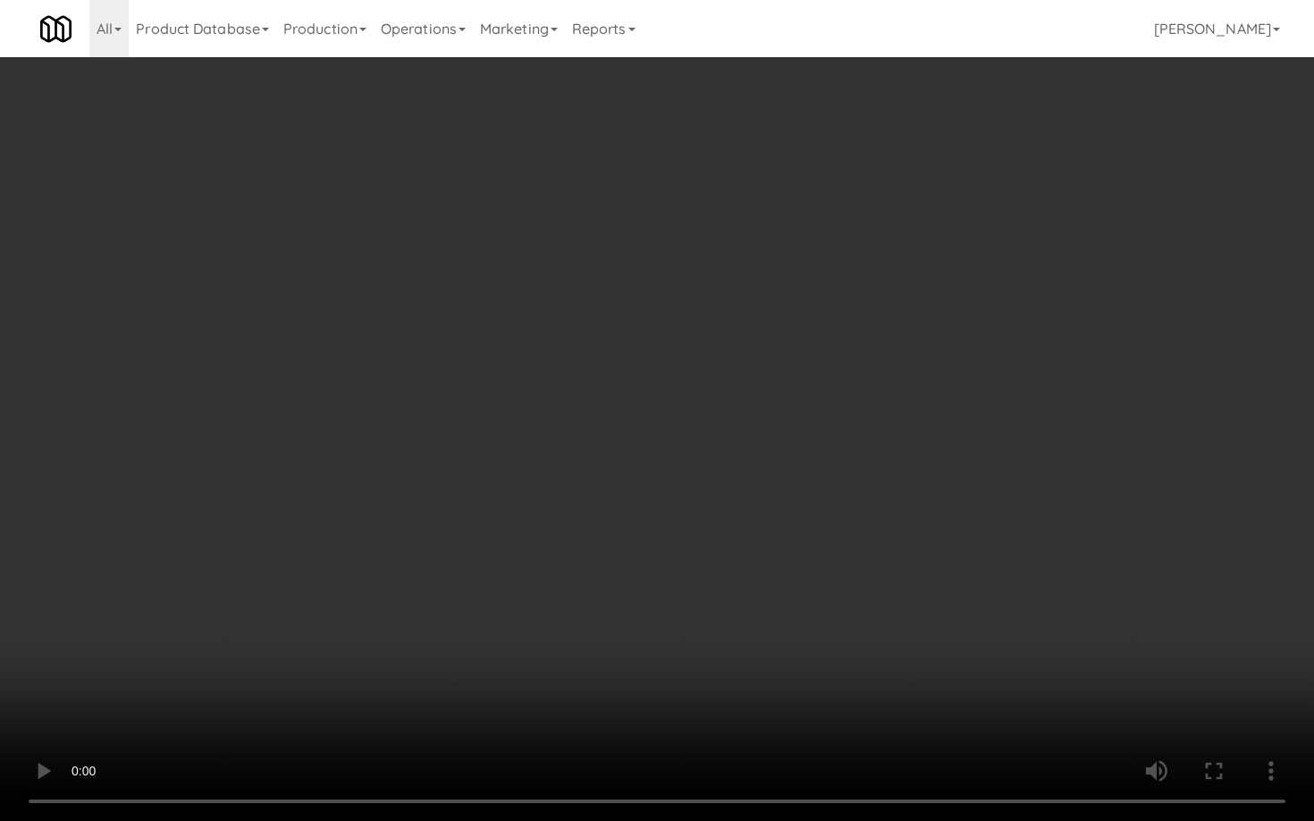
click at [919, 570] on video at bounding box center [657, 410] width 1314 height 821
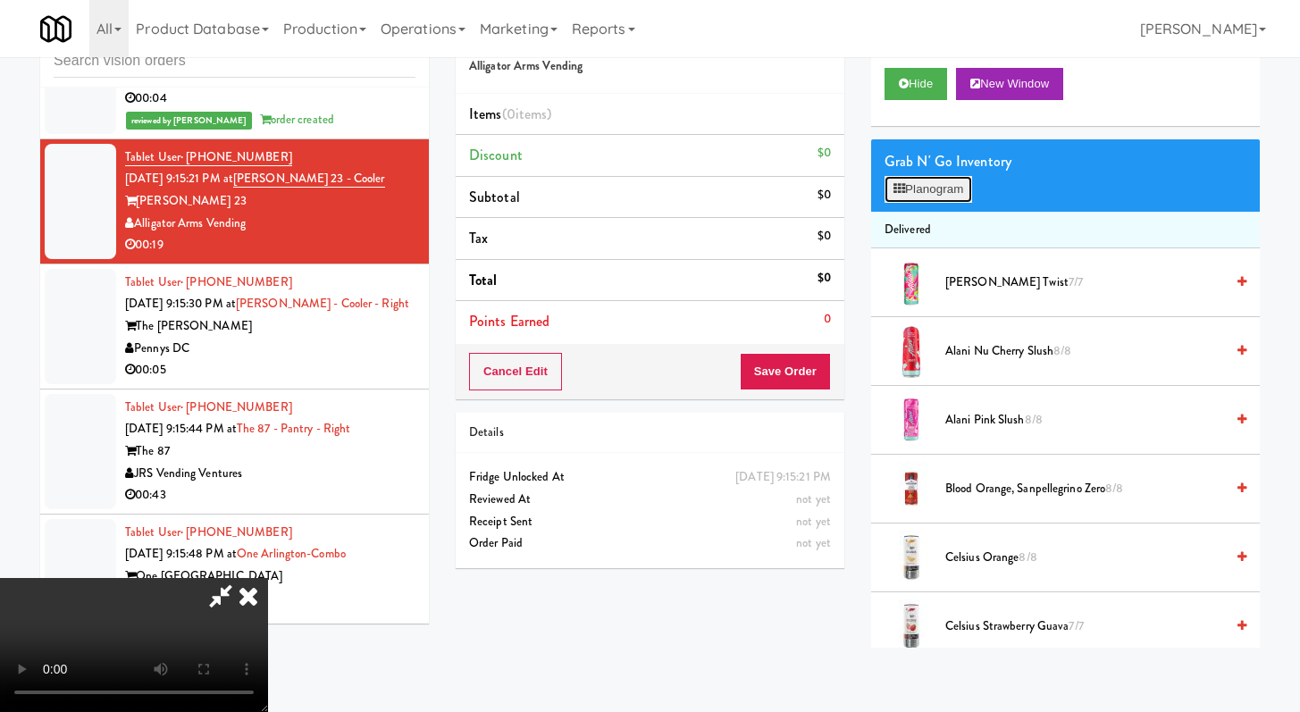
click at [931, 190] on button "Planogram" at bounding box center [929, 189] width 88 height 27
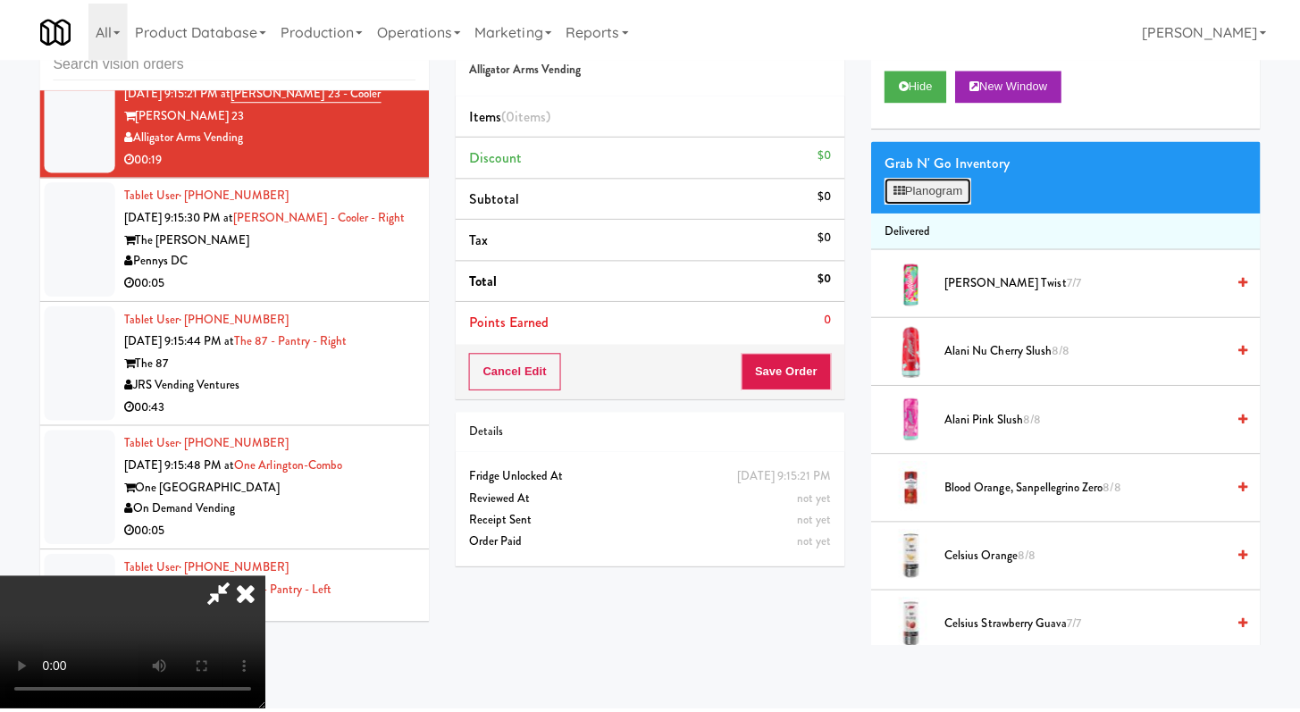
scroll to position [6871, 0]
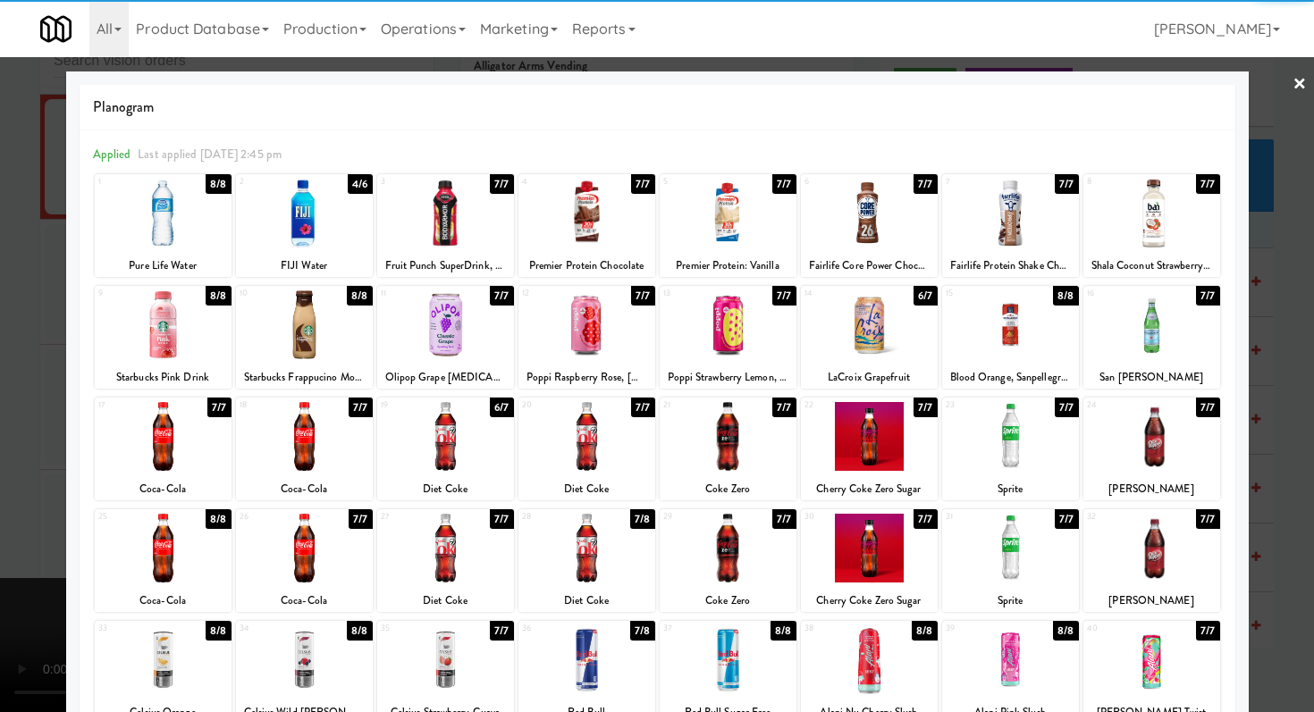
click at [1148, 428] on div at bounding box center [1151, 436] width 137 height 69
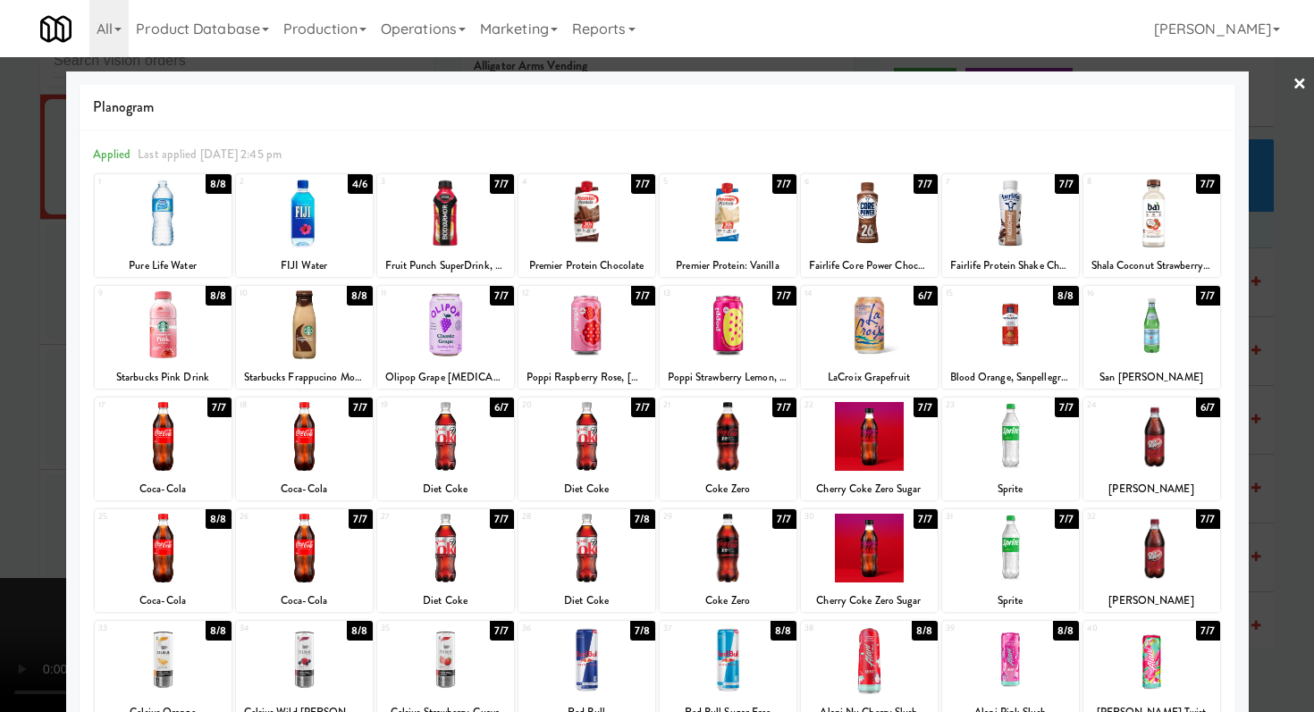
click at [431, 221] on div at bounding box center [445, 213] width 137 height 69
click at [27, 273] on div at bounding box center [657, 356] width 1314 height 712
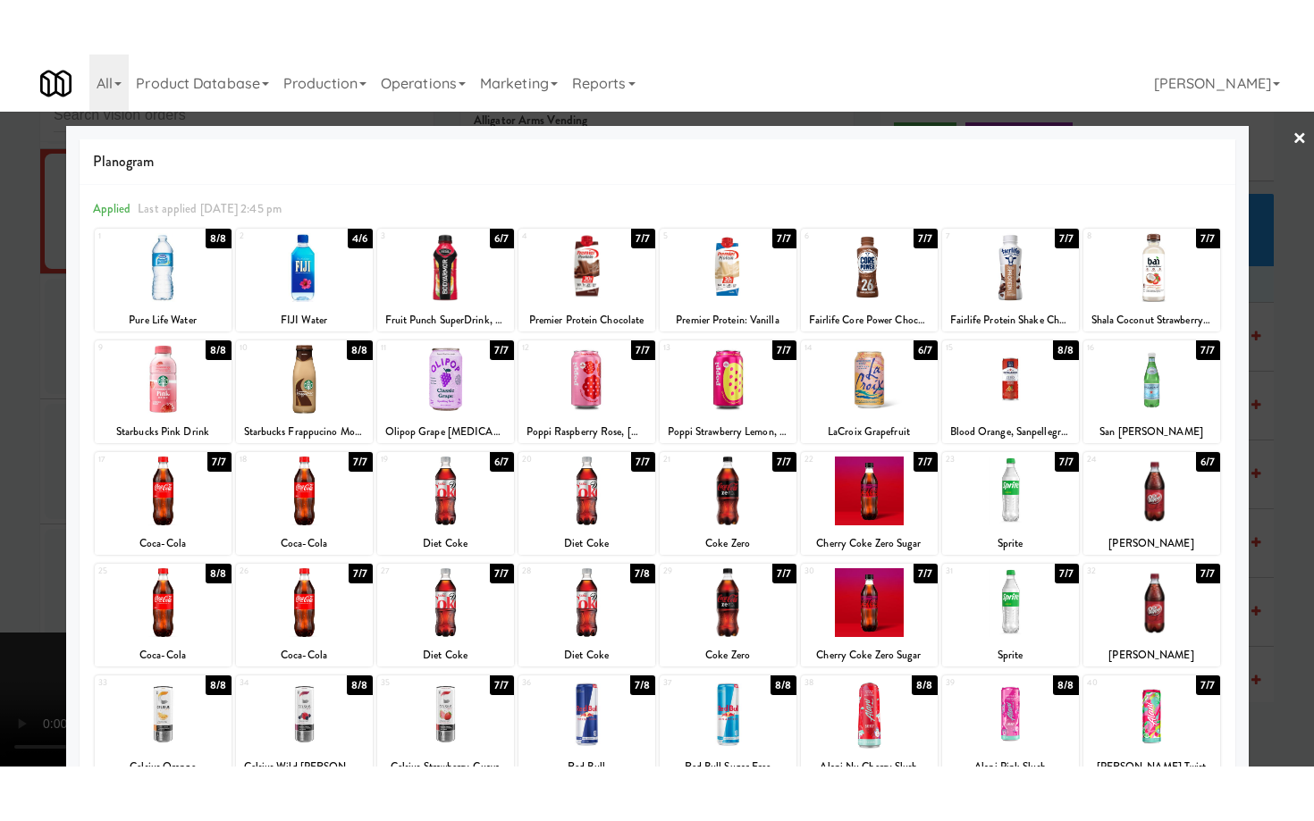
scroll to position [6915, 0]
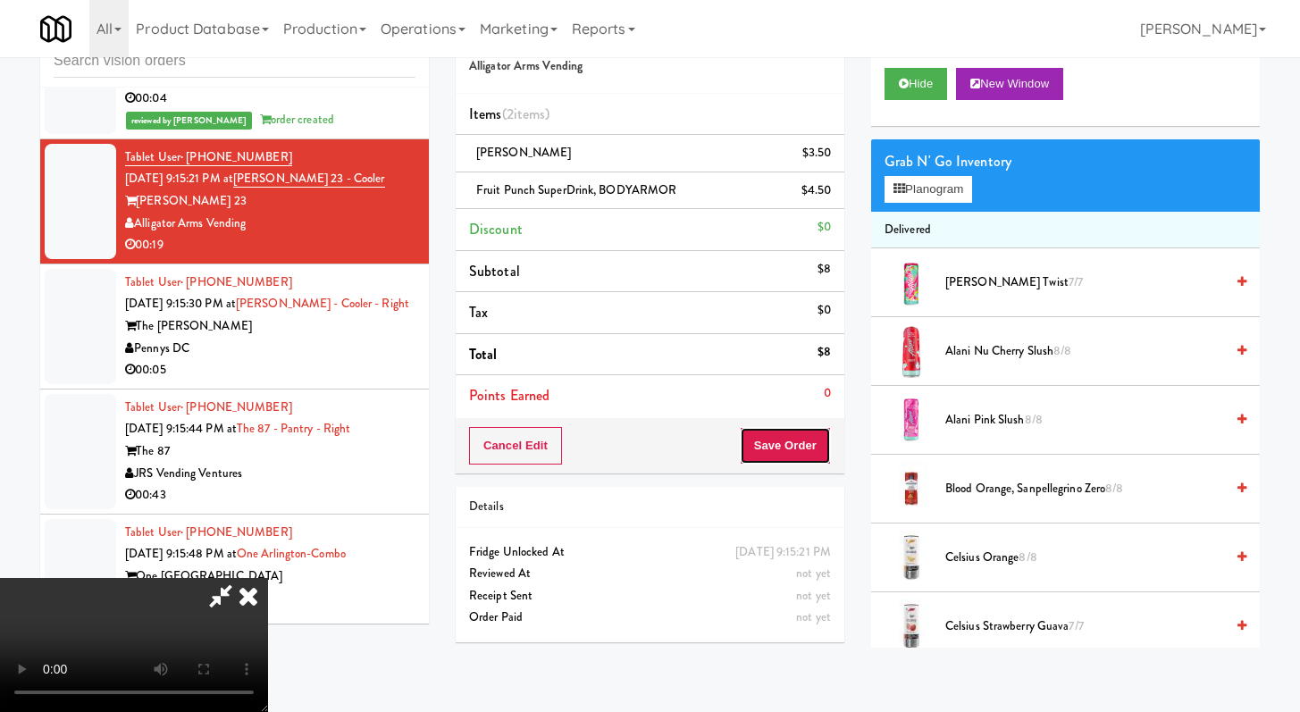
click at [787, 439] on button "Save Order" at bounding box center [785, 446] width 91 height 38
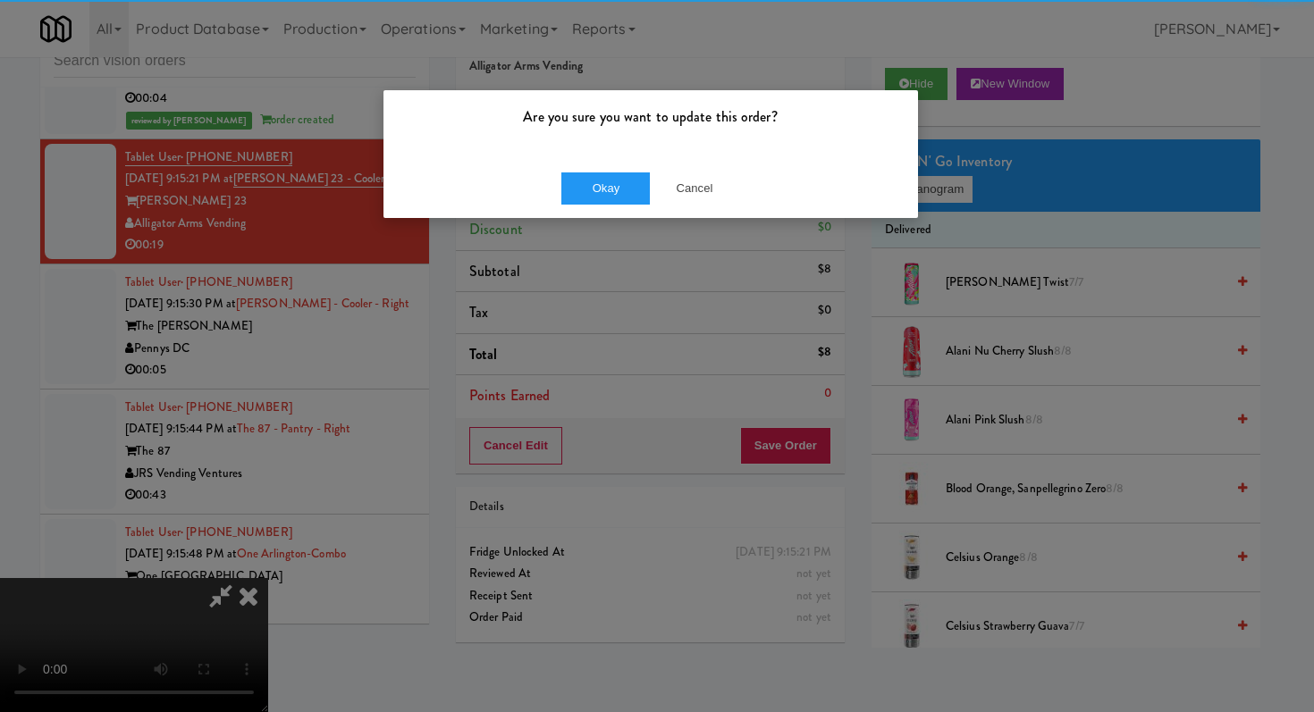
click at [611, 165] on div "Okay Cancel" at bounding box center [650, 188] width 534 height 60
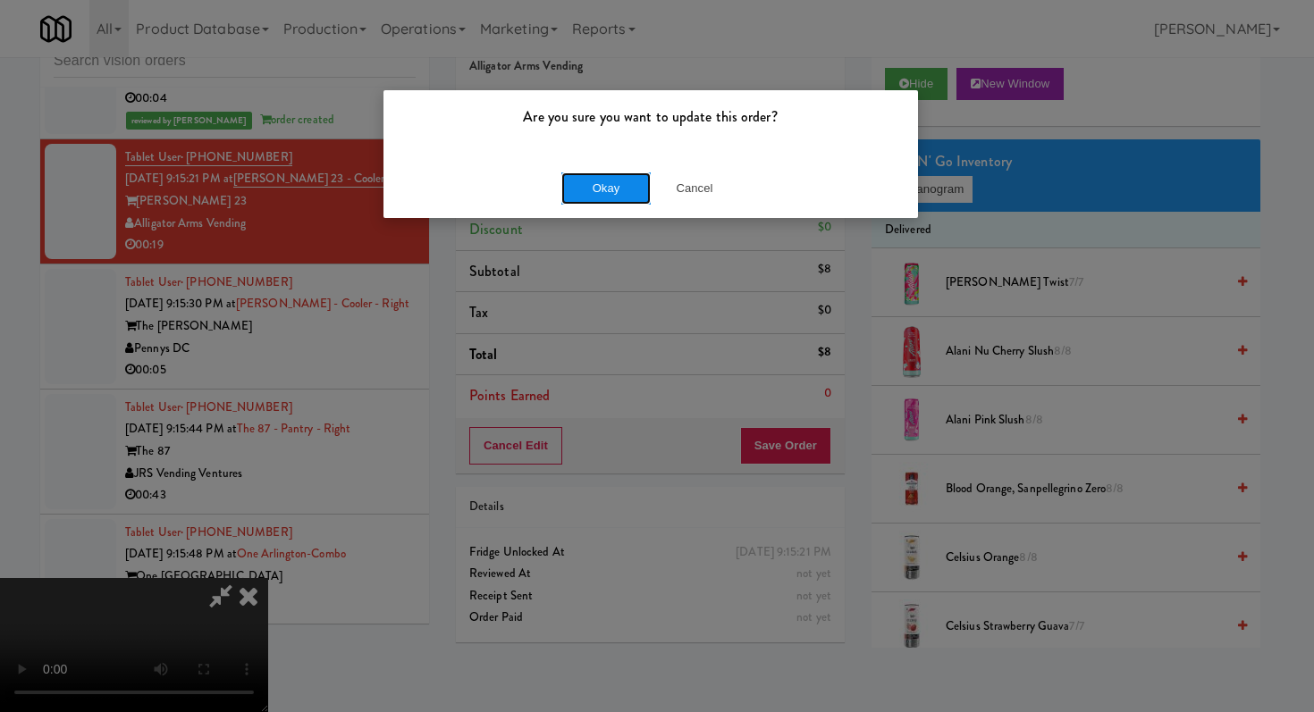
click at [610, 201] on button "Okay" at bounding box center [605, 188] width 89 height 32
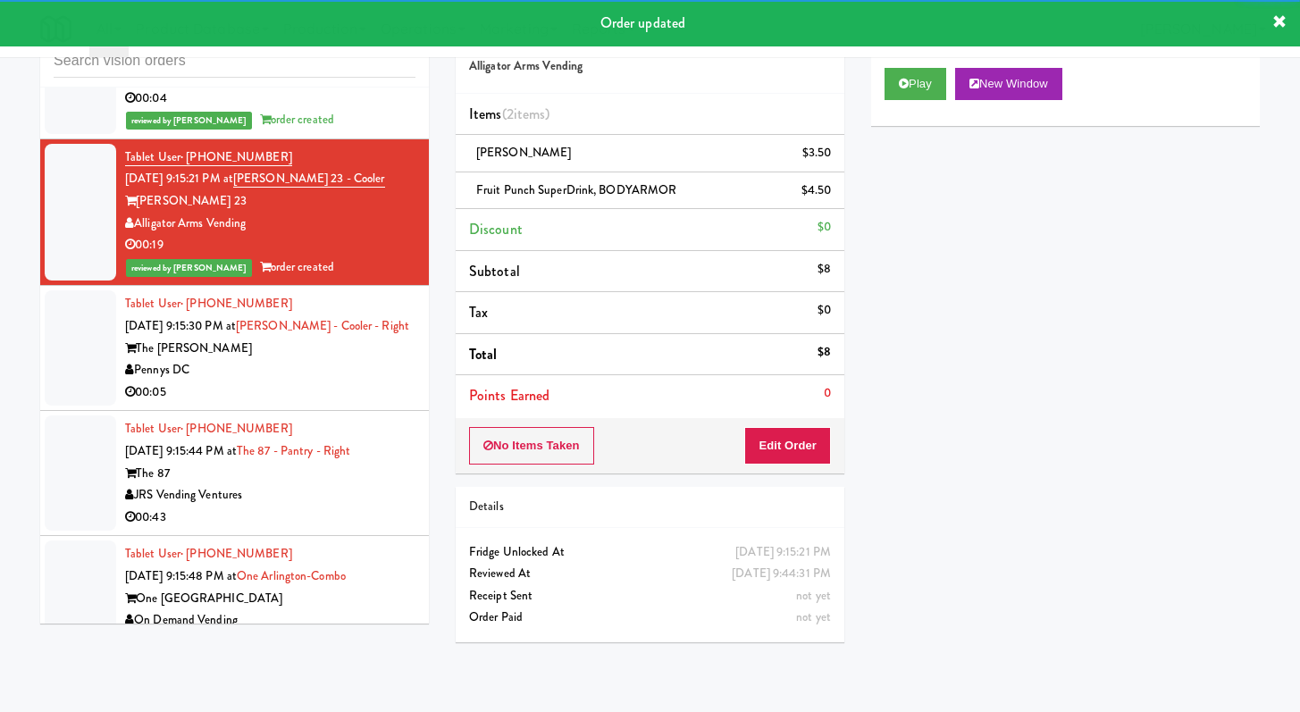
click at [342, 382] on div "Pennys DC" at bounding box center [270, 370] width 290 height 22
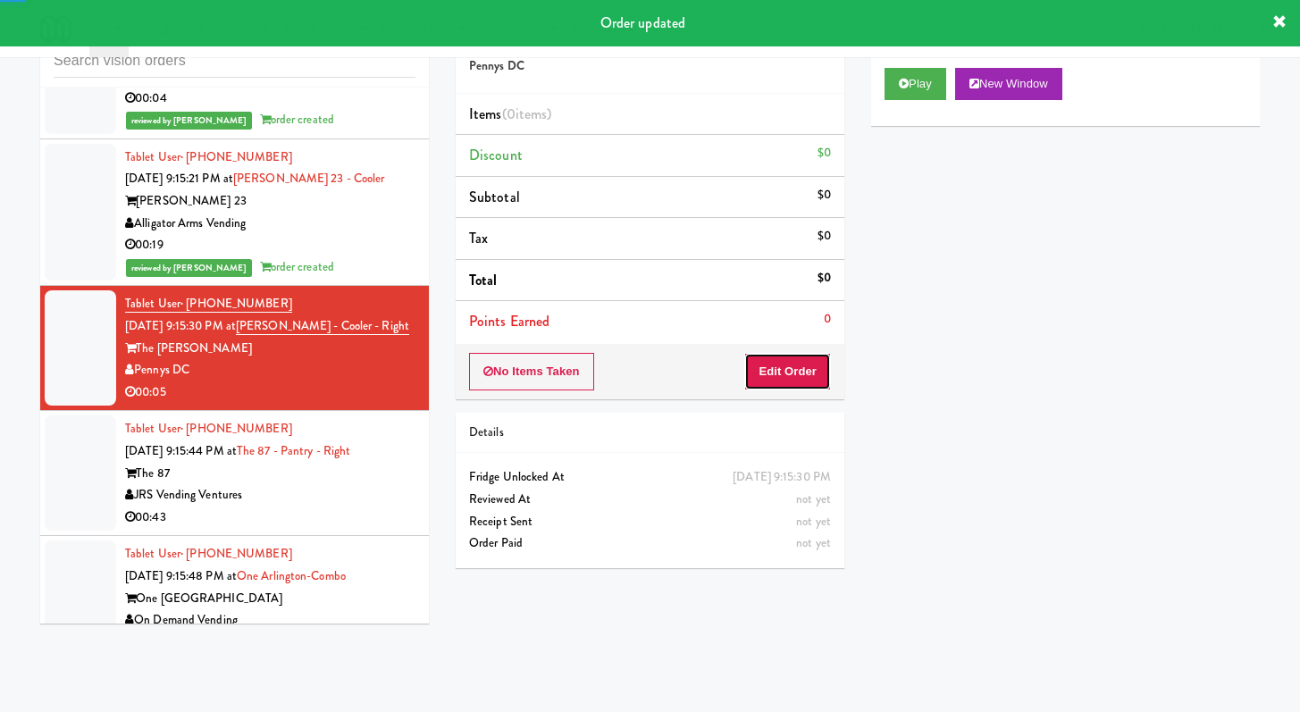
click at [783, 382] on button "Edit Order" at bounding box center [787, 372] width 87 height 38
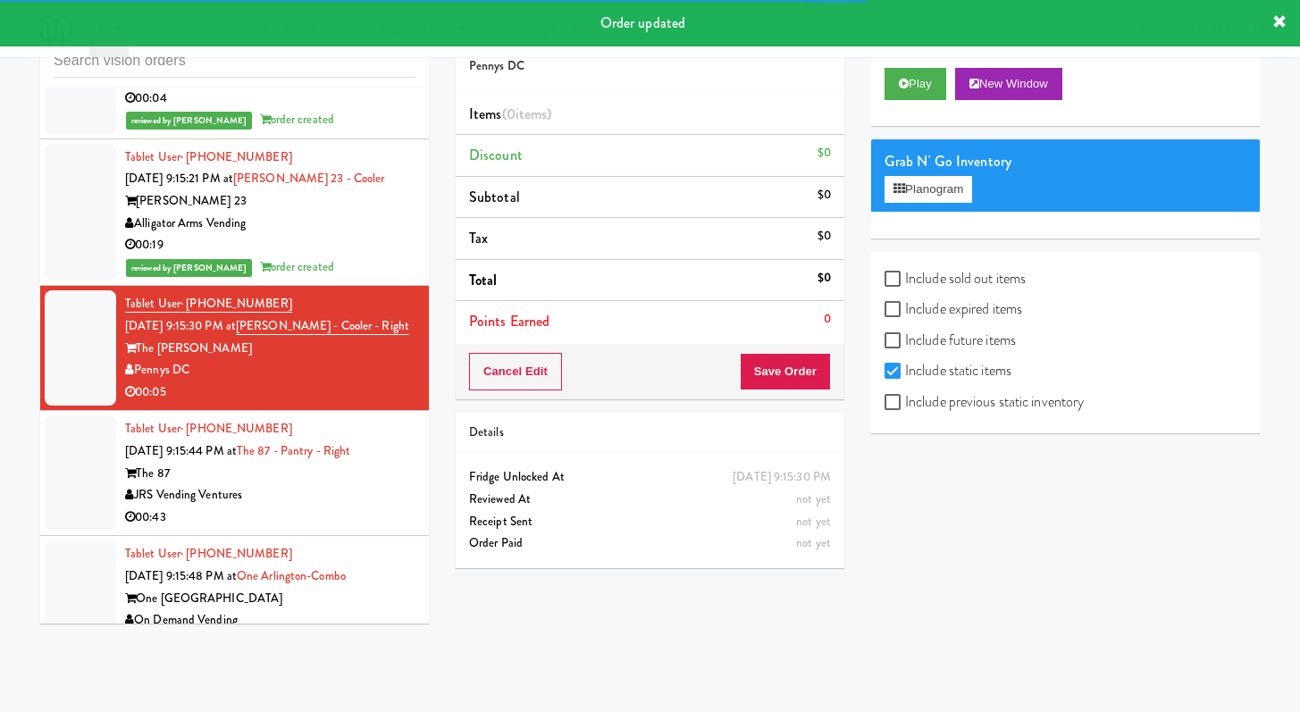
click at [903, 100] on div "Play New Window" at bounding box center [1065, 90] width 389 height 71
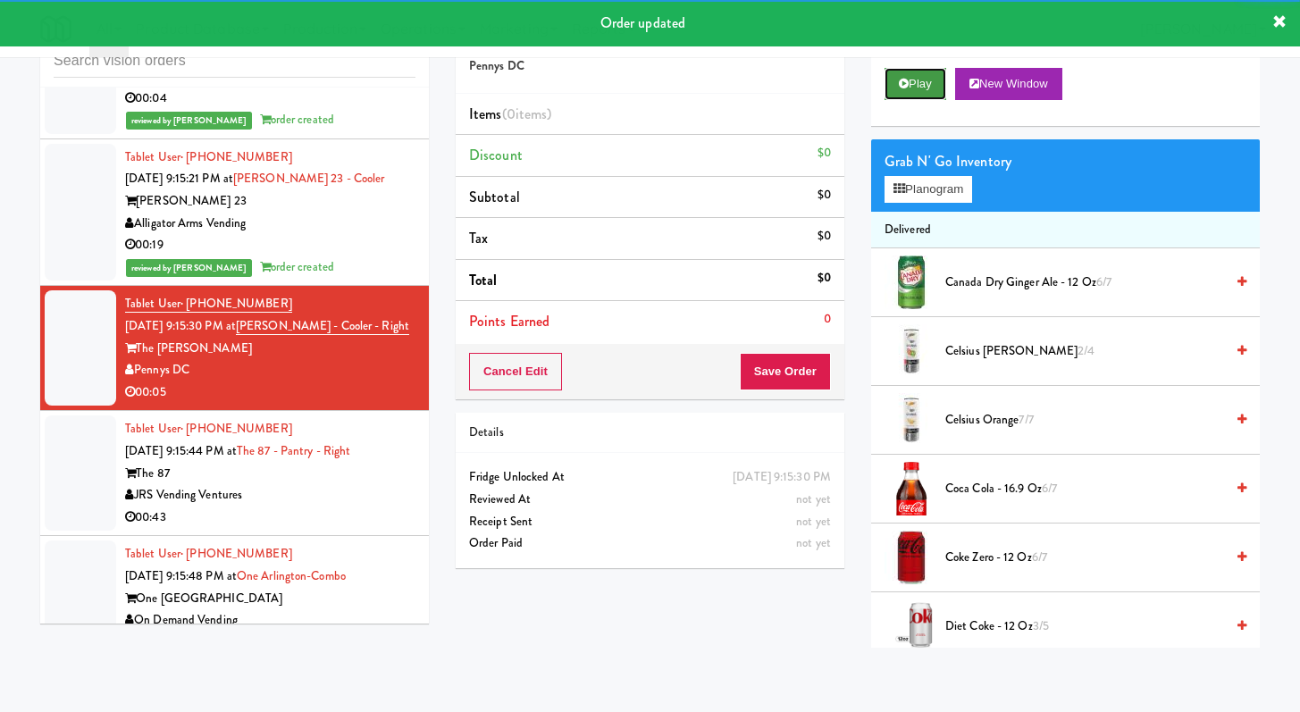
click at [907, 88] on icon at bounding box center [904, 84] width 10 height 12
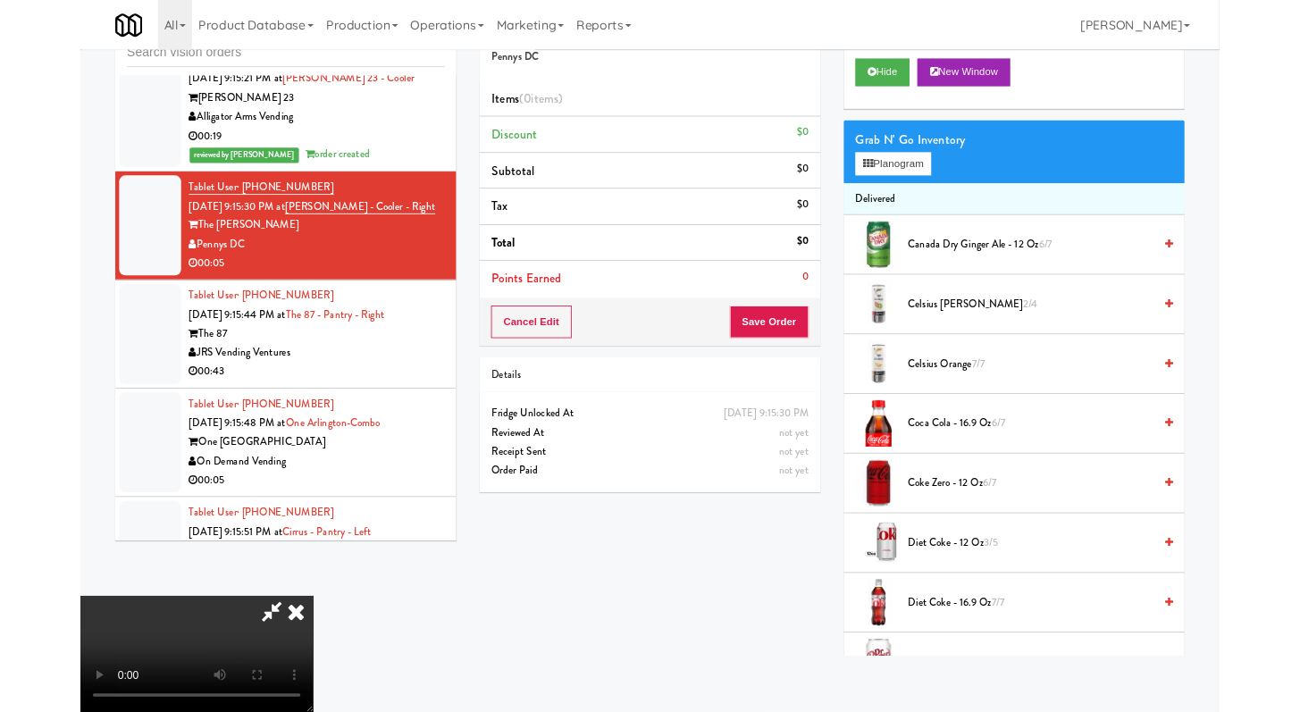
scroll to position [6871, 0]
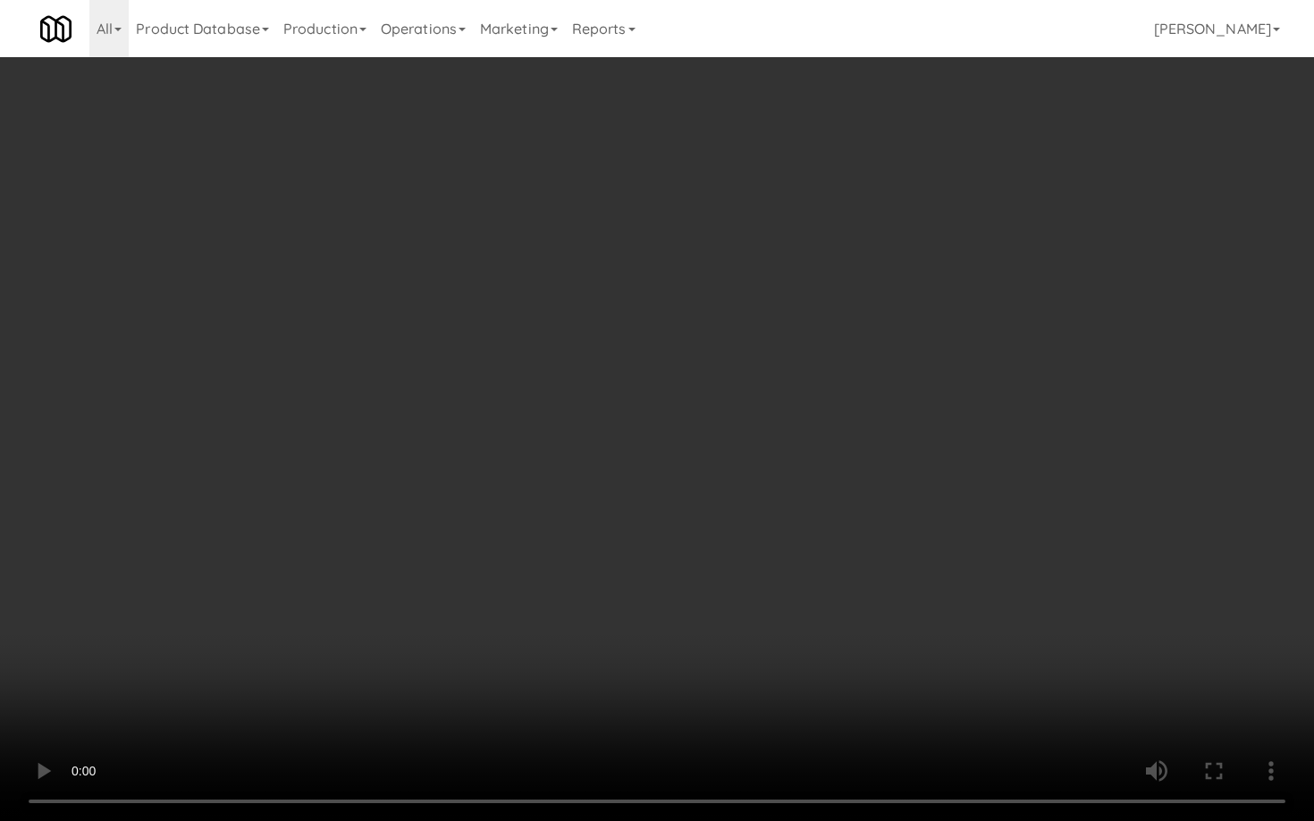
click at [551, 520] on video at bounding box center [657, 410] width 1314 height 821
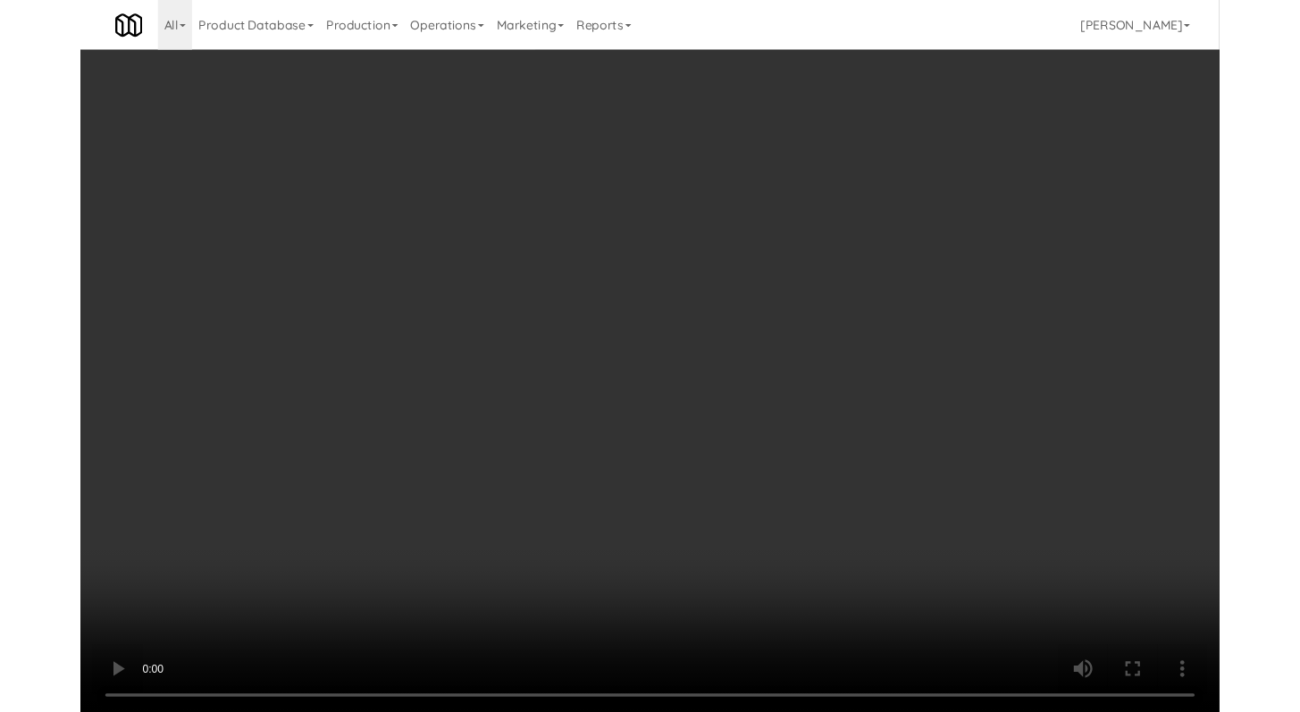
scroll to position [6915, 0]
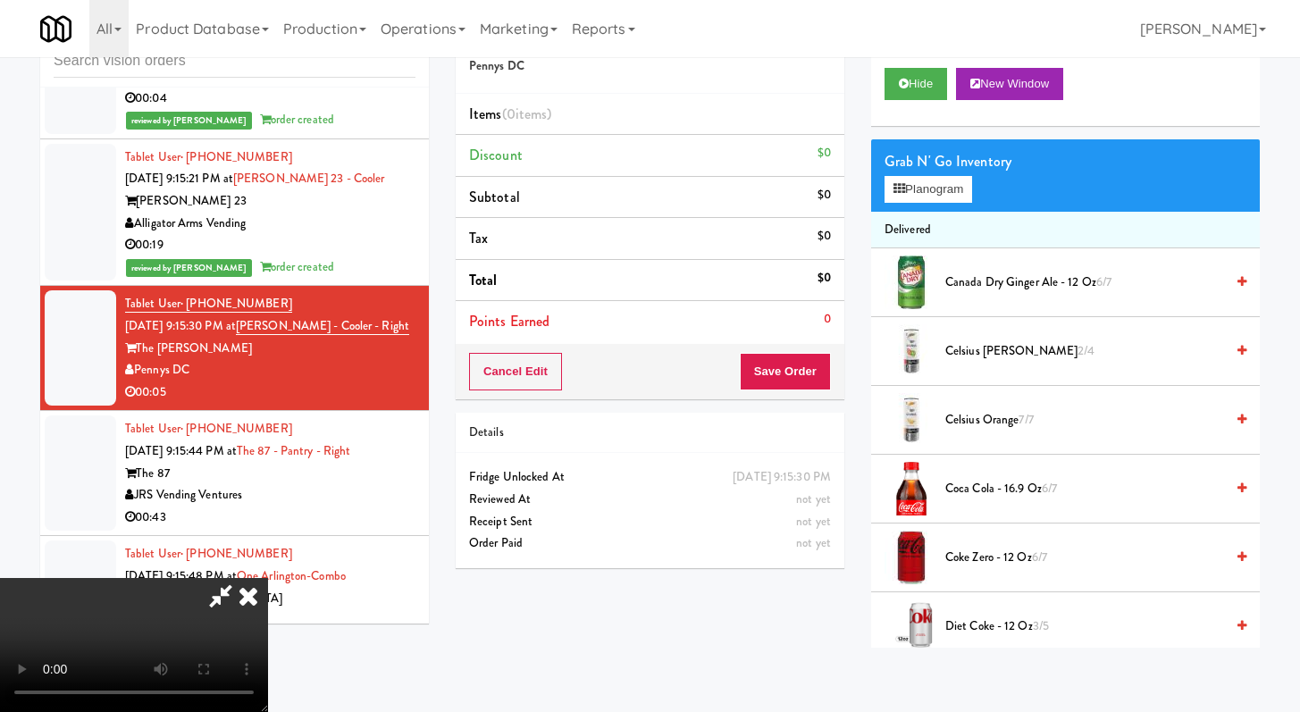
click at [960, 269] on li "Canada Dry Ginger Ale - 12 oz 6/7" at bounding box center [1065, 282] width 389 height 69
click at [962, 284] on span "Canada Dry Ginger Ale - 12 oz 6/7" at bounding box center [1085, 283] width 279 height 22
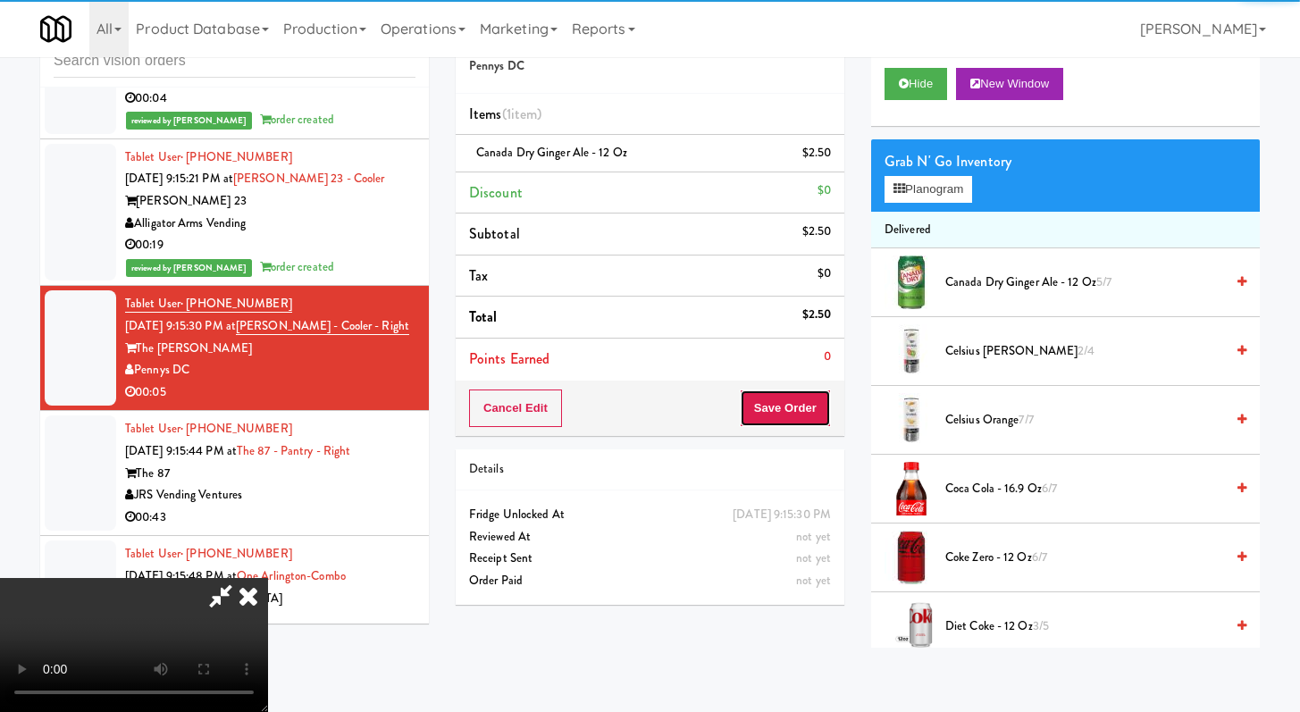
click at [816, 410] on button "Save Order" at bounding box center [785, 409] width 91 height 38
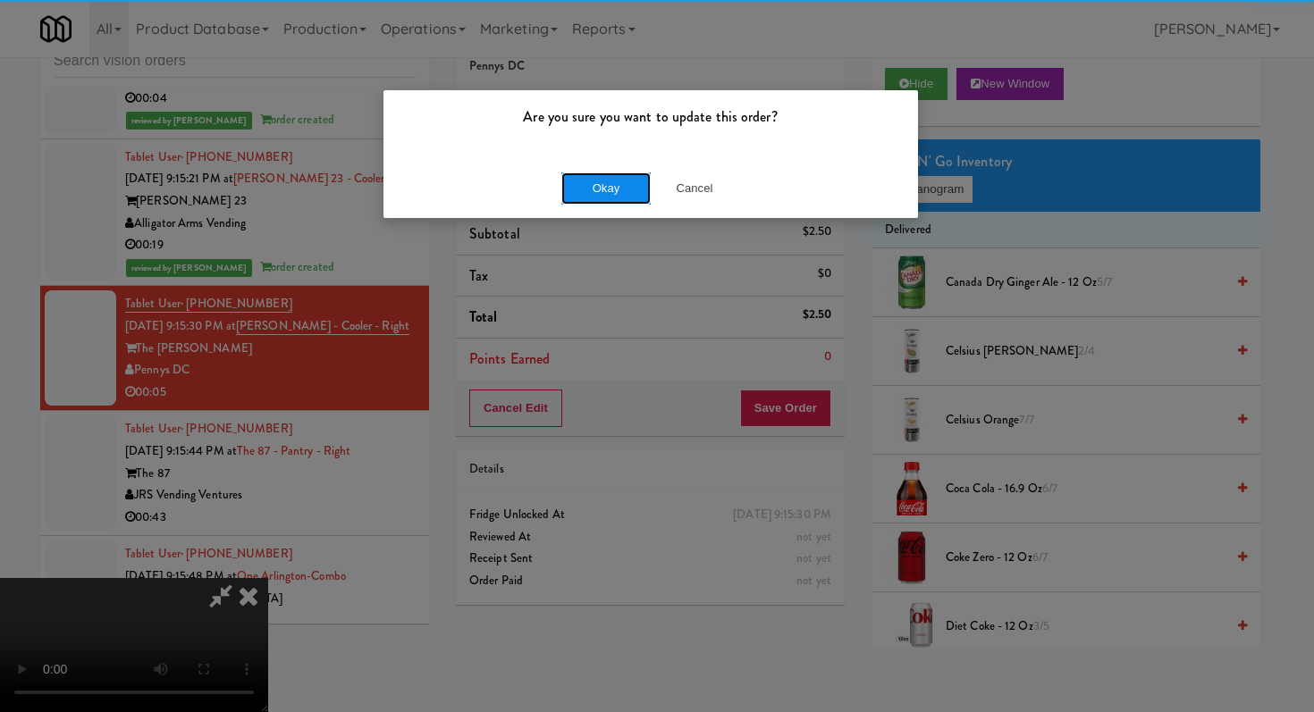
click at [632, 200] on button "Okay" at bounding box center [605, 188] width 89 height 32
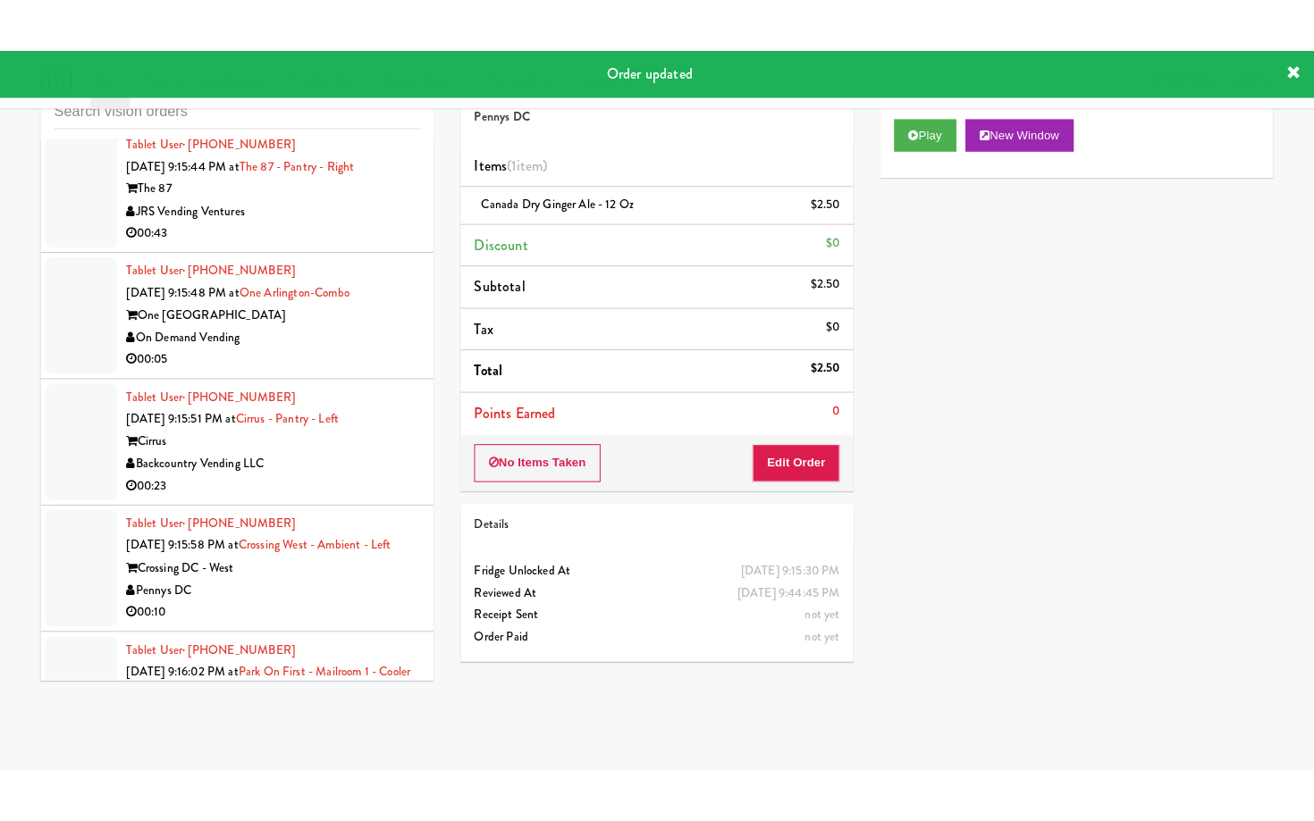
scroll to position [7220, 0]
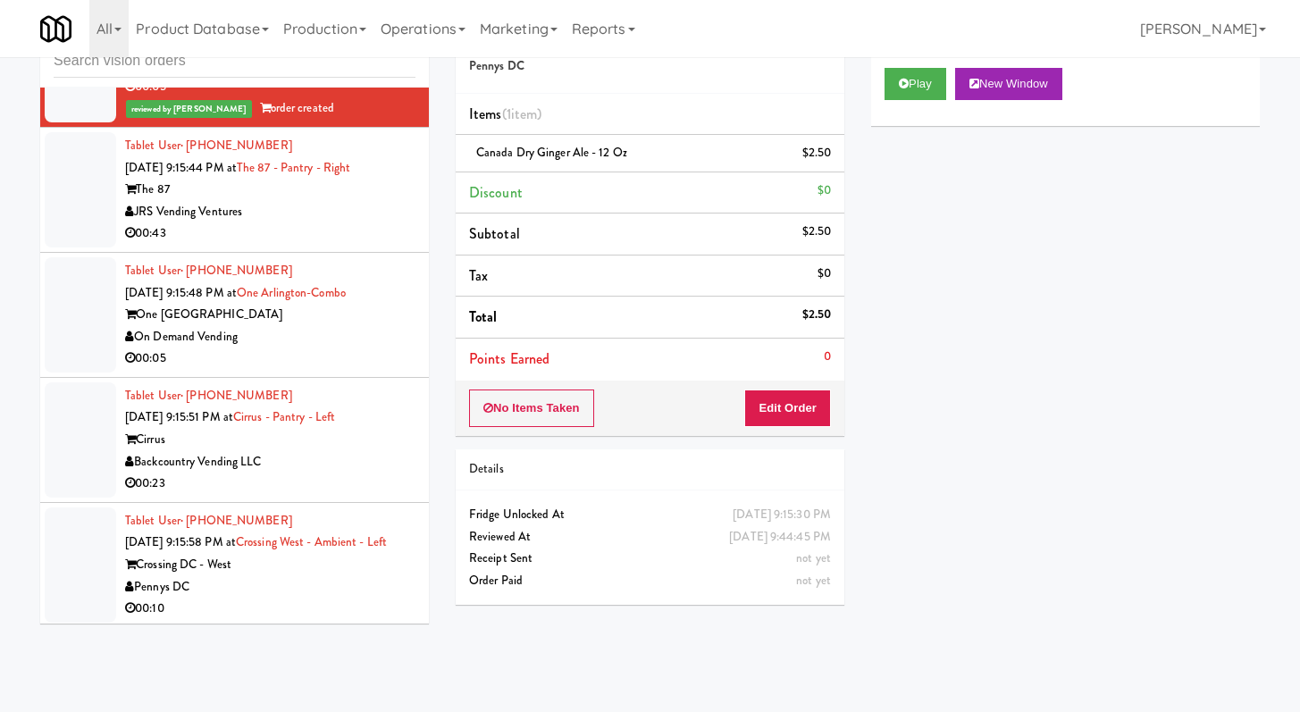
click at [350, 245] on div "00:43" at bounding box center [270, 234] width 290 height 22
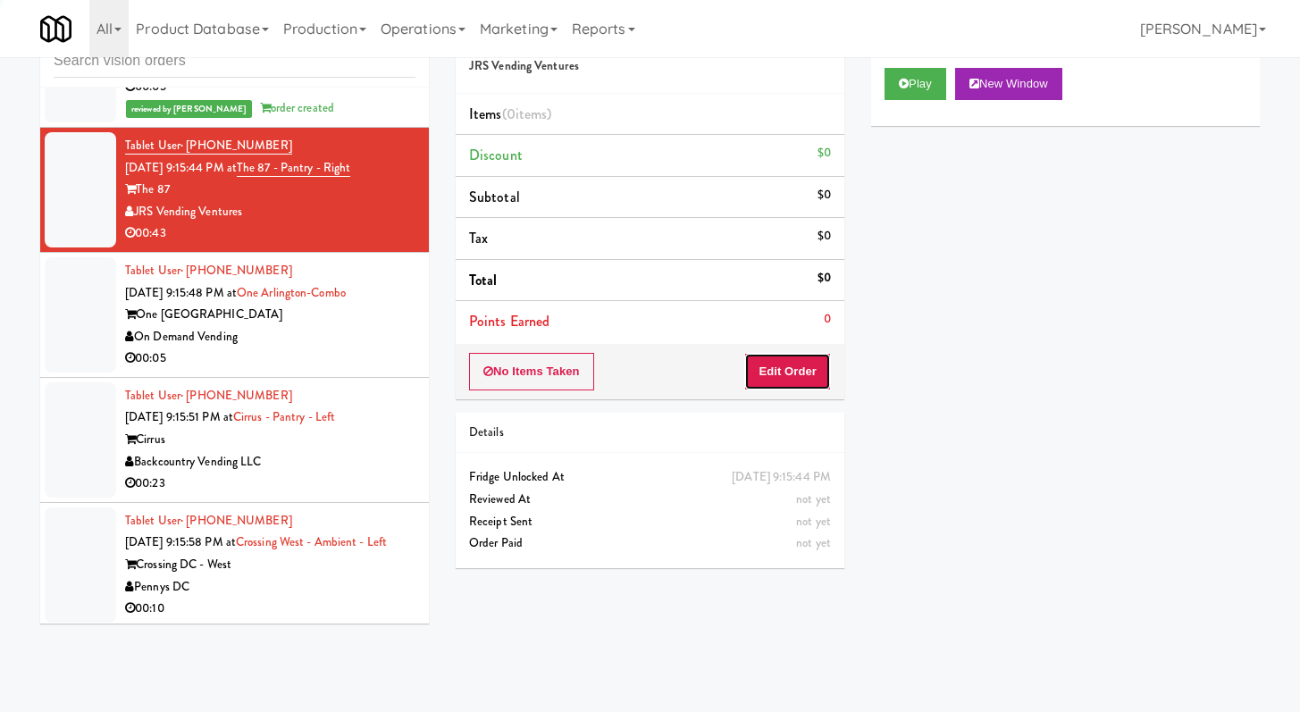
click at [779, 377] on button "Edit Order" at bounding box center [787, 372] width 87 height 38
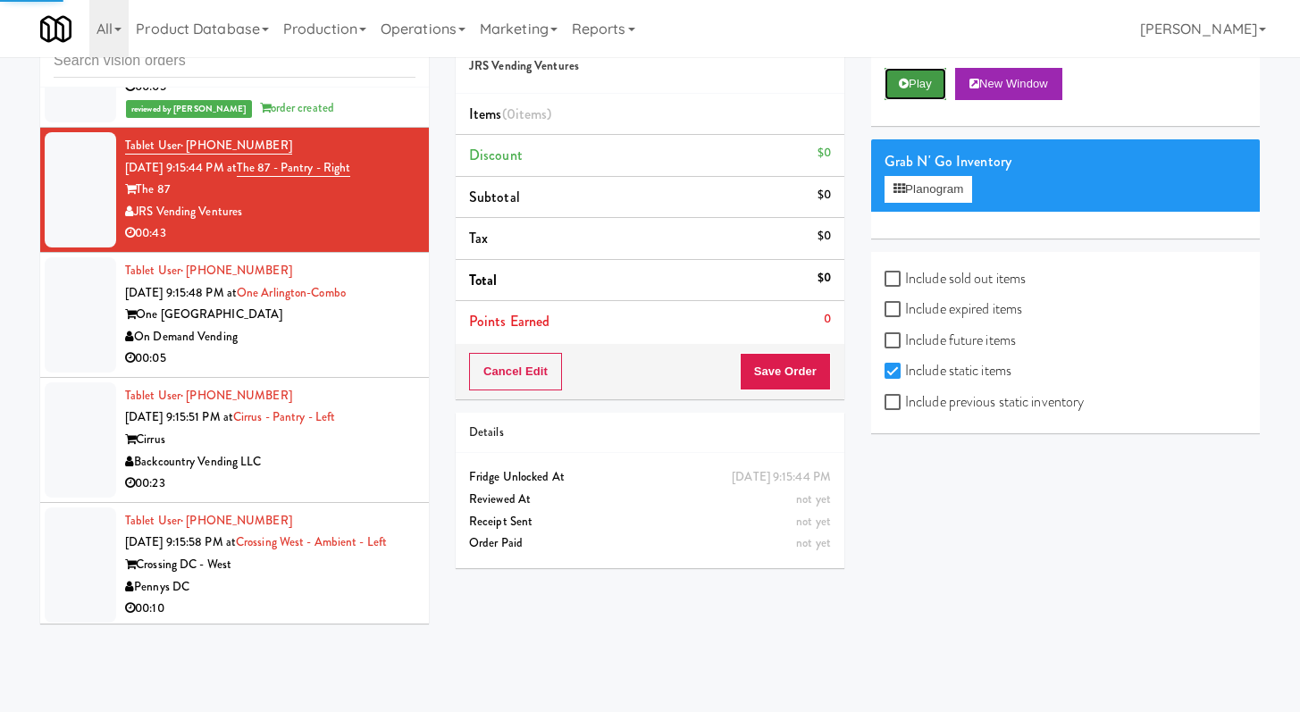
click at [910, 82] on button "Play" at bounding box center [916, 84] width 62 height 32
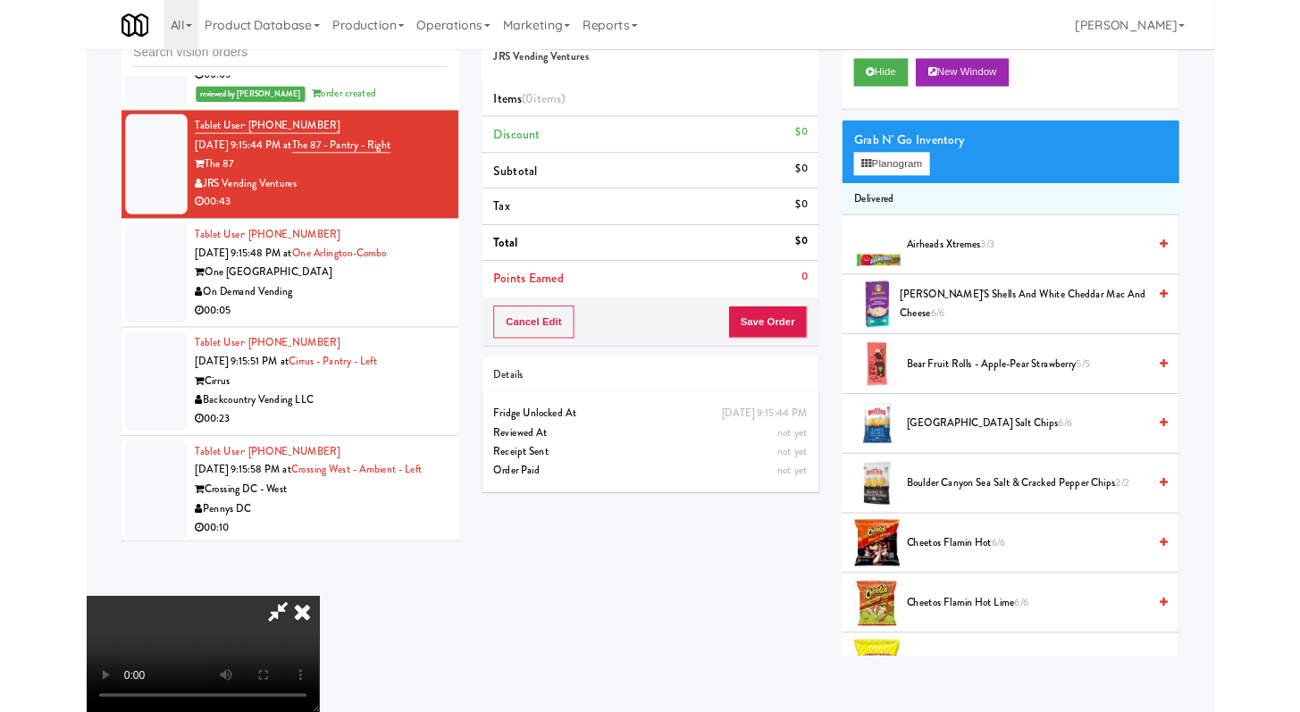
scroll to position [7176, 0]
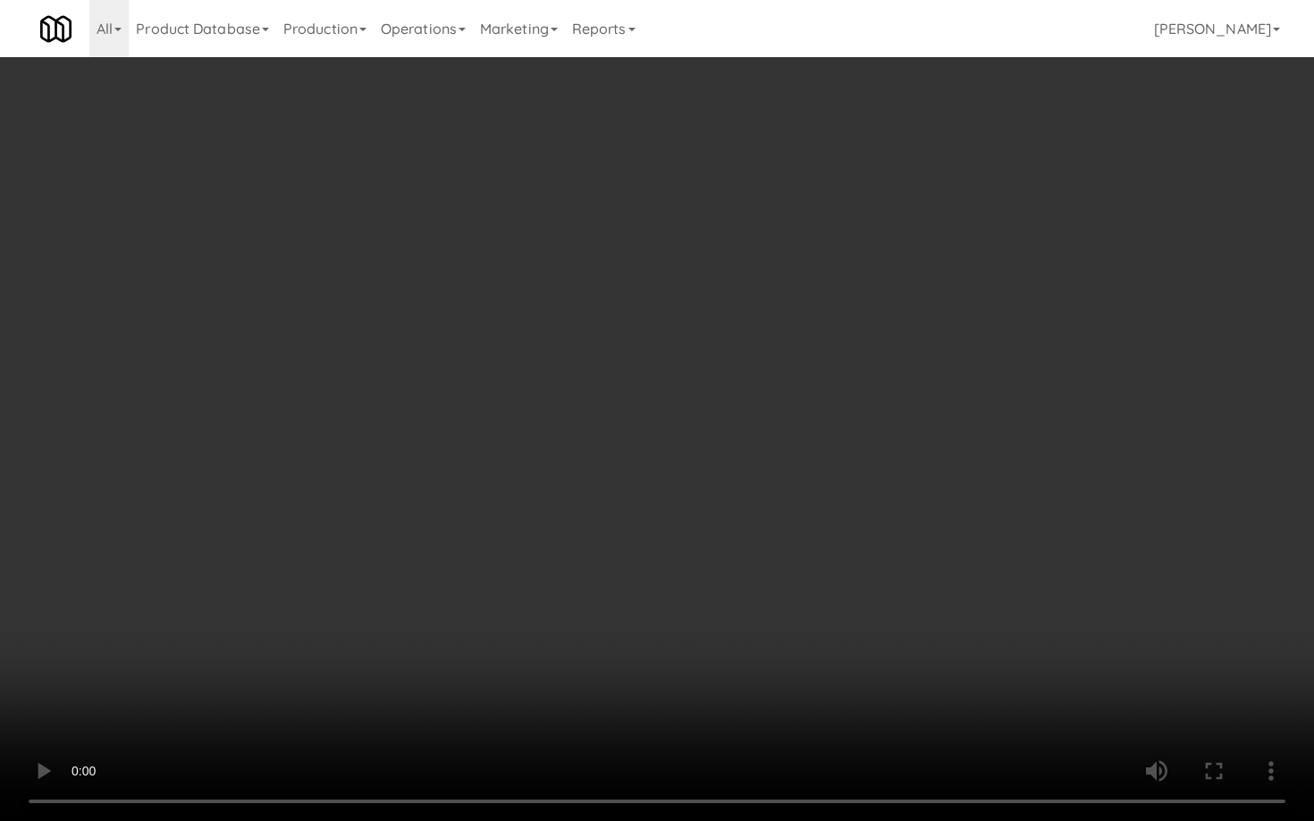
click at [811, 524] on video at bounding box center [657, 410] width 1314 height 821
click at [811, 525] on video at bounding box center [657, 410] width 1314 height 821
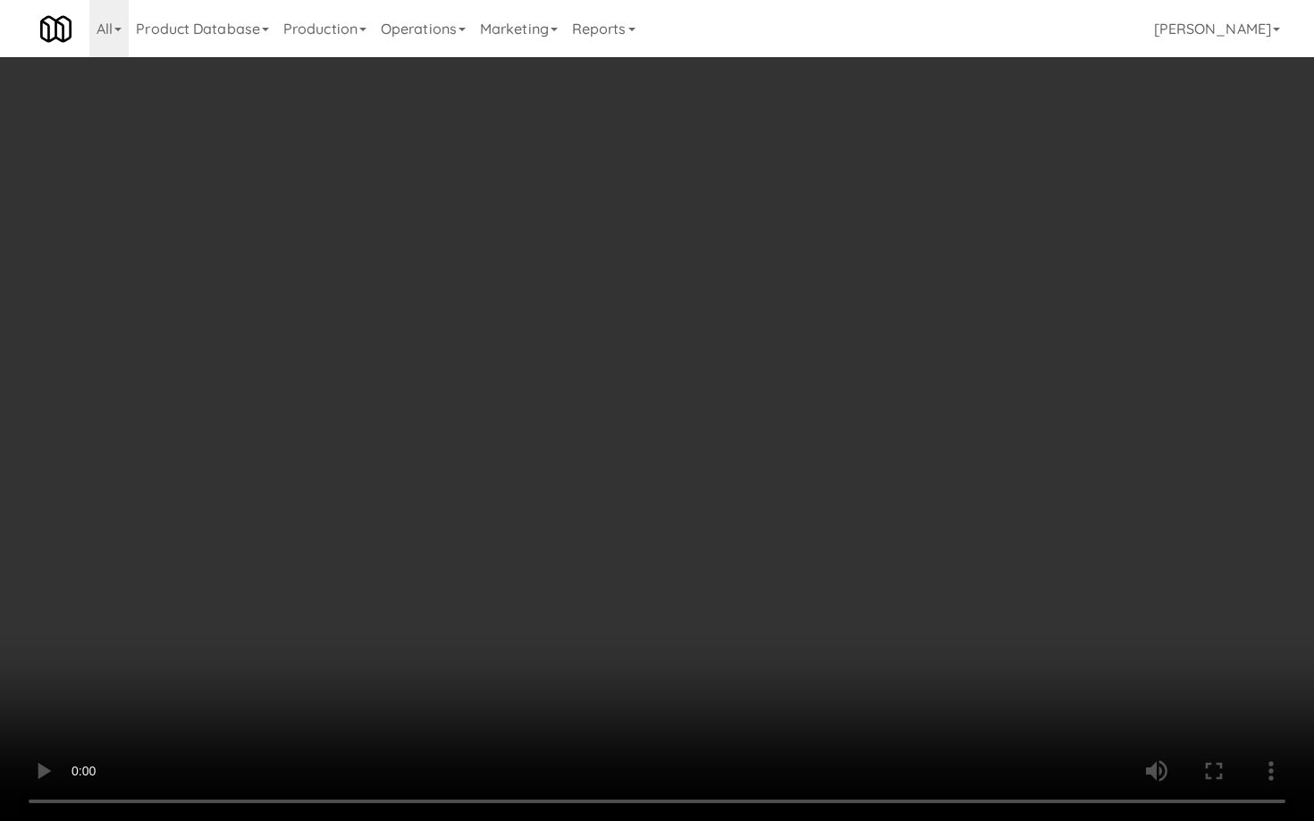
click at [811, 525] on video at bounding box center [657, 410] width 1314 height 821
click at [810, 525] on video at bounding box center [657, 410] width 1314 height 821
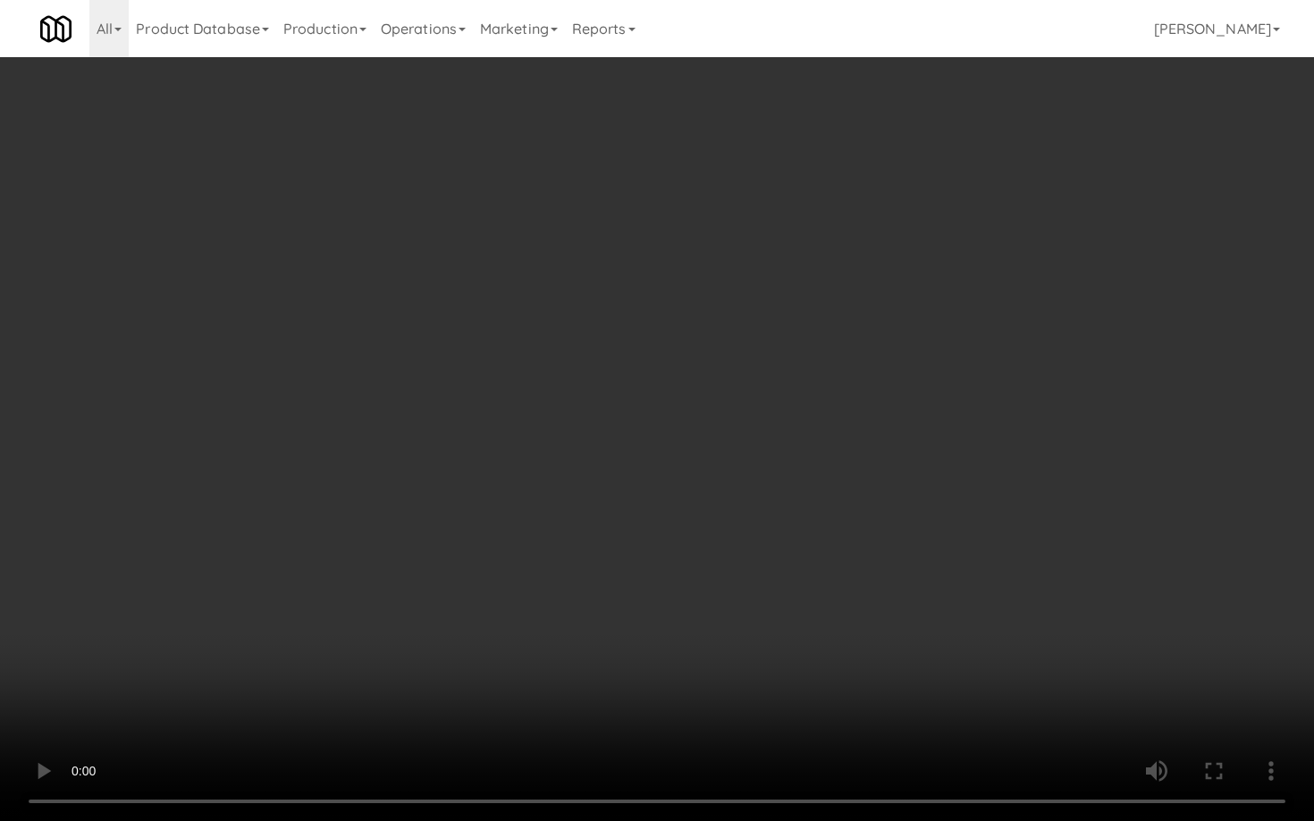
click at [810, 524] on video at bounding box center [657, 410] width 1314 height 821
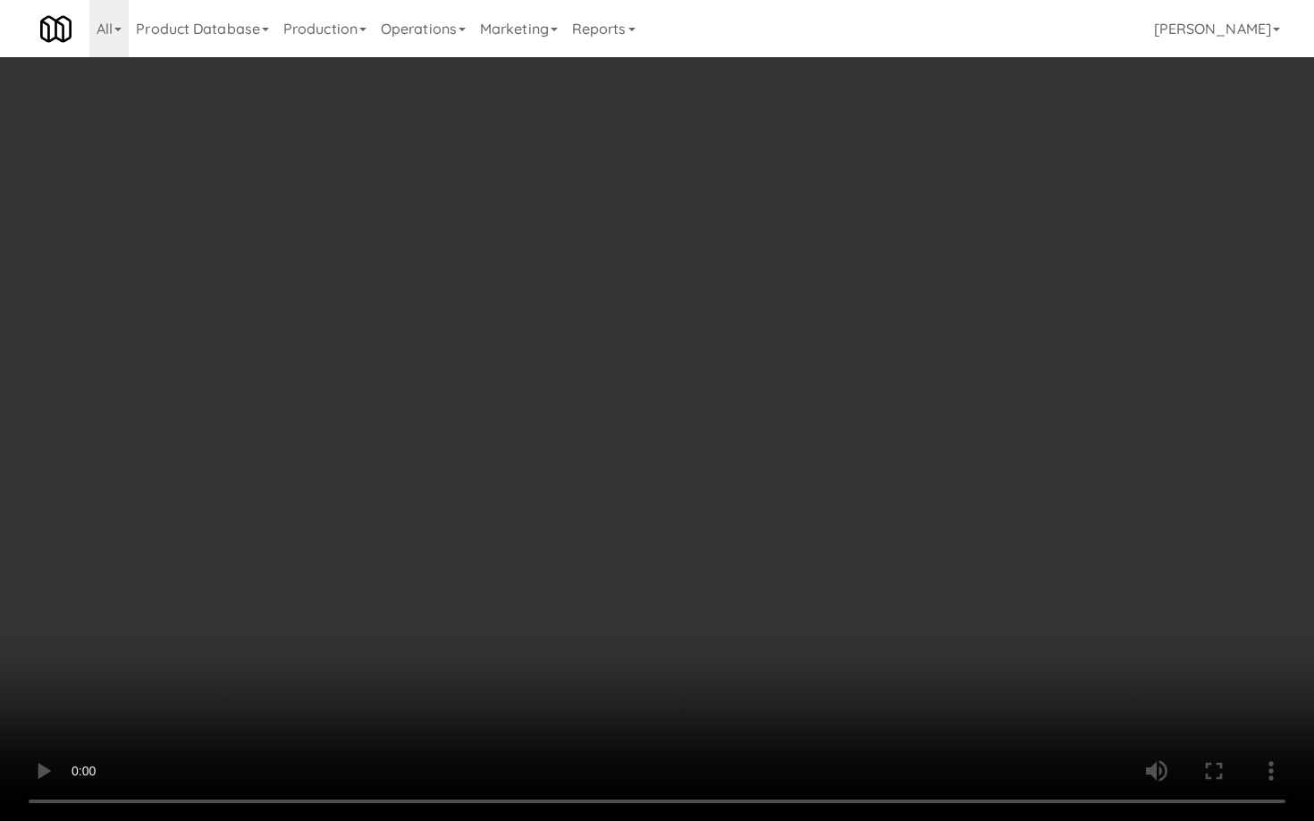
click at [665, 529] on video at bounding box center [657, 410] width 1314 height 821
click at [664, 523] on video at bounding box center [657, 410] width 1314 height 821
click at [664, 522] on video at bounding box center [657, 410] width 1314 height 821
click at [727, 417] on video at bounding box center [657, 410] width 1314 height 821
click at [786, 555] on video at bounding box center [657, 410] width 1314 height 821
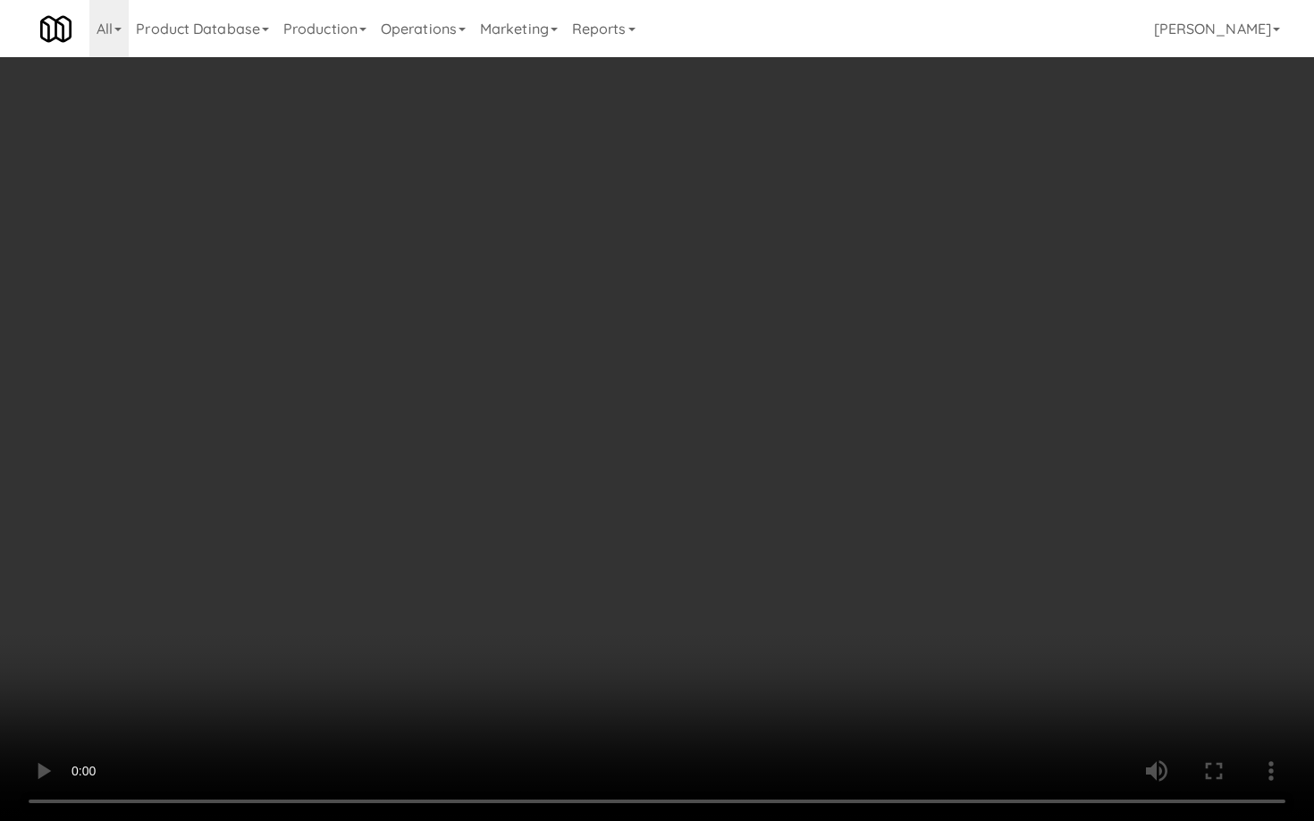
click at [786, 548] on video at bounding box center [657, 410] width 1314 height 821
click at [786, 547] on video at bounding box center [657, 410] width 1314 height 821
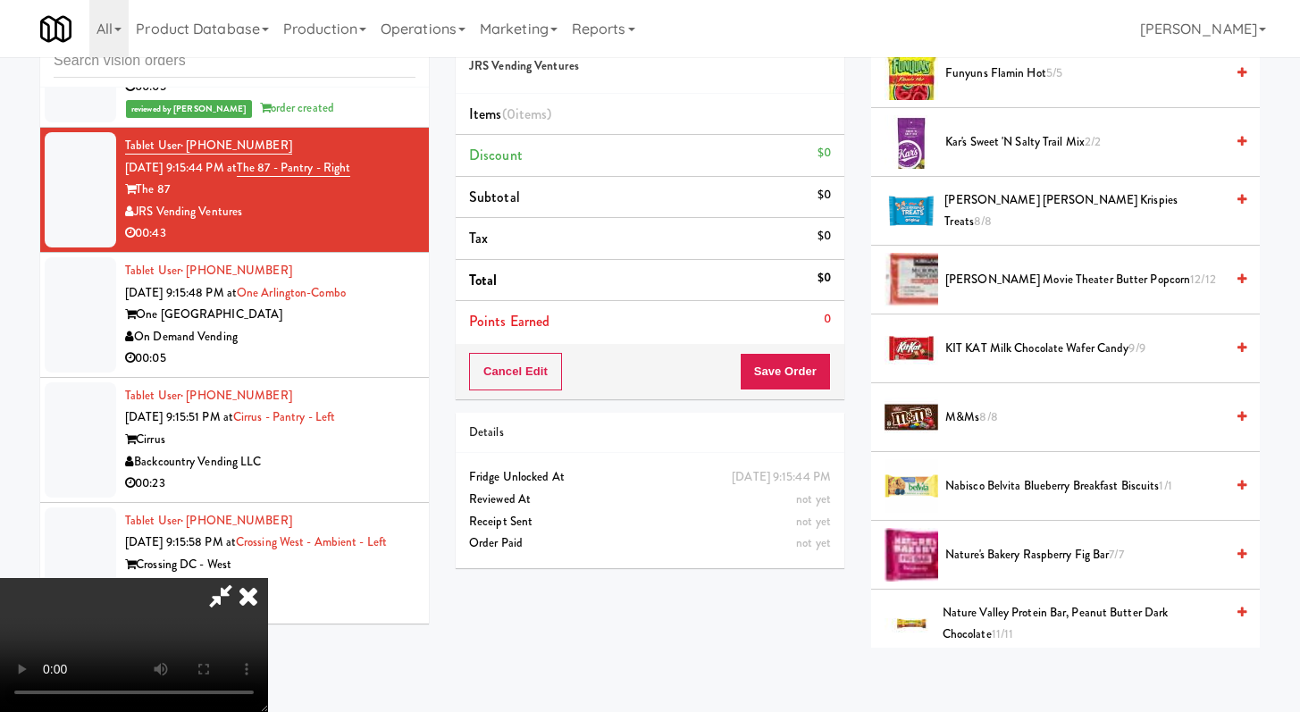
scroll to position [1793, 0]
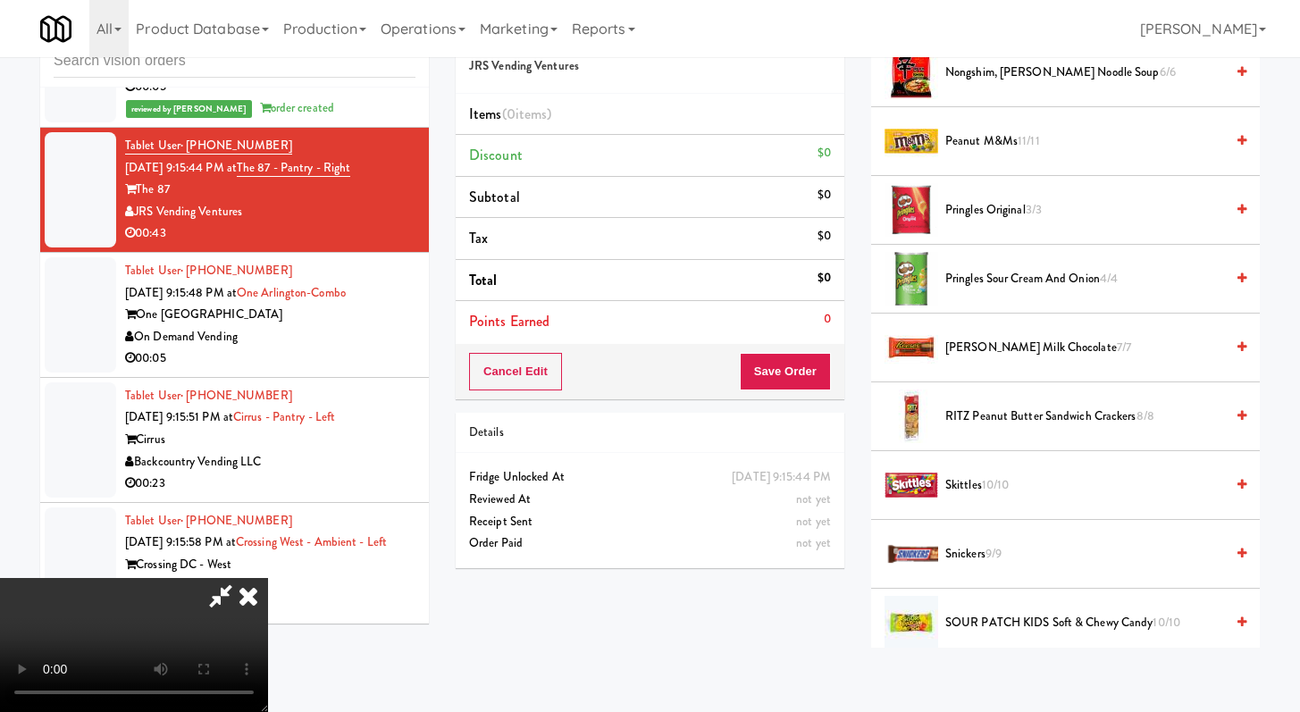
click at [981, 208] on span "Pringles Original 3/3" at bounding box center [1085, 210] width 279 height 22
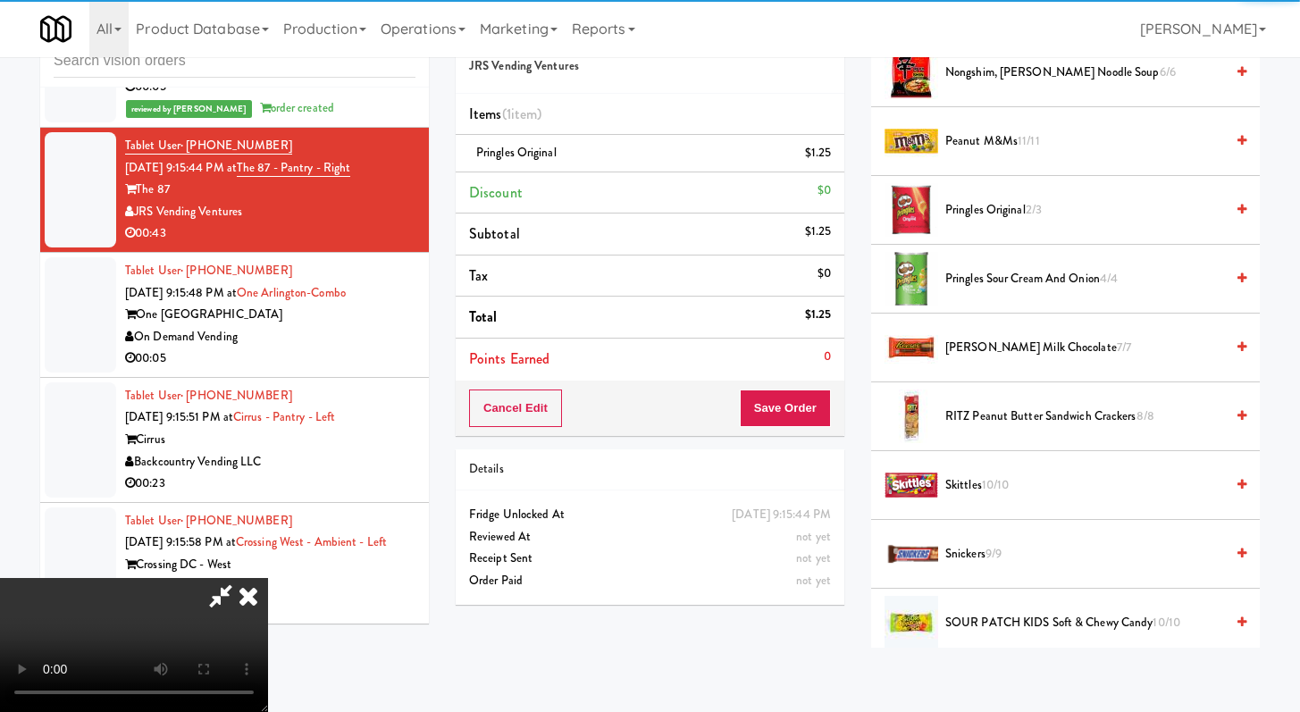
click at [984, 288] on span "Pringles Sour Cream and Onion 4/4" at bounding box center [1085, 279] width 279 height 22
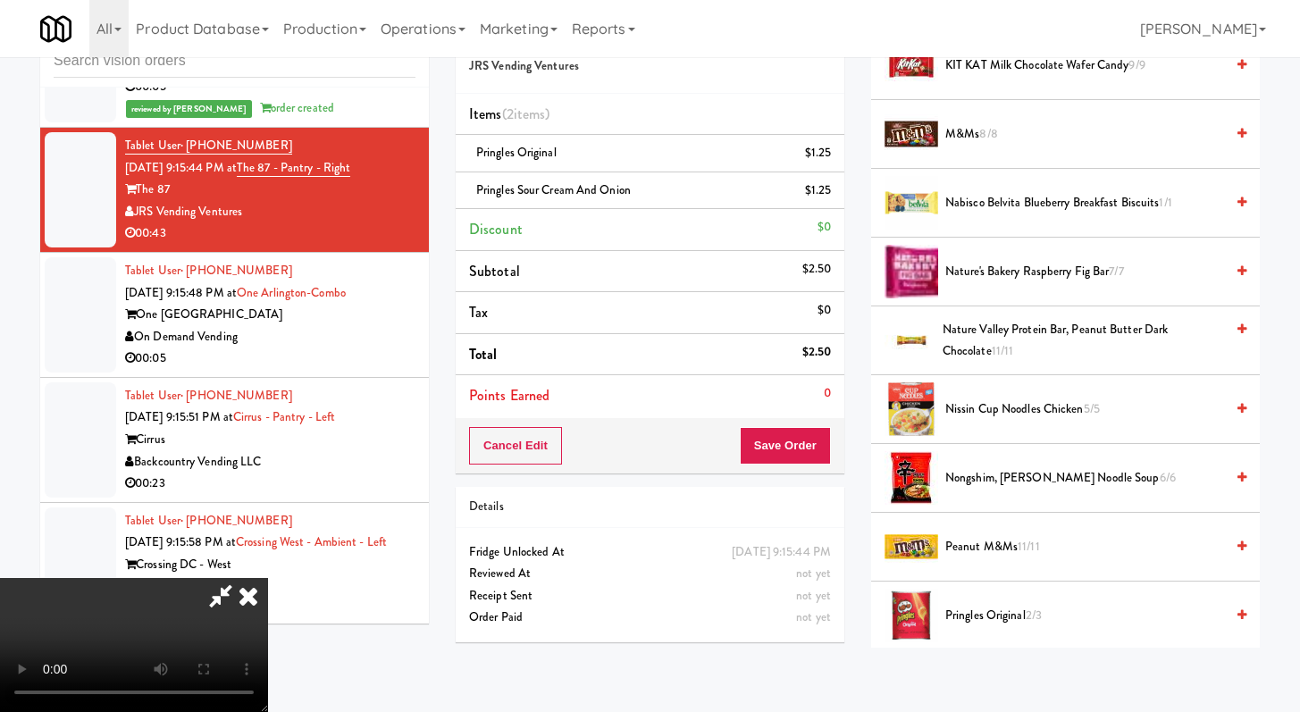
scroll to position [1269, 0]
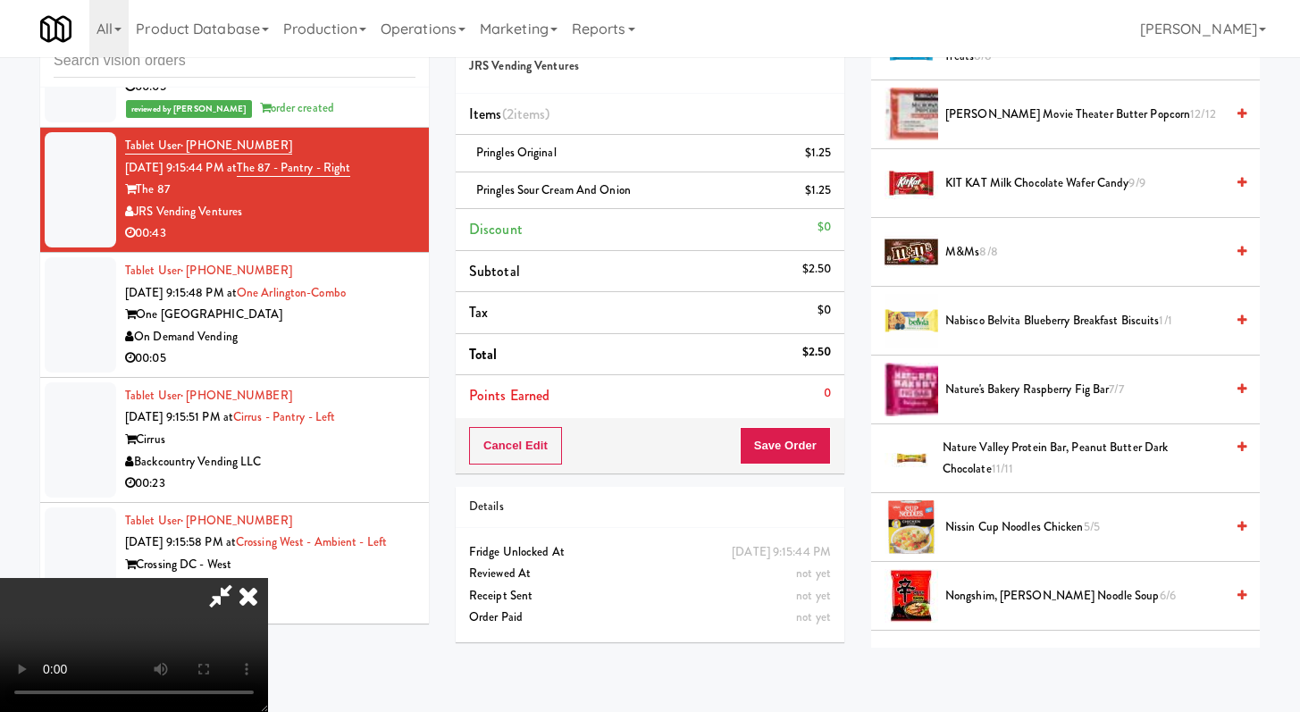
click at [982, 170] on li "KIT KAT Milk Chocolate Wafer Candy 9/9" at bounding box center [1065, 183] width 389 height 69
click at [982, 179] on span "KIT KAT Milk Chocolate Wafer Candy 9/9" at bounding box center [1085, 183] width 279 height 22
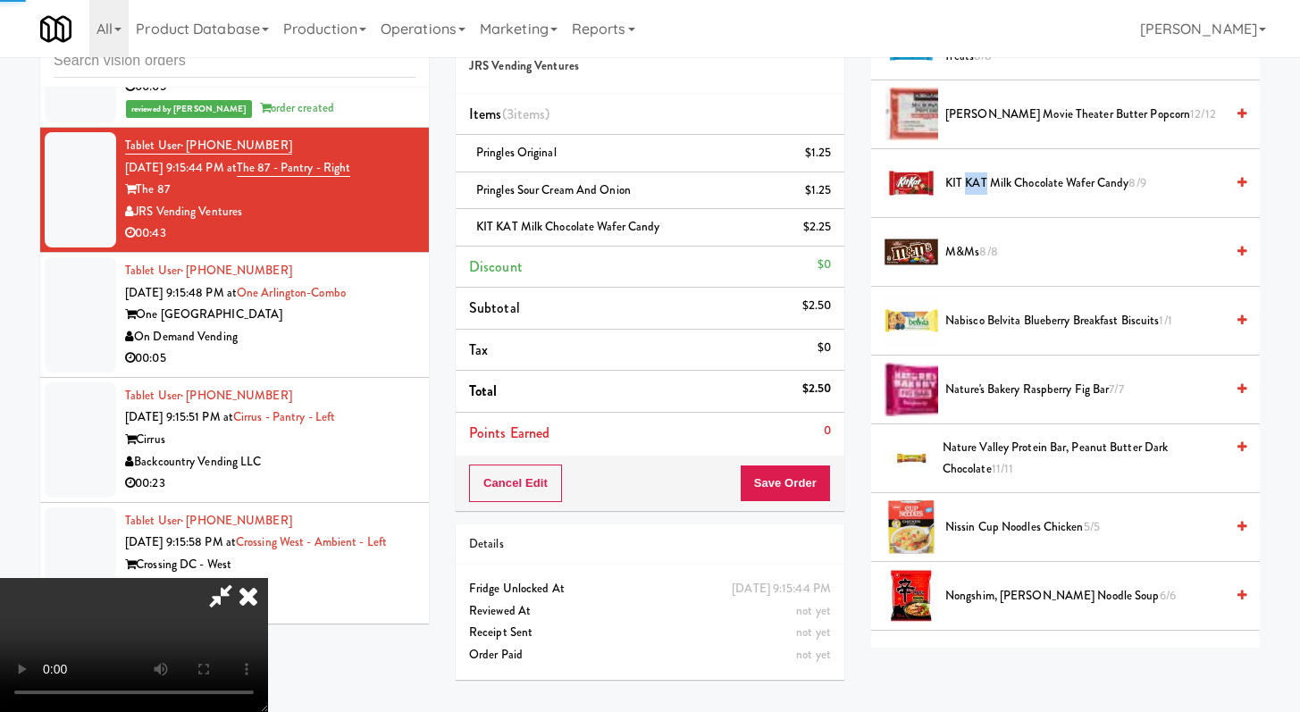
click at [982, 179] on span "KIT KAT Milk Chocolate Wafer Candy 8/9" at bounding box center [1085, 183] width 279 height 22
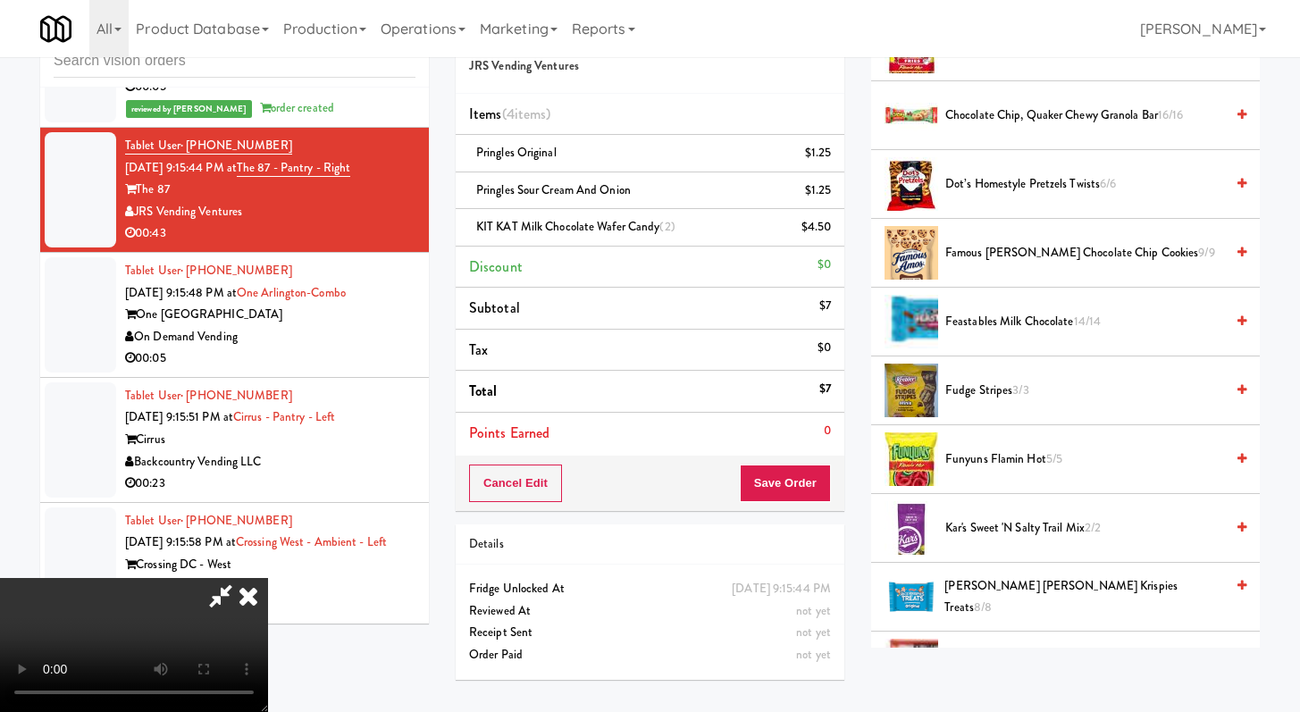
scroll to position [346, 0]
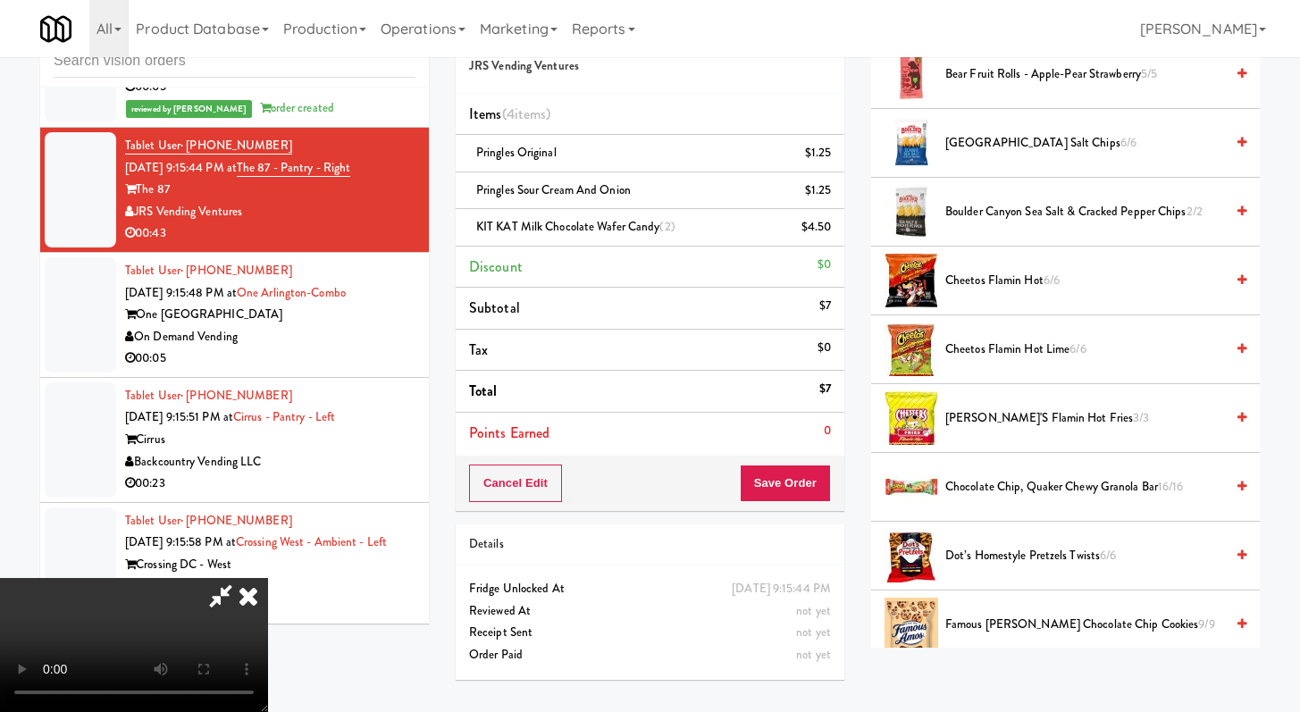
click at [992, 623] on span "Famous Amos Chocolate Chip Cookies 9/9" at bounding box center [1085, 625] width 279 height 22
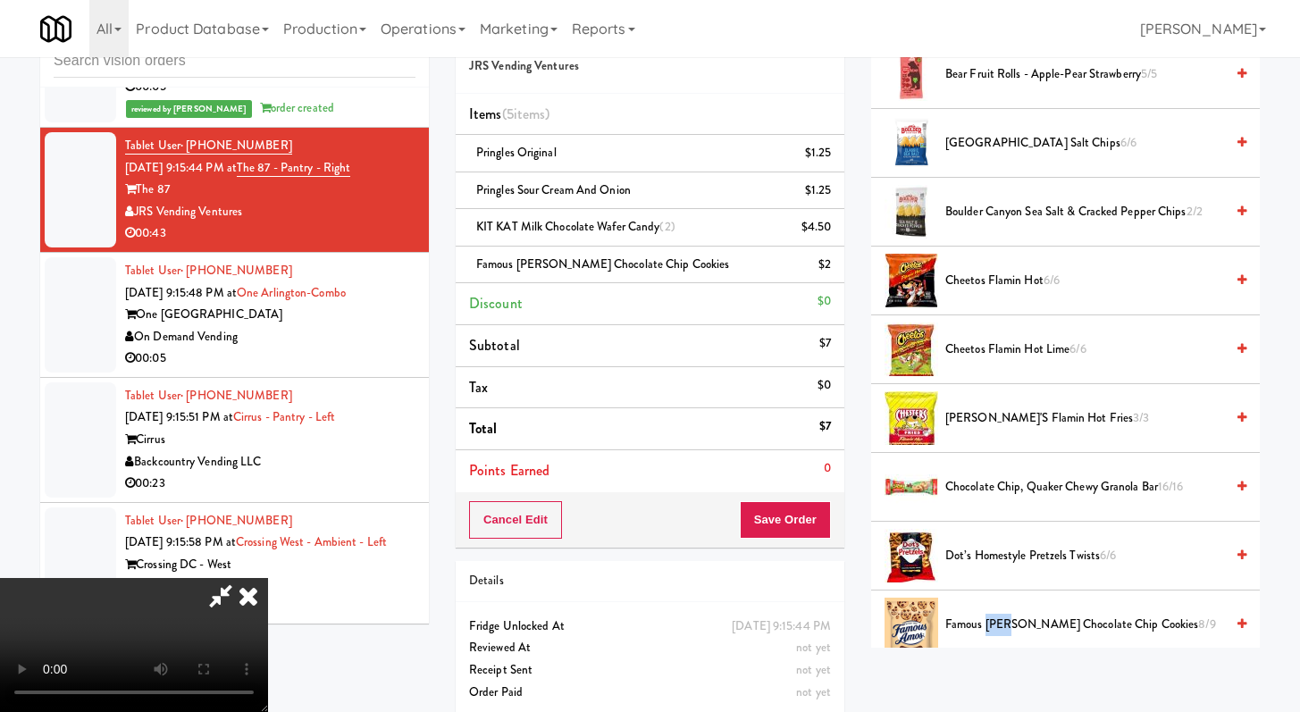
click at [992, 623] on span "Famous Amos Chocolate Chip Cookies 8/9" at bounding box center [1085, 625] width 279 height 22
click at [804, 535] on button "Save Order" at bounding box center [785, 520] width 91 height 38
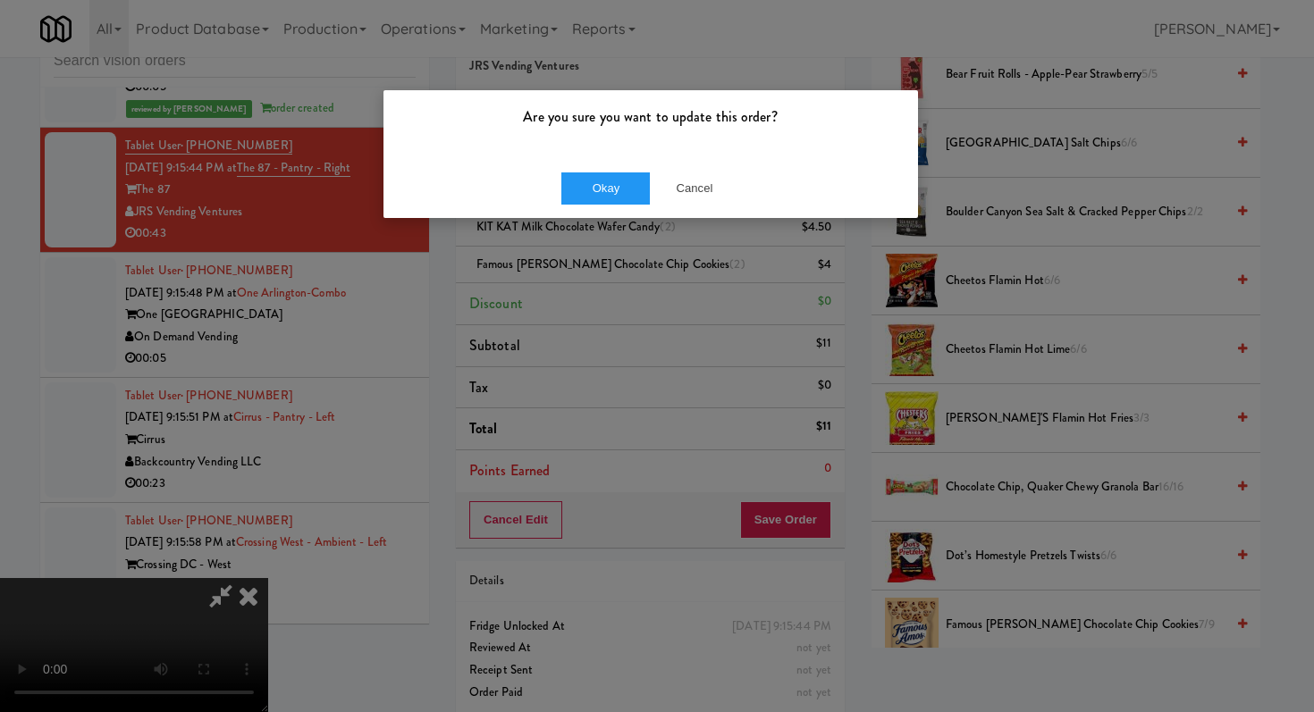
click at [589, 163] on div "Okay Cancel" at bounding box center [650, 188] width 534 height 60
click at [608, 194] on button "Okay" at bounding box center [605, 188] width 89 height 32
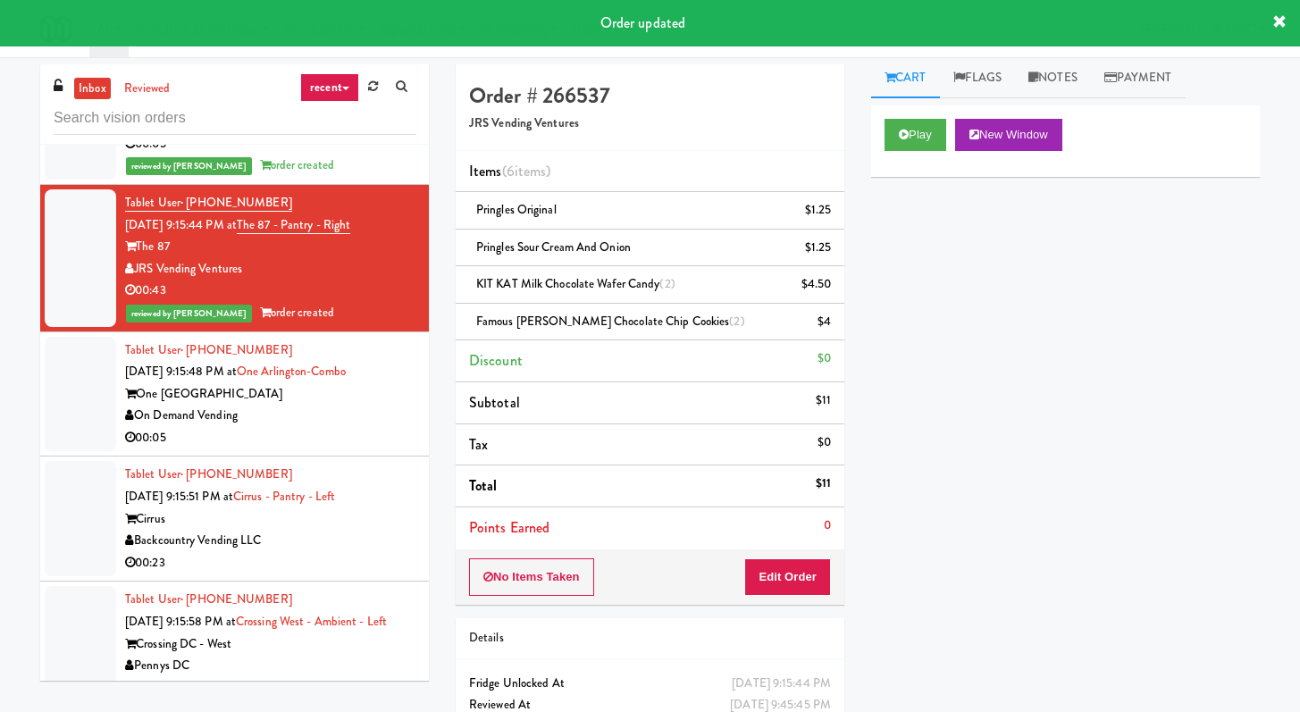
scroll to position [0, 0]
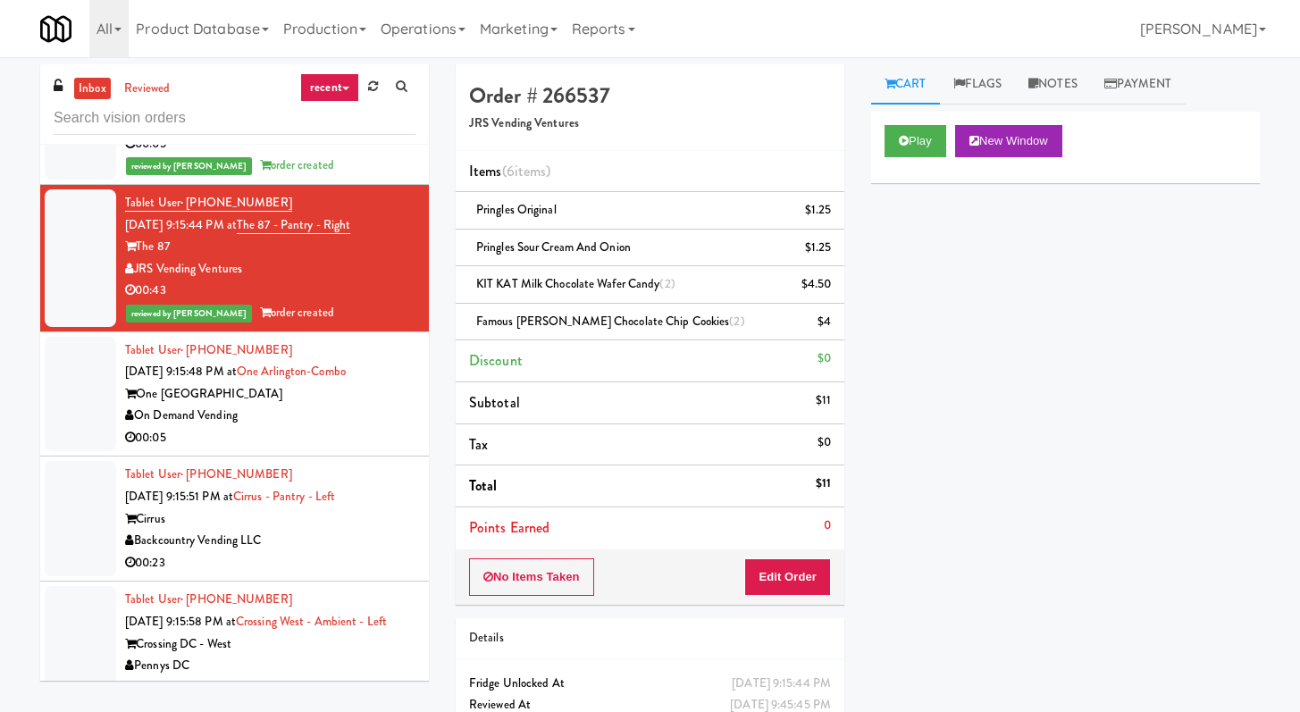
click at [358, 434] on div "00:05" at bounding box center [270, 438] width 290 height 22
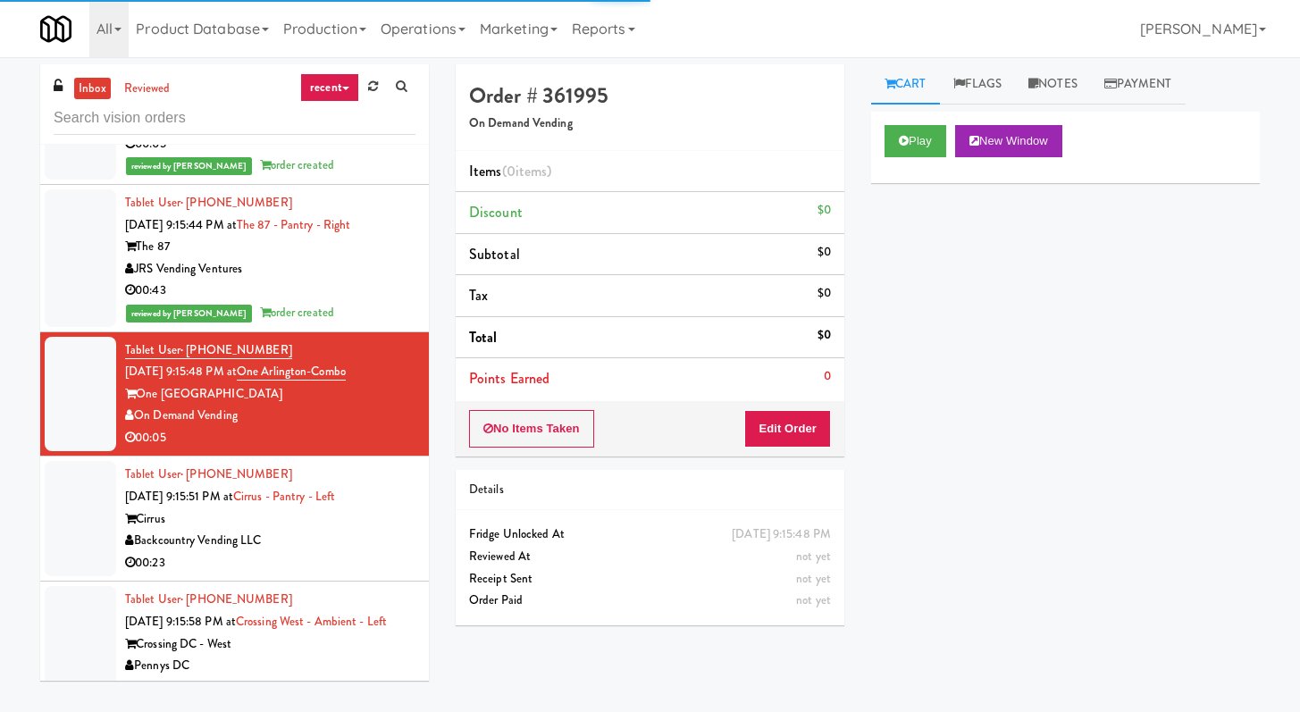
click at [835, 416] on div "No Items Taken Edit Order" at bounding box center [650, 428] width 389 height 55
drag, startPoint x: 825, startPoint y: 423, endPoint x: 870, endPoint y: 298, distance: 133.2
click at [825, 423] on button "Edit Order" at bounding box center [787, 429] width 87 height 38
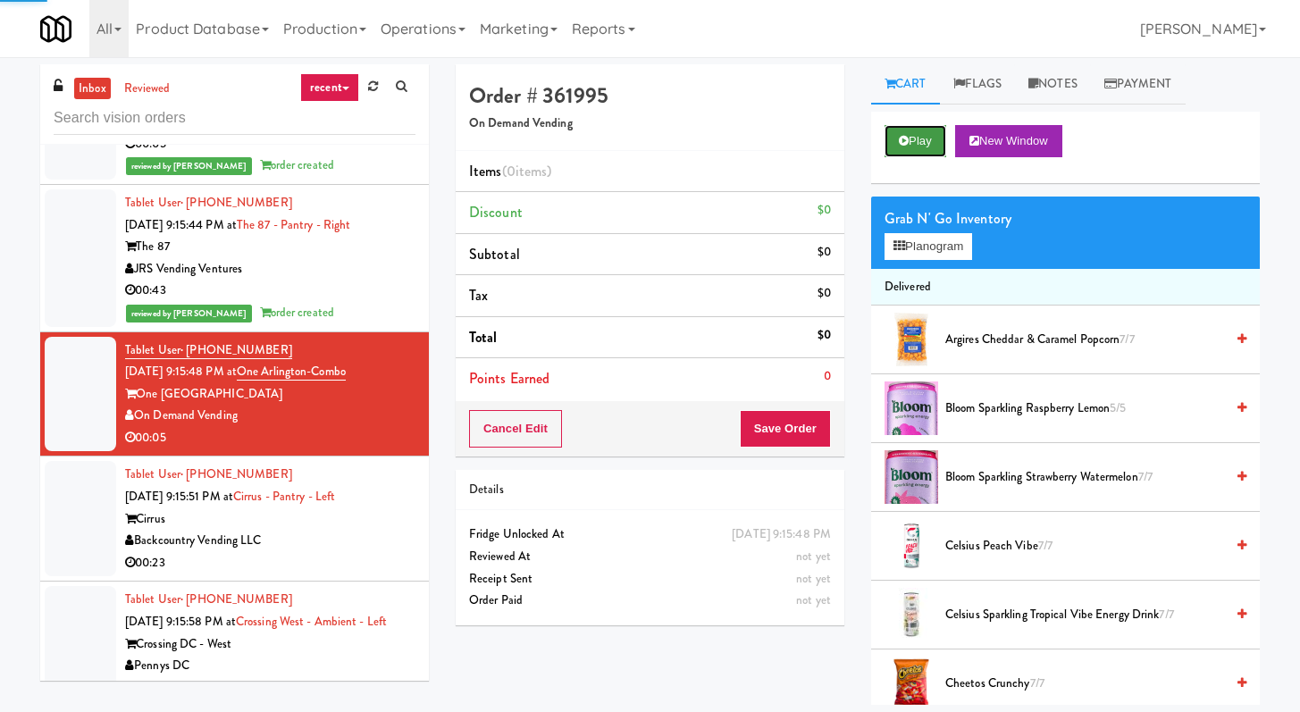
click at [911, 134] on button "Play" at bounding box center [916, 141] width 62 height 32
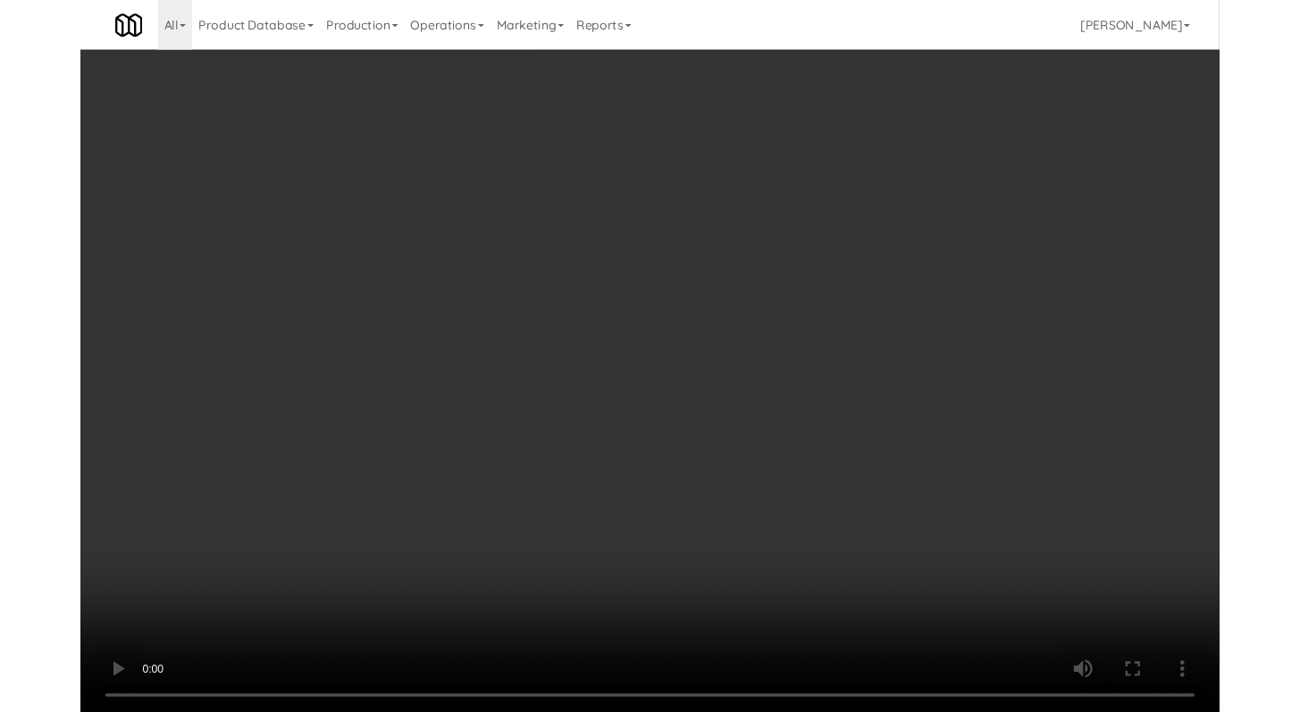
scroll to position [7176, 0]
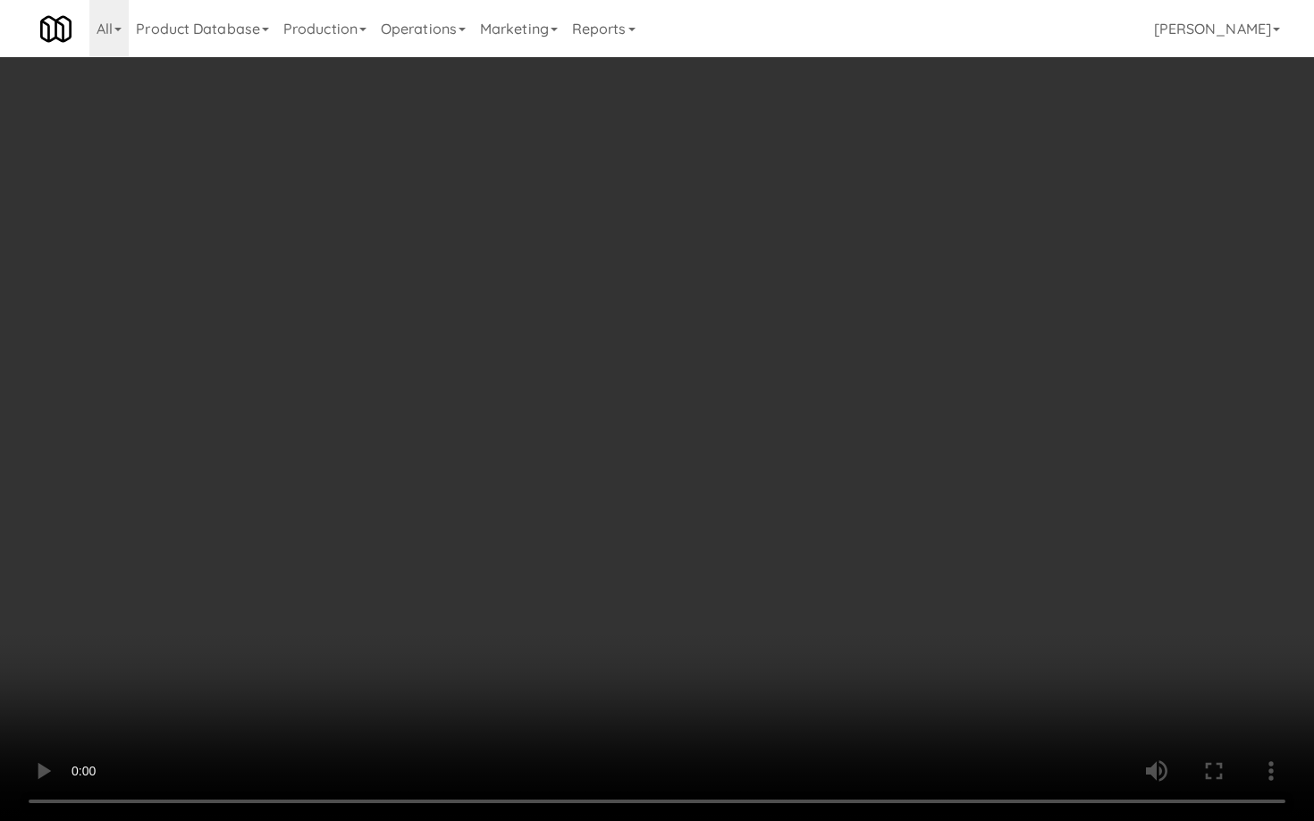
click at [986, 633] on video at bounding box center [657, 410] width 1314 height 821
click at [450, 642] on video at bounding box center [657, 410] width 1314 height 821
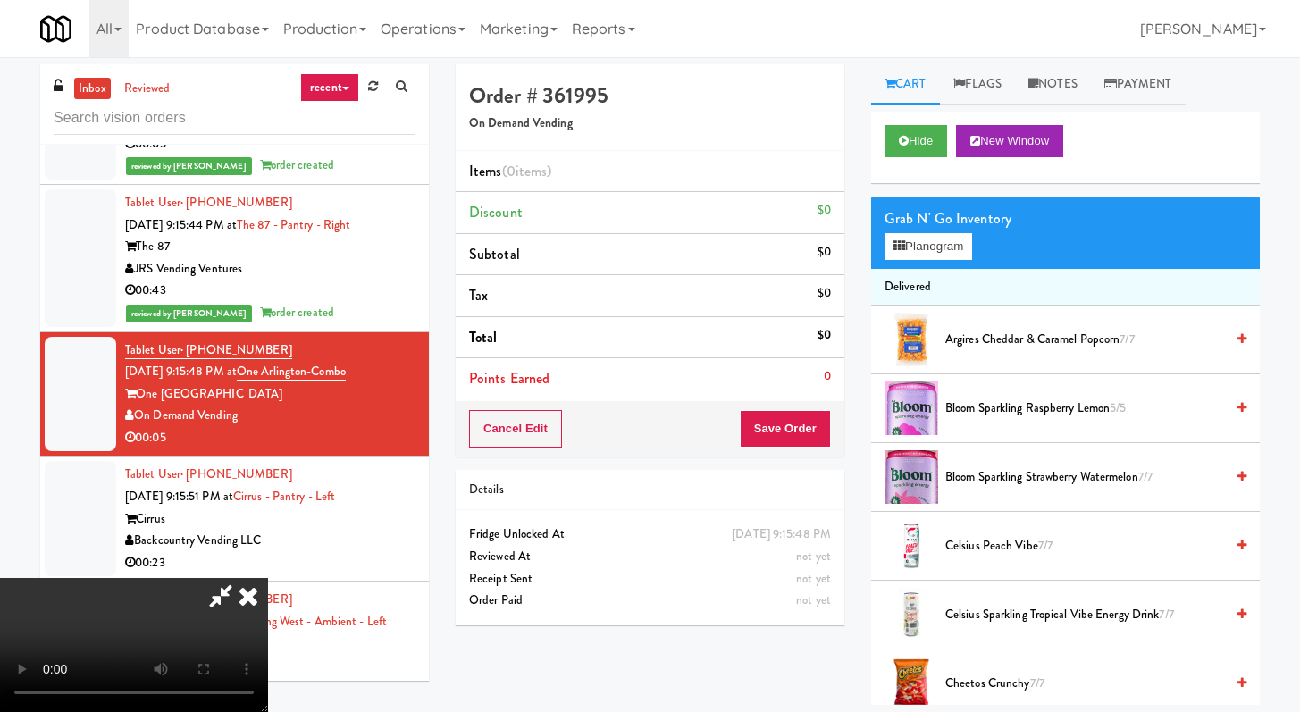
scroll to position [1160, 0]
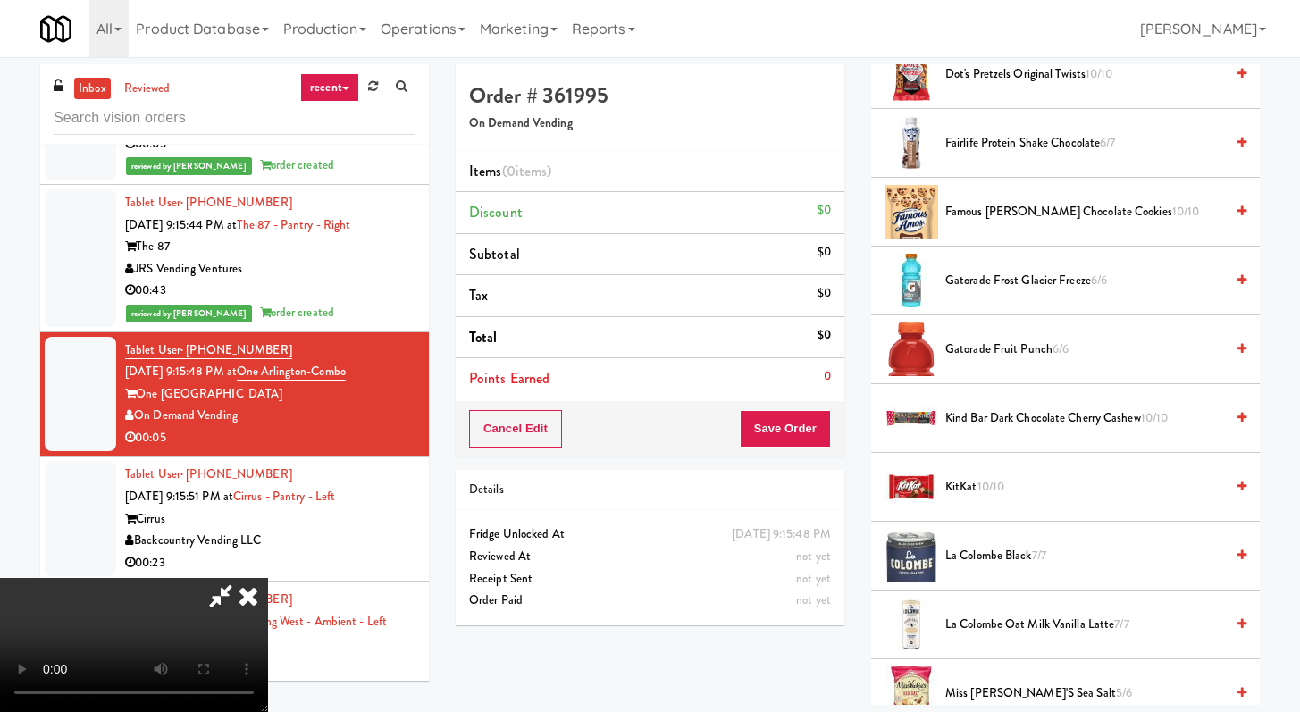
click at [980, 475] on li "KitKat 10/10" at bounding box center [1065, 487] width 389 height 69
click at [978, 484] on span "KitKat 10/10" at bounding box center [1085, 487] width 279 height 22
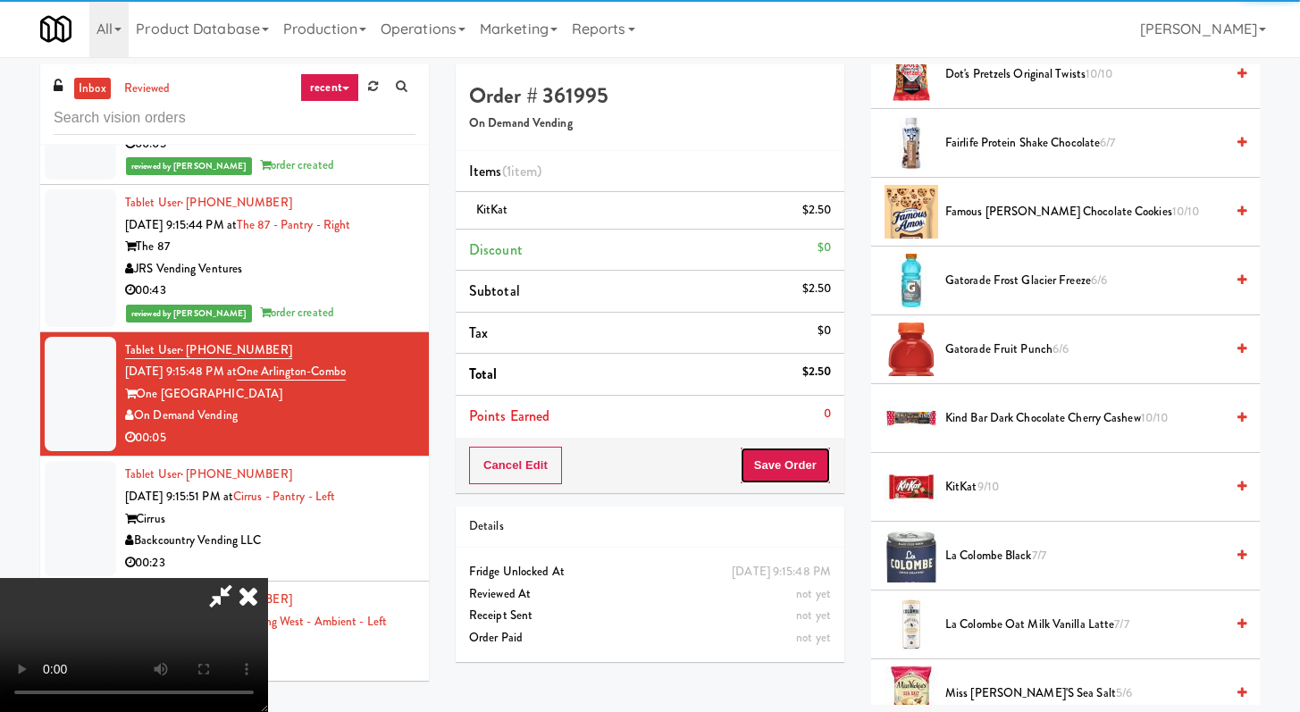
click at [803, 467] on button "Save Order" at bounding box center [785, 466] width 91 height 38
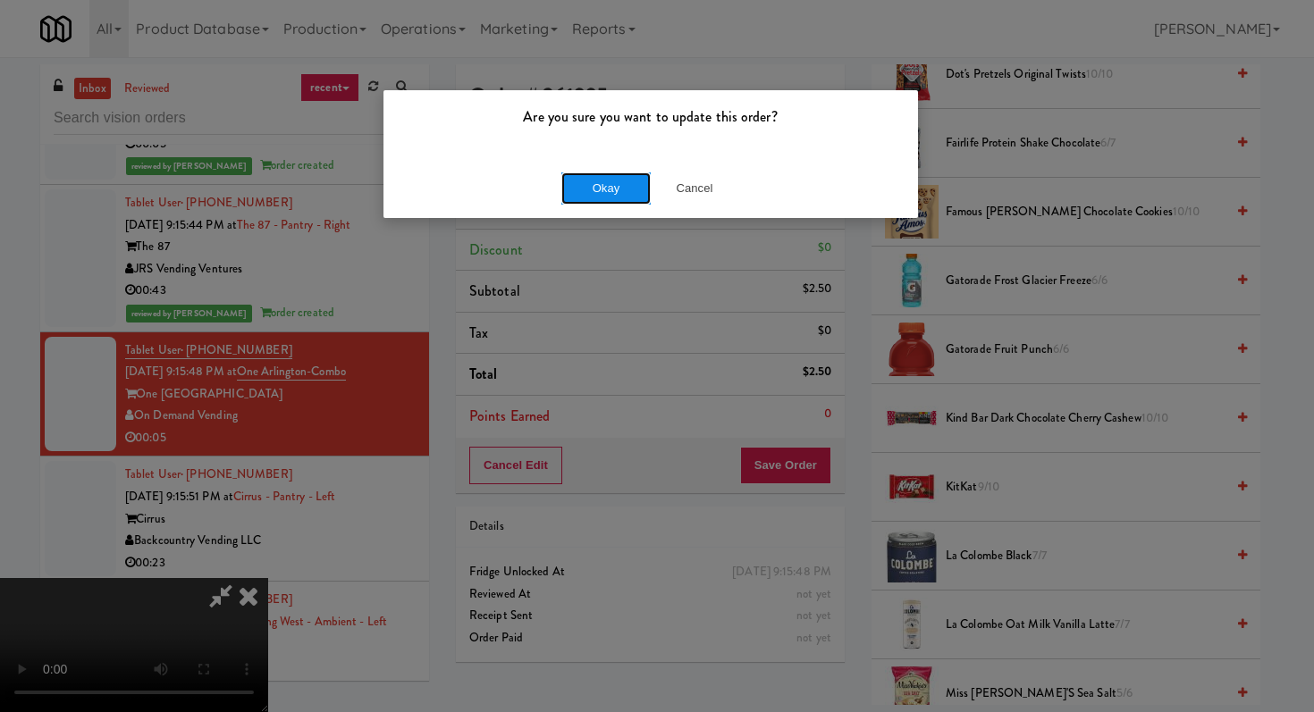
click at [621, 193] on button "Okay" at bounding box center [605, 188] width 89 height 32
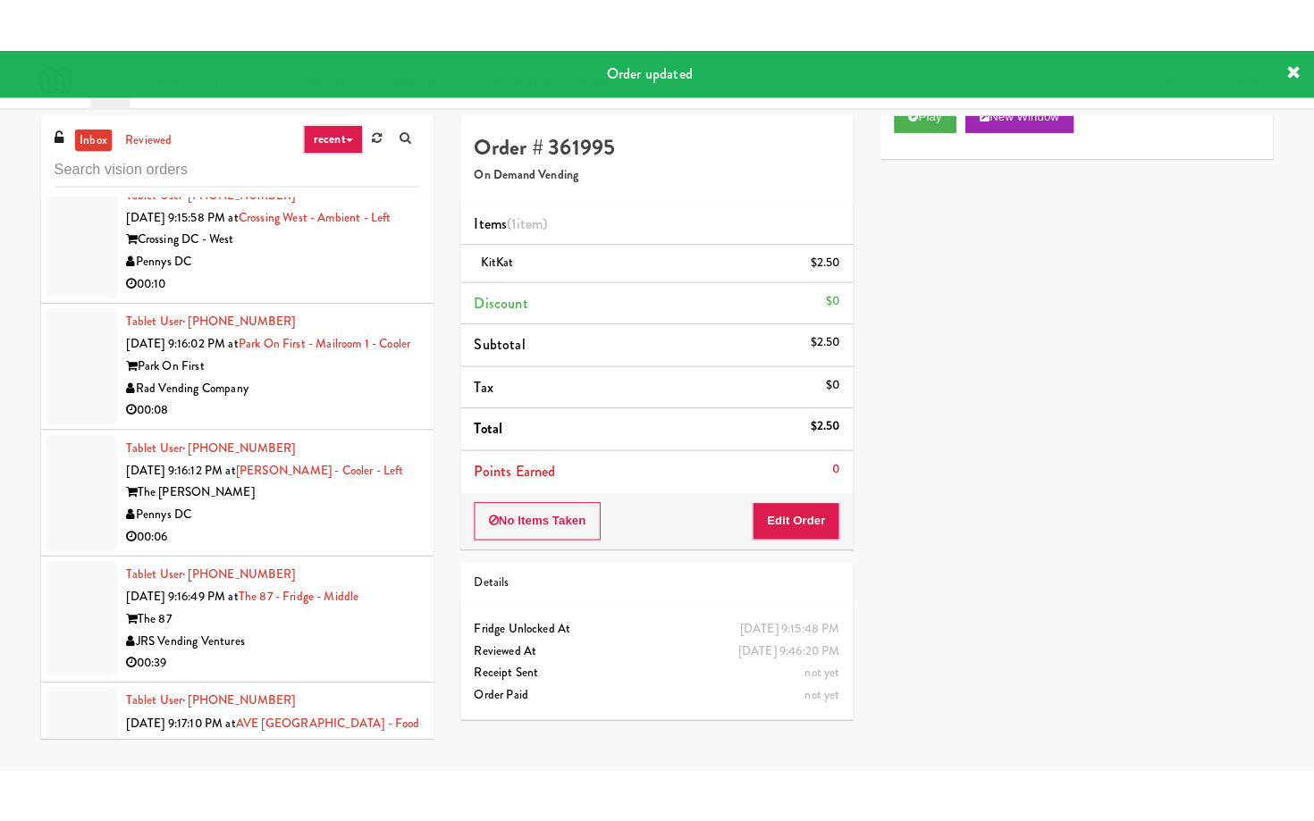
scroll to position [7518, 0]
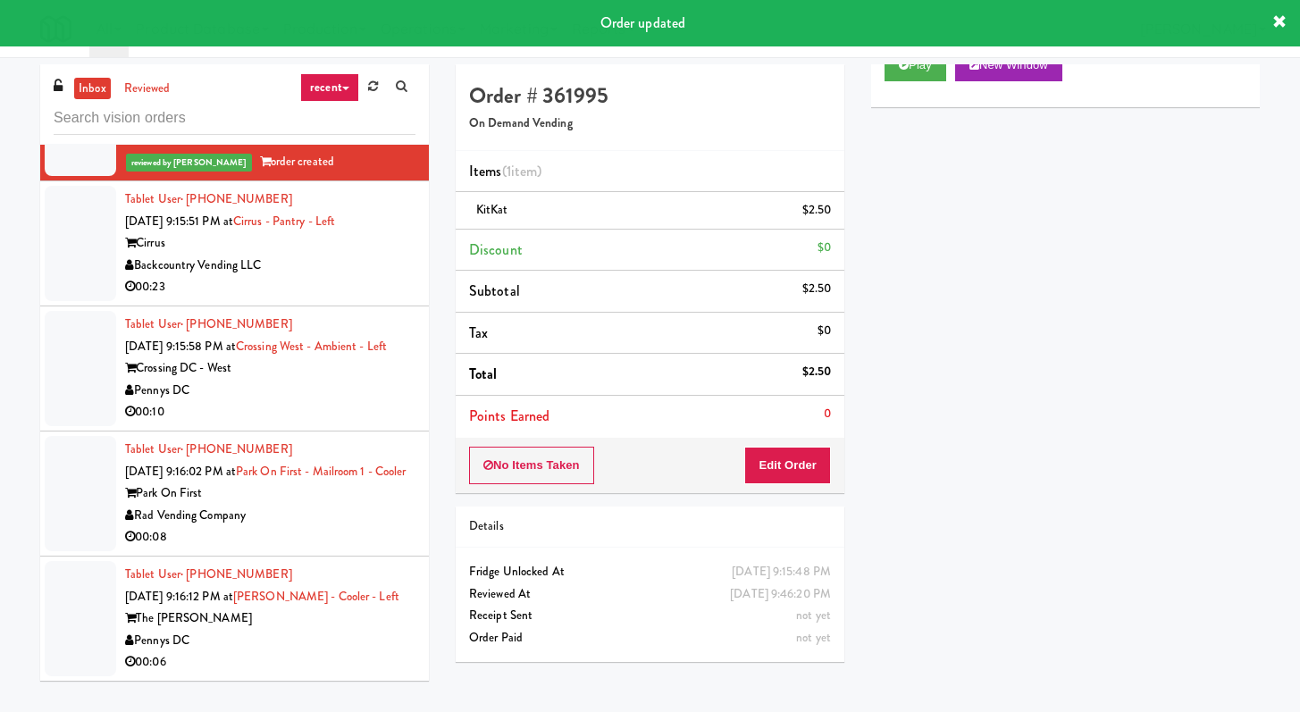
click at [374, 287] on div "00:23" at bounding box center [270, 287] width 290 height 22
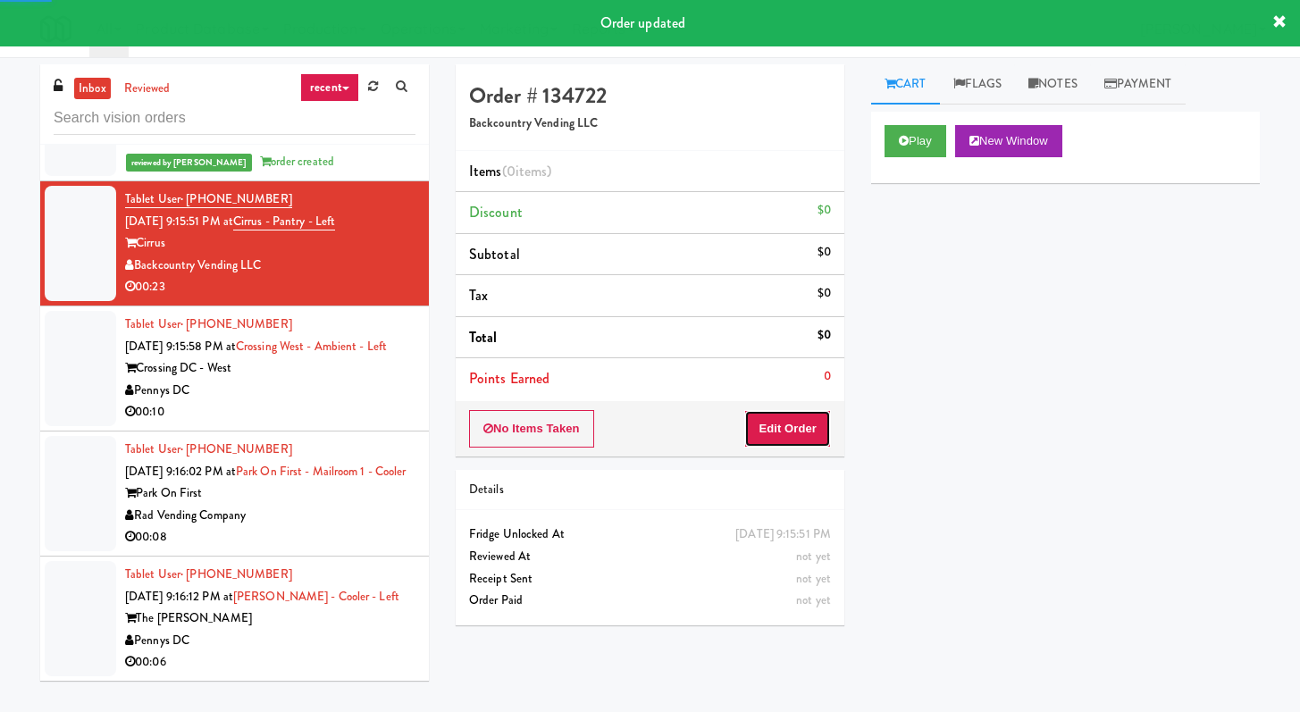
click at [811, 418] on button "Edit Order" at bounding box center [787, 429] width 87 height 38
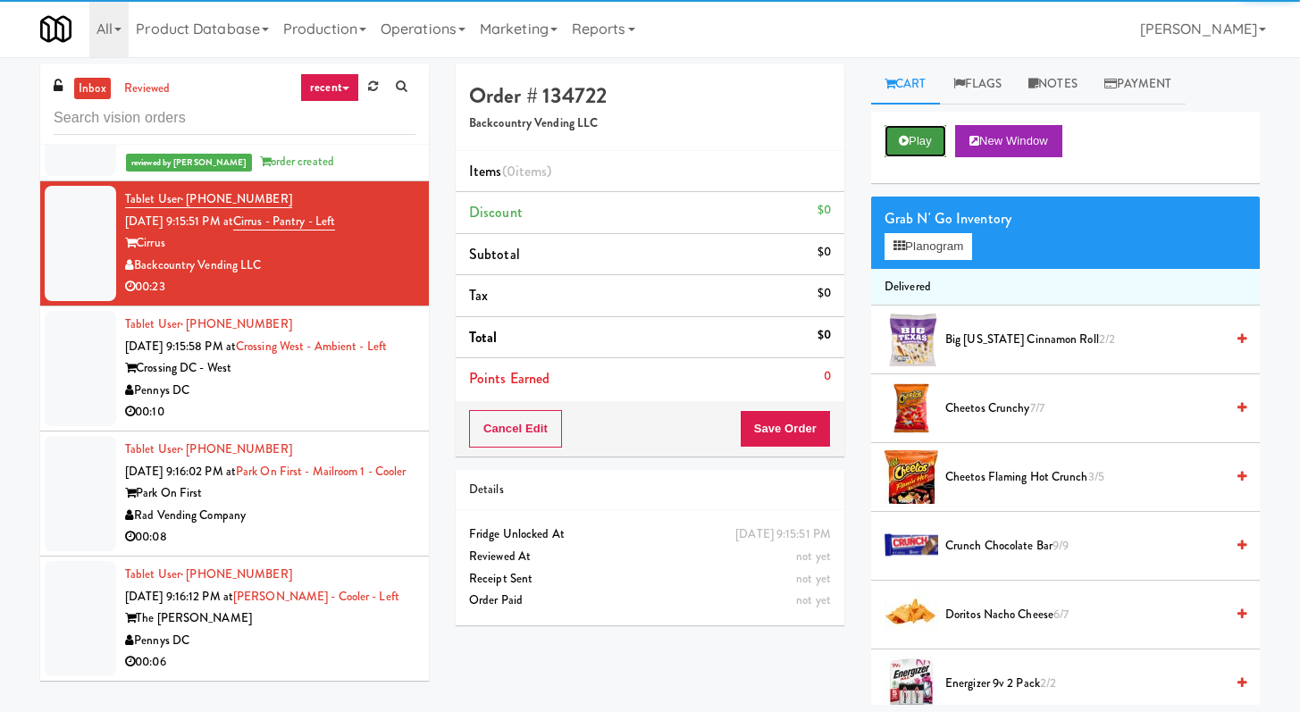
click at [911, 130] on button "Play" at bounding box center [916, 141] width 62 height 32
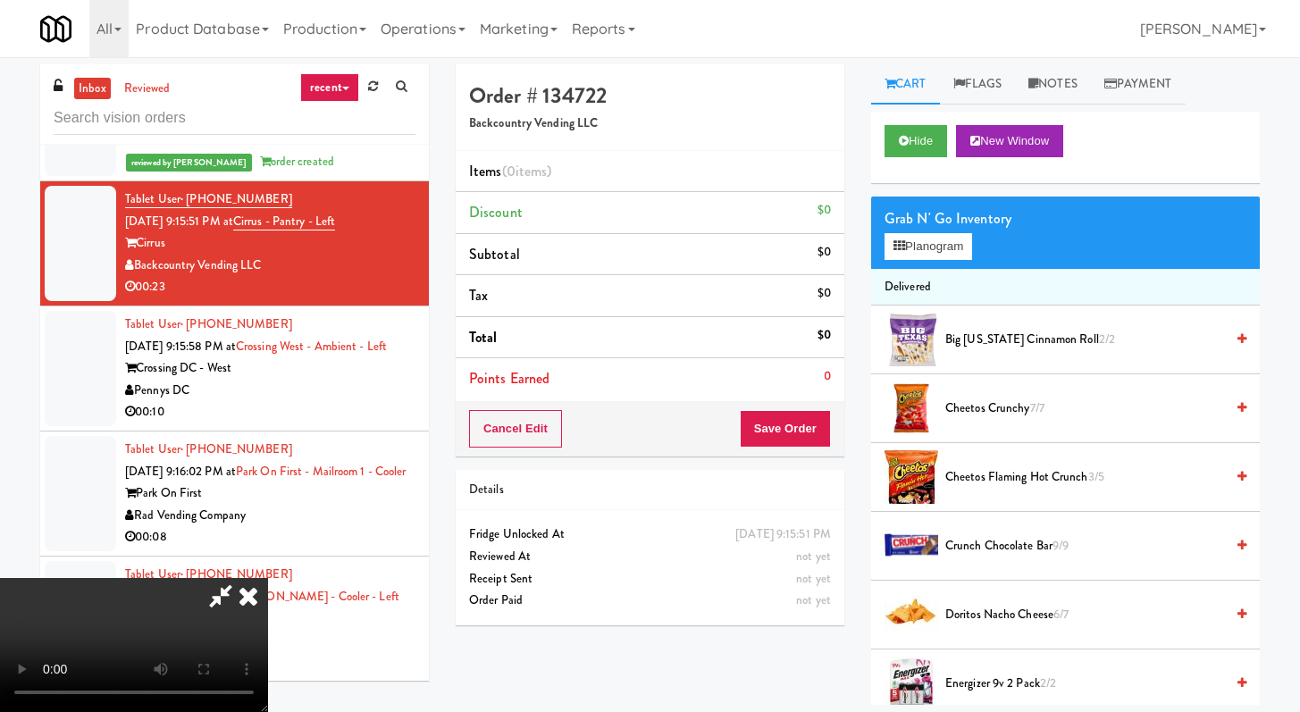
click at [268, 578] on video at bounding box center [134, 645] width 268 height 134
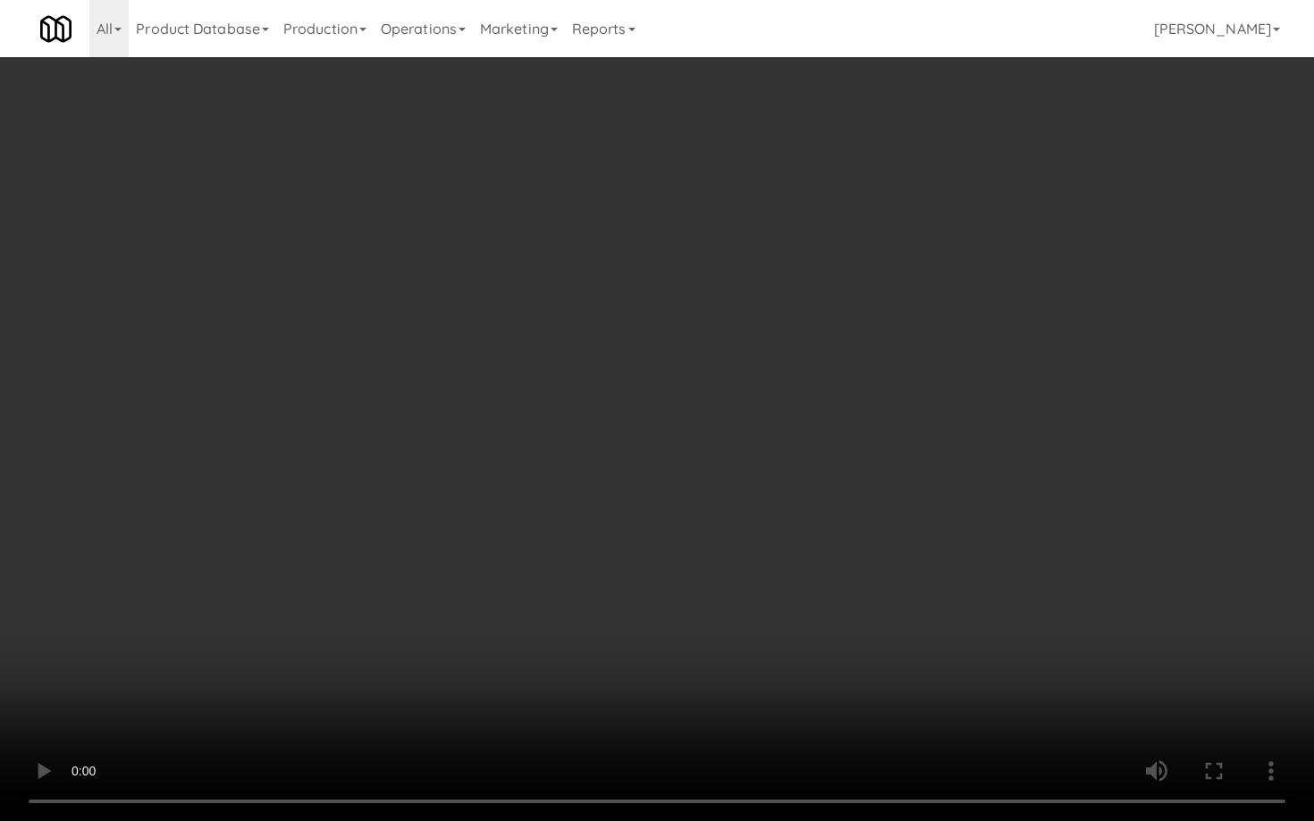
click at [687, 693] on video at bounding box center [657, 410] width 1314 height 821
click at [879, 608] on video at bounding box center [657, 410] width 1314 height 821
click at [577, 566] on video at bounding box center [657, 410] width 1314 height 821
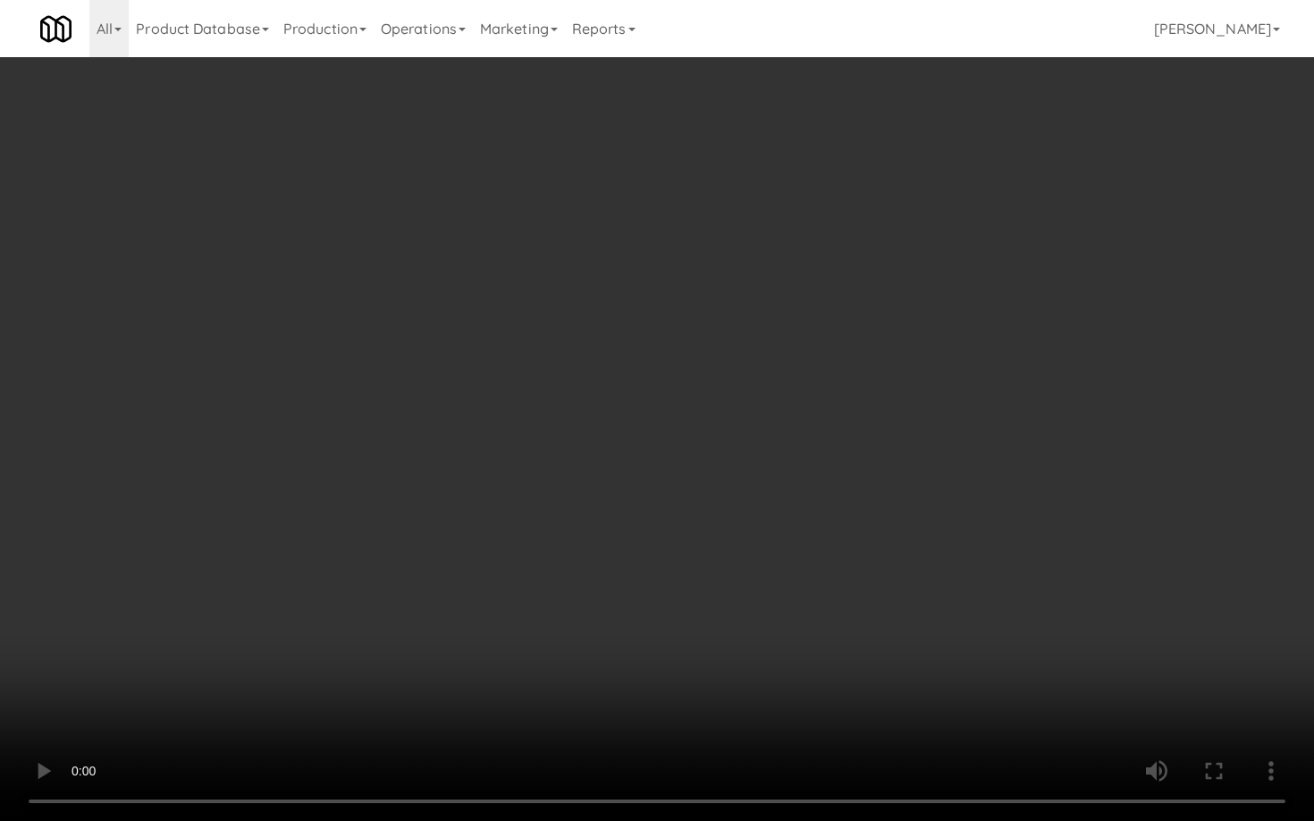
click at [577, 567] on video at bounding box center [657, 410] width 1314 height 821
click at [577, 566] on video at bounding box center [657, 410] width 1314 height 821
click at [576, 565] on video at bounding box center [657, 410] width 1314 height 821
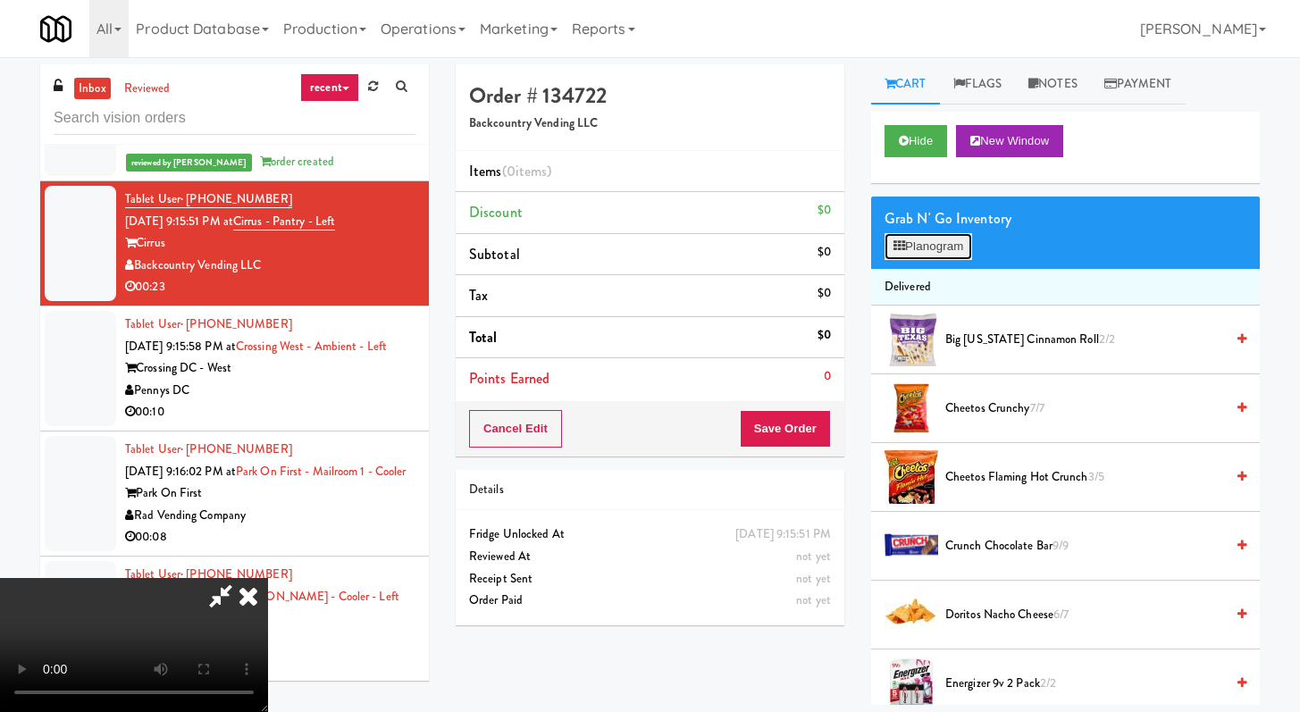
click at [912, 240] on button "Planogram" at bounding box center [929, 246] width 88 height 27
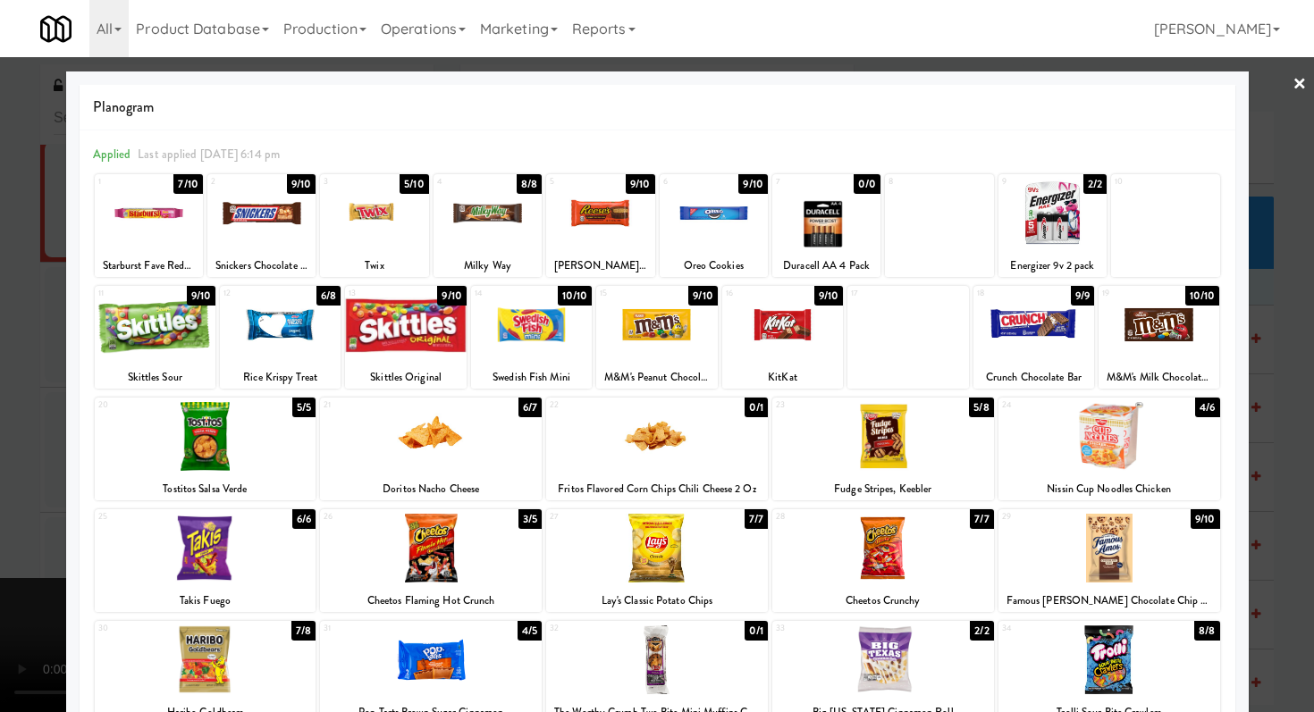
click at [912, 456] on div at bounding box center [883, 436] width 222 height 69
click at [693, 227] on div at bounding box center [714, 213] width 108 height 69
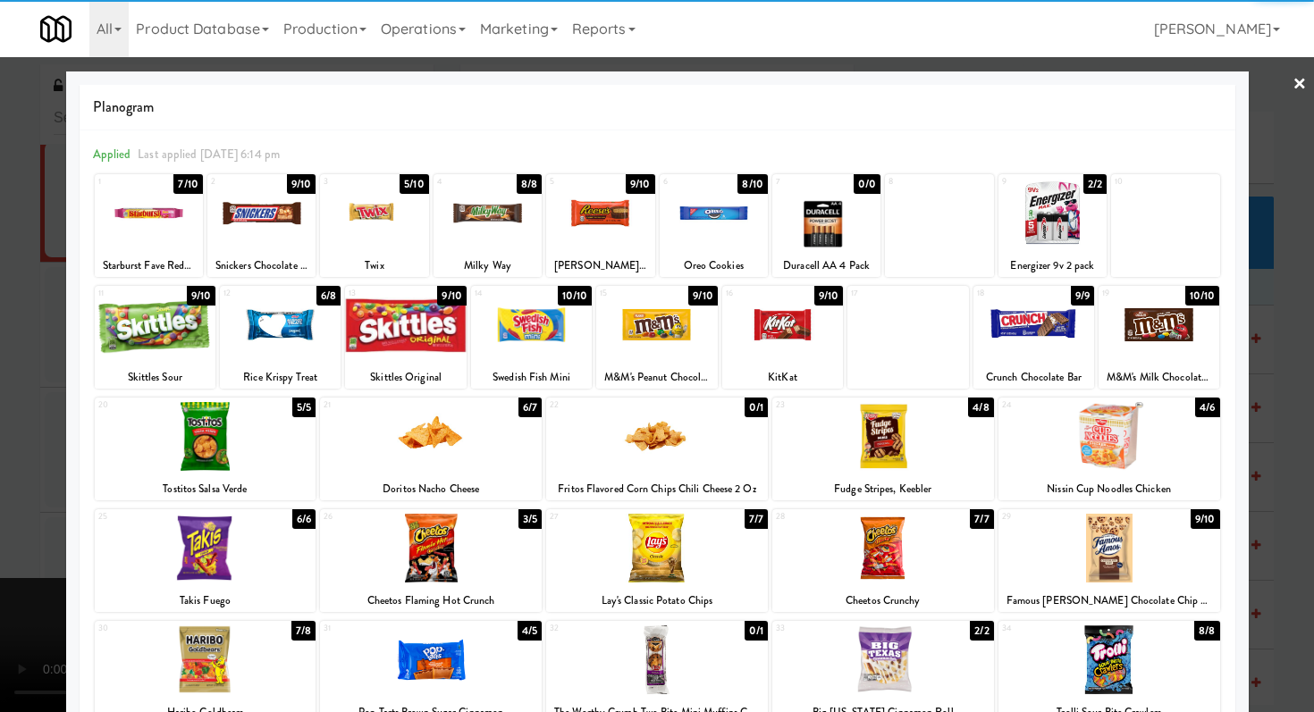
click at [0, 475] on div at bounding box center [657, 356] width 1314 height 712
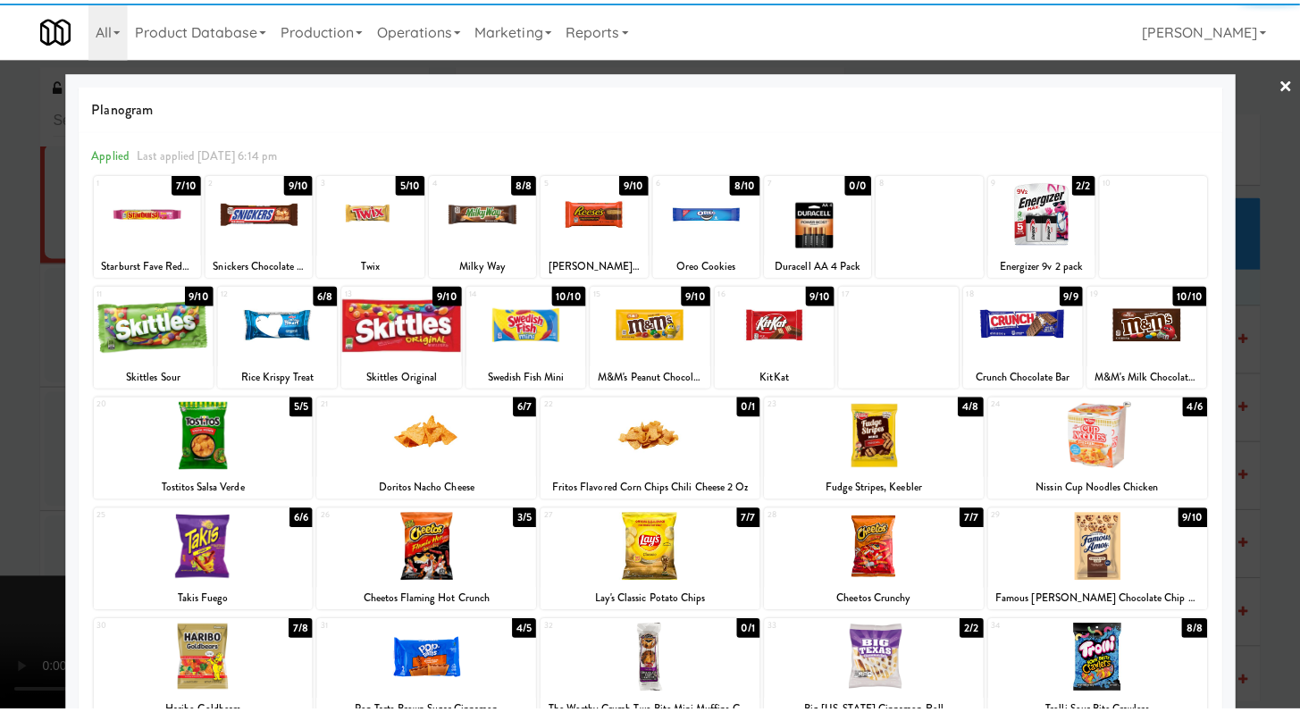
scroll to position [7518, 0]
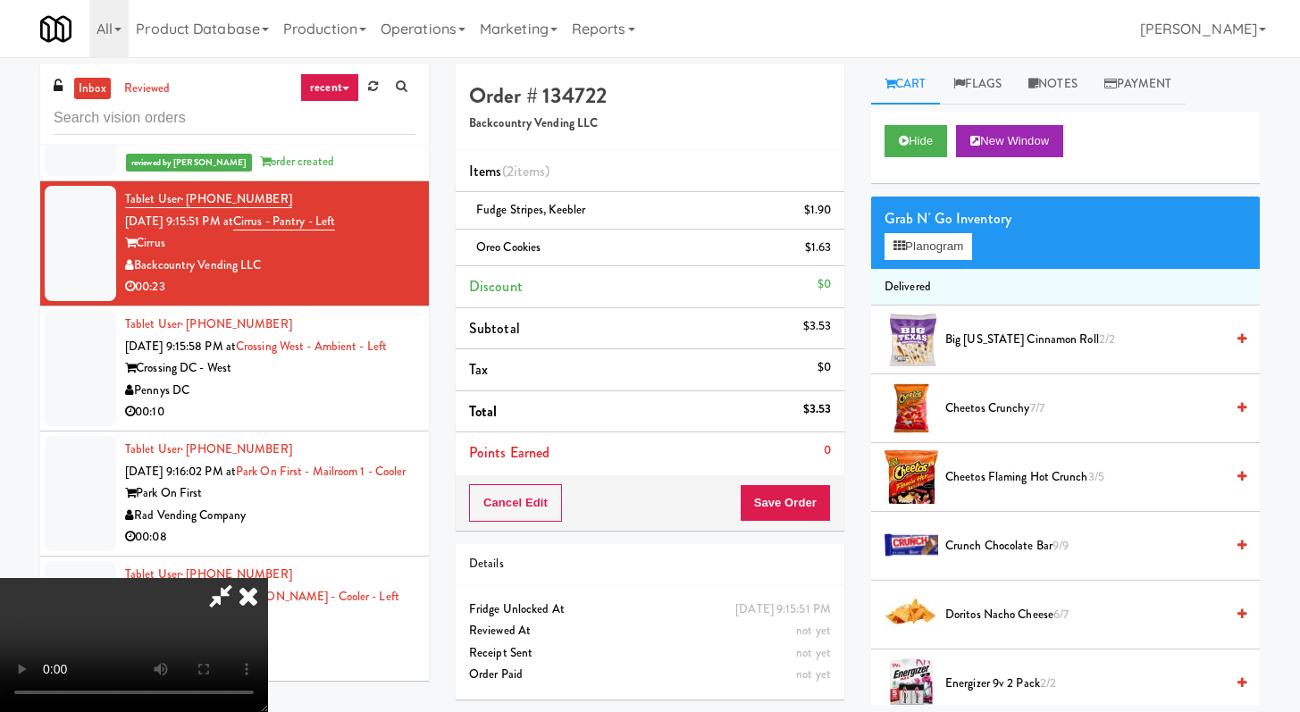
click at [838, 522] on div "Cancel Edit Save Order" at bounding box center [650, 502] width 389 height 55
click at [826, 508] on button "Save Order" at bounding box center [785, 503] width 91 height 38
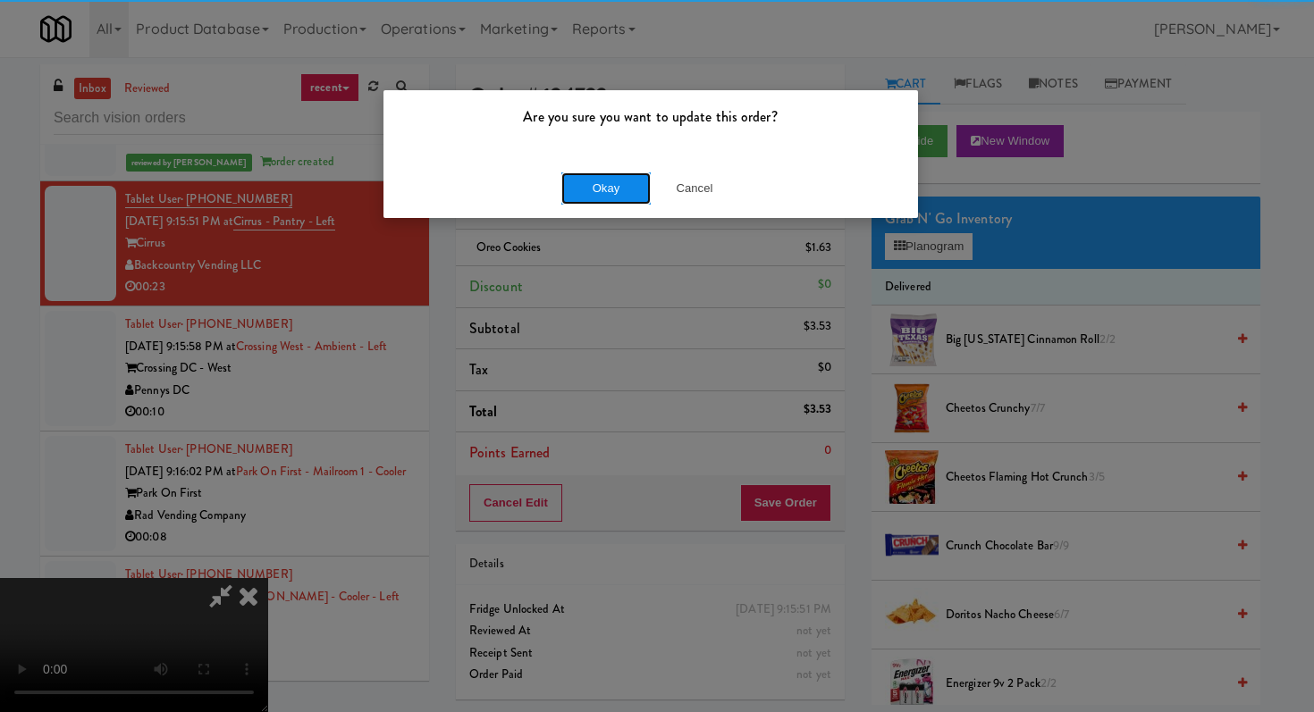
click at [586, 177] on button "Okay" at bounding box center [605, 188] width 89 height 32
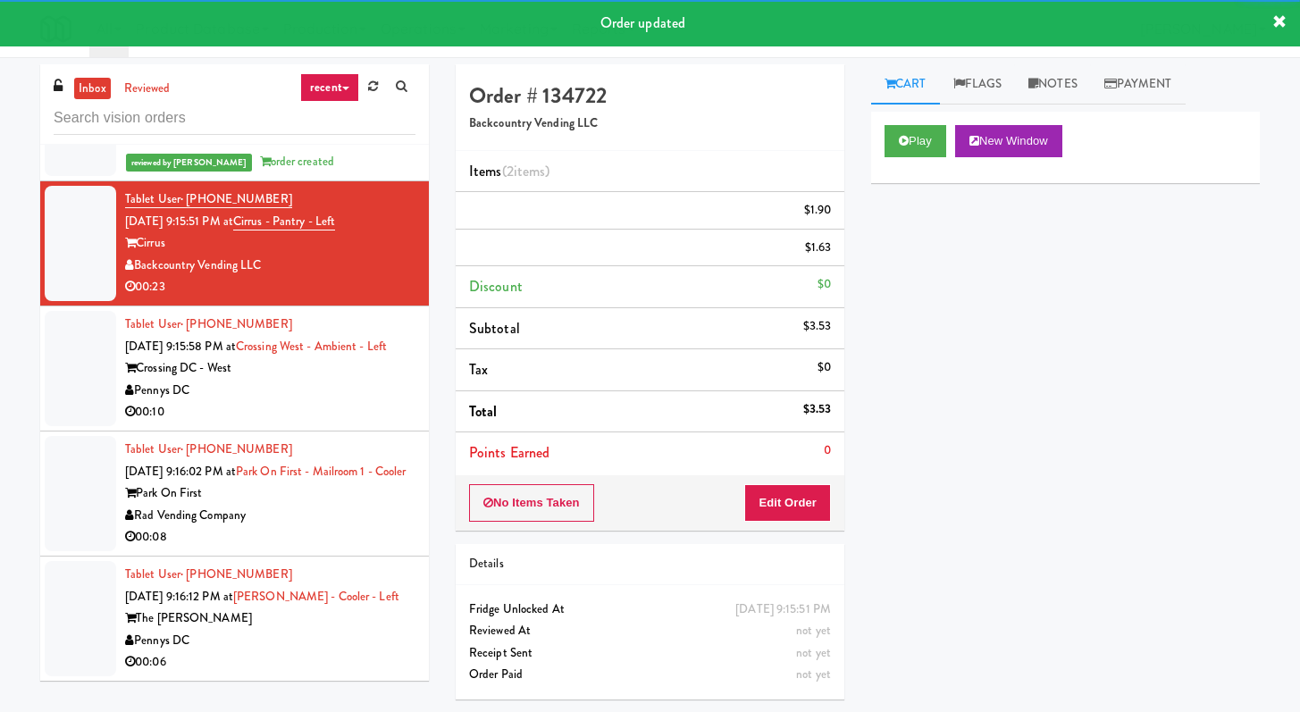
click at [304, 466] on li "Tablet User · (805) 722-2788 Aug 23, 2025 9:16:02 PM at Park on First - Mailroo…" at bounding box center [234, 494] width 389 height 125
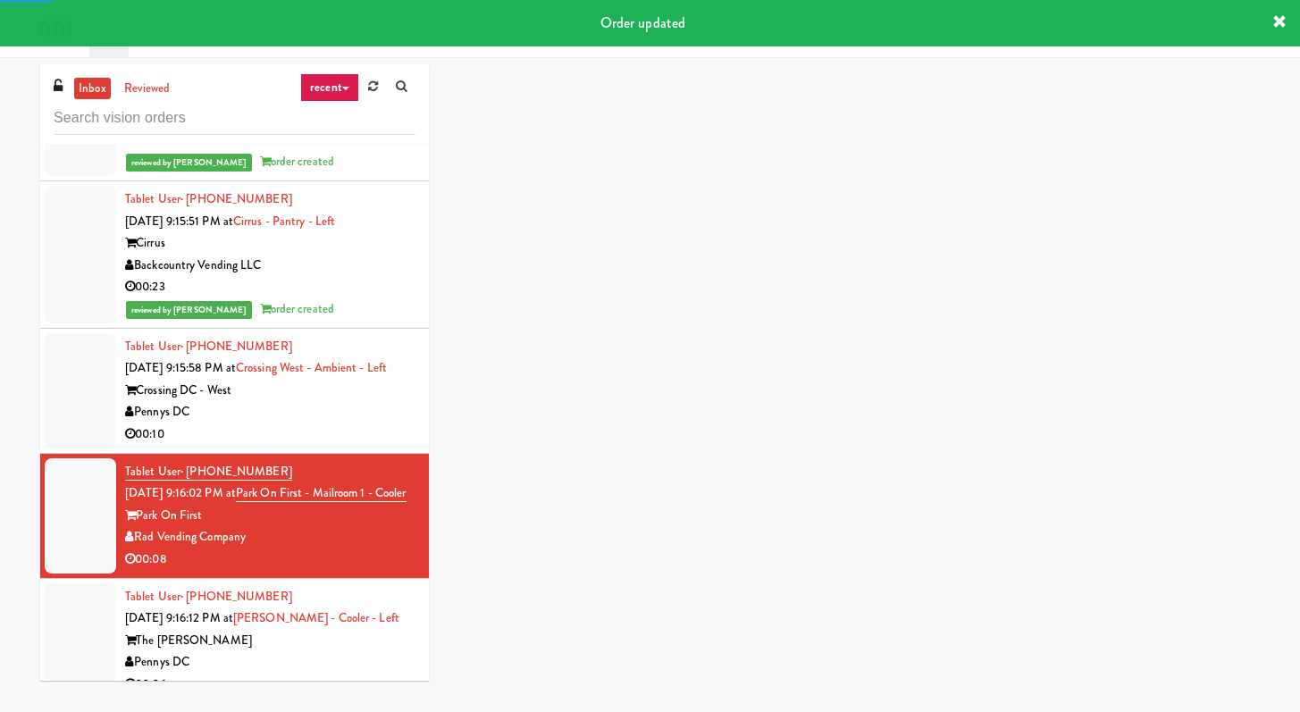
click at [309, 424] on div "Pennys DC" at bounding box center [270, 412] width 290 height 22
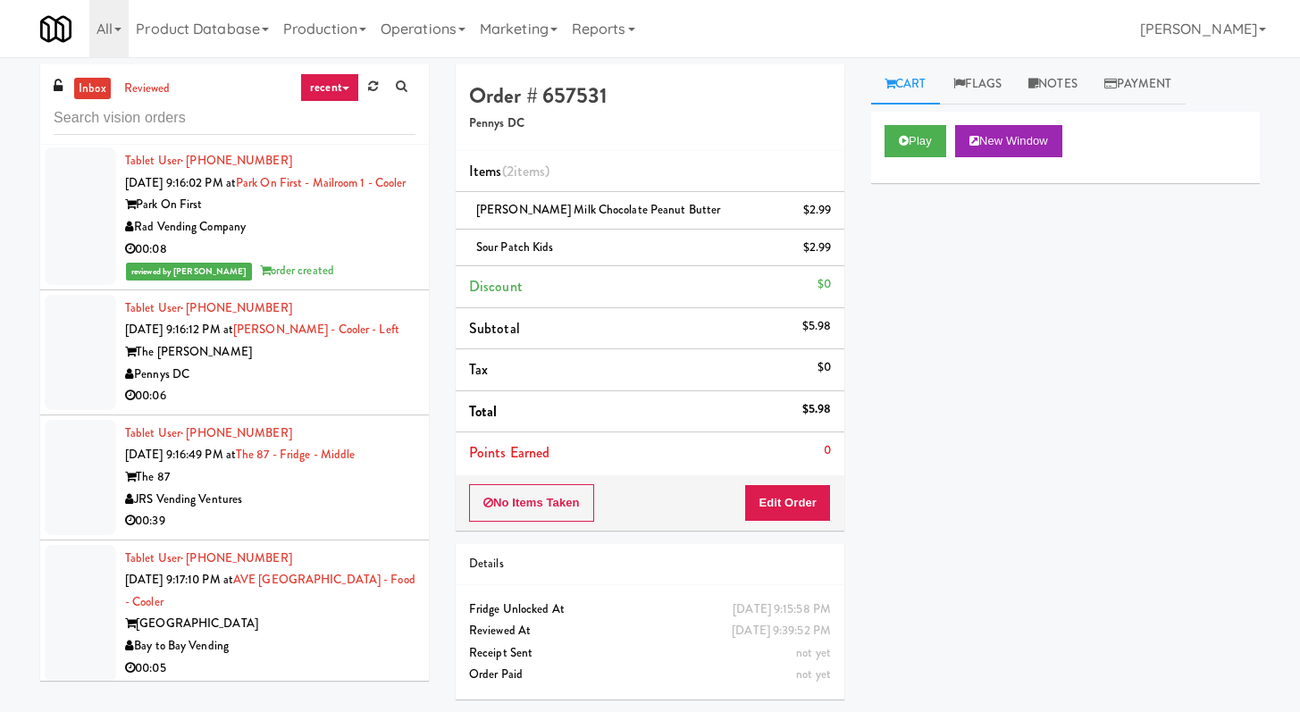
click at [295, 386] on div "Pennys DC" at bounding box center [270, 375] width 290 height 22
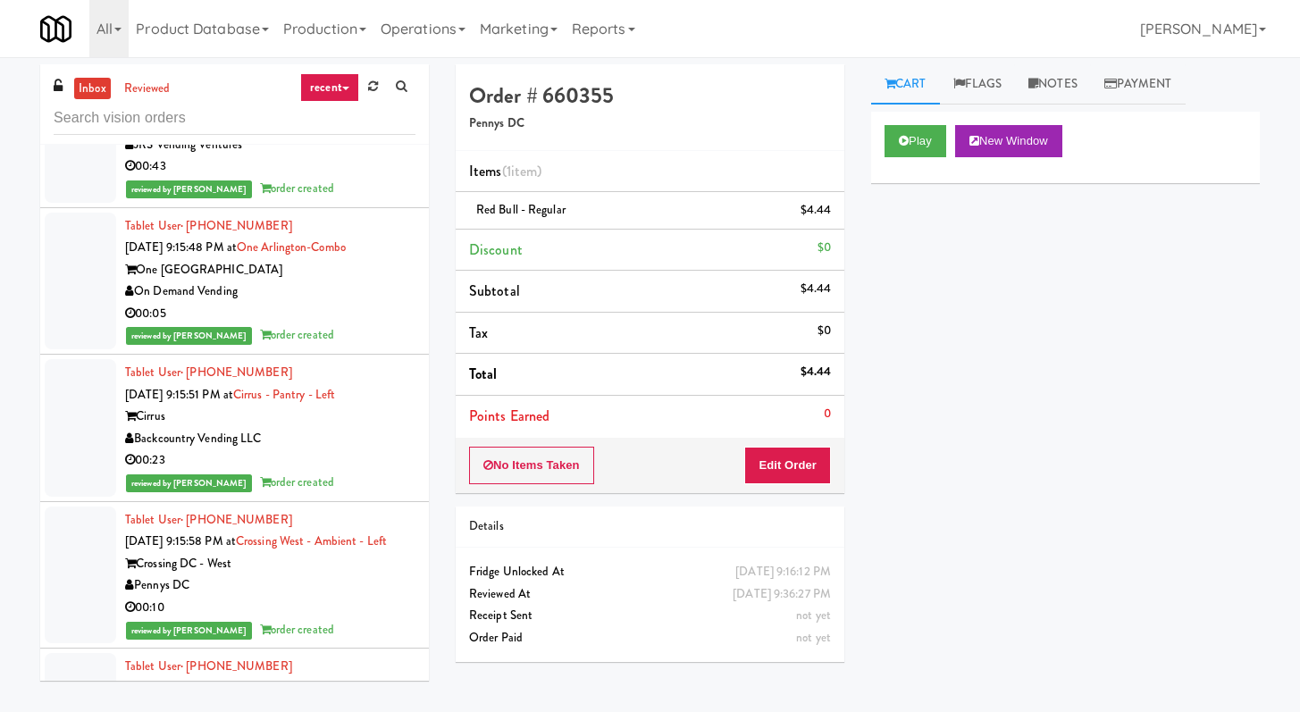
scroll to position [8046, 0]
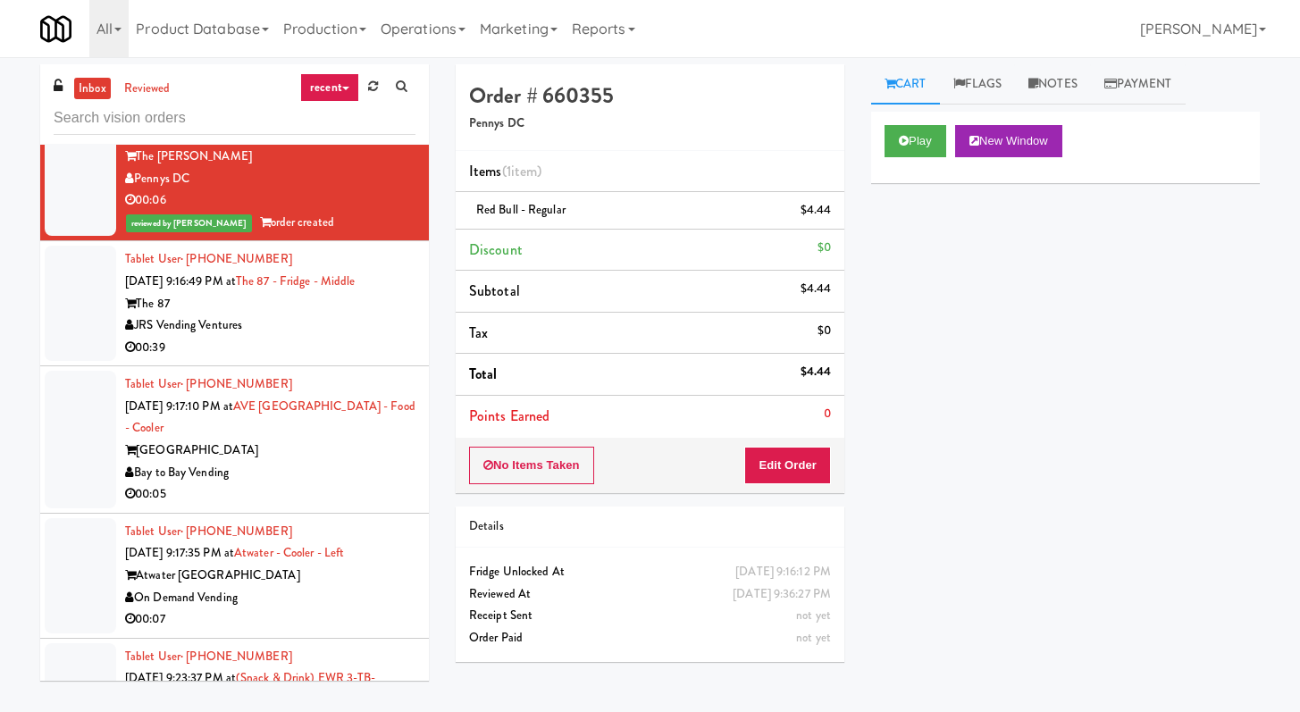
click at [332, 359] on div "00:39" at bounding box center [270, 348] width 290 height 22
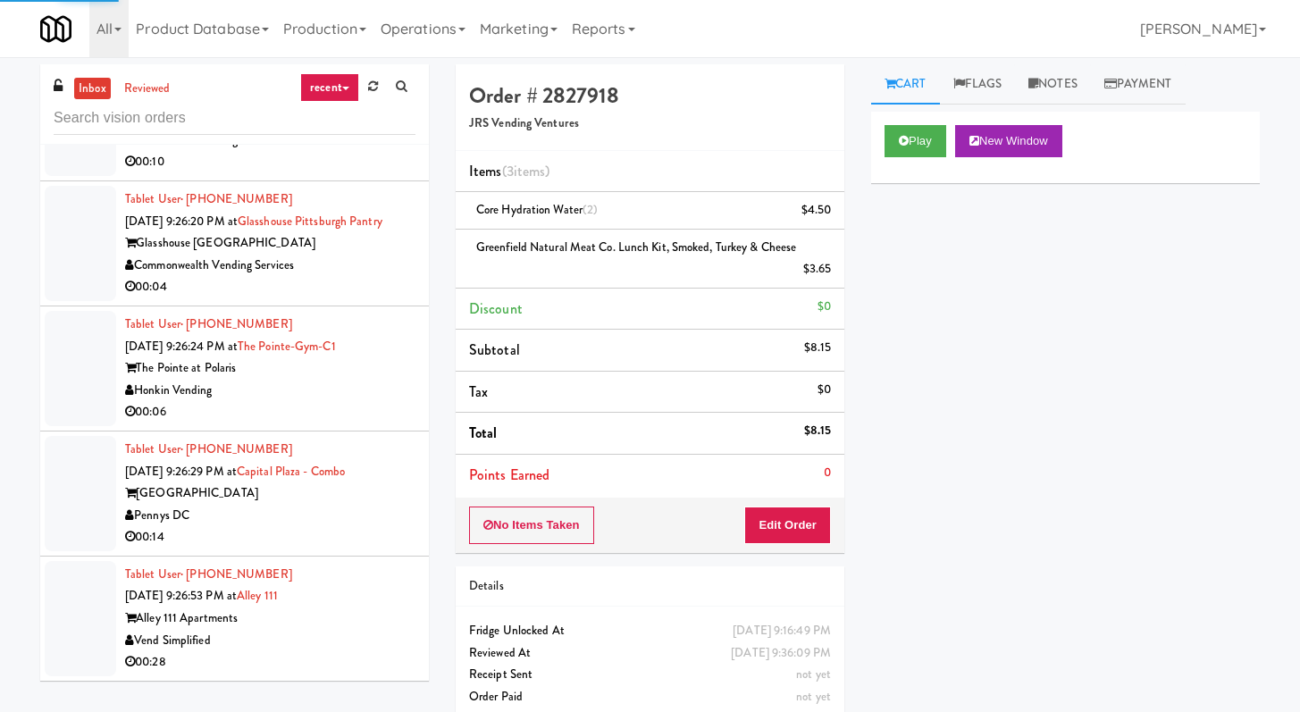
scroll to position [57, 0]
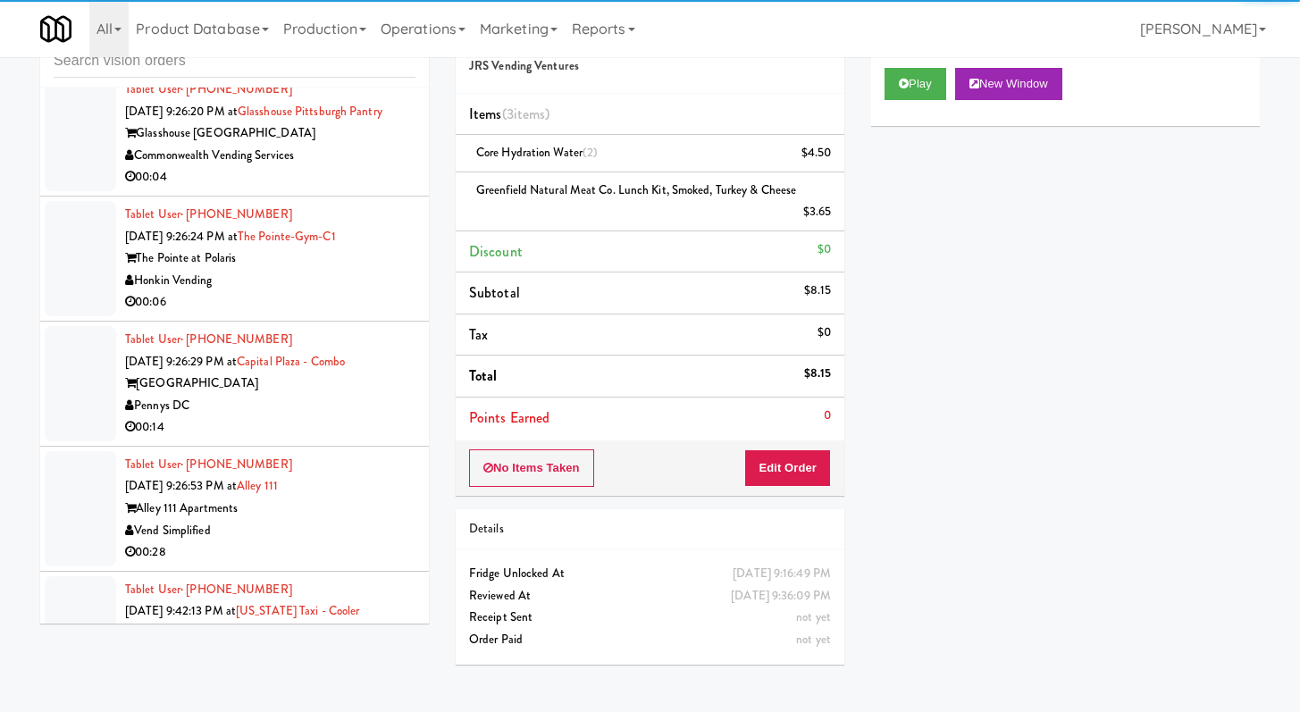
click at [338, 417] on div "Pennys DC" at bounding box center [270, 406] width 290 height 22
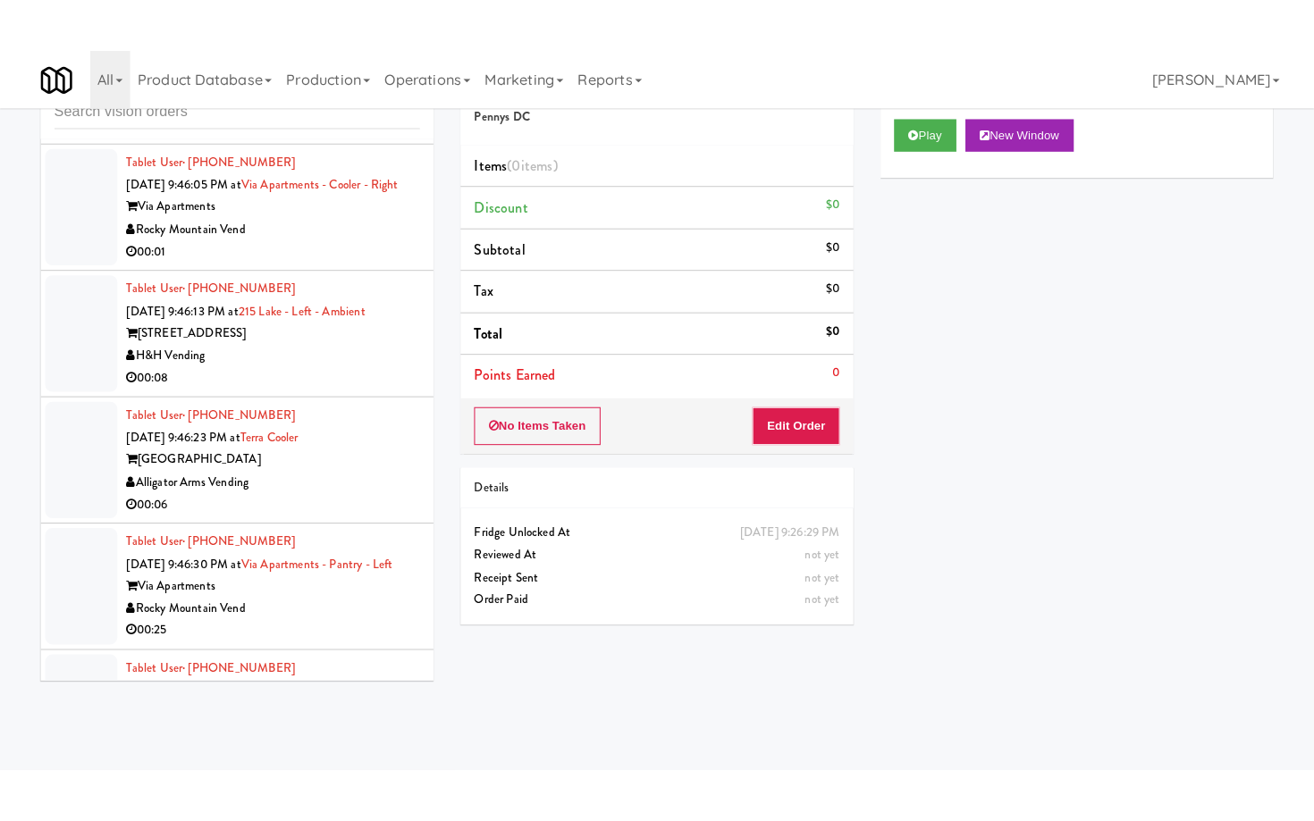
scroll to position [12596, 0]
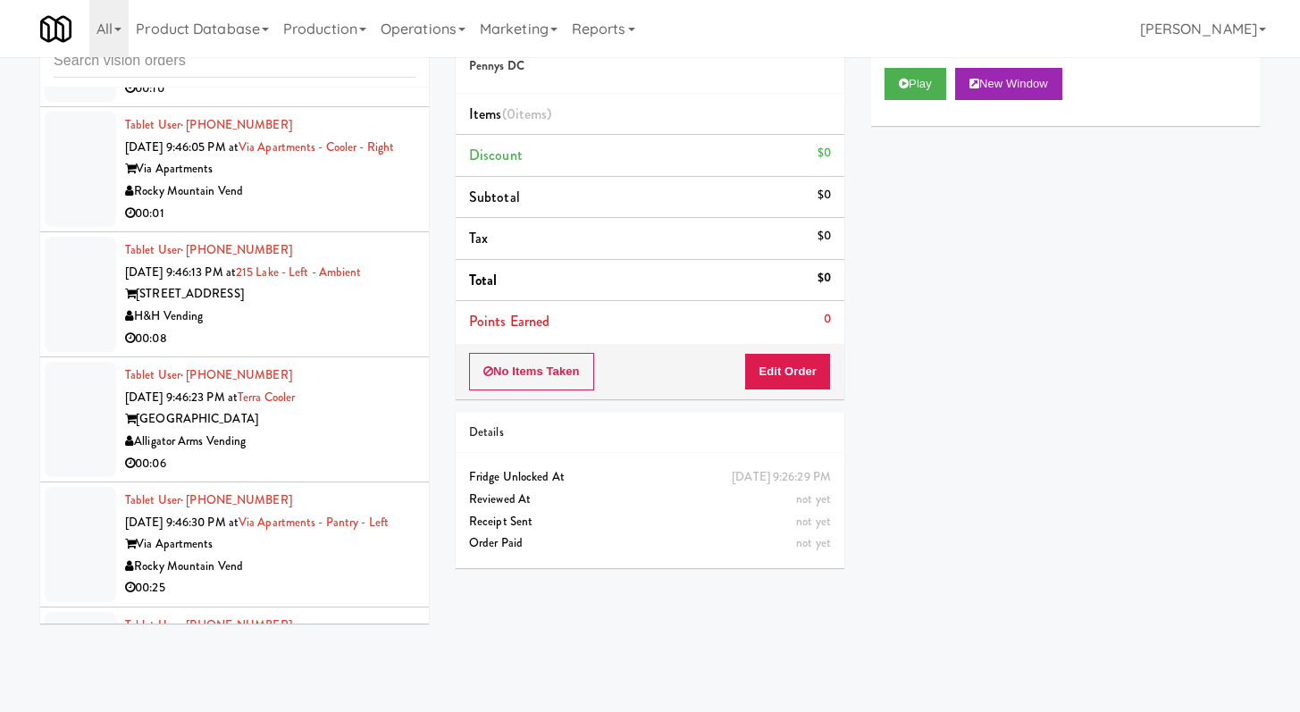
click at [347, 100] on div "00:10" at bounding box center [270, 89] width 290 height 22
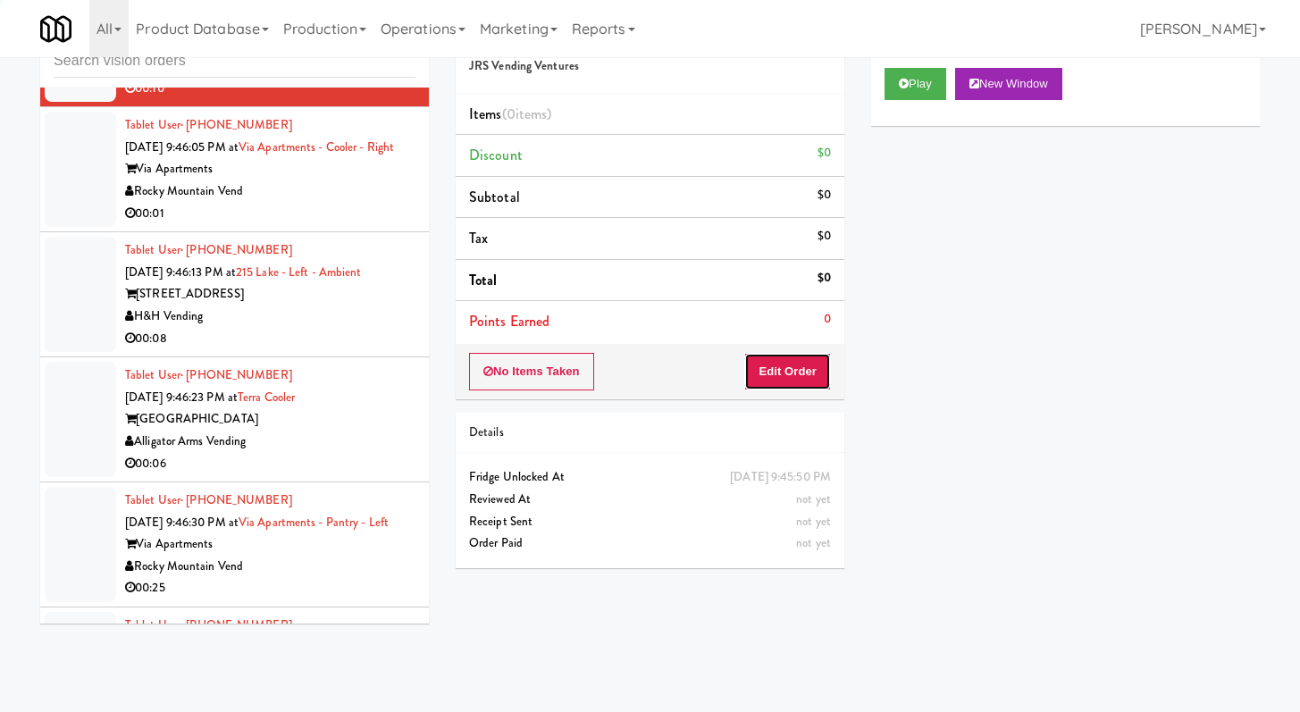
click at [810, 356] on button "Edit Order" at bounding box center [787, 372] width 87 height 38
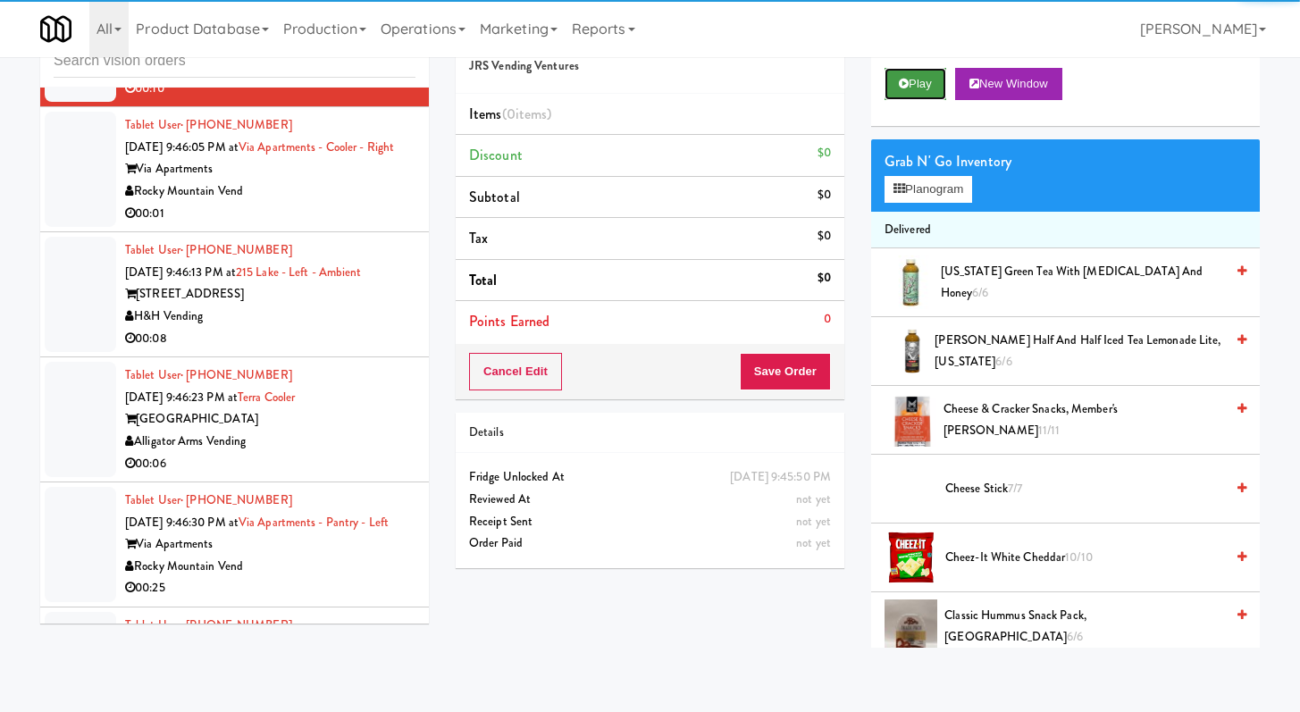
click at [909, 80] on button "Play" at bounding box center [916, 84] width 62 height 32
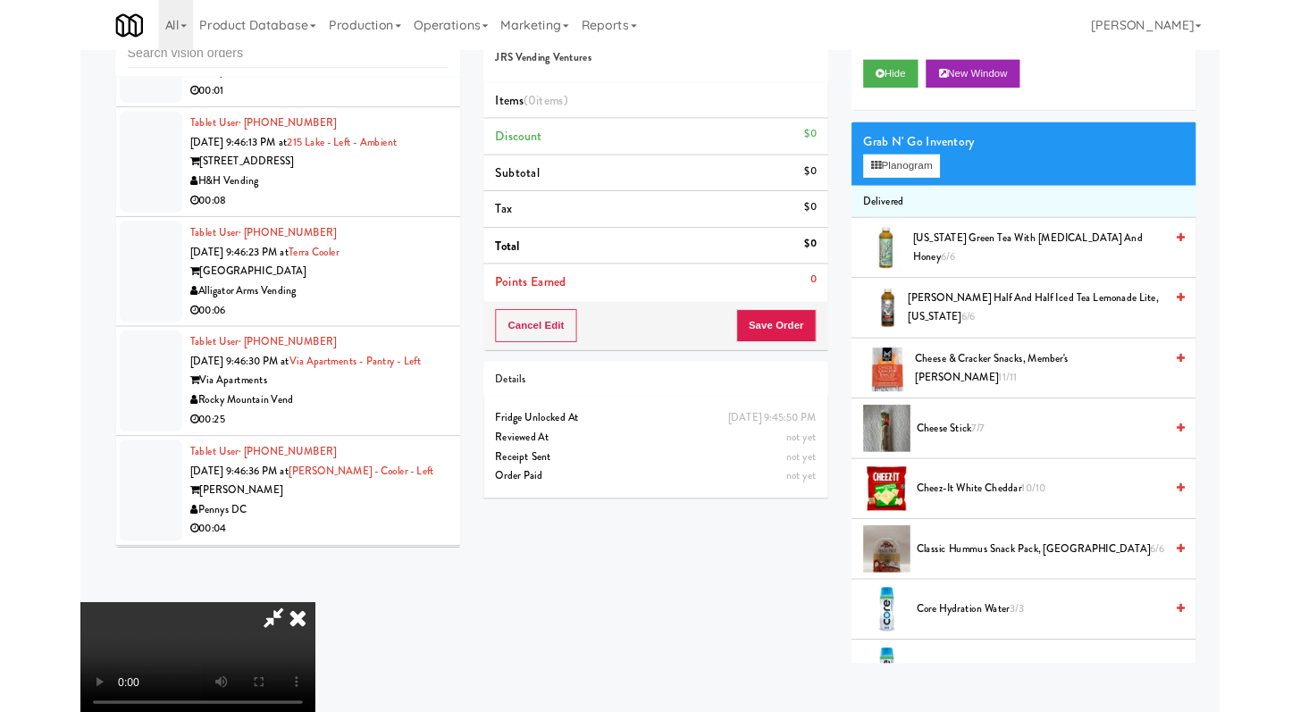
scroll to position [12552, 0]
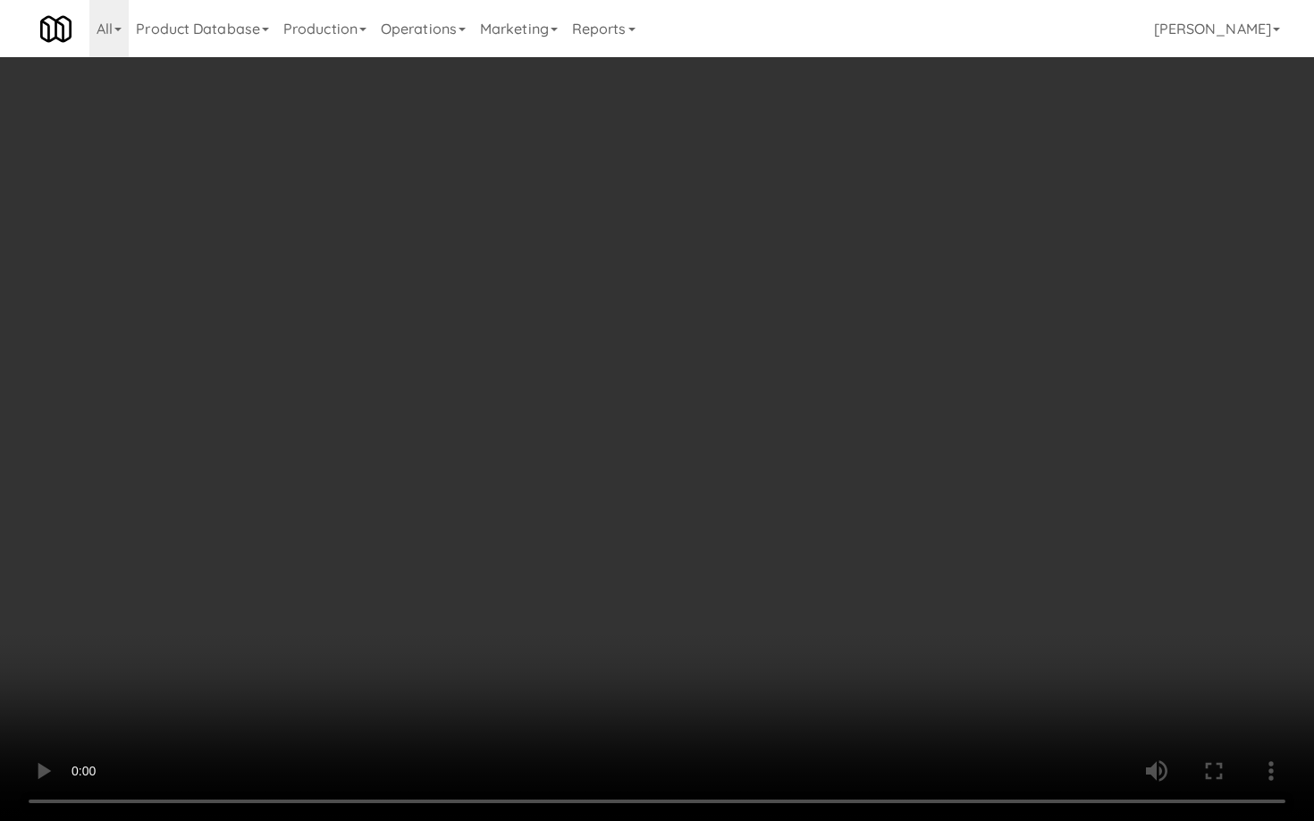
click at [862, 551] on video at bounding box center [657, 410] width 1314 height 821
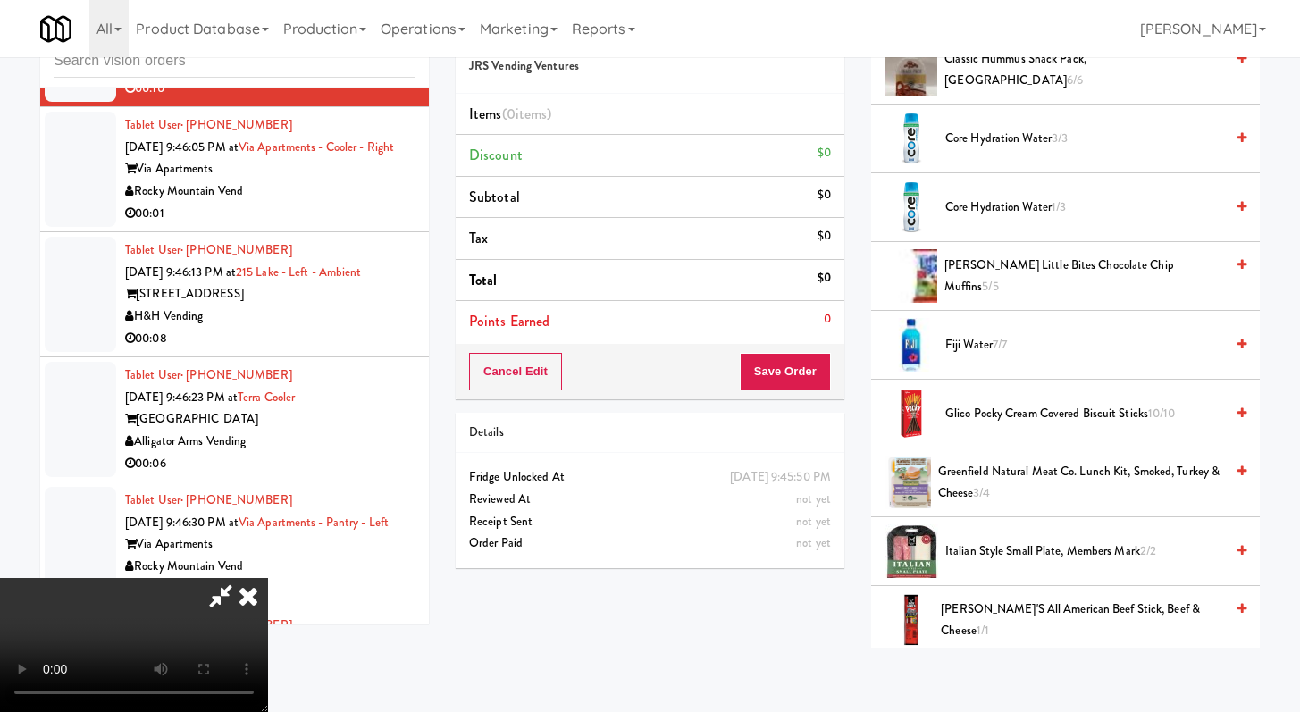
scroll to position [466, 0]
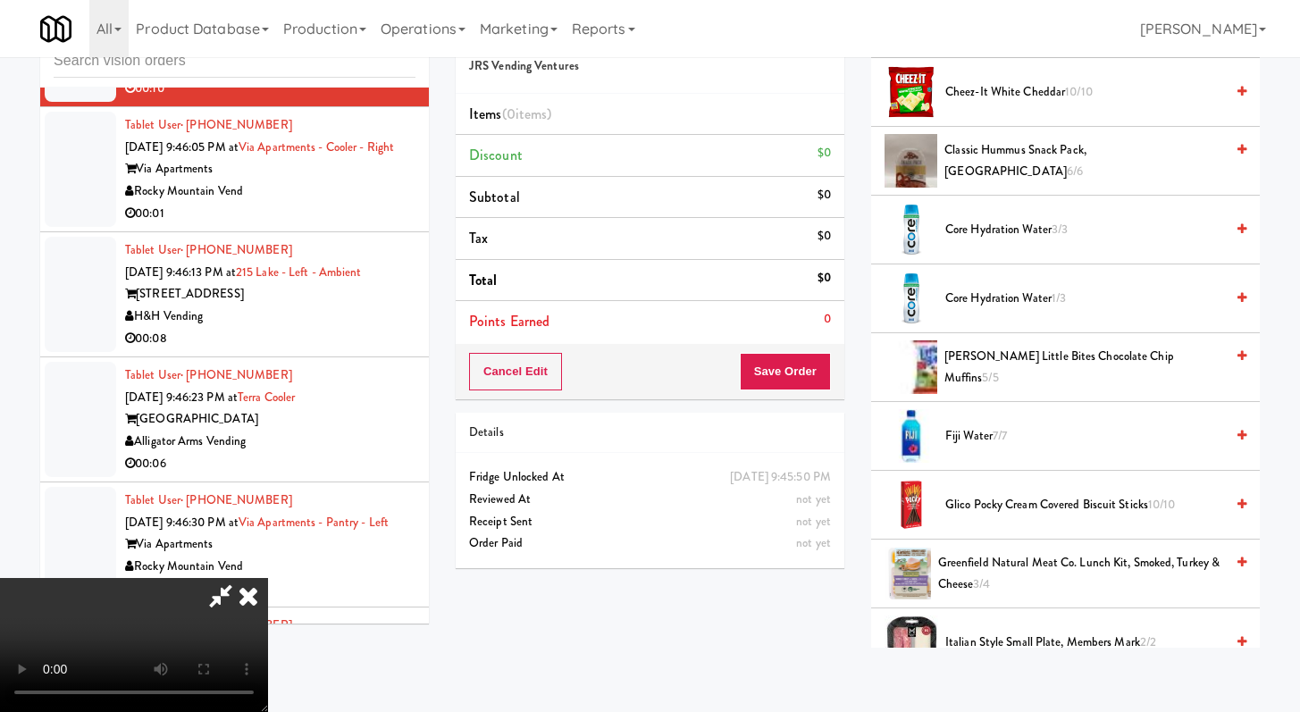
click at [1002, 295] on span "Core Hydration Water 1/3" at bounding box center [1085, 299] width 279 height 22
click at [1001, 295] on span "Core Hydration Water 1/3" at bounding box center [1085, 299] width 279 height 22
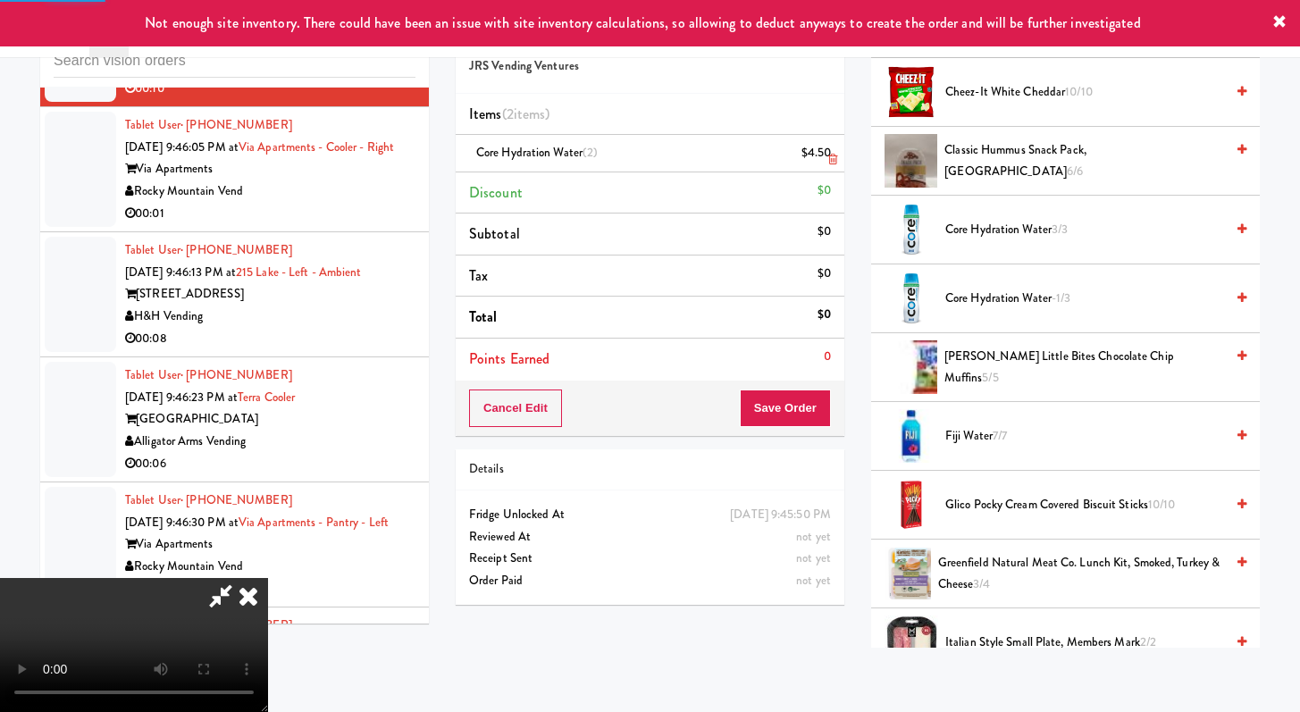
click at [824, 160] on link at bounding box center [829, 160] width 16 height 22
click at [827, 159] on link at bounding box center [829, 160] width 16 height 22
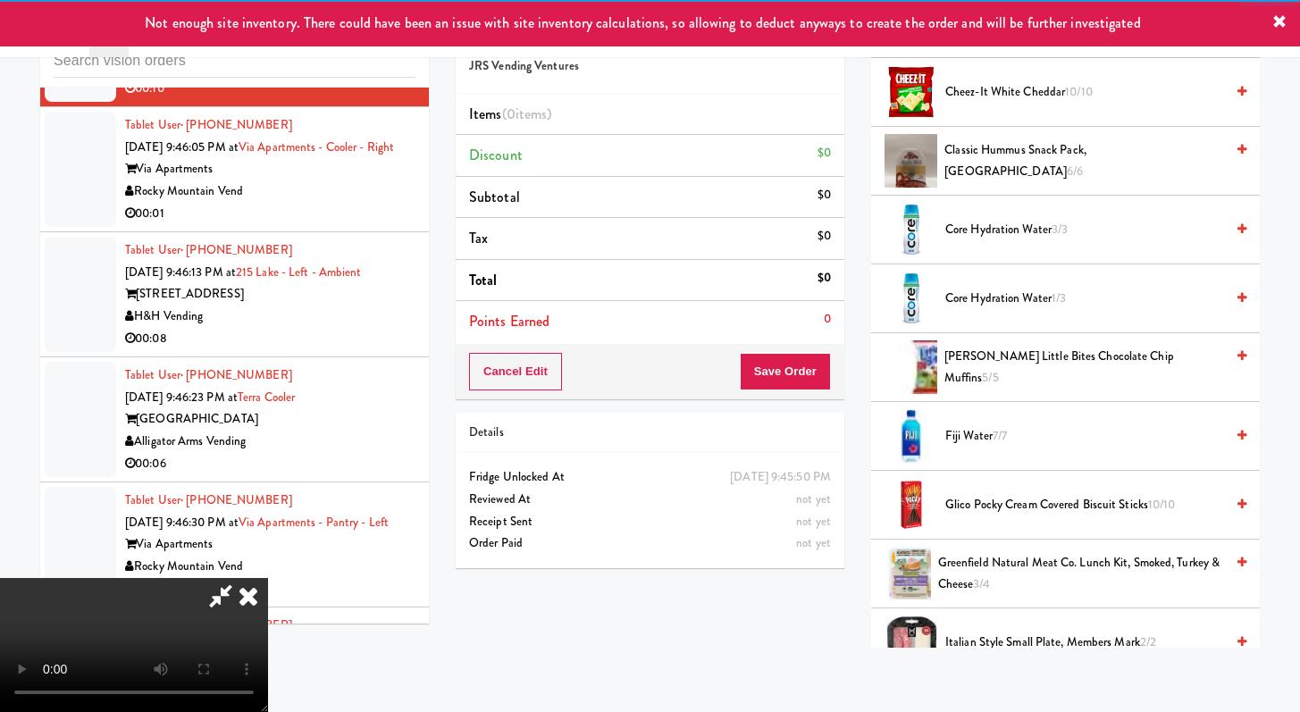
click at [980, 233] on span "Core Hydration Water 3/3" at bounding box center [1085, 230] width 279 height 22
click at [979, 233] on span "Core Hydration Water 3/3" at bounding box center [1085, 230] width 279 height 22
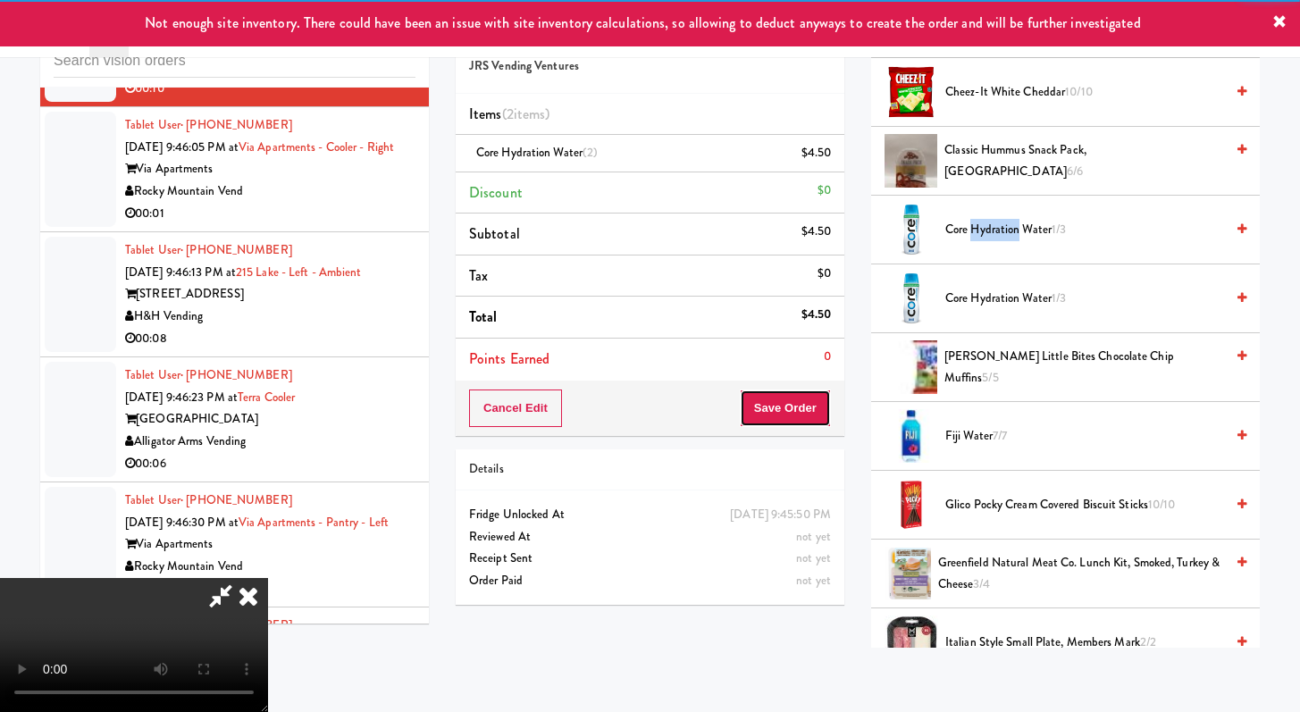
click at [817, 399] on button "Save Order" at bounding box center [785, 409] width 91 height 38
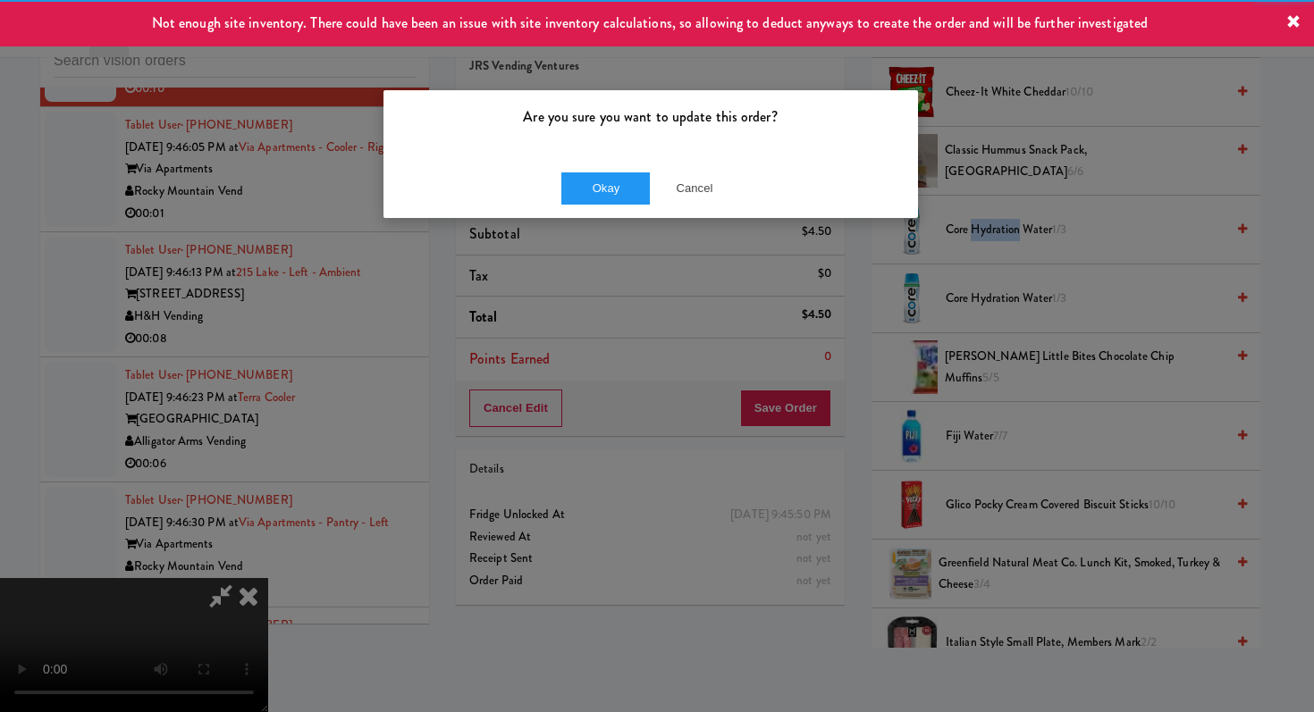
click at [629, 150] on div "Are you sure you want to update this order?" at bounding box center [650, 124] width 534 height 68
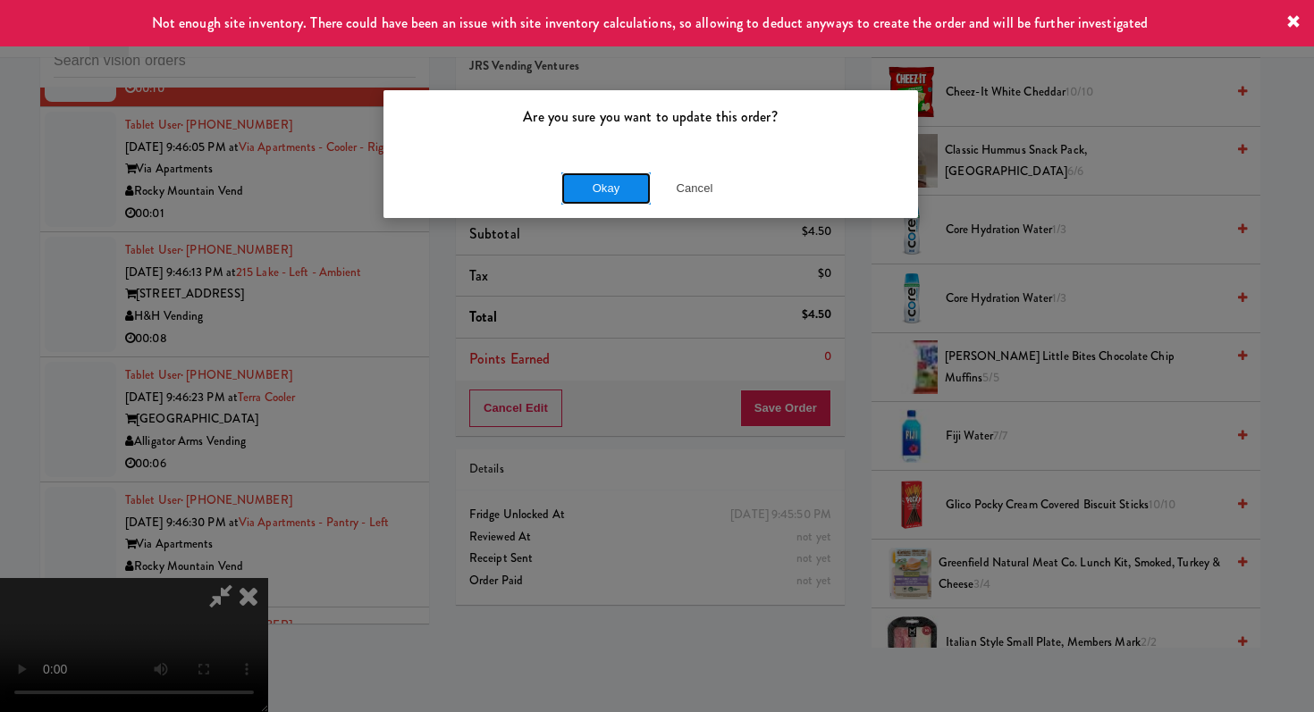
click at [619, 182] on button "Okay" at bounding box center [605, 188] width 89 height 32
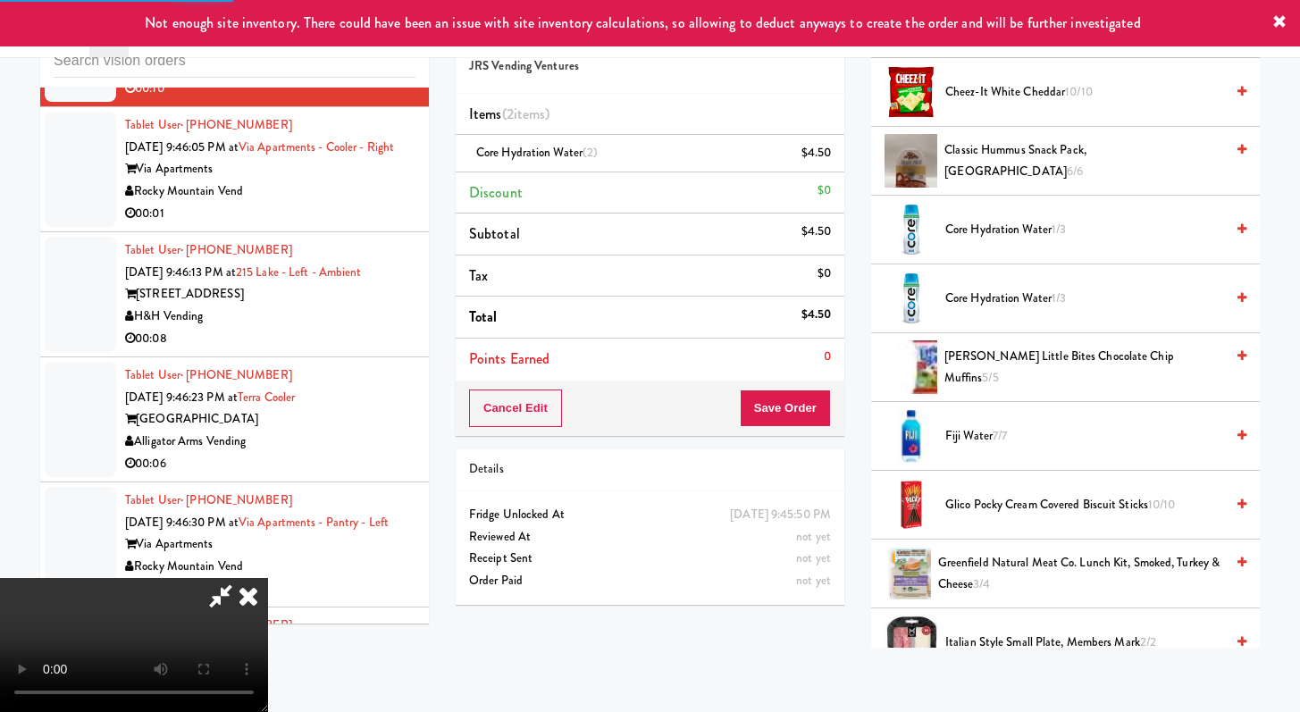
scroll to position [76, 0]
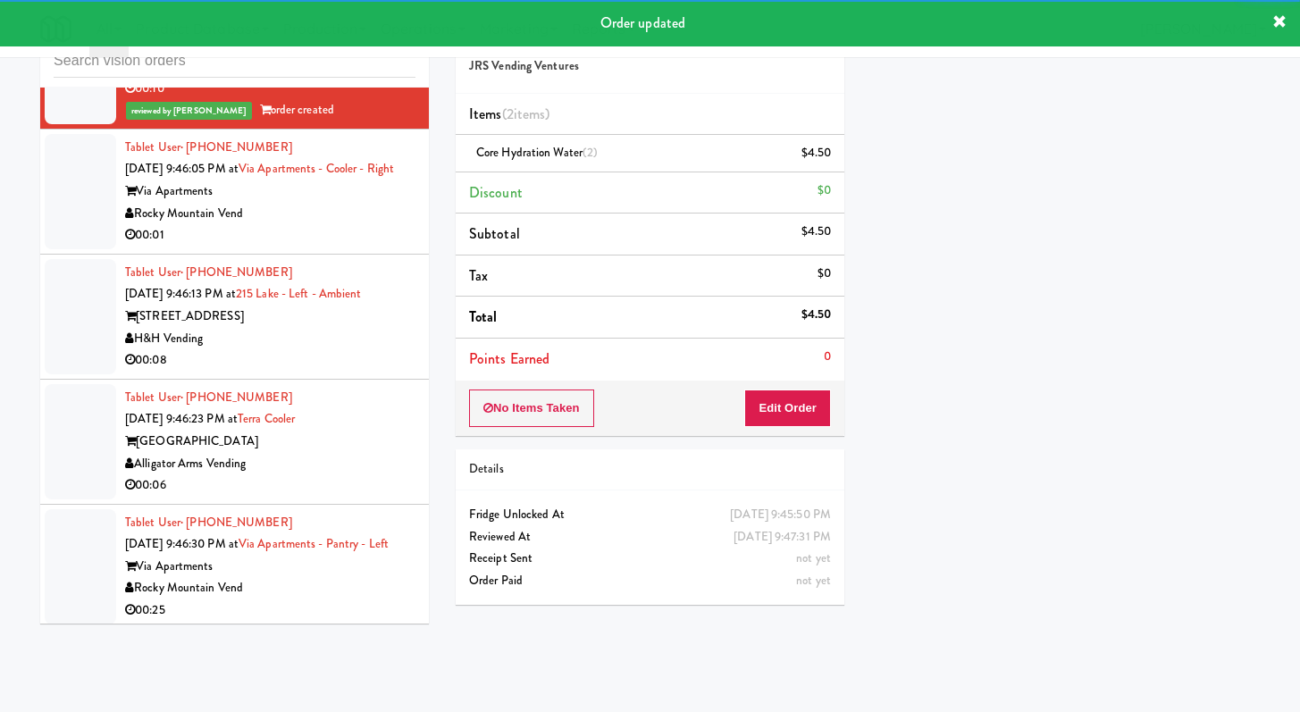
click at [317, 225] on div "Rocky Mountain Vend" at bounding box center [270, 214] width 290 height 22
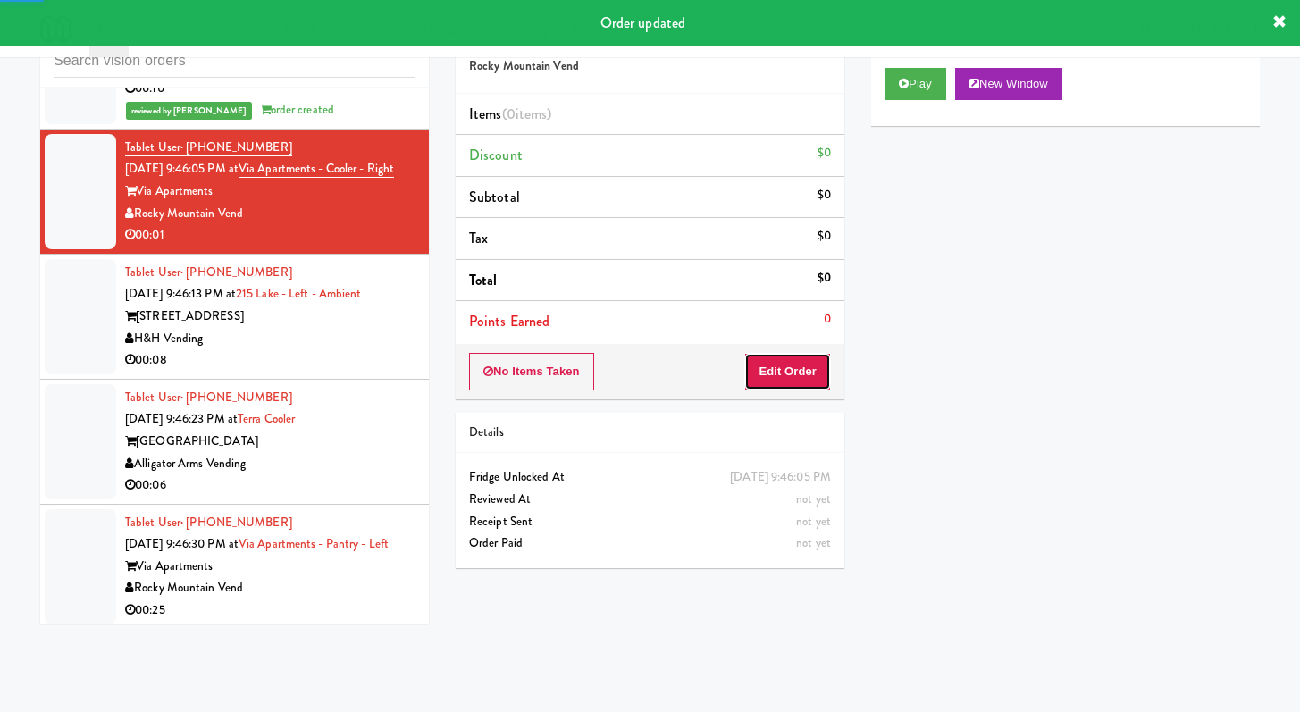
click at [786, 382] on button "Edit Order" at bounding box center [787, 372] width 87 height 38
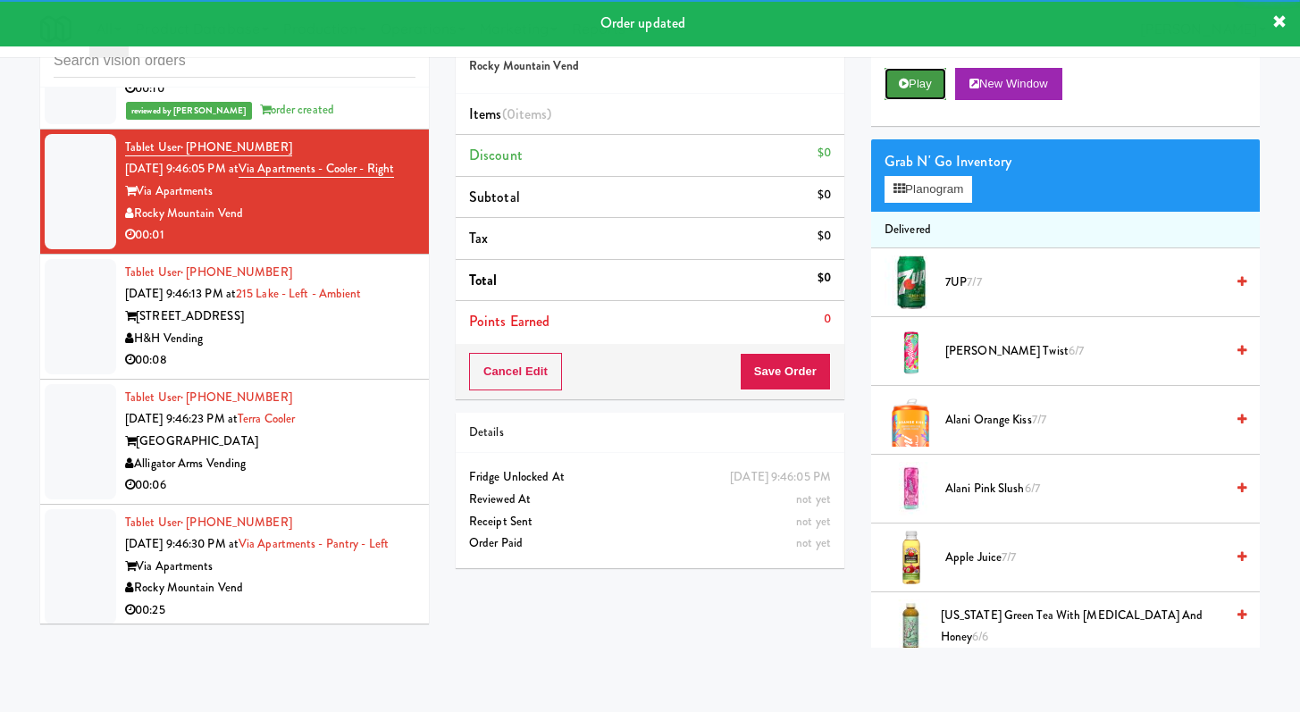
click at [937, 74] on button "Play" at bounding box center [916, 84] width 62 height 32
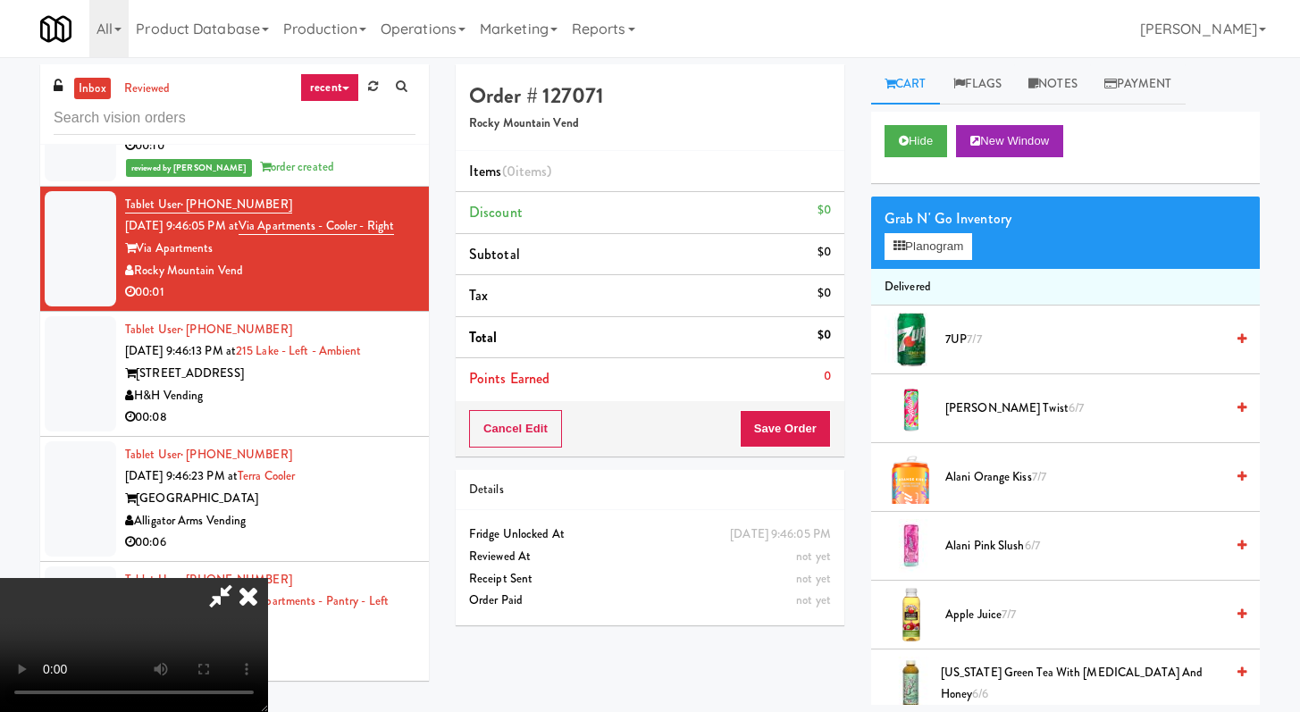
click at [854, 151] on div "Order # 127071 Rocky Mountain Vend Items (0 items ) Discount $0 Subtotal $0 Tax…" at bounding box center [650, 351] width 416 height 575
click at [824, 141] on div "Order # 127071 Rocky Mountain Vend" at bounding box center [650, 107] width 389 height 87
click at [268, 578] on video at bounding box center [134, 645] width 268 height 134
click at [268, 578] on icon at bounding box center [248, 596] width 39 height 36
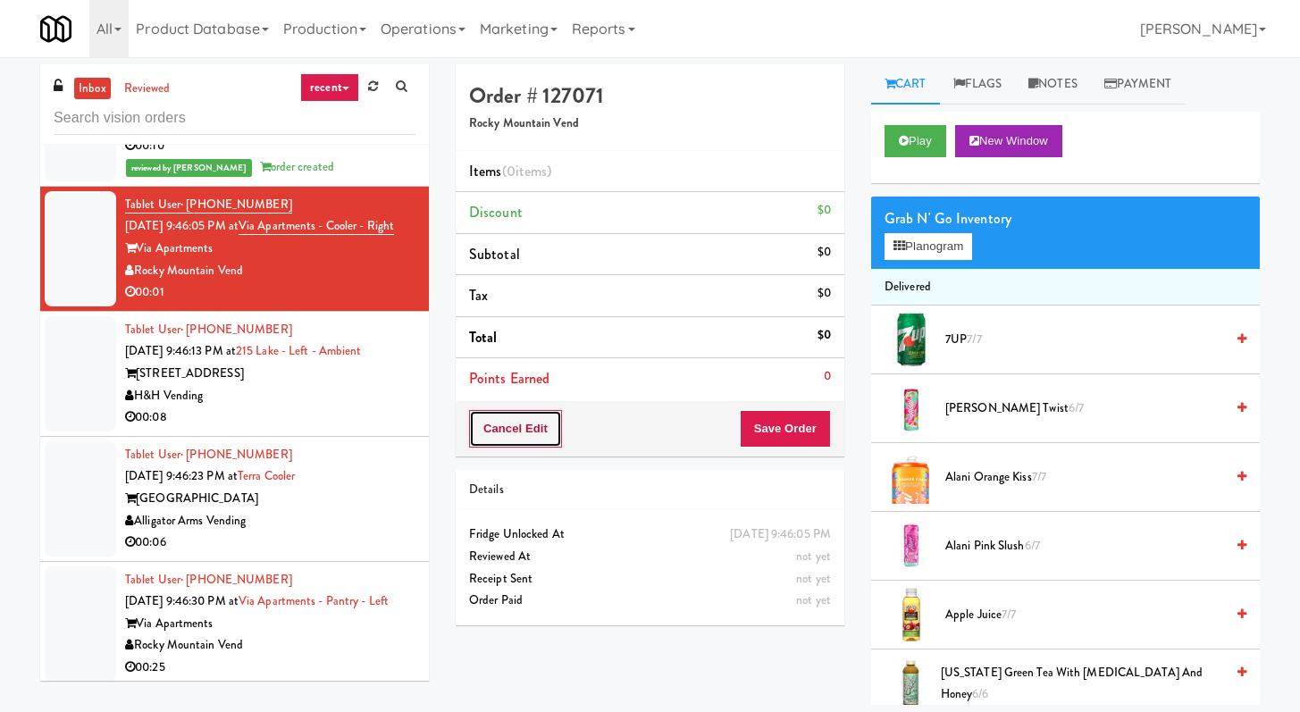
click at [535, 415] on button "Cancel Edit" at bounding box center [515, 429] width 93 height 38
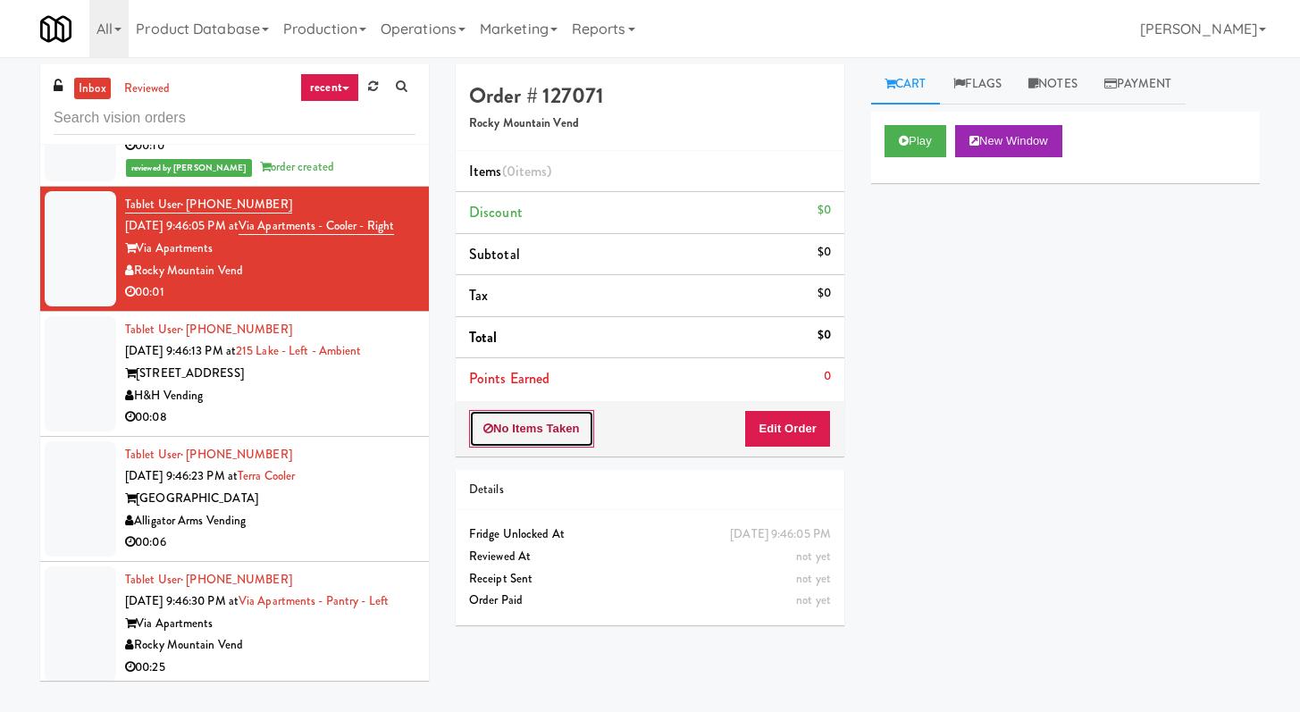
click at [539, 416] on button "No Items Taken" at bounding box center [531, 429] width 125 height 38
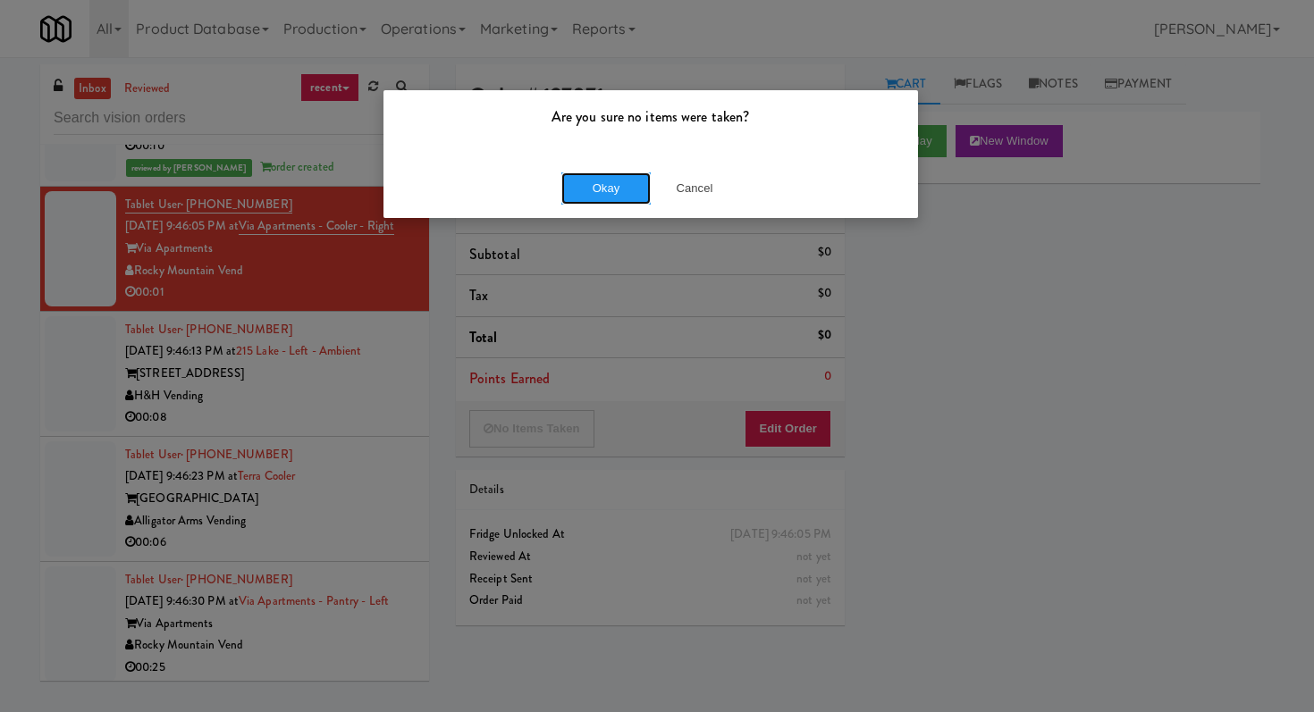
click at [569, 194] on button "Okay" at bounding box center [605, 188] width 89 height 32
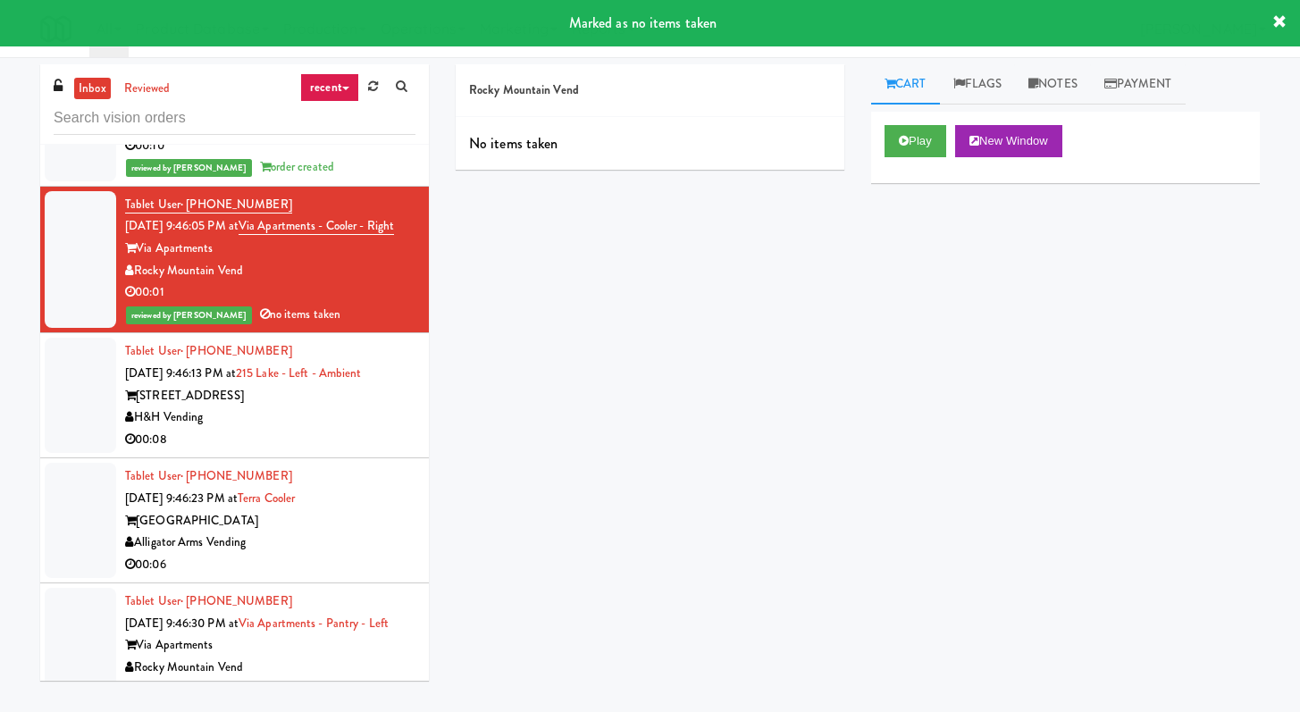
click at [342, 451] on div "00:08" at bounding box center [270, 440] width 290 height 22
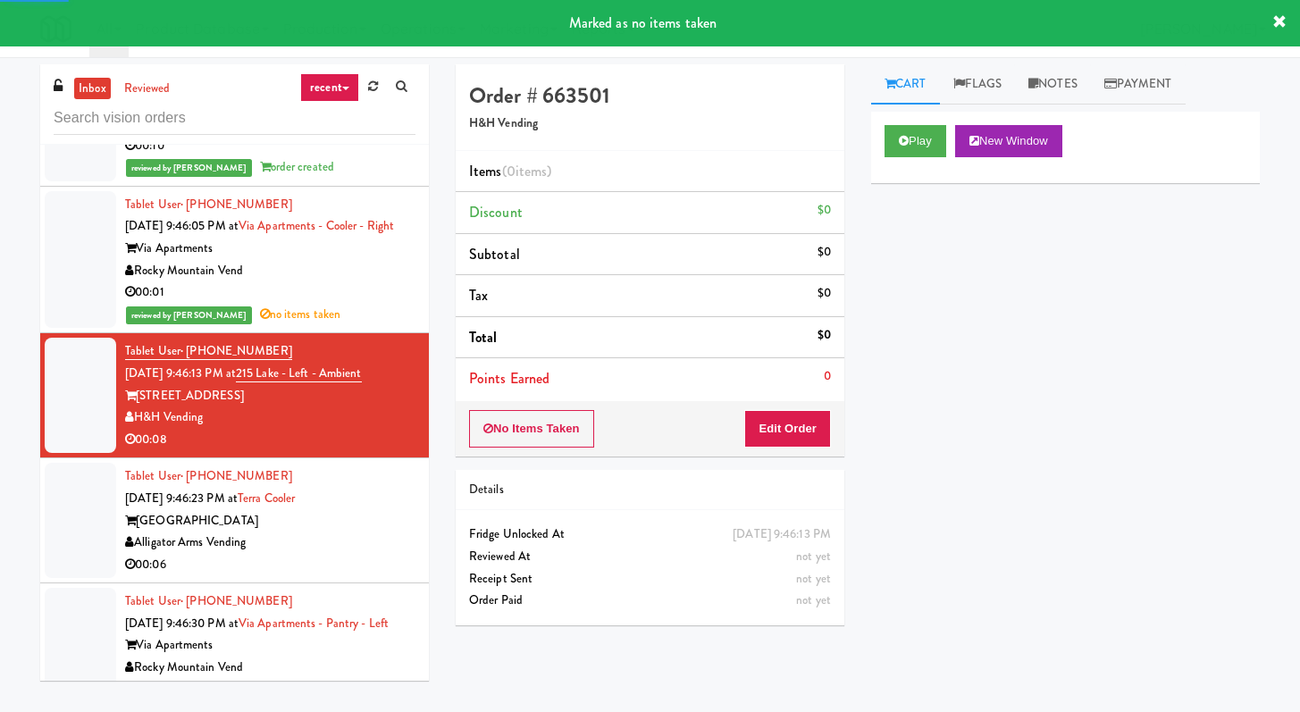
click at [805, 467] on div "Order # 663501 H&H Vending Items (0 items ) Discount $0 Subtotal $0 Tax $0 Tota…" at bounding box center [650, 351] width 416 height 575
click at [807, 437] on button "Edit Order" at bounding box center [787, 429] width 87 height 38
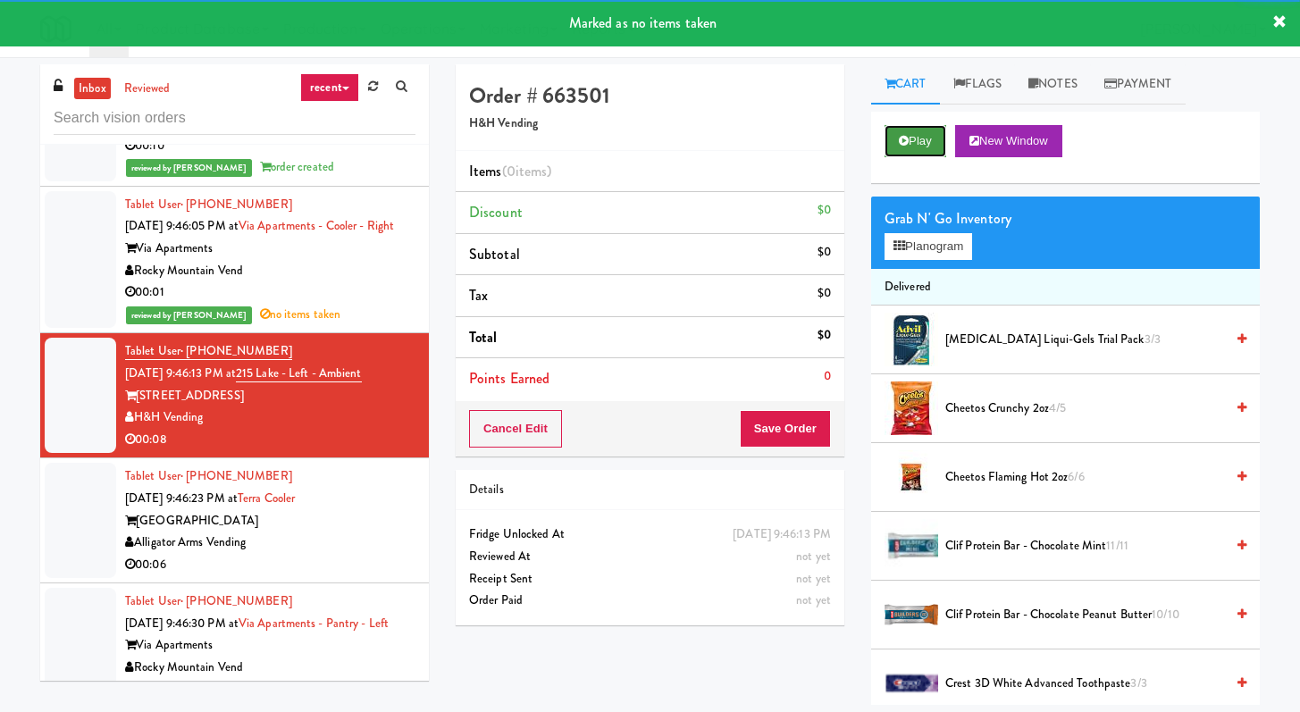
click at [905, 144] on icon at bounding box center [904, 141] width 10 height 12
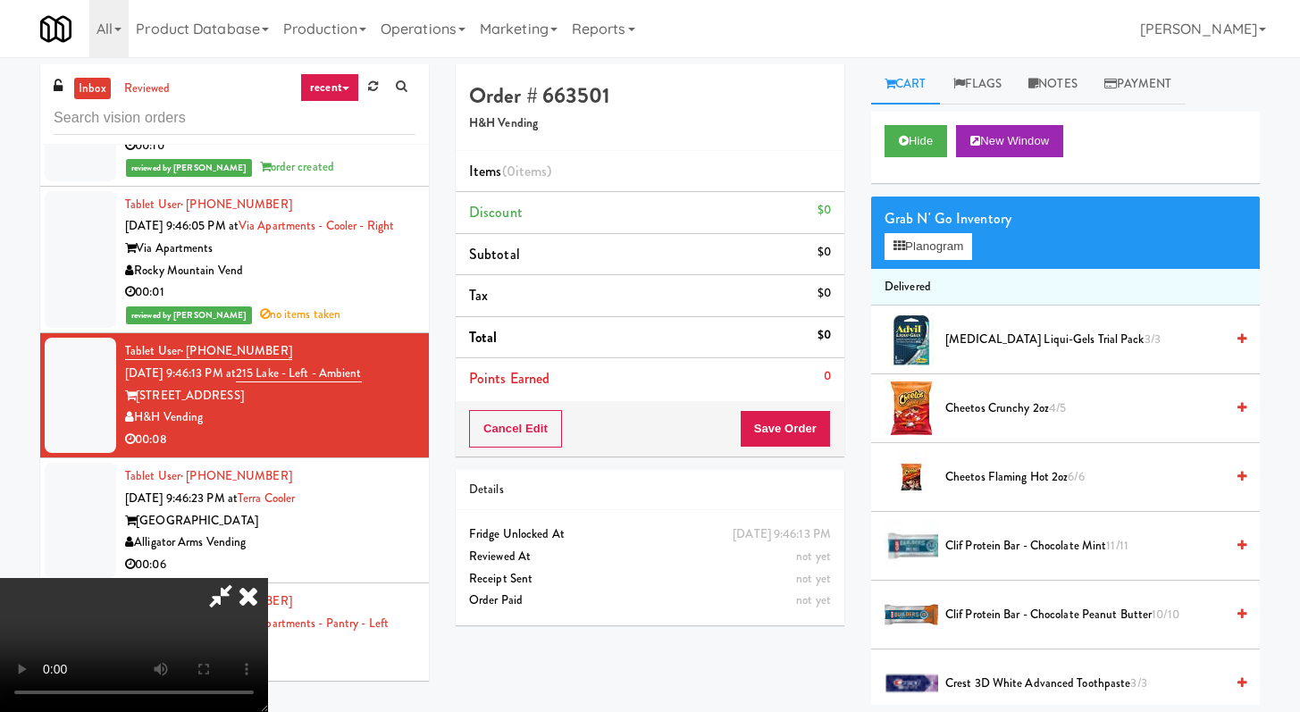
scroll to position [12552, 0]
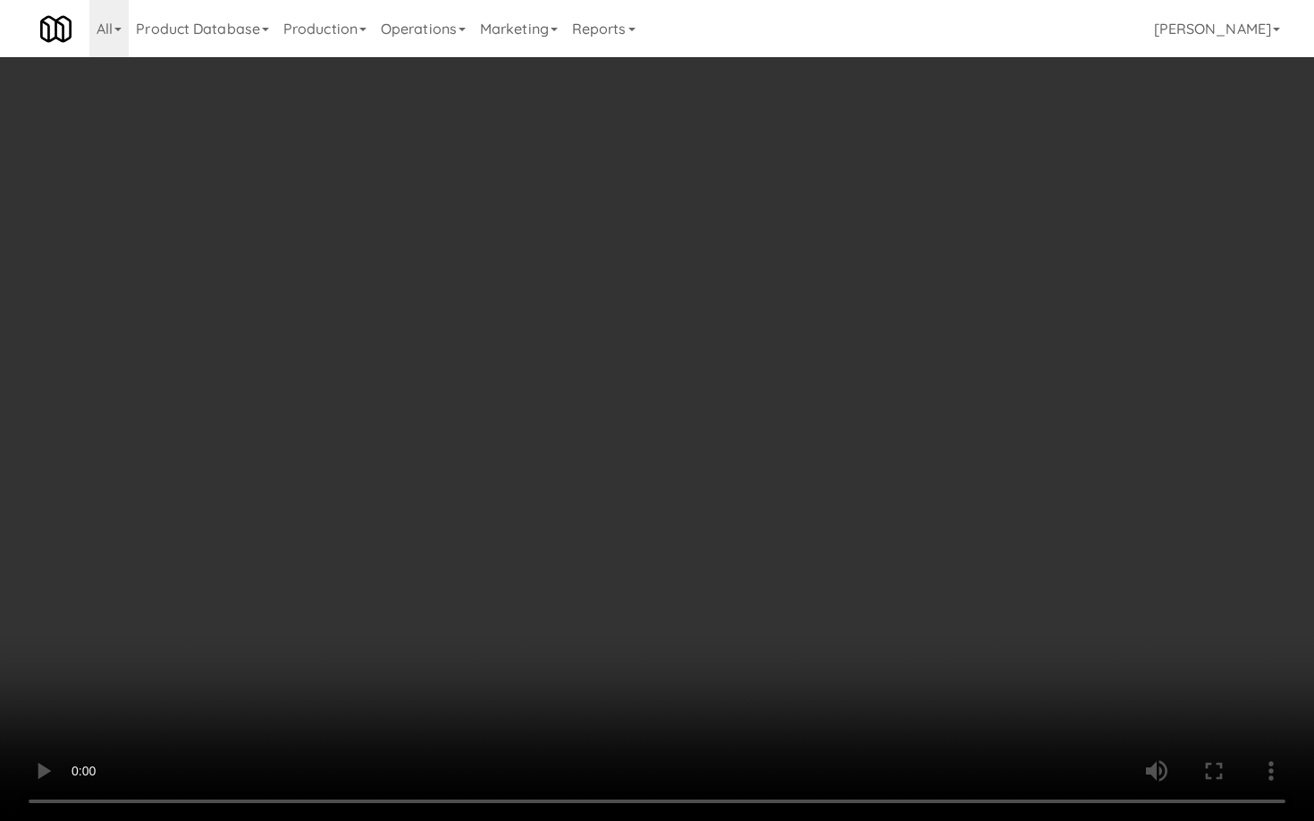
click at [971, 566] on video at bounding box center [657, 410] width 1314 height 821
click at [972, 566] on video at bounding box center [657, 410] width 1314 height 821
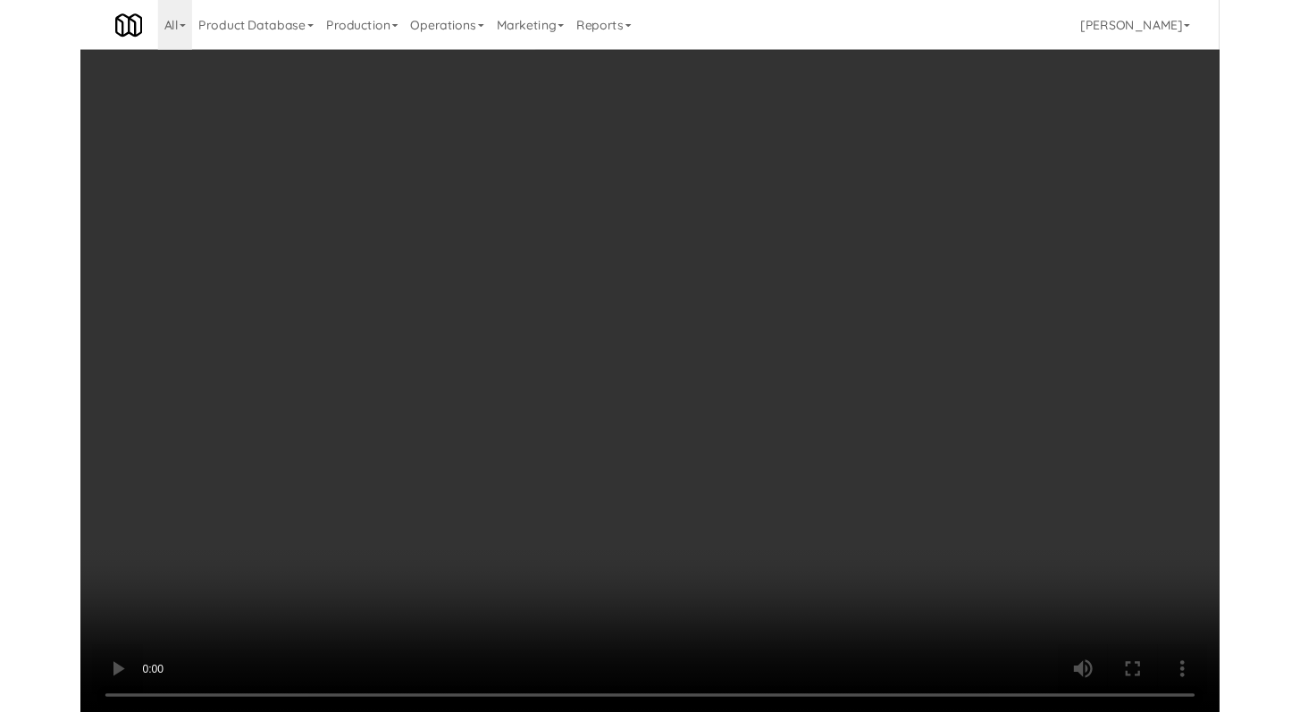
scroll to position [12596, 0]
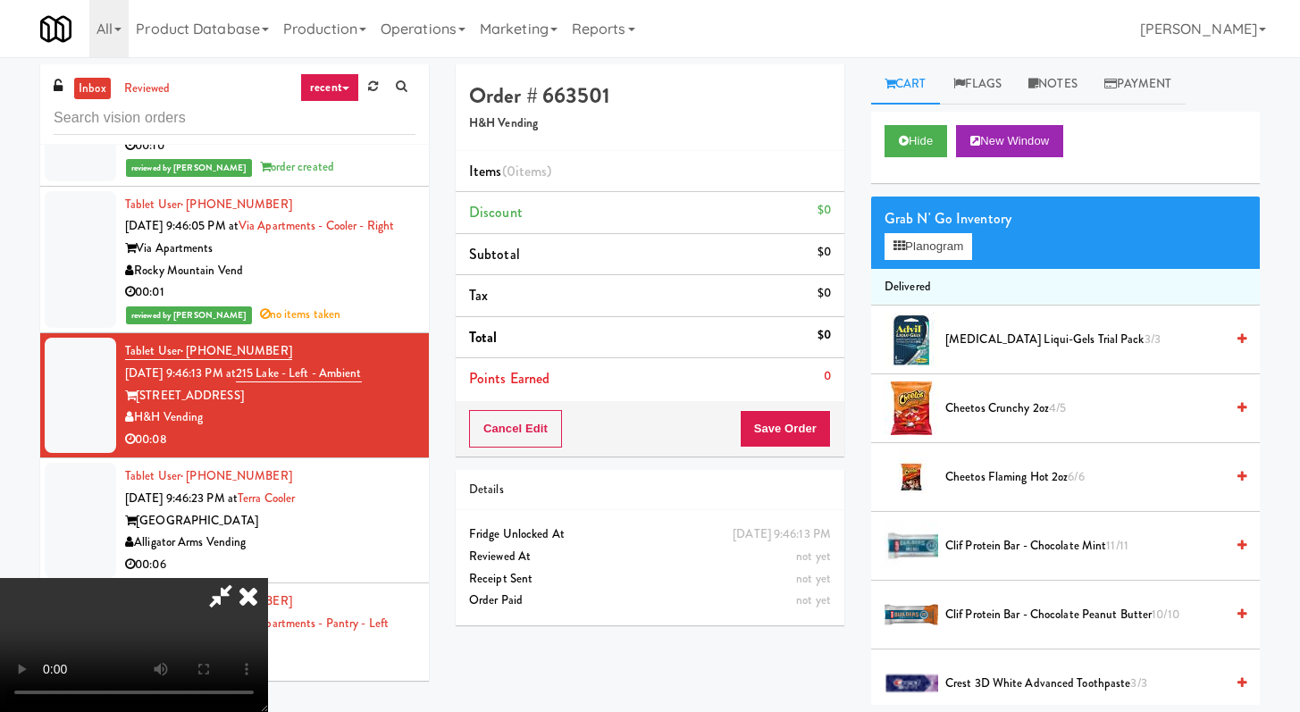
click at [1013, 552] on span "Clif Protein Bar - Chocolate Mint 11/11" at bounding box center [1085, 546] width 279 height 22
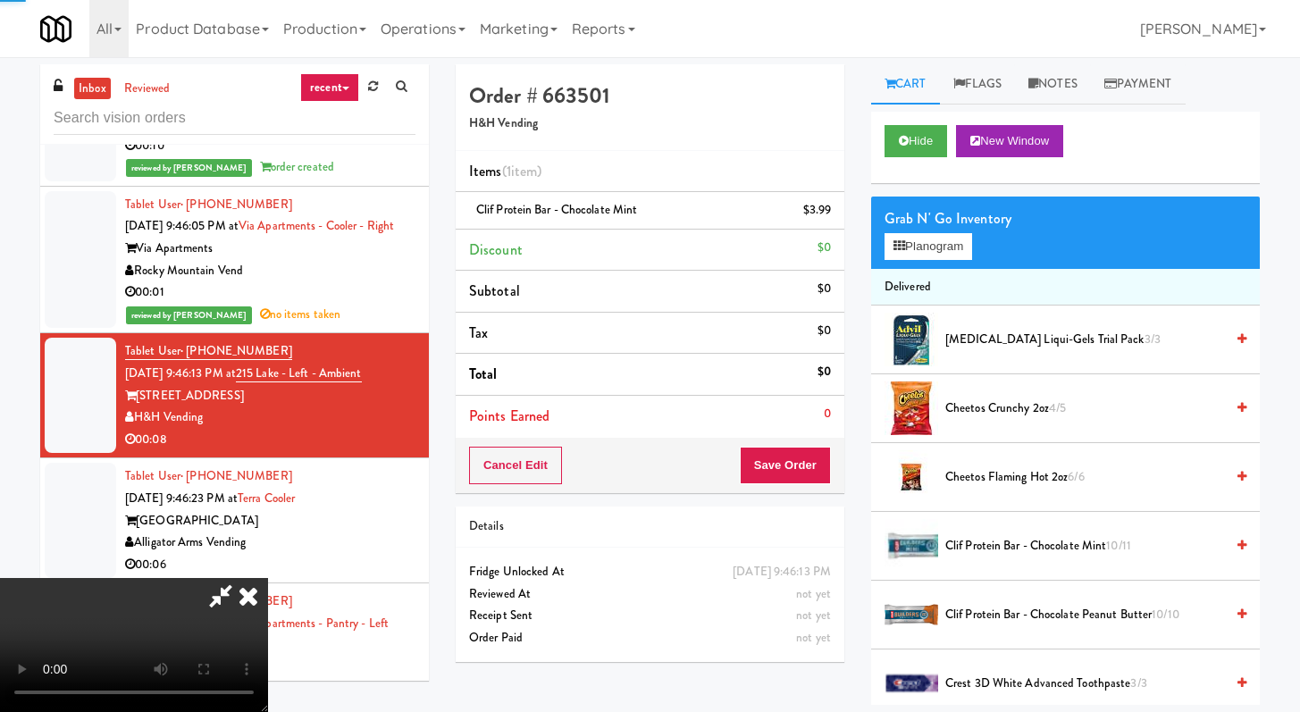
click at [819, 492] on div "Cancel Edit Save Order" at bounding box center [650, 465] width 389 height 55
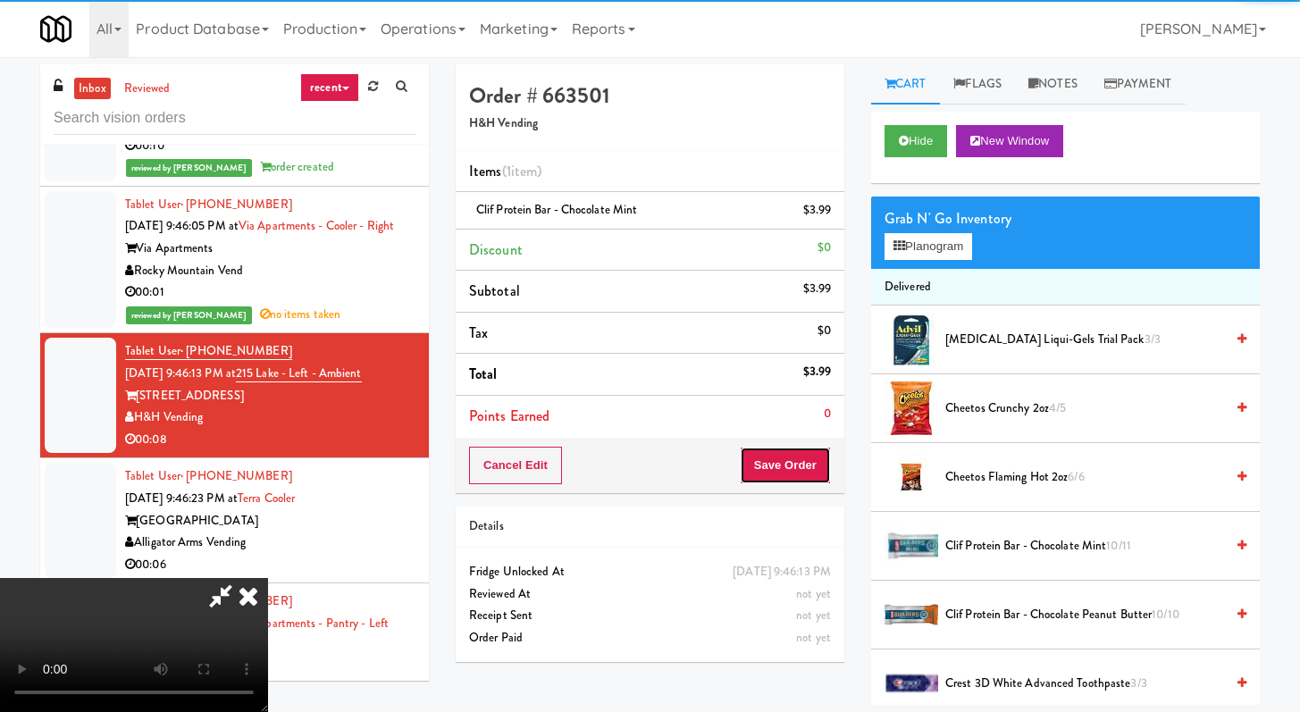
click at [818, 471] on button "Save Order" at bounding box center [785, 466] width 91 height 38
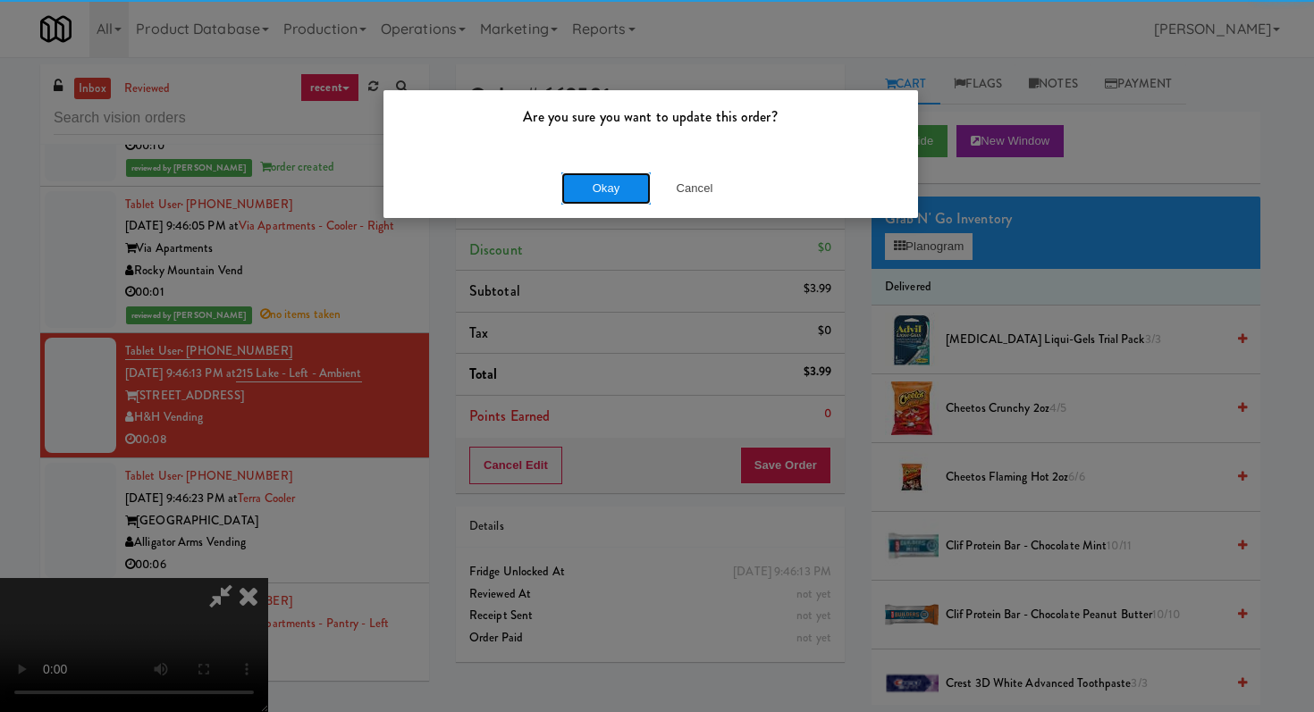
click at [594, 197] on button "Okay" at bounding box center [605, 188] width 89 height 32
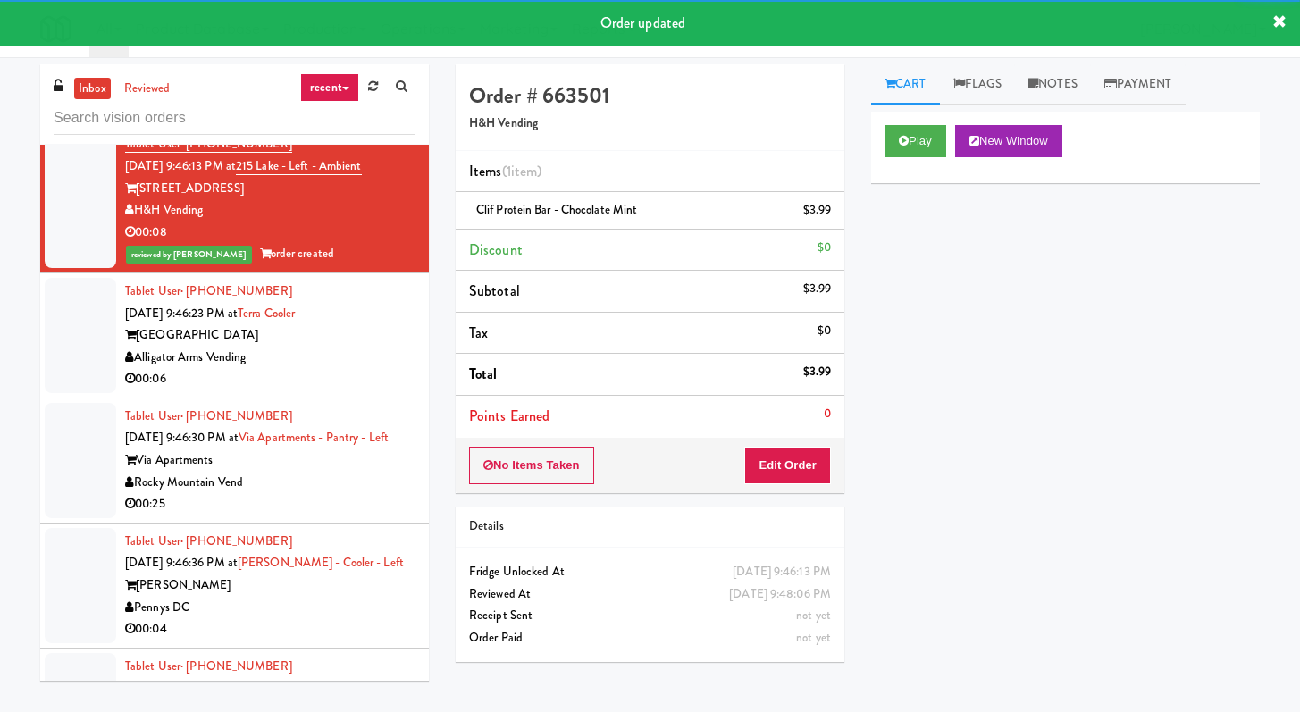
scroll to position [12899, 0]
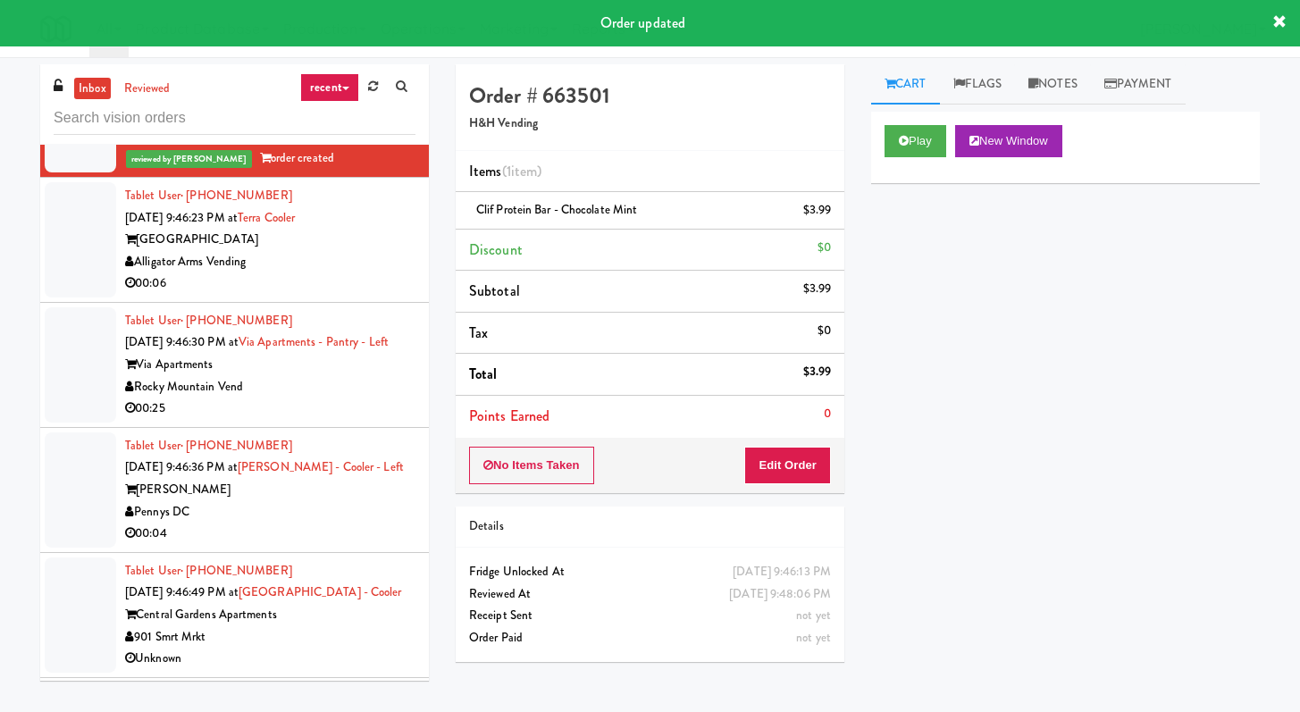
click at [348, 295] on div "00:06" at bounding box center [270, 284] width 290 height 22
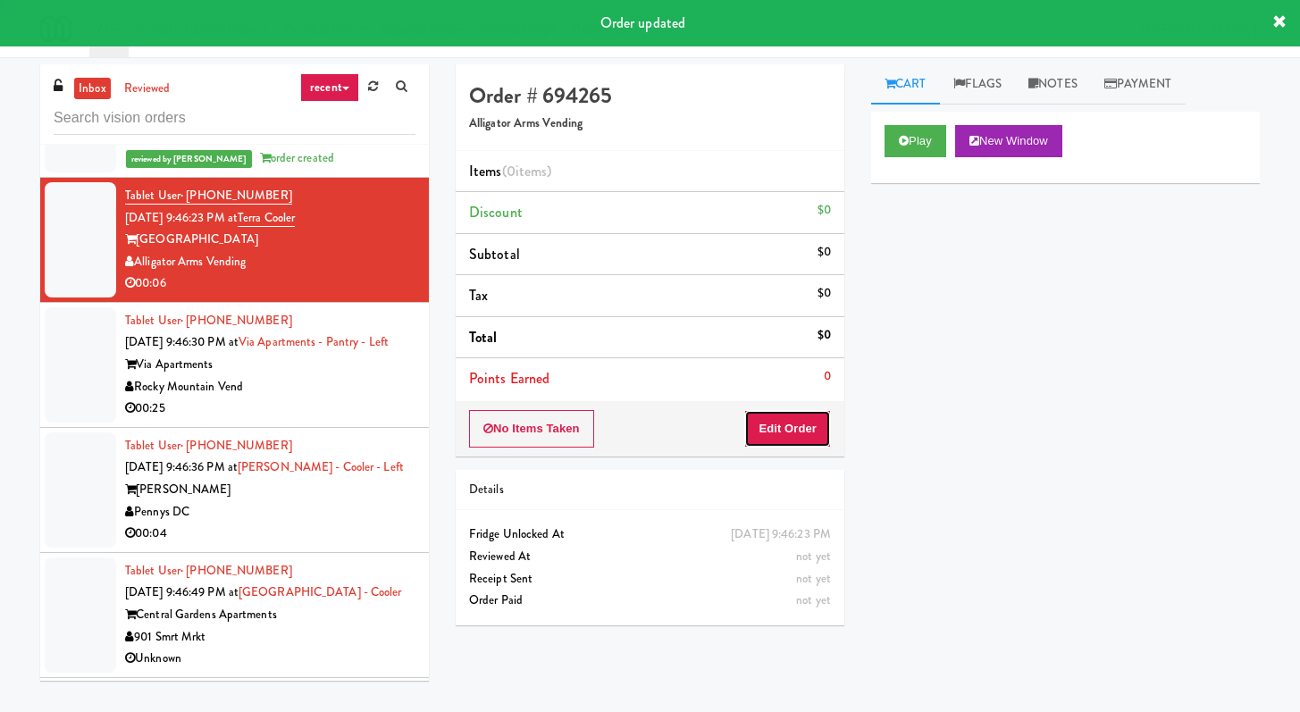
click at [792, 414] on button "Edit Order" at bounding box center [787, 429] width 87 height 38
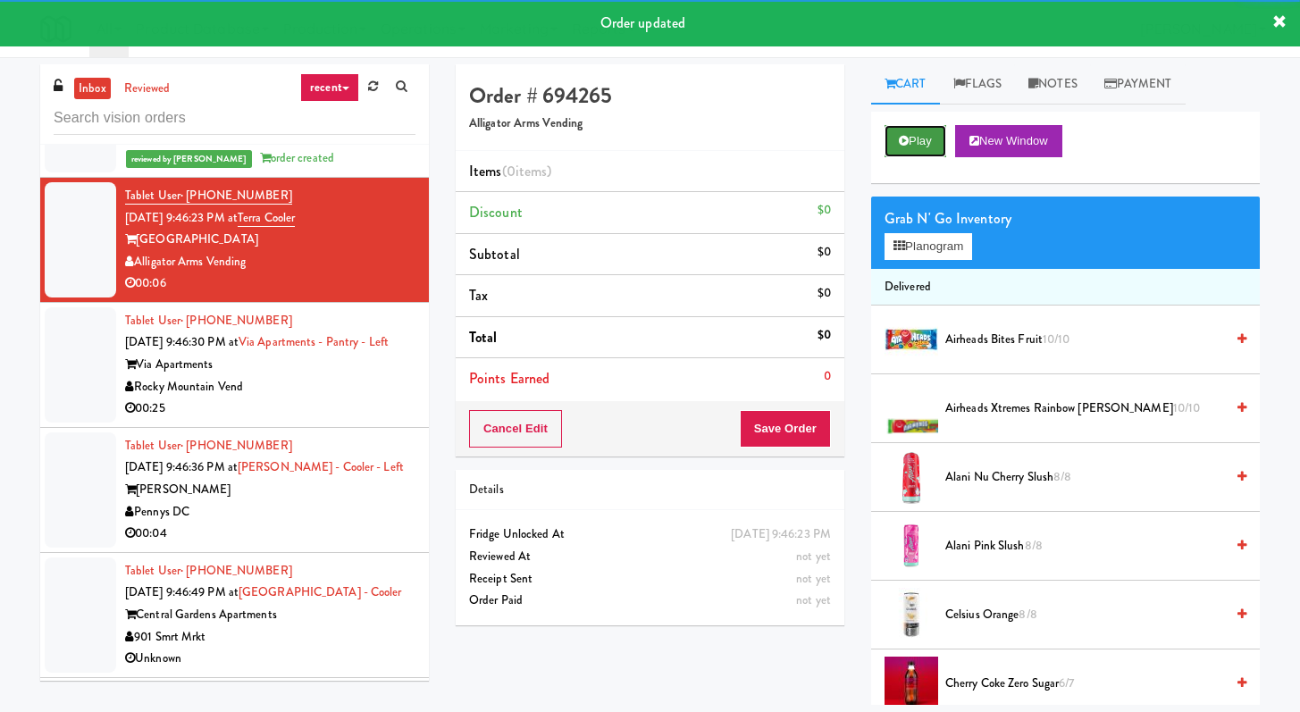
click at [915, 142] on button "Play" at bounding box center [916, 141] width 62 height 32
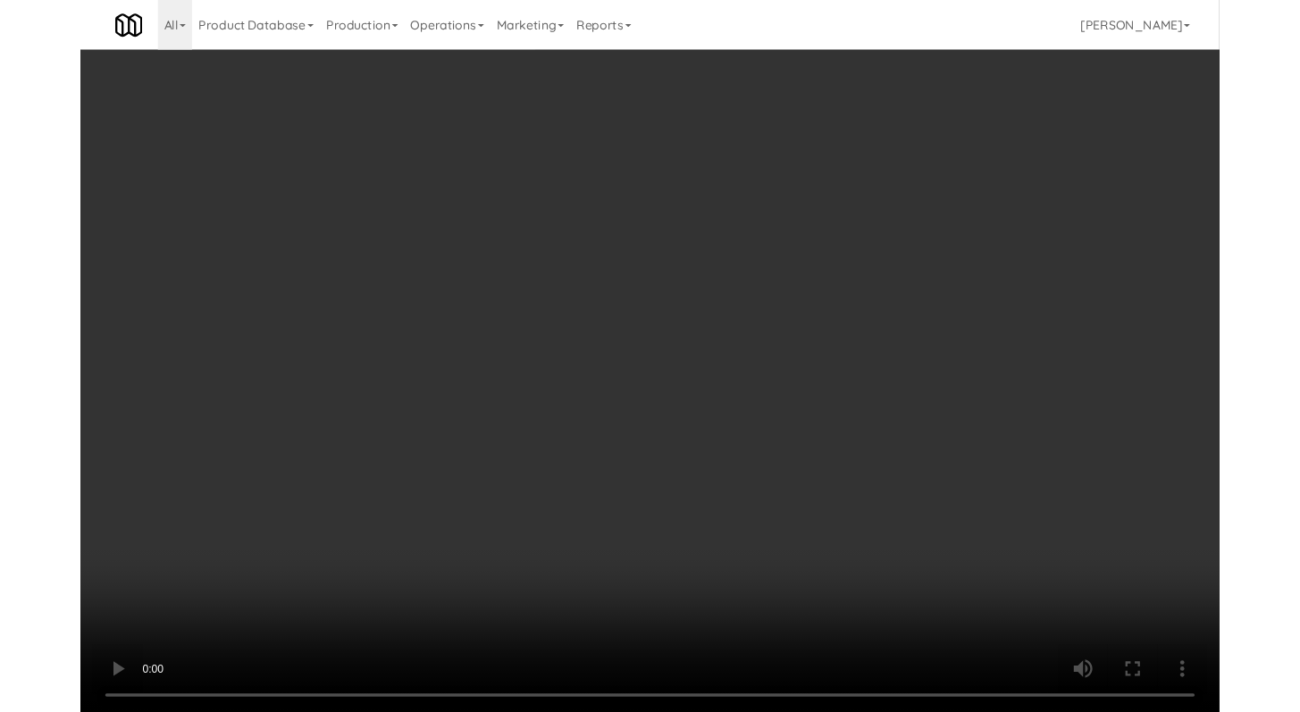
scroll to position [12854, 0]
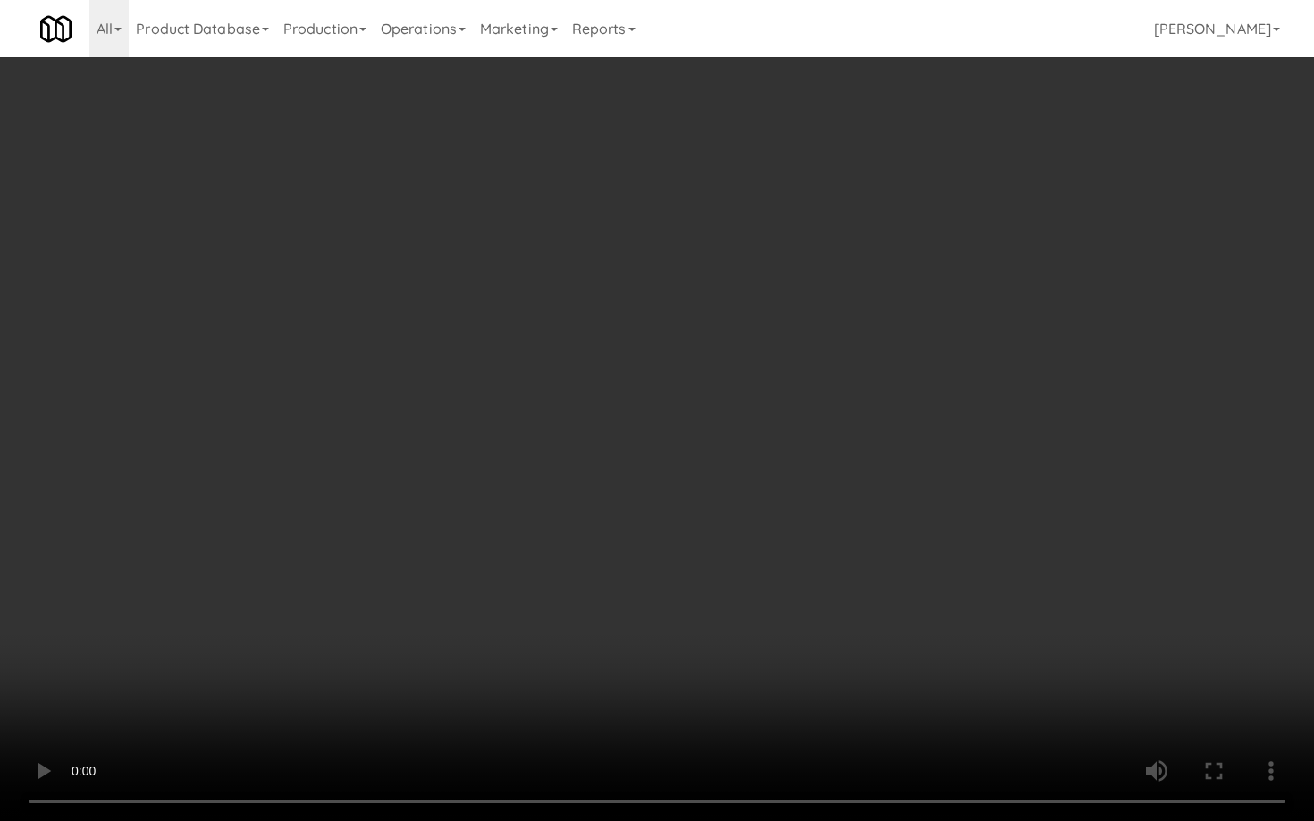
click at [704, 488] on video at bounding box center [657, 410] width 1314 height 821
click at [707, 483] on video at bounding box center [657, 410] width 1314 height 821
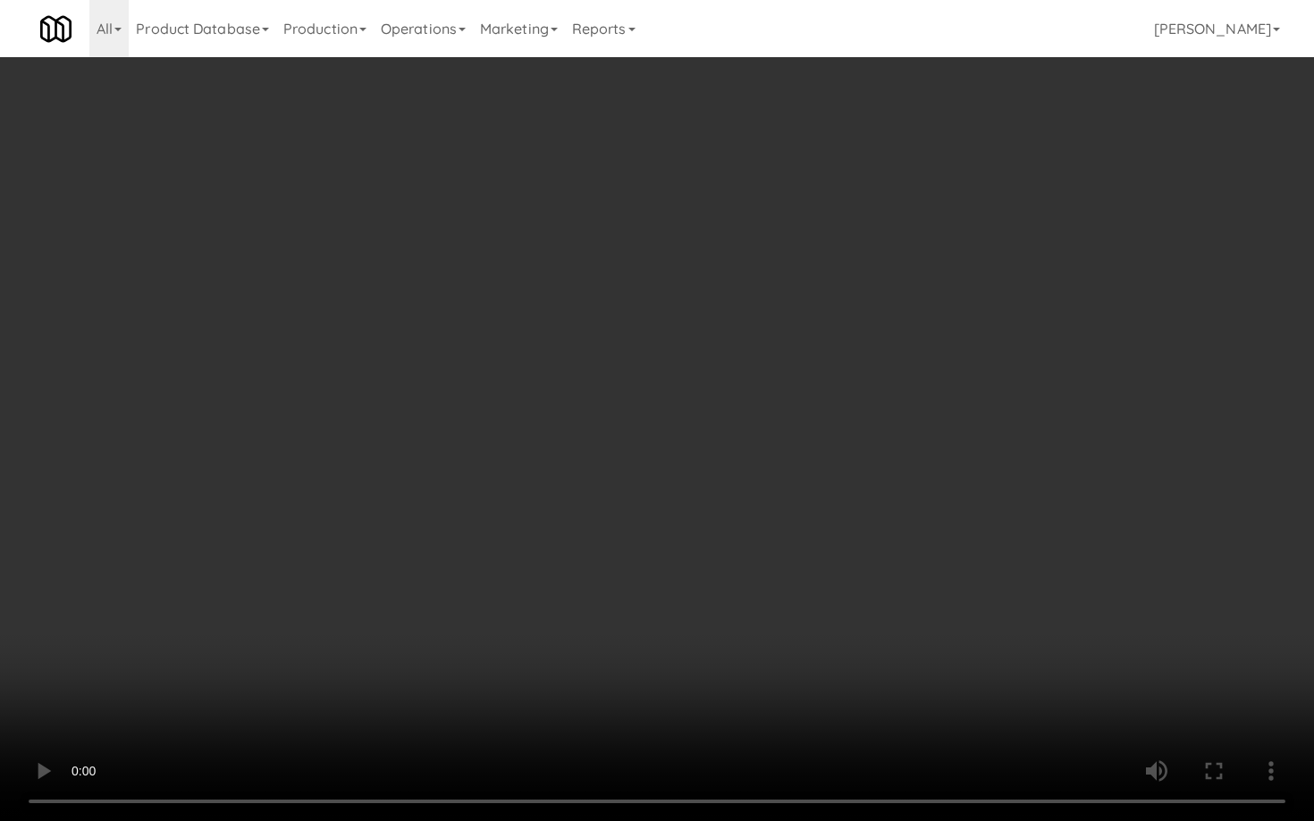
drag, startPoint x: 707, startPoint y: 483, endPoint x: 1097, endPoint y: 586, distance: 403.8
click at [707, 483] on video at bounding box center [657, 410] width 1314 height 821
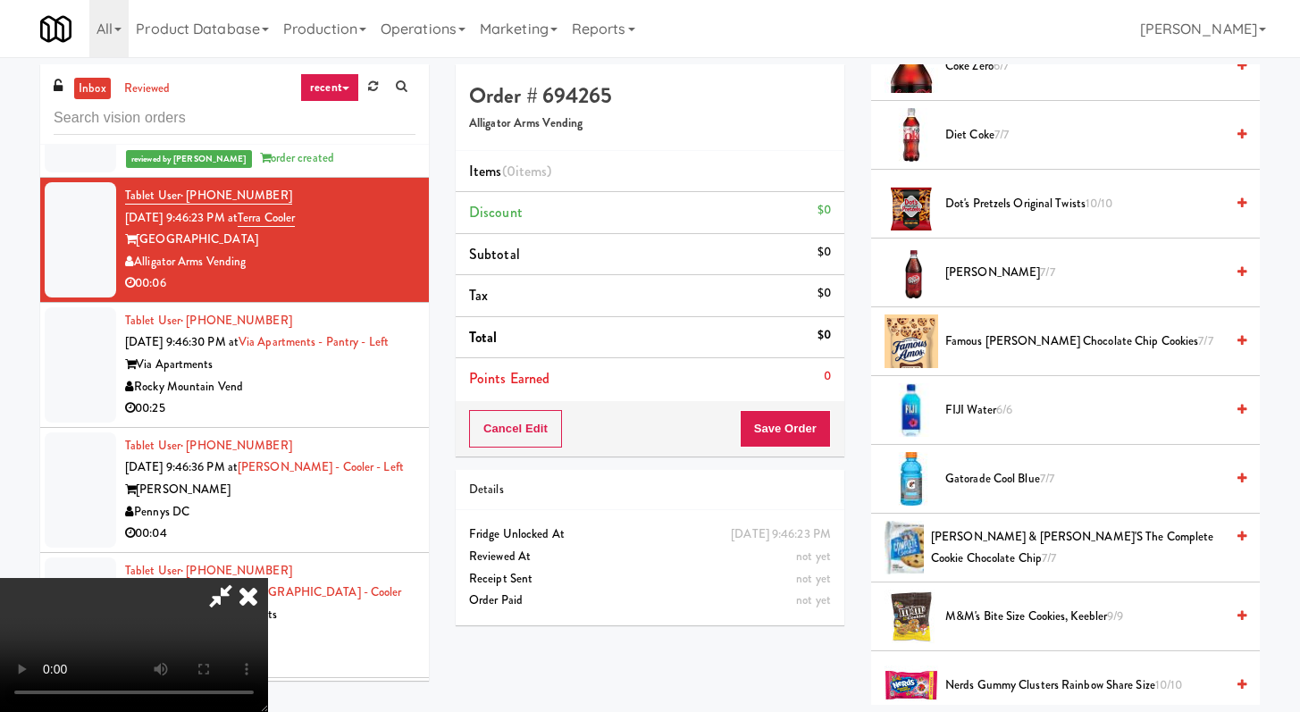
scroll to position [787, 0]
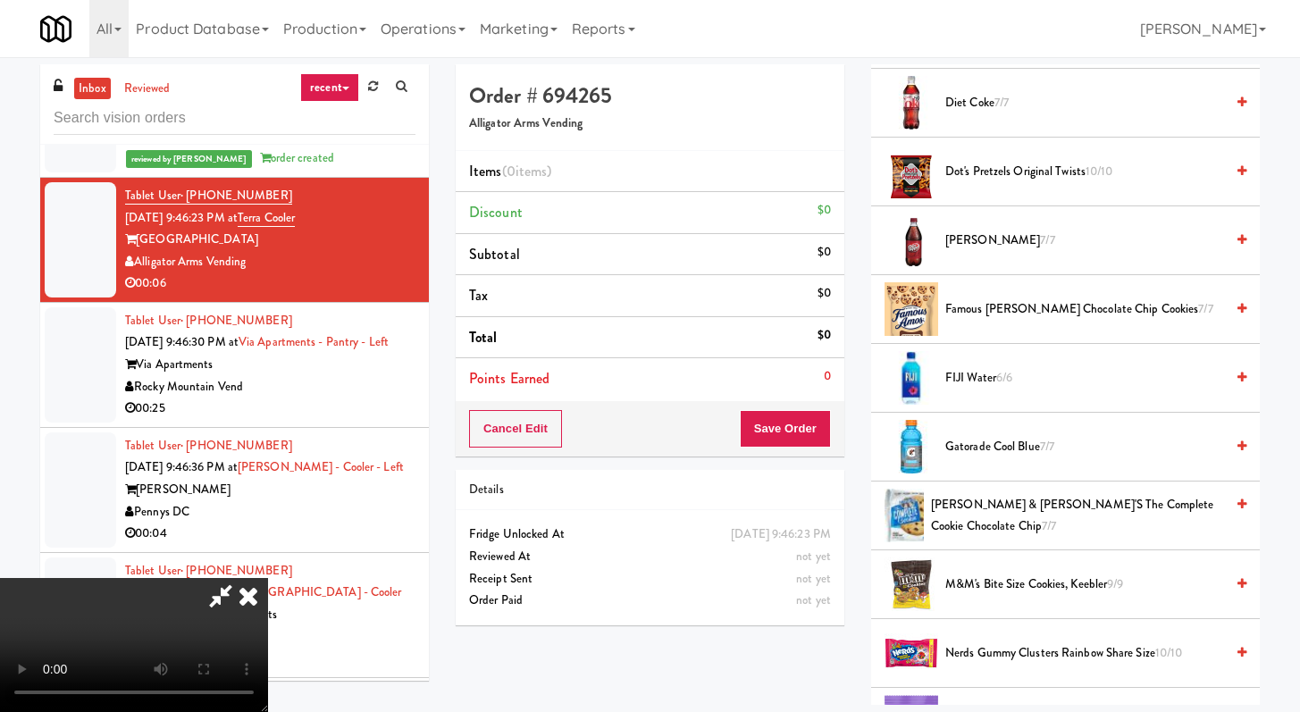
click at [994, 510] on span "Lenny & Larry's The Complete Cookie Chocolate Chip 7/7" at bounding box center [1077, 516] width 293 height 44
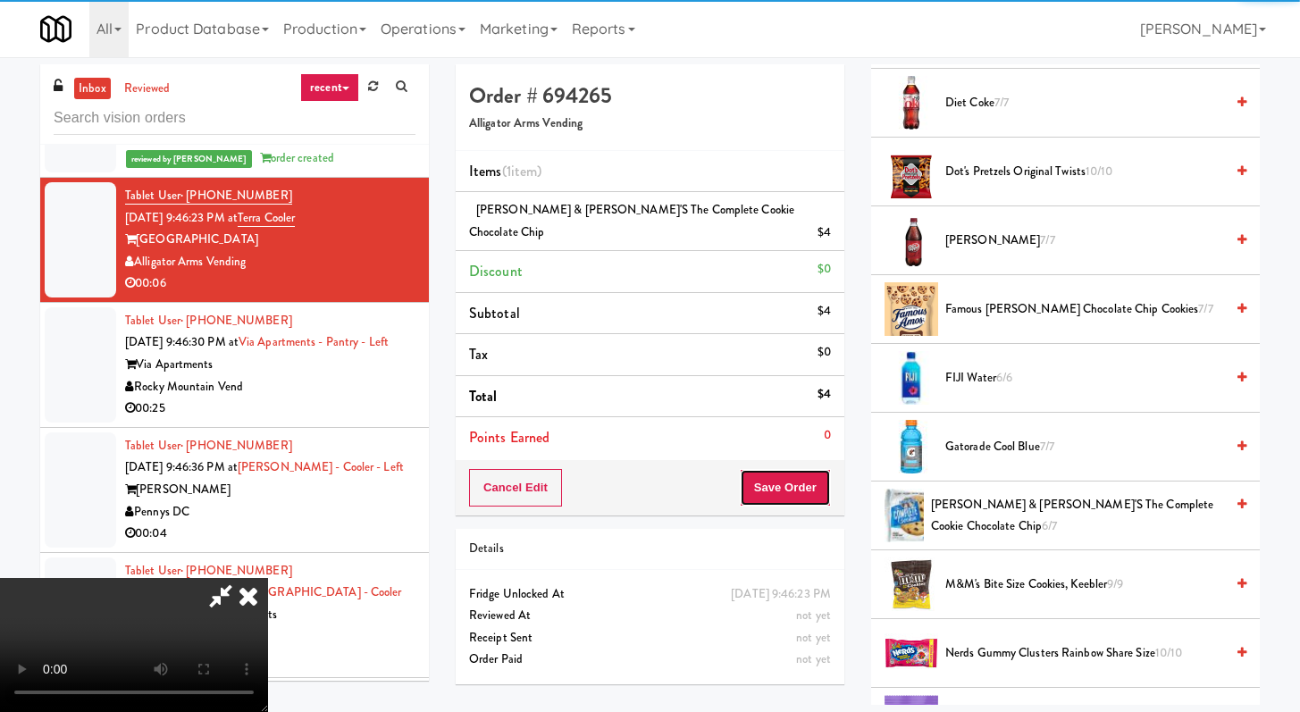
click at [808, 469] on button "Save Order" at bounding box center [785, 488] width 91 height 38
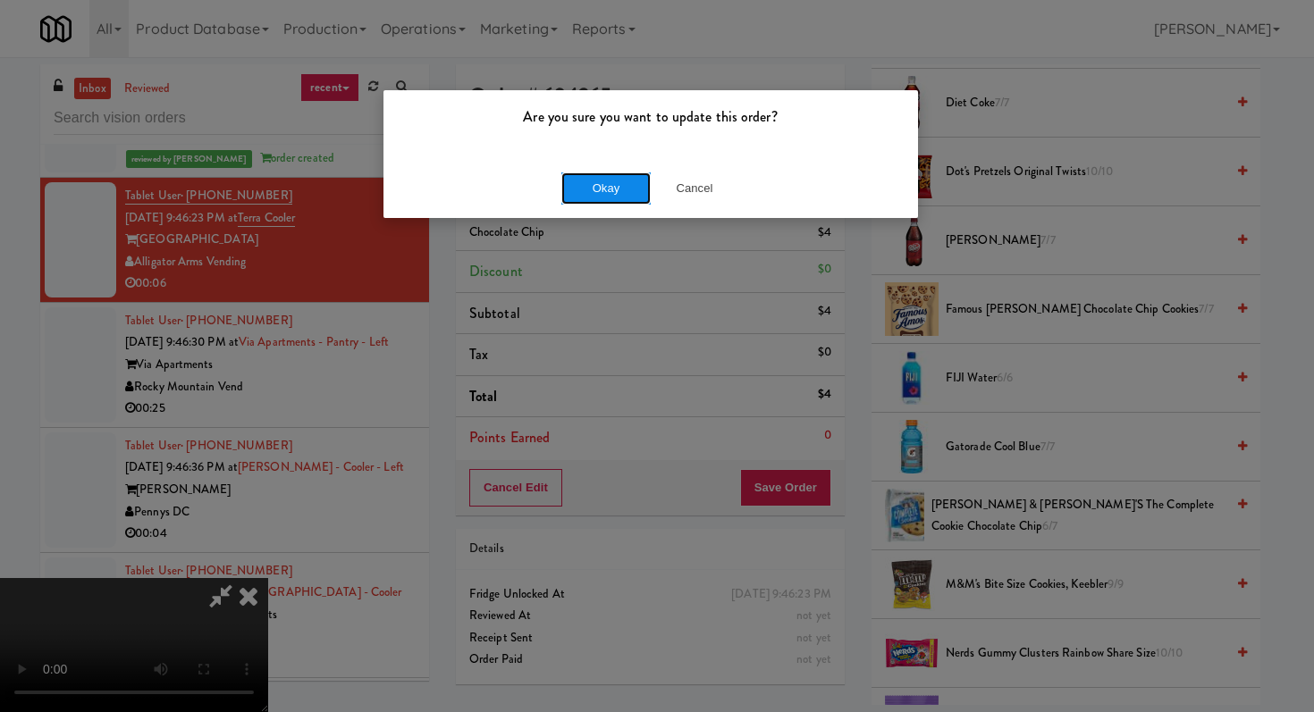
click at [609, 196] on button "Okay" at bounding box center [605, 188] width 89 height 32
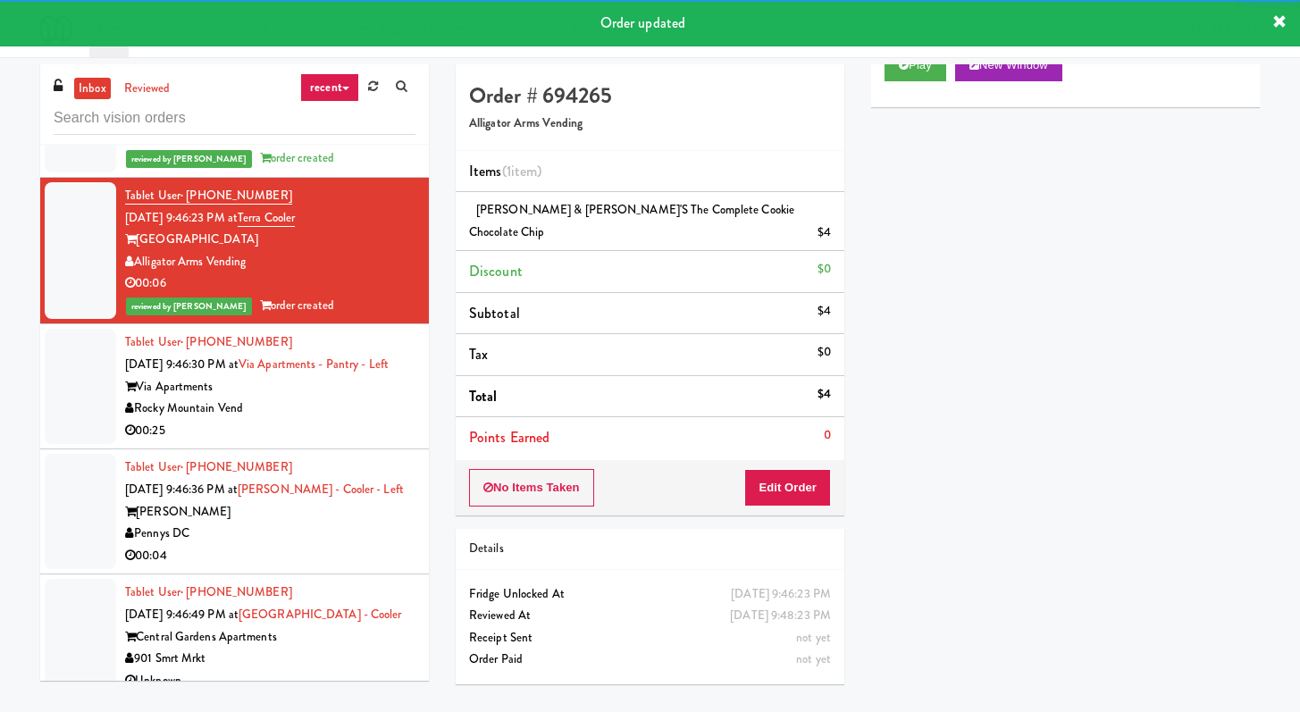
scroll to position [13149, 0]
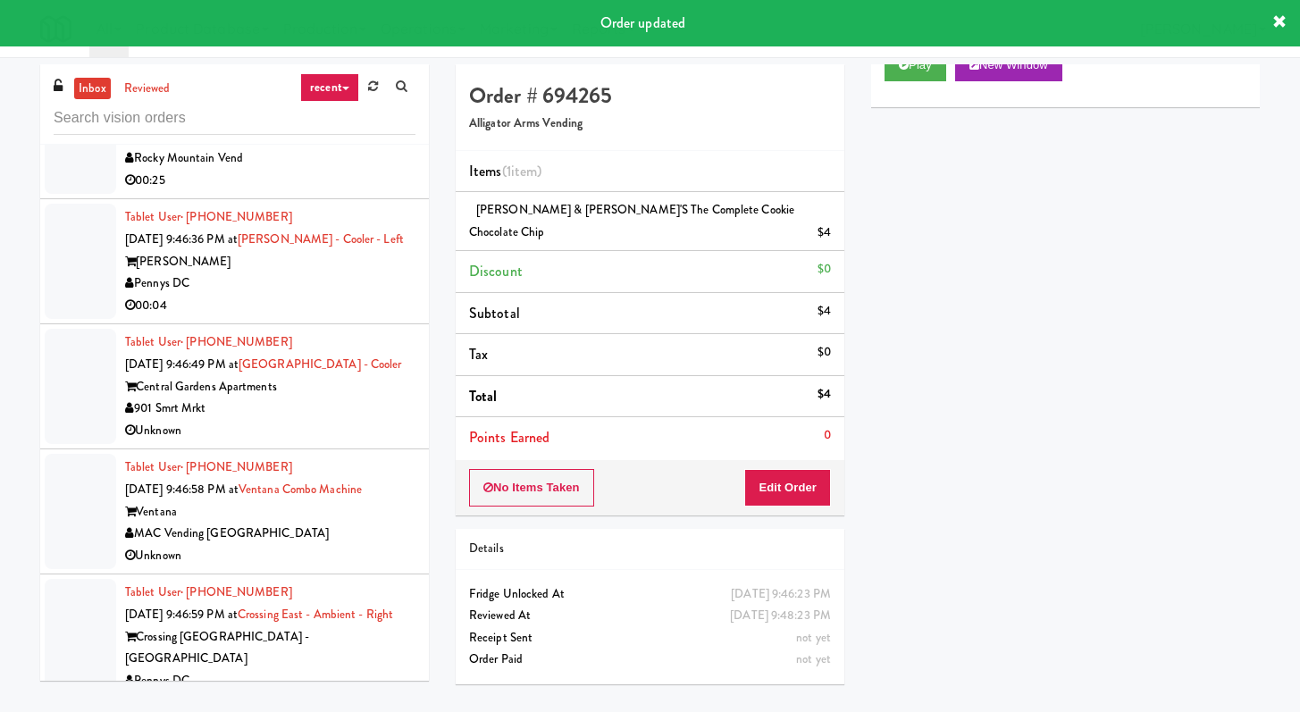
click at [355, 192] on div "00:25" at bounding box center [270, 181] width 290 height 22
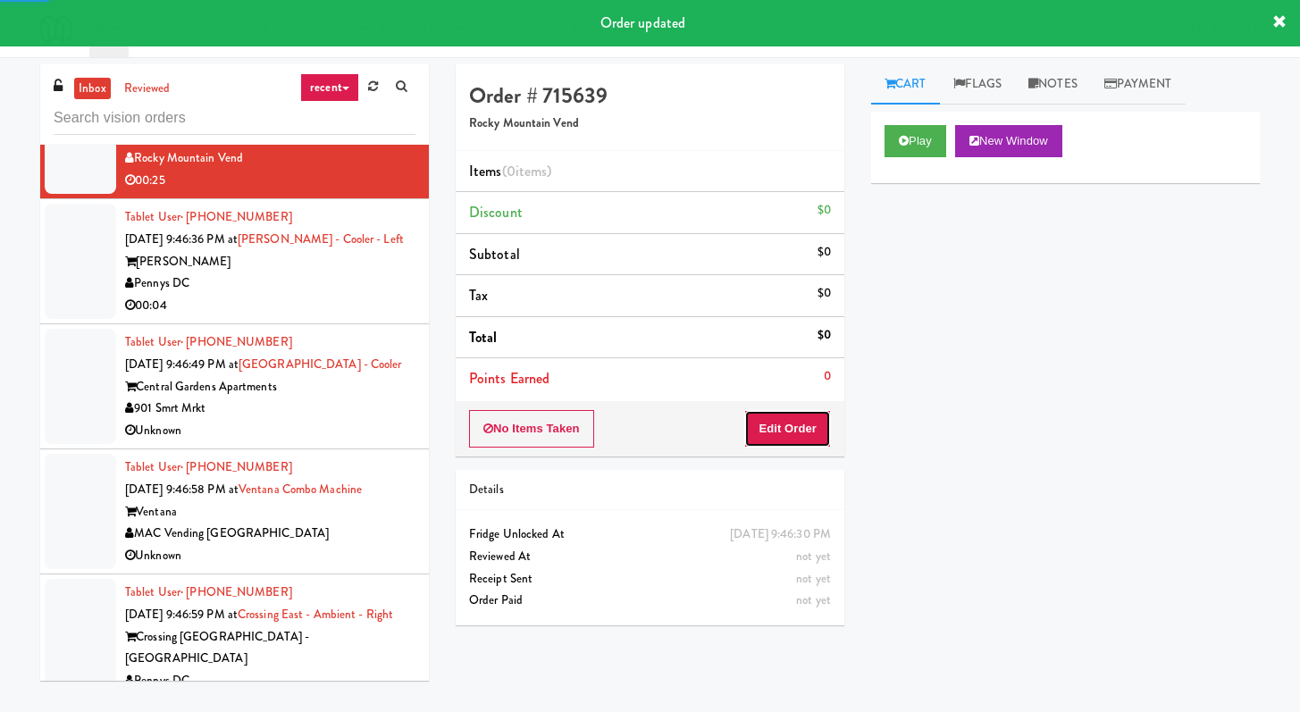
click at [786, 433] on button "Edit Order" at bounding box center [787, 429] width 87 height 38
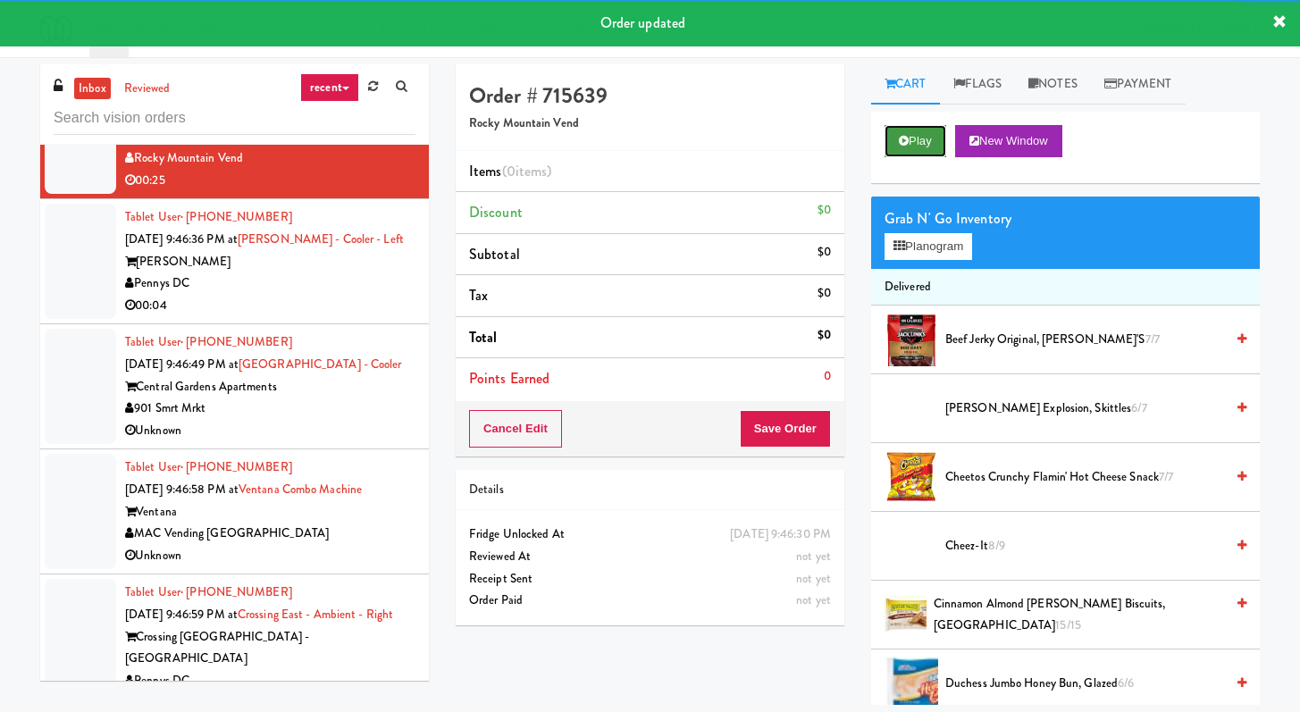
click at [917, 134] on button "Play" at bounding box center [916, 141] width 62 height 32
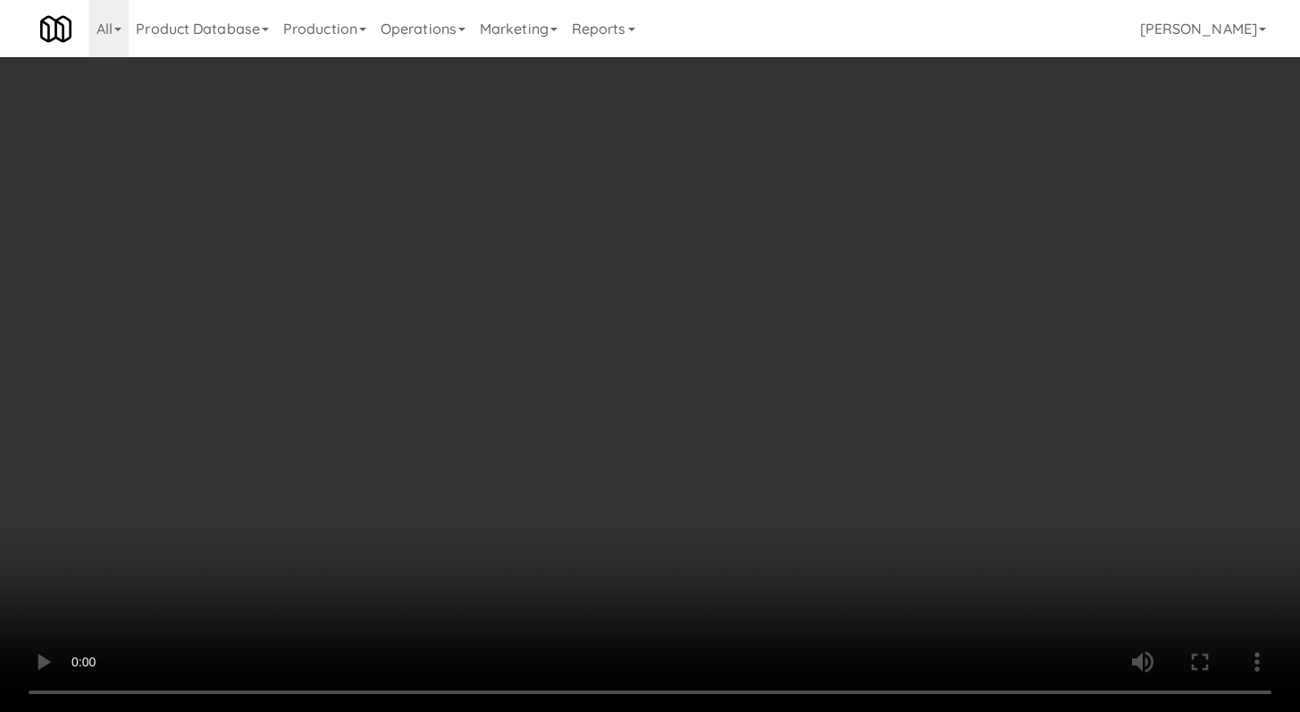
scroll to position [13105, 0]
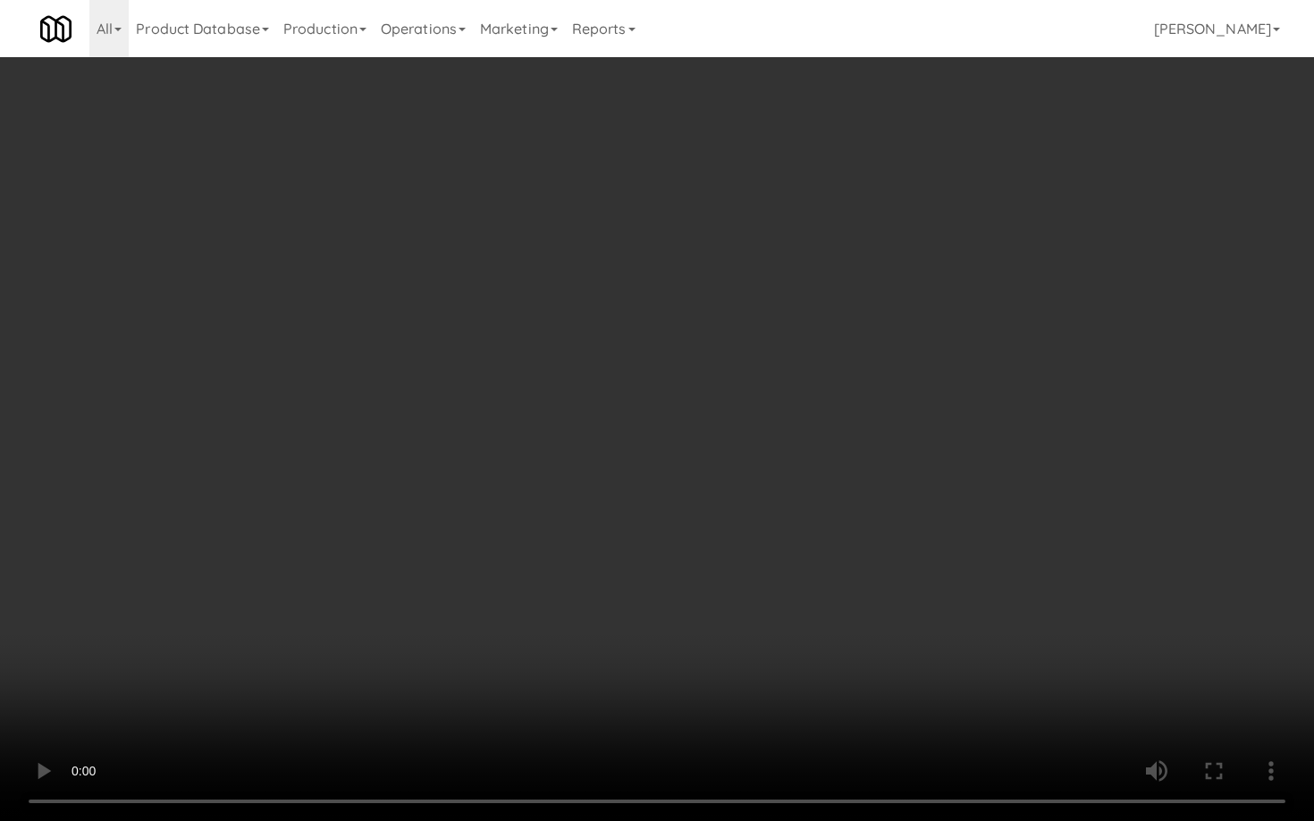
click at [944, 584] on video at bounding box center [657, 410] width 1314 height 821
click at [492, 551] on video at bounding box center [657, 410] width 1314 height 821
click at [507, 538] on video at bounding box center [657, 410] width 1314 height 821
click at [517, 524] on video at bounding box center [657, 410] width 1314 height 821
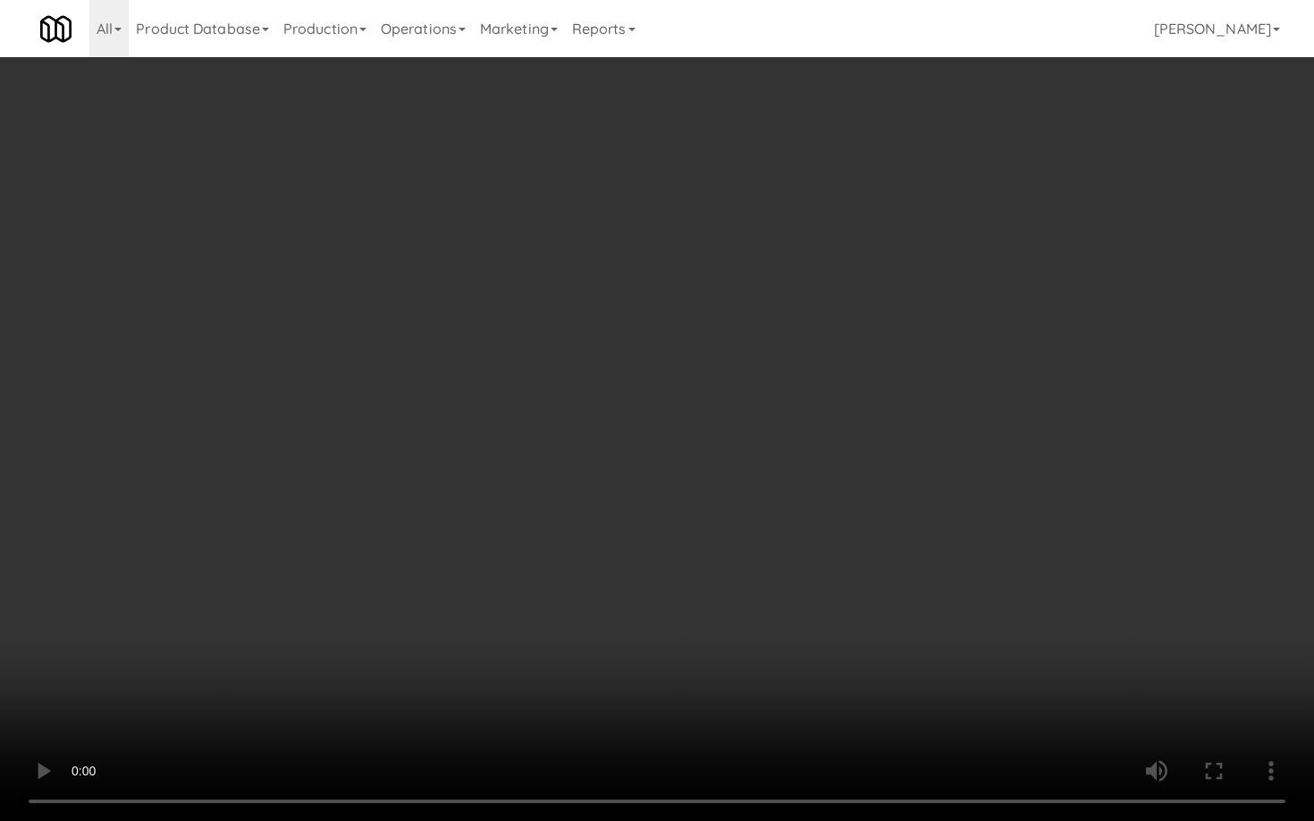
click at [517, 524] on video at bounding box center [657, 410] width 1314 height 821
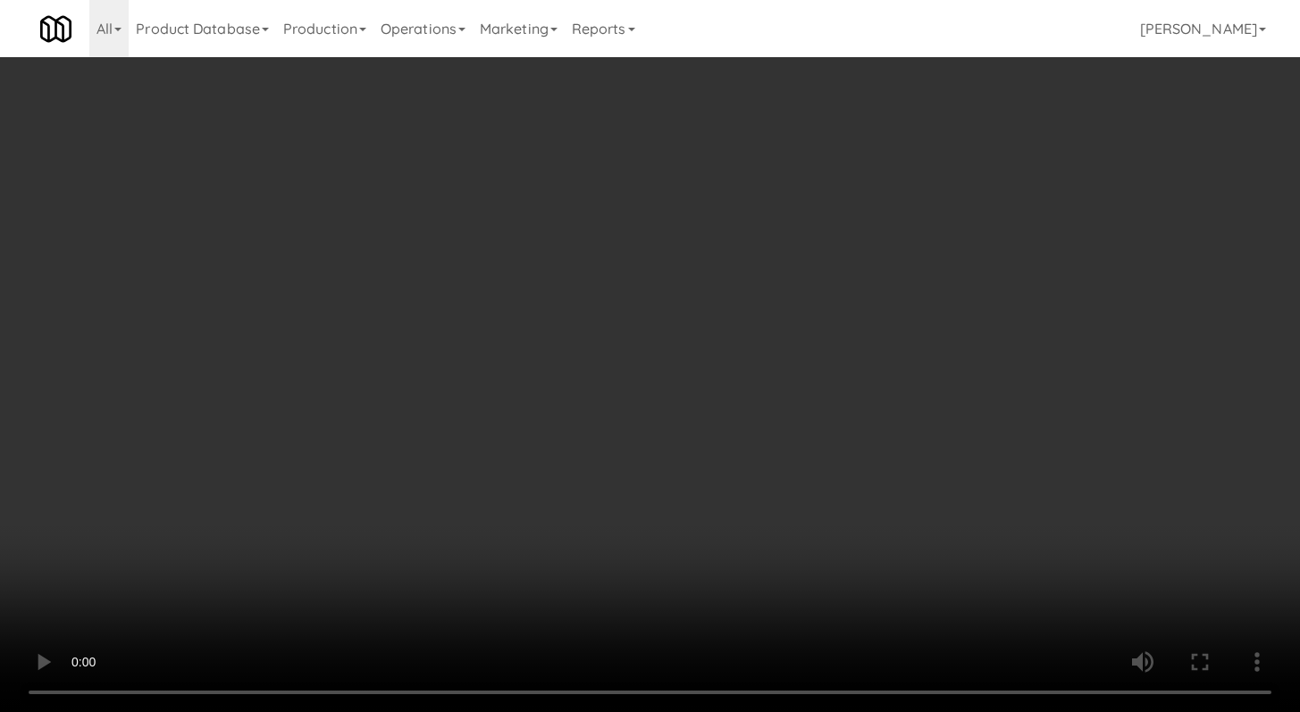
click at [959, 265] on div "Grab N' Go Inventory Planogram" at bounding box center [1065, 233] width 389 height 72
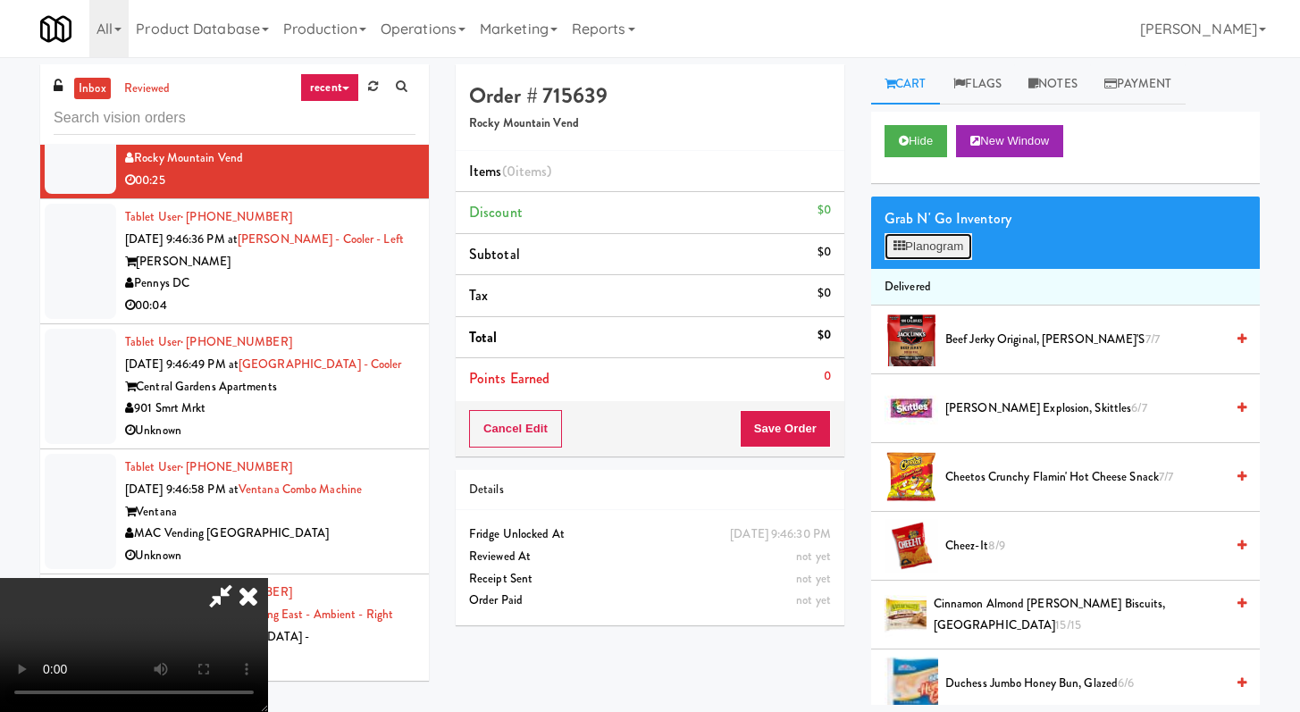
click at [959, 255] on button "Planogram" at bounding box center [929, 246] width 88 height 27
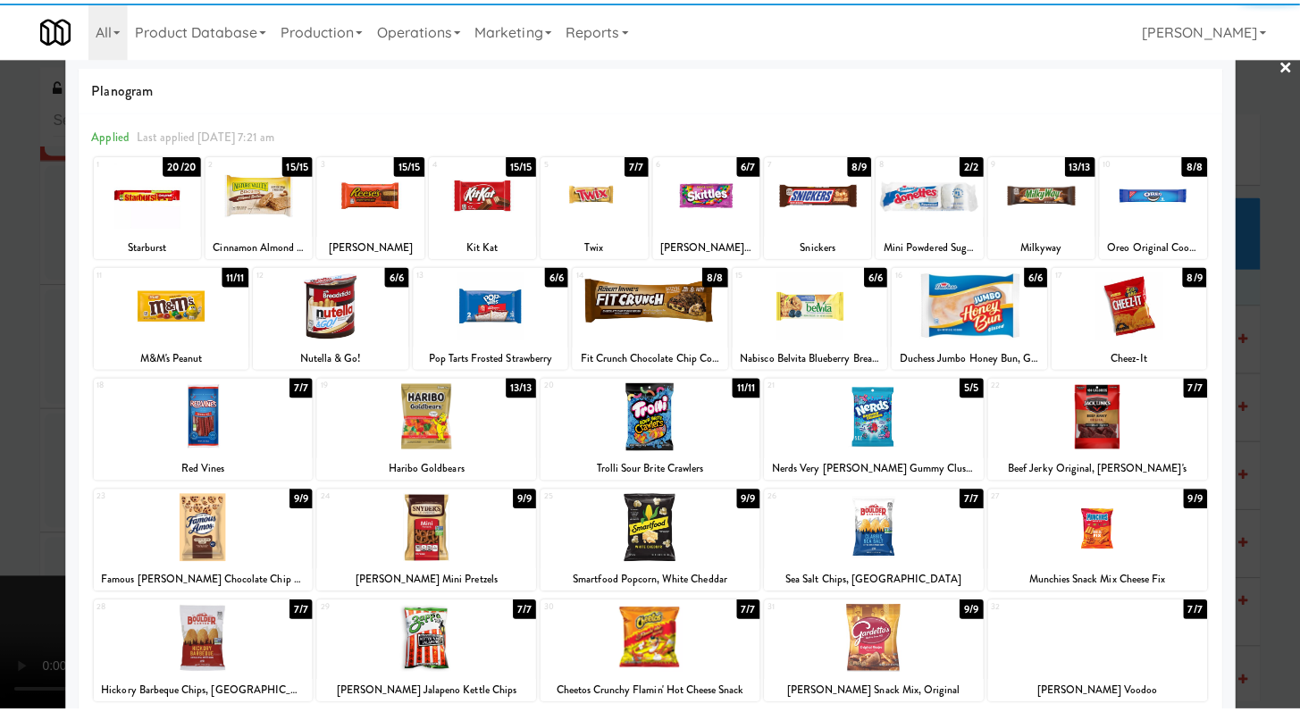
scroll to position [44, 0]
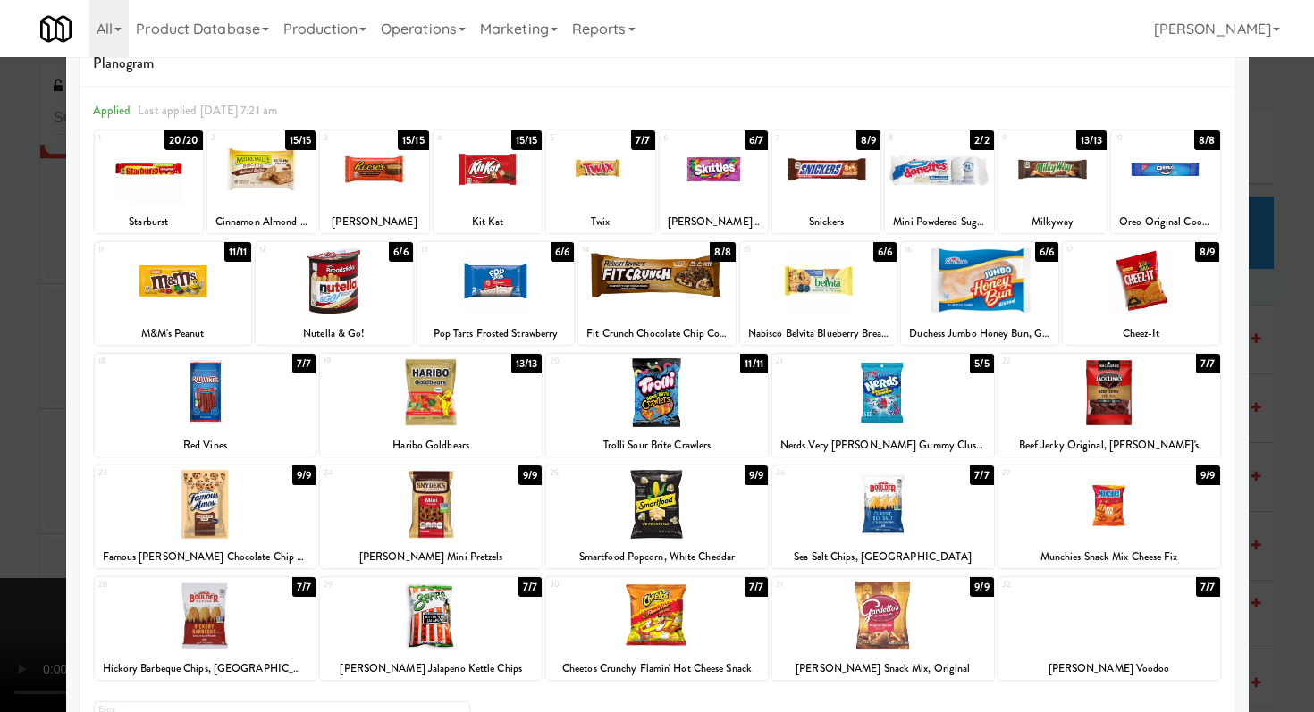
click at [1121, 595] on div at bounding box center [1109, 616] width 222 height 69
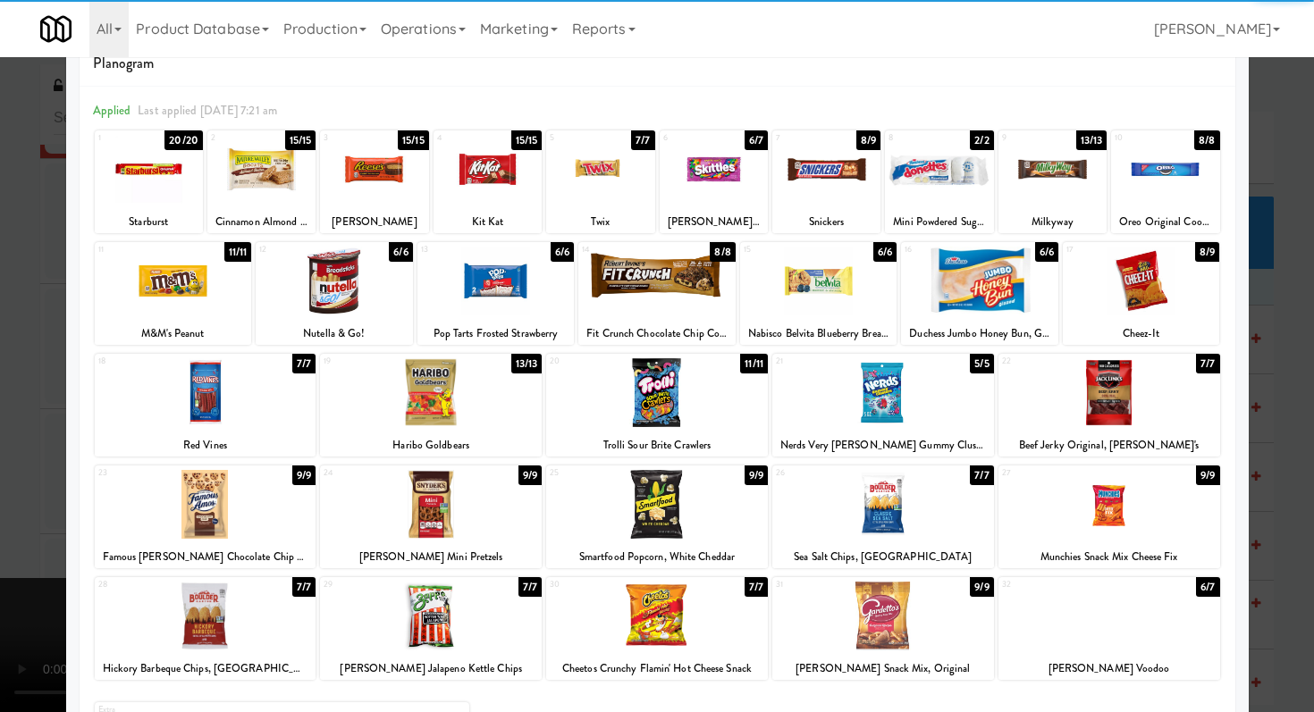
click at [1013, 151] on div at bounding box center [1052, 169] width 108 height 69
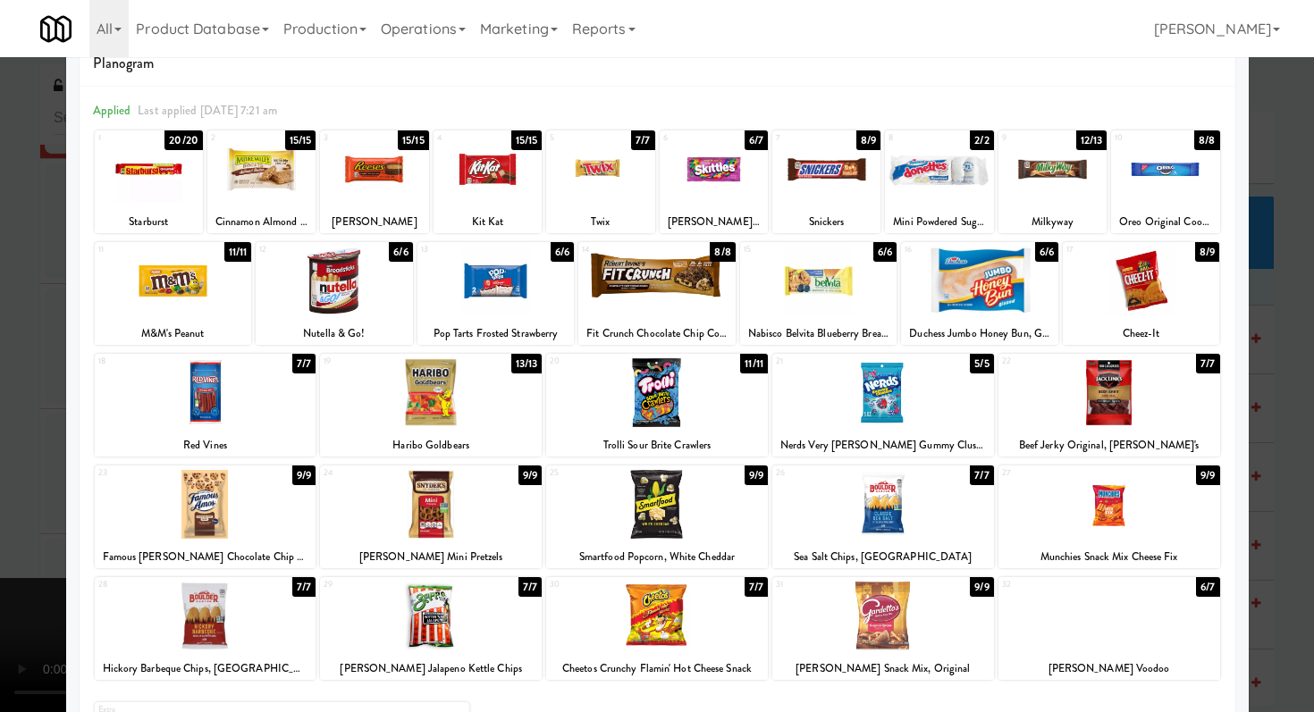
click at [1265, 334] on div at bounding box center [657, 356] width 1314 height 712
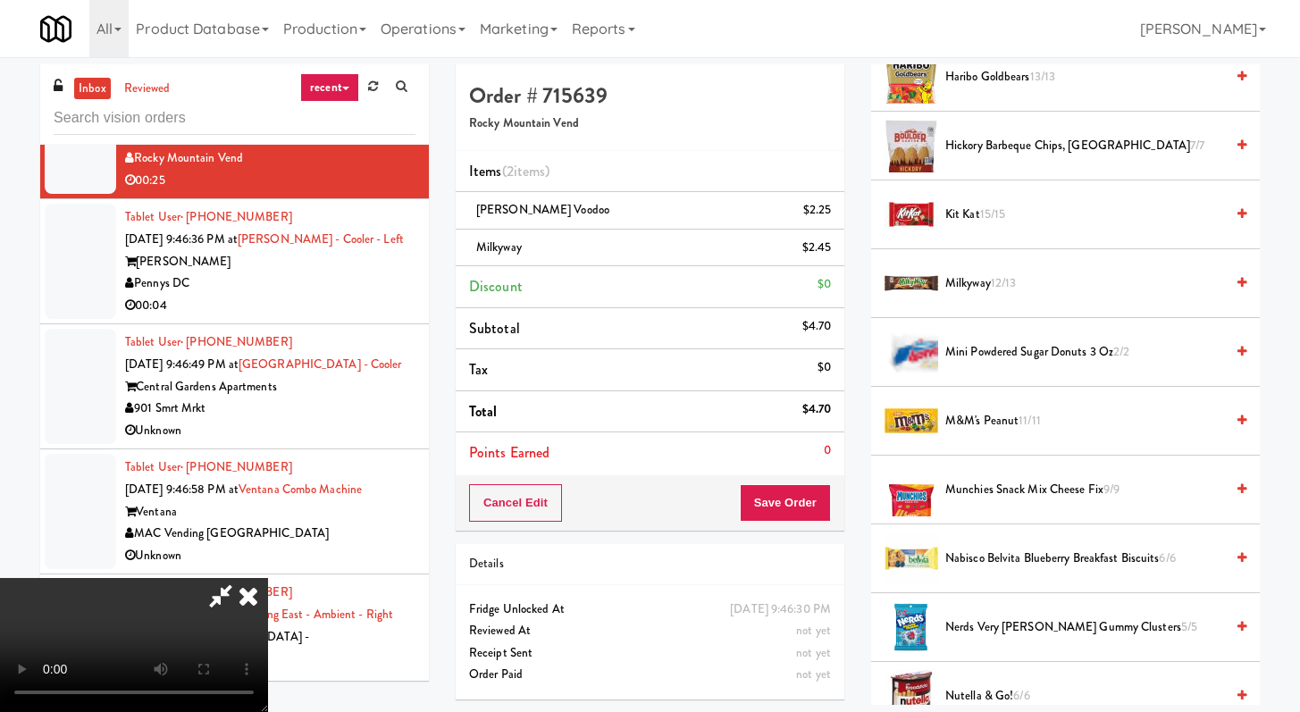
scroll to position [2010, 0]
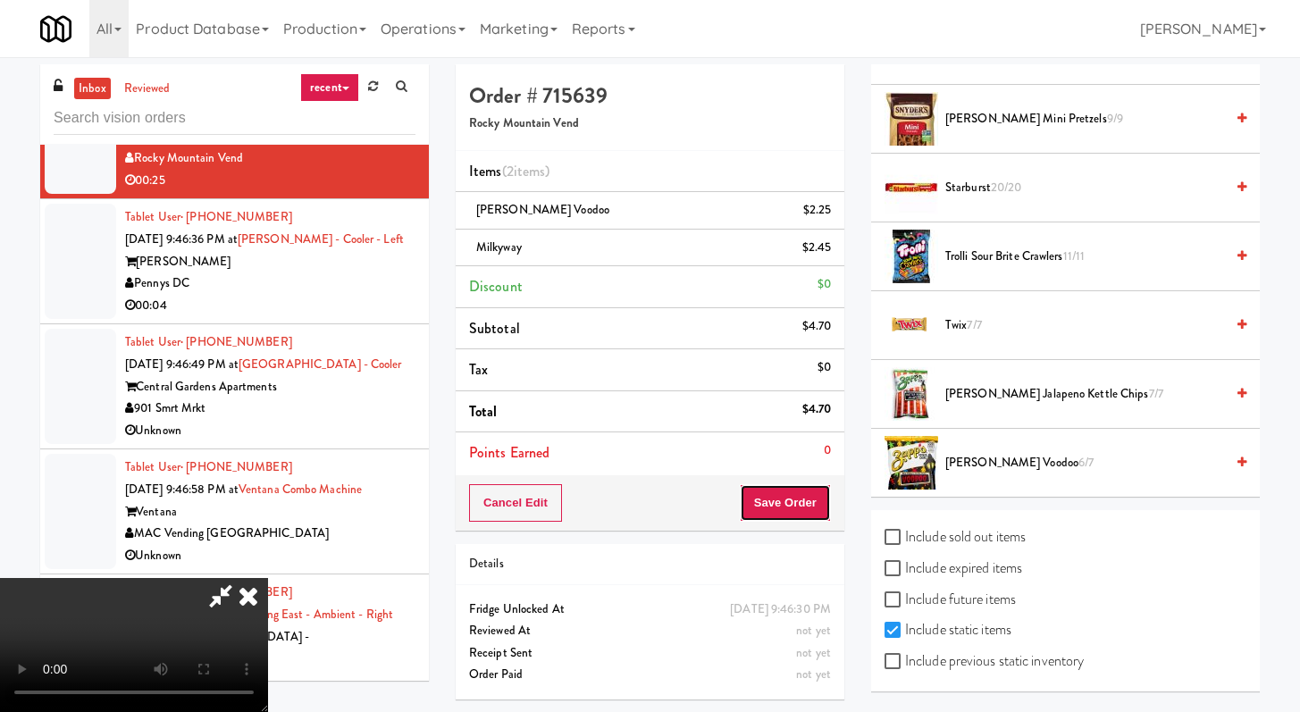
click at [787, 492] on button "Save Order" at bounding box center [785, 503] width 91 height 38
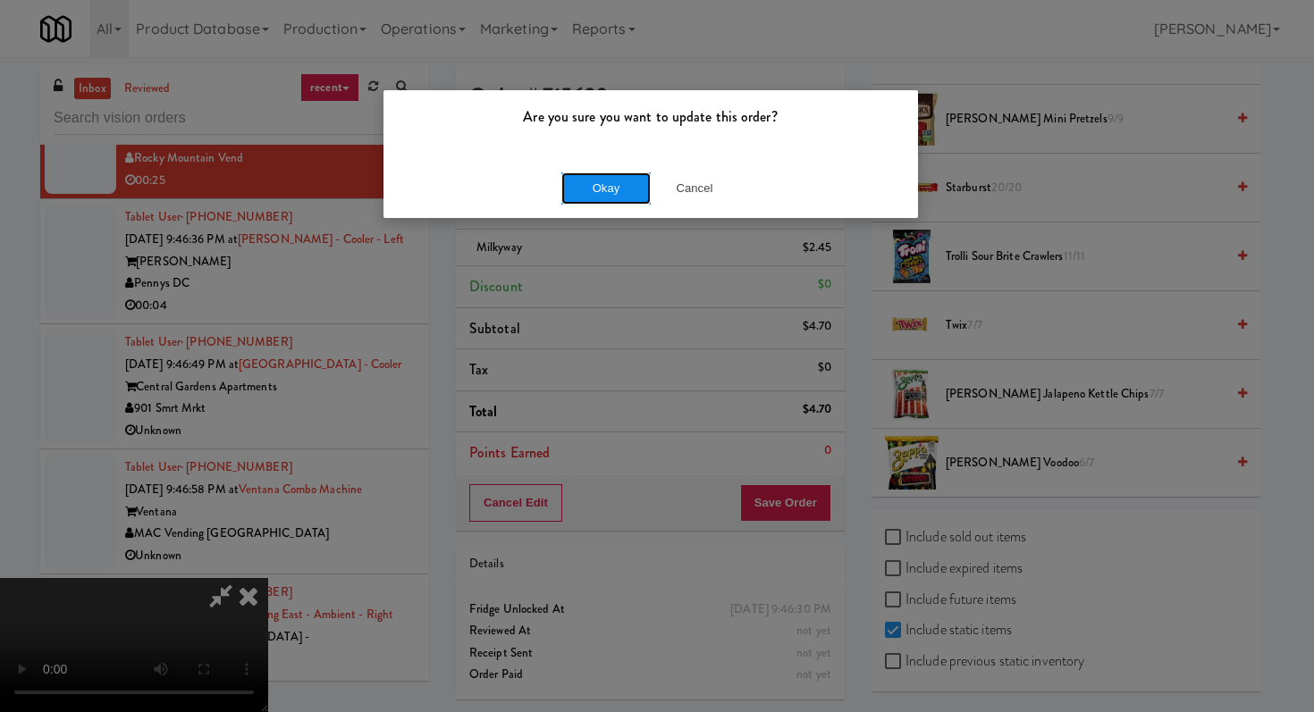
click at [573, 196] on button "Okay" at bounding box center [605, 188] width 89 height 32
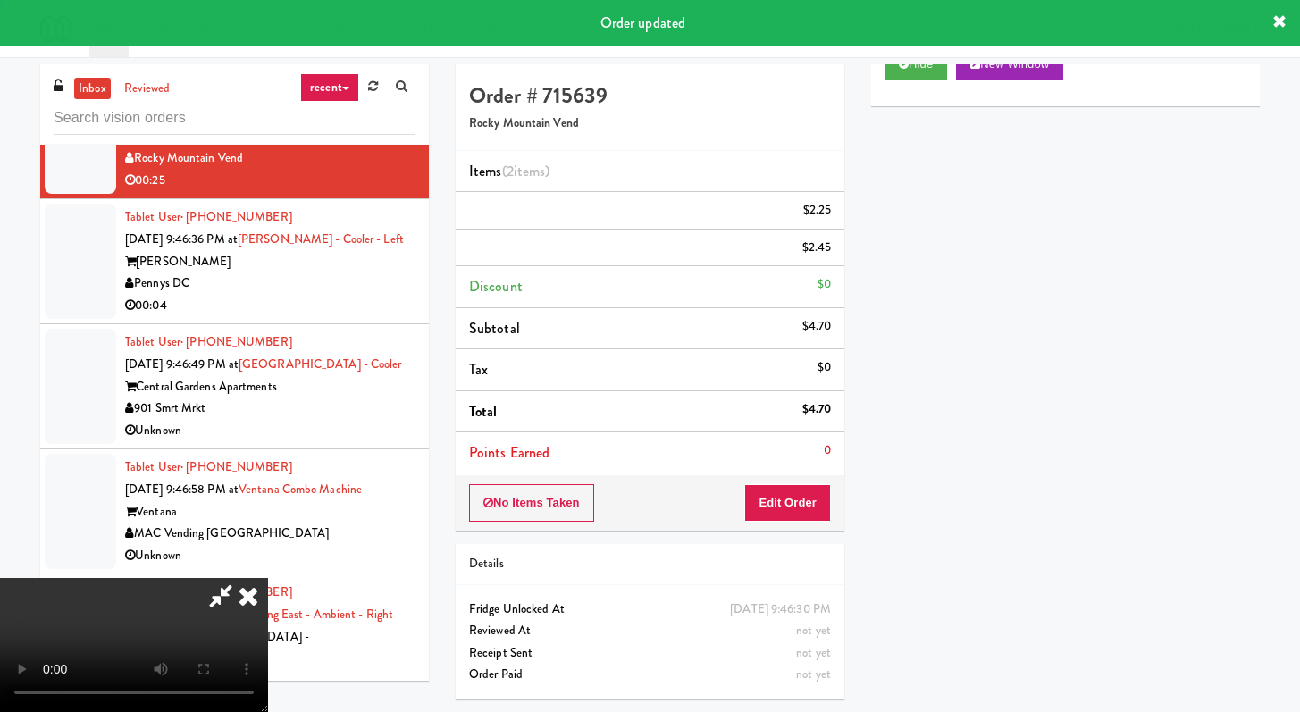
scroll to position [76, 0]
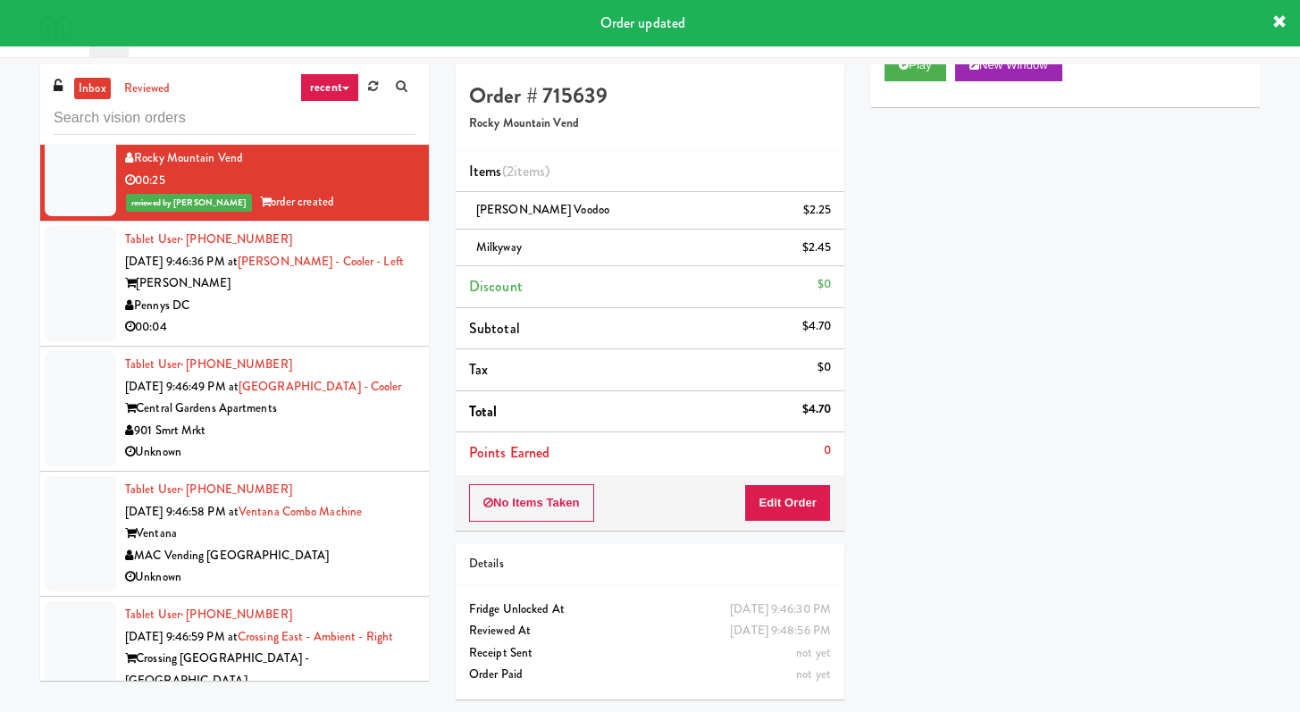
click at [323, 339] on div "00:04" at bounding box center [270, 327] width 290 height 22
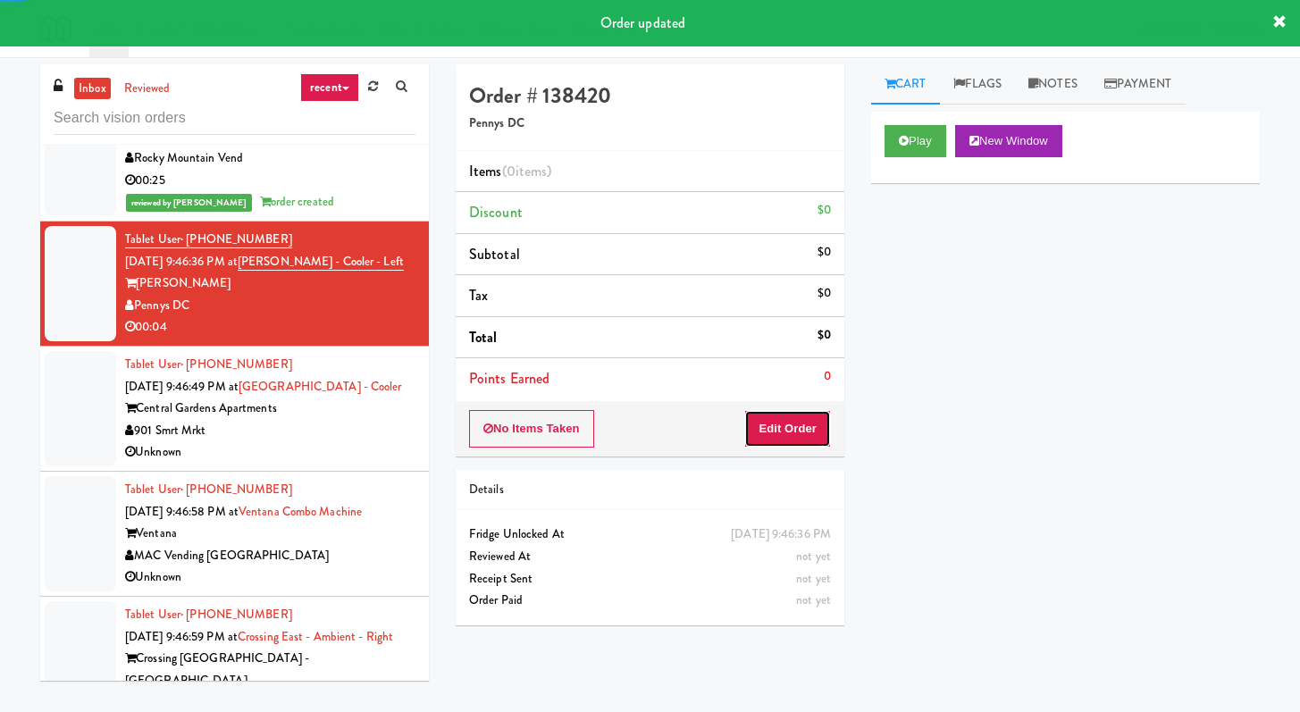
click at [812, 419] on button "Edit Order" at bounding box center [787, 429] width 87 height 38
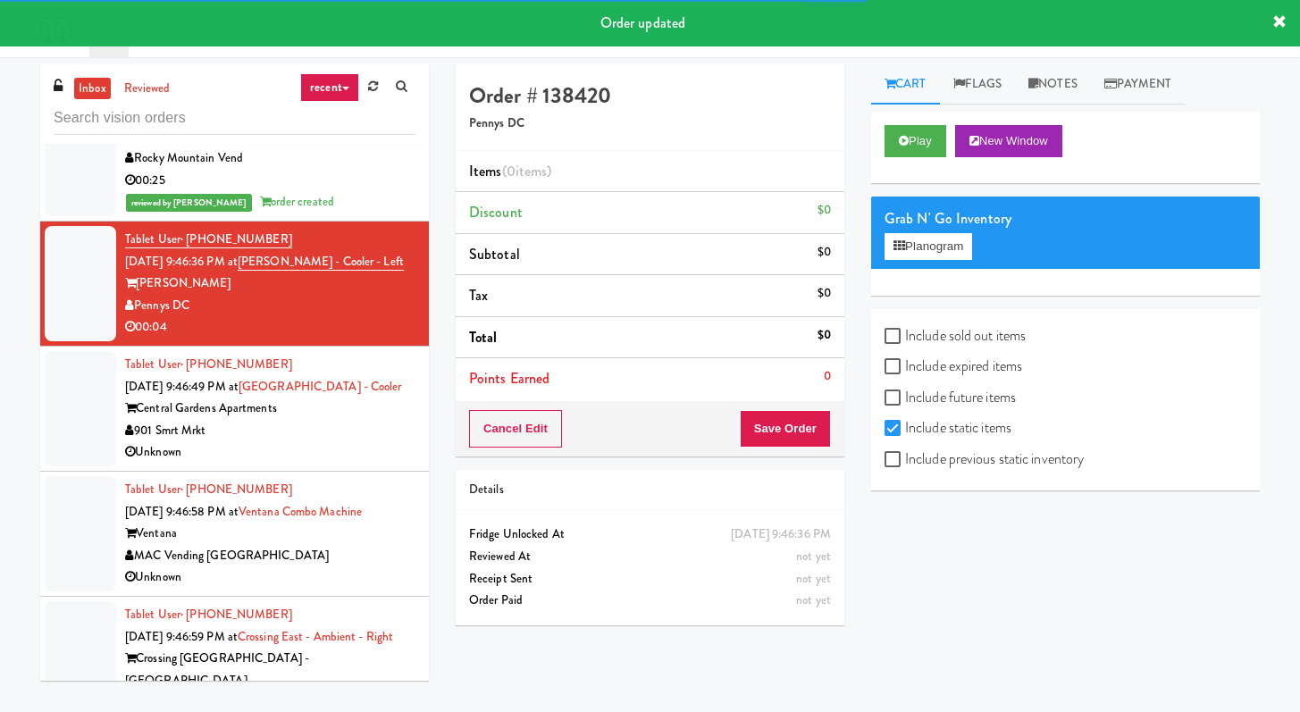
click at [961, 123] on div "Play New Window" at bounding box center [1065, 147] width 389 height 71
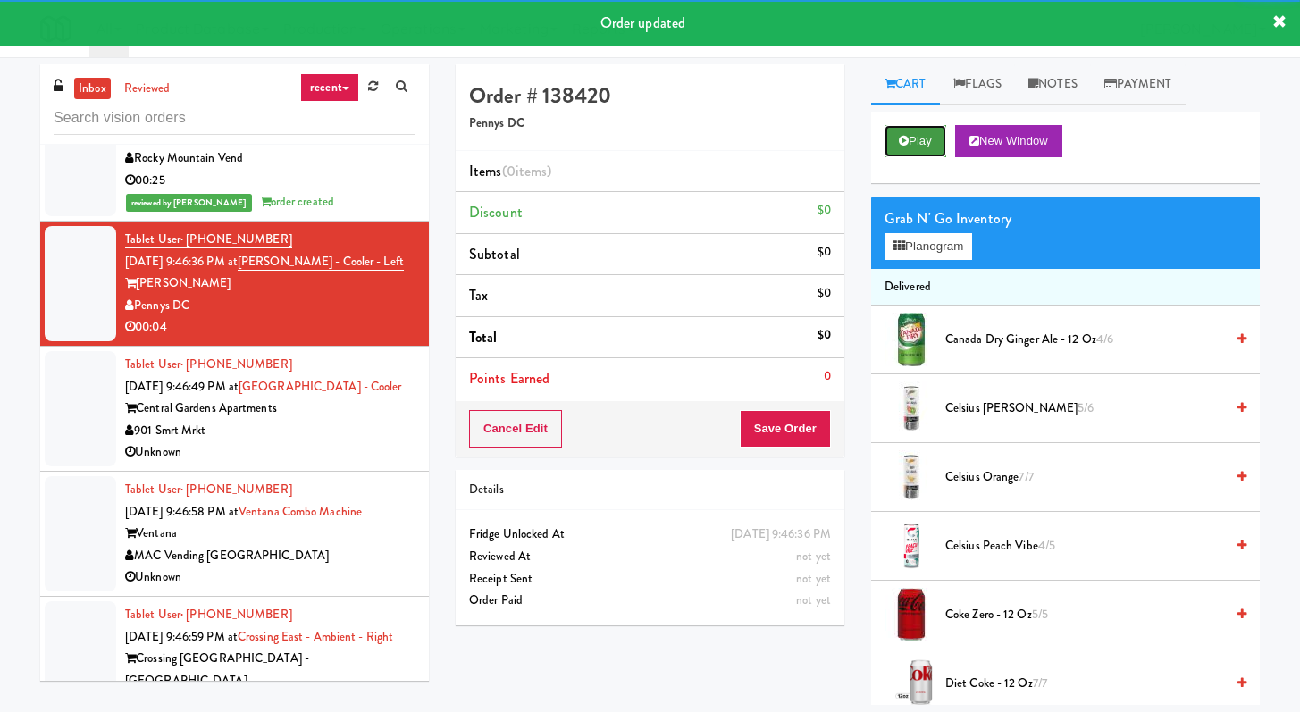
click at [922, 143] on button "Play" at bounding box center [916, 141] width 62 height 32
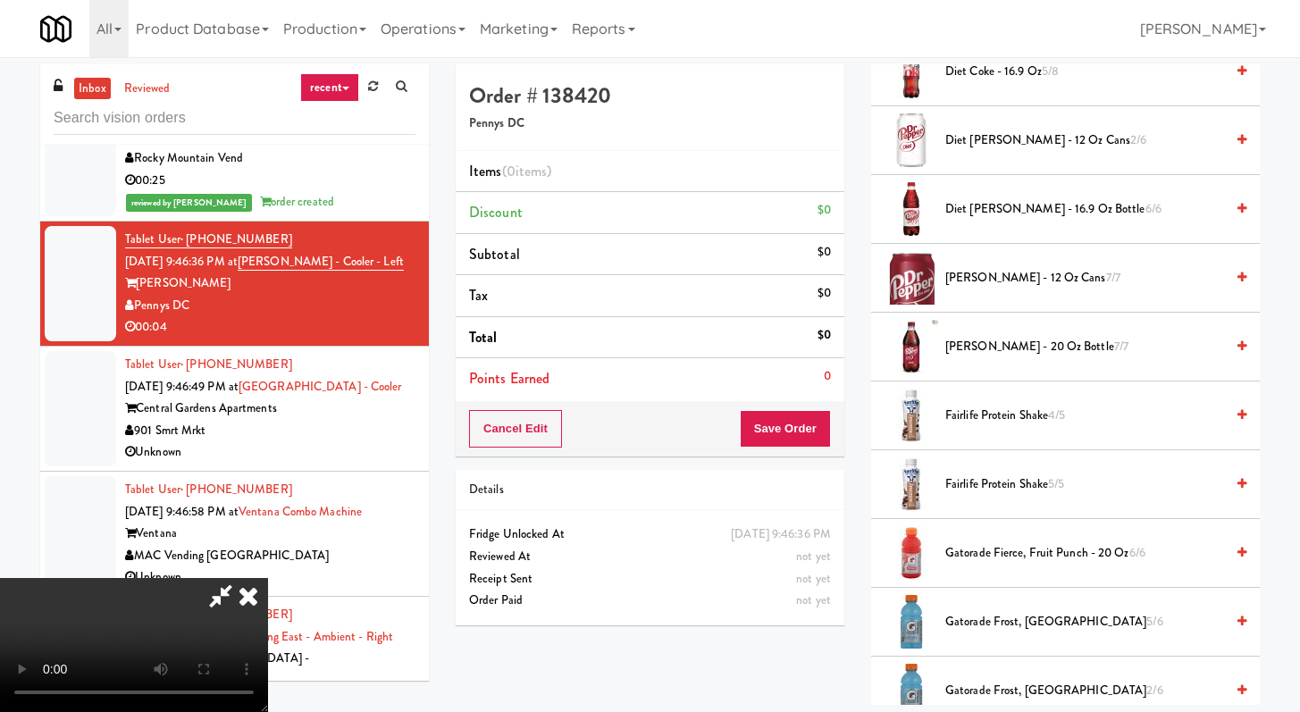
scroll to position [625, 0]
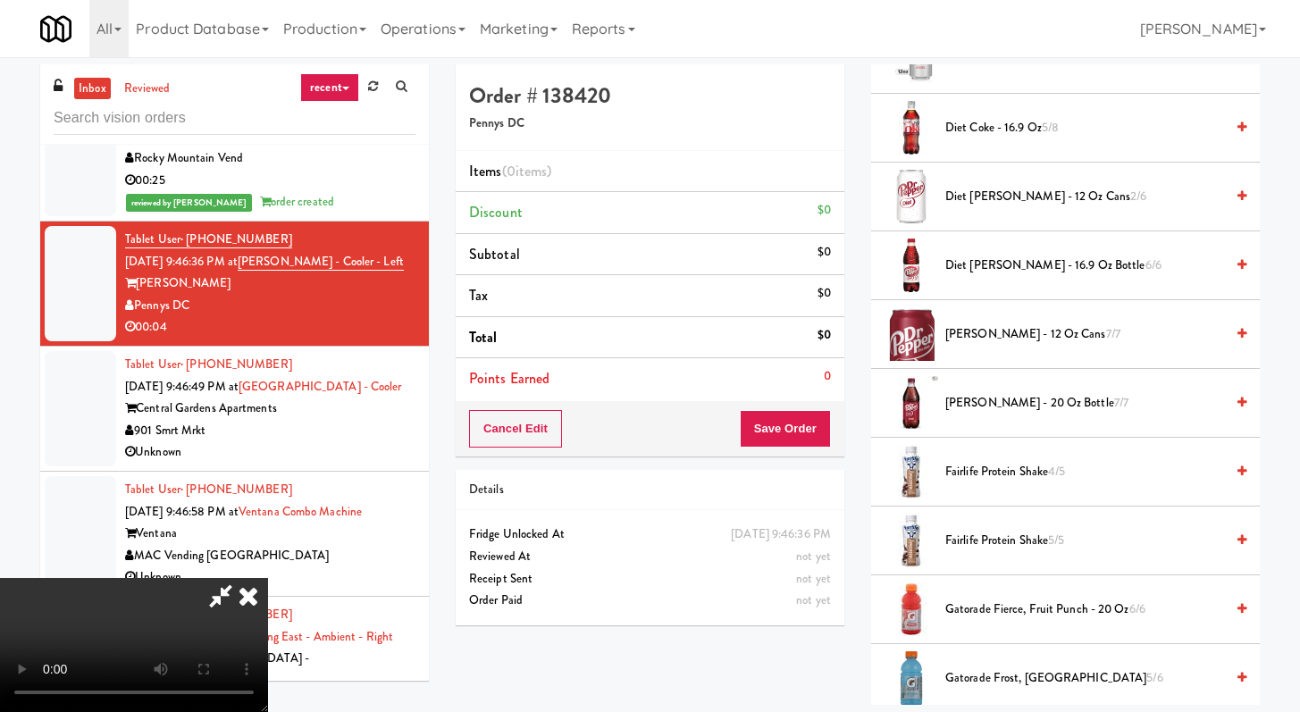
click at [997, 133] on span "Diet Coke - 16.9 oz 5/8" at bounding box center [1085, 128] width 279 height 22
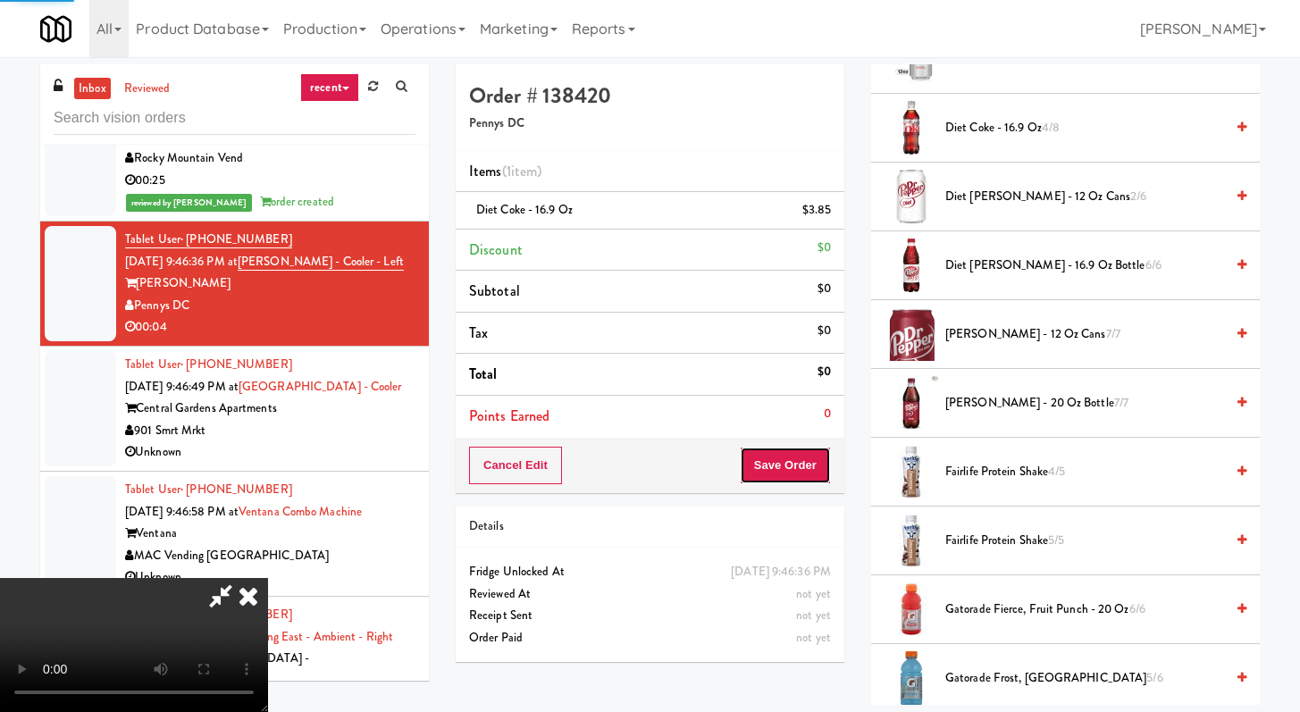
click at [810, 471] on button "Save Order" at bounding box center [785, 466] width 91 height 38
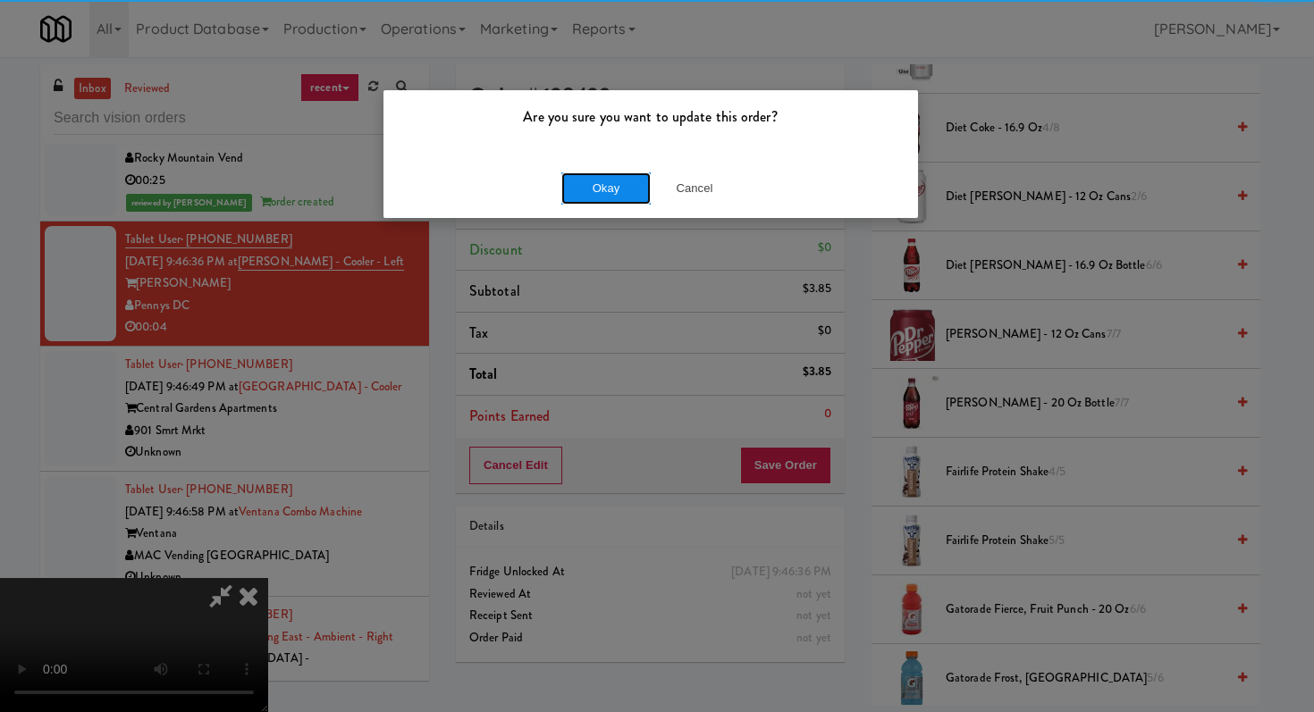
click at [594, 191] on button "Okay" at bounding box center [605, 188] width 89 height 32
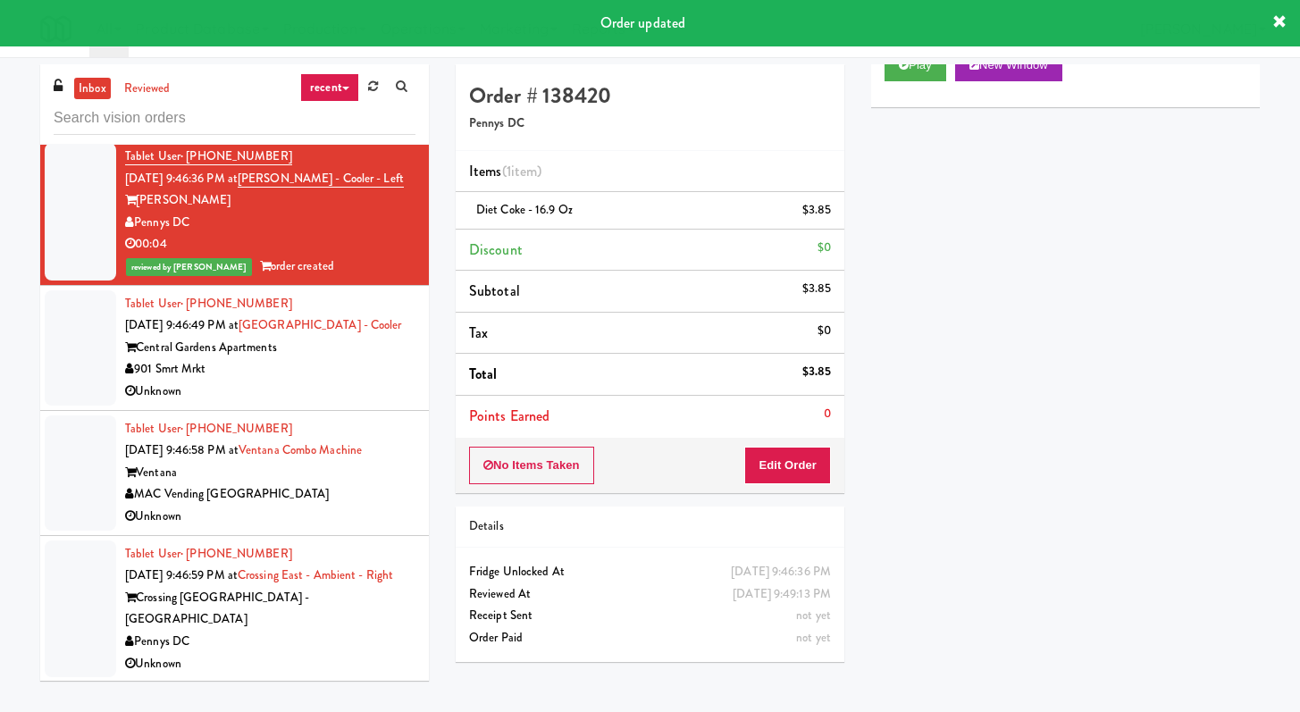
scroll to position [13332, 0]
click at [362, 408] on li "Tablet User · (901) 455-6546 Aug 23, 2025 9:46:49 PM at Central Gardens - Coole…" at bounding box center [234, 347] width 389 height 125
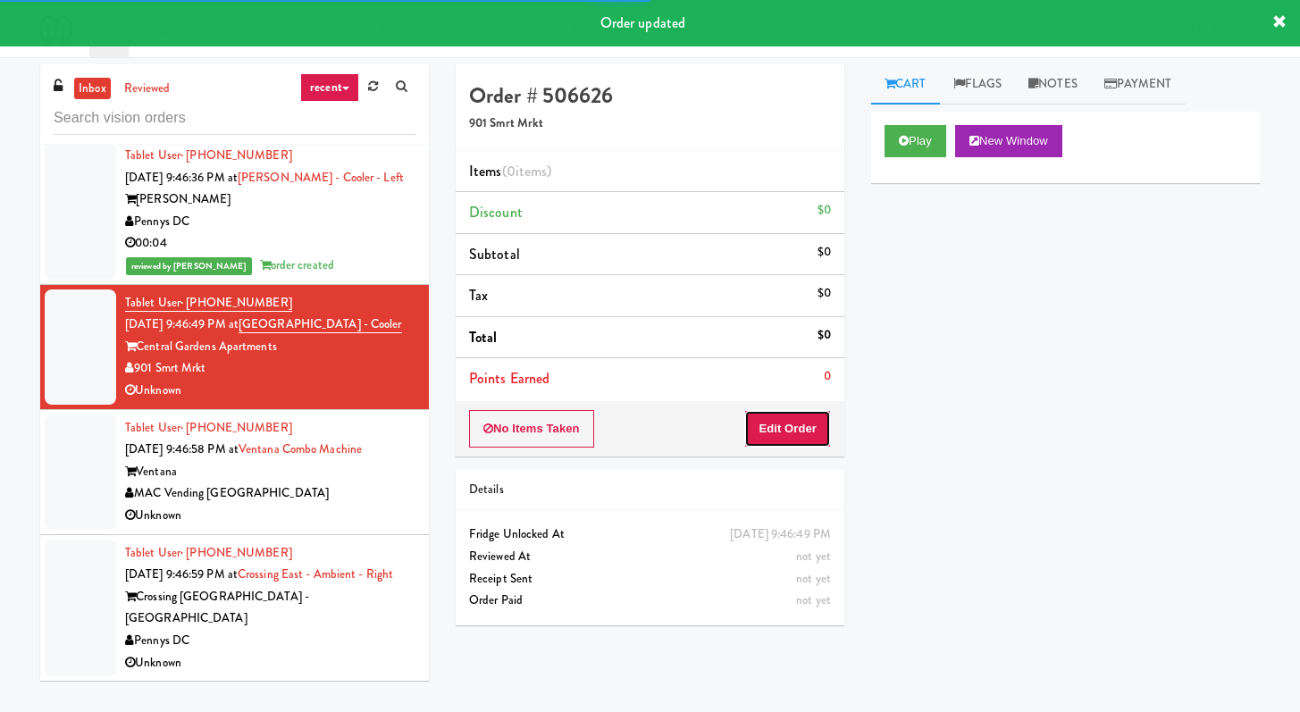
click at [795, 426] on button "Edit Order" at bounding box center [787, 429] width 87 height 38
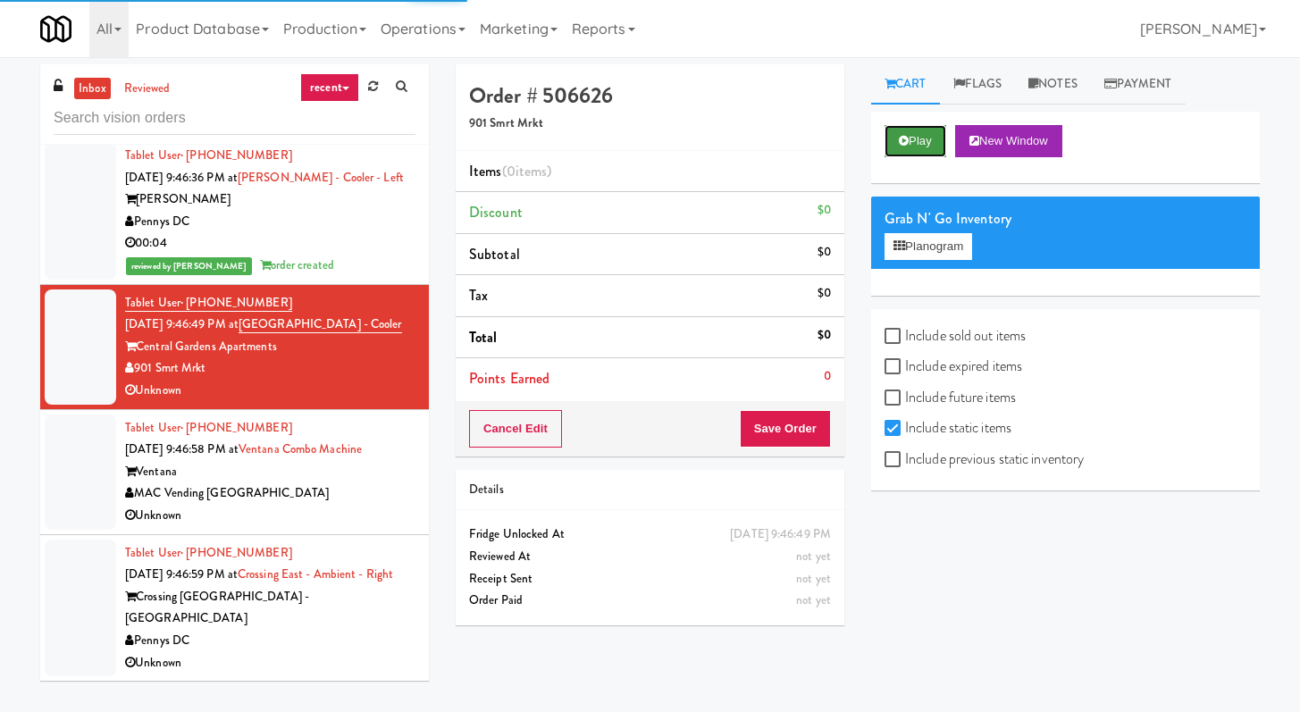
click at [916, 136] on button "Play" at bounding box center [916, 141] width 62 height 32
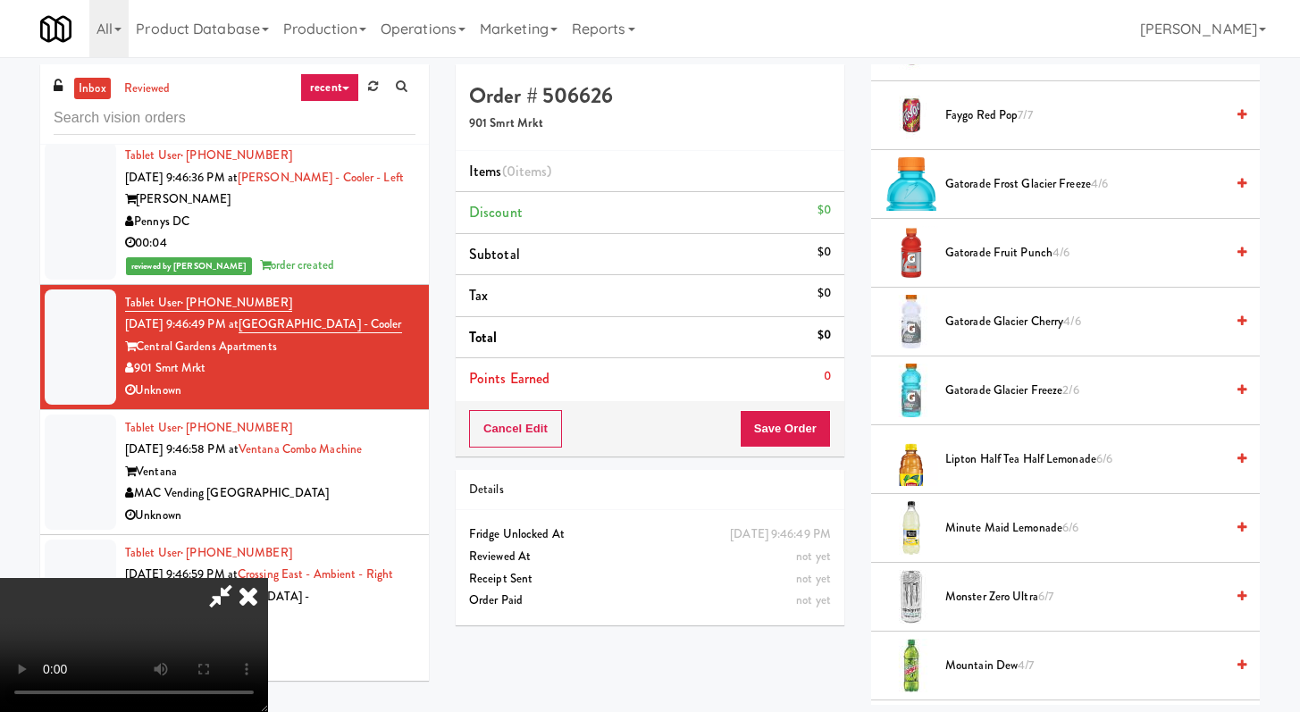
scroll to position [1329, 0]
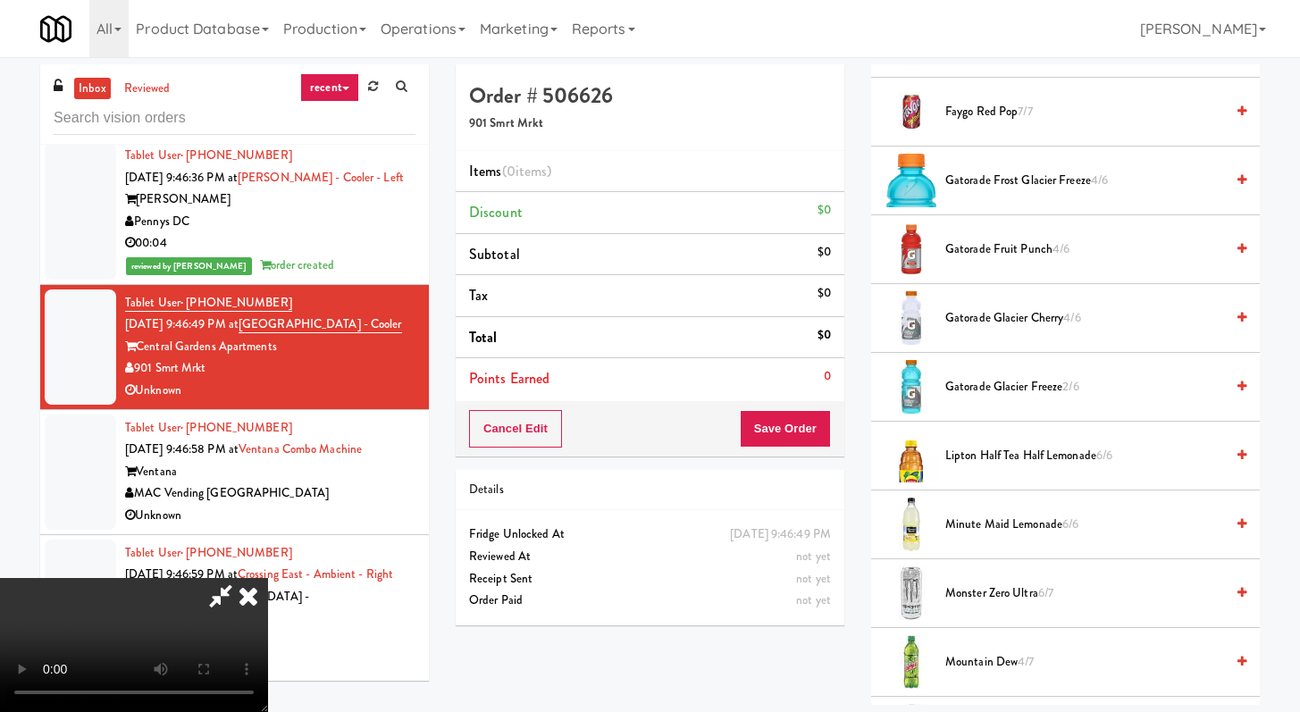
click at [968, 583] on span "Monster Zero Ultra 6/7" at bounding box center [1085, 594] width 279 height 22
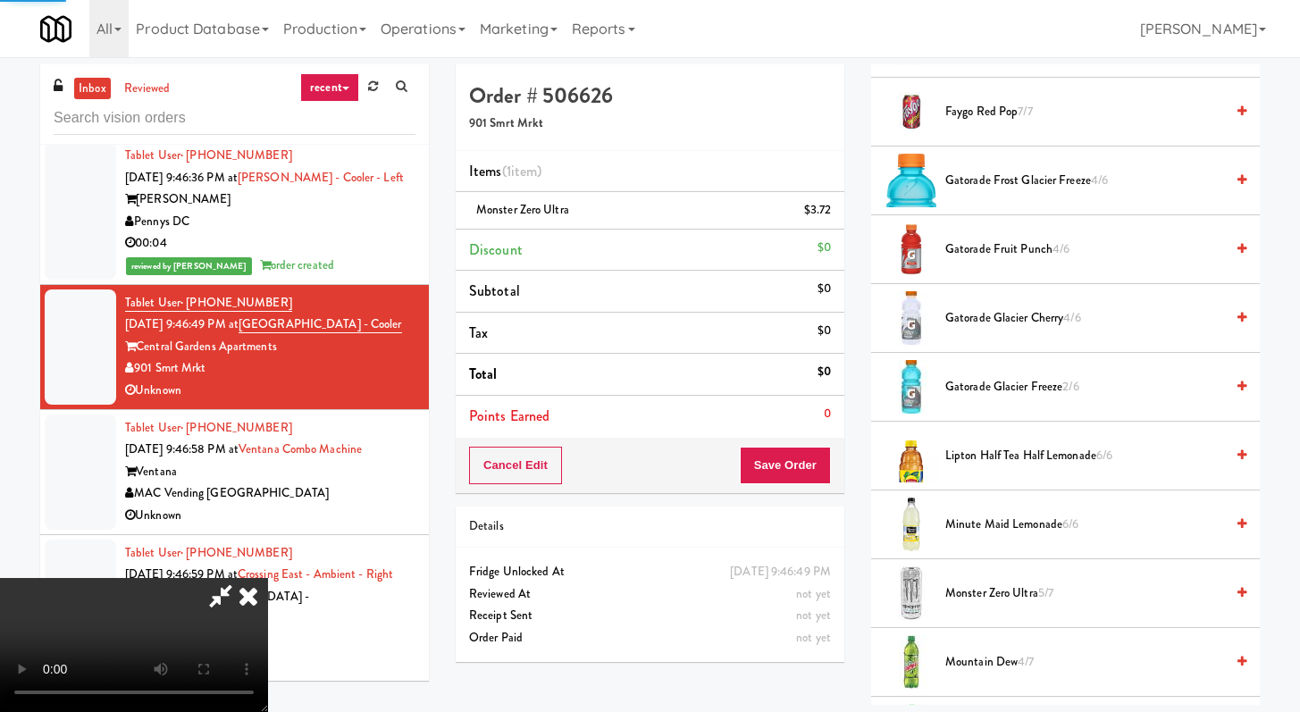
click at [799, 488] on div "Cancel Edit Save Order" at bounding box center [650, 465] width 389 height 55
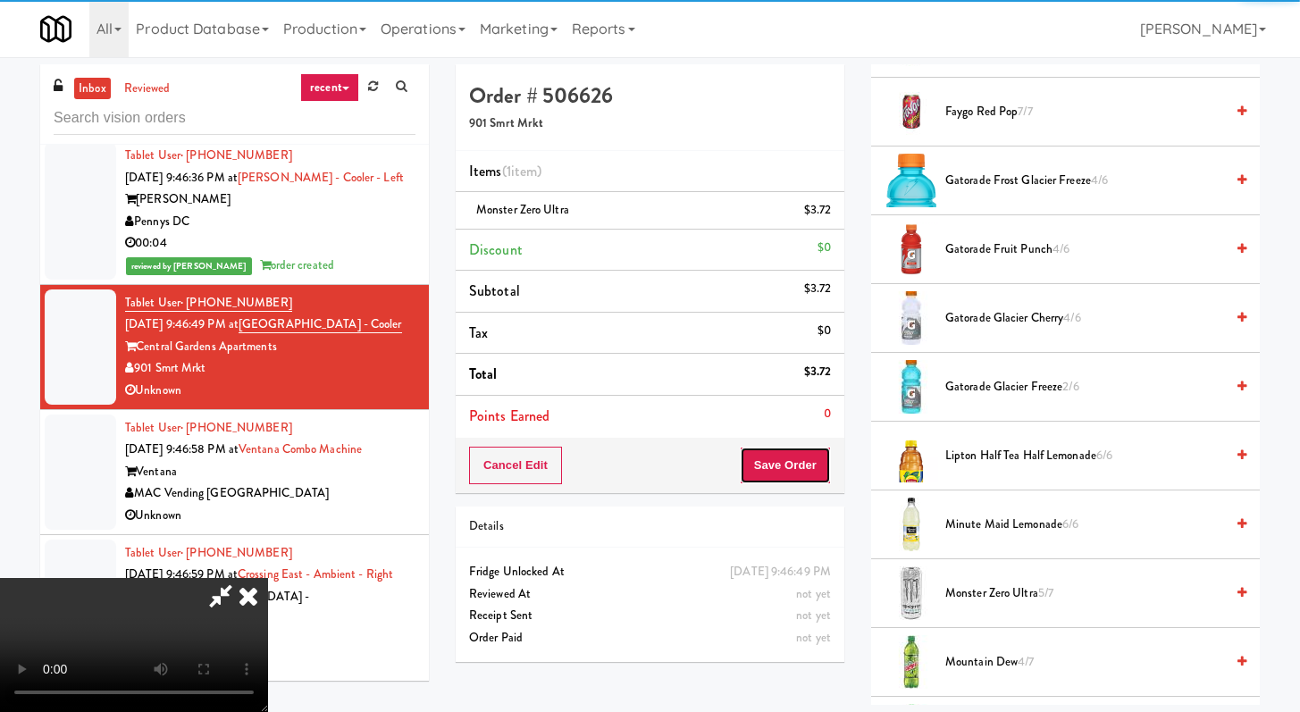
click at [801, 482] on button "Save Order" at bounding box center [785, 466] width 91 height 38
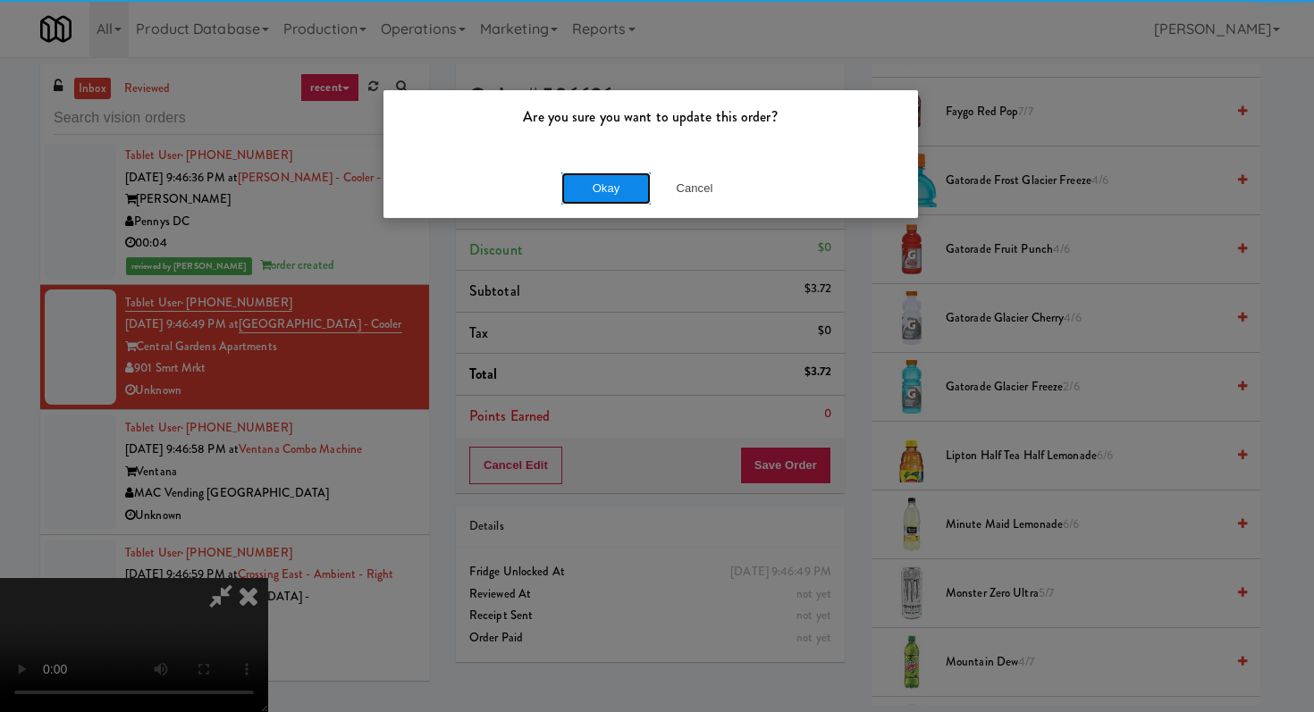
click at [618, 181] on button "Okay" at bounding box center [605, 188] width 89 height 32
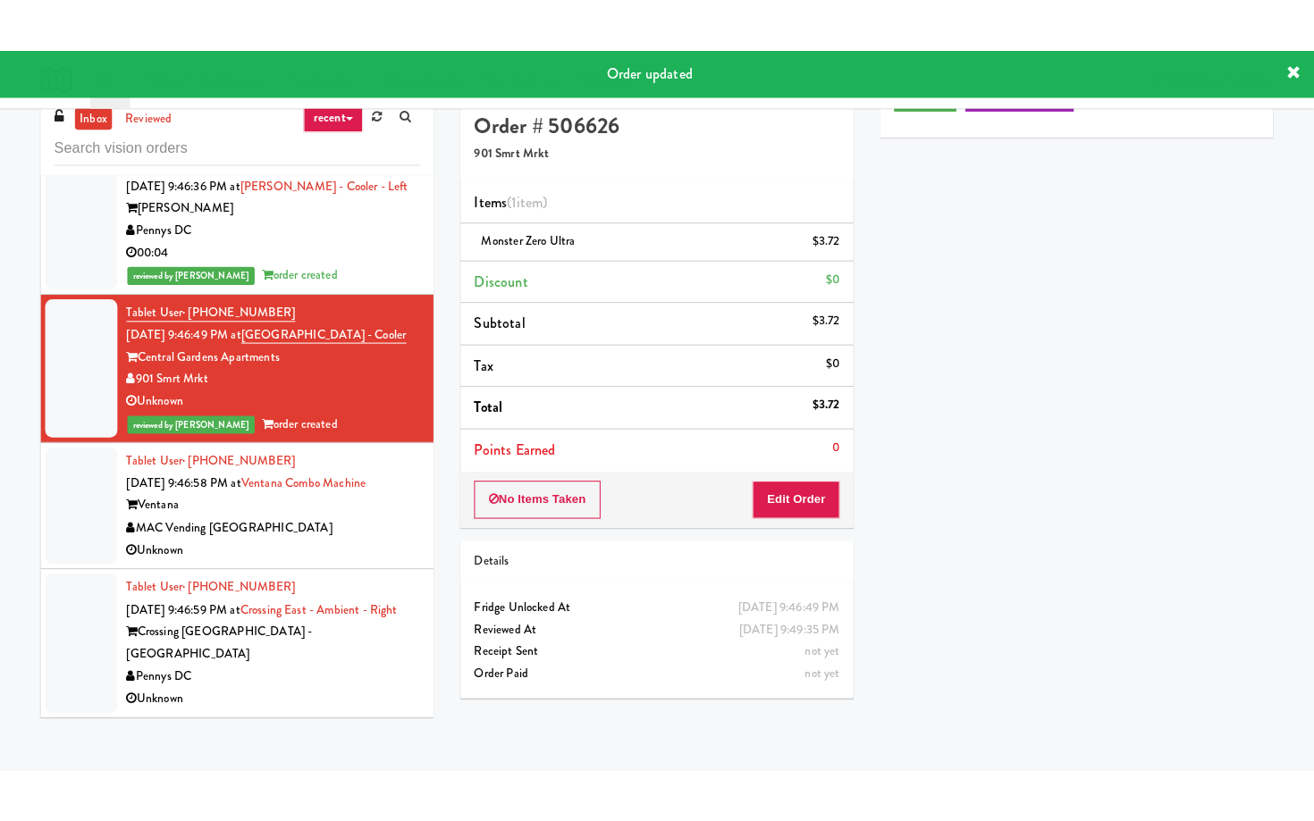
scroll to position [57, 0]
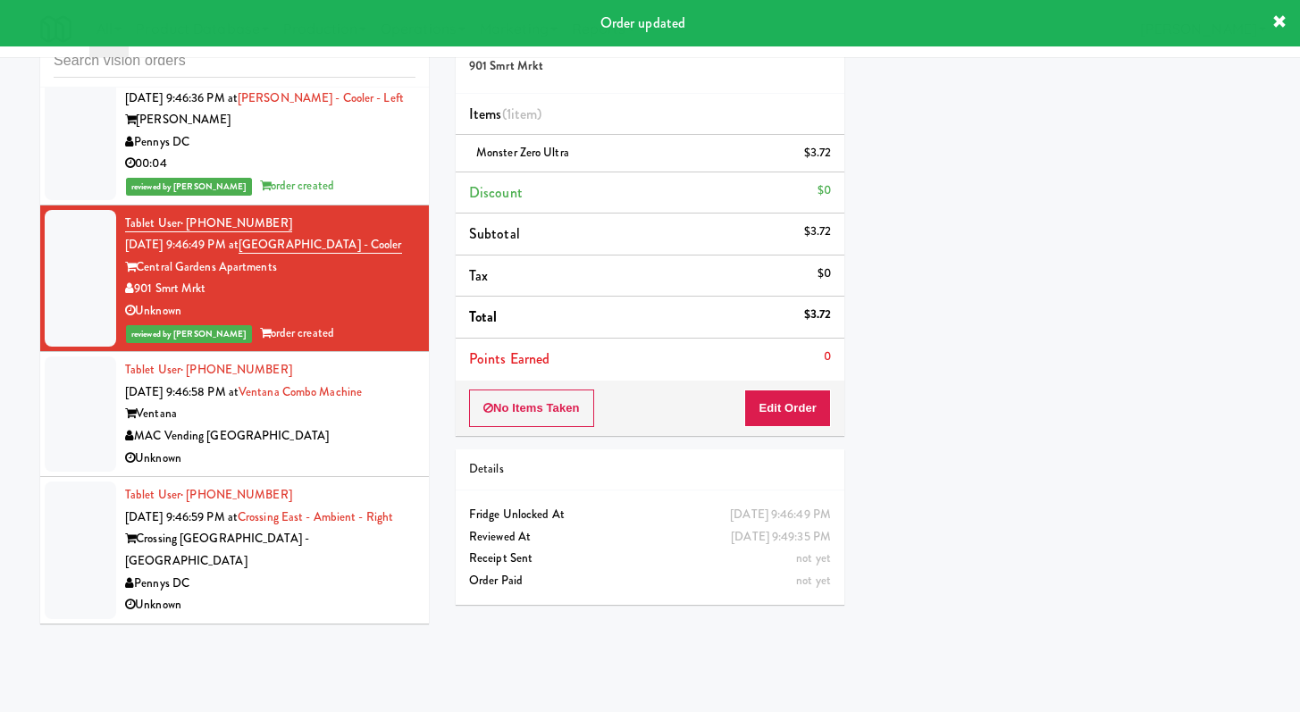
click at [363, 427] on div "MAC Vending [GEOGRAPHIC_DATA]" at bounding box center [270, 436] width 290 height 22
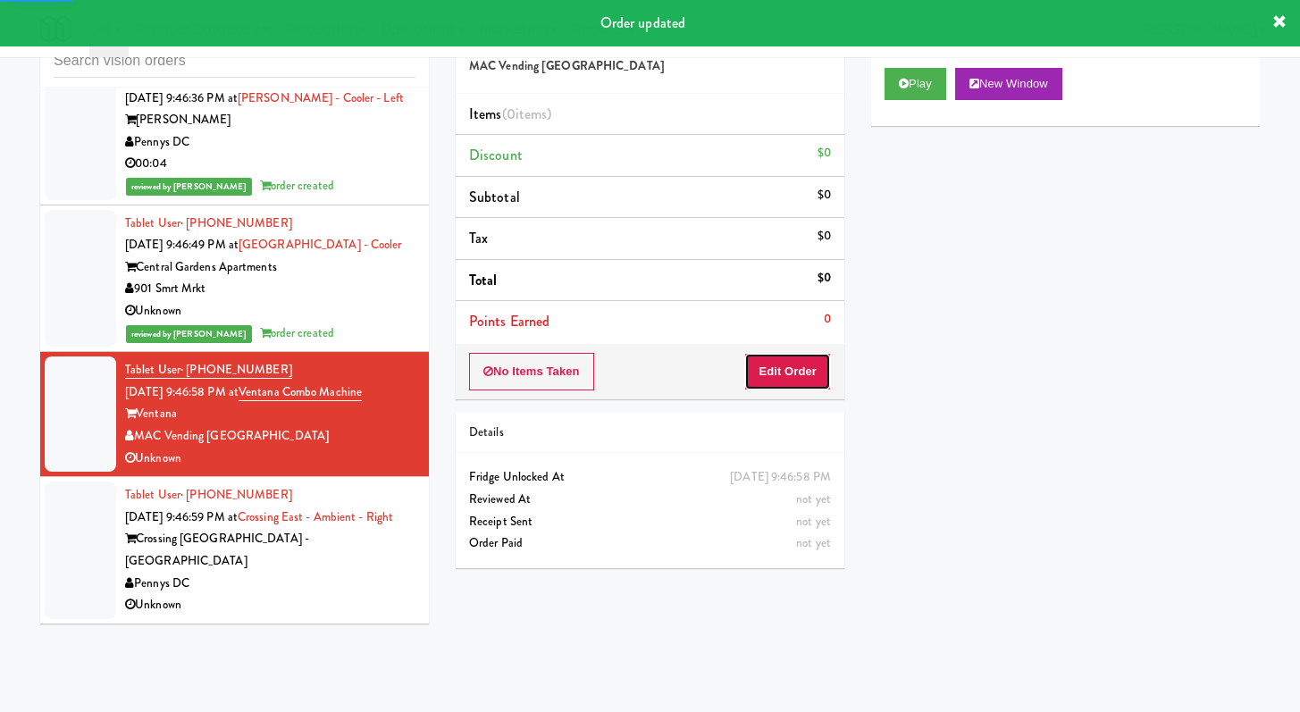
click at [768, 387] on button "Edit Order" at bounding box center [787, 372] width 87 height 38
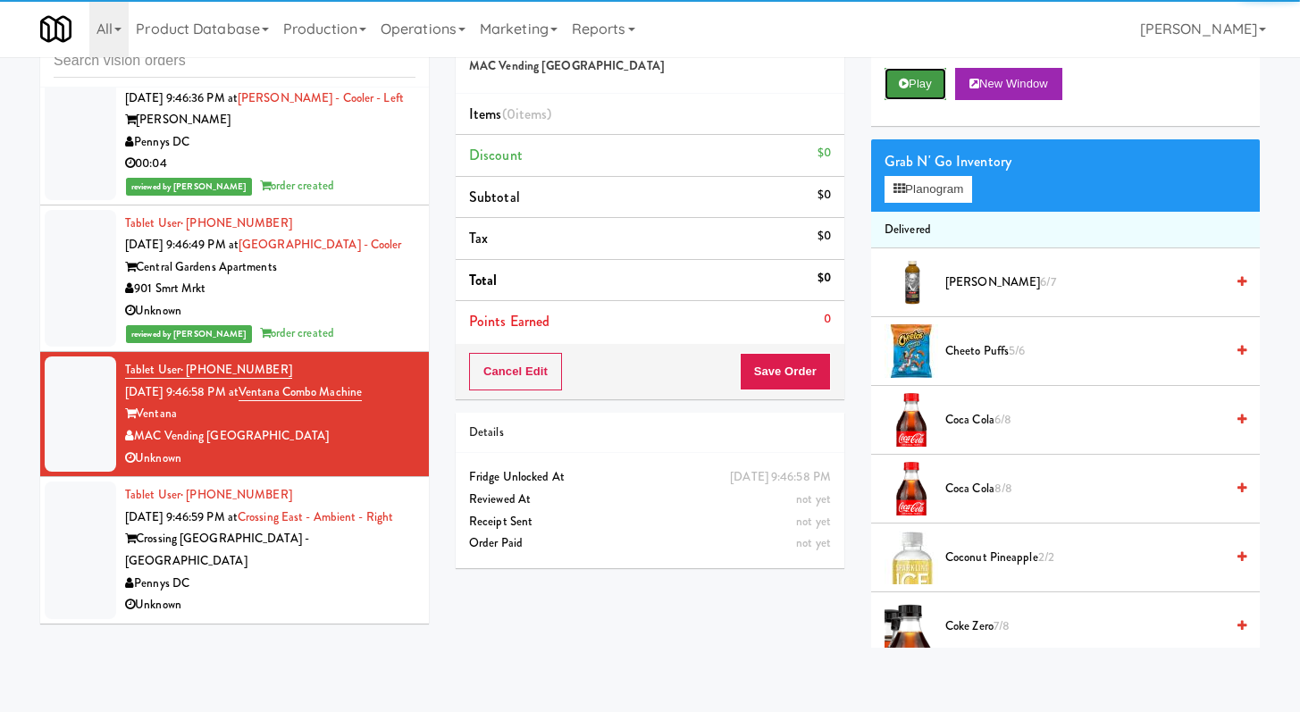
click at [915, 78] on button "Play" at bounding box center [916, 84] width 62 height 32
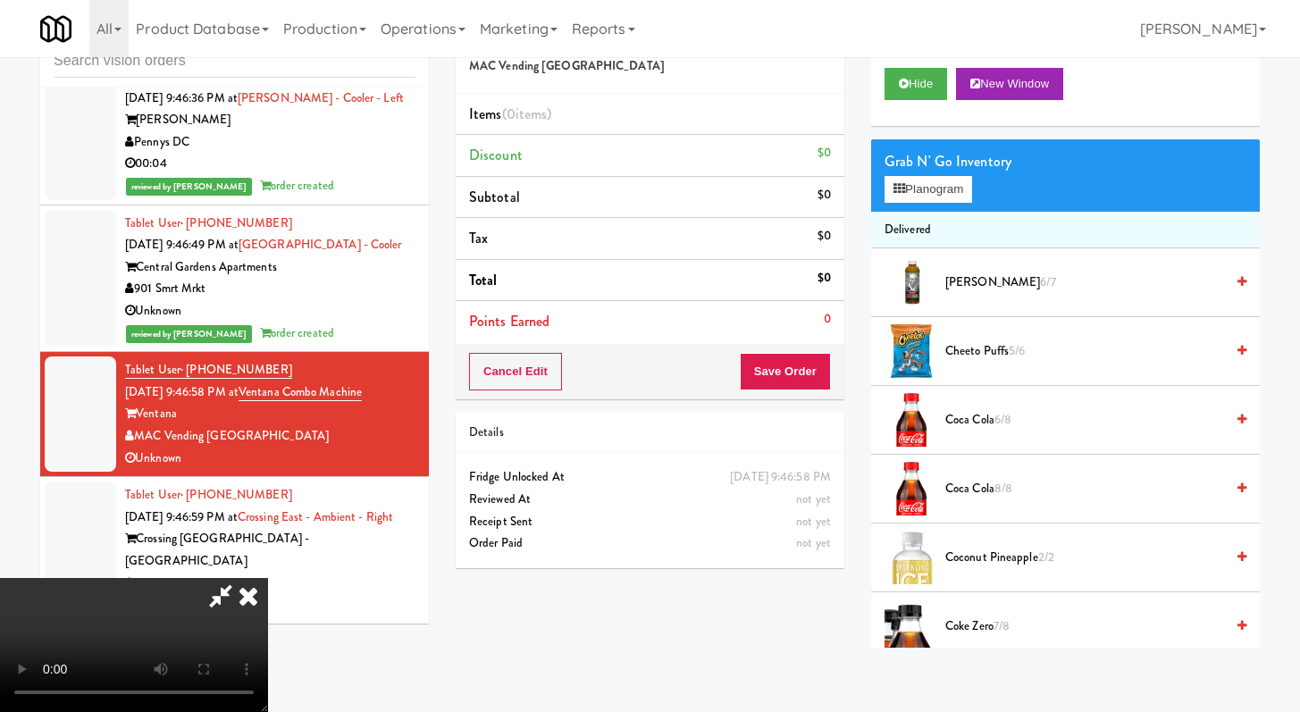
scroll to position [13311, 0]
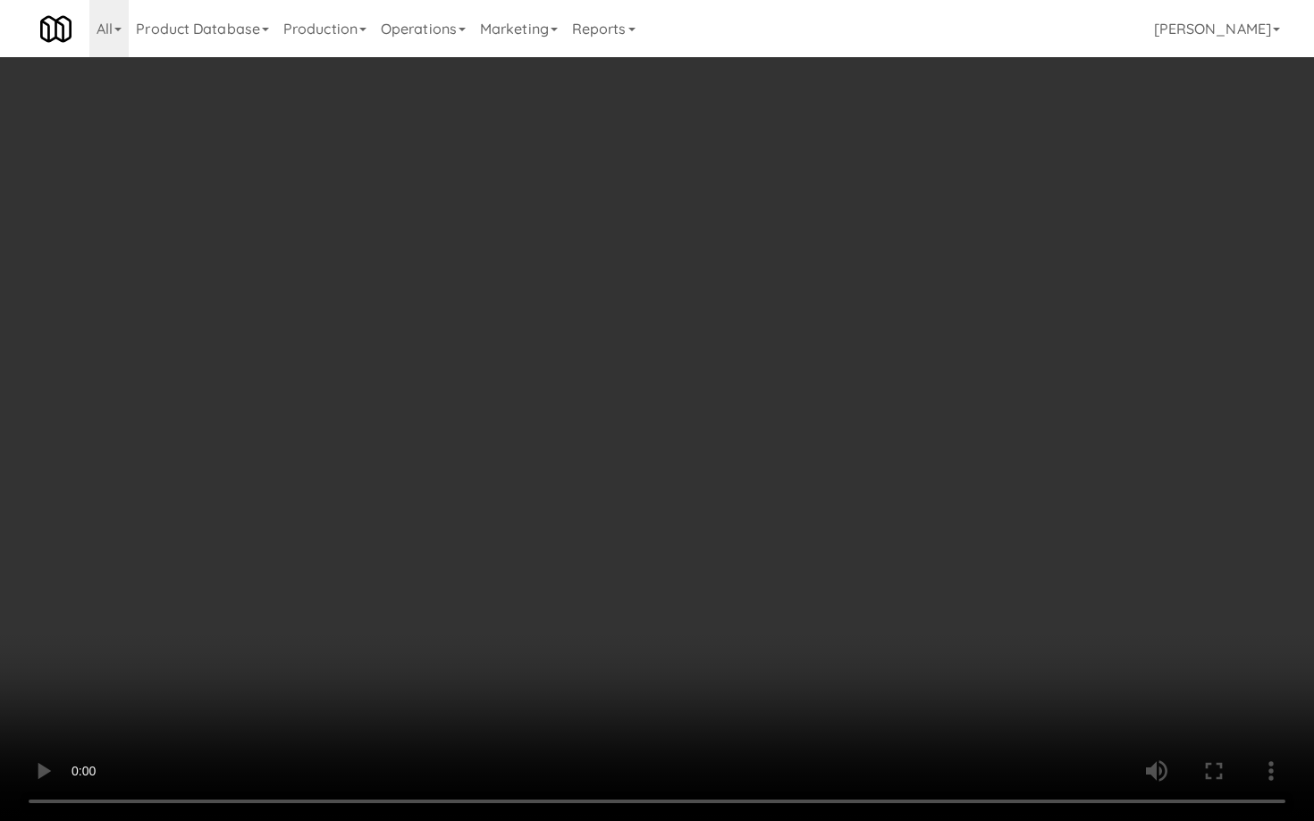
click at [883, 579] on video at bounding box center [657, 410] width 1314 height 821
click at [882, 577] on video at bounding box center [657, 410] width 1314 height 821
click at [753, 535] on video at bounding box center [657, 410] width 1314 height 821
click at [1003, 663] on video at bounding box center [657, 410] width 1314 height 821
click at [960, 587] on video at bounding box center [657, 410] width 1314 height 821
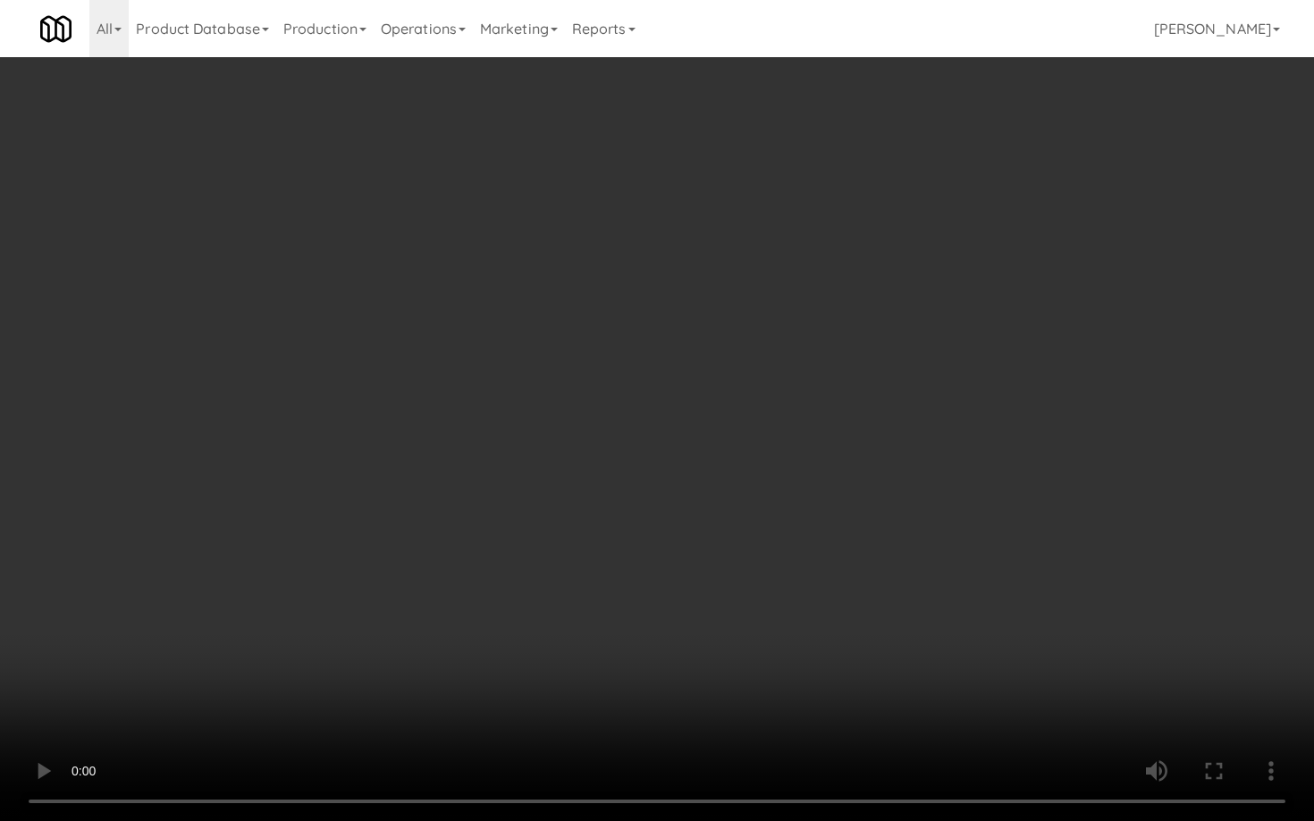
click at [960, 585] on video at bounding box center [657, 410] width 1314 height 821
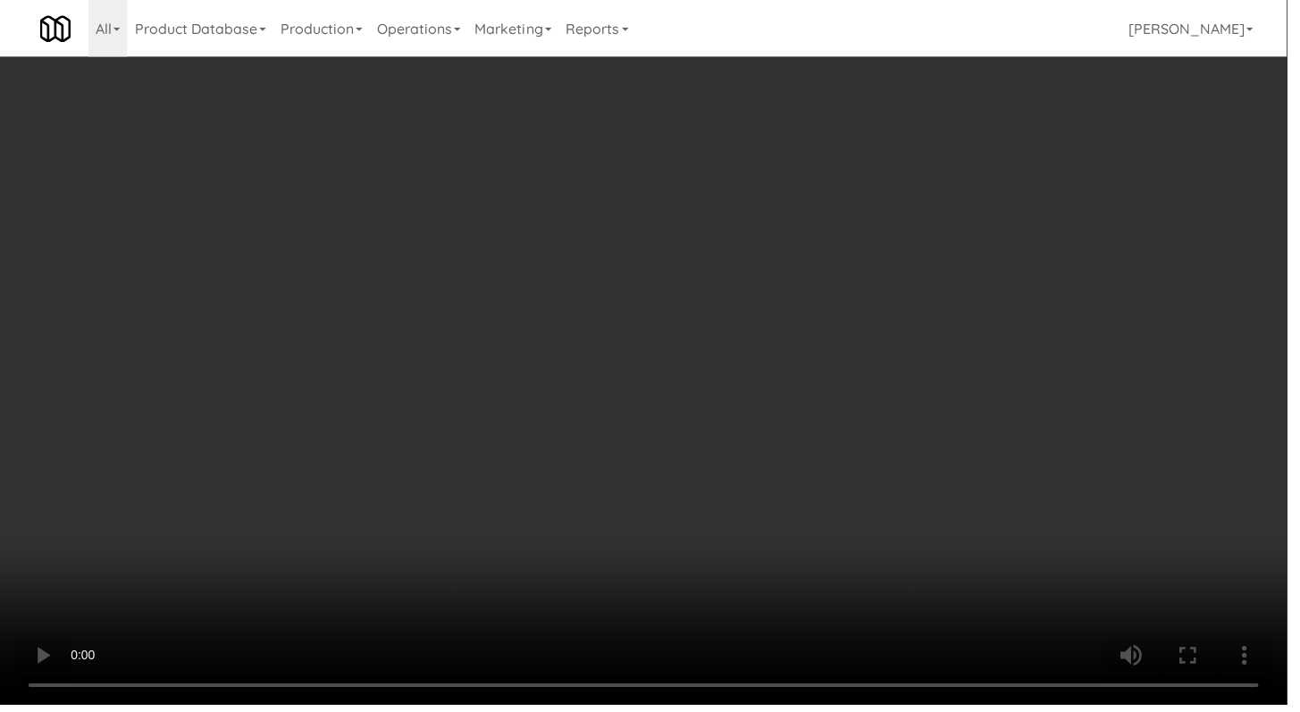
scroll to position [13355, 0]
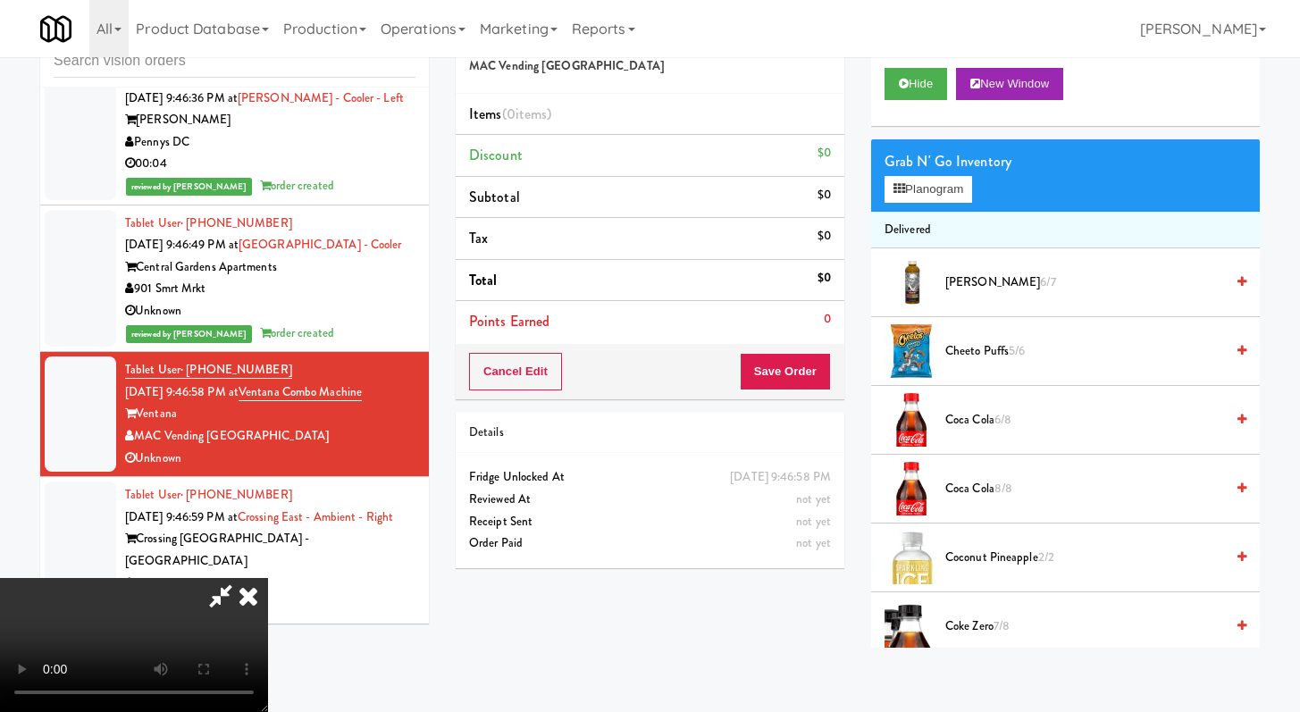
click at [971, 433] on li "Coca Cola 6/8" at bounding box center [1065, 420] width 389 height 69
click at [971, 426] on span "Coca Cola 6/8" at bounding box center [1085, 420] width 279 height 22
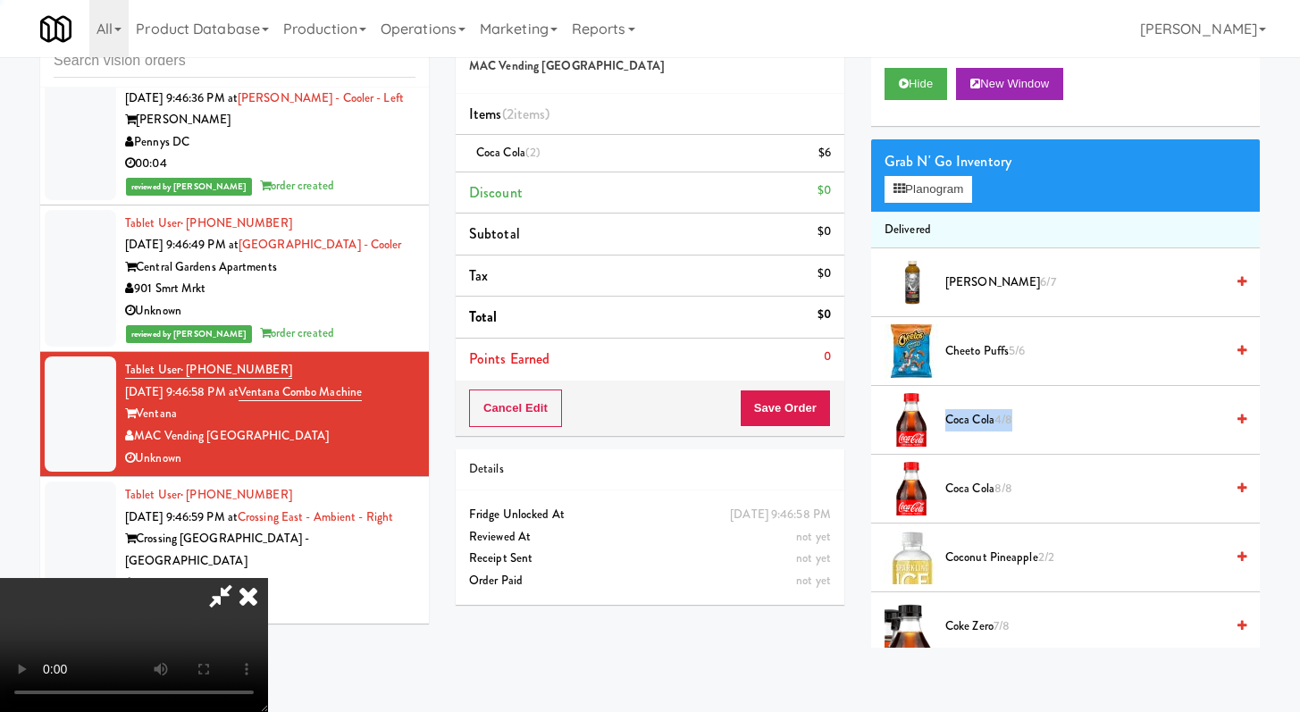
click at [971, 426] on span "Coca Cola 4/8" at bounding box center [1085, 420] width 279 height 22
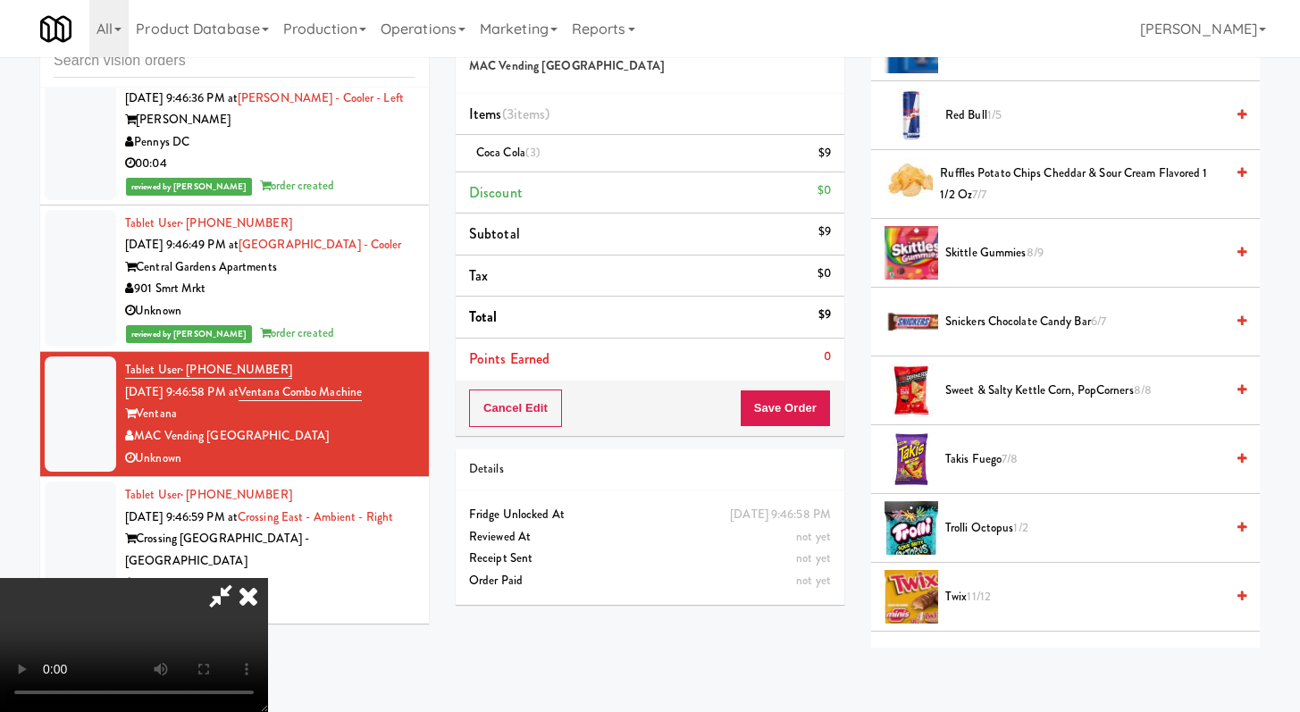
scroll to position [1745, 0]
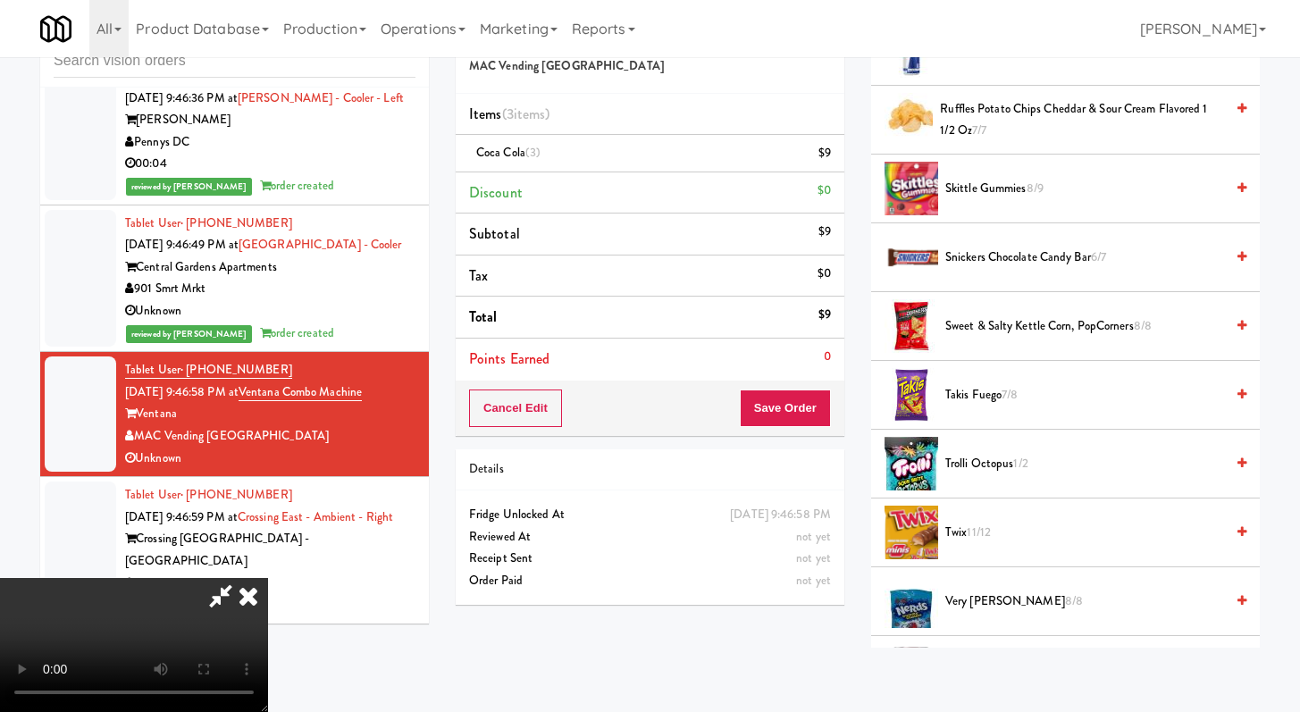
click at [977, 281] on li "Snickers Chocolate Candy Bar 6/7" at bounding box center [1065, 257] width 389 height 69
click at [1004, 237] on li "Snickers Chocolate Candy Bar 6/7" at bounding box center [1065, 257] width 389 height 69
click at [1002, 250] on span "Snickers Chocolate Candy Bar 6/7" at bounding box center [1085, 258] width 279 height 22
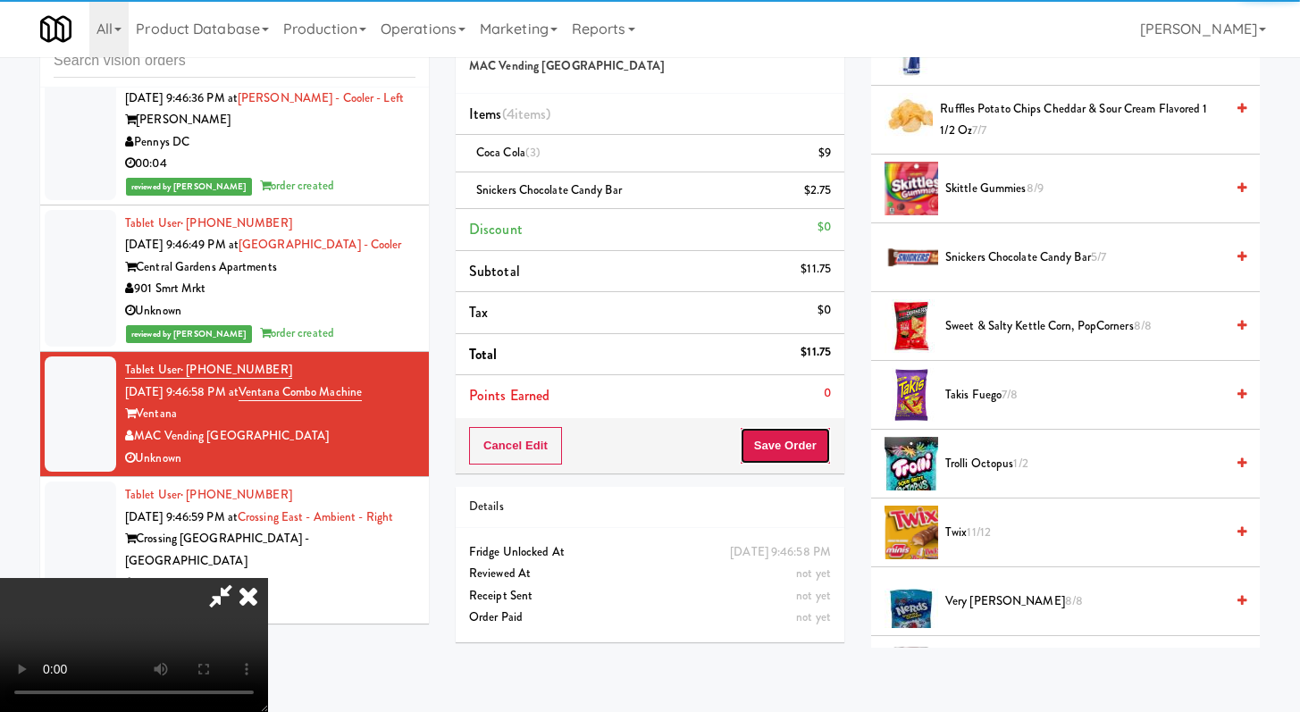
click at [803, 439] on button "Save Order" at bounding box center [785, 446] width 91 height 38
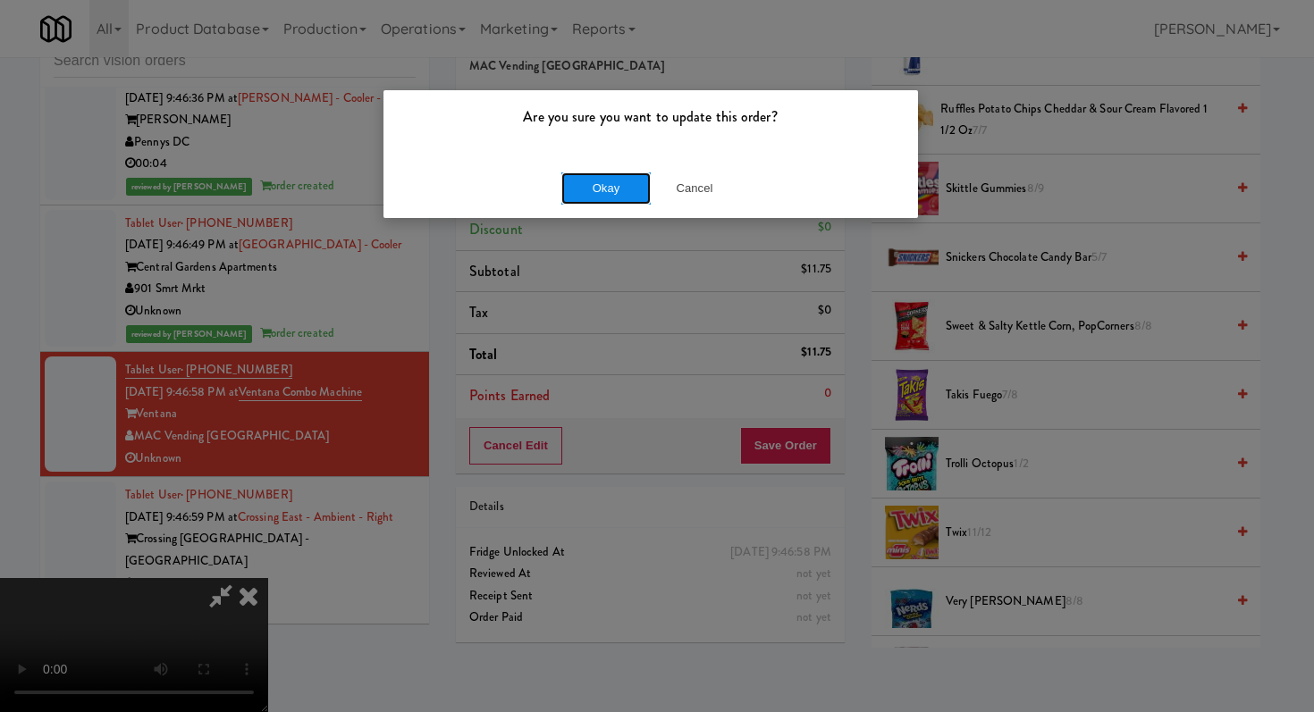
click at [626, 187] on button "Okay" at bounding box center [605, 188] width 89 height 32
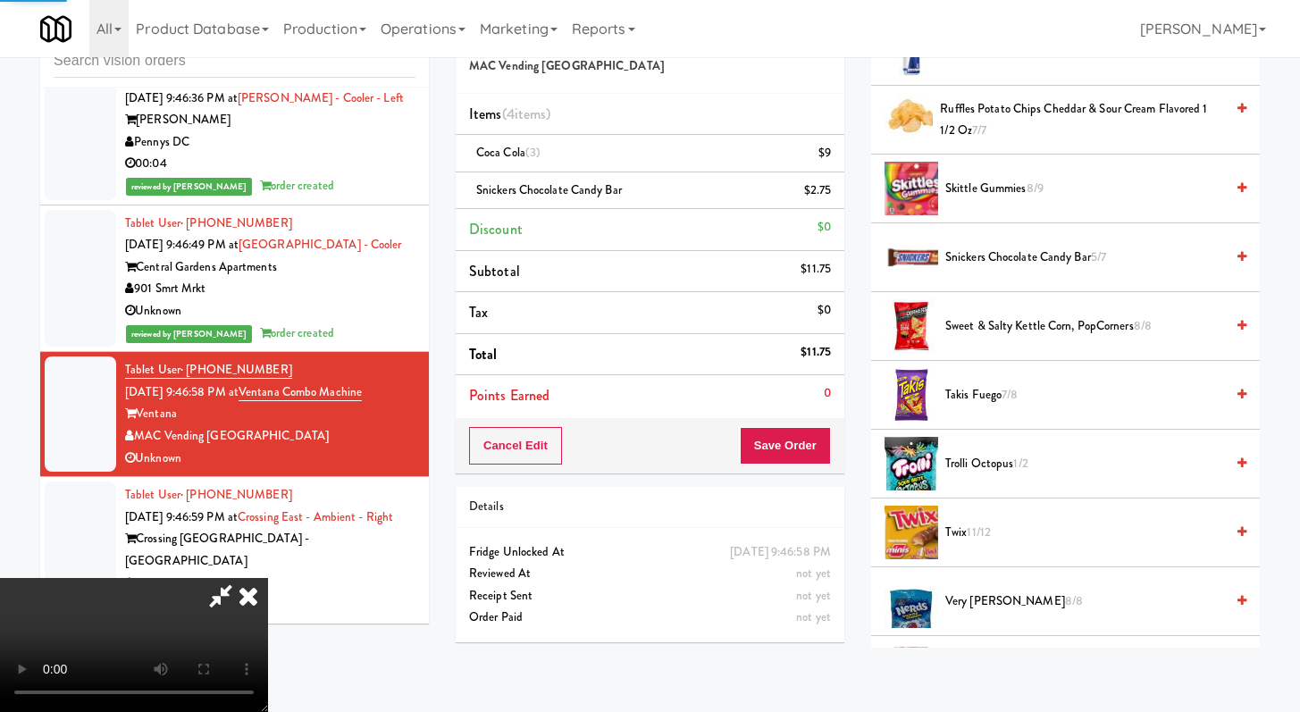
scroll to position [76, 0]
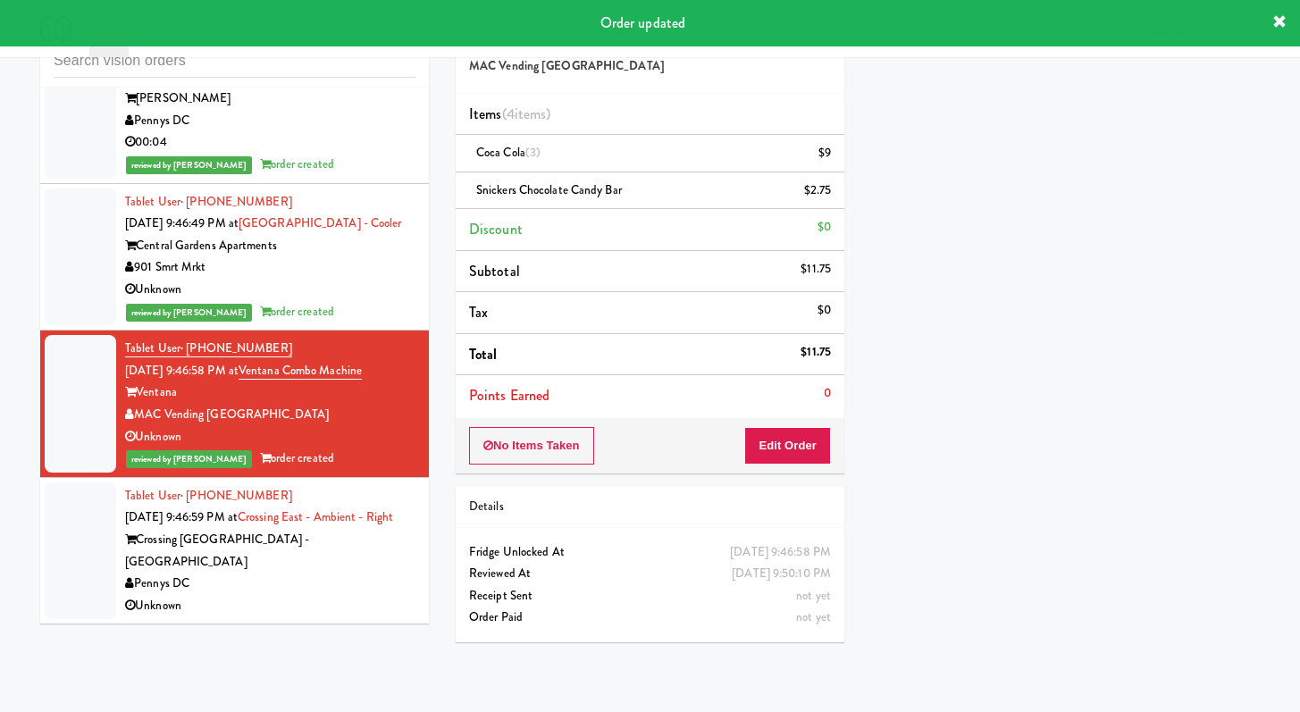
click at [333, 573] on div "Crossing [GEOGRAPHIC_DATA] - [GEOGRAPHIC_DATA]" at bounding box center [270, 551] width 290 height 44
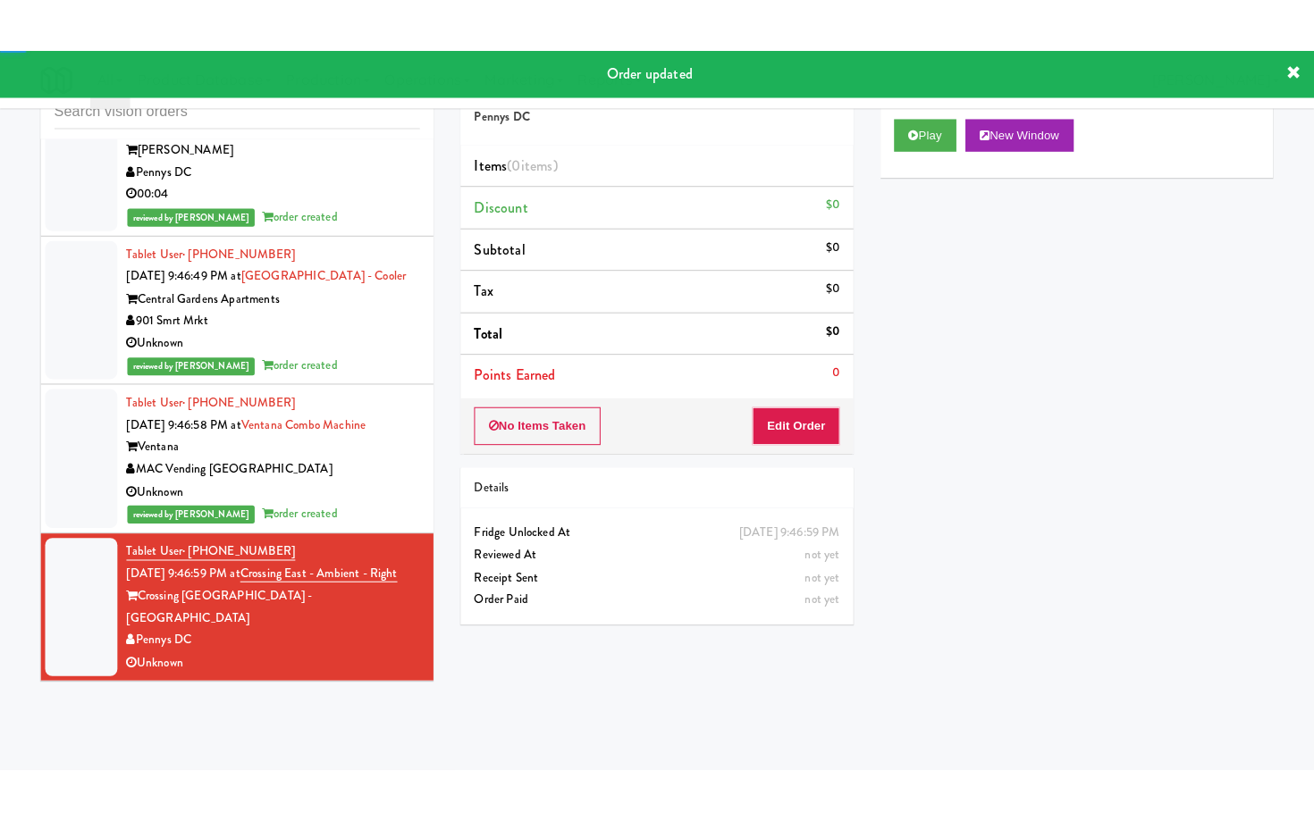
scroll to position [13377, 0]
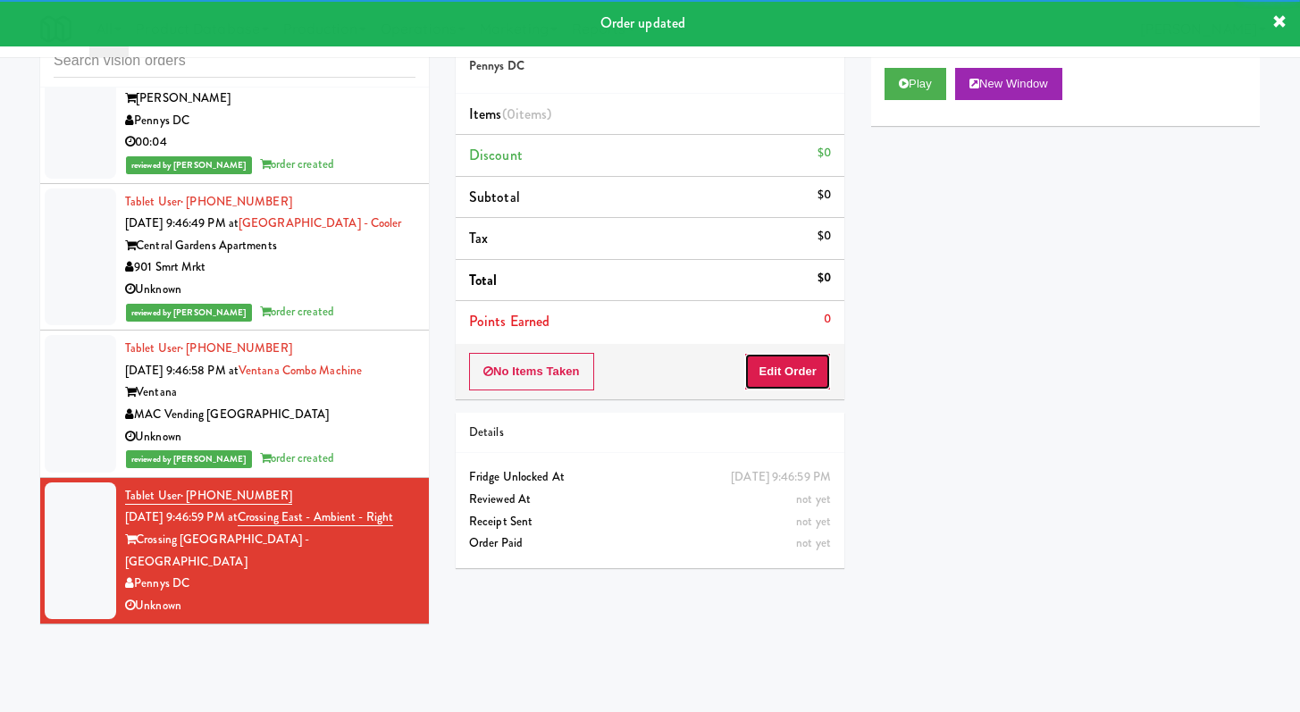
click at [768, 386] on button "Edit Order" at bounding box center [787, 372] width 87 height 38
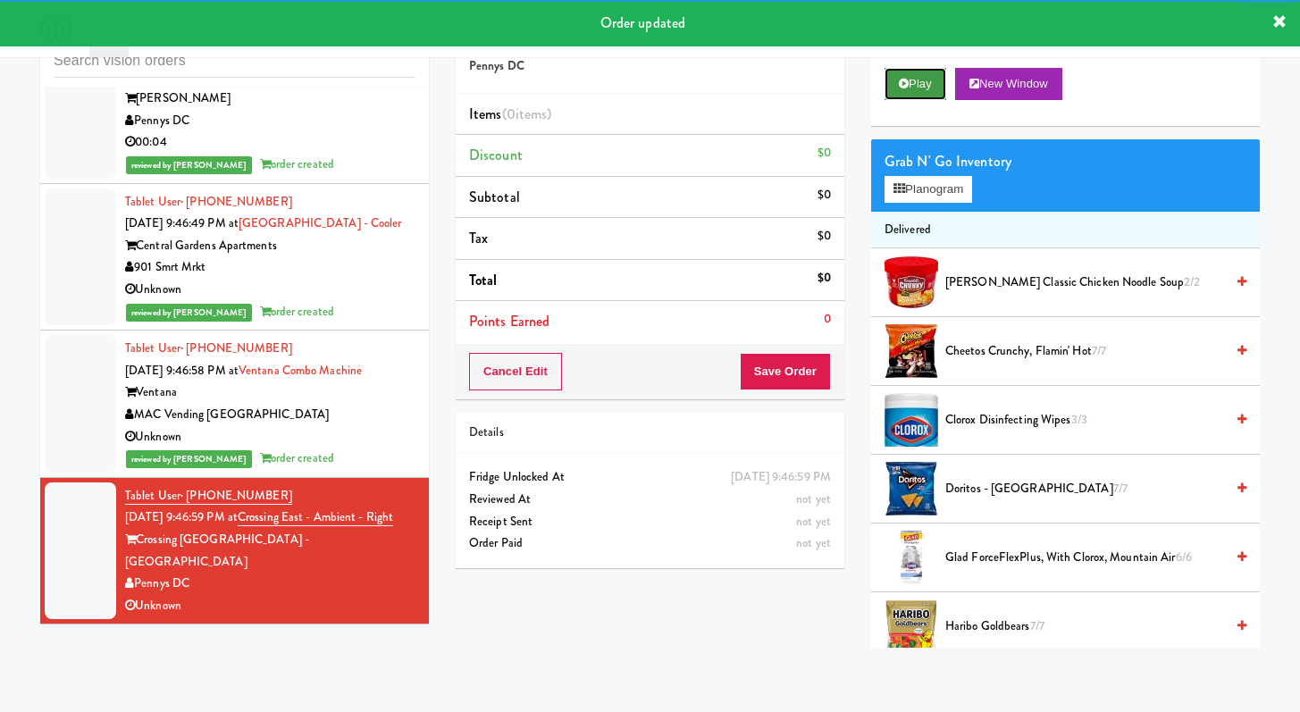
click at [892, 80] on button "Play" at bounding box center [916, 84] width 62 height 32
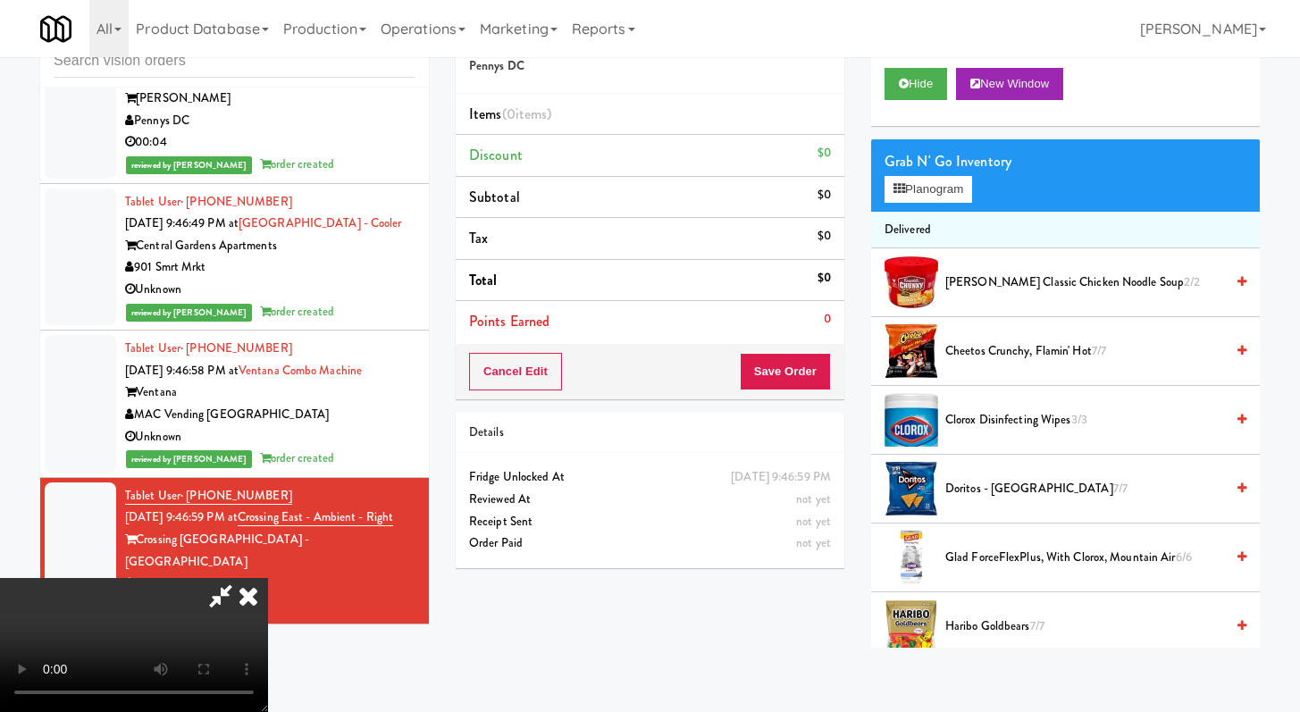
scroll to position [13332, 0]
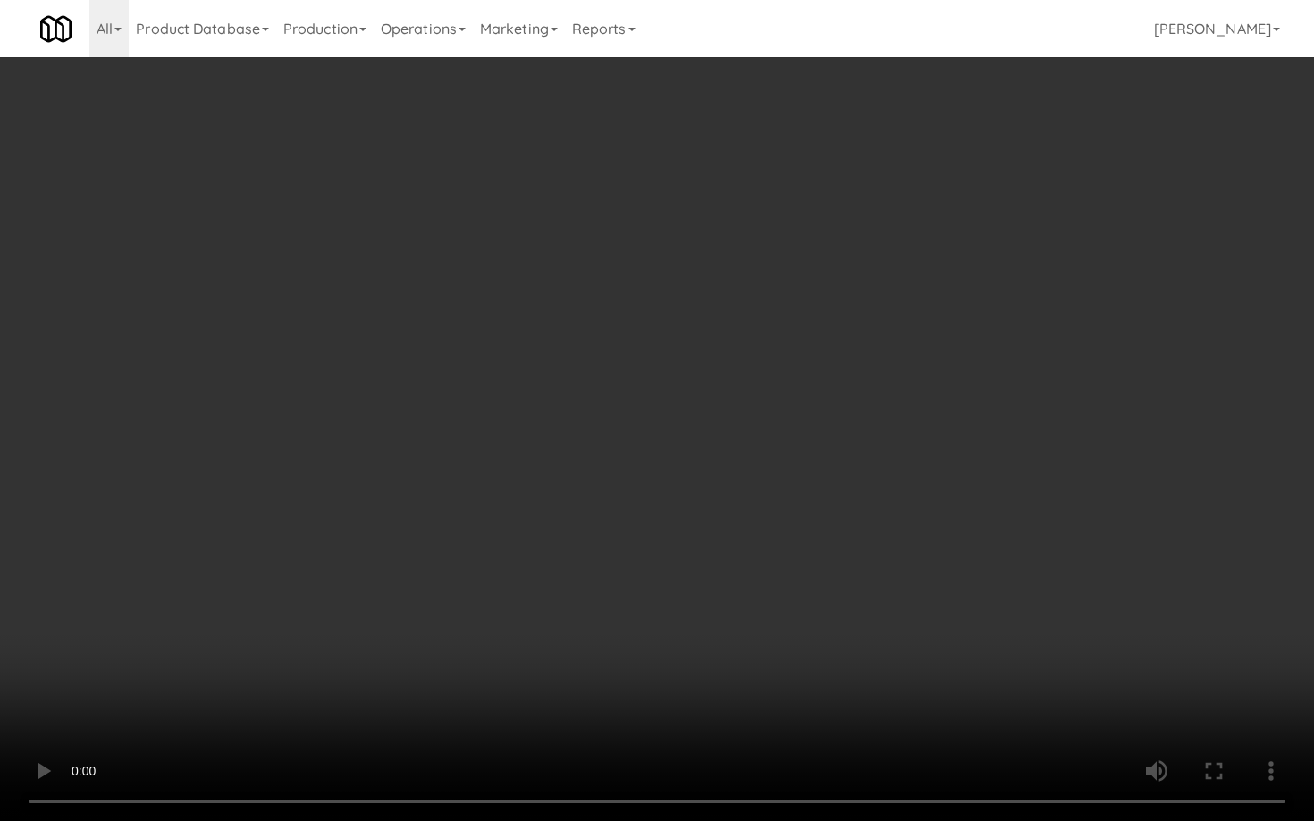
click at [800, 593] on video at bounding box center [657, 410] width 1314 height 821
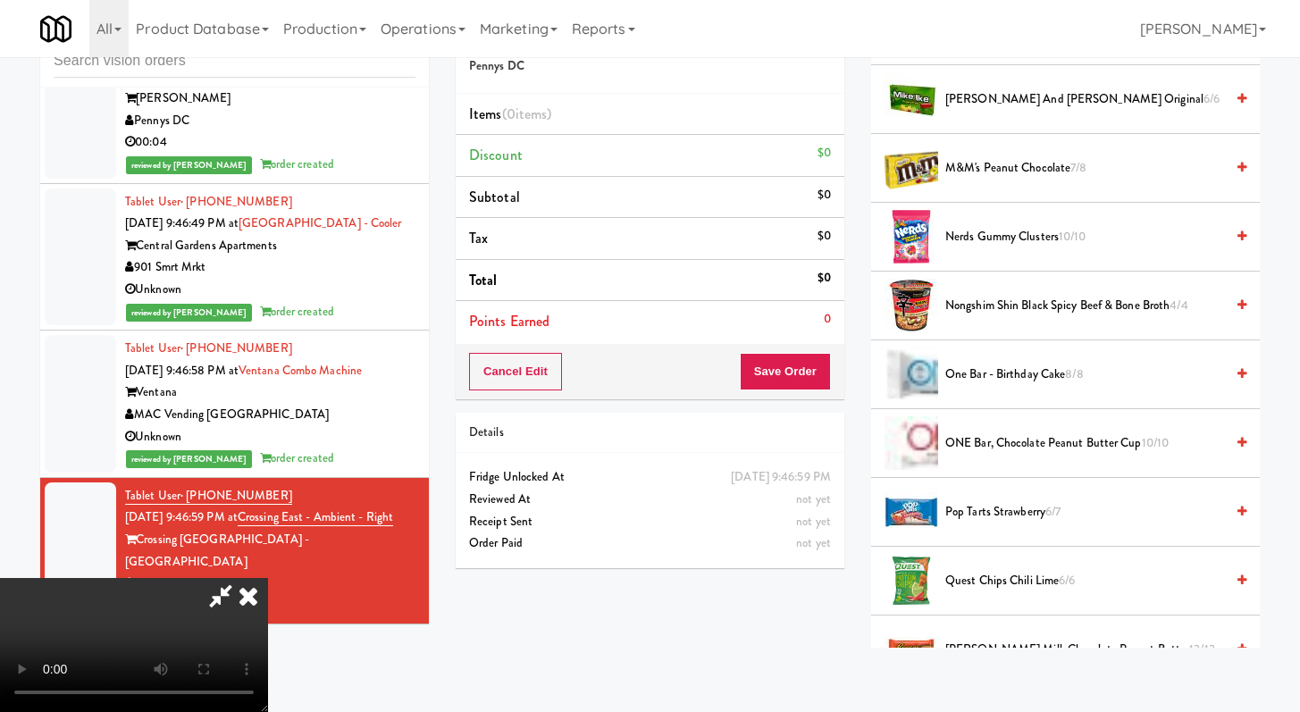
scroll to position [1551, 0]
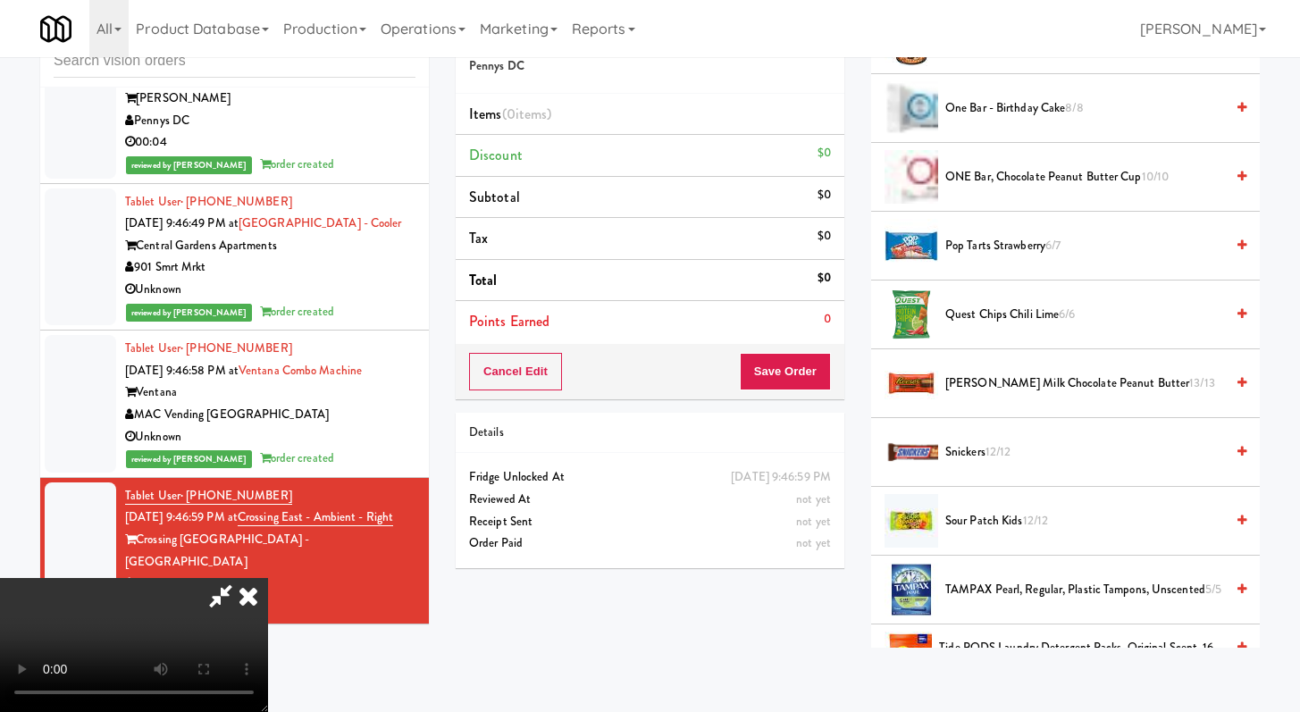
click at [1001, 396] on li "Reese's Milk Chocolate Peanut Butter 13/13" at bounding box center [1065, 383] width 389 height 69
click at [1000, 386] on span "Reese's Milk Chocolate Peanut Butter 13/13" at bounding box center [1085, 384] width 279 height 22
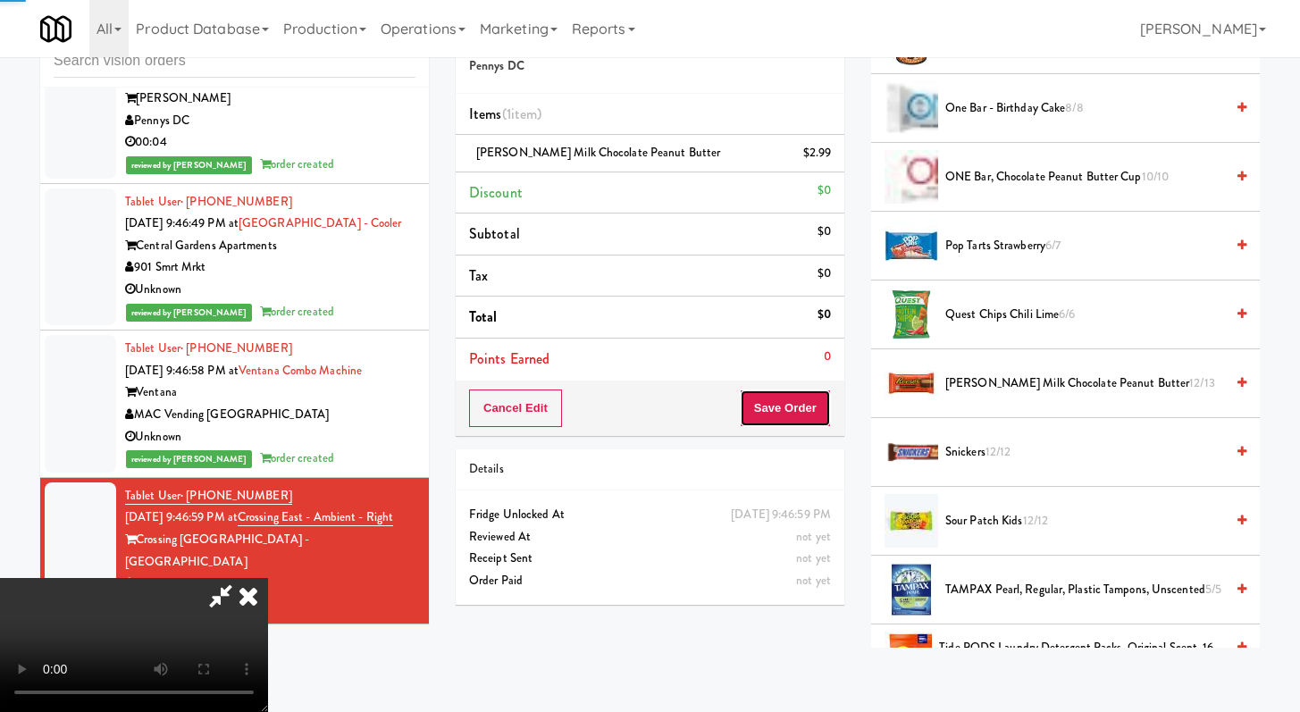
click at [798, 404] on button "Save Order" at bounding box center [785, 409] width 91 height 38
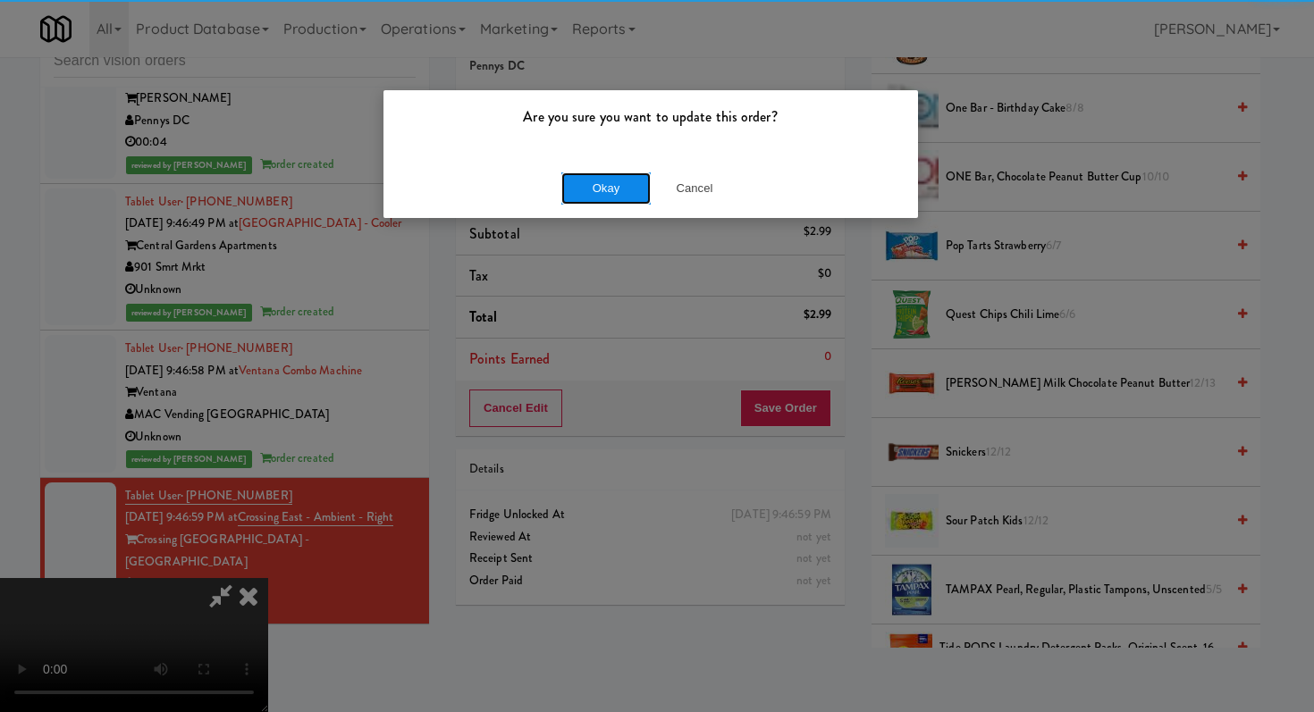
click at [622, 174] on button "Okay" at bounding box center [605, 188] width 89 height 32
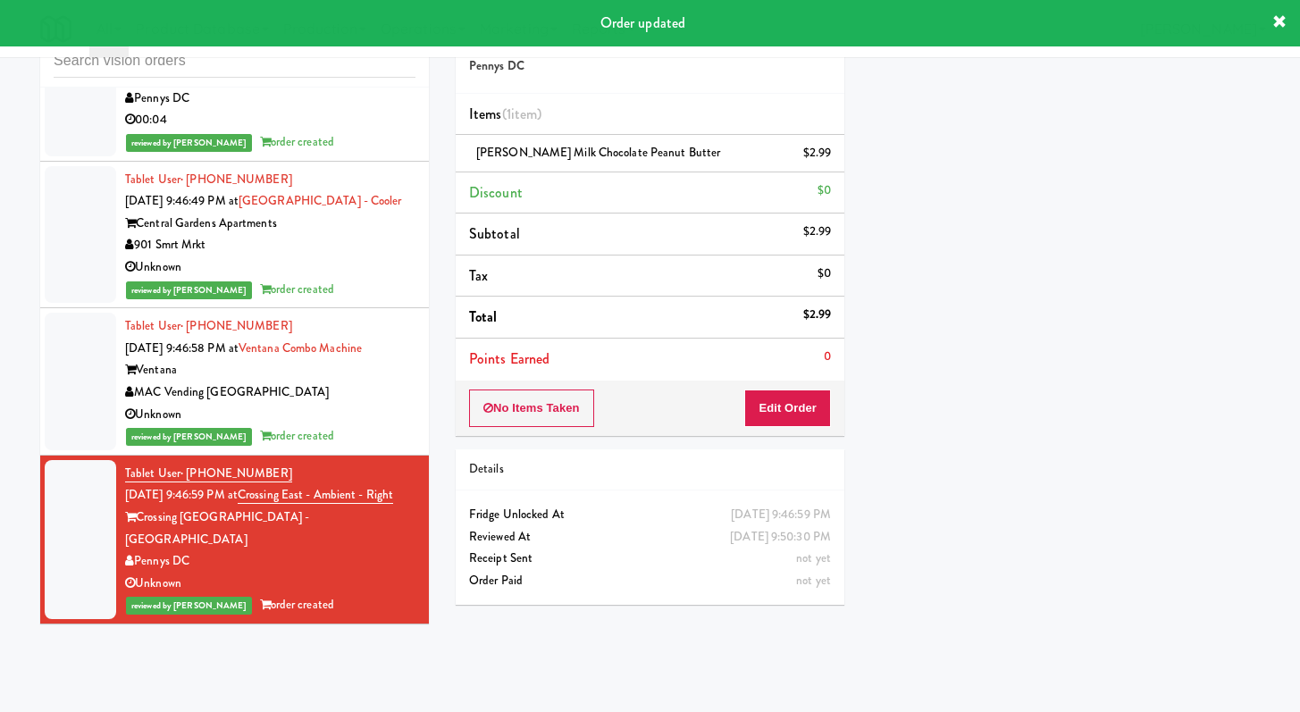
scroll to position [13398, 0]
click at [230, 69] on input "text" at bounding box center [235, 61] width 362 height 33
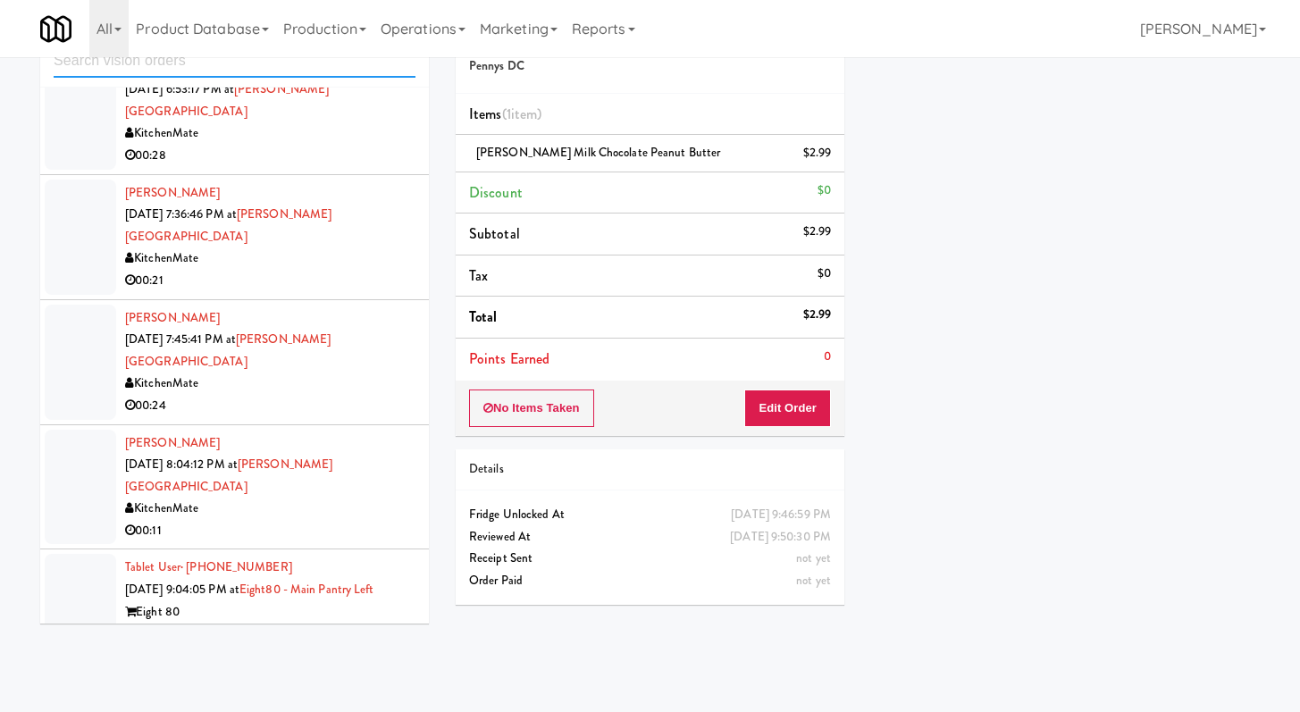
scroll to position [2608, 0]
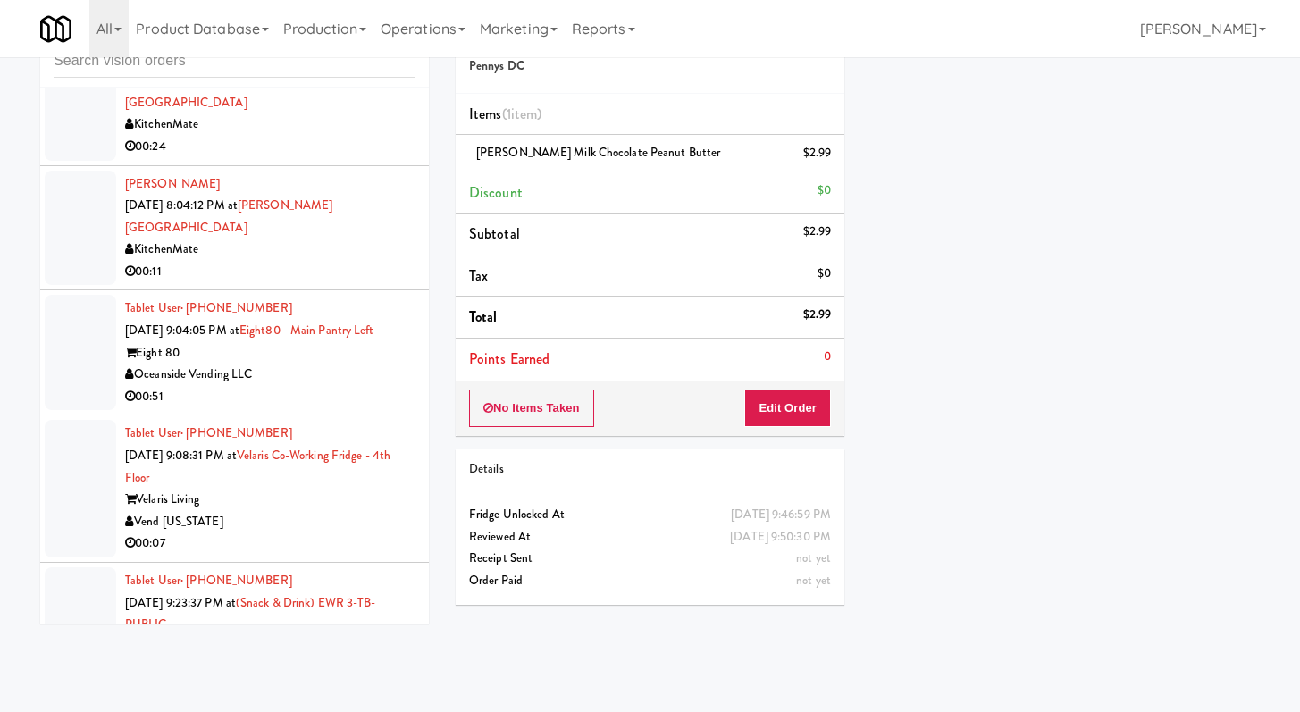
click at [348, 364] on div "Oceanside Vending LLC" at bounding box center [270, 375] width 290 height 22
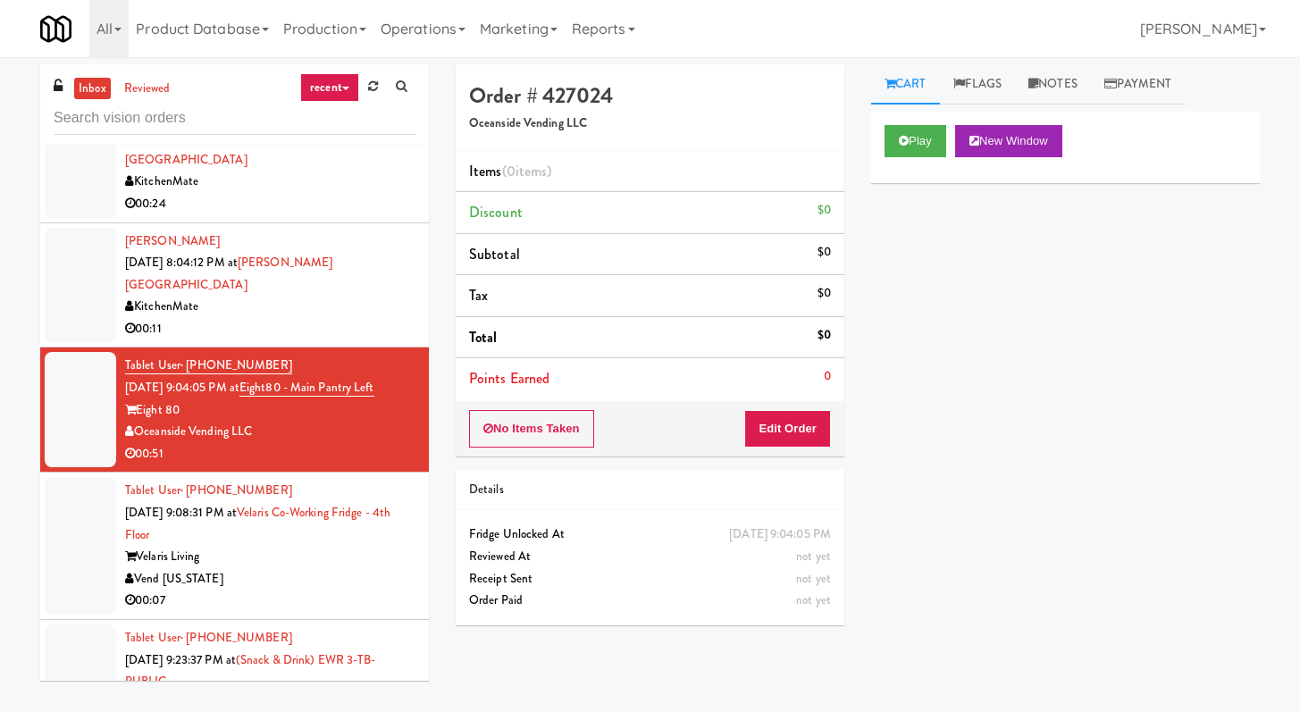
click at [956, 133] on div "Play New Window" at bounding box center [1066, 141] width 362 height 32
click at [927, 131] on button "Play" at bounding box center [916, 141] width 62 height 32
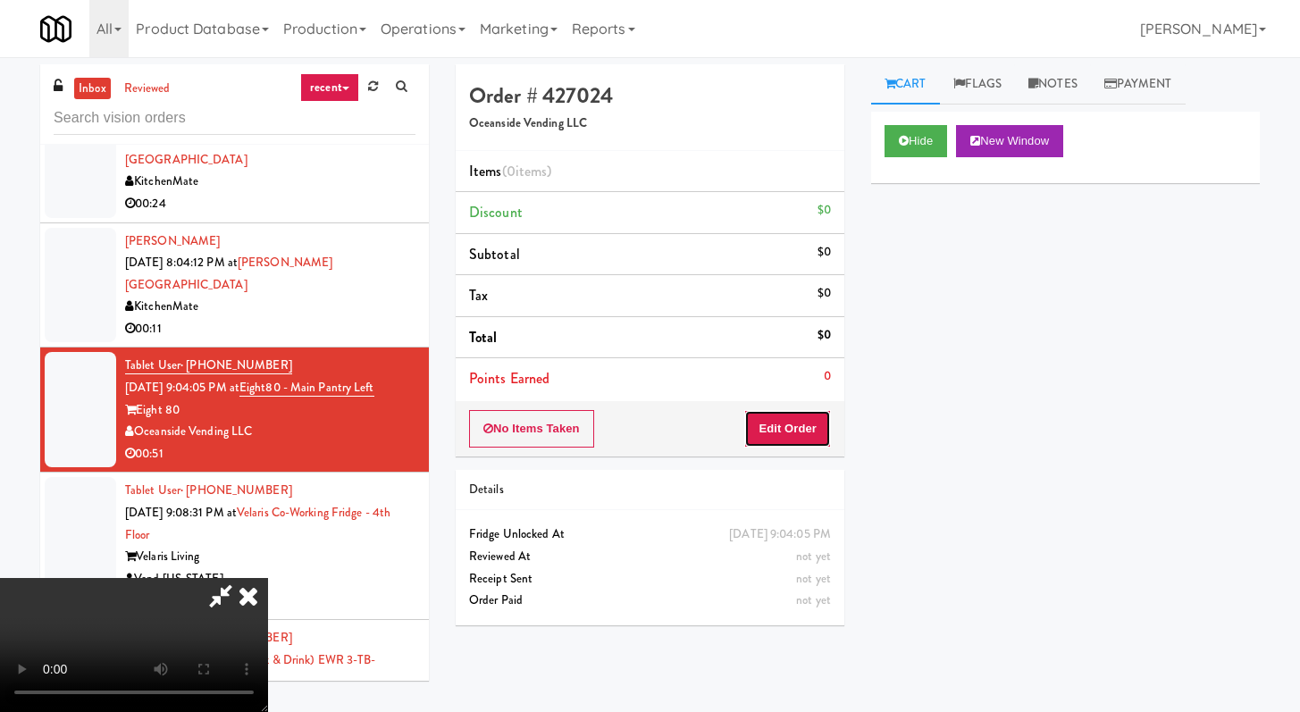
click at [786, 422] on button "Edit Order" at bounding box center [787, 429] width 87 height 38
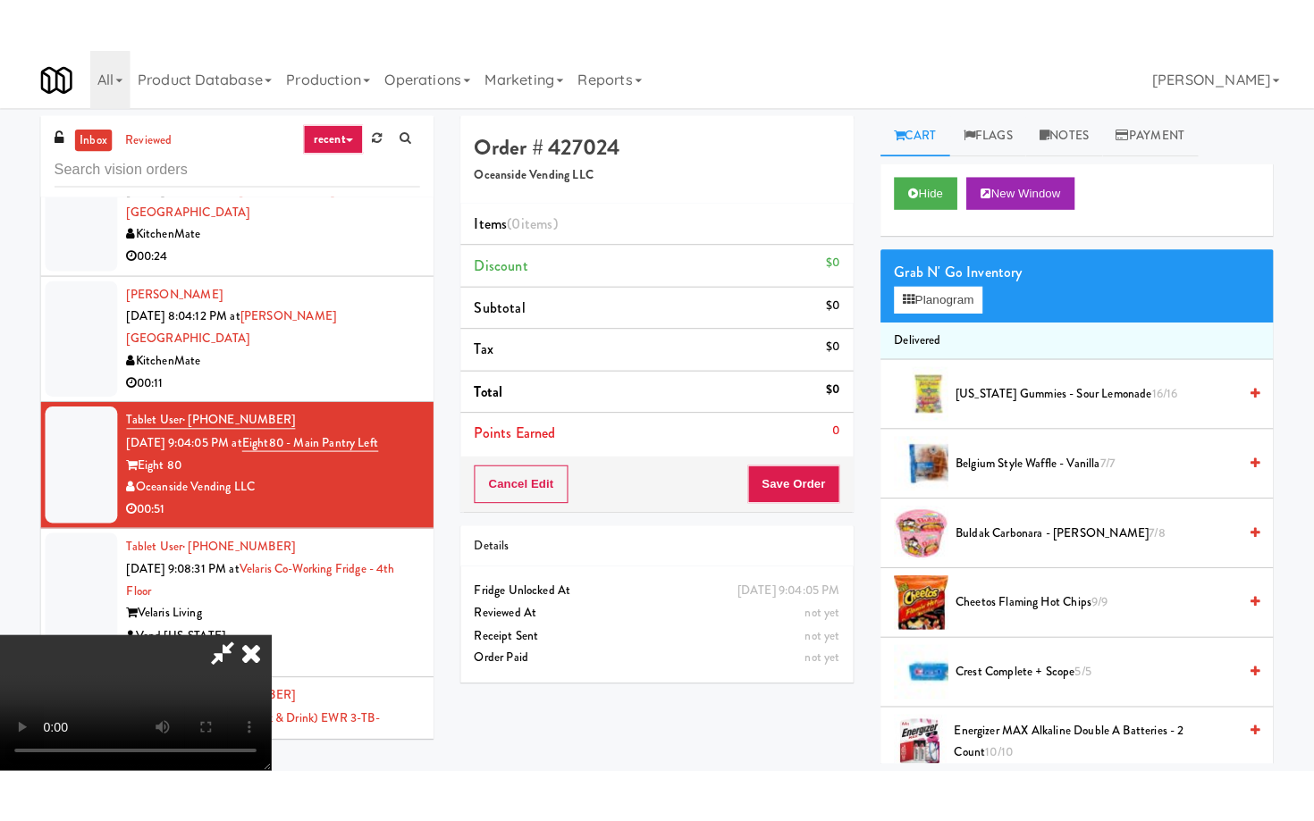
scroll to position [154, 0]
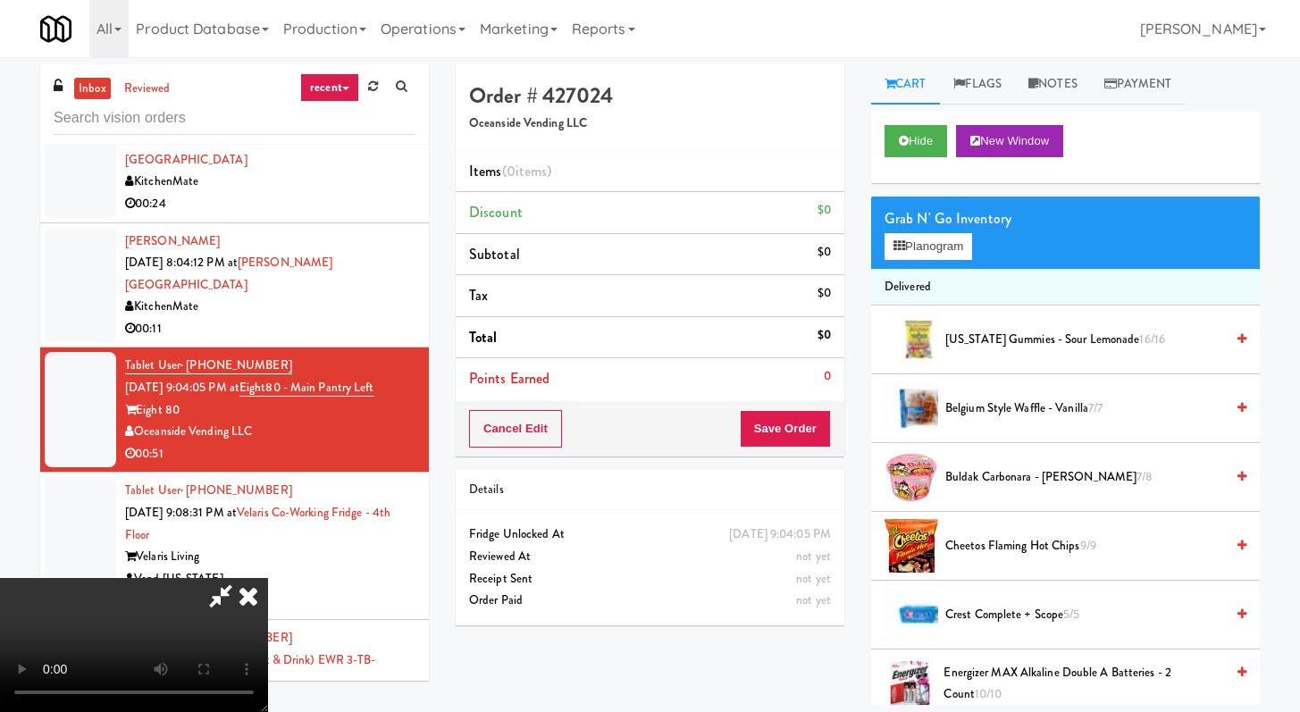
click at [268, 578] on video at bounding box center [134, 645] width 268 height 134
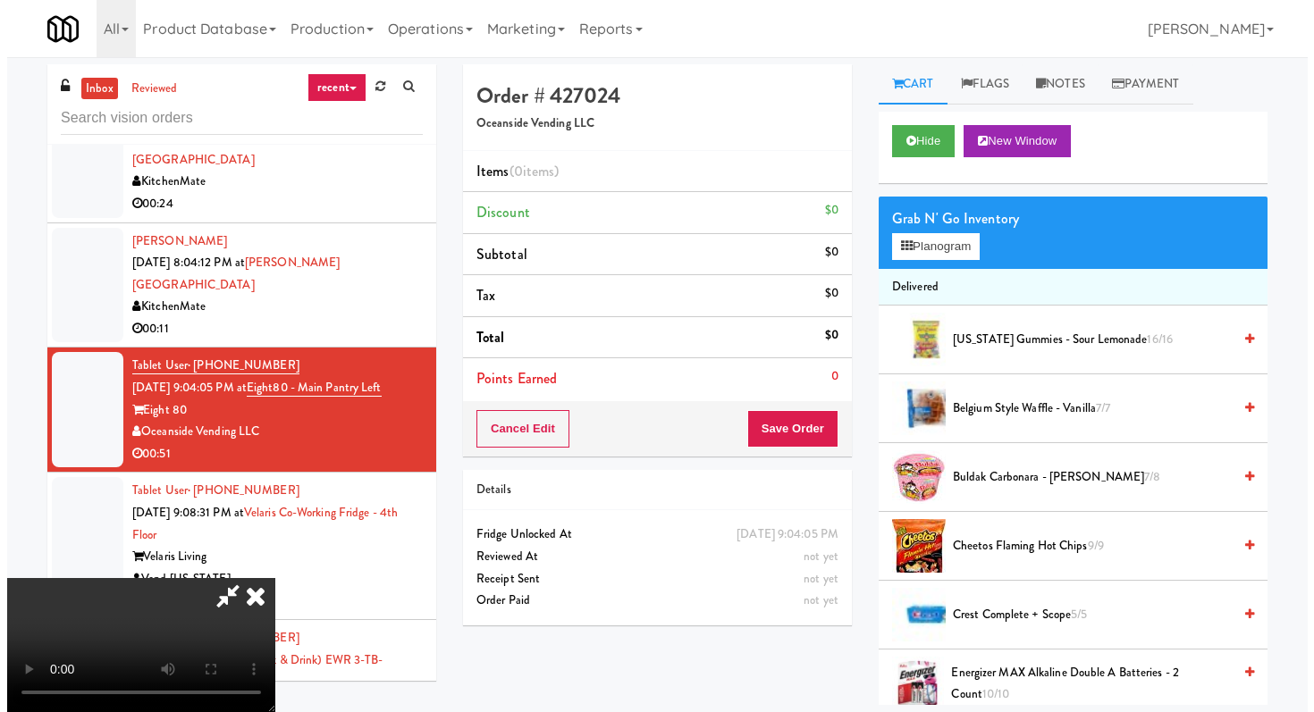
scroll to position [0, 0]
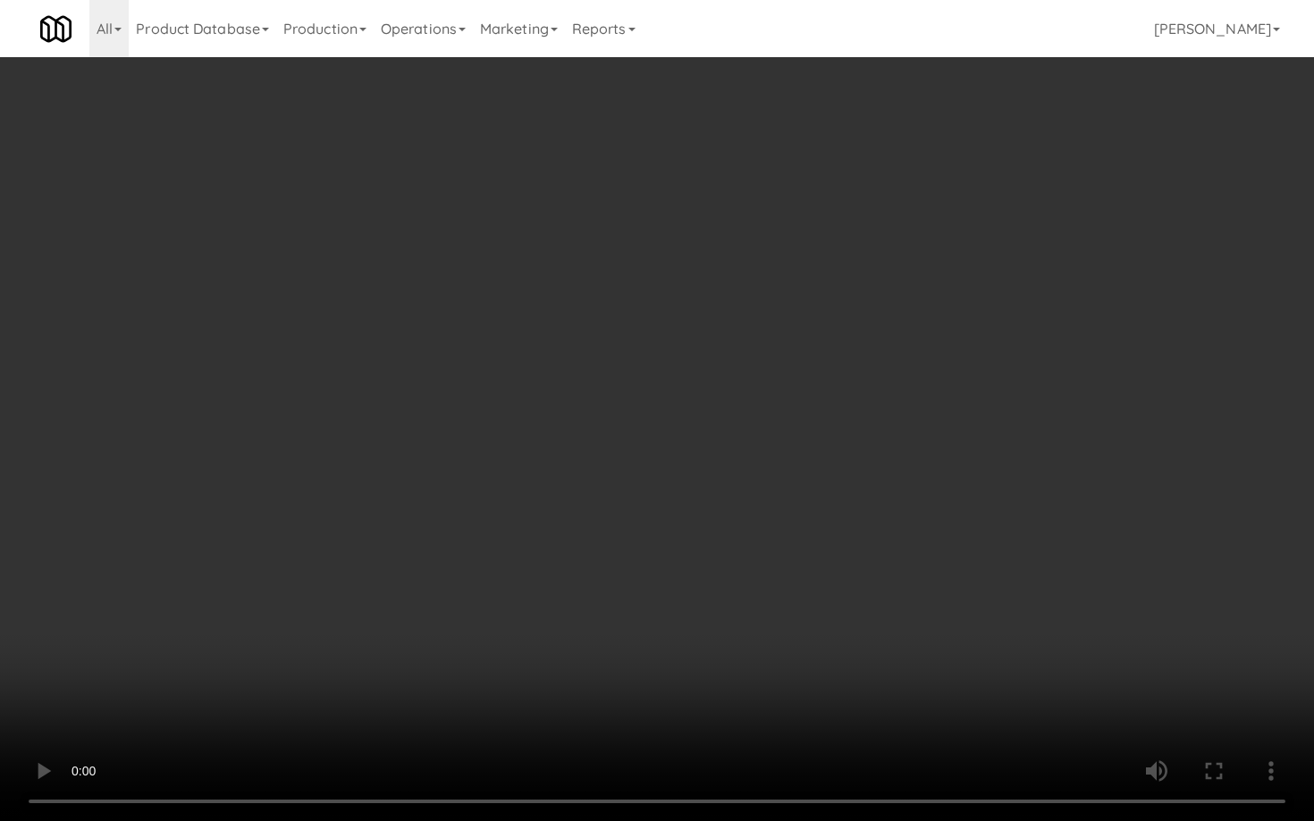
click at [629, 618] on video at bounding box center [657, 410] width 1314 height 821
click at [646, 523] on video at bounding box center [657, 410] width 1314 height 821
click at [393, 644] on video at bounding box center [657, 410] width 1314 height 821
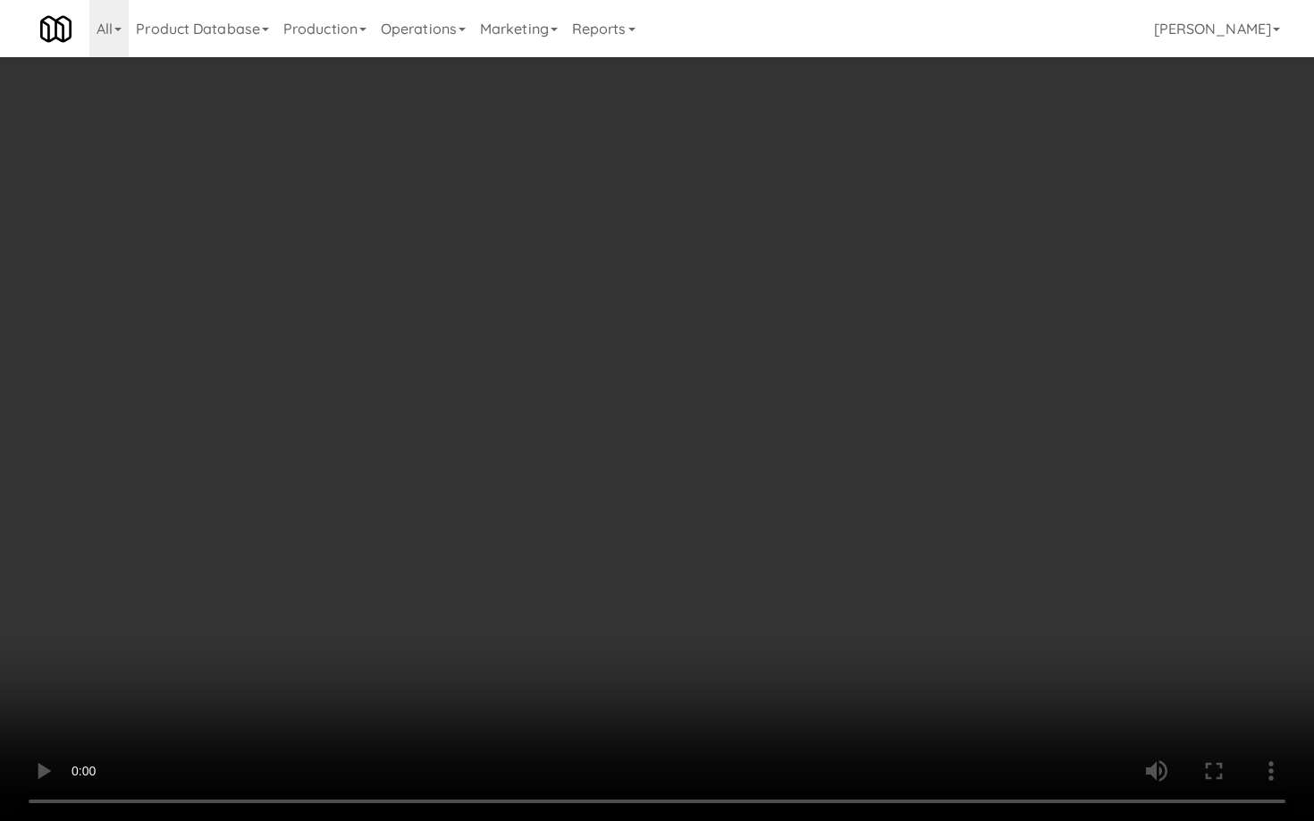
click at [391, 639] on video at bounding box center [657, 410] width 1314 height 821
click at [417, 610] on video at bounding box center [657, 410] width 1314 height 821
click at [430, 587] on video at bounding box center [657, 410] width 1314 height 821
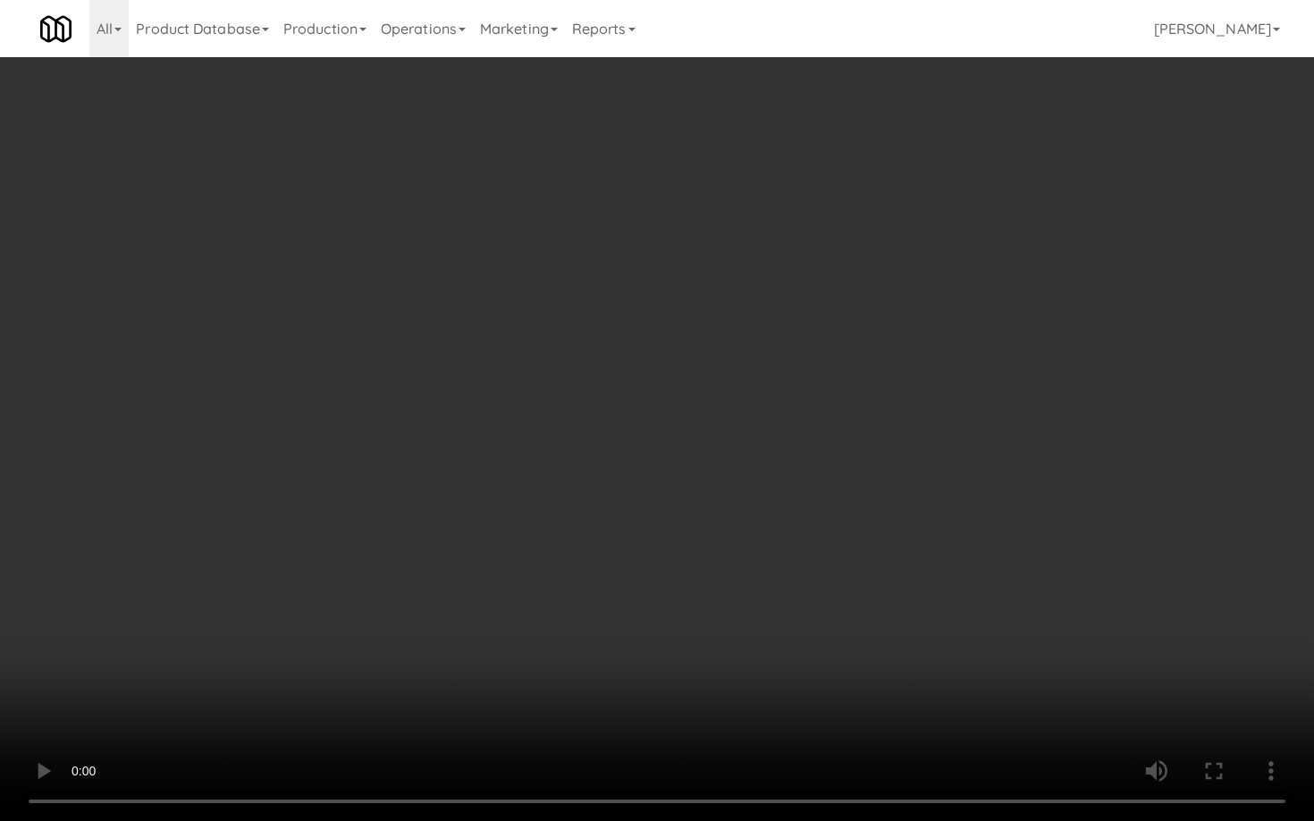
click at [430, 587] on video at bounding box center [657, 410] width 1314 height 821
click at [430, 586] on video at bounding box center [657, 410] width 1314 height 821
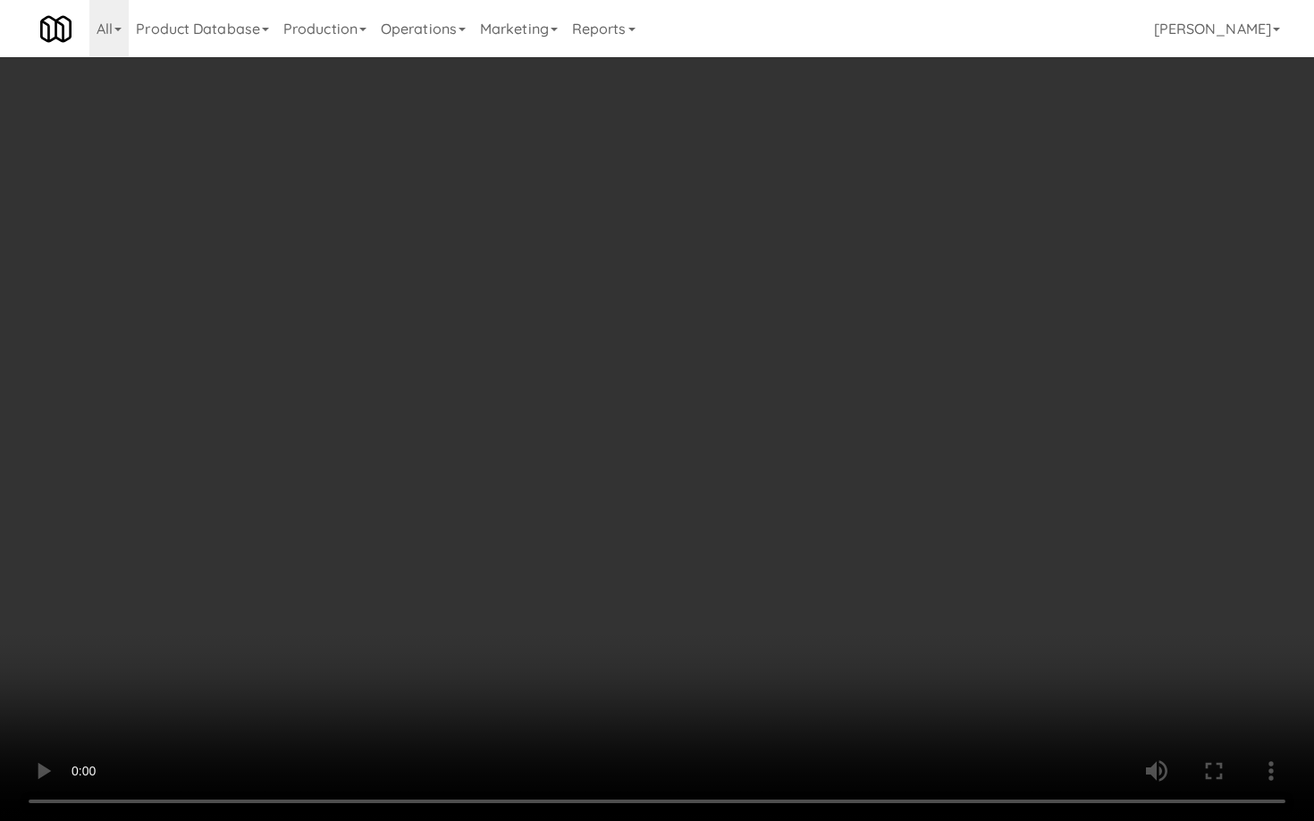
click at [520, 517] on video at bounding box center [657, 410] width 1314 height 821
click at [945, 576] on video at bounding box center [657, 410] width 1314 height 821
click at [1008, 654] on video at bounding box center [657, 410] width 1314 height 821
click at [1026, 604] on video at bounding box center [657, 410] width 1314 height 821
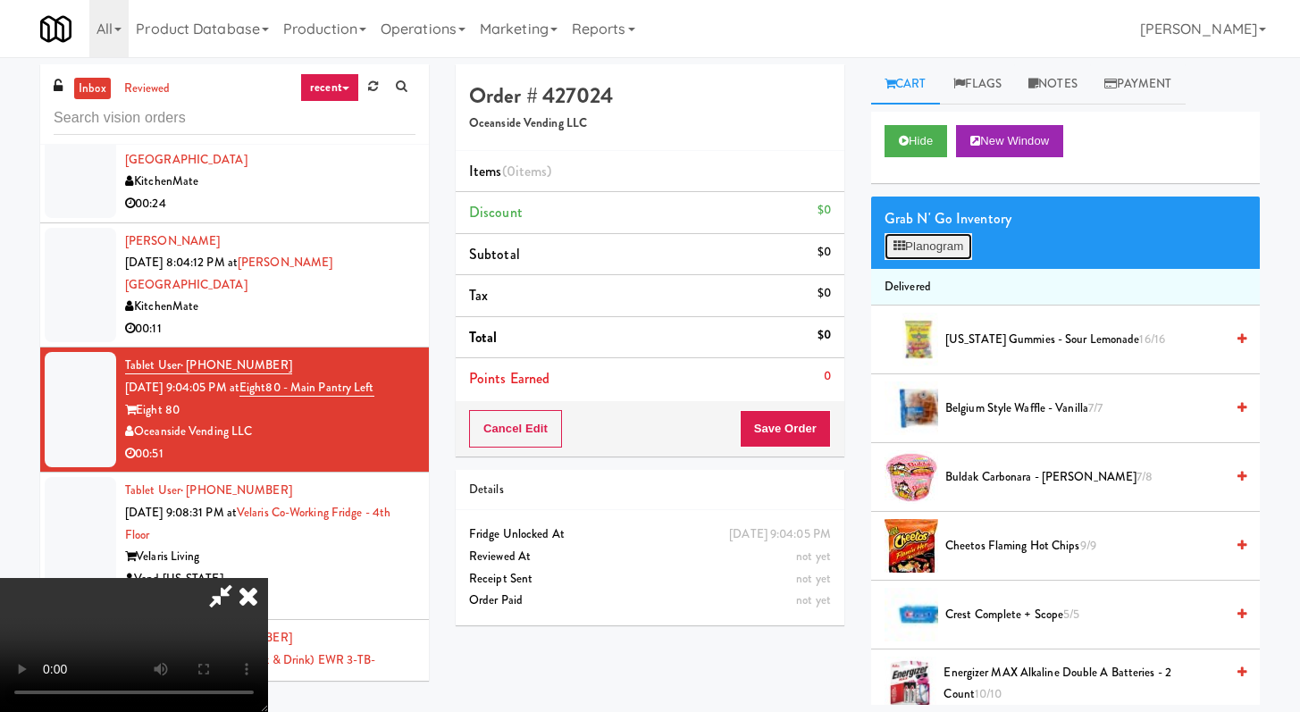
click at [944, 238] on button "Planogram" at bounding box center [929, 246] width 88 height 27
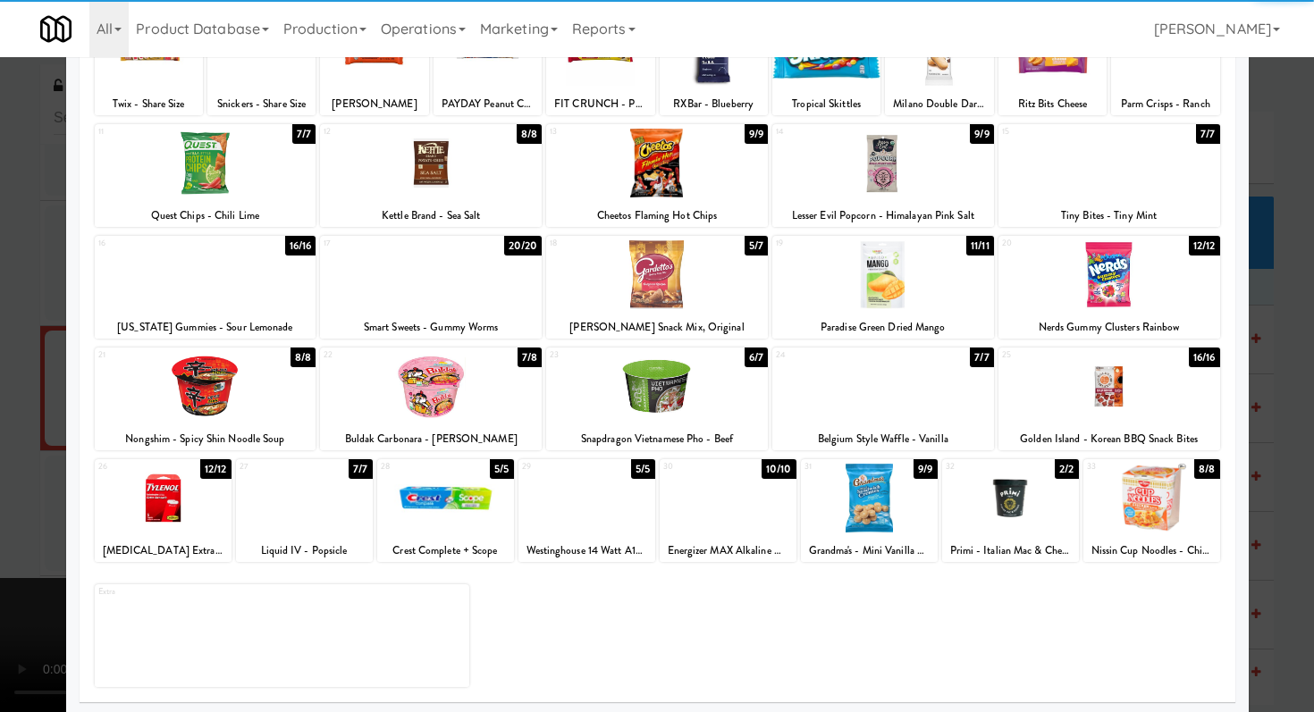
scroll to position [165, 0]
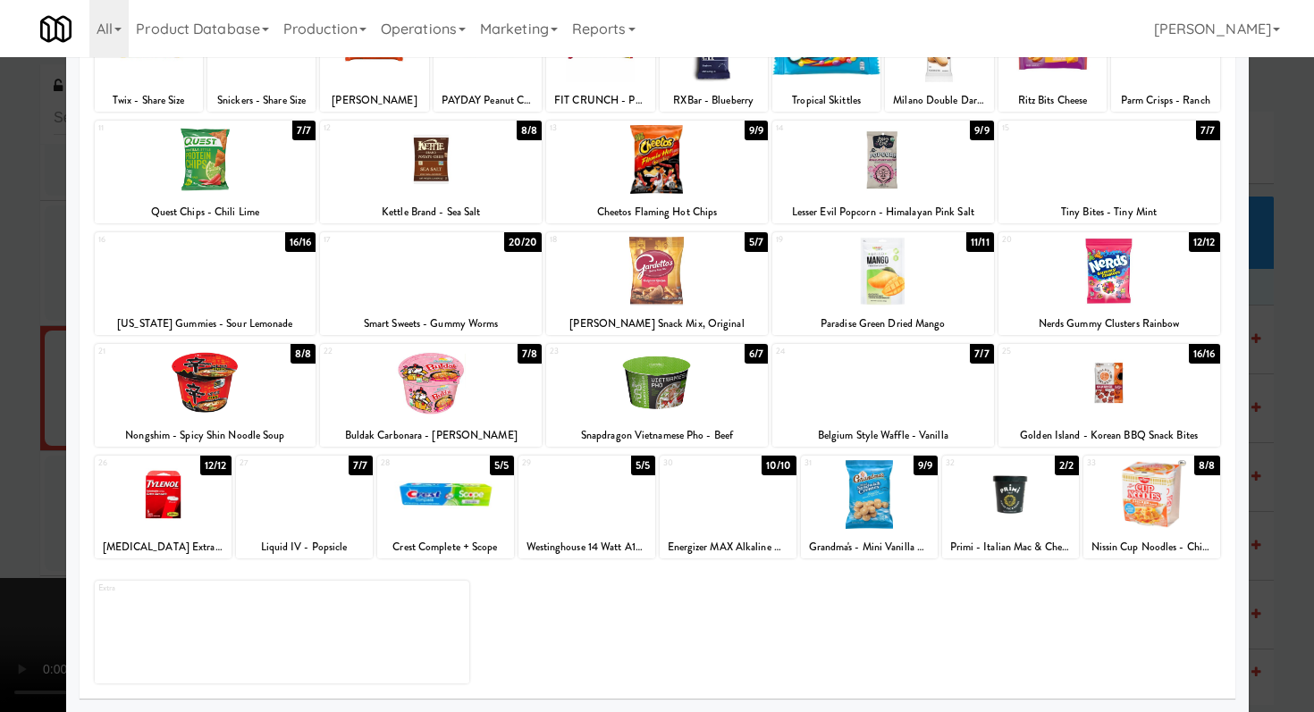
click at [879, 401] on div at bounding box center [883, 383] width 222 height 69
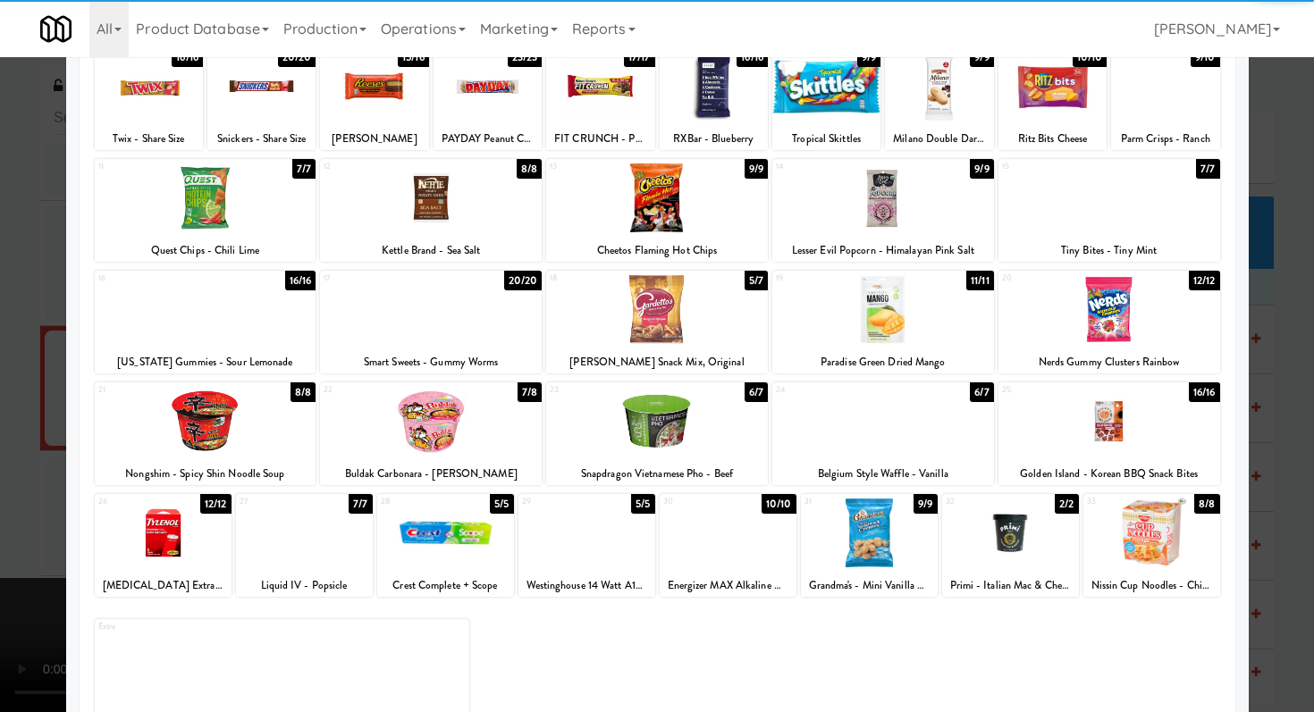
scroll to position [107, 0]
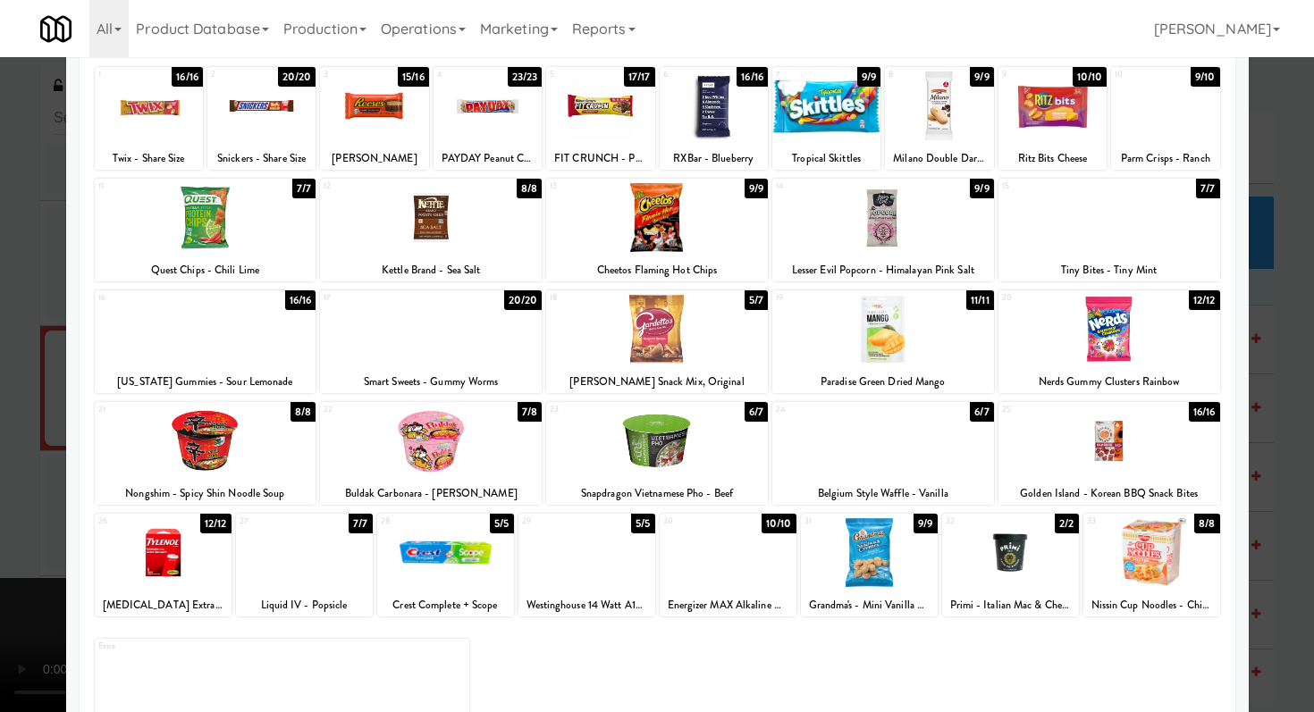
click at [383, 116] on div at bounding box center [374, 105] width 108 height 69
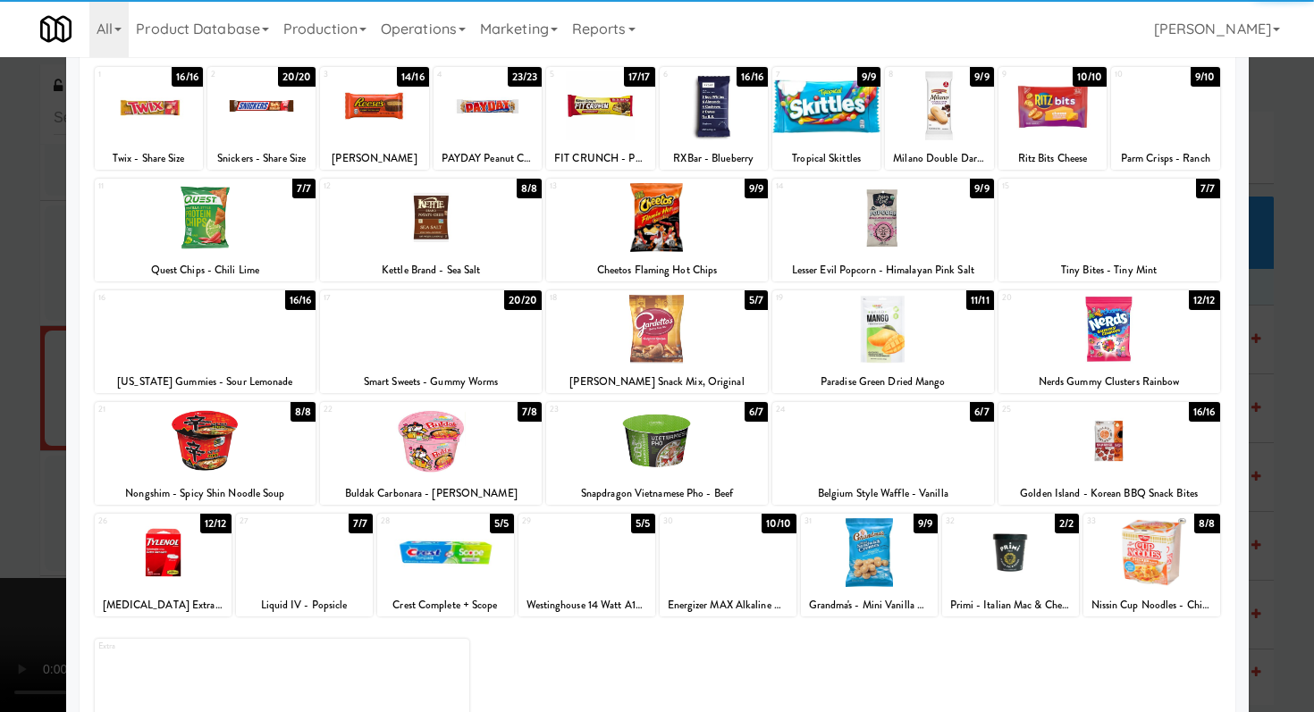
click at [1107, 215] on div at bounding box center [1109, 217] width 222 height 69
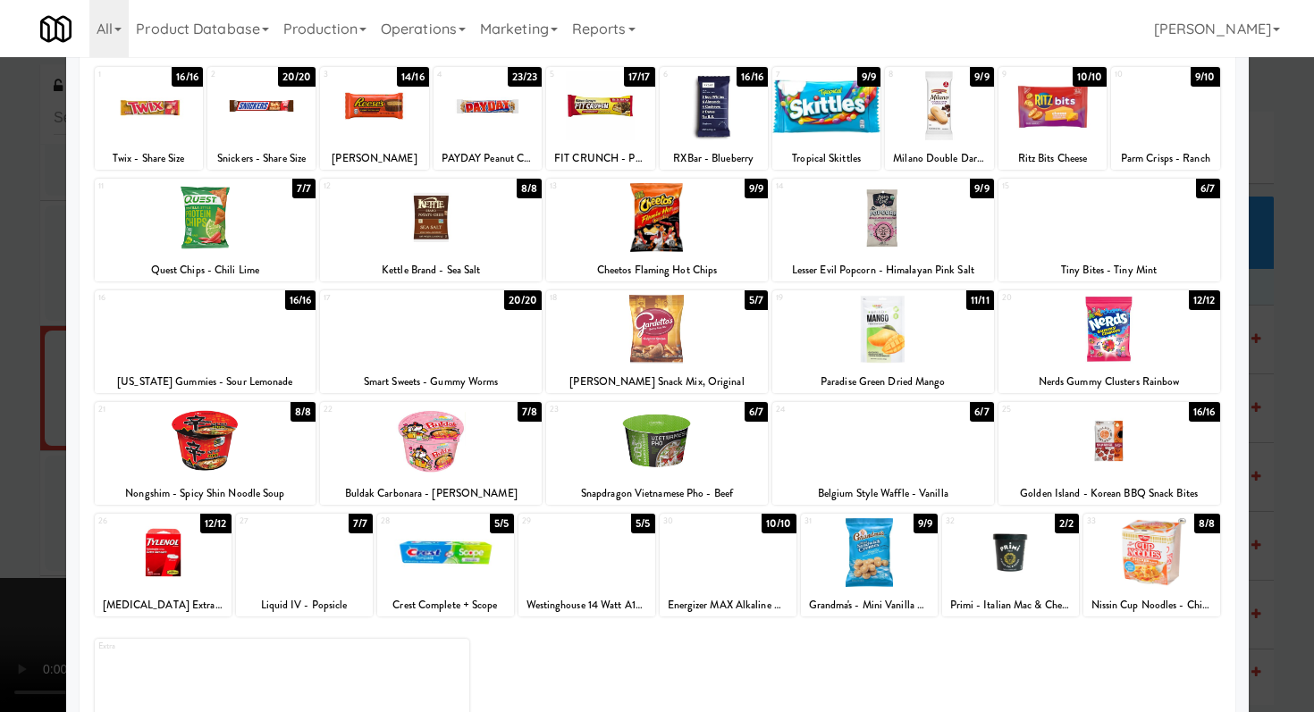
click at [697, 231] on div at bounding box center [657, 217] width 222 height 69
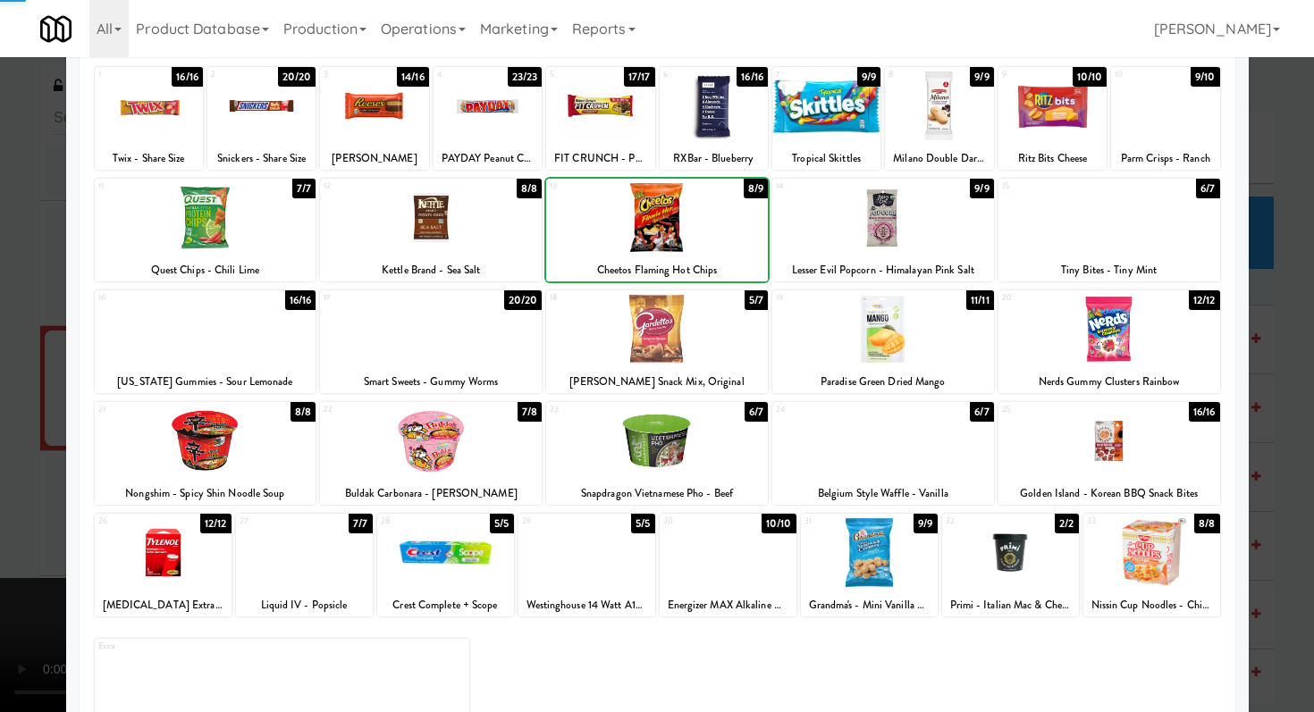
click at [0, 374] on div at bounding box center [657, 356] width 1314 height 712
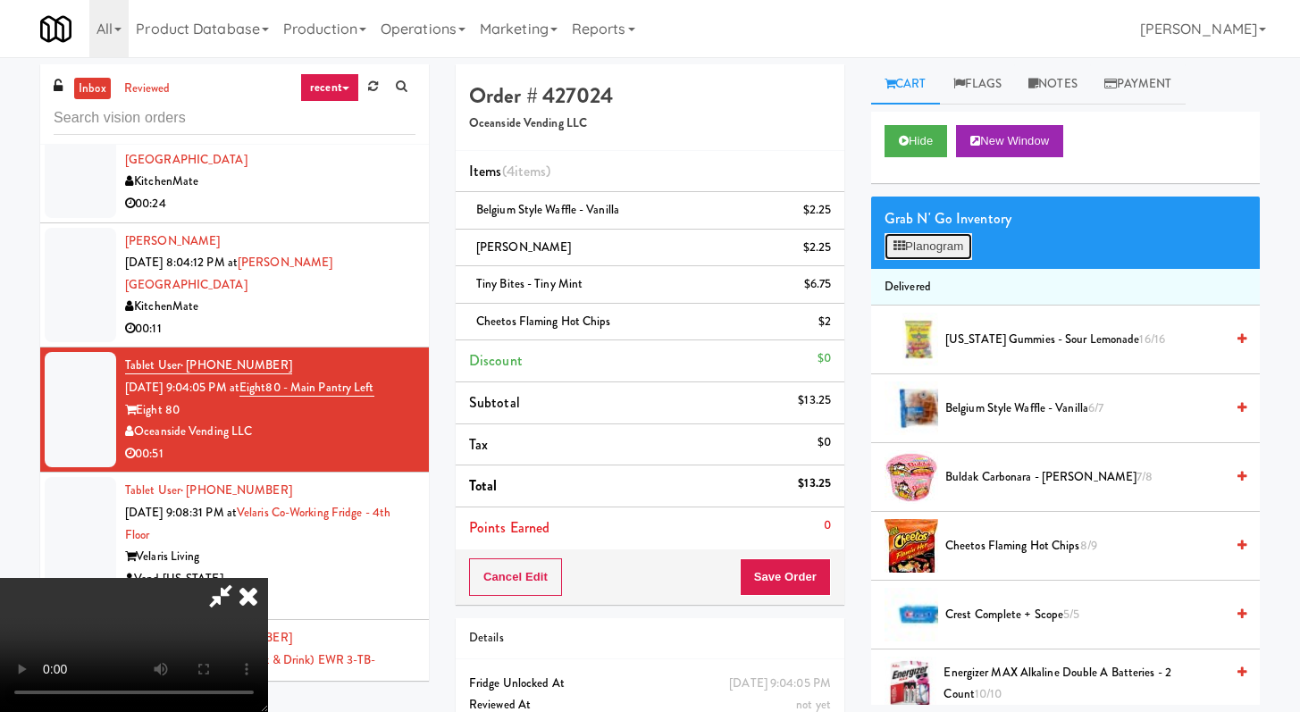
click at [930, 248] on button "Planogram" at bounding box center [929, 246] width 88 height 27
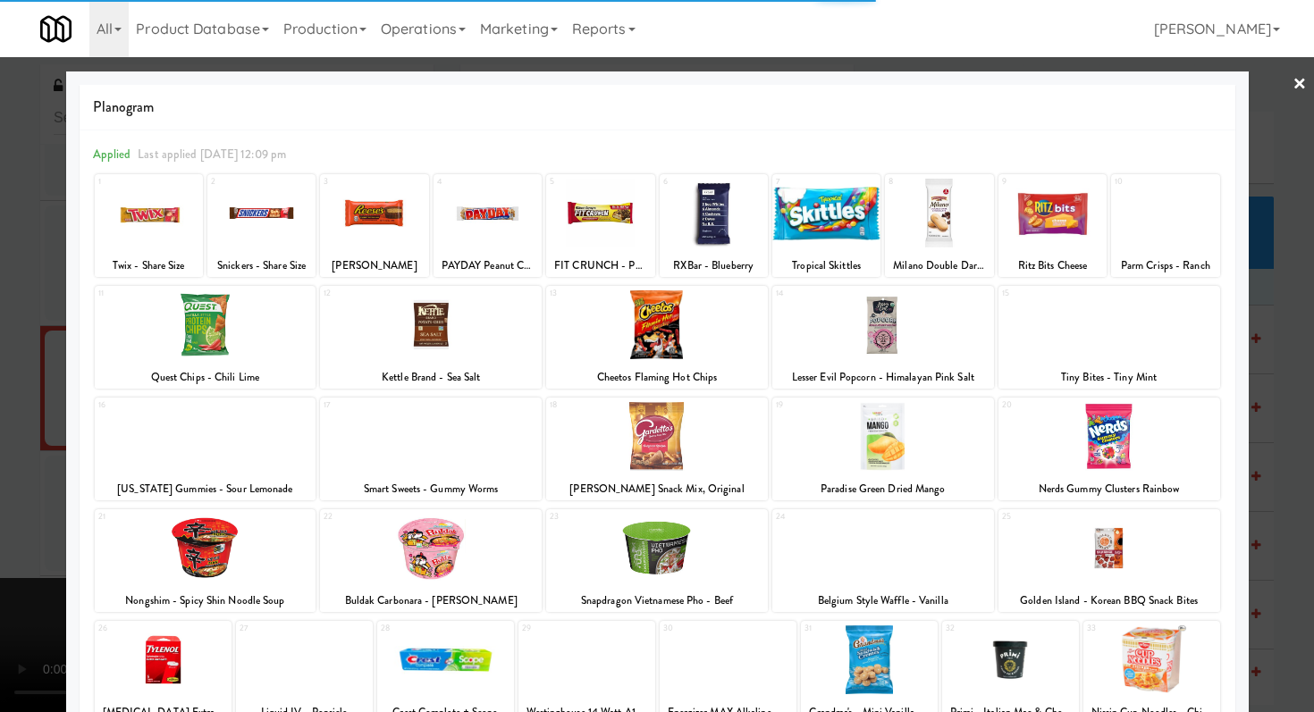
click at [1274, 83] on div at bounding box center [657, 356] width 1314 height 712
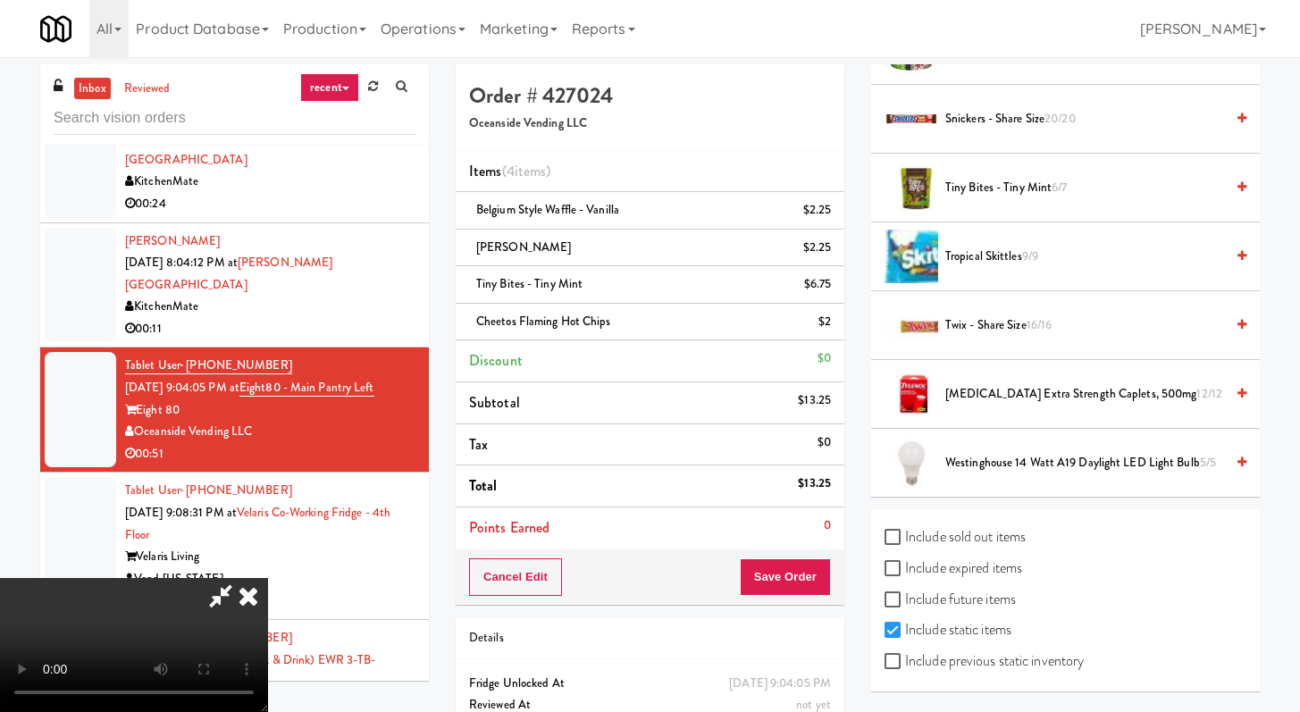
scroll to position [154, 0]
click at [809, 577] on button "Save Order" at bounding box center [785, 578] width 91 height 38
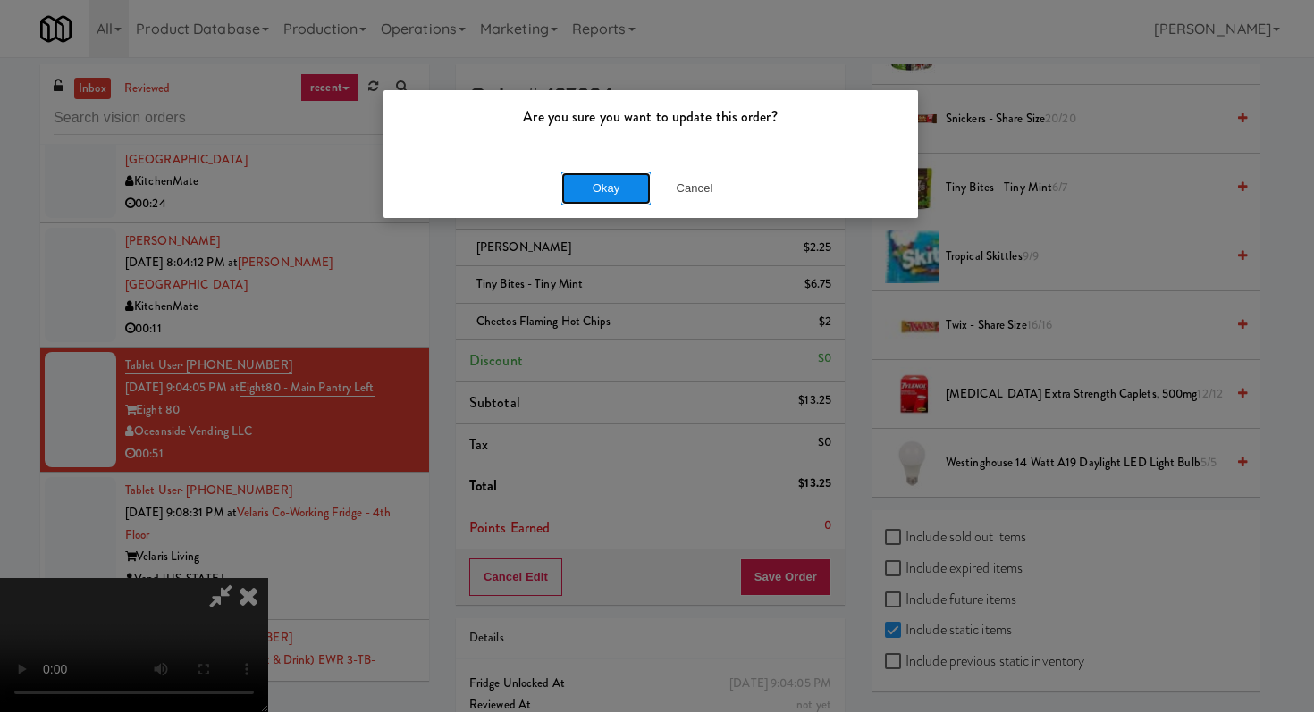
click at [610, 177] on button "Okay" at bounding box center [605, 188] width 89 height 32
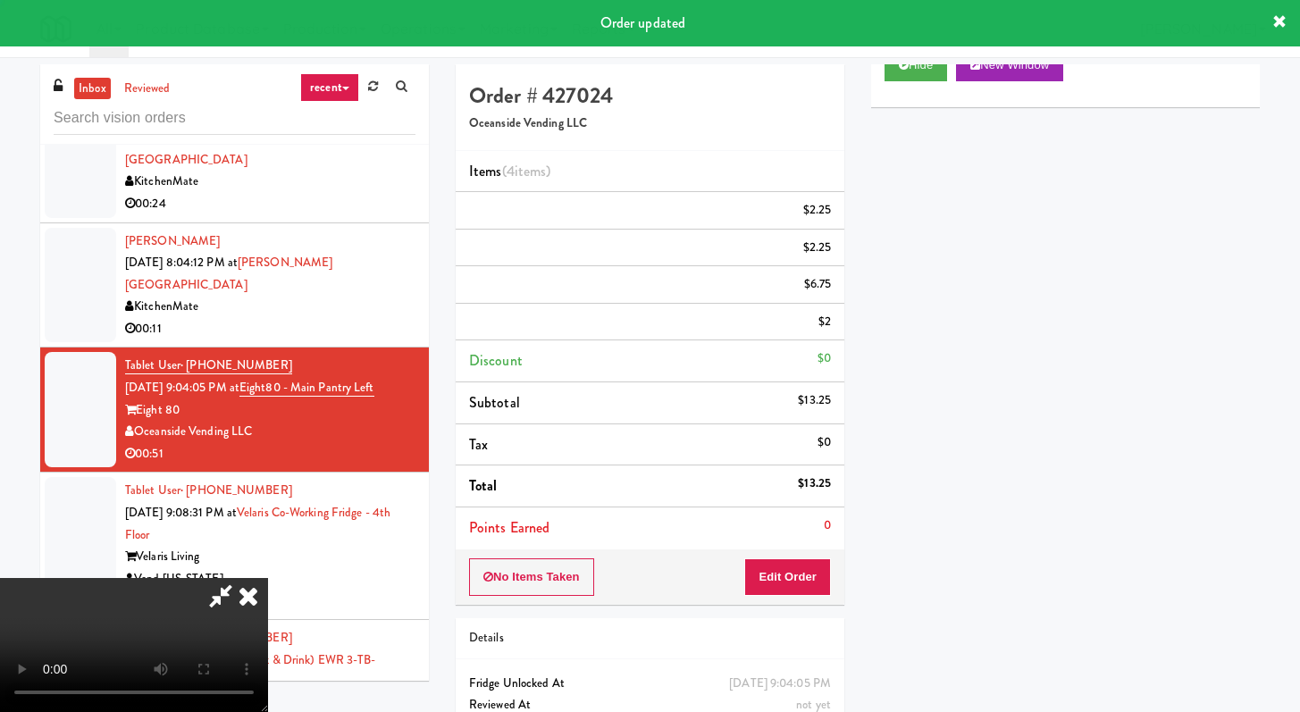
scroll to position [0, 0]
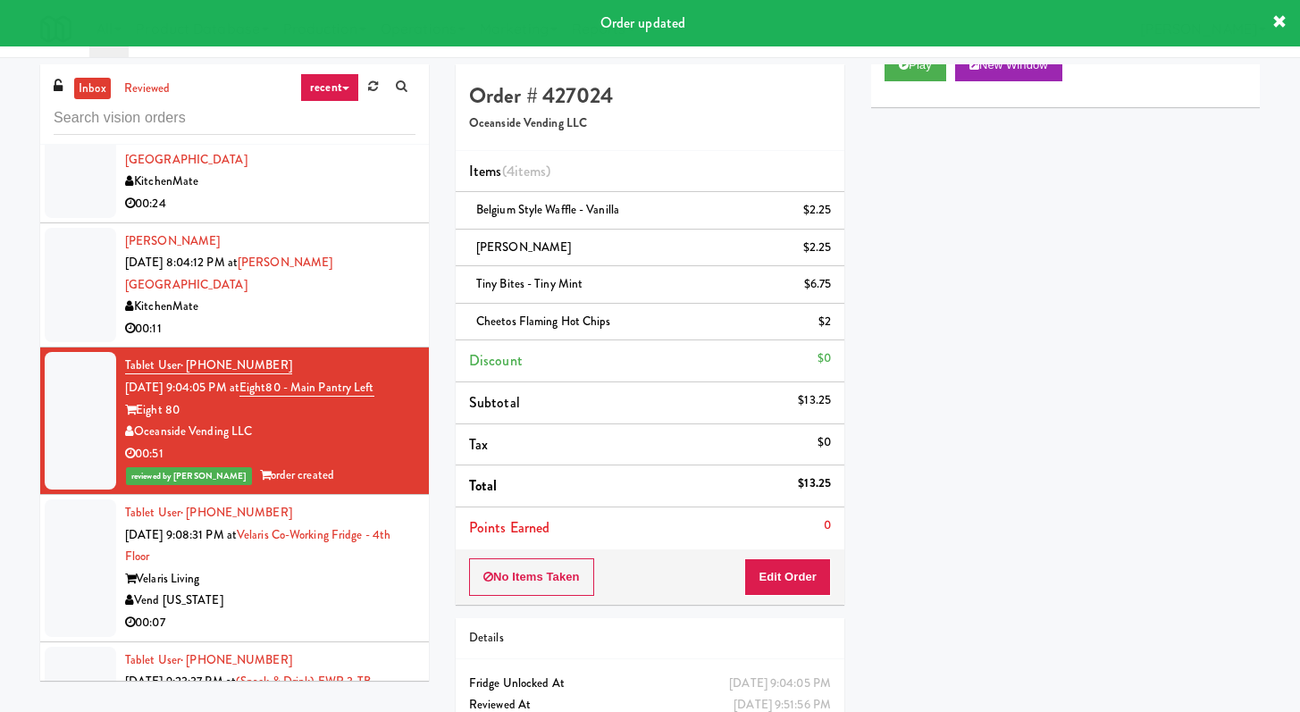
click at [769, 618] on div "Order # 427024 Oceanside Vending LLC Items (4 items ) Belgium Style Waffle - Va…" at bounding box center [650, 425] width 416 height 723
drag, startPoint x: 778, startPoint y: 597, endPoint x: 784, endPoint y: 584, distance: 14.0
click at [778, 597] on div "No Items Taken Edit Order" at bounding box center [650, 577] width 389 height 55
click at [805, 563] on button "Edit Order" at bounding box center [787, 578] width 87 height 38
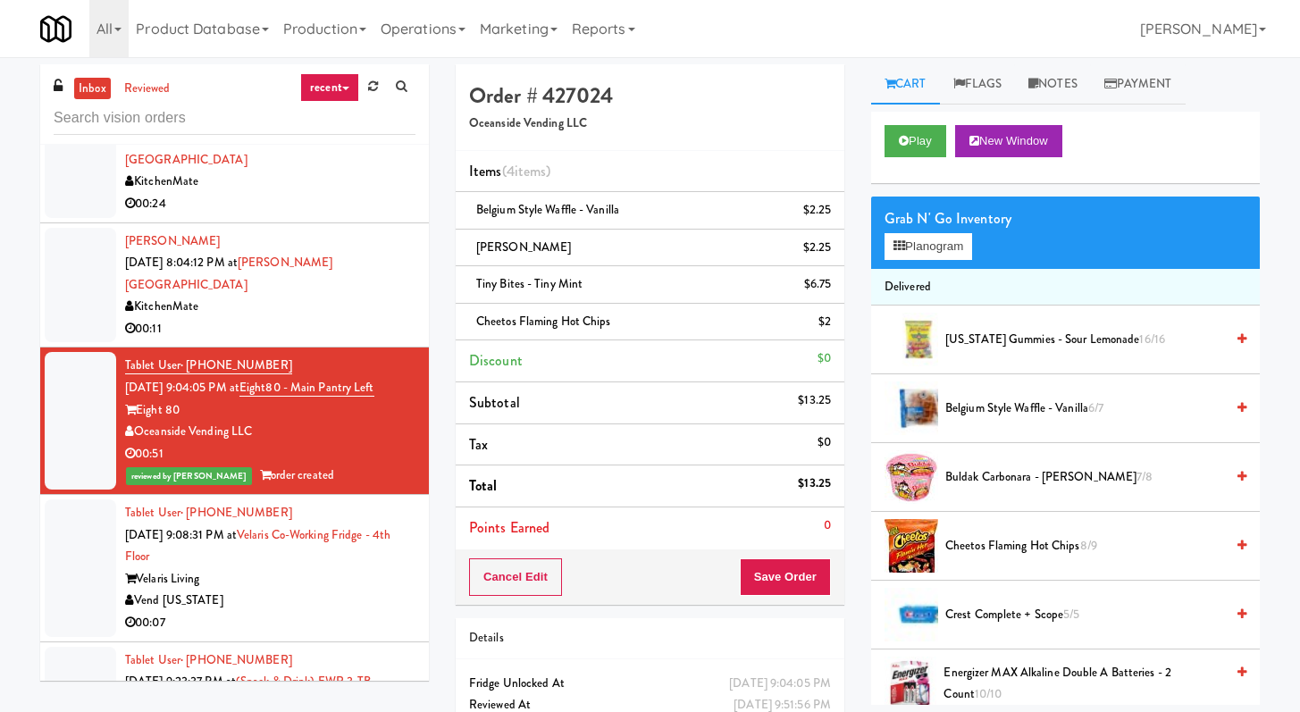
click at [311, 590] on div "Vend [US_STATE]" at bounding box center [270, 601] width 290 height 22
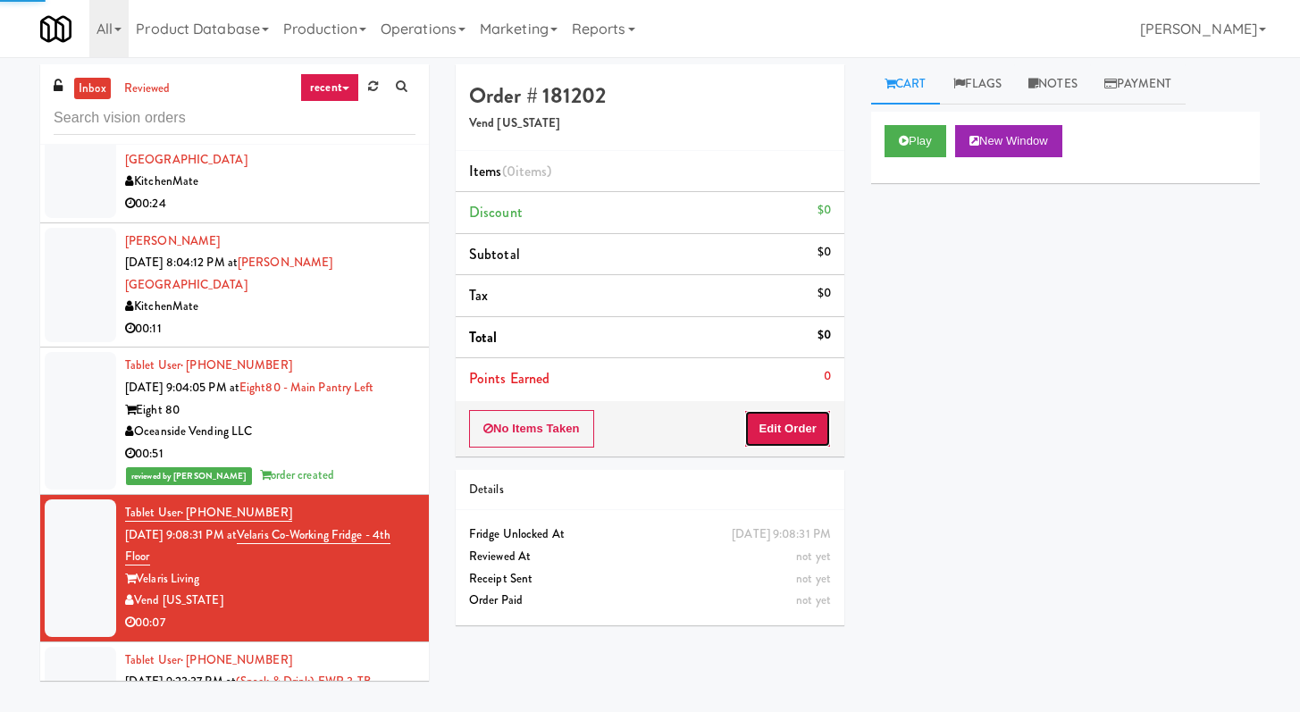
click at [778, 421] on button "Edit Order" at bounding box center [787, 429] width 87 height 38
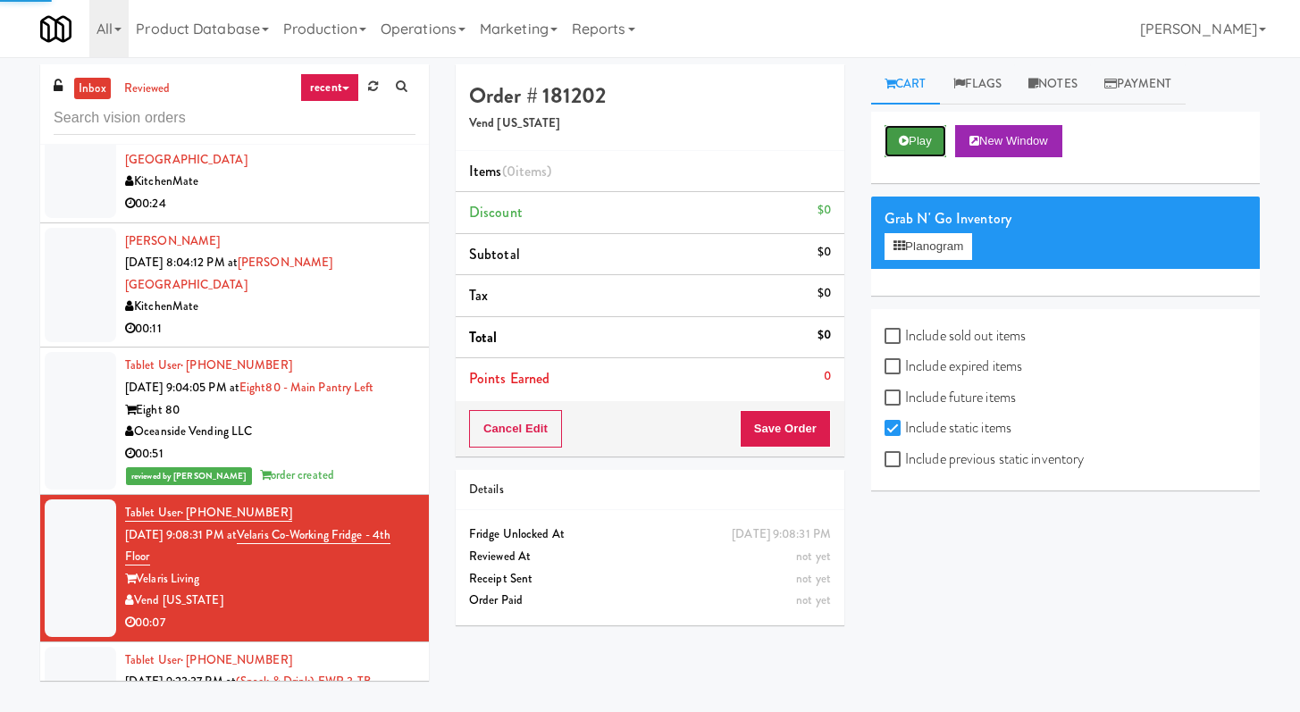
click at [929, 135] on button "Play" at bounding box center [916, 141] width 62 height 32
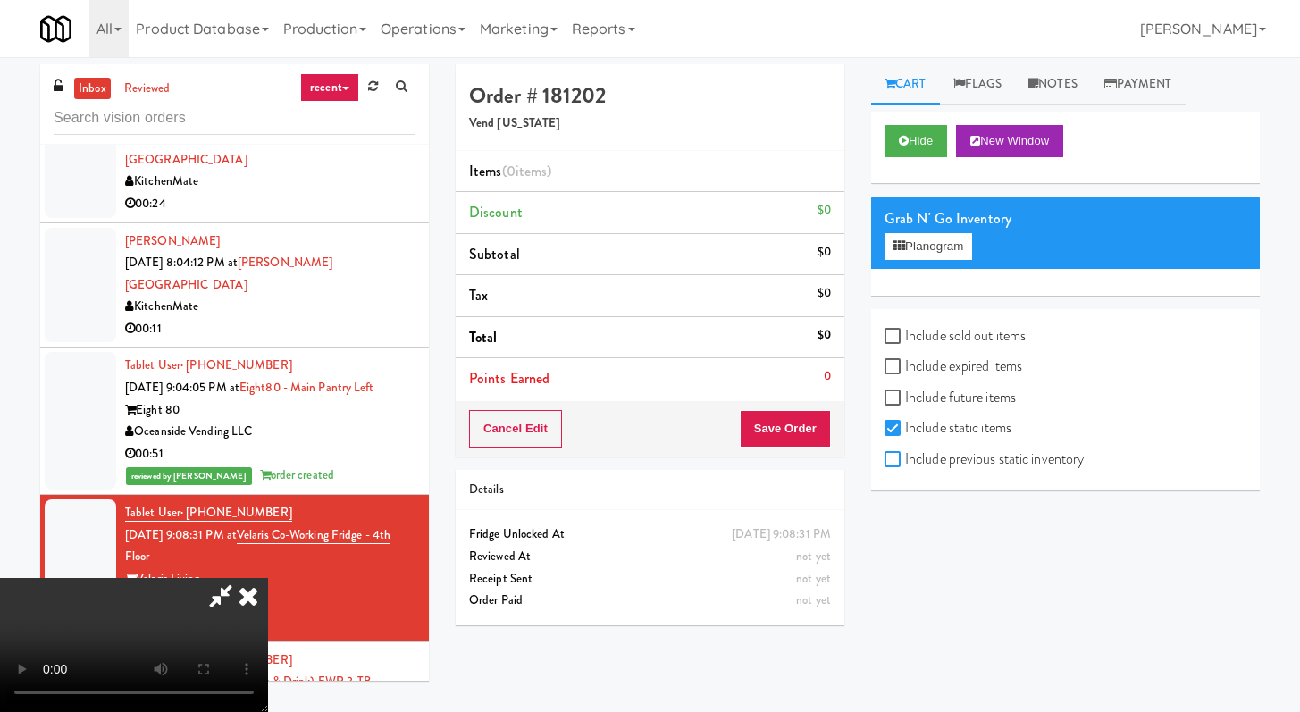
click at [892, 460] on input "Include previous static inventory" at bounding box center [895, 460] width 21 height 14
checkbox input "true"
click at [941, 247] on button "Planogram" at bounding box center [929, 246] width 88 height 27
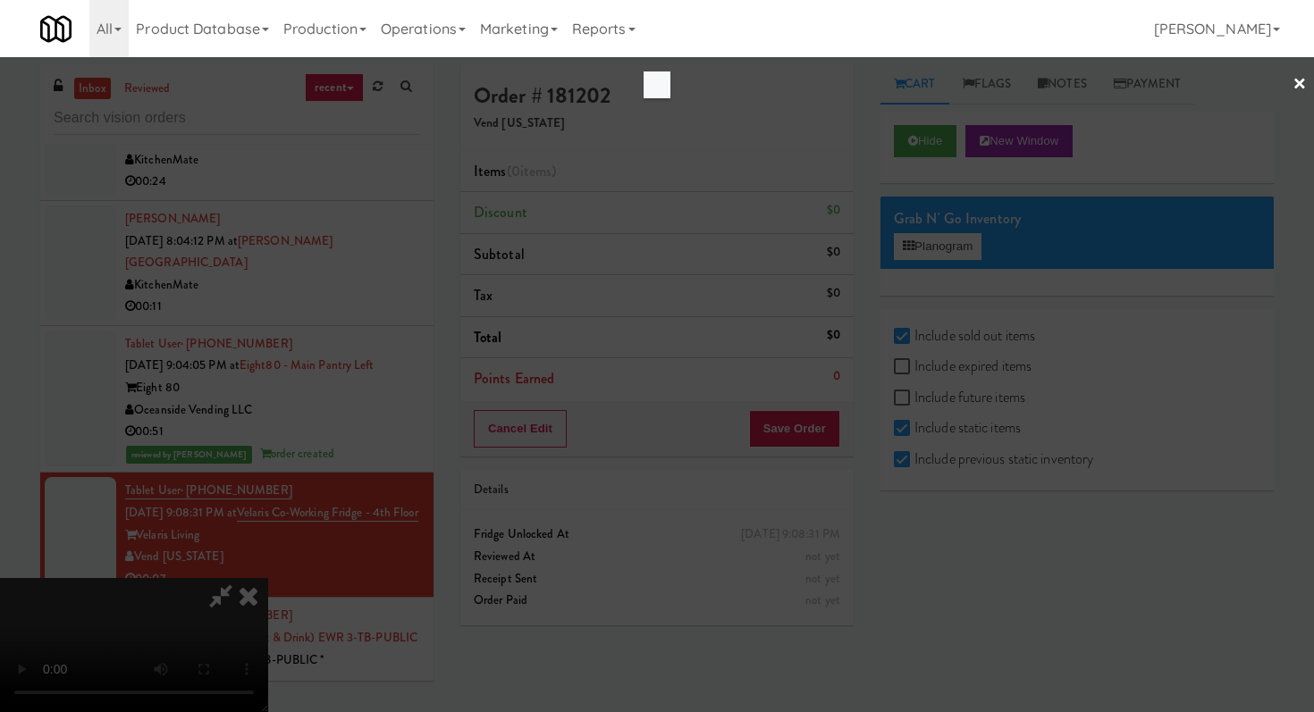
click at [1299, 88] on link "×" at bounding box center [1299, 84] width 14 height 55
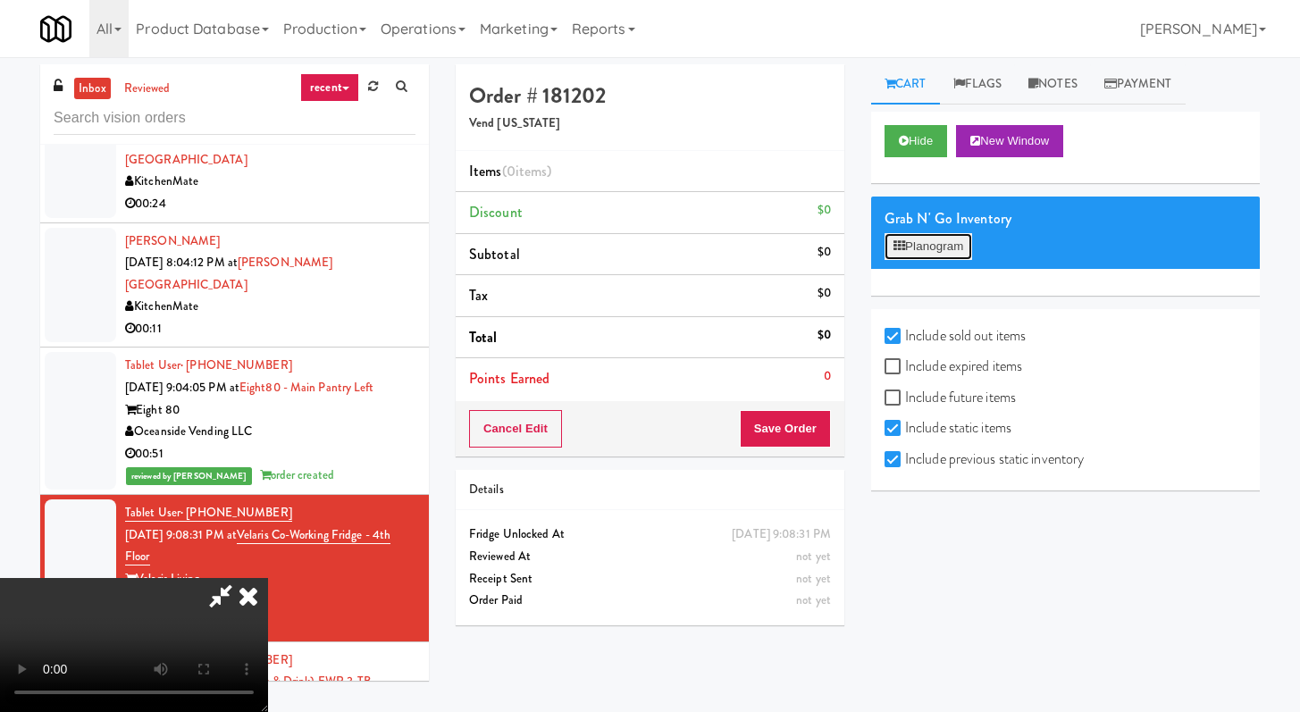
click at [938, 247] on button "Planogram" at bounding box center [929, 246] width 88 height 27
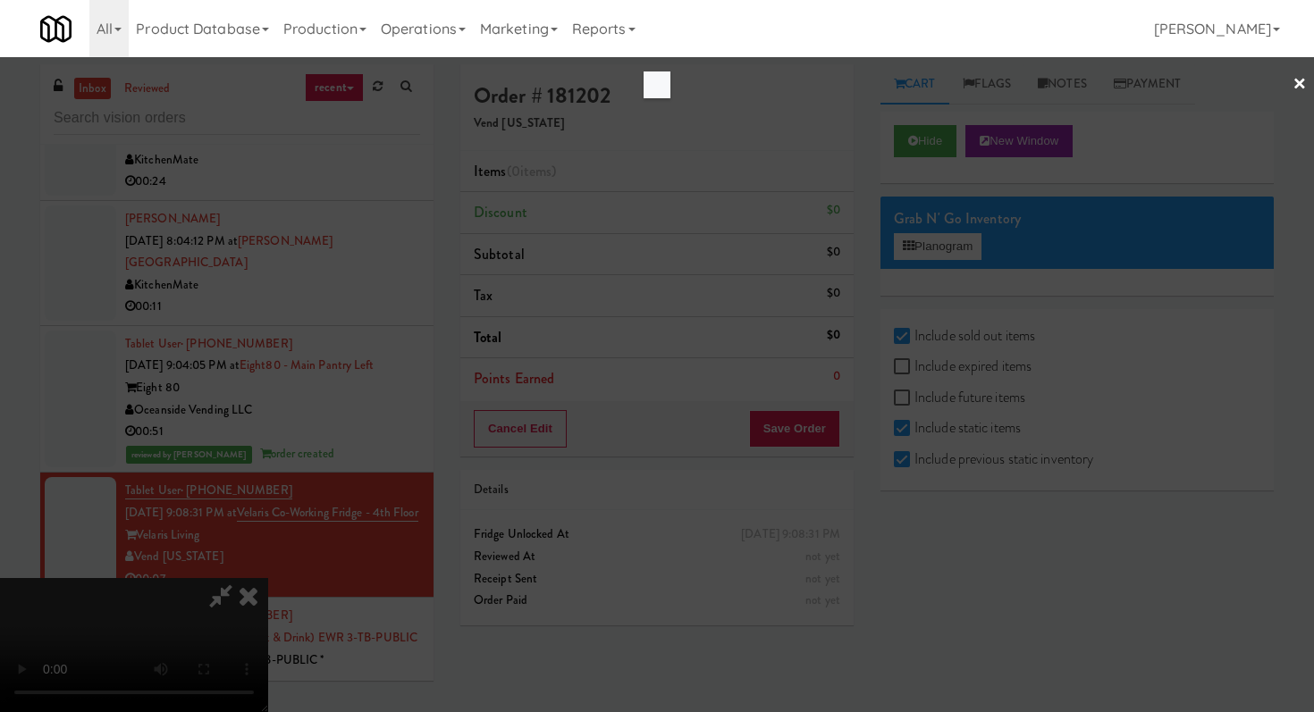
click at [1297, 76] on link "×" at bounding box center [1299, 84] width 14 height 55
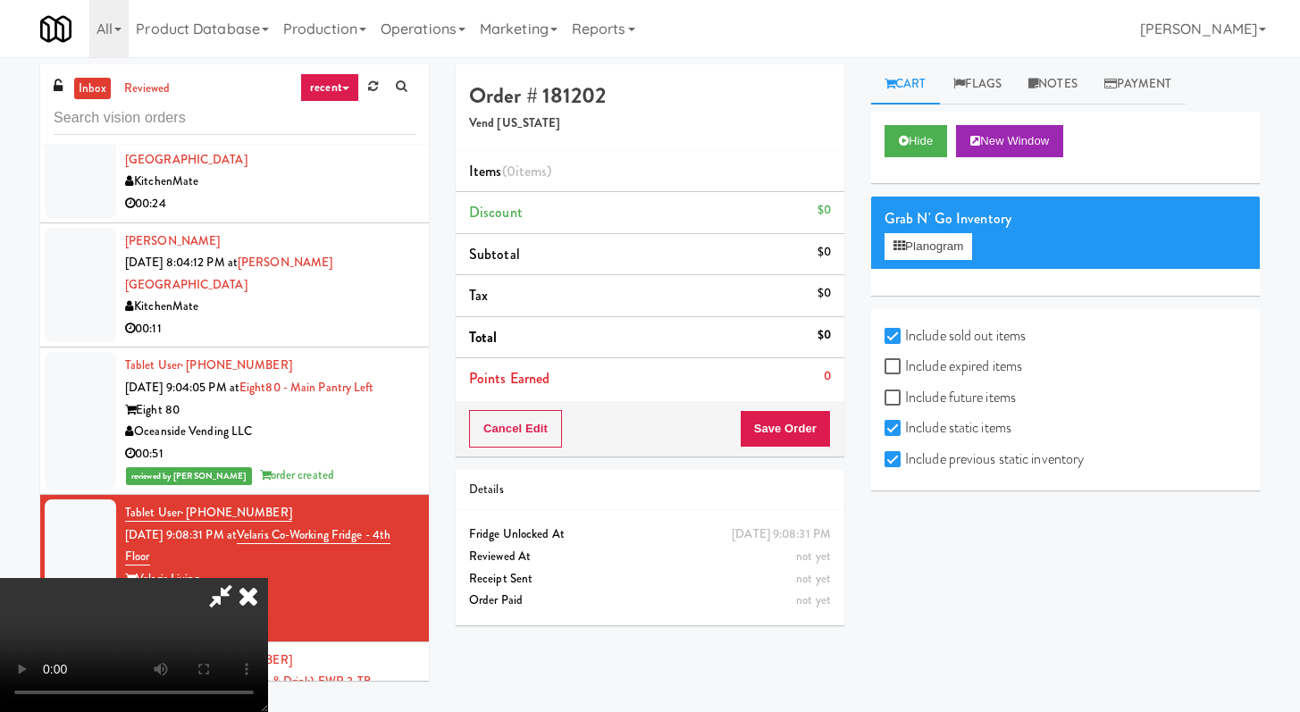
click at [908, 366] on label "Include expired items" at bounding box center [954, 366] width 138 height 27
click at [905, 366] on input "Include expired items" at bounding box center [895, 367] width 21 height 14
checkbox input "true"
click at [885, 393] on input "Include future items" at bounding box center [895, 398] width 21 height 14
checkbox input "true"
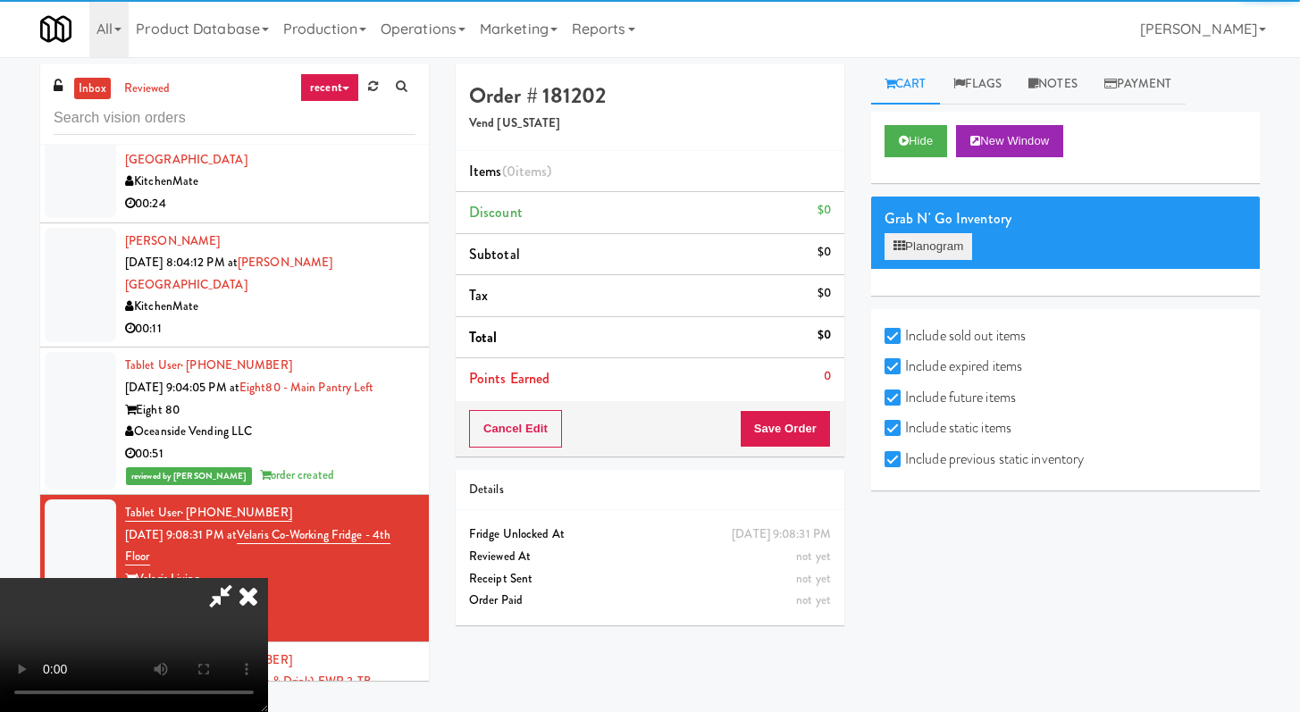
drag, startPoint x: 946, startPoint y: 223, endPoint x: 946, endPoint y: 233, distance: 10.7
click at [946, 224] on div "Grab N' Go Inventory" at bounding box center [1066, 219] width 362 height 27
click at [946, 235] on button "Planogram" at bounding box center [929, 246] width 88 height 27
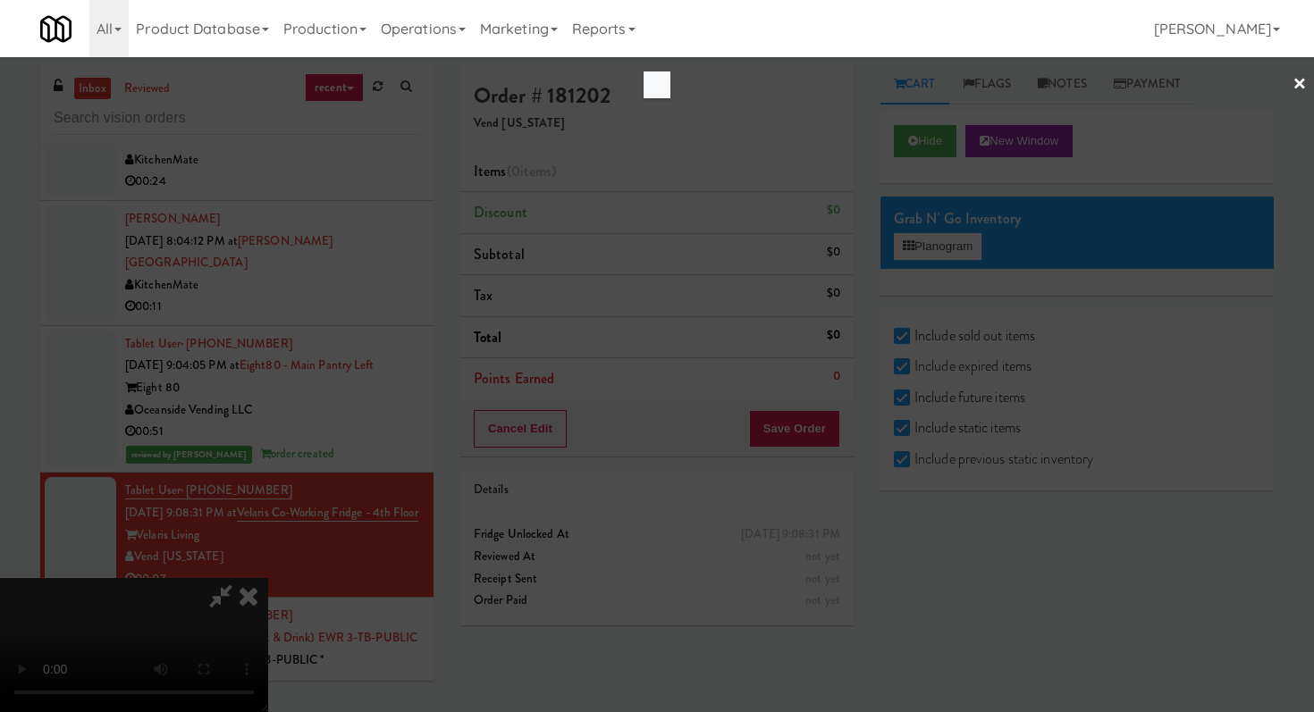
click at [1118, 239] on div at bounding box center [657, 356] width 1314 height 712
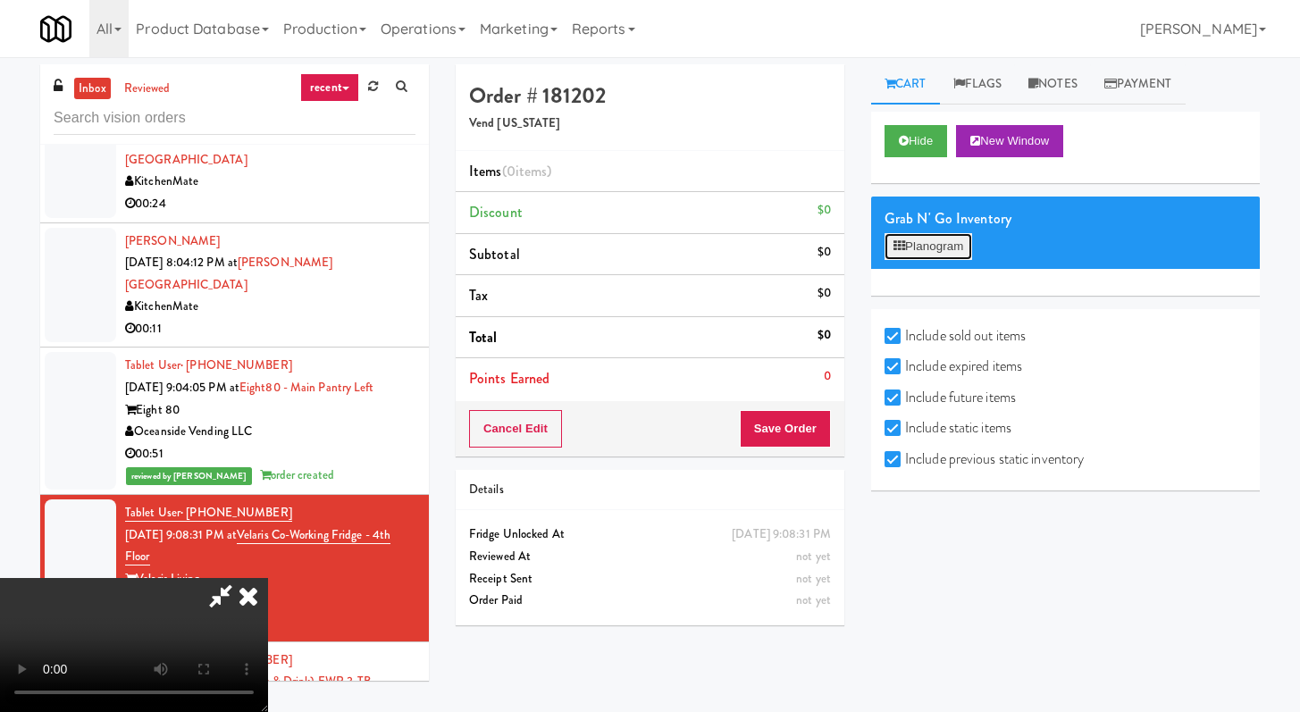
click at [946, 237] on button "Planogram" at bounding box center [929, 246] width 88 height 27
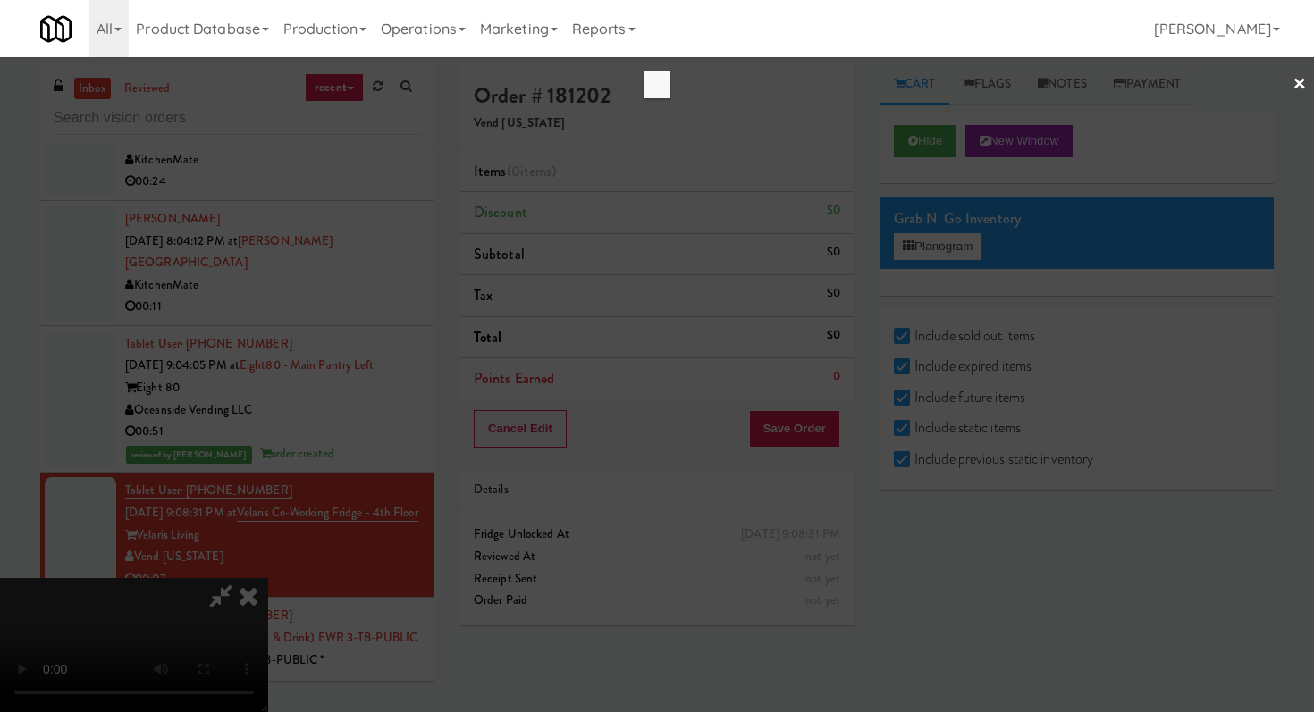
click at [690, 226] on div at bounding box center [657, 356] width 1314 height 712
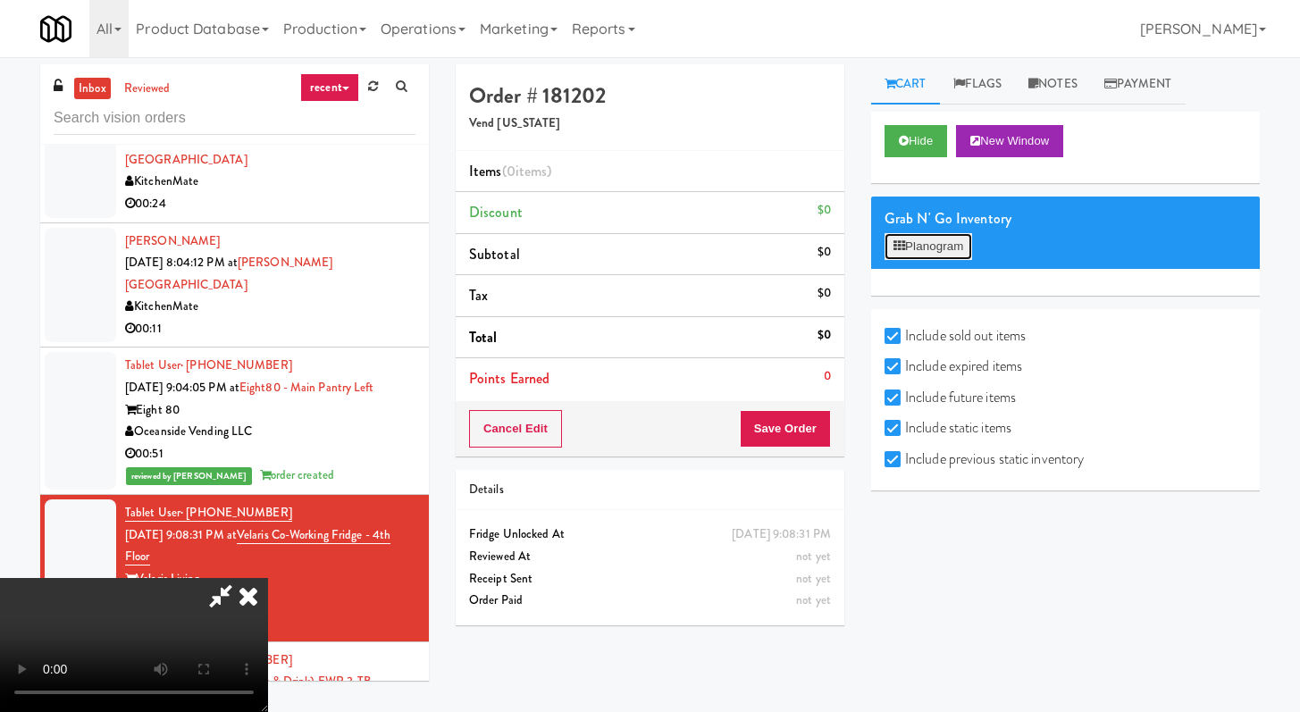
click at [942, 248] on button "Planogram" at bounding box center [929, 246] width 88 height 27
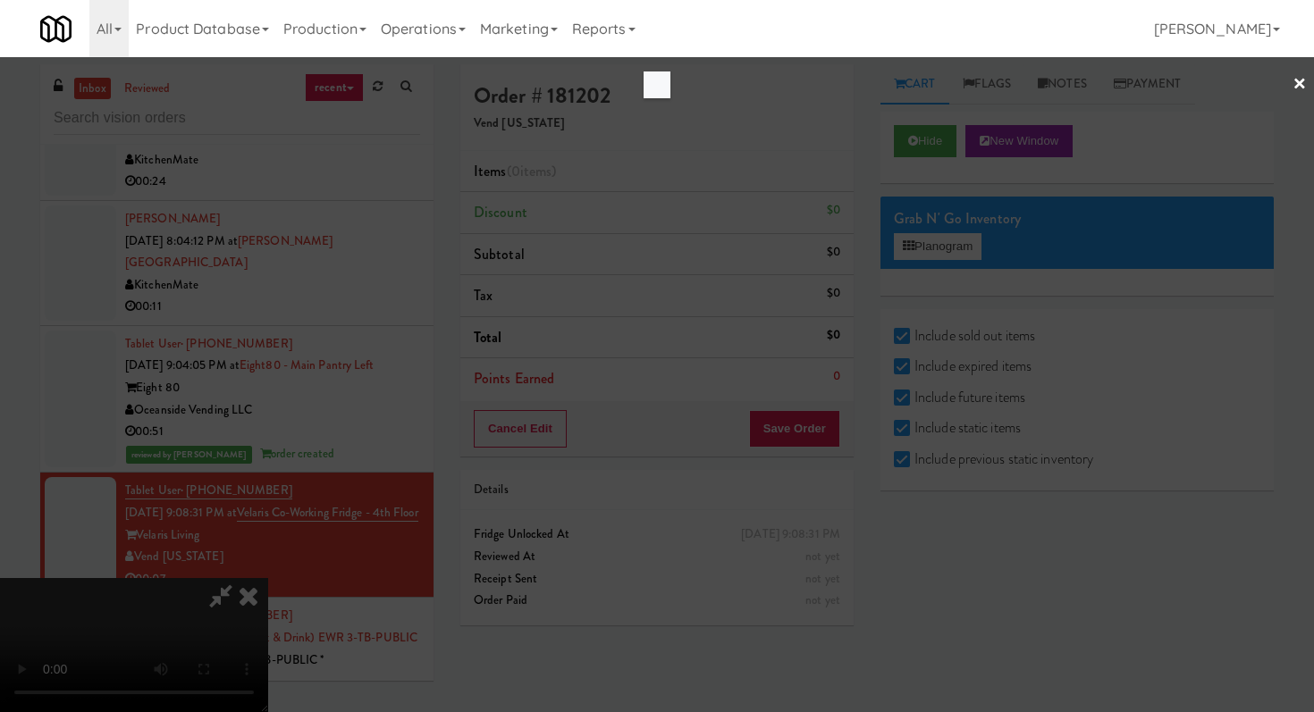
click at [1290, 88] on div at bounding box center [657, 356] width 1314 height 712
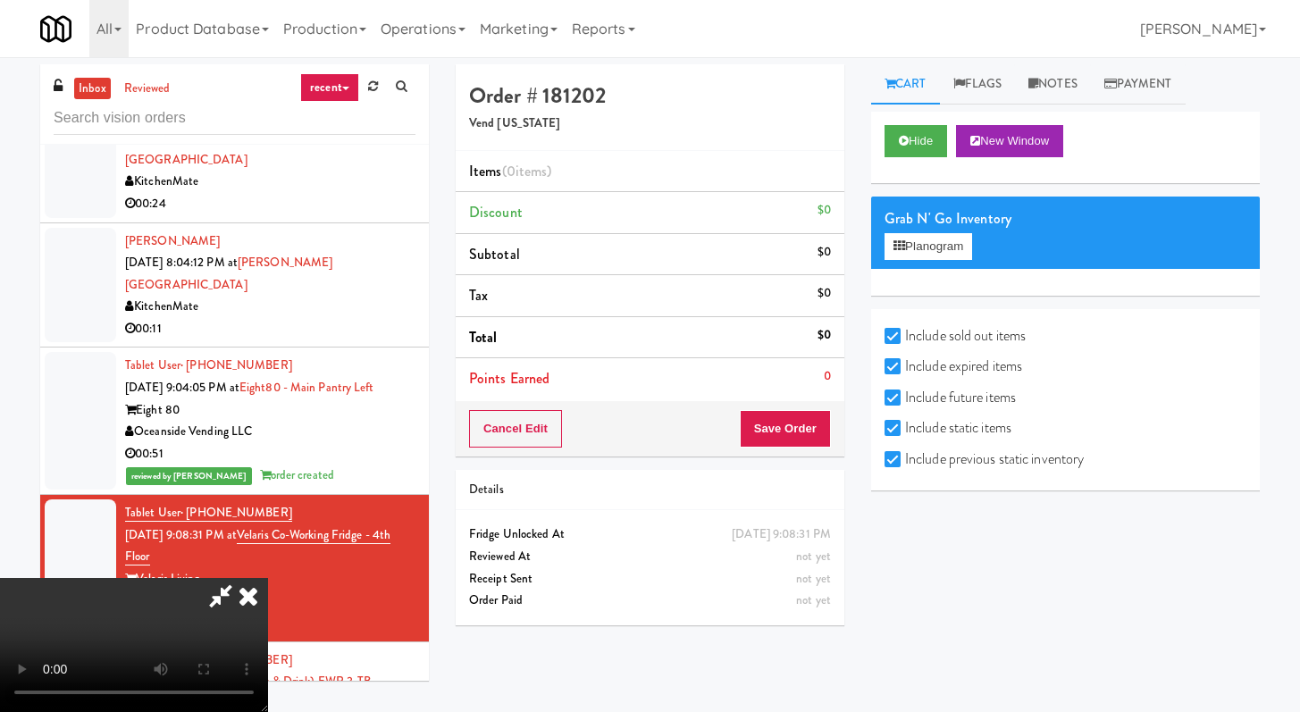
click at [241, 578] on icon at bounding box center [220, 596] width 41 height 36
click at [268, 578] on icon at bounding box center [248, 596] width 39 height 36
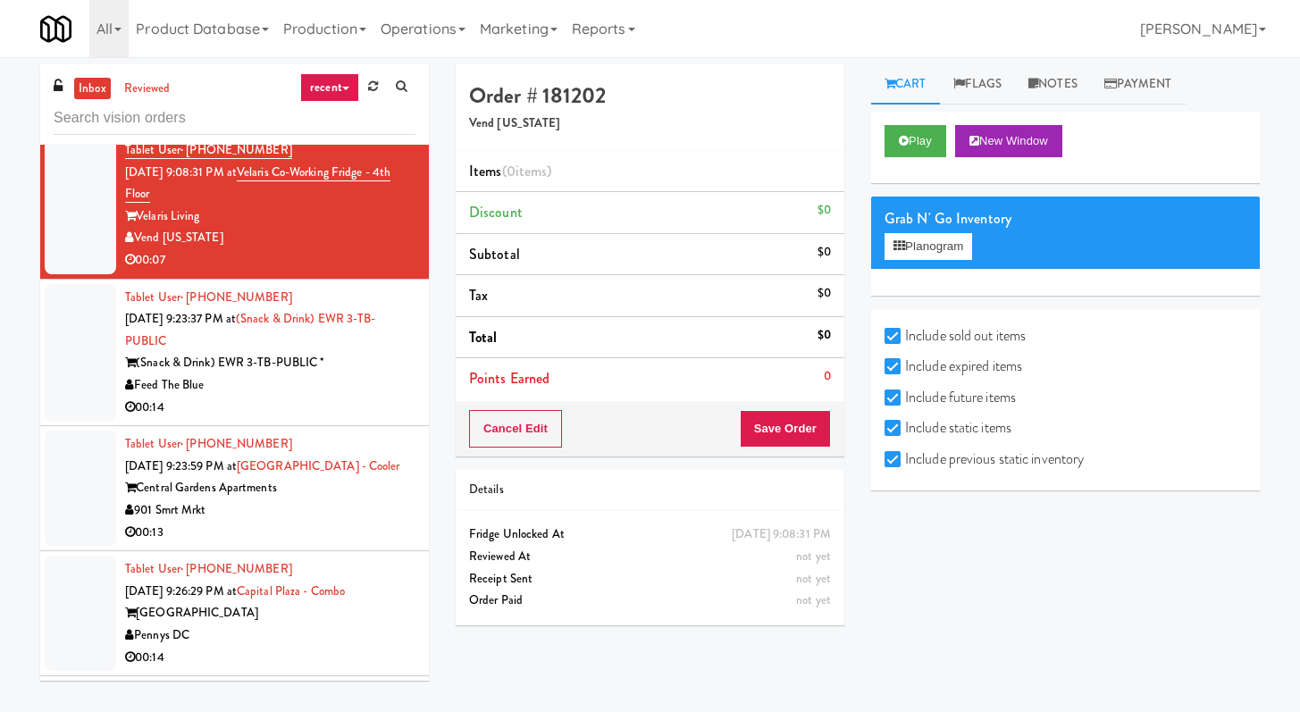
scroll to position [2982, 0]
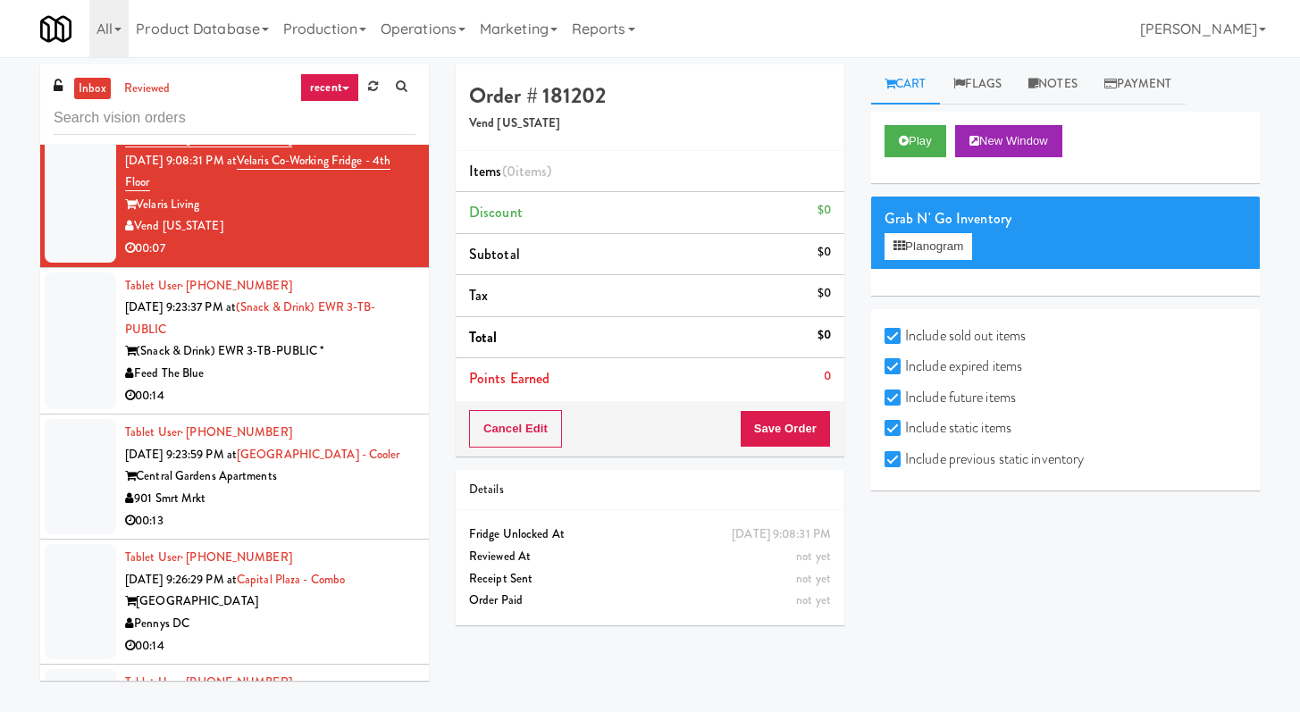
click at [359, 363] on div "Feed The Blue" at bounding box center [270, 374] width 290 height 22
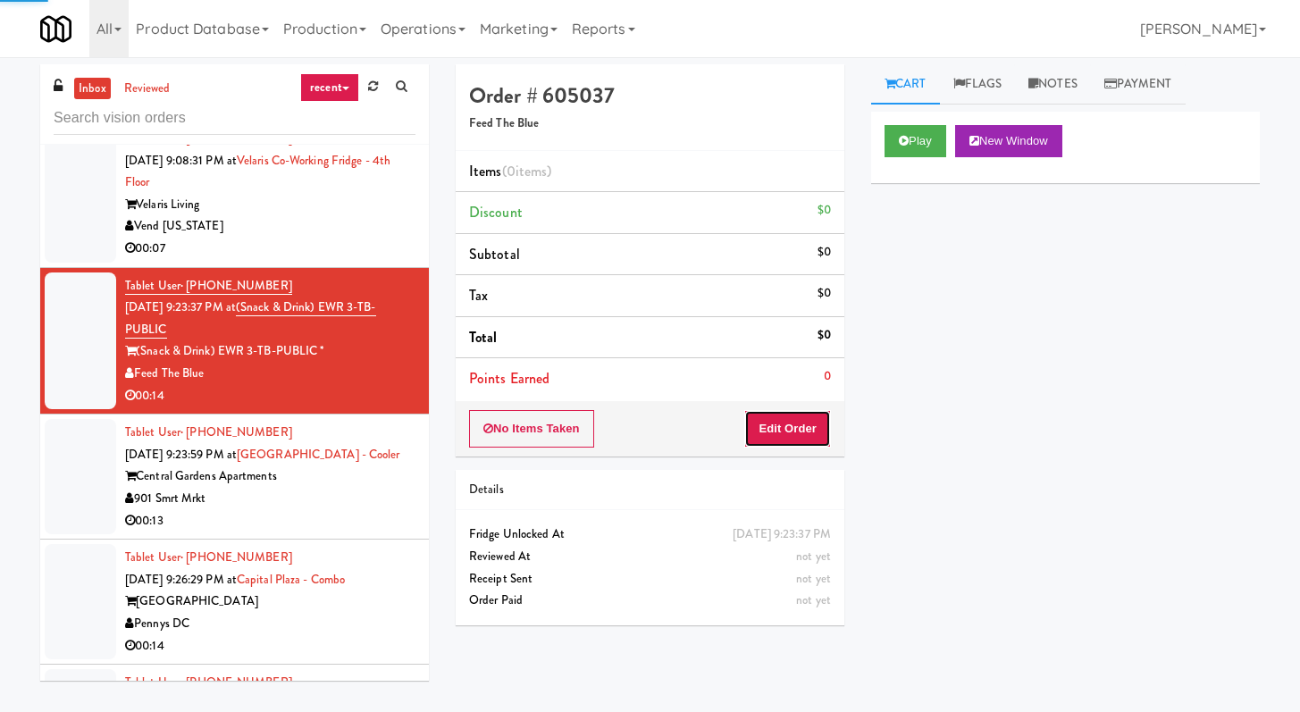
click at [783, 433] on button "Edit Order" at bounding box center [787, 429] width 87 height 38
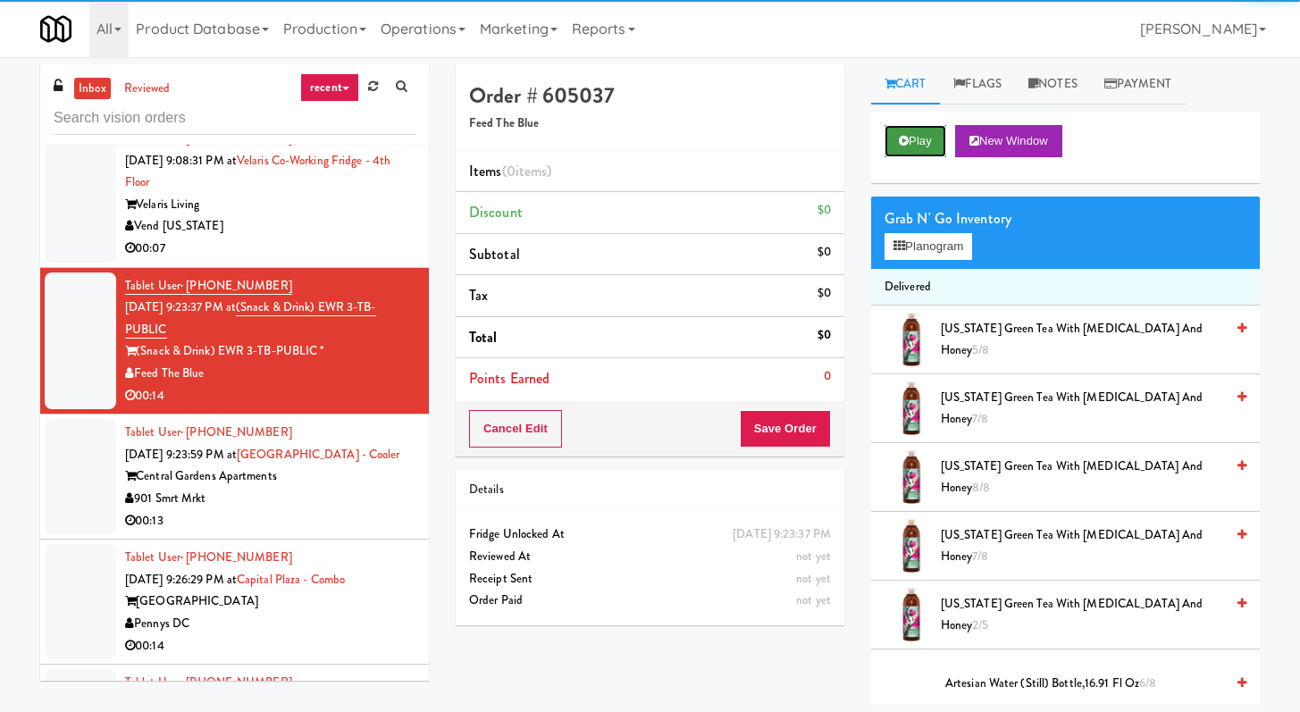
click at [929, 145] on button "Play" at bounding box center [916, 141] width 62 height 32
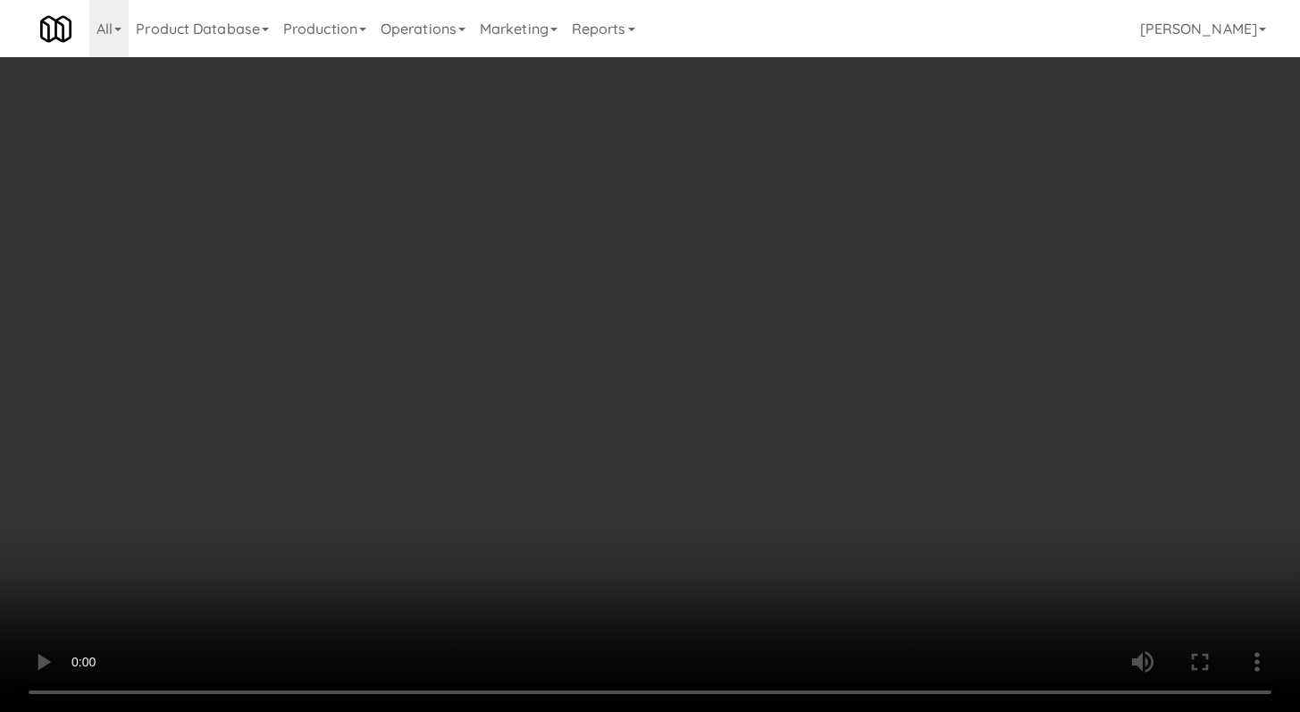
scroll to position [2960, 0]
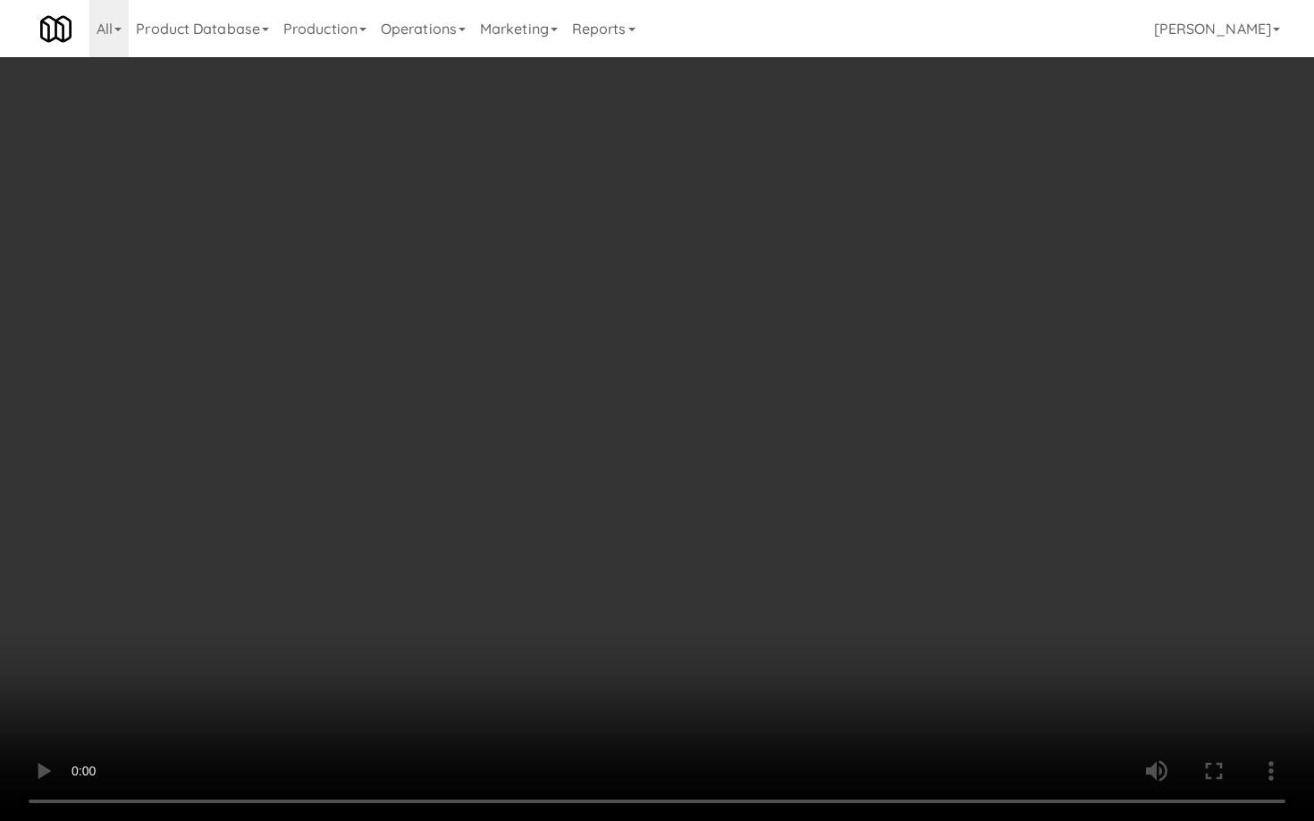
click at [1042, 561] on video at bounding box center [657, 410] width 1314 height 821
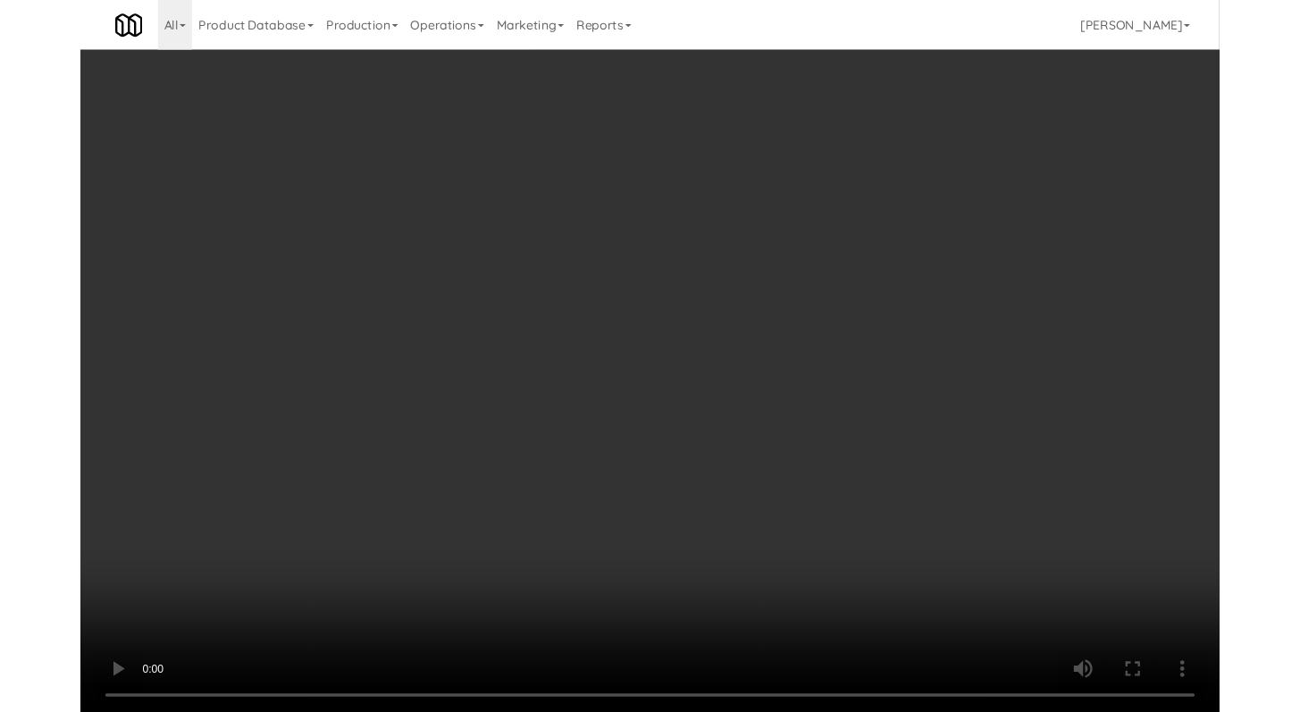
click
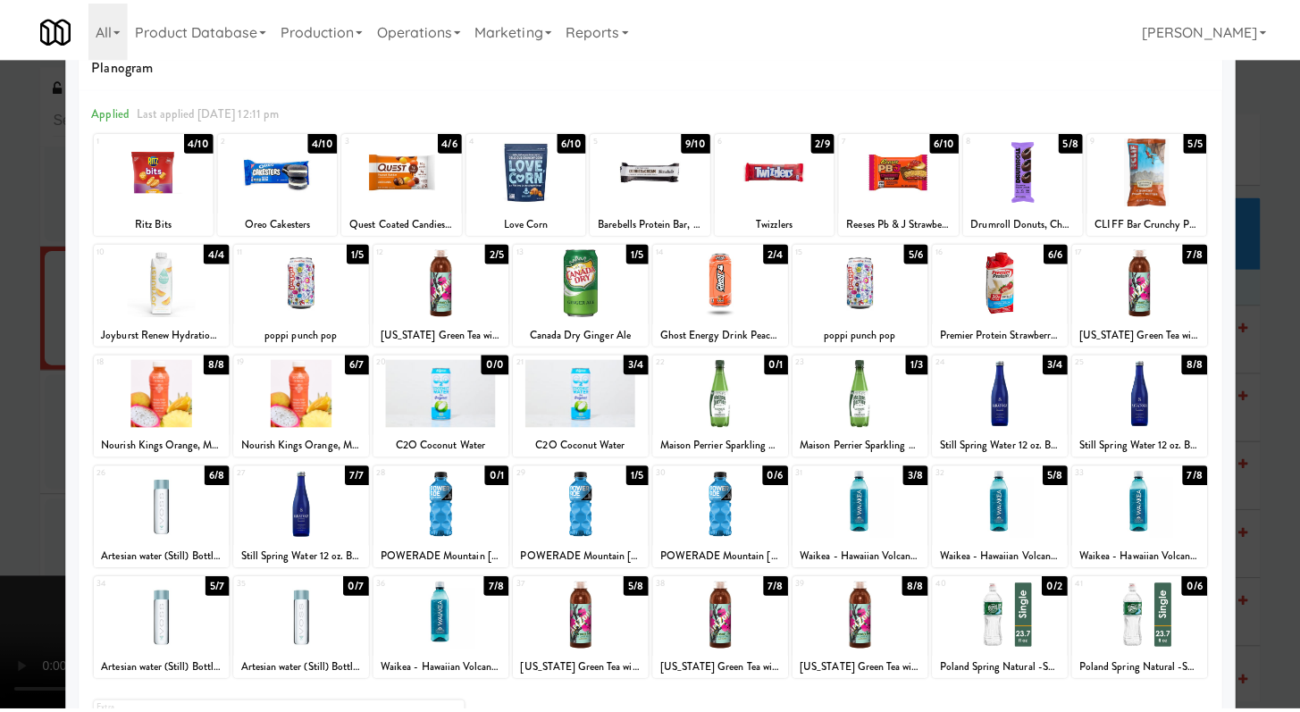
scroll to position [46, 0]
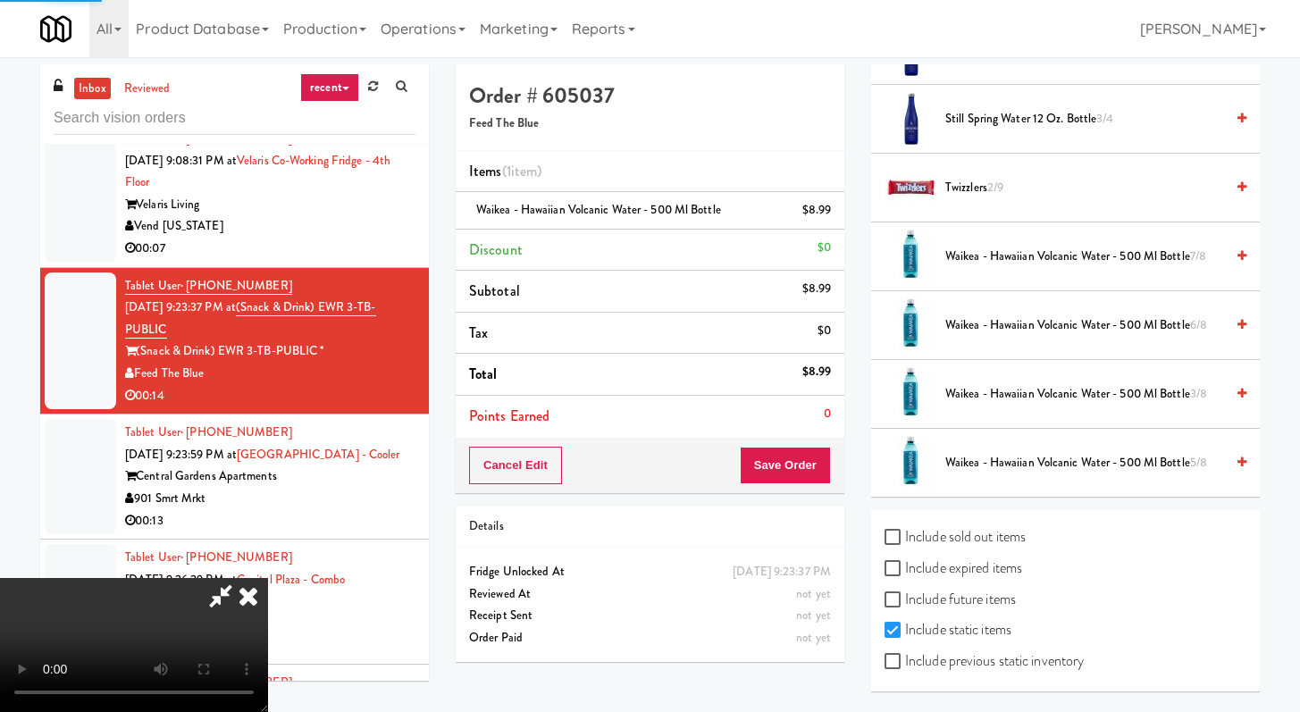
scroll to position [76, 0]
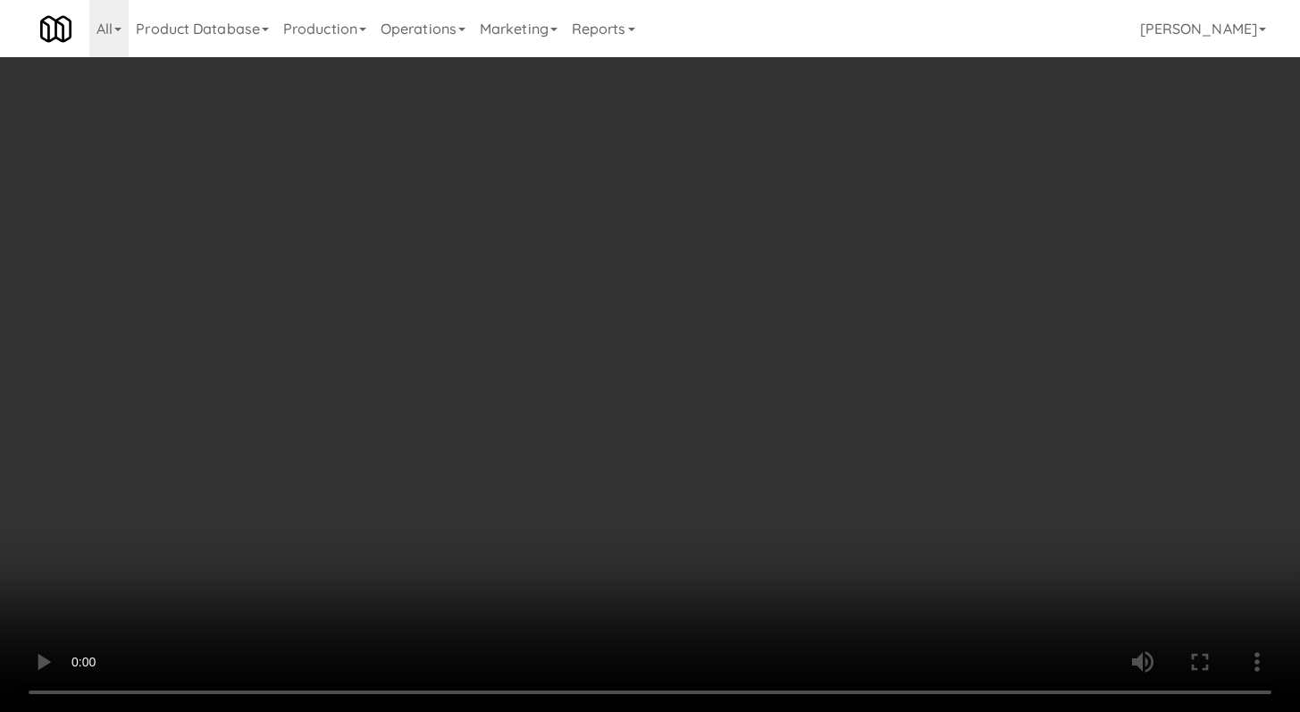
scroll to position [2960, 0]
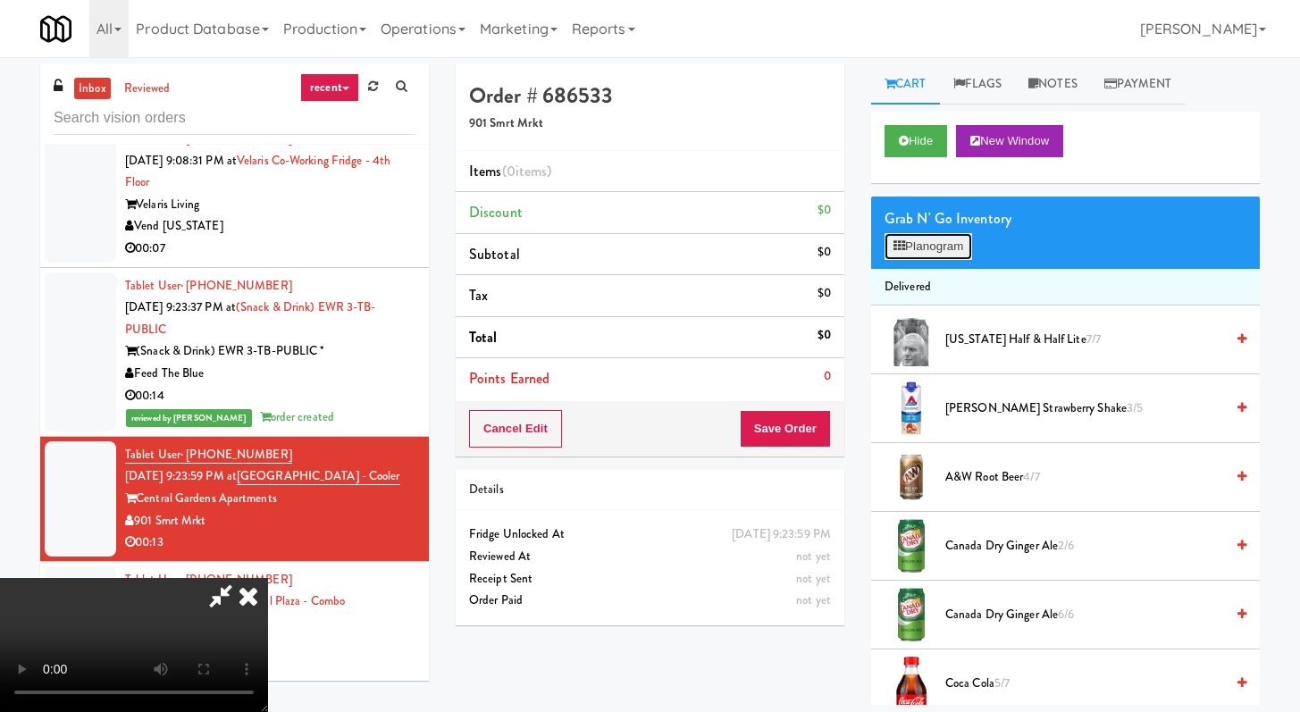
scroll to position [2960, 0]
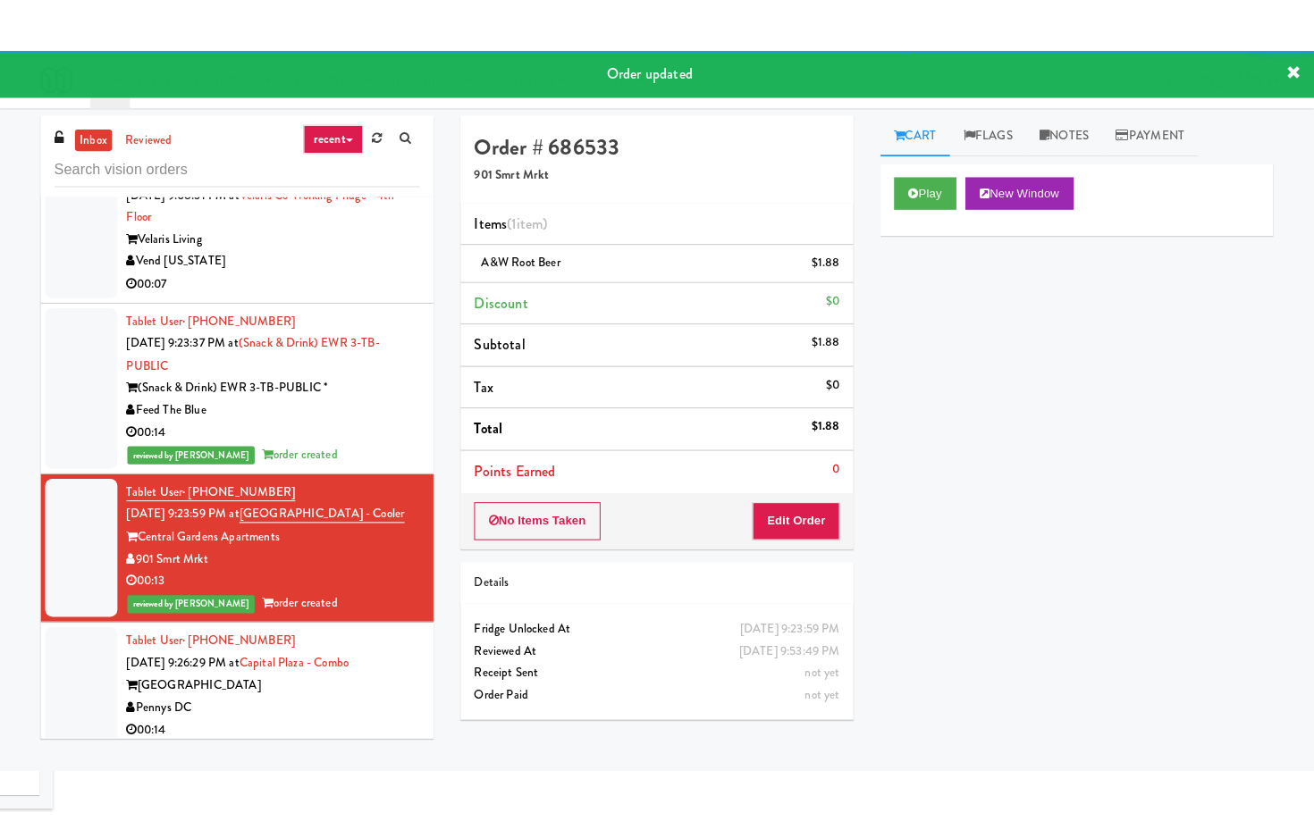
scroll to position [3188, 0]
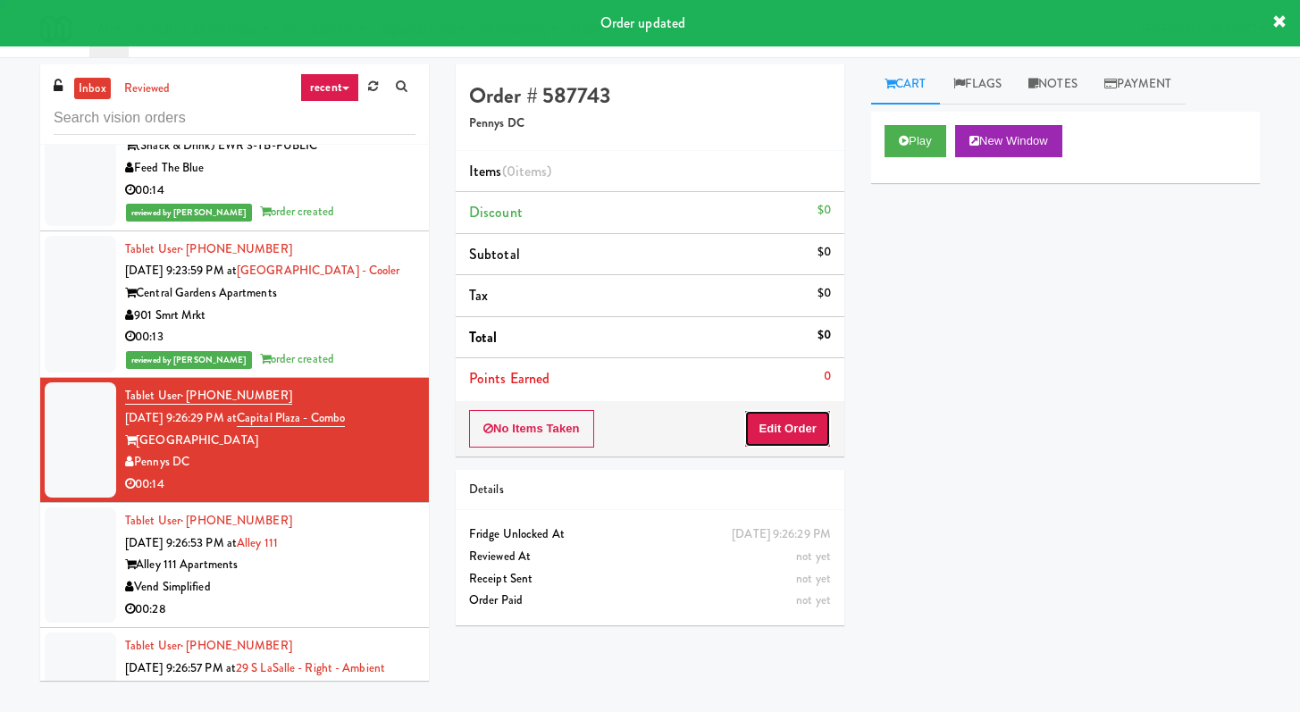
drag, startPoint x: 803, startPoint y: 421, endPoint x: 817, endPoint y: 393, distance: 30.8
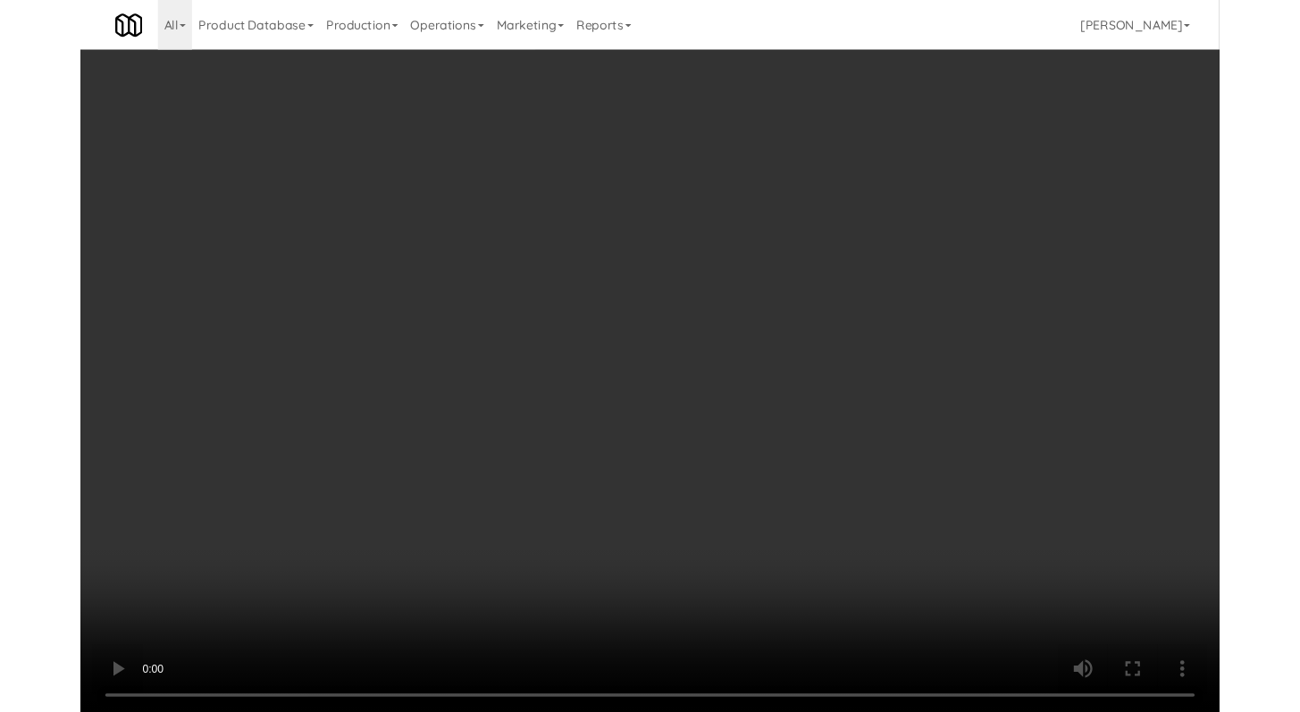
scroll to position [3188, 0]
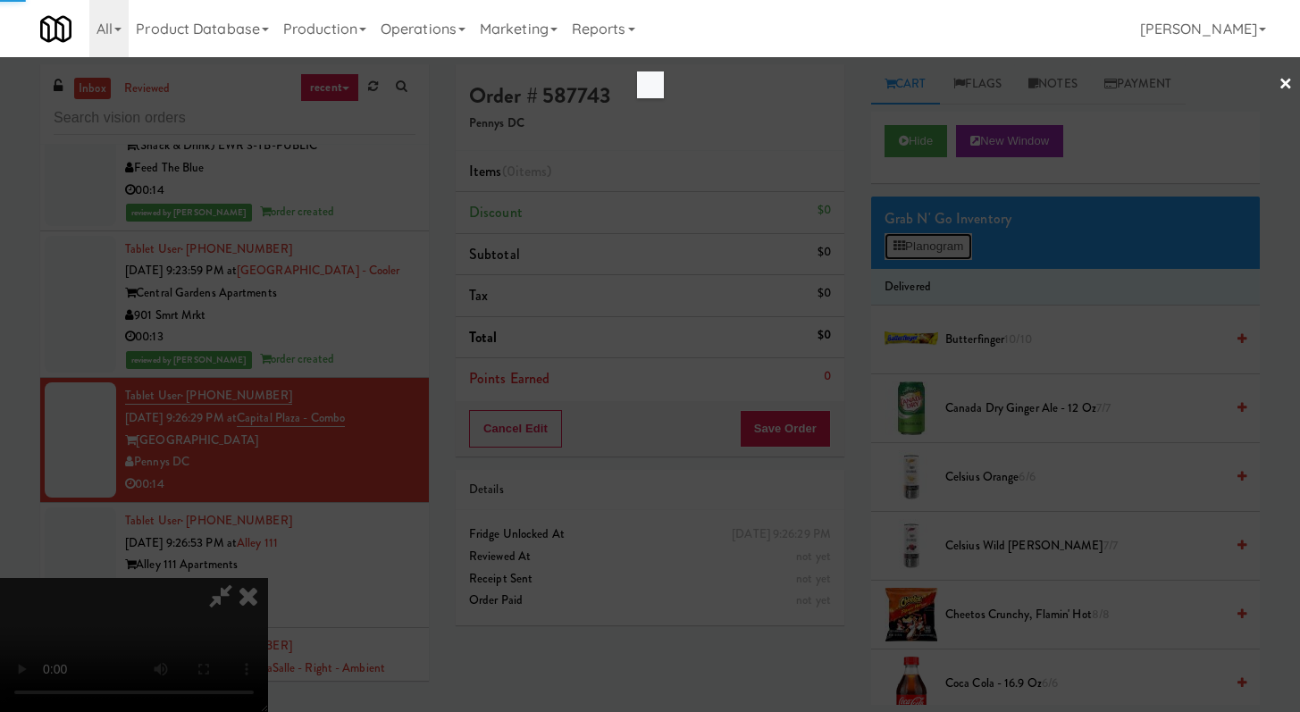
scroll to position [3166, 0]
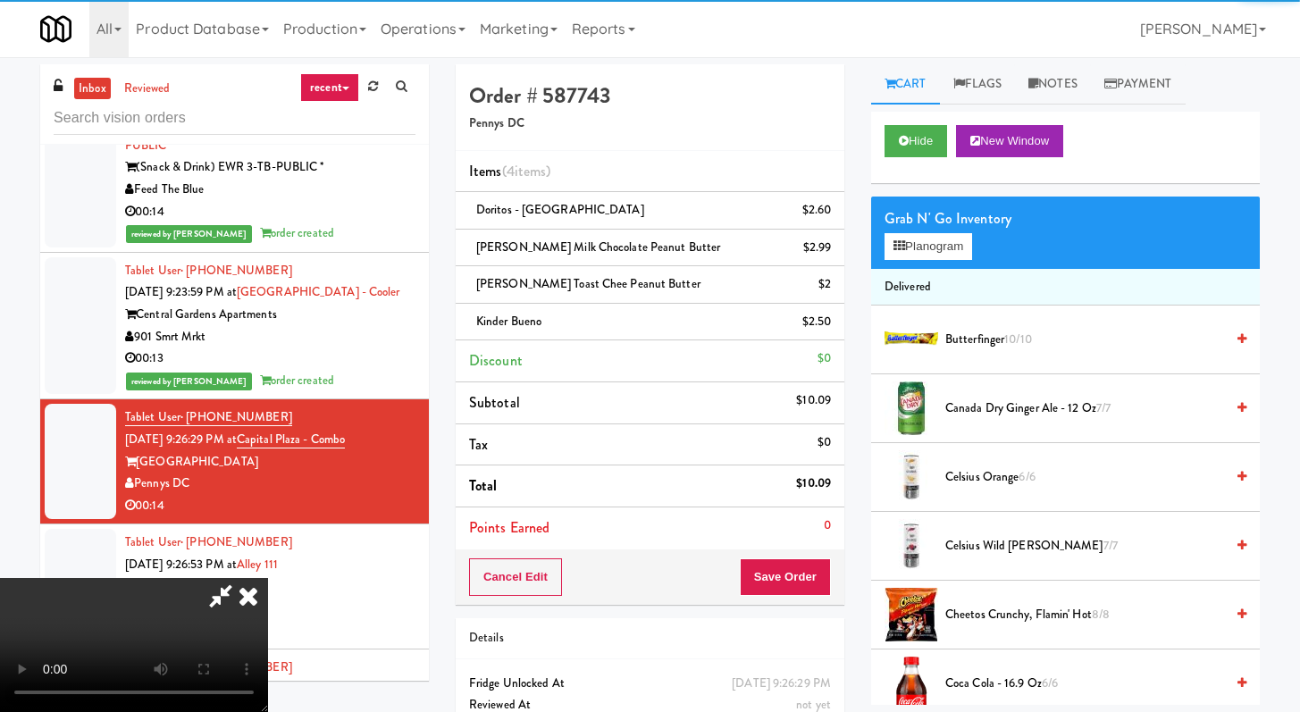
scroll to position [3188, 0]
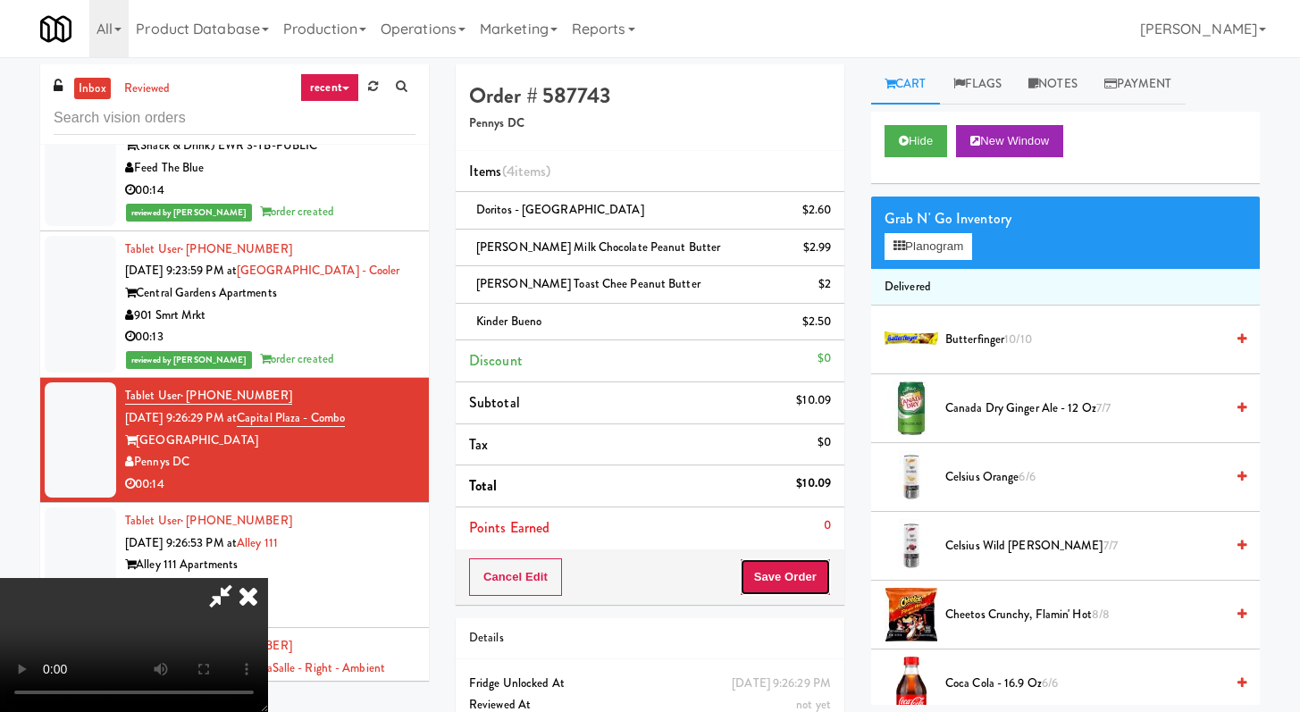
drag, startPoint x: 799, startPoint y: 589, endPoint x: 803, endPoint y: 567, distance: 22.8
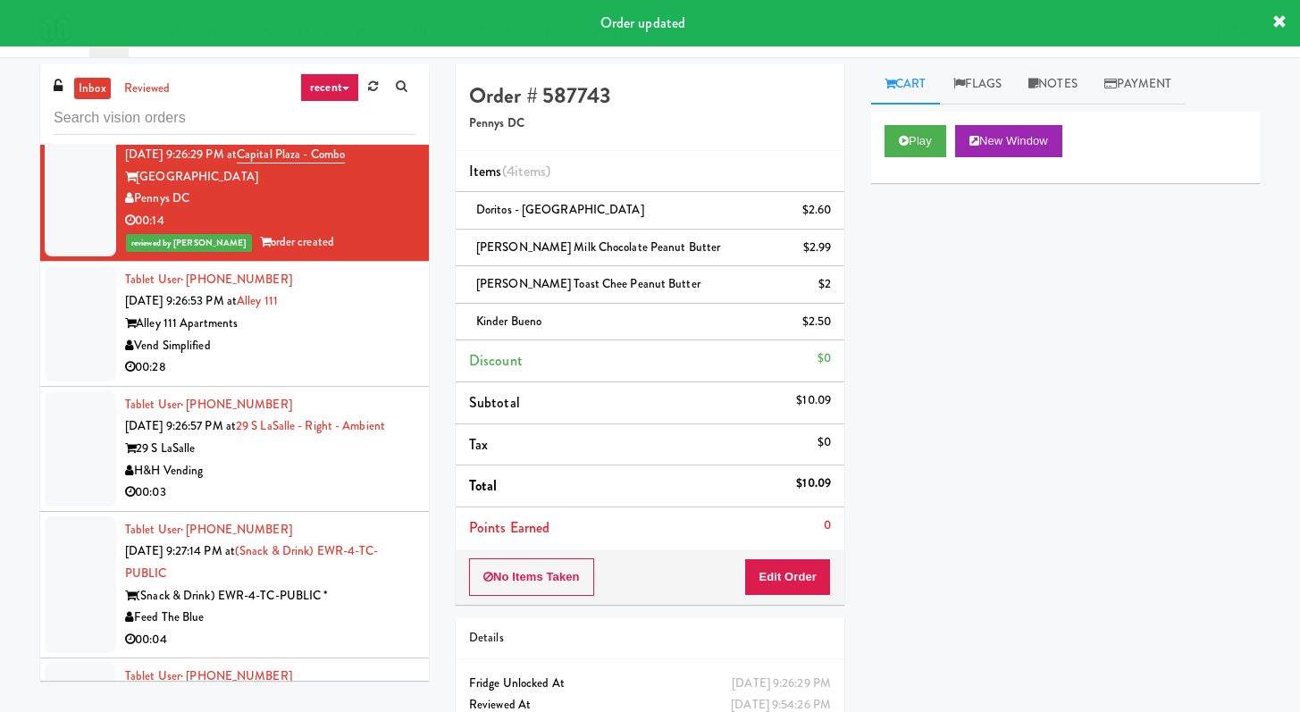
scroll to position [3451, 0]
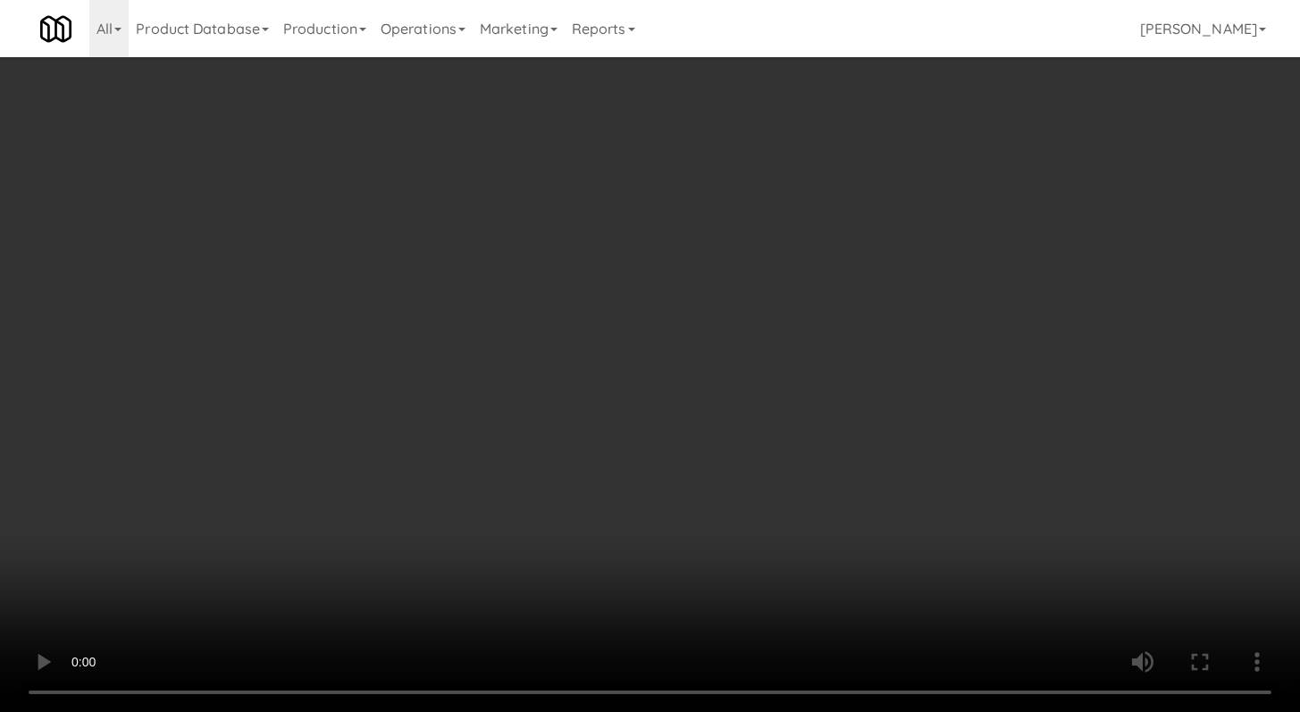
scroll to position [3429, 0]
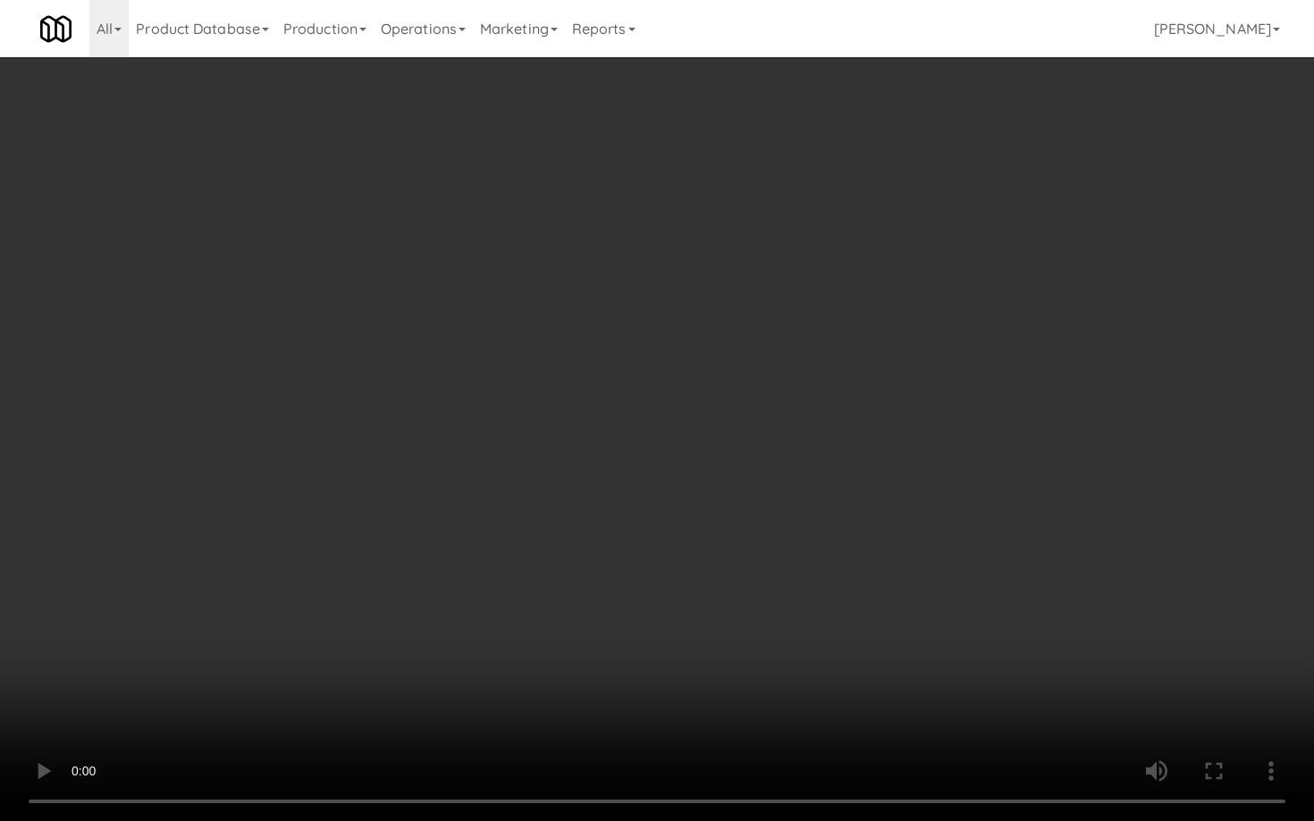
drag, startPoint x: 1100, startPoint y: 508, endPoint x: 1100, endPoint y: 520, distance: 12.5
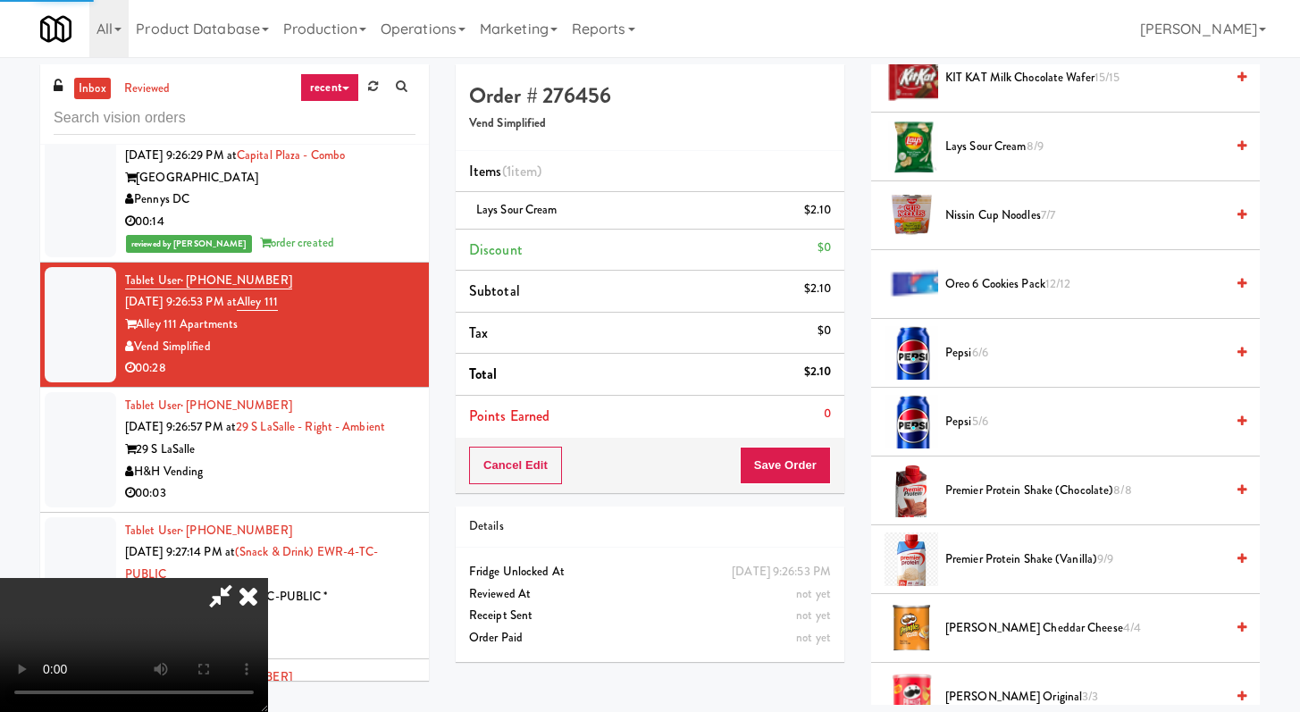
scroll to position [76, 0]
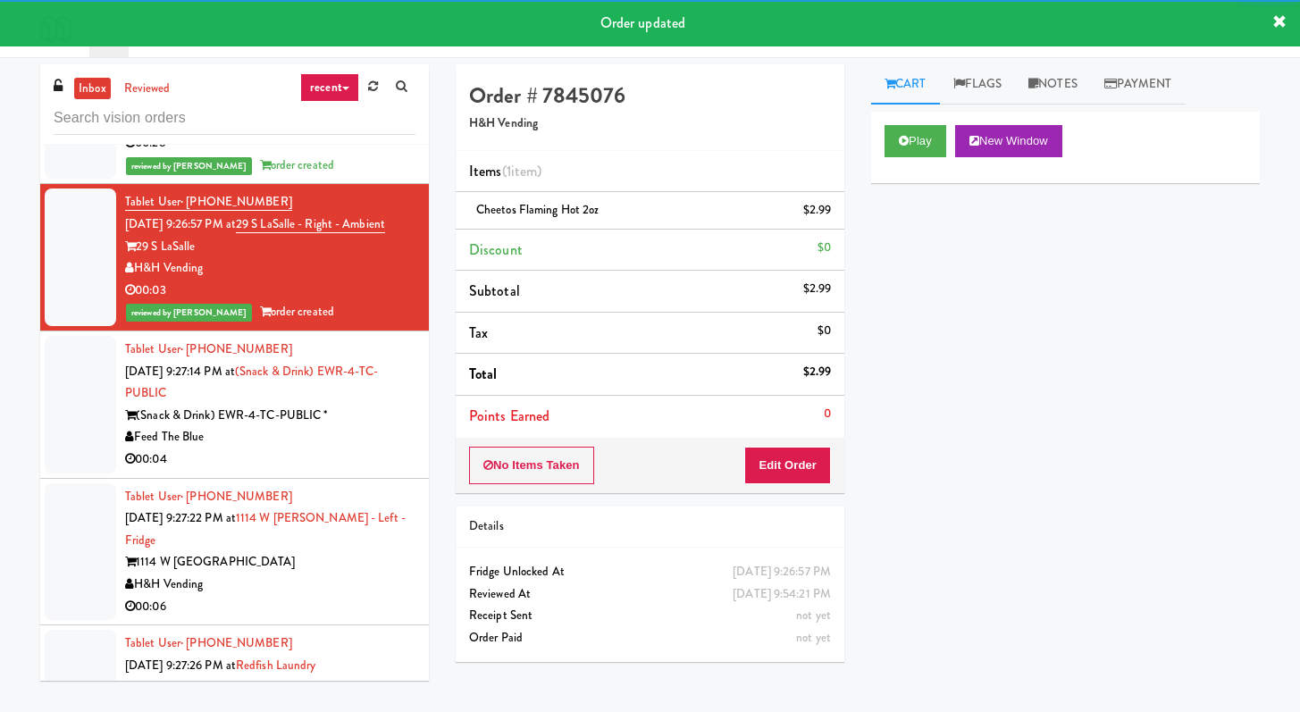
scroll to position [3738, 0]
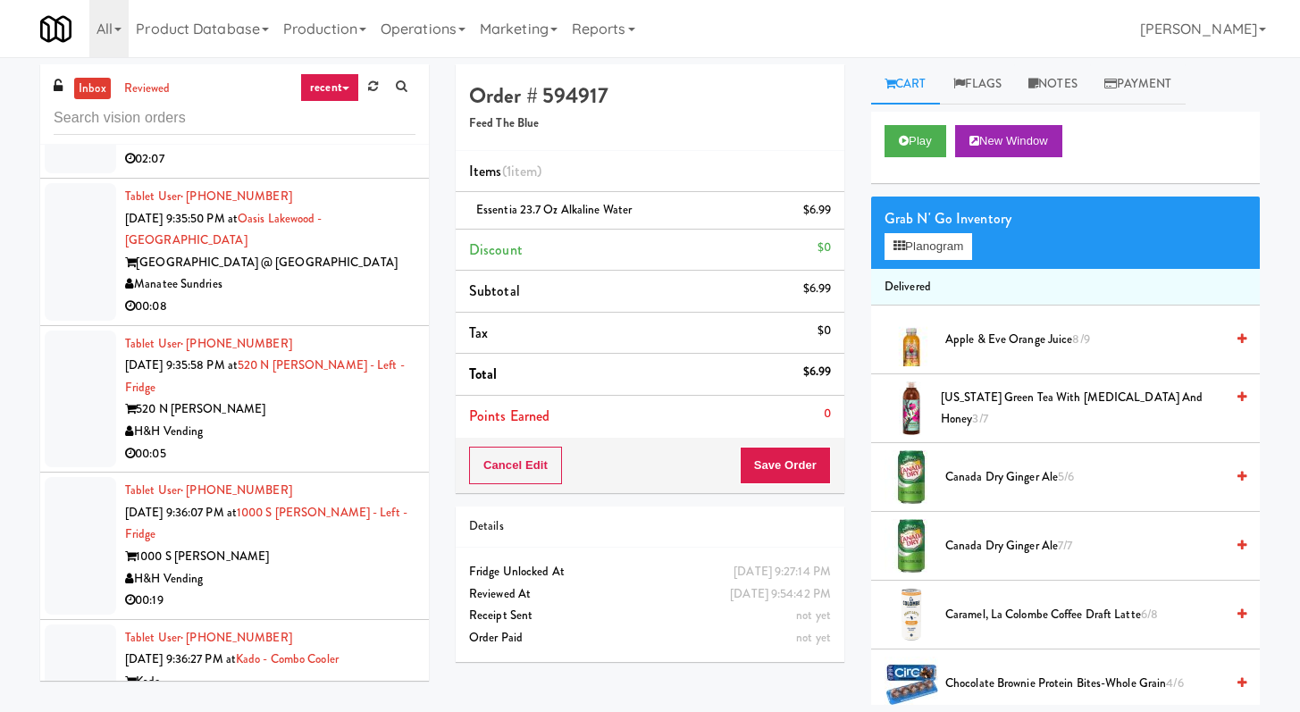
scroll to position [6524, 0]
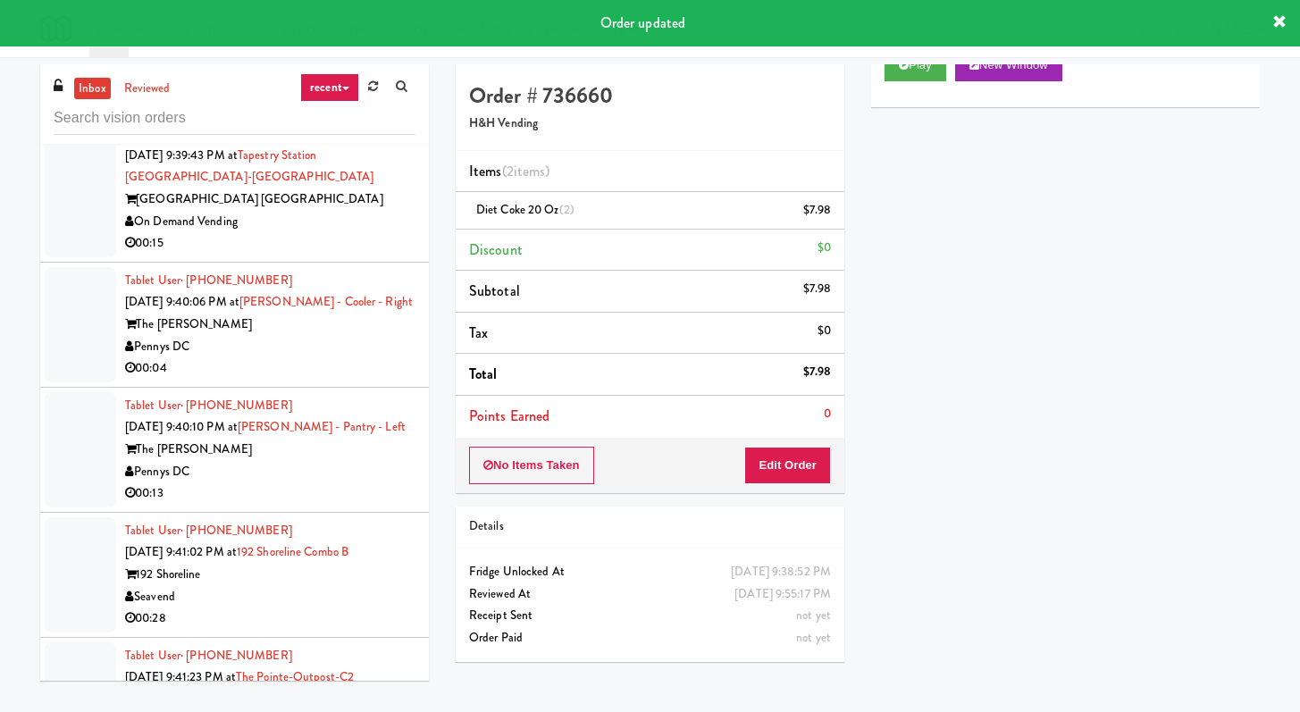
scroll to position [6868, 0]
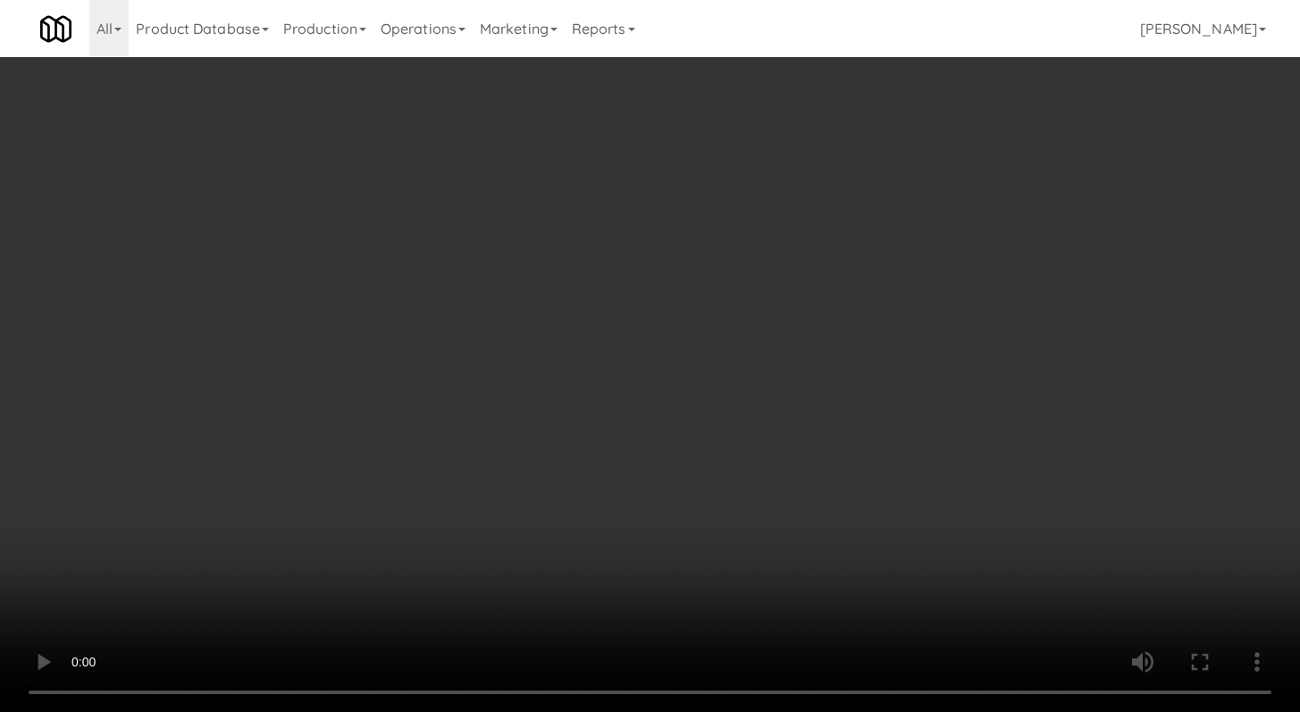
scroll to position [6795, 0]
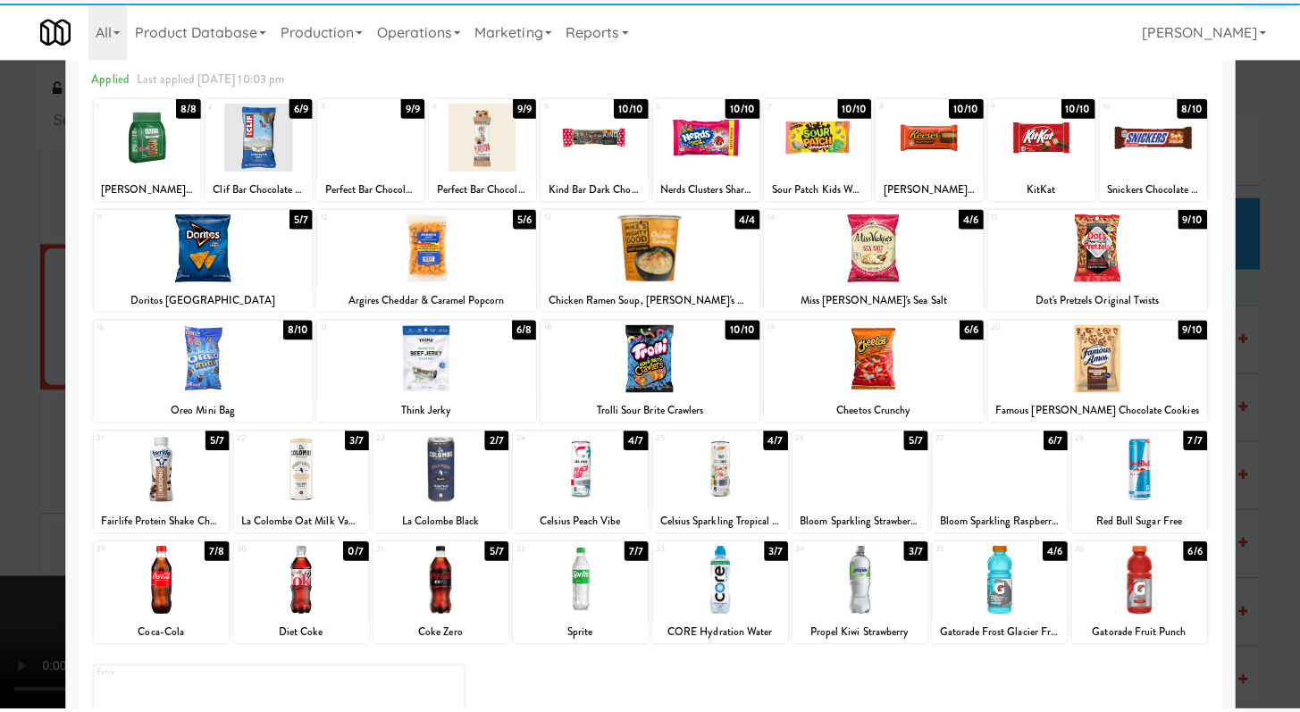
scroll to position [165, 0]
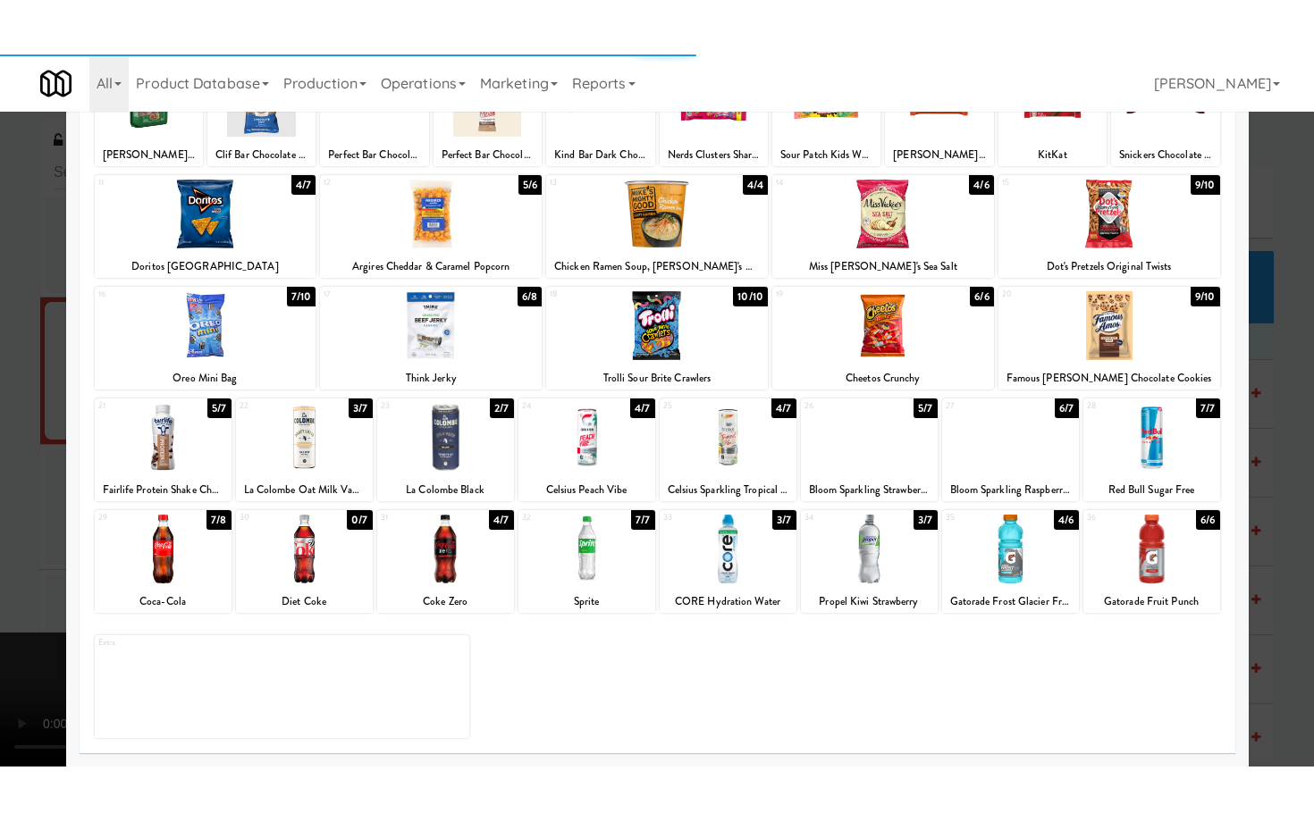
scroll to position [6861, 0]
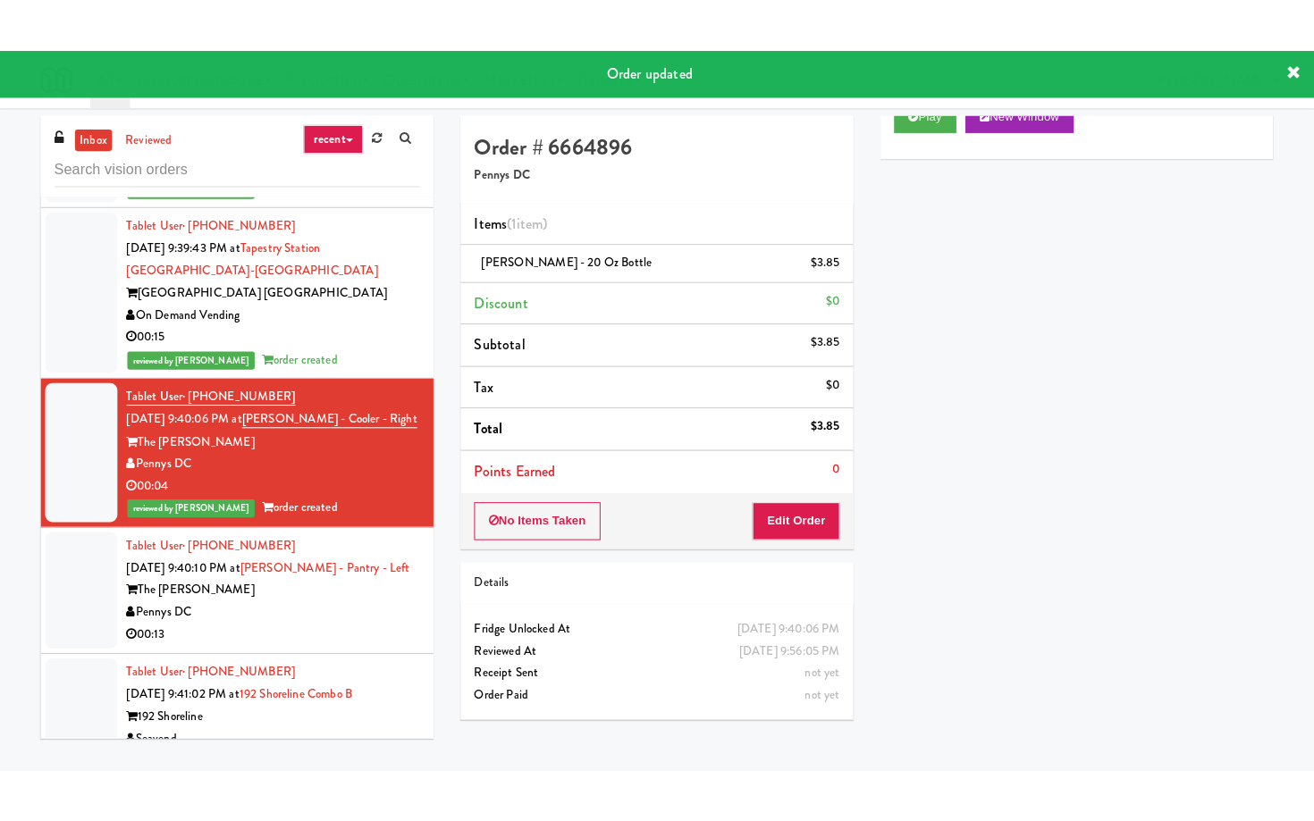
scroll to position [6966, 0]
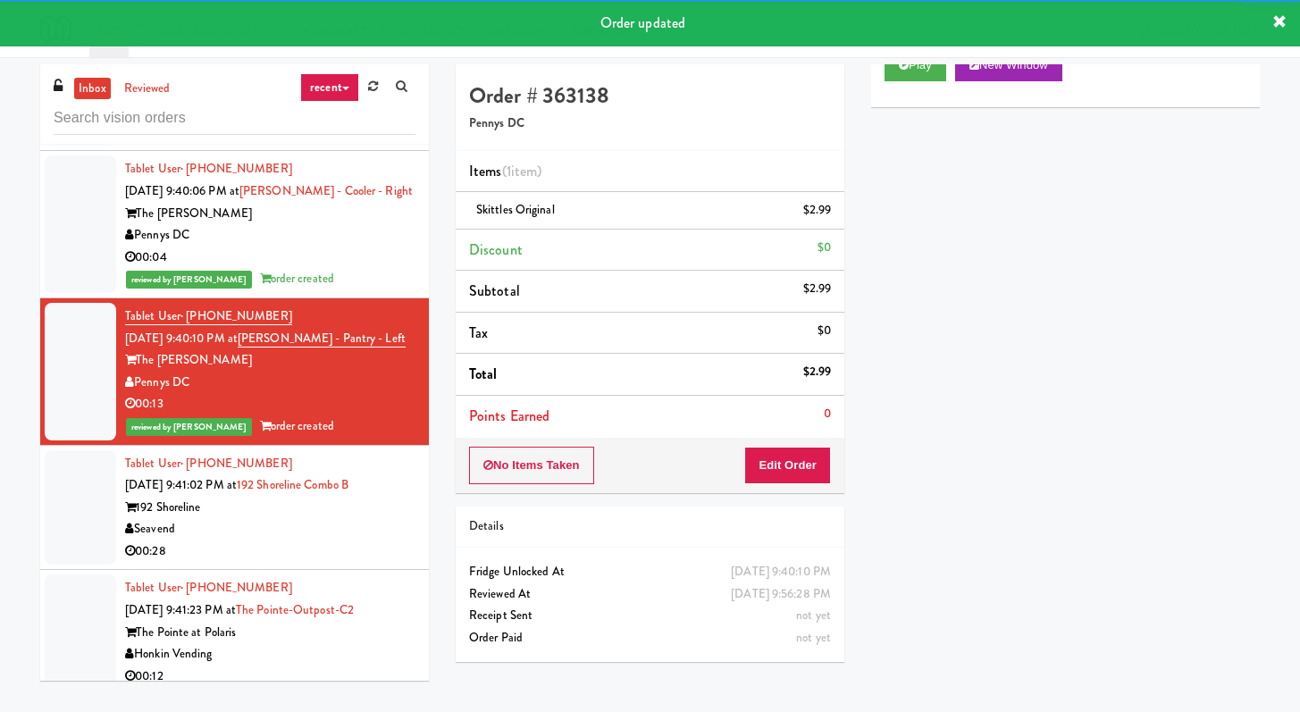
scroll to position [7230, 0]
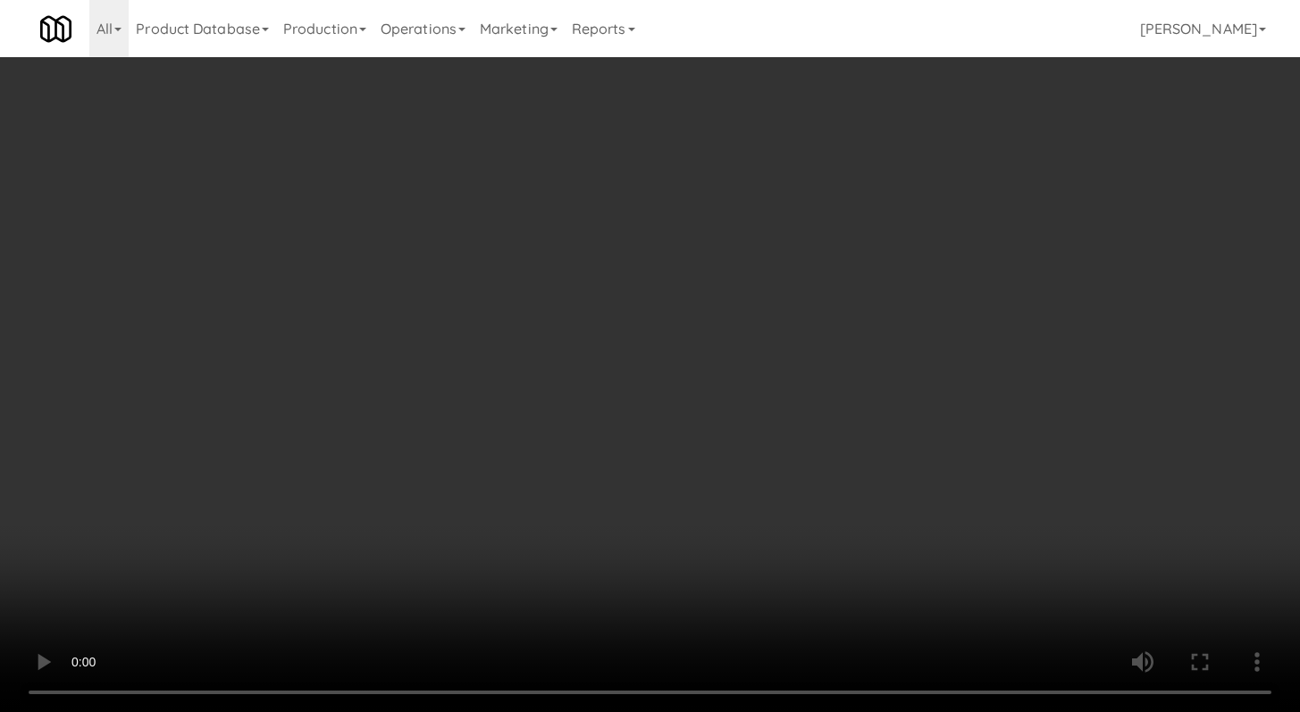
scroll to position [7164, 0]
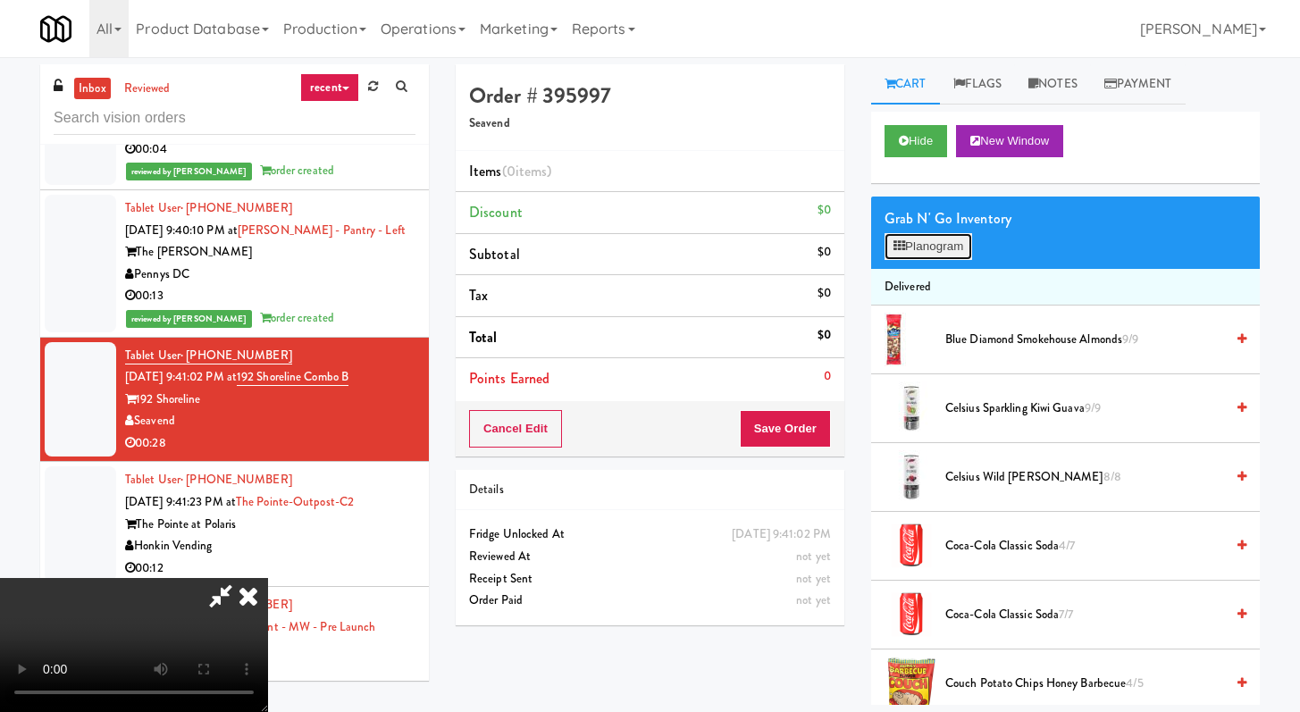
scroll to position [7164, 0]
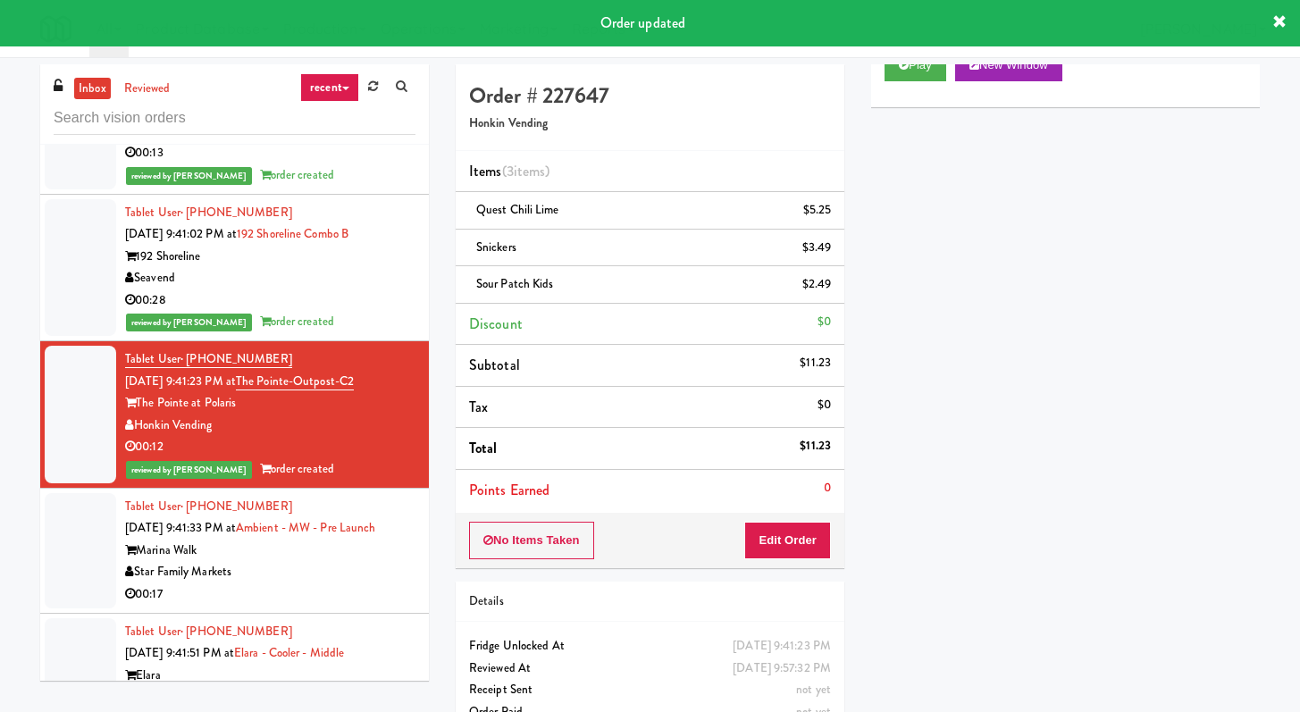
scroll to position [7492, 0]
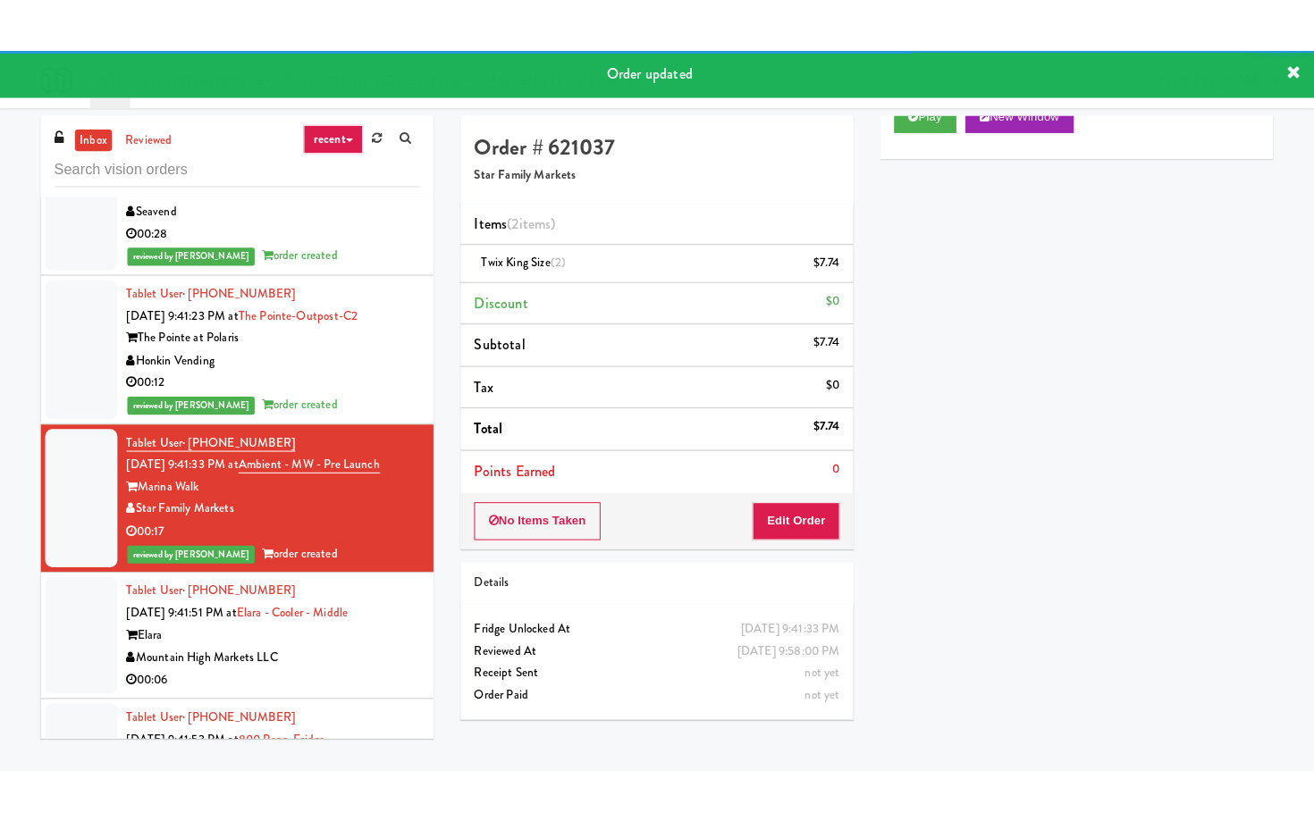
scroll to position [7787, 0]
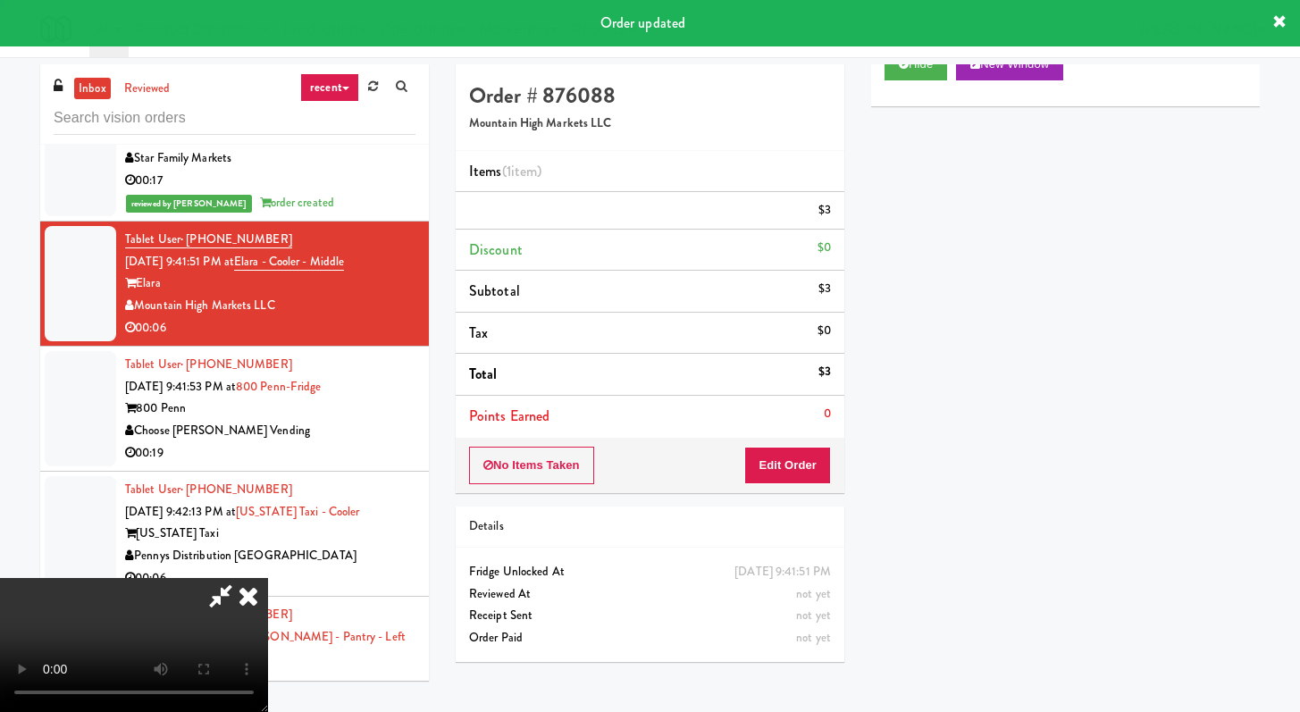
scroll to position [76, 0]
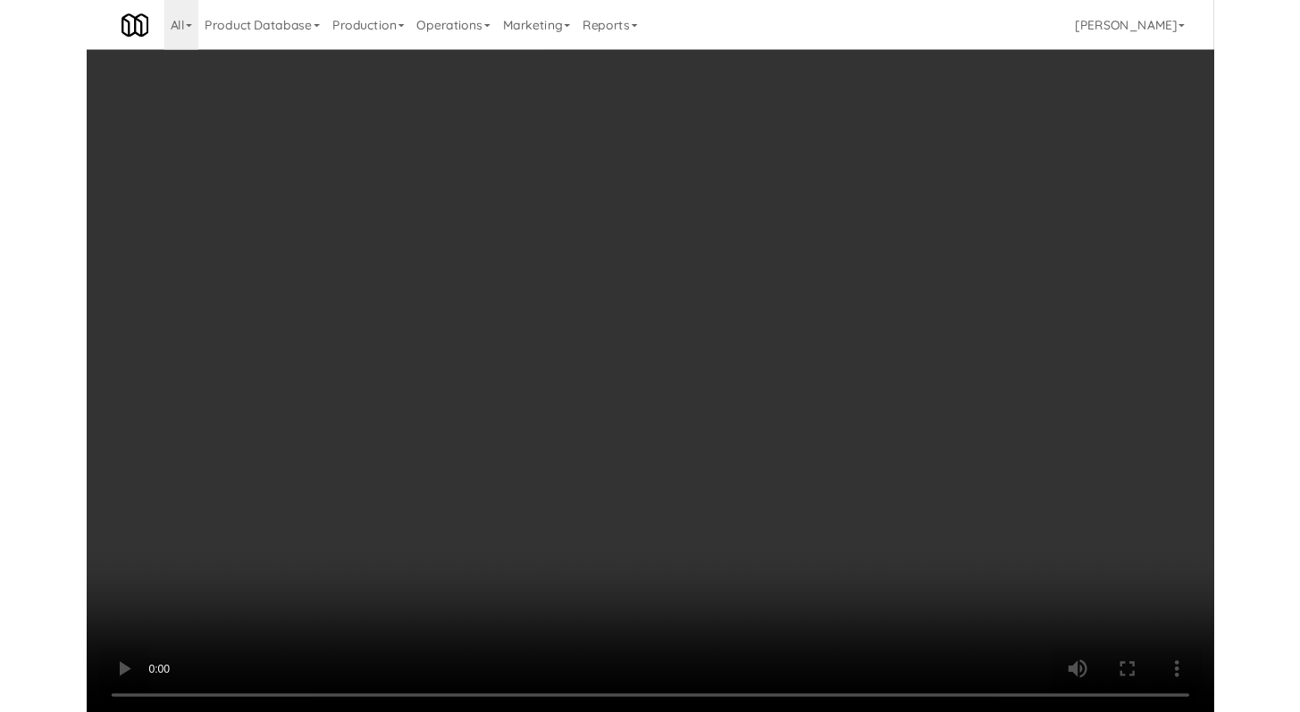
scroll to position [7698, 0]
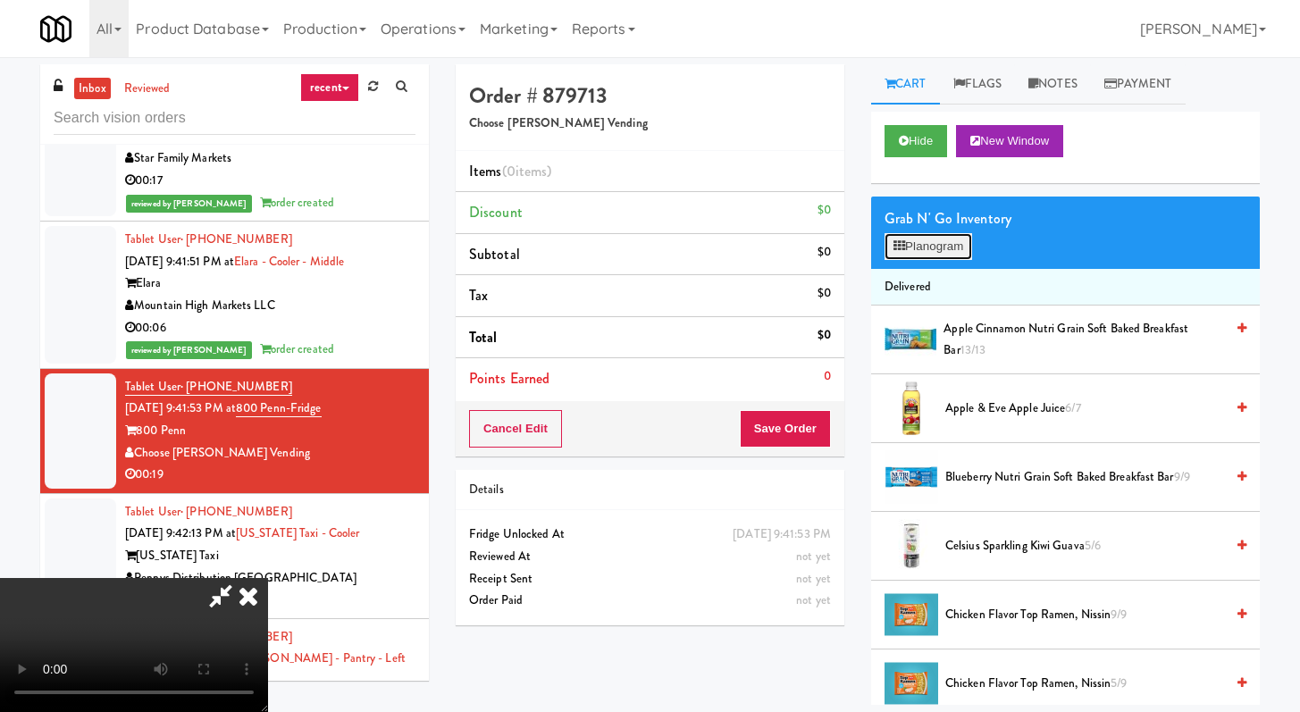
scroll to position [7698, 0]
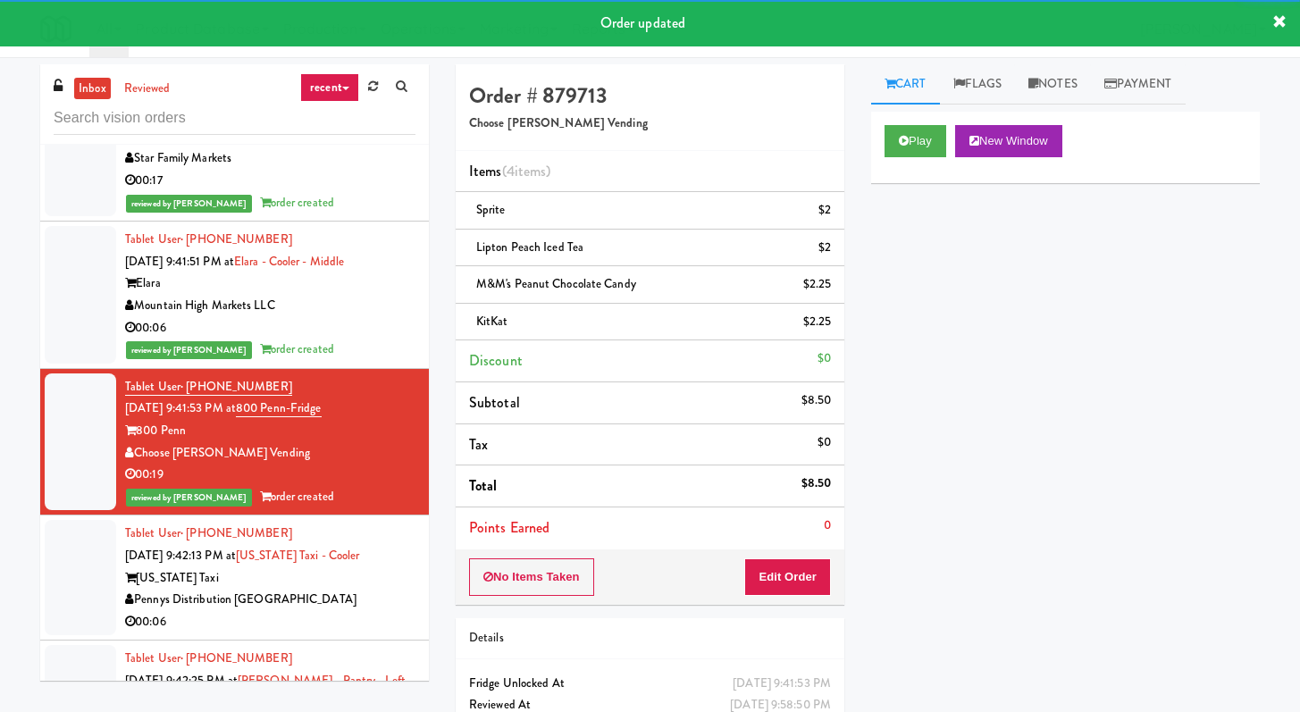
scroll to position [8006, 0]
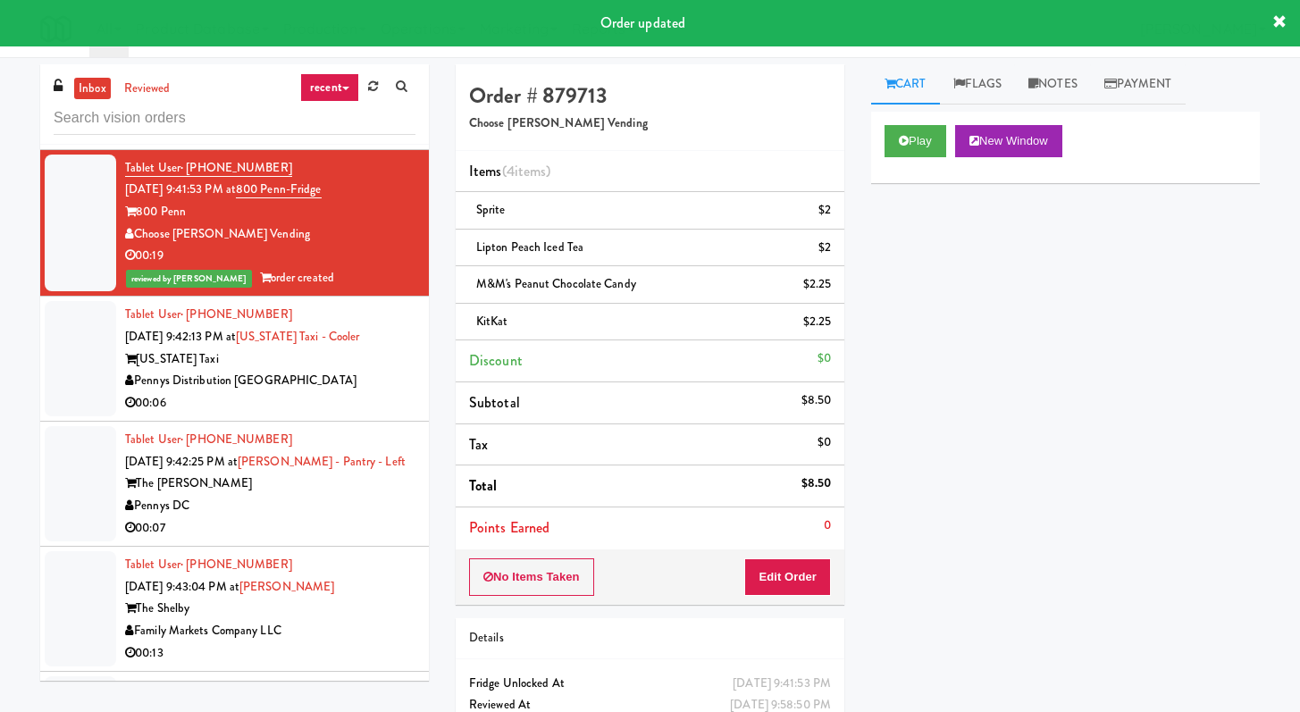
drag, startPoint x: 341, startPoint y: 346, endPoint x: 399, endPoint y: 364, distance: 60.8
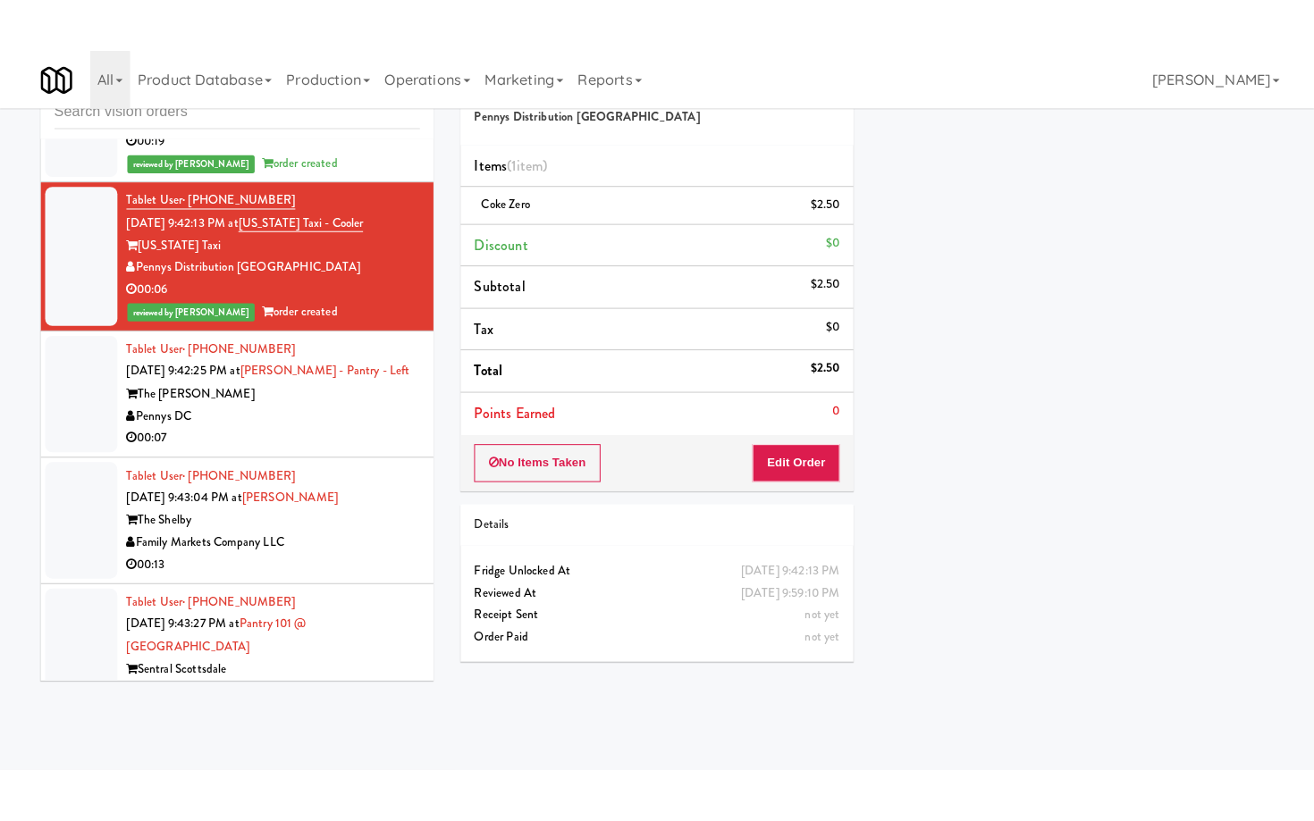
scroll to position [8090, 0]
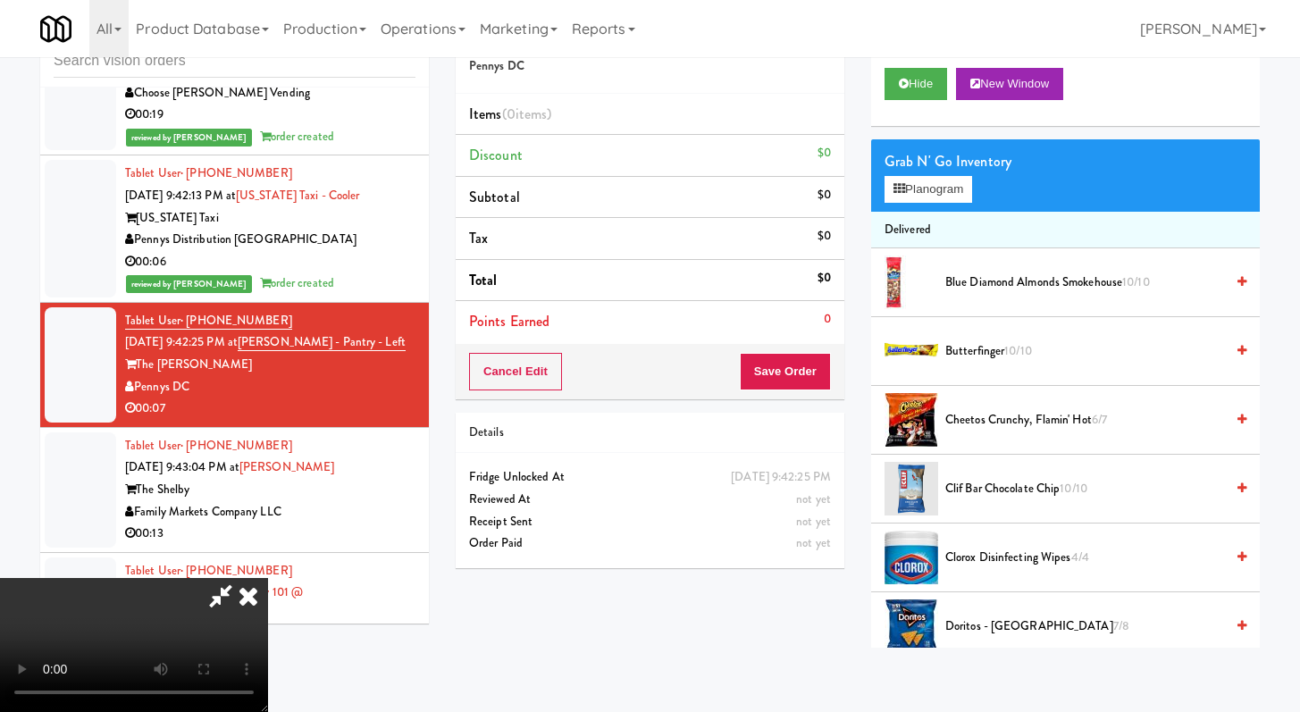
scroll to position [8001, 0]
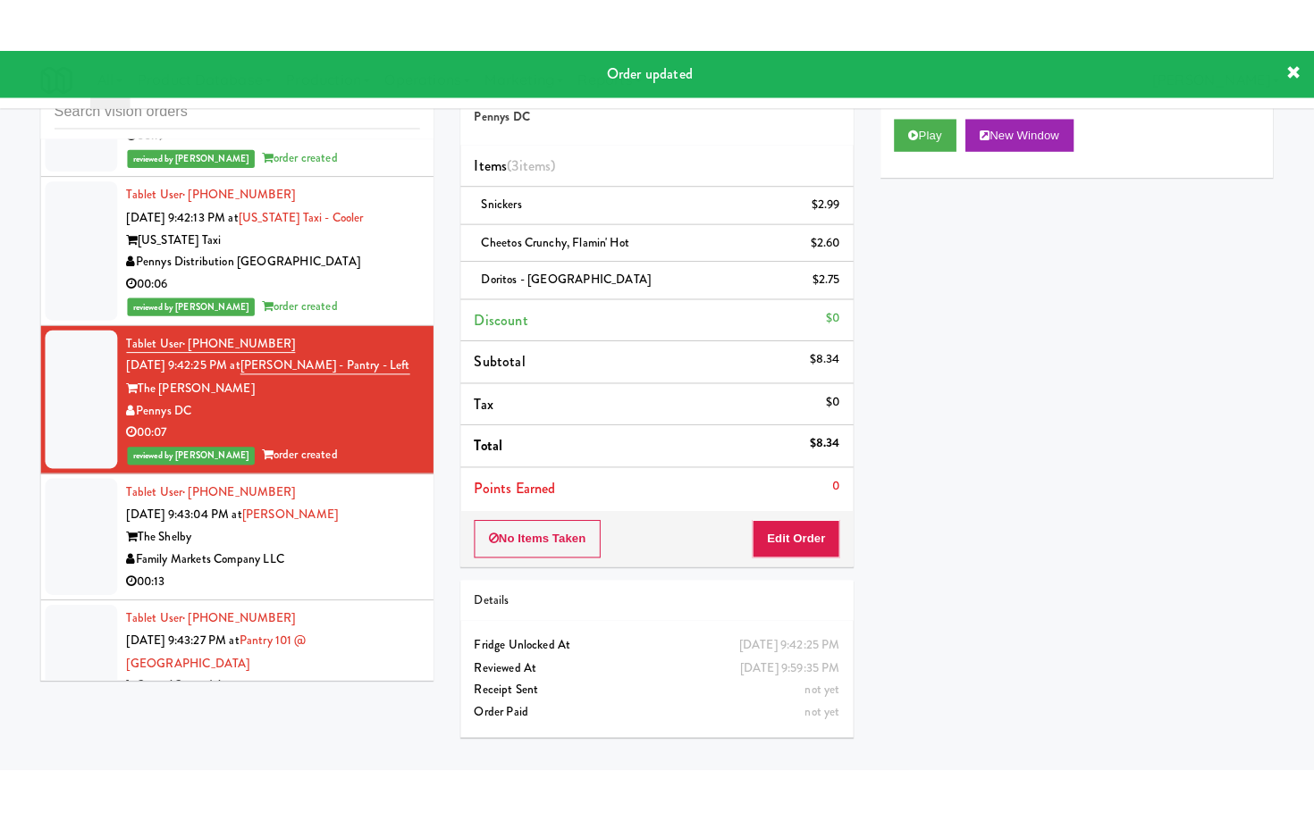
scroll to position [8122, 0]
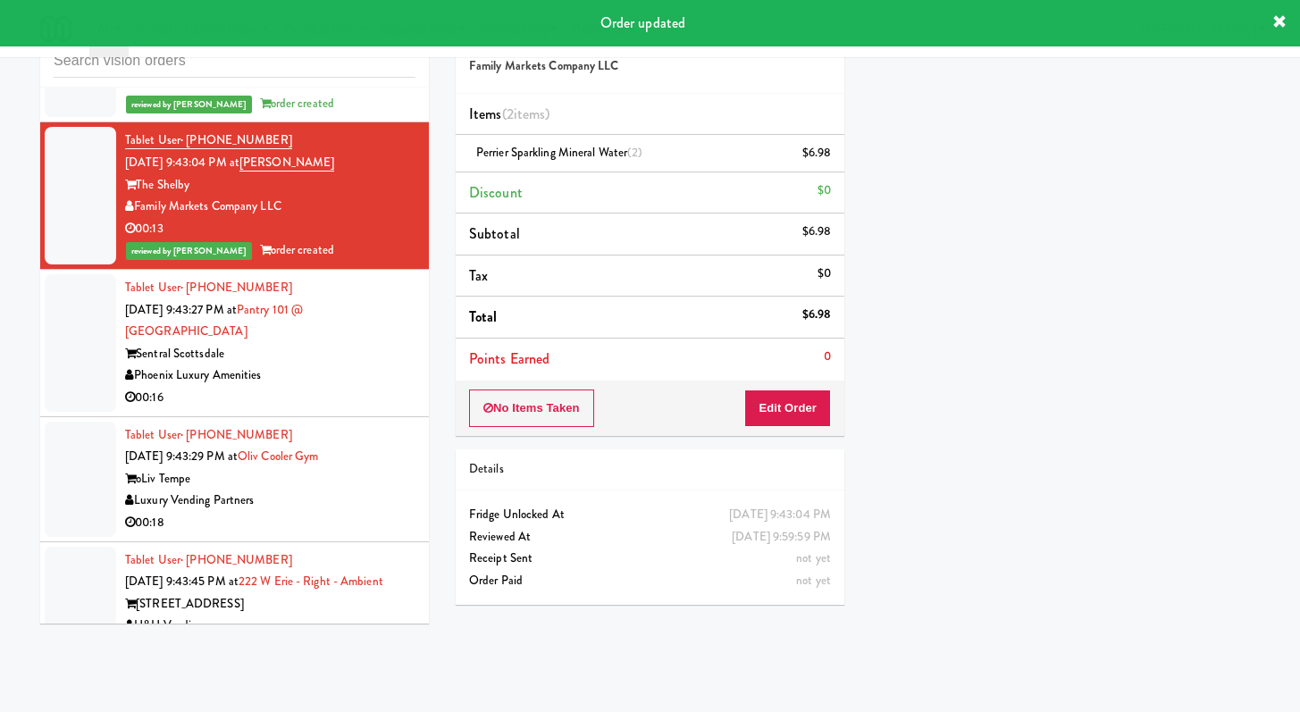
scroll to position [8425, 0]
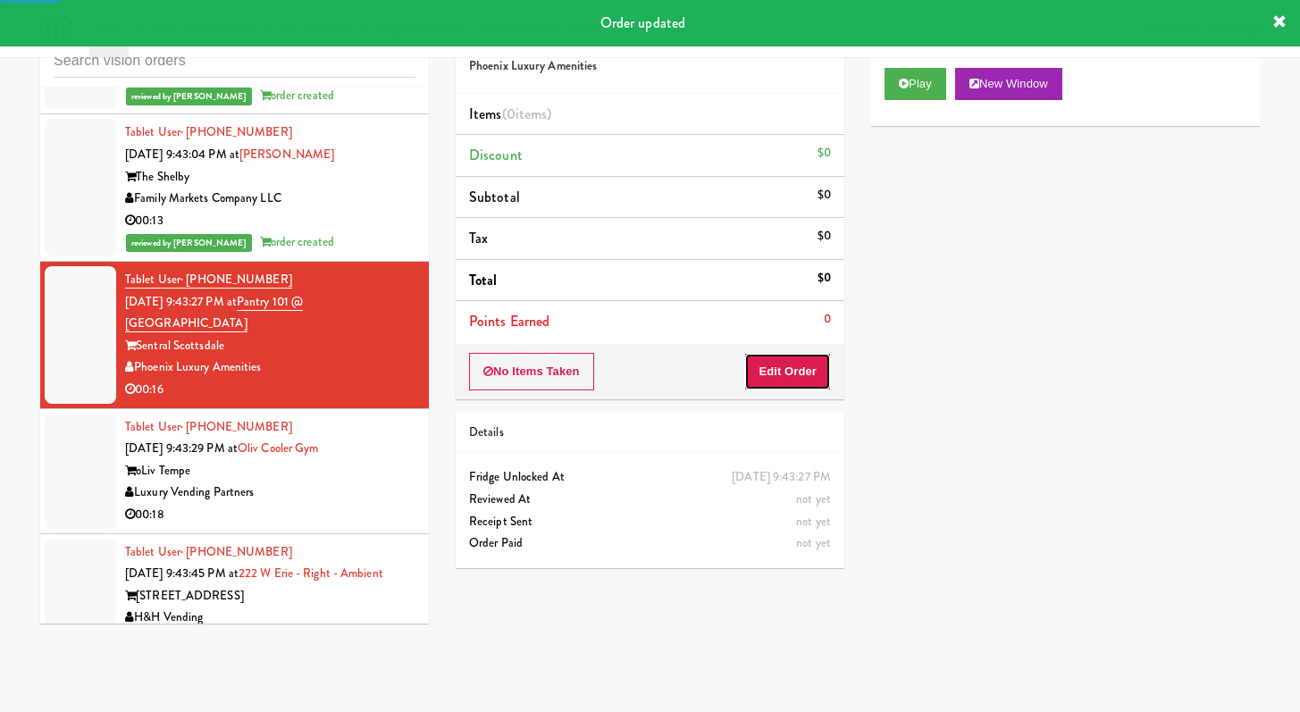
drag, startPoint x: 760, startPoint y: 375, endPoint x: 778, endPoint y: 298, distance: 80.0
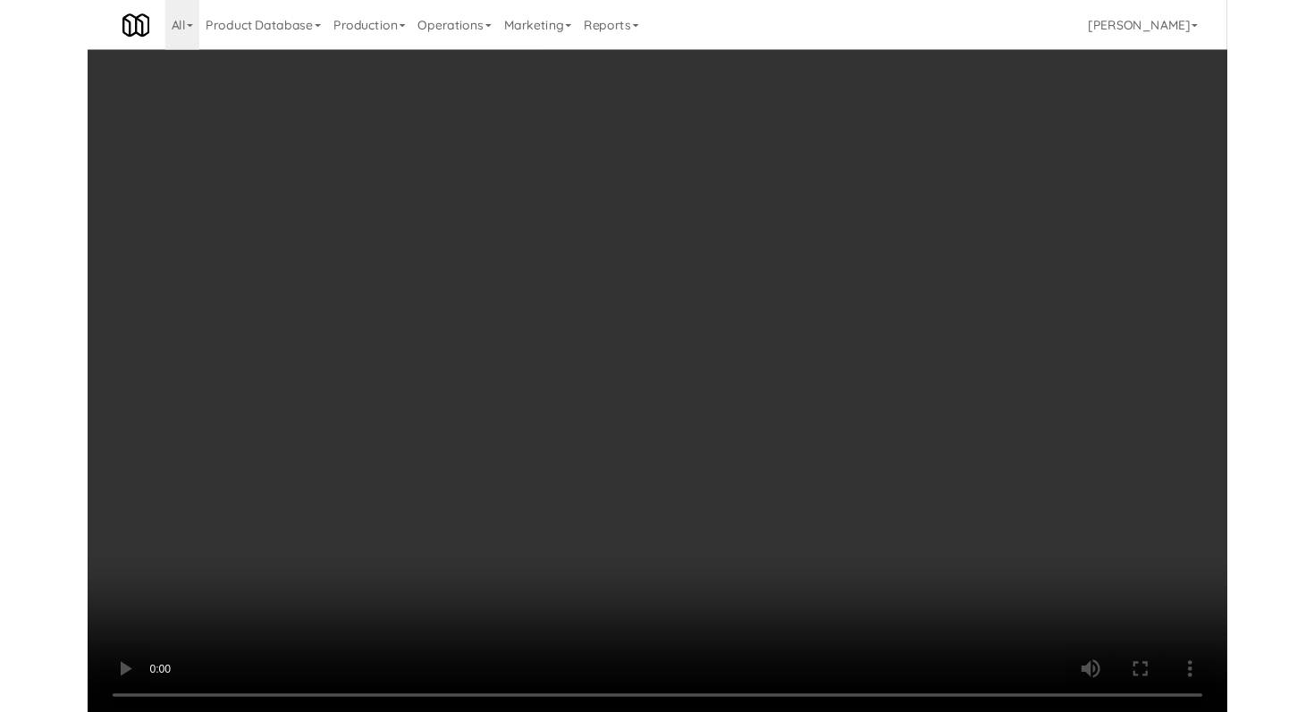
scroll to position [8425, 0]
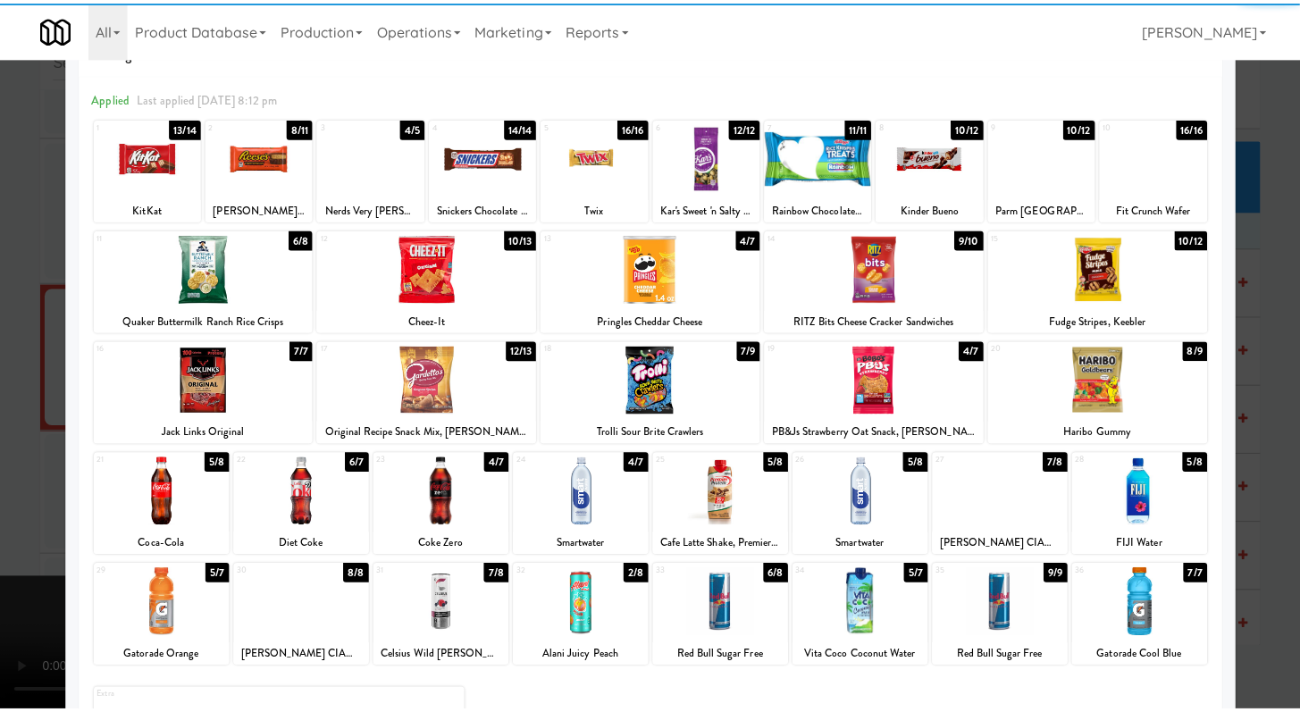
scroll to position [165, 0]
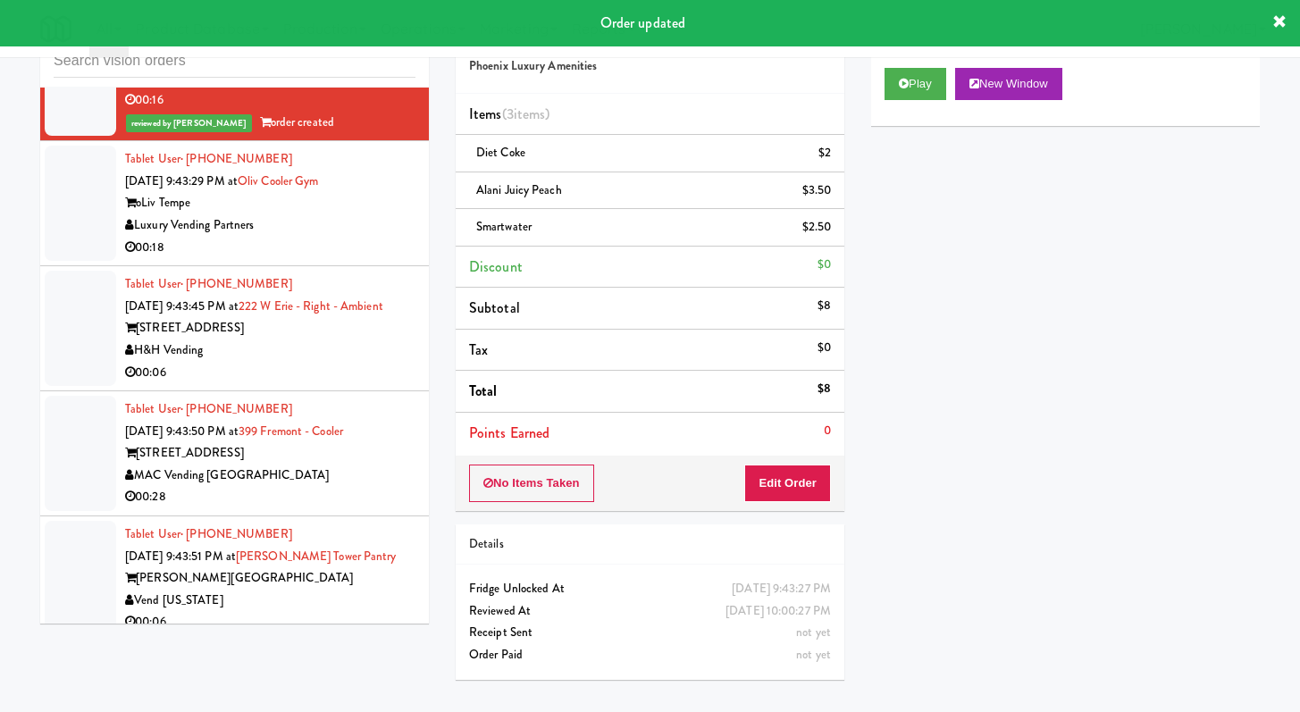
scroll to position [8684, 0]
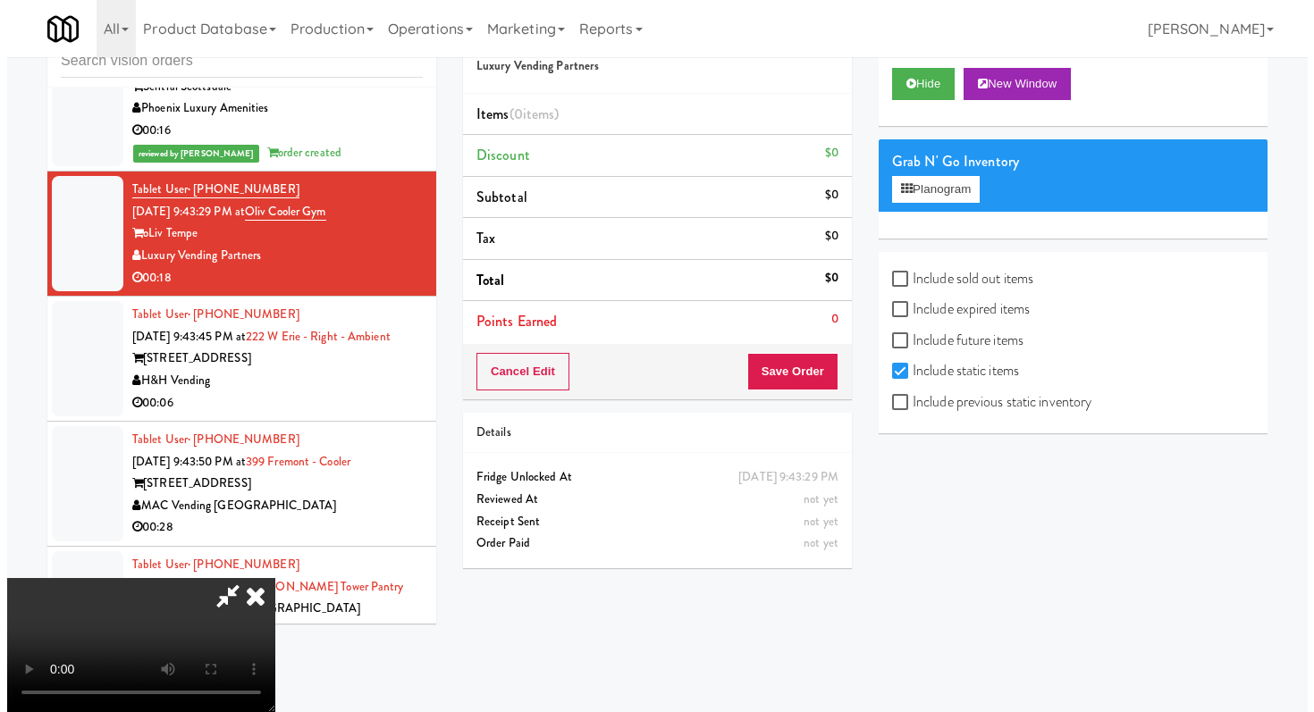
scroll to position [76, 0]
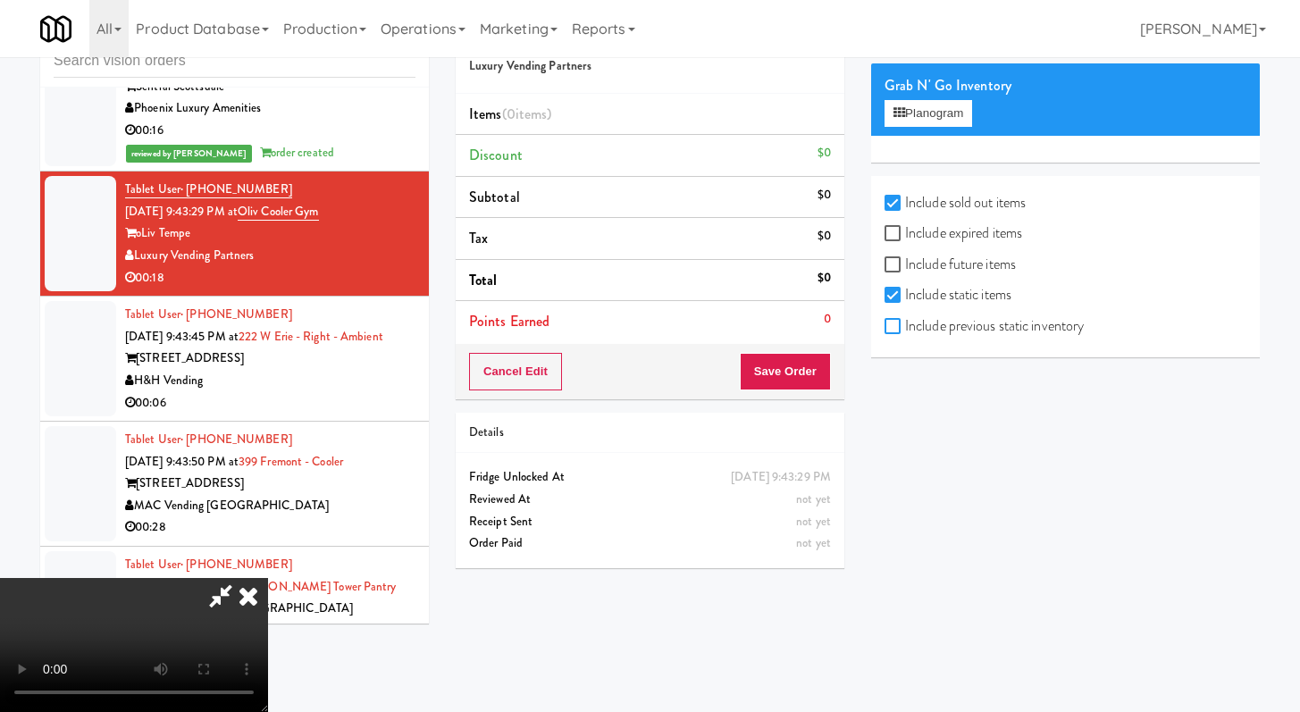
checkbox input "true"
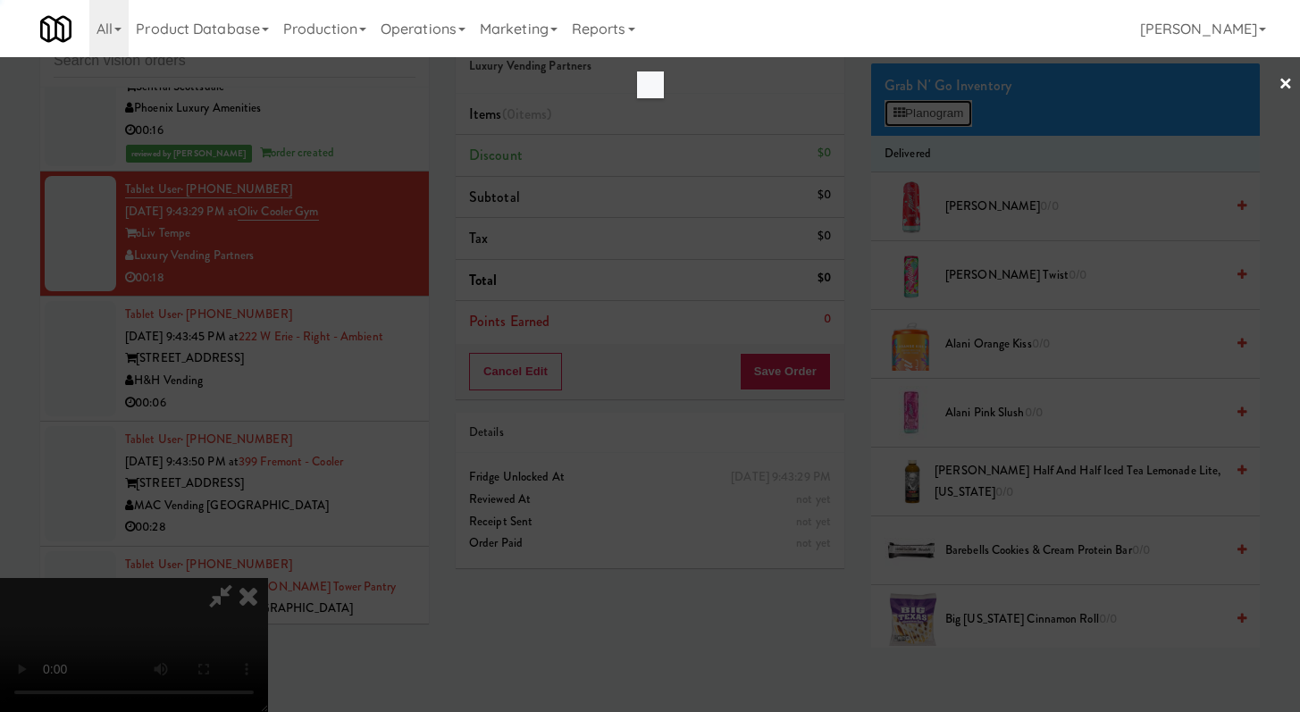
scroll to position [8596, 0]
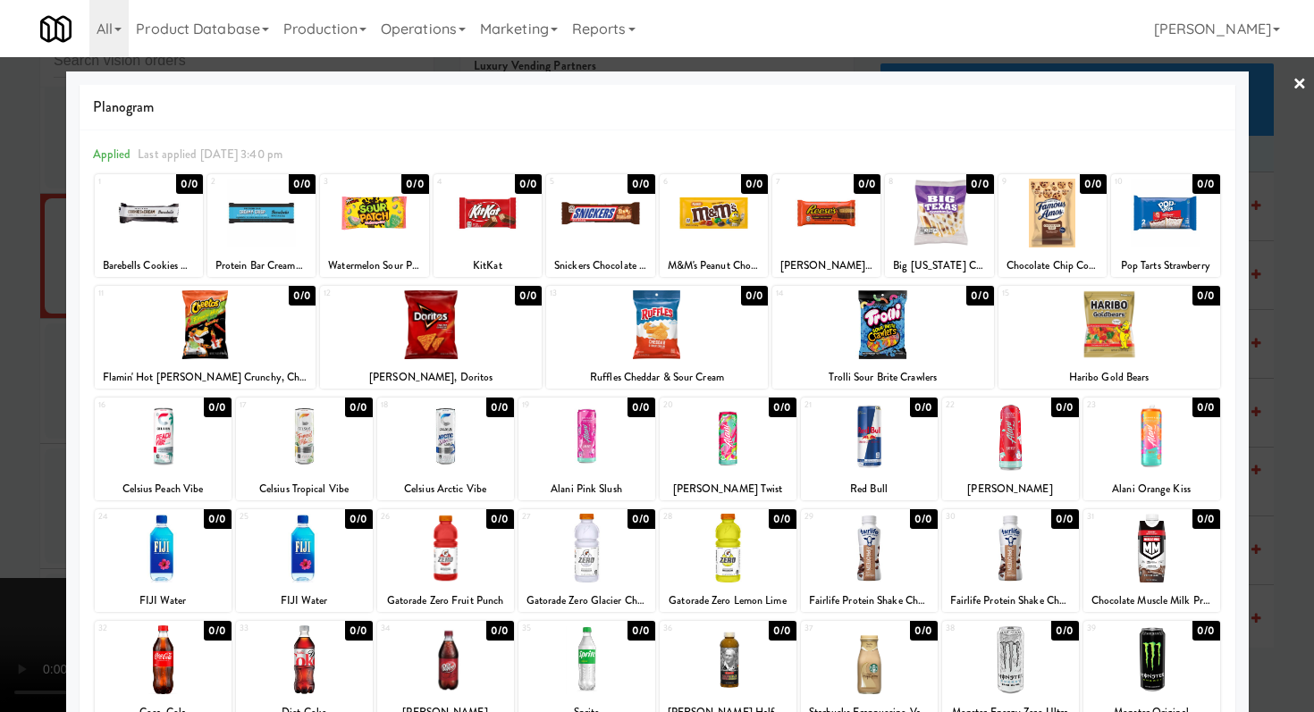
drag, startPoint x: 344, startPoint y: 685, endPoint x: 198, endPoint y: 580, distance: 179.3
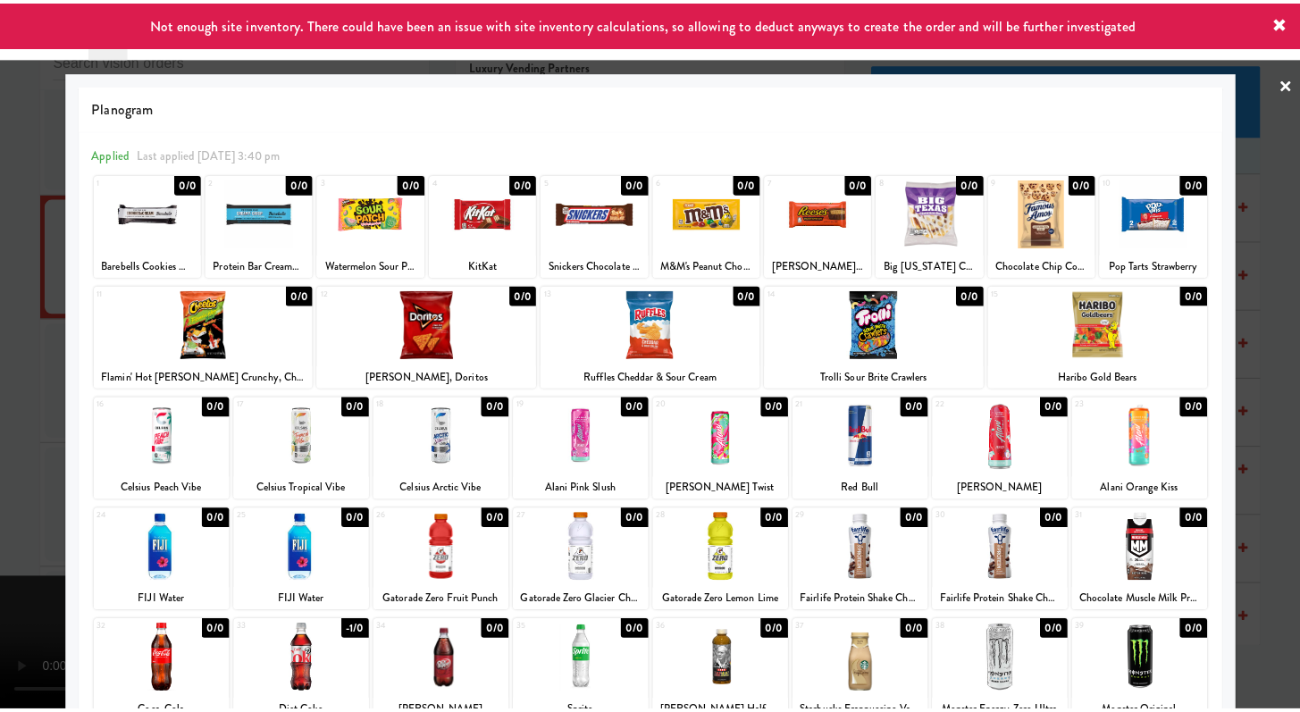
scroll to position [8684, 0]
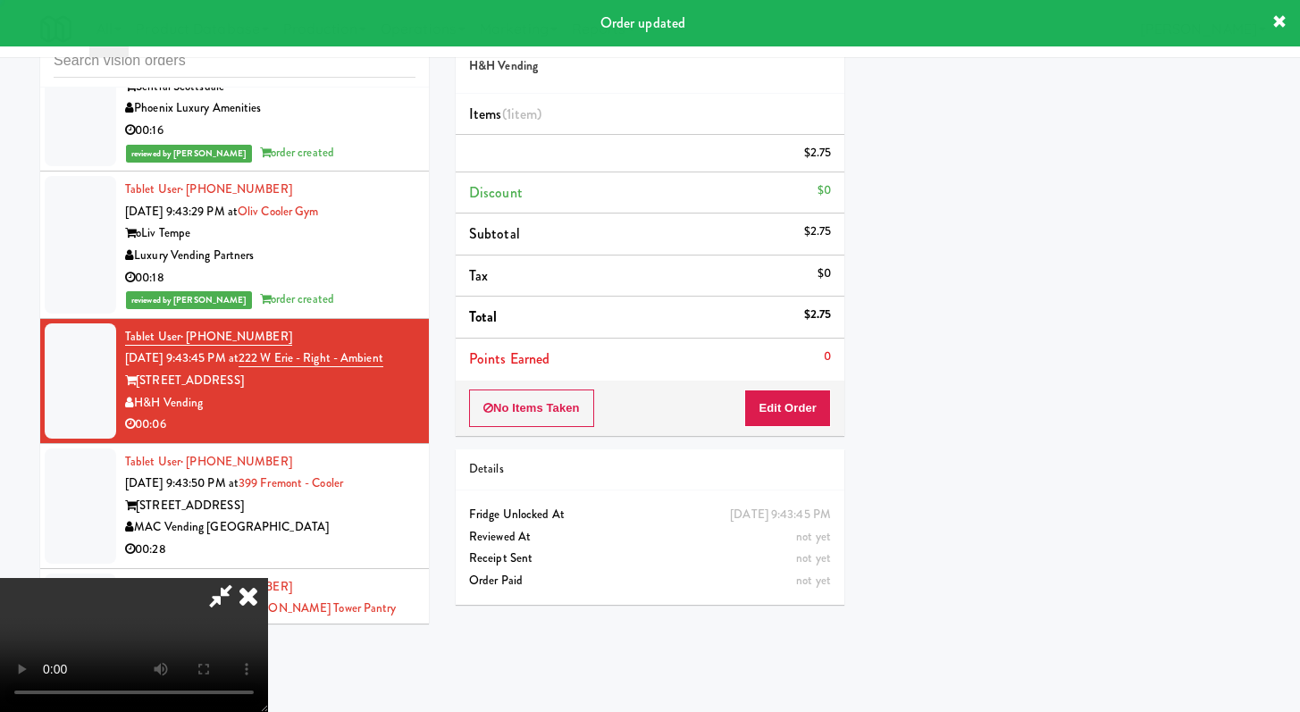
scroll to position [76, 0]
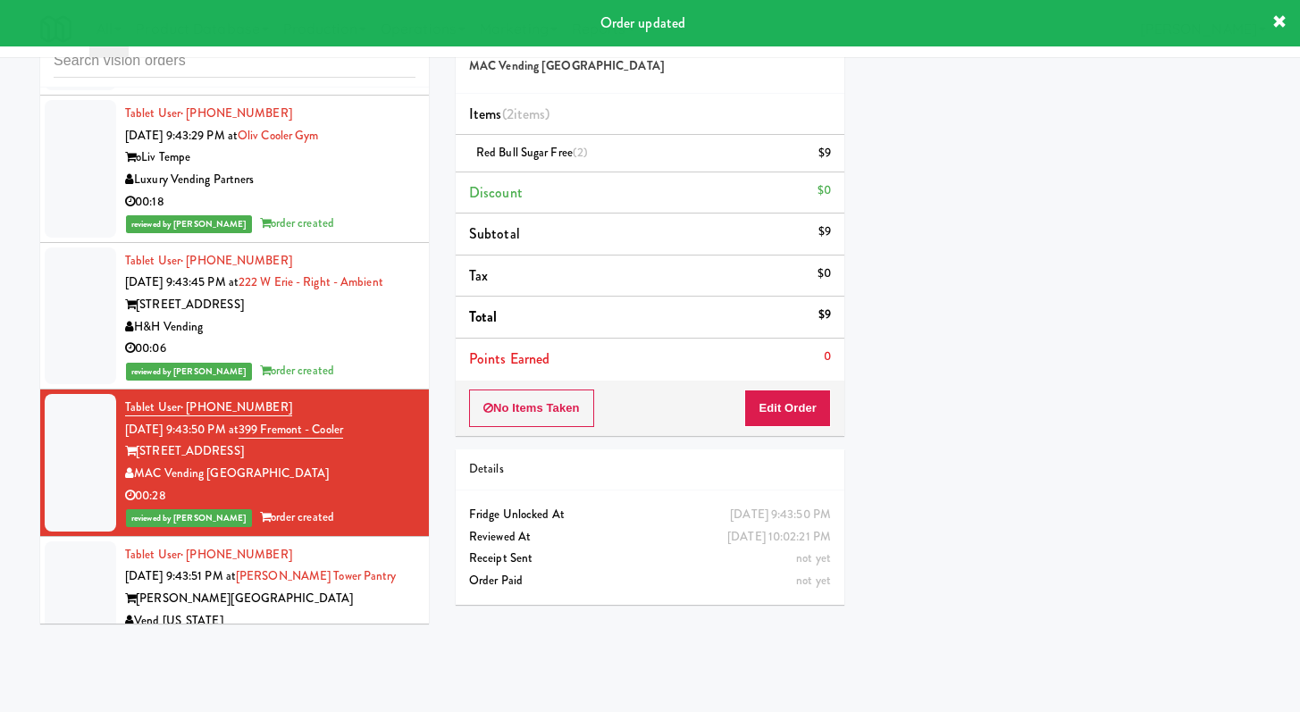
scroll to position [8964, 0]
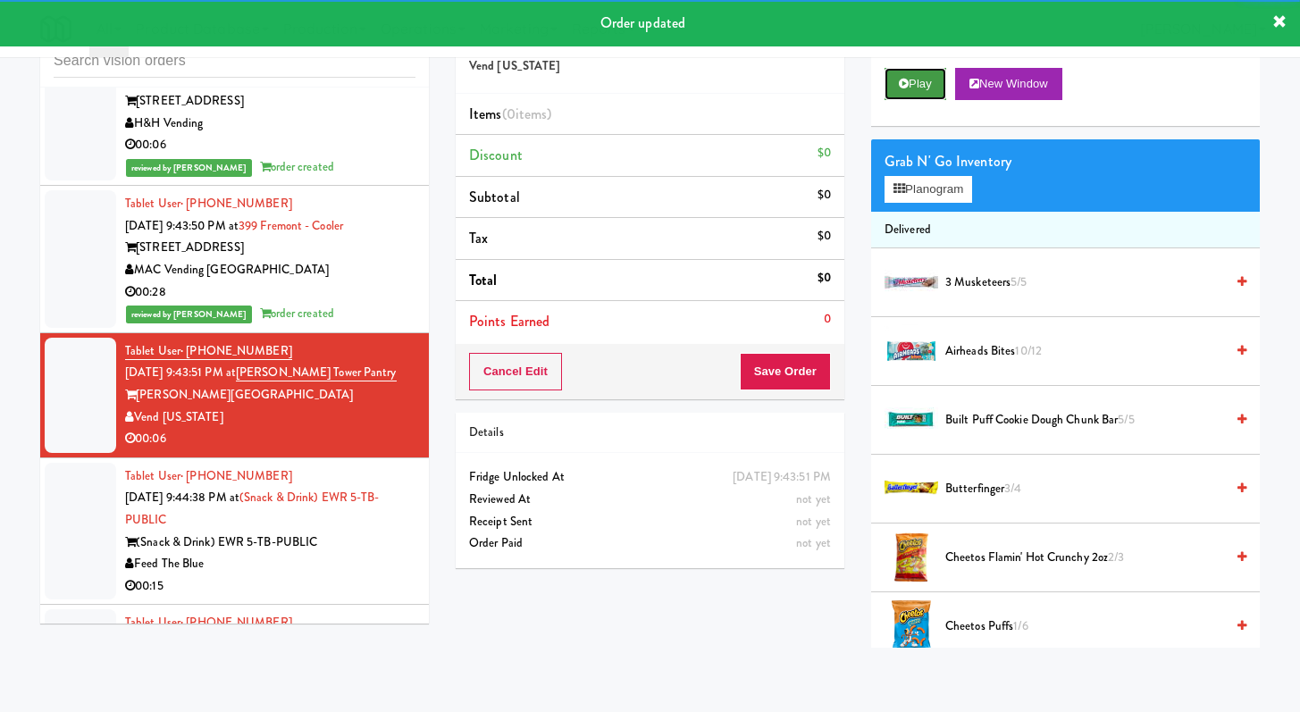
drag, startPoint x: 887, startPoint y: 90, endPoint x: 907, endPoint y: 82, distance: 22.1
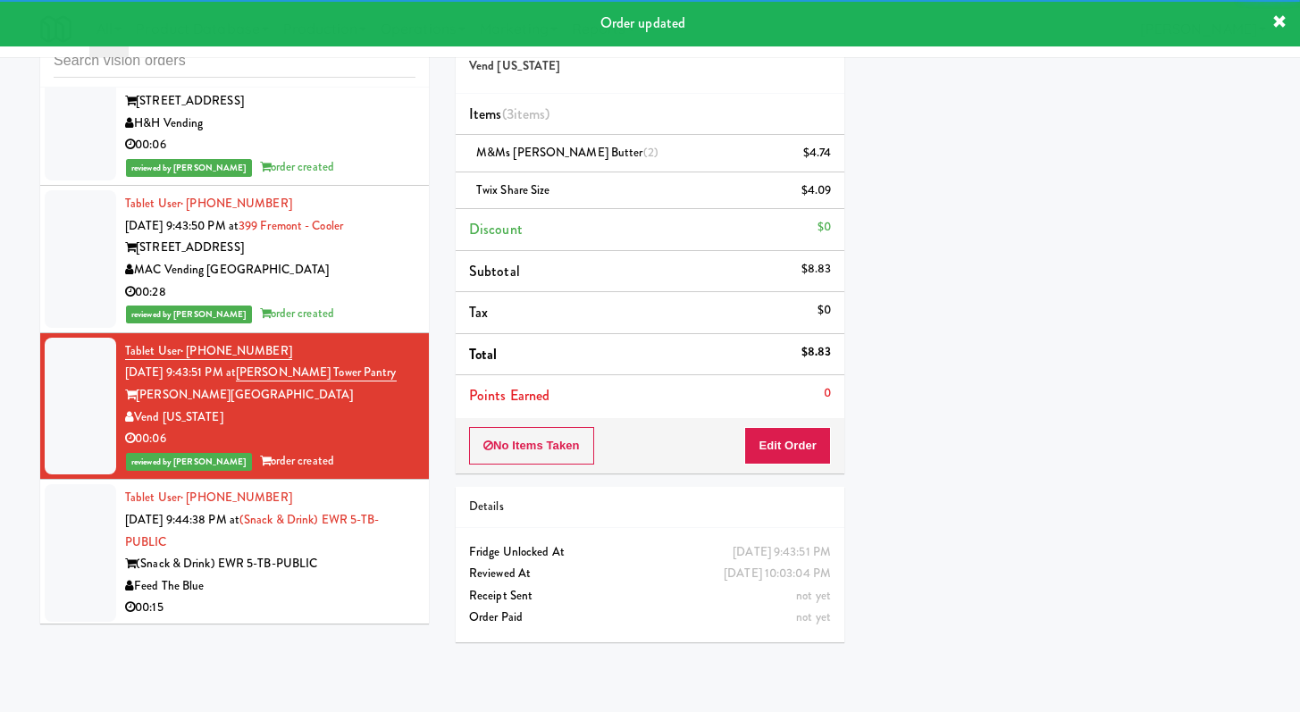
scroll to position [9287, 0]
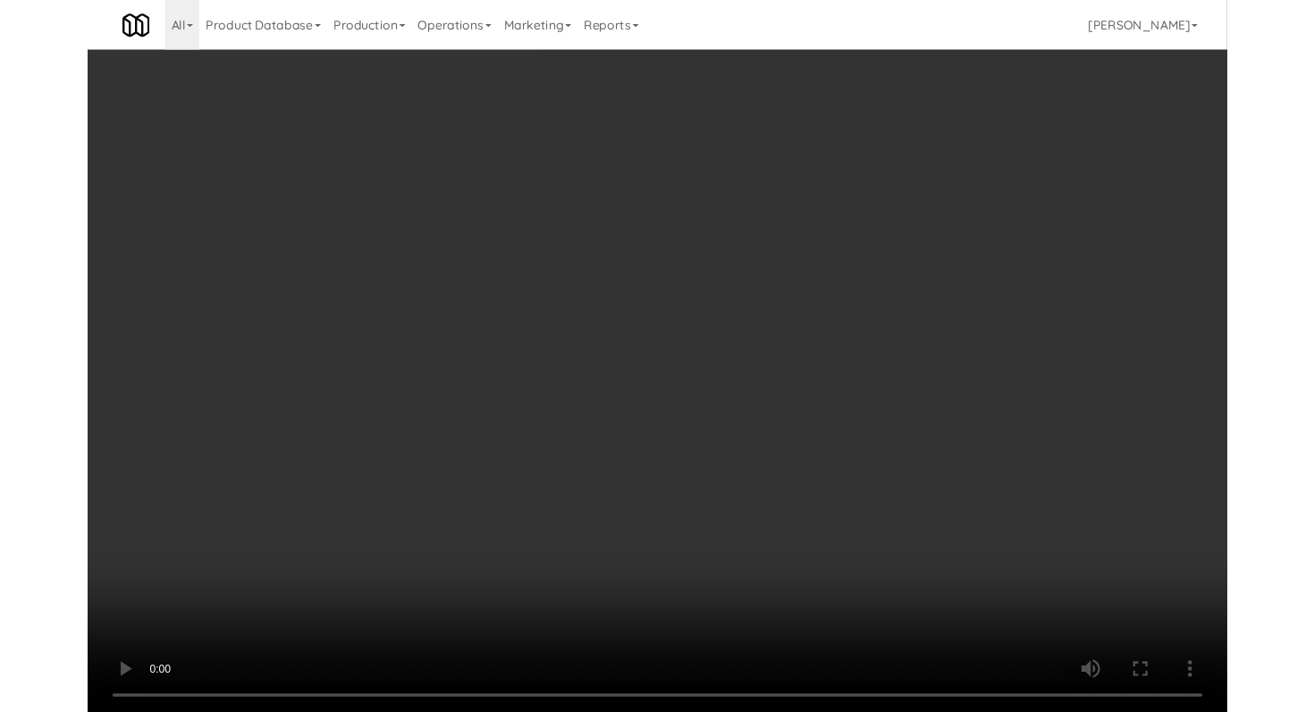
scroll to position [9287, 0]
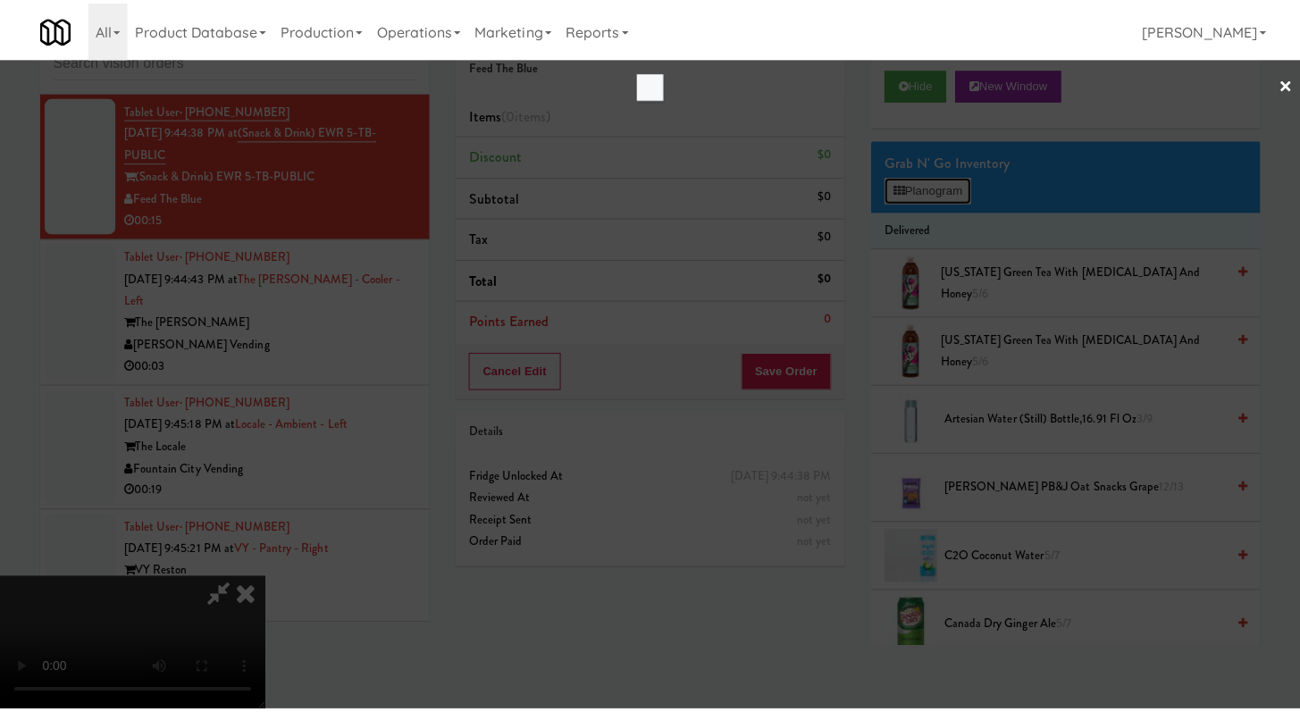
scroll to position [9199, 0]
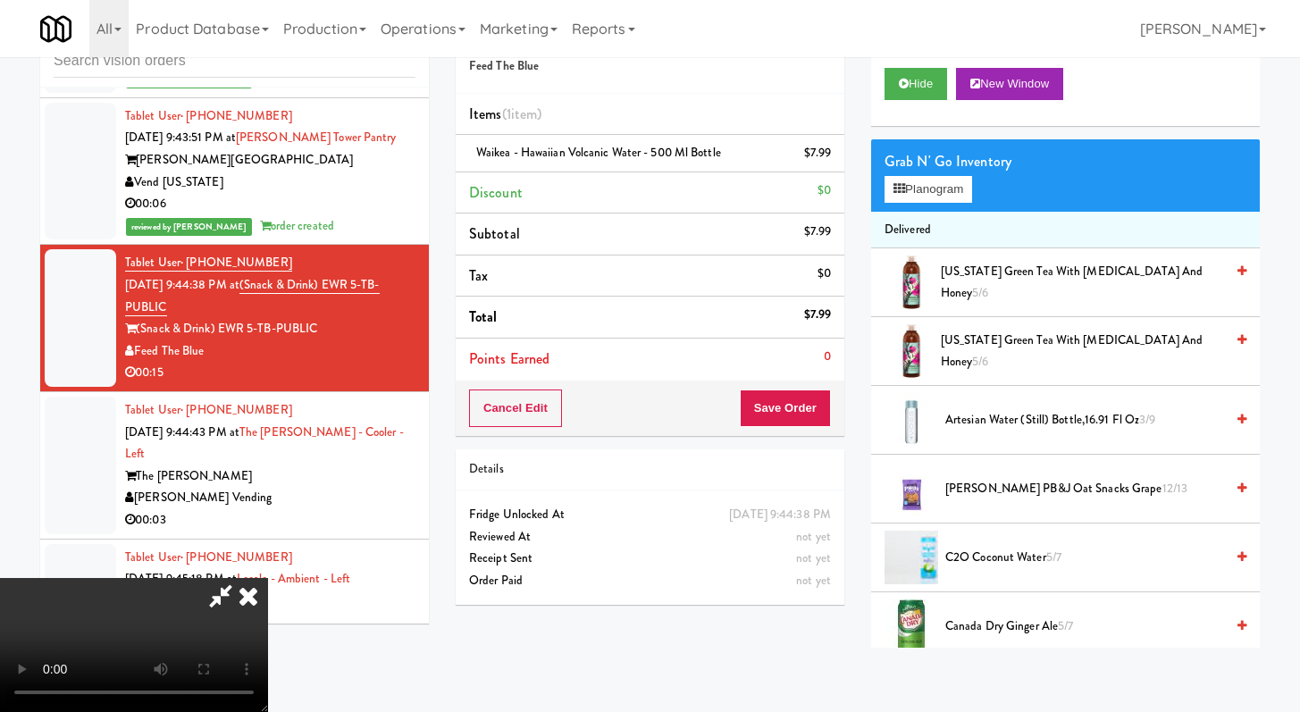
scroll to position [9287, 0]
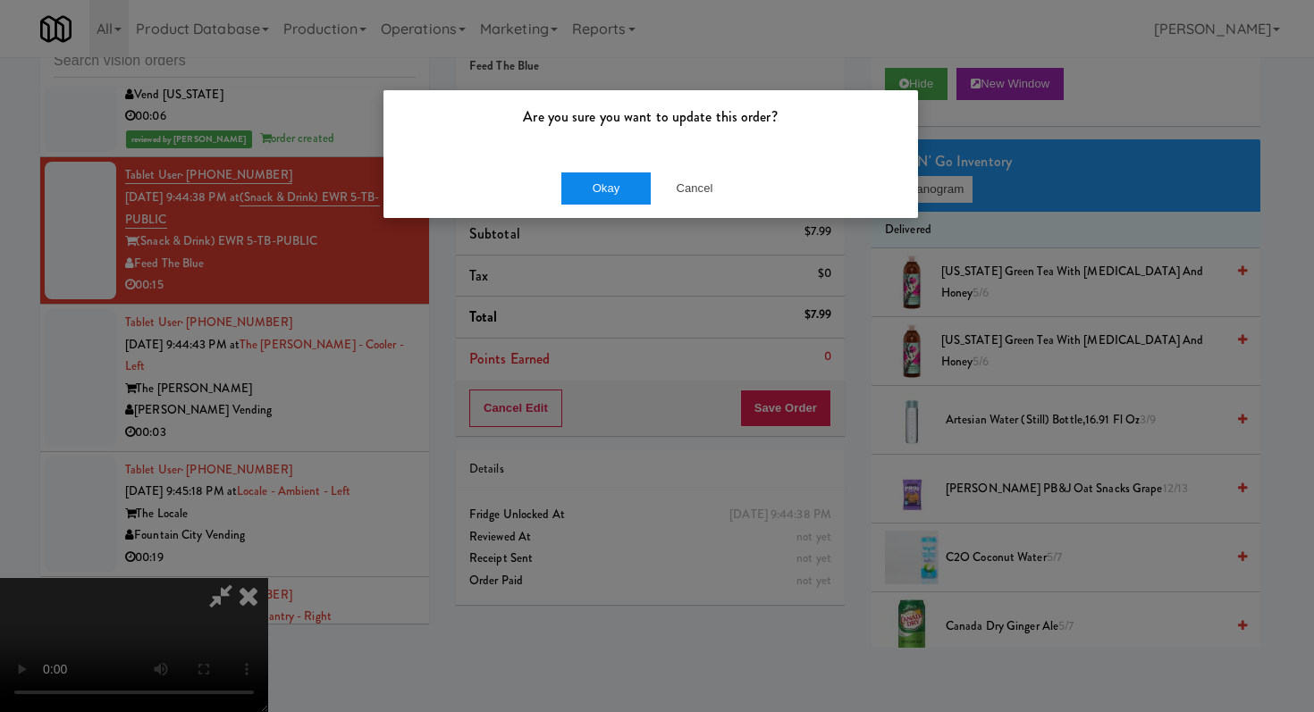
drag, startPoint x: 612, startPoint y: 158, endPoint x: 612, endPoint y: 182, distance: 24.1
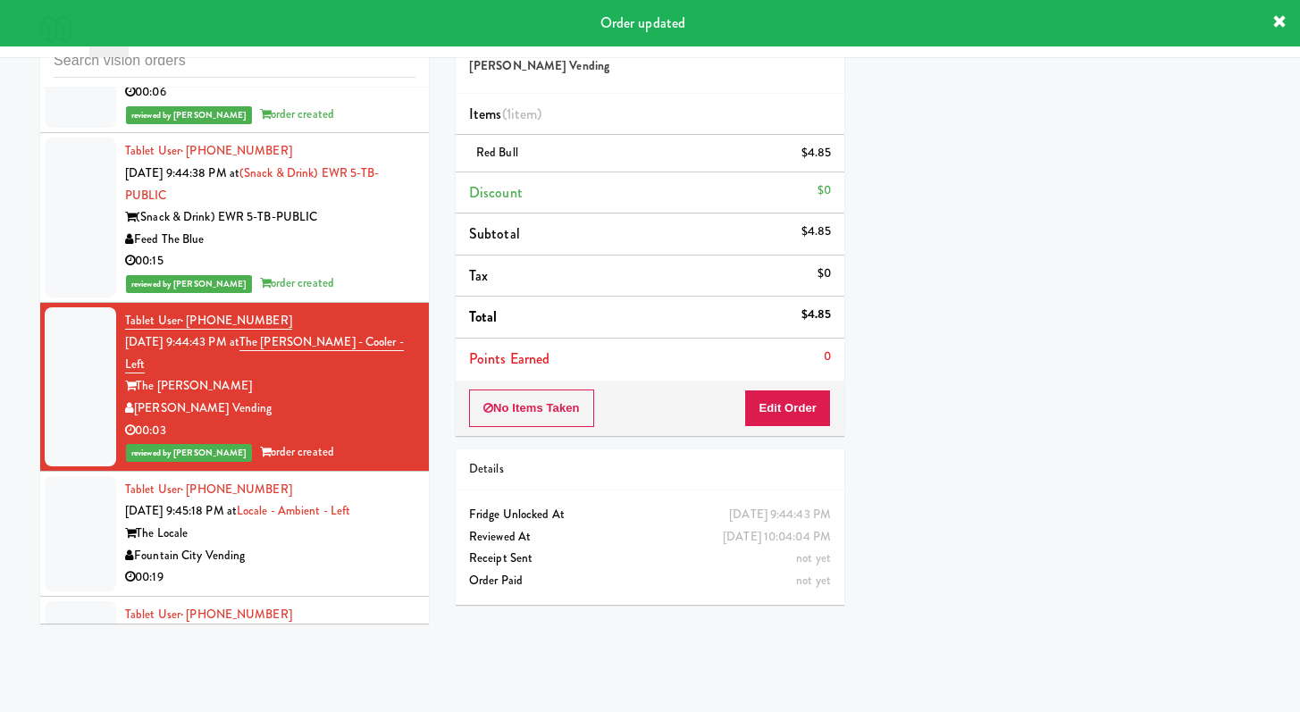
scroll to position [9344, 0]
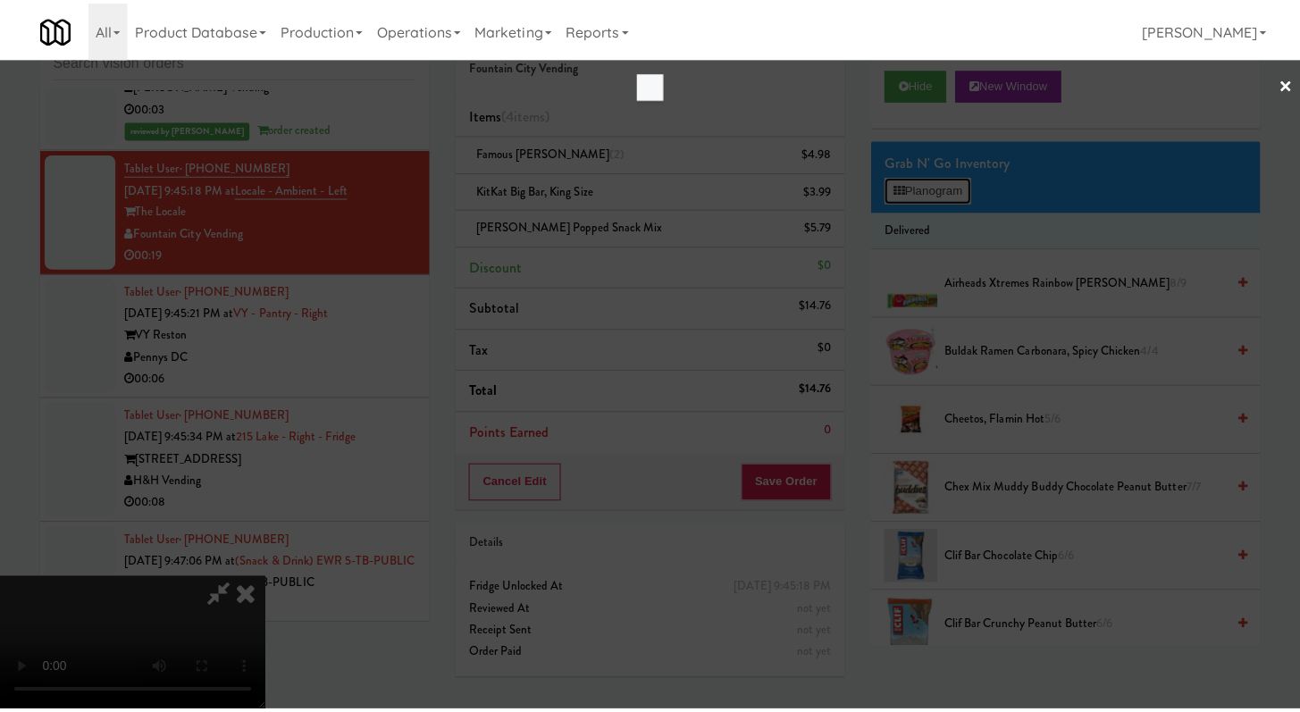
scroll to position [9480, 0]
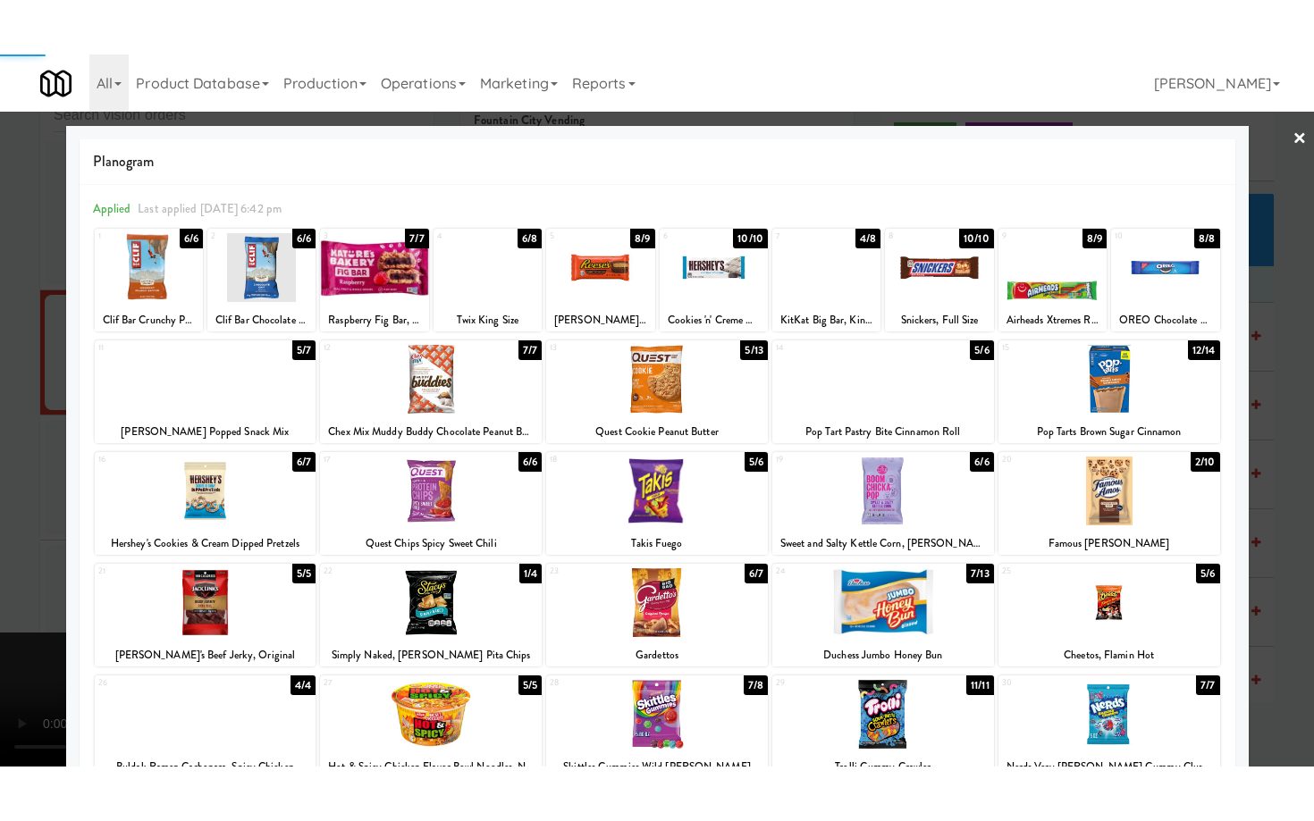
scroll to position [9568, 0]
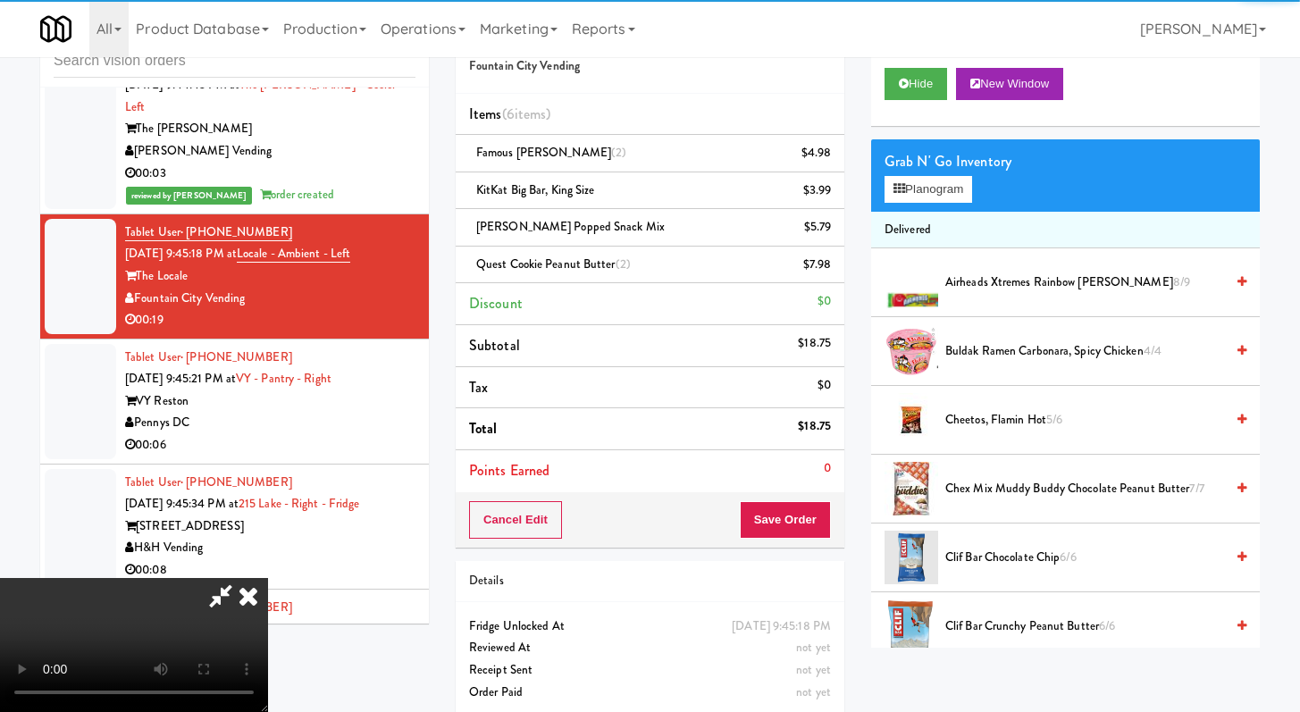
drag, startPoint x: 864, startPoint y: 512, endPoint x: 828, endPoint y: 516, distance: 36.8
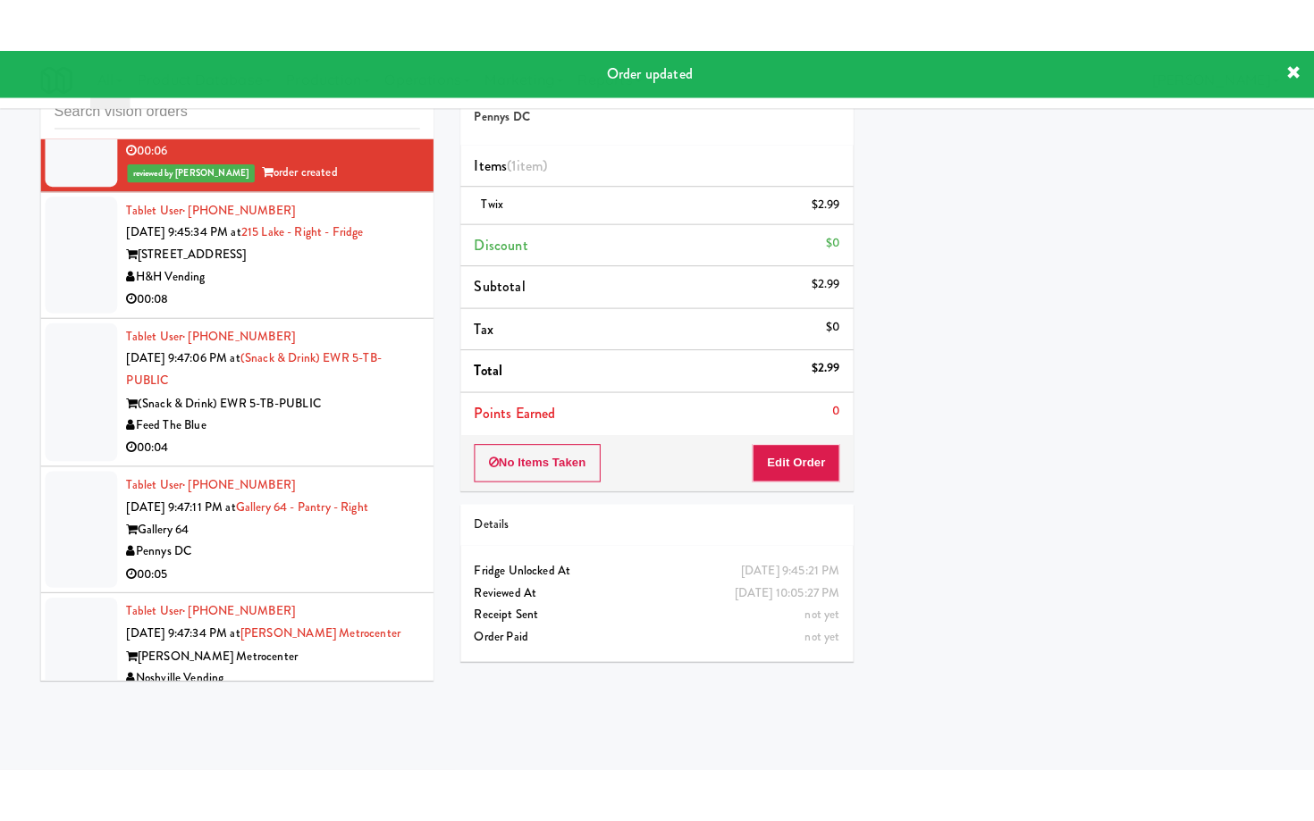
scroll to position [9917, 0]
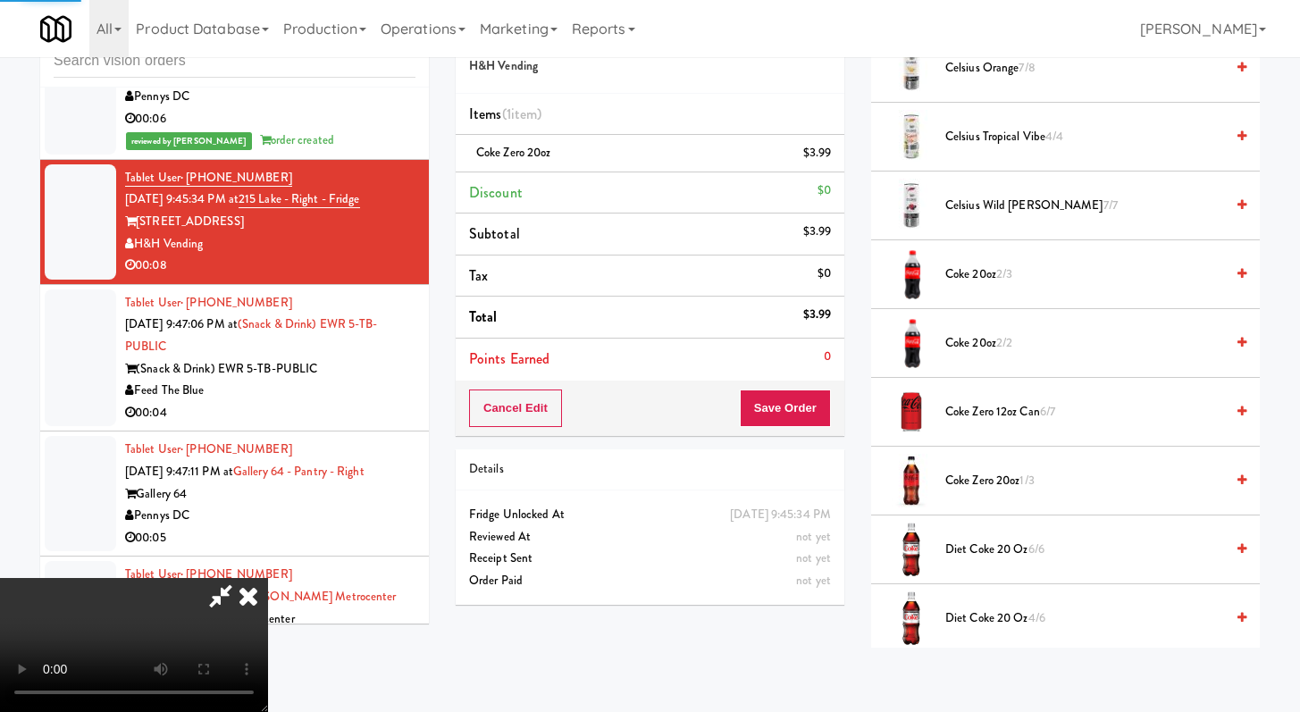
scroll to position [76, 0]
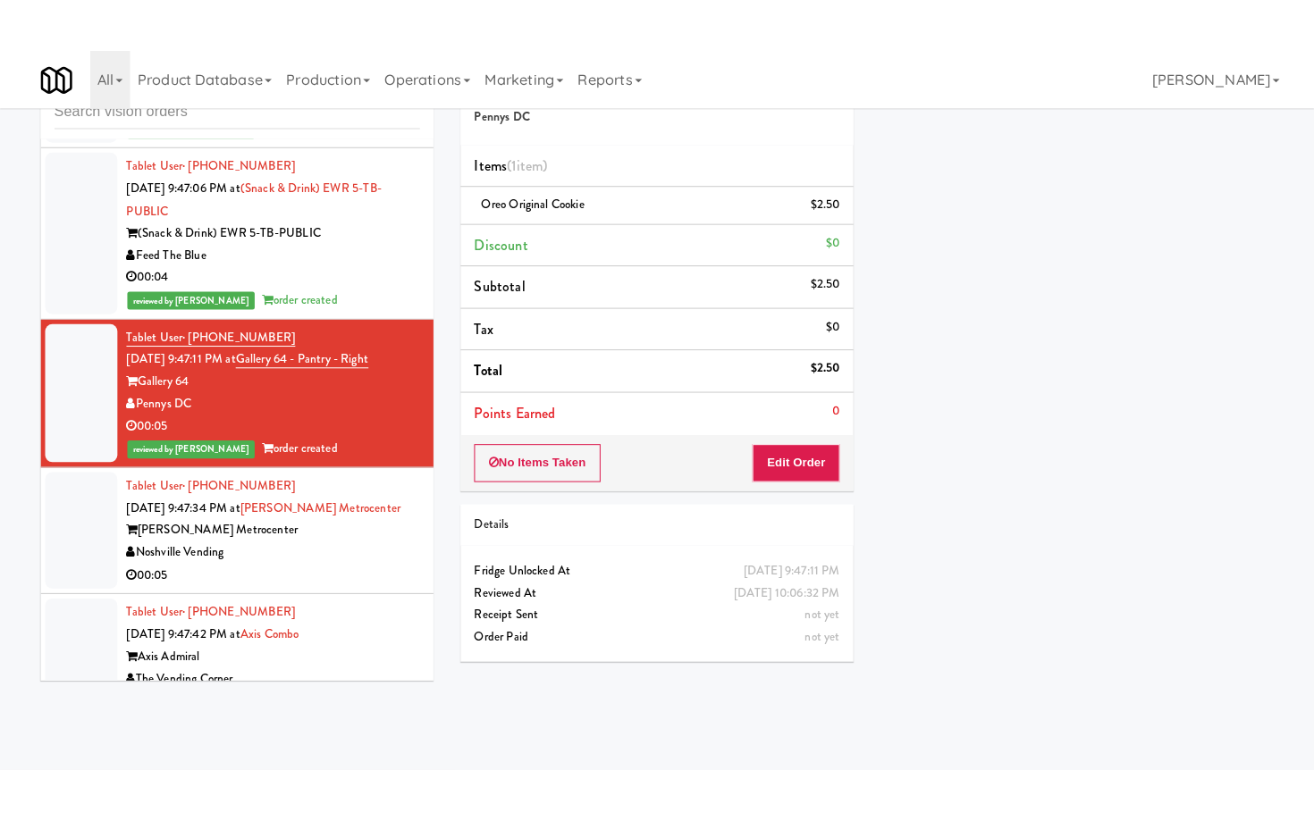
scroll to position [10269, 0]
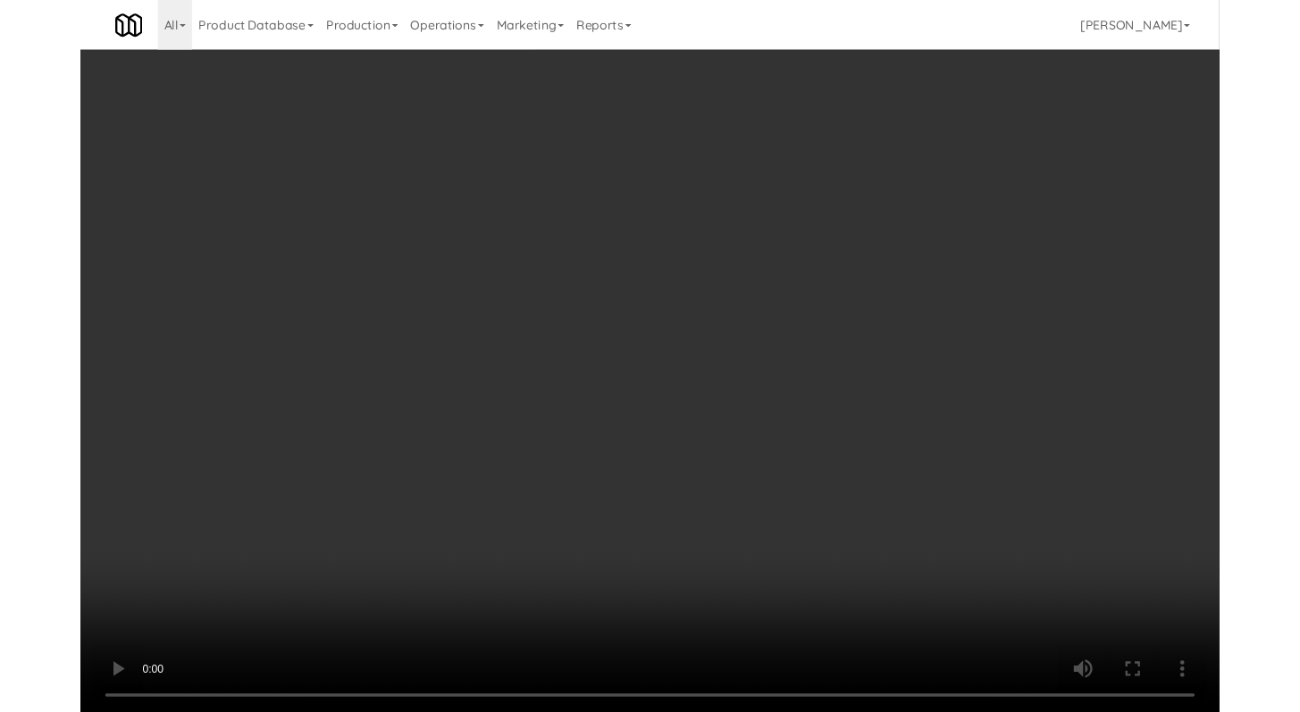
scroll to position [10269, 0]
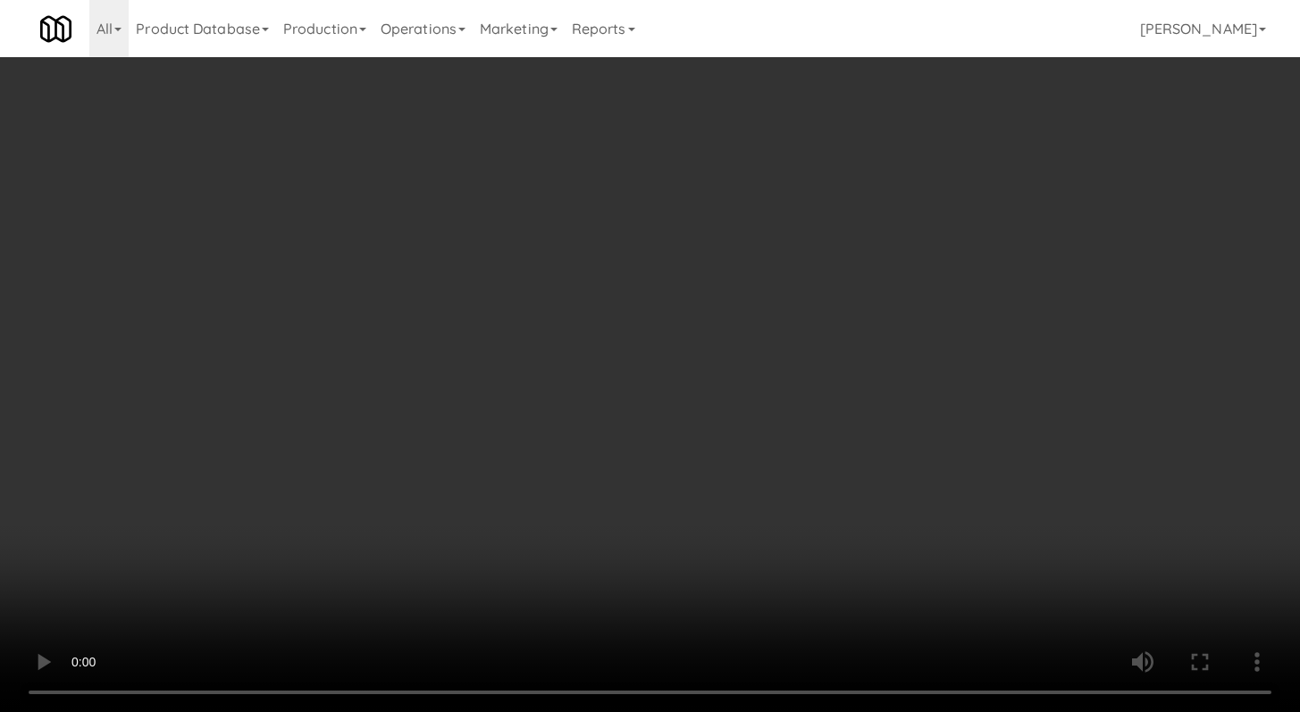
scroll to position [10552, 0]
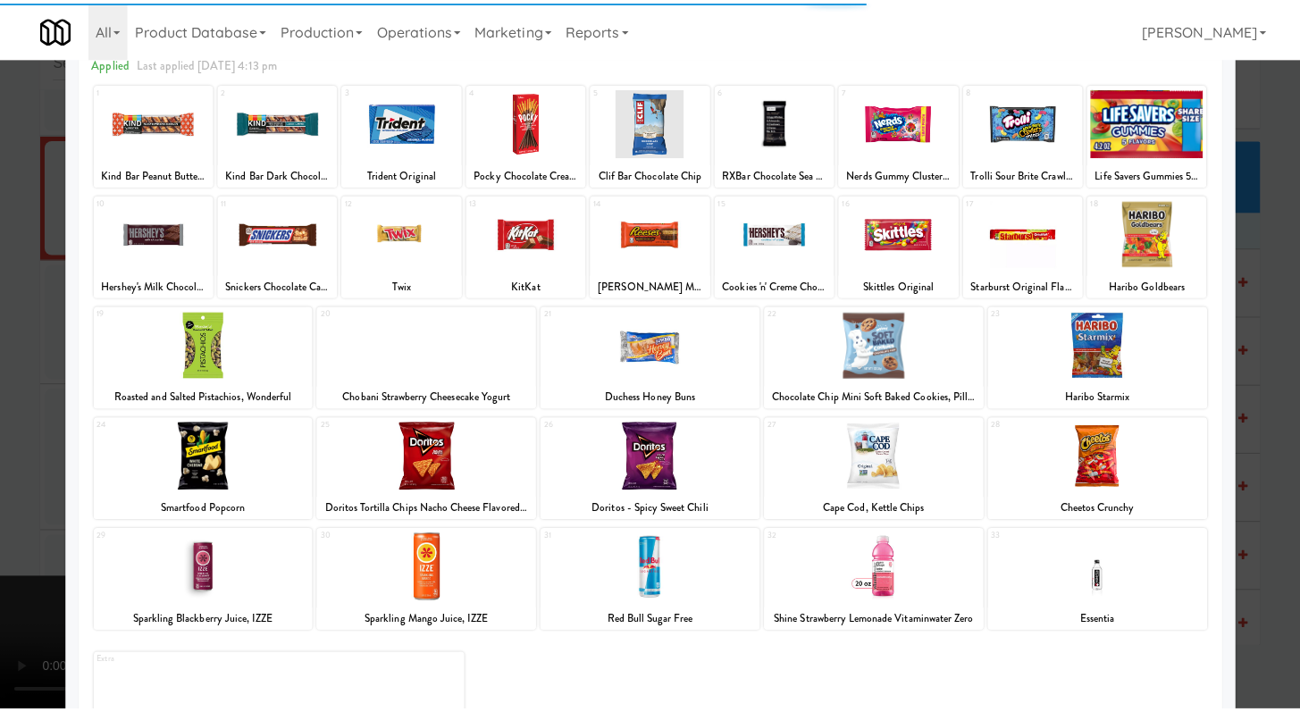
scroll to position [165, 0]
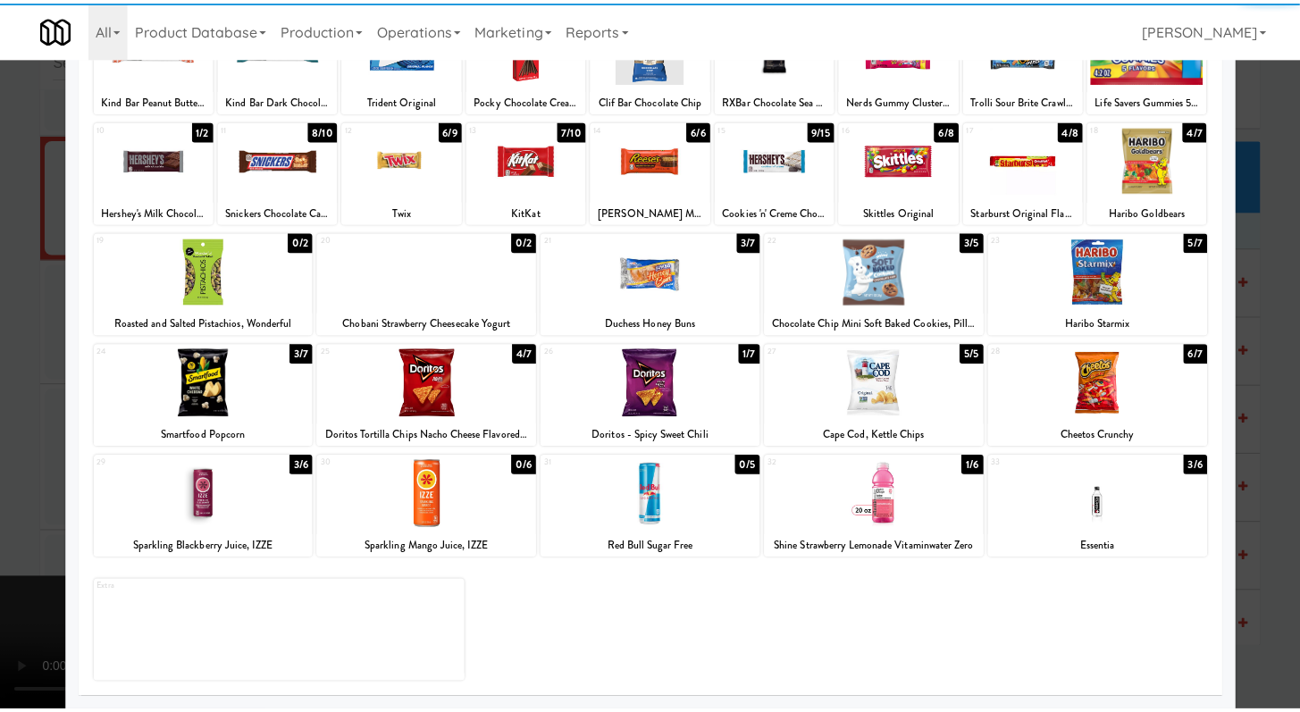
scroll to position [10552, 0]
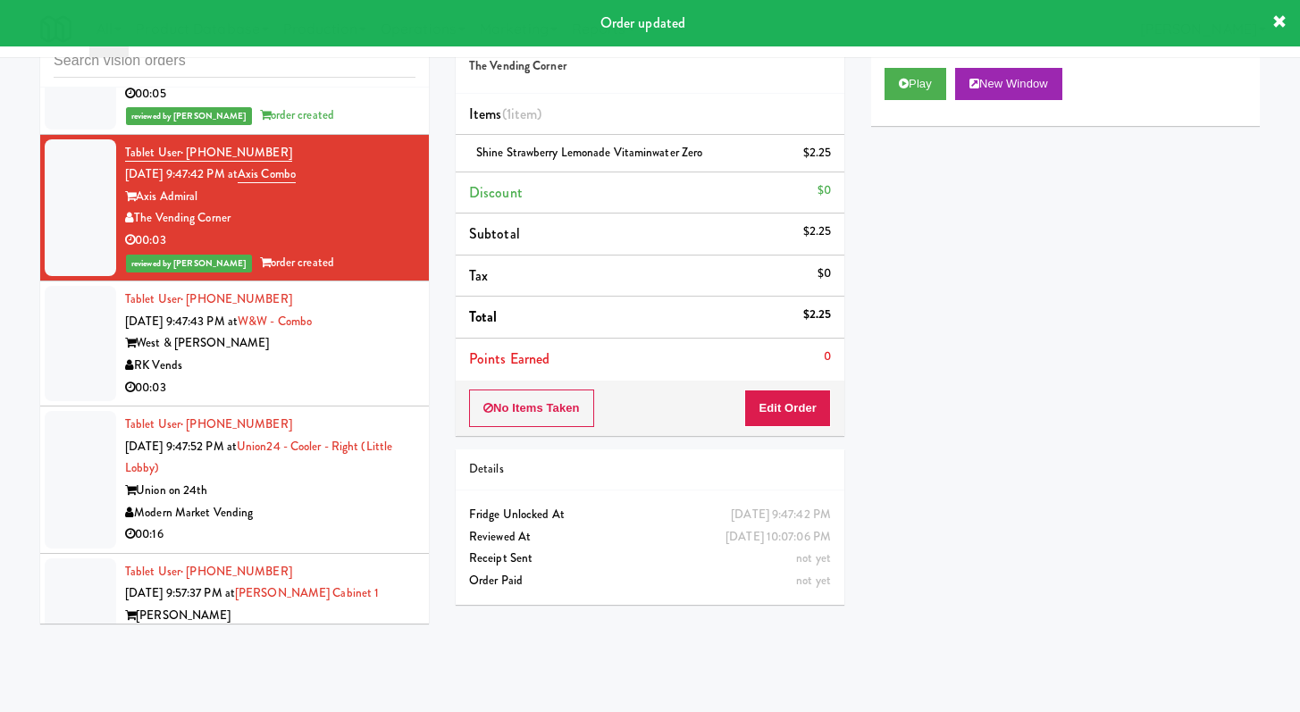
drag, startPoint x: 331, startPoint y: 343, endPoint x: 372, endPoint y: 336, distance: 41.7
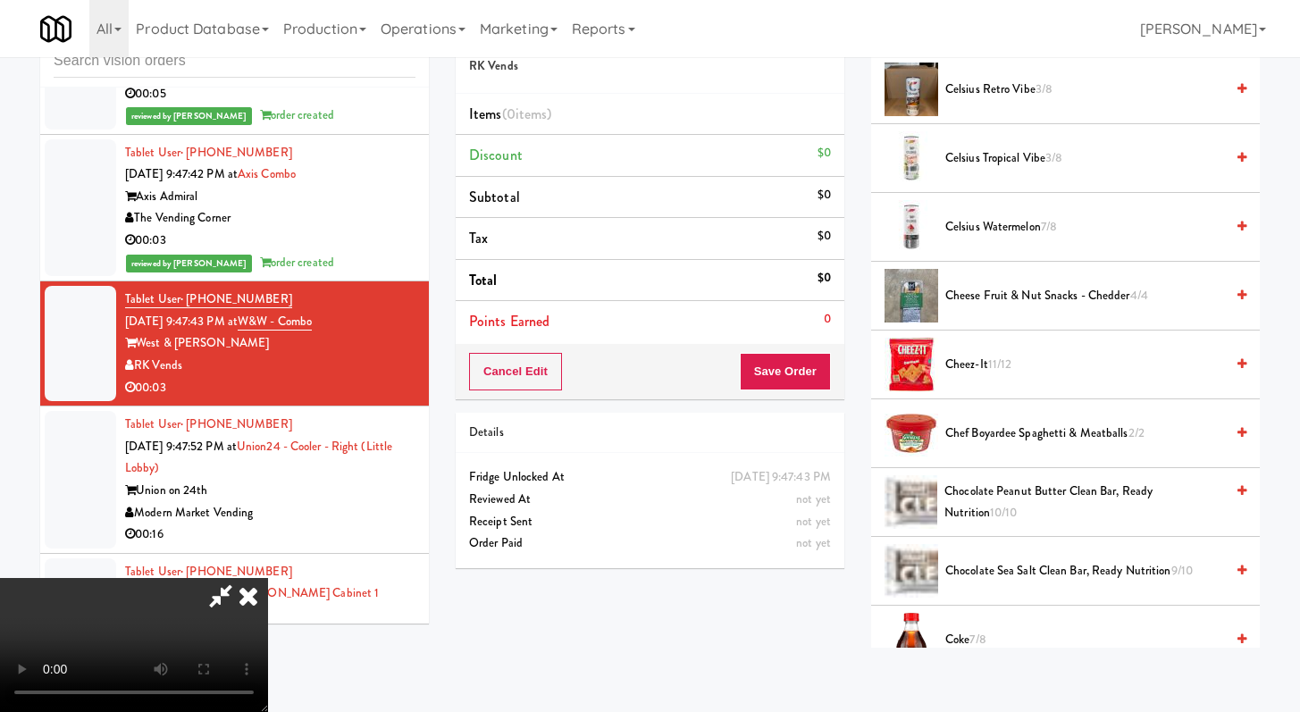
scroll to position [705, 0]
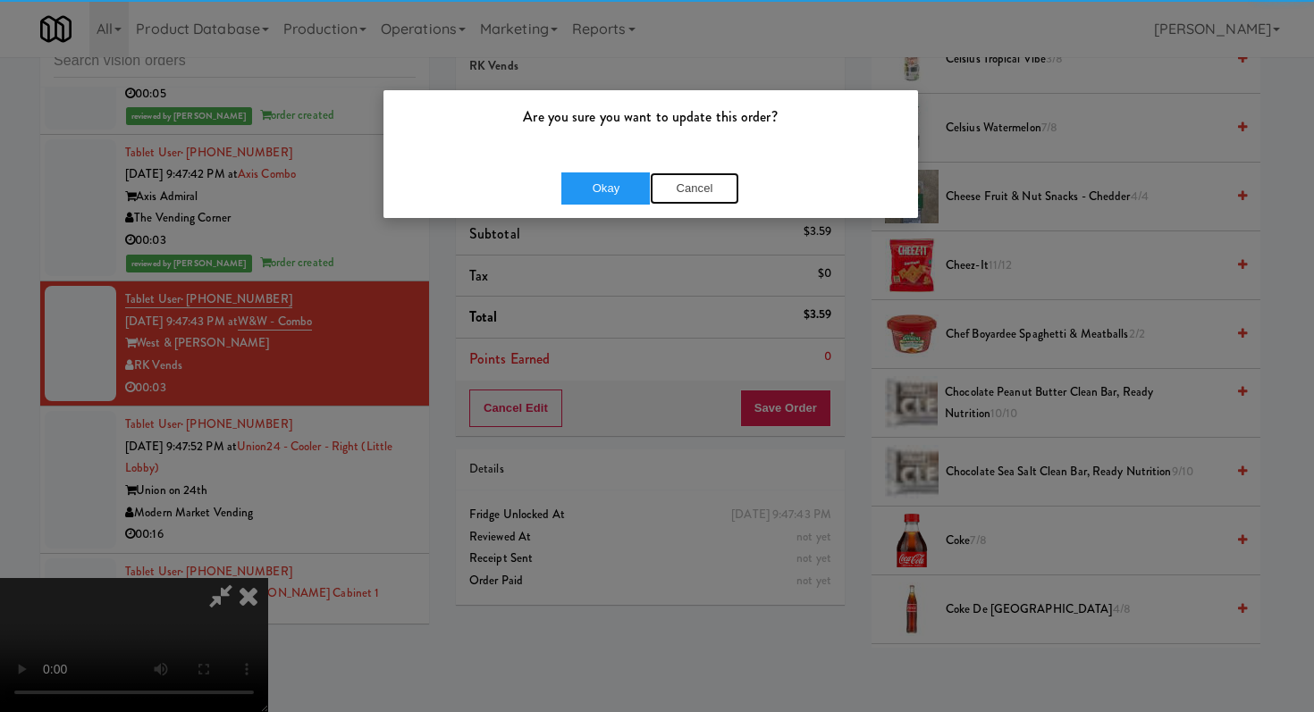
drag, startPoint x: 661, startPoint y: 184, endPoint x: 593, endPoint y: 193, distance: 68.5
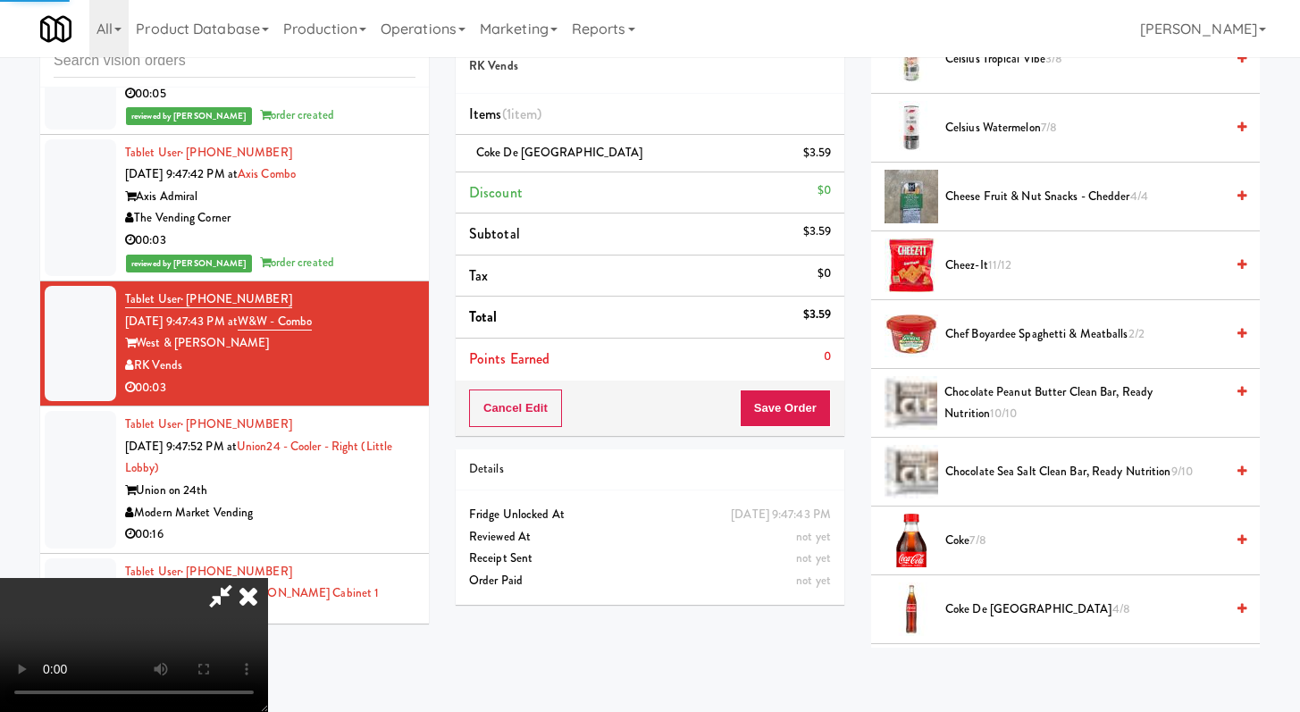
scroll to position [76, 0]
